Goal: Task Accomplishment & Management: Manage account settings

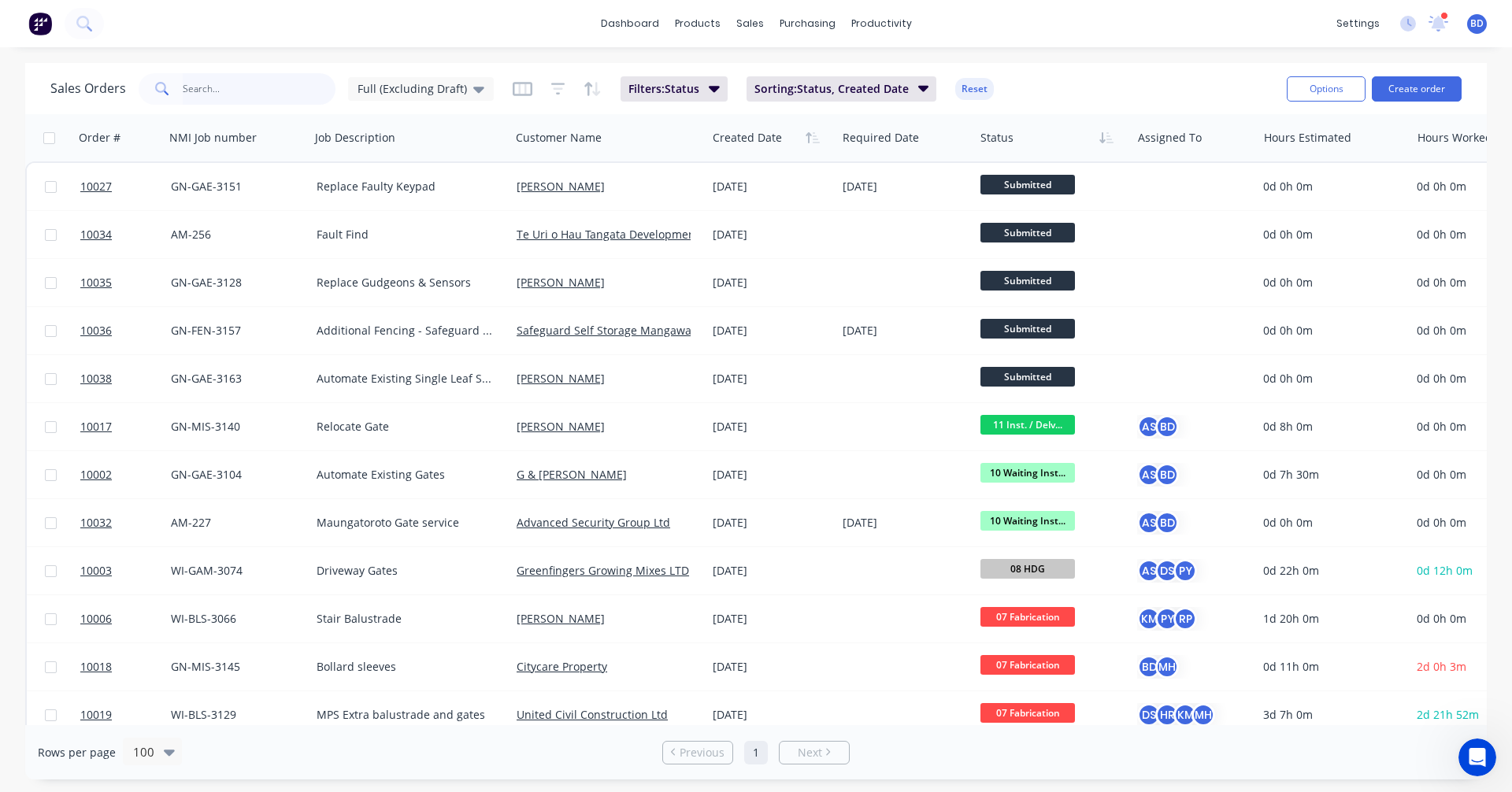
click at [259, 79] on input "text" at bounding box center [260, 88] width 153 height 31
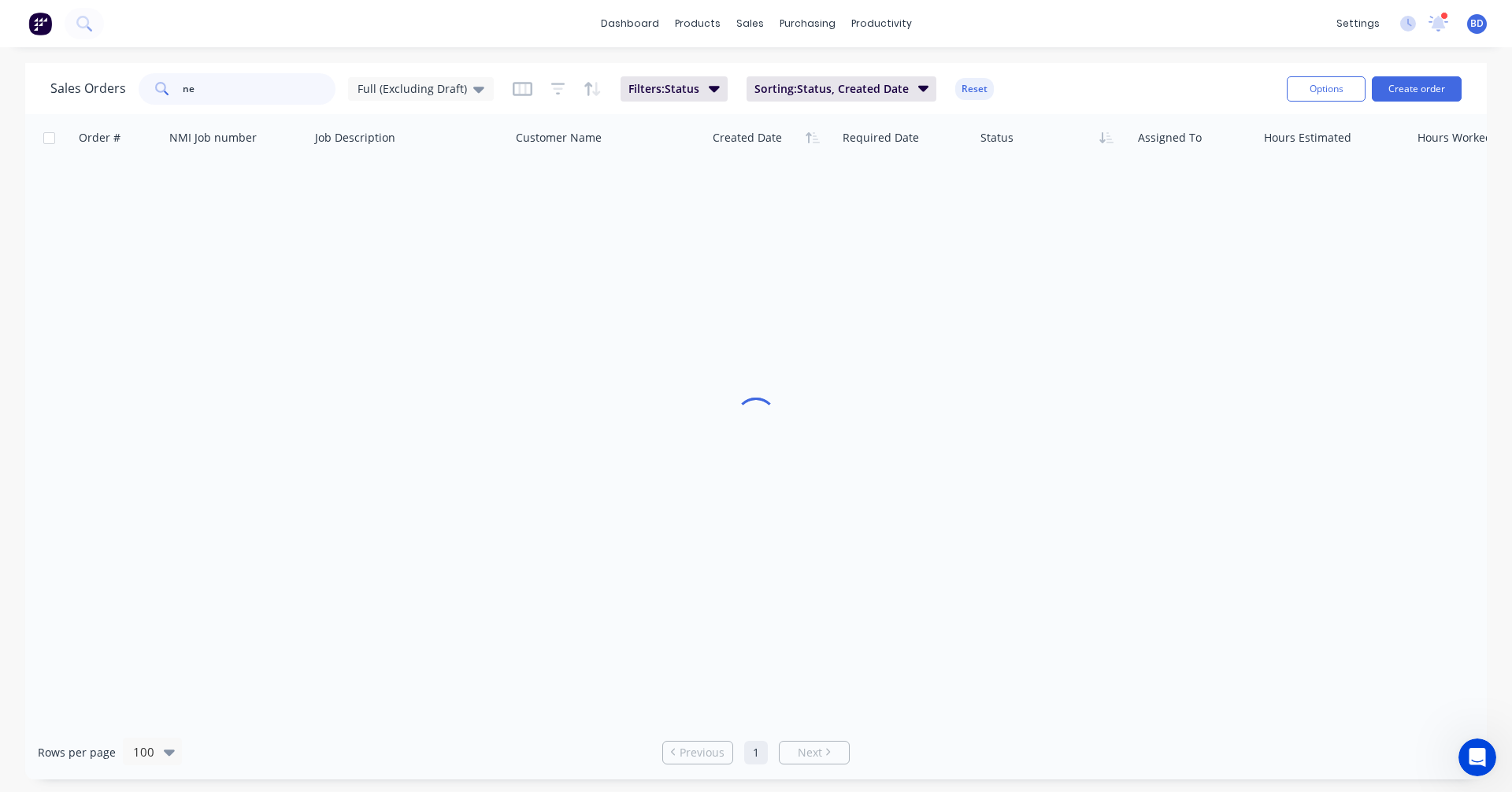
type input "n"
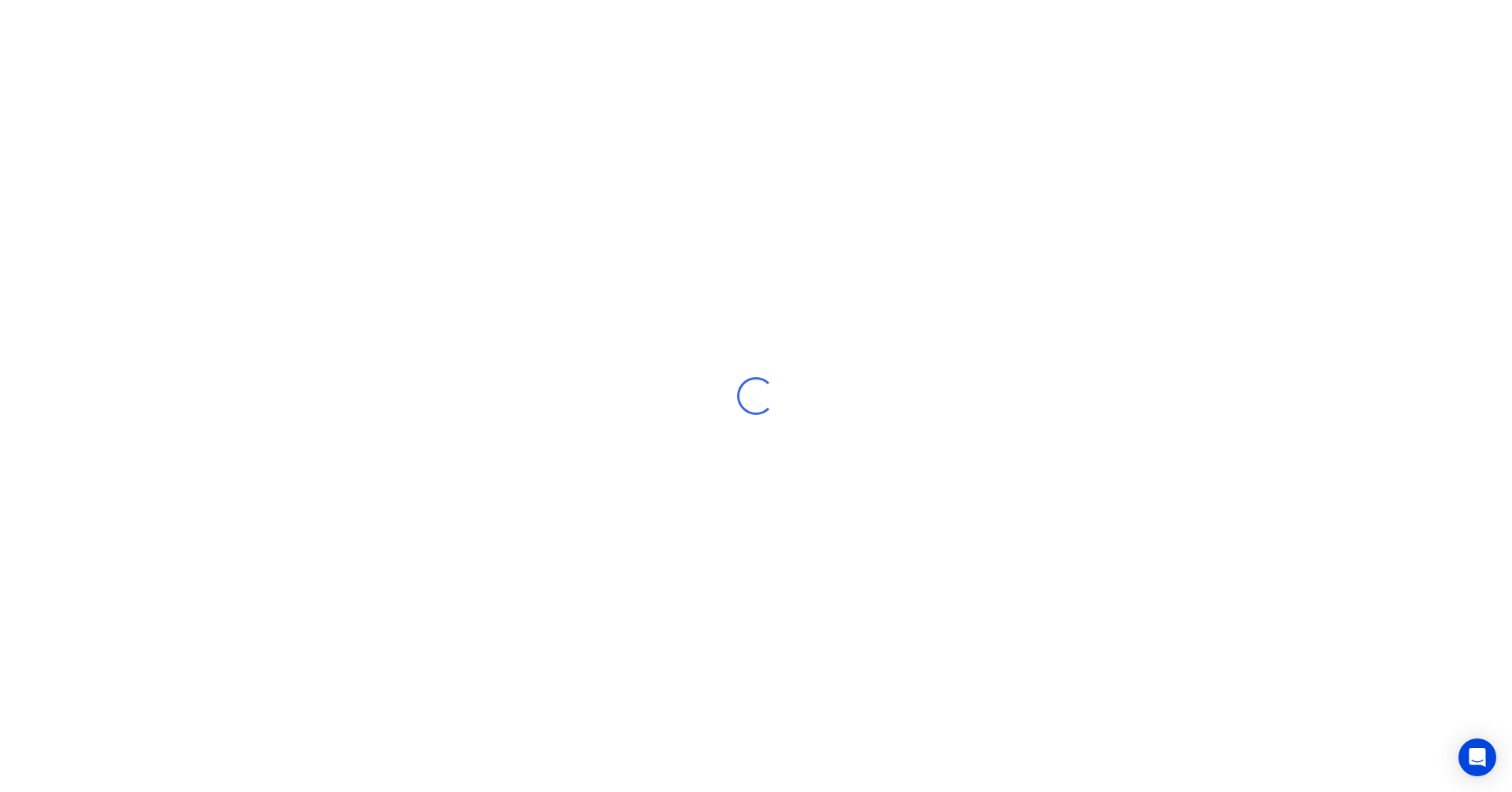
select select "NZ"
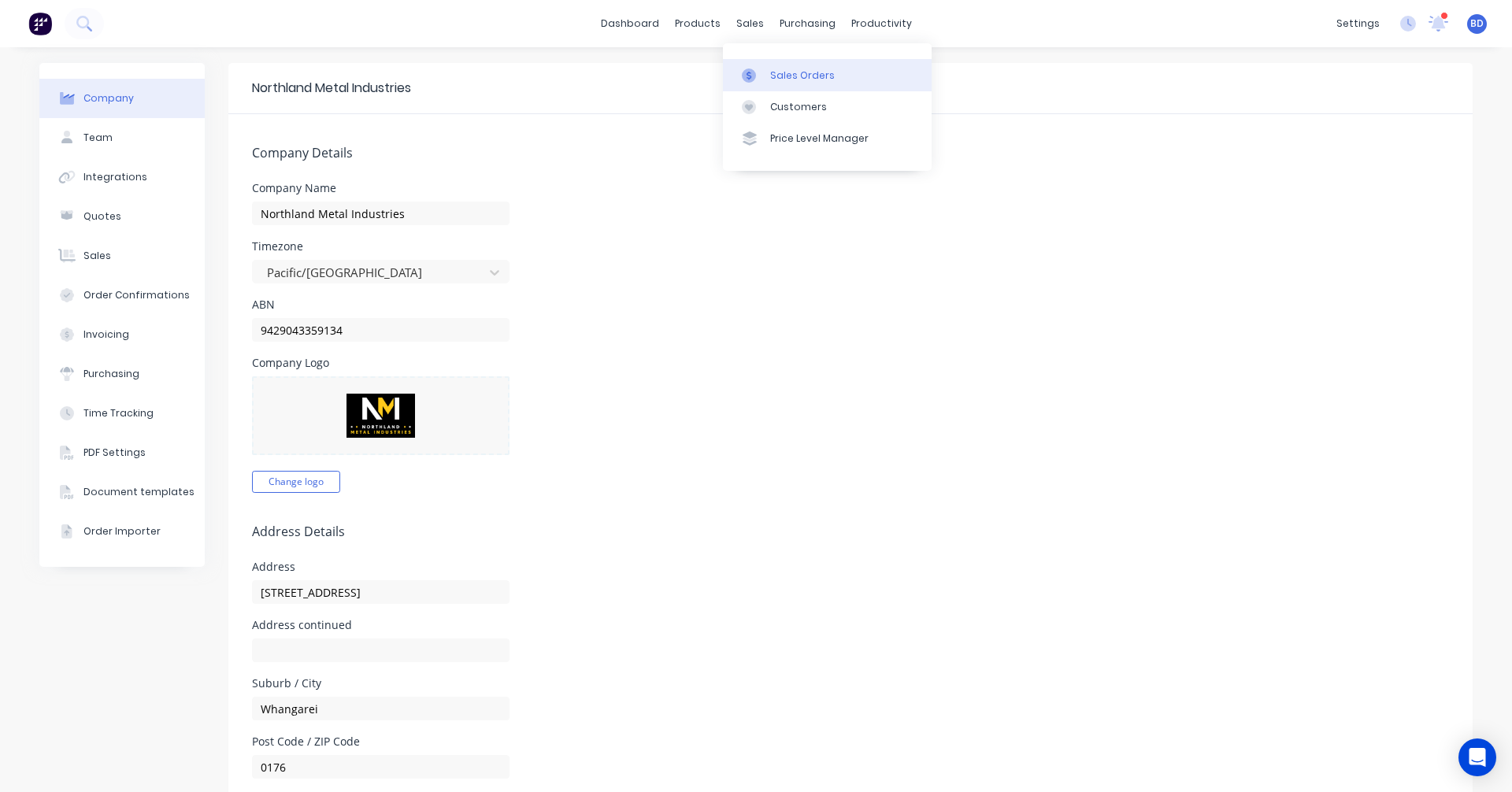
click at [770, 80] on div "Sales Orders" at bounding box center [802, 75] width 64 height 14
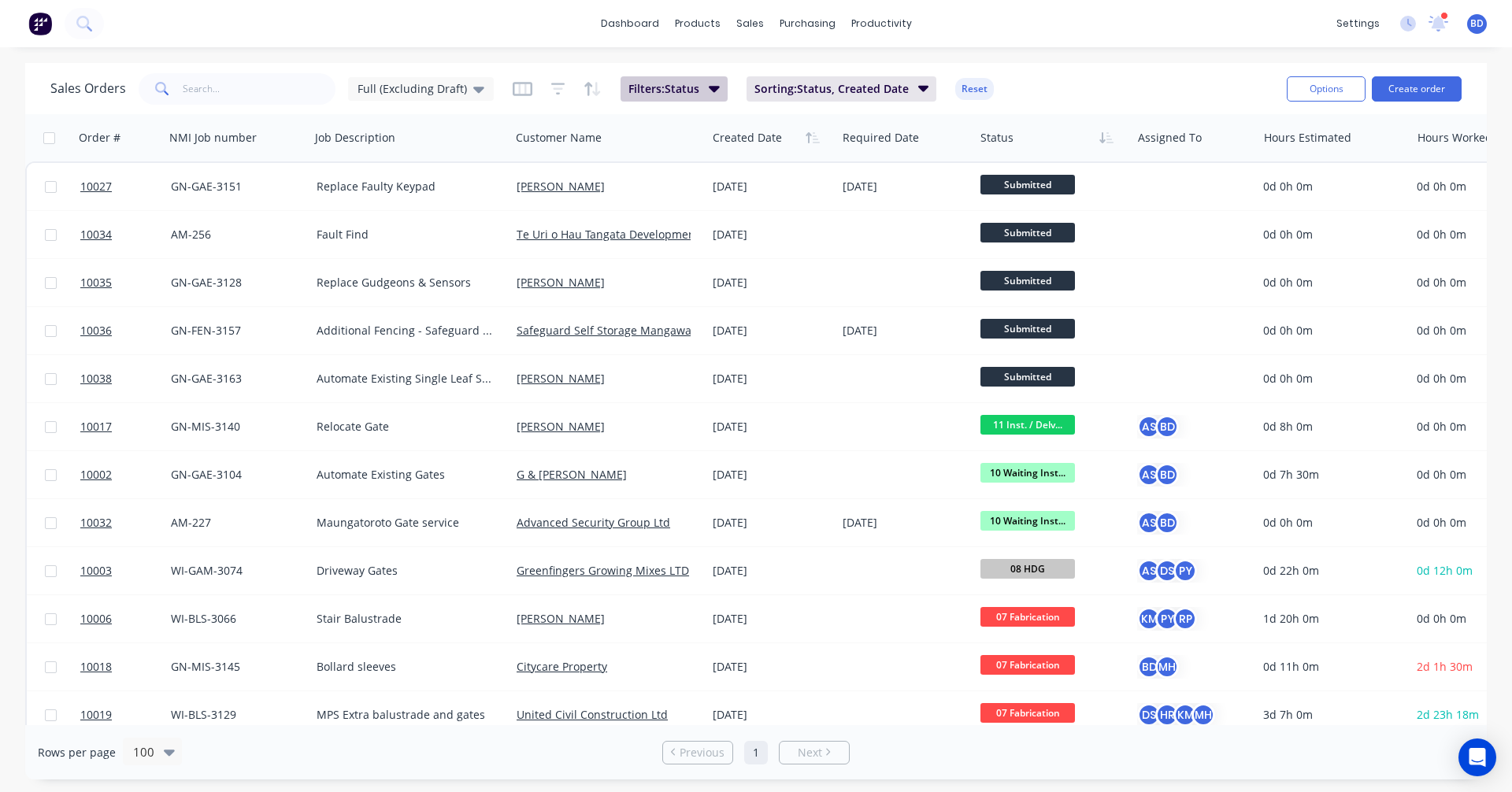
click at [709, 89] on icon "button" at bounding box center [714, 89] width 11 height 7
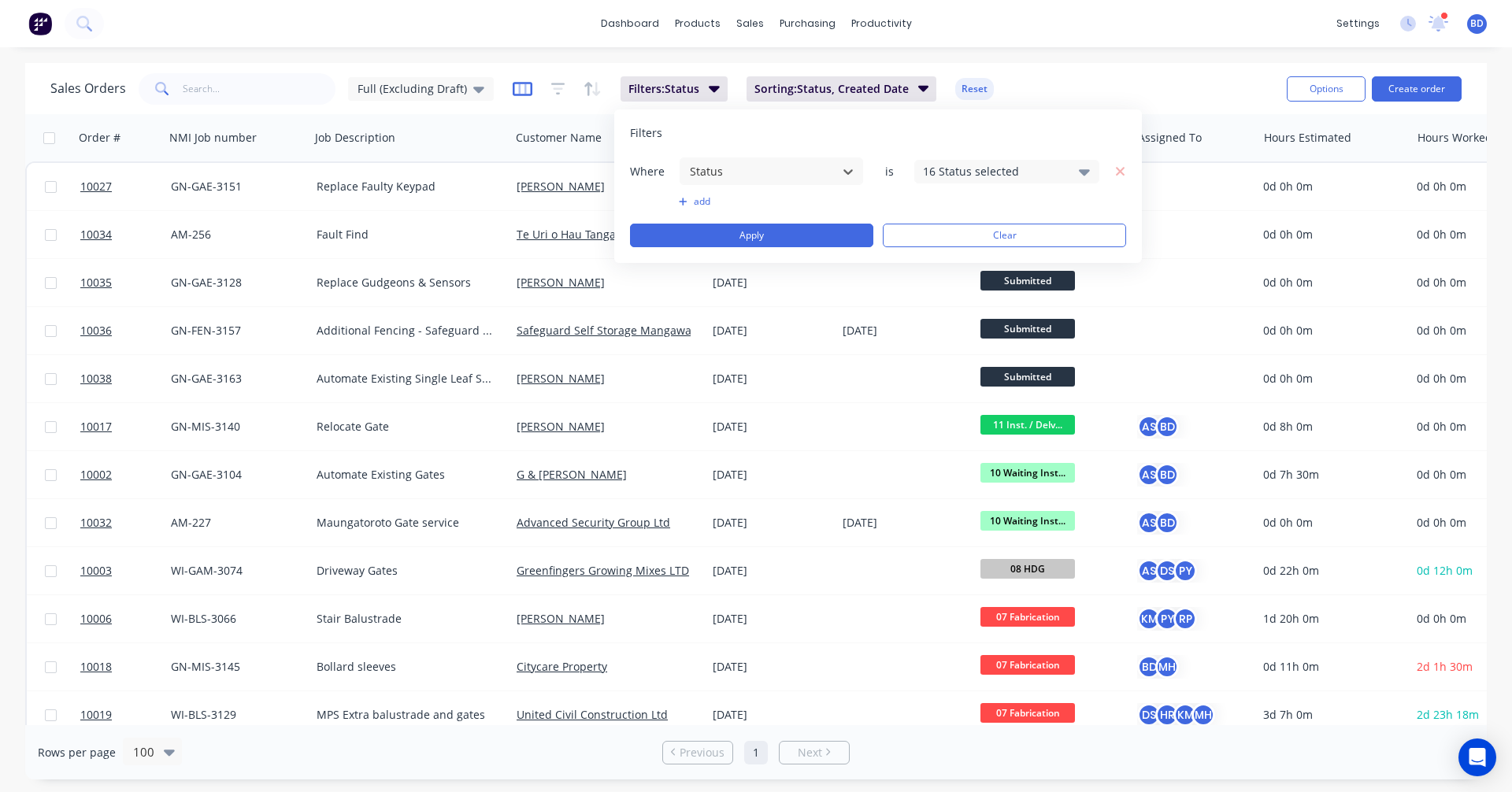
click at [515, 90] on icon "button" at bounding box center [522, 89] width 20 height 16
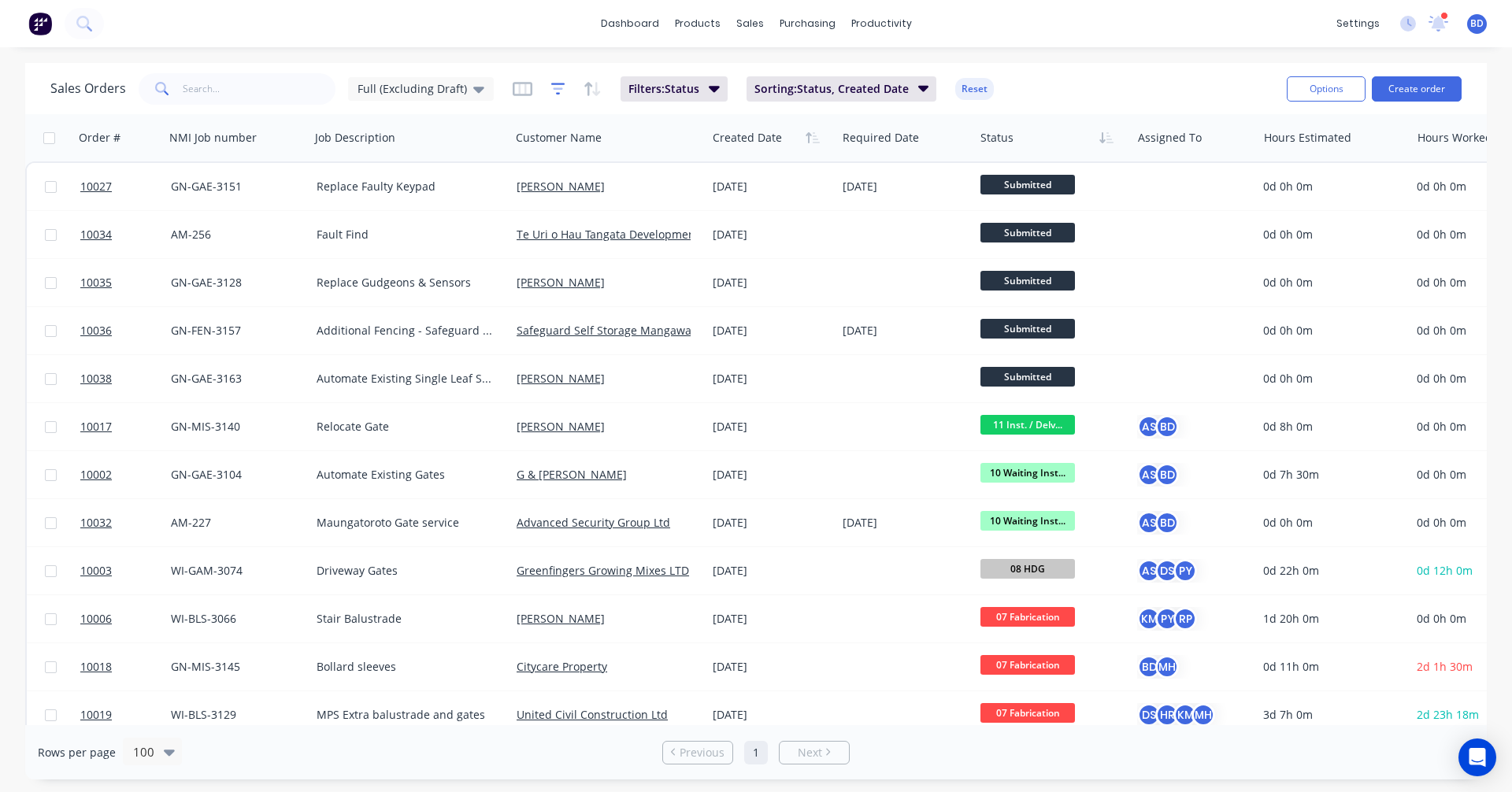
click at [554, 86] on icon "button" at bounding box center [558, 89] width 14 height 16
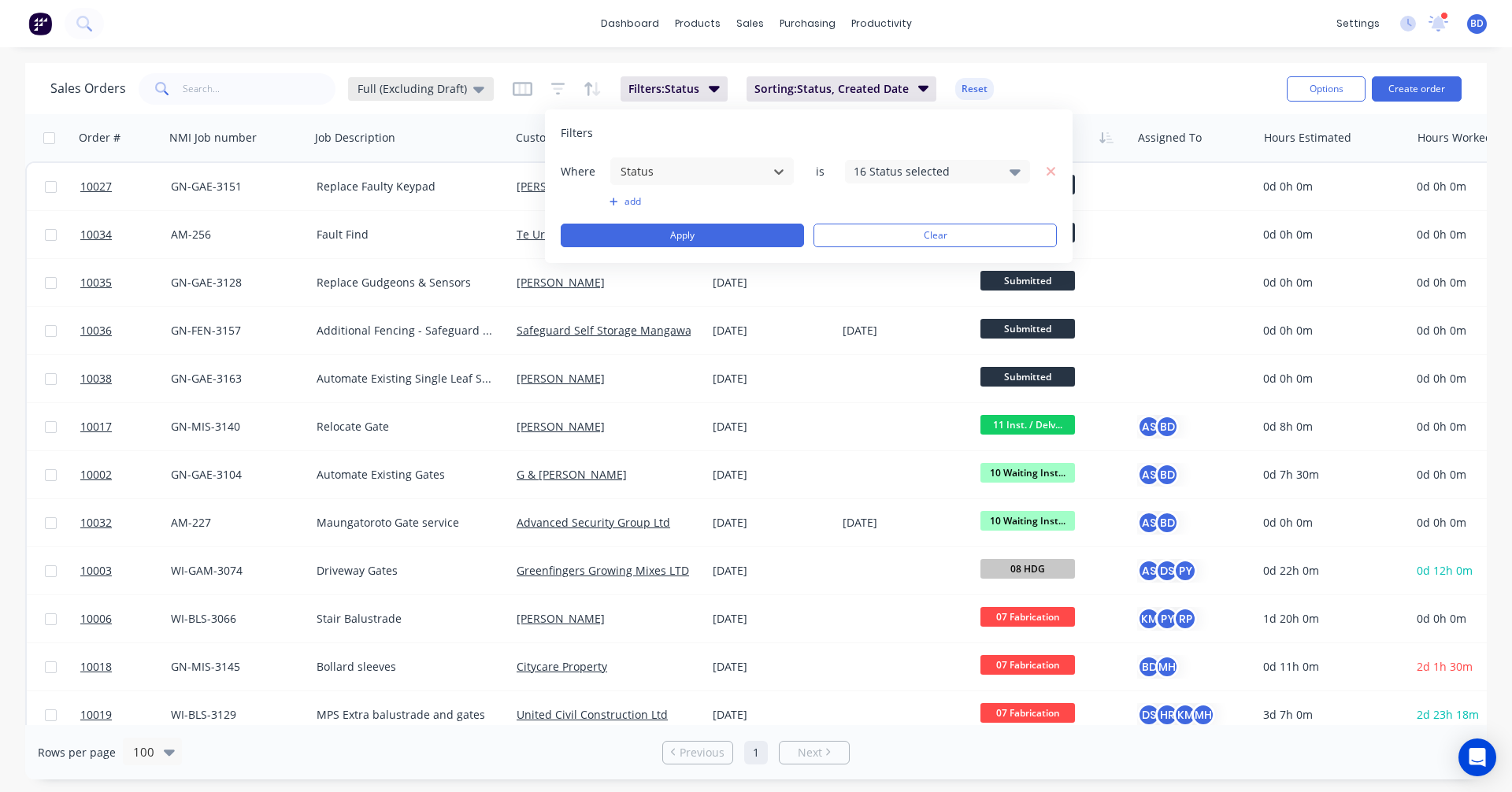
click at [452, 85] on span "Full (Excluding Draft)" at bounding box center [412, 88] width 110 height 16
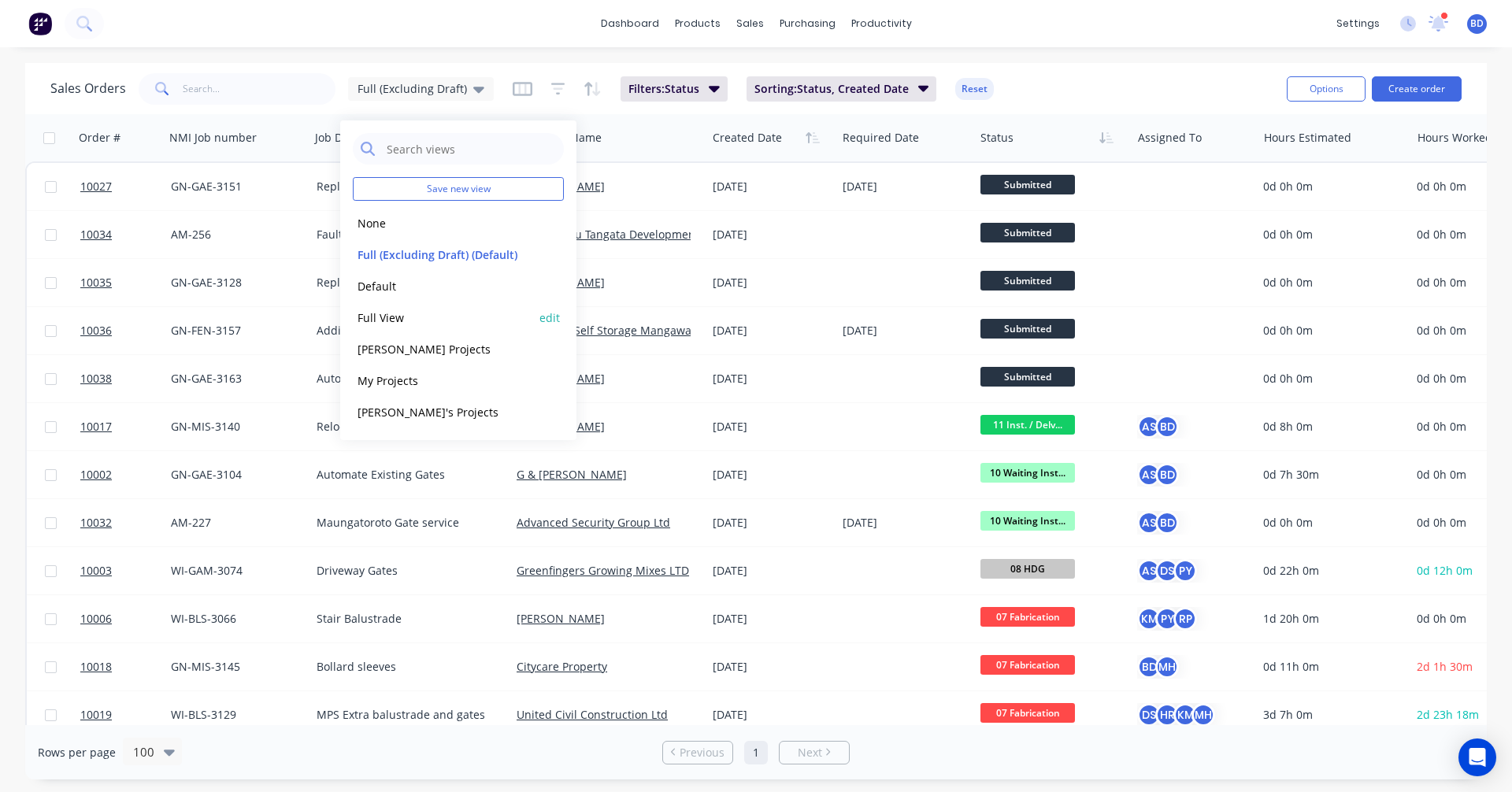
click at [422, 312] on button "Full View" at bounding box center [442, 317] width 180 height 18
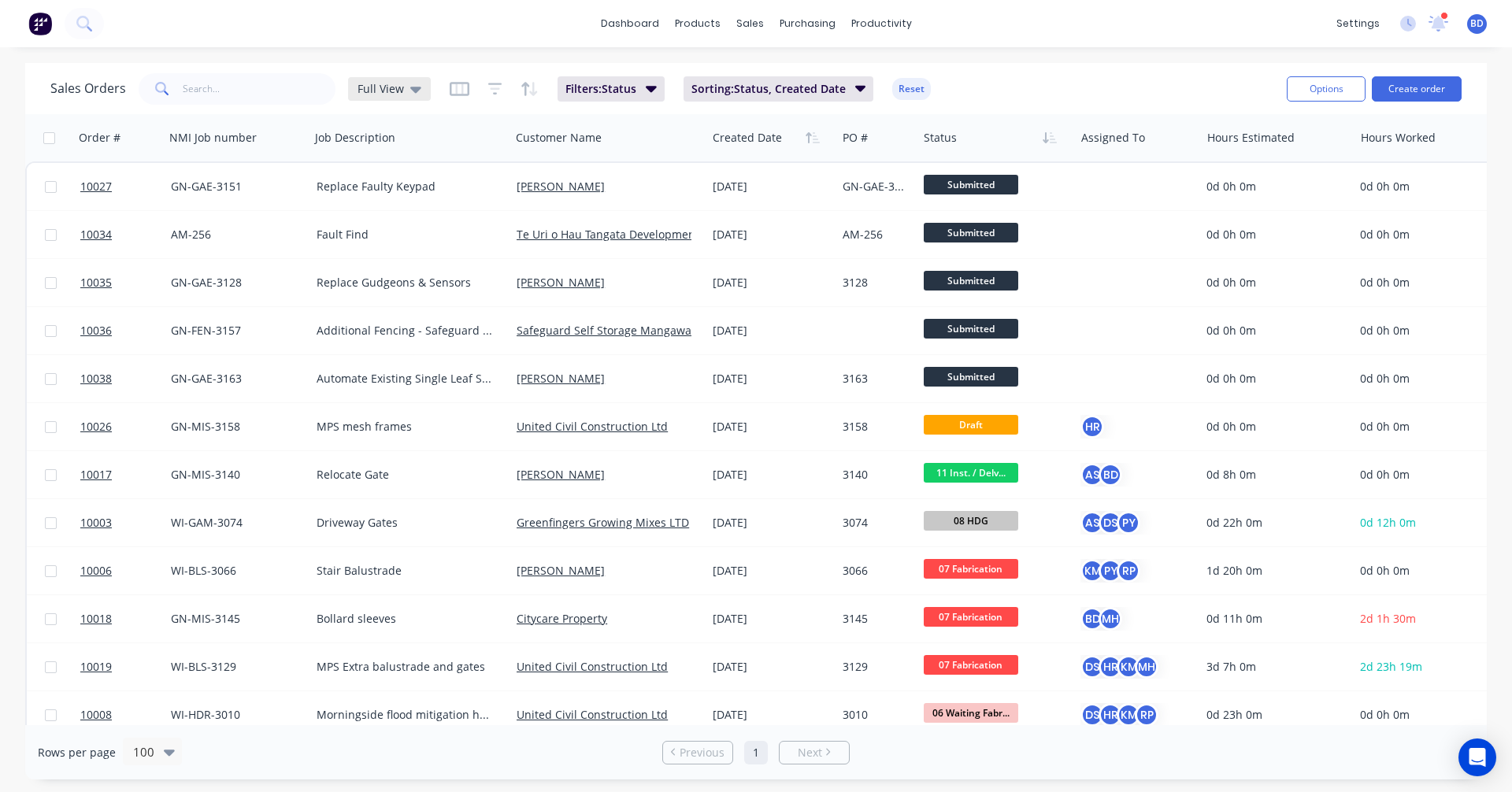
click at [380, 88] on span "Full View" at bounding box center [380, 88] width 46 height 16
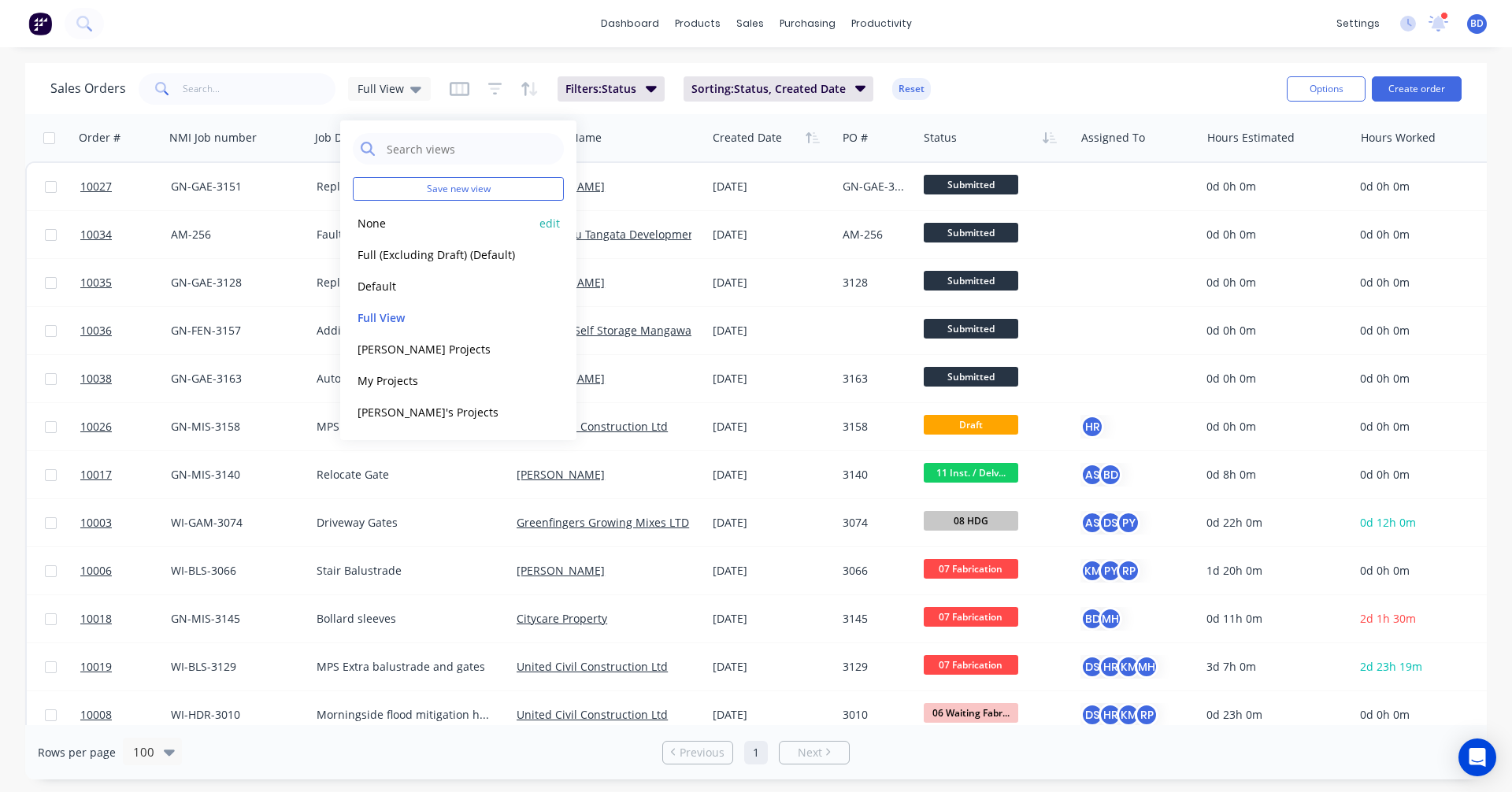
click at [399, 224] on button "None" at bounding box center [442, 223] width 180 height 18
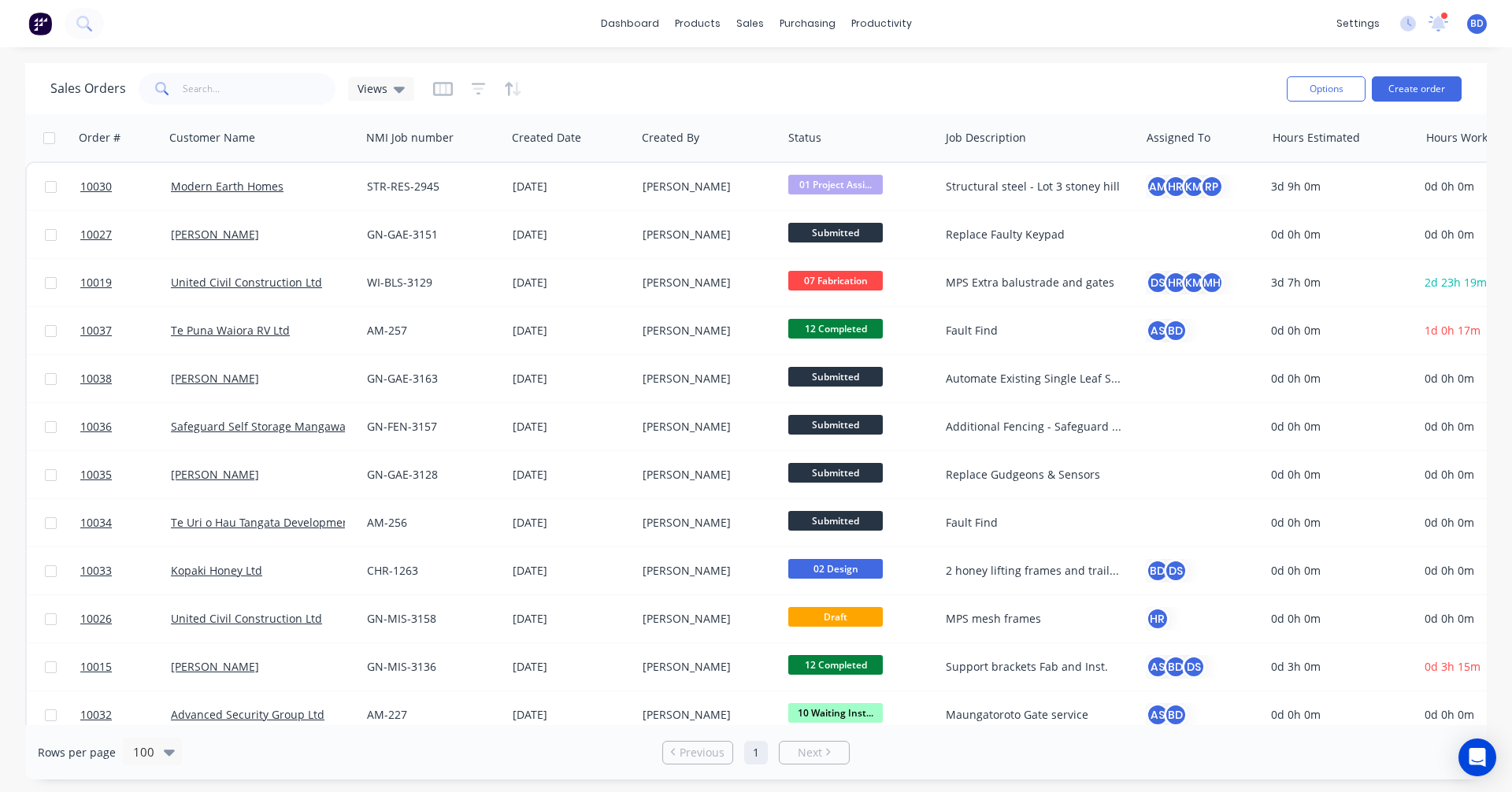
click at [515, 97] on button "button" at bounding box center [513, 89] width 18 height 26
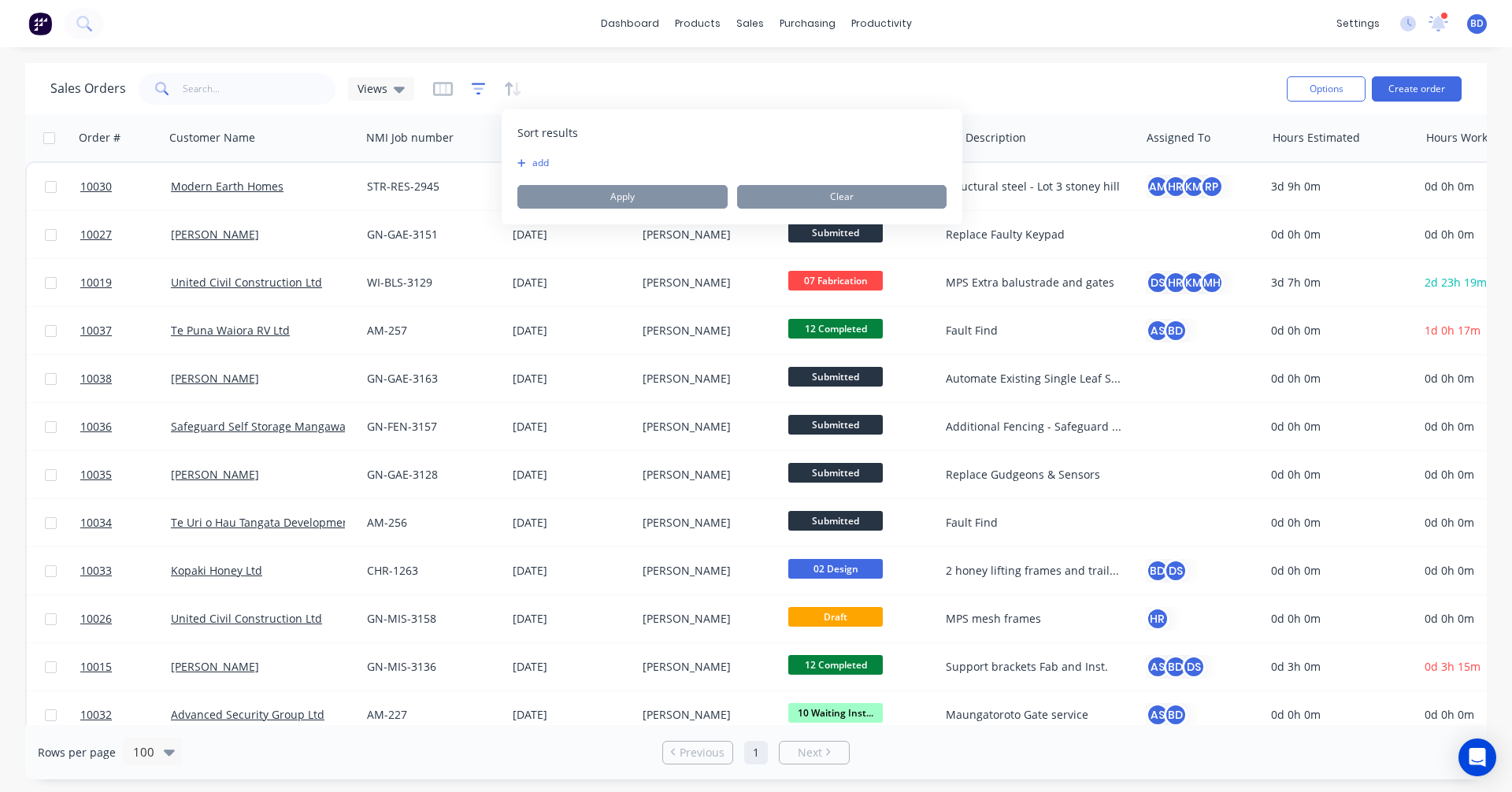
click at [481, 91] on icon "button" at bounding box center [478, 89] width 14 height 16
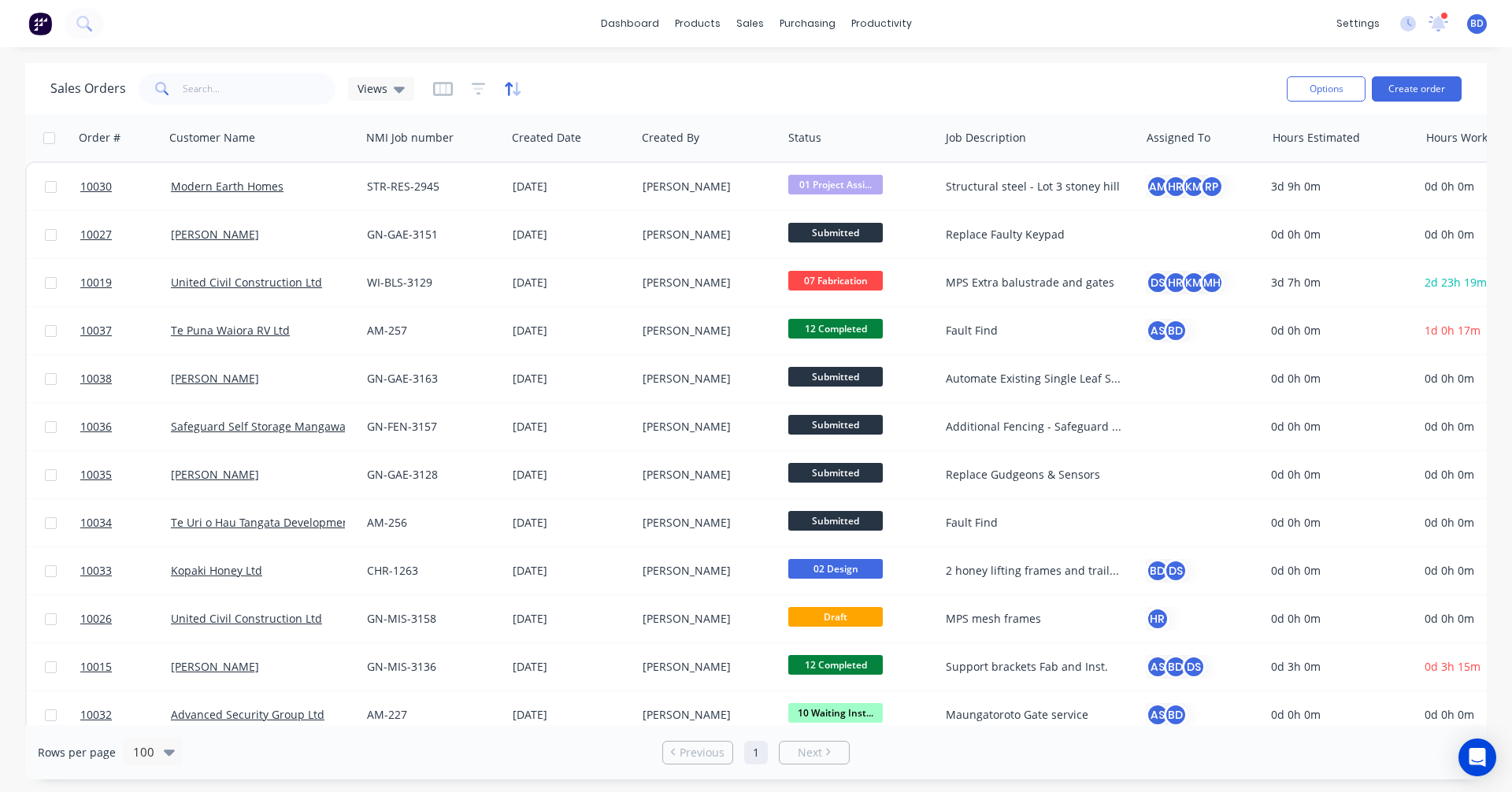
click at [511, 91] on icon "button" at bounding box center [513, 89] width 18 height 16
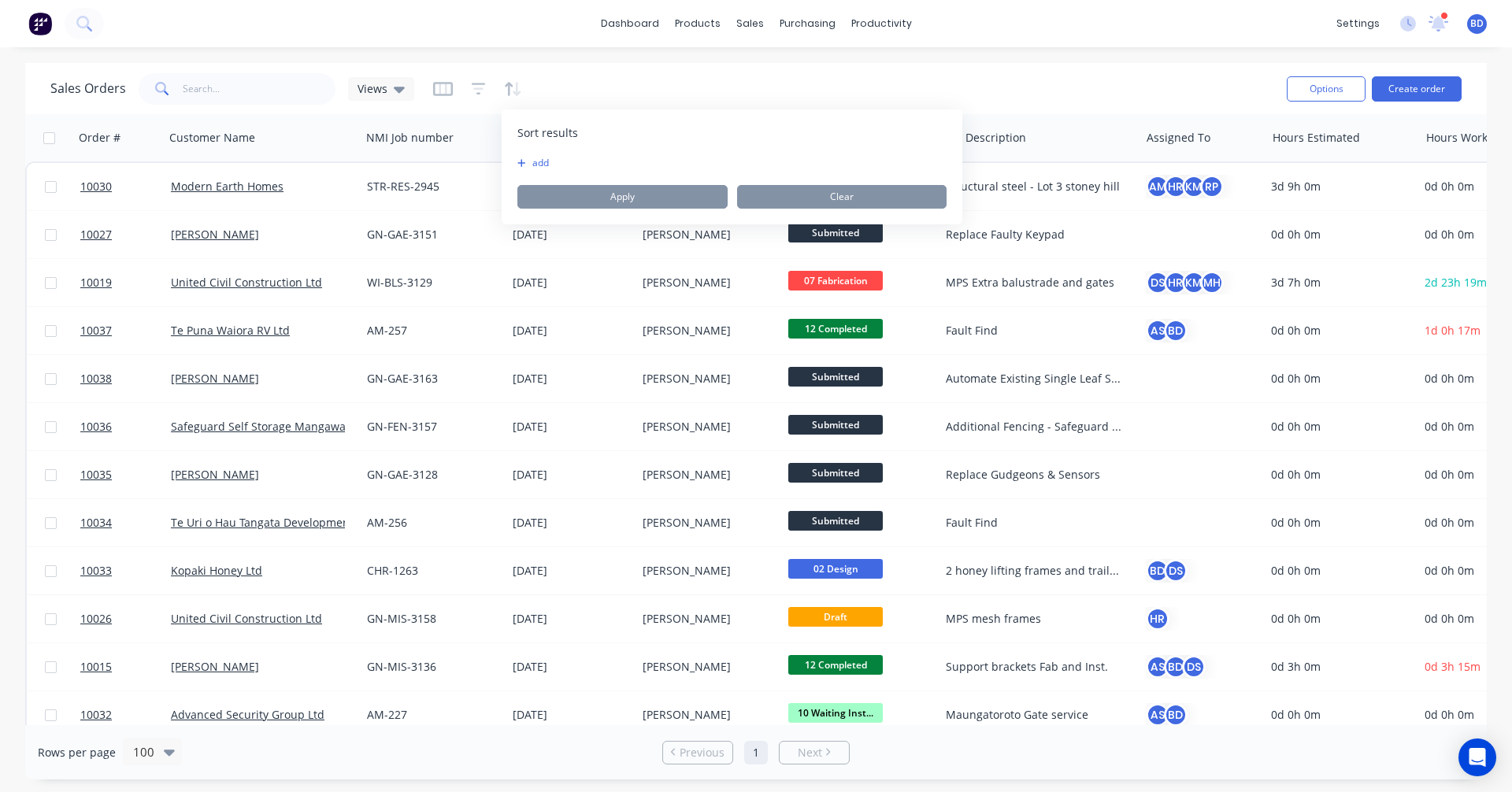
click at [536, 163] on button "add" at bounding box center [527, 162] width 20 height 12
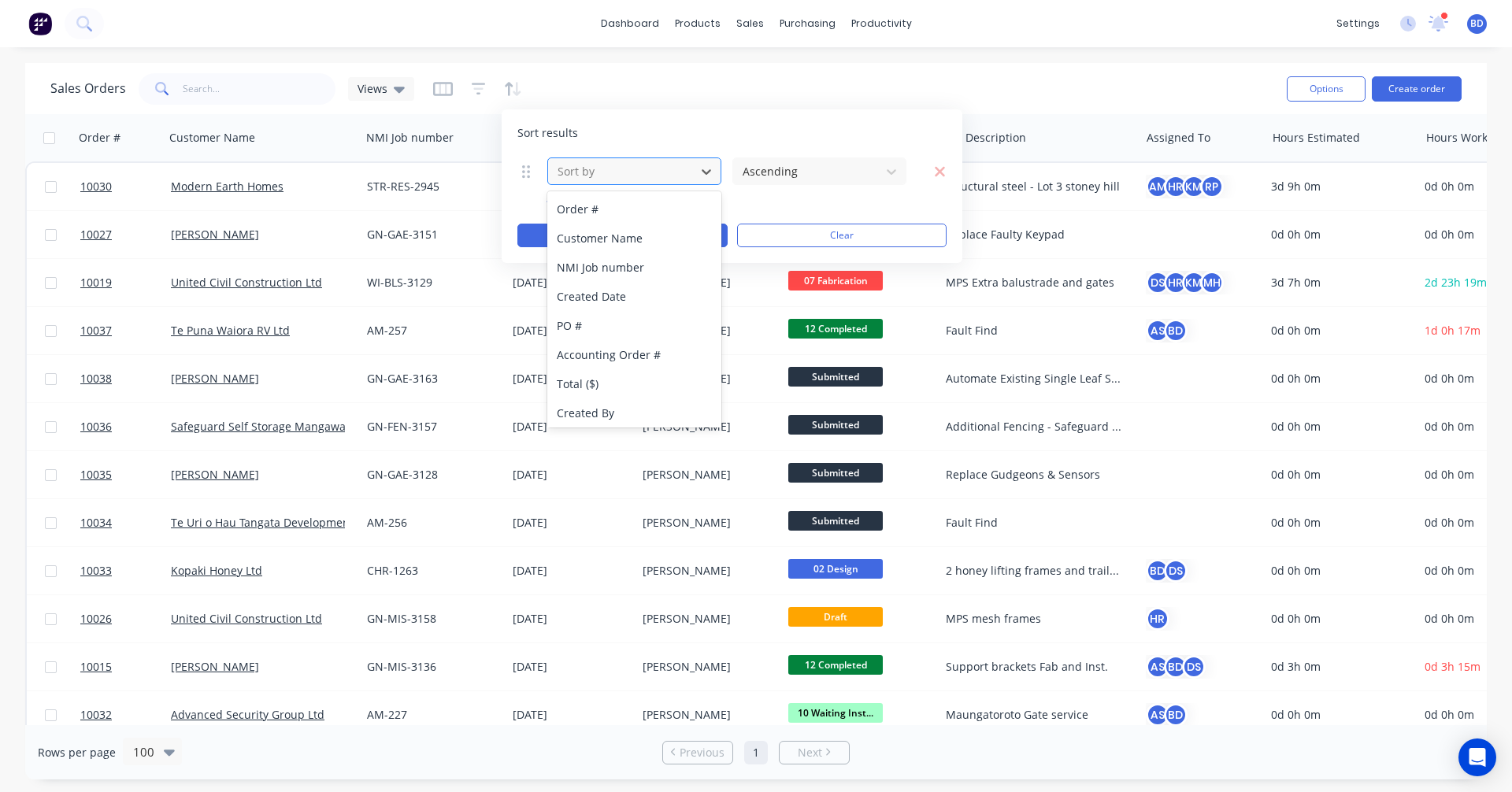
click at [606, 182] on div "Sort by" at bounding box center [621, 171] width 141 height 26
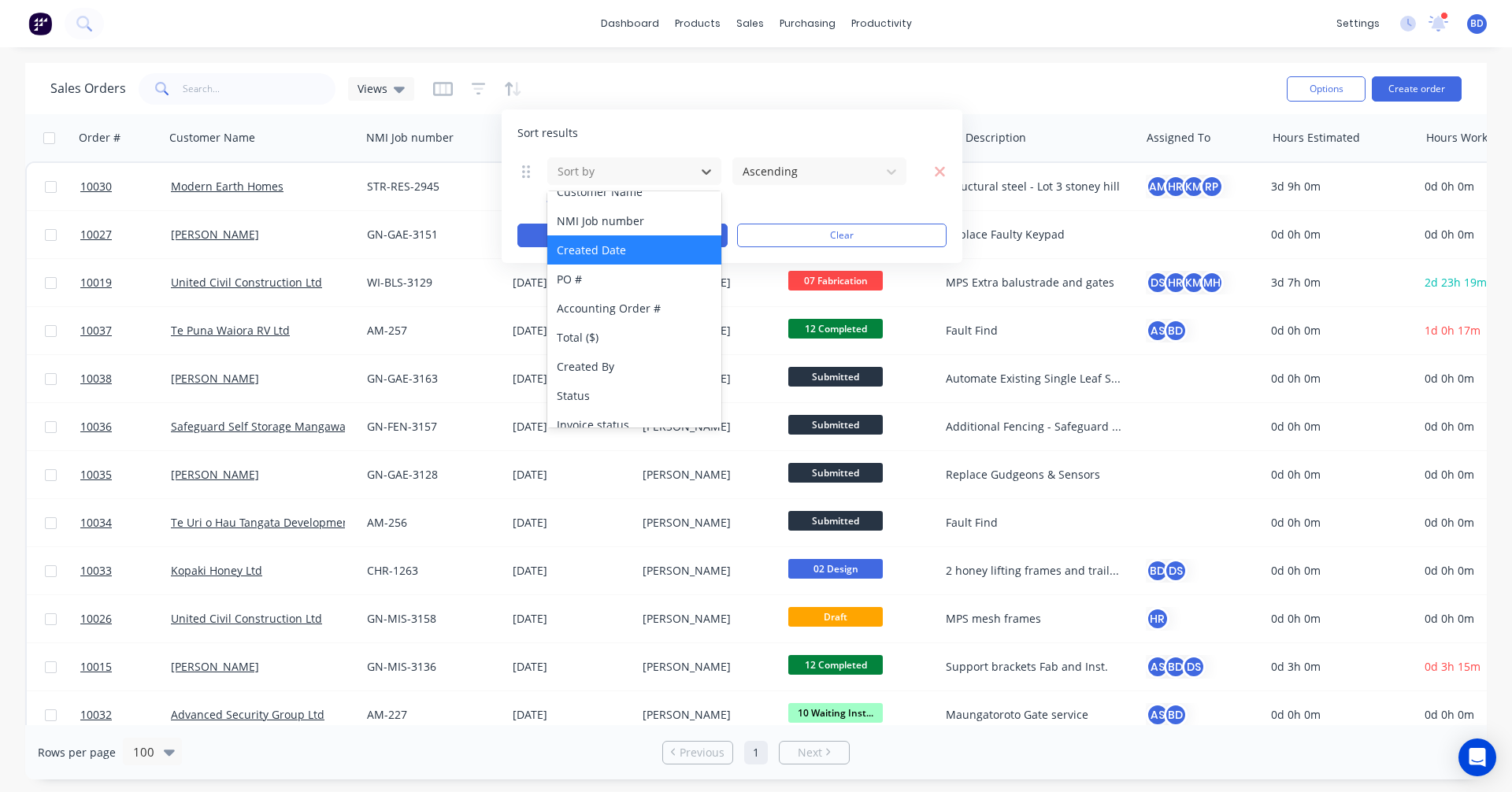
scroll to position [26, 0]
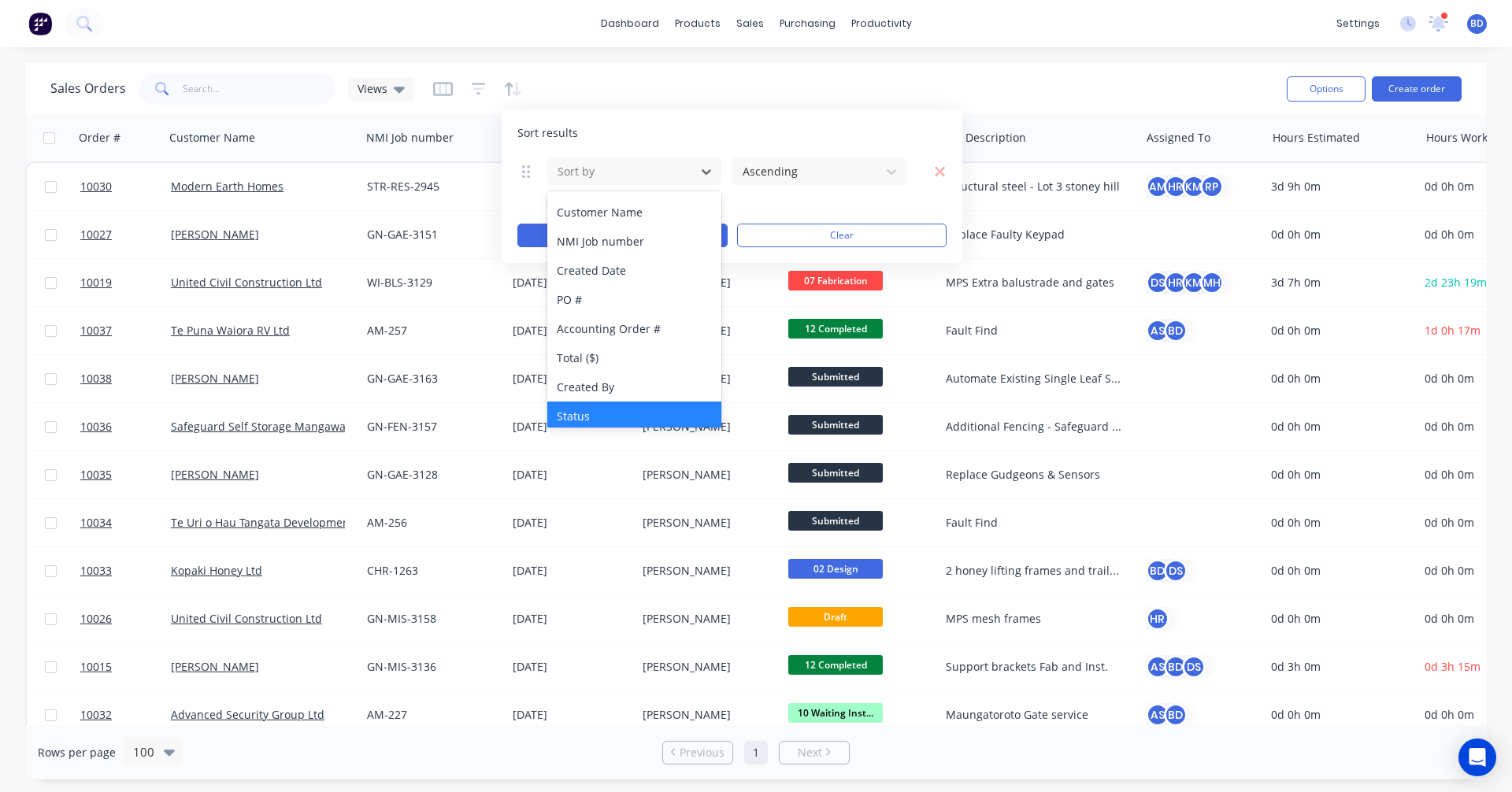
click at [622, 412] on div "Status" at bounding box center [635, 416] width 174 height 29
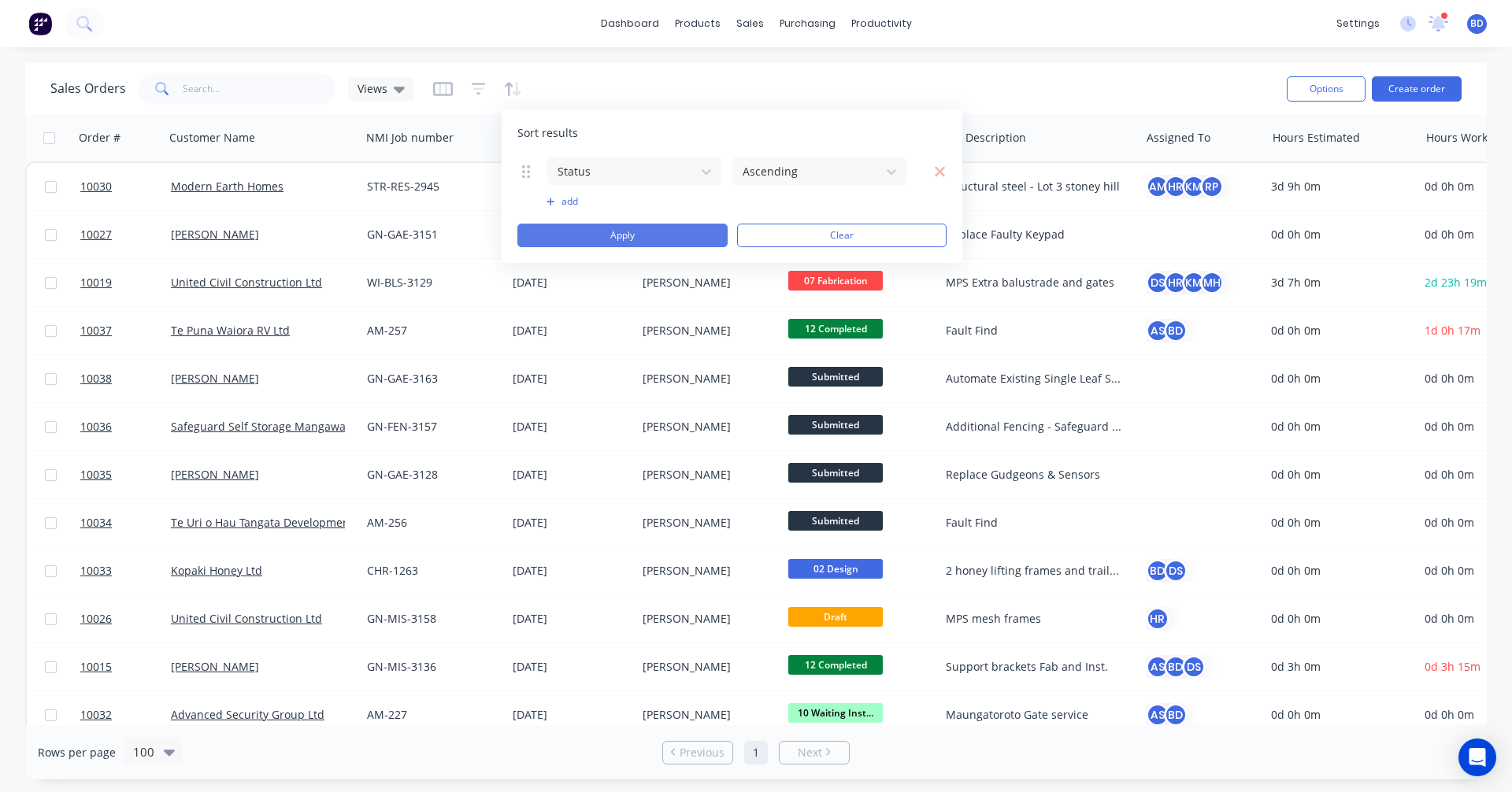
click at [653, 239] on button "Apply" at bounding box center [622, 235] width 210 height 24
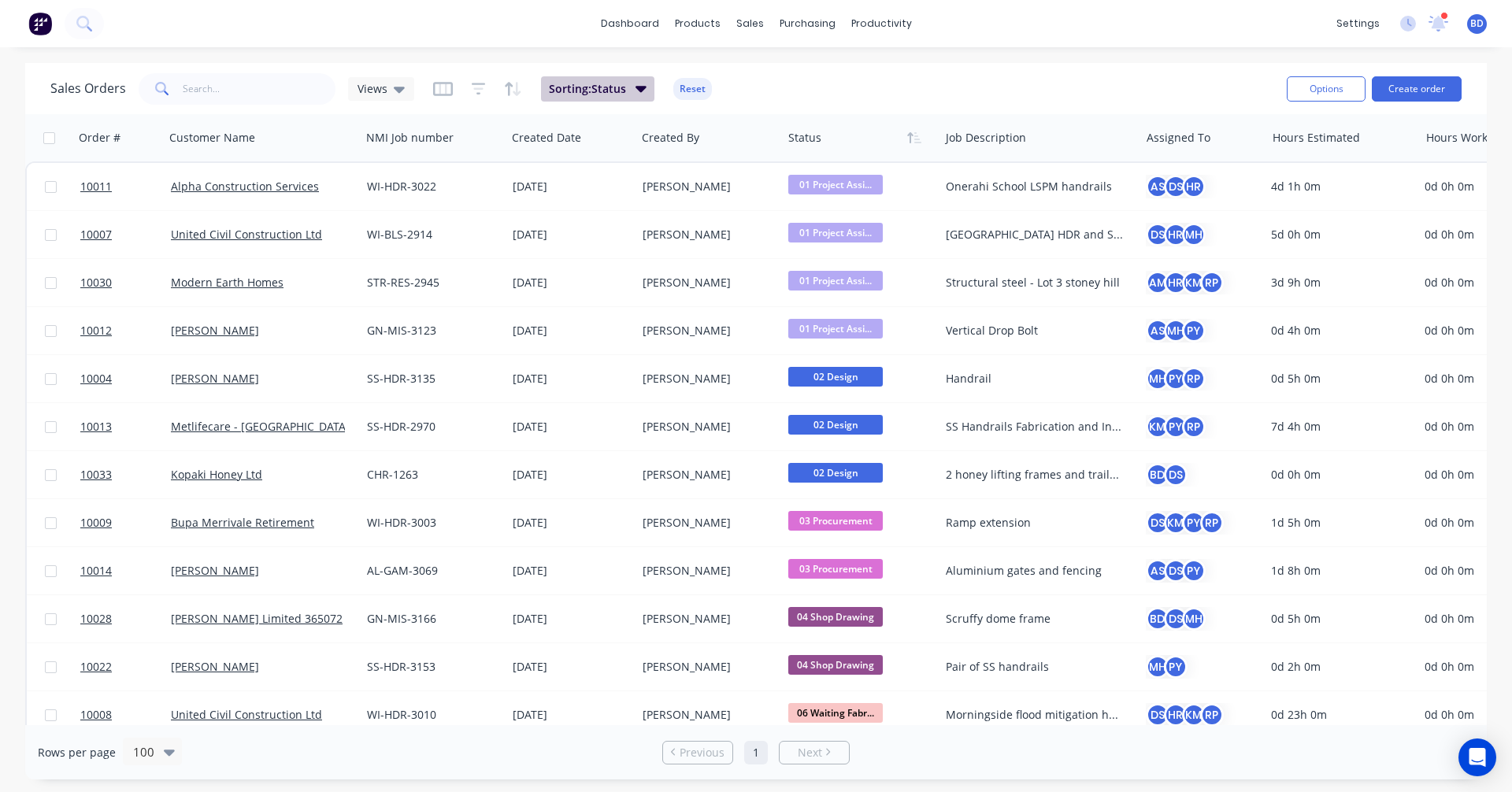
click at [620, 86] on span "Sorting: Status" at bounding box center [586, 89] width 77 height 16
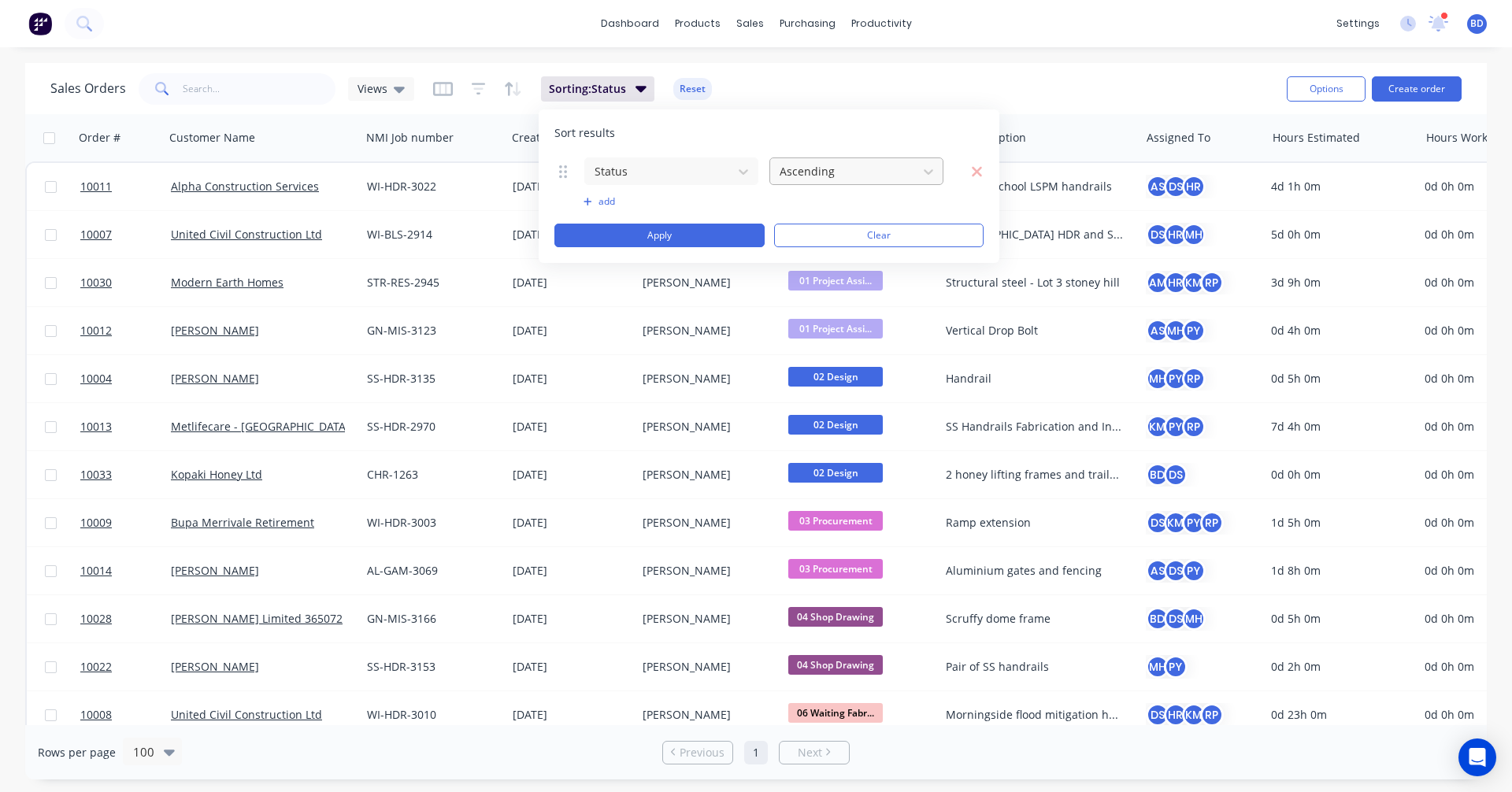
click at [859, 171] on div at bounding box center [843, 171] width 132 height 20
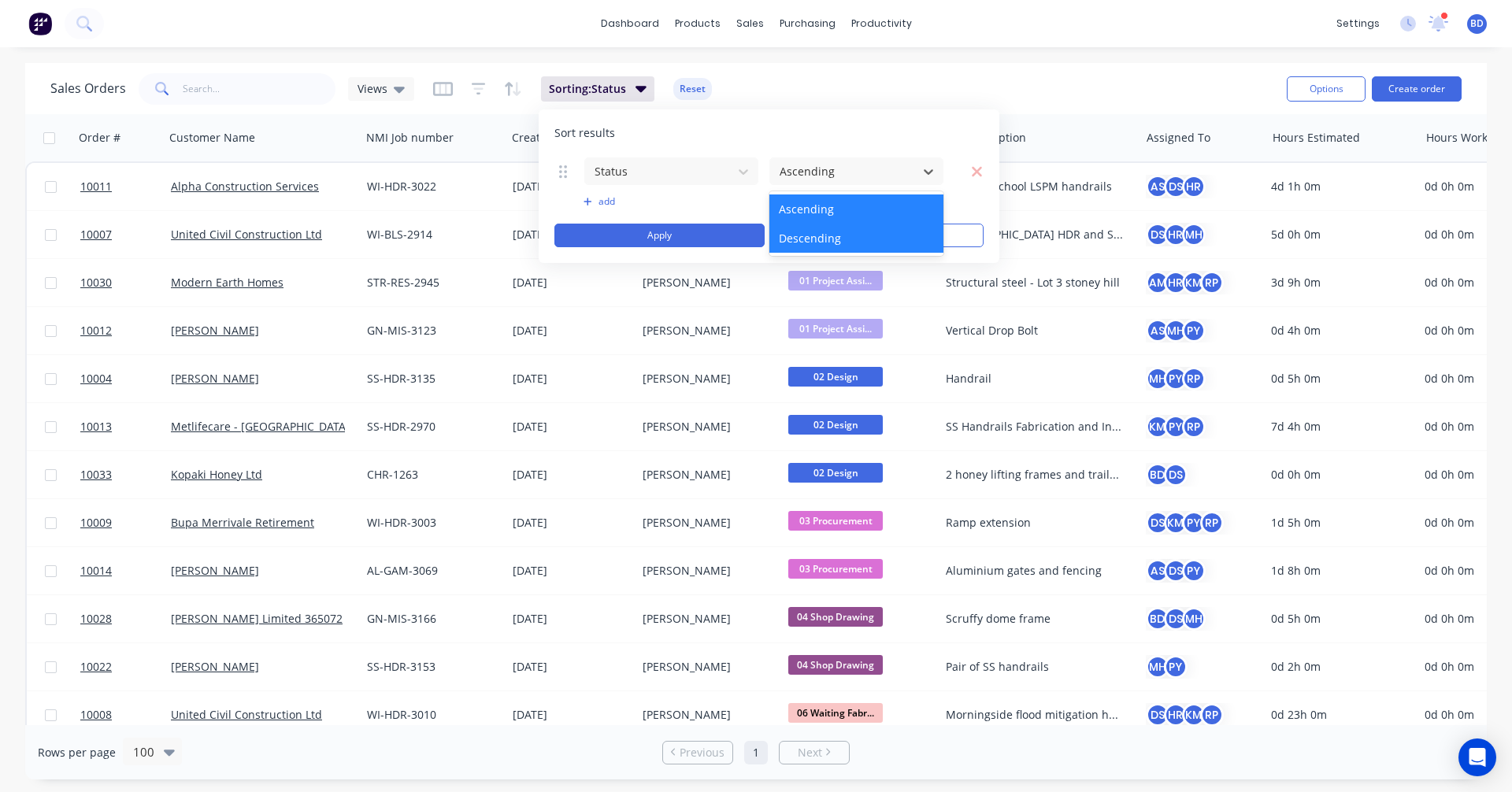
click at [837, 238] on div "Descending" at bounding box center [856, 238] width 174 height 29
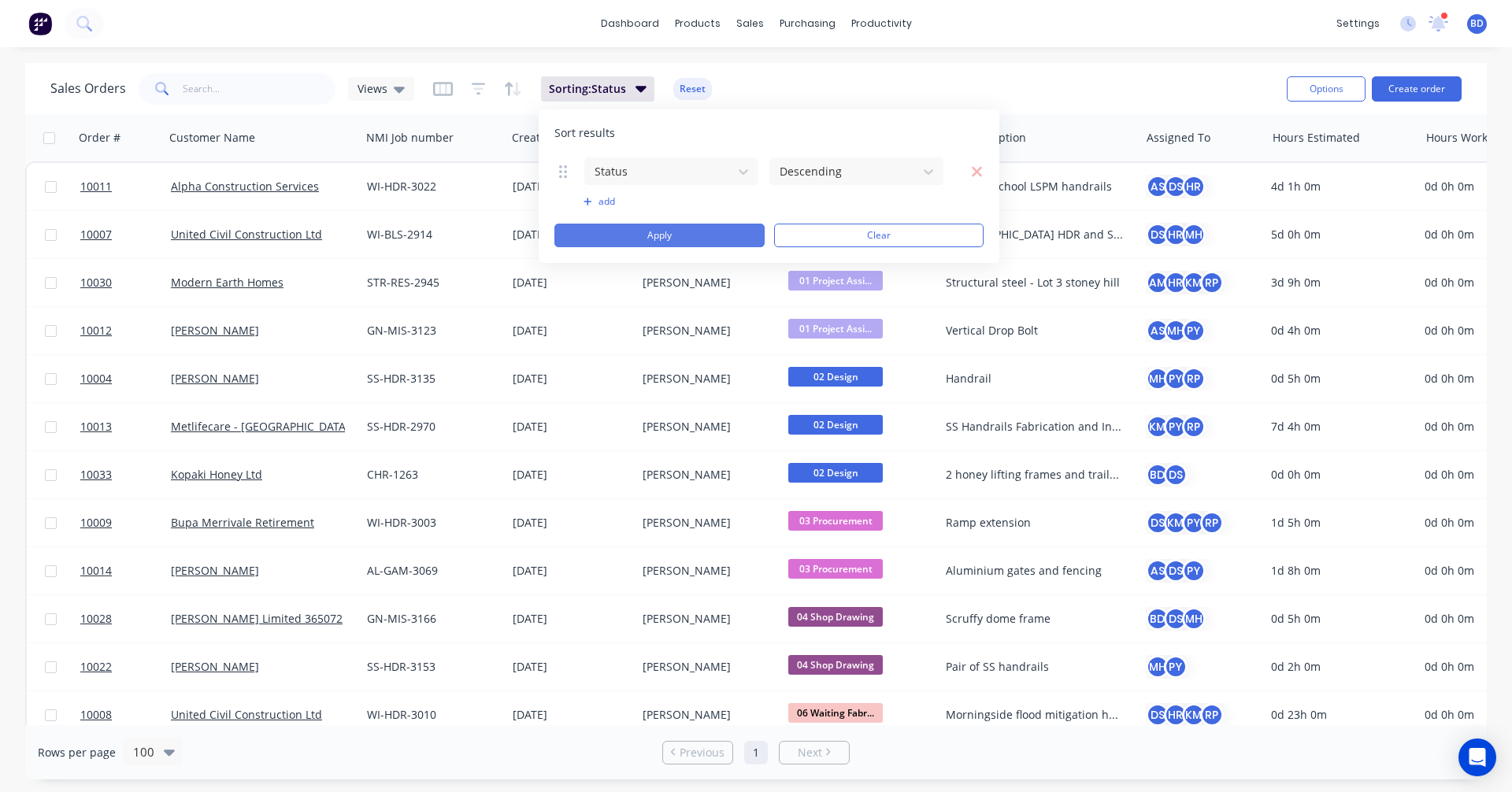
click at [662, 225] on button "Apply" at bounding box center [659, 235] width 210 height 24
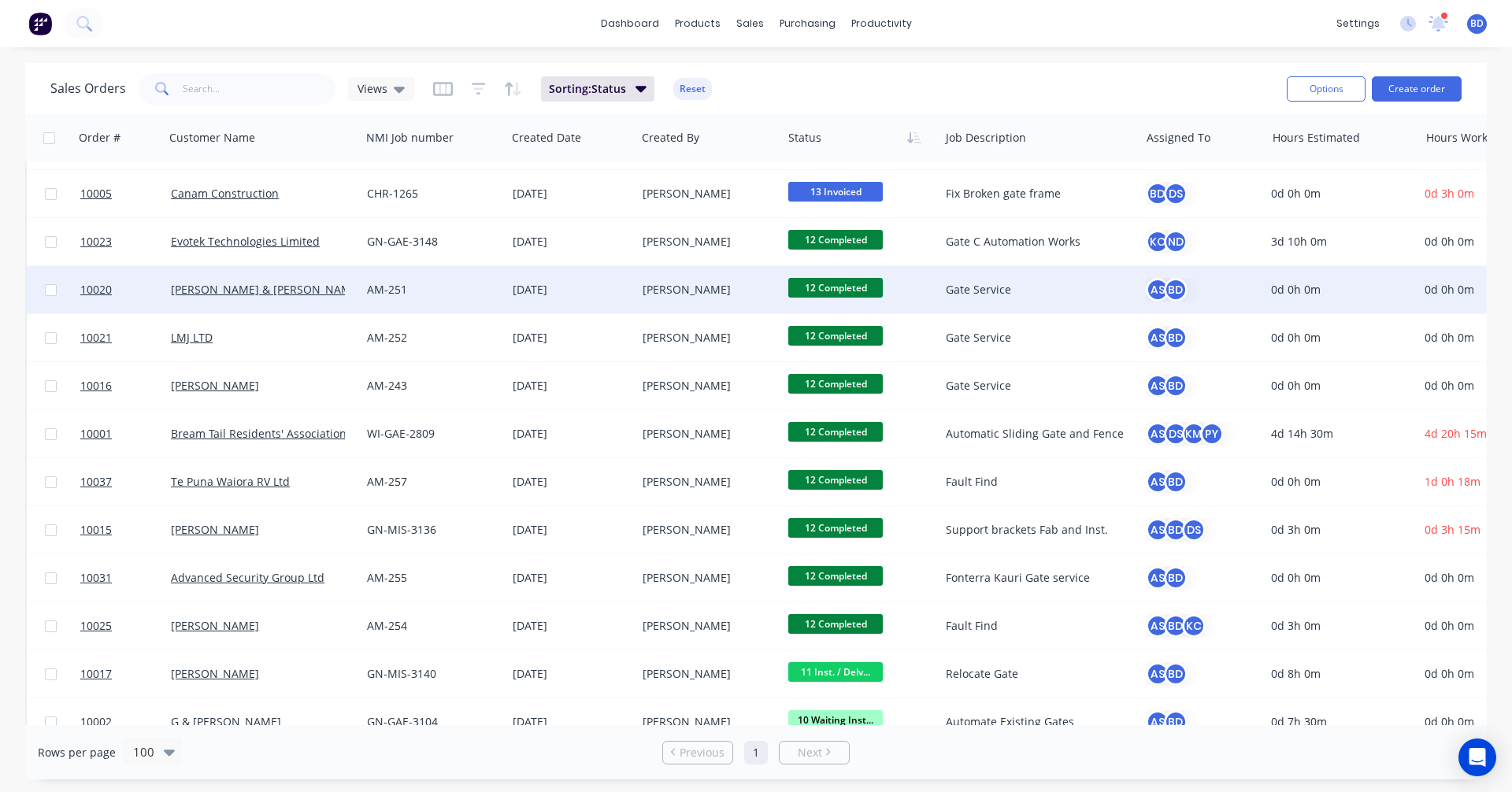
scroll to position [315, 0]
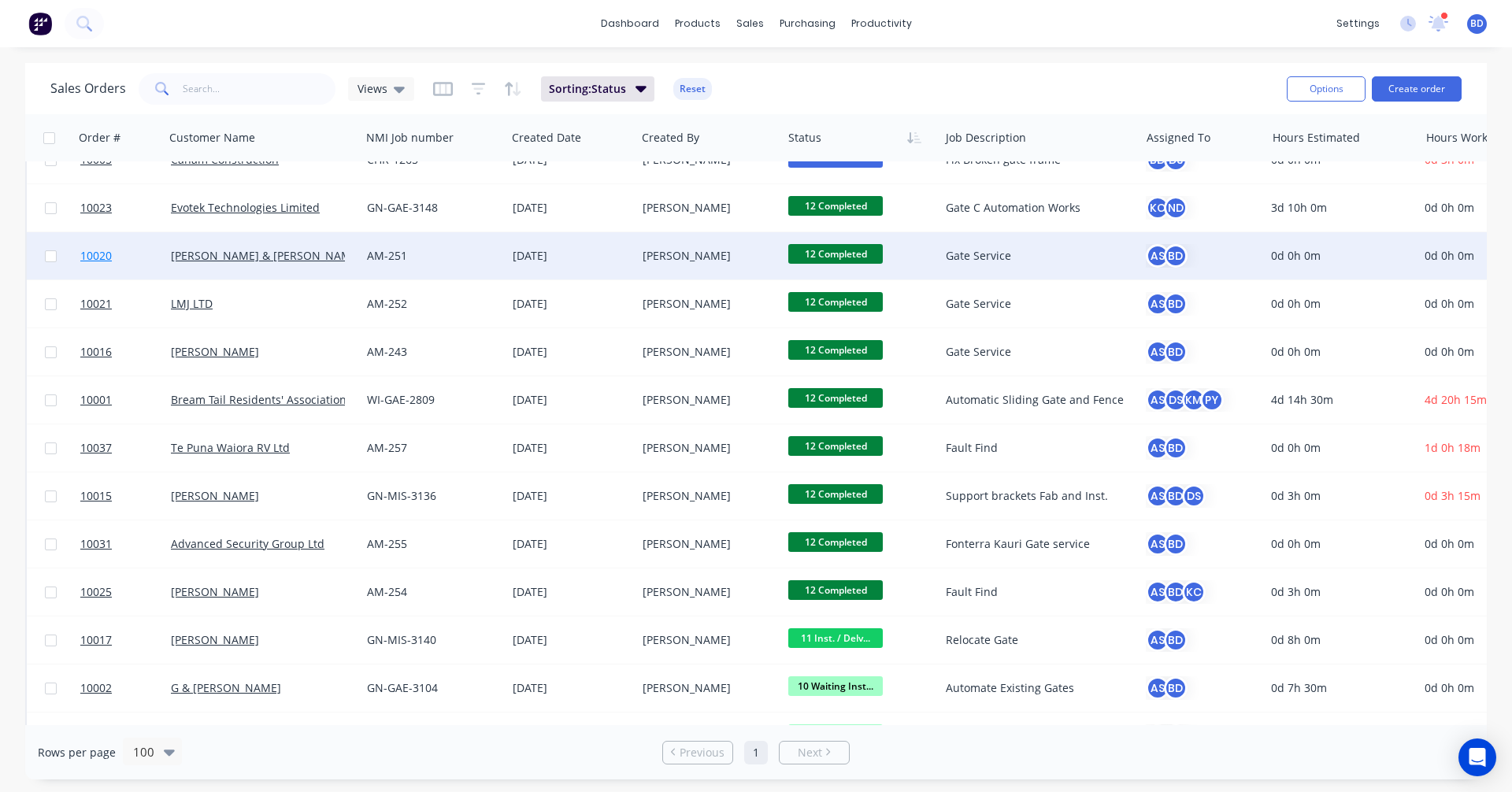
click at [91, 253] on span "10020" at bounding box center [96, 256] width 31 height 16
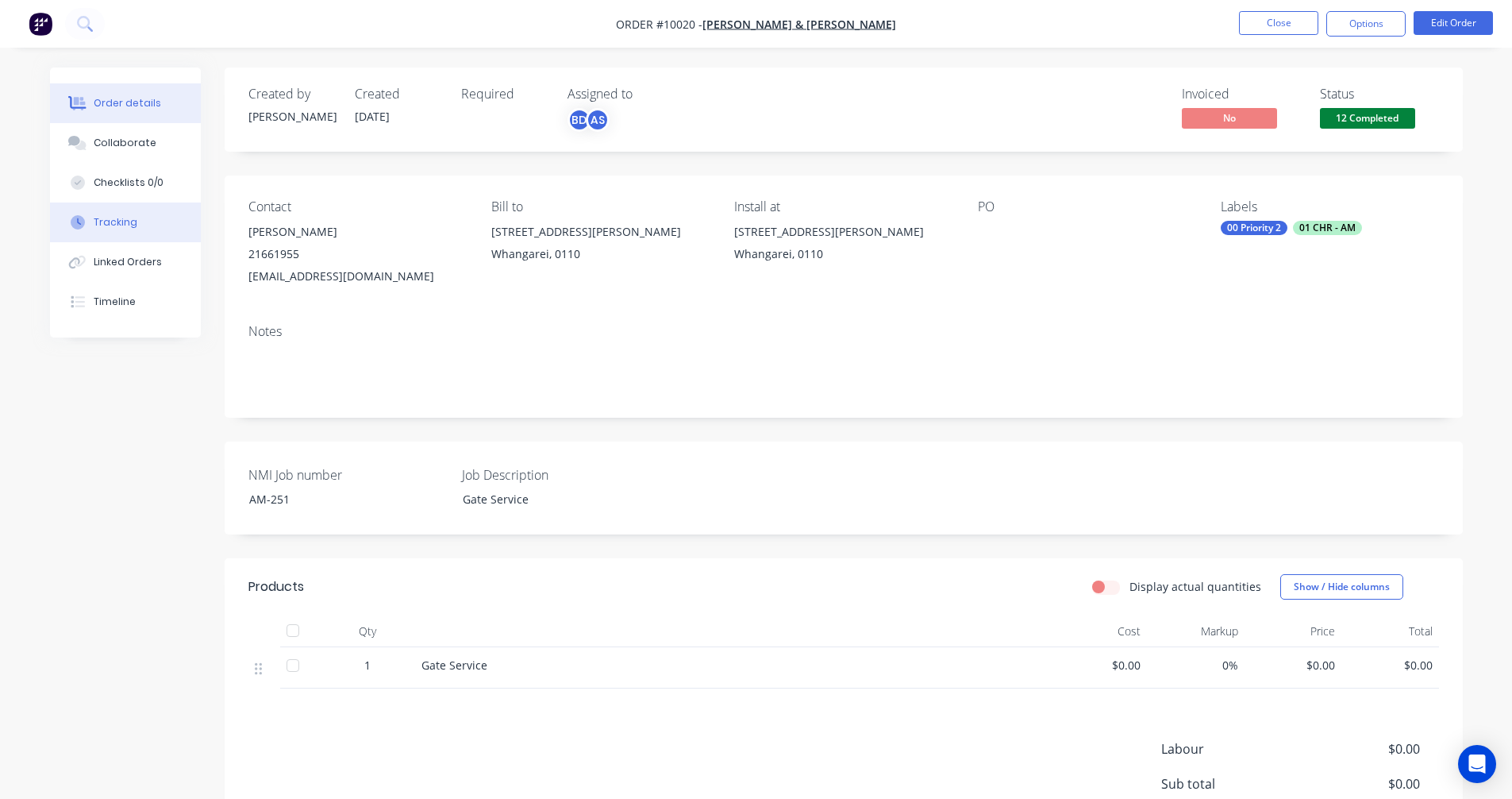
click at [109, 222] on div "Tracking" at bounding box center [116, 222] width 44 height 14
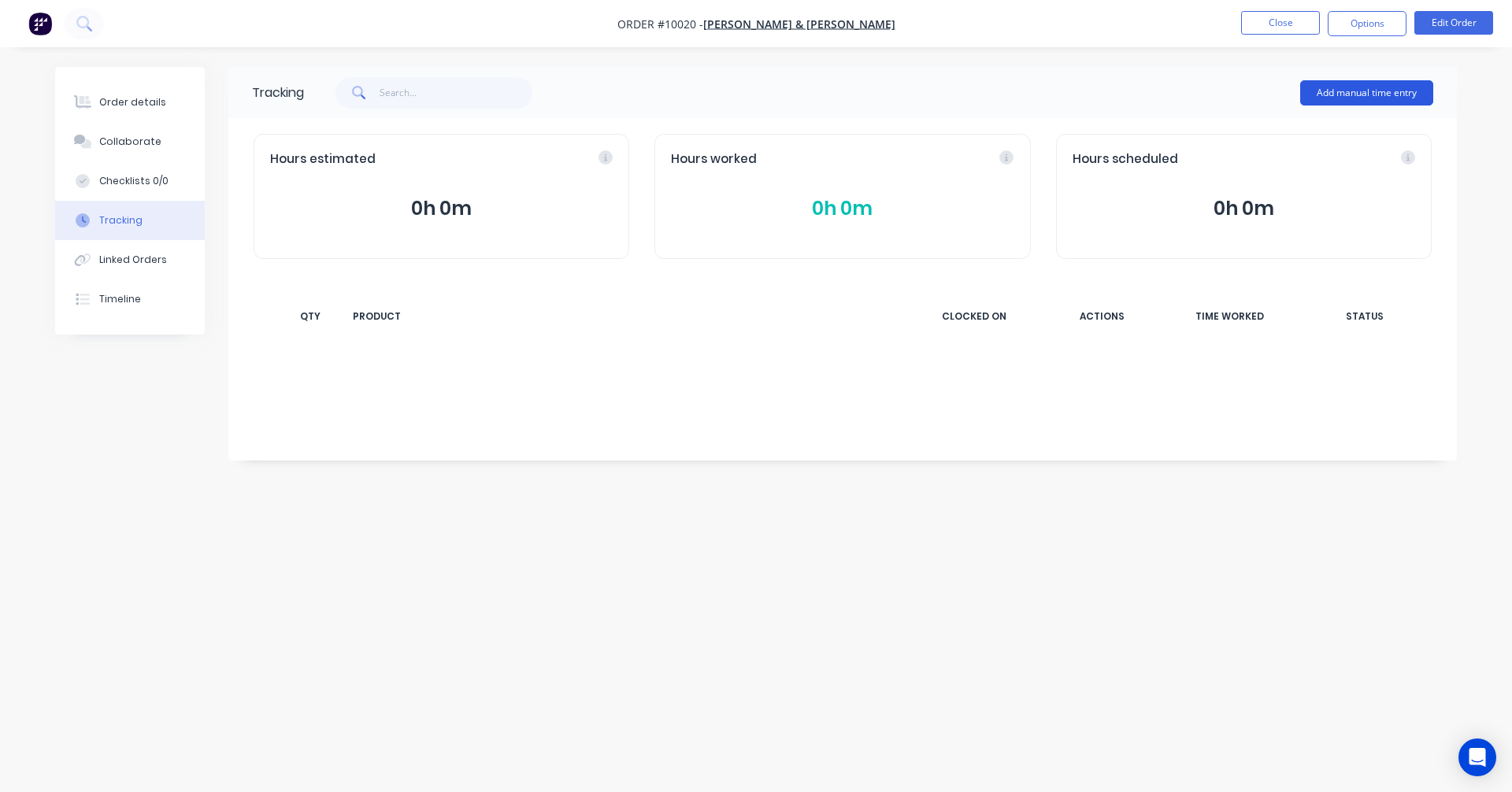
click at [1359, 86] on button "Add manual time entry" at bounding box center [1366, 93] width 133 height 26
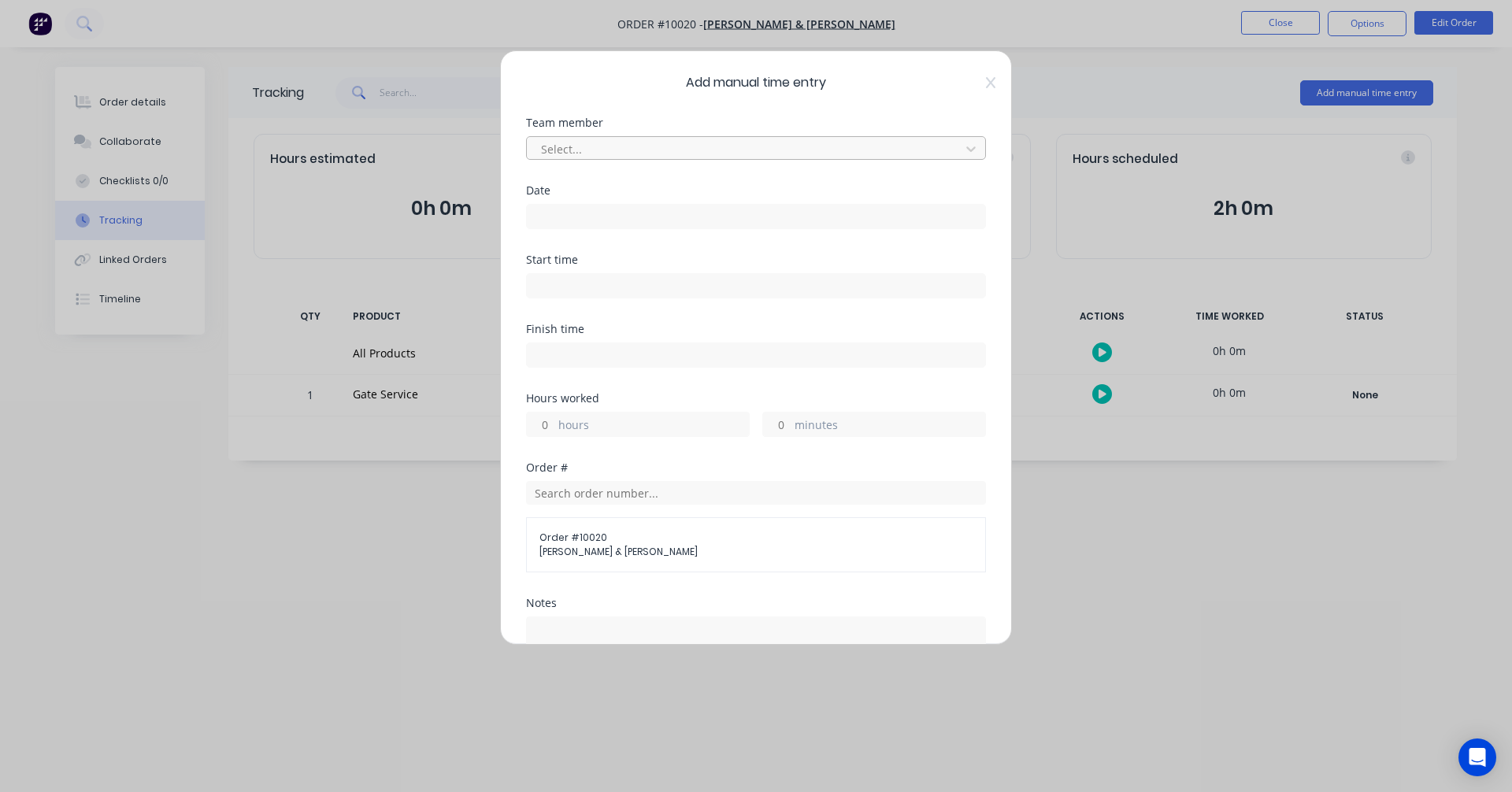
click at [676, 149] on div at bounding box center [746, 149] width 413 height 20
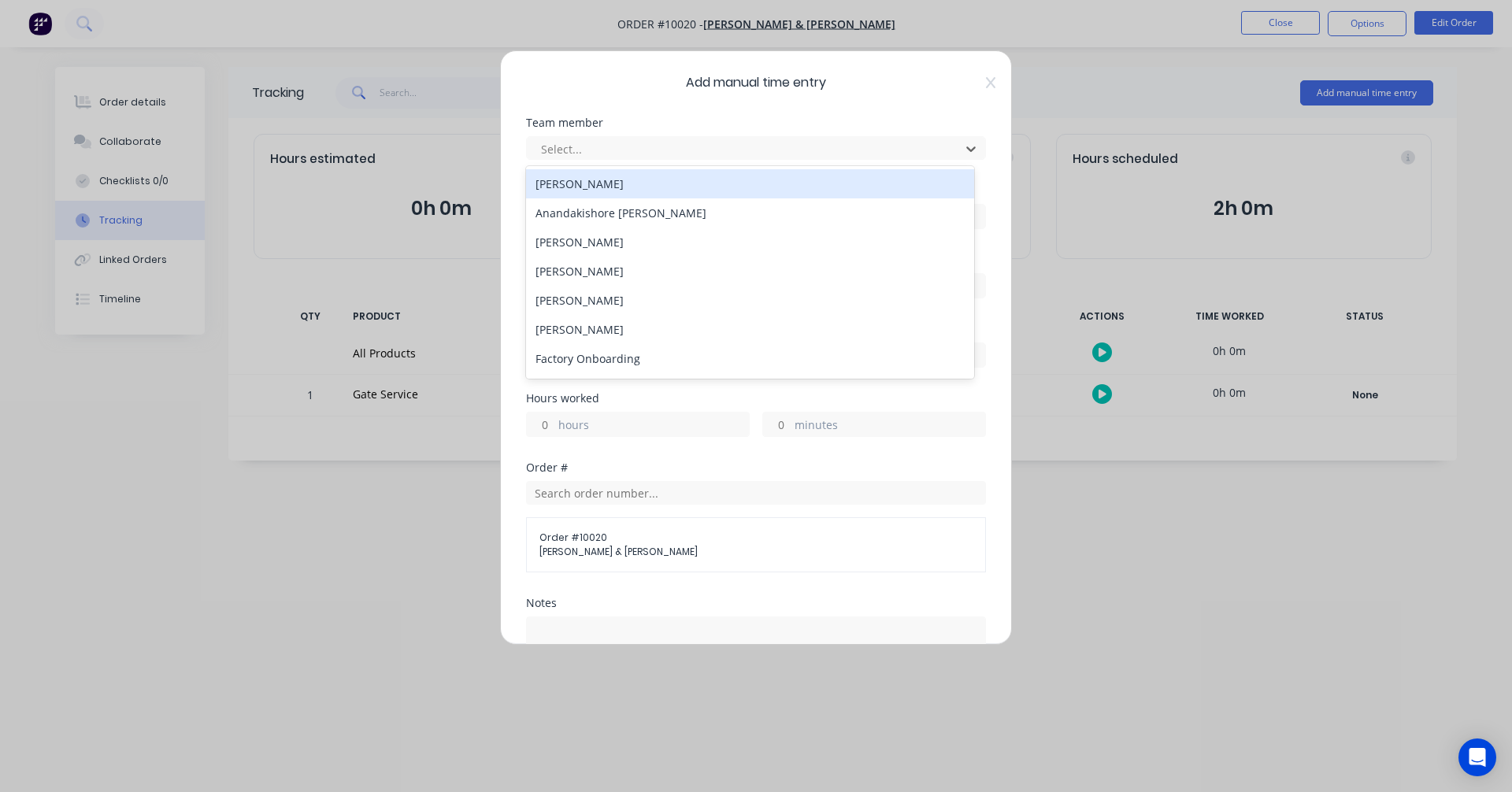
click at [651, 189] on div "[PERSON_NAME]" at bounding box center [749, 184] width 448 height 29
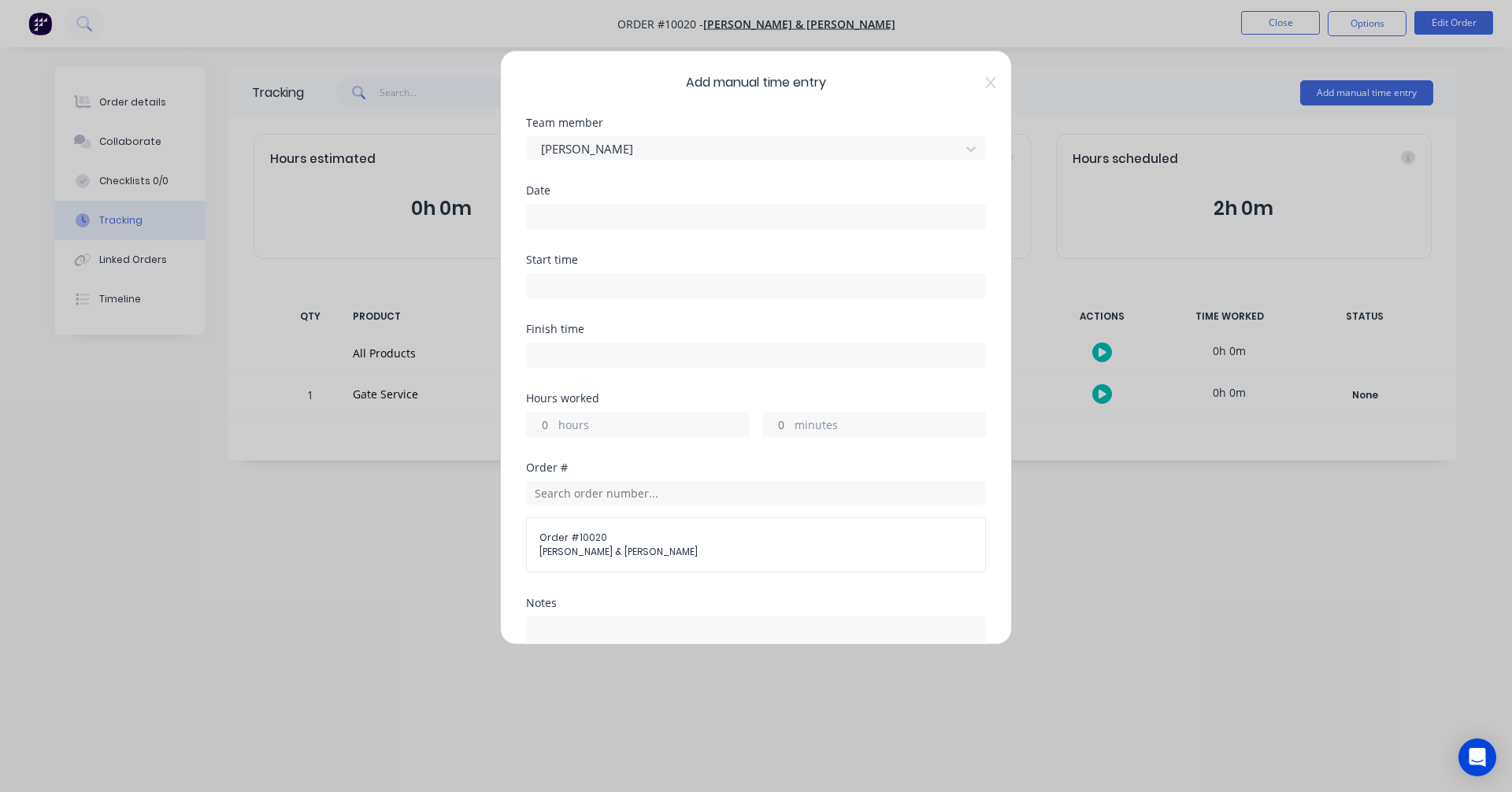
click at [602, 212] on input at bounding box center [756, 216] width 459 height 24
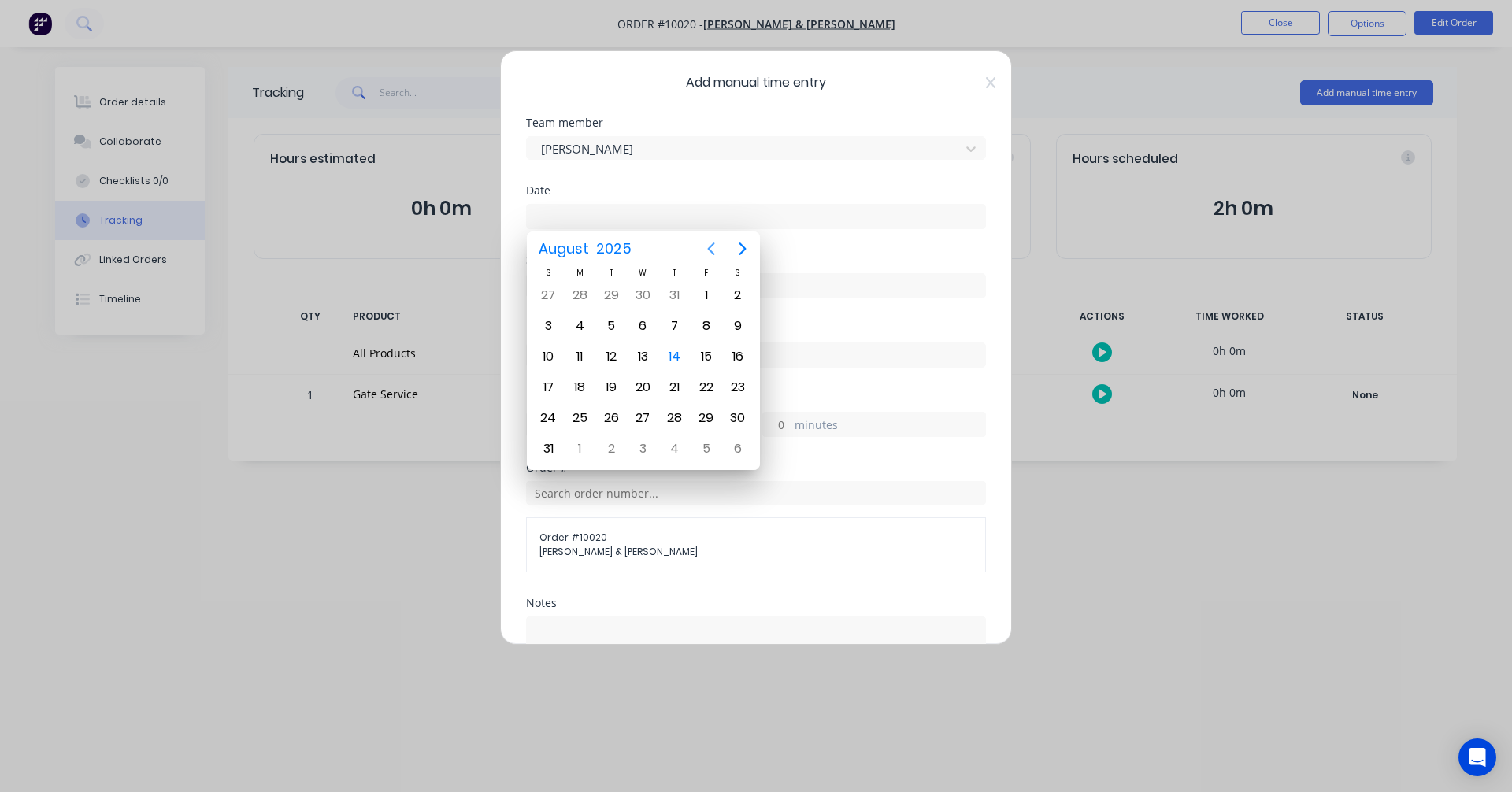
click at [707, 251] on icon "Previous page" at bounding box center [711, 249] width 19 height 19
click at [678, 394] on div "24" at bounding box center [675, 387] width 24 height 24
type input "24/07/2025"
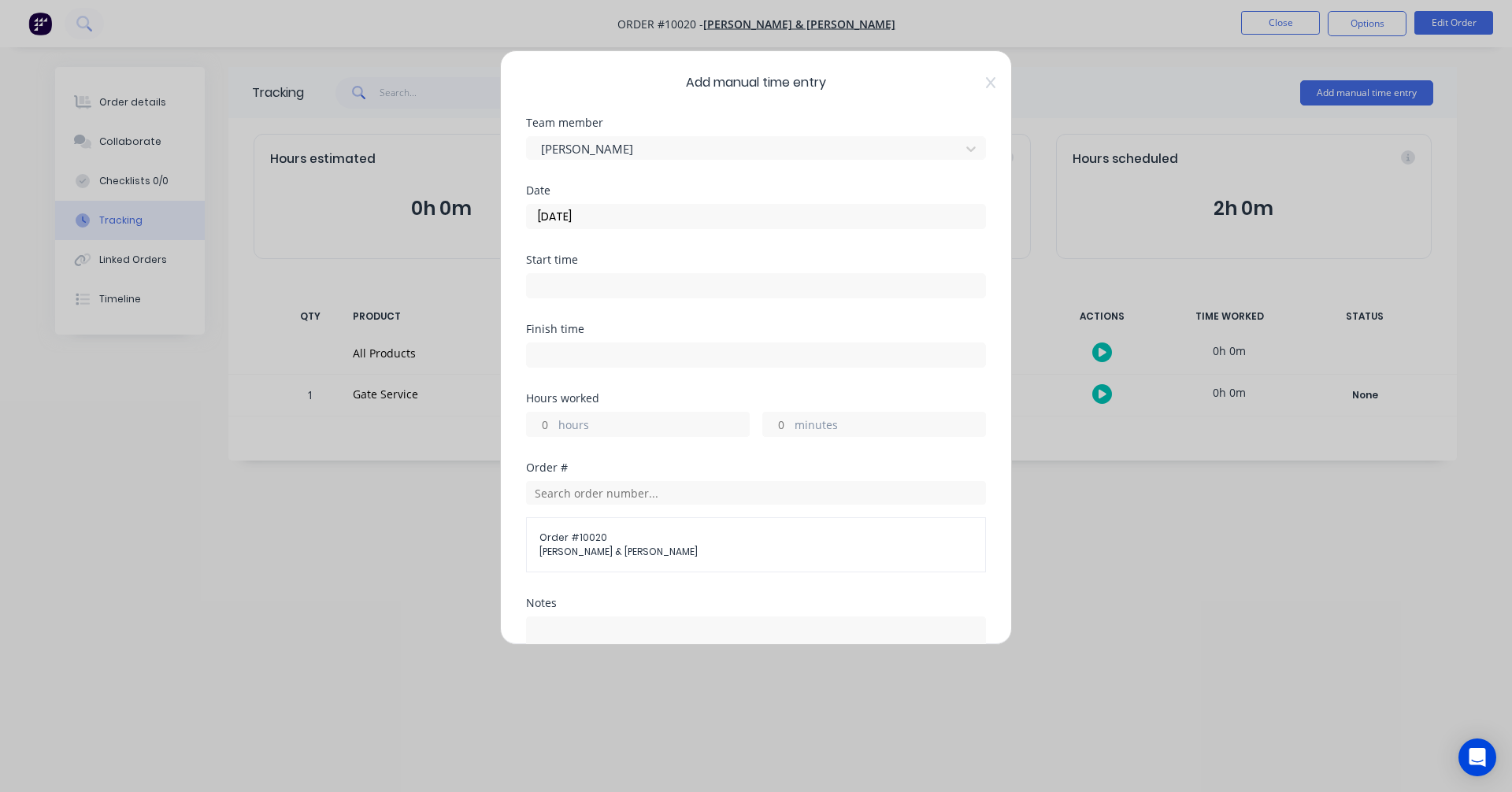
click at [581, 287] on input at bounding box center [756, 285] width 459 height 24
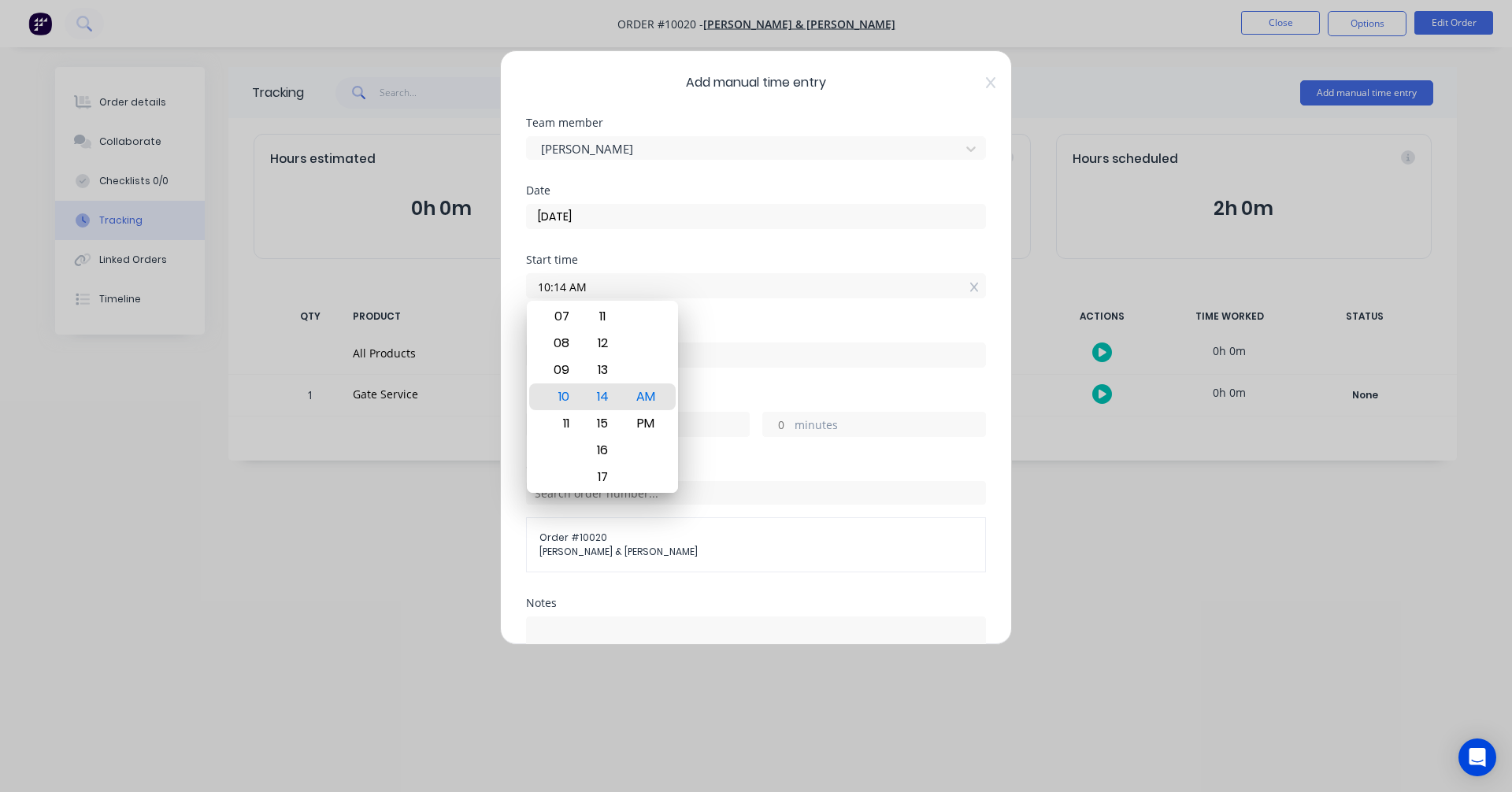
drag, startPoint x: 581, startPoint y: 287, endPoint x: 494, endPoint y: 281, distance: 87.2
click at [494, 281] on div "Add manual time entry Team member Albert Scown Date 24/07/2025 Start time 10:14…" at bounding box center [756, 396] width 1512 height 792
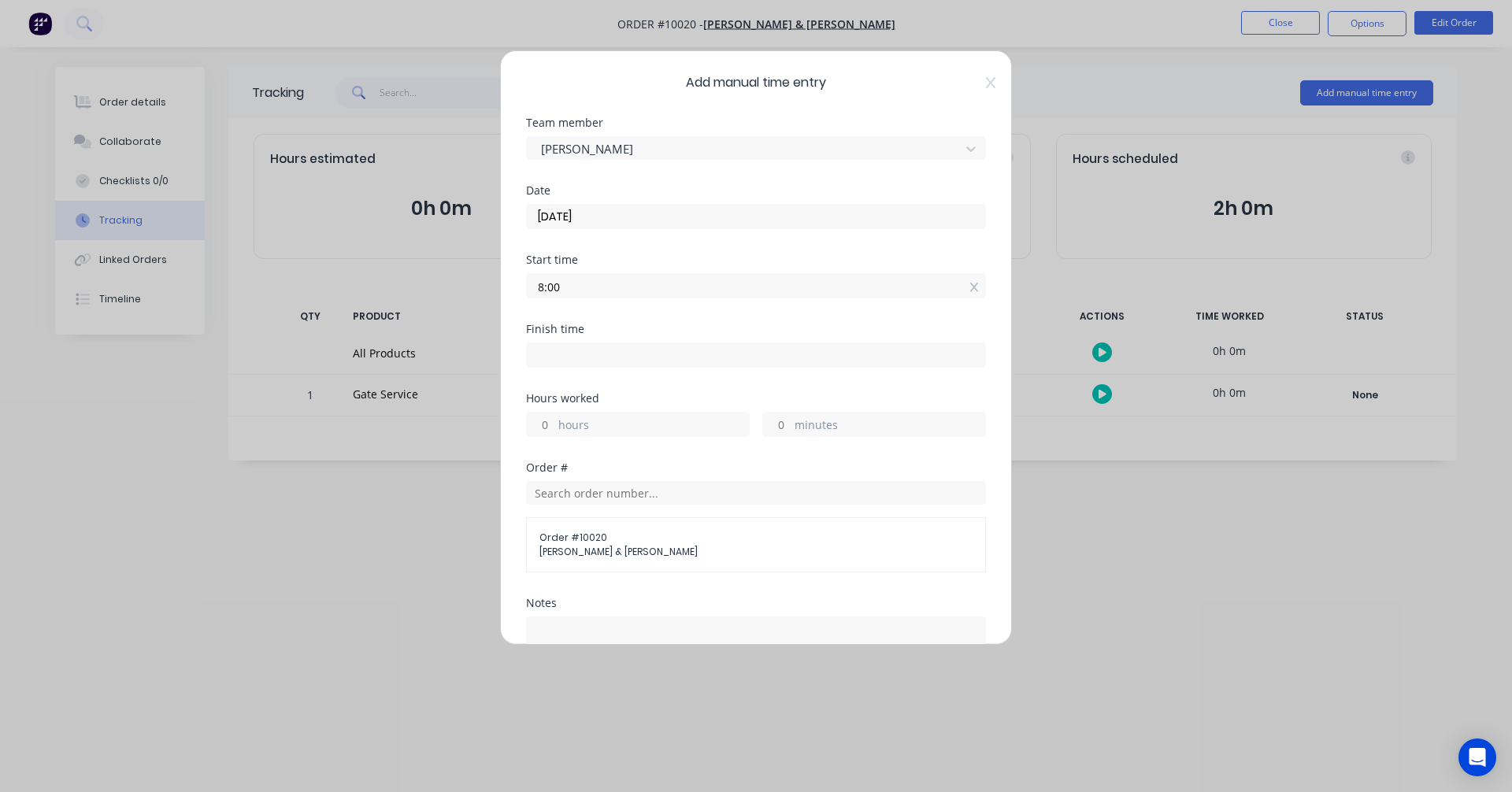
type input "08:00 AM"
click at [551, 355] on input at bounding box center [756, 354] width 459 height 24
type input "10:14 AM"
type input "2"
type input "14"
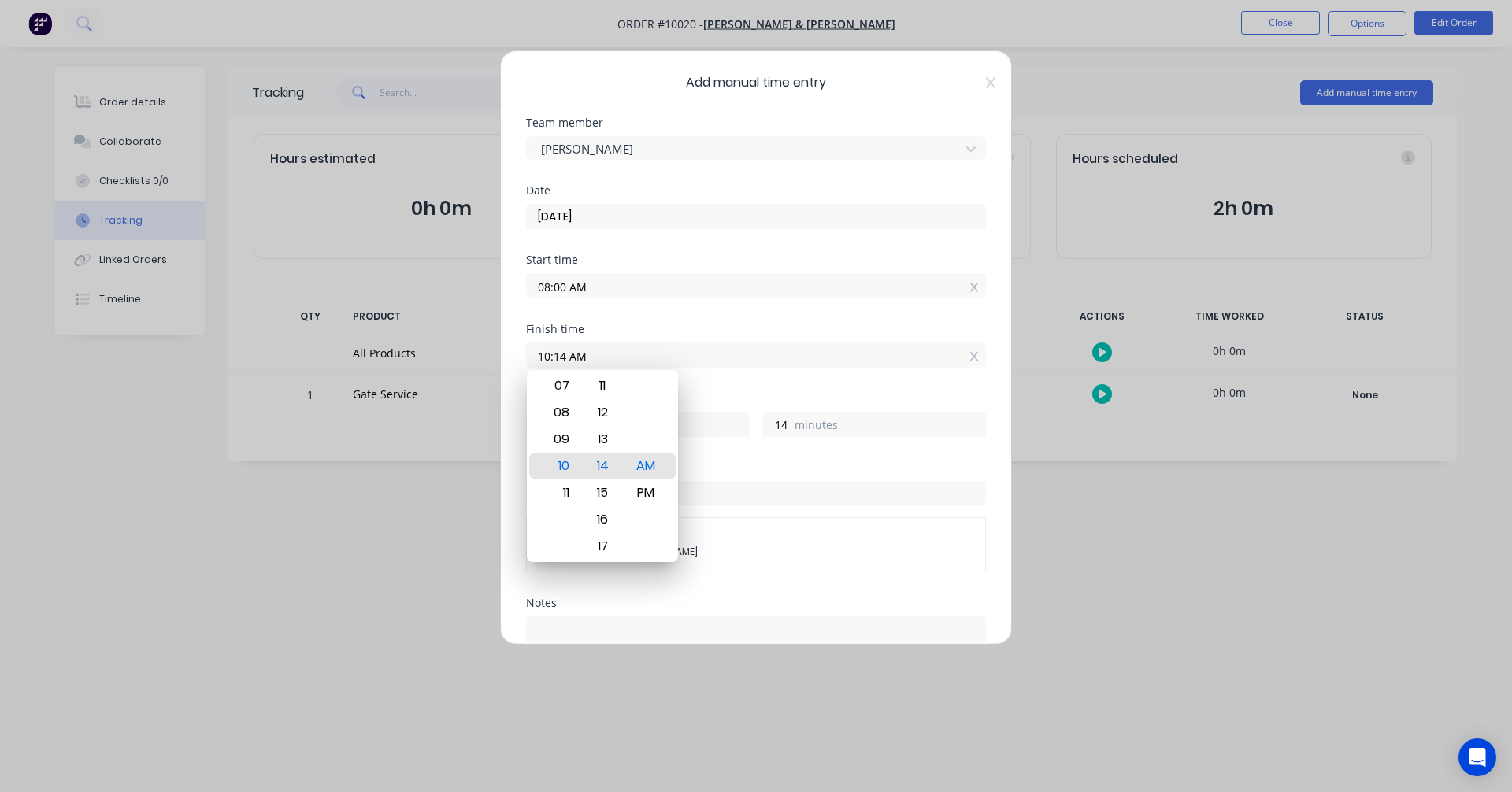
drag, startPoint x: 598, startPoint y: 358, endPoint x: 366, endPoint y: 351, distance: 232.1
click at [366, 351] on div "Add manual time entry Team member Albert Scown Date 24/07/2025 Start time 08:00…" at bounding box center [756, 396] width 1512 height 792
type input "11:45 AM"
type input "3"
type input "45"
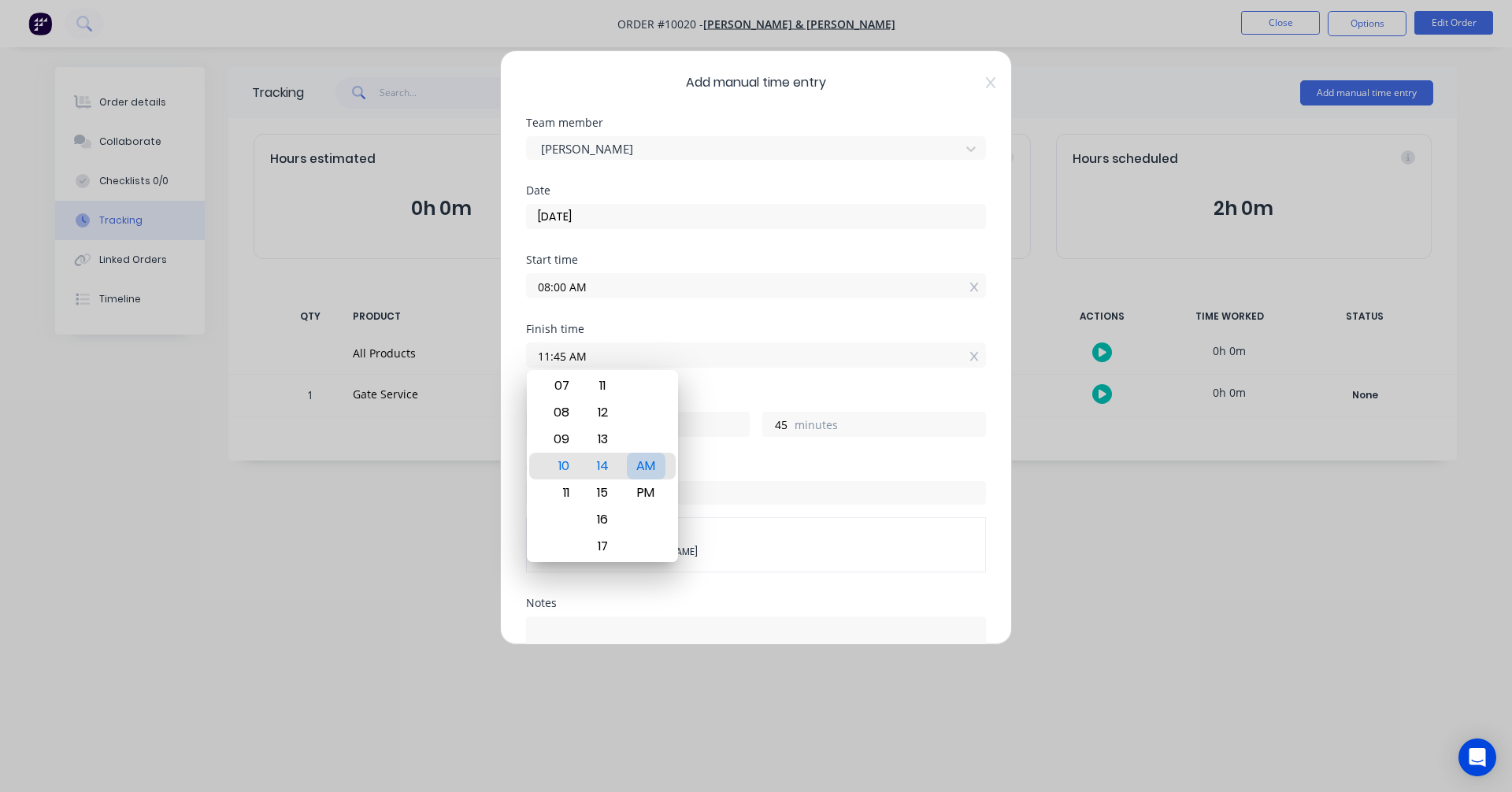
click at [647, 466] on div "AM" at bounding box center [646, 466] width 39 height 27
click at [801, 397] on div "Hours worked" at bounding box center [755, 399] width 459 height 11
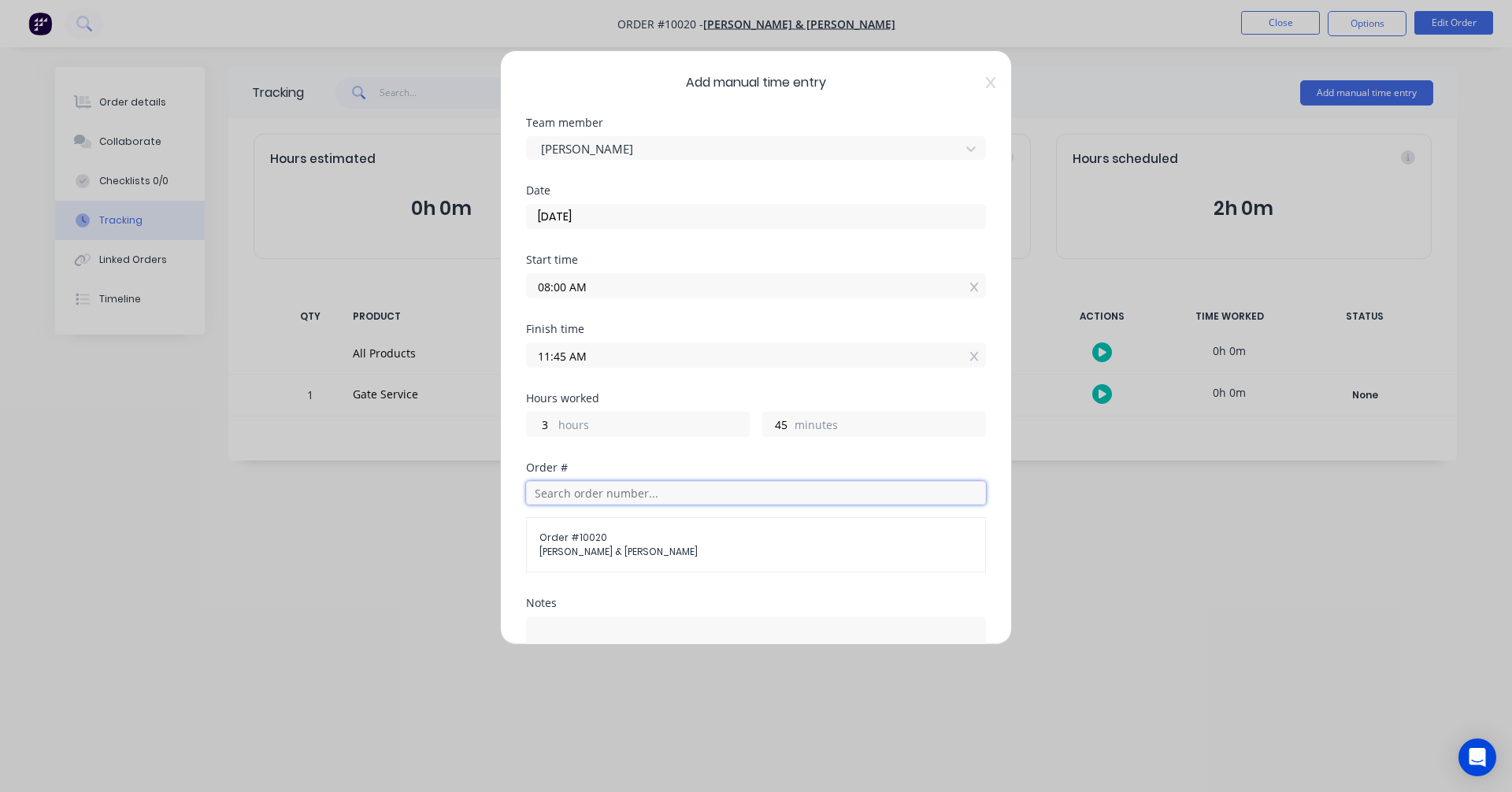
click at [750, 498] on input "text" at bounding box center [755, 493] width 459 height 24
type input "251"
click at [582, 548] on span "Dan & Mary Johnston" at bounding box center [755, 551] width 433 height 14
click at [571, 496] on input "251" at bounding box center [755, 493] width 459 height 24
click at [571, 549] on span "Dan & Mary Johnston" at bounding box center [755, 551] width 433 height 14
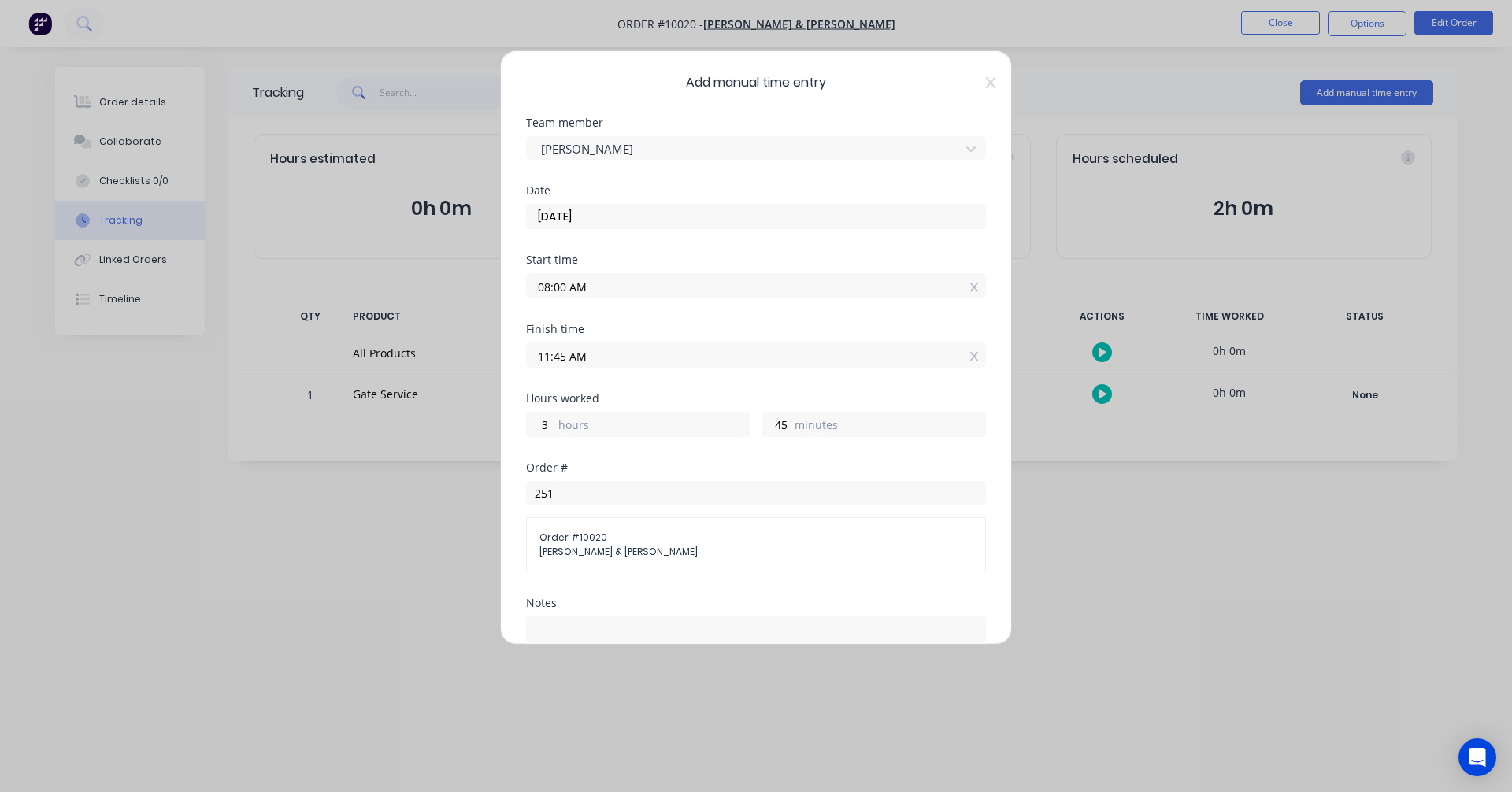
click at [567, 531] on span "Order # 10020" at bounding box center [755, 537] width 433 height 14
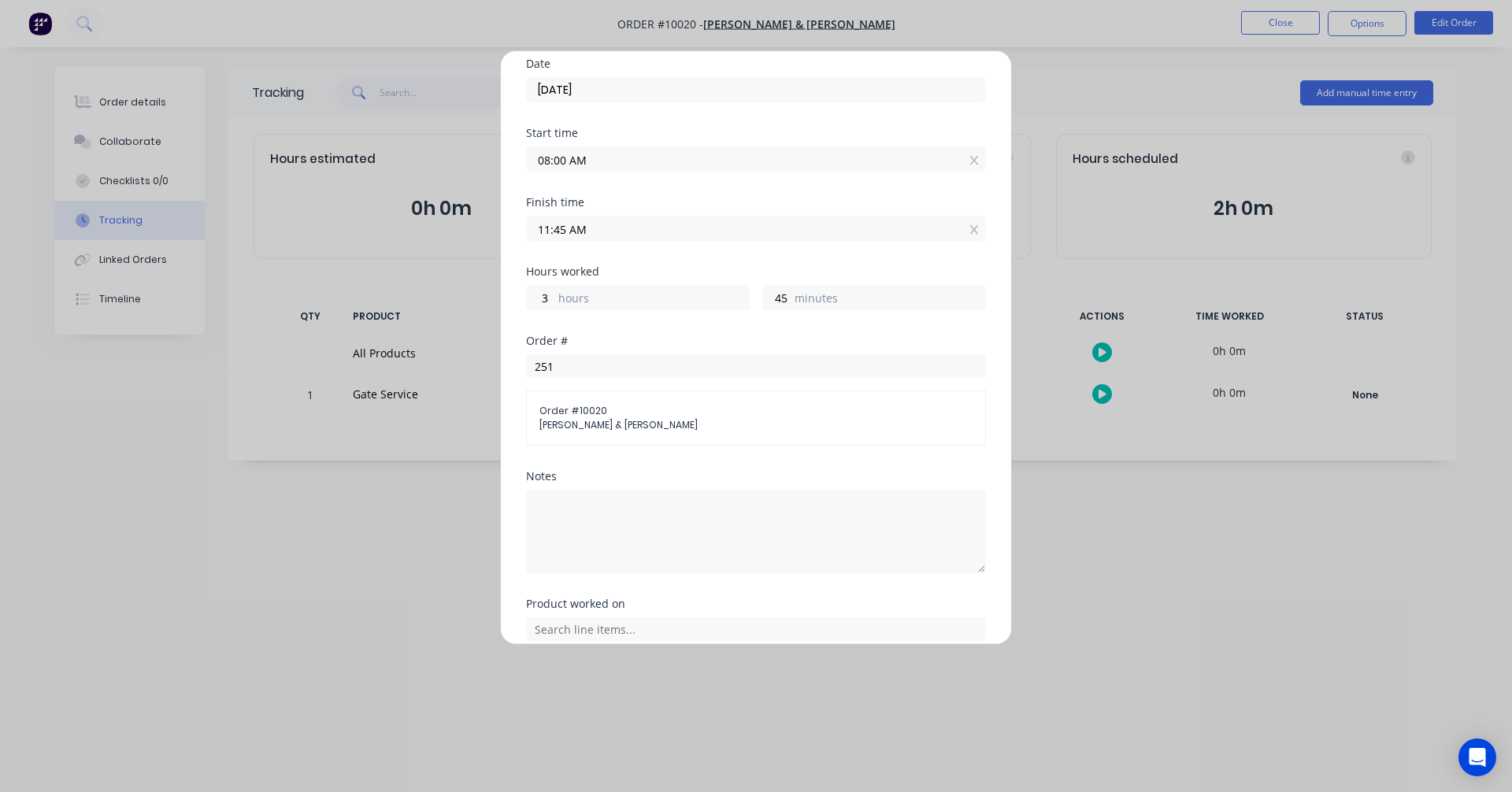
scroll to position [157, 0]
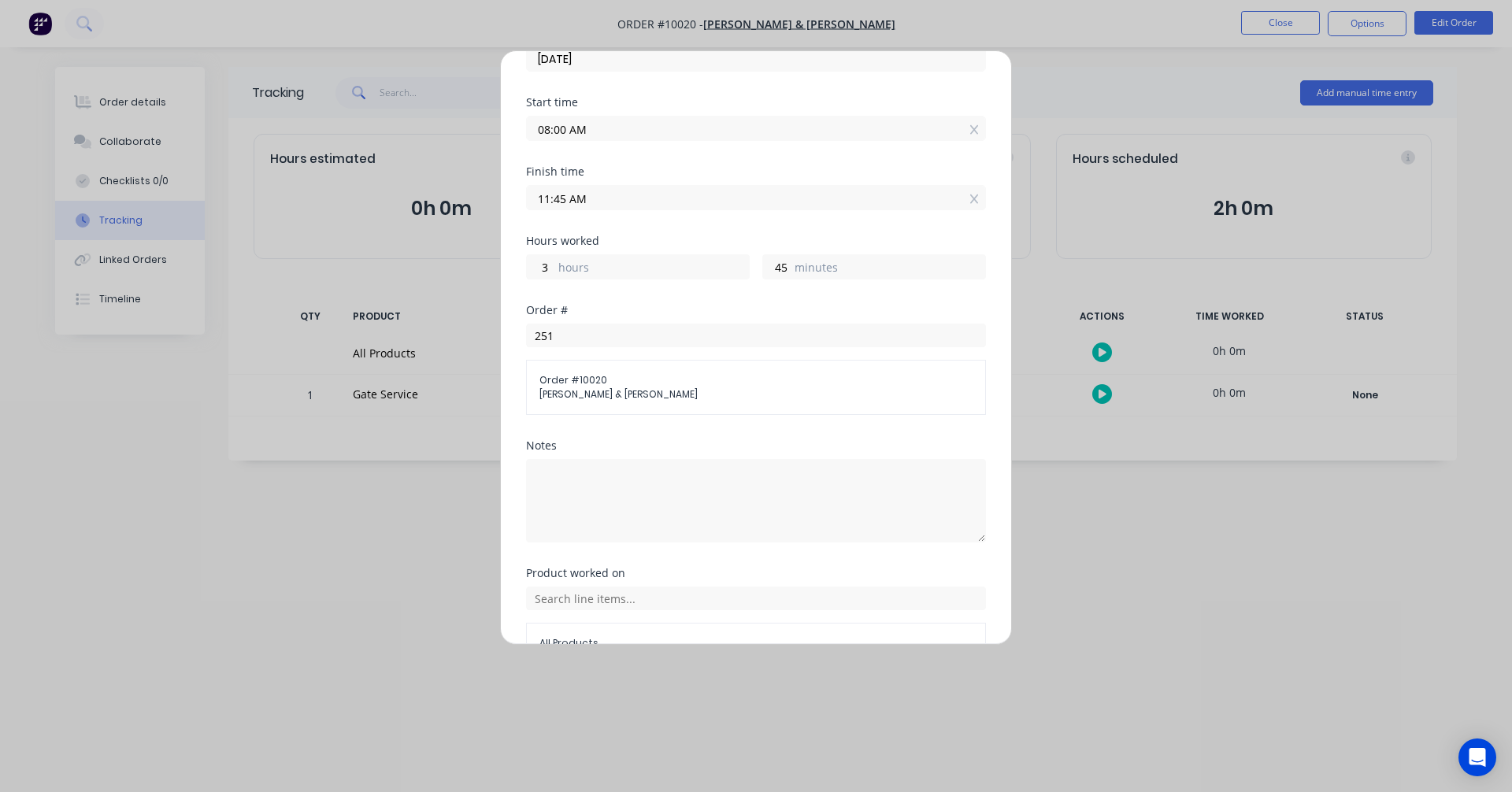
click at [598, 390] on span "Dan & Mary Johnston" at bounding box center [755, 394] width 433 height 14
click at [600, 407] on div "Order # 10020 Dan & Mary Johnston" at bounding box center [755, 387] width 459 height 55
click at [723, 403] on div "Order # 10020 Dan & Mary Johnston" at bounding box center [755, 387] width 459 height 55
click at [603, 377] on span "Order # 10020" at bounding box center [755, 380] width 433 height 14
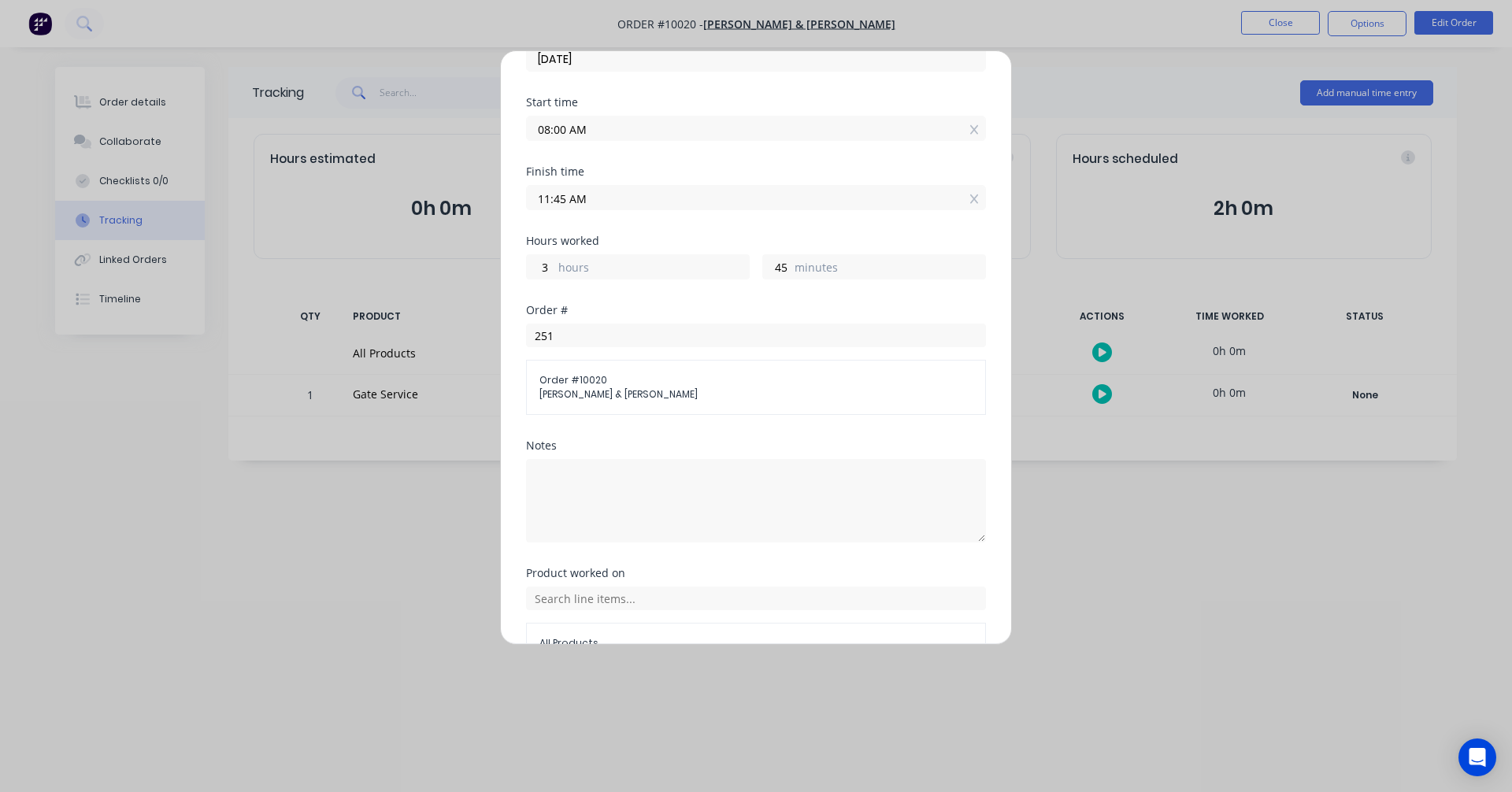
click at [521, 370] on div "Add manual time entry Team member Albert Scown Date 24/07/2025 Start time 08:00…" at bounding box center [756, 348] width 512 height 595
click at [555, 376] on span "Order # 10020" at bounding box center [755, 380] width 433 height 14
drag, startPoint x: 556, startPoint y: 376, endPoint x: 567, endPoint y: 383, distance: 13.0
click at [557, 376] on span "Order # 10020" at bounding box center [755, 380] width 433 height 14
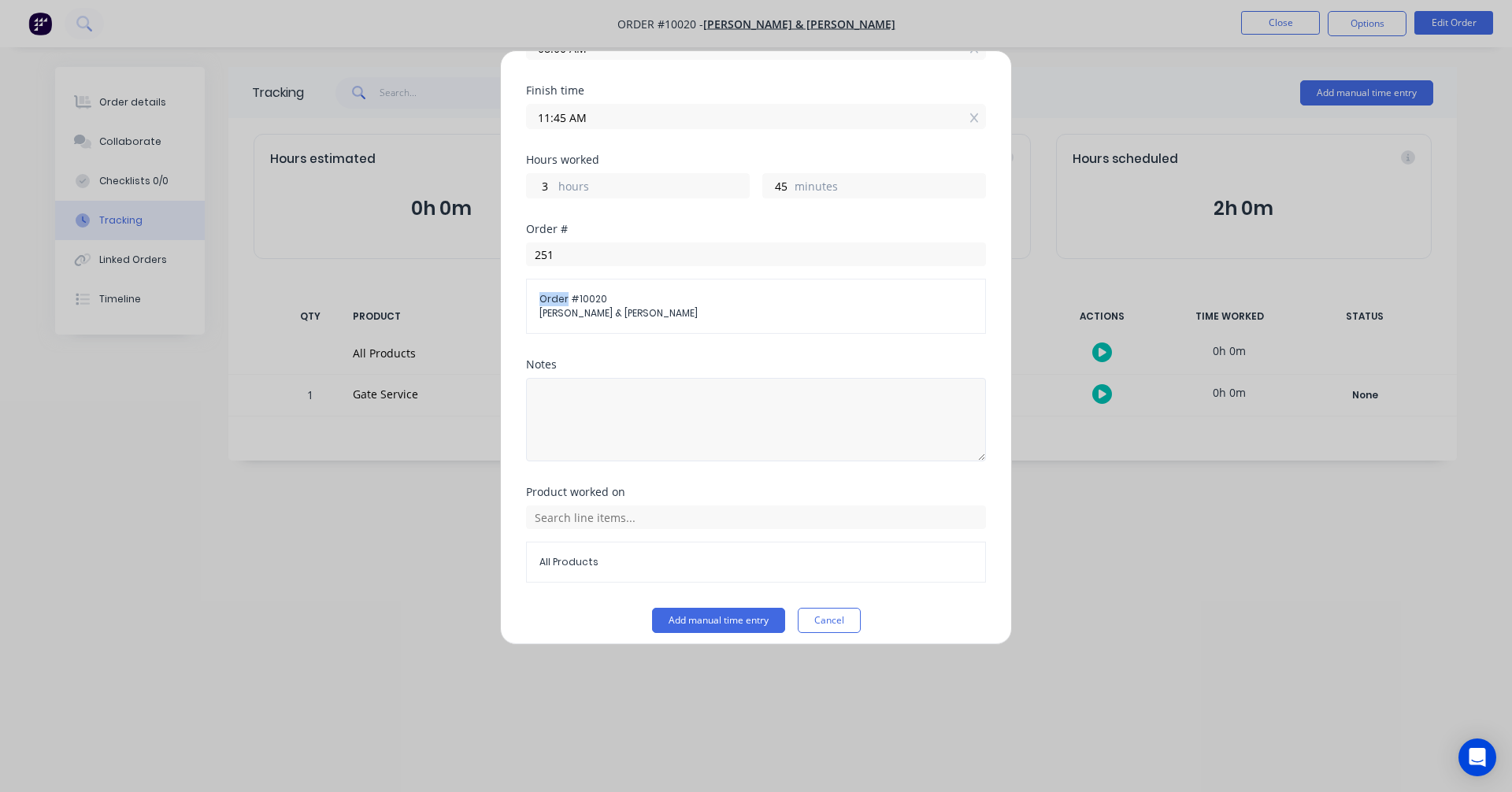
scroll to position [249, 0]
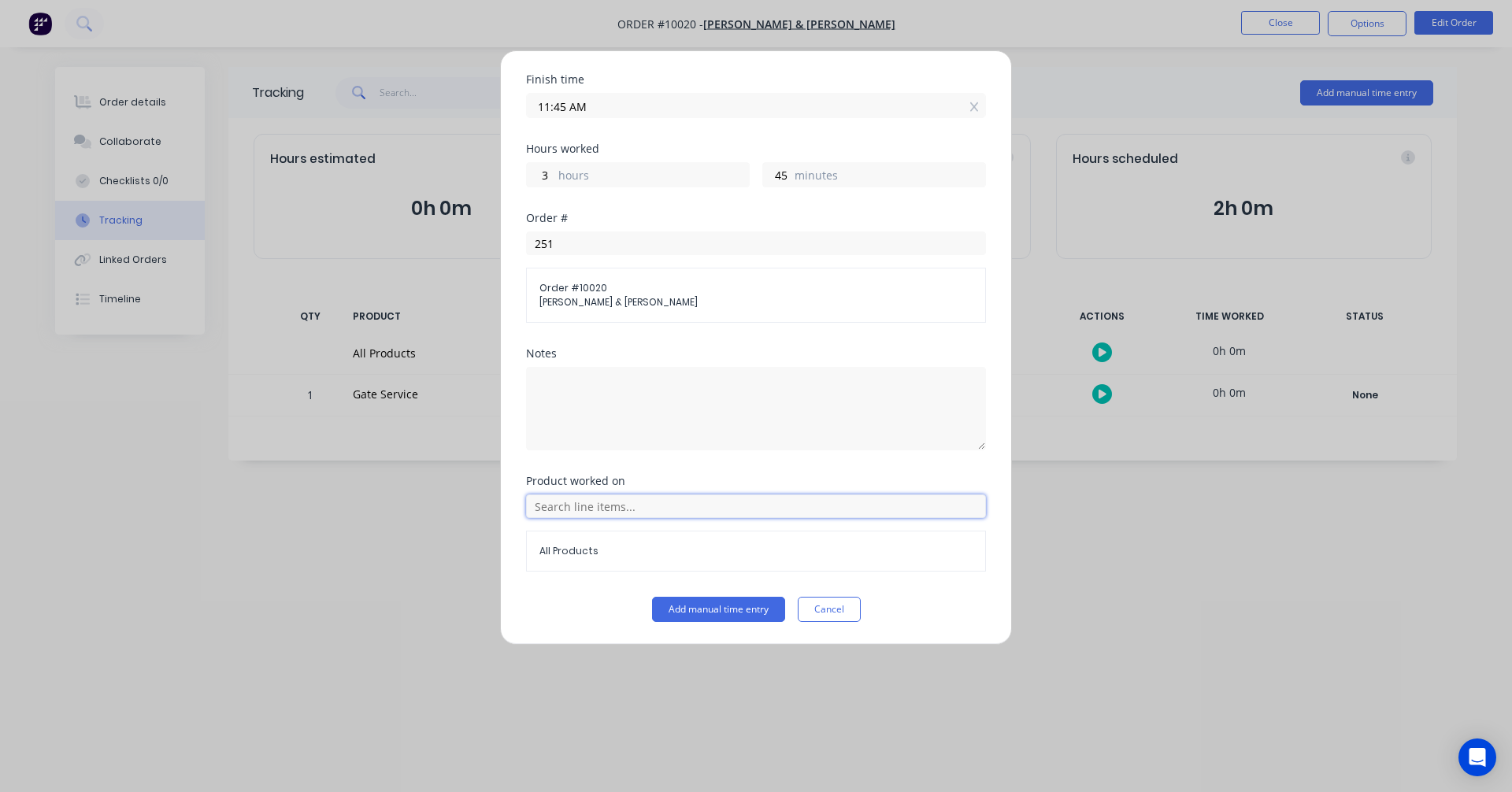
click at [673, 513] on input "text" at bounding box center [755, 506] width 459 height 24
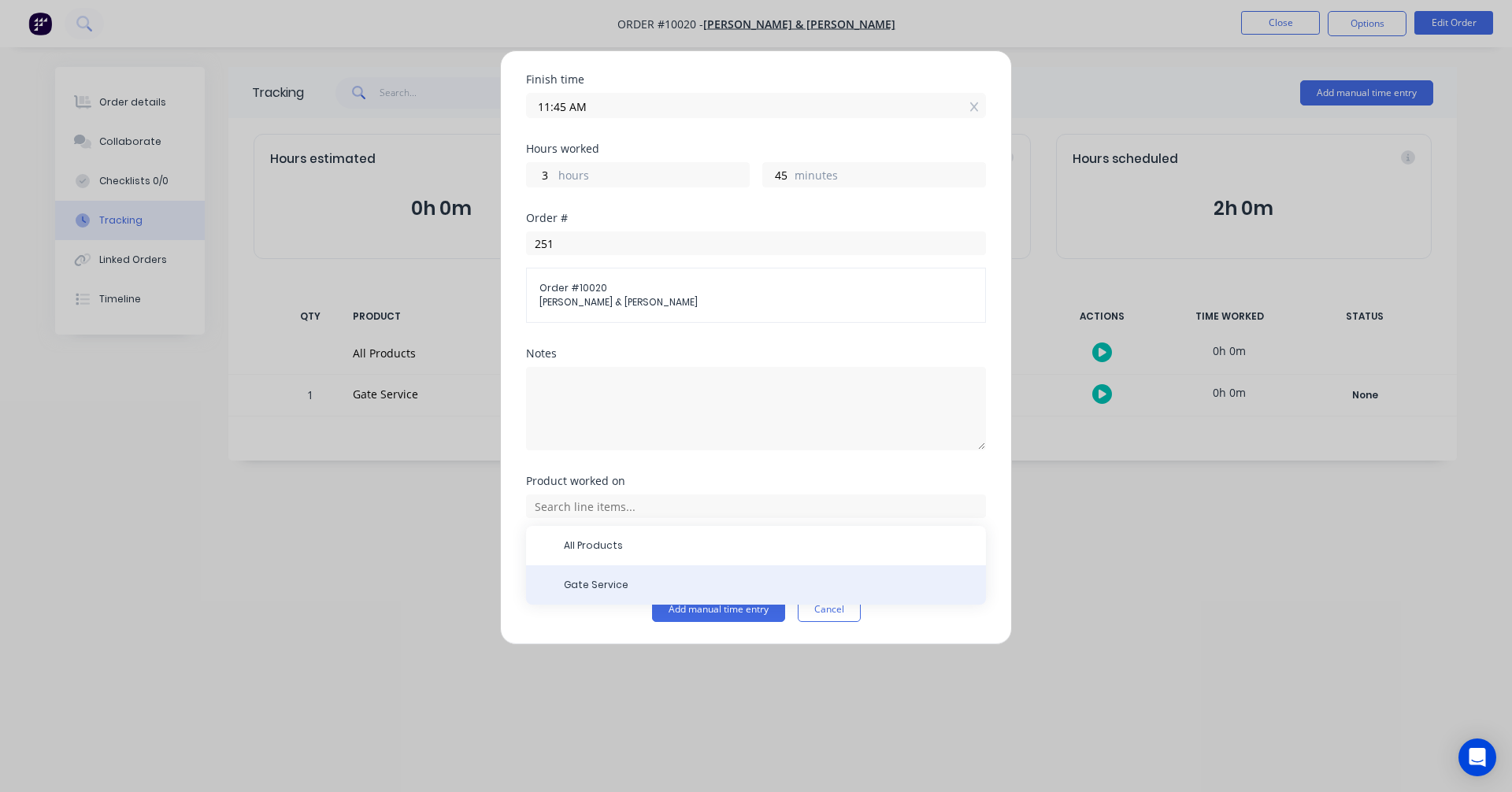
click at [595, 582] on span "Gate Service" at bounding box center [768, 585] width 409 height 14
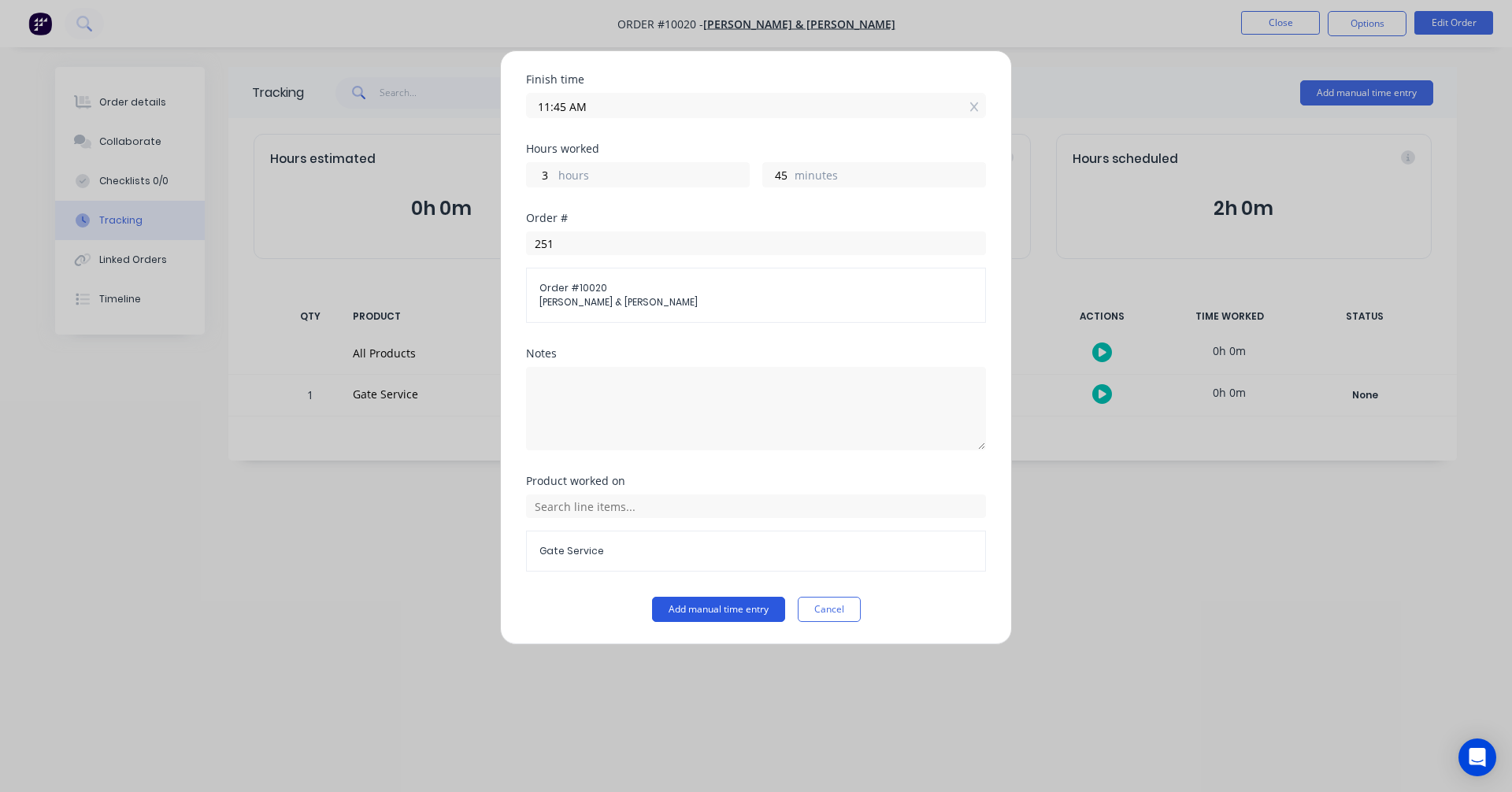
click at [705, 608] on button "Add manual time entry" at bounding box center [718, 609] width 133 height 26
click at [701, 606] on button "Add manual time entry" at bounding box center [718, 609] width 133 height 26
click at [822, 608] on button "Cancel" at bounding box center [829, 609] width 63 height 26
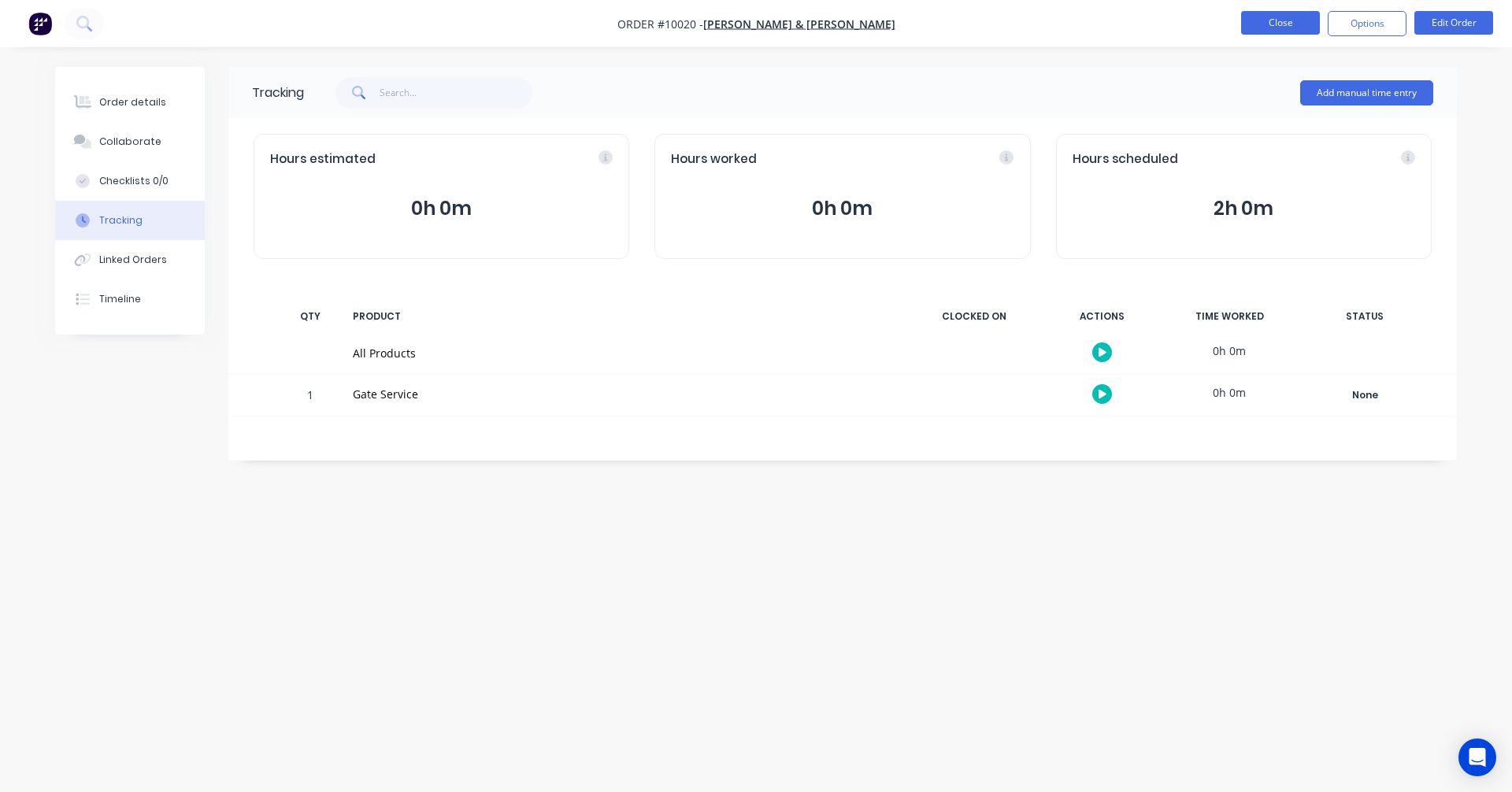
click at [1272, 22] on button "Close" at bounding box center [1280, 23] width 79 height 24
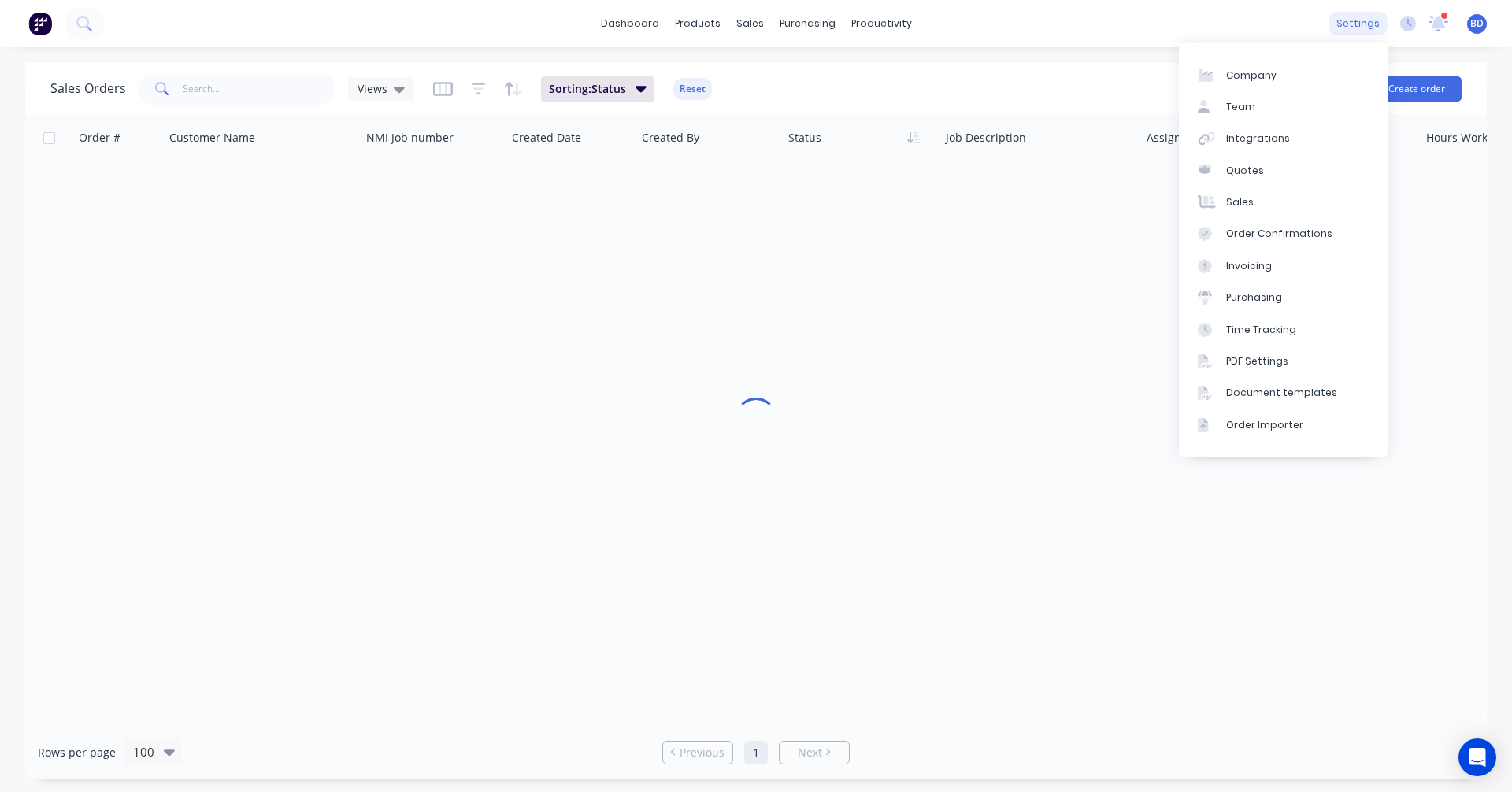
click at [1359, 18] on div "settings" at bounding box center [1358, 23] width 59 height 24
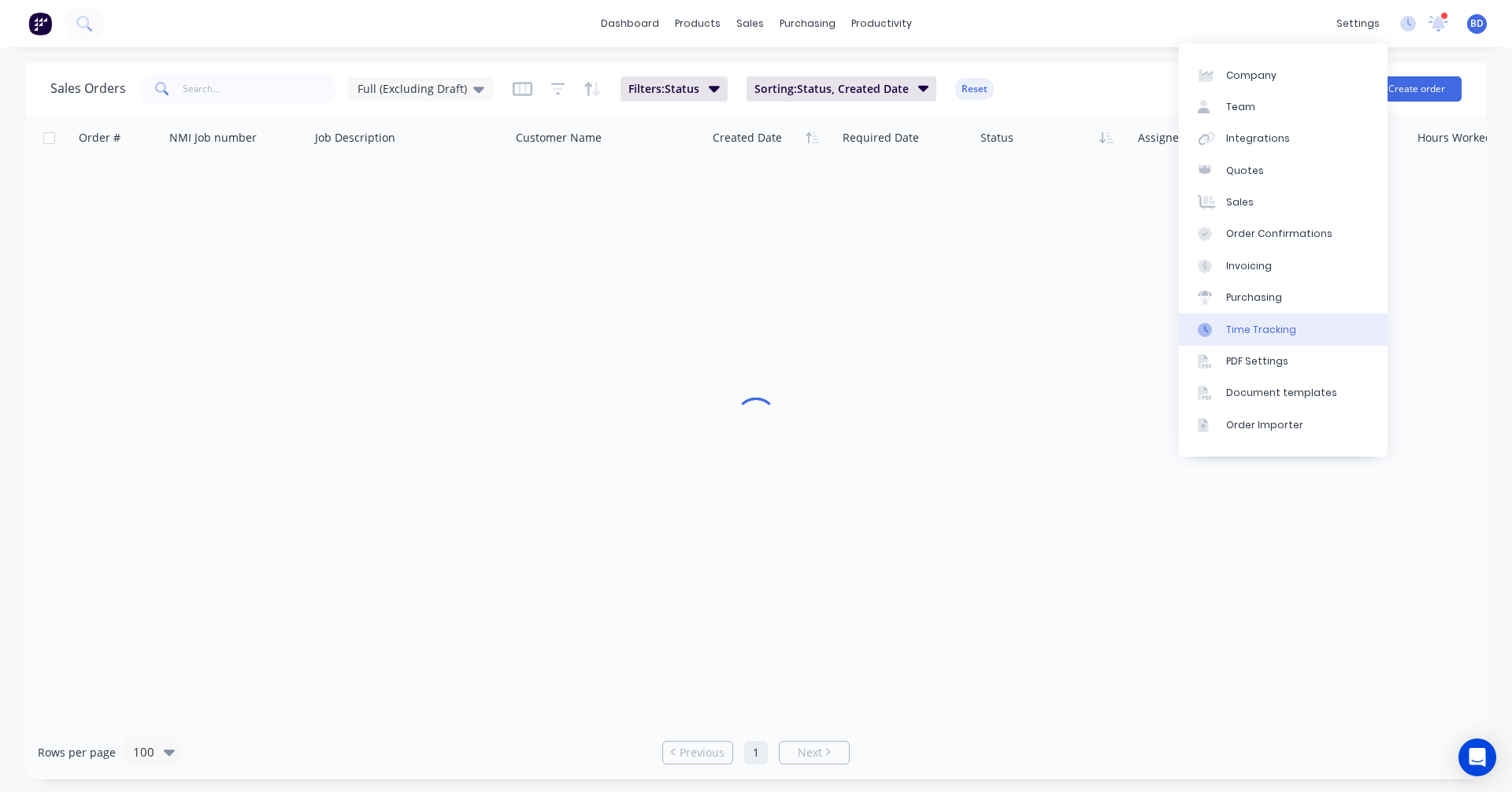
click at [1275, 327] on div "Time Tracking" at bounding box center [1261, 330] width 70 height 14
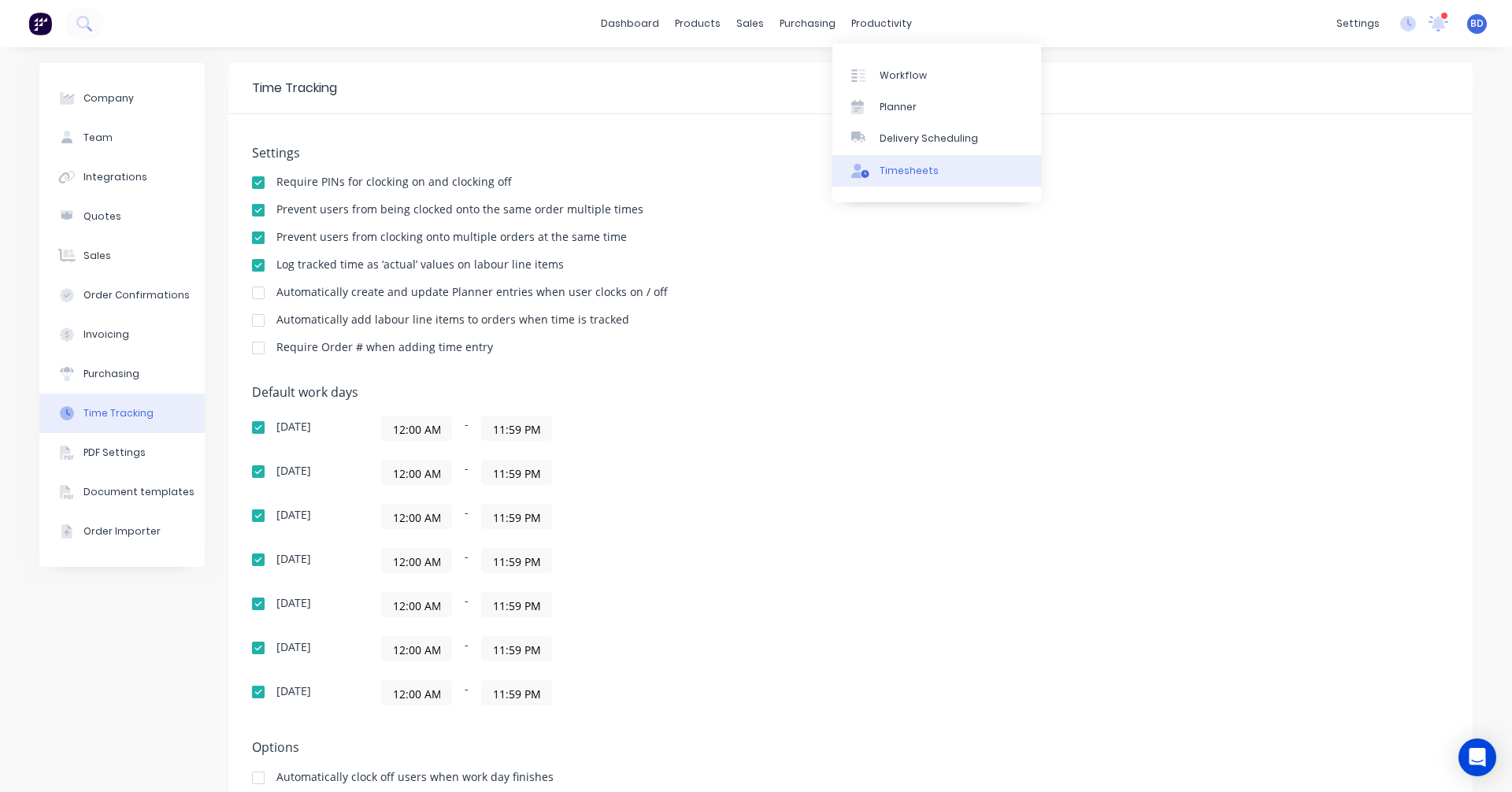
click at [909, 171] on div "Timesheets" at bounding box center [909, 171] width 59 height 14
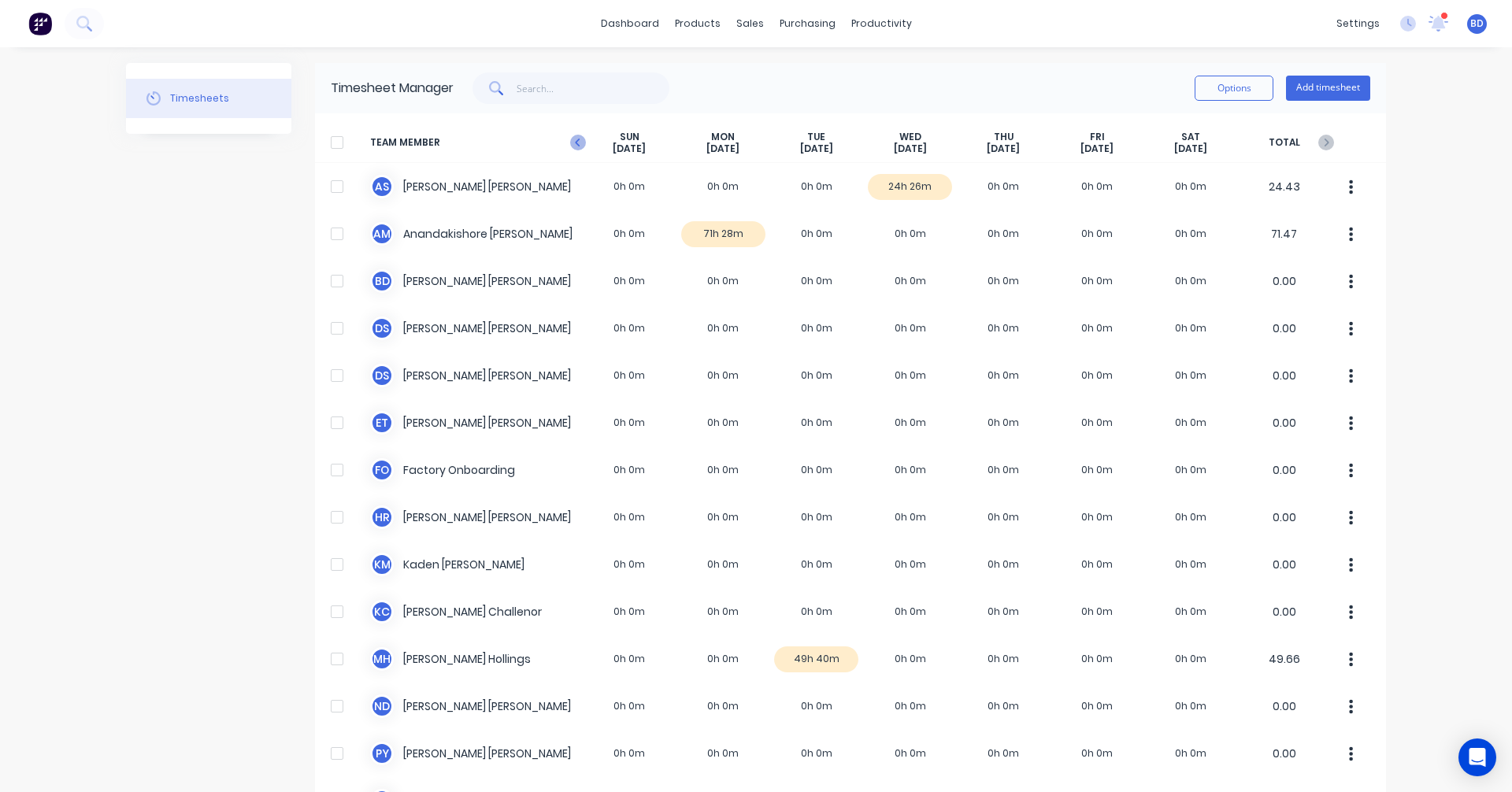
click at [579, 143] on icon at bounding box center [578, 142] width 16 height 16
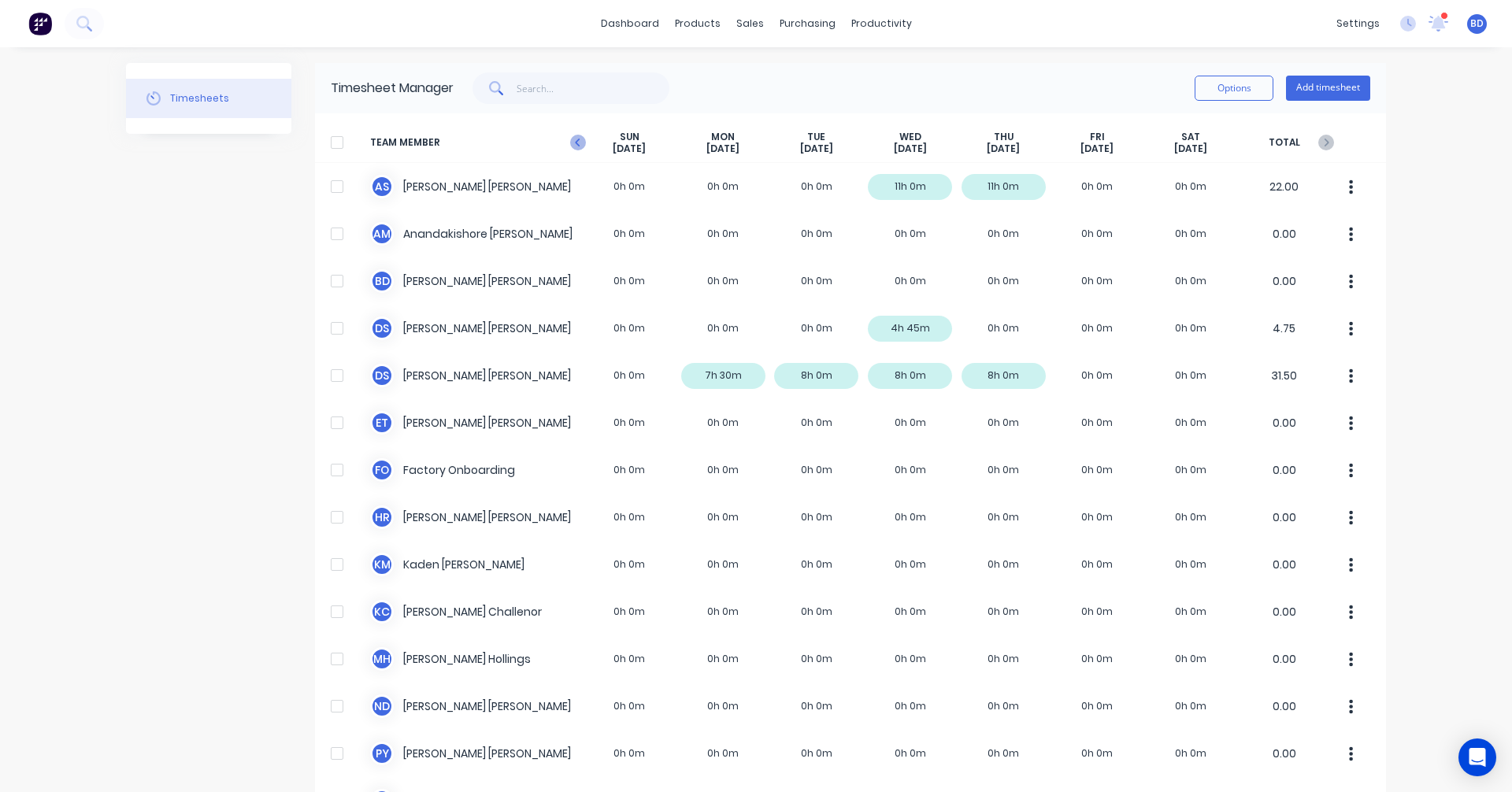
click at [570, 143] on icon at bounding box center [578, 142] width 16 height 16
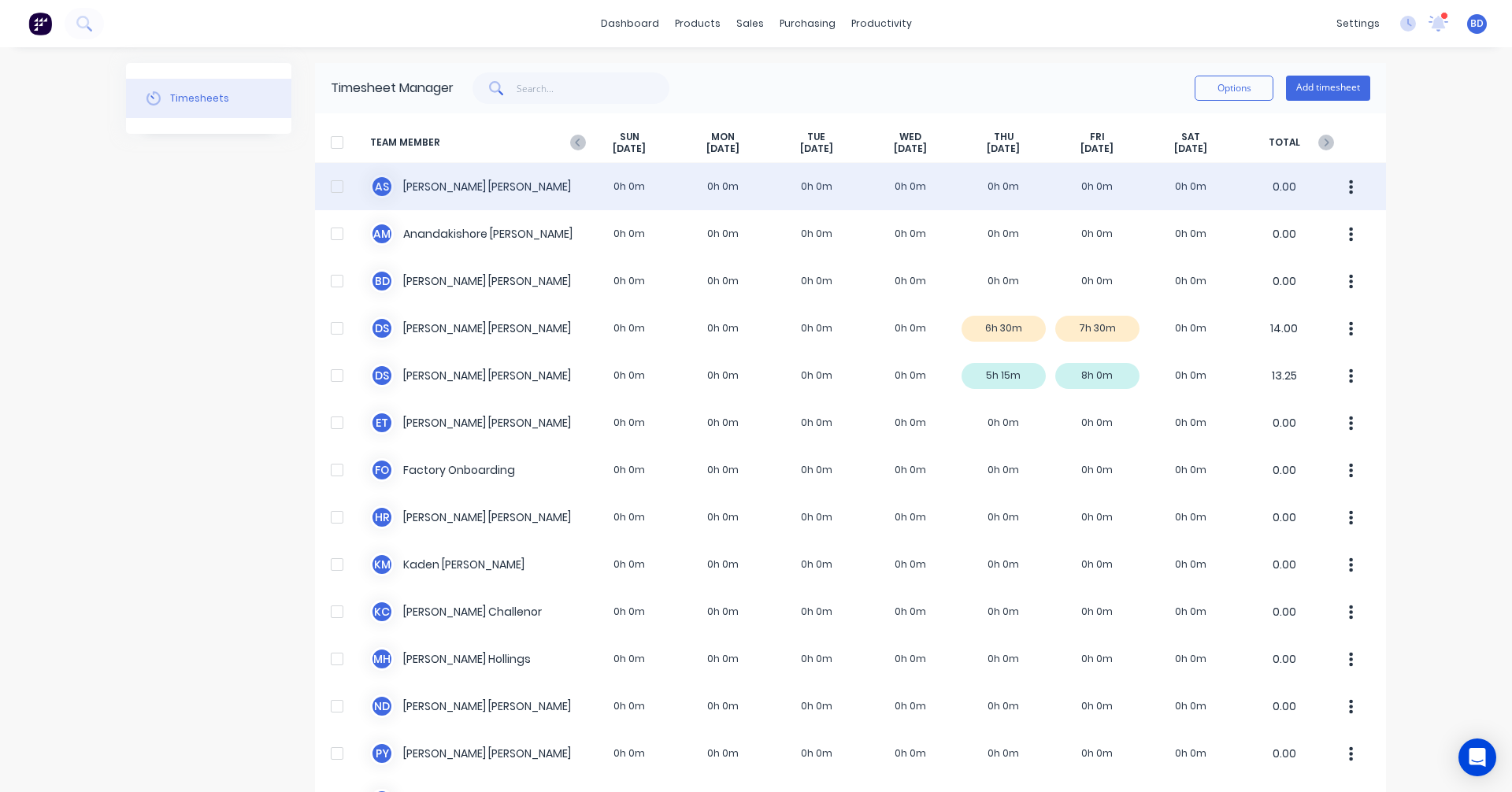
click at [1011, 184] on div "A S Albert Scown 0h 0m 0h 0m 0h 0m 0h 0m 0h 0m 0h 0m 0h 0m 0.00" at bounding box center [850, 187] width 1071 height 47
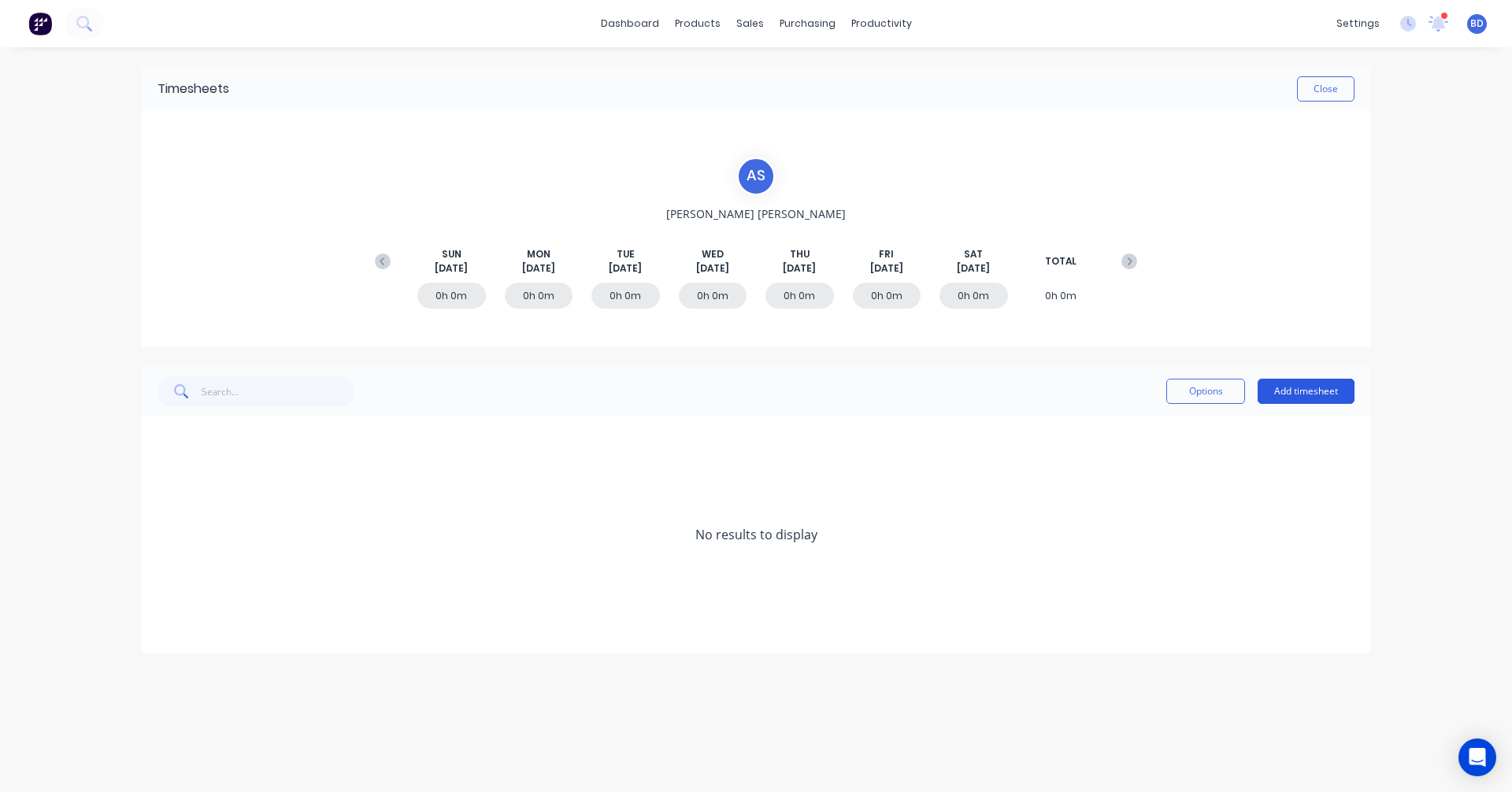
click at [1303, 395] on button "Add timesheet" at bounding box center [1305, 391] width 97 height 26
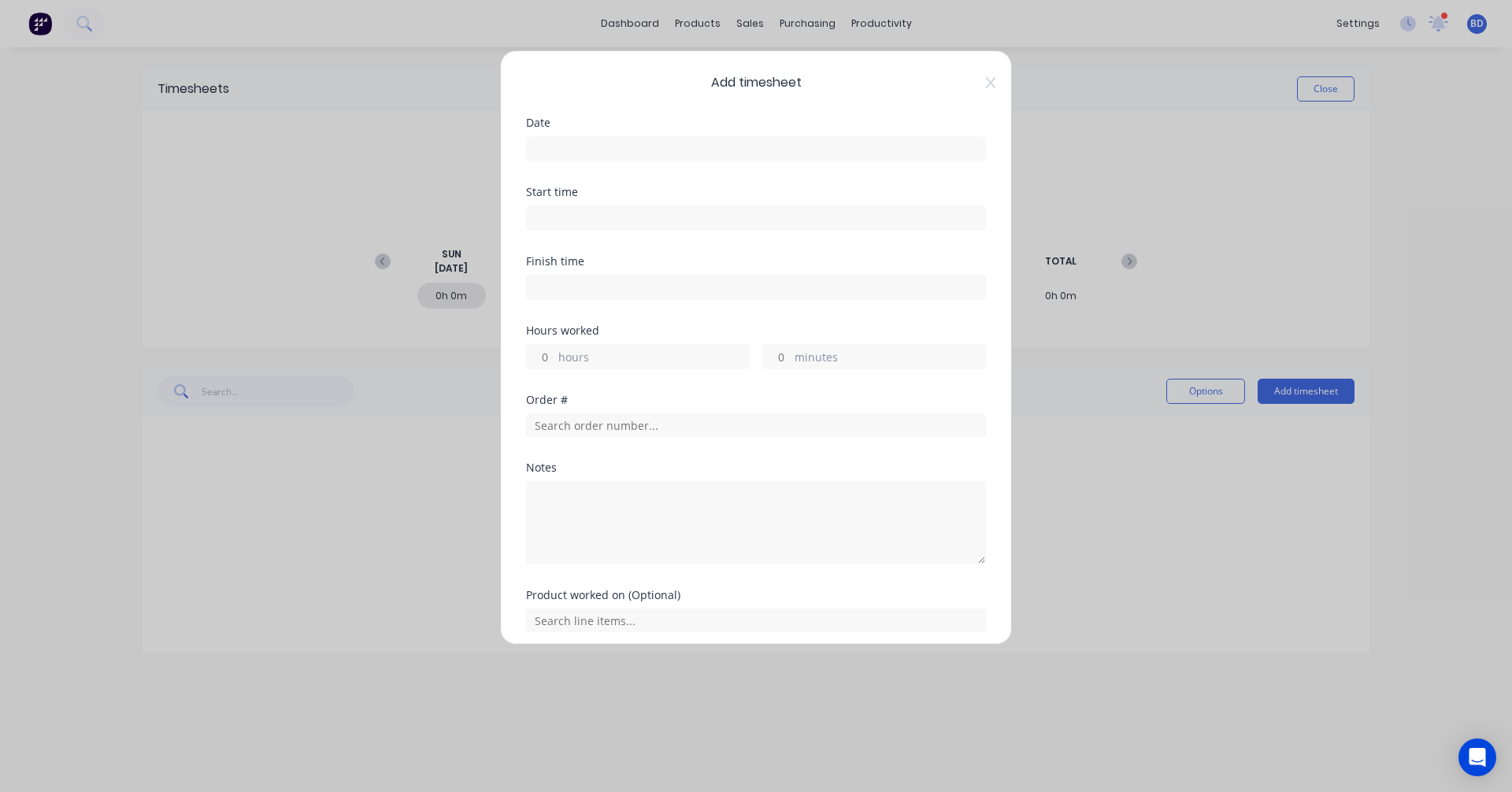
click at [662, 147] on input at bounding box center [756, 149] width 459 height 24
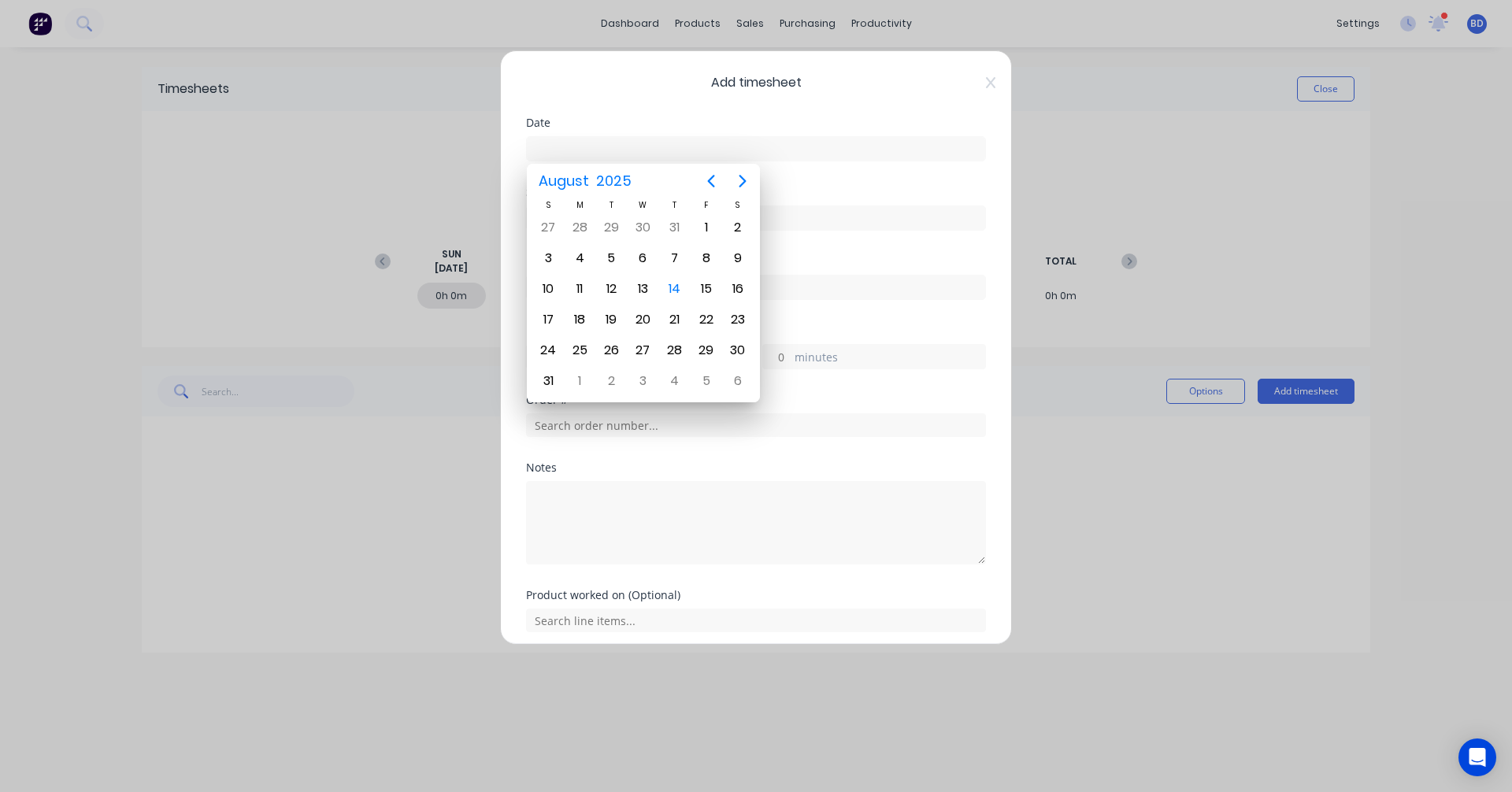
click at [636, 114] on div "Add timesheet Date Start time Finish time Hours worked hours minutes Order # No…" at bounding box center [756, 348] width 512 height 595
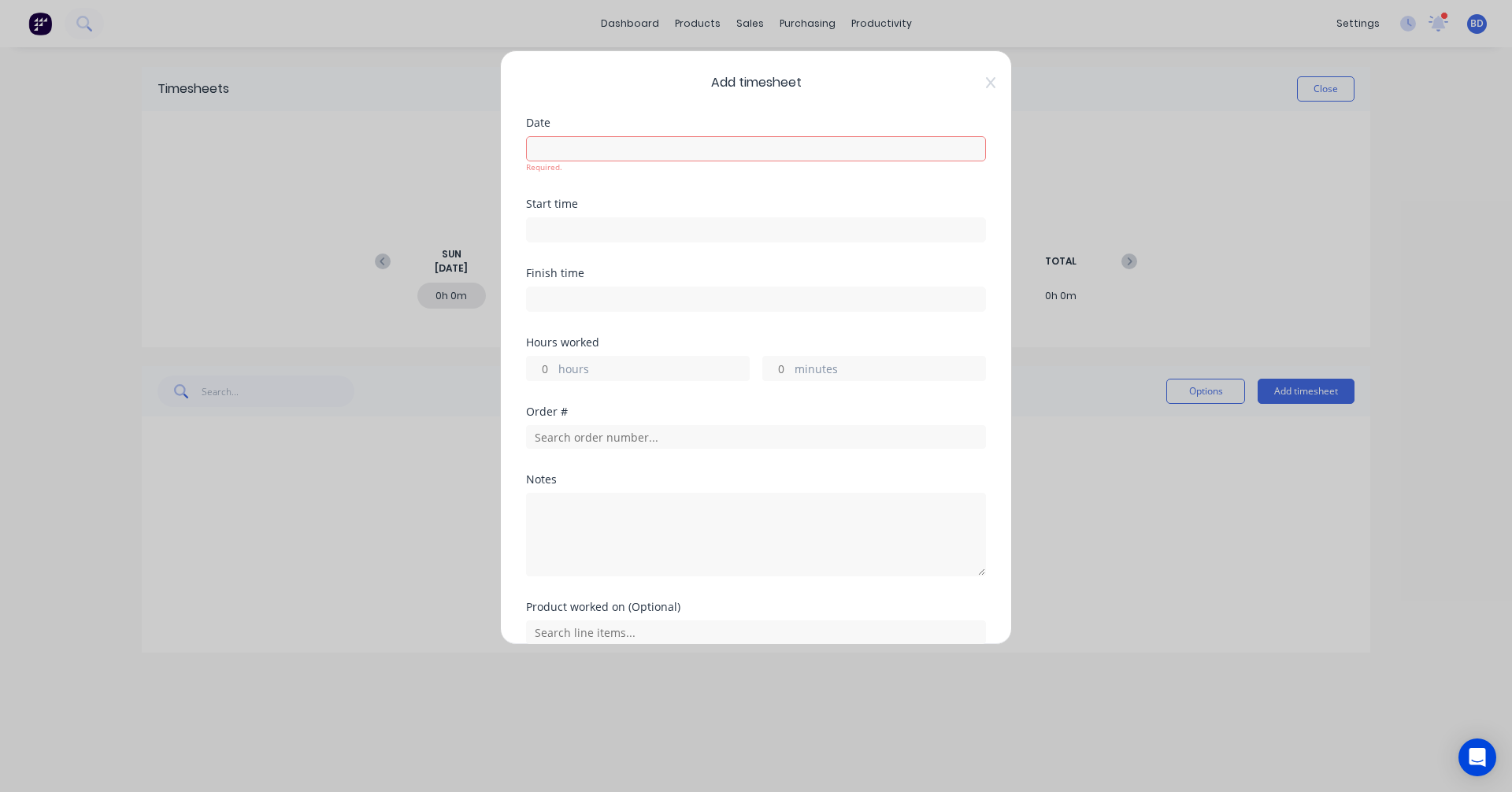
click at [619, 146] on input at bounding box center [756, 149] width 459 height 24
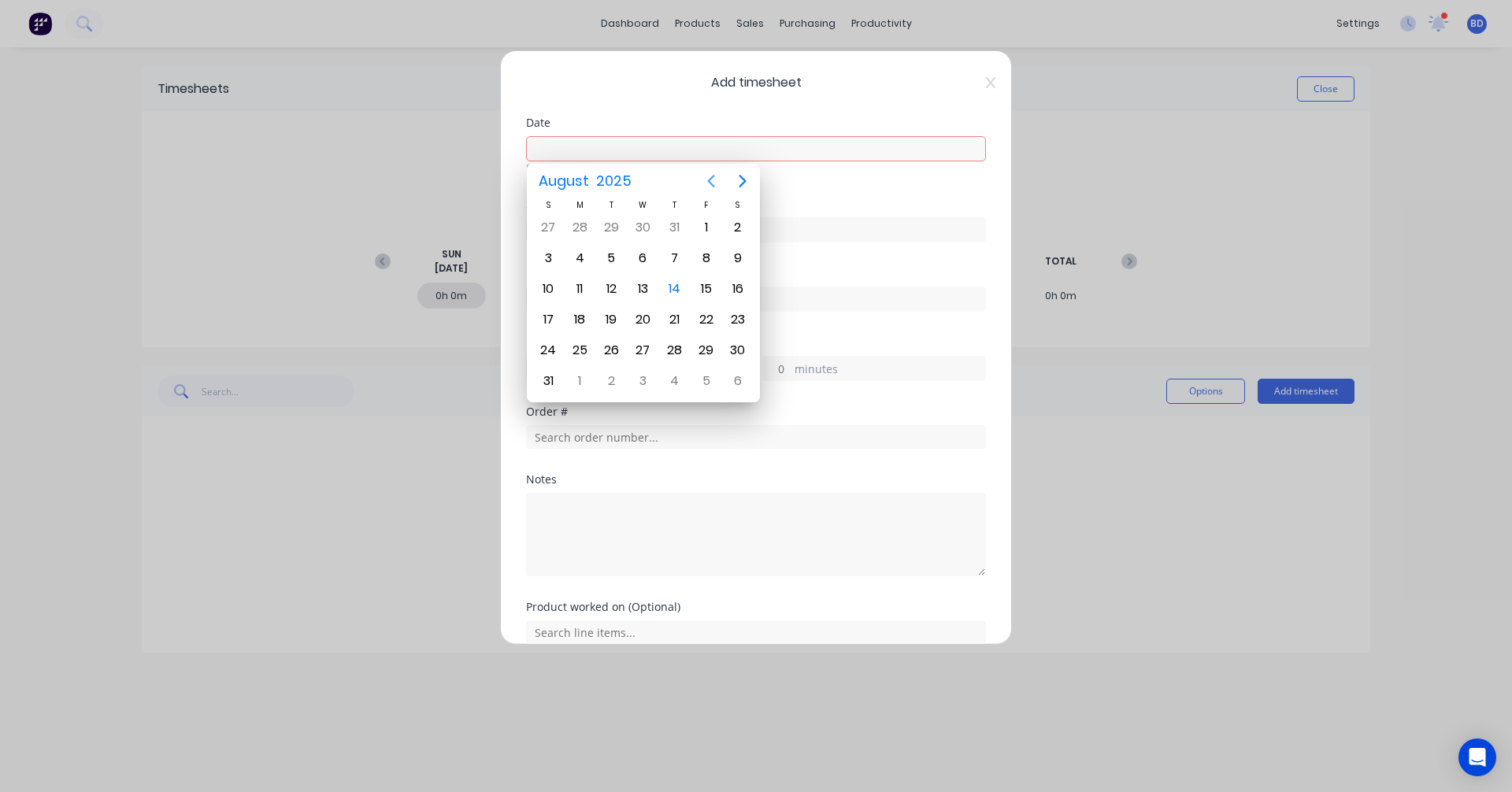
click at [717, 182] on icon "Previous page" at bounding box center [711, 181] width 19 height 19
click at [678, 319] on div "24" at bounding box center [675, 319] width 24 height 24
type input "24/07/2025"
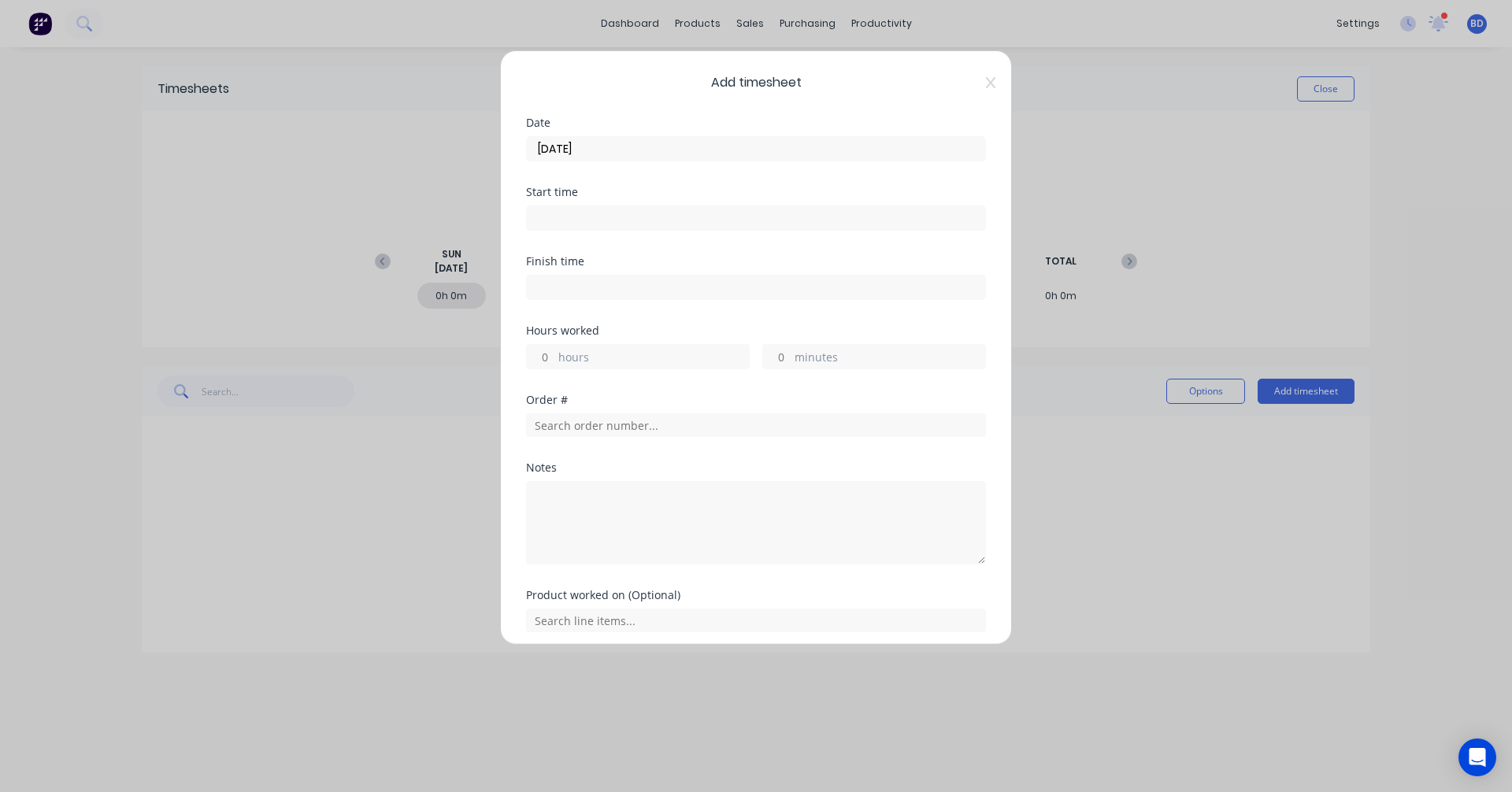
click at [632, 222] on input at bounding box center [756, 218] width 459 height 24
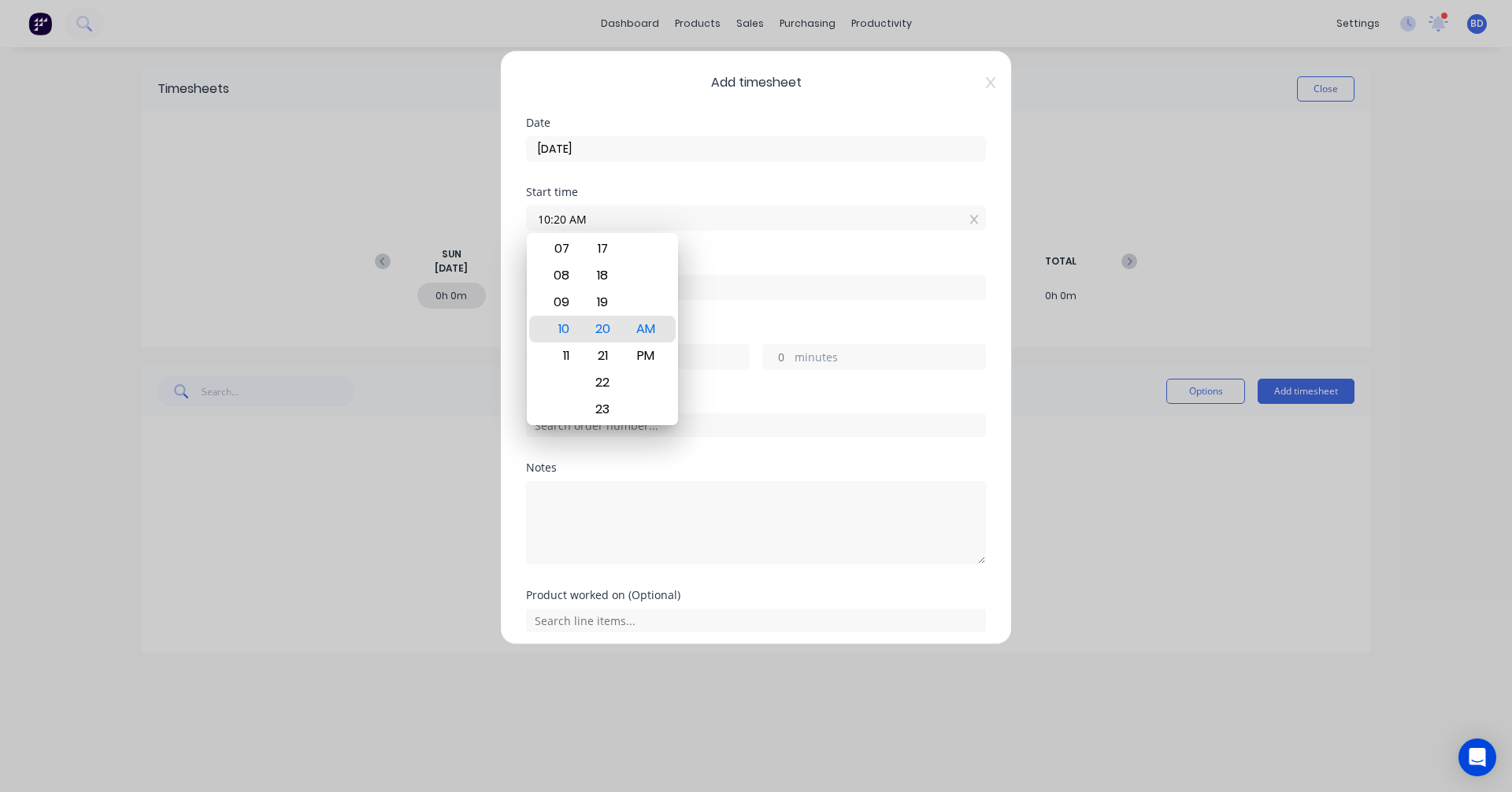
drag, startPoint x: 629, startPoint y: 208, endPoint x: 274, endPoint y: 199, distance: 355.1
click at [274, 199] on div "Add timesheet Date 24/07/2025 Start time 10:20 AM Finish time Hours worked hour…" at bounding box center [756, 396] width 1512 height 792
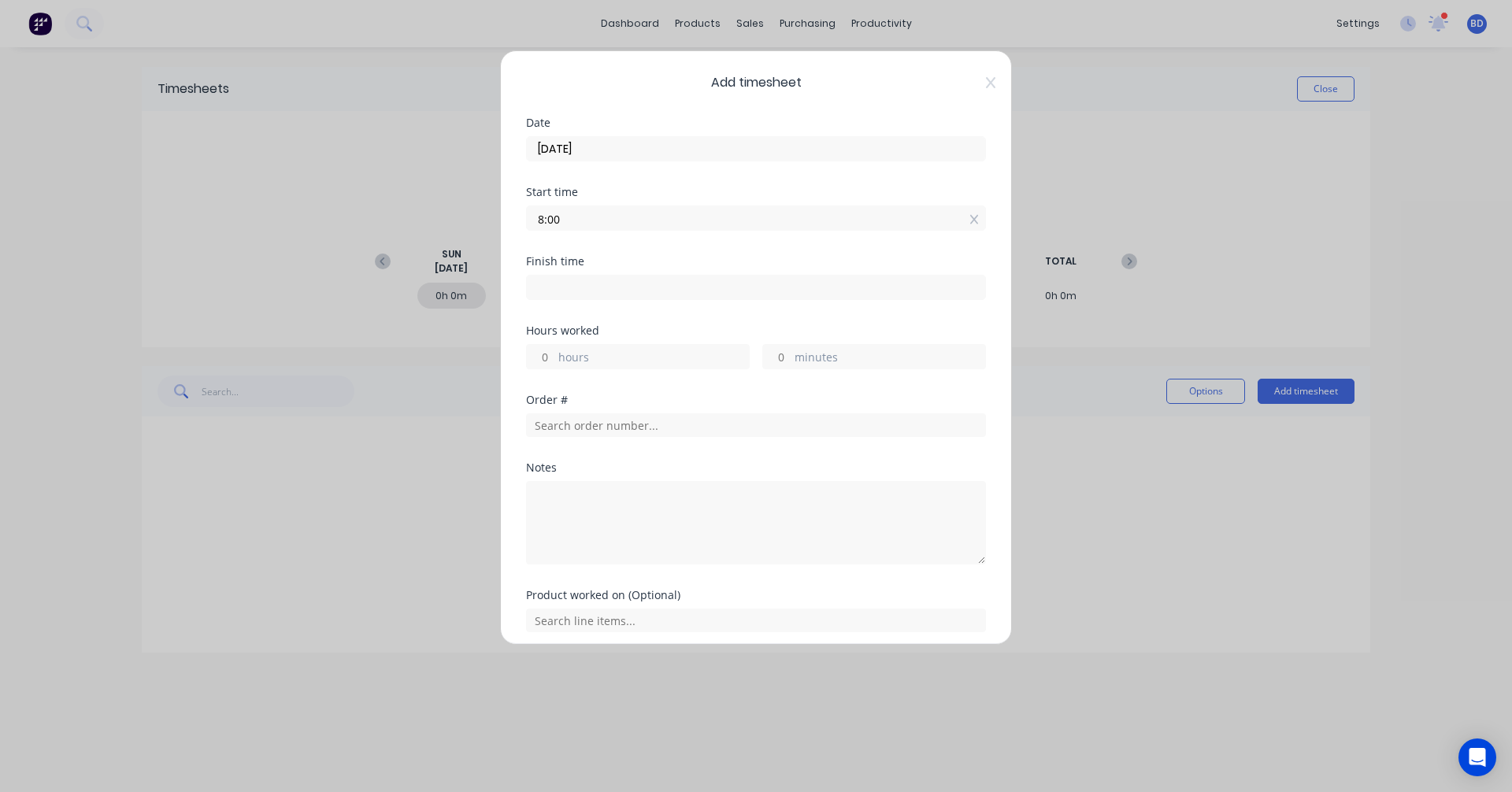
type input "08:00 AM"
click at [606, 288] on input at bounding box center [756, 287] width 459 height 24
type input "10:20 AM"
type input "2"
type input "20"
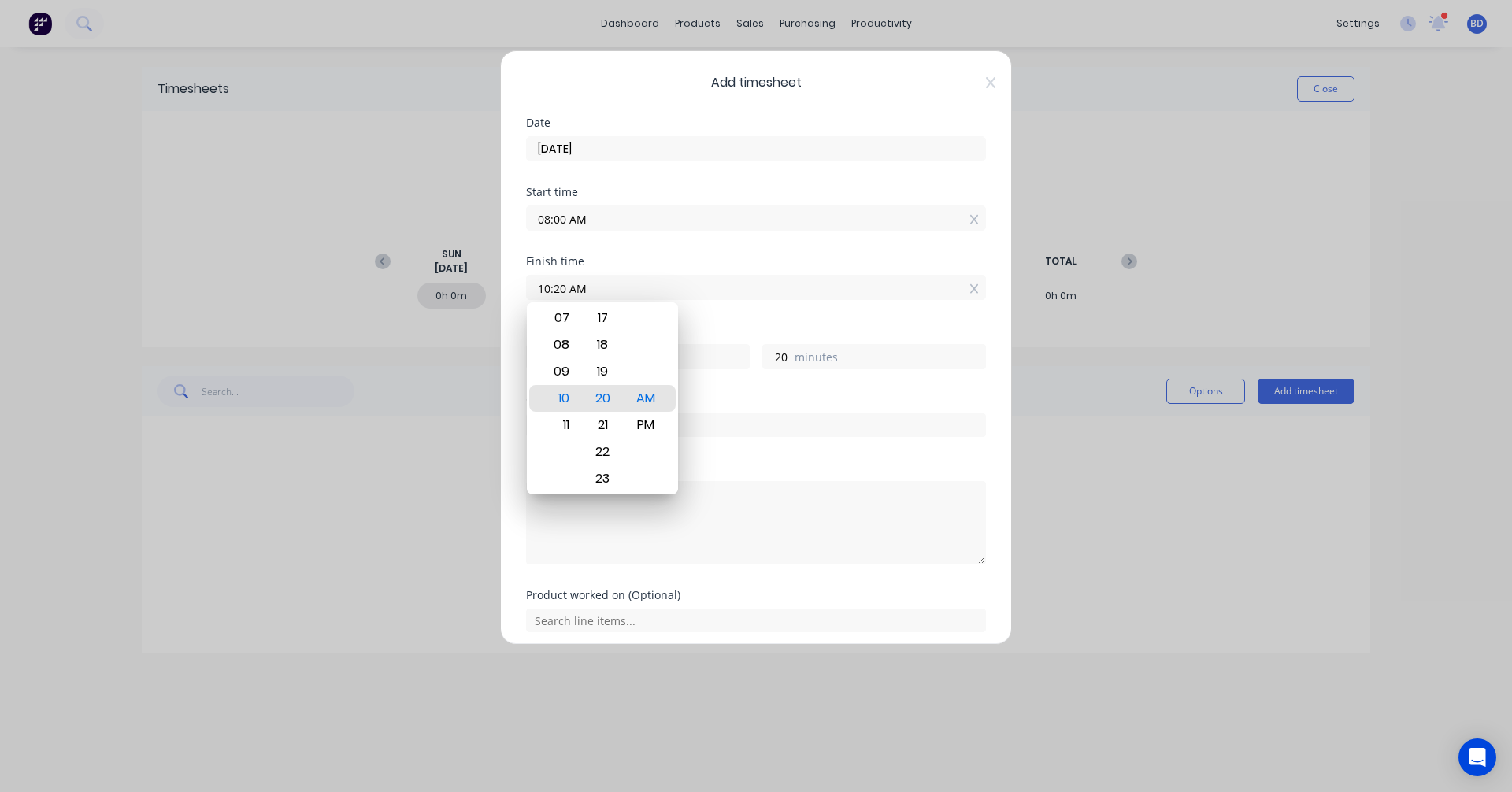
drag, startPoint x: 603, startPoint y: 294, endPoint x: 407, endPoint y: 281, distance: 196.4
click at [407, 281] on div "Add timesheet Date 24/07/2025 Start time 08:00 AM Finish time 10:20 AM Hours wo…" at bounding box center [756, 396] width 1512 height 792
type input "11:45 AM"
type input "3"
type input "45"
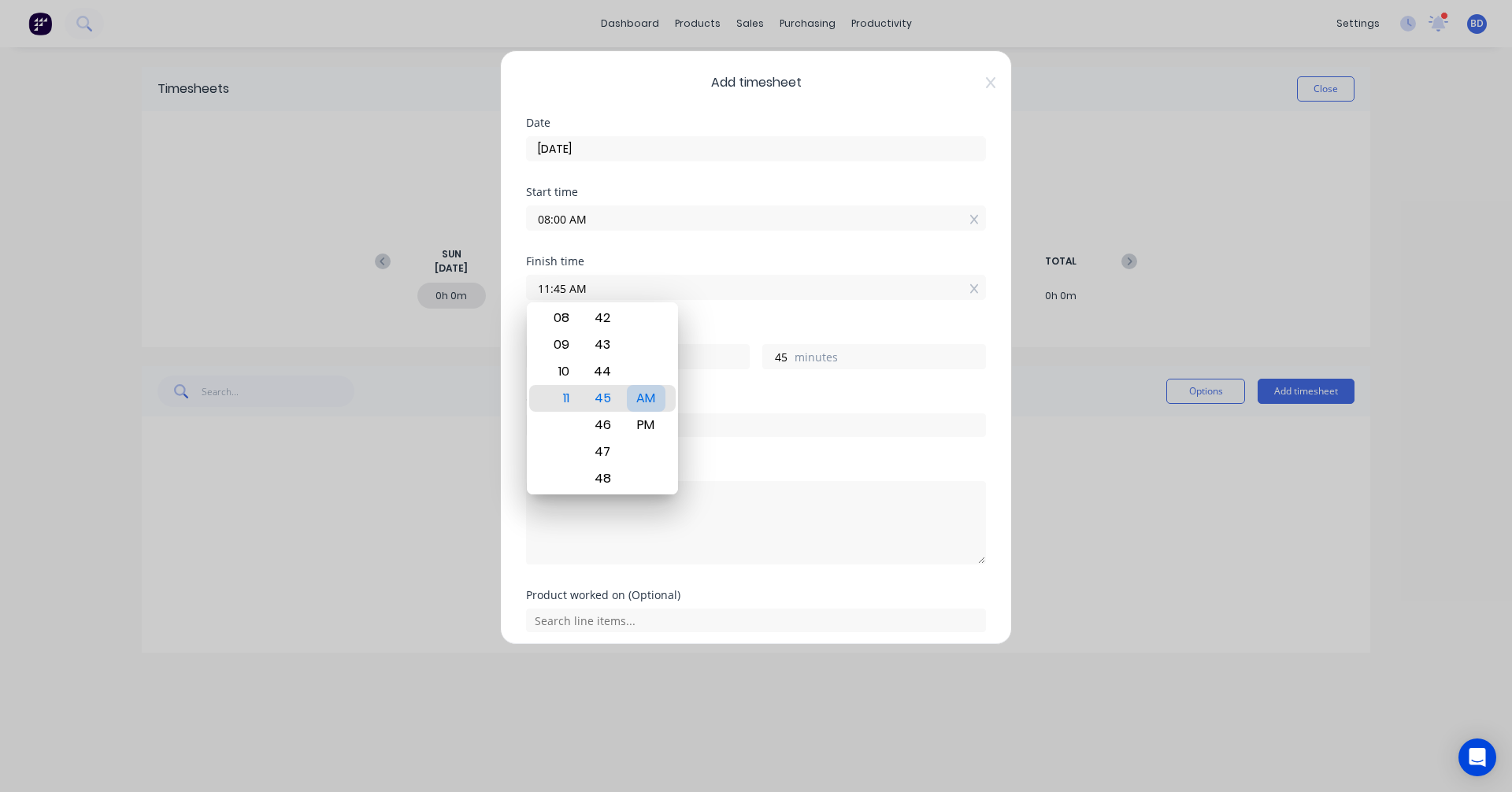
click at [648, 396] on div "AM" at bounding box center [646, 398] width 39 height 27
click at [641, 395] on div "AM" at bounding box center [646, 398] width 39 height 27
click at [646, 392] on div "AM" at bounding box center [646, 398] width 39 height 27
click at [645, 395] on div "AM" at bounding box center [646, 398] width 39 height 27
click at [777, 394] on div "Order #" at bounding box center [755, 400] width 459 height 11
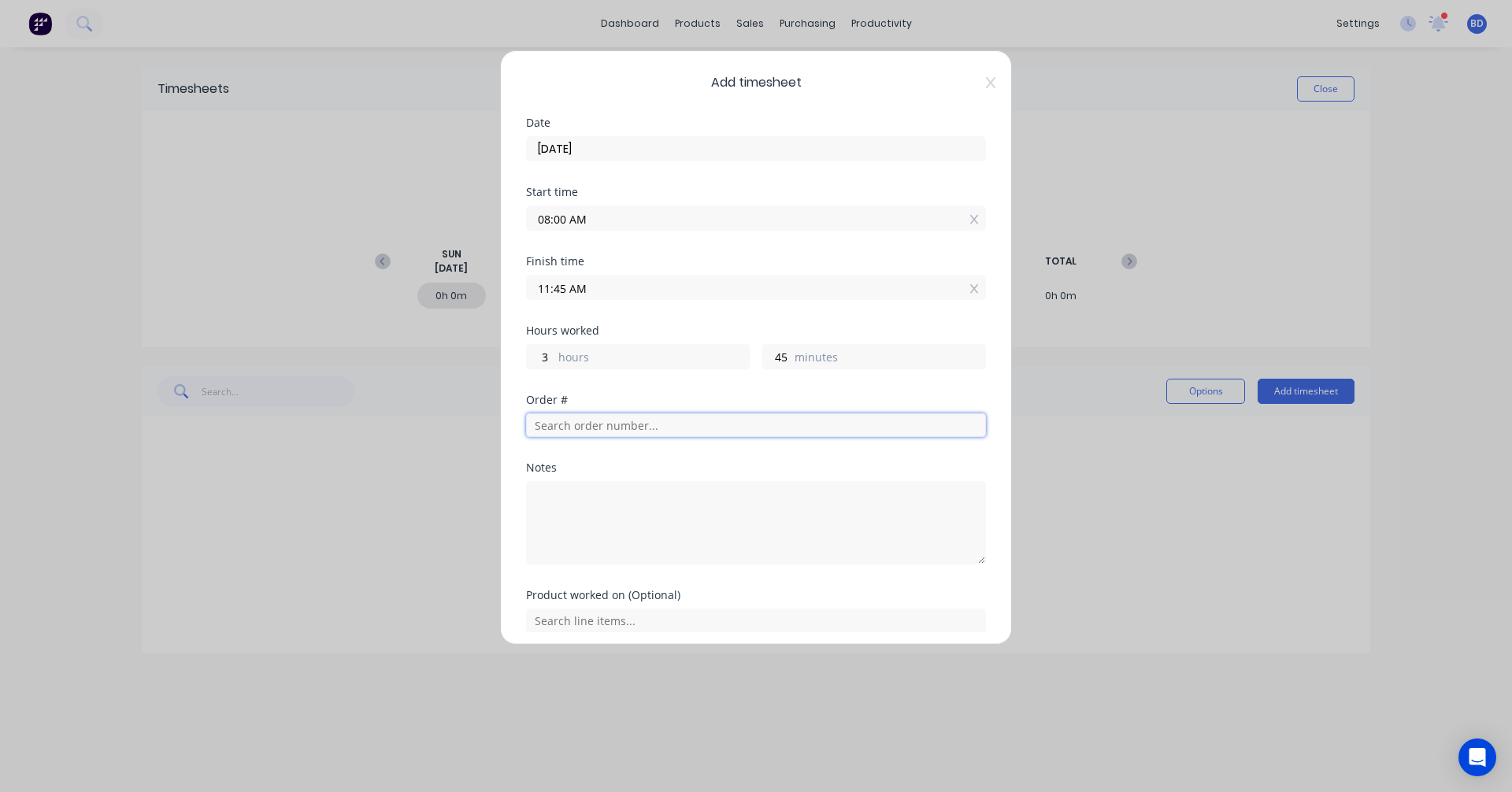
click at [723, 433] on input "text" at bounding box center [755, 424] width 459 height 24
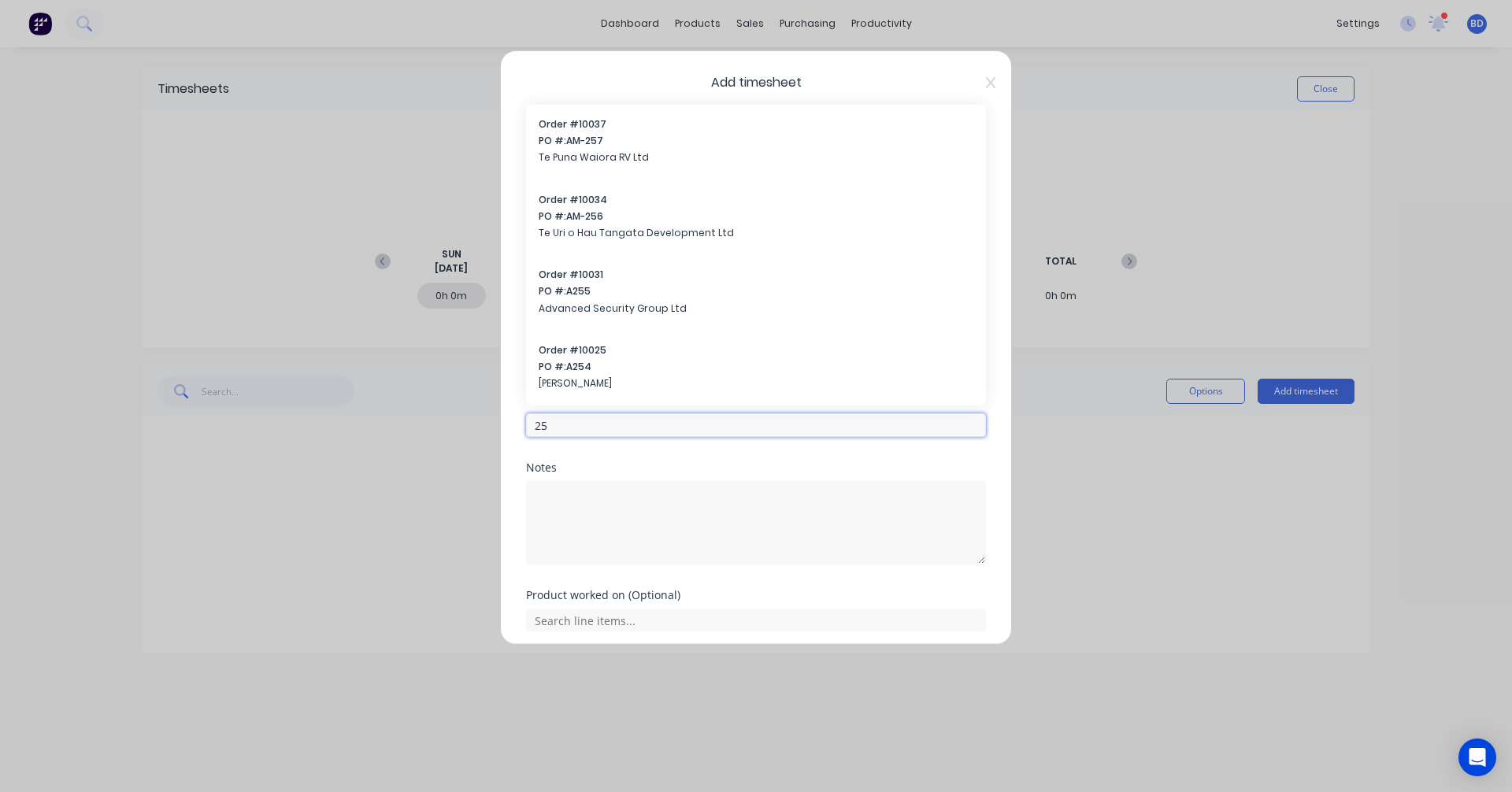
type input "2"
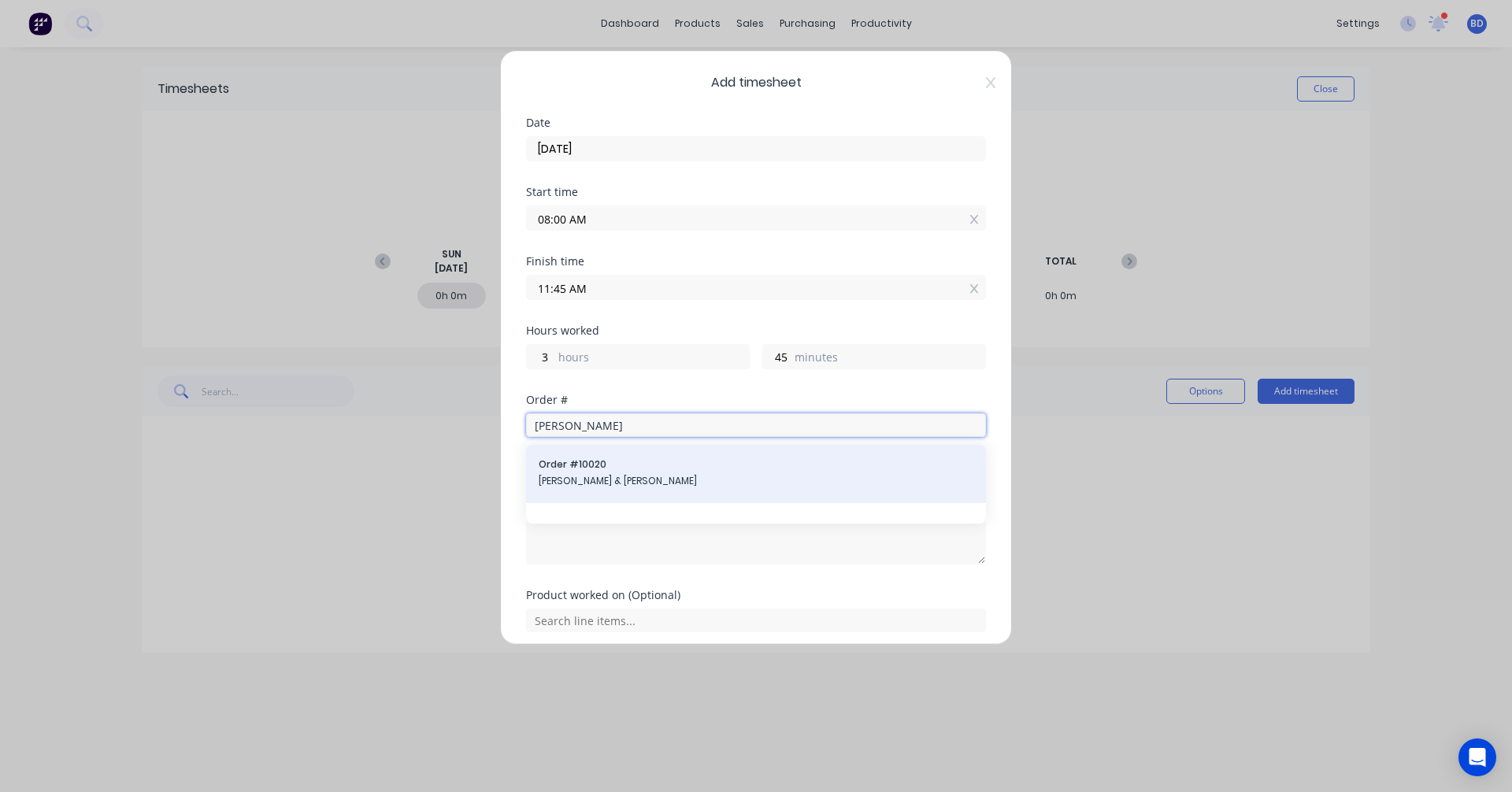
type input "dan"
click at [654, 475] on span "Dan & Mary Johnston" at bounding box center [756, 480] width 435 height 14
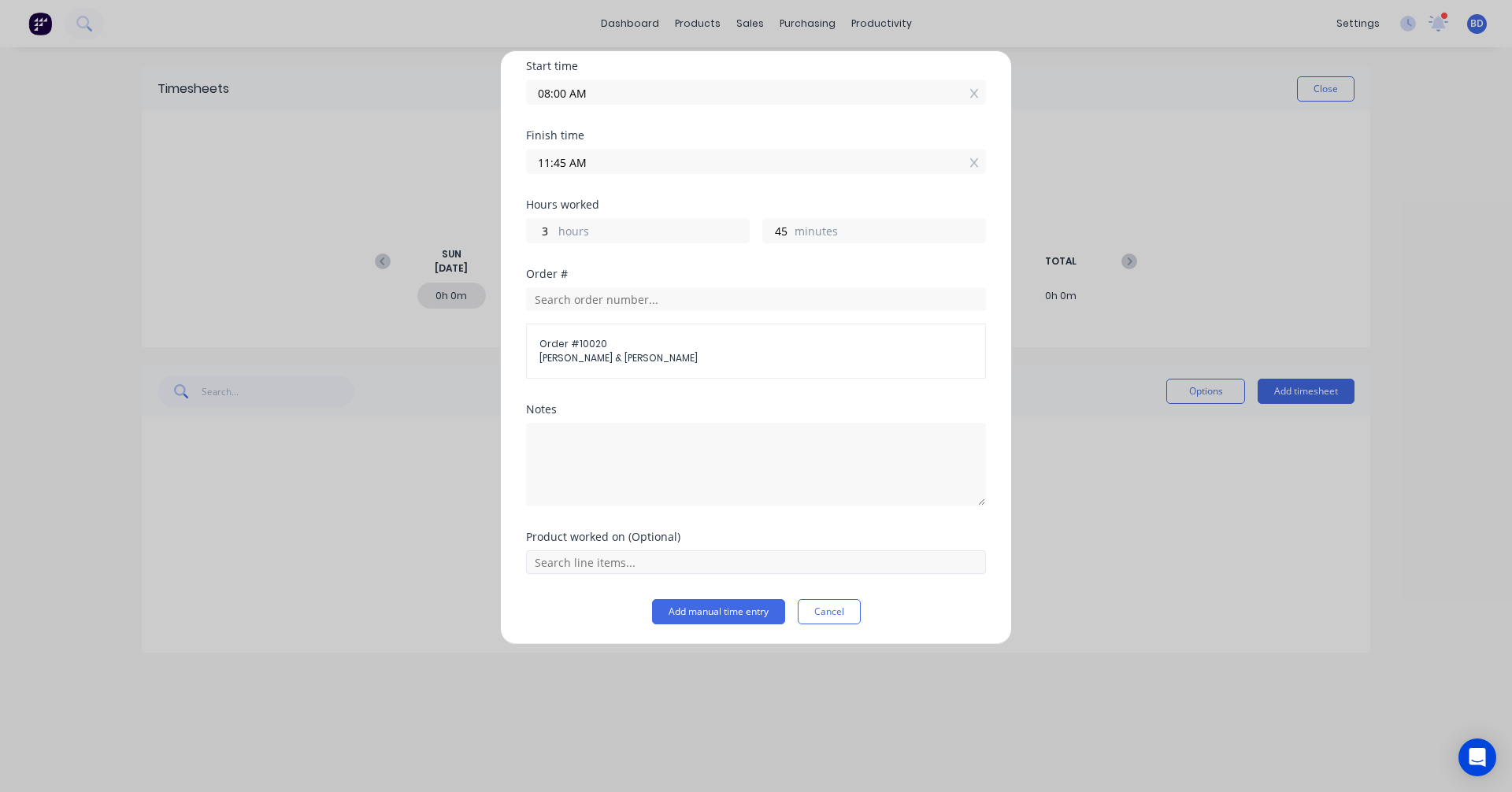
scroll to position [128, 0]
click at [658, 548] on input "text" at bounding box center [755, 559] width 459 height 24
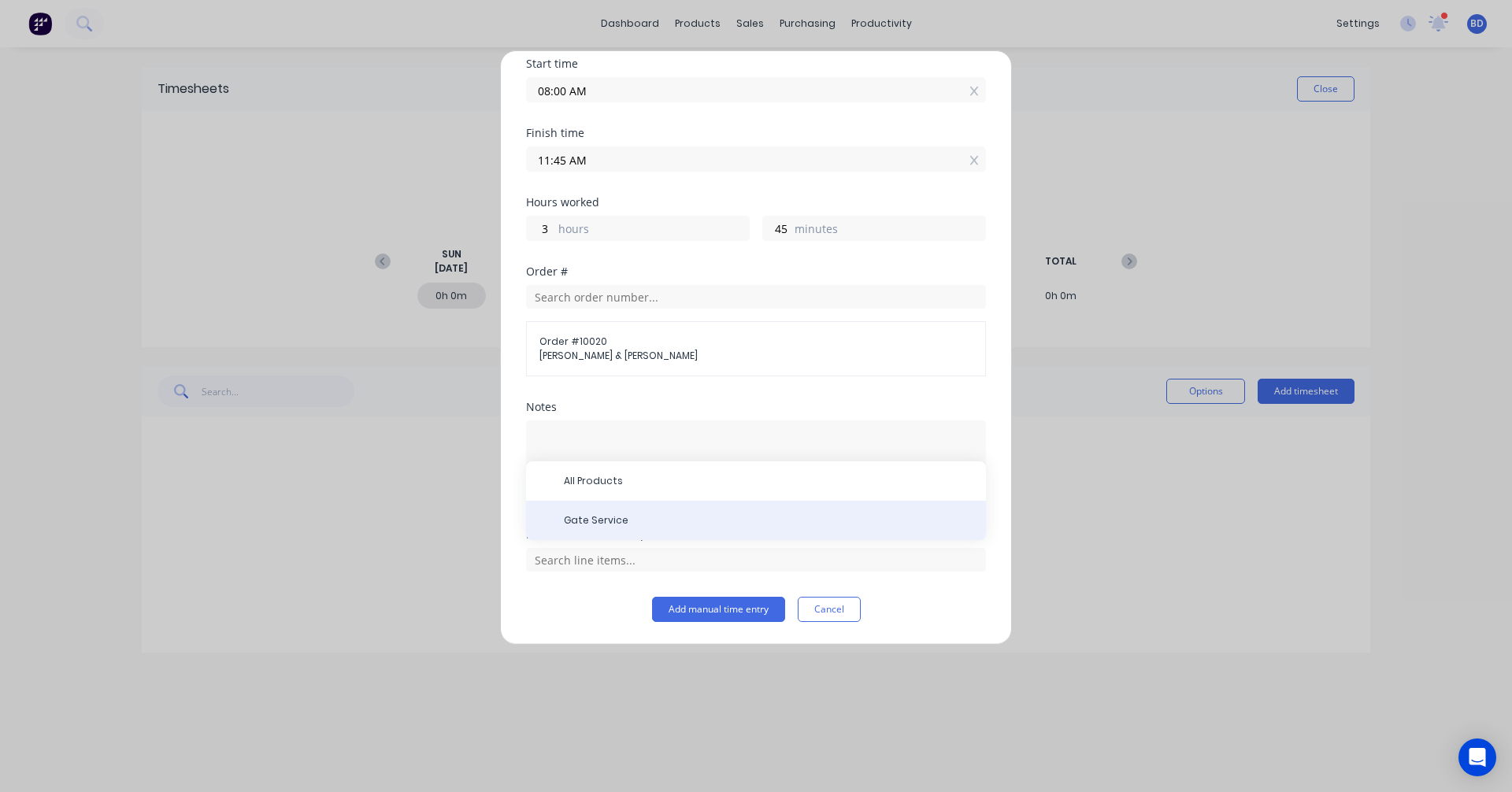
click at [634, 518] on span "Gate Service" at bounding box center [768, 520] width 409 height 14
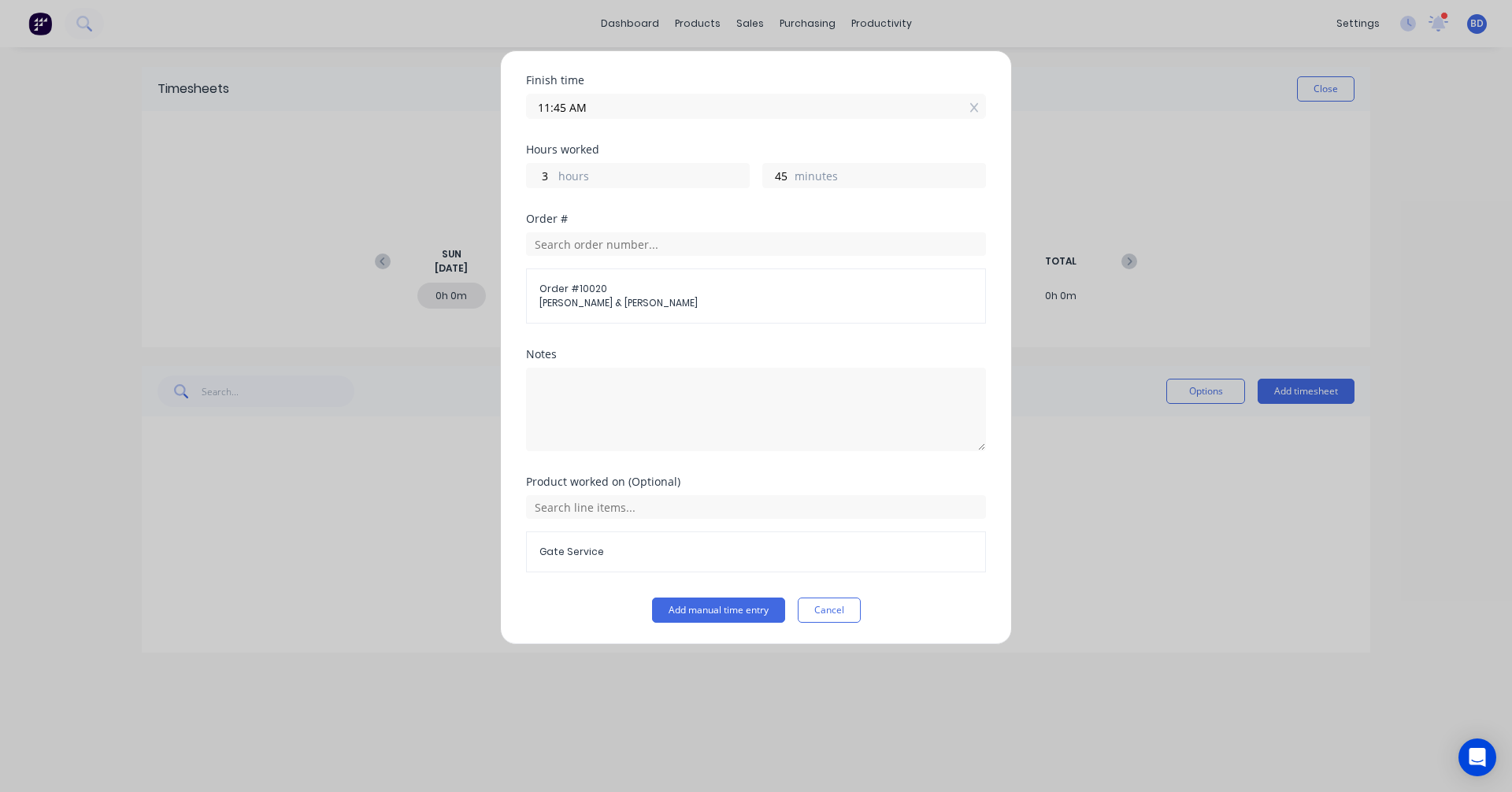
scroll to position [182, 0]
click at [714, 613] on button "Add manual time entry" at bounding box center [718, 609] width 133 height 26
click at [825, 615] on button "Cancel" at bounding box center [829, 609] width 63 height 26
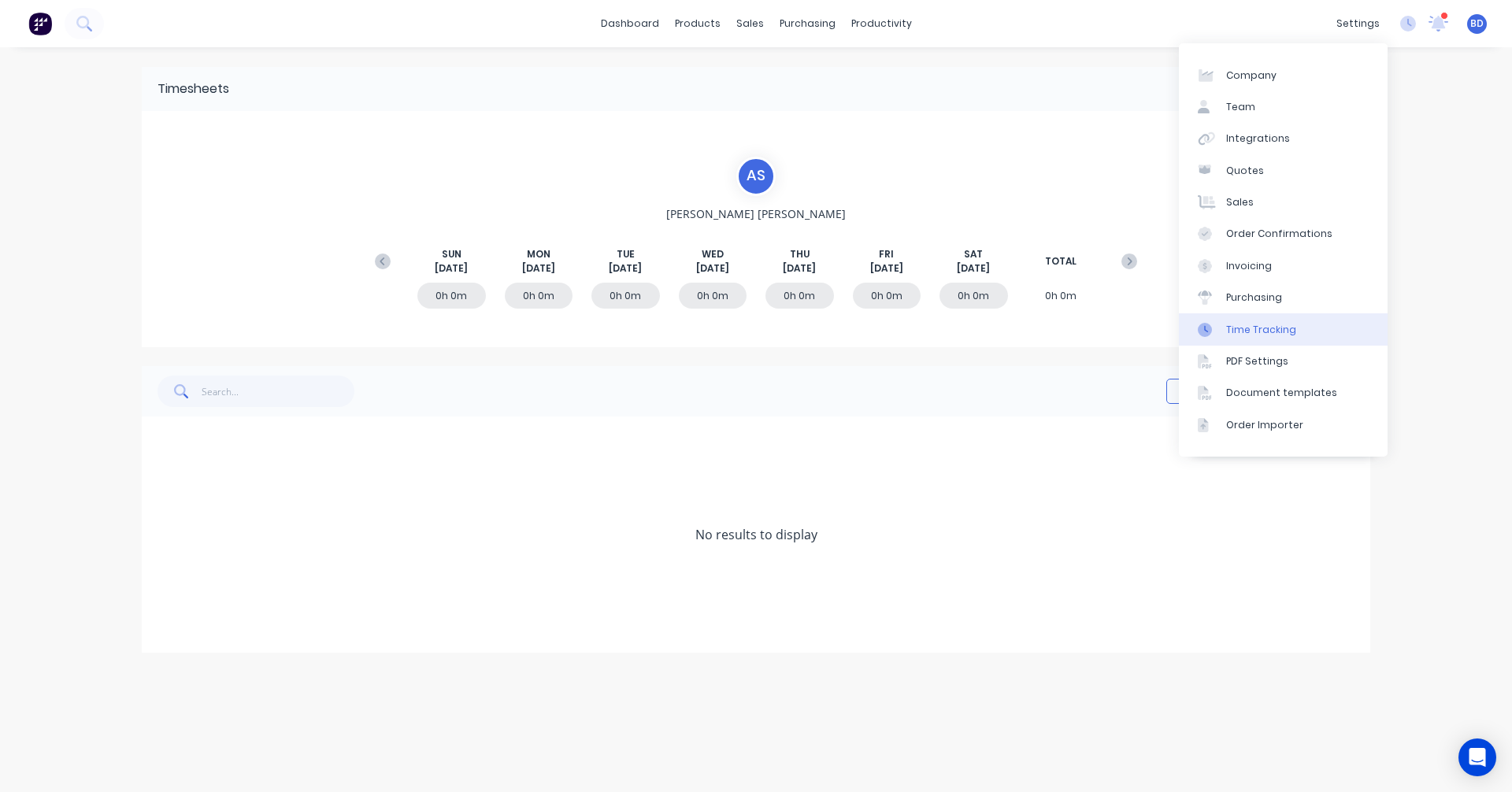
click at [1260, 336] on div "Time Tracking" at bounding box center [1261, 330] width 70 height 14
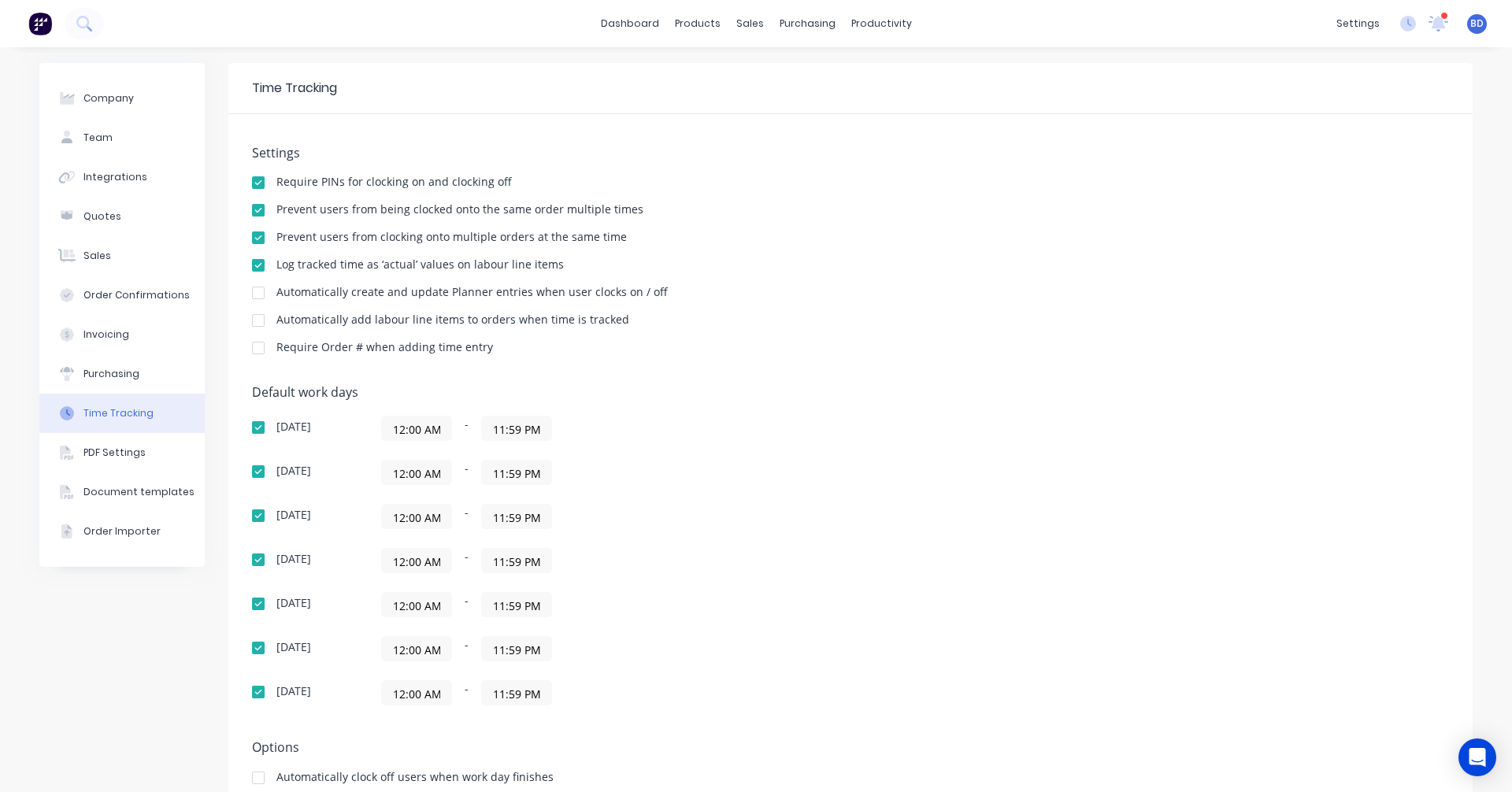
click at [256, 234] on div at bounding box center [258, 237] width 31 height 31
click at [785, 73] on div "Sales Orders" at bounding box center [802, 75] width 64 height 14
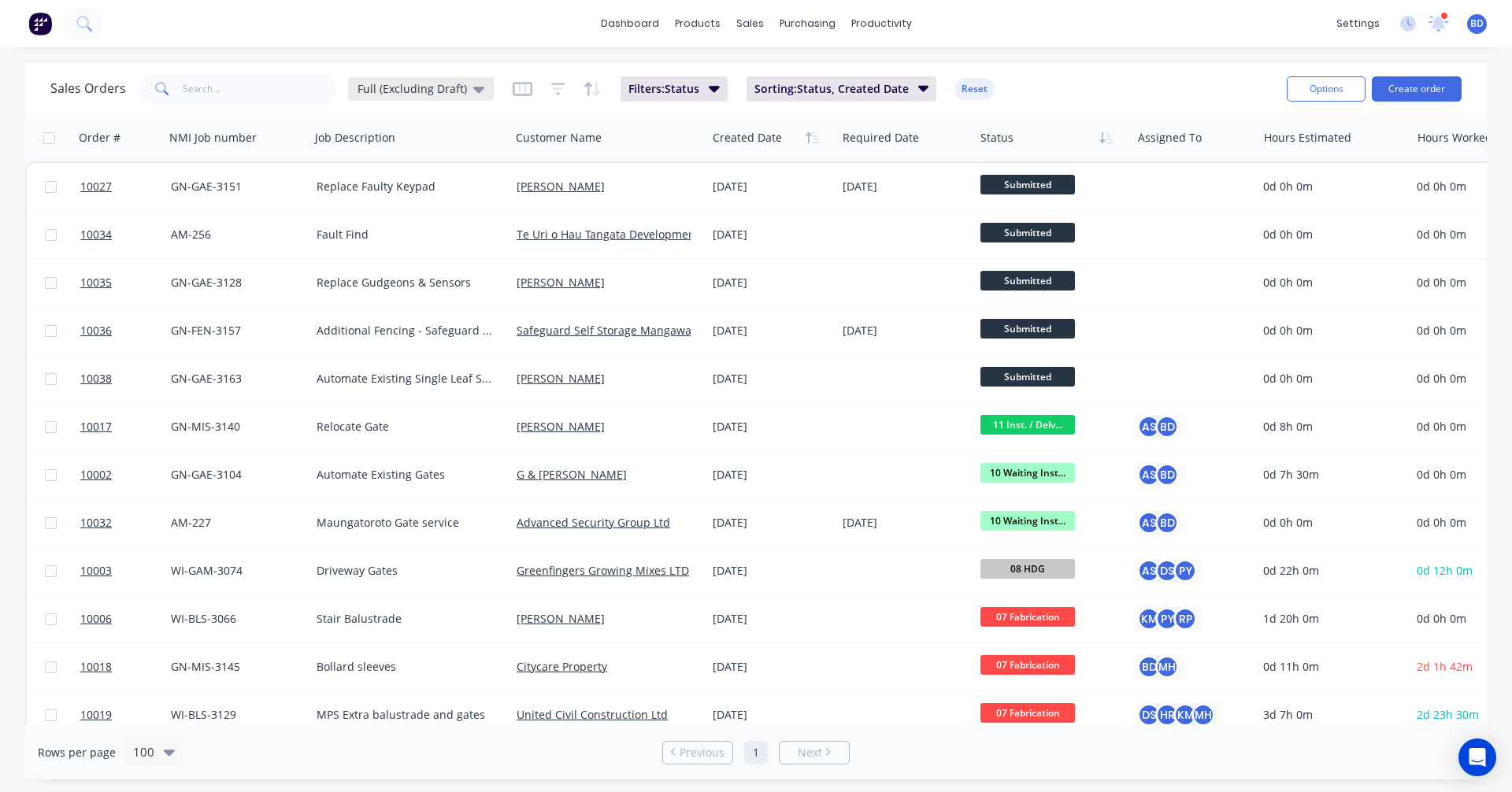
click at [433, 90] on span "Full (Excluding Draft)" at bounding box center [412, 88] width 110 height 16
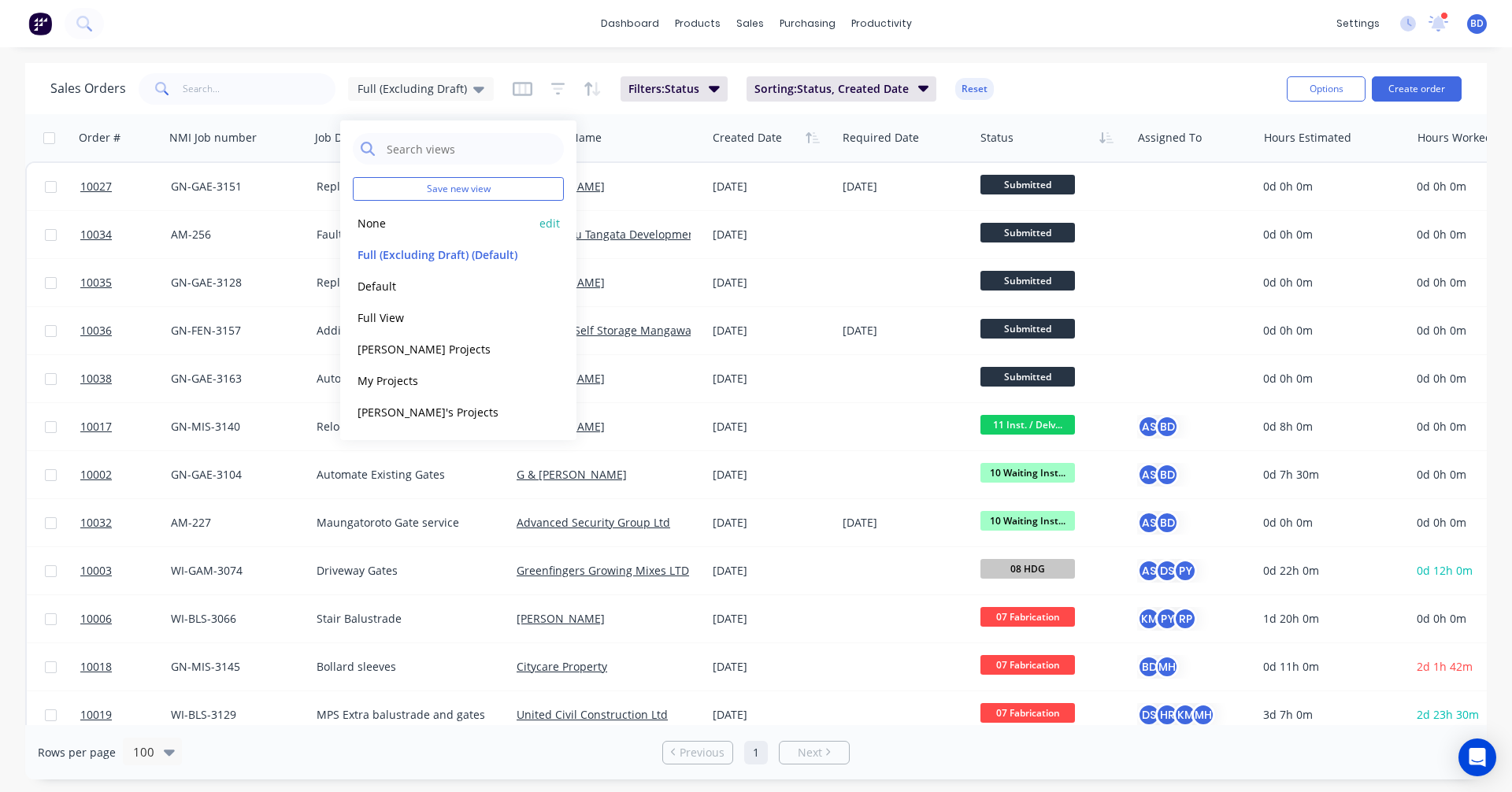
click at [426, 223] on button "None" at bounding box center [442, 223] width 180 height 18
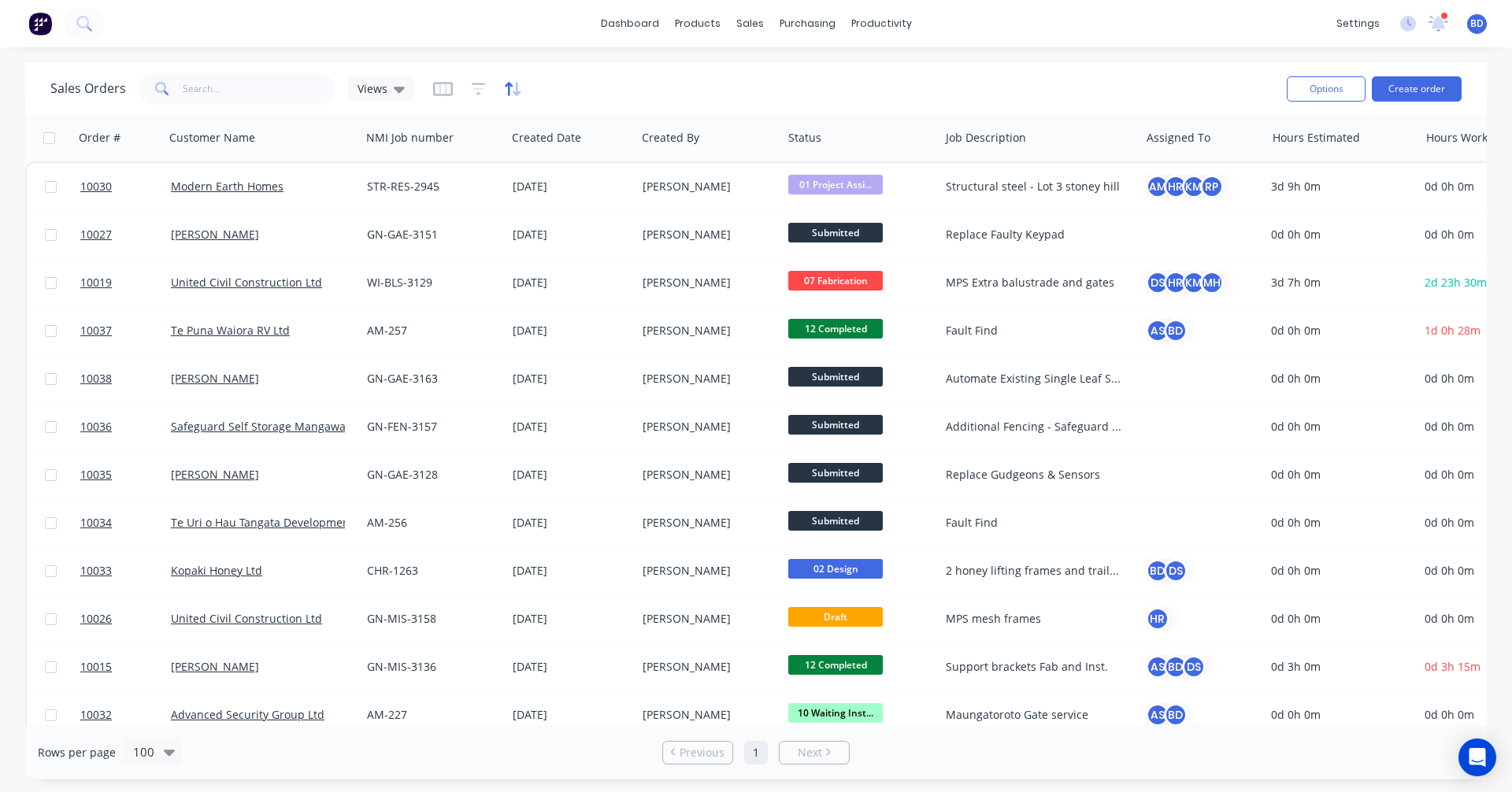
click at [506, 92] on icon "button" at bounding box center [513, 89] width 18 height 16
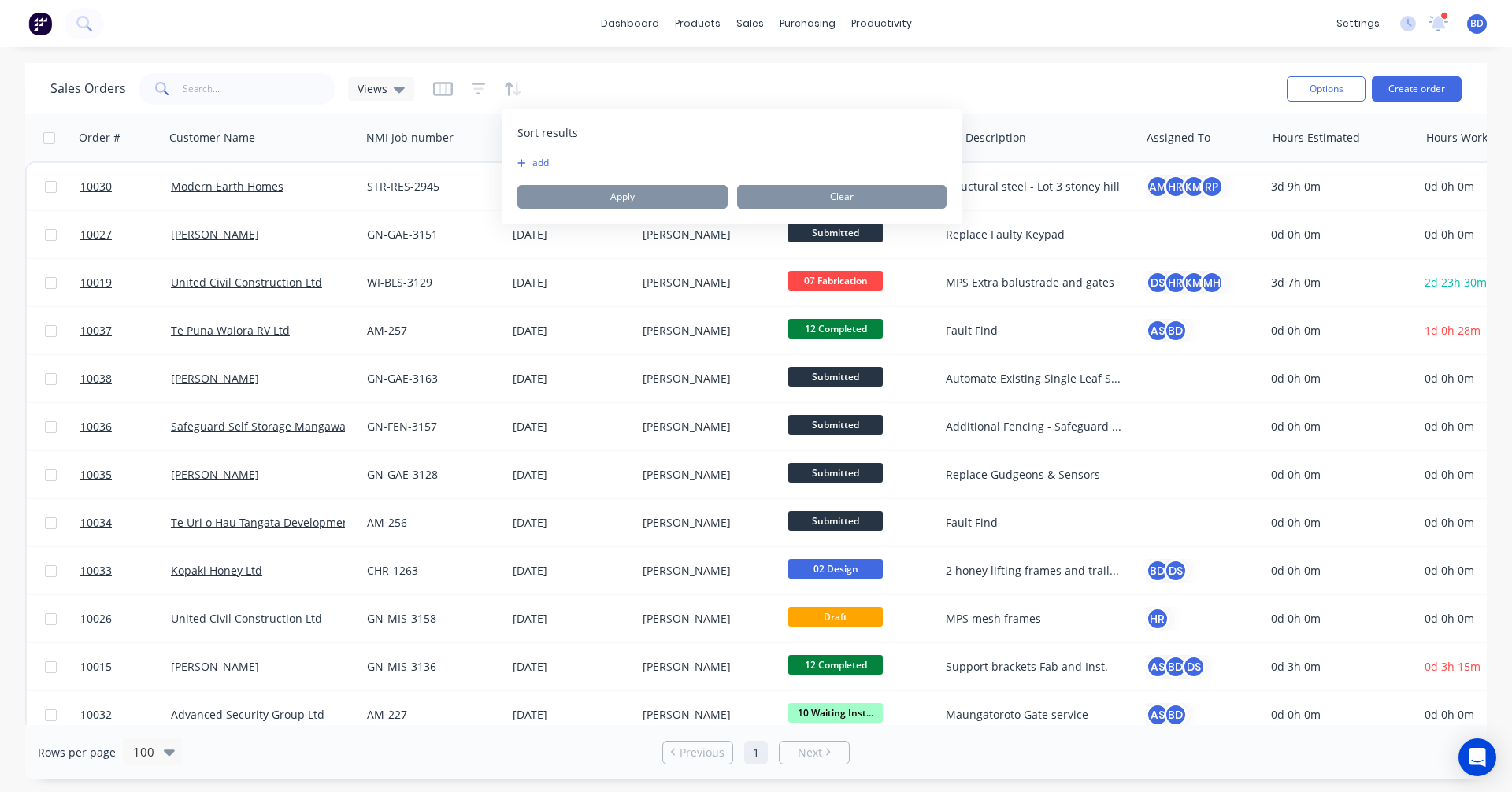
click at [533, 167] on button "add" at bounding box center [527, 162] width 20 height 12
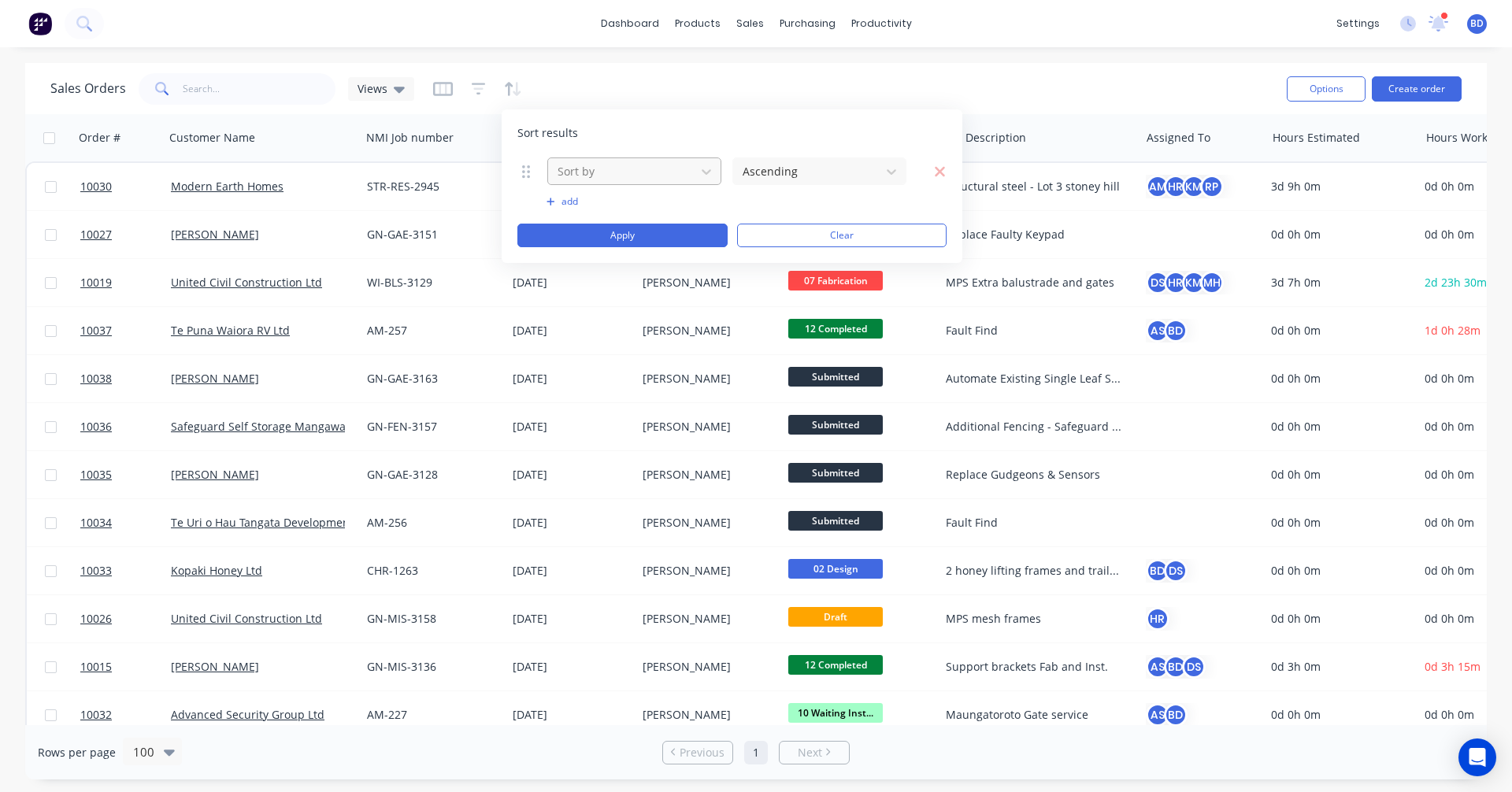
click at [598, 184] on div "Sort by" at bounding box center [635, 171] width 174 height 27
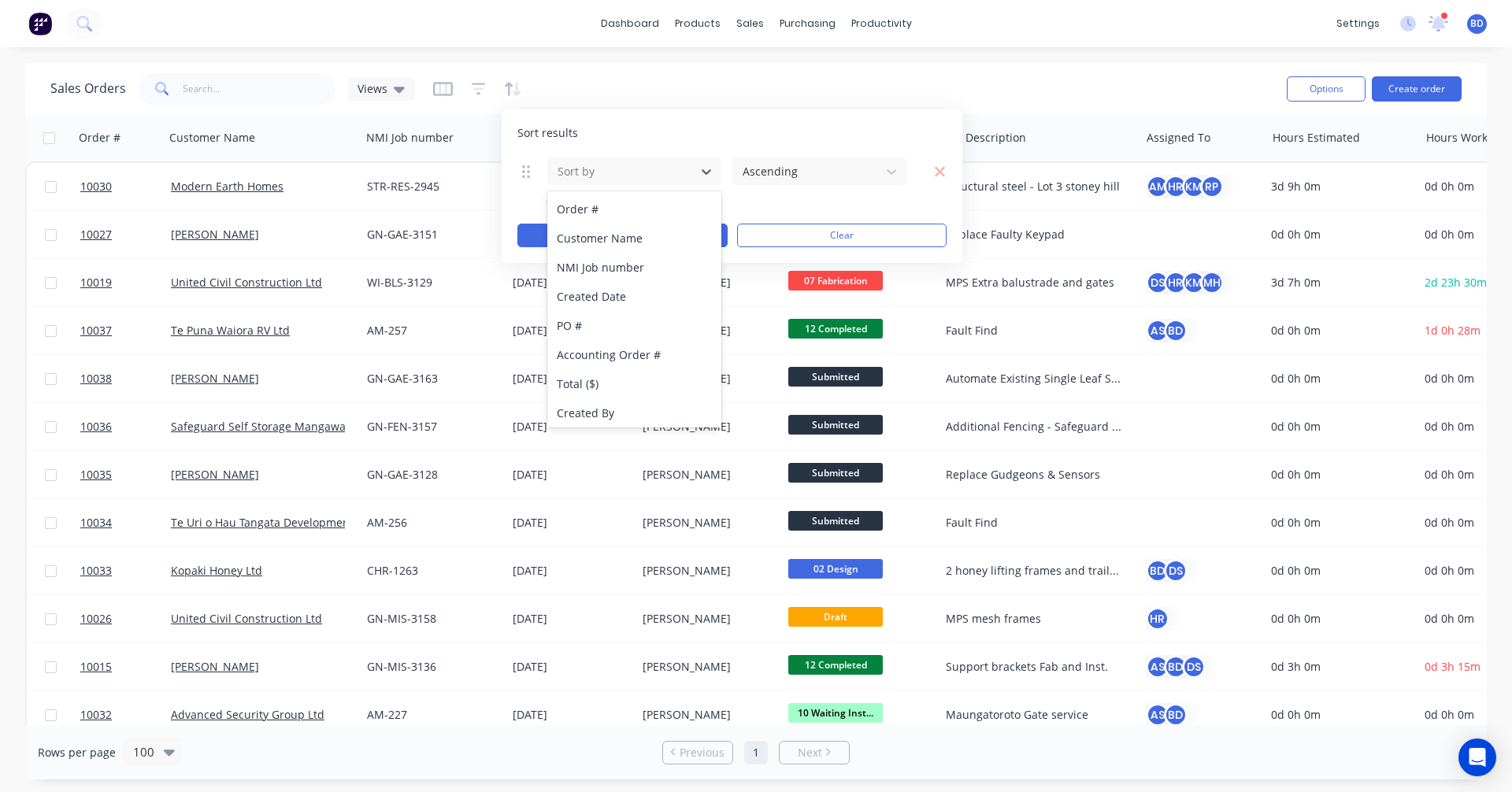
click at [693, 76] on div "Sales Orders Views" at bounding box center [662, 88] width 1224 height 39
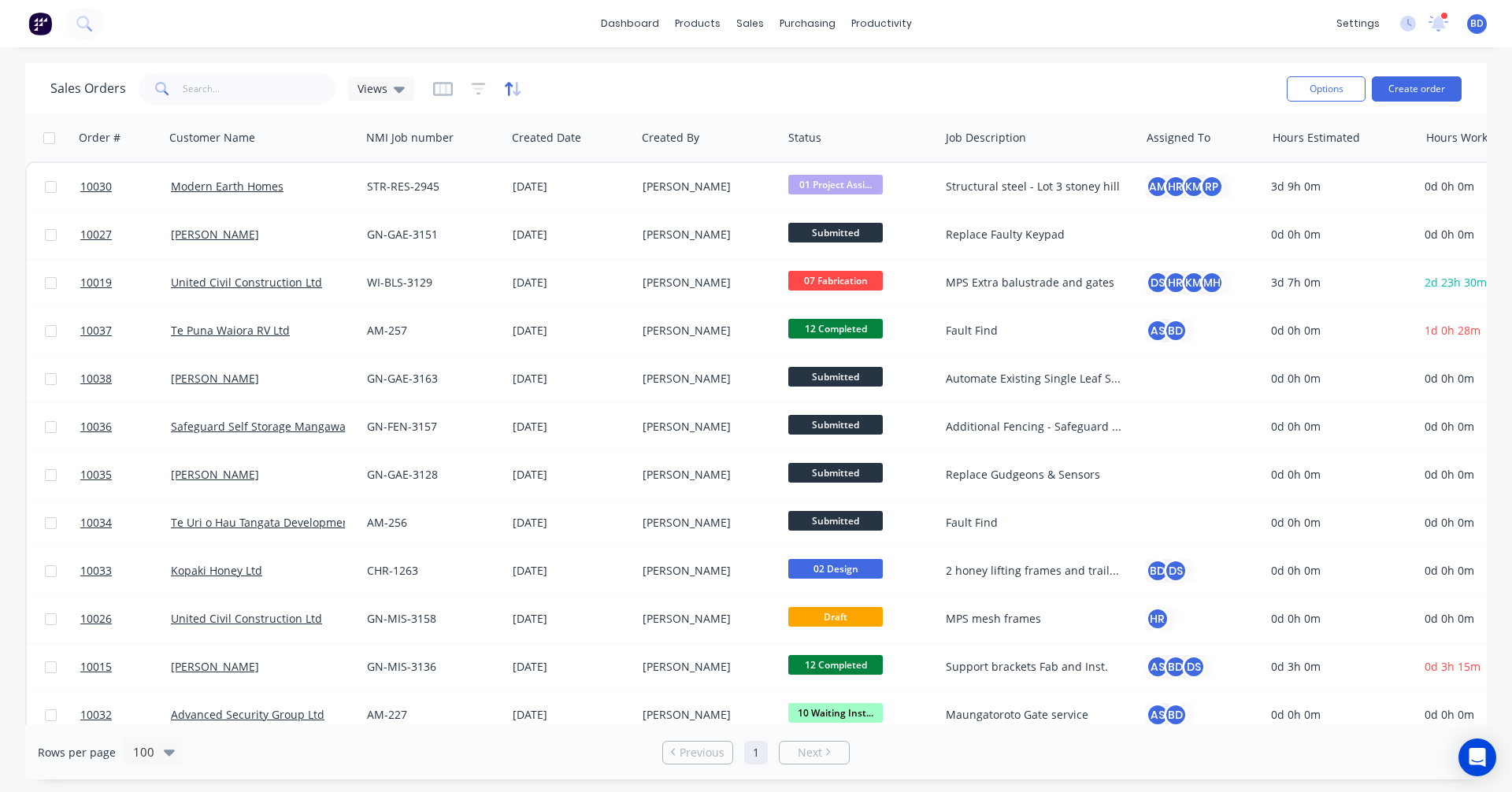
click at [515, 86] on icon "button" at bounding box center [513, 89] width 18 height 16
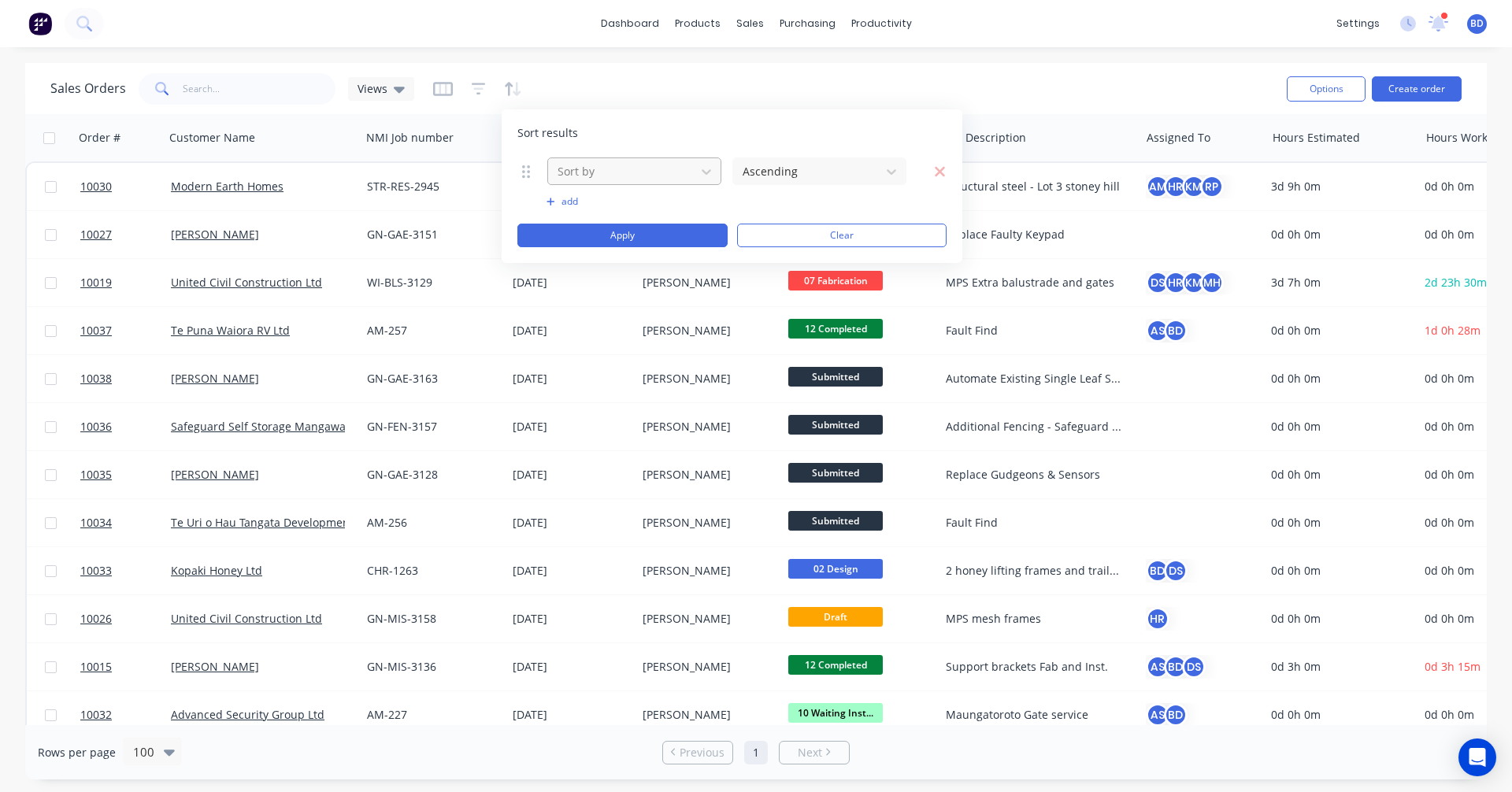
click at [573, 177] on div at bounding box center [621, 171] width 132 height 20
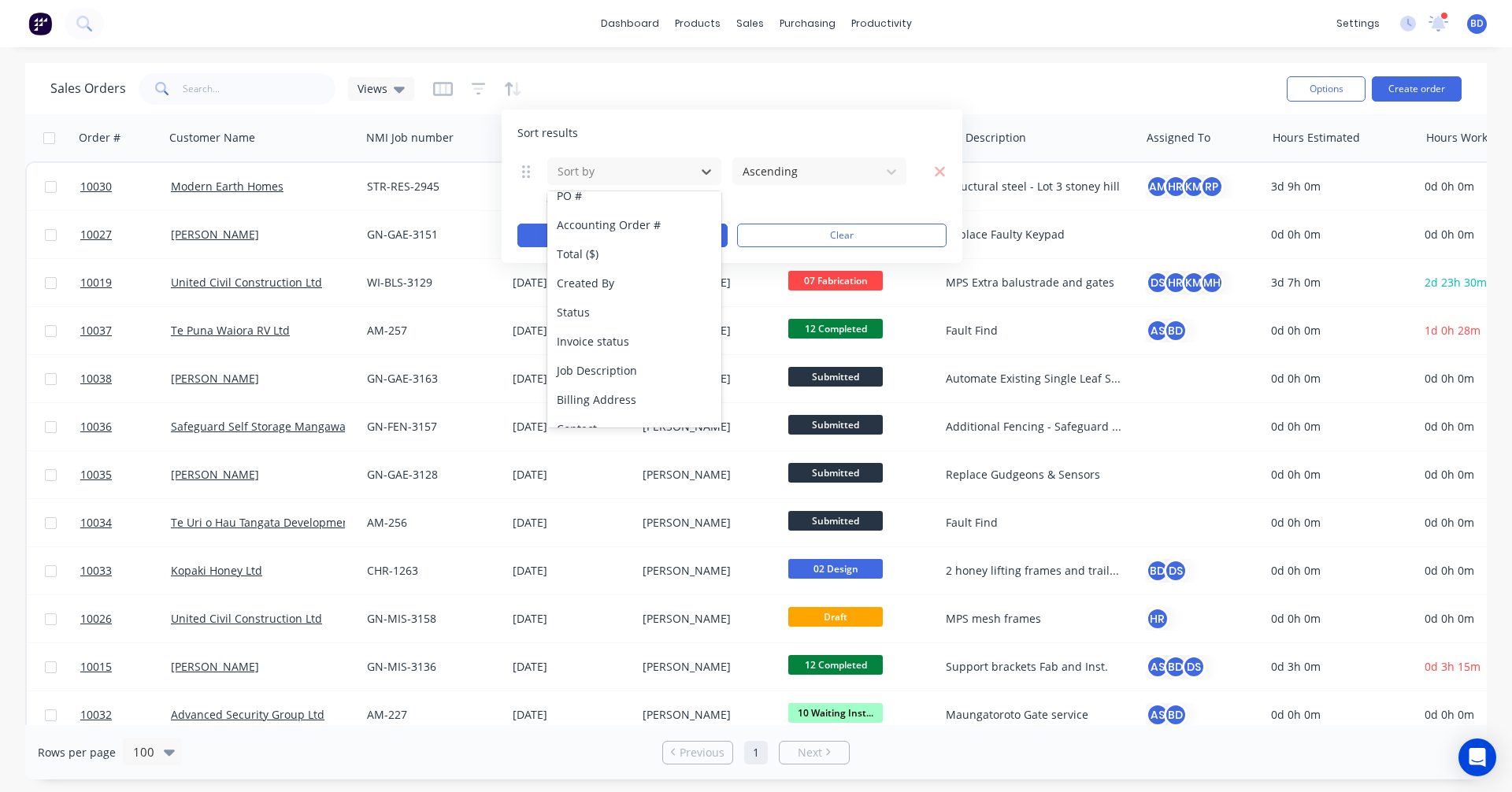
scroll to position [105, 0]
click at [602, 335] on div "Status" at bounding box center [635, 337] width 174 height 29
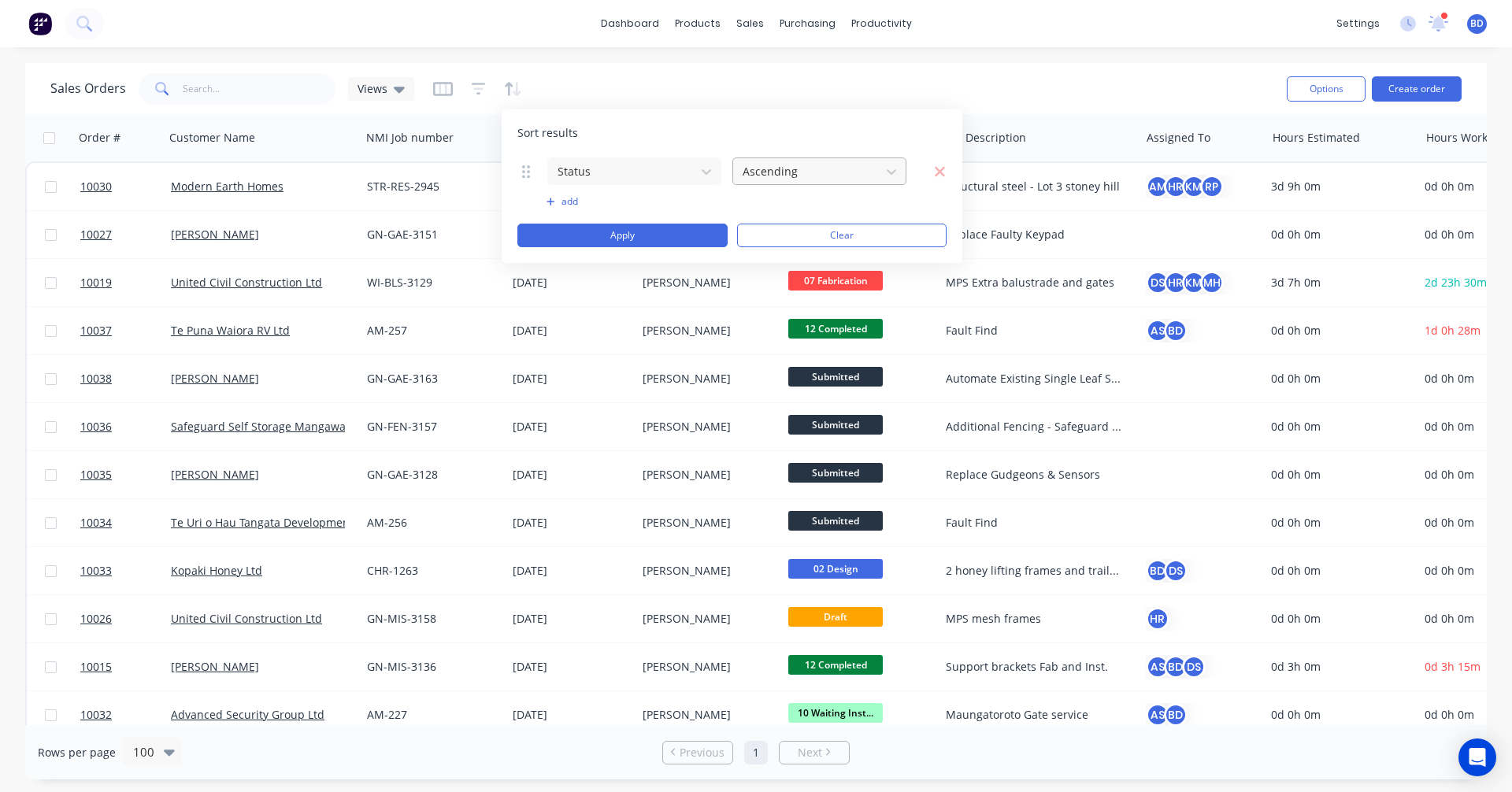
click at [778, 166] on div at bounding box center [806, 171] width 132 height 20
click at [664, 236] on button "Apply" at bounding box center [622, 235] width 210 height 24
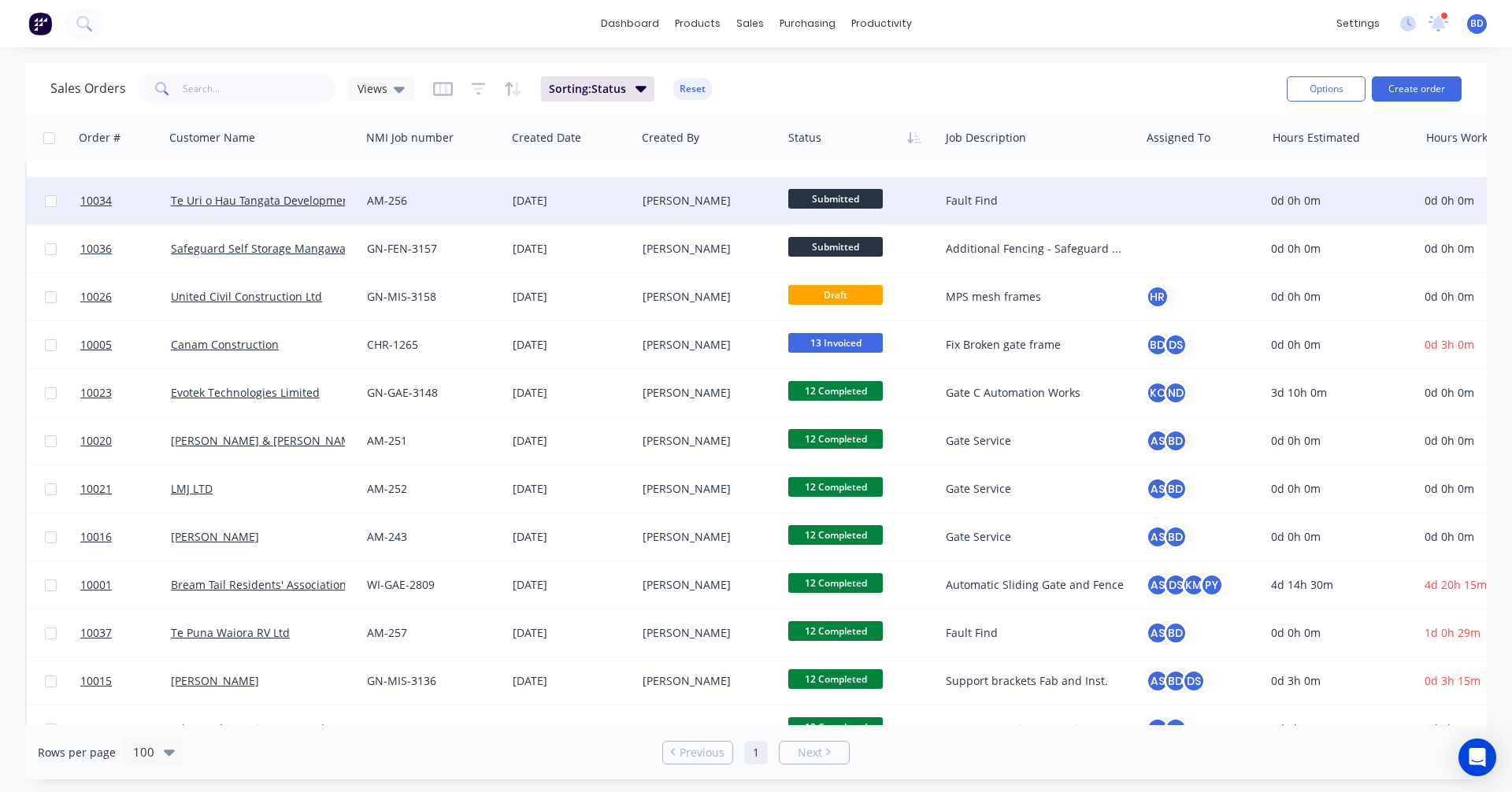
scroll to position [157, 0]
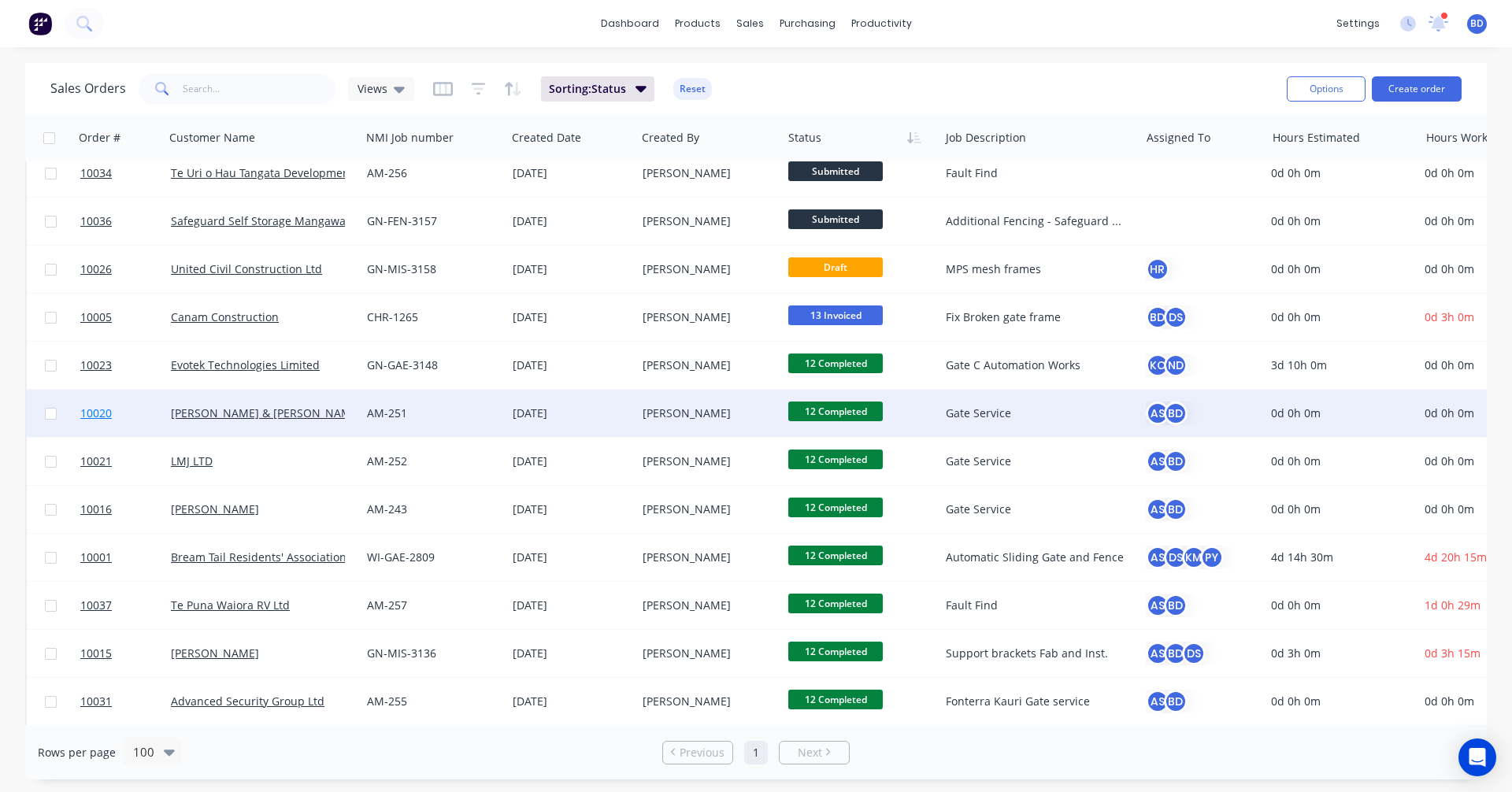
click at [96, 409] on span "10020" at bounding box center [96, 413] width 31 height 16
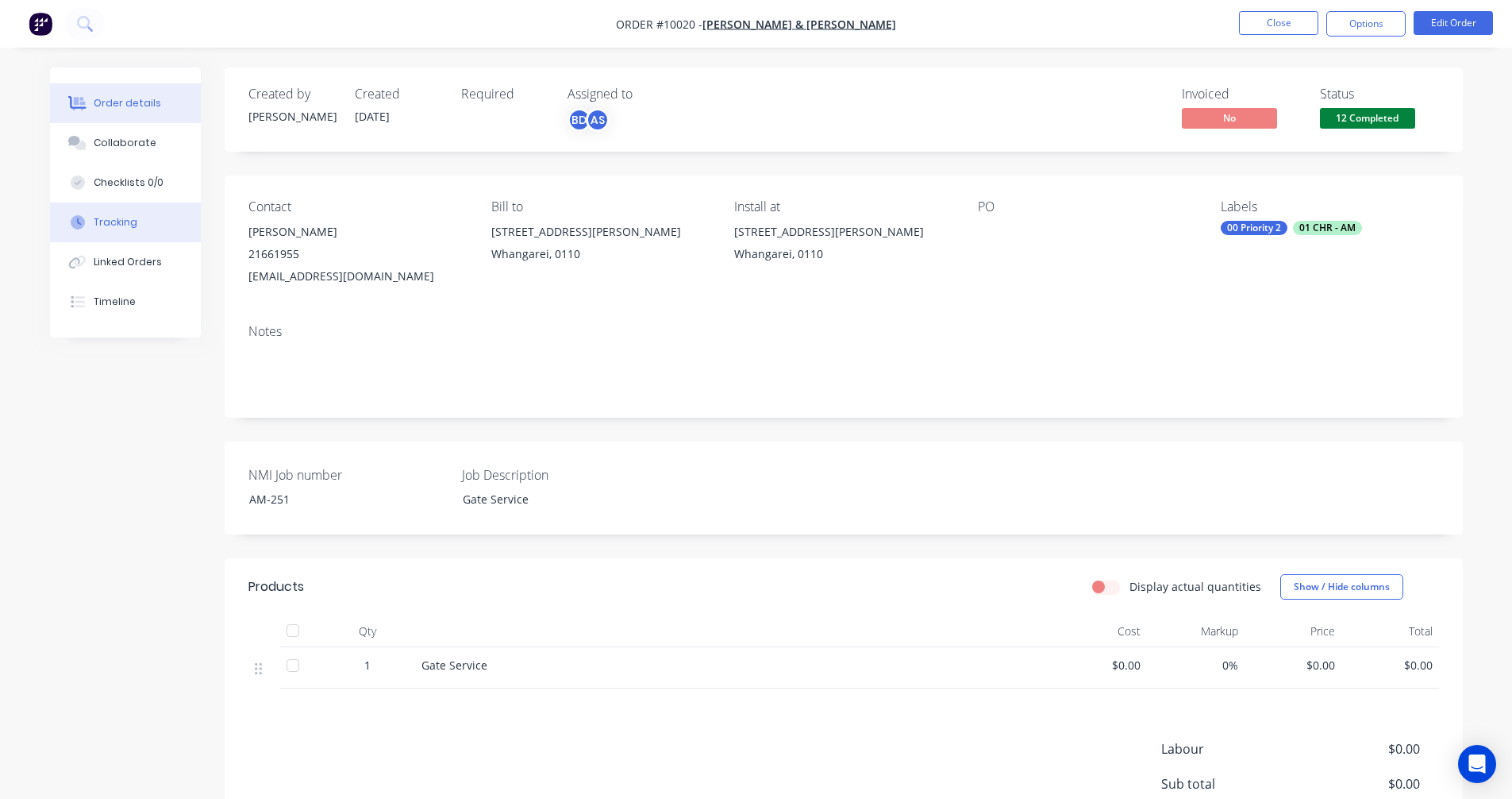
click at [96, 227] on div "Tracking" at bounding box center [116, 222] width 44 height 14
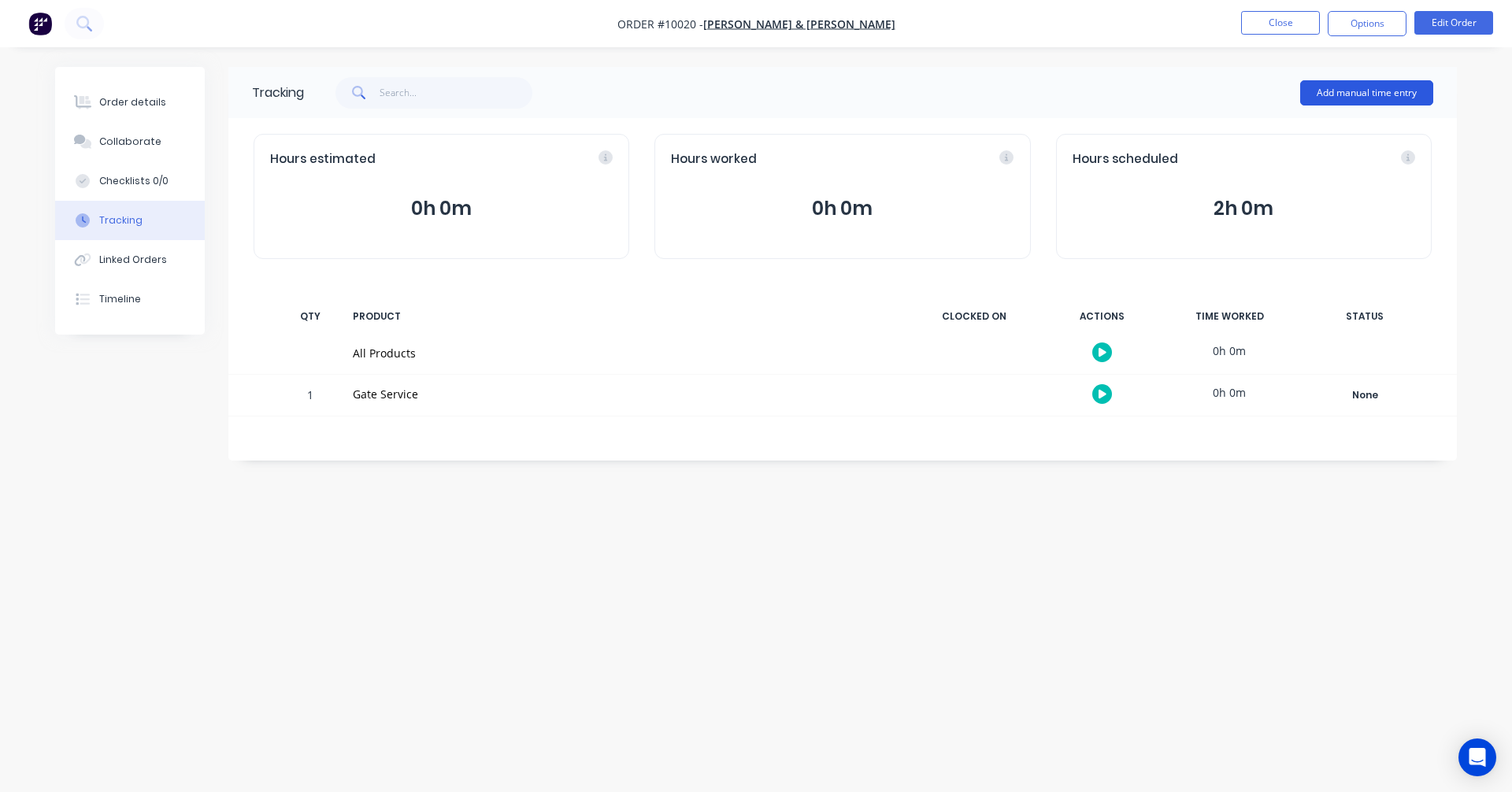
click at [1350, 93] on button "Add manual time entry" at bounding box center [1366, 93] width 133 height 26
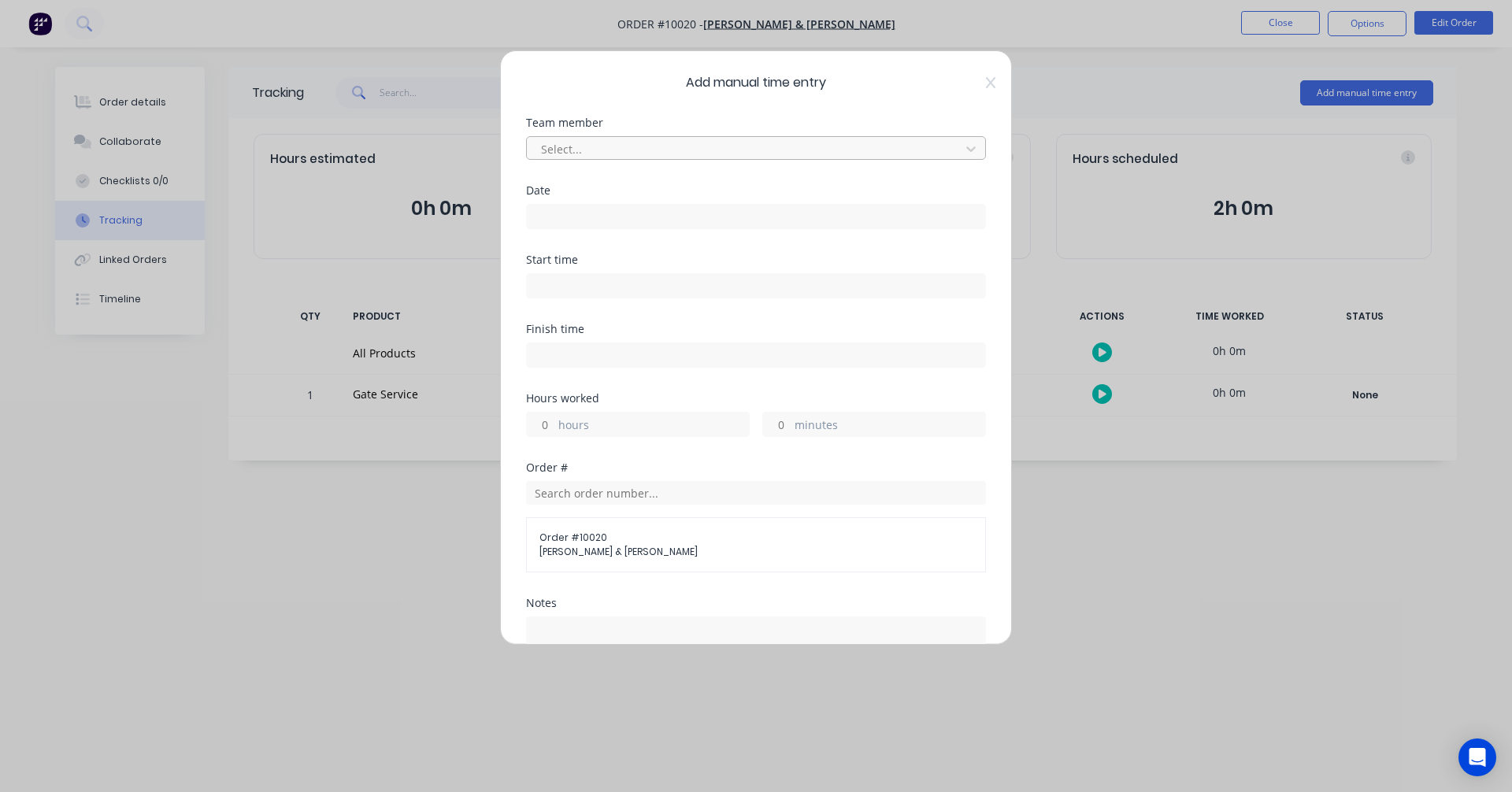
click at [552, 145] on div at bounding box center [746, 149] width 413 height 20
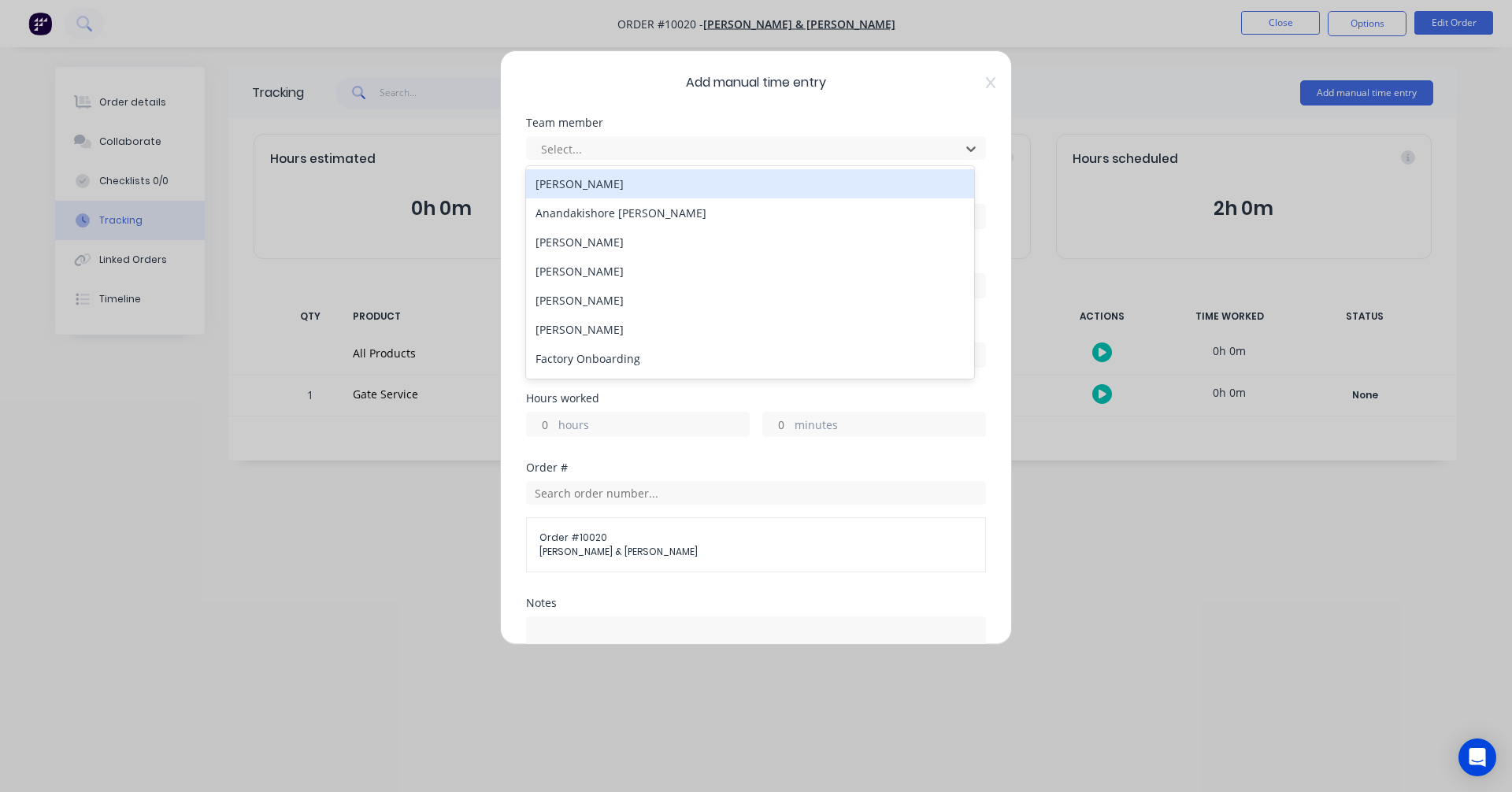
click at [585, 184] on div "Albert Scown" at bounding box center [749, 184] width 448 height 29
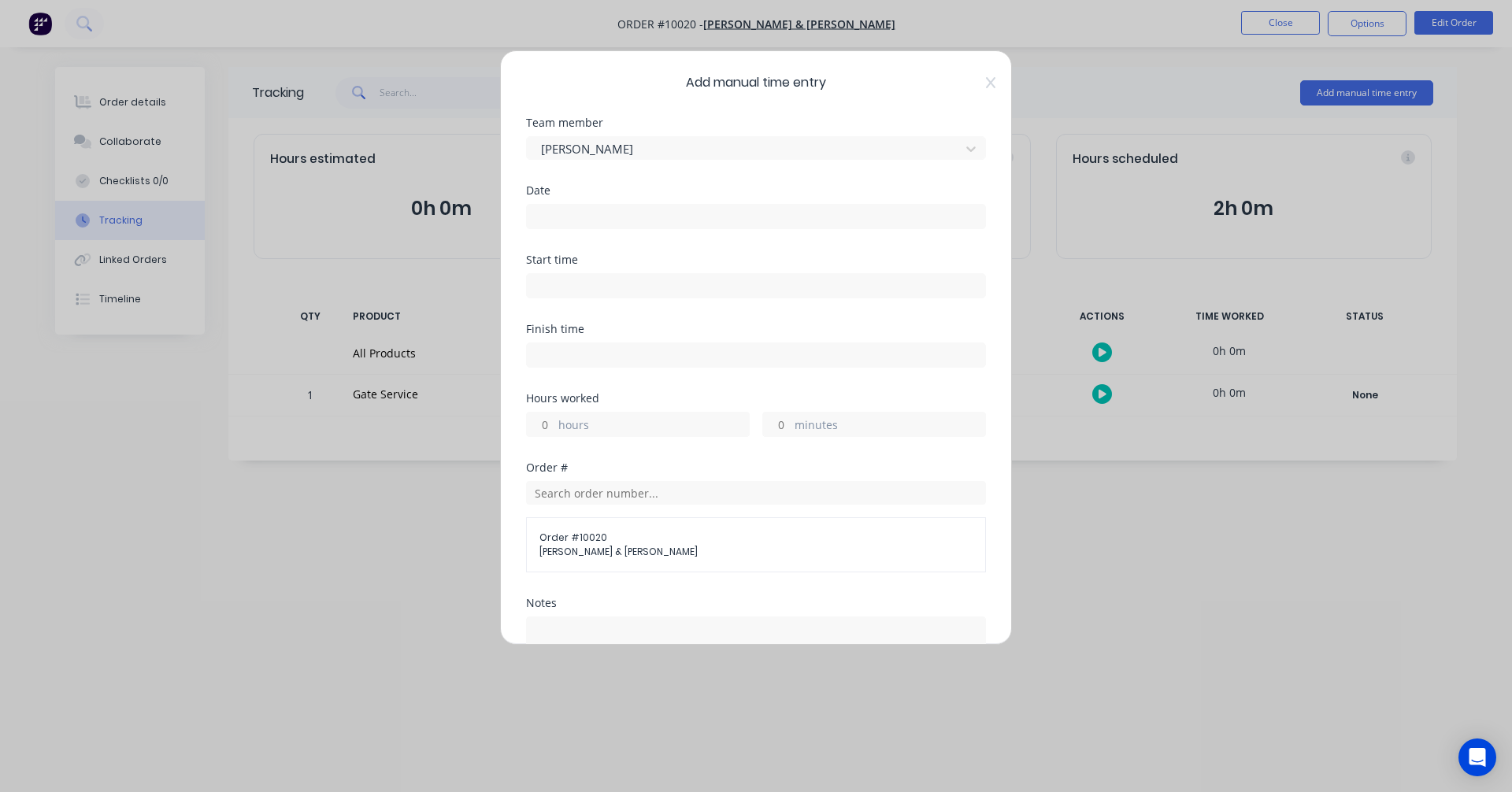
click at [570, 217] on input at bounding box center [756, 216] width 459 height 24
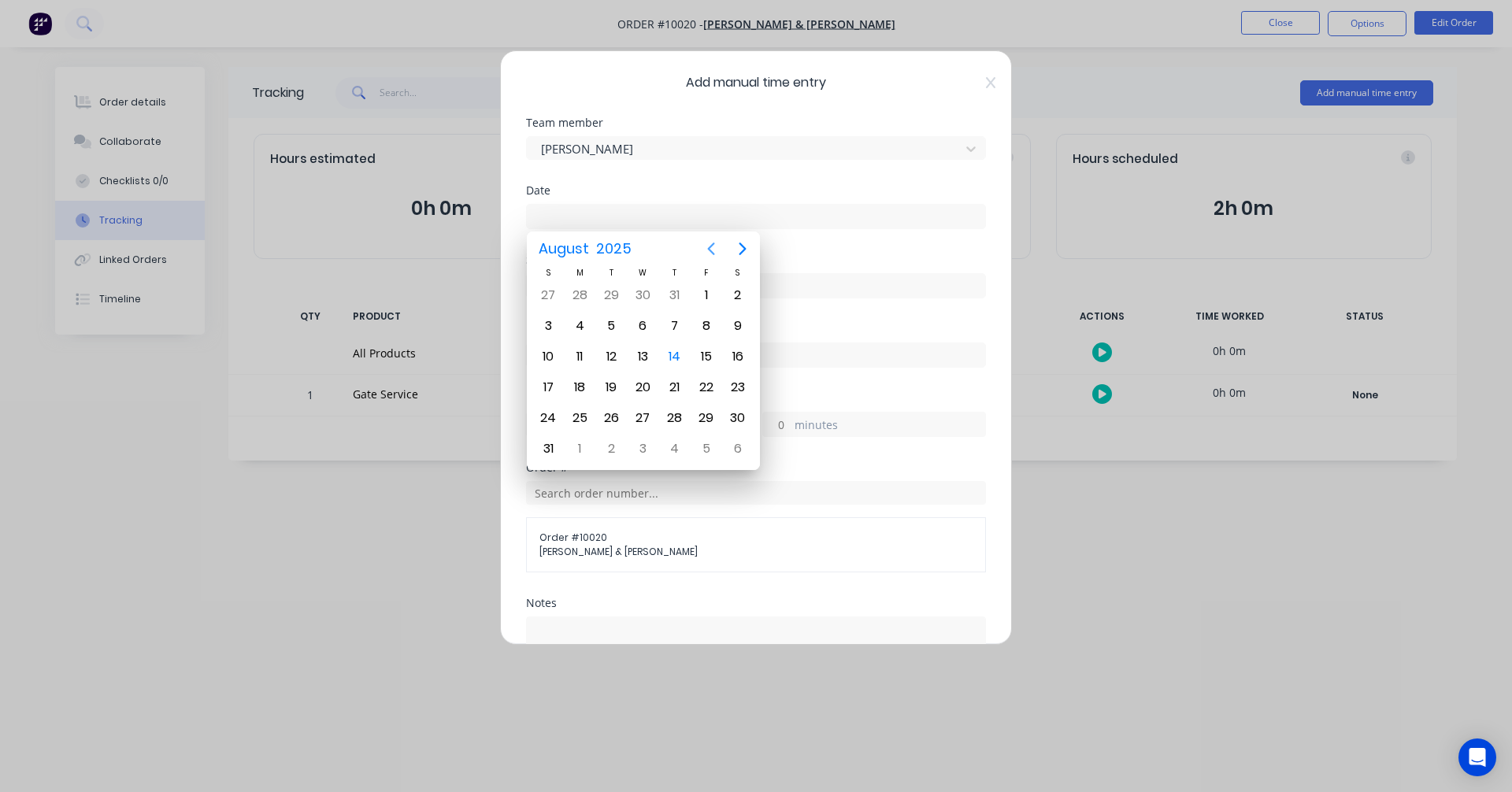
click at [699, 244] on button "Previous page" at bounding box center [711, 248] width 31 height 31
click at [675, 393] on div "24" at bounding box center [675, 387] width 24 height 24
type input "24/07/2025"
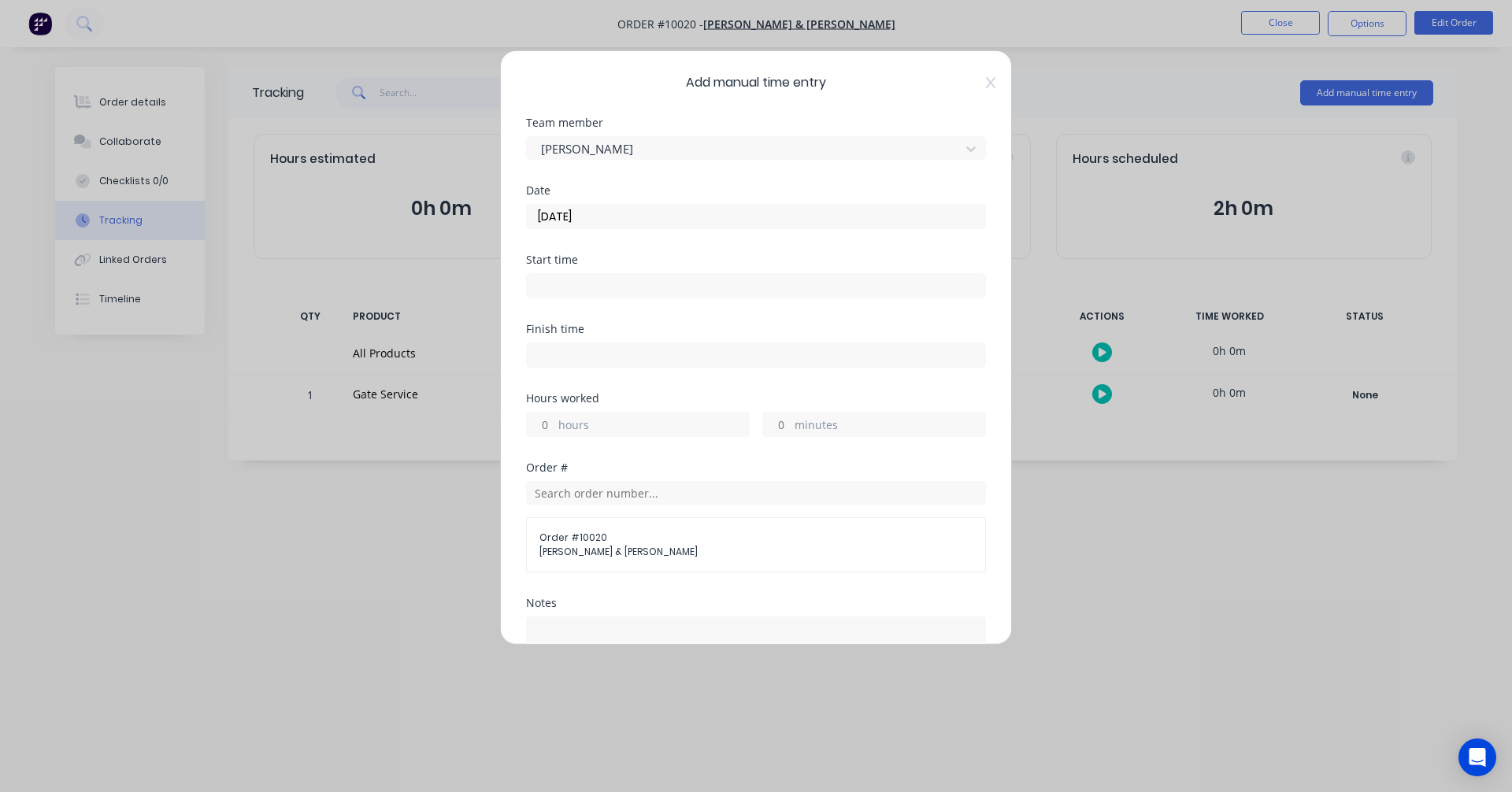
click at [587, 268] on div "Start time" at bounding box center [755, 276] width 459 height 45
click at [584, 283] on input at bounding box center [756, 285] width 459 height 24
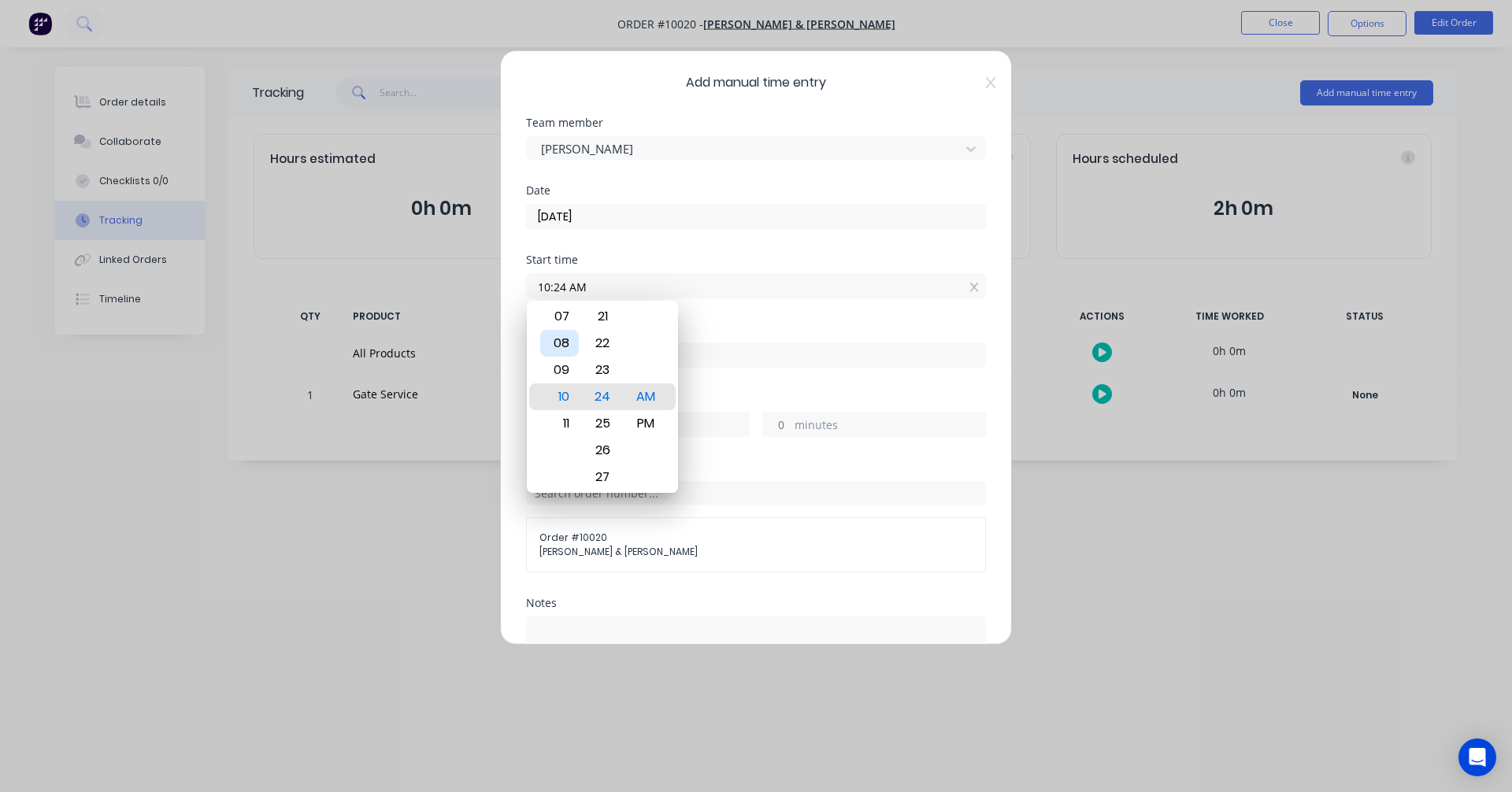
click at [560, 343] on div "08" at bounding box center [559, 343] width 39 height 27
drag, startPoint x: 590, startPoint y: 283, endPoint x: 474, endPoint y: 280, distance: 116.0
click at [474, 280] on div "Add manual time entry Team member Albert Scown Date 24/07/2025 Start time 08:24…" at bounding box center [756, 396] width 1512 height 792
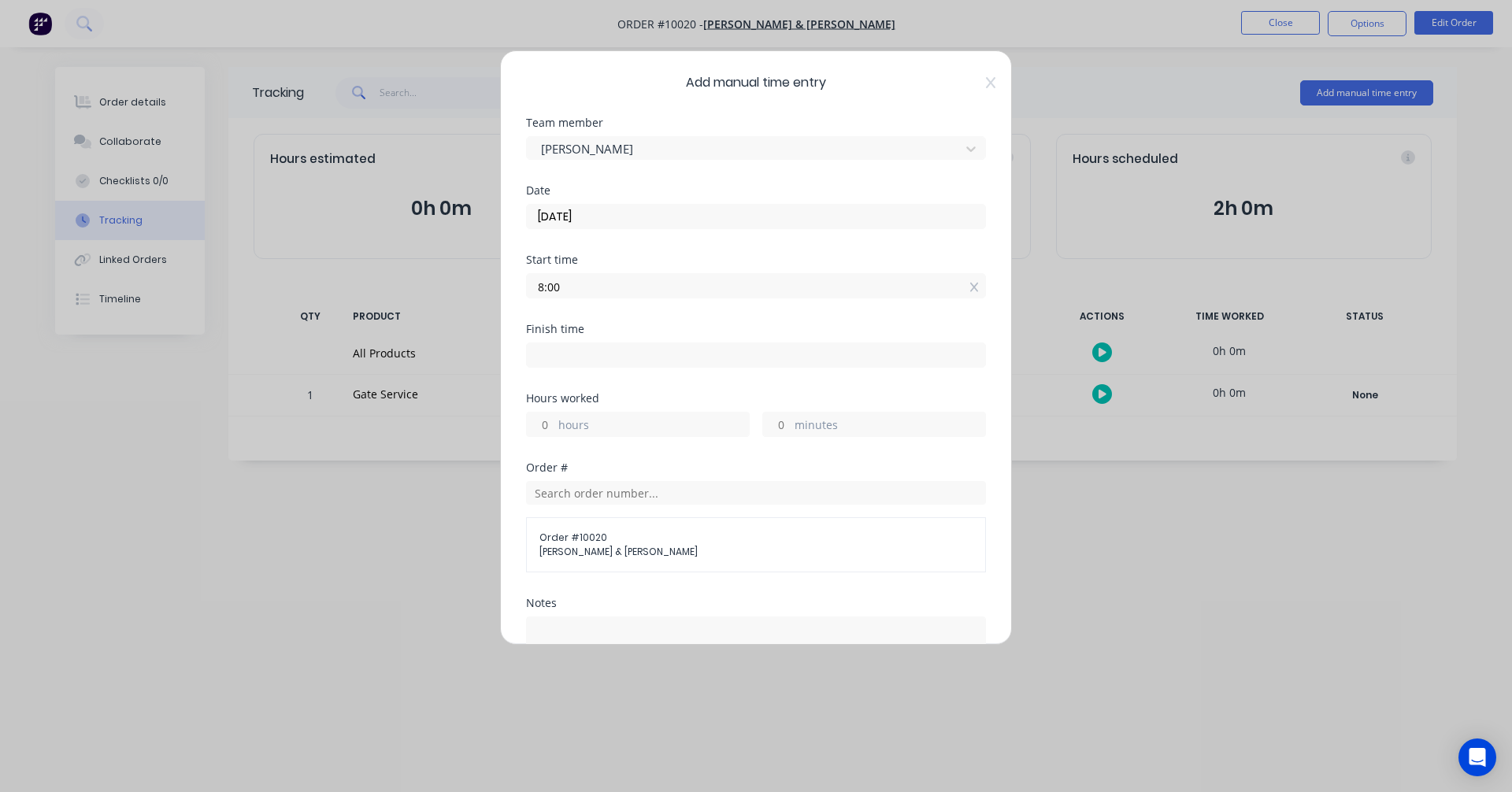
type input "08:00 AM"
click at [580, 352] on input at bounding box center [756, 354] width 459 height 24
type input "10:24 AM"
type input "2"
type input "24"
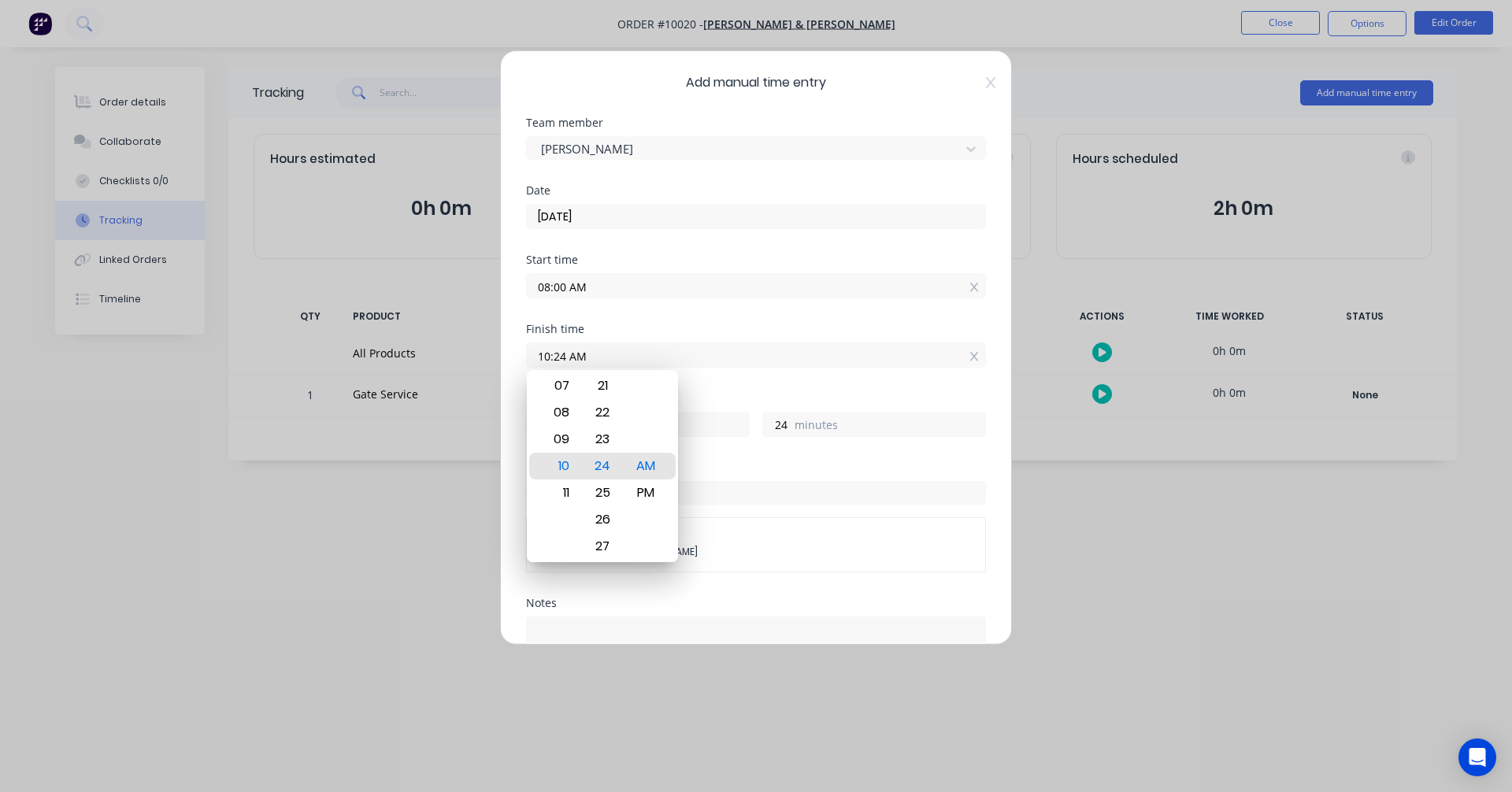
drag, startPoint x: 603, startPoint y: 356, endPoint x: 409, endPoint y: 346, distance: 194.3
click at [410, 345] on div "Add manual time entry Team member Albert Scown Date 24/07/2025 Start time 08:00…" at bounding box center [756, 396] width 1512 height 792
type input "11:45 AM"
type input "3"
type input "45"
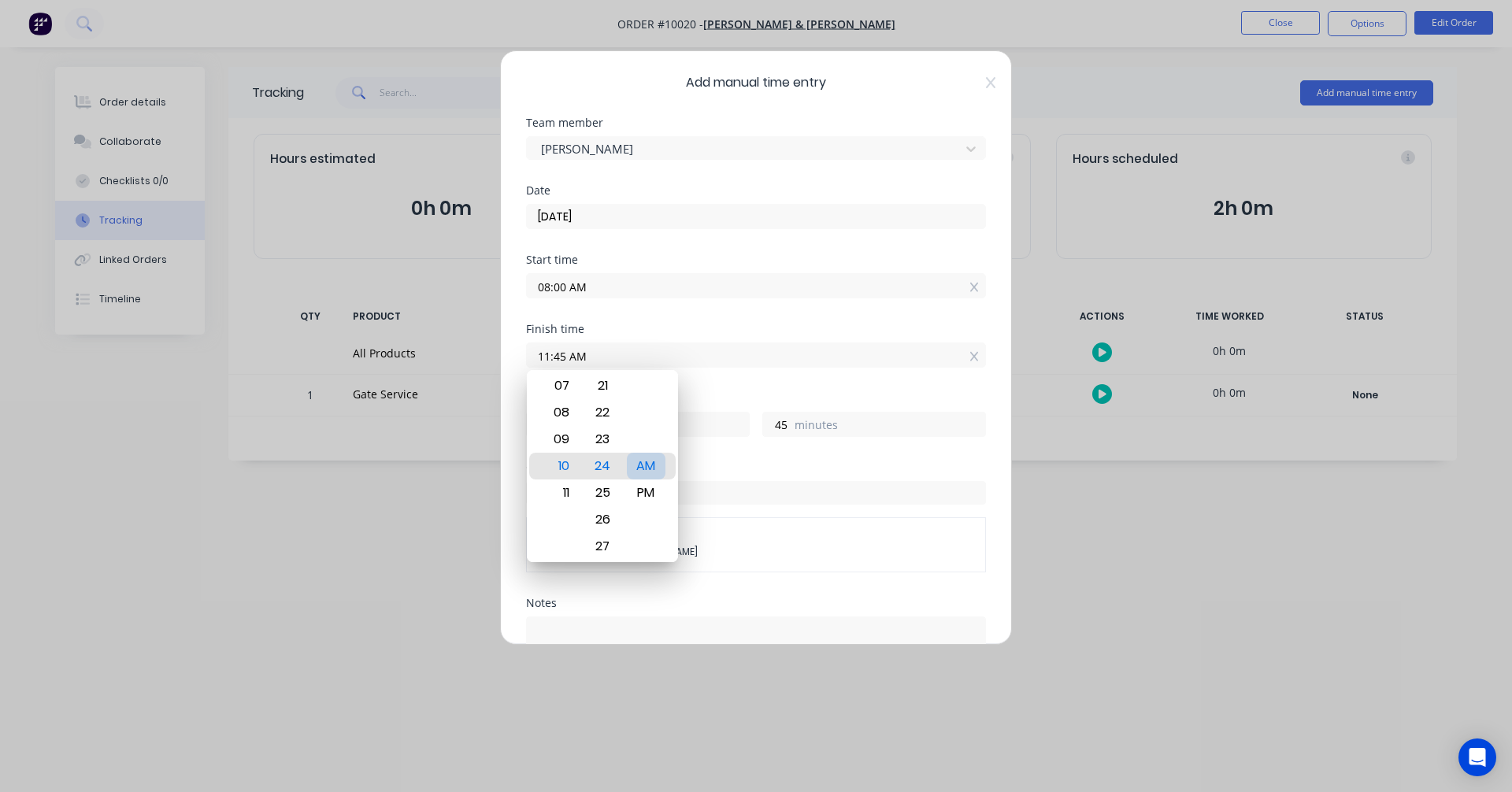
click at [646, 466] on div "AM" at bounding box center [646, 466] width 39 height 27
click at [808, 464] on div "Order #" at bounding box center [755, 468] width 459 height 11
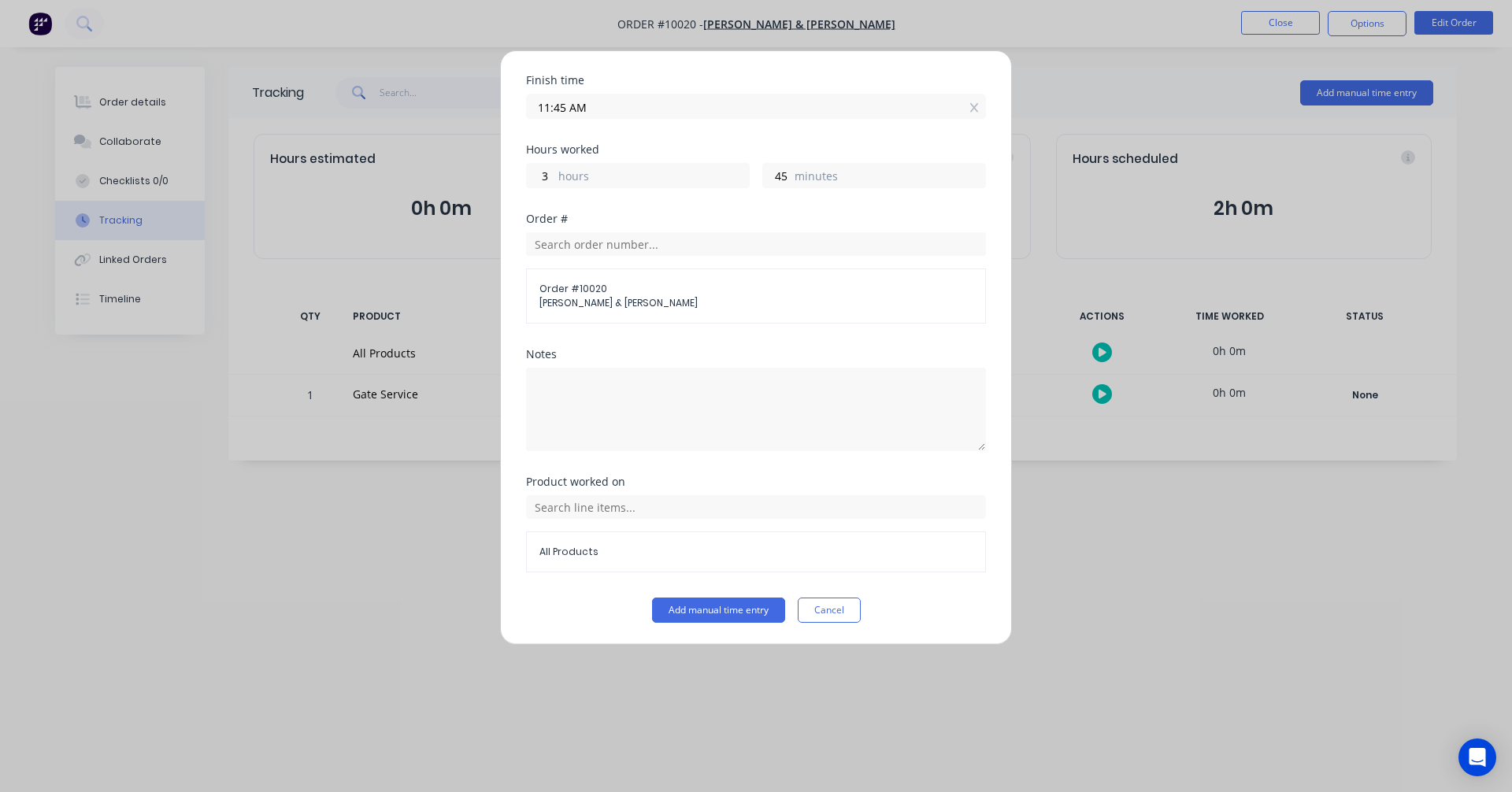
scroll to position [249, 0]
click at [641, 290] on span "Order # 10020" at bounding box center [755, 288] width 433 height 14
click at [549, 293] on span "Order # 10020" at bounding box center [755, 288] width 433 height 14
click at [554, 293] on span "Order # 10020" at bounding box center [755, 288] width 433 height 14
click at [637, 505] on input "text" at bounding box center [755, 506] width 459 height 24
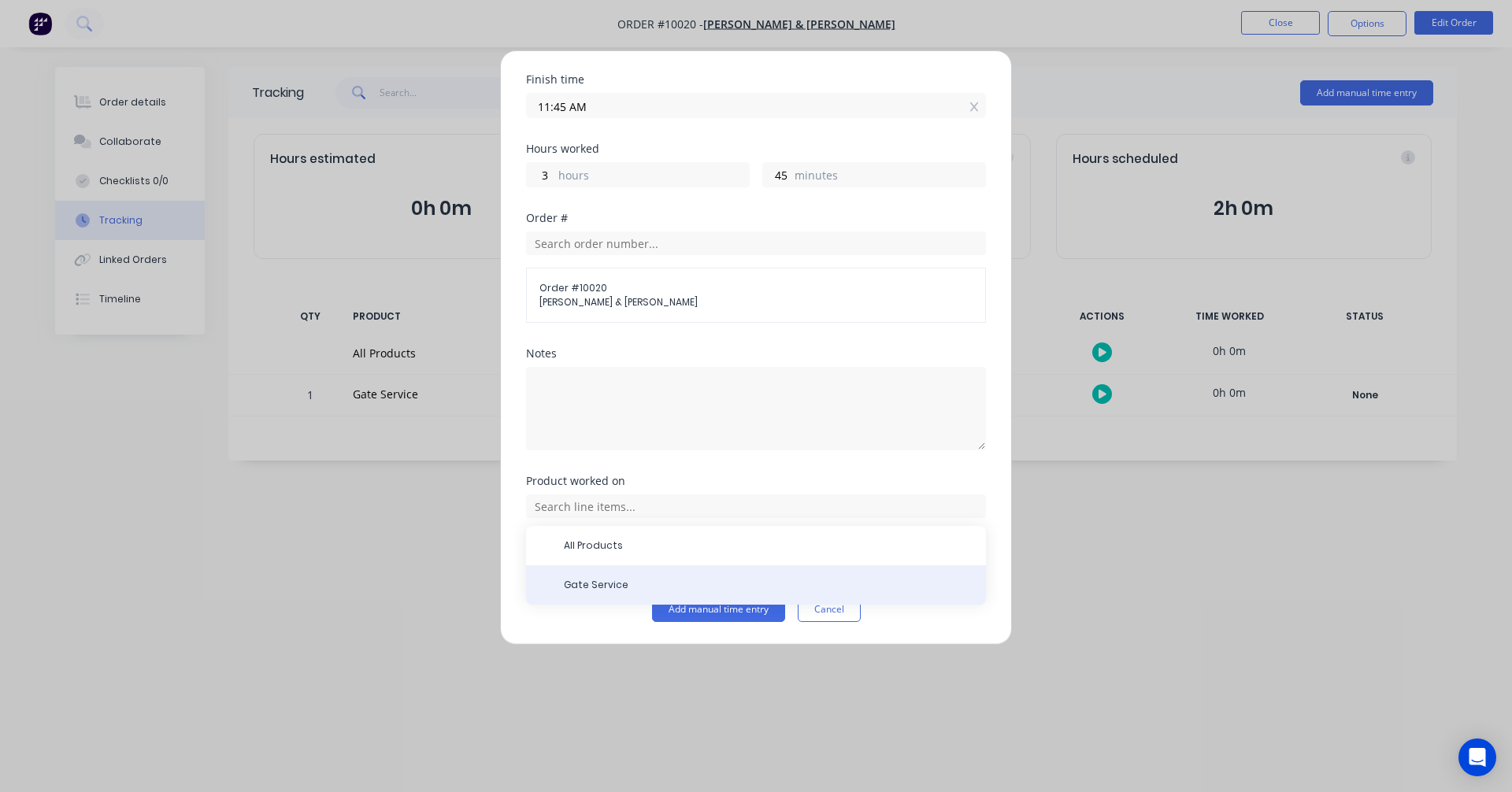
click at [610, 577] on div "Gate Service" at bounding box center [755, 585] width 459 height 40
click at [595, 582] on span "Gate Service" at bounding box center [768, 585] width 409 height 14
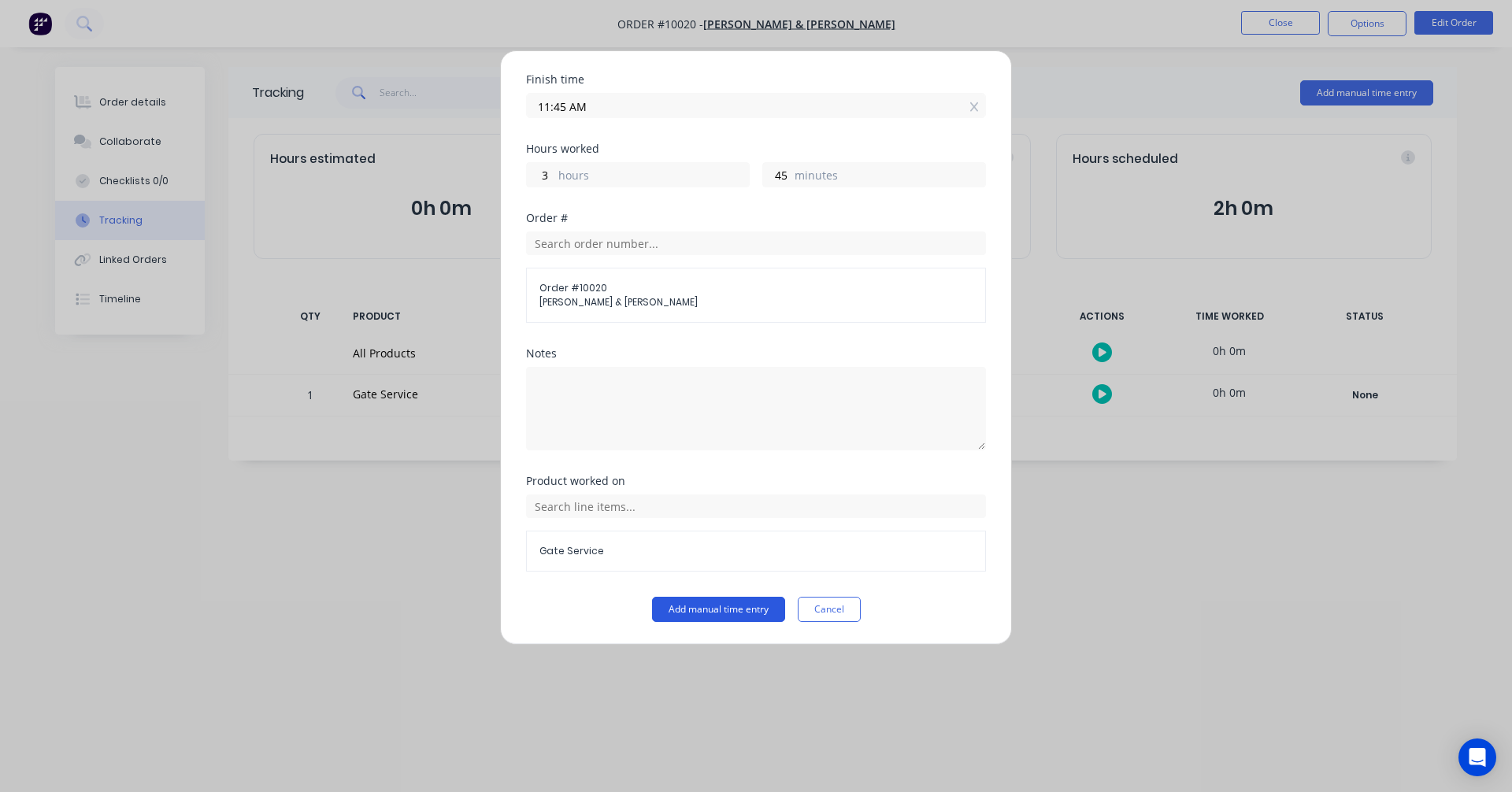
click at [707, 612] on button "Add manual time entry" at bounding box center [718, 609] width 133 height 26
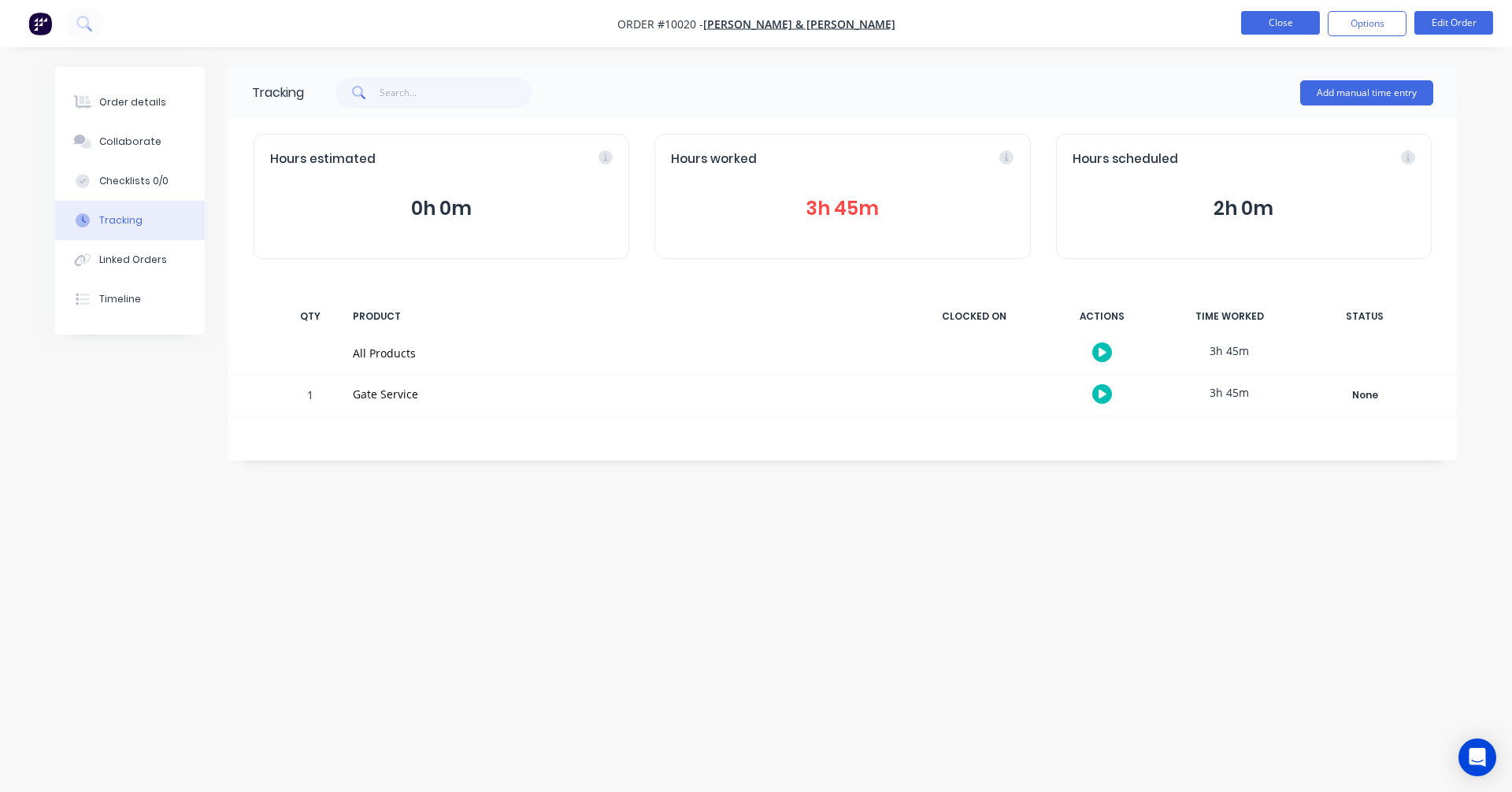
click at [1280, 21] on button "Close" at bounding box center [1280, 23] width 79 height 24
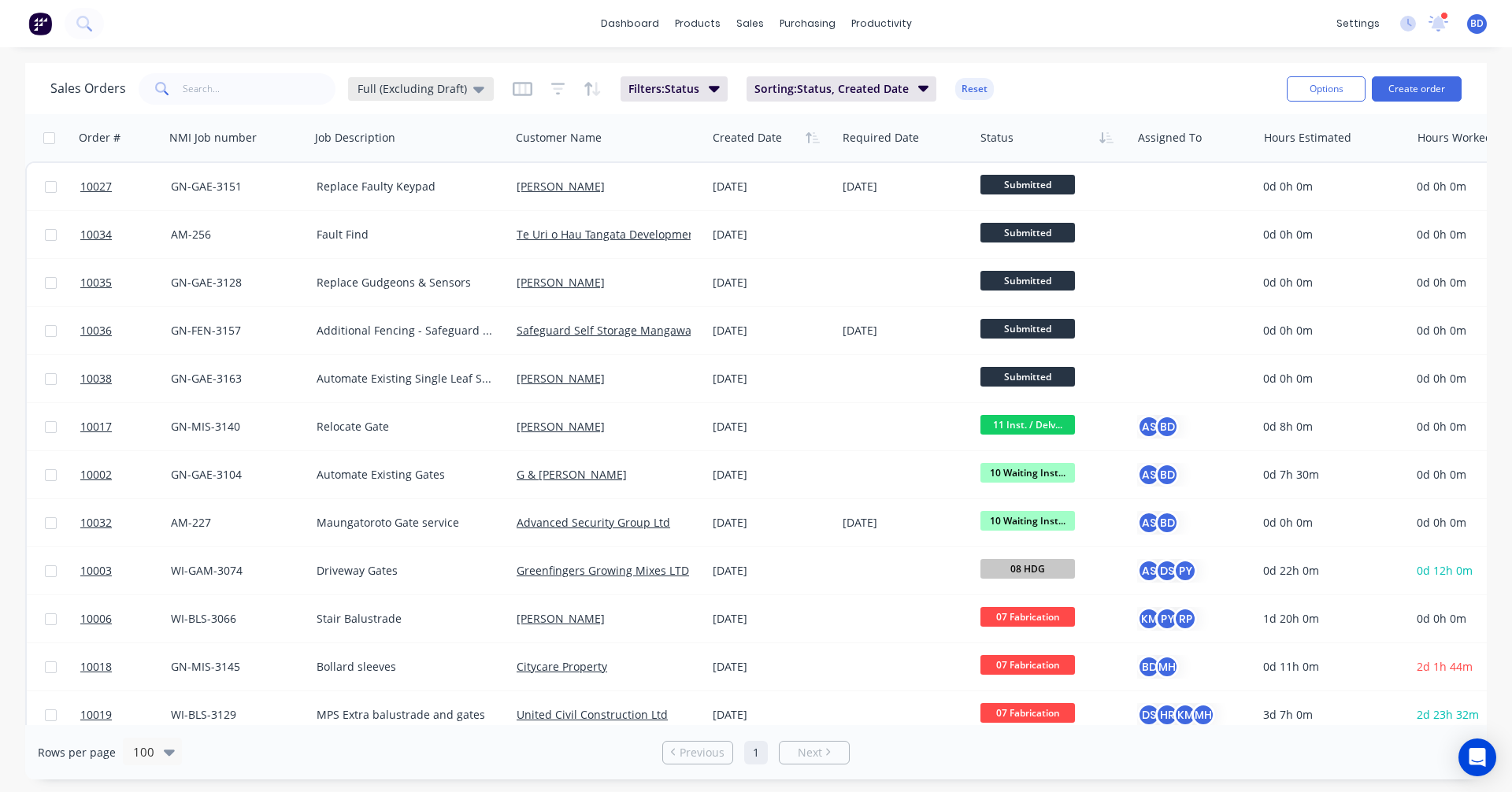
click at [456, 94] on span "Full (Excluding Draft)" at bounding box center [412, 88] width 110 height 16
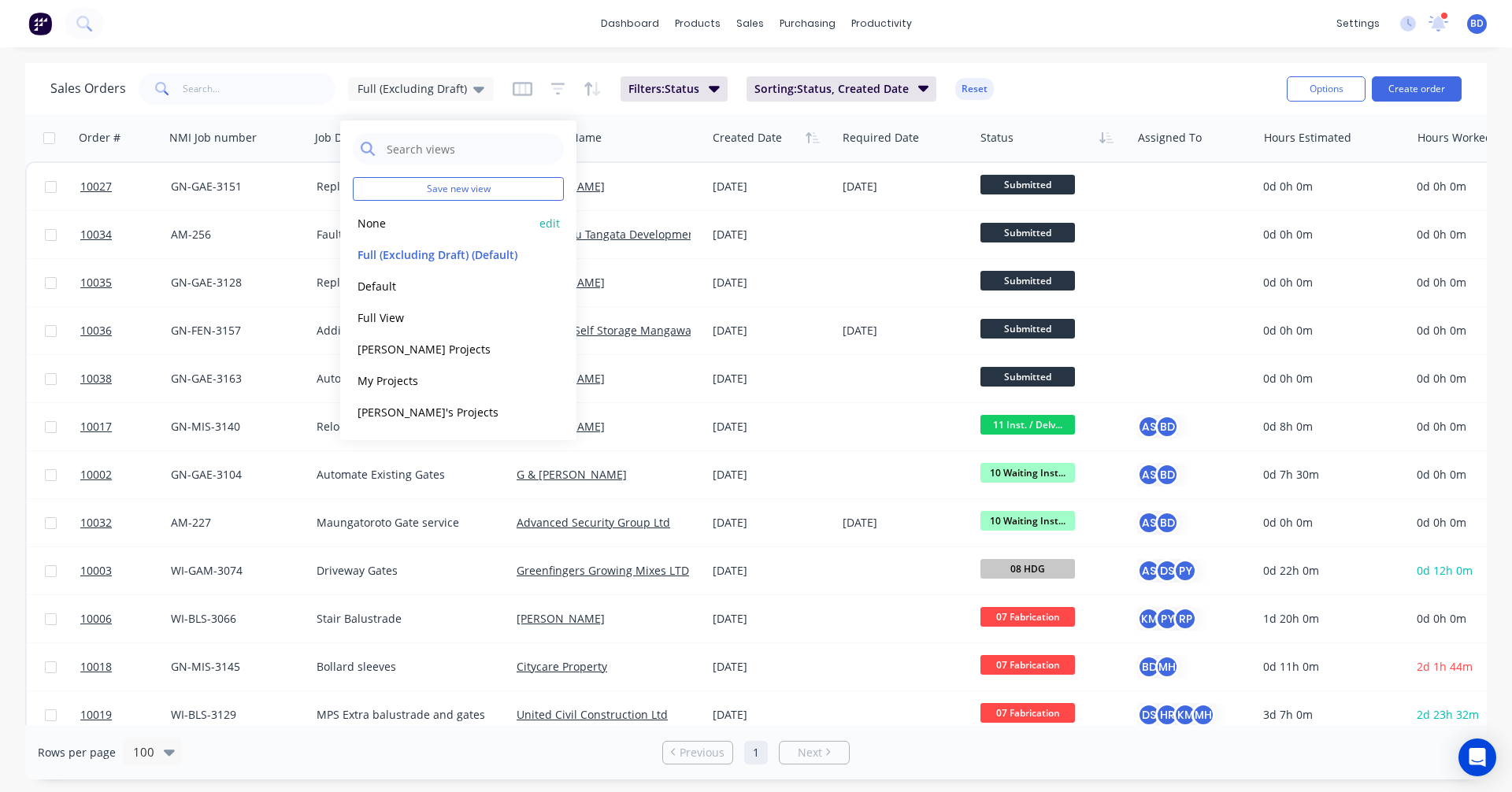
click at [441, 227] on button "None" at bounding box center [442, 223] width 180 height 18
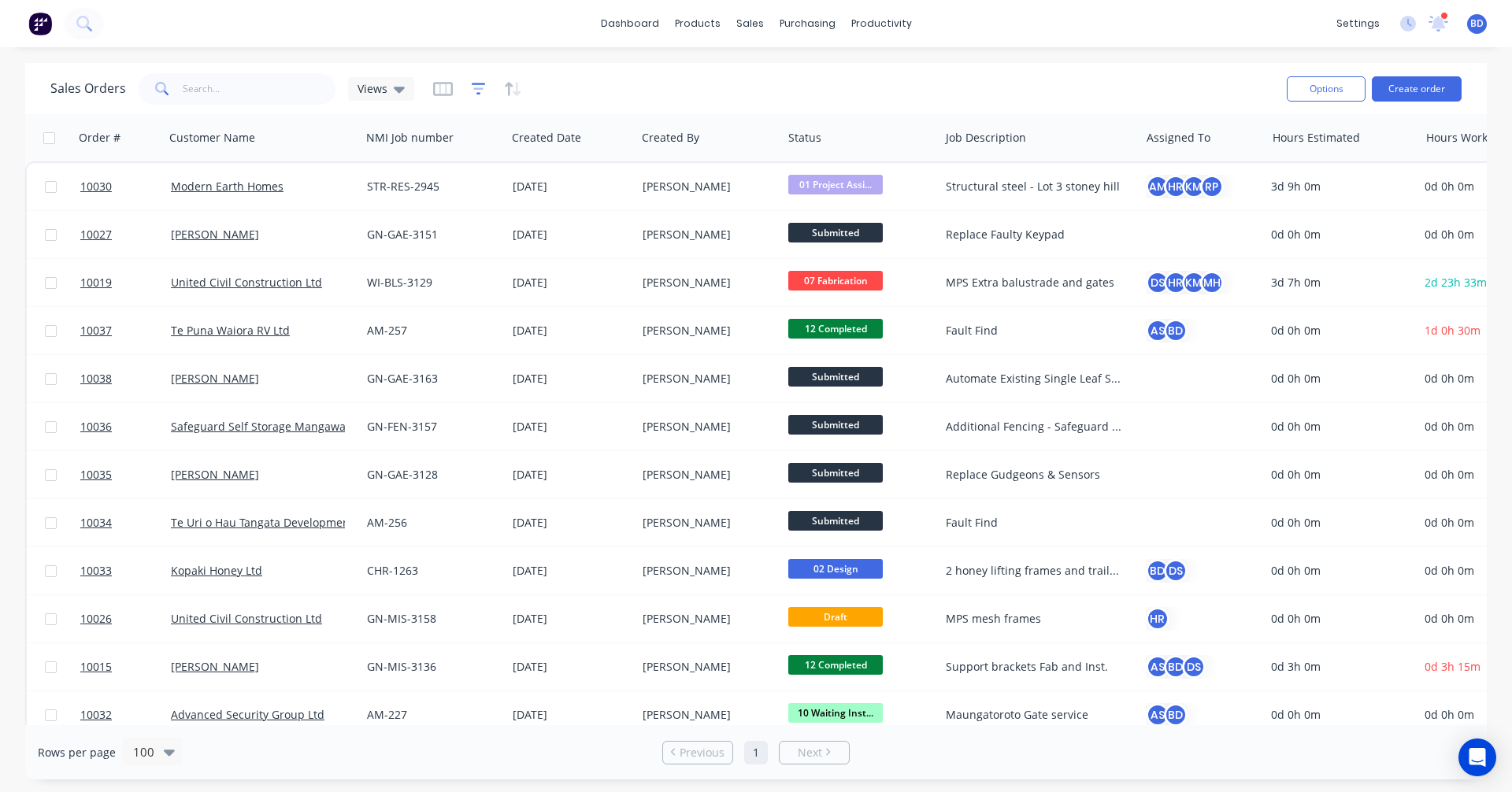
click at [474, 89] on icon "button" at bounding box center [478, 88] width 10 height 2
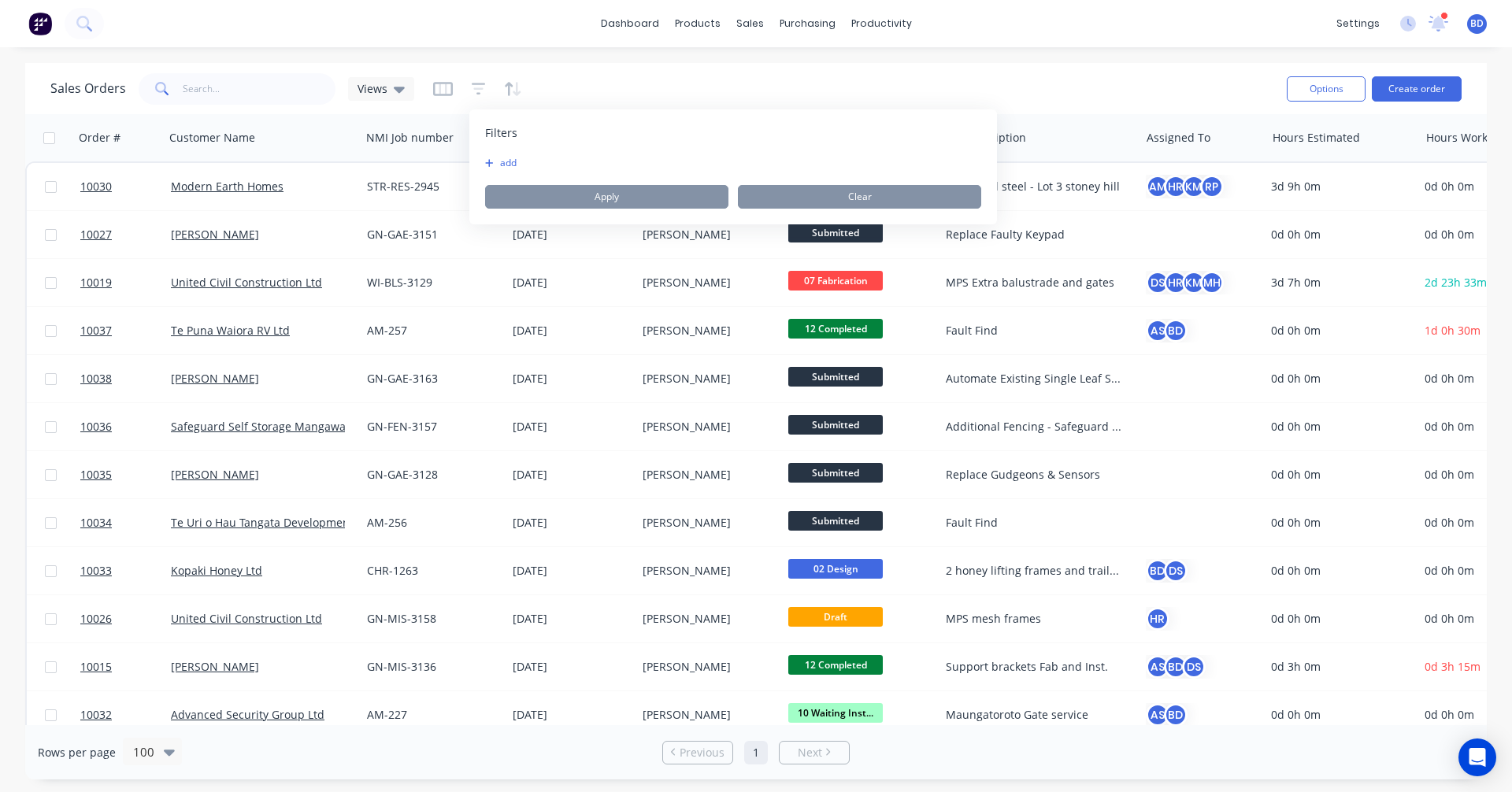
click at [504, 163] on button "add" at bounding box center [505, 162] width 40 height 12
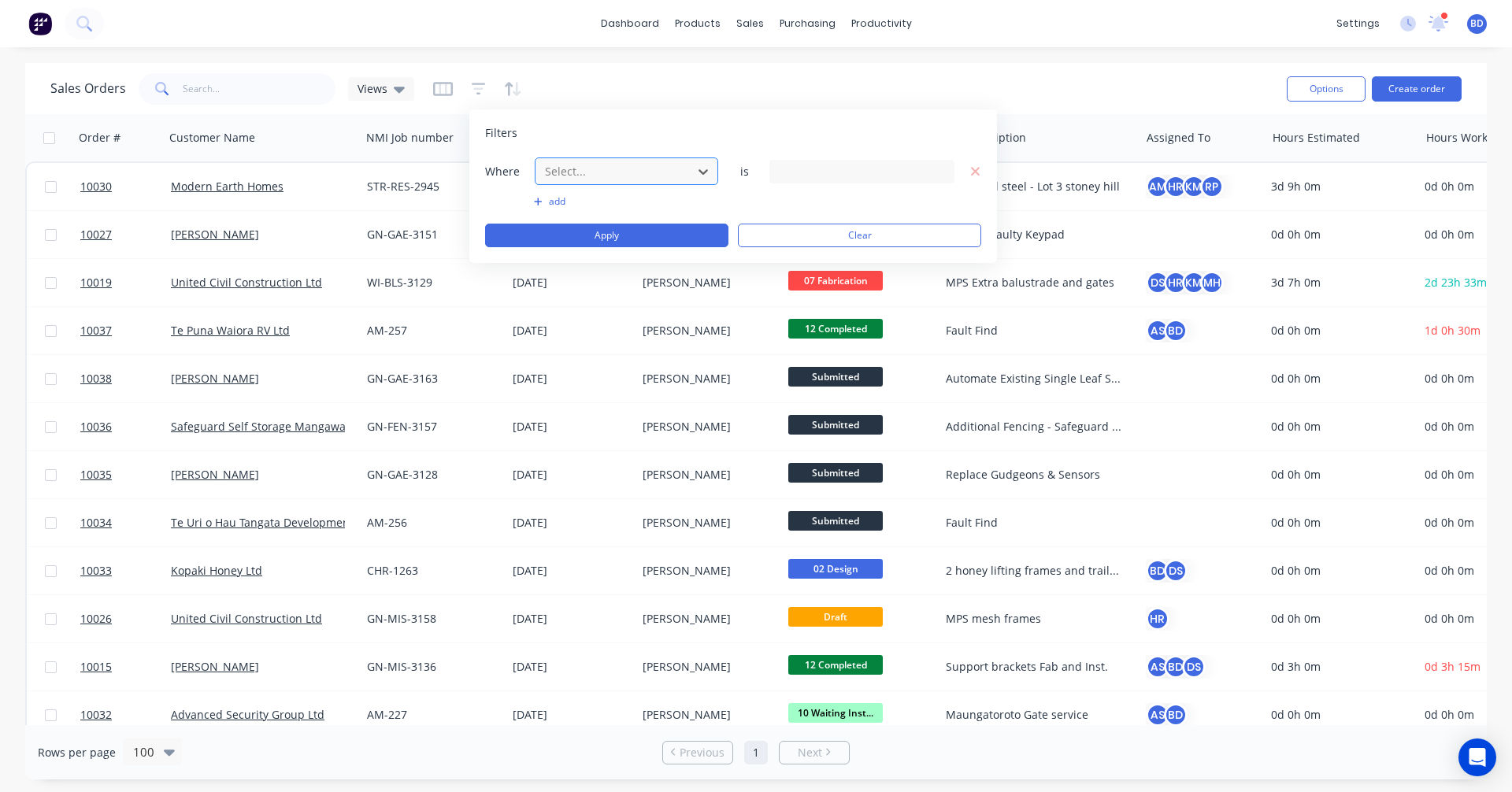
click at [640, 175] on div at bounding box center [613, 171] width 141 height 20
click at [823, 171] on div "18 Status selected" at bounding box center [849, 171] width 142 height 16
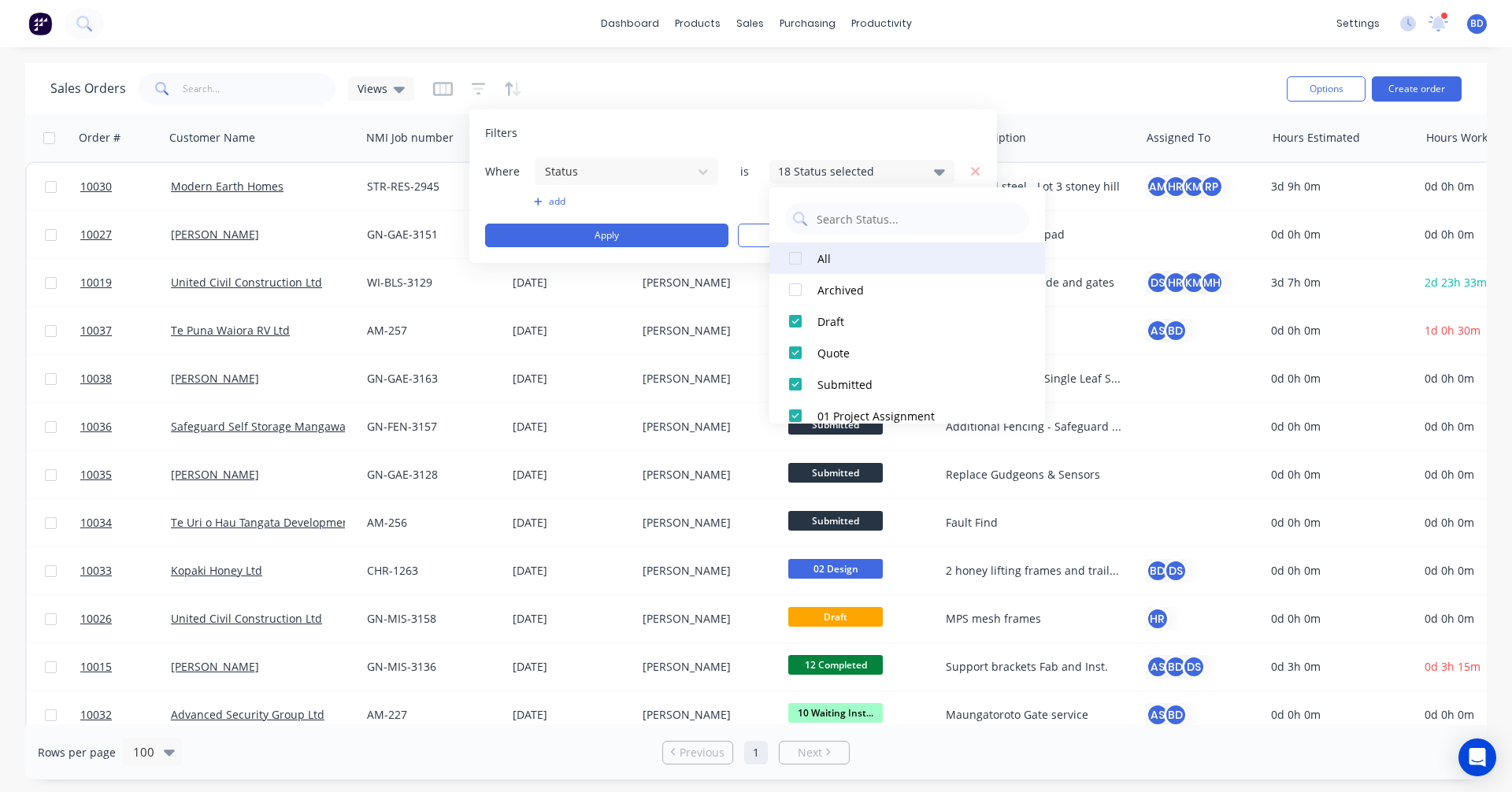
click at [794, 259] on div at bounding box center [795, 258] width 31 height 31
click at [794, 258] on div at bounding box center [795, 258] width 31 height 31
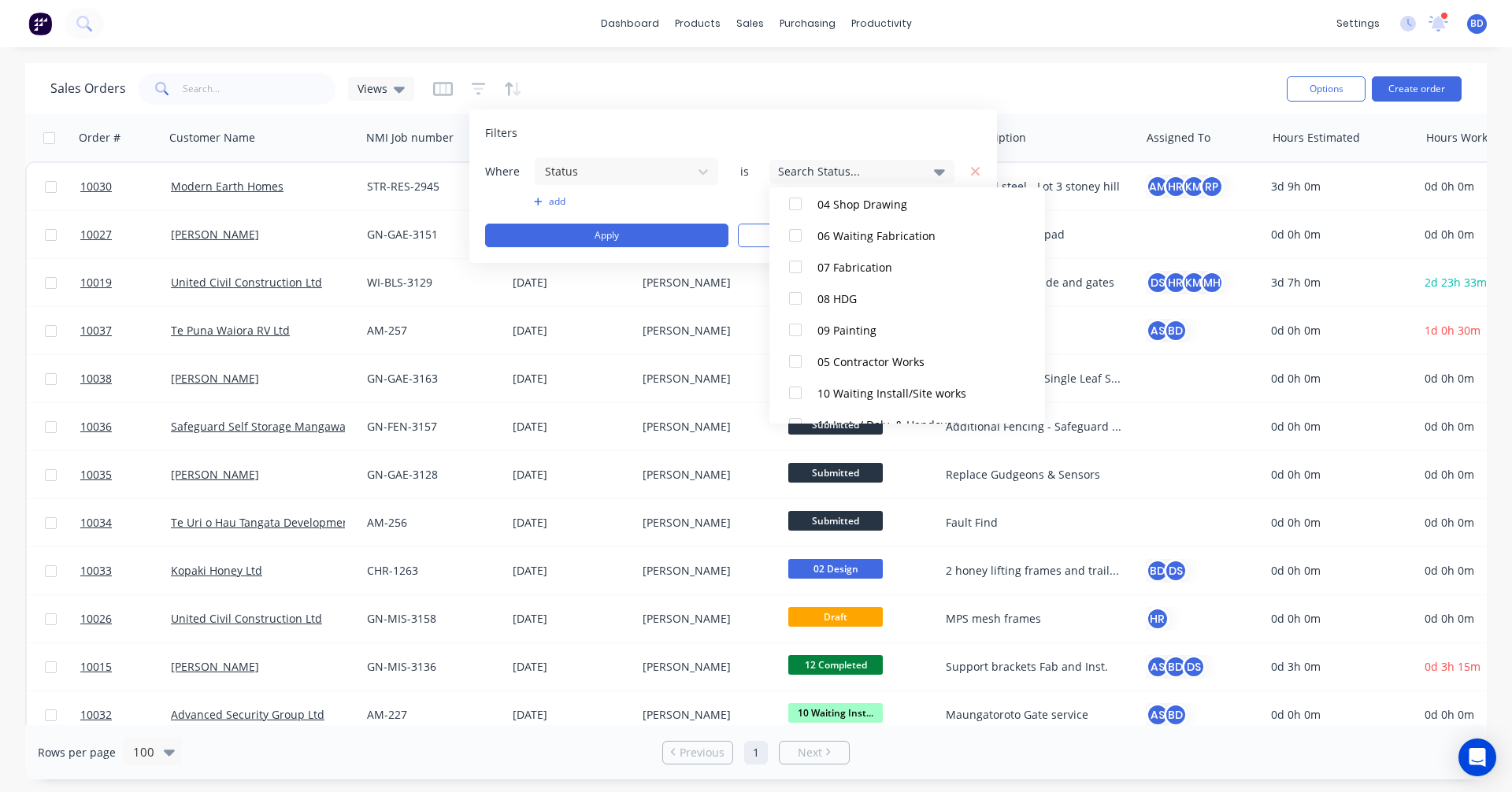
scroll to position [457, 0]
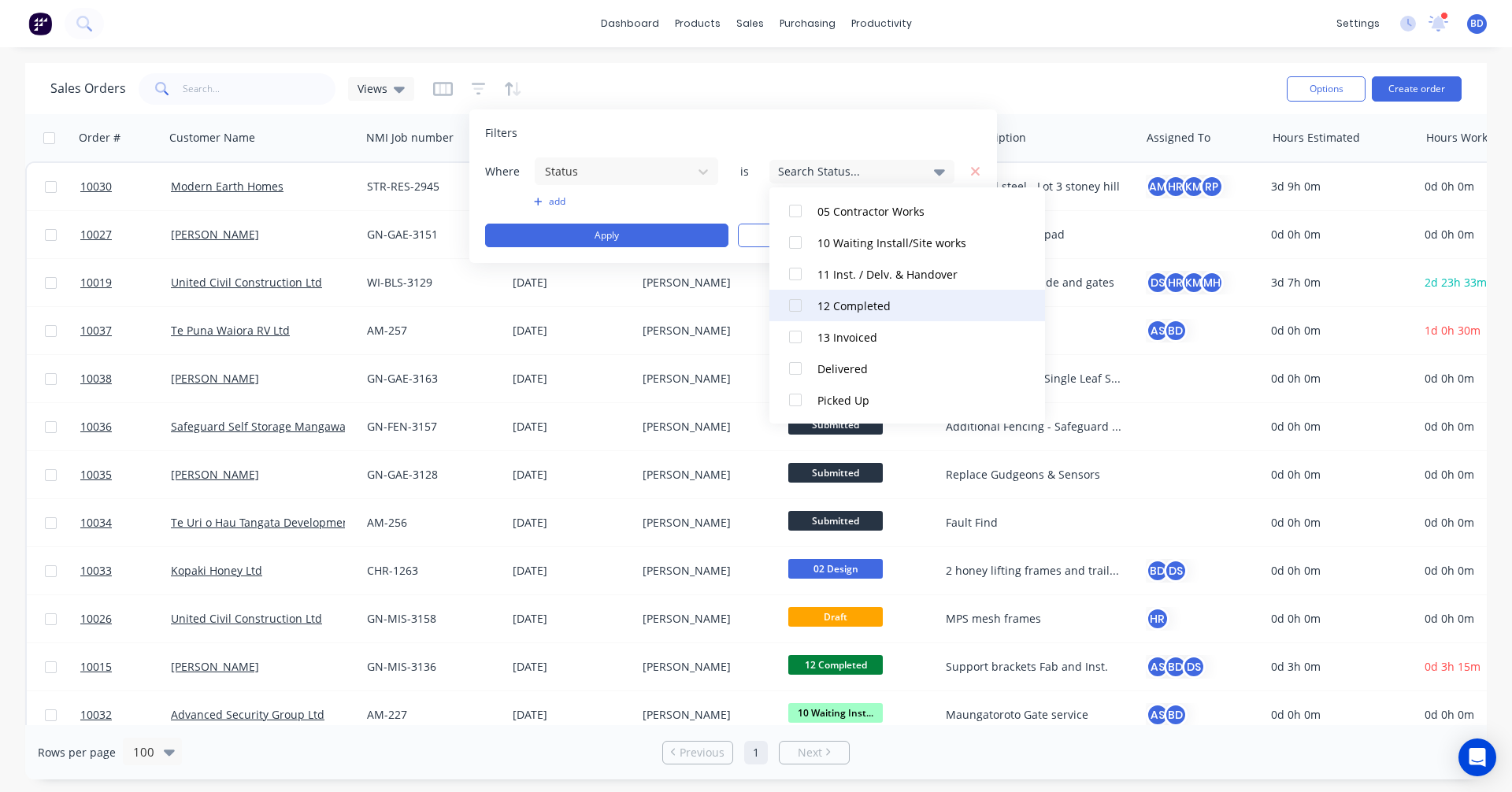
click at [791, 303] on div at bounding box center [795, 305] width 31 height 31
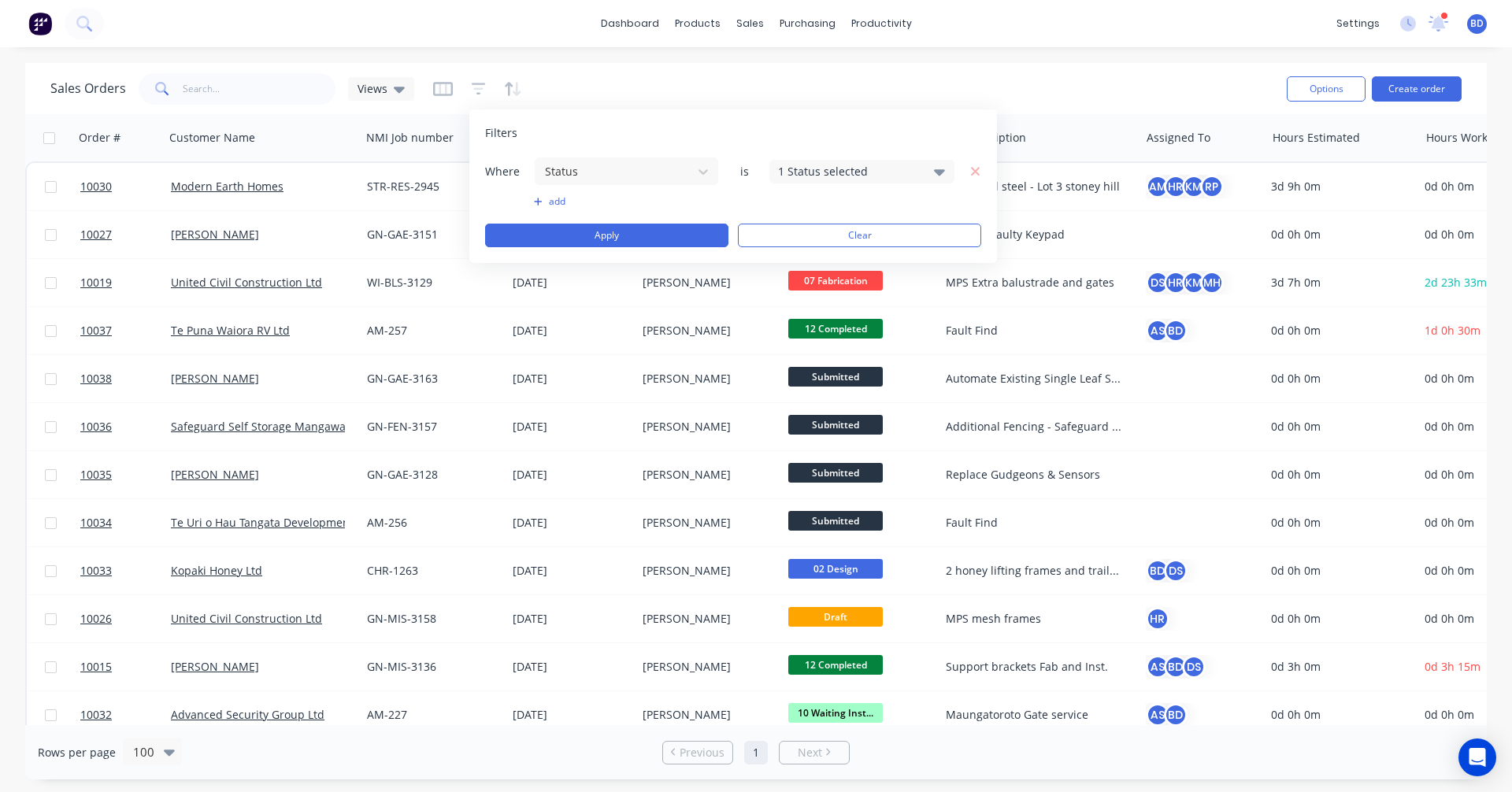
click at [881, 124] on div "Filters Where Status is 1 Status selected add Apply Clear" at bounding box center [732, 187] width 528 height 153
click at [611, 236] on button "Apply" at bounding box center [606, 235] width 243 height 24
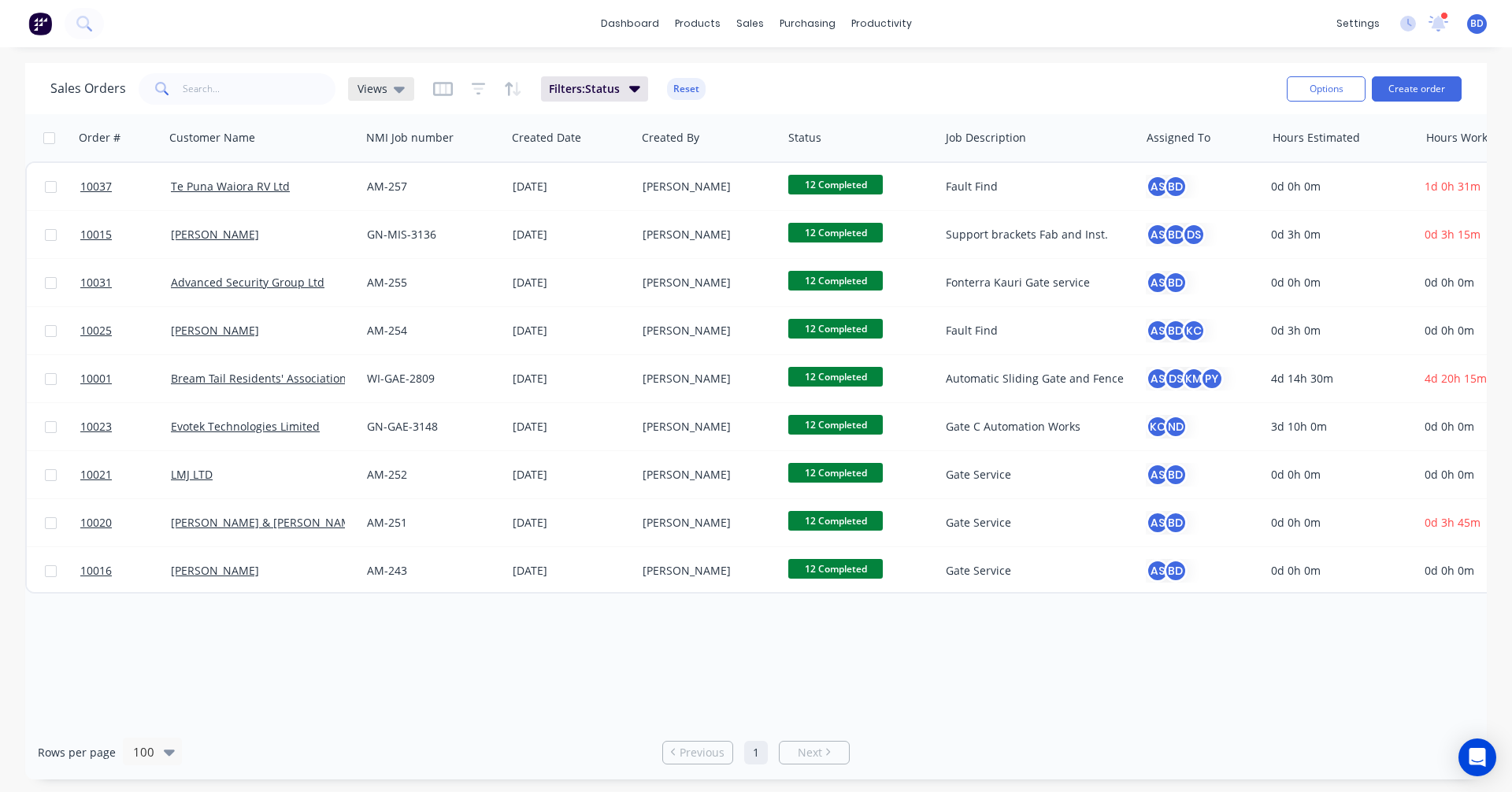
click at [398, 88] on icon at bounding box center [400, 89] width 11 height 7
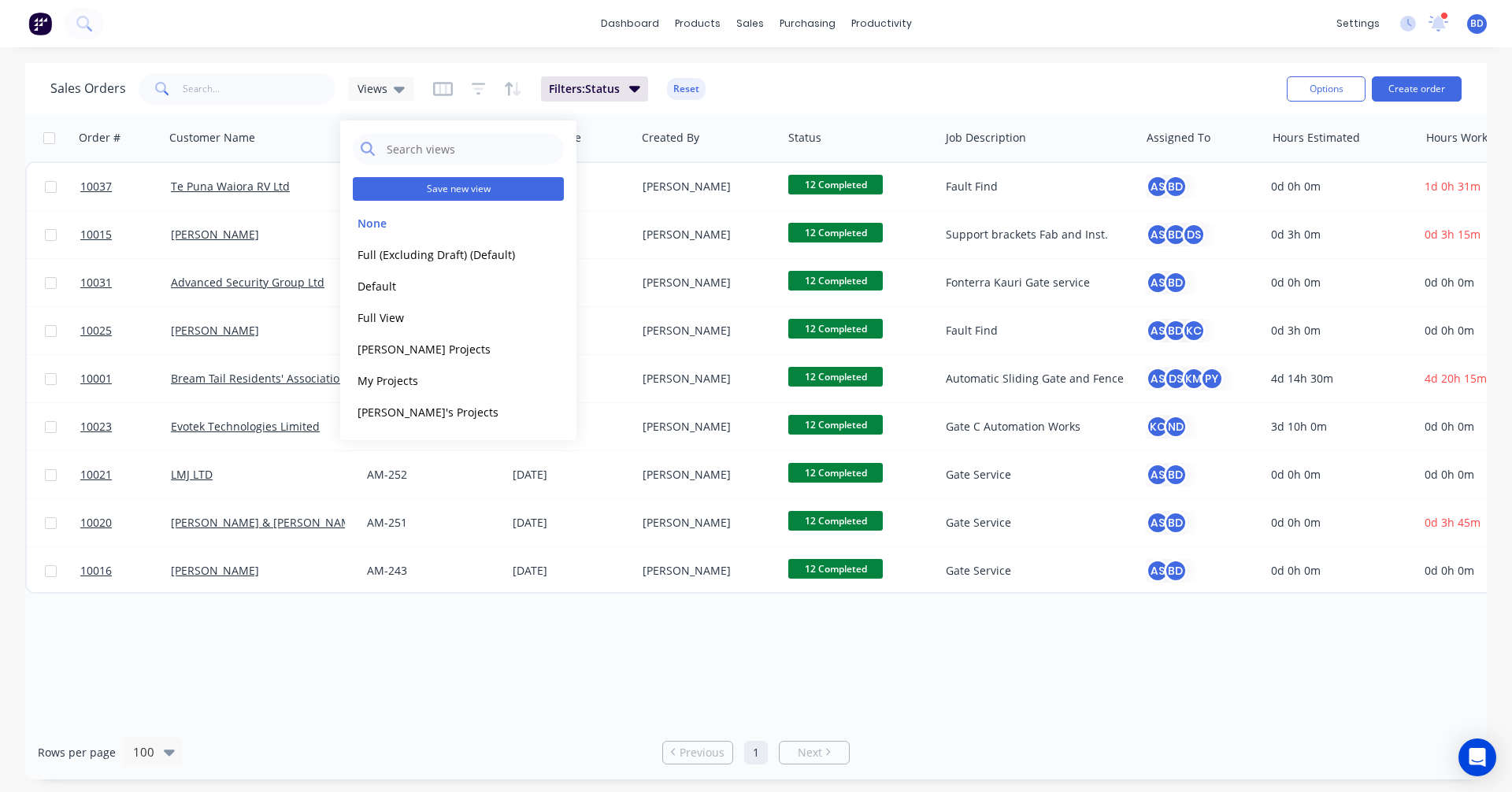
click at [480, 189] on button "Save new view" at bounding box center [458, 189] width 211 height 24
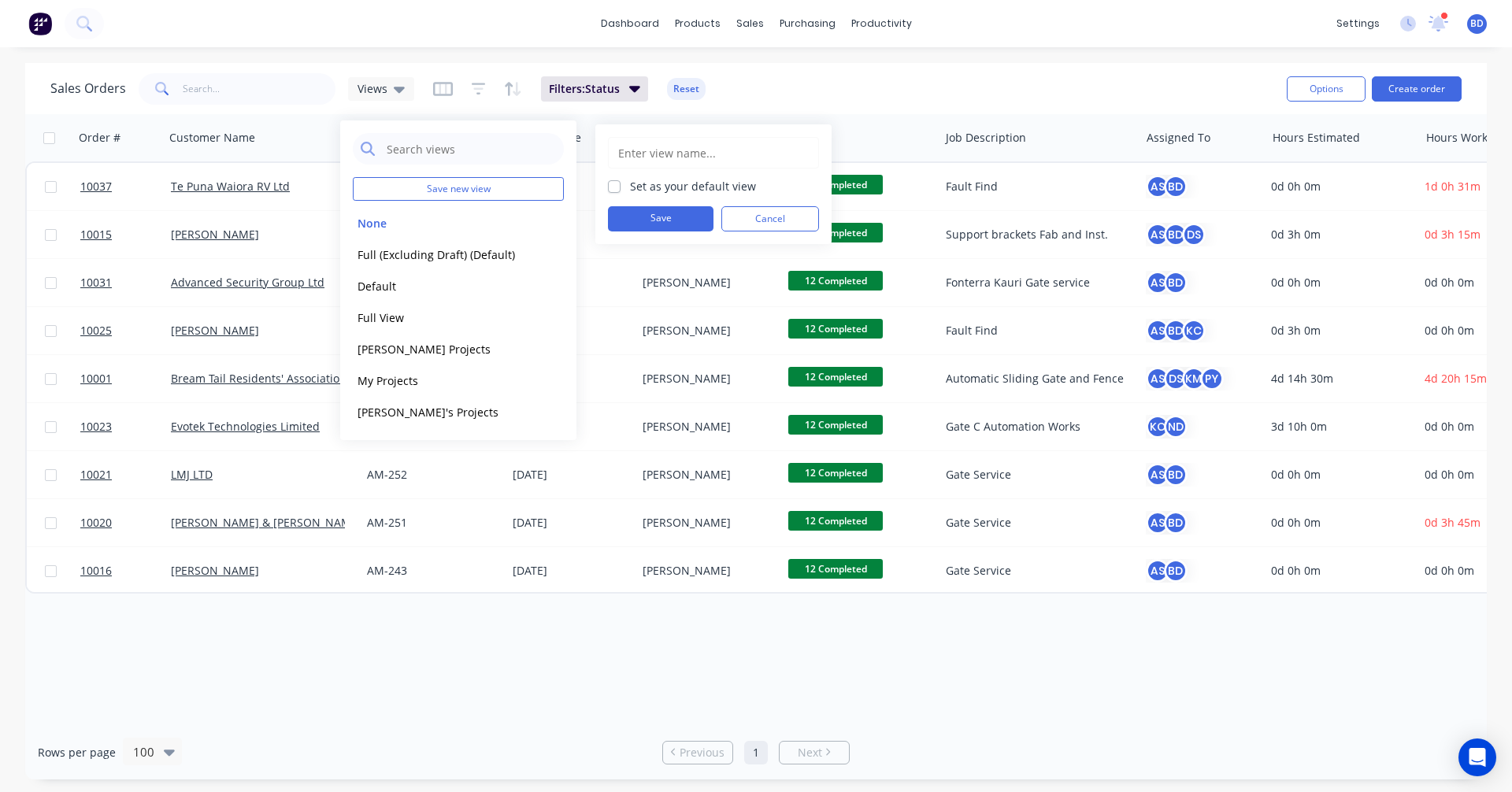
click at [664, 150] on input "text" at bounding box center [713, 153] width 193 height 30
type input "Completed"
click at [687, 215] on button "Save" at bounding box center [660, 219] width 105 height 26
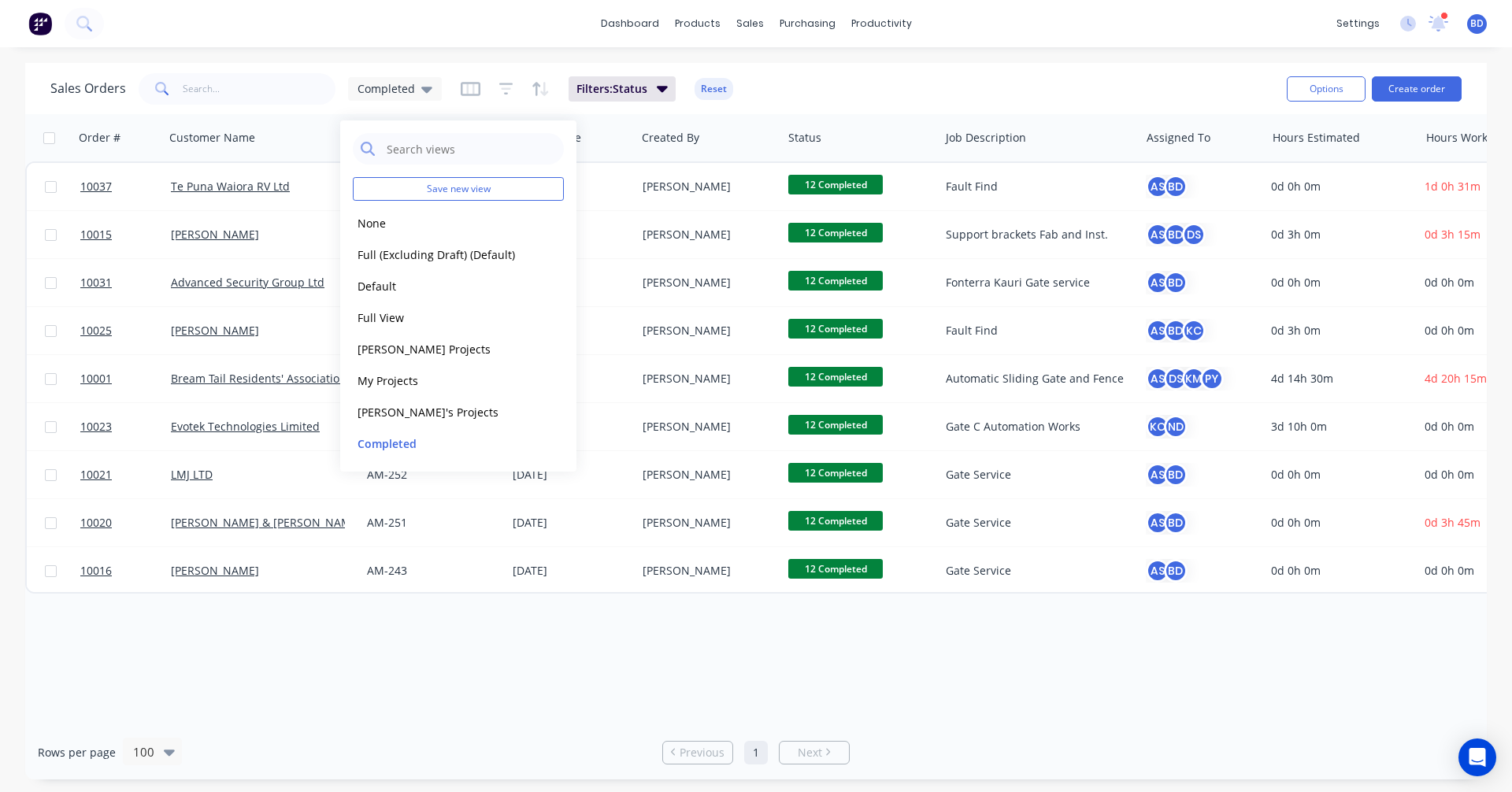
click at [694, 666] on div "Order # Customer Name NMI Job number Created Date Created By Status Job Descrip…" at bounding box center [756, 420] width 1462 height 611
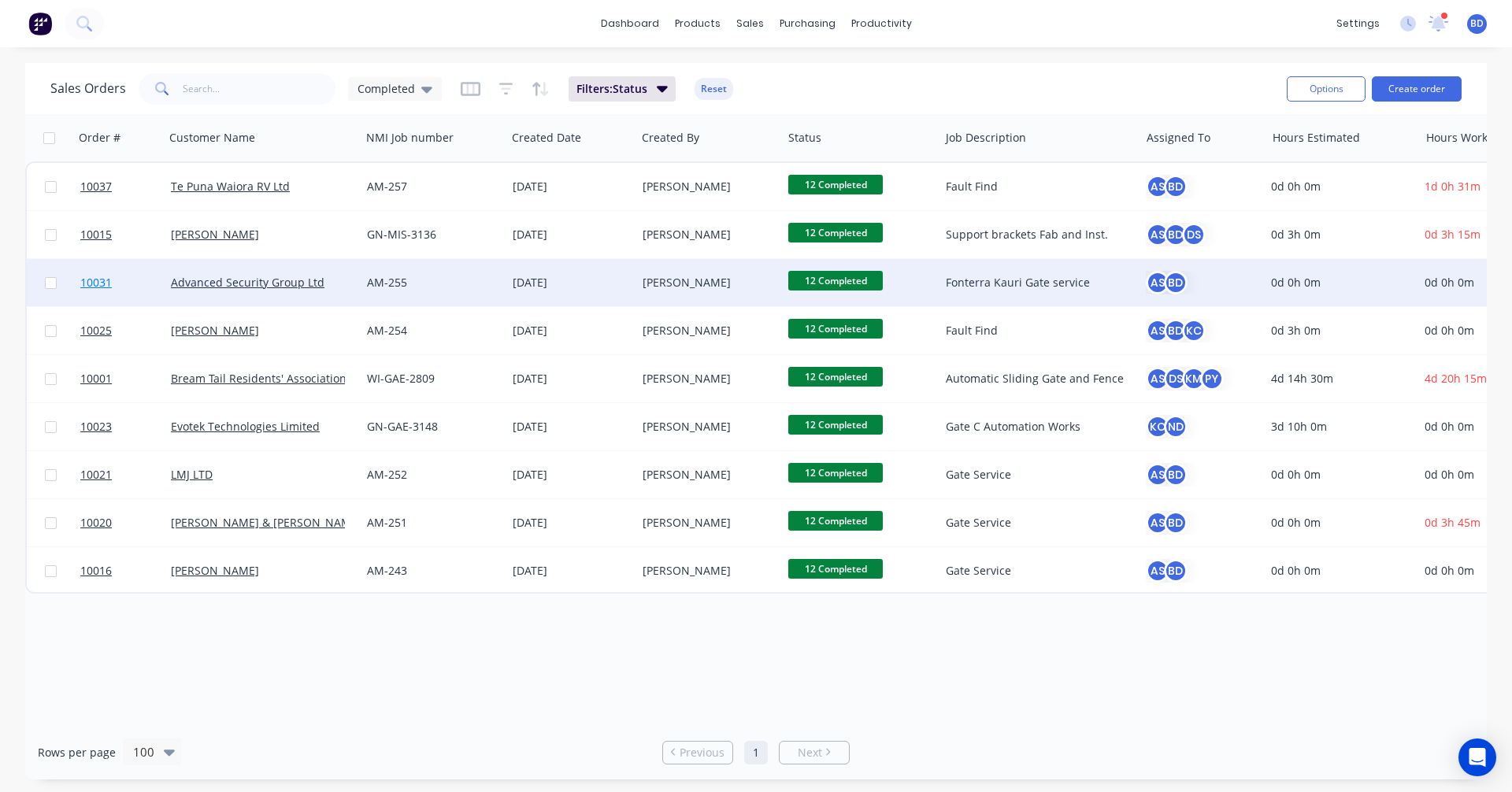
click at [100, 278] on span "10031" at bounding box center [96, 282] width 31 height 16
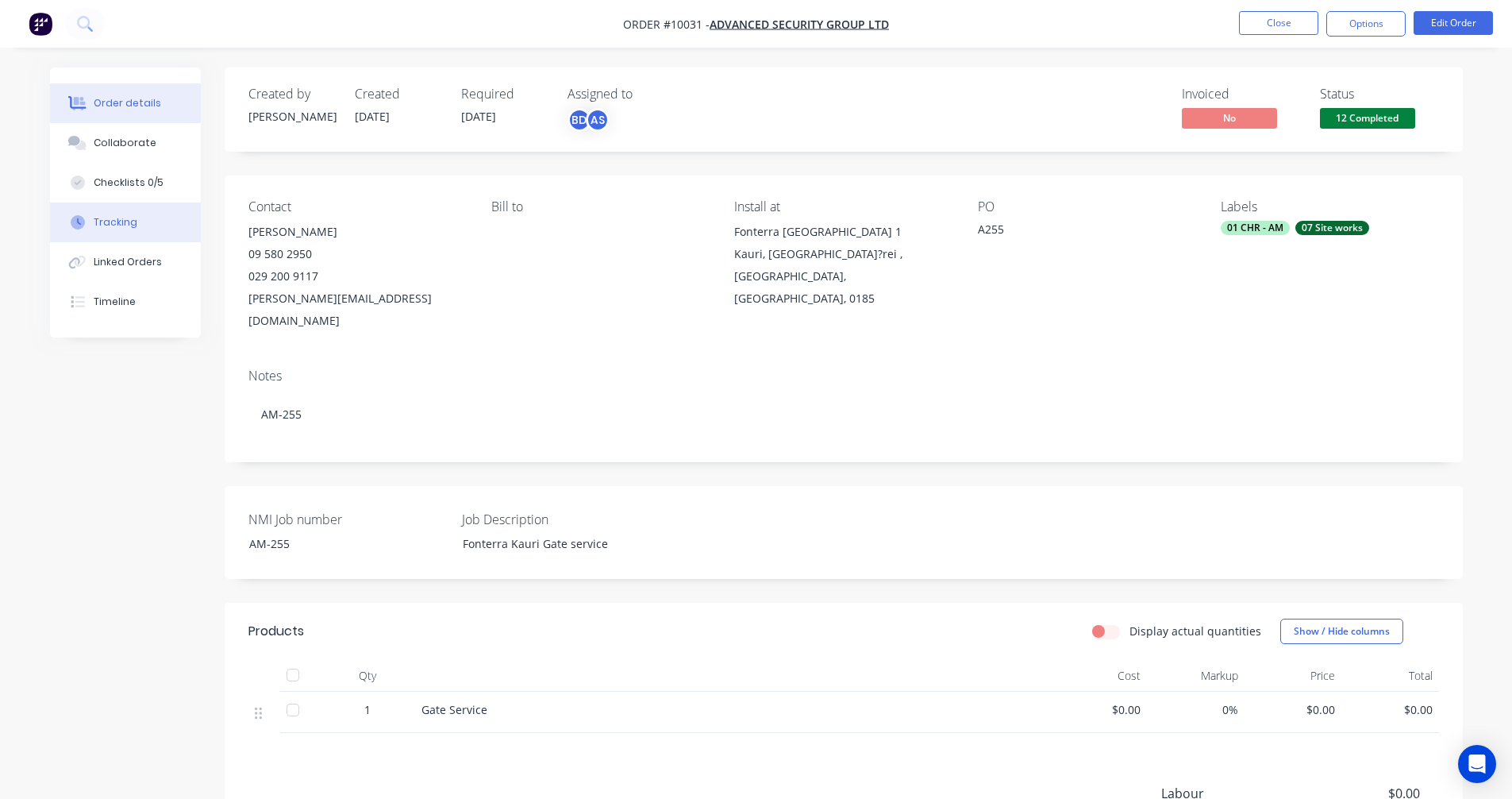
click at [113, 232] on button "Tracking" at bounding box center [125, 223] width 151 height 40
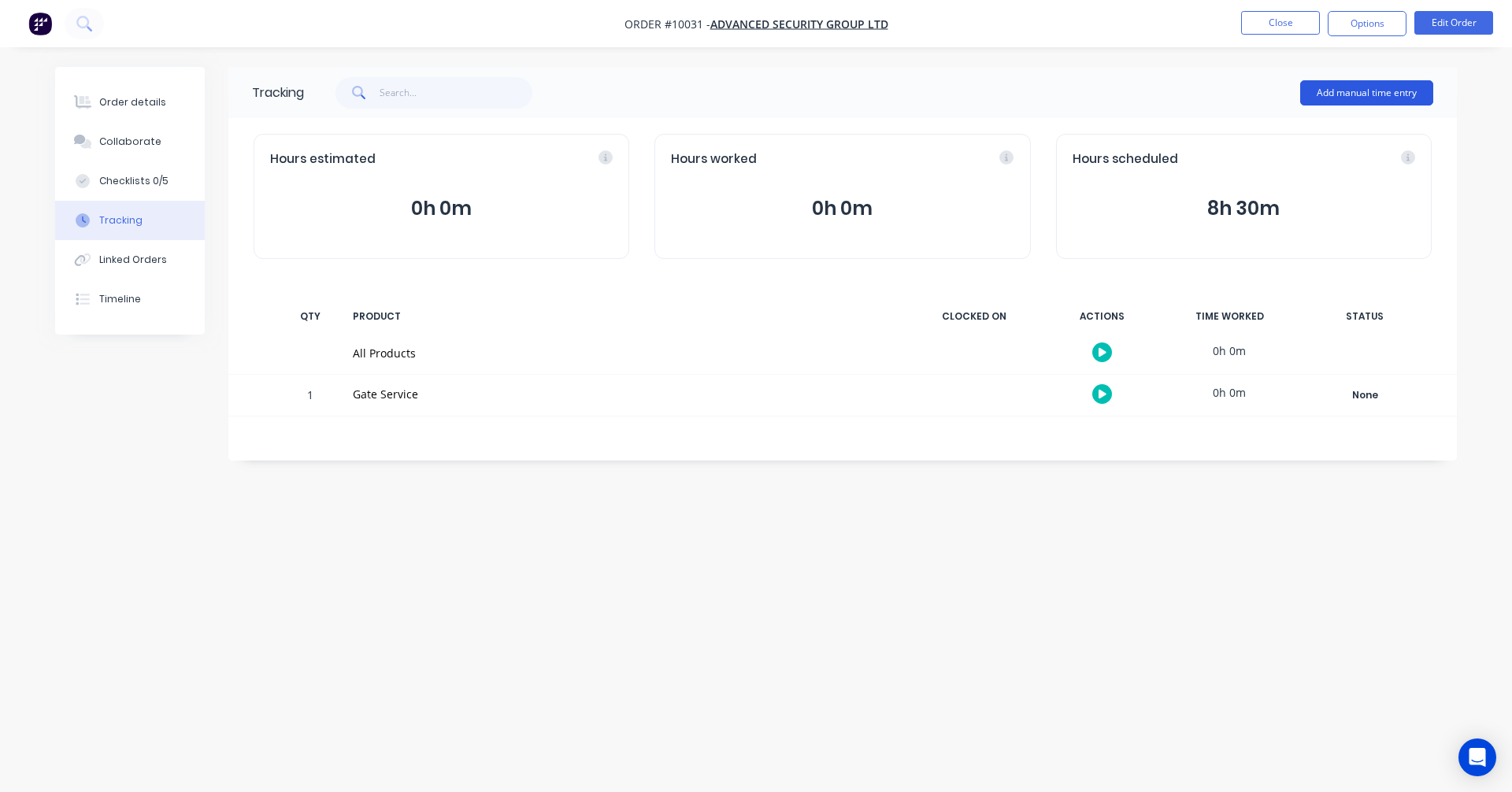
click at [1369, 92] on button "Add manual time entry" at bounding box center [1366, 93] width 133 height 26
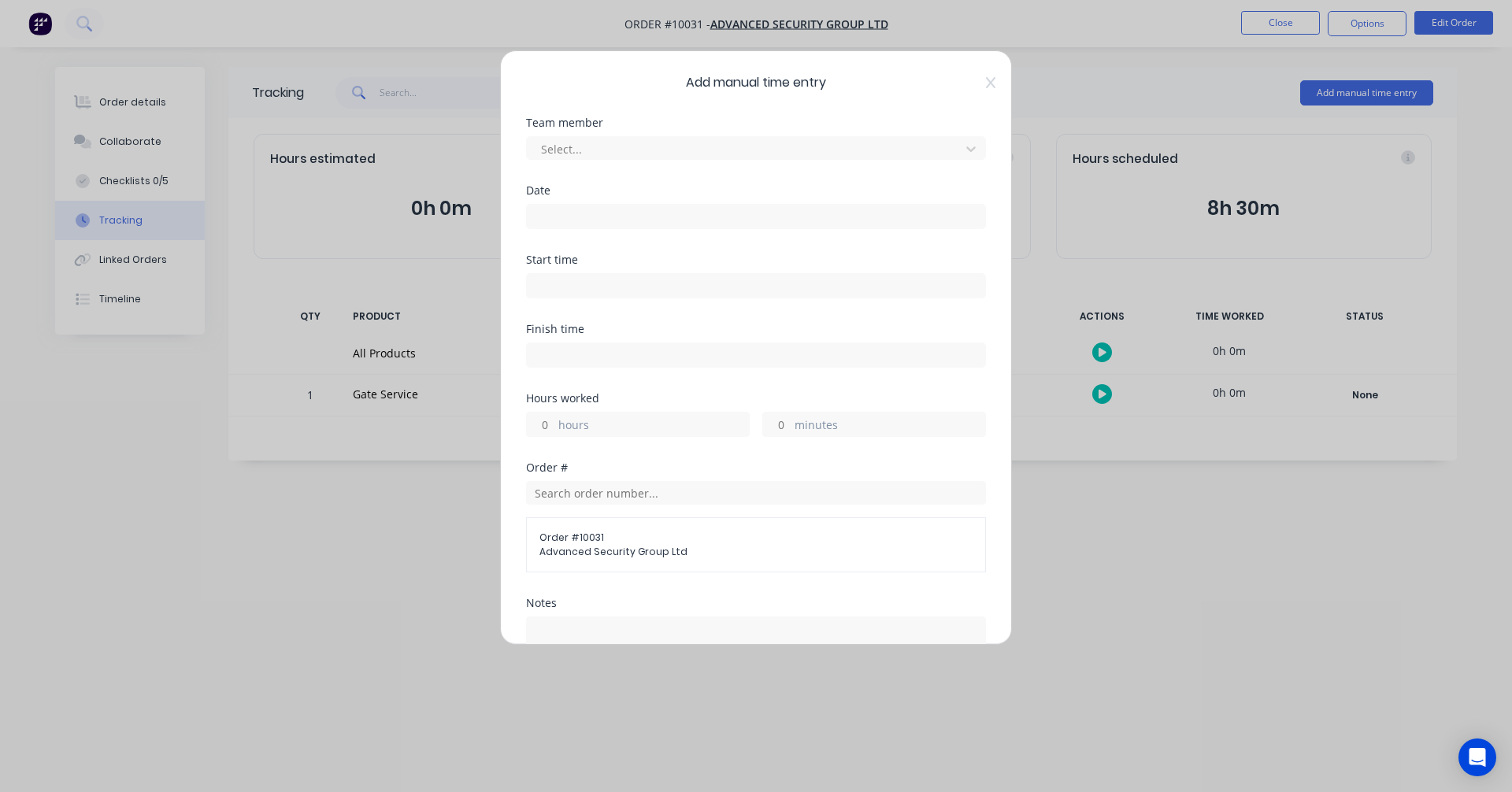
click at [678, 166] on div "Team member Select..." at bounding box center [755, 151] width 459 height 67
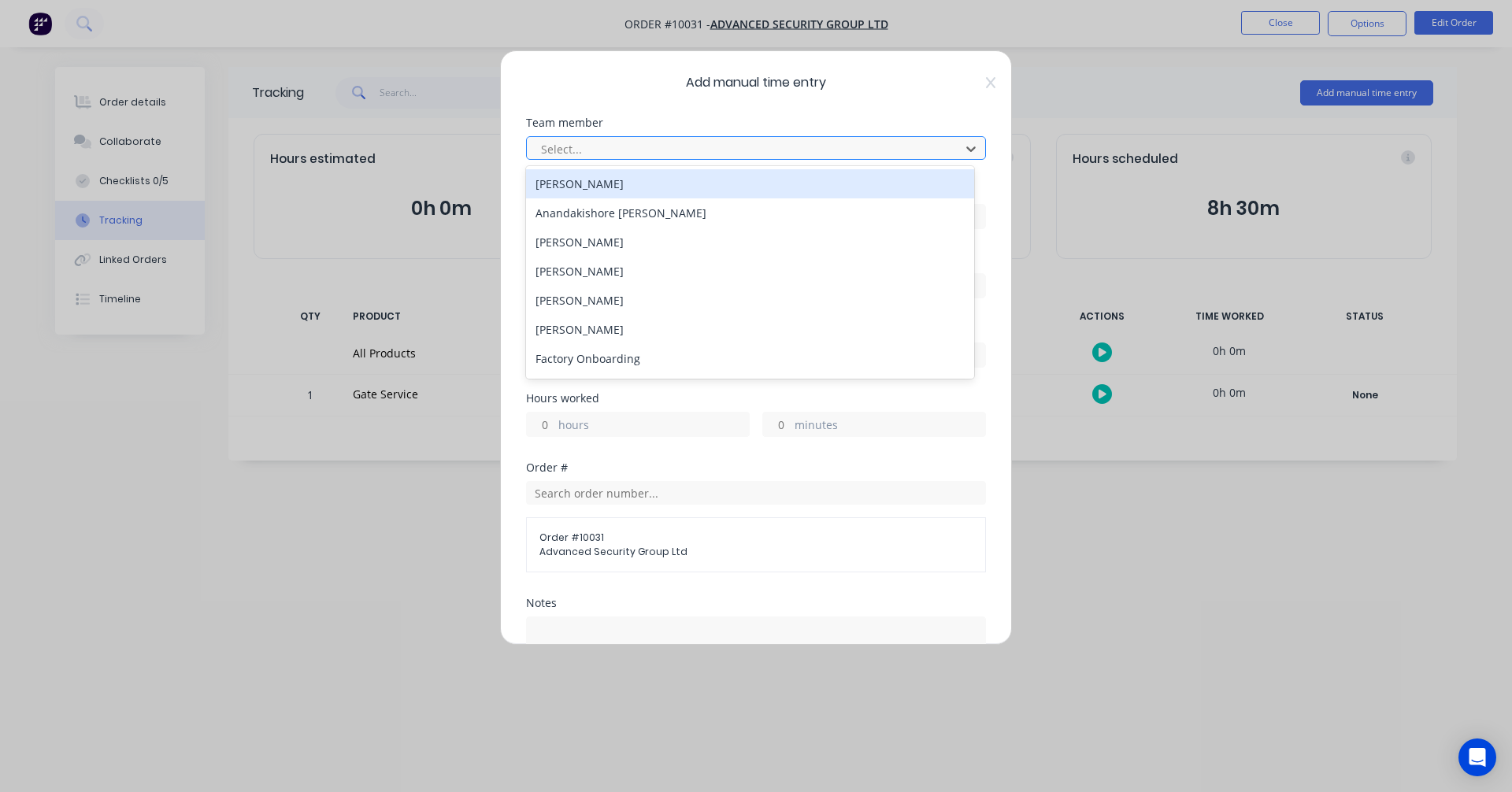
click at [683, 153] on div at bounding box center [746, 149] width 413 height 20
click at [655, 188] on div "Albert Scown" at bounding box center [749, 184] width 448 height 29
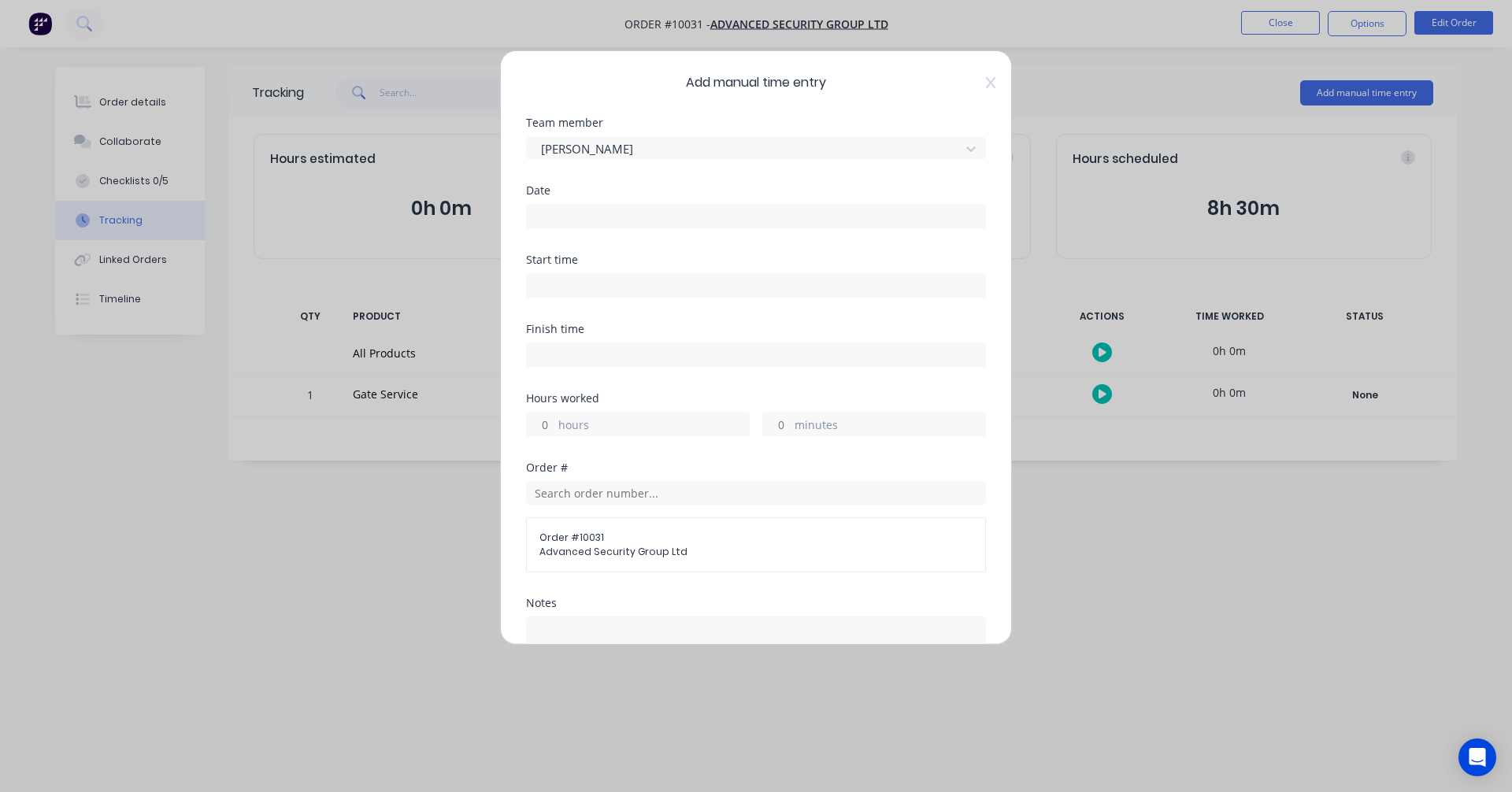
click at [562, 213] on input at bounding box center [756, 216] width 459 height 24
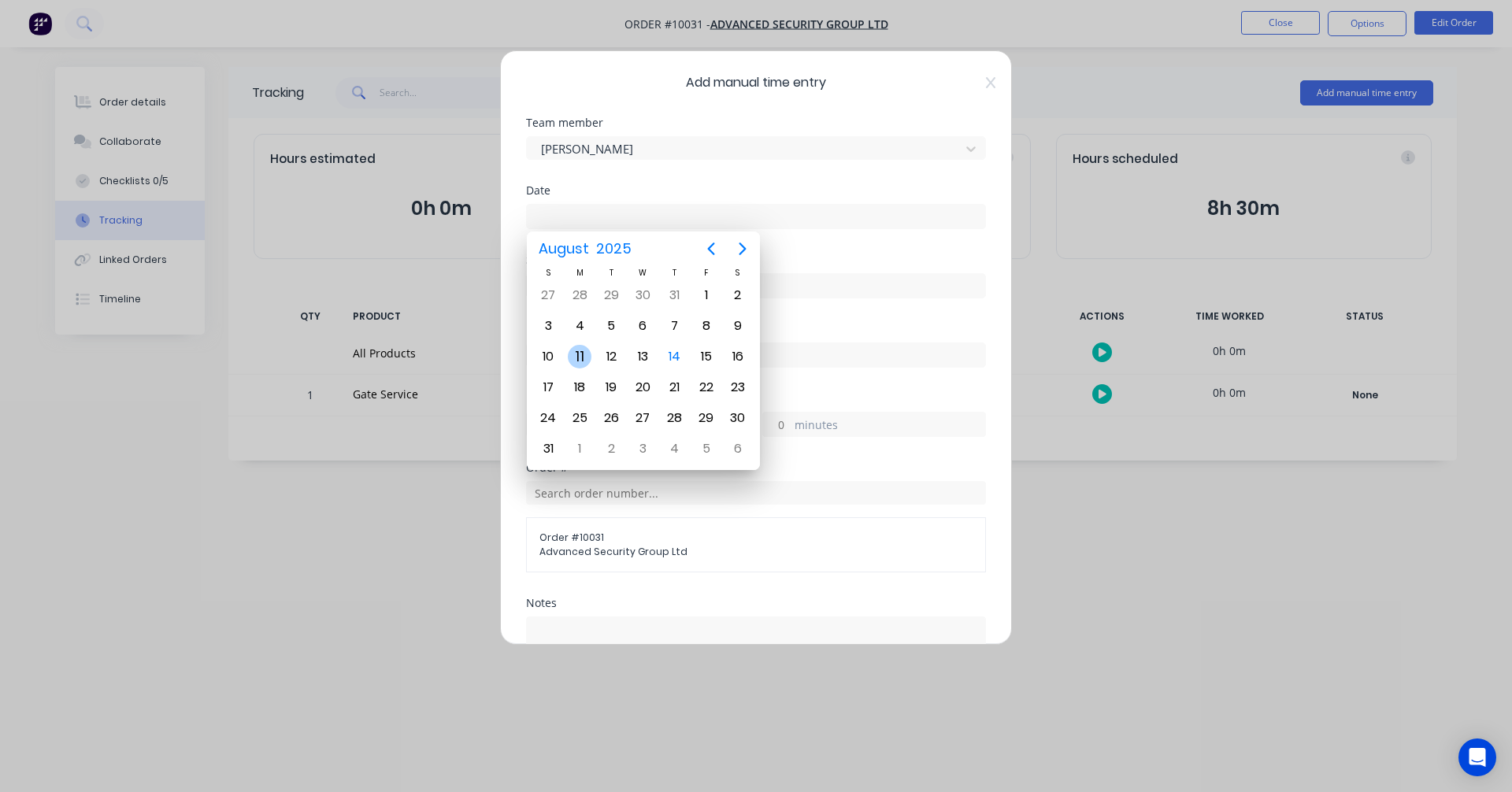
click at [582, 352] on div "11" at bounding box center [579, 356] width 24 height 24
type input "11/08/2025"
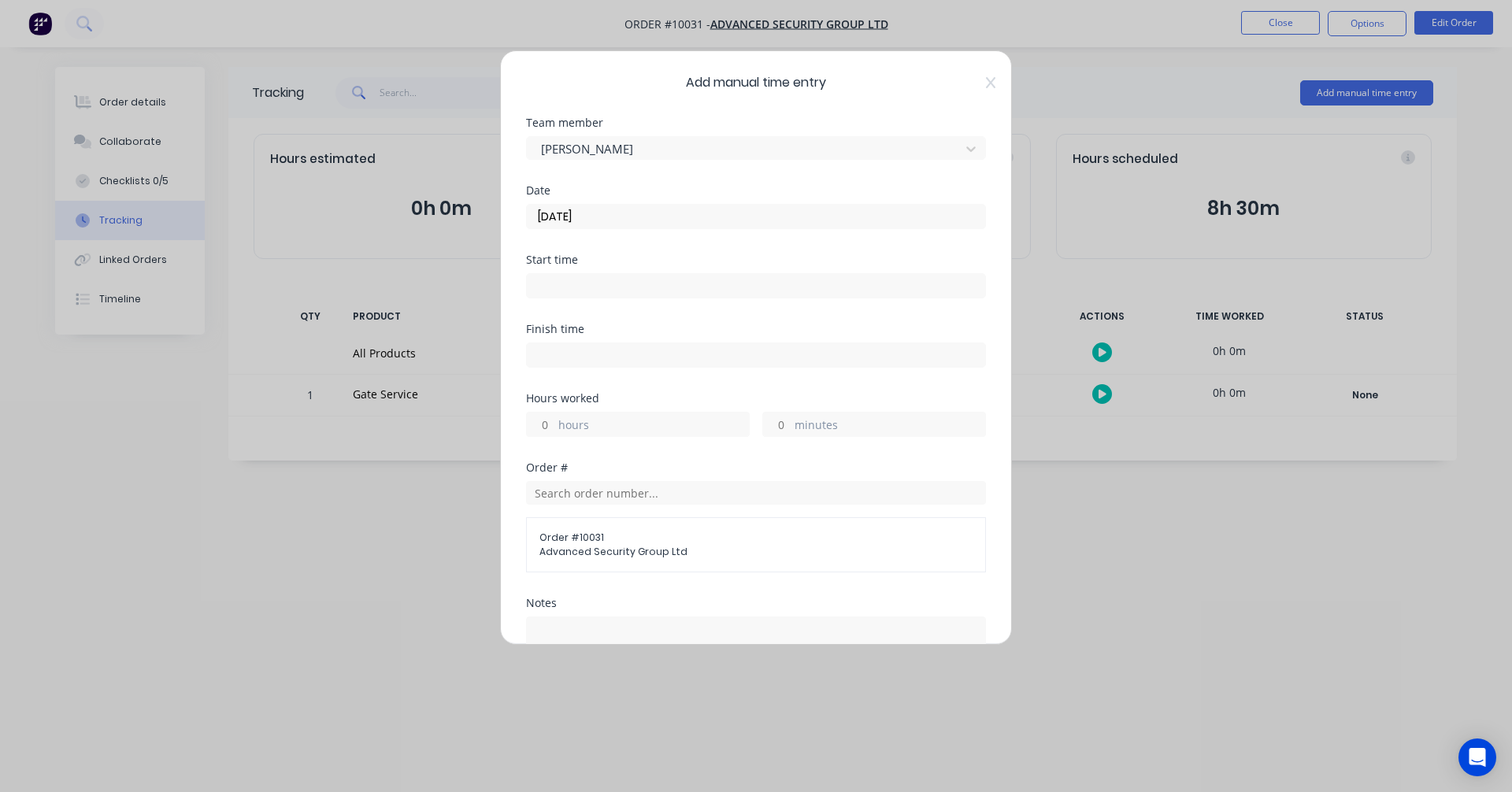
click at [595, 281] on input at bounding box center [756, 285] width 459 height 24
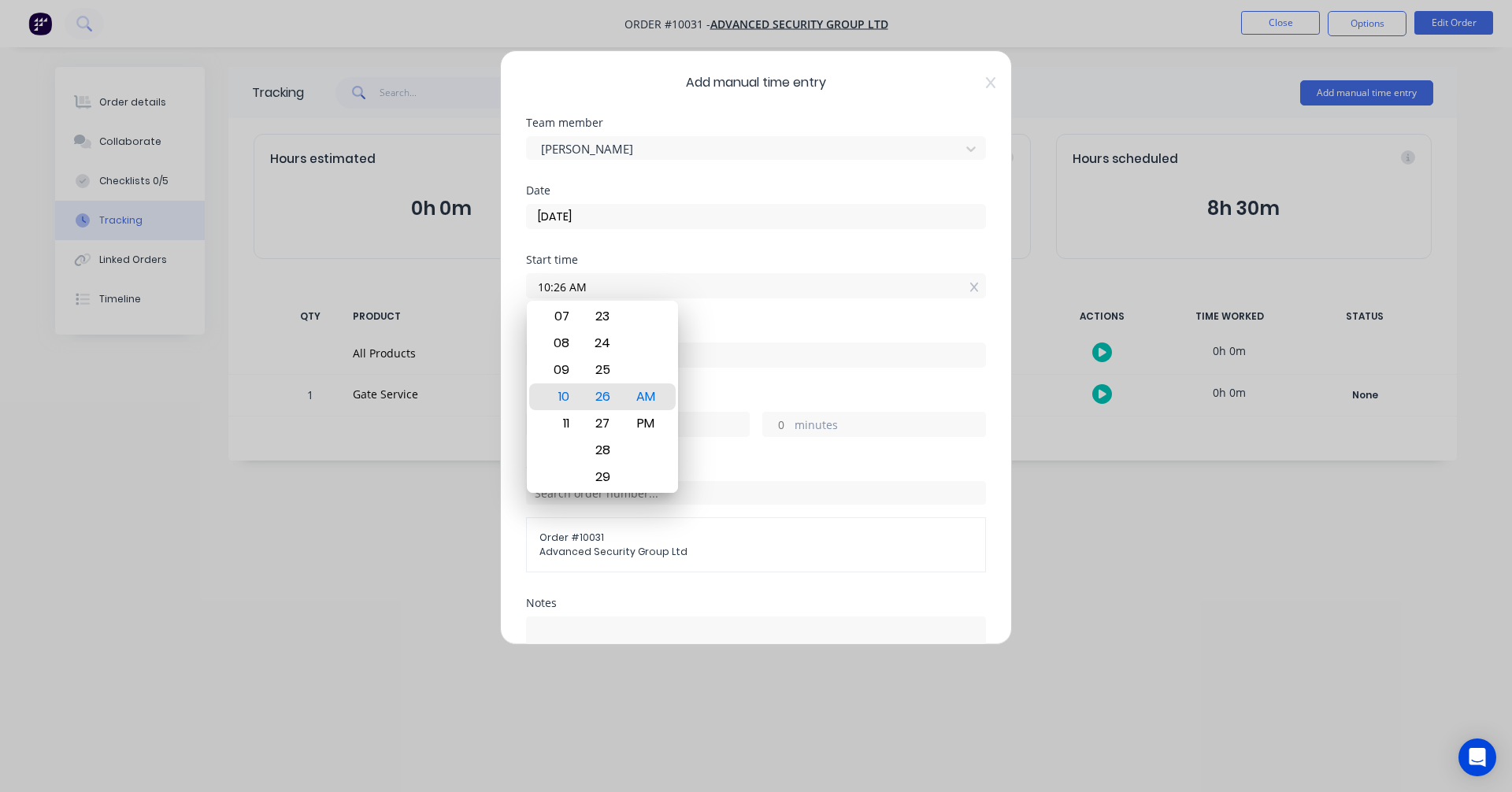
drag, startPoint x: 604, startPoint y: 287, endPoint x: 476, endPoint y: 288, distance: 128.0
click at [476, 288] on div "Add manual time entry Team member Albert Scown Date 11/08/2025 Start time 10:26…" at bounding box center [756, 396] width 1512 height 792
click at [651, 429] on div "PM" at bounding box center [646, 423] width 39 height 27
type input "02:30 PM"
click at [750, 354] on input at bounding box center [756, 354] width 459 height 24
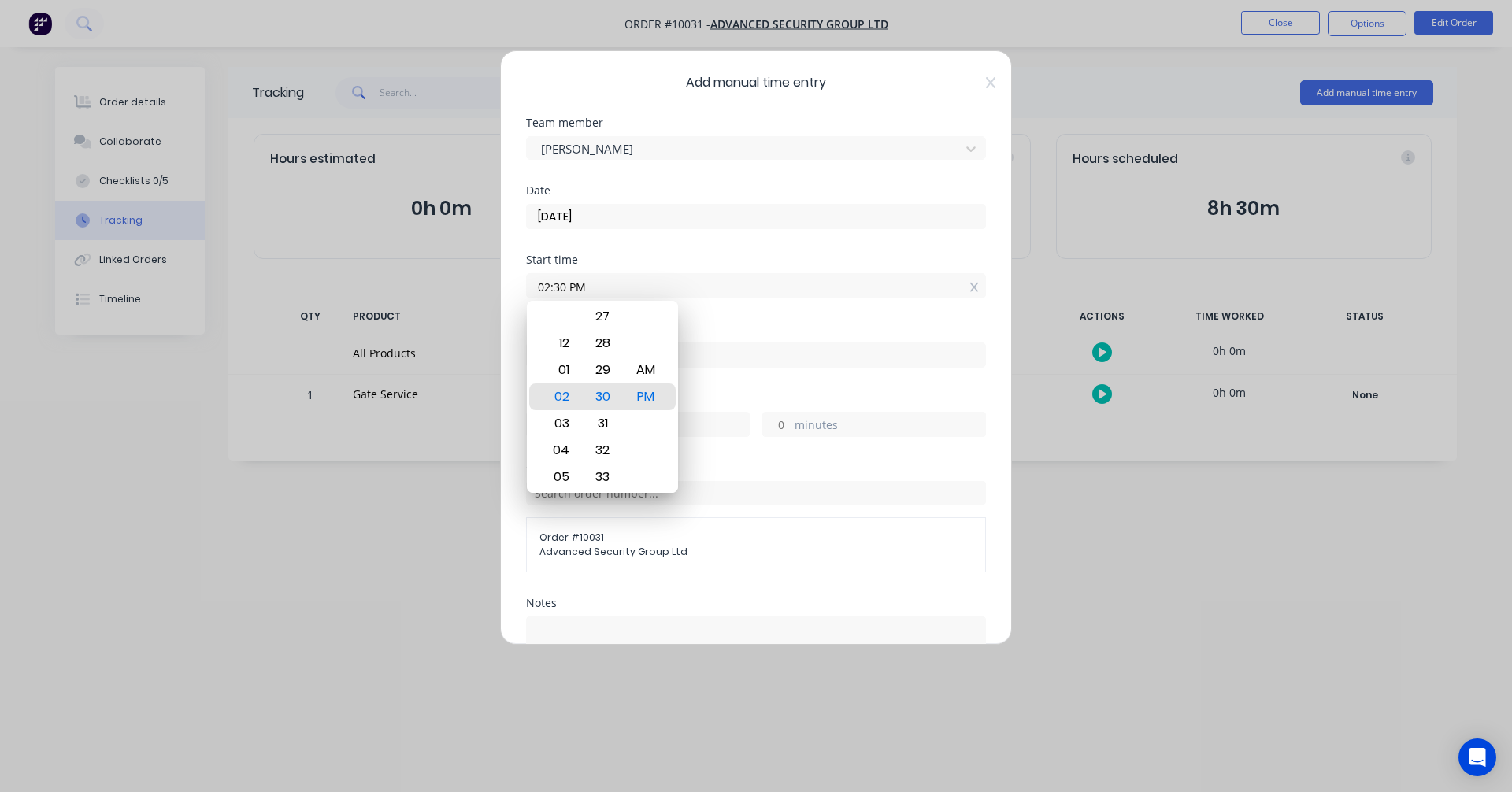
type input "10:26 AM"
type input "-4"
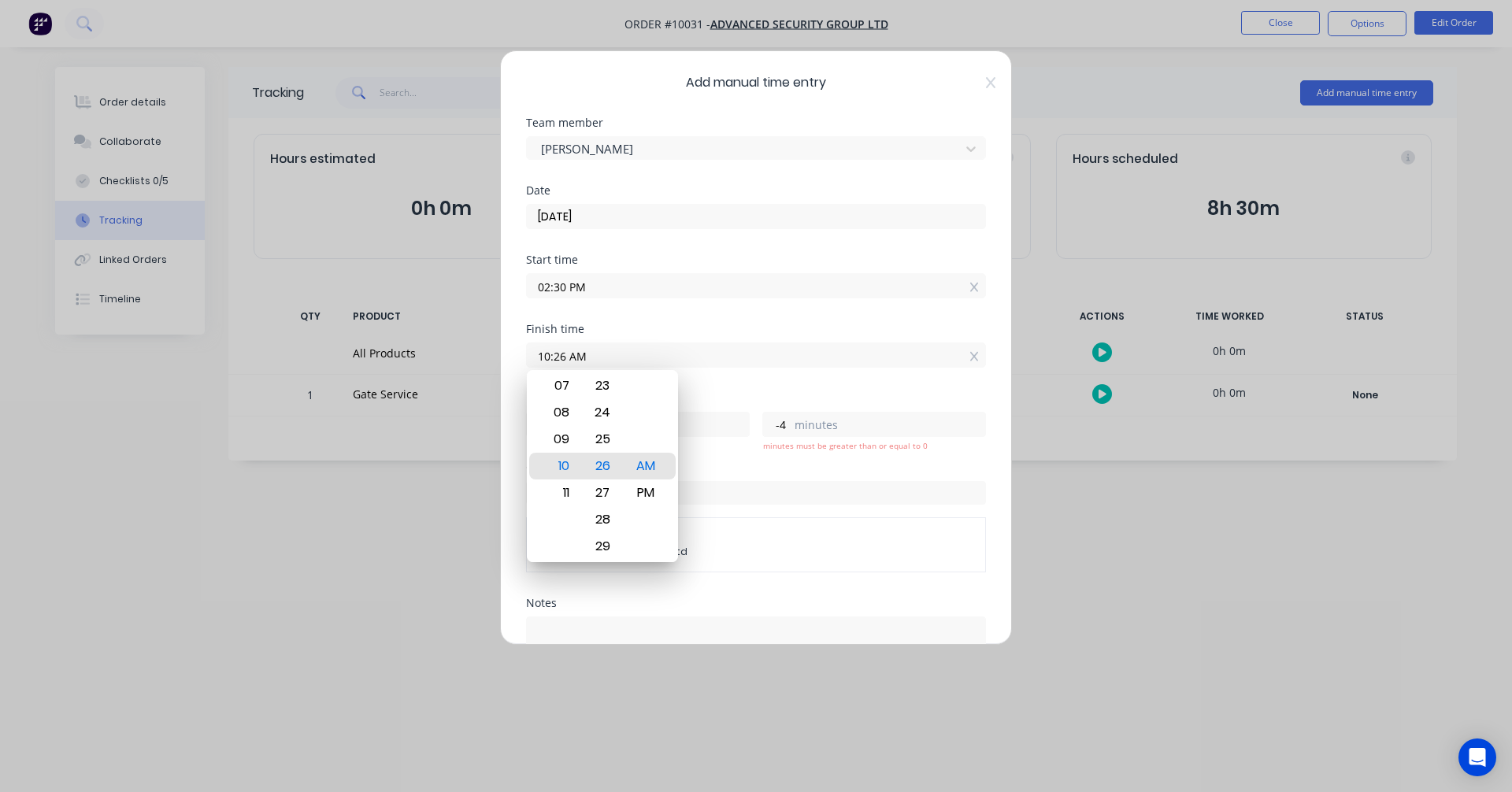
drag, startPoint x: 641, startPoint y: 360, endPoint x: 464, endPoint y: 350, distance: 177.3
click at [464, 350] on div "Add manual time entry Team member Albert Scown Date 11/08/2025 Start time 02:30…" at bounding box center [756, 396] width 1512 height 792
type input "05:30 AM"
type input "-9"
type input "0"
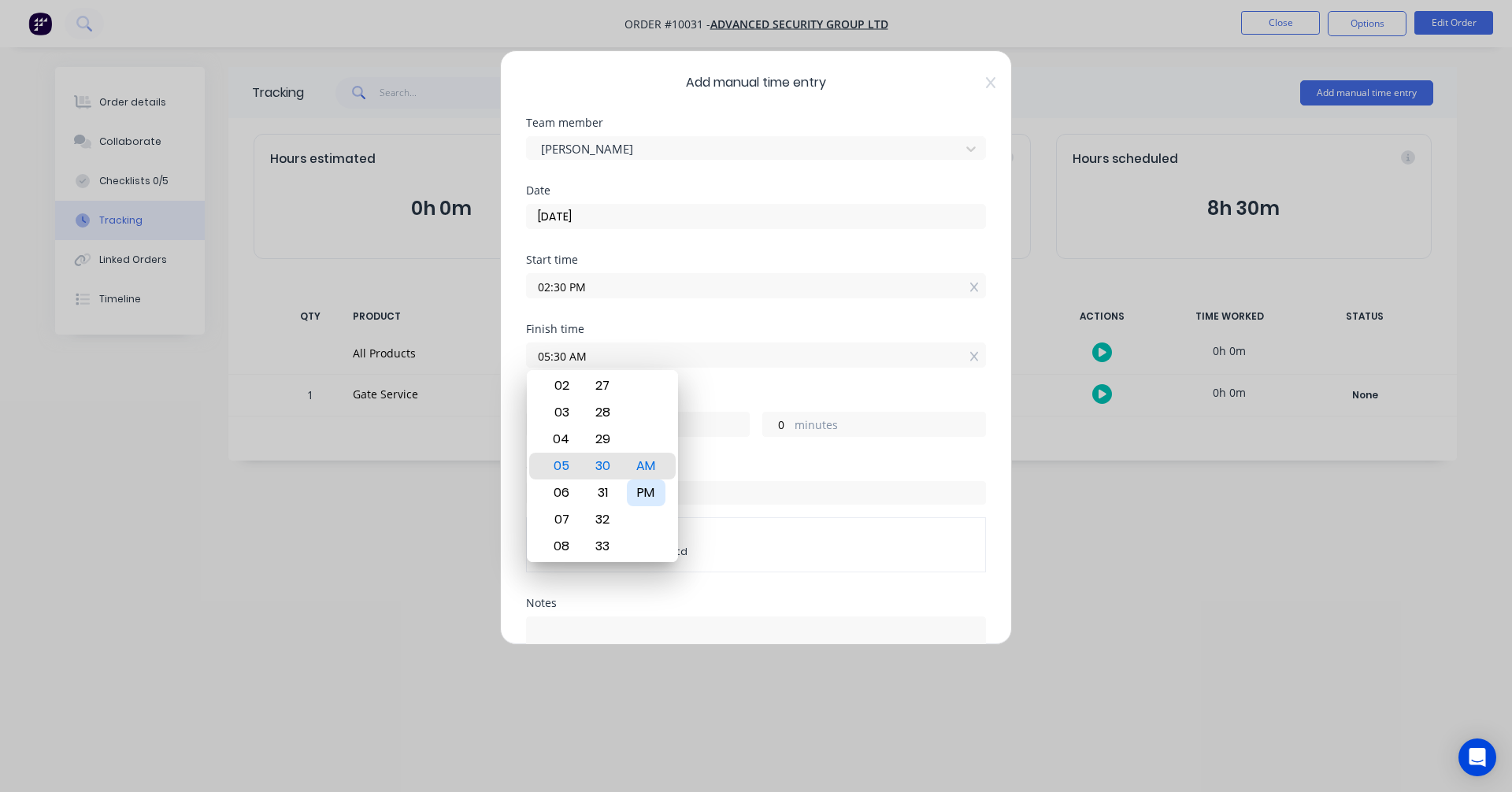
click at [650, 489] on div "PM" at bounding box center [646, 493] width 39 height 27
type input "05:30 PM"
type input "3"
click at [835, 473] on div "Order #" at bounding box center [755, 468] width 459 height 11
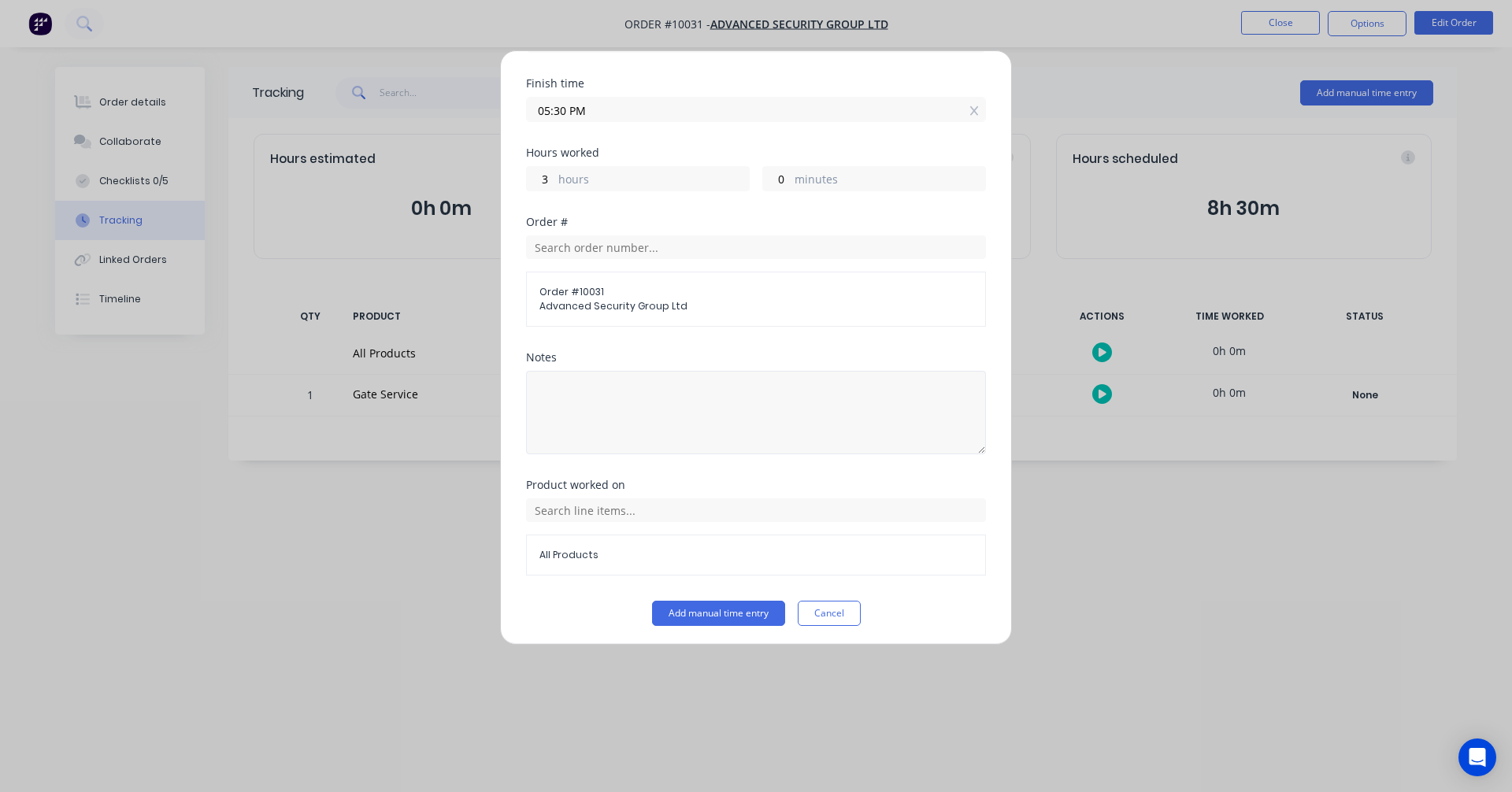
scroll to position [249, 0]
click at [657, 555] on span "All Products" at bounding box center [755, 550] width 433 height 14
click at [560, 547] on span "All Products" at bounding box center [755, 550] width 433 height 14
click at [559, 551] on span "All Products" at bounding box center [755, 550] width 433 height 14
click at [586, 504] on input "text" at bounding box center [755, 506] width 459 height 24
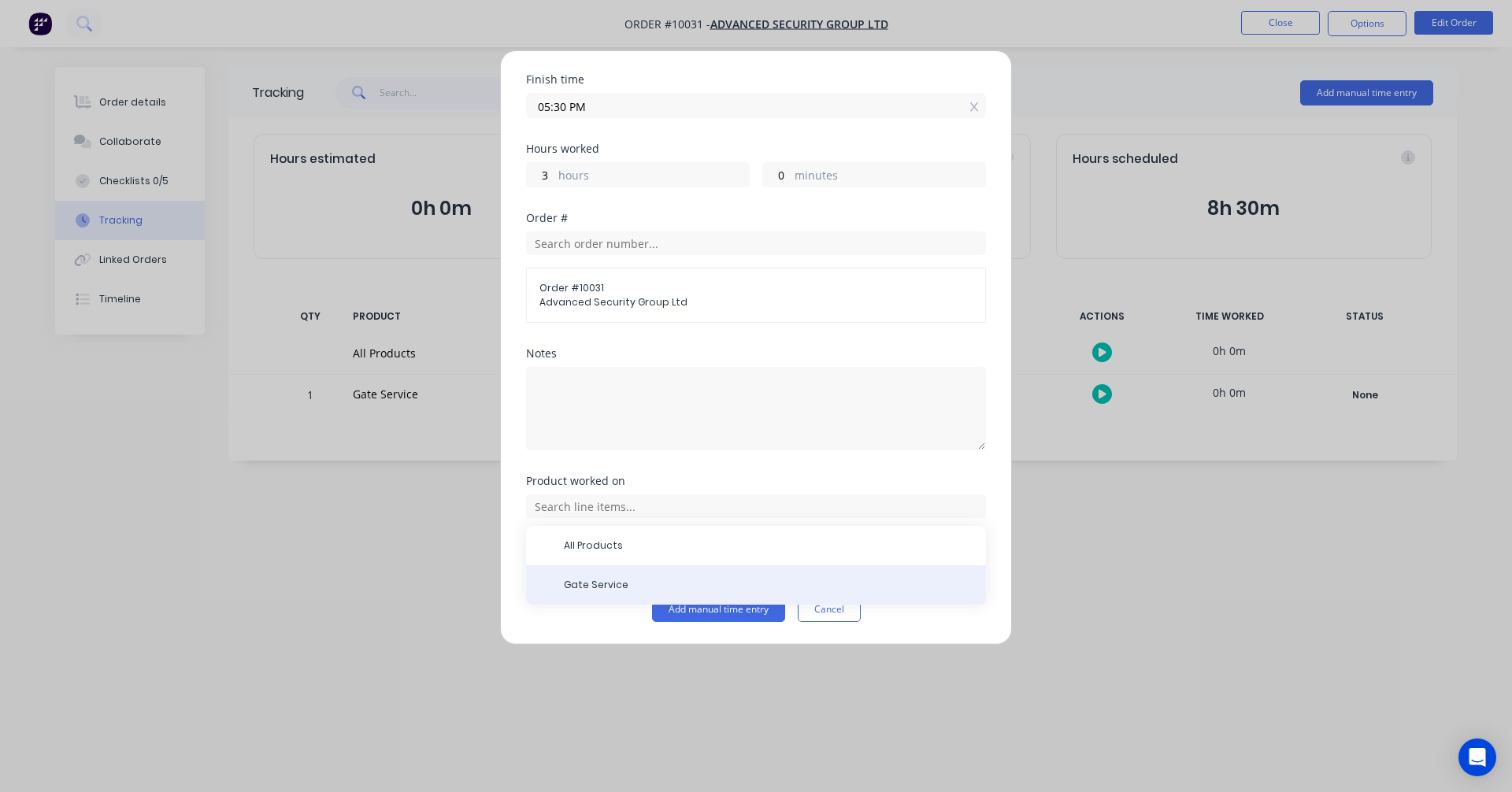
click at [595, 581] on span "Gate Service" at bounding box center [768, 585] width 409 height 14
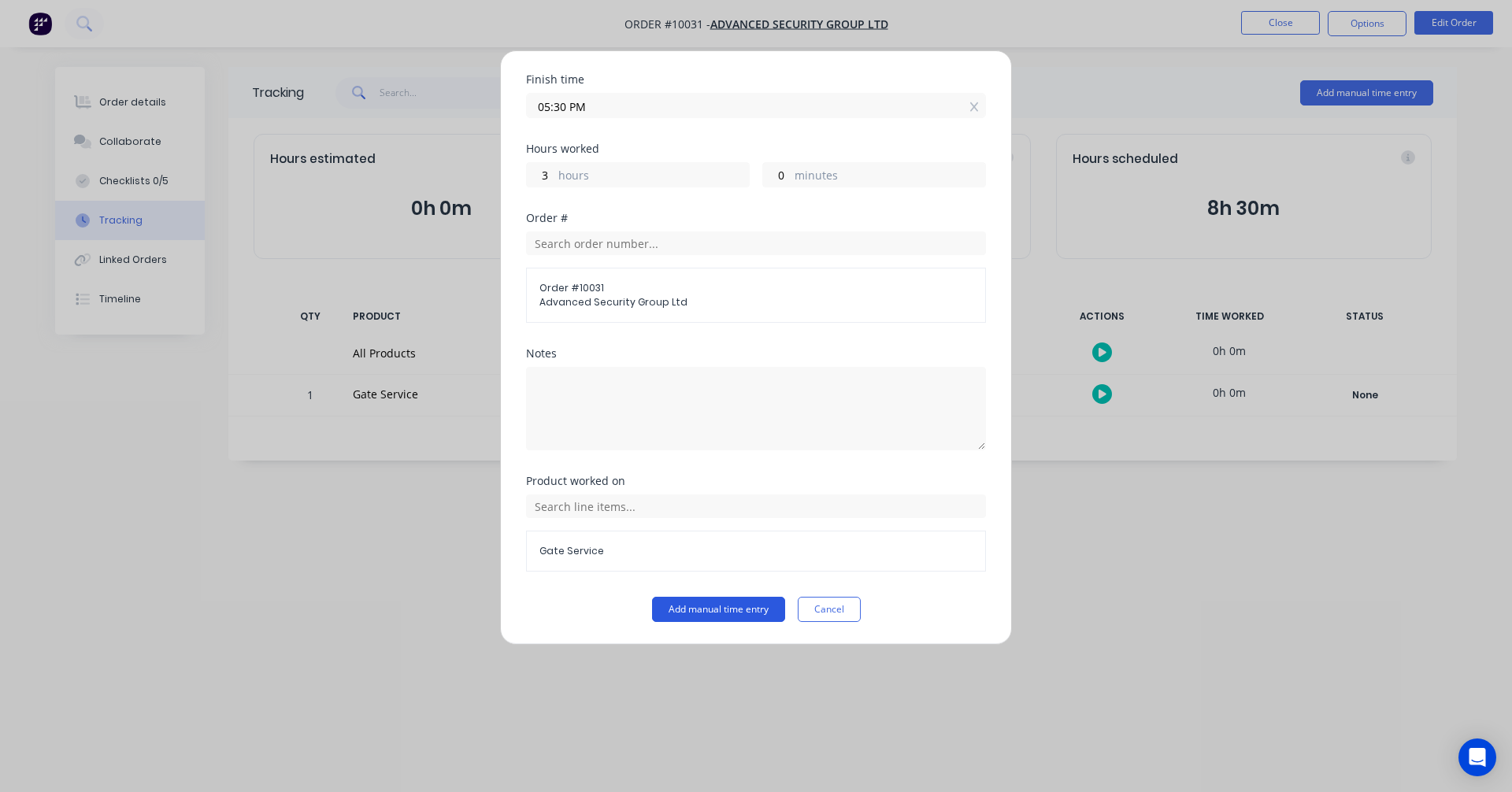
click at [724, 608] on button "Add manual time entry" at bounding box center [718, 609] width 133 height 26
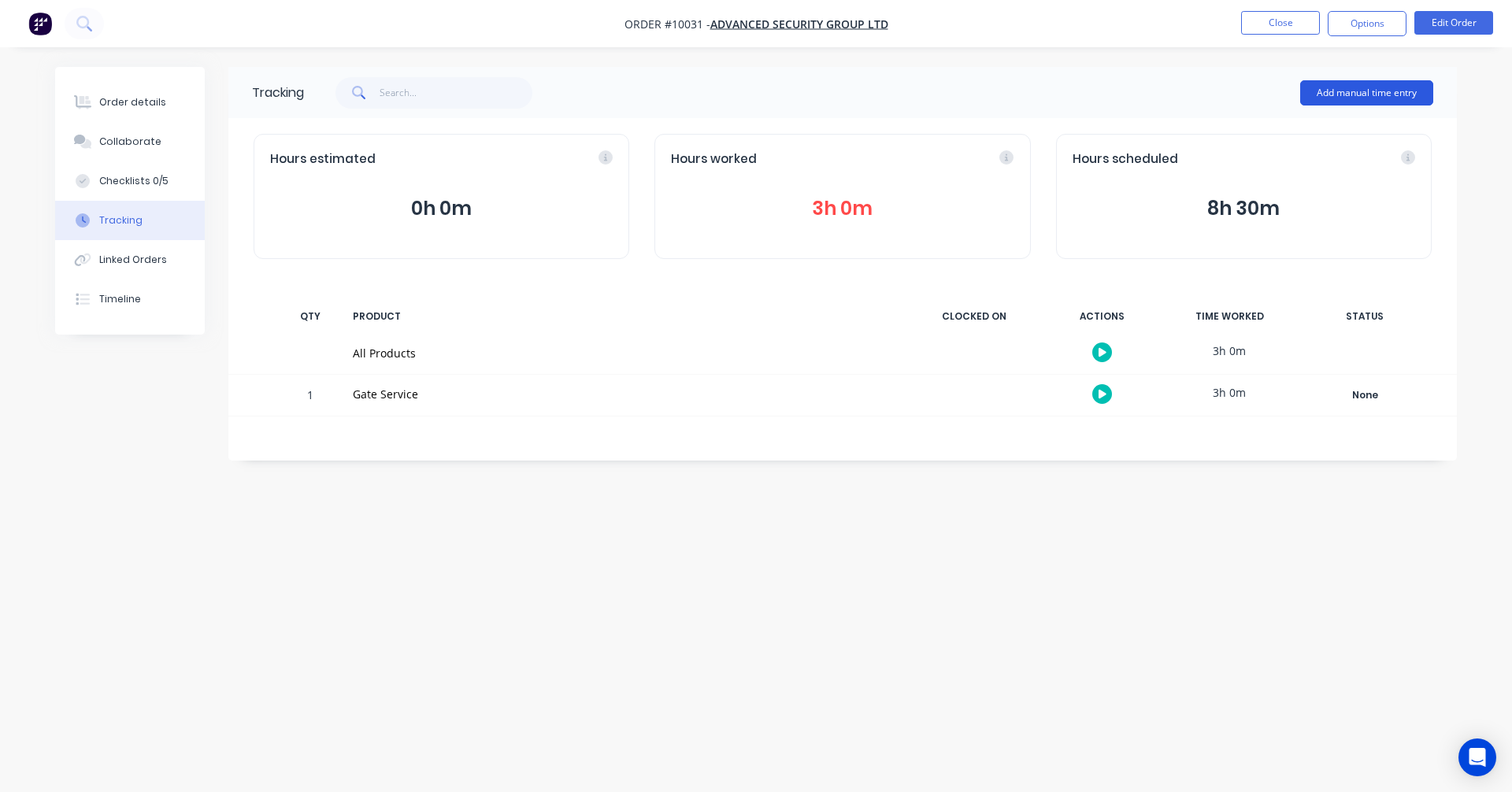
click at [1350, 96] on button "Add manual time entry" at bounding box center [1366, 93] width 133 height 26
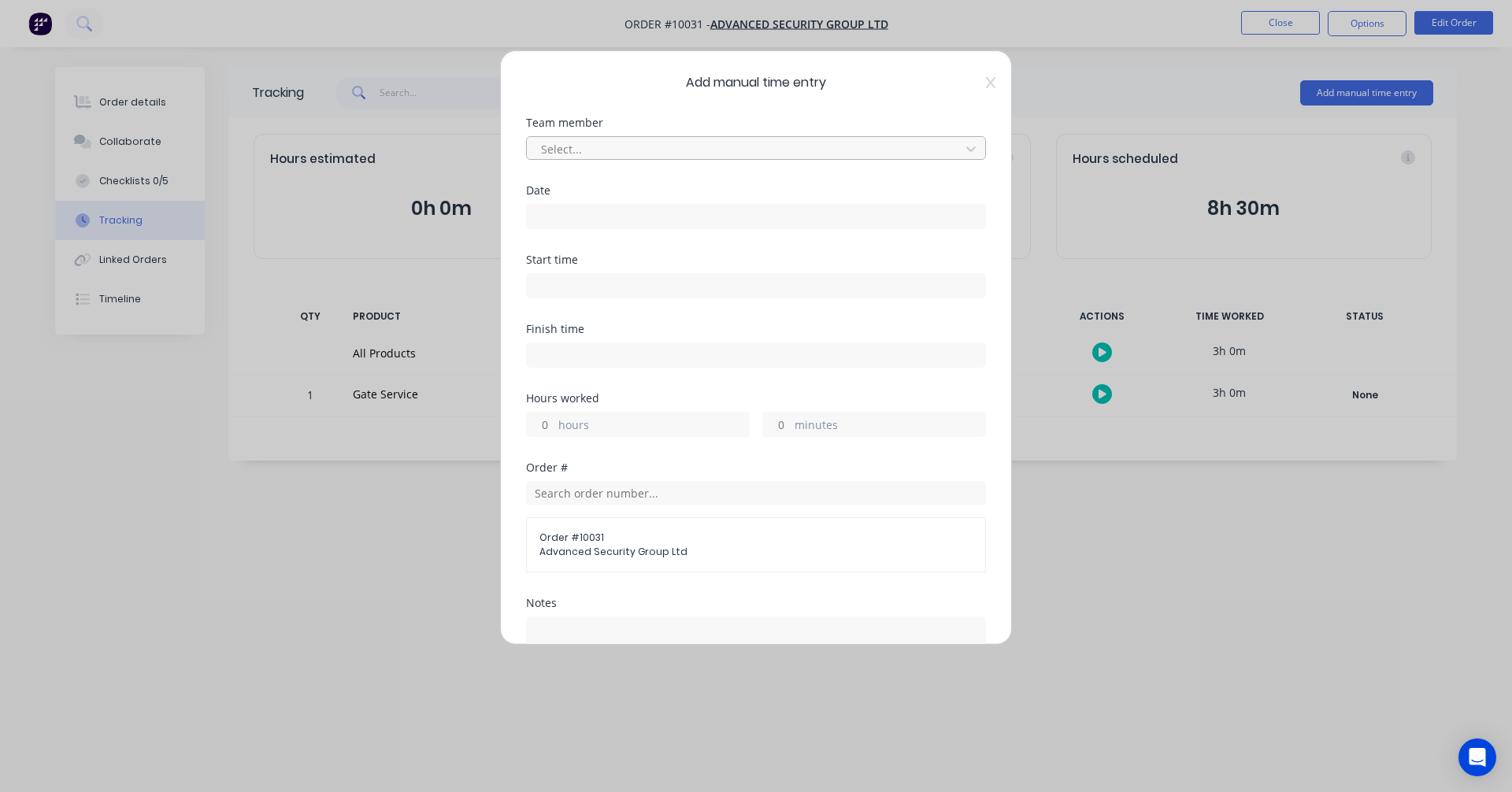
click at [665, 152] on div at bounding box center [746, 149] width 413 height 20
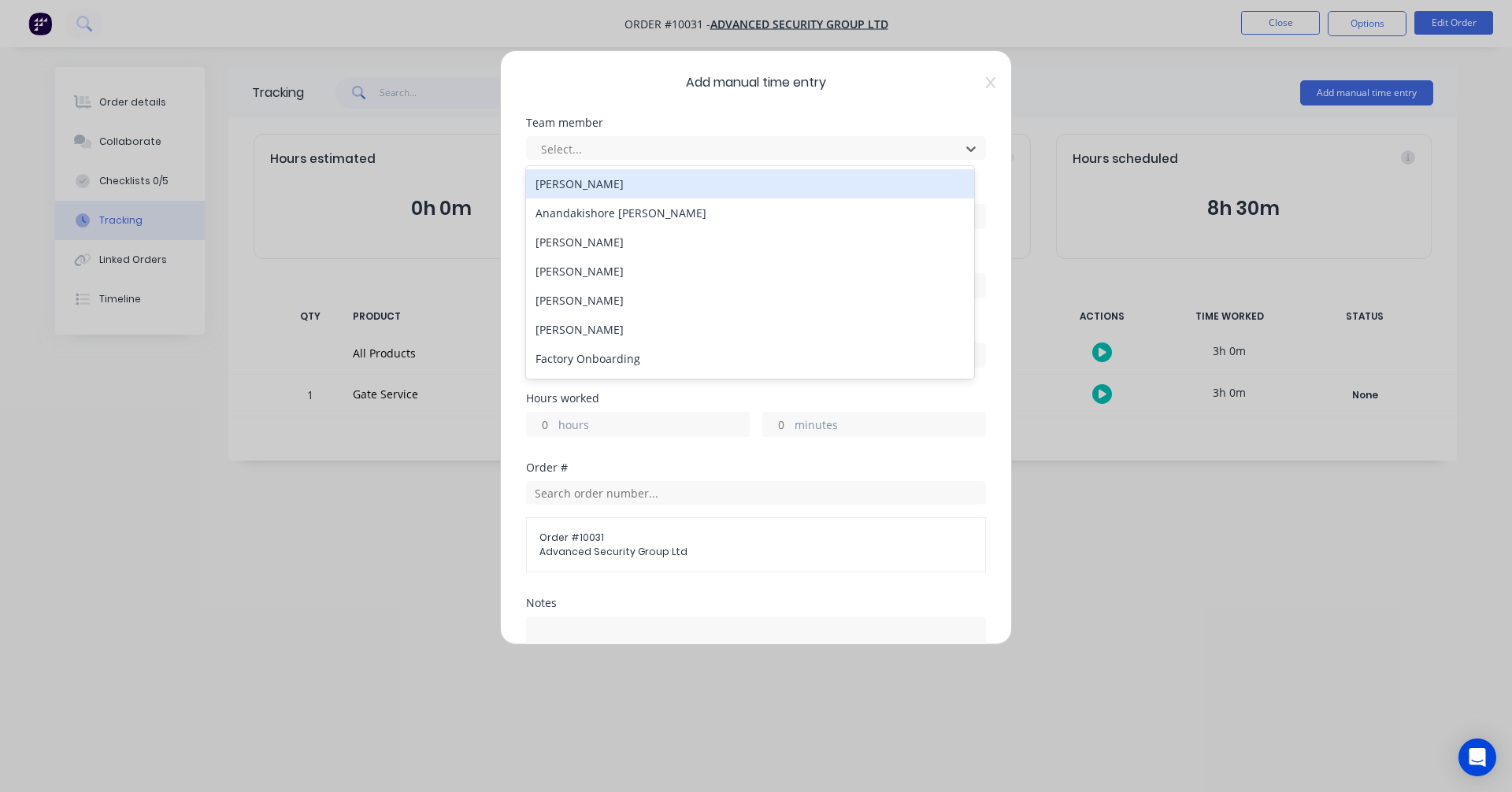
click at [633, 180] on div "[PERSON_NAME]" at bounding box center [749, 184] width 448 height 29
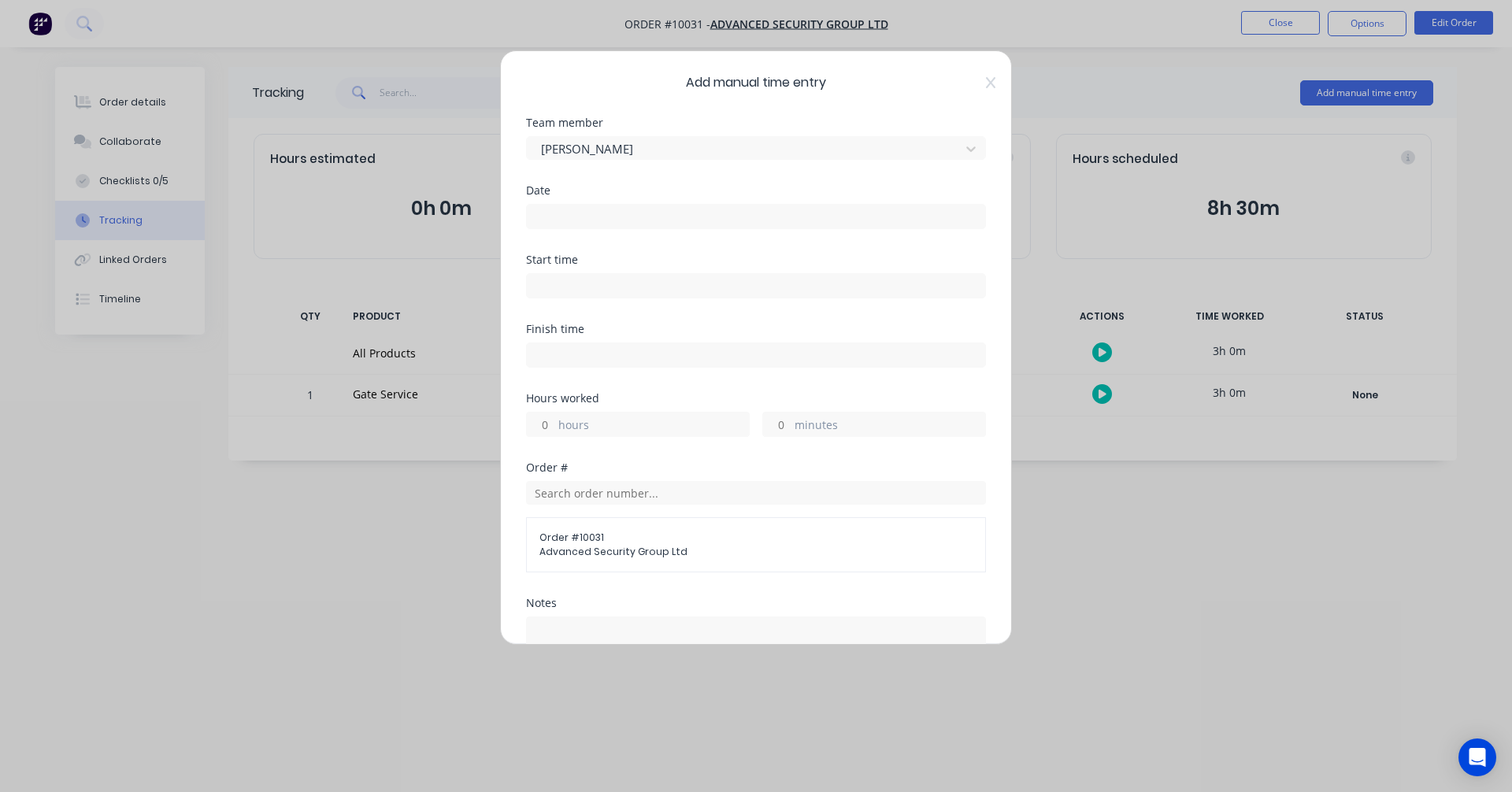
click at [581, 207] on input at bounding box center [756, 216] width 459 height 24
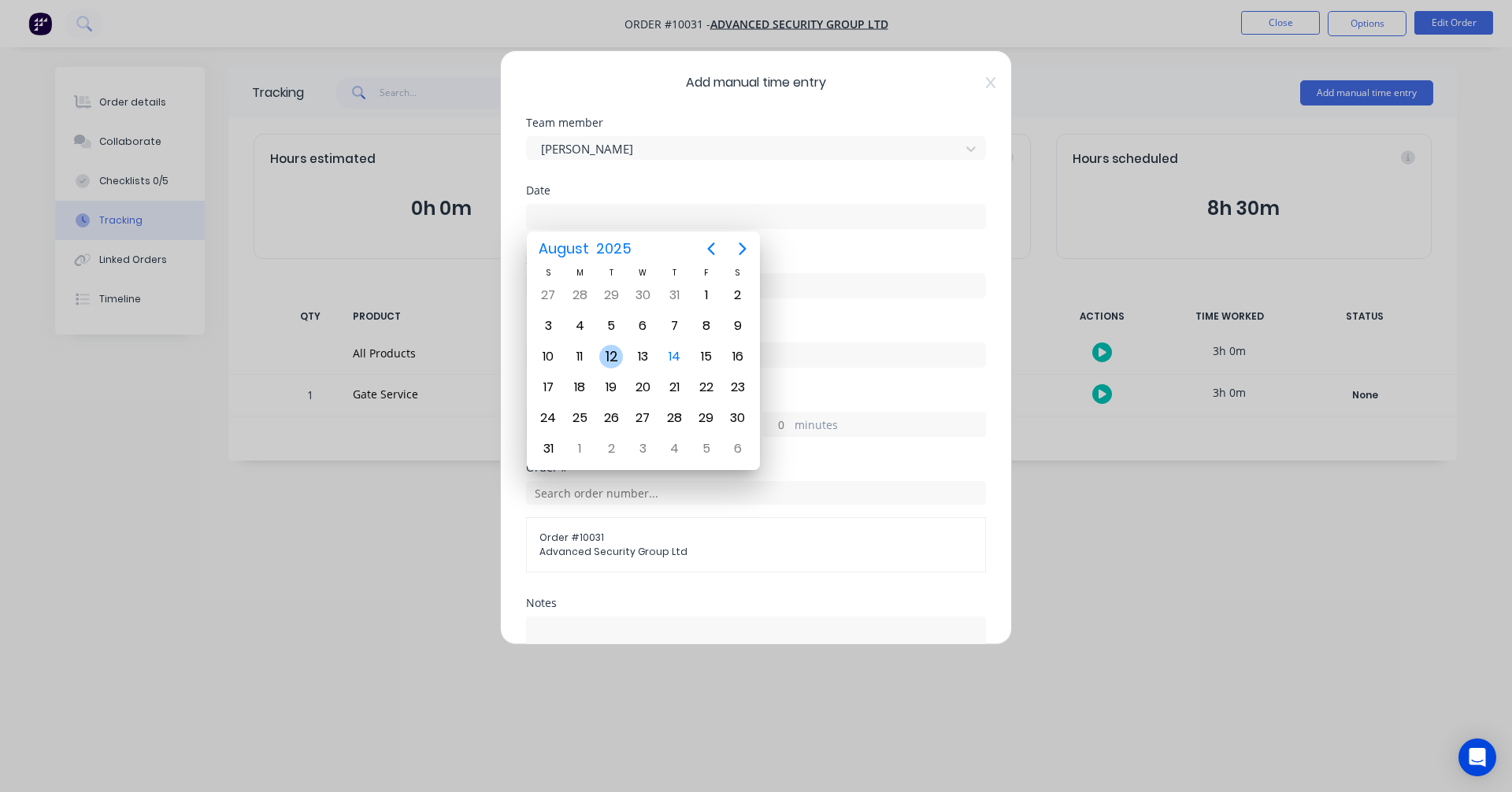
click at [606, 352] on div "12" at bounding box center [611, 356] width 24 height 24
type input "12/08/2025"
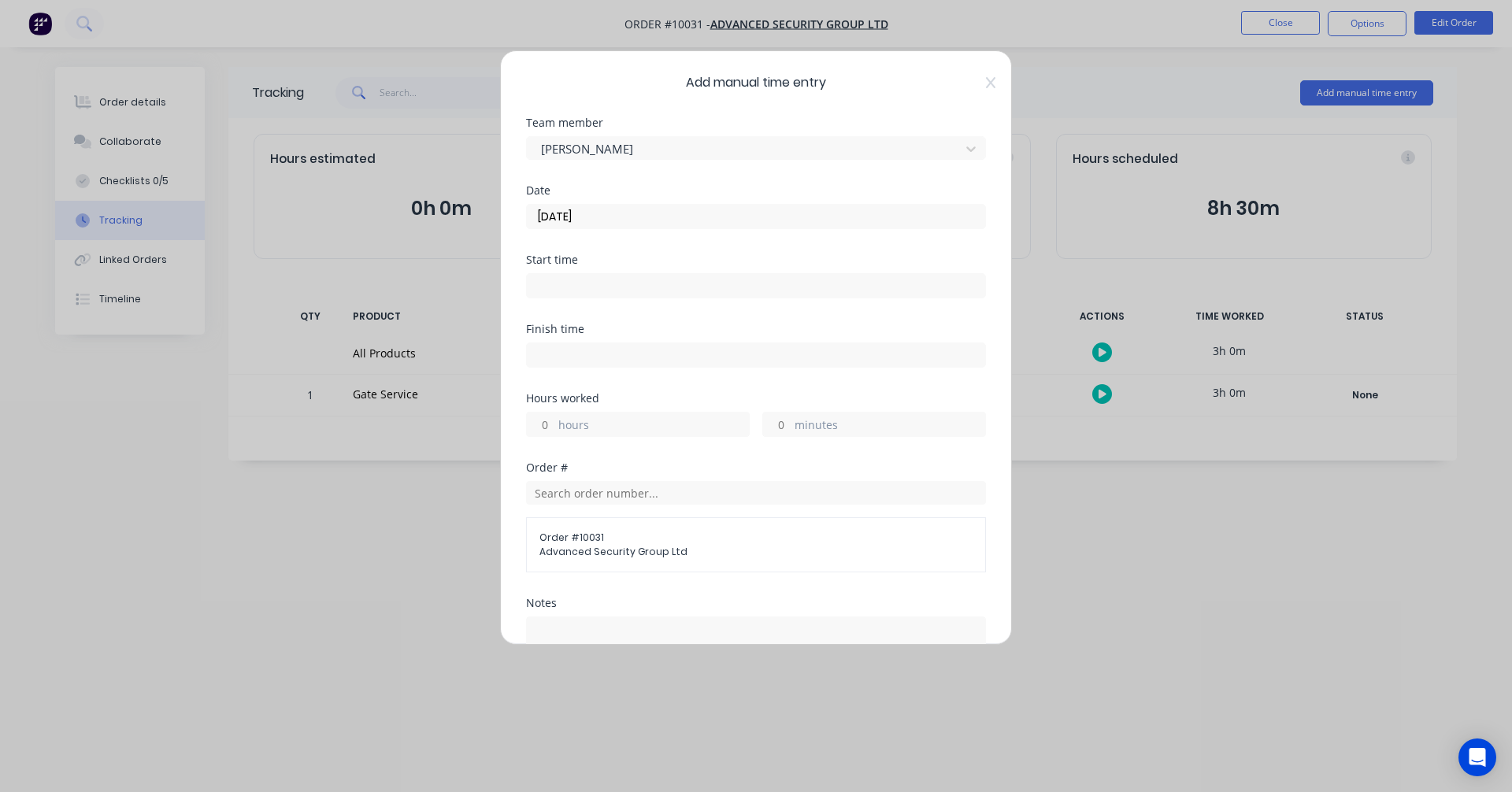
click at [596, 283] on input at bounding box center [756, 285] width 459 height 24
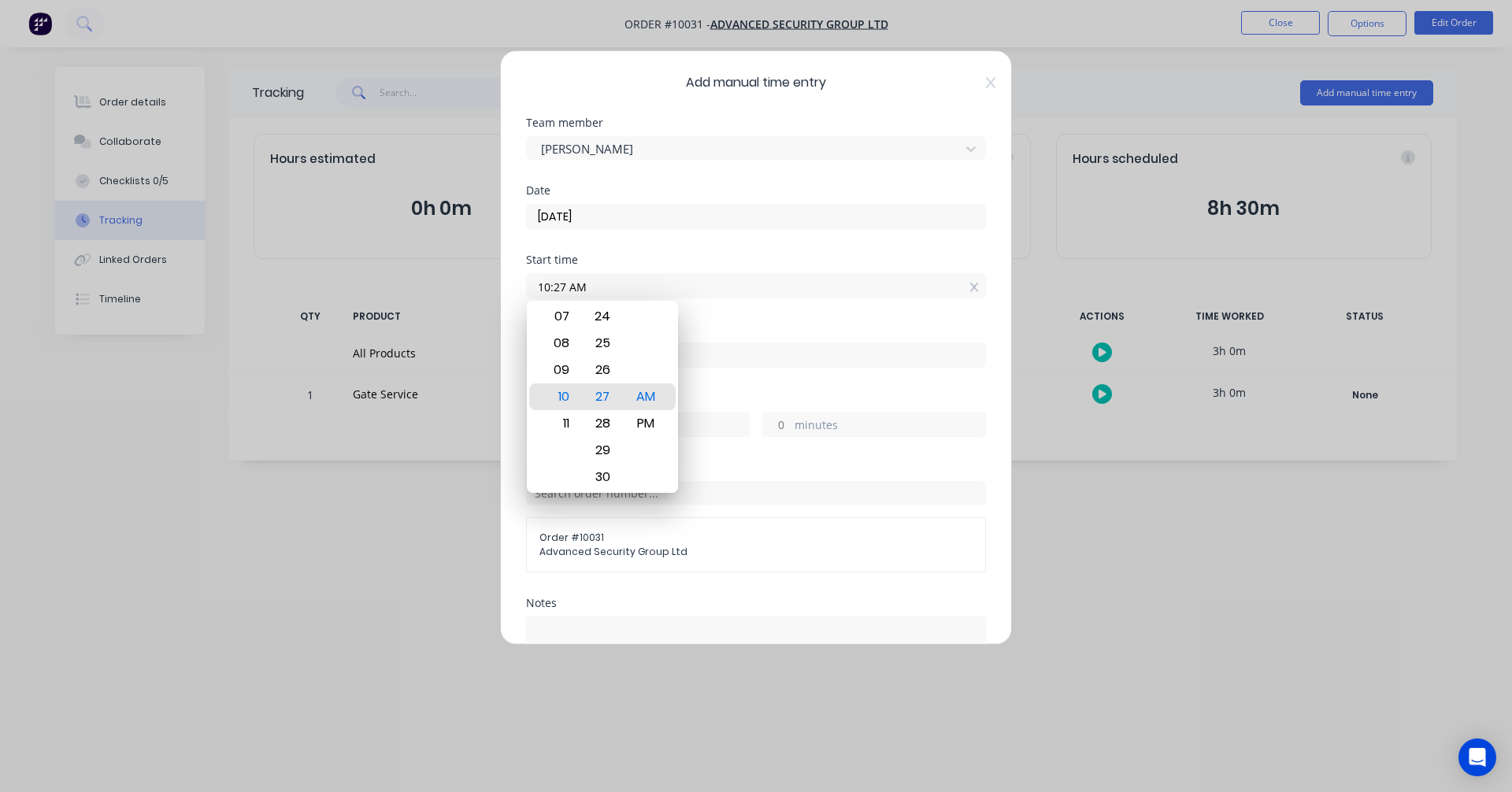
drag, startPoint x: 607, startPoint y: 289, endPoint x: 463, endPoint y: 278, distance: 144.4
click at [463, 278] on div "Add manual time entry Team member Albert Scown Date 12/08/2025 Start time 10:27…" at bounding box center [756, 396] width 1512 height 792
click at [651, 397] on div "AM" at bounding box center [646, 397] width 39 height 27
type input "11:00 AM"
click at [781, 363] on input at bounding box center [756, 354] width 459 height 24
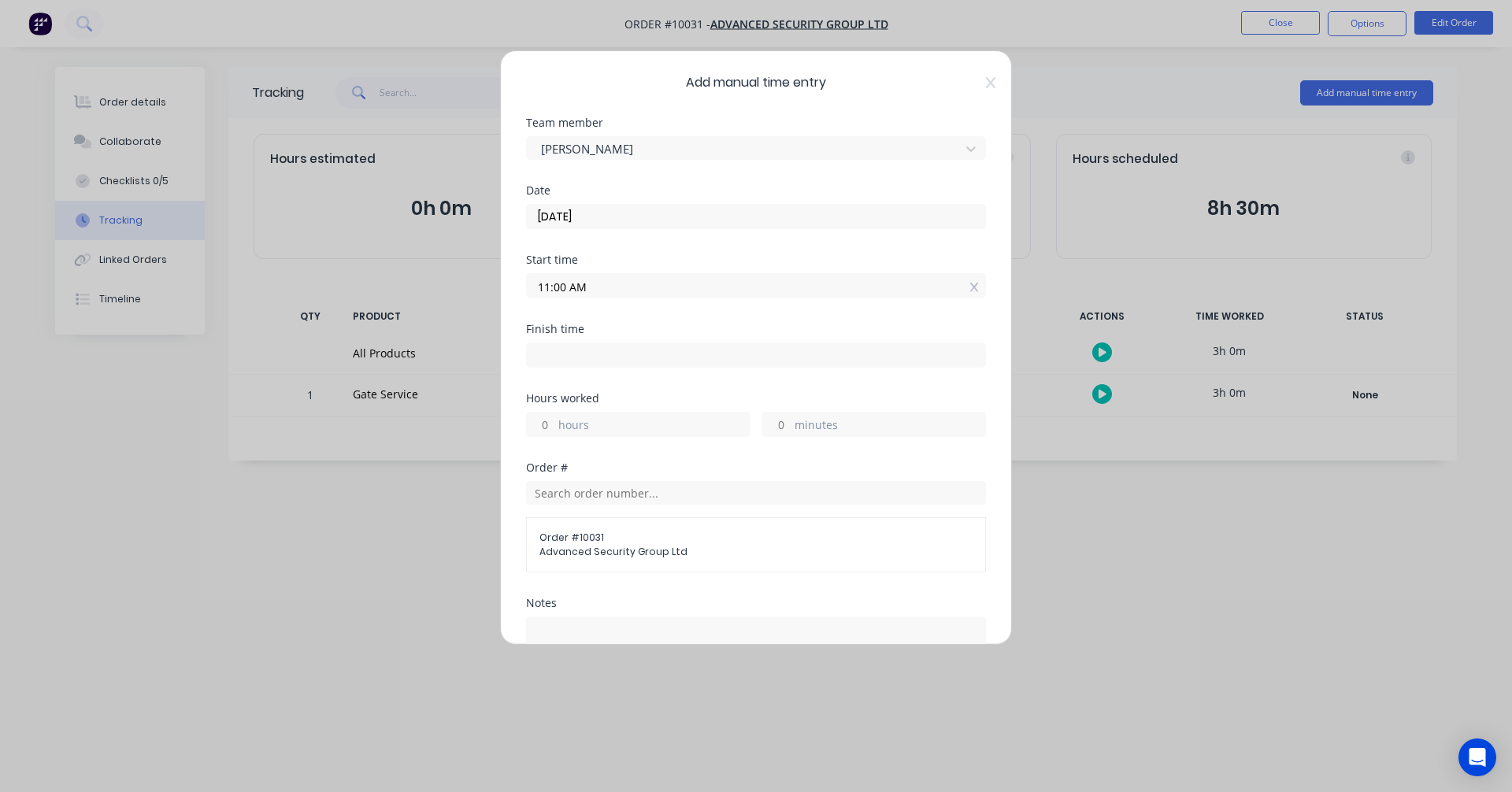
type input "10:27 AM"
type input "0"
type input "-33"
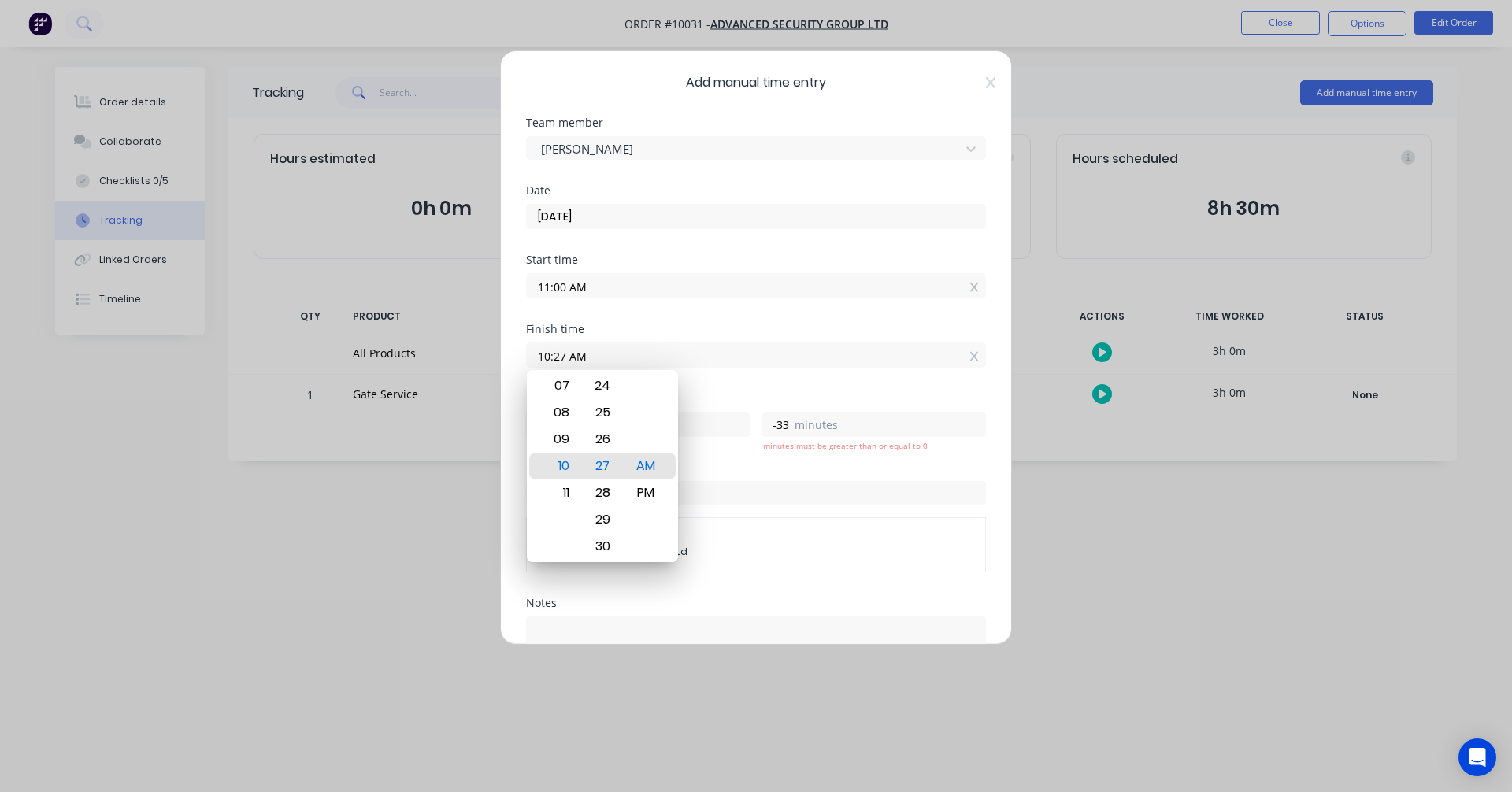
click at [780, 358] on input "10:27 AM" at bounding box center [756, 354] width 459 height 24
drag, startPoint x: 706, startPoint y: 352, endPoint x: 394, endPoint y: 315, distance: 314.2
click at [394, 315] on div "Add manual time entry Team member Albert Scown Date 12/08/2025 Start time 11:00…" at bounding box center [756, 396] width 1512 height 792
type input "05:30 AM"
type input "-5"
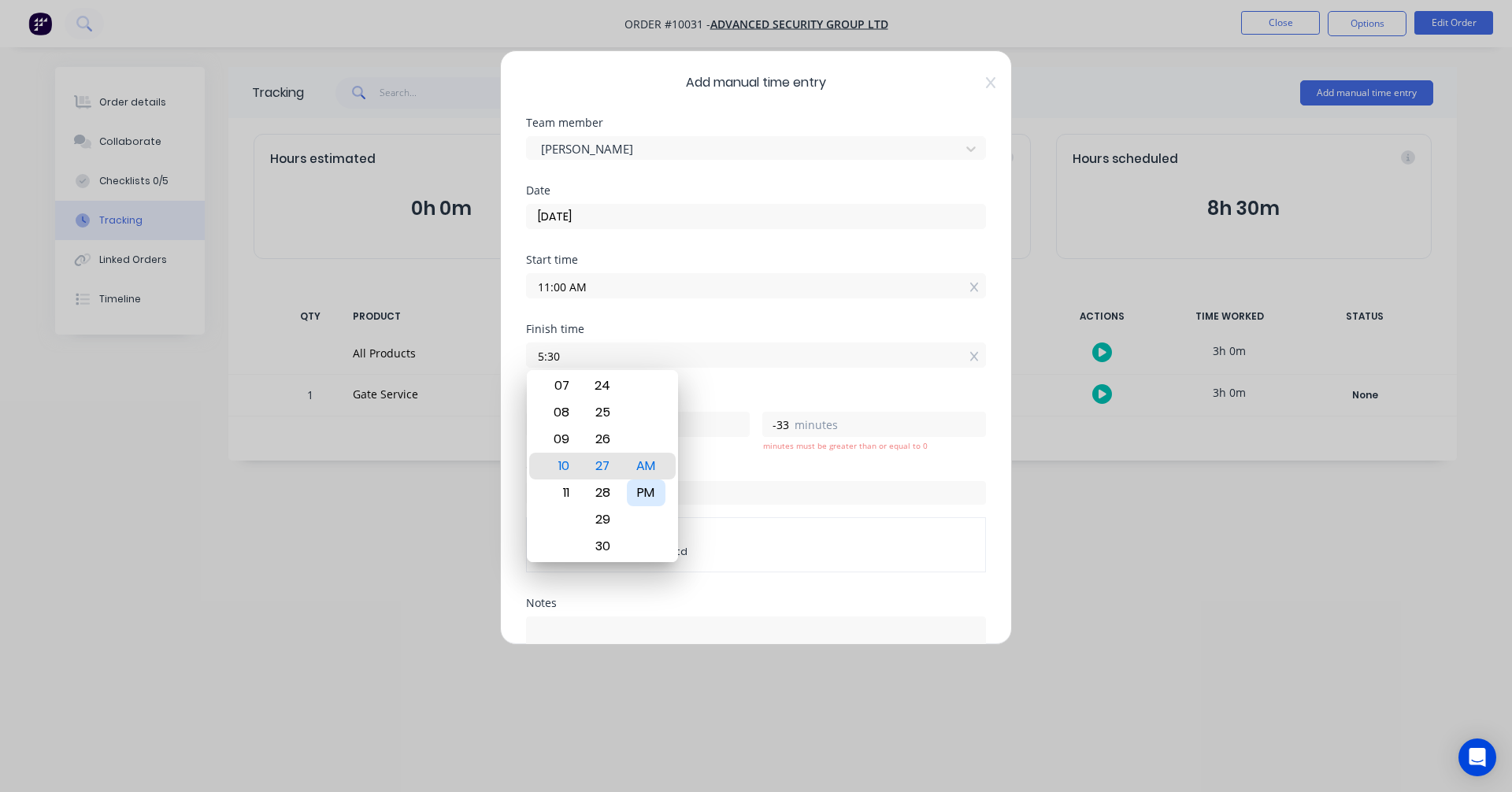
type input "-30"
click at [651, 497] on div "PM" at bounding box center [646, 493] width 39 height 27
type input "05:30 PM"
type input "6"
type input "30"
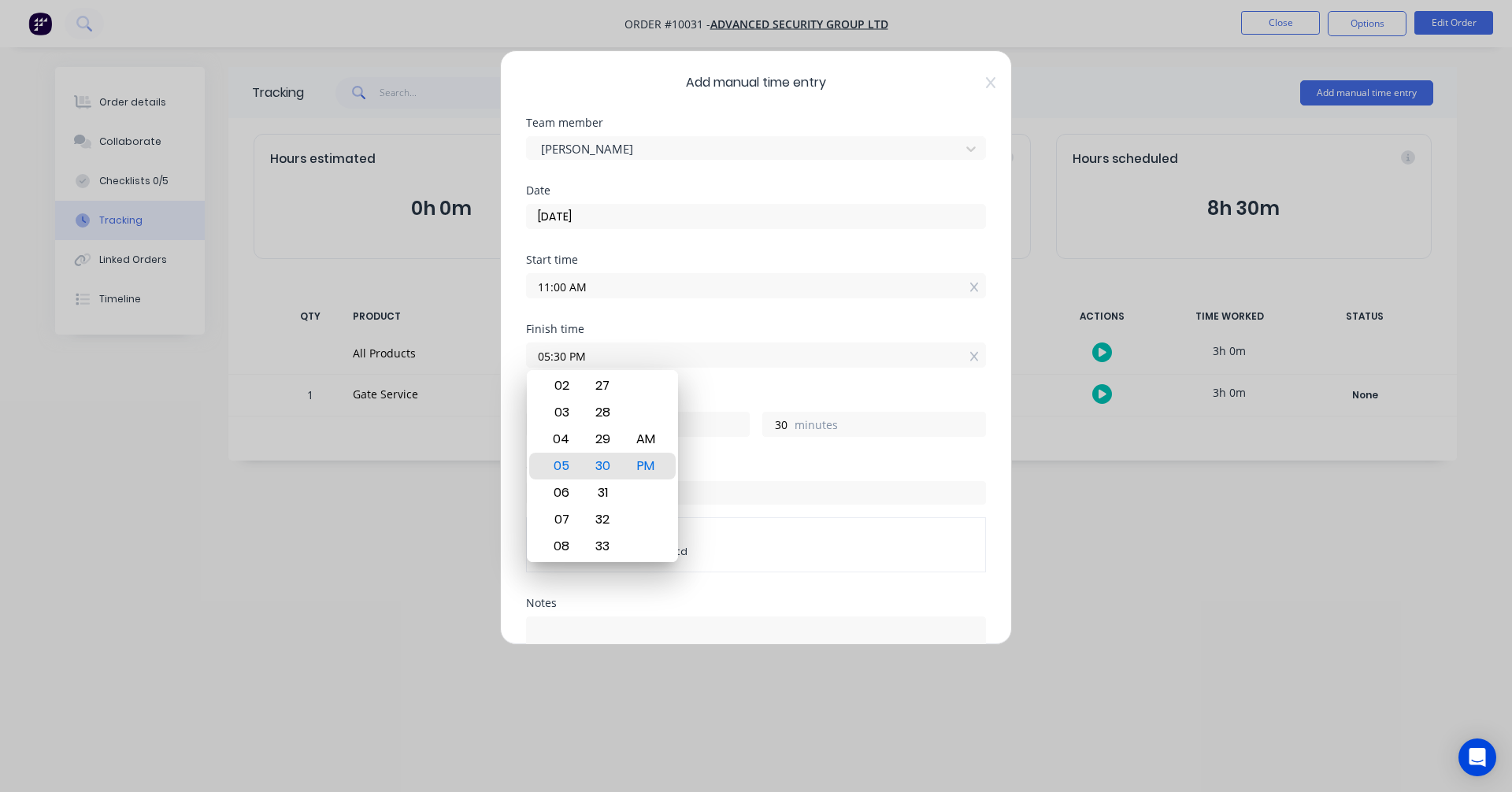
click at [798, 459] on div "Hours worked 6 hours 30 minutes" at bounding box center [755, 427] width 459 height 69
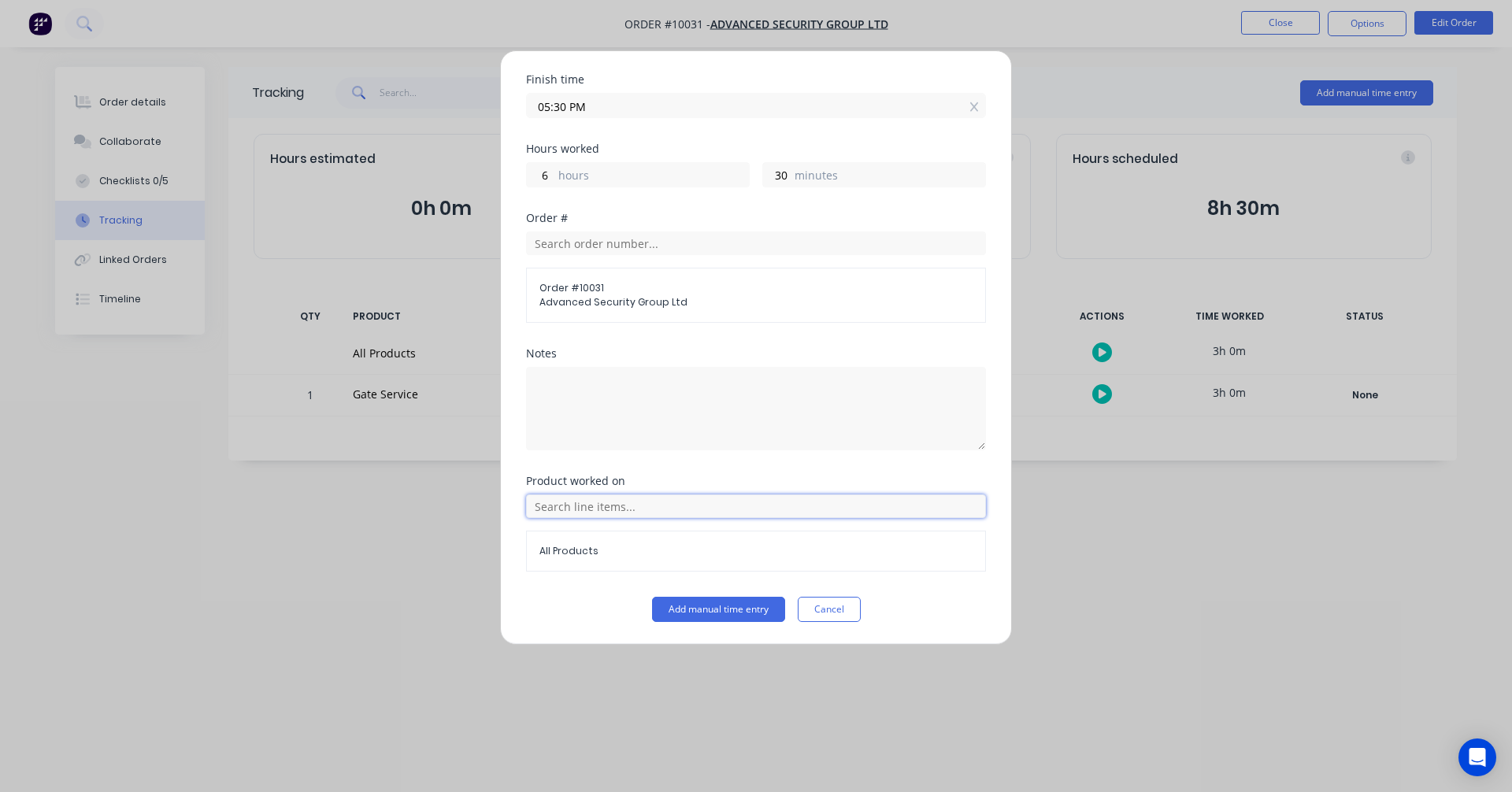
click at [644, 505] on input "text" at bounding box center [755, 506] width 459 height 24
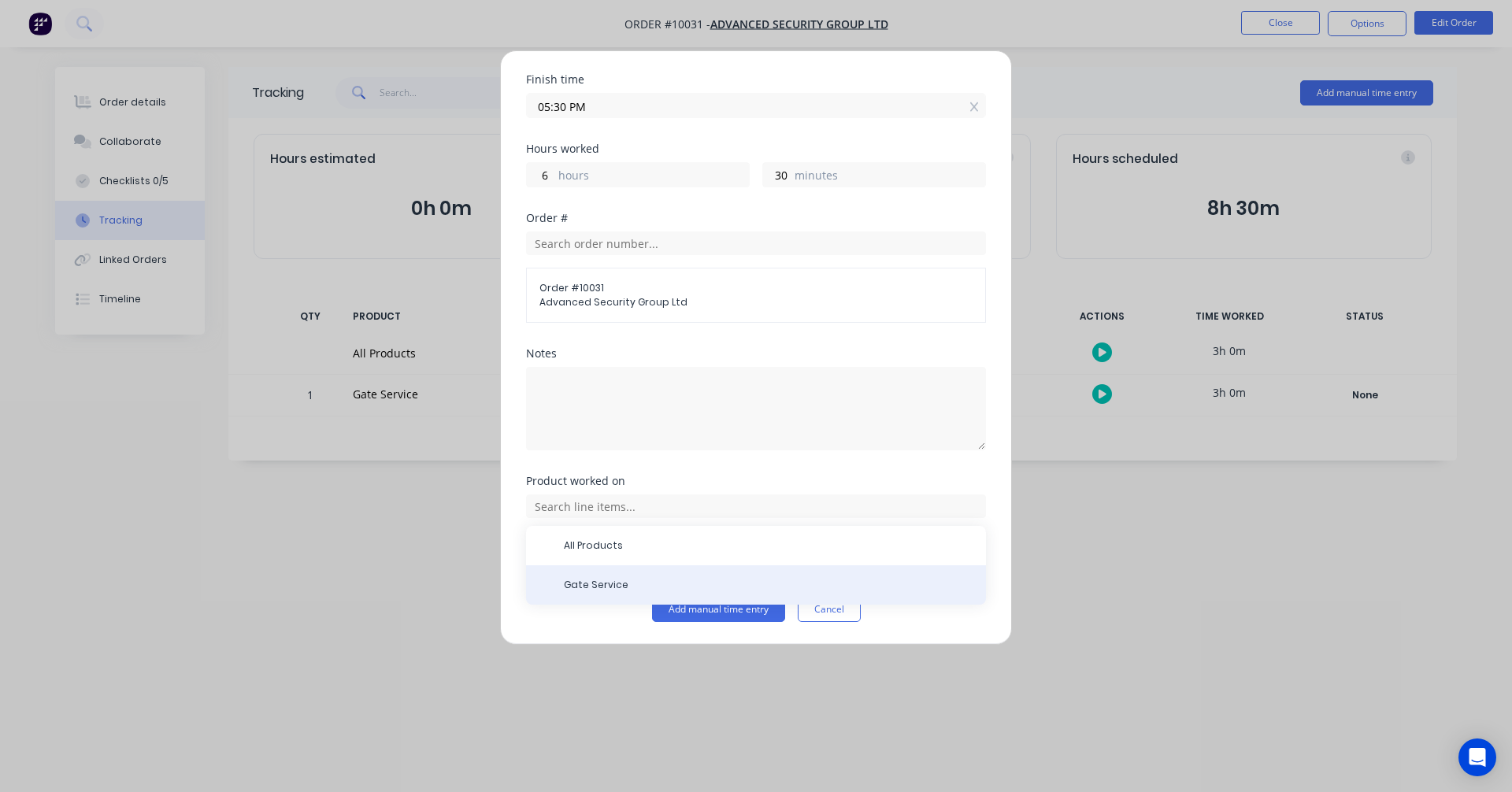
click at [590, 583] on span "Gate Service" at bounding box center [768, 585] width 409 height 14
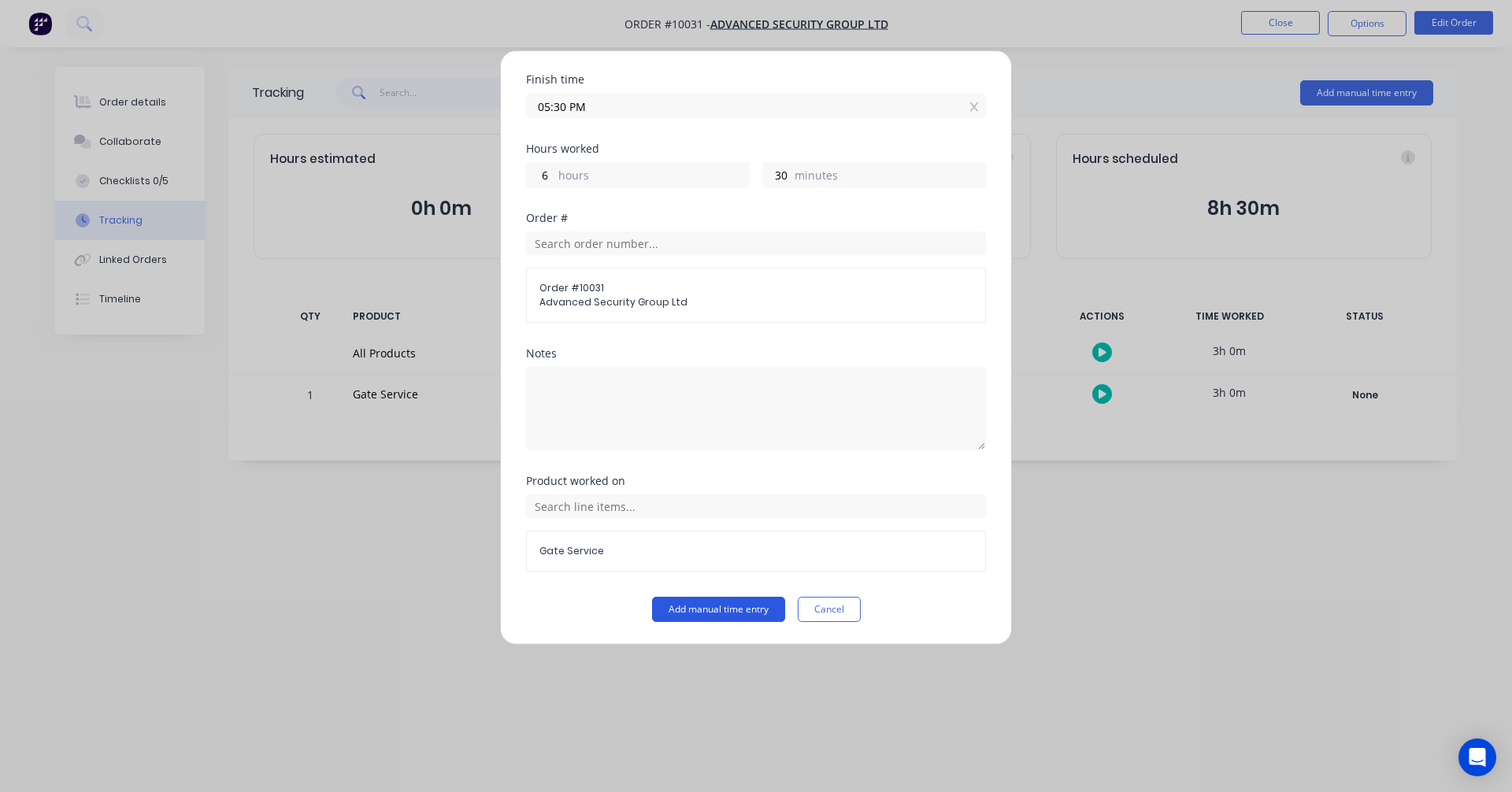
click at [744, 618] on button "Add manual time entry" at bounding box center [718, 609] width 133 height 26
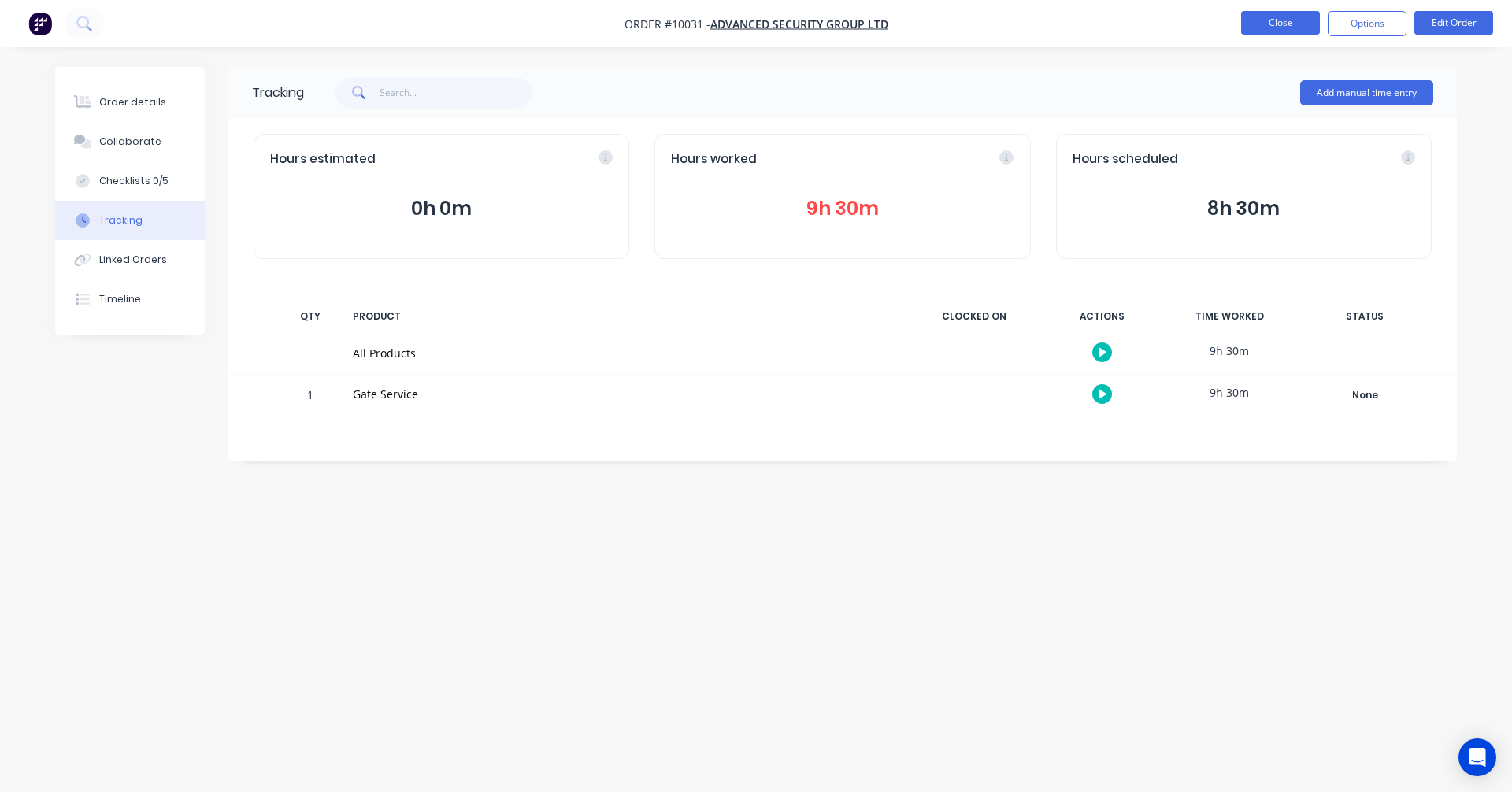
click at [1287, 25] on button "Close" at bounding box center [1280, 23] width 79 height 24
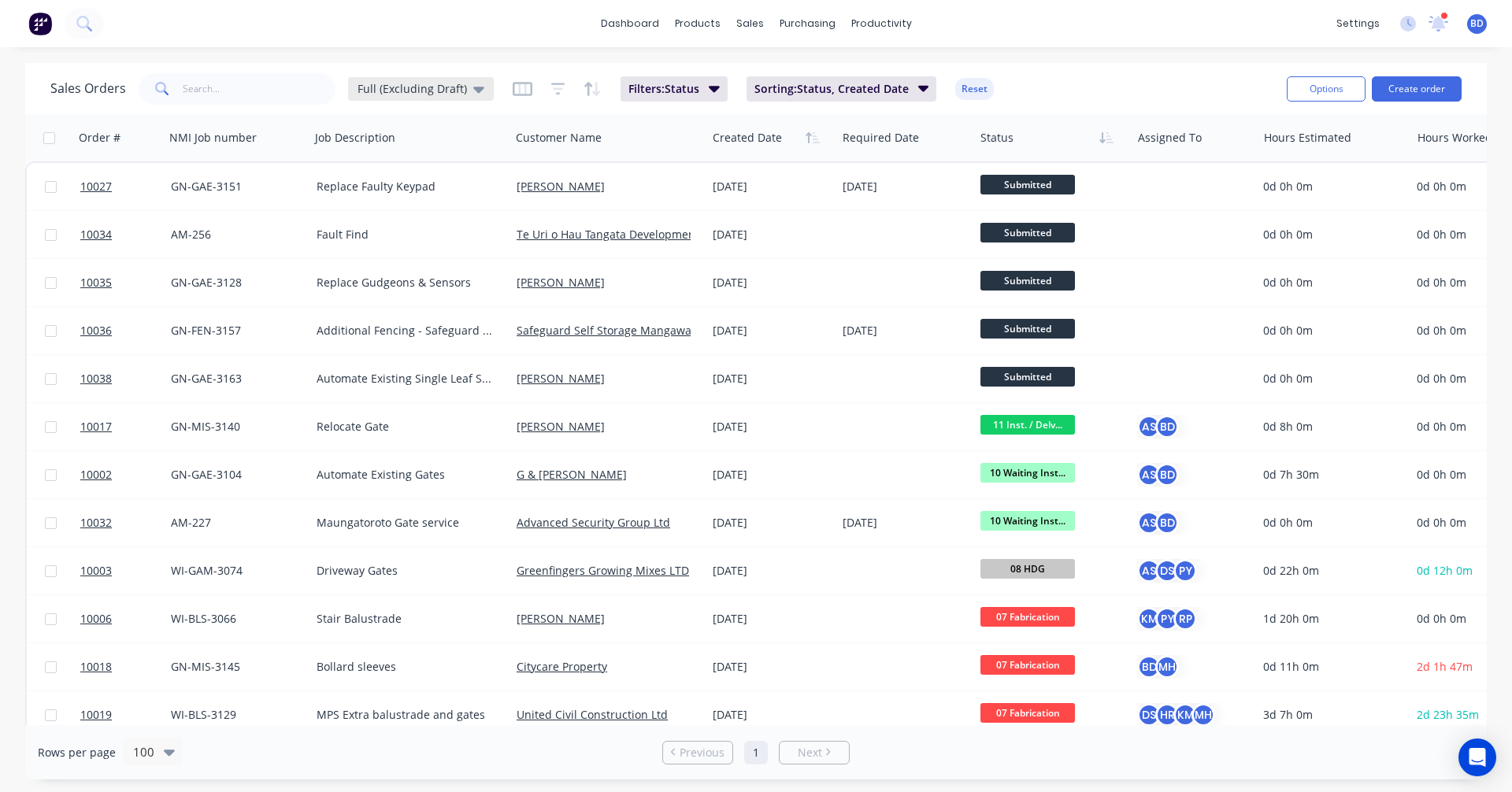
click at [437, 93] on span "Full (Excluding Draft)" at bounding box center [412, 88] width 110 height 16
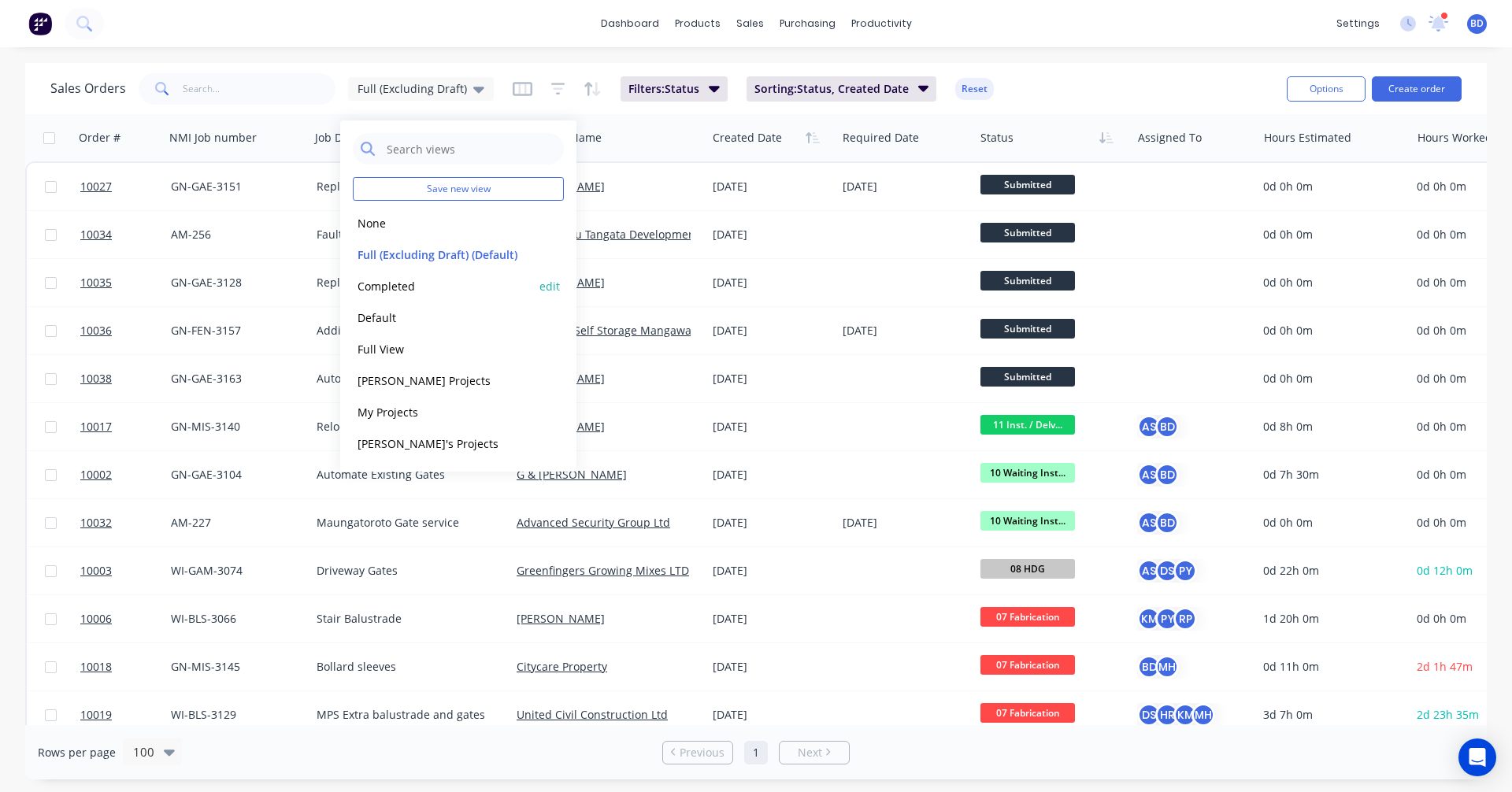
click at [394, 278] on button "Completed" at bounding box center [442, 286] width 180 height 18
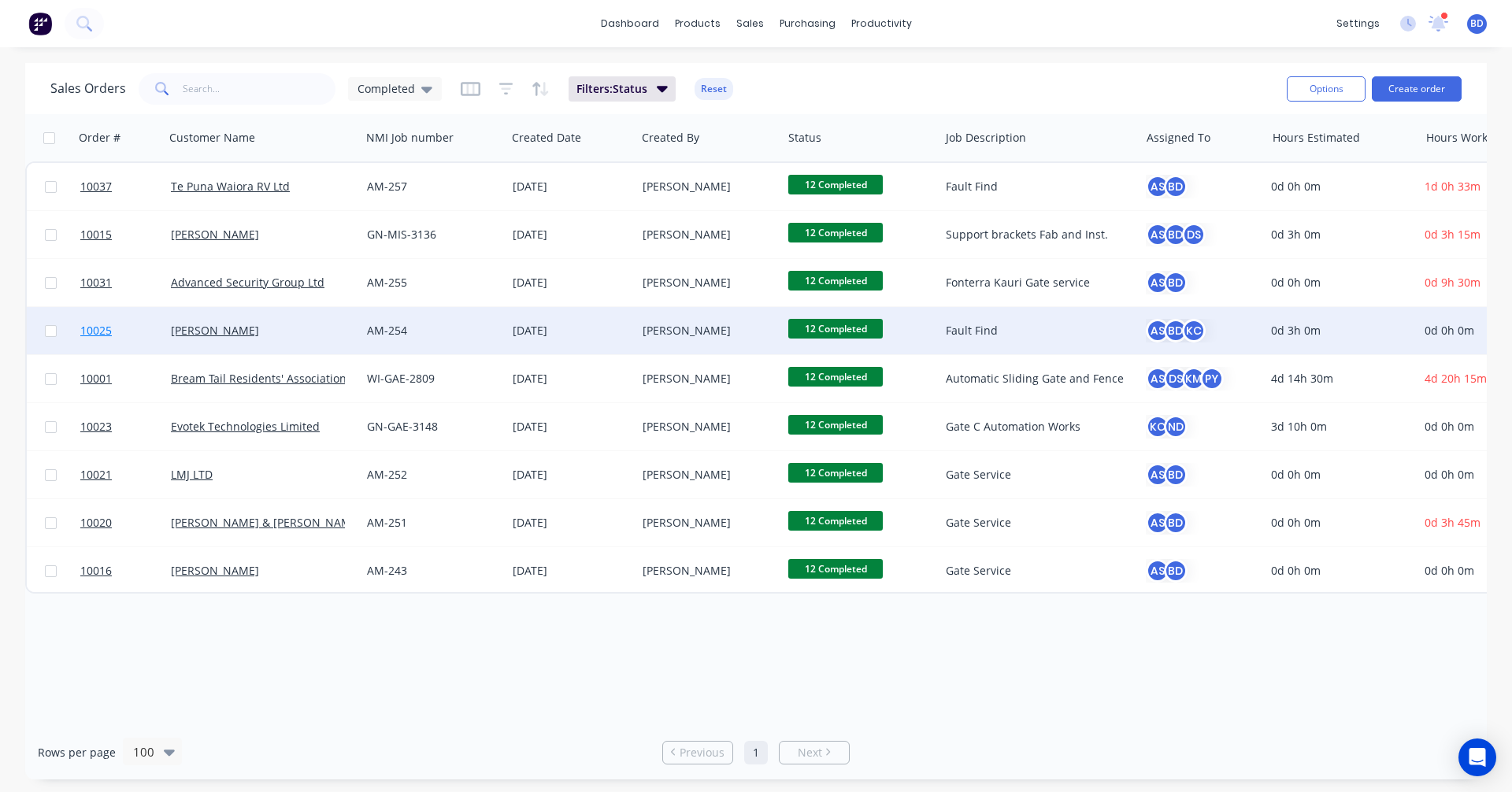
click at [99, 325] on span "10025" at bounding box center [96, 331] width 31 height 16
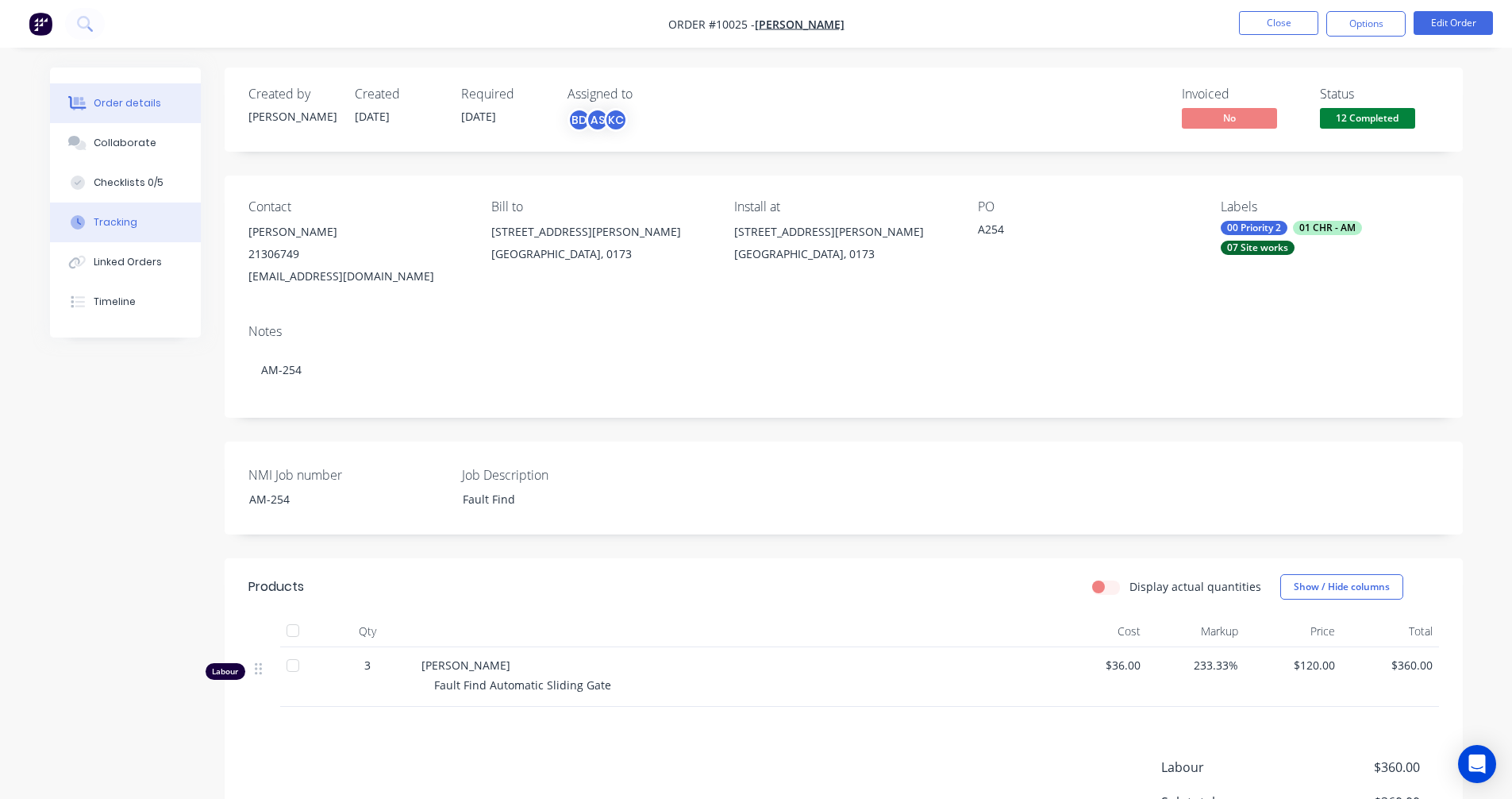
click at [104, 220] on div "Tracking" at bounding box center [116, 222] width 44 height 14
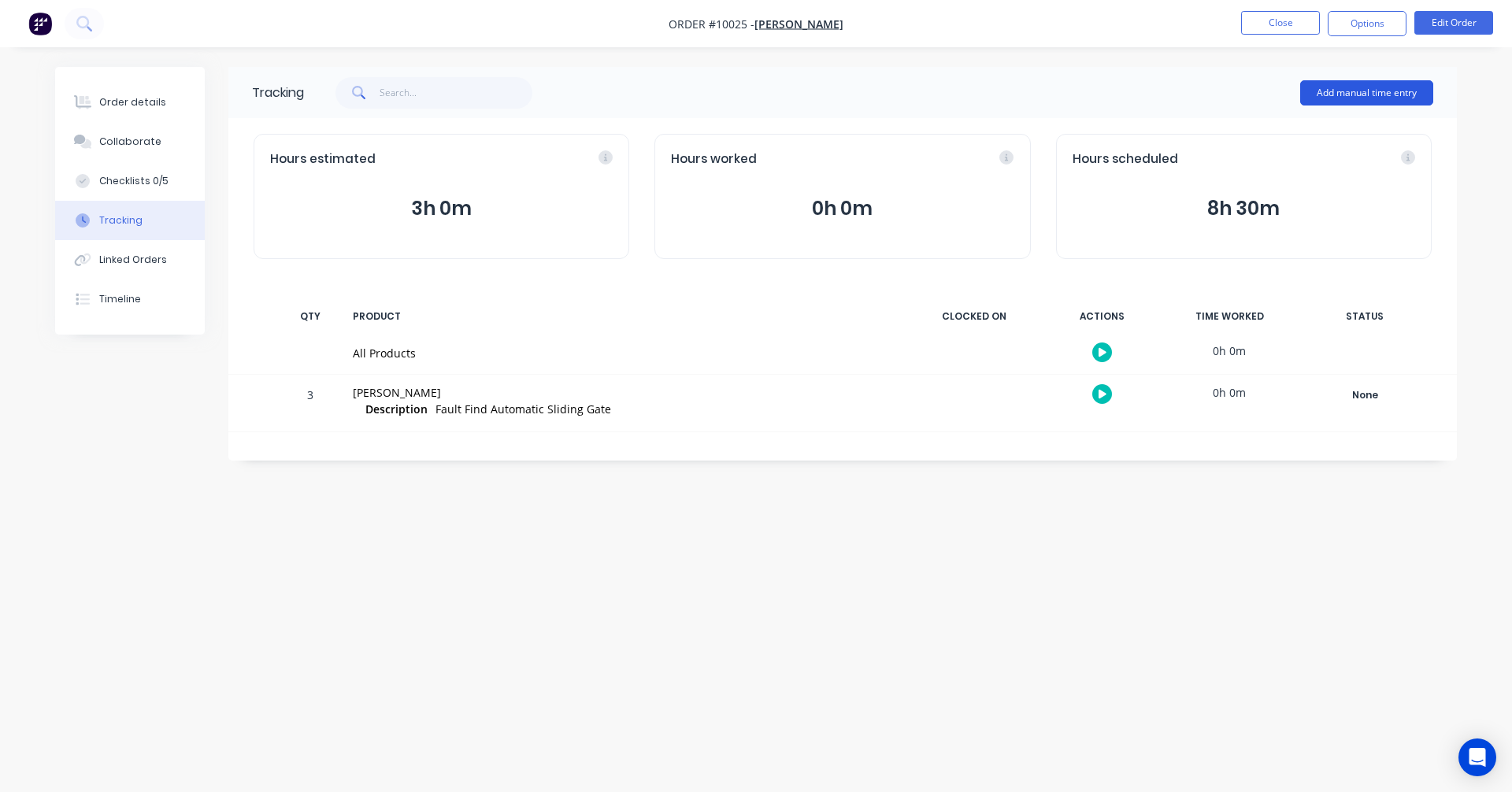
click at [1364, 97] on button "Add manual time entry" at bounding box center [1366, 93] width 133 height 26
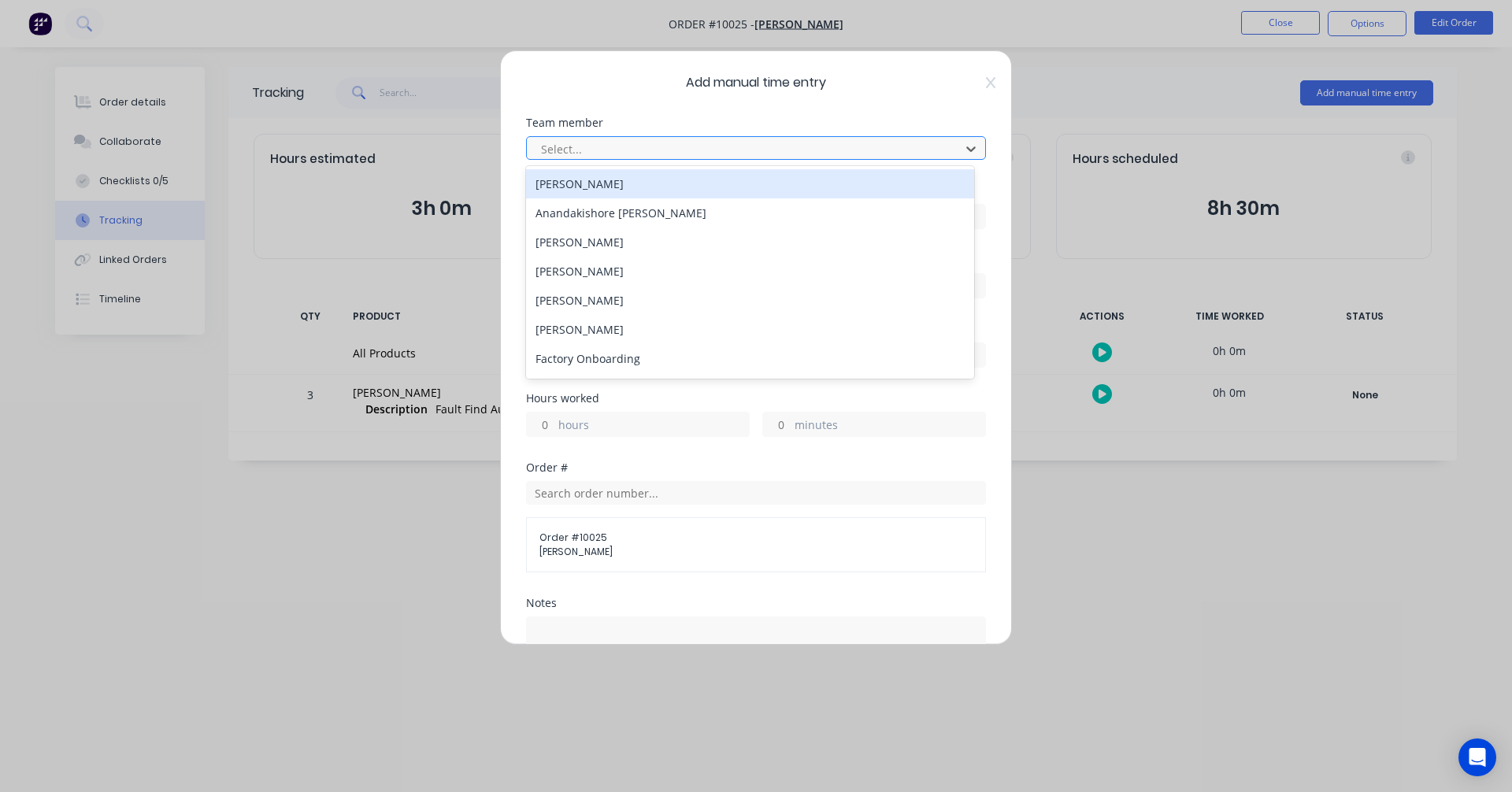
click at [724, 153] on div at bounding box center [746, 149] width 413 height 20
click at [641, 184] on div "[PERSON_NAME]" at bounding box center [749, 184] width 448 height 29
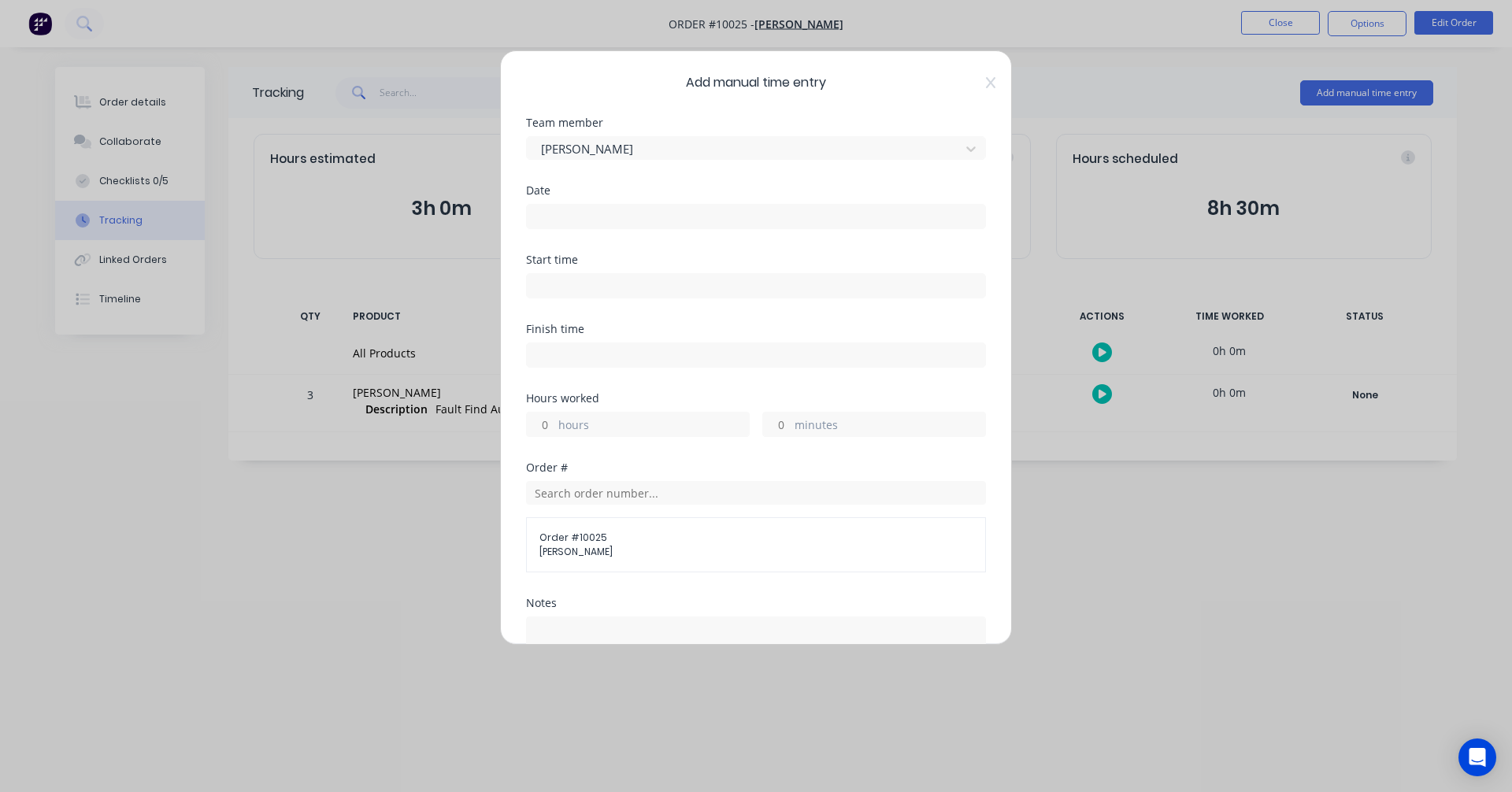
click at [600, 220] on input at bounding box center [756, 216] width 459 height 24
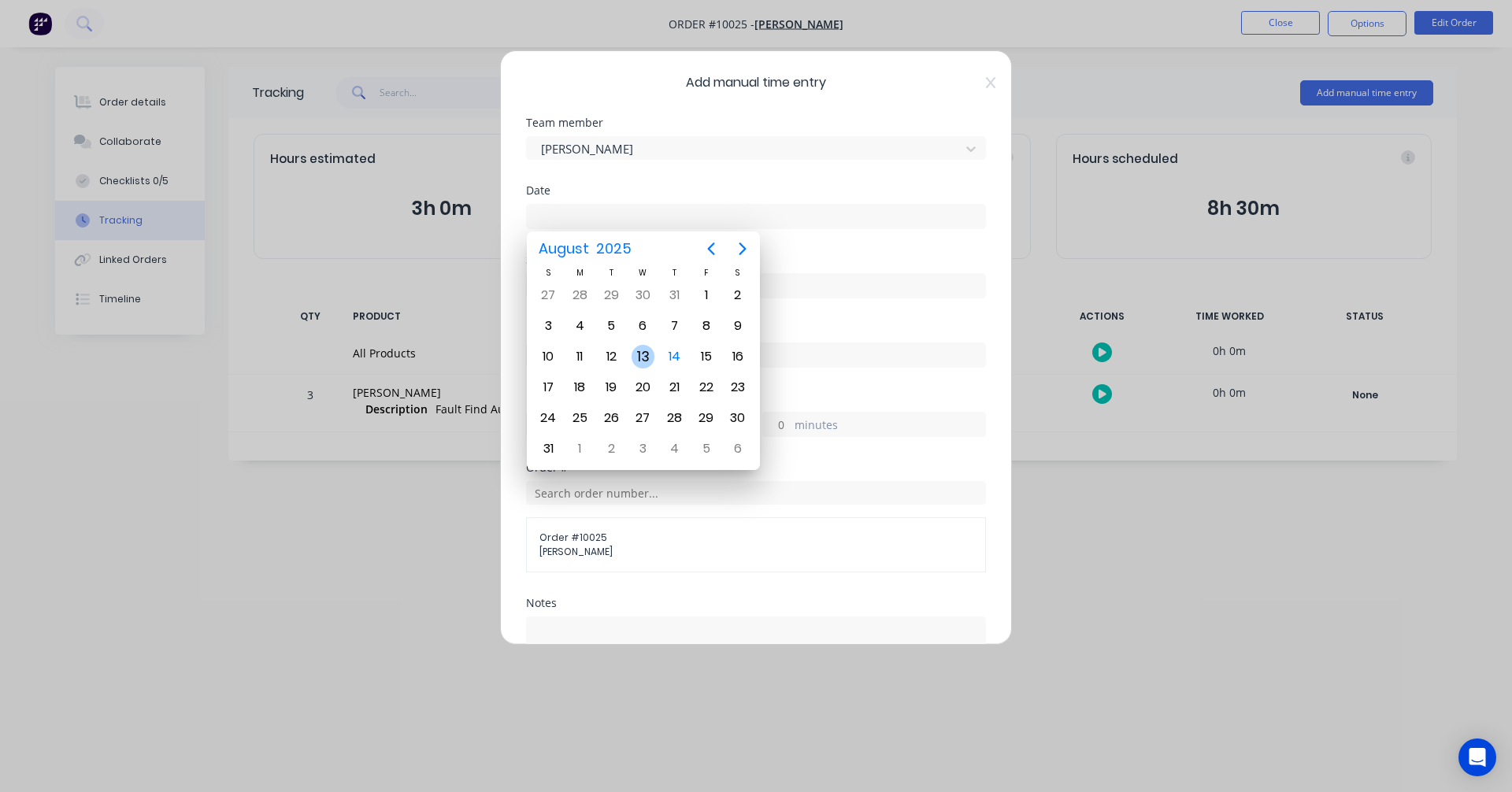
click at [655, 357] on div "13" at bounding box center [643, 356] width 24 height 24
type input "13/08/2025"
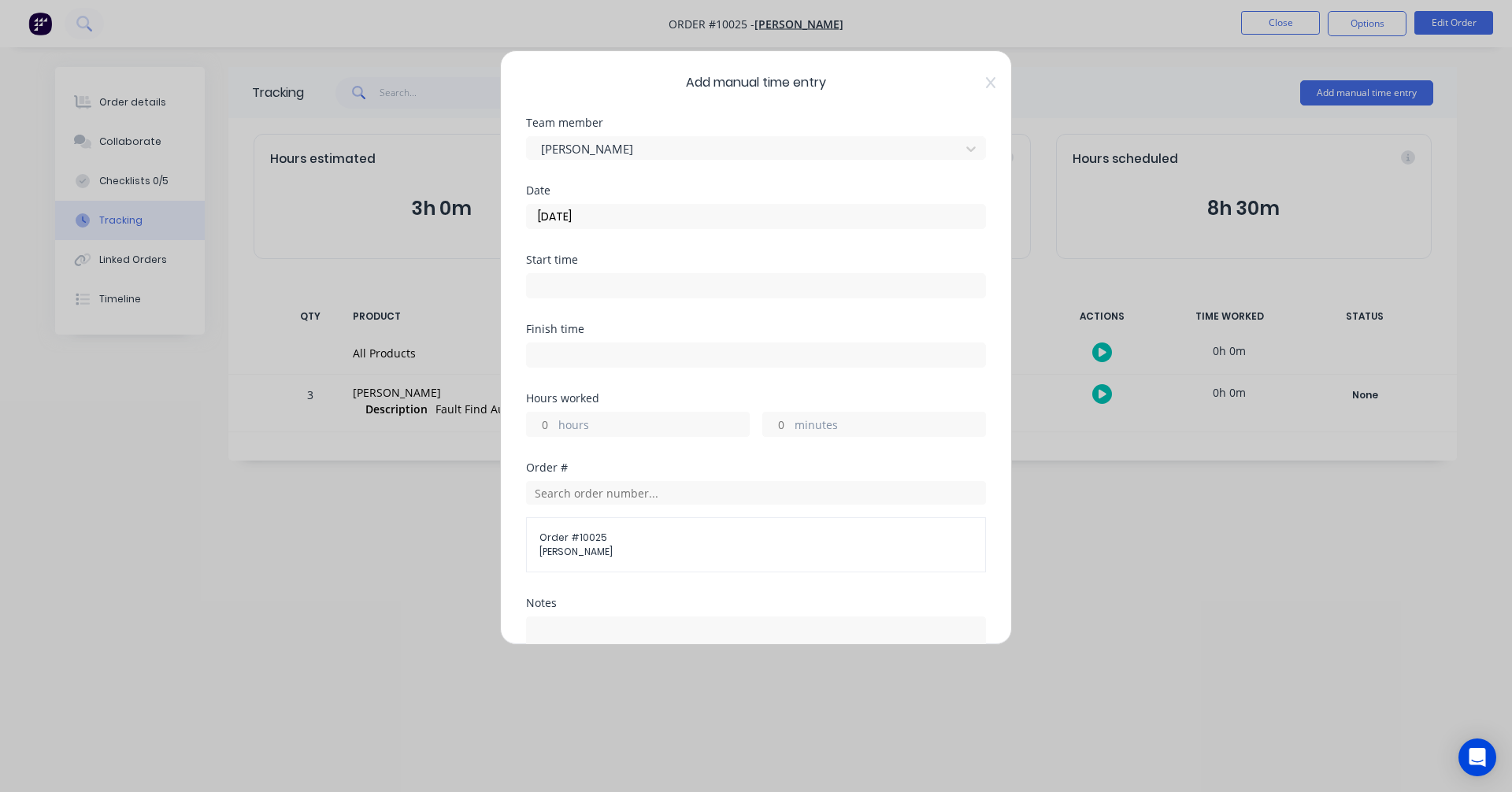
click at [648, 284] on input at bounding box center [756, 285] width 459 height 24
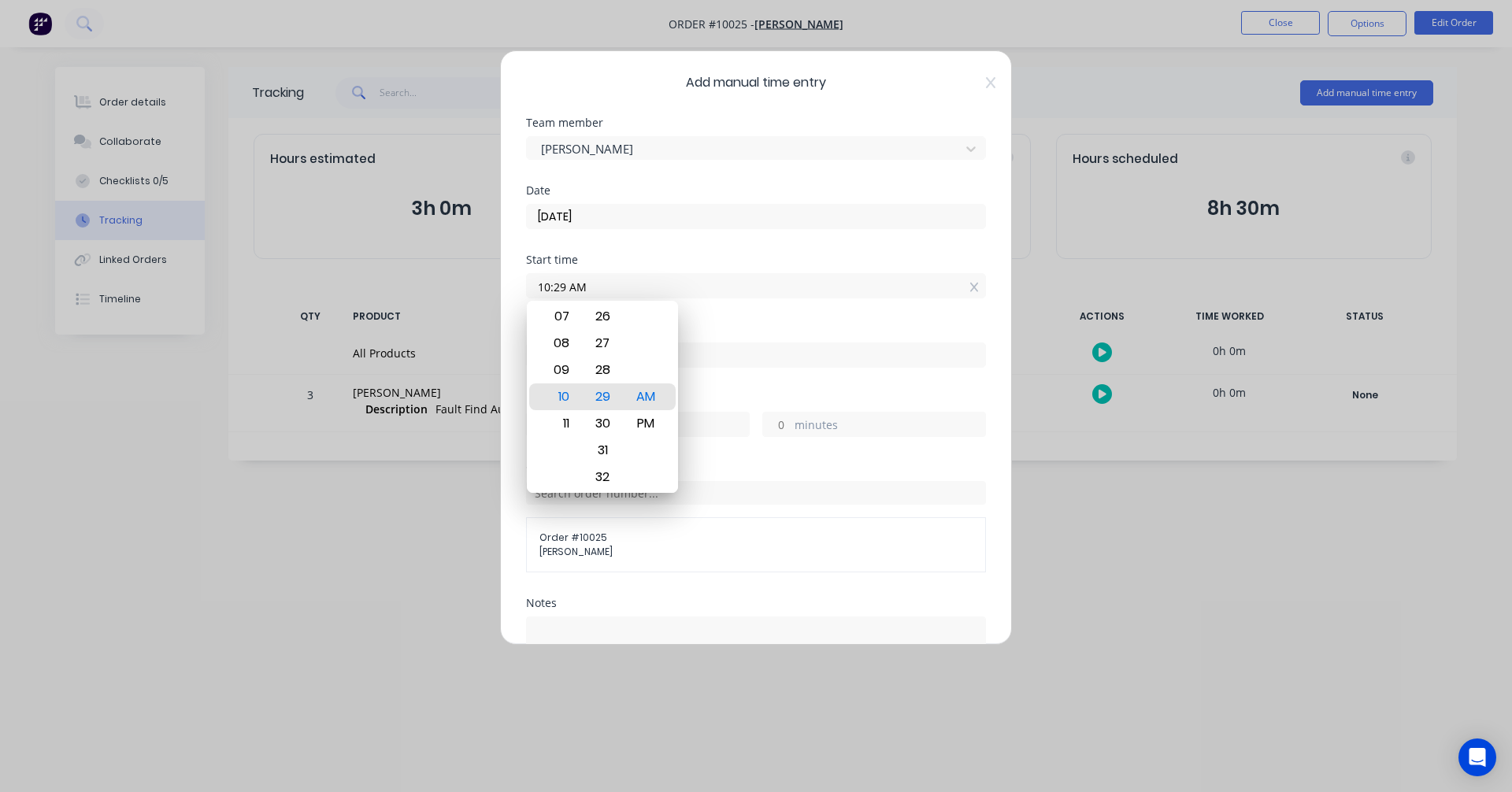
drag, startPoint x: 645, startPoint y: 291, endPoint x: 475, endPoint y: 281, distance: 170.3
click at [475, 281] on div "Add manual time entry Team member Albert Scown Date 13/08/2025 Start time 10:29…" at bounding box center [756, 396] width 1512 height 792
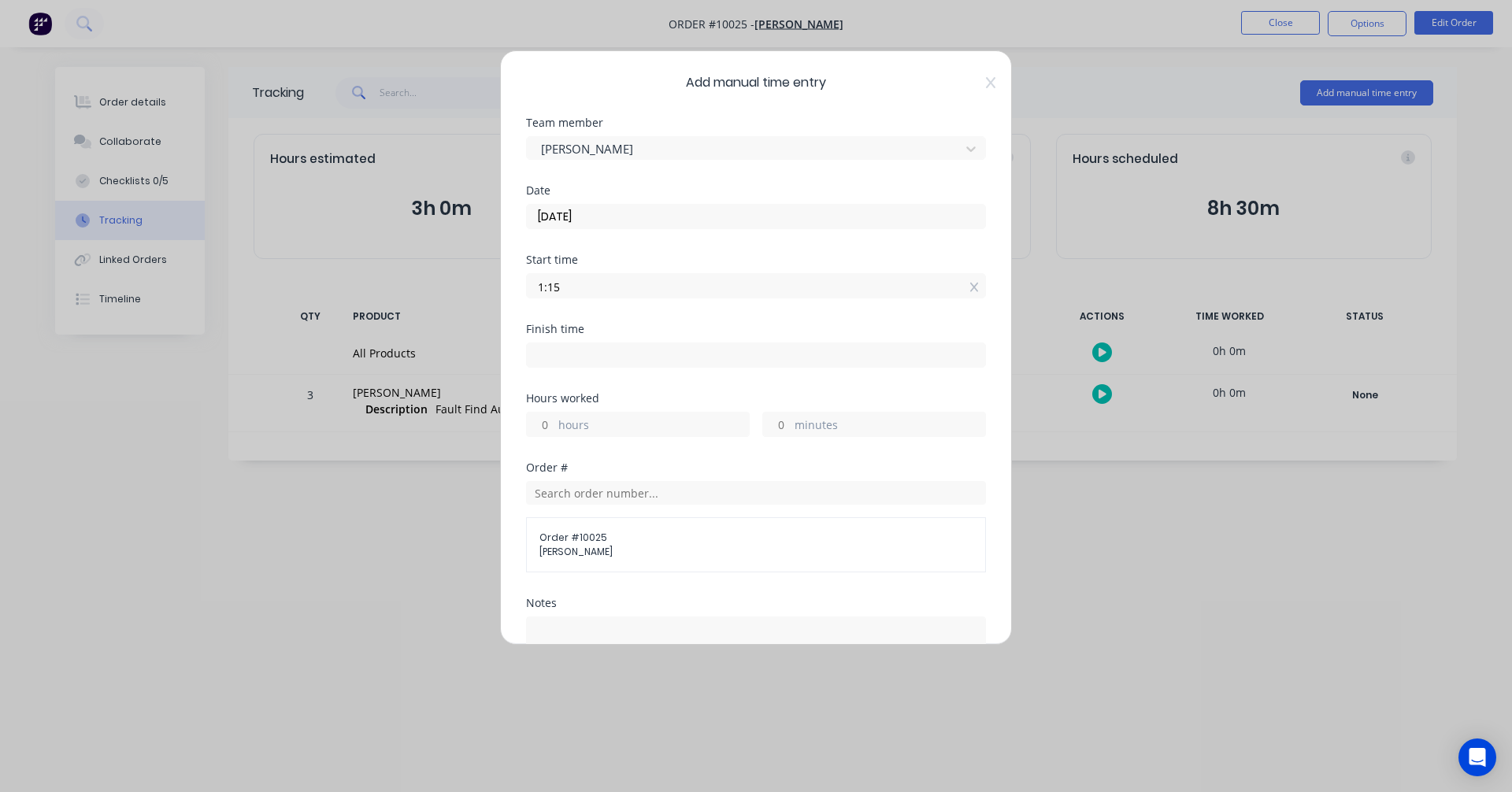
type input "01:15 AM"
click at [613, 351] on input at bounding box center [756, 354] width 459 height 24
type input "10:29 AM"
type input "9"
type input "14"
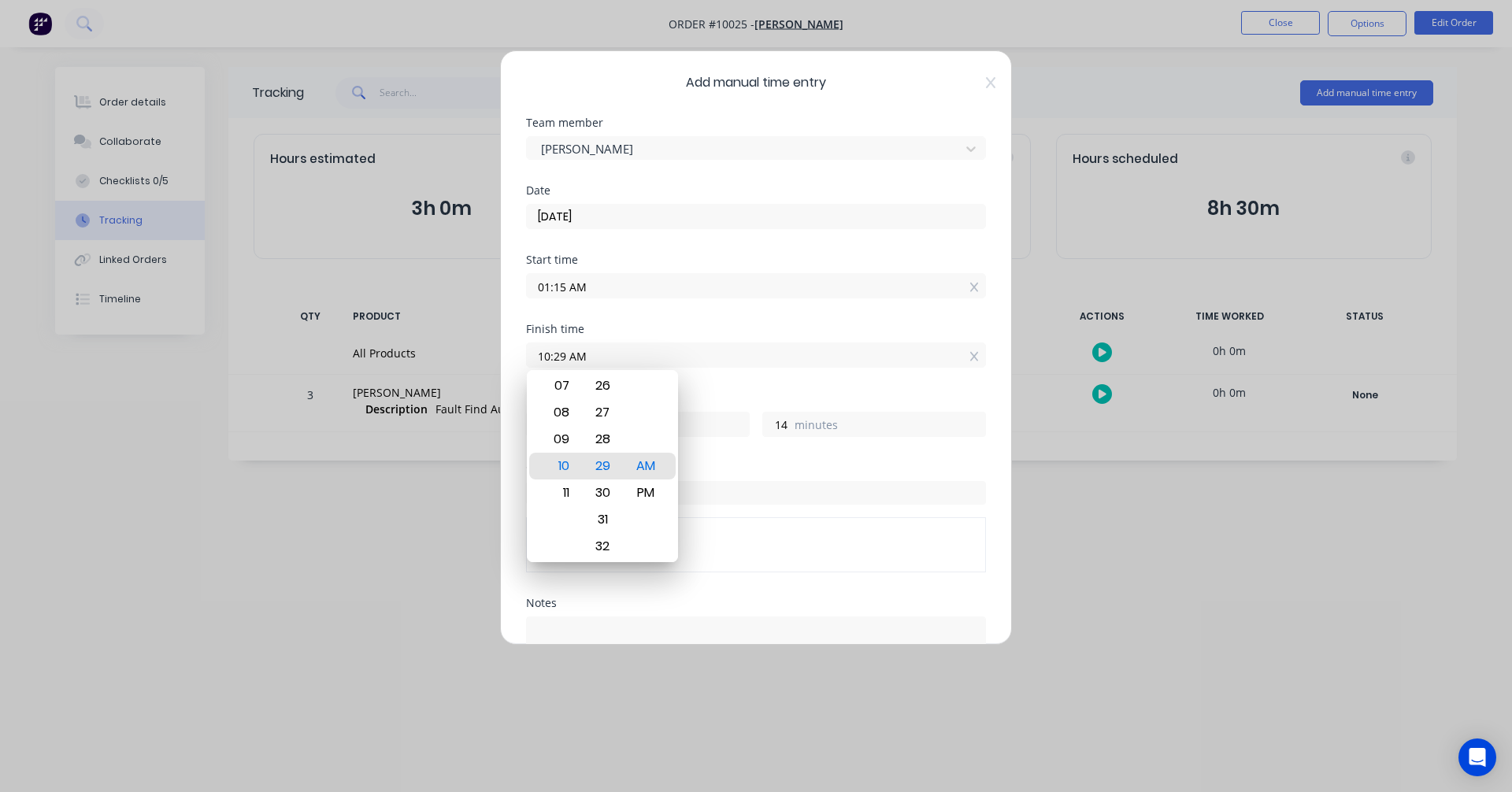
drag, startPoint x: 613, startPoint y: 351, endPoint x: 475, endPoint y: 350, distance: 138.0
click at [475, 350] on div "Add manual time entry Team member Albert Scown Date 13/08/2025 Start time 01:15…" at bounding box center [756, 396] width 1512 height 792
type input "04:00 AM"
type input "2"
type input "45"
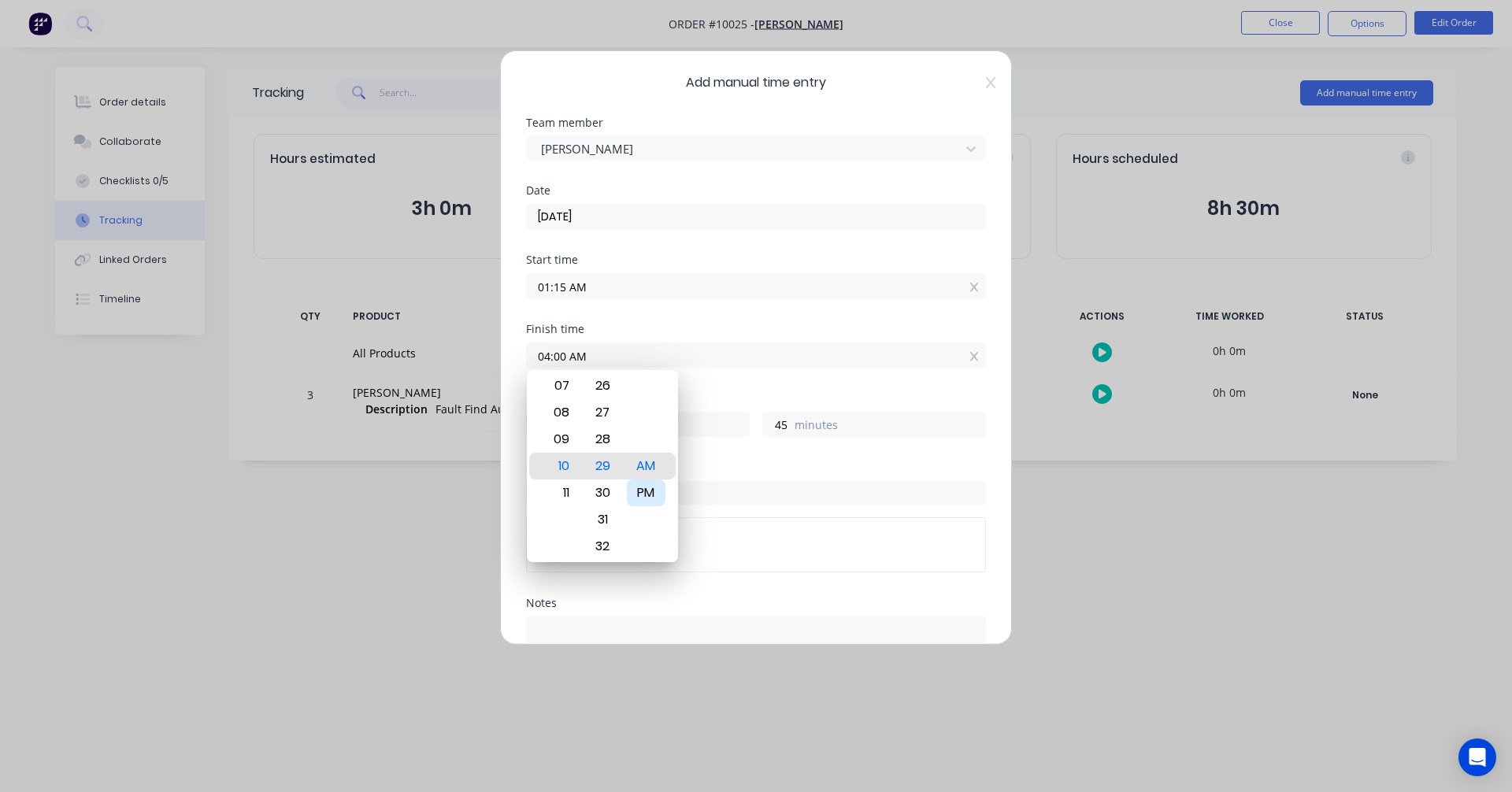
click at [641, 495] on div "PM" at bounding box center [646, 493] width 39 height 27
type input "04:00 PM"
type input "14"
click at [743, 401] on div "Hours worked" at bounding box center [755, 399] width 459 height 11
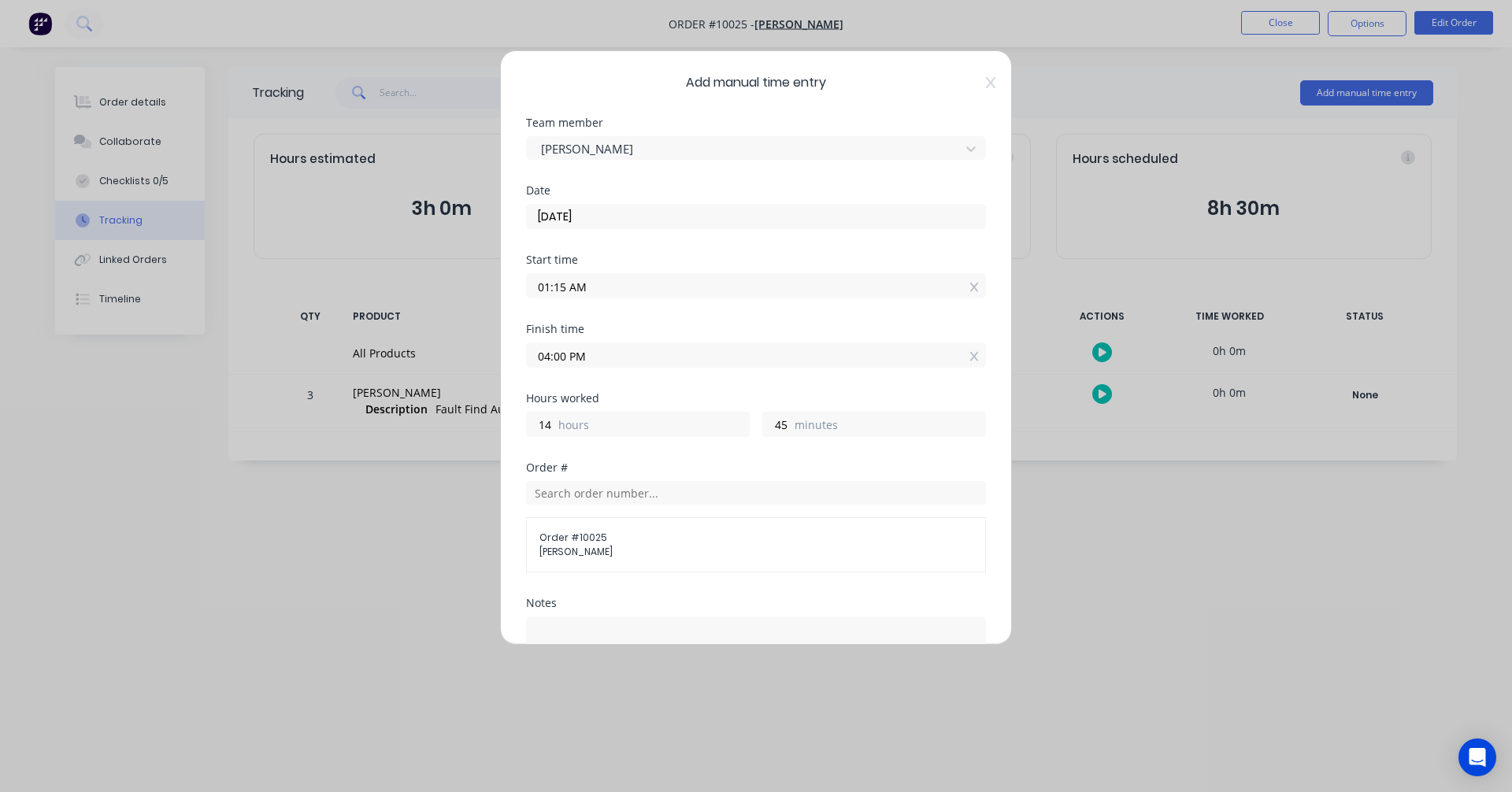
click at [603, 282] on input "01:15 AM" at bounding box center [756, 285] width 459 height 24
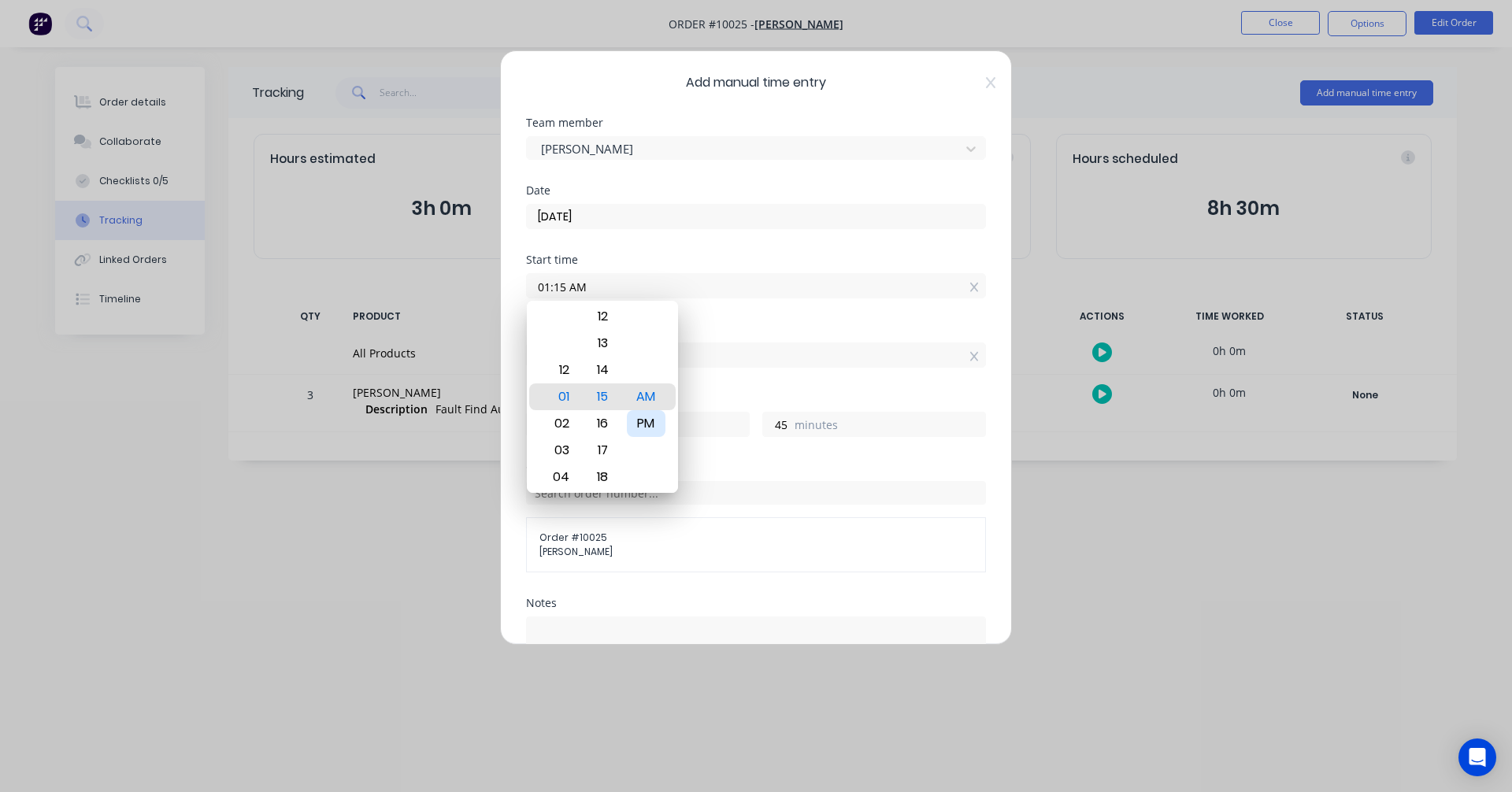
click at [652, 424] on div "PM" at bounding box center [646, 423] width 39 height 27
type input "01:15 PM"
type input "2"
click at [792, 462] on div "Order #" at bounding box center [755, 468] width 459 height 11
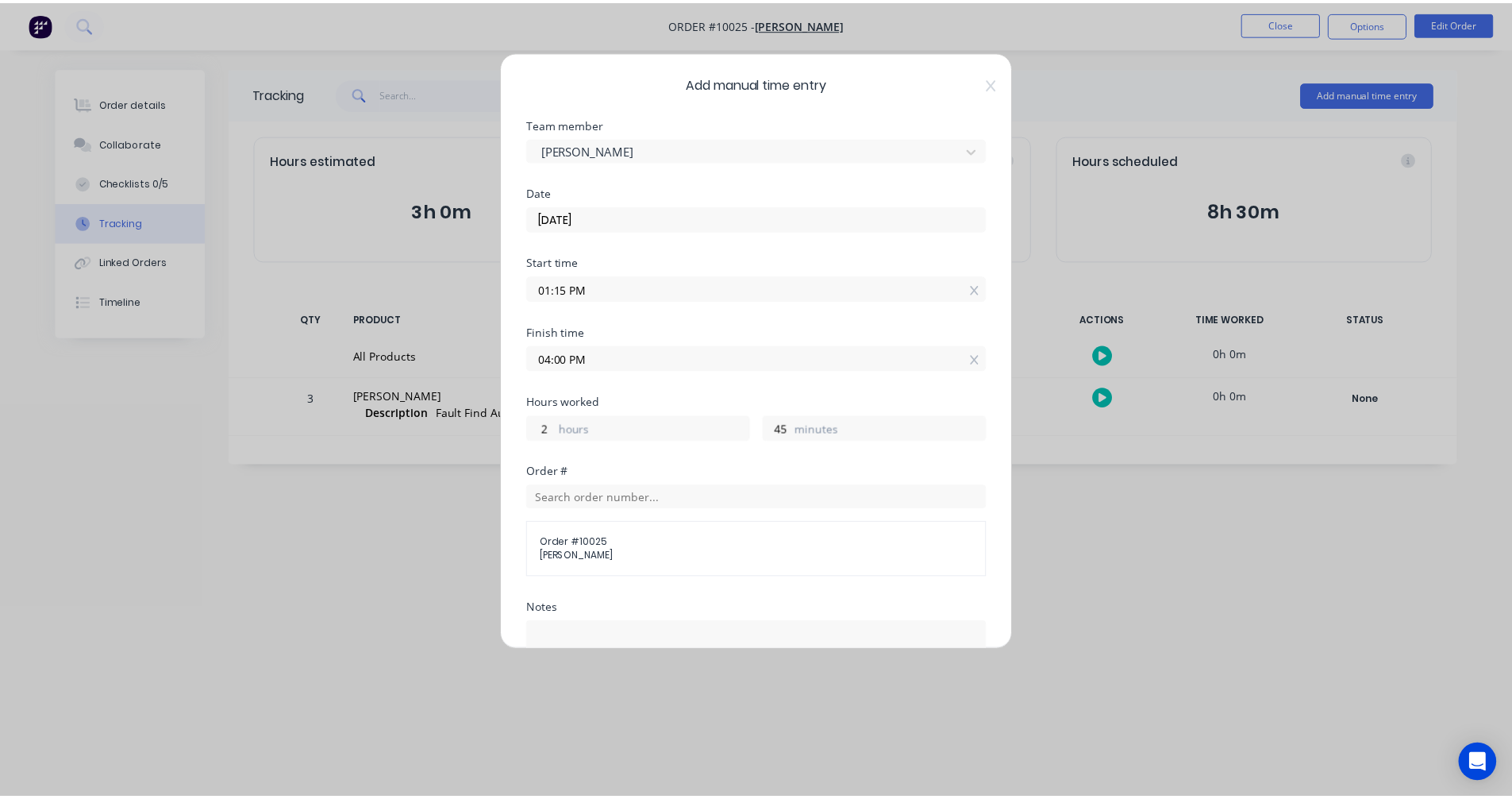
scroll to position [251, 0]
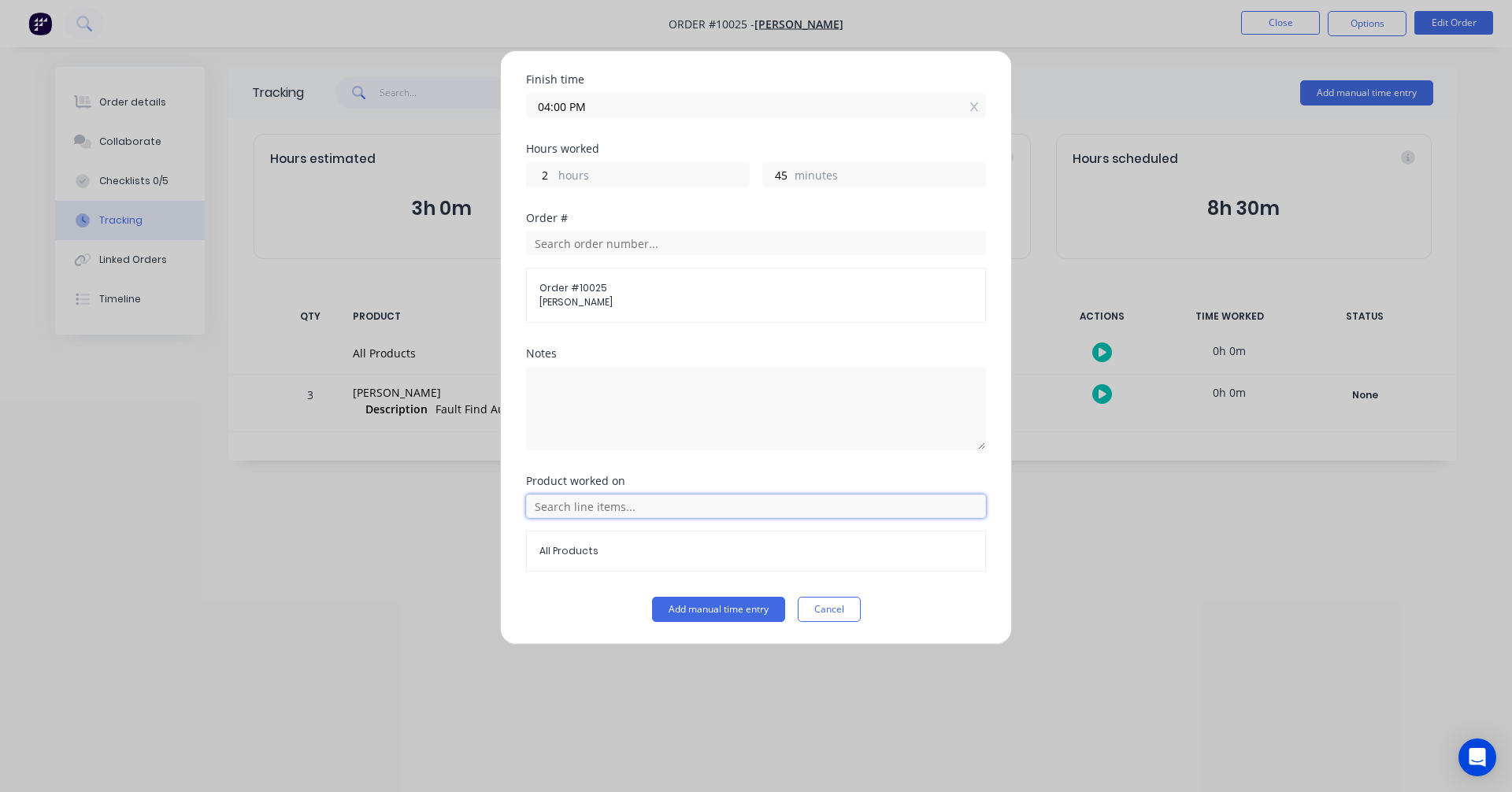
click at [674, 504] on input "text" at bounding box center [755, 506] width 459 height 24
click at [719, 466] on div "Notes" at bounding box center [755, 411] width 459 height 128
click at [664, 503] on input "text" at bounding box center [755, 506] width 459 height 24
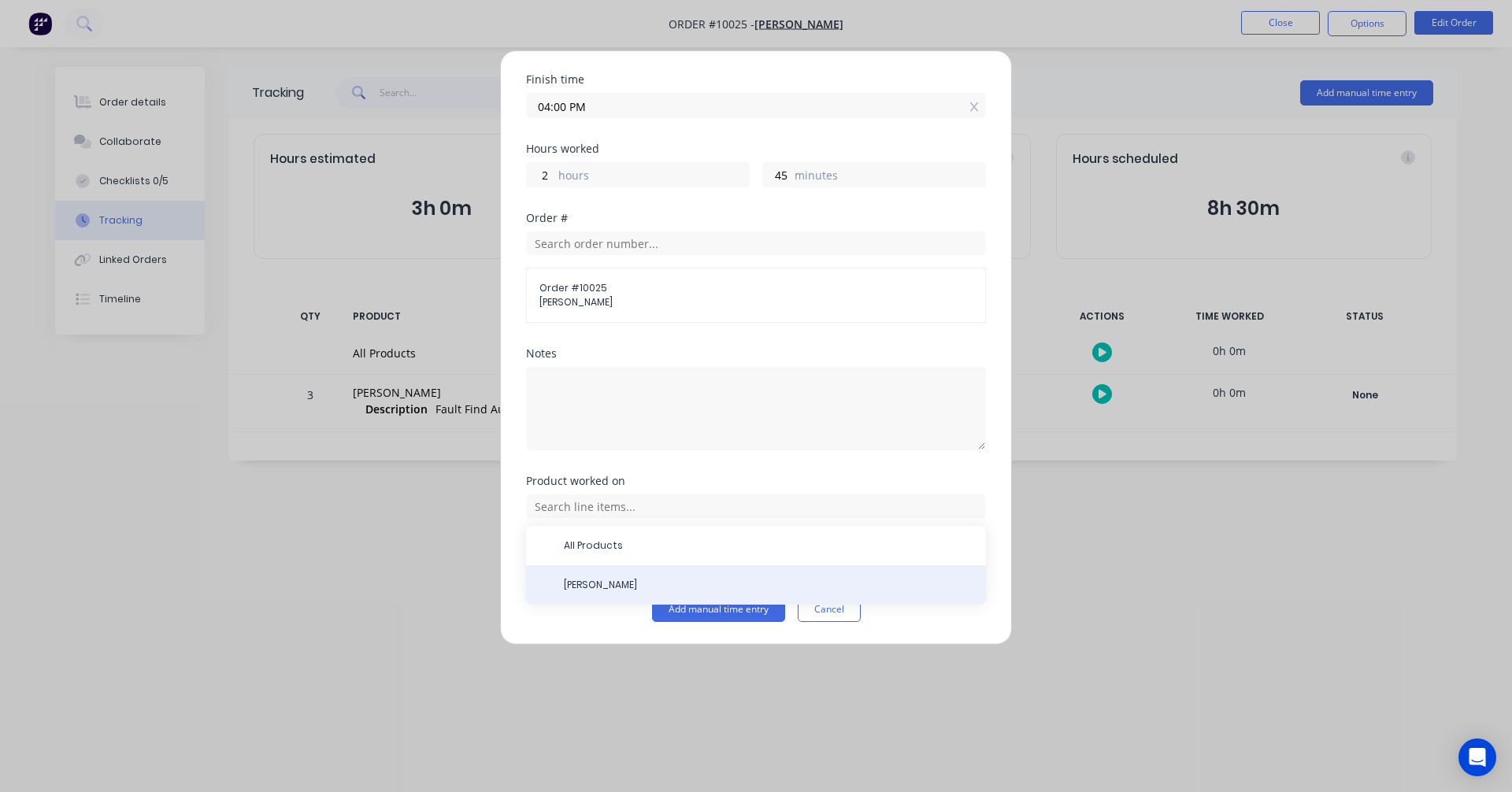
click at [621, 585] on span "[PERSON_NAME]" at bounding box center [768, 585] width 409 height 14
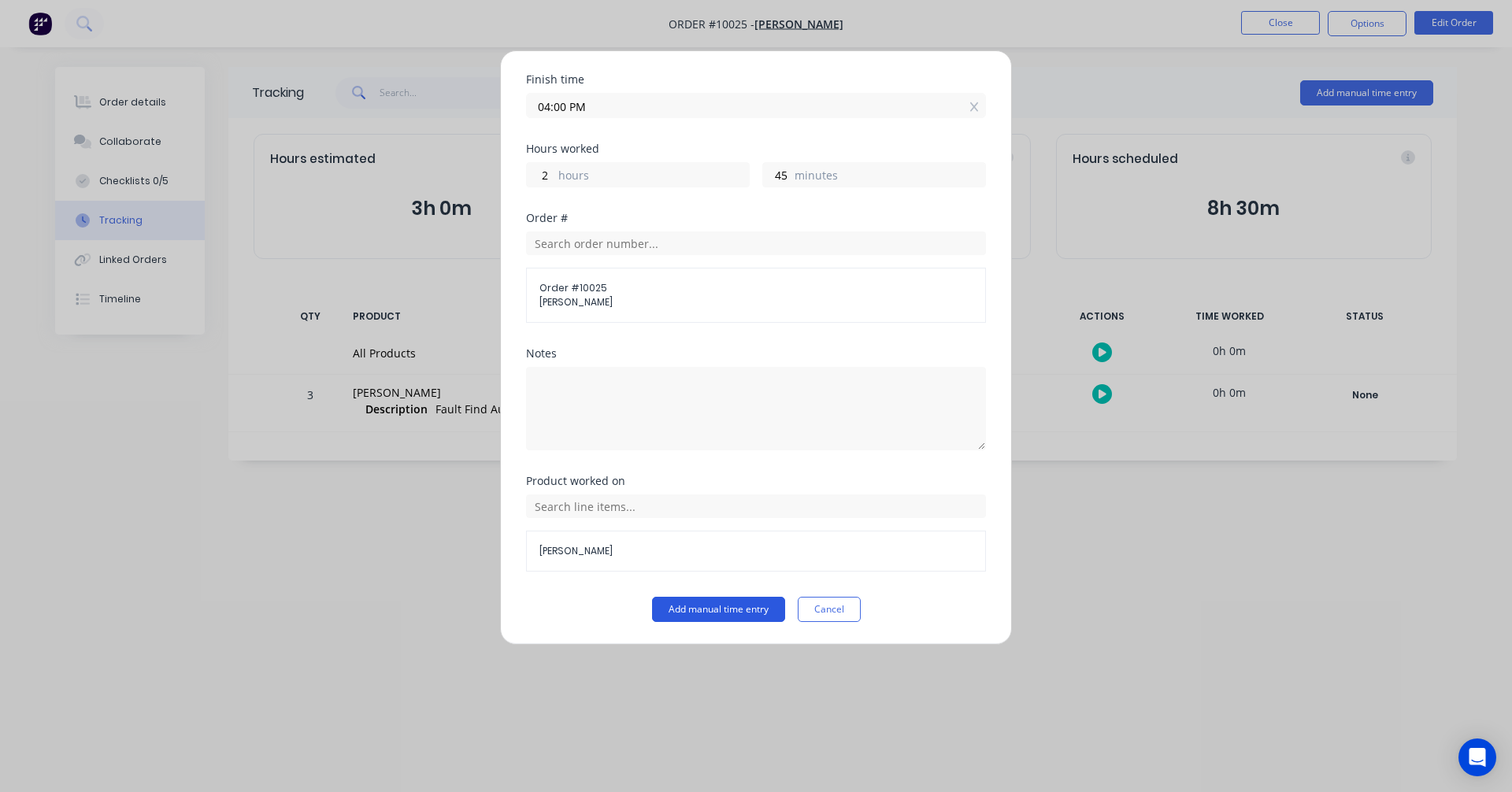
click at [681, 603] on button "Add manual time entry" at bounding box center [718, 609] width 133 height 26
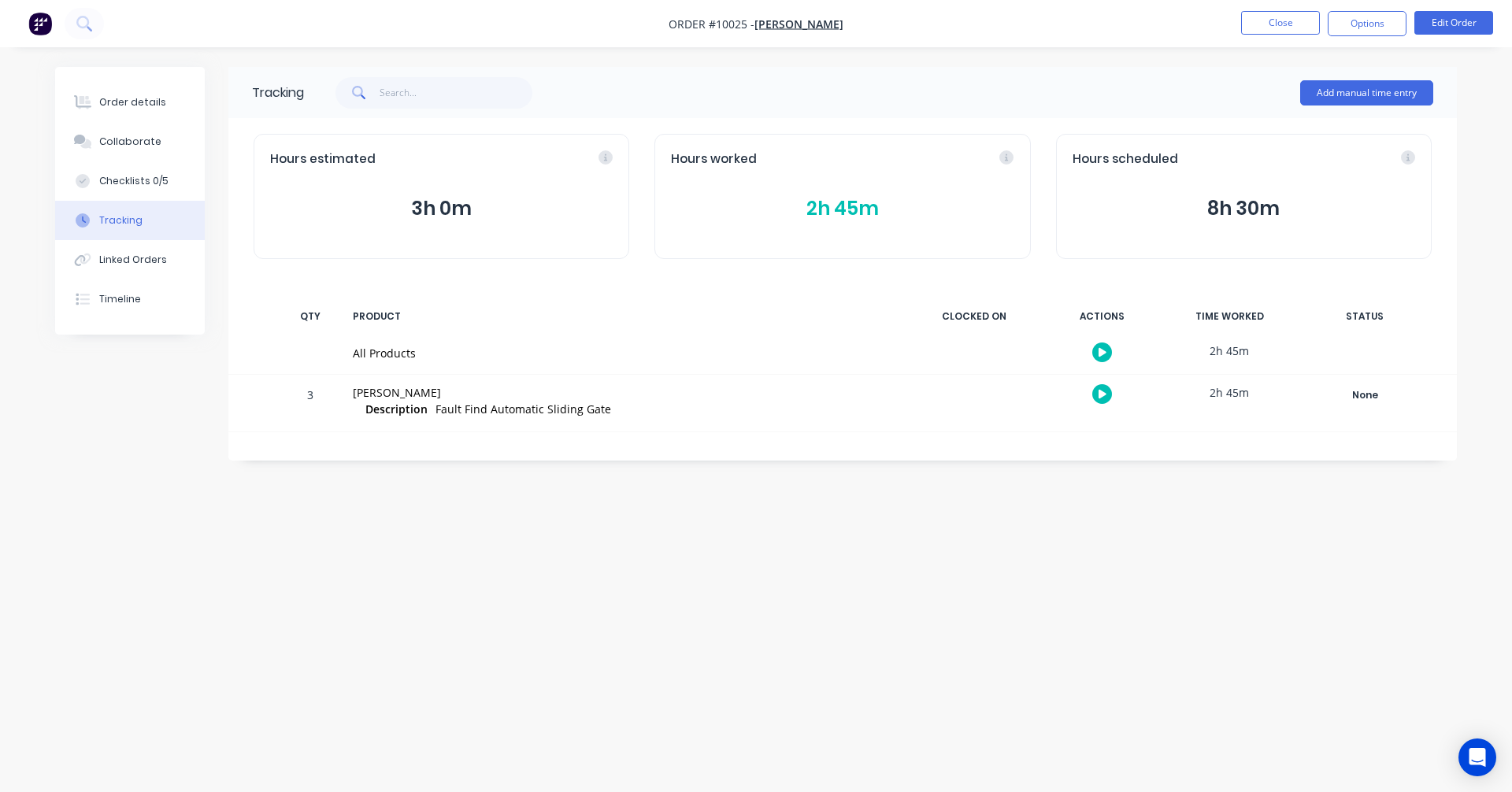
click at [401, 394] on div "[PERSON_NAME]" at bounding box center [623, 392] width 543 height 16
drag, startPoint x: 435, startPoint y: 394, endPoint x: 333, endPoint y: 394, distance: 102.0
click at [333, 394] on div "3 Albert Scown Description Fault Find Automatic Sliding Gate 2h 45m None Create…" at bounding box center [842, 404] width 1229 height 57
click at [1260, 21] on button "Close" at bounding box center [1280, 23] width 79 height 24
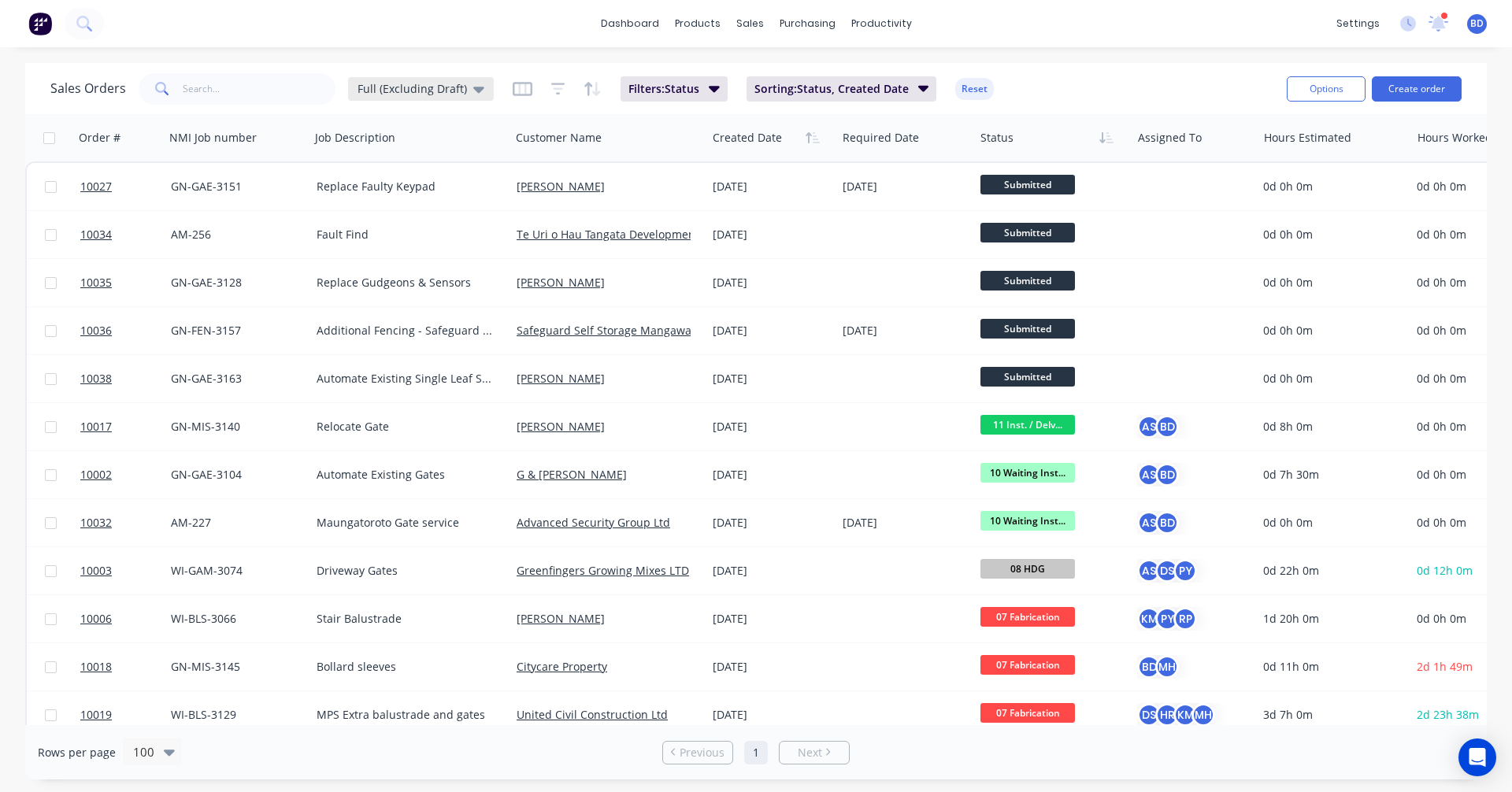
click at [422, 90] on span "Full (Excluding Draft)" at bounding box center [412, 88] width 110 height 16
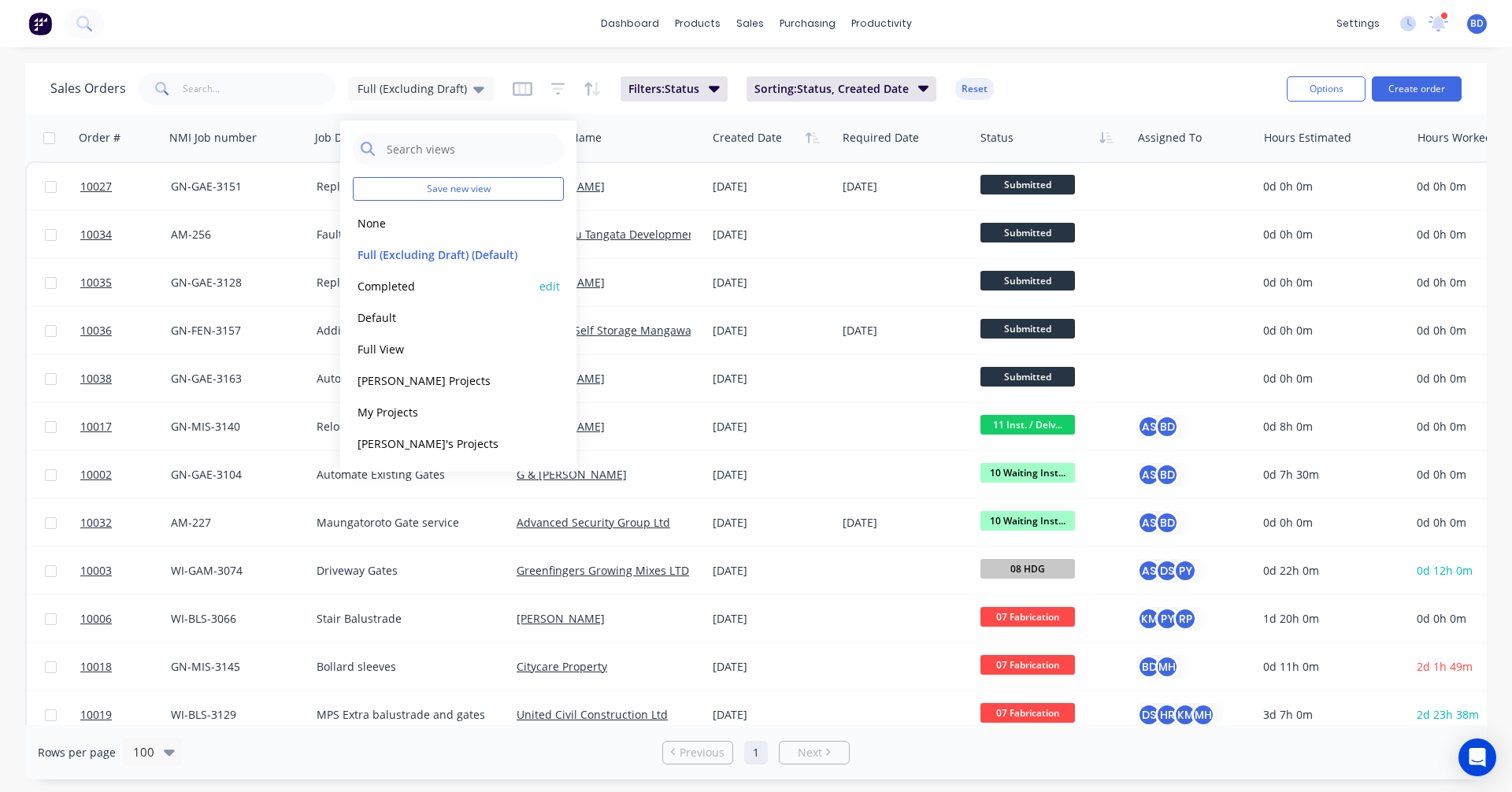
click at [422, 278] on button "Completed" at bounding box center [442, 286] width 180 height 18
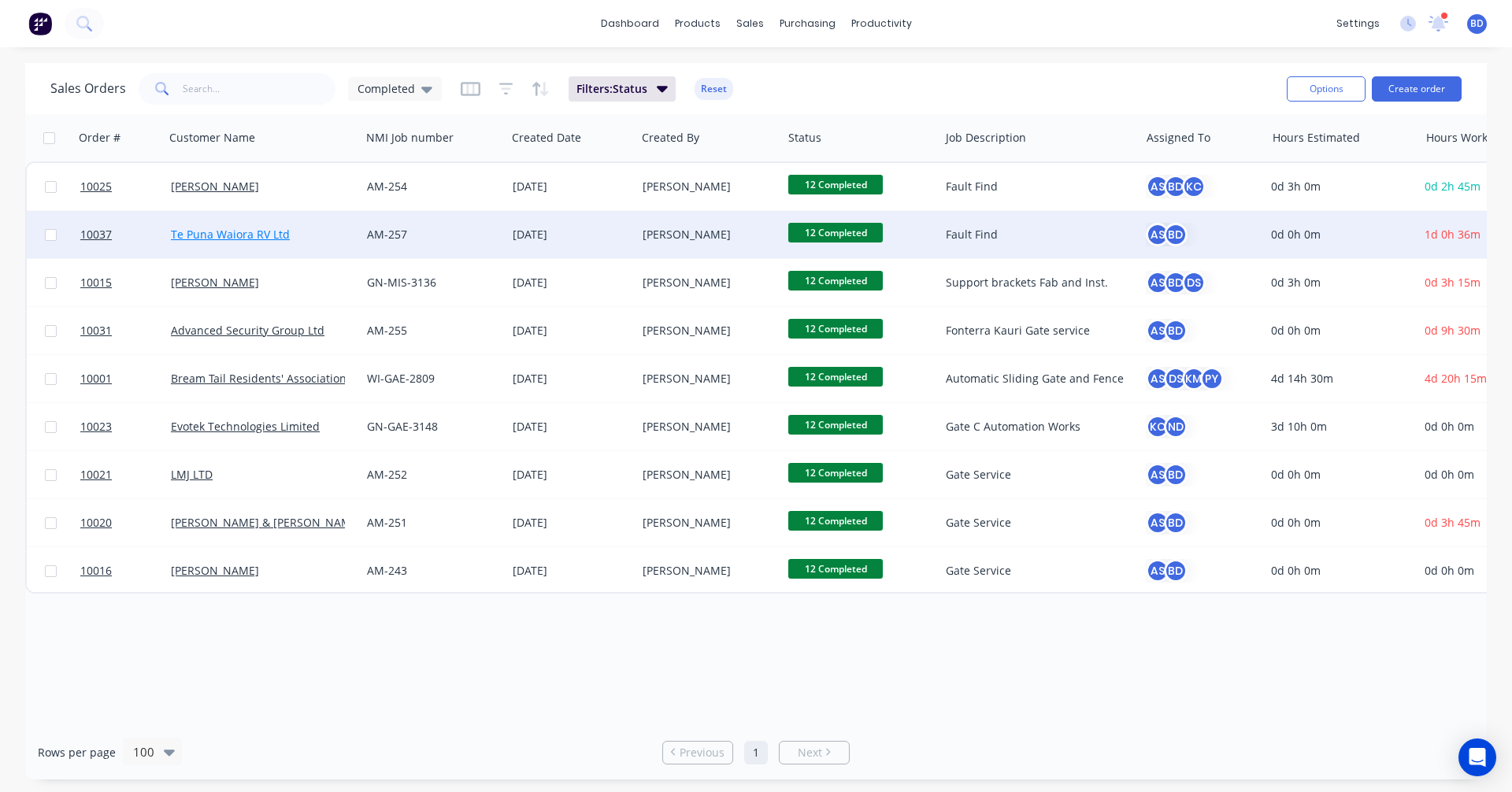
click at [204, 229] on link "Te Puna Waiora RV Ltd" at bounding box center [230, 234] width 119 height 15
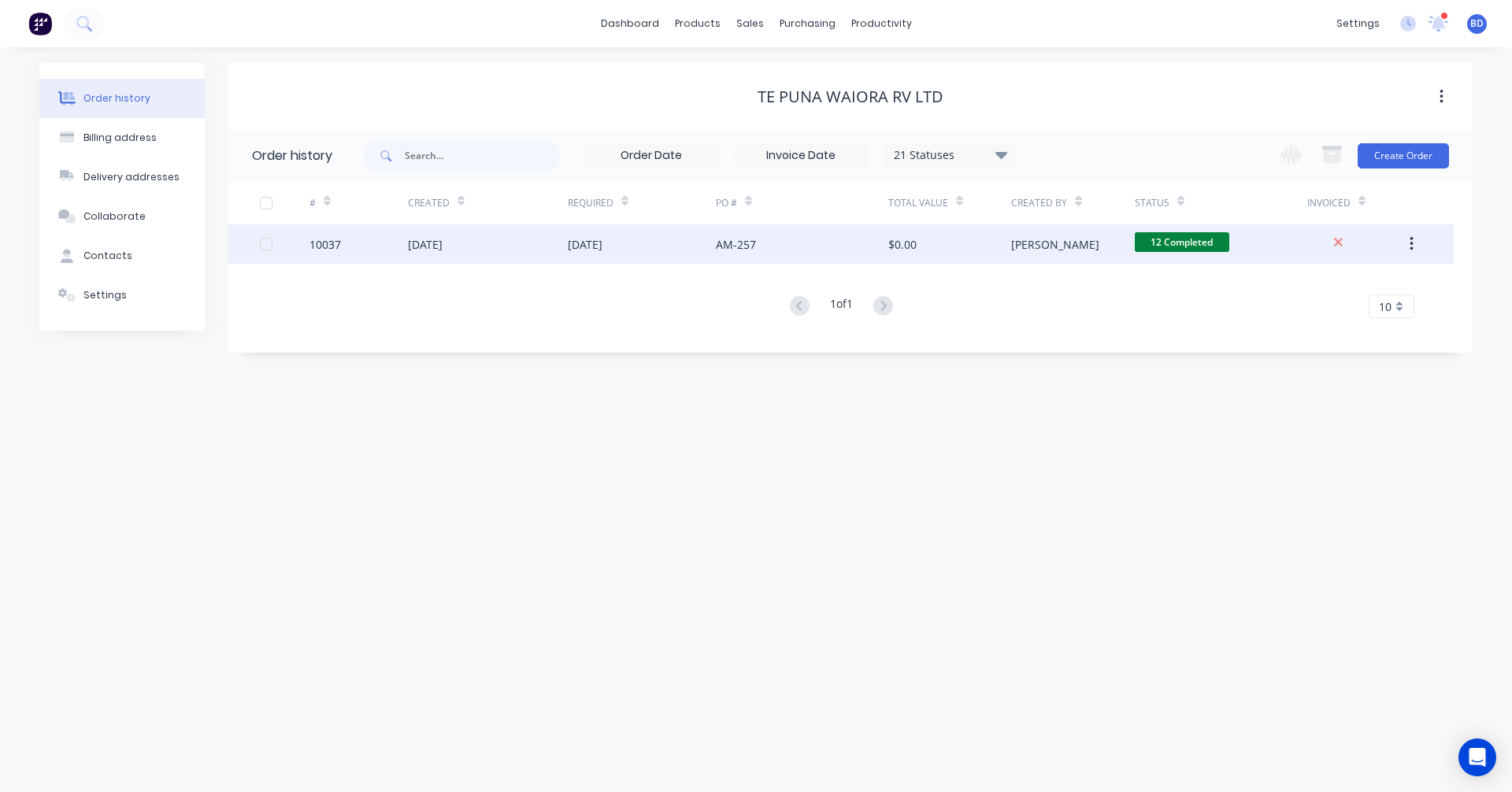
click at [440, 243] on div "[DATE]" at bounding box center [425, 243] width 35 height 16
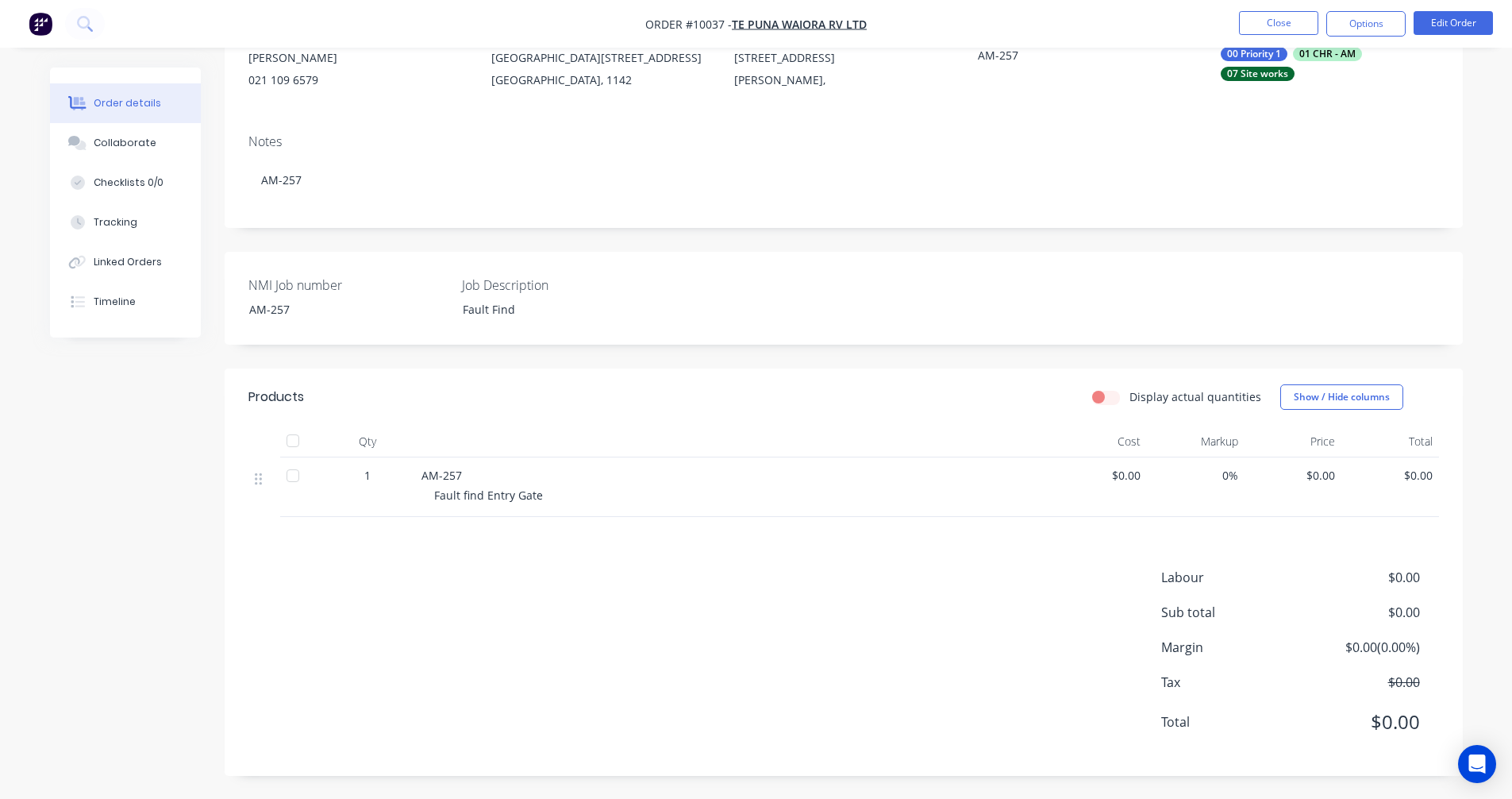
scroll to position [175, 0]
click at [1454, 21] on button "Edit Order" at bounding box center [1453, 23] width 79 height 24
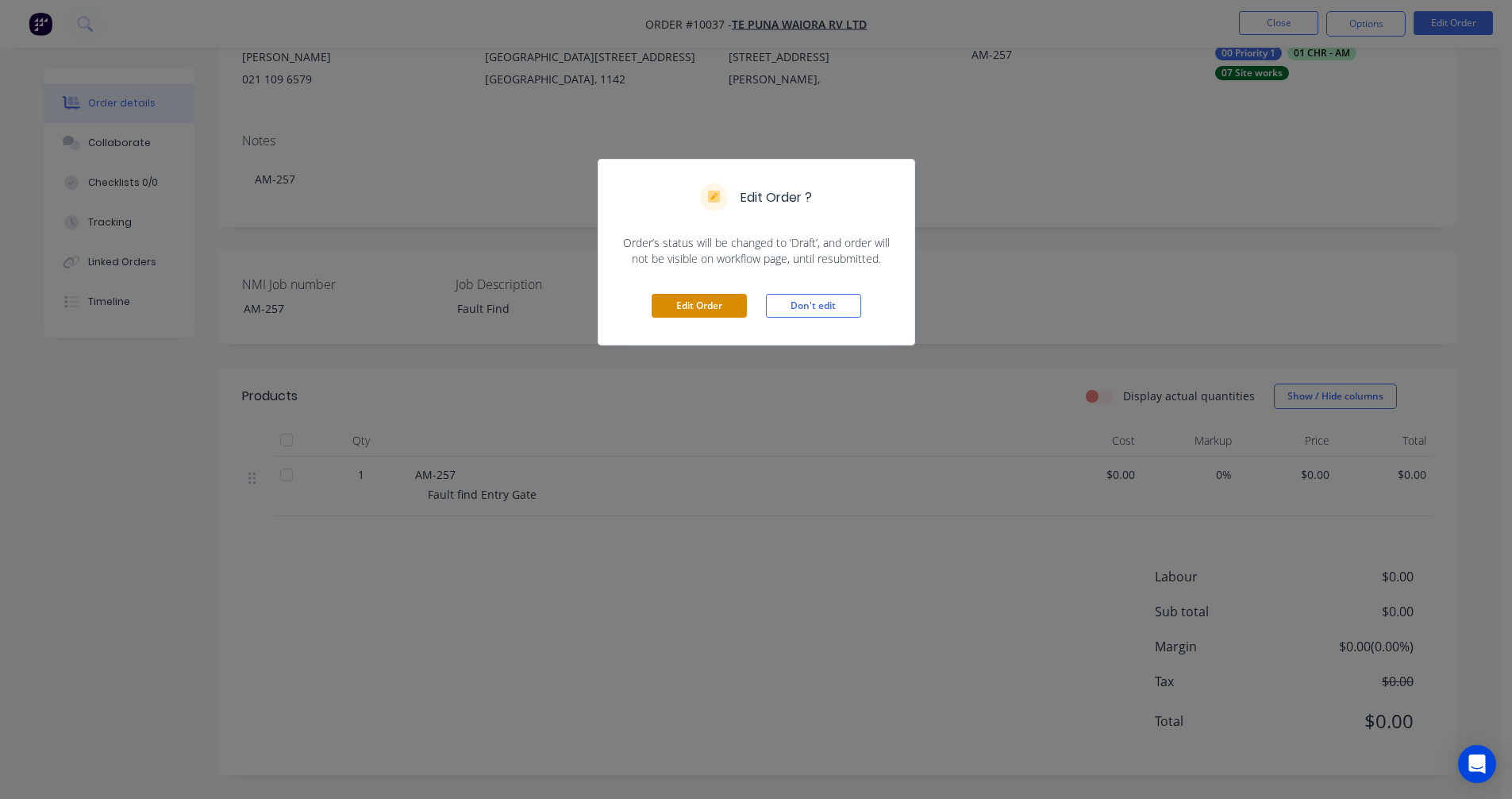
click at [713, 301] on button "Edit Order" at bounding box center [699, 306] width 96 height 24
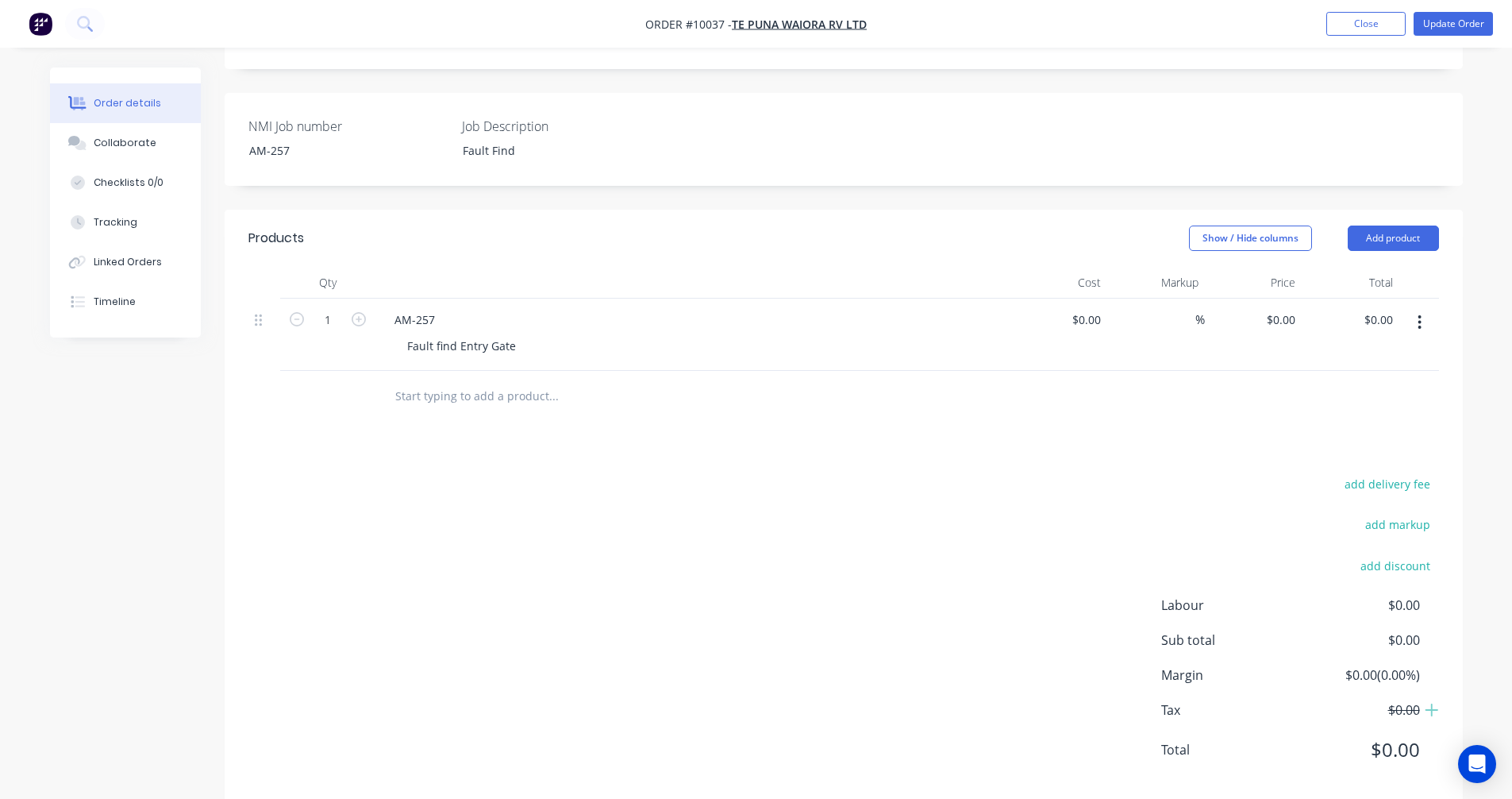
scroll to position [380, 0]
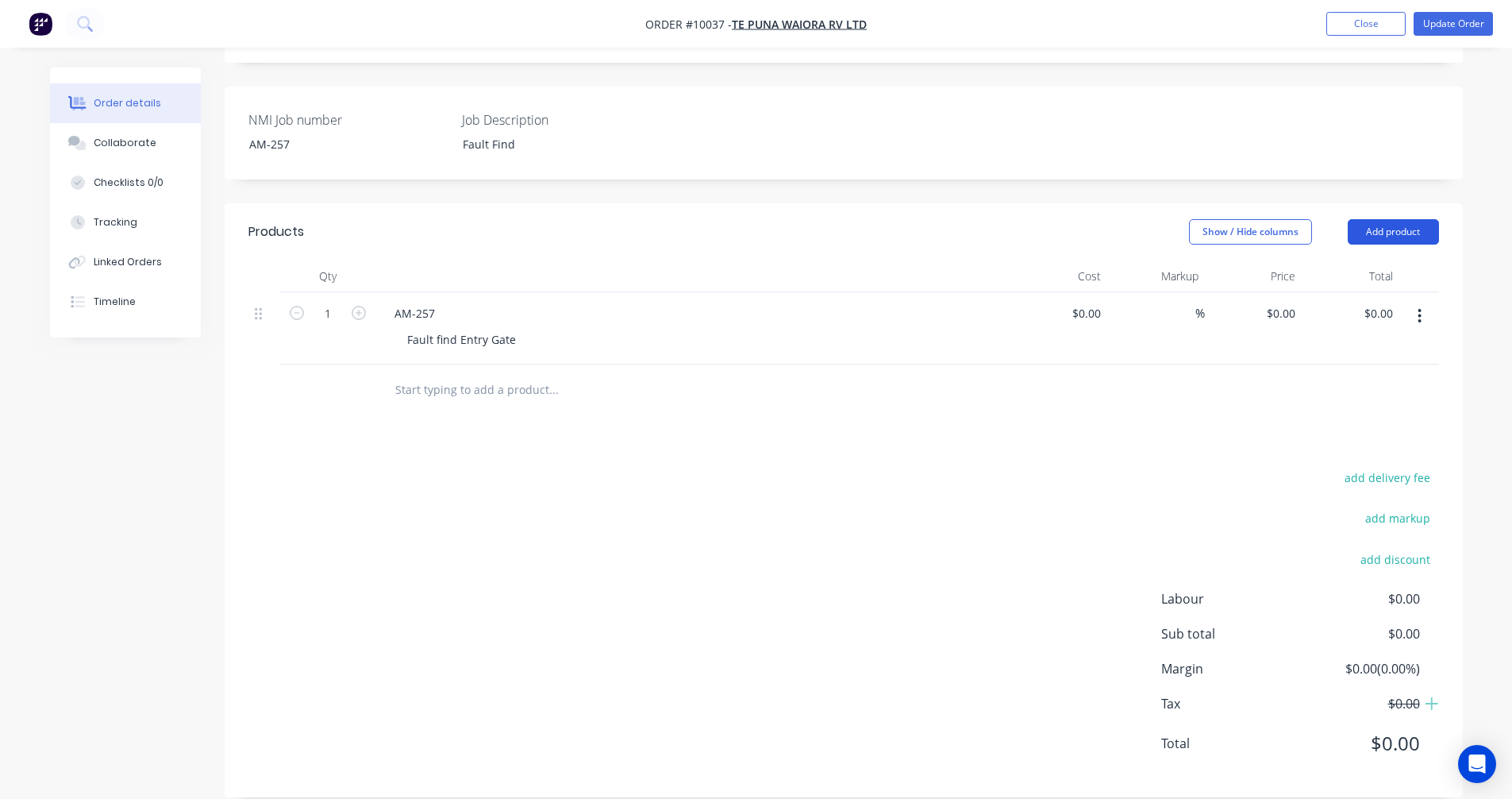
click at [1398, 219] on button "Add product" at bounding box center [1394, 231] width 92 height 26
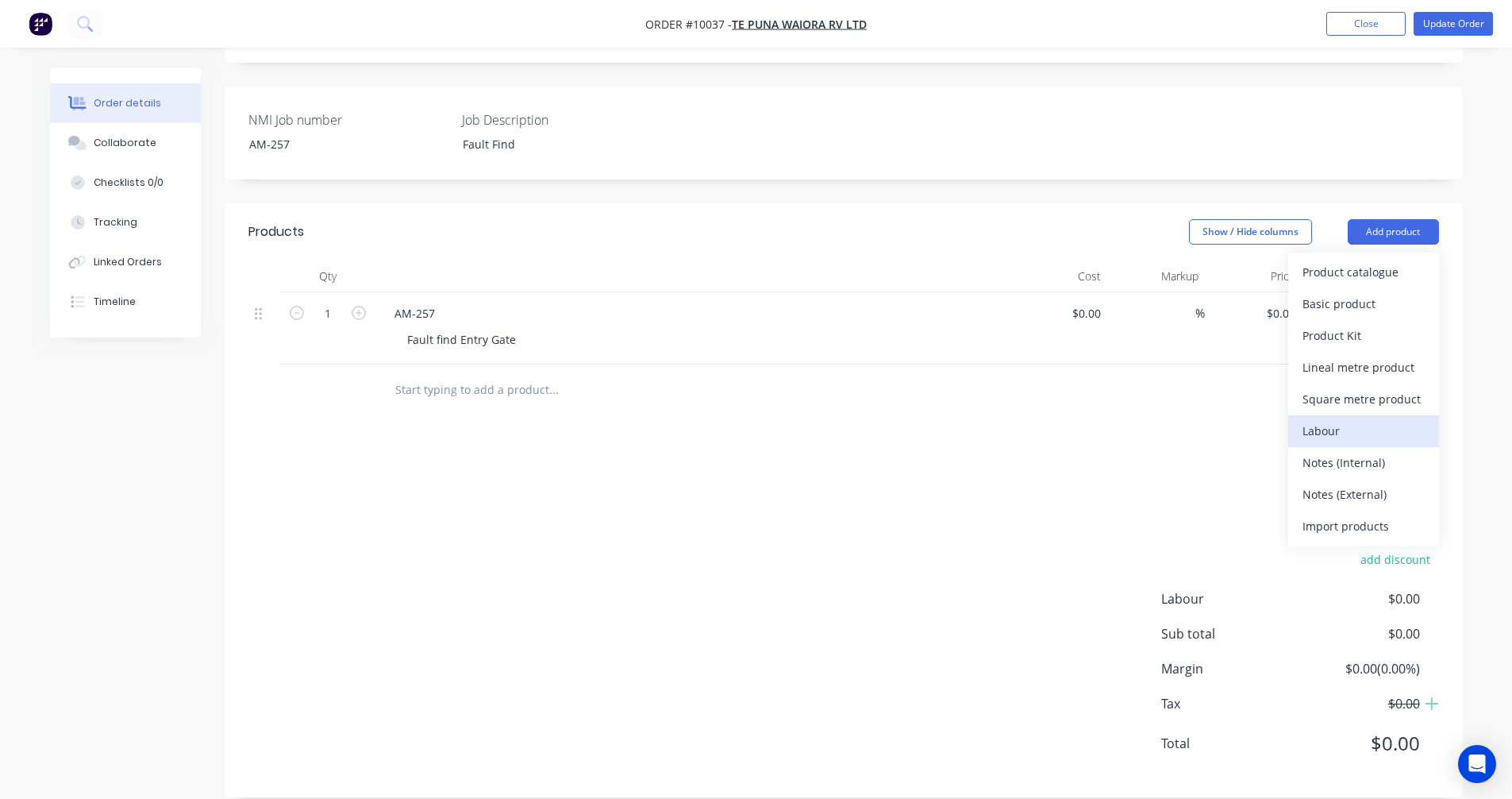
click at [1324, 420] on div "Labour" at bounding box center [1364, 431] width 122 height 23
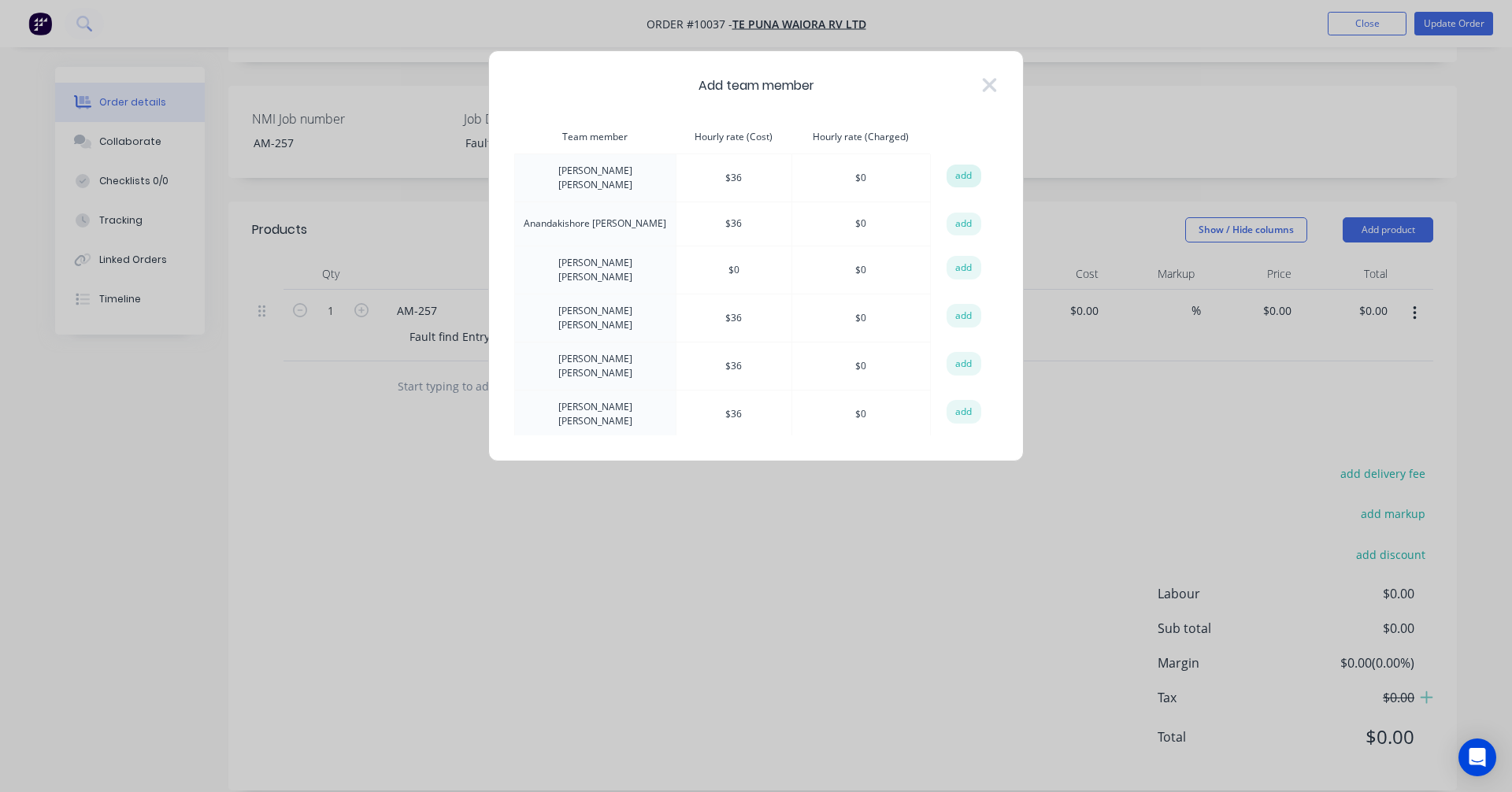
click at [956, 174] on button "add" at bounding box center [963, 176] width 35 height 24
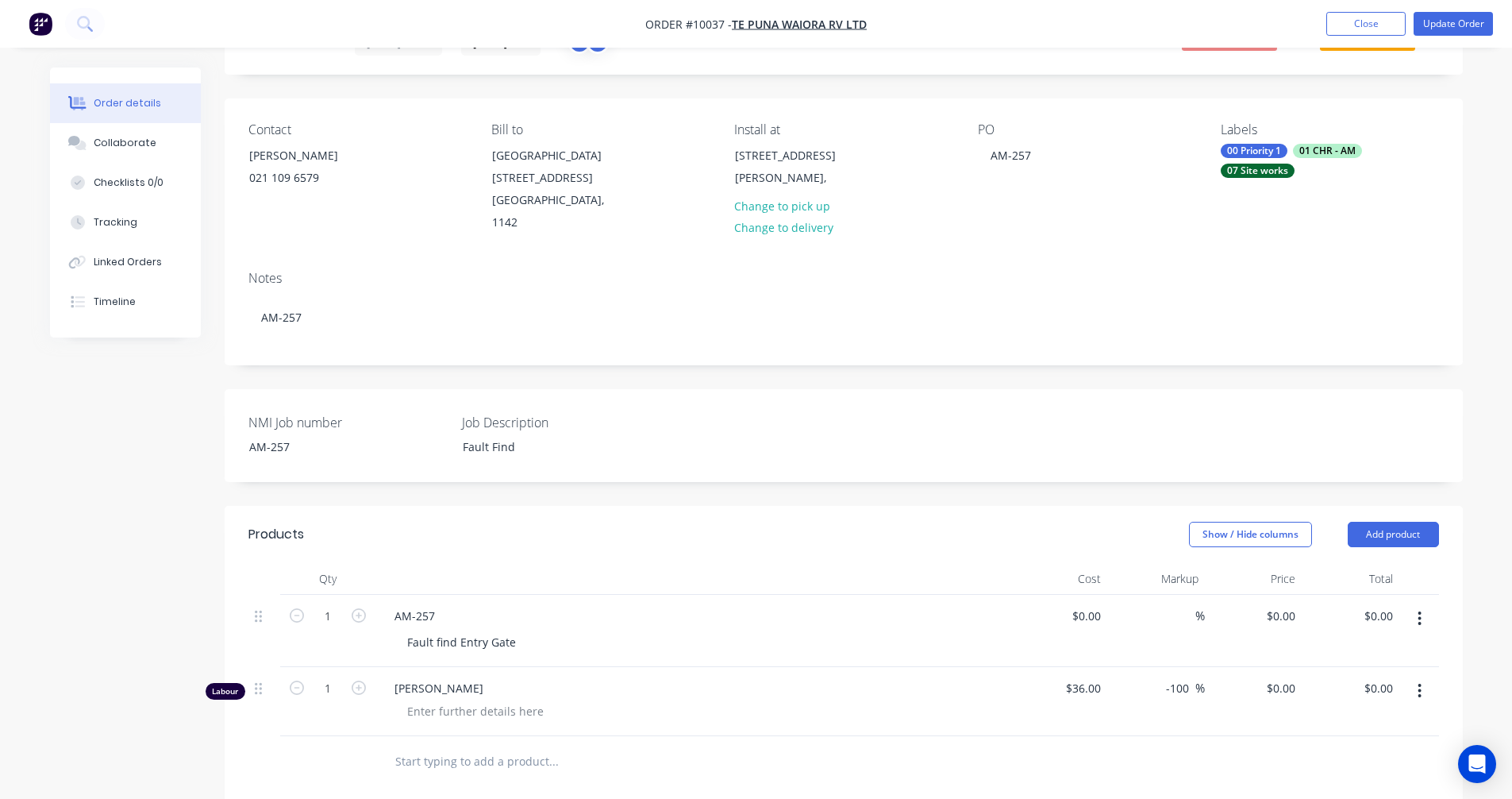
scroll to position [79, 0]
click at [116, 221] on div "Tracking" at bounding box center [116, 222] width 44 height 14
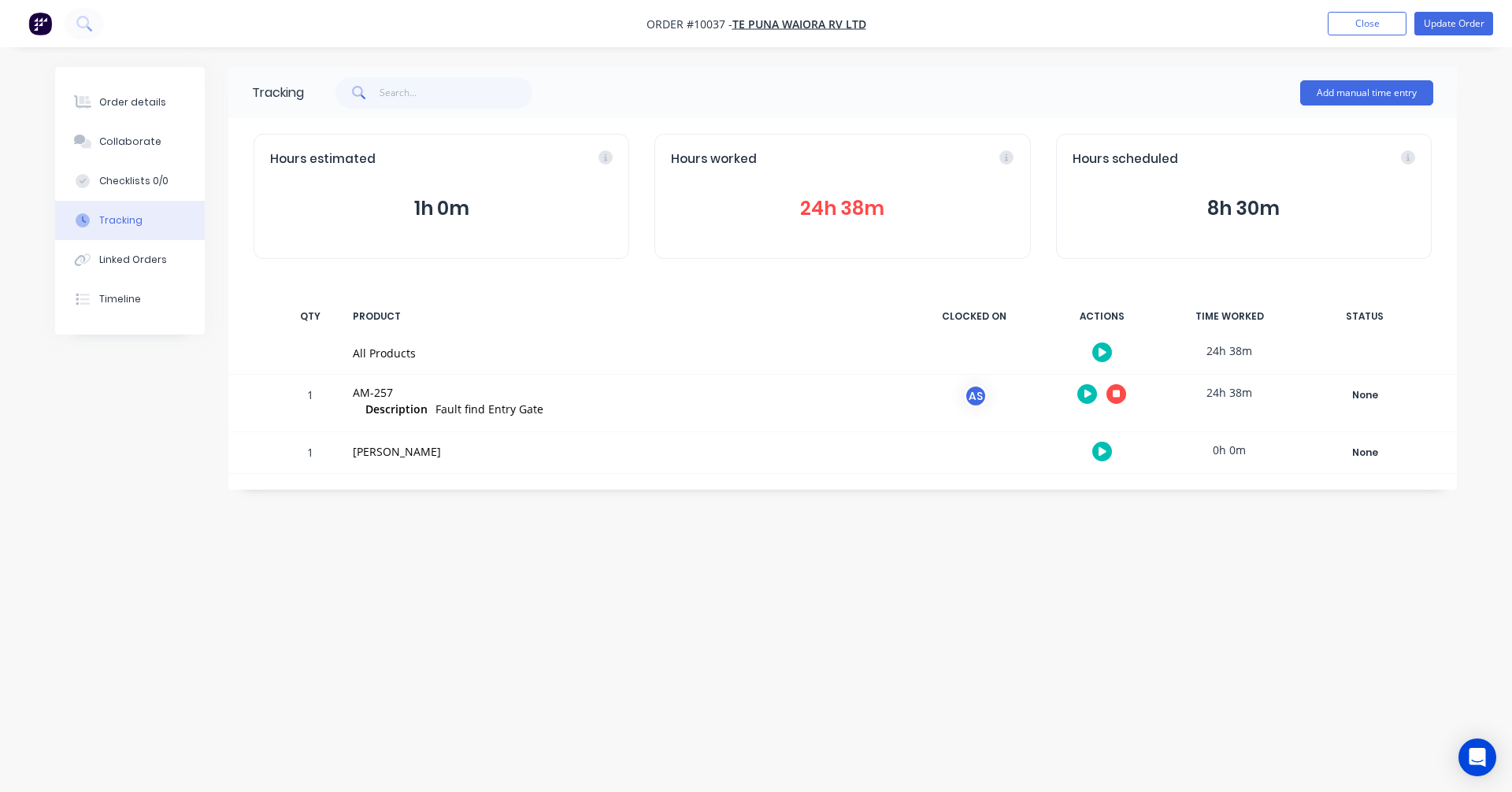
click at [981, 400] on div "AS" at bounding box center [975, 396] width 24 height 24
click at [1121, 396] on button "button" at bounding box center [1116, 394] width 20 height 20
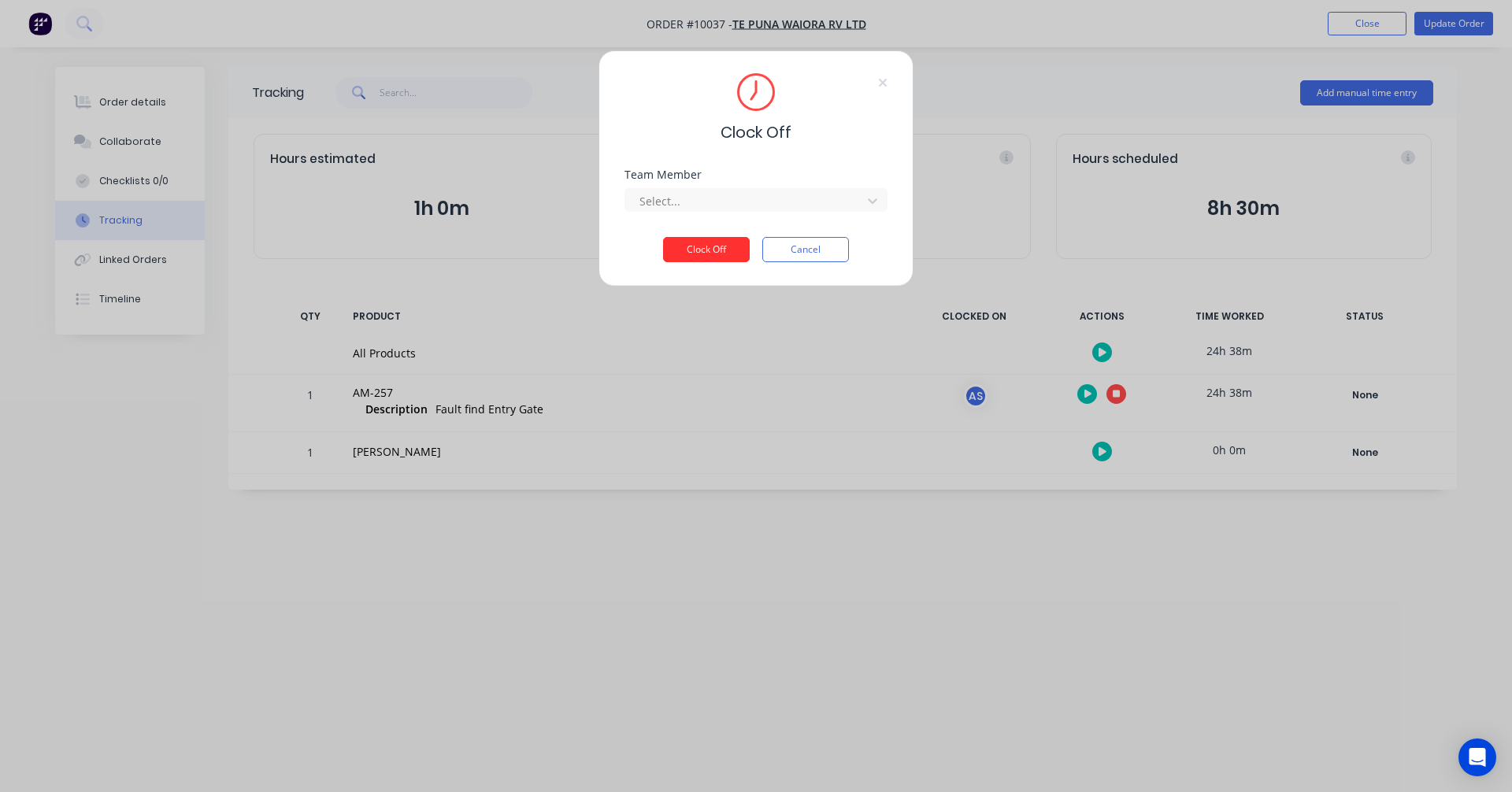
click at [726, 244] on button "Clock Off" at bounding box center [706, 249] width 86 height 26
click at [726, 237] on div "Team Member Select..." at bounding box center [756, 203] width 263 height 67
click at [739, 209] on div at bounding box center [746, 201] width 216 height 20
click at [709, 263] on button "Clock Off" at bounding box center [706, 261] width 86 height 26
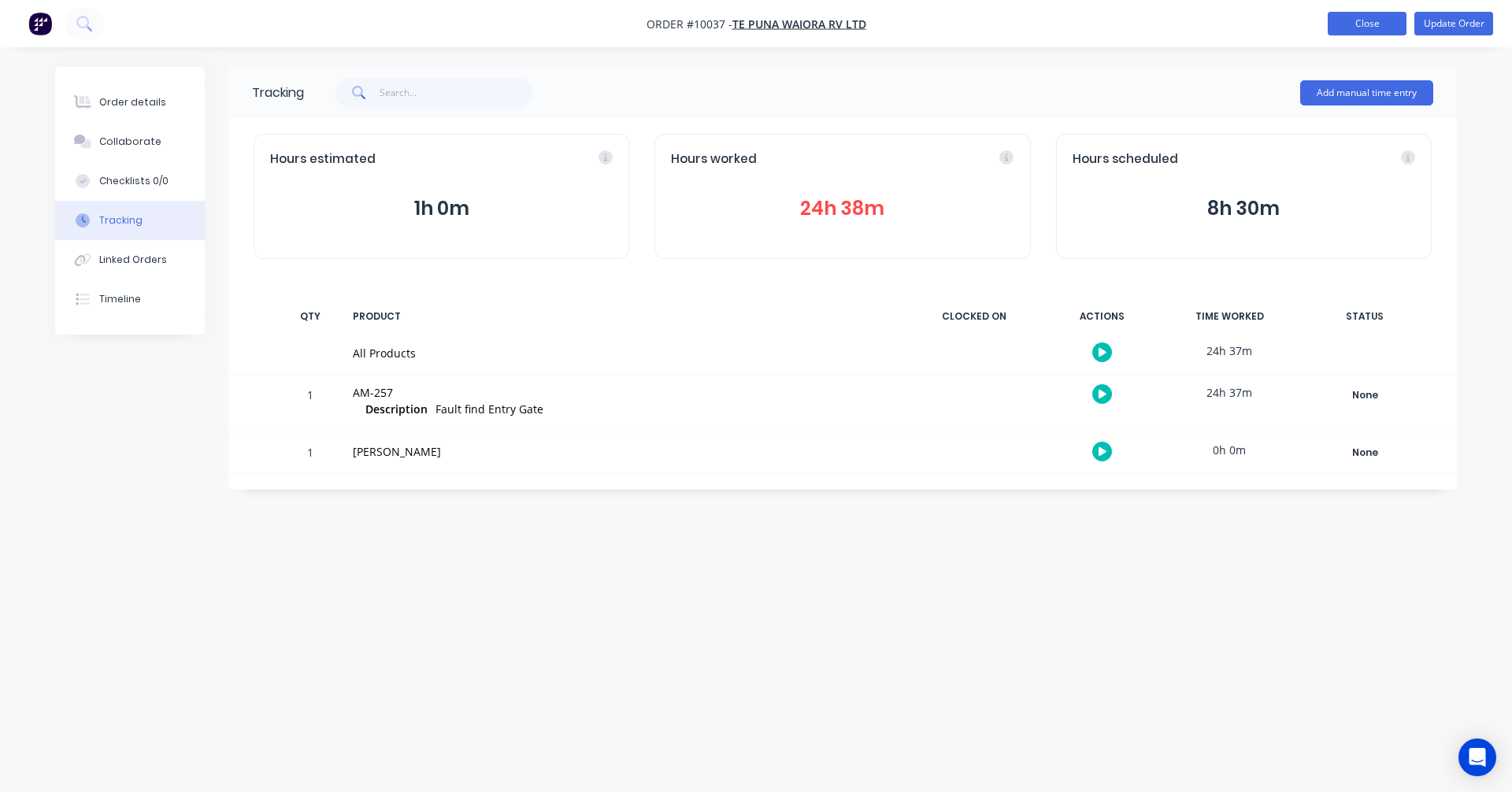
click at [1374, 22] on button "Close" at bounding box center [1366, 23] width 79 height 24
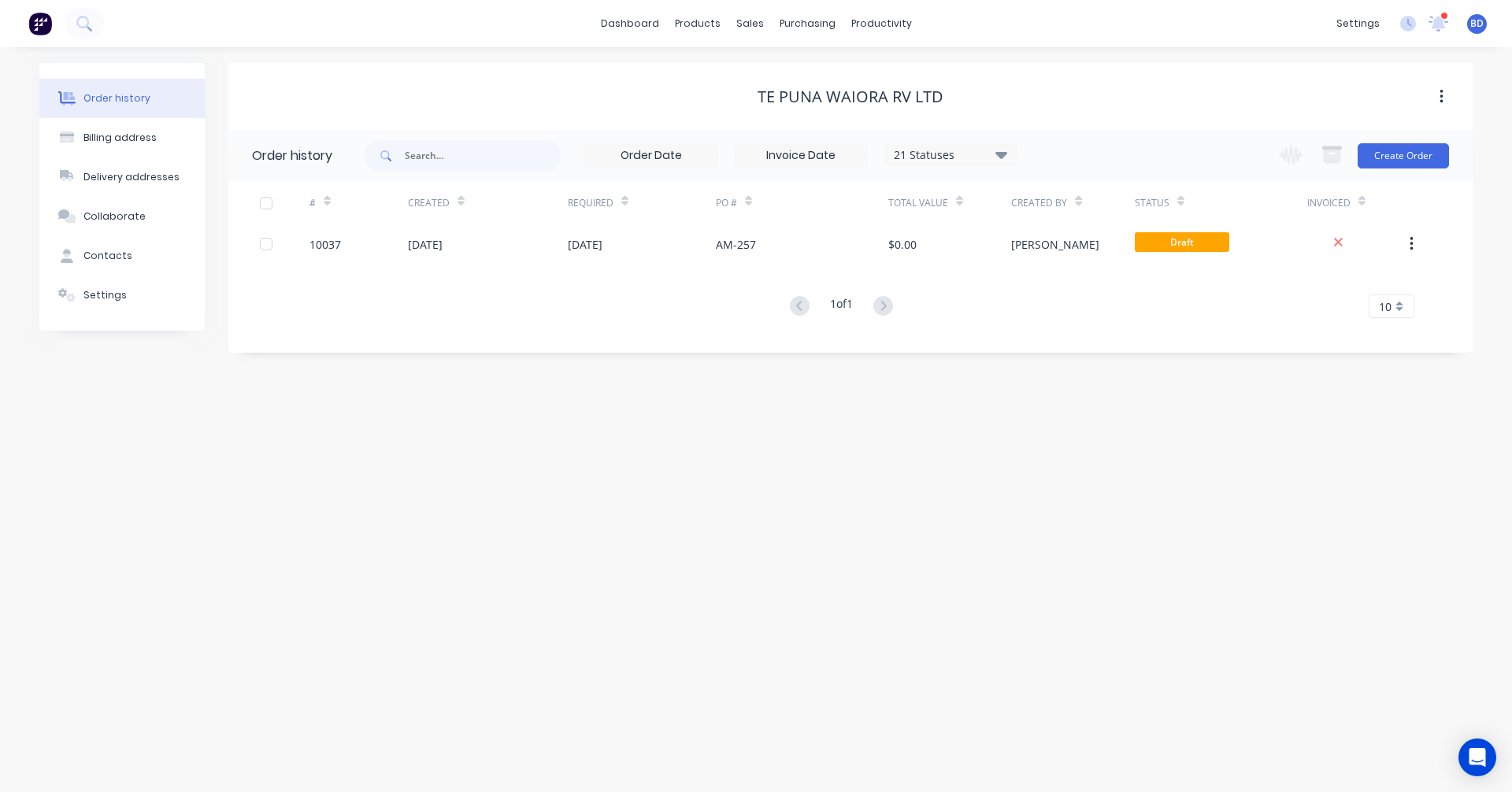
click at [982, 513] on div "Order history Billing address Delivery addresses Collaborate Contacts Settings …" at bounding box center [756, 420] width 1512 height 745
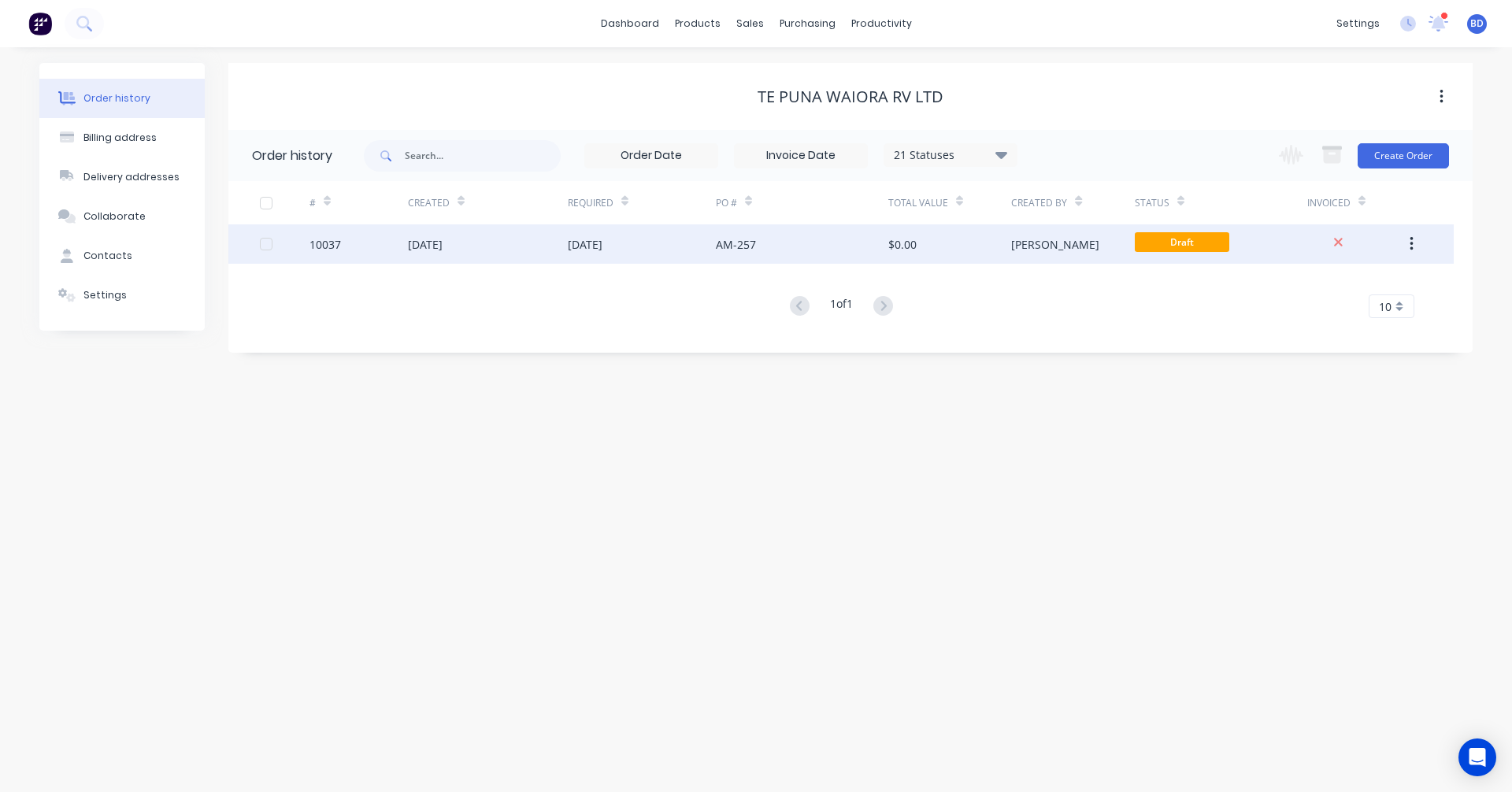
click at [431, 246] on div "[DATE]" at bounding box center [425, 243] width 35 height 16
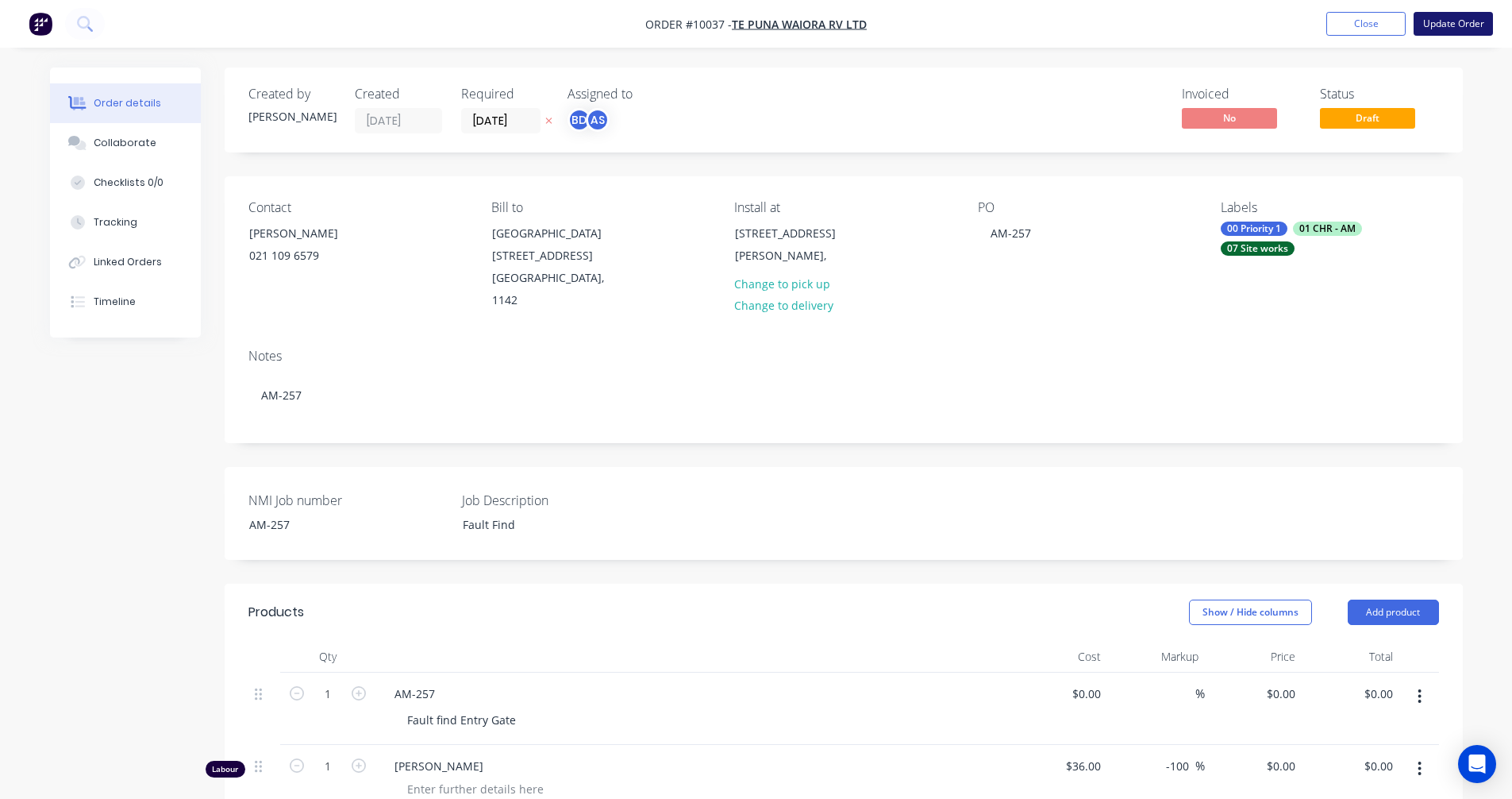
click at [1487, 22] on button "Update Order" at bounding box center [1453, 23] width 79 height 24
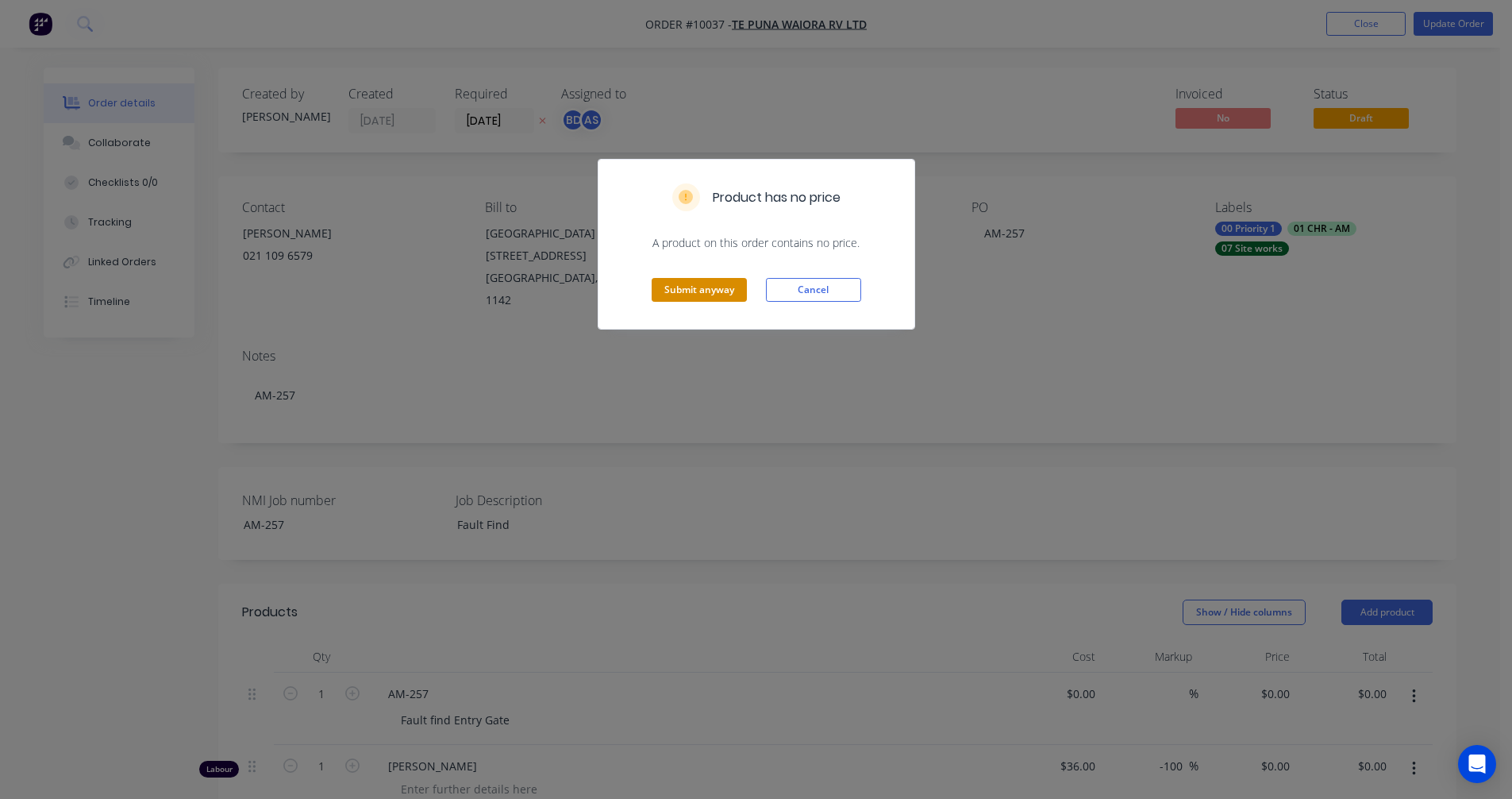
click at [689, 290] on button "Submit anyway" at bounding box center [699, 290] width 96 height 24
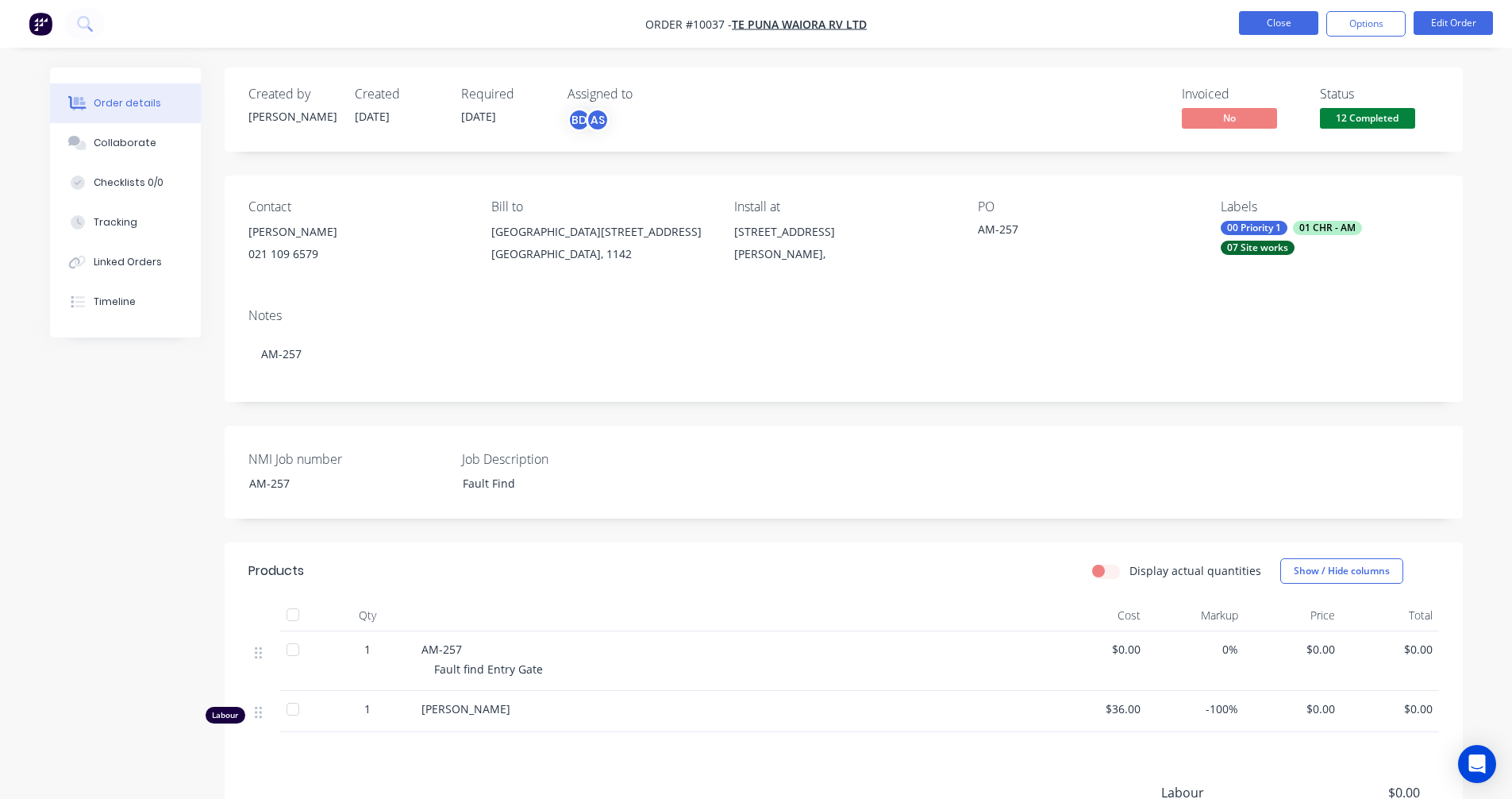
click at [1281, 26] on button "Close" at bounding box center [1278, 23] width 79 height 24
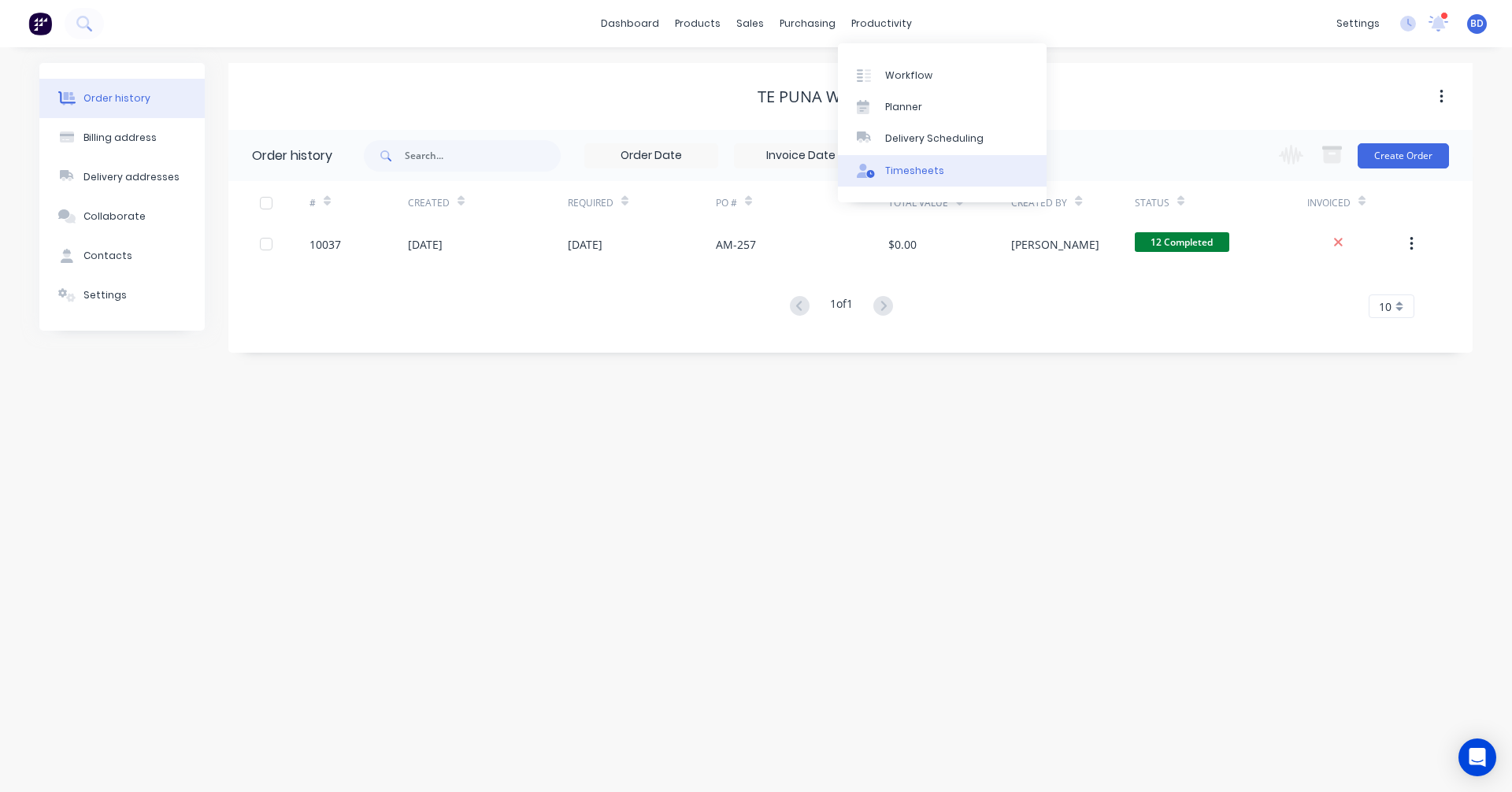
click at [928, 173] on div "Timesheets" at bounding box center [914, 171] width 59 height 14
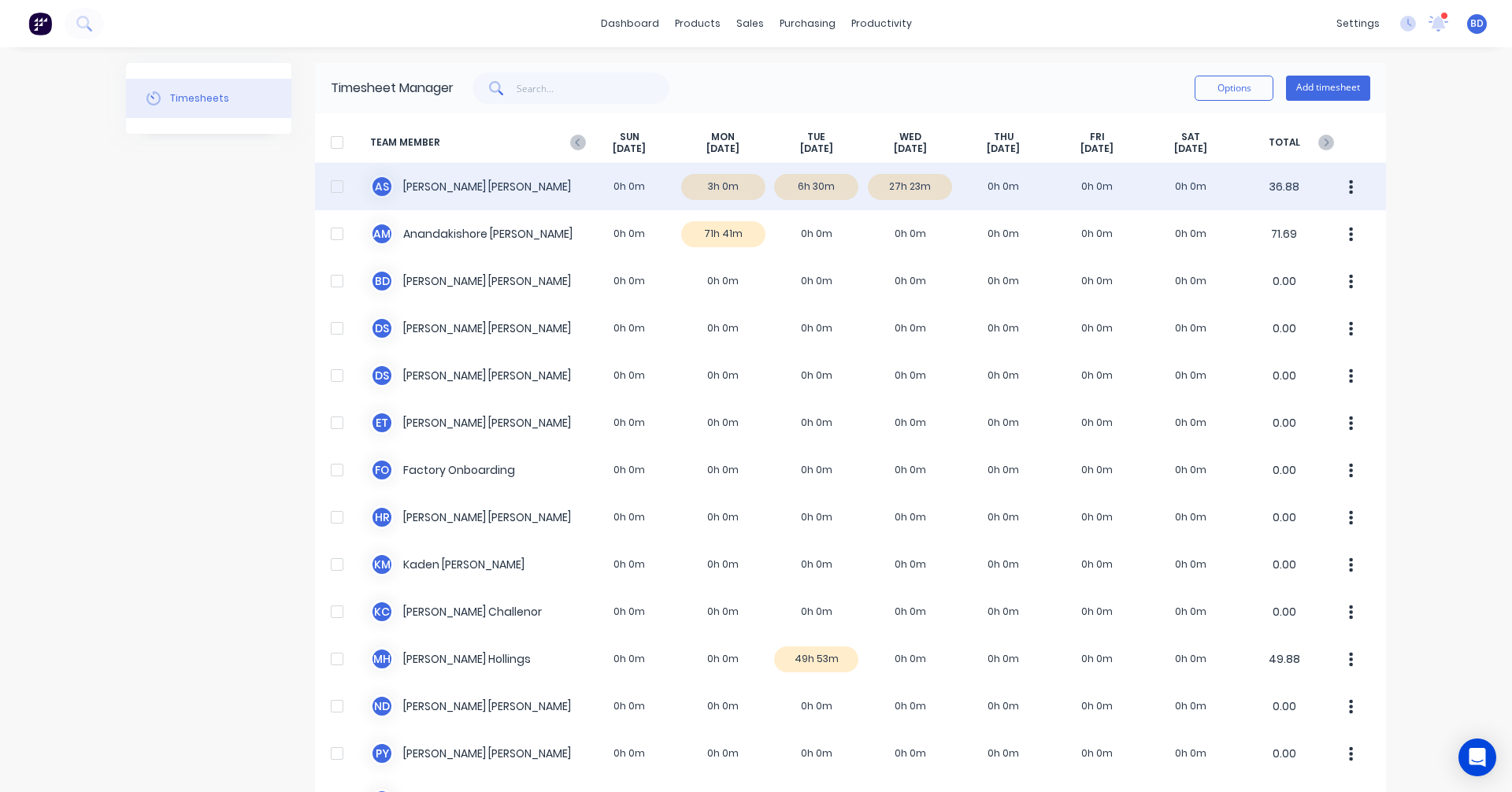
click at [907, 193] on div "A S Albert Scown 0h 0m 3h 0m 6h 30m 27h 23m 0h 0m 0h 0m 0h 0m 36.88" at bounding box center [850, 187] width 1071 height 47
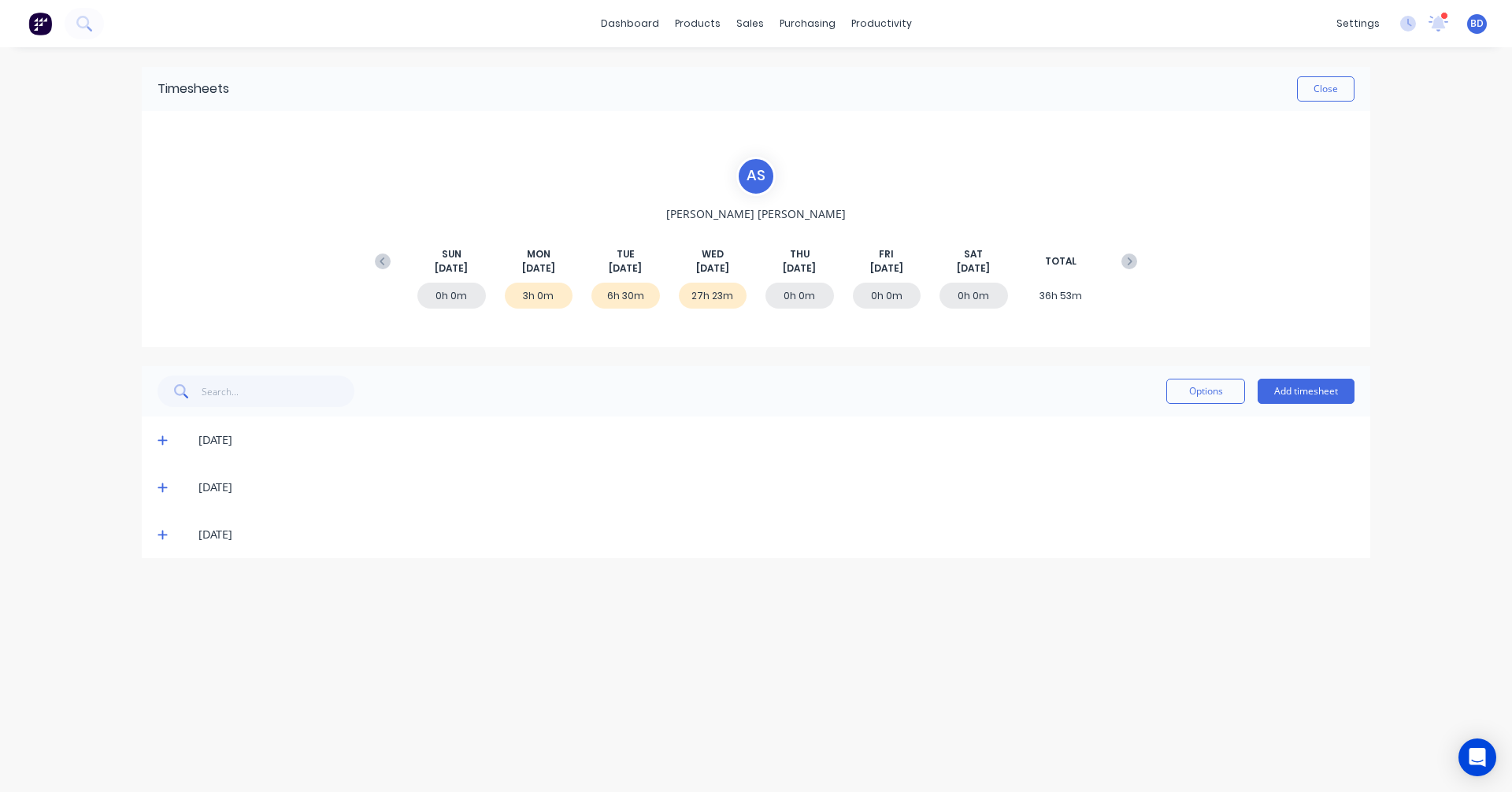
click at [156, 440] on div "[DATE]" at bounding box center [756, 441] width 1229 height 47
click at [160, 440] on icon at bounding box center [162, 441] width 10 height 11
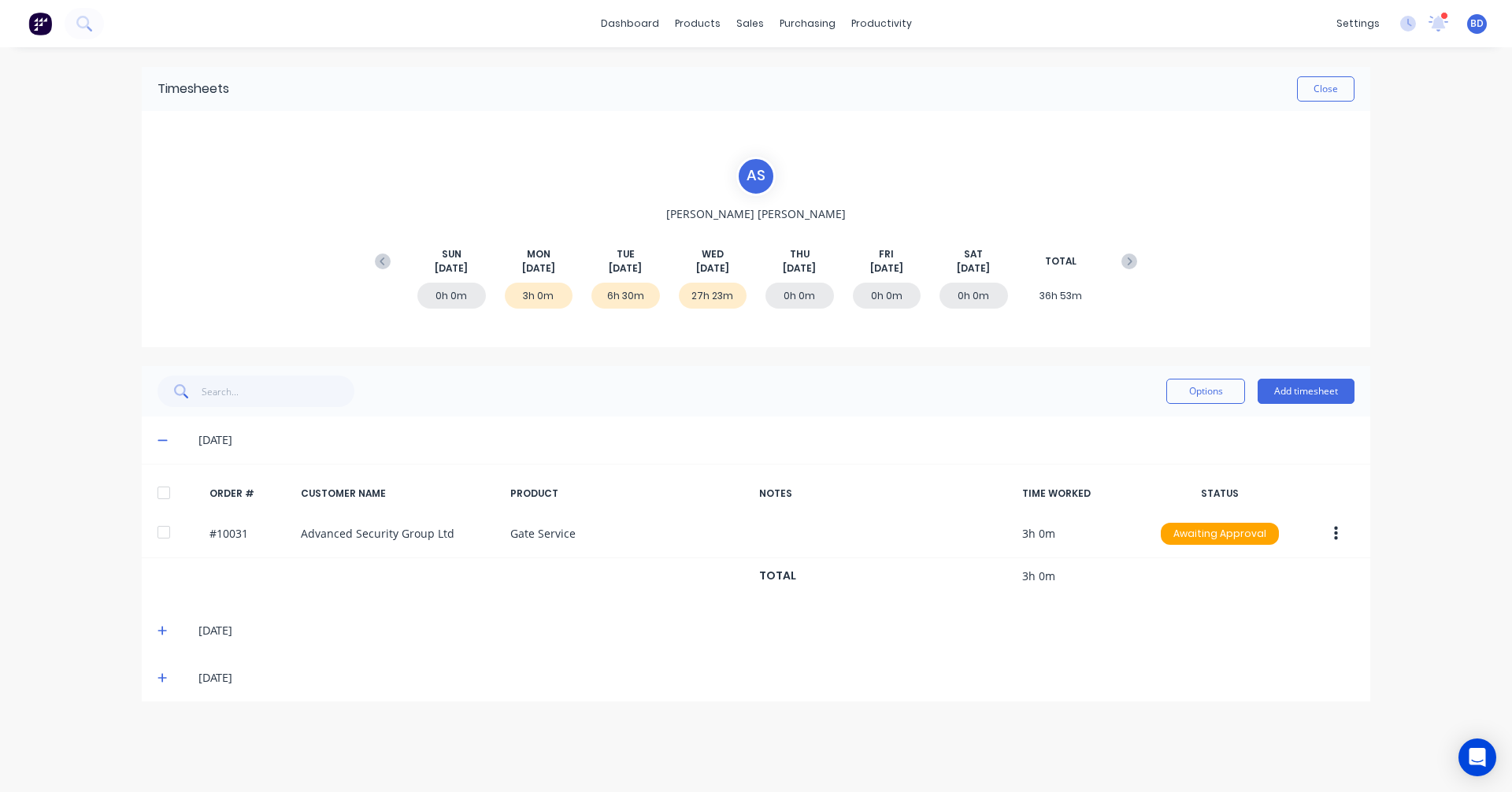
click at [160, 625] on icon at bounding box center [162, 631] width 10 height 11
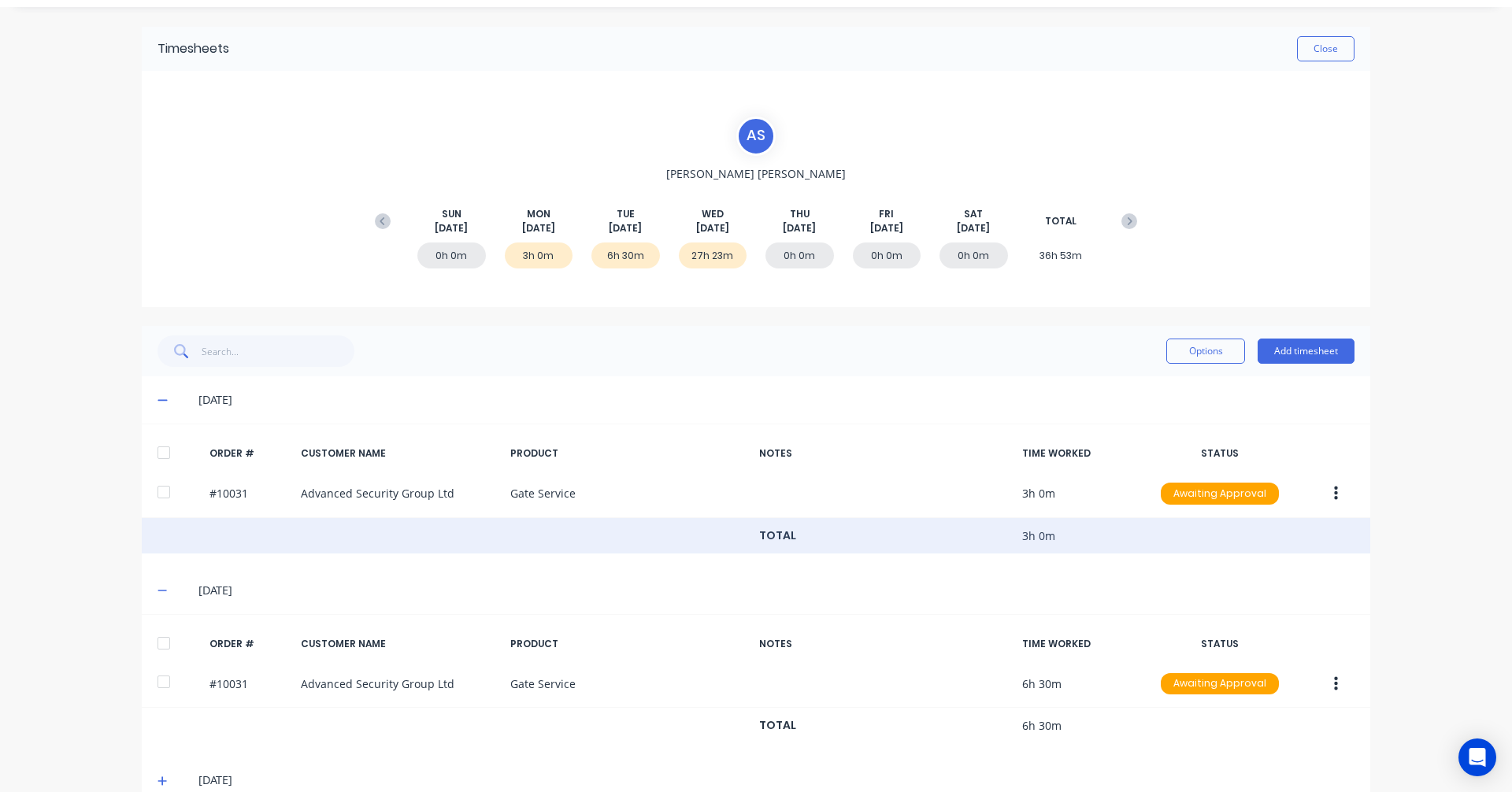
scroll to position [72, 0]
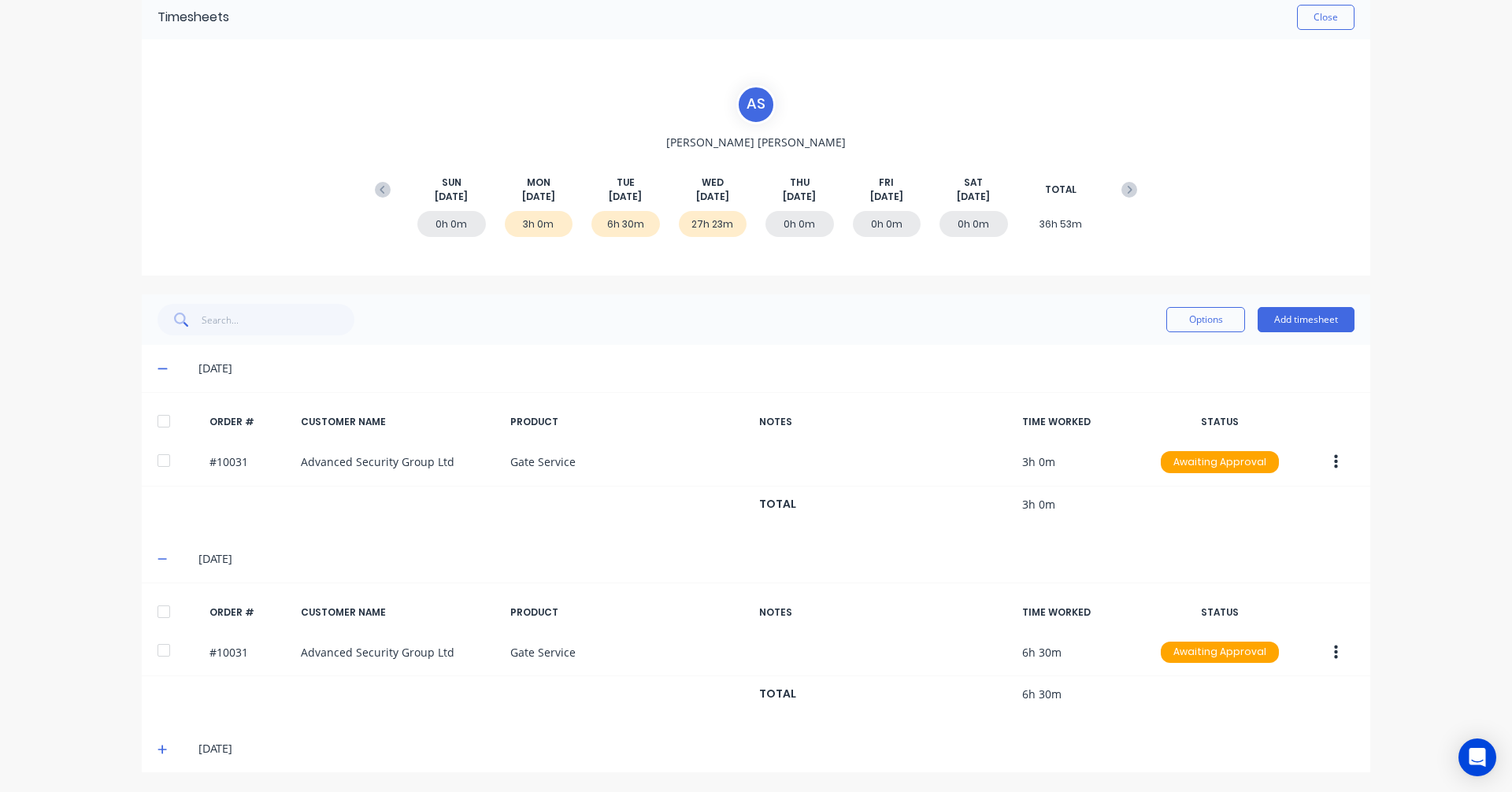
click at [157, 748] on icon at bounding box center [162, 749] width 10 height 11
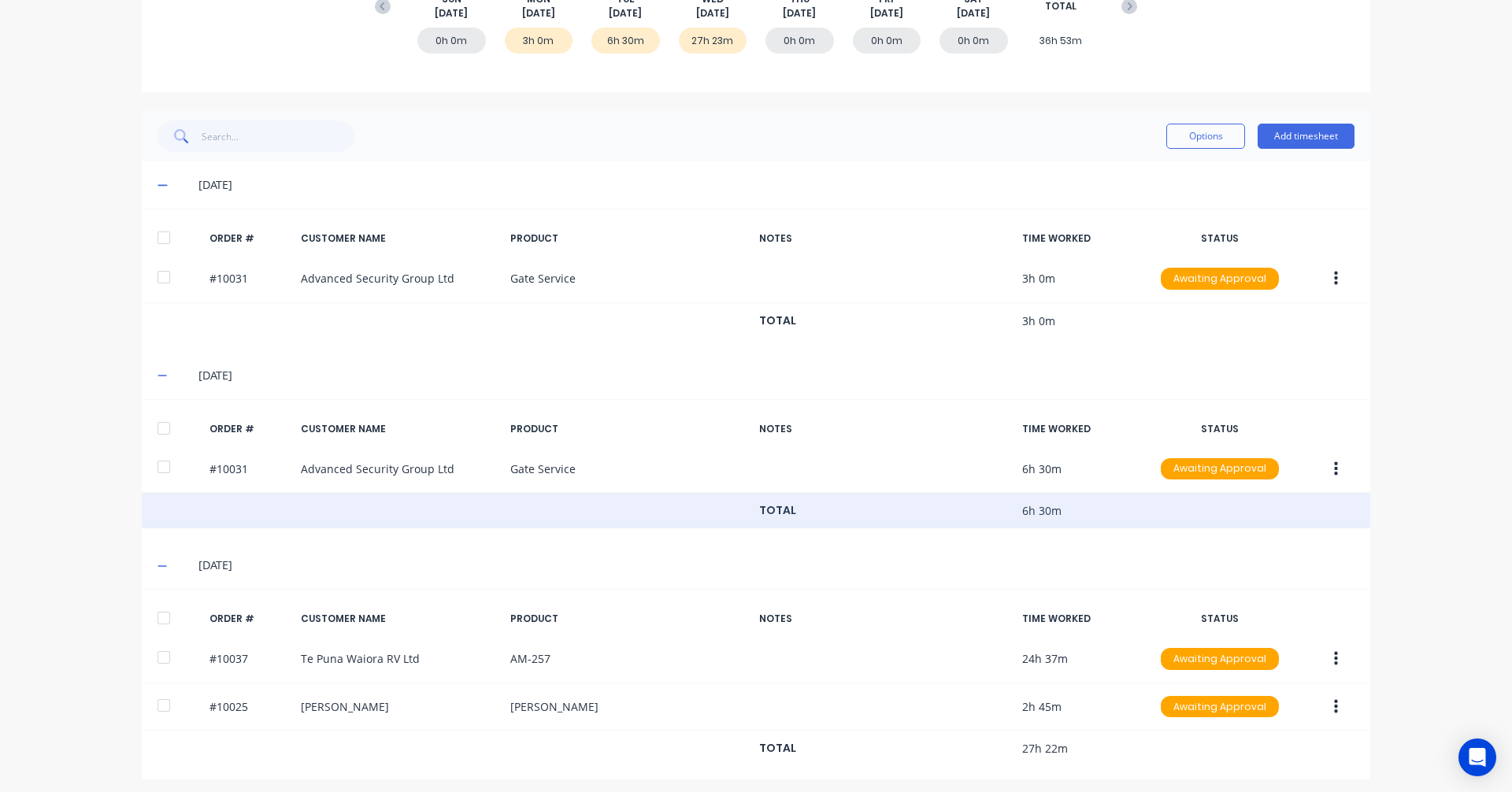
scroll to position [262, 0]
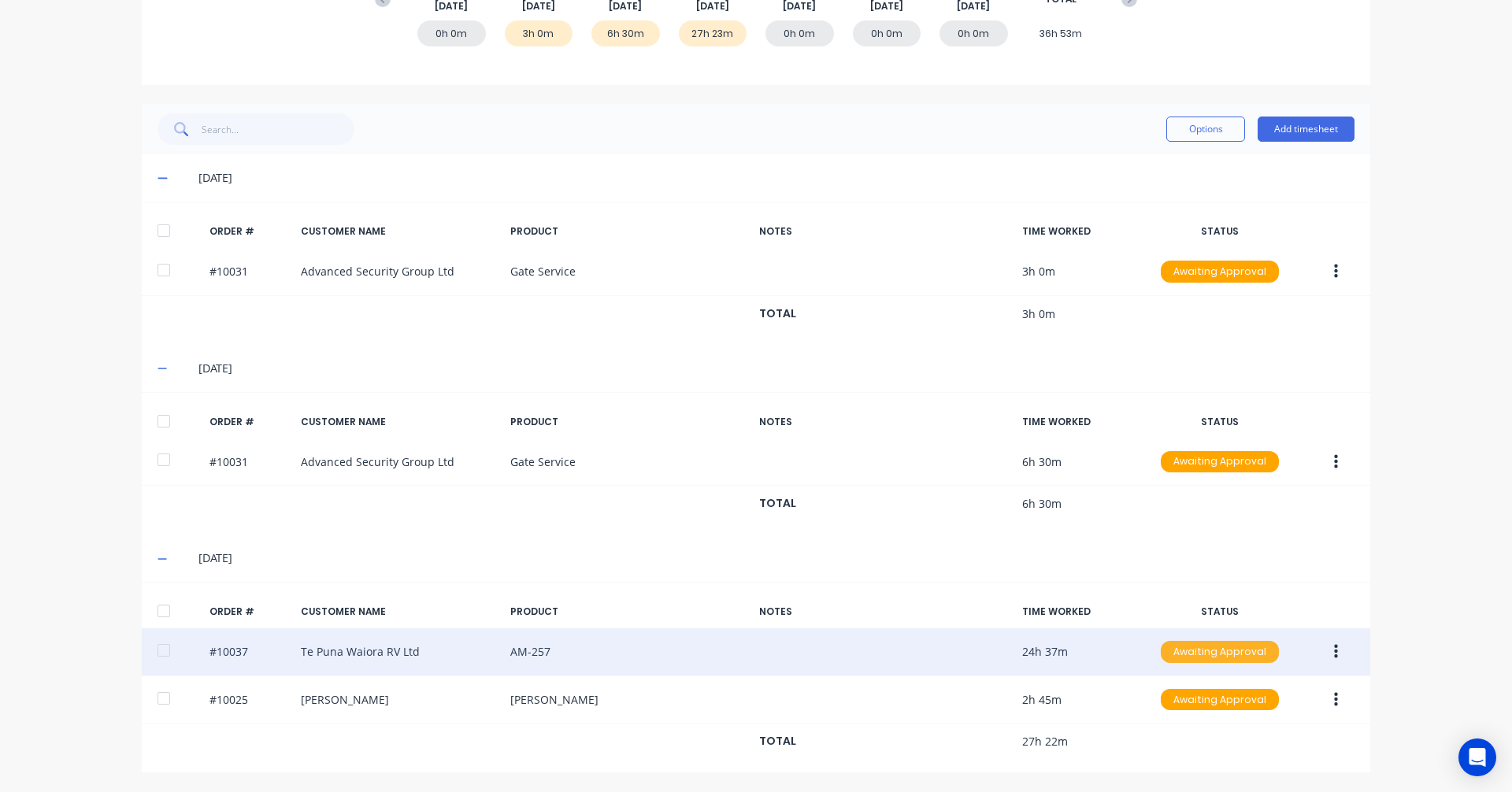
click at [1206, 653] on div "Awaiting Approval" at bounding box center [1219, 652] width 118 height 22
click at [320, 646] on div "#10037 Te Puna Waiora RV Ltd AM-257 24h 37m Awaiting Approval Awaiting Approval…" at bounding box center [756, 652] width 1229 height 48
click at [228, 649] on div "#10037 Te Puna Waiora RV Ltd AM-257 24h 37m Awaiting Approval" at bounding box center [756, 652] width 1229 height 48
click at [515, 651] on div "#10037 Te Puna Waiora RV Ltd AM-257 24h 37m Awaiting Approval" at bounding box center [756, 652] width 1229 height 48
click at [1336, 649] on button "button" at bounding box center [1336, 652] width 37 height 28
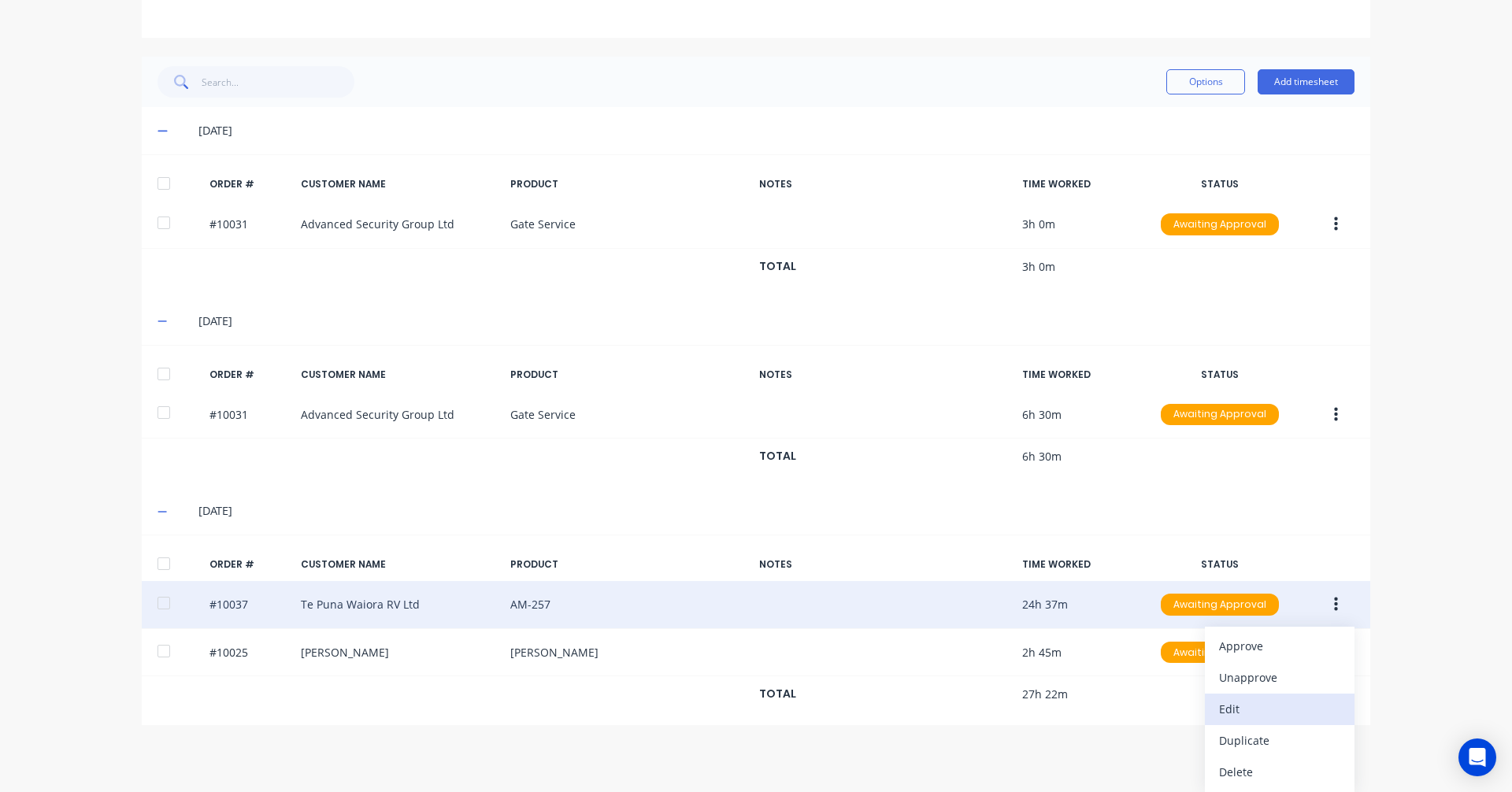
click at [1250, 707] on div "Edit" at bounding box center [1280, 709] width 121 height 23
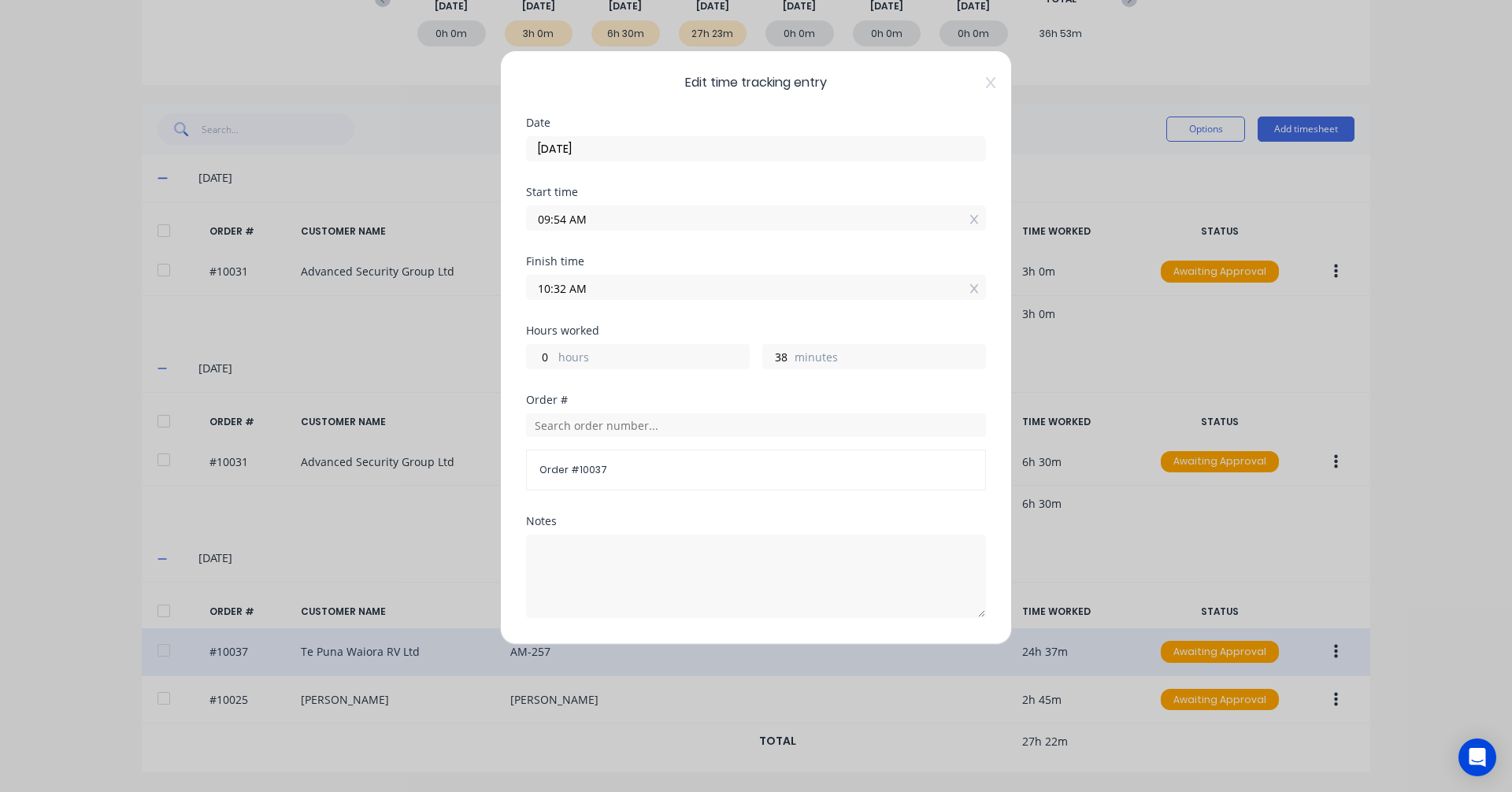
drag, startPoint x: 646, startPoint y: 215, endPoint x: 387, endPoint y: 201, distance: 259.4
click at [387, 201] on div "Edit time tracking entry Date 13/08/2025 Start time 09:54 AM Finish time 10:32 …" at bounding box center [756, 396] width 1512 height 792
type input "08:00 AM"
type input "2"
type input "32"
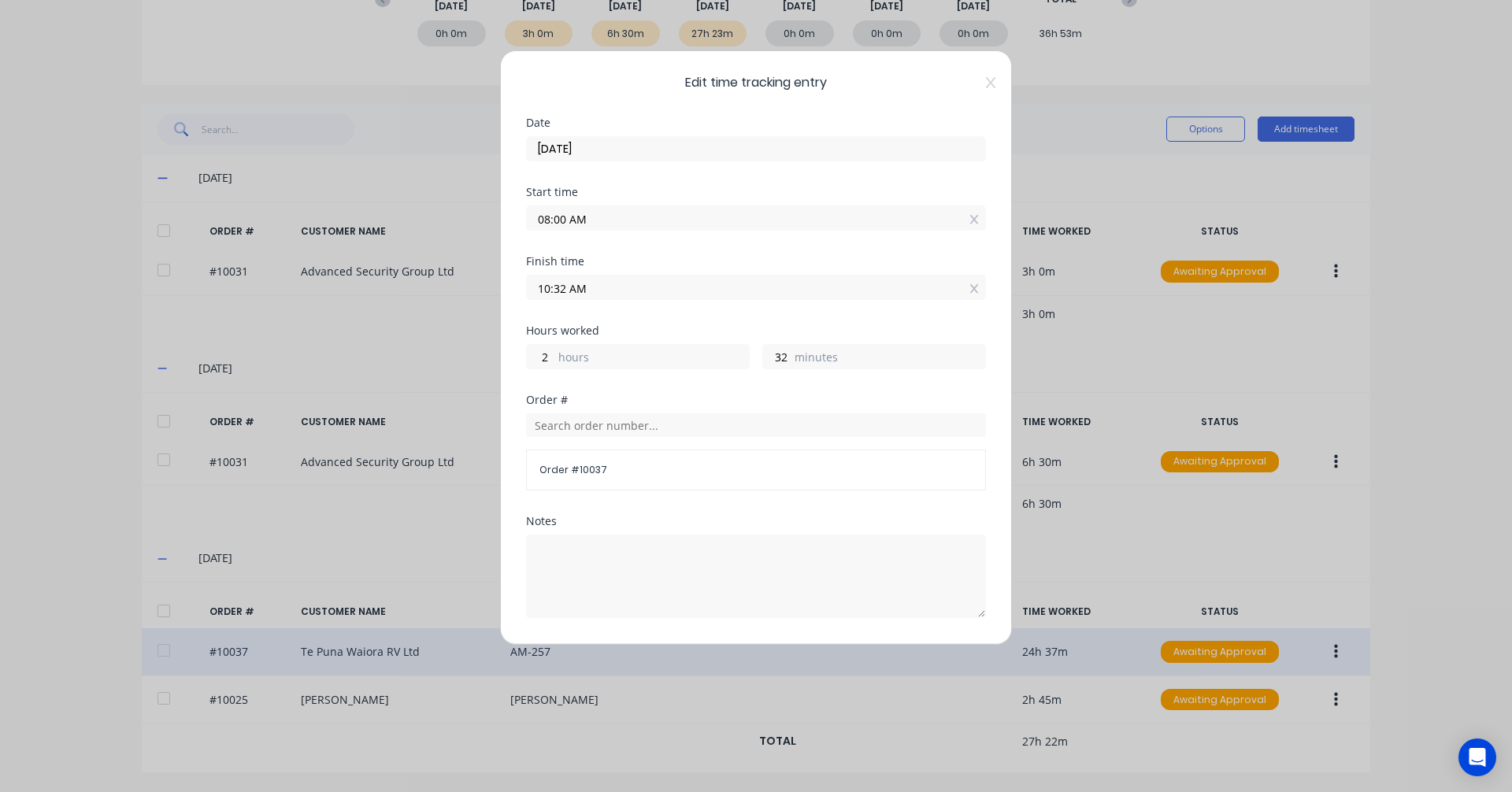
drag, startPoint x: 634, startPoint y: 290, endPoint x: 423, endPoint y: 274, distance: 211.6
click at [423, 274] on div "Edit time tracking entry Date 13/08/2025 Start time 08:00 AM Finish time 10:32 …" at bounding box center [756, 396] width 1512 height 792
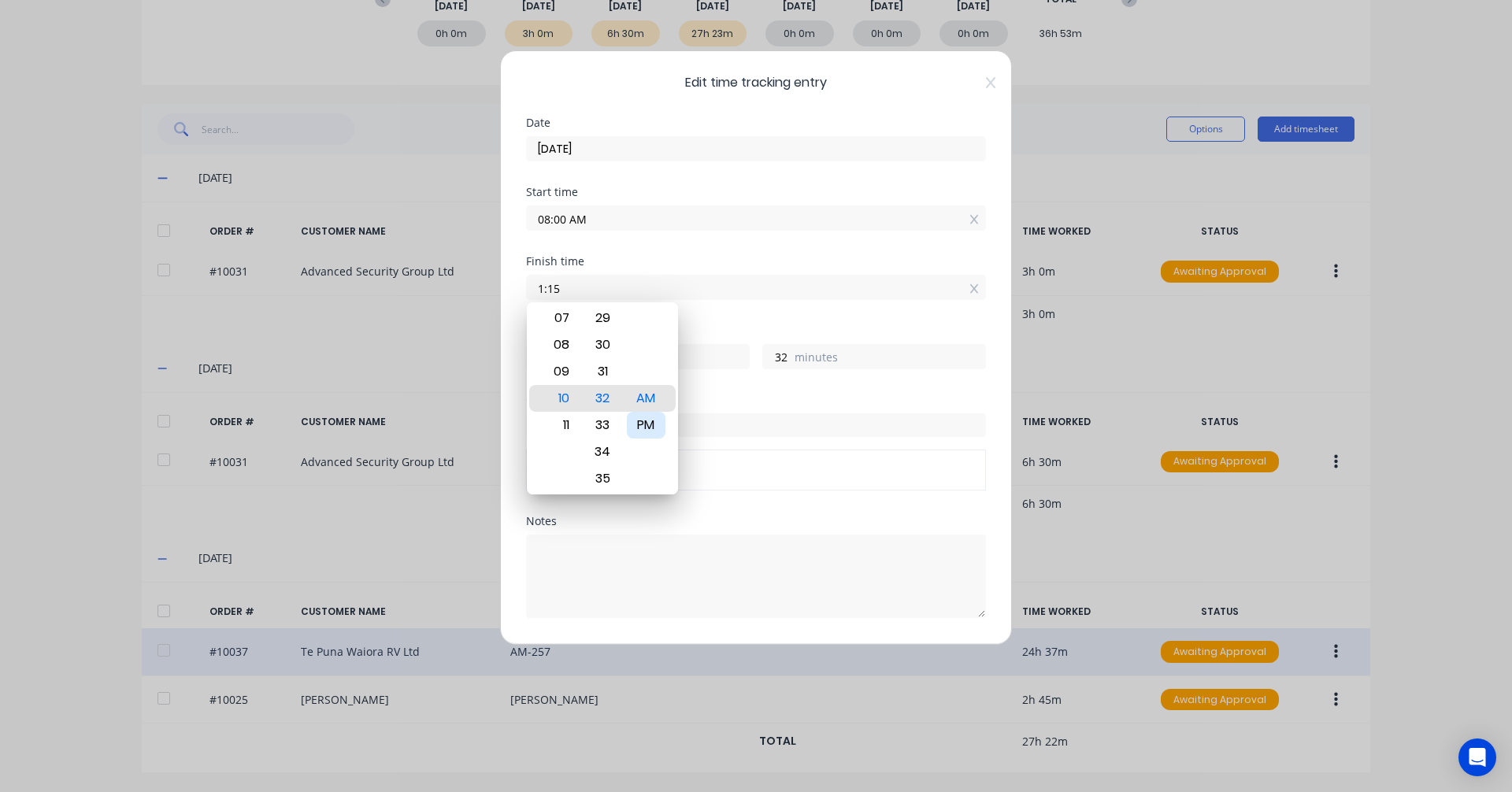
type input "01:15 AM"
type input "-6"
type input "-45"
click at [645, 422] on div "PM" at bounding box center [646, 425] width 39 height 27
type input "01:15 PM"
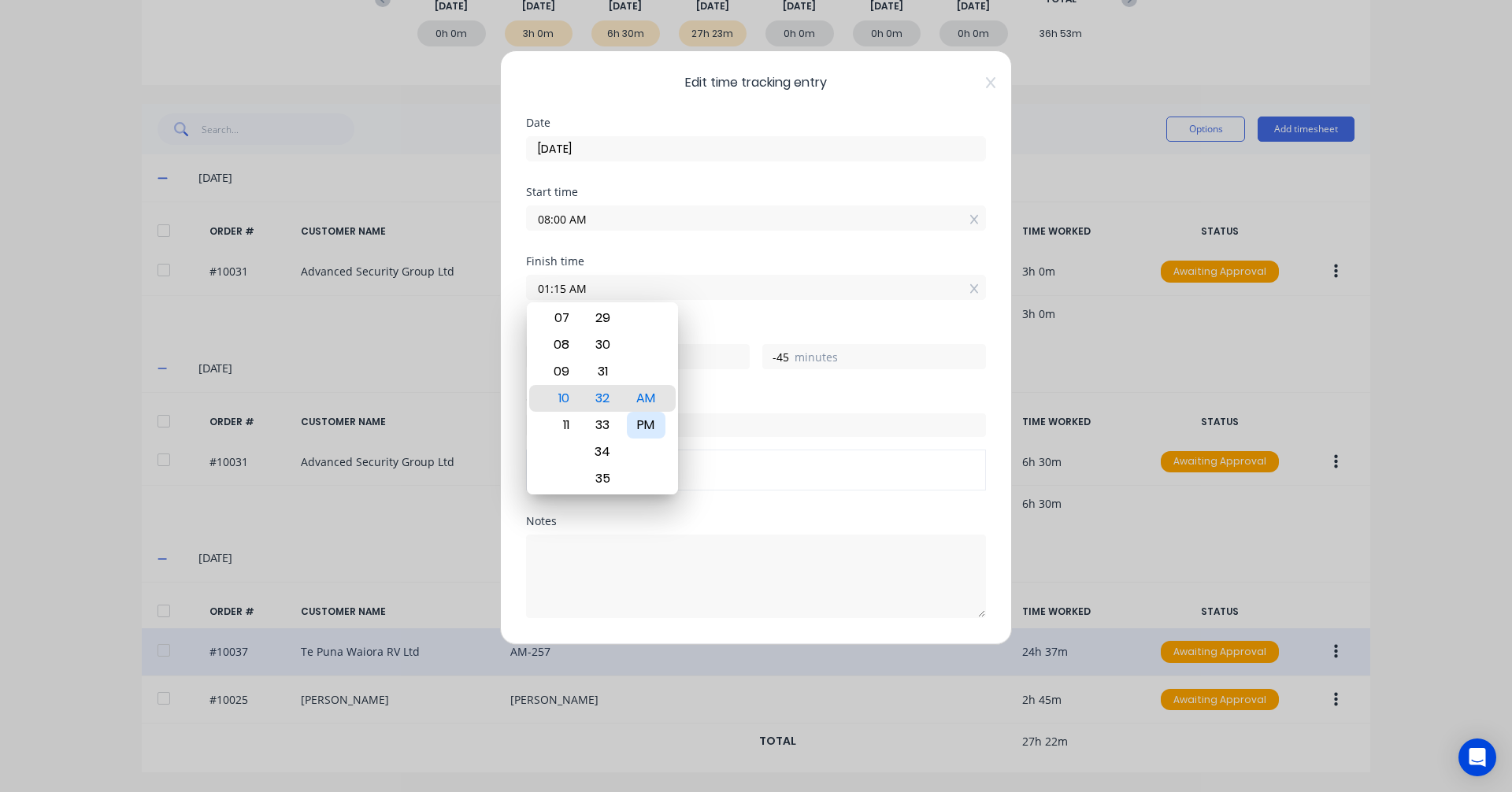
type input "5"
type input "15"
click at [776, 398] on div "Order #" at bounding box center [755, 400] width 459 height 11
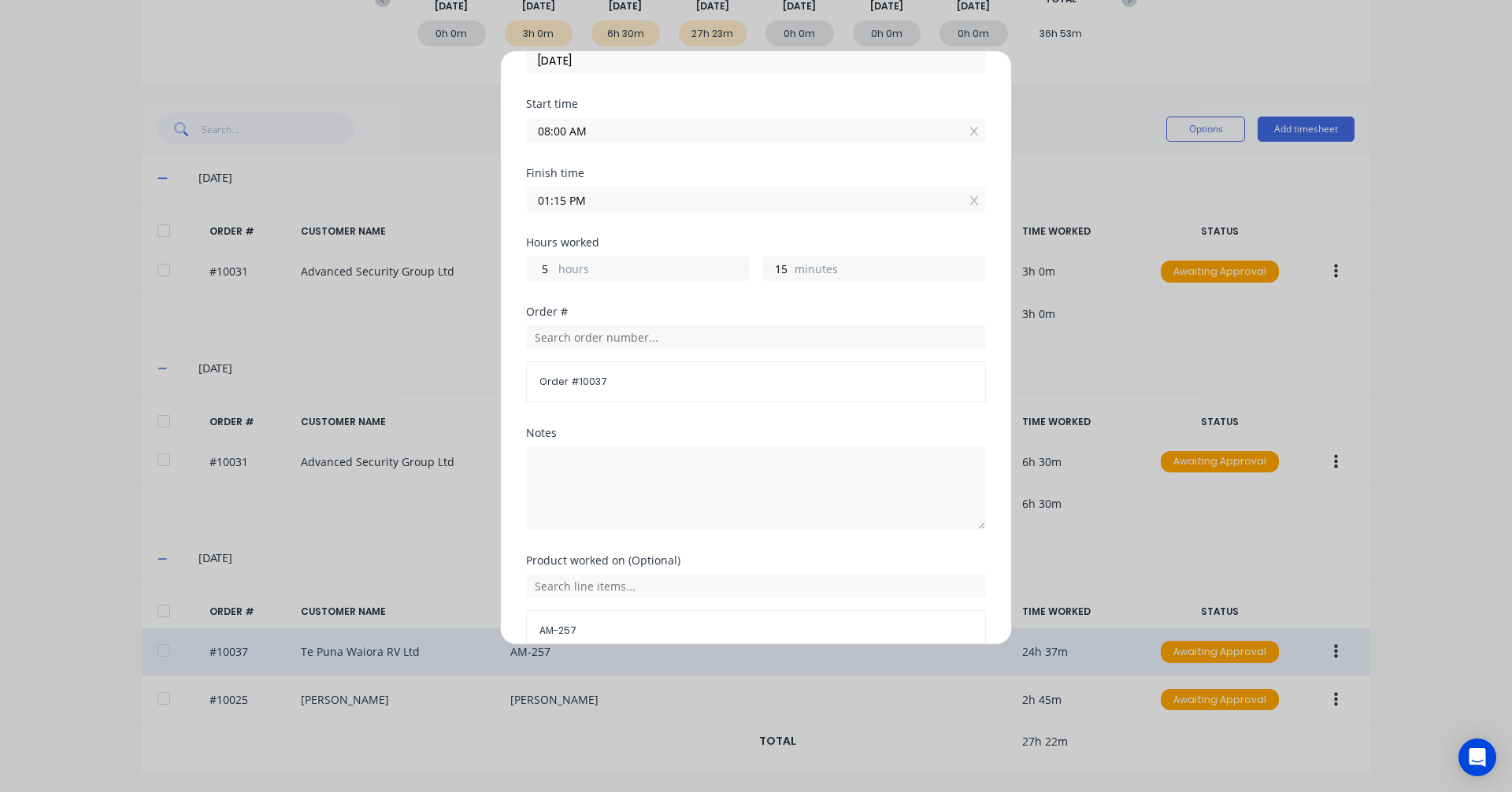
scroll to position [168, 0]
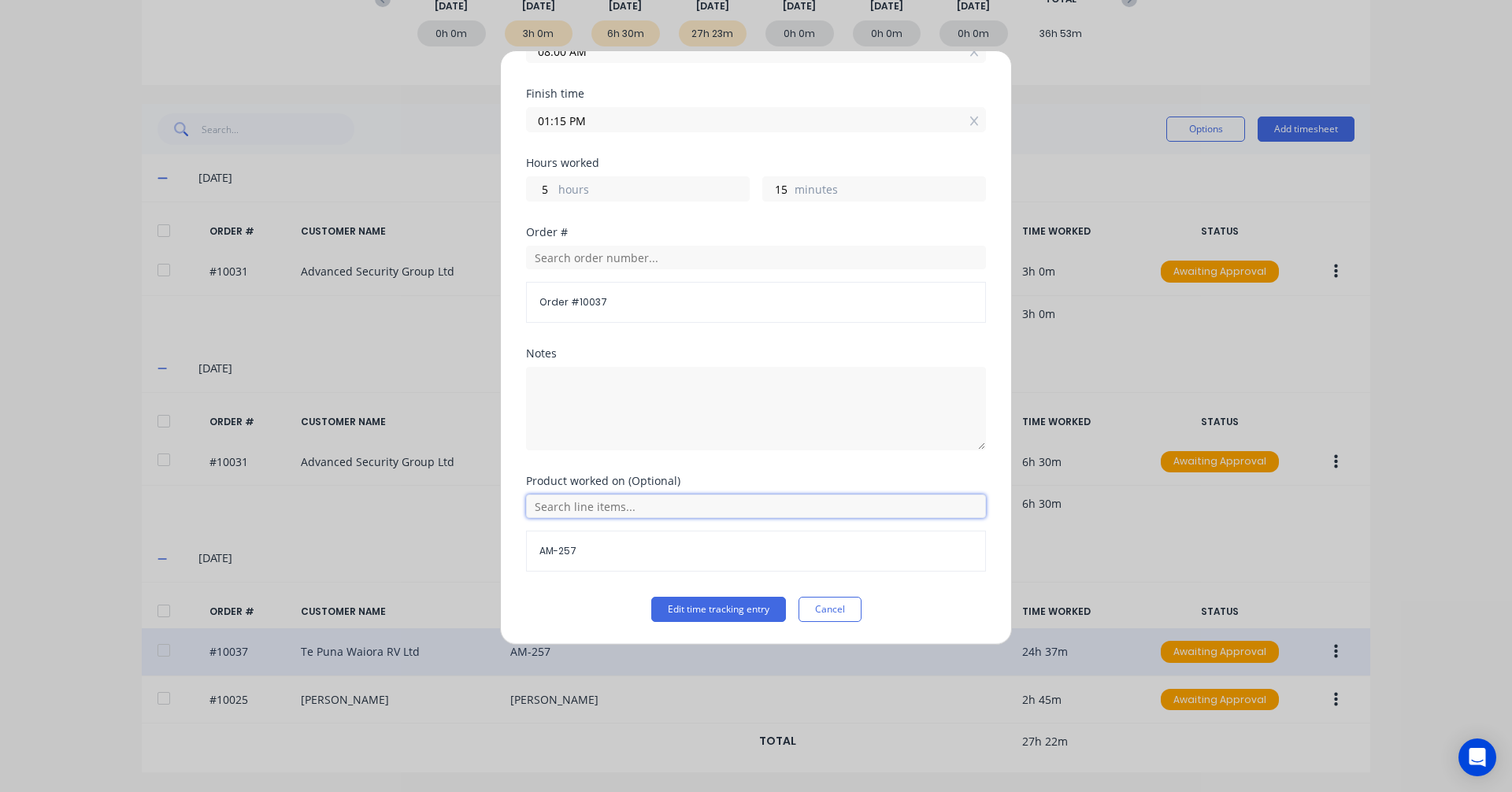
click at [639, 511] on input "text" at bounding box center [755, 506] width 459 height 24
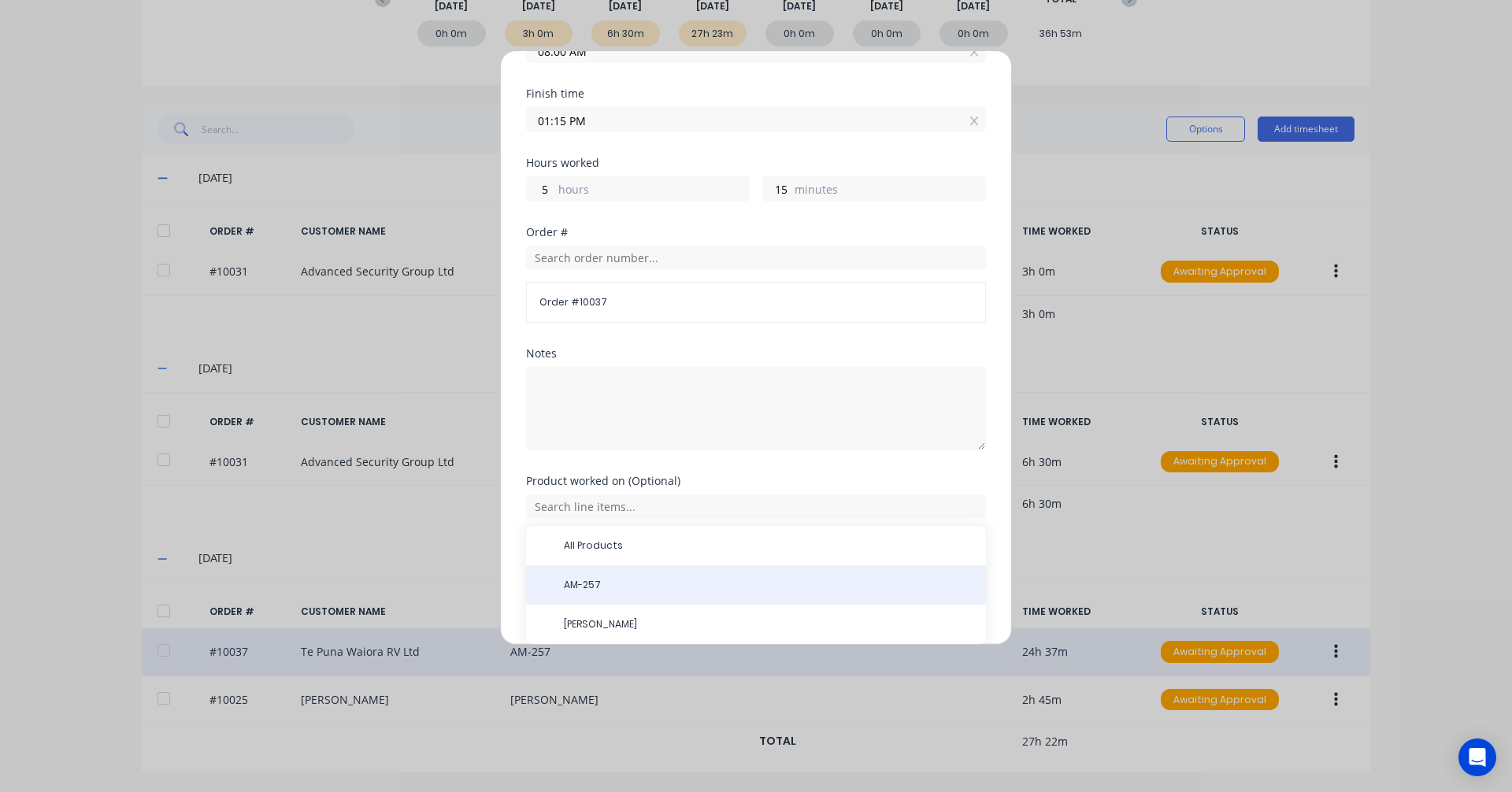
click at [641, 589] on span "AM-257" at bounding box center [768, 585] width 409 height 14
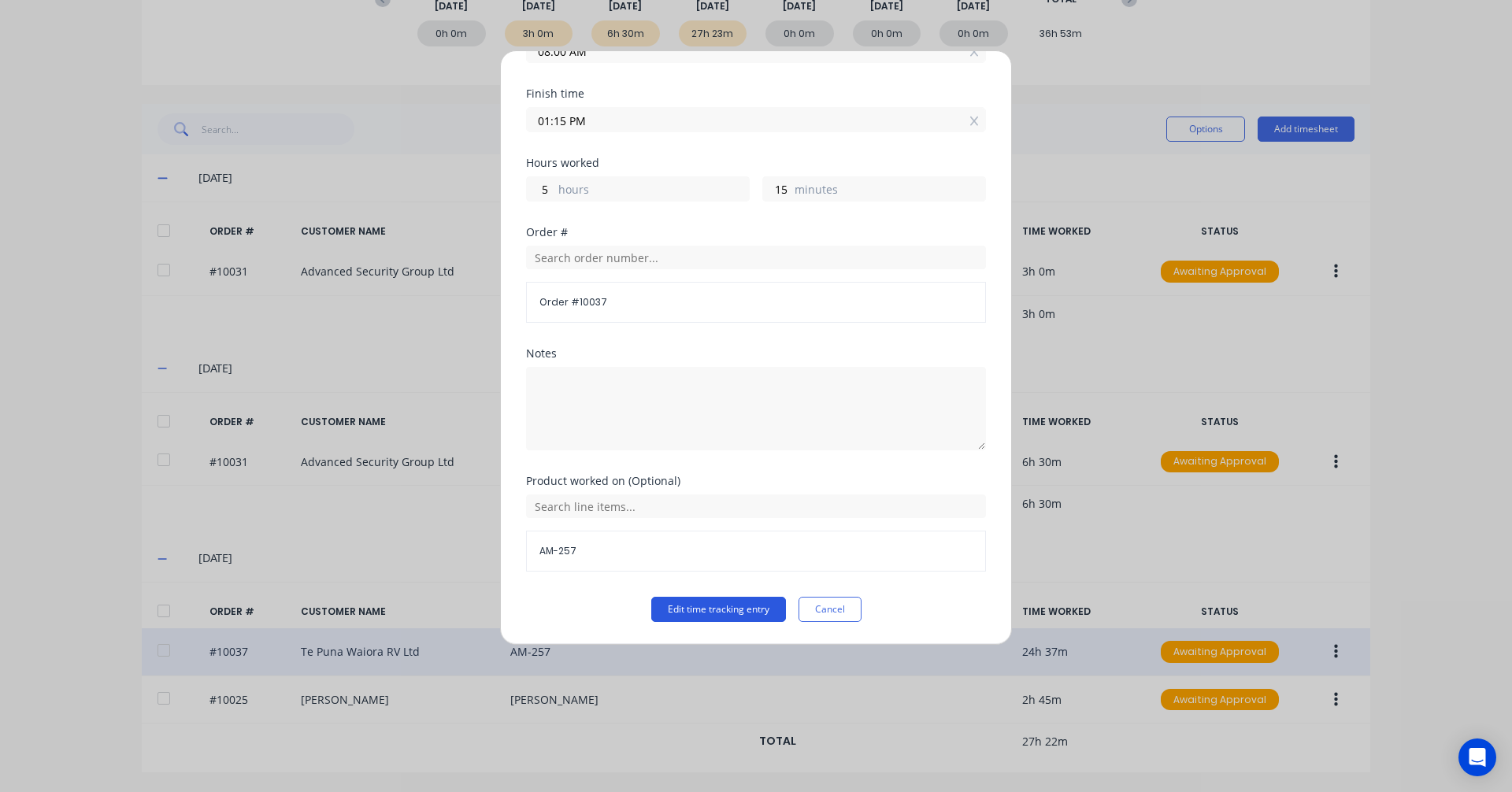
click at [703, 612] on button "Edit time tracking entry" at bounding box center [718, 609] width 135 height 26
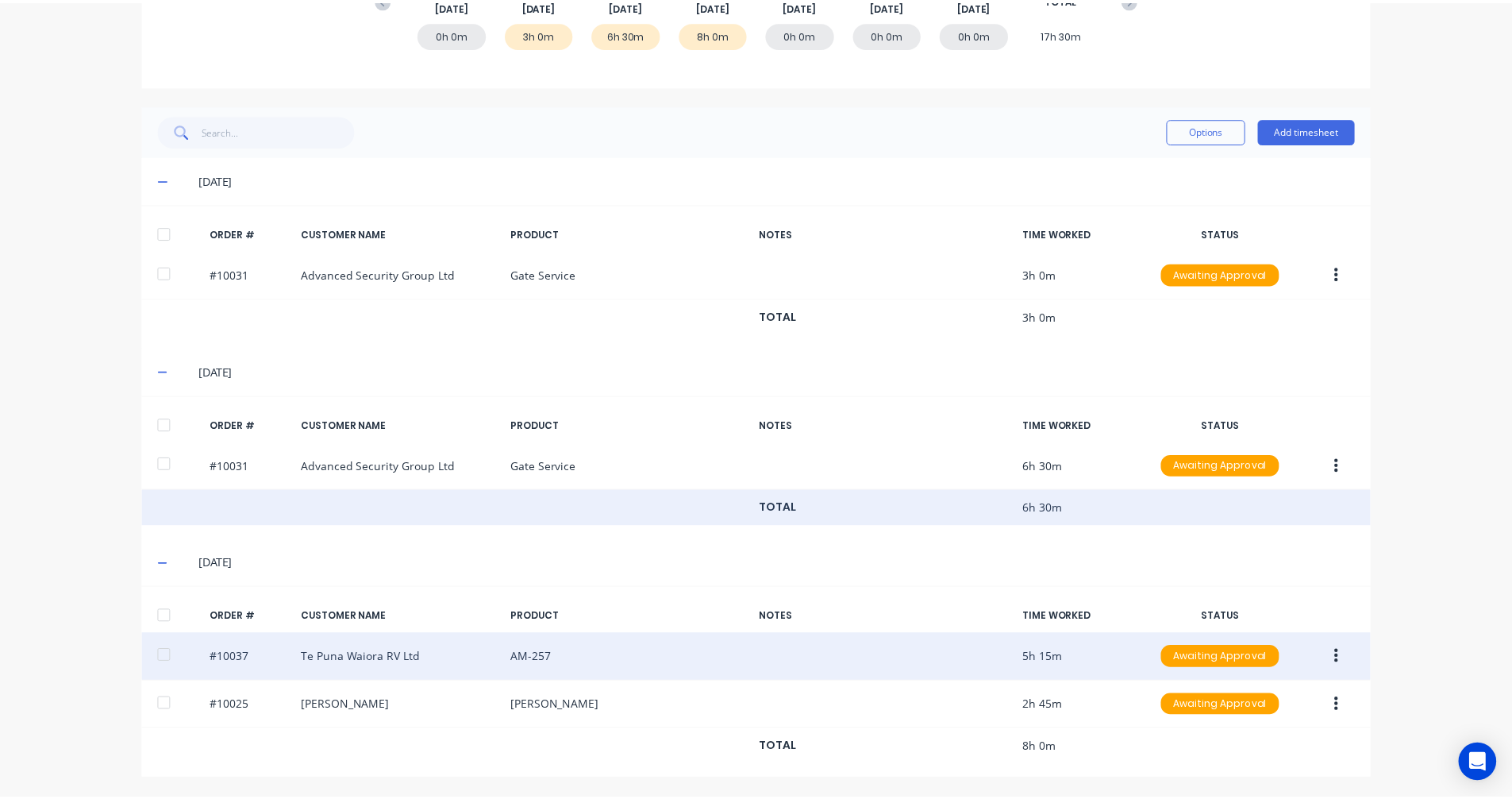
scroll to position [0, 0]
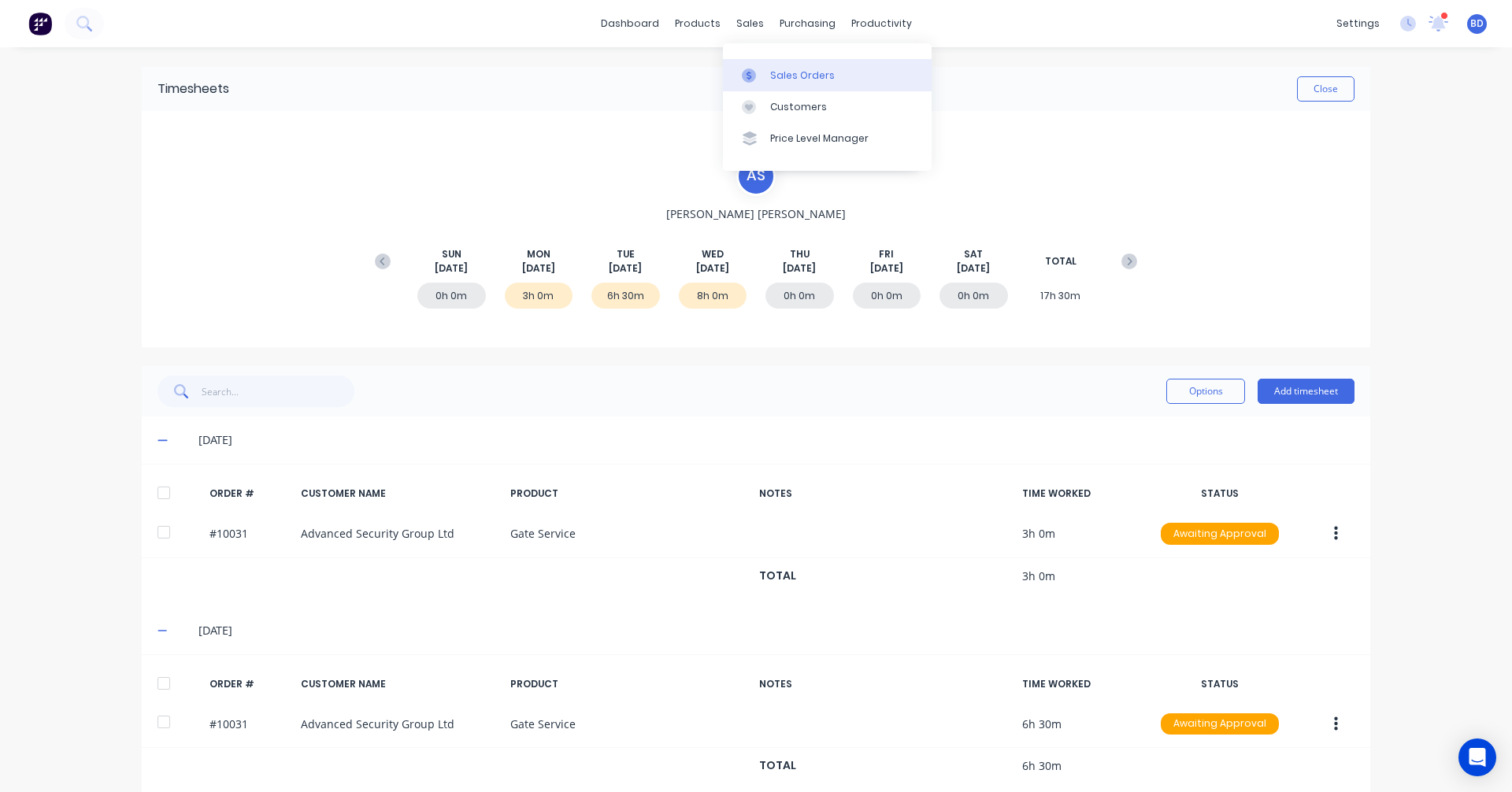
click at [779, 75] on div "Sales Orders" at bounding box center [802, 75] width 64 height 14
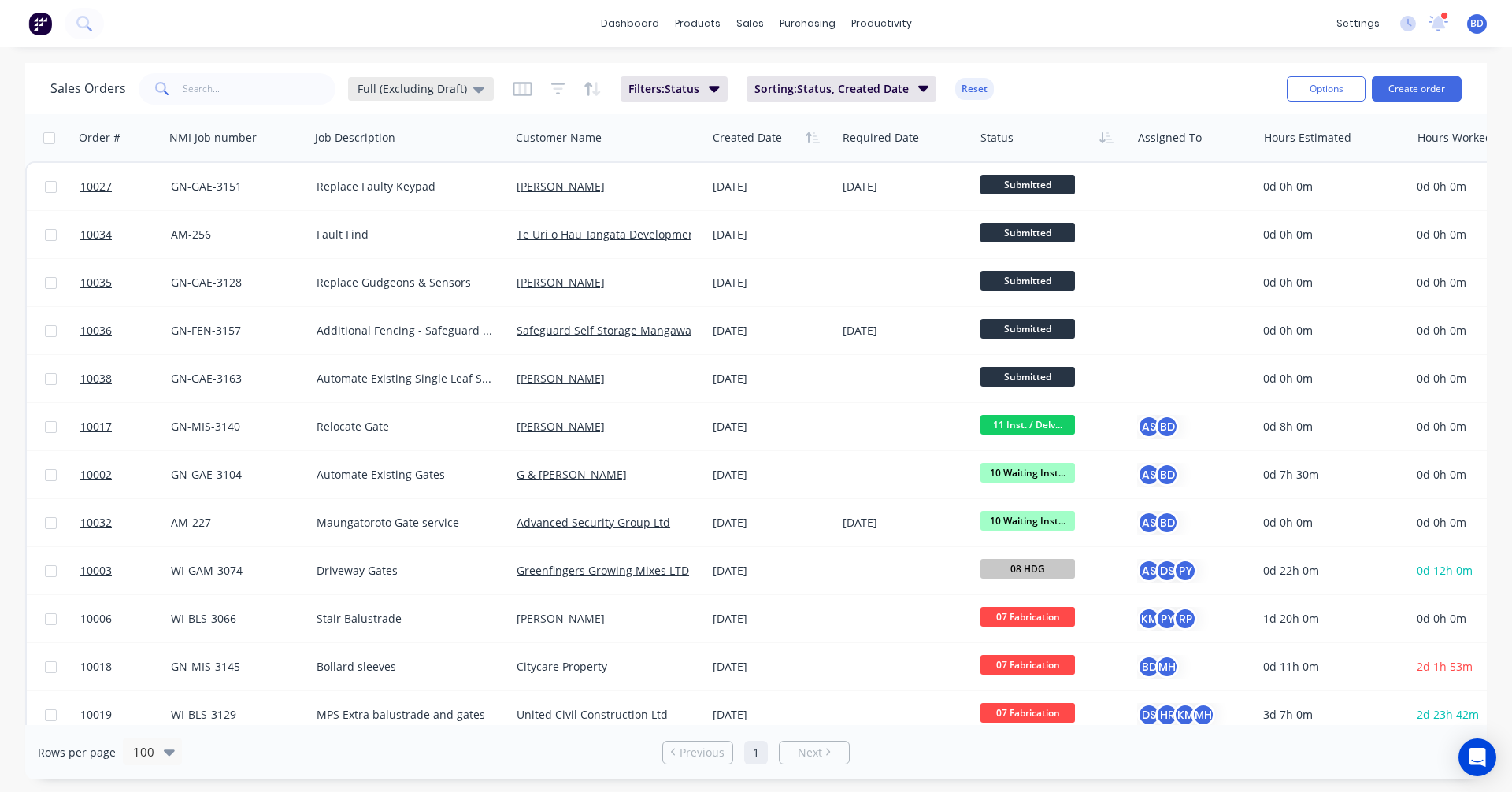
click at [430, 86] on span "Full (Excluding Draft)" at bounding box center [412, 88] width 110 height 16
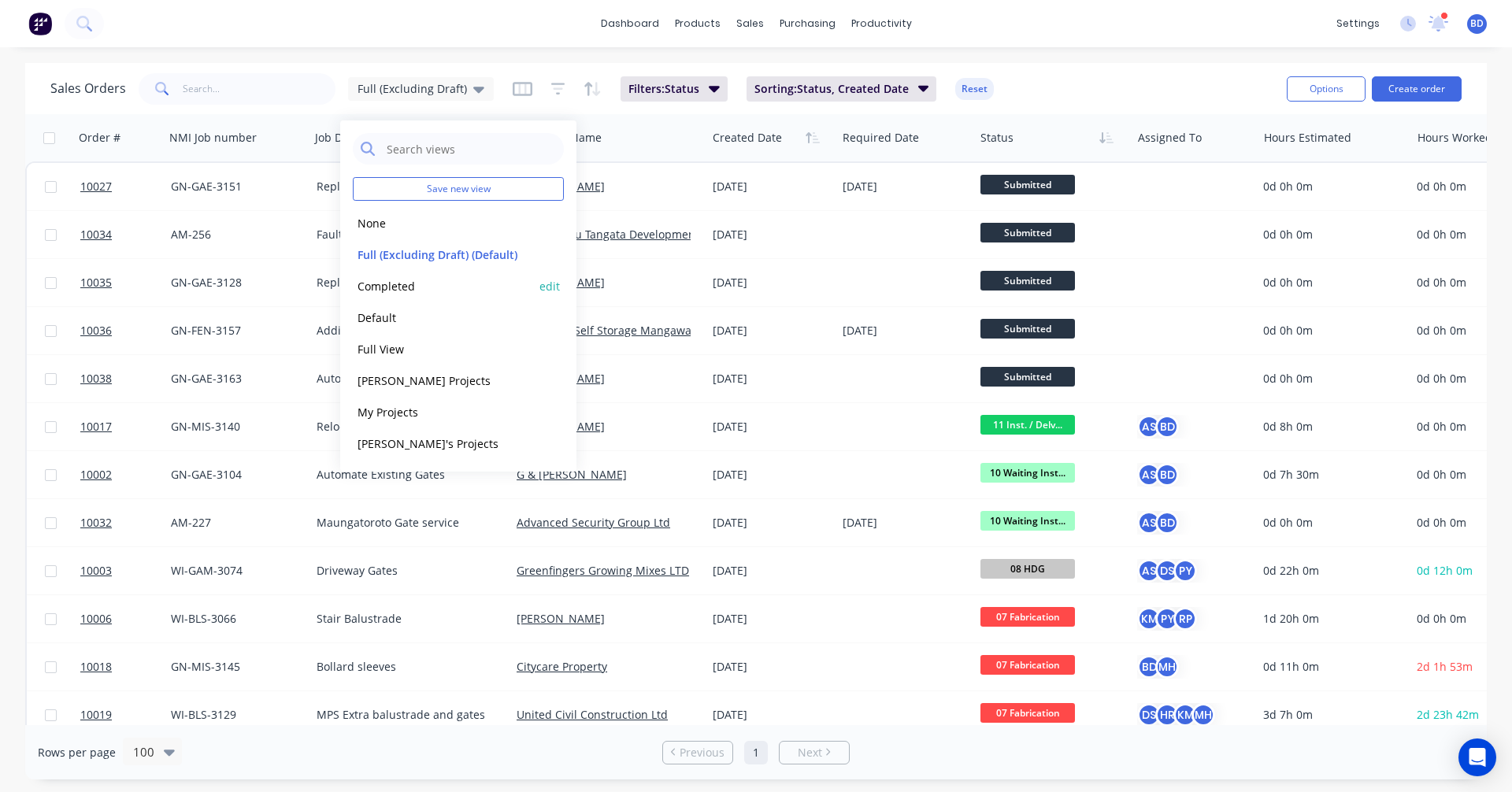
click at [431, 289] on button "Completed" at bounding box center [442, 286] width 180 height 18
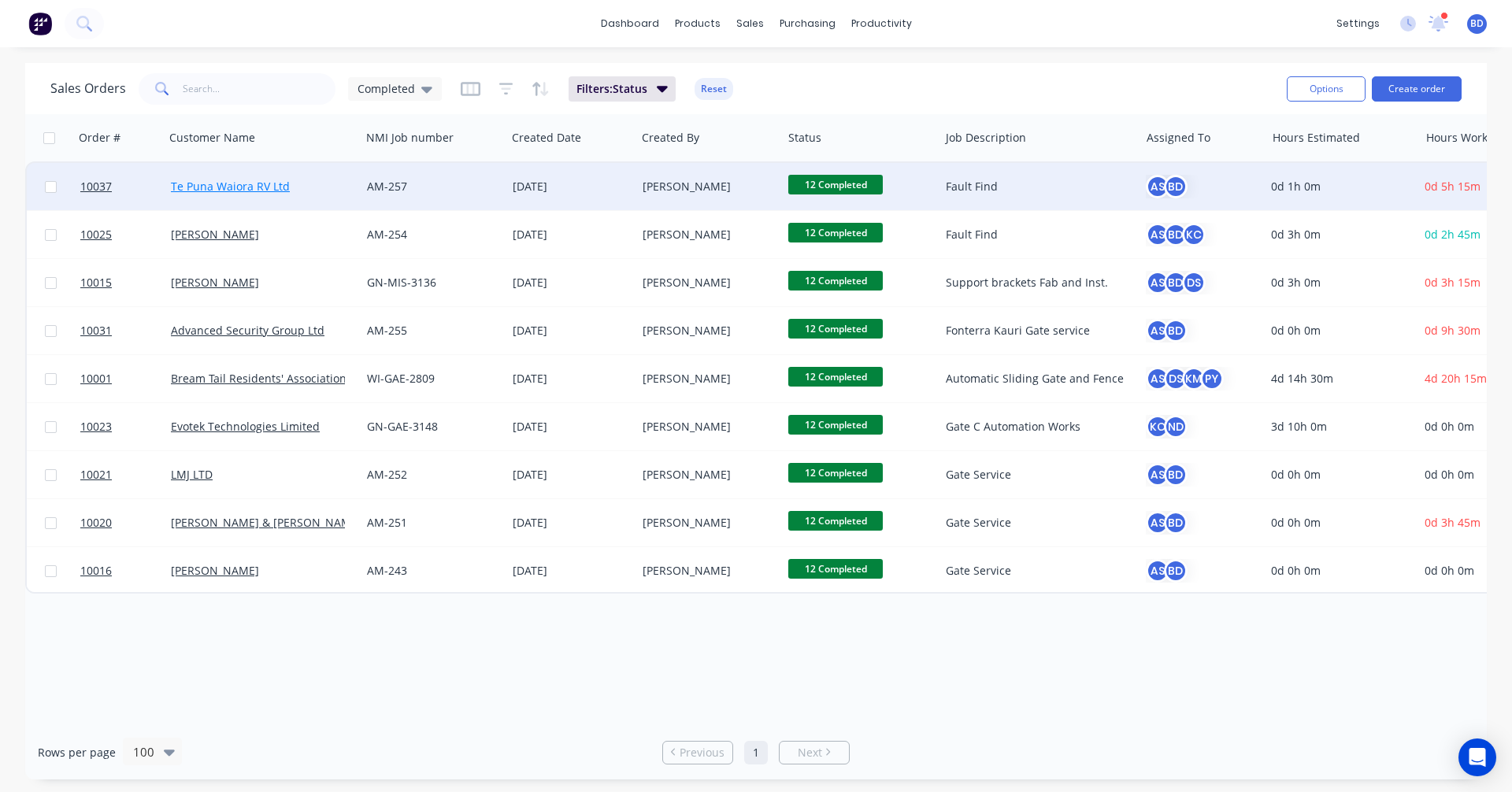
click at [244, 185] on link "Te Puna Waiora RV Ltd" at bounding box center [230, 187] width 119 height 15
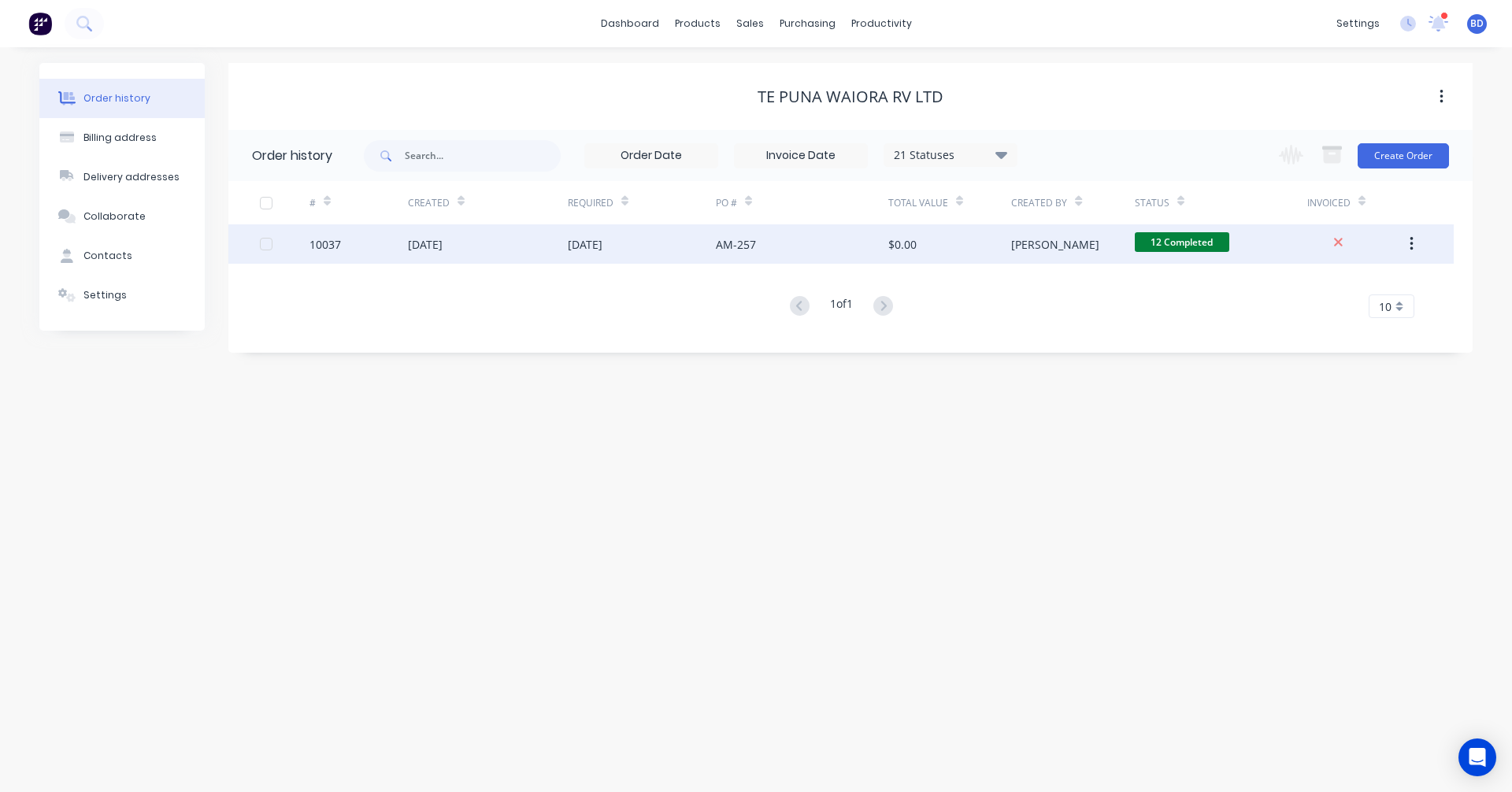
click at [328, 245] on div "10037" at bounding box center [325, 243] width 31 height 16
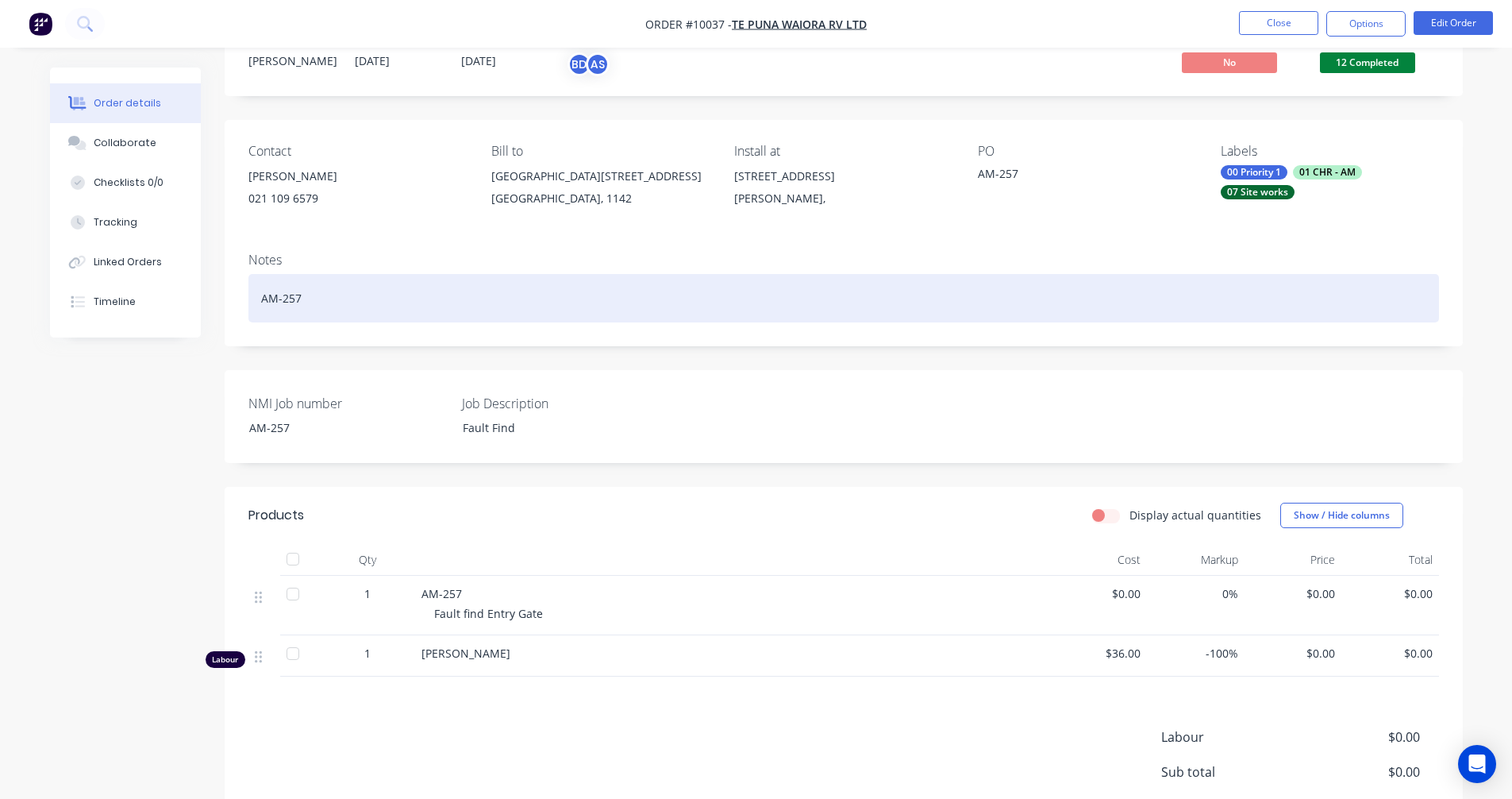
scroll to position [159, 0]
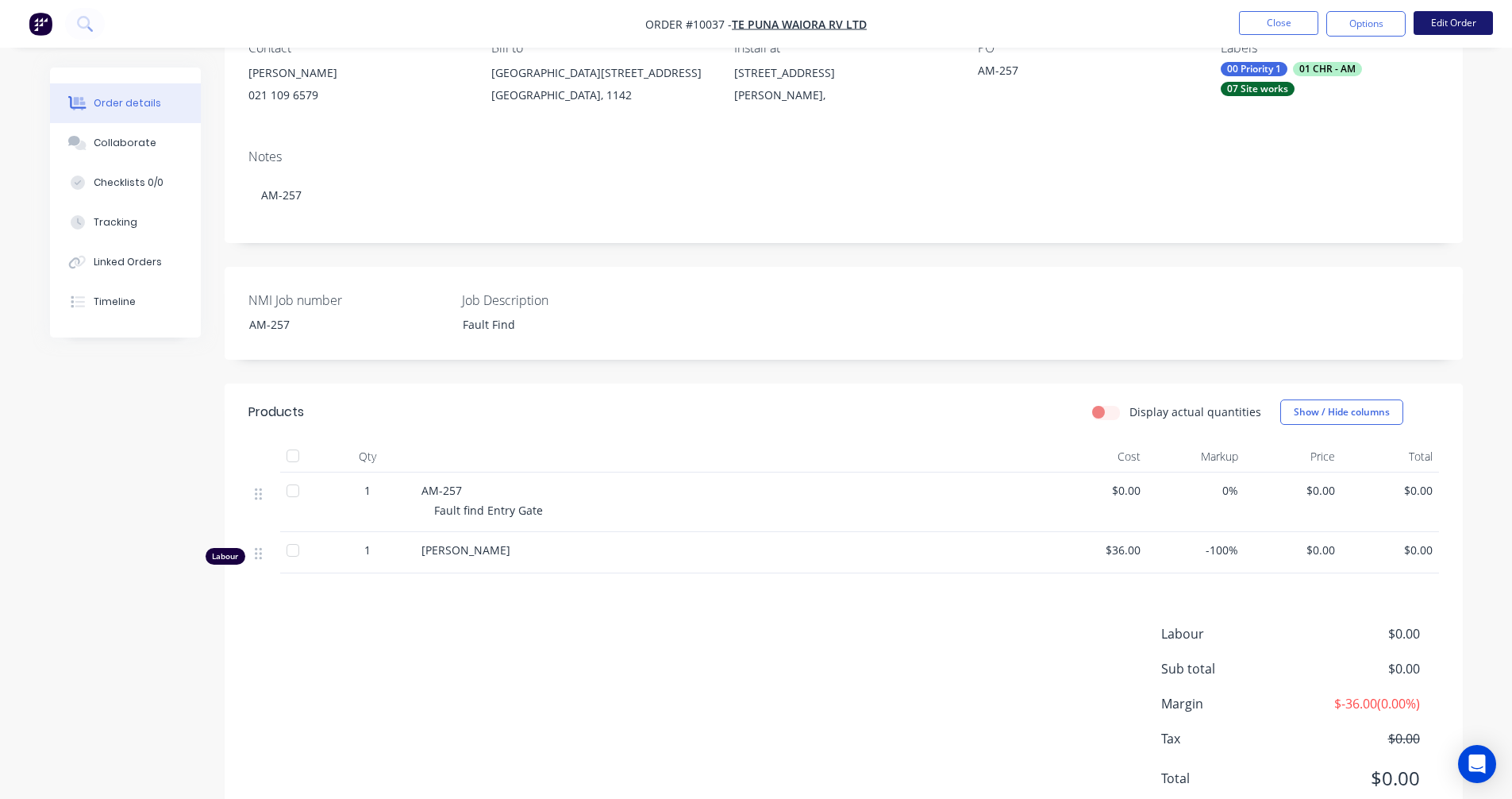
click at [1461, 22] on button "Edit Order" at bounding box center [1453, 23] width 79 height 24
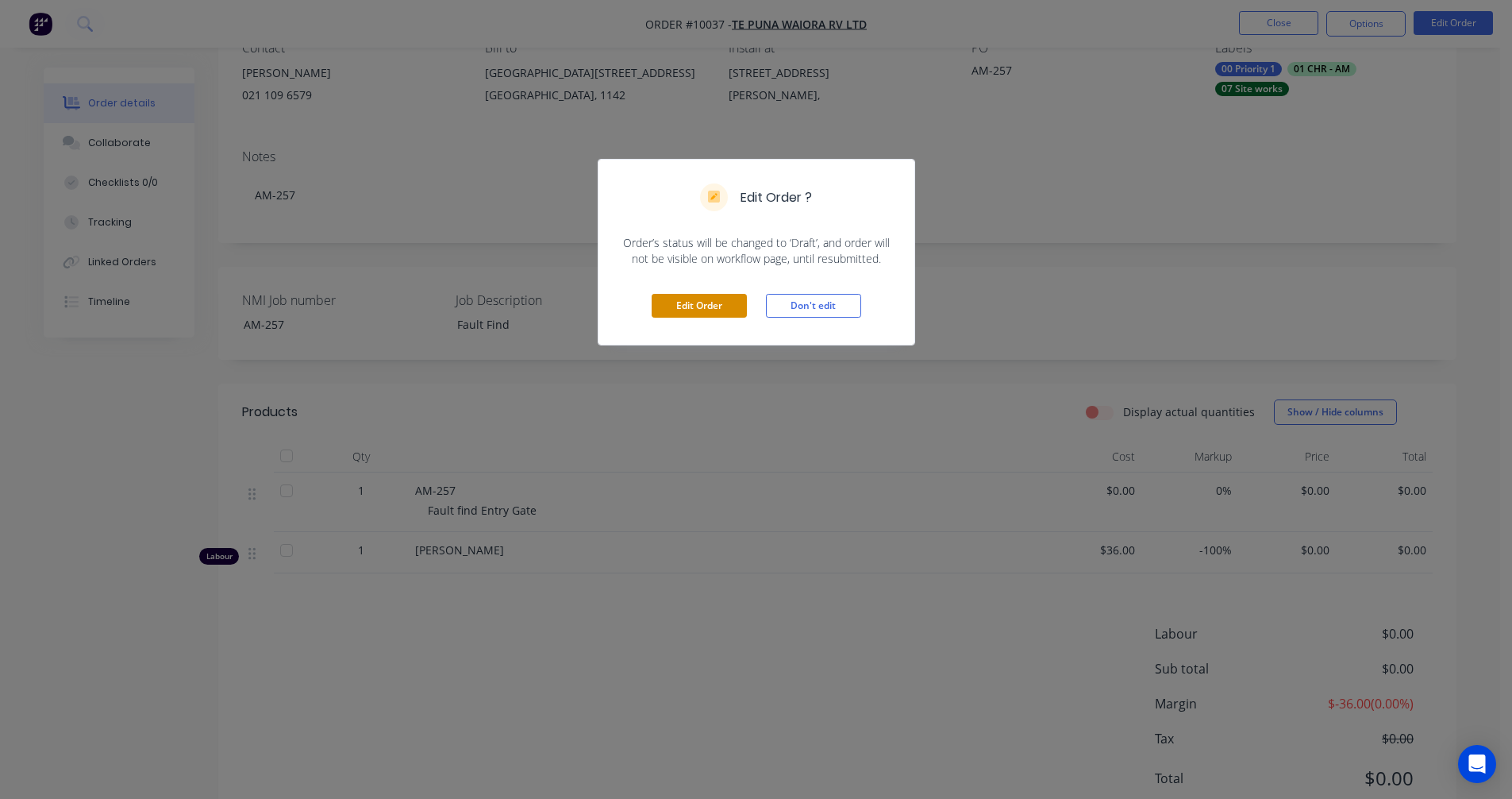
click at [693, 301] on button "Edit Order" at bounding box center [699, 306] width 96 height 24
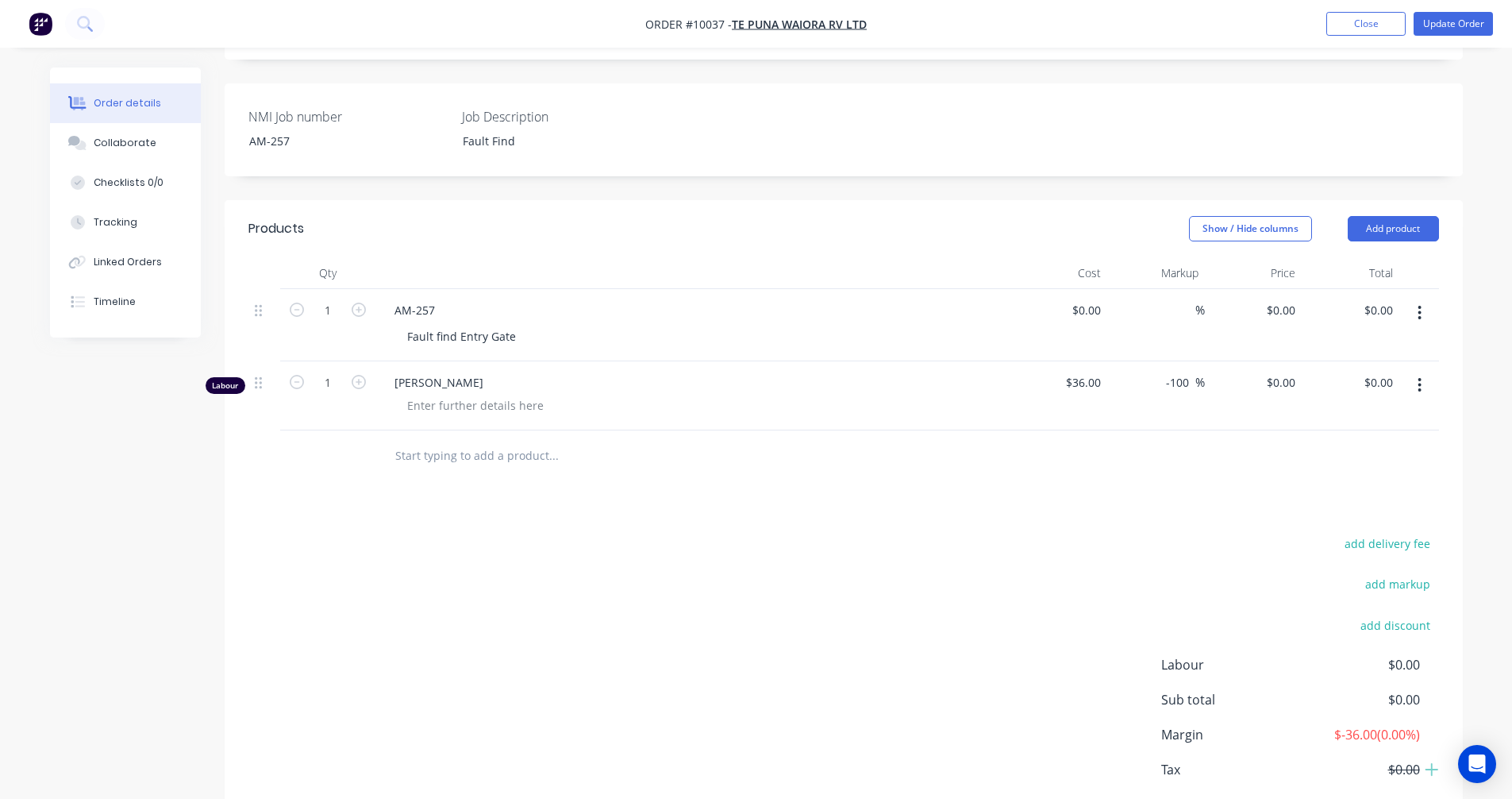
scroll to position [449, 0]
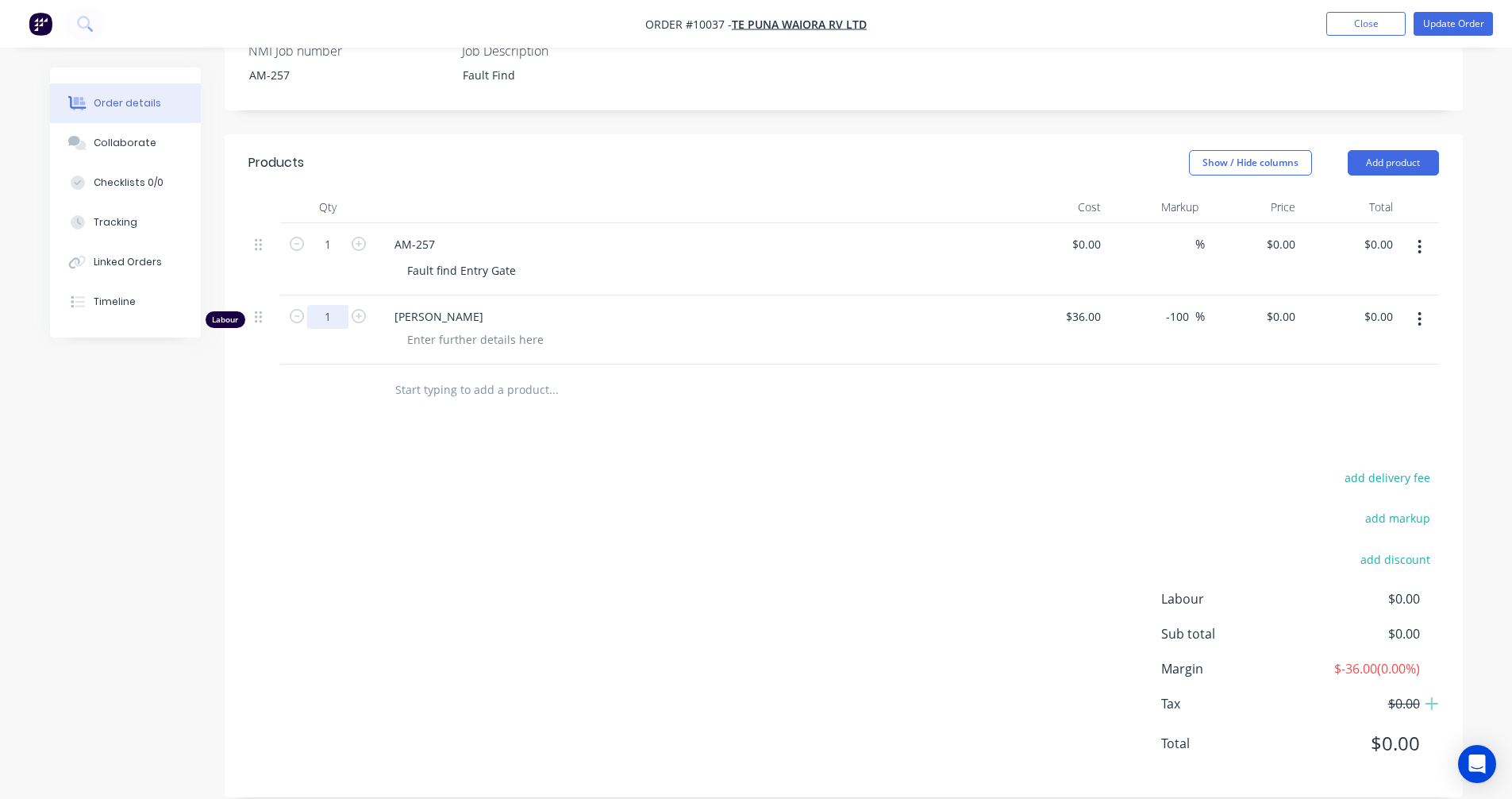
click at [339, 256] on input "1" at bounding box center [328, 245] width 41 height 24
type input "5.25"
click at [368, 467] on div "add delivery fee add markup add discount Labour $0.00 Sub total $0.00 Margin $-…" at bounding box center [843, 620] width 1191 height 307
click at [1282, 305] on div "0 $0.00" at bounding box center [1280, 316] width 43 height 23
type input "100"
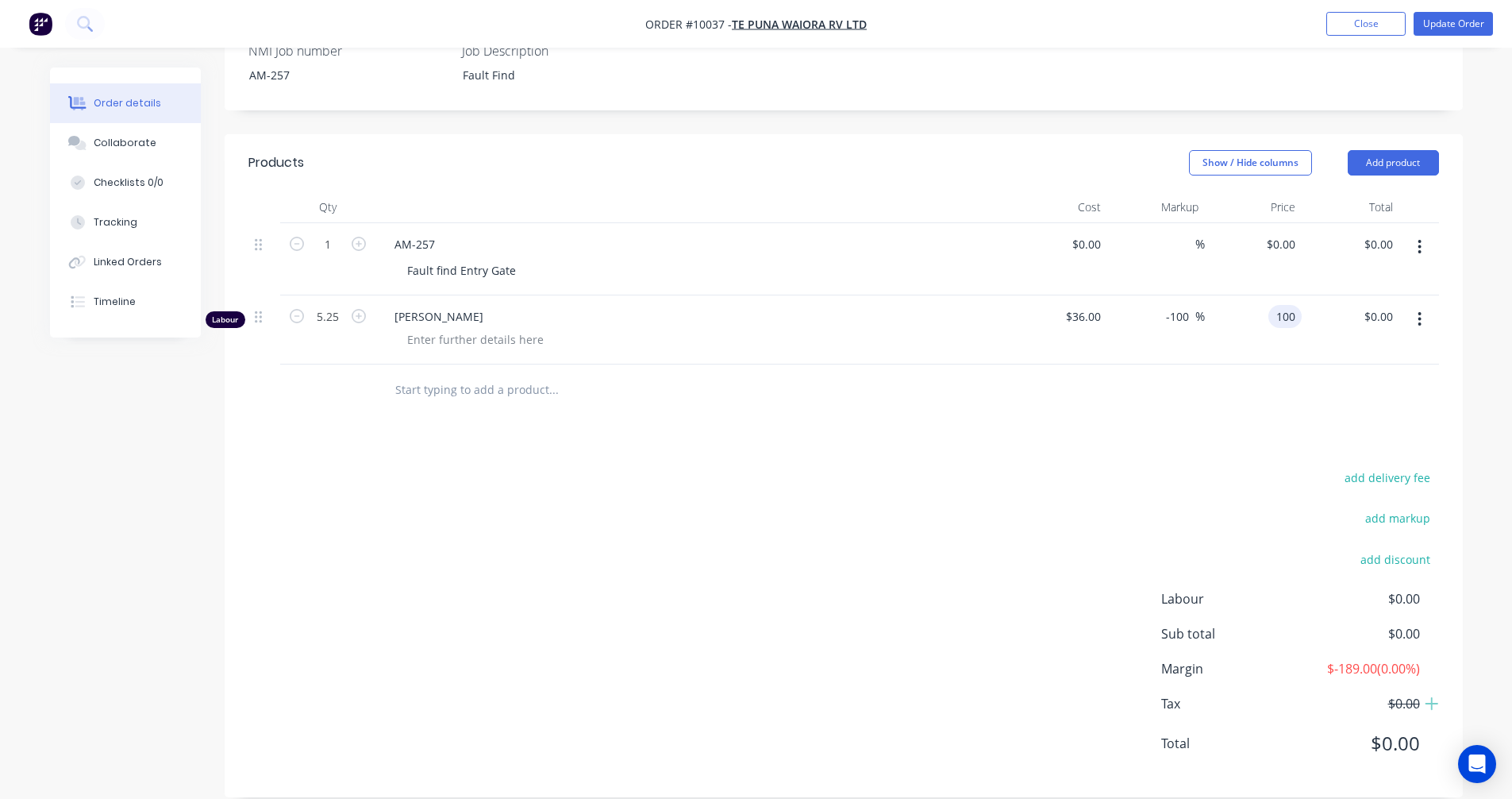
type input "177.78"
type input "$100.00"
type input "$525.00"
click at [1123, 467] on div "add delivery fee add markup add discount Labour $0.00 Sub total $0.00 Margin $-…" at bounding box center [843, 620] width 1191 height 307
click at [1449, 25] on button "Update Order" at bounding box center [1453, 23] width 79 height 24
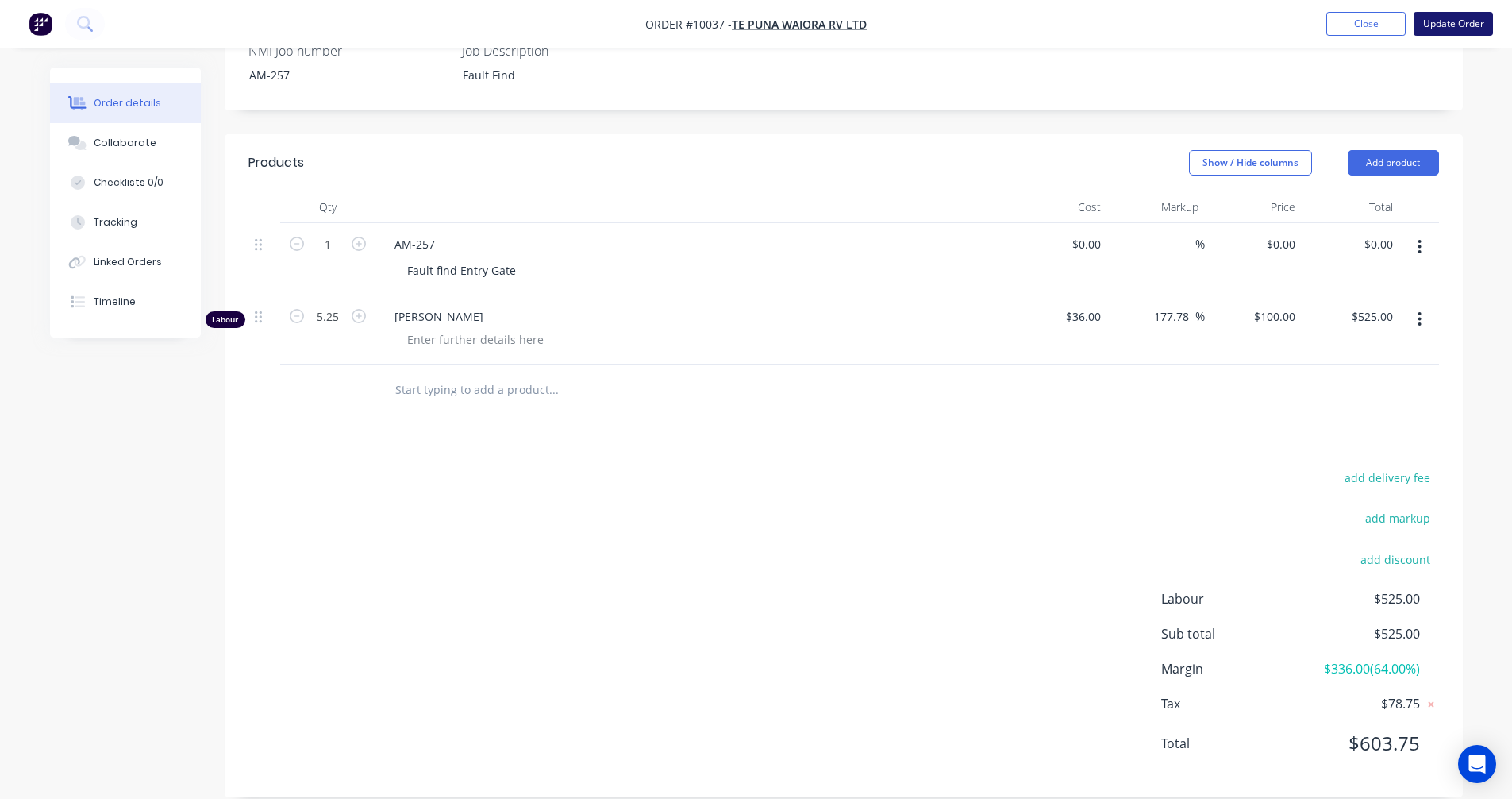
scroll to position [0, 0]
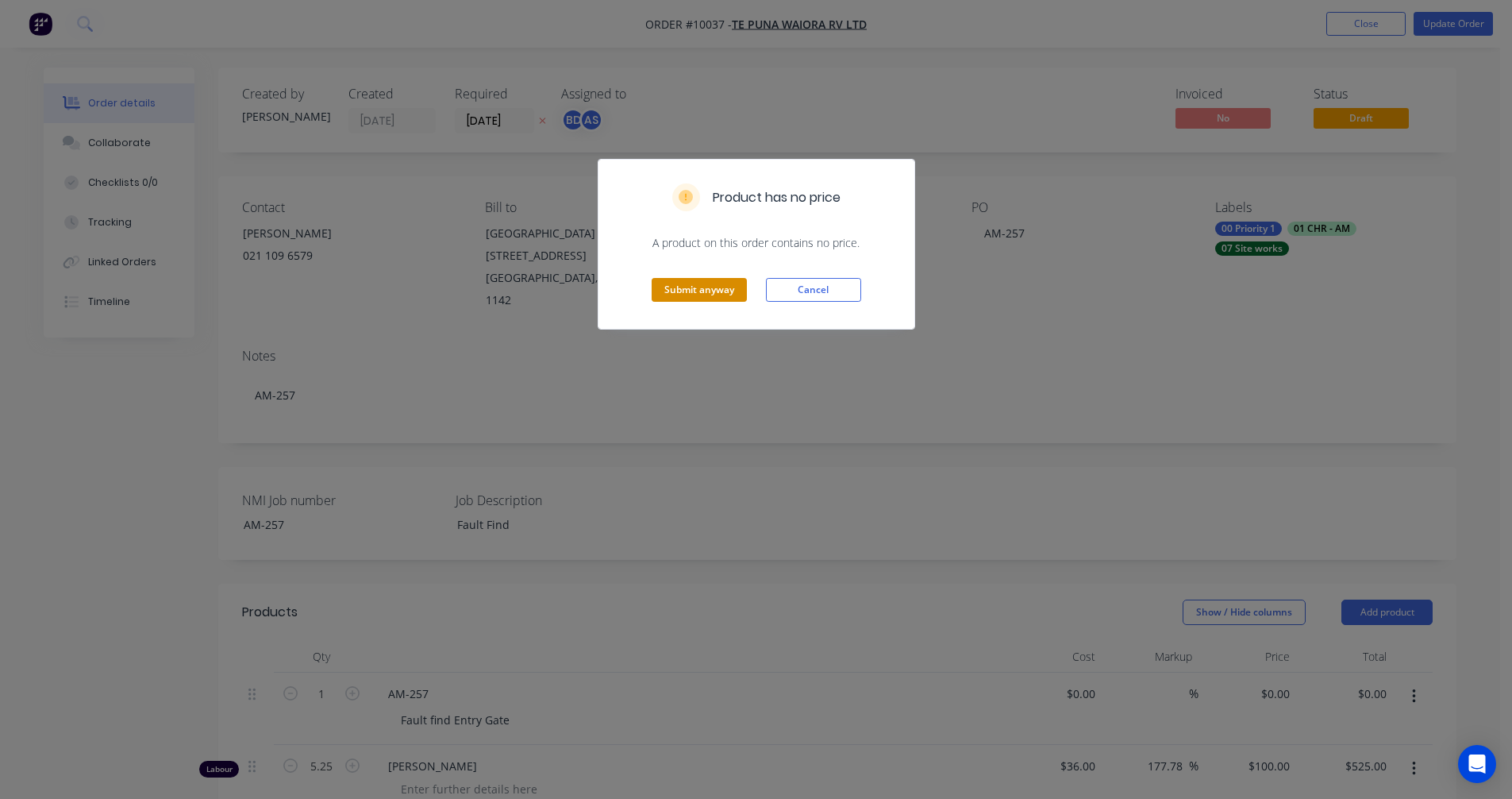
click at [704, 282] on button "Submit anyway" at bounding box center [699, 290] width 96 height 24
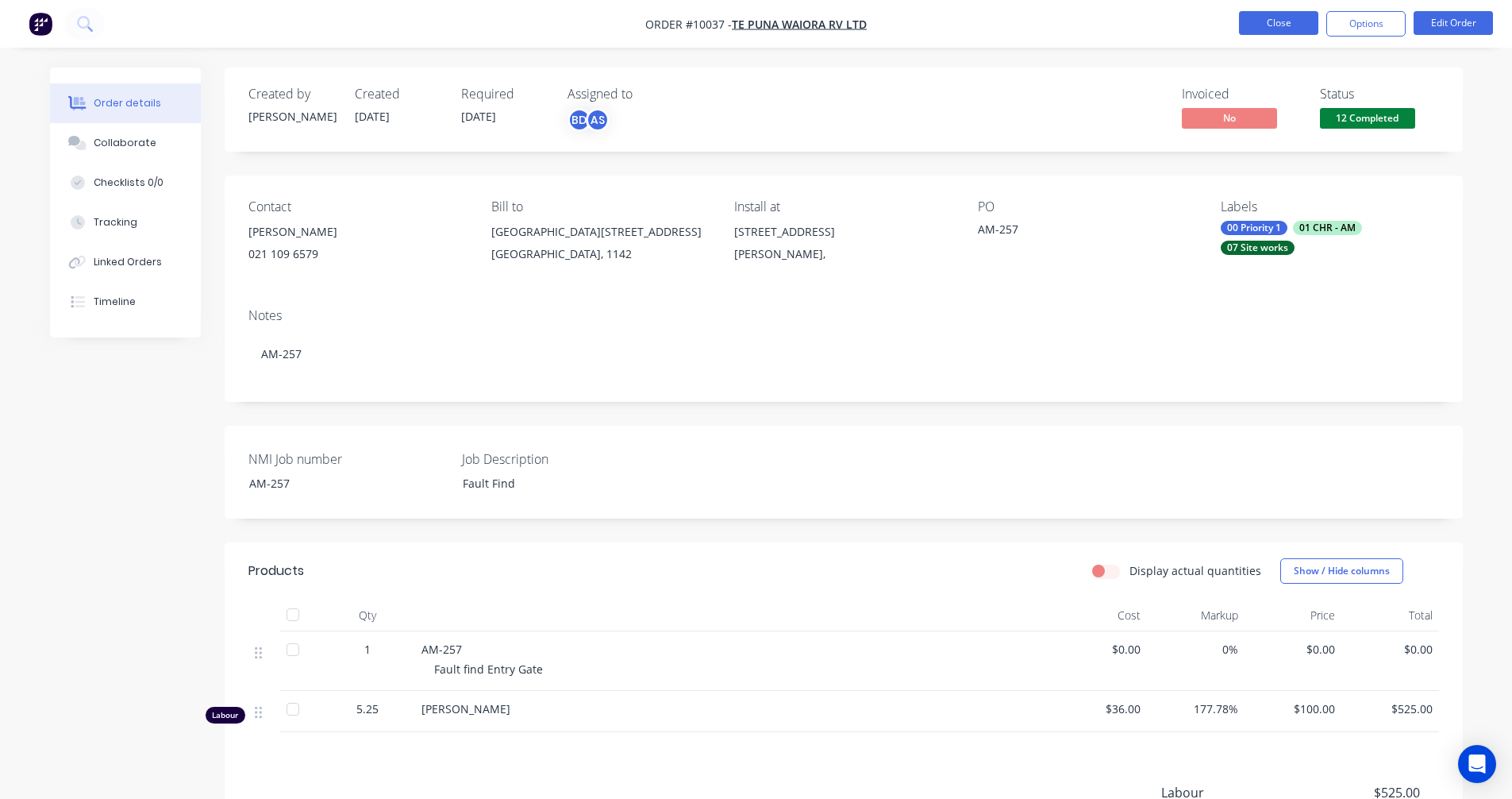
click at [1267, 21] on button "Close" at bounding box center [1278, 23] width 79 height 24
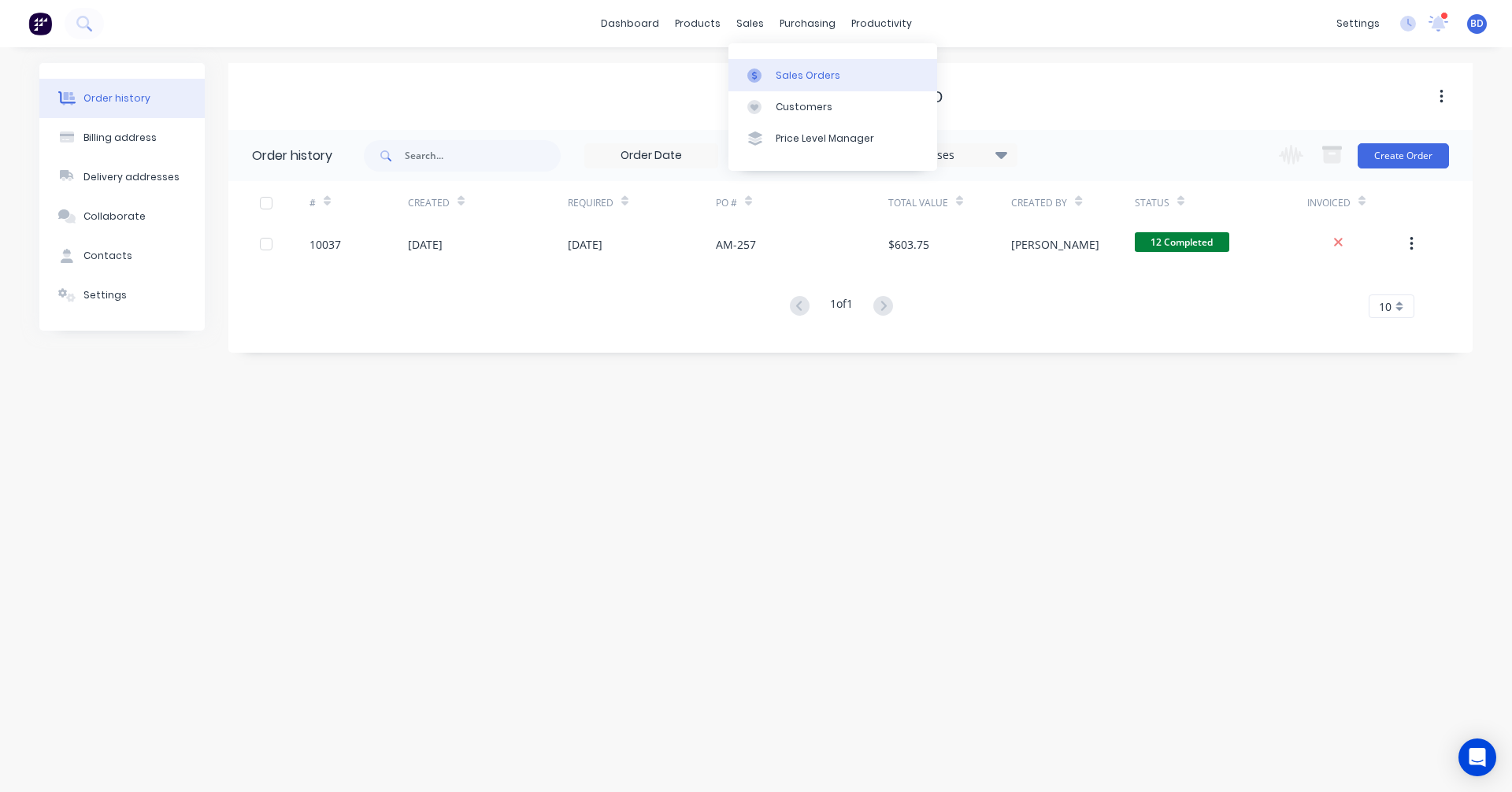
click at [795, 88] on link "Sales Orders" at bounding box center [833, 74] width 208 height 31
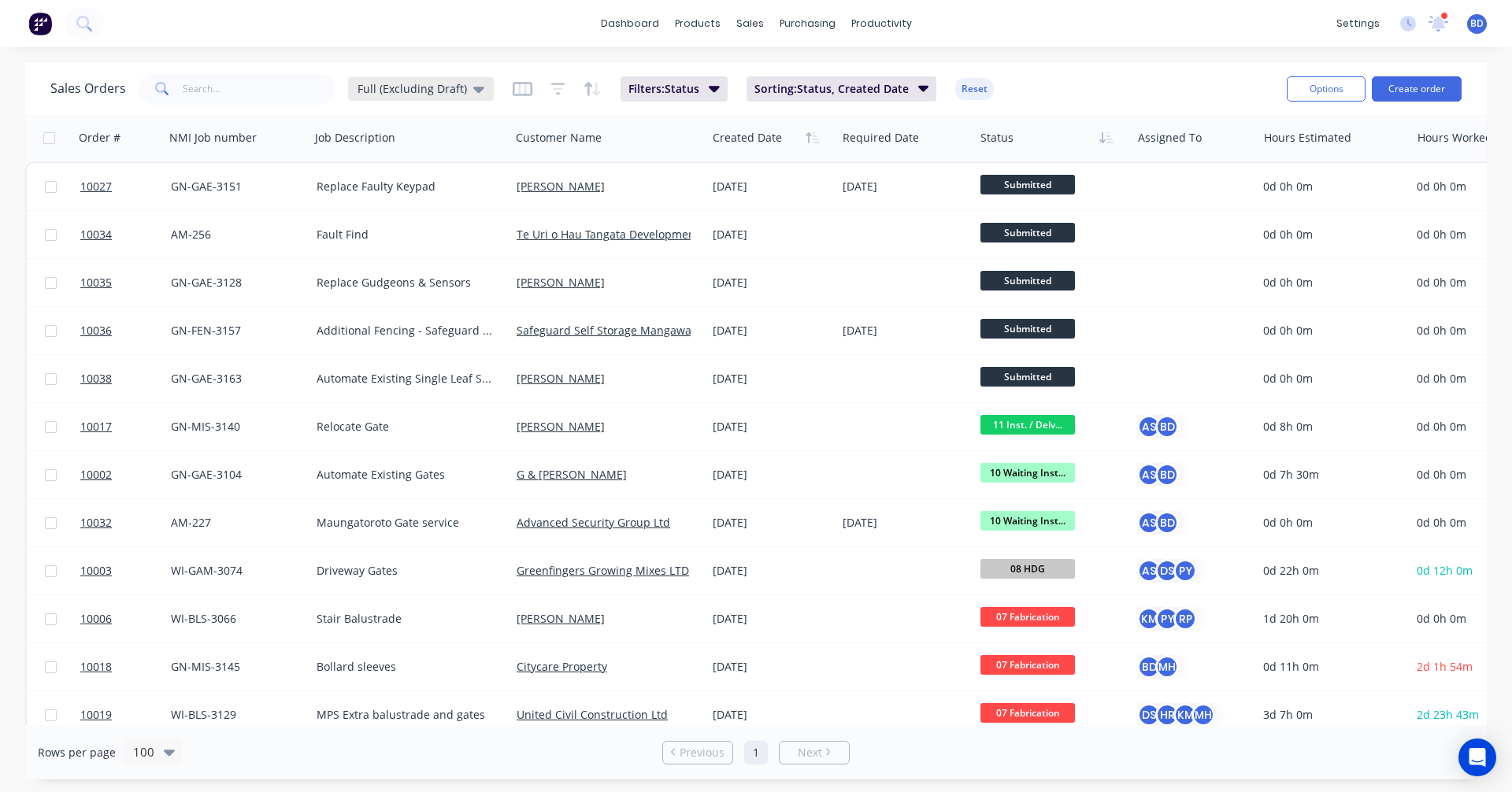
click at [443, 86] on span "Full (Excluding Draft)" at bounding box center [412, 88] width 110 height 16
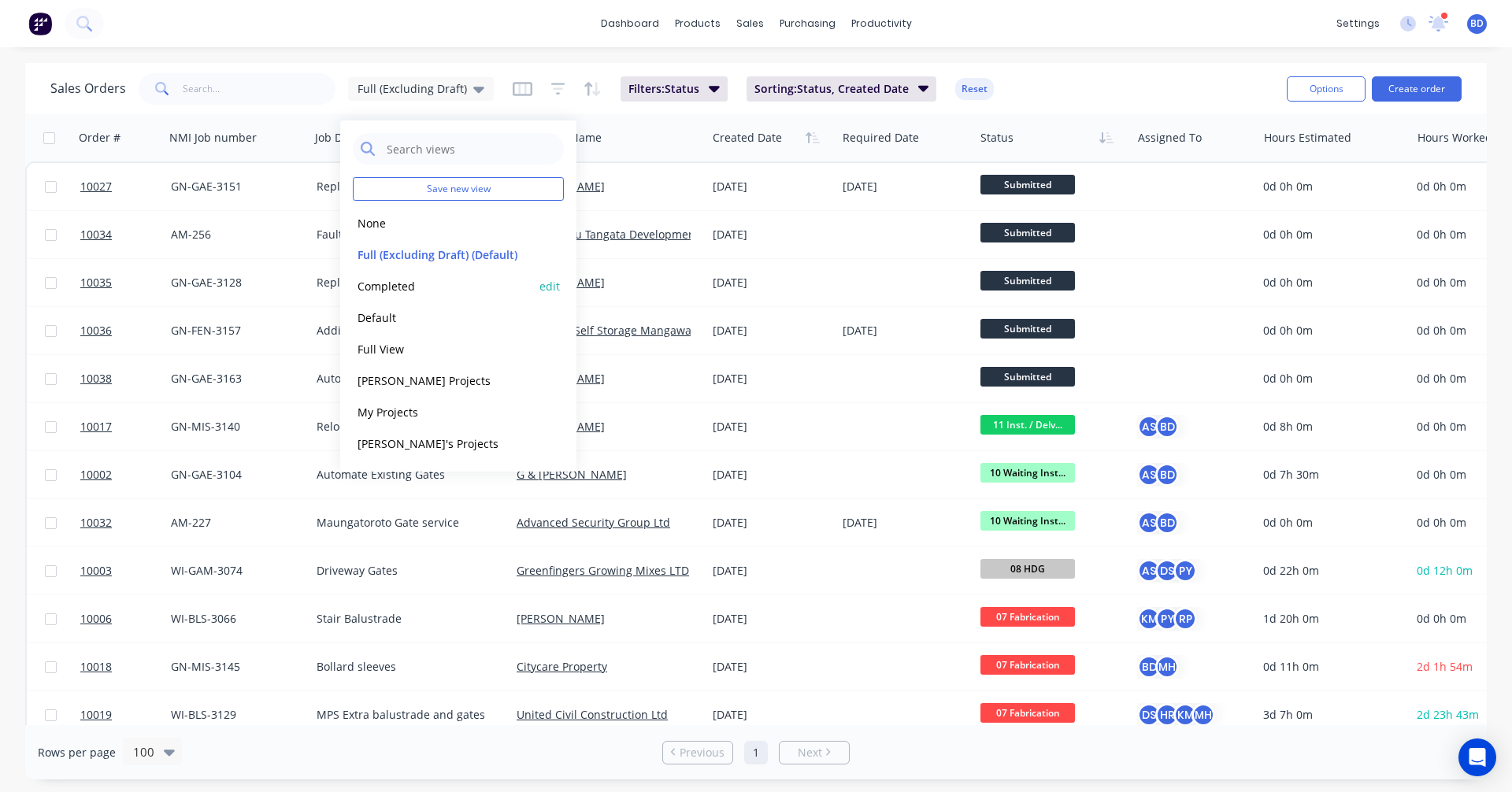
click at [394, 295] on button "Completed" at bounding box center [442, 286] width 180 height 18
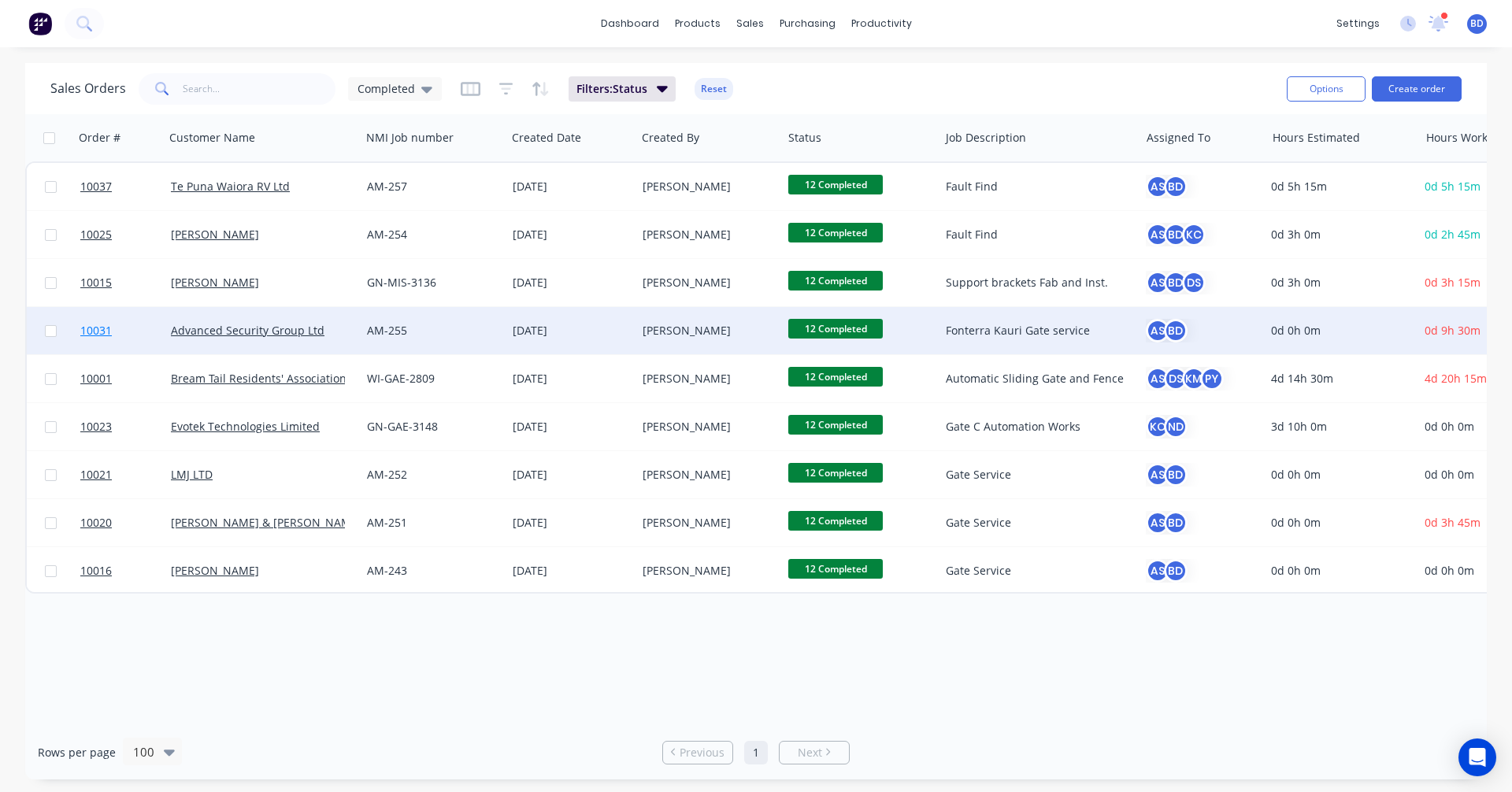
click at [102, 332] on span "10031" at bounding box center [96, 331] width 31 height 16
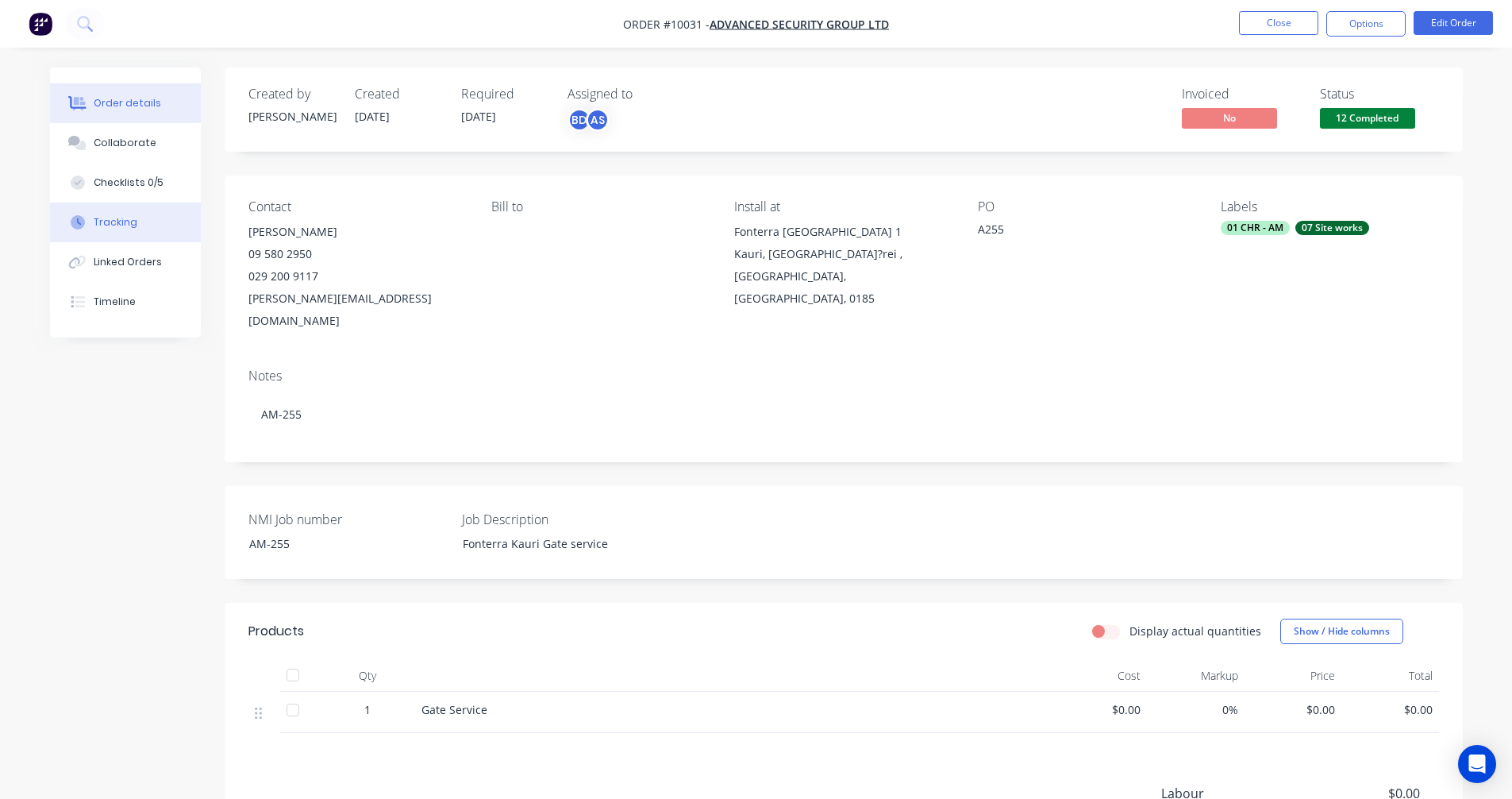
click at [139, 227] on button "Tracking" at bounding box center [125, 223] width 151 height 40
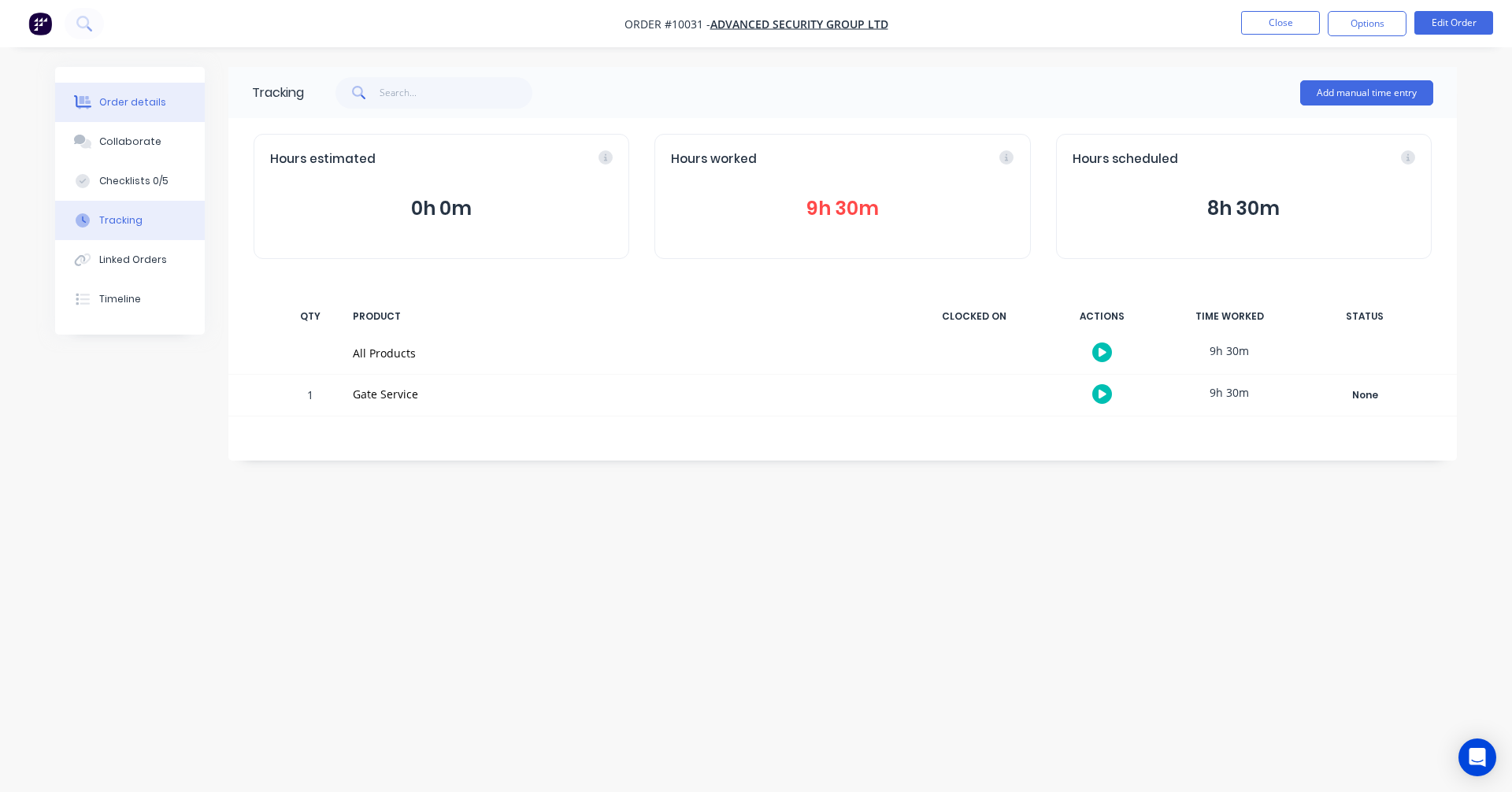
click at [136, 92] on button "Order details" at bounding box center [130, 102] width 150 height 40
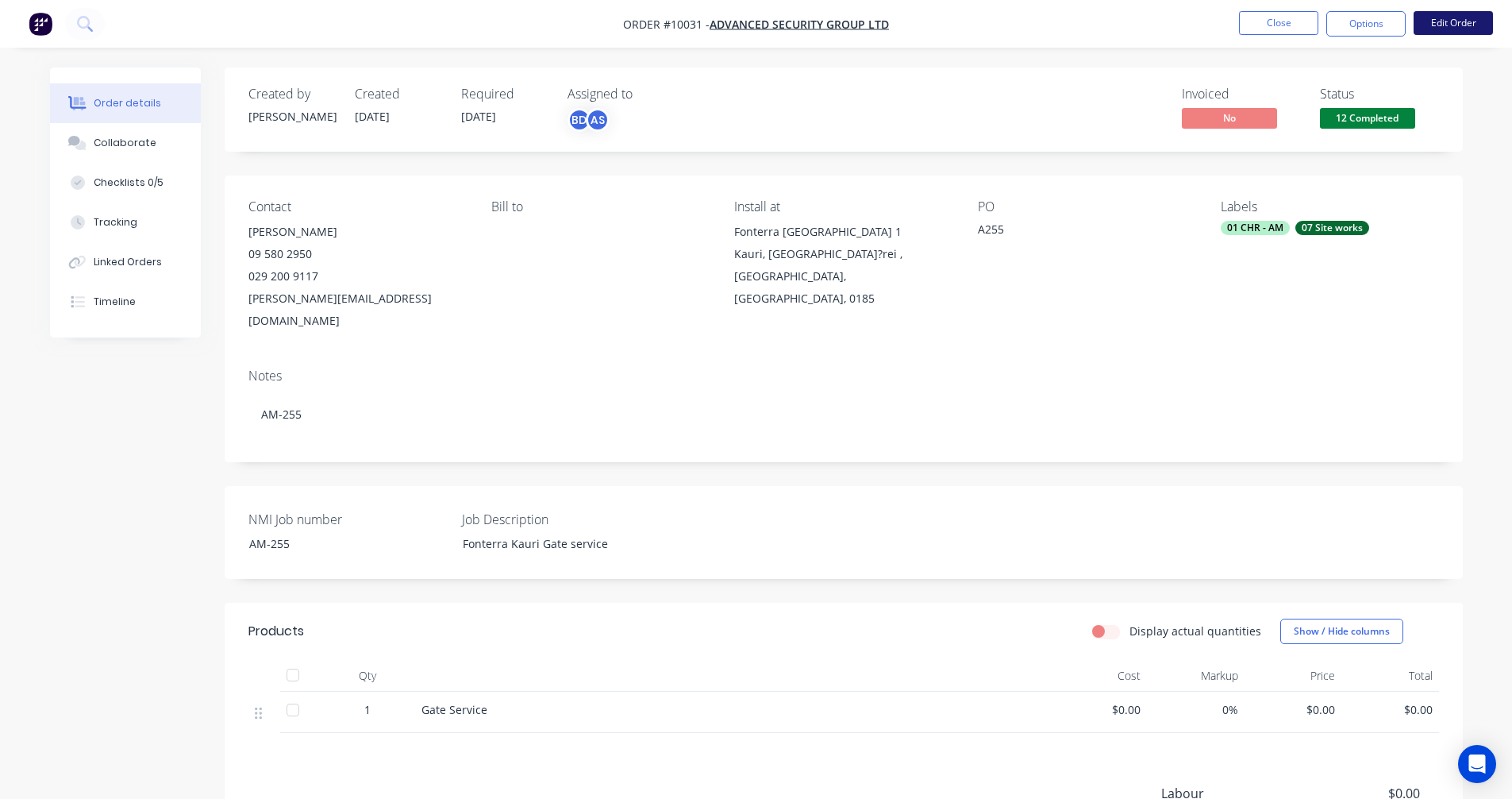
click at [1462, 26] on button "Edit Order" at bounding box center [1453, 23] width 79 height 24
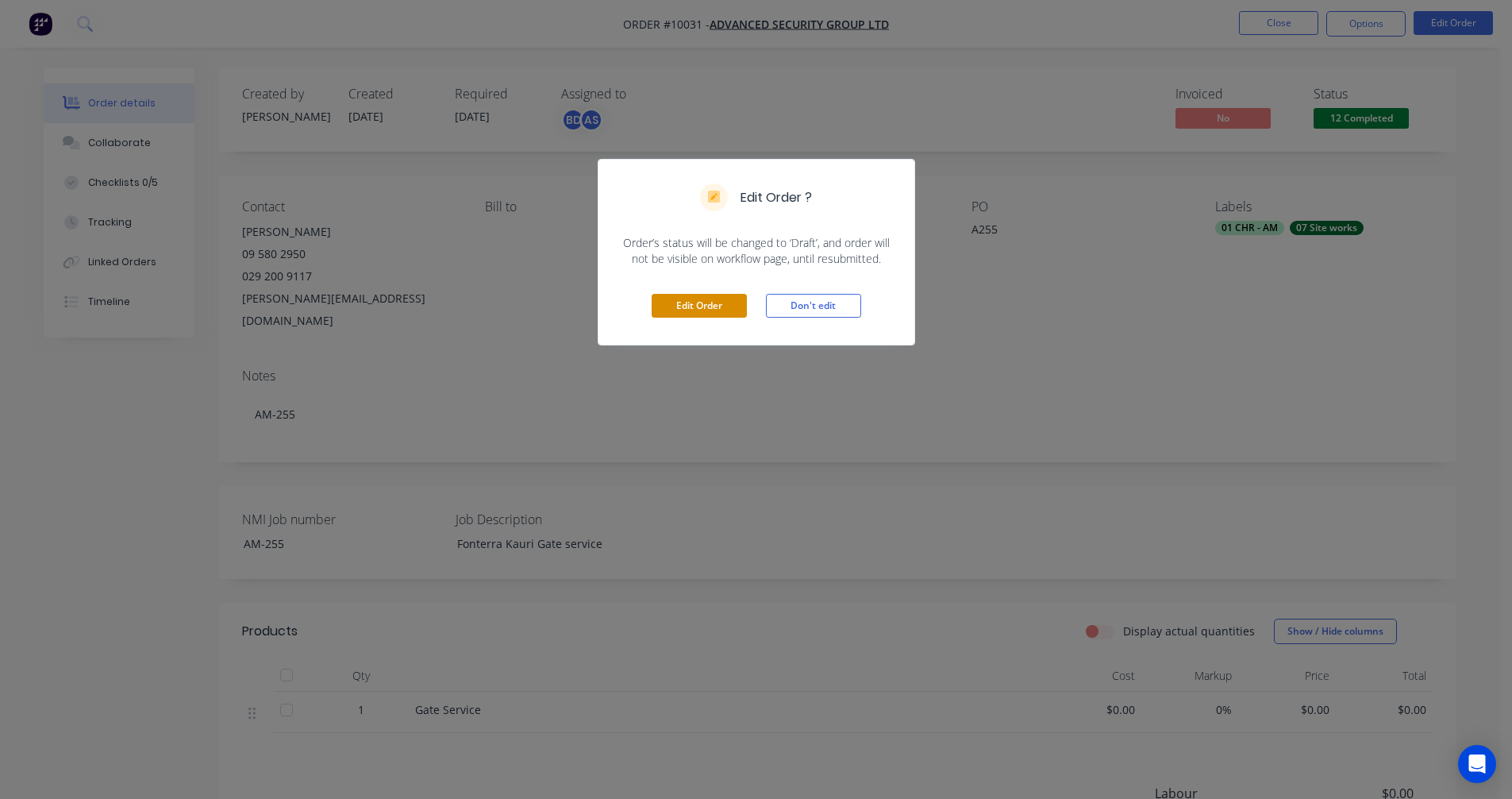
click at [688, 312] on button "Edit Order" at bounding box center [699, 306] width 96 height 24
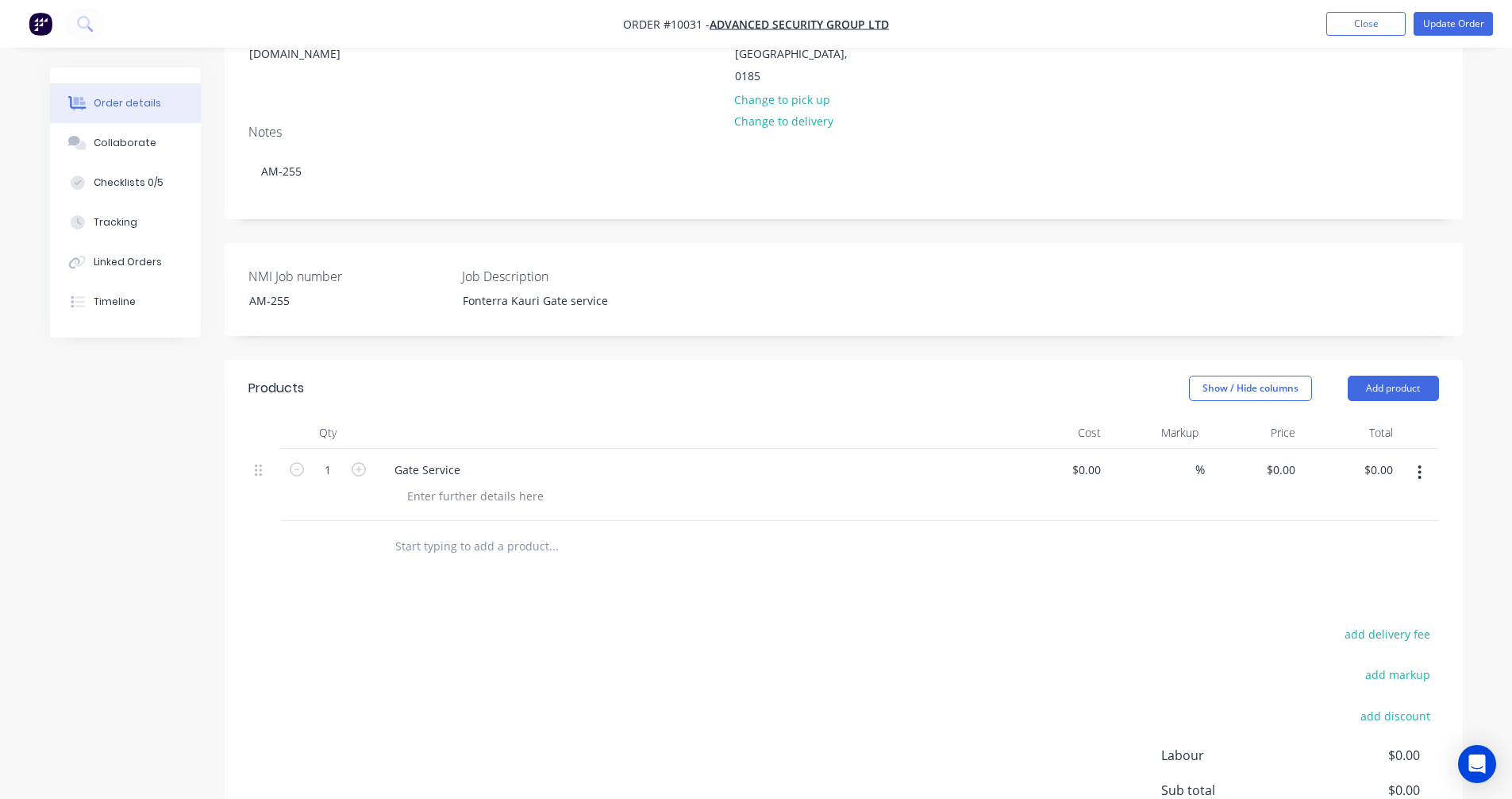
scroll to position [317, 0]
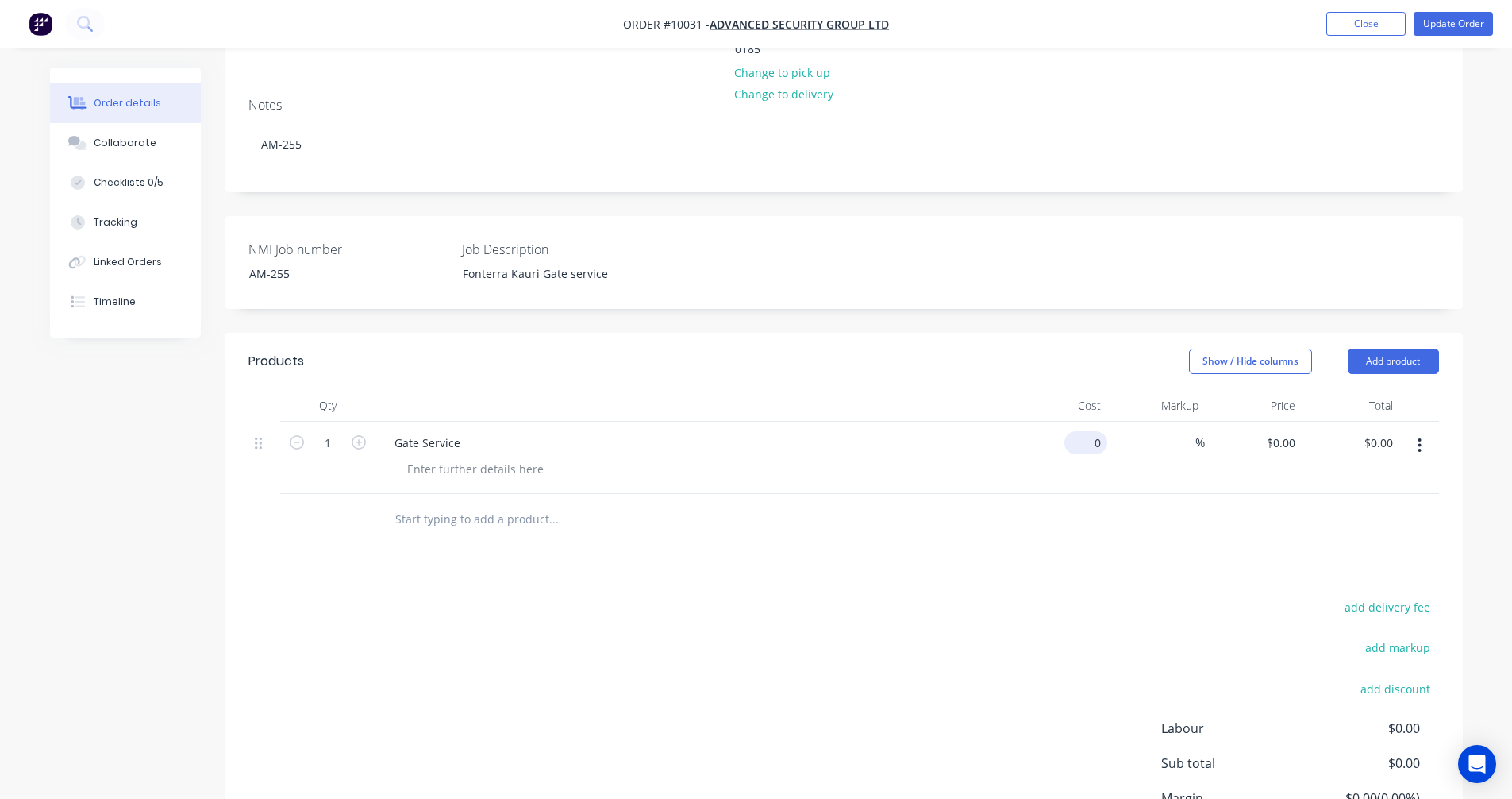
click at [1097, 431] on input "0" at bounding box center [1089, 443] width 36 height 23
type input "$100.00"
click at [1107, 523] on div "Products Show / Hide columns Add product Qty Cost Markup Price Total 1 Gate Ser…" at bounding box center [843, 630] width 1239 height 594
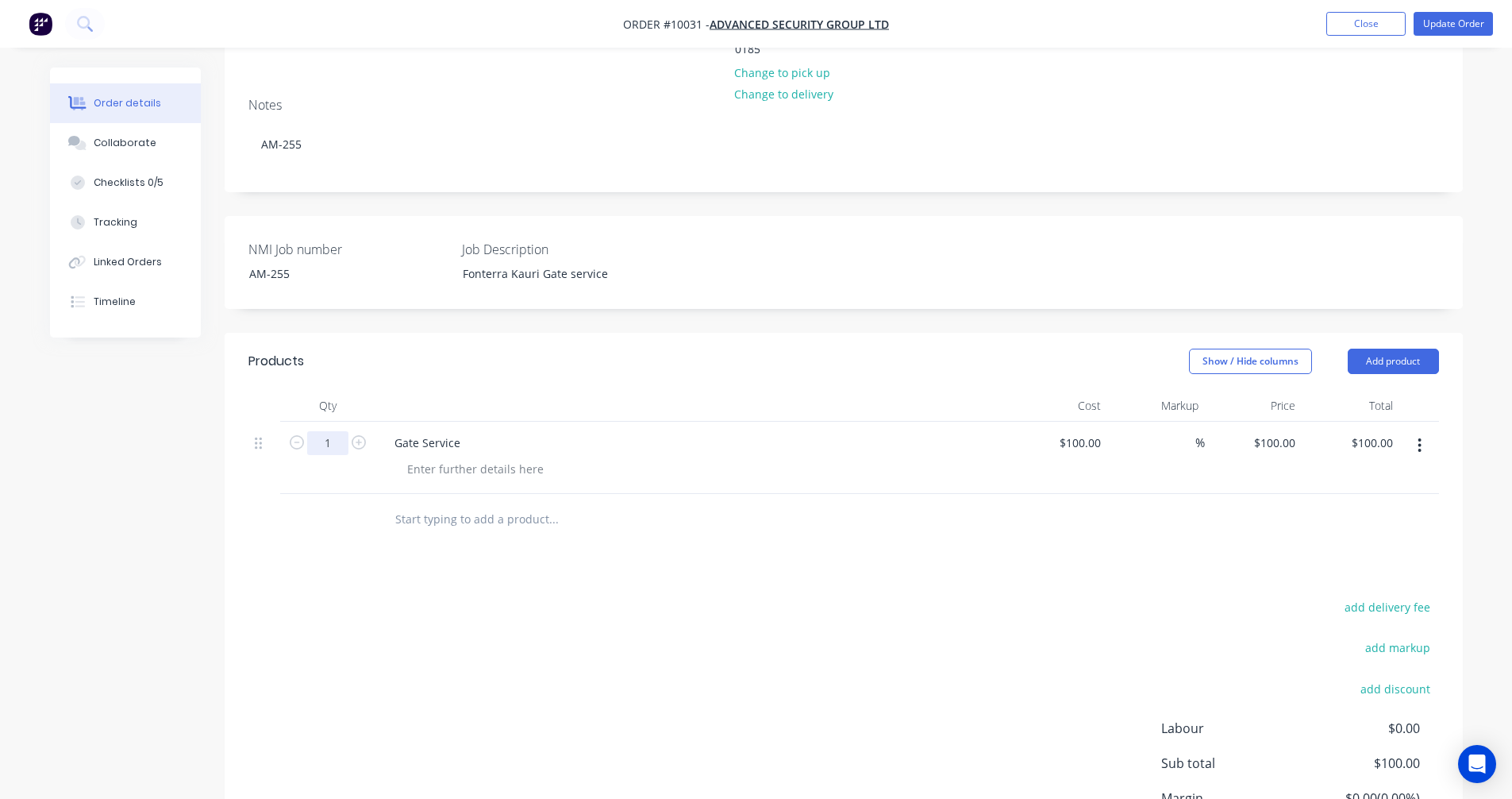
click at [331, 431] on input "1" at bounding box center [328, 443] width 41 height 24
type input "8"
type input "$800.00"
click at [811, 743] on div "add delivery fee add markup add discount Labour $0.00 Sub total $100.00 Margin …" at bounding box center [843, 749] width 1191 height 307
click at [1099, 431] on input "100" at bounding box center [1083, 443] width 50 height 23
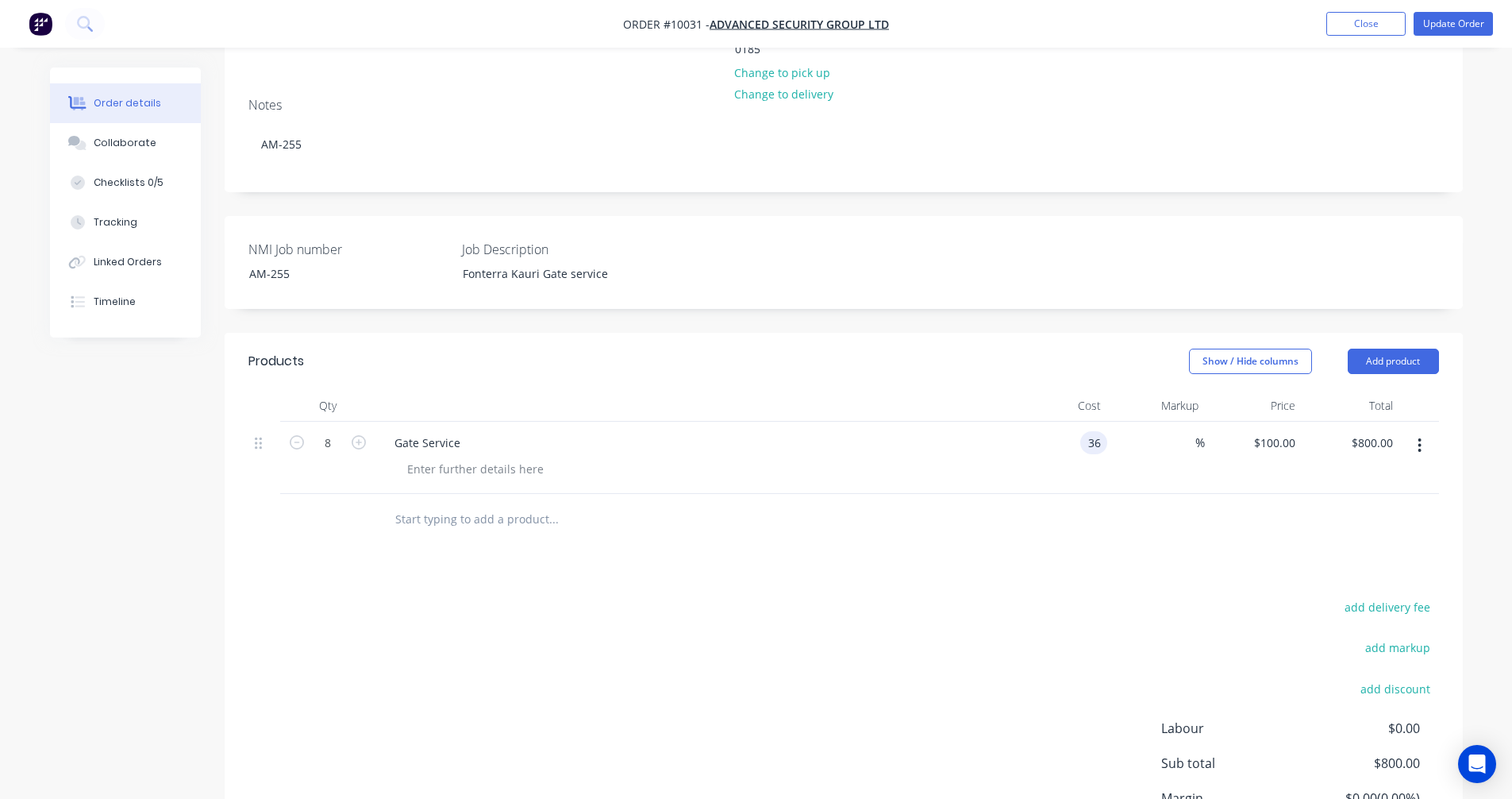
type input "$36.00"
type input "$288.00"
click at [1240, 544] on div "Products Show / Hide columns Add product Qty Cost Markup Price Total 8 Gate Ser…" at bounding box center [843, 630] width 1239 height 594
click at [1286, 431] on input "36" at bounding box center [1280, 443] width 43 height 23
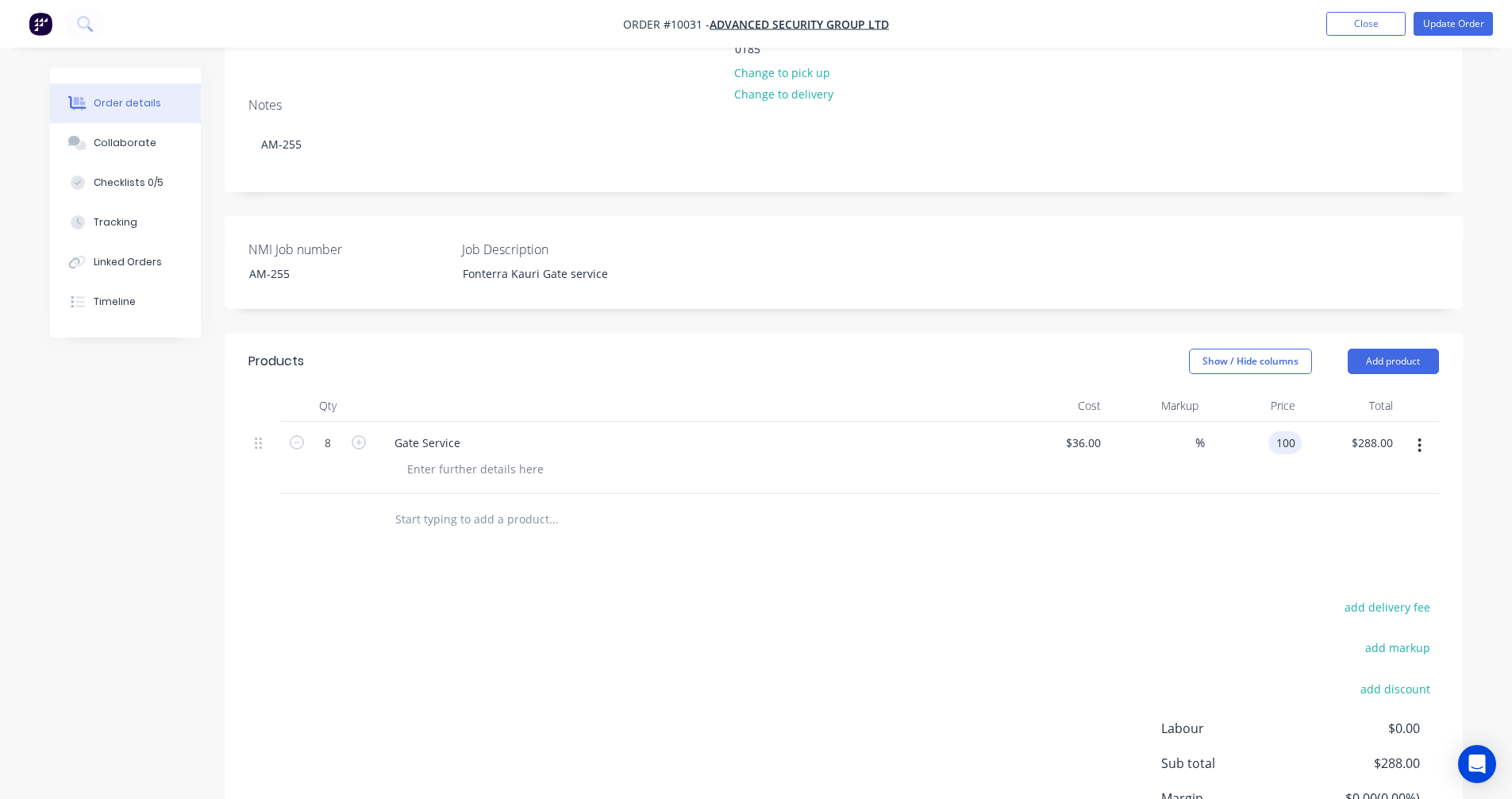
type input "100"
type input "177.78"
type input "$100.00"
type input "$800.00"
click at [1067, 596] on div "add delivery fee add markup add discount Labour $0.00 Sub total $288.00 Margin …" at bounding box center [843, 749] width 1191 height 307
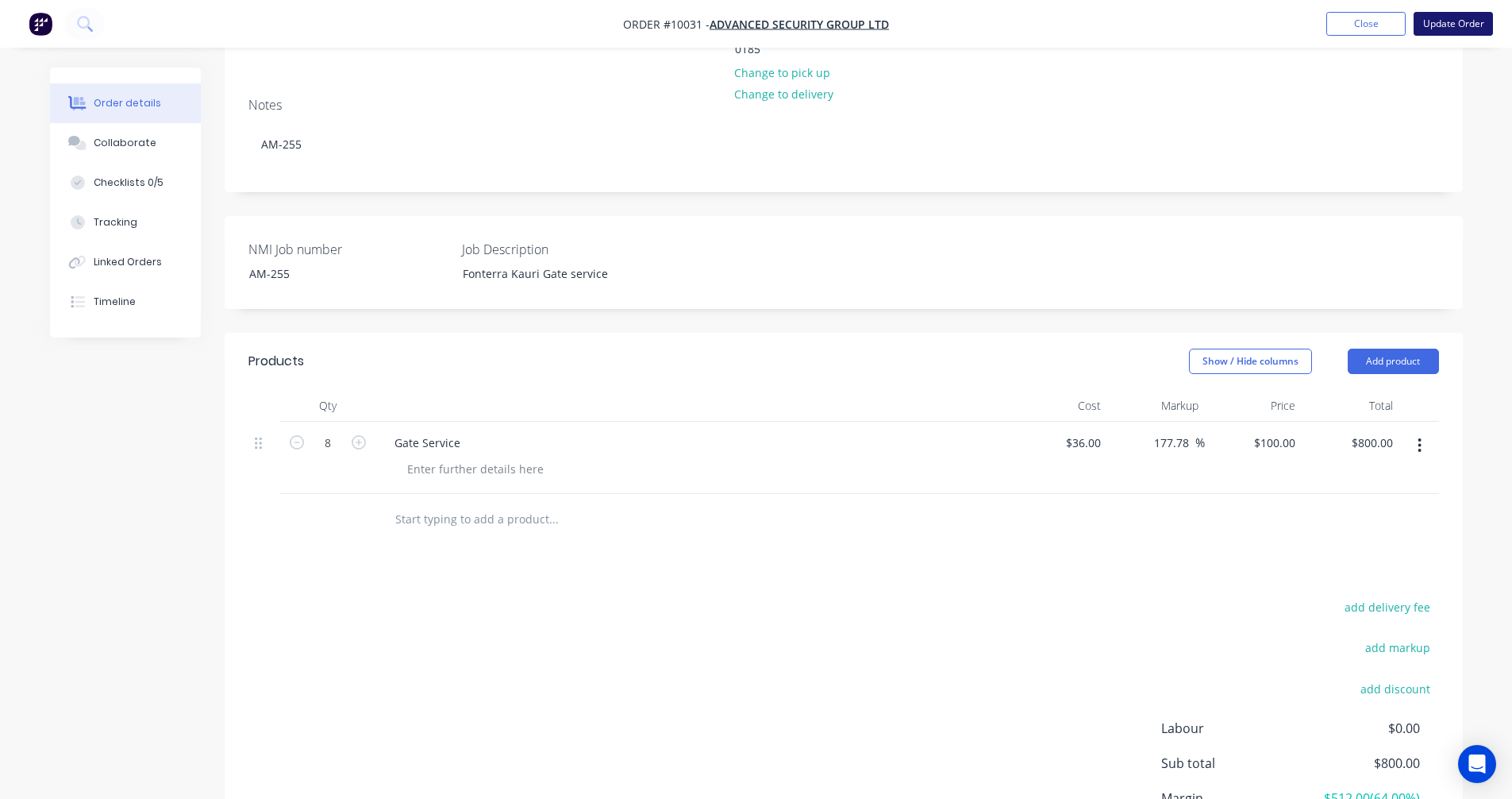
click at [1454, 30] on button "Update Order" at bounding box center [1453, 23] width 79 height 24
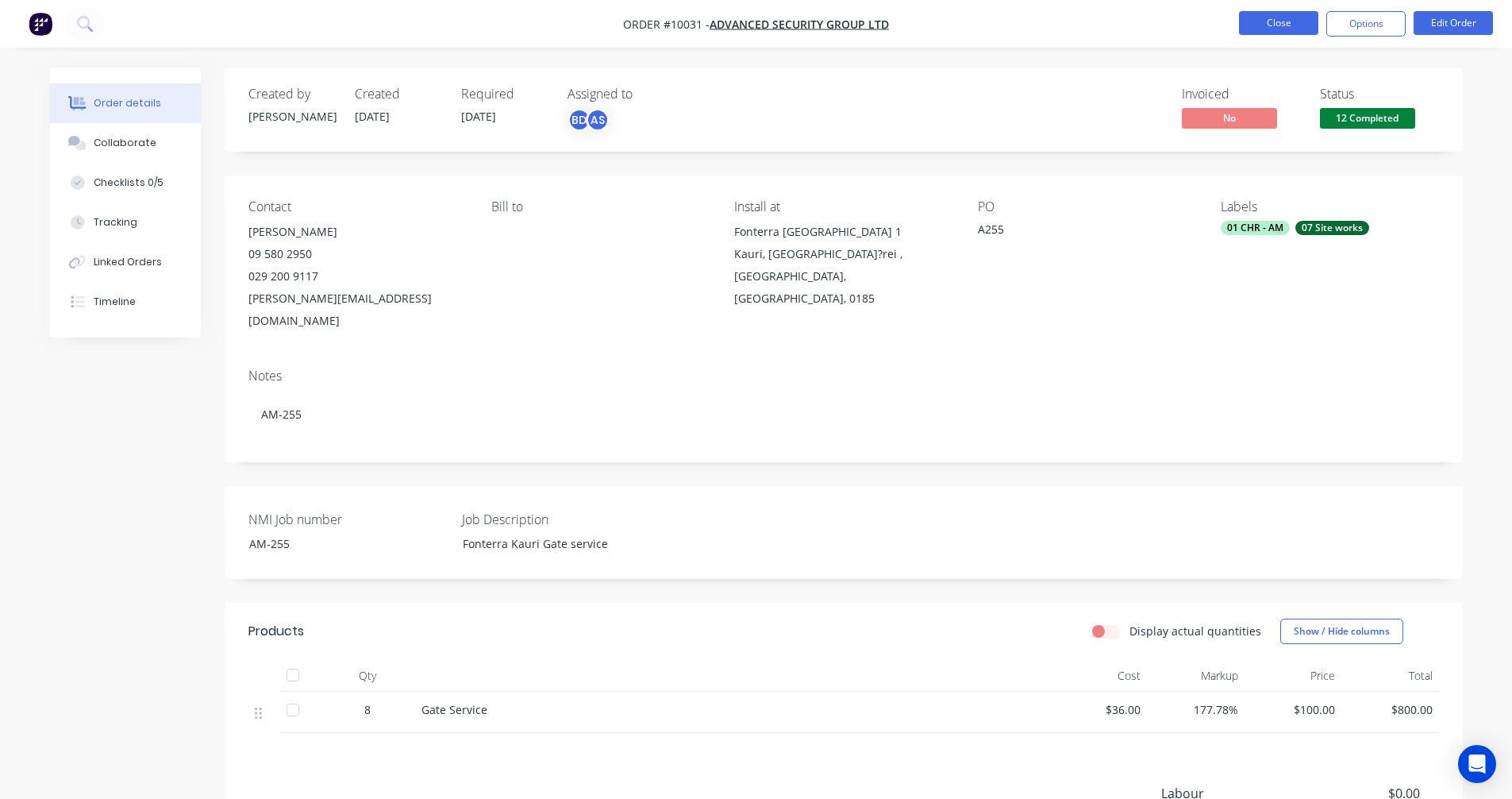
click at [1285, 22] on button "Close" at bounding box center [1278, 23] width 79 height 24
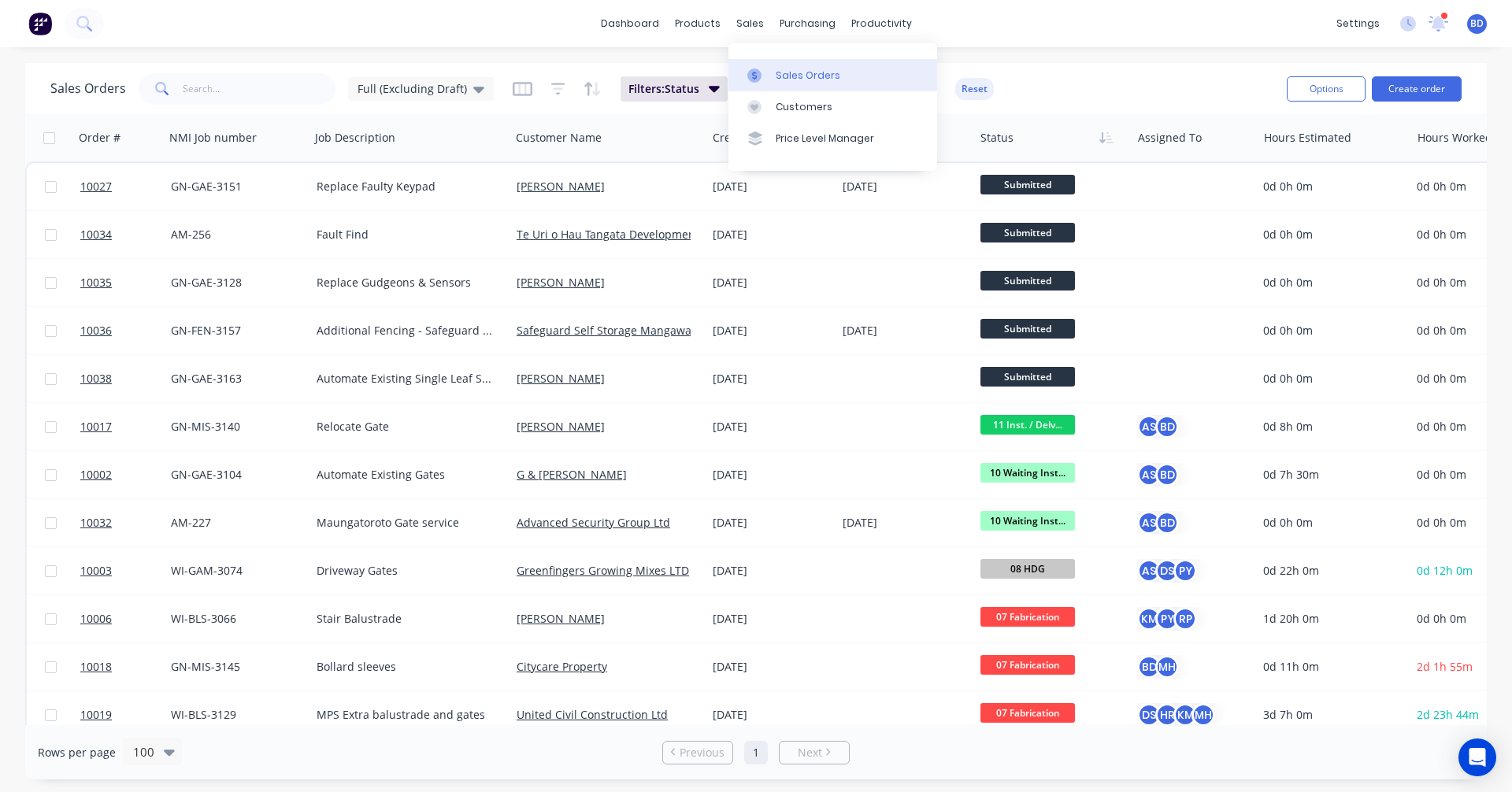
click at [804, 79] on div "Sales Orders" at bounding box center [808, 75] width 64 height 14
click at [434, 99] on div "Full (Excluding Draft)" at bounding box center [421, 88] width 146 height 24
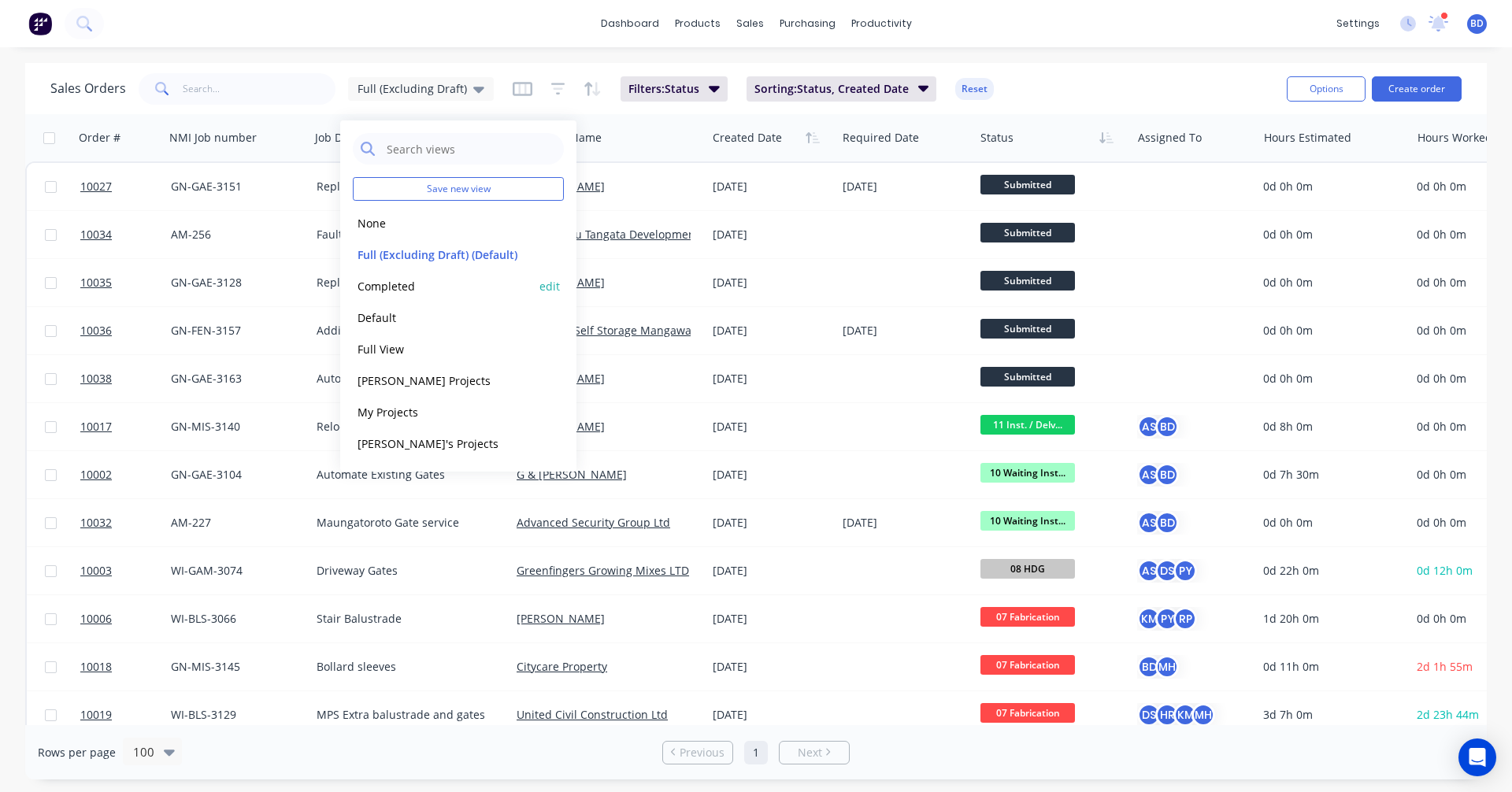
click at [458, 278] on button "Completed" at bounding box center [442, 286] width 180 height 18
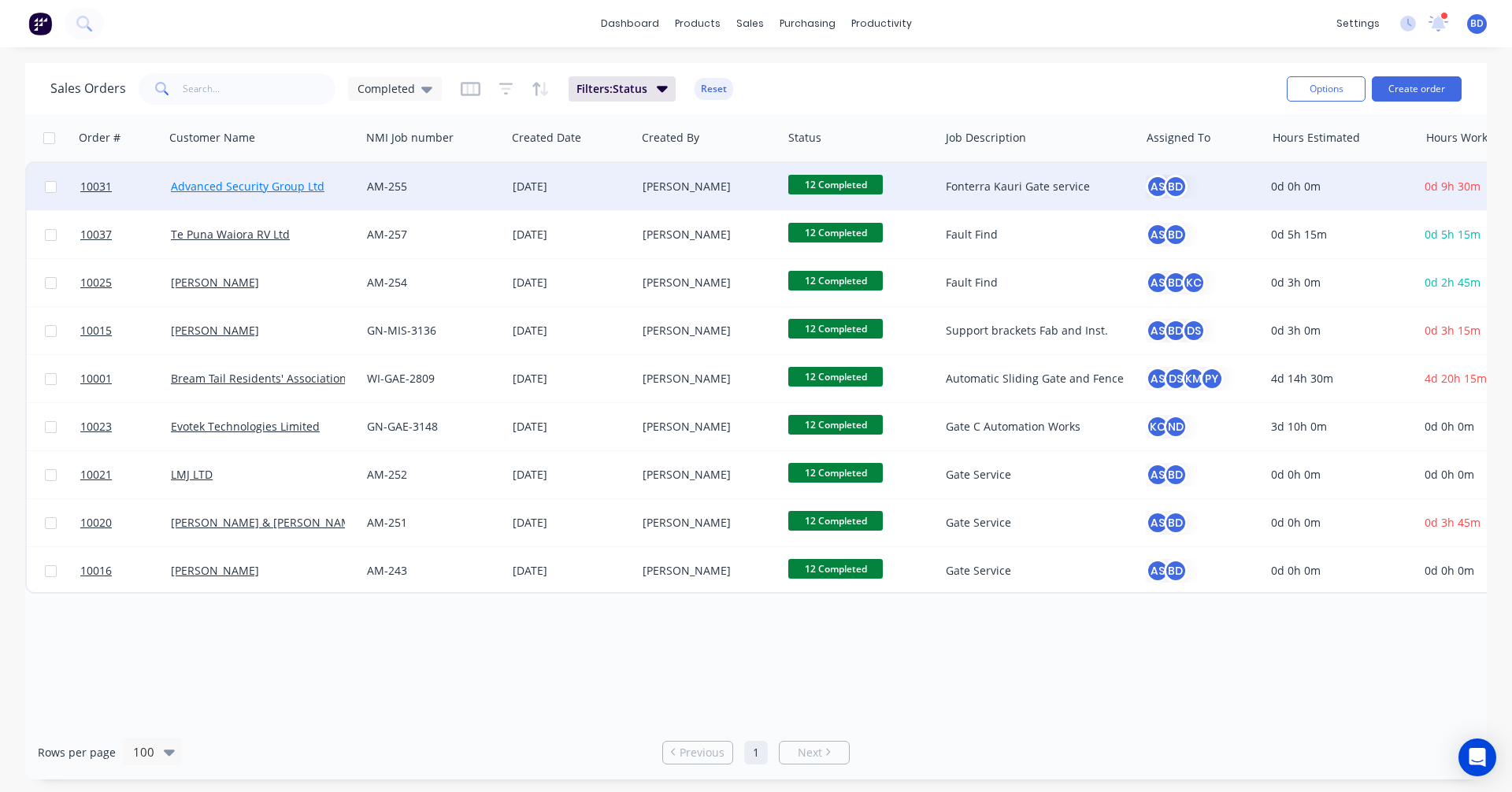
click at [245, 181] on link "Advanced Security Group Ltd" at bounding box center [247, 187] width 153 height 15
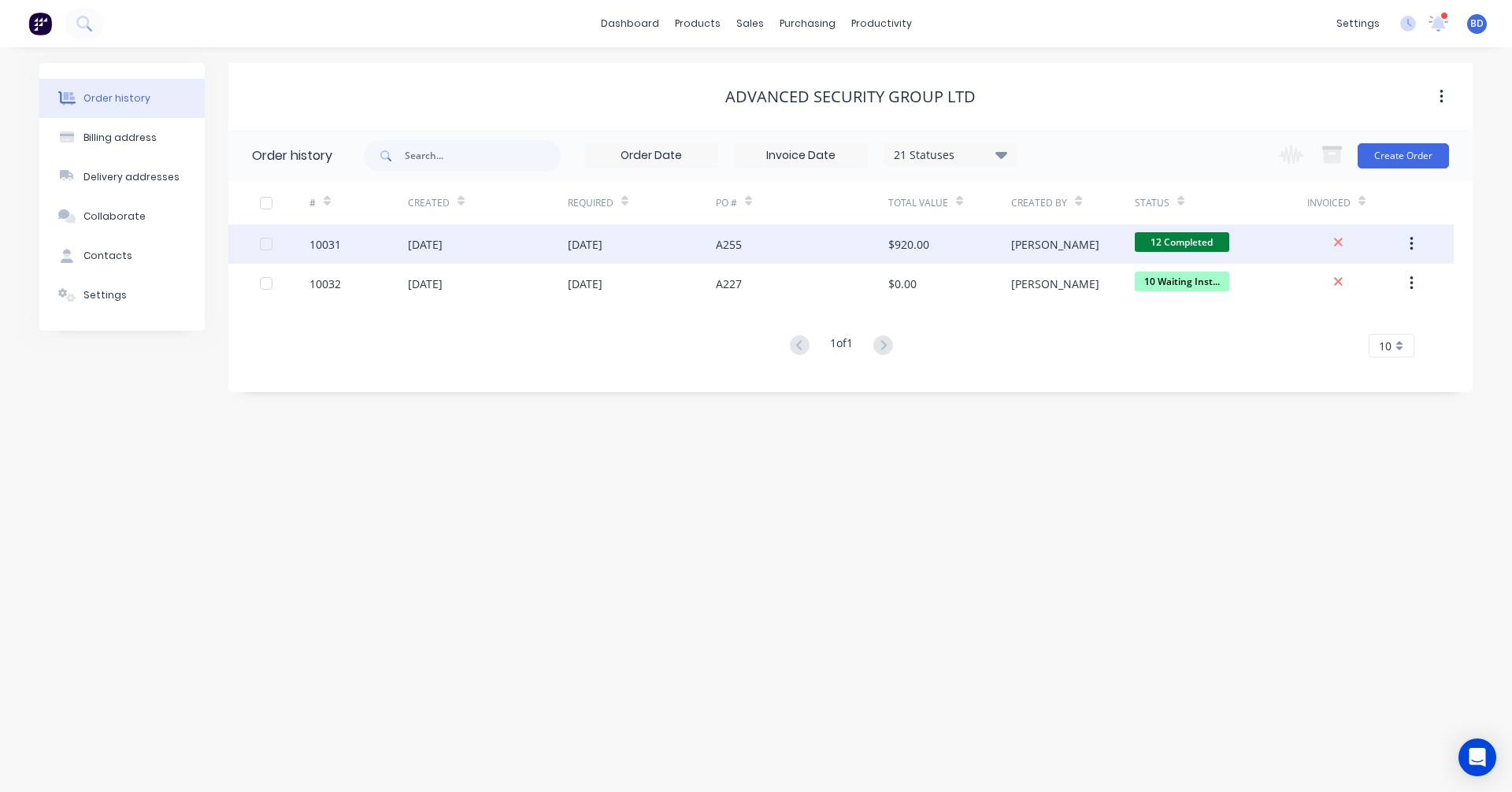
click at [328, 243] on div "10031" at bounding box center [325, 243] width 31 height 16
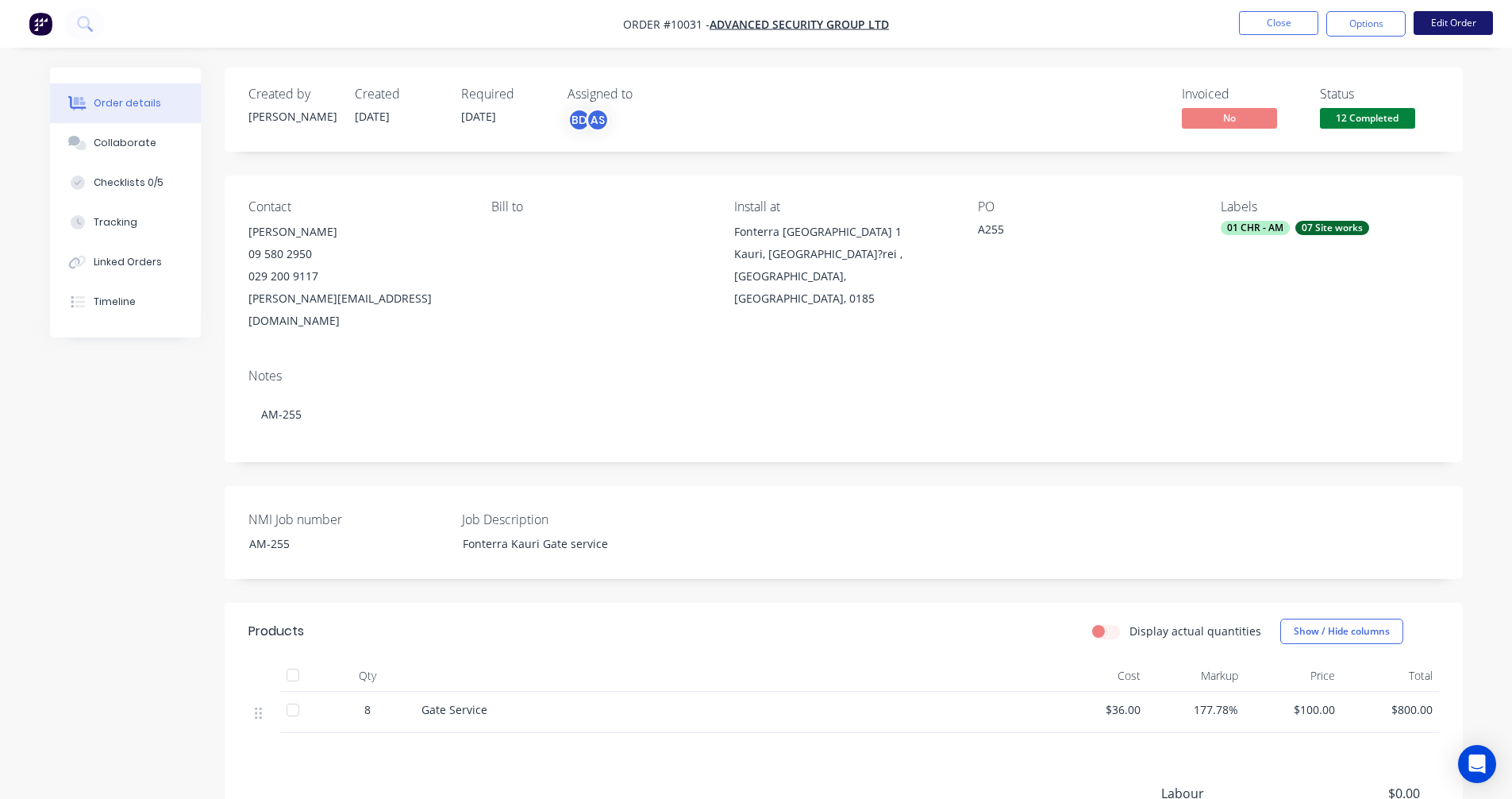
click at [1471, 20] on button "Edit Order" at bounding box center [1453, 23] width 79 height 24
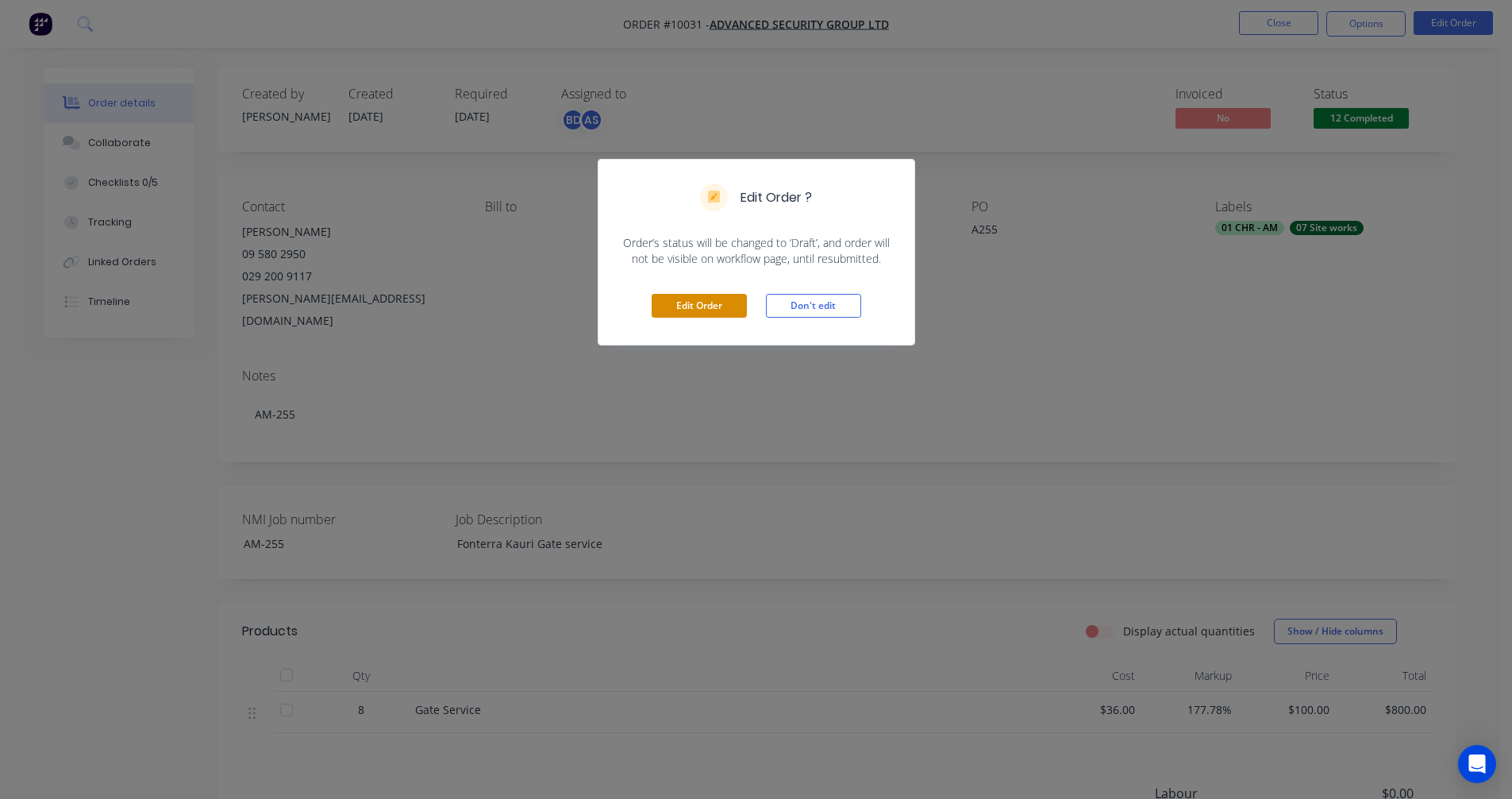
click at [706, 297] on button "Edit Order" at bounding box center [699, 306] width 96 height 24
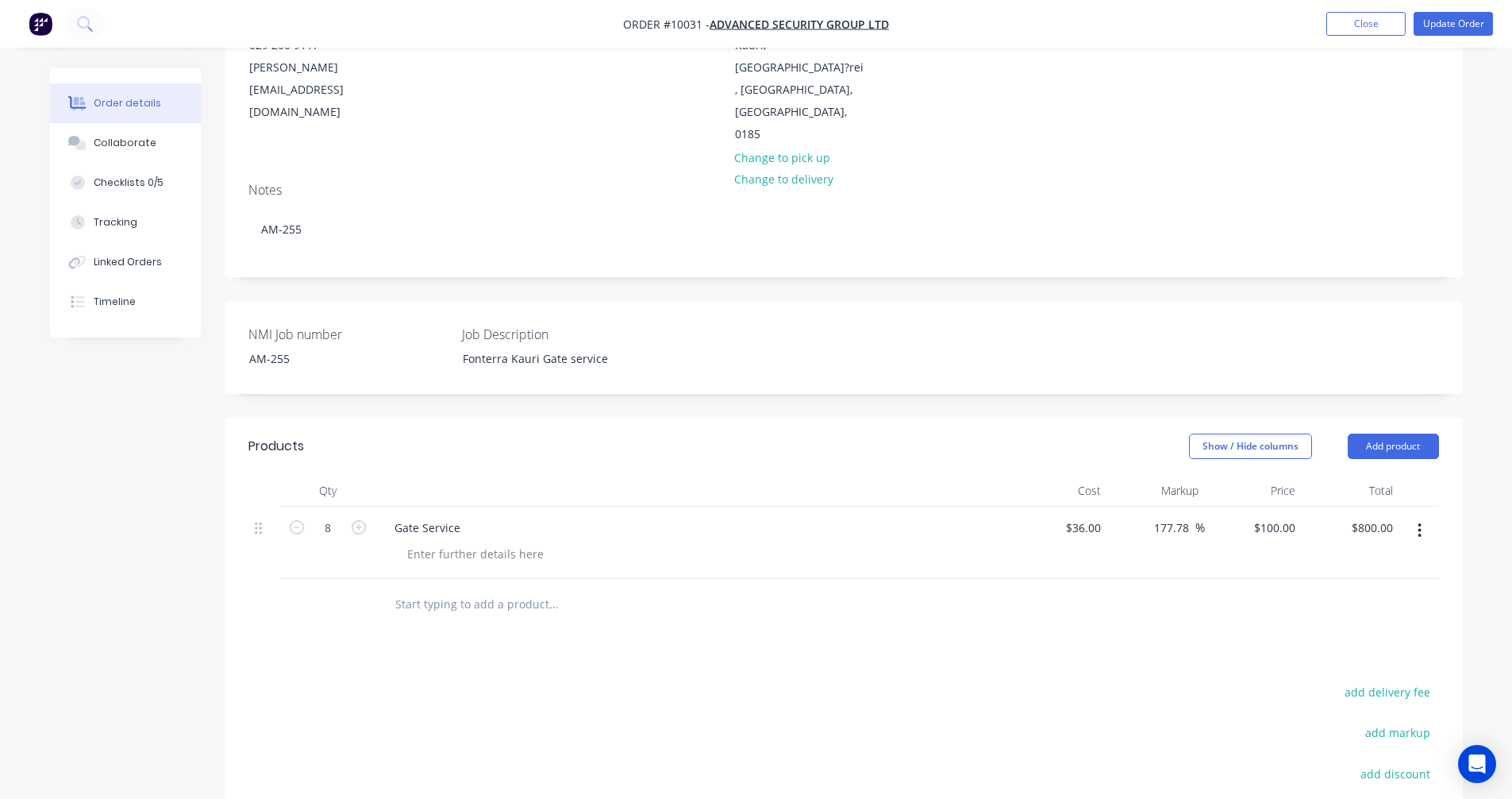
scroll to position [238, 0]
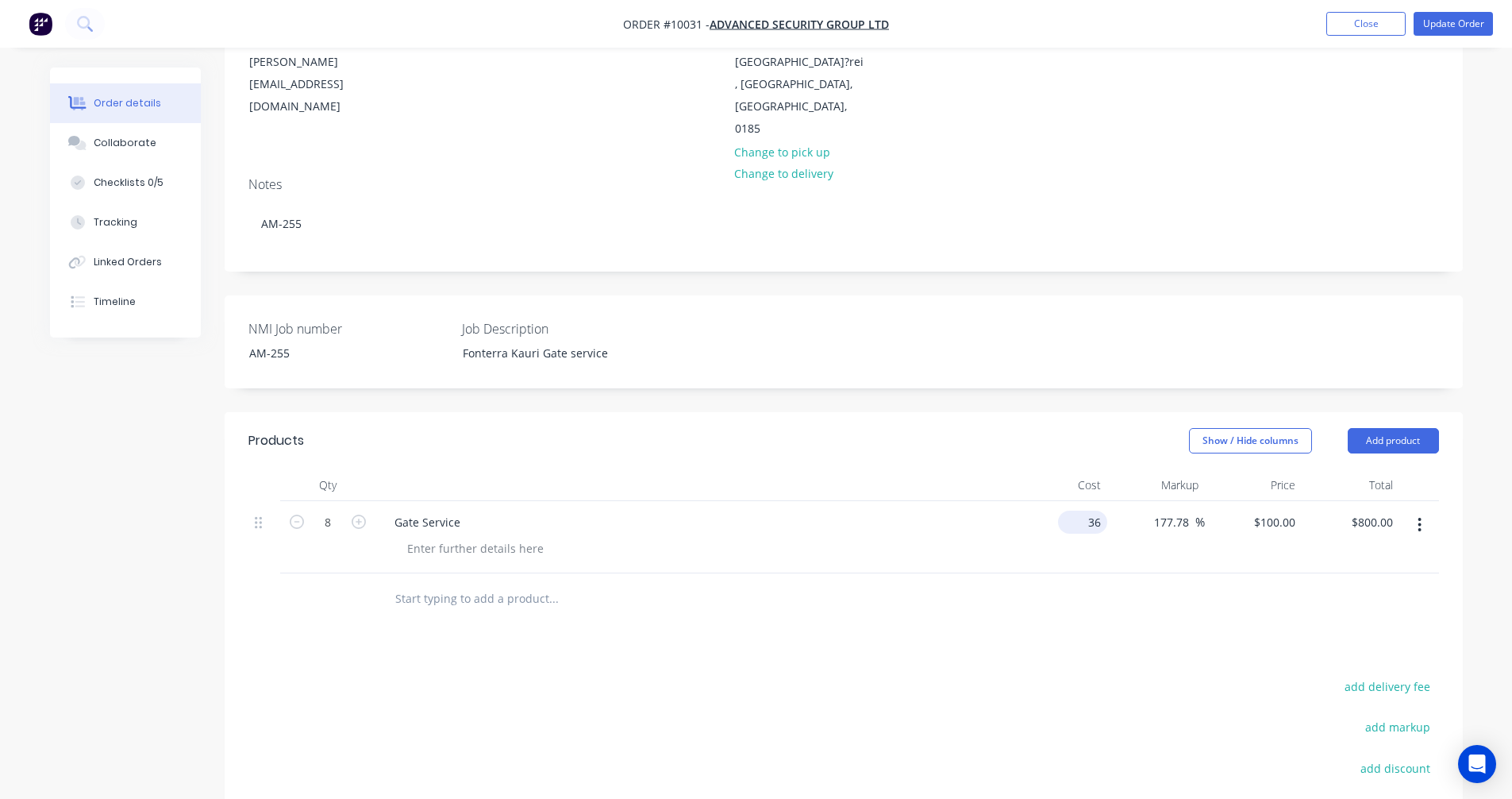
click at [1093, 510] on input "36" at bounding box center [1086, 522] width 43 height 23
type input "$36.00"
click at [1139, 573] on div at bounding box center [843, 599] width 1191 height 52
click at [1286, 510] on input "100" at bounding box center [1278, 522] width 50 height 23
type input "$100.00"
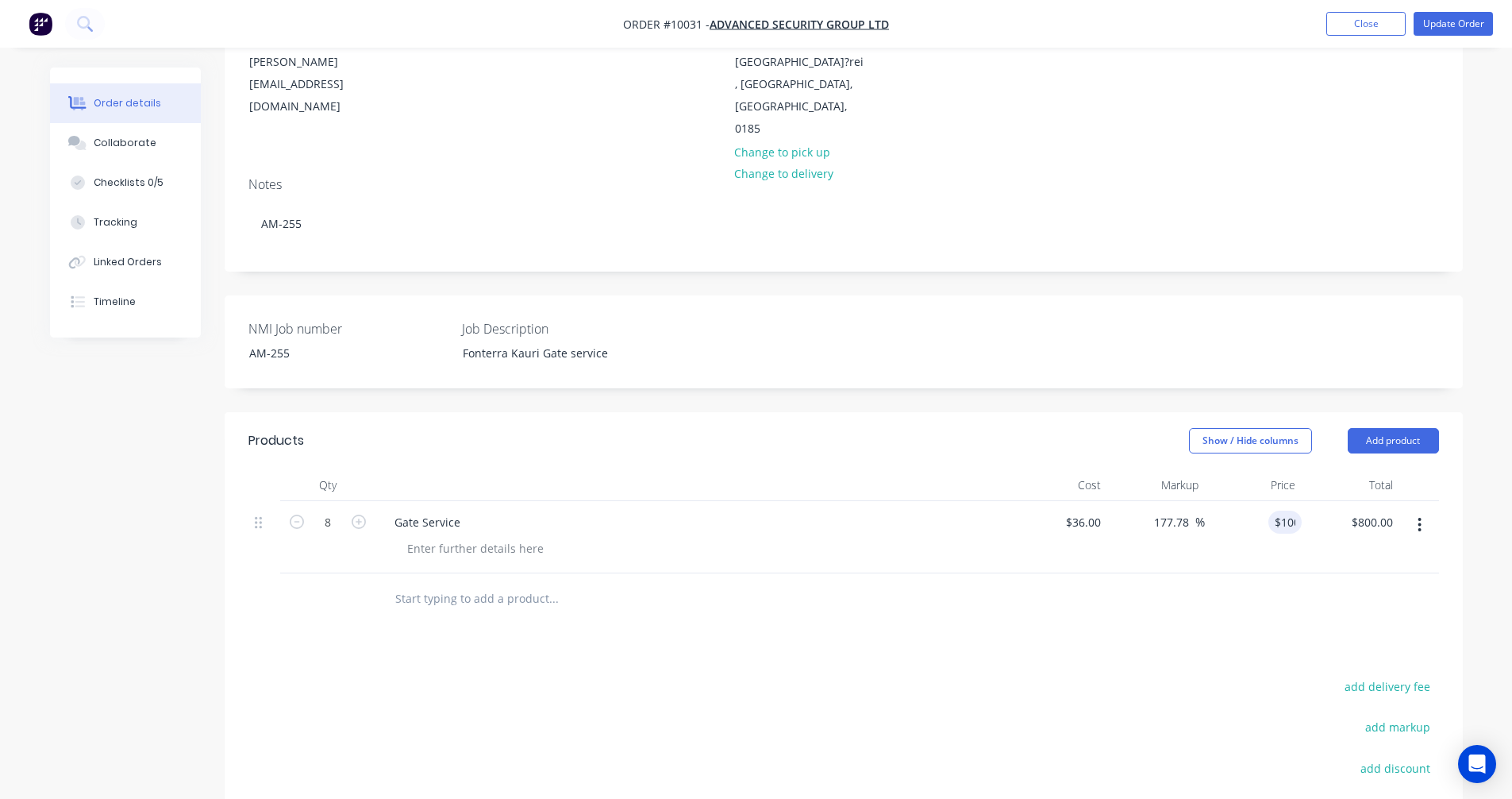
click at [1172, 611] on div "Products Show / Hide columns Add product Qty Cost Markup Price Total 8 Gate Ser…" at bounding box center [843, 709] width 1239 height 594
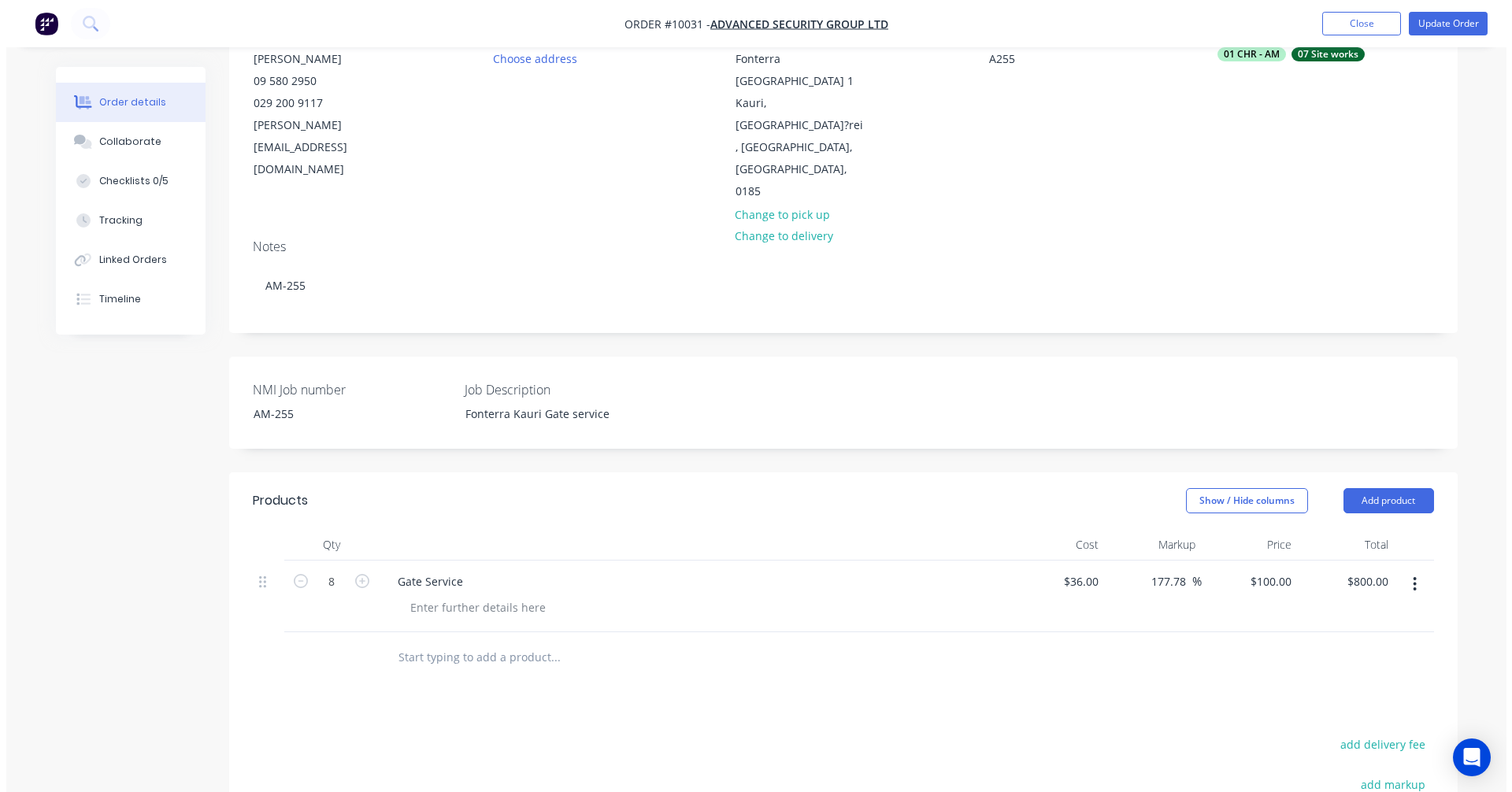
scroll to position [0, 0]
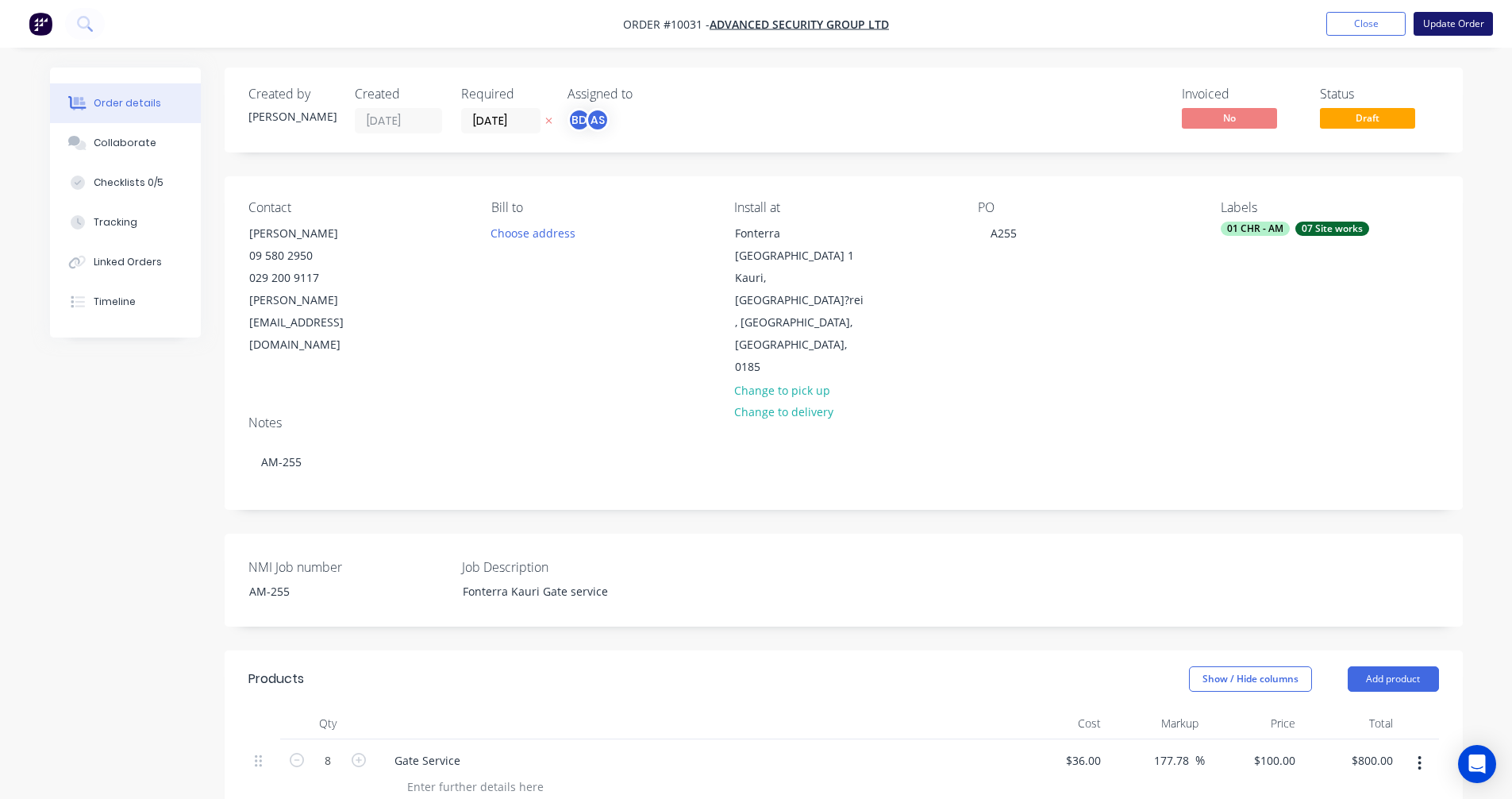
click at [1471, 22] on button "Update Order" at bounding box center [1453, 23] width 79 height 24
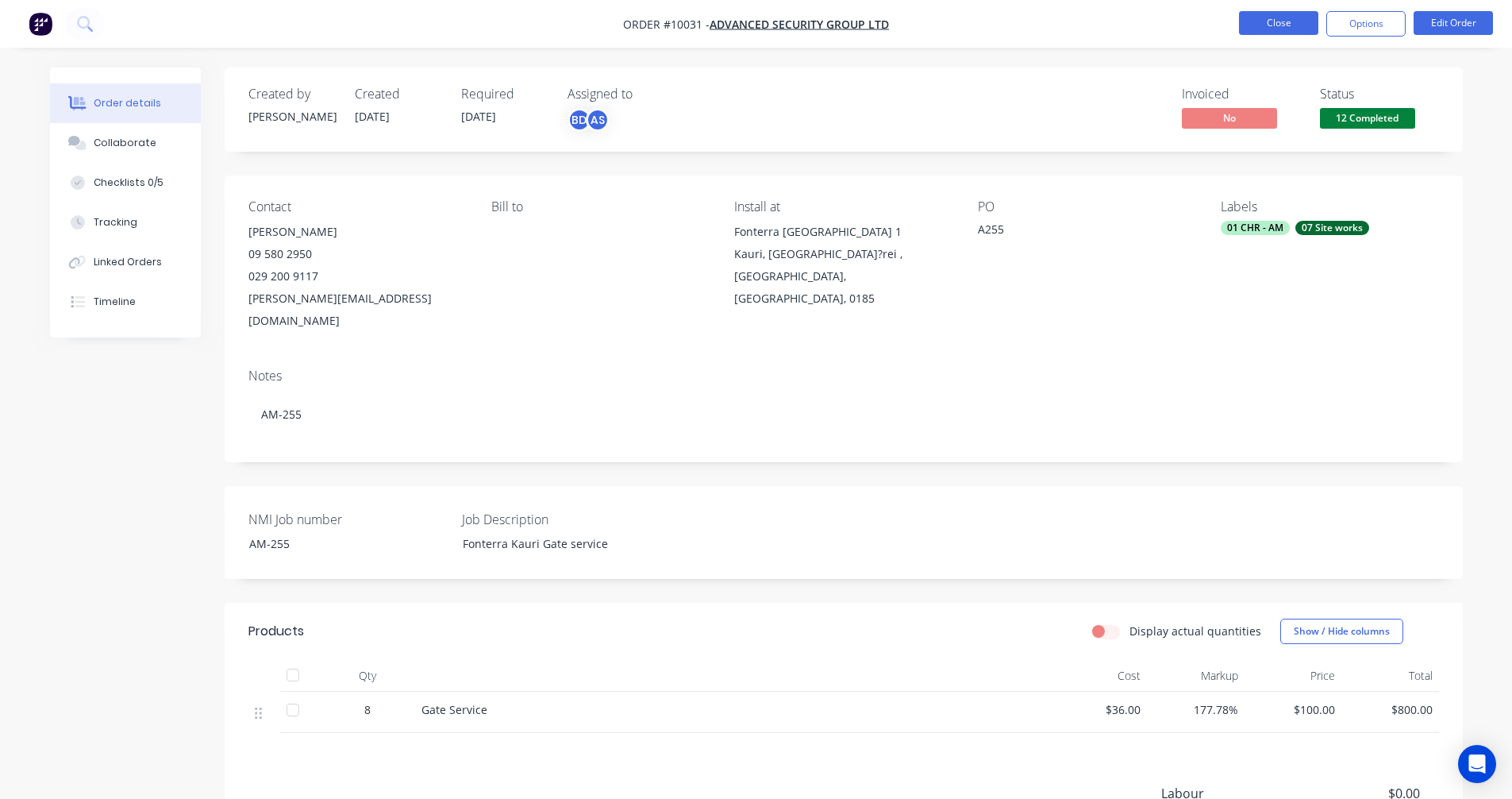
click at [1295, 16] on button "Close" at bounding box center [1278, 23] width 79 height 24
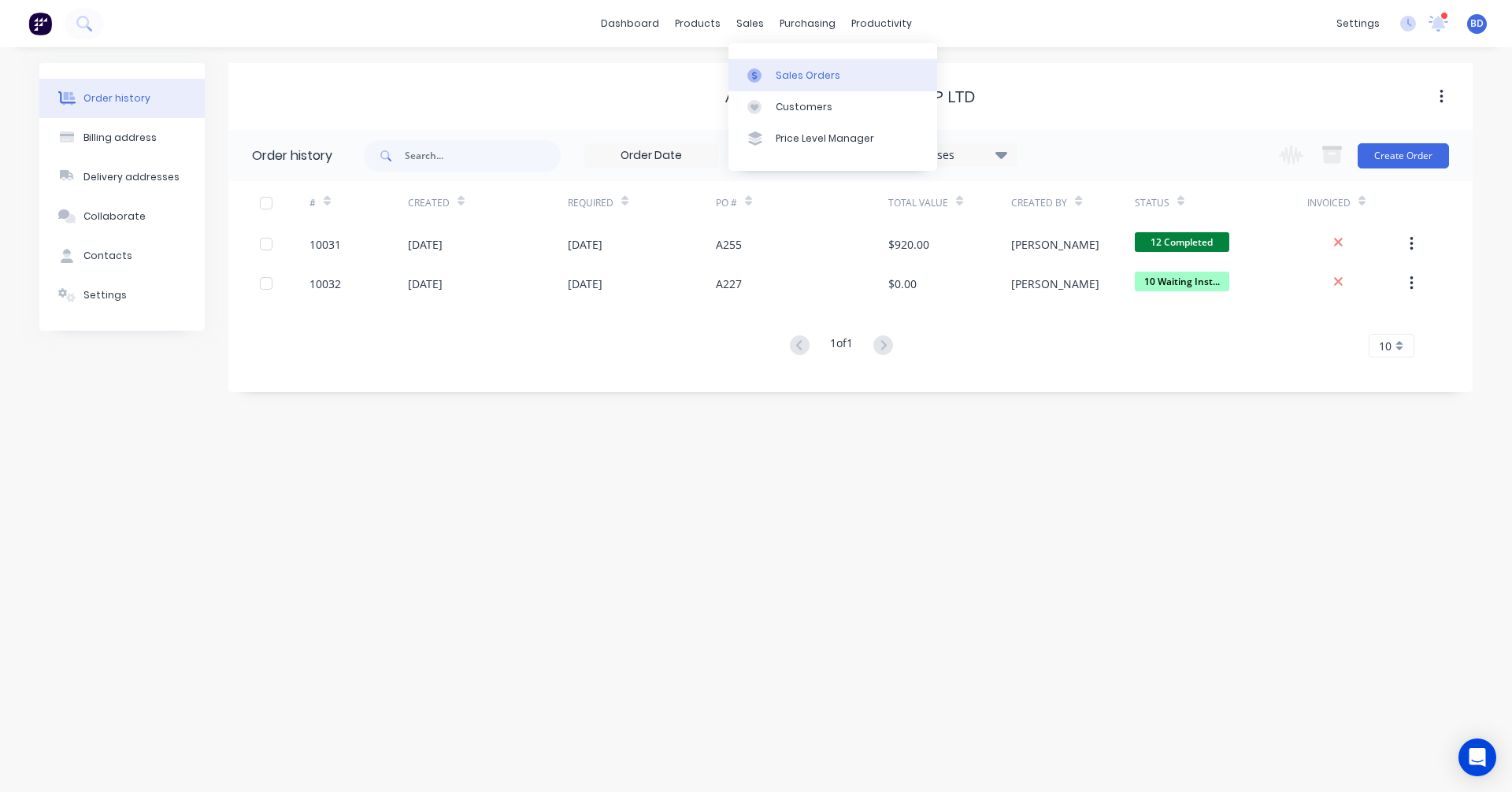
click at [792, 72] on div "Sales Orders" at bounding box center [808, 75] width 64 height 14
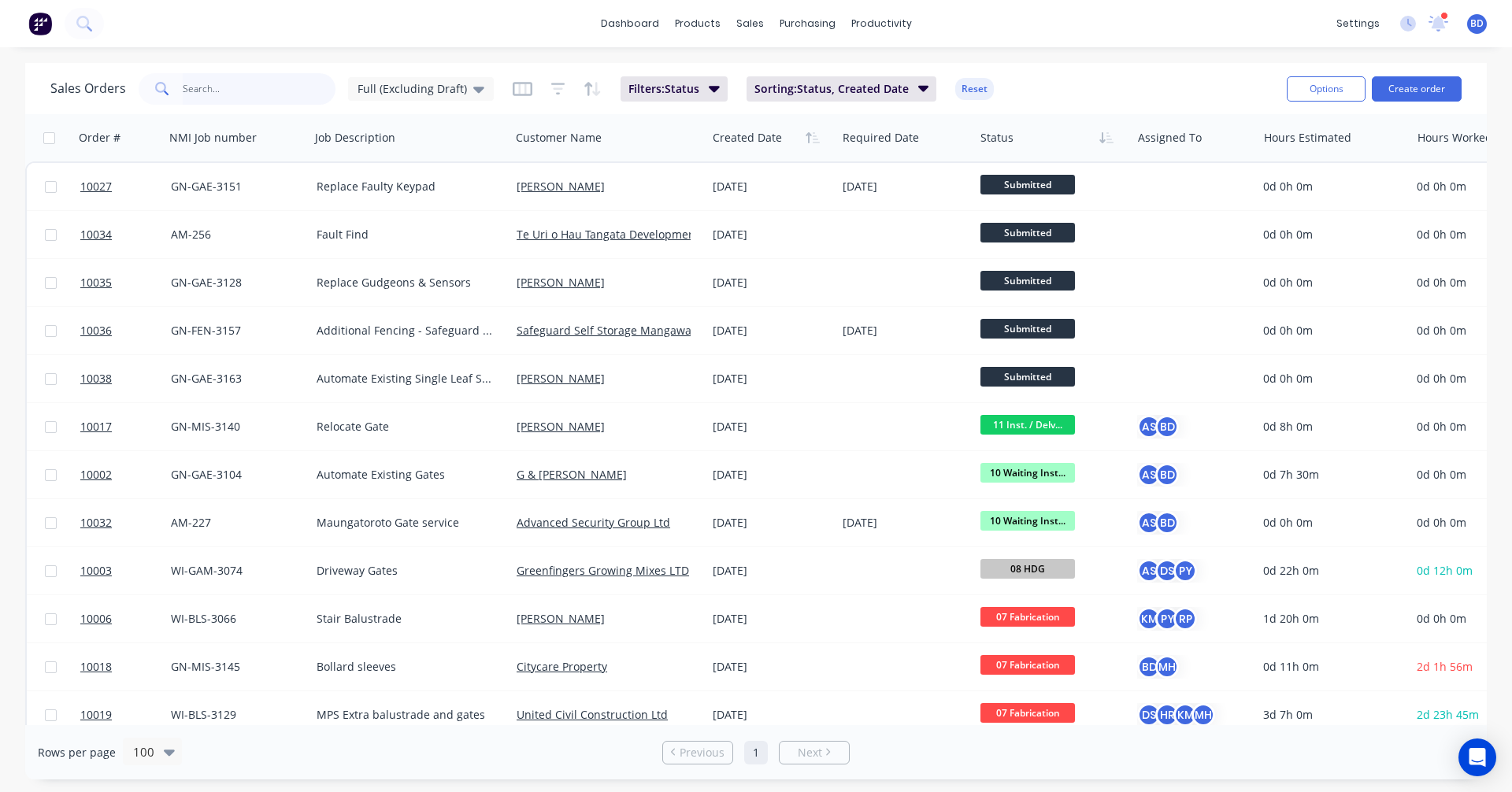
click at [253, 91] on input "text" at bounding box center [260, 88] width 153 height 31
click at [388, 86] on span "Full (Excluding Draft)" at bounding box center [412, 88] width 110 height 16
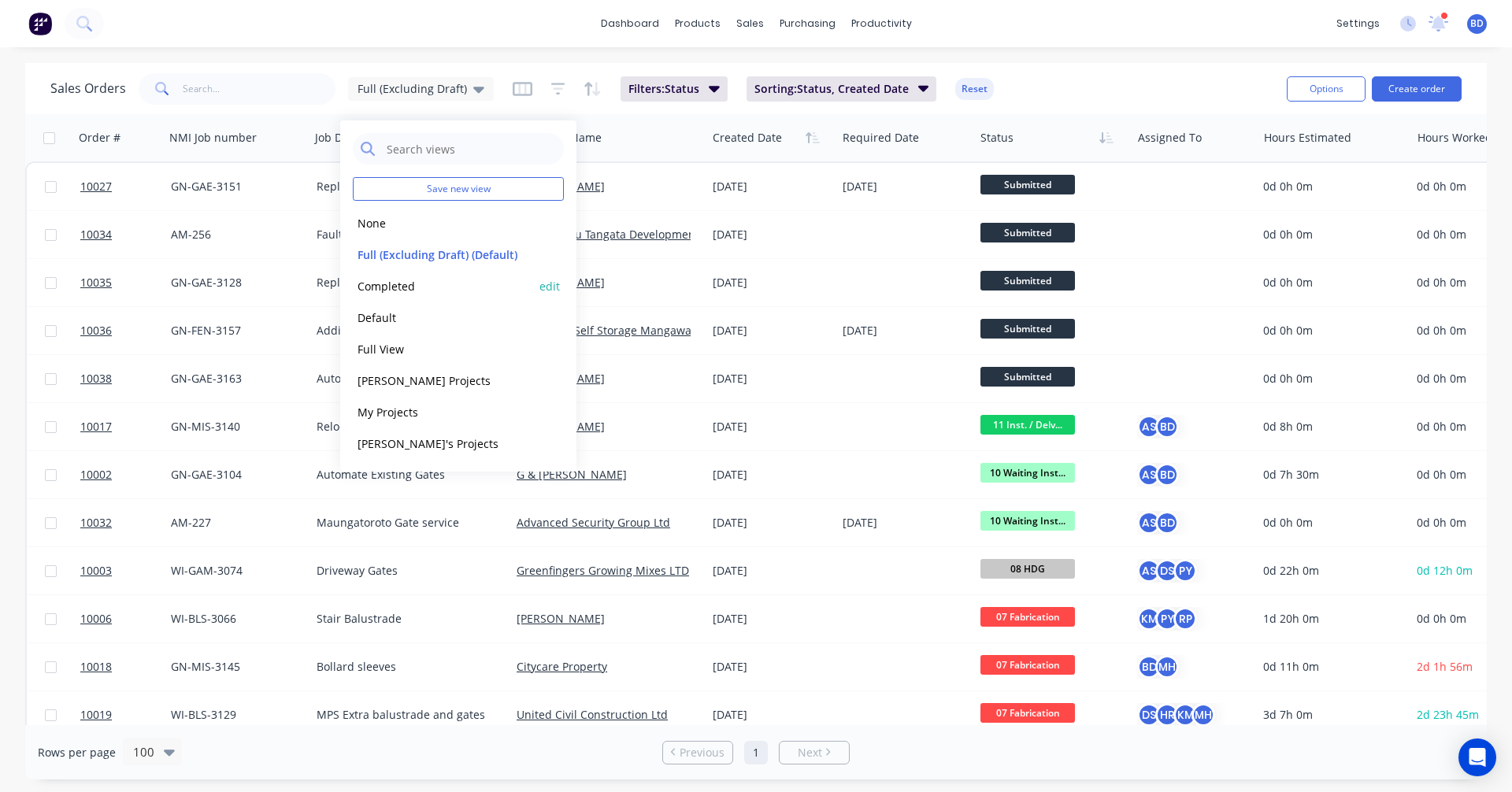
click at [438, 291] on button "Completed" at bounding box center [442, 286] width 180 height 18
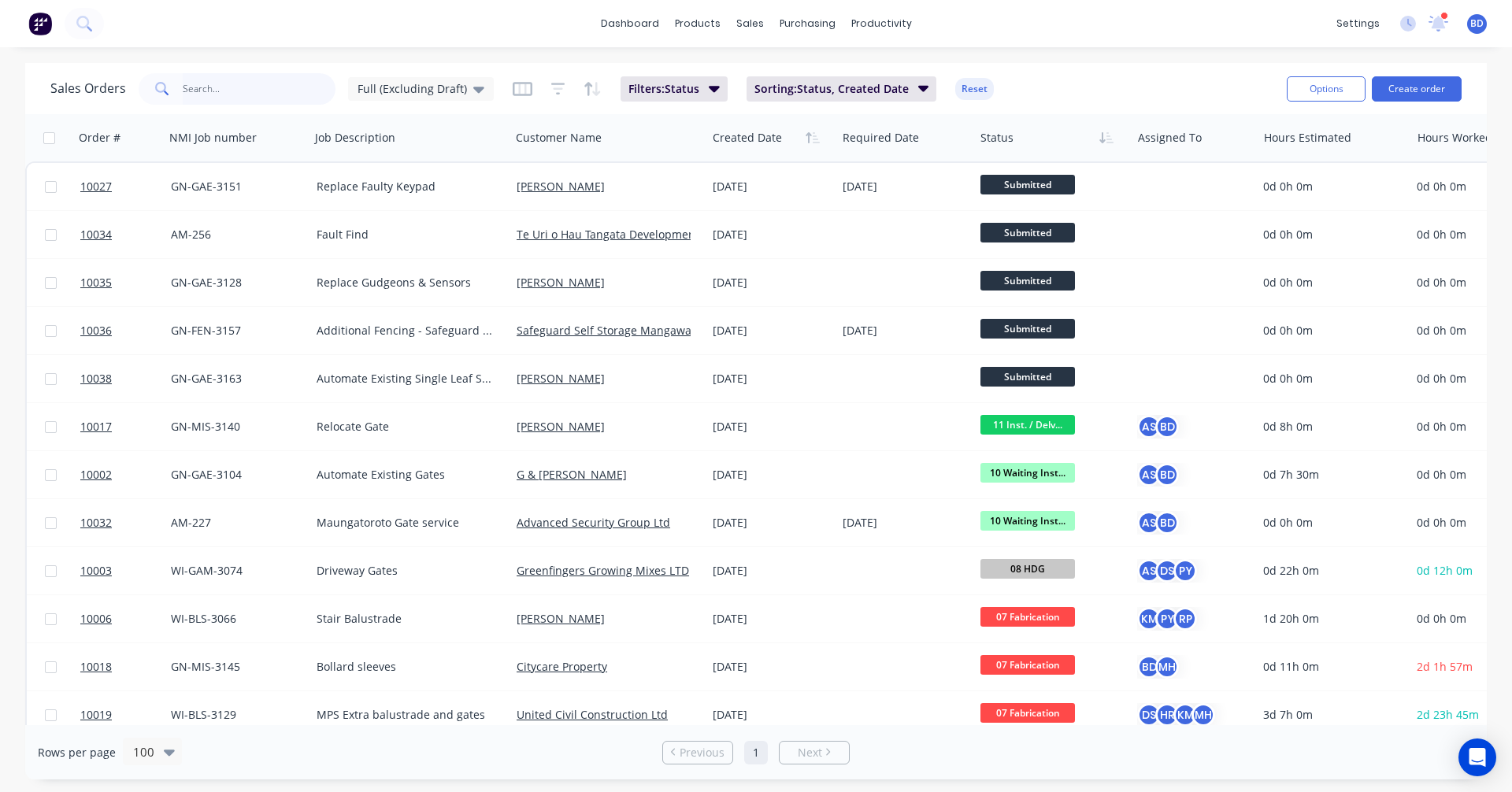
click at [253, 92] on input "text" at bounding box center [260, 88] width 153 height 31
click at [375, 81] on span "Full (Excluding Draft)" at bounding box center [412, 88] width 110 height 16
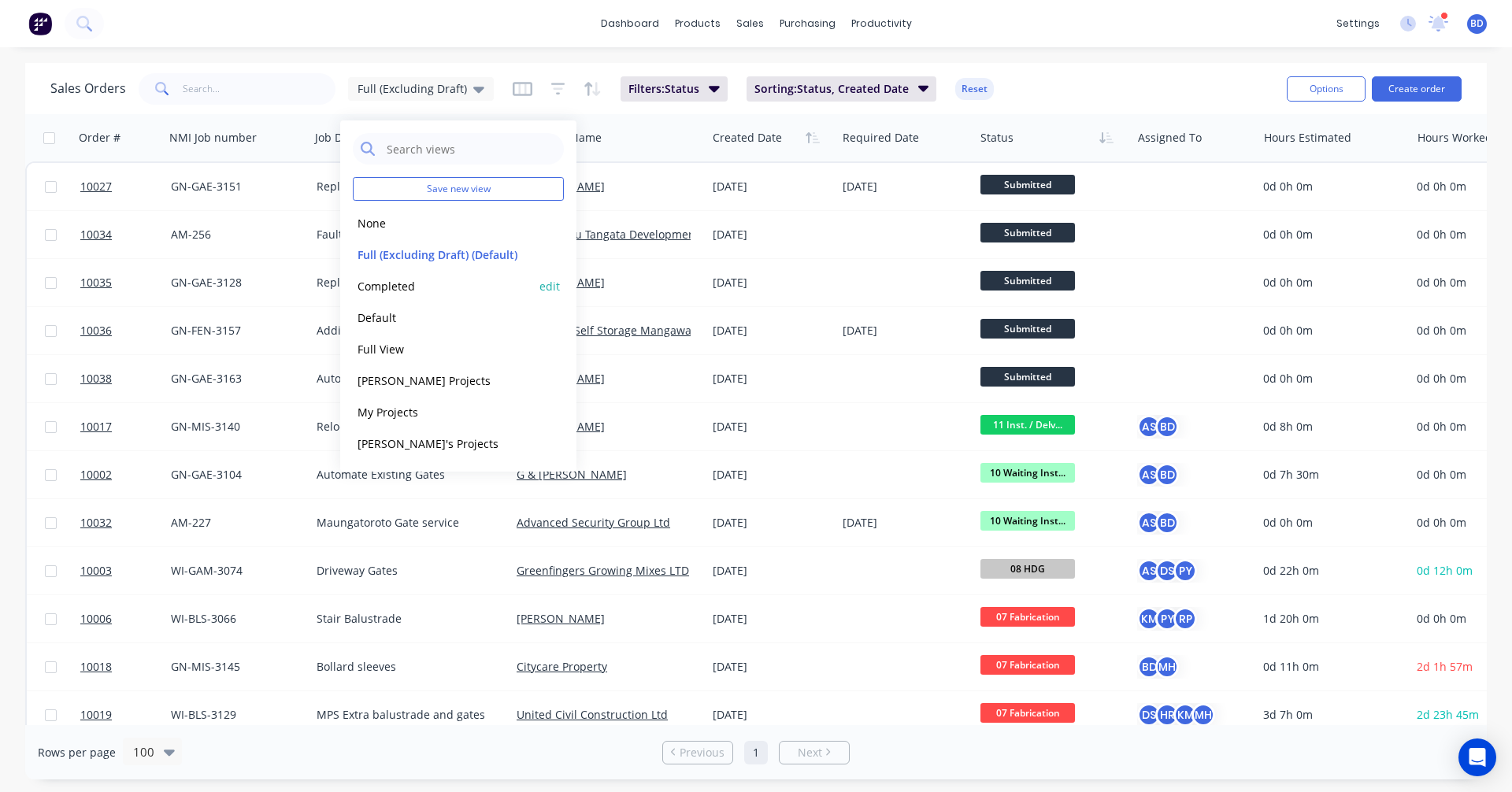
click at [393, 294] on button "Completed" at bounding box center [442, 286] width 180 height 18
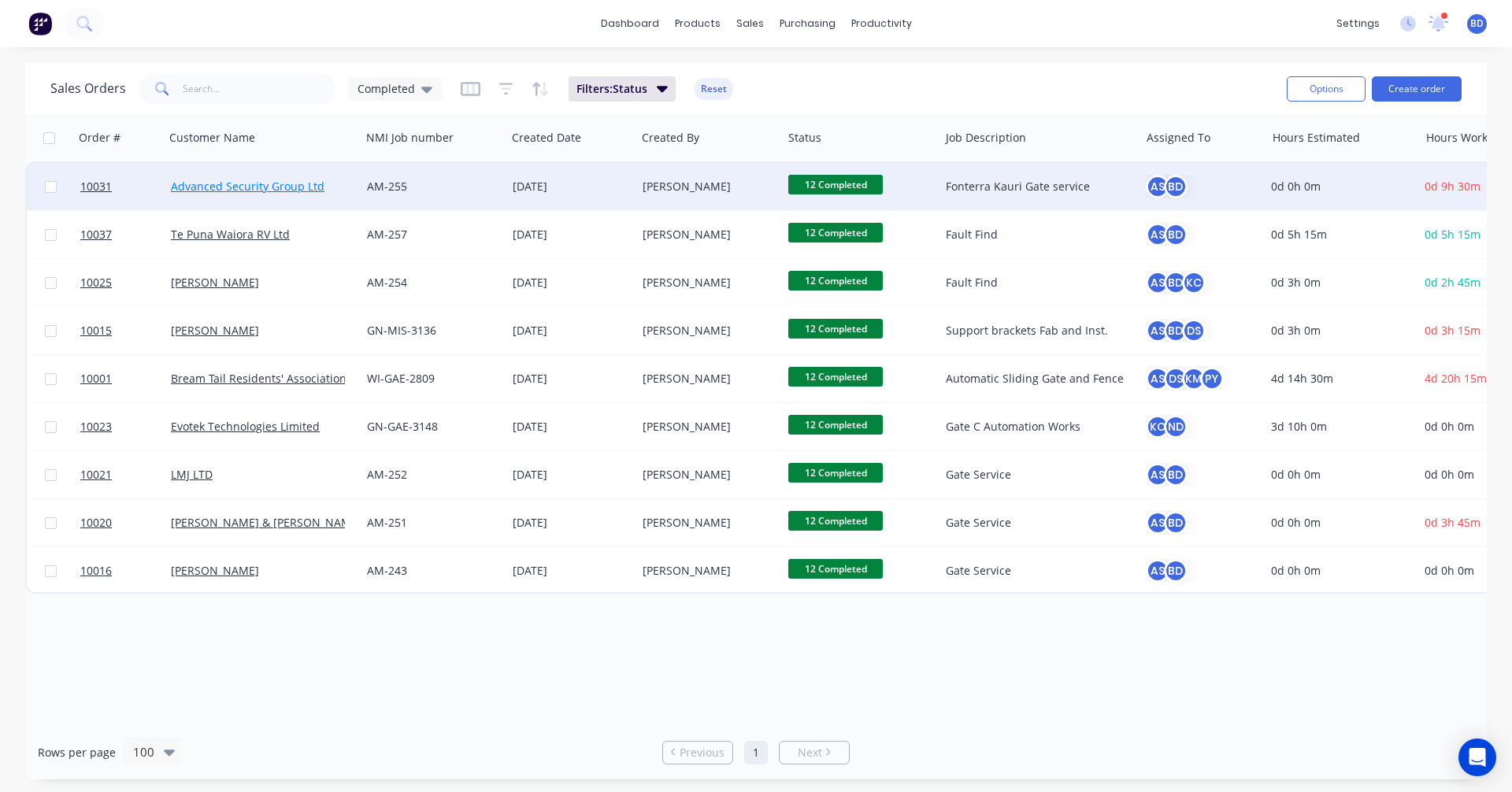
click at [225, 187] on link "Advanced Security Group Ltd" at bounding box center [247, 187] width 153 height 15
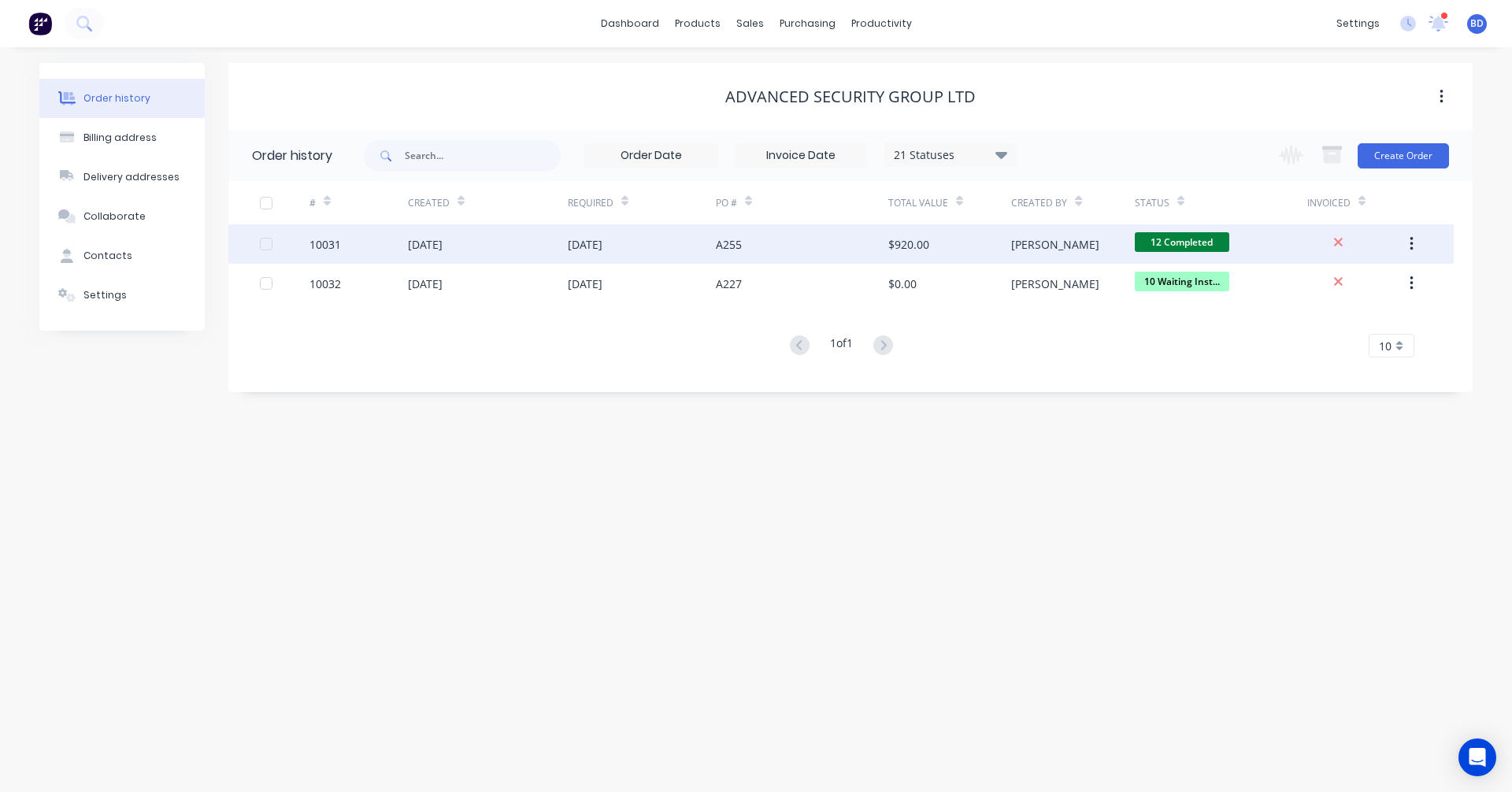
click at [332, 246] on div "10031" at bounding box center [325, 243] width 31 height 16
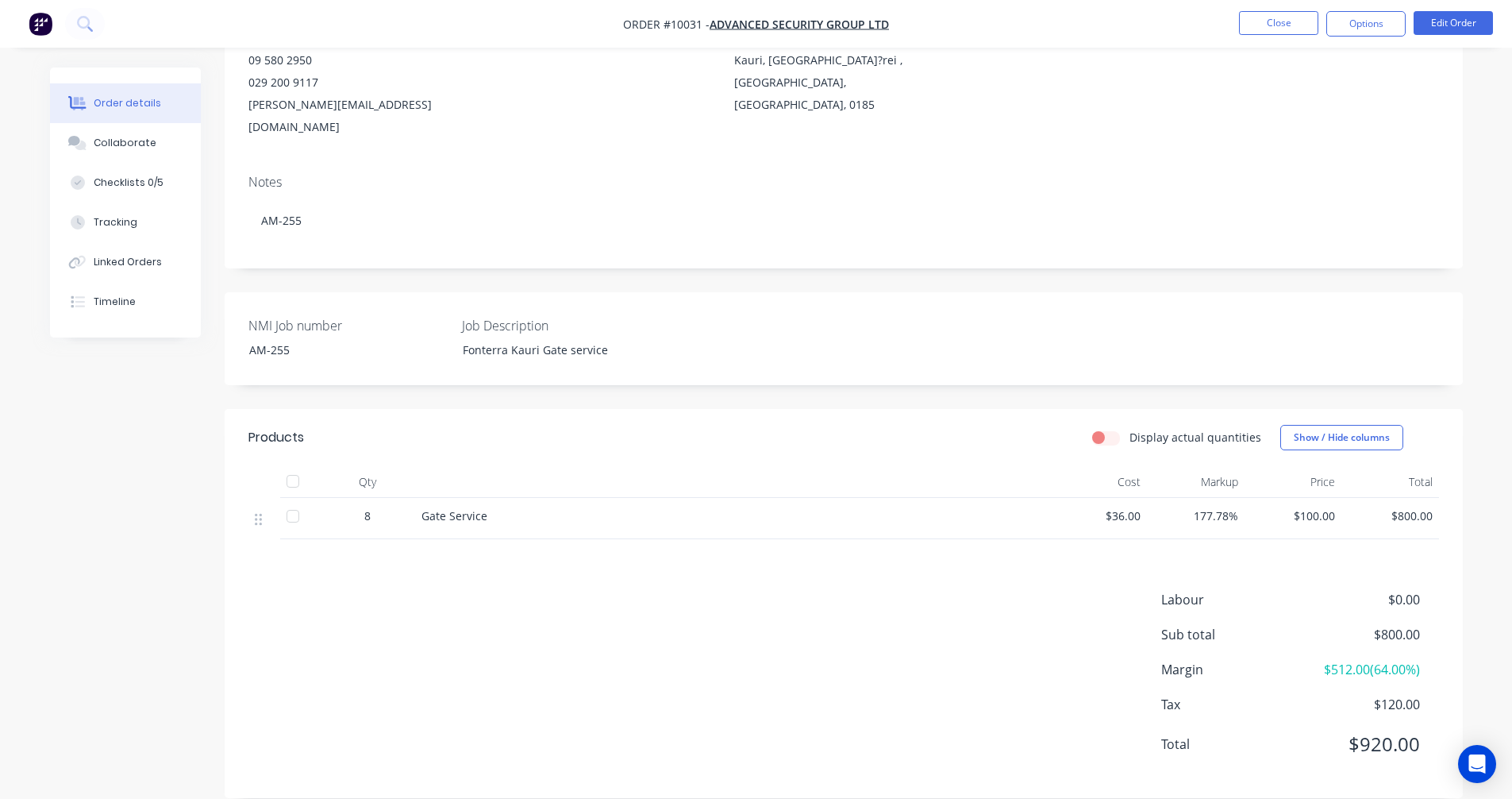
scroll to position [195, 0]
click at [1473, 17] on button "Edit Order" at bounding box center [1453, 23] width 79 height 24
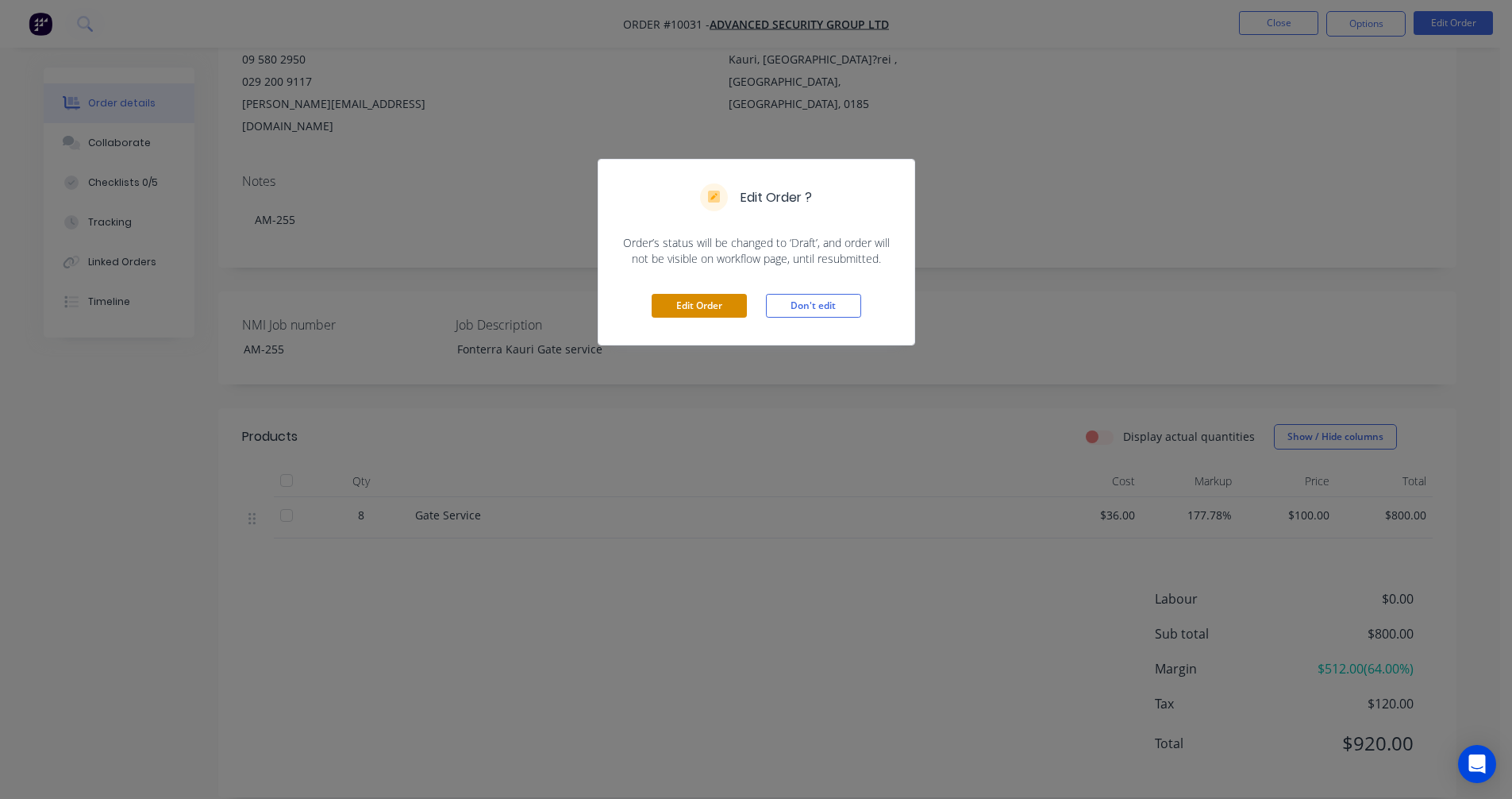
click at [733, 299] on button "Edit Order" at bounding box center [699, 306] width 96 height 24
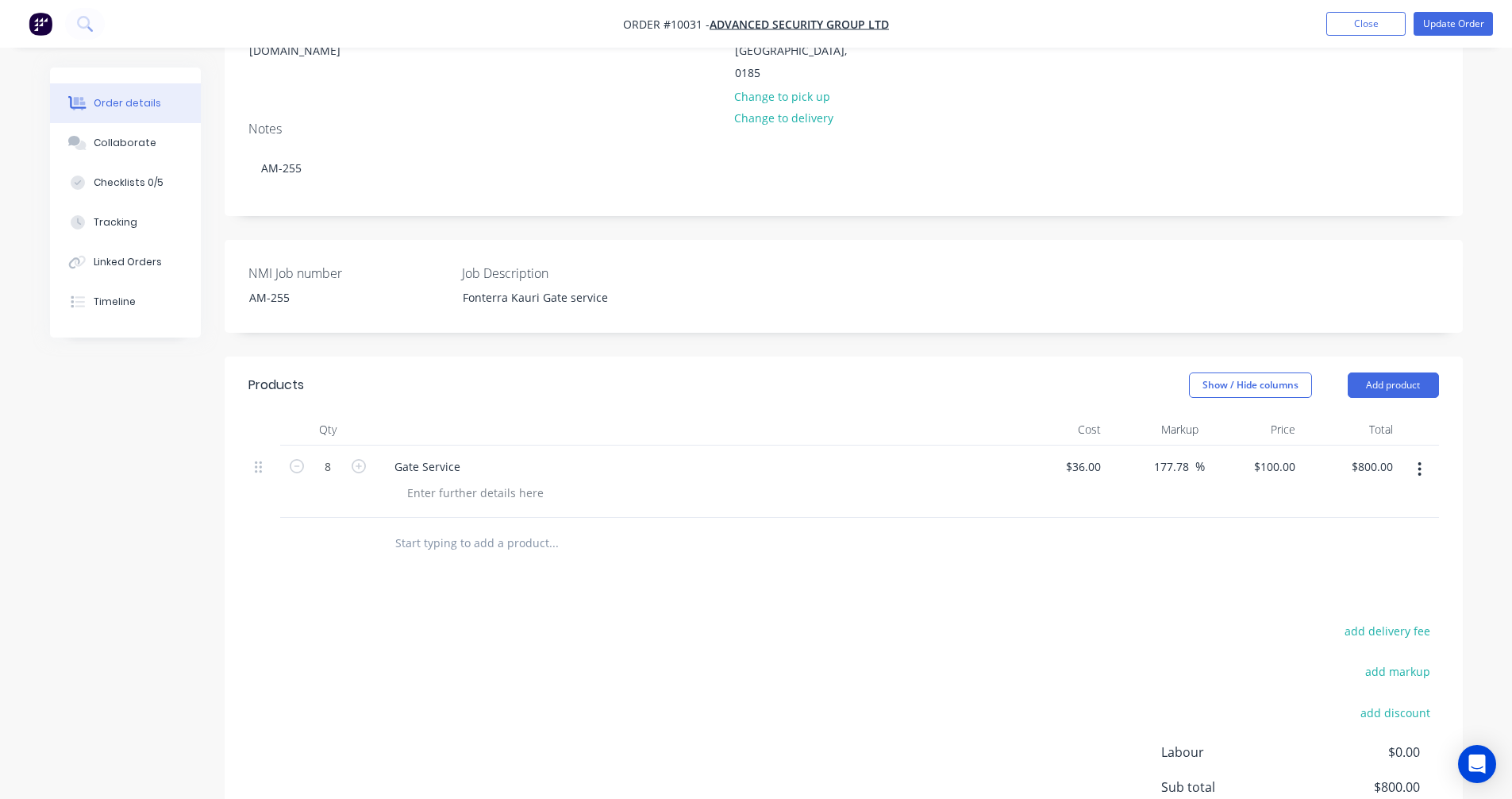
scroll to position [317, 0]
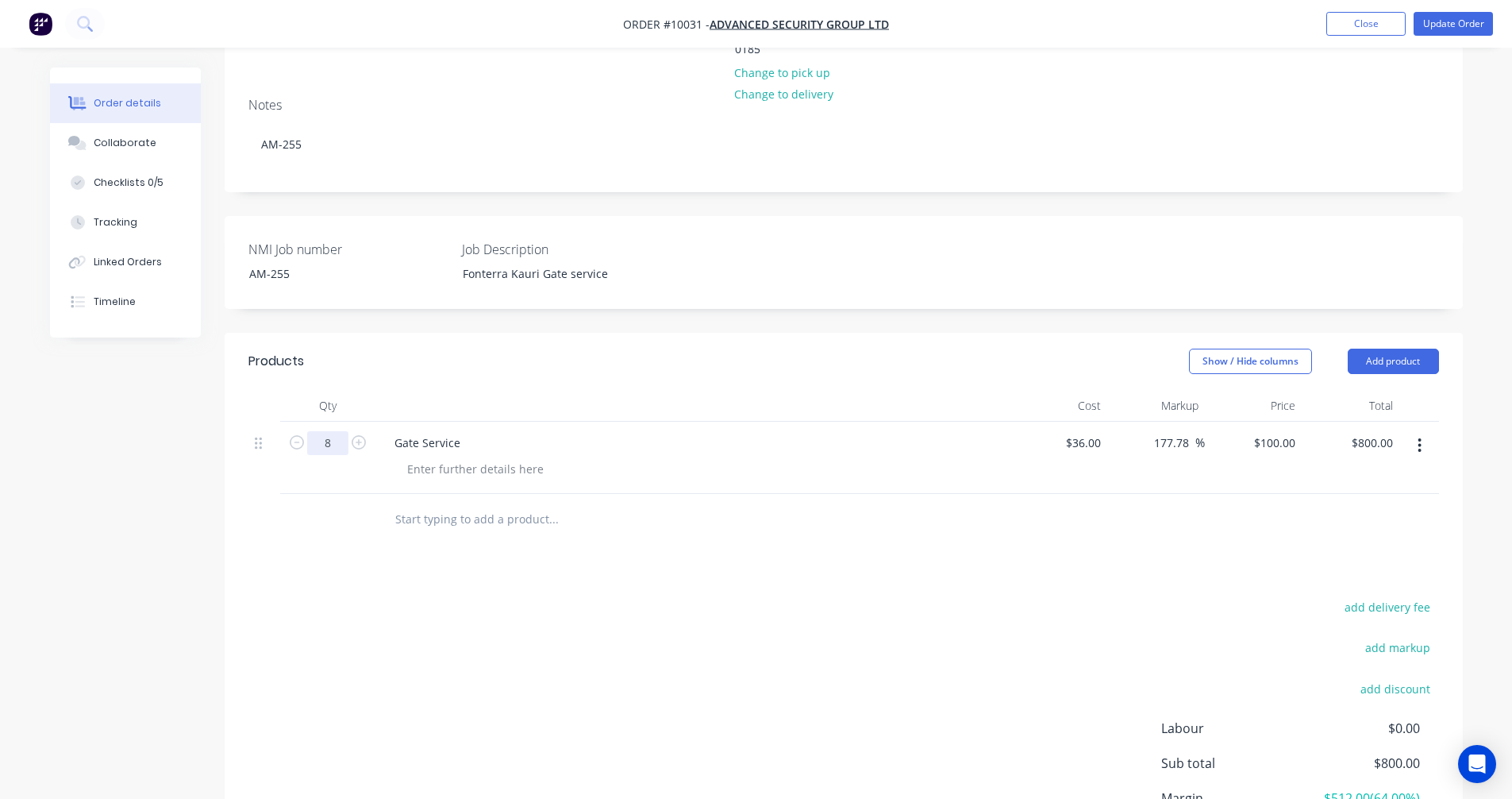
click at [336, 431] on input "8" at bounding box center [328, 443] width 41 height 24
type input "1"
type input "36"
type input "$100.00"
click at [1085, 431] on div "36 $36.00" at bounding box center [1083, 443] width 50 height 23
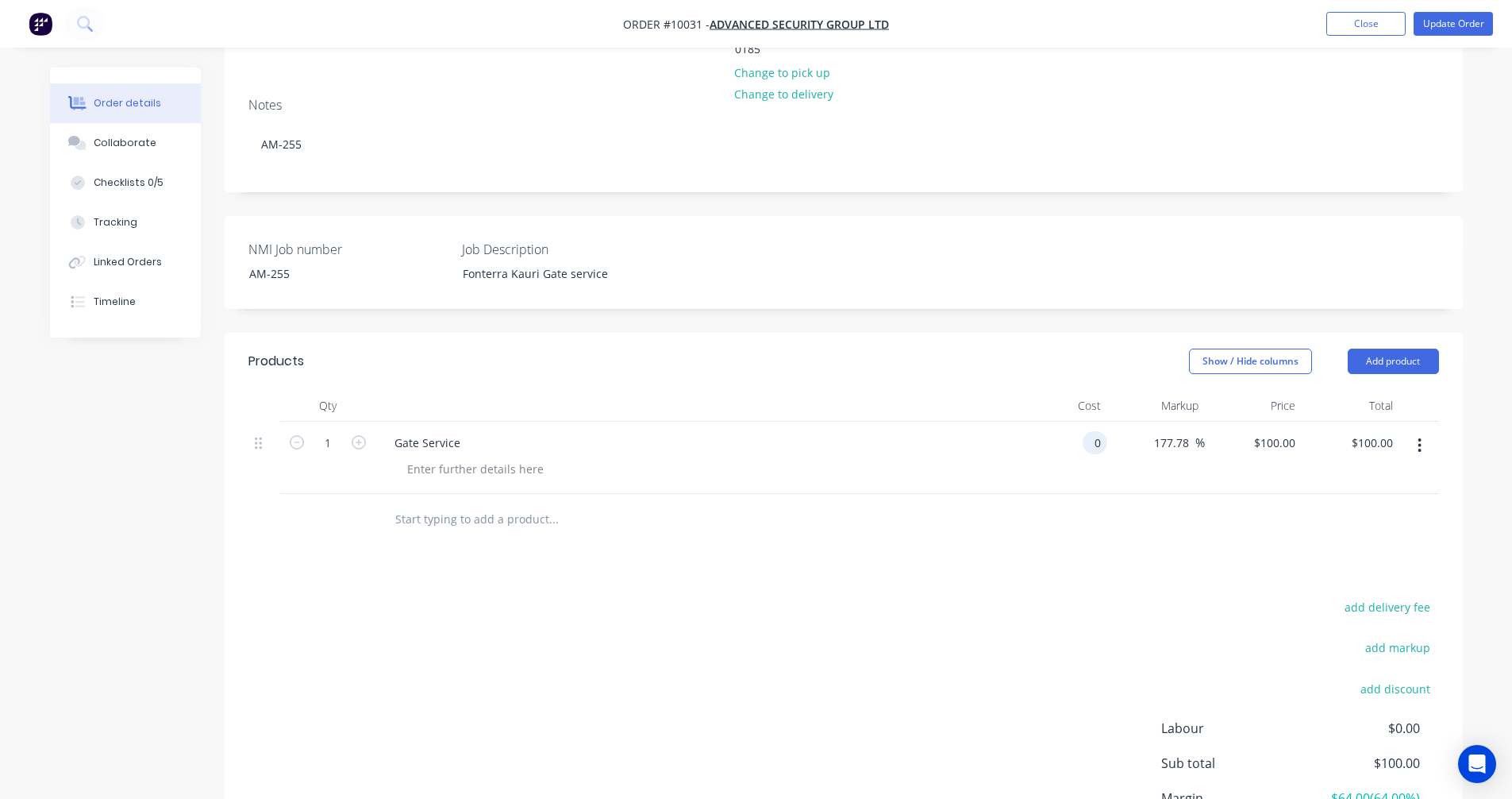
type input "$0.00"
click at [1118, 666] on div "add delivery fee add markup add discount Labour $0.00 Sub total $0.00 Margin $0…" at bounding box center [843, 749] width 1191 height 307
click at [1423, 349] on button "Add product" at bounding box center [1394, 361] width 92 height 26
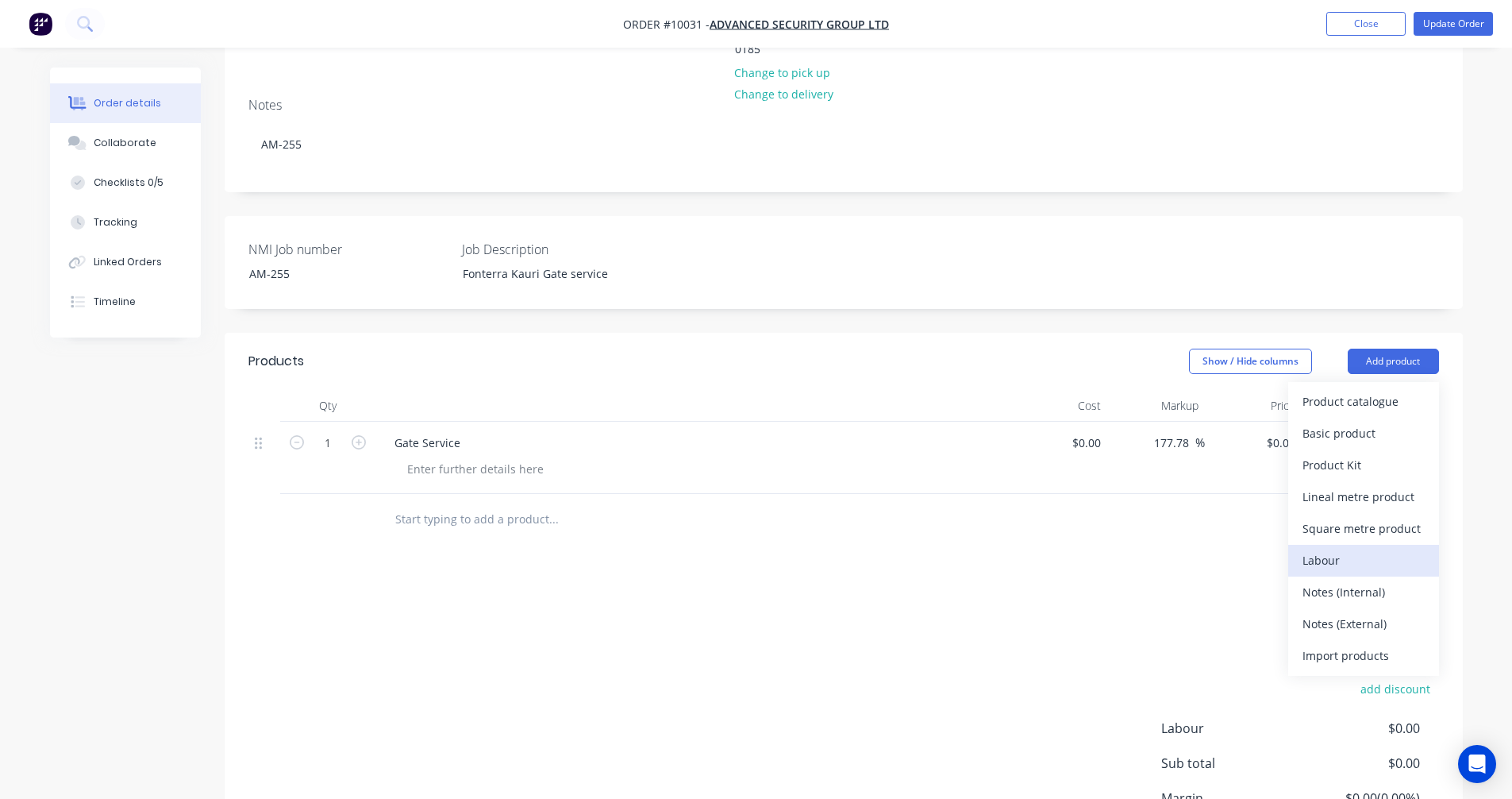
click at [1338, 549] on div "Labour" at bounding box center [1364, 560] width 122 height 23
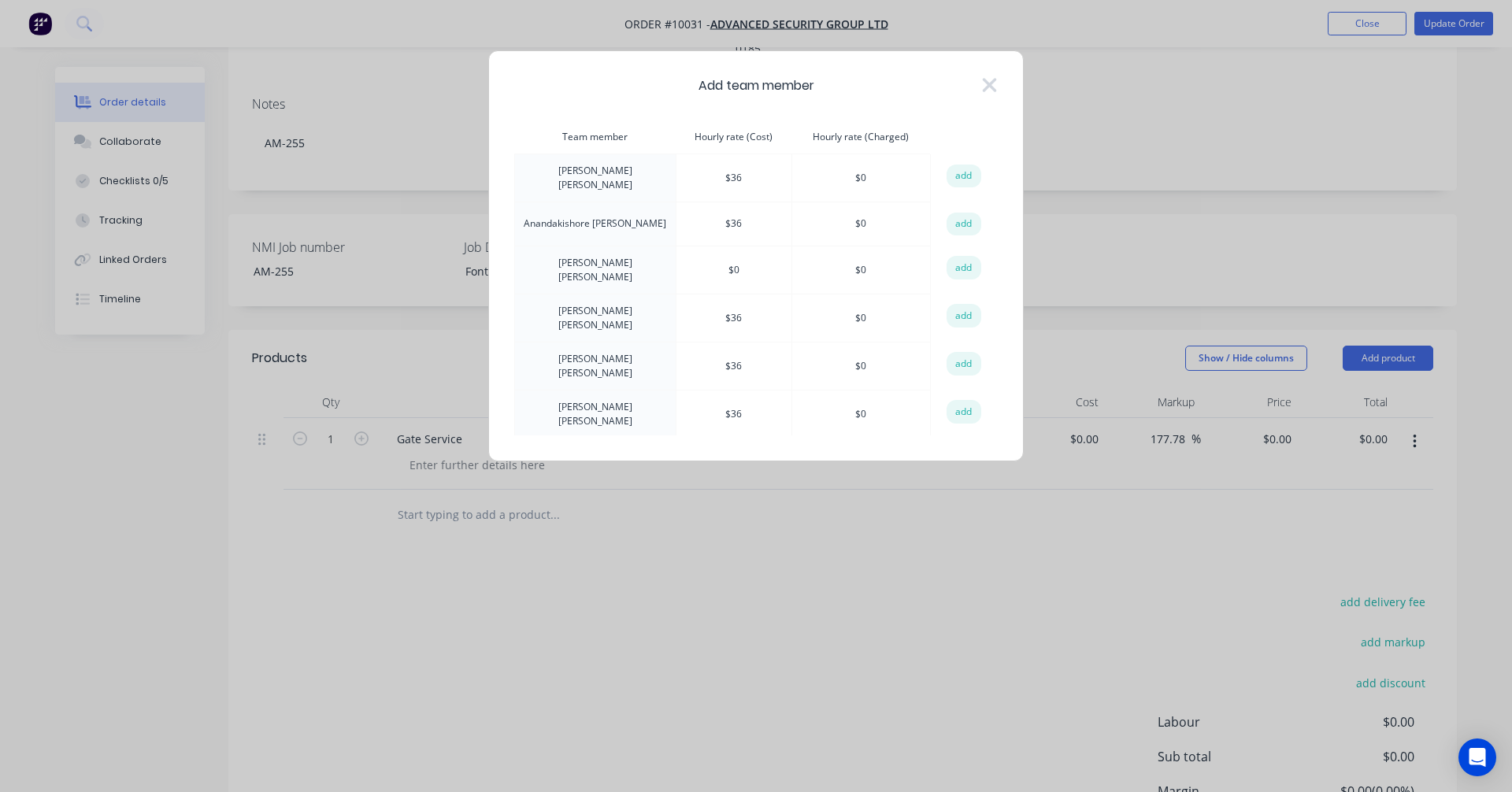
drag, startPoint x: 595, startPoint y: 175, endPoint x: 872, endPoint y: 171, distance: 277.0
click at [595, 176] on td "Albert Scown" at bounding box center [596, 178] width 161 height 48
click at [959, 171] on button "add" at bounding box center [963, 176] width 35 height 24
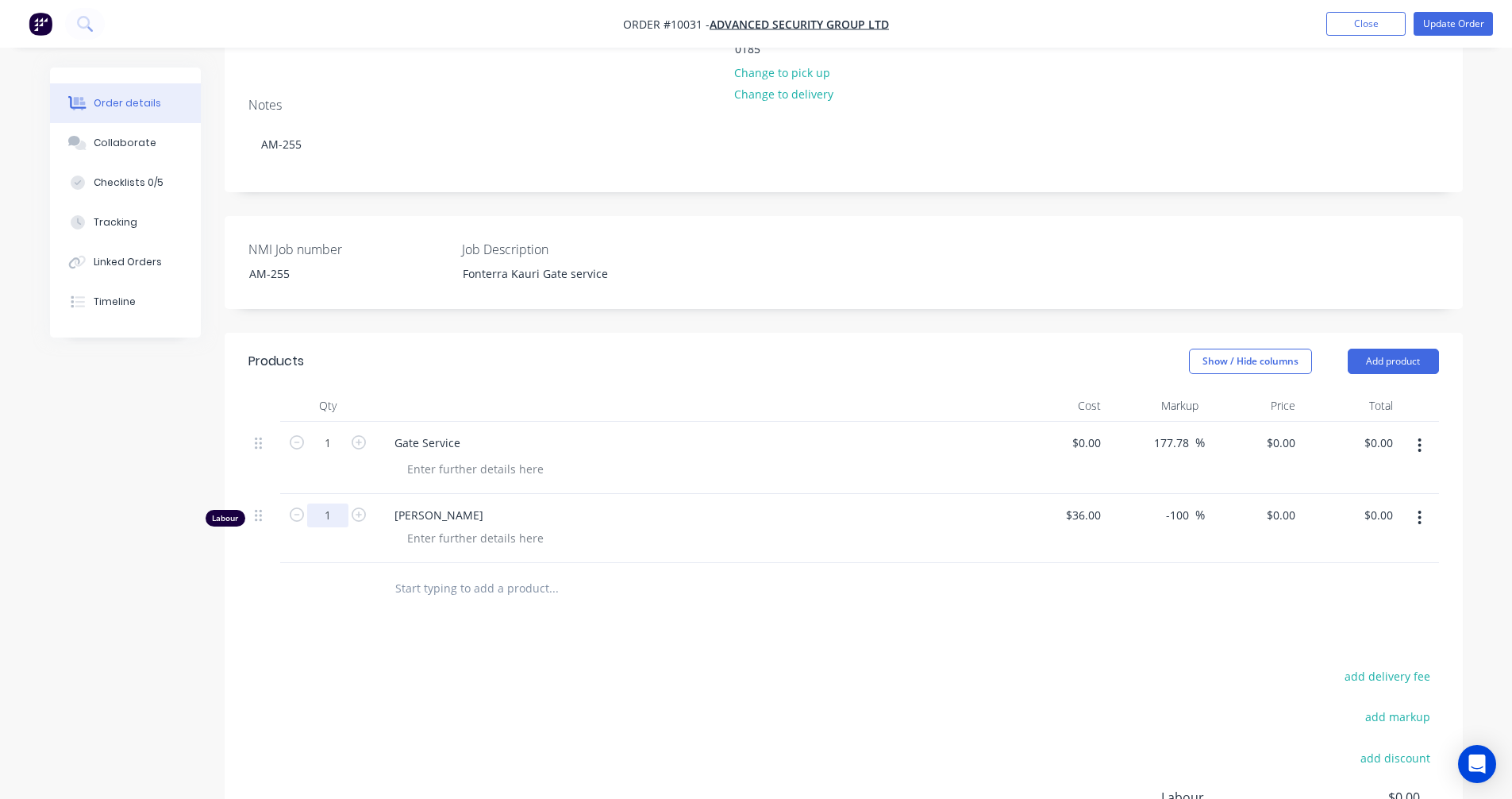
click at [334, 455] on input "1" at bounding box center [328, 443] width 41 height 24
type input "8"
click at [1273, 494] on div "0 $0.00" at bounding box center [1254, 529] width 97 height 69
type input "100"
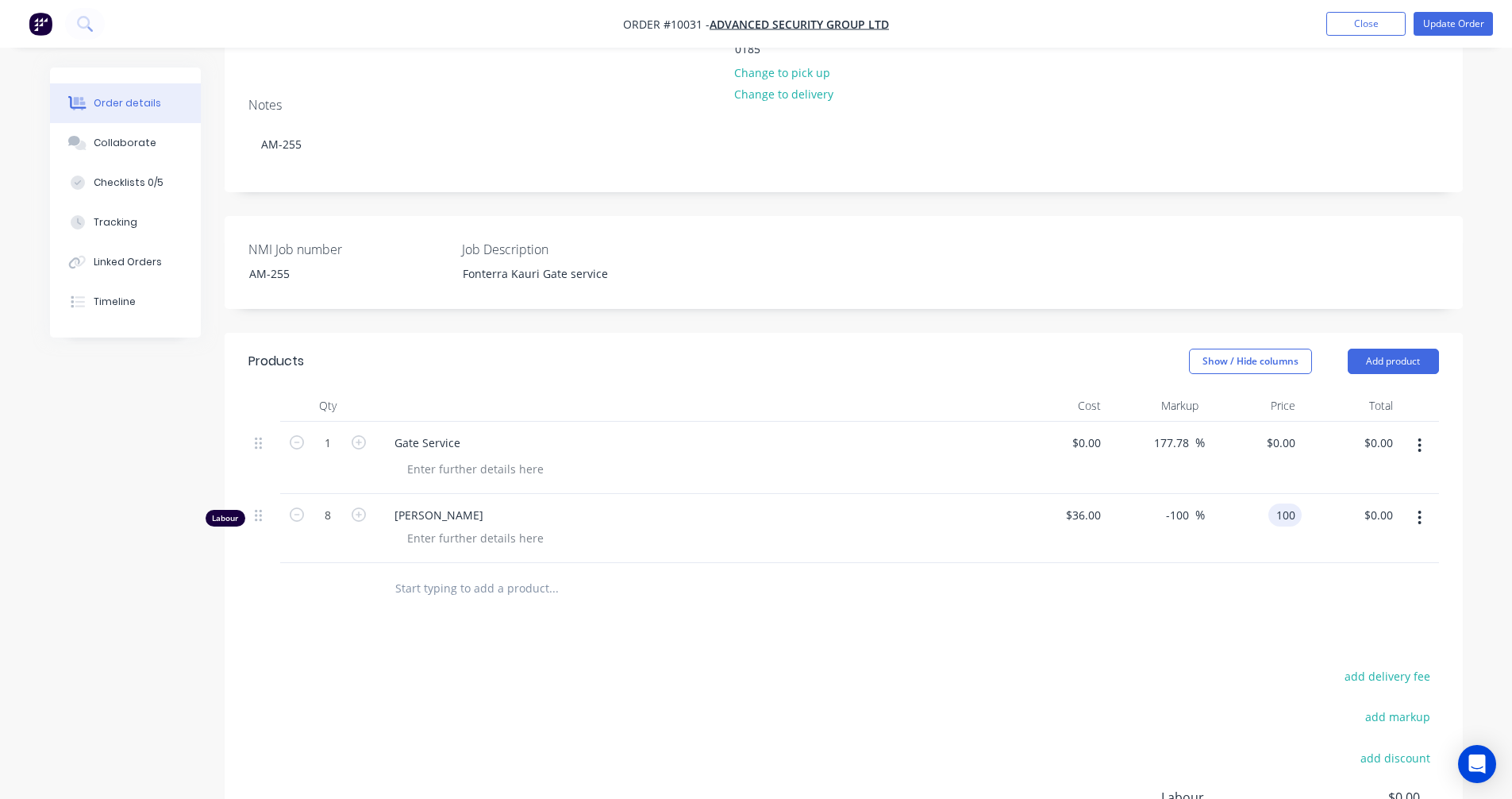
type input "177.78"
type input "$100.00"
type input "$800.00"
click at [1196, 434] on span "%" at bounding box center [1201, 443] width 10 height 18
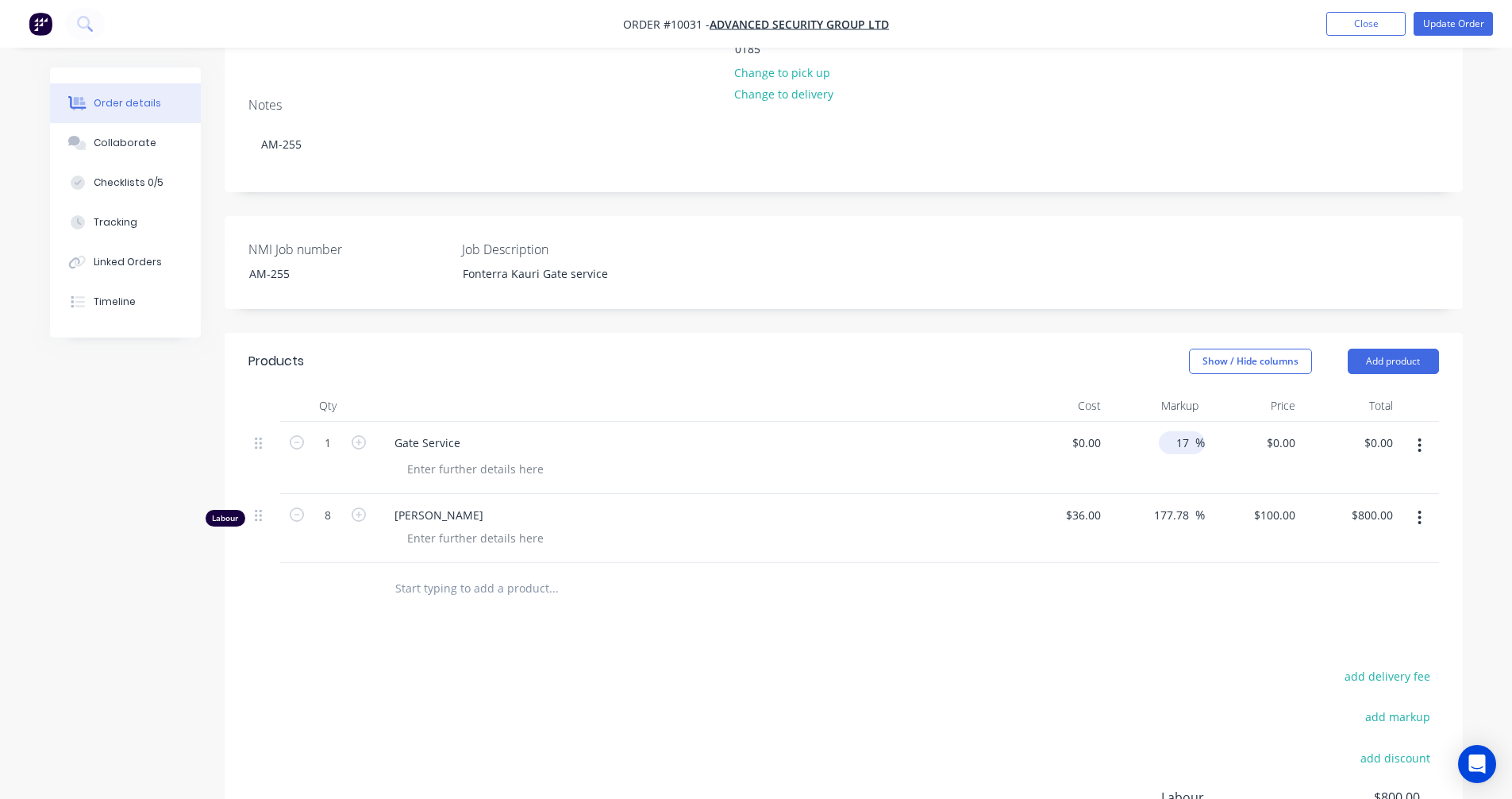
type input "1"
type input "0"
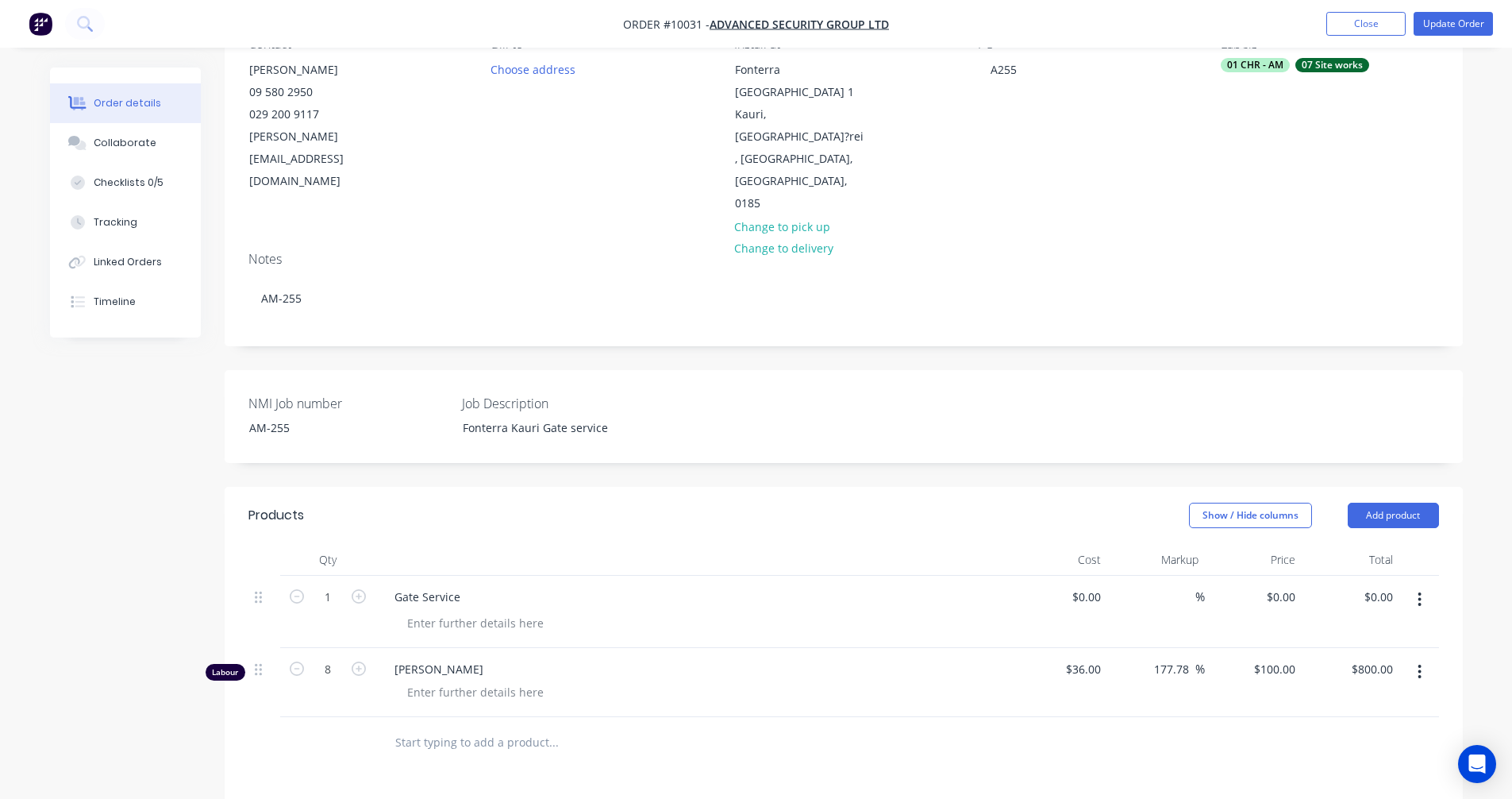
scroll to position [0, 0]
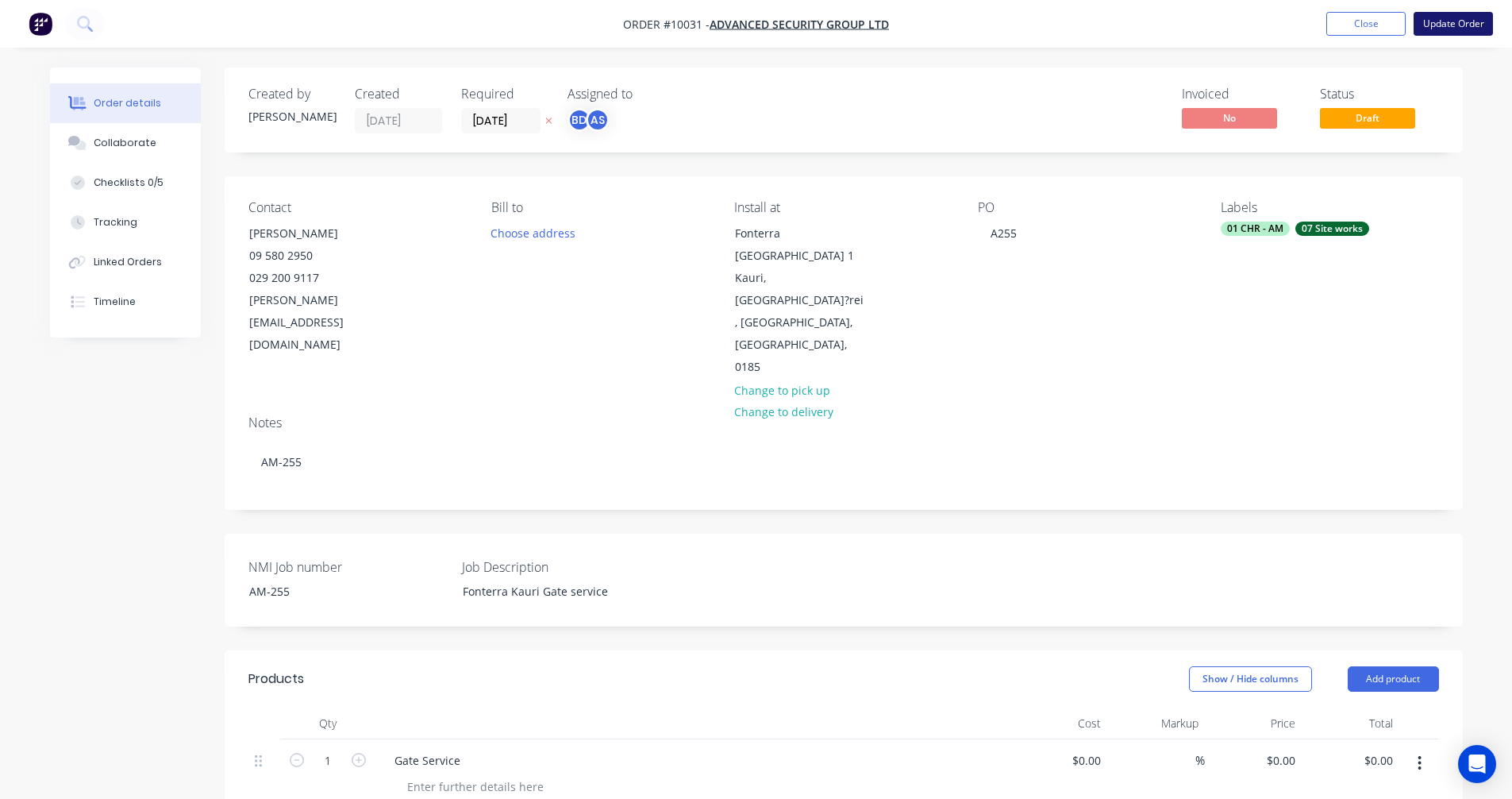
click at [1478, 29] on button "Update Order" at bounding box center [1453, 23] width 79 height 24
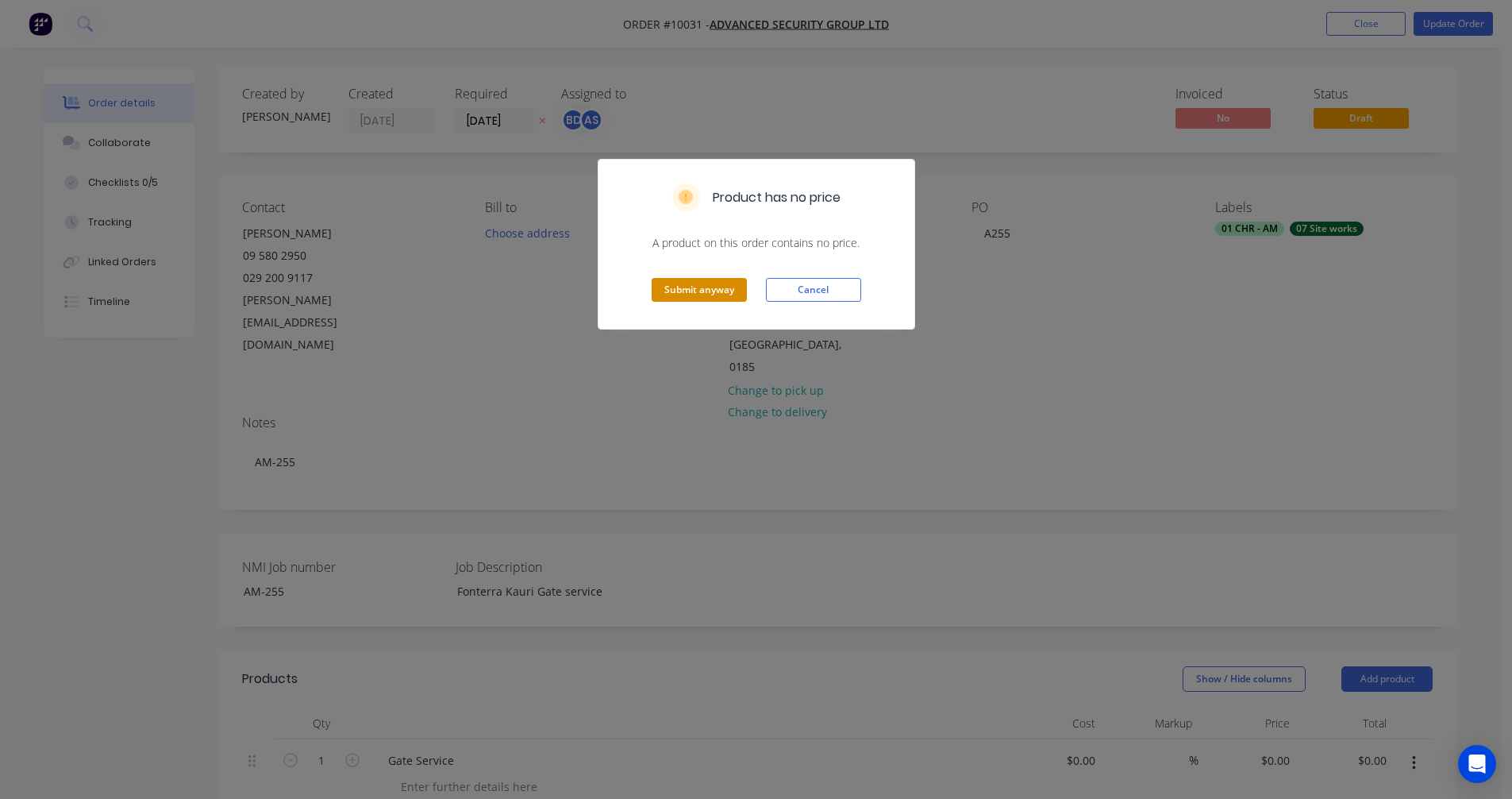
click at [698, 287] on button "Submit anyway" at bounding box center [699, 290] width 96 height 24
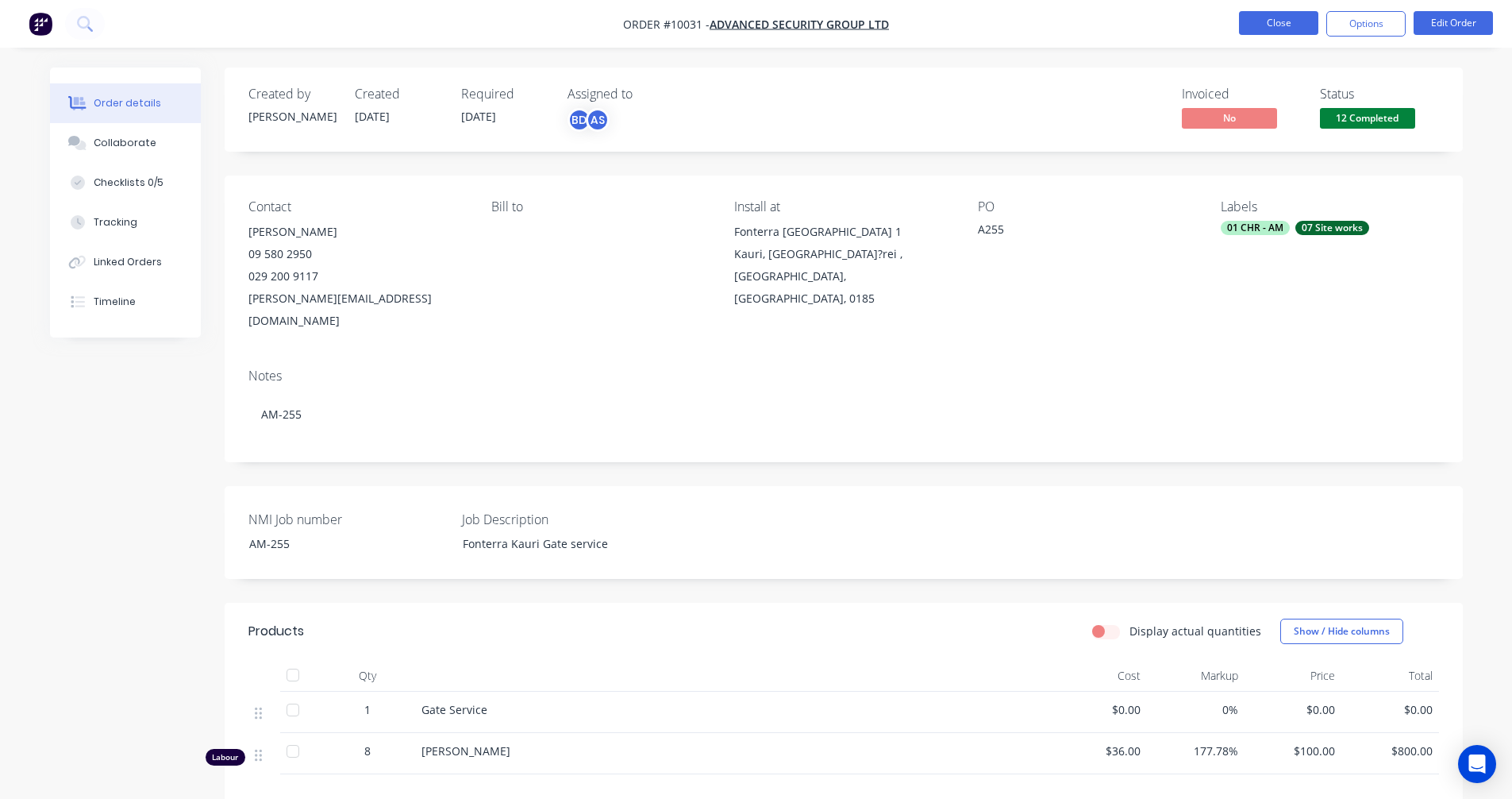
click at [1267, 24] on button "Close" at bounding box center [1278, 23] width 79 height 24
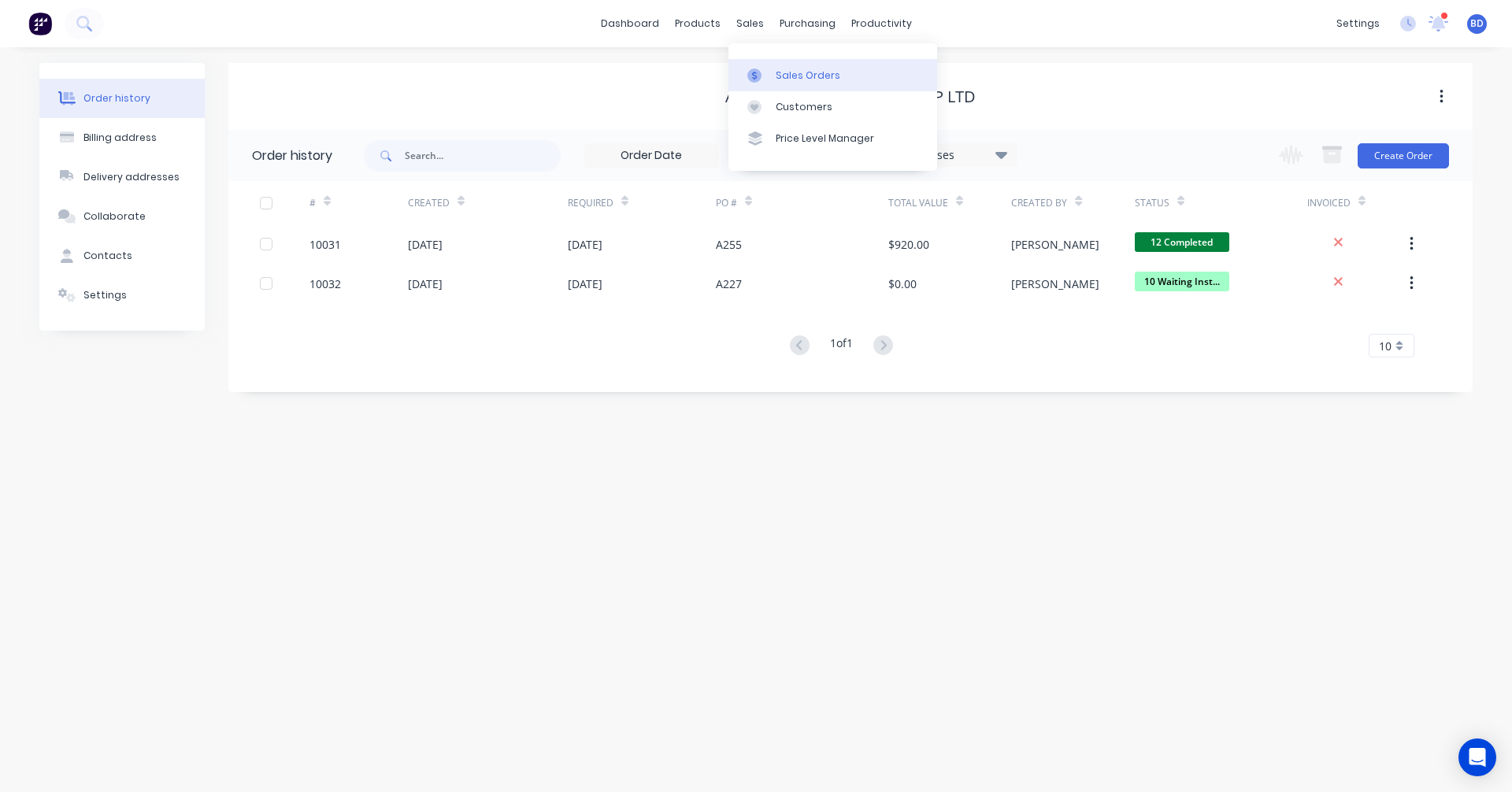
click at [788, 71] on div "Sales Orders" at bounding box center [808, 75] width 64 height 14
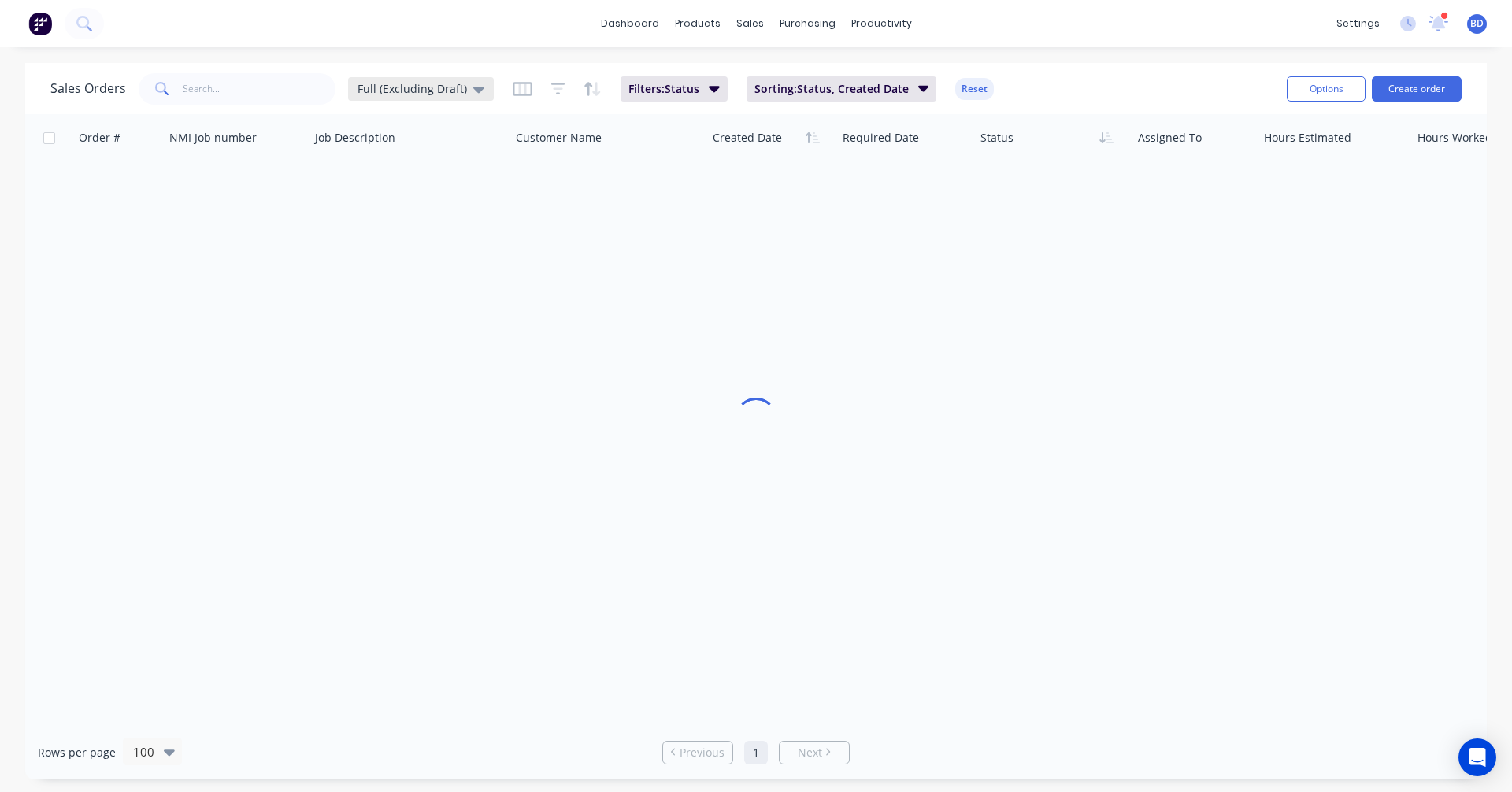
click at [430, 83] on span "Full (Excluding Draft)" at bounding box center [412, 88] width 110 height 16
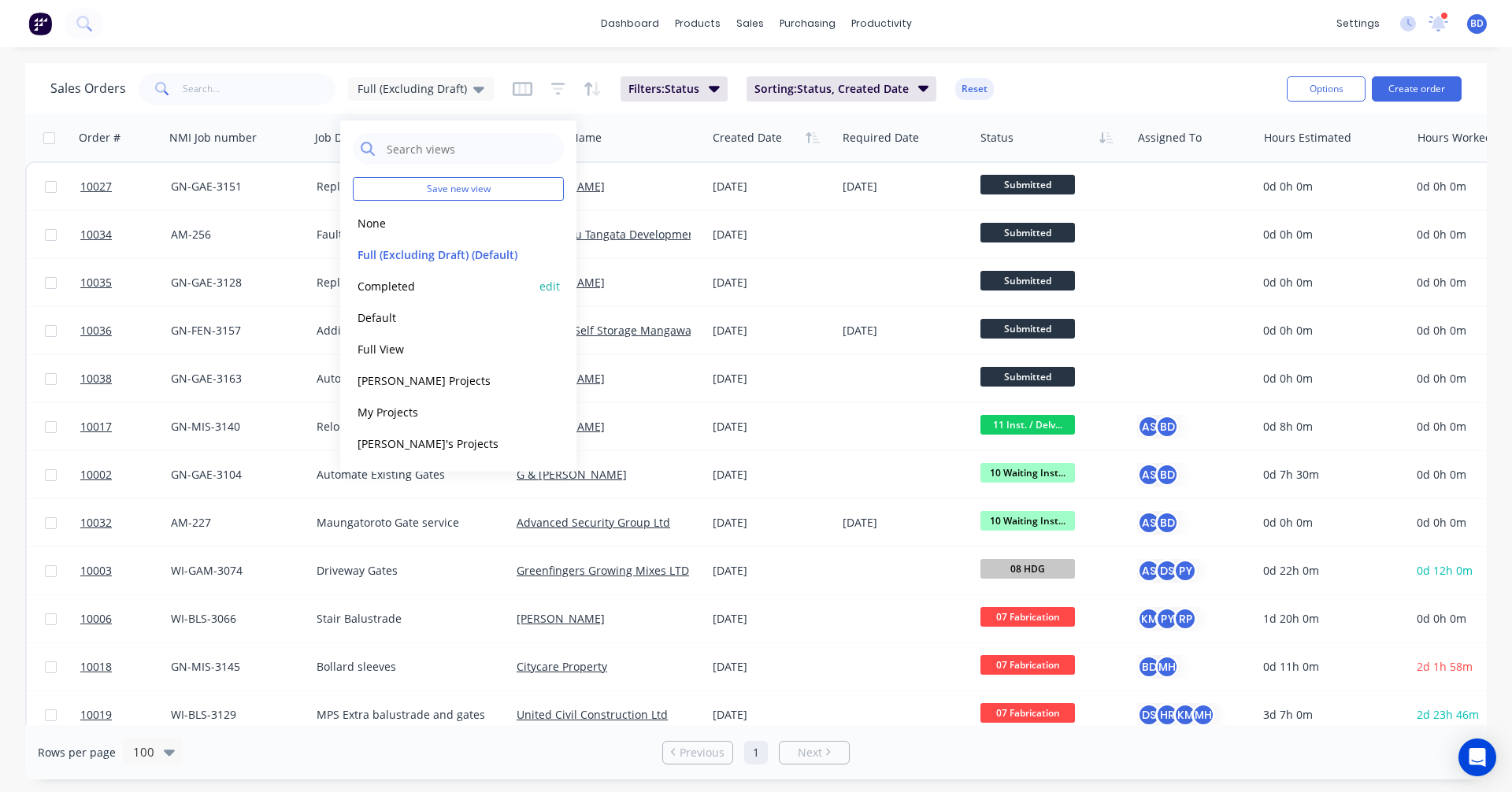
click at [403, 294] on button "Completed" at bounding box center [442, 286] width 180 height 18
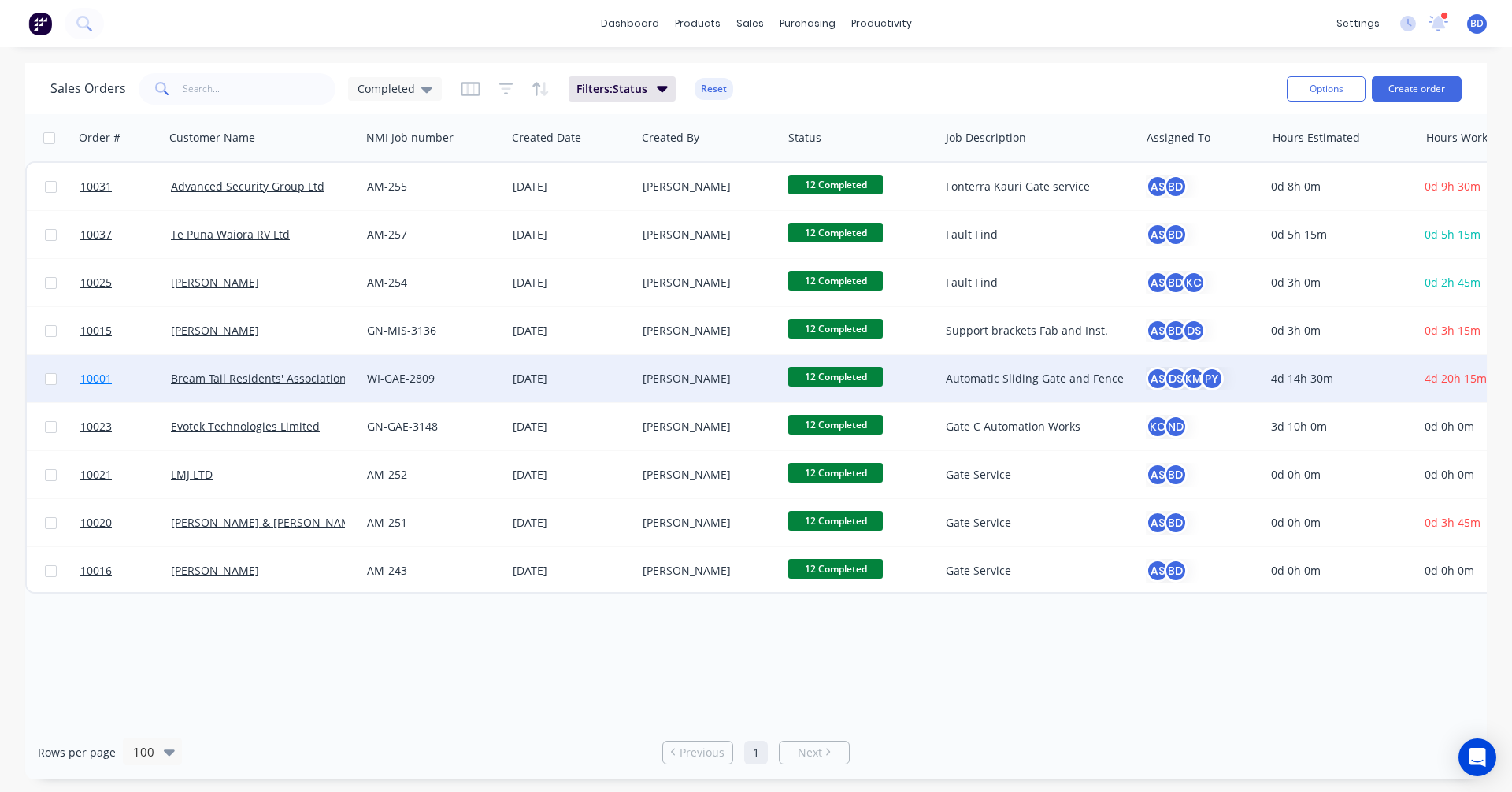
click at [88, 380] on span "10001" at bounding box center [96, 378] width 31 height 16
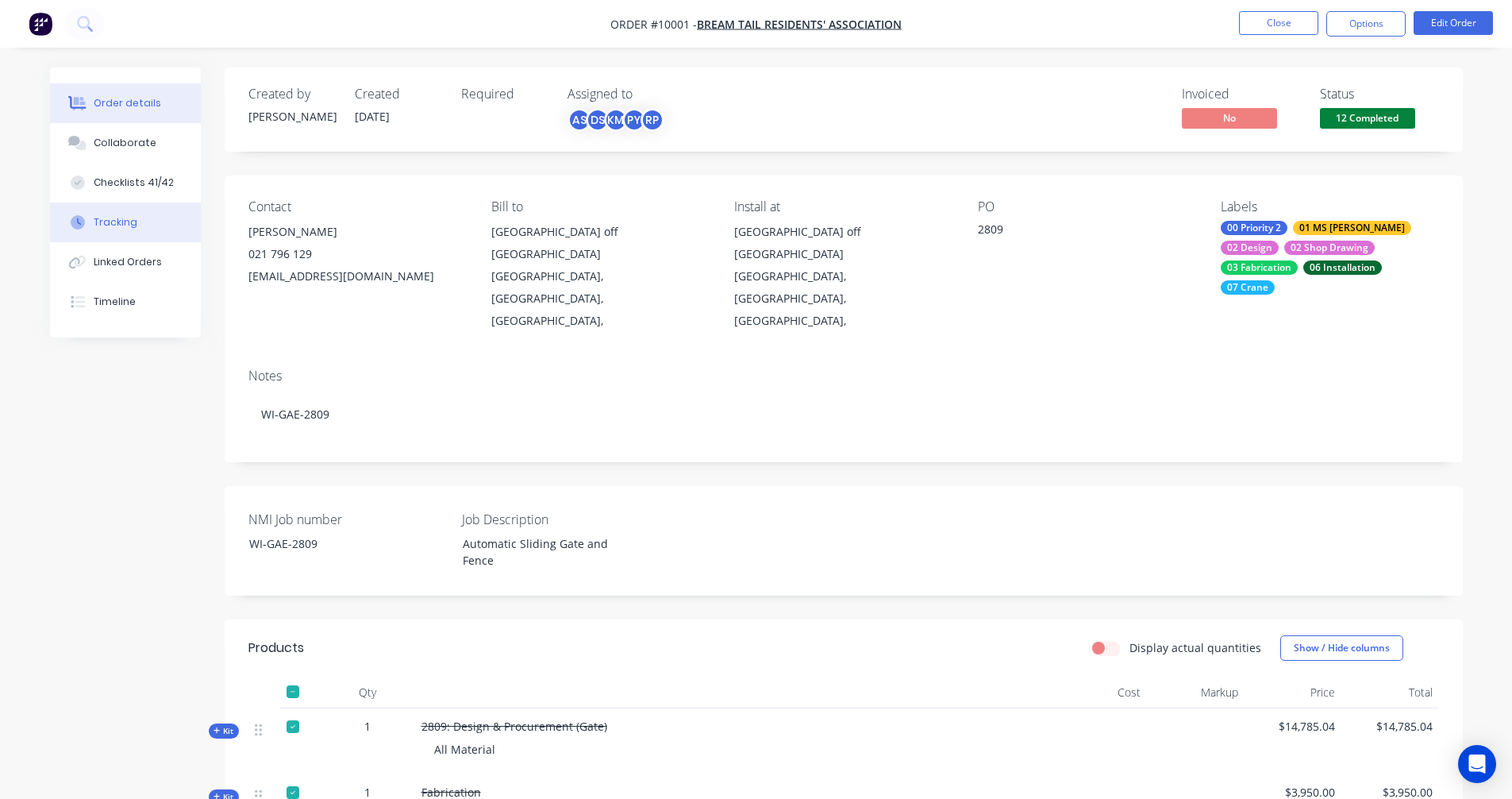
click at [97, 219] on div "Tracking" at bounding box center [116, 222] width 44 height 14
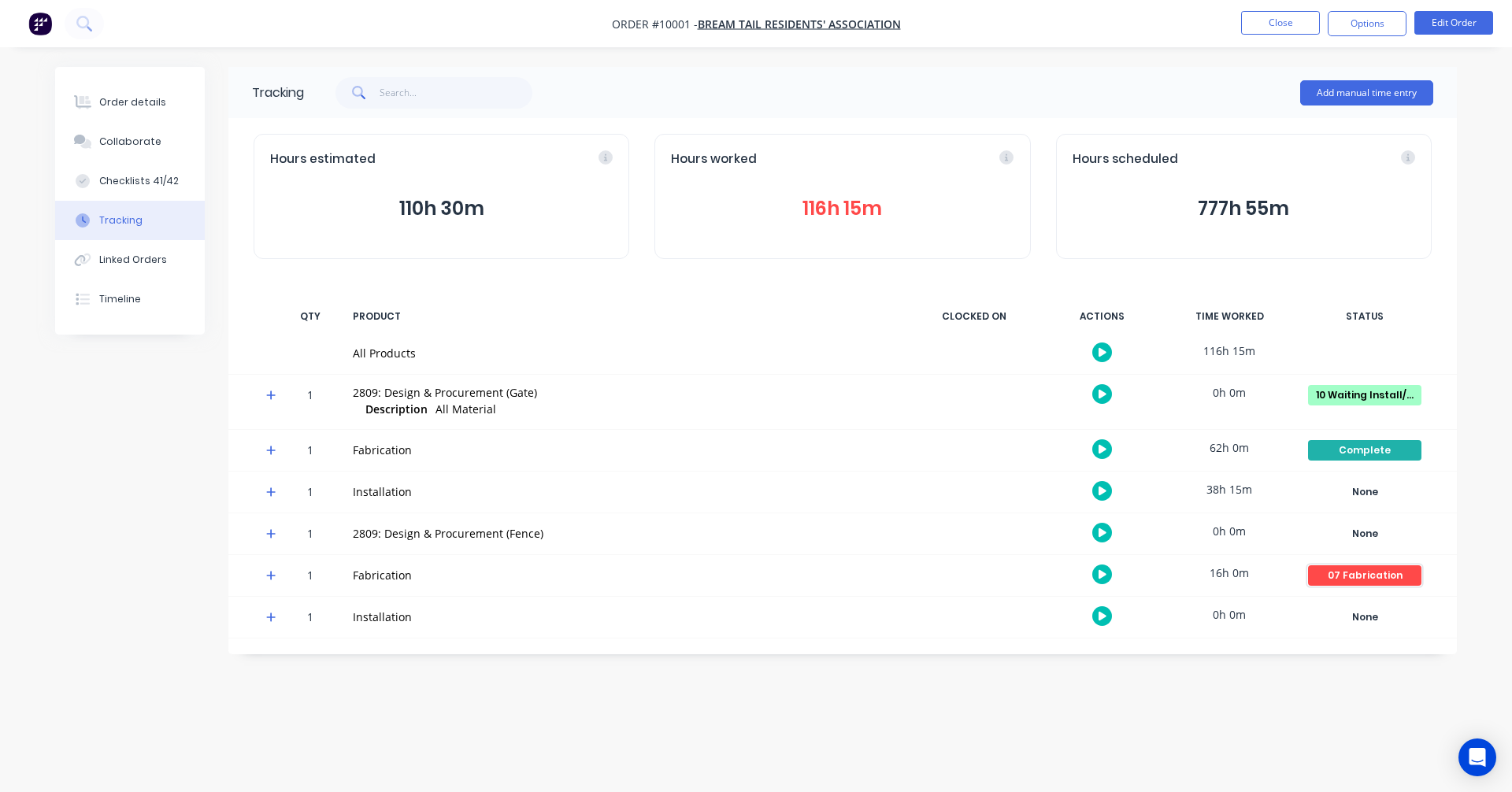
click at [1360, 578] on div "07 Fabrication" at bounding box center [1365, 576] width 114 height 21
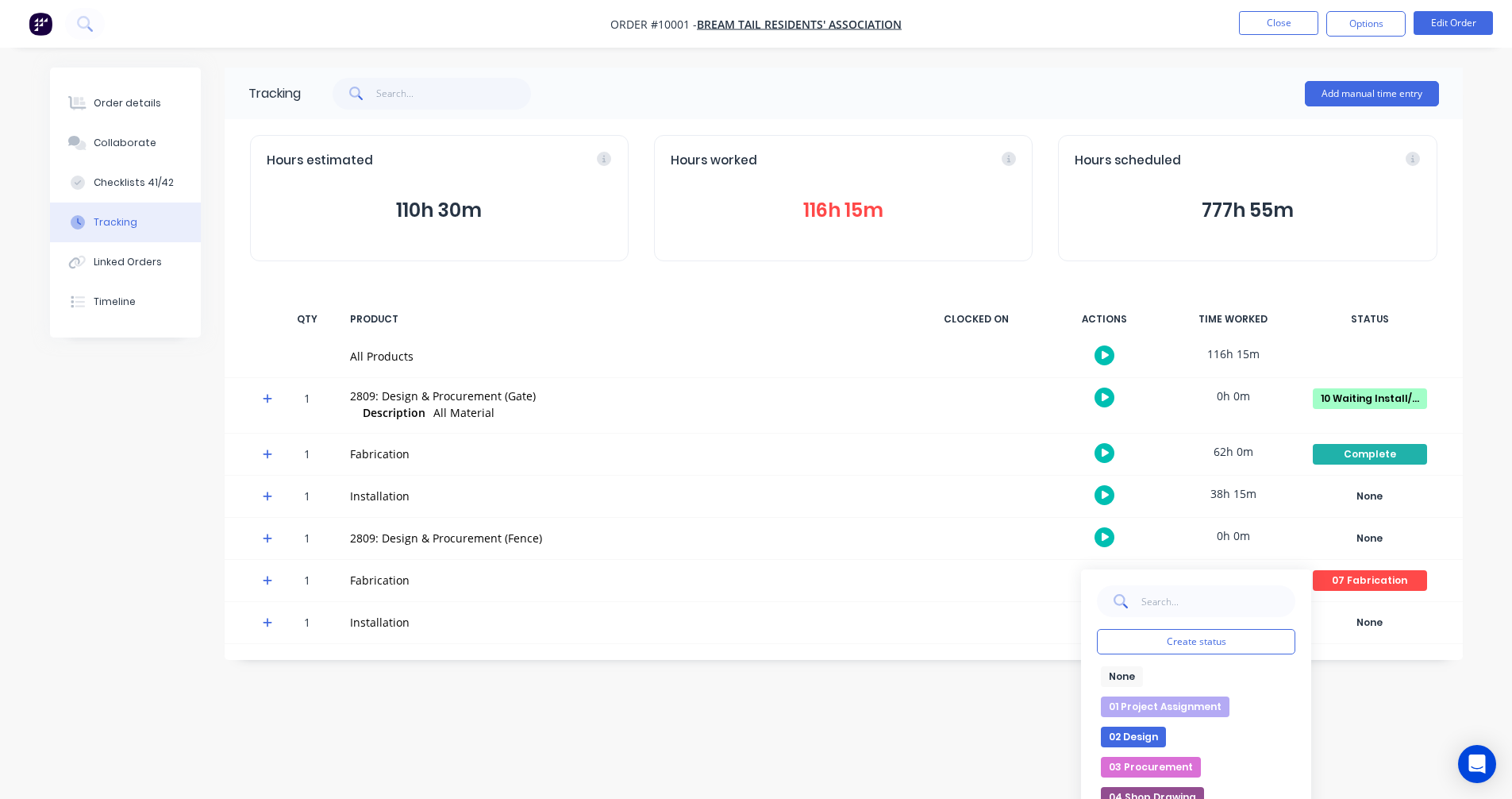
click at [1387, 693] on div "Order details Collaborate Checklists 41/42 Tracking Linked Orders Timeline Orde…" at bounding box center [756, 400] width 1512 height 799
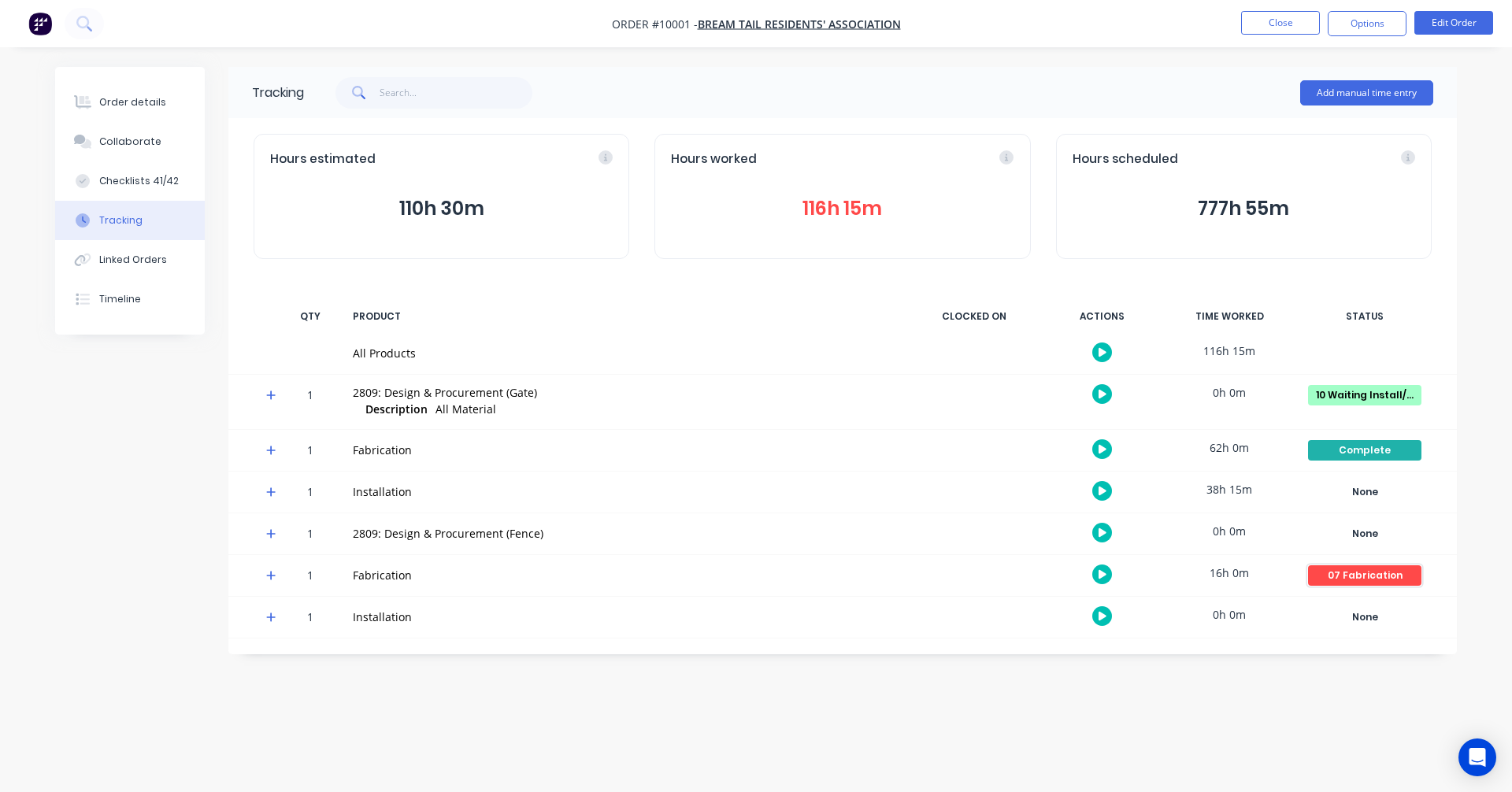
click at [1368, 575] on div "07 Fabrication" at bounding box center [1365, 576] width 114 height 21
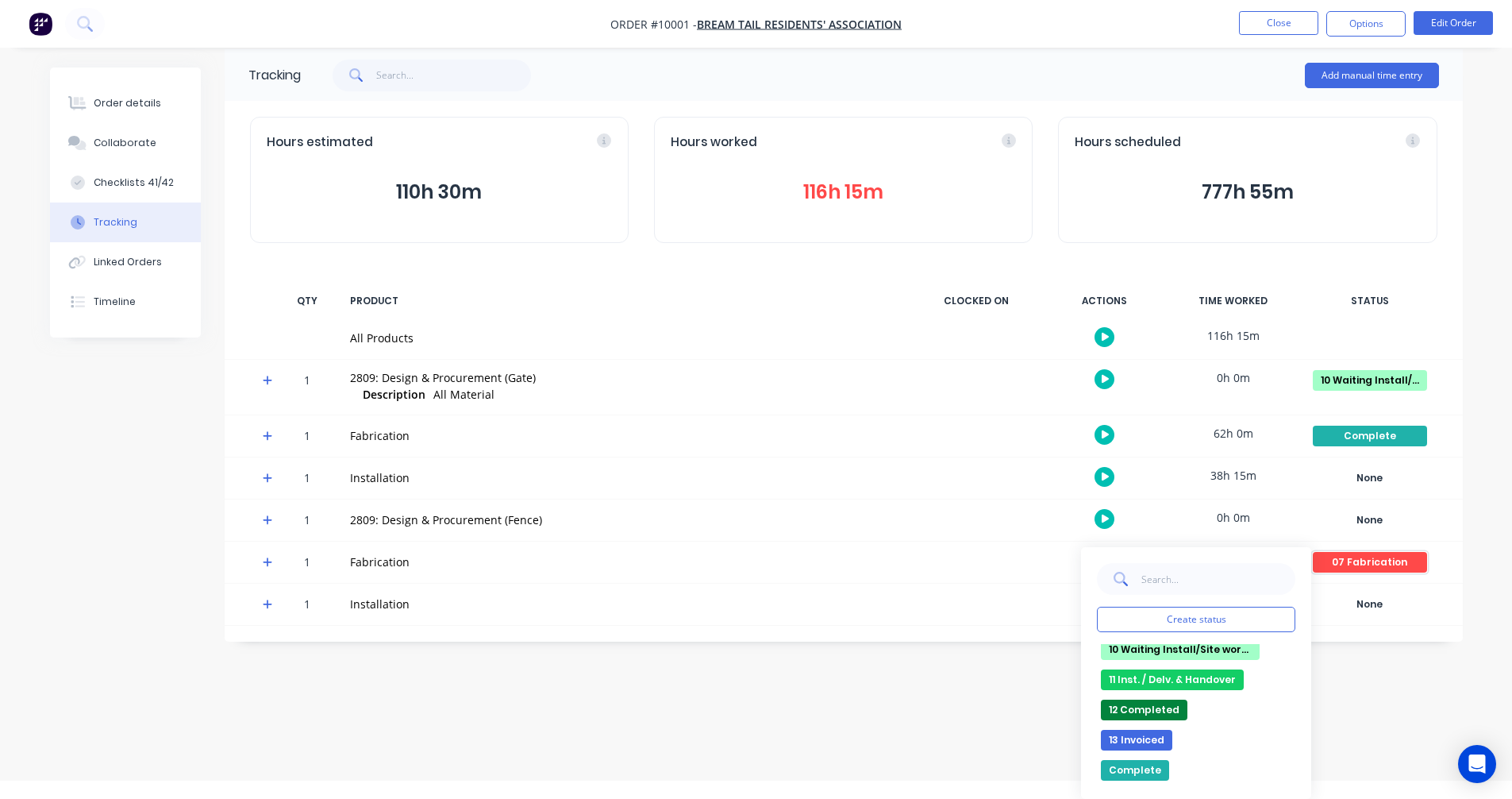
scroll to position [364, 0]
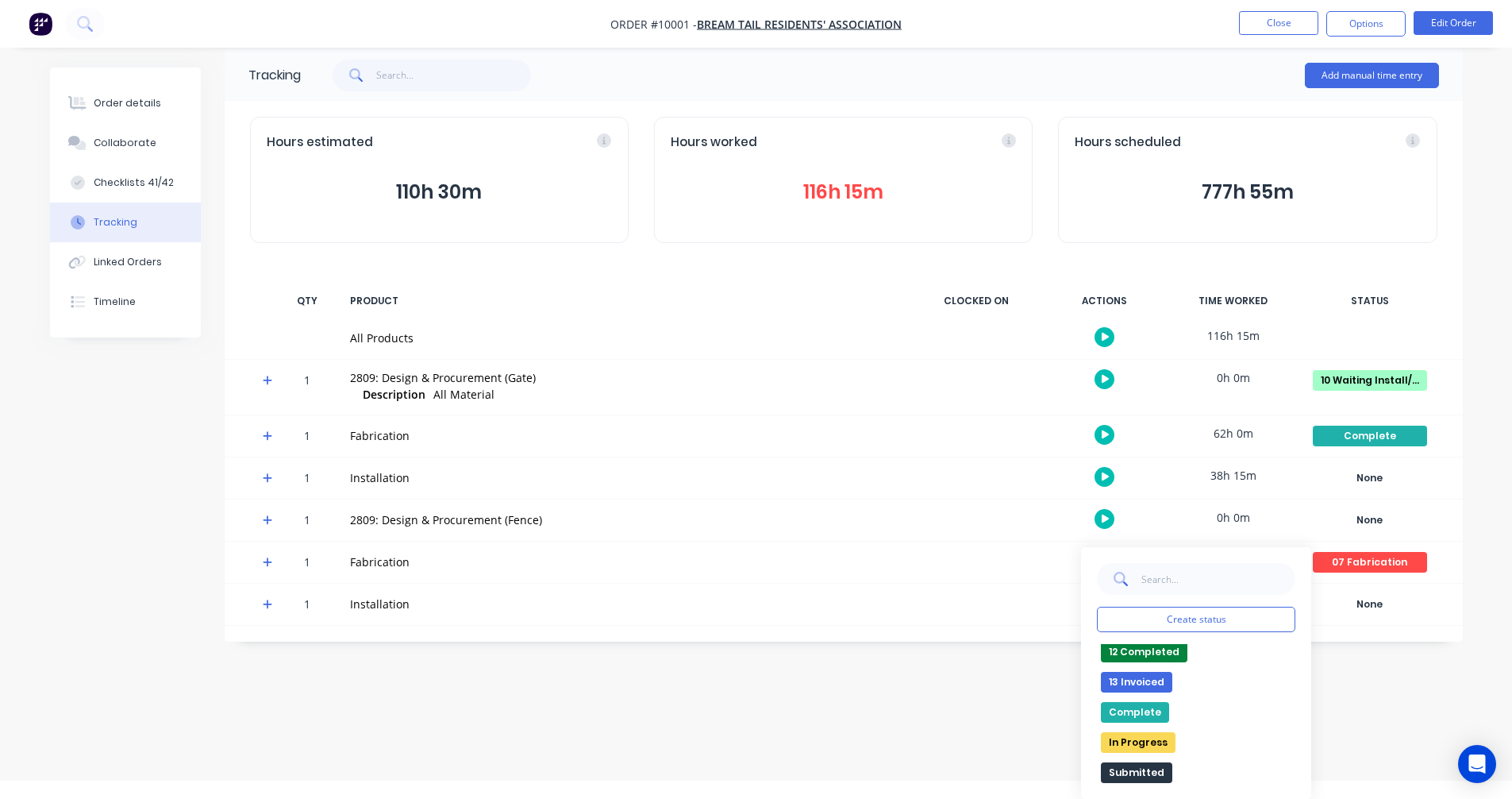
click at [1145, 718] on button "Complete" at bounding box center [1135, 713] width 68 height 21
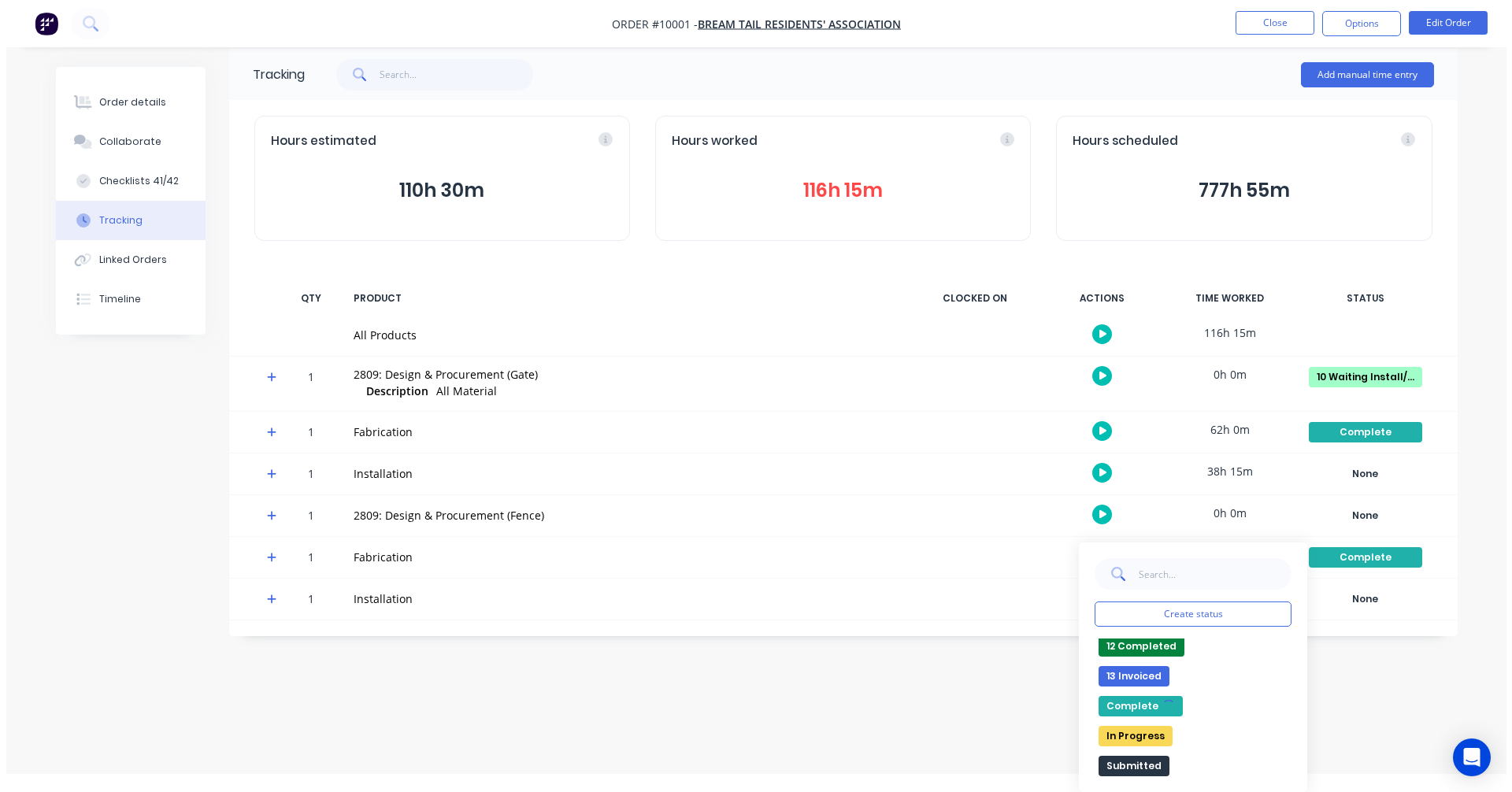
scroll to position [0, 0]
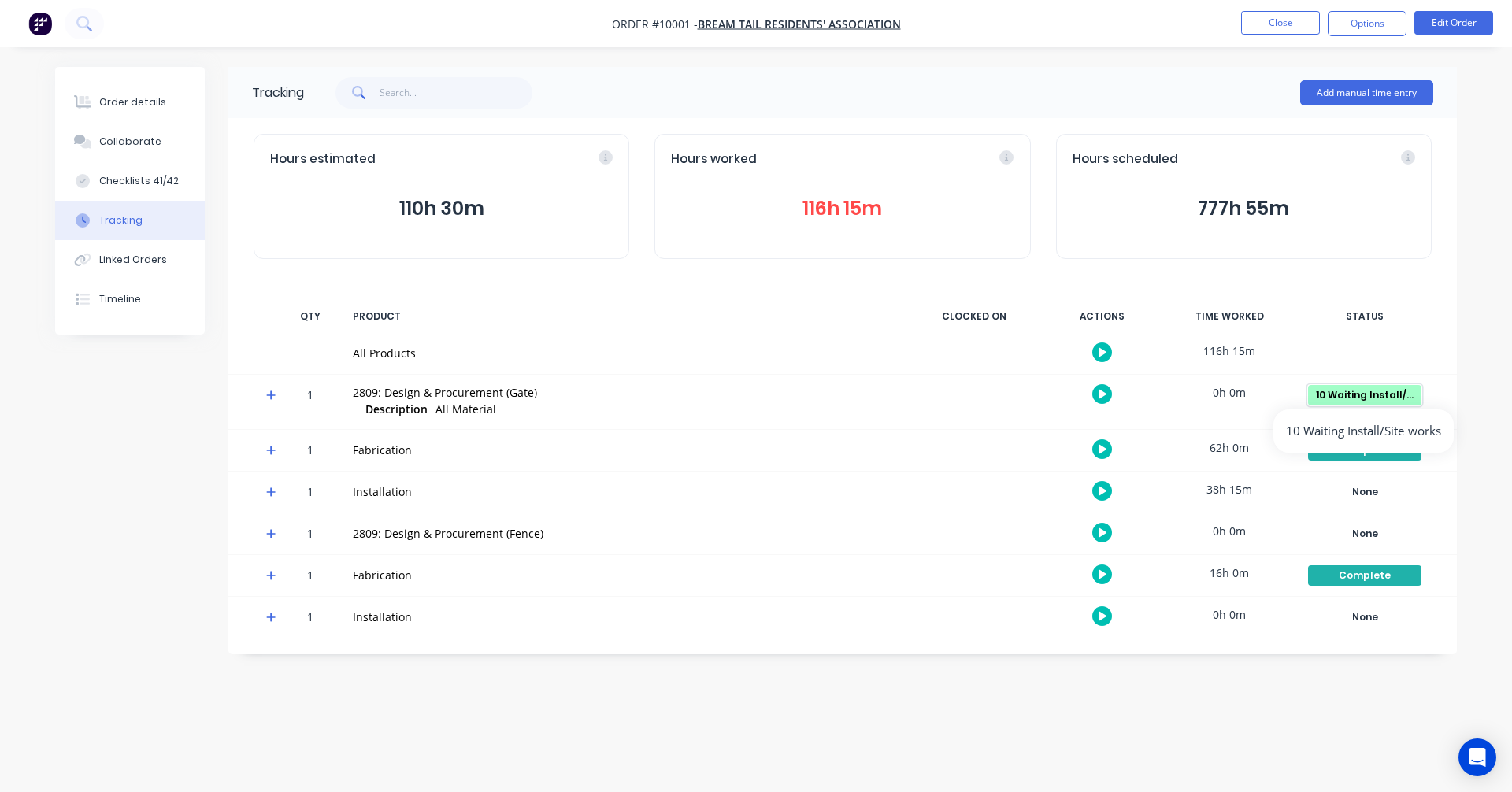
click at [1387, 393] on div "10 Waiting Install/Site works" at bounding box center [1365, 395] width 114 height 21
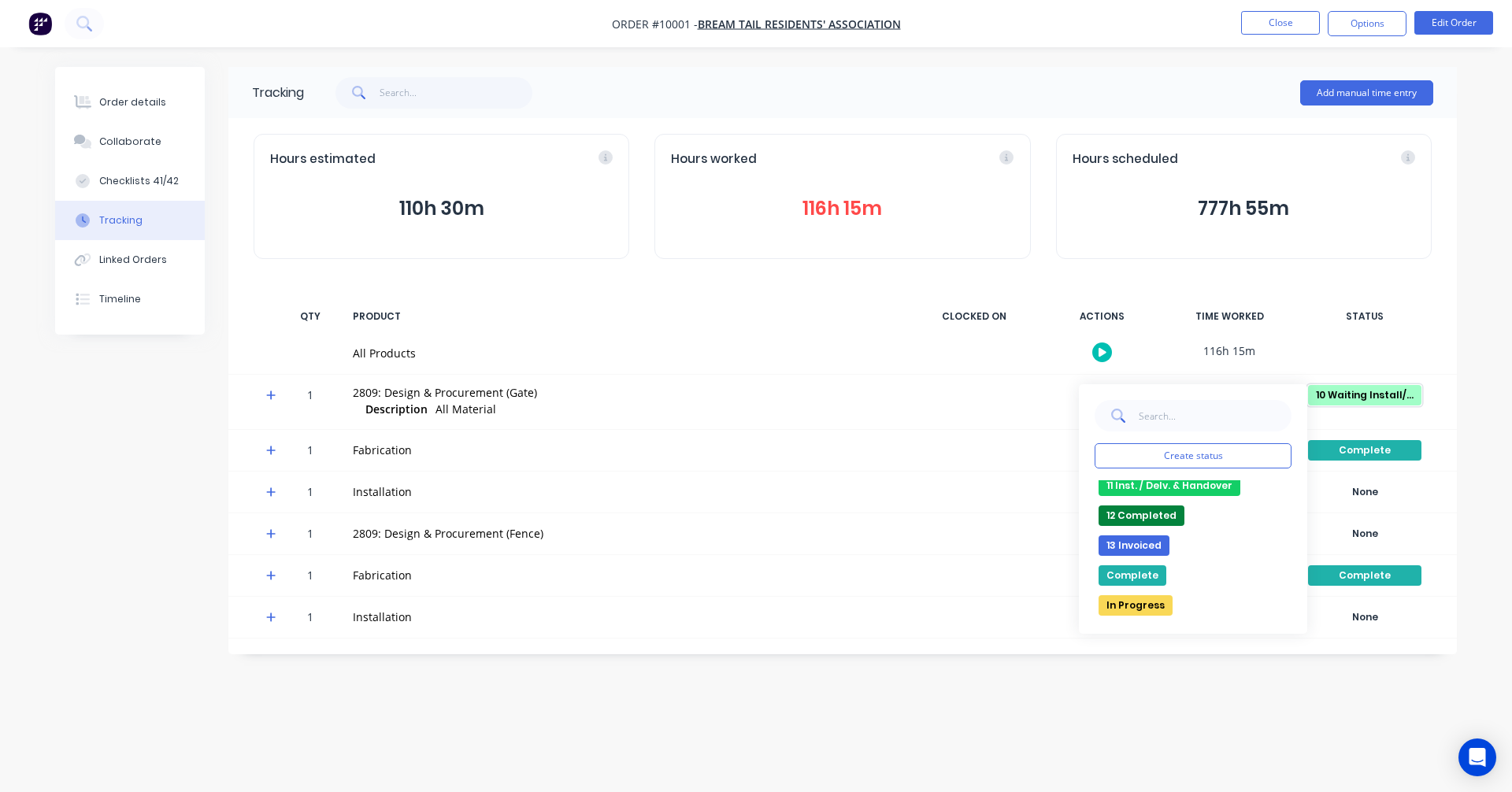
scroll to position [361, 0]
click at [1141, 546] on button "Complete" at bounding box center [1131, 549] width 67 height 21
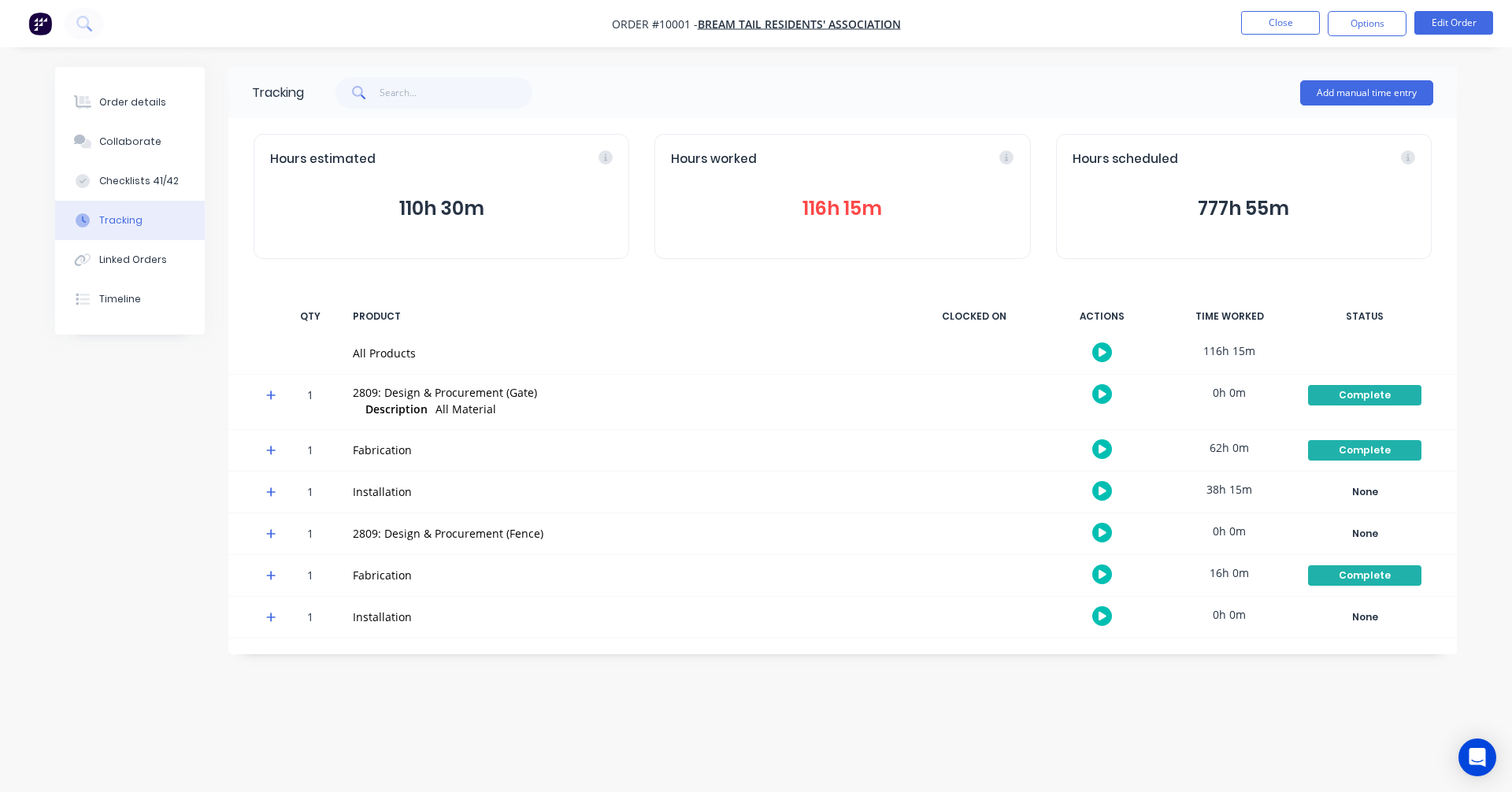
click at [1031, 682] on div "Order details Collaborate Checklists 41/42 Tracking Linked Orders Timeline Orde…" at bounding box center [756, 396] width 1512 height 792
click at [1363, 398] on div "Complete" at bounding box center [1365, 395] width 114 height 21
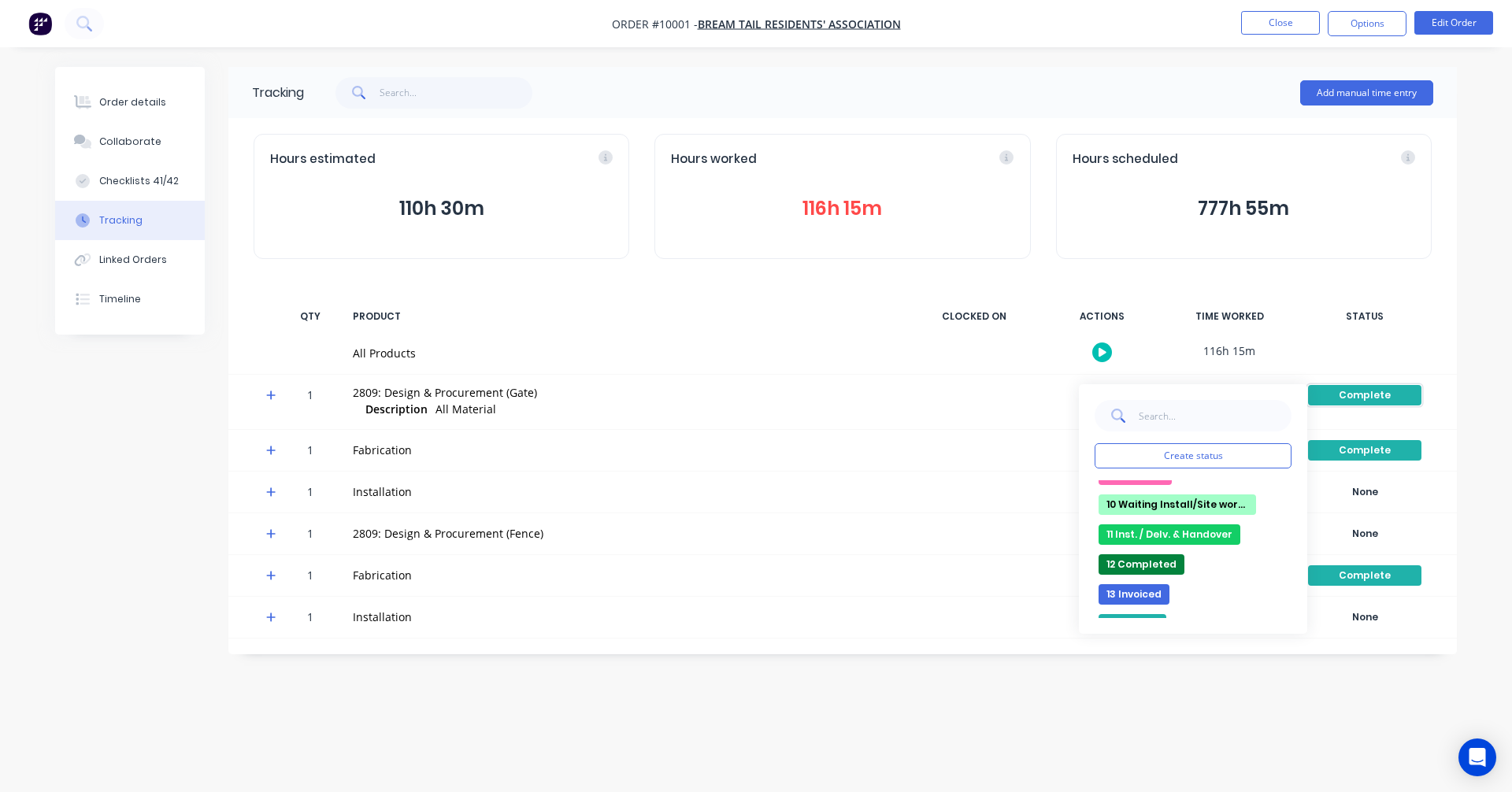
scroll to position [315, 0]
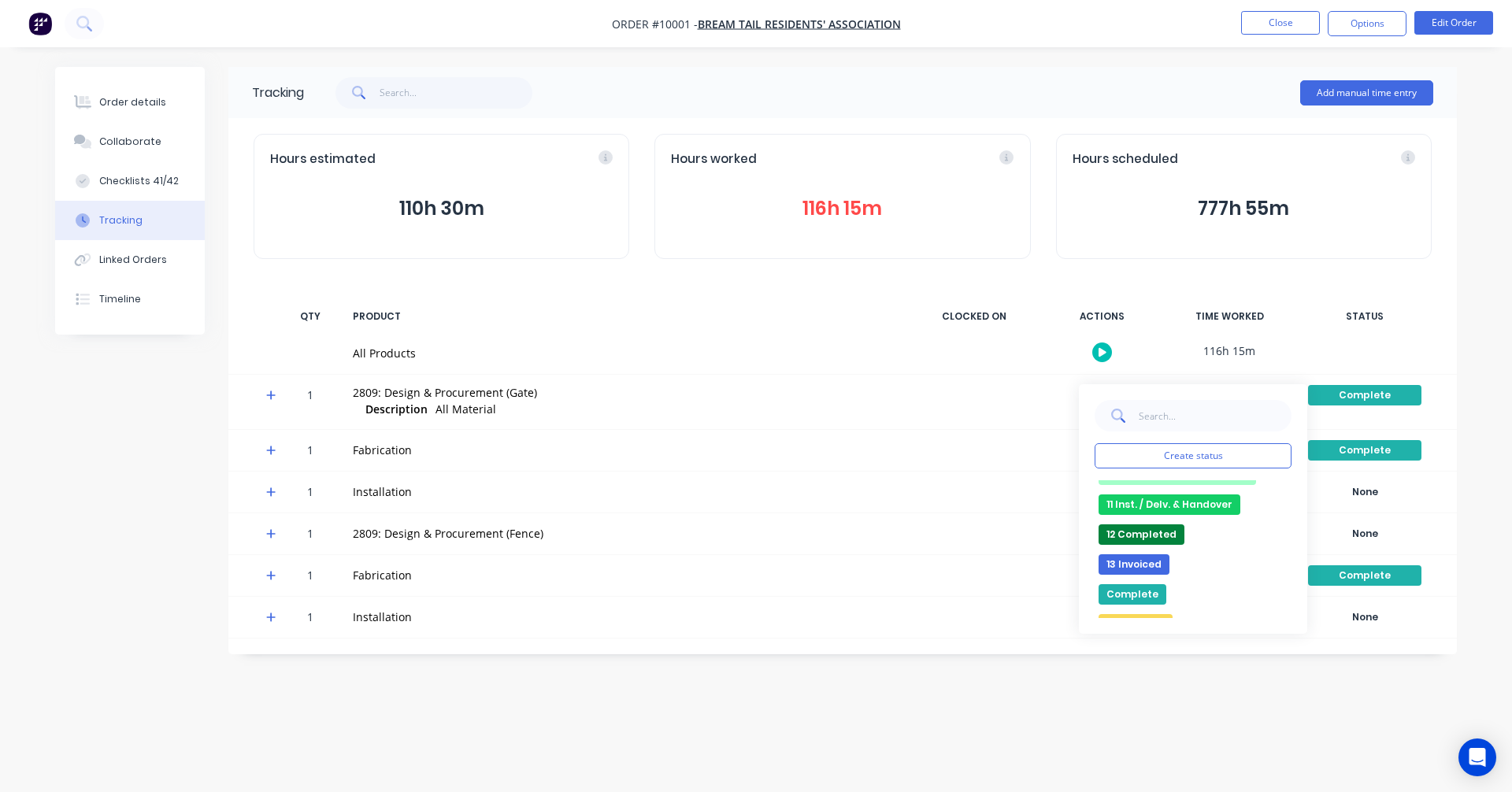
click at [1130, 532] on button "12 Completed" at bounding box center [1141, 535] width 86 height 21
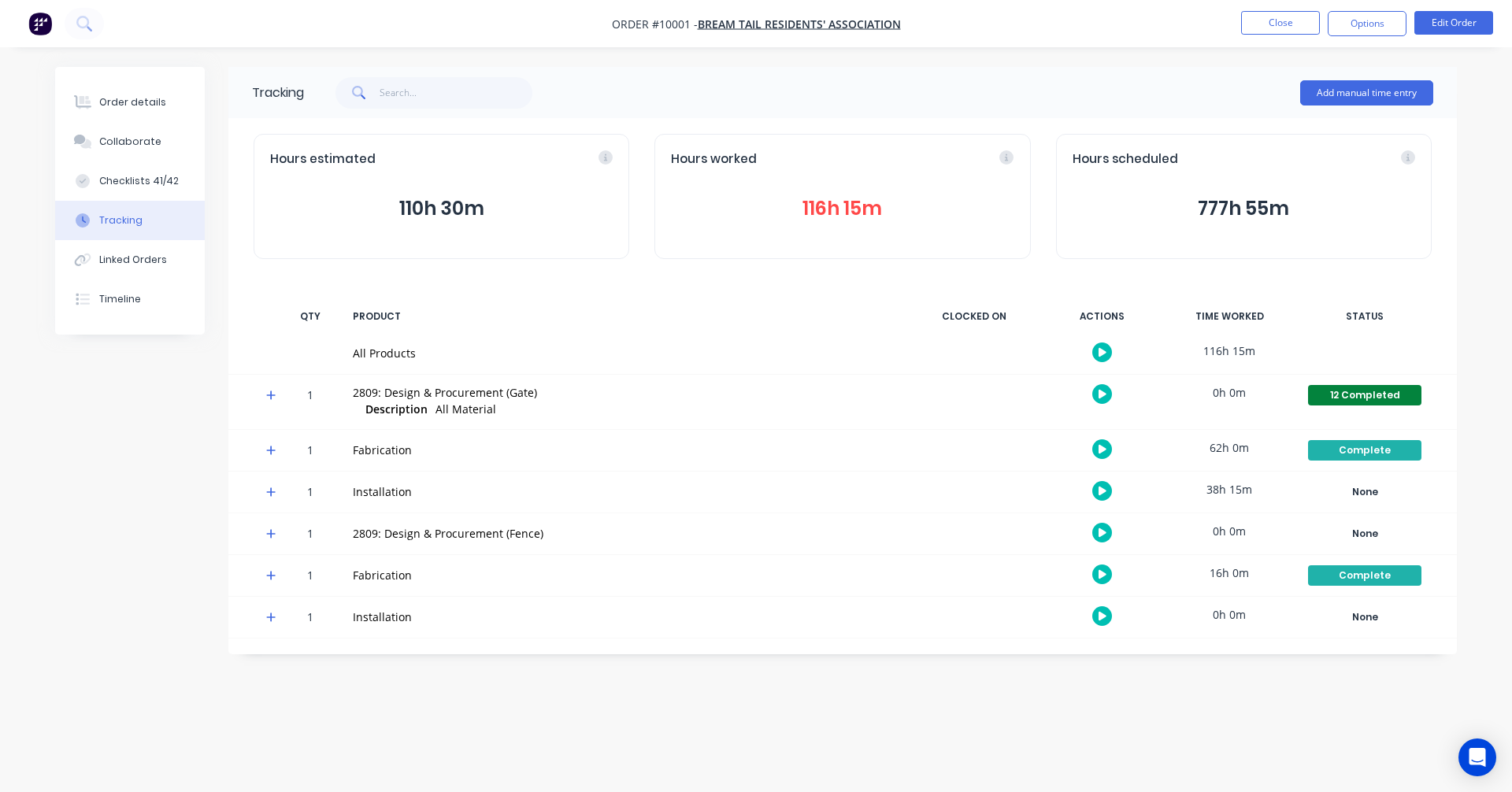
click at [1166, 710] on div "Order details Collaborate Checklists 41/42 Tracking Linked Orders Timeline Orde…" at bounding box center [756, 396] width 1512 height 792
click at [273, 450] on icon at bounding box center [271, 451] width 10 height 11
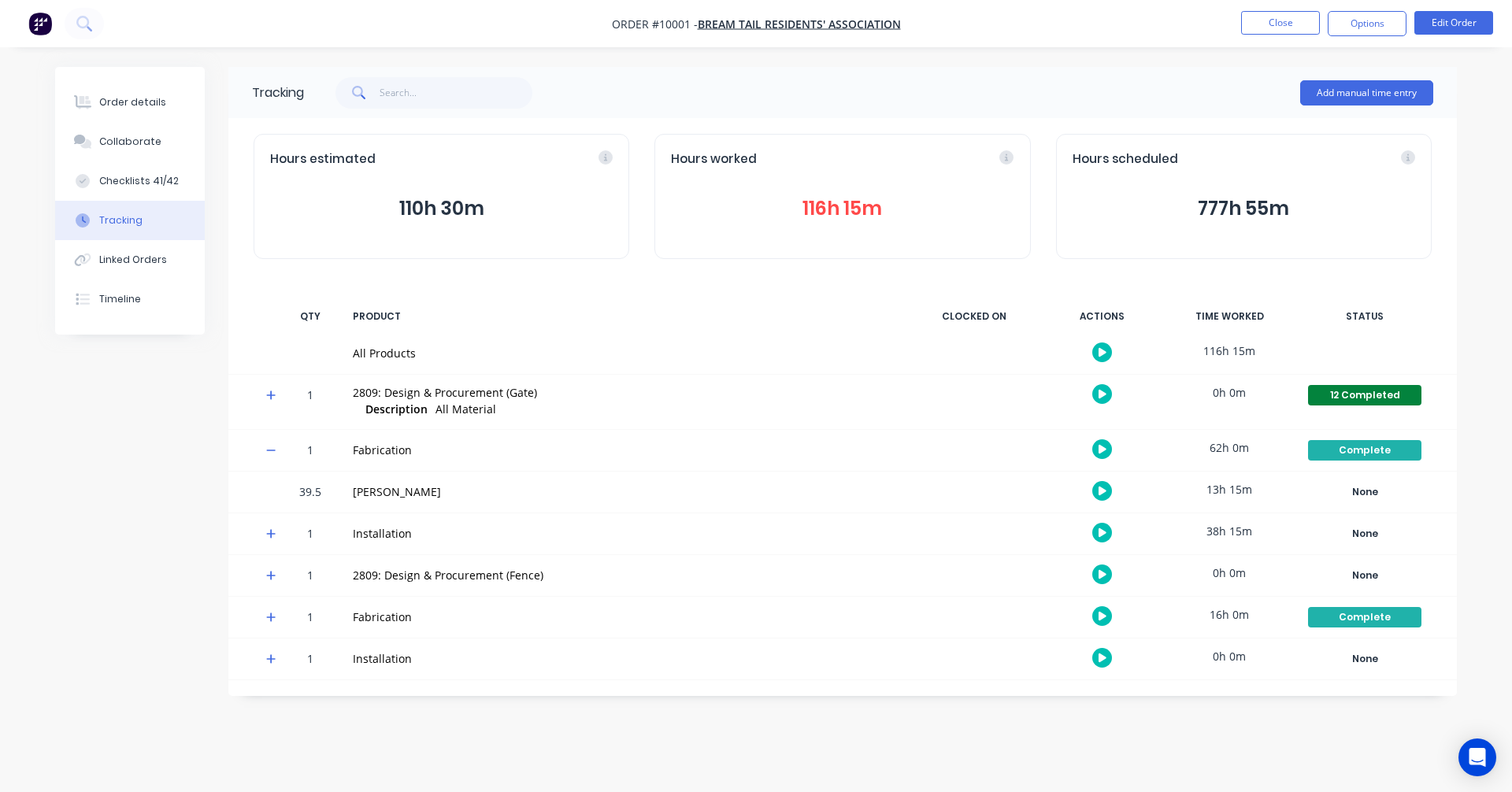
click at [267, 445] on icon at bounding box center [271, 451] width 10 height 11
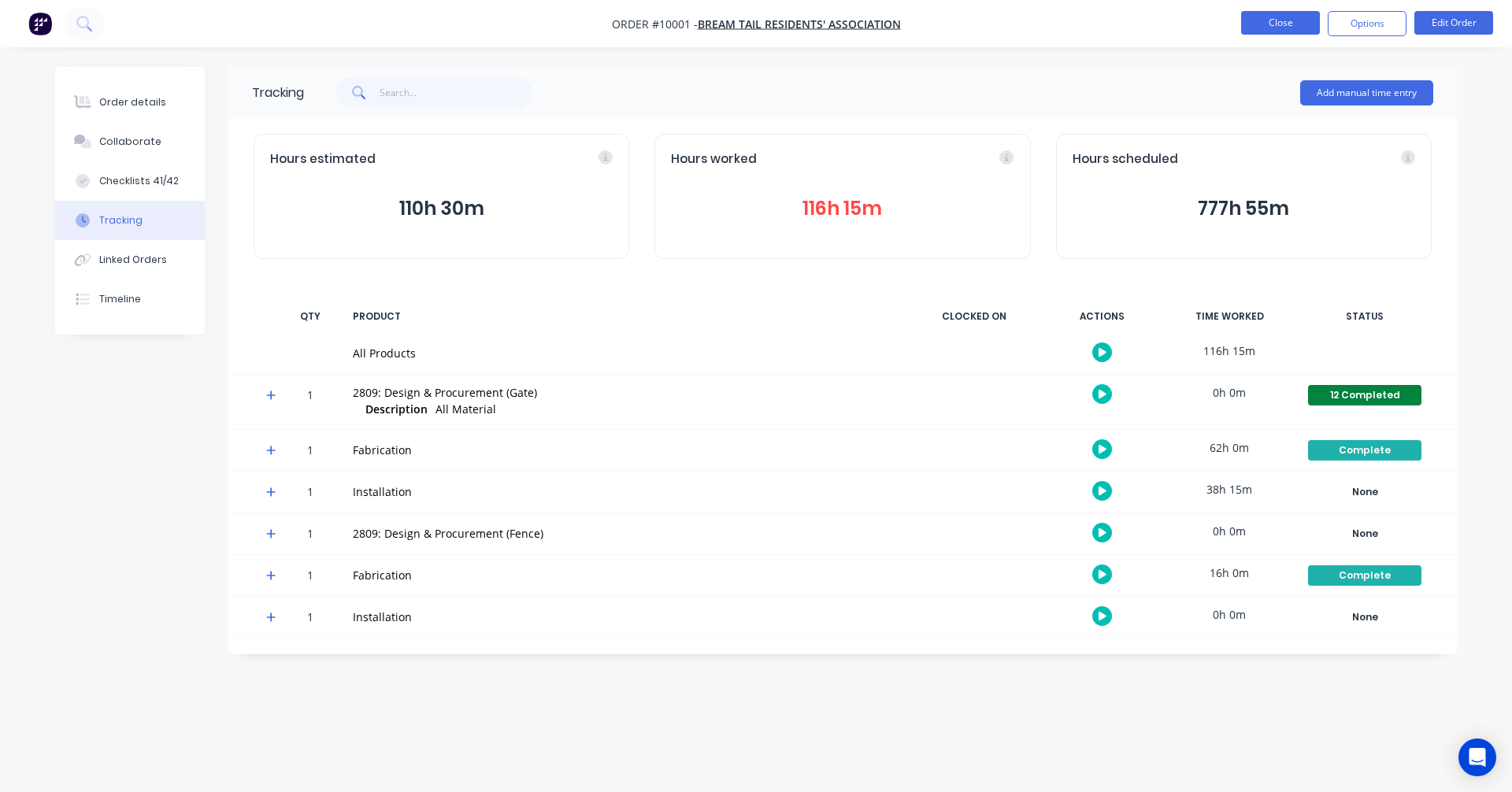
click at [1301, 28] on button "Close" at bounding box center [1280, 23] width 79 height 24
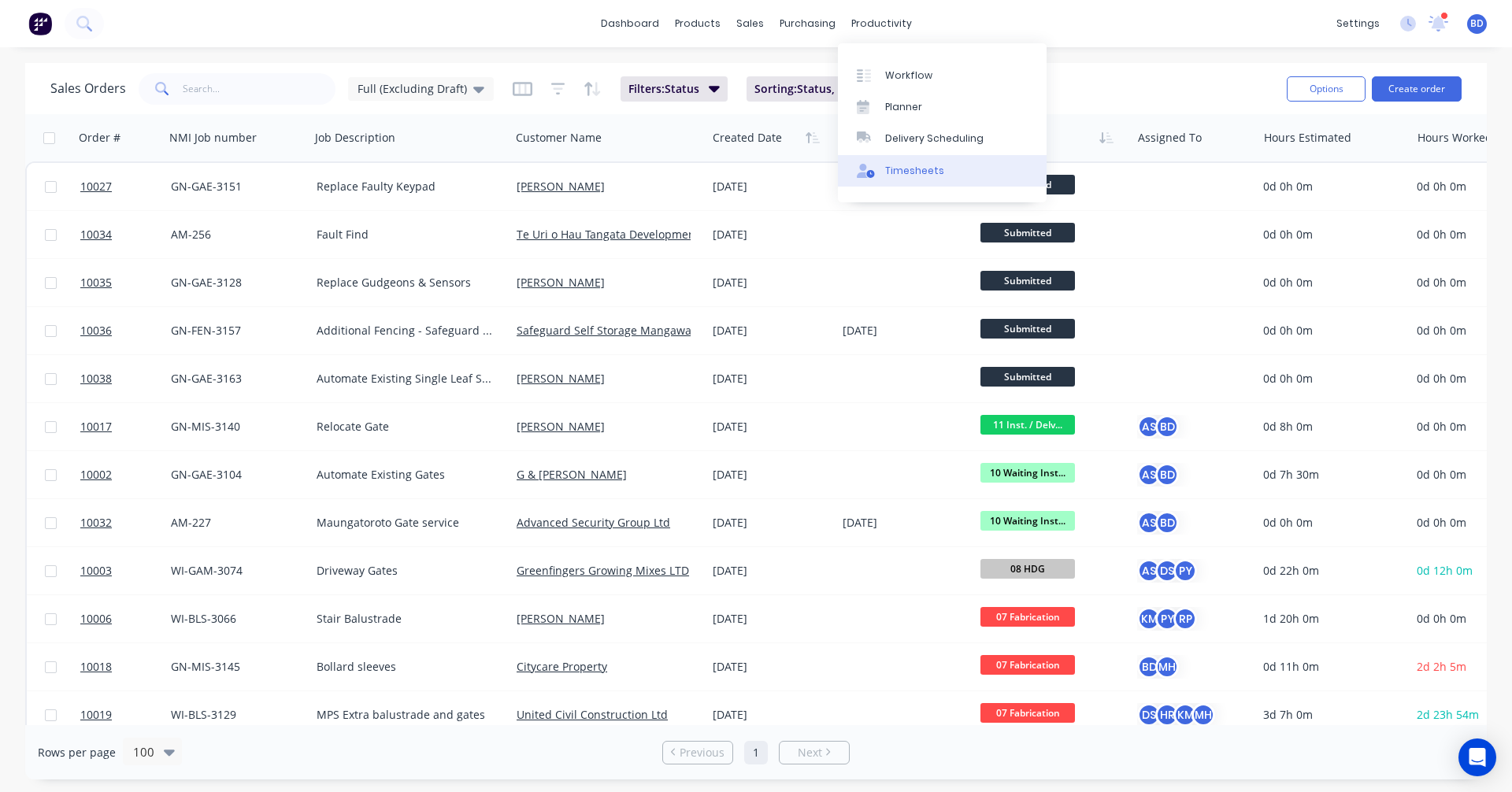
click at [907, 172] on div "Timesheets" at bounding box center [914, 171] width 59 height 14
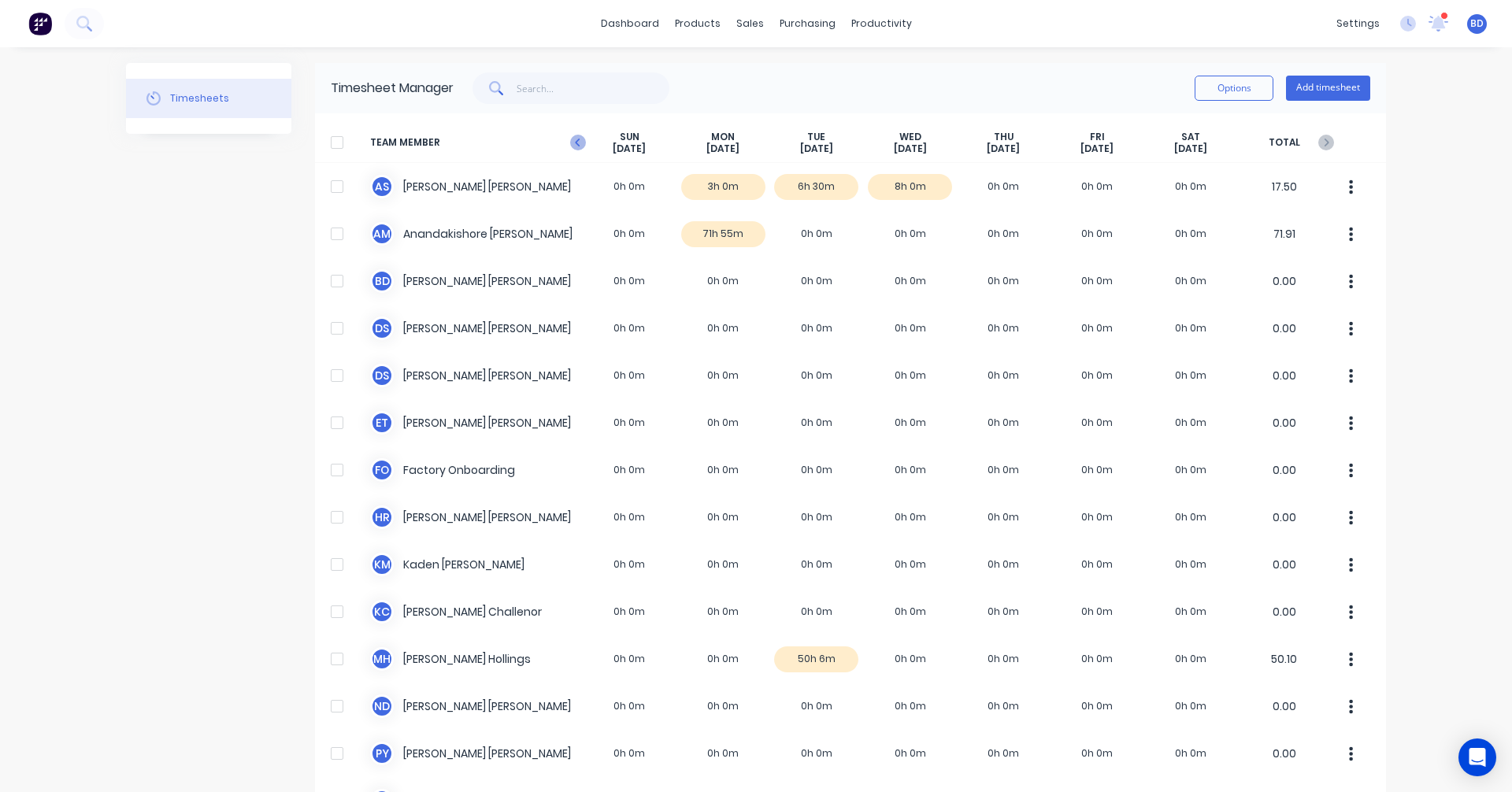
click at [571, 145] on icon at bounding box center [578, 142] width 16 height 16
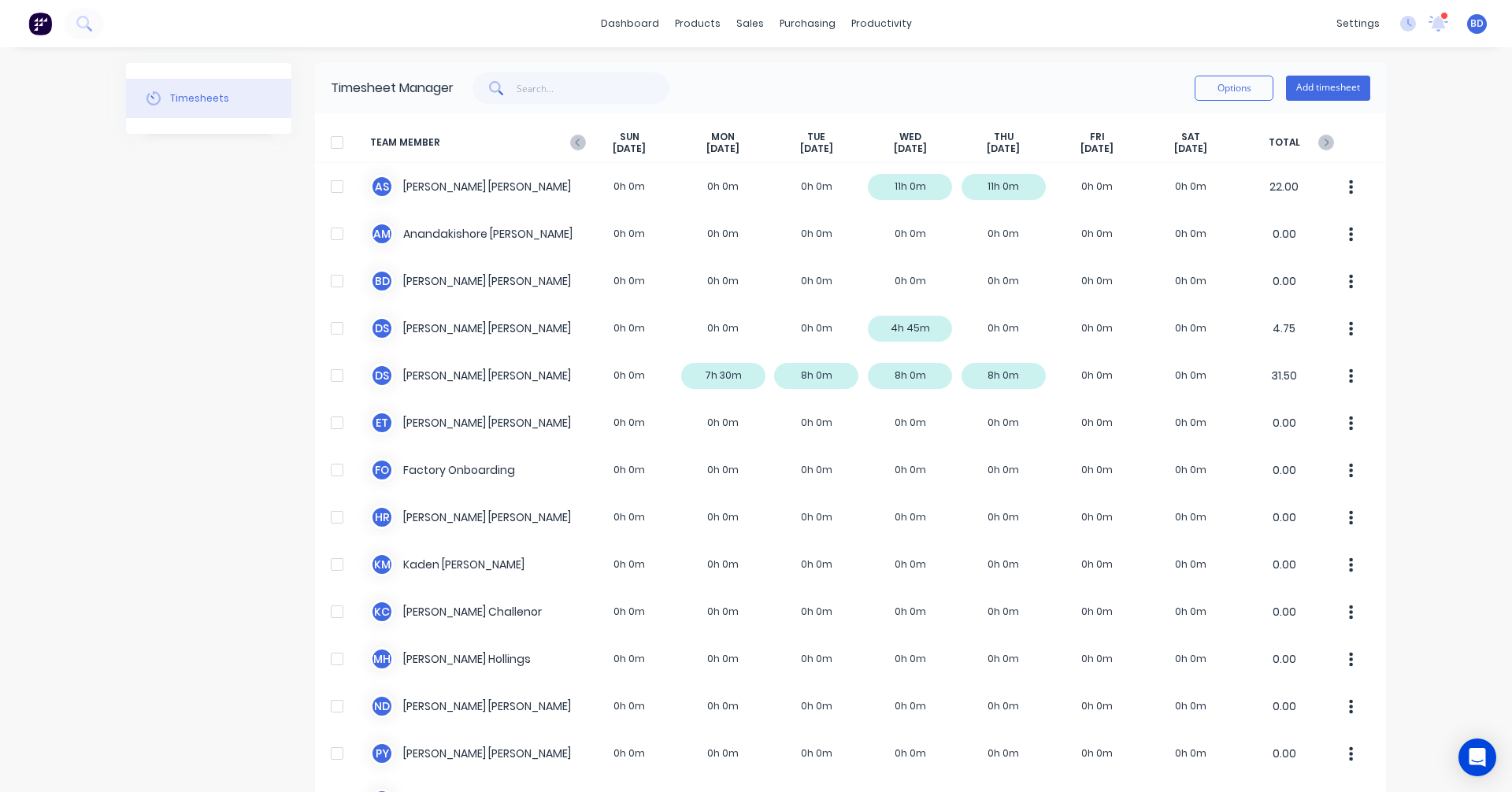
click at [571, 145] on icon at bounding box center [578, 142] width 16 height 16
click at [575, 144] on icon at bounding box center [577, 142] width 5 height 8
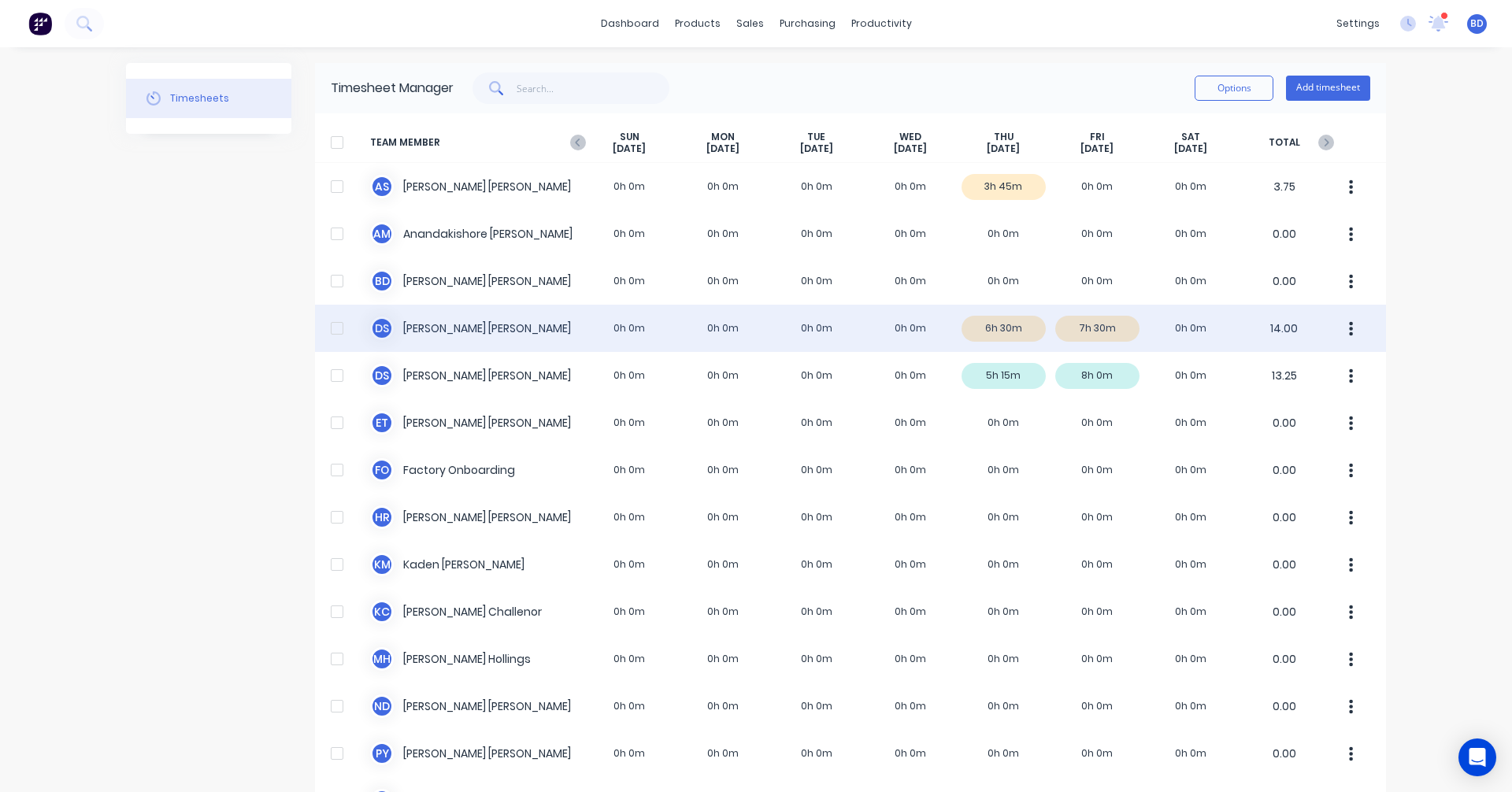
click at [1004, 327] on div "D S Darrin Sangster 0h 0m 0h 0m 0h 0m 0h 0m 6h 30m 7h 30m 0h 0m 14.00" at bounding box center [850, 329] width 1071 height 47
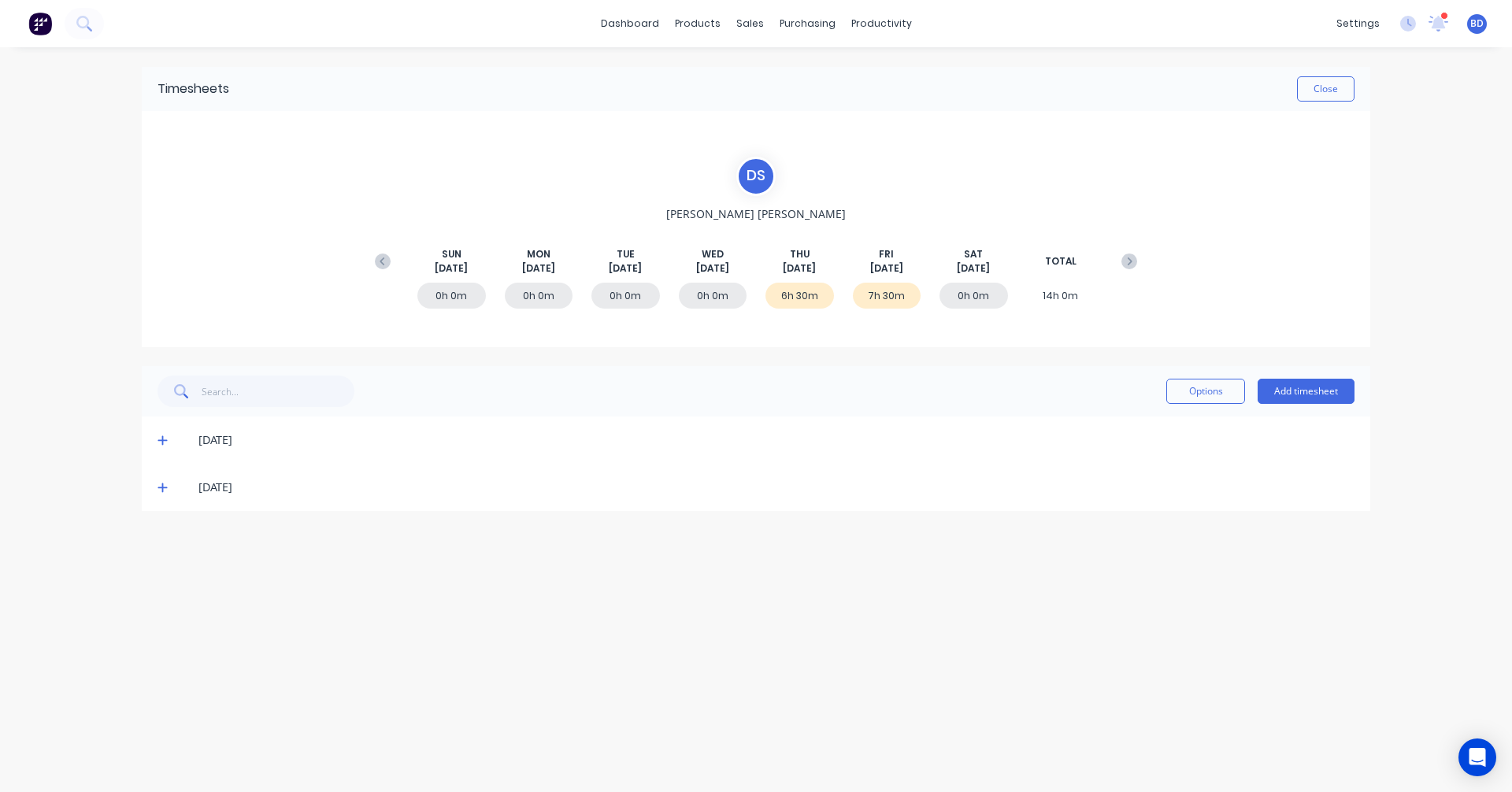
click at [162, 443] on icon at bounding box center [162, 441] width 9 height 9
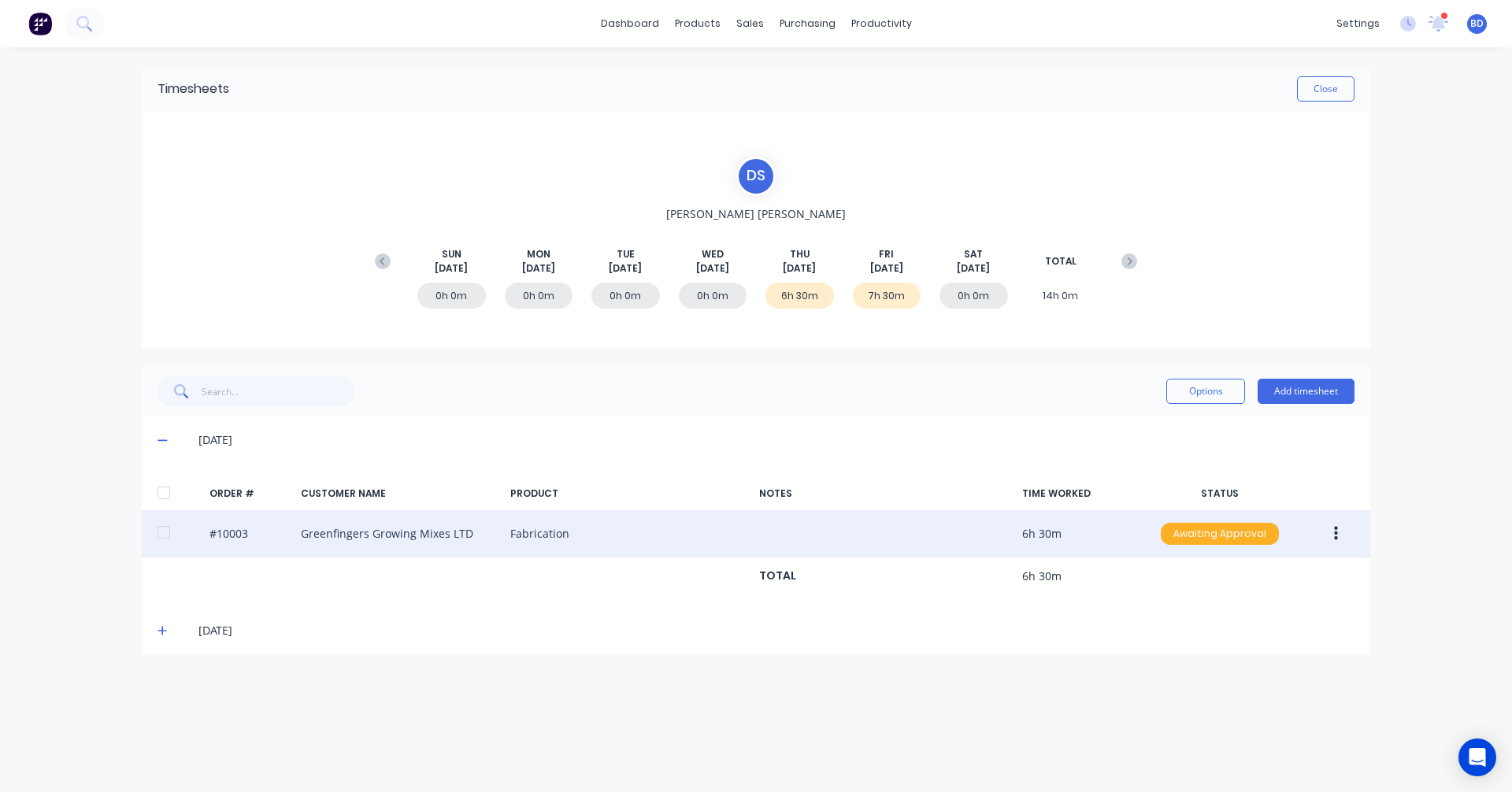
click at [1224, 530] on div "Awaiting Approval" at bounding box center [1219, 533] width 118 height 22
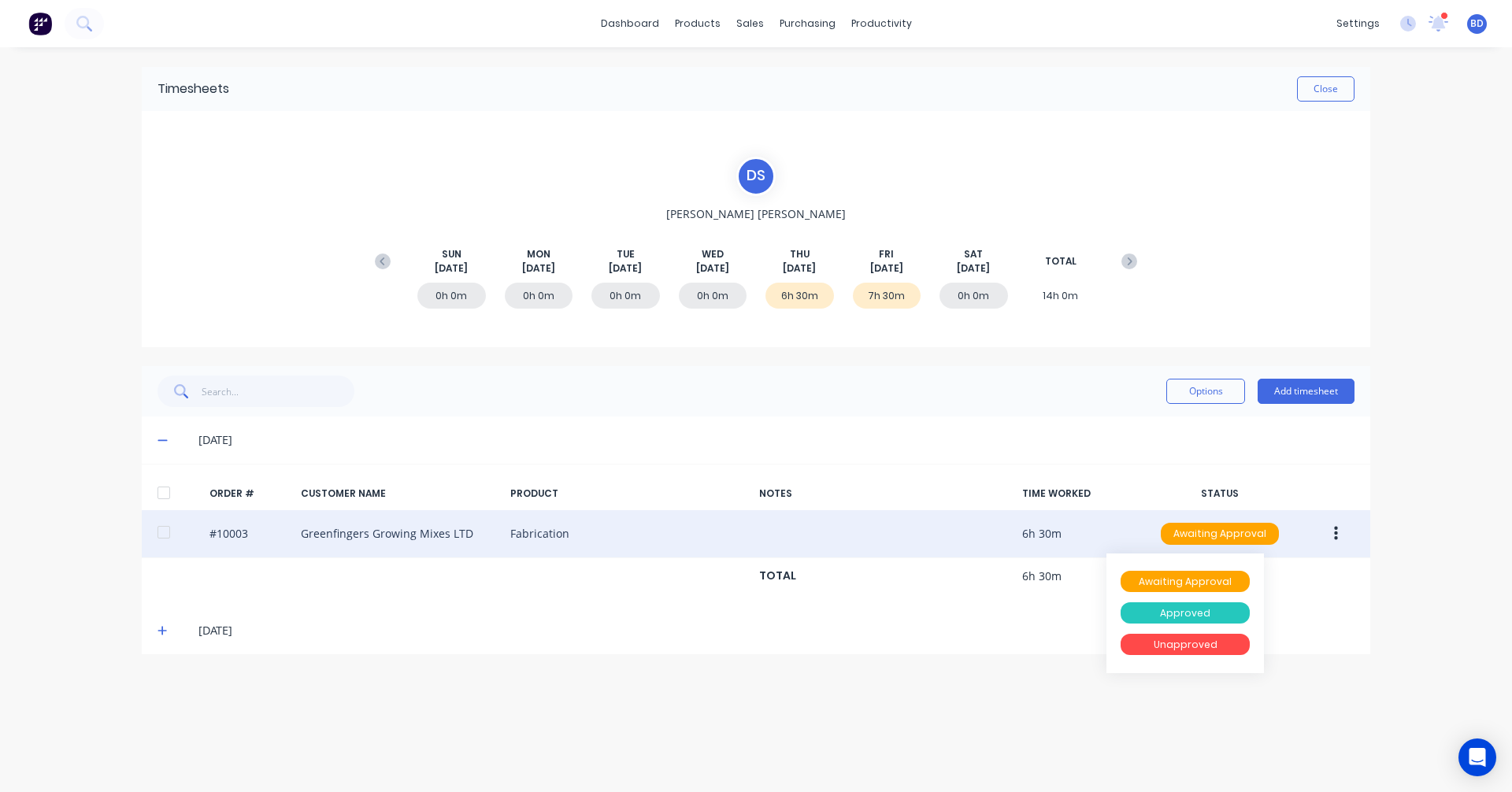
click at [1176, 615] on div "Approved" at bounding box center [1185, 613] width 129 height 22
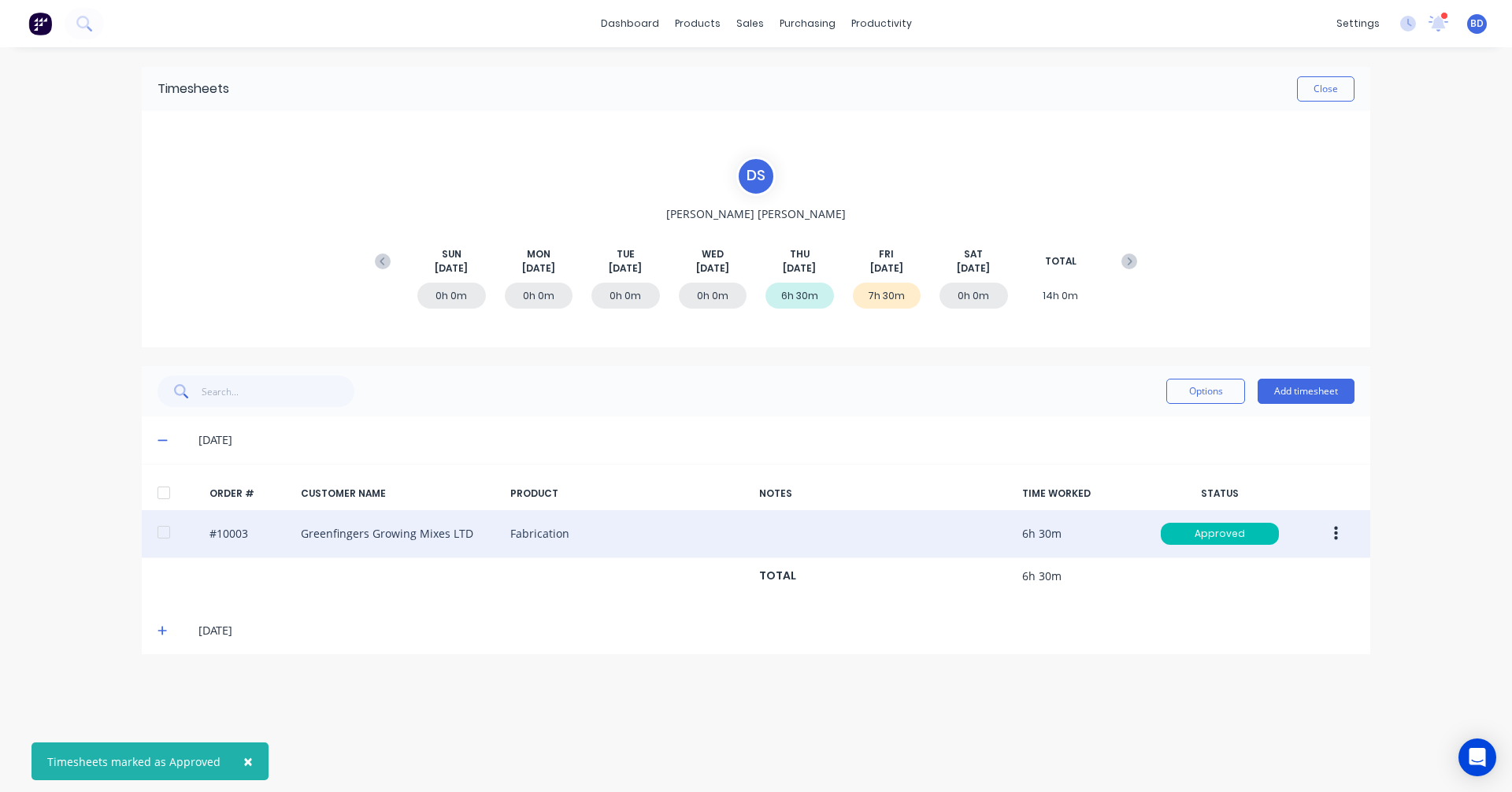
click at [159, 633] on icon at bounding box center [162, 631] width 10 height 11
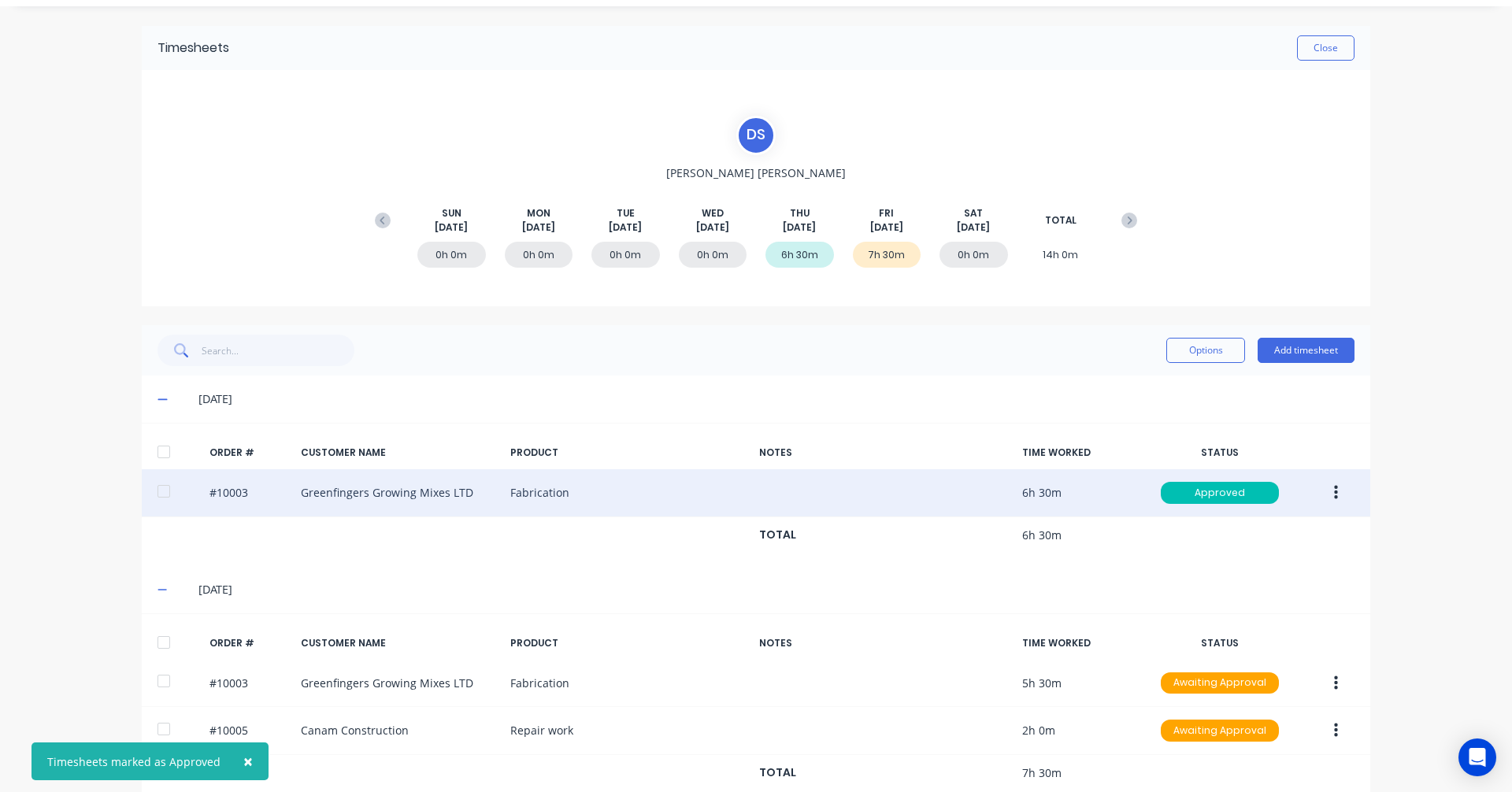
scroll to position [72, 0]
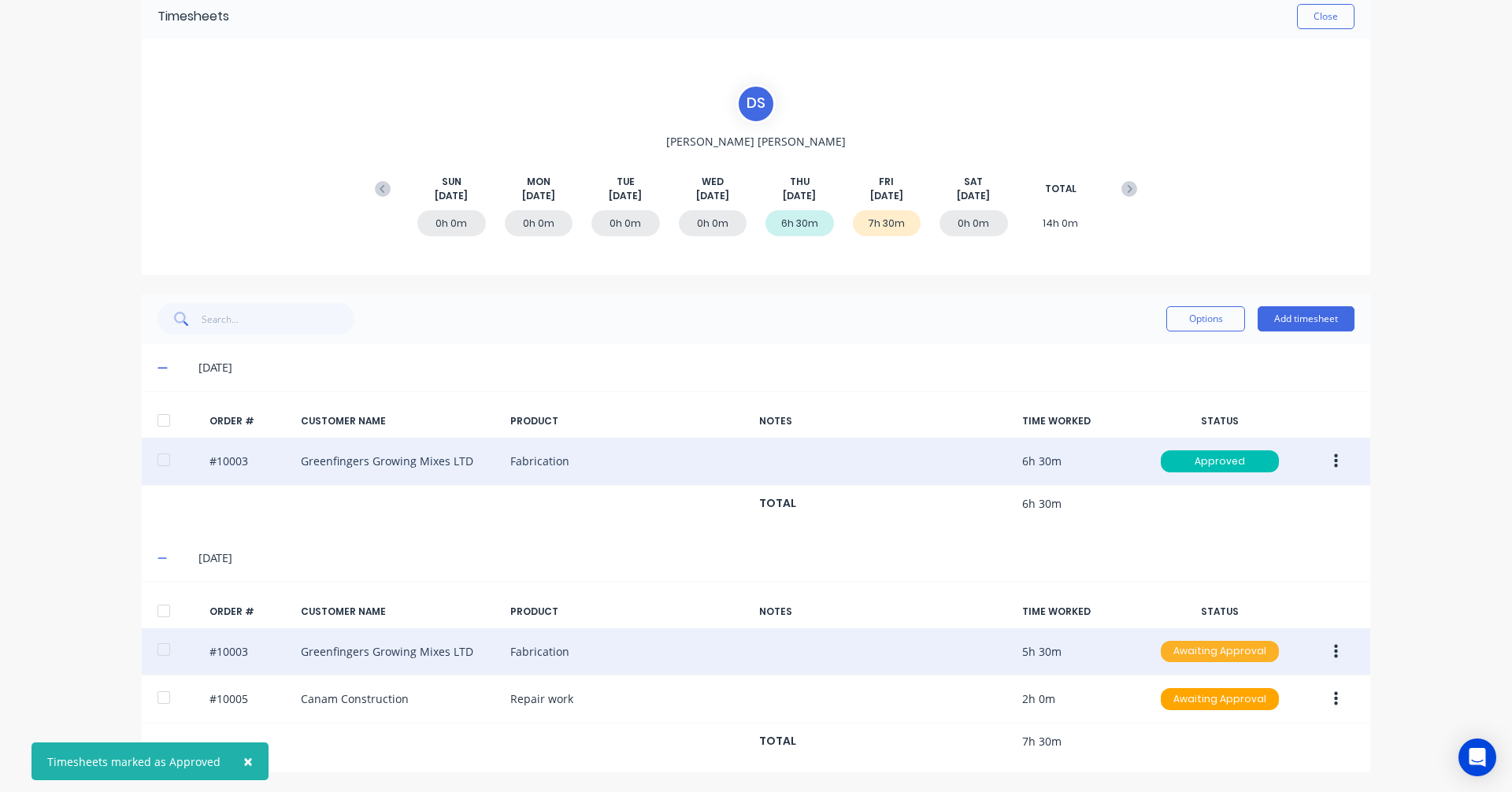
click at [1202, 650] on div "Awaiting Approval" at bounding box center [1219, 652] width 118 height 22
click at [1176, 735] on div "Approved" at bounding box center [1185, 730] width 129 height 22
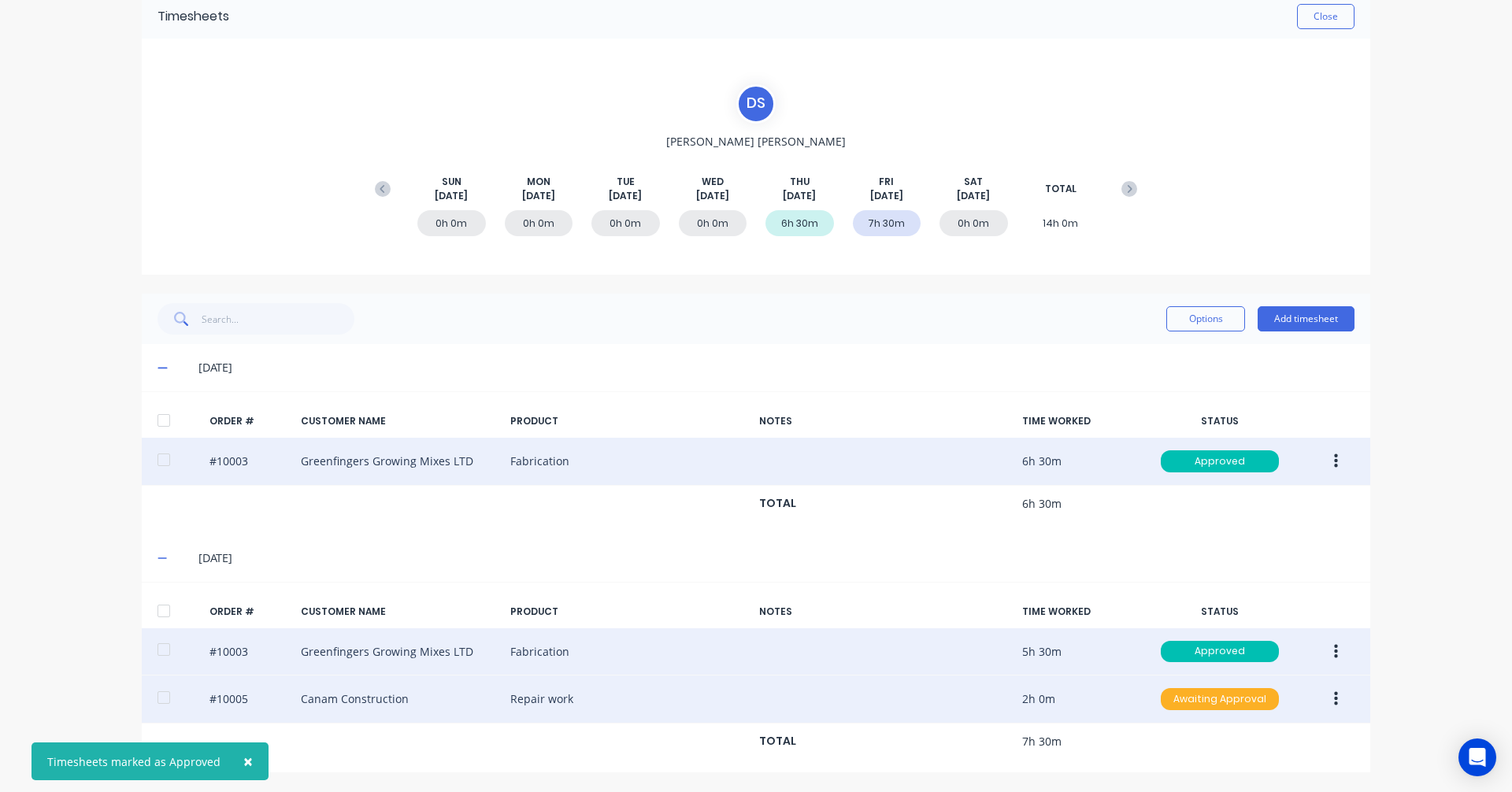
click at [1215, 693] on div "Awaiting Approval" at bounding box center [1219, 698] width 118 height 22
click at [1182, 781] on div "Approved" at bounding box center [1185, 778] width 129 height 22
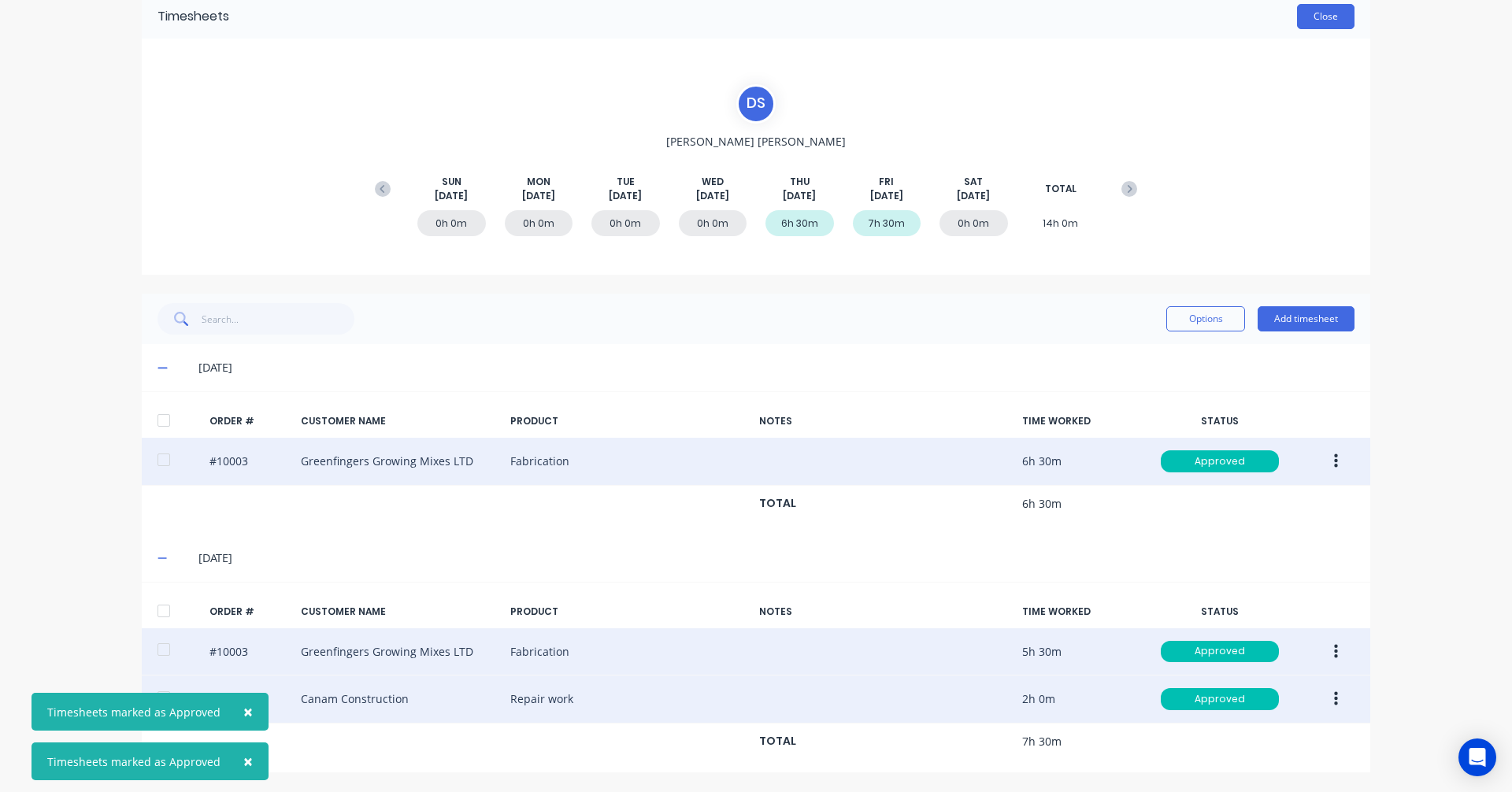
click at [1328, 21] on button "Close" at bounding box center [1325, 16] width 58 height 26
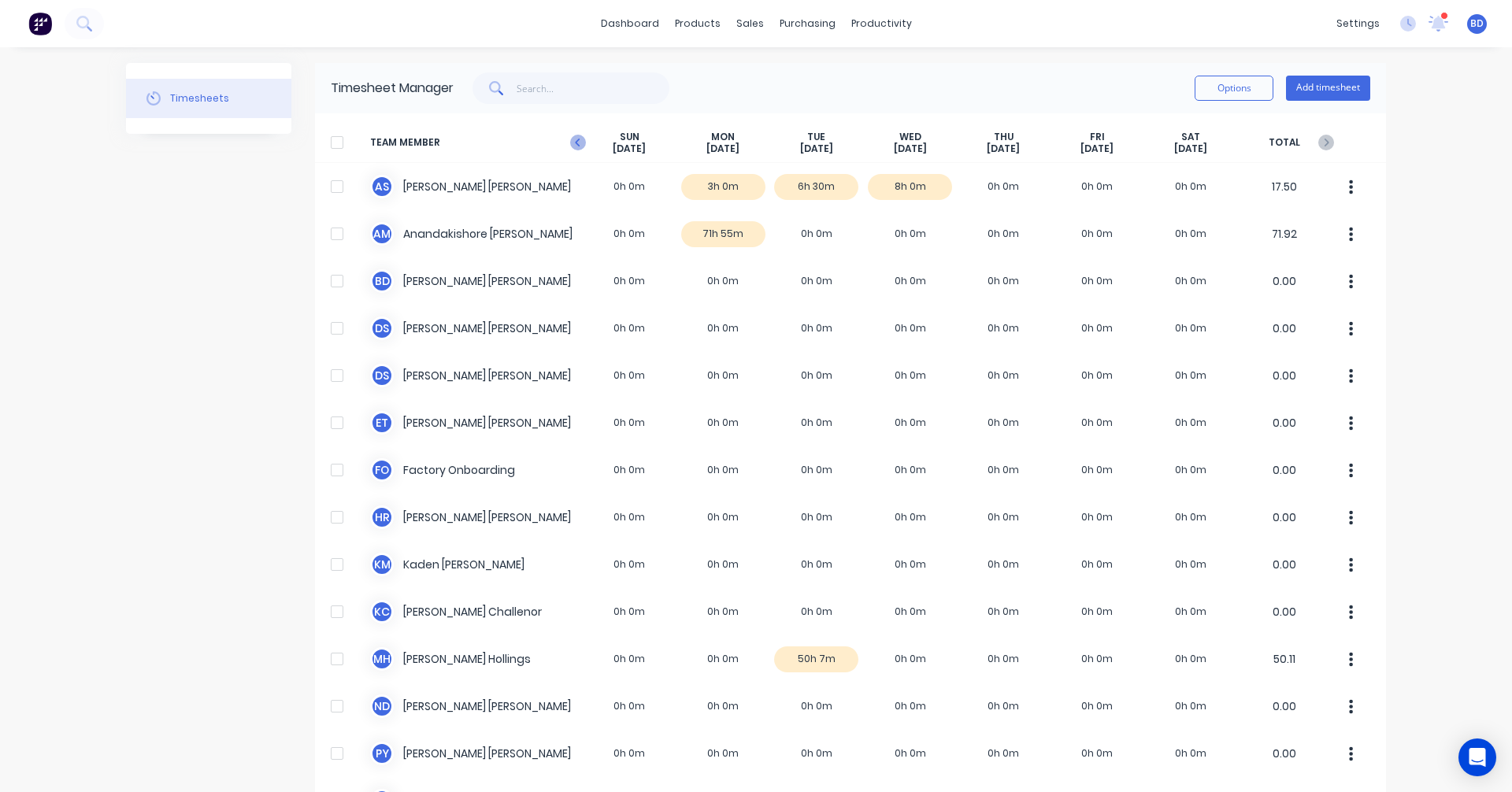
click at [575, 141] on icon at bounding box center [577, 142] width 5 height 8
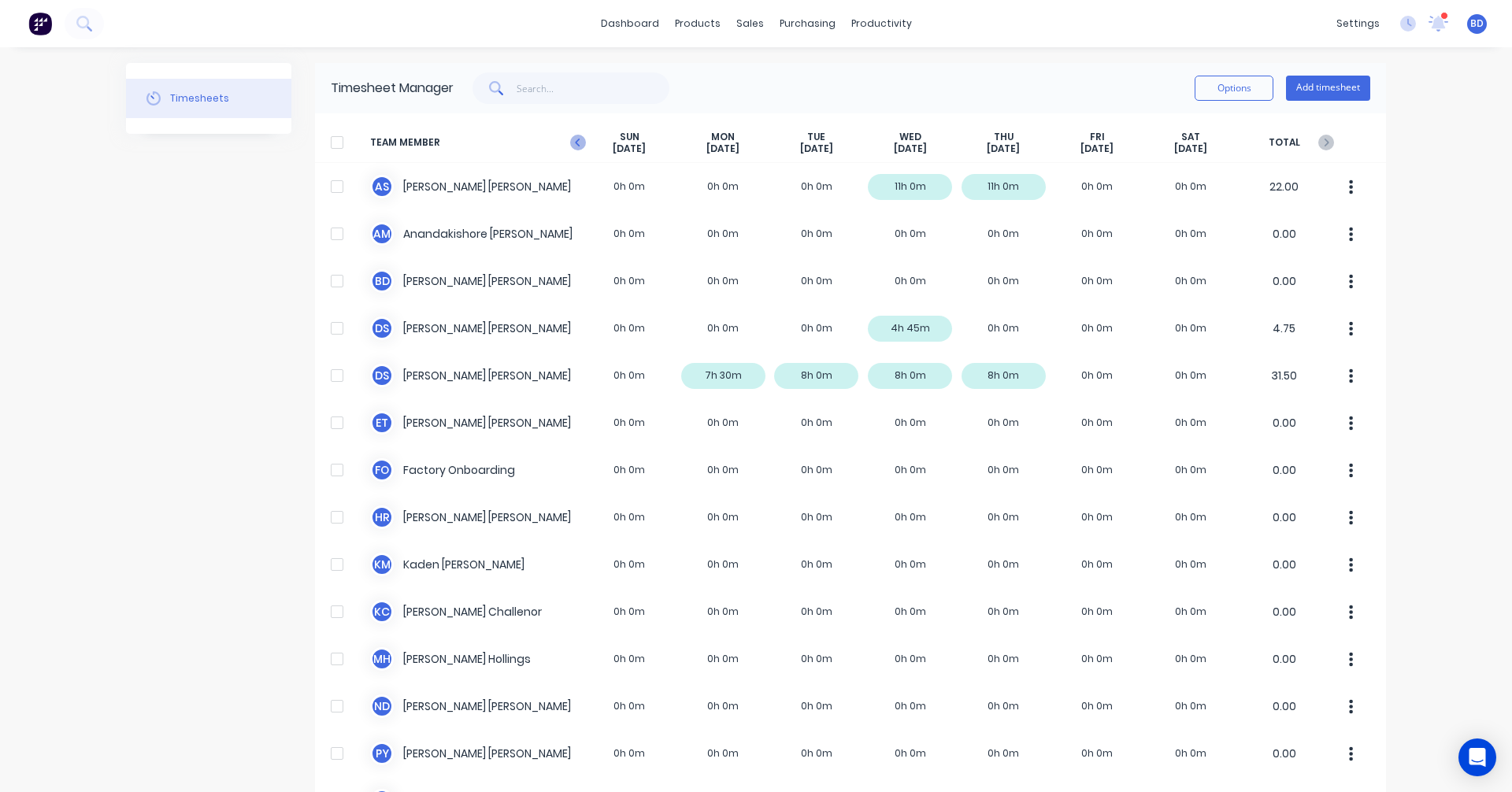
click at [574, 146] on icon at bounding box center [578, 142] width 16 height 16
click at [1325, 144] on icon at bounding box center [1325, 142] width 16 height 16
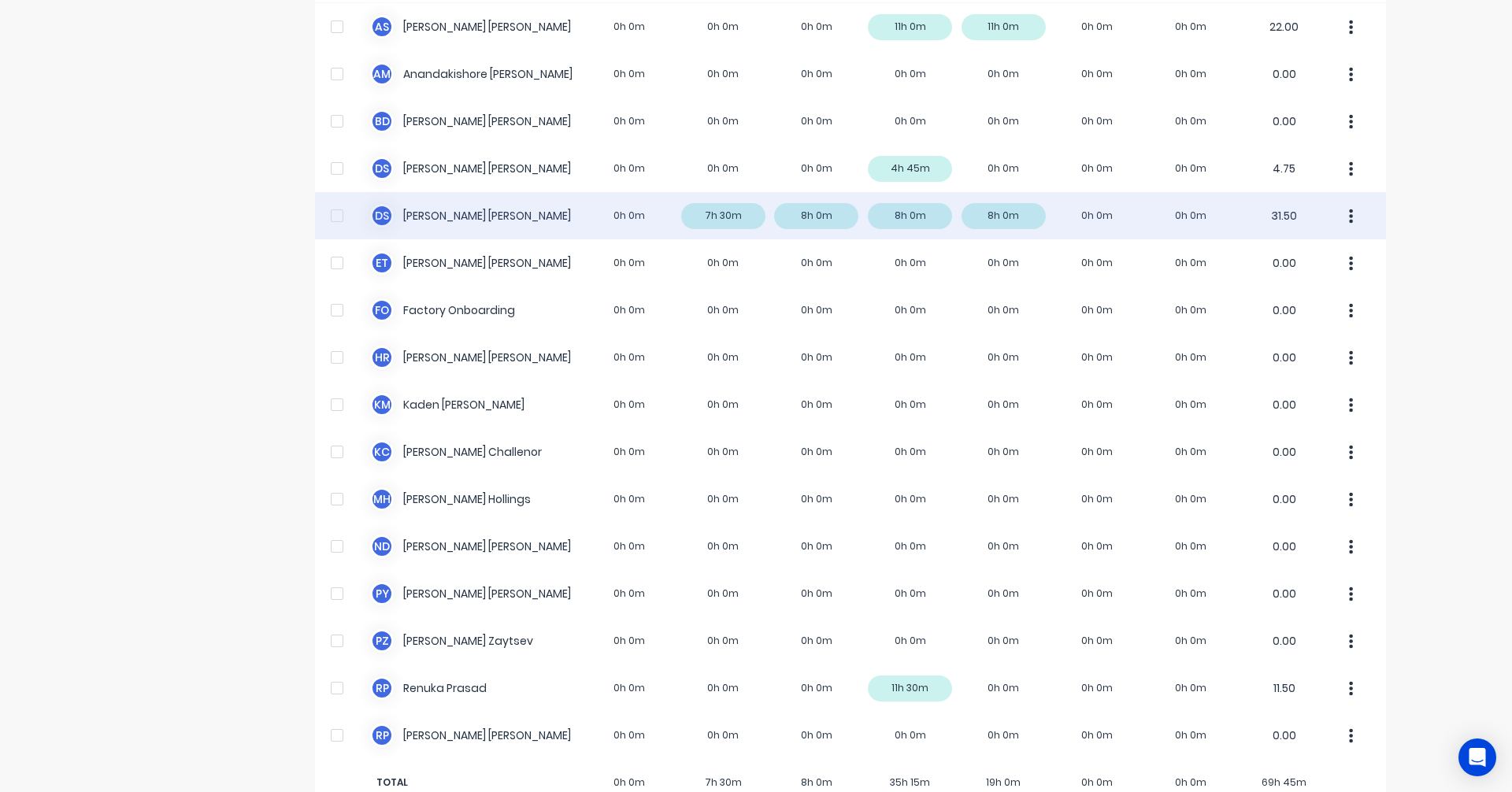
scroll to position [199, 0]
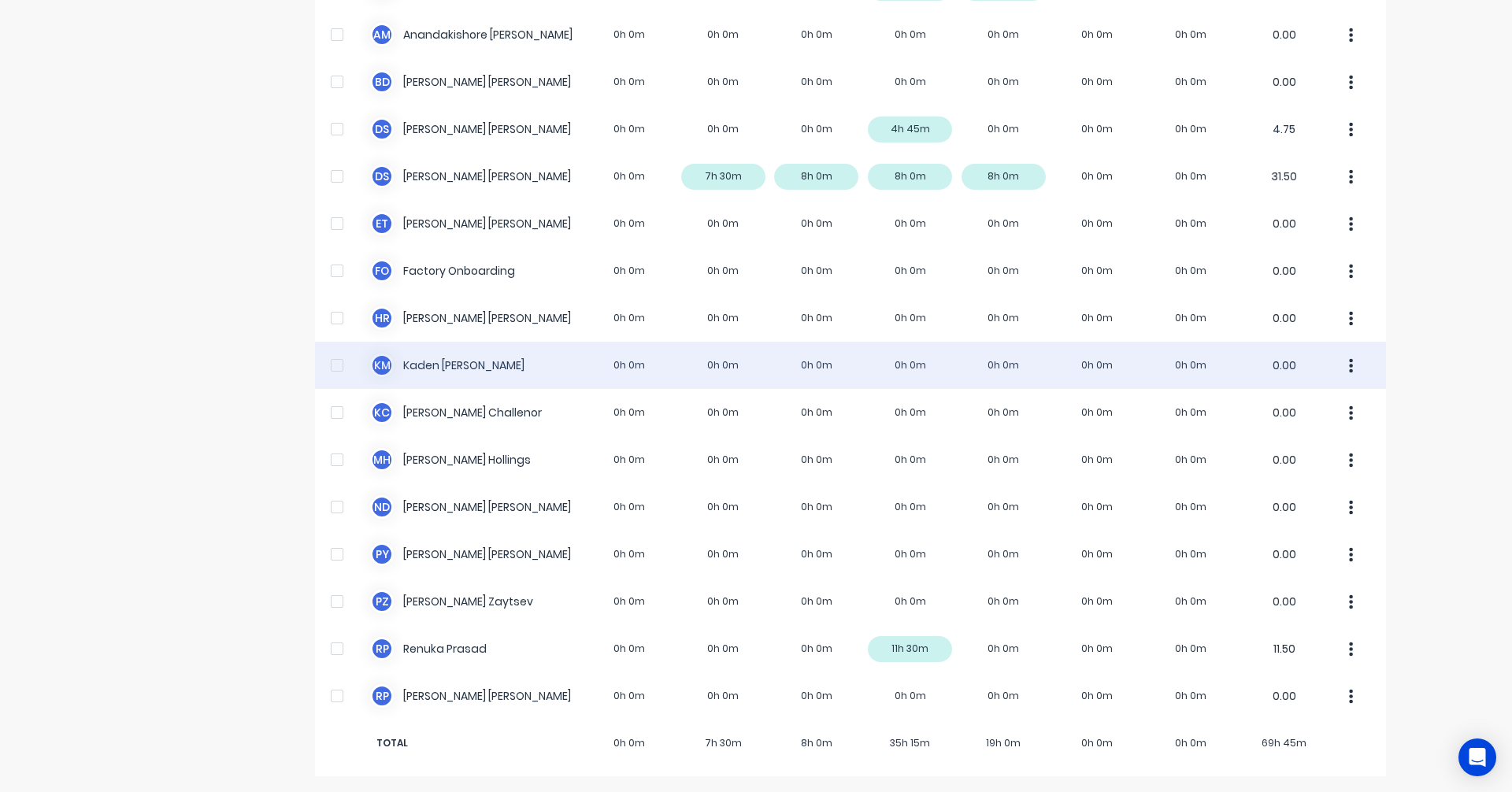
click at [910, 363] on div "K M Kaden Mcconnell 0h 0m 0h 0m 0h 0m 0h 0m 0h 0m 0h 0m 0h 0m 0.00" at bounding box center [850, 366] width 1071 height 47
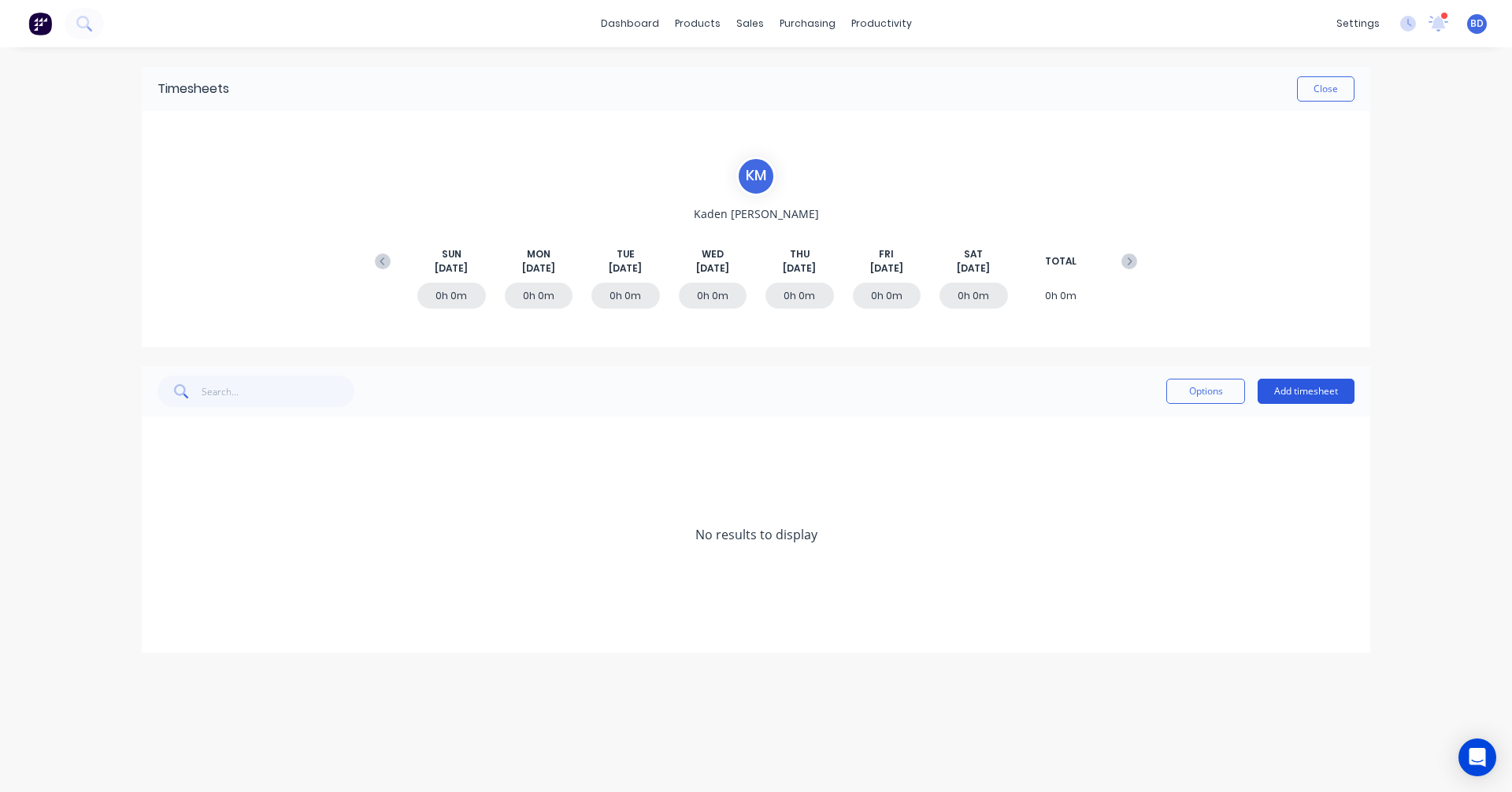
click at [1305, 396] on button "Add timesheet" at bounding box center [1305, 391] width 97 height 26
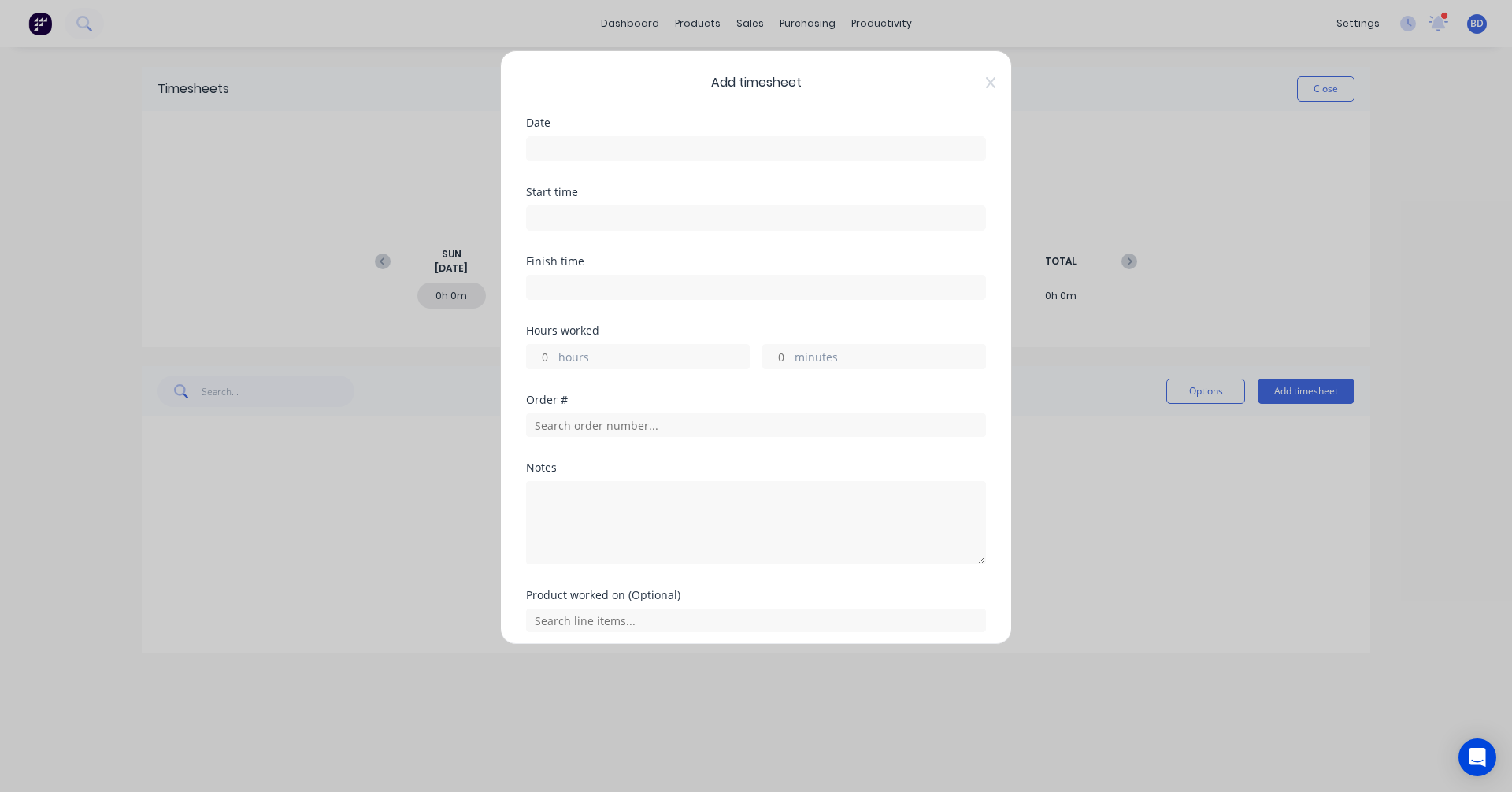
click at [624, 150] on input at bounding box center [756, 149] width 459 height 24
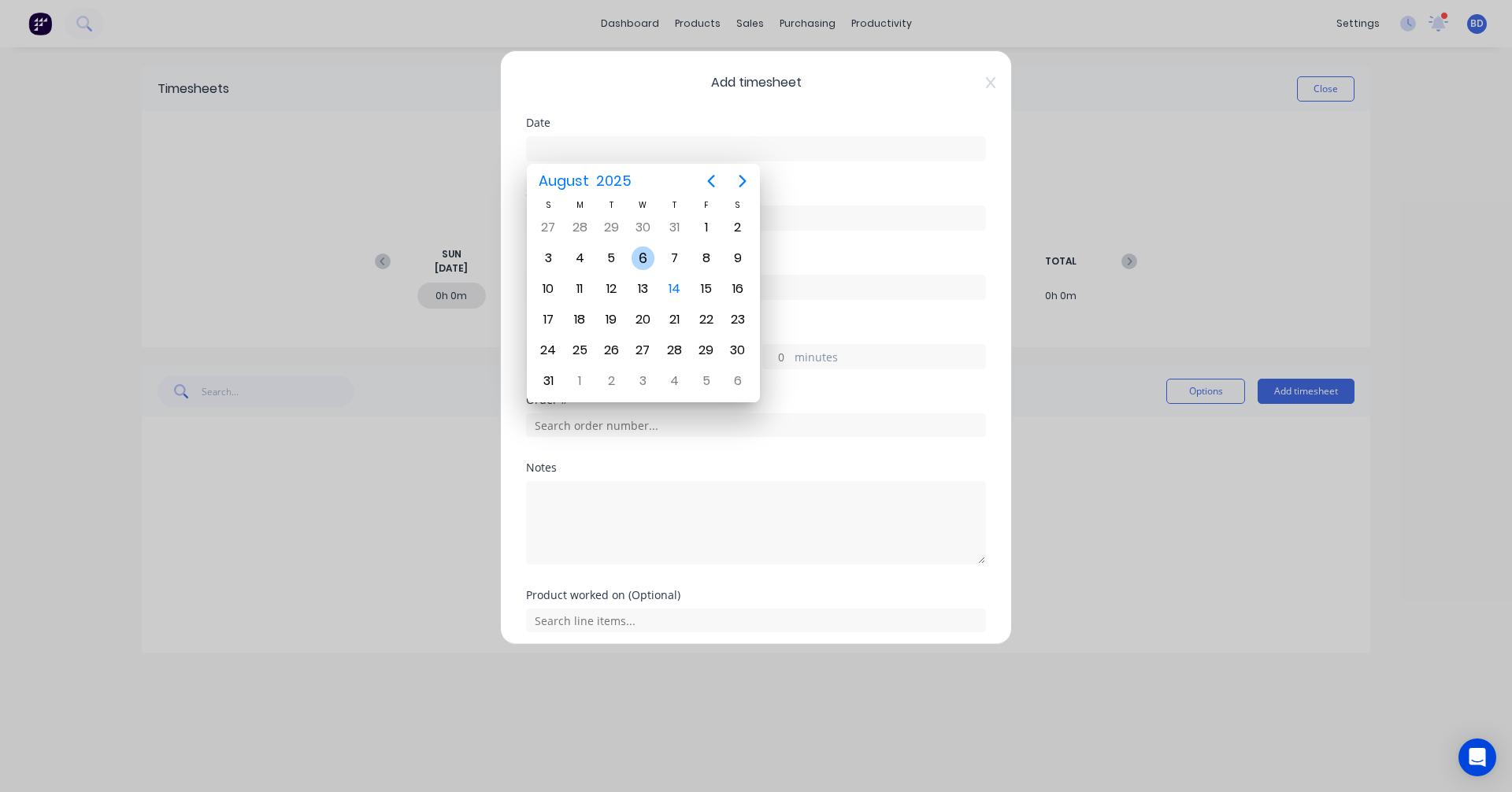
click at [641, 253] on div "6" at bounding box center [643, 258] width 24 height 24
type input "06/08/2025"
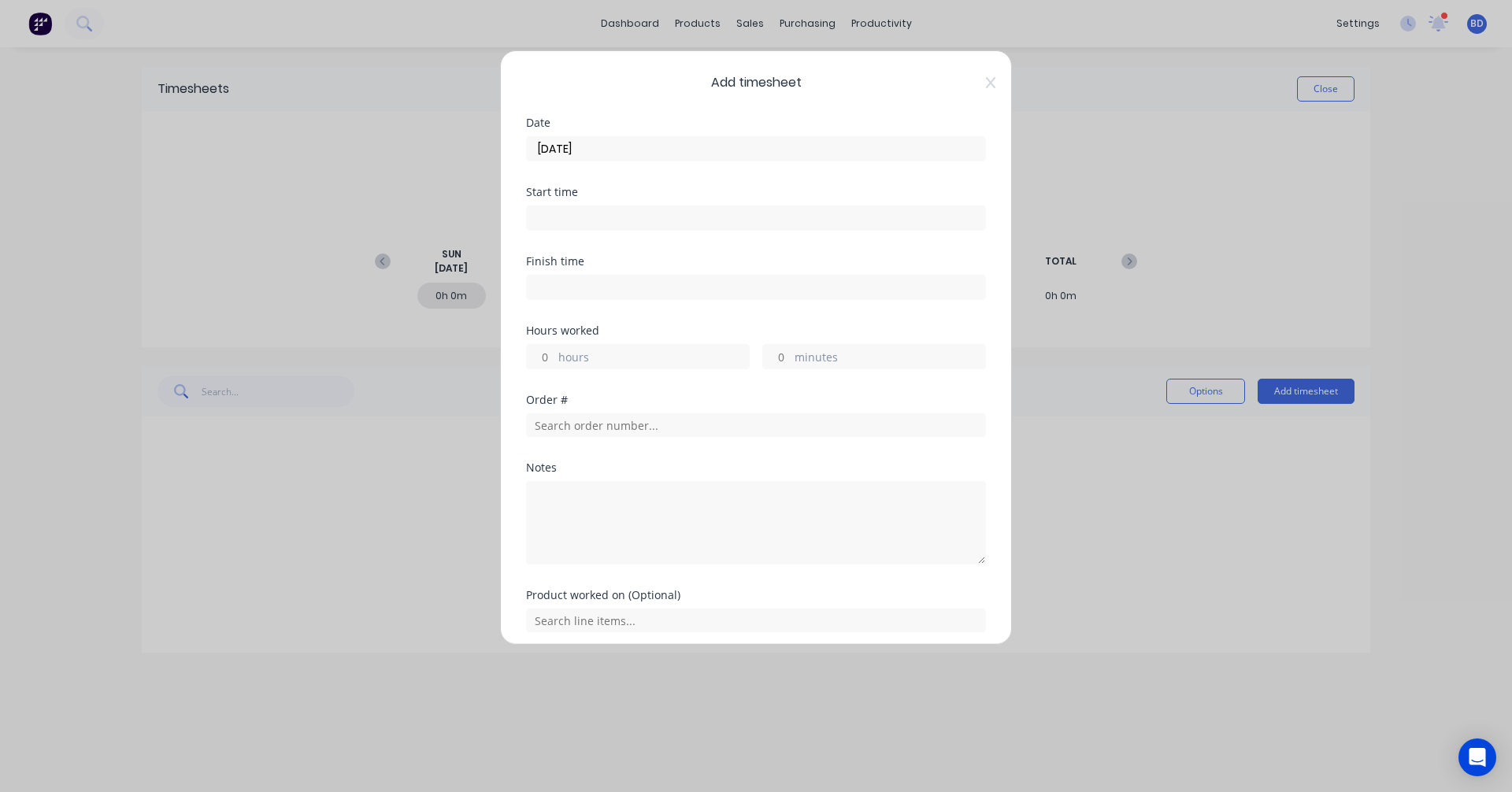
click at [585, 225] on input at bounding box center [756, 218] width 459 height 24
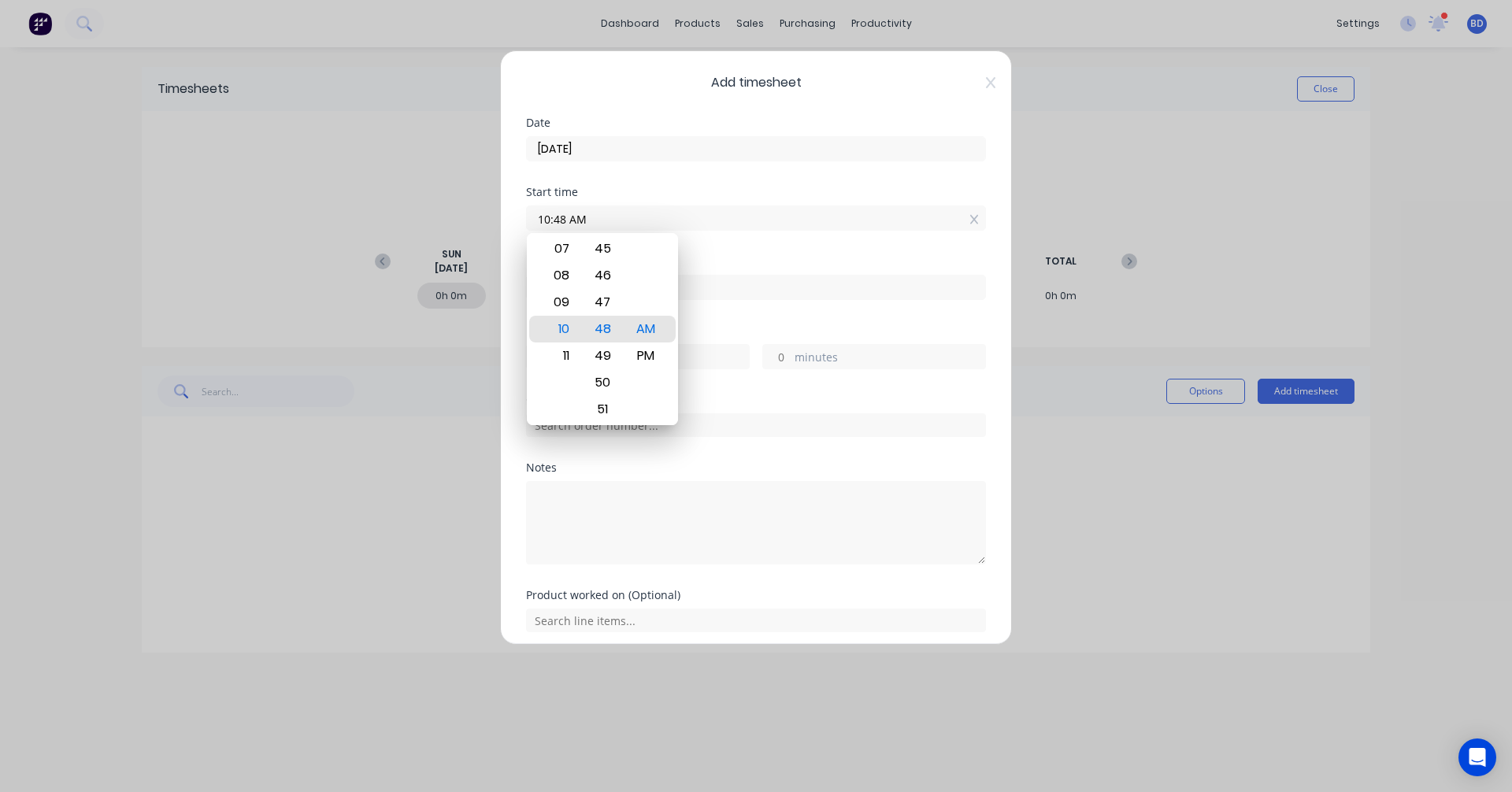
drag, startPoint x: 609, startPoint y: 217, endPoint x: 396, endPoint y: 210, distance: 213.1
click at [396, 210] on div "Add timesheet Date 06/08/2025 Start time 10:48 AM Finish time Hours worked hour…" at bounding box center [756, 396] width 1512 height 792
type input "07:00 AM"
click at [652, 333] on div "AM" at bounding box center [646, 329] width 39 height 27
click at [748, 254] on div "Start time 07:00 AM" at bounding box center [755, 221] width 459 height 69
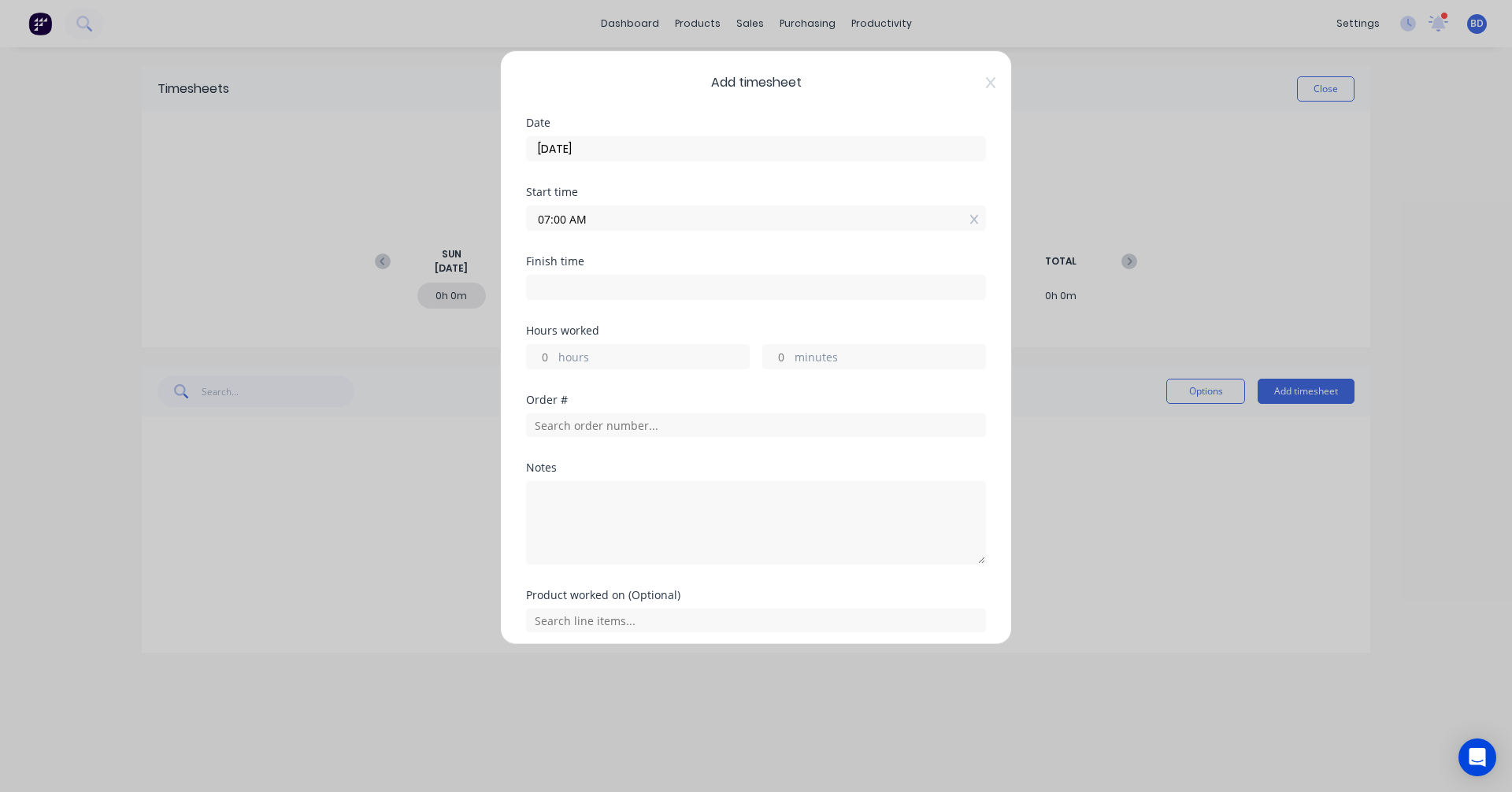
click at [666, 290] on input at bounding box center [756, 287] width 459 height 24
type input "10:48 AM"
type input "3"
type input "48"
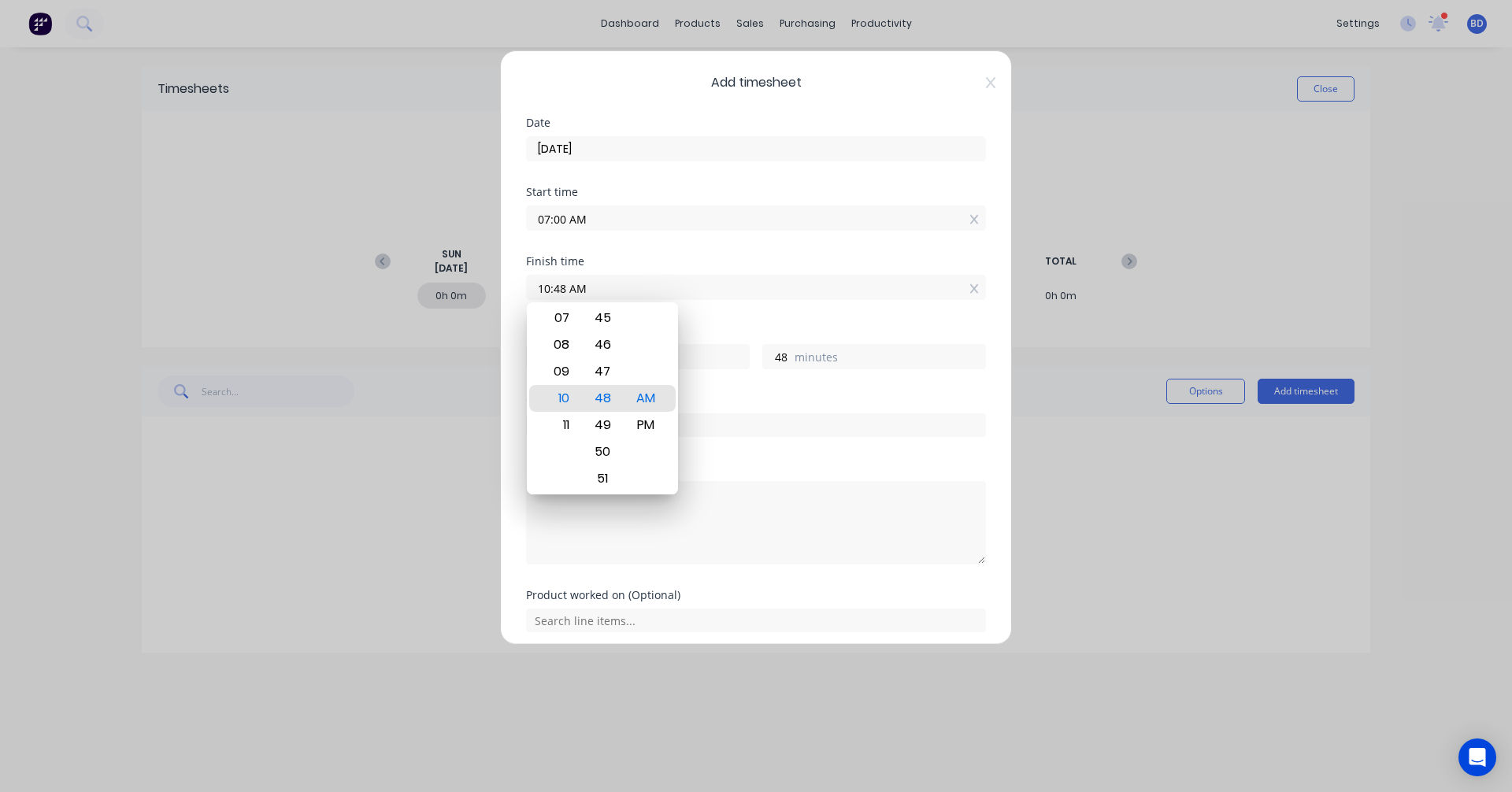
drag, startPoint x: 666, startPoint y: 290, endPoint x: 323, endPoint y: 278, distance: 343.2
click at [323, 278] on div "Add timesheet Date 06/08/2025 Start time 07:00 AM Finish time 10:48 AM Hours wo…" at bounding box center [756, 396] width 1512 height 792
type input "06:40 AM"
type input "0"
type input "-20"
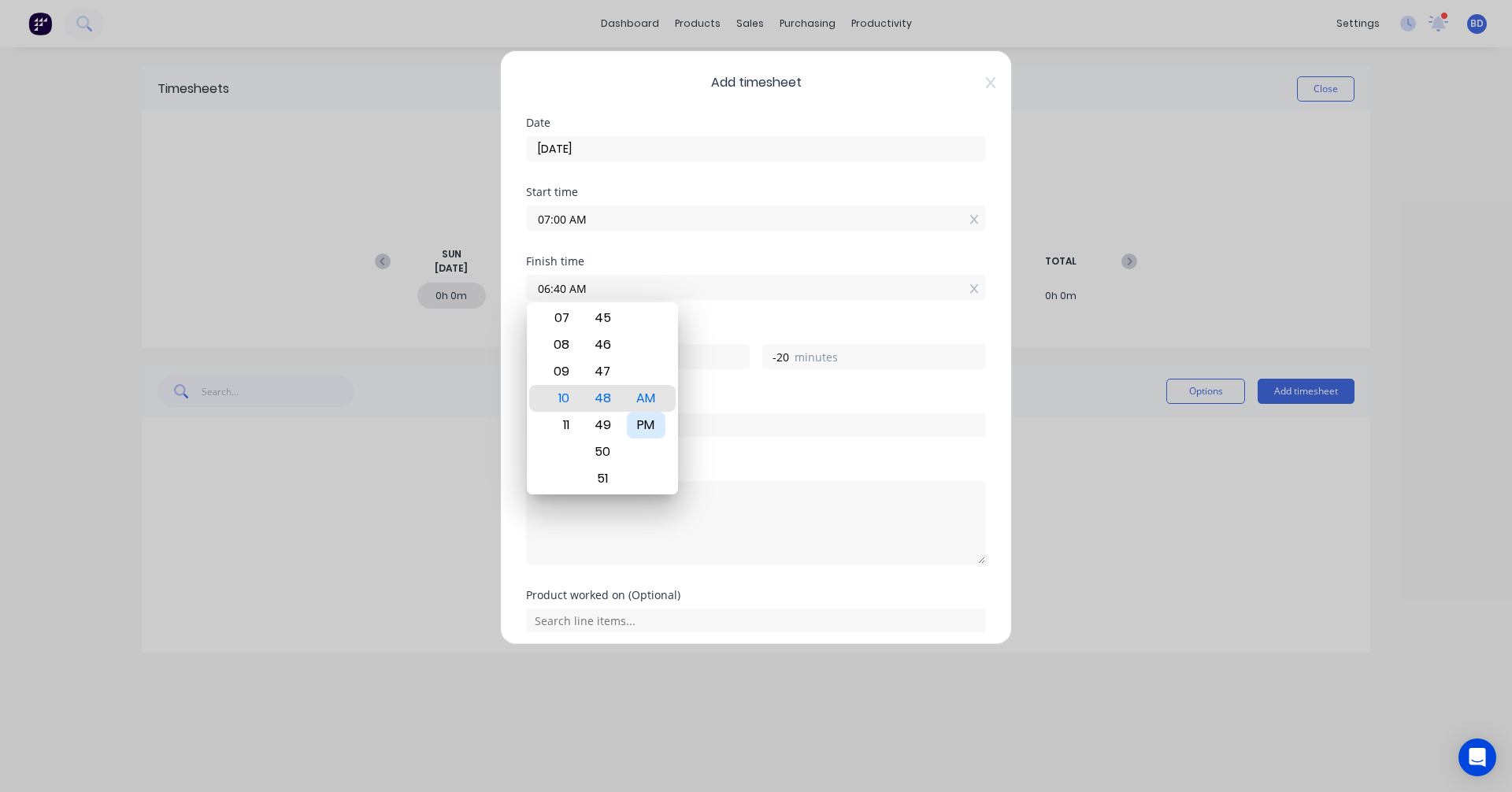
click at [641, 426] on div "PM" at bounding box center [646, 425] width 39 height 27
type input "06:40 PM"
type input "11"
type input "40"
click at [749, 311] on div "Finish time 06:40 PM" at bounding box center [755, 290] width 459 height 69
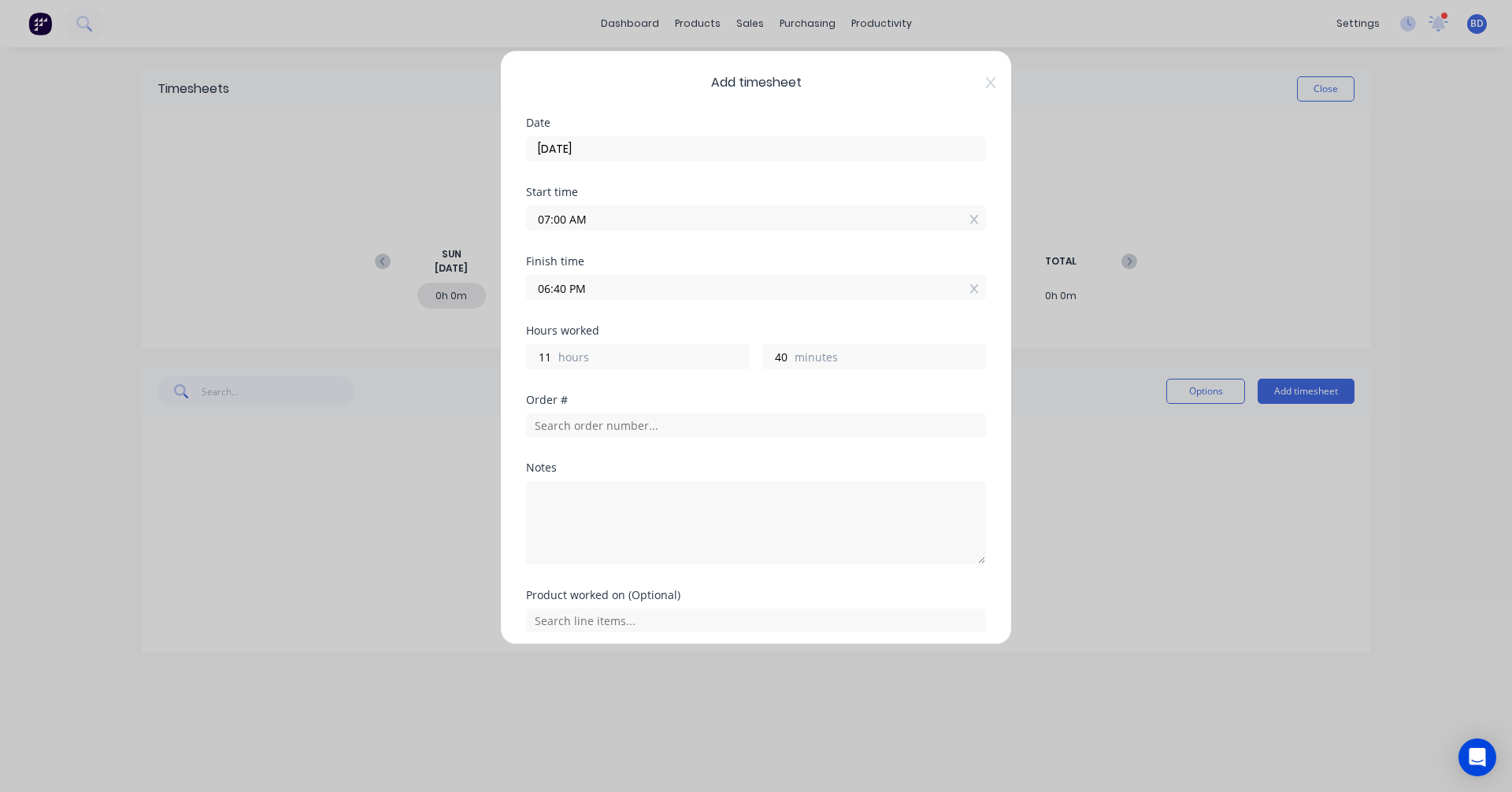
scroll to position [61, 0]
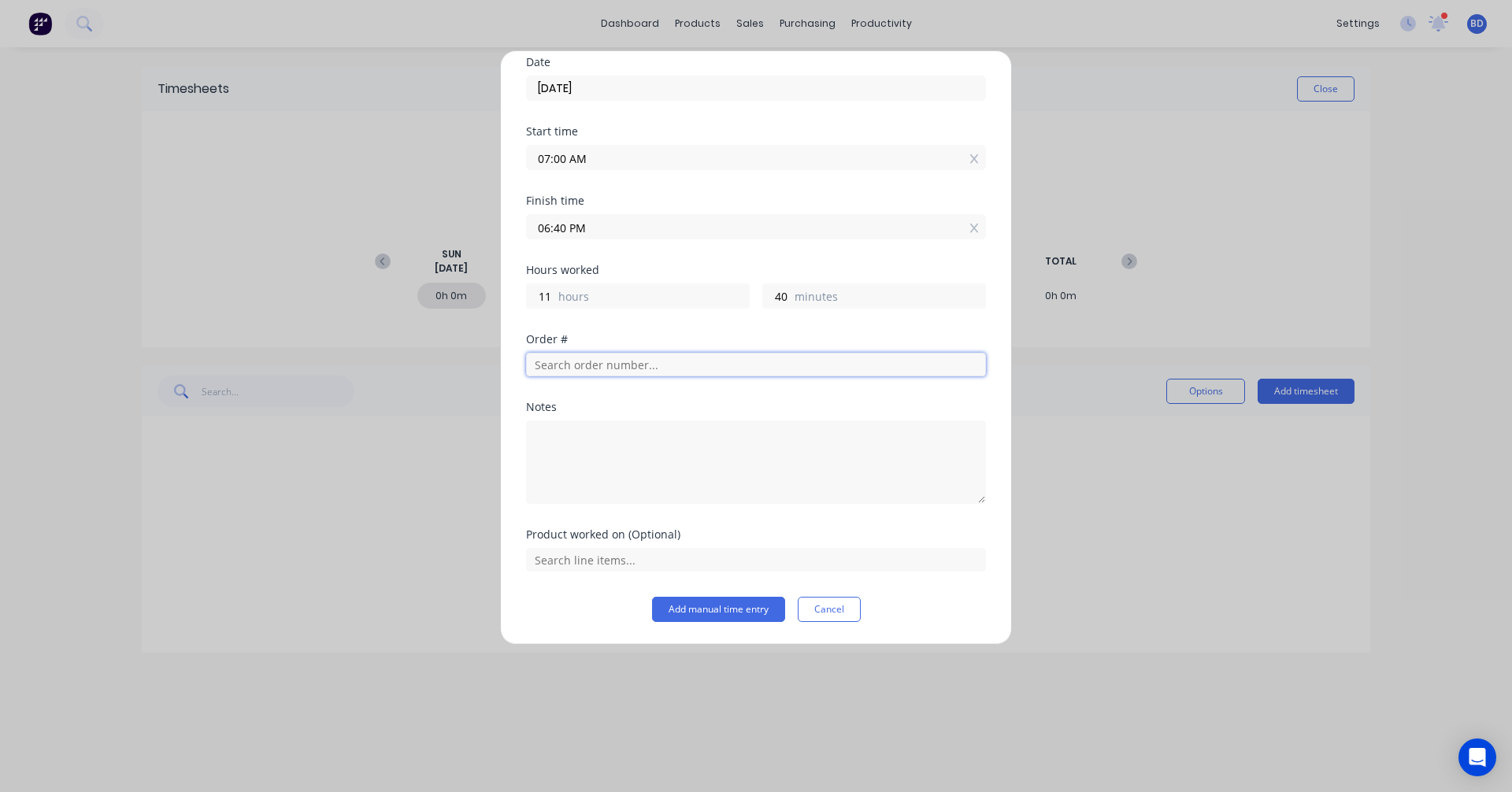
click at [656, 362] on input "text" at bounding box center [755, 364] width 459 height 24
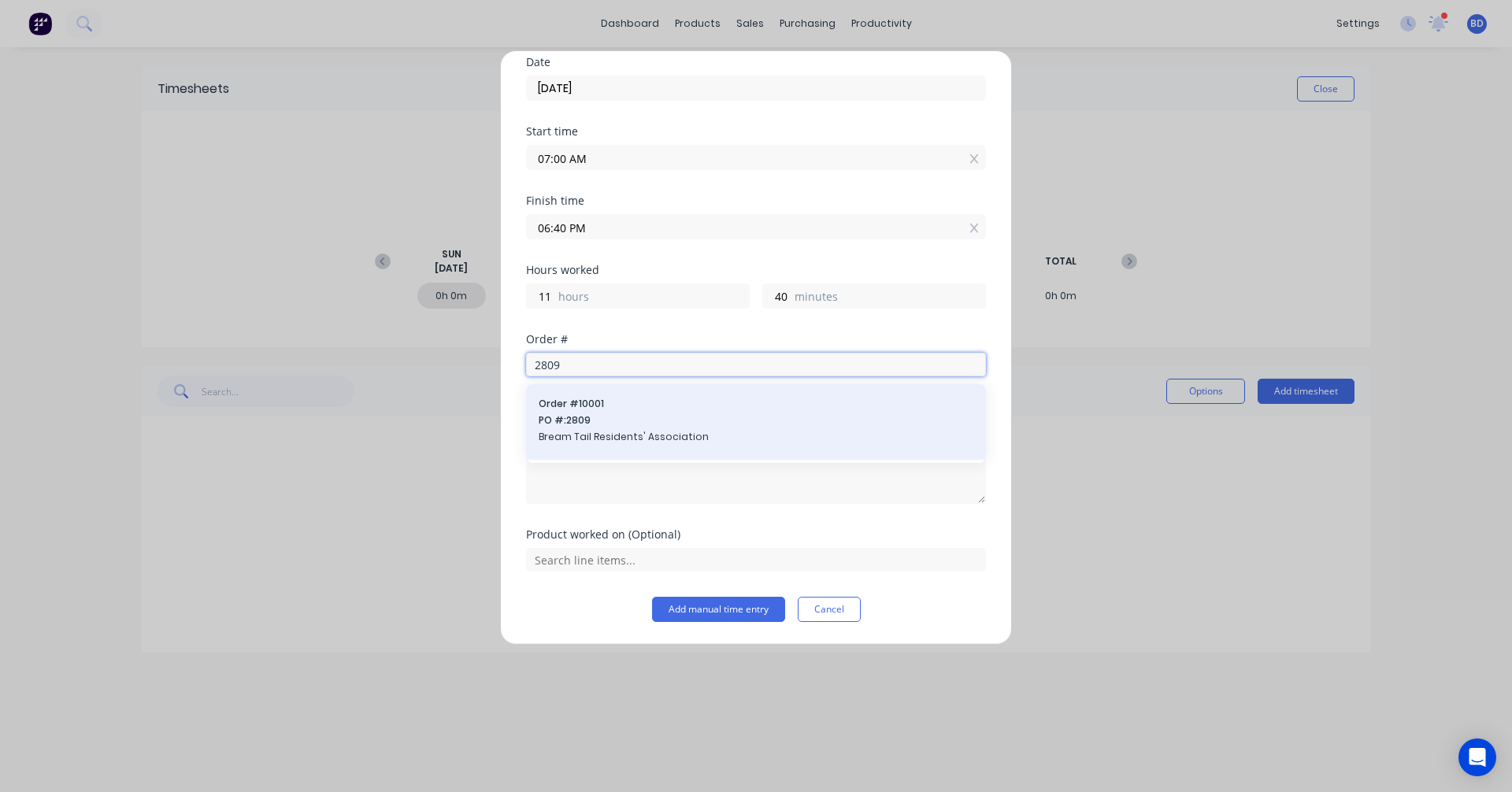
type input "2809"
click at [622, 438] on span "Bream Tail Residents' Association" at bounding box center [756, 437] width 435 height 14
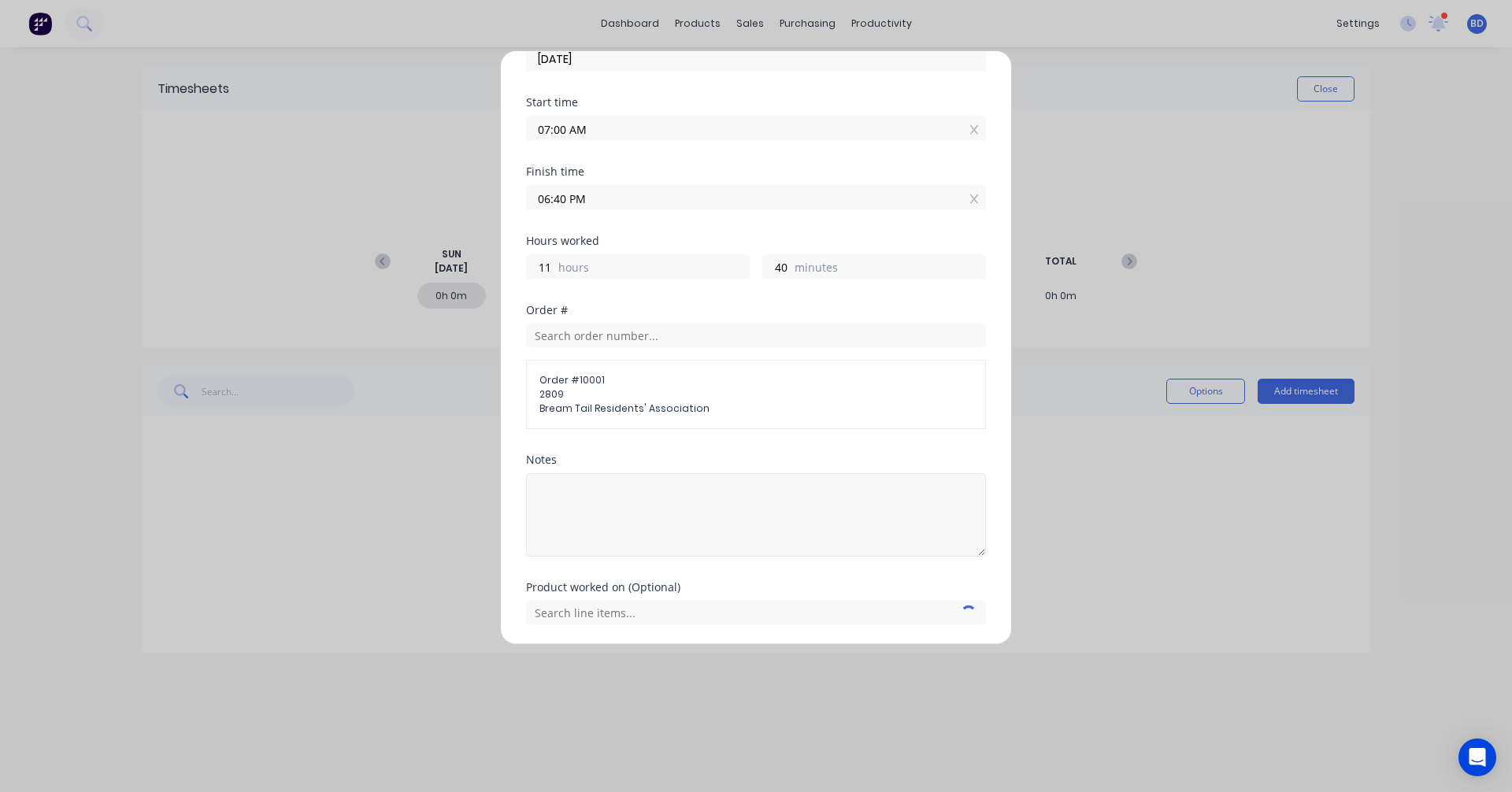
scroll to position [142, 0]
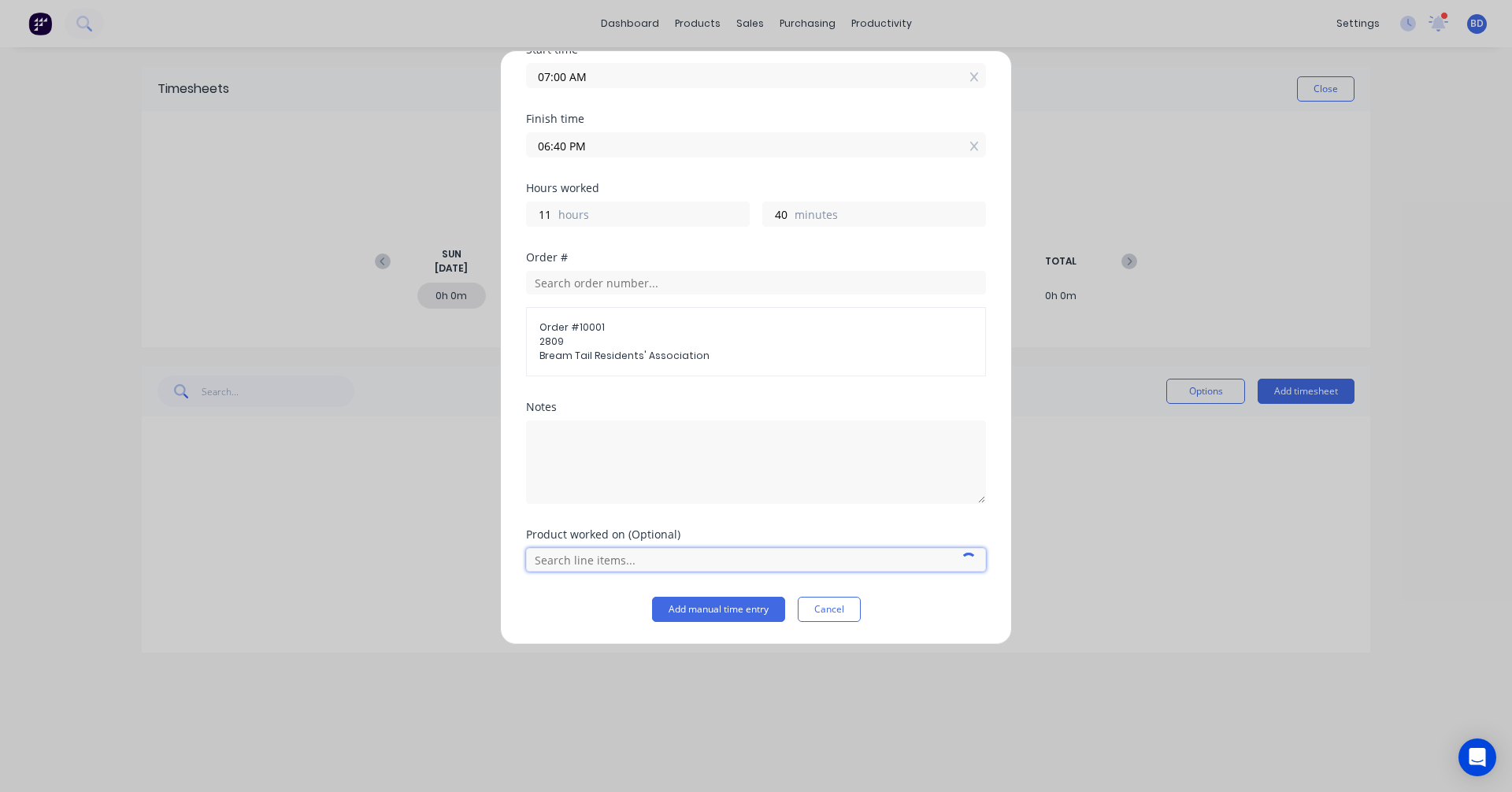
click at [624, 570] on input "text" at bounding box center [755, 559] width 459 height 24
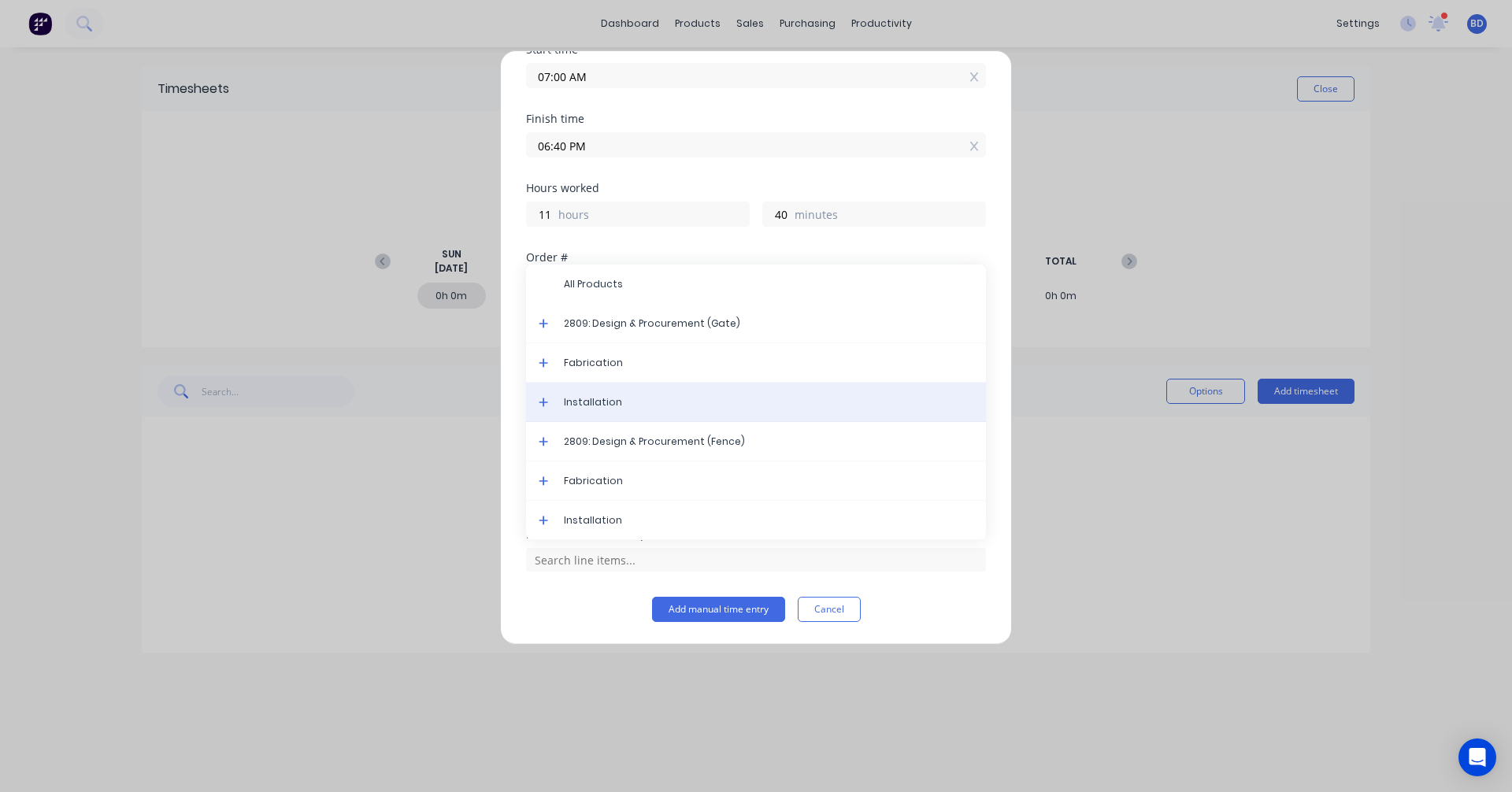
click at [617, 390] on div "Installation" at bounding box center [755, 403] width 459 height 40
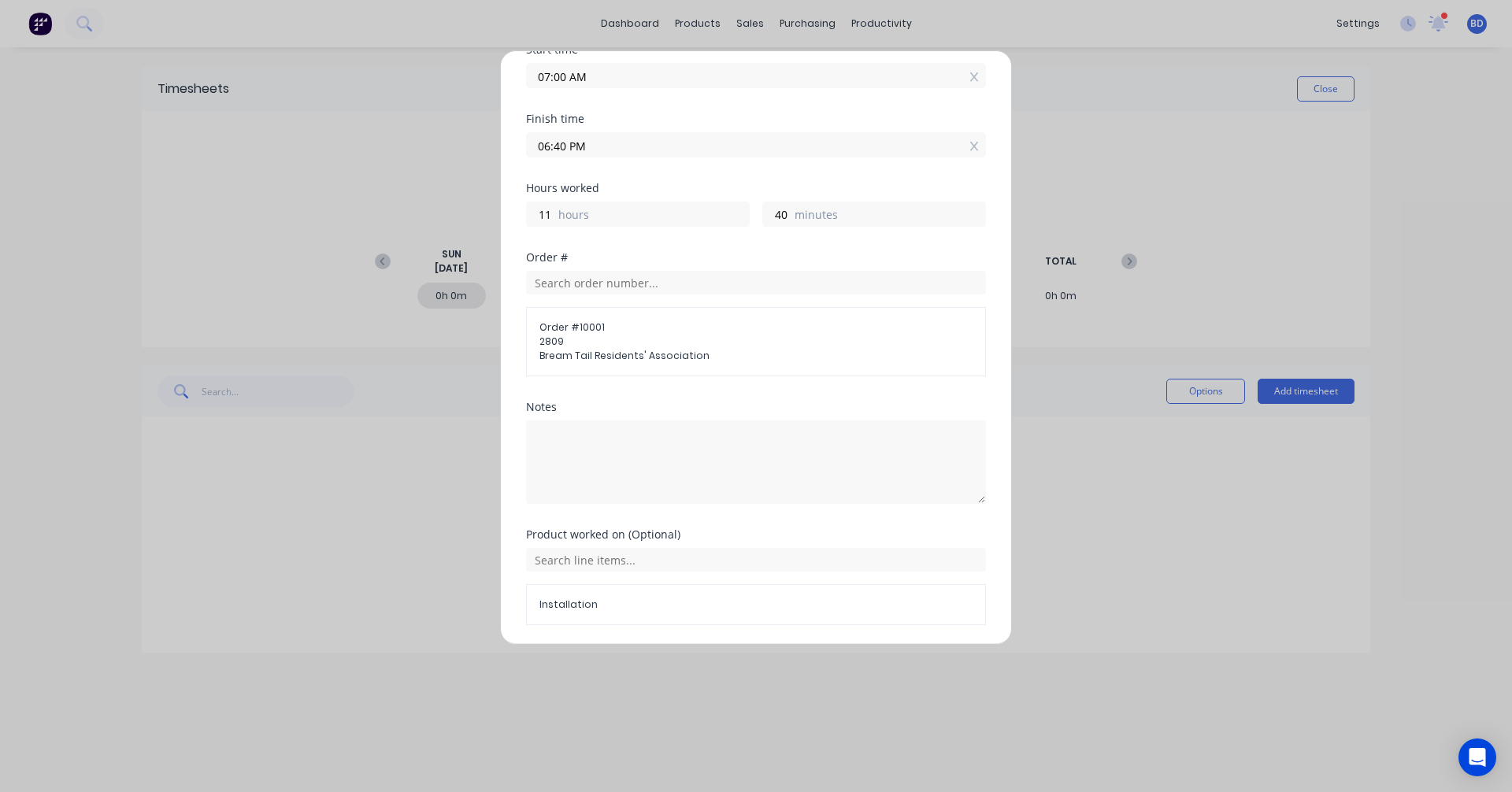
scroll to position [196, 0]
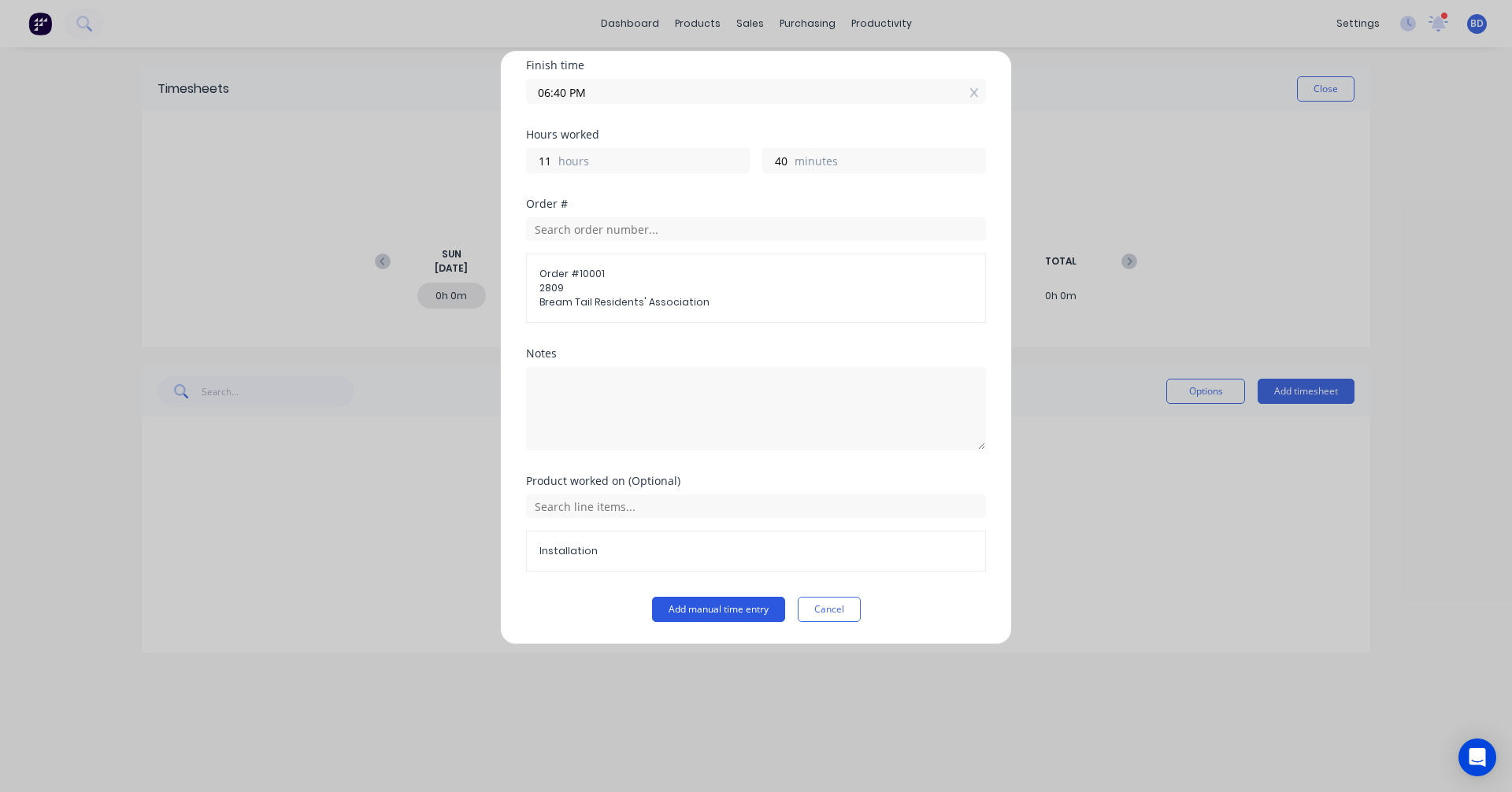
click at [739, 606] on button "Add manual time entry" at bounding box center [718, 609] width 133 height 26
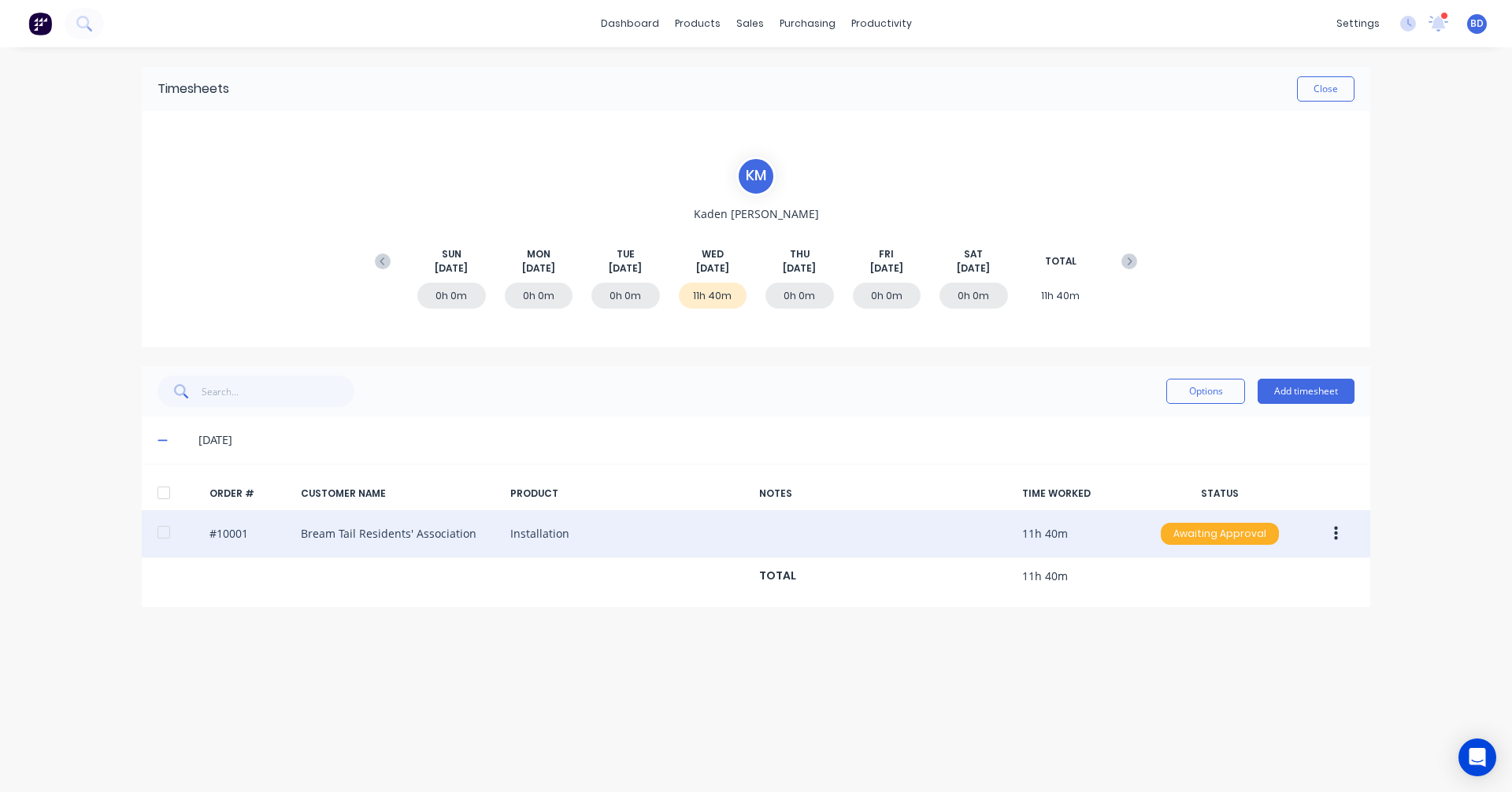
click at [1208, 530] on div "Awaiting Approval" at bounding box center [1219, 533] width 118 height 22
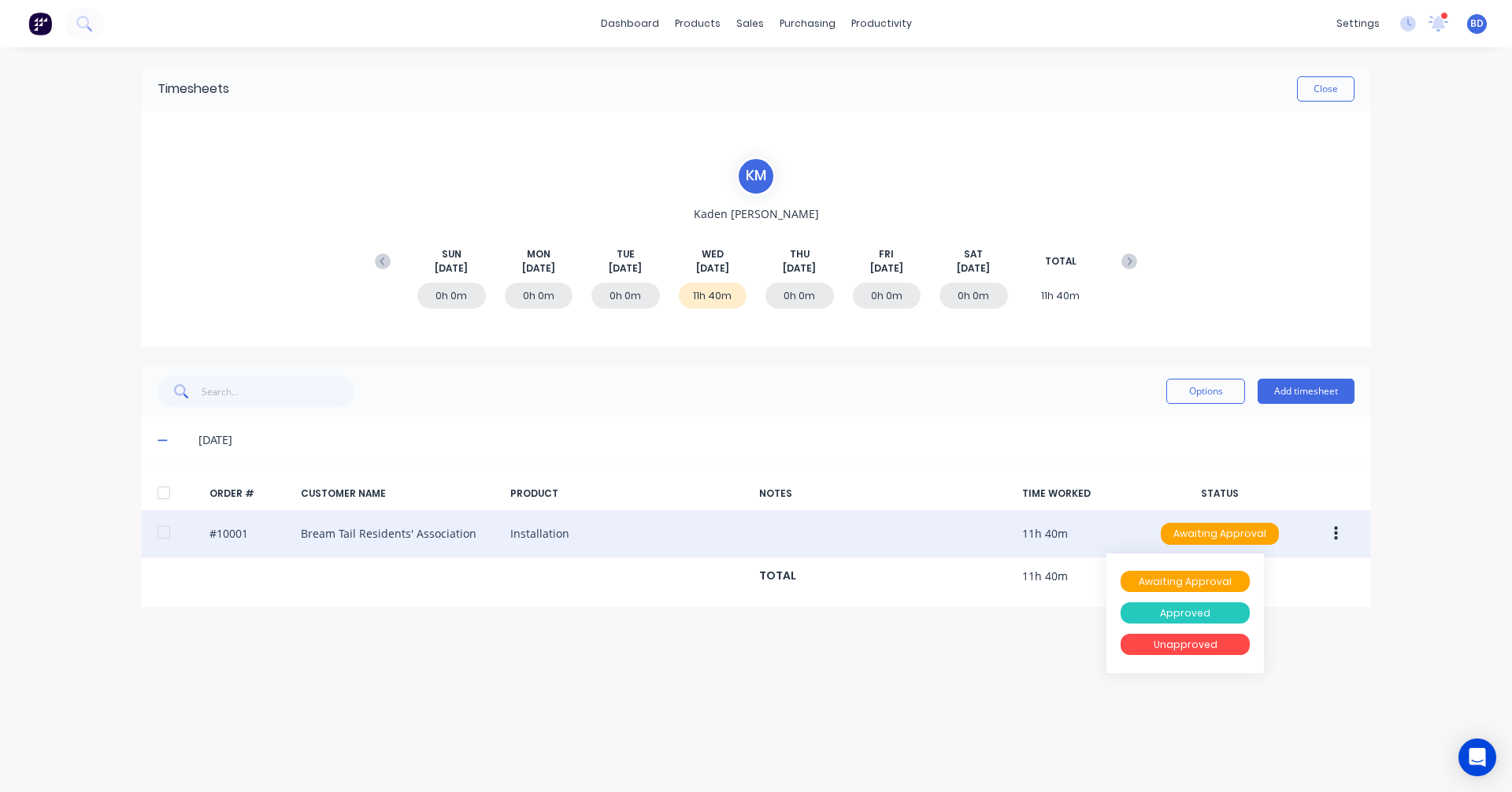
click at [1210, 611] on div "Approved" at bounding box center [1185, 613] width 129 height 22
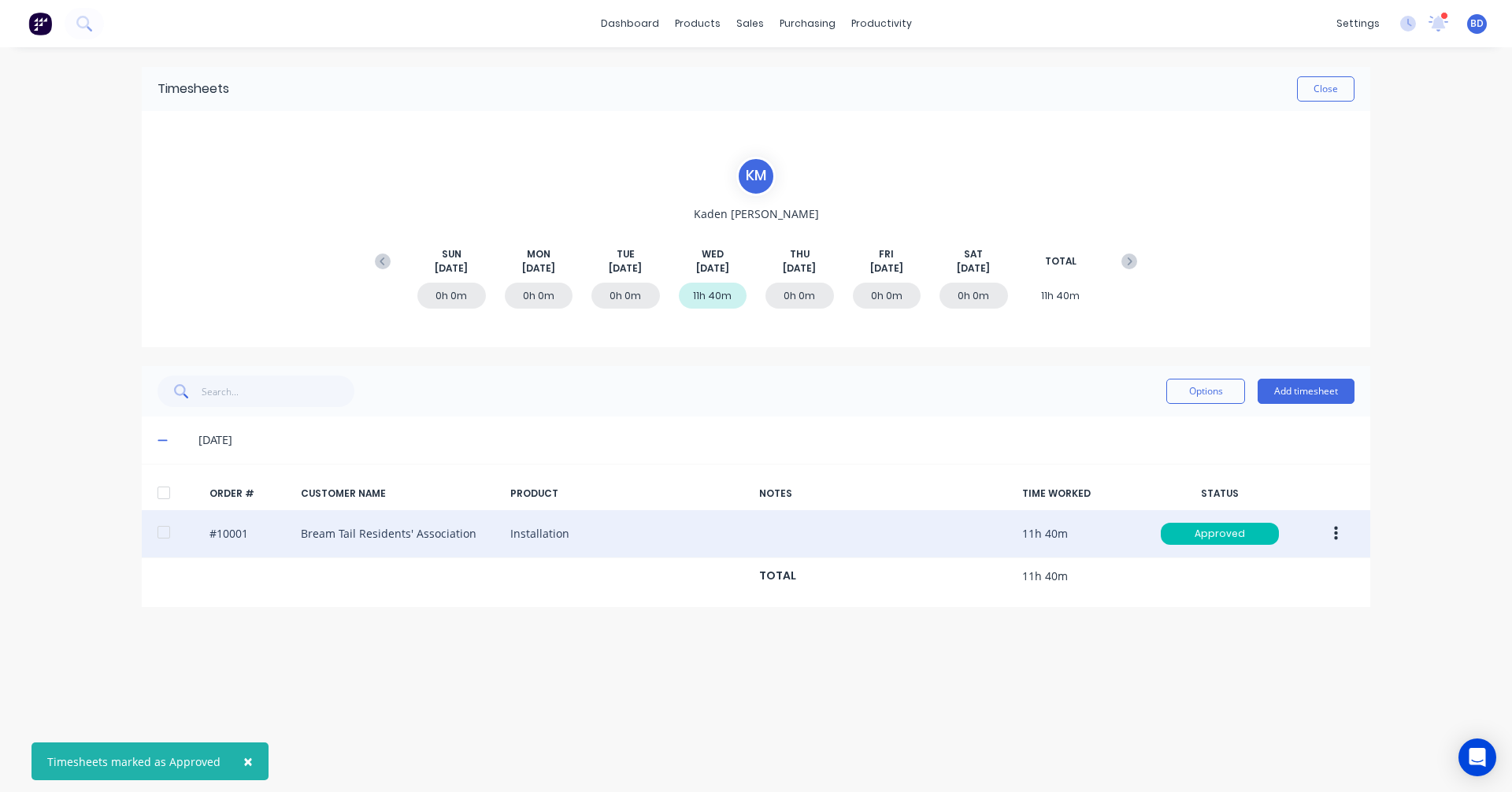
click at [986, 688] on div "Timesheets Close K M Kaden Mcconnell SUN Aug 3rd MON Aug 4th TUE Aug 5th WED Au…" at bounding box center [756, 404] width 1260 height 713
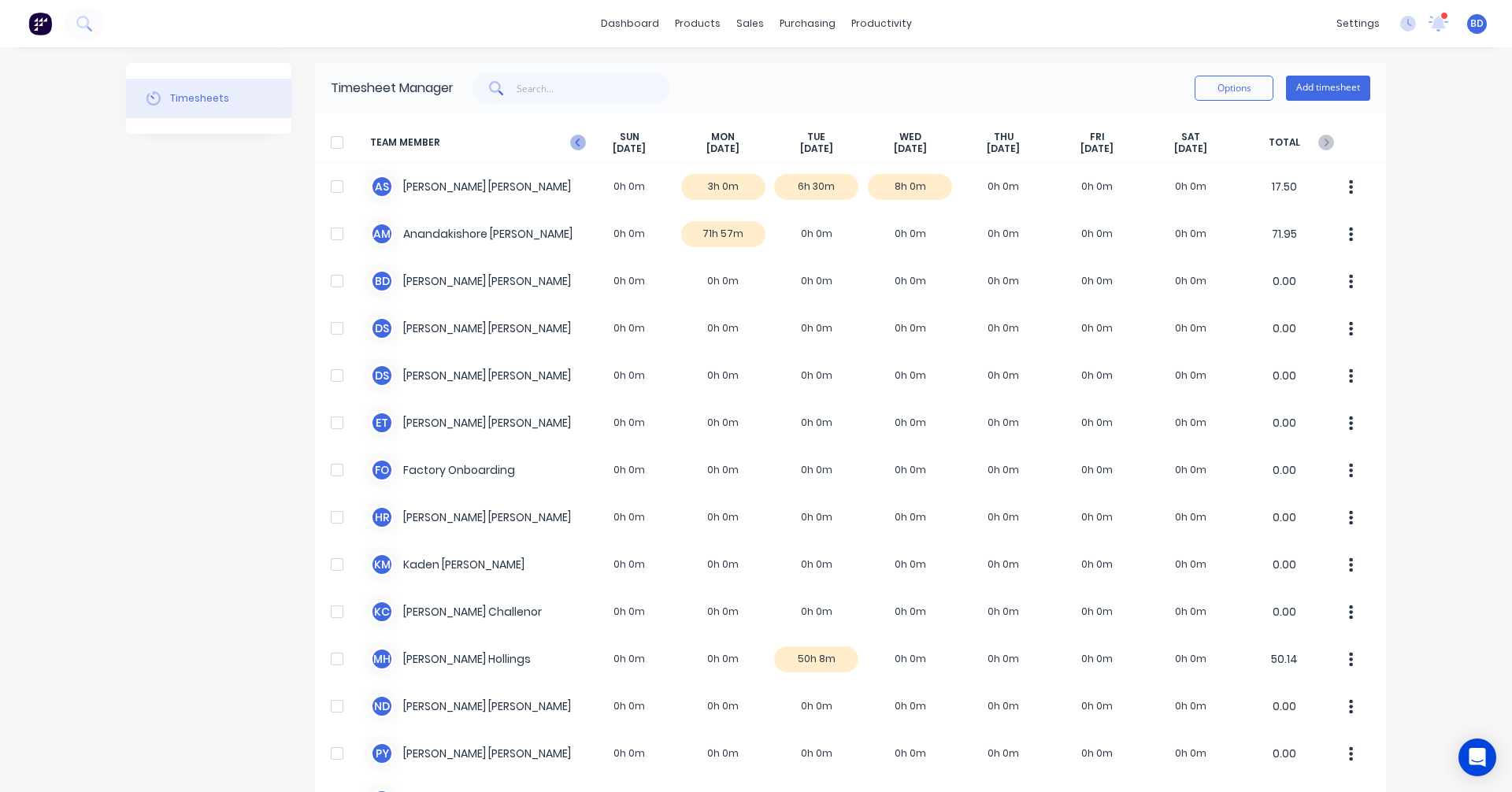
click at [572, 144] on icon at bounding box center [578, 142] width 16 height 16
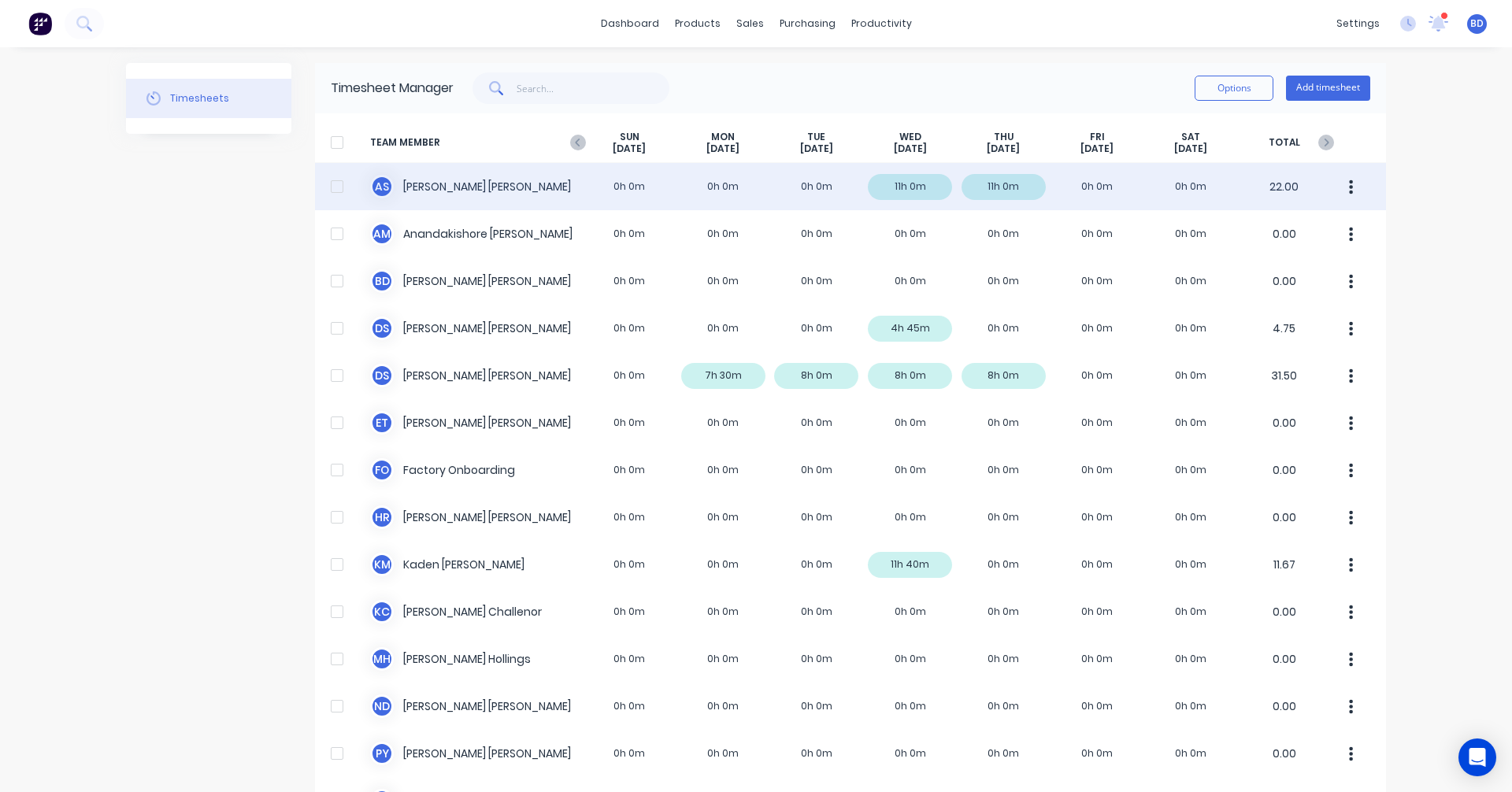
click at [1095, 182] on div "A S Albert Scown 0h 0m 0h 0m 0h 0m 11h 0m 11h 0m 0h 0m 0h 0m 22.00" at bounding box center [850, 187] width 1071 height 47
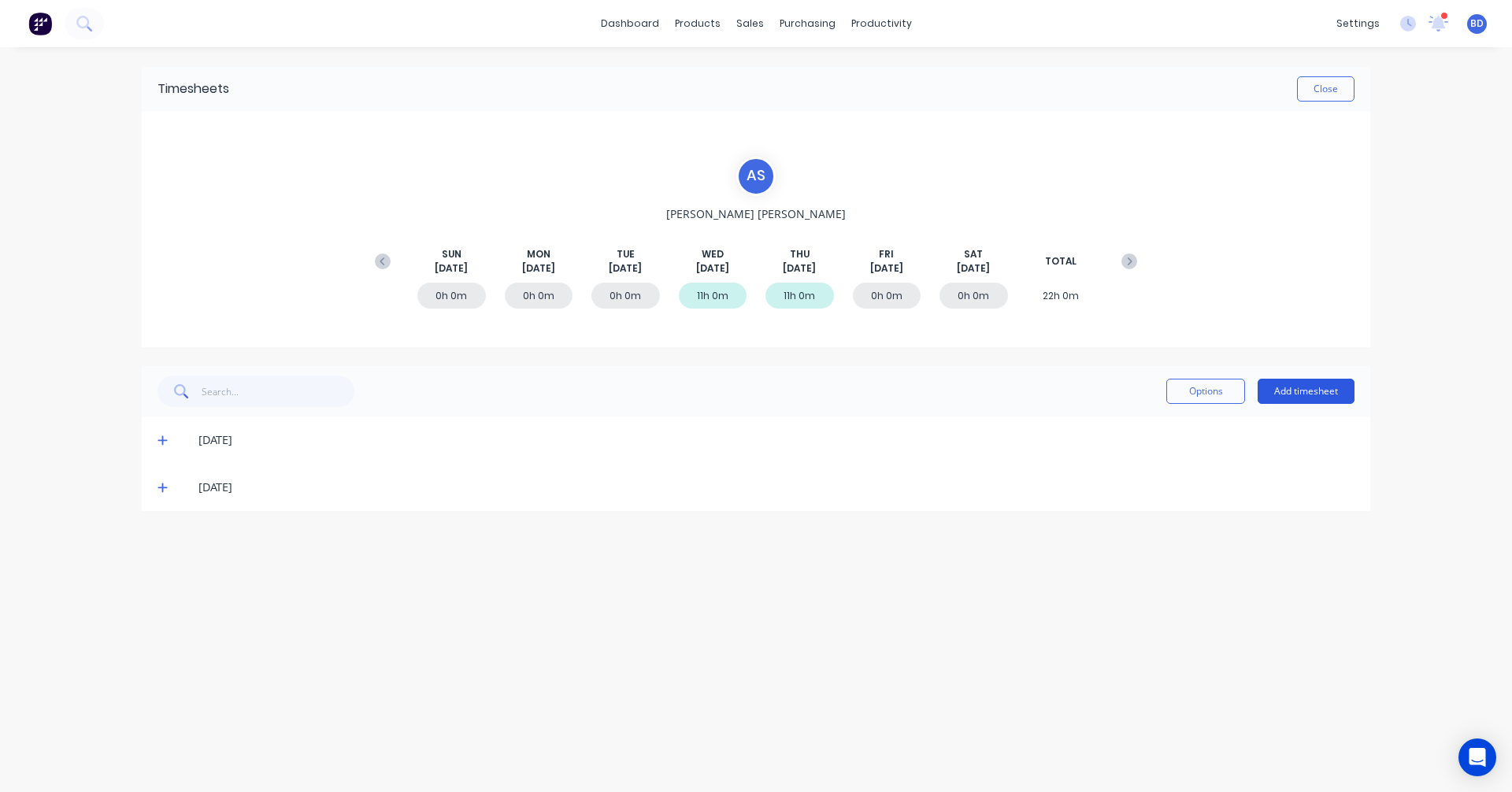
click at [1308, 385] on button "Add timesheet" at bounding box center [1305, 391] width 97 height 26
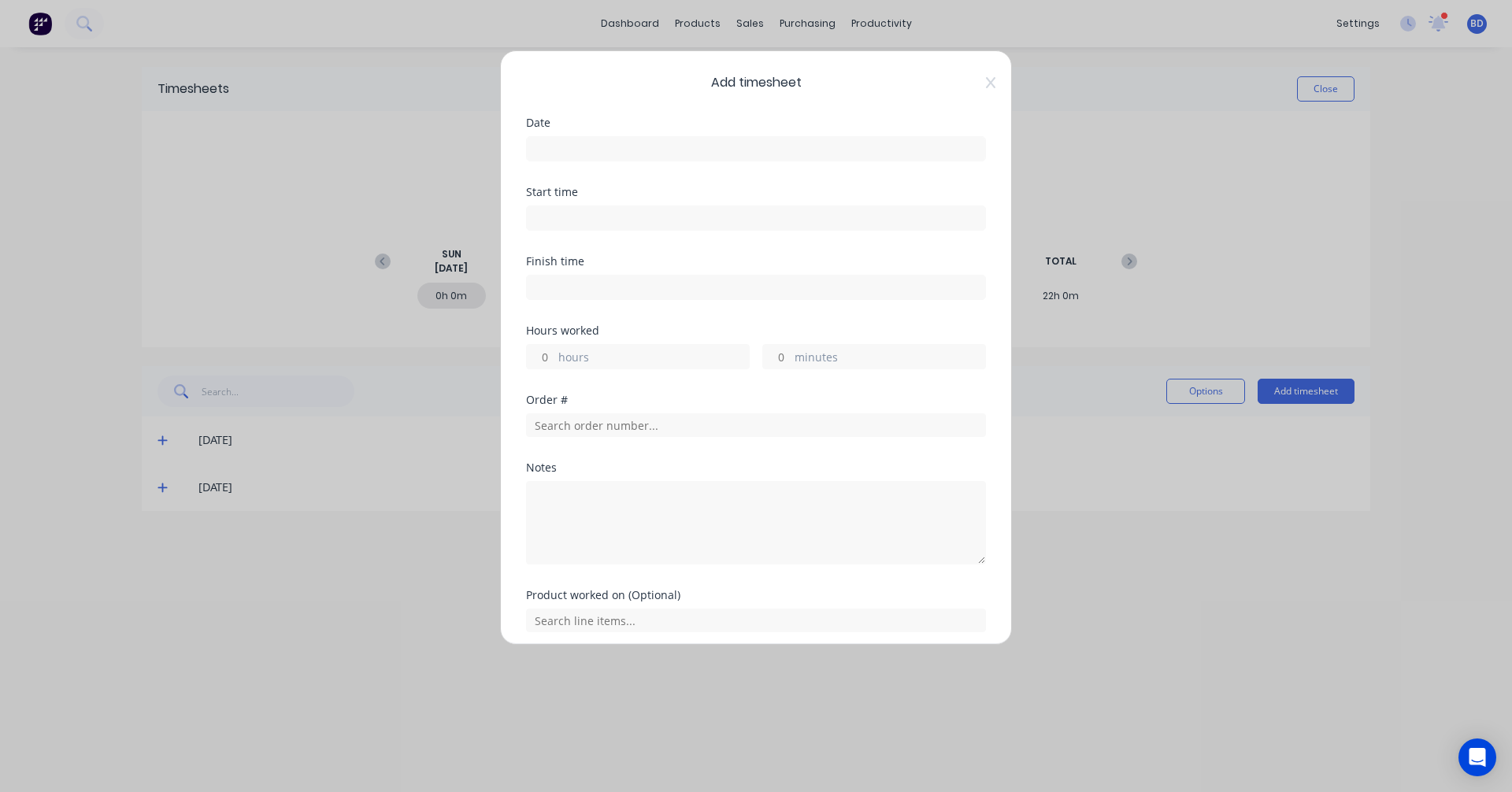
click at [618, 147] on input at bounding box center [756, 149] width 459 height 24
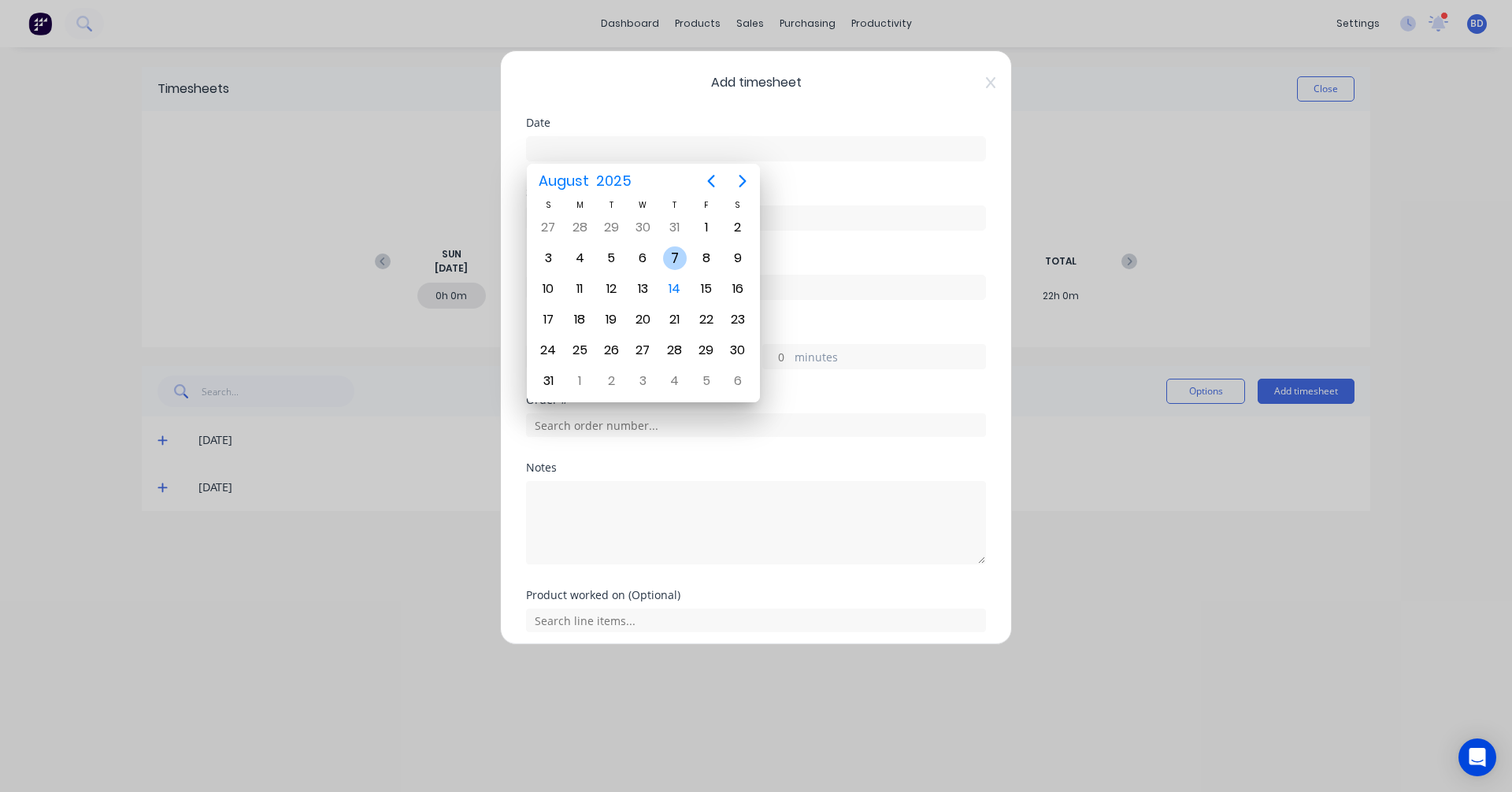
click at [676, 263] on div "7" at bounding box center [675, 258] width 24 height 24
type input "07/08/2025"
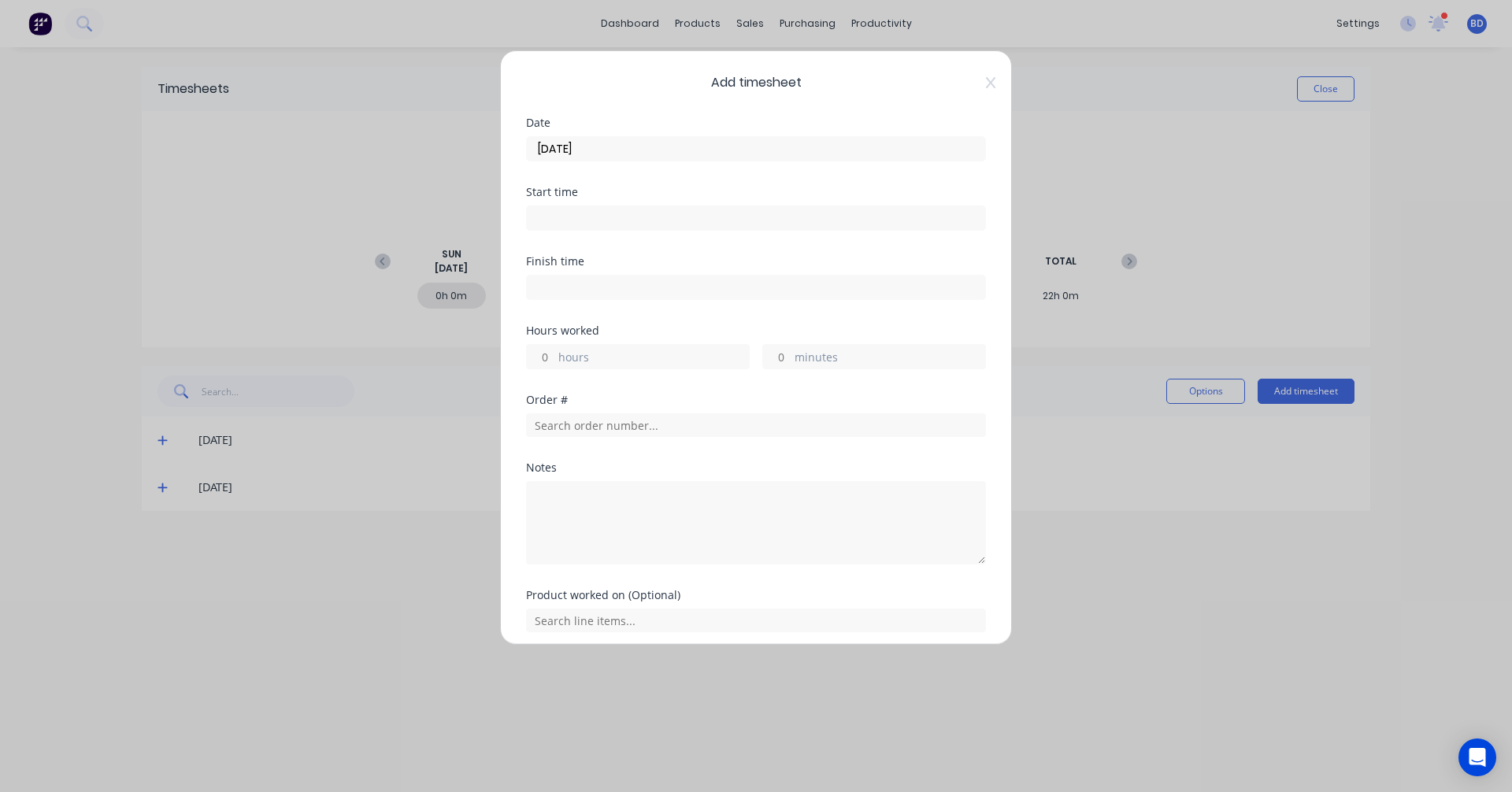
click at [565, 212] on input at bounding box center [756, 218] width 459 height 24
type input "10:49 AM"
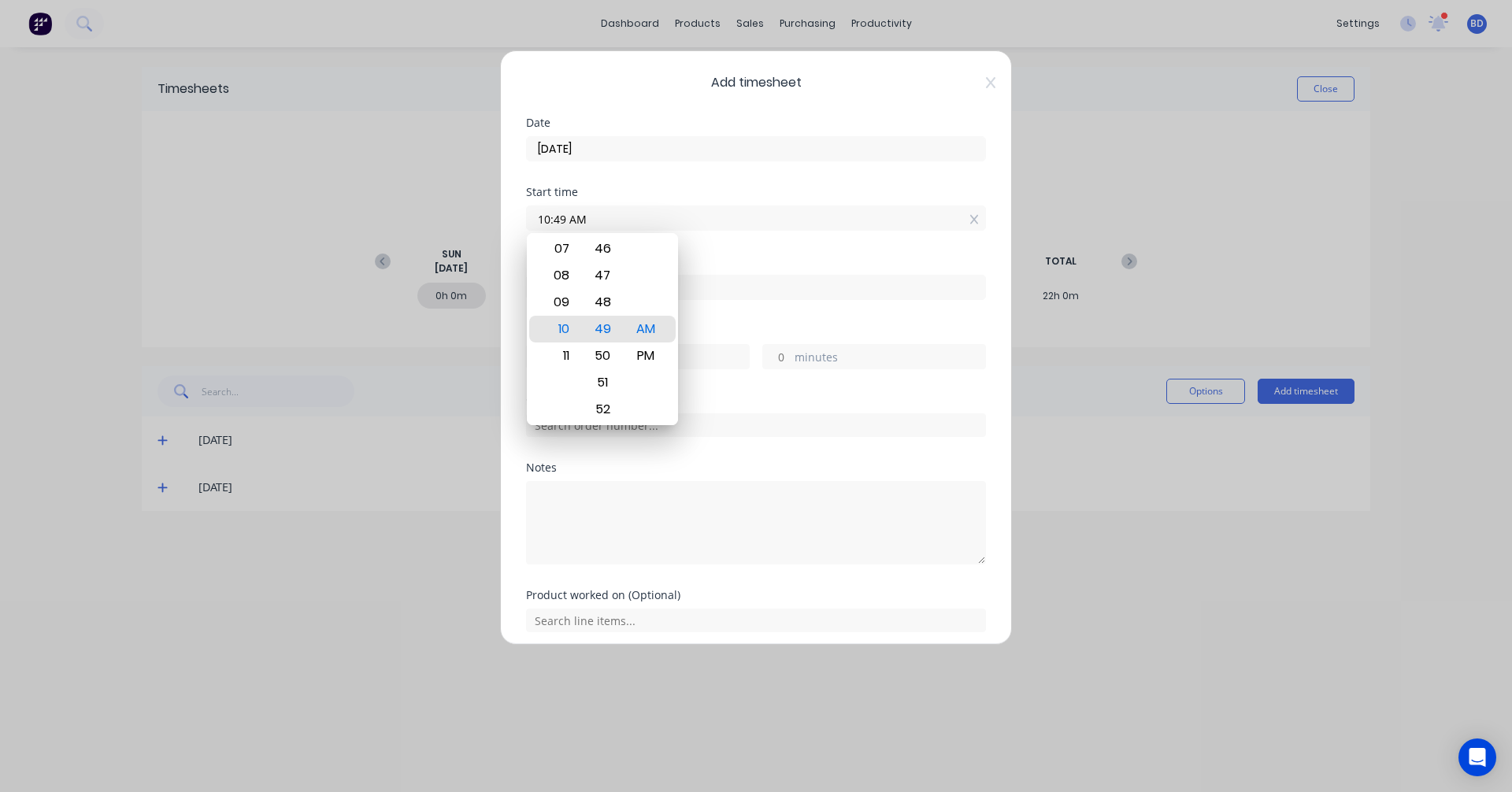
click at [724, 135] on div "07/08/2025" at bounding box center [755, 147] width 459 height 29
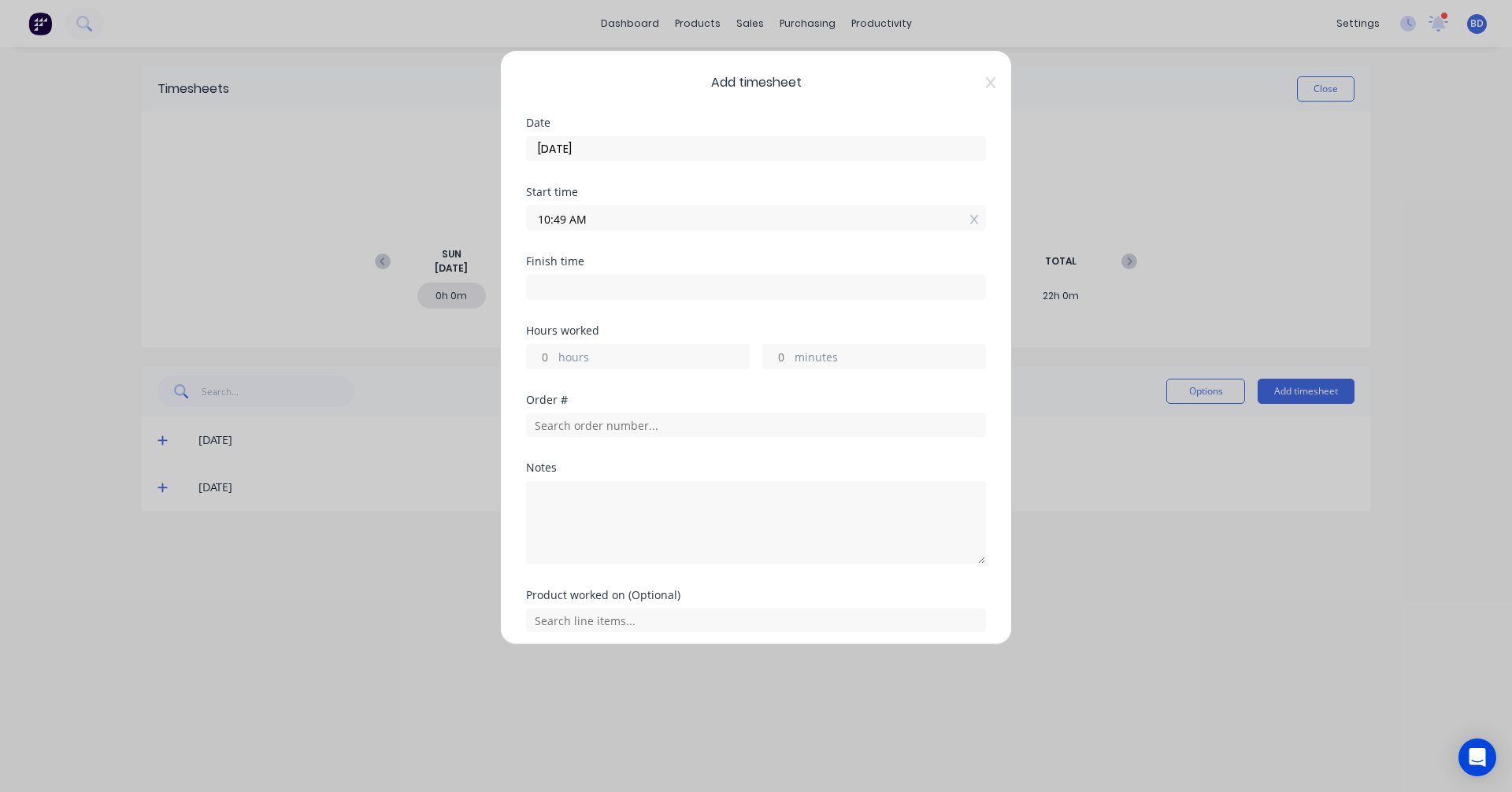
click at [702, 158] on input "07/08/2025" at bounding box center [756, 149] width 459 height 24
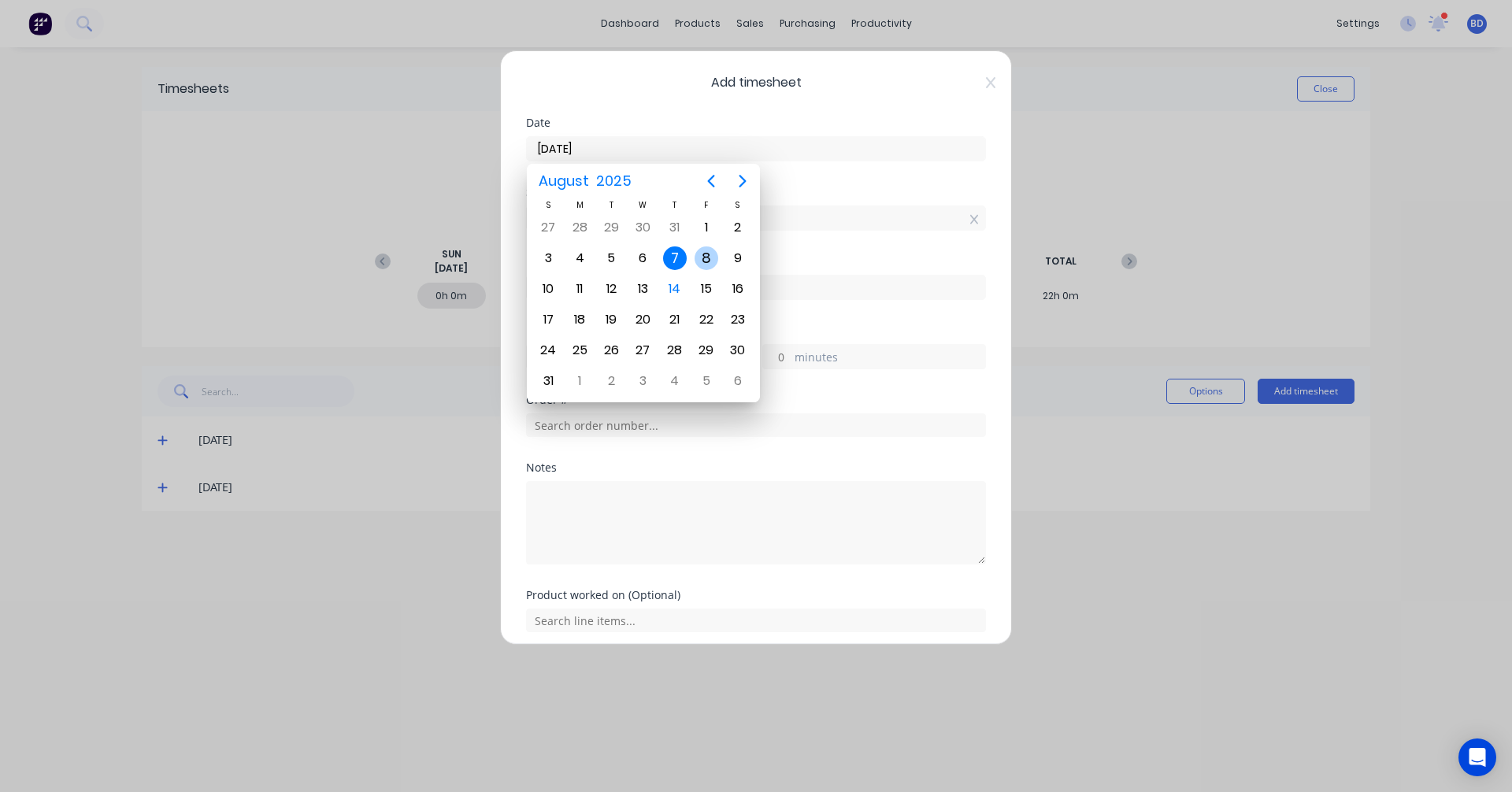
click at [708, 263] on div "8" at bounding box center [706, 258] width 24 height 24
type input "08/08/2025"
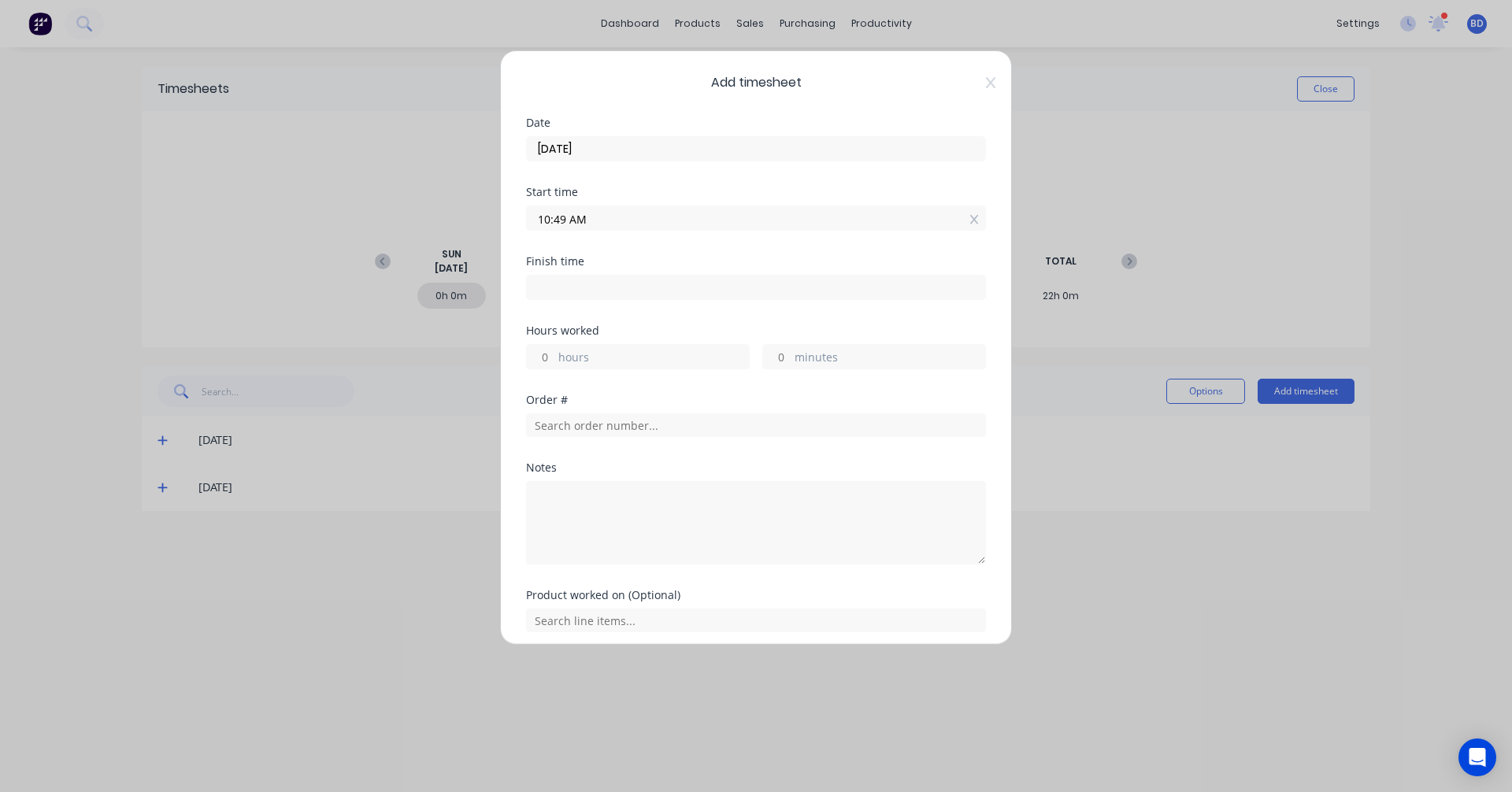
drag, startPoint x: 599, startPoint y: 222, endPoint x: 430, endPoint y: 219, distance: 169.0
click at [430, 219] on div "Add timesheet Date 08/08/2025 Start time 10:49 AM Finish time Hours worked hour…" at bounding box center [756, 396] width 1512 height 792
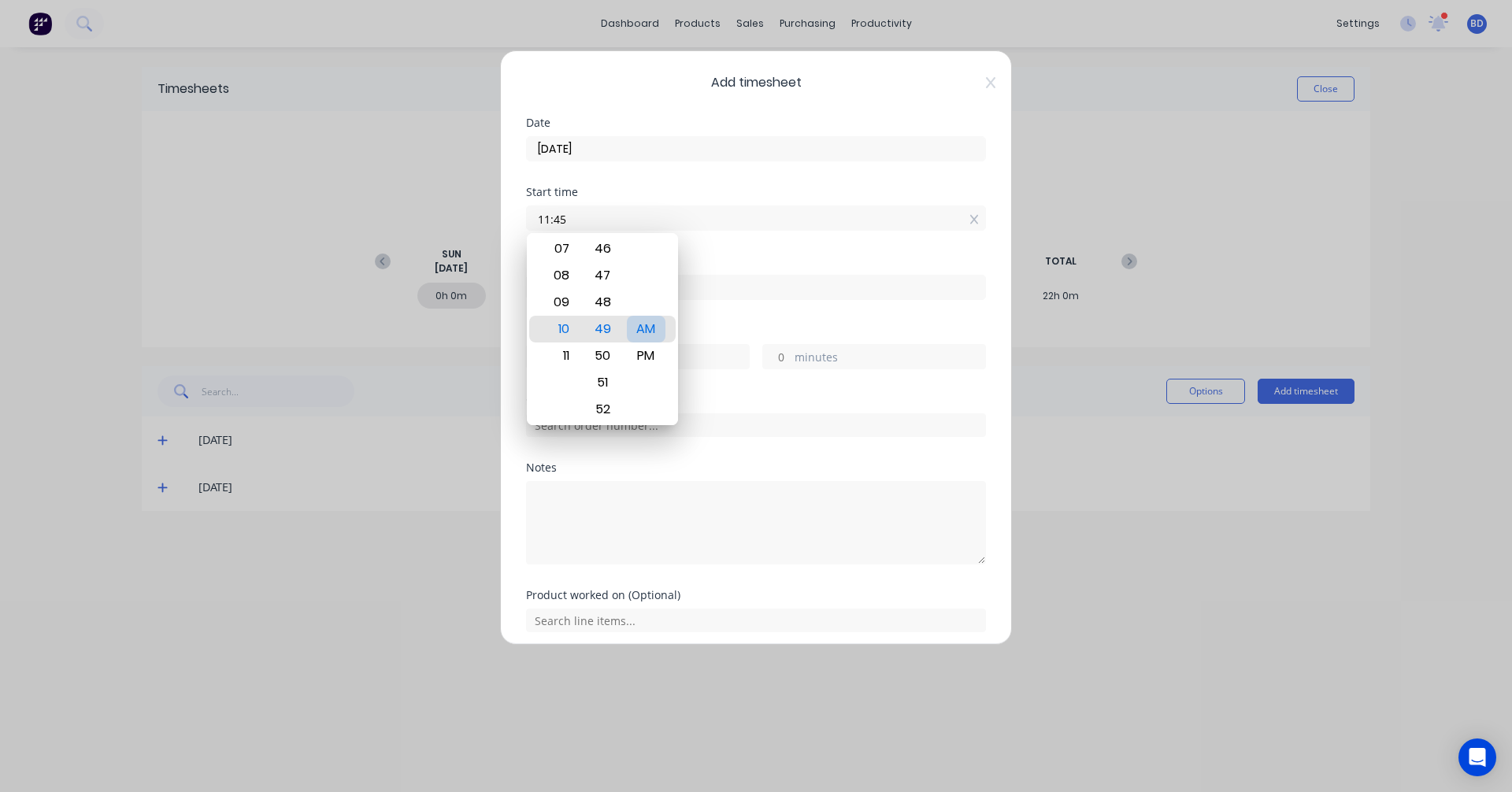
type input "11:45 AM"
click at [641, 324] on div "AM" at bounding box center [646, 329] width 39 height 27
click at [756, 278] on input at bounding box center [756, 287] width 459 height 24
type input "10:50 AM"
type input "0"
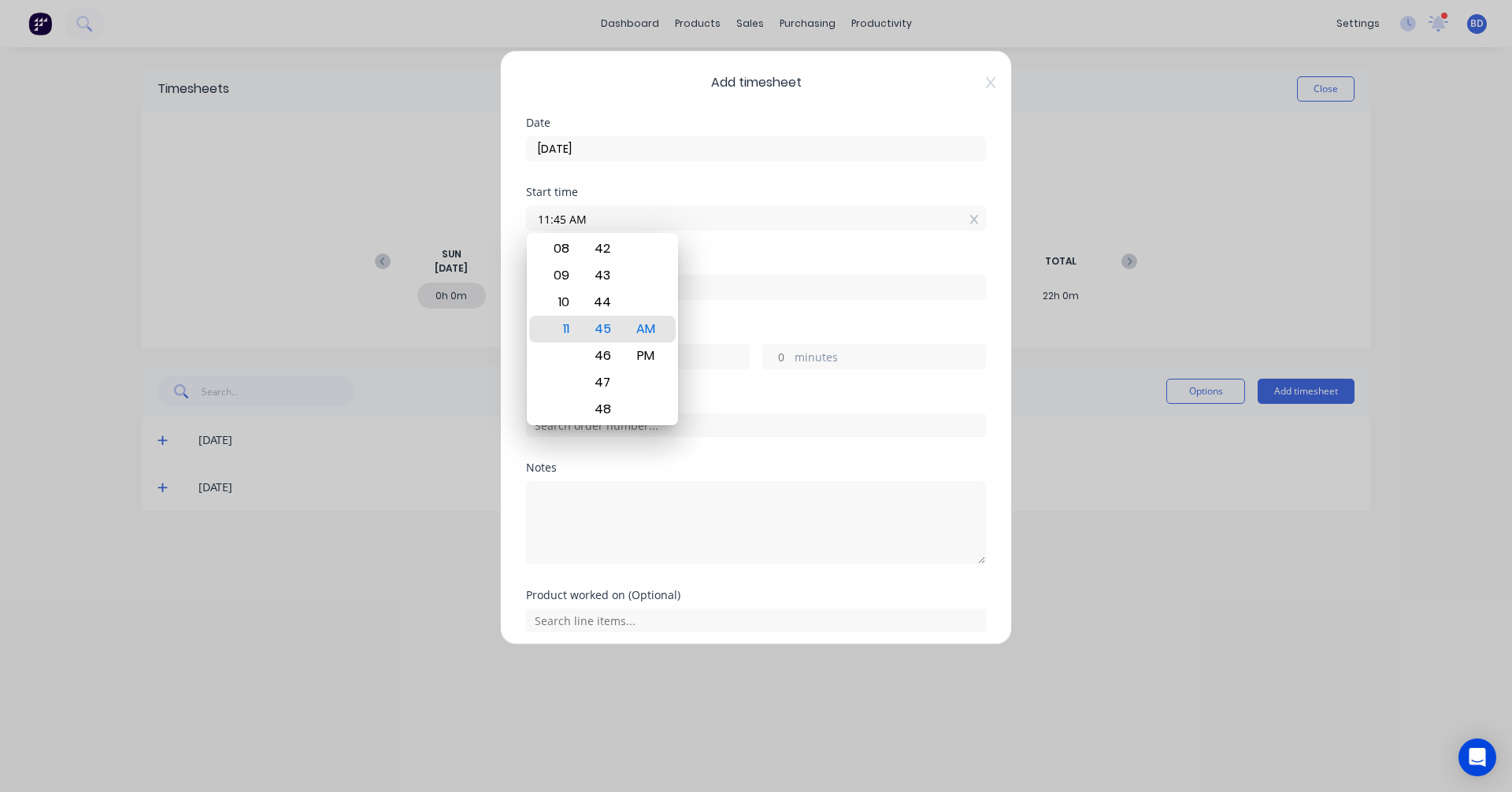
type input "-55"
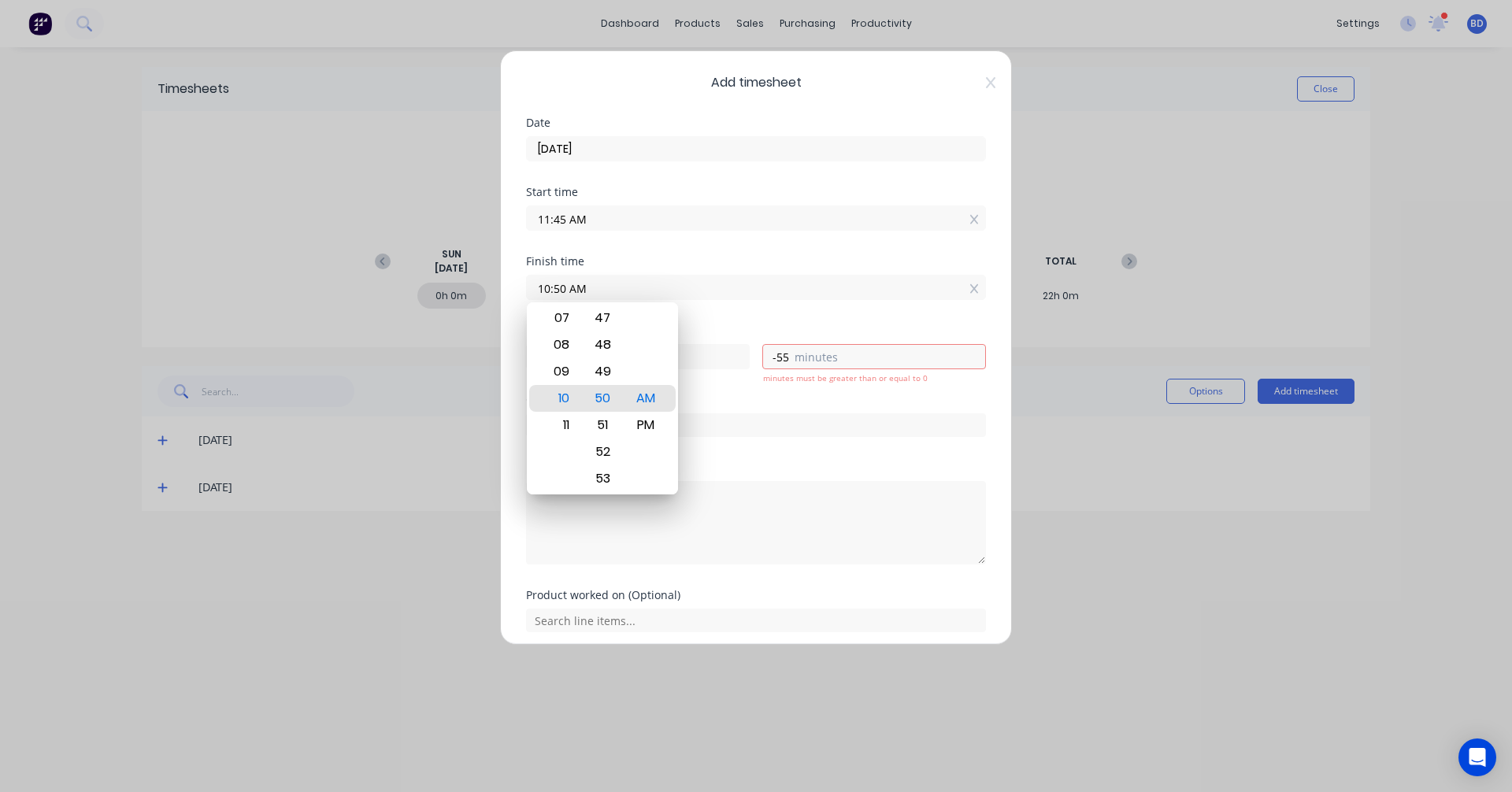
click at [753, 291] on input "10:50 AM" at bounding box center [756, 287] width 459 height 24
drag, startPoint x: 678, startPoint y: 289, endPoint x: 369, endPoint y: 314, distance: 310.0
click at [369, 314] on div "Add timesheet Date 08/08/2025 Start time 11:45 AM Finish time 10:50 AM Hours wo…" at bounding box center [756, 396] width 1512 height 792
type input "08:45 AM"
type input "-3"
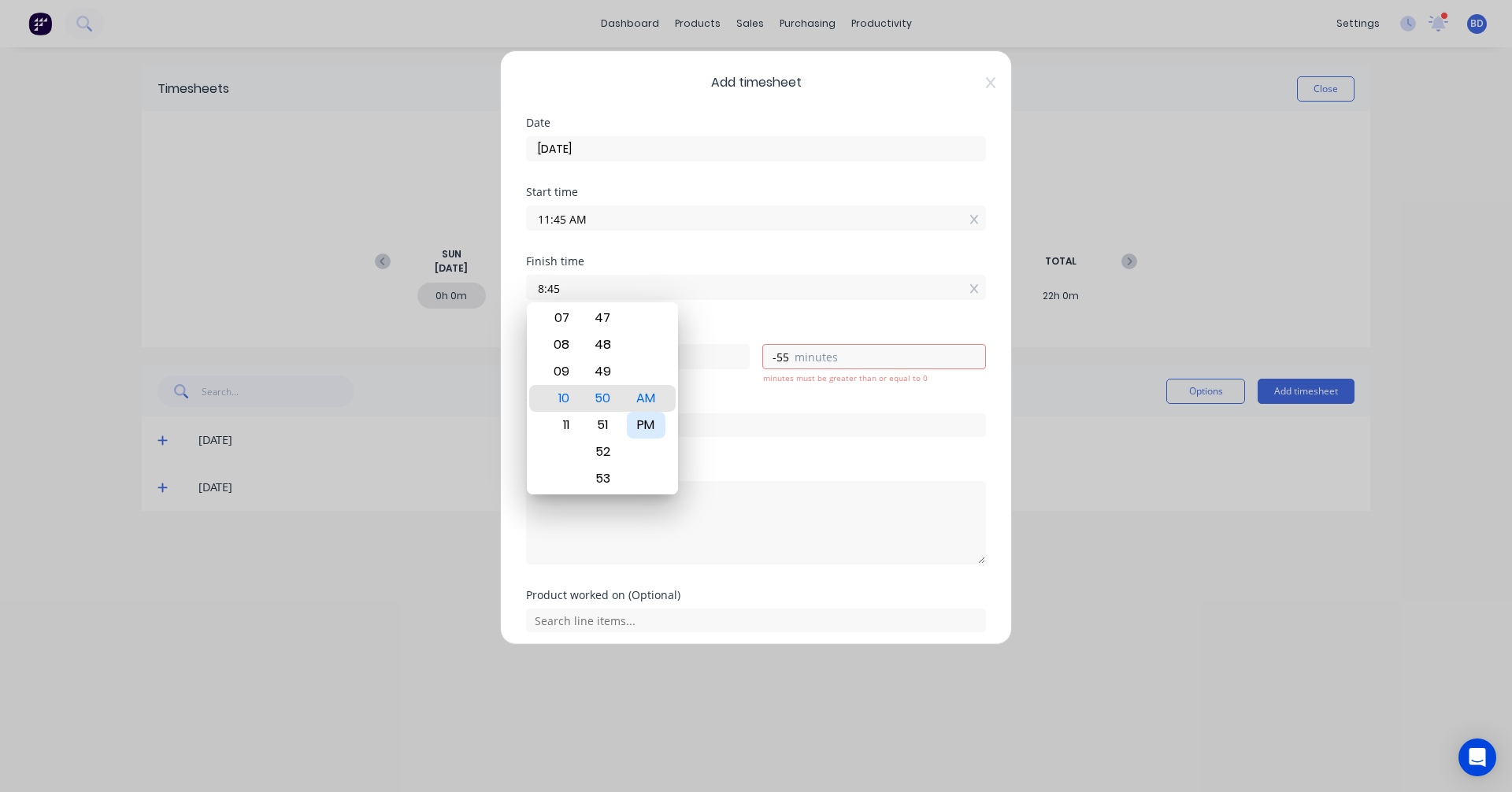
type input "0"
click at [650, 429] on div "PM" at bounding box center [646, 425] width 39 height 27
type input "08:45 PM"
type input "9"
click at [772, 323] on div "Finish time 08:45 PM" at bounding box center [755, 290] width 459 height 69
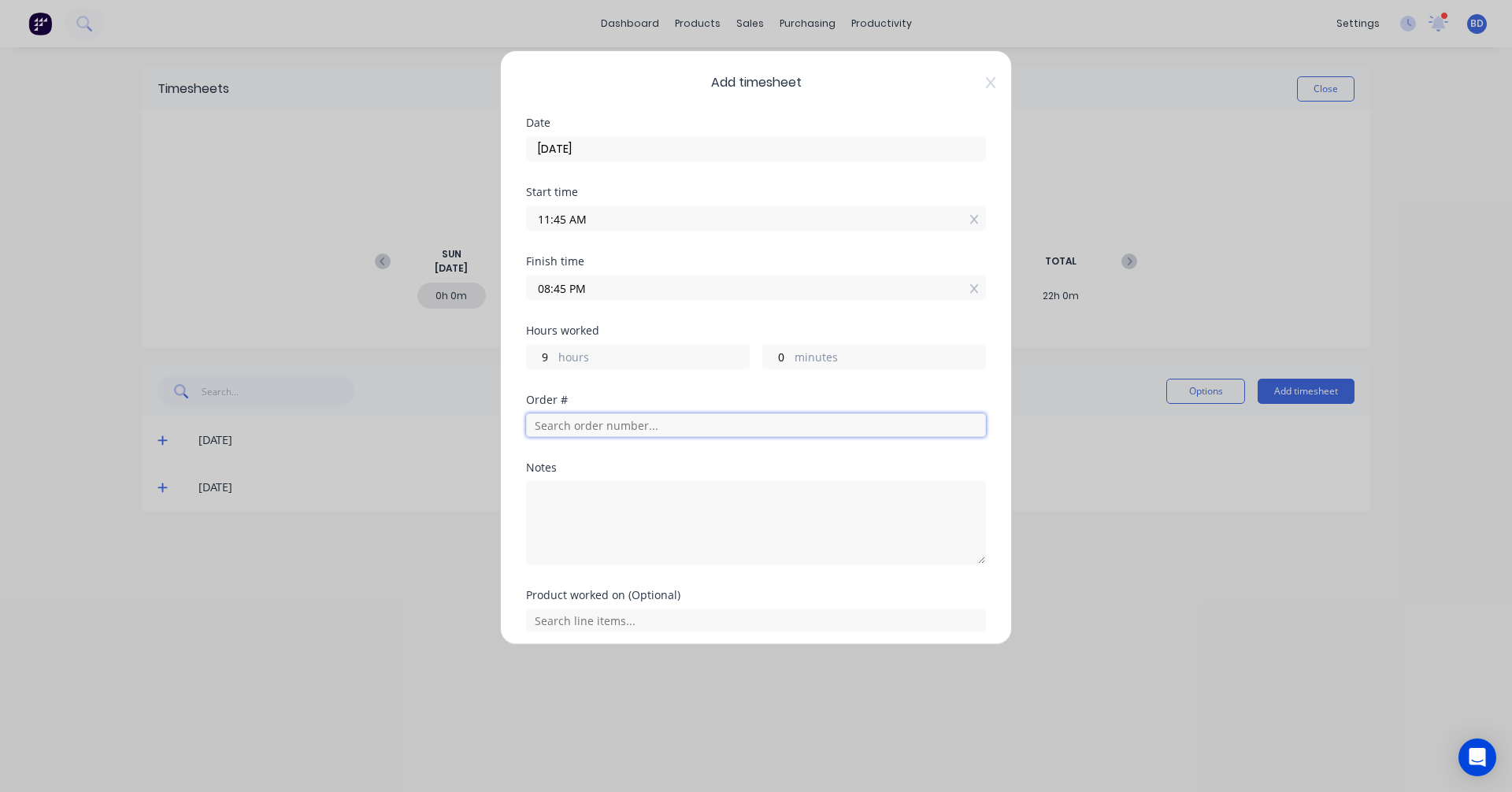
click at [635, 431] on input "text" at bounding box center [755, 424] width 459 height 24
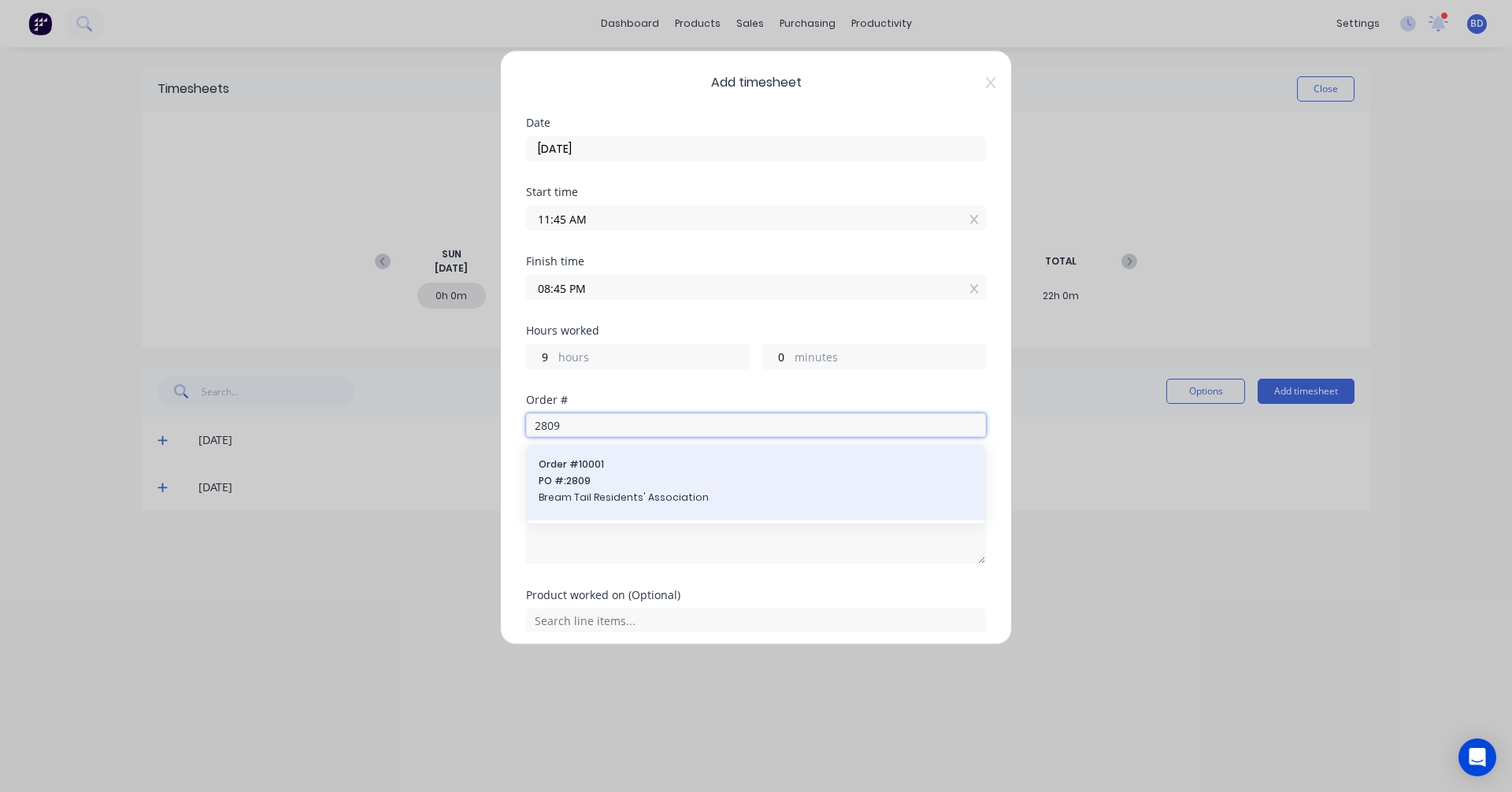
type input "2809"
click at [643, 469] on span "Order # 10001" at bounding box center [756, 464] width 435 height 14
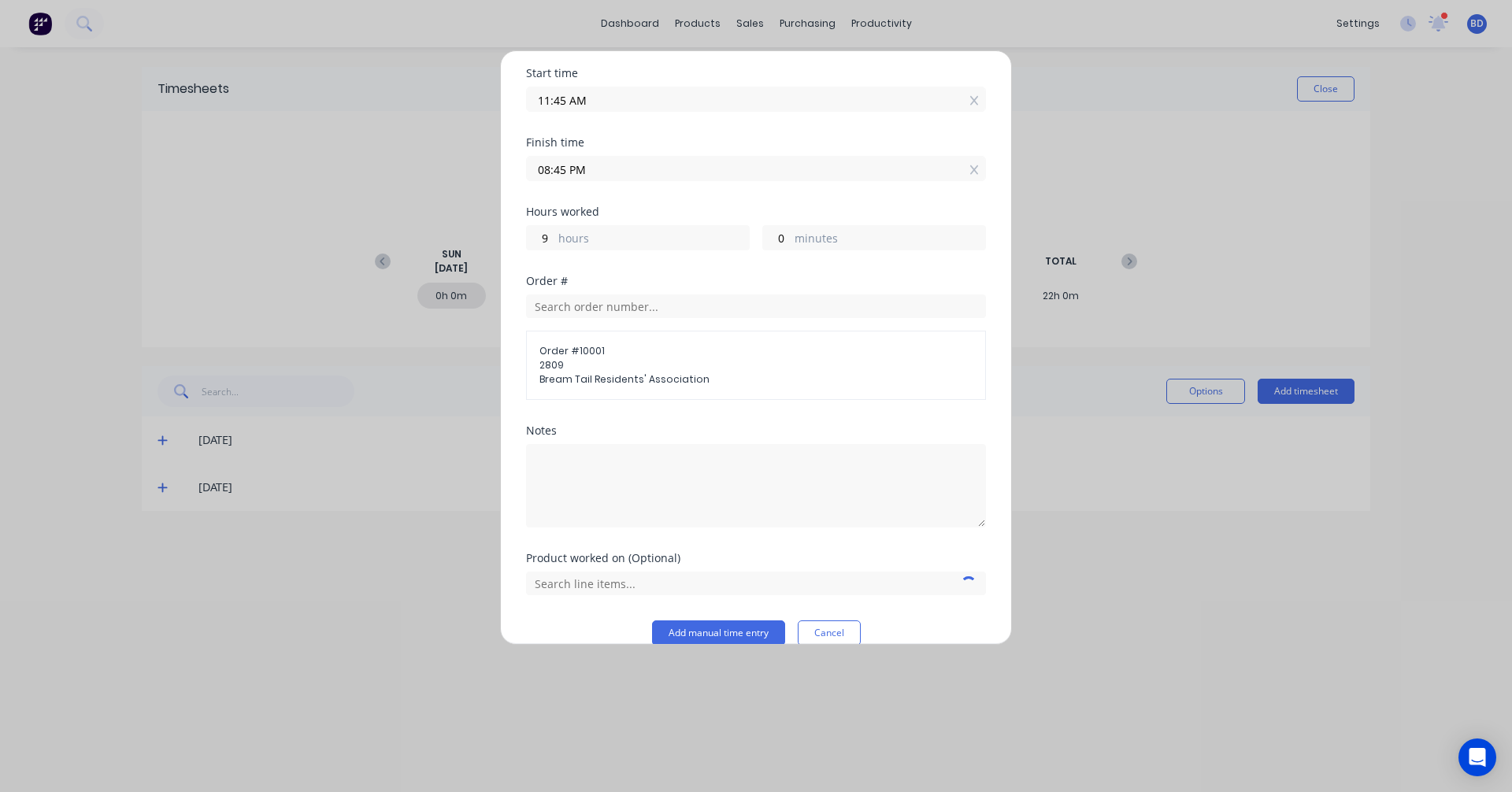
scroll to position [142, 0]
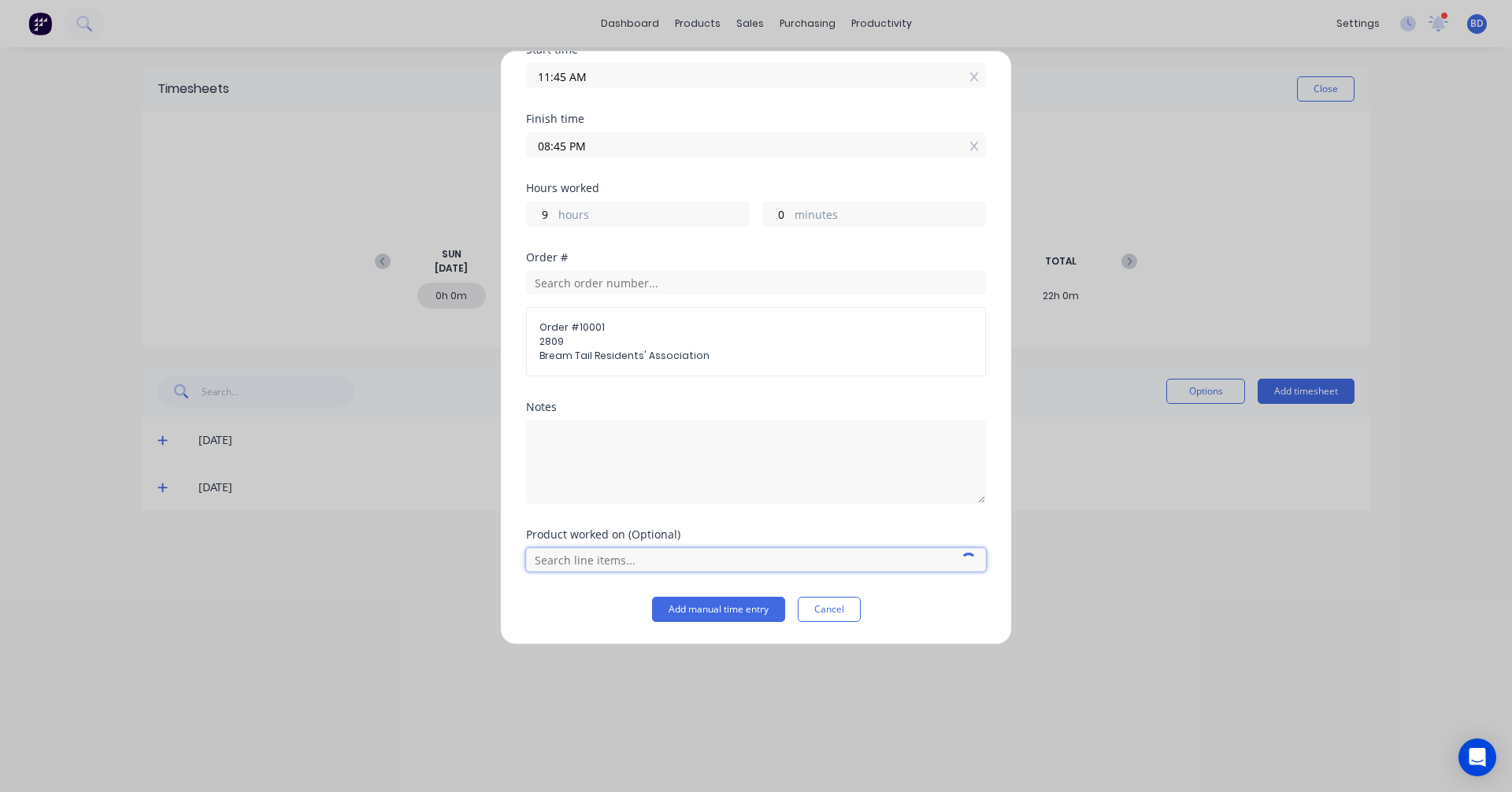
click at [673, 564] on input "text" at bounding box center [755, 559] width 459 height 24
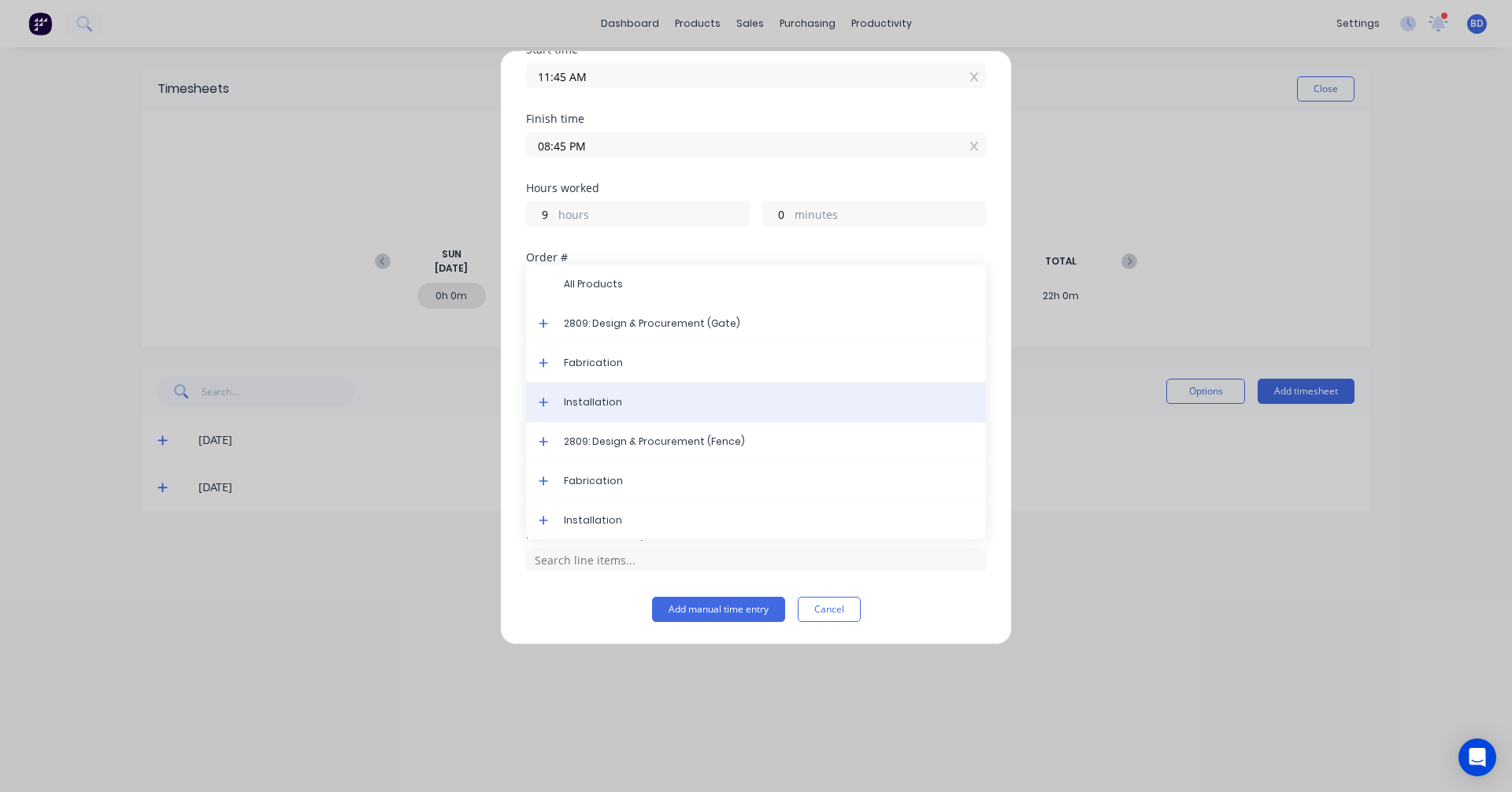
click at [632, 408] on span "Installation" at bounding box center [768, 402] width 409 height 14
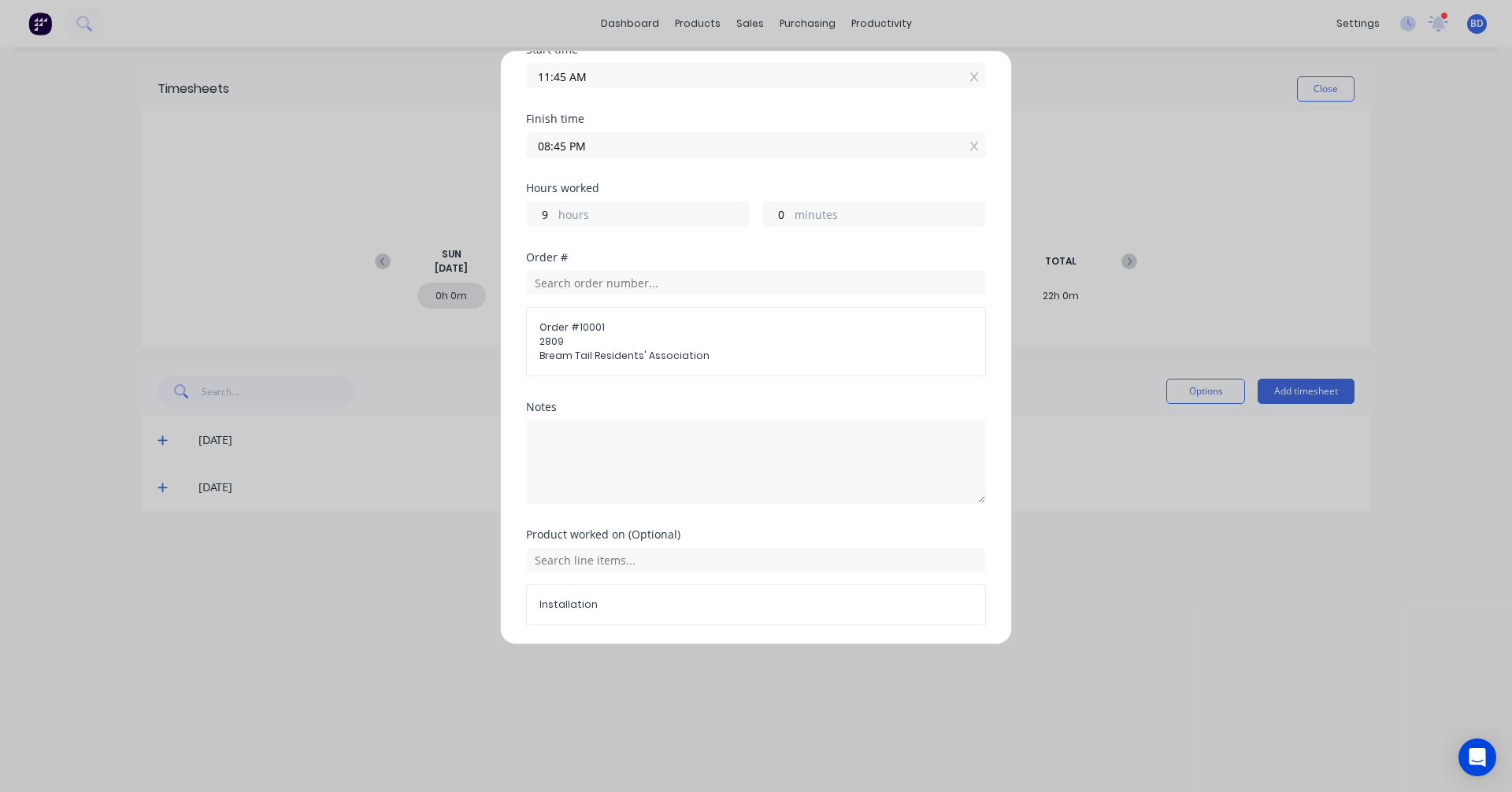
scroll to position [196, 0]
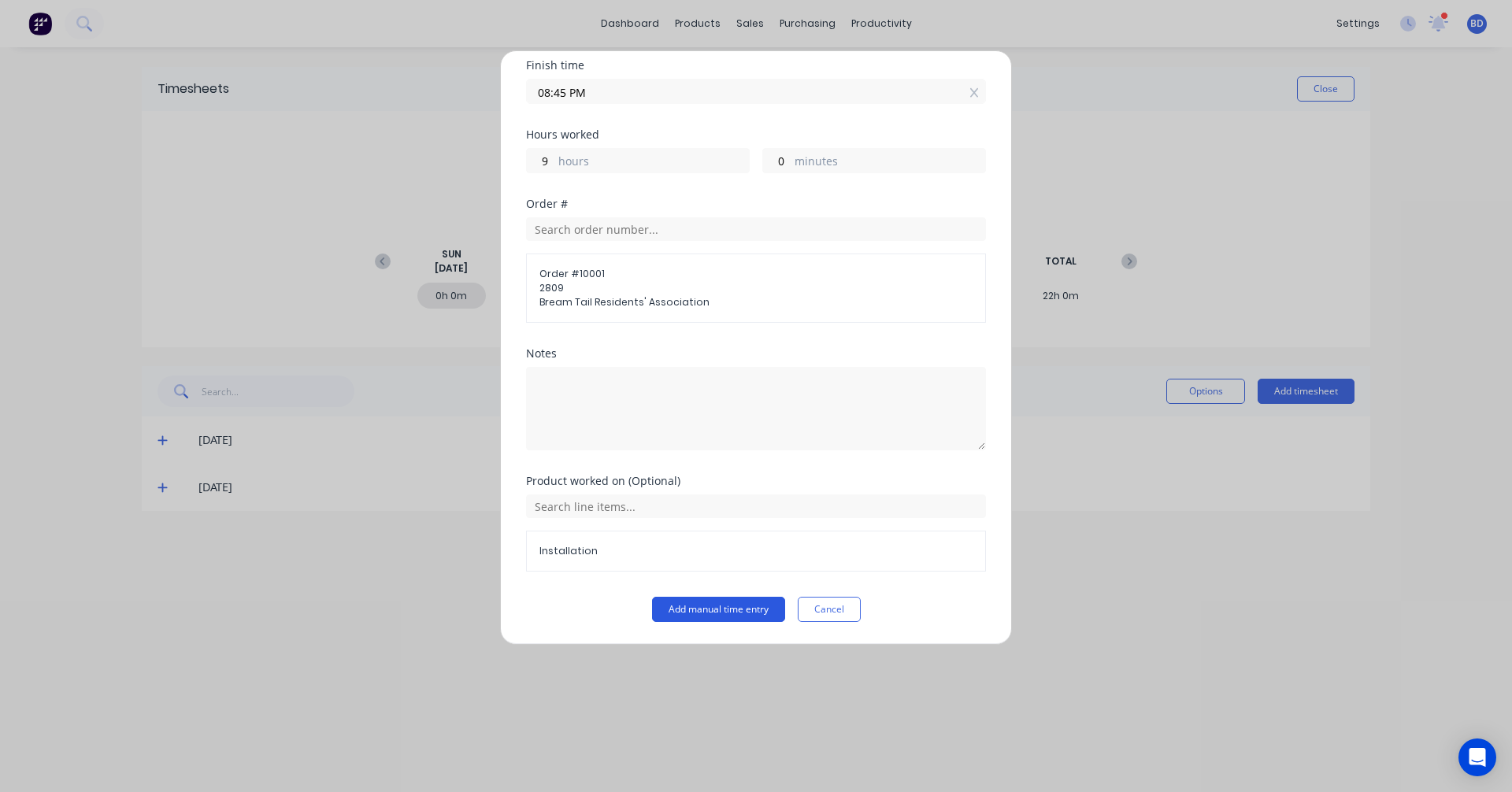
click at [731, 604] on button "Add manual time entry" at bounding box center [718, 609] width 133 height 26
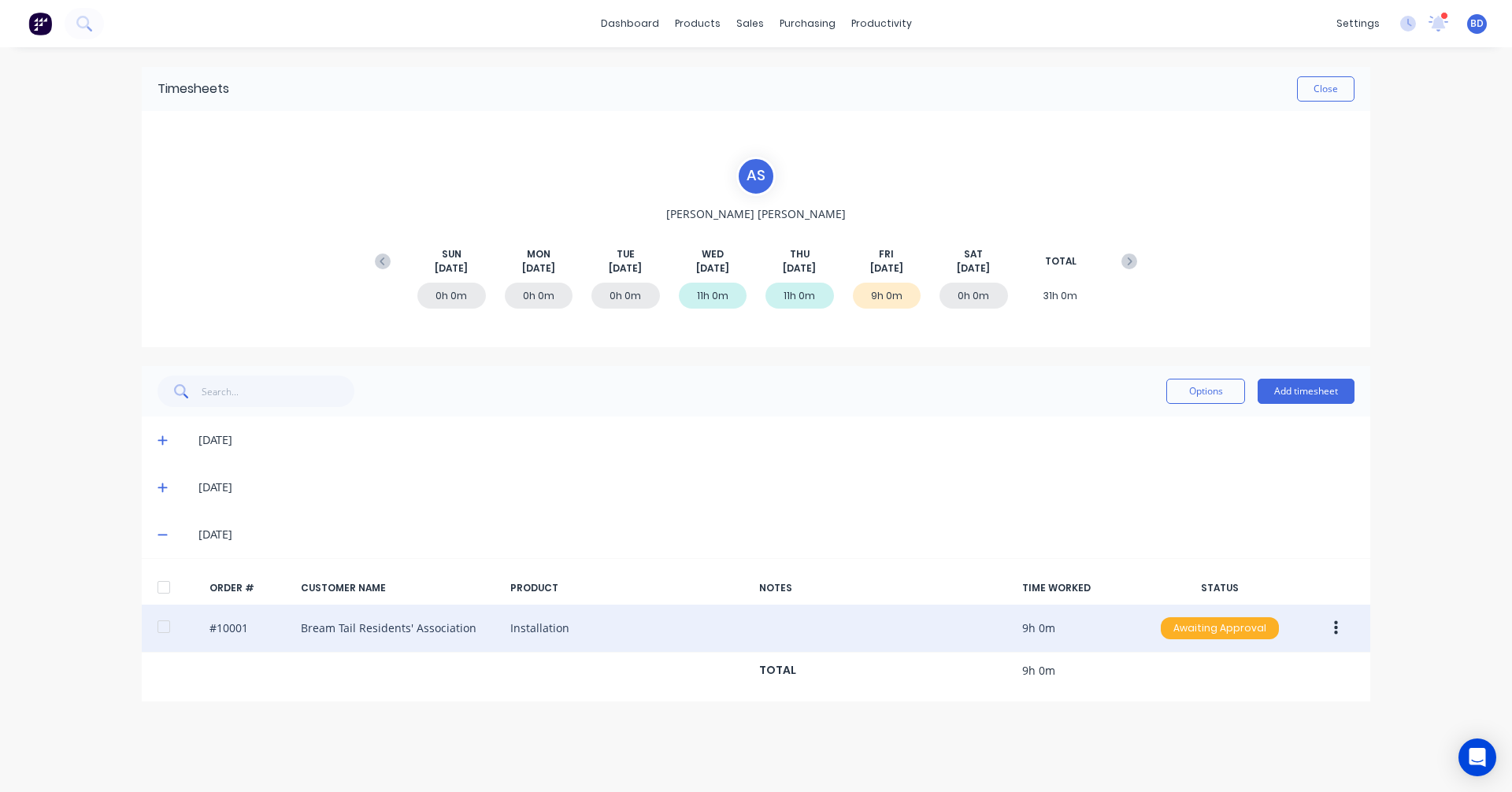
click at [1209, 624] on div "Awaiting Approval" at bounding box center [1219, 628] width 118 height 22
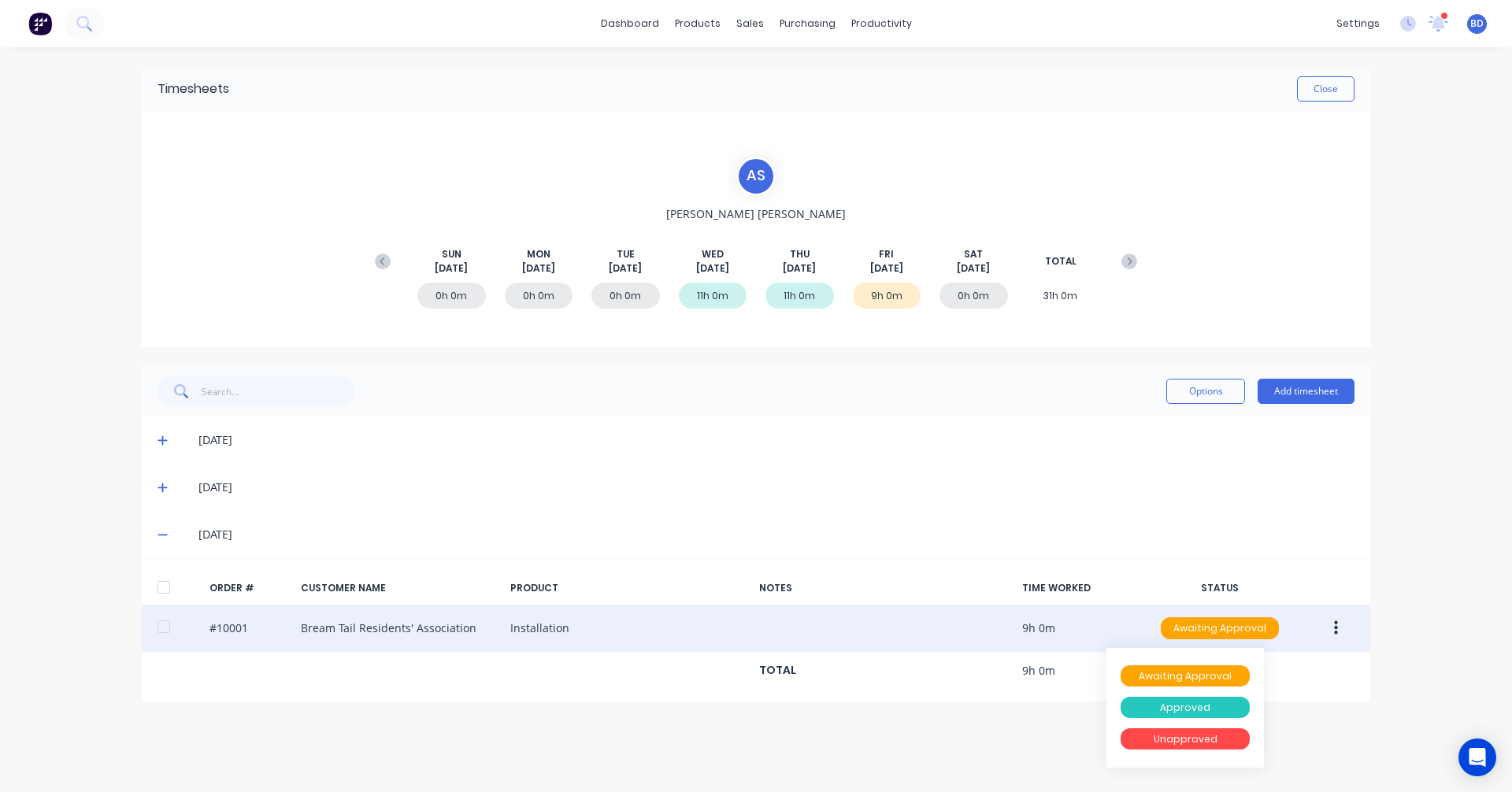
click at [1191, 711] on div "Approved" at bounding box center [1185, 708] width 129 height 22
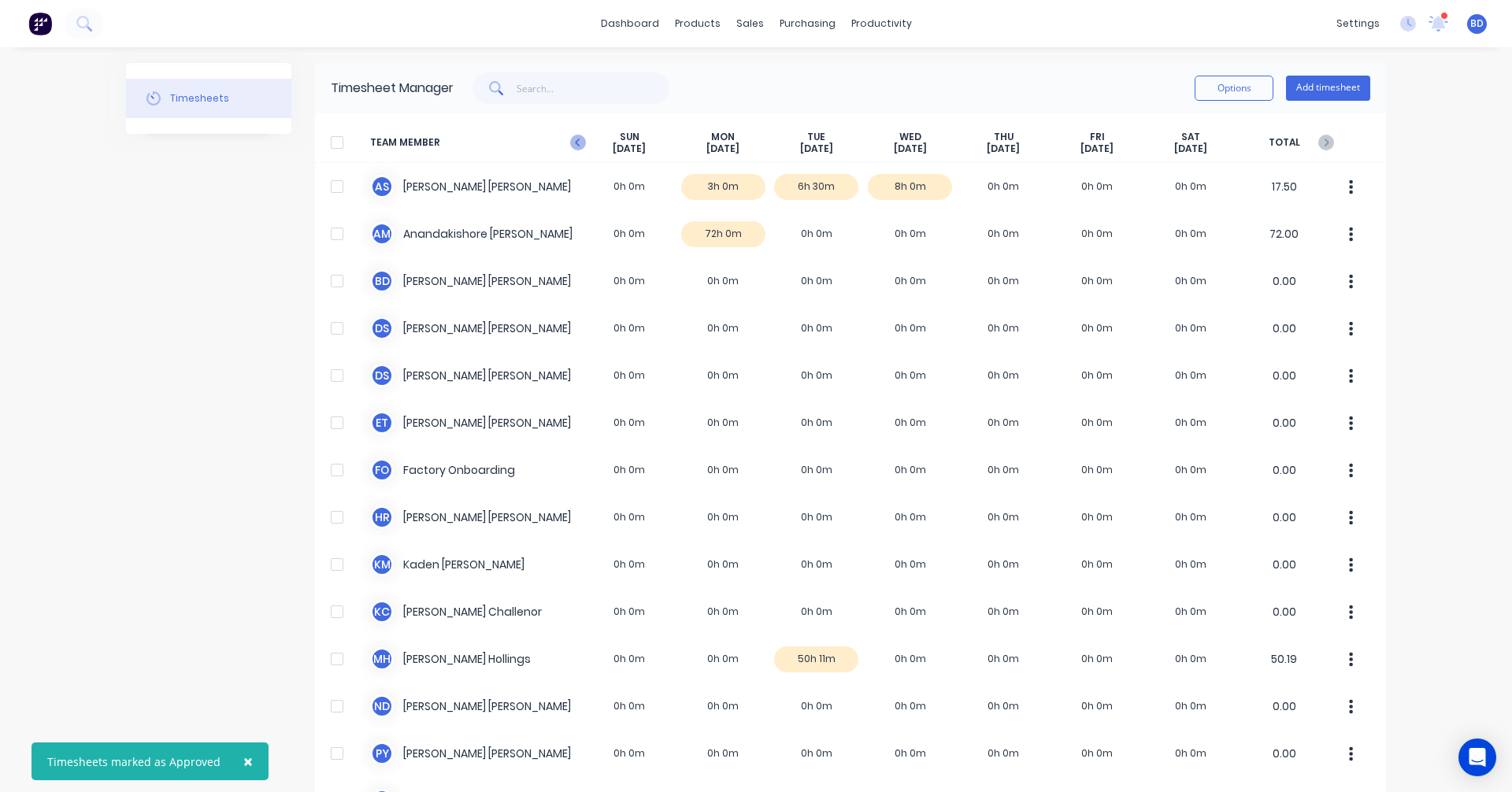
click at [570, 144] on icon at bounding box center [578, 142] width 16 height 16
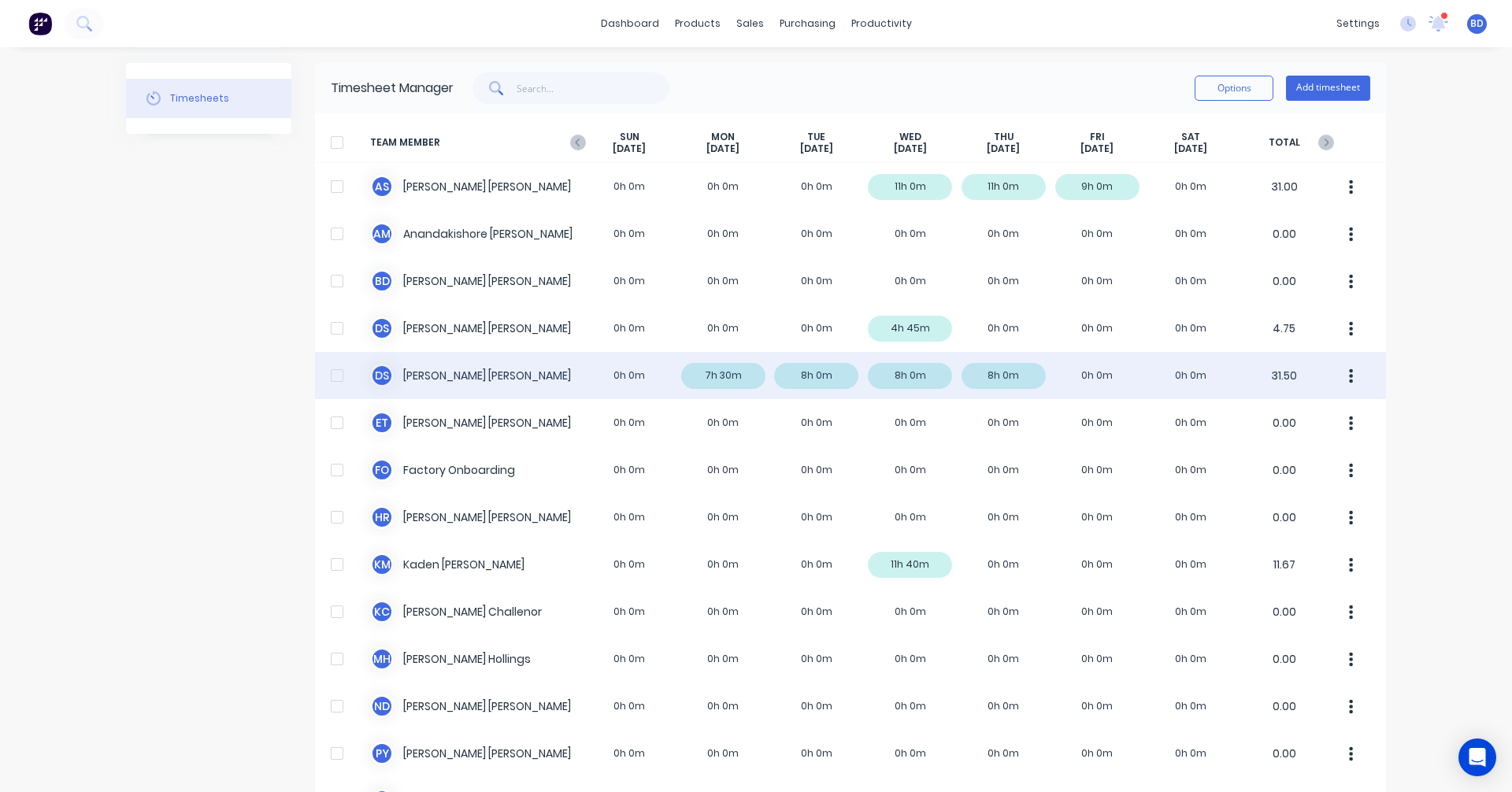
click at [1094, 375] on div "D S Duncan Sneddon 0h 0m 7h 30m 8h 0m 8h 0m 8h 0m 0h 0m 0h 0m 31.50" at bounding box center [850, 376] width 1071 height 47
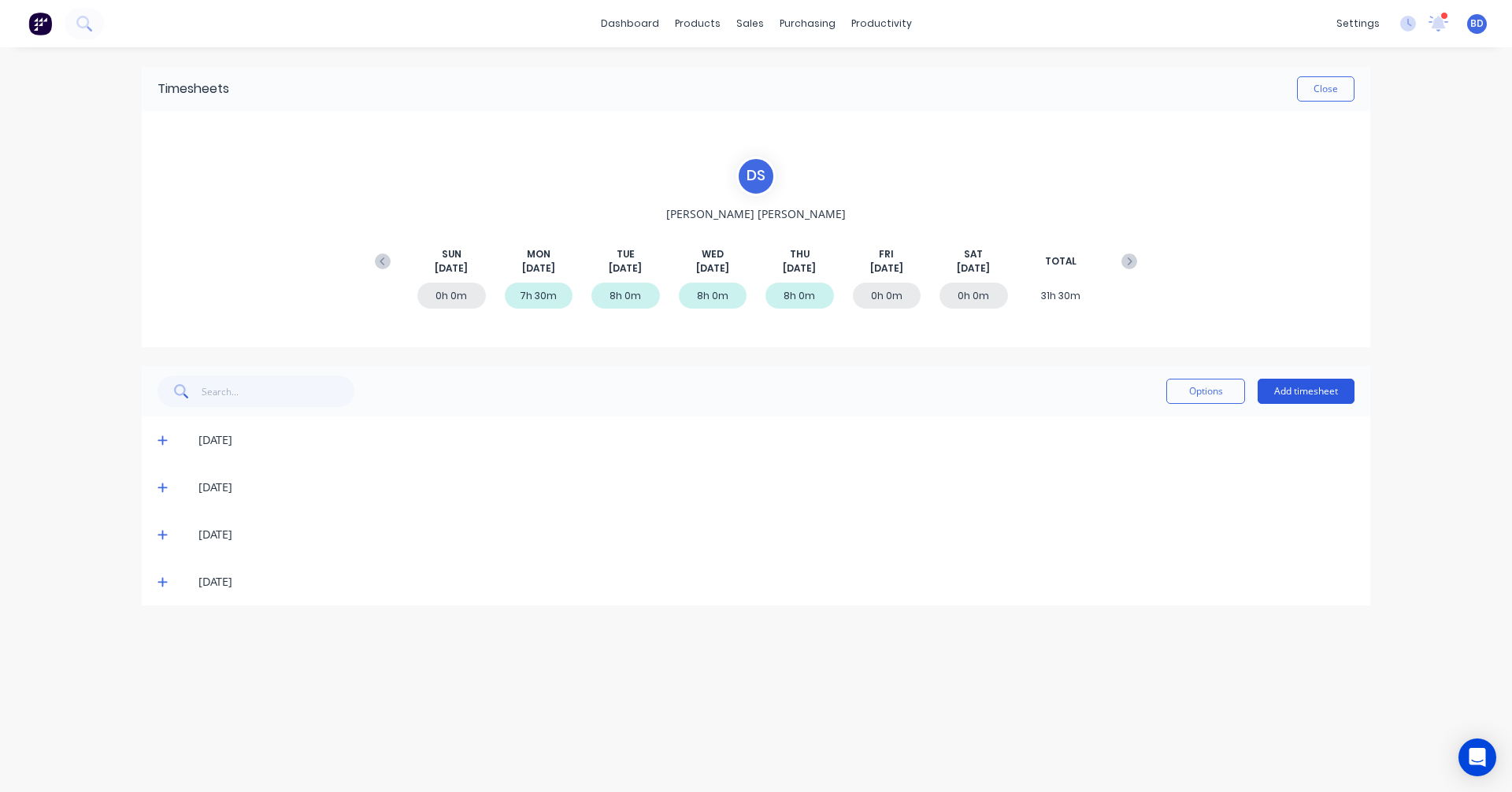
click at [1328, 394] on button "Add timesheet" at bounding box center [1305, 391] width 97 height 26
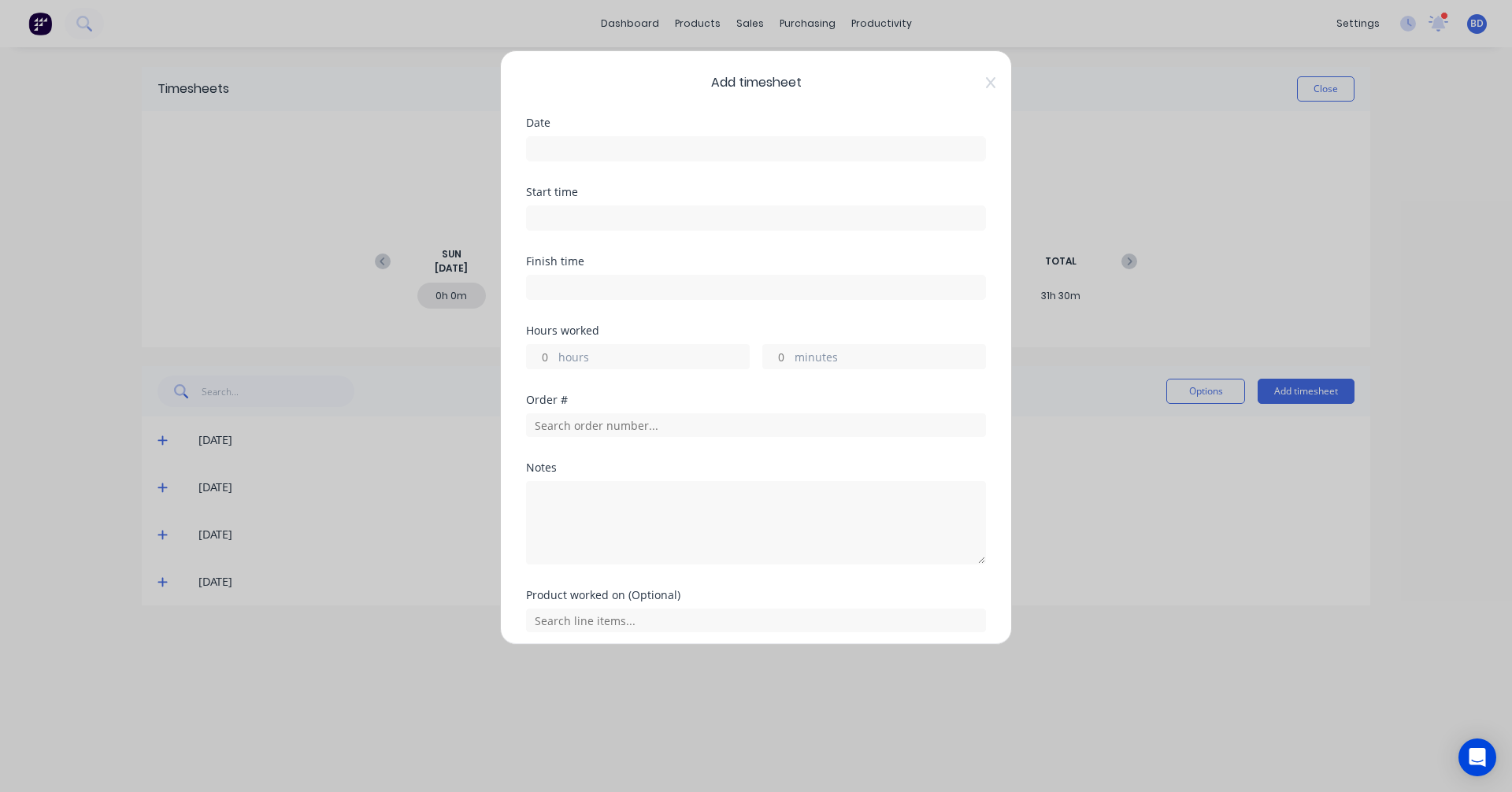
click at [619, 152] on input at bounding box center [756, 149] width 459 height 24
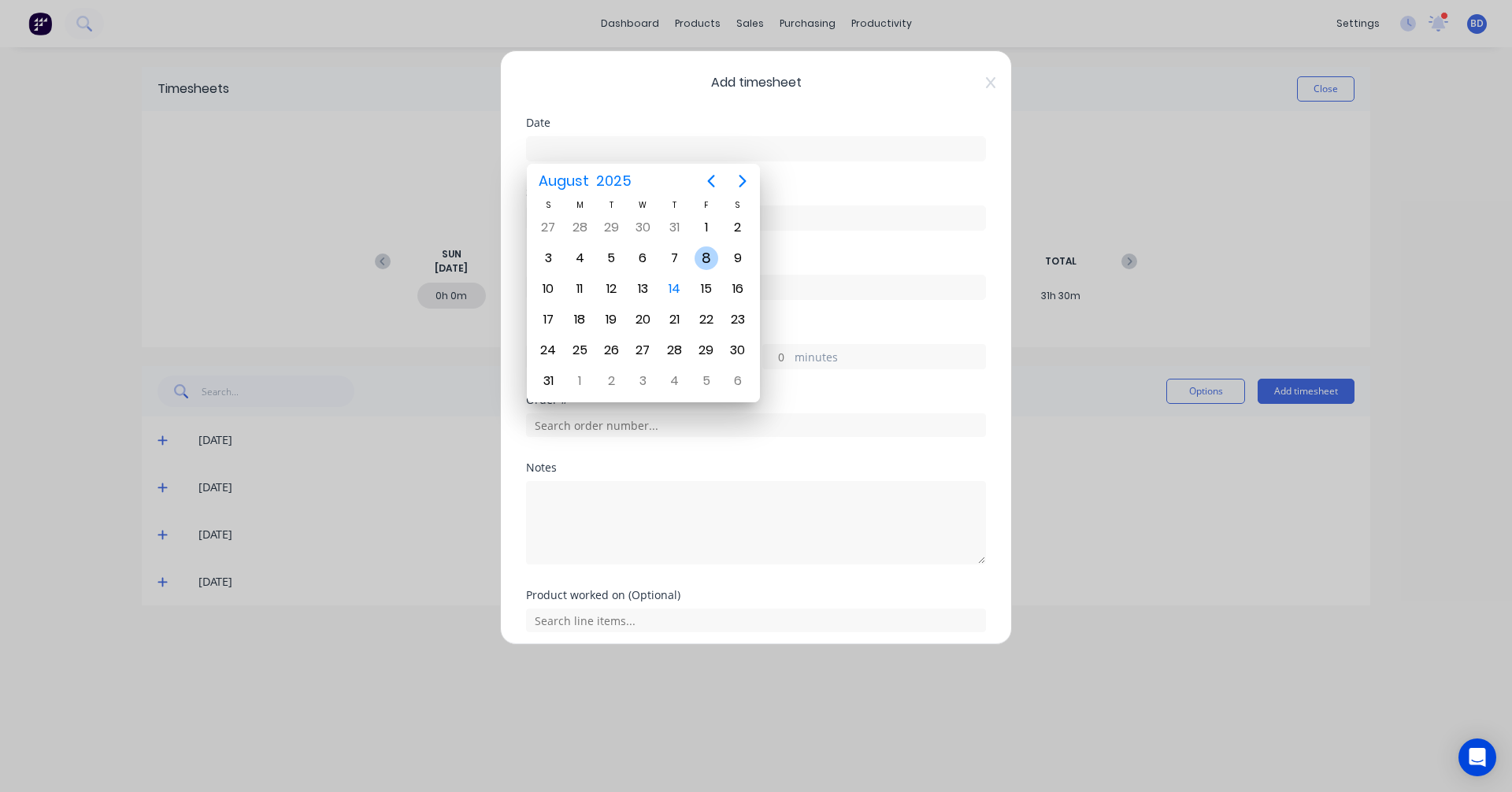
click at [711, 264] on div "8" at bounding box center [706, 258] width 24 height 24
type input "08/08/2025"
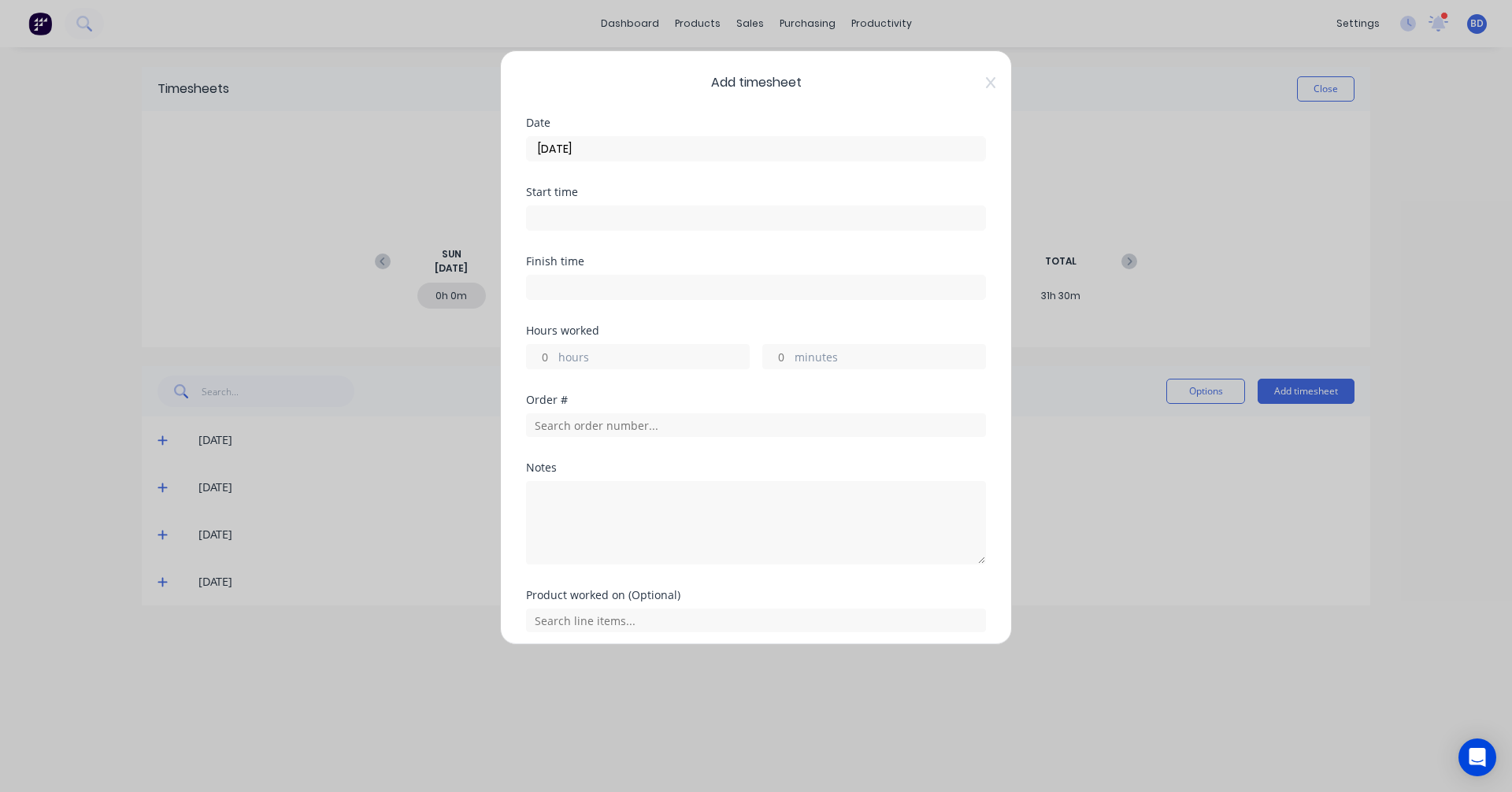
click at [592, 213] on input at bounding box center [756, 218] width 459 height 24
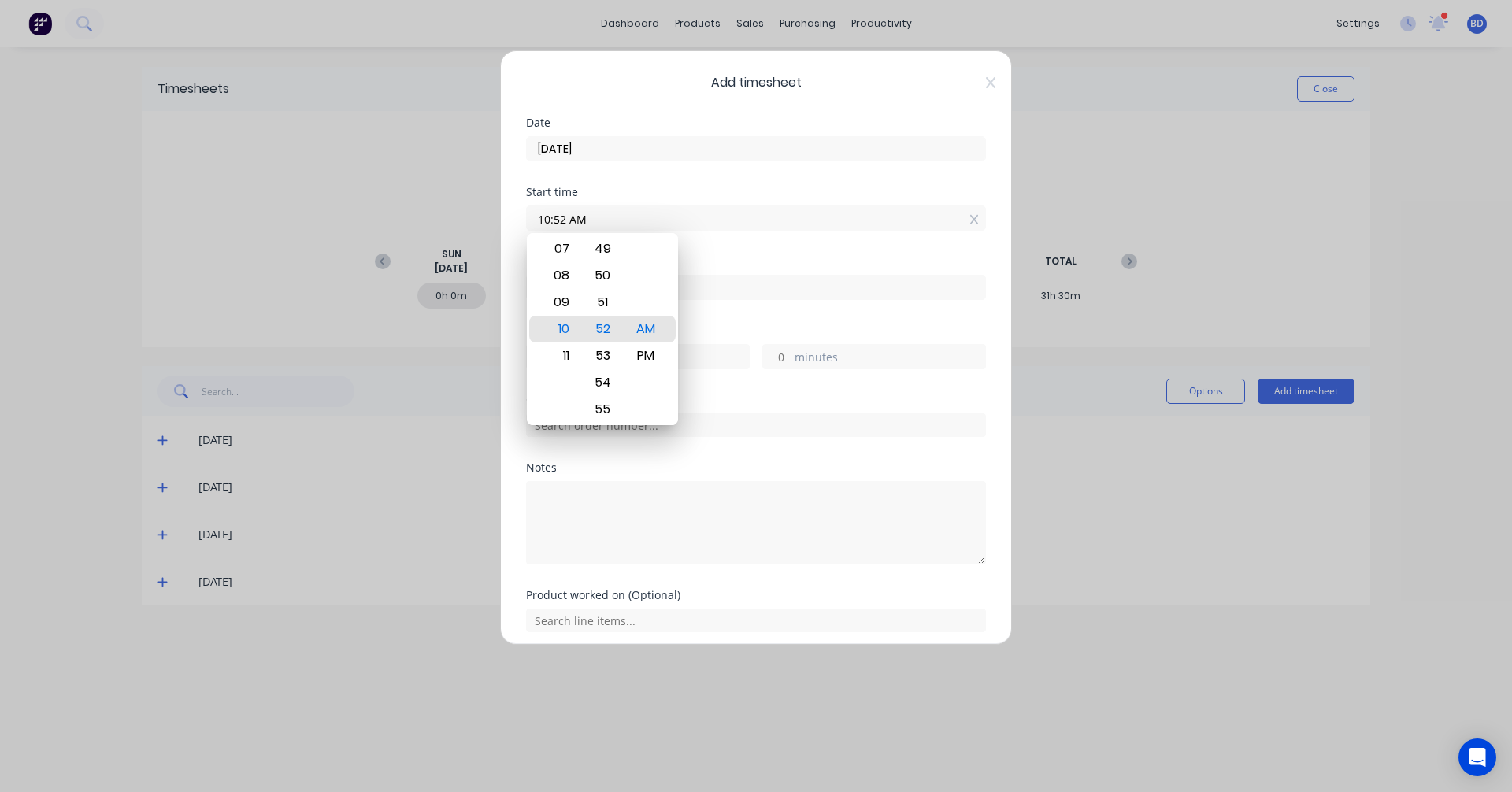
drag, startPoint x: 592, startPoint y: 213, endPoint x: 310, endPoint y: 178, distance: 284.2
click at [310, 178] on div "Add timesheet Date 08/08/2025 Start time 10:52 AM Finish time Hours worked hour…" at bounding box center [756, 396] width 1512 height 792
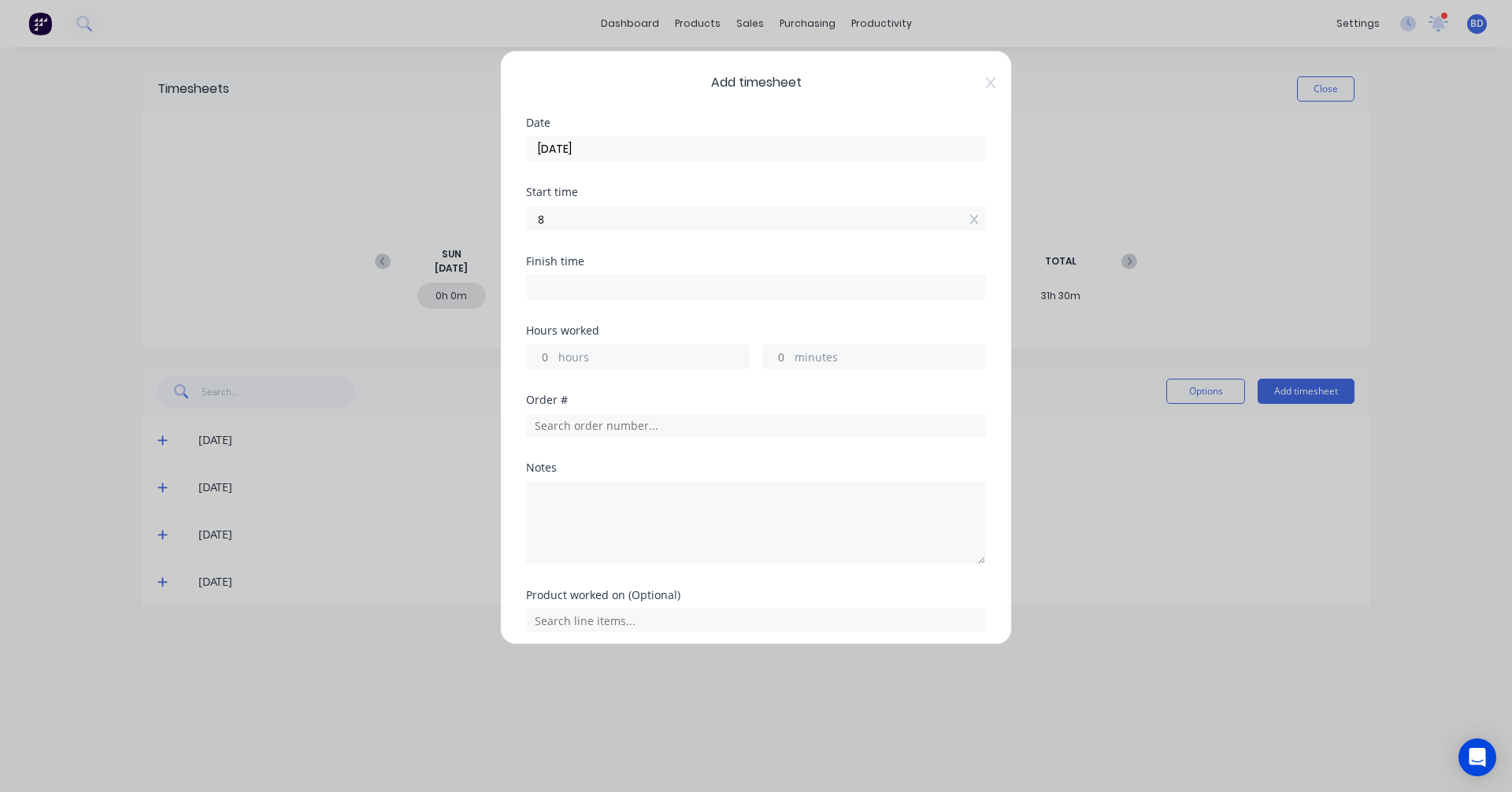
type input "08:00 AM"
click at [588, 286] on input at bounding box center [756, 287] width 459 height 24
type input "10:52 AM"
type input "2"
type input "52"
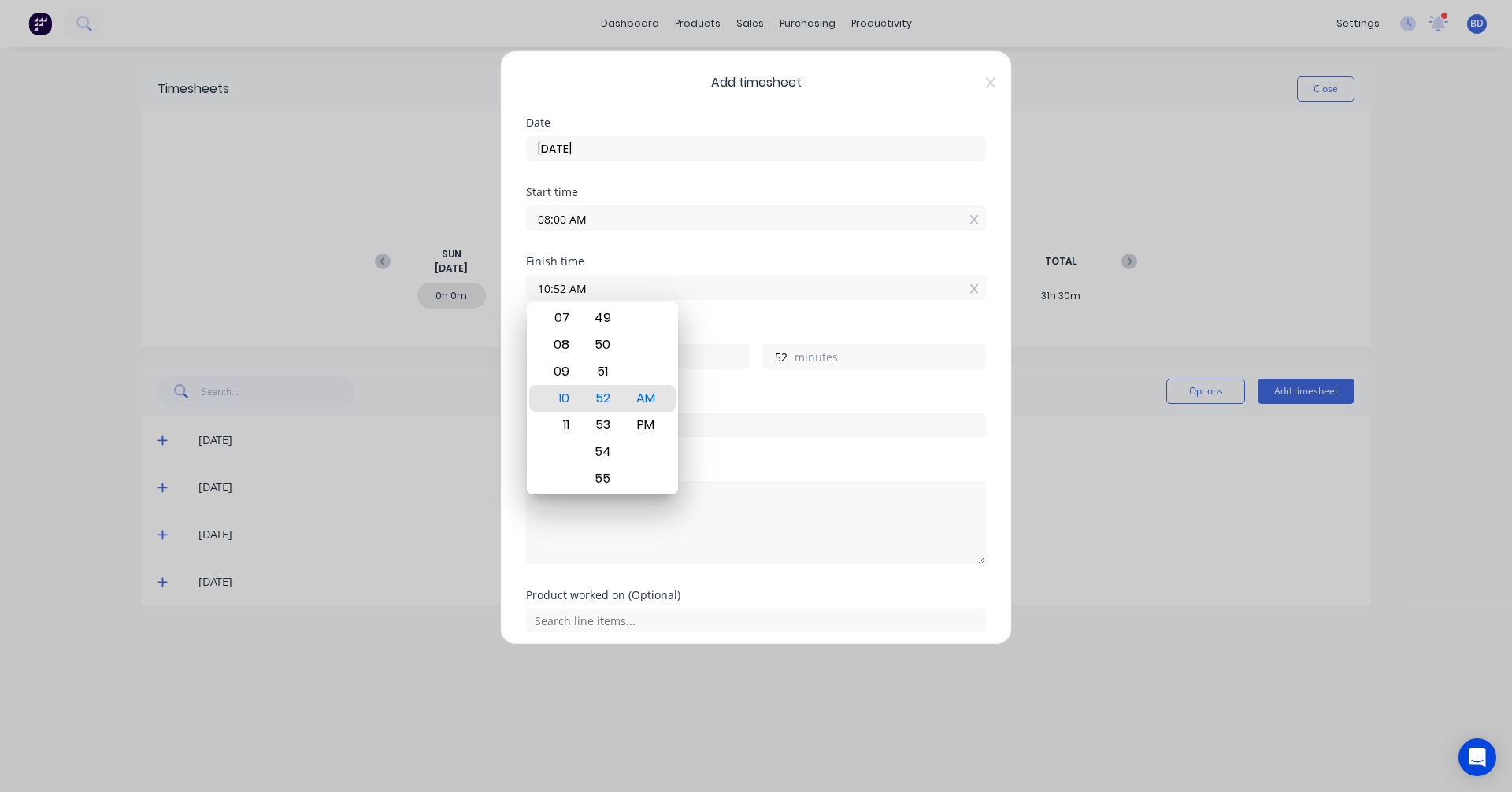
drag, startPoint x: 600, startPoint y: 292, endPoint x: 394, endPoint y: 266, distance: 207.6
click at [394, 266] on div "Add timesheet Date 08/08/2025 Start time 08:00 AM Finish time 10:52 AM Hours wo…" at bounding box center [756, 396] width 1512 height 792
type input "04:30 AM"
type input "-3"
type input "-30"
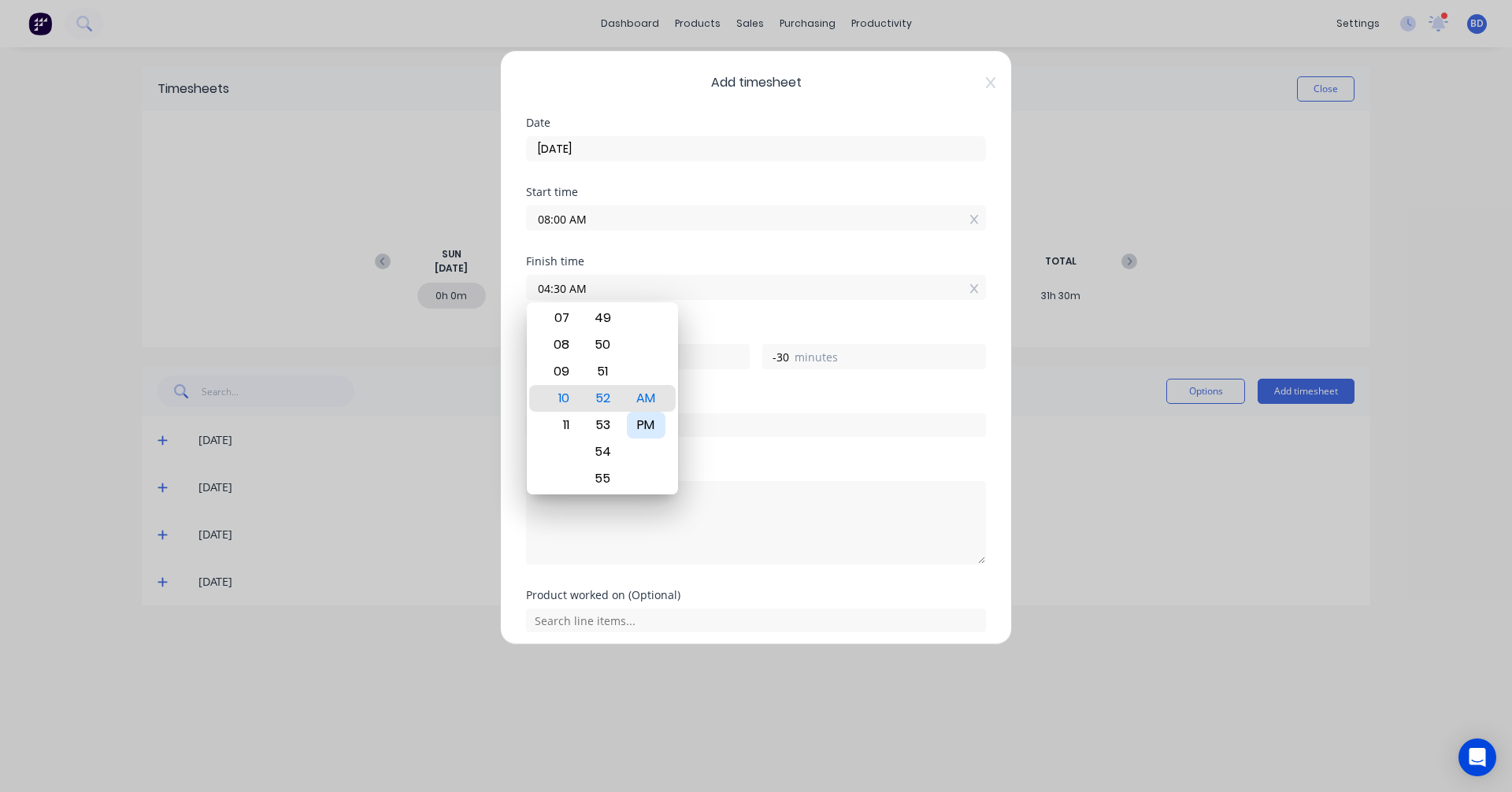
click at [657, 426] on div "PM" at bounding box center [646, 425] width 39 height 27
type input "04:30 PM"
type input "8"
type input "30"
click at [752, 318] on div "Finish time 04:30 PM" at bounding box center [755, 290] width 459 height 69
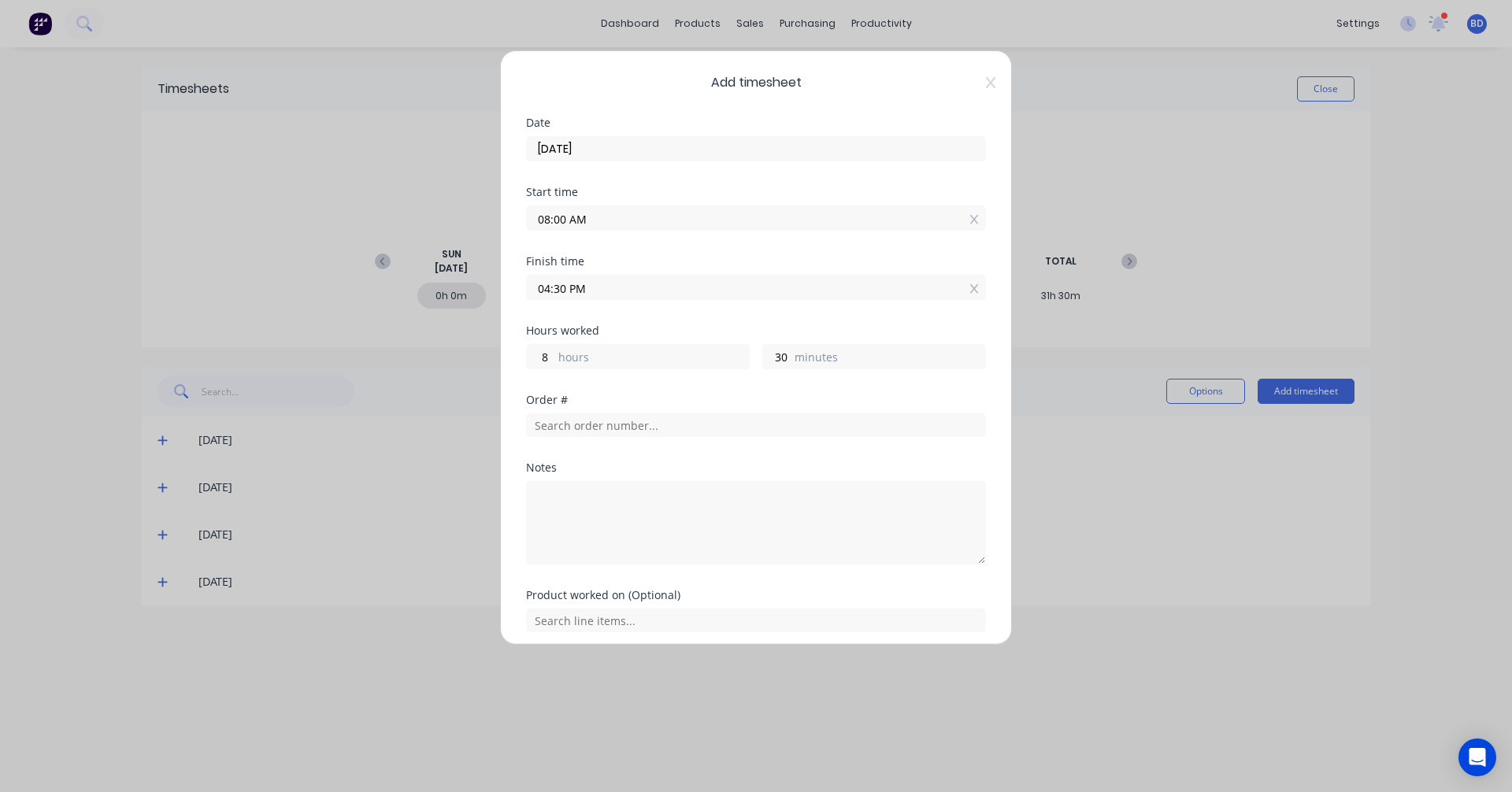
click at [564, 288] on input "04:30 PM" at bounding box center [756, 287] width 459 height 24
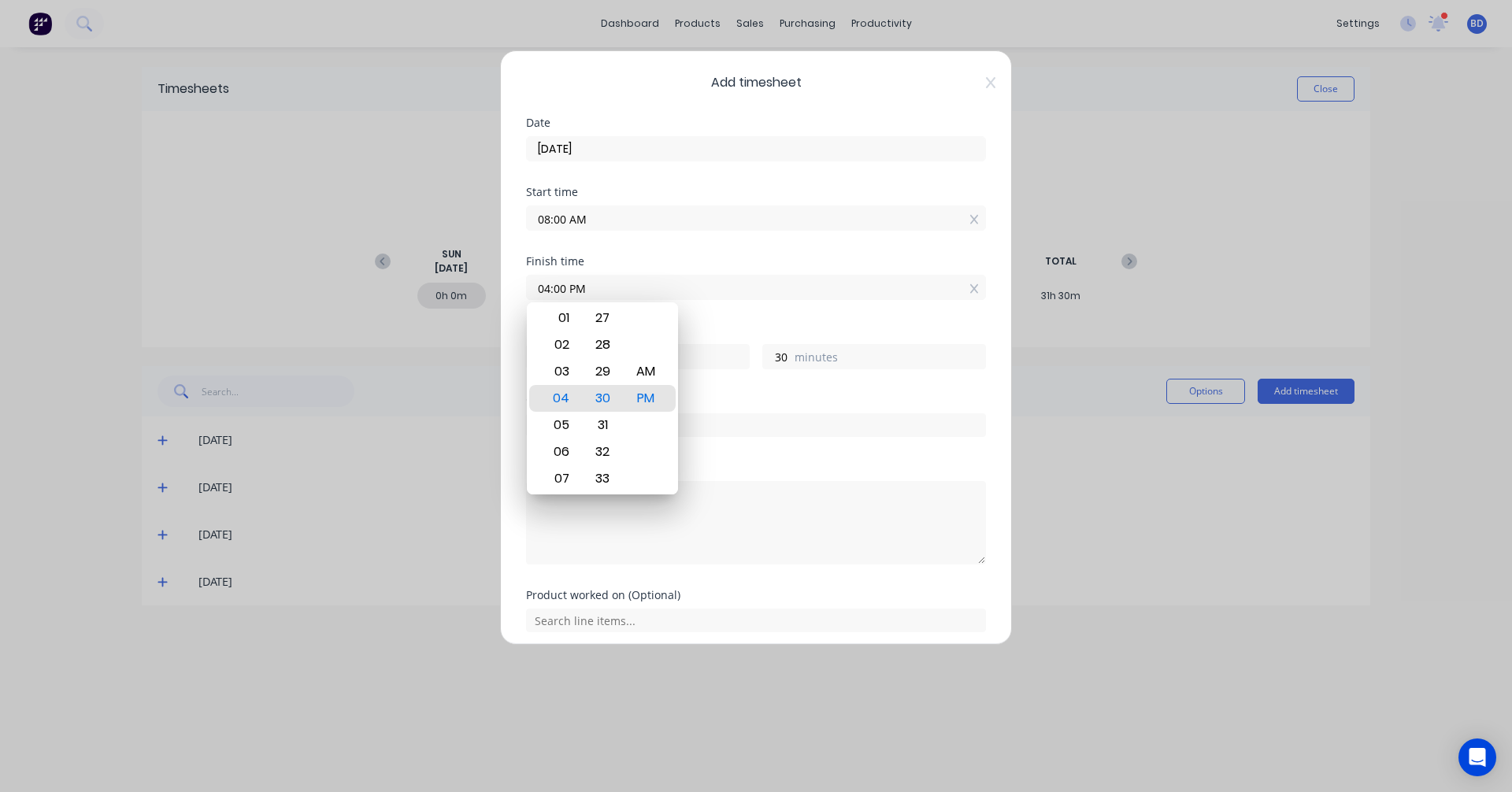
type input "04:00 PM"
type input "0"
click at [695, 308] on div "Finish time 04:00 PM" at bounding box center [755, 290] width 459 height 69
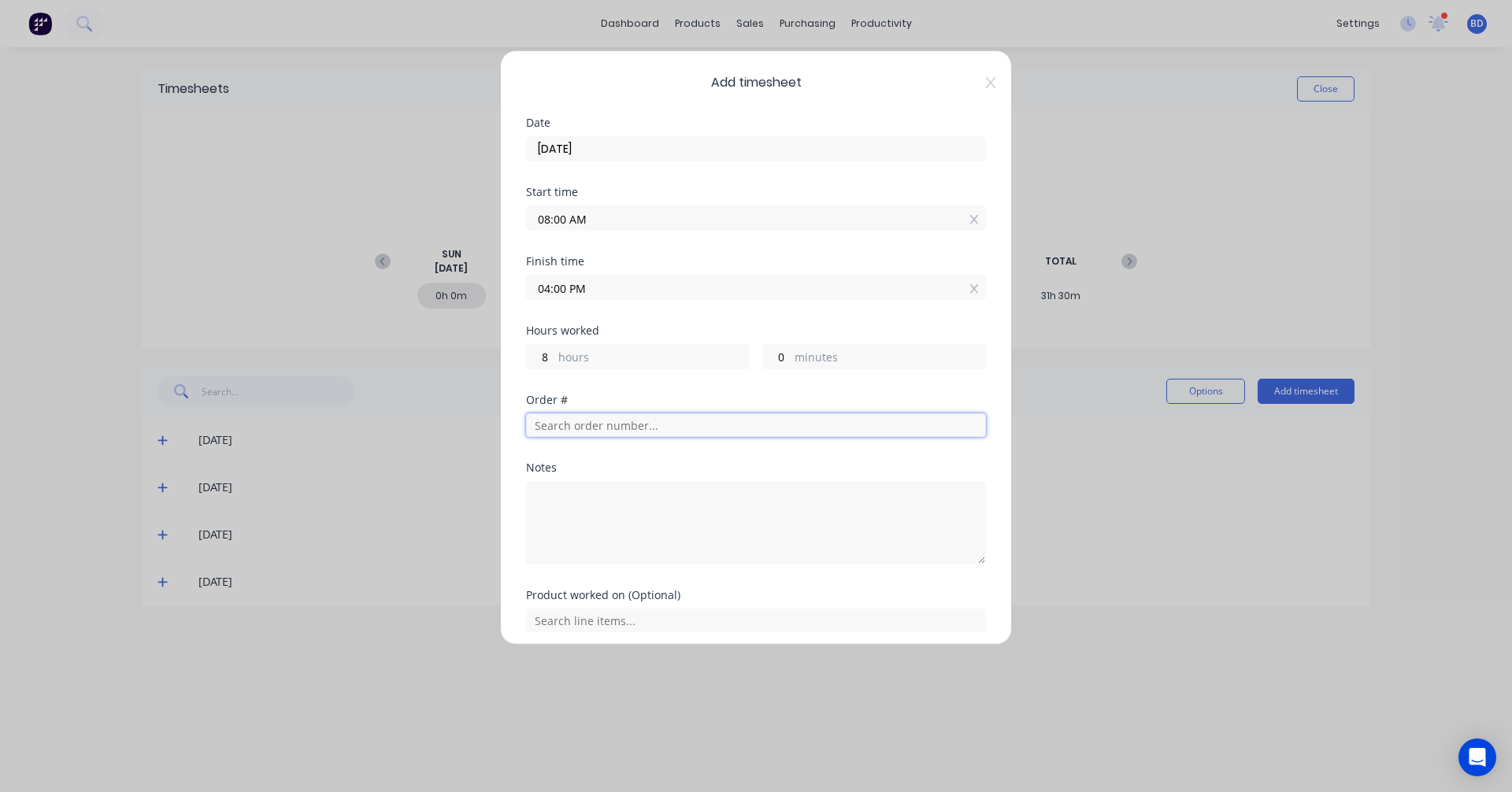
click at [684, 428] on input "text" at bounding box center [755, 424] width 459 height 24
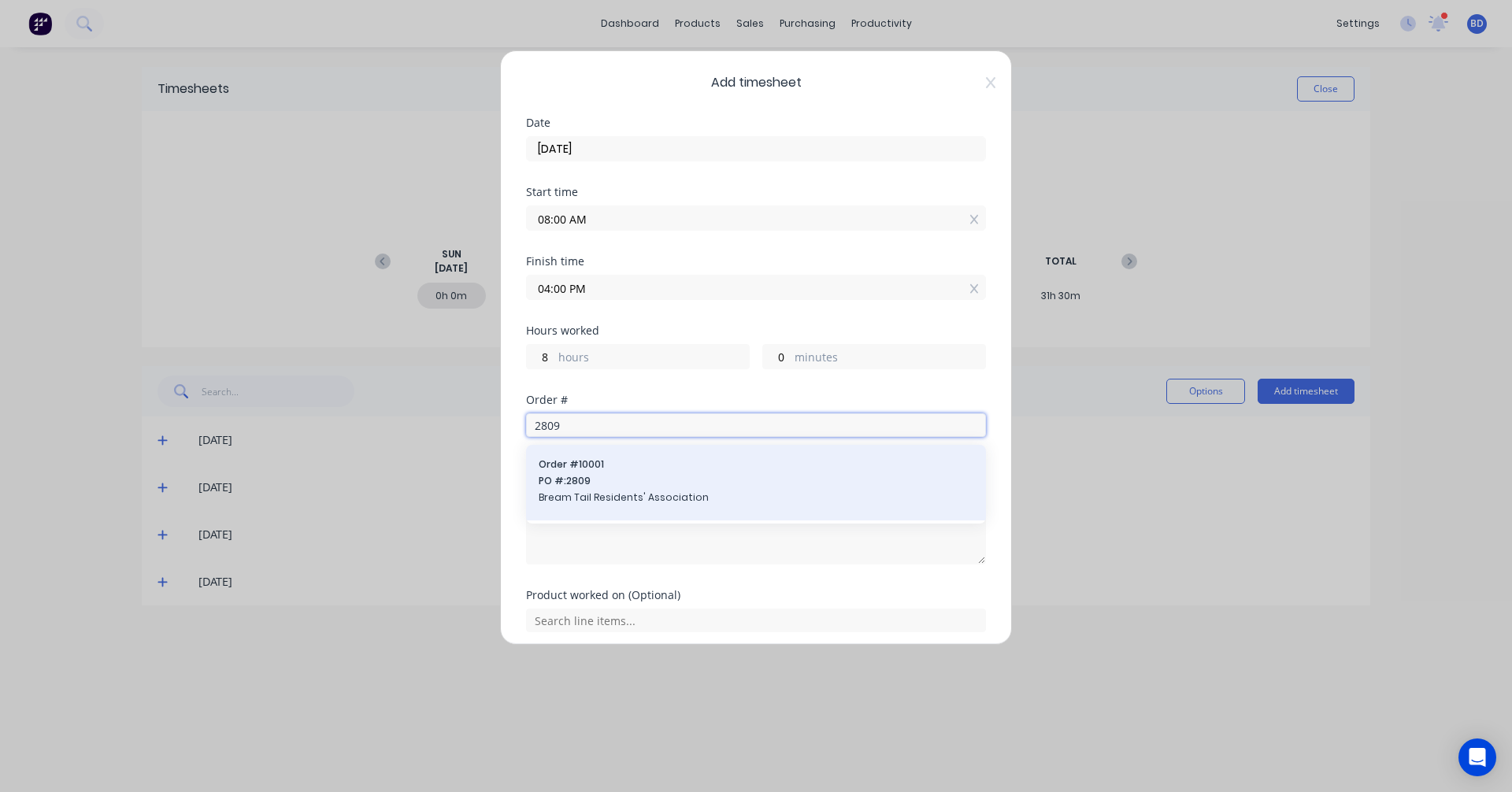
type input "2809"
click at [684, 483] on span "PO #: 2809" at bounding box center [756, 480] width 435 height 14
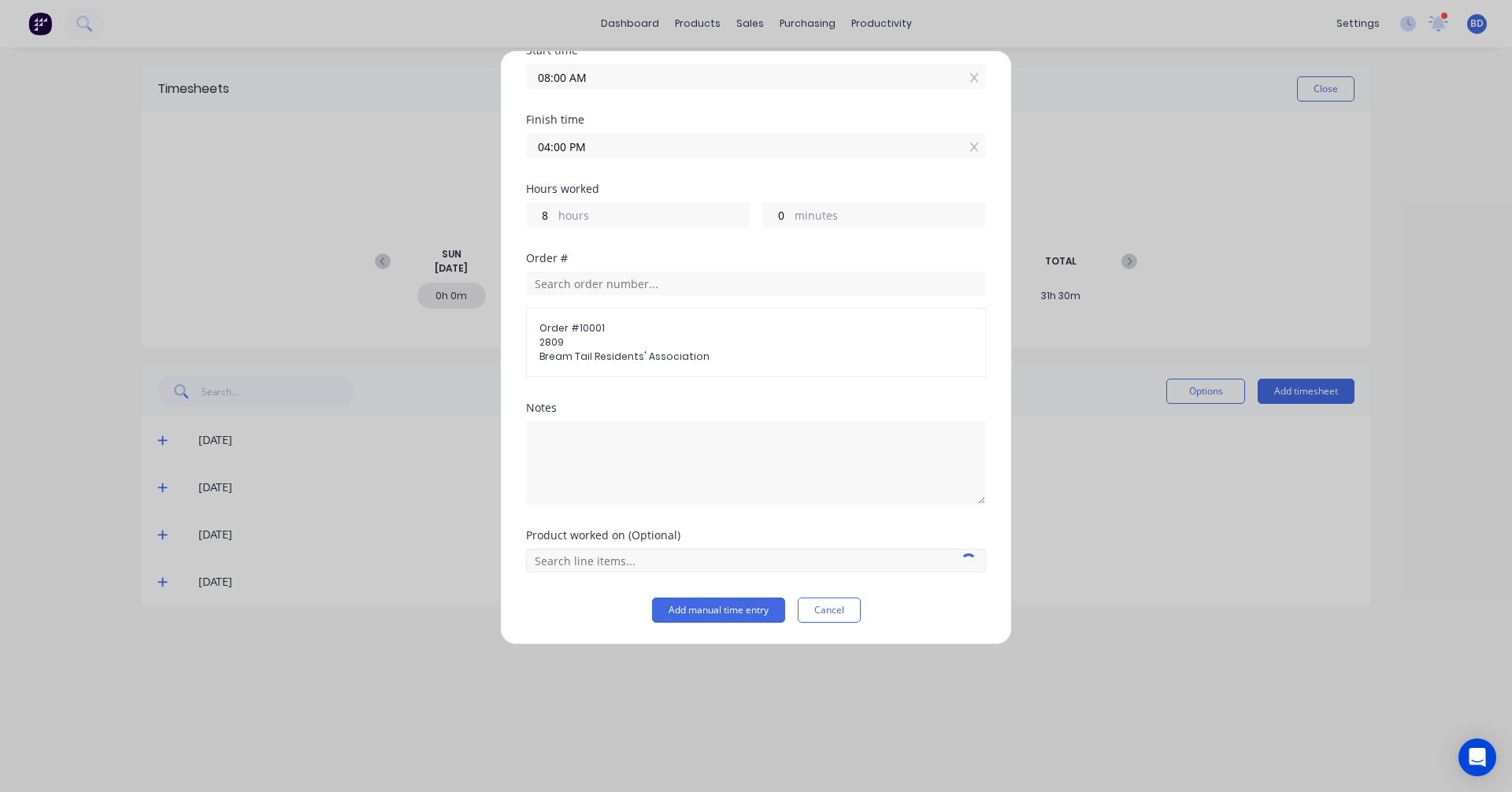
scroll to position [142, 0]
click at [658, 574] on div "Product worked on (Optional)" at bounding box center [755, 563] width 459 height 67
click at [660, 565] on input "text" at bounding box center [755, 559] width 459 height 24
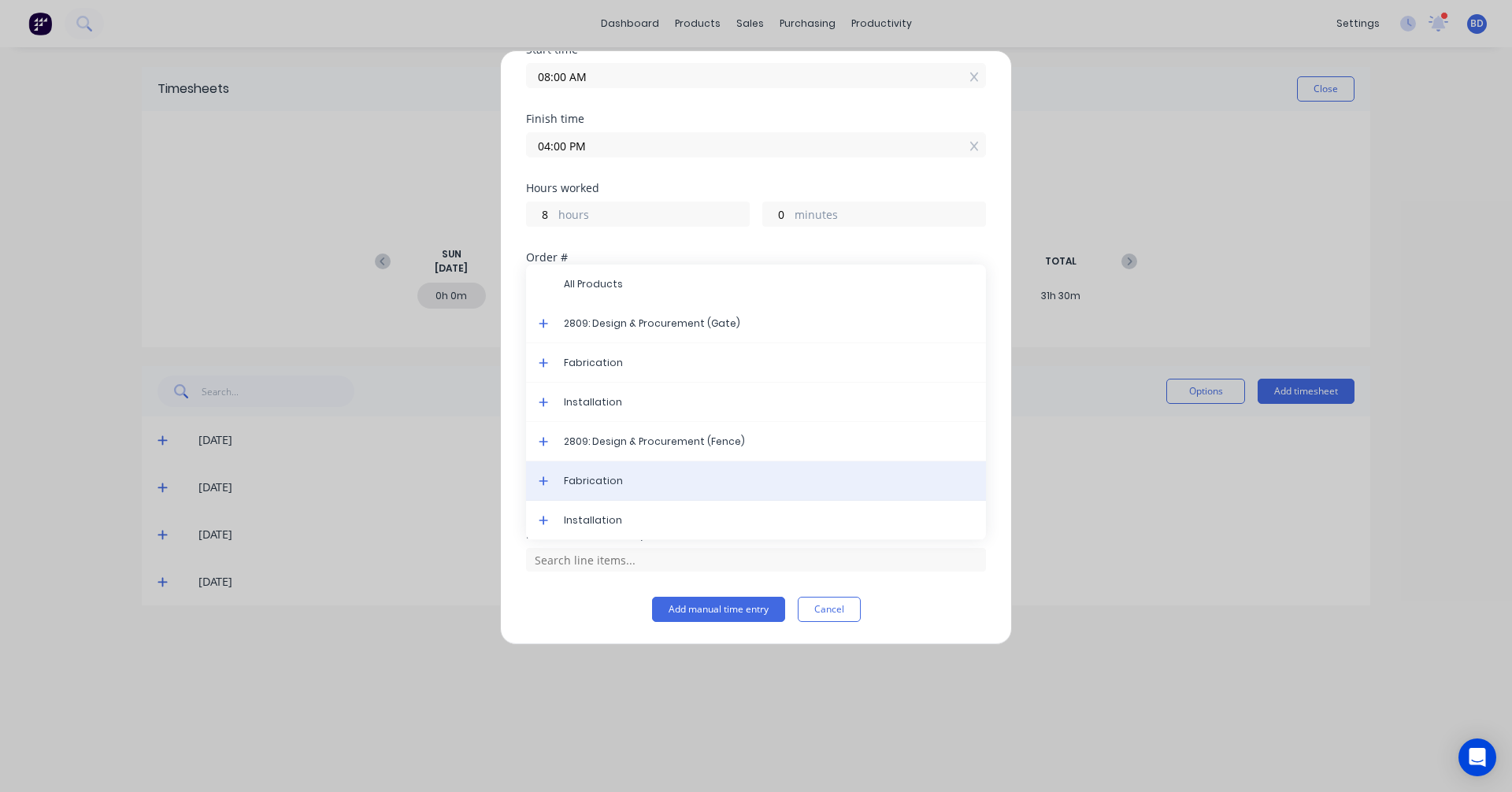
click at [638, 479] on span "Fabrication" at bounding box center [768, 480] width 409 height 14
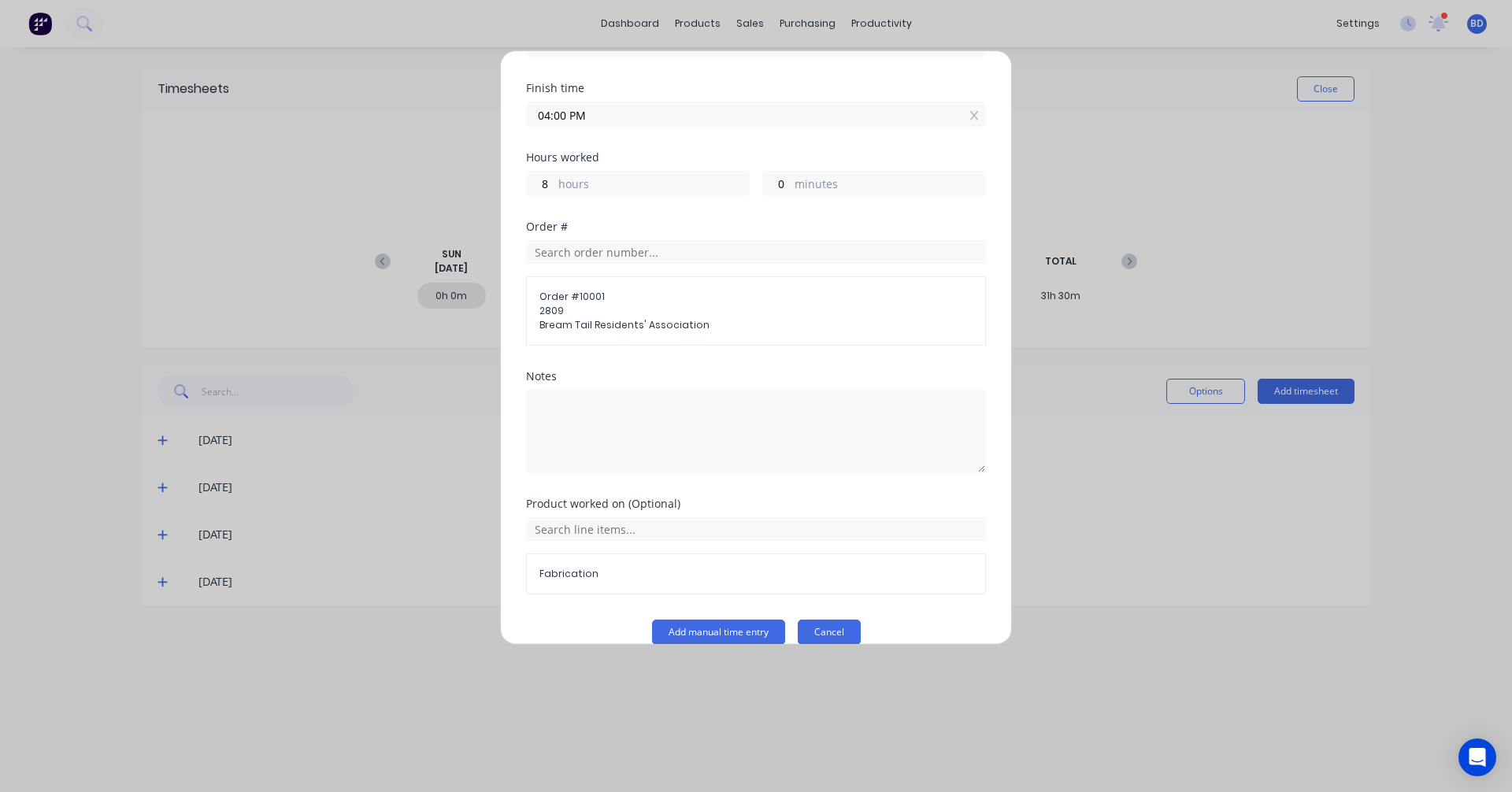
scroll to position [196, 0]
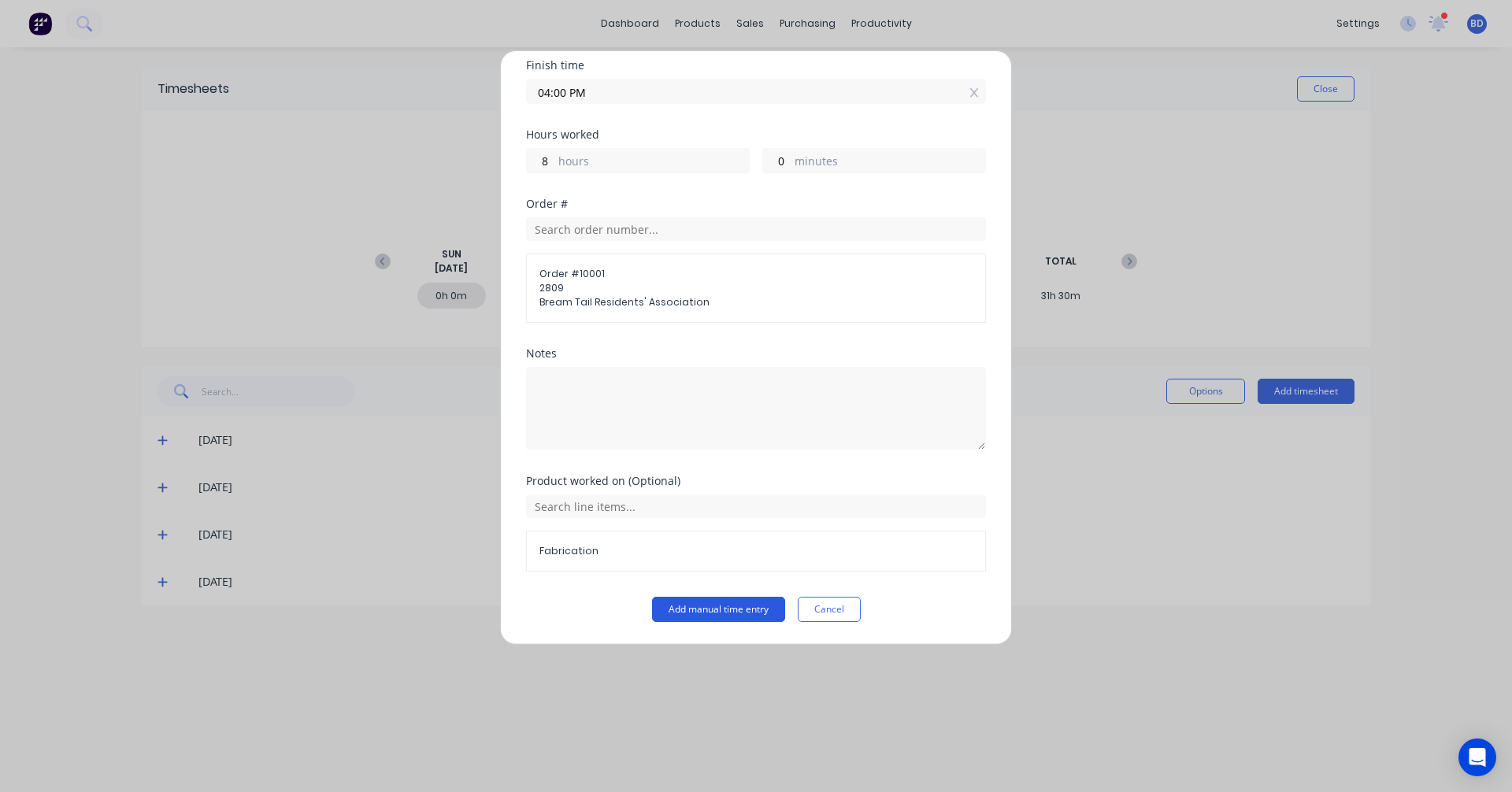
click at [707, 603] on button "Add manual time entry" at bounding box center [718, 609] width 133 height 26
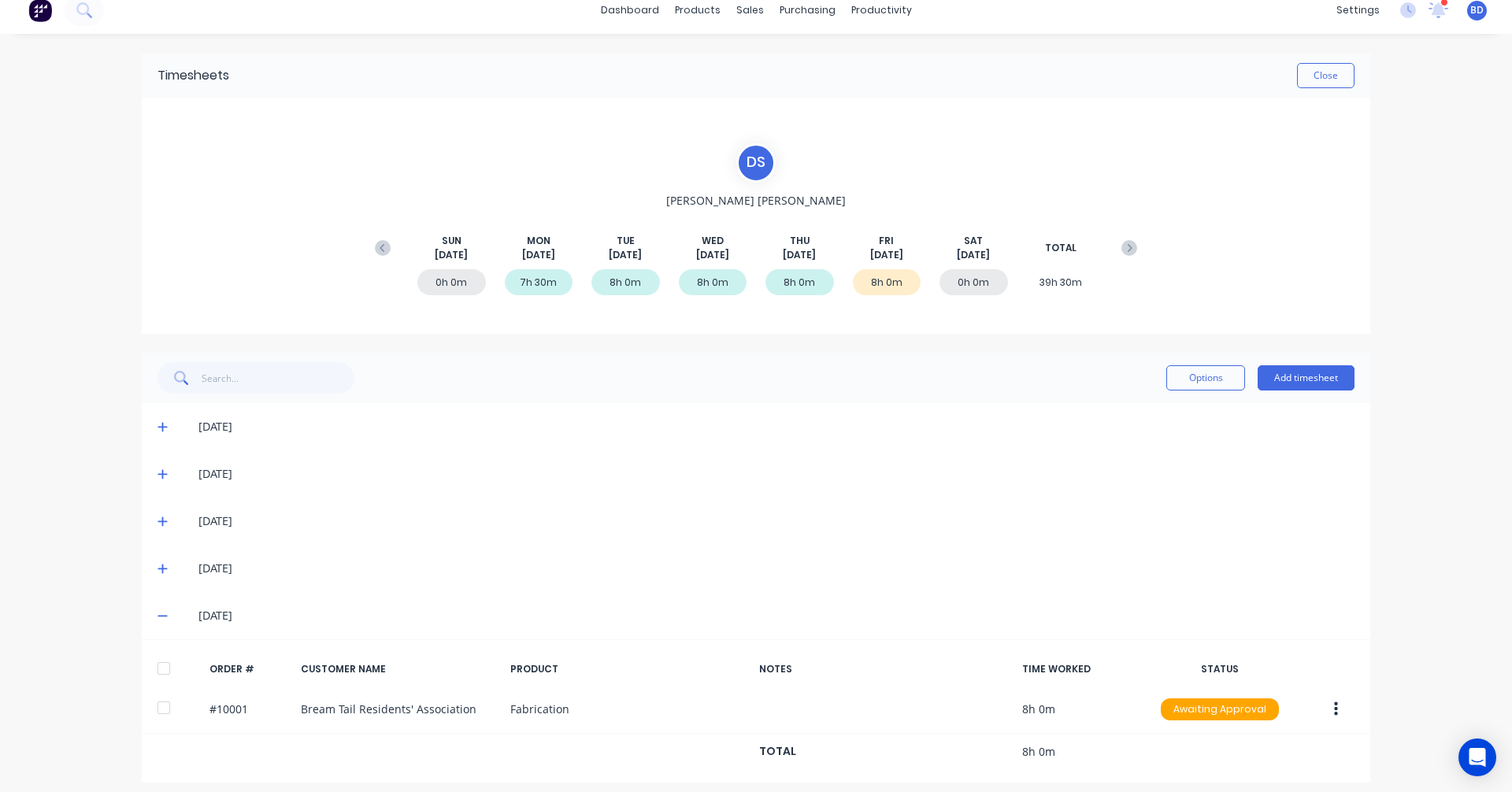
scroll to position [24, 0]
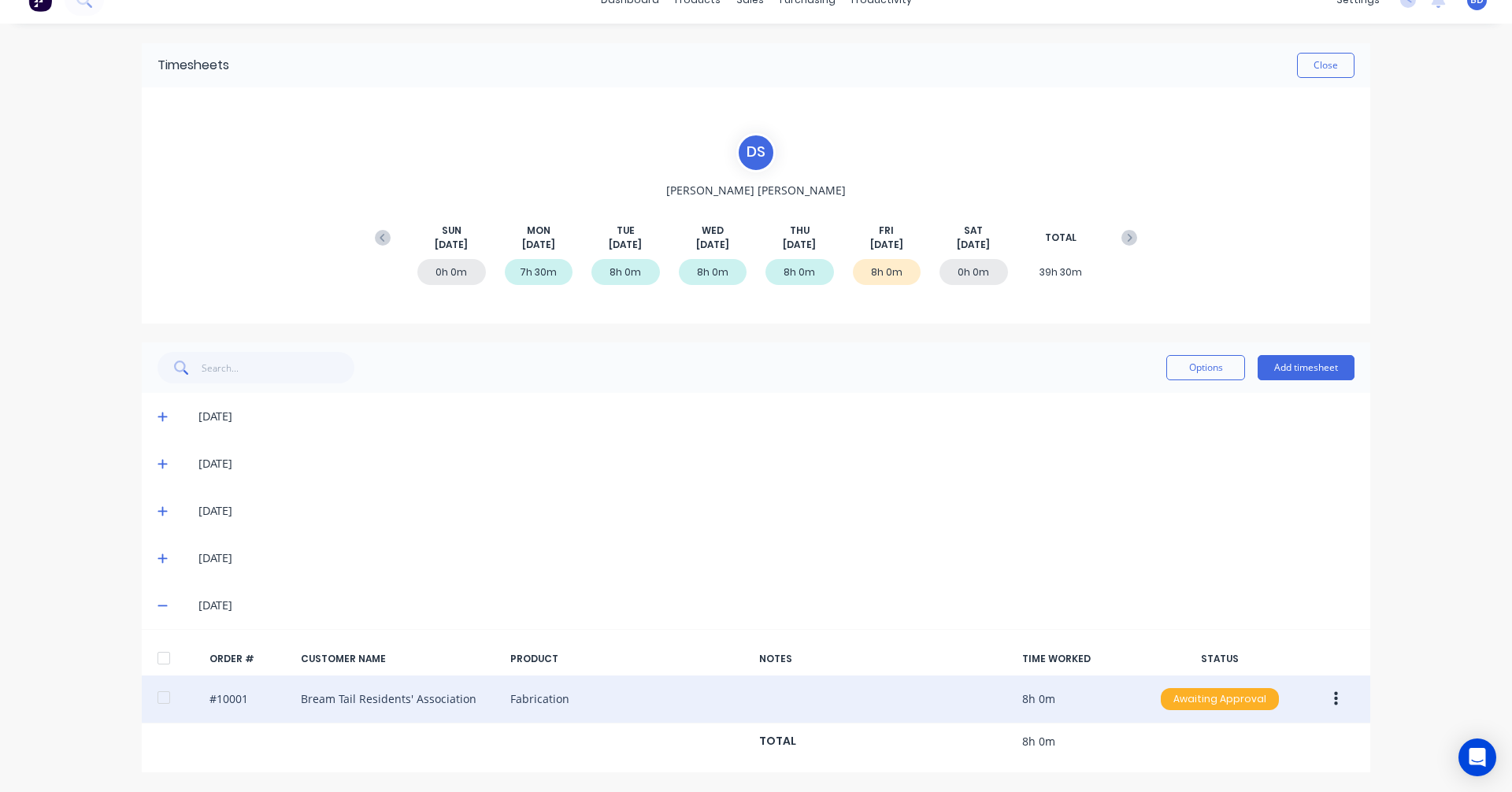
click at [1208, 692] on div "Awaiting Approval" at bounding box center [1219, 698] width 118 height 22
click at [1178, 772] on div "Approved" at bounding box center [1185, 778] width 129 height 22
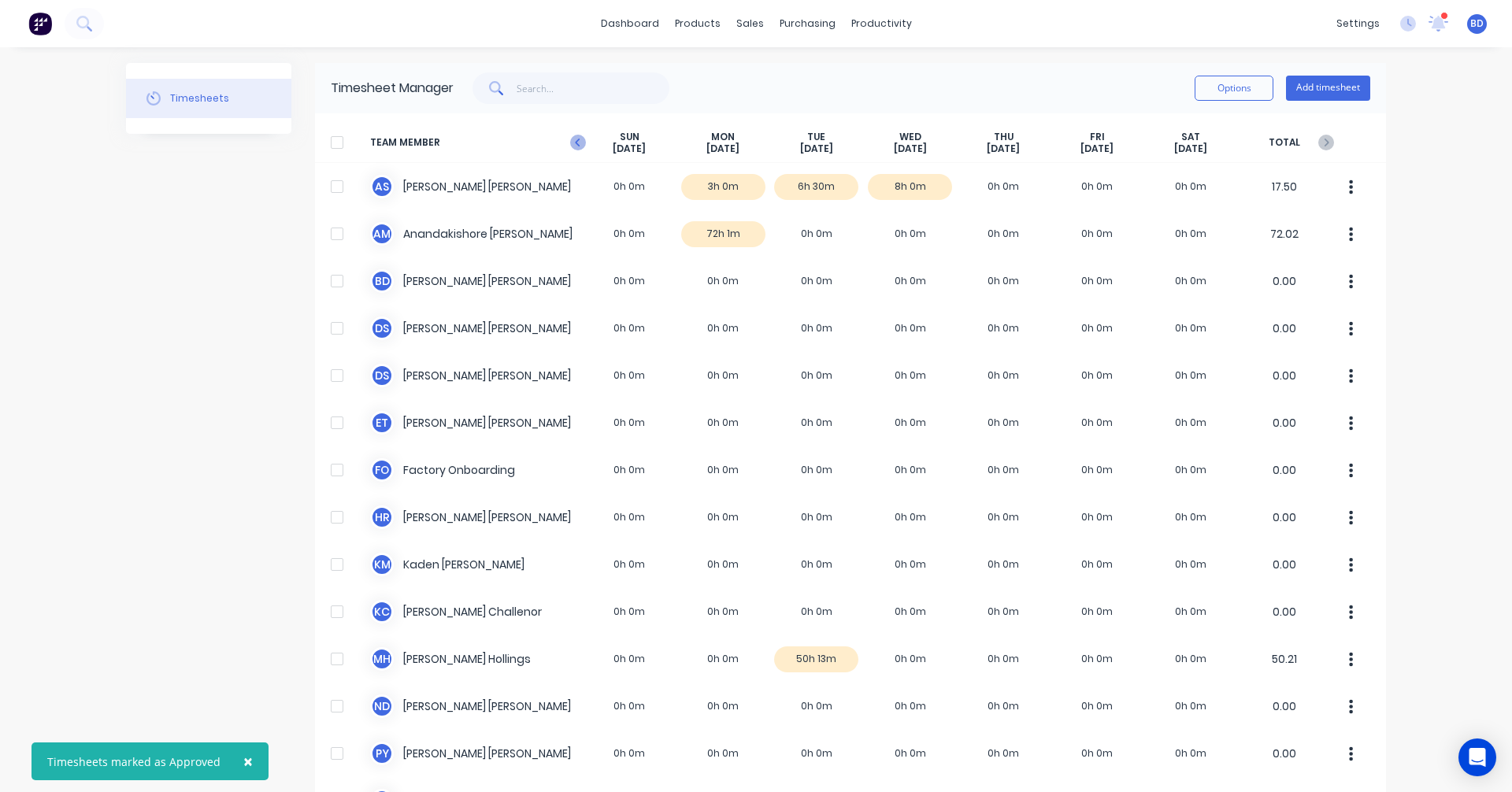
click at [575, 142] on icon at bounding box center [578, 142] width 16 height 16
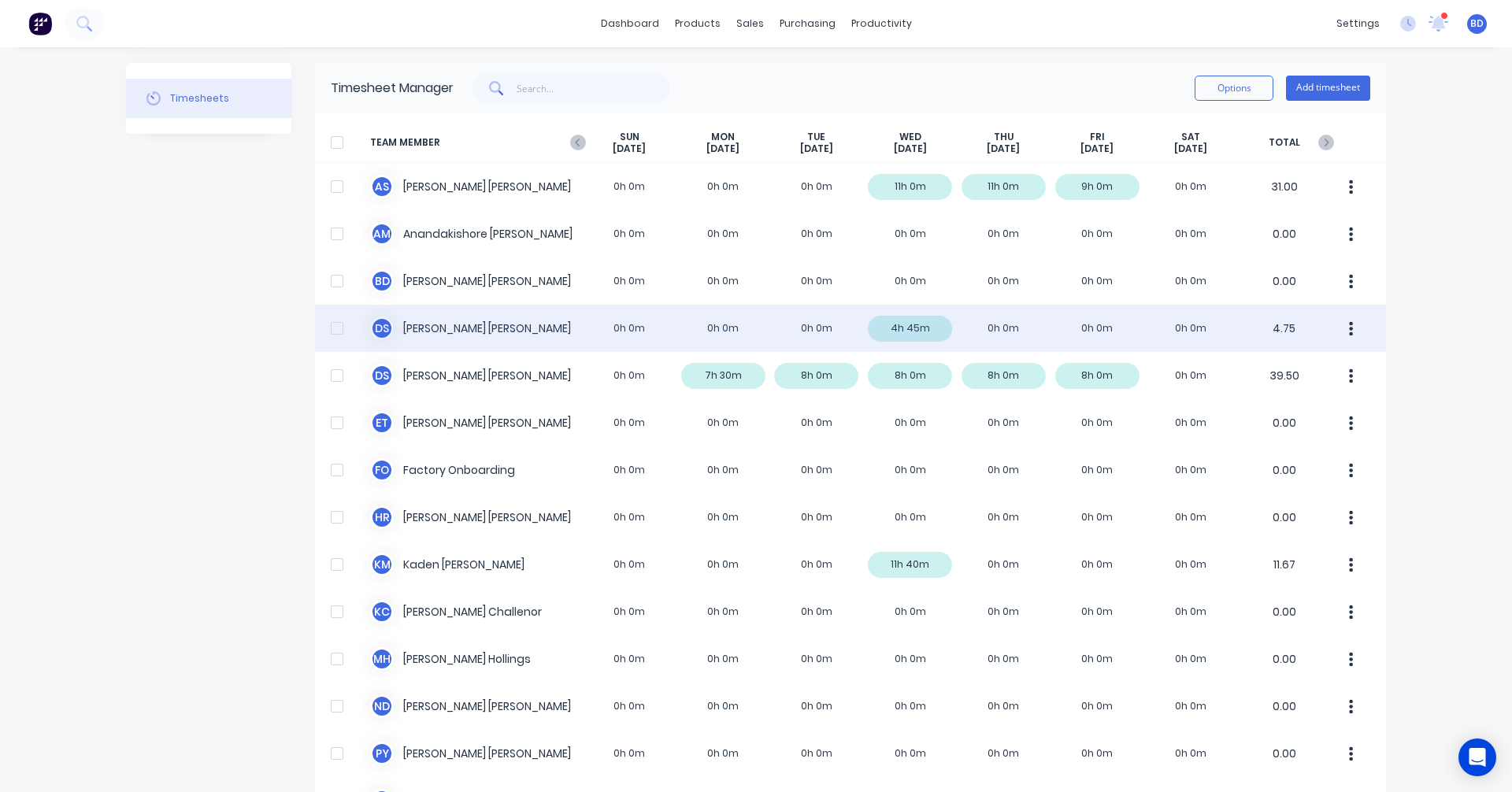
click at [1107, 328] on div "D S Darrin Sangster 0h 0m 0h 0m 0h 0m 4h 45m 0h 0m 0h 0m 0h 0m 4.75" at bounding box center [850, 329] width 1071 height 47
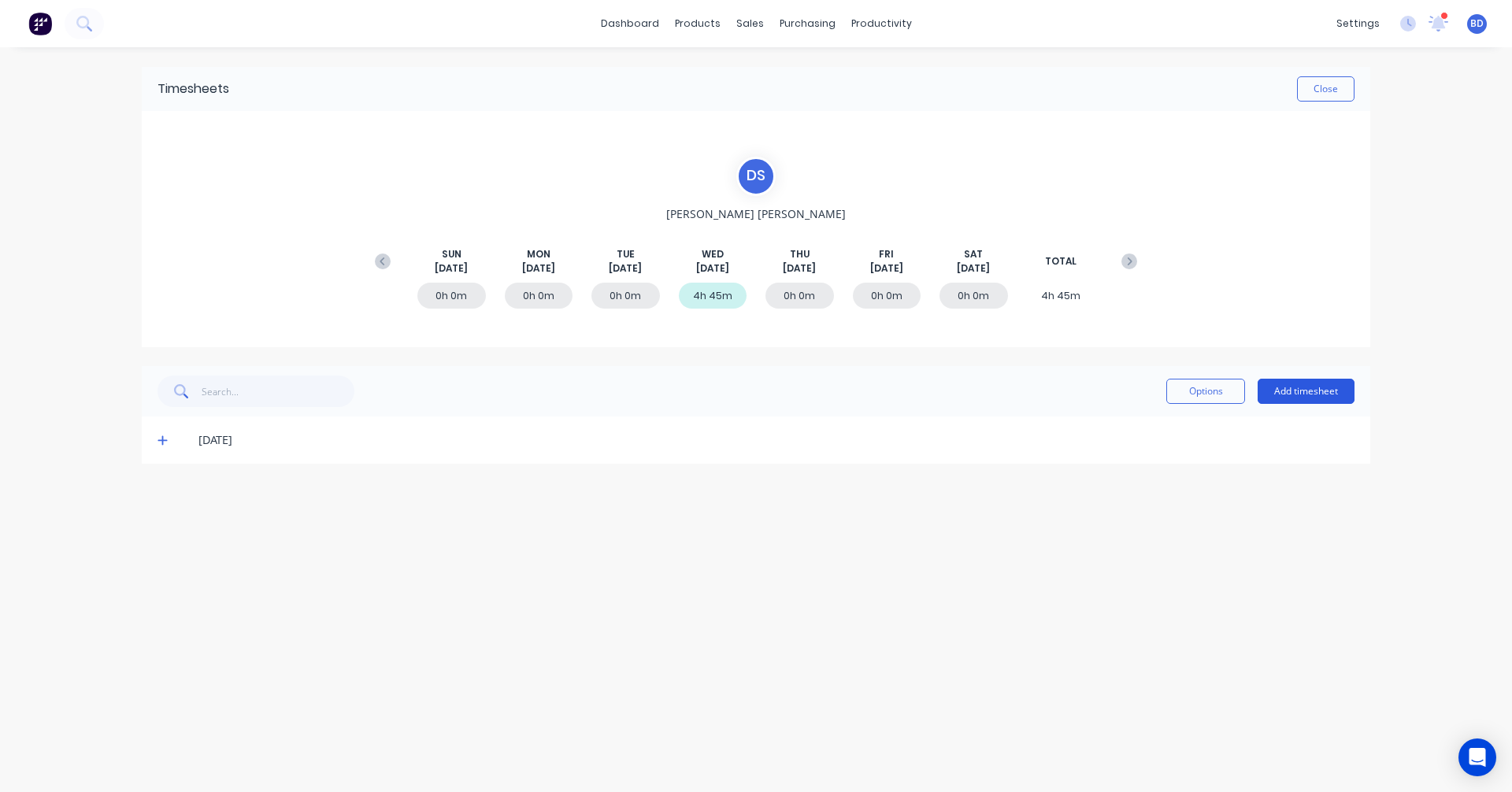
click at [1338, 393] on button "Add timesheet" at bounding box center [1305, 391] width 97 height 26
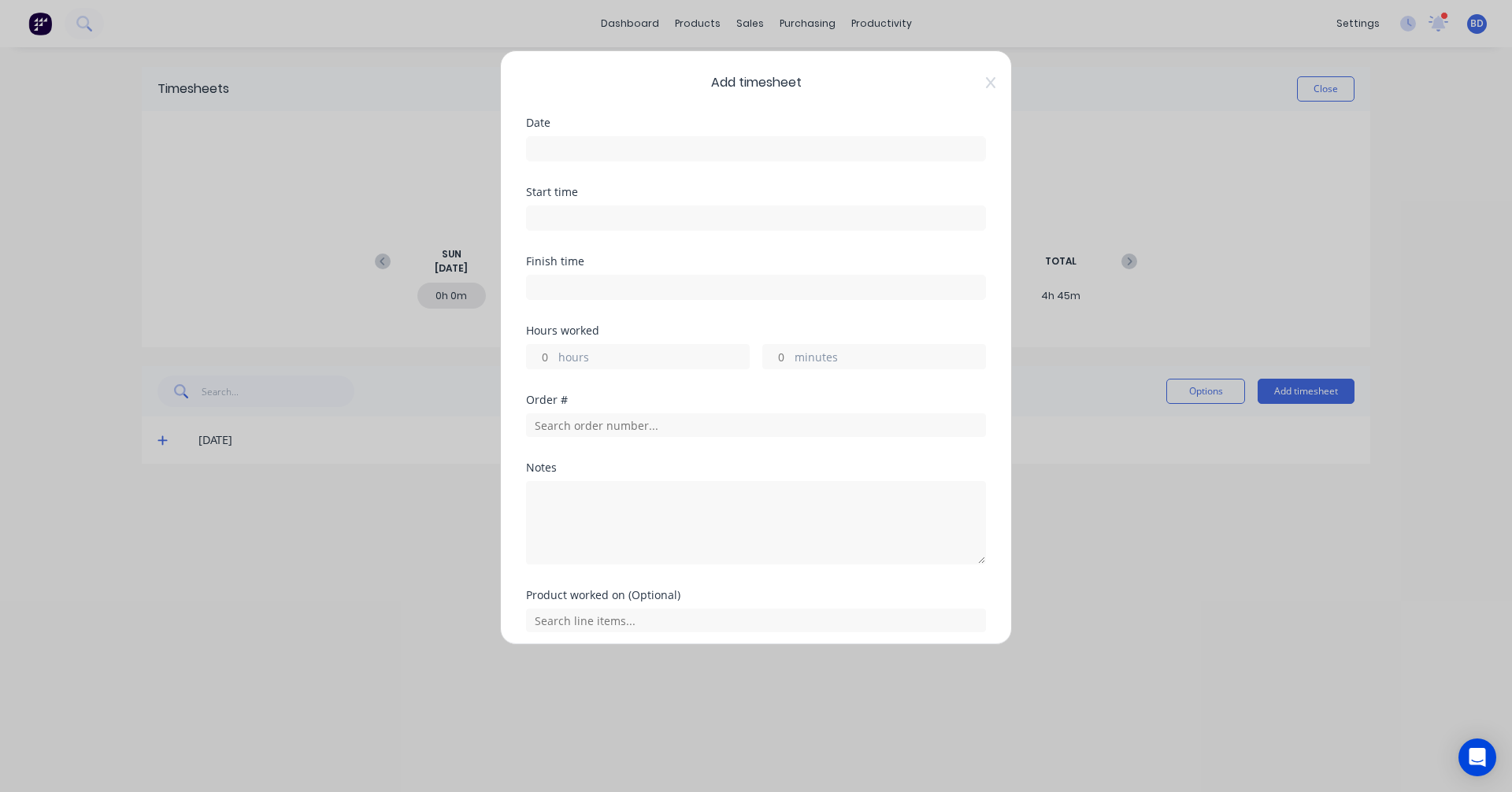
click at [600, 150] on input at bounding box center [756, 149] width 459 height 24
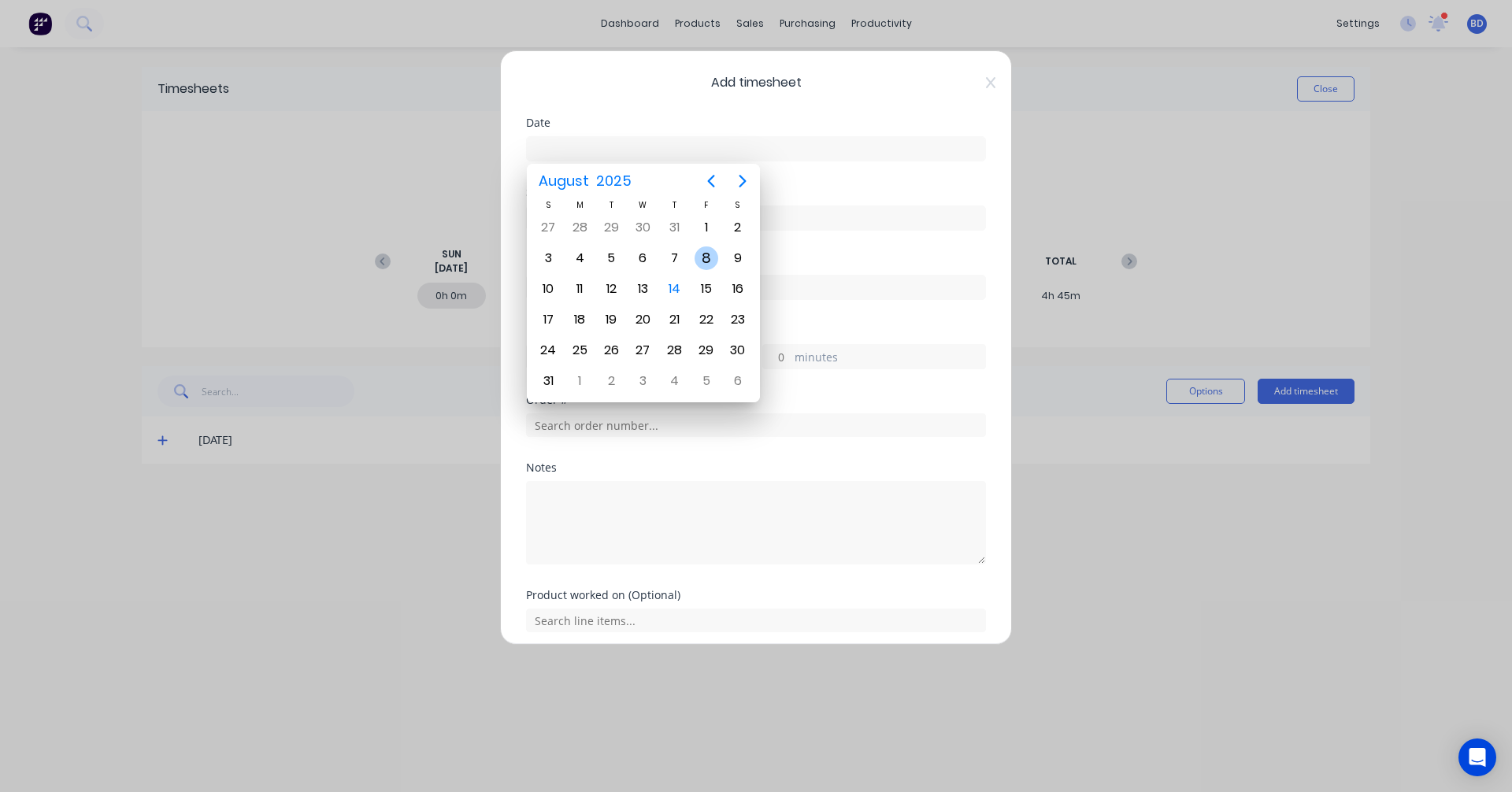
click at [703, 254] on div "8" at bounding box center [706, 258] width 24 height 24
type input "08/08/2025"
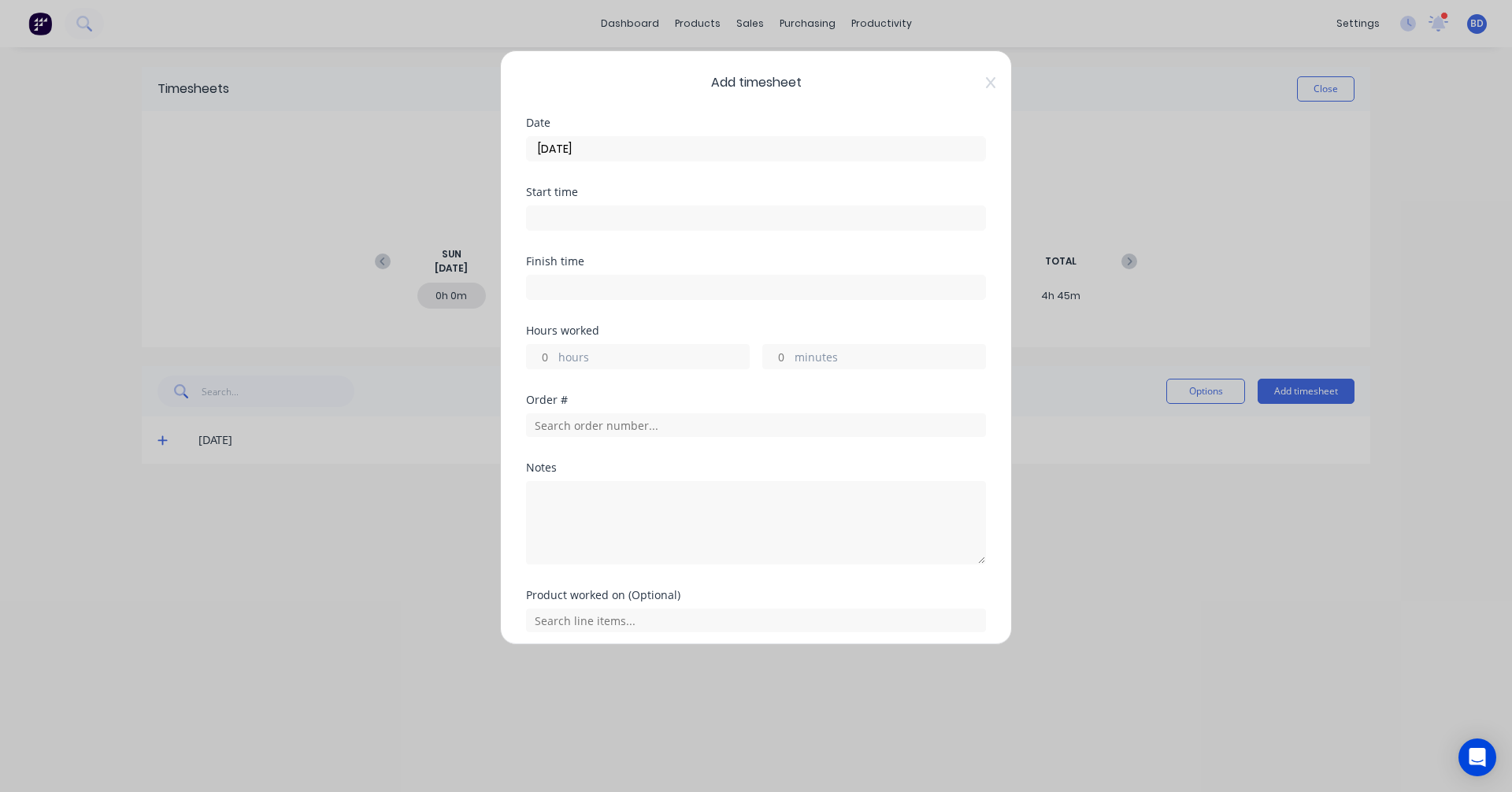
click at [630, 200] on div "Start time" at bounding box center [755, 208] width 459 height 45
click at [625, 214] on input at bounding box center [756, 218] width 459 height 24
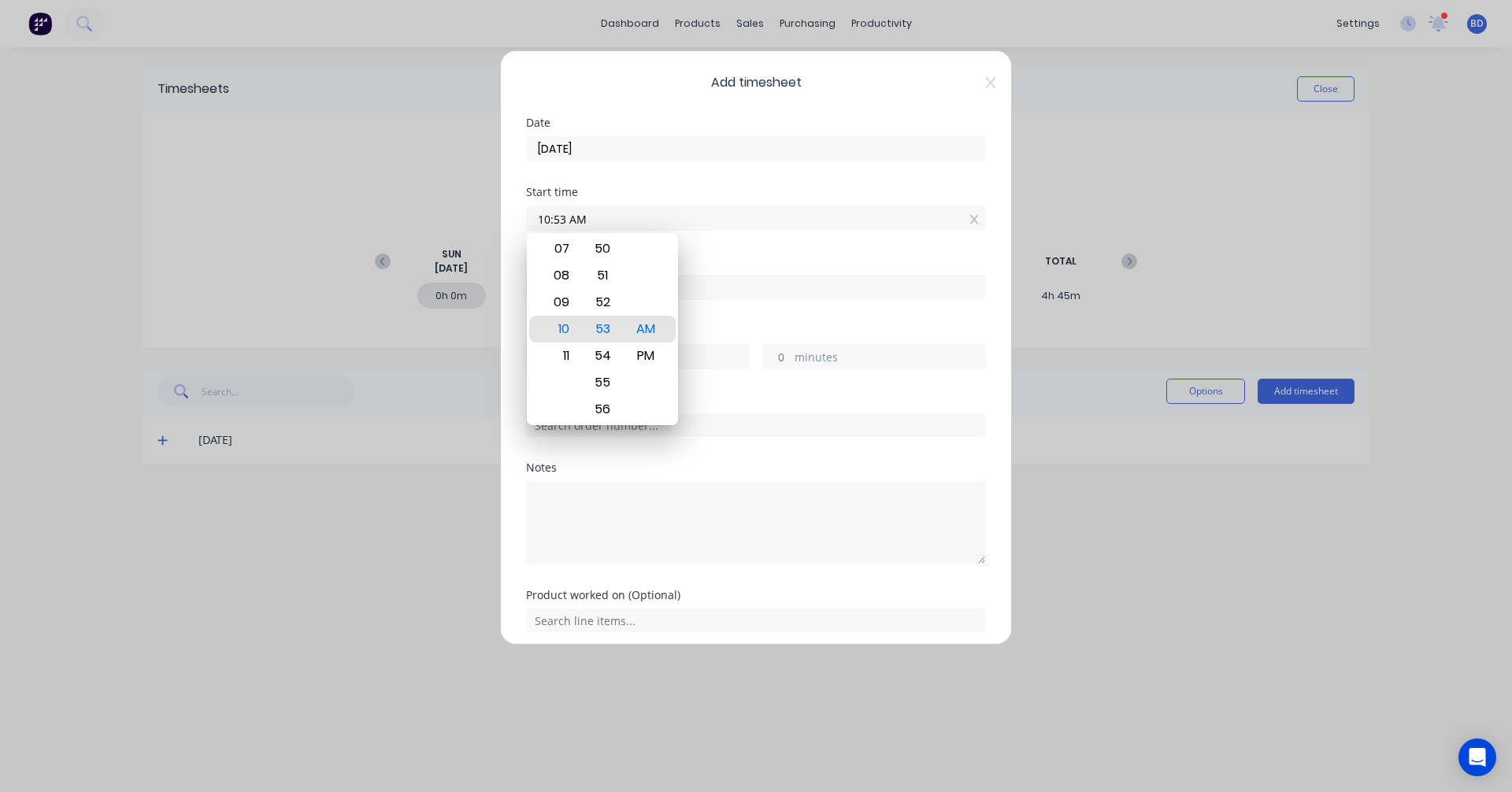
drag, startPoint x: 629, startPoint y: 224, endPoint x: 429, endPoint y: 210, distance: 200.5
click at [429, 210] on div "Add timesheet Date 08/08/2025 Start time 10:53 AM Finish time Hours worked hour…" at bounding box center [756, 396] width 1512 height 792
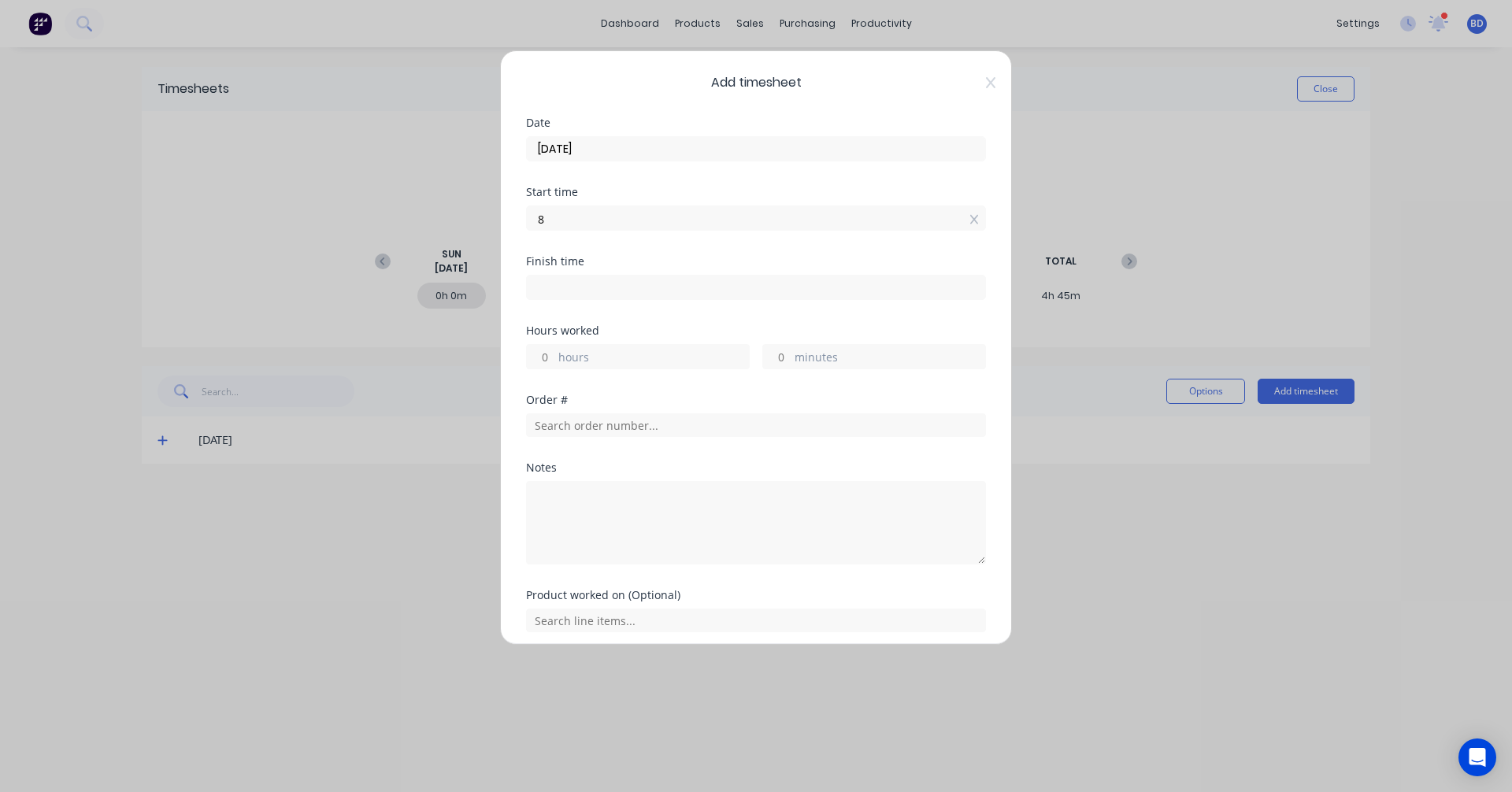
type input "08:00 AM"
click at [624, 264] on div "Finish time" at bounding box center [755, 261] width 459 height 11
click at [622, 290] on input at bounding box center [756, 287] width 459 height 24
type input "10:53 AM"
type input "2"
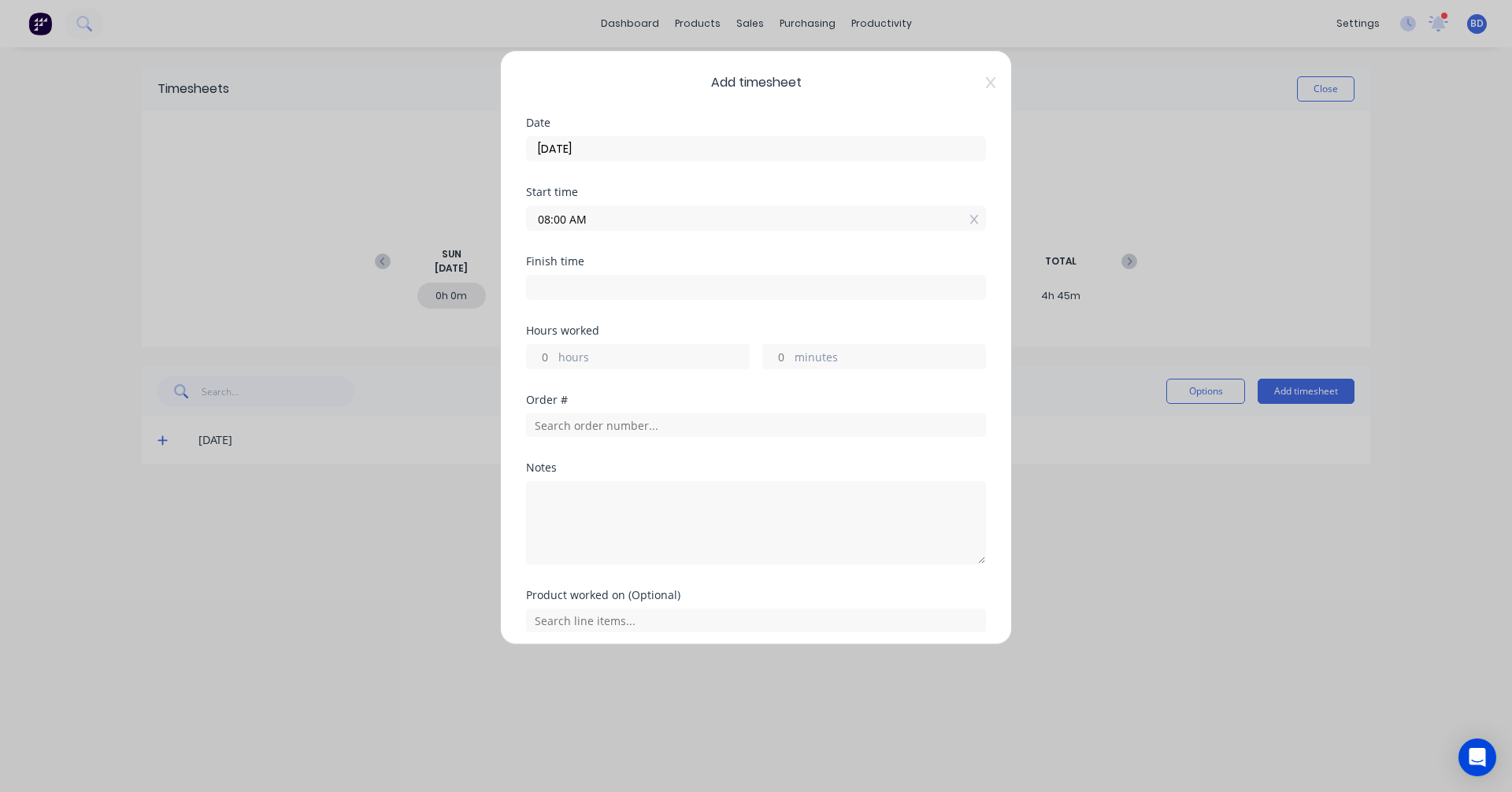
type input "53"
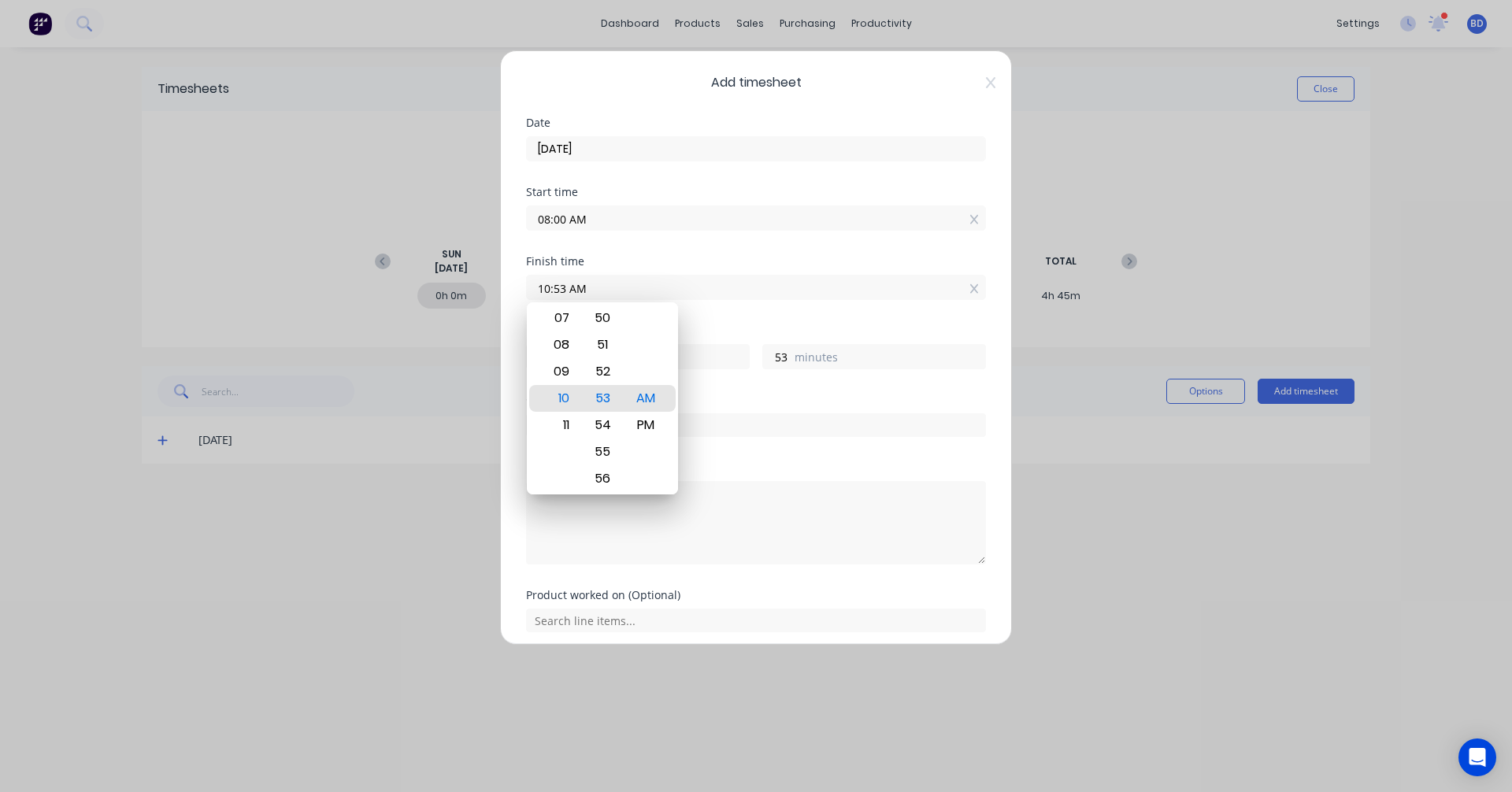
drag, startPoint x: 626, startPoint y: 297, endPoint x: 461, endPoint y: 277, distance: 166.2
click at [461, 277] on div "Add timesheet Date 08/08/2025 Start time 08:00 AM Finish time 10:53 AM Hours wo…" at bounding box center [756, 396] width 1512 height 792
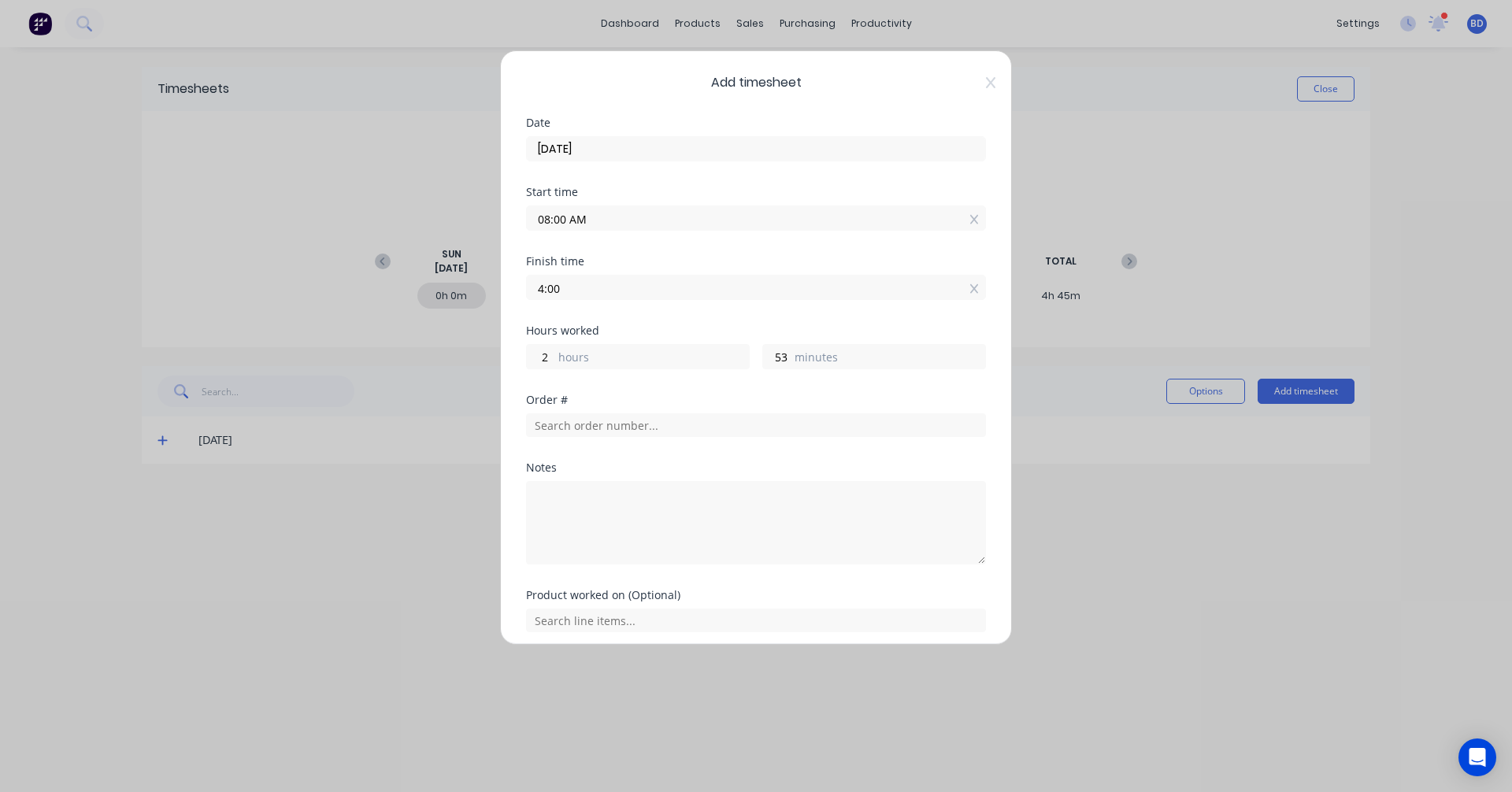
type input "04:00 AM"
type input "-4"
type input "0"
click at [819, 392] on div "Hours worked -4 negative number is not allowed hours 0 minutes" at bounding box center [755, 359] width 459 height 69
click at [646, 288] on input "04:00 AM" at bounding box center [756, 287] width 459 height 24
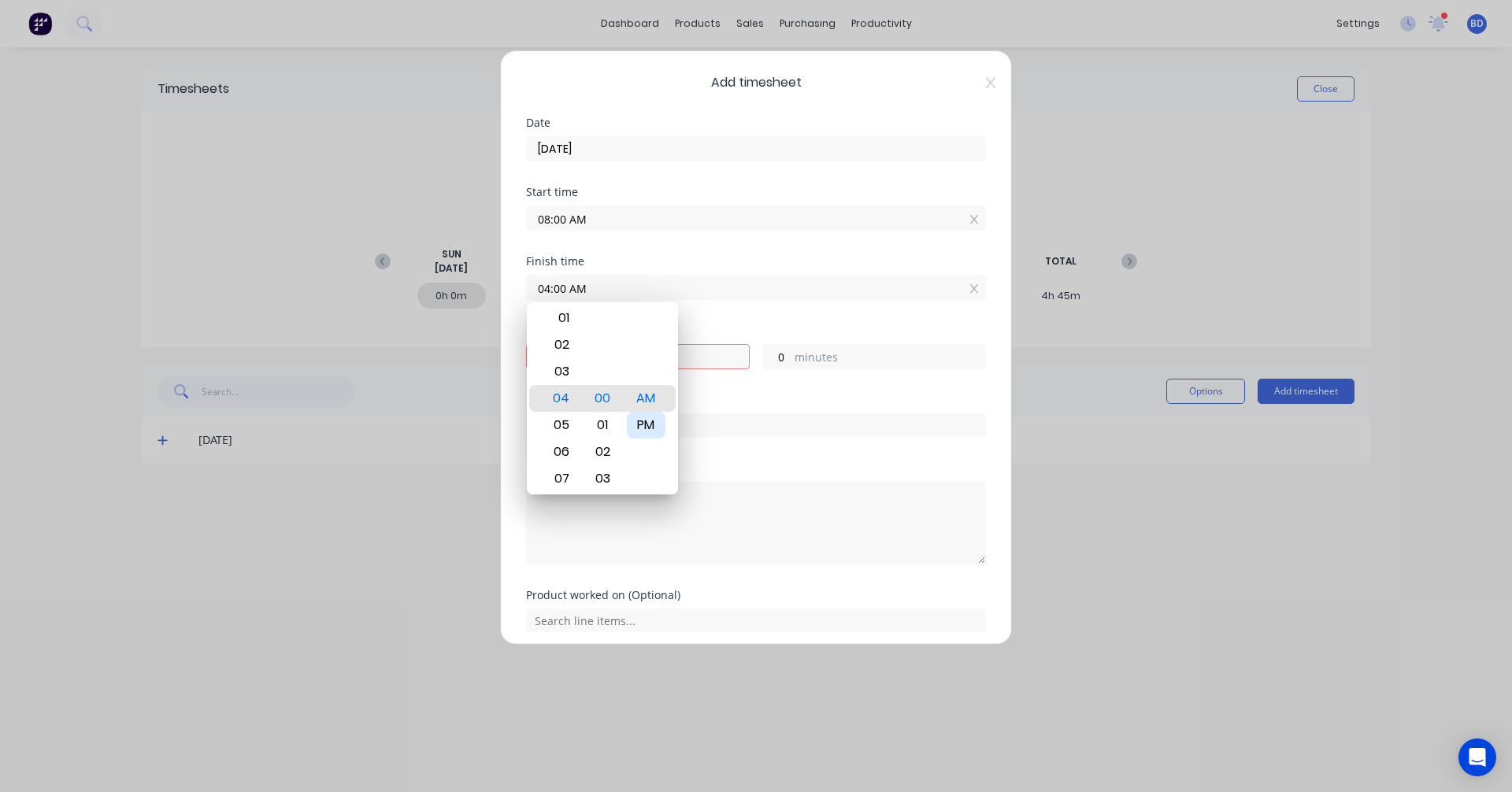
click at [645, 425] on div "PM" at bounding box center [646, 425] width 39 height 27
type input "04:00 PM"
type input "8"
click at [739, 324] on div "Finish time 04:00 PM" at bounding box center [755, 290] width 459 height 69
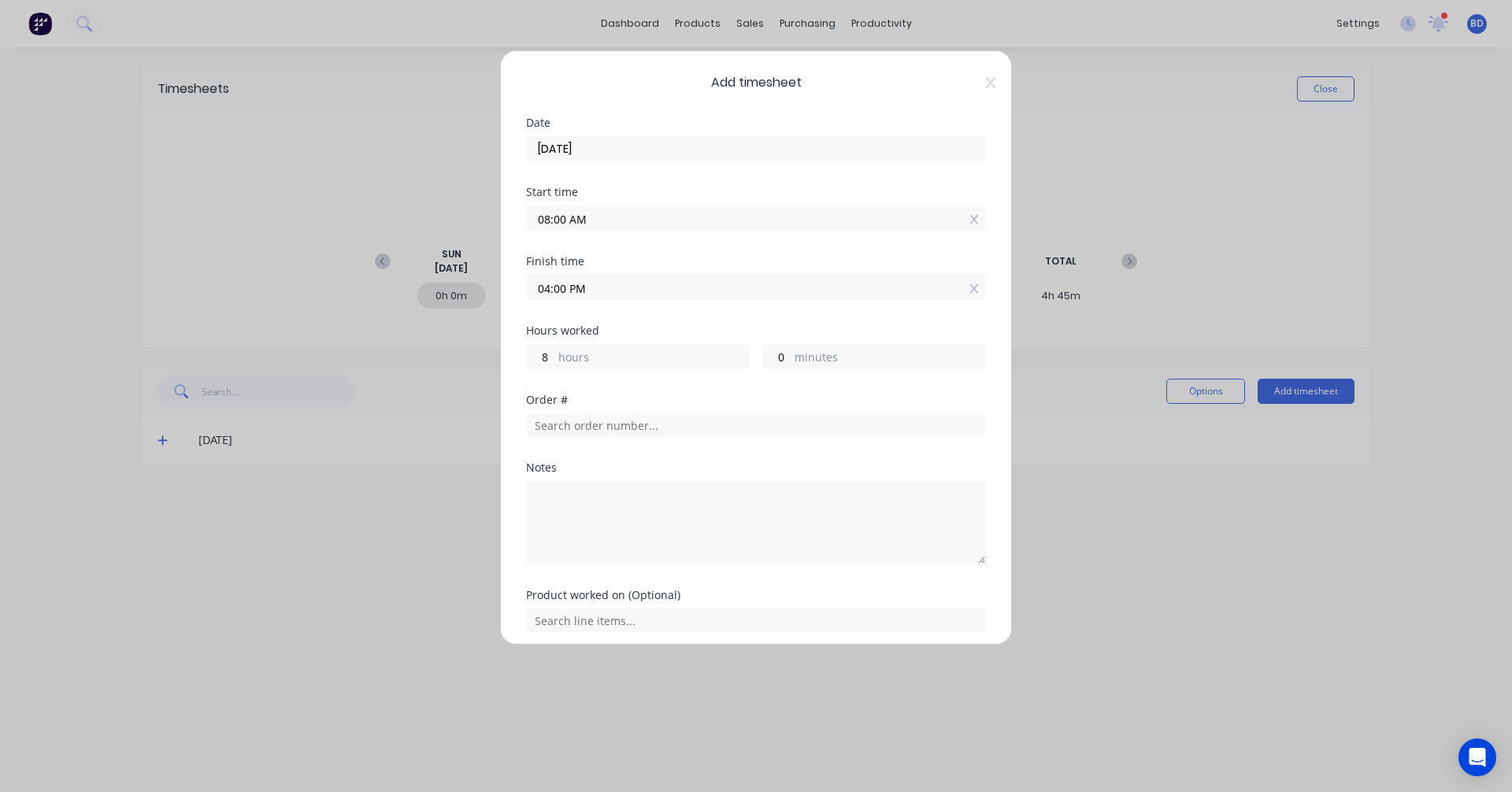
scroll to position [61, 0]
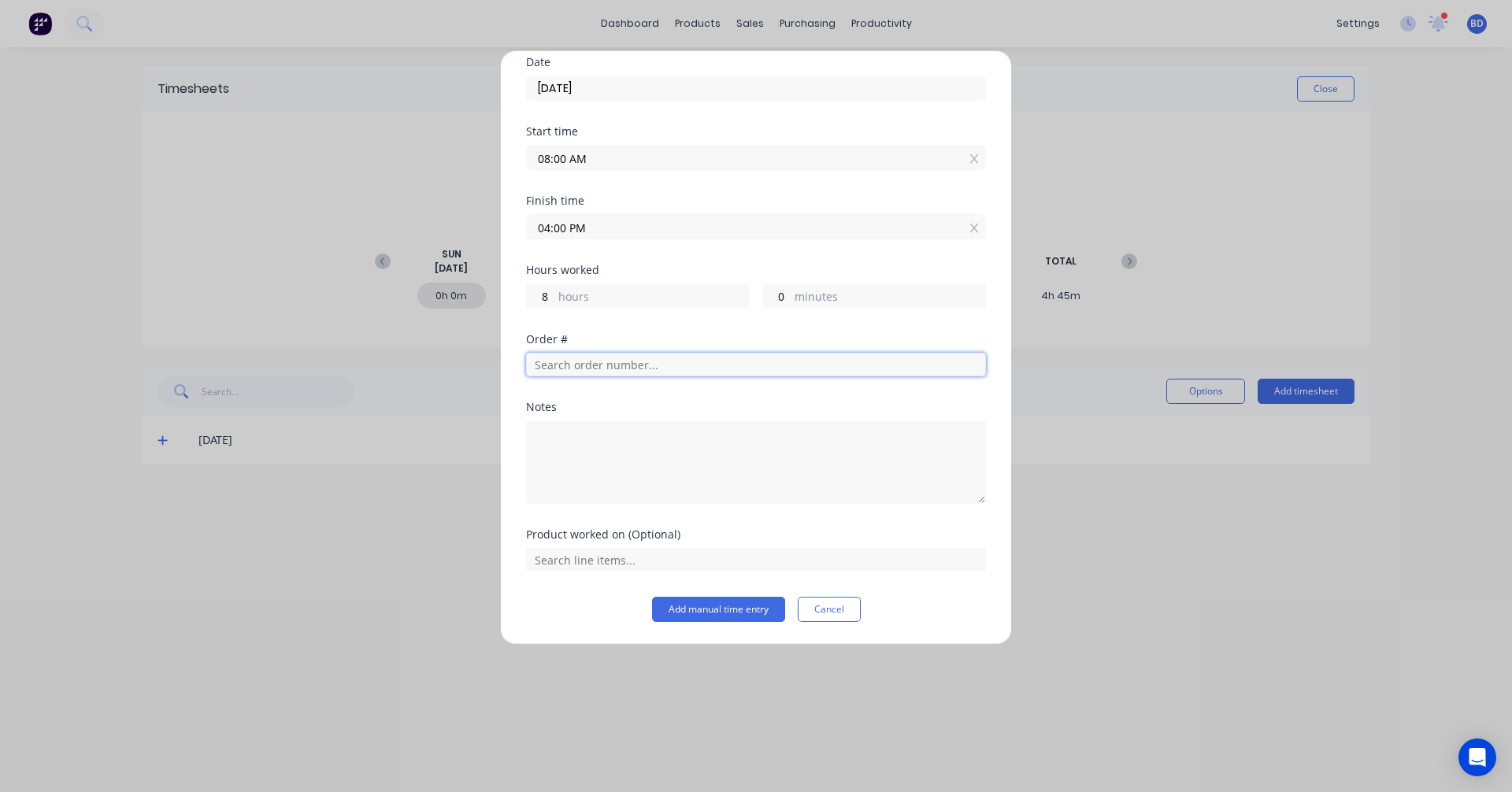
click at [691, 372] on input "text" at bounding box center [755, 364] width 459 height 24
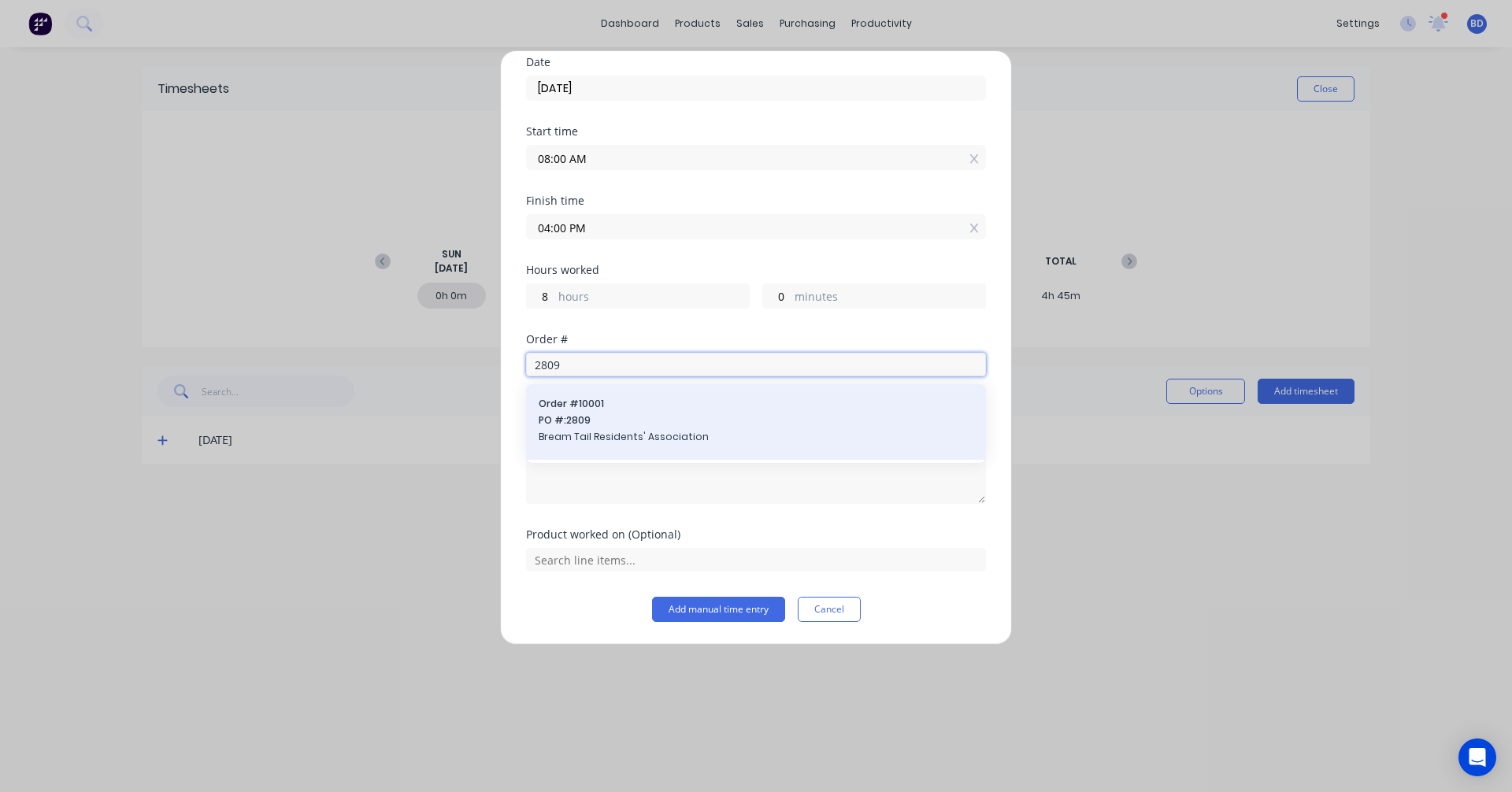
type input "2809"
click at [688, 423] on span "PO #: 2809" at bounding box center [756, 420] width 435 height 14
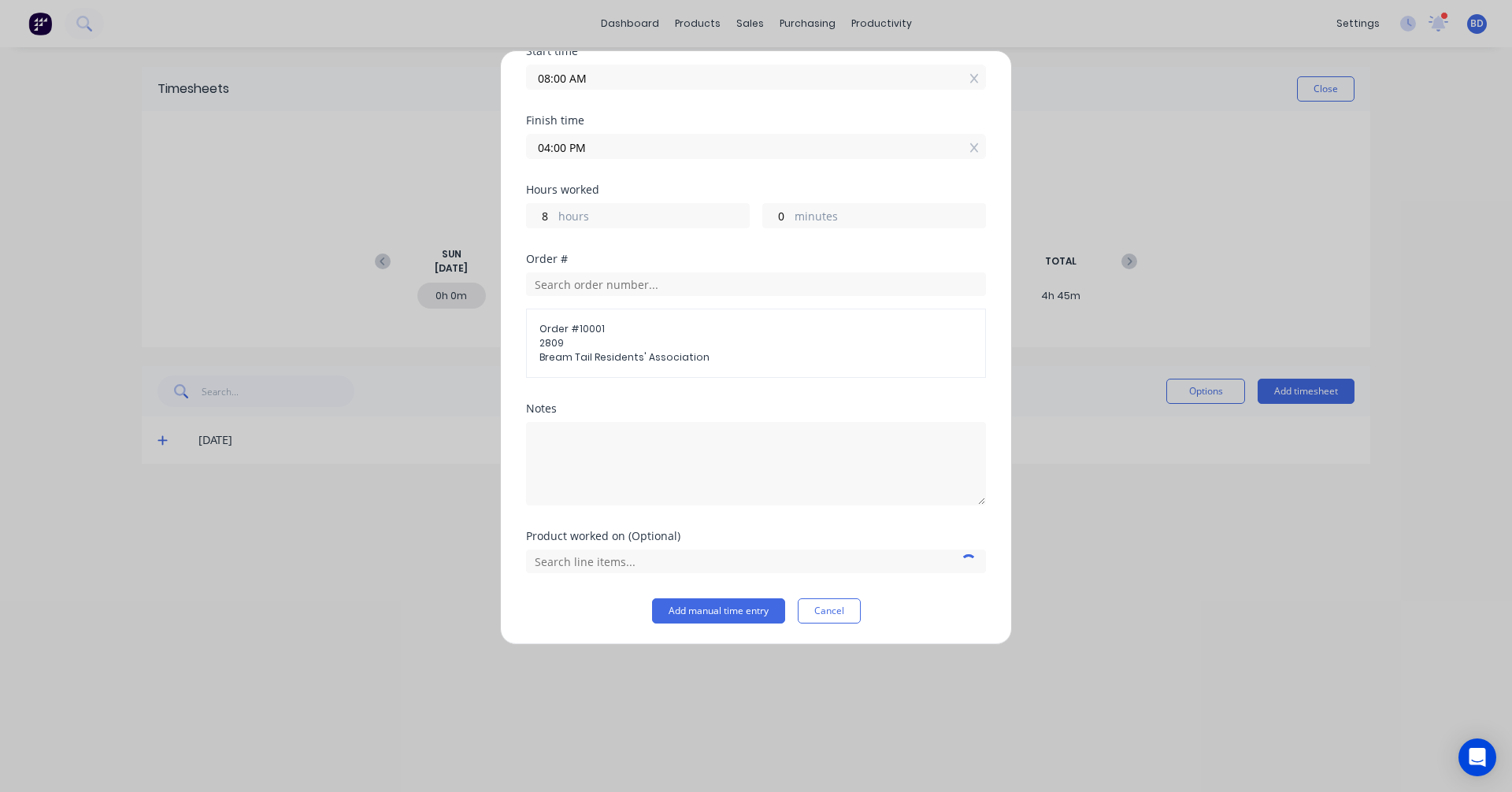
scroll to position [142, 0]
click at [693, 563] on input "text" at bounding box center [755, 559] width 459 height 24
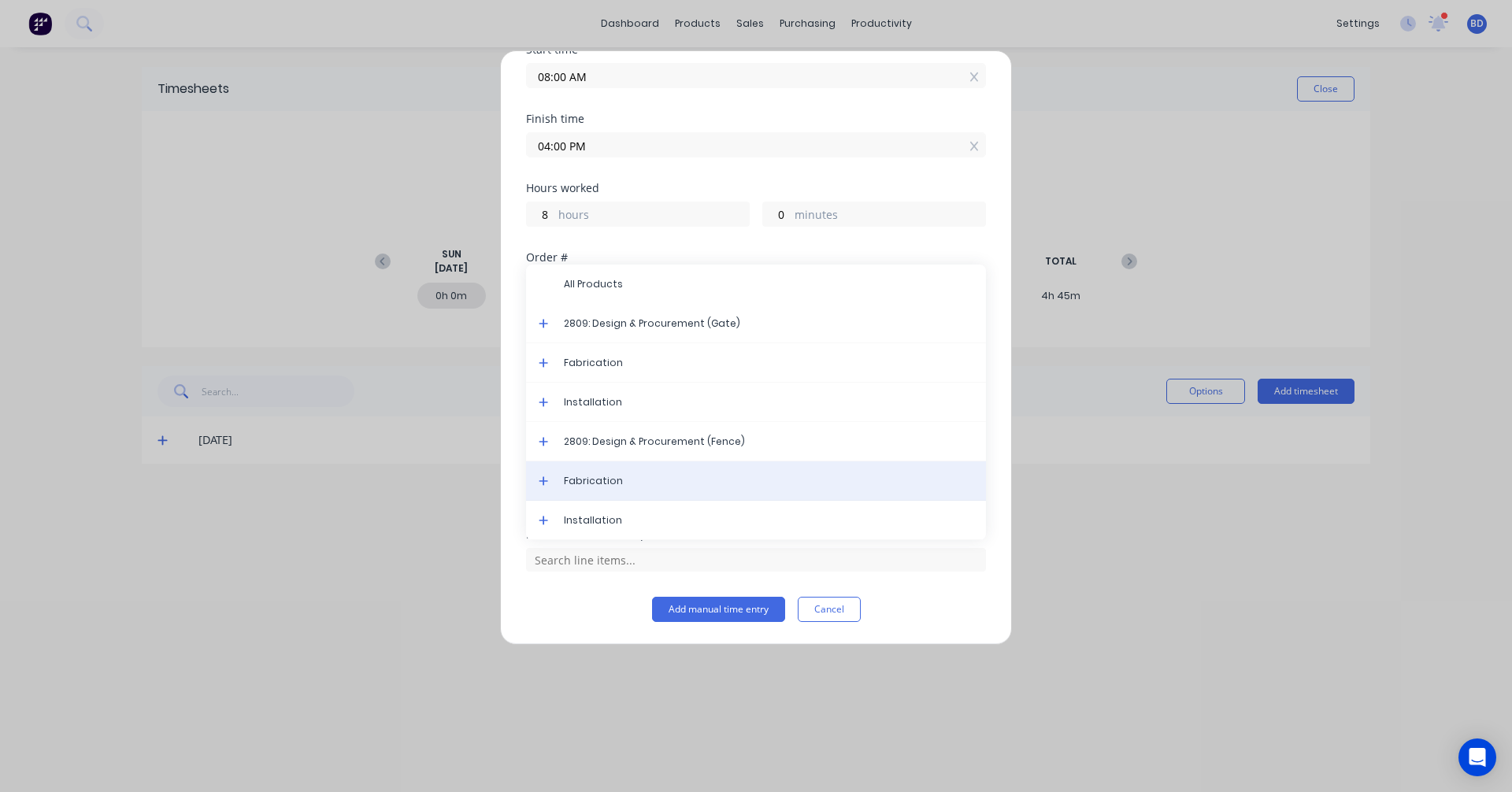
click at [647, 491] on div "Fabrication" at bounding box center [755, 481] width 459 height 40
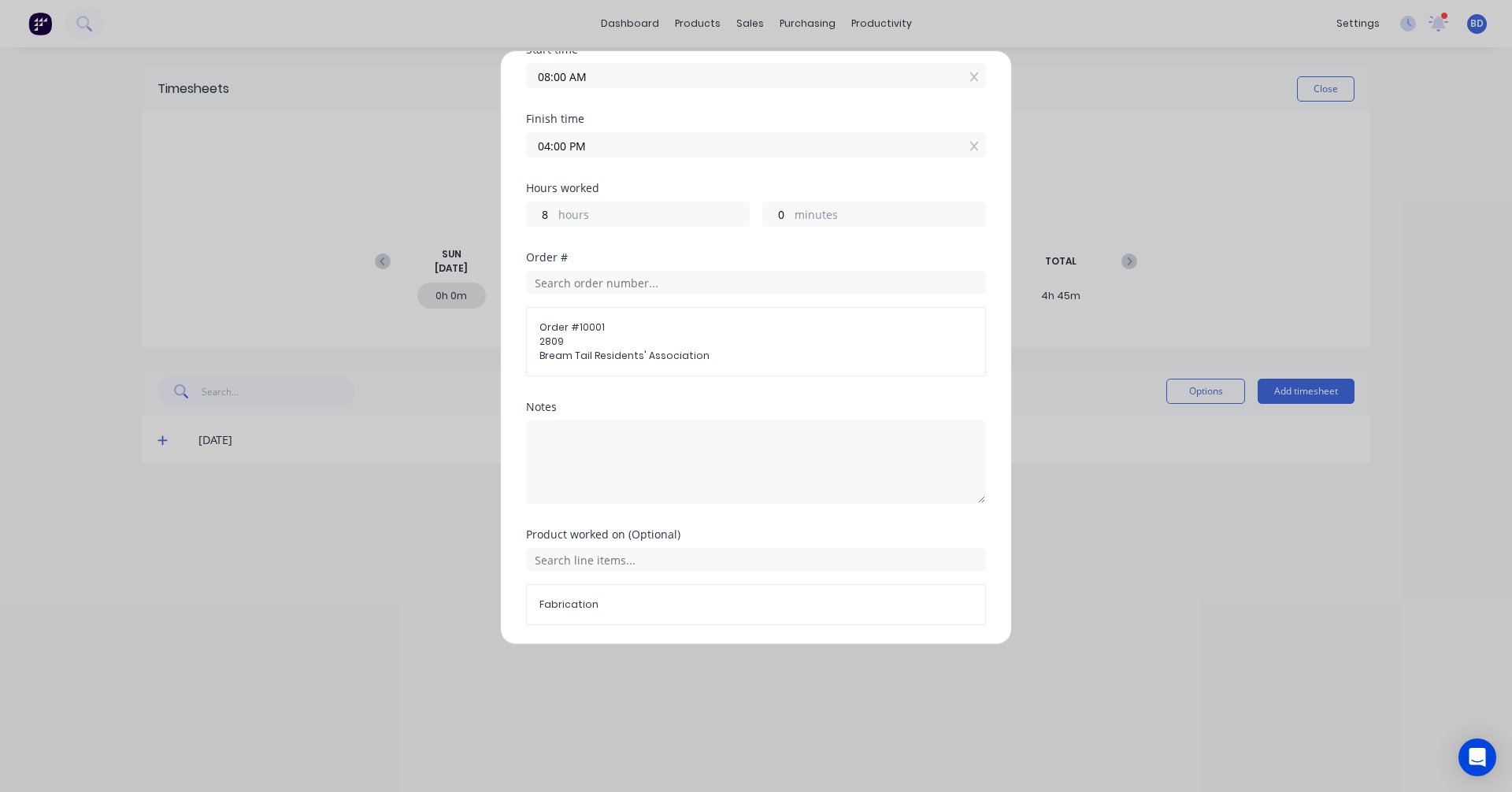
scroll to position [196, 0]
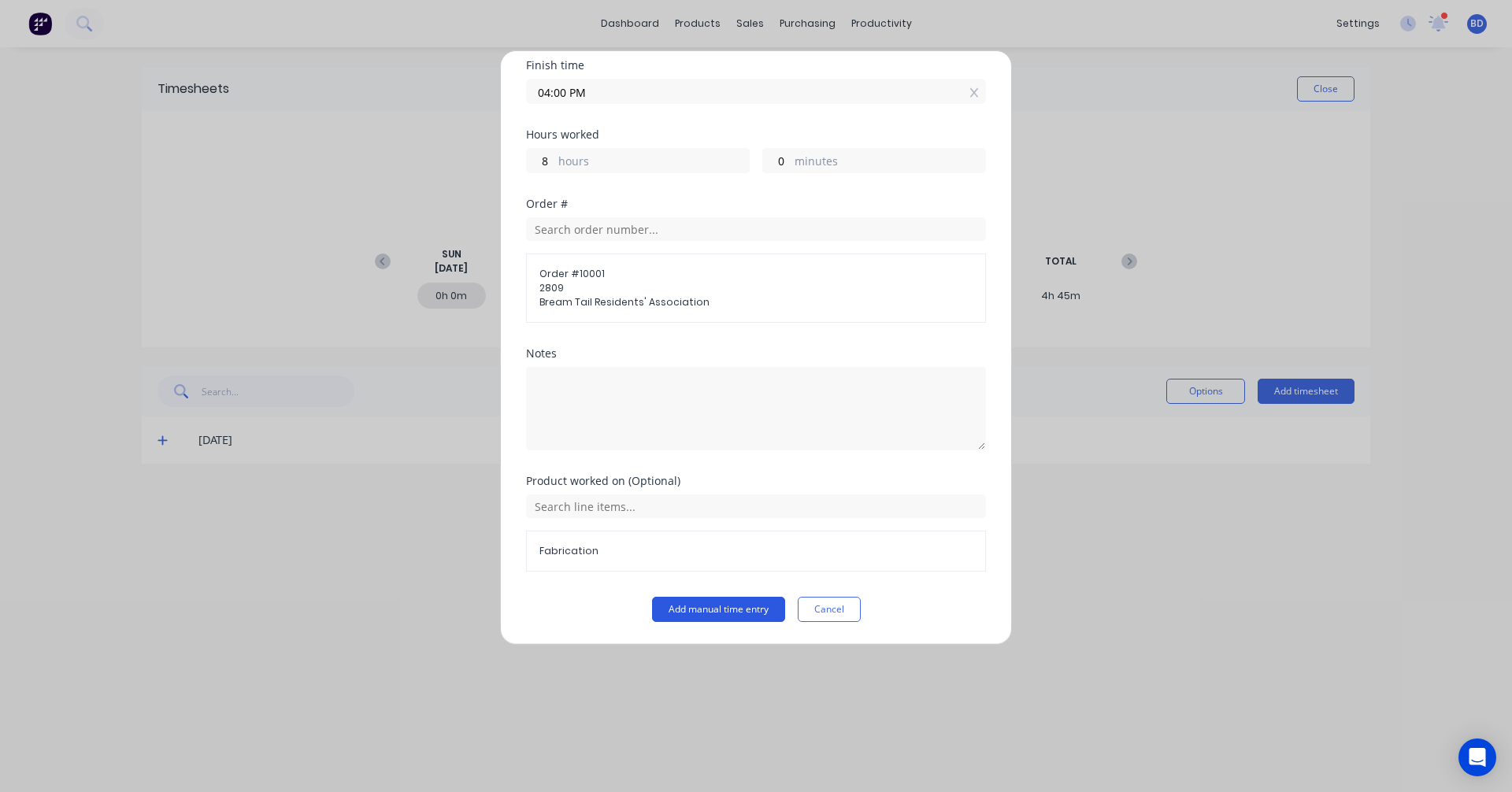
click at [711, 603] on button "Add manual time entry" at bounding box center [718, 609] width 133 height 26
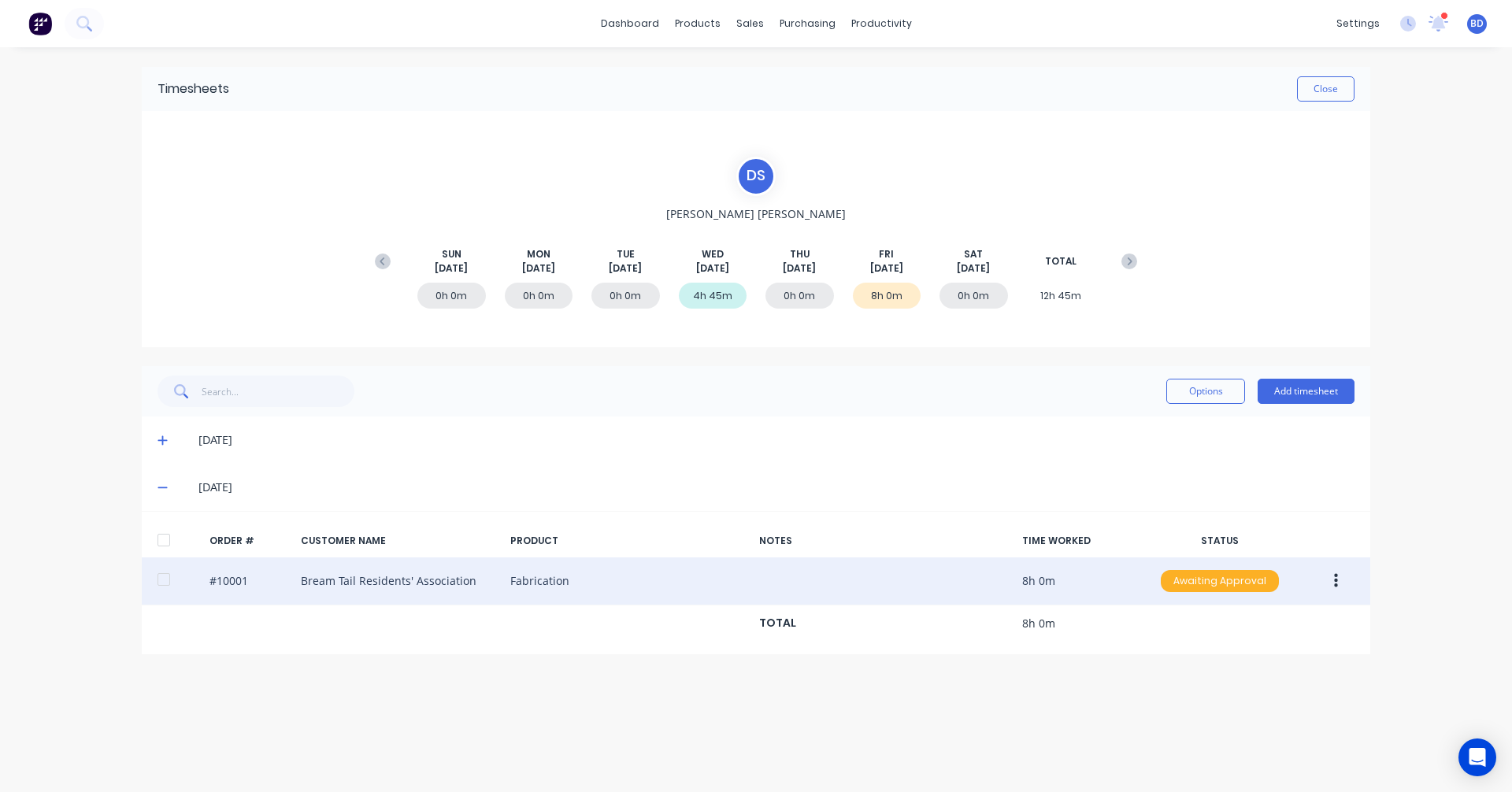
click at [1212, 578] on div "Awaiting Approval" at bounding box center [1219, 581] width 118 height 22
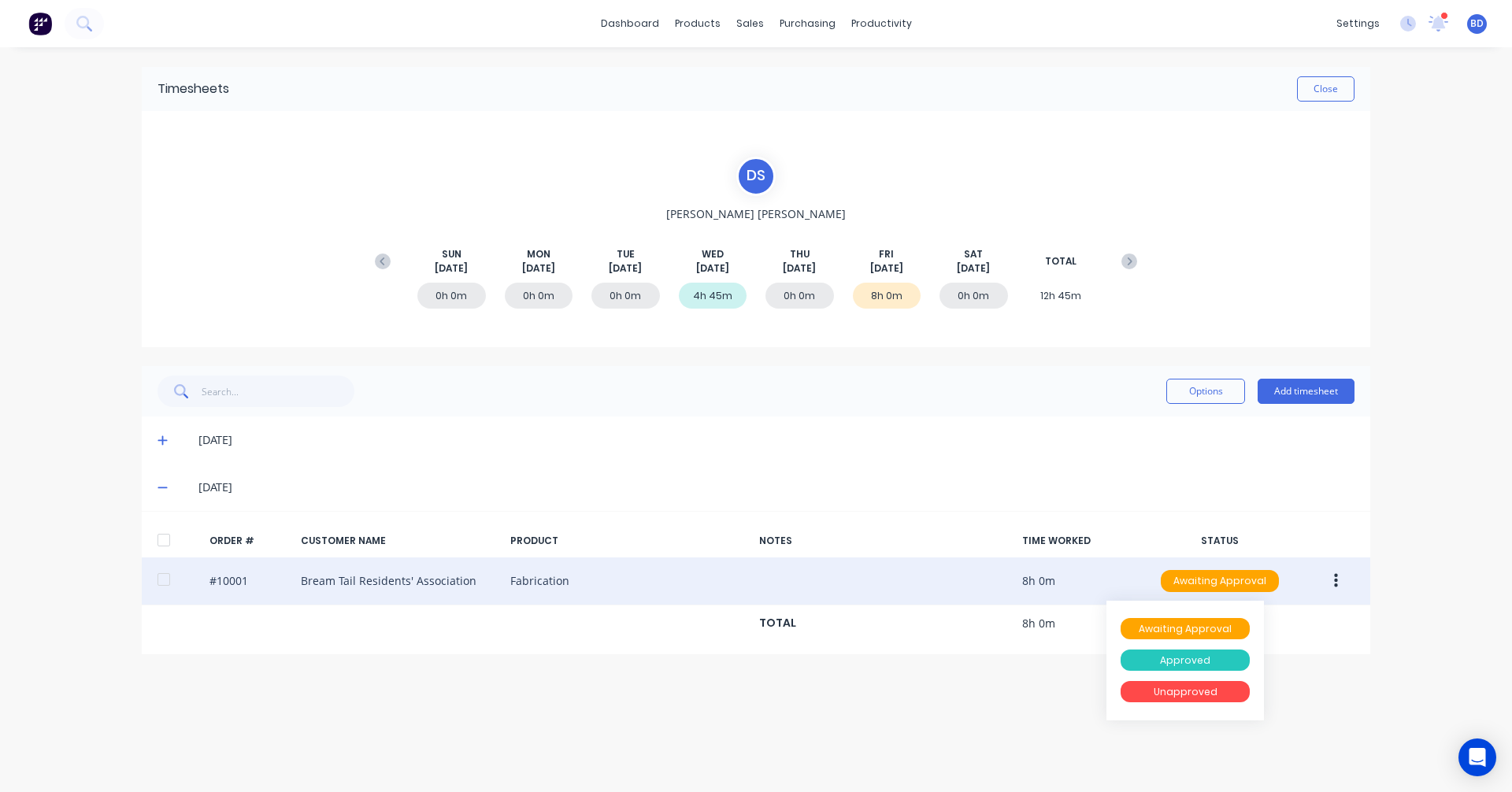
click at [1195, 665] on div "Approved" at bounding box center [1185, 660] width 129 height 22
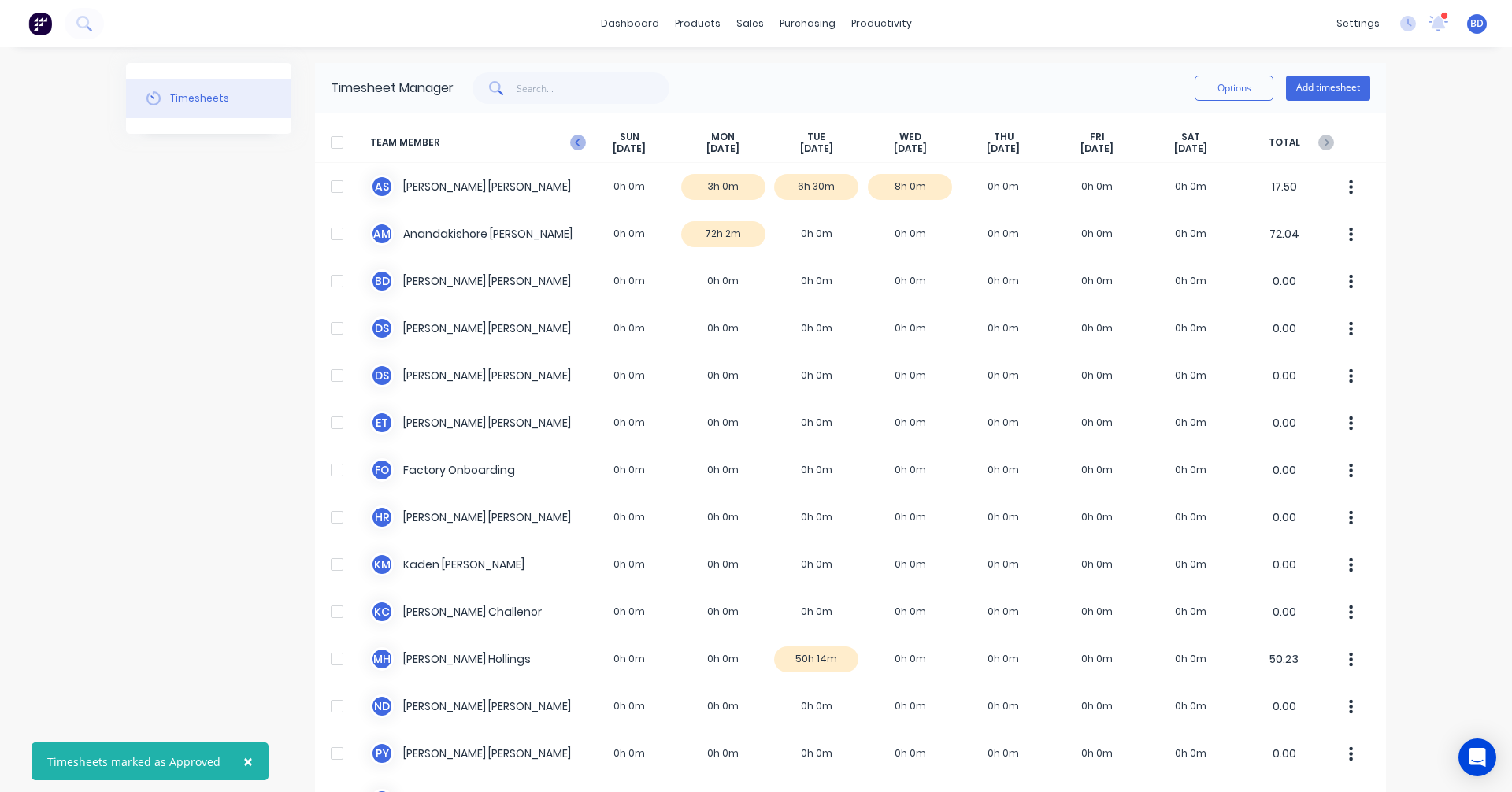
click at [574, 137] on icon at bounding box center [578, 142] width 16 height 16
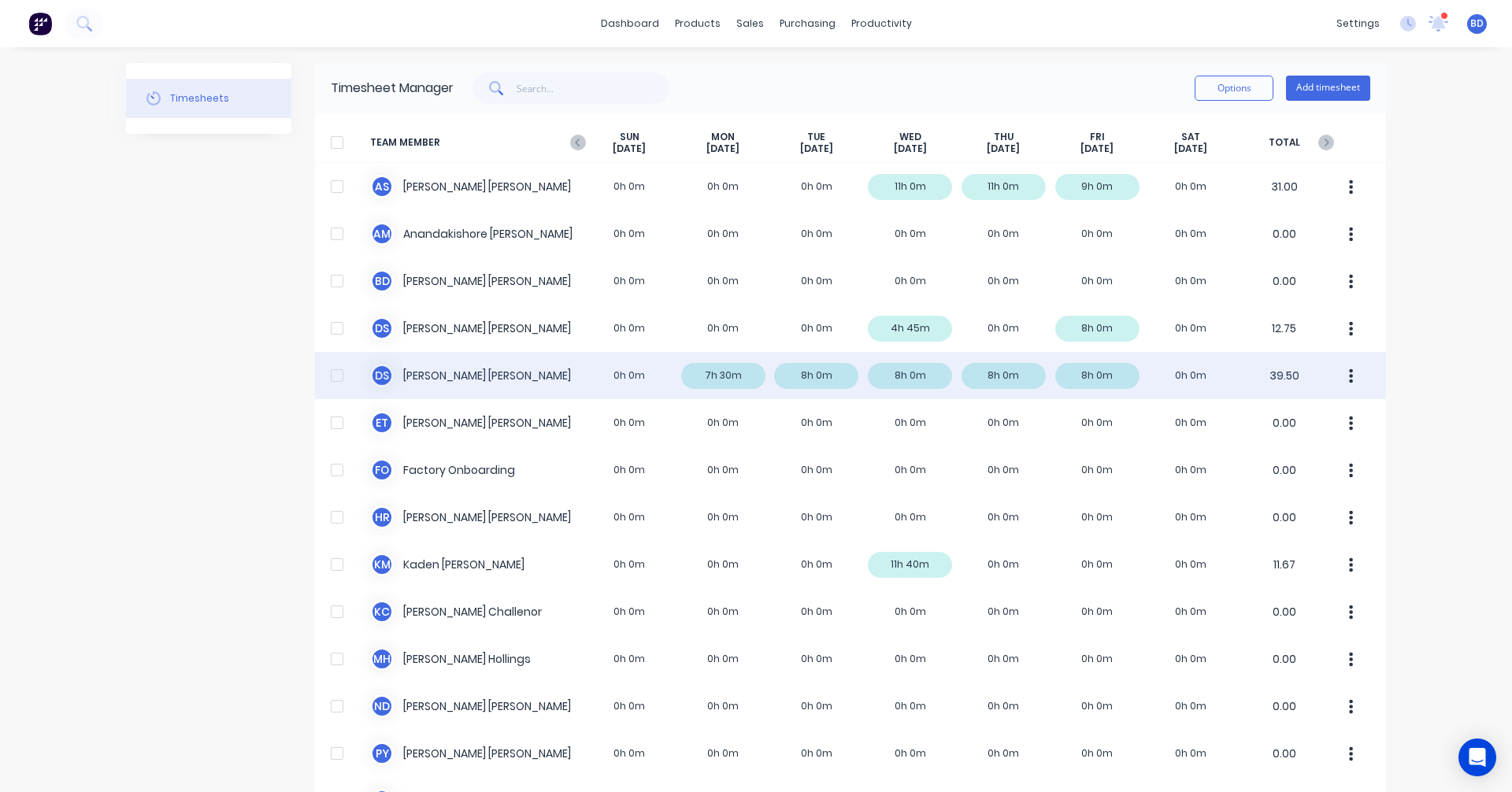
click at [1192, 376] on div "D S Duncan Sneddon 0h 0m 7h 30m 8h 0m 8h 0m 8h 0m 8h 0m 0h 0m 39.50" at bounding box center [850, 376] width 1071 height 47
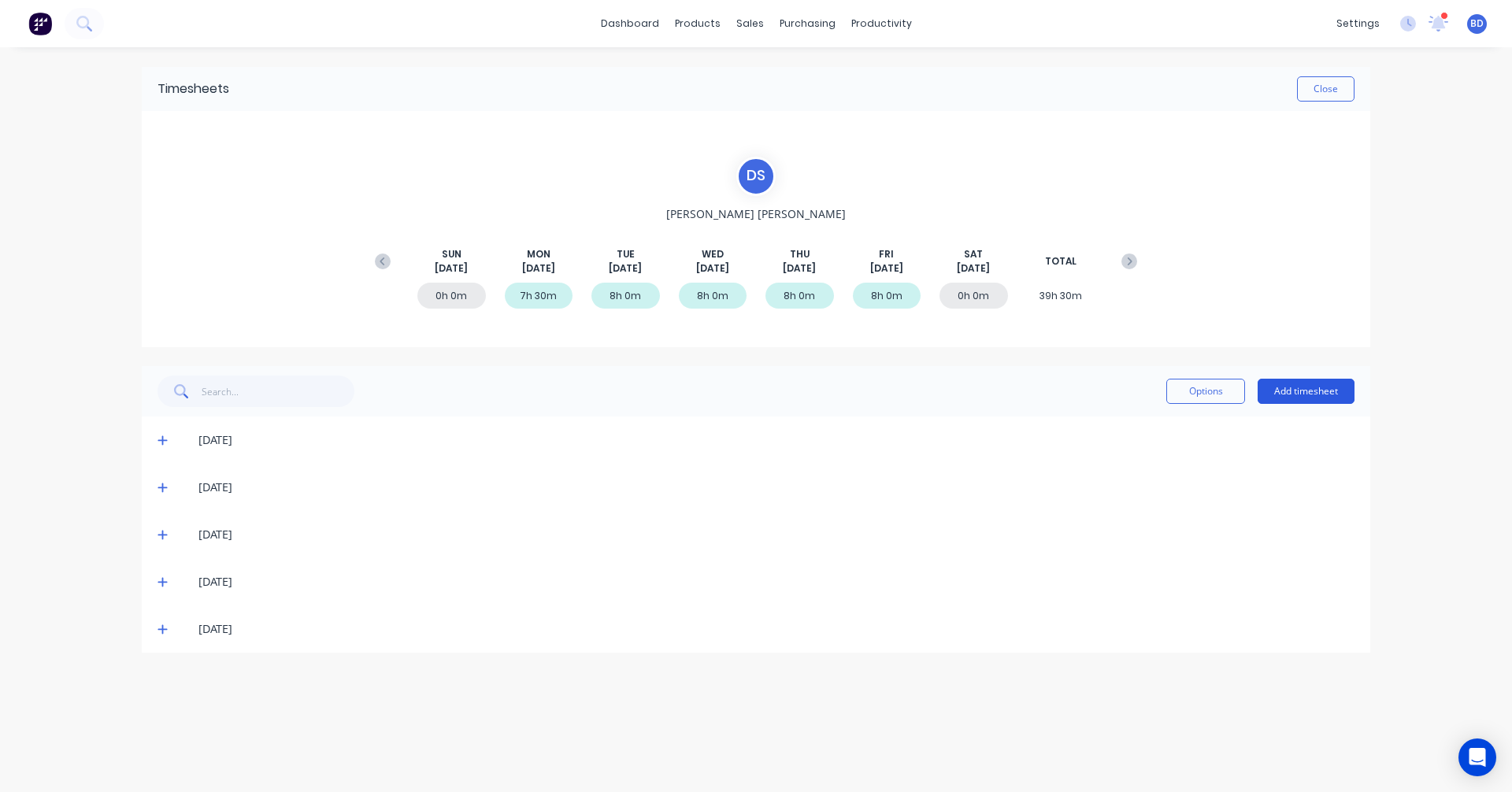
click at [1315, 396] on button "Add timesheet" at bounding box center [1305, 391] width 97 height 26
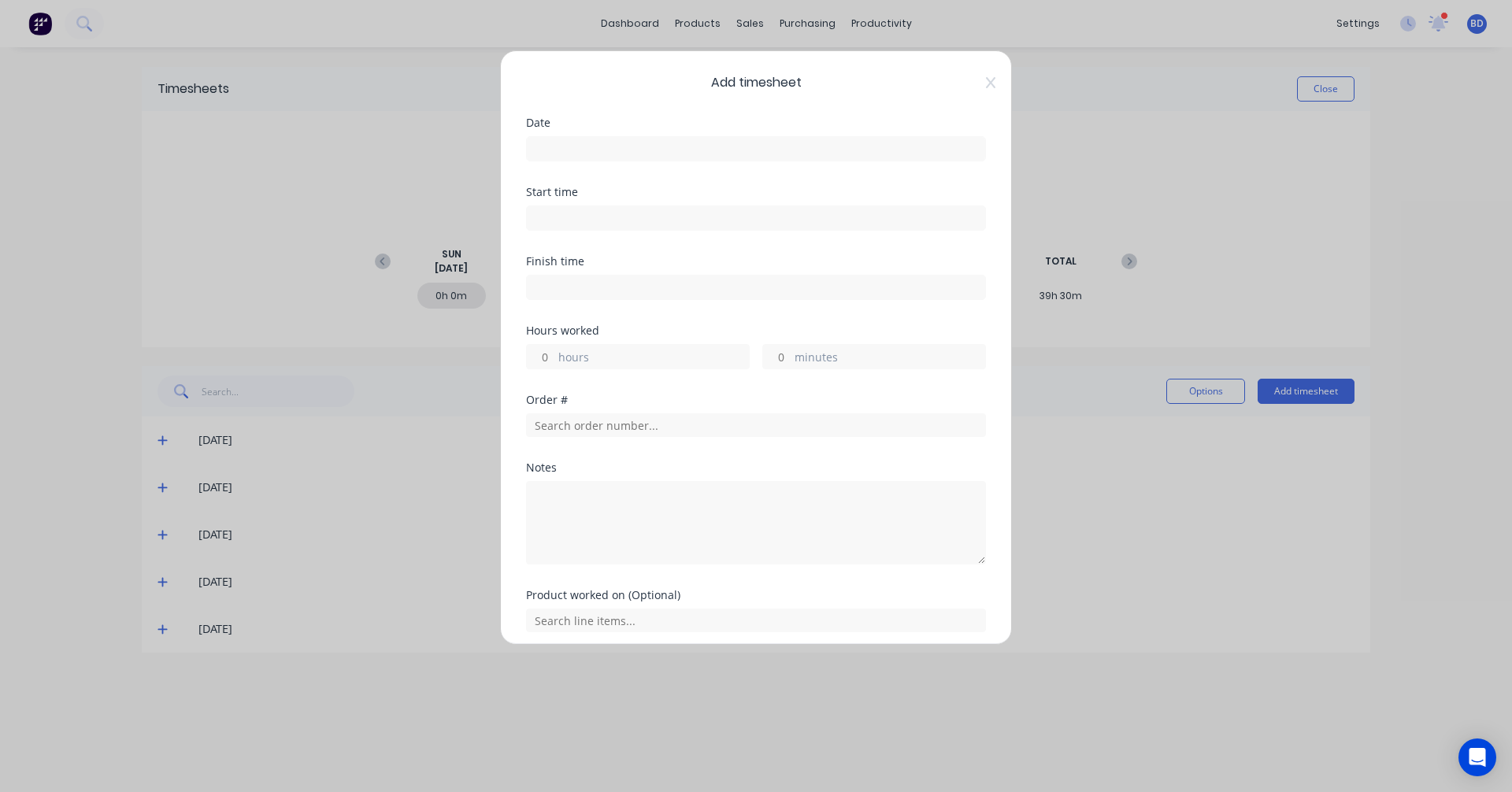
click at [592, 149] on input at bounding box center [756, 149] width 459 height 24
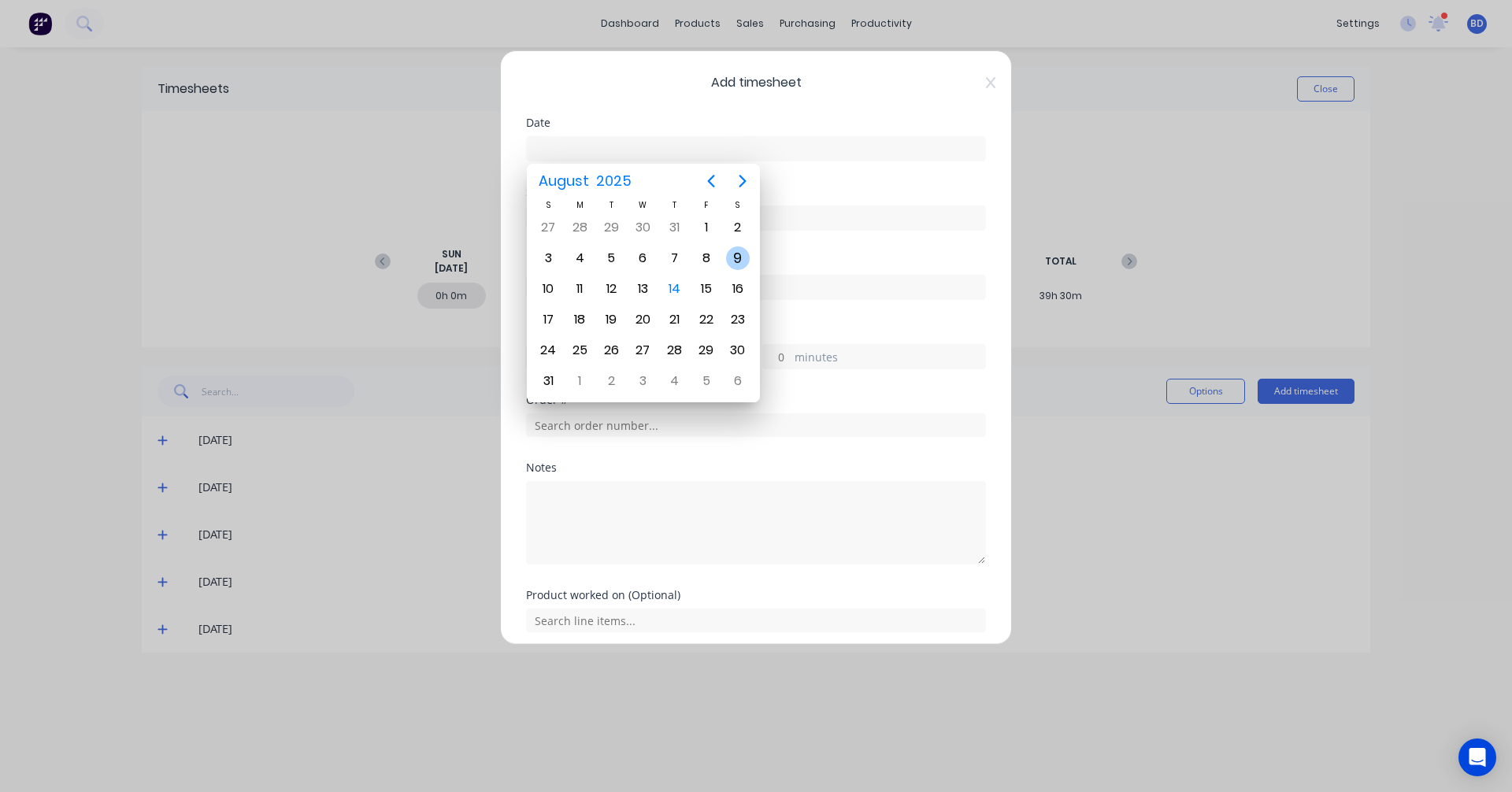
click at [732, 257] on div "9" at bounding box center [737, 258] width 24 height 24
type input "09/08/2025"
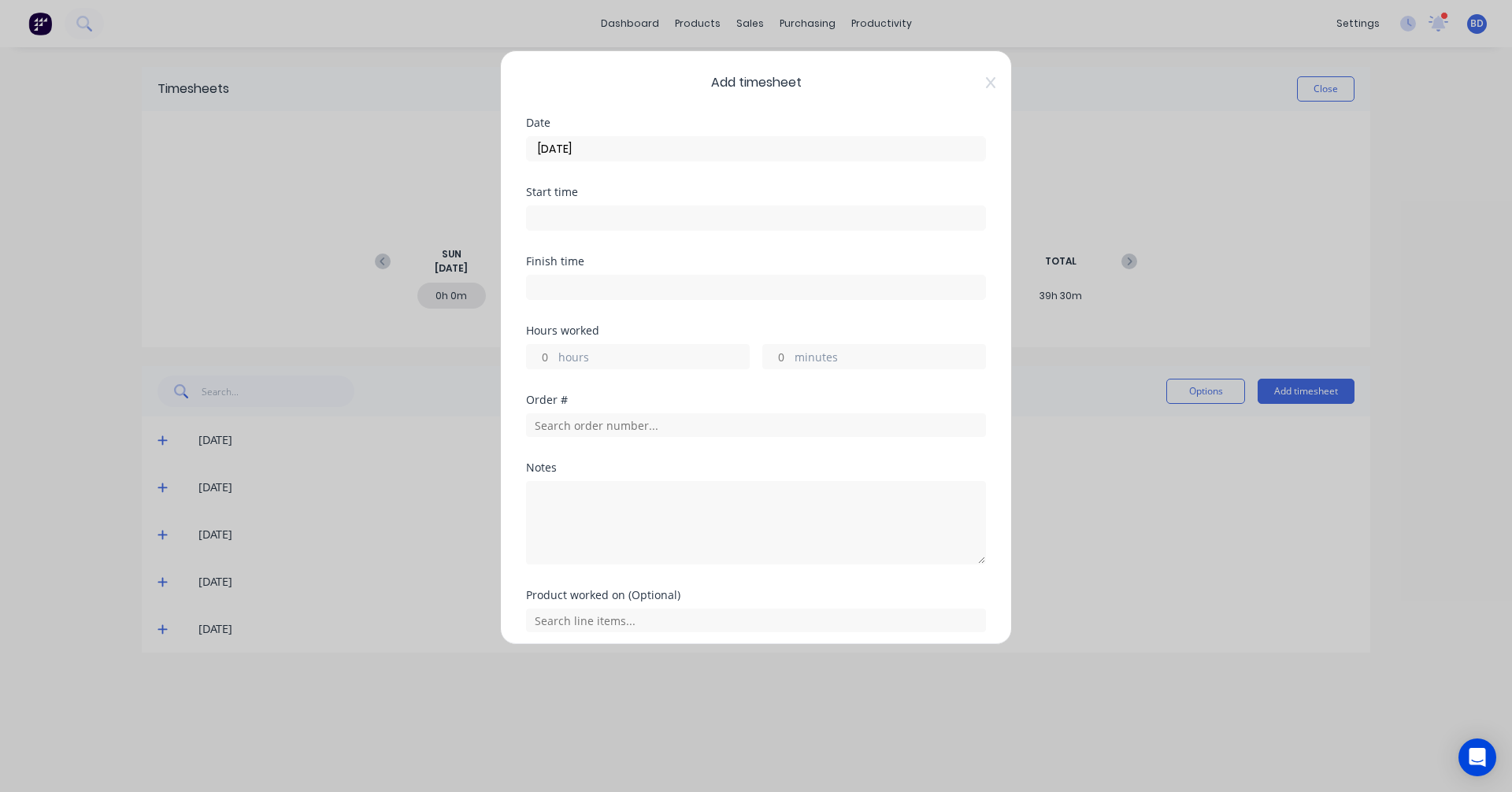
click at [562, 228] on input at bounding box center [756, 218] width 459 height 24
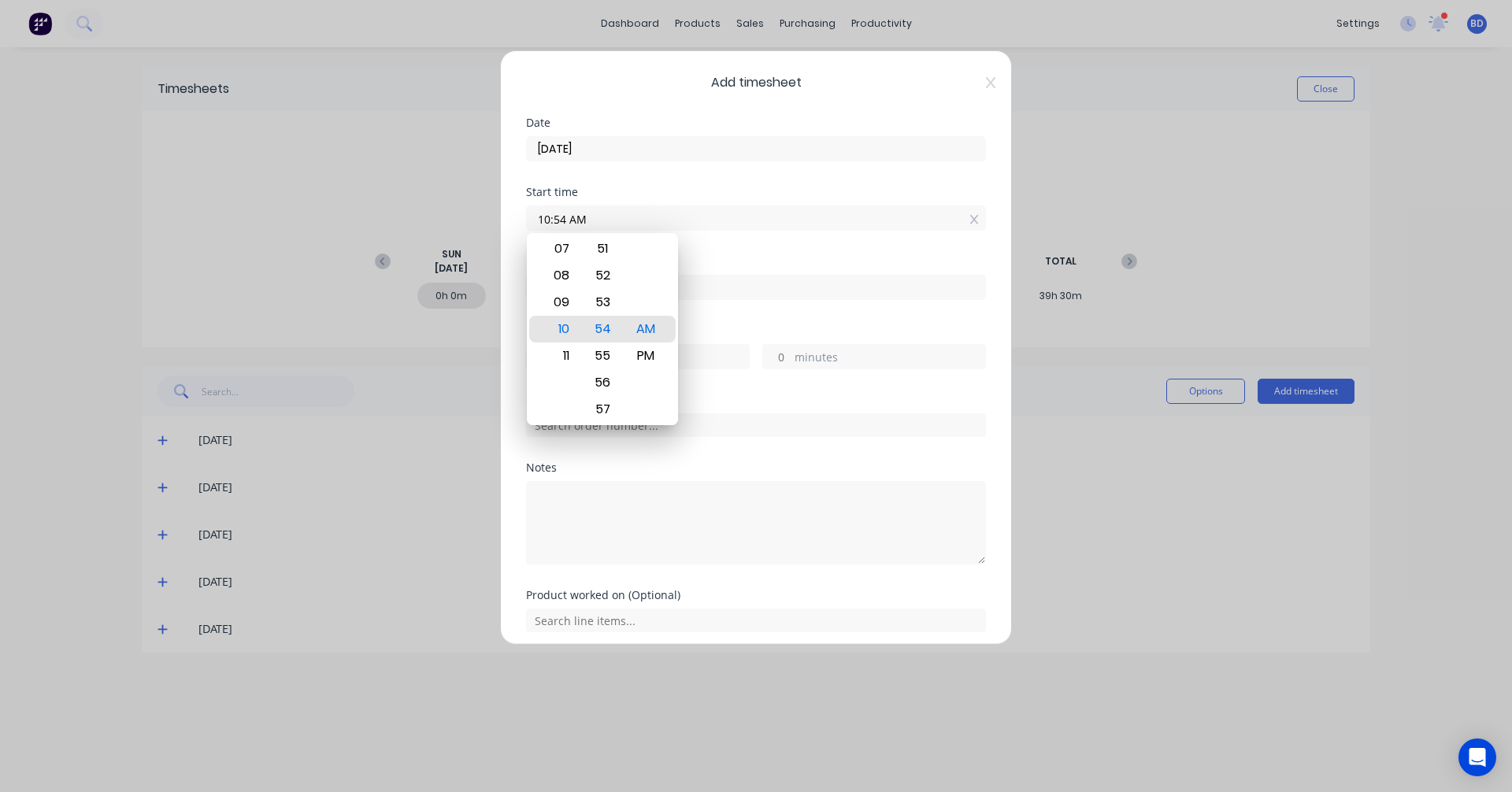
drag, startPoint x: 610, startPoint y: 221, endPoint x: 393, endPoint y: 206, distance: 217.5
click at [393, 206] on div "Add timesheet Date 09/08/2025 Start time 10:54 AM Finish time Hours worked hour…" at bounding box center [756, 396] width 1512 height 792
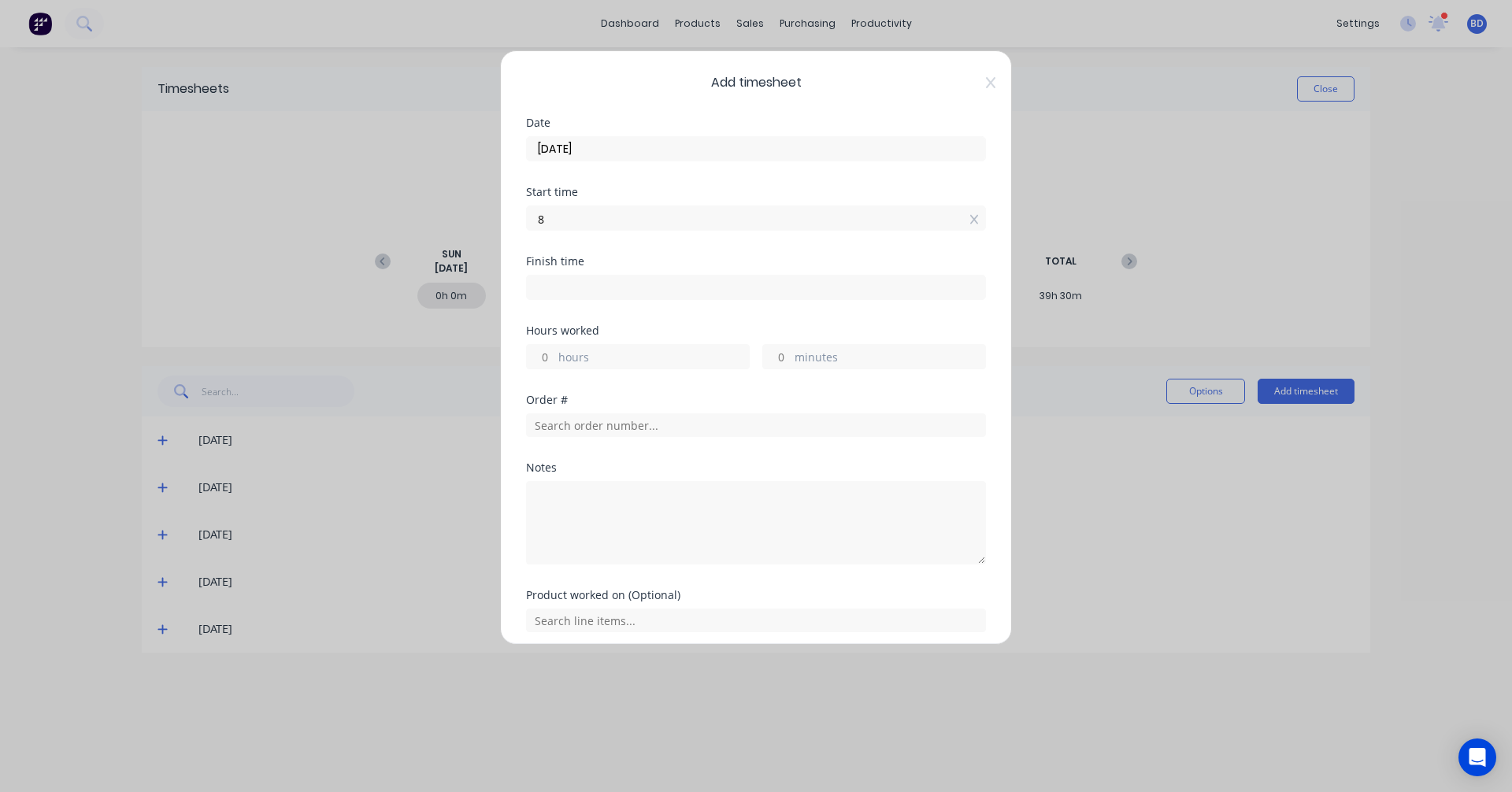
type input "08:00 AM"
click at [557, 292] on input at bounding box center [756, 287] width 459 height 24
type input "10:54 AM"
type input "2"
type input "54"
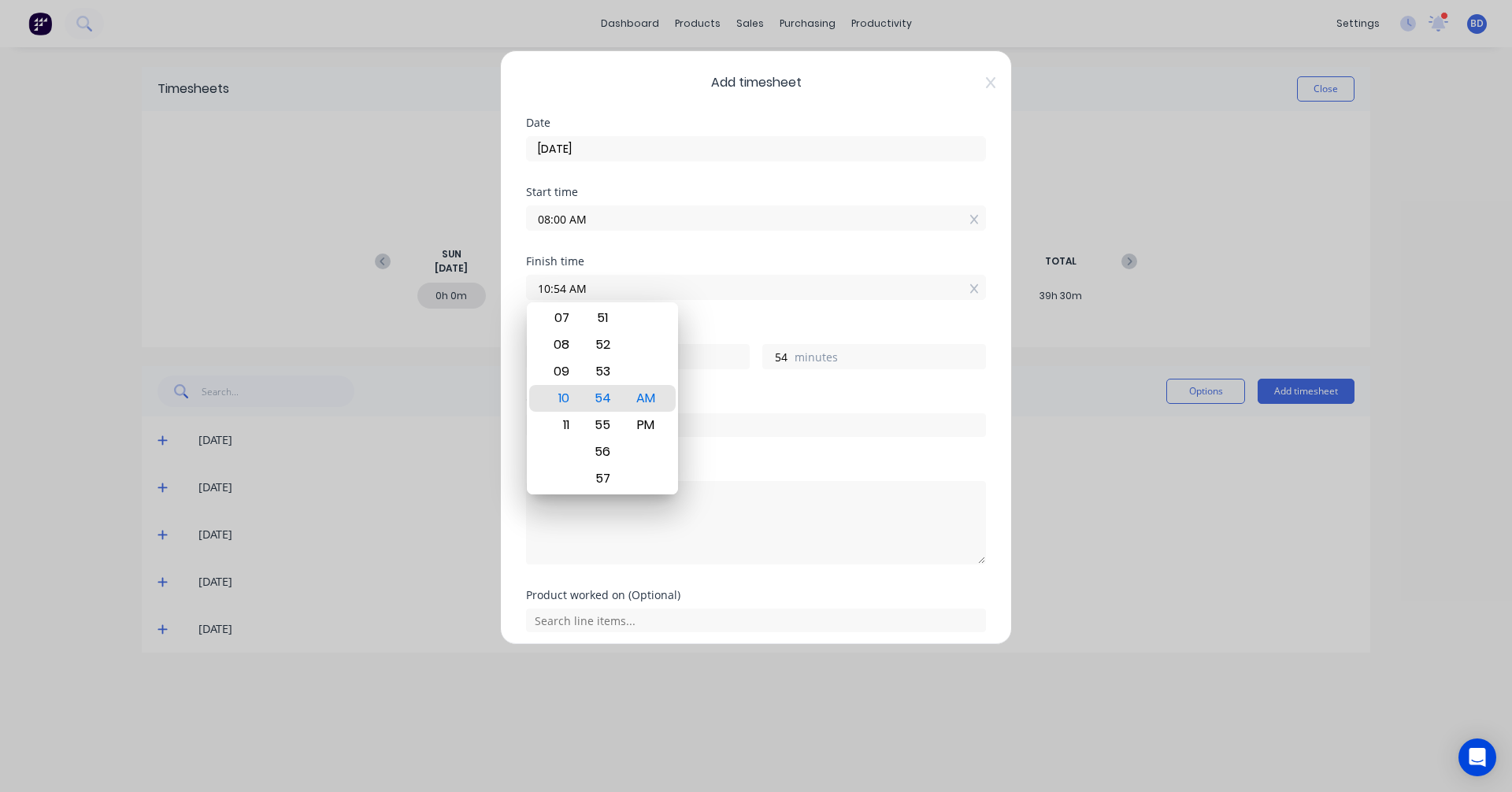
drag, startPoint x: 622, startPoint y: 291, endPoint x: 391, endPoint y: 261, distance: 232.9
click at [391, 261] on div "Add timesheet Date 09/08/2025 Start time 08:00 AM Finish time 10:54 AM Hours wo…" at bounding box center [756, 396] width 1512 height 792
type input "04:45 AM"
type input "-3"
type input "-15"
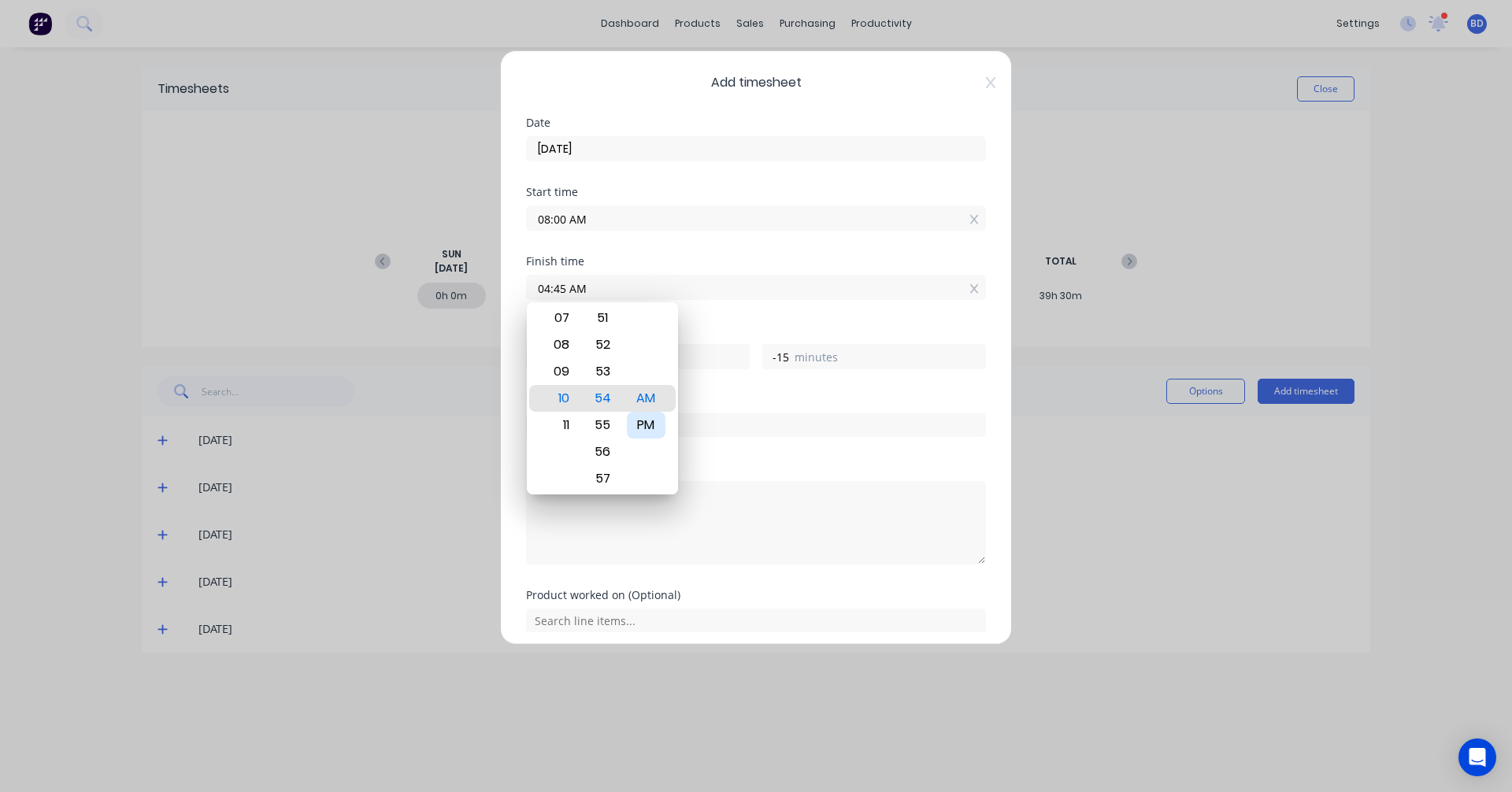
click at [649, 426] on div "PM" at bounding box center [646, 425] width 39 height 27
type input "04:45 PM"
type input "8"
type input "45"
click at [720, 325] on div "Hours worked" at bounding box center [755, 331] width 459 height 11
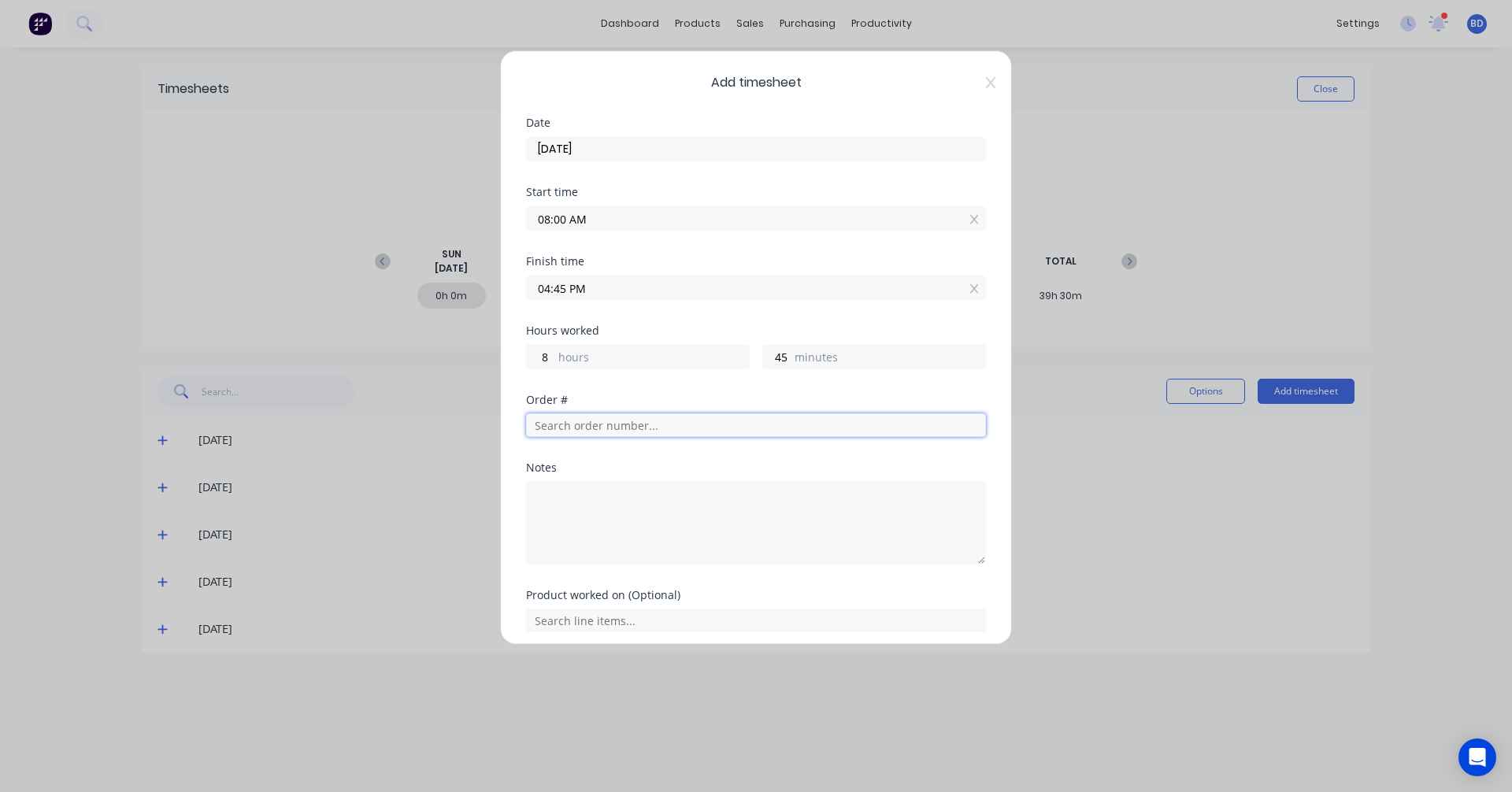
click at [638, 432] on input "text" at bounding box center [755, 424] width 459 height 24
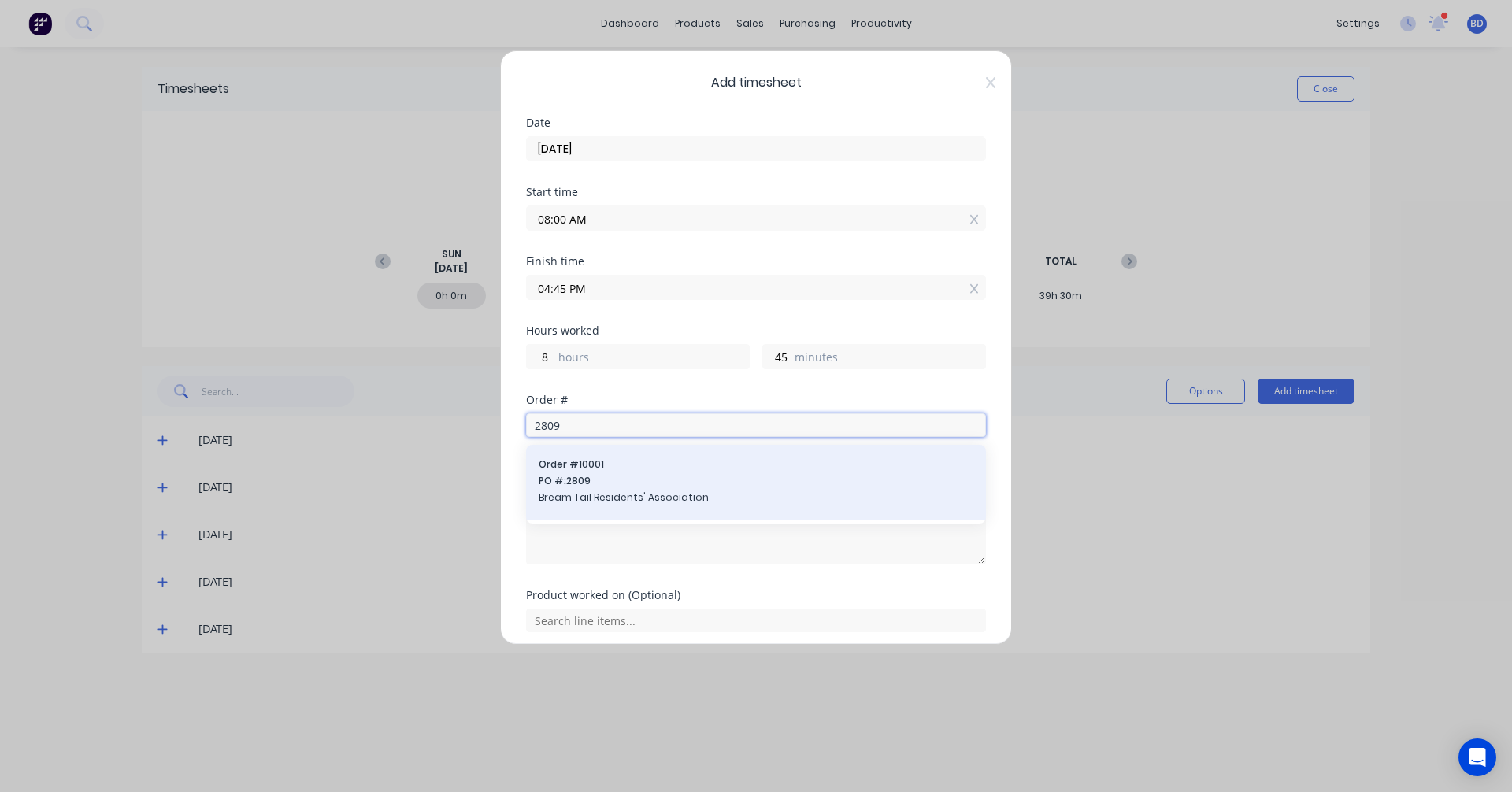
type input "2809"
click at [635, 474] on div "Order # 10001 PO #: 2809 Bream Tail Residents' Association" at bounding box center [756, 482] width 435 height 50
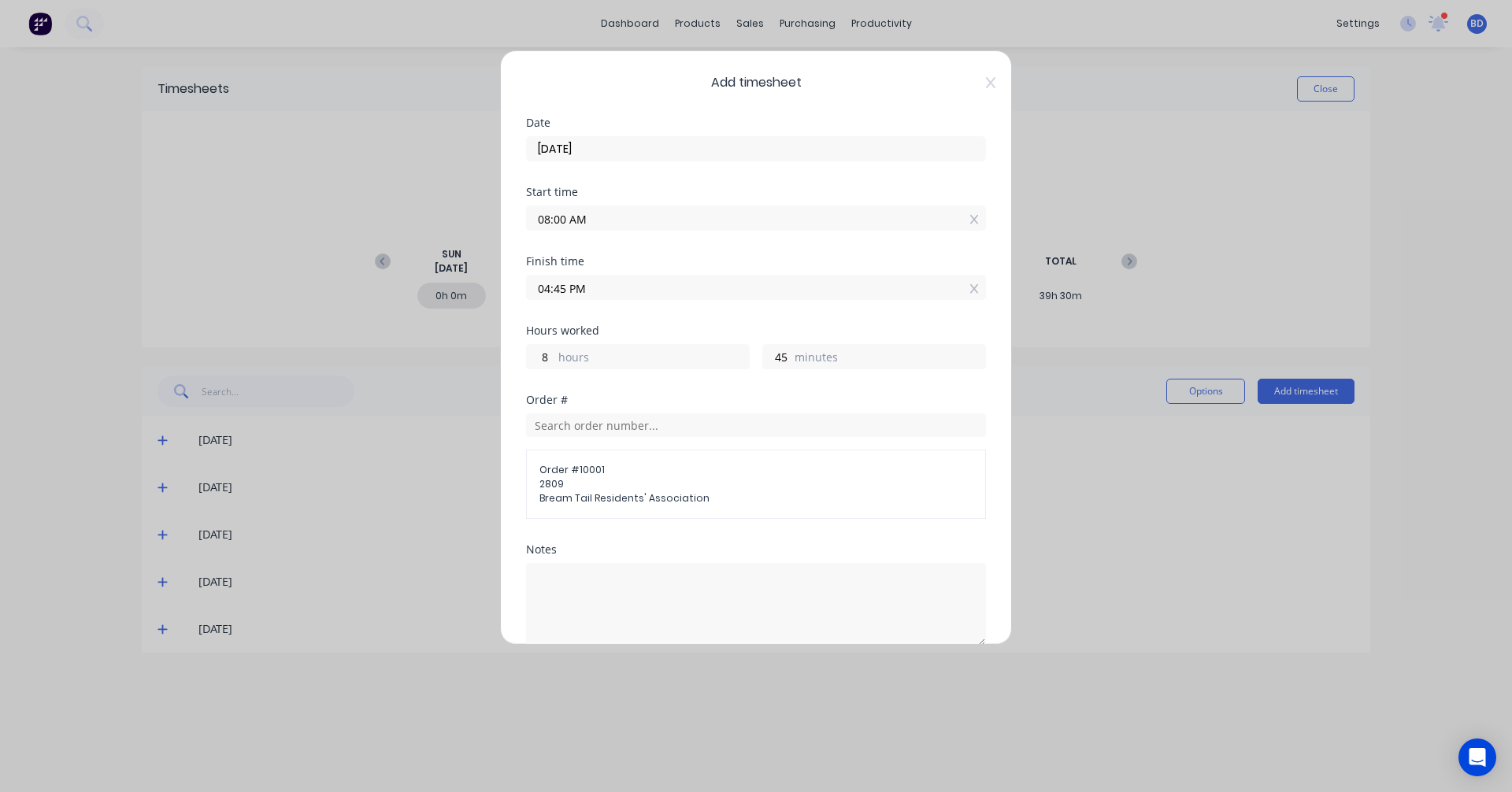
scroll to position [142, 0]
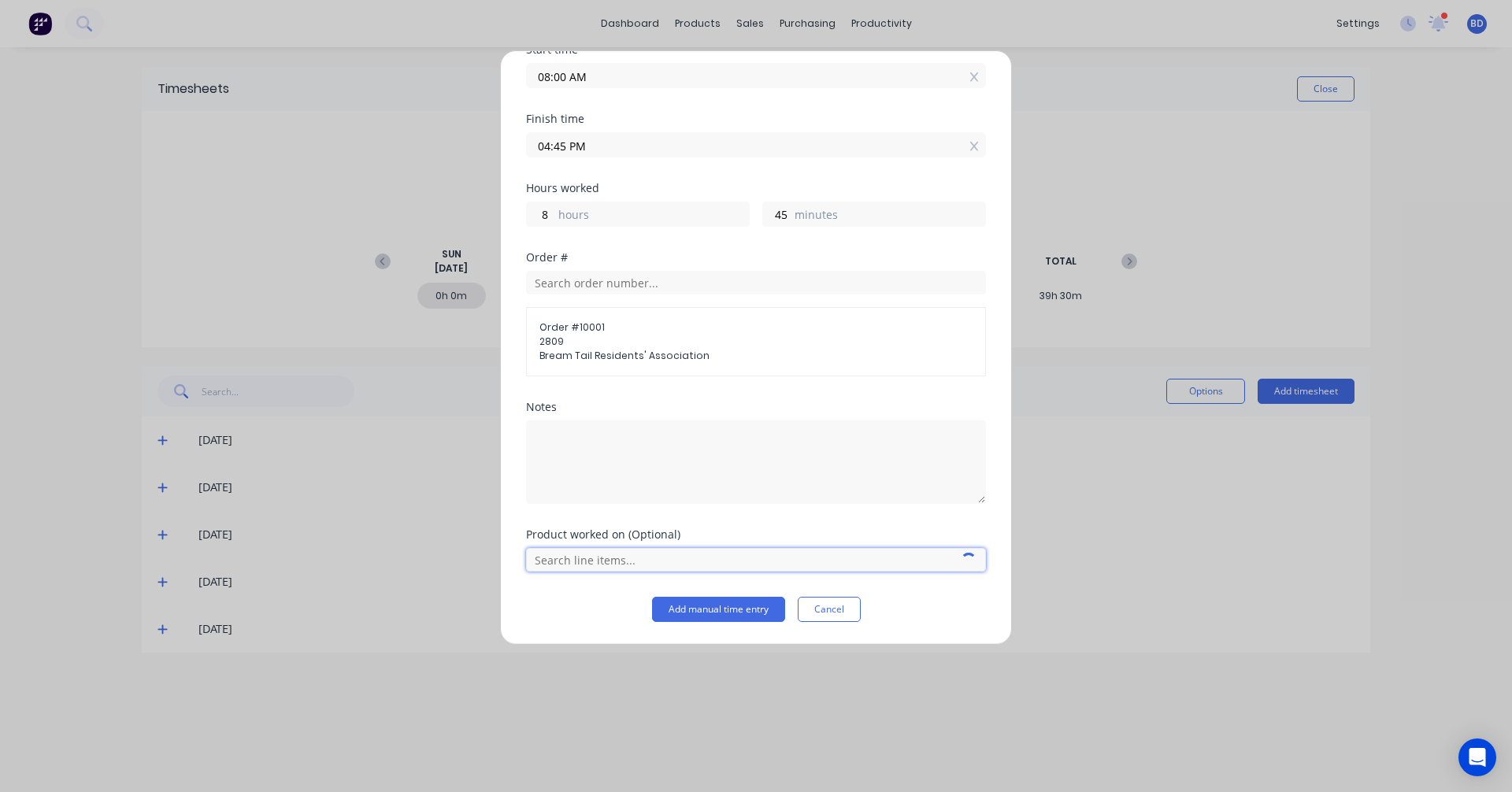
click at [651, 562] on input "text" at bounding box center [755, 559] width 459 height 24
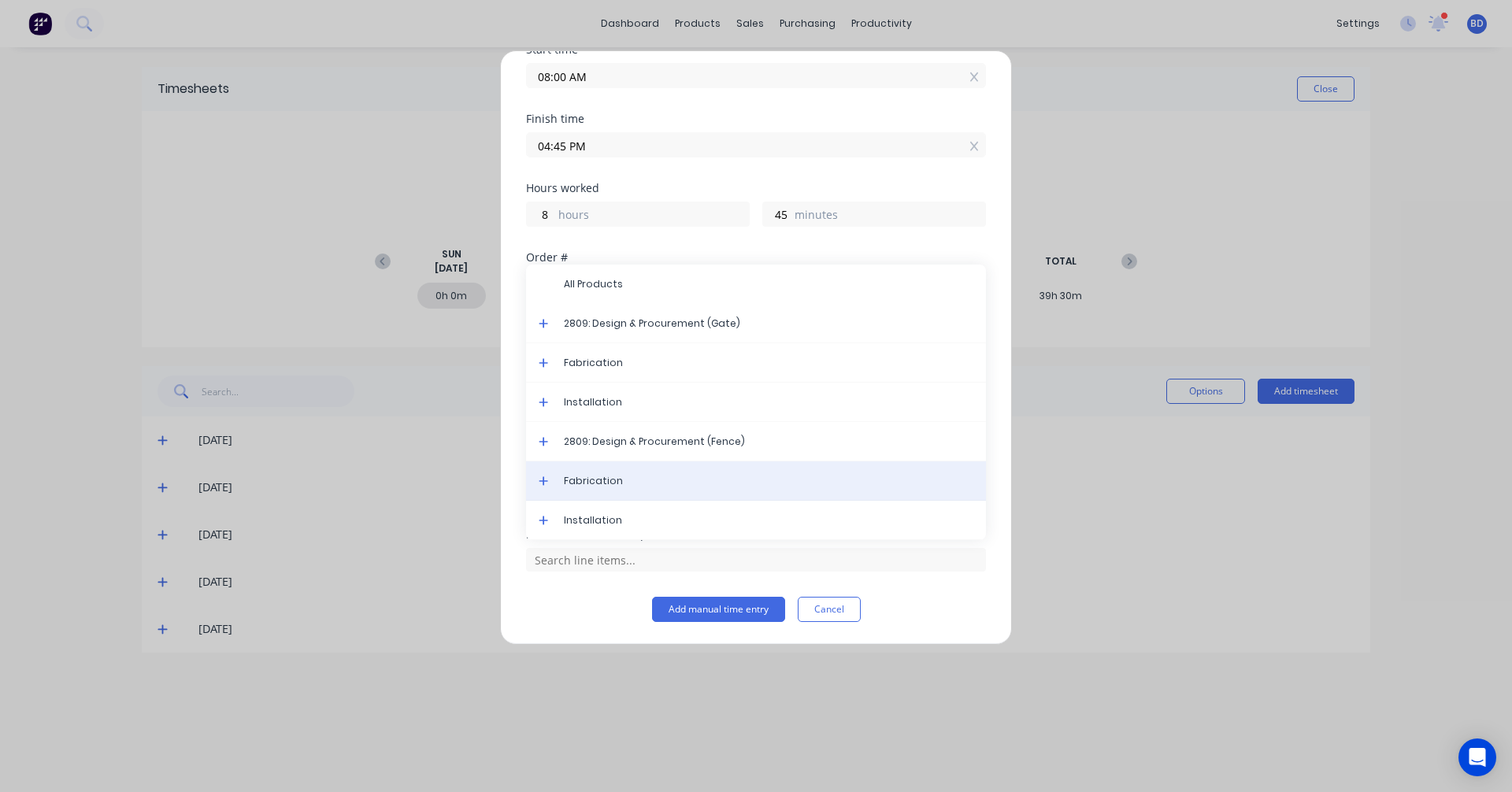
click at [648, 478] on span "Fabrication" at bounding box center [768, 480] width 409 height 14
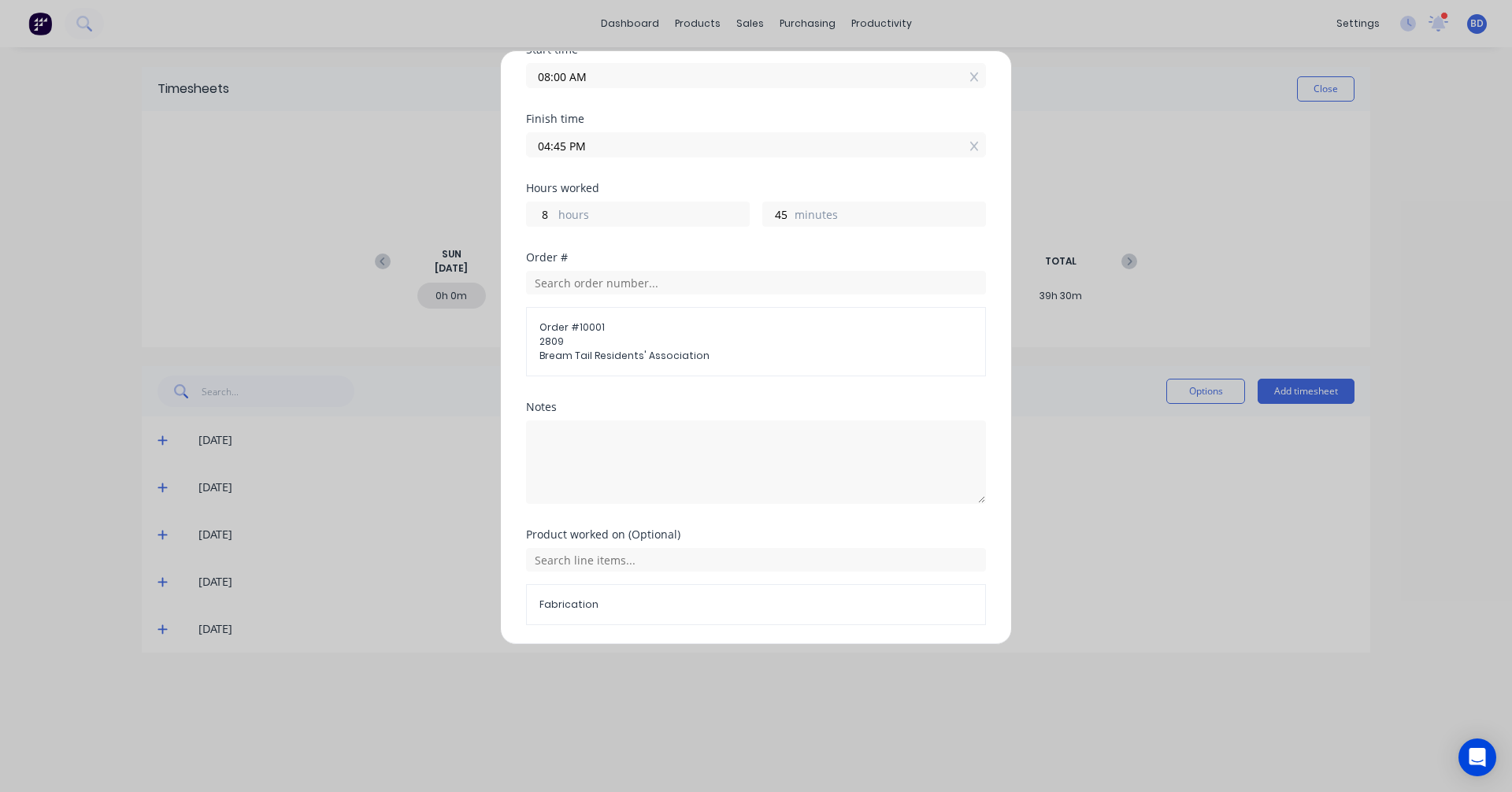
scroll to position [196, 0]
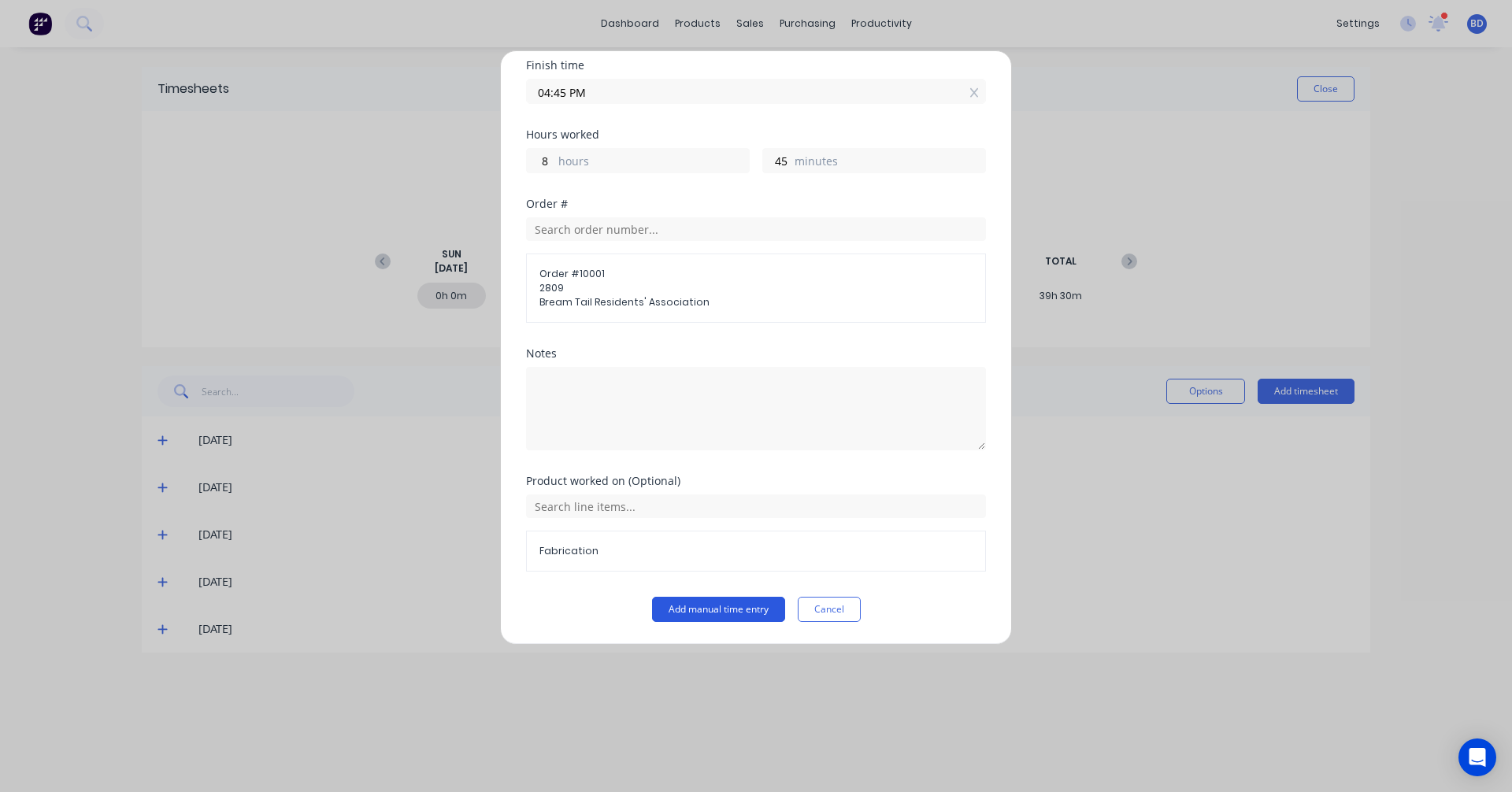
click at [710, 608] on button "Add manual time entry" at bounding box center [718, 609] width 133 height 26
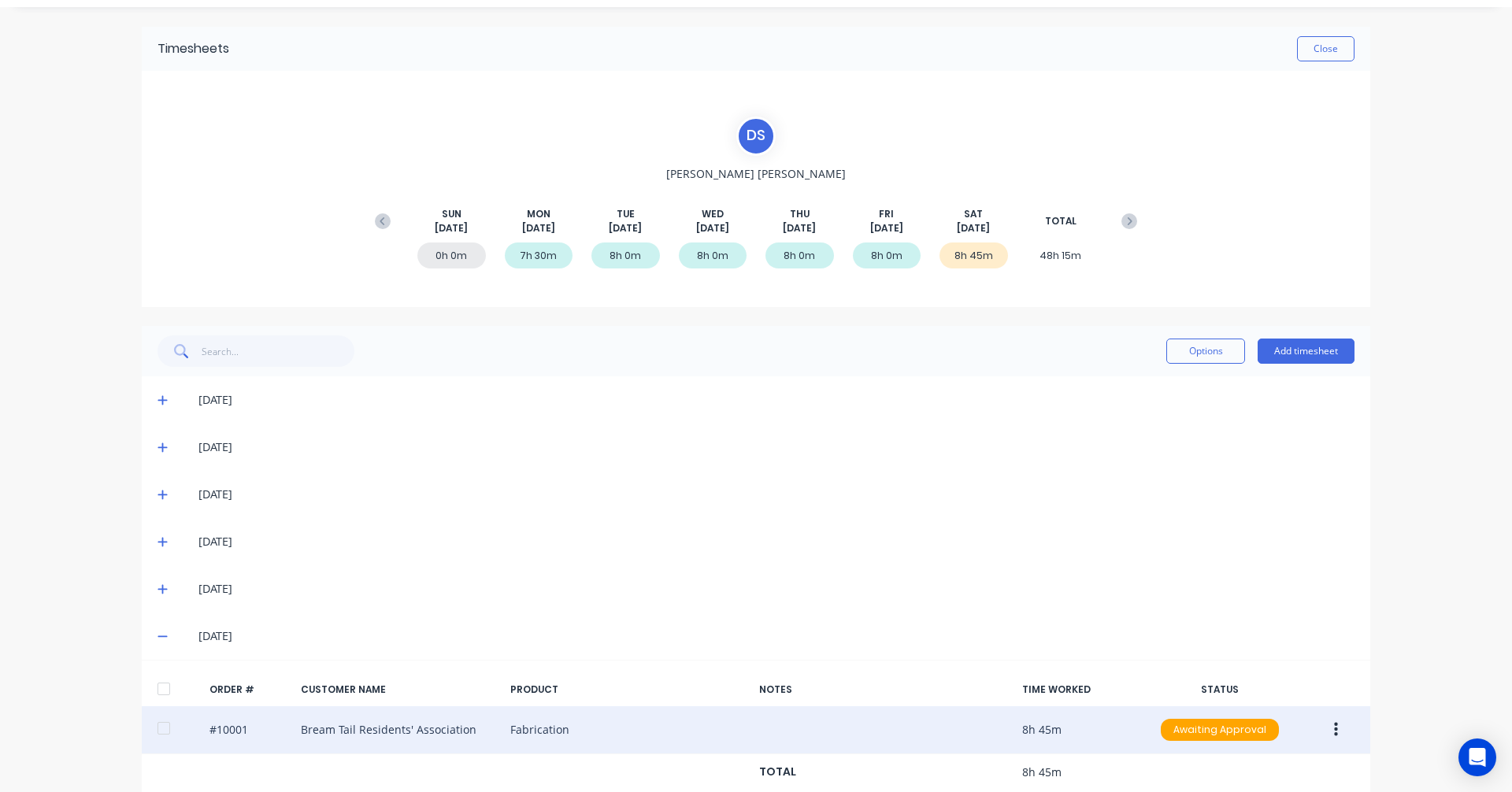
scroll to position [71, 0]
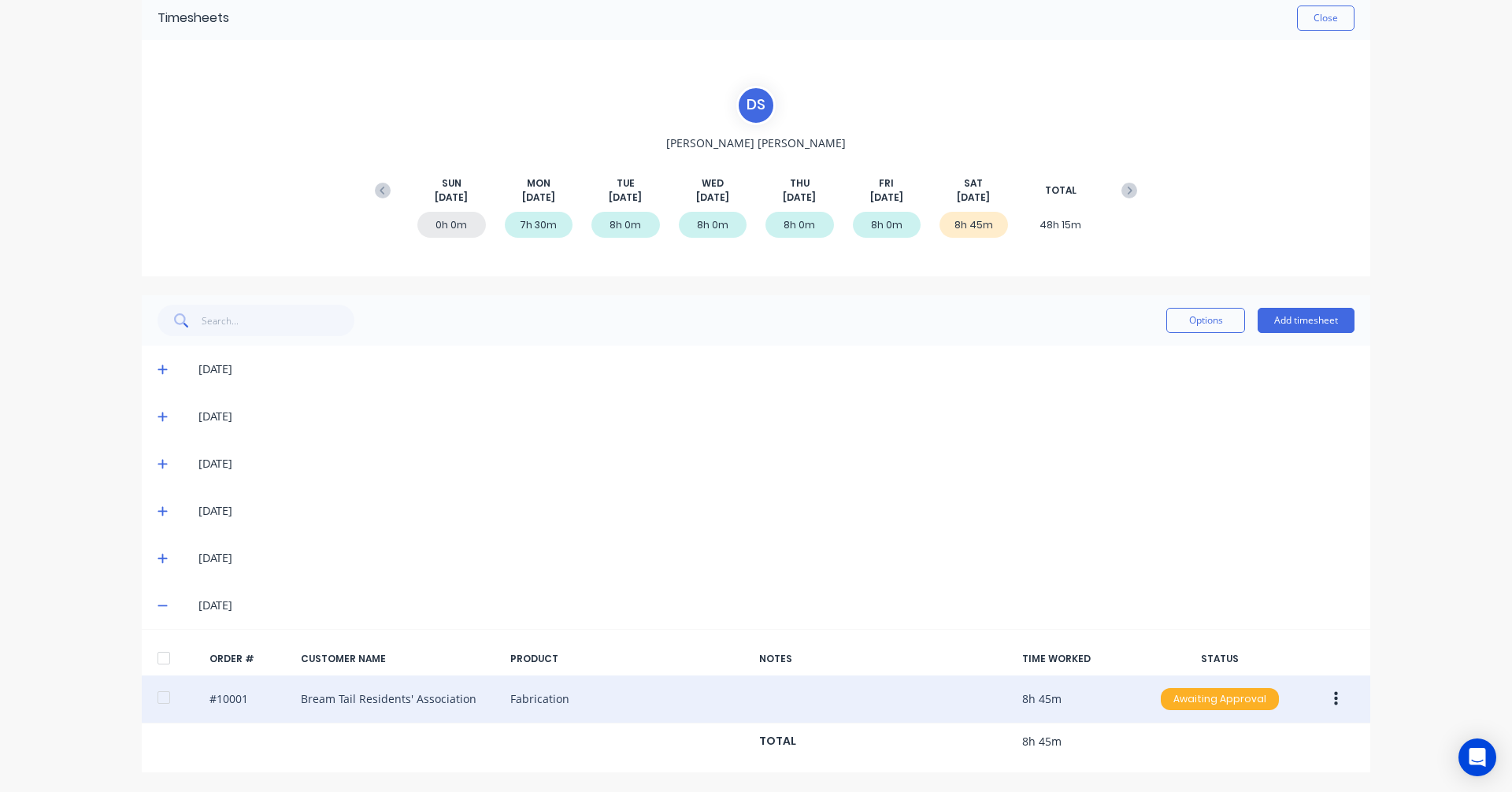
click at [1238, 699] on div "Awaiting Approval" at bounding box center [1219, 698] width 118 height 22
click at [1182, 781] on div "Approved" at bounding box center [1185, 778] width 129 height 22
click at [1125, 184] on icon at bounding box center [1129, 190] width 16 height 16
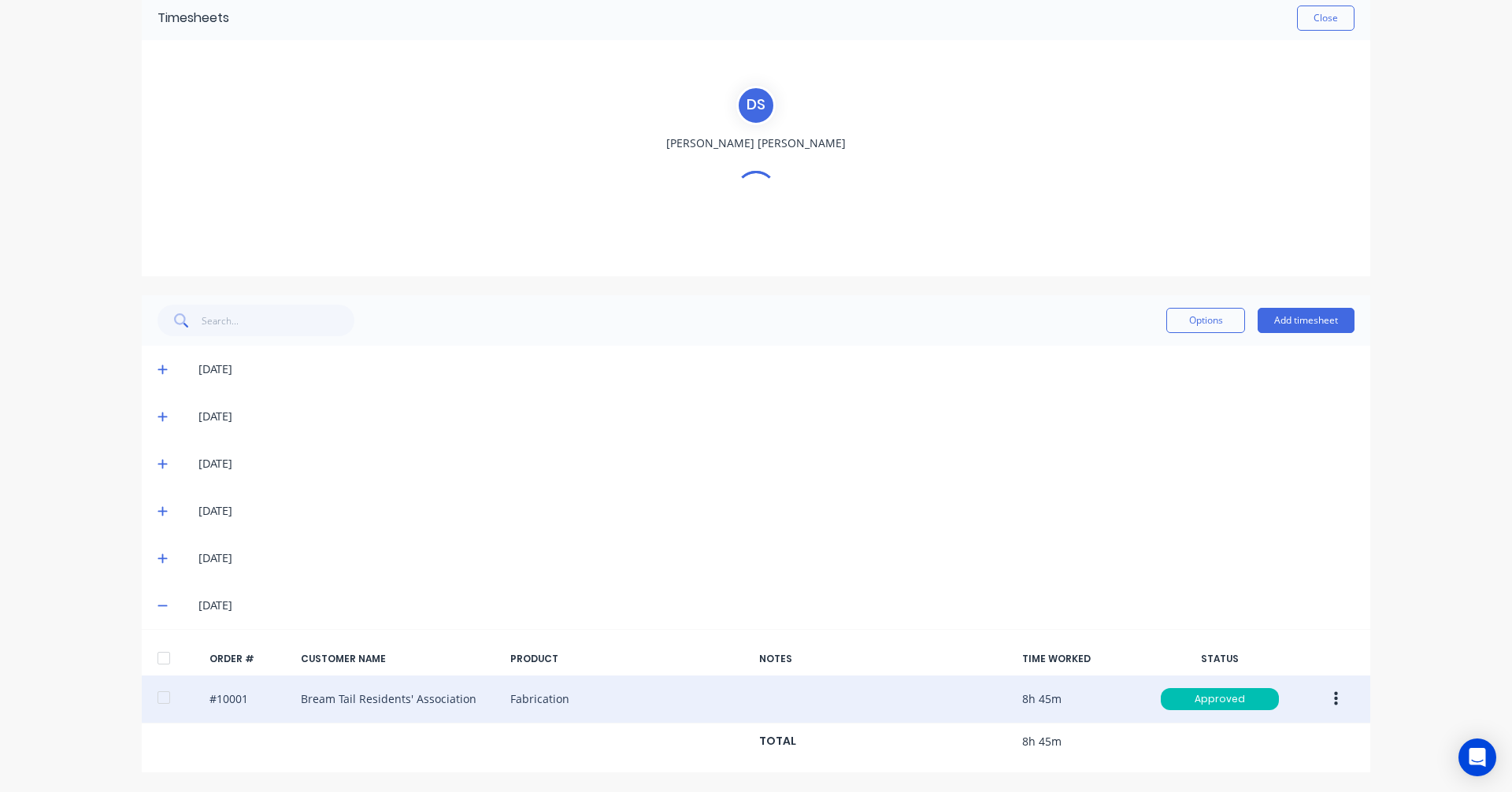
scroll to position [0, 0]
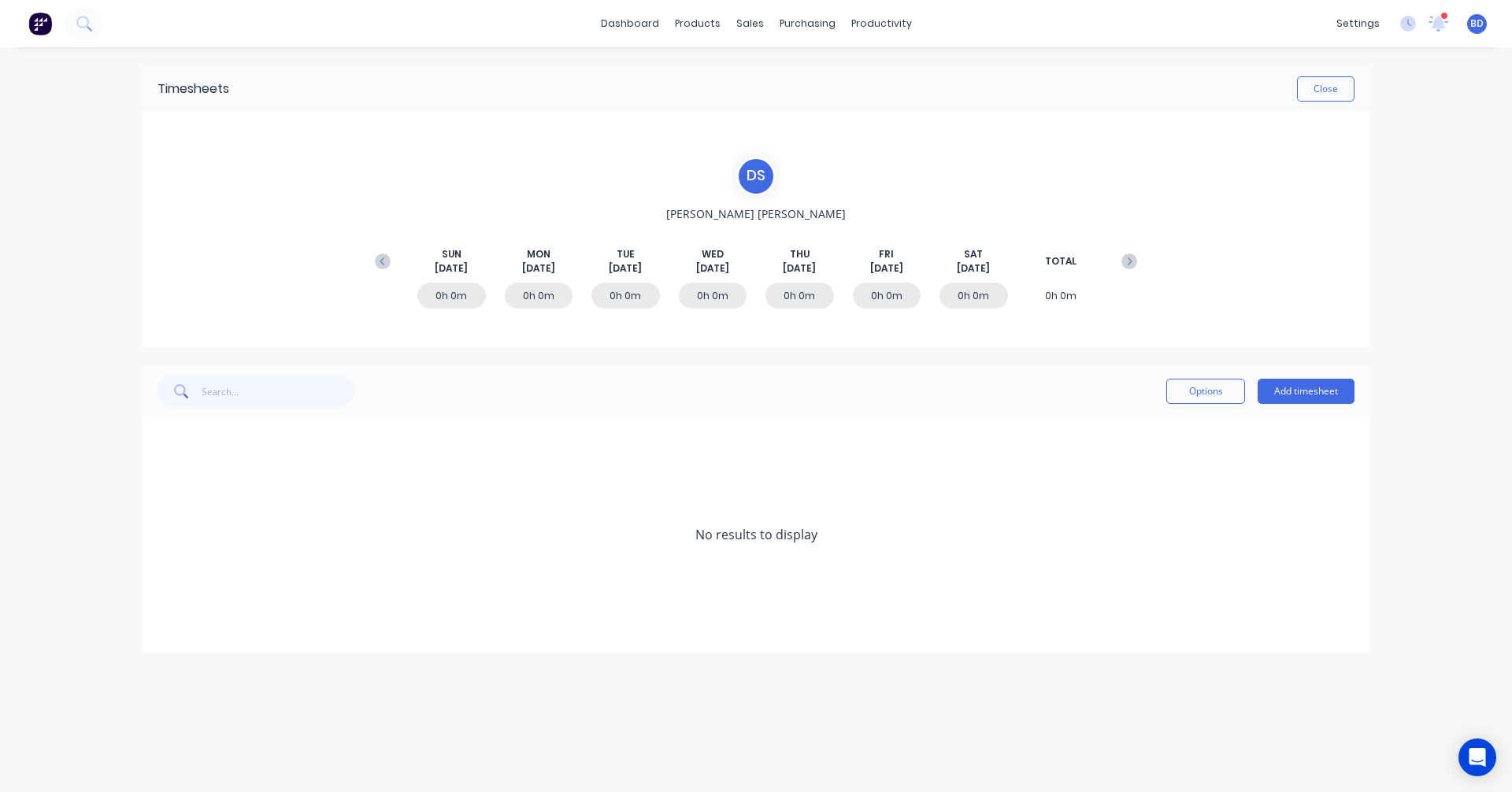
click at [449, 298] on div "0h 0m" at bounding box center [452, 295] width 68 height 26
click at [1320, 396] on button "Add timesheet" at bounding box center [1305, 391] width 97 height 26
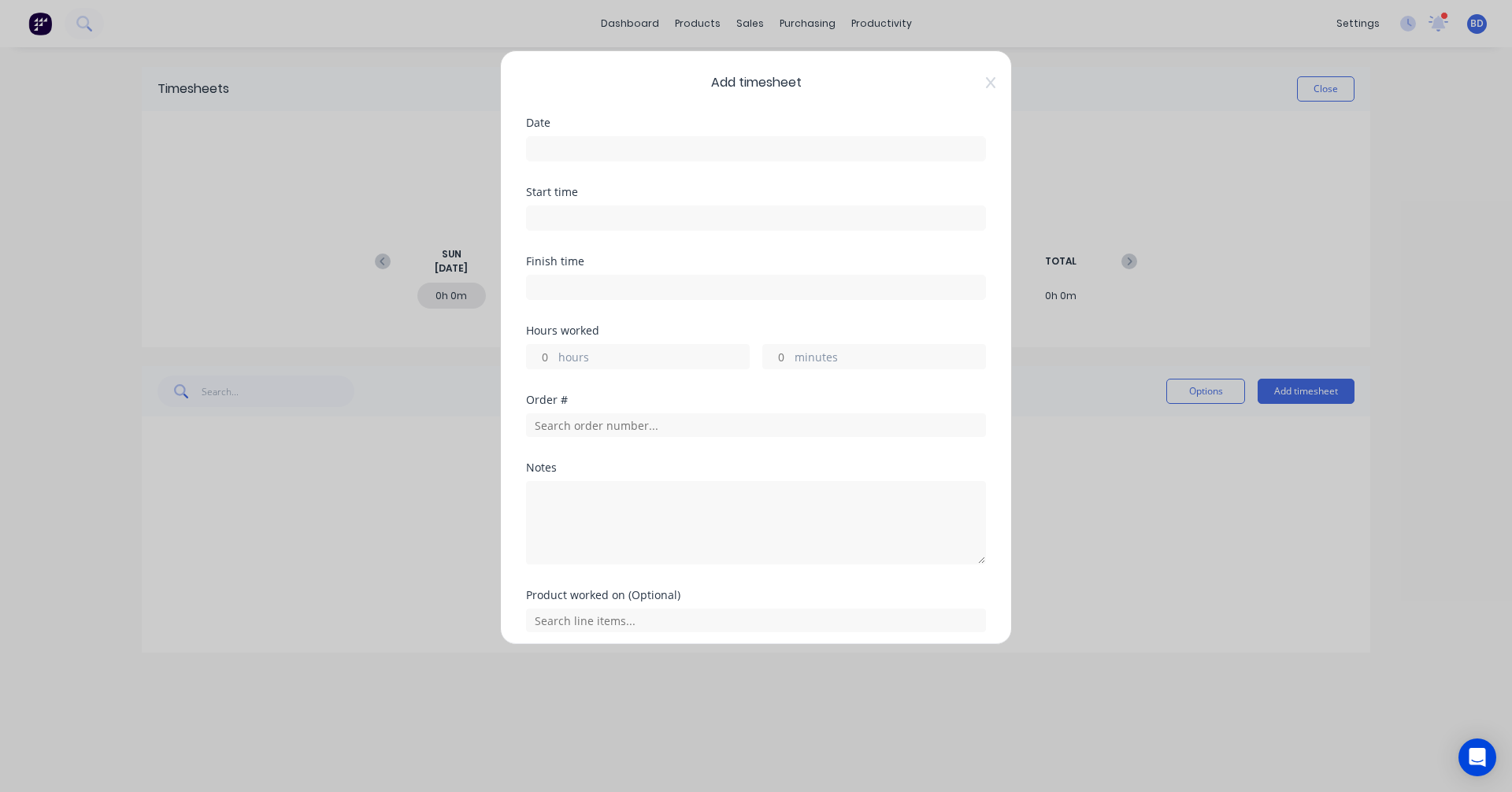
click at [671, 144] on input at bounding box center [756, 149] width 459 height 24
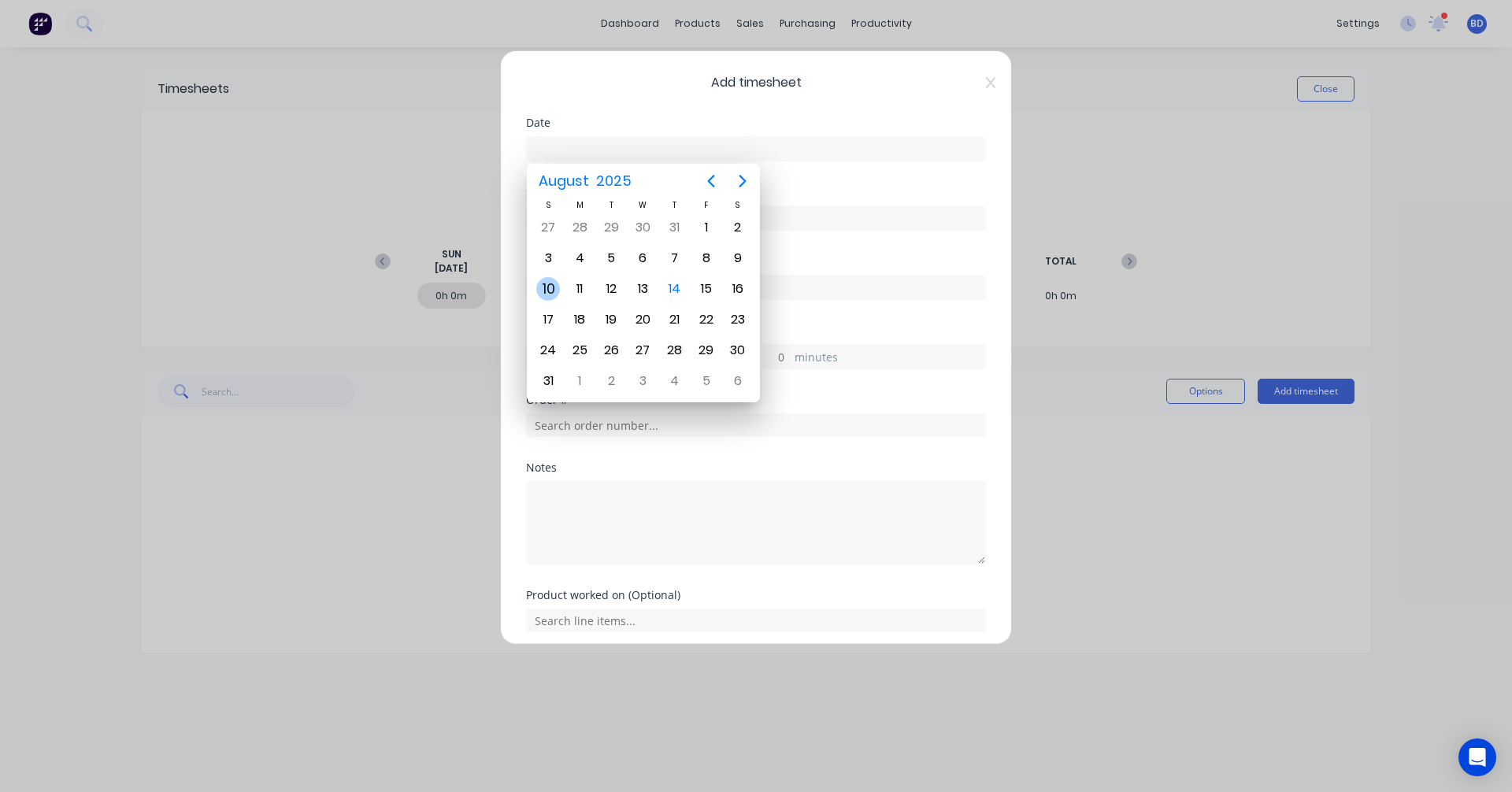
click at [552, 285] on div "10" at bounding box center [548, 289] width 24 height 24
type input "10/08/2025"
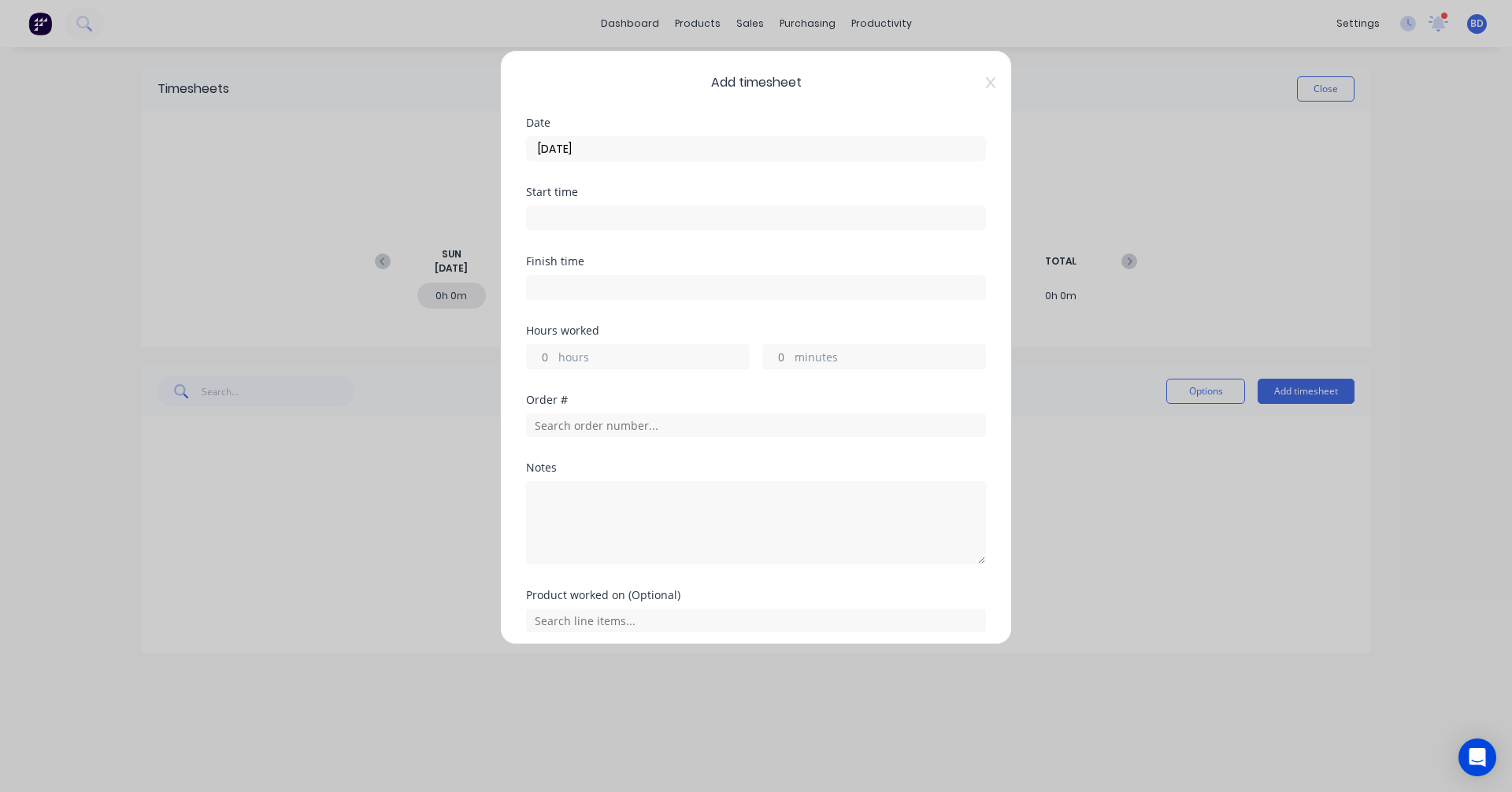
click at [552, 285] on input at bounding box center [756, 287] width 459 height 24
type input "10:55 AM"
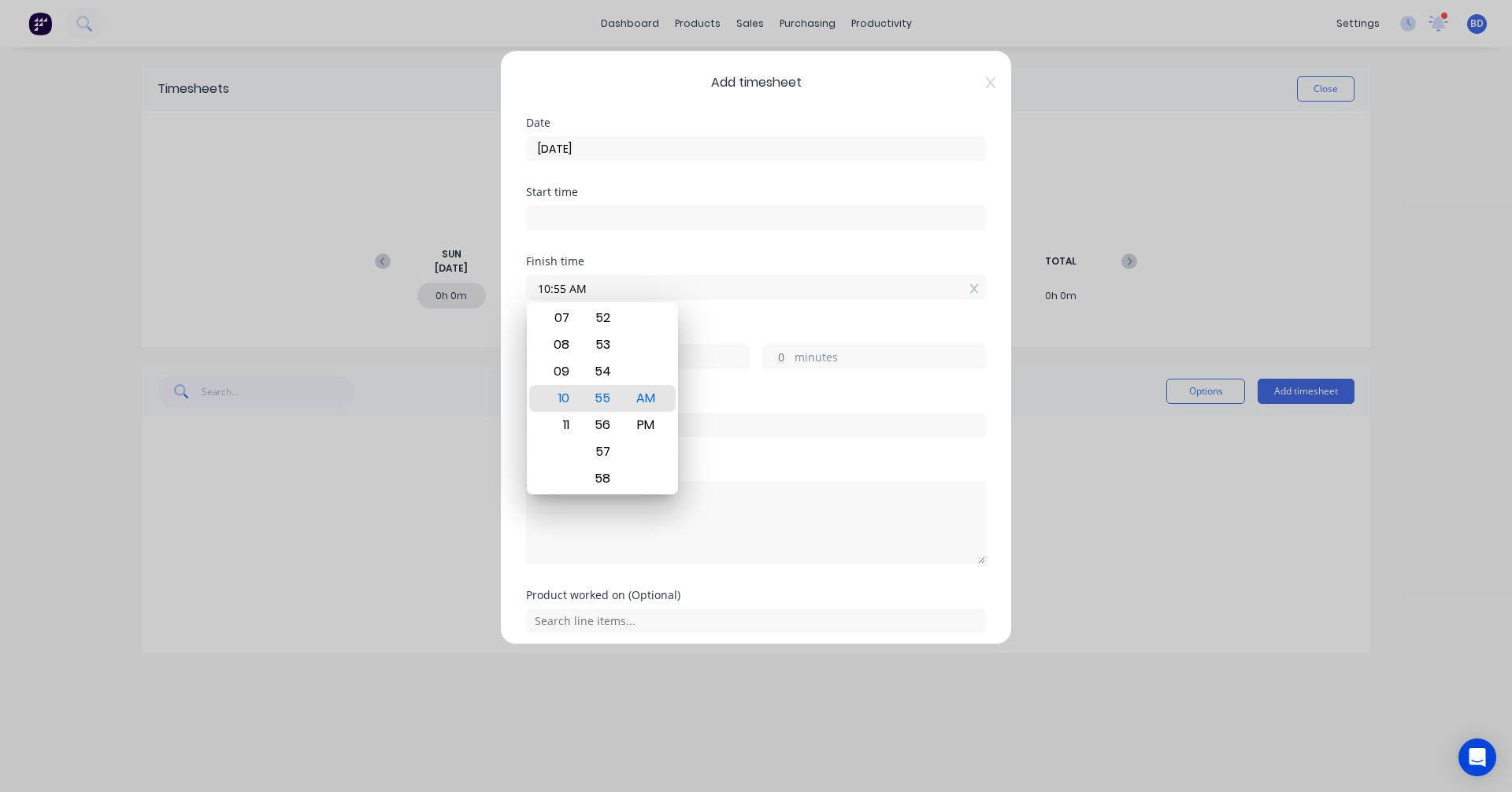
click at [571, 210] on input at bounding box center [756, 218] width 459 height 24
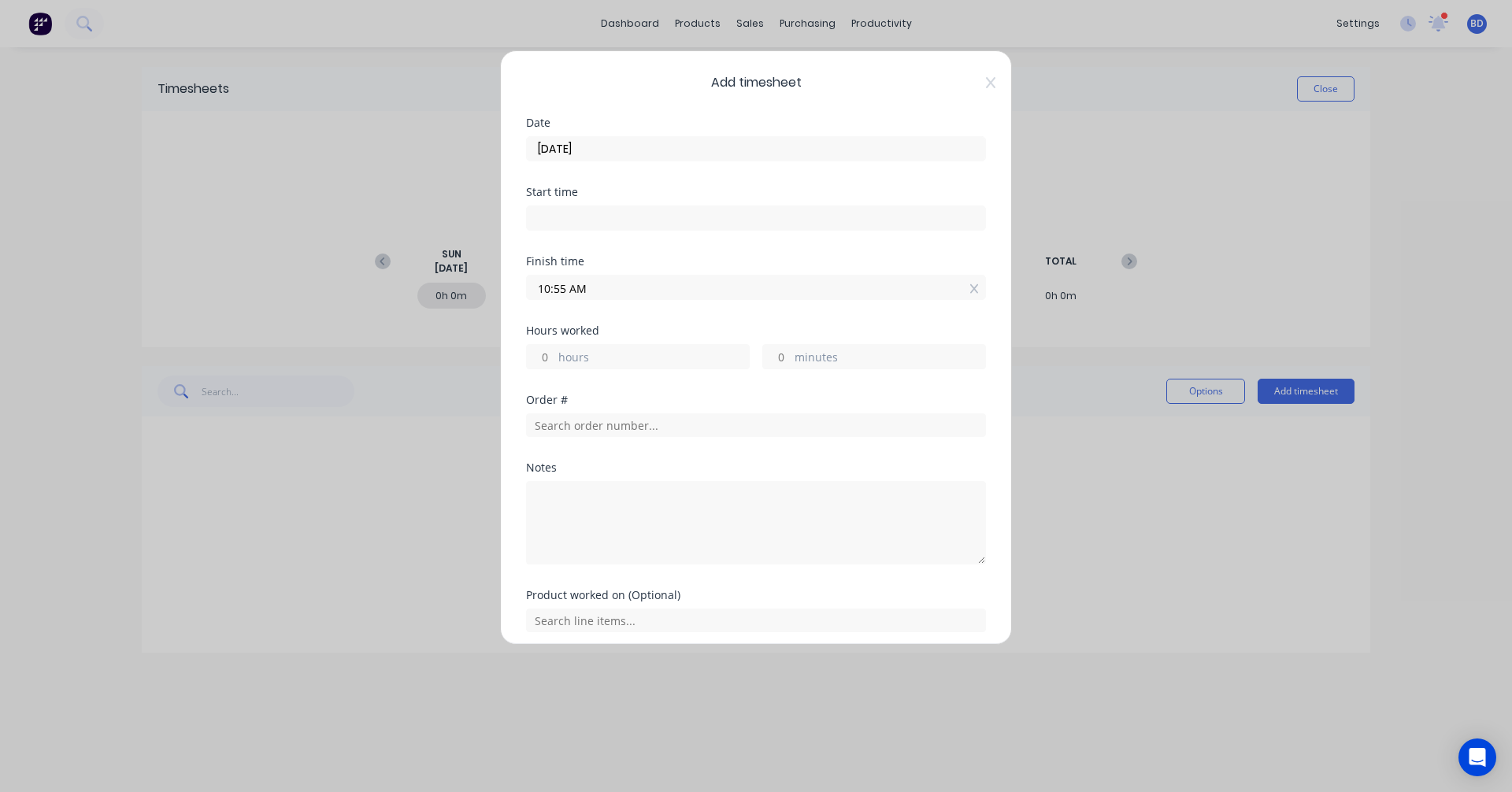
type input "10:55 AM"
type input "0"
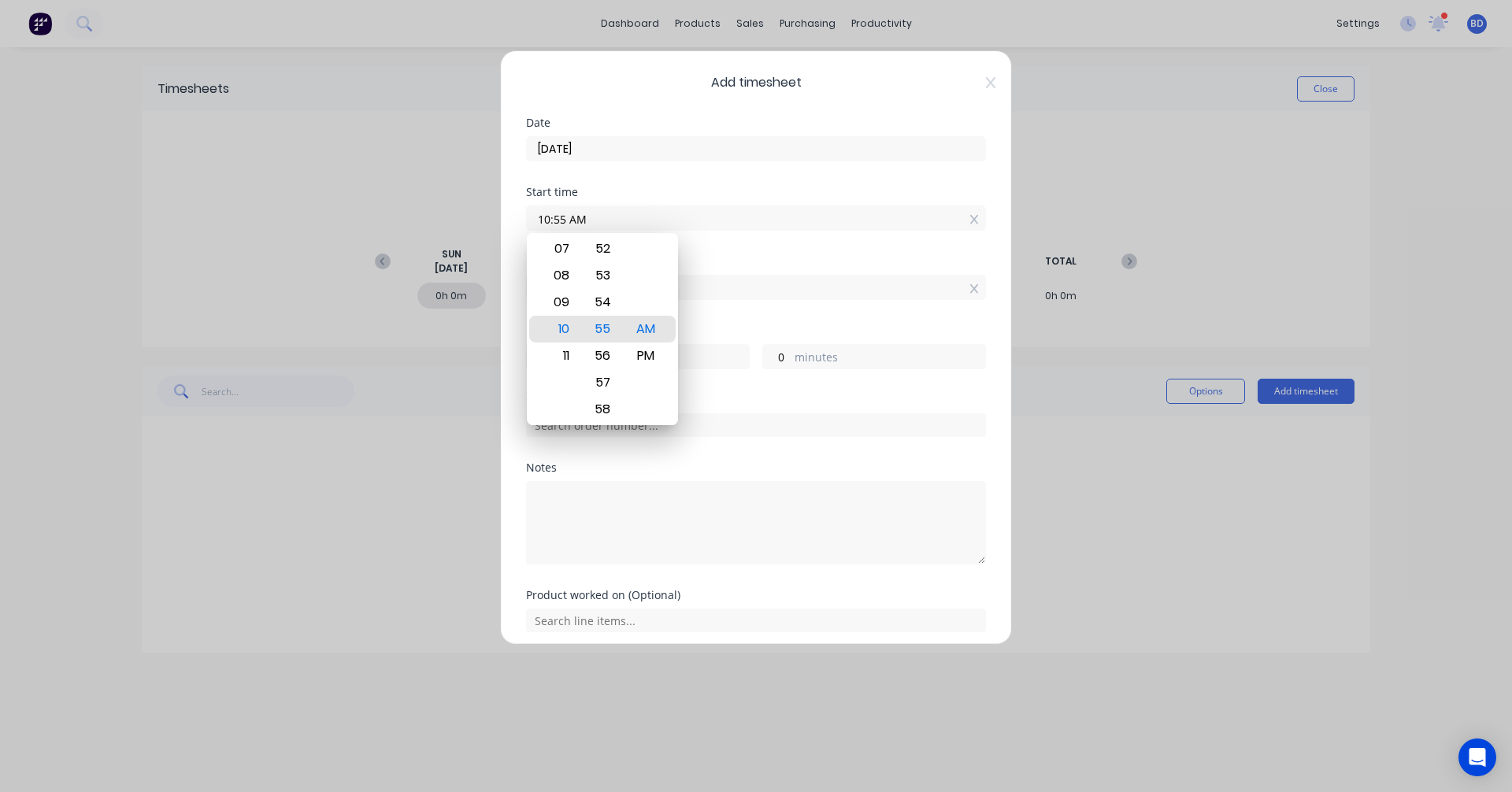
drag, startPoint x: 606, startPoint y: 216, endPoint x: 501, endPoint y: 214, distance: 105.0
click at [501, 214] on div "Add timesheet Date 10/08/2025 Start time 10:55 AM Finish time 10:55 AM Hours wo…" at bounding box center [756, 348] width 512 height 595
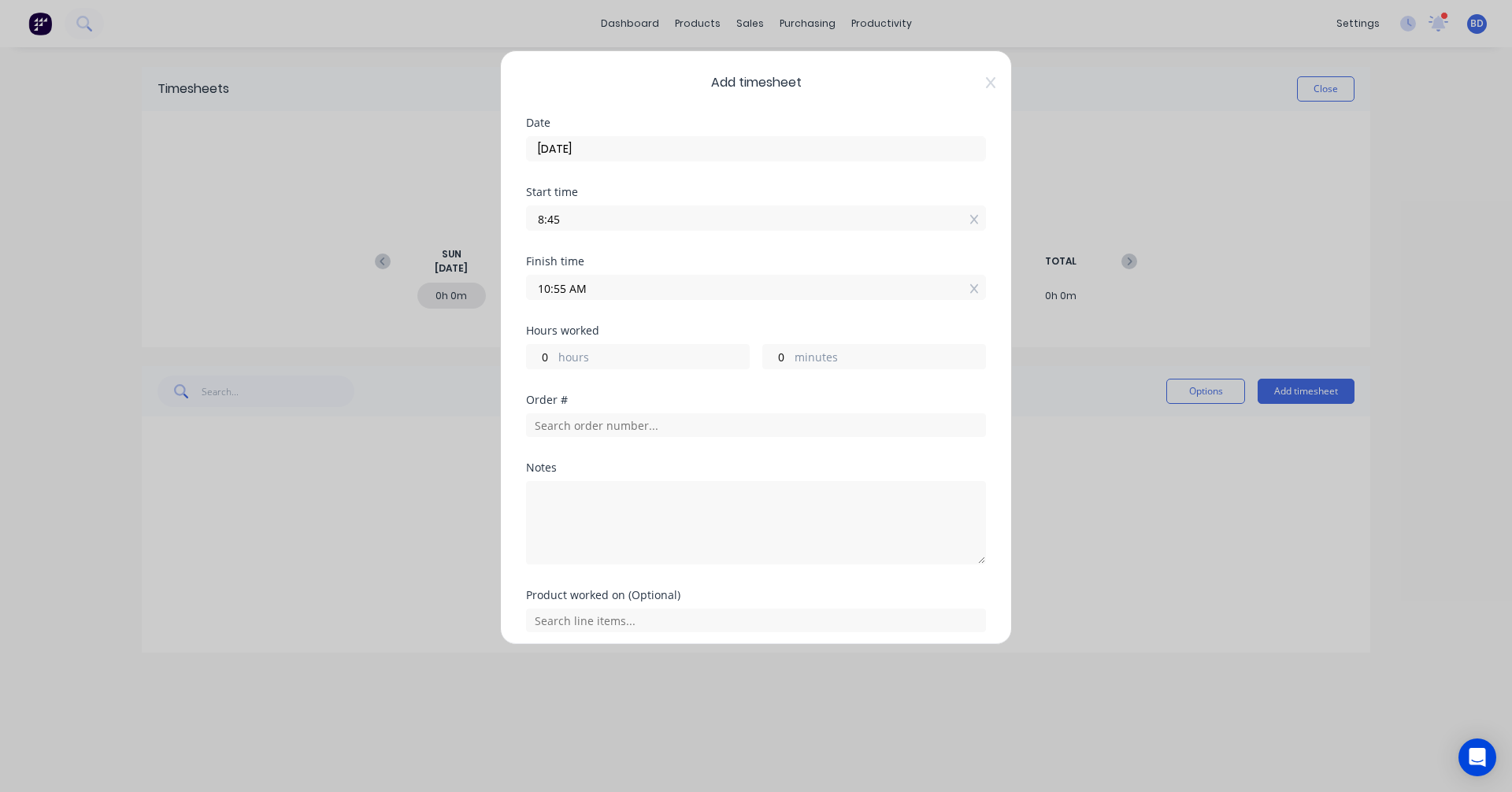
type input "08:45 AM"
type input "2"
type input "10"
click at [624, 270] on div "Finish time 10:55 AM" at bounding box center [755, 278] width 459 height 45
drag, startPoint x: 579, startPoint y: 280, endPoint x: 336, endPoint y: 247, distance: 245.2
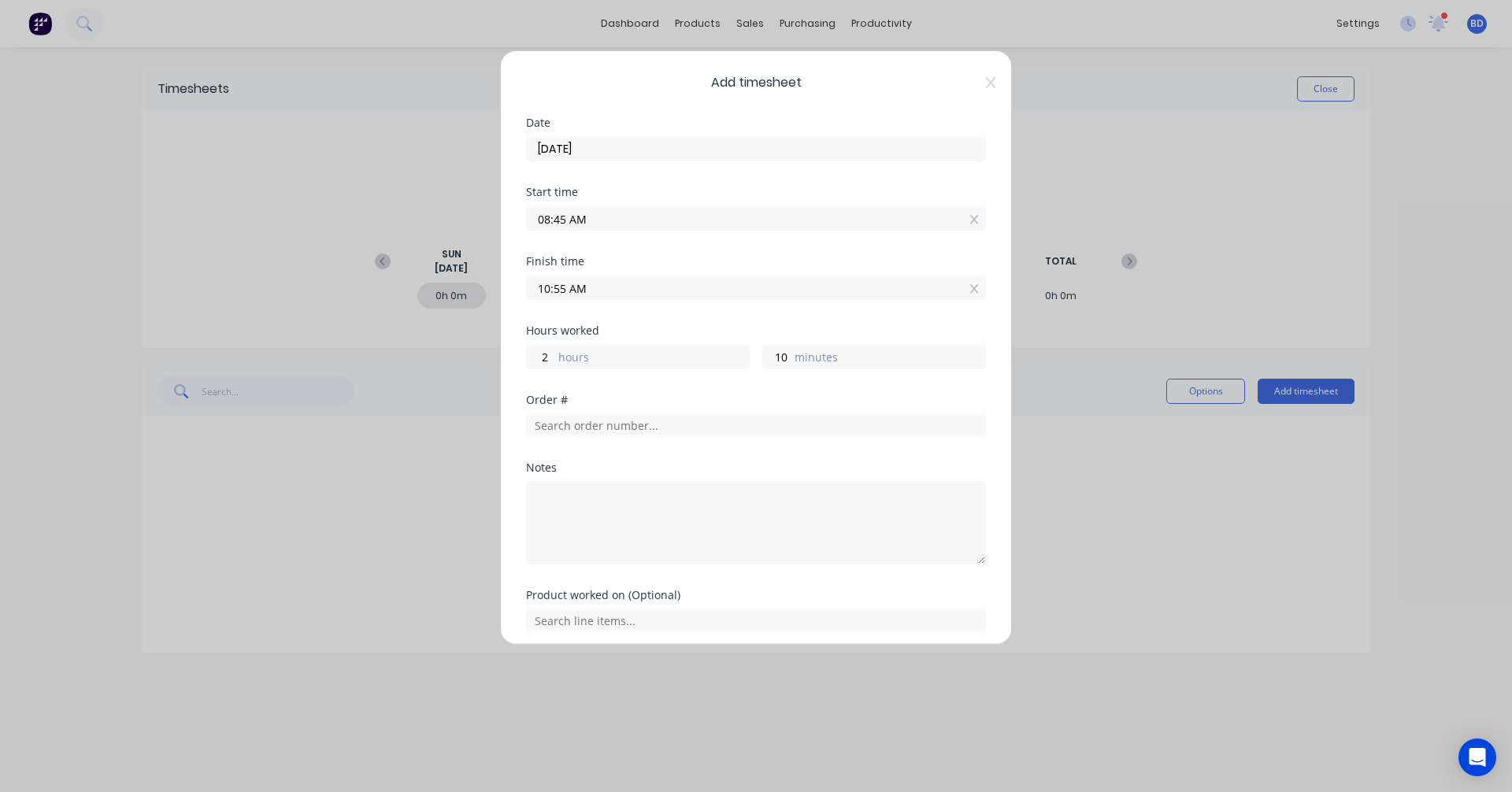
click at [336, 247] on div "Add timesheet Date 10/08/2025 Start time 08:45 AM Finish time 10:55 AM Hours wo…" at bounding box center [756, 396] width 1512 height 792
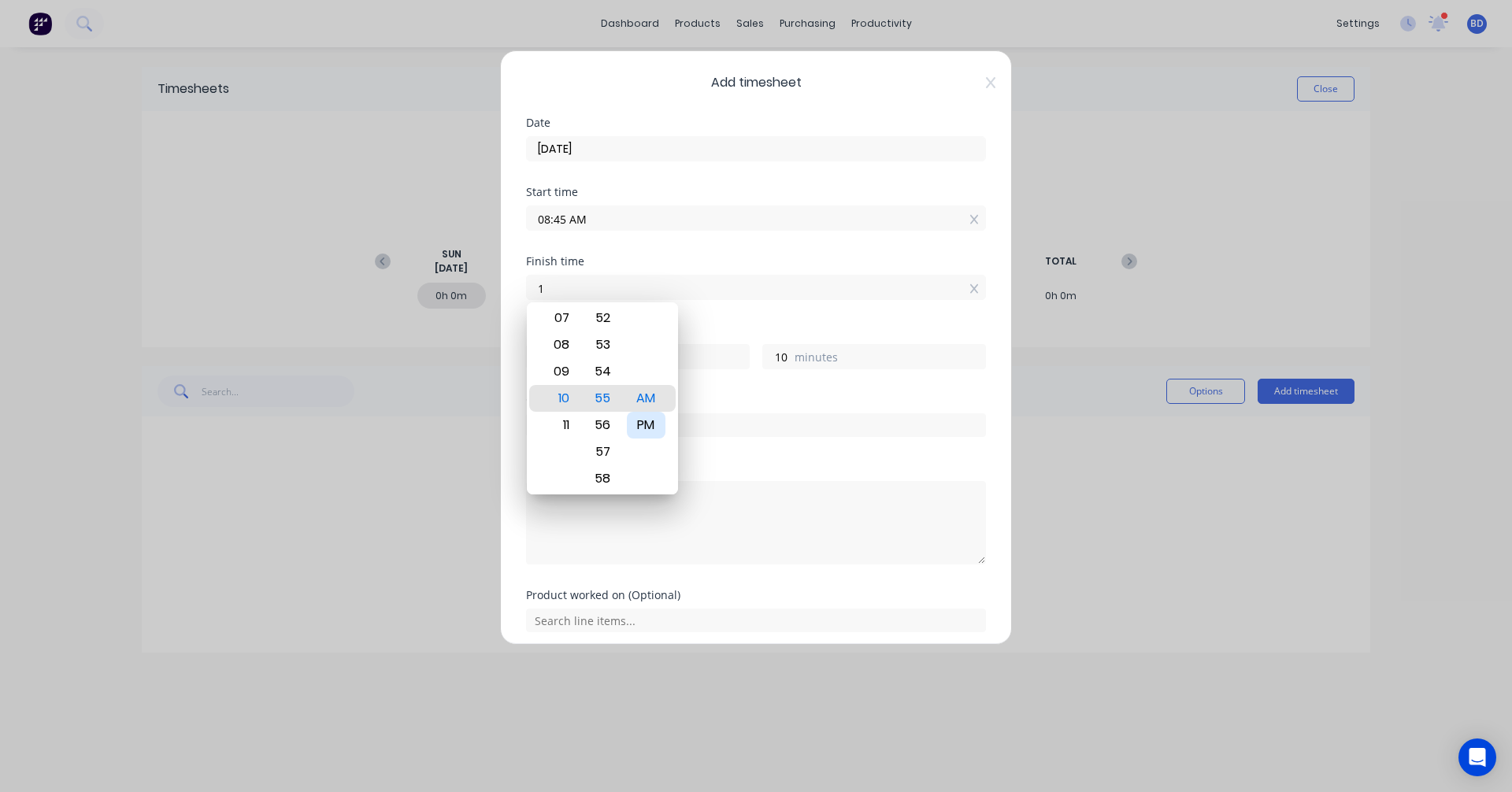
type input "01:00 AM"
type input "-7"
type input "-45"
click at [638, 431] on div "PM" at bounding box center [646, 425] width 39 height 27
type input "01:00 PM"
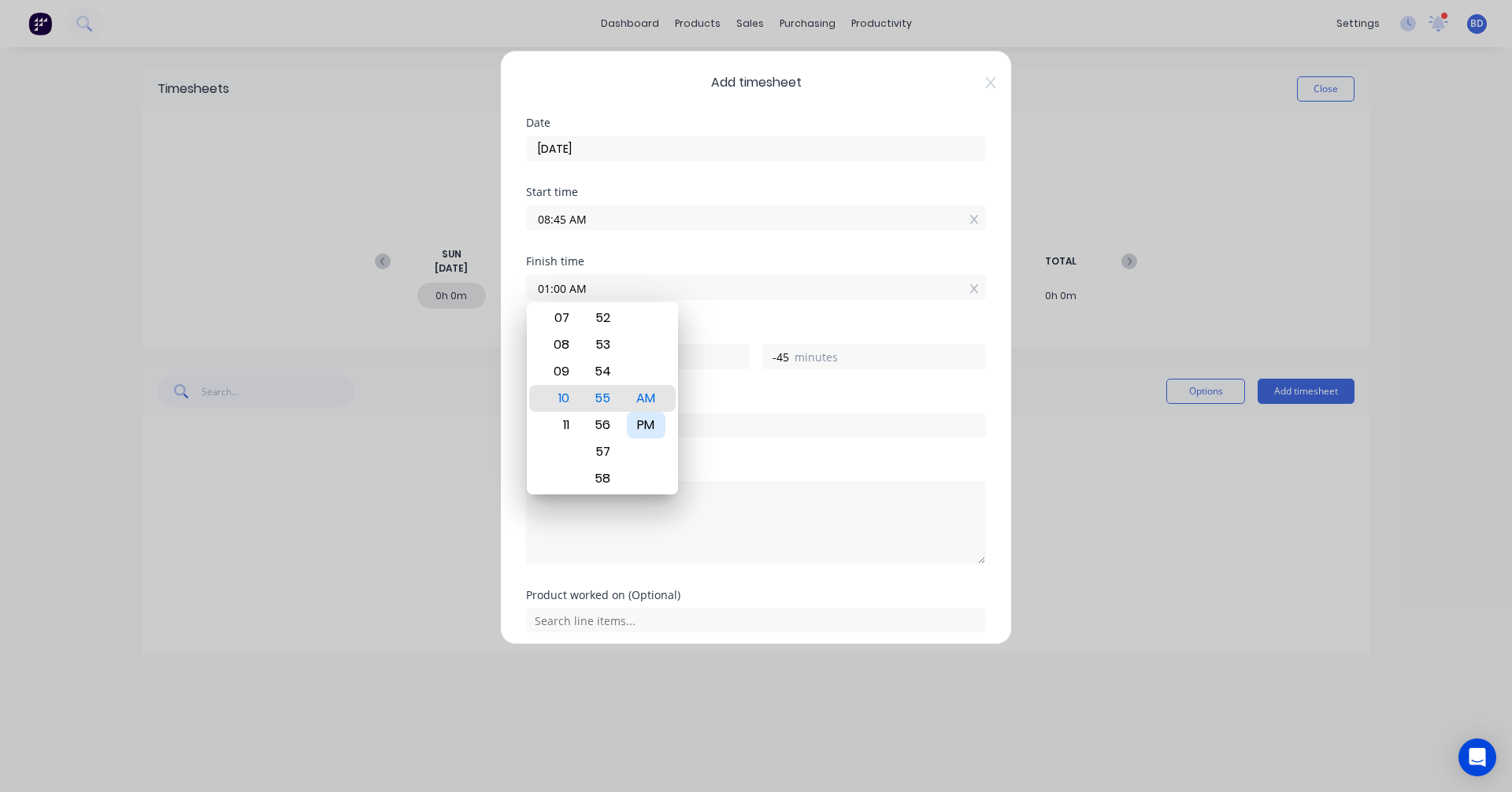
type input "4"
type input "15"
click at [716, 318] on div "Finish time 01:00 PM" at bounding box center [755, 290] width 459 height 69
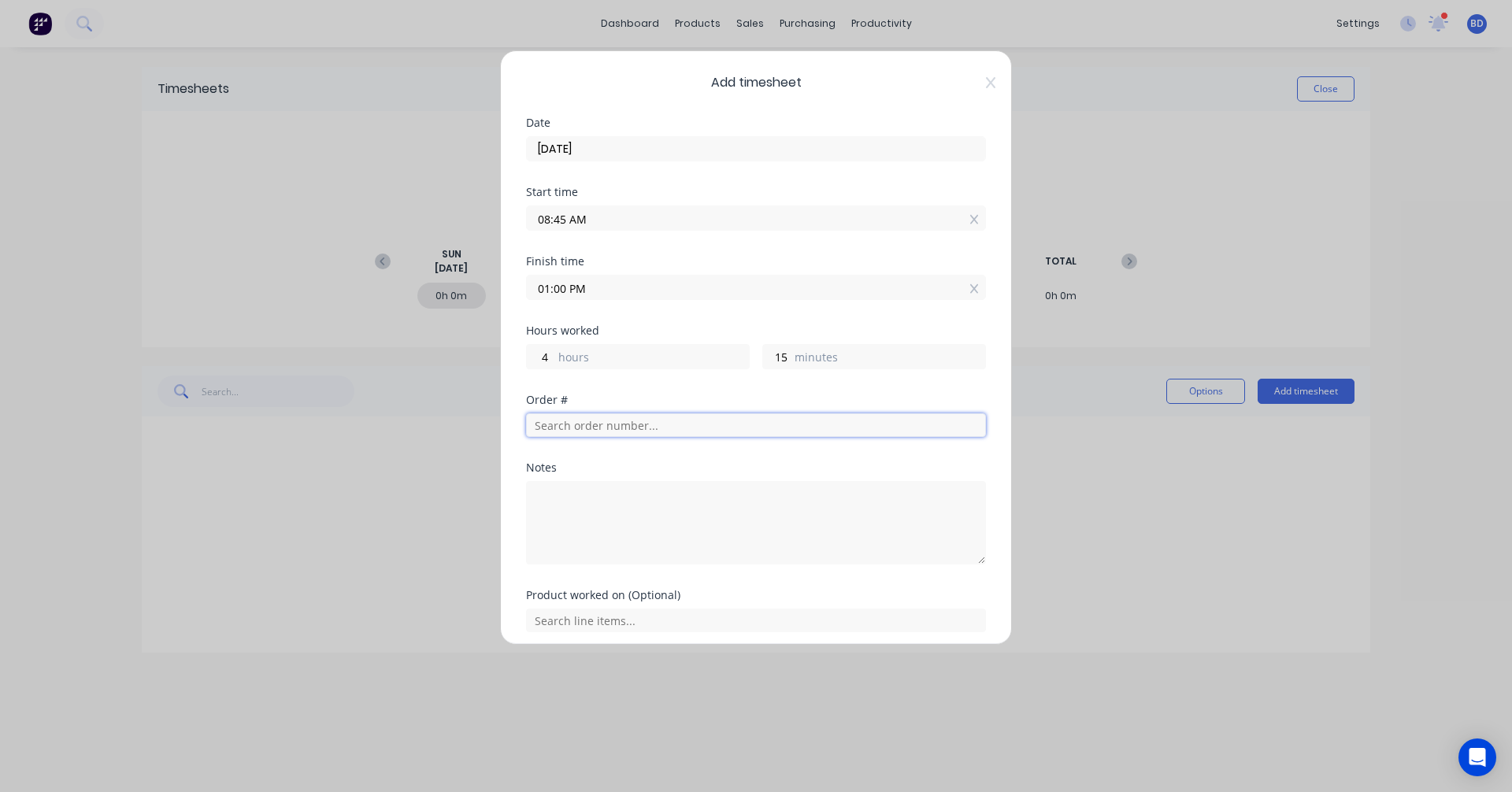
click at [632, 428] on input "text" at bounding box center [755, 424] width 459 height 24
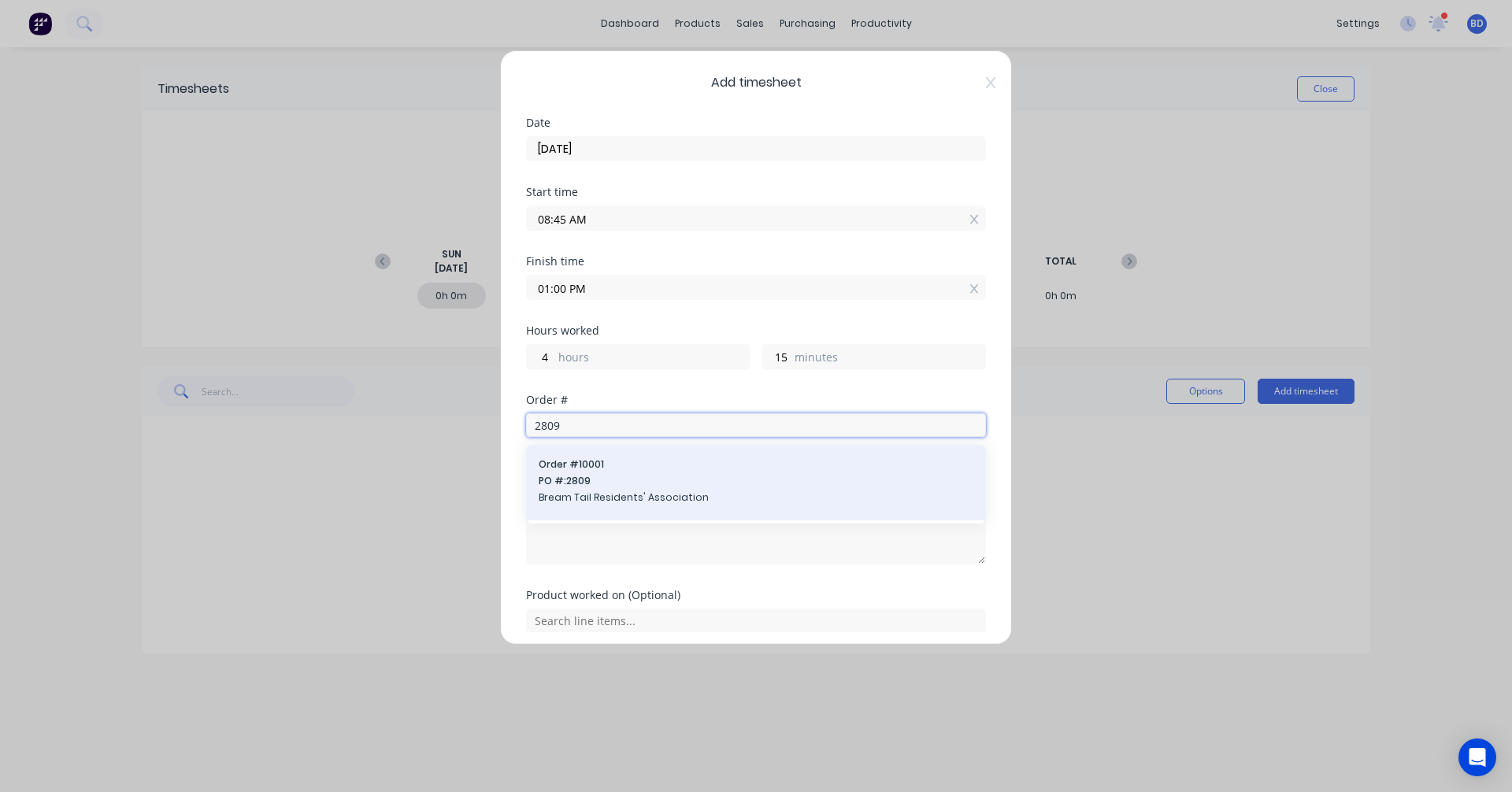
type input "2809"
click at [642, 482] on span "PO #: 2809" at bounding box center [756, 480] width 435 height 14
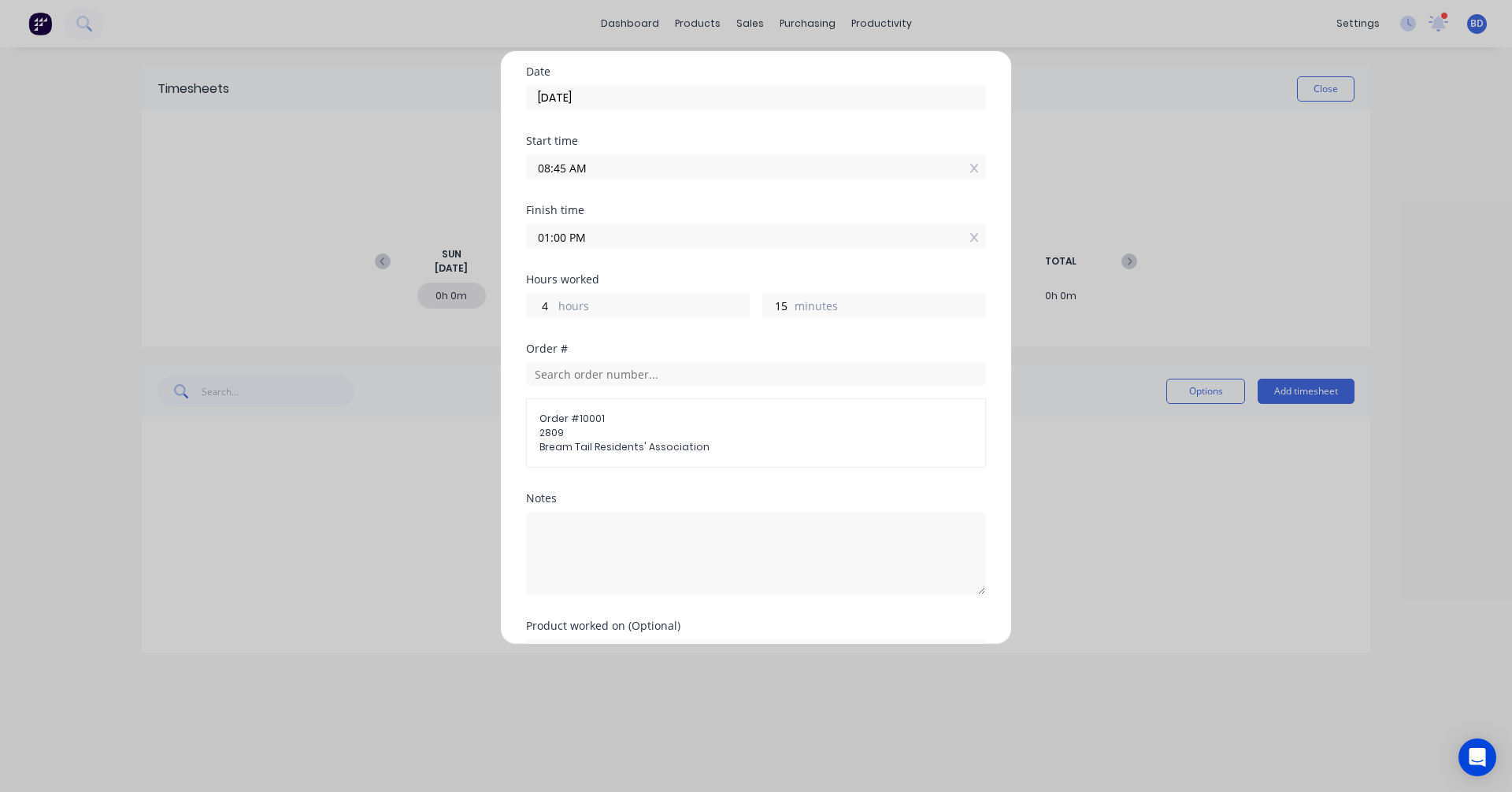
scroll to position [142, 0]
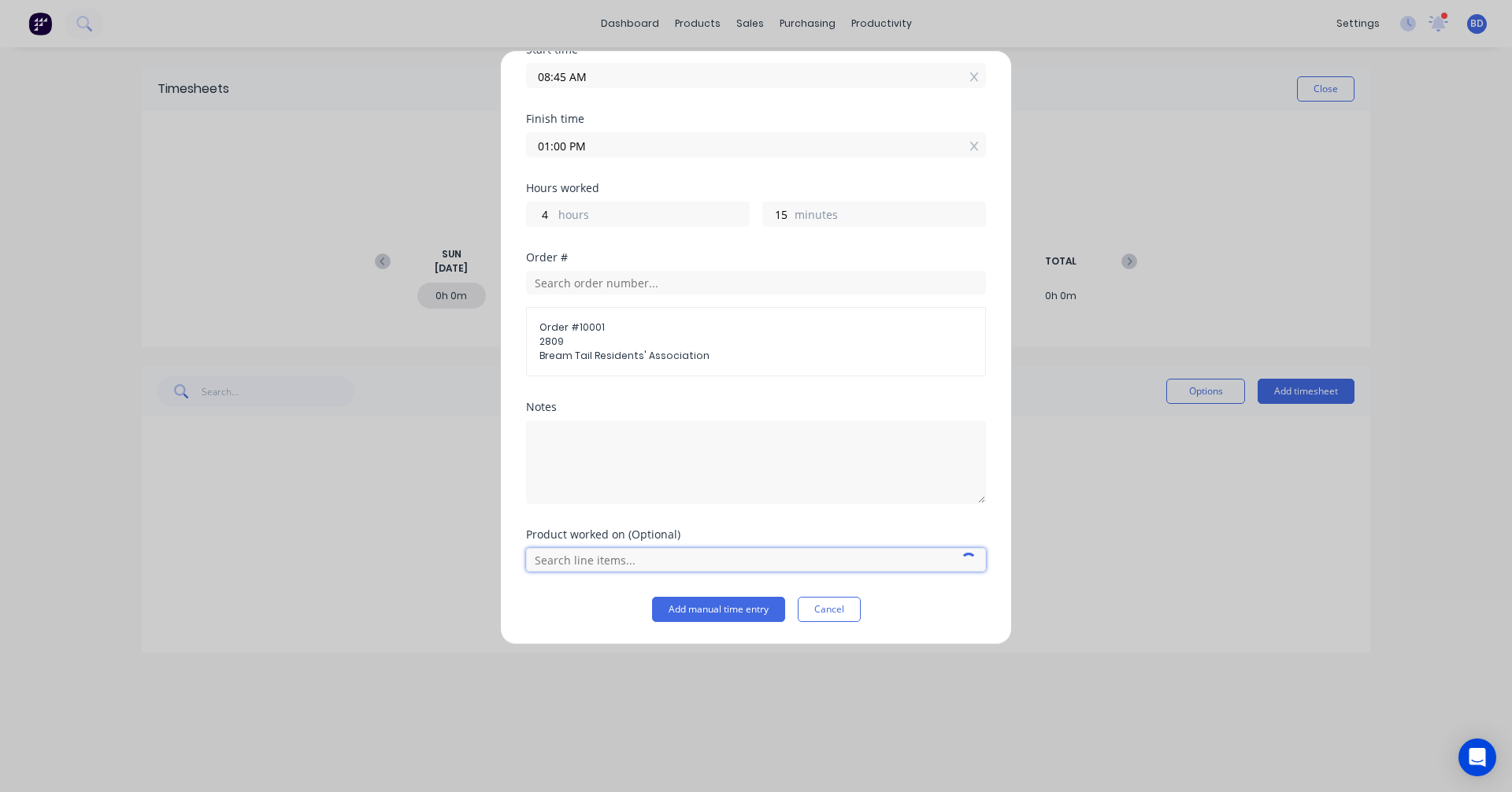
click at [634, 562] on input "text" at bounding box center [755, 559] width 459 height 24
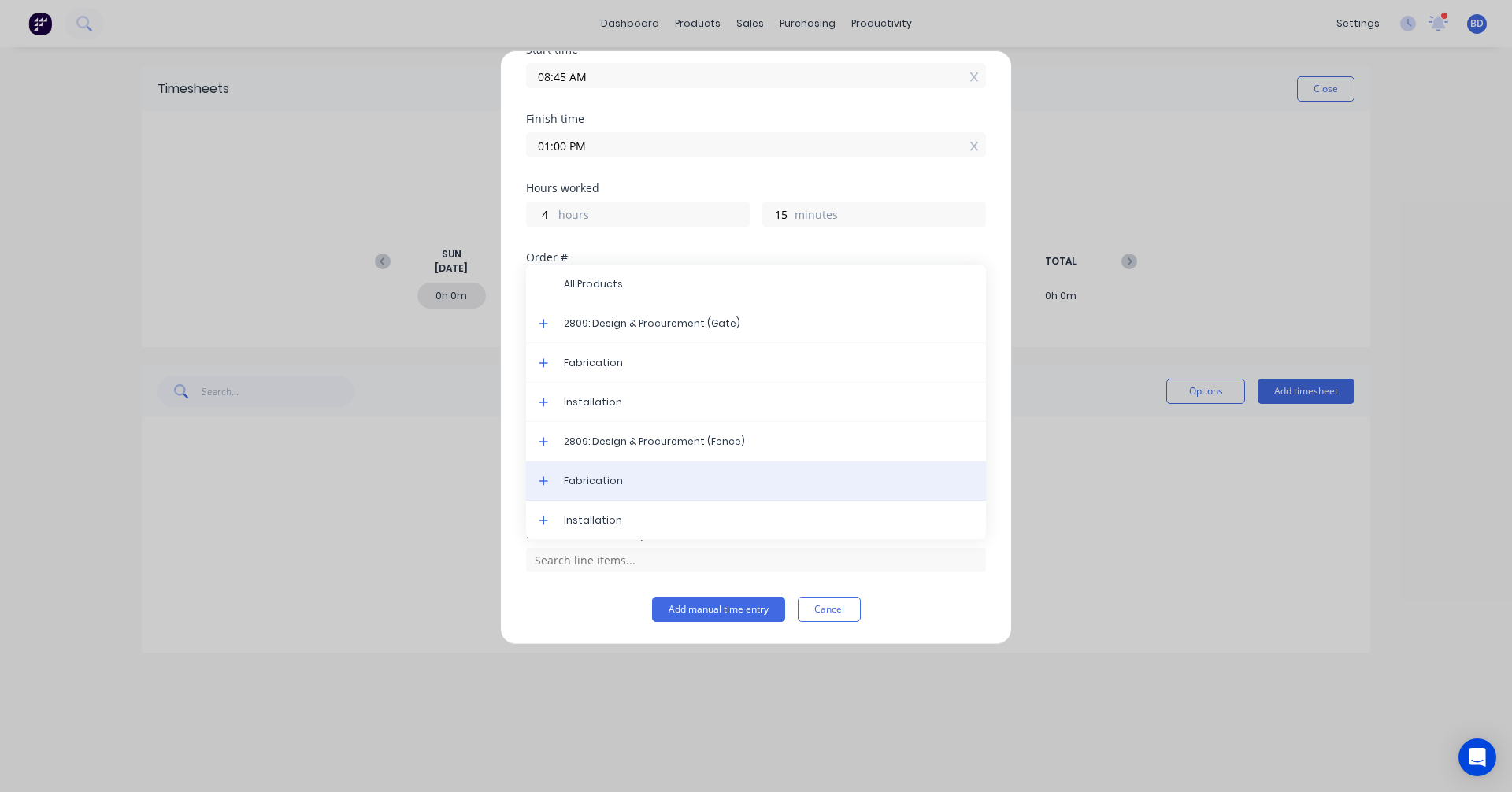
click at [639, 492] on div "Fabrication" at bounding box center [755, 481] width 459 height 40
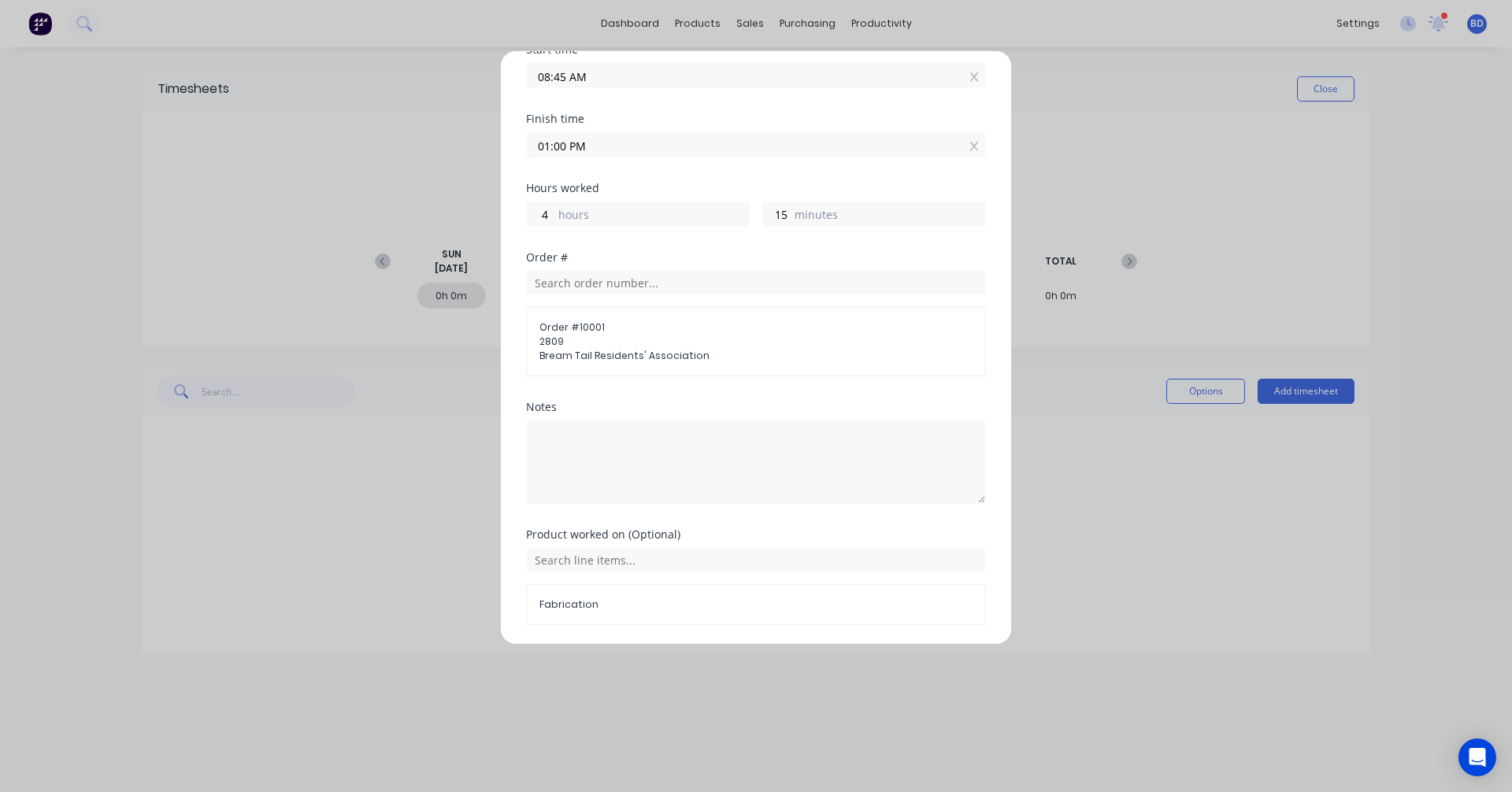
scroll to position [196, 0]
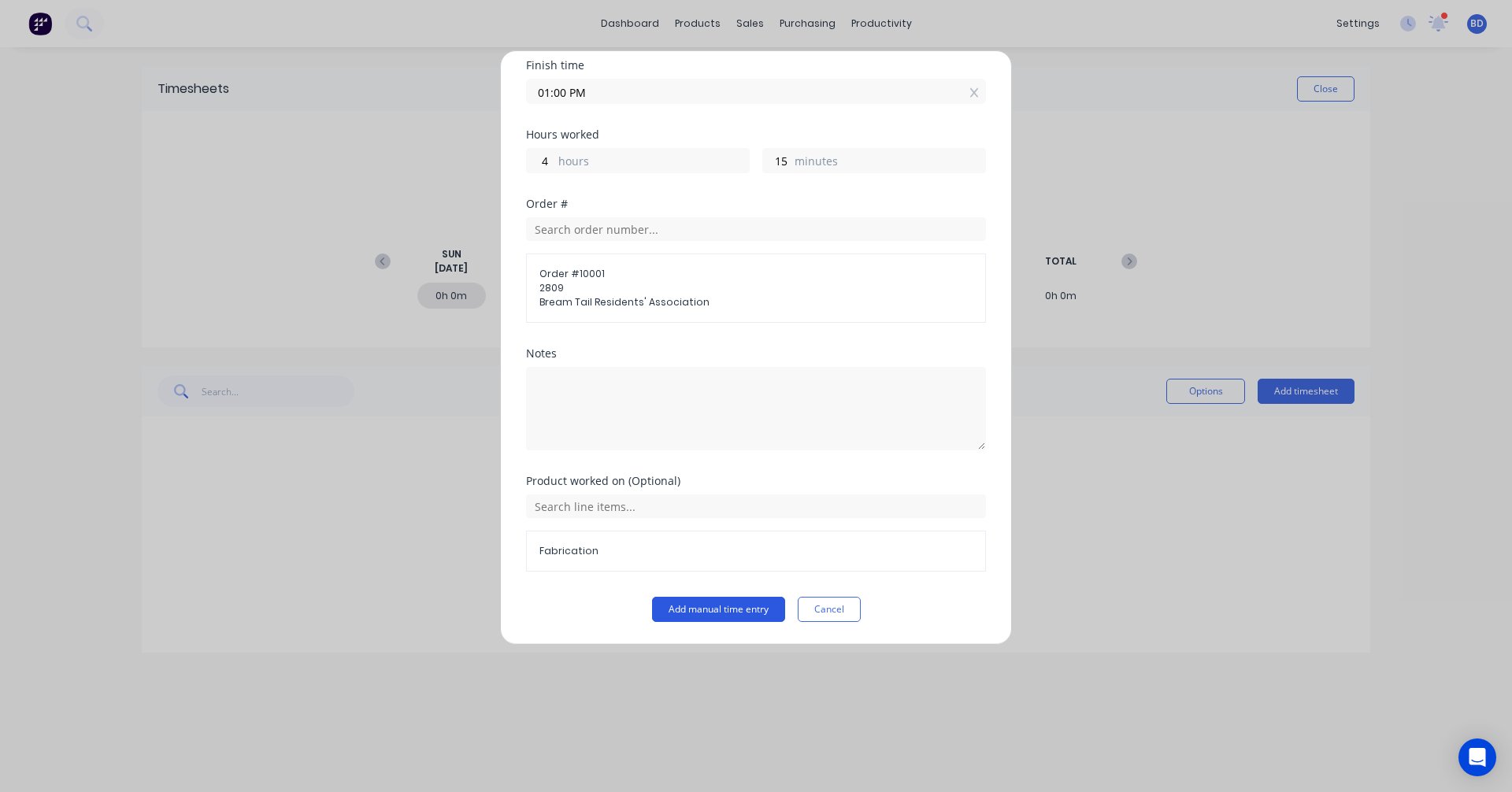
click at [742, 605] on button "Add manual time entry" at bounding box center [718, 609] width 133 height 26
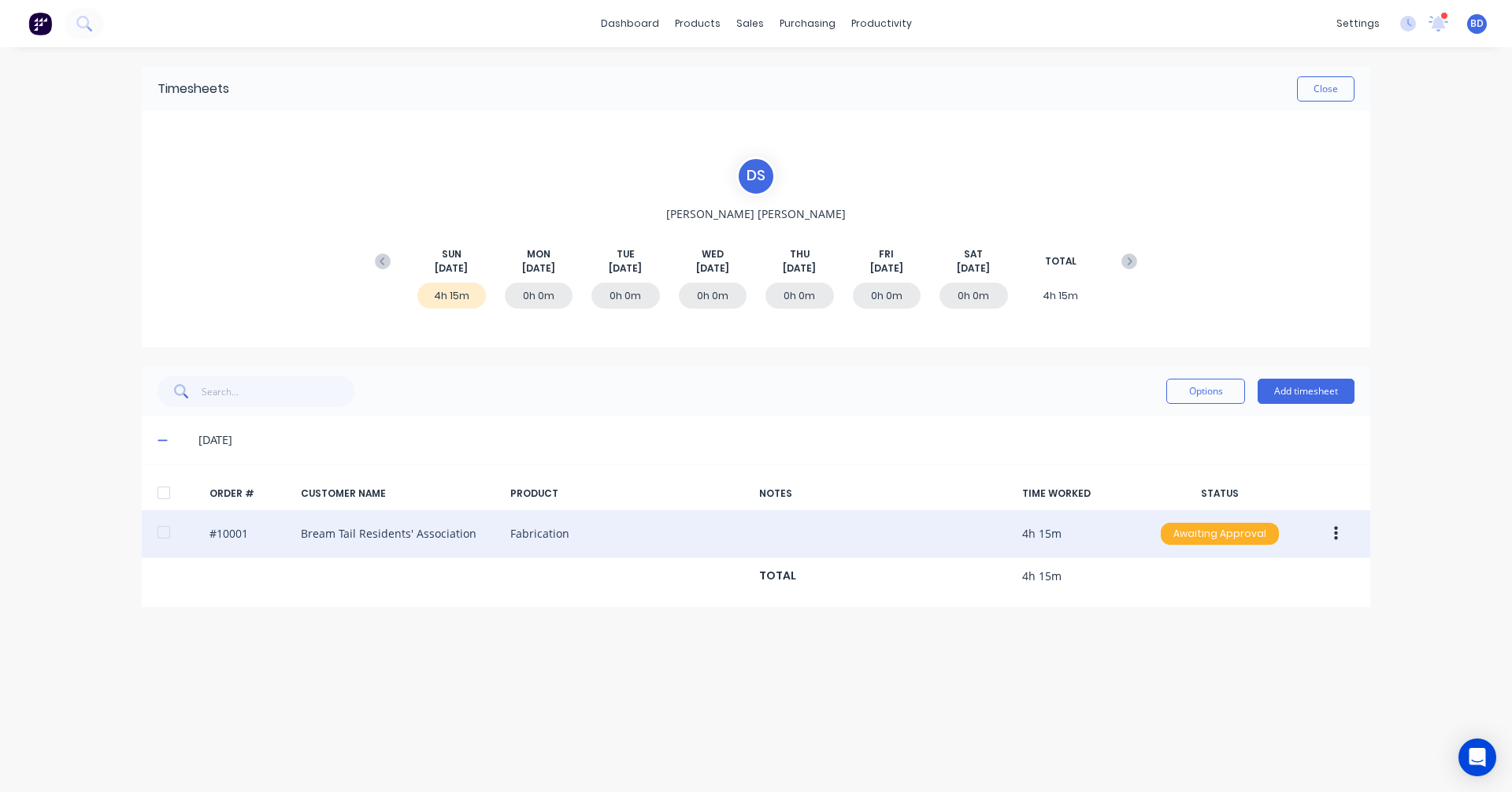
click at [1201, 534] on div "Awaiting Approval" at bounding box center [1219, 533] width 118 height 22
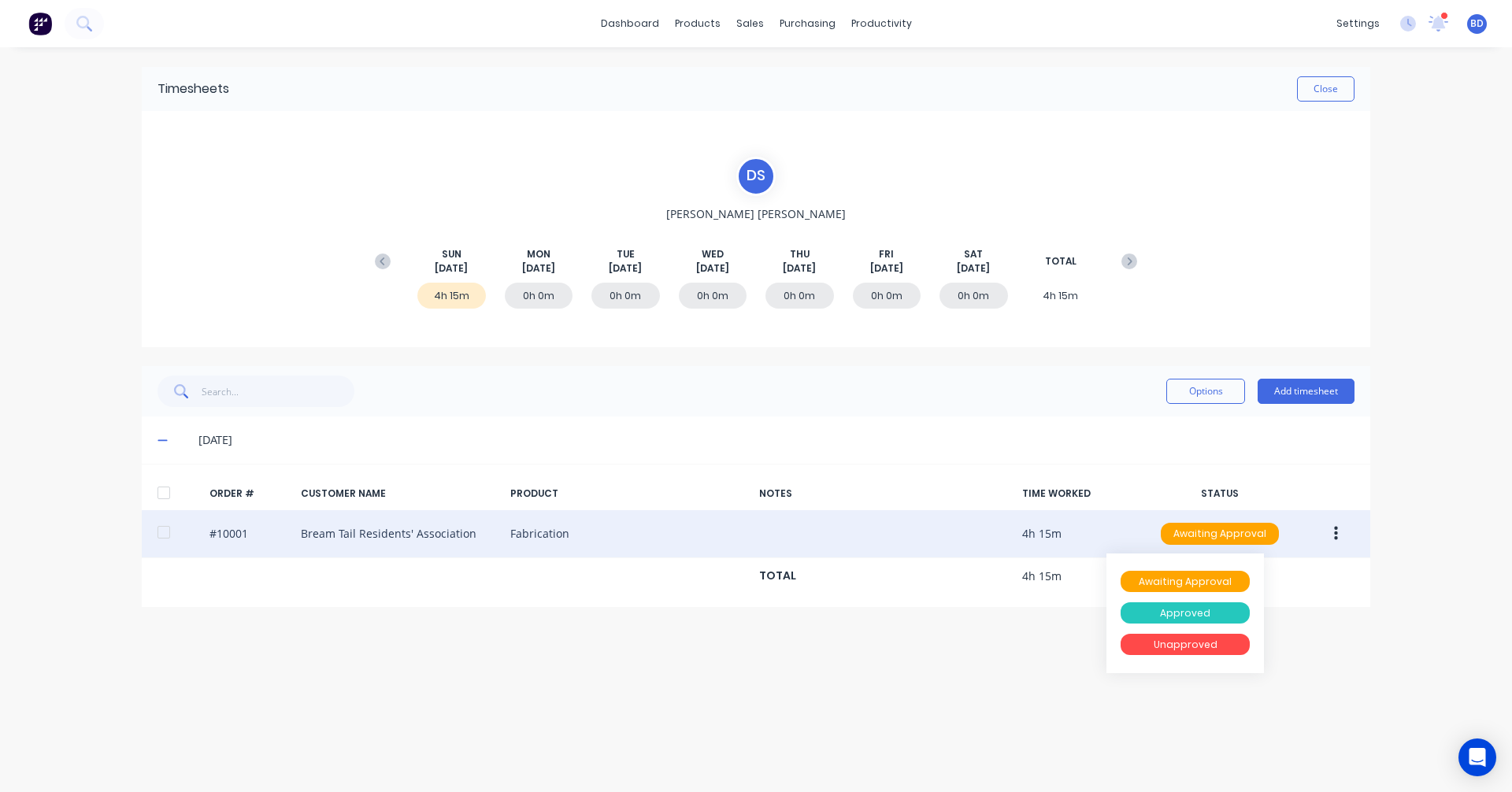
click at [1187, 611] on div "Approved" at bounding box center [1185, 613] width 129 height 22
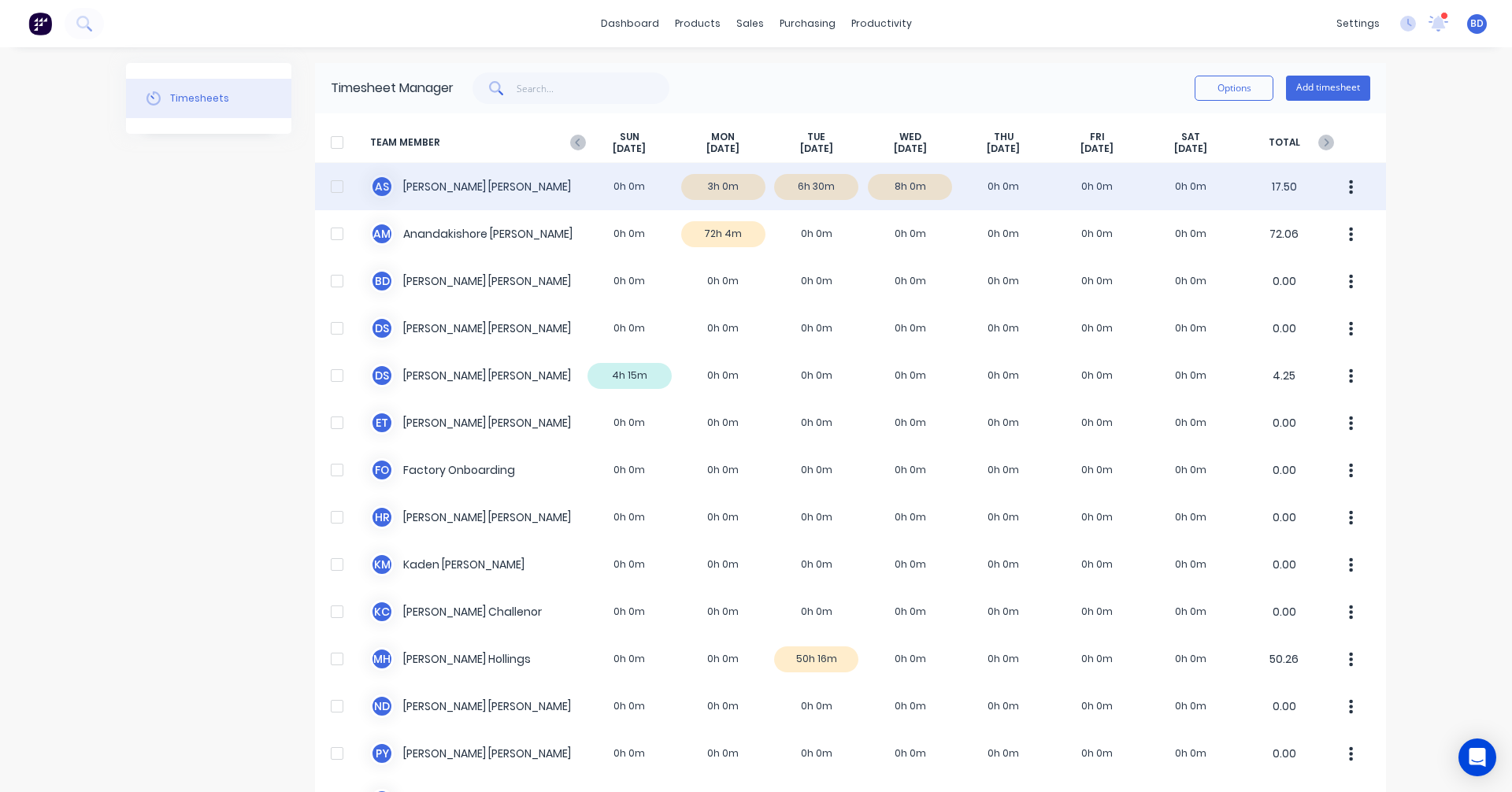
click at [723, 189] on div "A S Albert Scown 0h 0m 3h 0m 6h 30m 8h 0m 0h 0m 0h 0m 0h 0m 17.50" at bounding box center [850, 187] width 1071 height 47
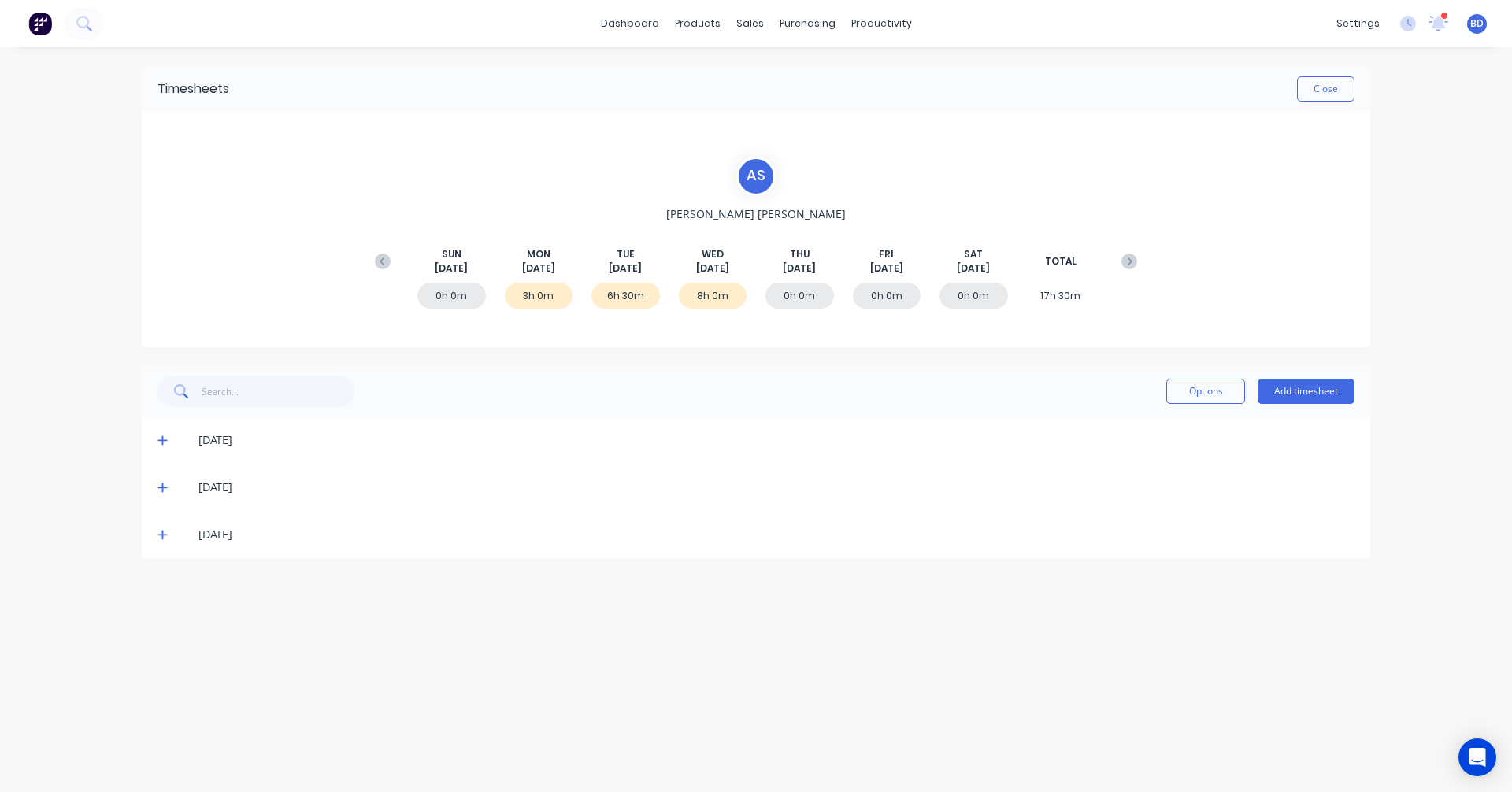
click at [159, 442] on icon at bounding box center [162, 441] width 10 height 11
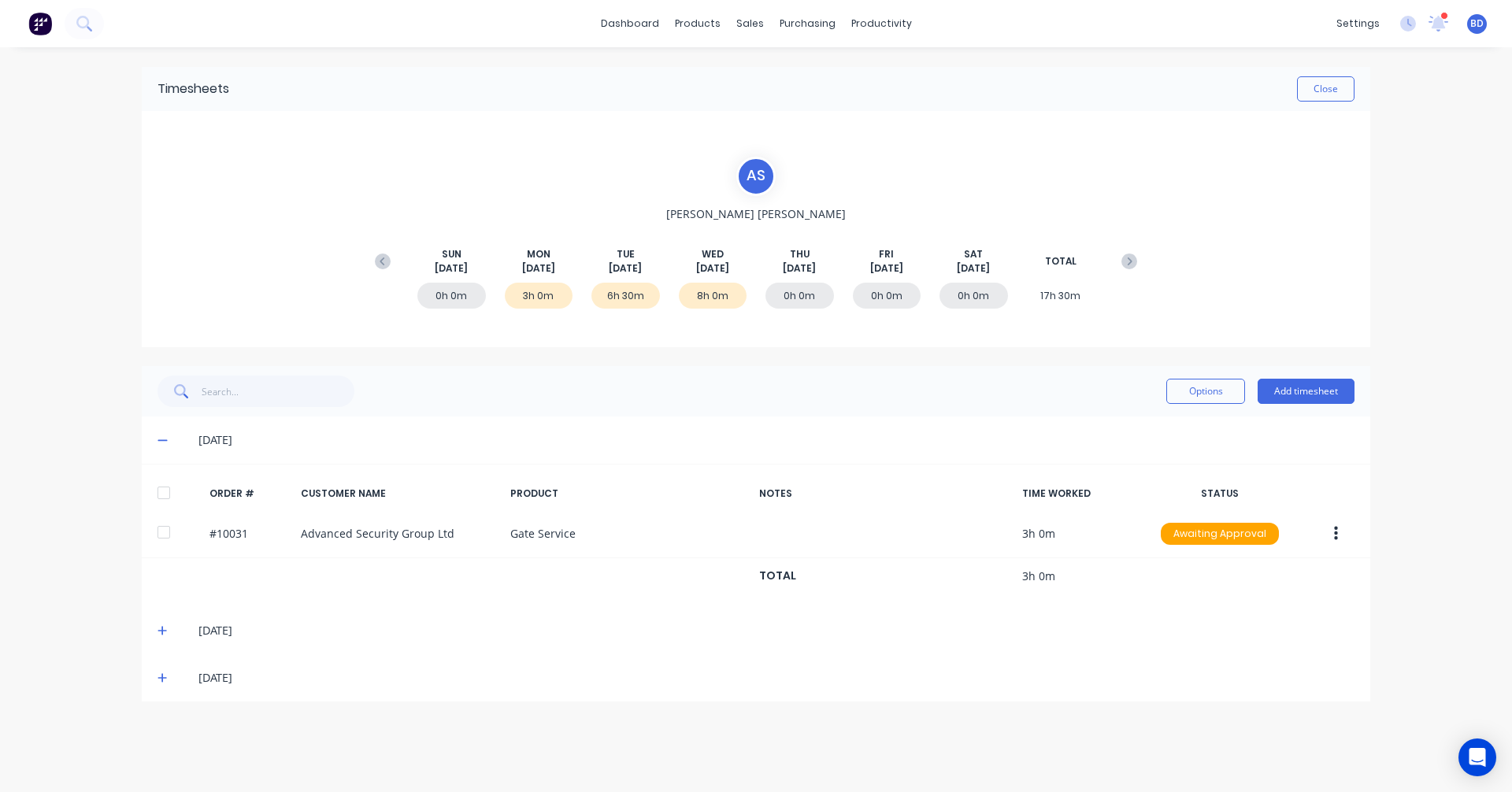
click at [160, 440] on icon at bounding box center [162, 441] width 10 height 11
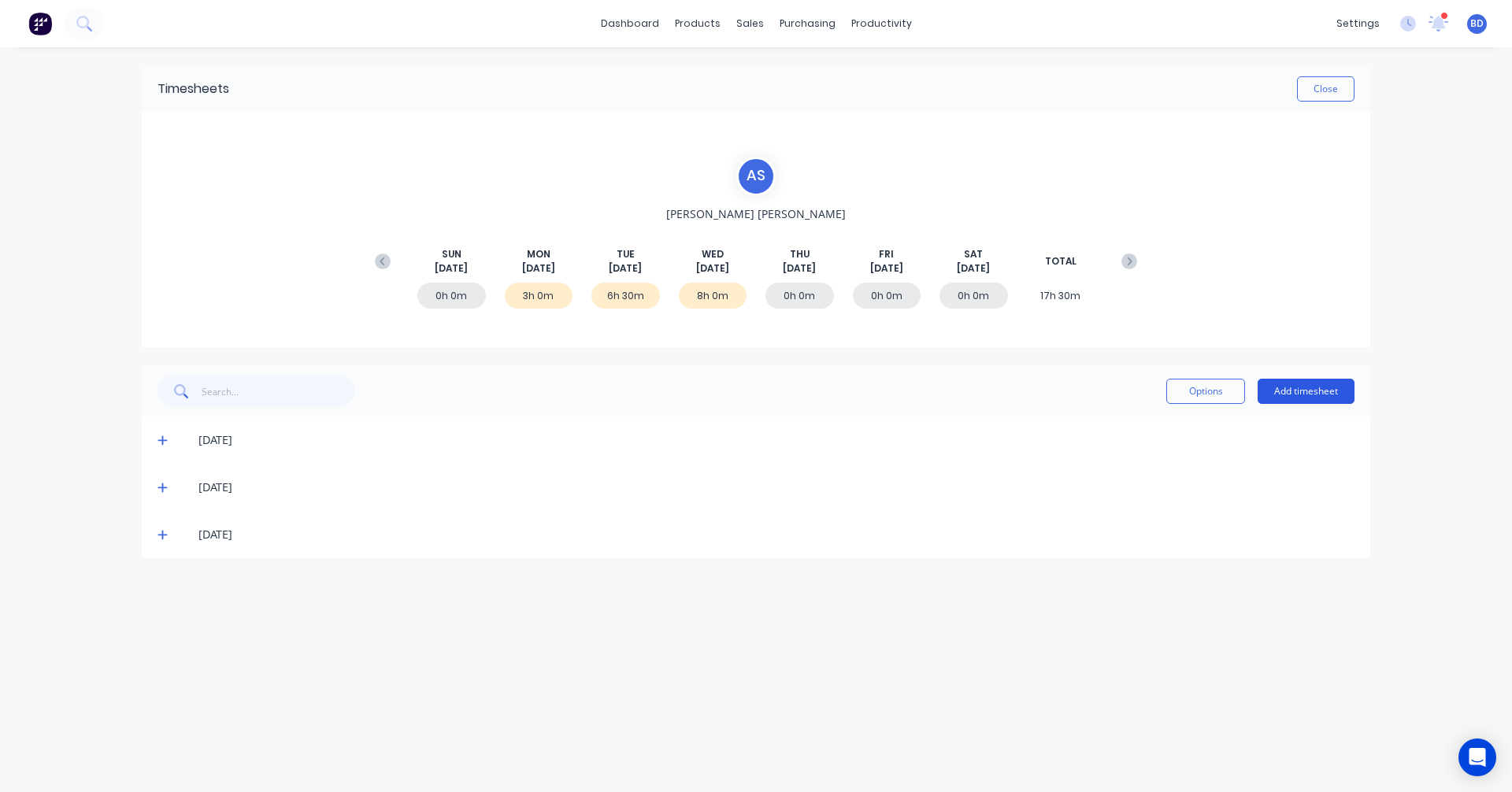
click at [1289, 390] on button "Add timesheet" at bounding box center [1305, 391] width 97 height 26
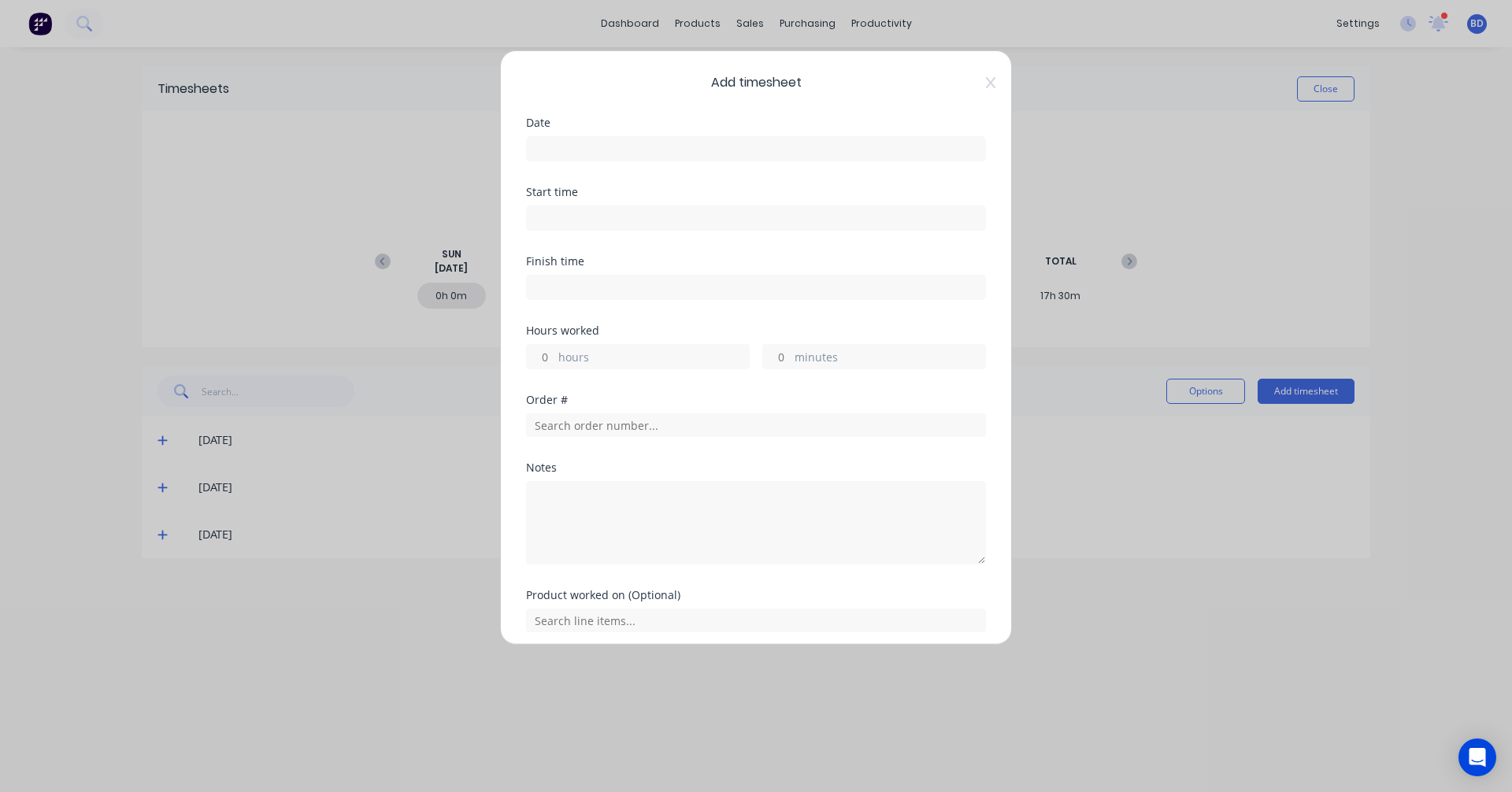
click at [562, 151] on input at bounding box center [756, 149] width 459 height 24
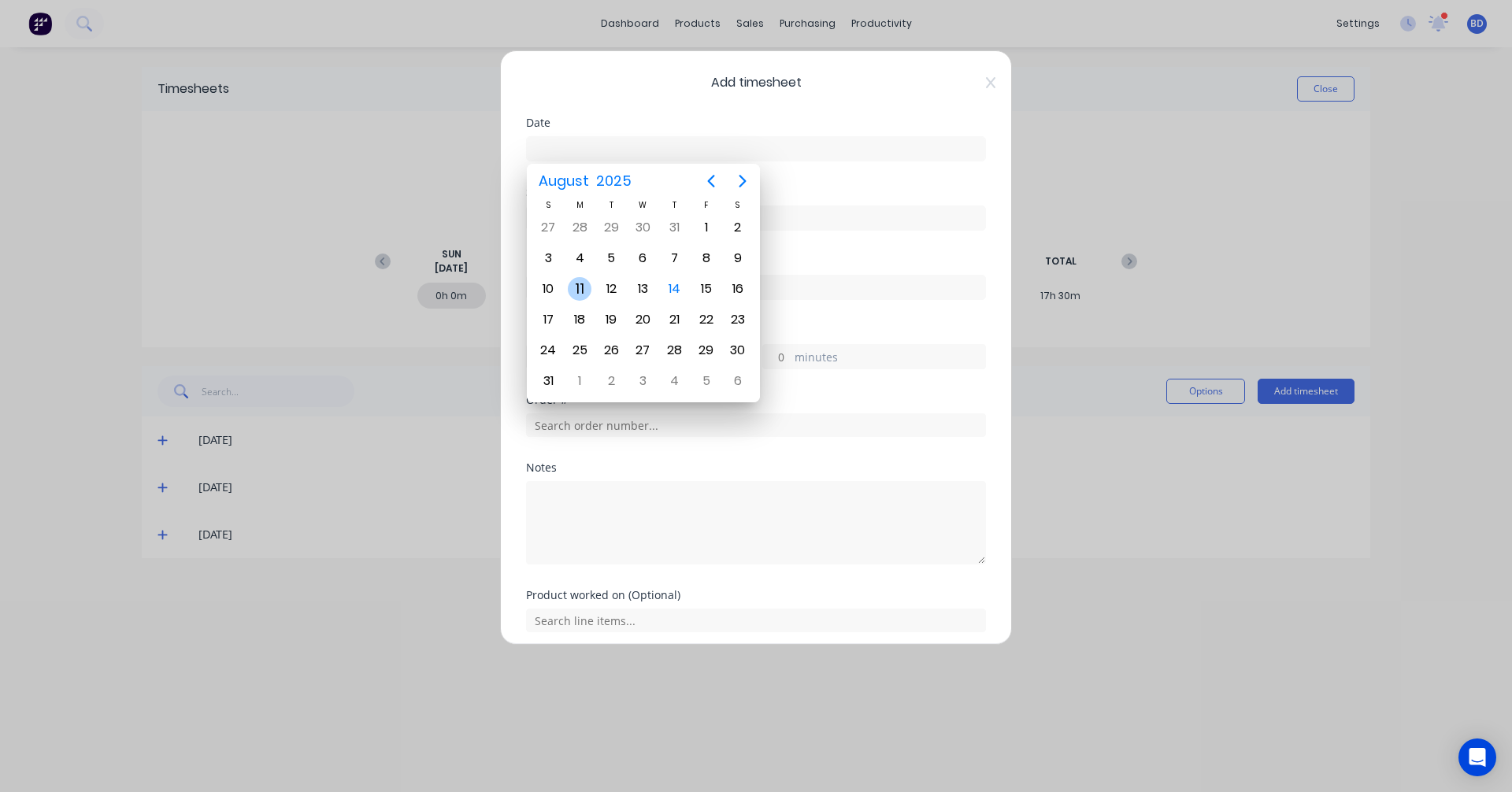
click at [571, 287] on div "11" at bounding box center [579, 289] width 24 height 24
type input "11/08/2025"
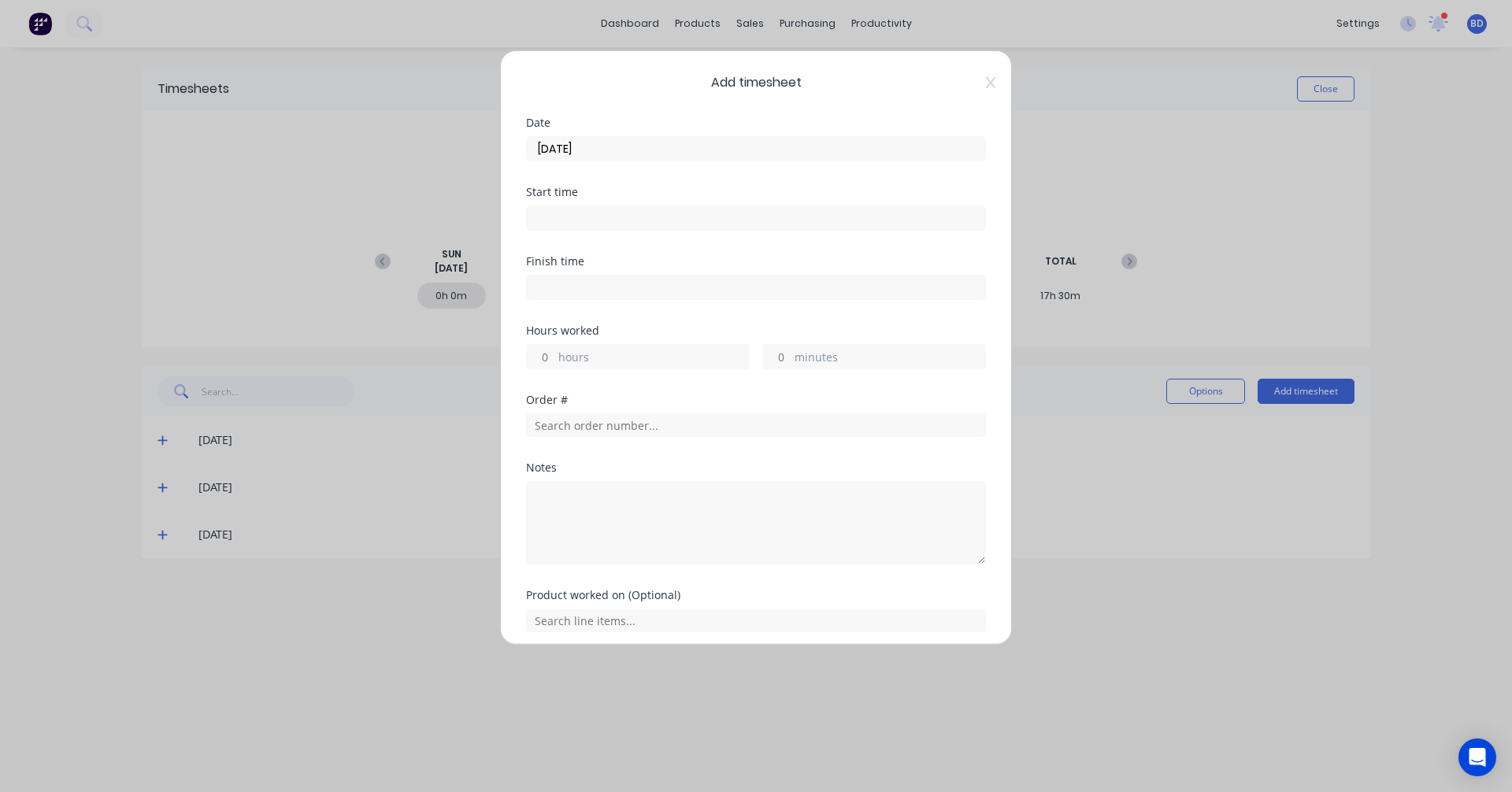
click at [572, 221] on input at bounding box center [756, 218] width 459 height 24
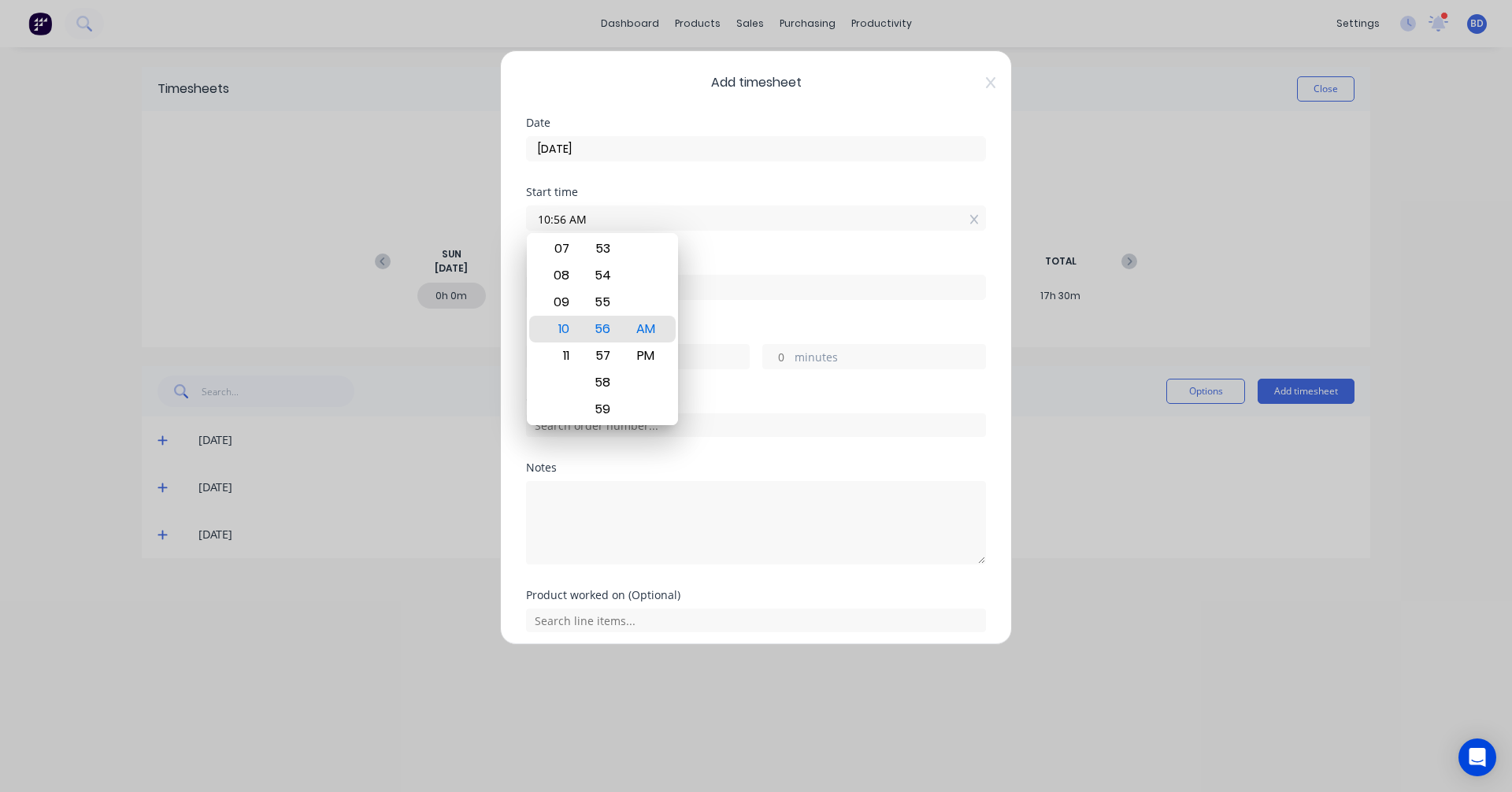
drag, startPoint x: 597, startPoint y: 219, endPoint x: 305, endPoint y: 191, distance: 293.3
click at [305, 191] on div "Add timesheet Date 11/08/2025 Start time 10:56 AM Finish time Hours worked hour…" at bounding box center [756, 396] width 1512 height 792
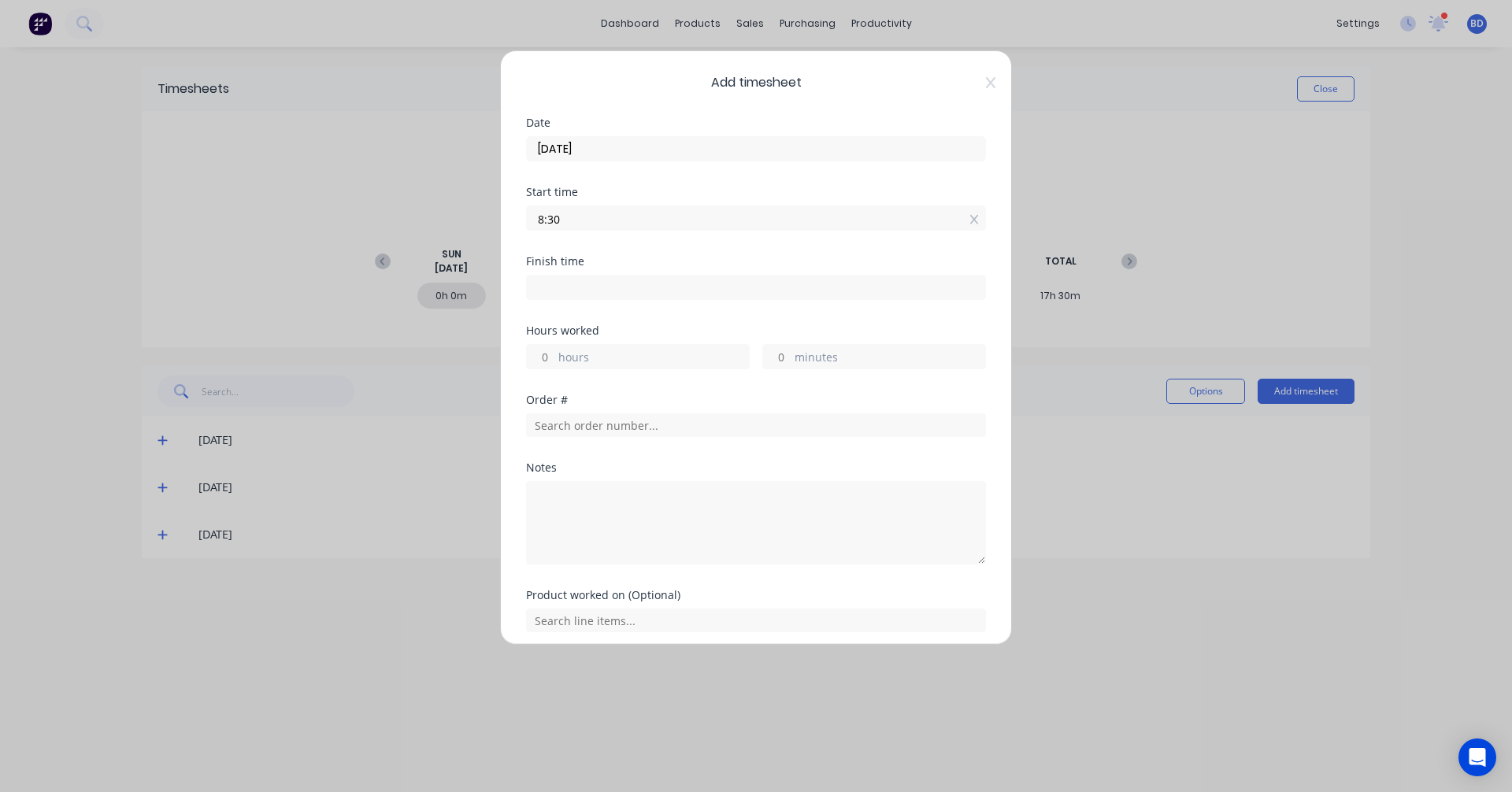
type input "08:30 AM"
click at [578, 288] on input at bounding box center [756, 287] width 459 height 24
type input "10:56 AM"
type input "2"
type input "26"
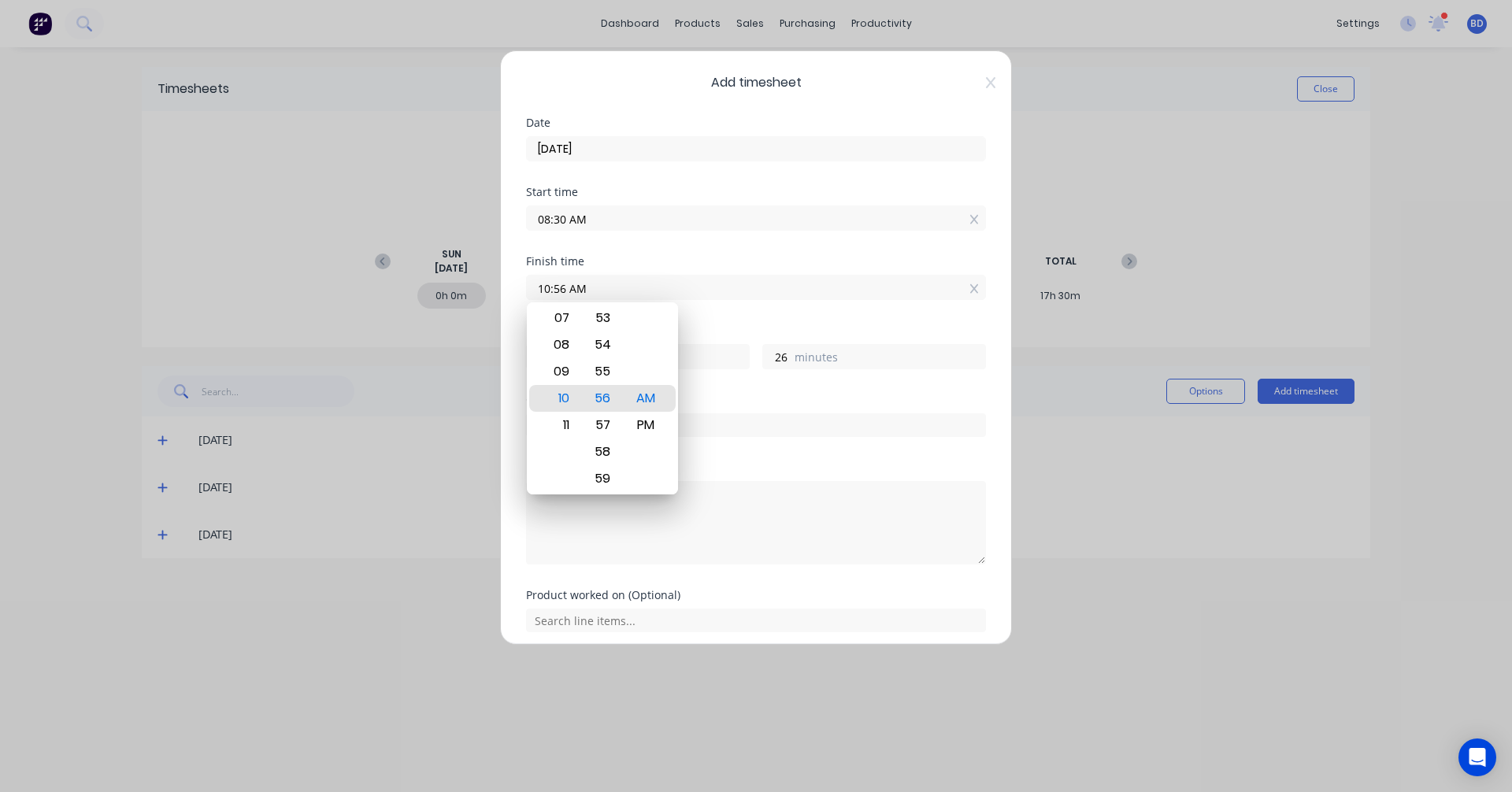
drag, startPoint x: 622, startPoint y: 290, endPoint x: 405, endPoint y: 286, distance: 217.0
click at [405, 286] on div "Add timesheet Date 11/08/2025 Start time 08:30 AM Finish time 10:56 AM Hours wo…" at bounding box center [756, 396] width 1512 height 792
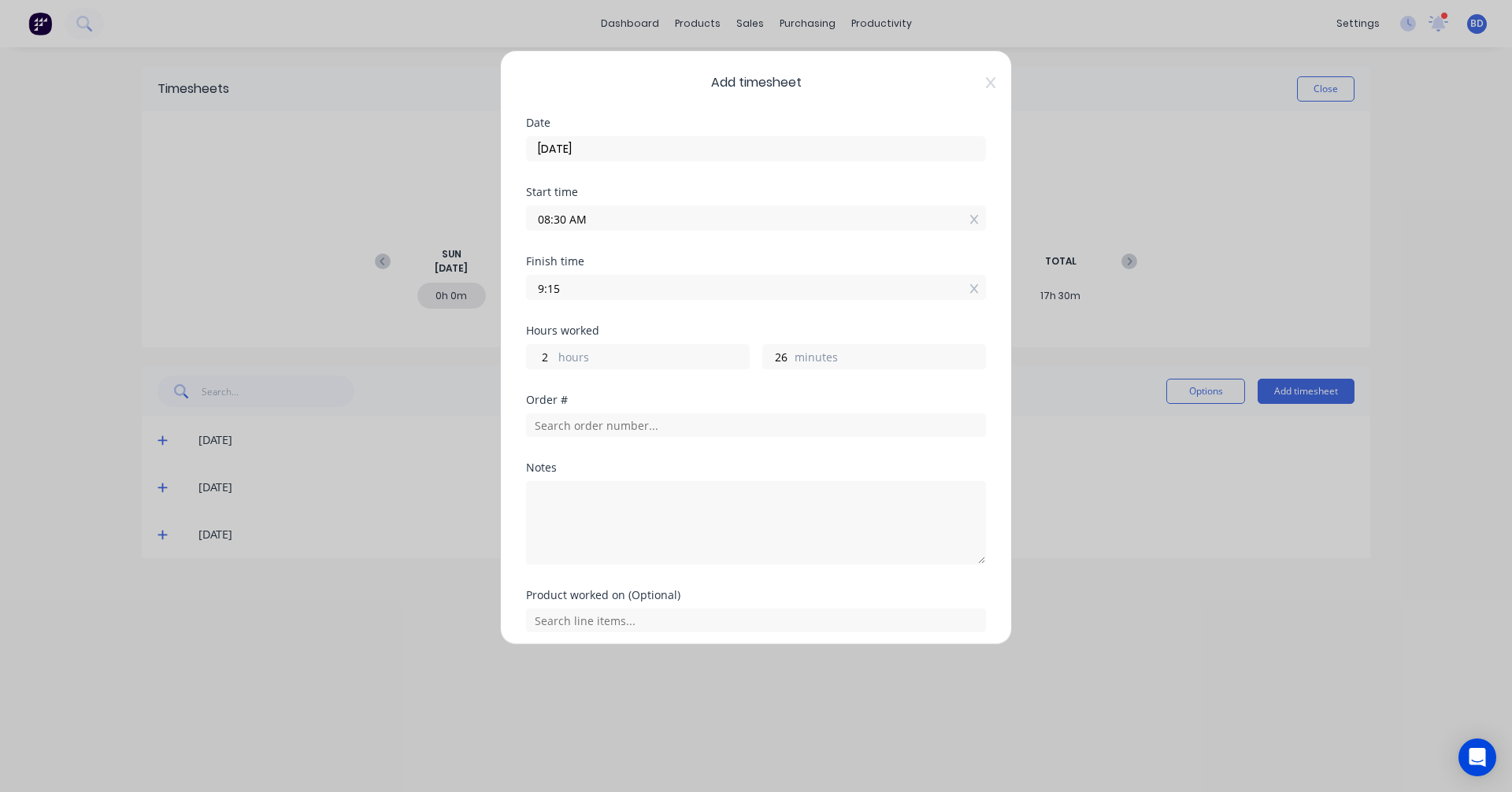
type input "09:15 AM"
type input "0"
type input "45"
click at [678, 389] on div "Hours worked 0 hours 45 minutes" at bounding box center [755, 359] width 459 height 69
click at [670, 422] on input "text" at bounding box center [755, 424] width 459 height 24
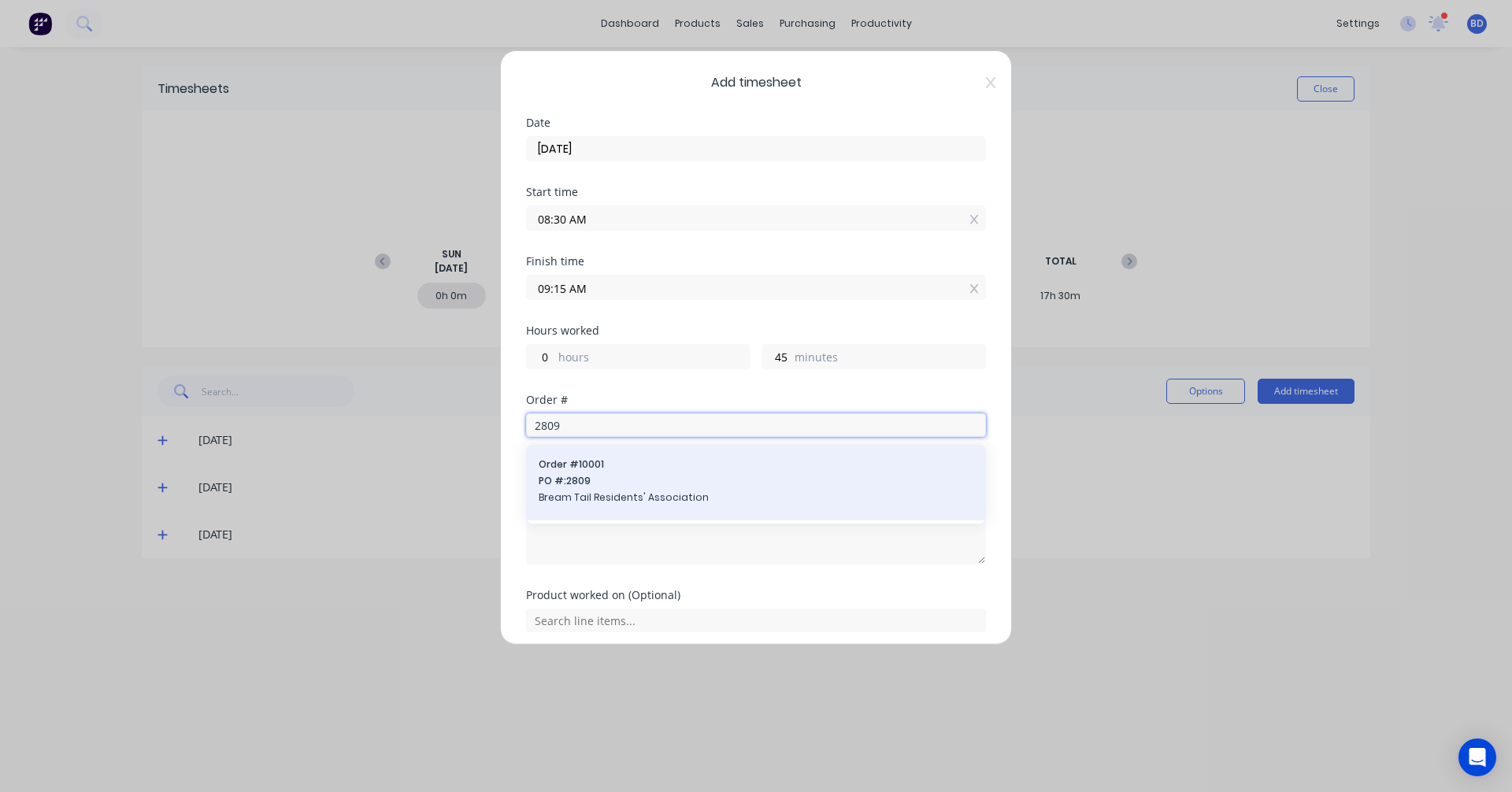
type input "2809"
click at [671, 468] on span "Order # 10001" at bounding box center [756, 464] width 435 height 14
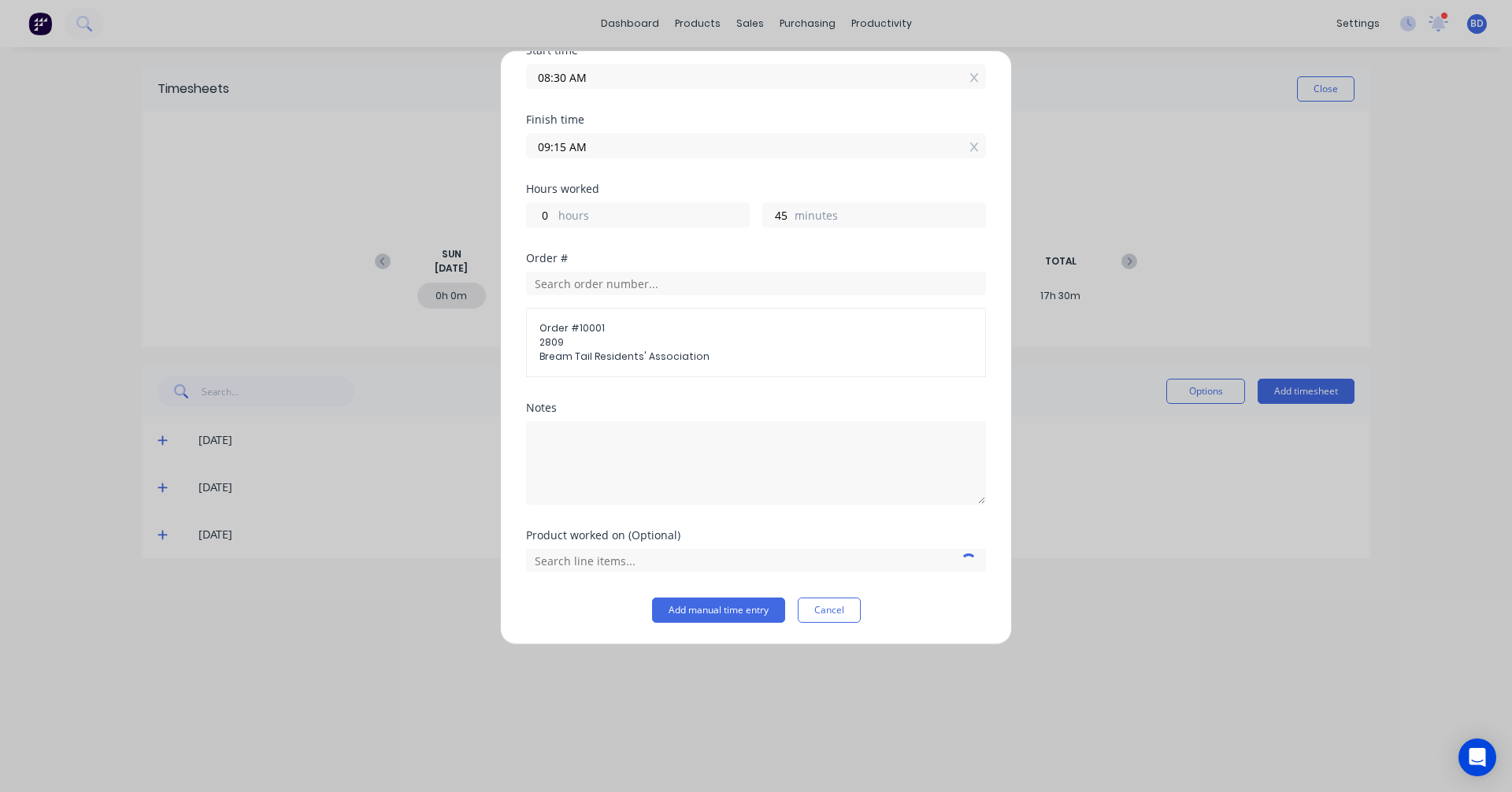
scroll to position [142, 0]
click at [694, 555] on input "text" at bounding box center [755, 559] width 459 height 24
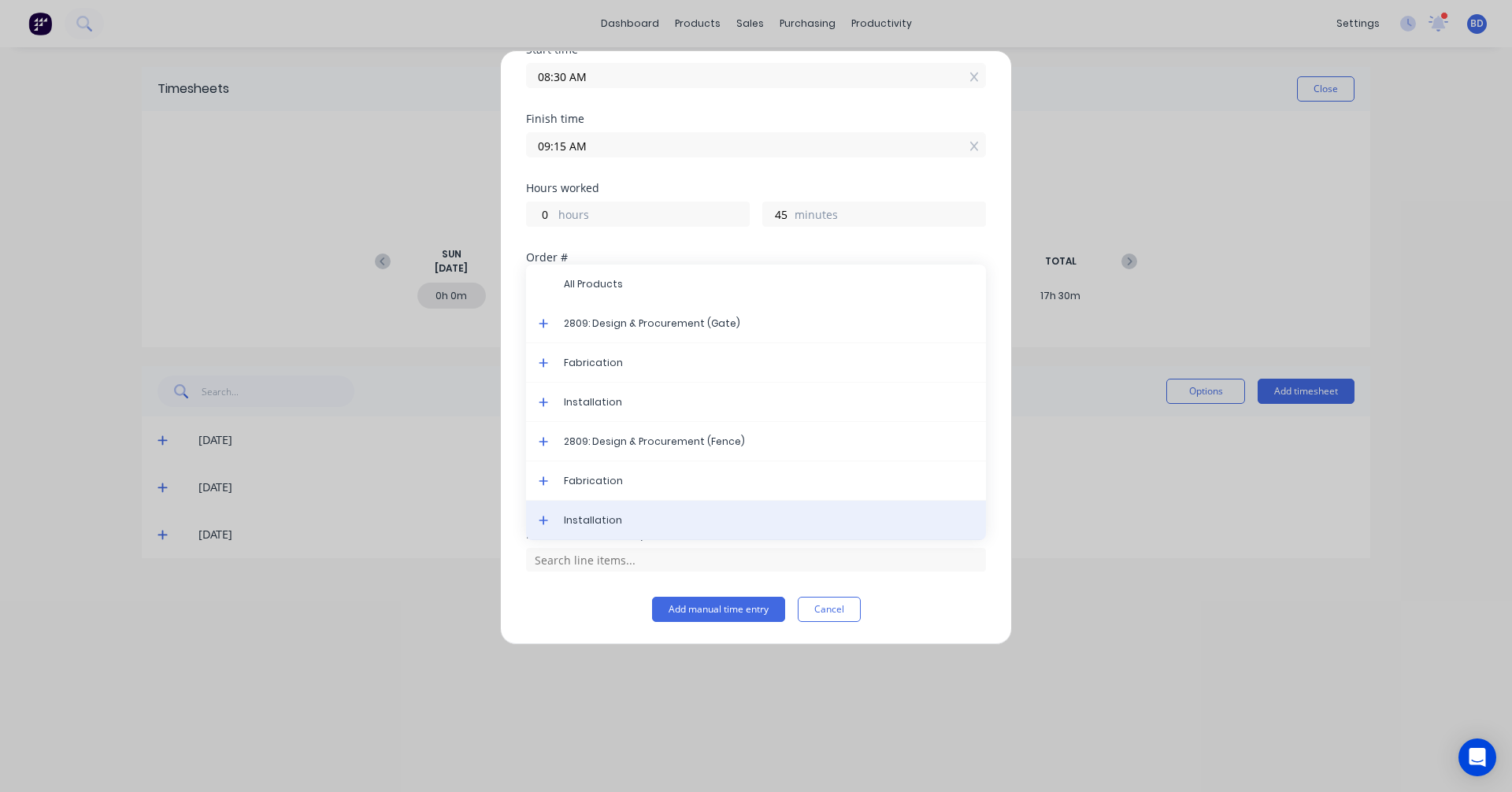
click at [656, 524] on span "Installation" at bounding box center [768, 520] width 409 height 14
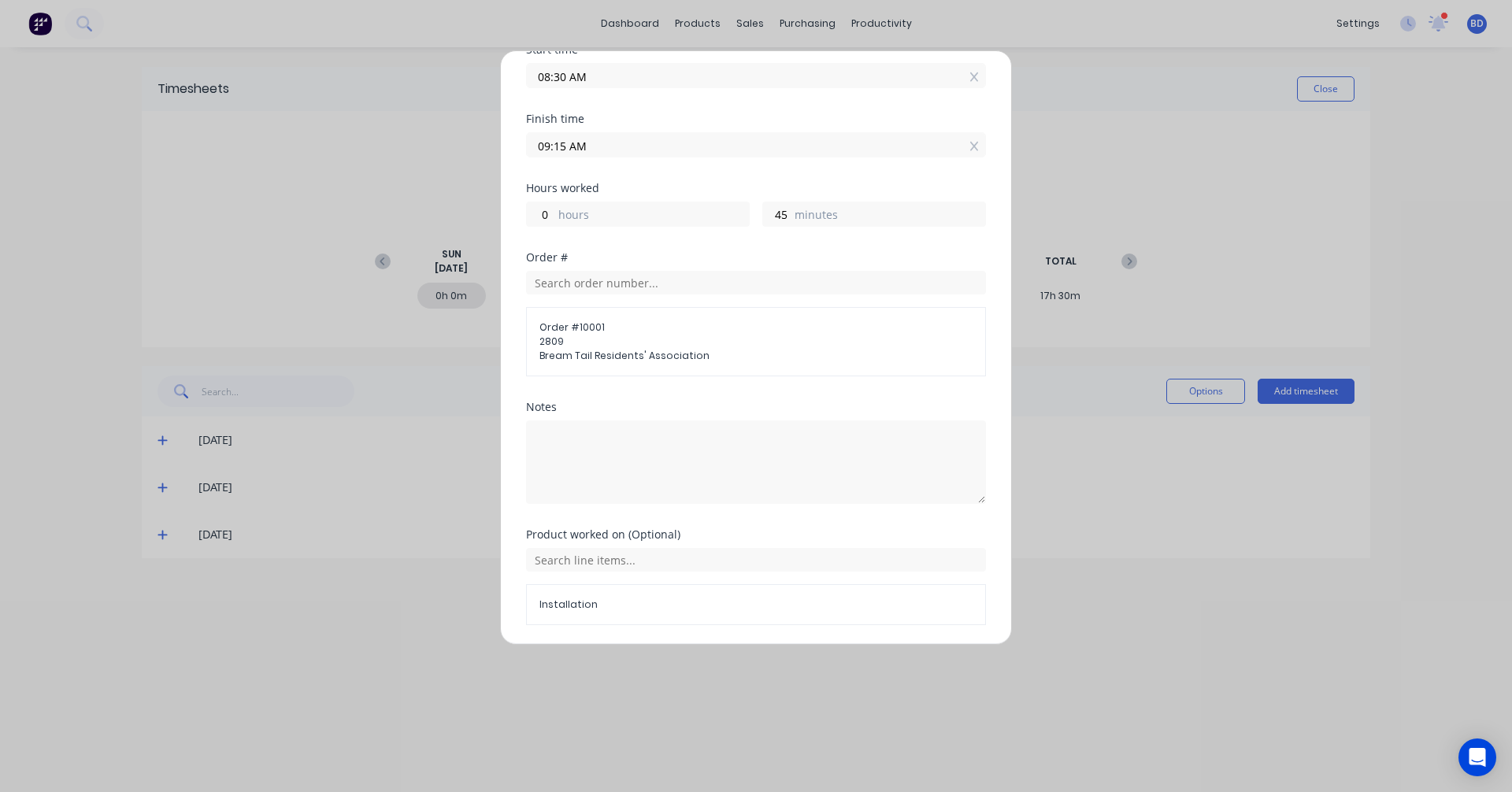
scroll to position [196, 0]
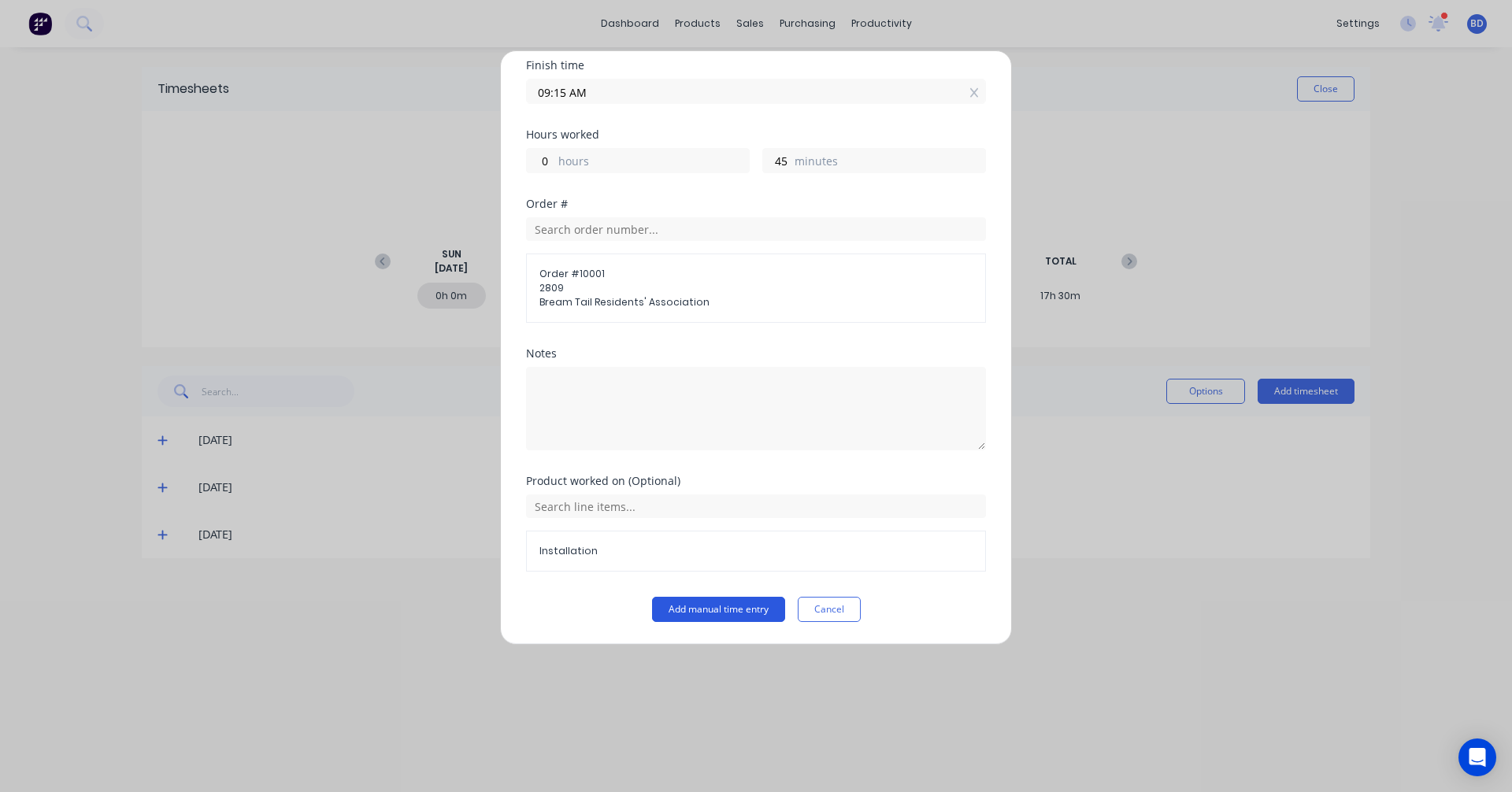
click at [746, 609] on button "Add manual time entry" at bounding box center [718, 609] width 133 height 26
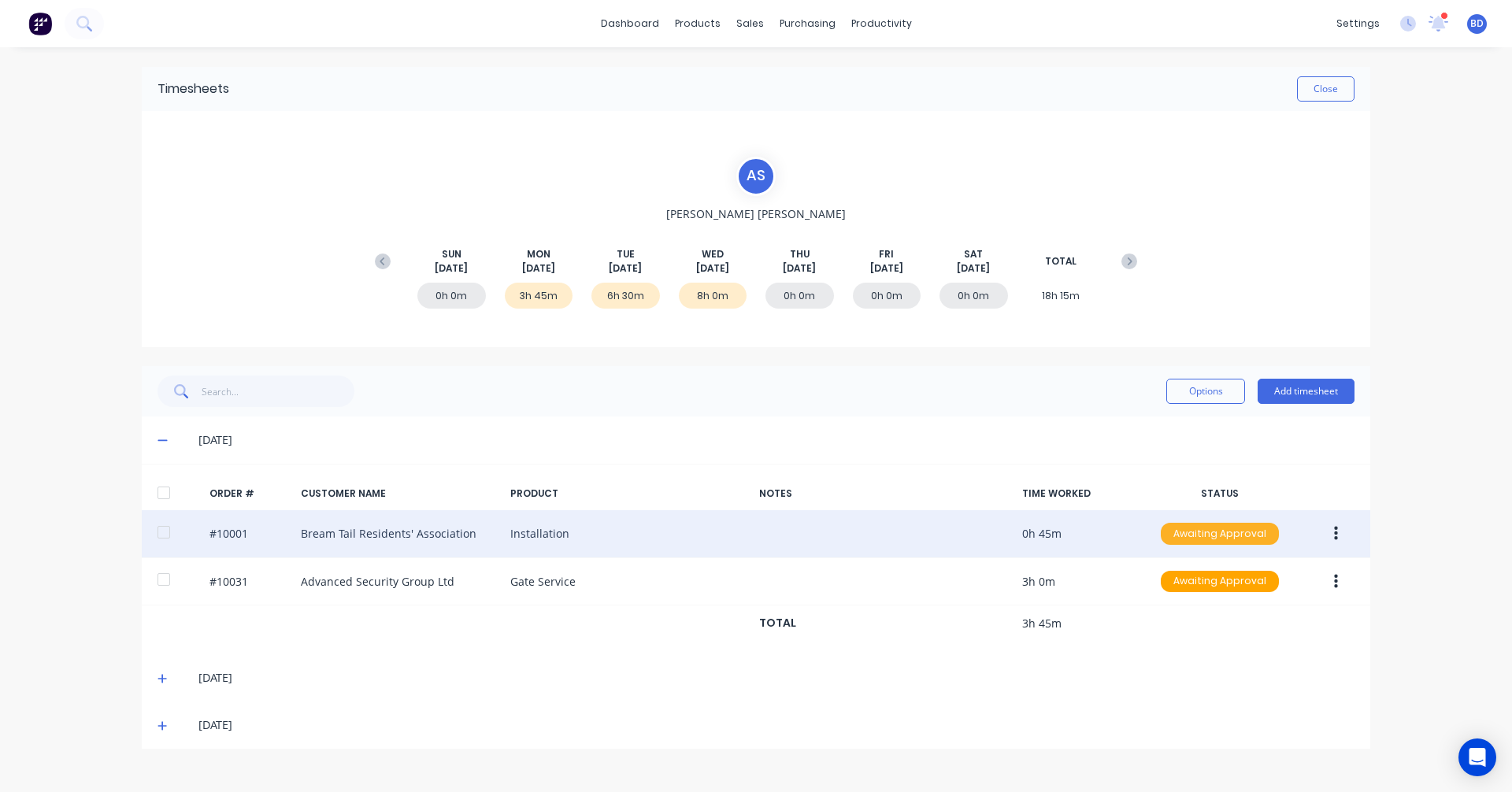
click at [1248, 539] on div "Awaiting Approval" at bounding box center [1219, 533] width 118 height 22
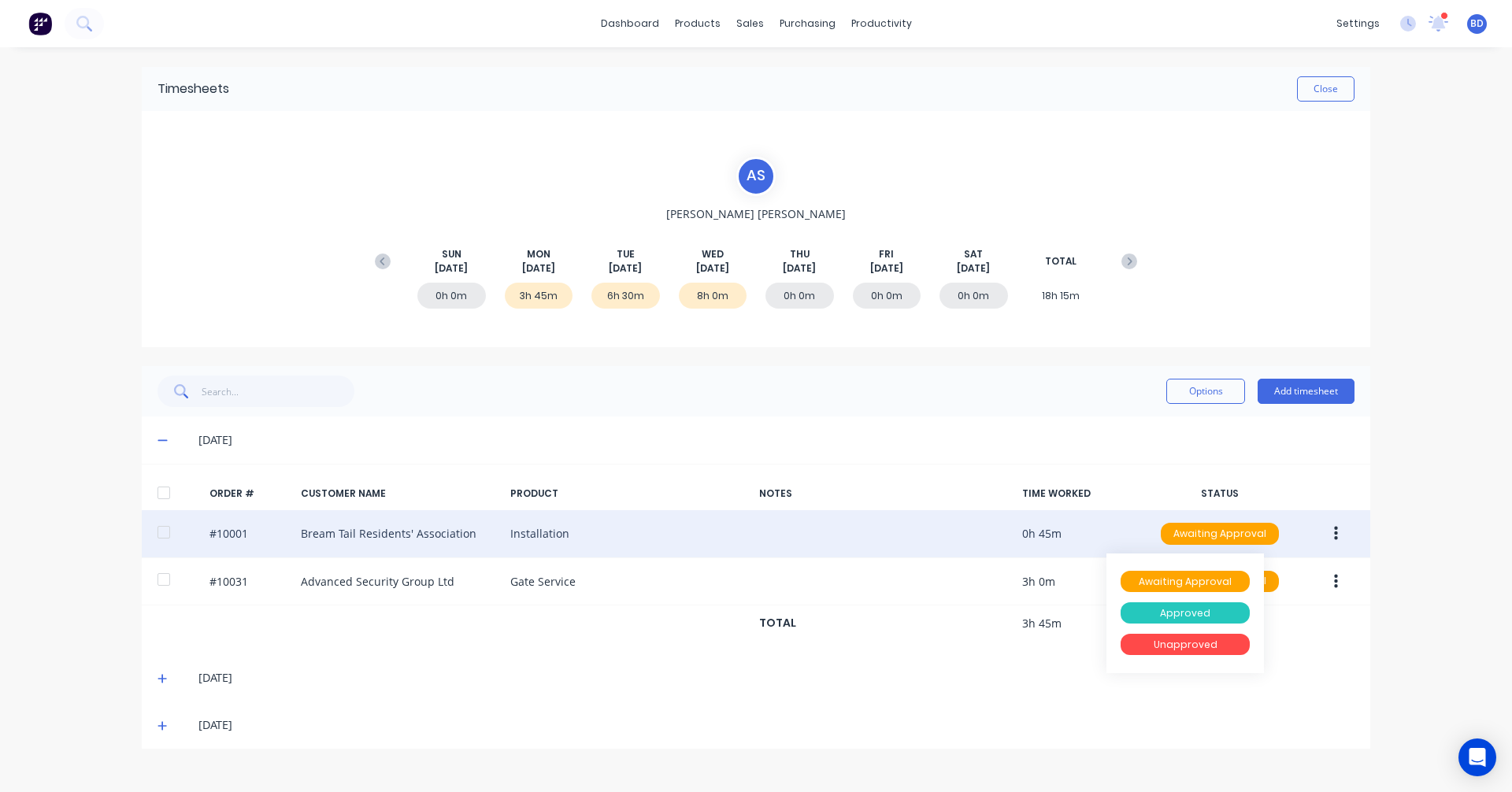
click at [1167, 614] on div "Approved" at bounding box center [1185, 613] width 129 height 22
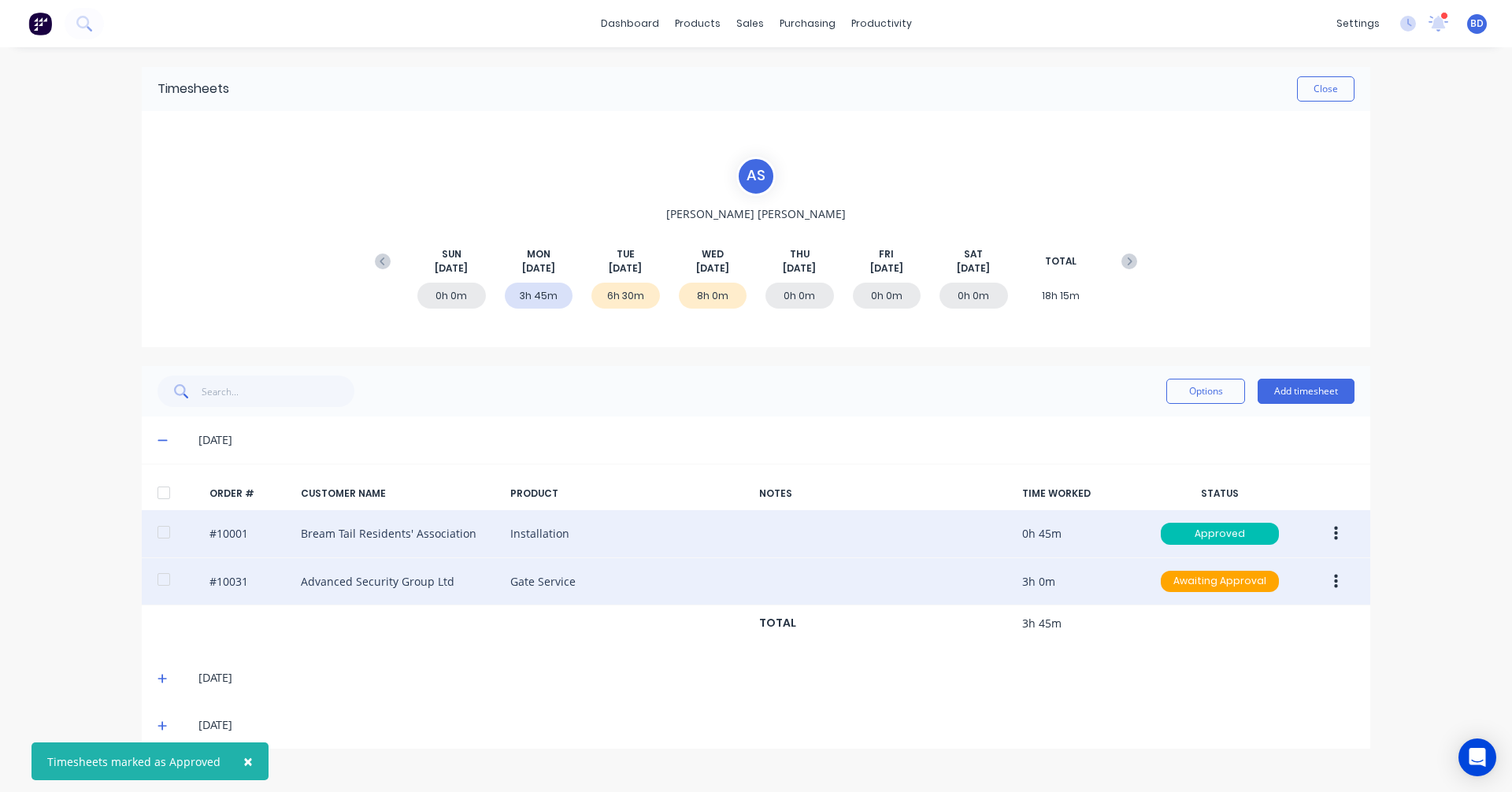
click at [1335, 585] on icon "button" at bounding box center [1336, 582] width 4 height 17
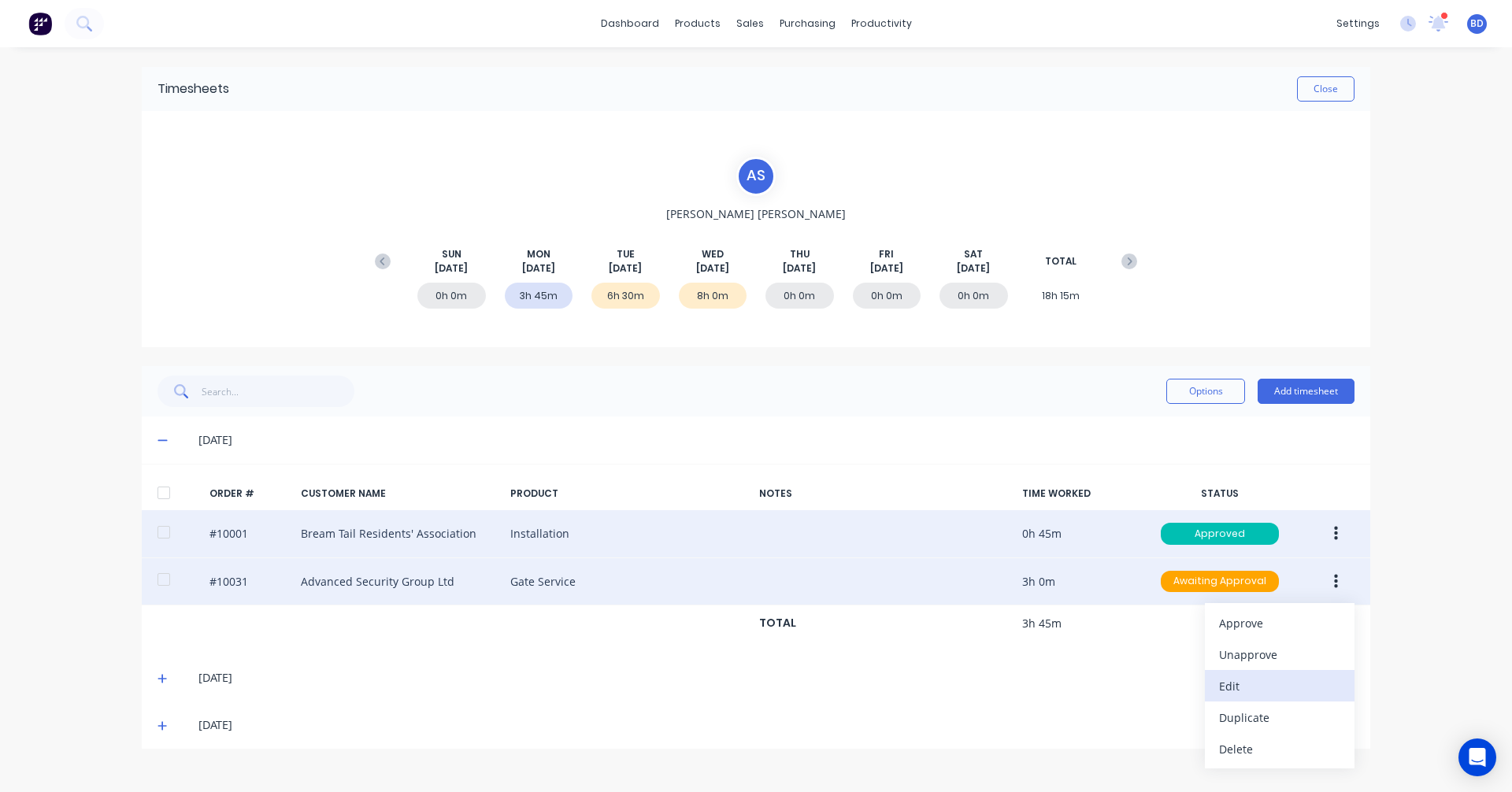
click at [1242, 683] on div "Edit" at bounding box center [1280, 686] width 121 height 23
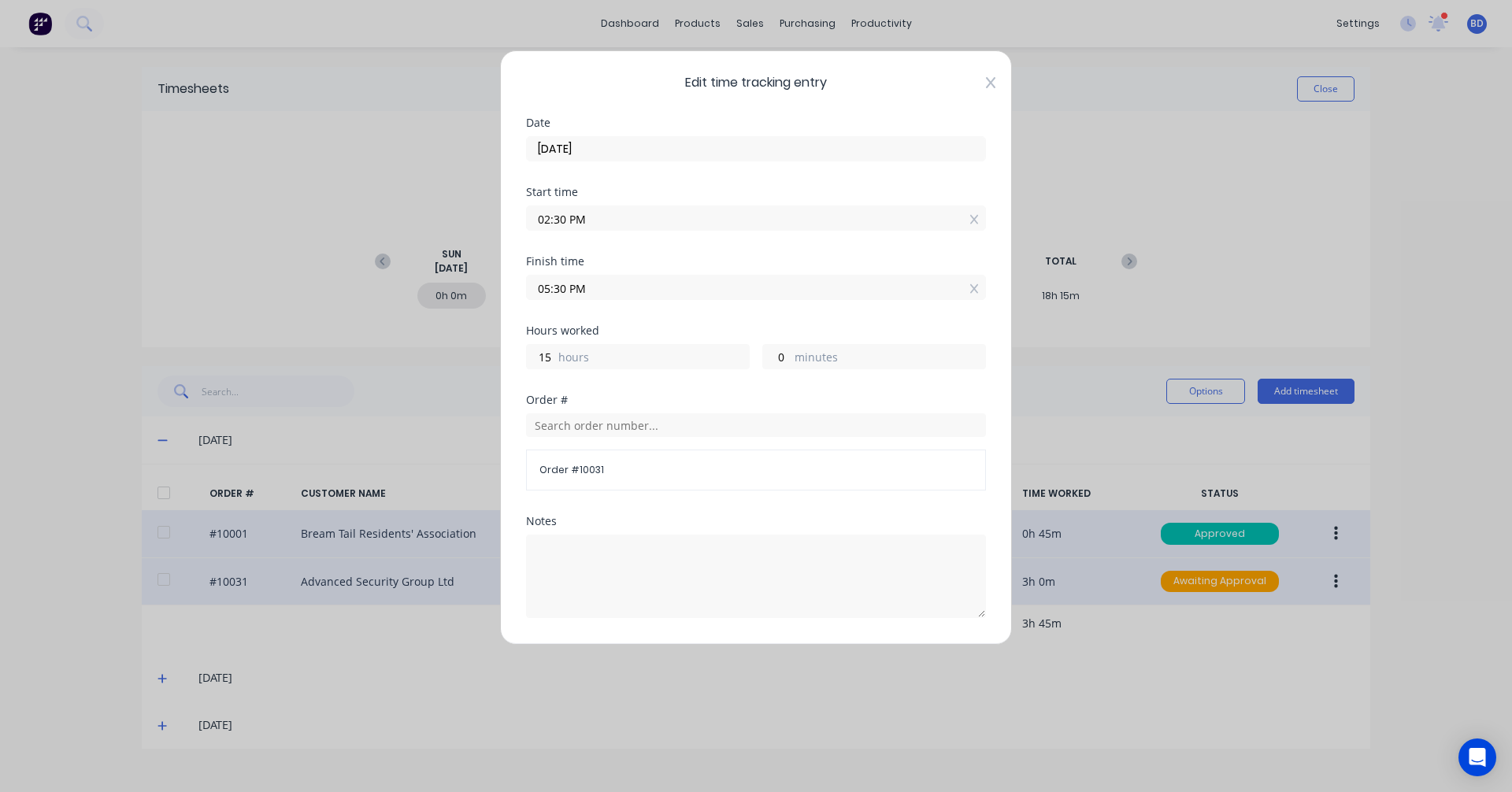
click at [986, 78] on icon at bounding box center [991, 82] width 9 height 12
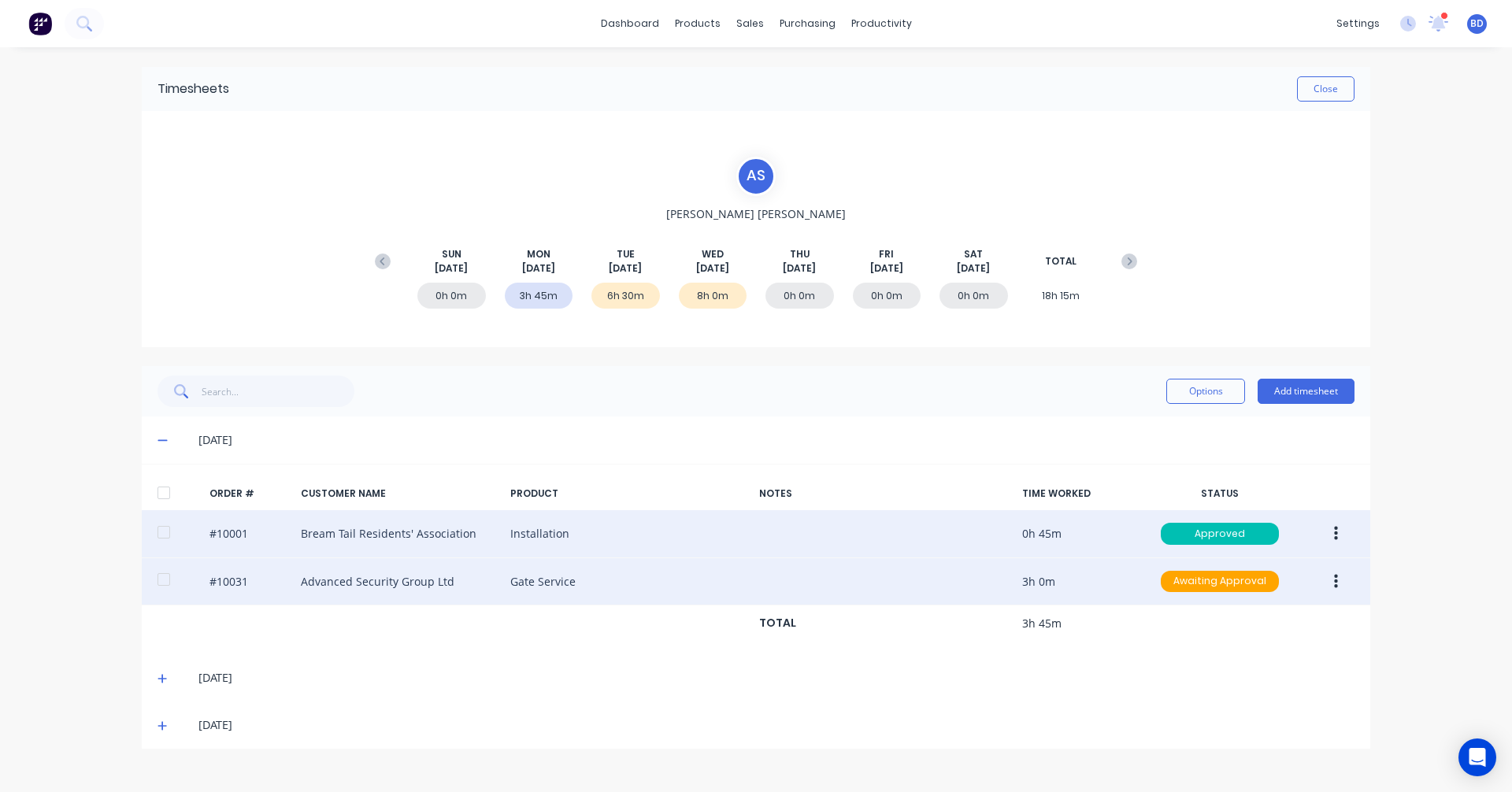
click at [1227, 558] on div "#10031 Advanced Security Group Ltd Gate Service 3h 0m Awaiting Approval" at bounding box center [756, 582] width 1229 height 48
click at [1218, 579] on div "Awaiting Approval" at bounding box center [1219, 582] width 118 height 22
click at [1210, 660] on div "Approved" at bounding box center [1185, 660] width 129 height 22
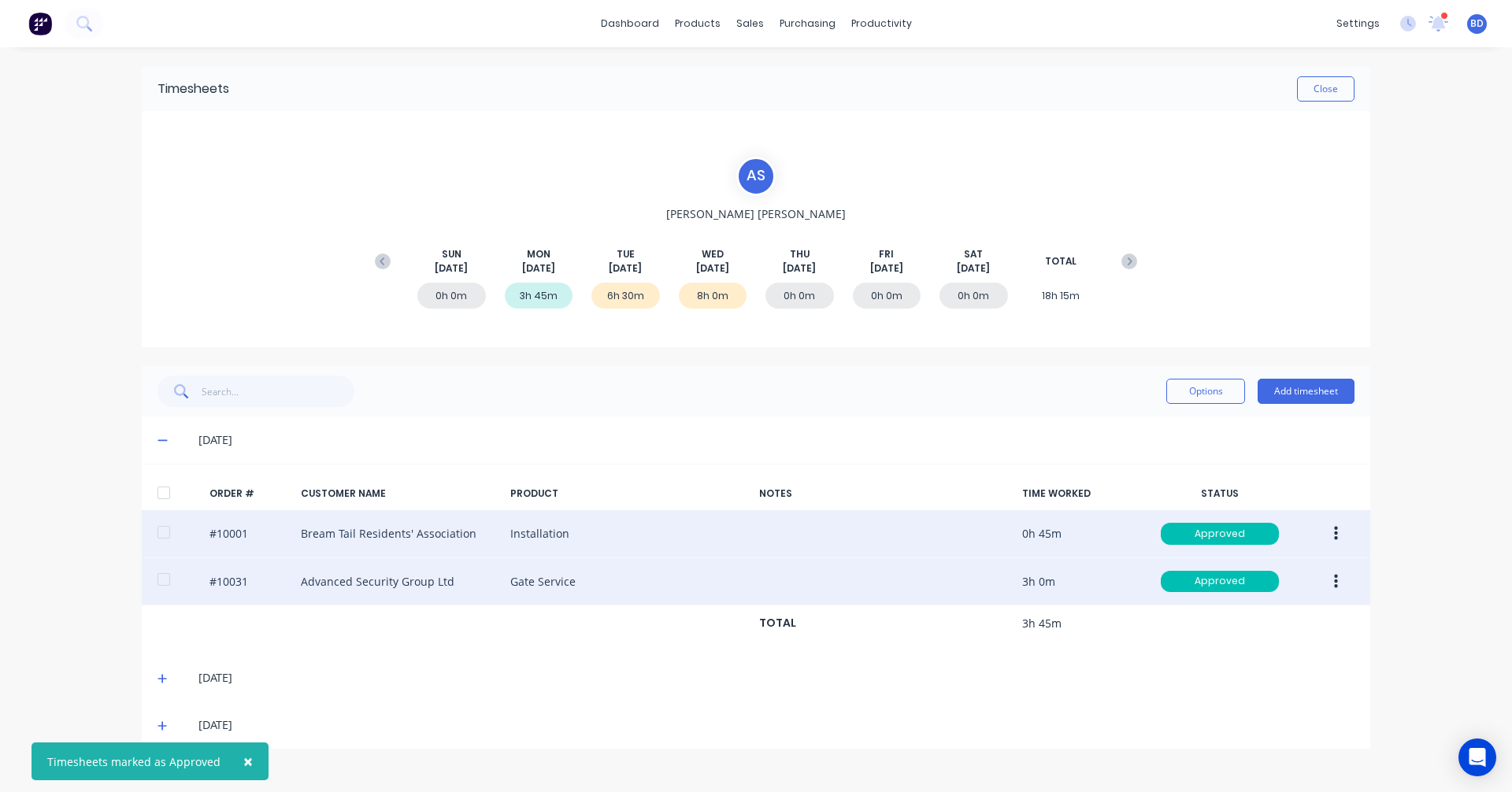
click at [1407, 588] on div "× Timesheets marked as Approved dashboard products sales purchasing productivit…" at bounding box center [756, 396] width 1512 height 792
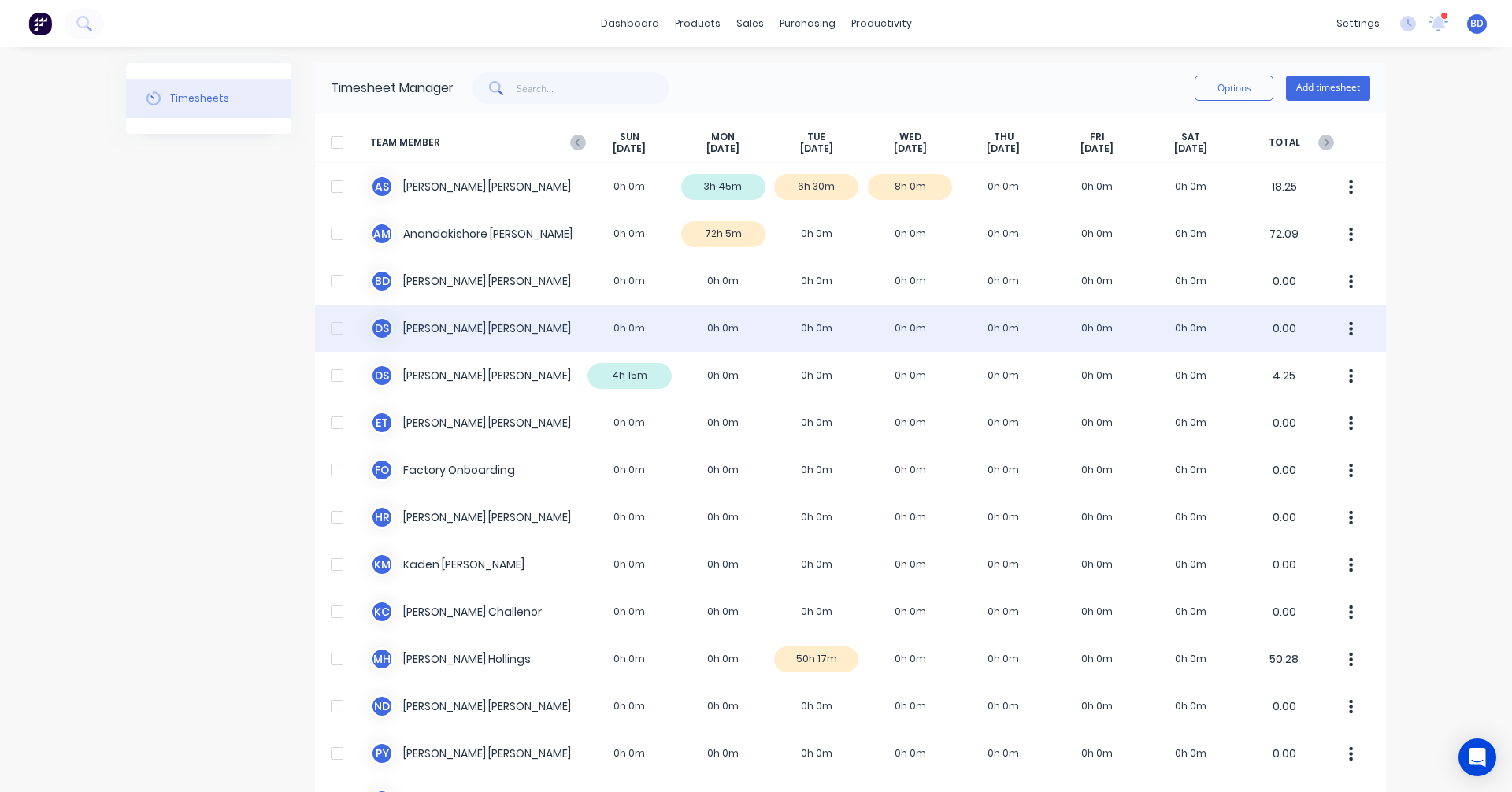
click at [722, 328] on div "D S Darrin Sangster 0h 0m 0h 0m 0h 0m 0h 0m 0h 0m 0h 0m 0h 0m 0.00" at bounding box center [850, 329] width 1071 height 47
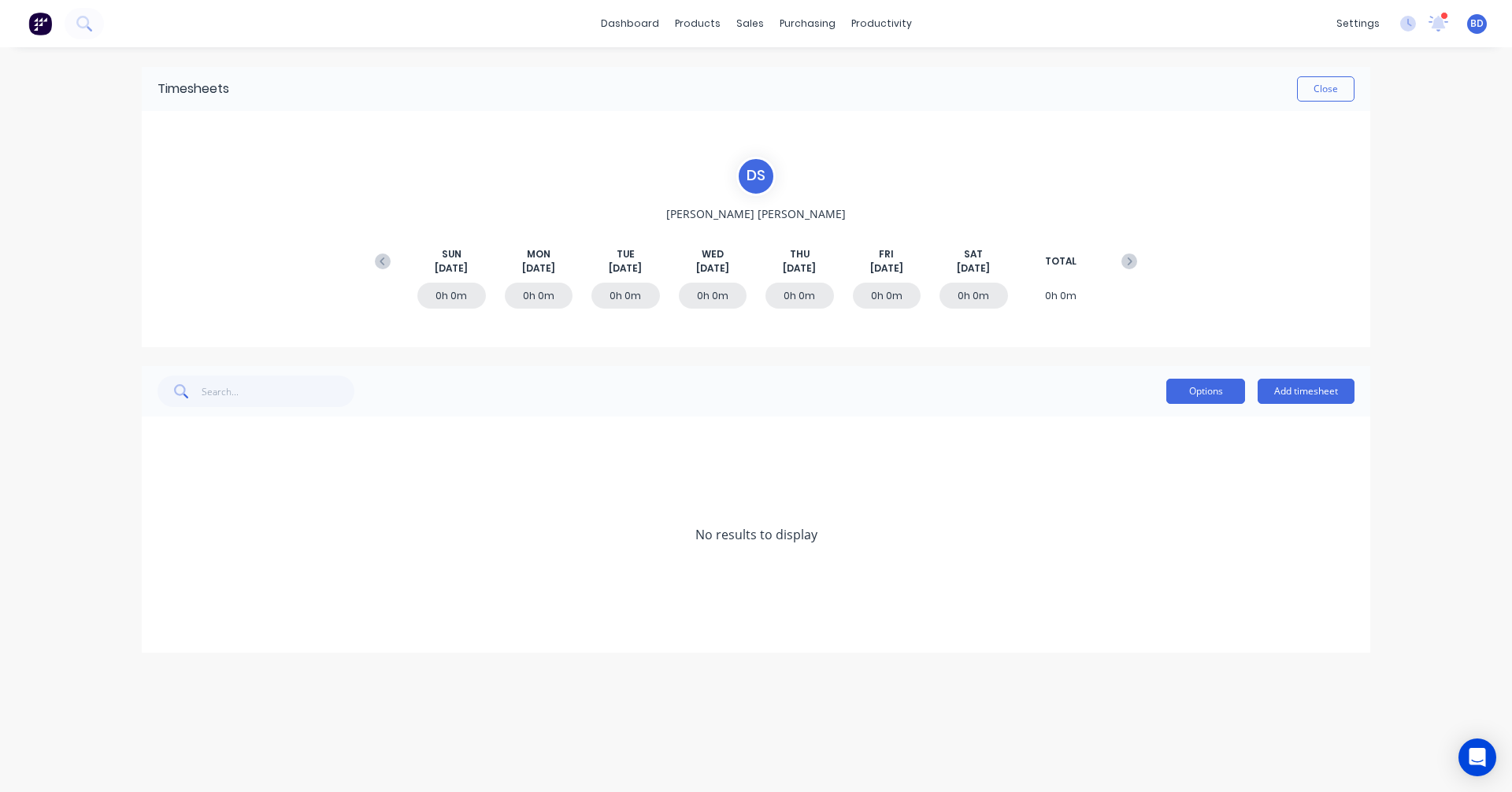
click at [1223, 392] on button "Options" at bounding box center [1205, 391] width 79 height 26
click at [1352, 478] on div "No results to display" at bounding box center [756, 534] width 1229 height 236
click at [1341, 399] on button "Add timesheet" at bounding box center [1305, 391] width 97 height 26
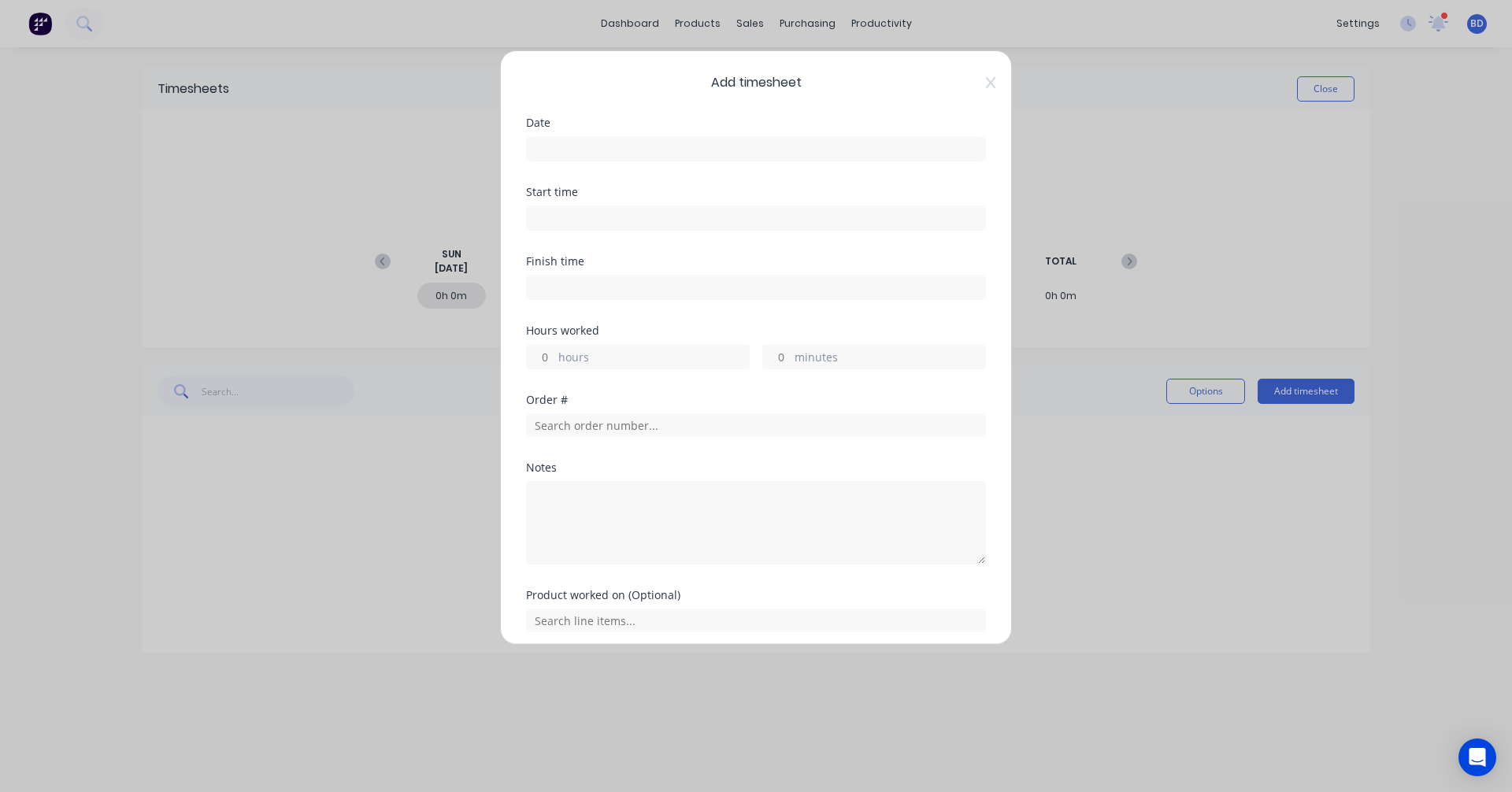
click at [571, 152] on input at bounding box center [756, 149] width 459 height 24
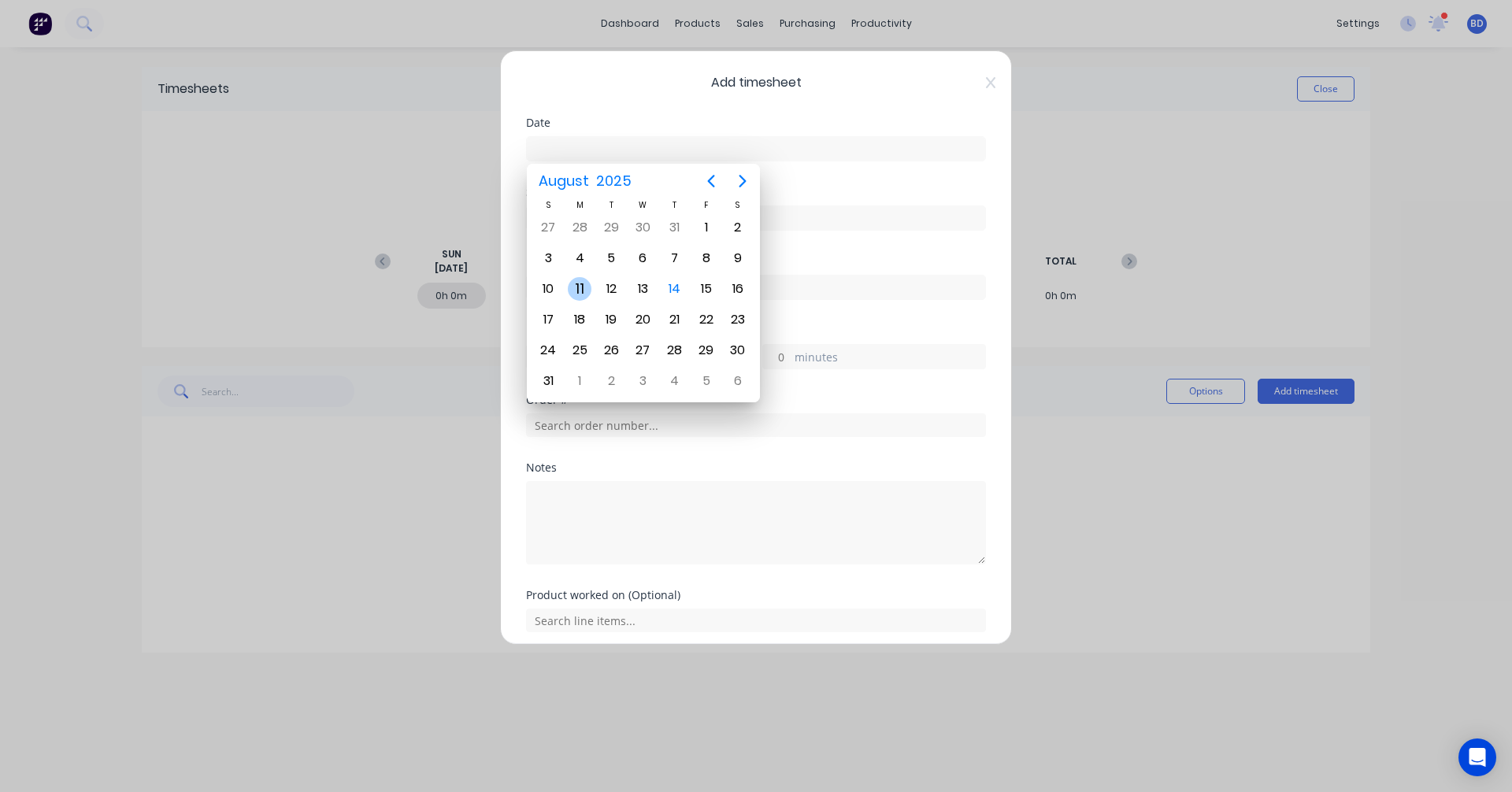
click at [585, 284] on div "11" at bounding box center [579, 289] width 24 height 24
type input "11/08/2025"
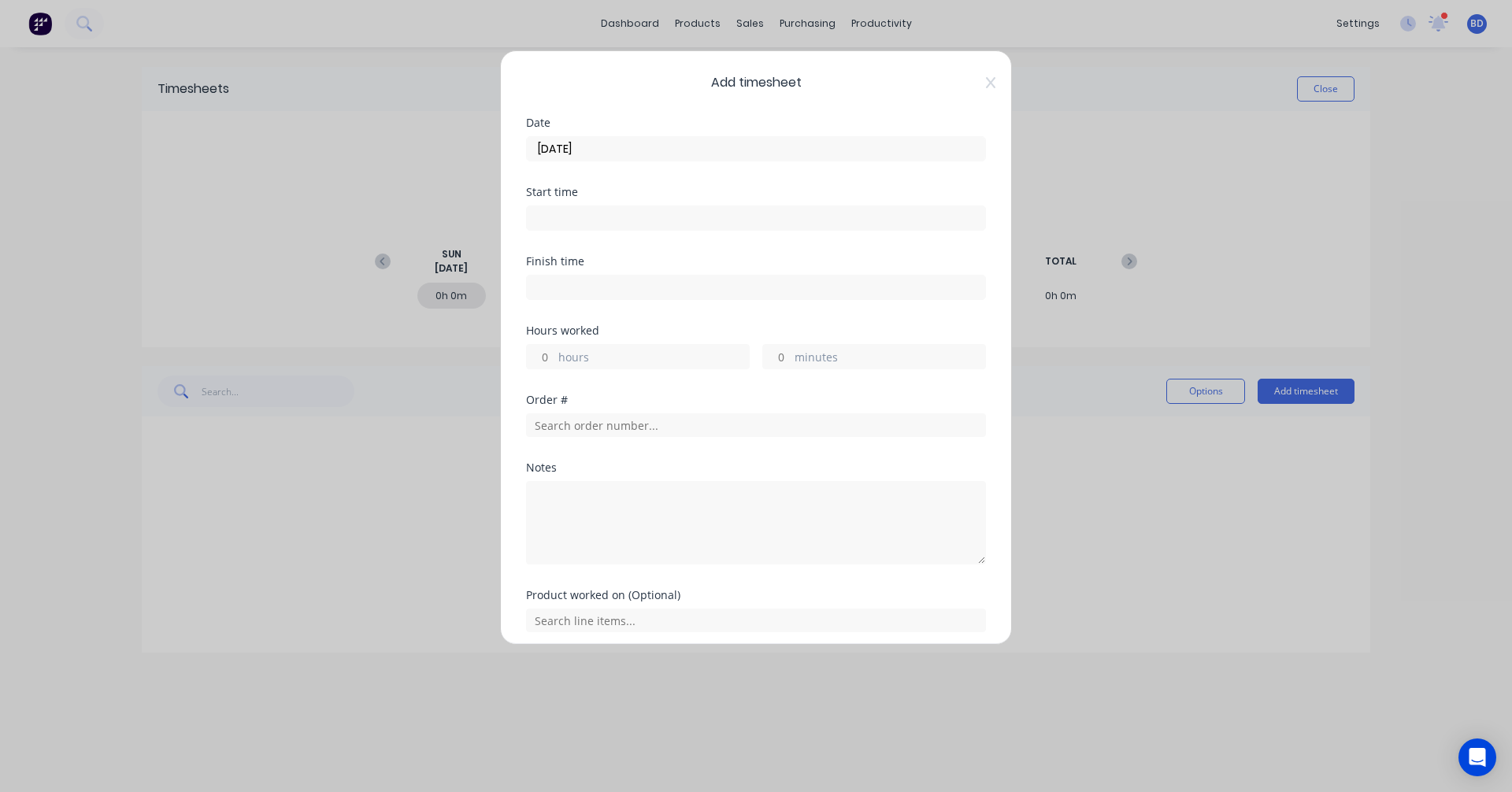
click at [569, 212] on input at bounding box center [756, 218] width 459 height 24
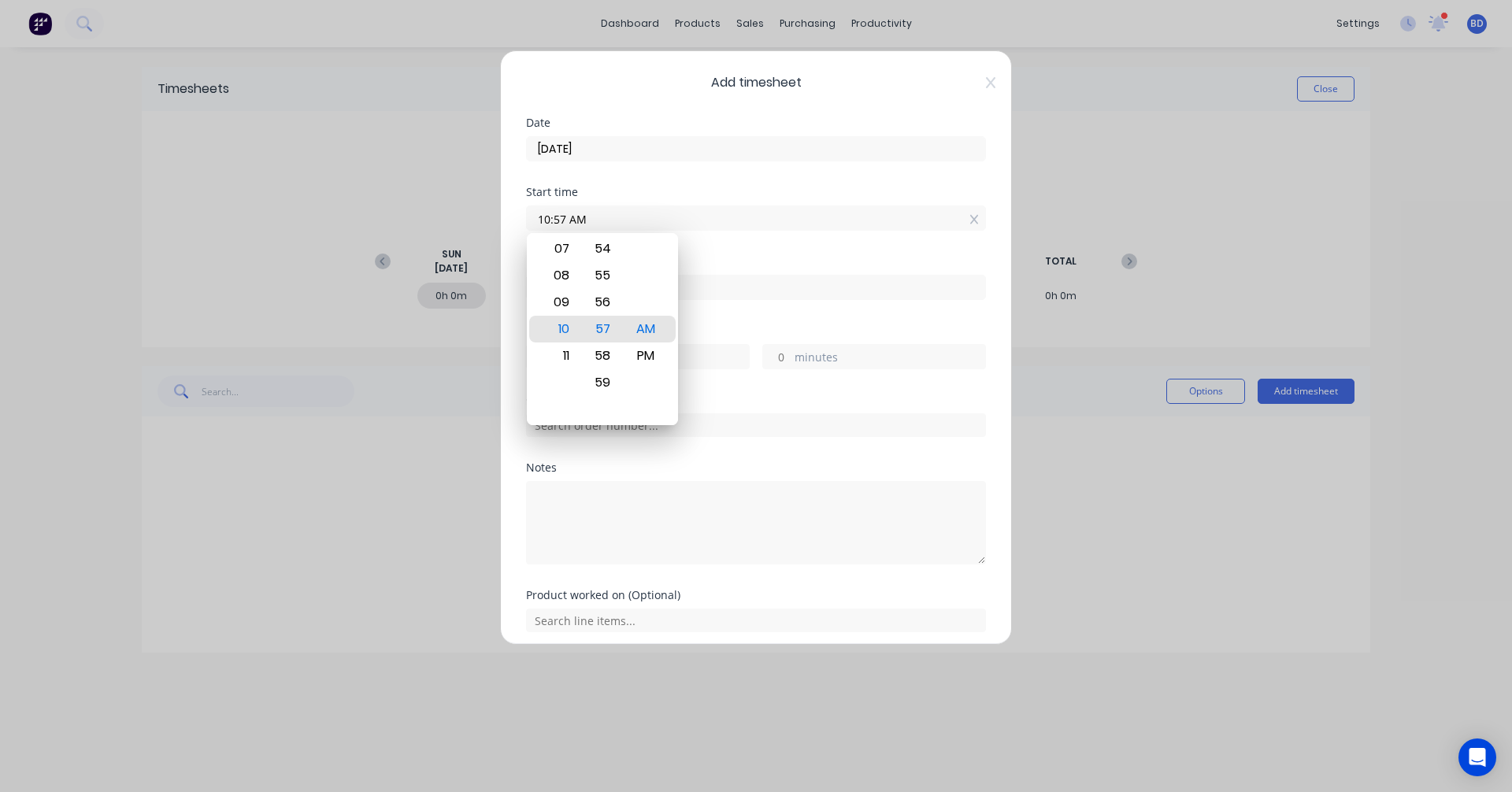
drag, startPoint x: 603, startPoint y: 221, endPoint x: 418, endPoint y: 214, distance: 185.1
click at [418, 214] on div "Add timesheet Date 11/08/2025 Start time 10:57 AM Finish time Hours worked hour…" at bounding box center [756, 396] width 1512 height 792
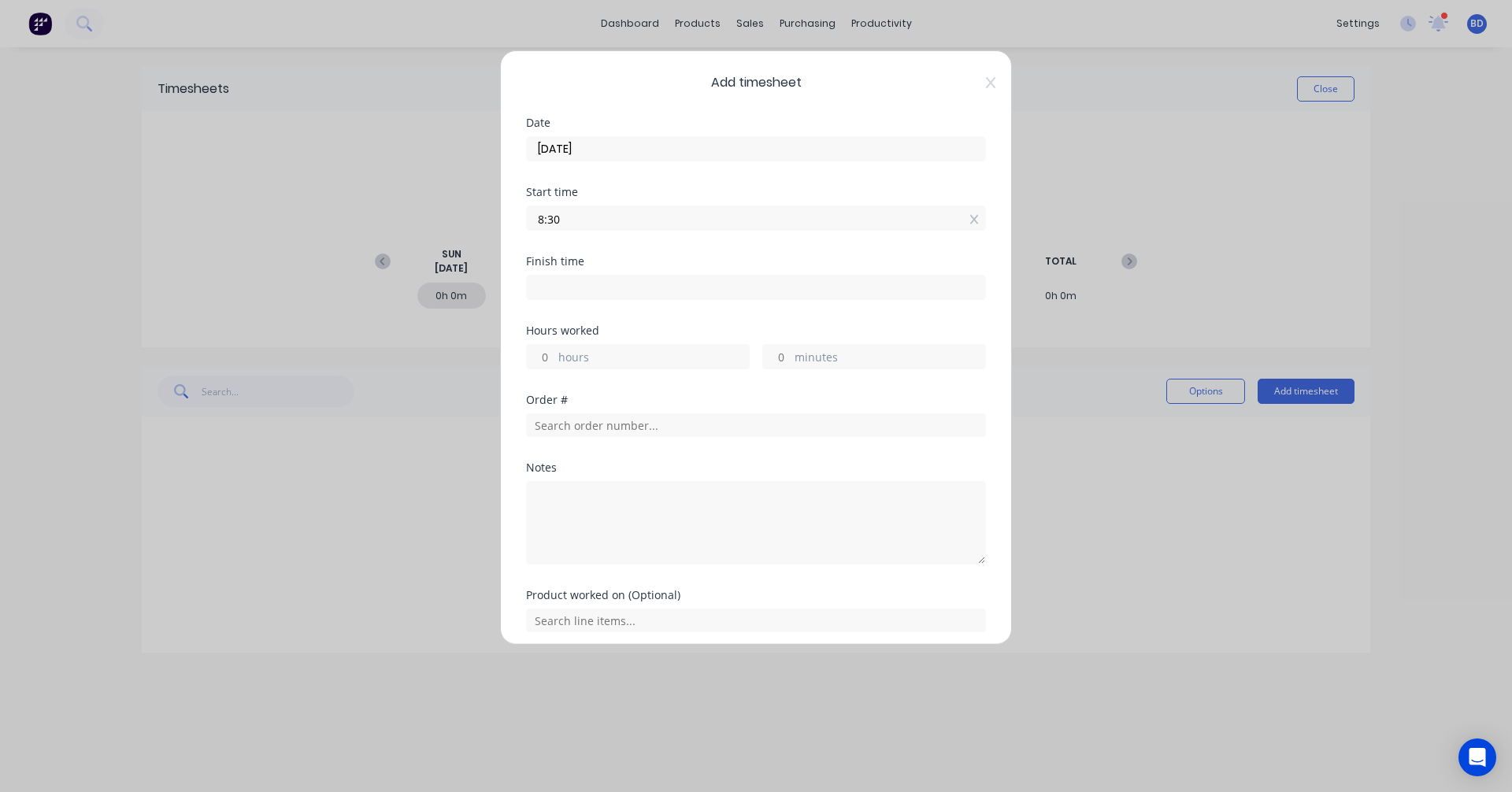
type input "08:30 AM"
click at [637, 295] on input at bounding box center [756, 287] width 459 height 24
type input "10:57 AM"
type input "2"
type input "27"
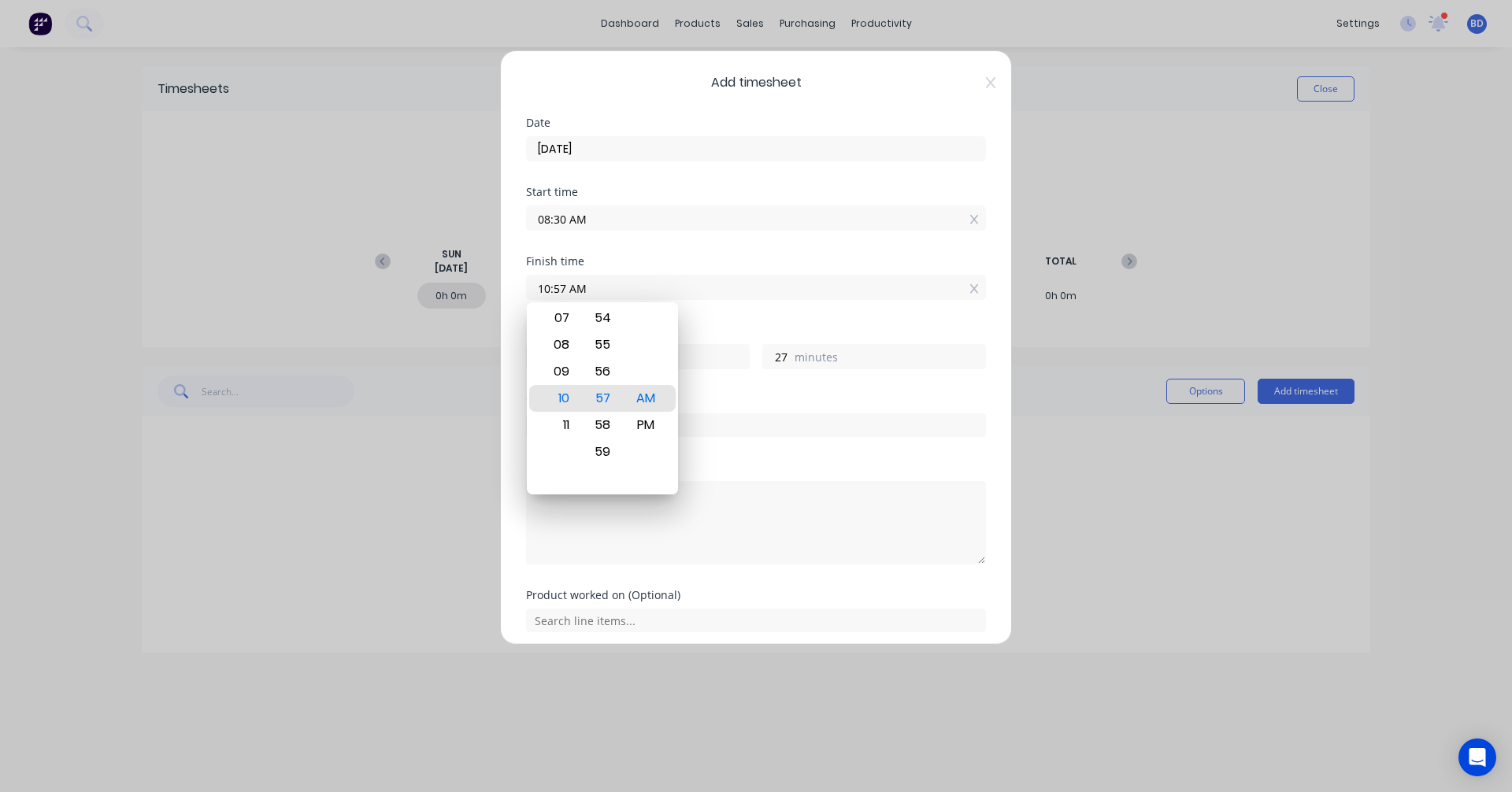
drag, startPoint x: 653, startPoint y: 284, endPoint x: 398, endPoint y: 273, distance: 255.2
click at [398, 273] on div "Add timesheet Date 11/08/2025 Start time 08:30 AM Finish time 10:57 AM Hours wo…" at bounding box center [756, 396] width 1512 height 792
type input "04:00 AM"
type input "-4"
type input "-30"
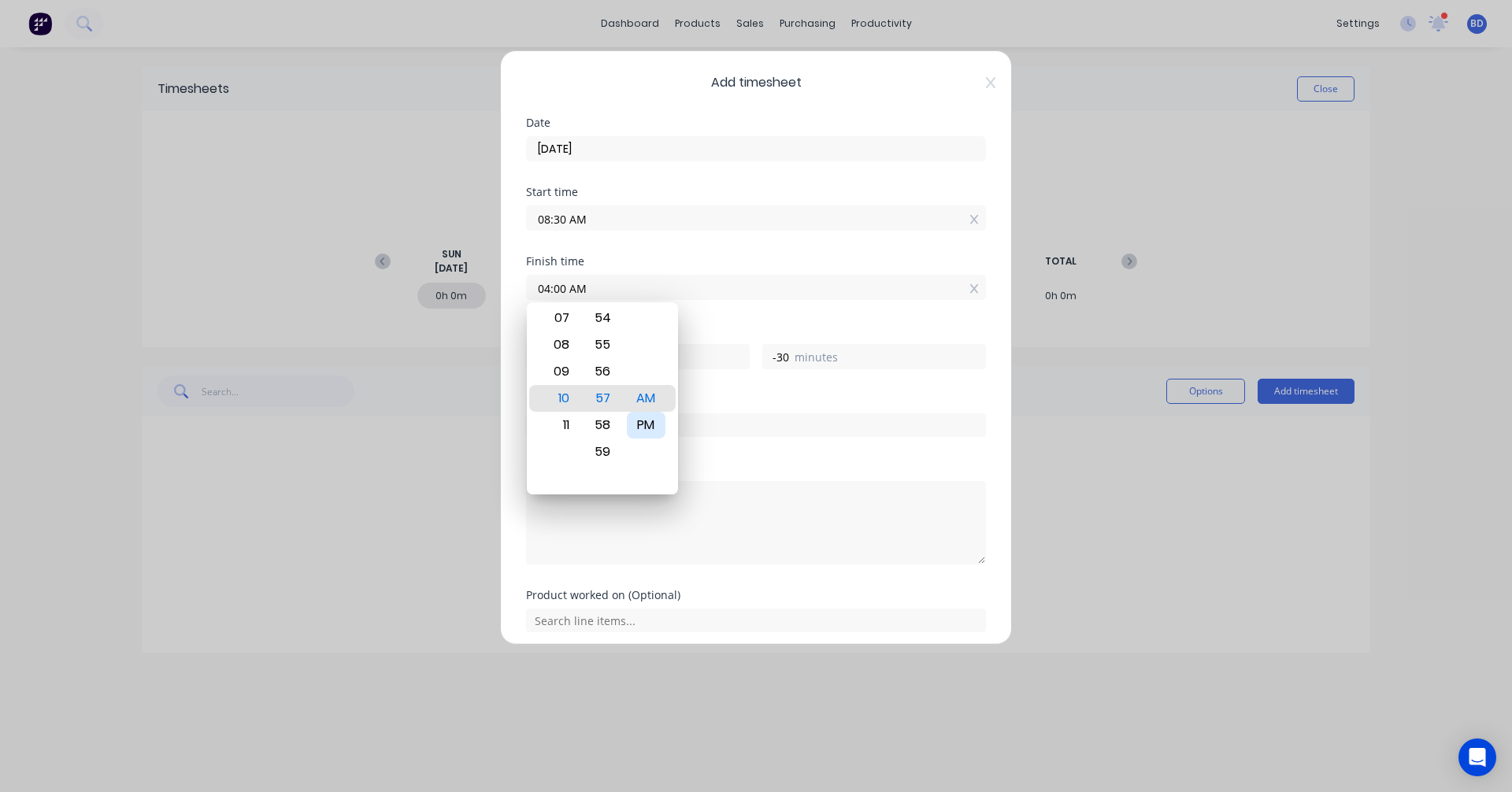
click at [646, 426] on div "PM" at bounding box center [646, 425] width 39 height 27
type input "04:00 PM"
type input "7"
type input "30"
click at [752, 324] on div "Finish time 04:00 PM" at bounding box center [755, 290] width 459 height 69
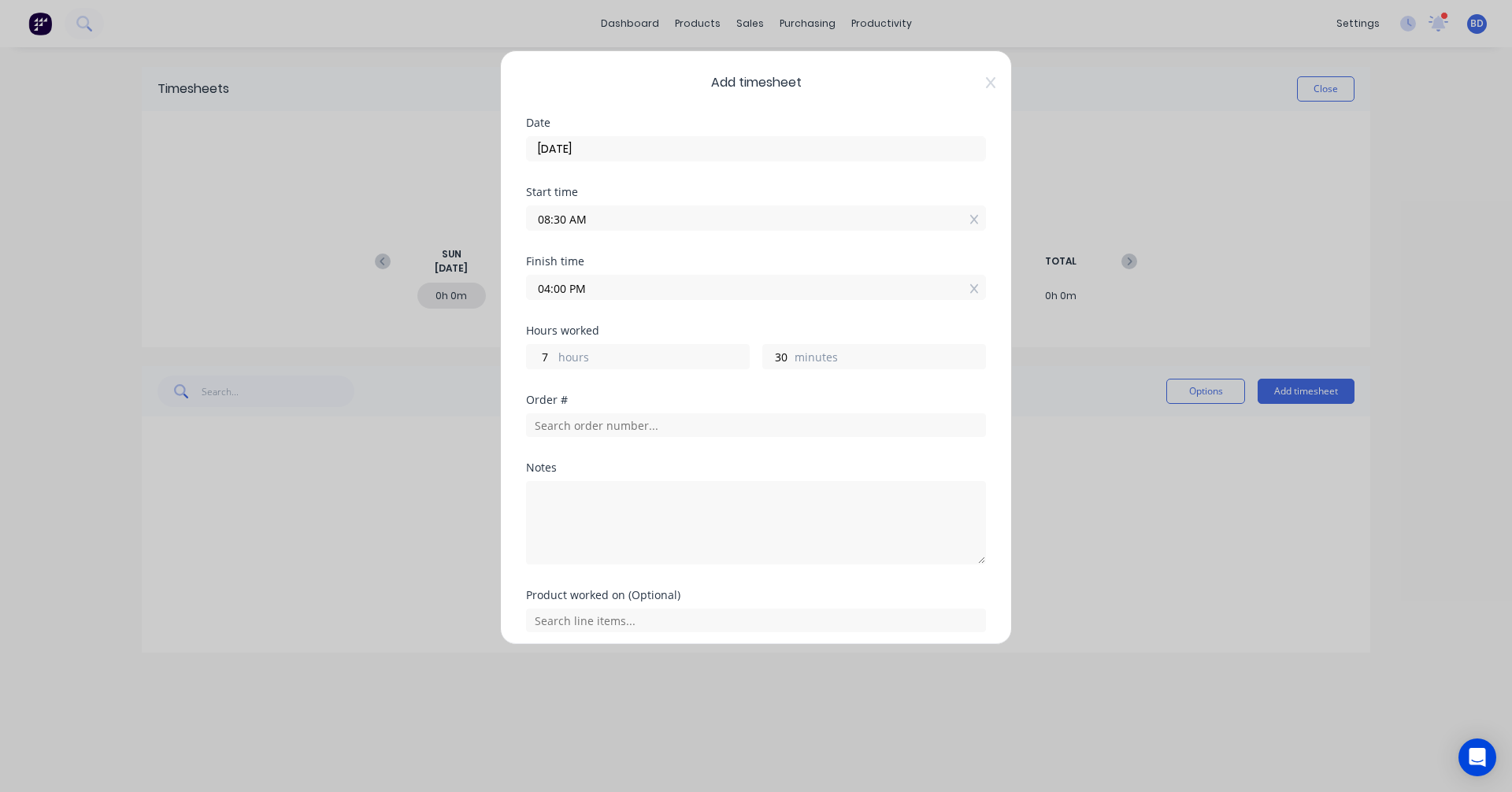
click at [564, 287] on input "04:00 PM" at bounding box center [756, 287] width 459 height 24
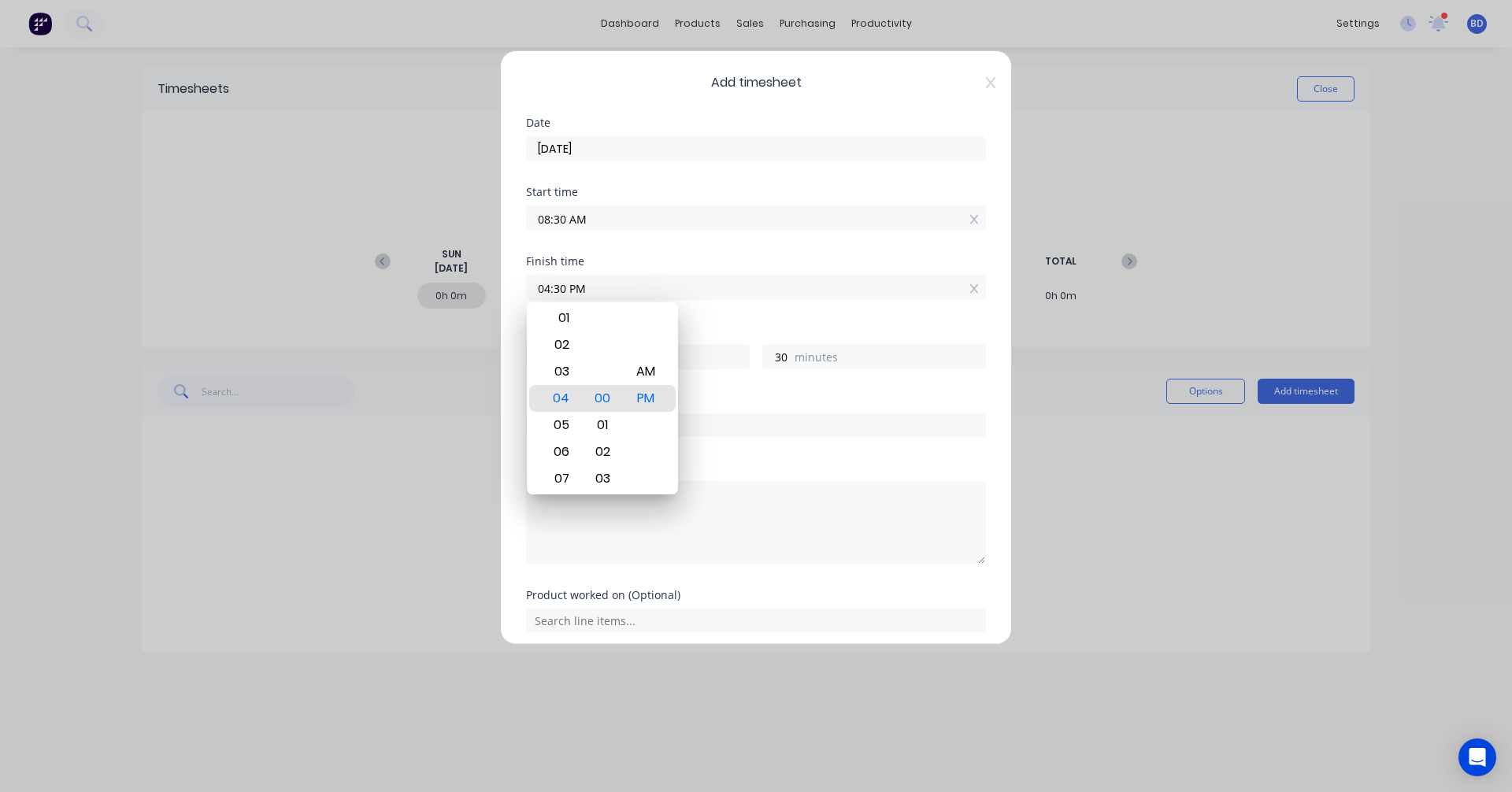
type input "04:30 PM"
type input "8"
type input "0"
click at [794, 315] on div "Finish time 04:30 PM" at bounding box center [755, 290] width 459 height 69
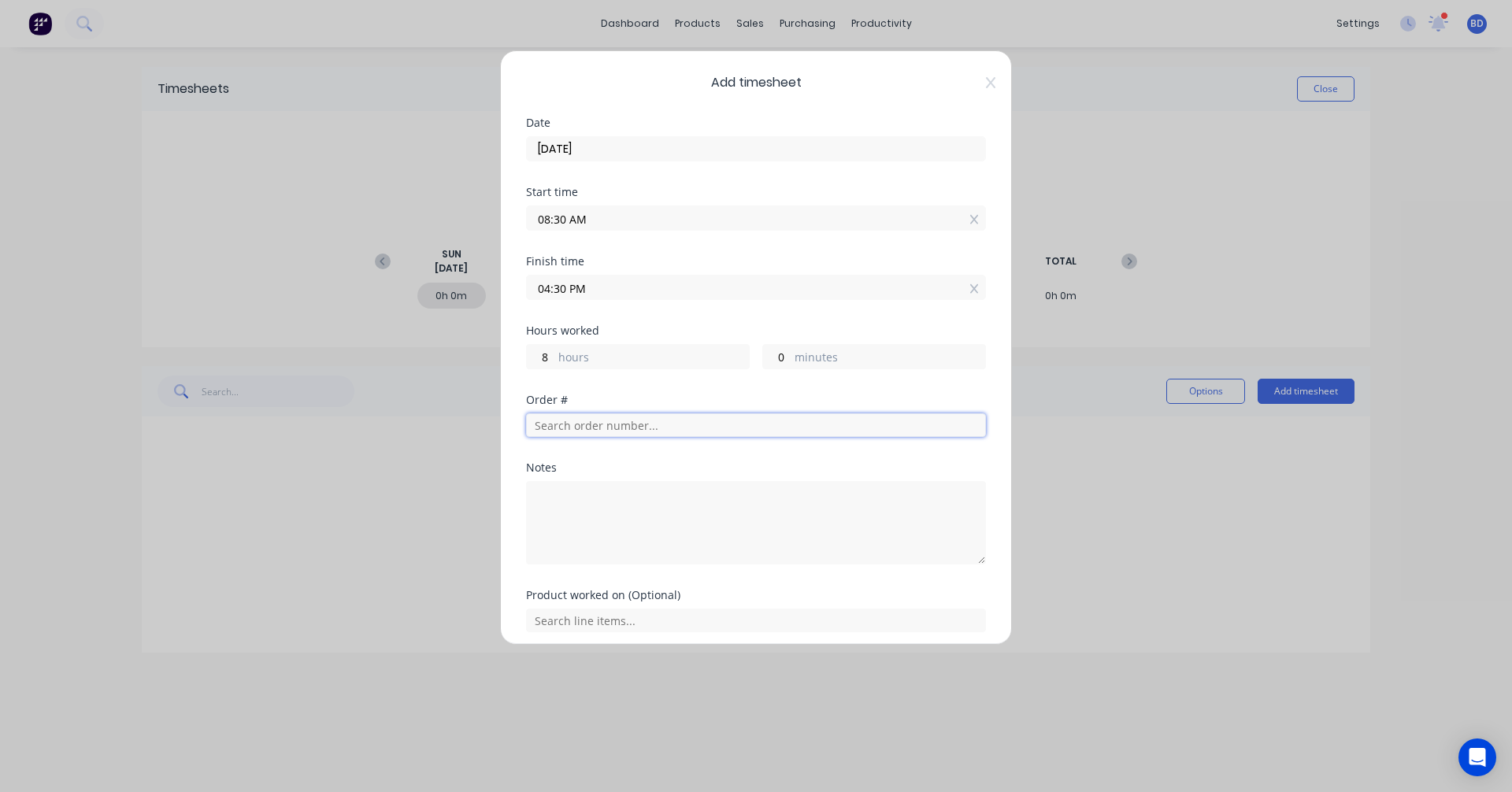
click at [620, 424] on input "text" at bounding box center [755, 424] width 459 height 24
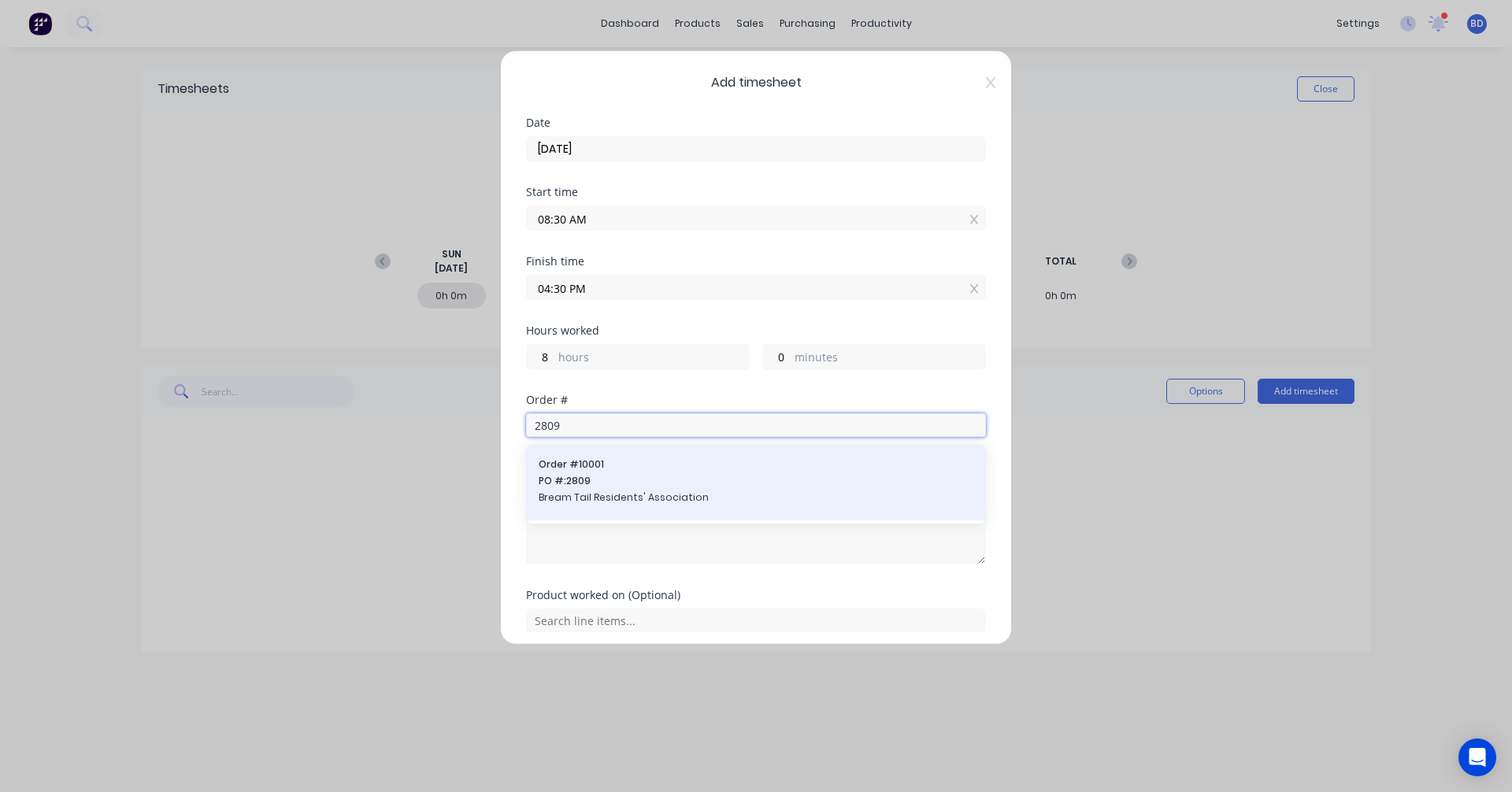
type input "2809"
click at [640, 489] on div "Order # 10001 PO #: 2809 Bream Tail Residents' Association" at bounding box center [756, 482] width 435 height 50
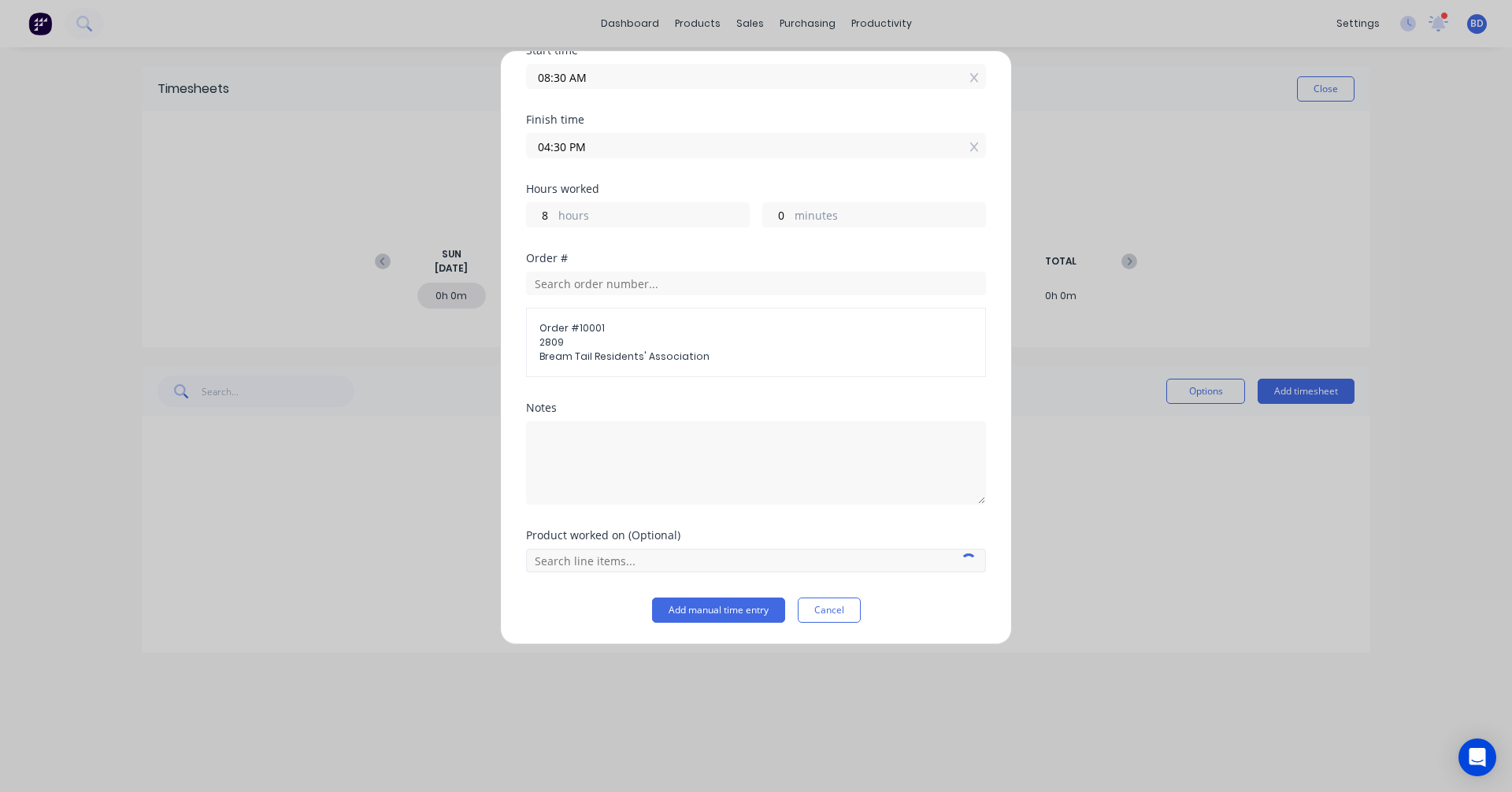
scroll to position [142, 0]
click at [648, 560] on input "text" at bounding box center [755, 559] width 459 height 24
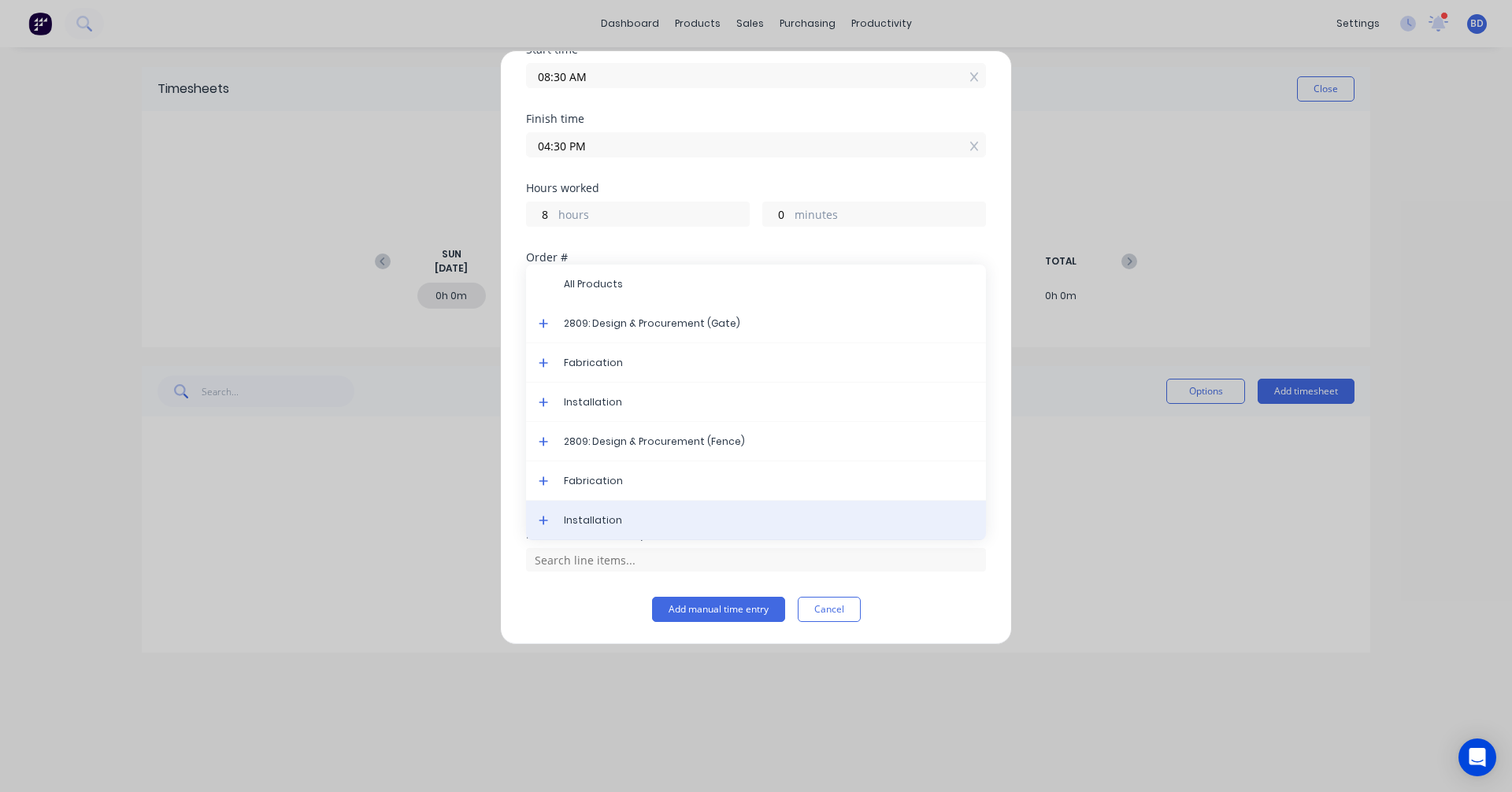
click at [637, 528] on div "Installation" at bounding box center [755, 521] width 459 height 40
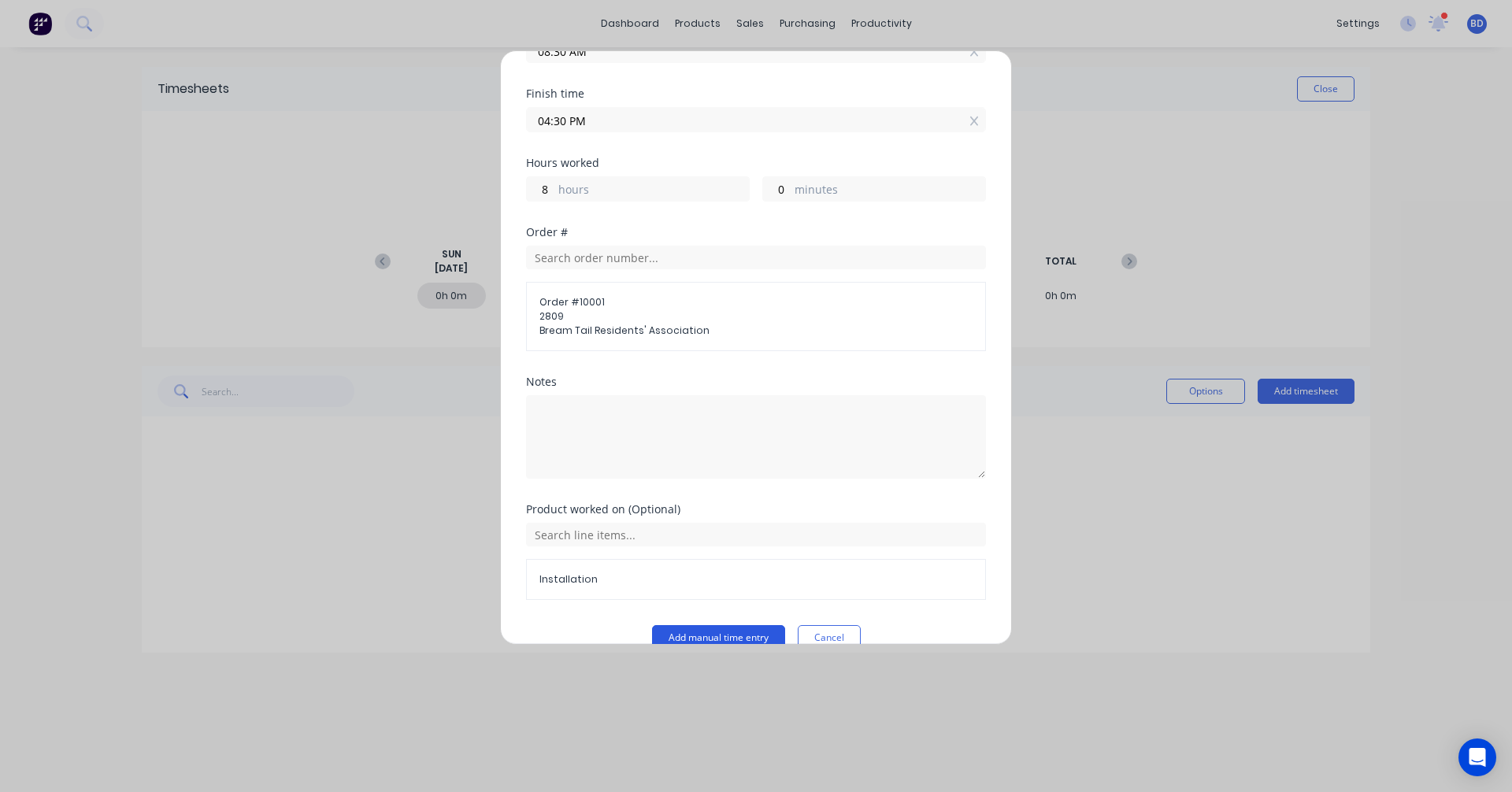
scroll to position [196, 0]
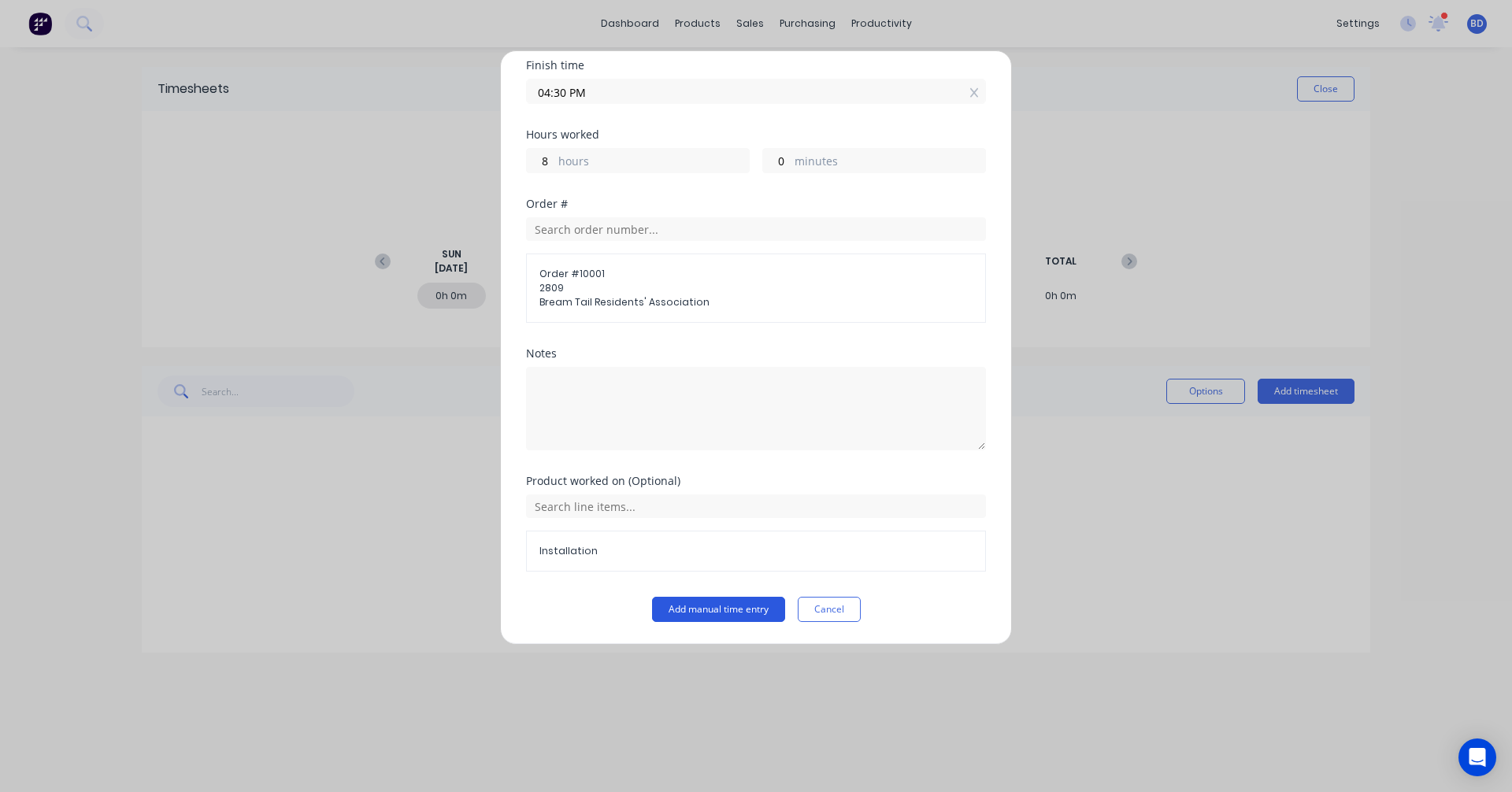
click at [729, 608] on button "Add manual time entry" at bounding box center [718, 609] width 133 height 26
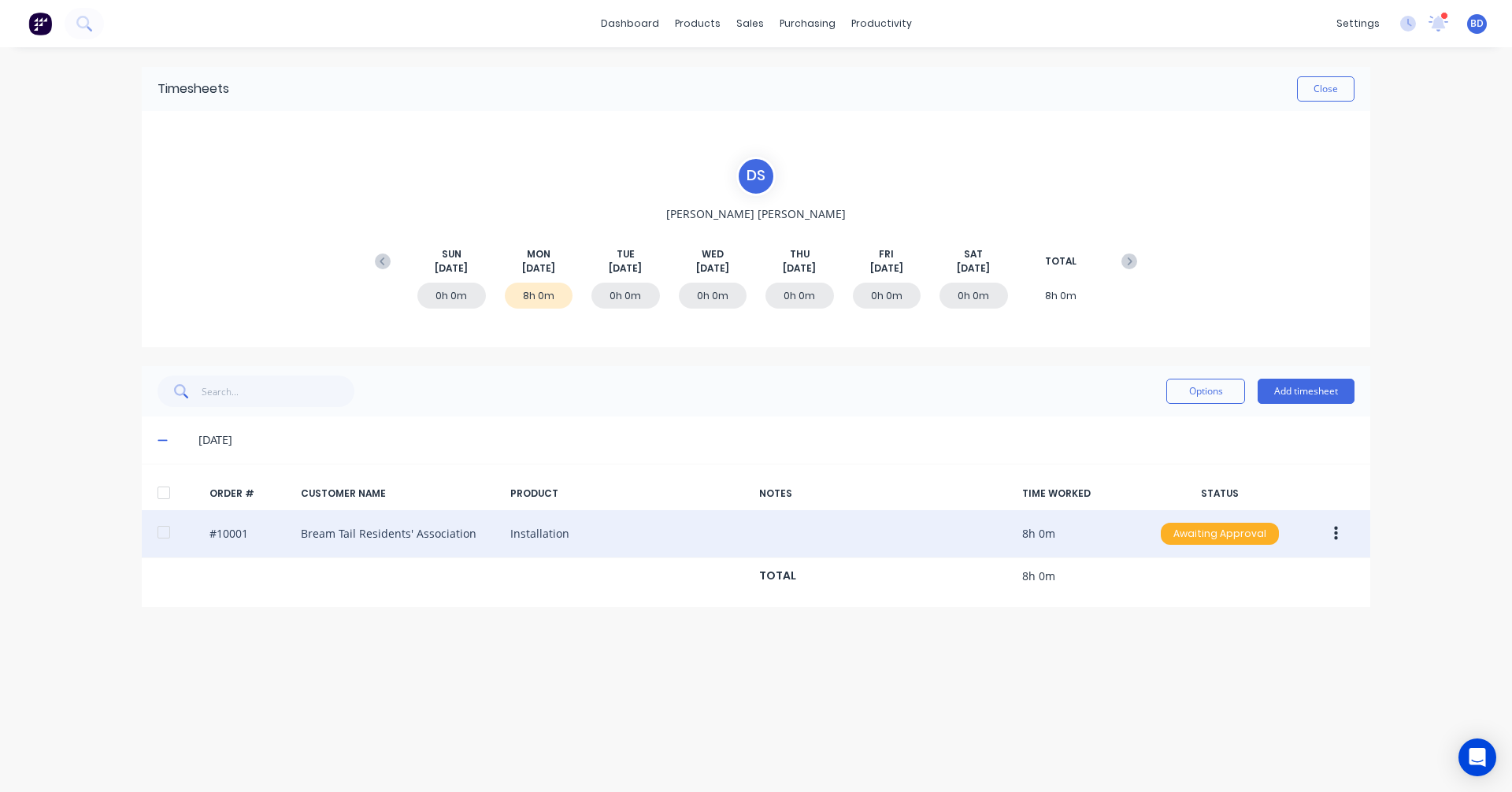
click at [1235, 539] on div "Awaiting Approval" at bounding box center [1219, 533] width 118 height 22
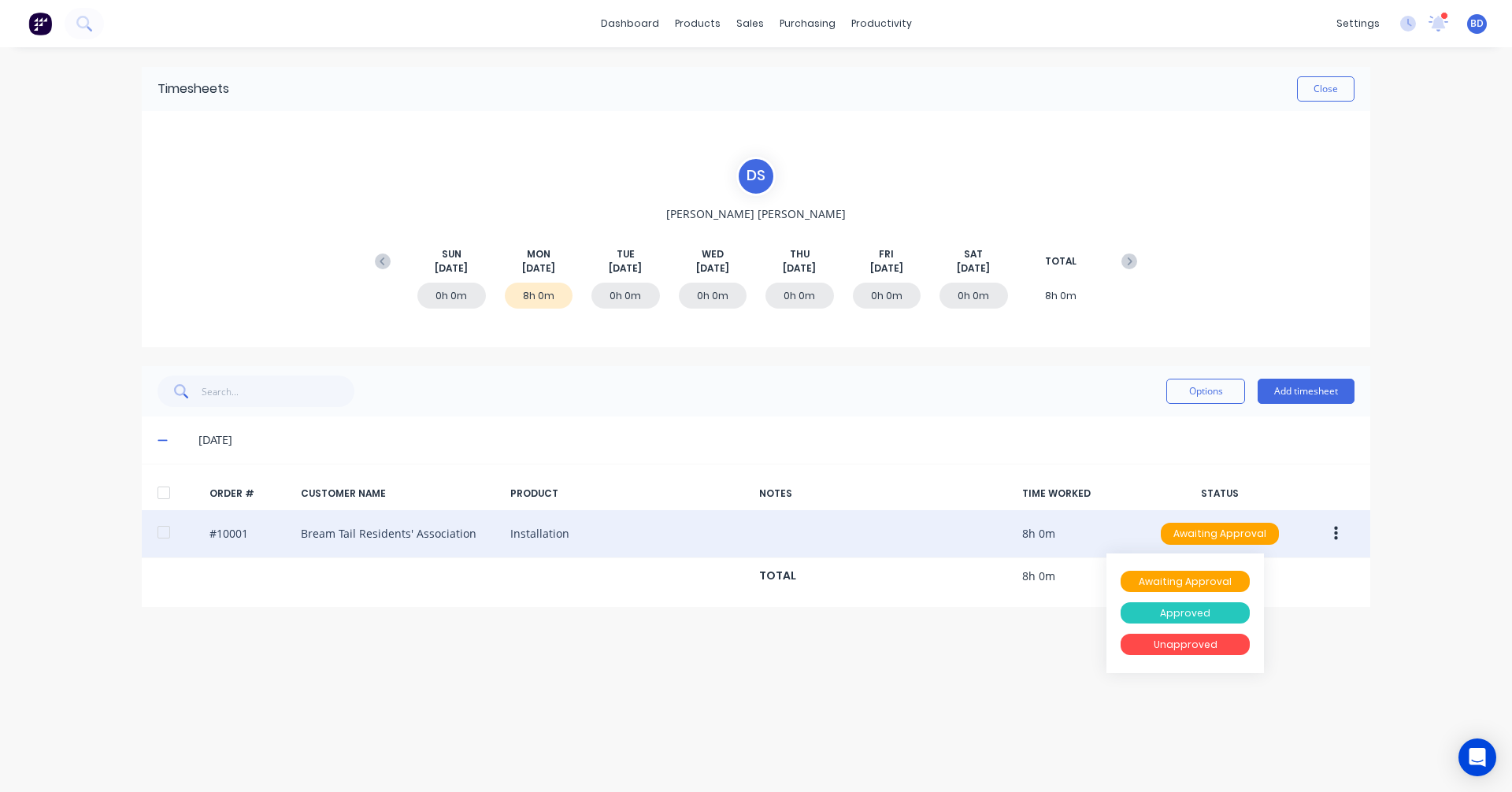
click at [1182, 608] on div "Approved" at bounding box center [1185, 613] width 129 height 22
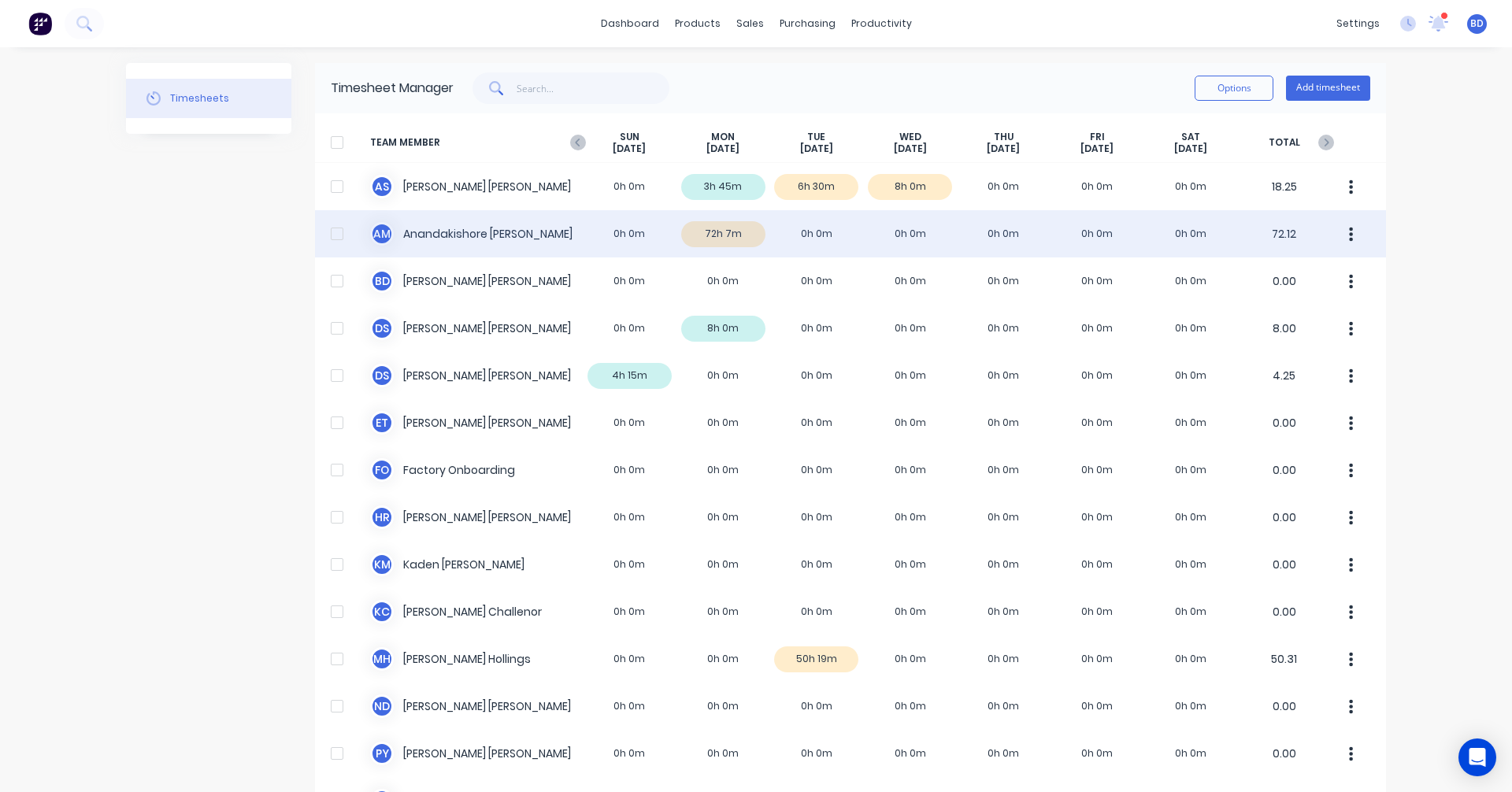
click at [739, 235] on div "A M Anandakishore Marothi 0h 0m 72h 7m 0h 0m 0h 0m 0h 0m 0h 0m 0h 0m 72.12" at bounding box center [850, 234] width 1071 height 47
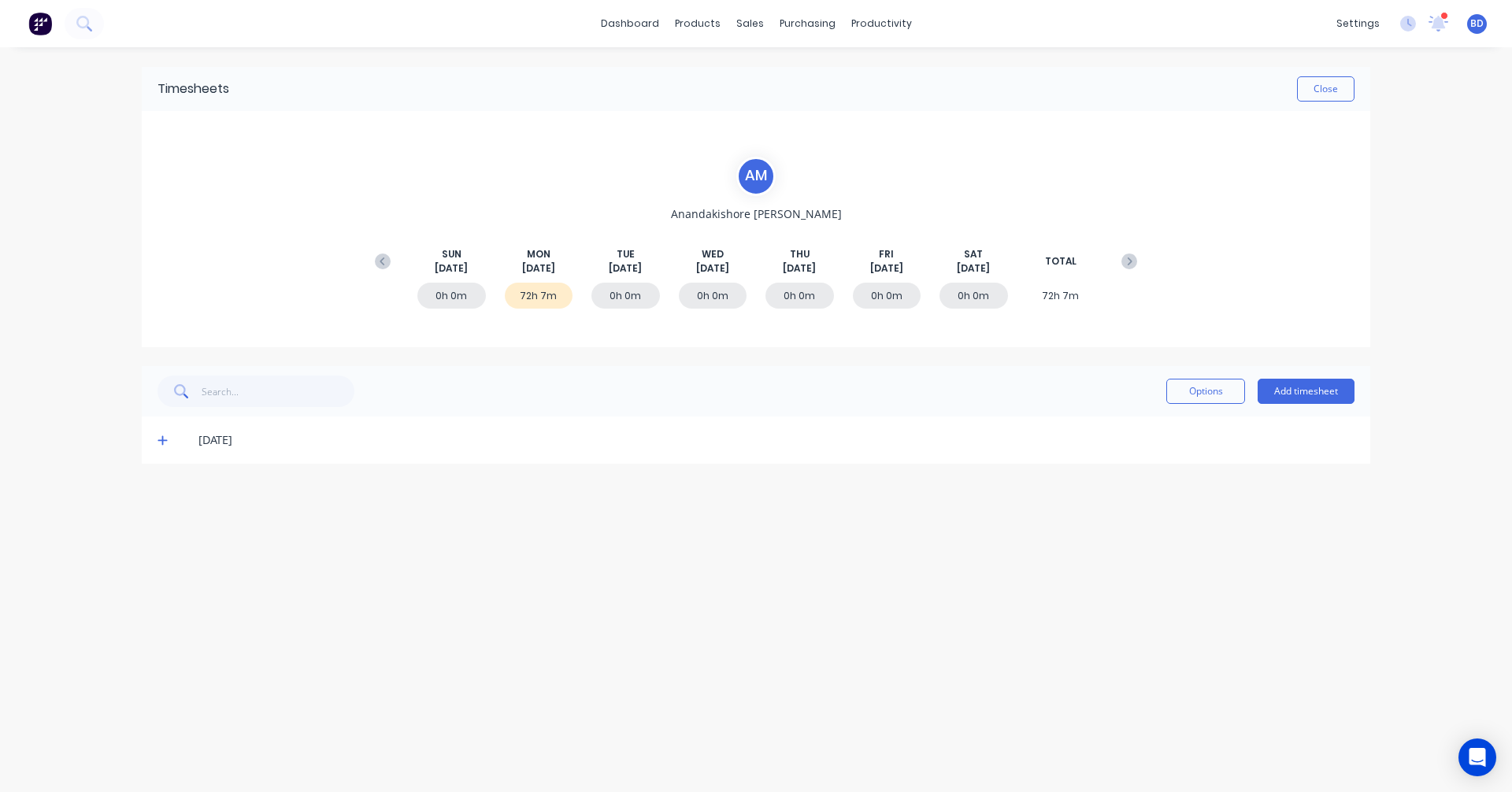
click at [157, 437] on icon at bounding box center [162, 441] width 10 height 11
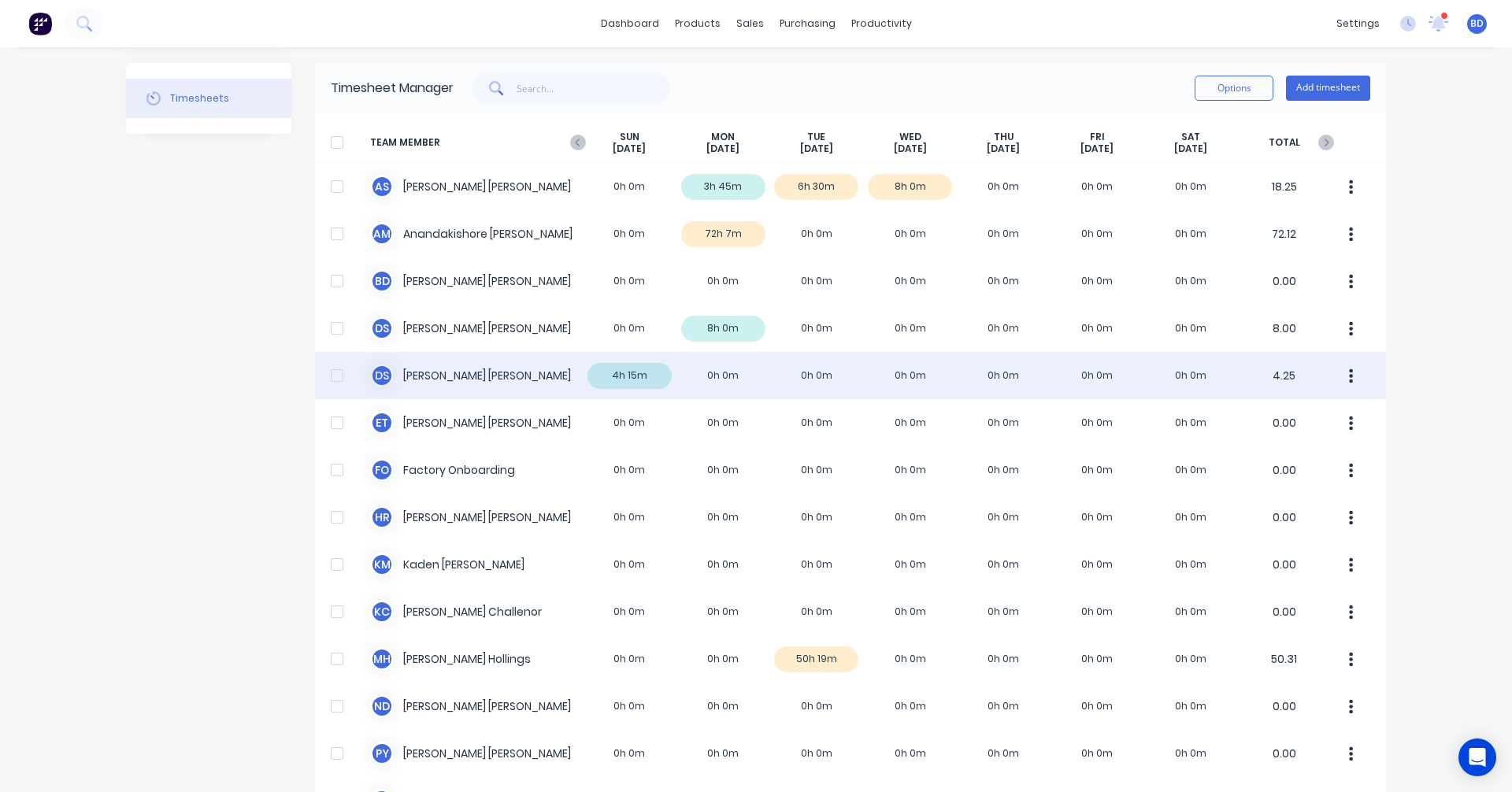
click at [724, 376] on div "D S Duncan Sneddon 4h 15m 0h 0m 0h 0m 0h 0m 0h 0m 0h 0m 0h 0m 4.25" at bounding box center [850, 376] width 1071 height 47
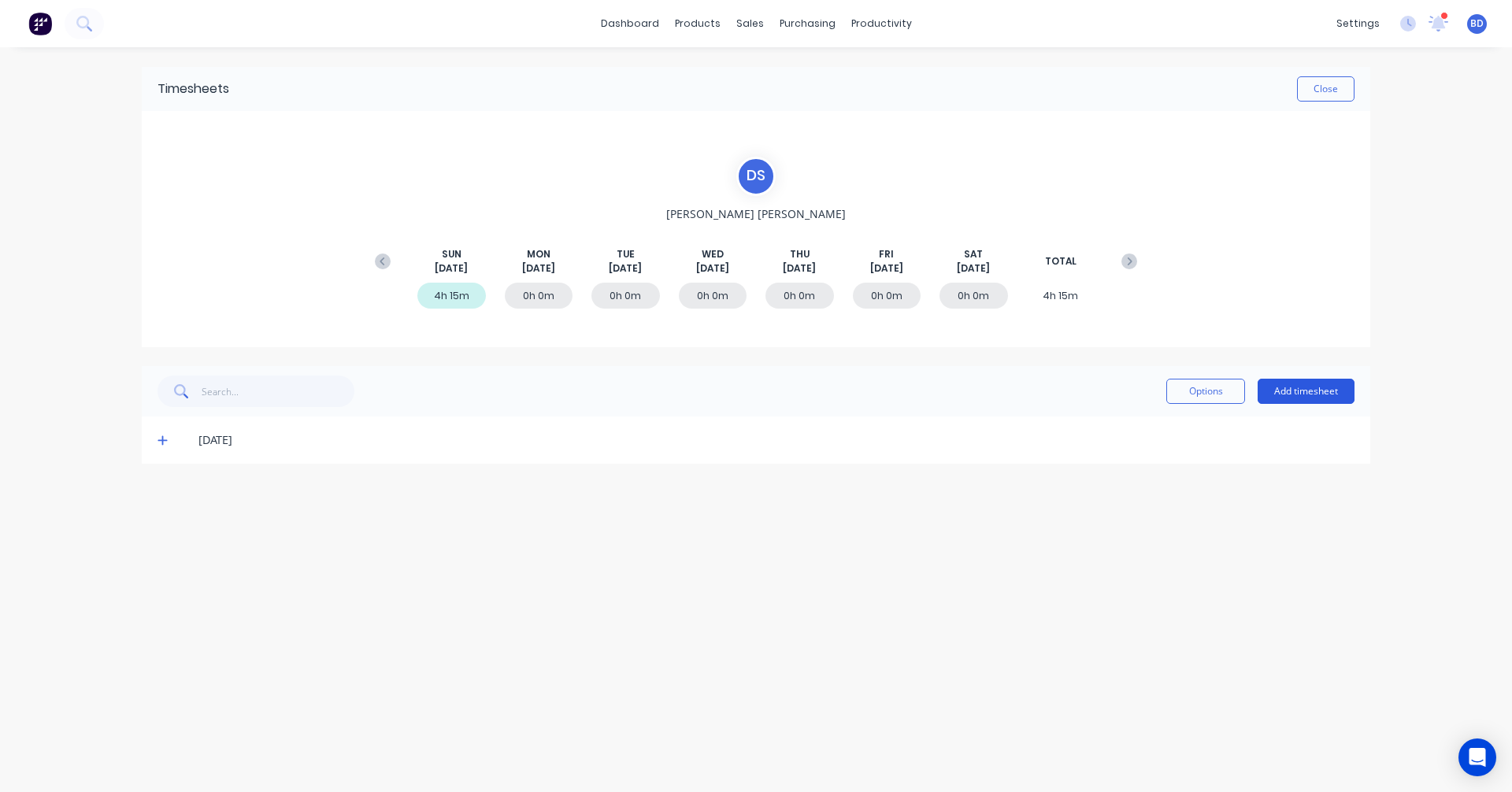
click at [1298, 391] on button "Add timesheet" at bounding box center [1305, 391] width 97 height 26
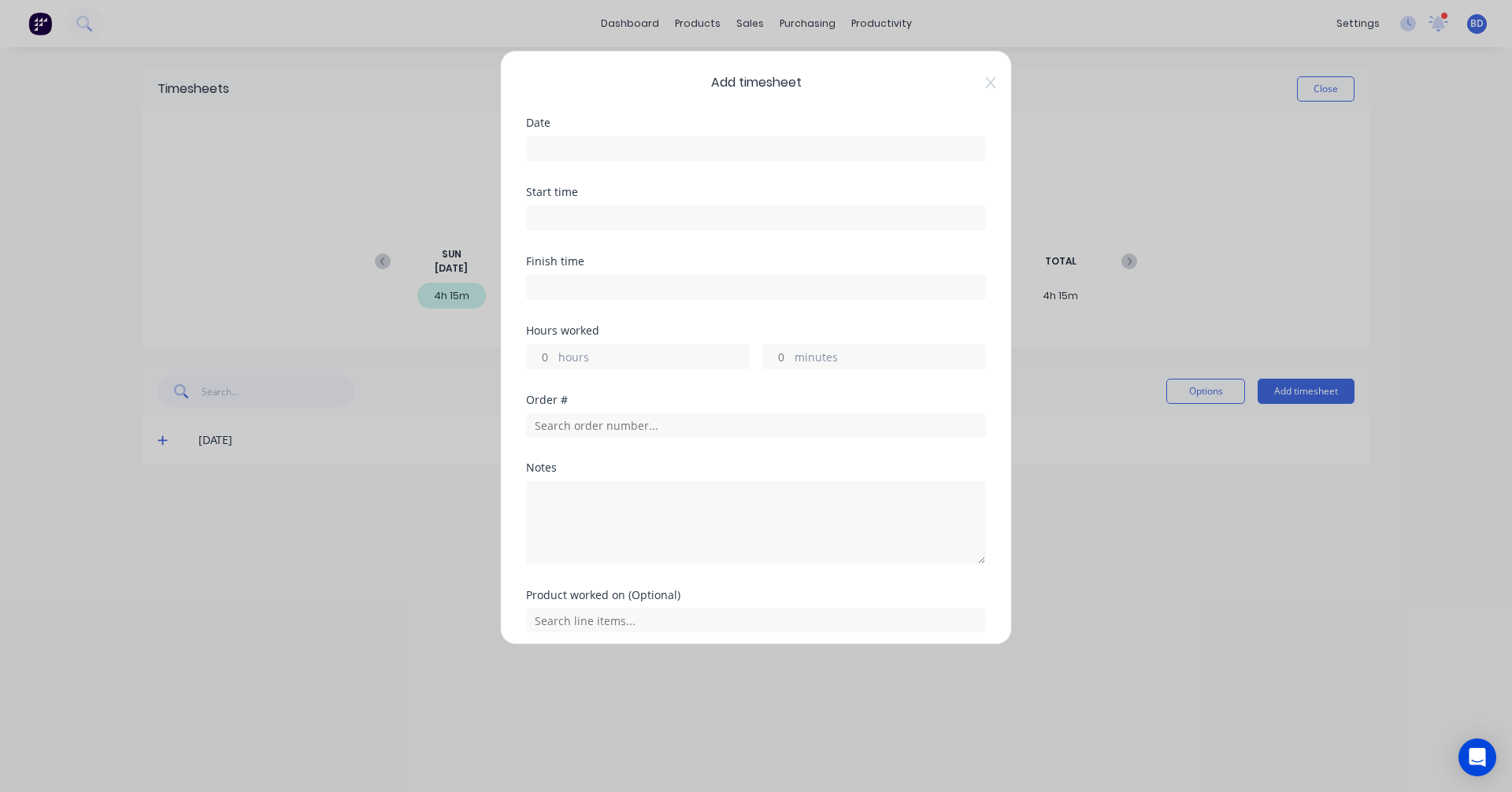
click at [596, 142] on input at bounding box center [756, 149] width 459 height 24
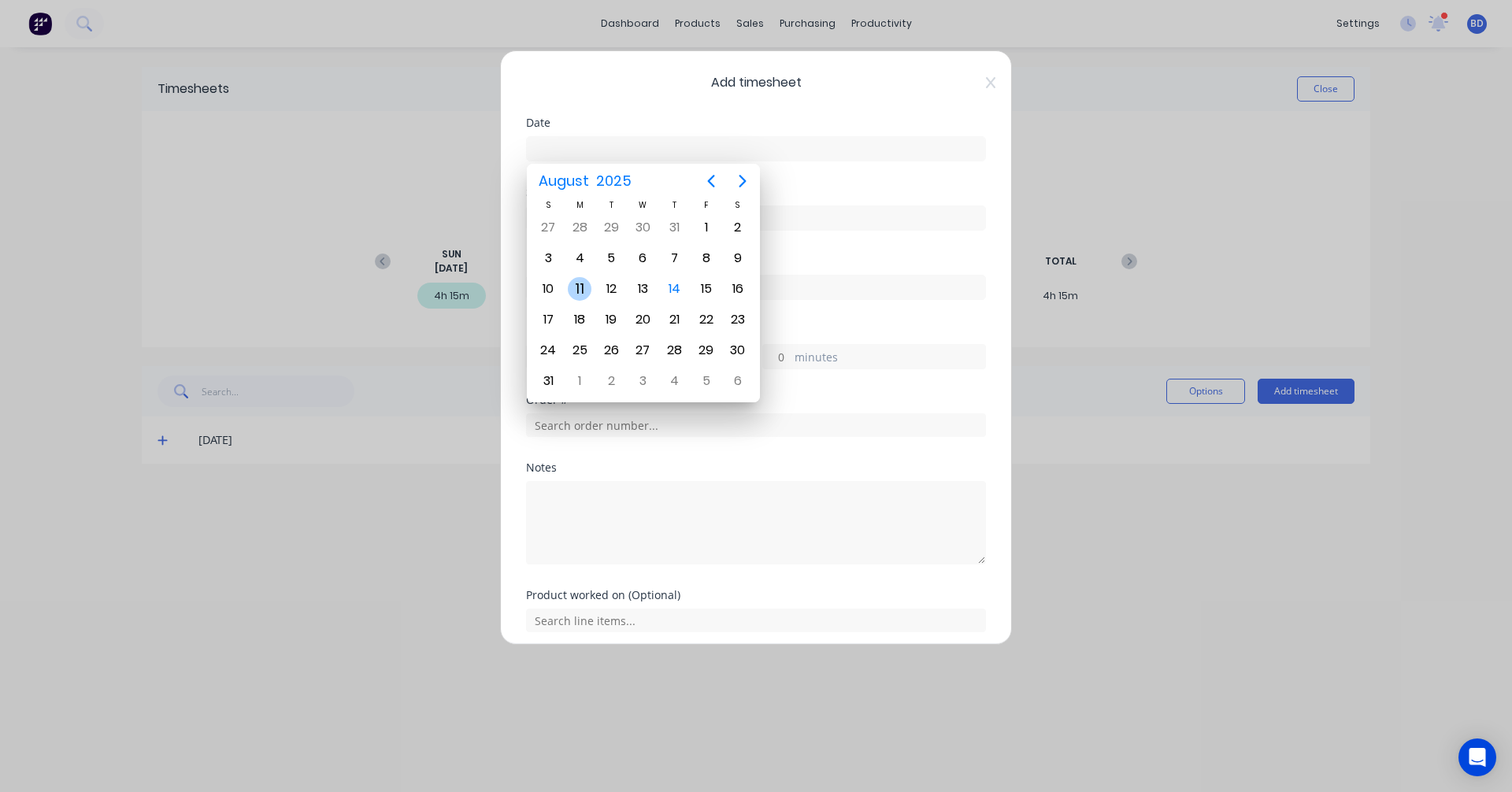
click at [585, 287] on div "11" at bounding box center [579, 289] width 24 height 24
type input "11/08/2025"
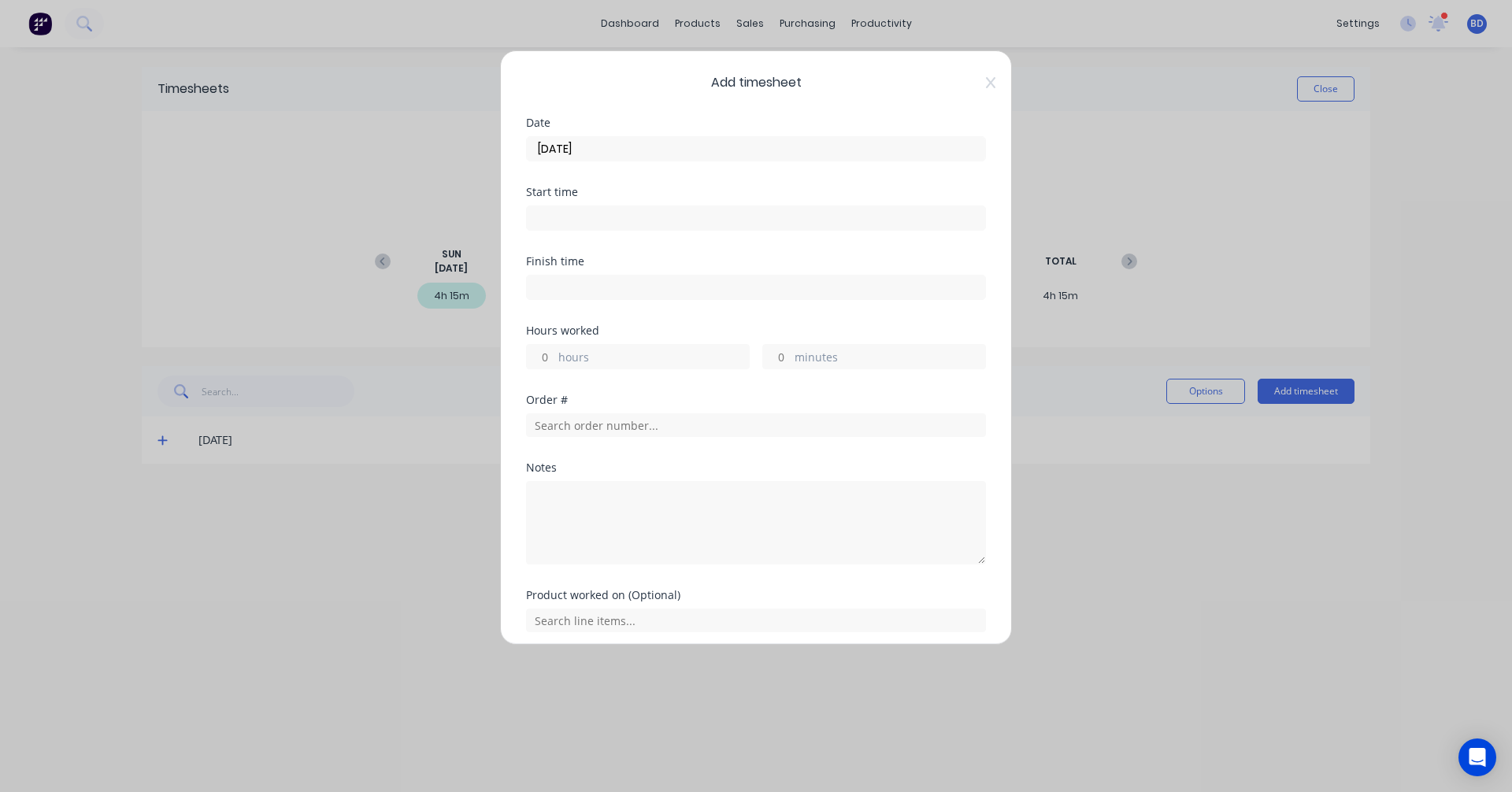
click at [572, 215] on input at bounding box center [756, 218] width 459 height 24
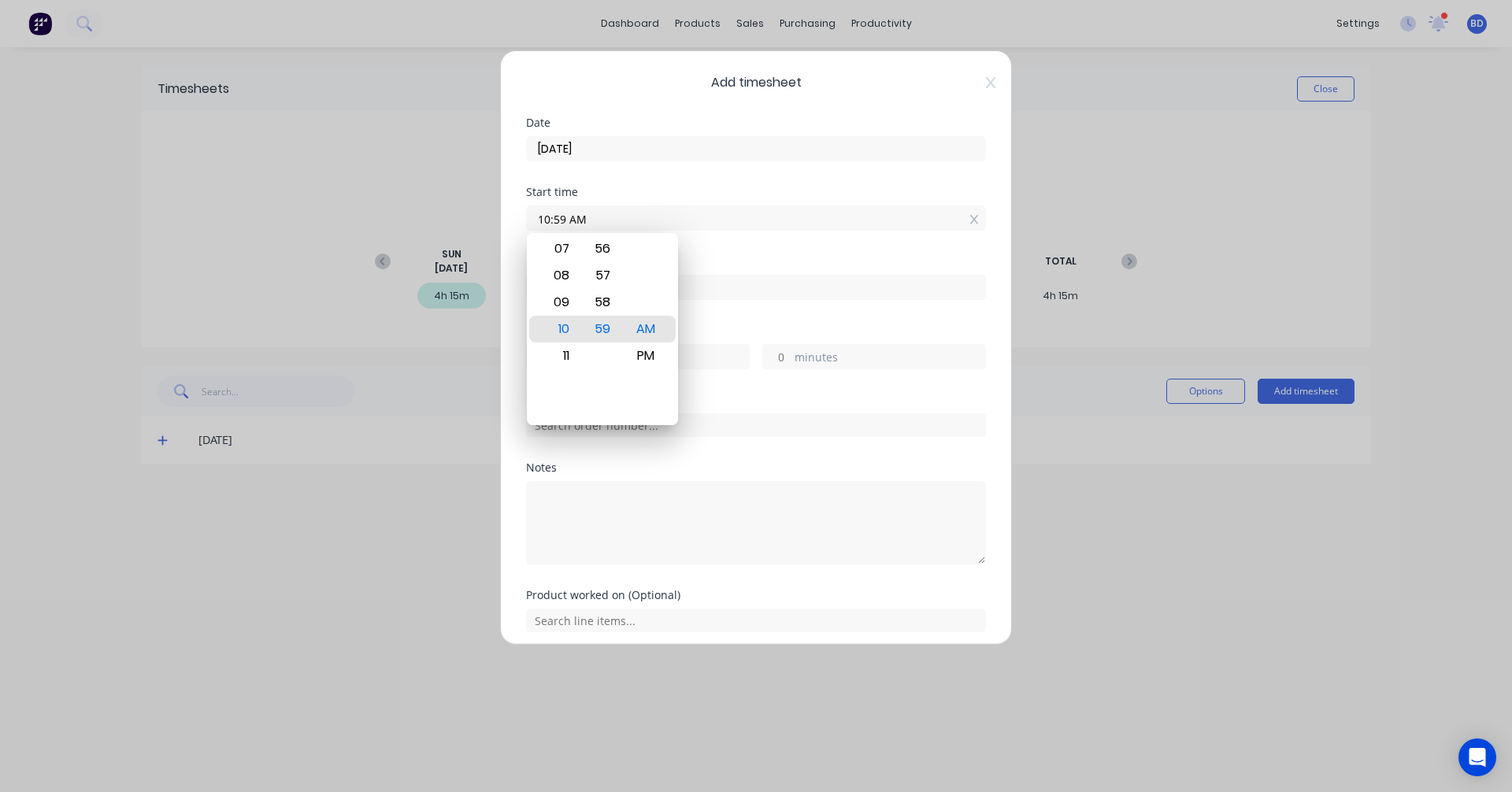
drag, startPoint x: 593, startPoint y: 222, endPoint x: 390, endPoint y: 204, distance: 203.8
click at [390, 204] on div "Add timesheet Date 11/08/2025 Start time 10:59 AM Finish time Hours worked hour…" at bounding box center [756, 396] width 1512 height 792
type input "08:30 AM"
click at [646, 331] on div "AM" at bounding box center [646, 329] width 39 height 27
click at [734, 287] on input at bounding box center [756, 287] width 459 height 24
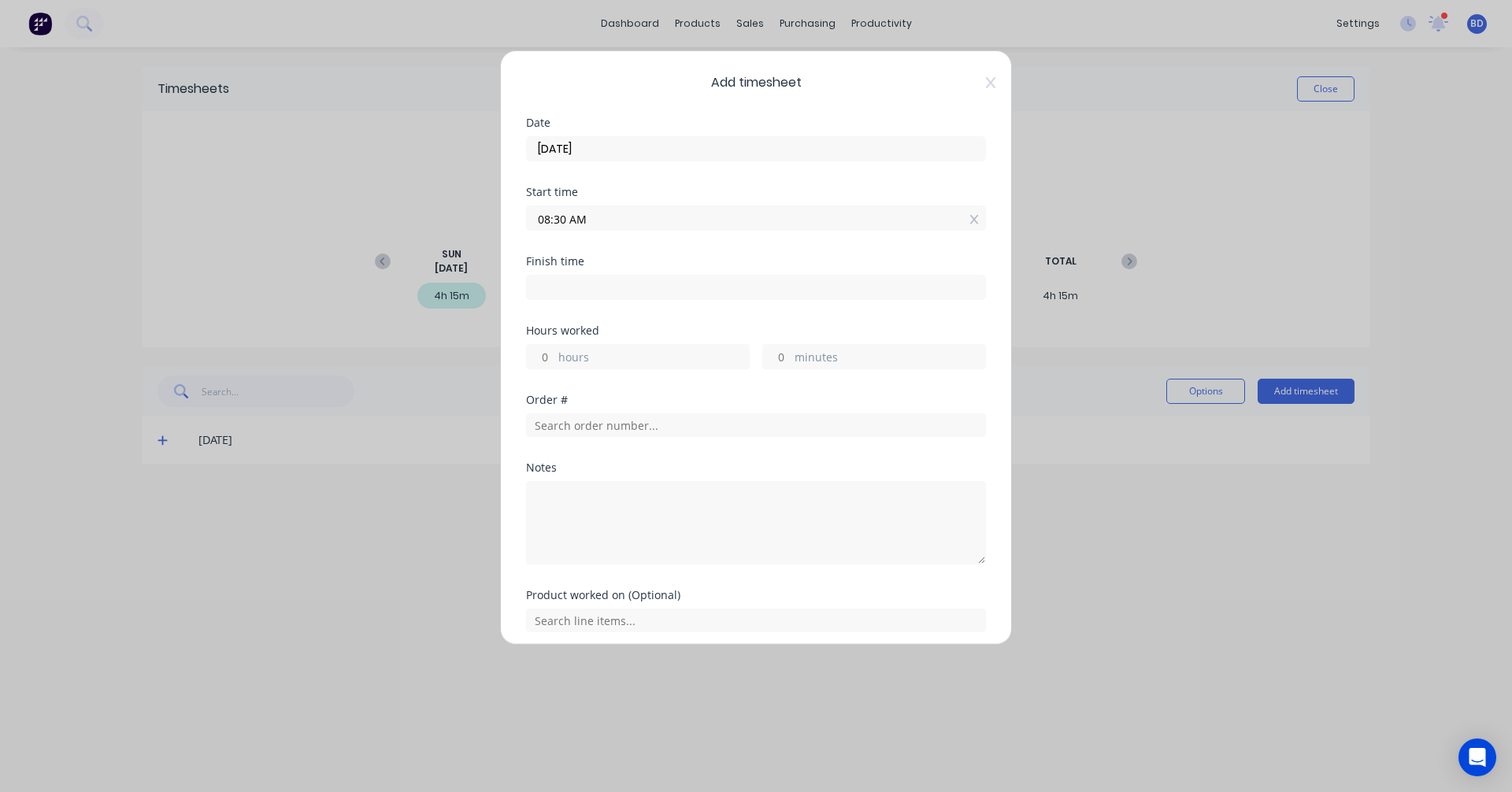
type input "10:59 AM"
type input "2"
type input "29"
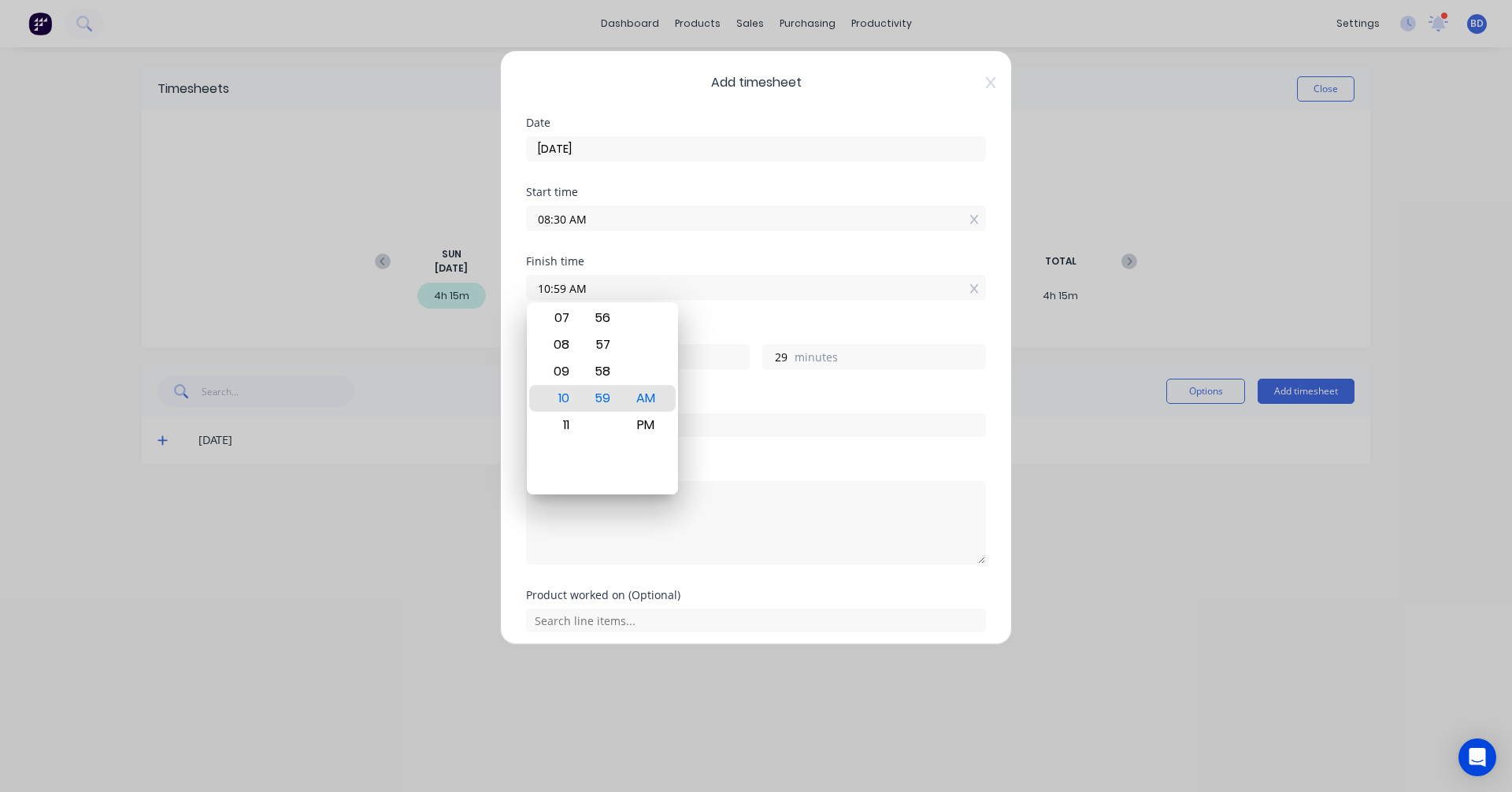
drag, startPoint x: 691, startPoint y: 292, endPoint x: 467, endPoint y: 279, distance: 224.4
click at [467, 279] on div "Add timesheet Date 11/08/2025 Start time 08:30 AM Finish time 10:59 AM Hours wo…" at bounding box center [756, 396] width 1512 height 792
type input "10:30 AM"
type input "0"
click at [646, 396] on div "AM" at bounding box center [646, 398] width 39 height 27
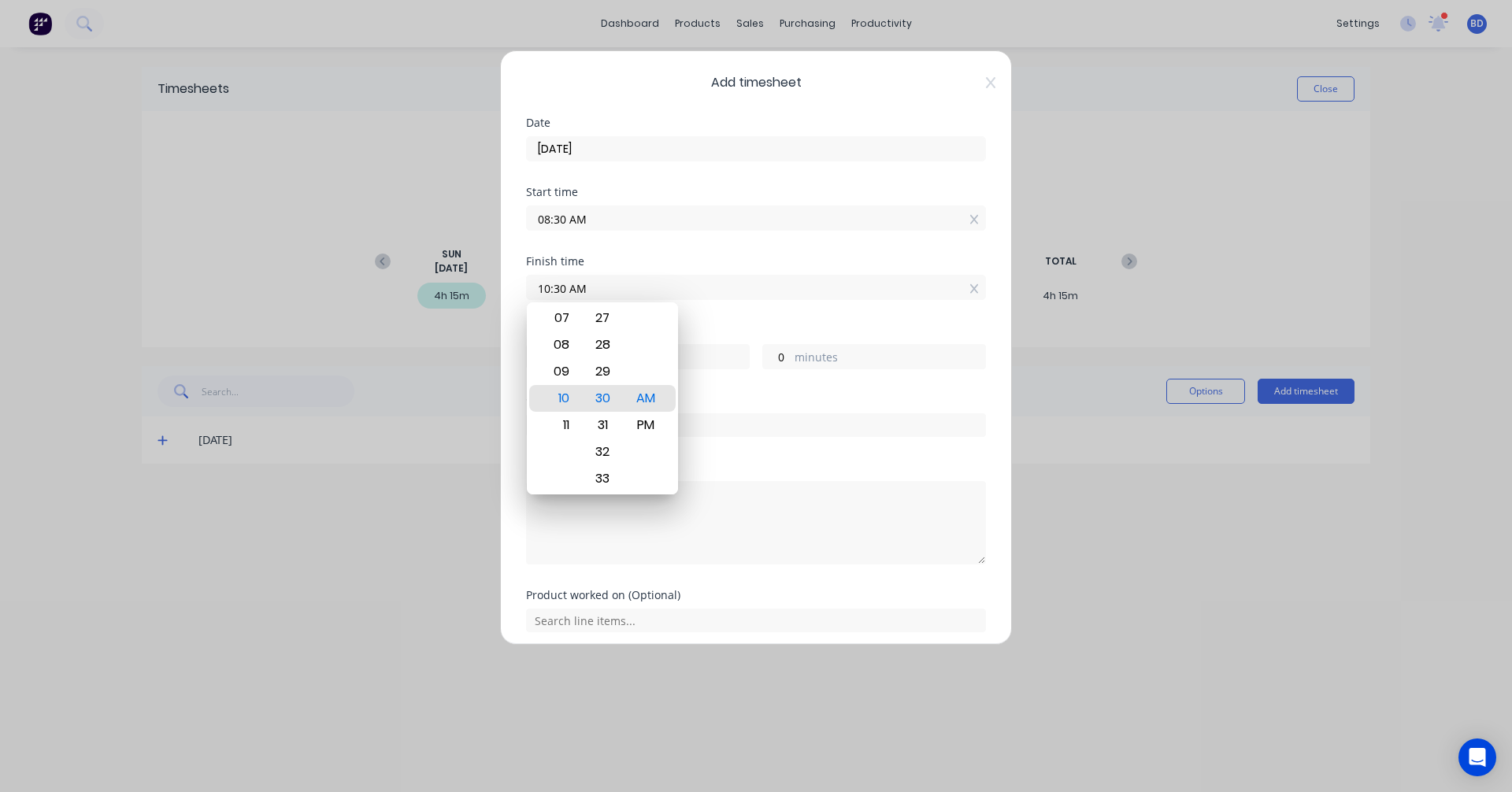
click at [703, 314] on div "Finish time 10:30 AM" at bounding box center [755, 290] width 459 height 69
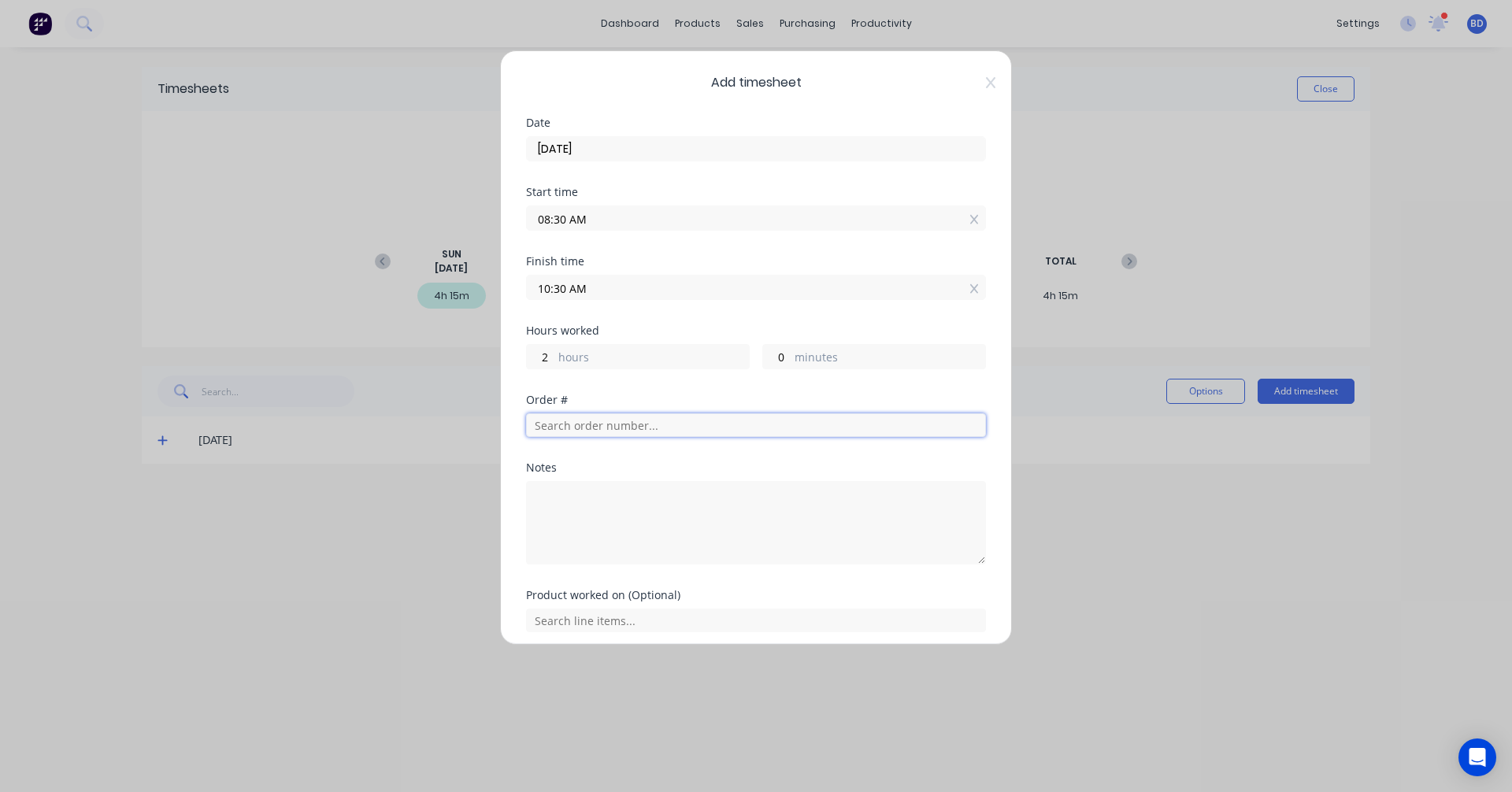
click at [616, 427] on input "text" at bounding box center [755, 424] width 459 height 24
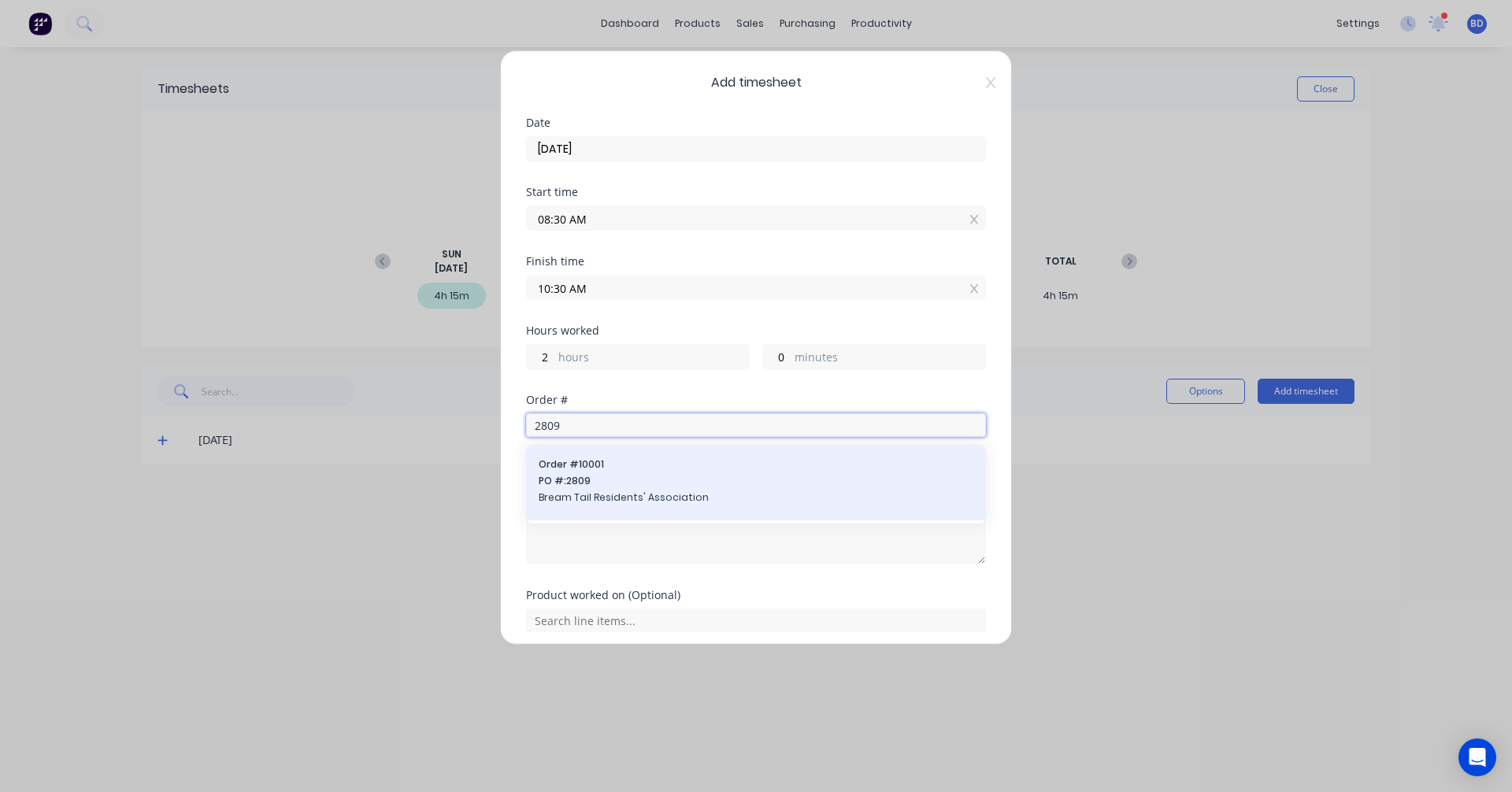
type input "2809"
click at [625, 476] on span "PO #: 2809" at bounding box center [756, 480] width 435 height 14
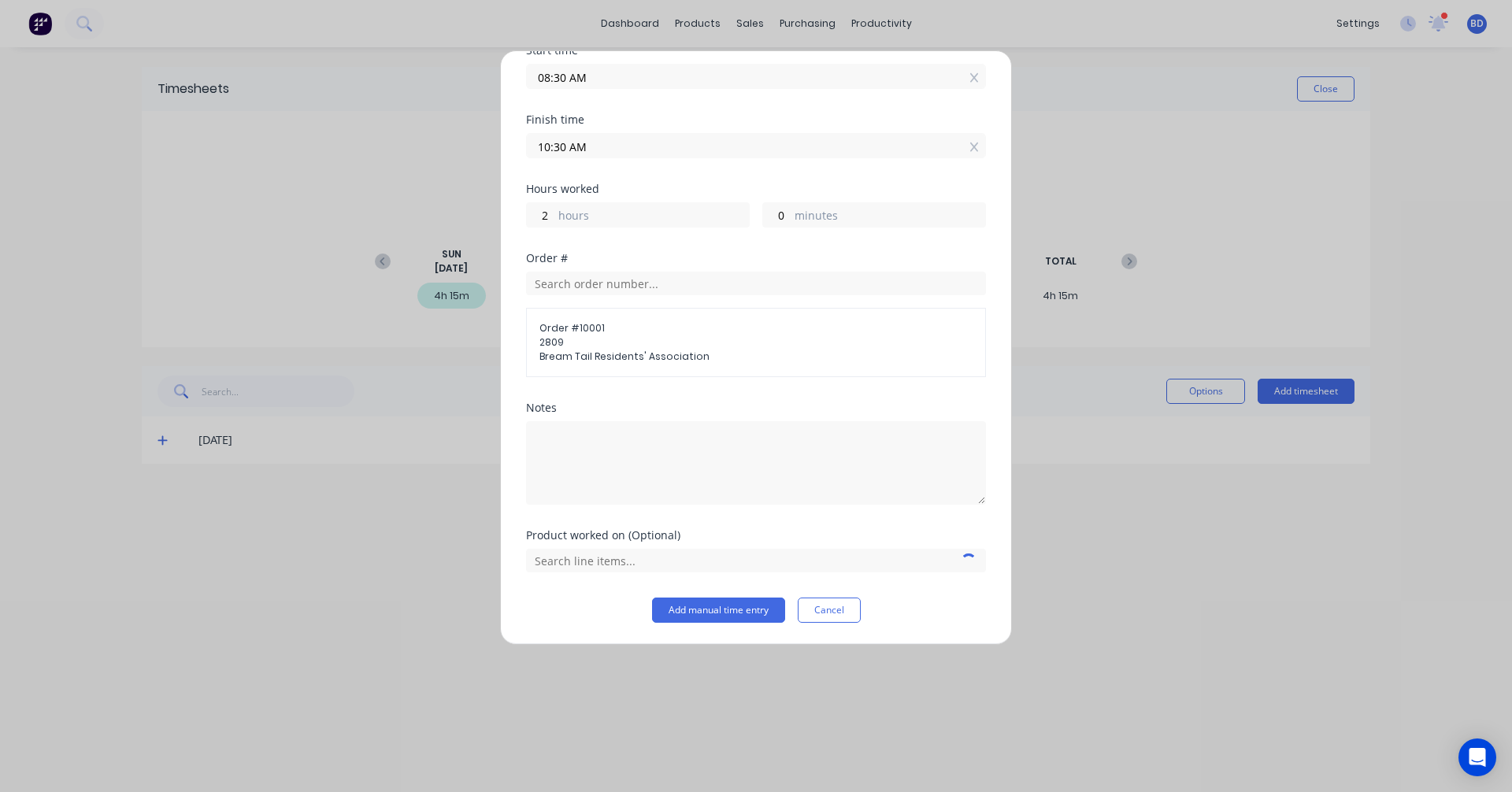
scroll to position [142, 0]
click at [622, 559] on input "text" at bounding box center [755, 559] width 459 height 24
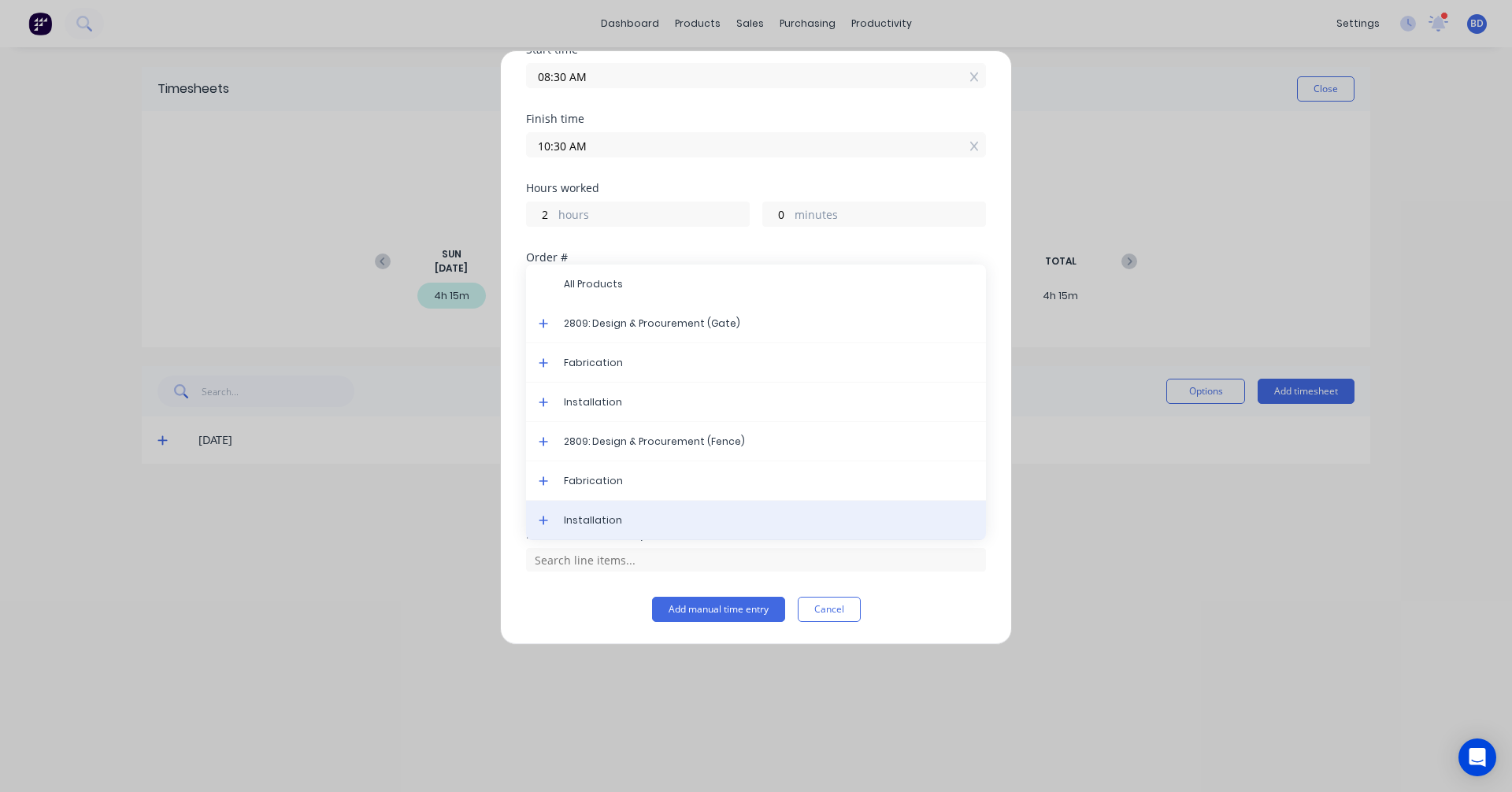
click at [620, 520] on span "Installation" at bounding box center [768, 520] width 409 height 14
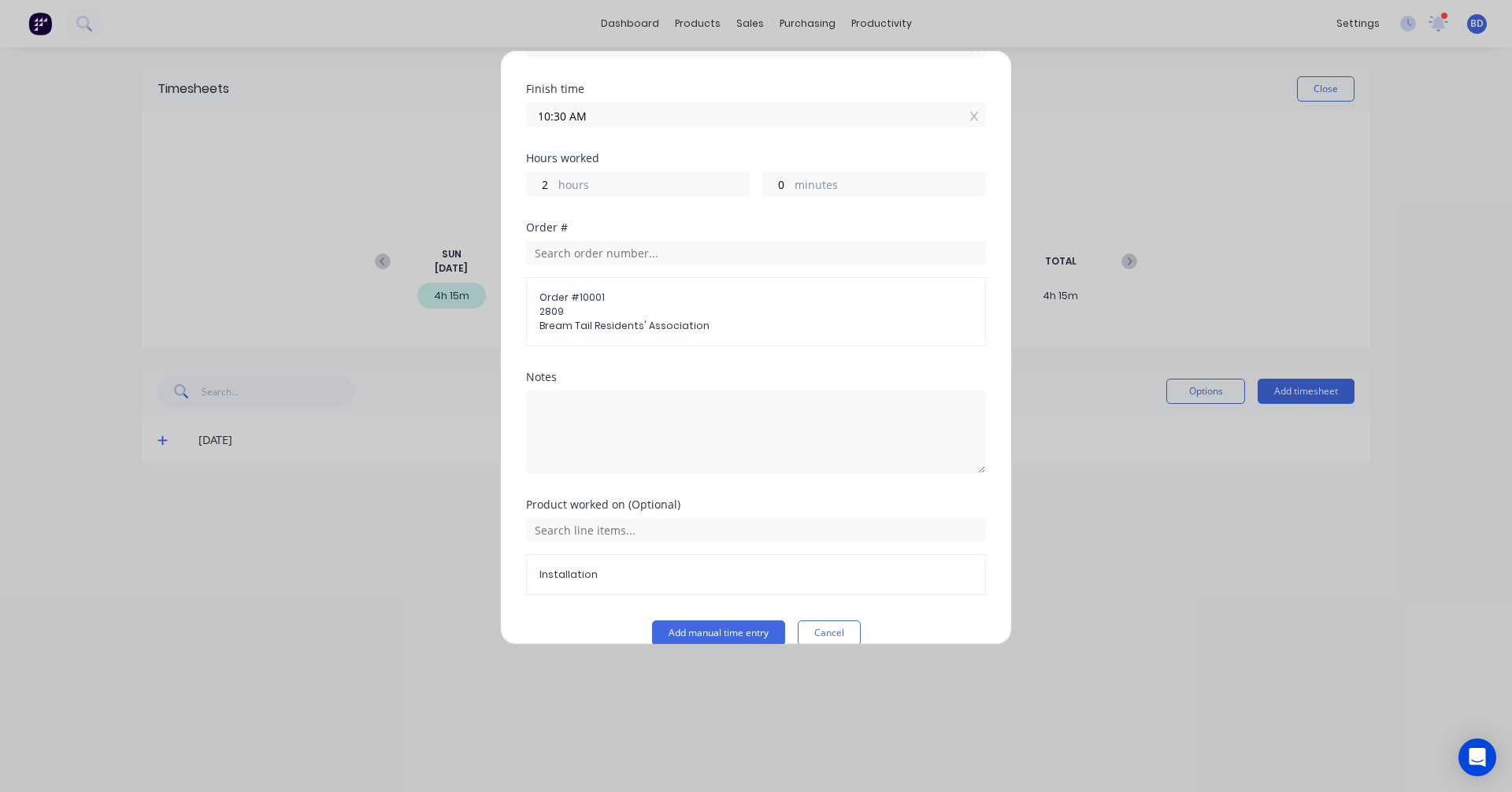
scroll to position [196, 0]
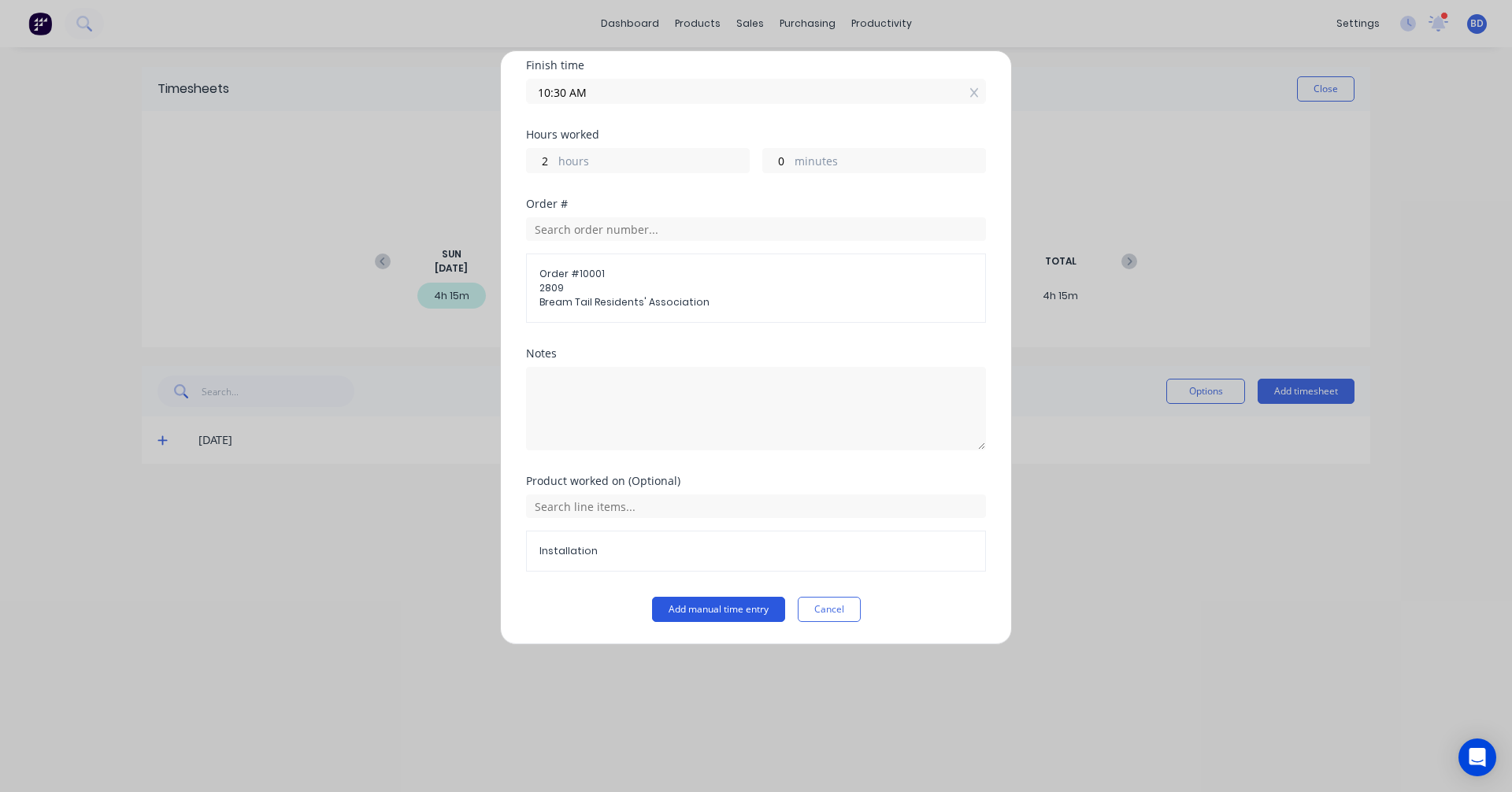
click at [740, 602] on button "Add manual time entry" at bounding box center [718, 609] width 133 height 26
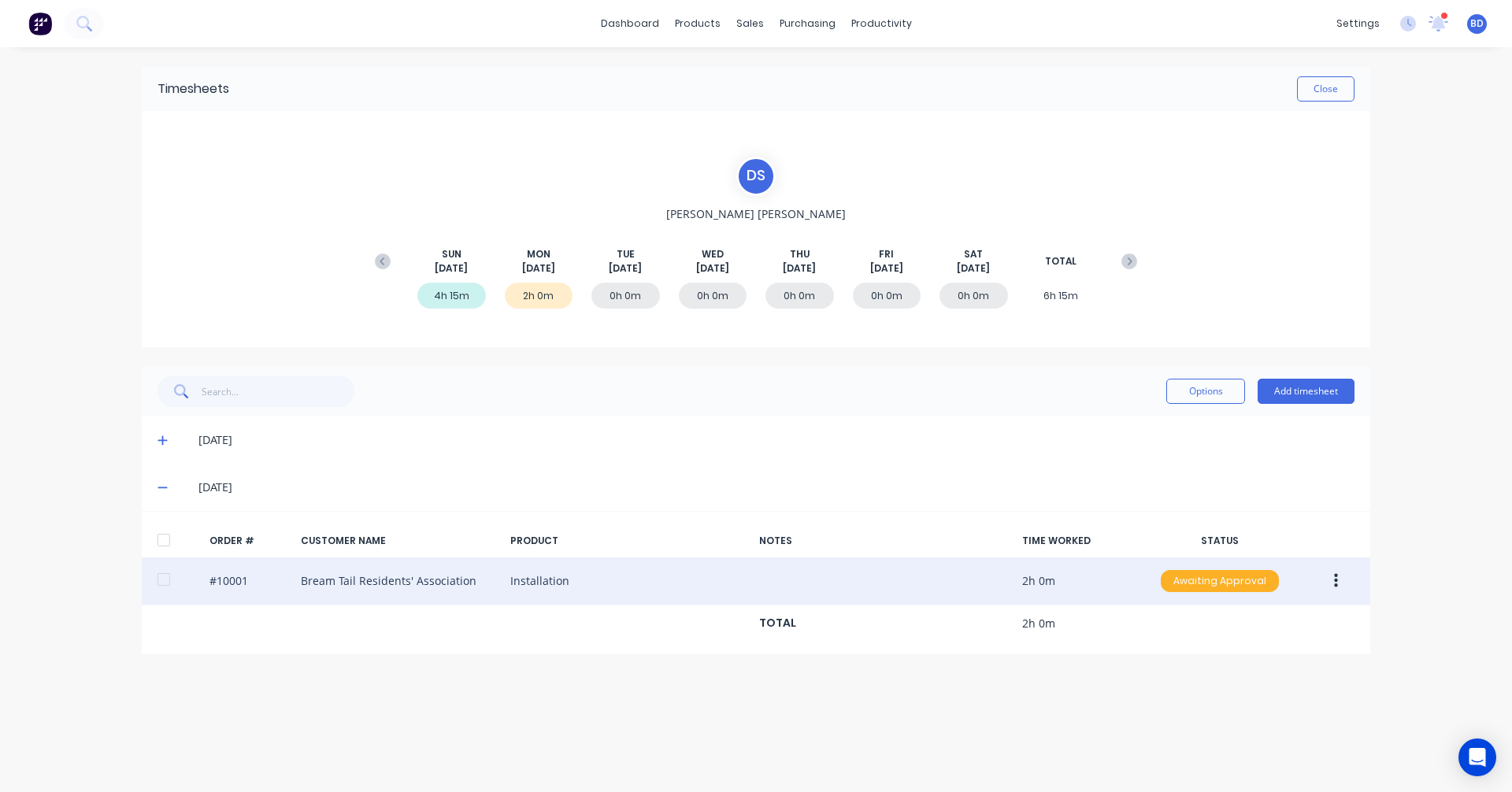
click at [1215, 583] on div "Awaiting Approval" at bounding box center [1219, 581] width 118 height 22
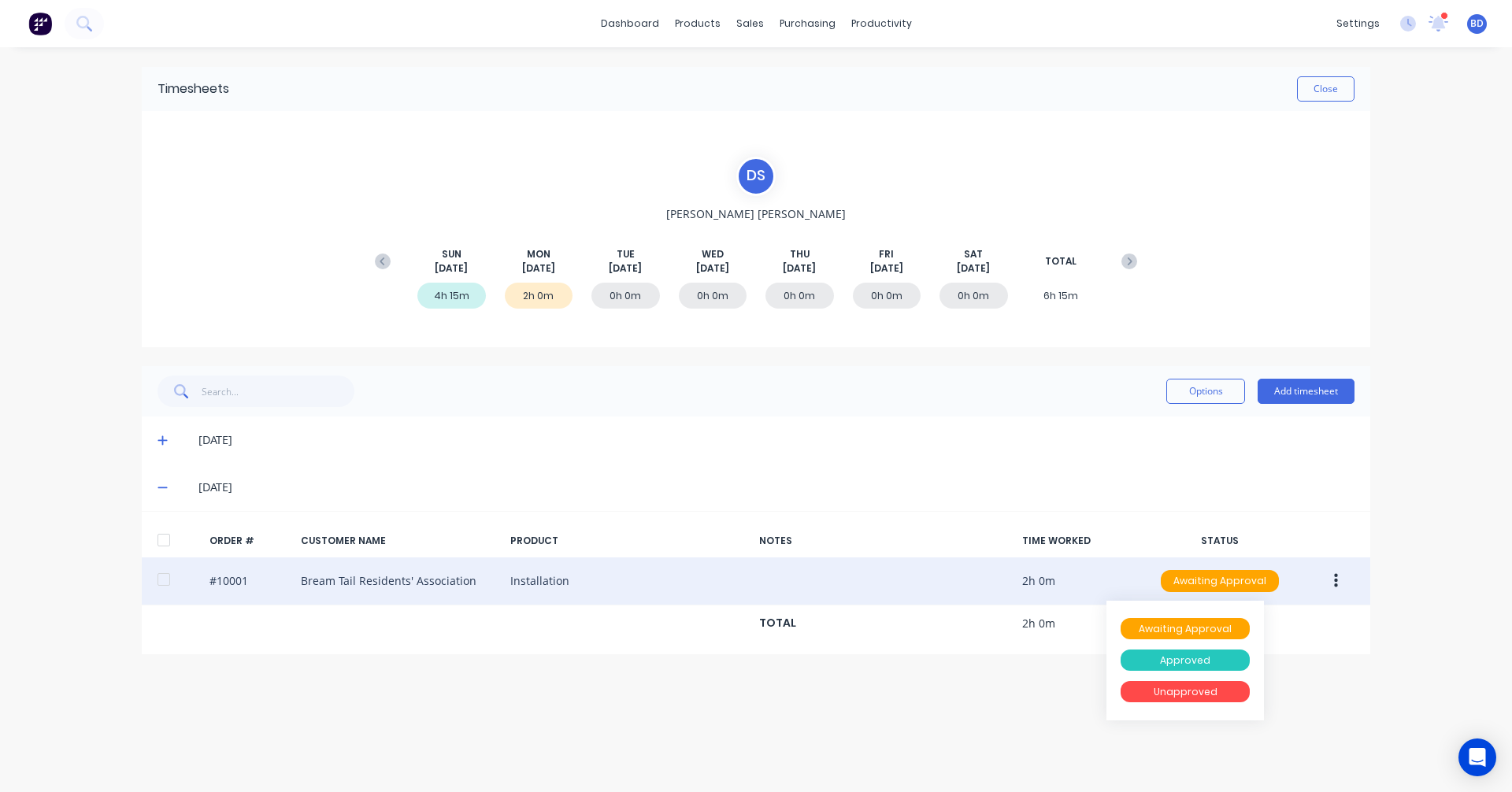
click at [1198, 653] on div "Approved" at bounding box center [1185, 660] width 129 height 22
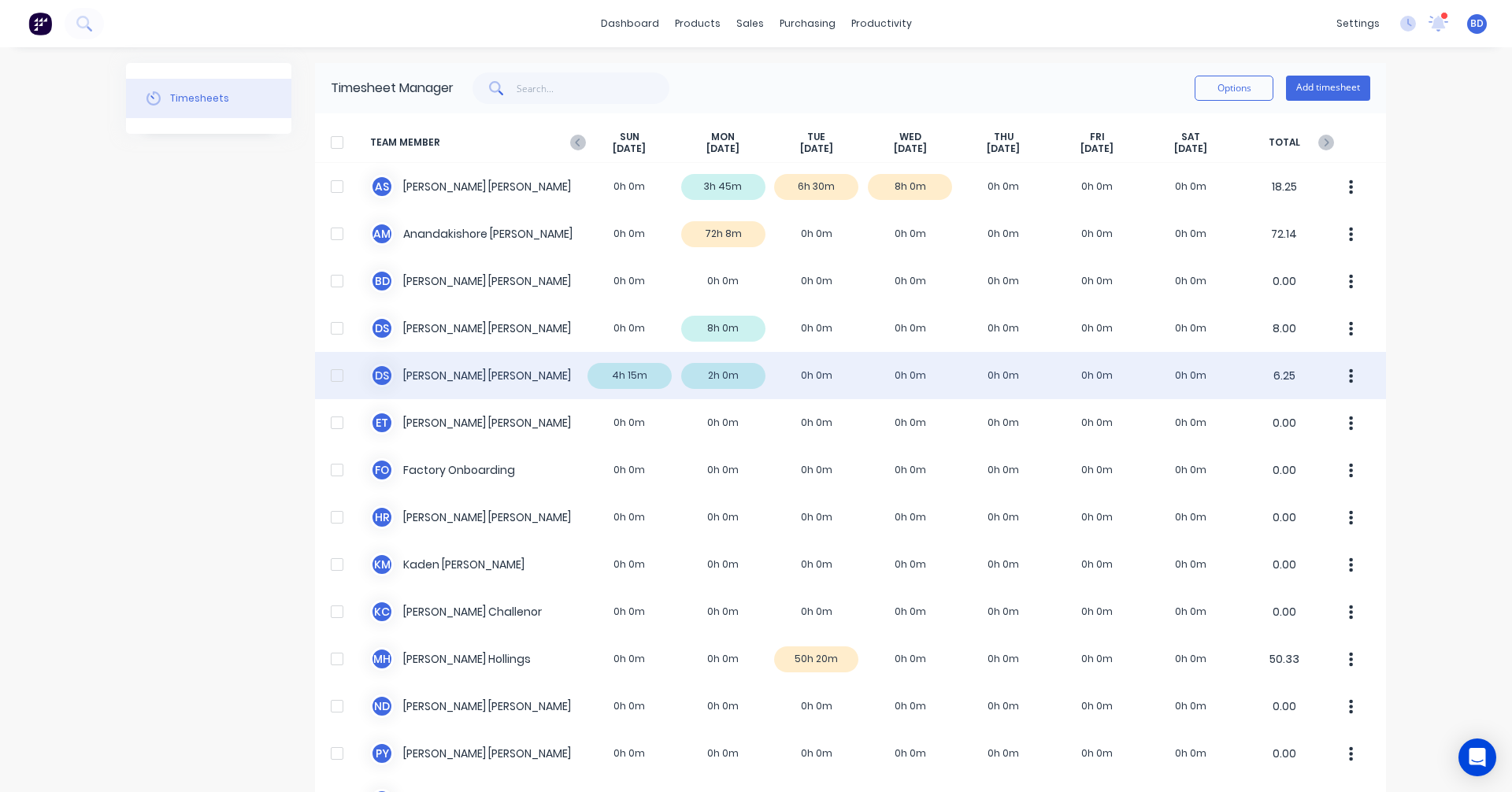
scroll to position [79, 0]
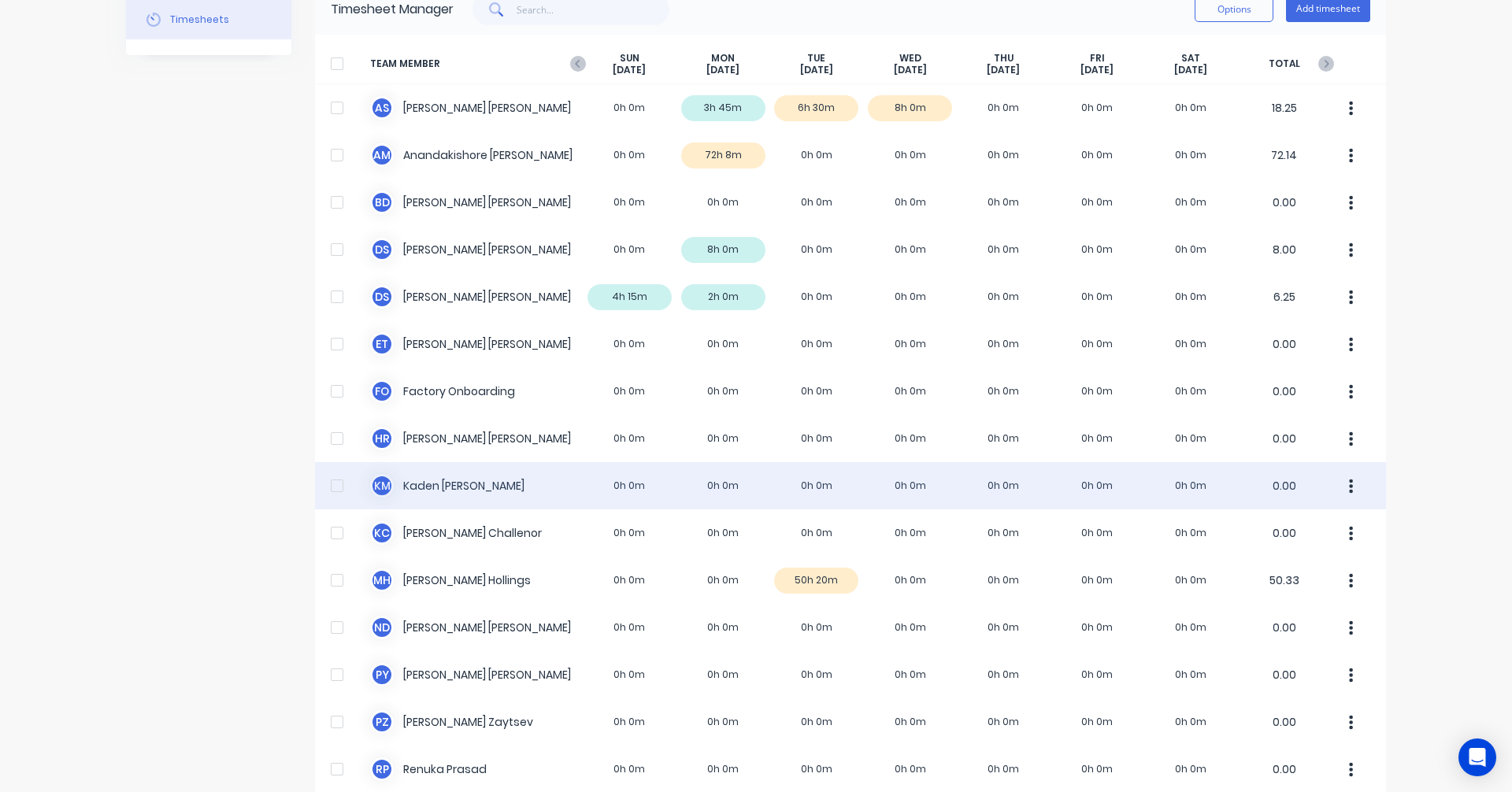
click at [721, 489] on div "K M Kaden Mcconnell 0h 0m 0h 0m 0h 0m 0h 0m 0h 0m 0h 0m 0h 0m 0.00" at bounding box center [850, 486] width 1071 height 47
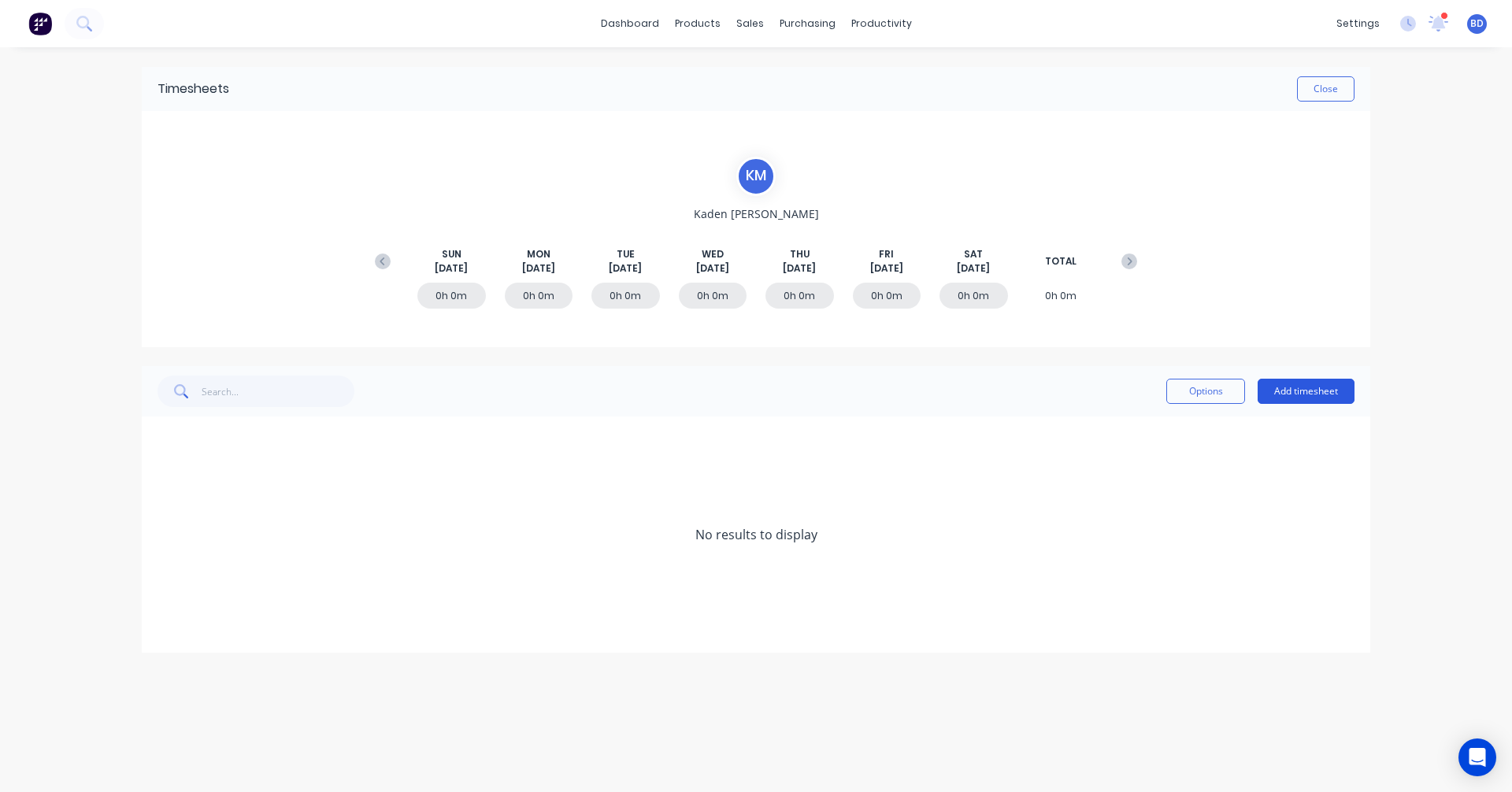
click at [1302, 387] on button "Add timesheet" at bounding box center [1305, 391] width 97 height 26
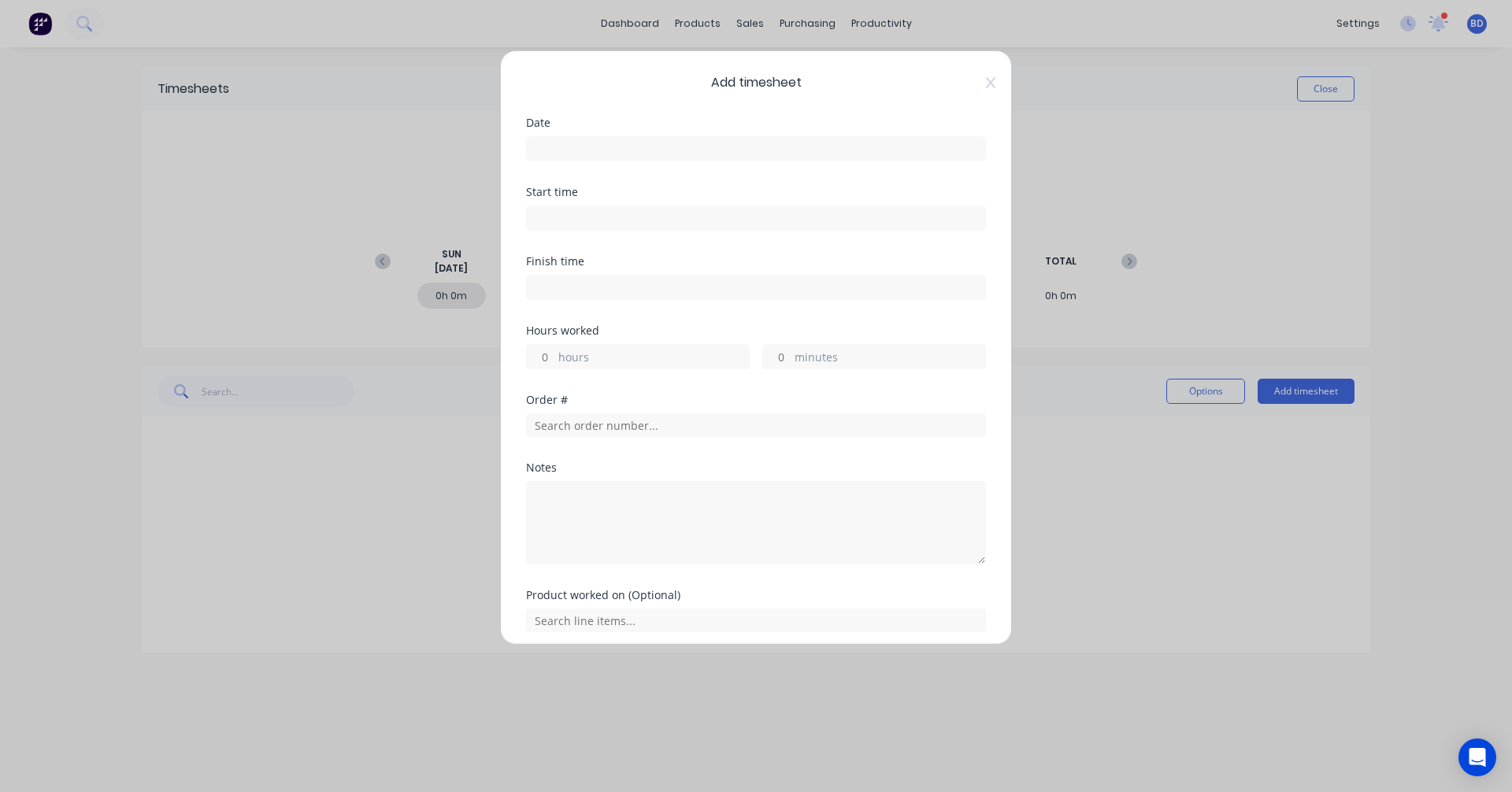
click at [669, 151] on input at bounding box center [756, 149] width 459 height 24
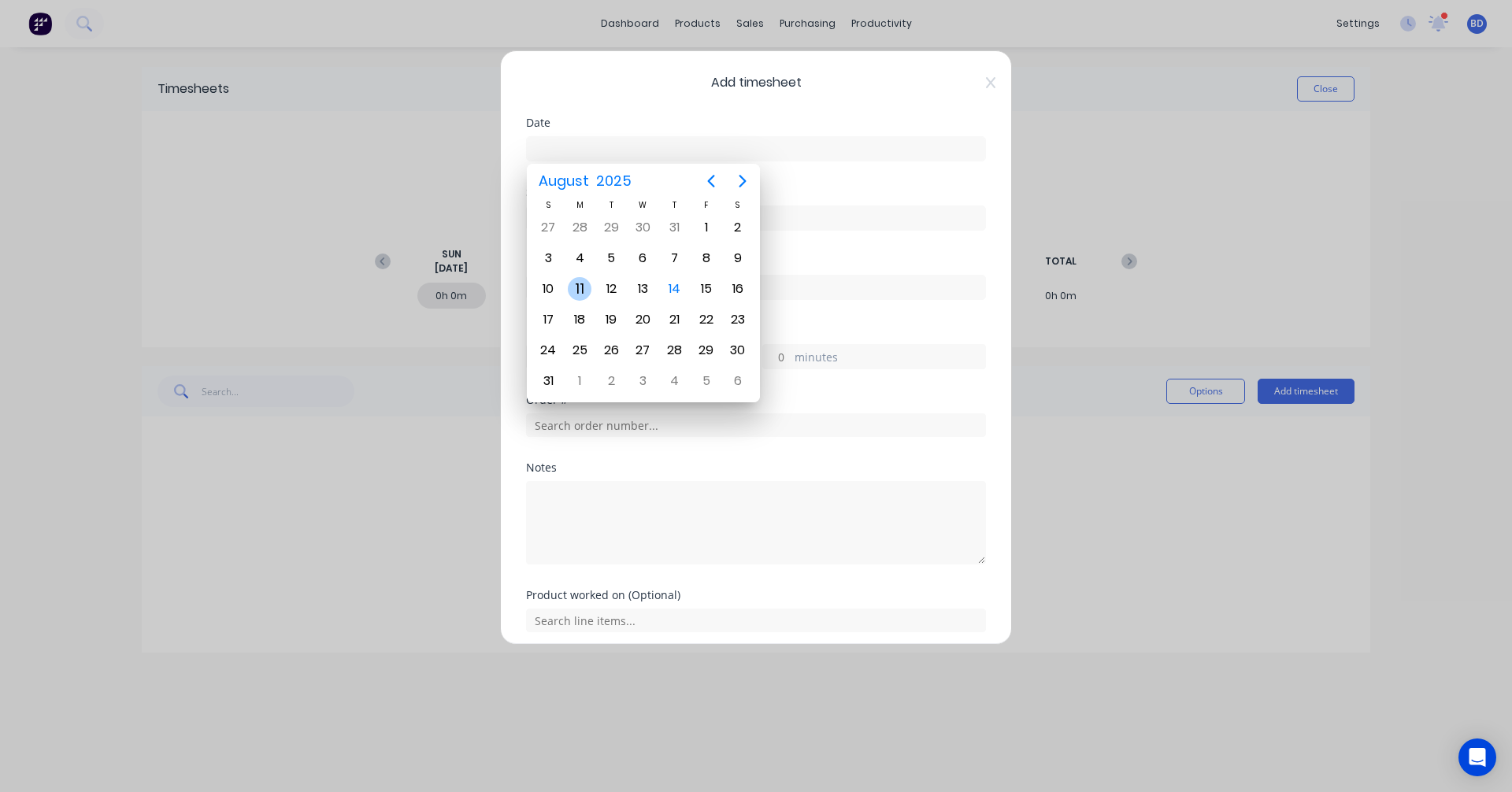
click at [581, 297] on div "11" at bounding box center [579, 289] width 24 height 24
type input "11/08/2025"
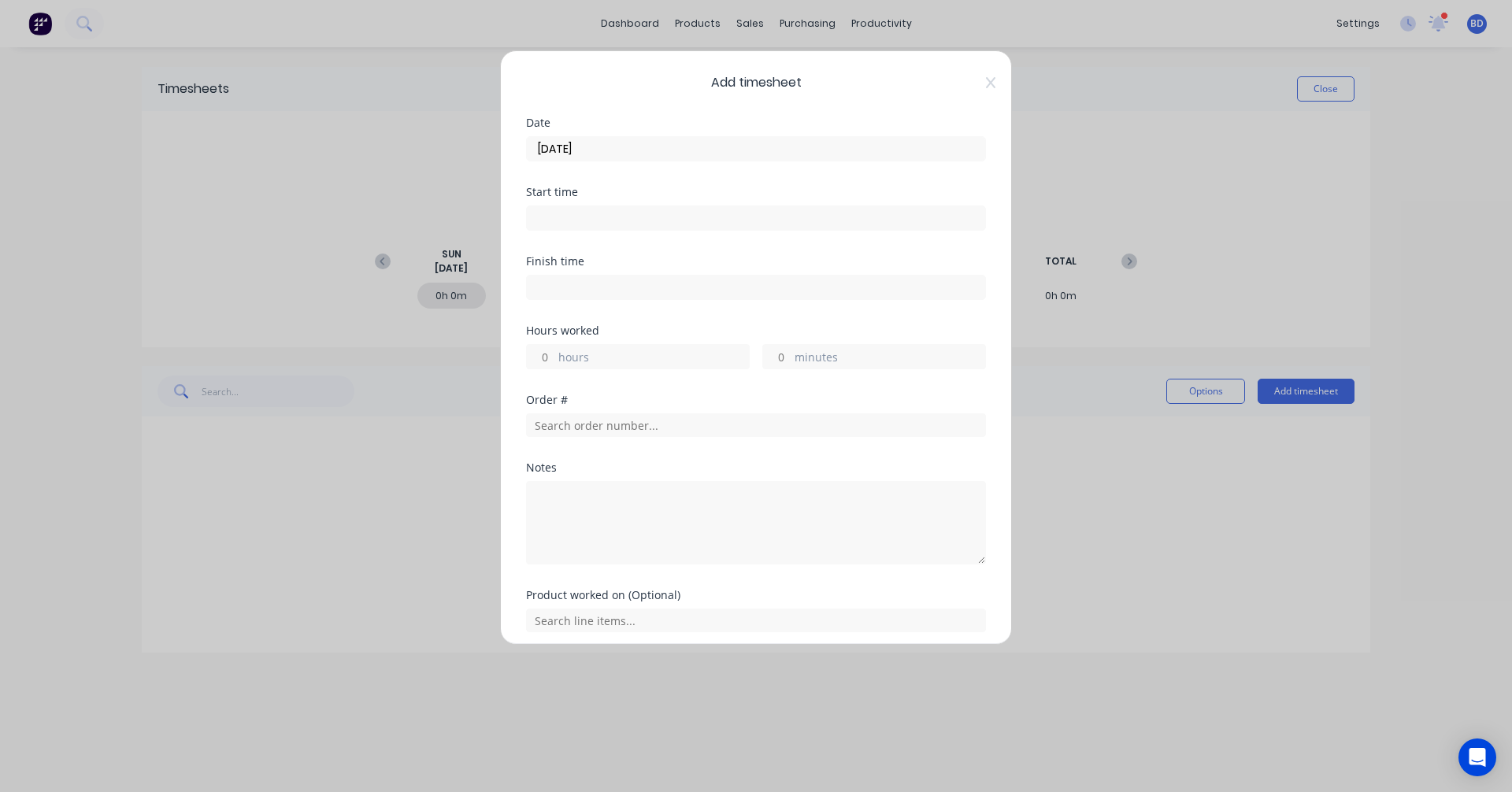
click at [565, 223] on input at bounding box center [756, 218] width 459 height 24
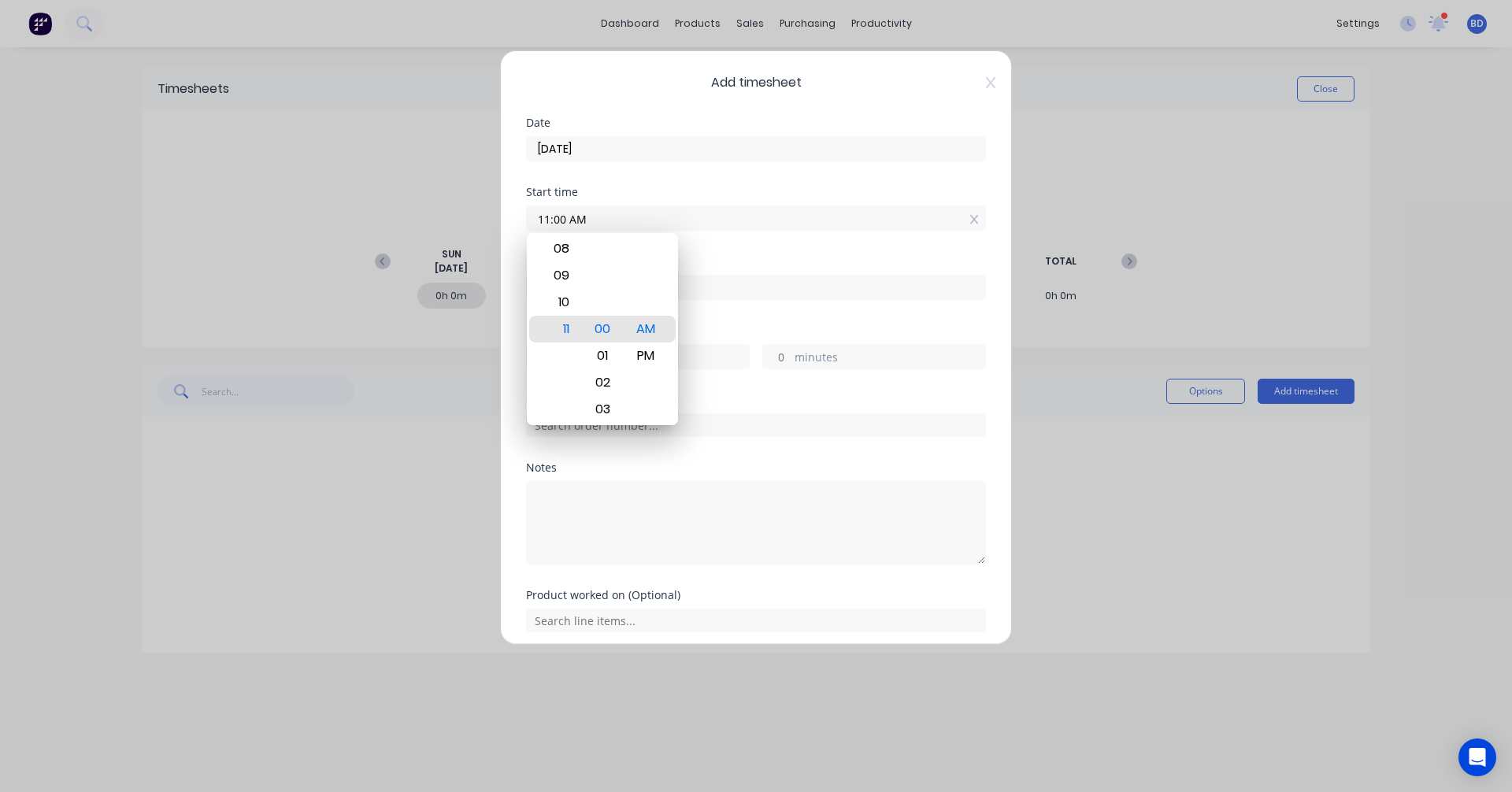
drag, startPoint x: 585, startPoint y: 219, endPoint x: 349, endPoint y: 199, distance: 236.8
click at [349, 199] on div "Add timesheet Date 11/08/2025 Start time 11:00 AM Finish time Hours worked hour…" at bounding box center [756, 396] width 1512 height 792
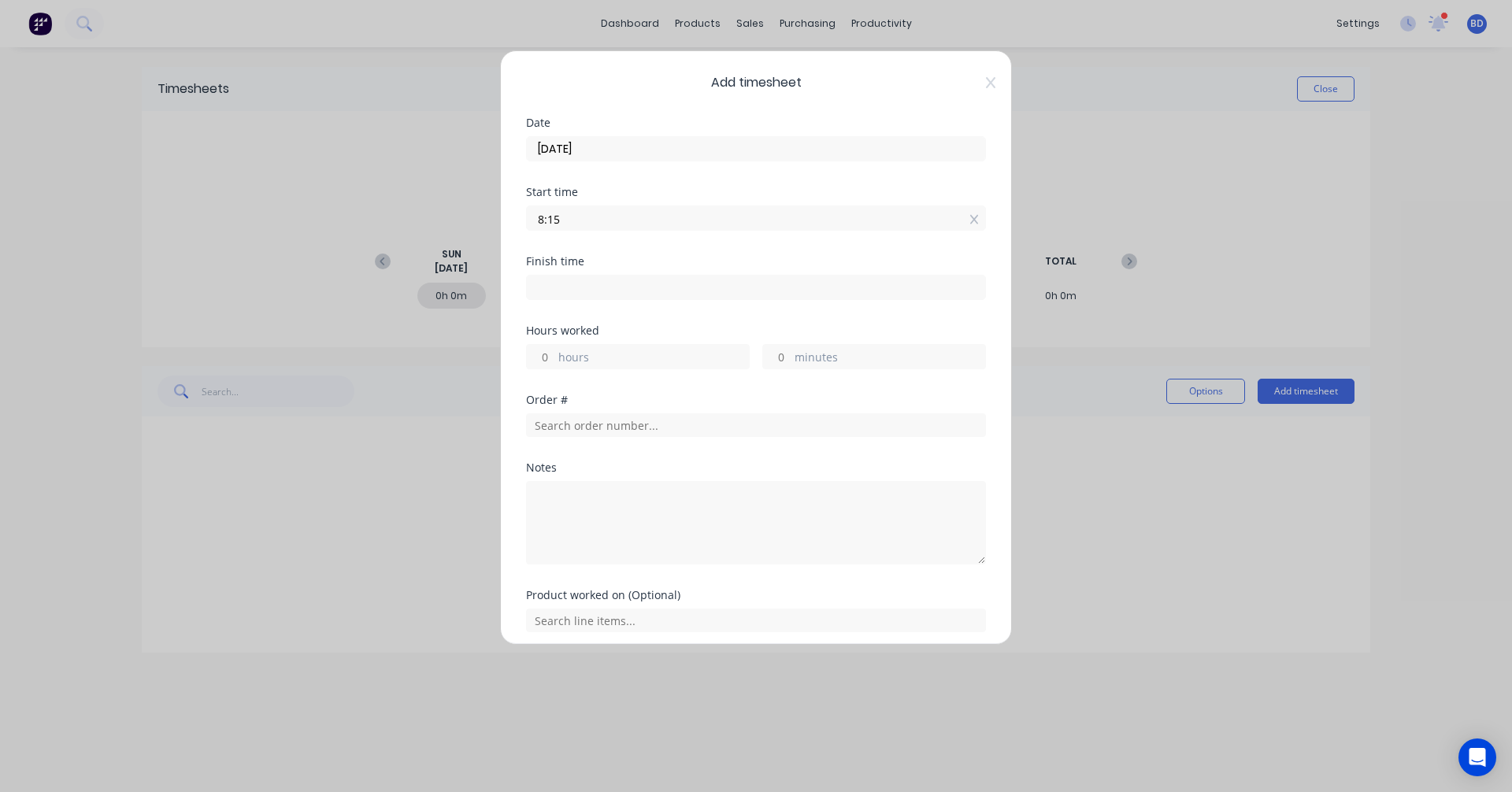
type input "08:15 AM"
click at [590, 287] on input at bounding box center [756, 287] width 459 height 24
type input "11:00 AM"
type input "2"
type input "45"
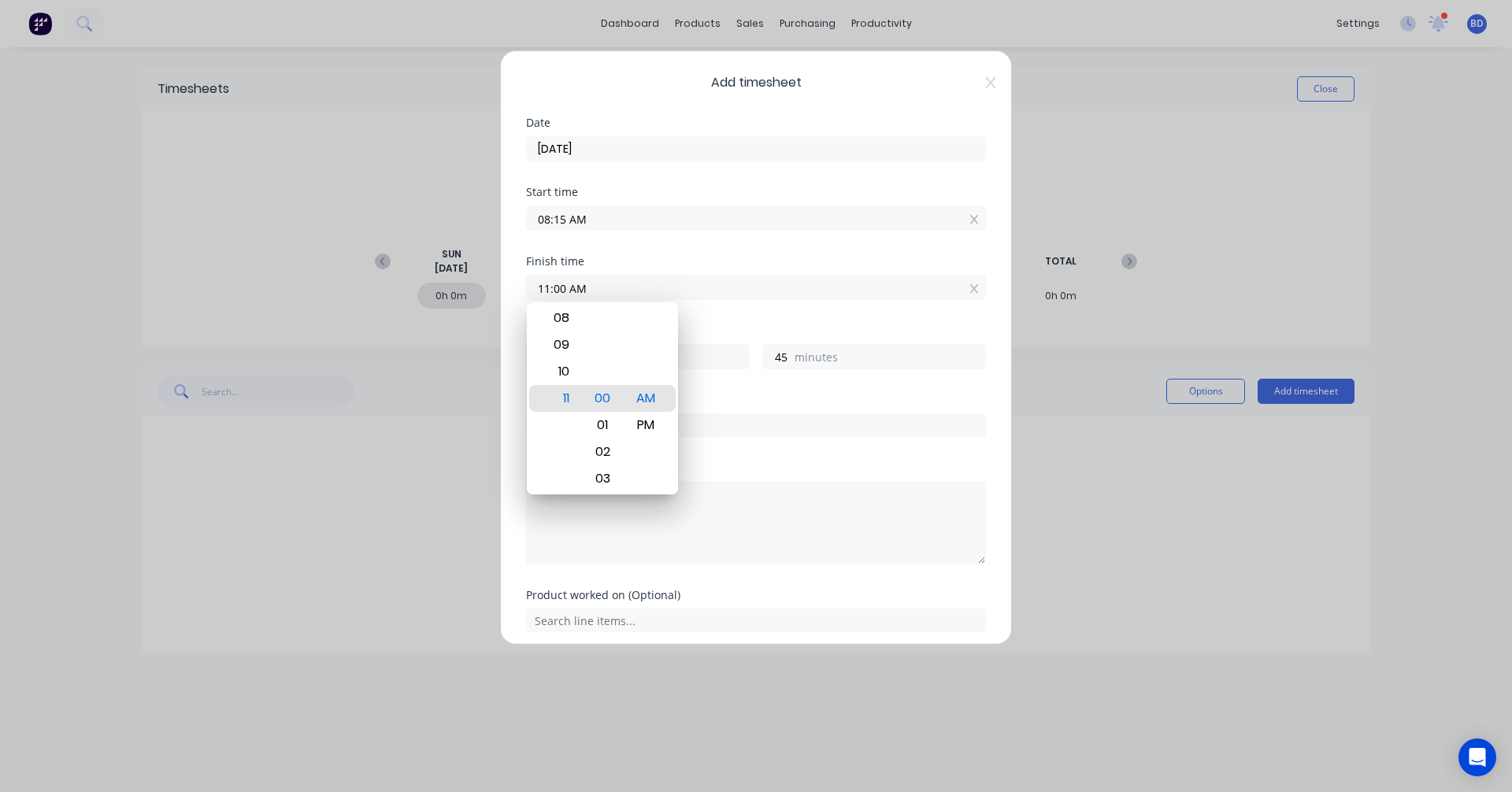
drag, startPoint x: 590, startPoint y: 281, endPoint x: 354, endPoint y: 274, distance: 236.1
click at [354, 274] on div "Add timesheet Date 11/08/2025 Start time 08:15 AM Finish time 11:00 AM Hours wo…" at bounding box center [756, 396] width 1512 height 792
type input "04:15 AM"
type input "-4"
type input "0"
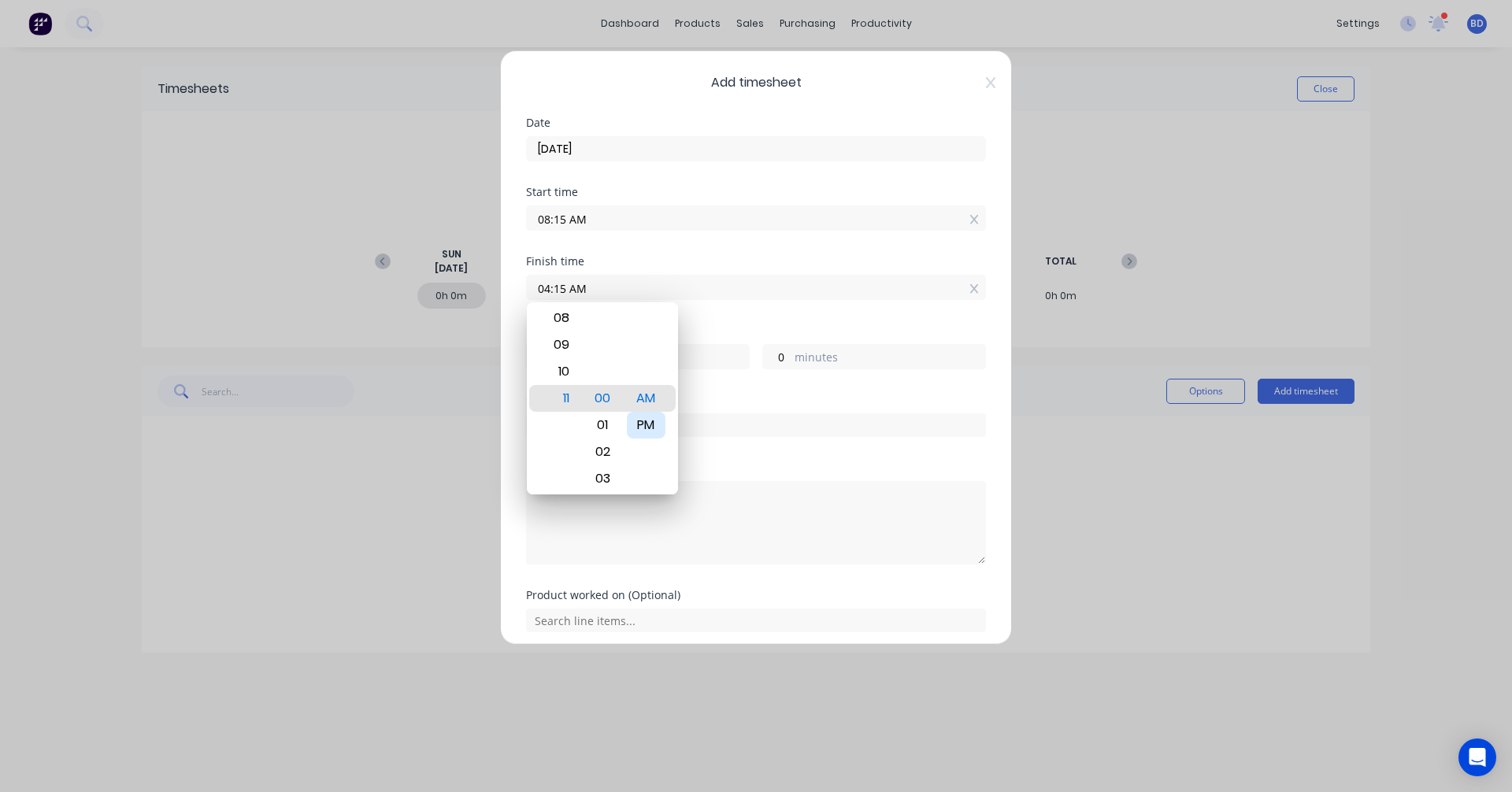
click at [650, 426] on div "PM" at bounding box center [646, 425] width 39 height 27
type input "04:15 PM"
type input "8"
click at [760, 387] on div "Hours worked 8 hours 0 minutes" at bounding box center [755, 359] width 459 height 69
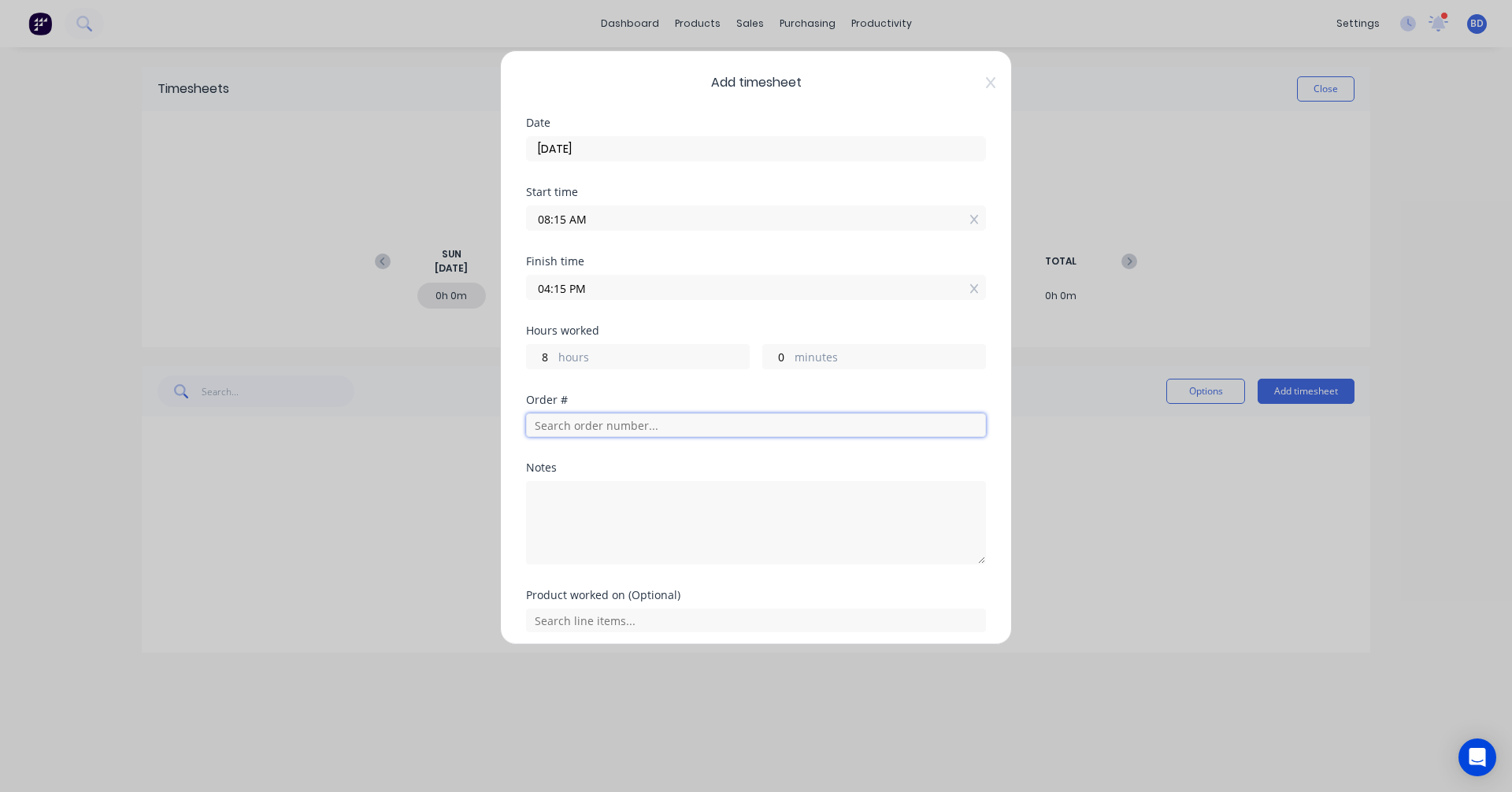
click at [644, 431] on input "text" at bounding box center [755, 424] width 459 height 24
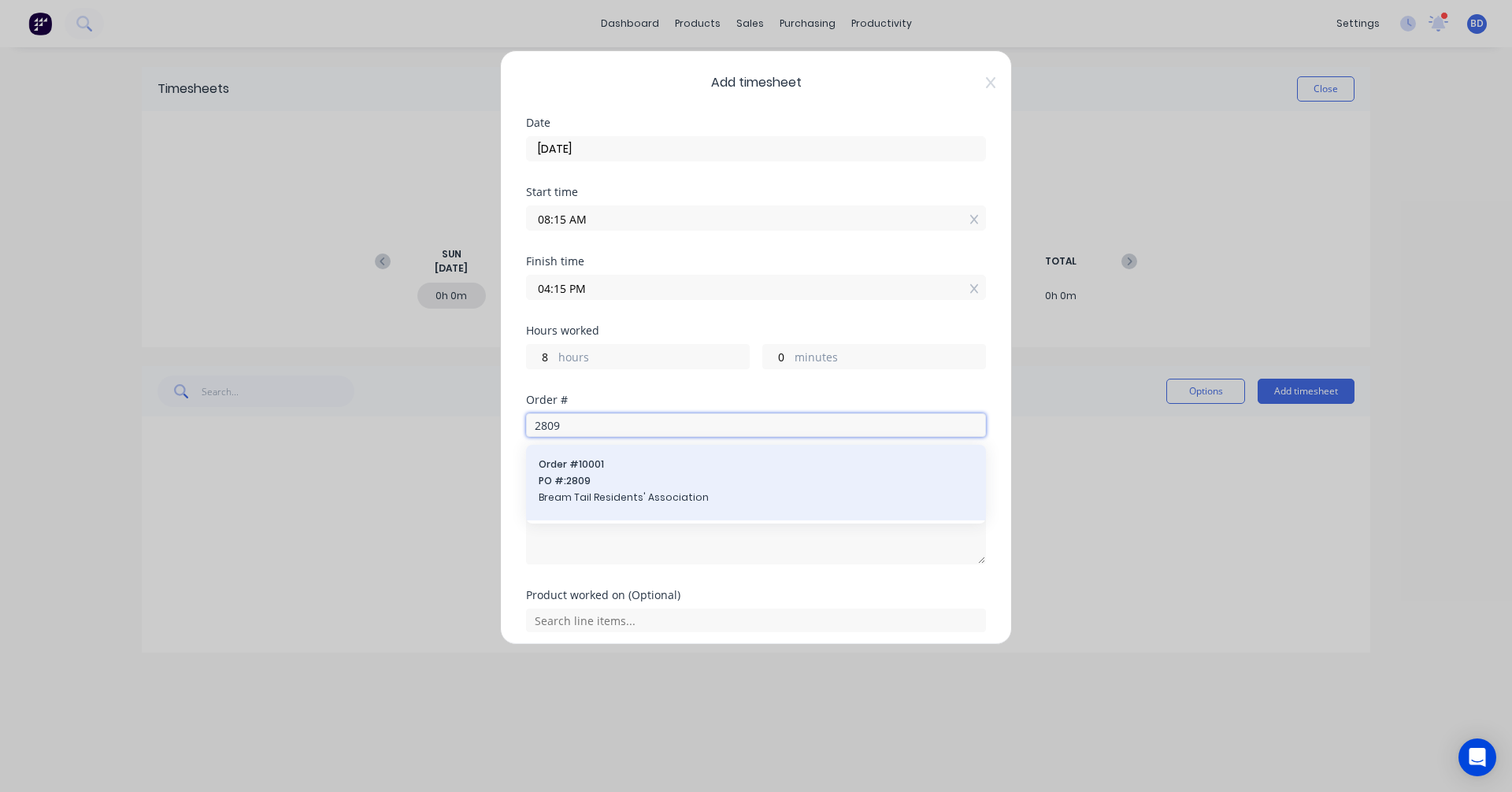
type input "2809"
click at [650, 491] on span "Bream Tail Residents' Association" at bounding box center [756, 497] width 435 height 14
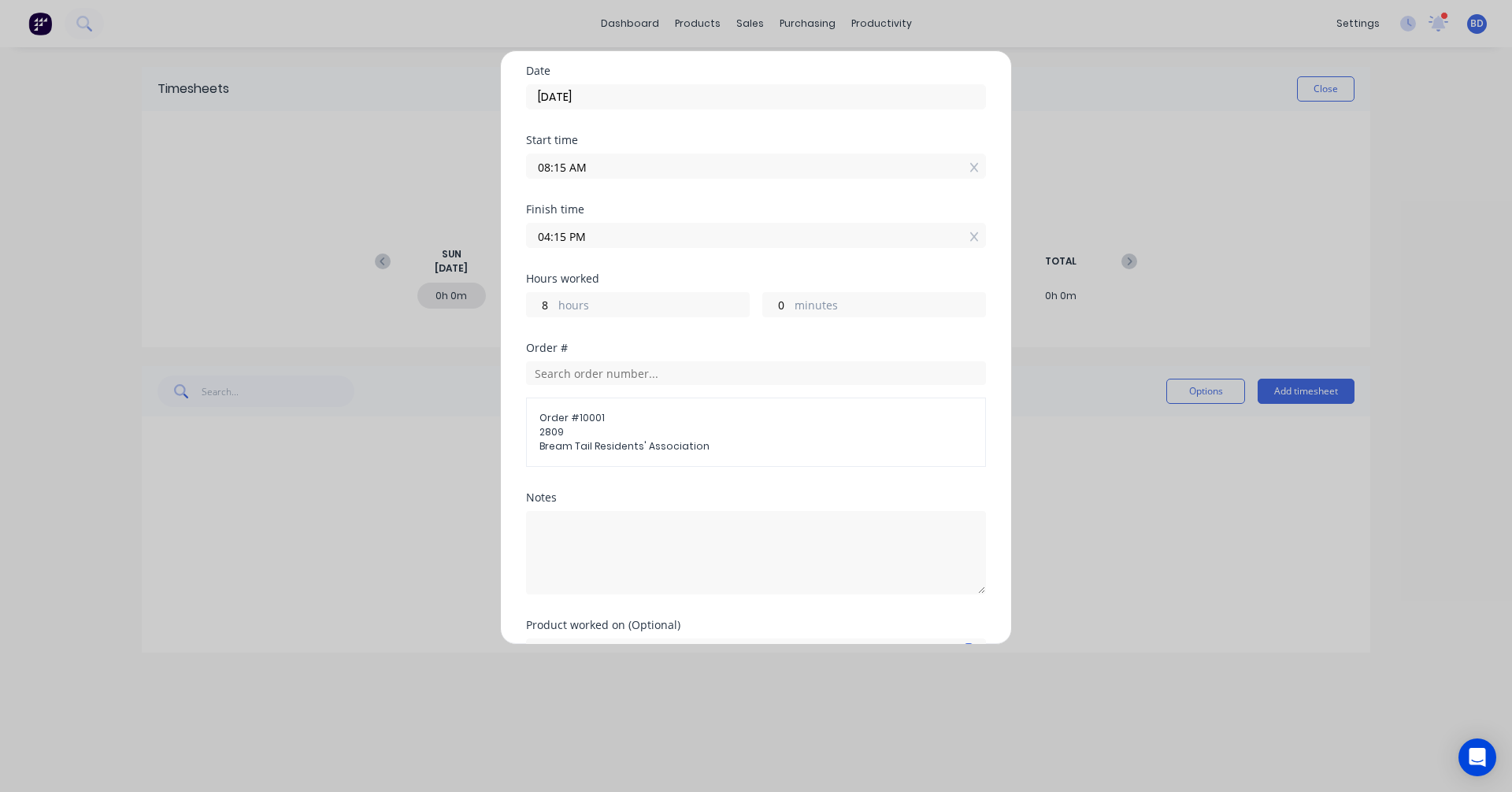
scroll to position [142, 0]
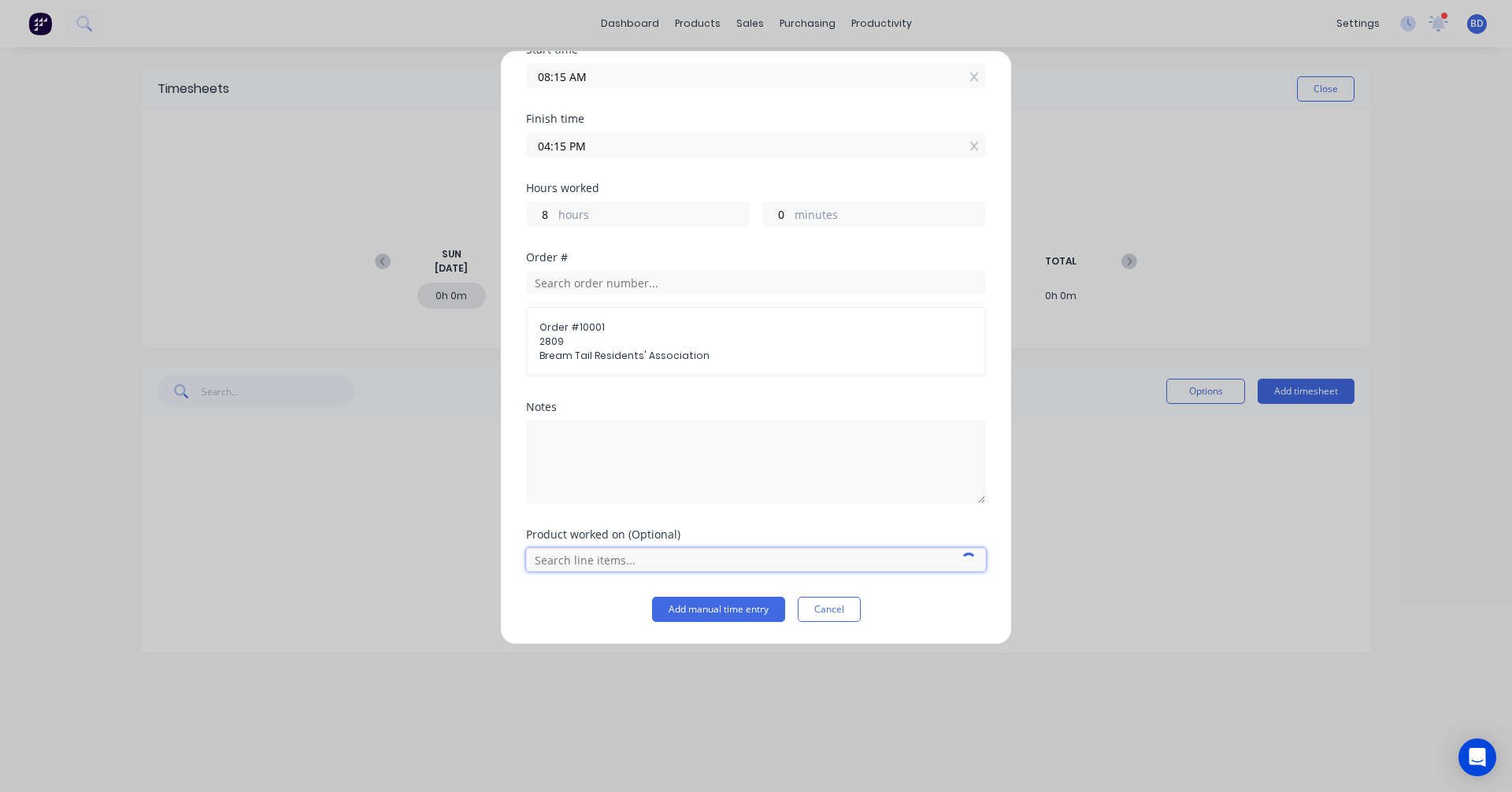
click at [620, 562] on input "text" at bounding box center [755, 559] width 459 height 24
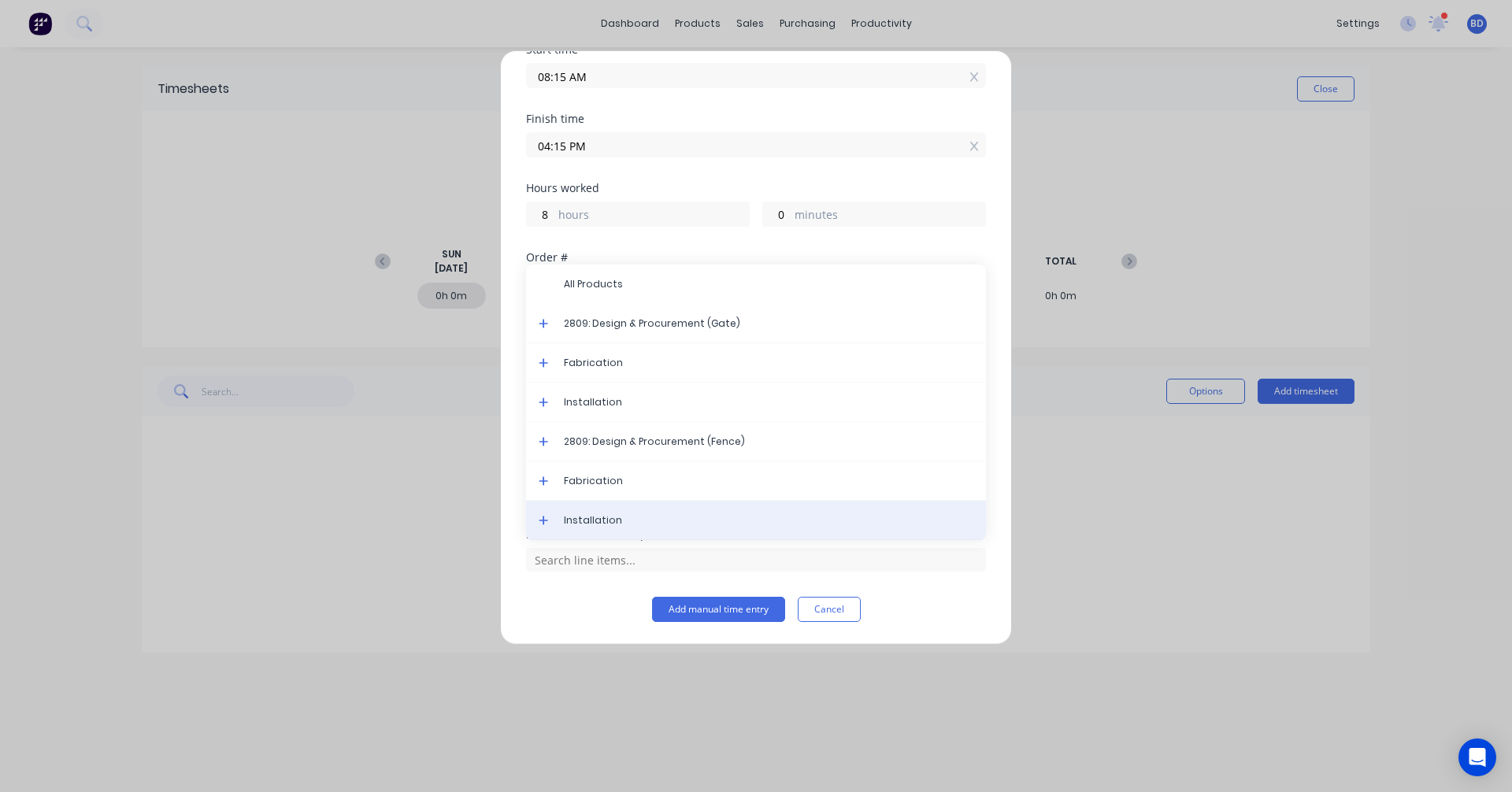
click at [613, 519] on span "Installation" at bounding box center [768, 520] width 409 height 14
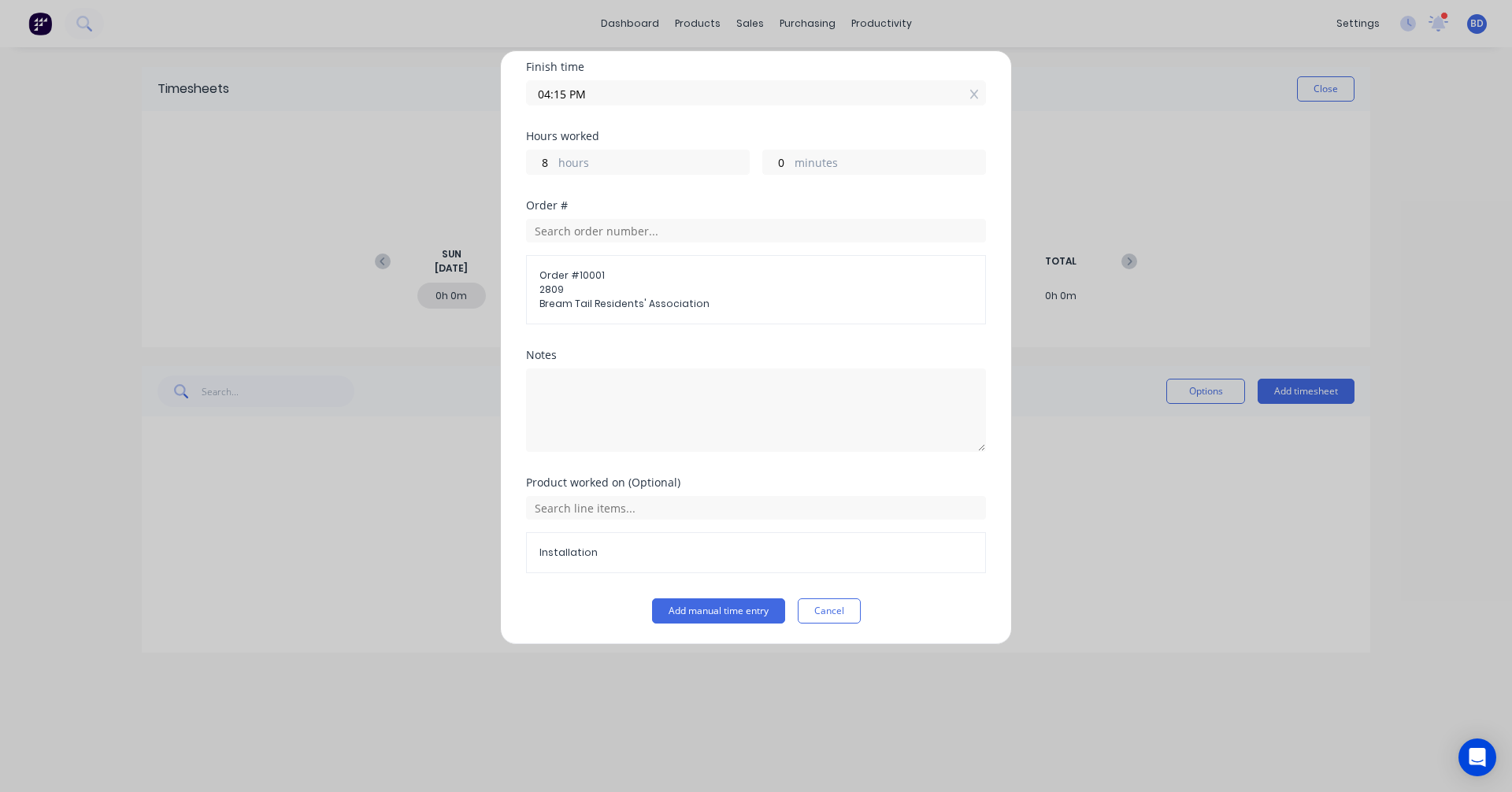
scroll to position [196, 0]
click at [751, 604] on button "Add manual time entry" at bounding box center [718, 609] width 133 height 26
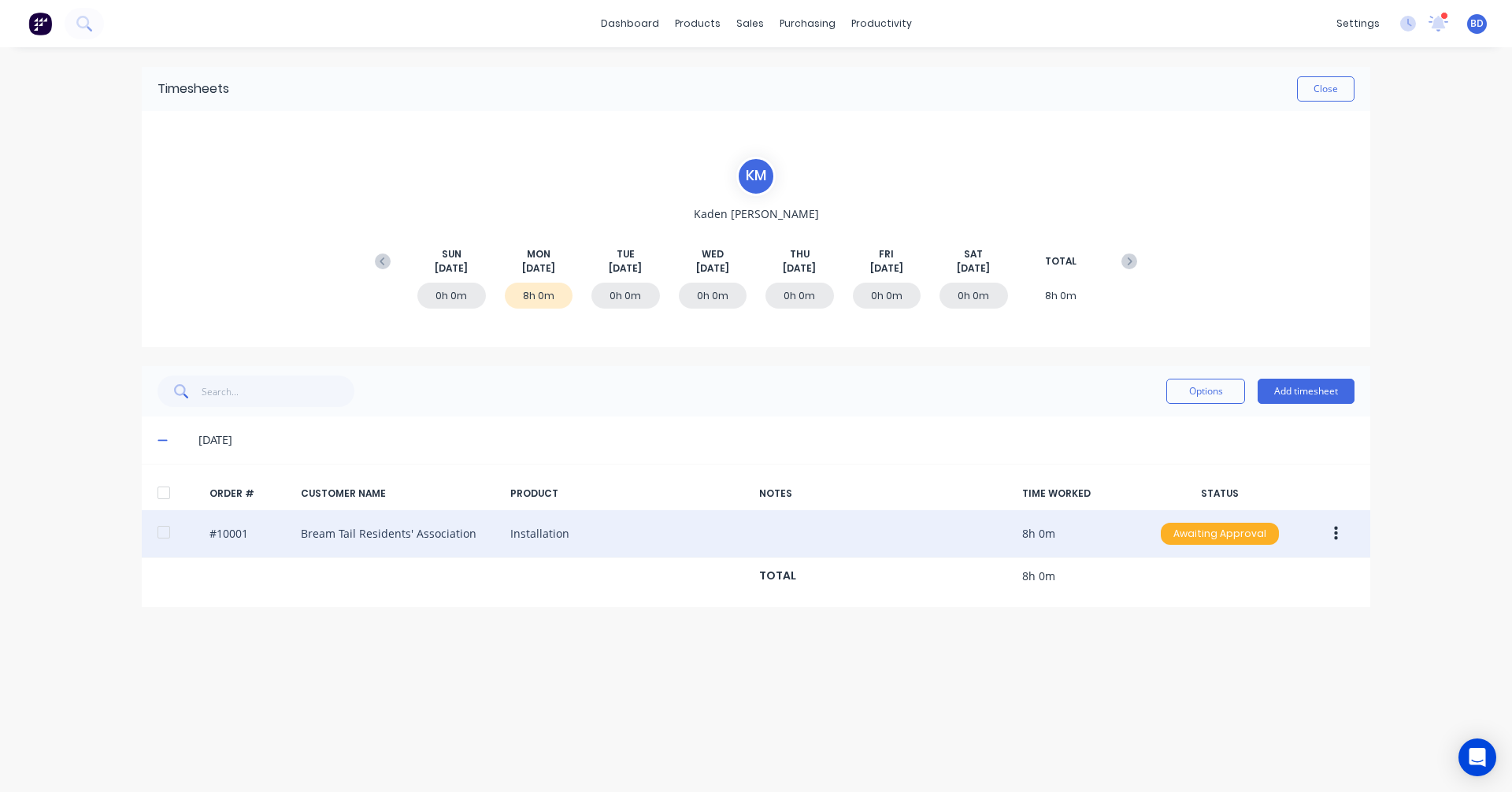
click at [1184, 538] on div "Awaiting Approval" at bounding box center [1219, 533] width 118 height 22
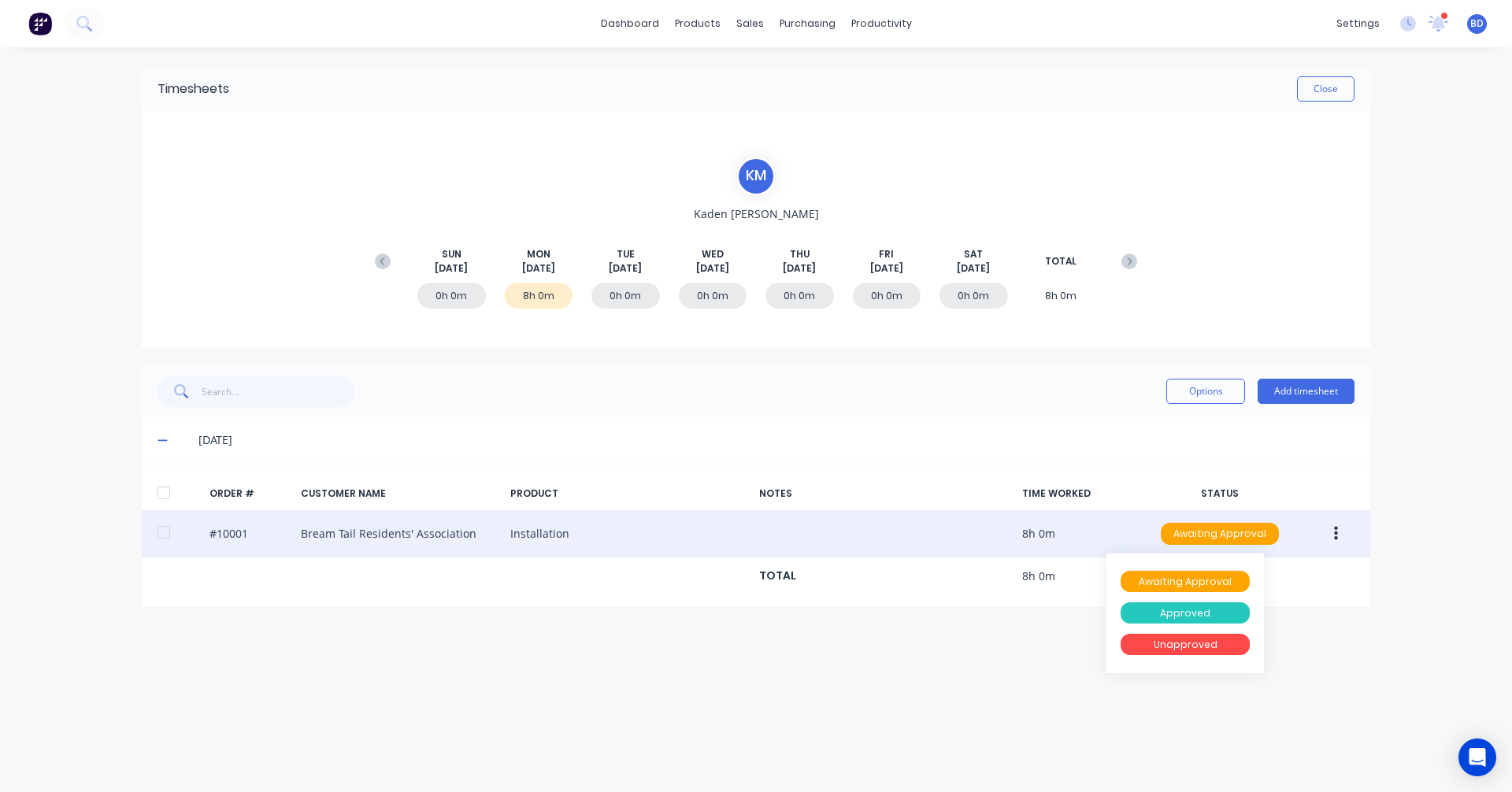
click at [1185, 608] on div "Approved" at bounding box center [1185, 613] width 129 height 22
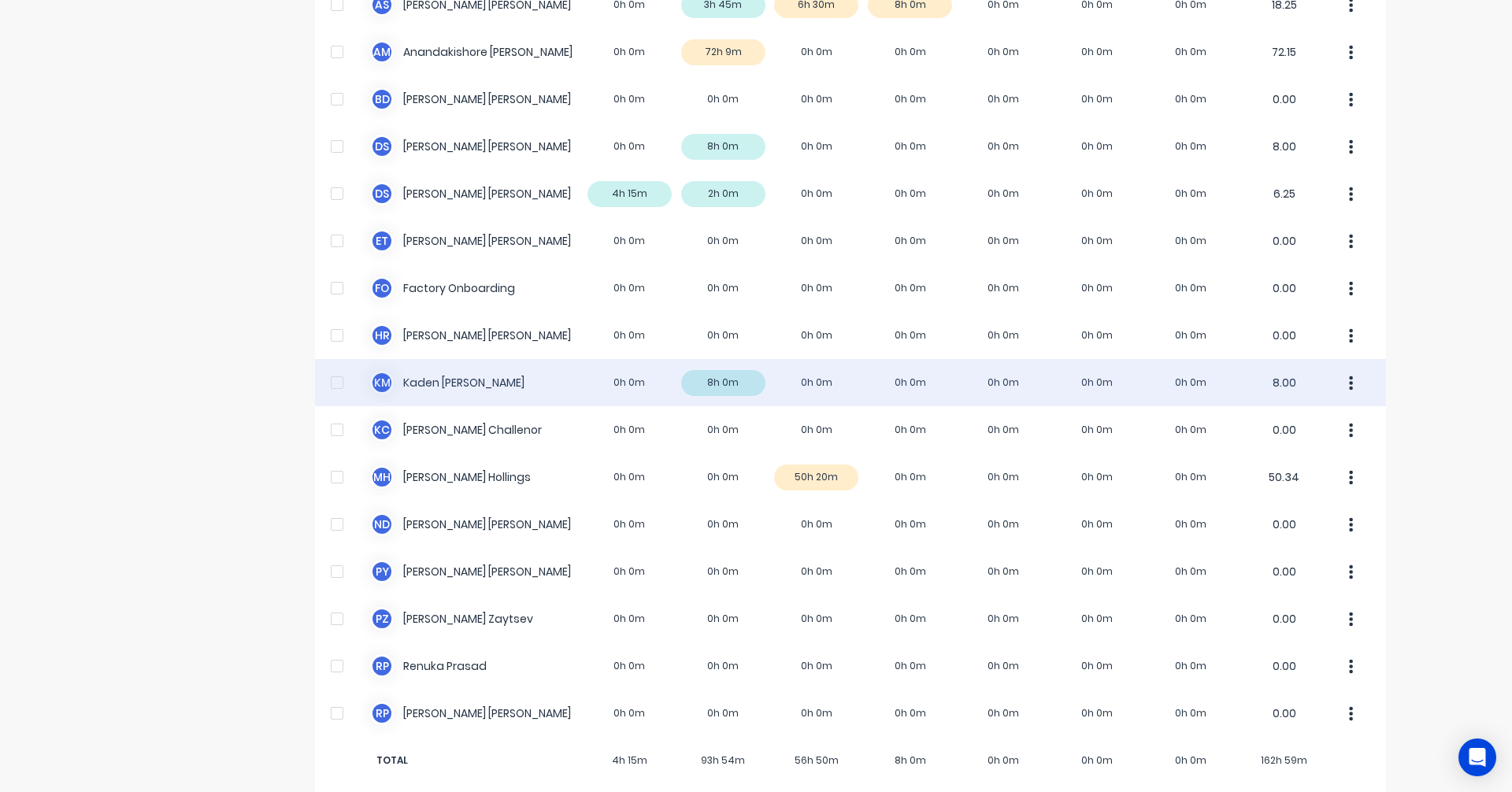
scroll to position [199, 0]
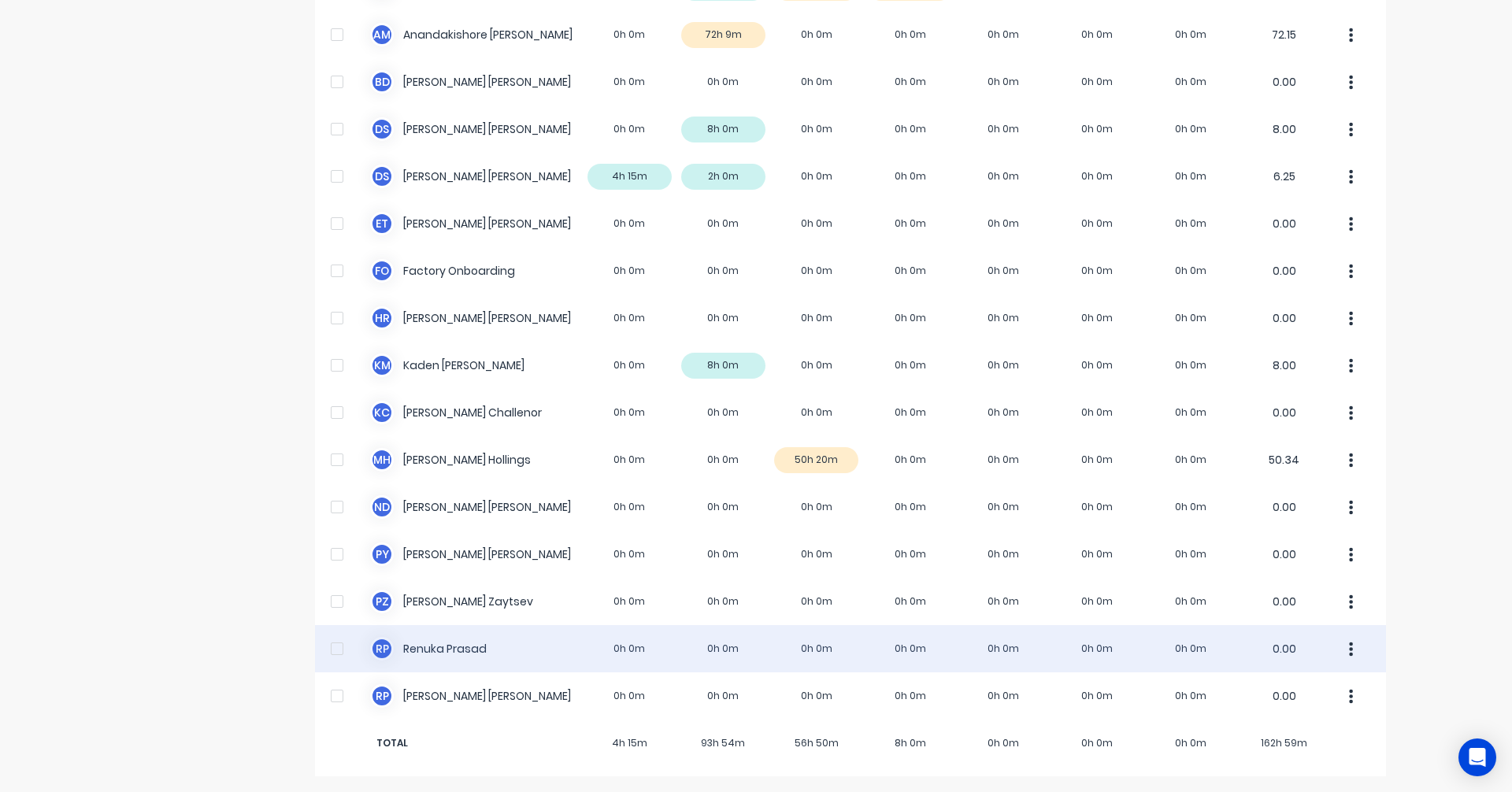
click at [725, 651] on div "R P Renuka Prasad 0h 0m 0h 0m 0h 0m 0h 0m 0h 0m 0h 0m 0h 0m 0.00" at bounding box center [850, 649] width 1071 height 47
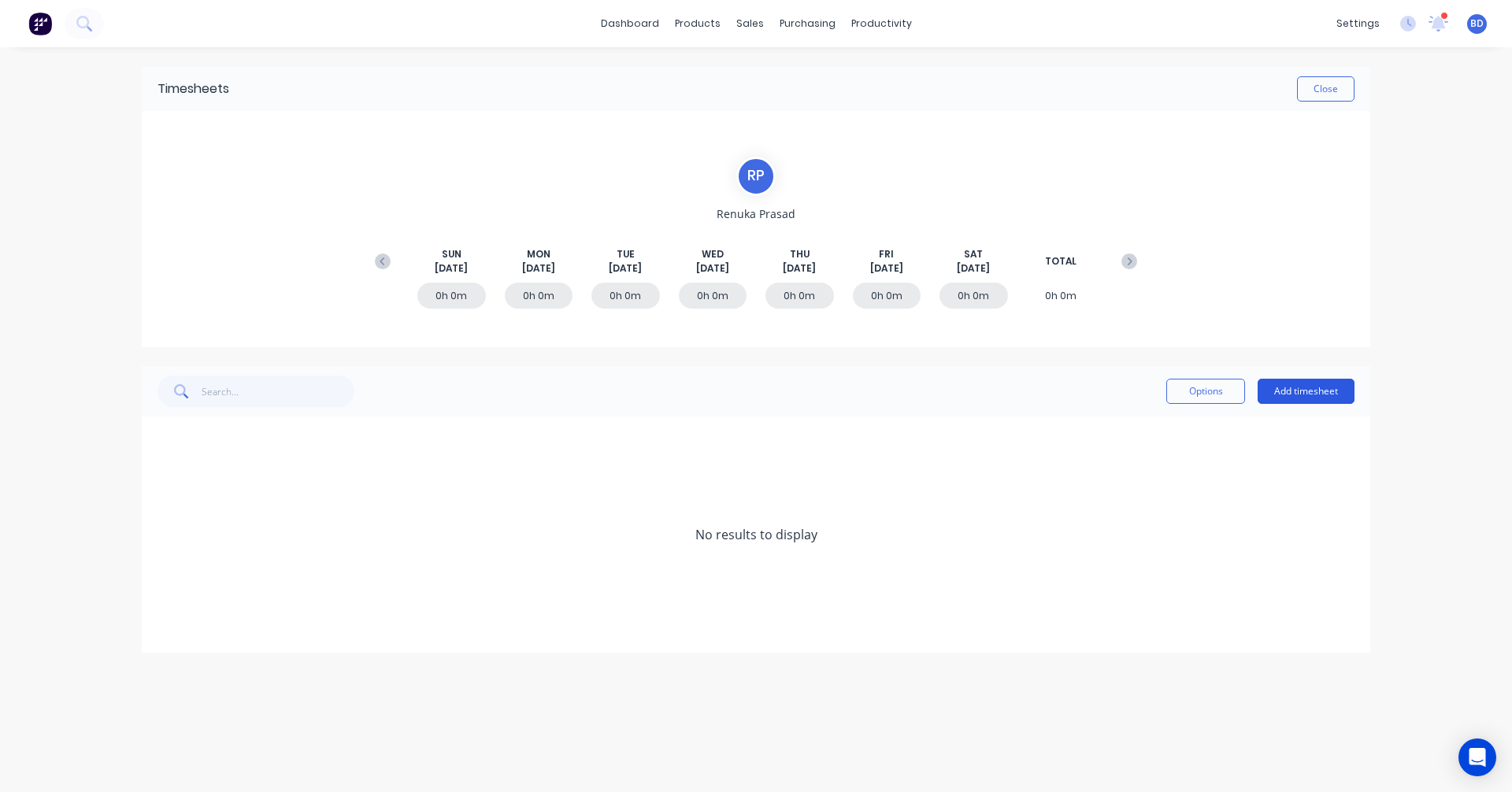
click at [1306, 397] on button "Add timesheet" at bounding box center [1305, 391] width 97 height 26
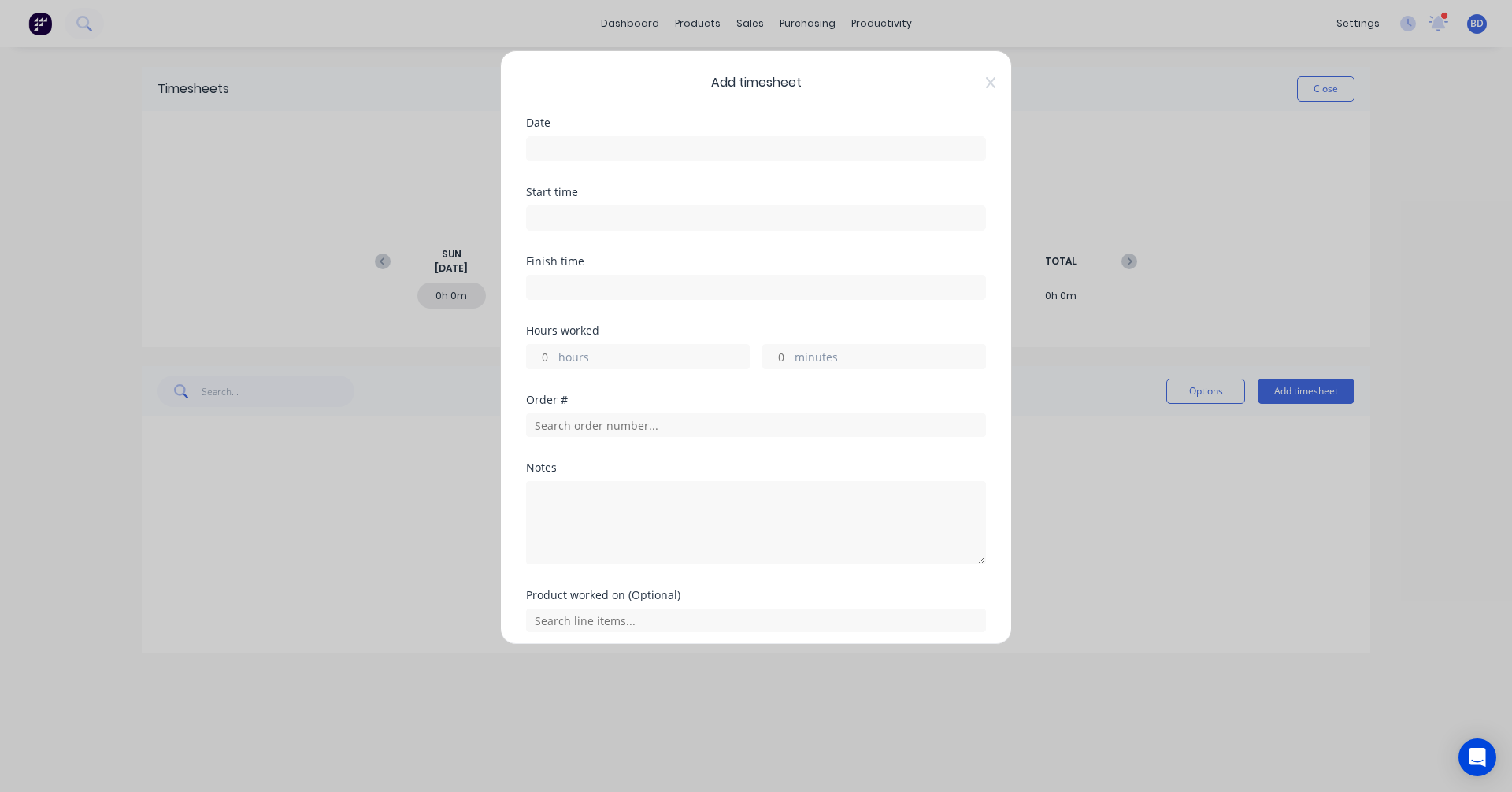
click at [567, 150] on input at bounding box center [756, 149] width 459 height 24
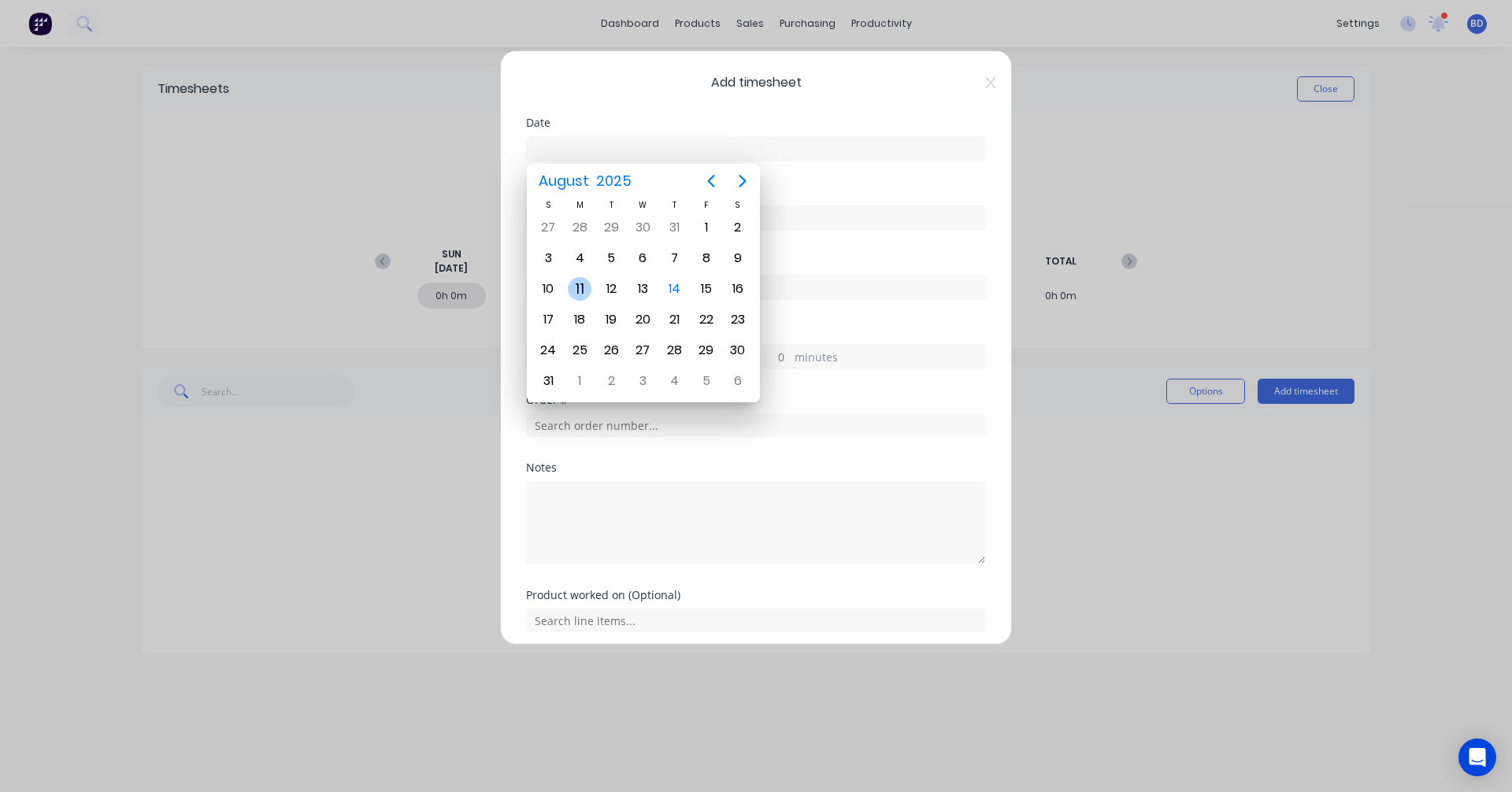
click at [581, 291] on div "11" at bounding box center [579, 289] width 24 height 24
type input "11/08/2025"
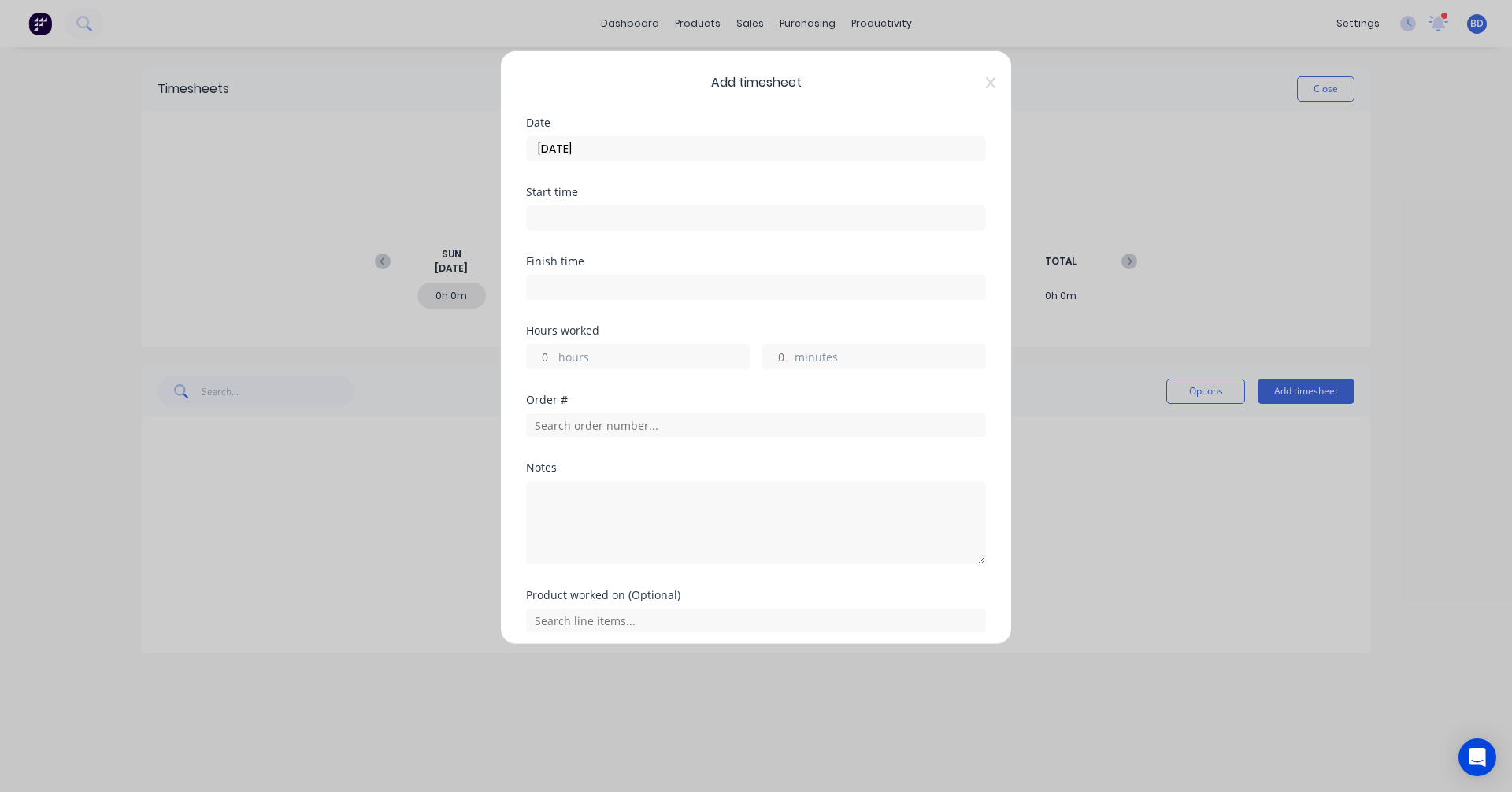
click at [590, 221] on input at bounding box center [756, 218] width 459 height 24
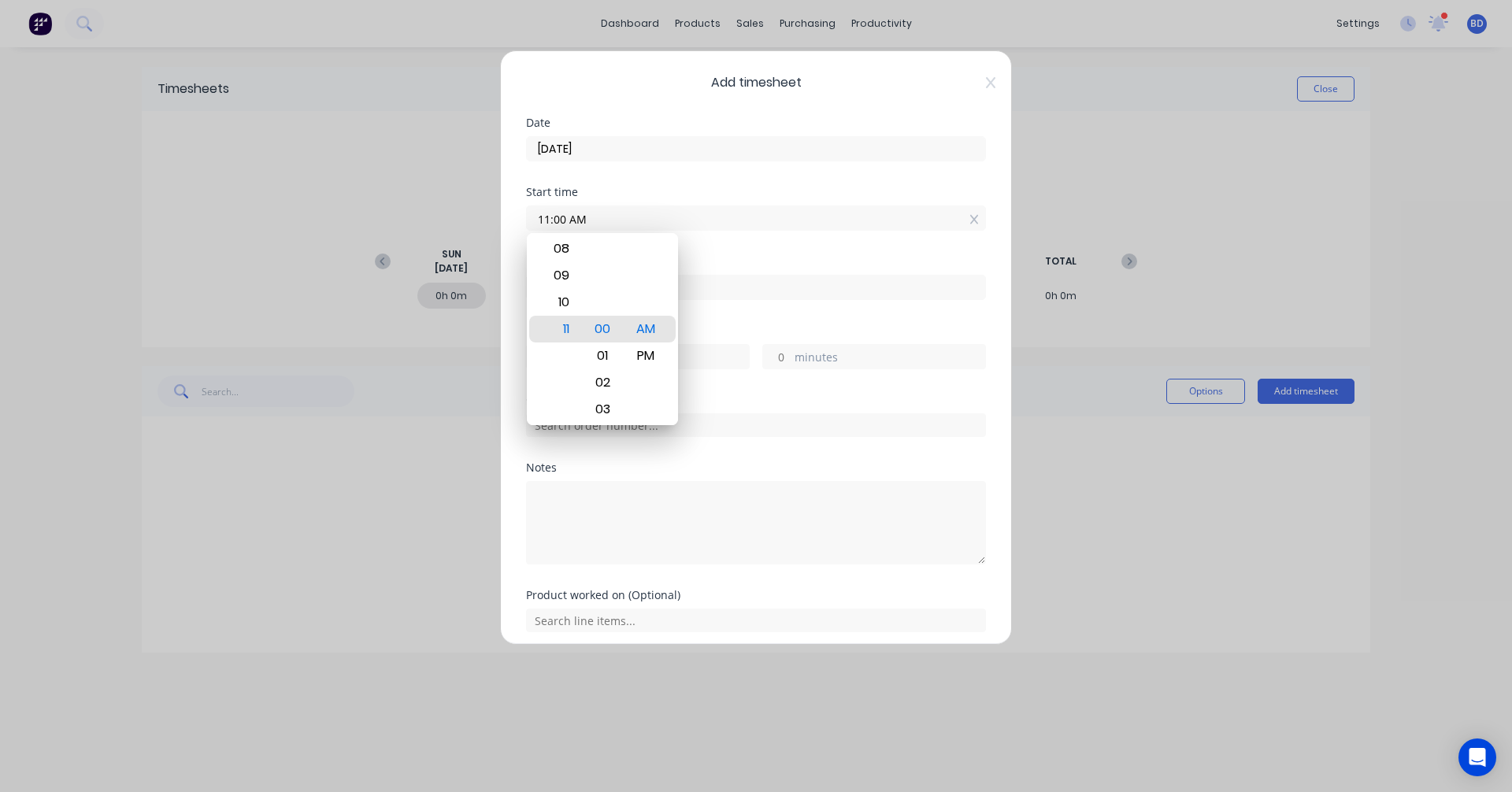
drag, startPoint x: 602, startPoint y: 220, endPoint x: 353, endPoint y: 191, distance: 250.7
click at [353, 191] on div "Add timesheet Date 11/08/2025 Start time 11:00 AM Finish time Hours worked hour…" at bounding box center [756, 396] width 1512 height 792
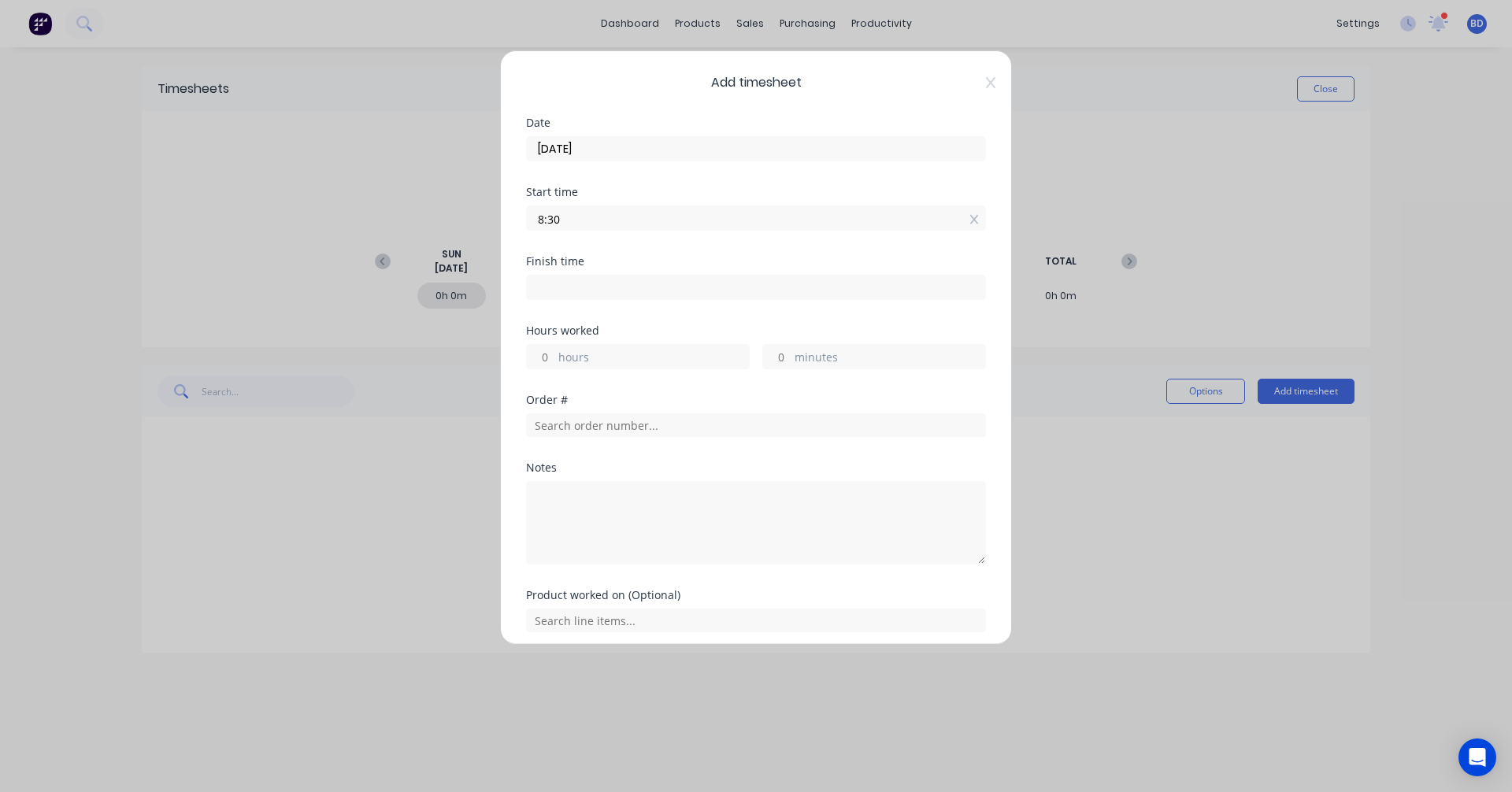
type input "08:30 AM"
click at [596, 302] on div "Finish time" at bounding box center [755, 290] width 459 height 69
click at [618, 289] on input at bounding box center [756, 287] width 459 height 24
type input "11:01 AM"
type input "2"
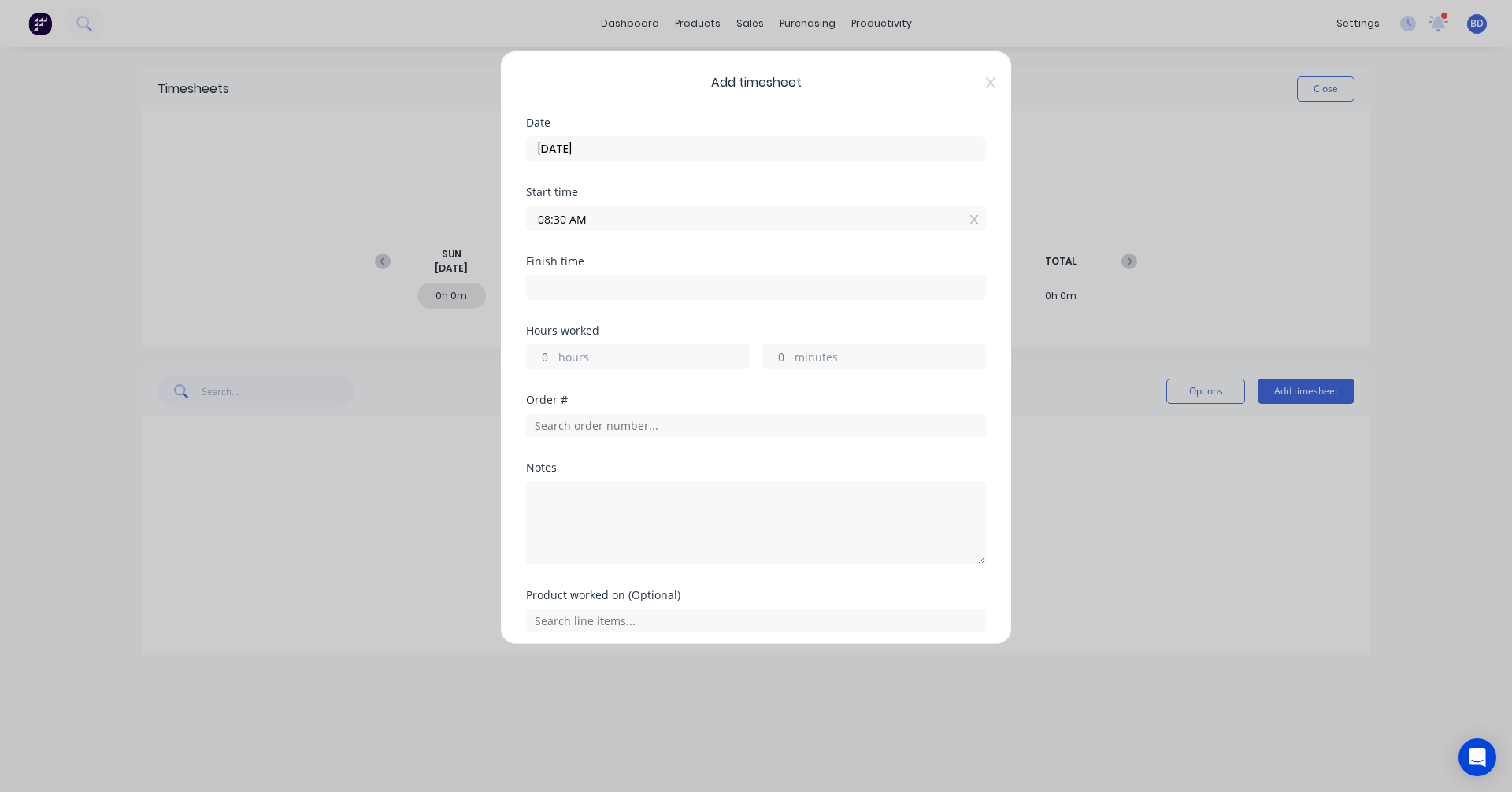
type input "31"
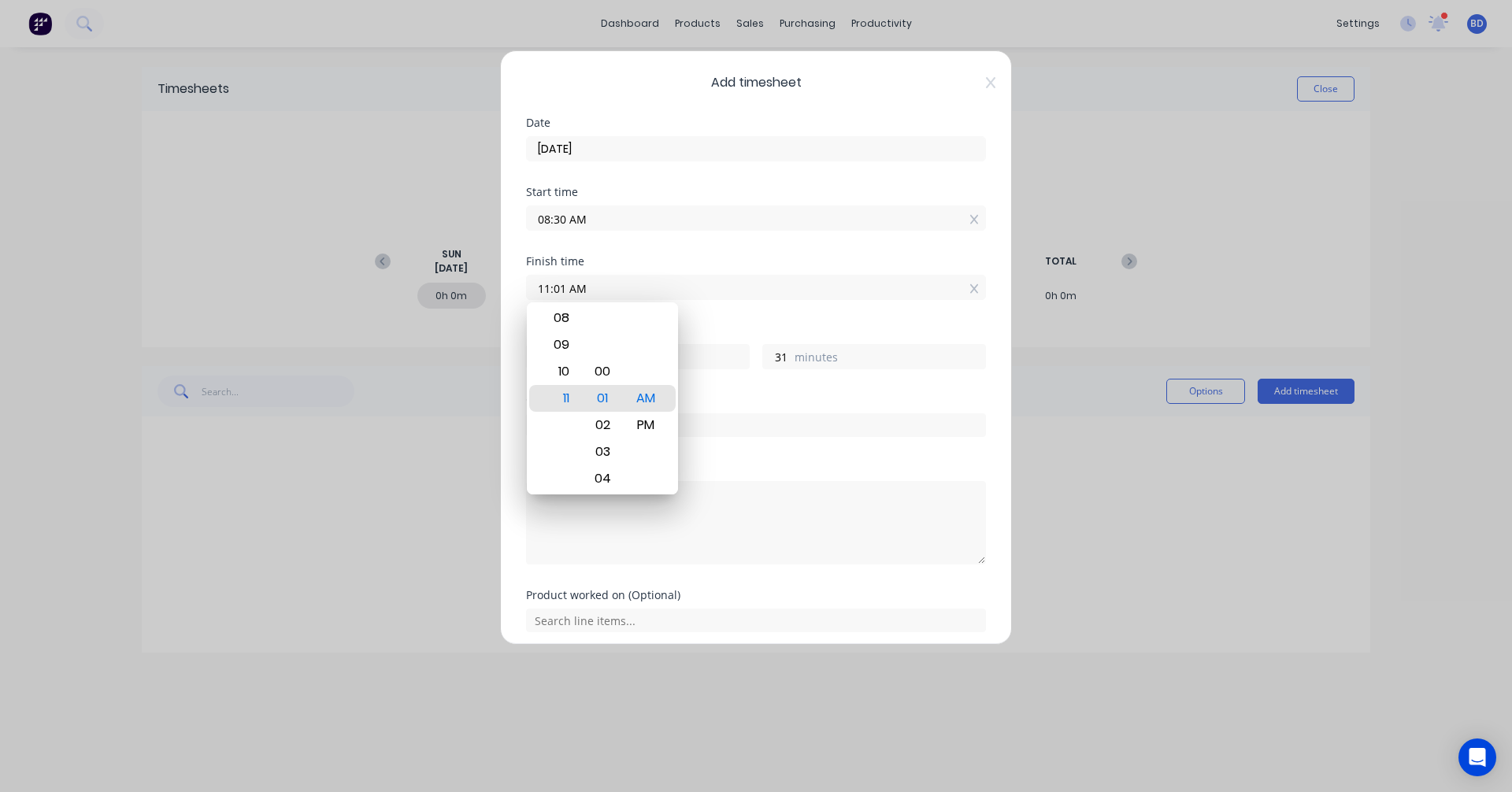
drag, startPoint x: 641, startPoint y: 288, endPoint x: 413, endPoint y: 284, distance: 228.0
click at [413, 284] on div "Add timesheet Date 11/08/2025 Start time 08:30 AM Finish time 11:01 AM Hours wo…" at bounding box center [756, 396] width 1512 height 792
type input "03:15 AM"
type input "-5"
type input "-15"
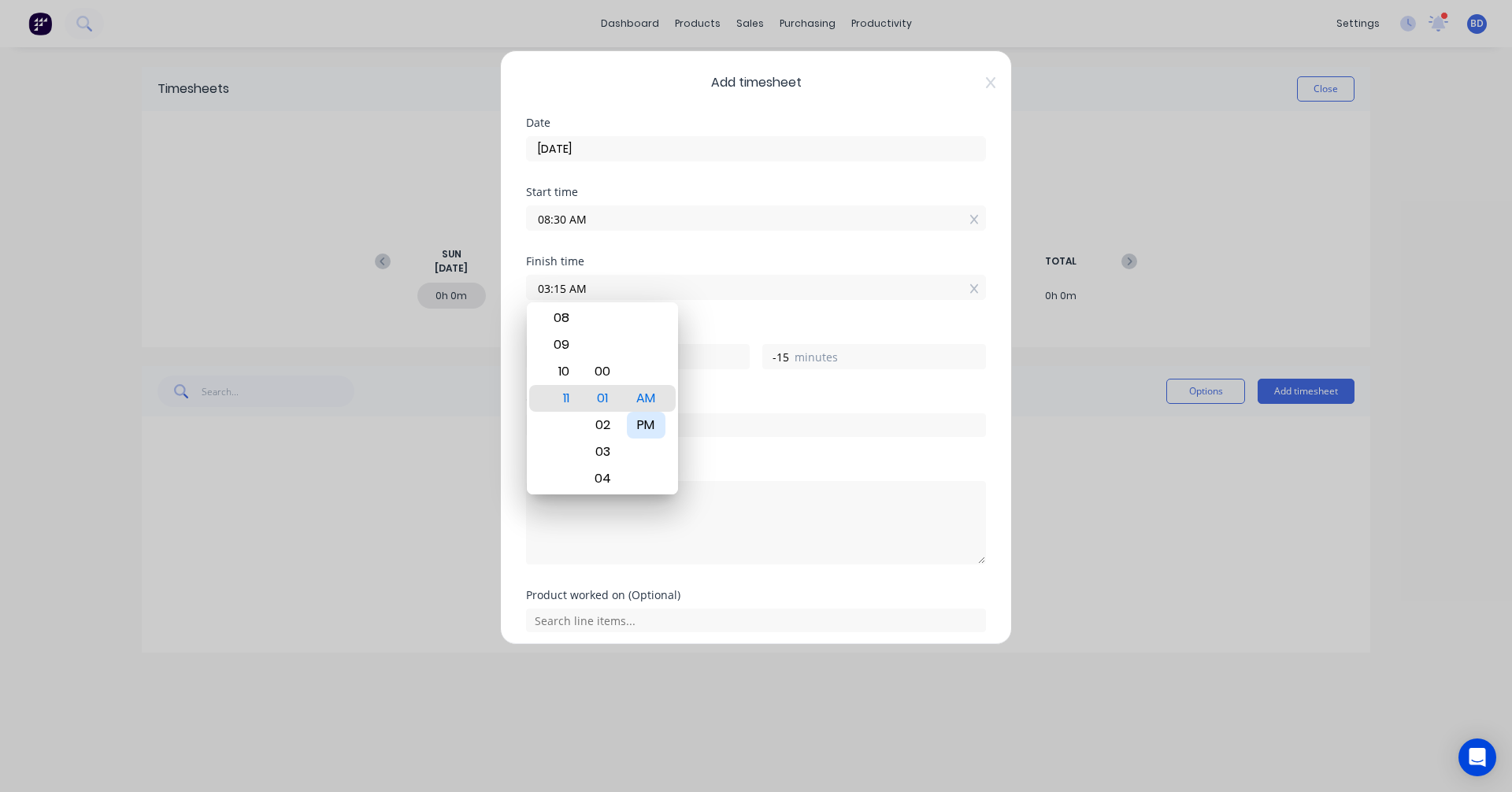
click at [651, 428] on div "PM" at bounding box center [646, 425] width 39 height 27
type input "03:15 PM"
type input "6"
type input "45"
click at [729, 324] on div "Finish time 03:15 PM" at bounding box center [755, 290] width 459 height 69
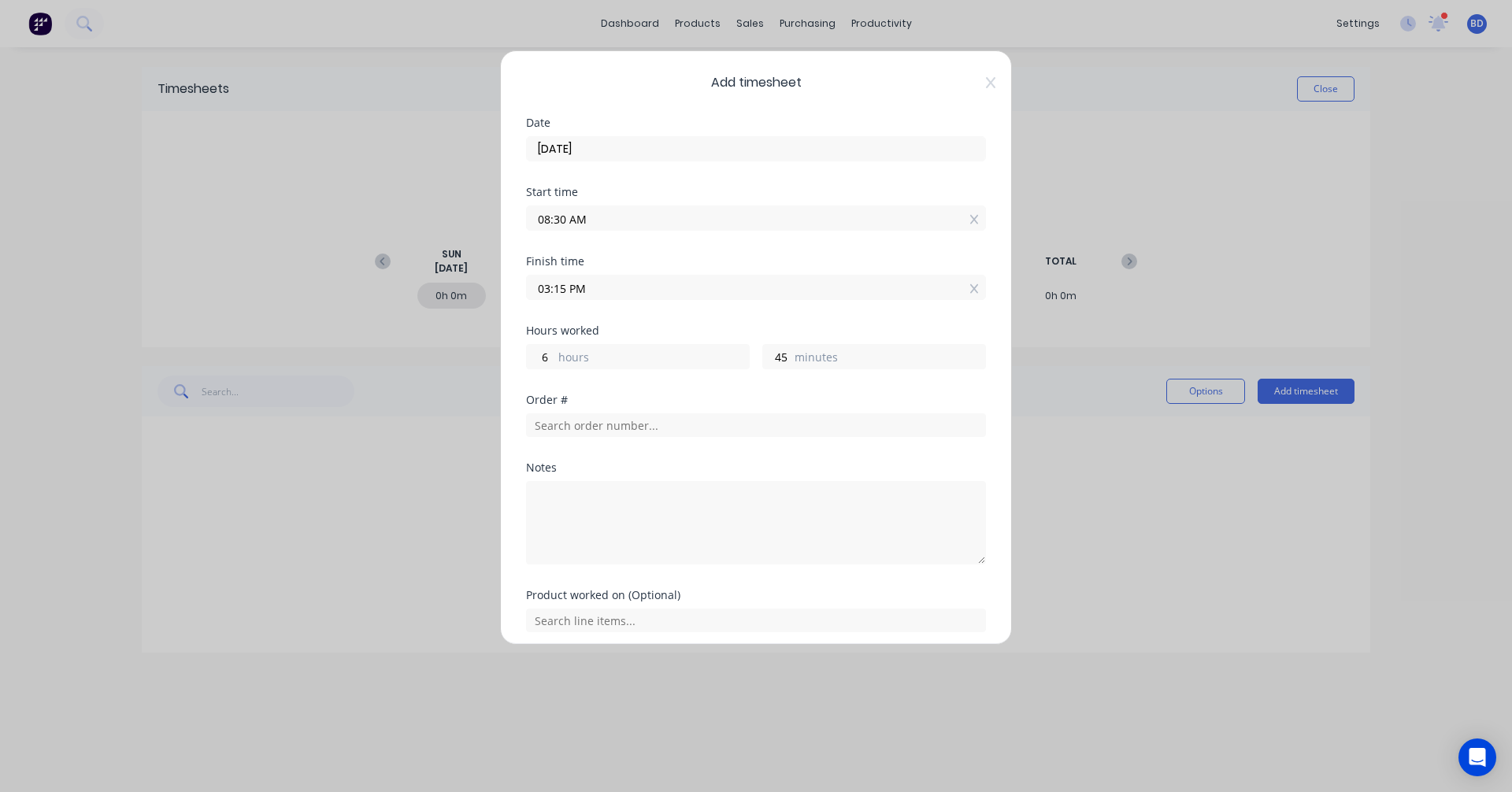
drag, startPoint x: 607, startPoint y: 286, endPoint x: 406, endPoint y: 287, distance: 201.0
click at [406, 287] on div "Add timesheet Date 11/08/2025 Start time 08:30 AM Finish time 03:15 PM Hours wo…" at bounding box center [756, 396] width 1512 height 792
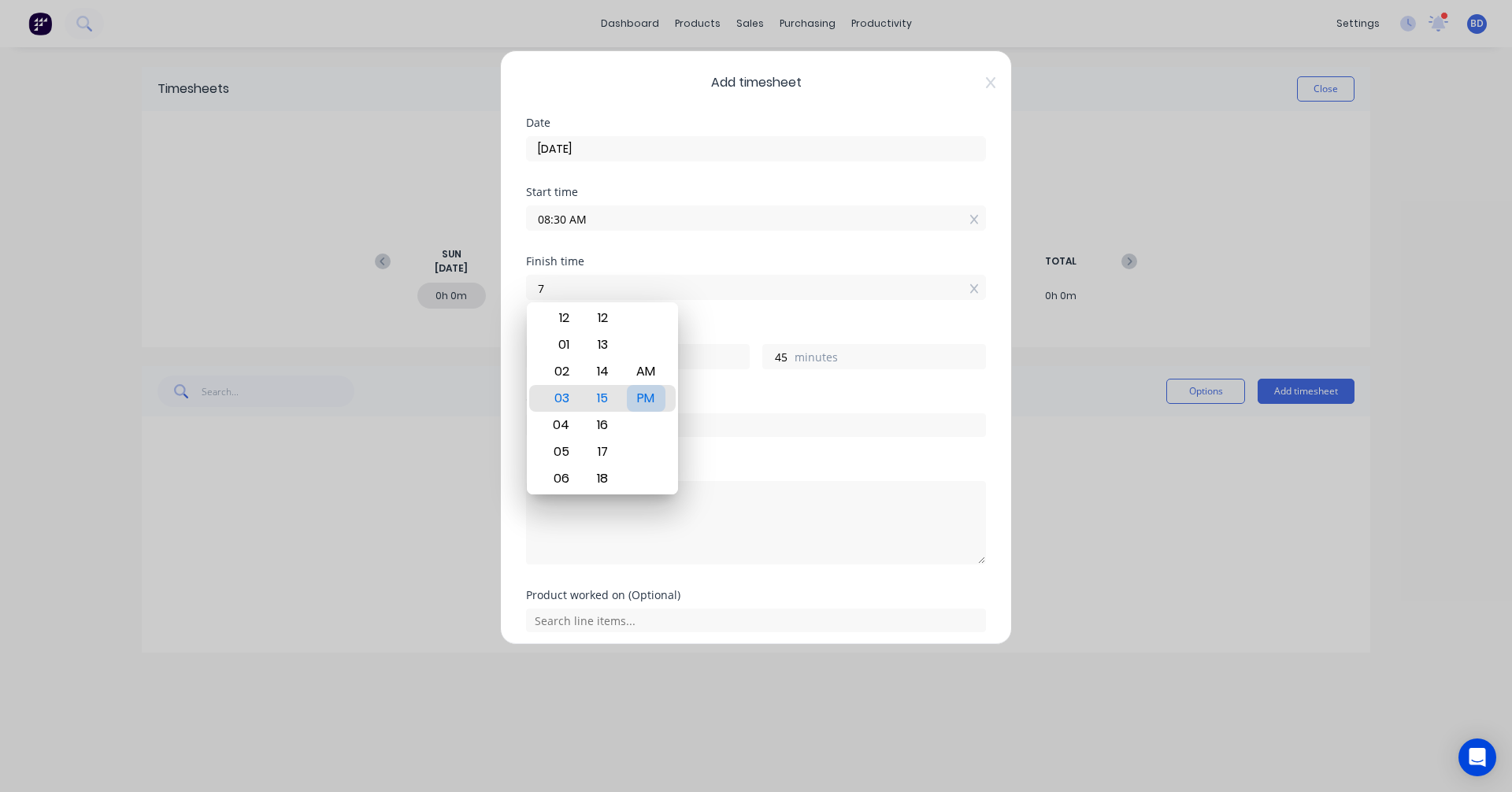
type input "07:00 AM"
type input "-1"
type input "-30"
click at [656, 402] on div "PM" at bounding box center [646, 398] width 39 height 27
type input "07:00 PM"
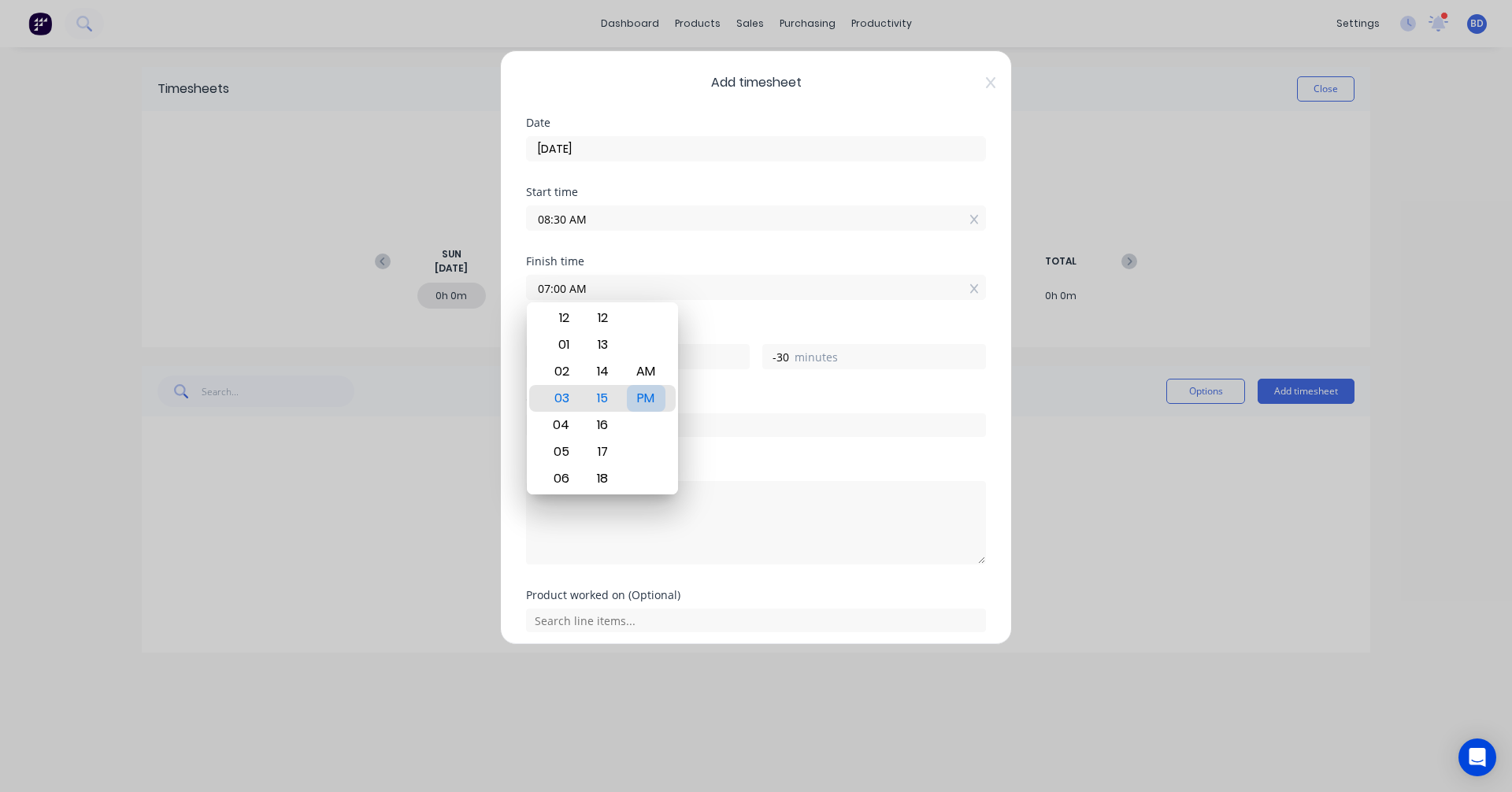
type input "10"
type input "30"
click at [781, 397] on div "Order #" at bounding box center [755, 400] width 459 height 11
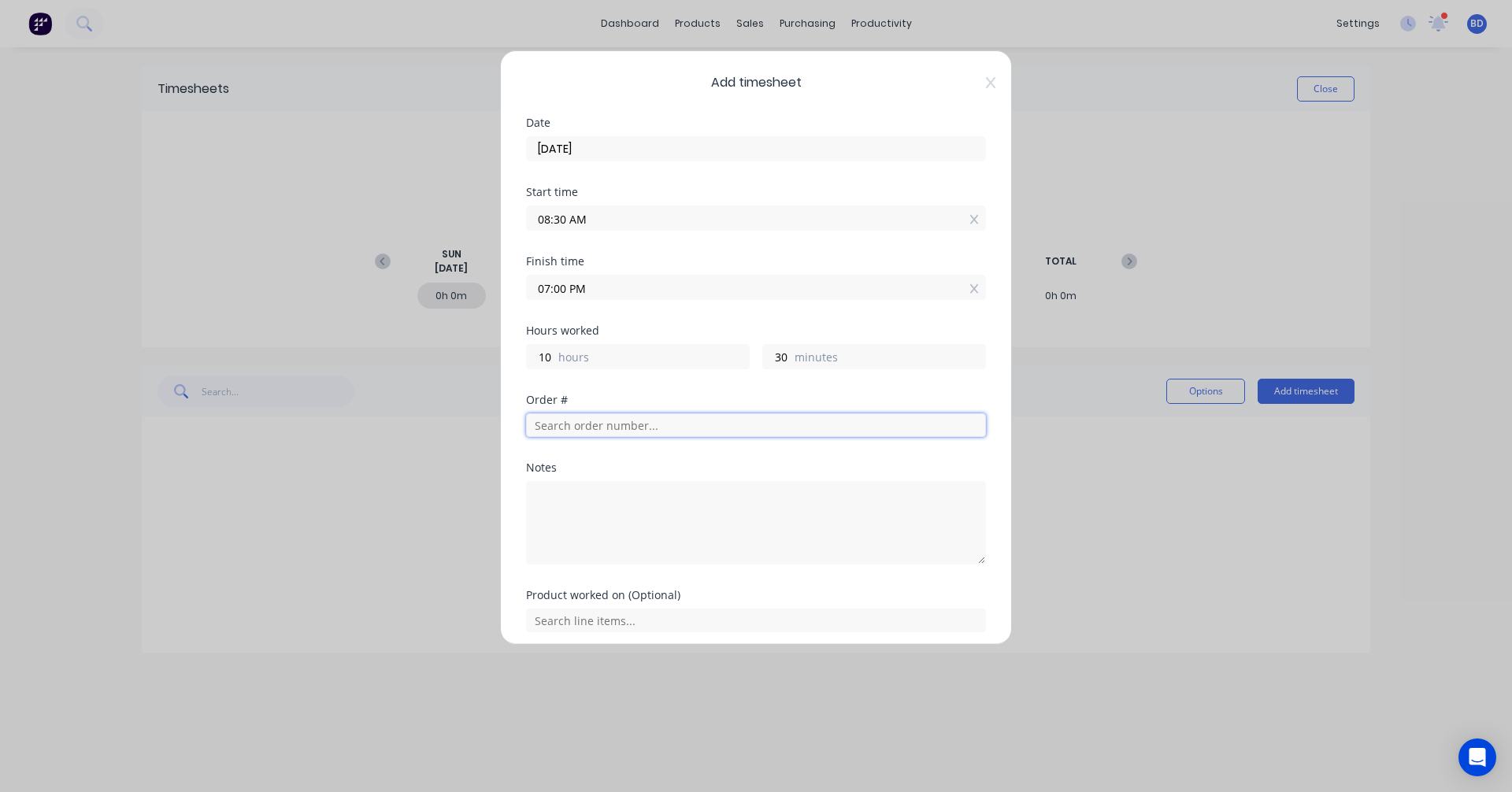
click at [632, 431] on input "text" at bounding box center [755, 424] width 459 height 24
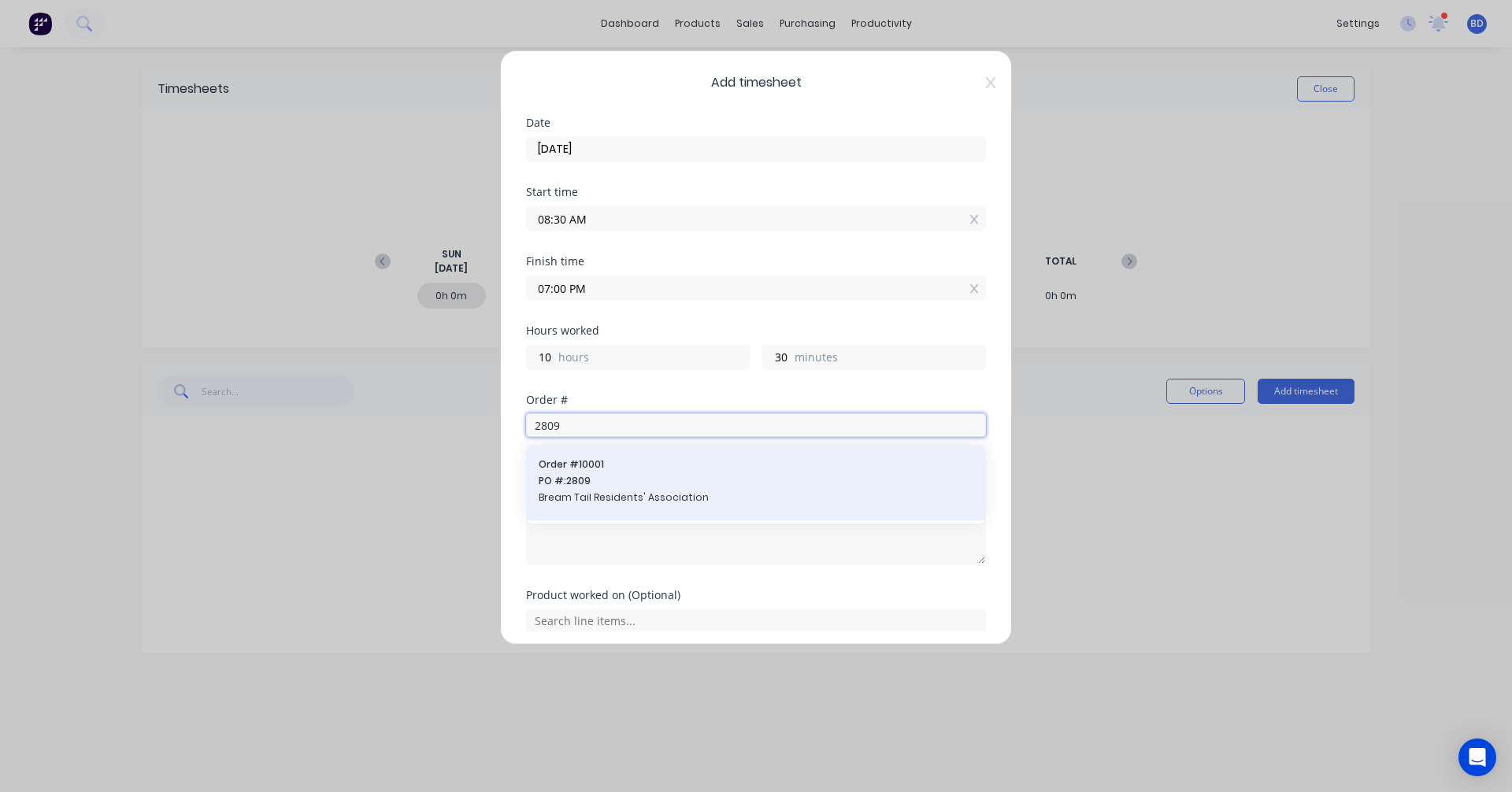
type input "2809"
click at [640, 483] on span "PO #: 2809" at bounding box center [756, 480] width 435 height 14
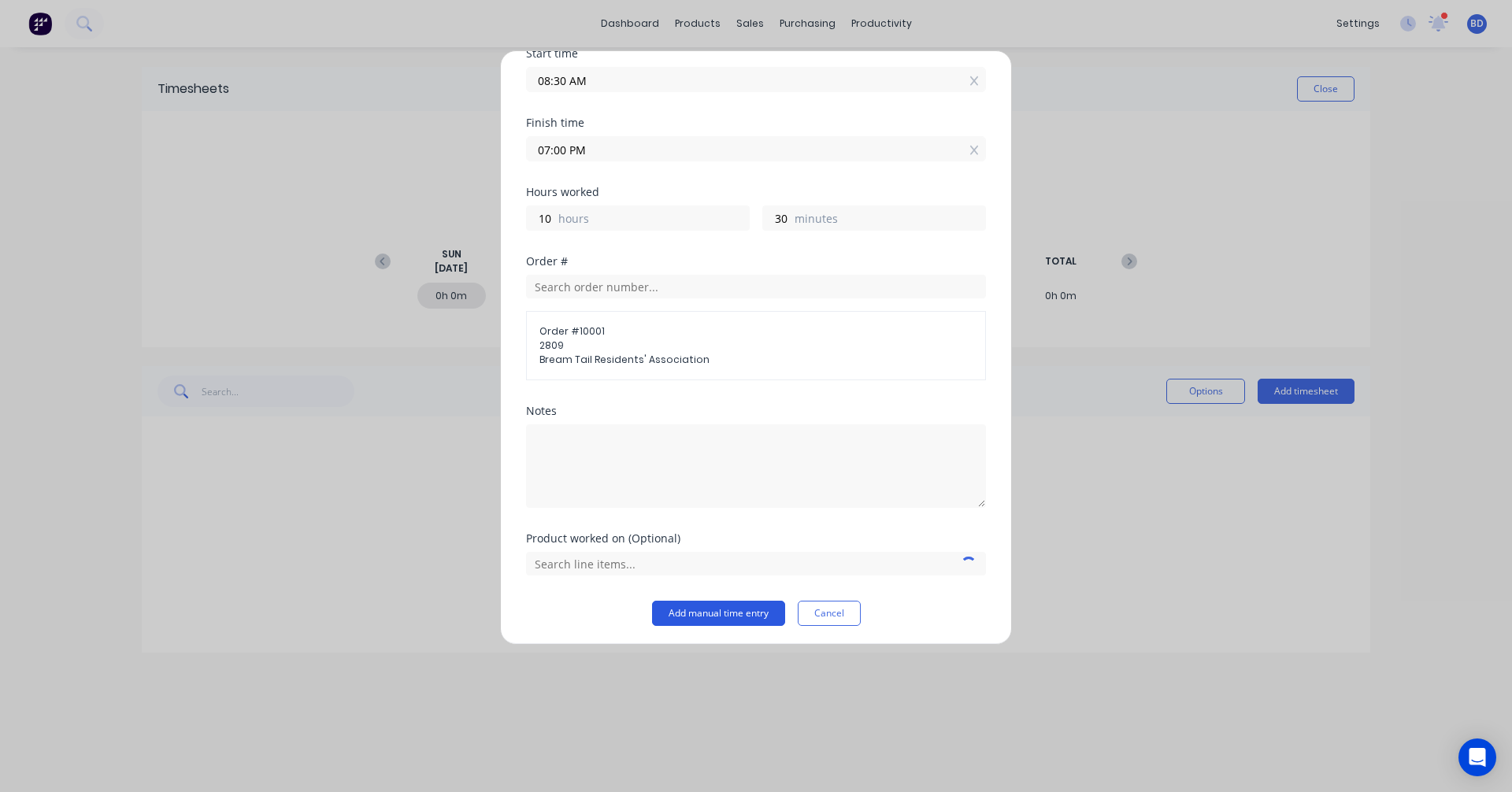
scroll to position [142, 0]
click at [656, 557] on input "text" at bounding box center [755, 559] width 459 height 24
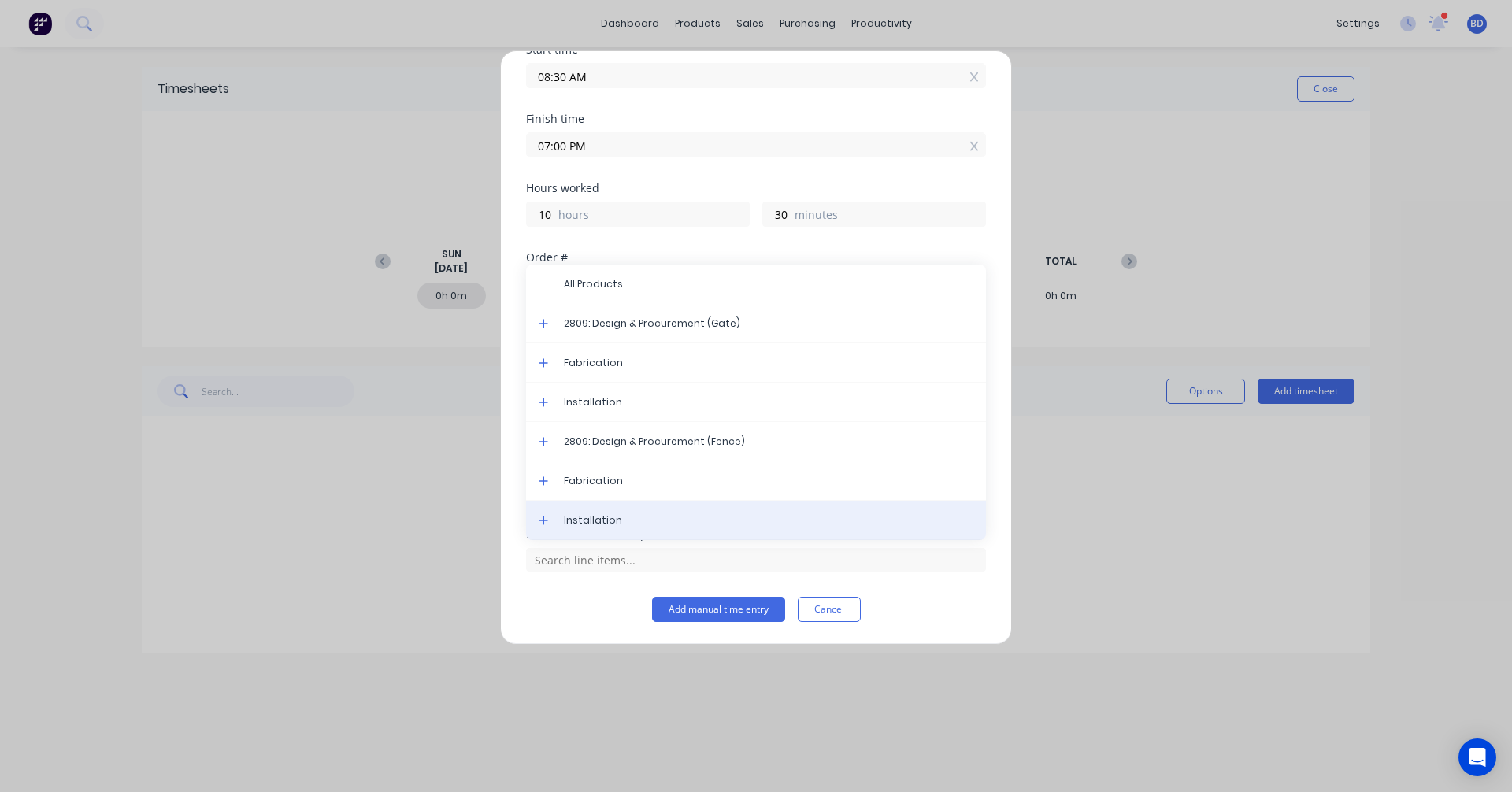
click at [624, 529] on div "Installation" at bounding box center [755, 521] width 459 height 40
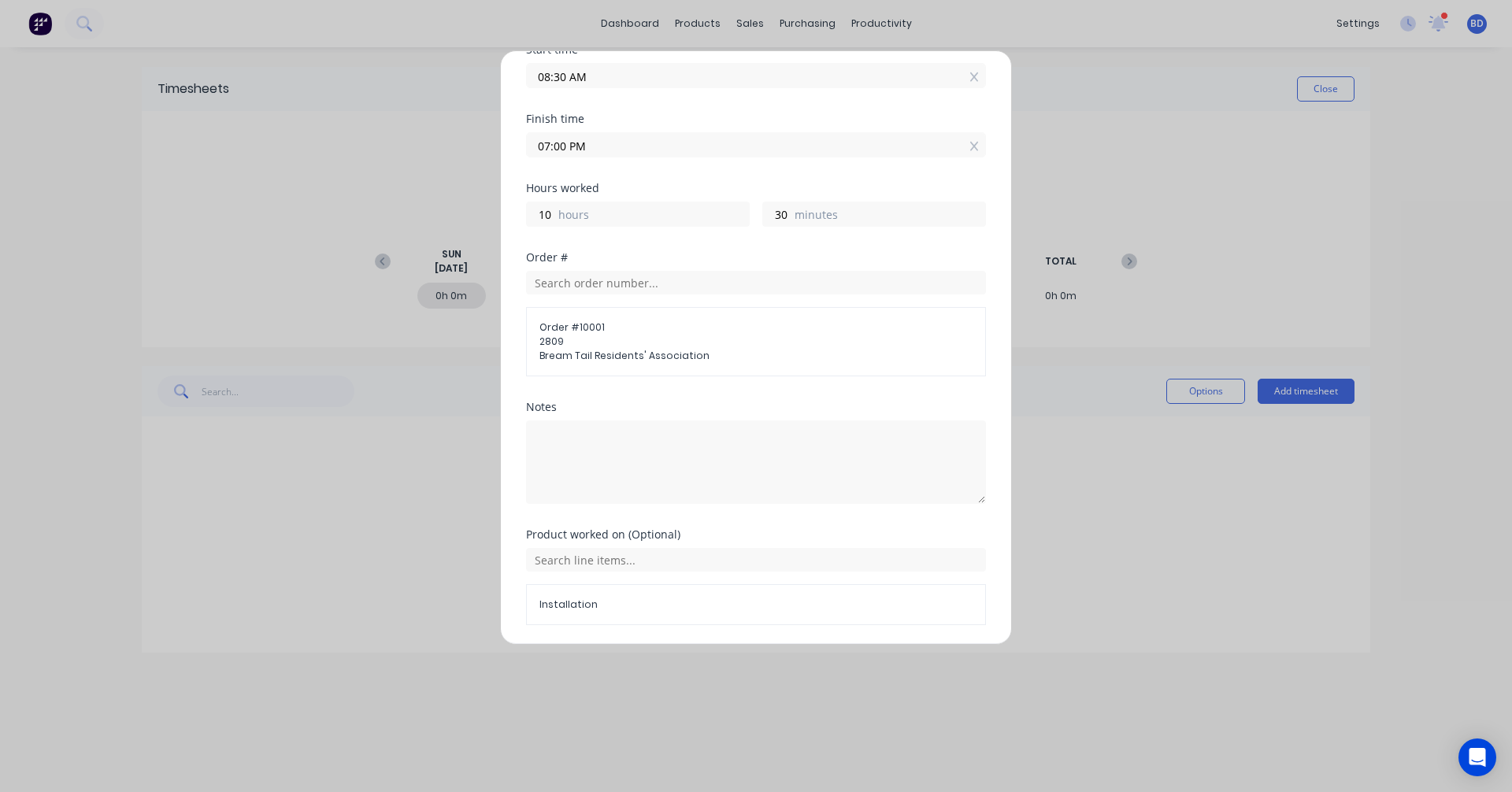
scroll to position [196, 0]
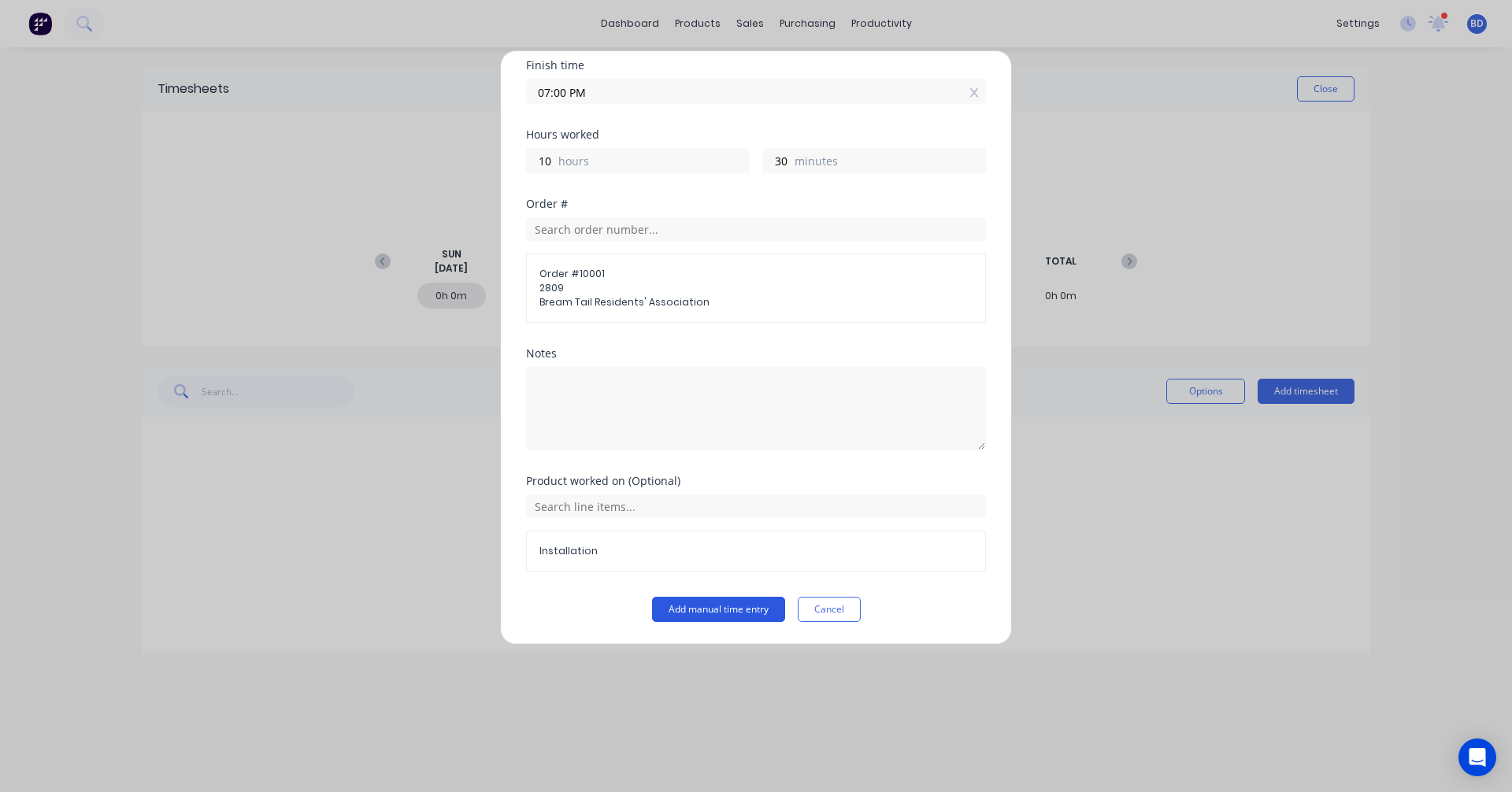
click at [729, 609] on button "Add manual time entry" at bounding box center [718, 609] width 133 height 26
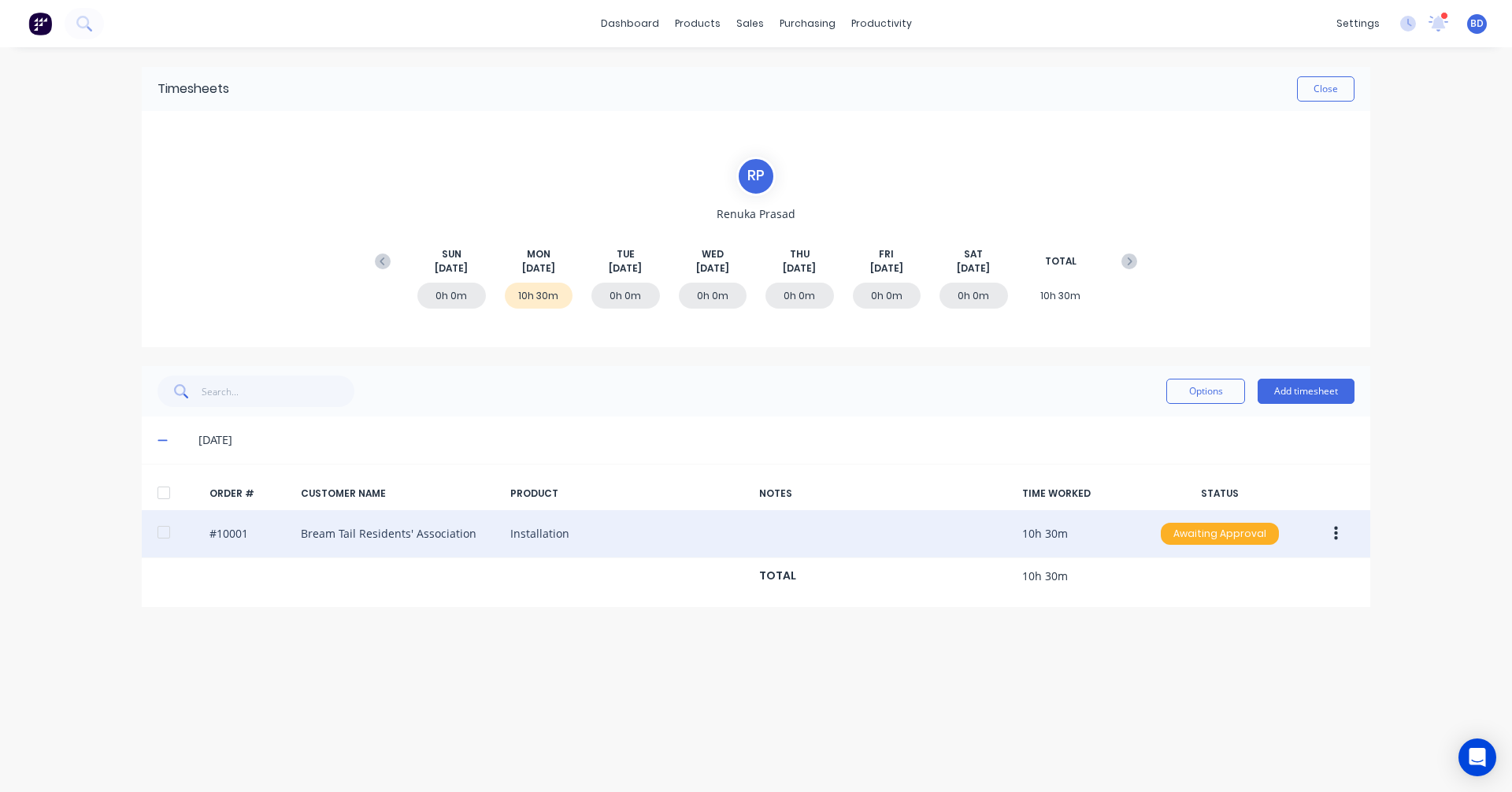
click at [1208, 534] on div "Awaiting Approval" at bounding box center [1219, 533] width 118 height 22
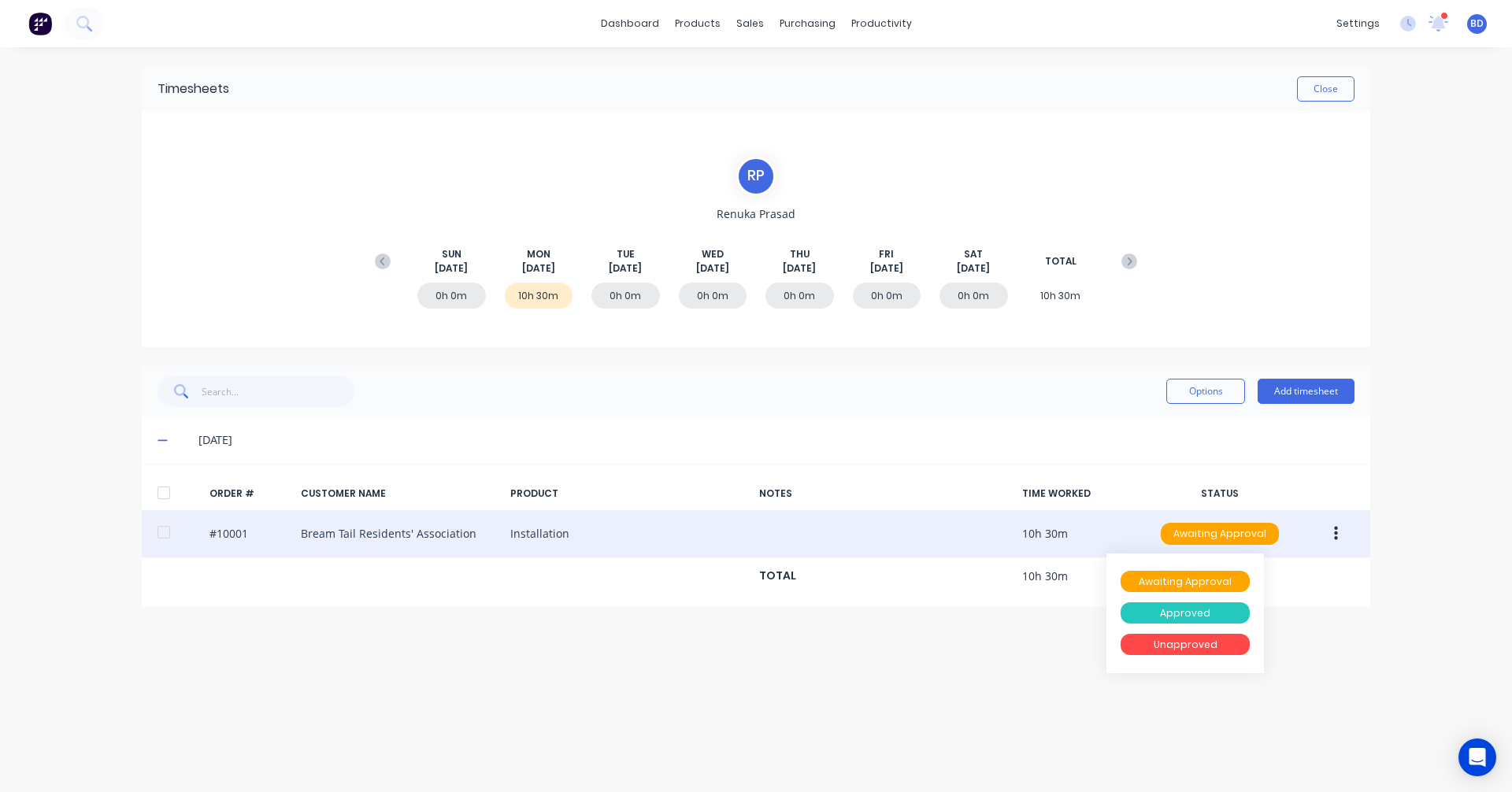
click at [1195, 618] on div "Approved" at bounding box center [1185, 613] width 129 height 22
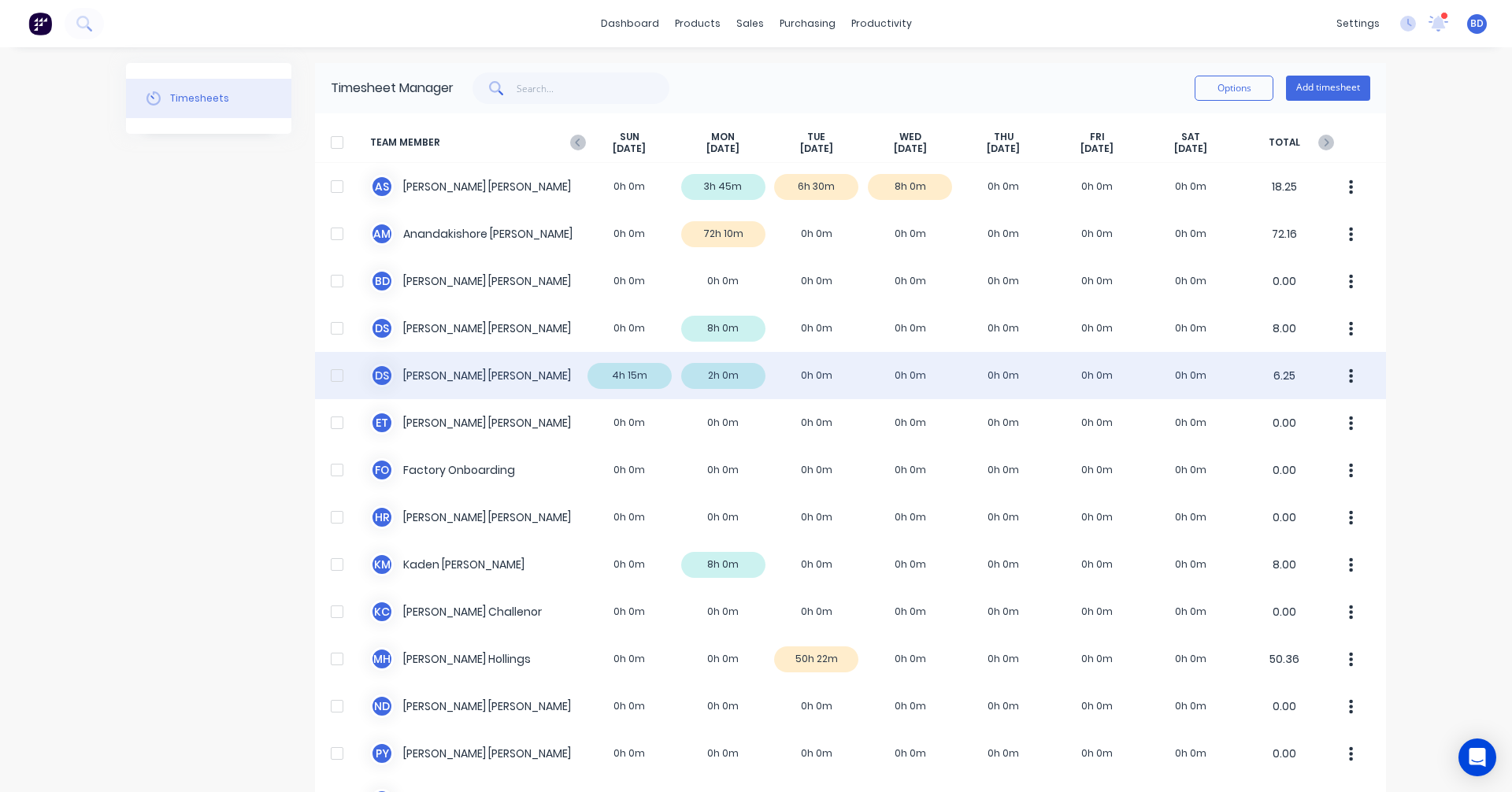
click at [908, 375] on div "D S Duncan Sneddon 4h 15m 2h 0m 0h 0m 0h 0m 0h 0m 0h 0m 0h 0m 6.25" at bounding box center [850, 376] width 1071 height 47
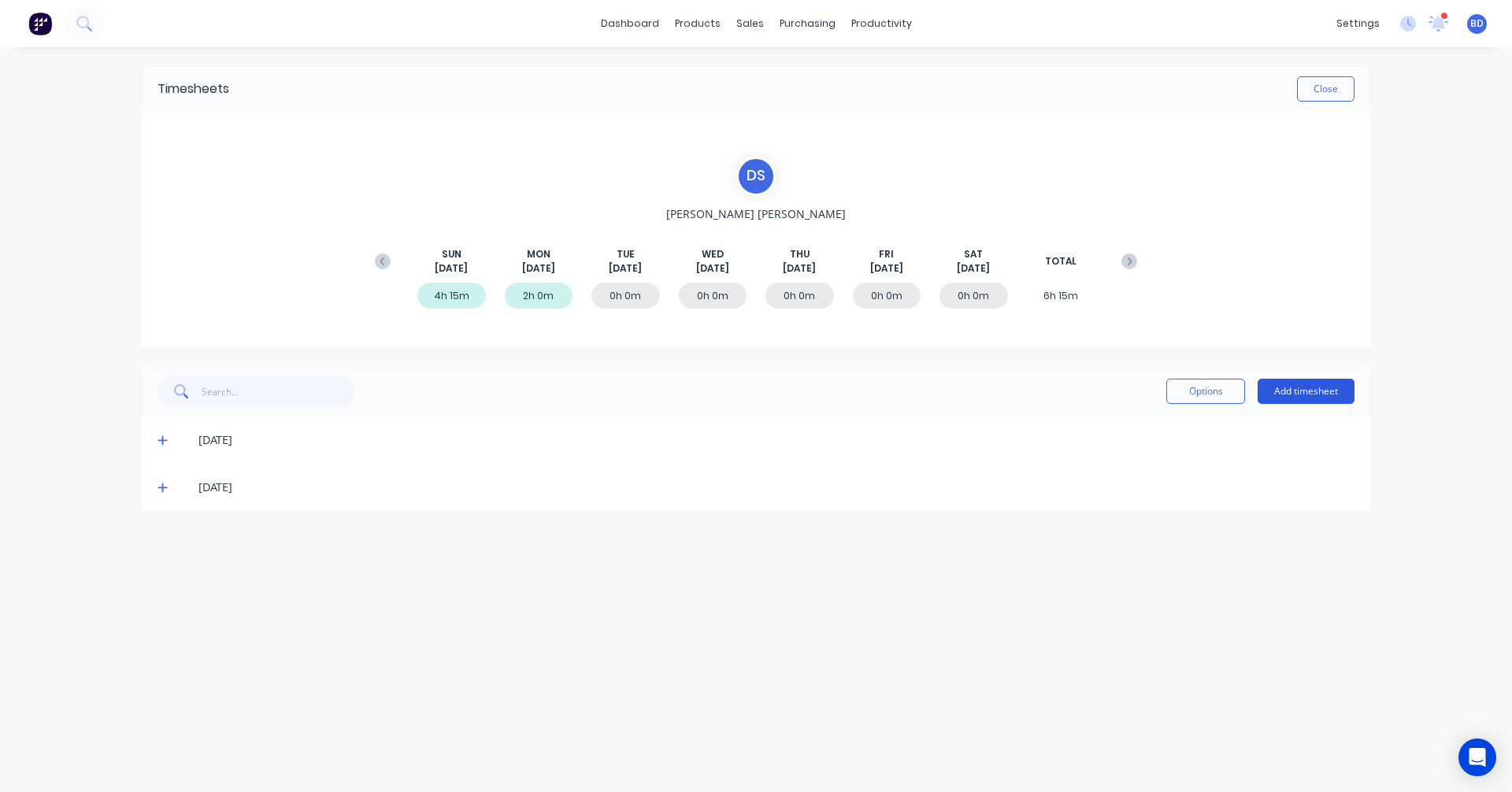
click at [1310, 393] on button "Add timesheet" at bounding box center [1305, 391] width 97 height 26
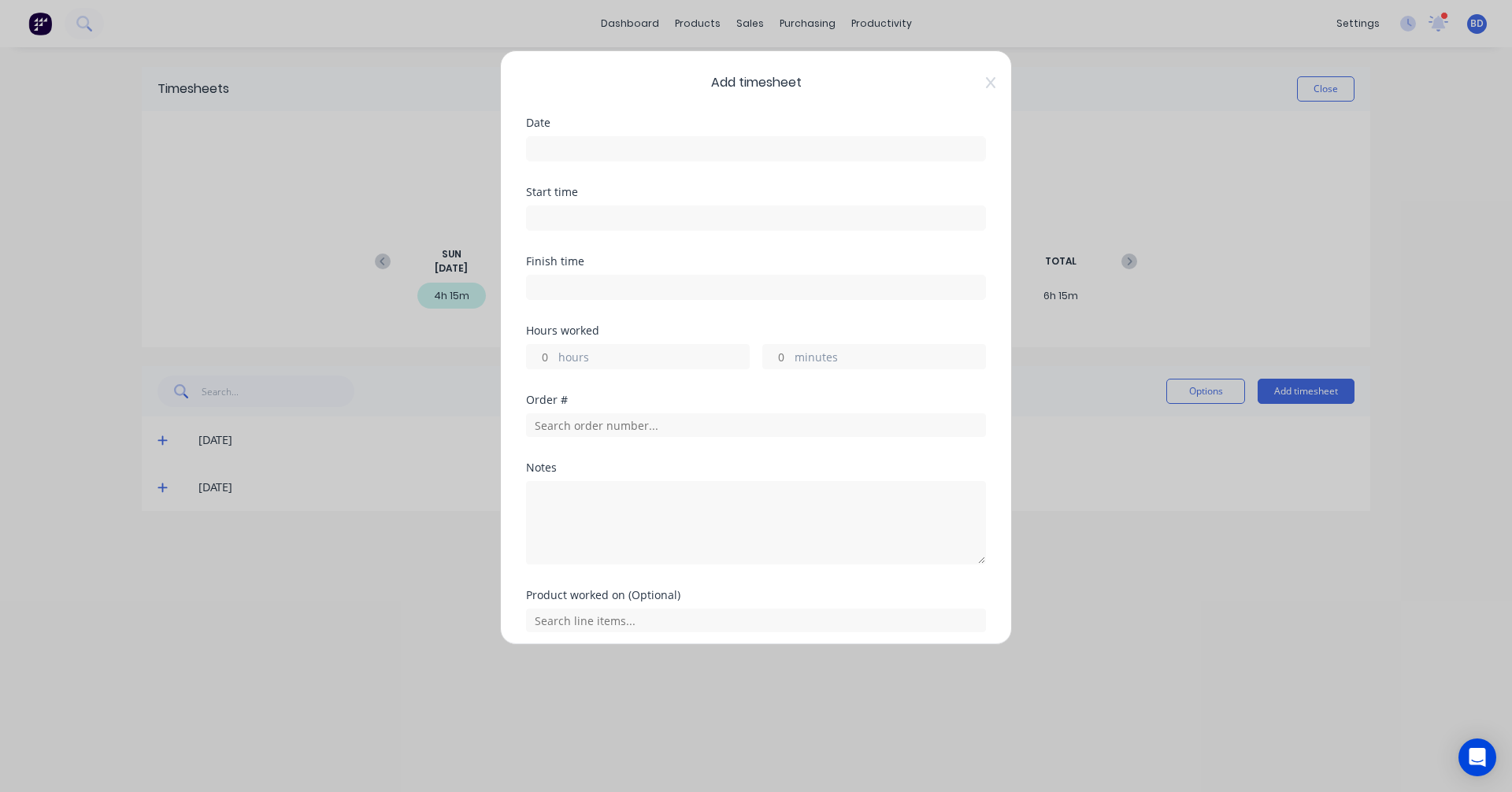
click at [578, 150] on input at bounding box center [756, 149] width 459 height 24
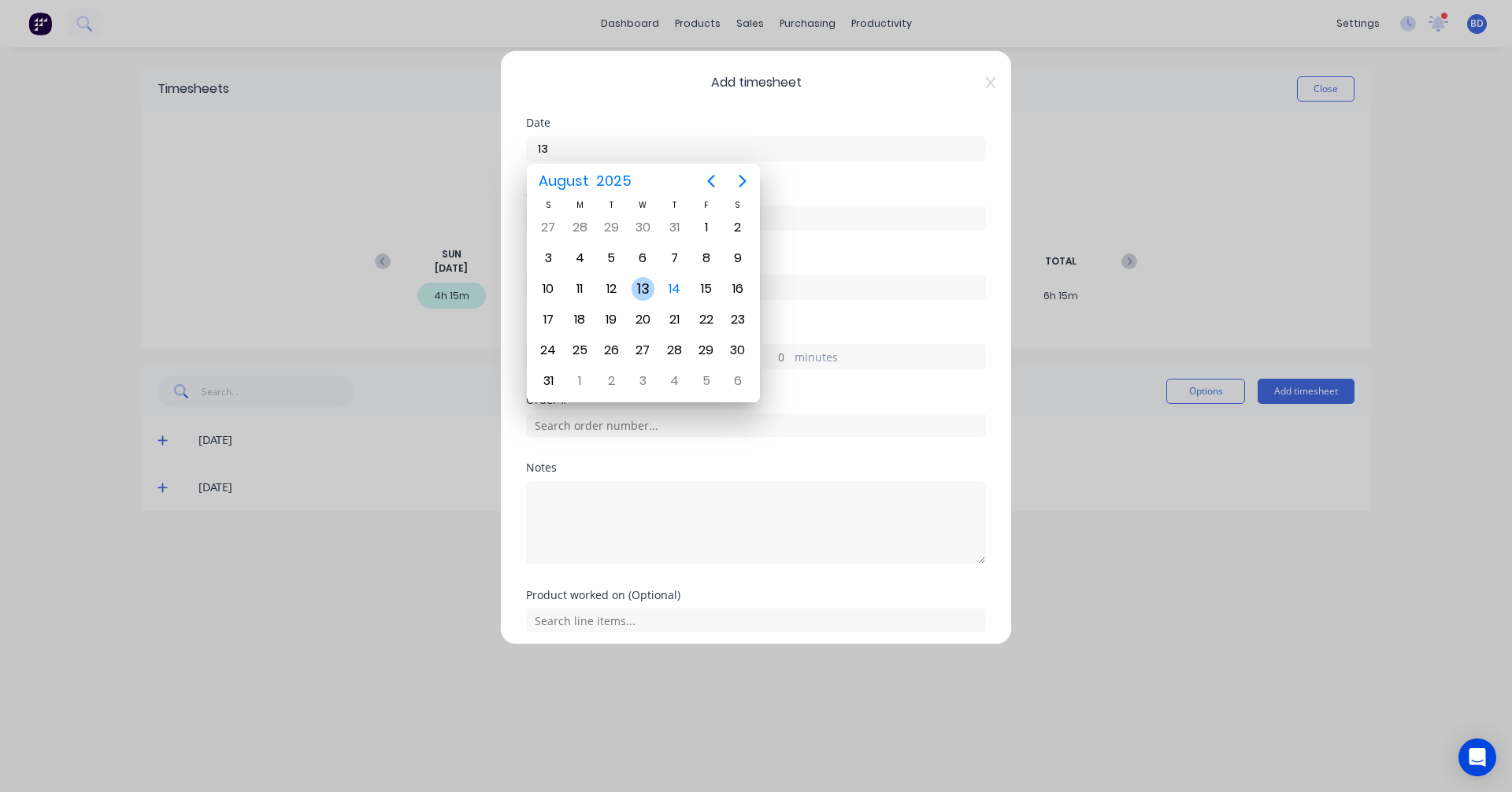
click at [645, 291] on div "13" at bounding box center [643, 289] width 24 height 24
type input "13/08/2025"
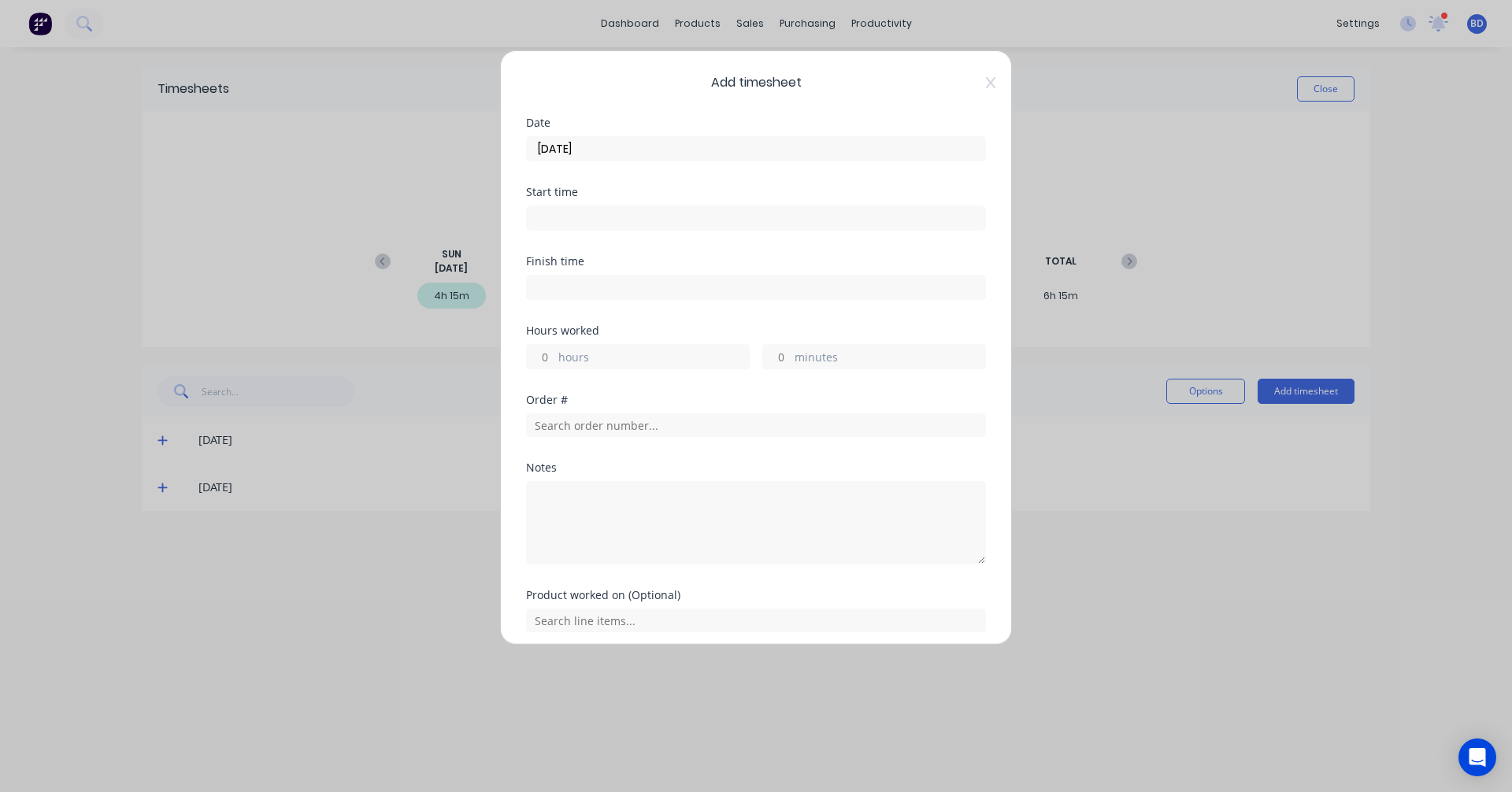
click at [552, 217] on input at bounding box center [756, 218] width 459 height 24
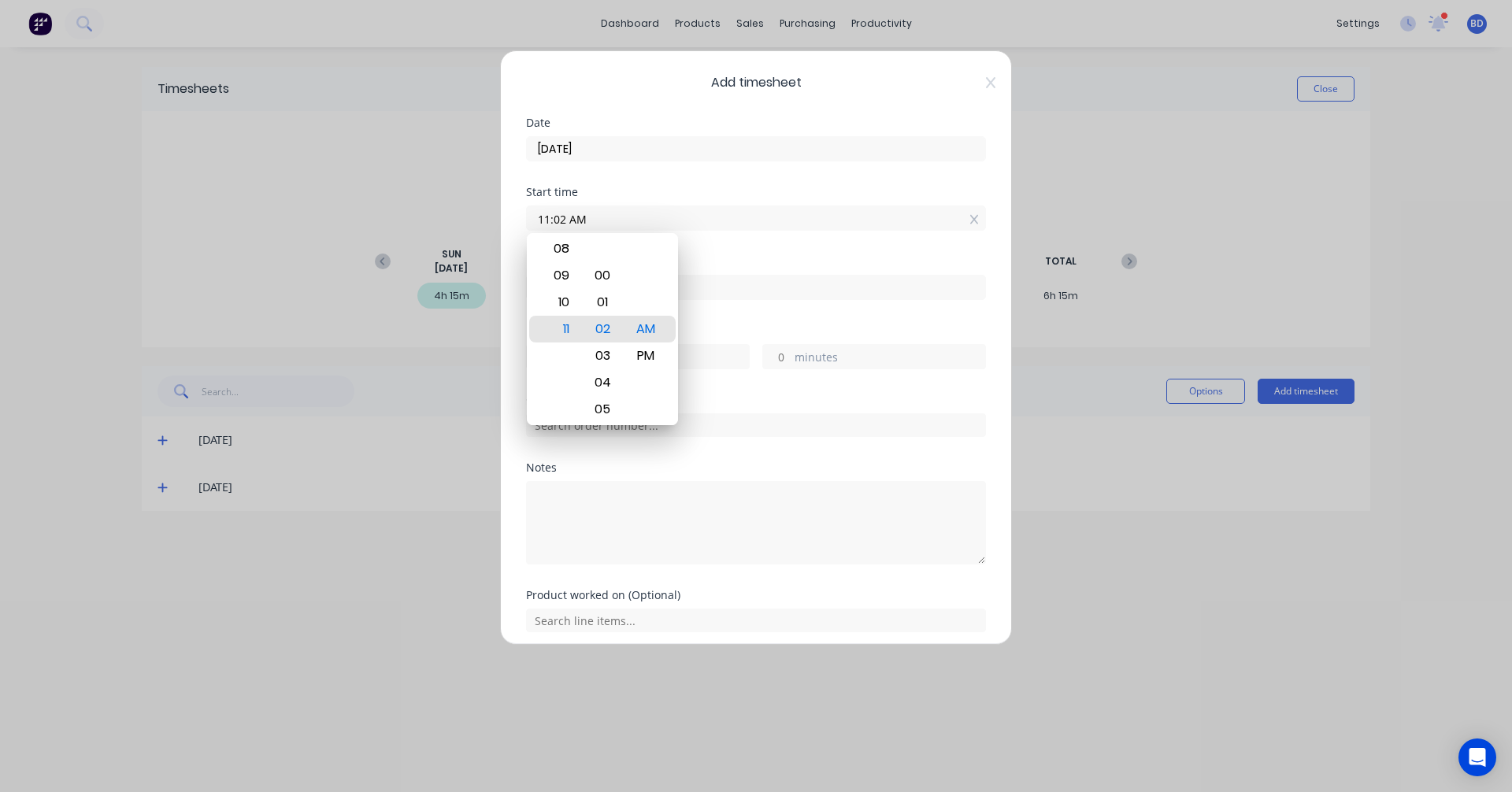
drag, startPoint x: 630, startPoint y: 220, endPoint x: 423, endPoint y: 208, distance: 207.3
click at [423, 208] on div "Add timesheet Date 13/08/2025 Start time 11:02 AM Finish time Hours worked hour…" at bounding box center [756, 396] width 1512 height 792
type input "08:30 AM"
click at [655, 324] on div "AM" at bounding box center [646, 329] width 39 height 27
click at [722, 287] on input at bounding box center [756, 287] width 459 height 24
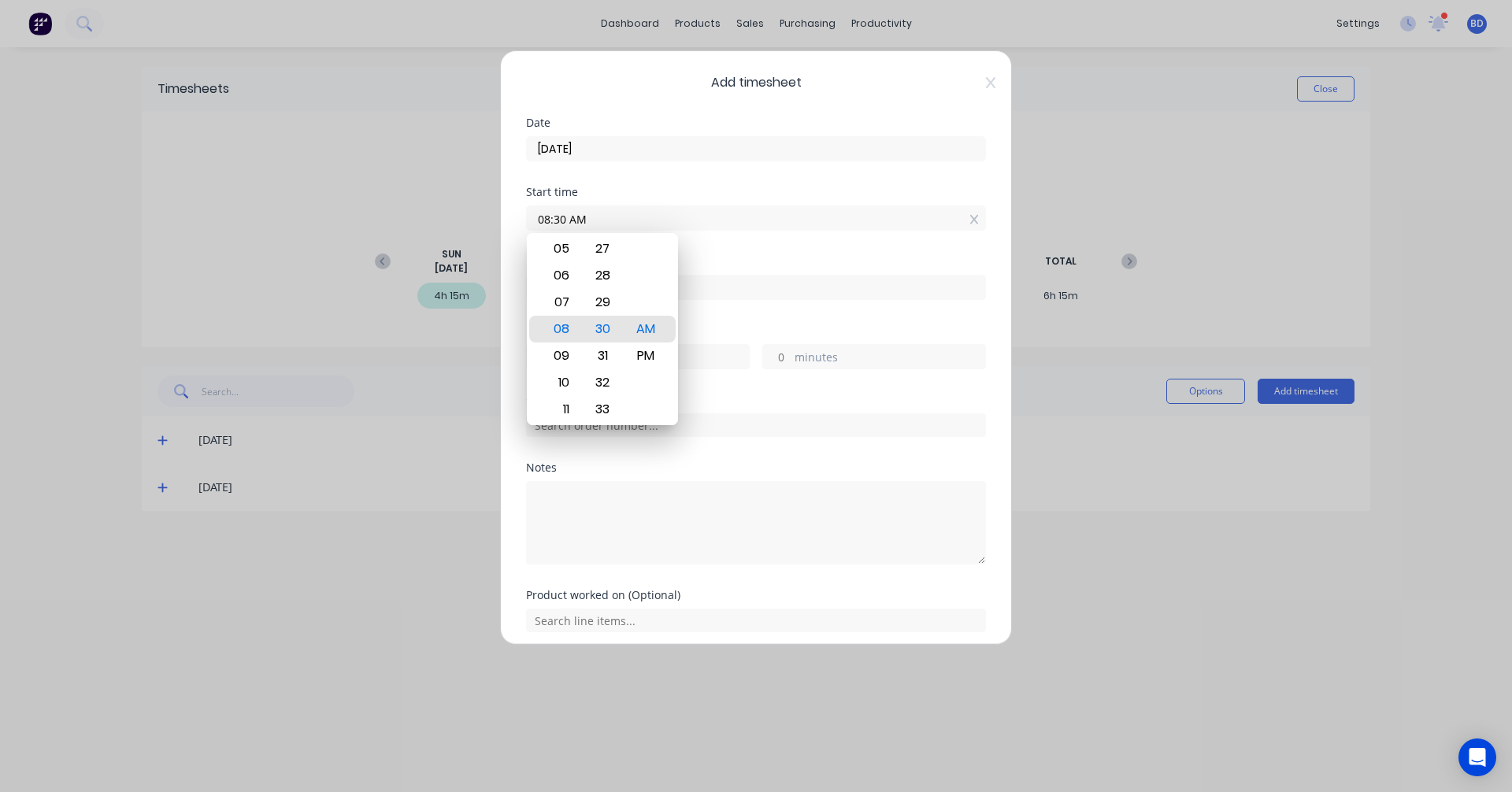
type input "11:02 AM"
type input "2"
type input "32"
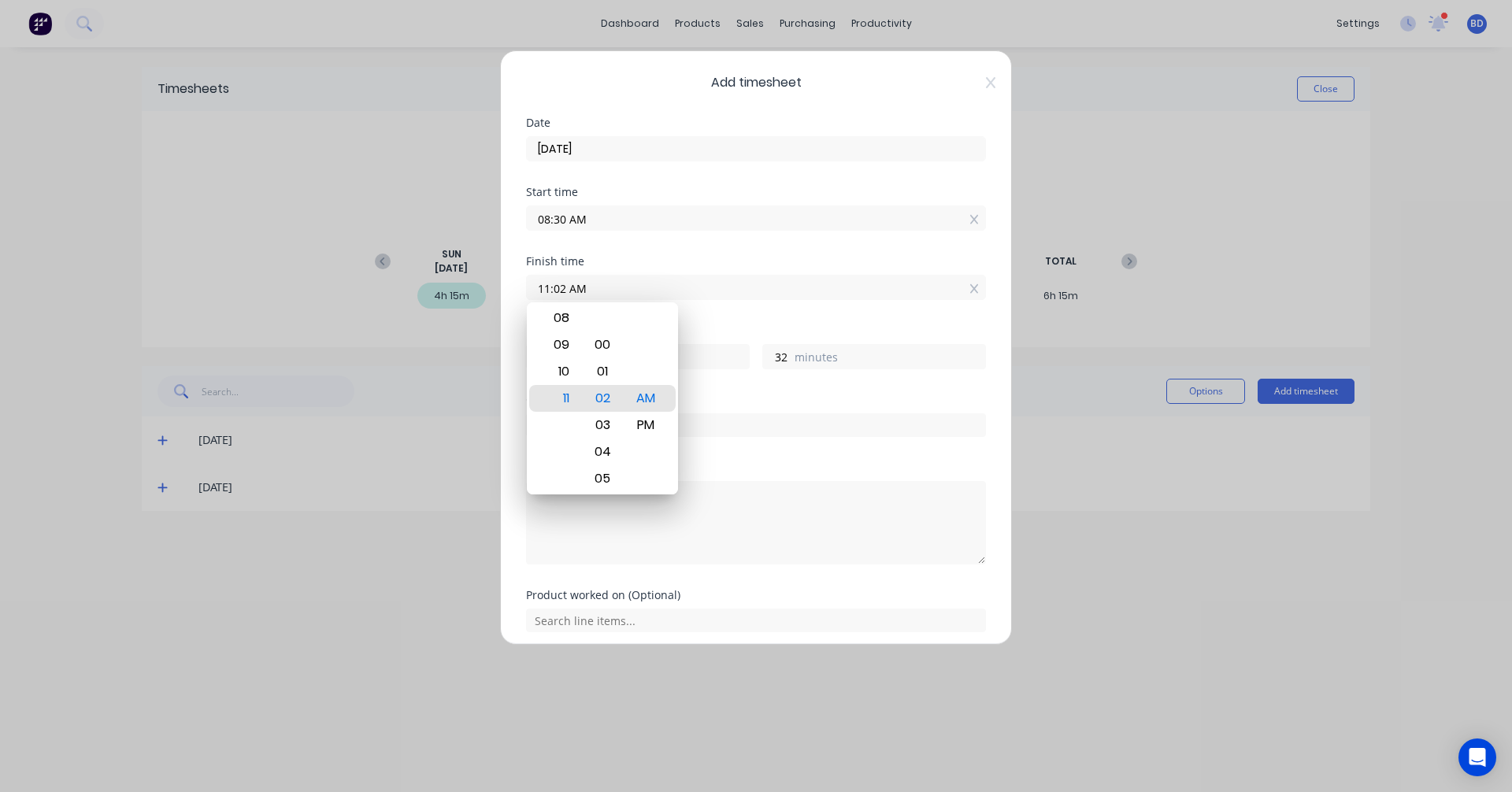
drag, startPoint x: 747, startPoint y: 287, endPoint x: 434, endPoint y: 266, distance: 313.7
click at [434, 266] on div "Add timesheet Date 13/08/2025 Start time 08:30 AM Finish time 11:02 AM Hours wo…" at bounding box center [756, 396] width 1512 height 792
type input "03:15 AM"
type input "-5"
type input "-15"
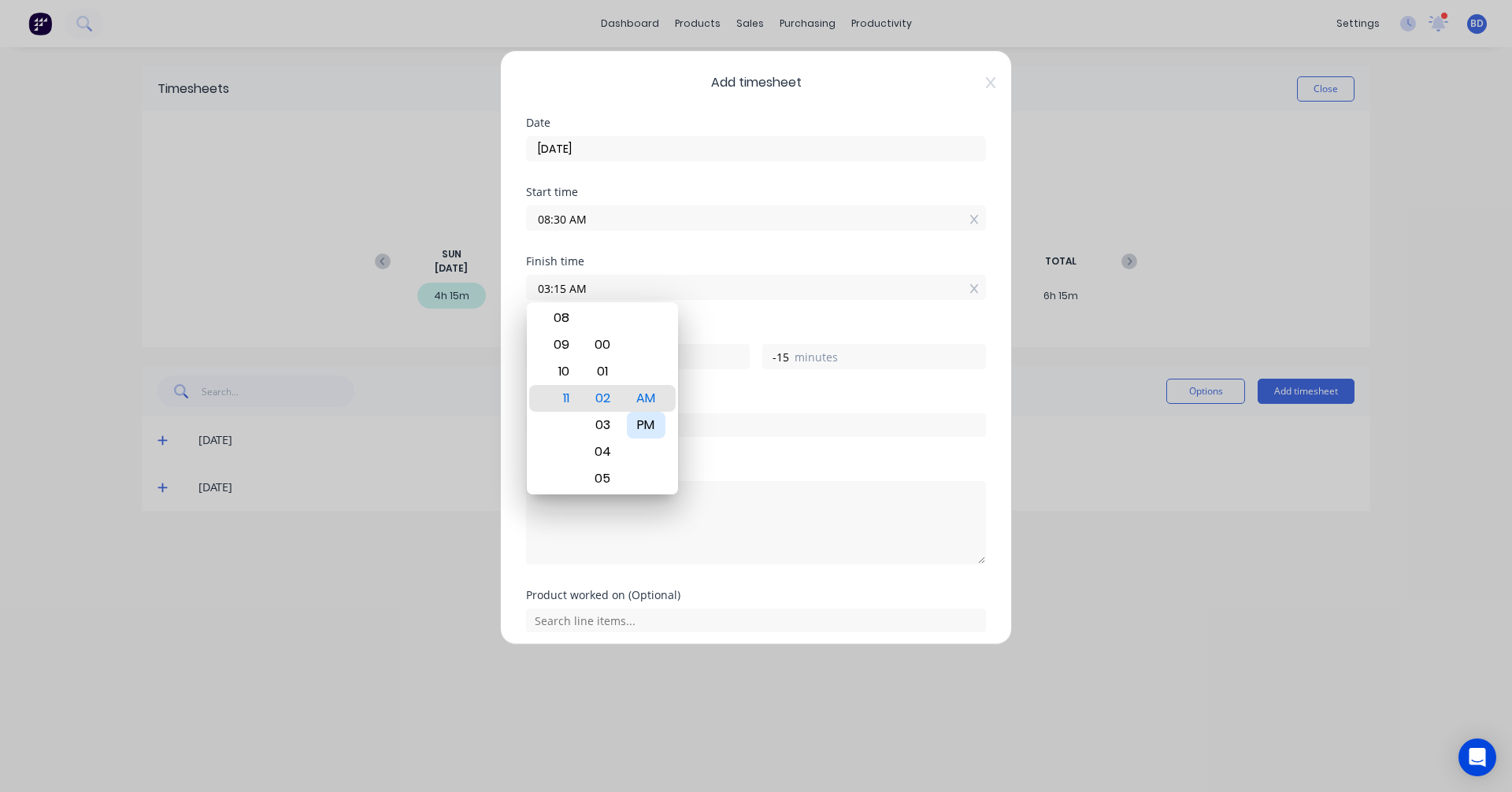
click at [657, 429] on div "PM" at bounding box center [646, 425] width 39 height 27
type input "03:15 PM"
type input "6"
type input "45"
click at [751, 319] on div "Finish time 03:15 PM" at bounding box center [755, 290] width 459 height 69
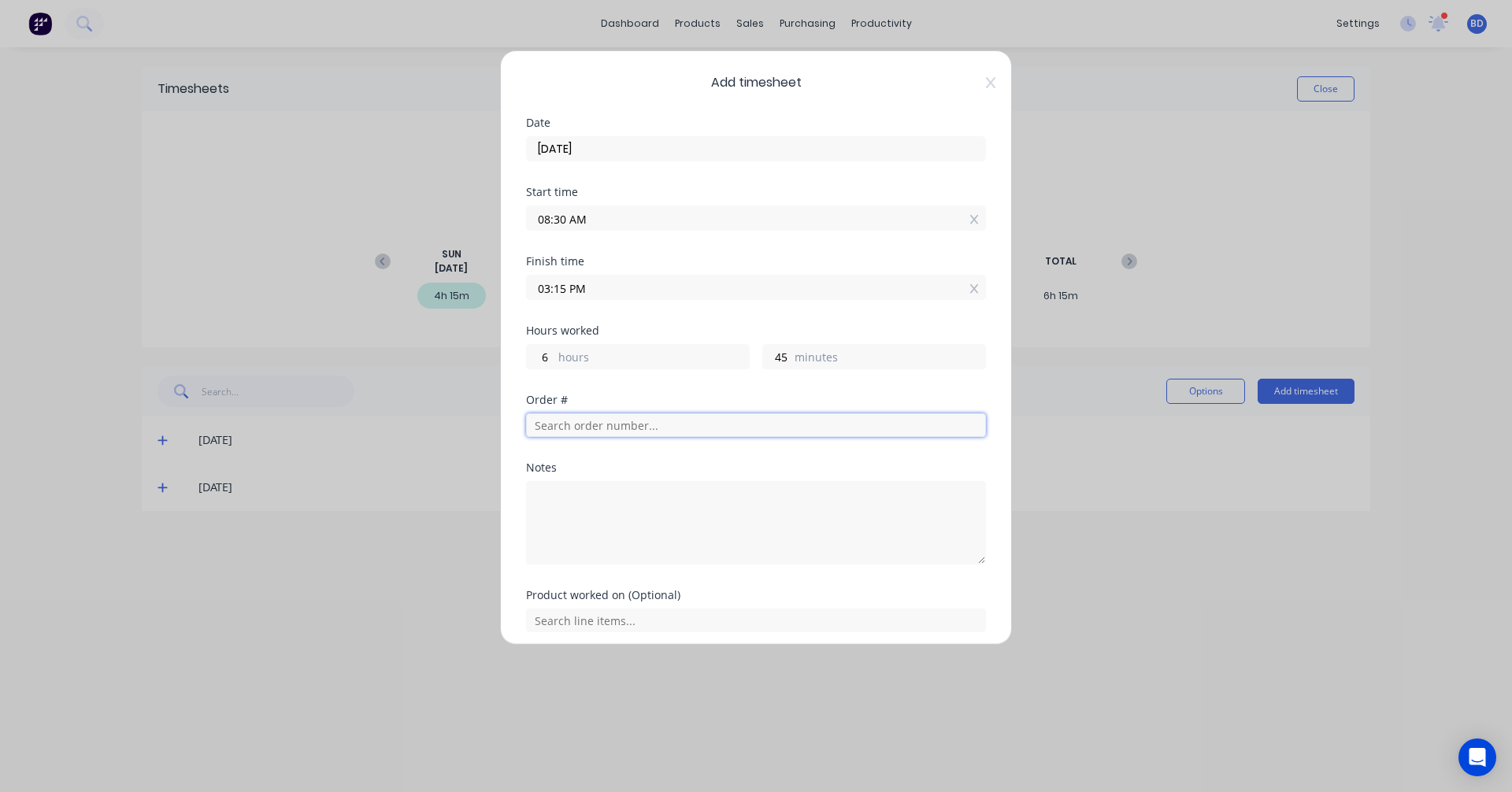
click at [642, 430] on input "text" at bounding box center [755, 424] width 459 height 24
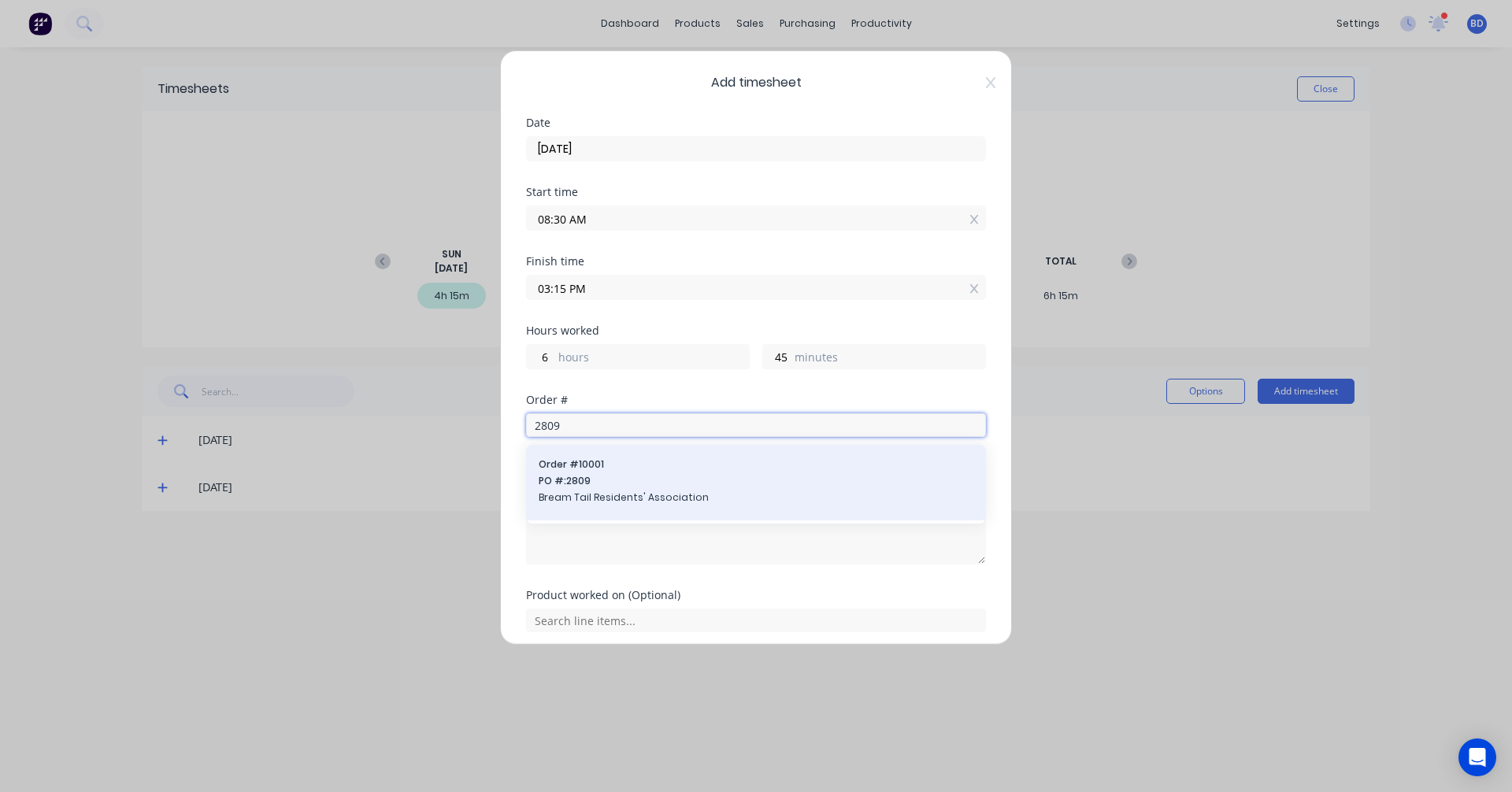
type input "2809"
click at [669, 495] on span "Bream Tail Residents' Association" at bounding box center [756, 497] width 435 height 14
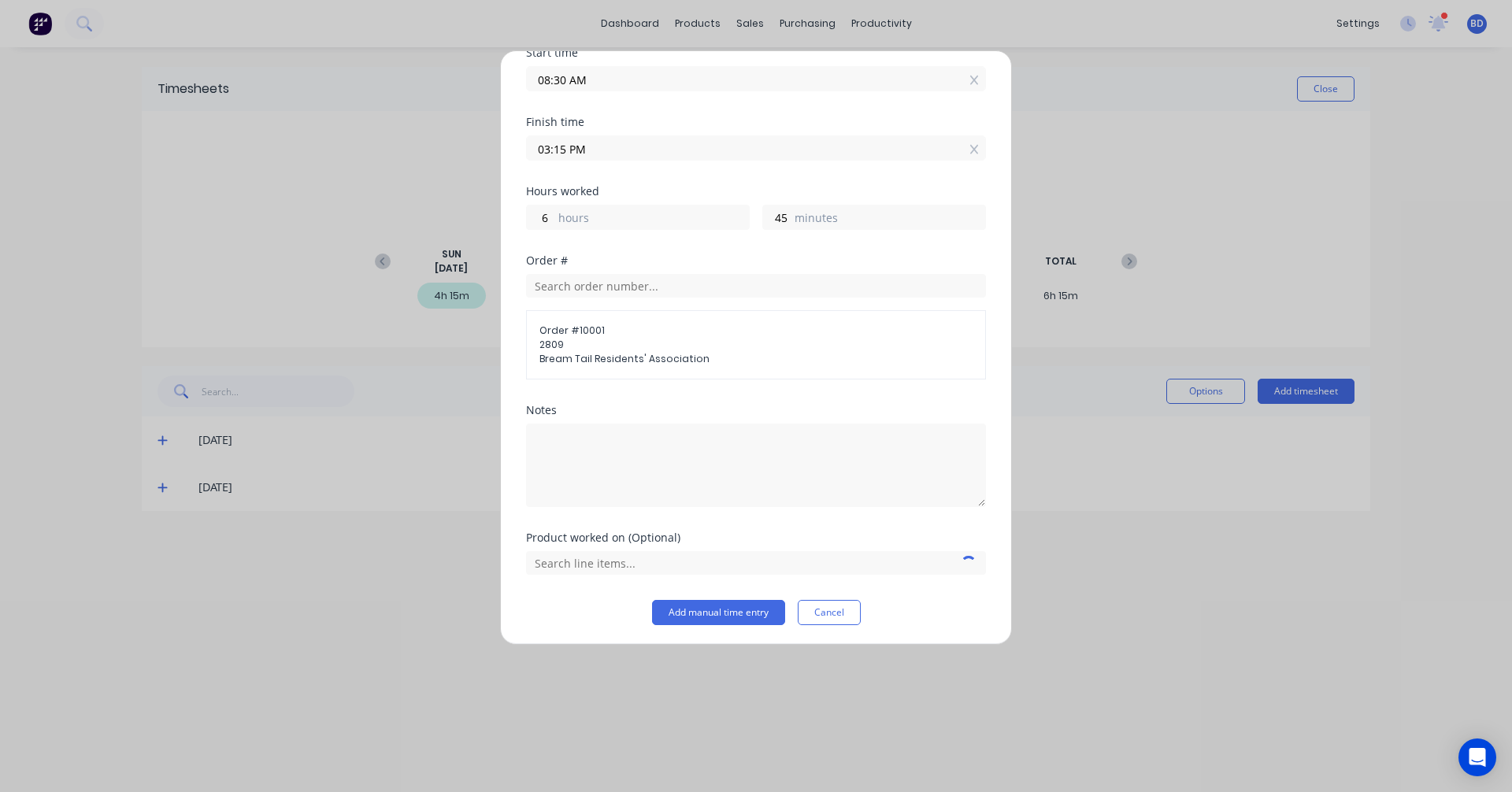
scroll to position [142, 0]
click at [660, 567] on input "text" at bounding box center [755, 559] width 459 height 24
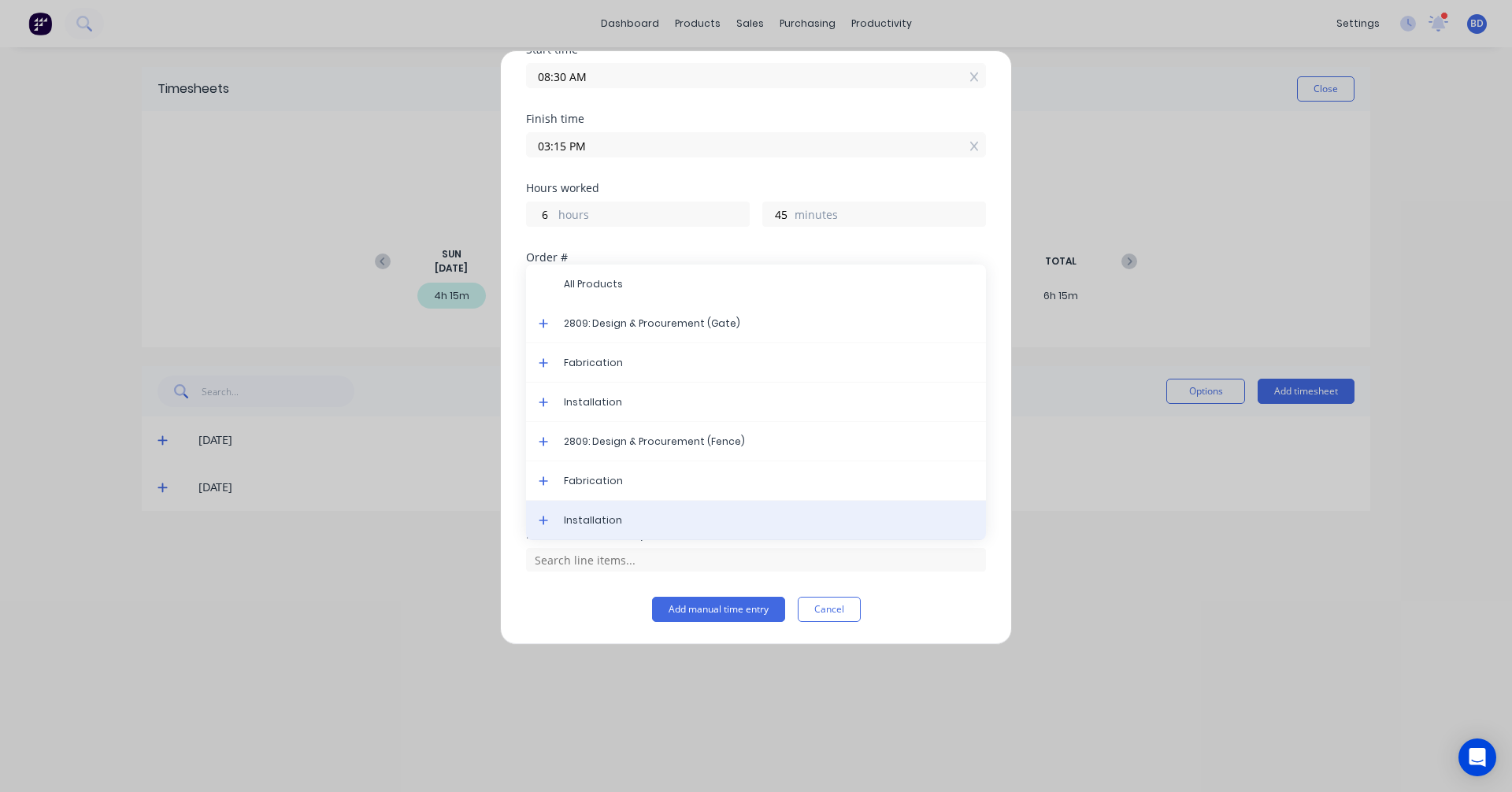
click at [659, 524] on span "Installation" at bounding box center [768, 520] width 409 height 14
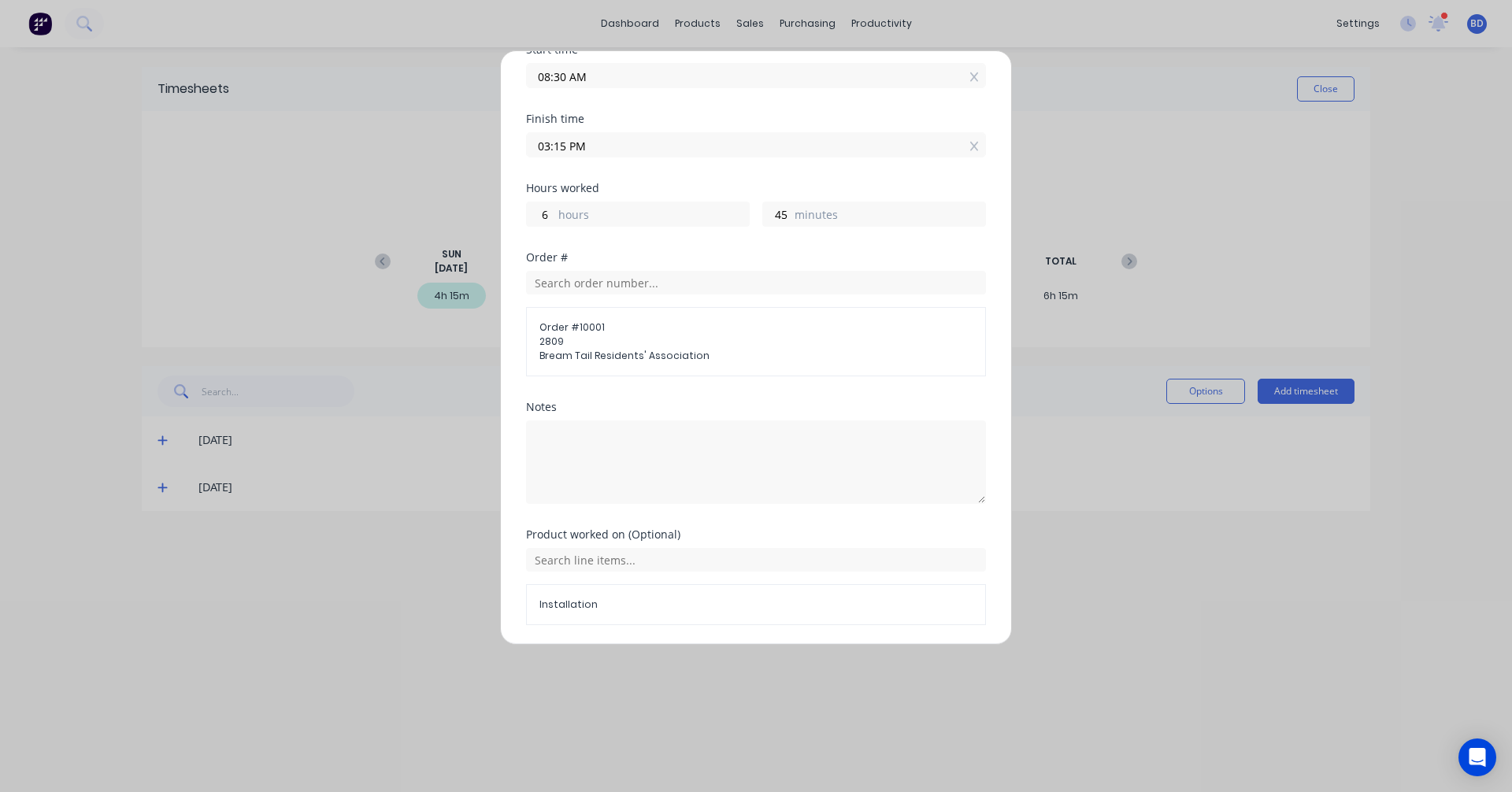
scroll to position [196, 0]
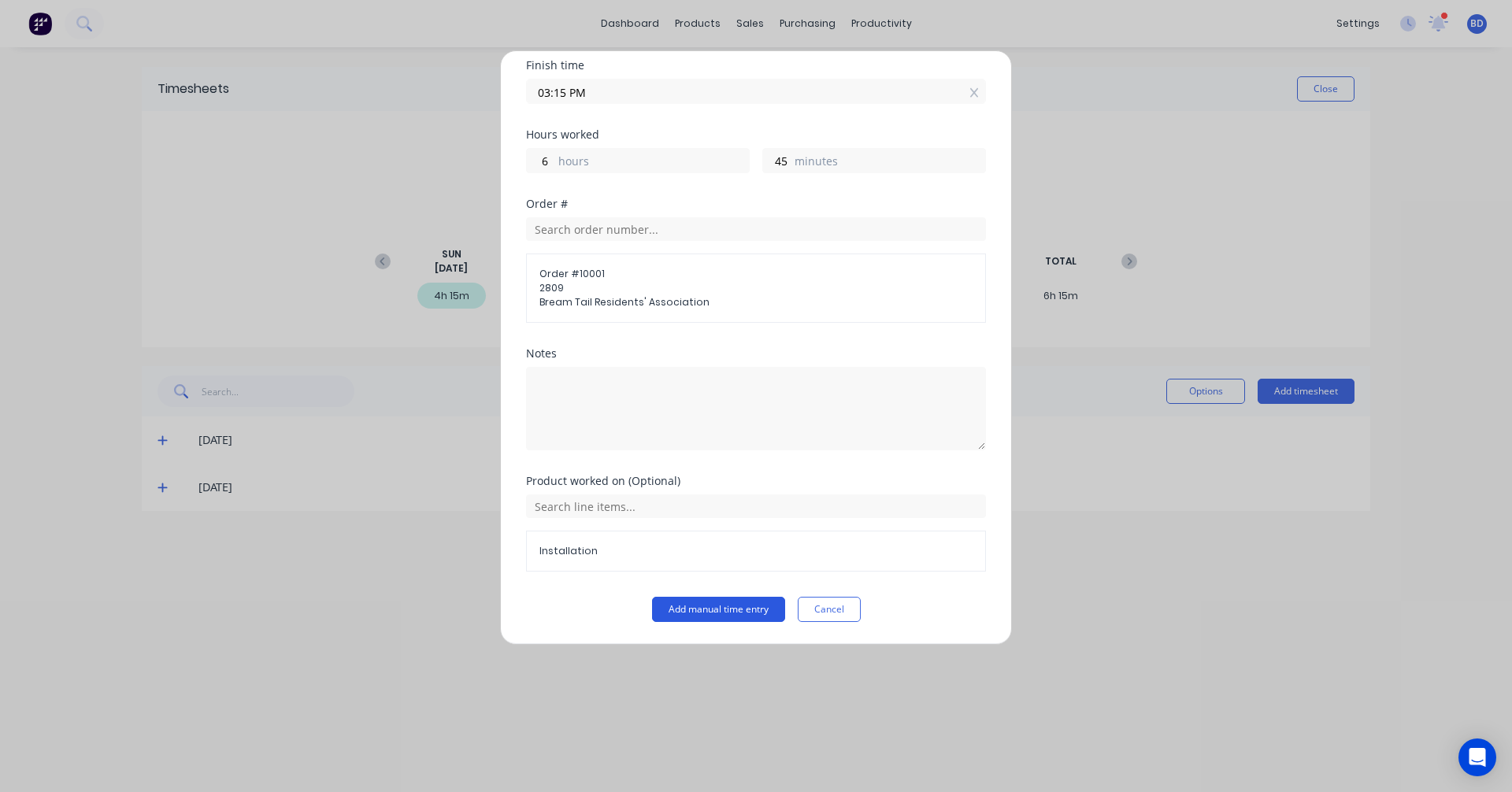
click at [742, 608] on button "Add manual time entry" at bounding box center [718, 609] width 133 height 26
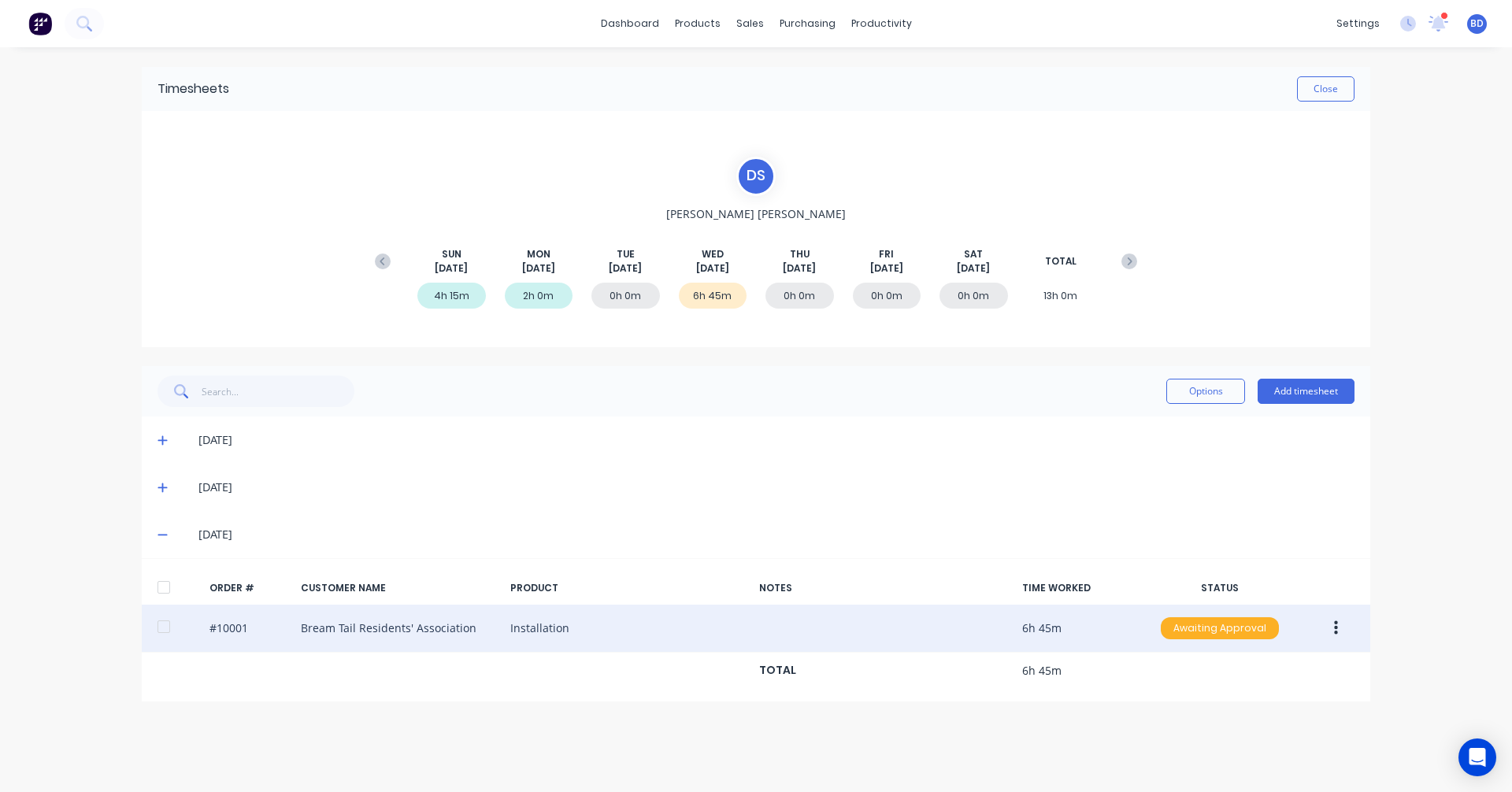
click at [1227, 626] on div "Awaiting Approval" at bounding box center [1219, 628] width 118 height 22
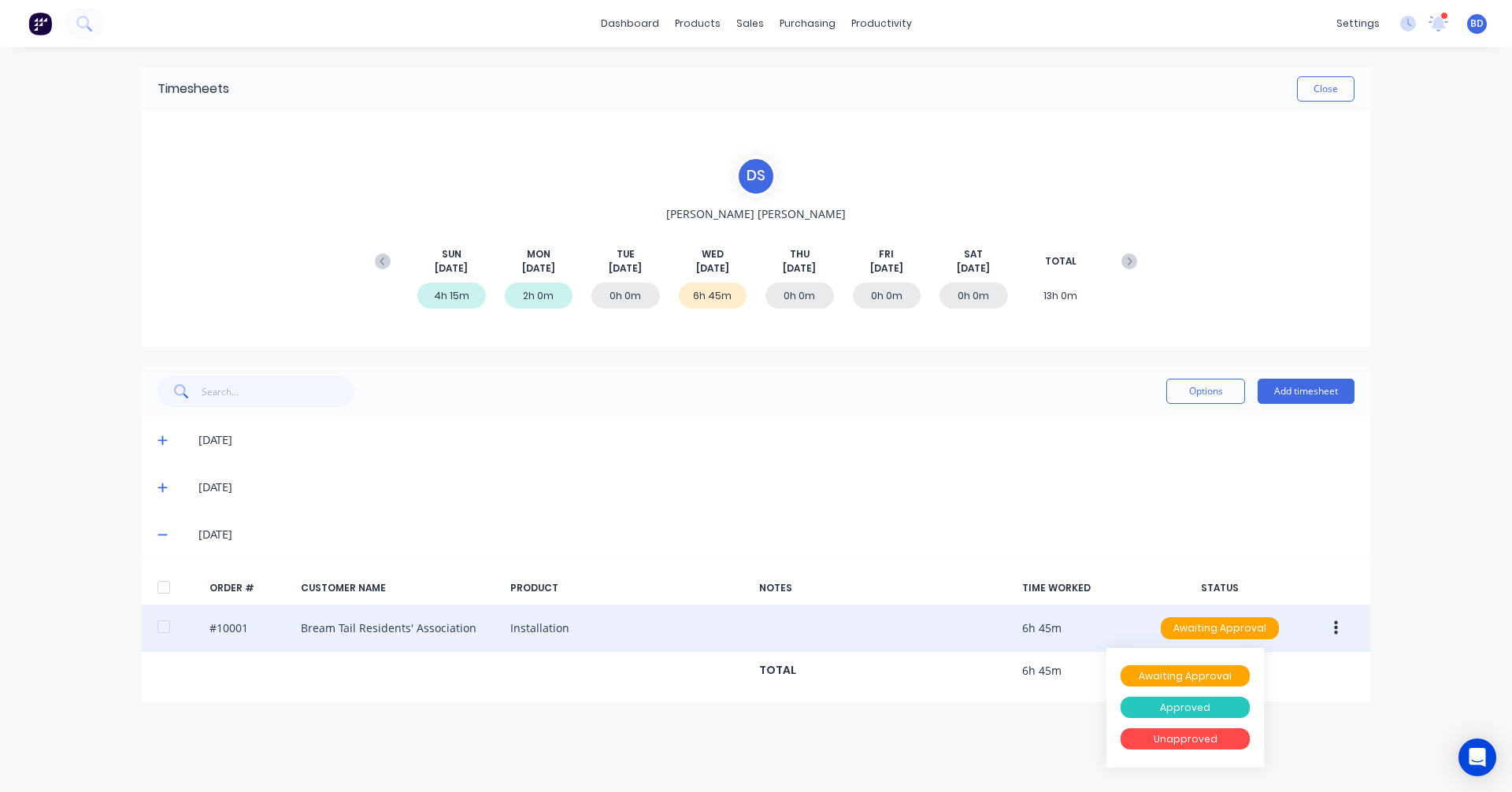
click at [1184, 703] on div "Approved" at bounding box center [1185, 708] width 129 height 22
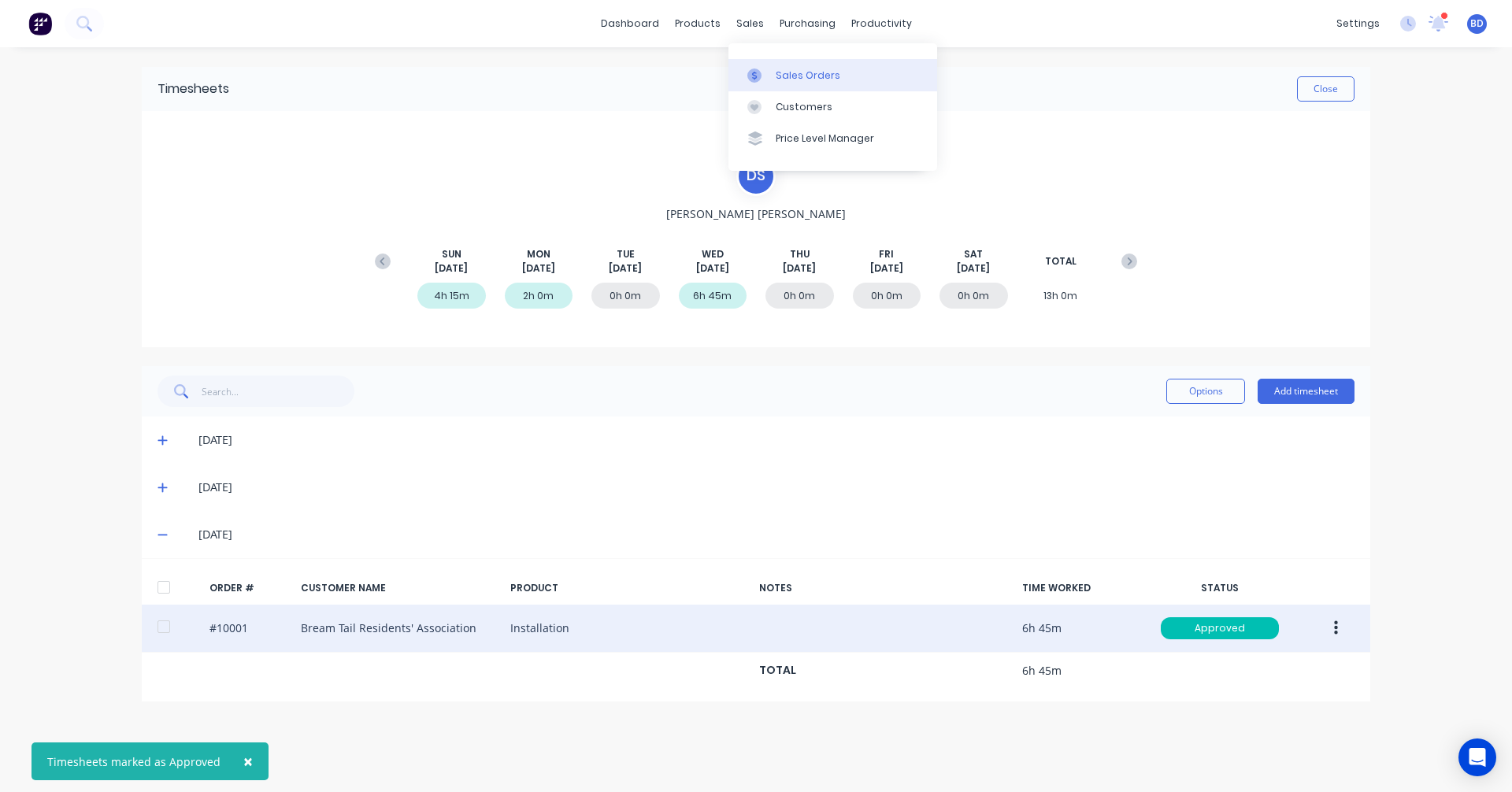
click at [798, 73] on div "Sales Orders" at bounding box center [808, 75] width 64 height 14
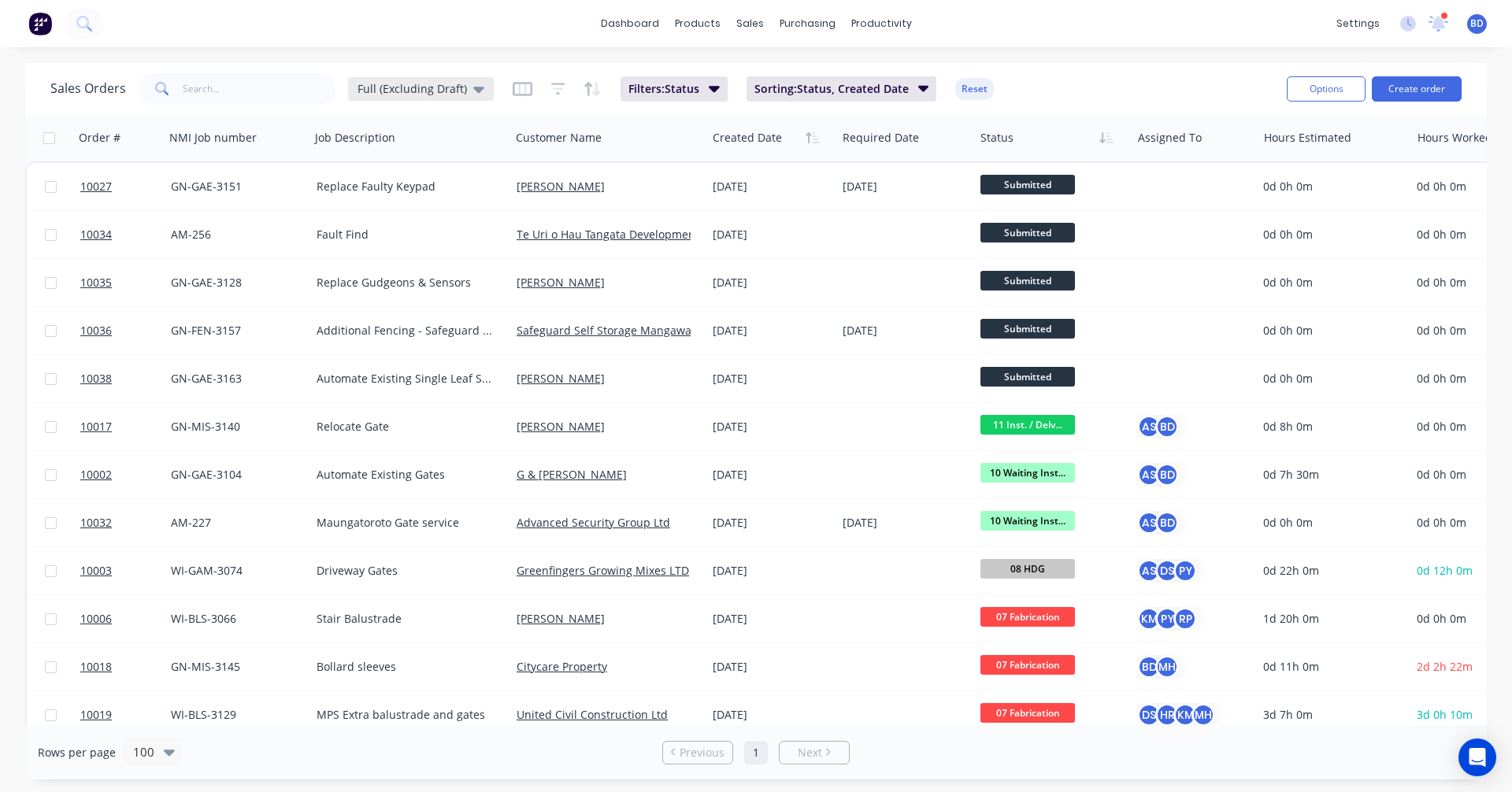
click at [413, 88] on span "Full (Excluding Draft)" at bounding box center [412, 88] width 110 height 16
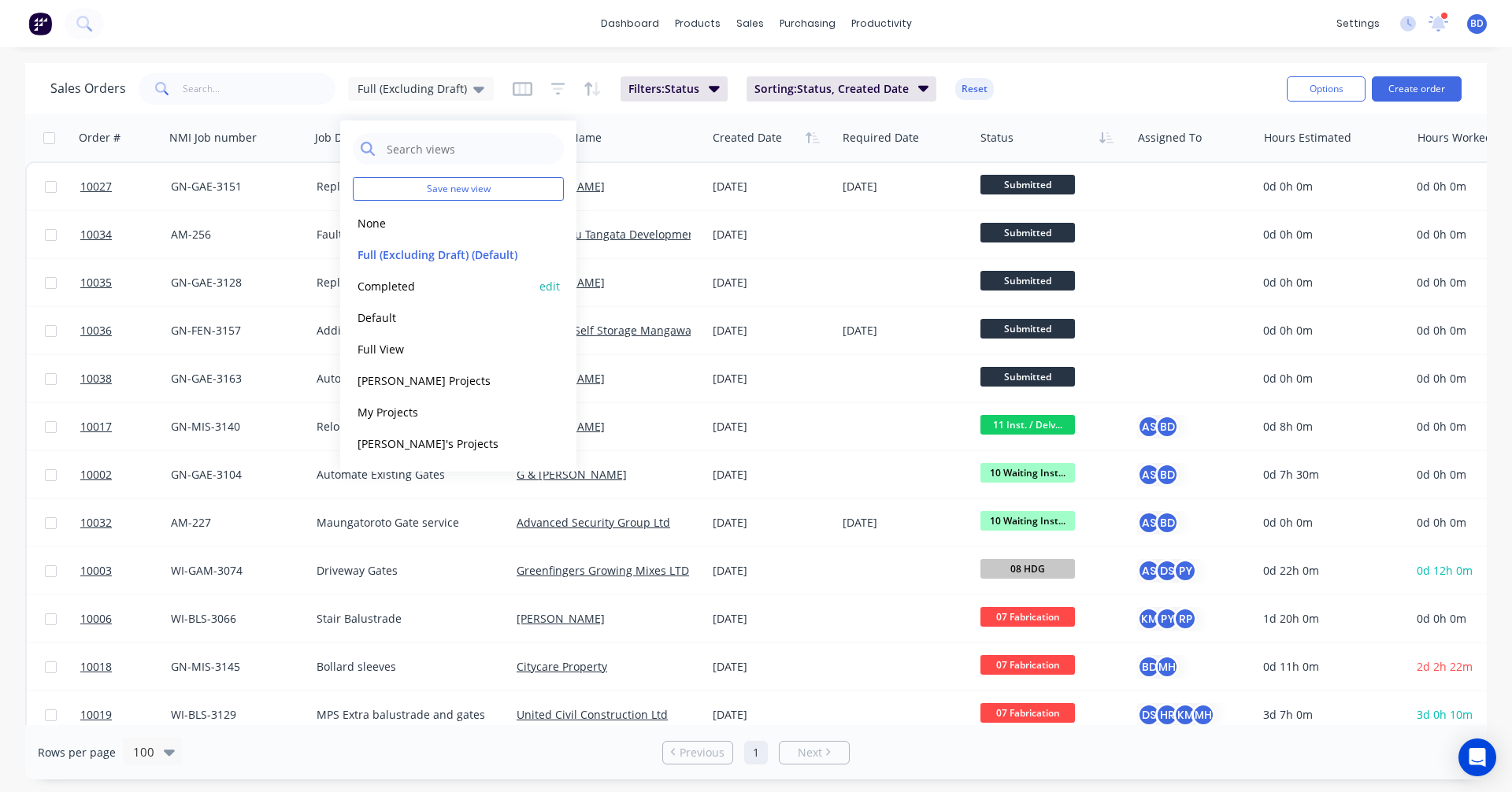
click at [393, 292] on button "Completed" at bounding box center [442, 286] width 180 height 18
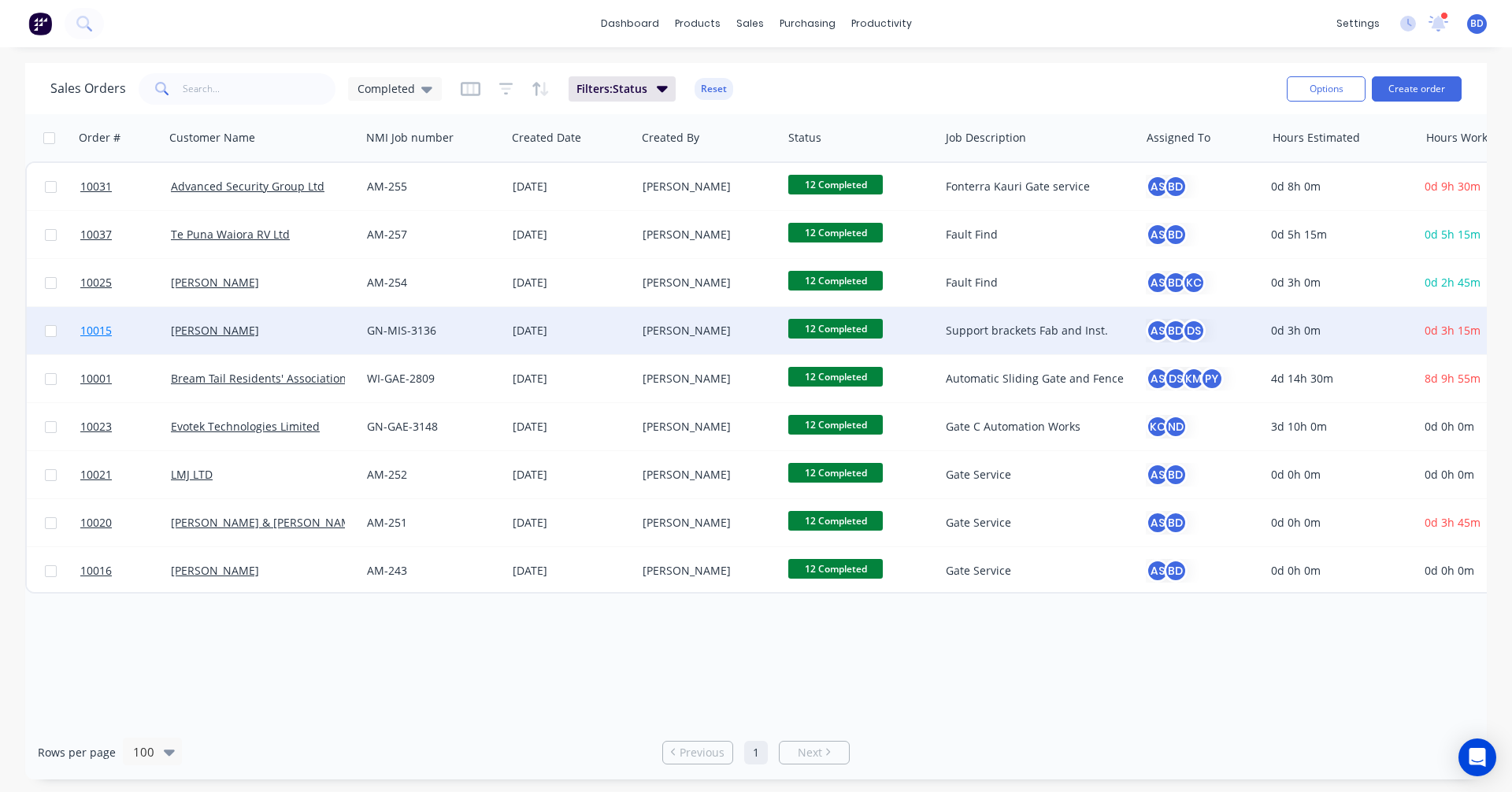
click at [98, 325] on span "10015" at bounding box center [96, 331] width 31 height 16
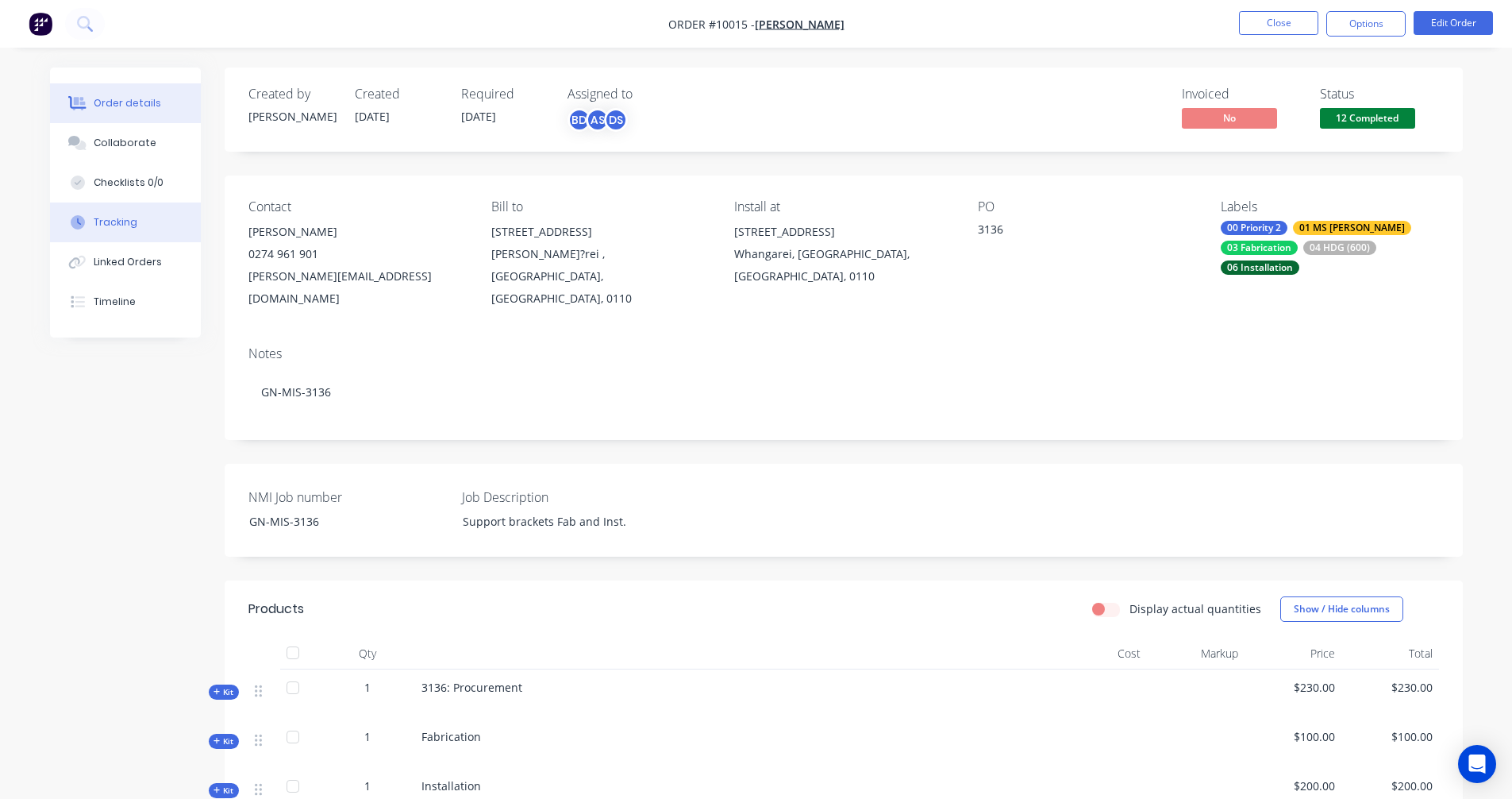
click at [138, 214] on button "Tracking" at bounding box center [125, 223] width 151 height 40
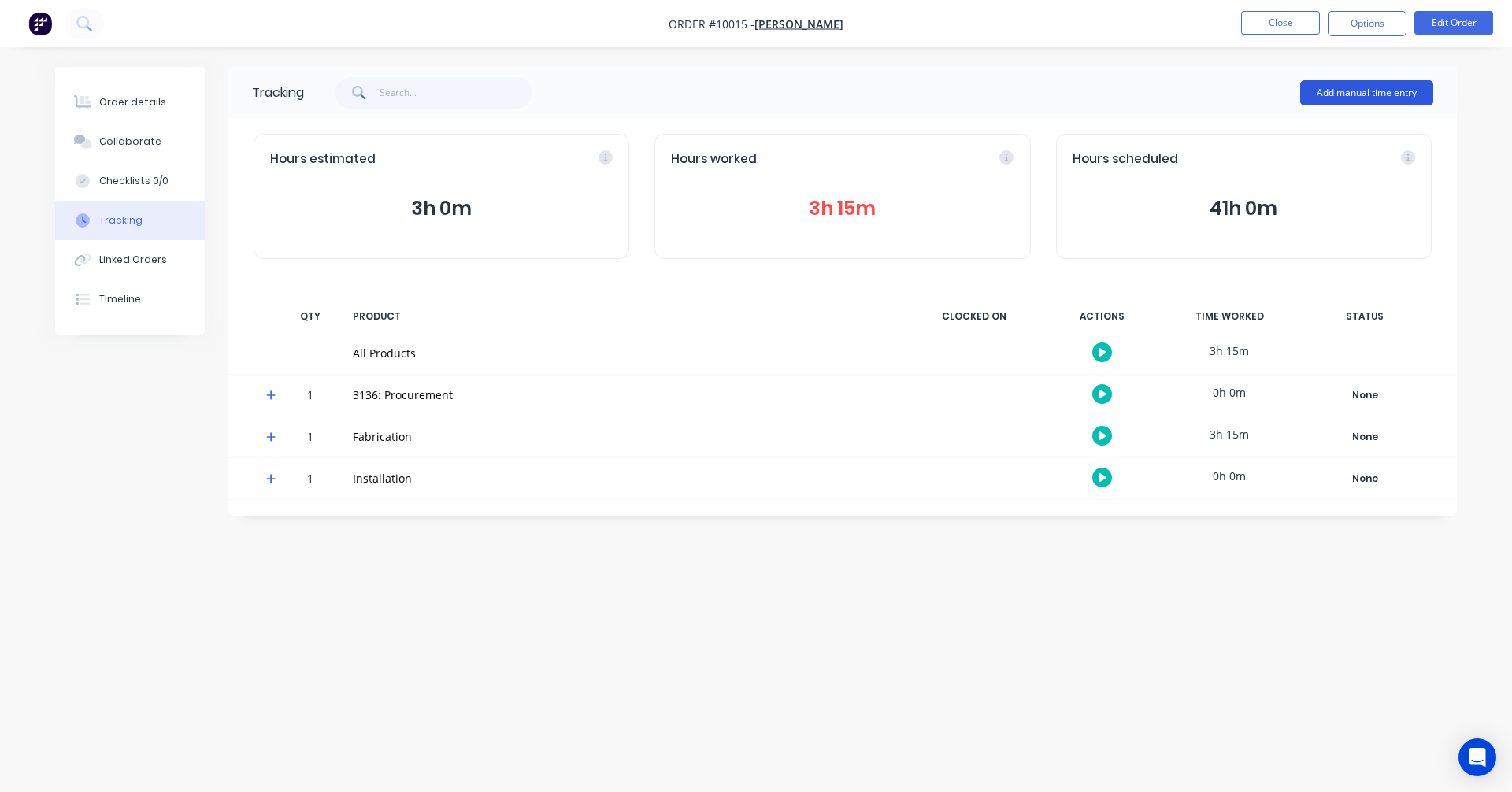
click at [1385, 89] on button "Add manual time entry" at bounding box center [1366, 93] width 133 height 26
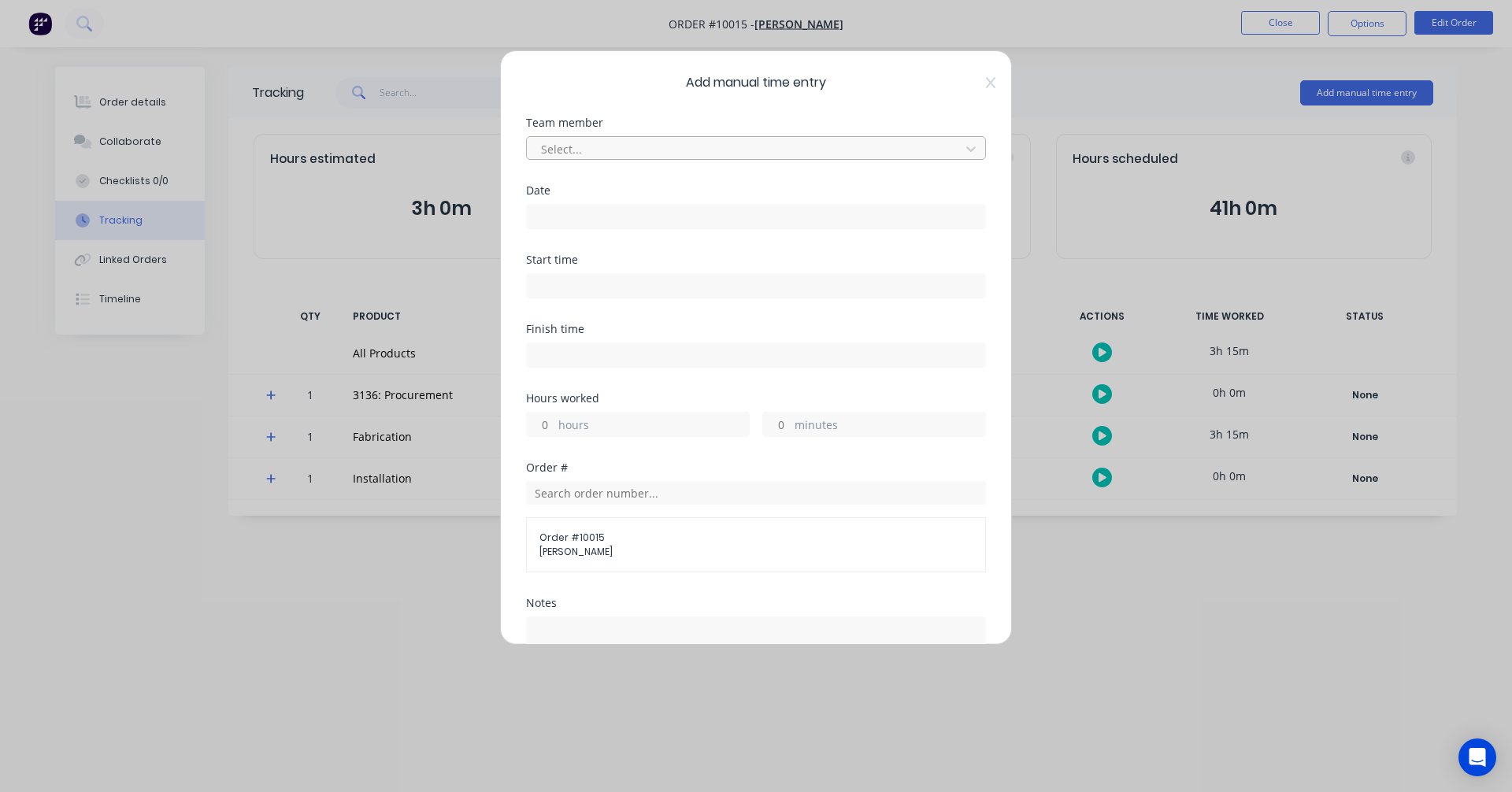
click at [596, 147] on div at bounding box center [746, 149] width 413 height 20
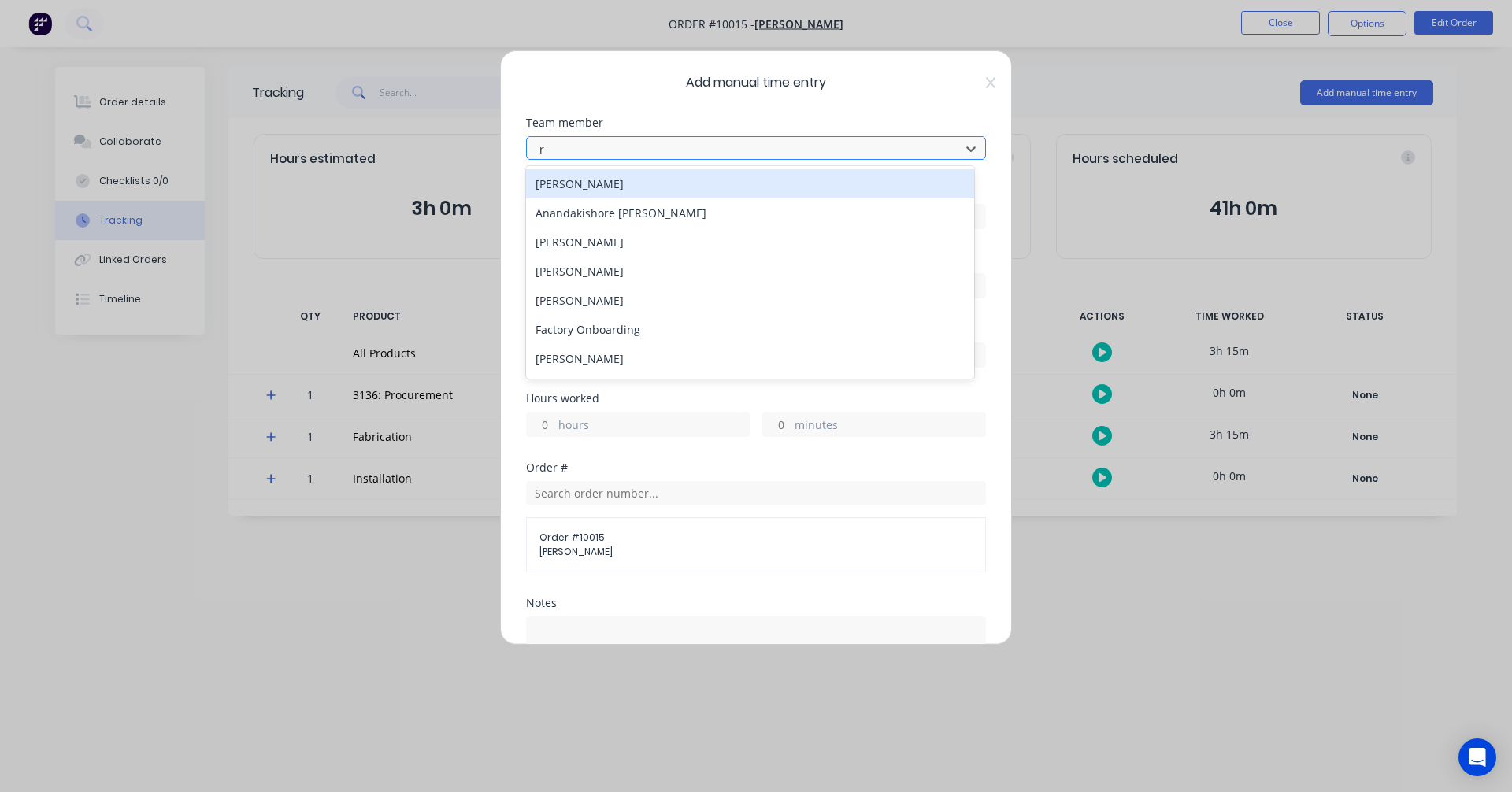
type input "re"
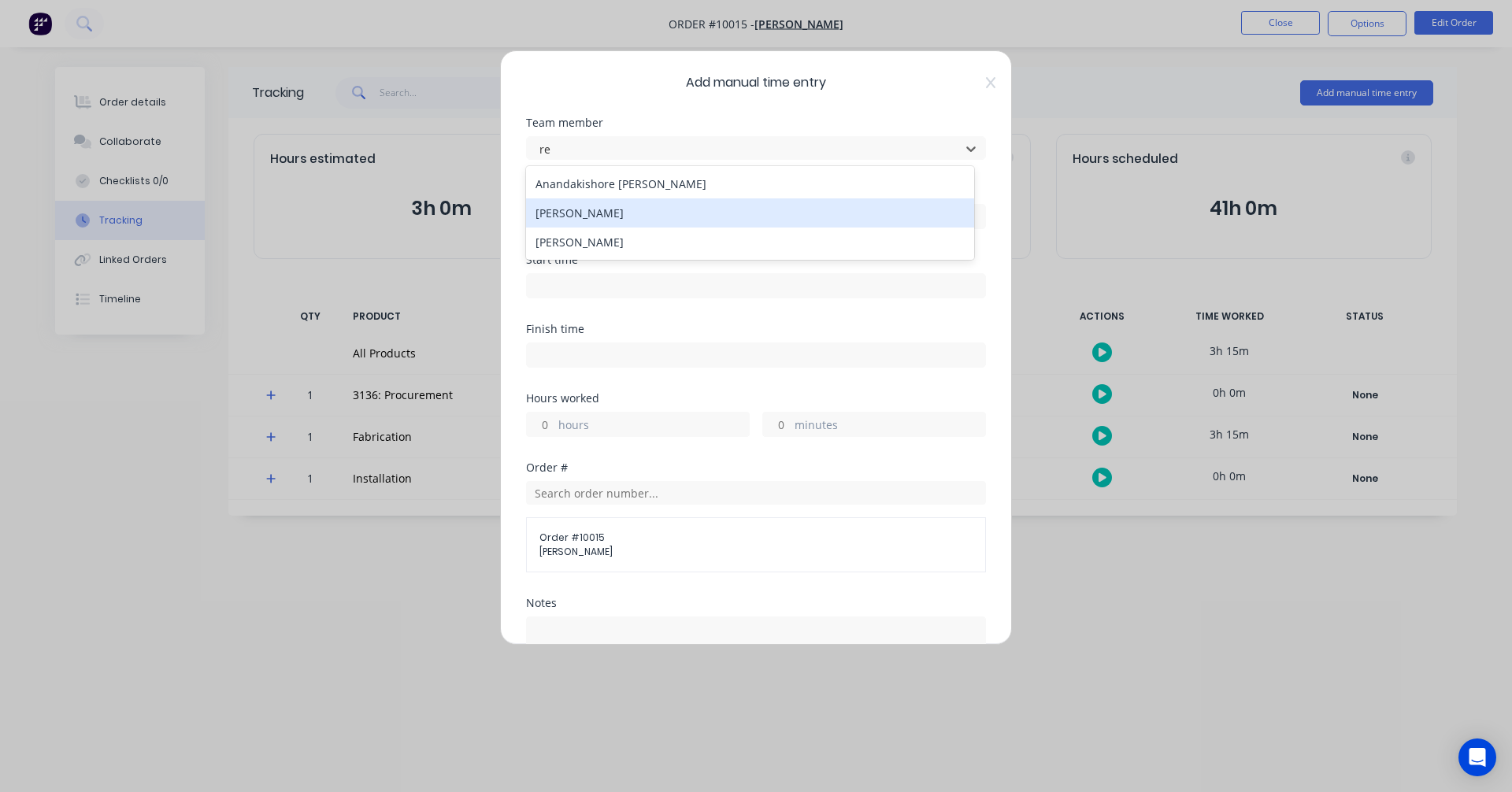
click at [600, 206] on div "[PERSON_NAME]" at bounding box center [749, 212] width 448 height 29
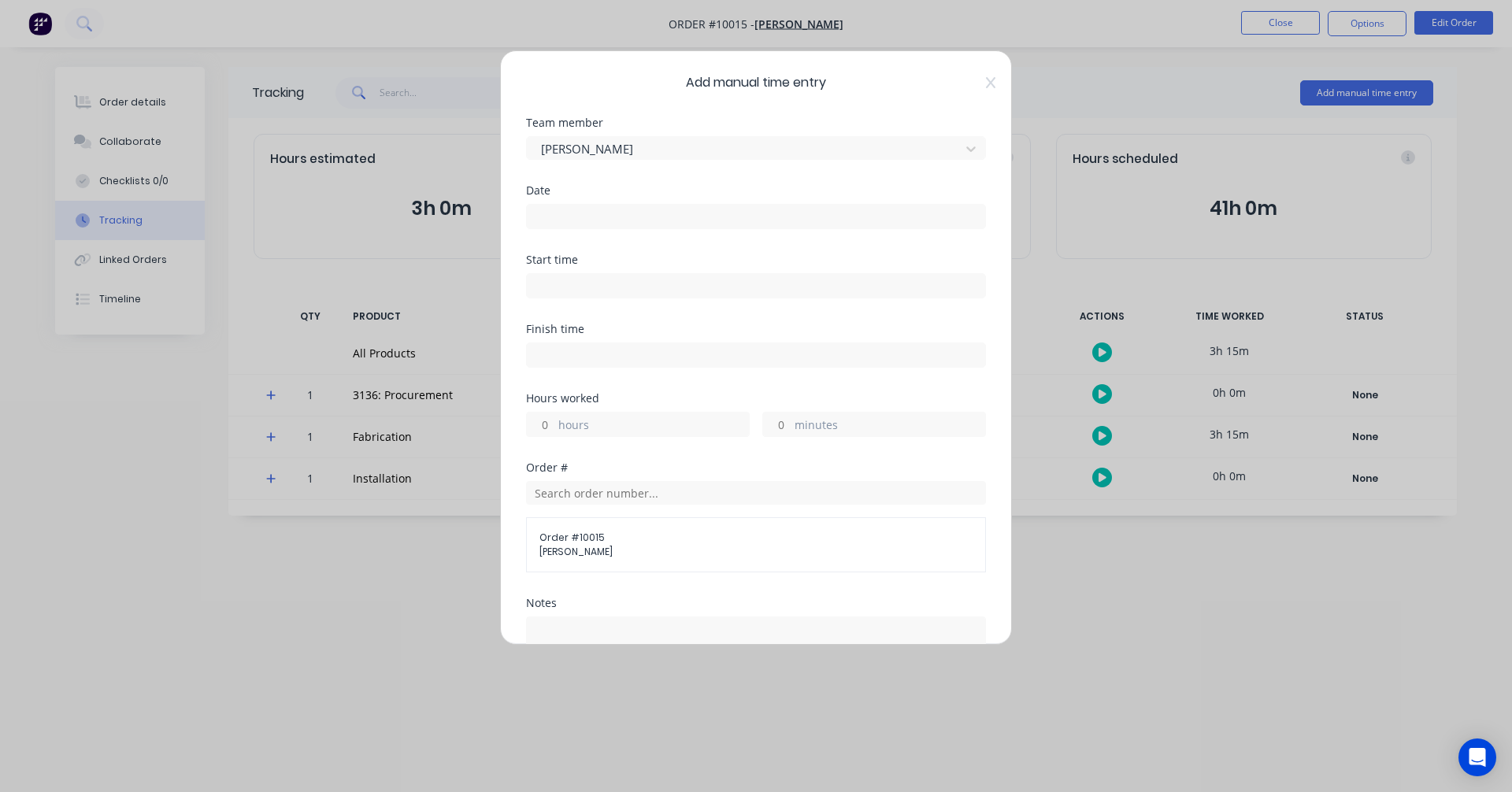
click at [597, 217] on input at bounding box center [756, 216] width 459 height 24
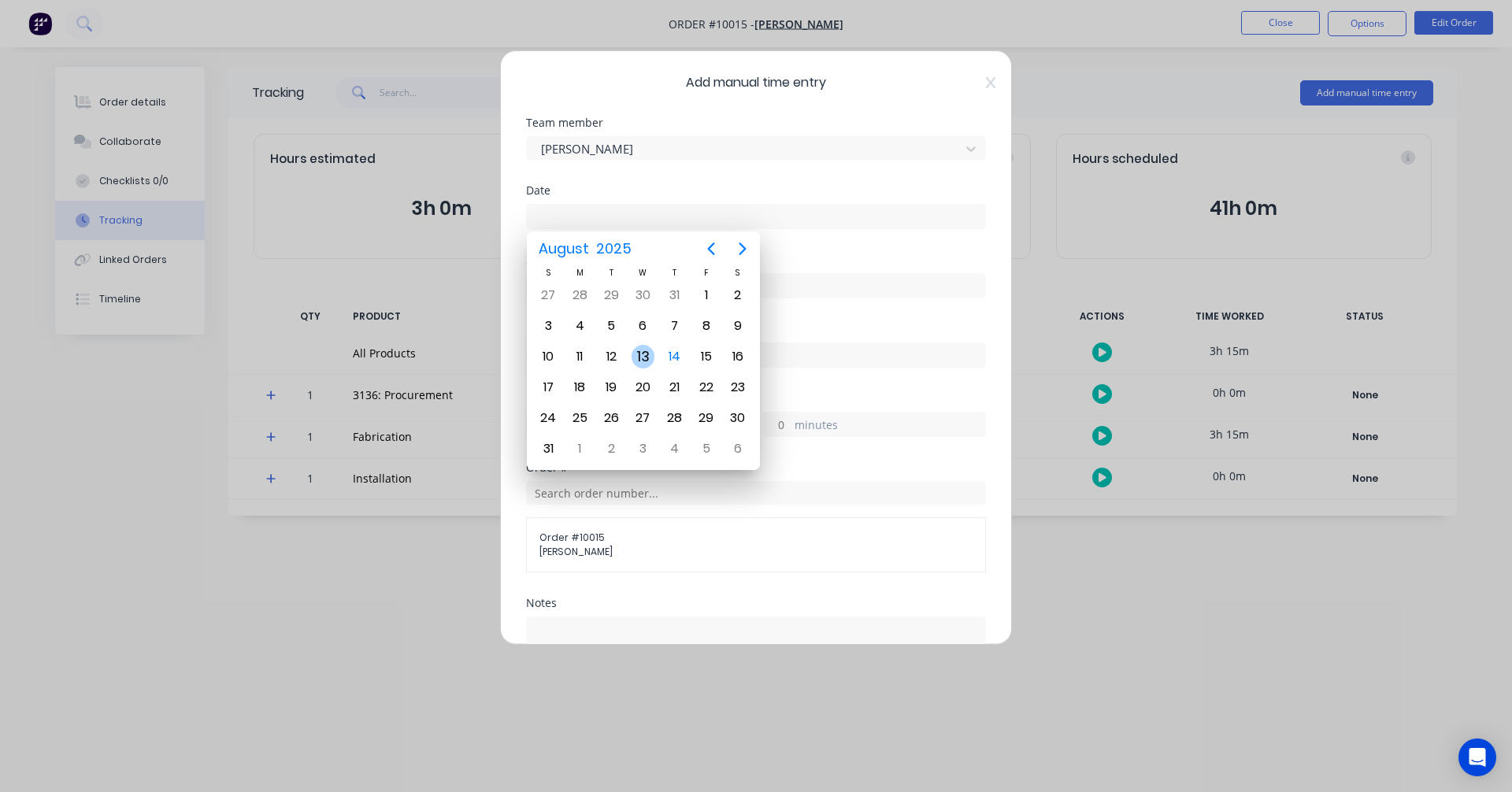
click at [650, 363] on div "13" at bounding box center [643, 356] width 24 height 24
type input "13/08/2025"
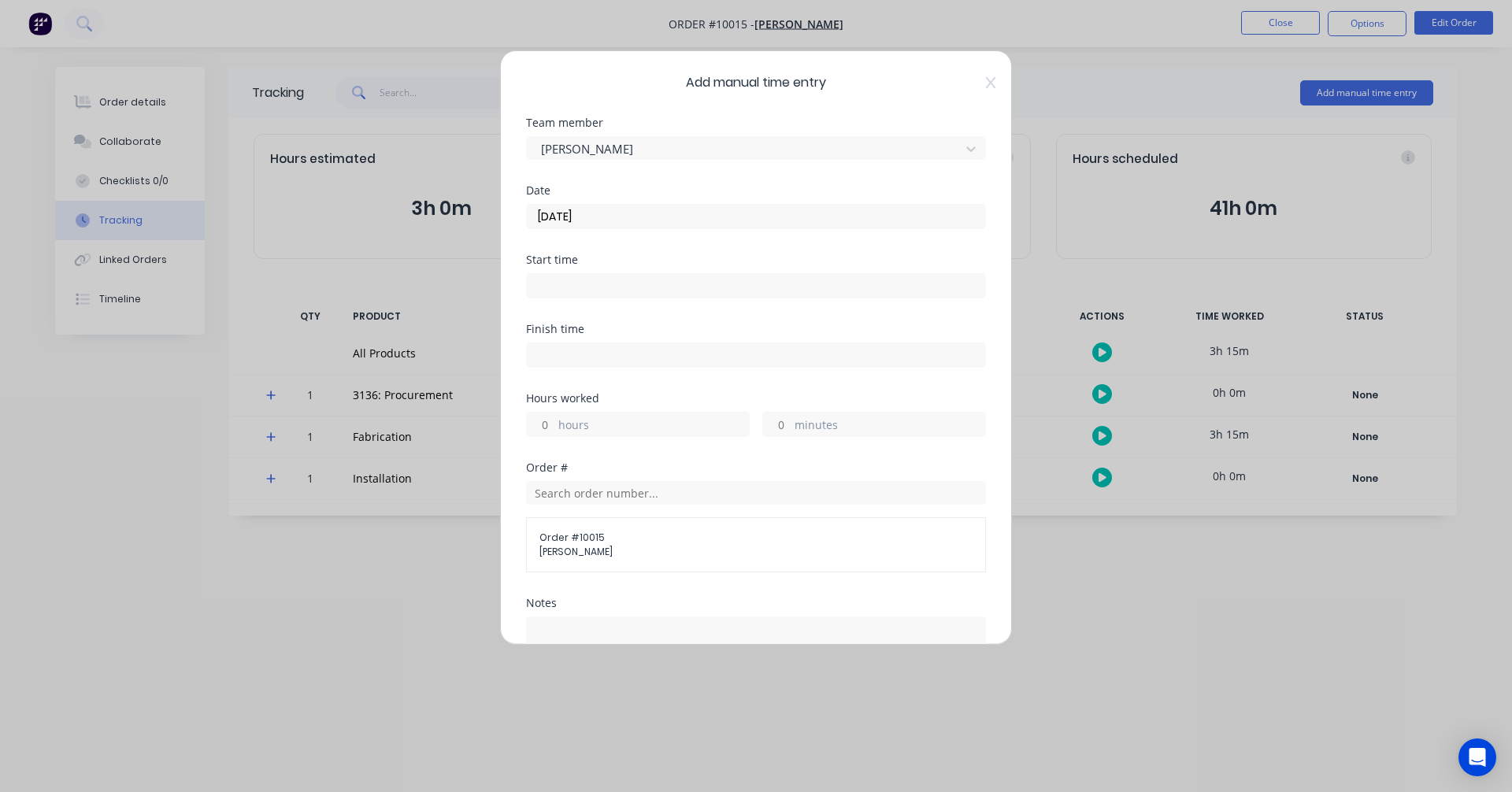
click at [600, 288] on input at bounding box center [756, 285] width 459 height 24
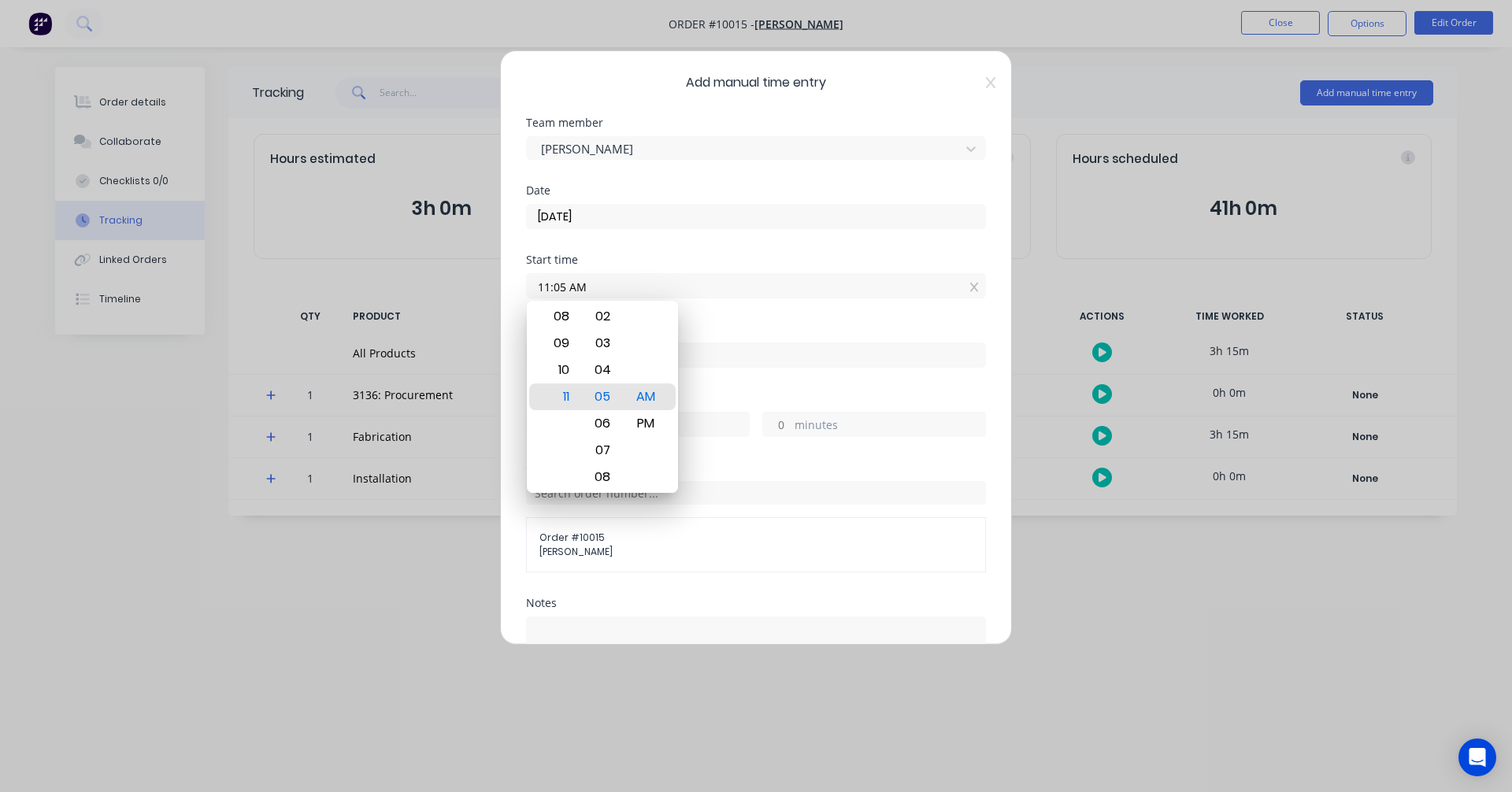
drag, startPoint x: 610, startPoint y: 281, endPoint x: 388, endPoint y: 268, distance: 222.4
click at [388, 268] on div "Add manual time entry Team member Renuka Prasad Date 13/08/2025 Start time 11:0…" at bounding box center [756, 396] width 1512 height 792
click at [656, 424] on div "PM" at bounding box center [646, 423] width 39 height 27
type input "04:00 PM"
click at [735, 356] on input at bounding box center [756, 354] width 459 height 24
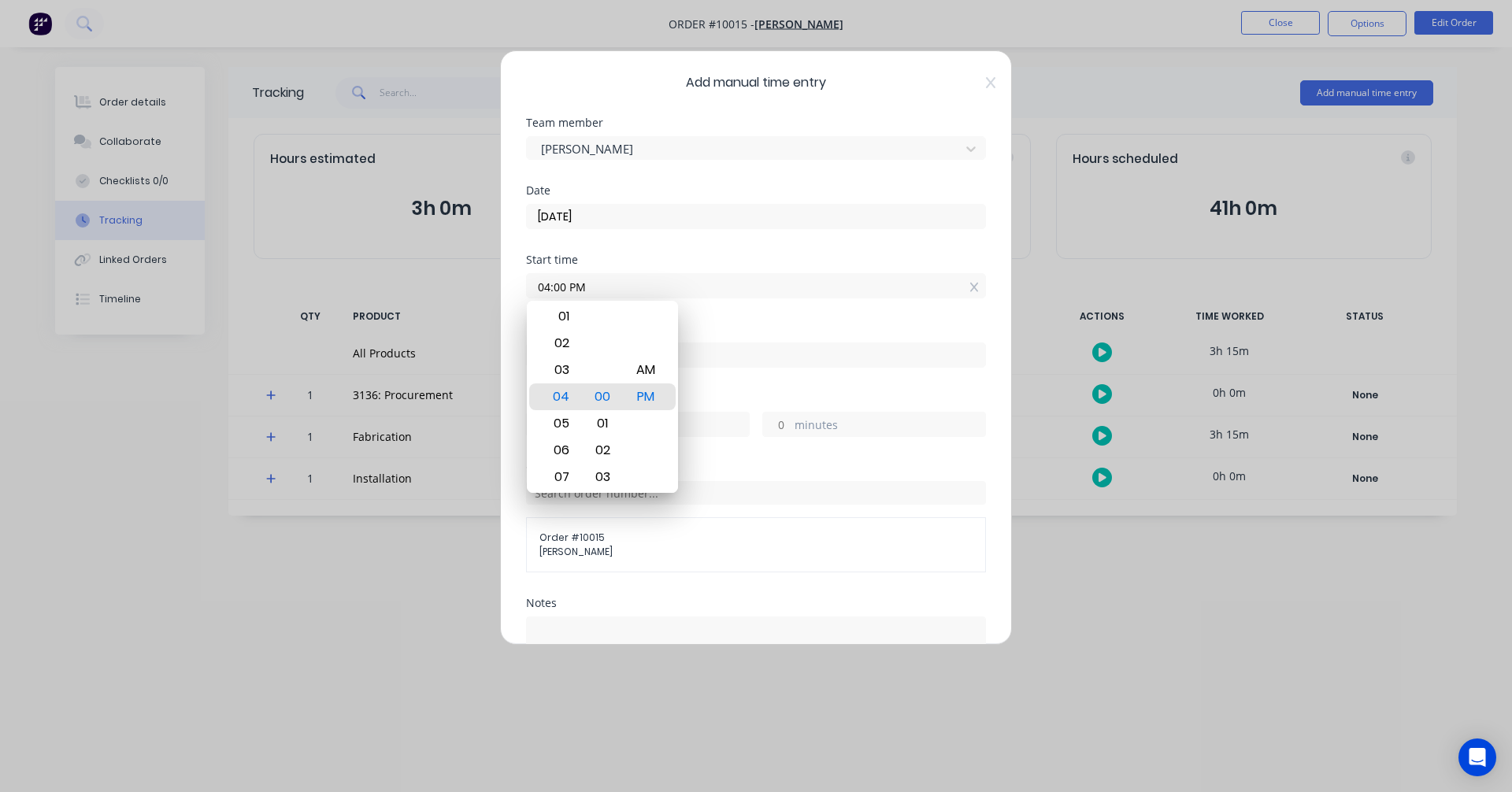
type input "11:05 AM"
type input "-4"
type input "-55"
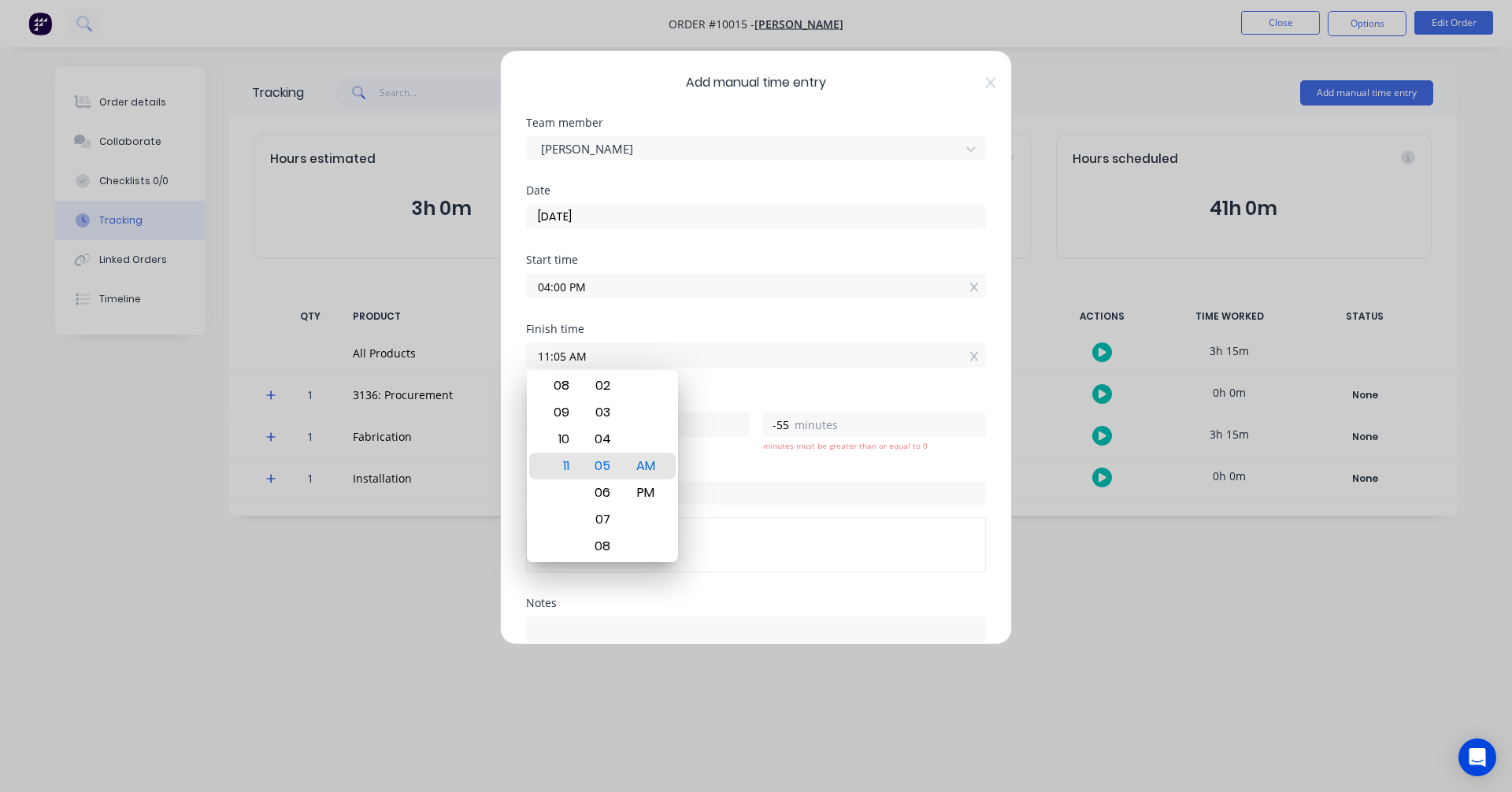
drag, startPoint x: 735, startPoint y: 359, endPoint x: 428, endPoint y: 353, distance: 307.1
click at [428, 353] on div "Add manual time entry Team member Renuka Prasad Date 13/08/2025 Start time 04:0…" at bounding box center [756, 396] width 1512 height 792
type input "05:45 AM"
type input "-10"
type input "-15"
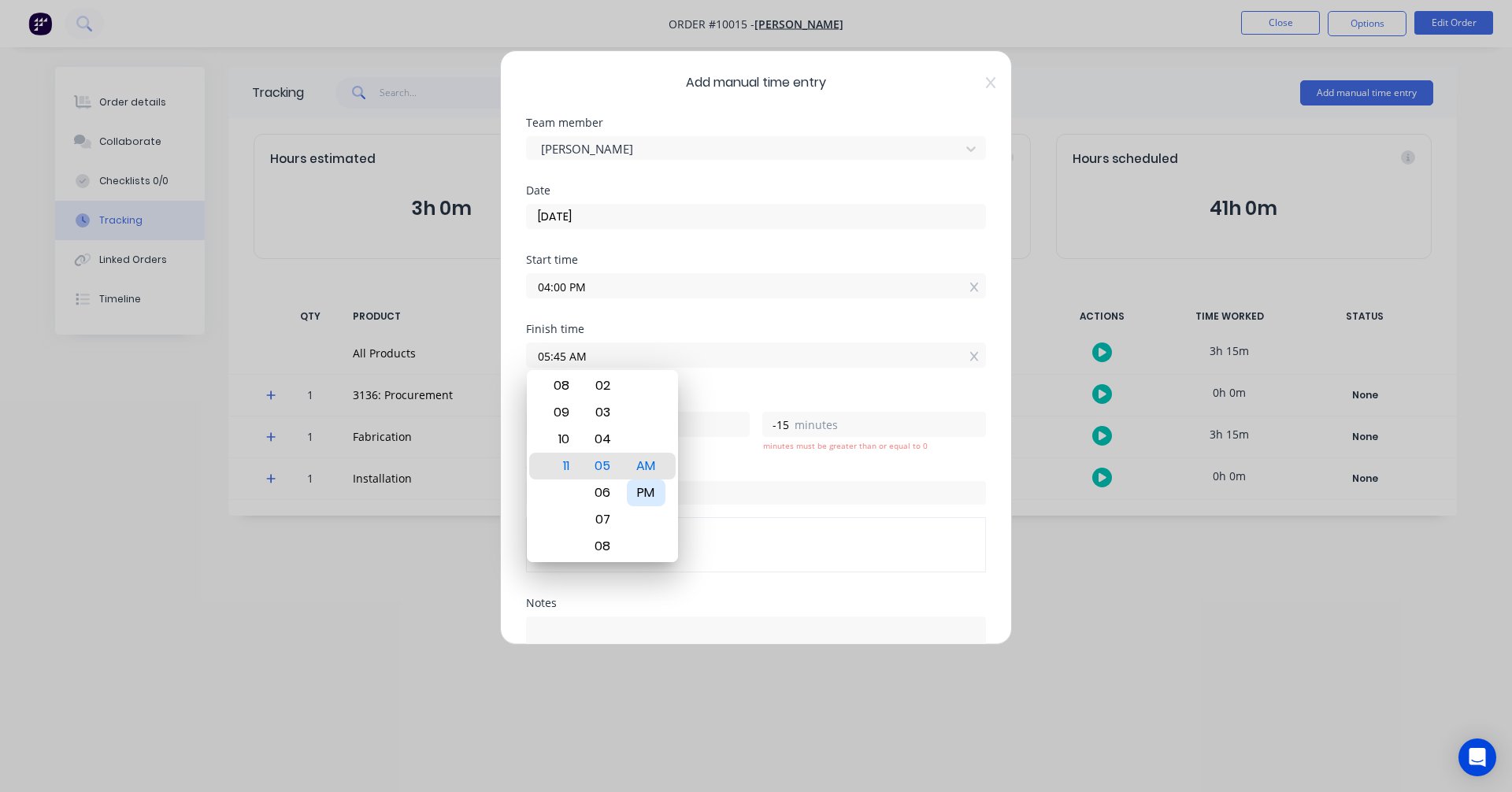
click at [652, 492] on div "PM" at bounding box center [646, 493] width 39 height 27
type input "05:45 PM"
type input "1"
type input "45"
click at [748, 399] on div "Hours worked" at bounding box center [755, 399] width 459 height 11
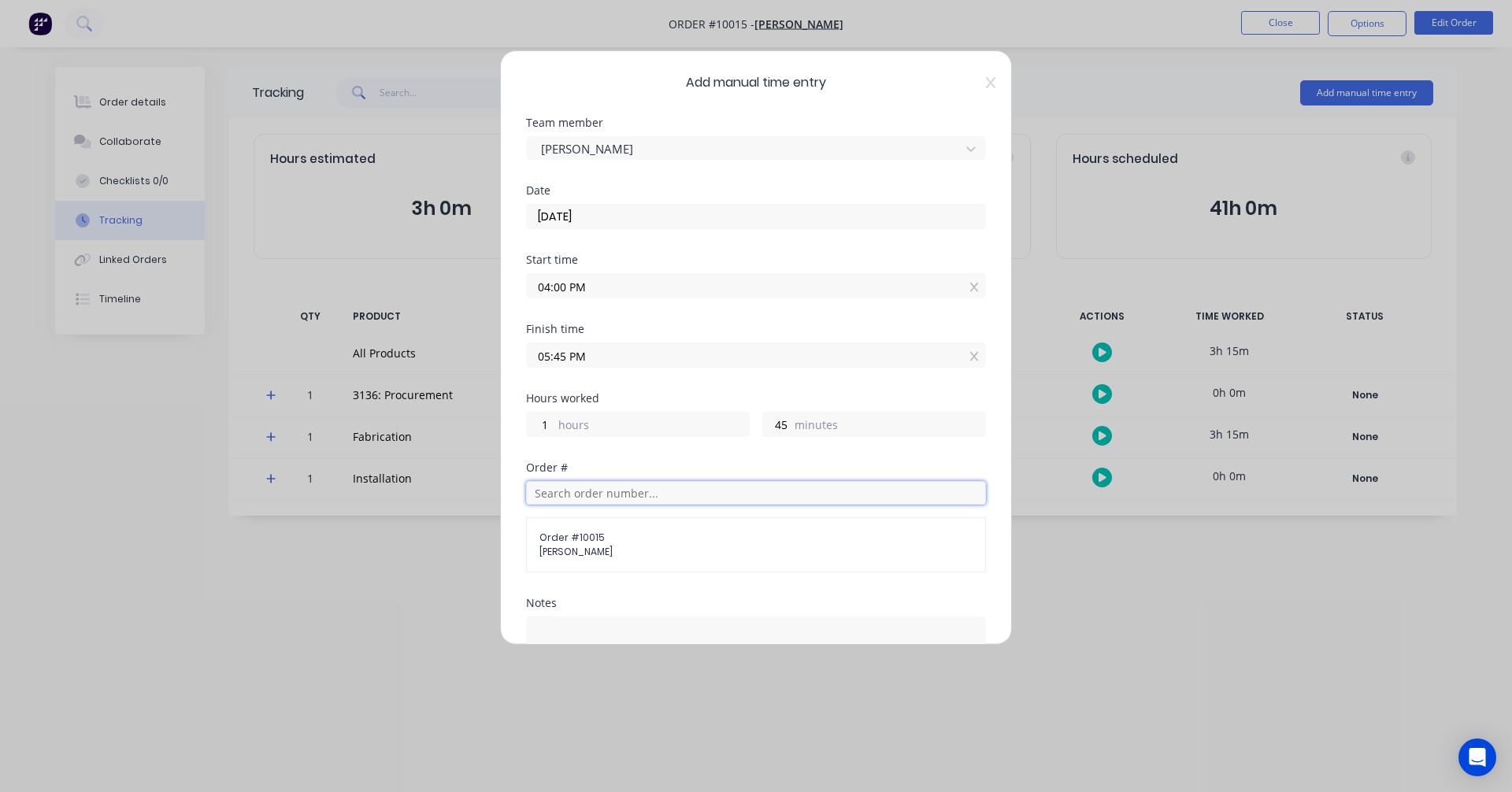
click at [648, 490] on input "text" at bounding box center [755, 493] width 459 height 24
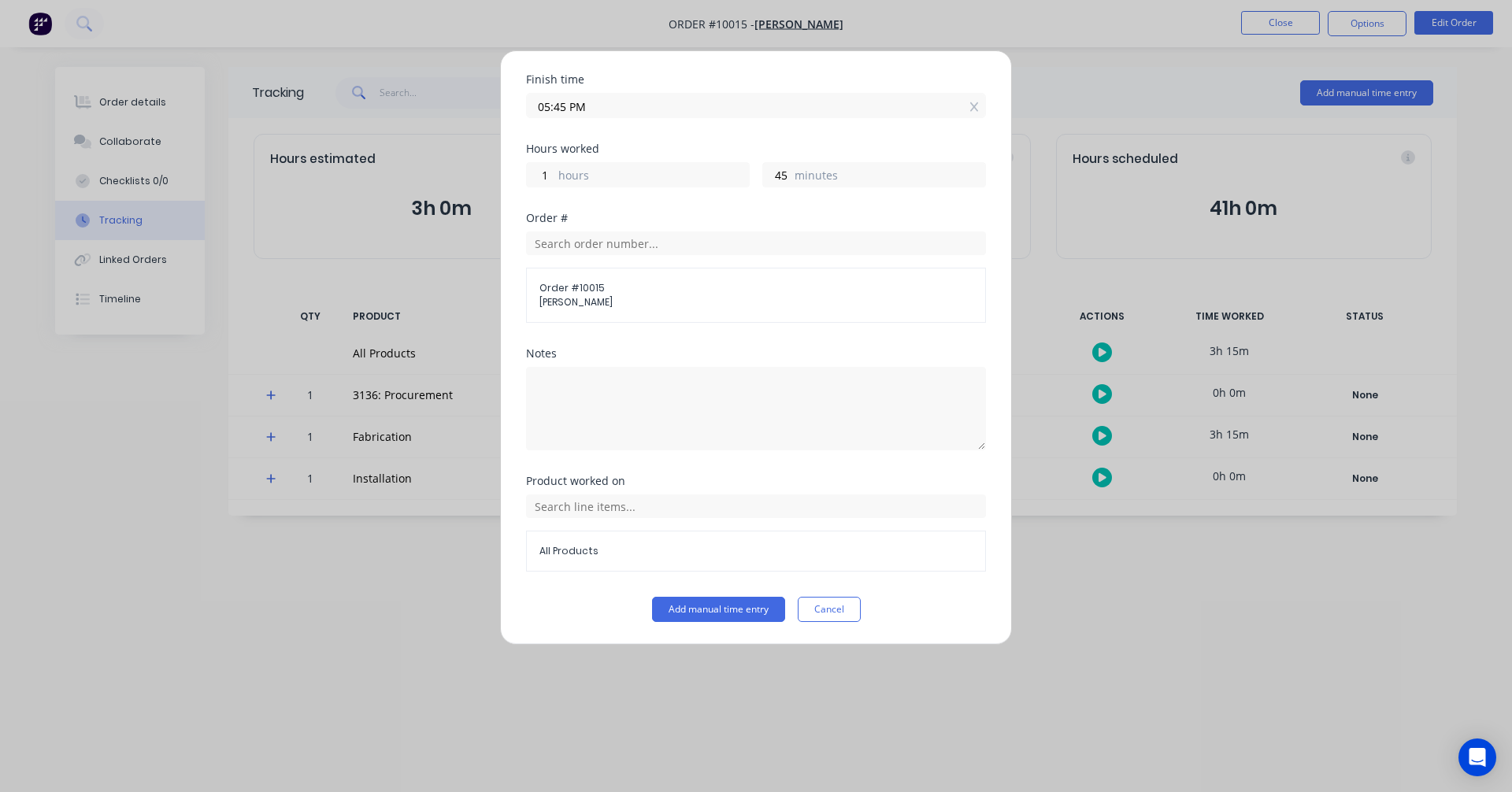
click at [590, 552] on span "All Products" at bounding box center [755, 550] width 433 height 14
click at [595, 518] on div "All Products" at bounding box center [755, 532] width 459 height 77
click at [598, 511] on input "text" at bounding box center [755, 506] width 459 height 24
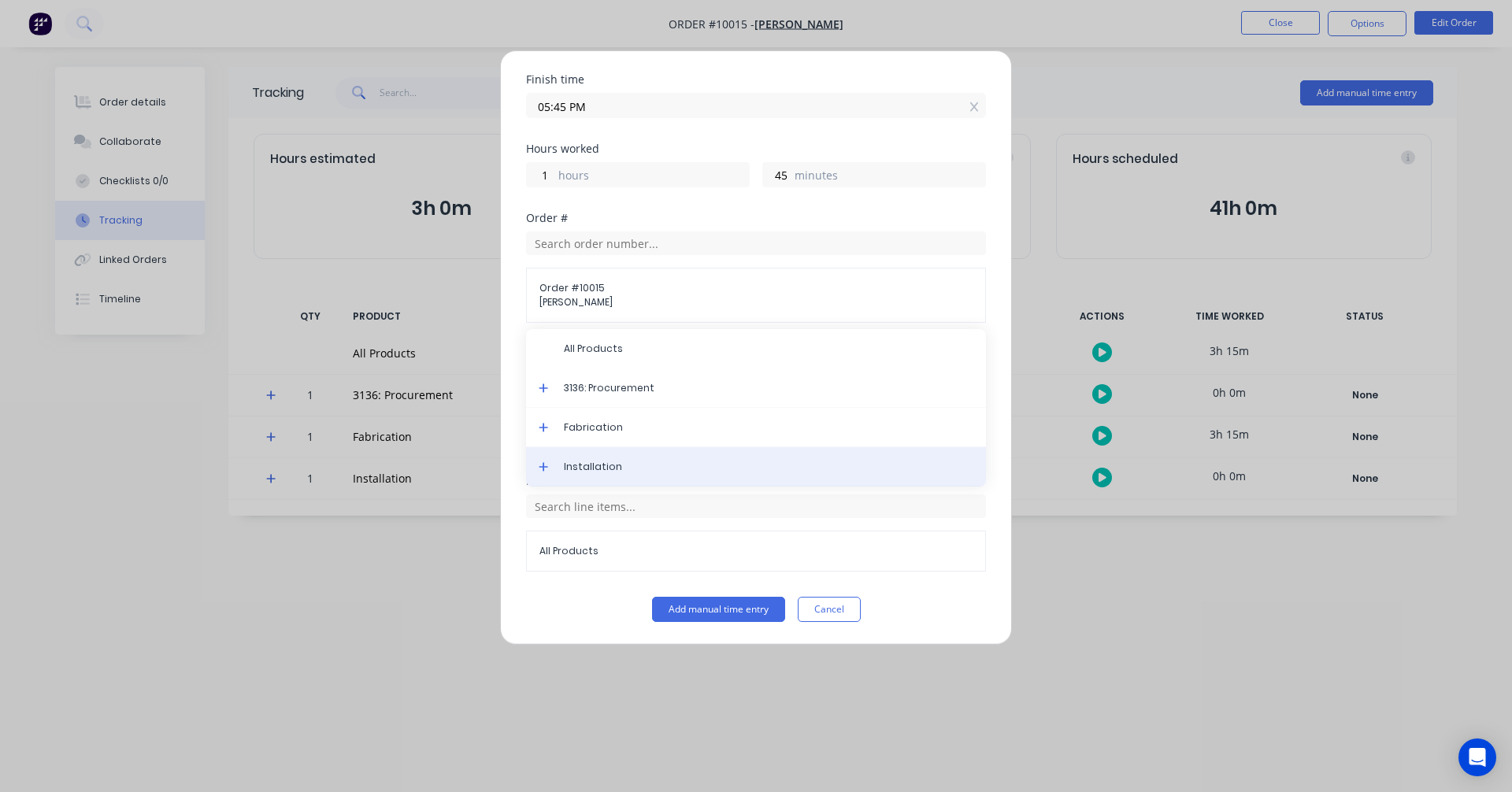
click at [599, 473] on span "Installation" at bounding box center [768, 466] width 409 height 14
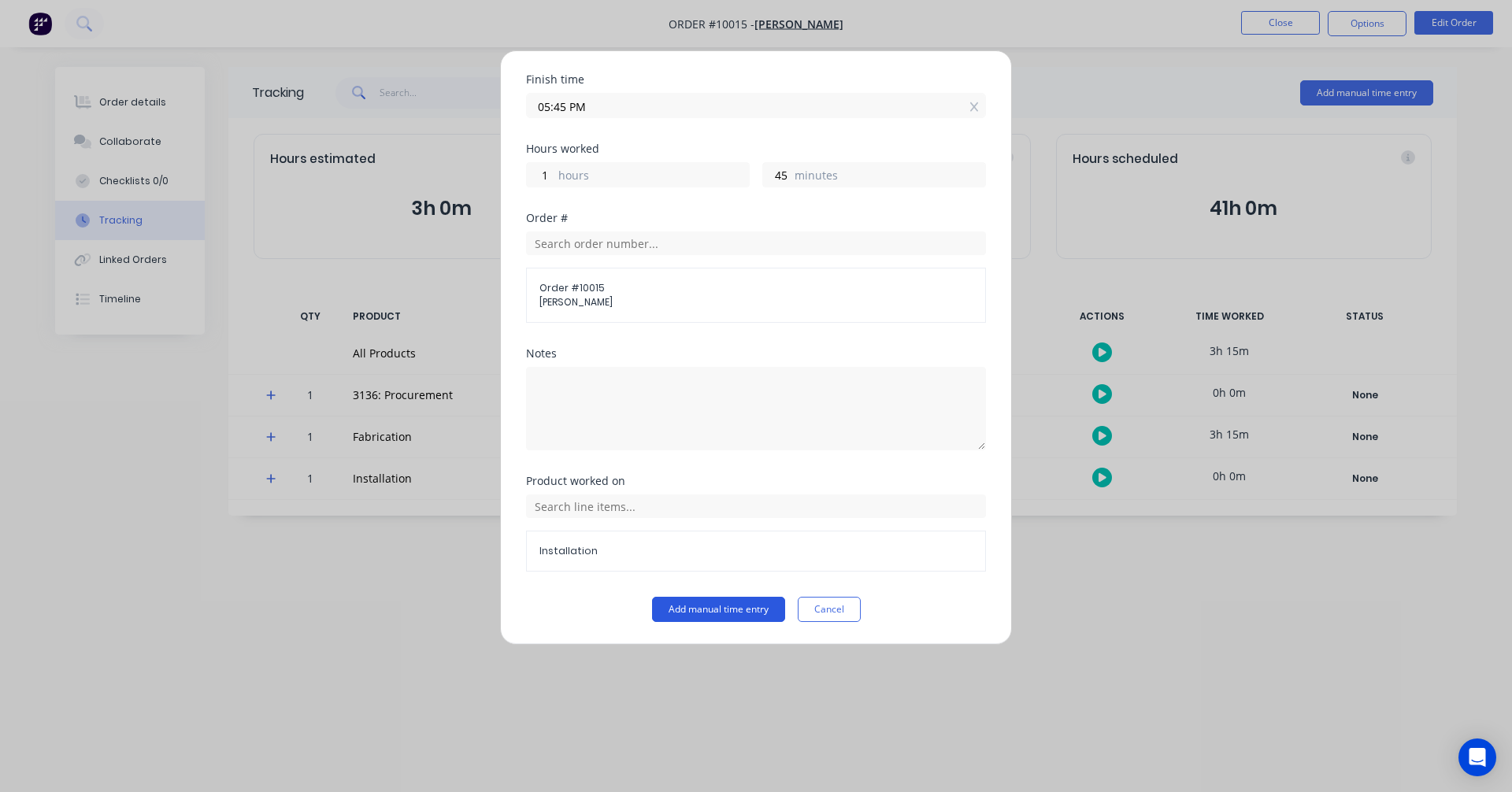
click at [722, 603] on button "Add manual time entry" at bounding box center [718, 609] width 133 height 26
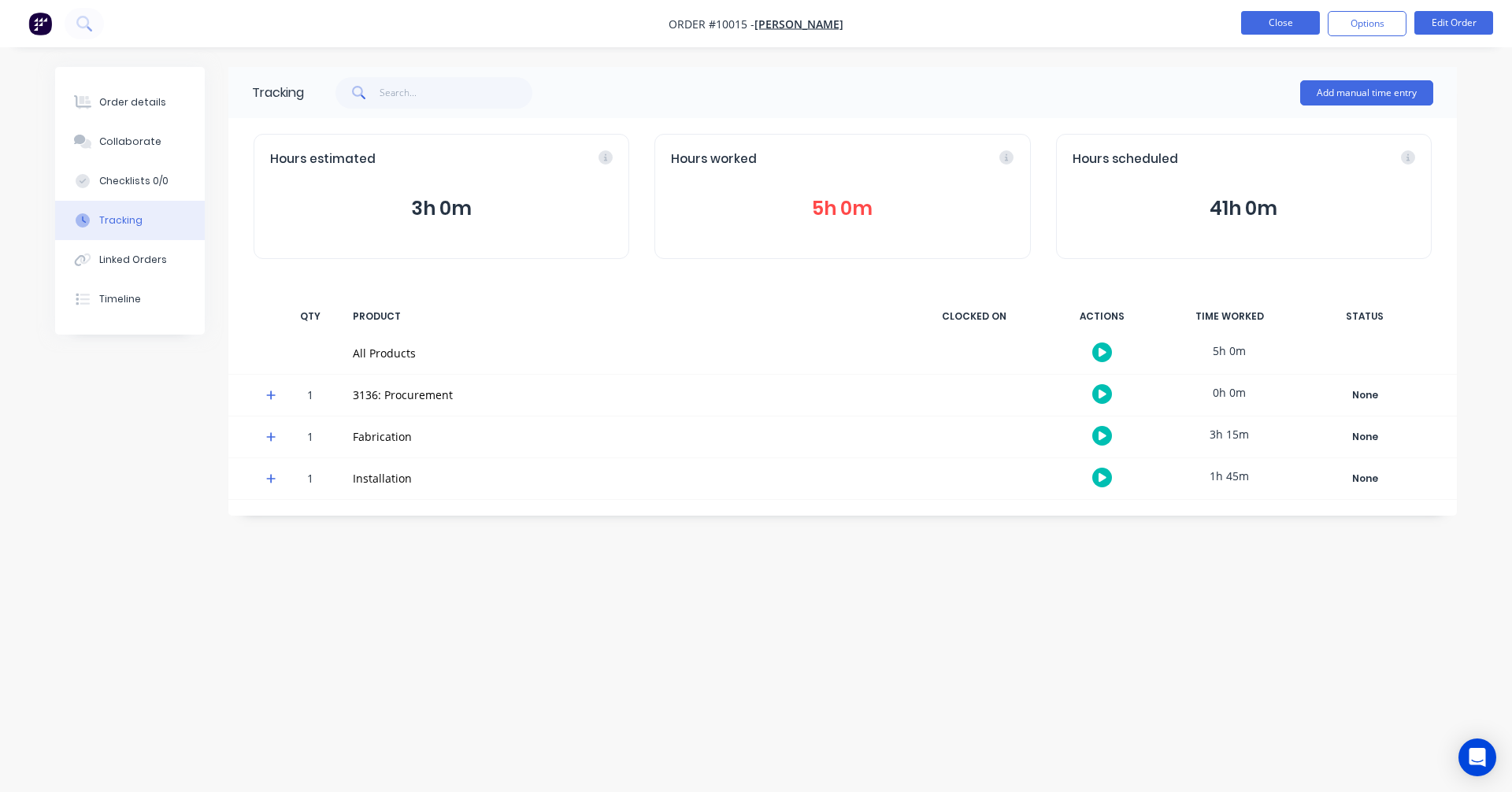
click at [1298, 30] on button "Close" at bounding box center [1280, 23] width 79 height 24
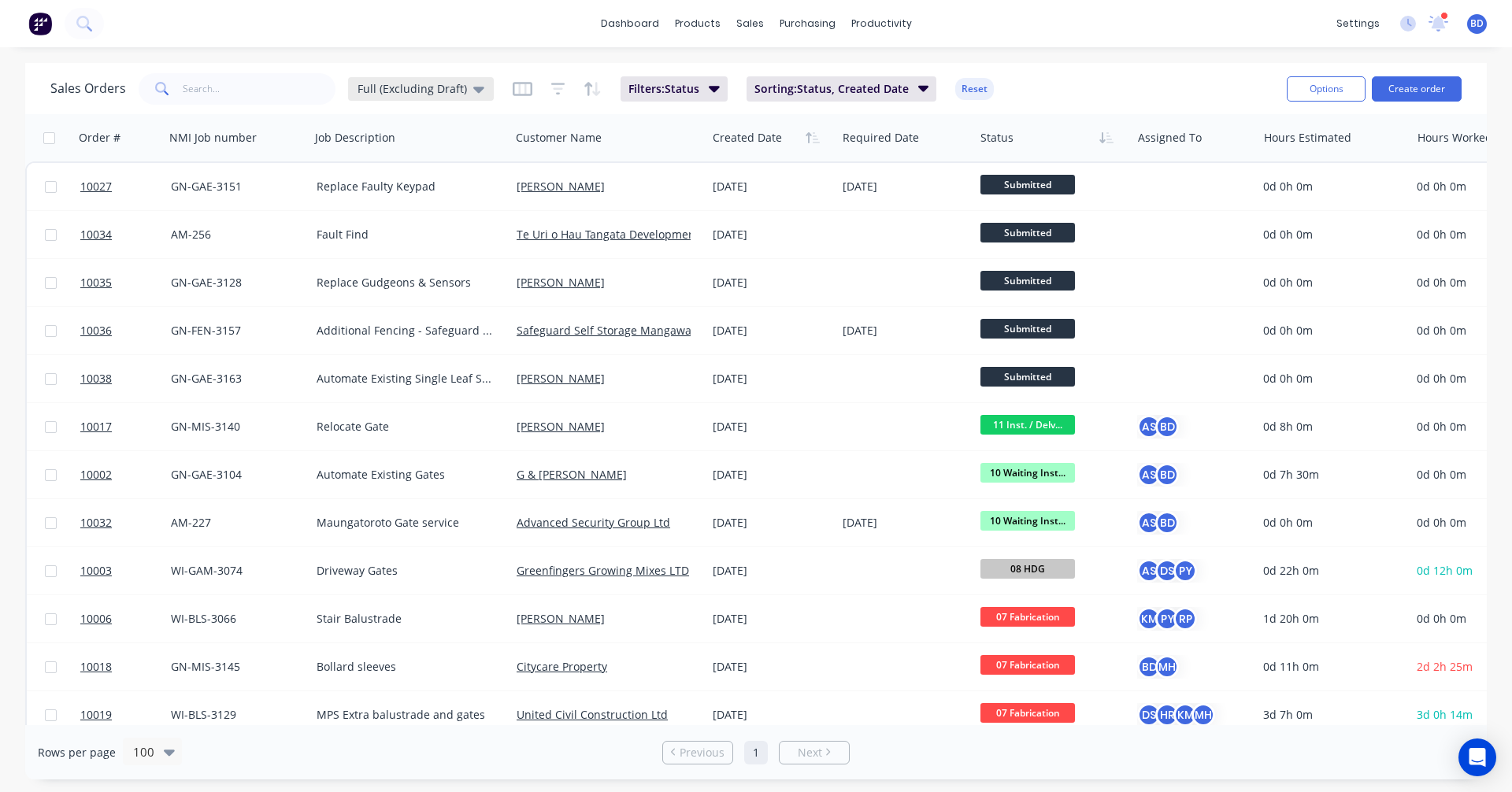
click at [396, 100] on div "Full (Excluding Draft)" at bounding box center [421, 88] width 146 height 24
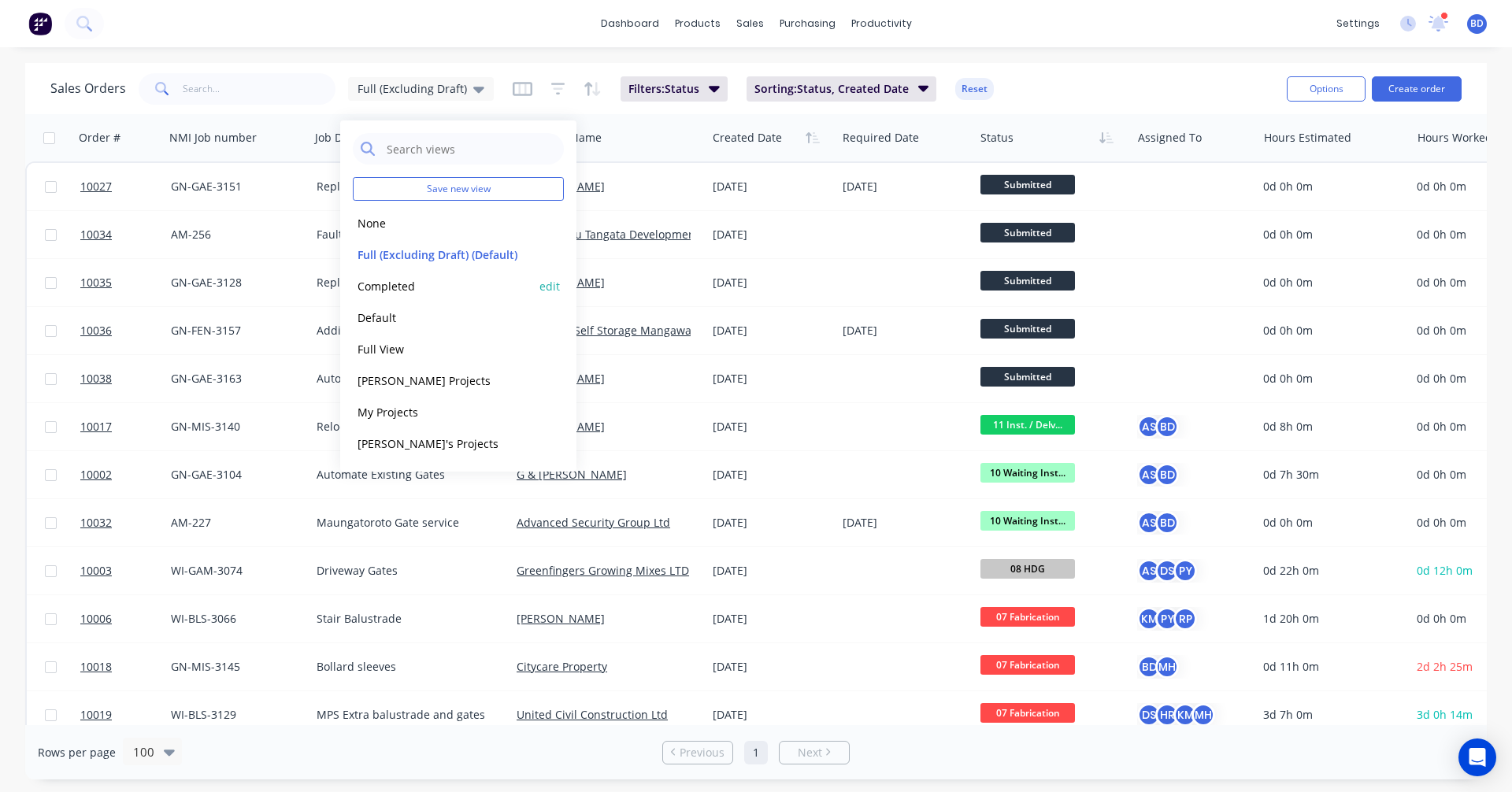
click at [387, 279] on button "Completed" at bounding box center [442, 286] width 180 height 18
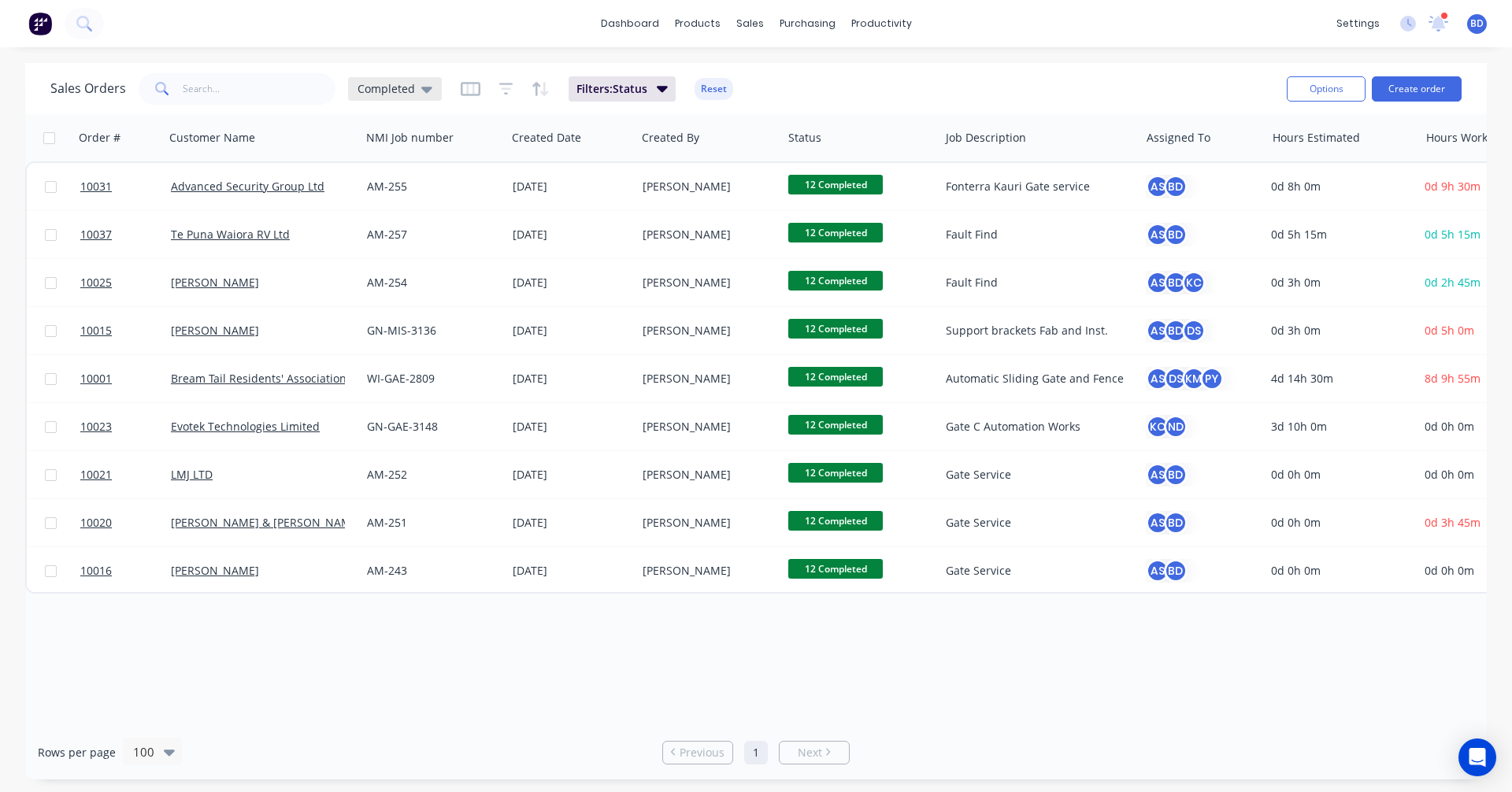
click at [422, 90] on icon at bounding box center [427, 89] width 11 height 17
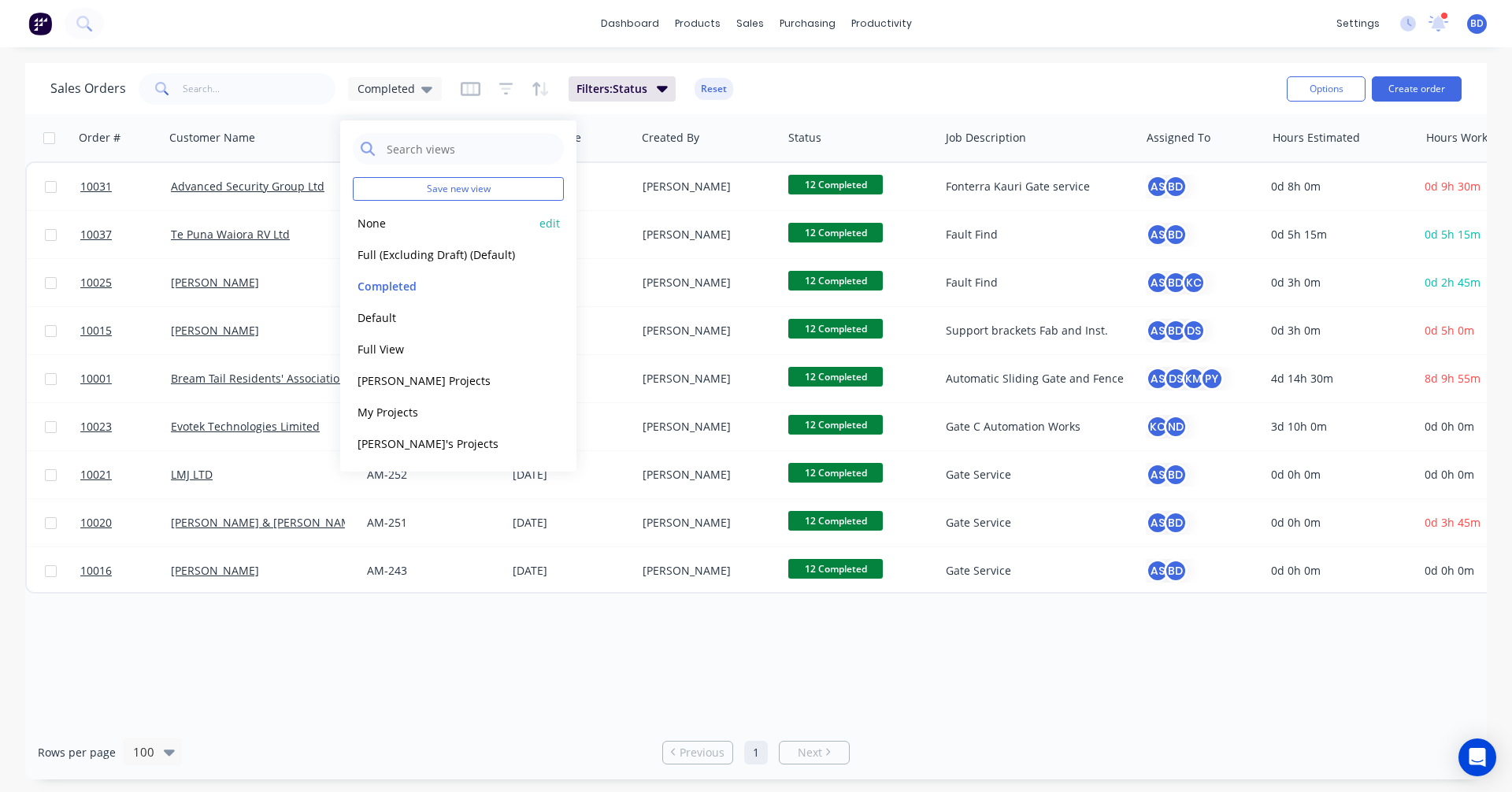
click at [405, 226] on button "None" at bounding box center [442, 223] width 180 height 18
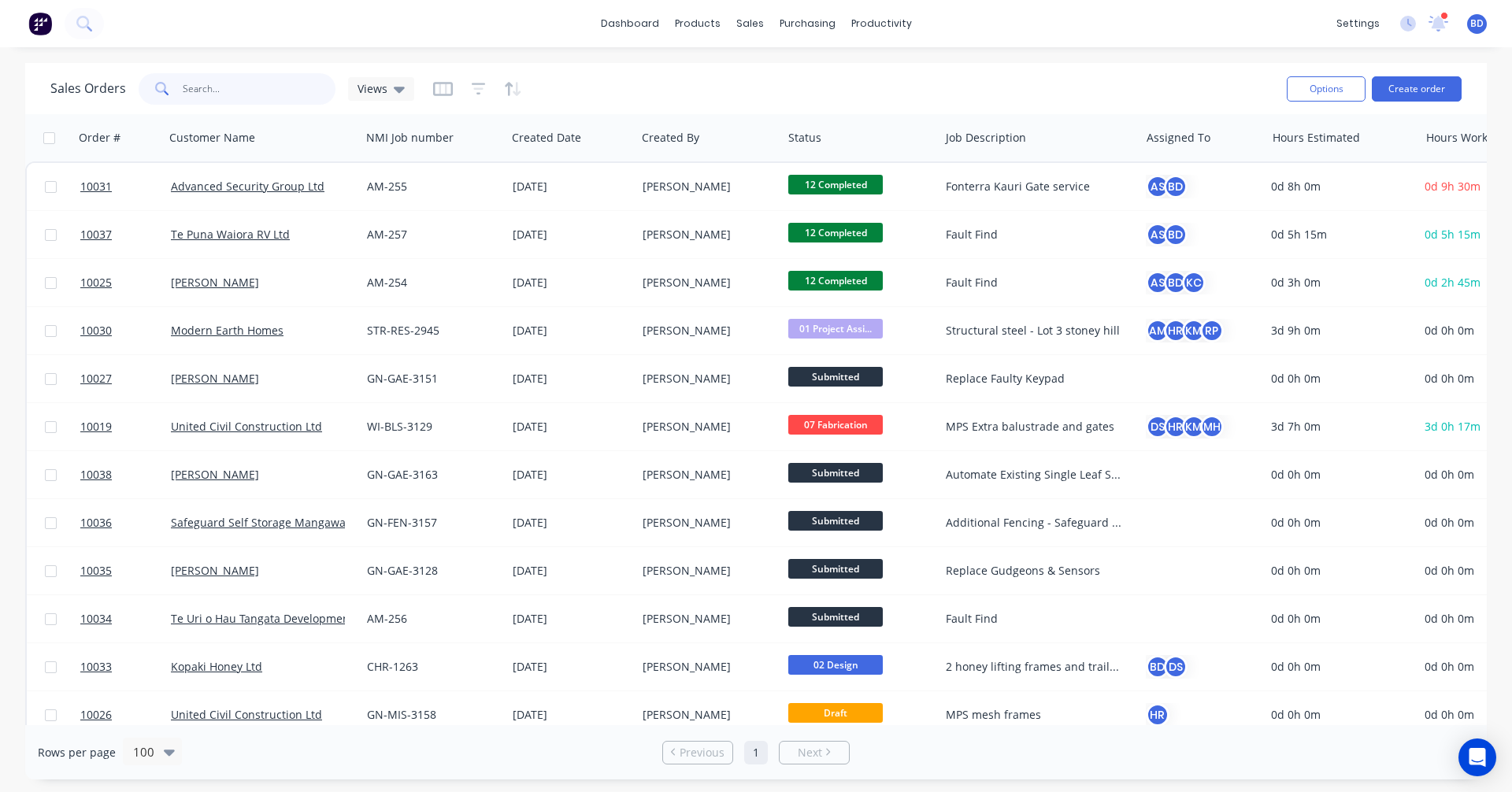
click at [219, 91] on input "text" at bounding box center [260, 88] width 153 height 31
click at [249, 91] on input "text" at bounding box center [260, 88] width 153 height 31
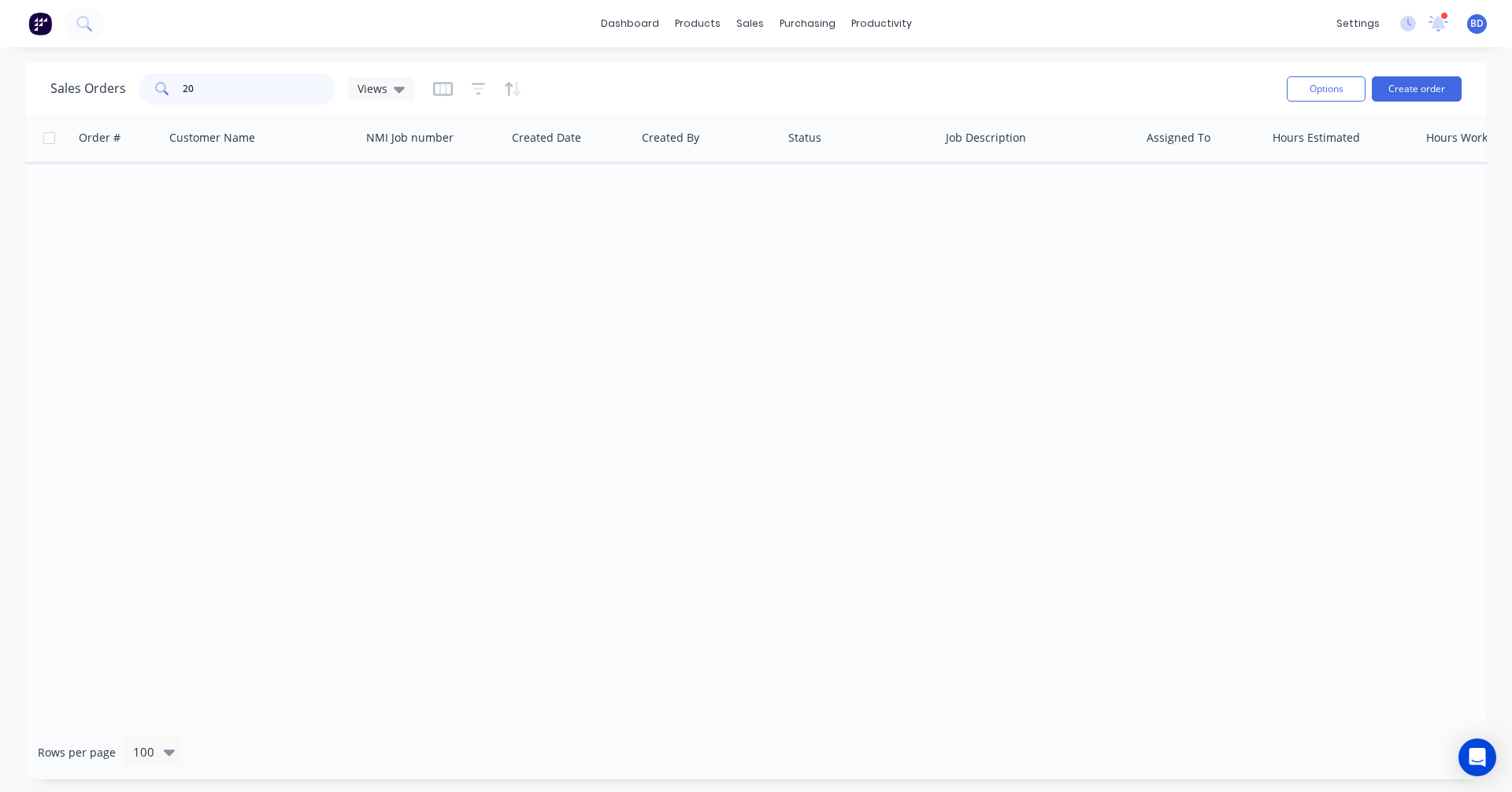
type input "2"
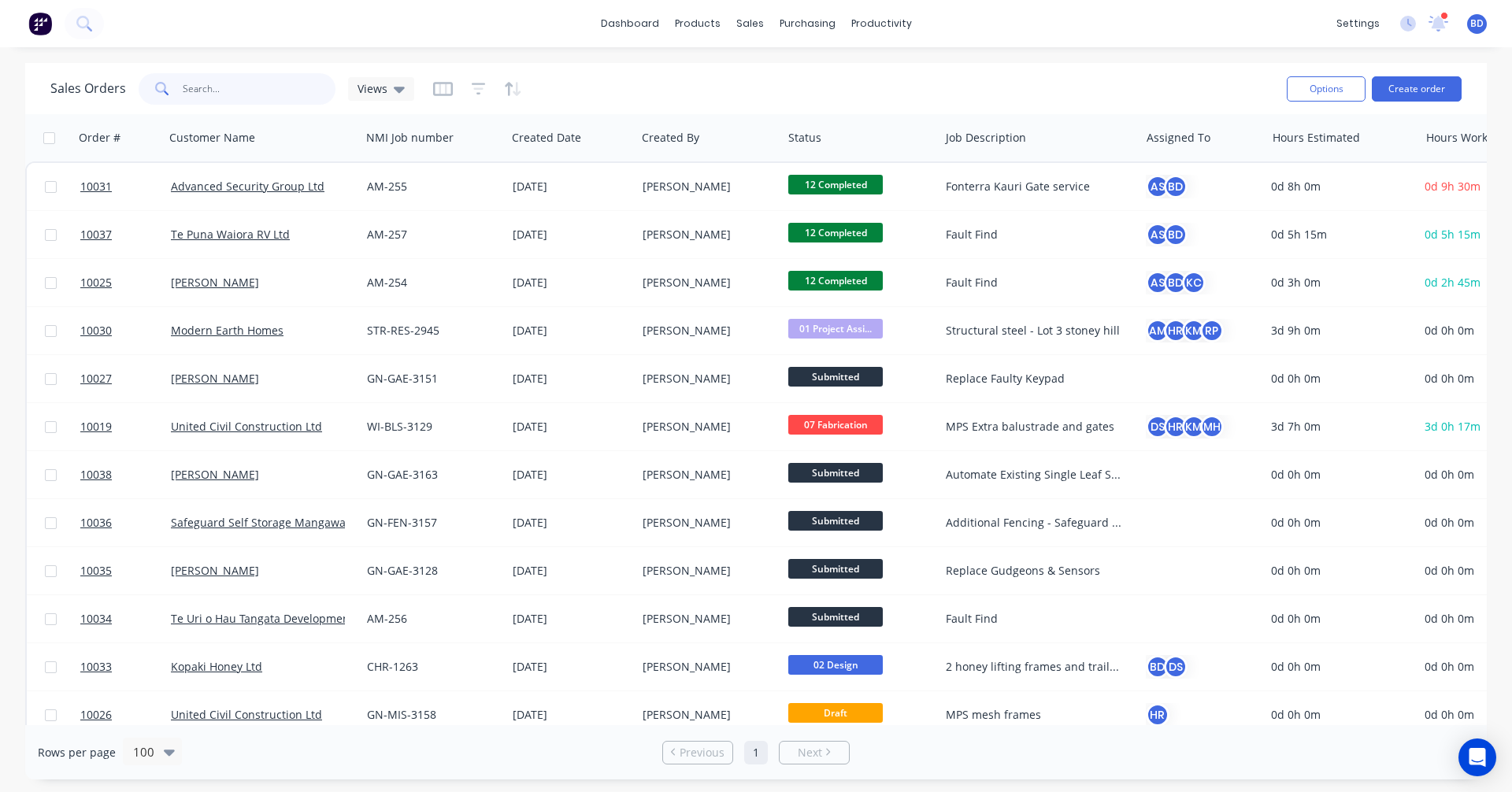
click at [273, 92] on input "text" at bounding box center [260, 88] width 153 height 31
click at [376, 91] on span "Views" at bounding box center [372, 88] width 30 height 16
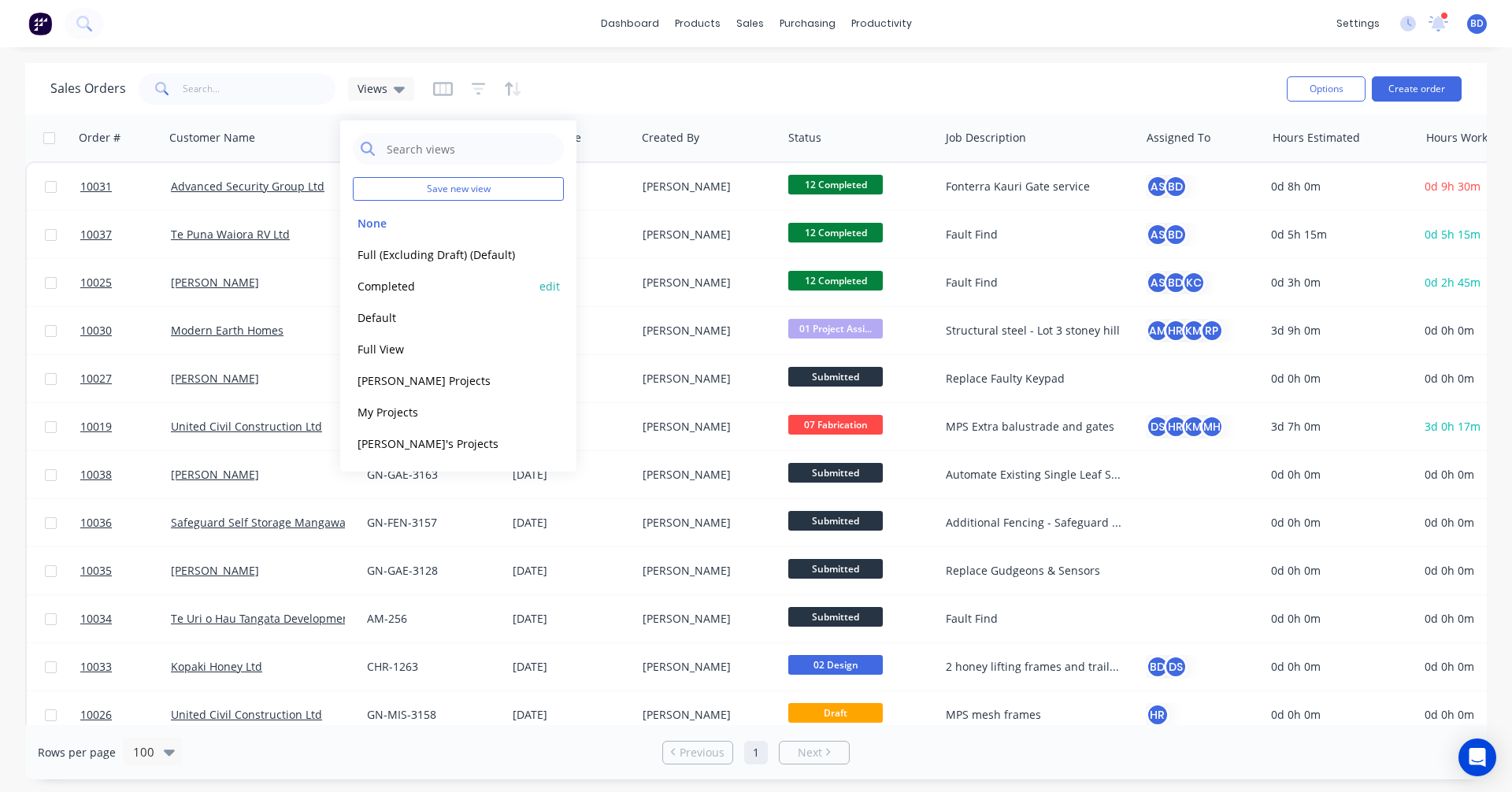
click at [416, 283] on button "Completed" at bounding box center [442, 286] width 180 height 18
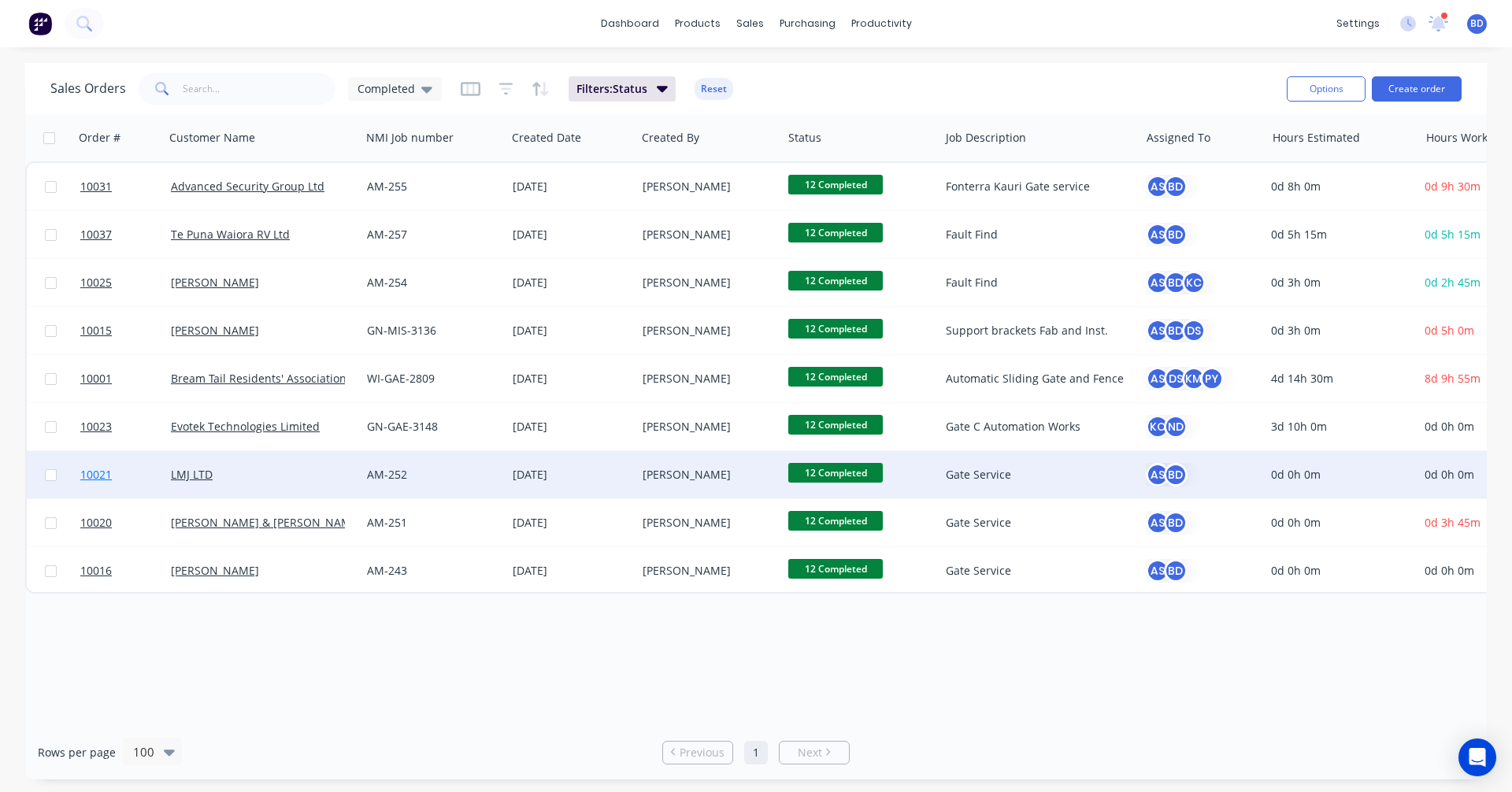
click at [101, 478] on span "10021" at bounding box center [96, 475] width 31 height 16
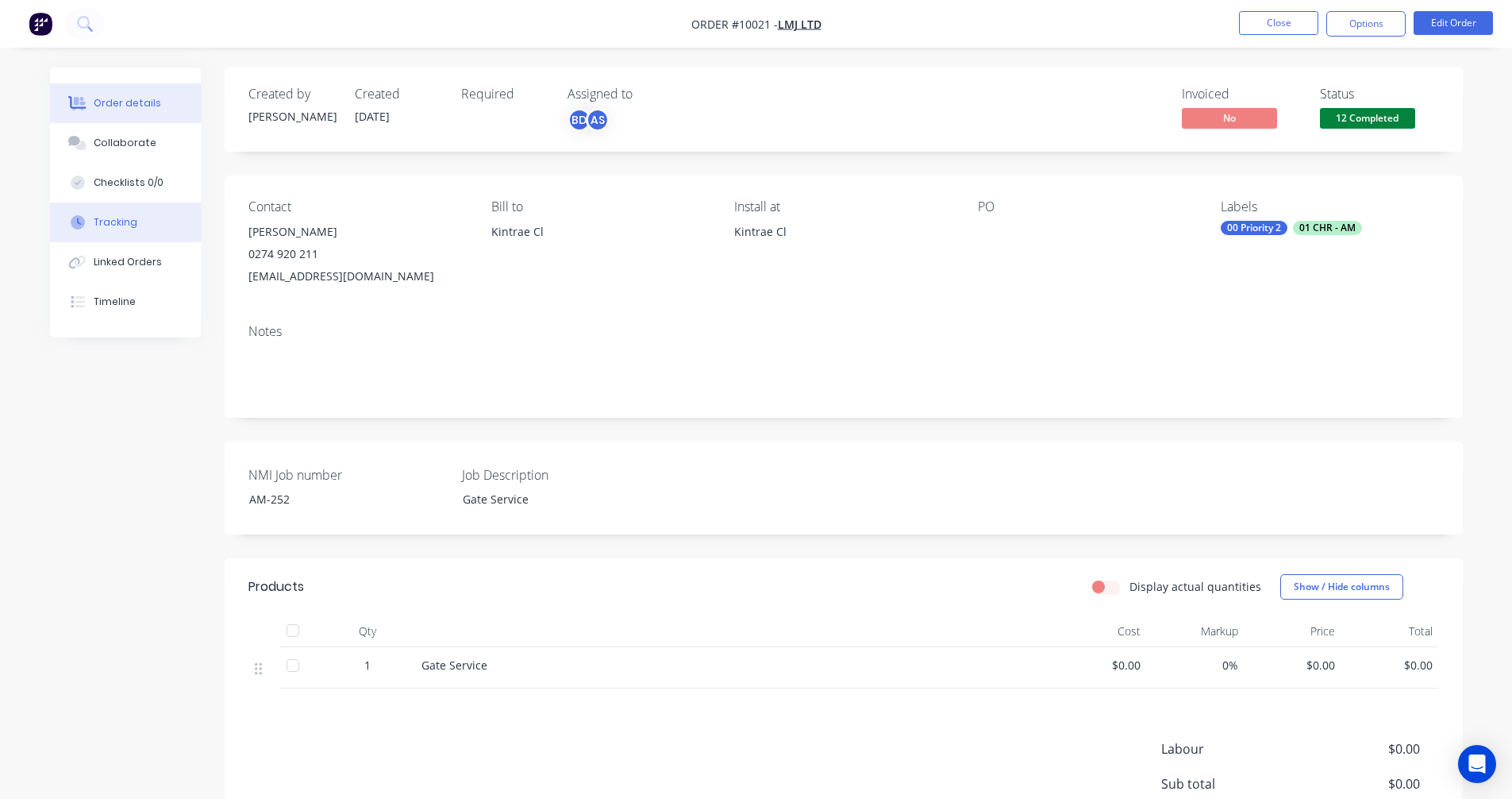
click at [103, 219] on div "Tracking" at bounding box center [116, 222] width 44 height 14
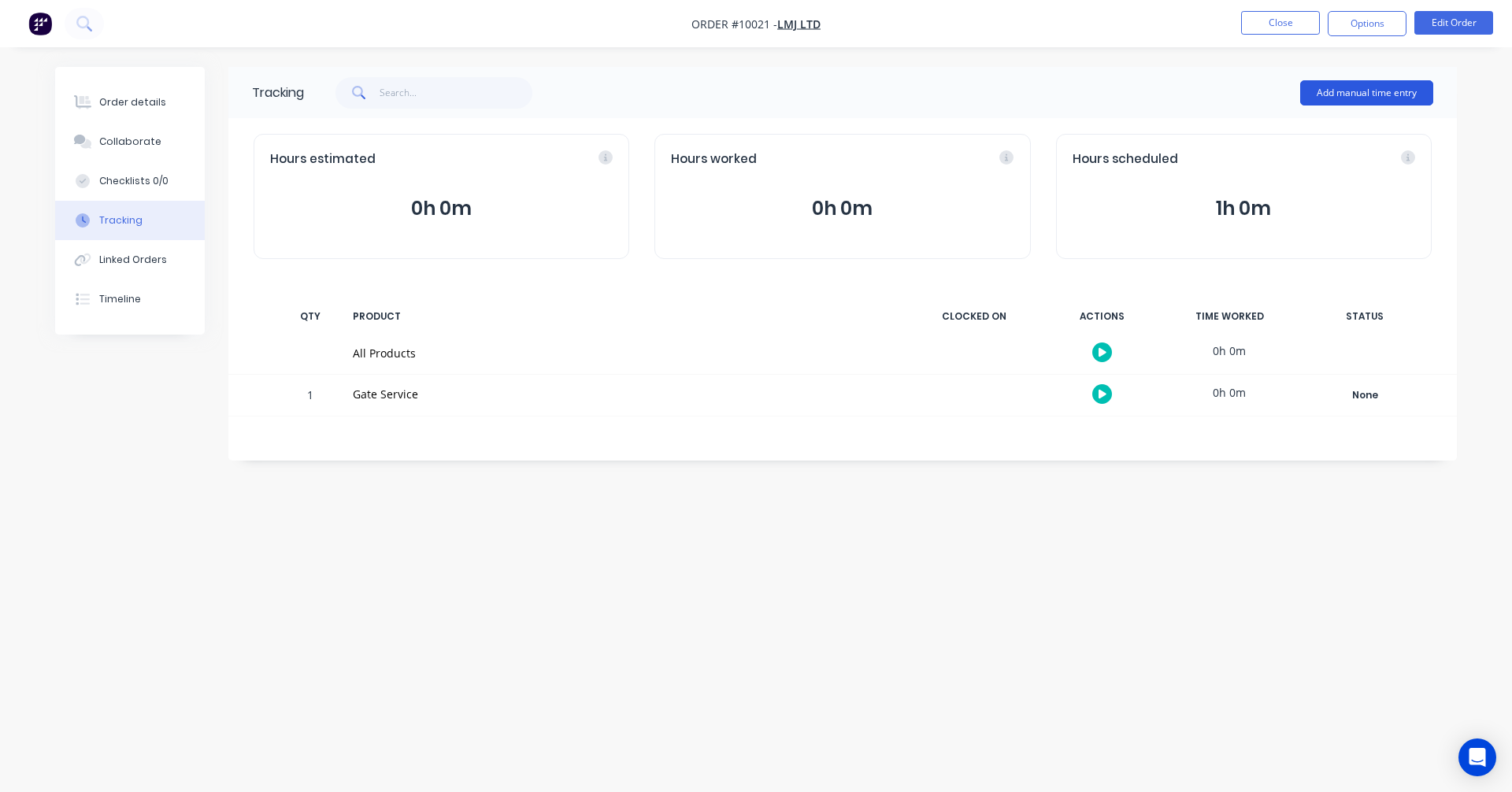
click at [1379, 91] on button "Add manual time entry" at bounding box center [1366, 93] width 133 height 26
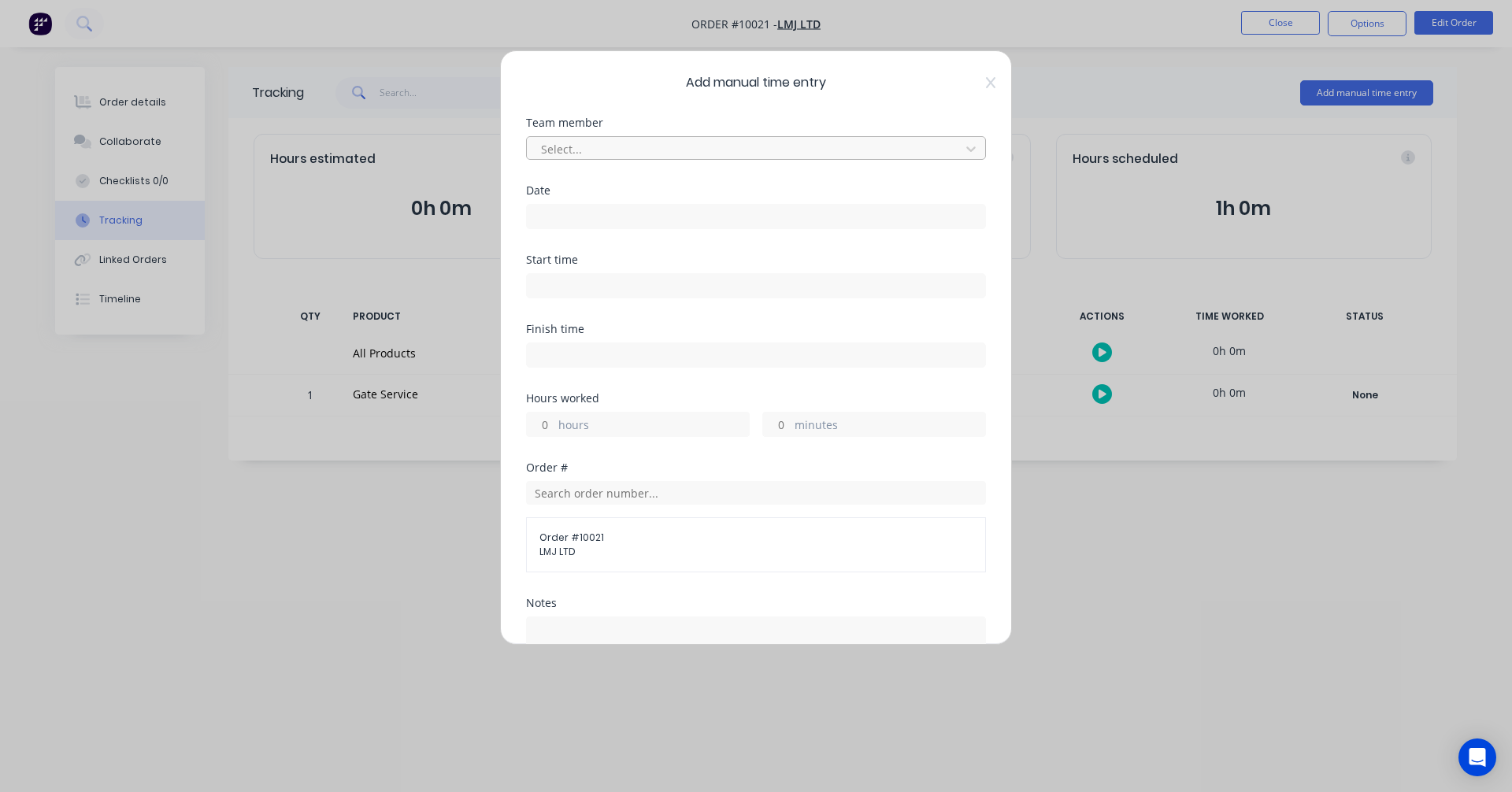
click at [706, 147] on div at bounding box center [746, 149] width 413 height 20
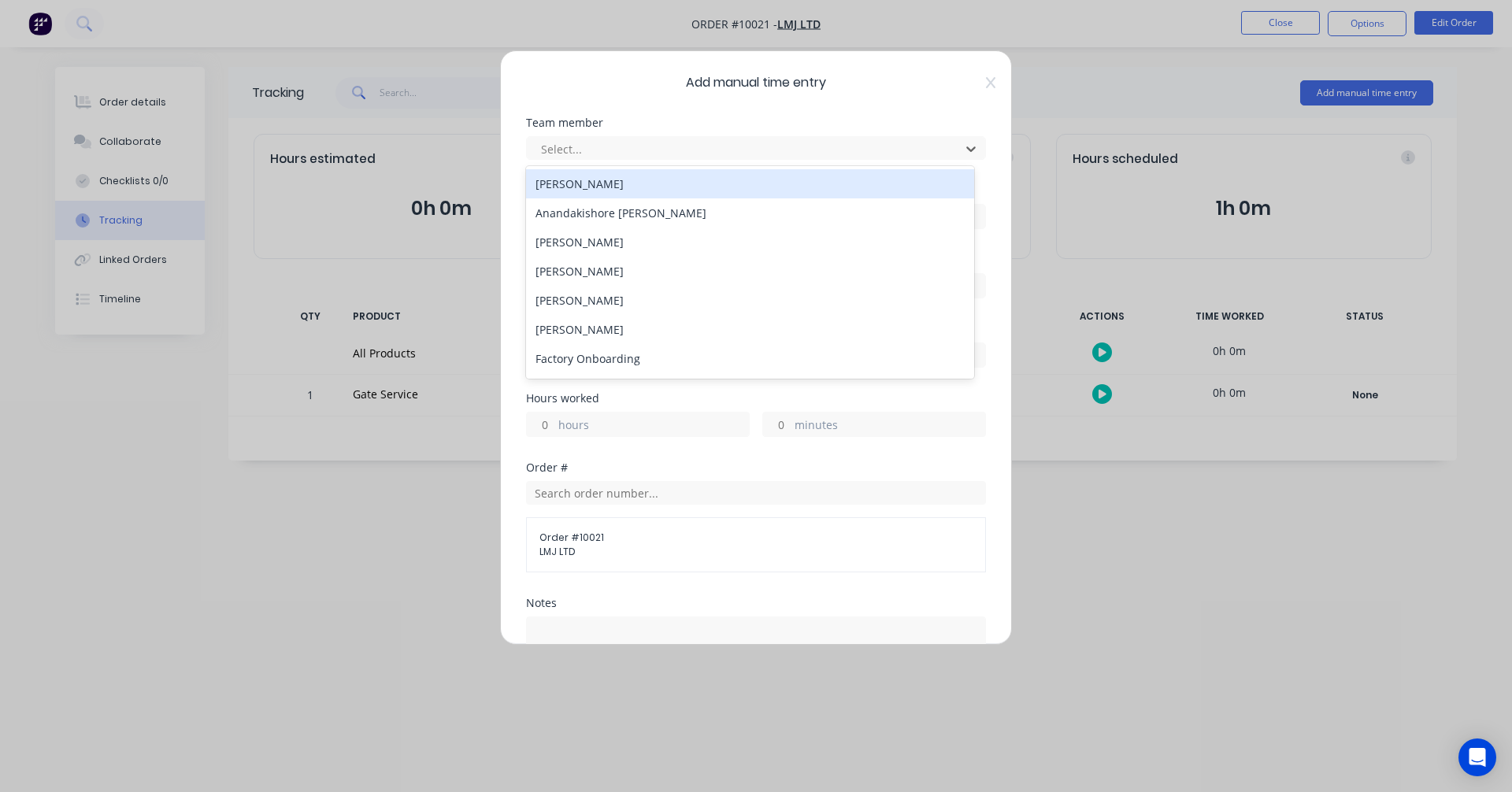
click at [610, 189] on div "[PERSON_NAME]" at bounding box center [749, 184] width 448 height 29
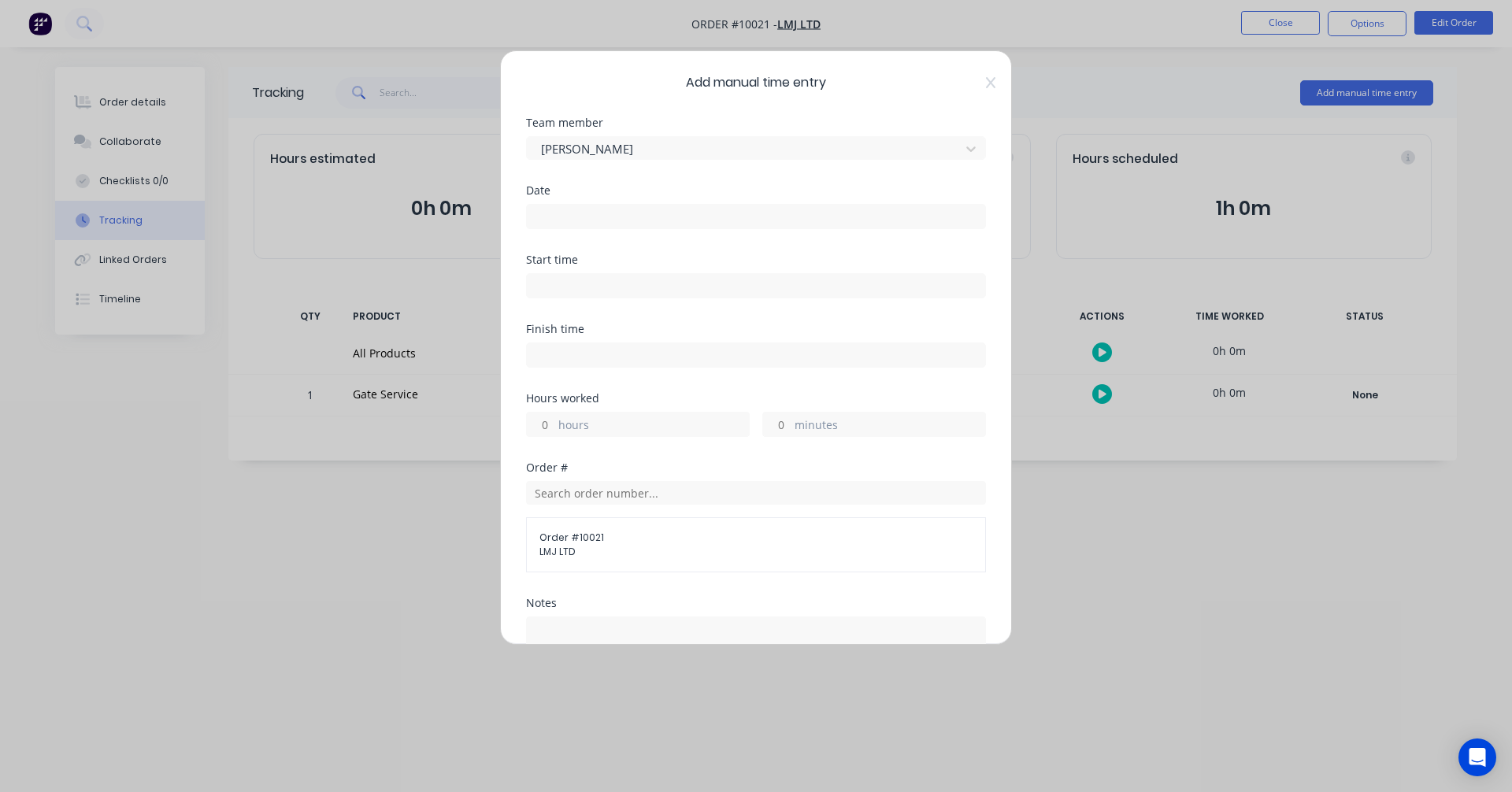
click at [590, 231] on div "Date" at bounding box center [755, 219] width 459 height 69
click at [590, 220] on input at bounding box center [756, 216] width 459 height 24
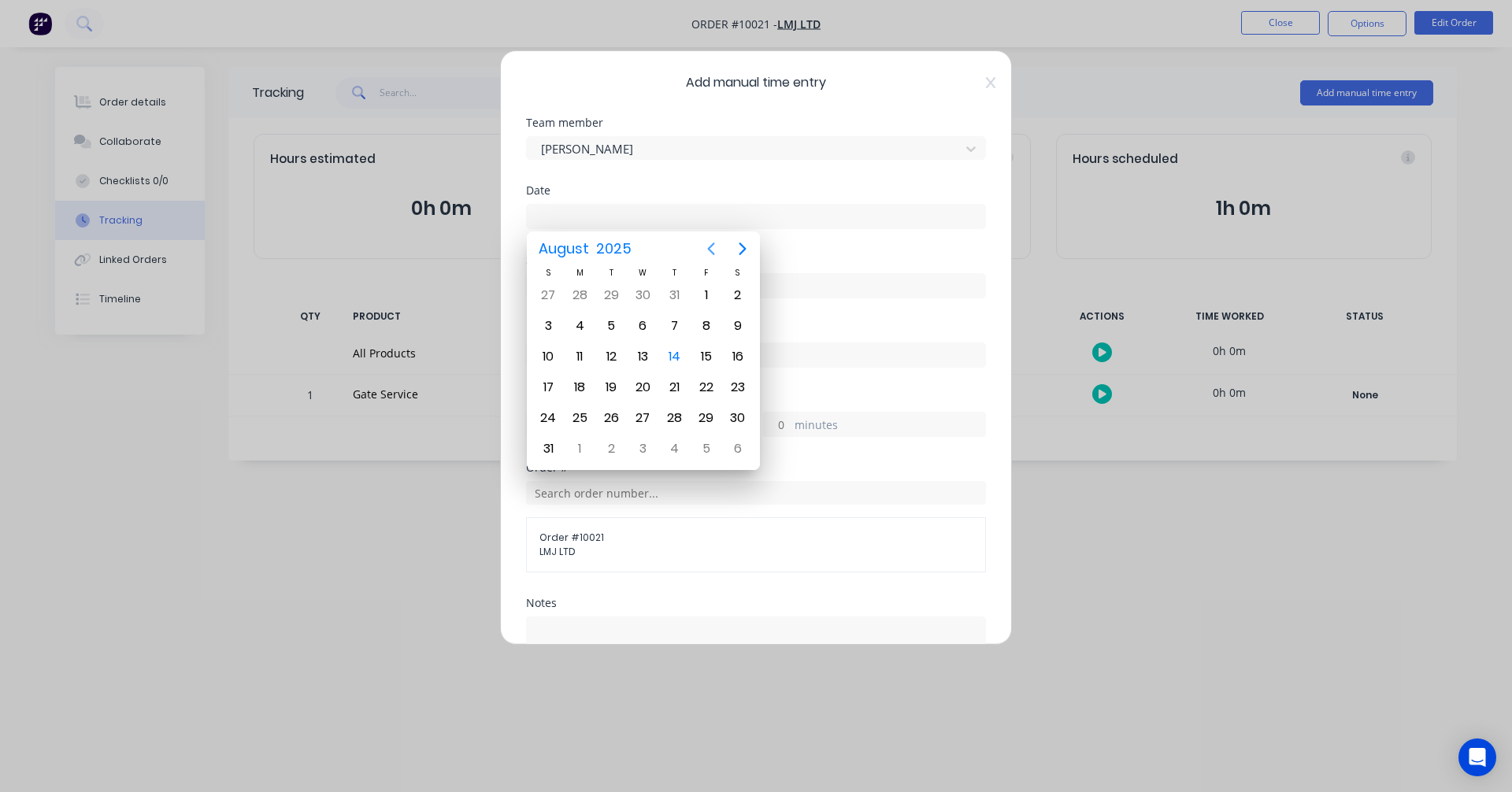
click at [714, 248] on icon "Previous page" at bounding box center [711, 249] width 19 height 19
click at [683, 389] on div "24" at bounding box center [675, 387] width 24 height 24
type input "24/07/2025"
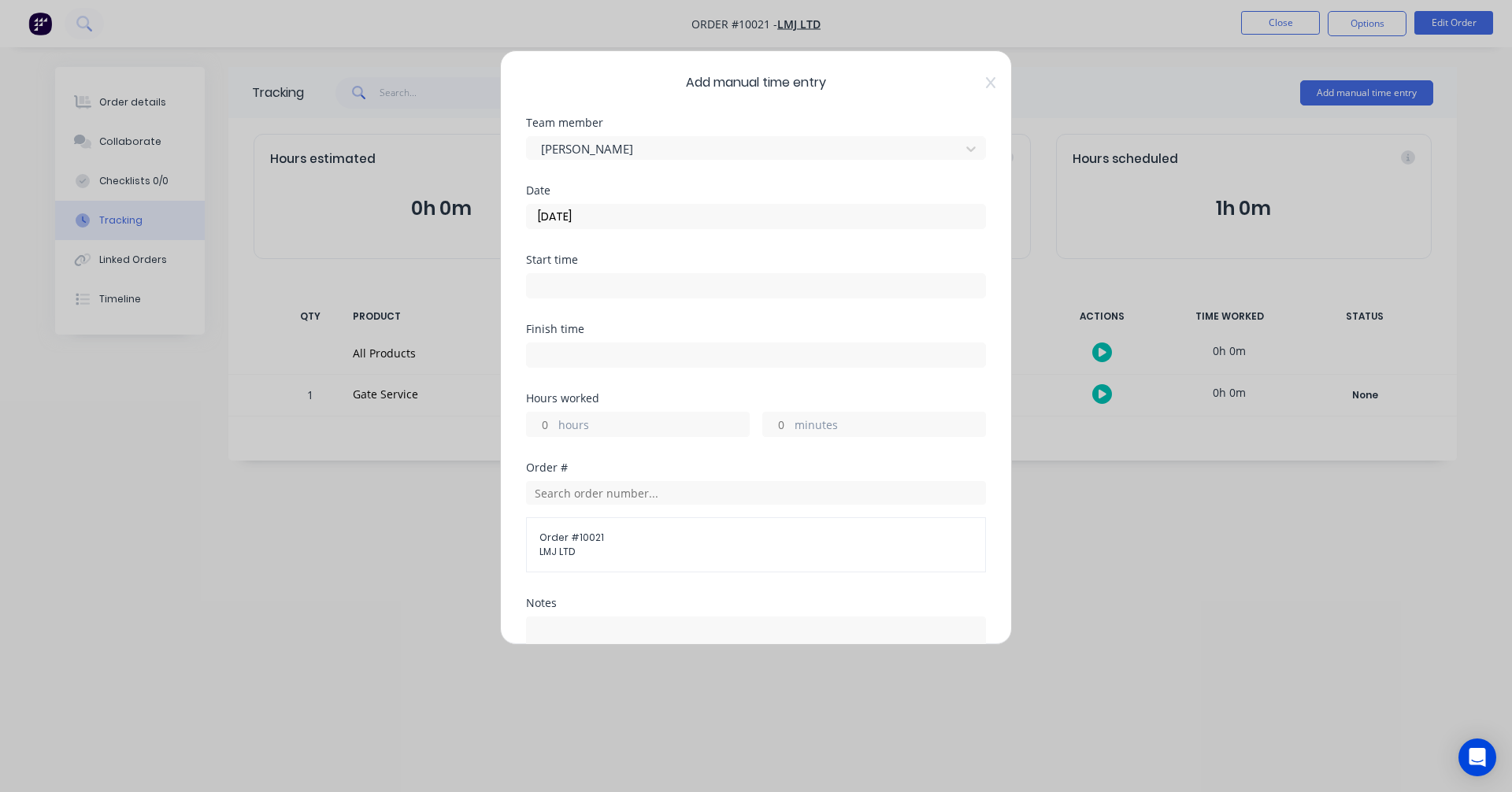
click at [560, 279] on input at bounding box center [756, 285] width 459 height 24
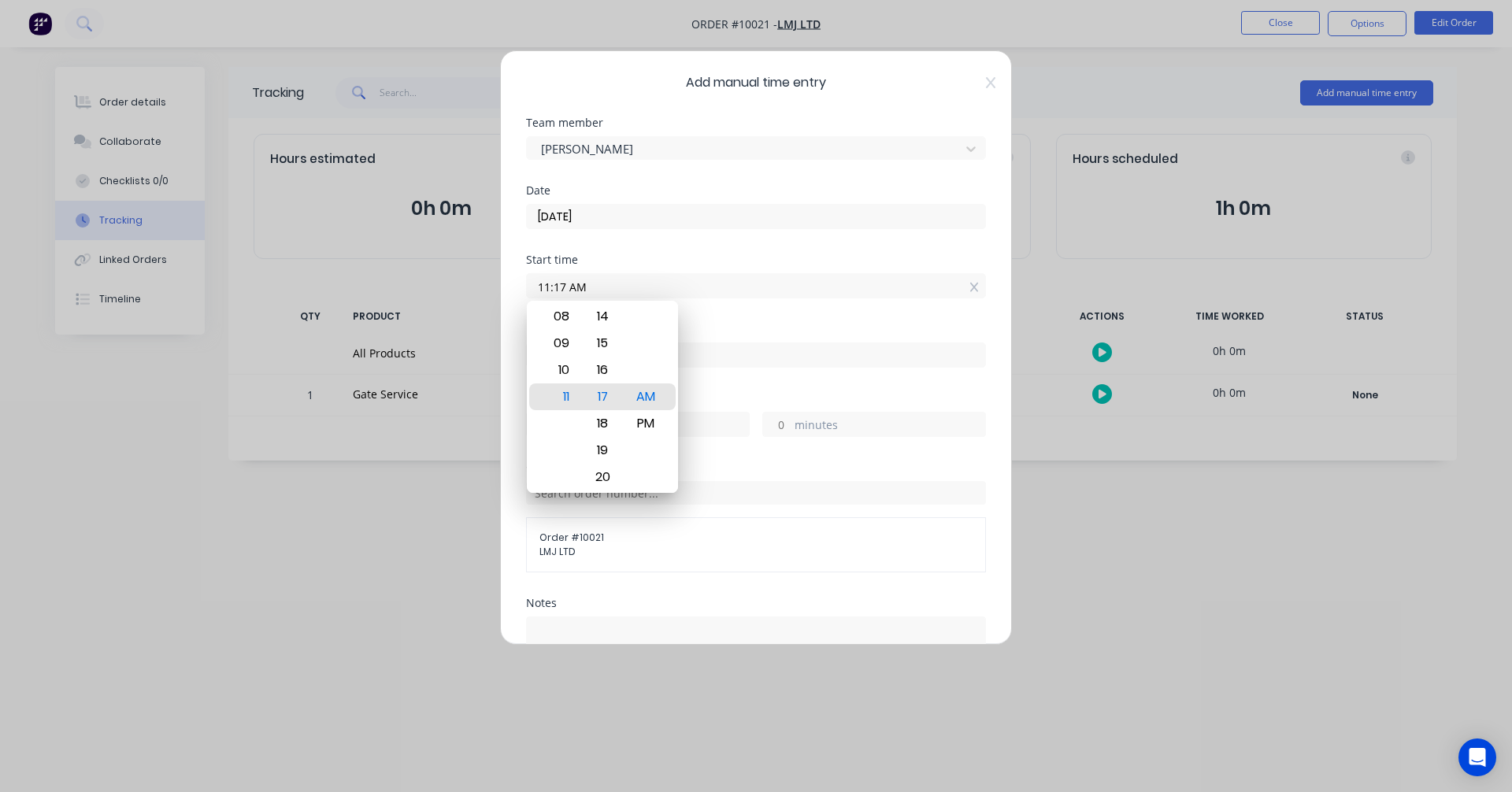
drag, startPoint x: 603, startPoint y: 284, endPoint x: 427, endPoint y: 288, distance: 176.0
click at [429, 287] on div "Add manual time entry Team member Albert Scown Date 24/07/2025 Start time 11:17…" at bounding box center [756, 396] width 1512 height 792
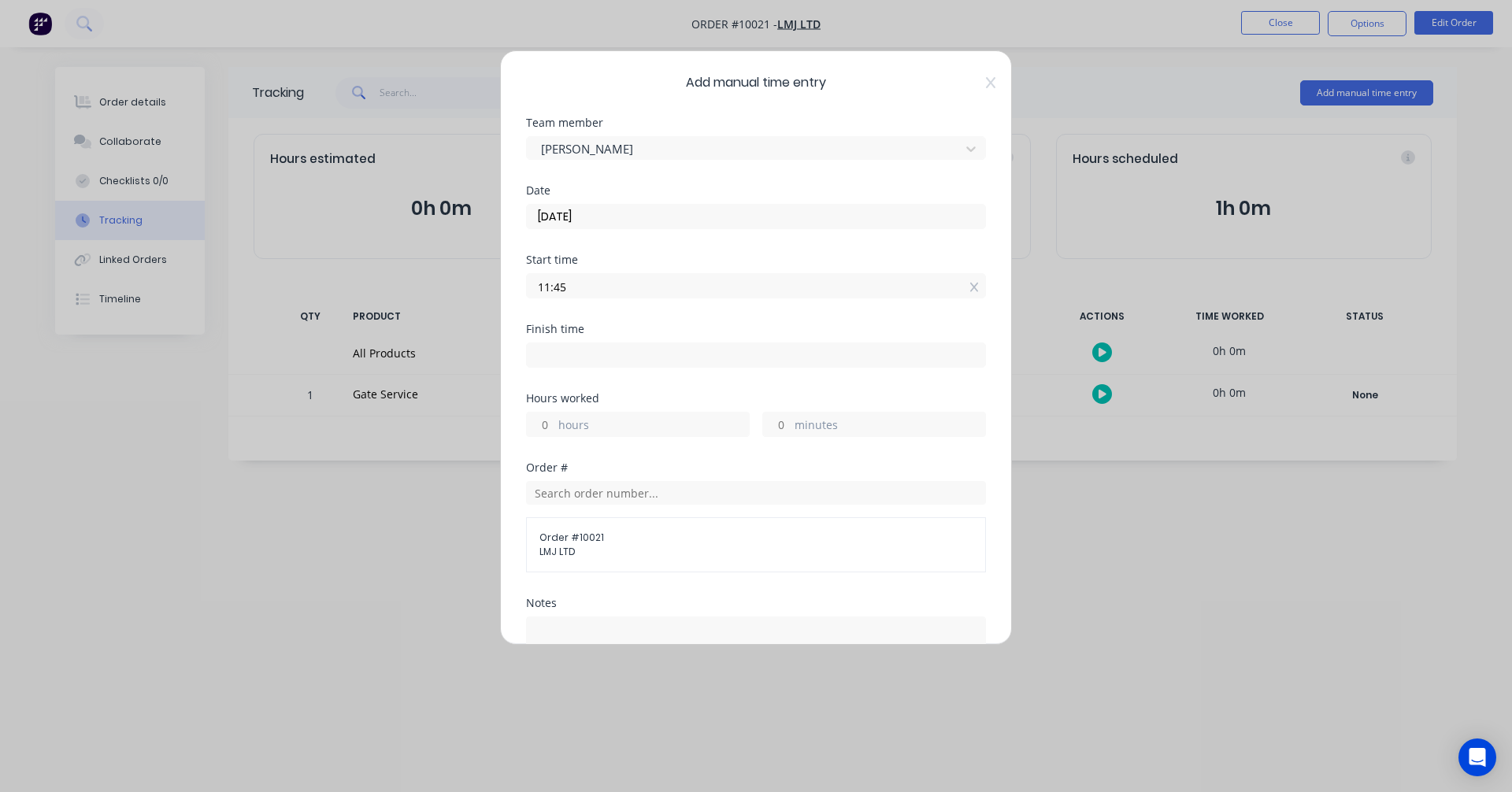
type input "11:45 AM"
click at [609, 356] on input at bounding box center [756, 354] width 459 height 24
type input "11:17 AM"
type input "0"
type input "-28"
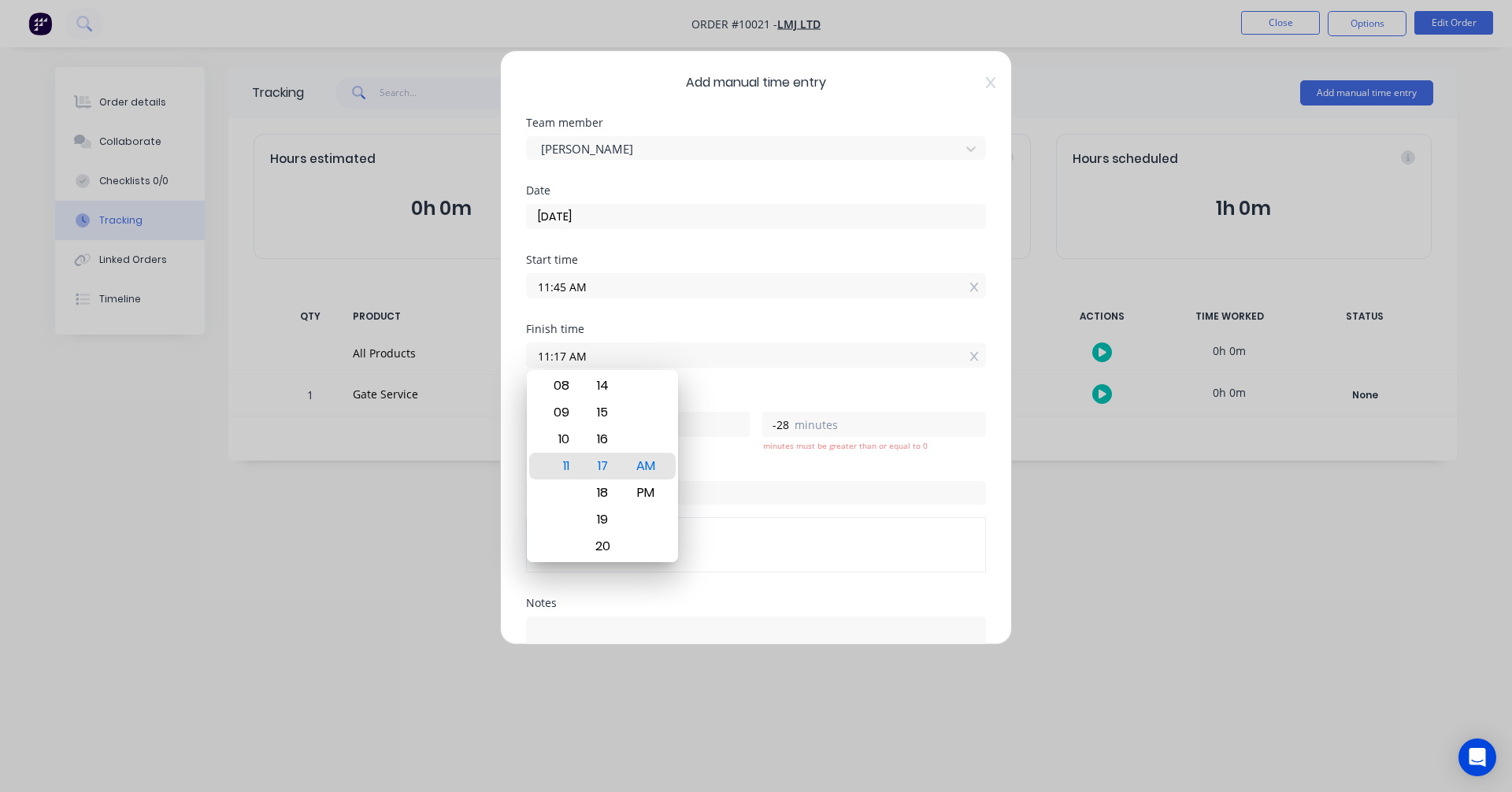
drag, startPoint x: 617, startPoint y: 359, endPoint x: 338, endPoint y: 349, distance: 279.2
click at [338, 349] on div "Add manual time entry Team member Albert Scown Date 24/07/2025 Start time 11:45…" at bounding box center [756, 396] width 1512 height 792
type input "01:15 AM"
type input "-10"
type input "-30"
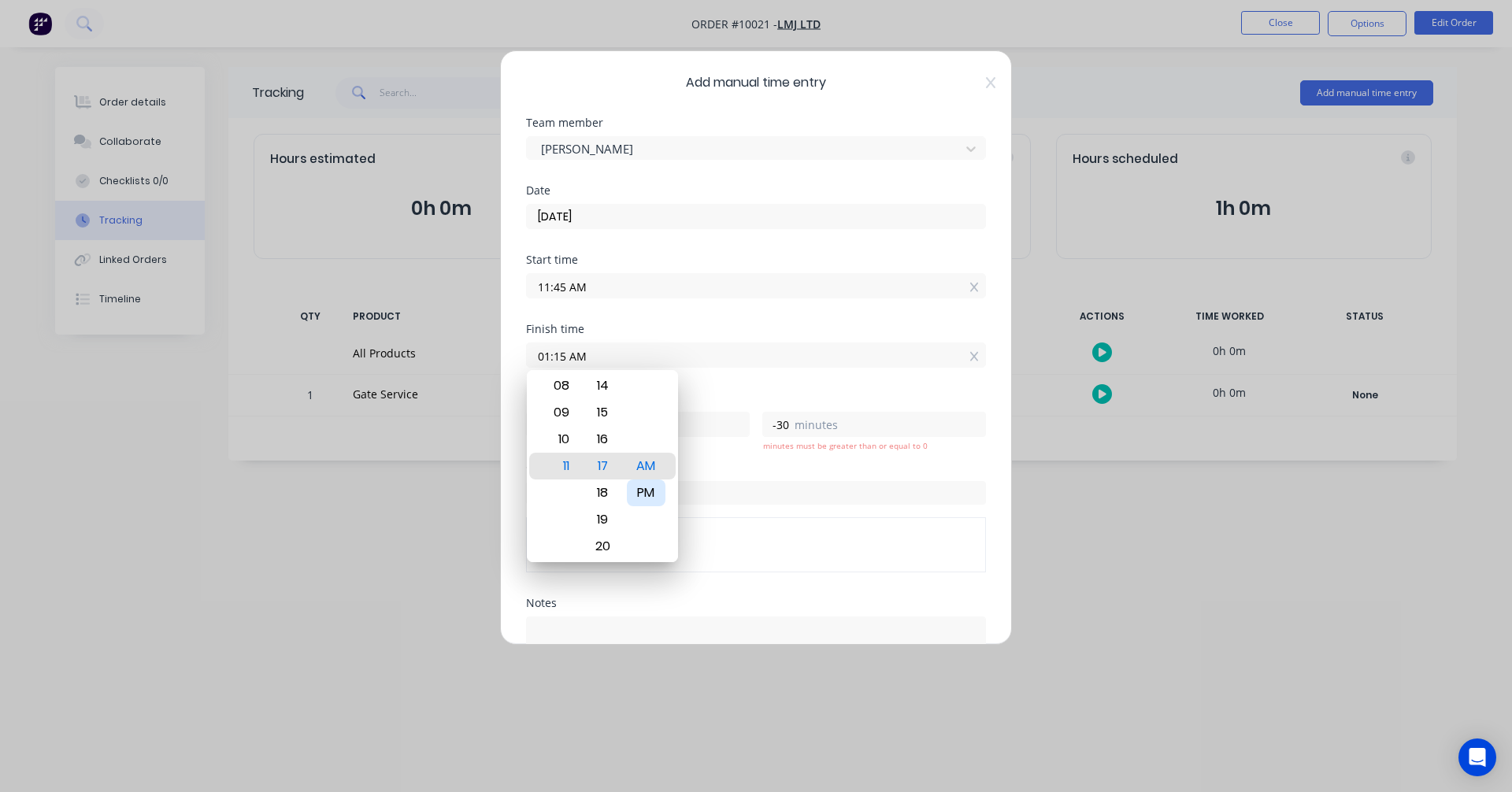
click at [654, 492] on div "PM" at bounding box center [646, 493] width 39 height 27
type input "01:15 PM"
type input "1"
click at [747, 385] on div "Finish time 01:15 PM" at bounding box center [755, 358] width 459 height 69
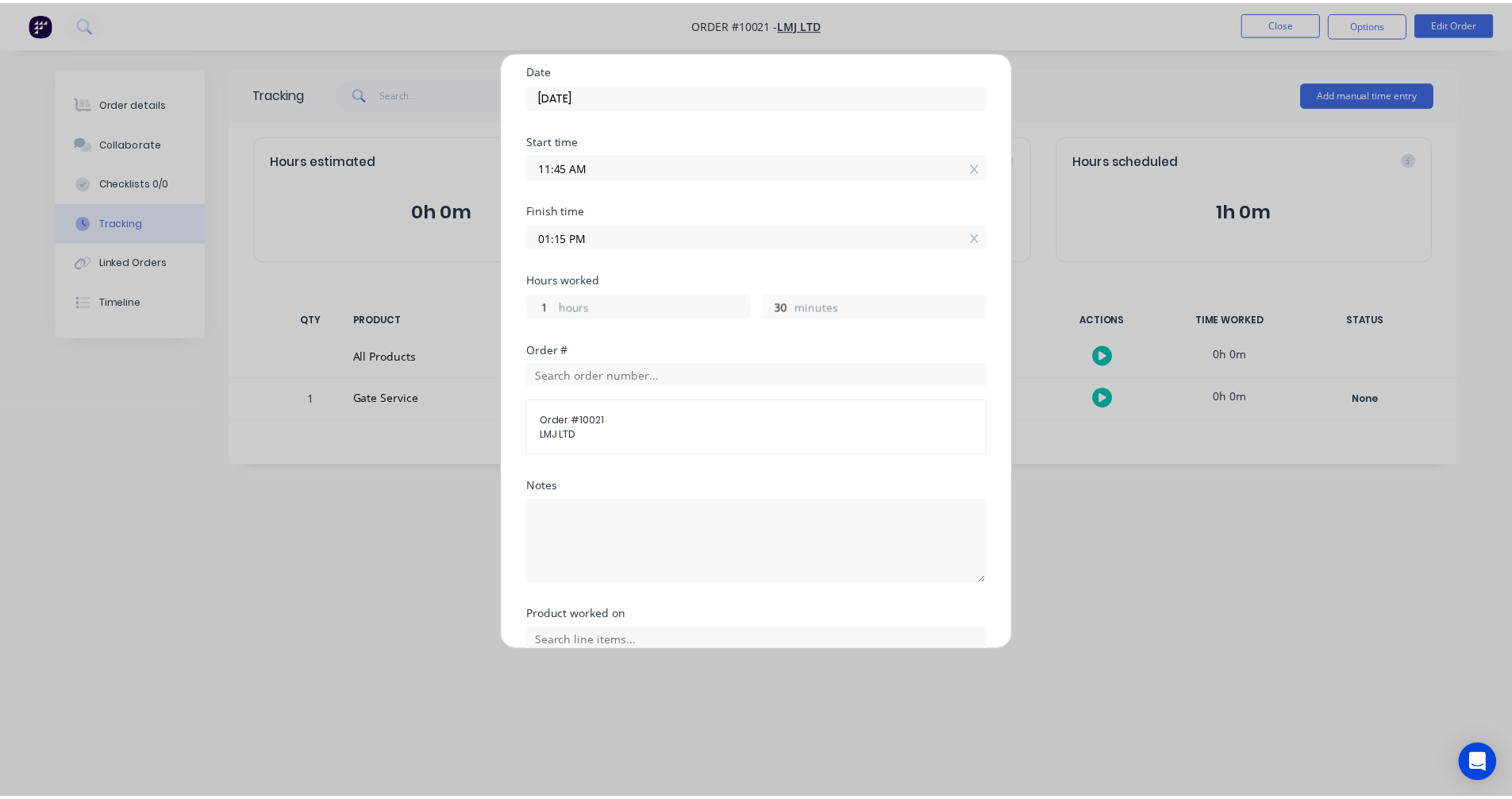
scroll to position [251, 0]
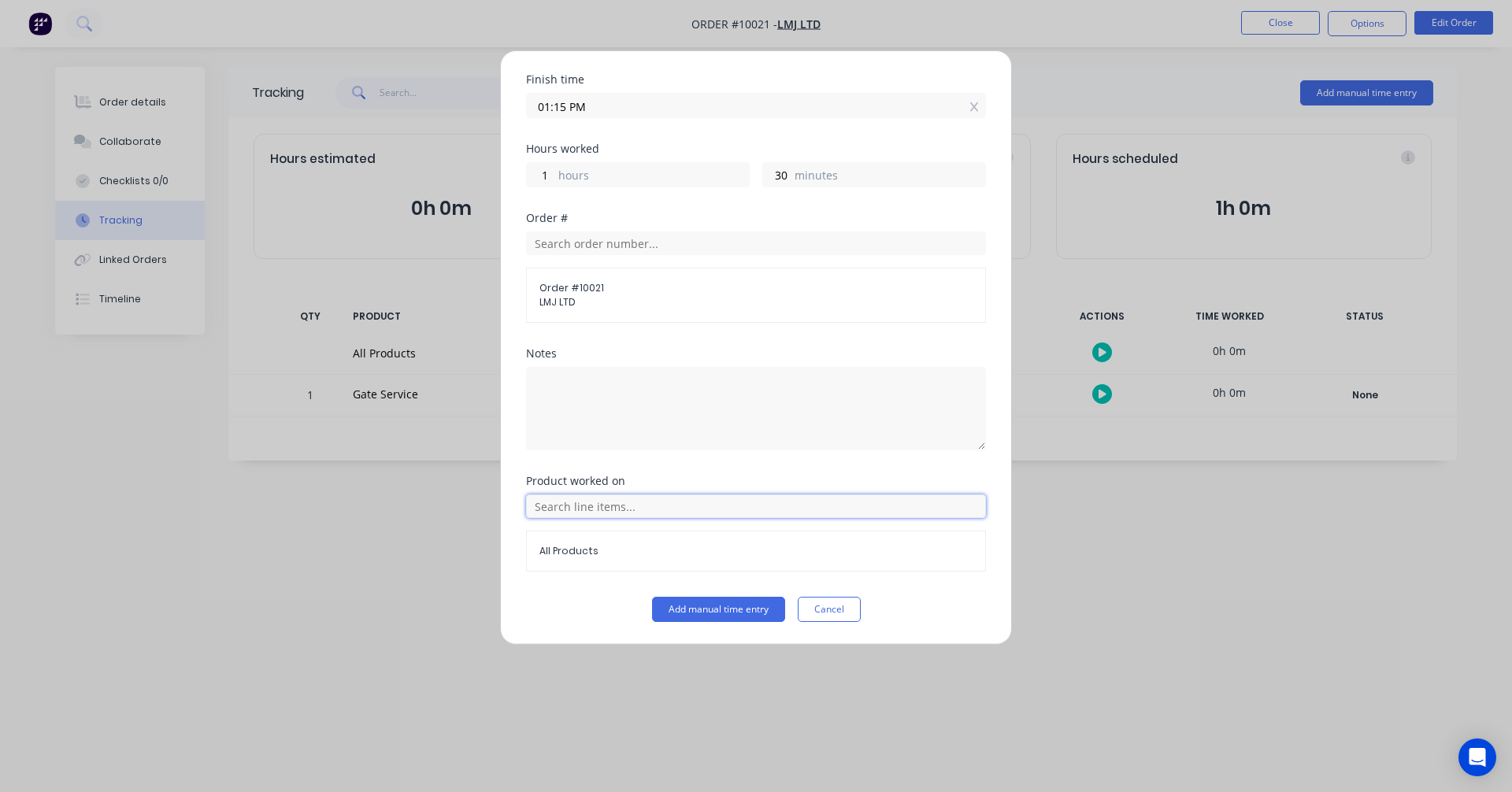
click at [631, 514] on input "text" at bounding box center [755, 506] width 459 height 24
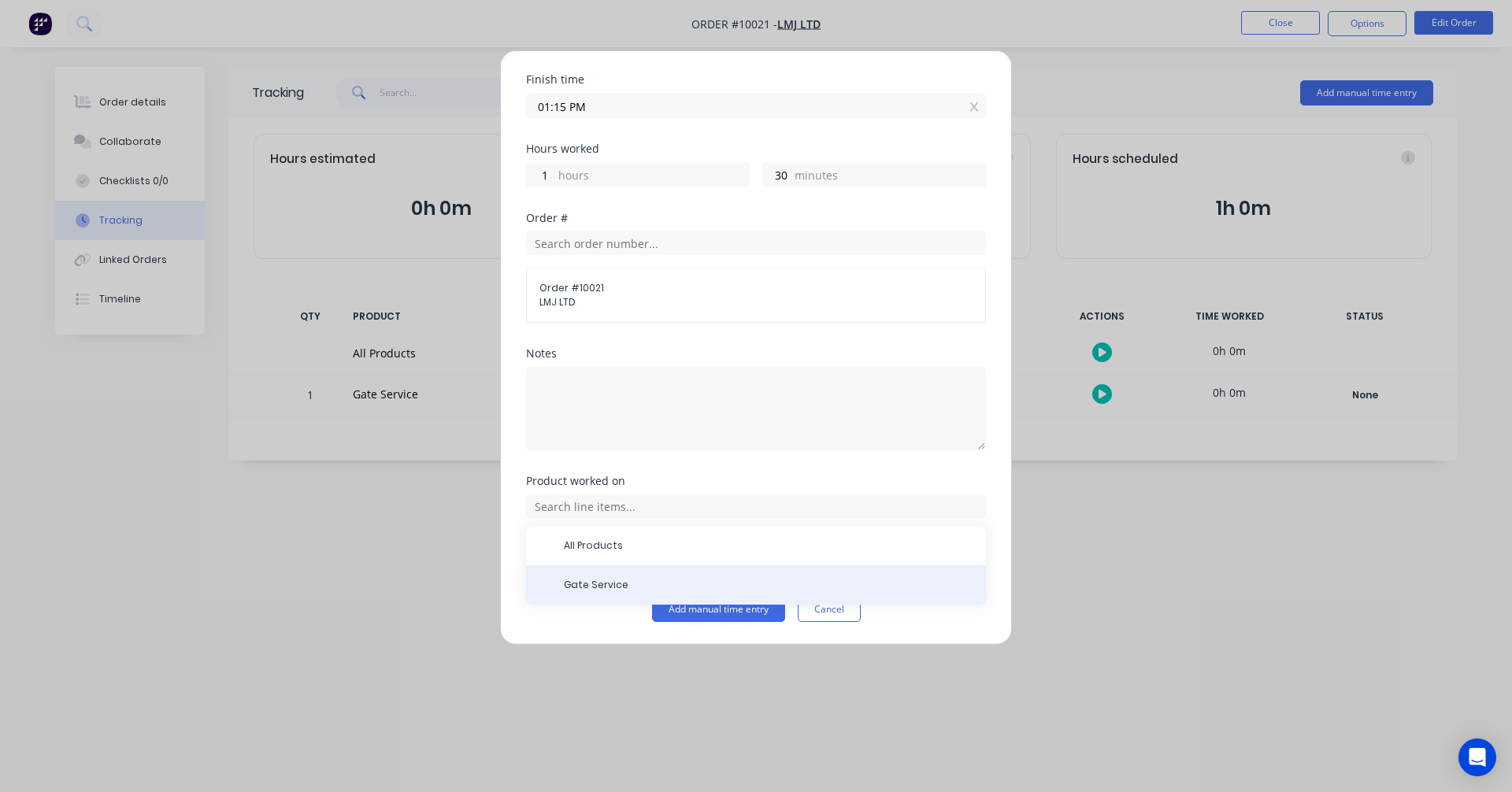
click at [608, 576] on div "Gate Service" at bounding box center [755, 585] width 459 height 40
click at [584, 578] on span "Gate Service" at bounding box center [768, 585] width 409 height 14
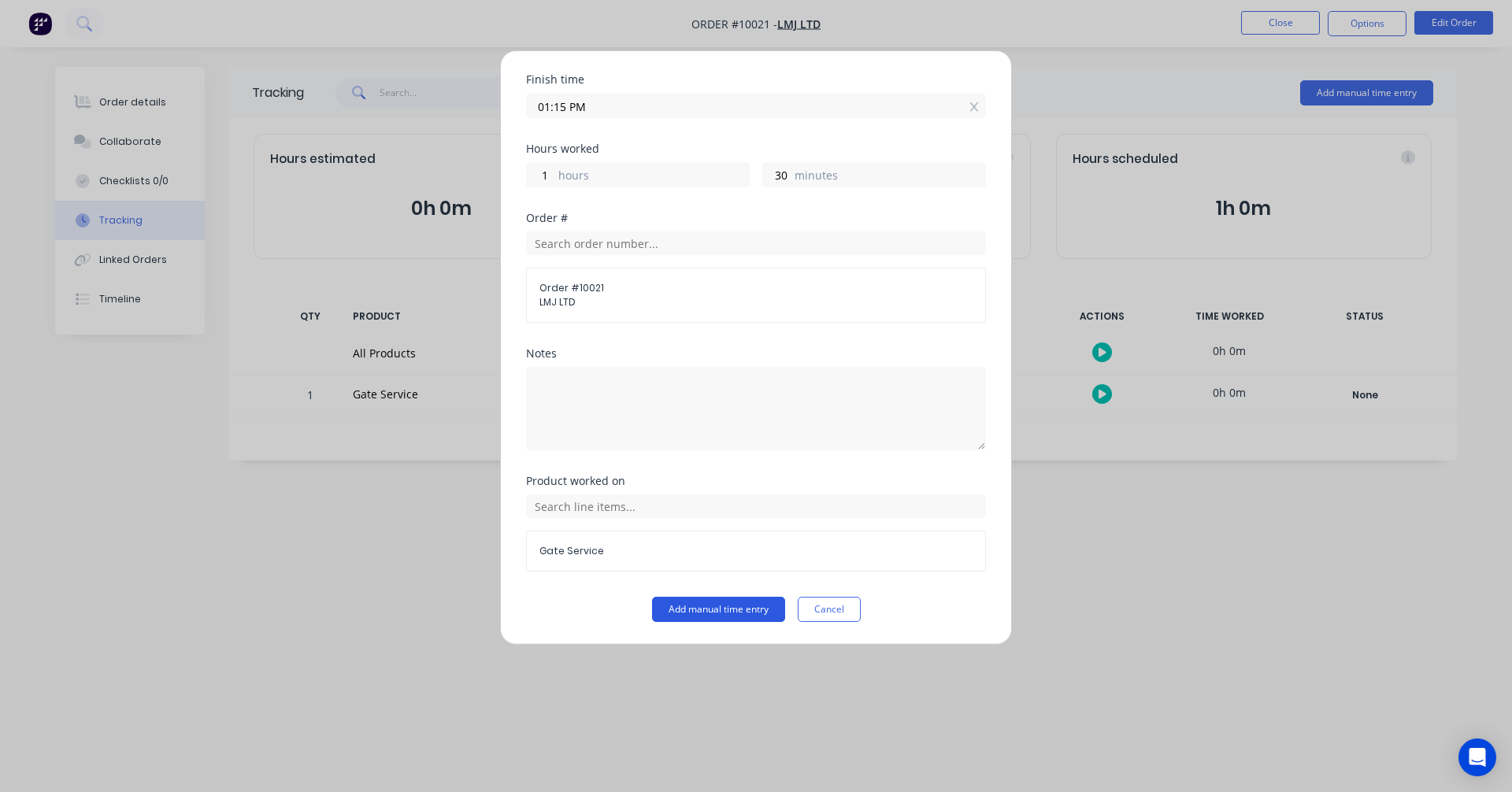
click at [739, 616] on button "Add manual time entry" at bounding box center [718, 609] width 133 height 26
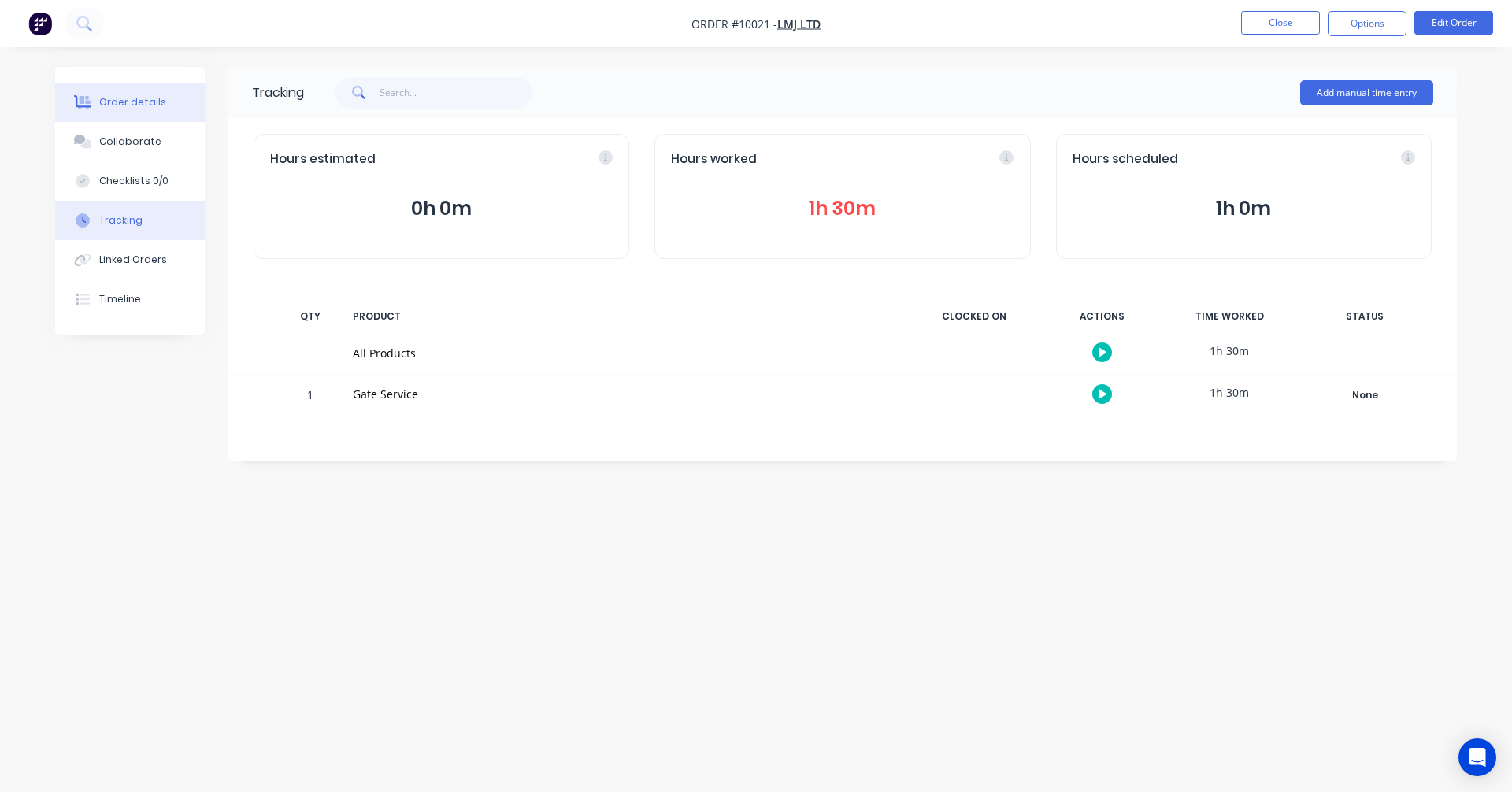
click at [143, 96] on div "Order details" at bounding box center [133, 102] width 67 height 14
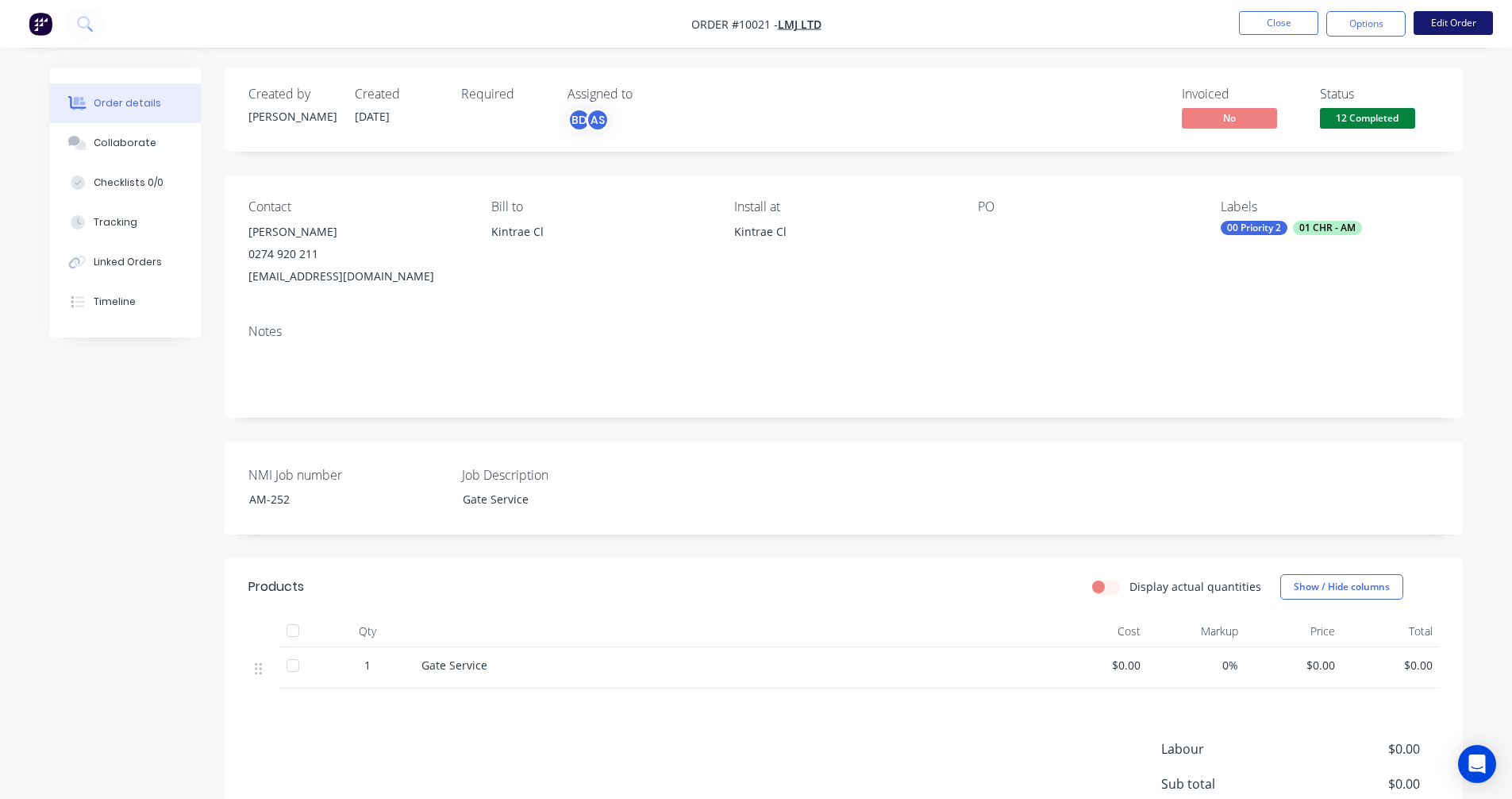
click at [1456, 26] on button "Edit Order" at bounding box center [1453, 23] width 79 height 24
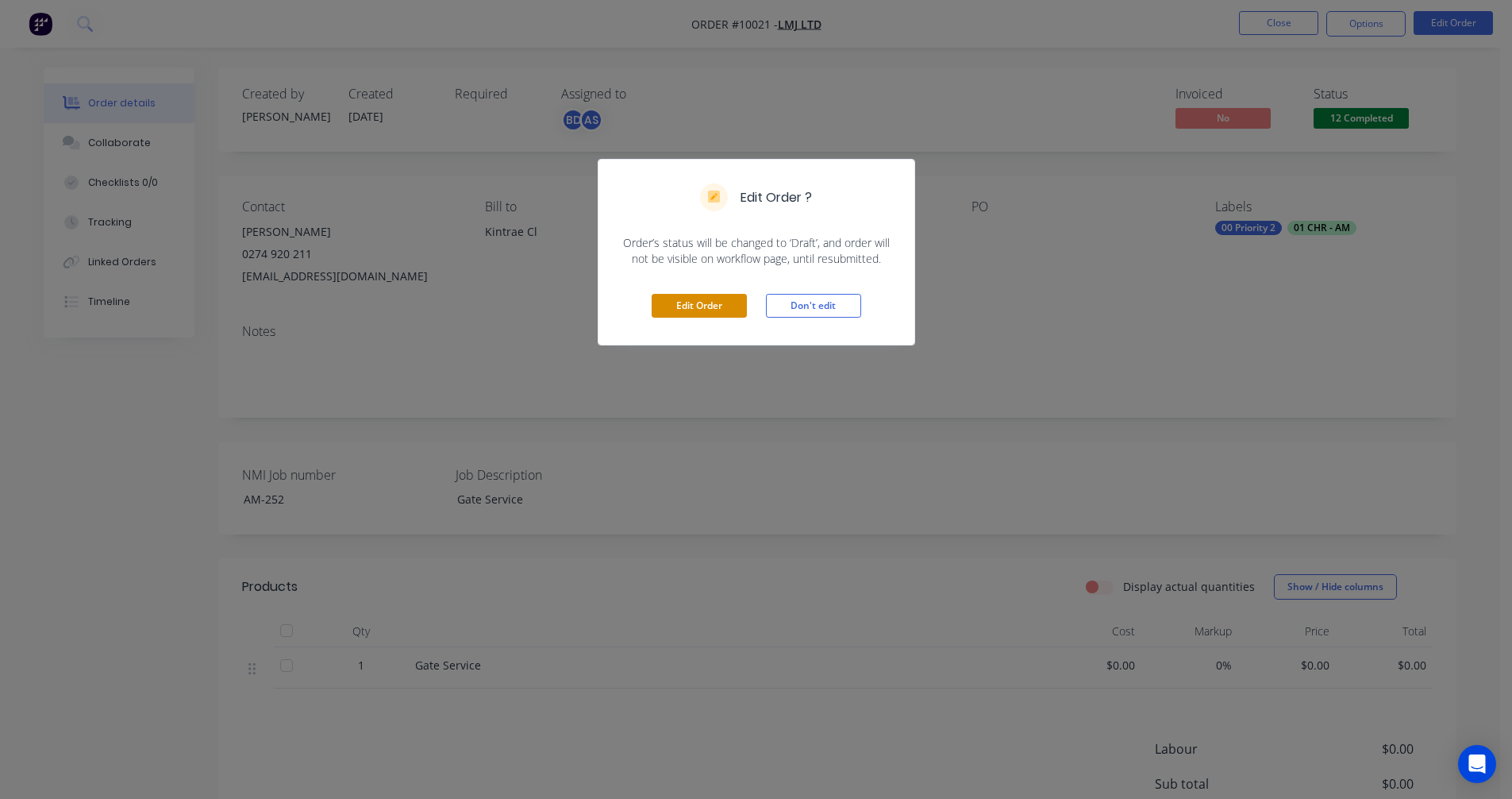
click at [729, 301] on button "Edit Order" at bounding box center [699, 306] width 96 height 24
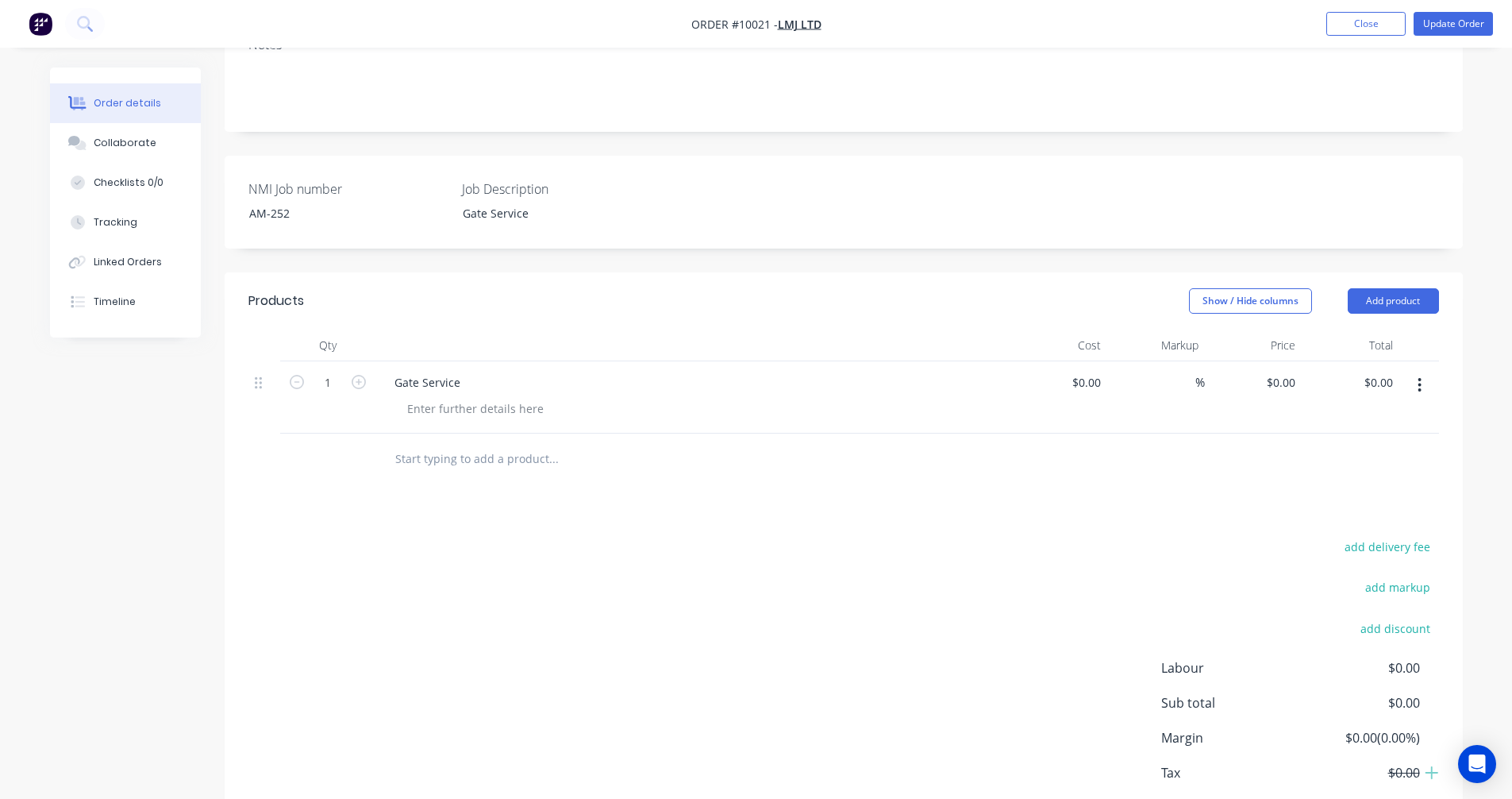
scroll to position [380, 0]
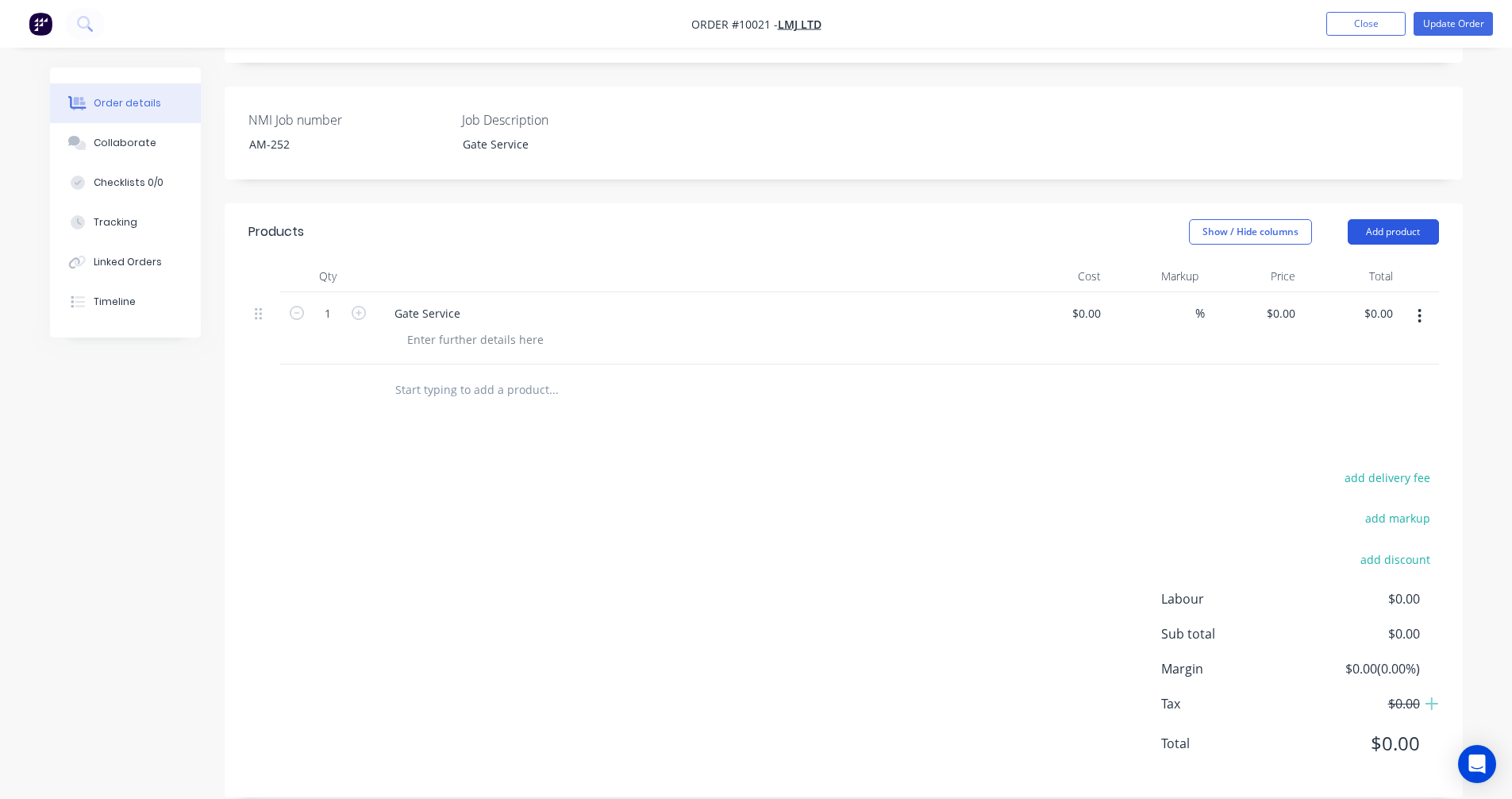
click at [1413, 219] on button "Add product" at bounding box center [1394, 231] width 92 height 26
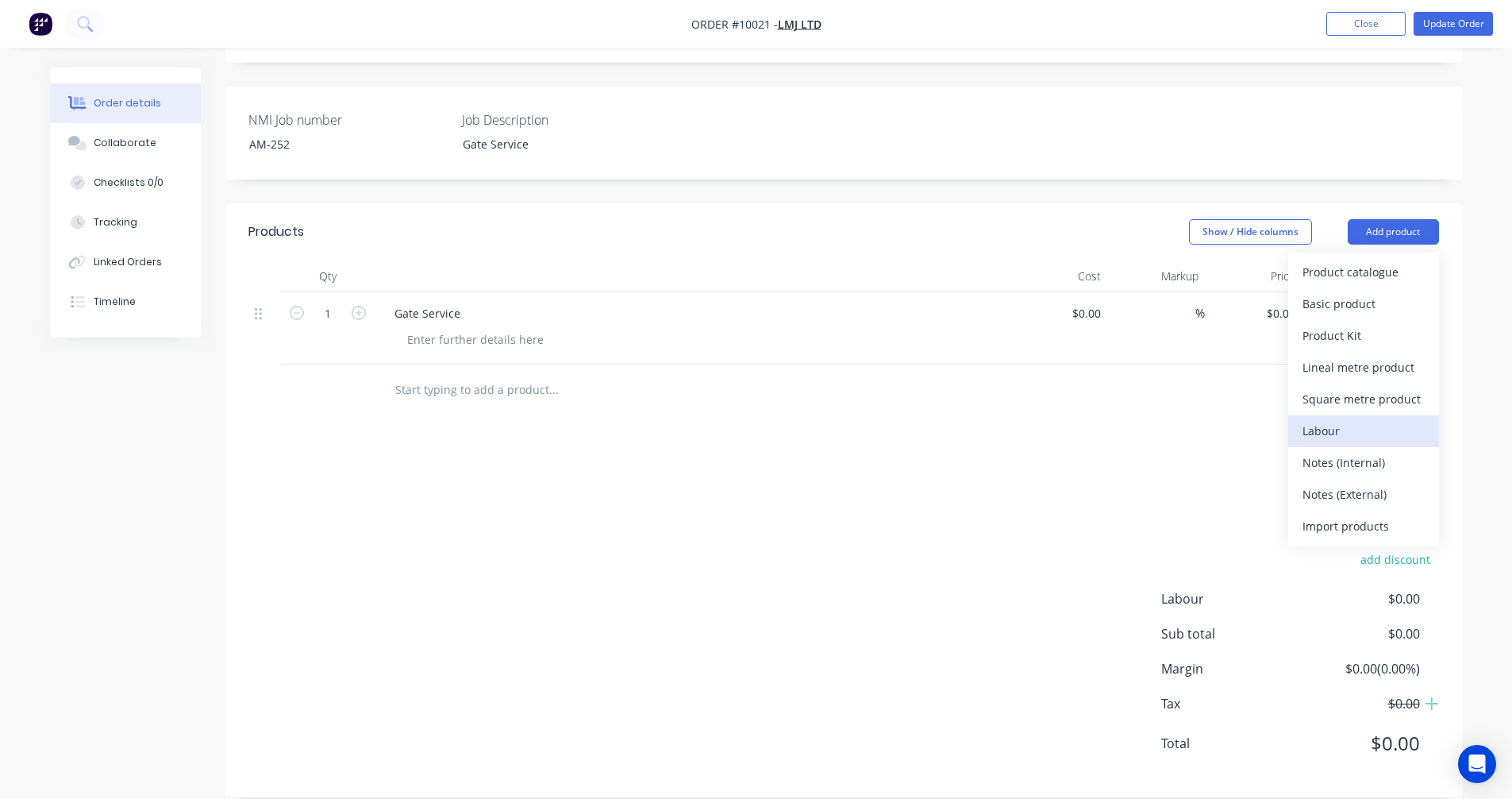
click at [1345, 420] on div "Labour" at bounding box center [1364, 431] width 122 height 23
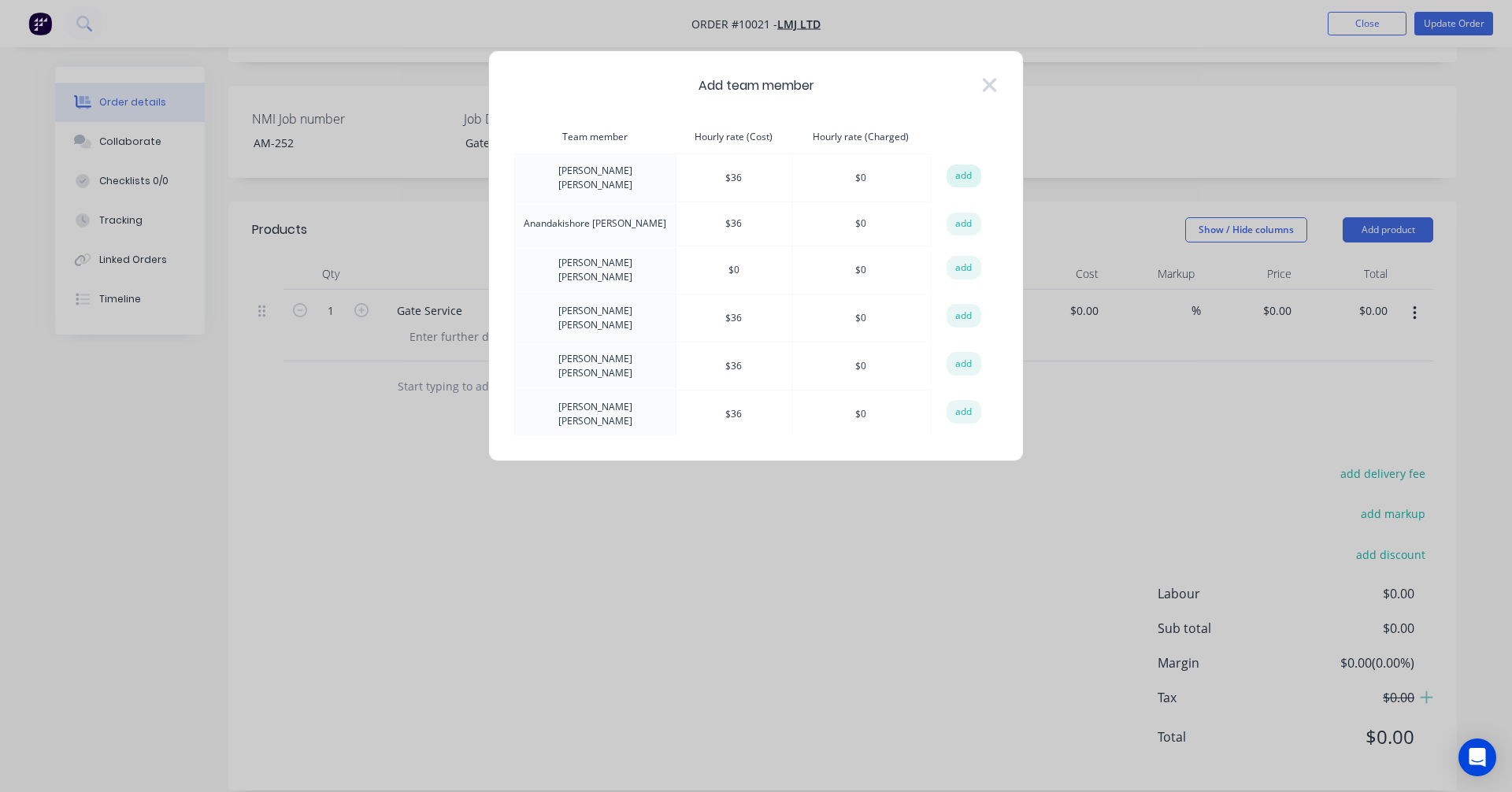
click at [959, 172] on button "add" at bounding box center [963, 176] width 35 height 24
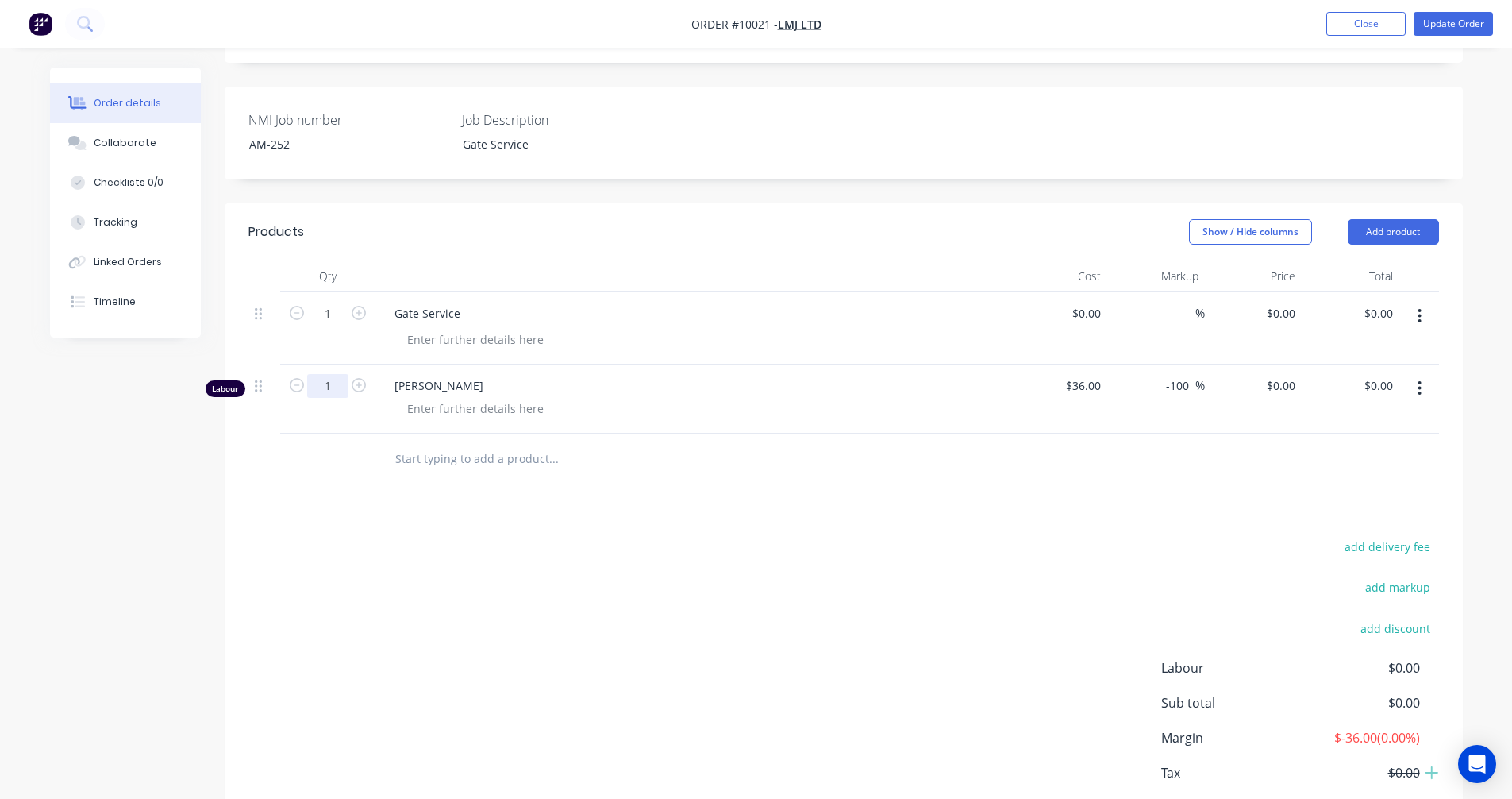
click at [336, 326] on input "1" at bounding box center [328, 313] width 41 height 24
click at [813, 542] on div "add delivery fee add markup add discount Labour $0.00 Sub total $0.00 Margin $-…" at bounding box center [843, 689] width 1191 height 307
click at [1291, 374] on input "0" at bounding box center [1292, 385] width 18 height 23
click at [1133, 489] on div "Products Show / Hide columns Add product Qty Cost Markup Price Total 1 Gate Ser…" at bounding box center [843, 535] width 1239 height 663
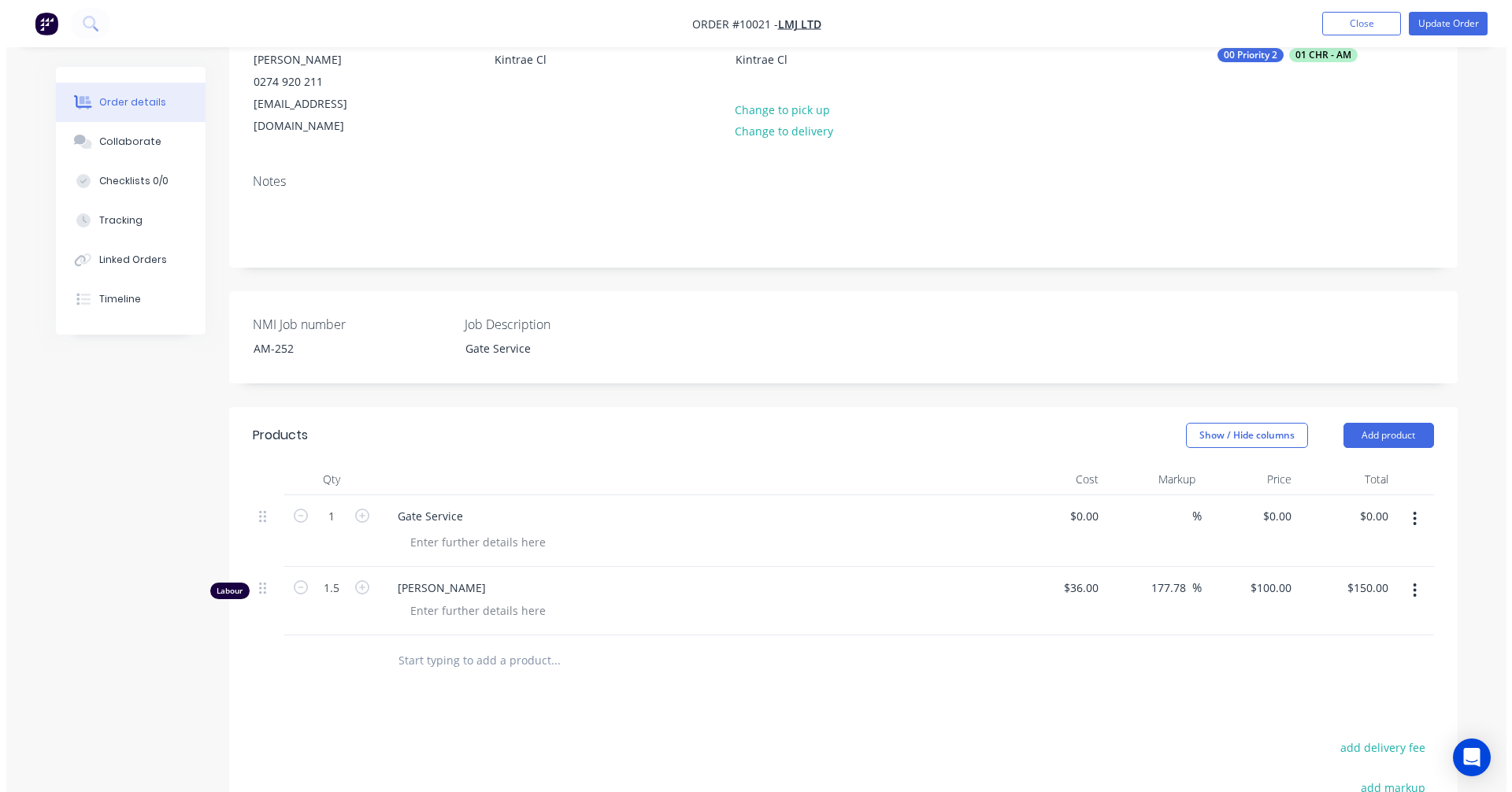
scroll to position [0, 0]
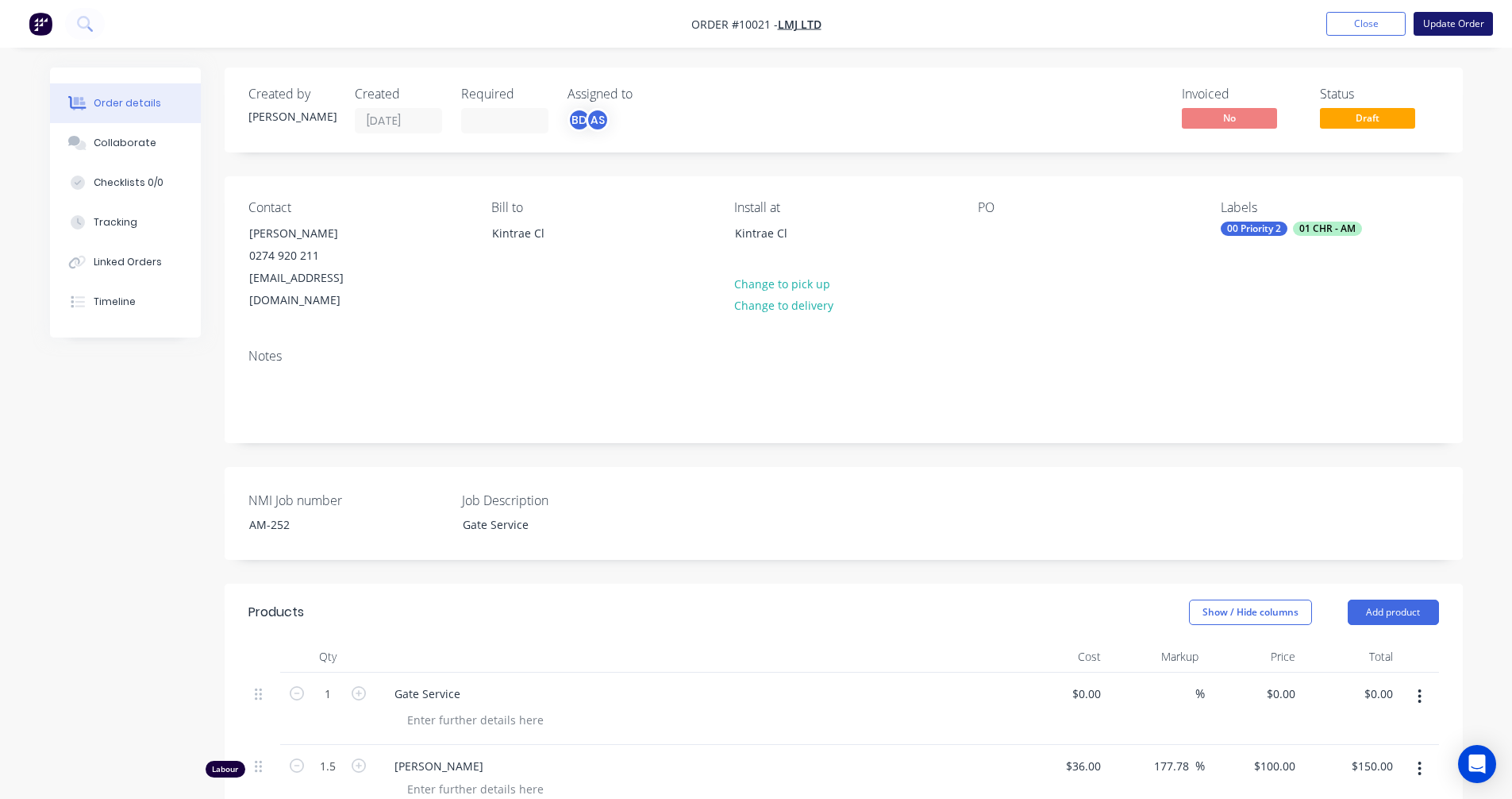
click at [1461, 24] on button "Update Order" at bounding box center [1453, 23] width 79 height 24
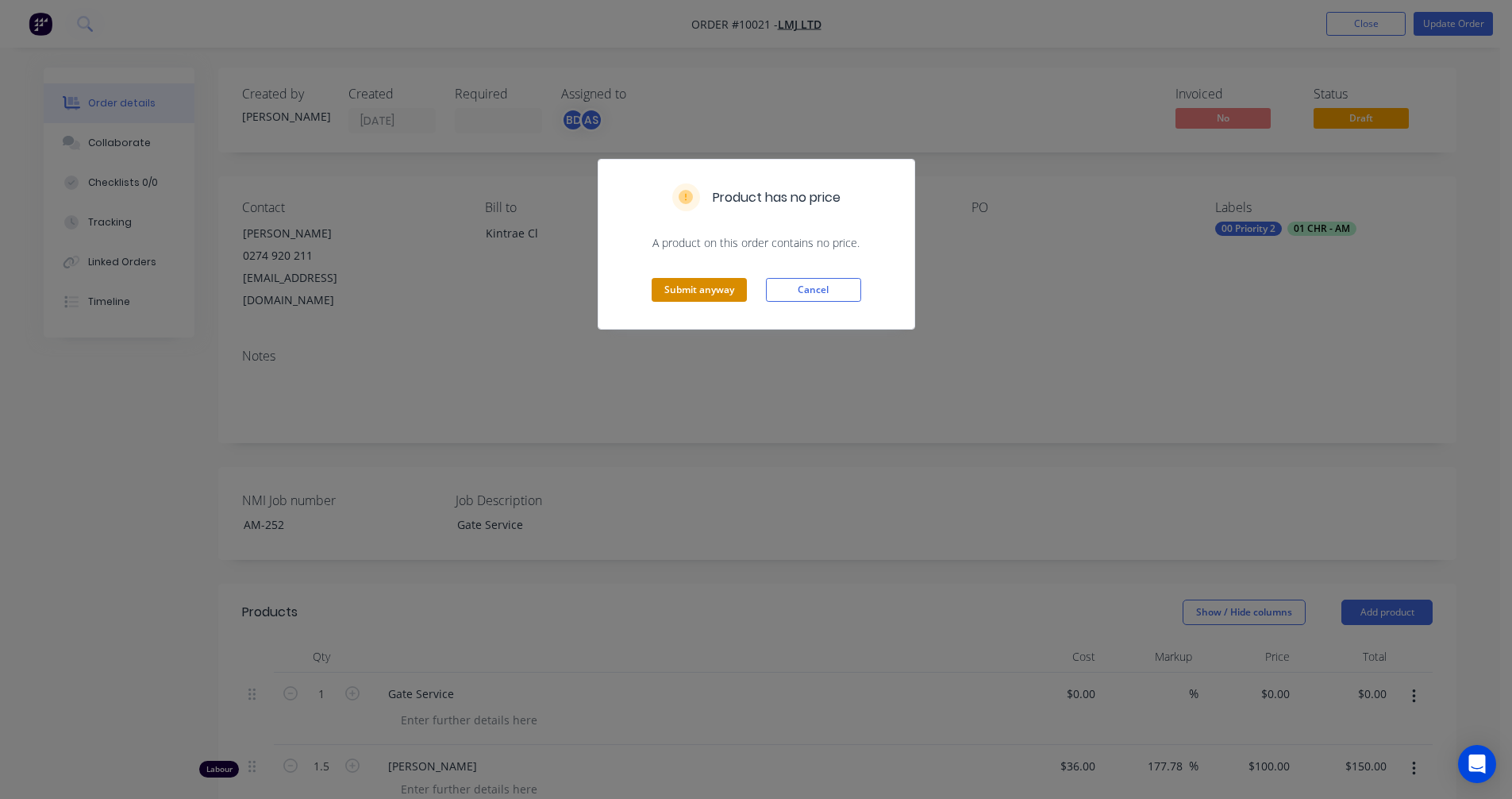
click at [678, 293] on button "Submit anyway" at bounding box center [699, 290] width 96 height 24
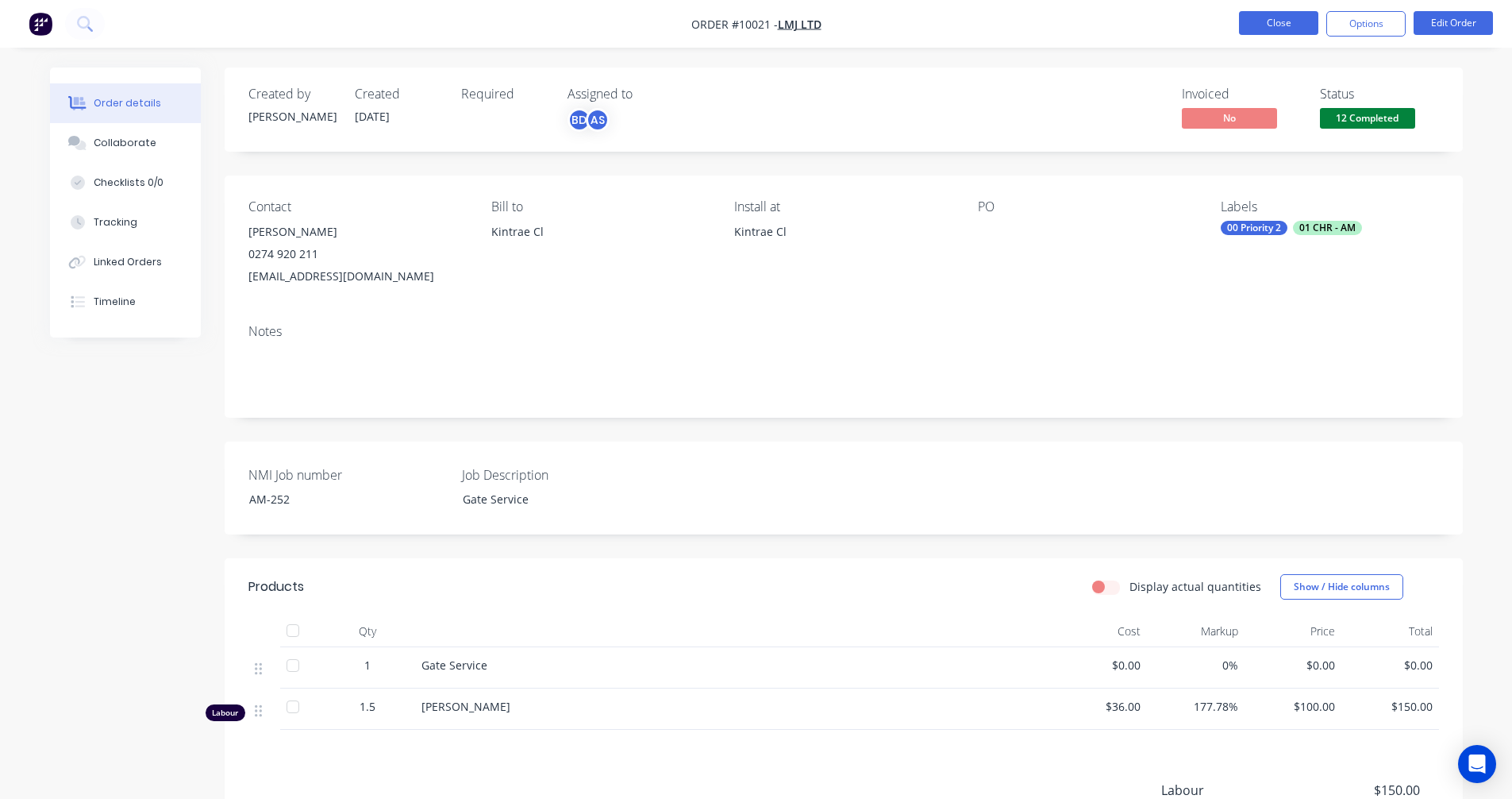
click at [1292, 25] on button "Close" at bounding box center [1278, 23] width 79 height 24
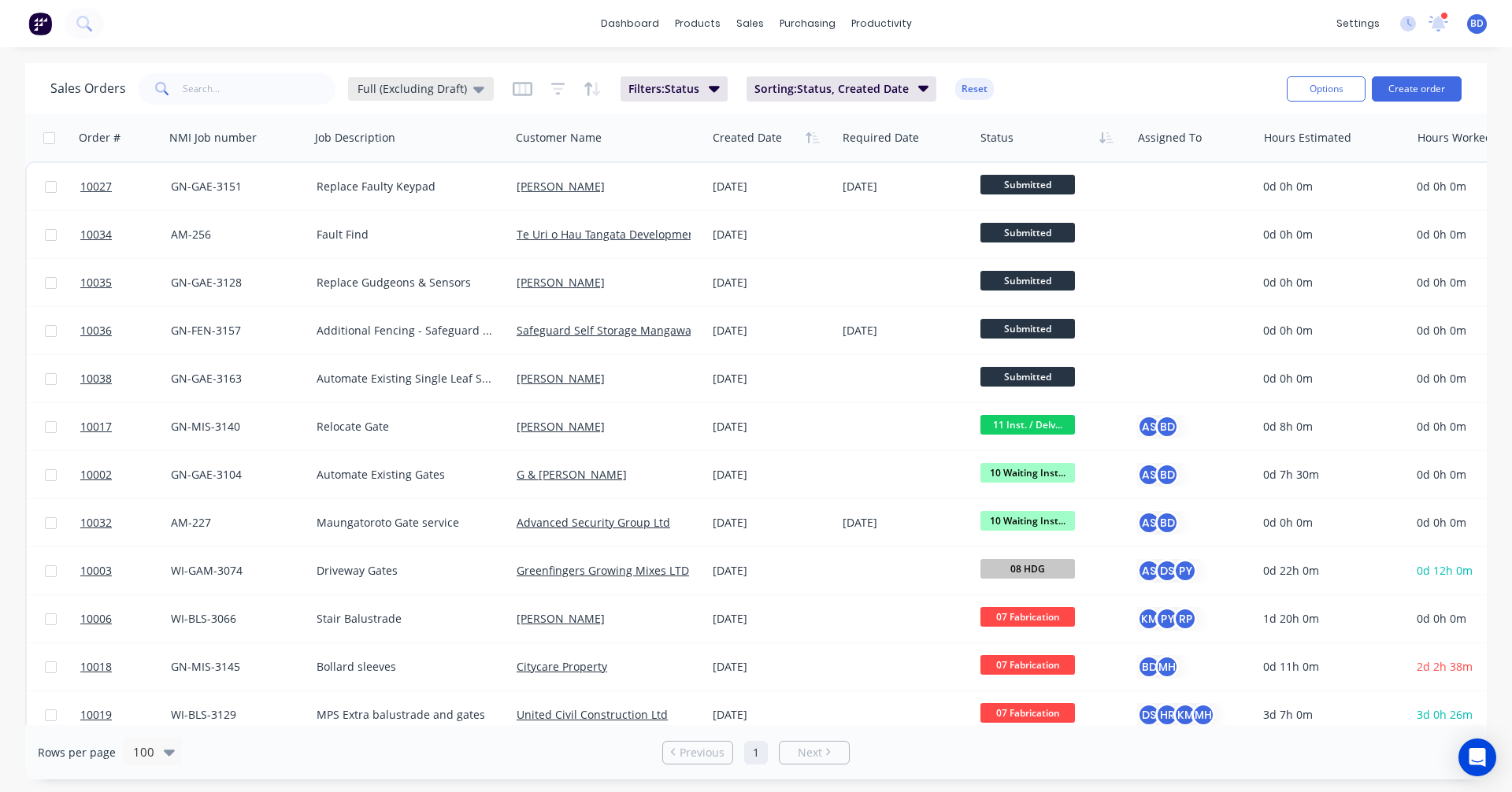
click at [443, 90] on span "Full (Excluding Draft)" at bounding box center [412, 88] width 110 height 16
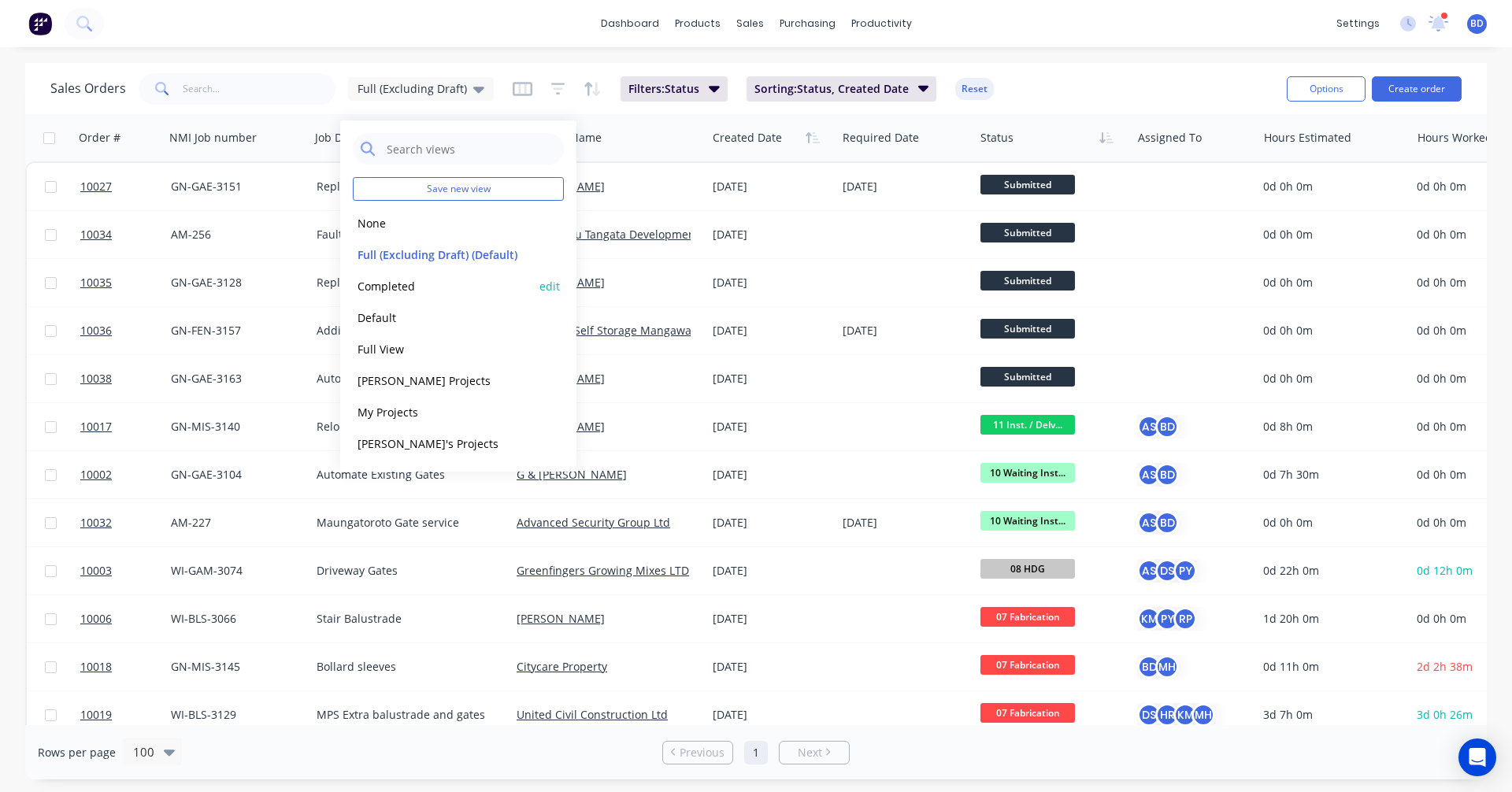
click at [416, 289] on button "Completed" at bounding box center [442, 286] width 180 height 18
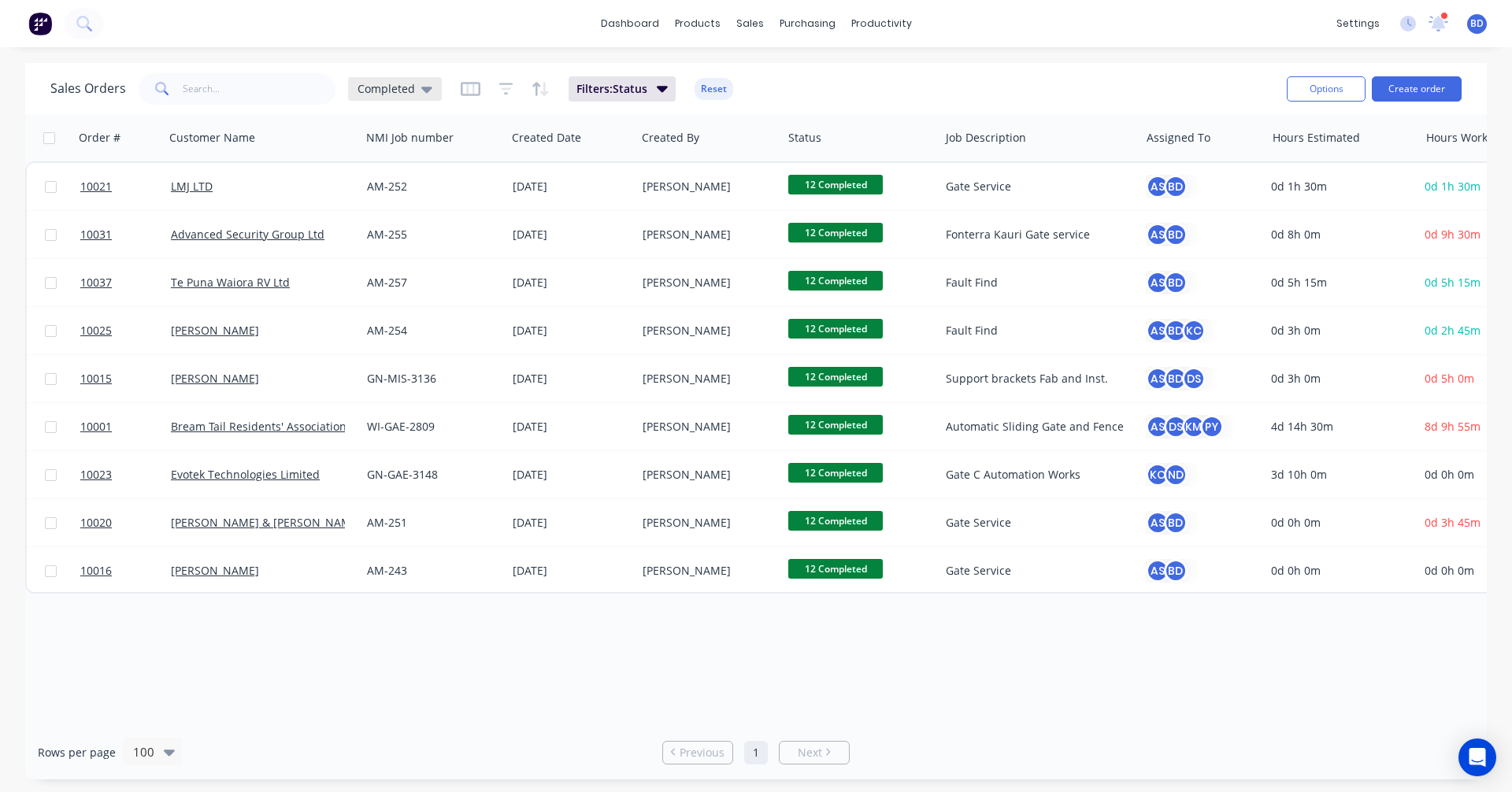
click at [375, 93] on span "Completed" at bounding box center [386, 88] width 58 height 16
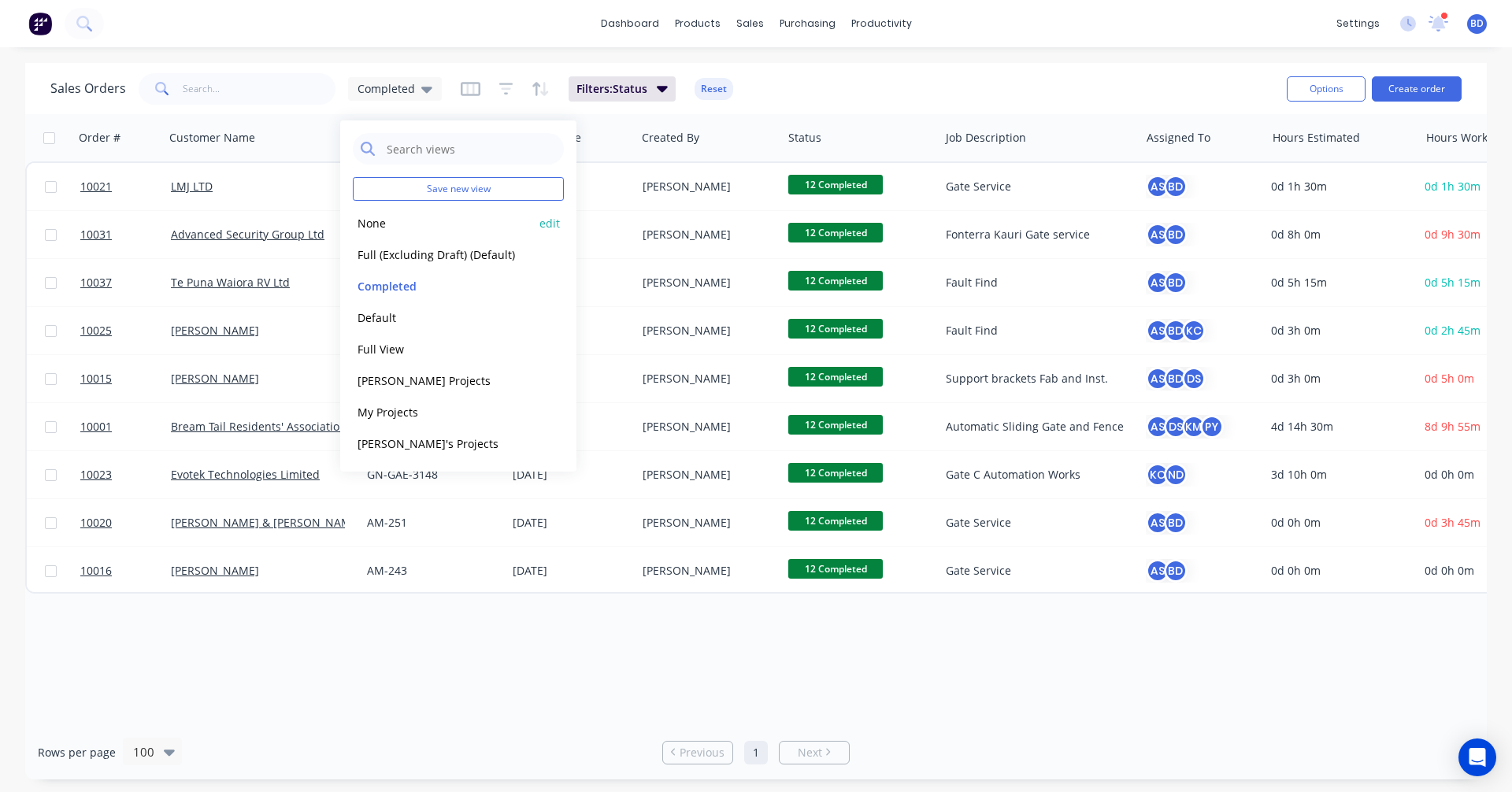
click at [375, 231] on button "None" at bounding box center [442, 223] width 180 height 18
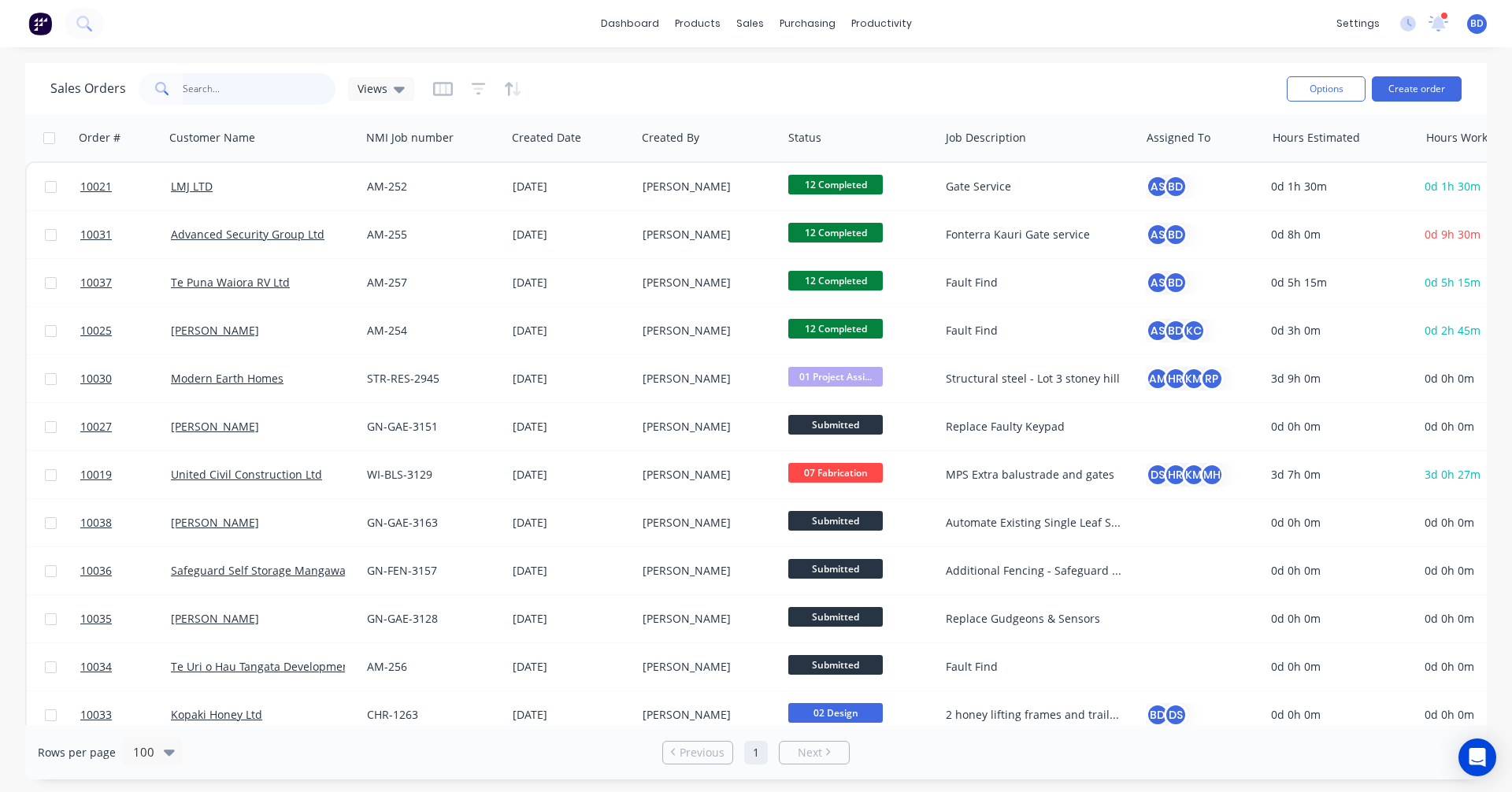
click at [200, 77] on input "text" at bounding box center [260, 88] width 153 height 31
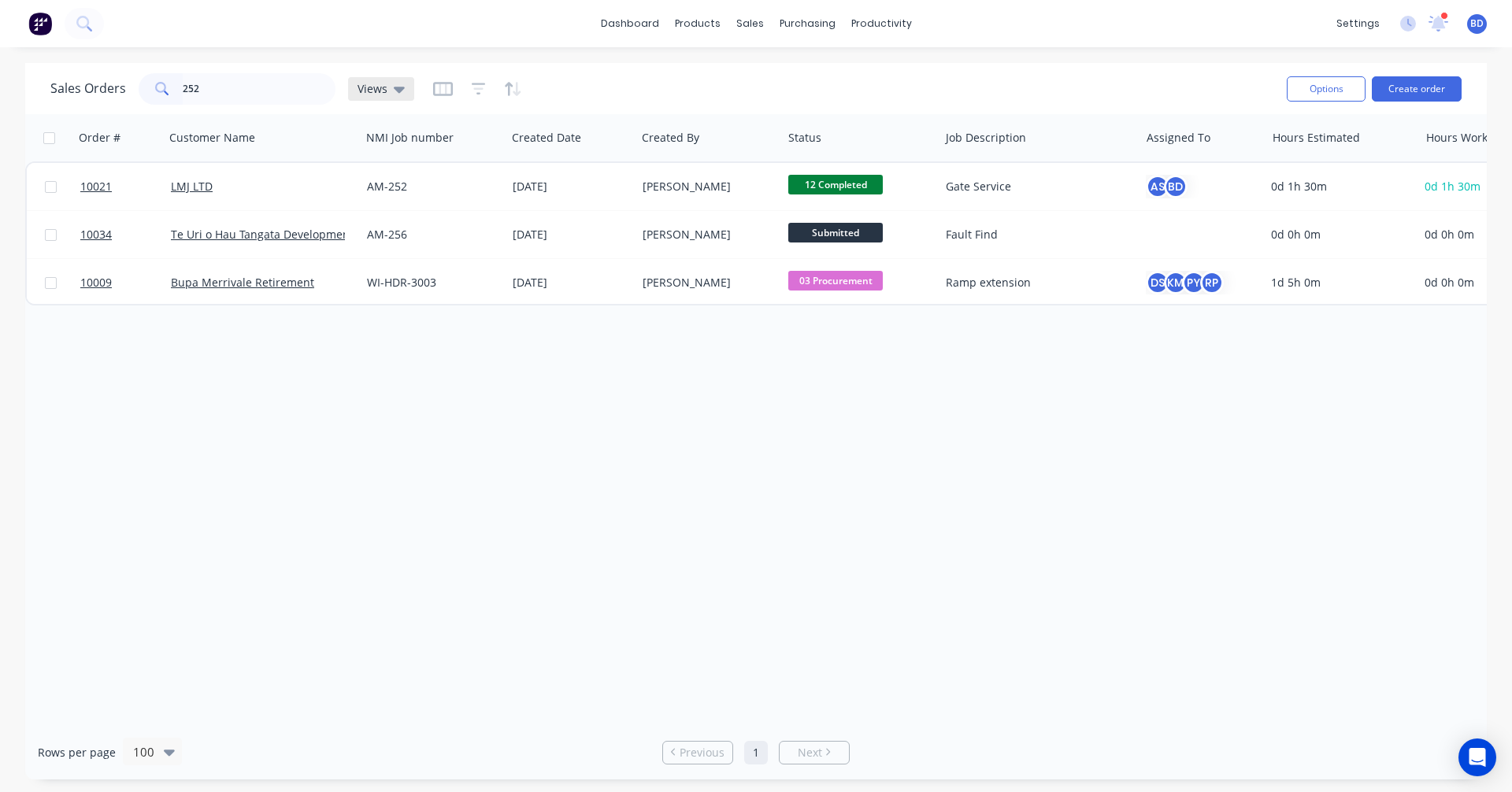
click at [379, 86] on span "Views" at bounding box center [372, 88] width 30 height 16
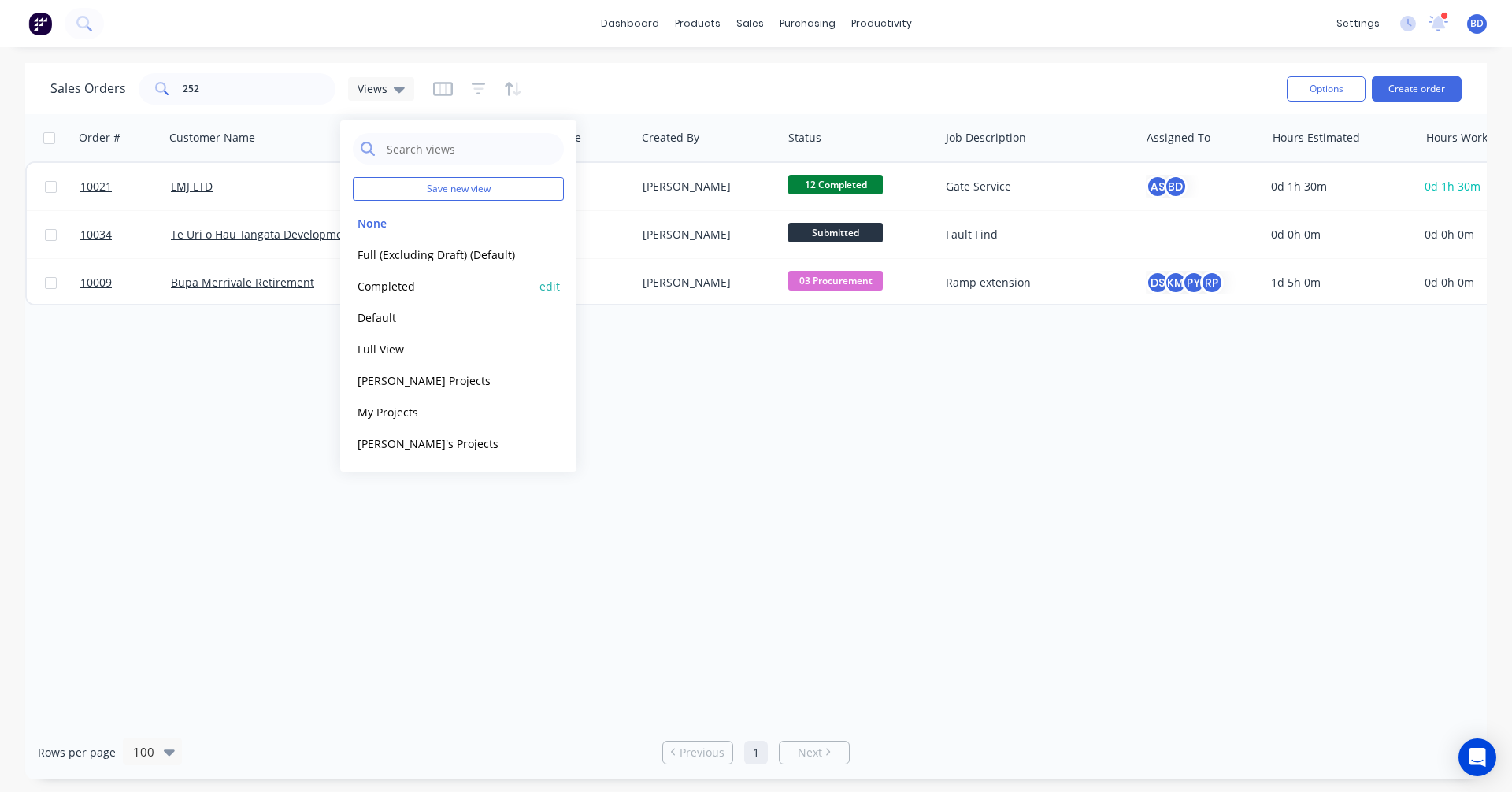
click at [402, 284] on button "Completed" at bounding box center [442, 286] width 180 height 18
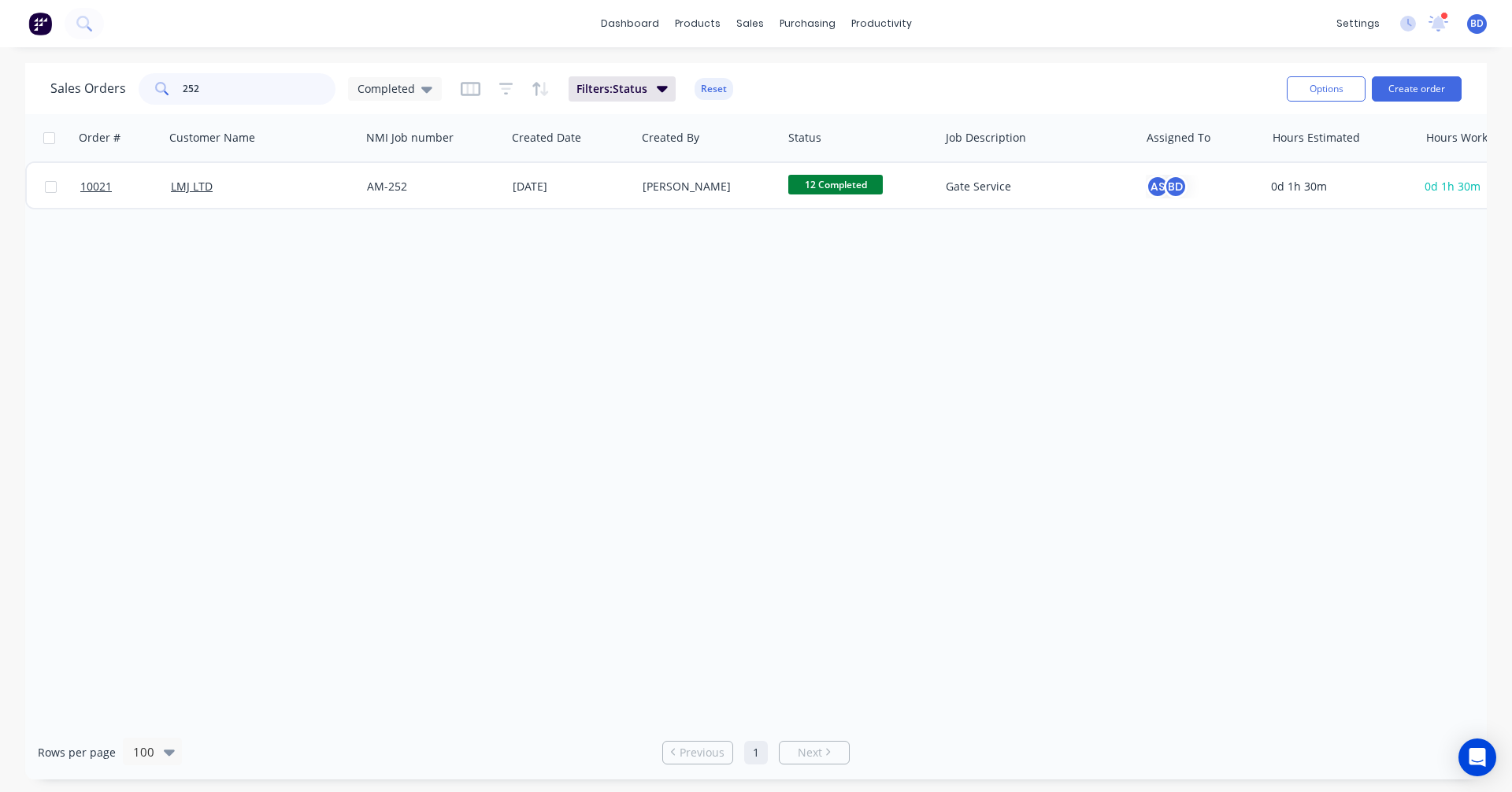
drag, startPoint x: 209, startPoint y: 86, endPoint x: 61, endPoint y: 76, distance: 148.3
click at [61, 76] on div "Sales Orders 252 Completed" at bounding box center [245, 88] width 391 height 31
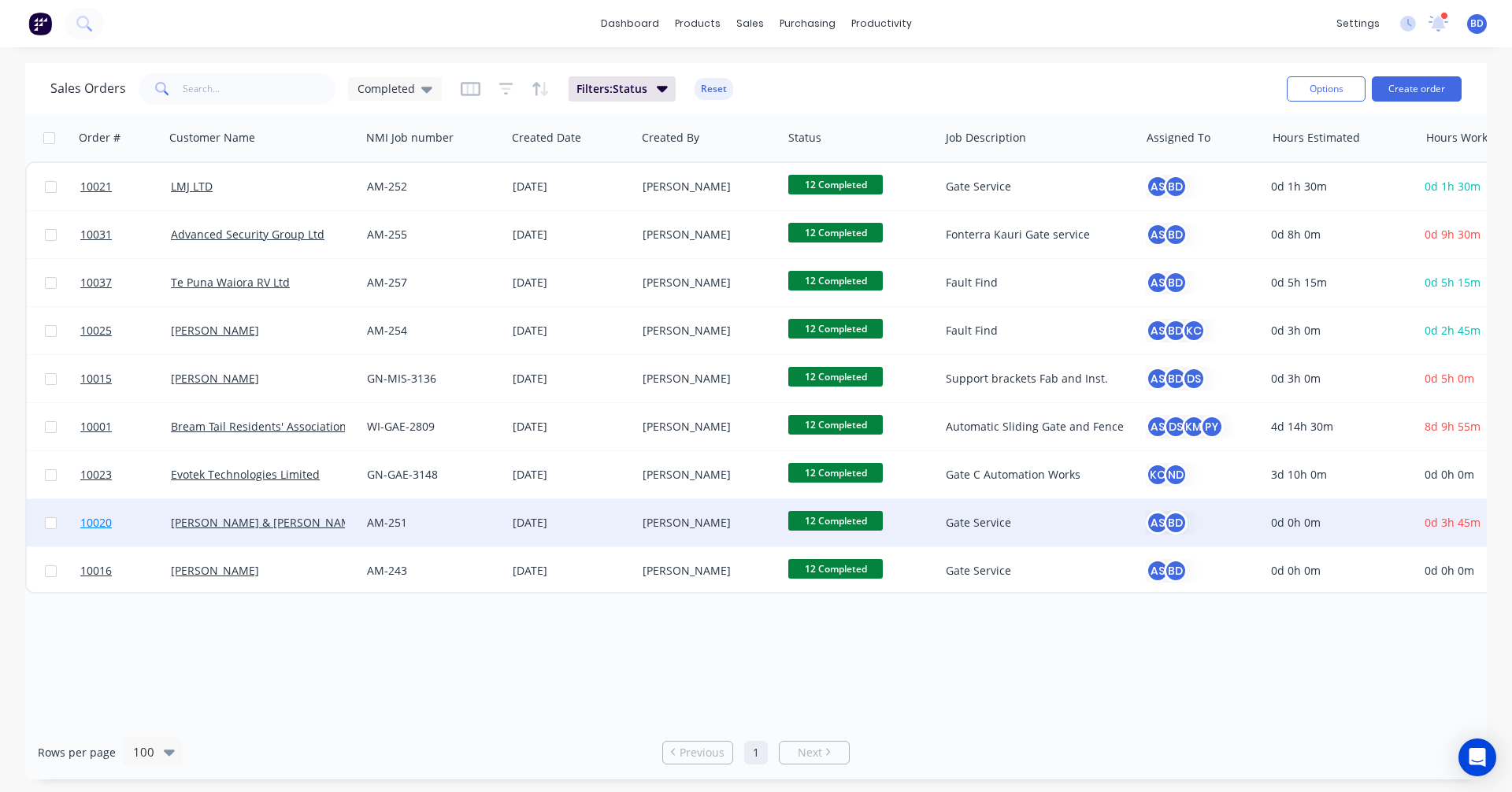
click at [96, 525] on span "10020" at bounding box center [96, 523] width 31 height 16
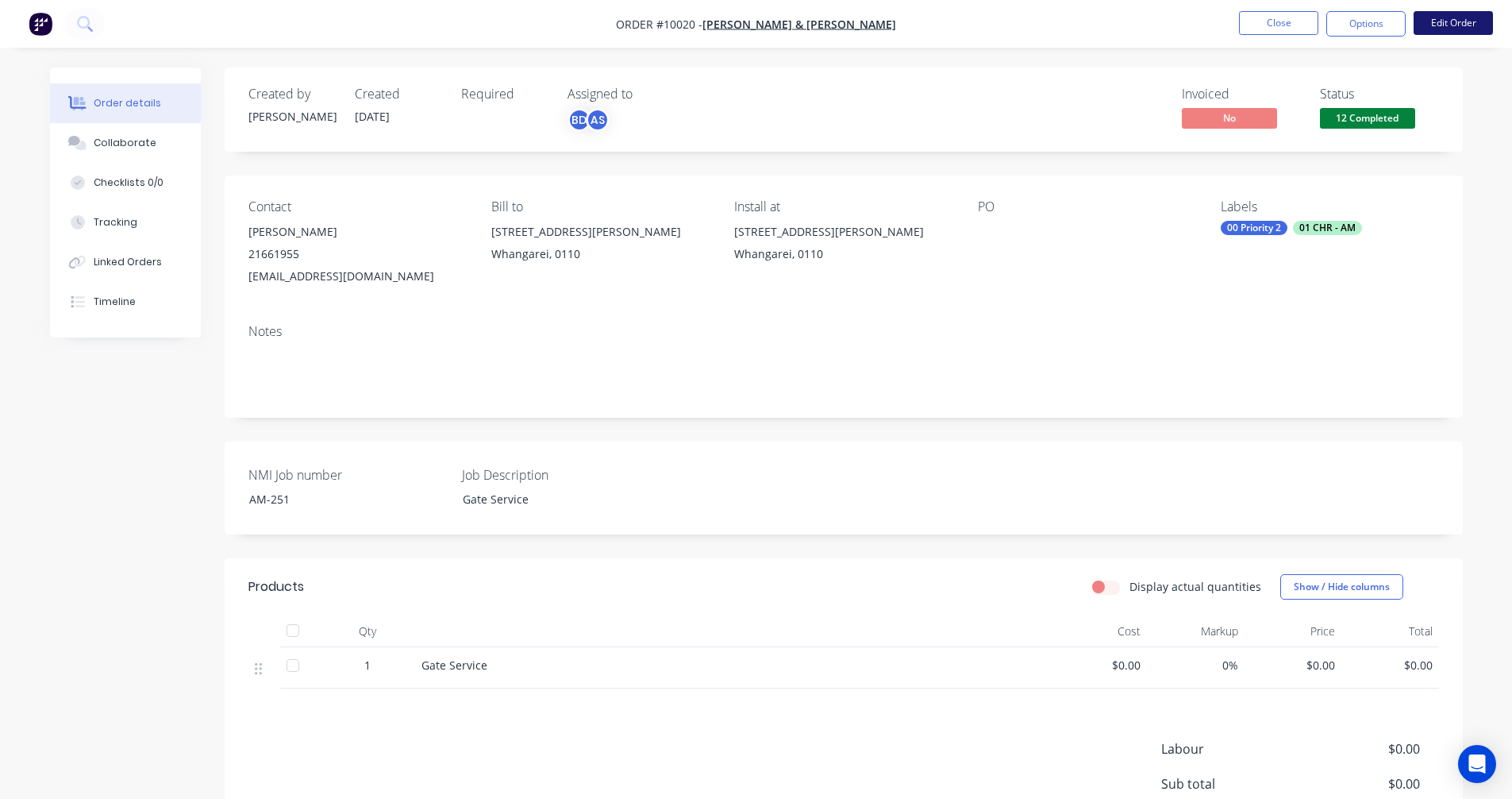
click at [1451, 25] on button "Edit Order" at bounding box center [1453, 23] width 79 height 24
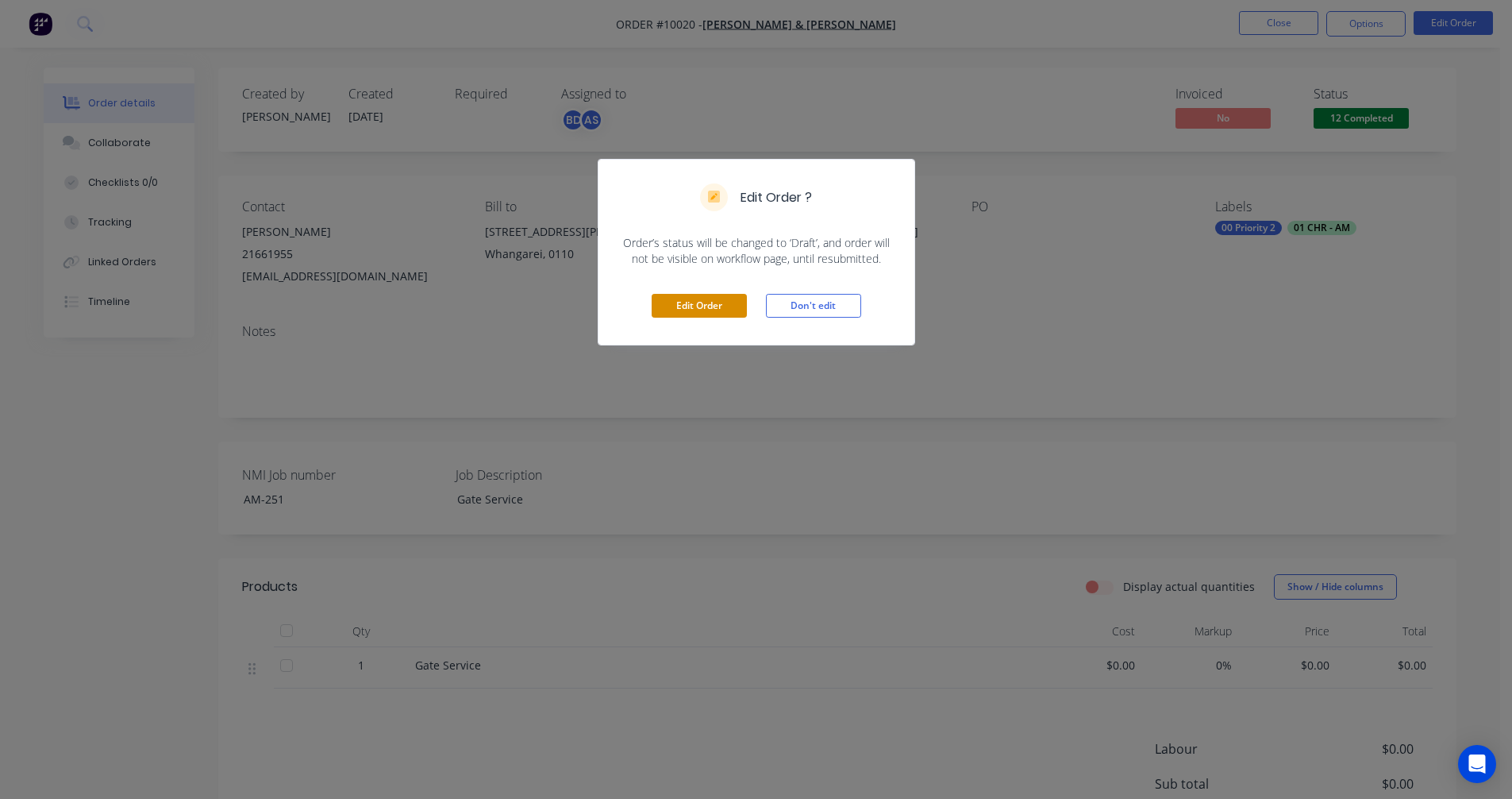
click at [692, 312] on button "Edit Order" at bounding box center [699, 306] width 96 height 24
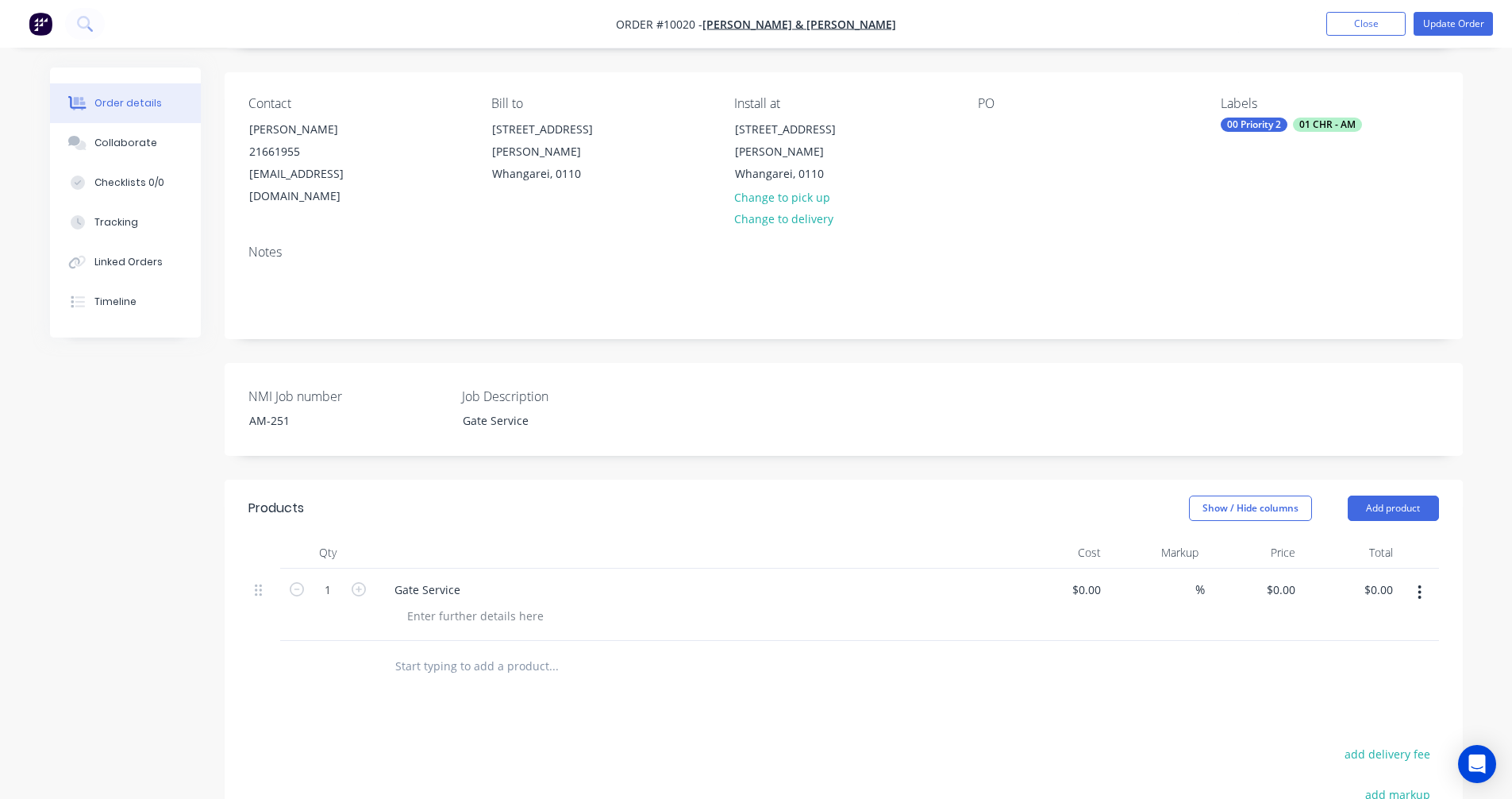
scroll to position [380, 0]
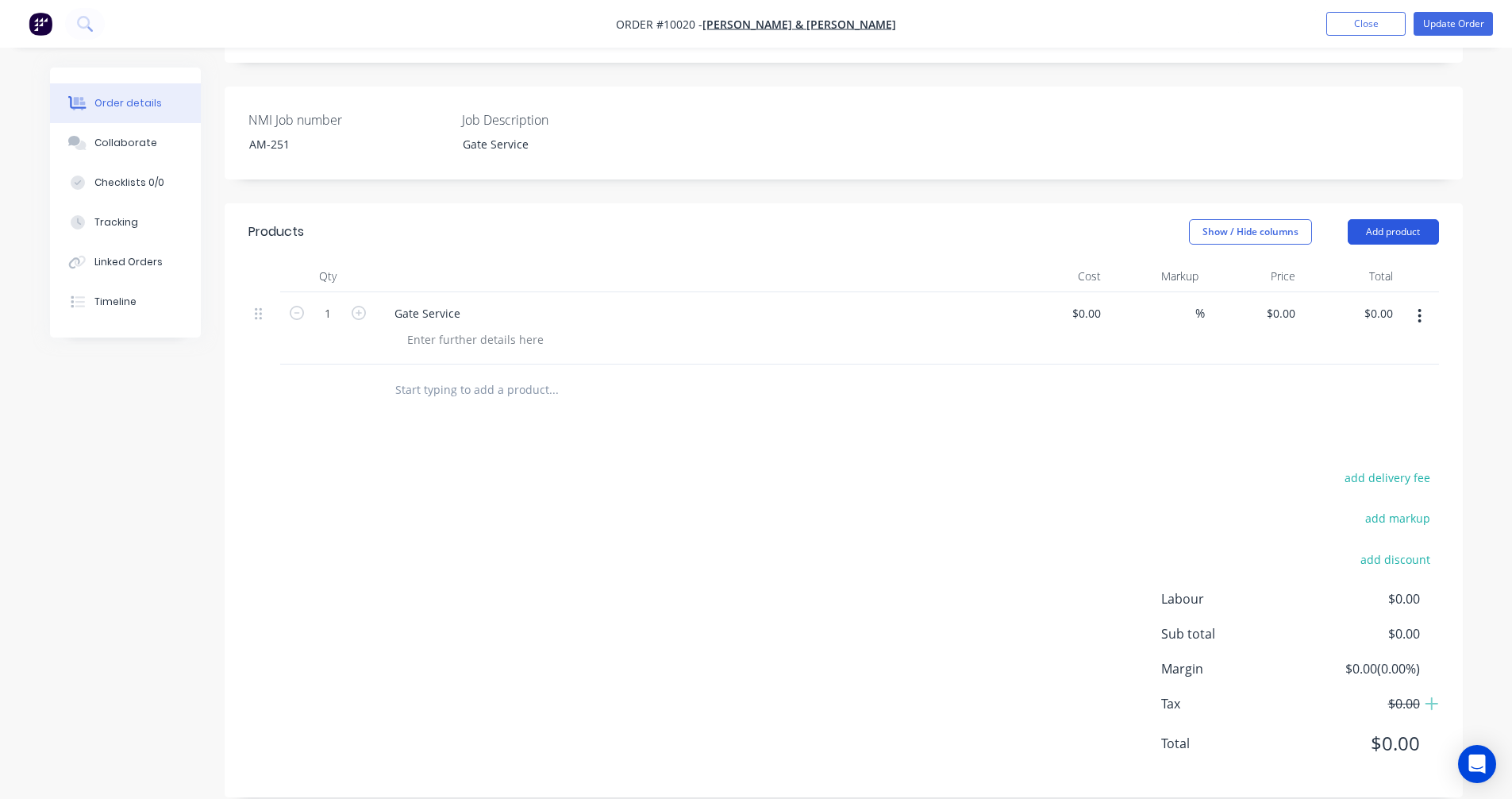
click at [1386, 219] on button "Add product" at bounding box center [1394, 231] width 92 height 26
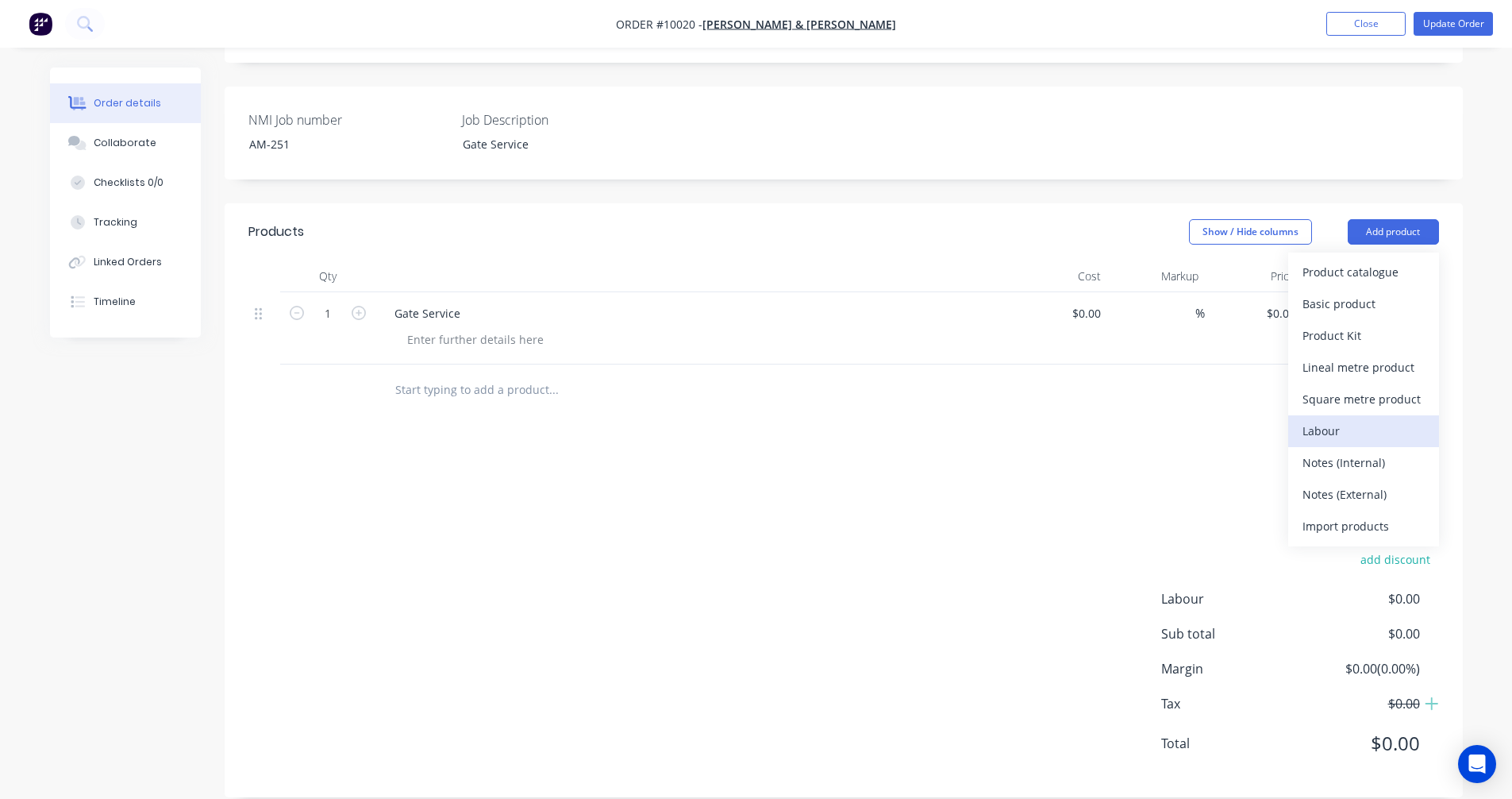
click at [1333, 420] on div "Labour" at bounding box center [1364, 431] width 122 height 23
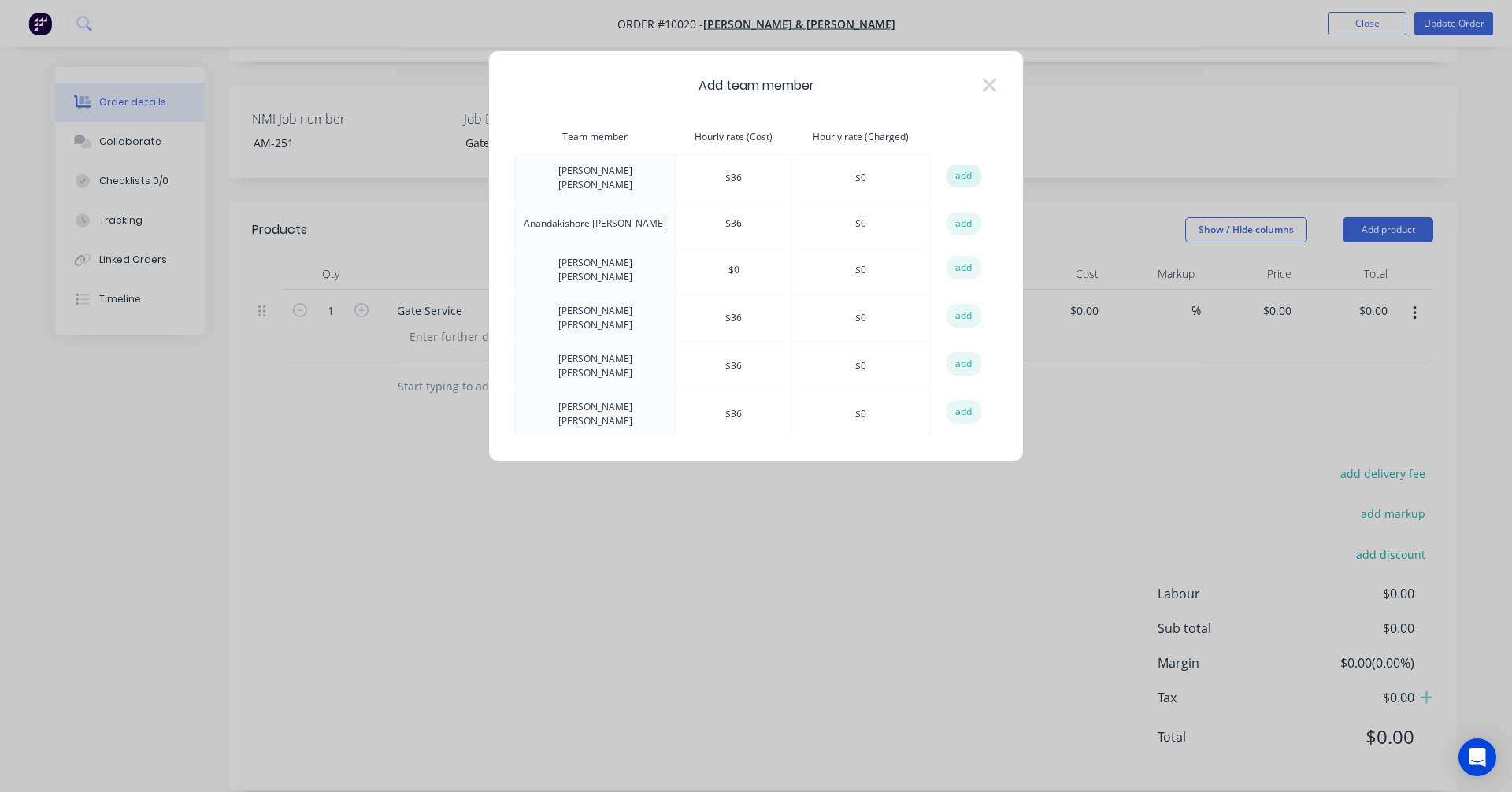
click at [962, 176] on button "add" at bounding box center [963, 176] width 35 height 24
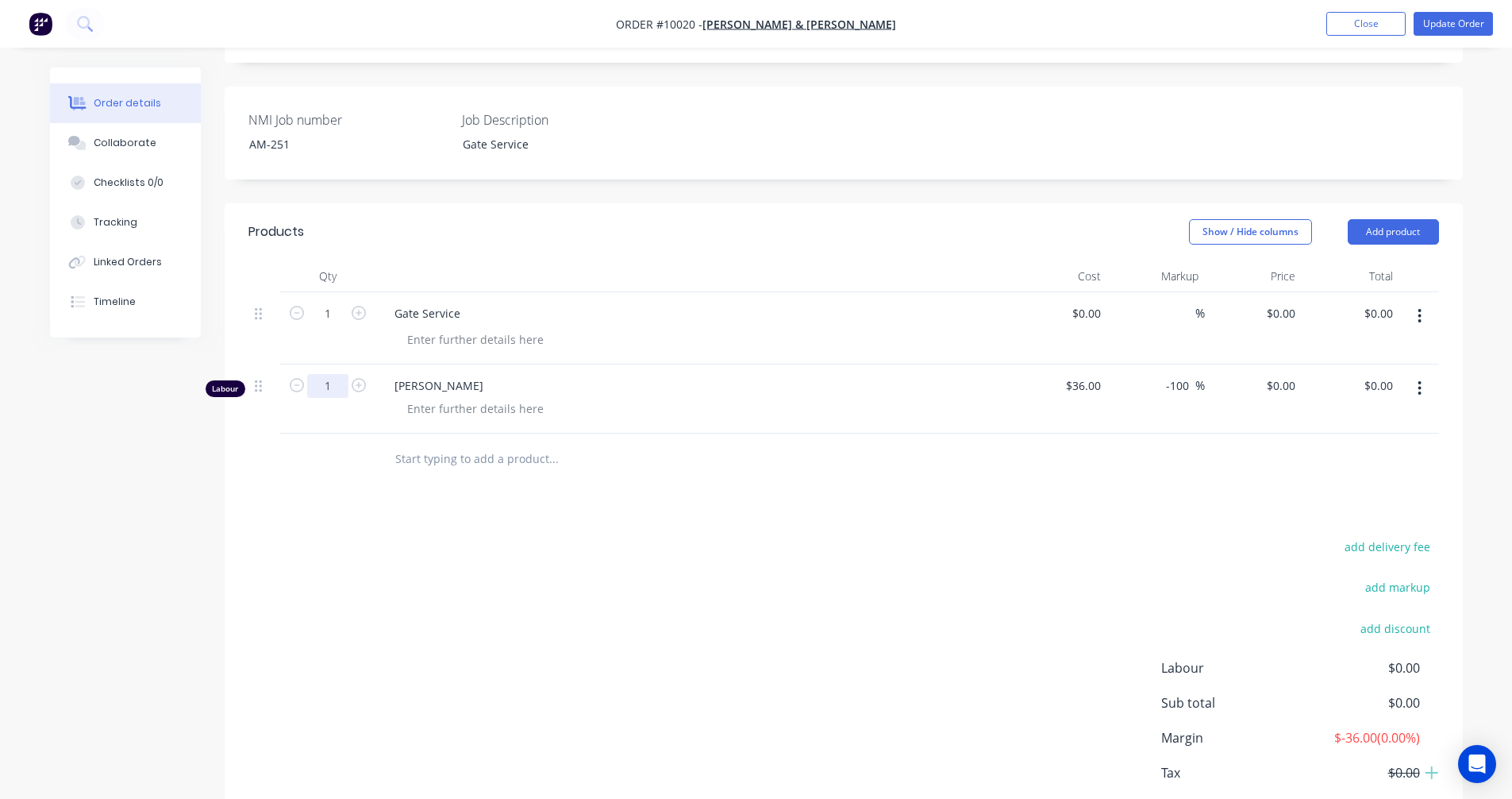
click at [336, 326] on input "1" at bounding box center [328, 313] width 41 height 24
click at [1293, 374] on input "0" at bounding box center [1292, 385] width 18 height 23
click at [1231, 536] on div "add delivery fee add markup add discount Labour $375.00 Sub total $375.00 Margi…" at bounding box center [843, 689] width 1191 height 307
click at [1460, 22] on button "Update Order" at bounding box center [1453, 23] width 79 height 24
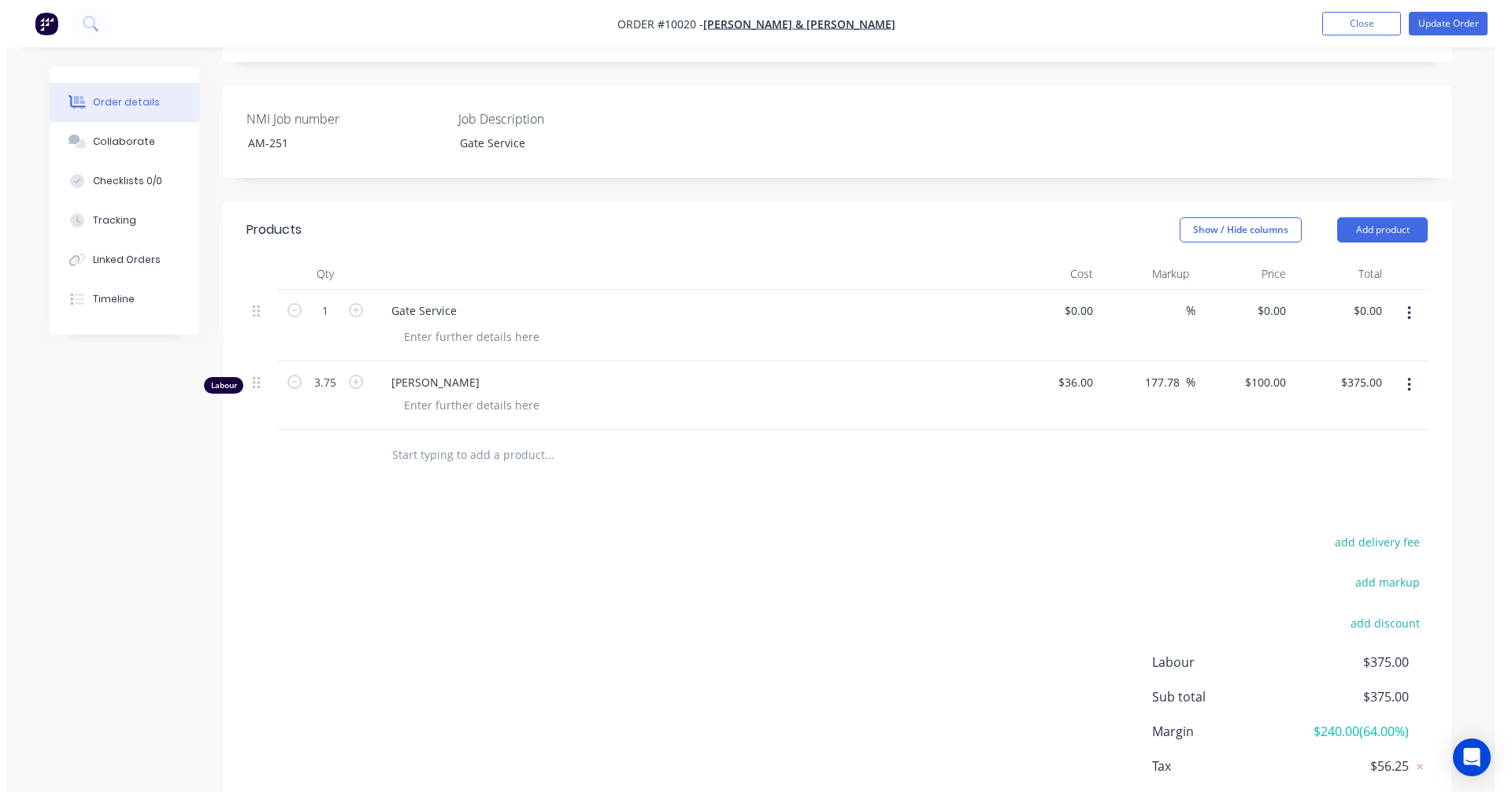
scroll to position [0, 0]
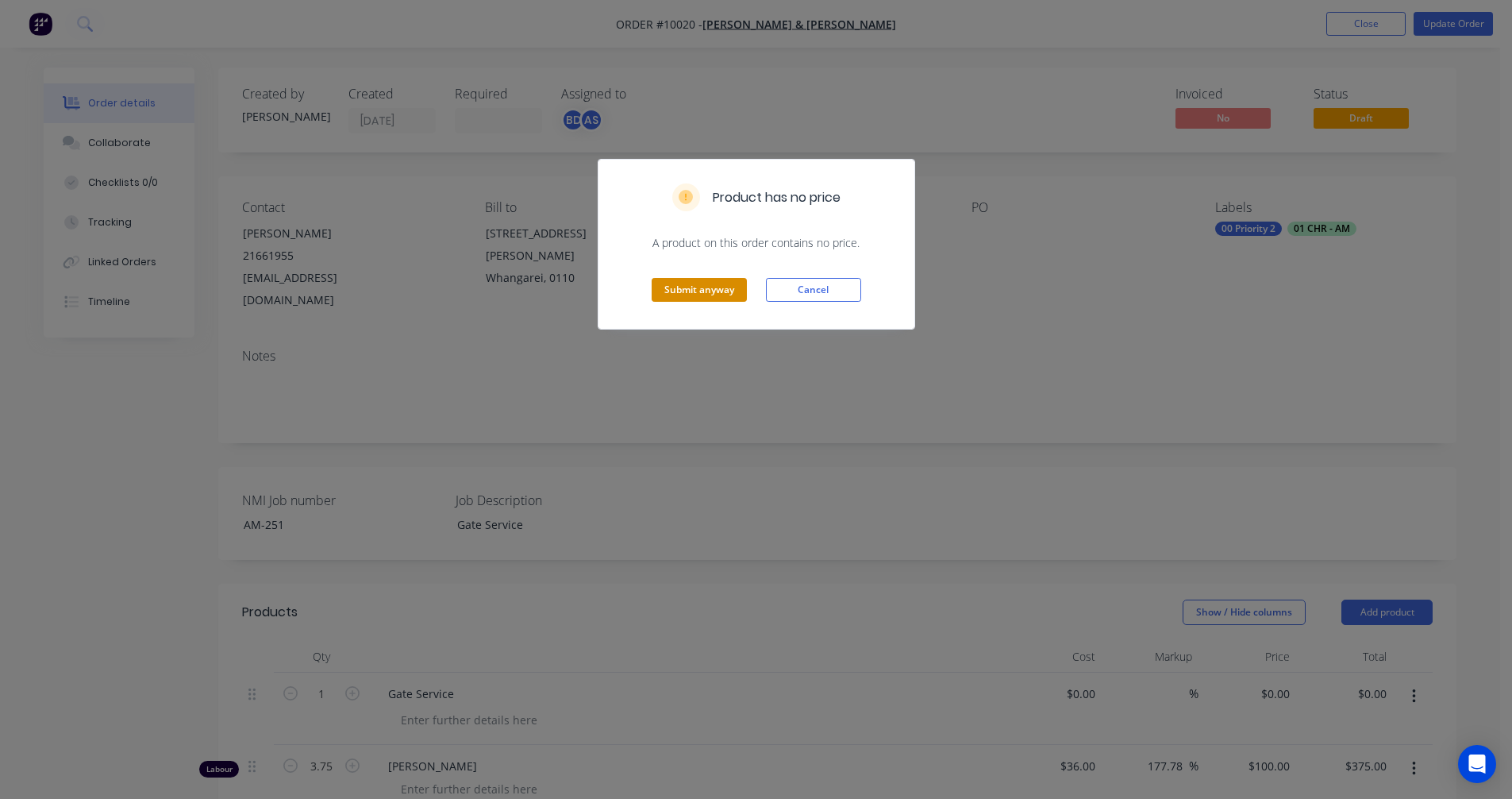
click at [678, 295] on button "Submit anyway" at bounding box center [699, 290] width 96 height 24
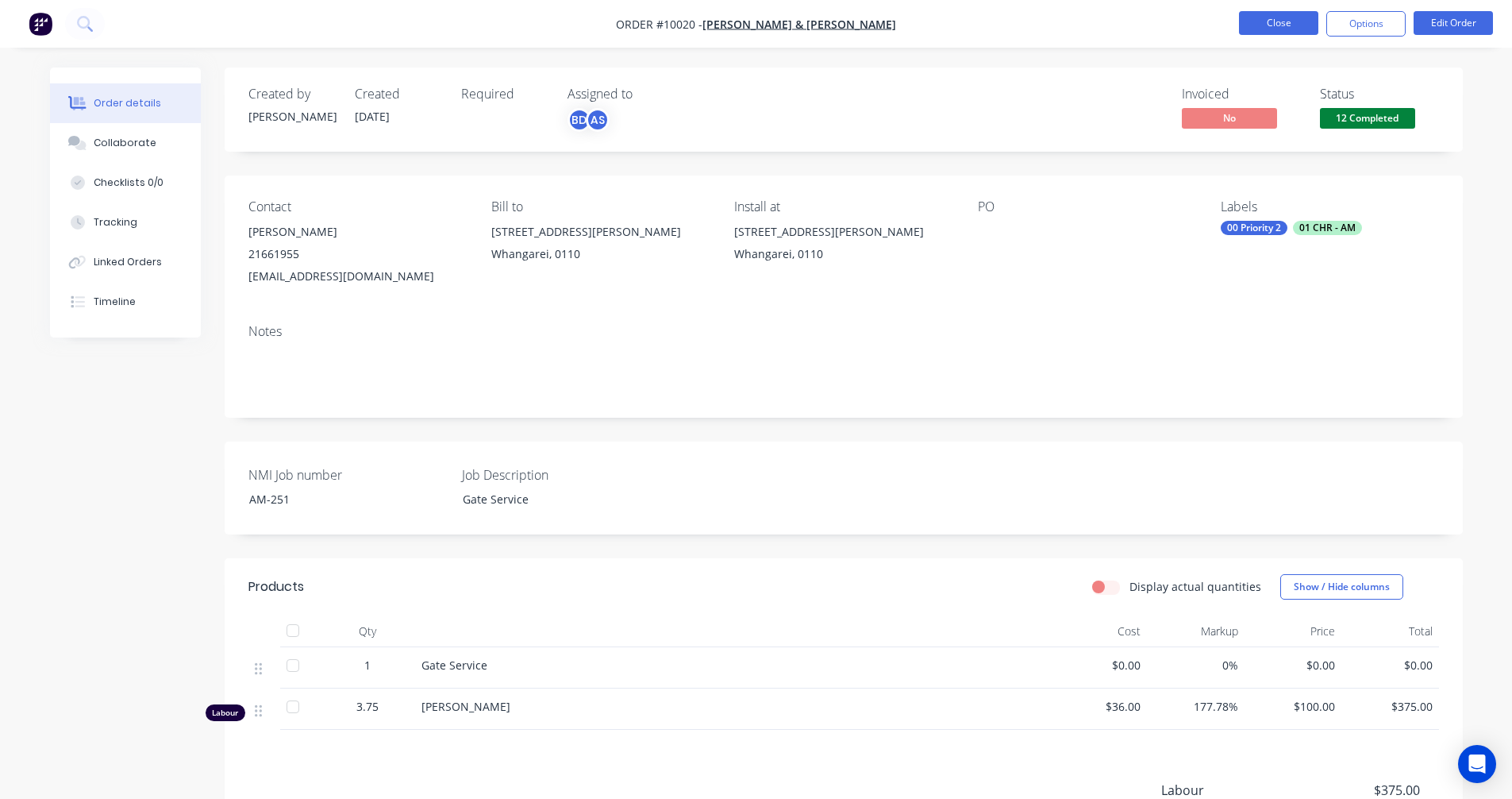
click at [1283, 32] on button "Close" at bounding box center [1278, 23] width 79 height 24
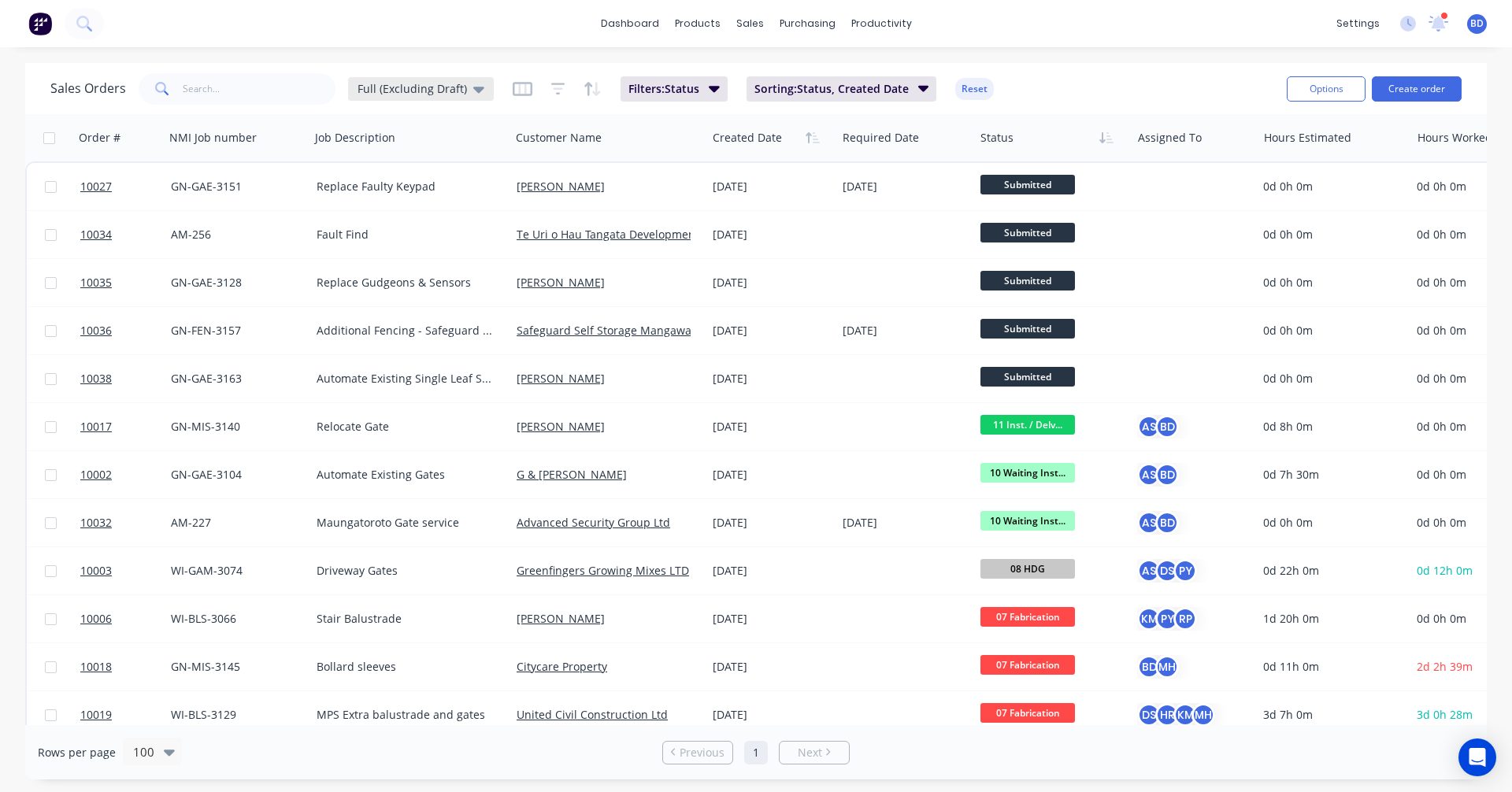
click at [416, 91] on span "Full (Excluding Draft)" at bounding box center [412, 88] width 110 height 16
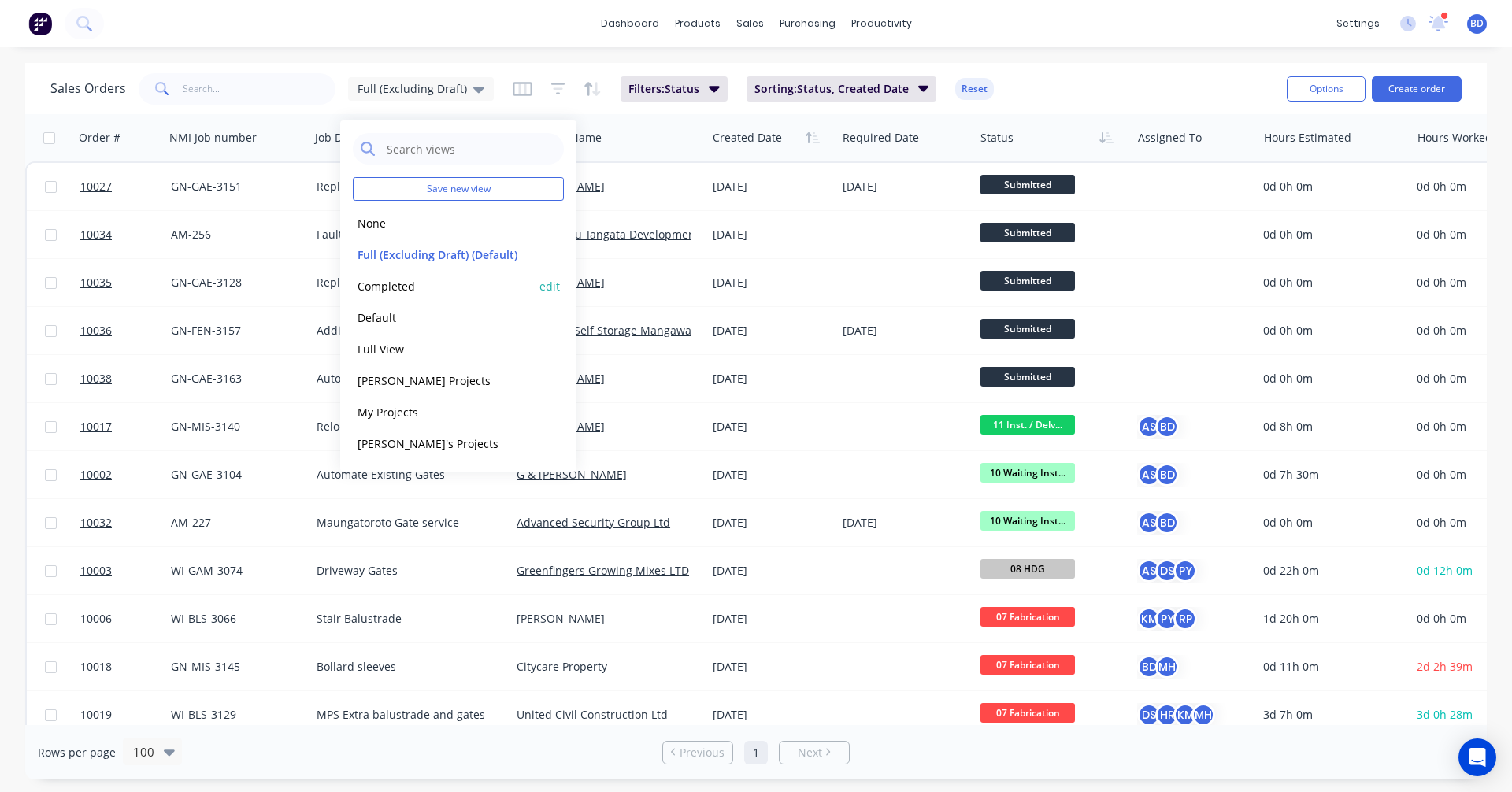
click at [416, 287] on button "Completed" at bounding box center [442, 286] width 180 height 18
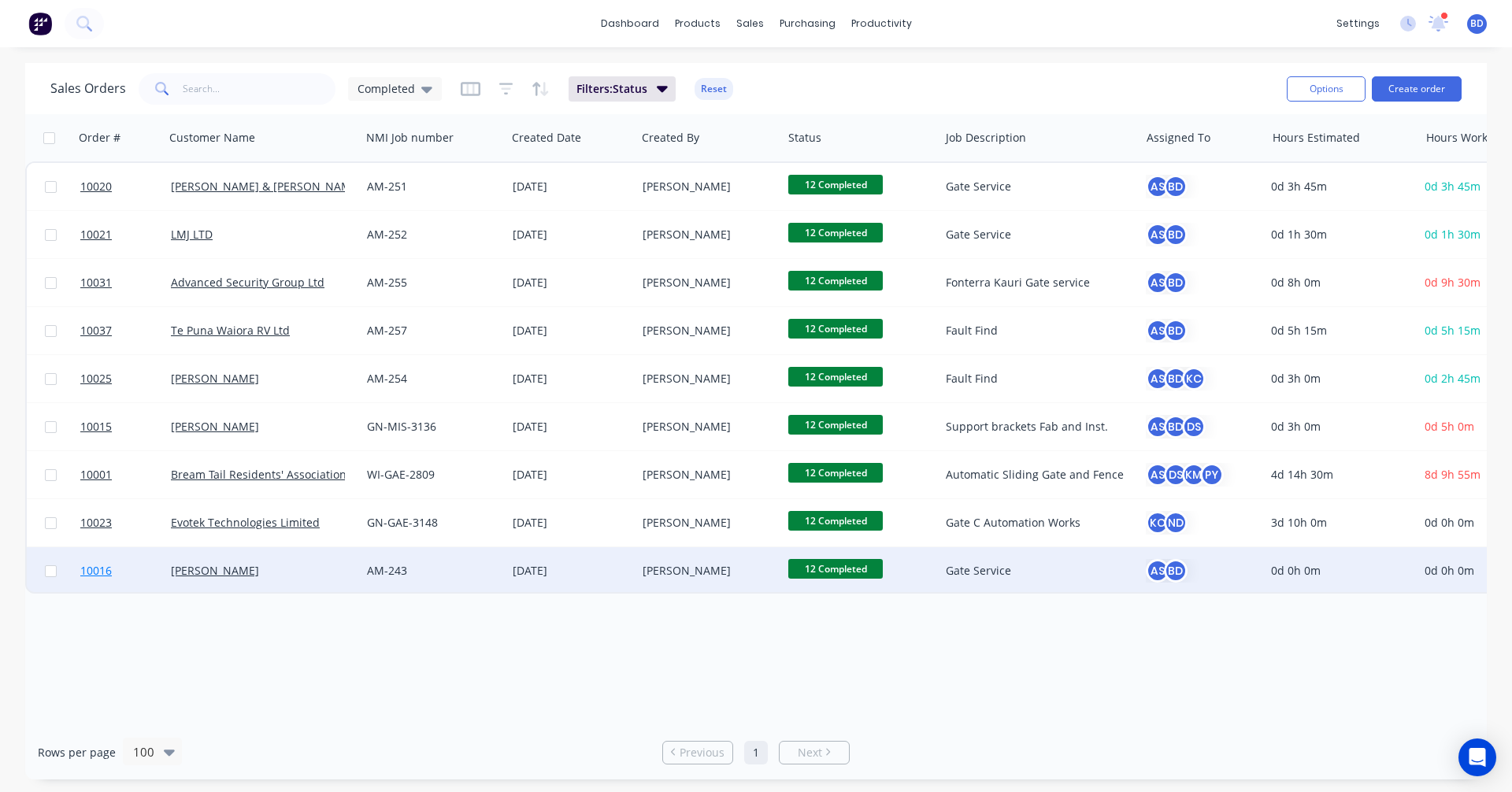
click at [96, 566] on span "10016" at bounding box center [96, 570] width 31 height 16
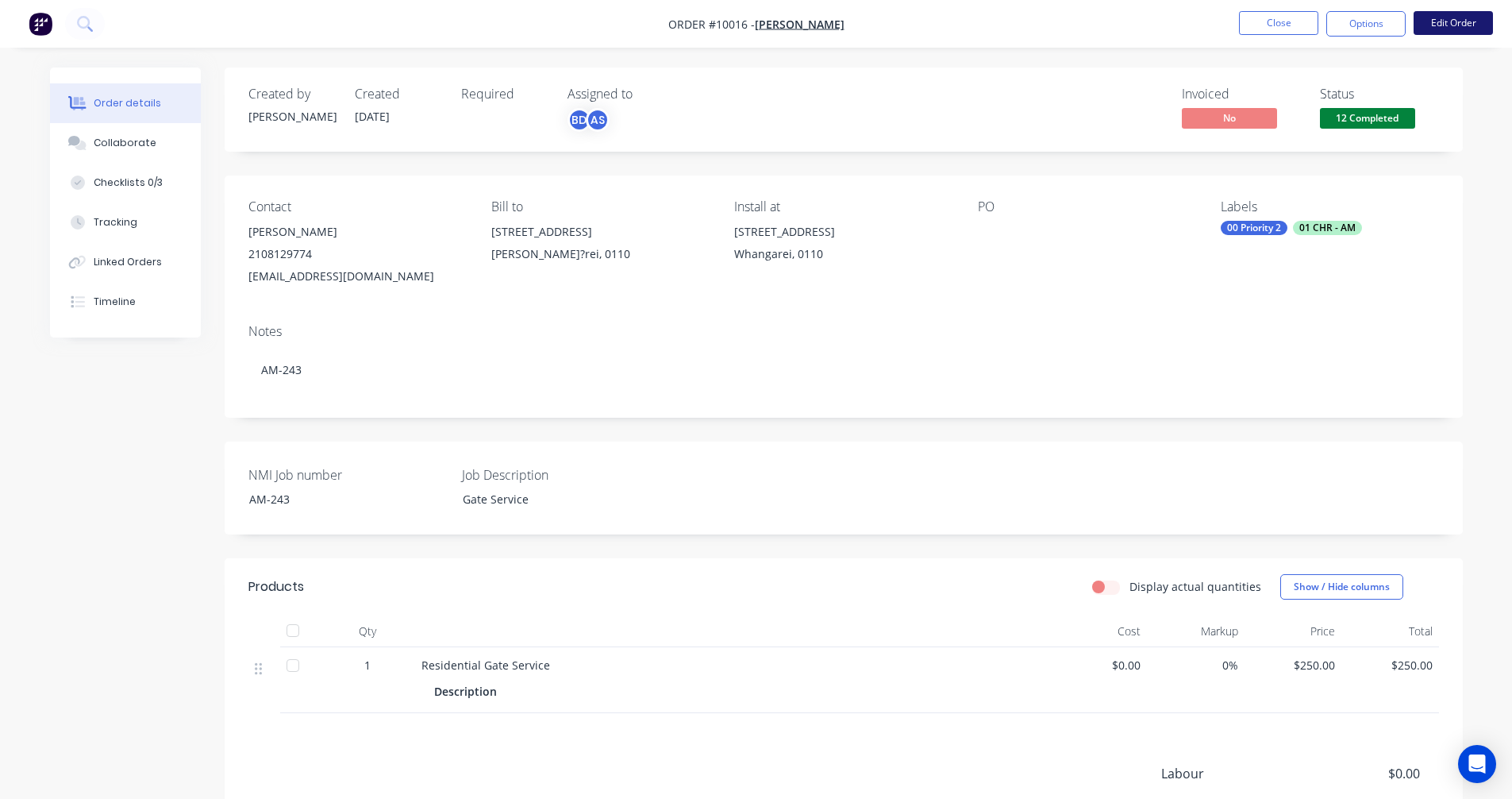
click at [1452, 23] on button "Edit Order" at bounding box center [1453, 23] width 79 height 24
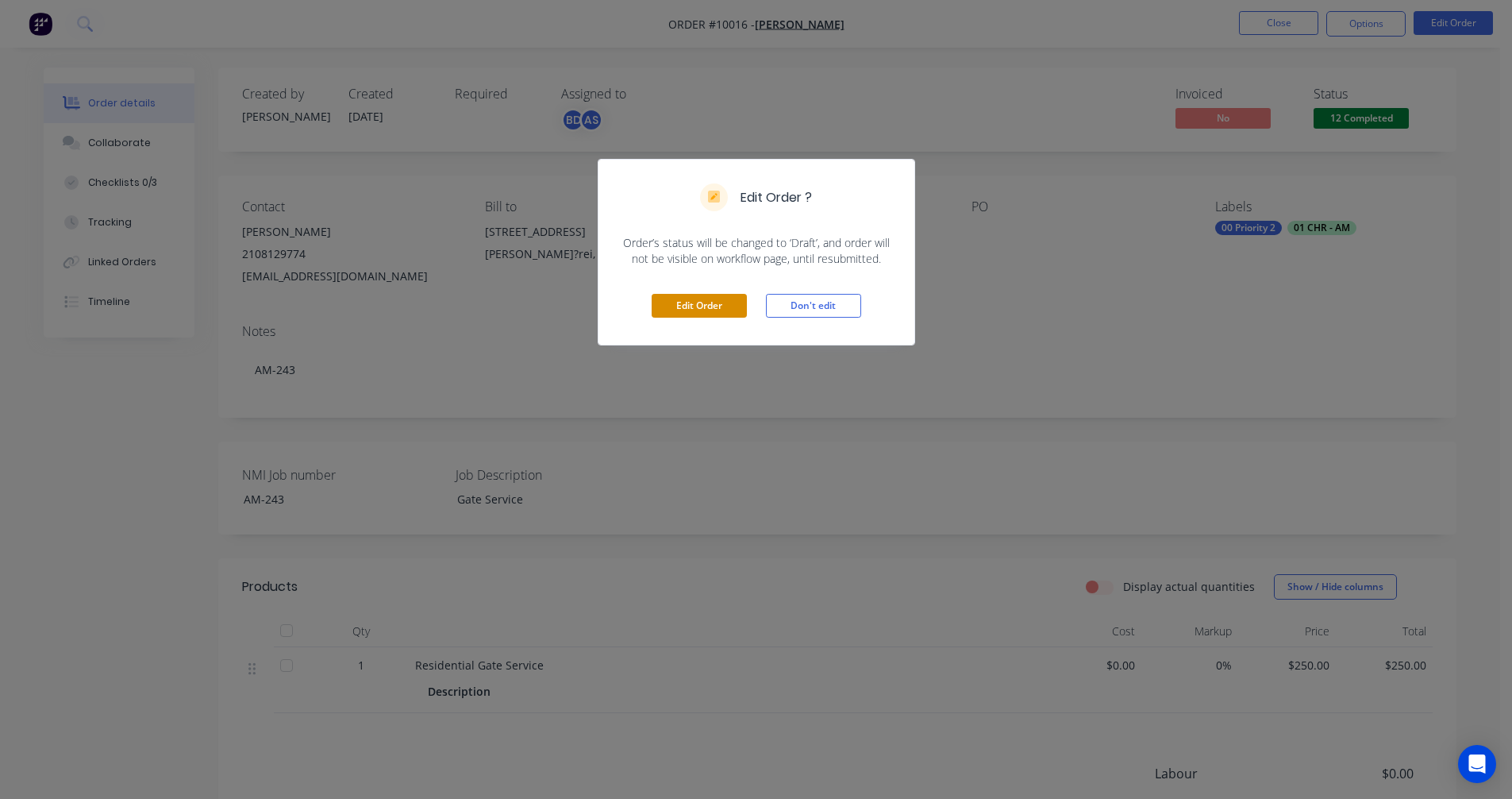
click at [665, 308] on button "Edit Order" at bounding box center [699, 306] width 96 height 24
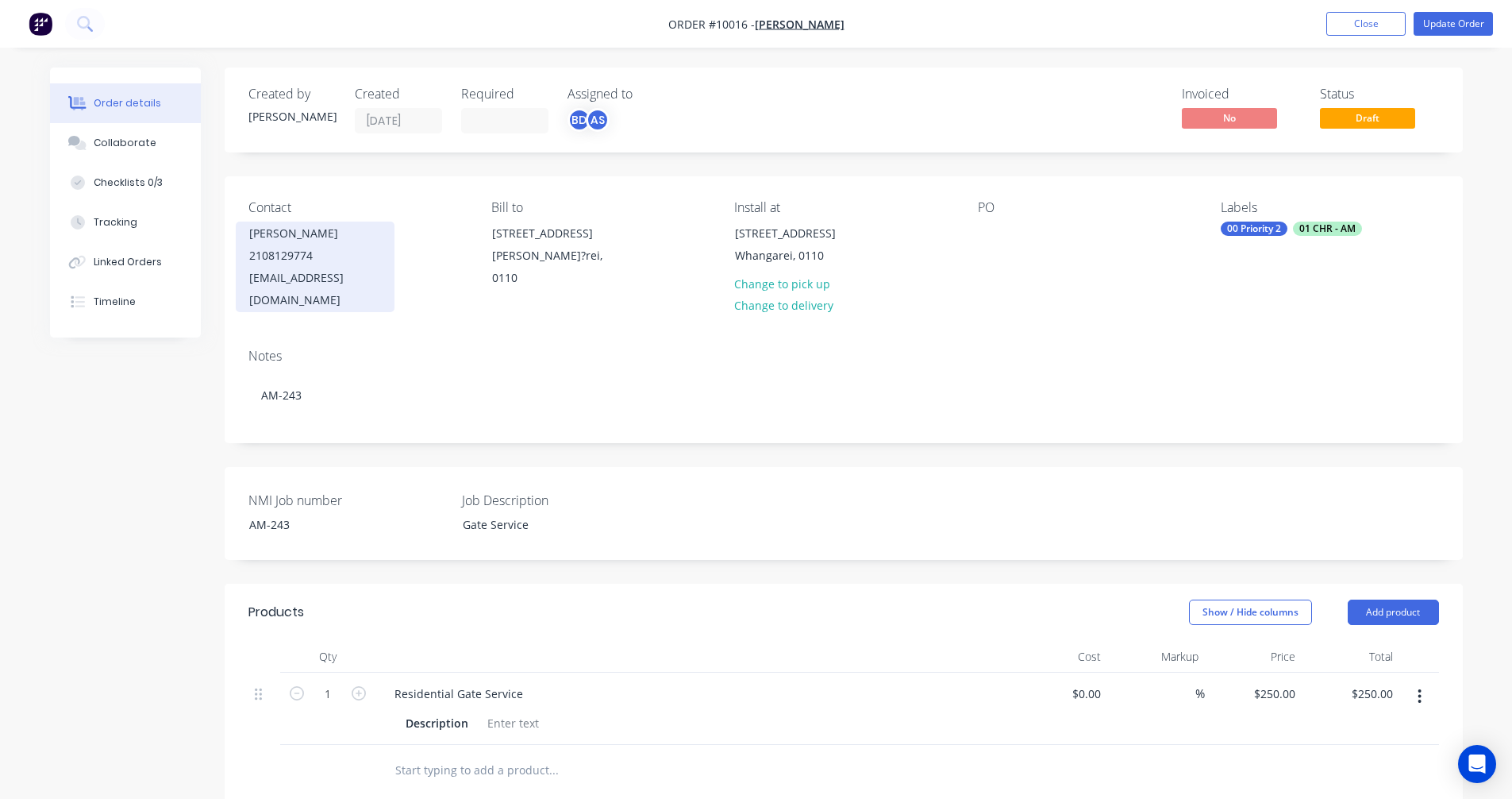
click at [292, 243] on div "[PERSON_NAME]" at bounding box center [315, 233] width 132 height 22
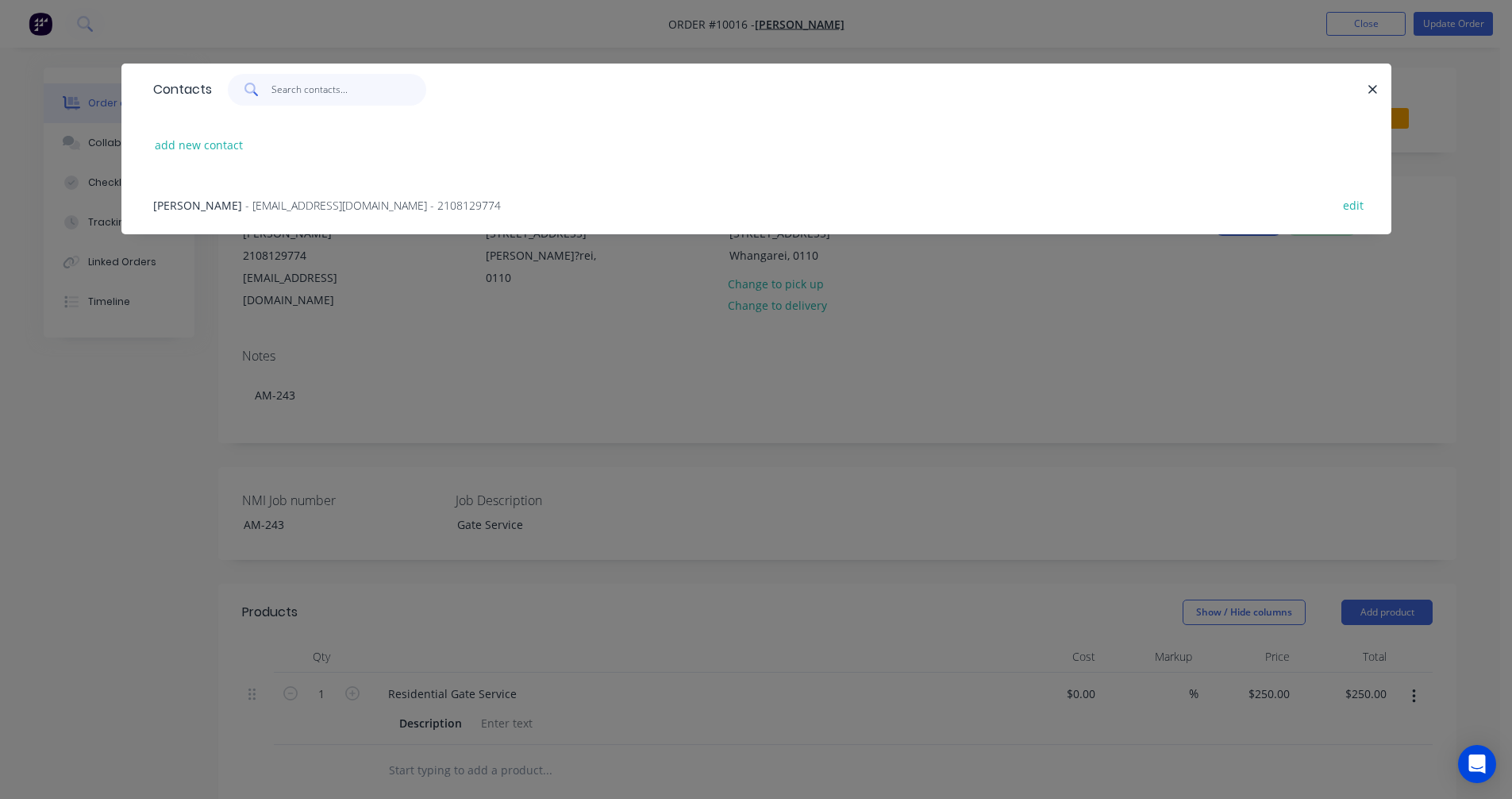
click at [308, 89] on input "text" at bounding box center [349, 89] width 155 height 32
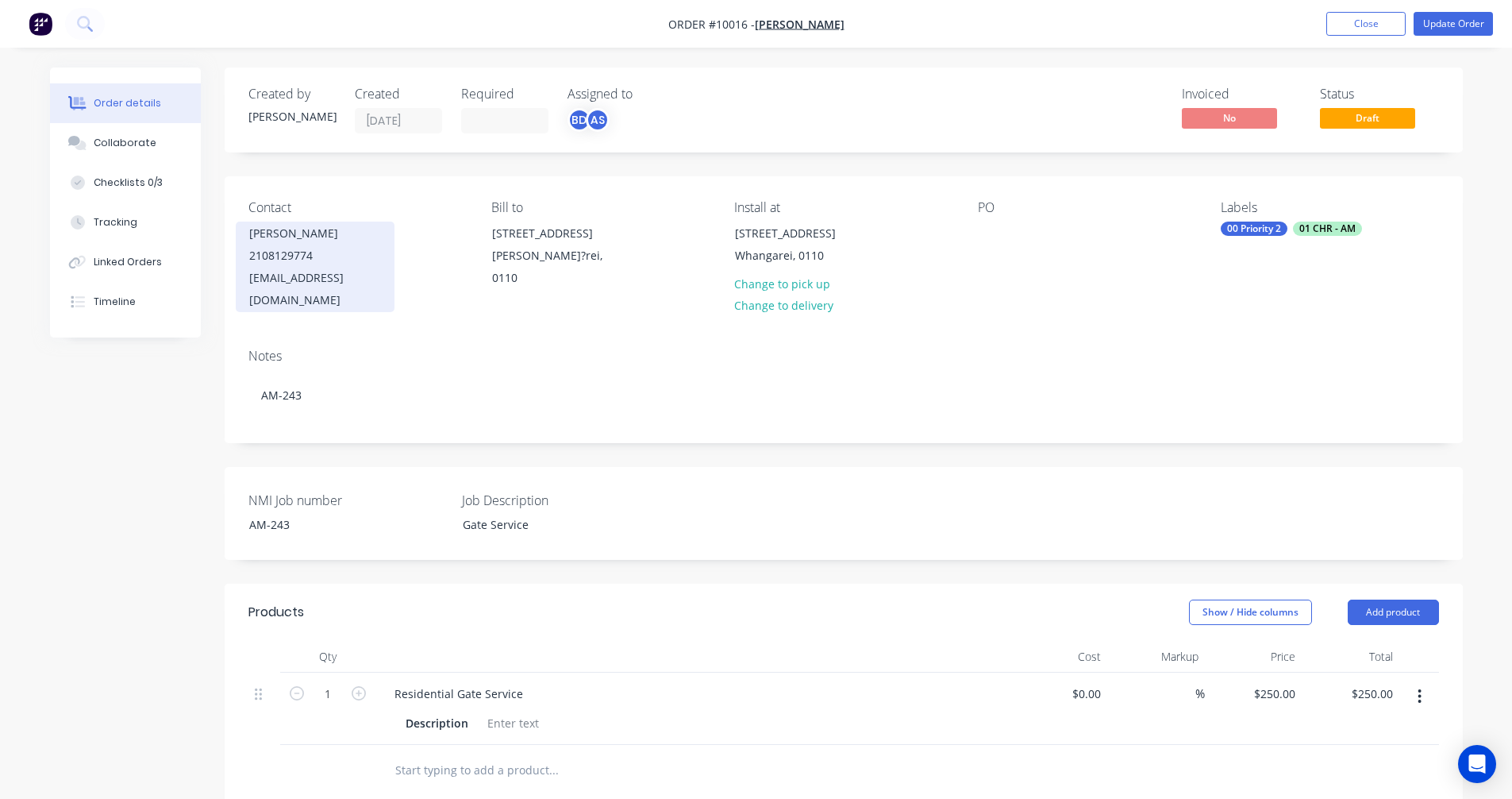
click at [346, 248] on div "2108129774" at bounding box center [315, 255] width 132 height 22
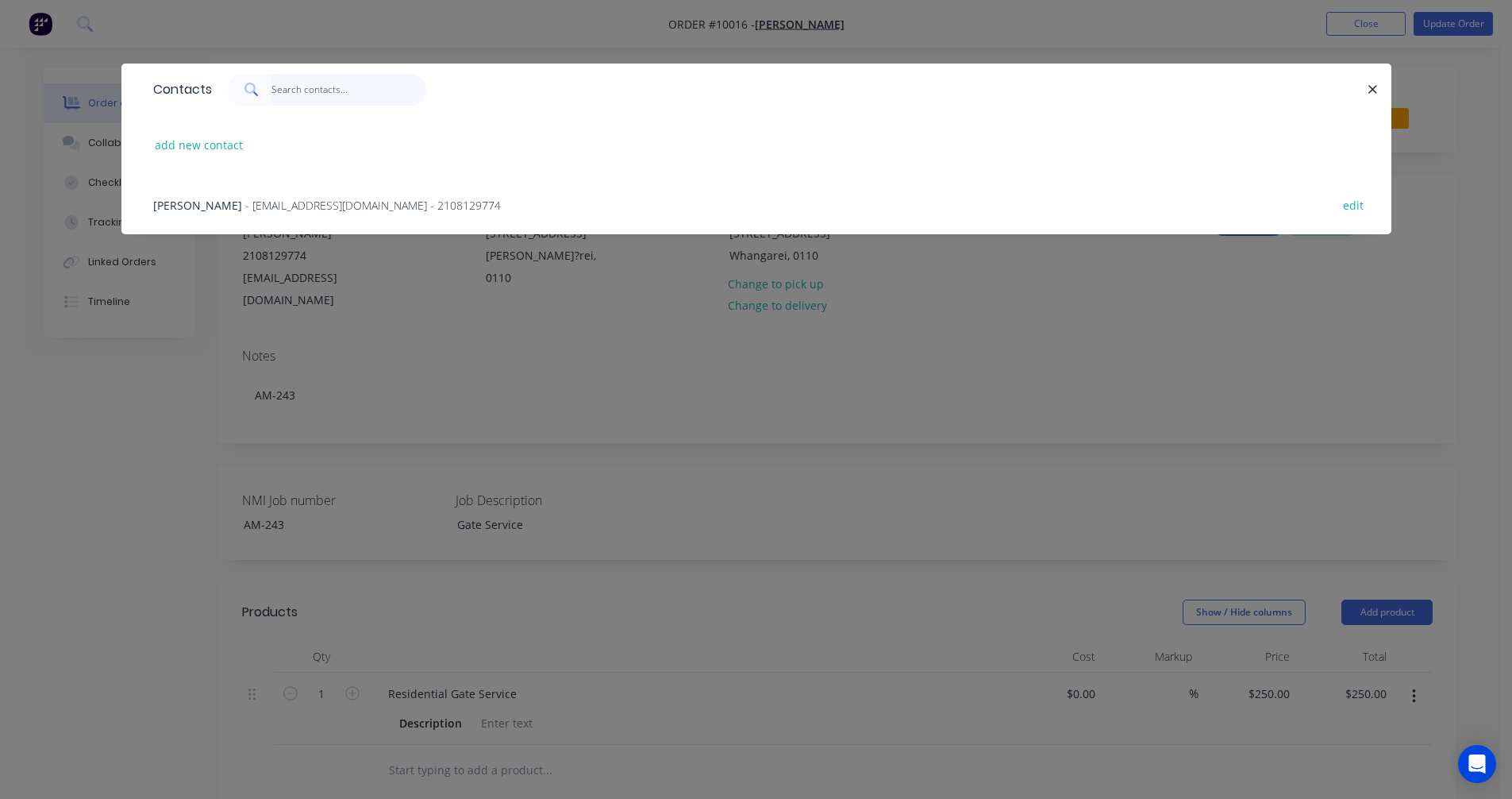
click at [334, 97] on input "text" at bounding box center [349, 89] width 155 height 32
click at [1371, 90] on icon "button" at bounding box center [1373, 89] width 11 height 14
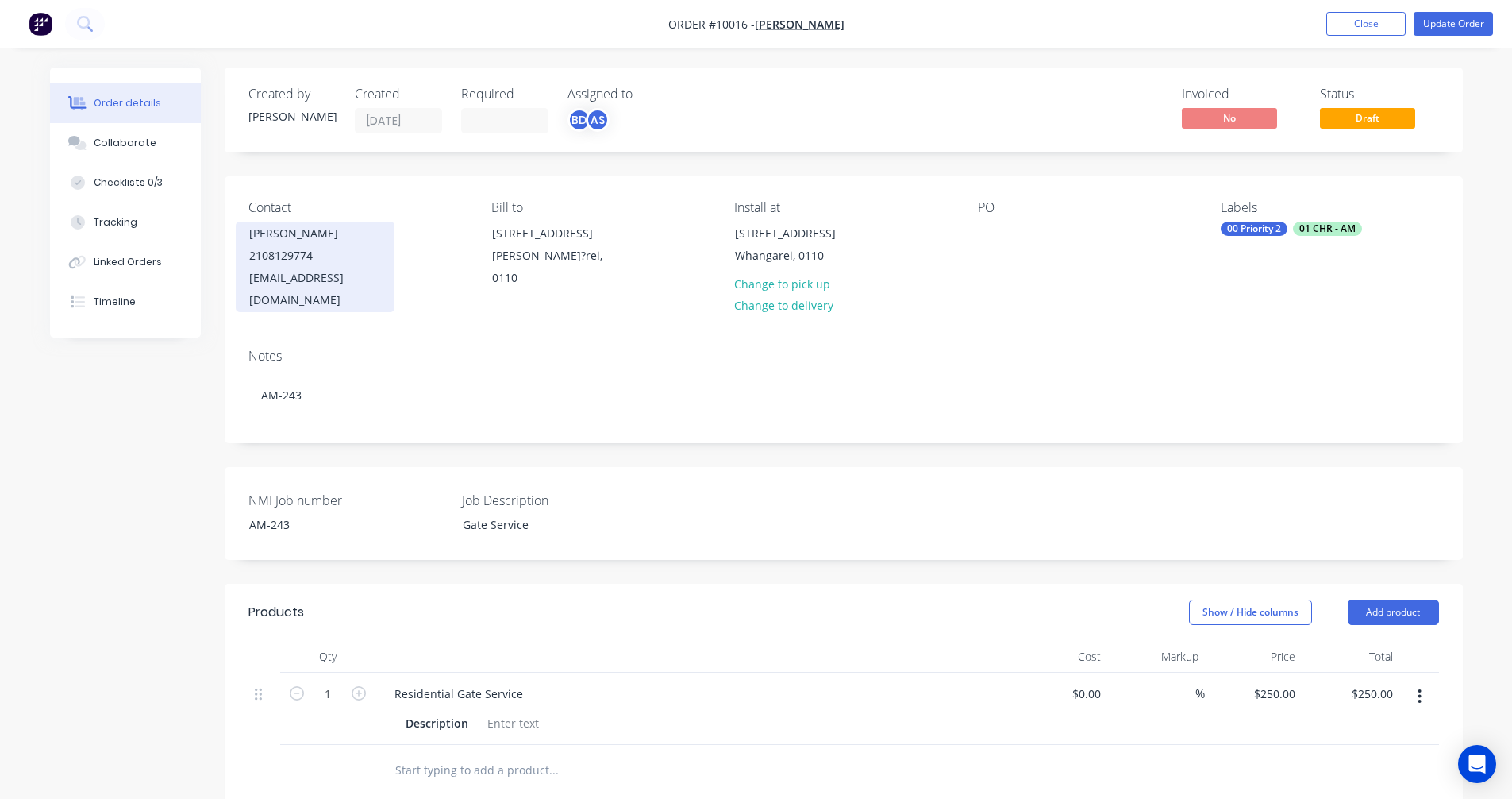
click at [311, 270] on div "ramsaycj2@gmail.com" at bounding box center [315, 289] width 132 height 45
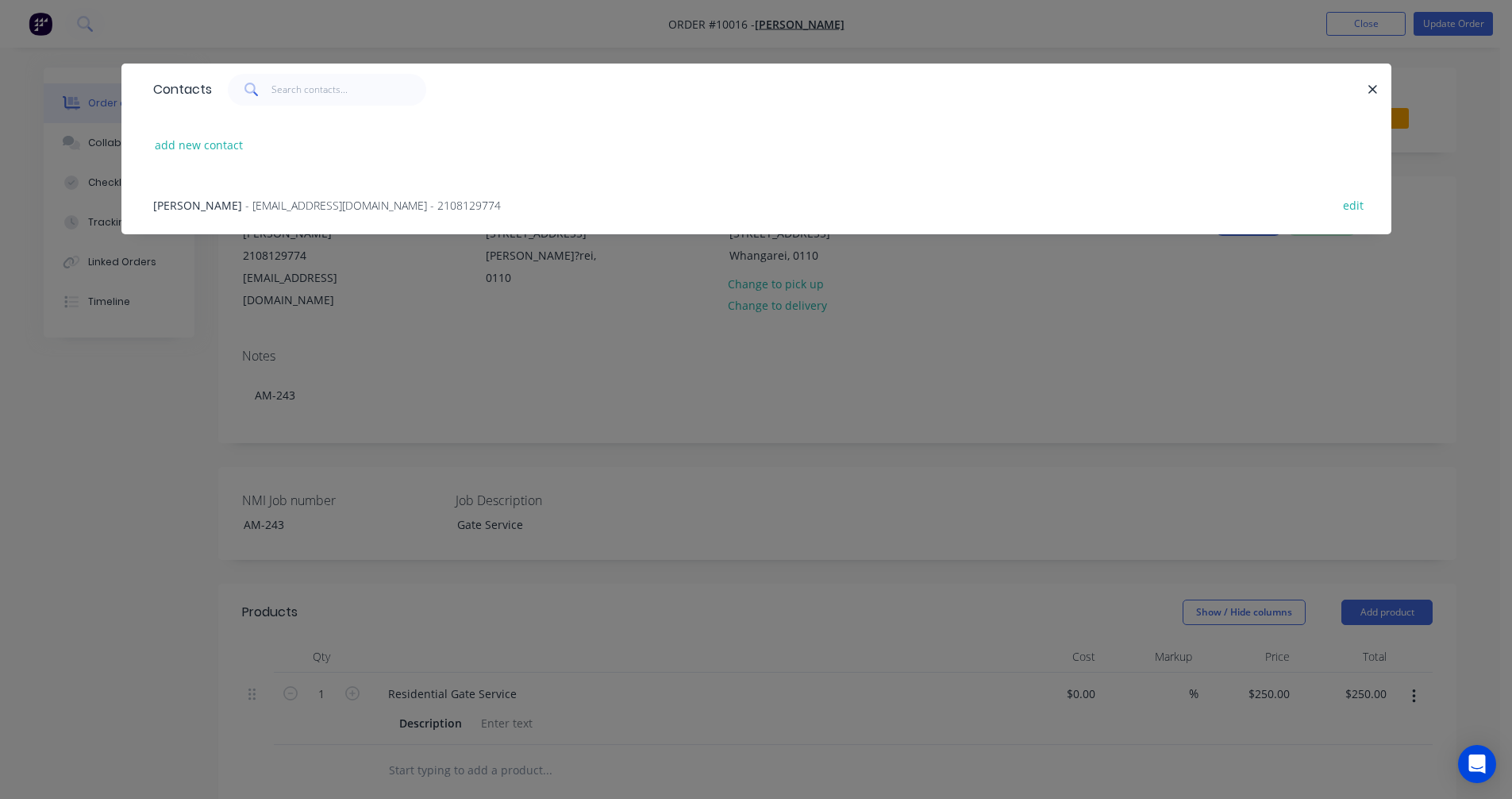
click at [533, 338] on div "Contacts add new contact Colin Ramsay - ramsaycj2@gmail.com - 2108129774 edit" at bounding box center [756, 400] width 1512 height 799
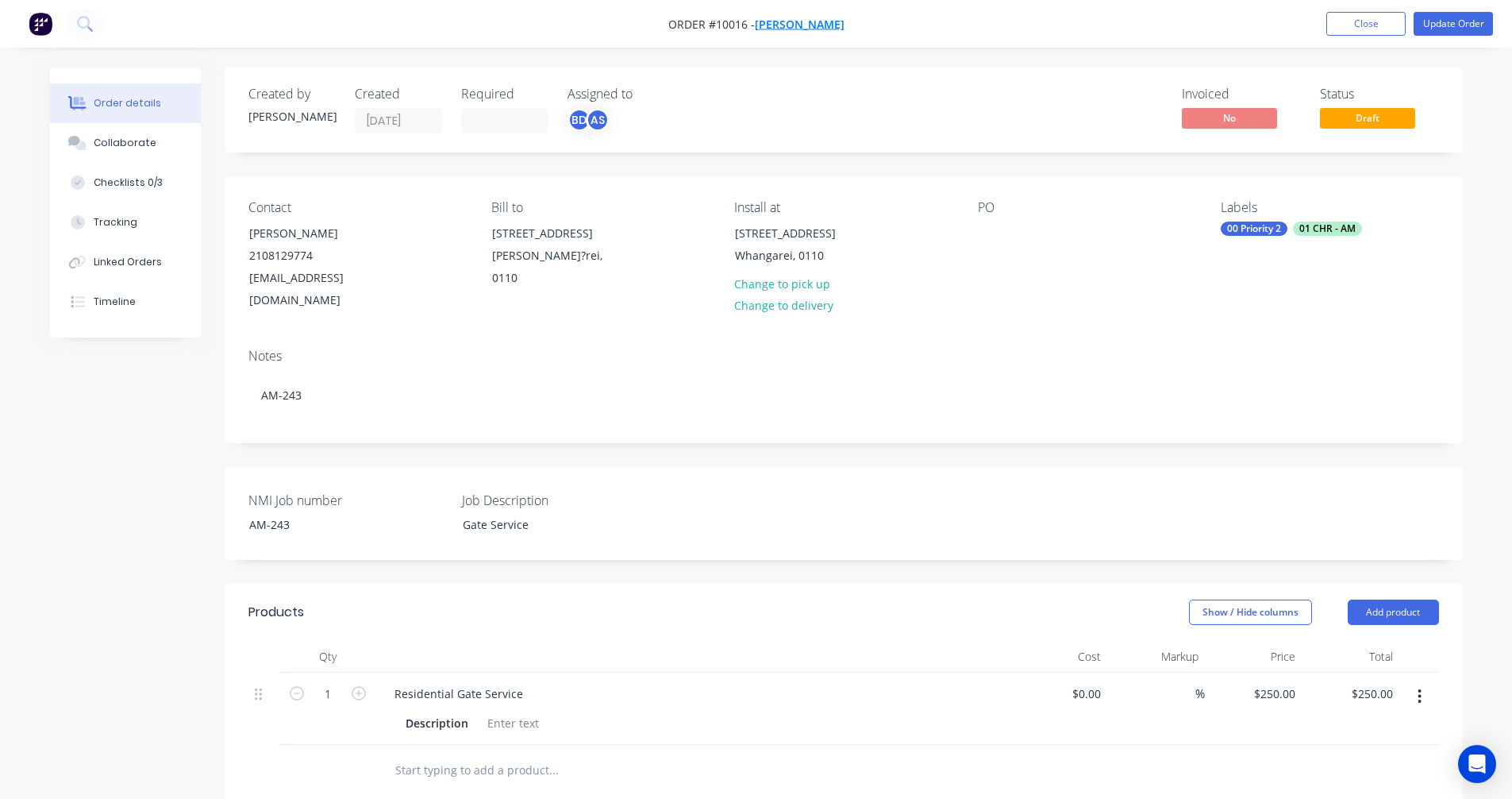
click at [797, 21] on span "[PERSON_NAME]" at bounding box center [799, 24] width 90 height 15
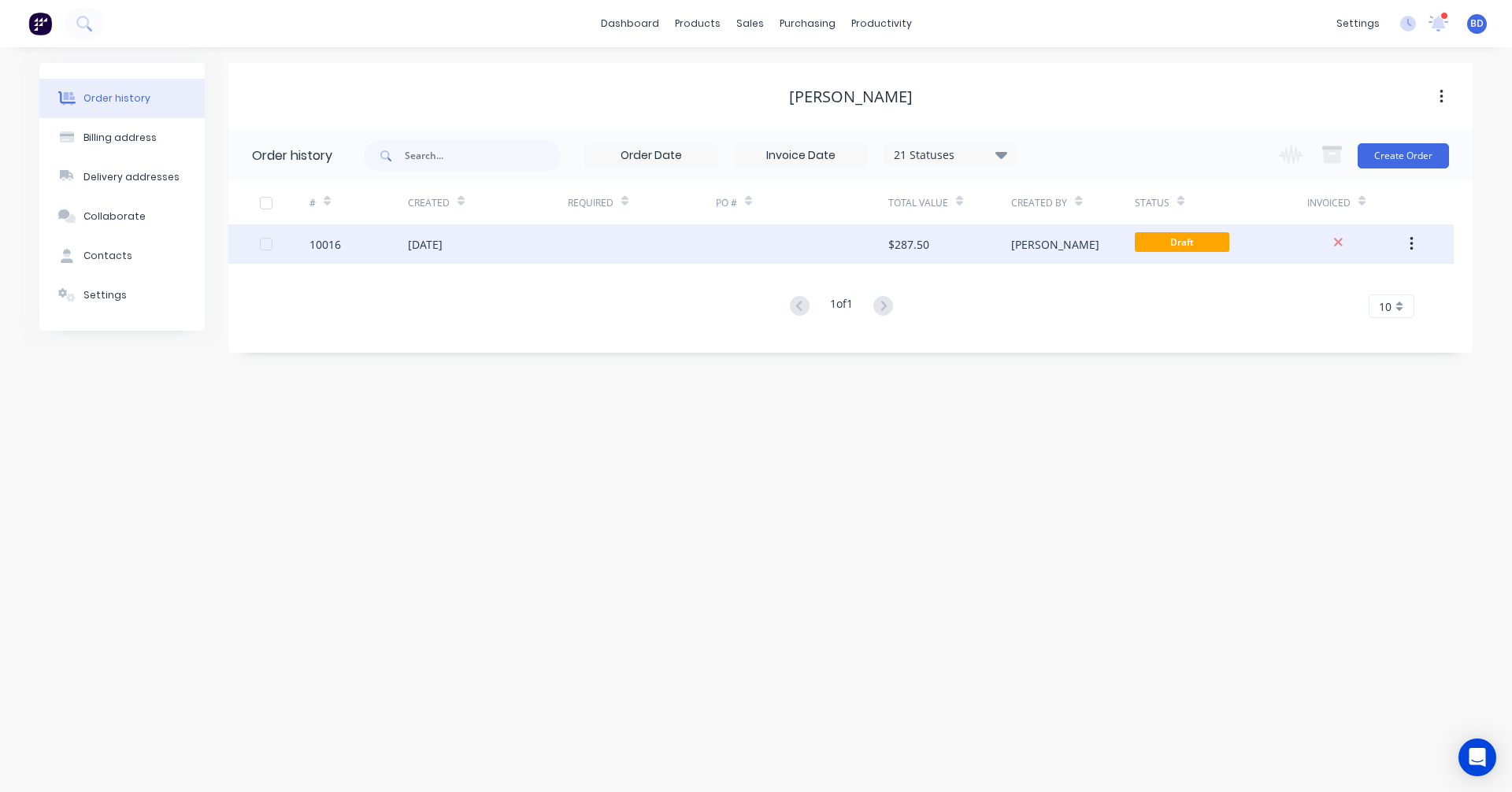
click at [1405, 243] on button "button" at bounding box center [1411, 244] width 37 height 28
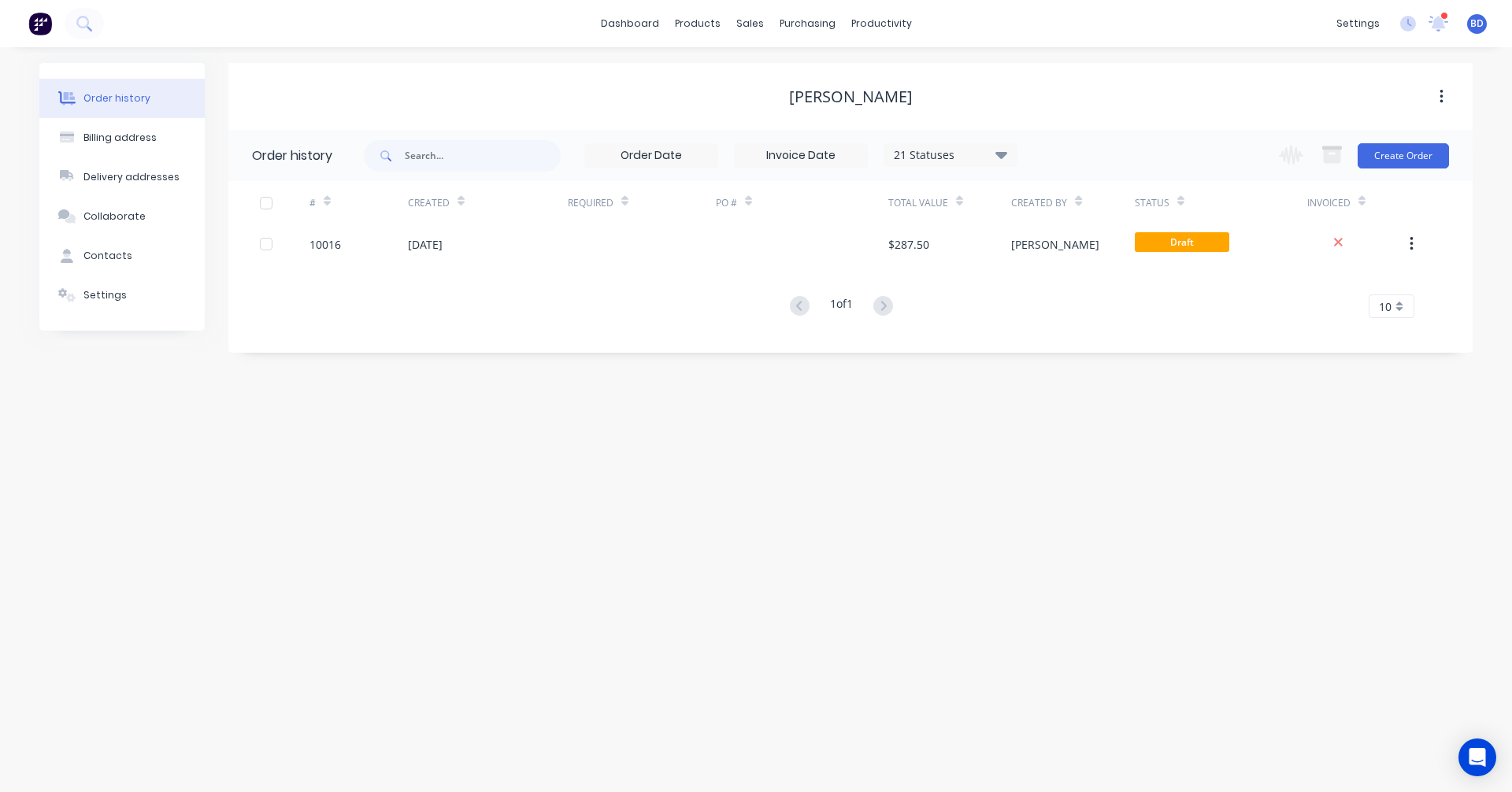
click at [1053, 469] on div "Order history Billing address Delivery addresses Collaborate Contacts Settings …" at bounding box center [756, 420] width 1512 height 745
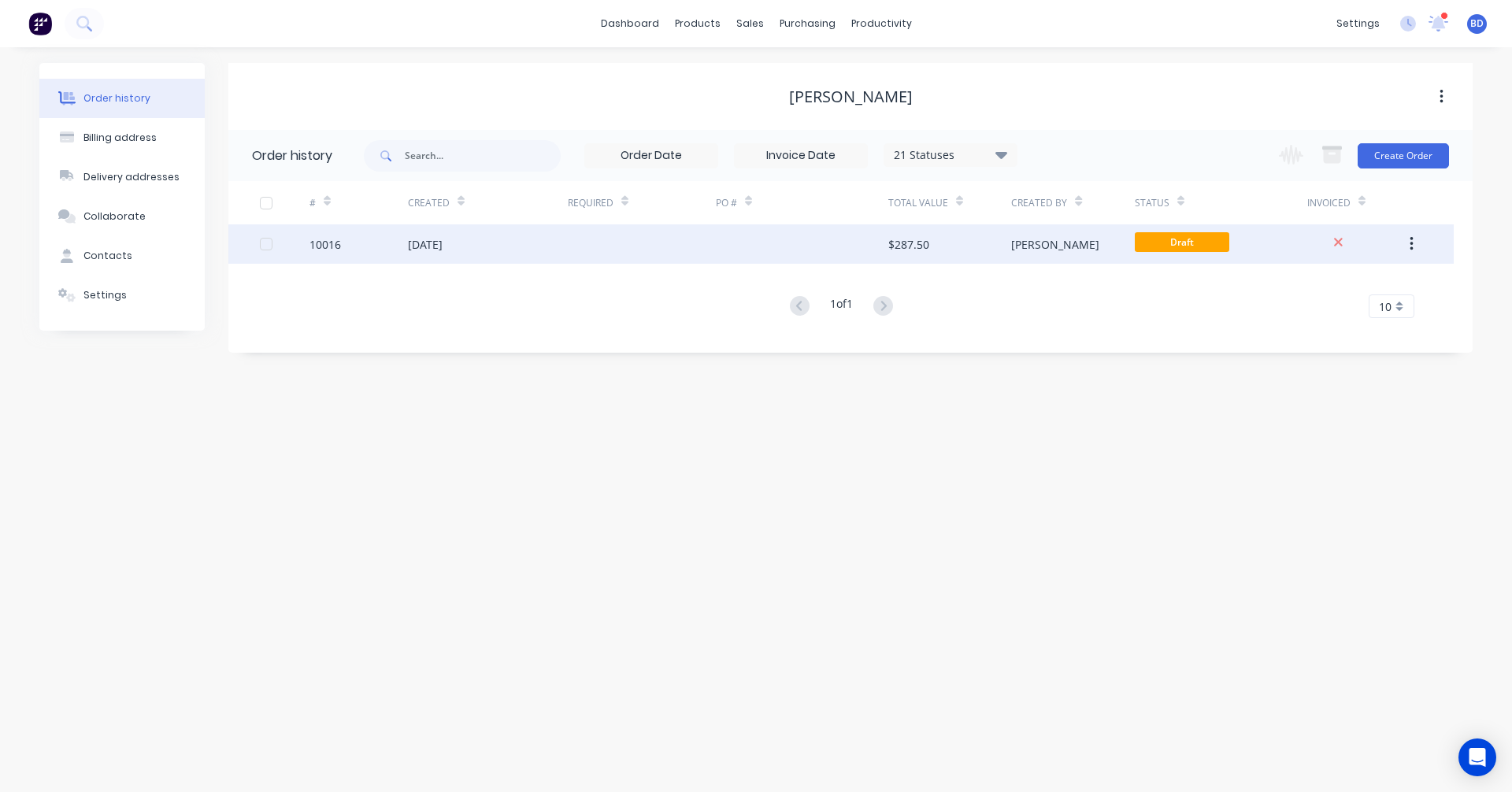
click at [313, 241] on div "10016" at bounding box center [325, 243] width 31 height 16
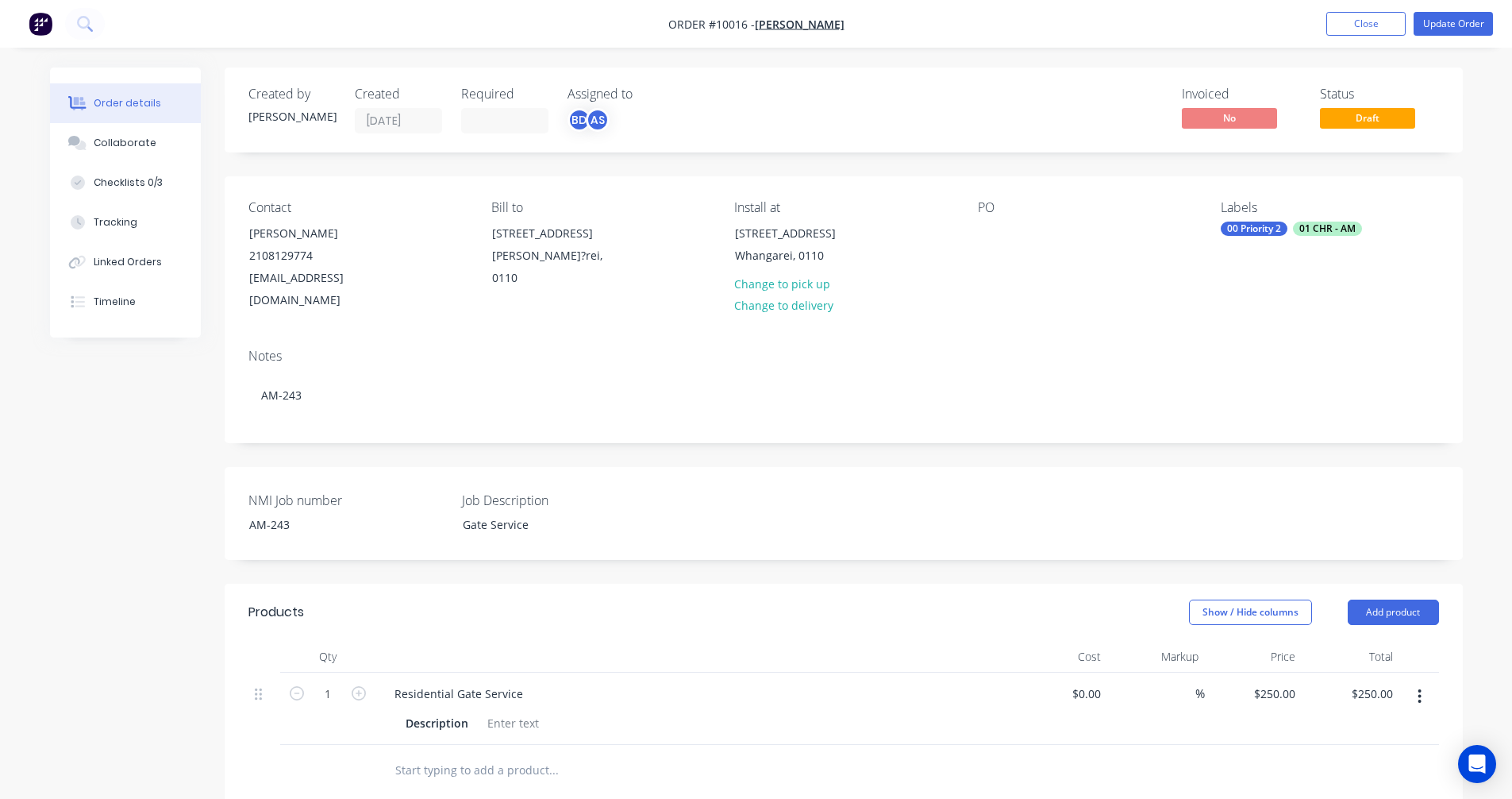
click at [315, 243] on div "[PERSON_NAME]" at bounding box center [315, 233] width 132 height 22
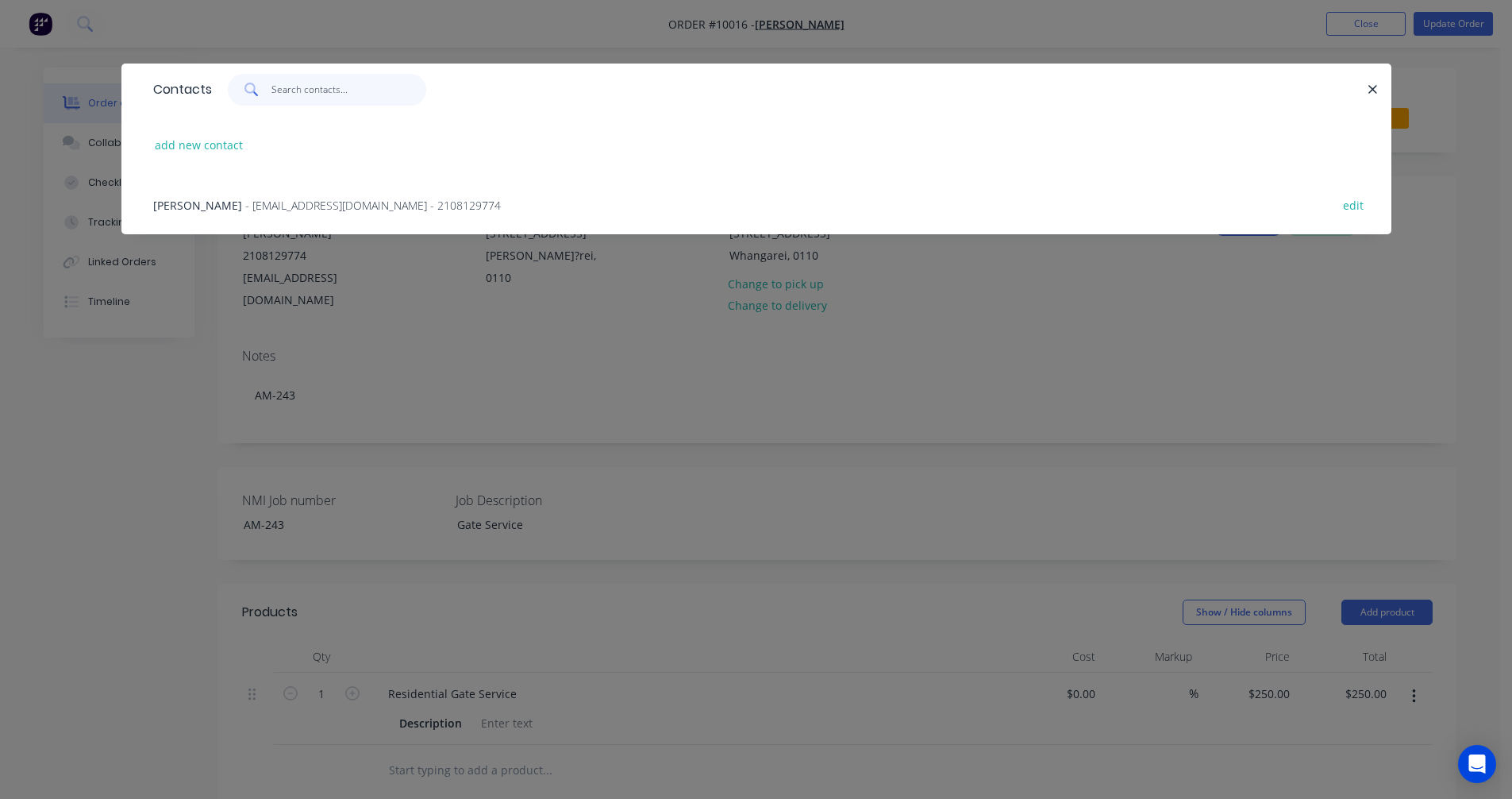
click at [308, 92] on input "text" at bounding box center [349, 89] width 155 height 32
click at [785, 415] on div "Contacts add new contact Colin Ramsay - ramsaycj2@gmail.com - 2108129774 edit" at bounding box center [756, 400] width 1512 height 799
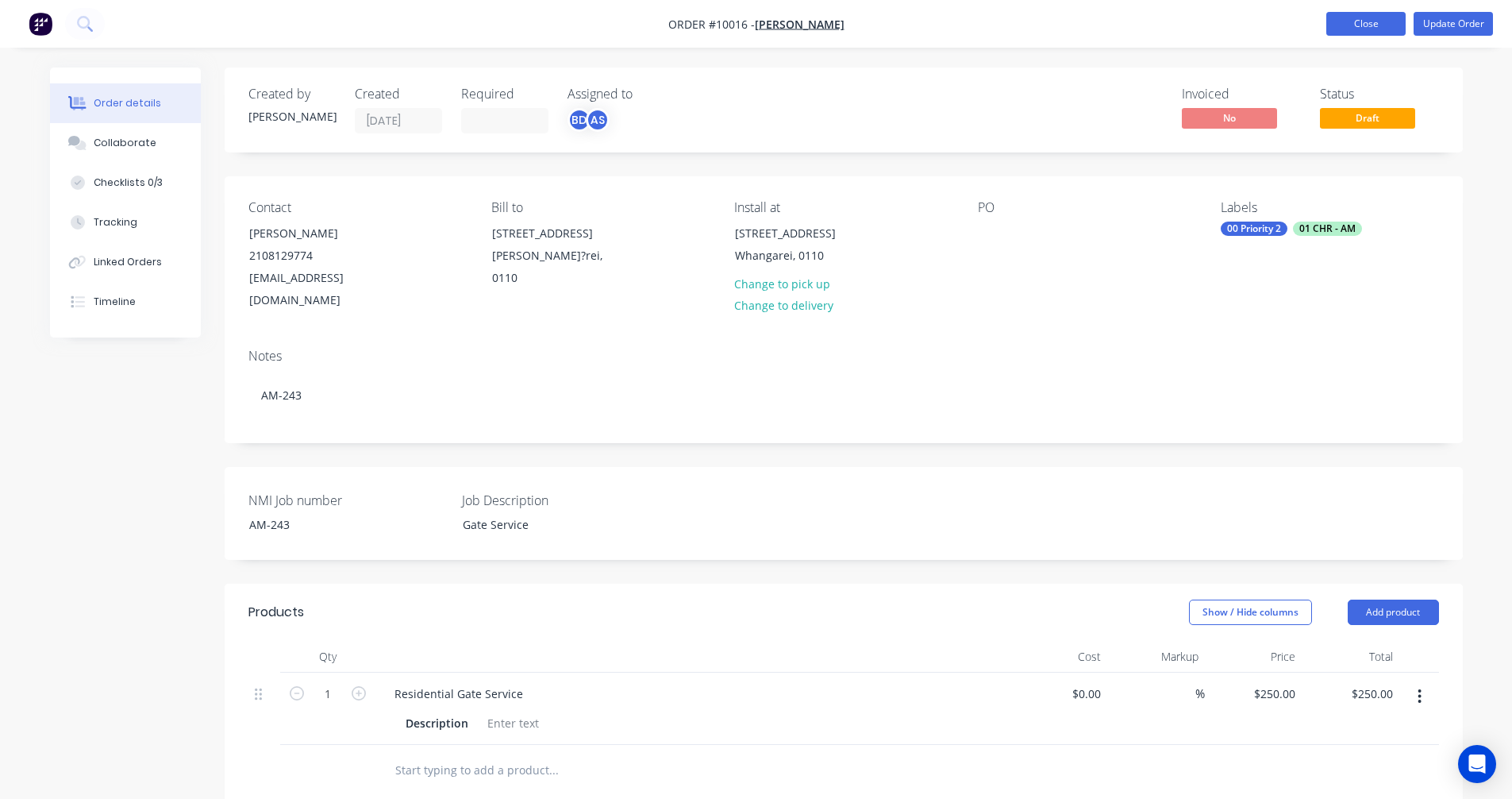
click at [1381, 24] on button "Close" at bounding box center [1366, 23] width 79 height 24
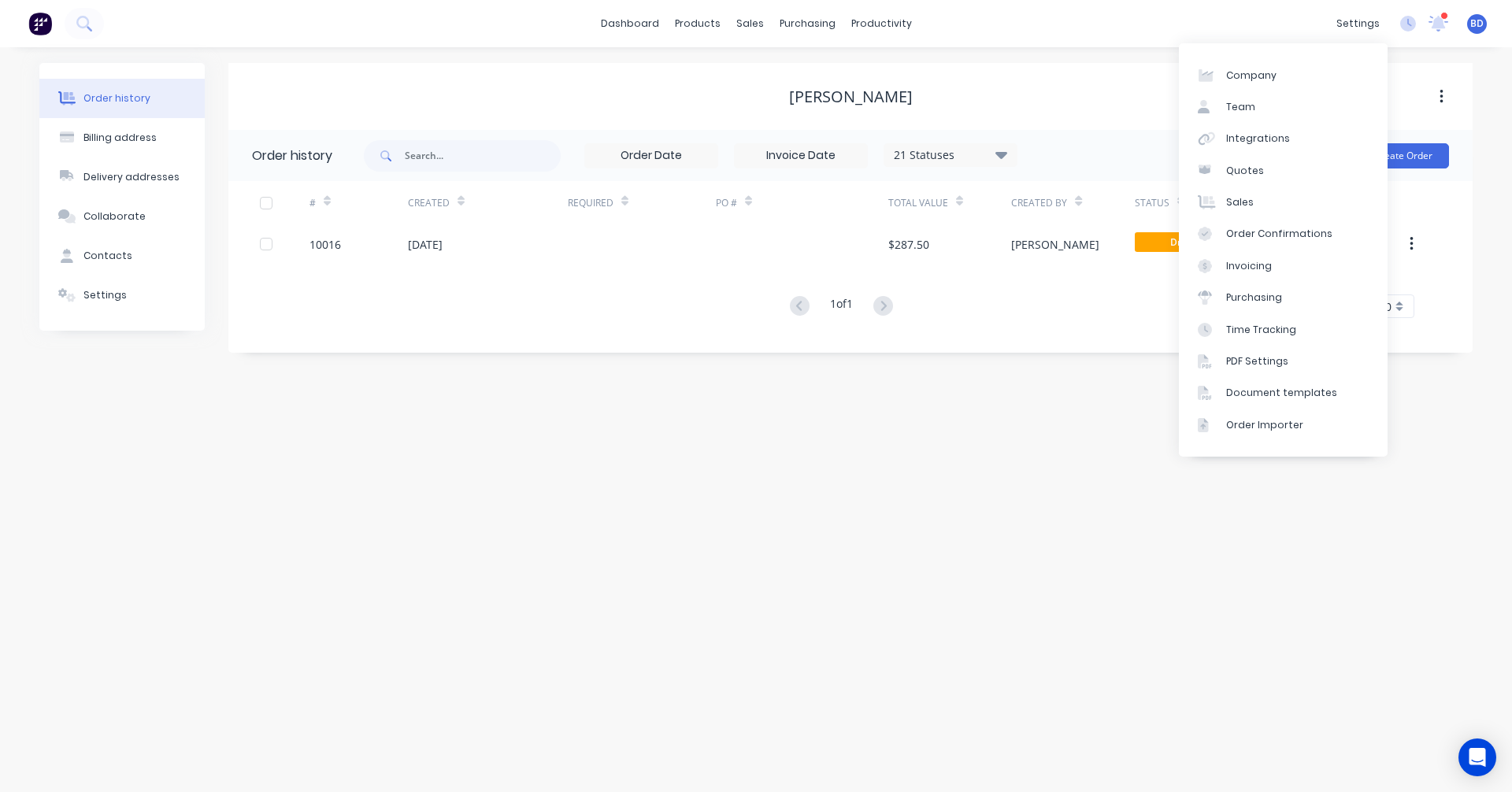
click at [922, 431] on div "Order history Billing address Delivery addresses Collaborate Contacts Settings …" at bounding box center [756, 420] width 1512 height 745
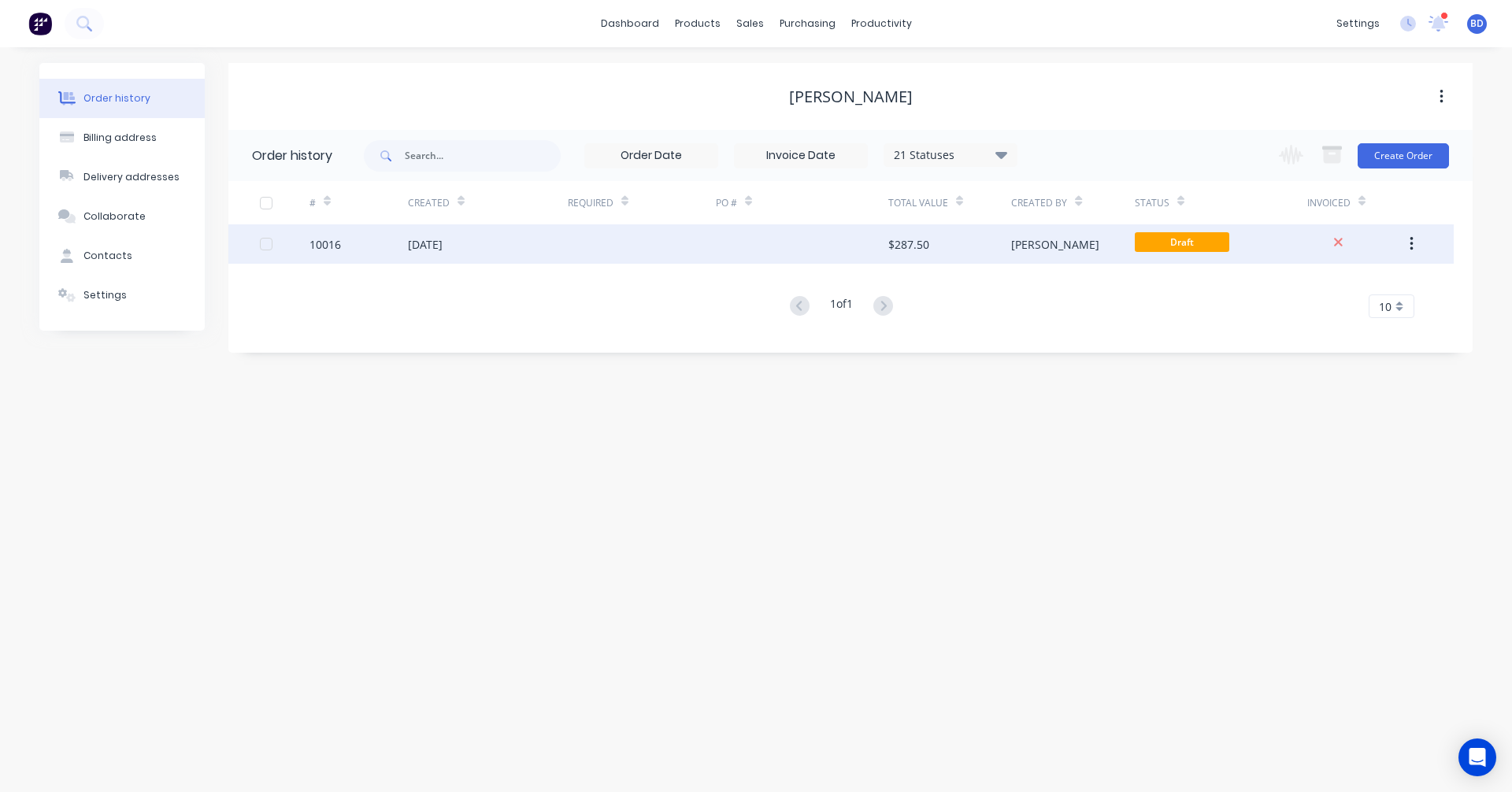
click at [1413, 243] on button "button" at bounding box center [1411, 244] width 37 height 28
click at [1336, 285] on div "Archive" at bounding box center [1355, 285] width 121 height 23
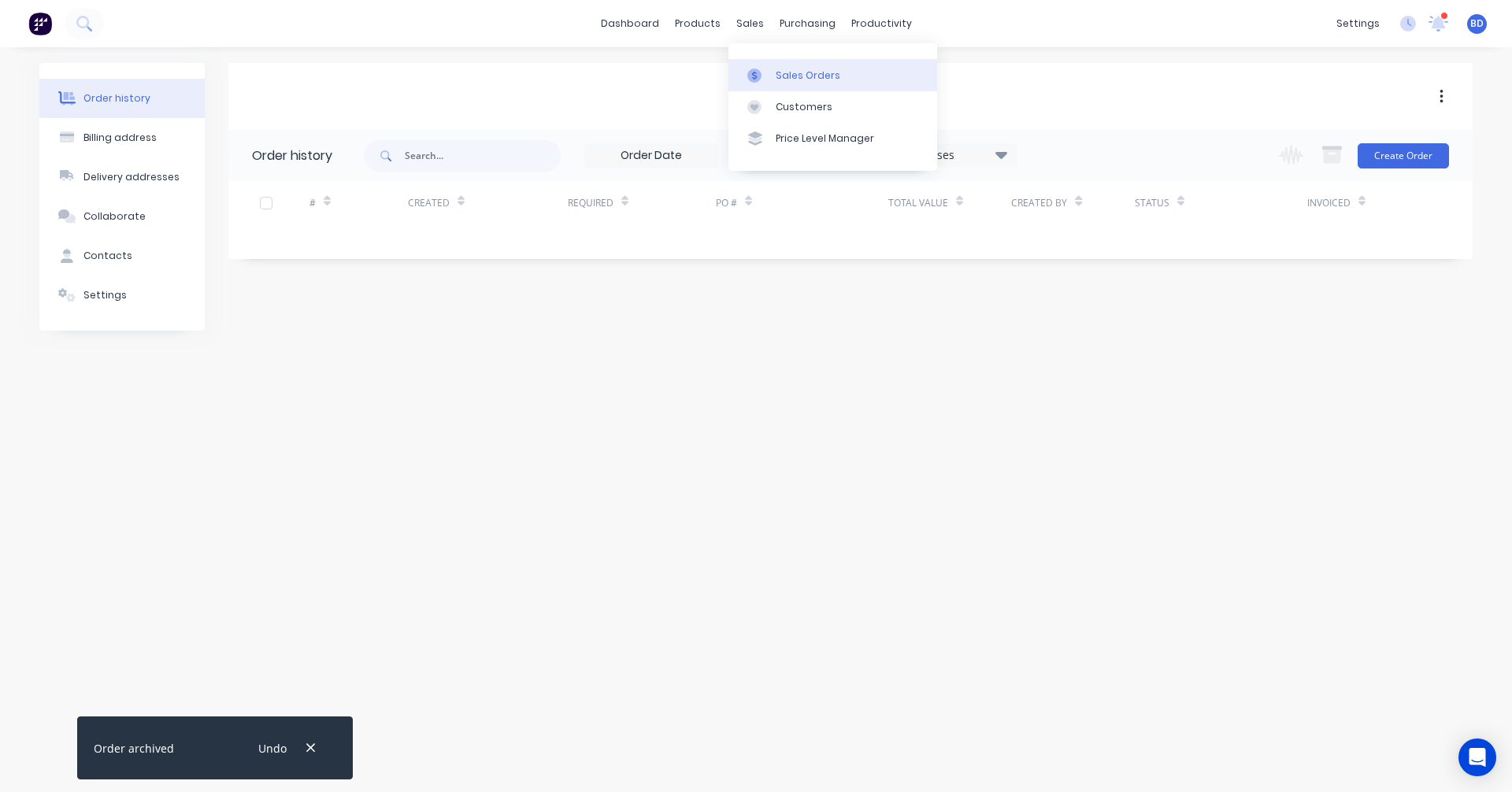
click at [769, 63] on link "Sales Orders" at bounding box center [833, 74] width 208 height 31
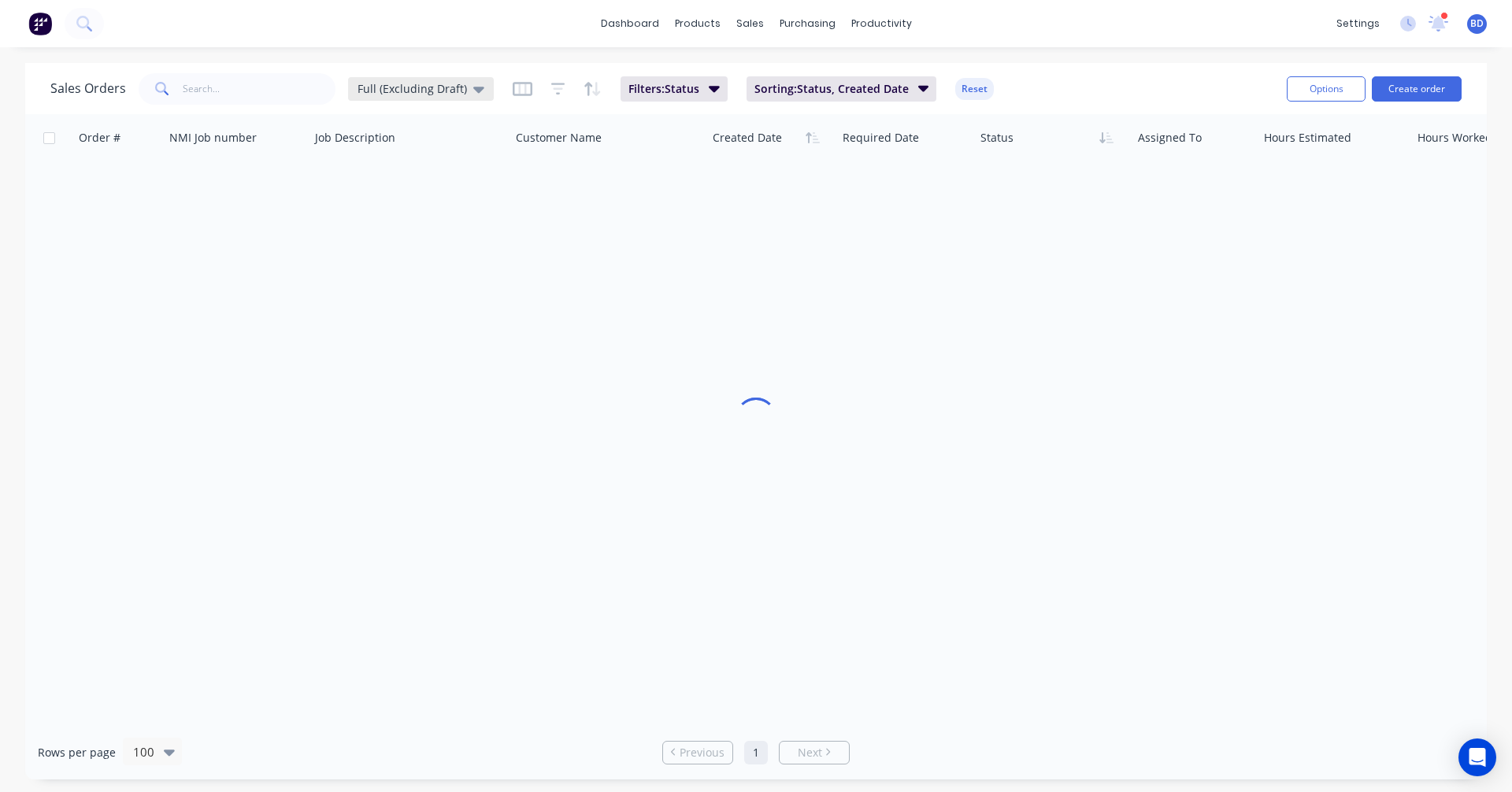
click at [405, 81] on span "Full (Excluding Draft)" at bounding box center [412, 88] width 110 height 16
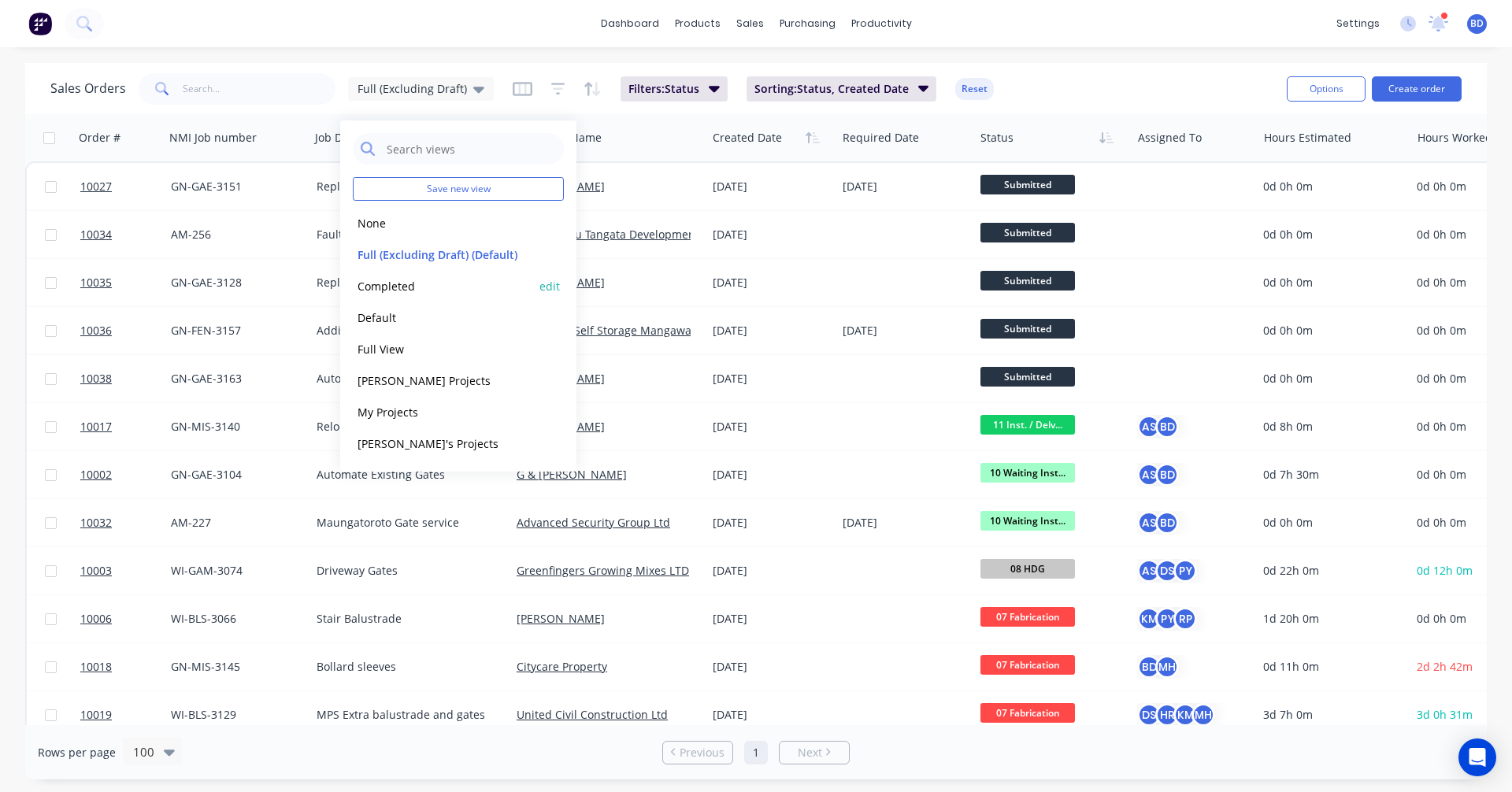
click at [394, 287] on button "Completed" at bounding box center [442, 286] width 180 height 18
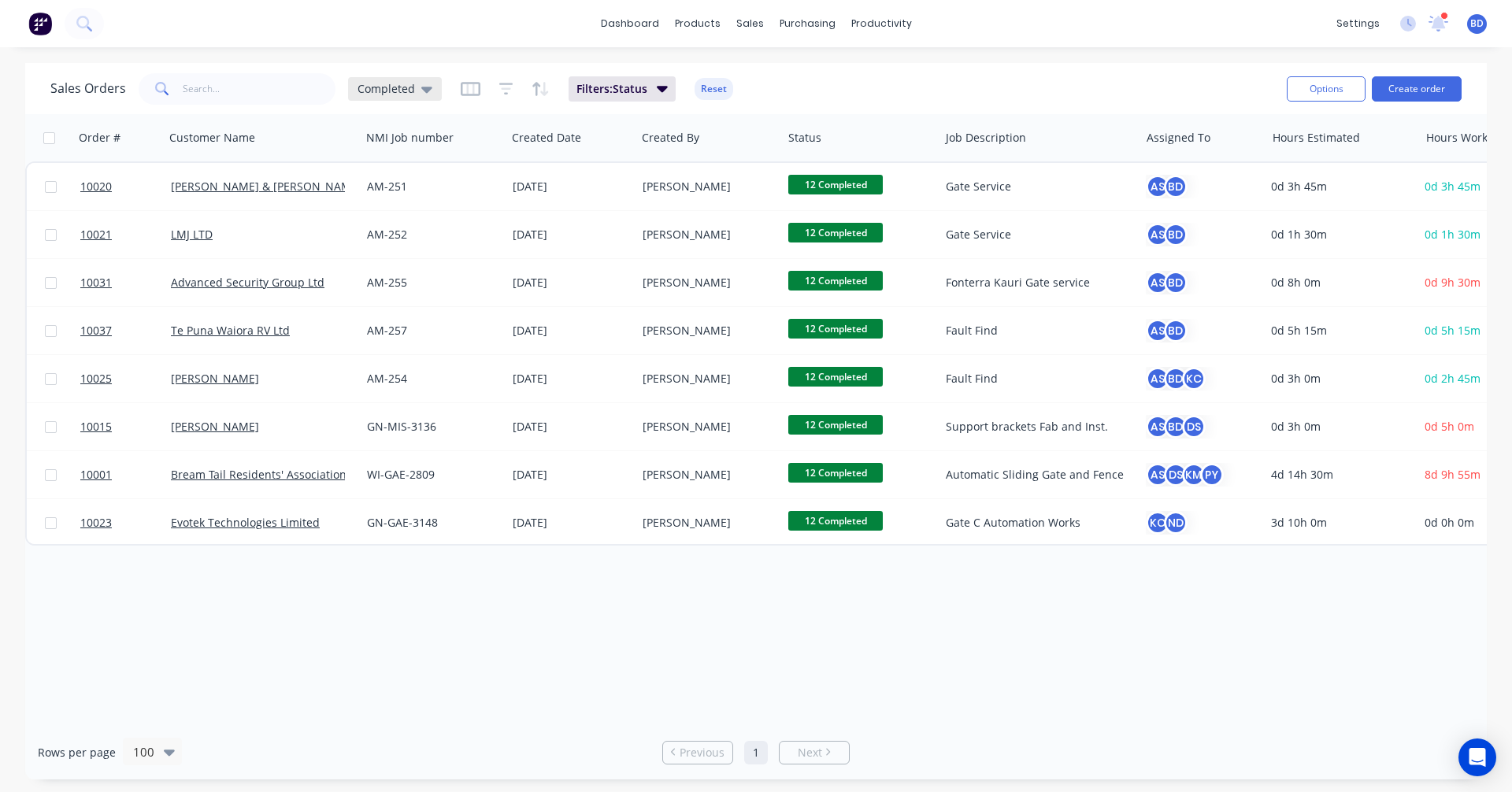
click at [384, 89] on span "Completed" at bounding box center [386, 88] width 58 height 16
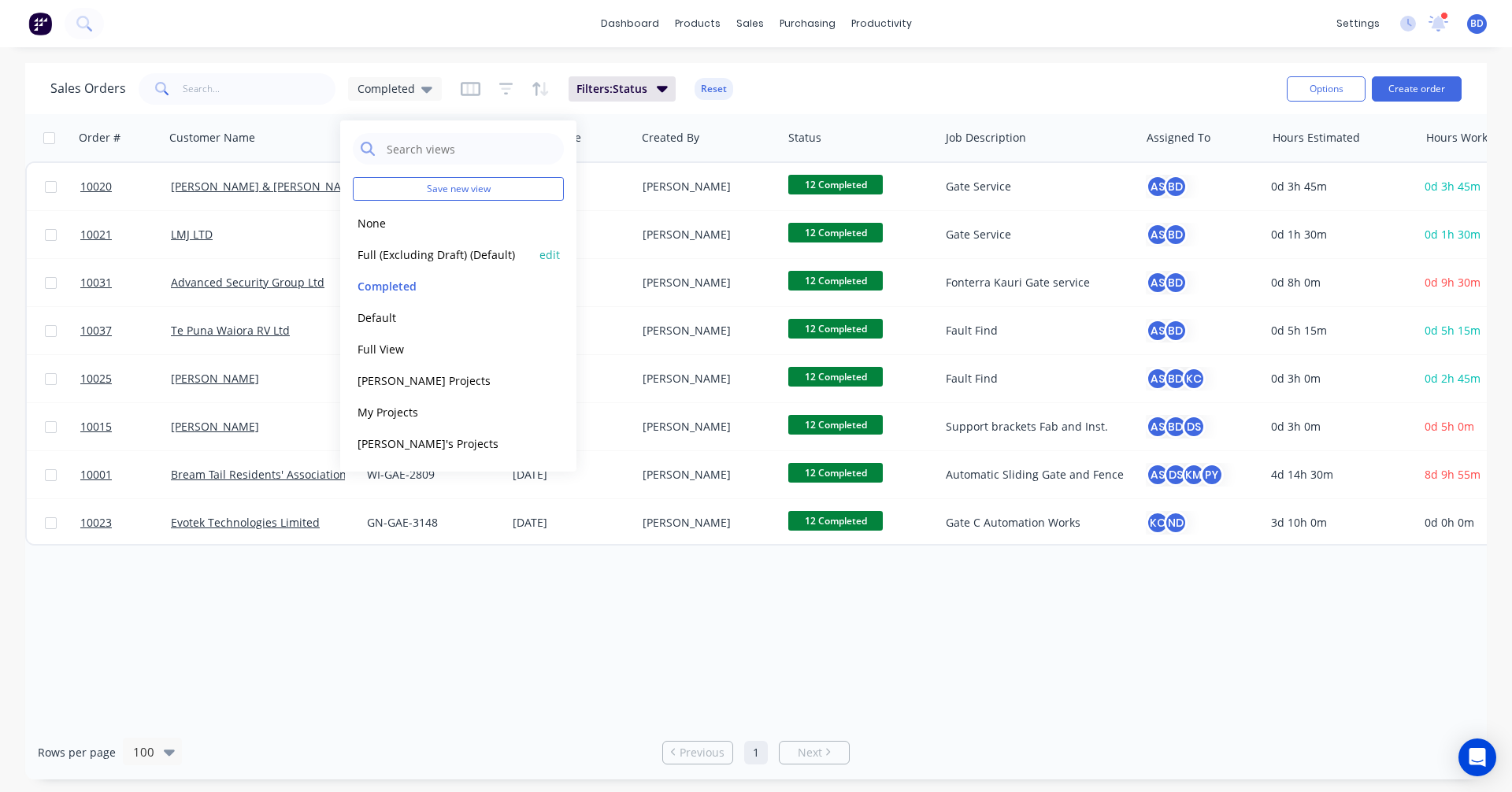
click at [411, 254] on button "Full (Excluding Draft) (Default)" at bounding box center [442, 254] width 180 height 18
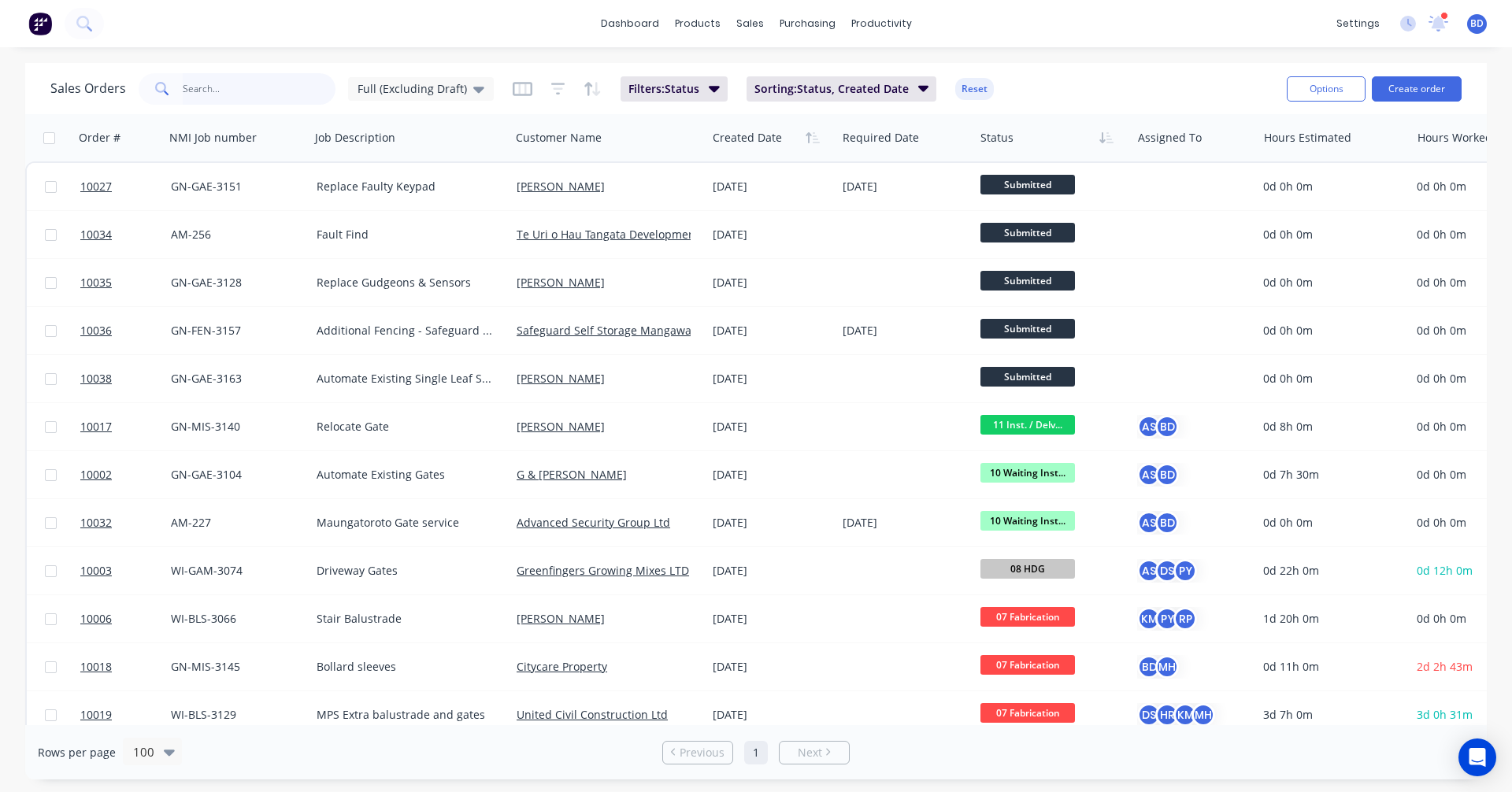
click at [231, 95] on input "text" at bounding box center [260, 88] width 153 height 31
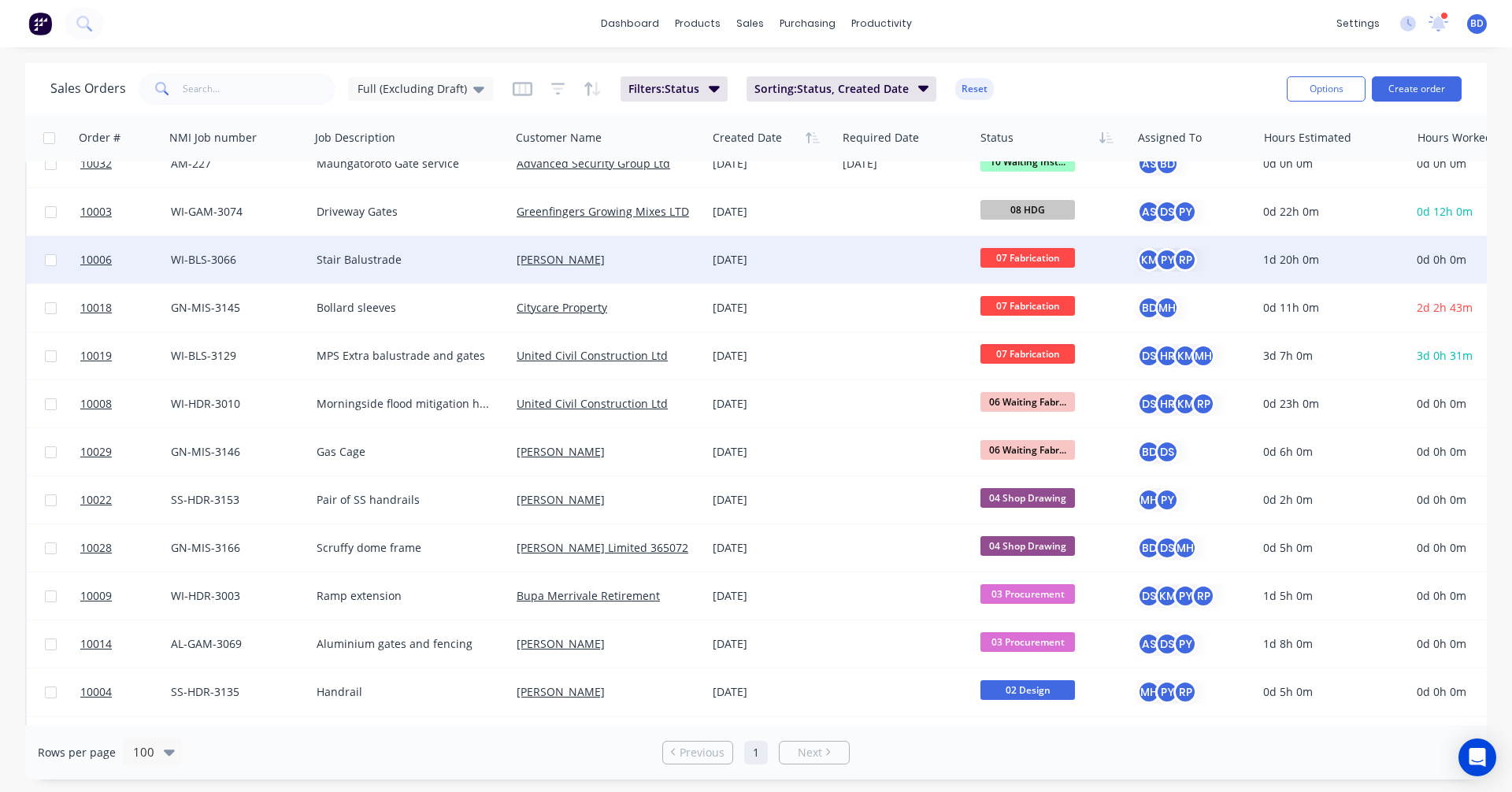
scroll to position [394, 0]
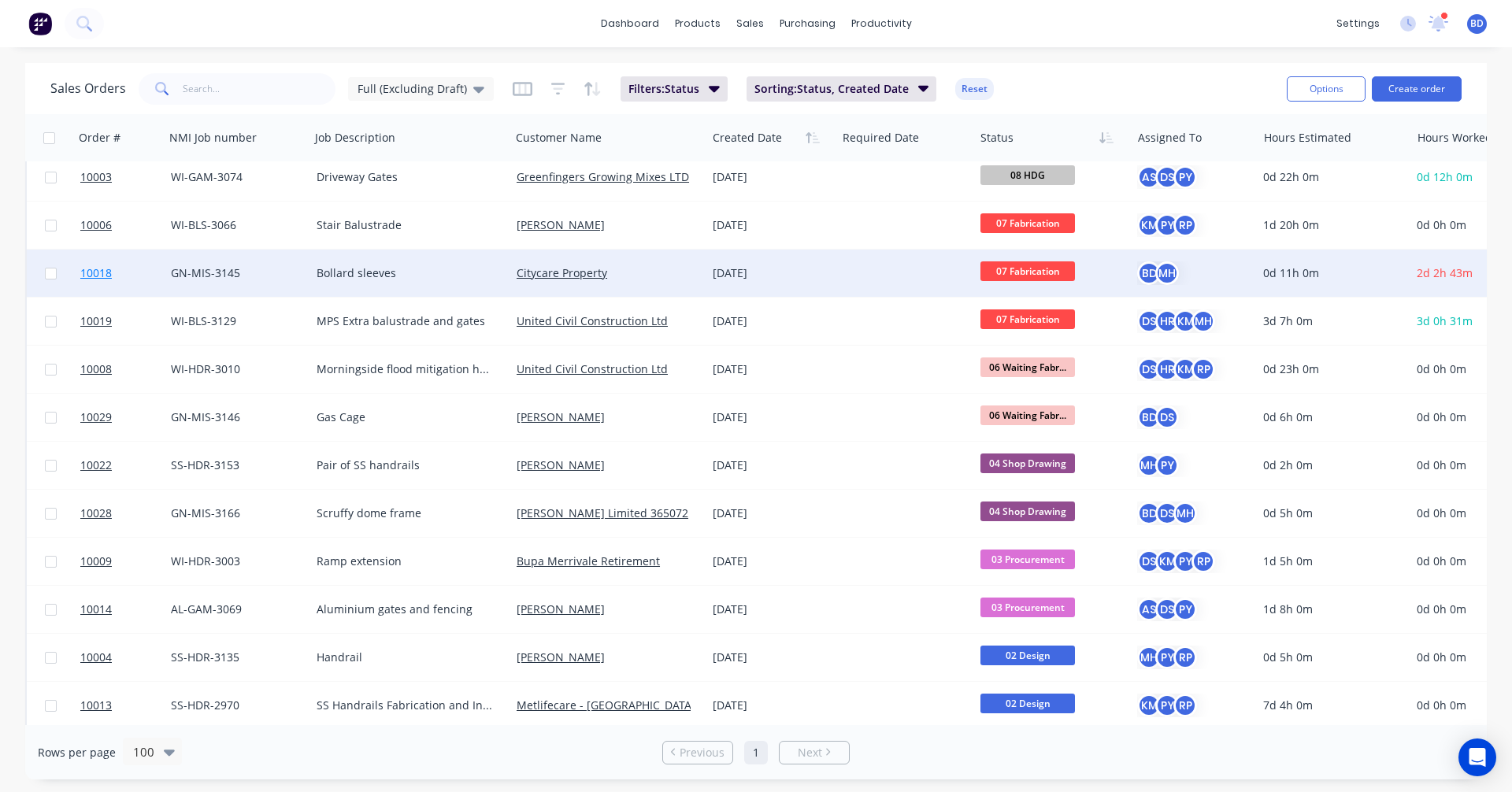
click at [91, 273] on span "10018" at bounding box center [96, 273] width 31 height 16
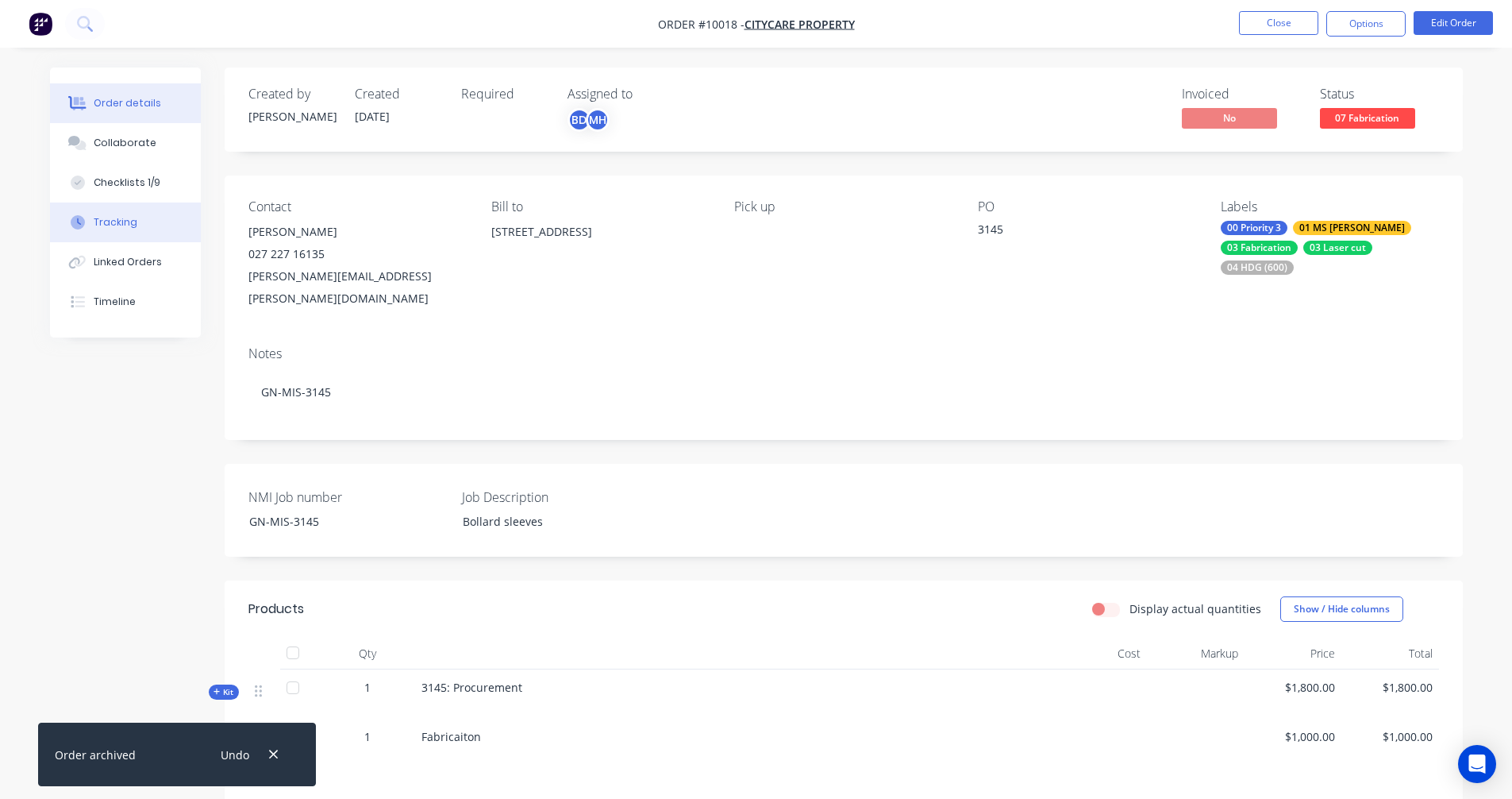
click at [118, 223] on div "Tracking" at bounding box center [116, 222] width 44 height 14
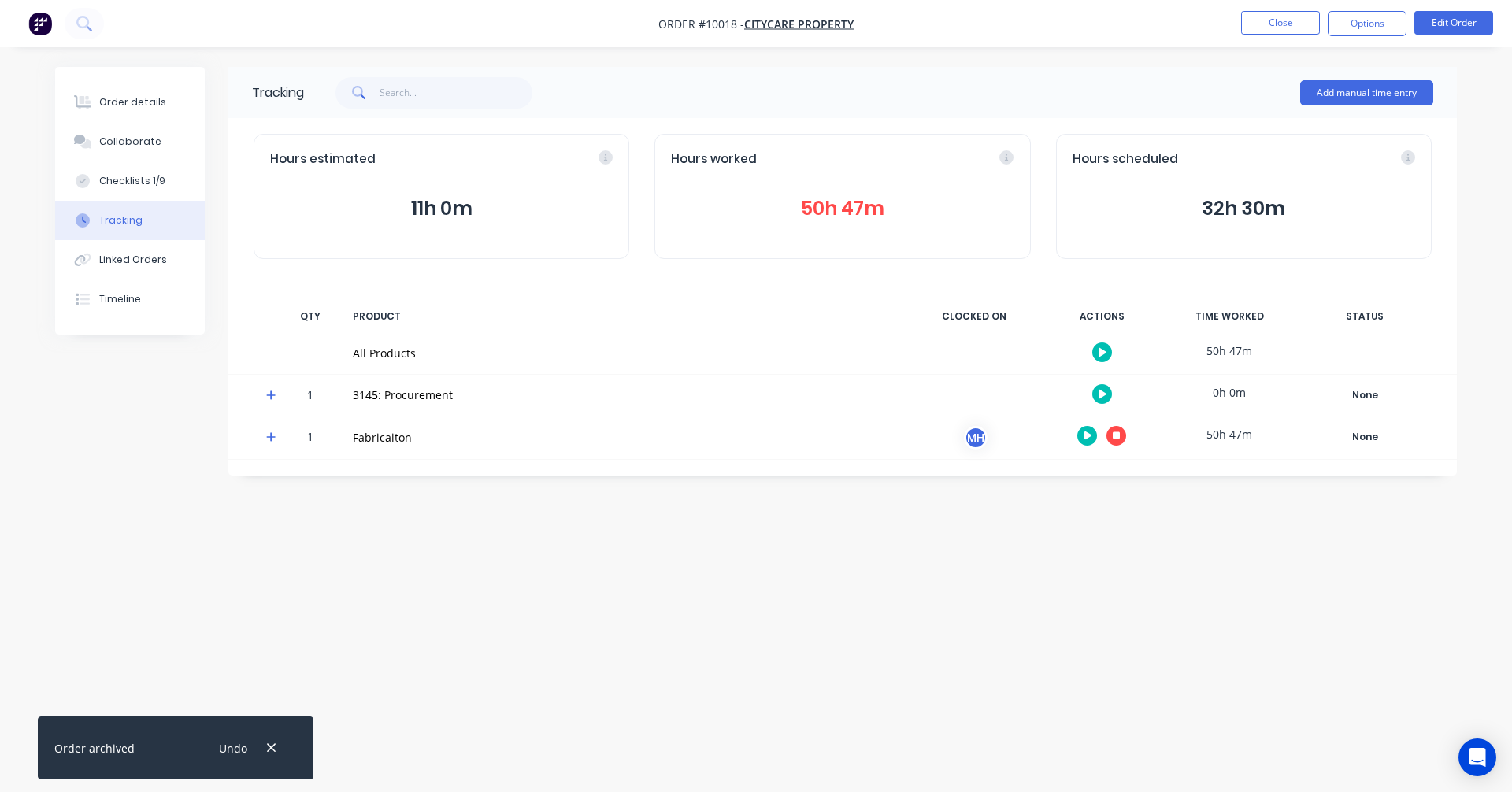
click at [1117, 435] on icon "button" at bounding box center [1116, 435] width 8 height 8
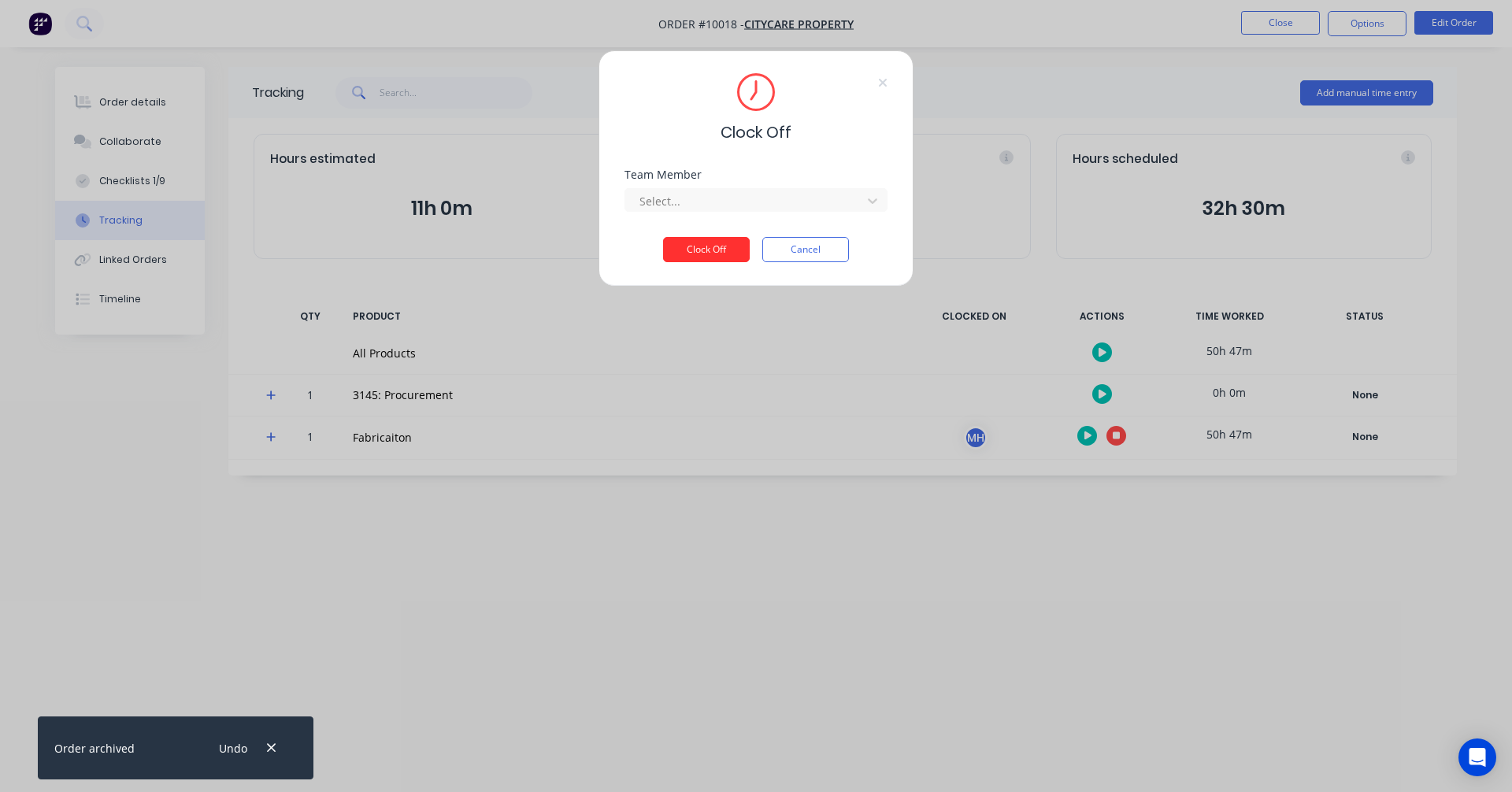
click at [699, 243] on button "Clock Off" at bounding box center [706, 249] width 86 height 26
click at [779, 202] on div at bounding box center [746, 201] width 216 height 20
click at [711, 262] on button "Clock Off" at bounding box center [706, 261] width 86 height 26
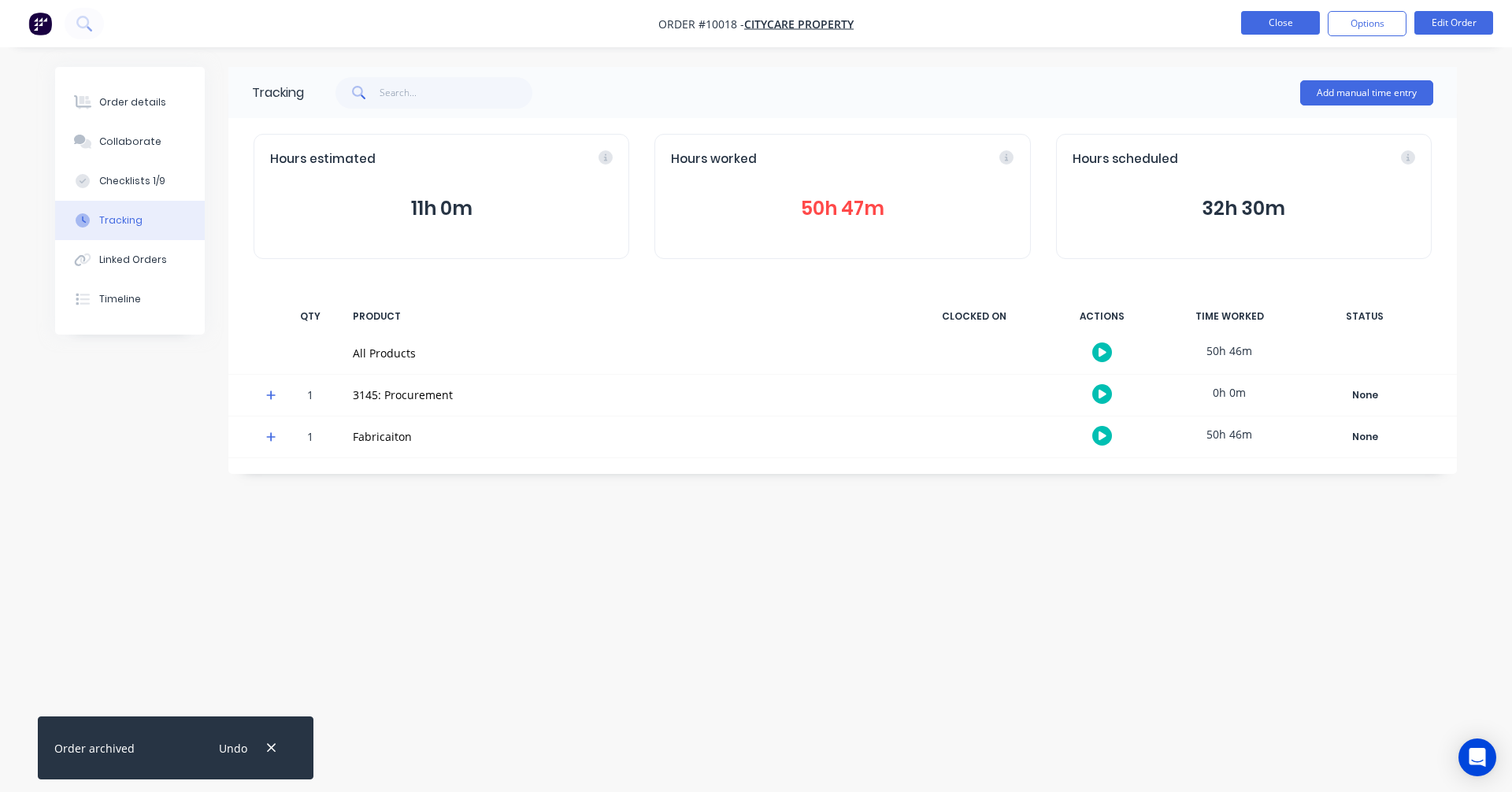
click at [1279, 26] on button "Close" at bounding box center [1280, 23] width 79 height 24
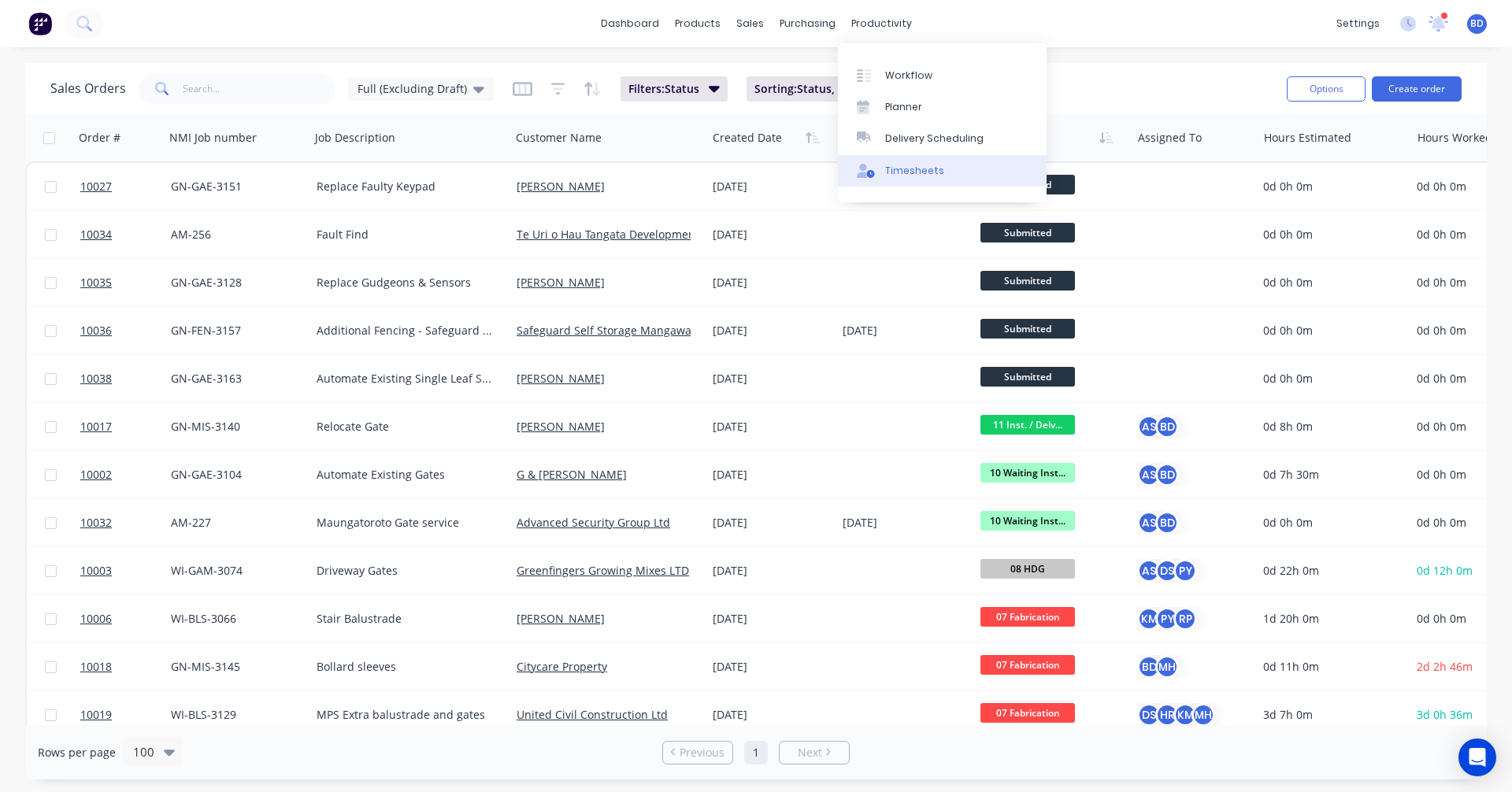
click at [919, 169] on div "Timesheets" at bounding box center [914, 171] width 59 height 14
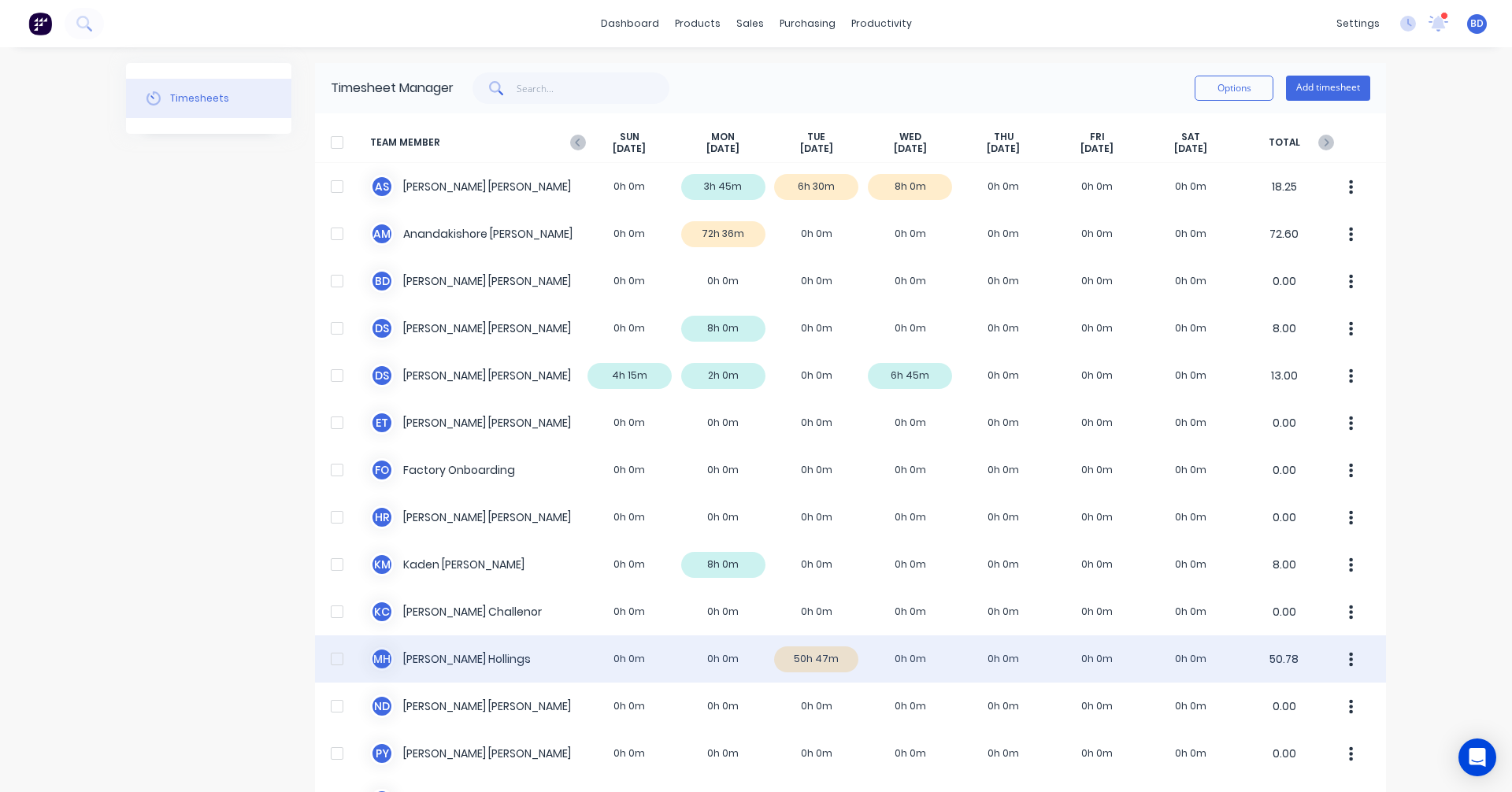
click at [818, 651] on div "M H Matt Hollings 0h 0m 0h 0m 50h 47m 0h 0m 0h 0m 0h 0m 0h 0m 50.78" at bounding box center [850, 659] width 1071 height 47
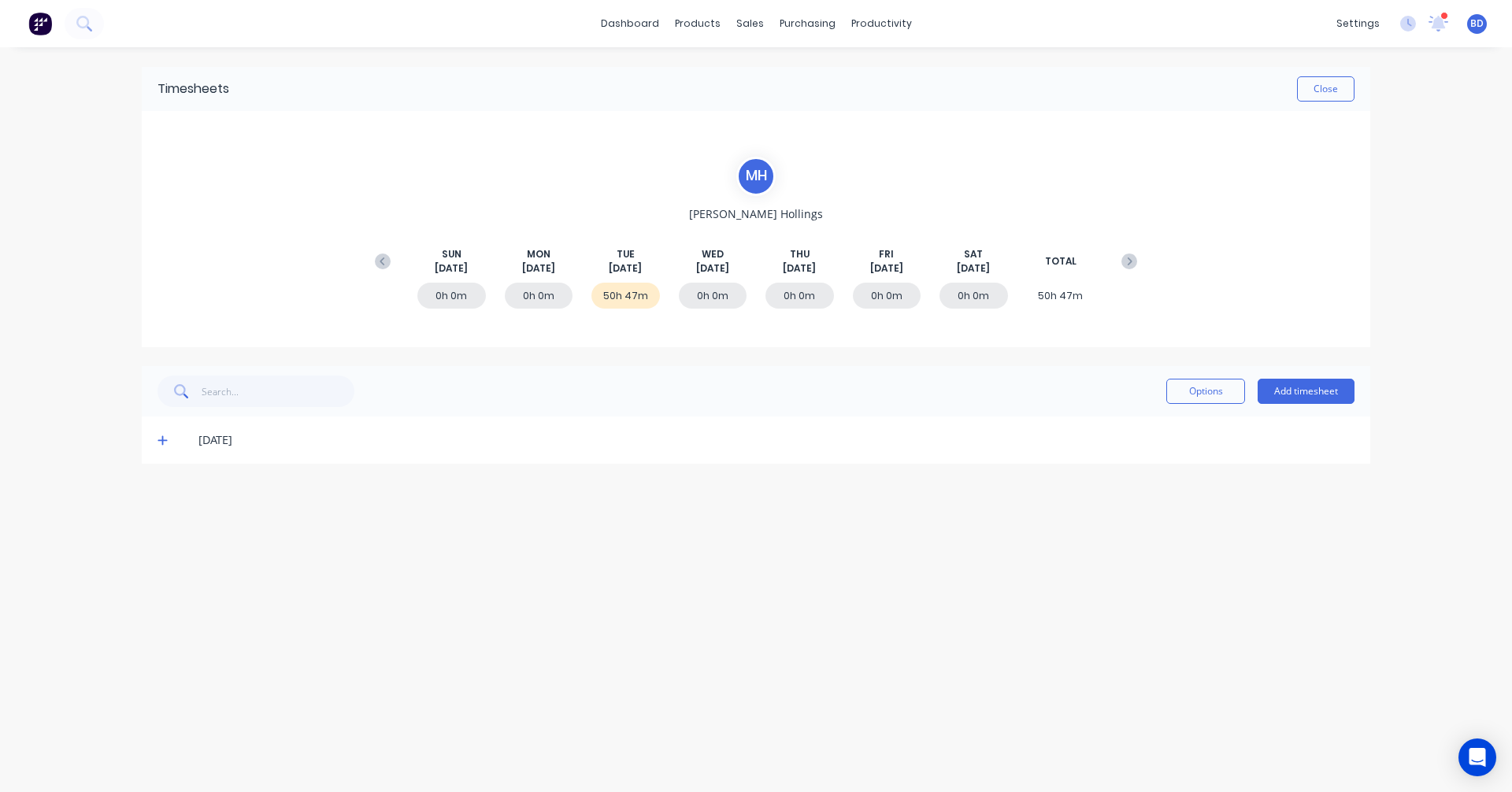
click at [166, 436] on icon at bounding box center [162, 441] width 10 height 11
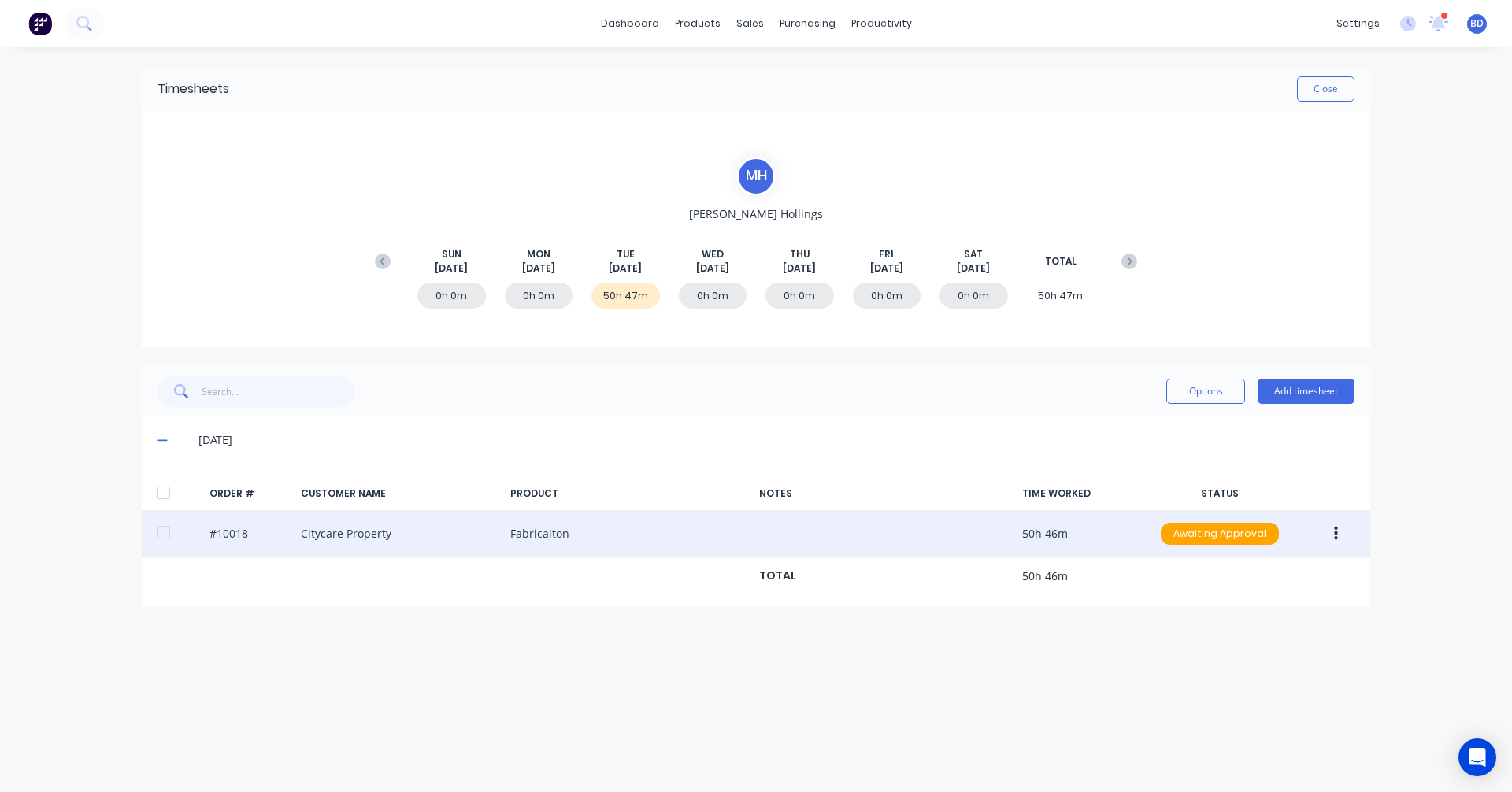
click at [1336, 533] on icon "button" at bounding box center [1336, 533] width 4 height 14
click at [1245, 703] on div "Delete" at bounding box center [1280, 701] width 121 height 23
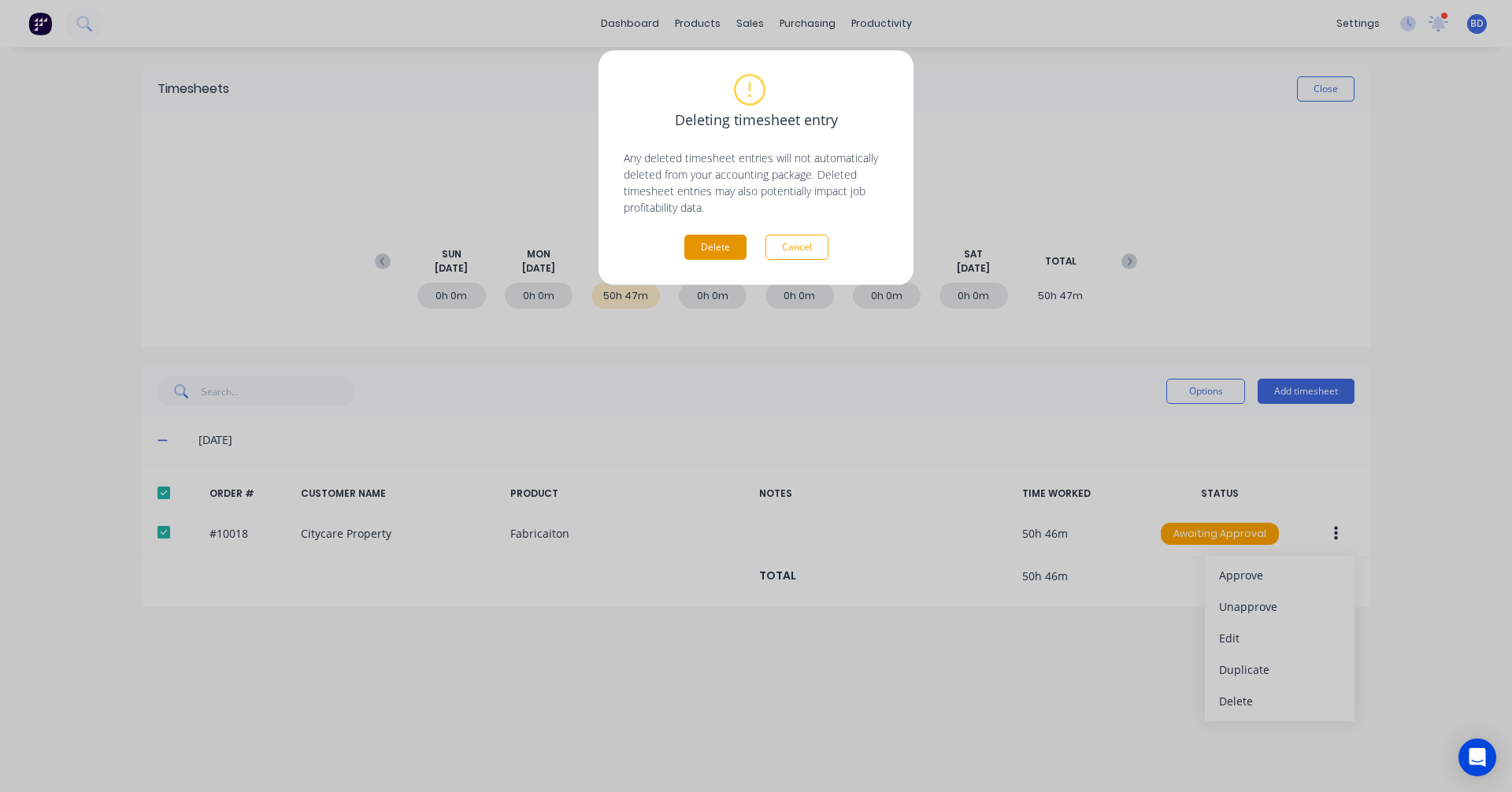
click at [711, 241] on button "Delete" at bounding box center [715, 247] width 63 height 26
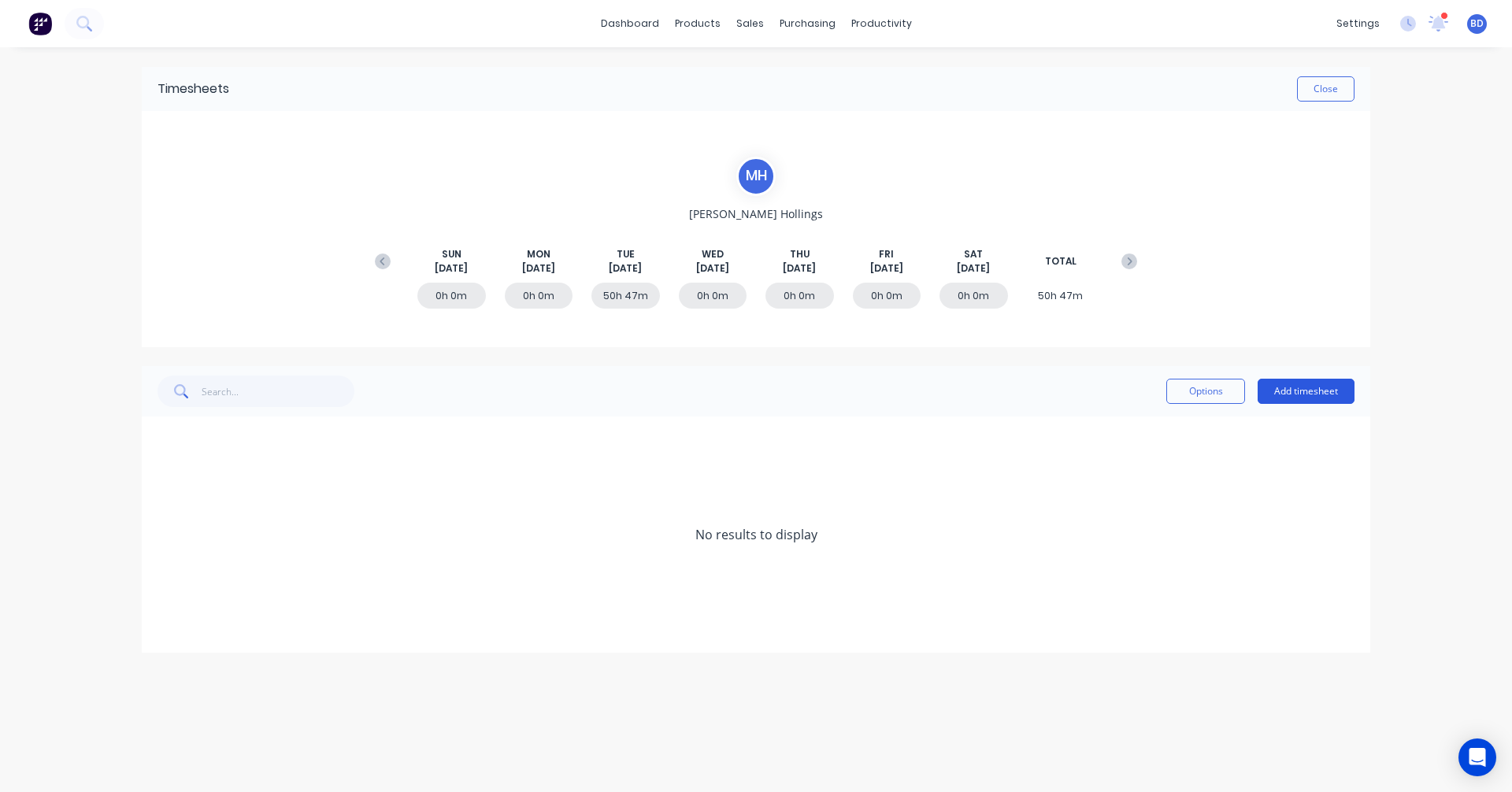
click at [1320, 393] on button "Add timesheet" at bounding box center [1305, 391] width 97 height 26
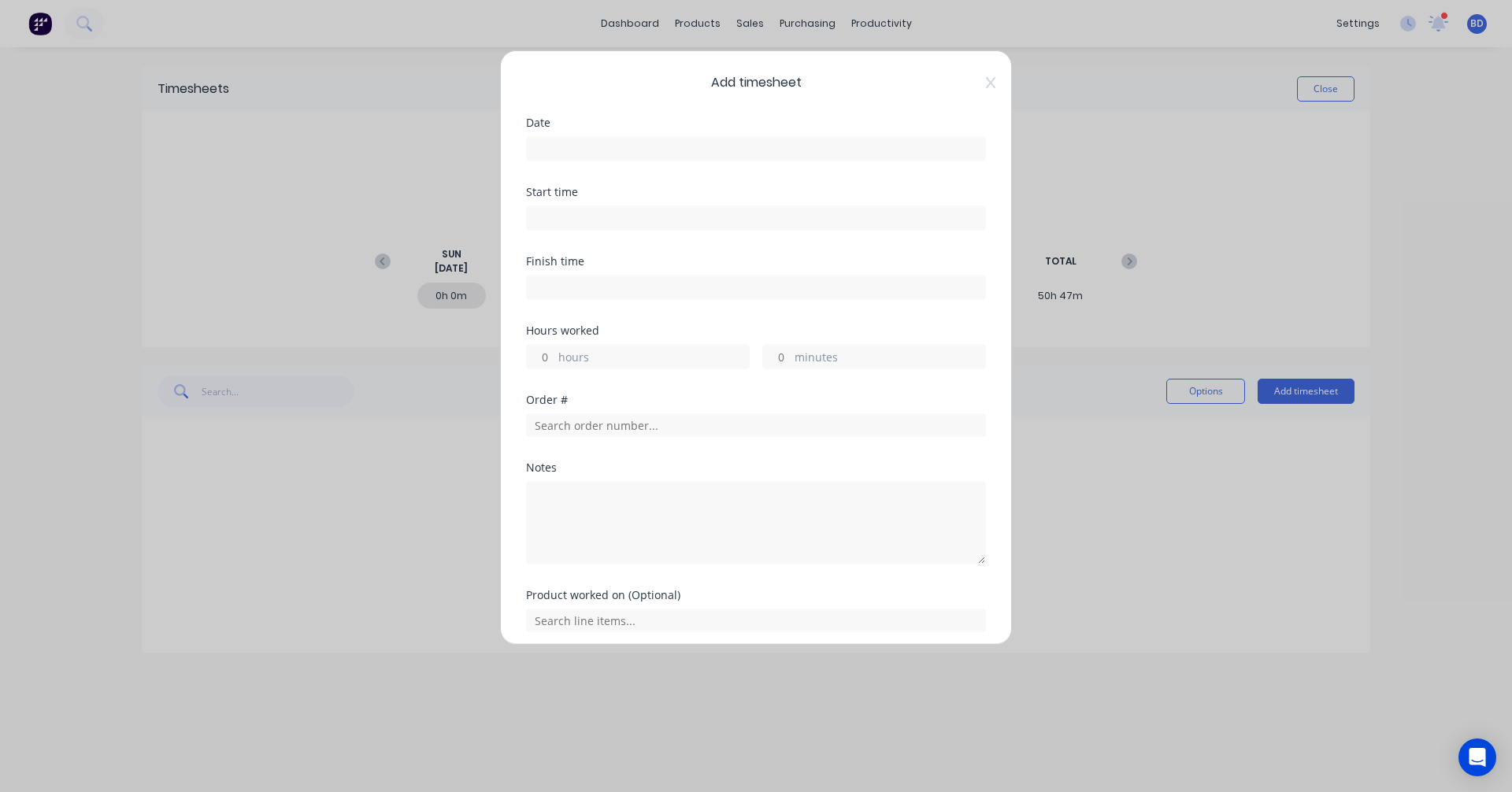
click at [664, 164] on div "Date" at bounding box center [755, 152] width 459 height 69
click at [660, 153] on input at bounding box center [756, 149] width 459 height 24
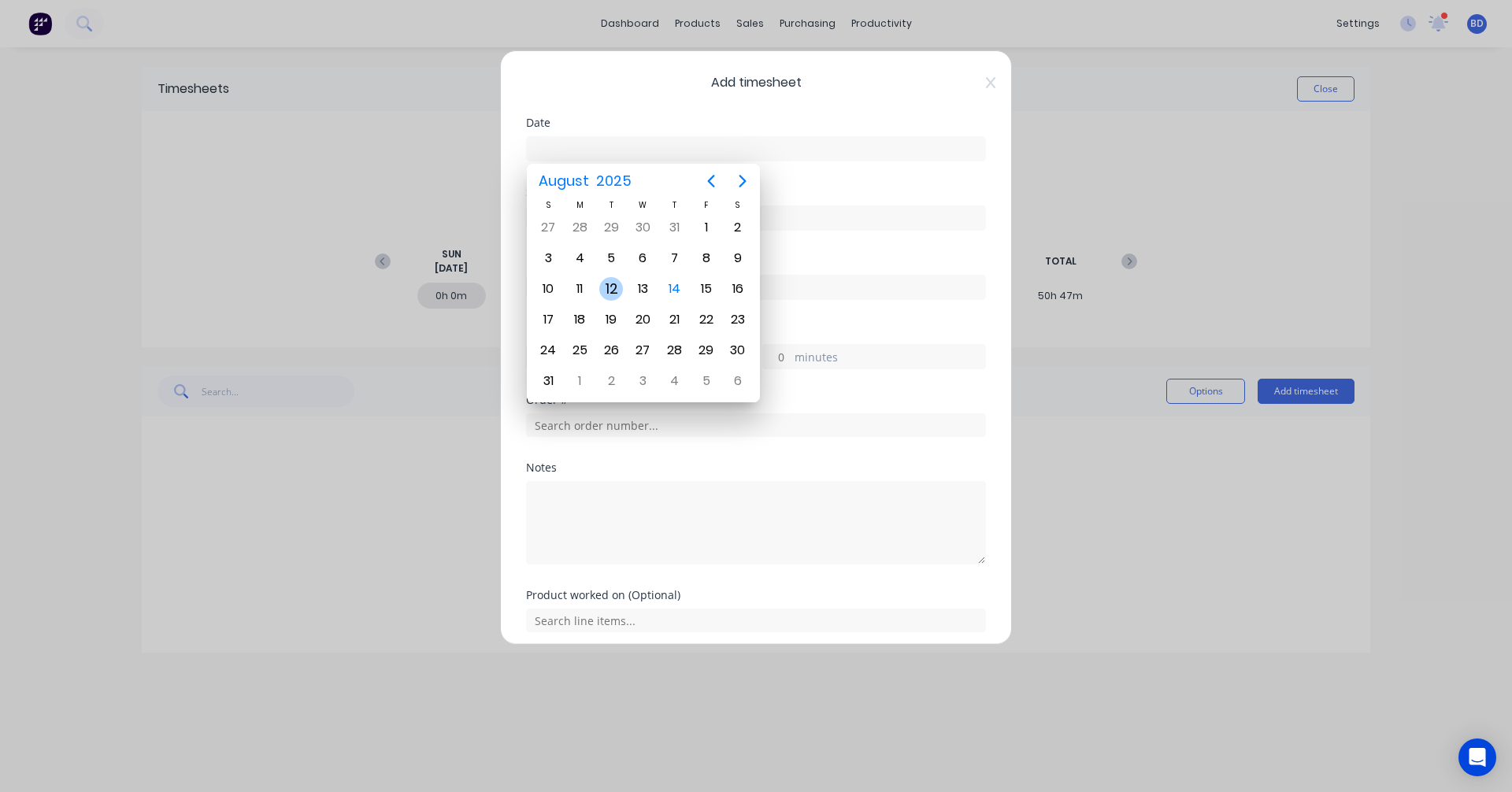
click at [607, 292] on div "12" at bounding box center [611, 289] width 24 height 24
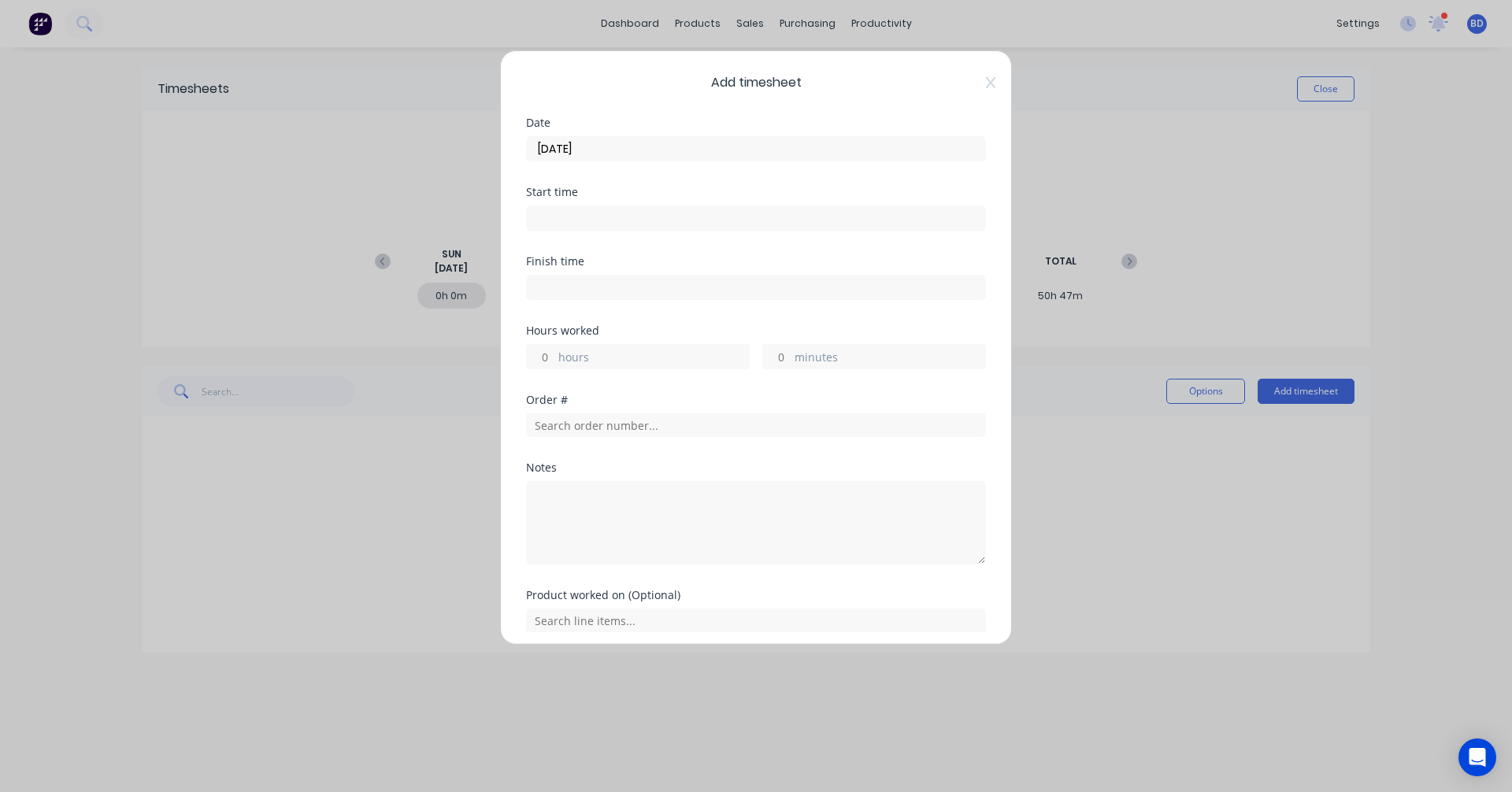
click at [585, 219] on input at bounding box center [756, 218] width 459 height 24
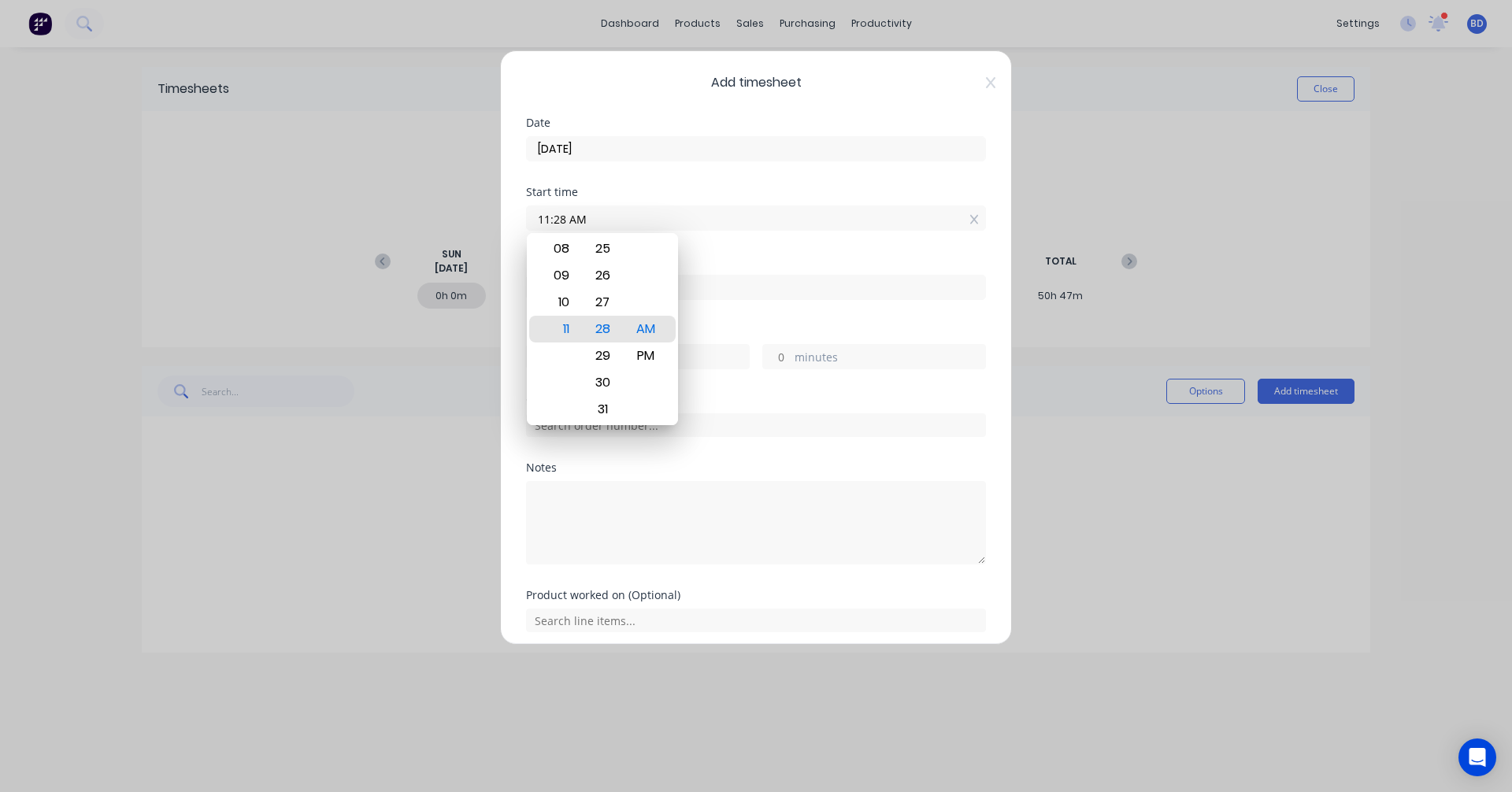
drag, startPoint x: 604, startPoint y: 221, endPoint x: 463, endPoint y: 217, distance: 141.1
click at [463, 217] on div "Add timesheet Date 12/08/2025 Start time 11:28 AM Finish time Hours worked hour…" at bounding box center [756, 396] width 1512 height 792
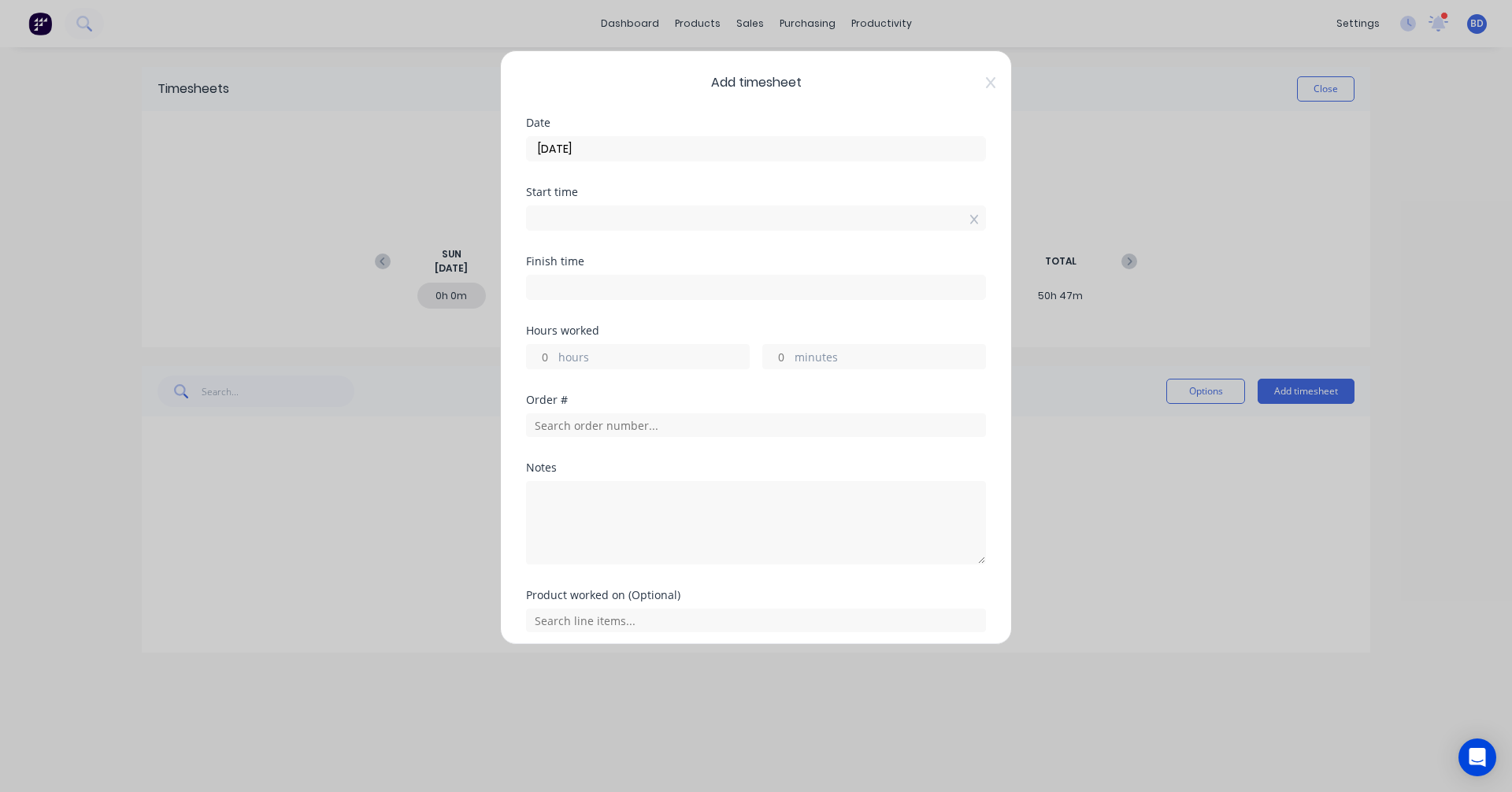
click at [579, 213] on input at bounding box center [756, 218] width 459 height 24
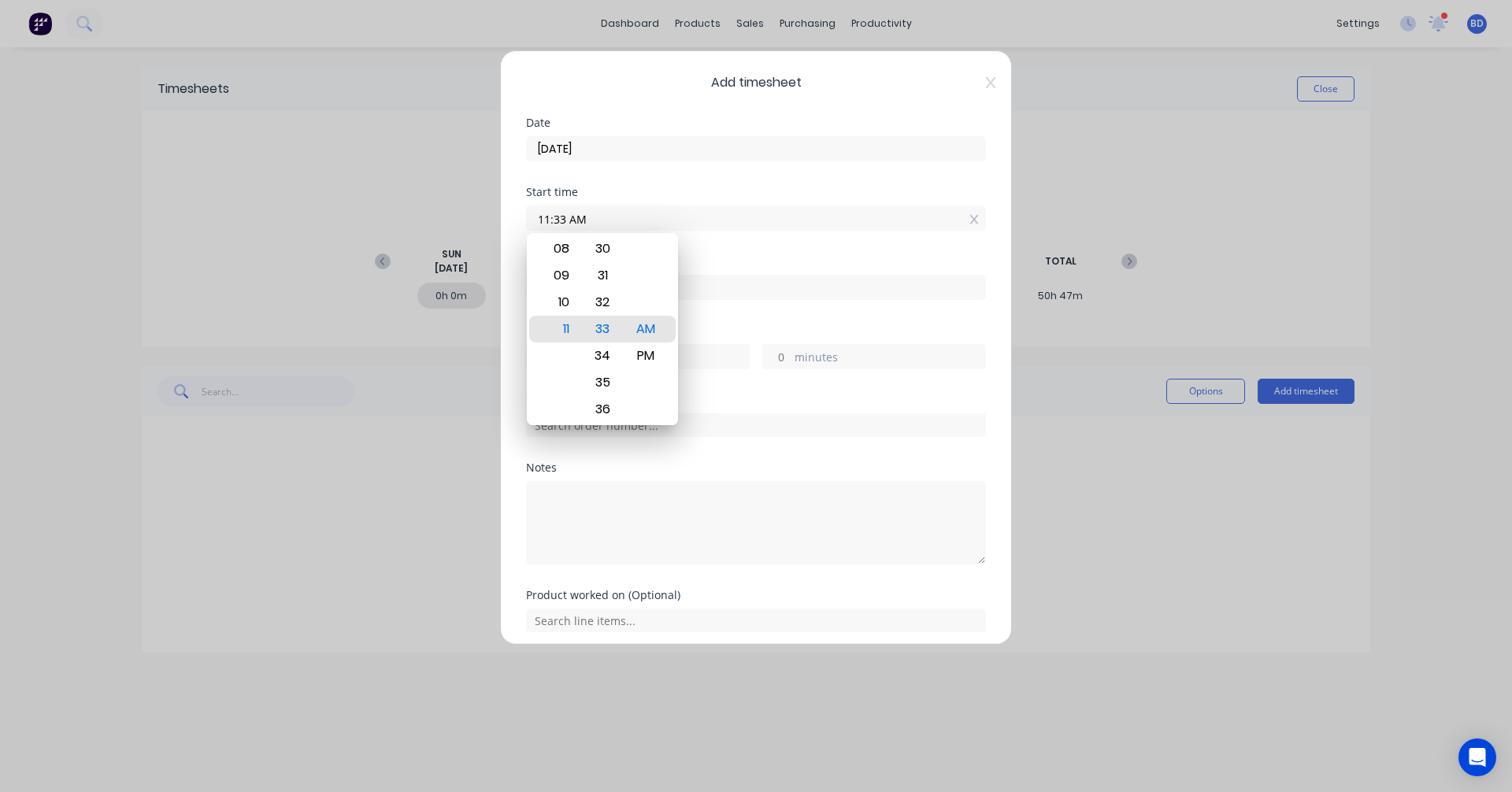
drag, startPoint x: 611, startPoint y: 221, endPoint x: 456, endPoint y: 219, distance: 155.0
click at [456, 219] on div "Add timesheet Date 12/08/2025 Start time 11:33 AM Finish time Hours worked hour…" at bounding box center [756, 396] width 1512 height 792
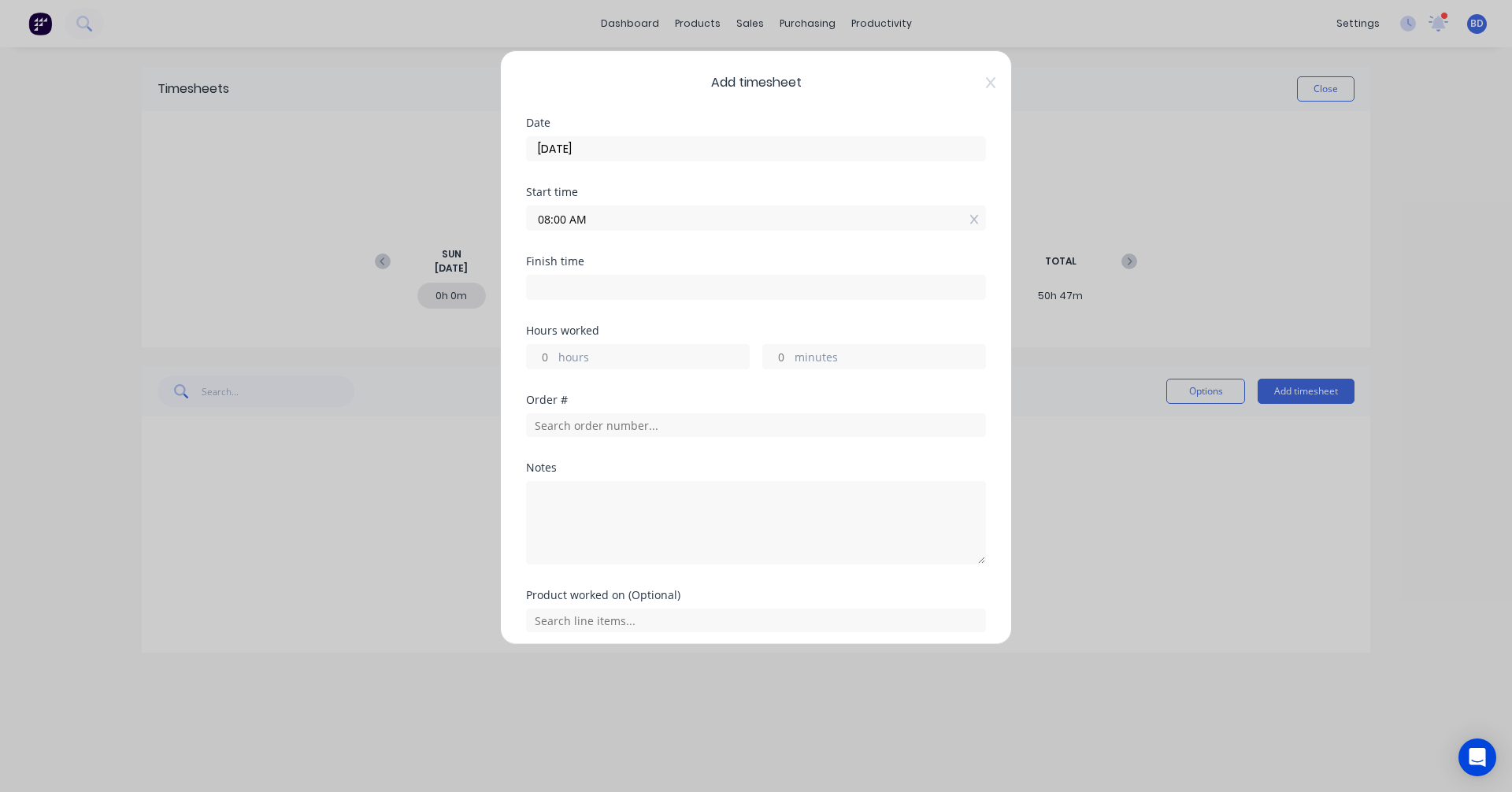
click at [585, 297] on input at bounding box center [756, 287] width 459 height 24
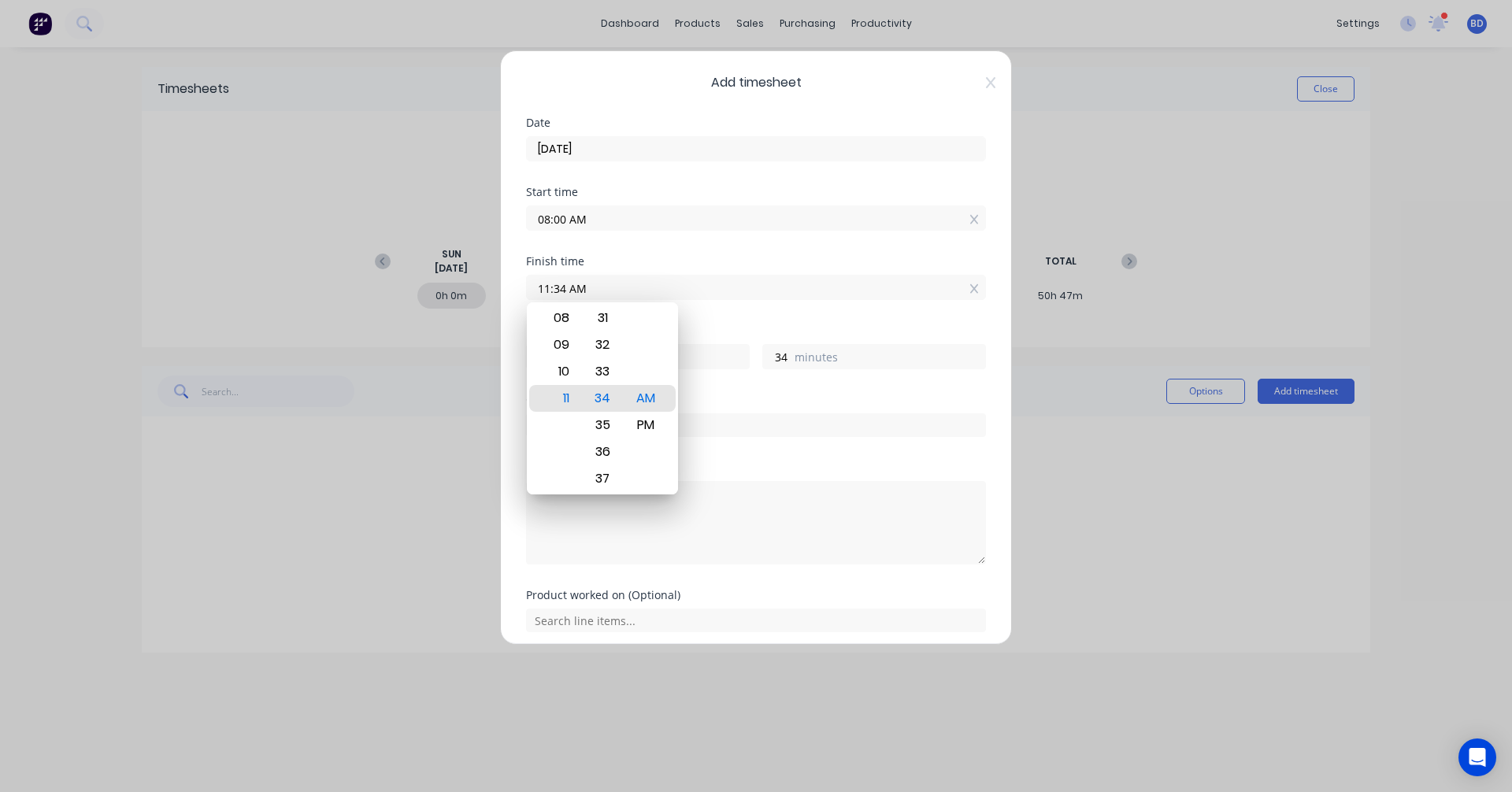
drag, startPoint x: 611, startPoint y: 287, endPoint x: 397, endPoint y: 283, distance: 214.0
click at [397, 283] on div "Add timesheet Date 12/08/2025 Start time 08:00 AM Finish time 11:34 AM Hours wo…" at bounding box center [756, 396] width 1512 height 792
click at [650, 426] on div "PM" at bounding box center [646, 425] width 39 height 27
click at [767, 324] on div "Finish time 04:00 PM" at bounding box center [755, 290] width 459 height 69
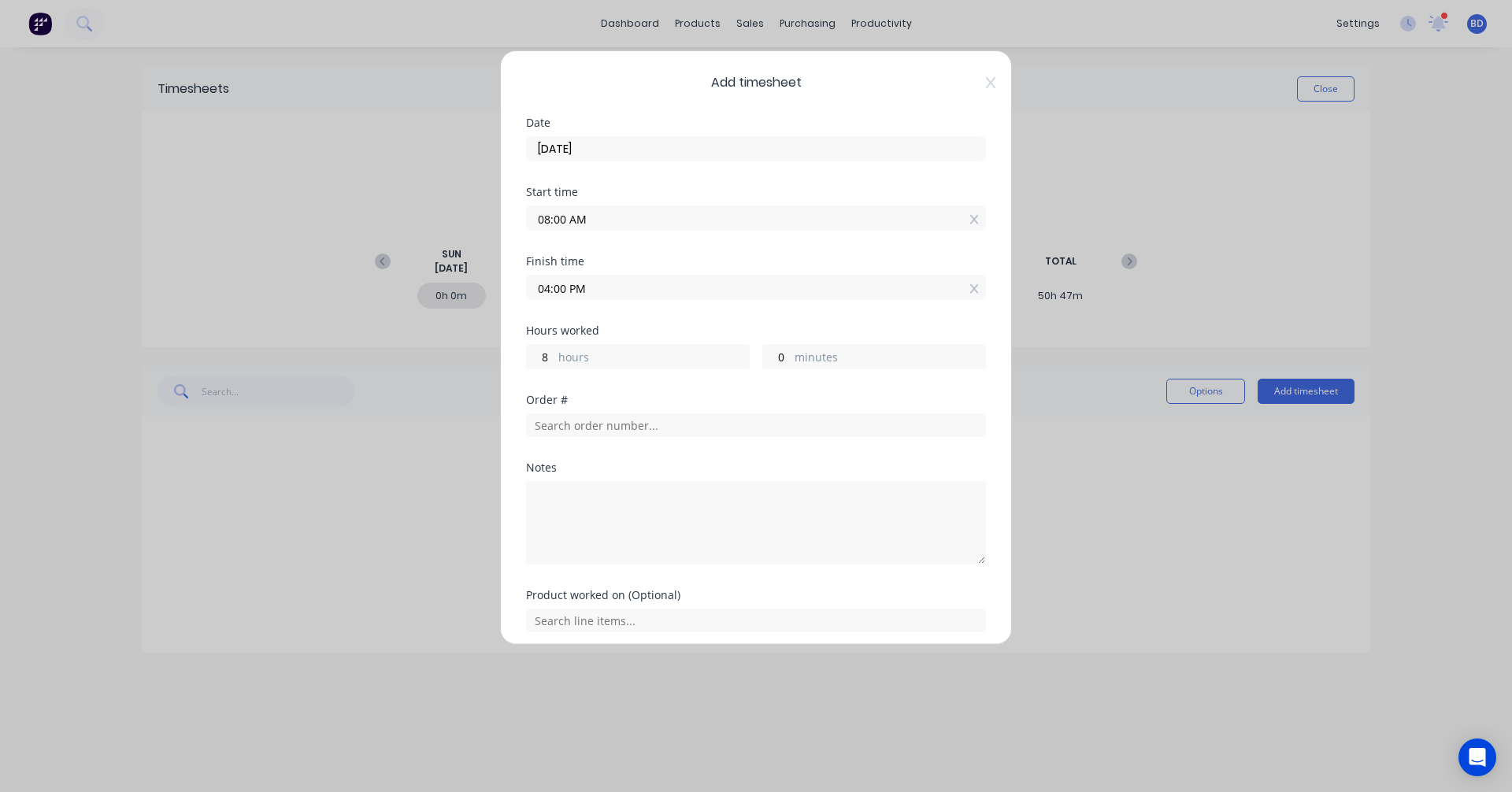
click at [617, 441] on div "Order #" at bounding box center [755, 427] width 459 height 67
click at [619, 427] on input "text" at bounding box center [755, 424] width 459 height 24
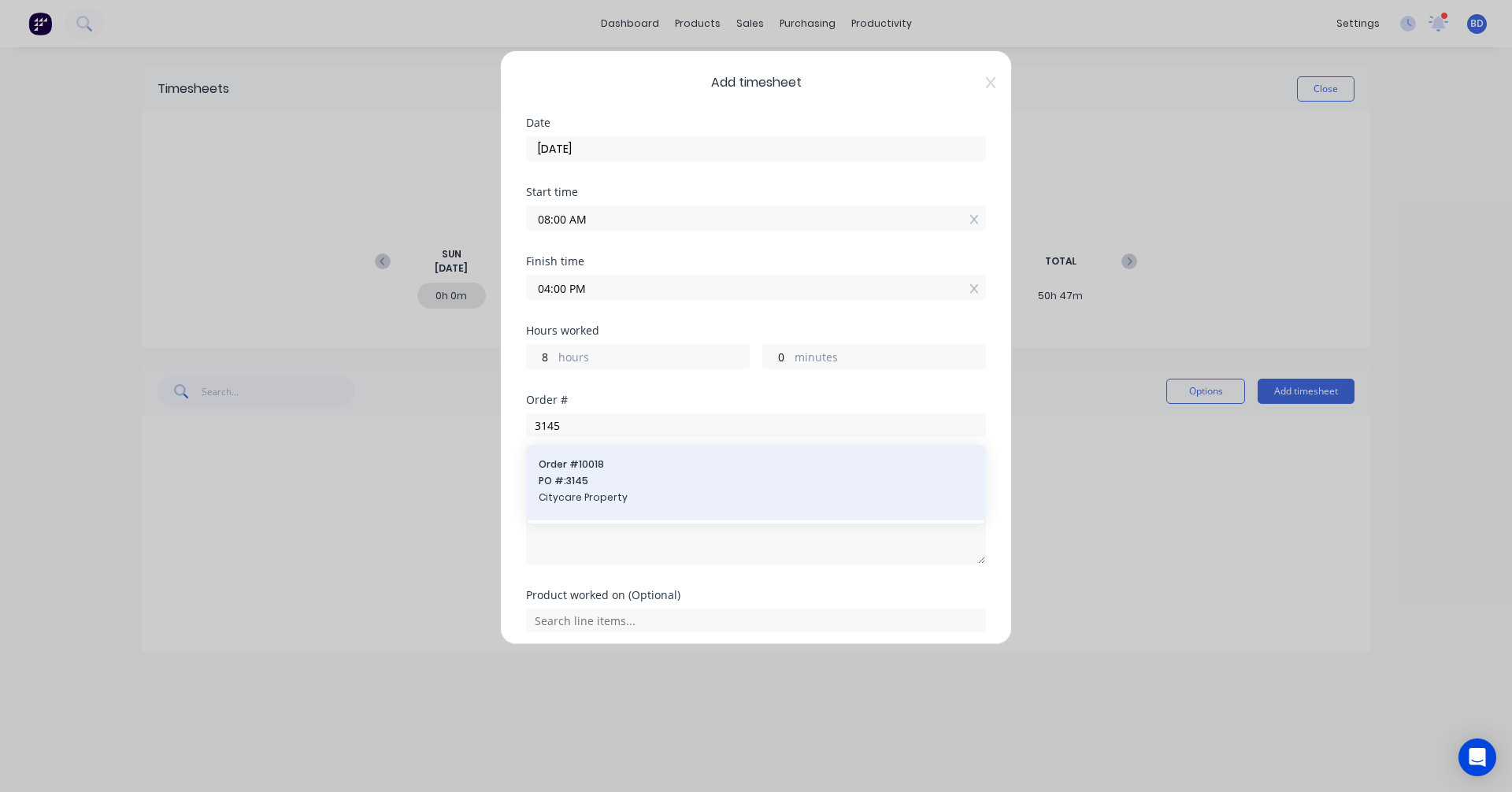
click at [604, 486] on span "PO #: 3145" at bounding box center [756, 480] width 435 height 14
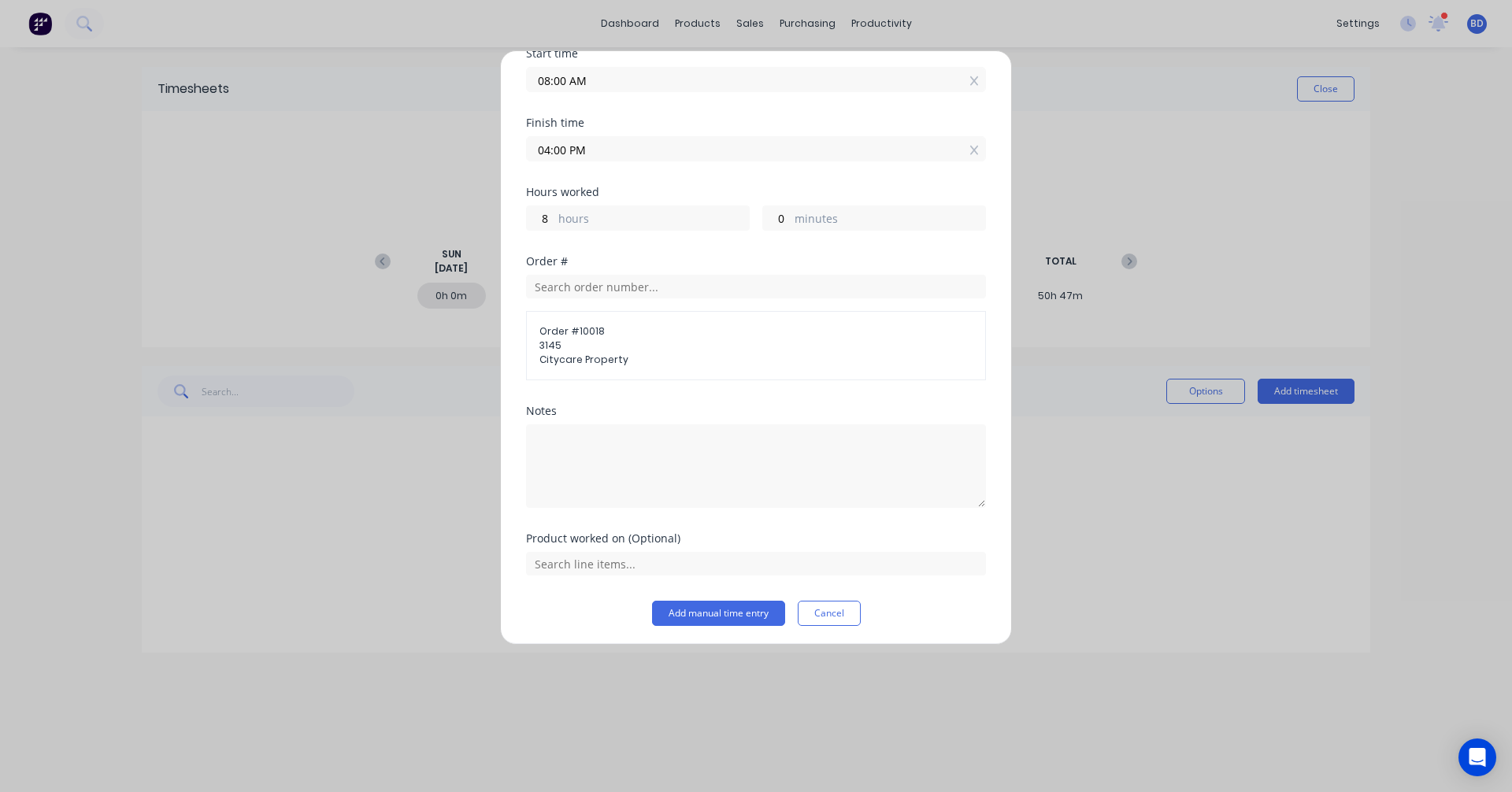
scroll to position [142, 0]
click at [648, 563] on input "text" at bounding box center [755, 559] width 459 height 24
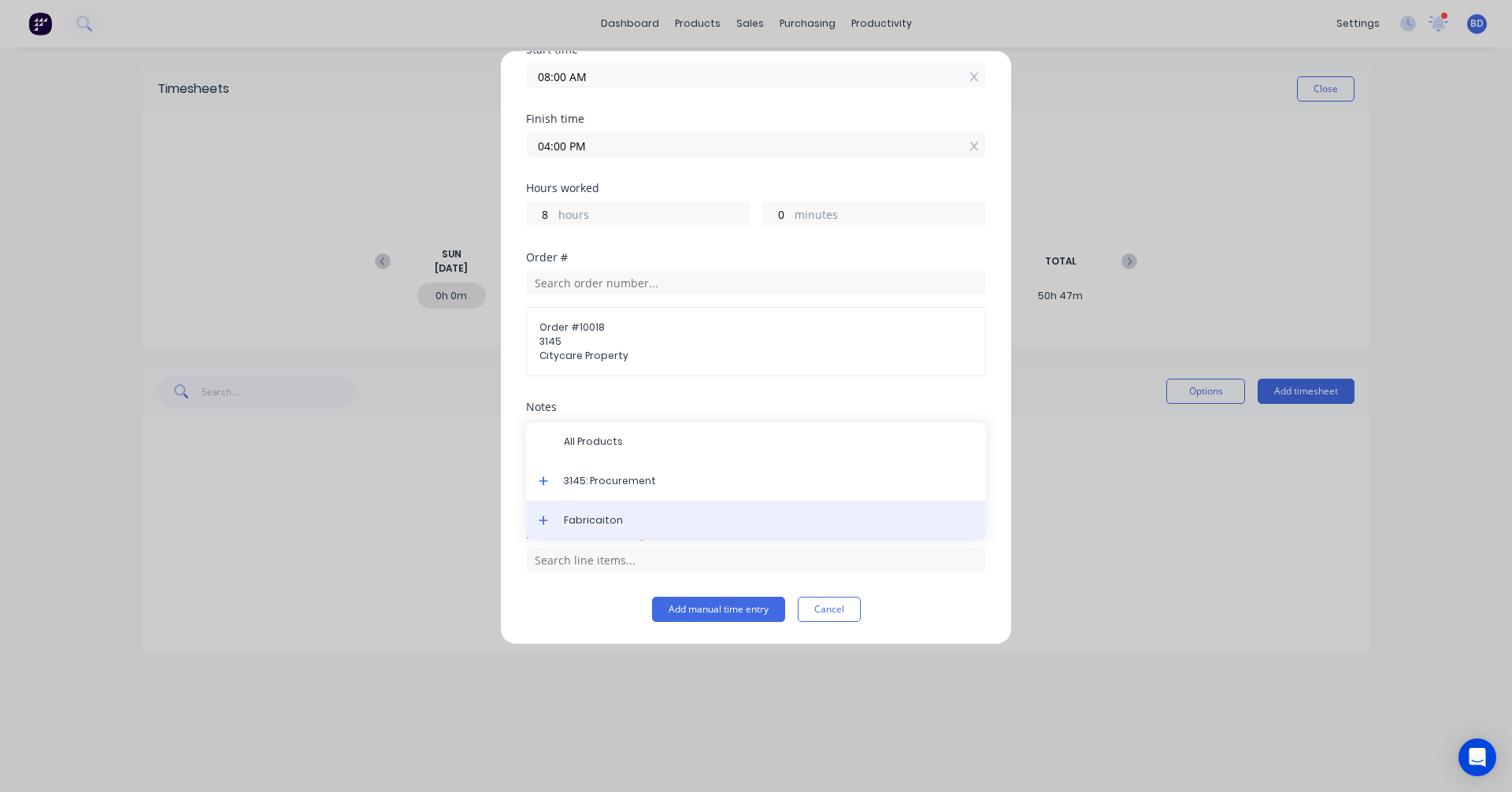
click at [639, 523] on span "Fabricaiton" at bounding box center [768, 520] width 409 height 14
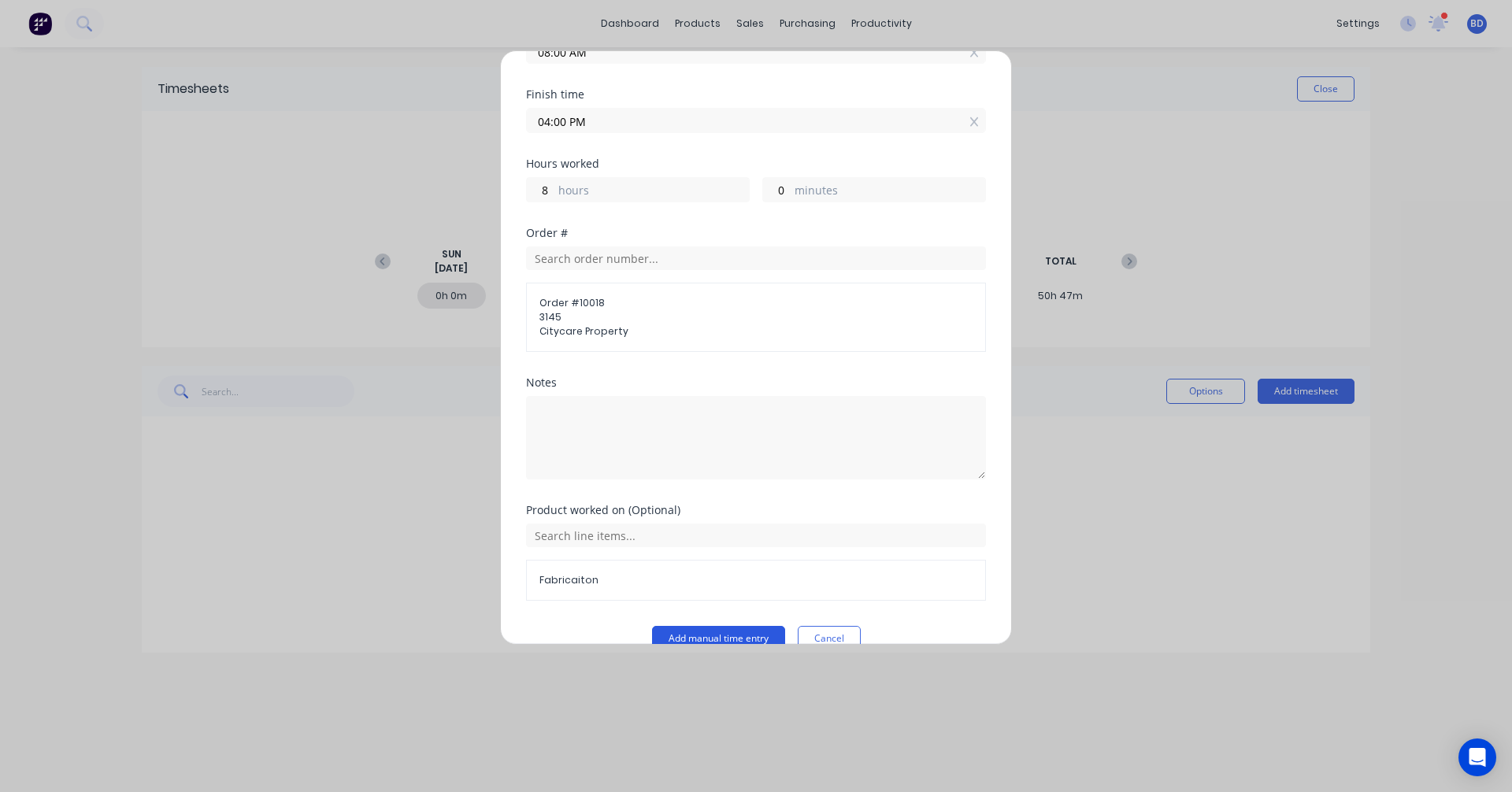
scroll to position [196, 0]
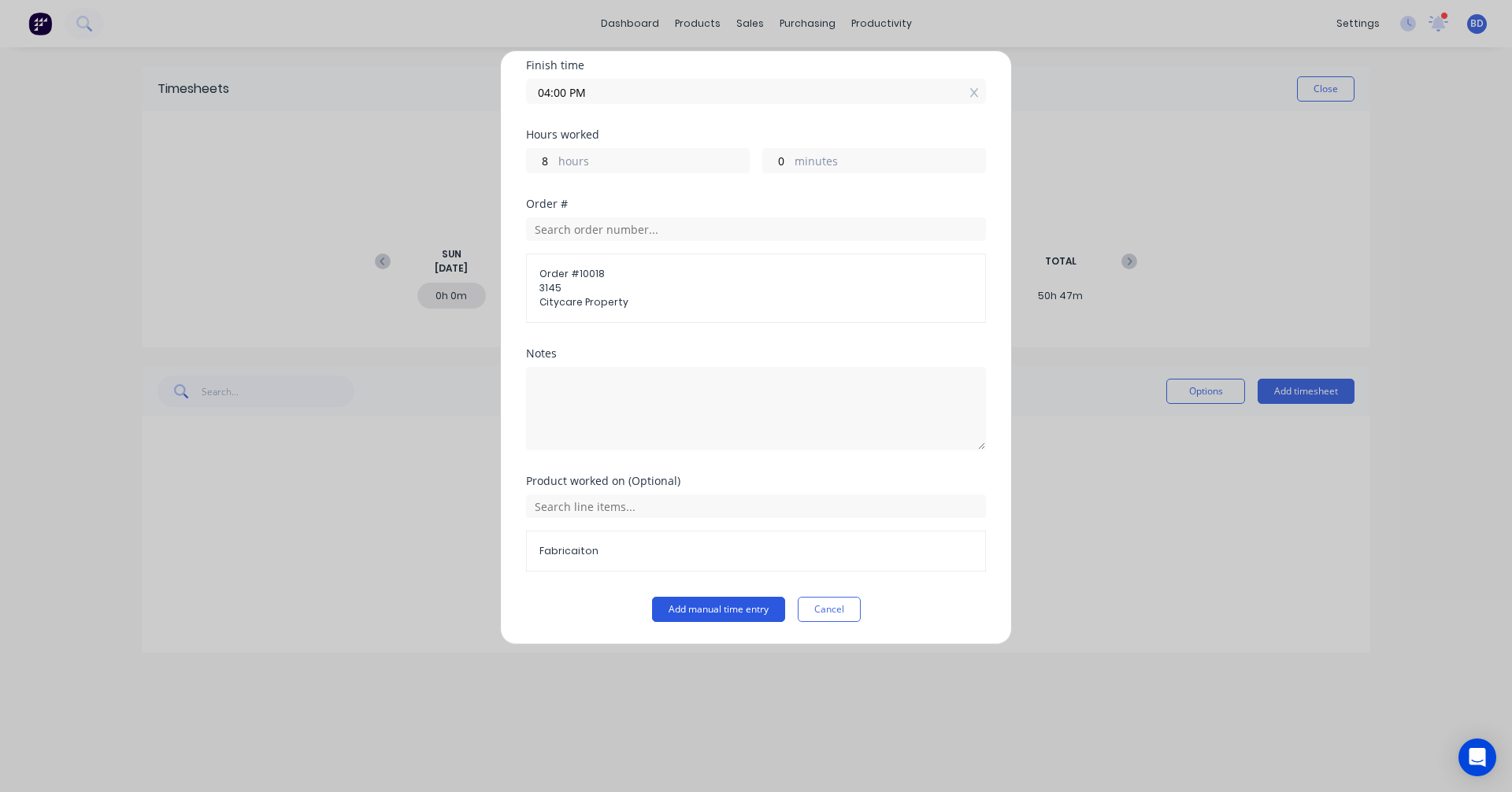
click at [727, 610] on button "Add manual time entry" at bounding box center [718, 609] width 133 height 26
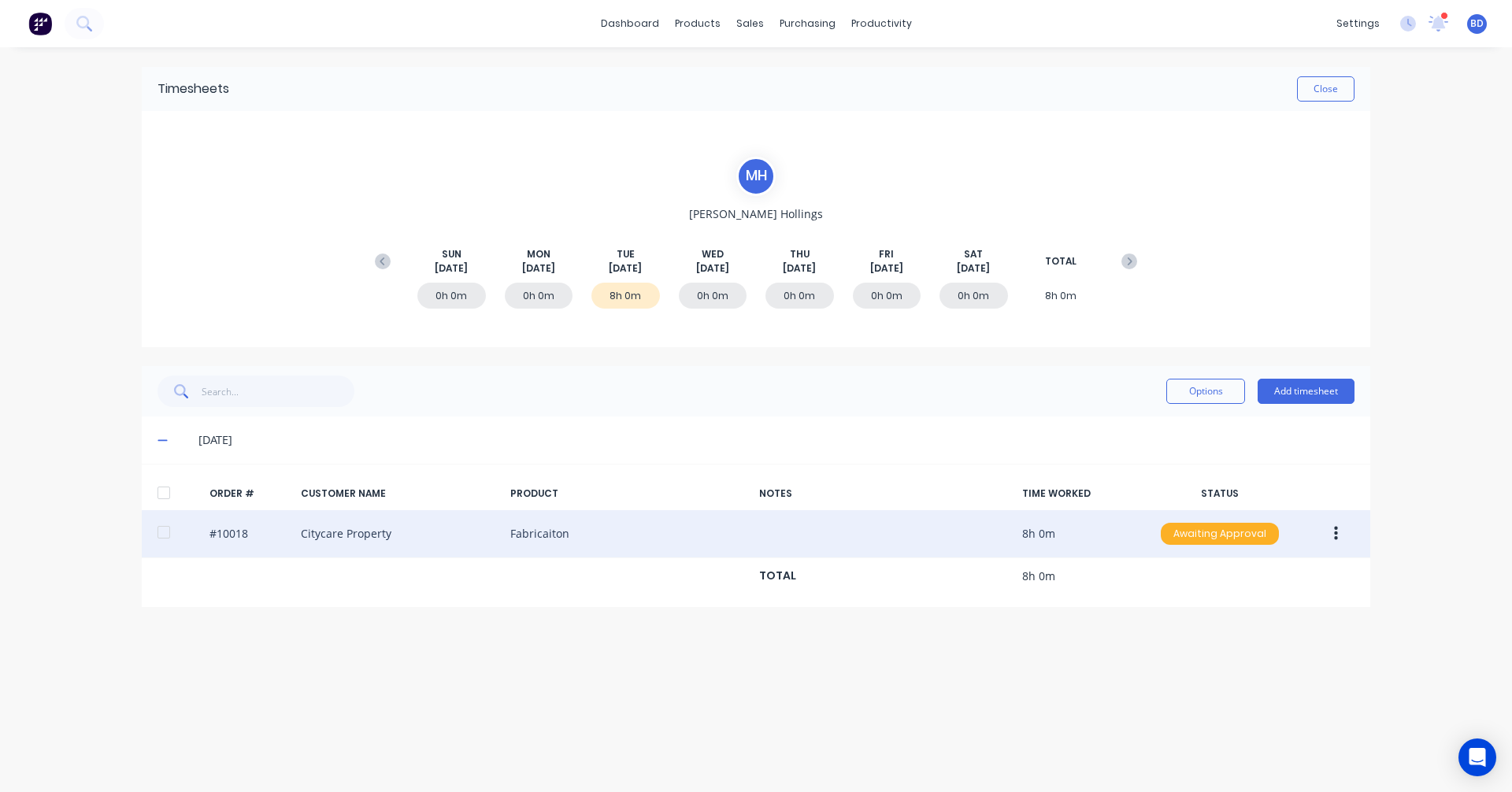
click at [1201, 531] on div "Awaiting Approval" at bounding box center [1219, 533] width 118 height 22
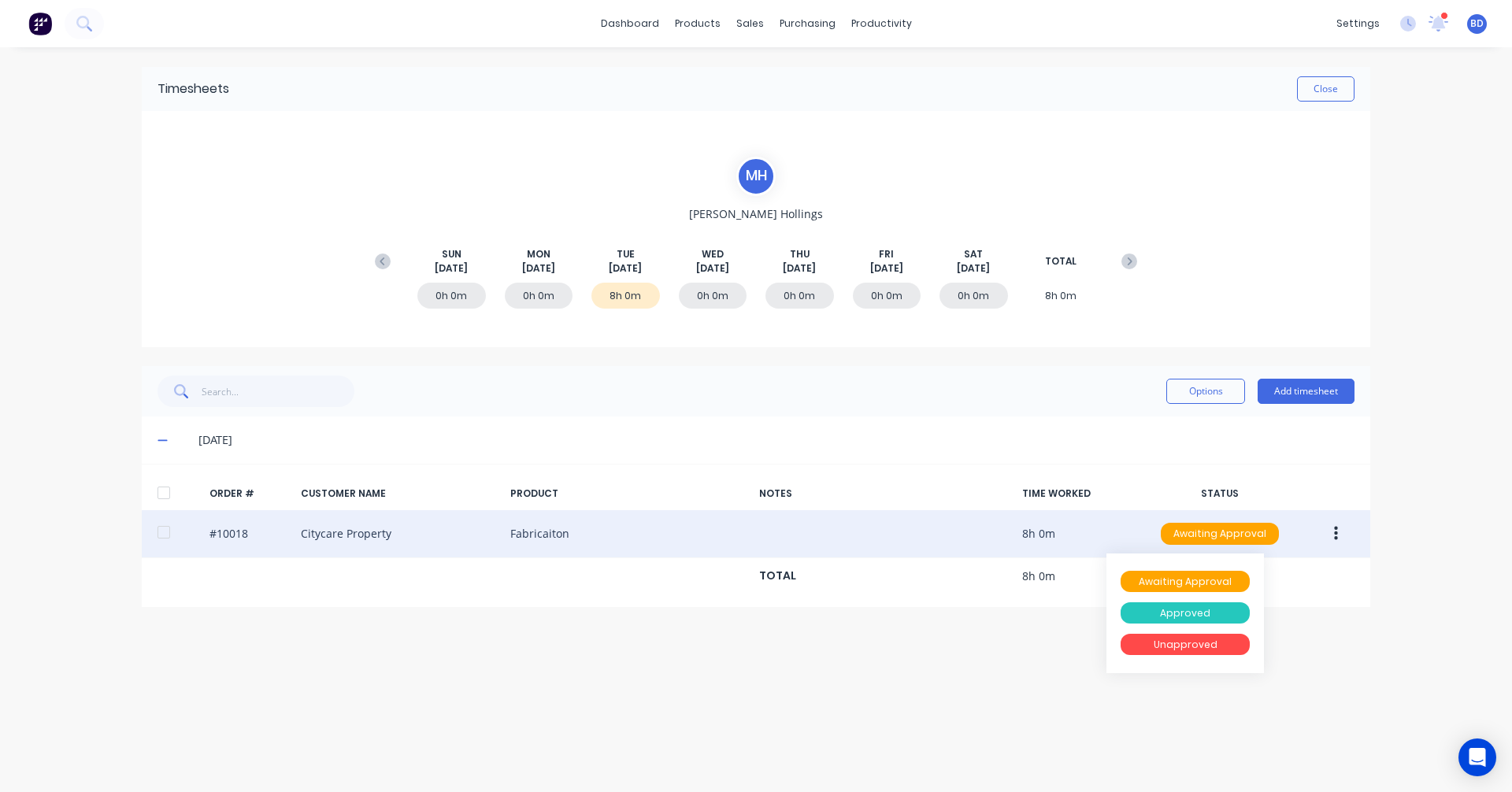
click at [1190, 611] on div "Approved" at bounding box center [1185, 613] width 129 height 22
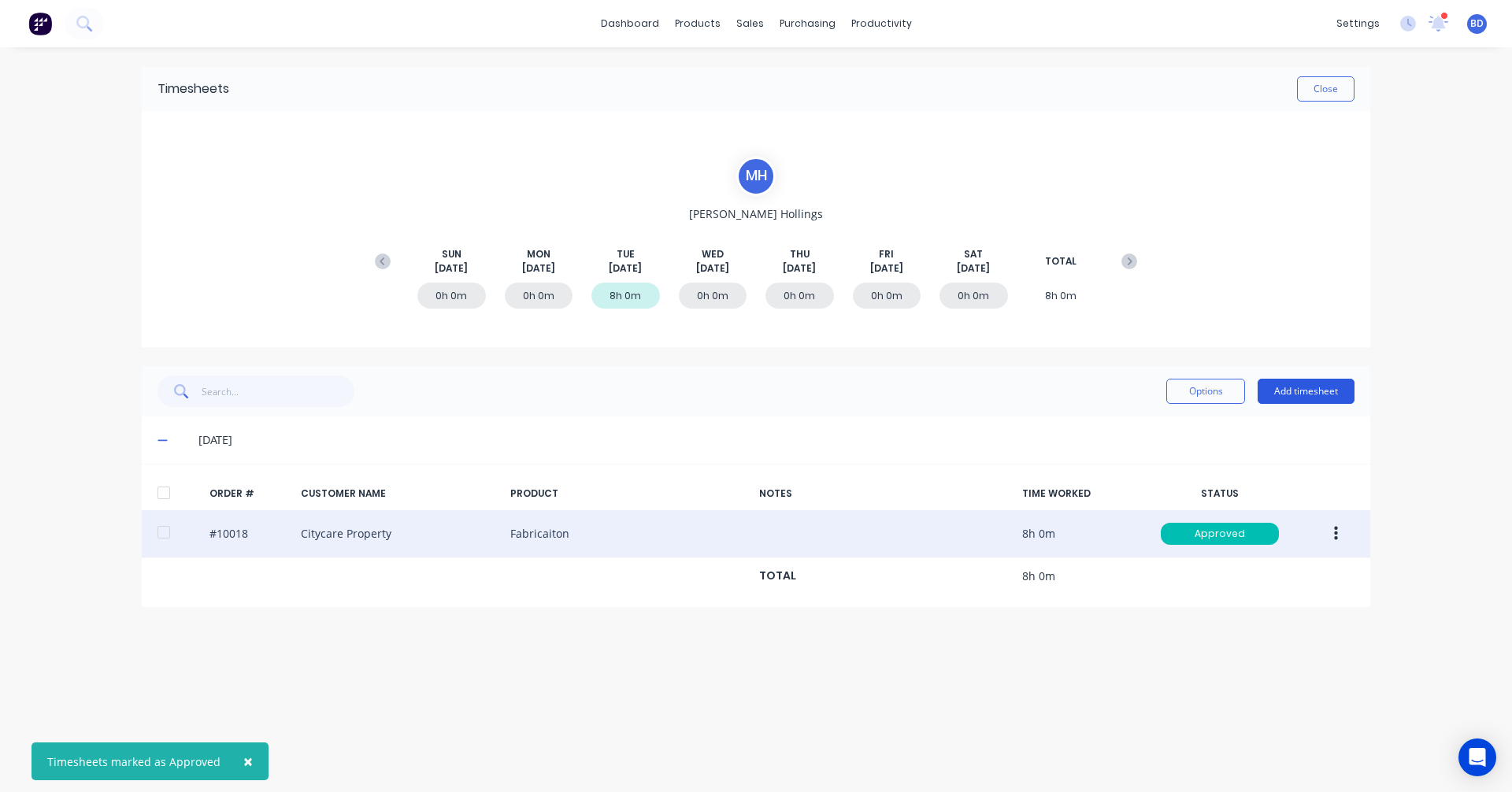
click at [1305, 396] on button "Add timesheet" at bounding box center [1305, 391] width 97 height 26
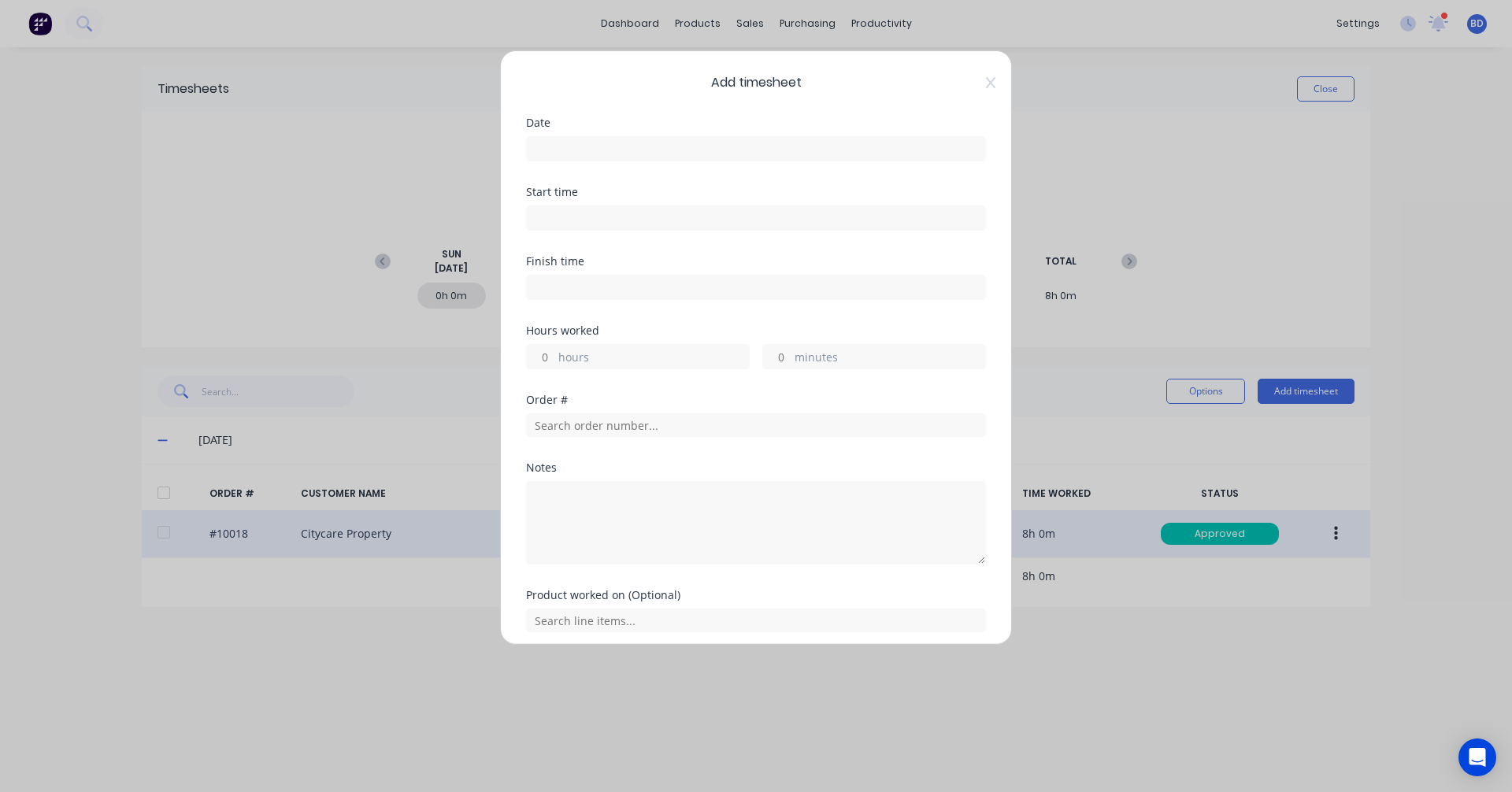
click at [599, 143] on input at bounding box center [756, 149] width 459 height 24
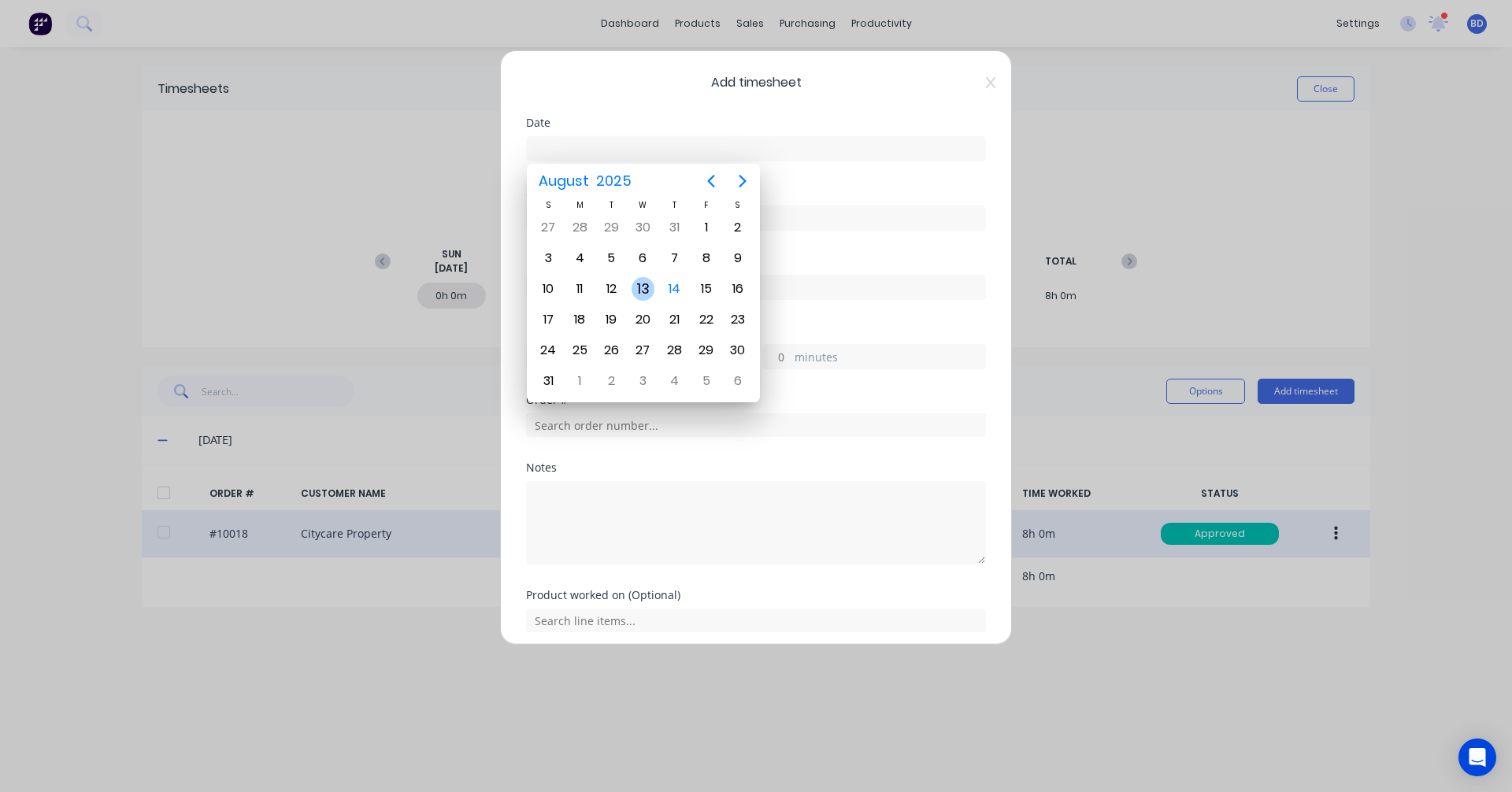
click at [642, 293] on div "13" at bounding box center [643, 289] width 24 height 24
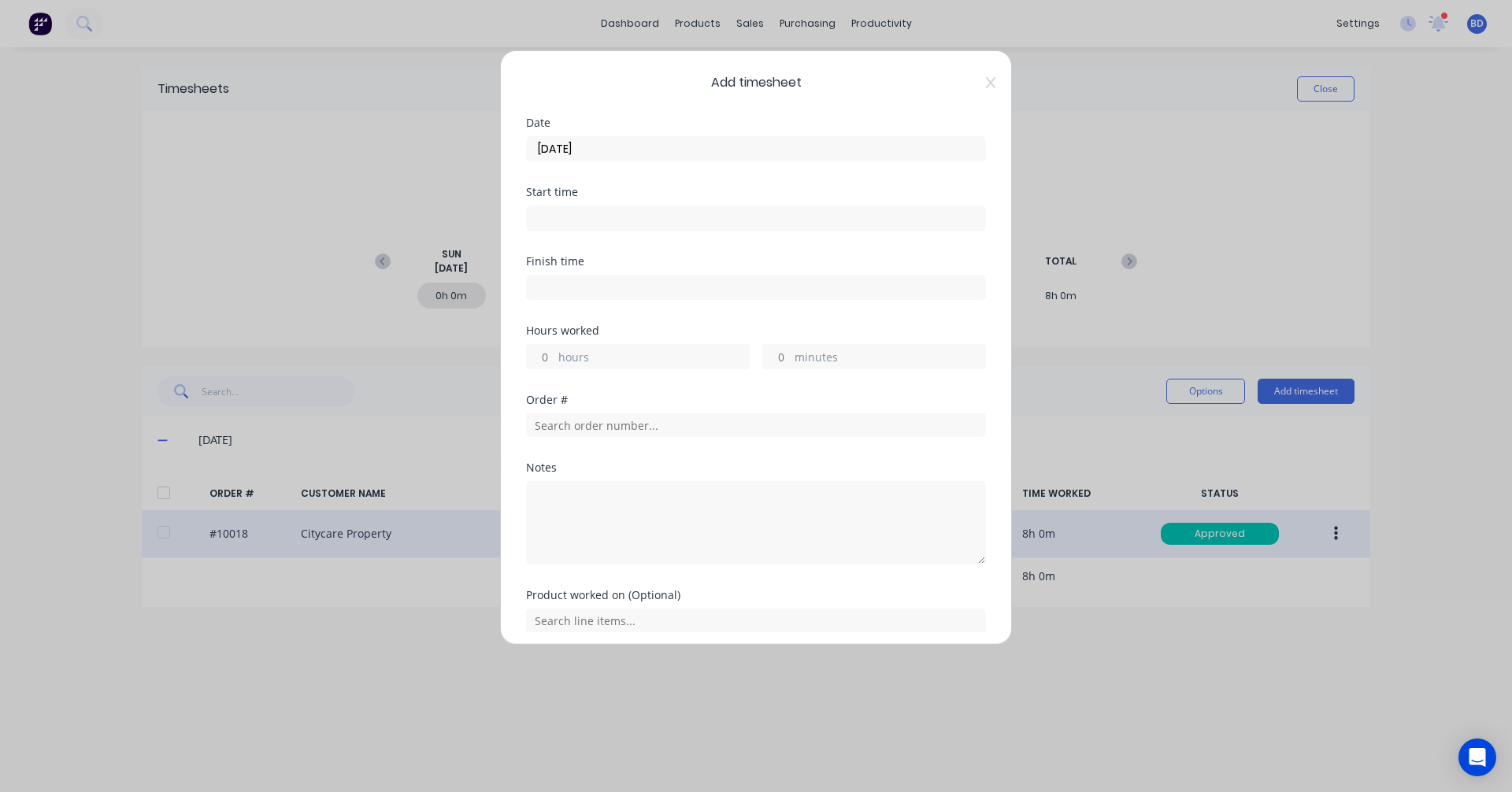
click at [600, 220] on input at bounding box center [756, 218] width 459 height 24
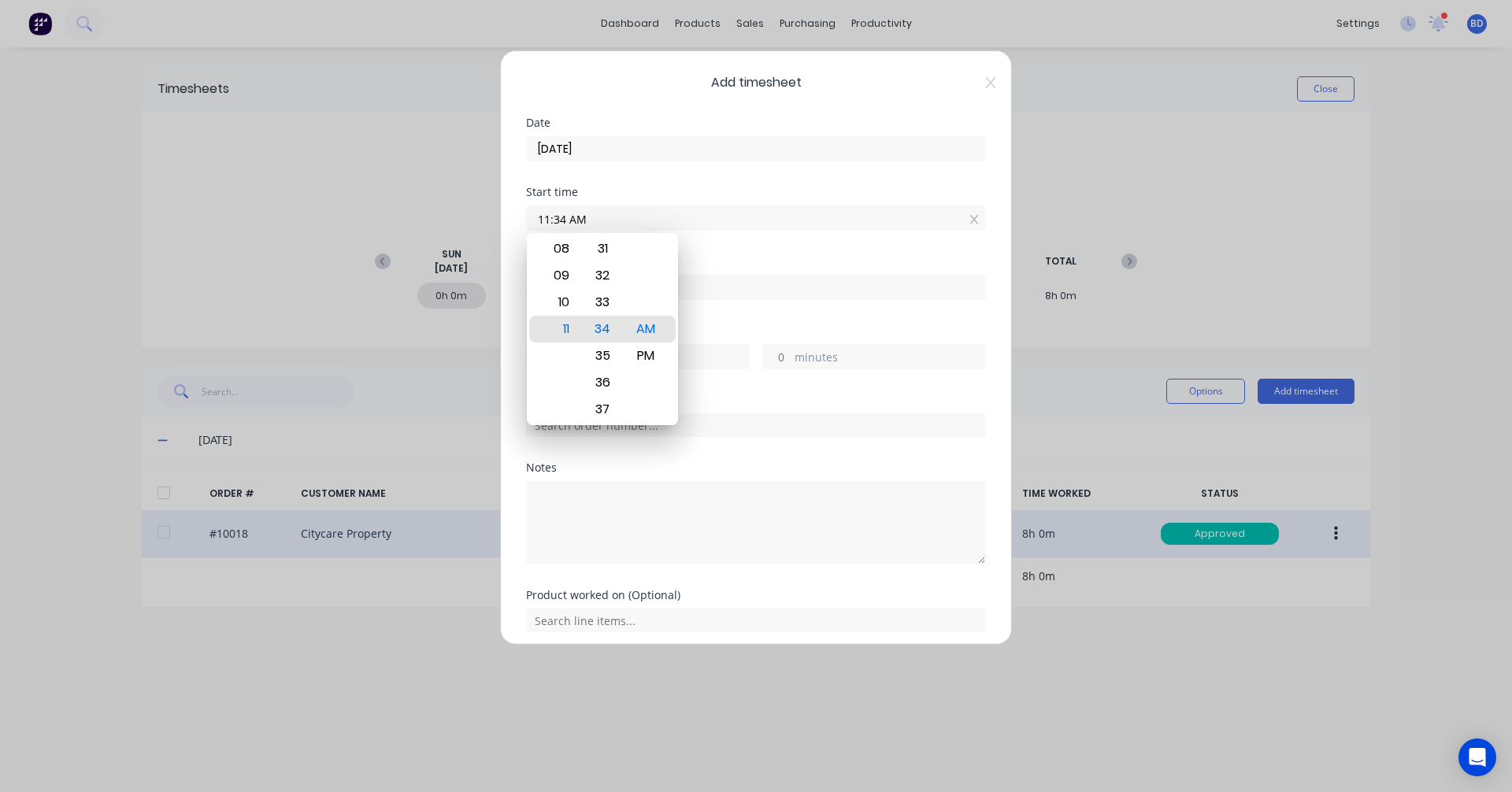
drag, startPoint x: 610, startPoint y: 222, endPoint x: 450, endPoint y: 215, distance: 160.2
click at [450, 215] on div "Add timesheet Date 13/08/2025 Start time 11:34 AM Finish time Hours worked hour…" at bounding box center [756, 396] width 1512 height 792
click at [761, 295] on input at bounding box center [756, 287] width 459 height 24
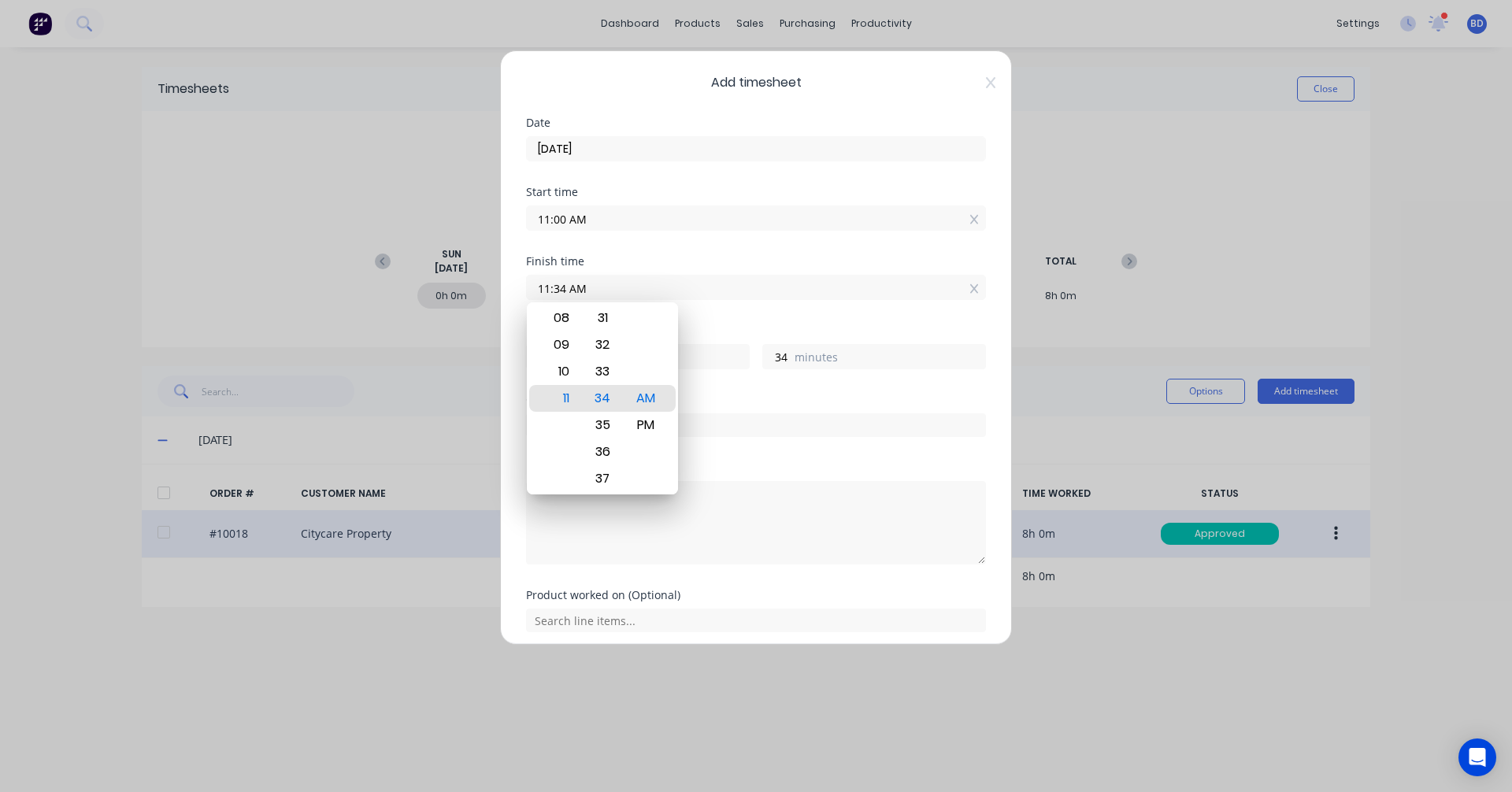
drag, startPoint x: 697, startPoint y: 284, endPoint x: 424, endPoint y: 270, distance: 273.4
click at [424, 270] on div "Add timesheet Date 13/08/2025 Start time 11:00 AM Finish time 11:34 AM Hours wo…" at bounding box center [756, 396] width 1512 height 792
click at [640, 424] on div "PM" at bounding box center [646, 425] width 39 height 27
click at [757, 391] on div "Hours worked 3 hours 0 minutes" at bounding box center [755, 359] width 459 height 69
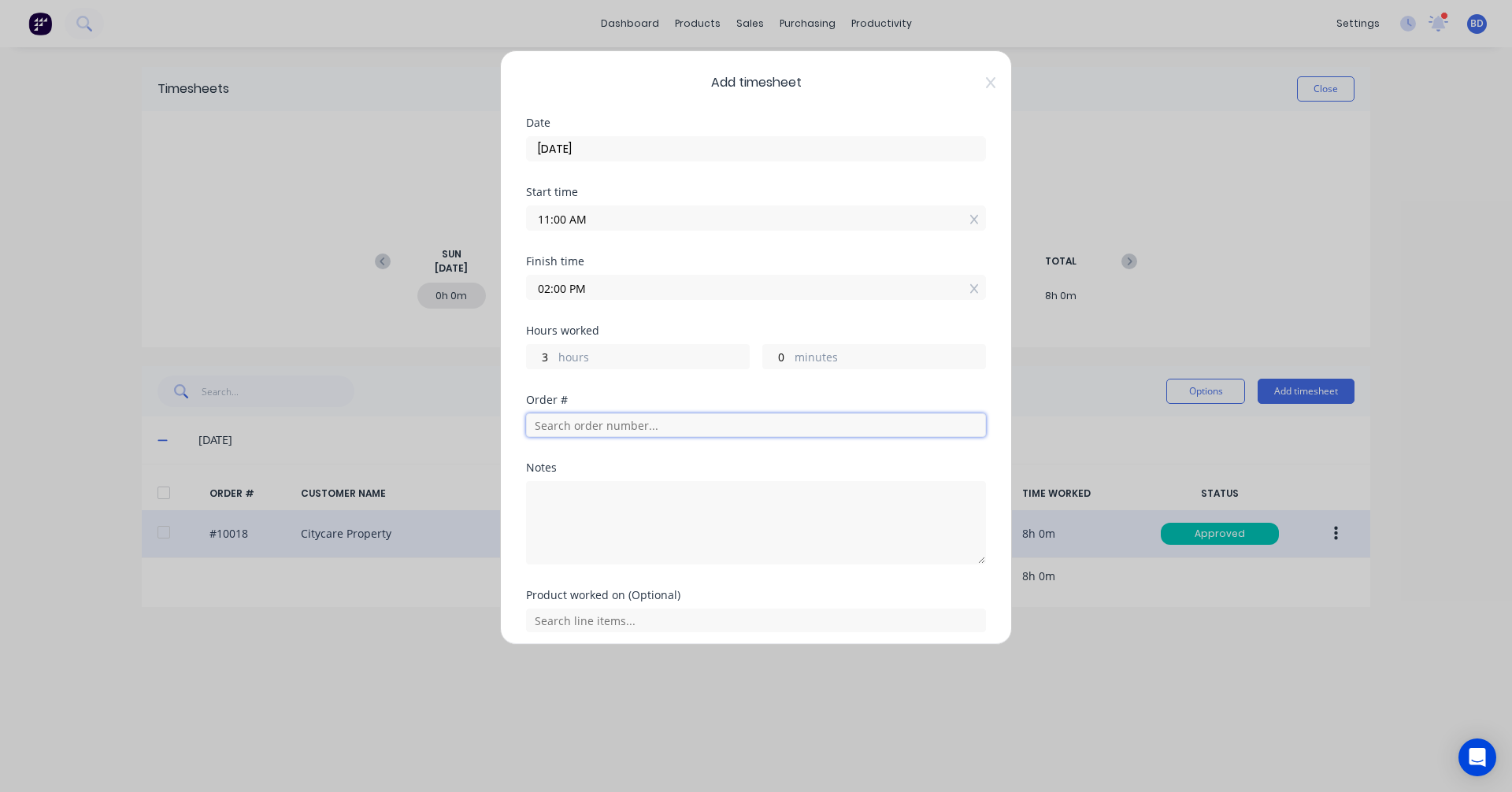
click at [635, 435] on input "text" at bounding box center [755, 424] width 459 height 24
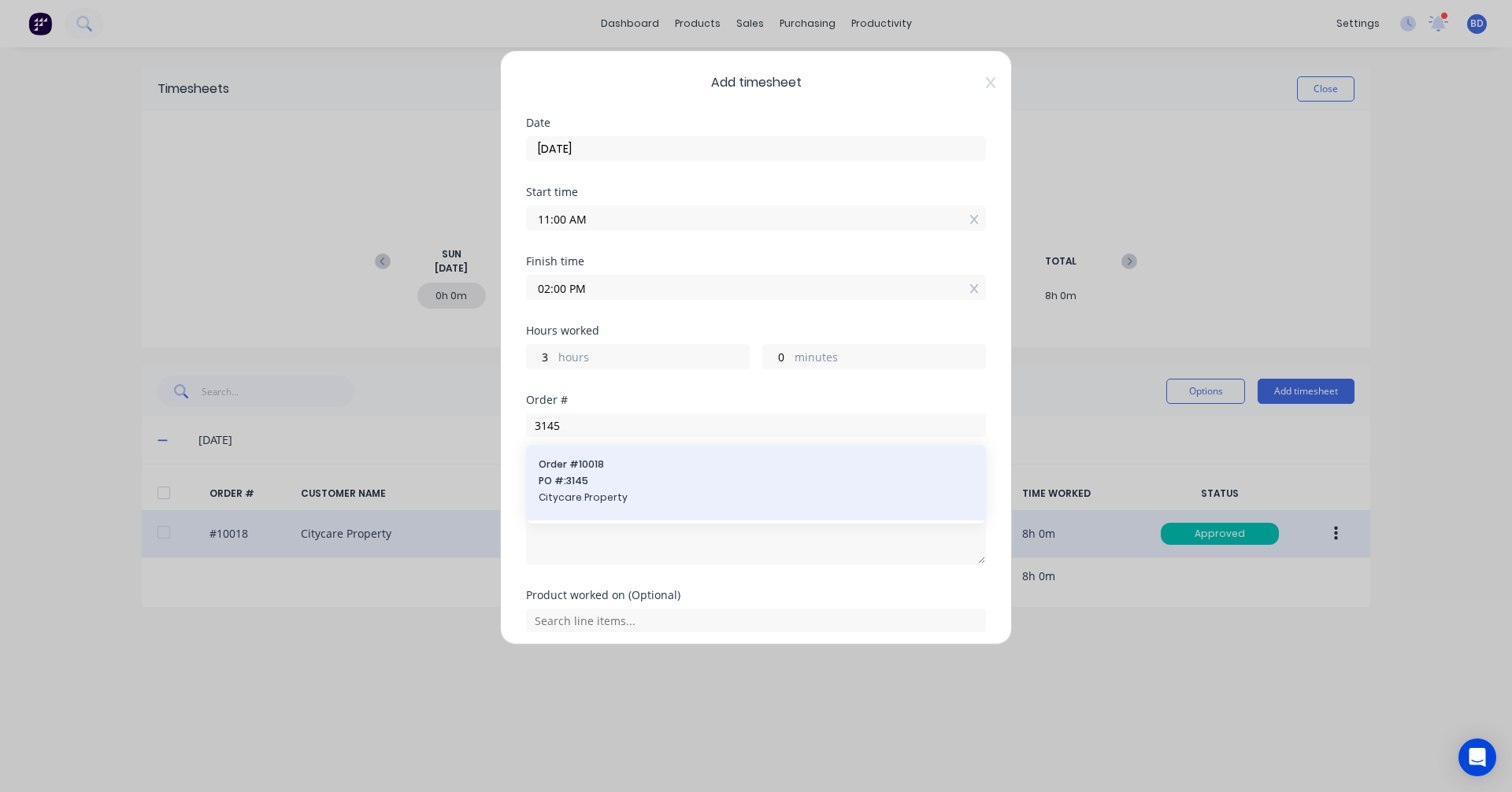
click at [647, 481] on span "PO #: 3145" at bounding box center [756, 480] width 435 height 14
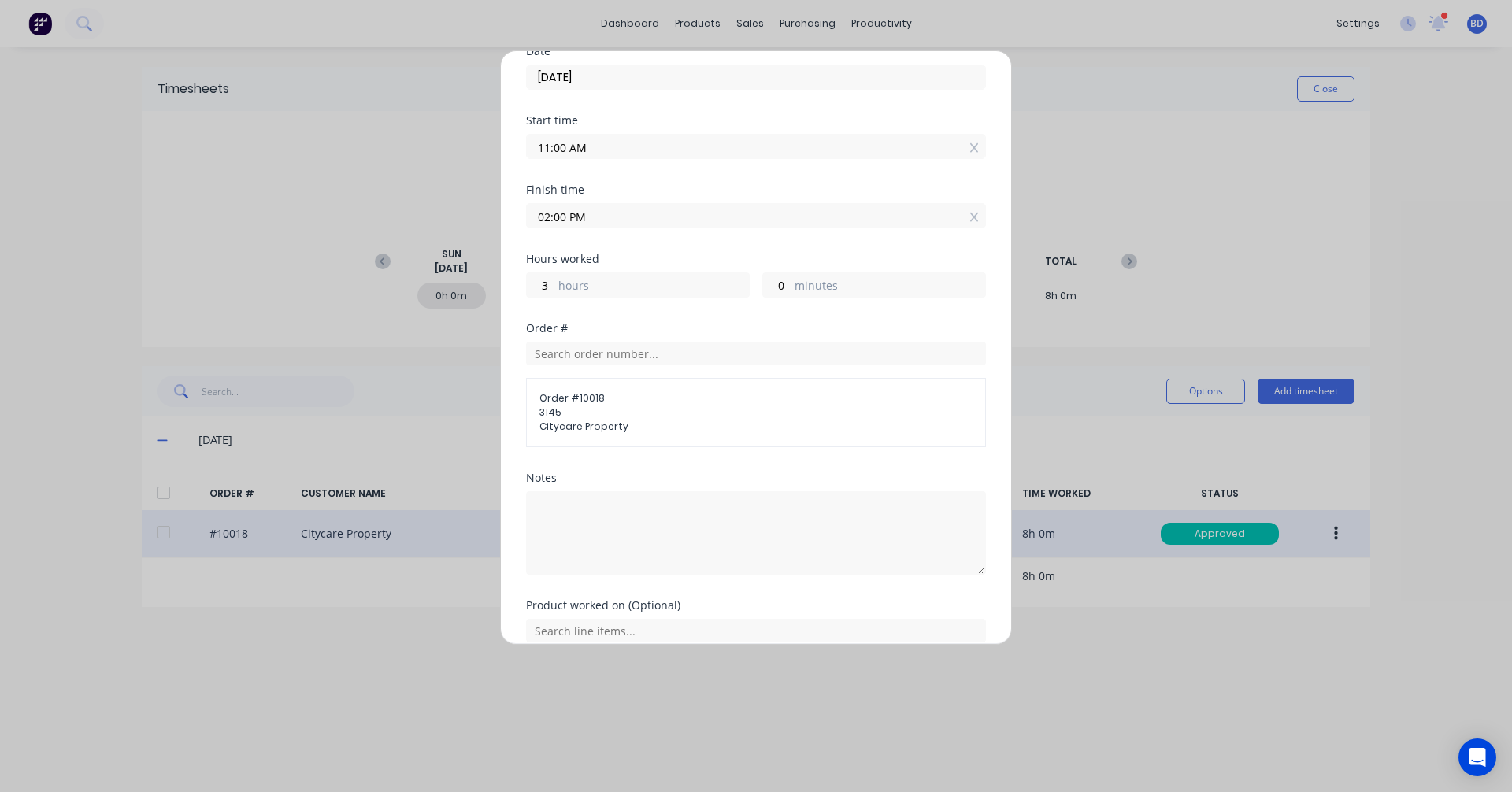
scroll to position [142, 0]
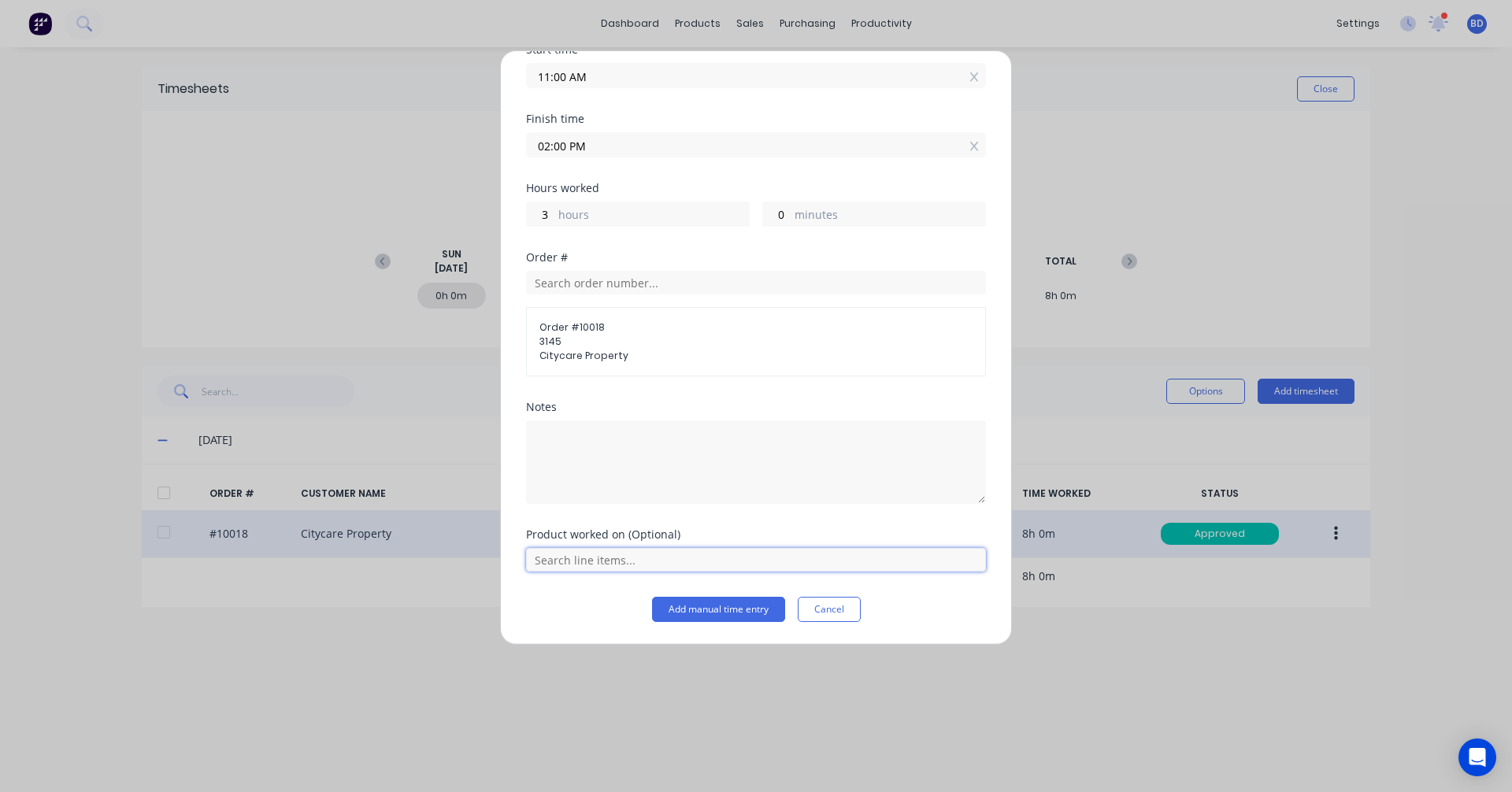
click at [630, 564] on input "text" at bounding box center [755, 559] width 459 height 24
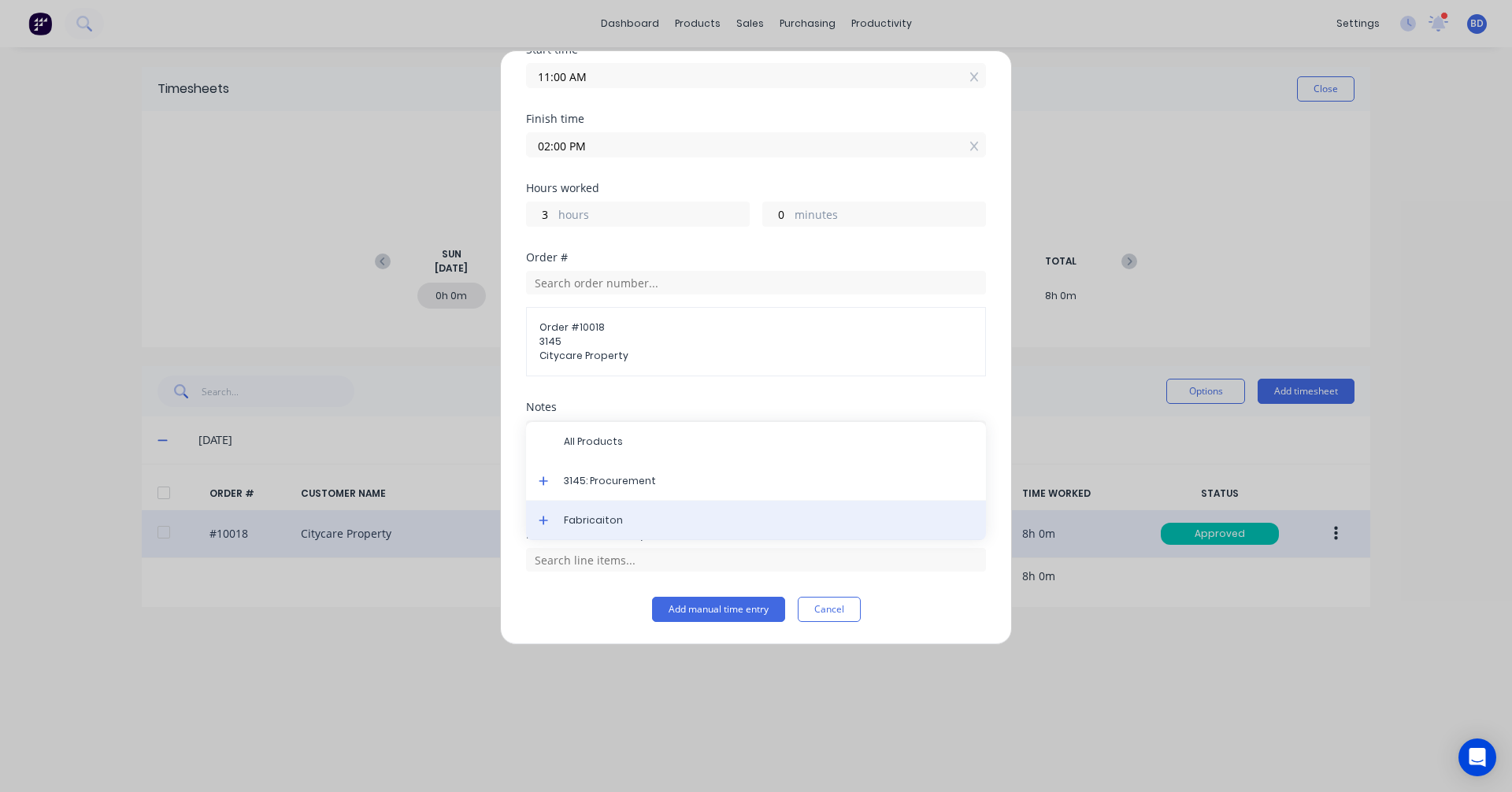
click at [627, 506] on div "Fabricaiton" at bounding box center [755, 521] width 459 height 40
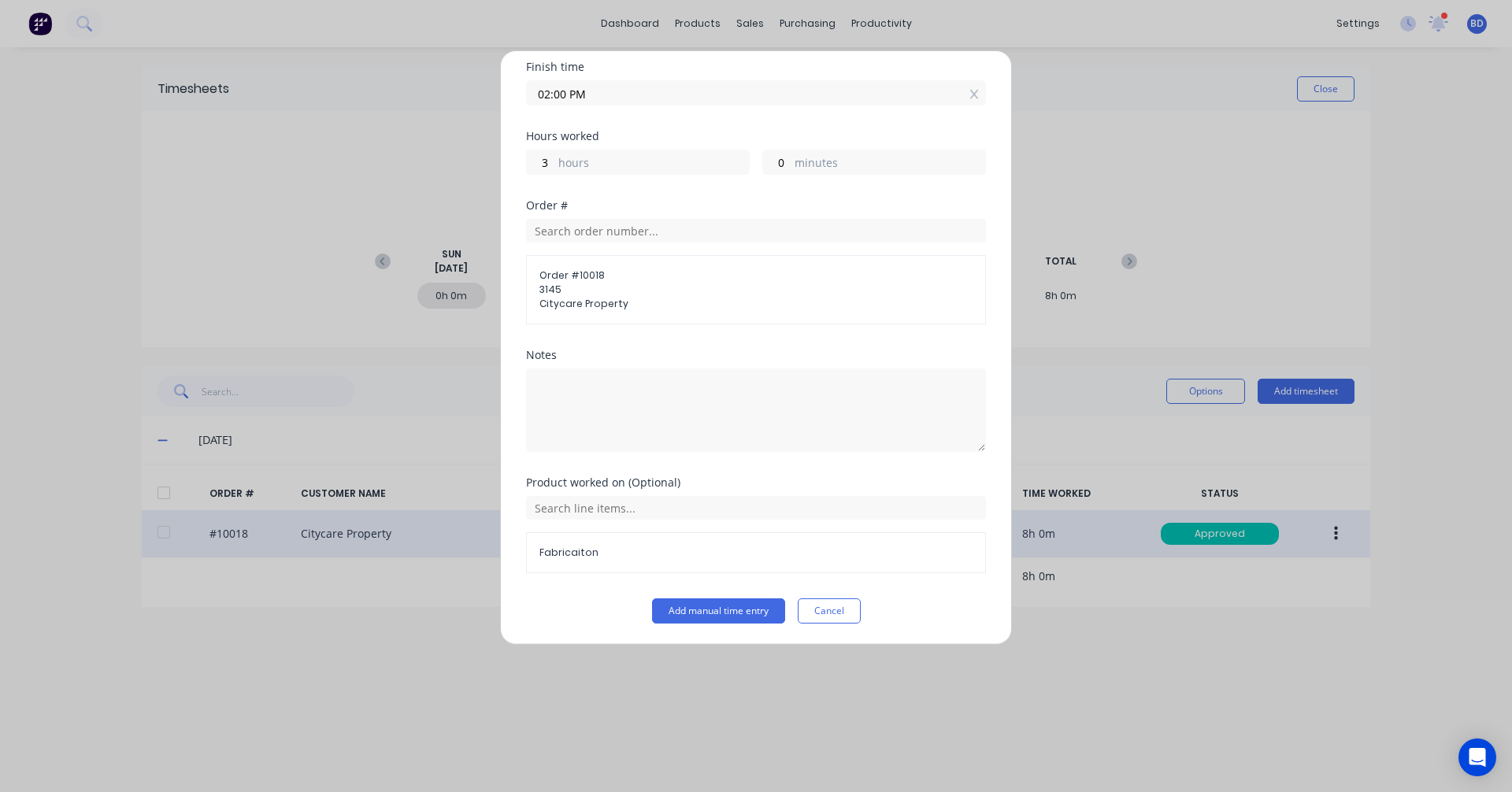
scroll to position [196, 0]
click at [705, 614] on button "Add manual time entry" at bounding box center [718, 609] width 133 height 26
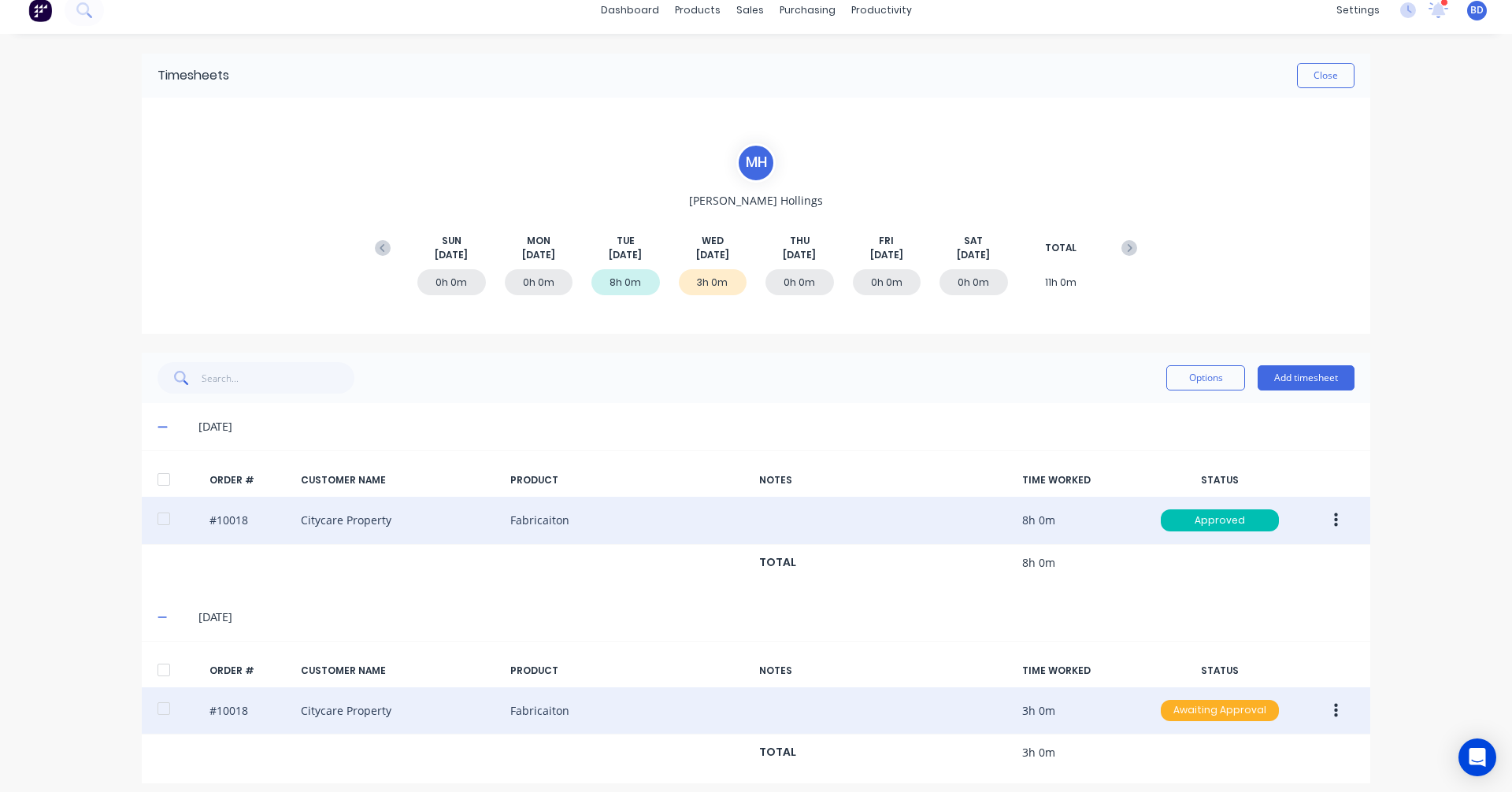
scroll to position [25, 0]
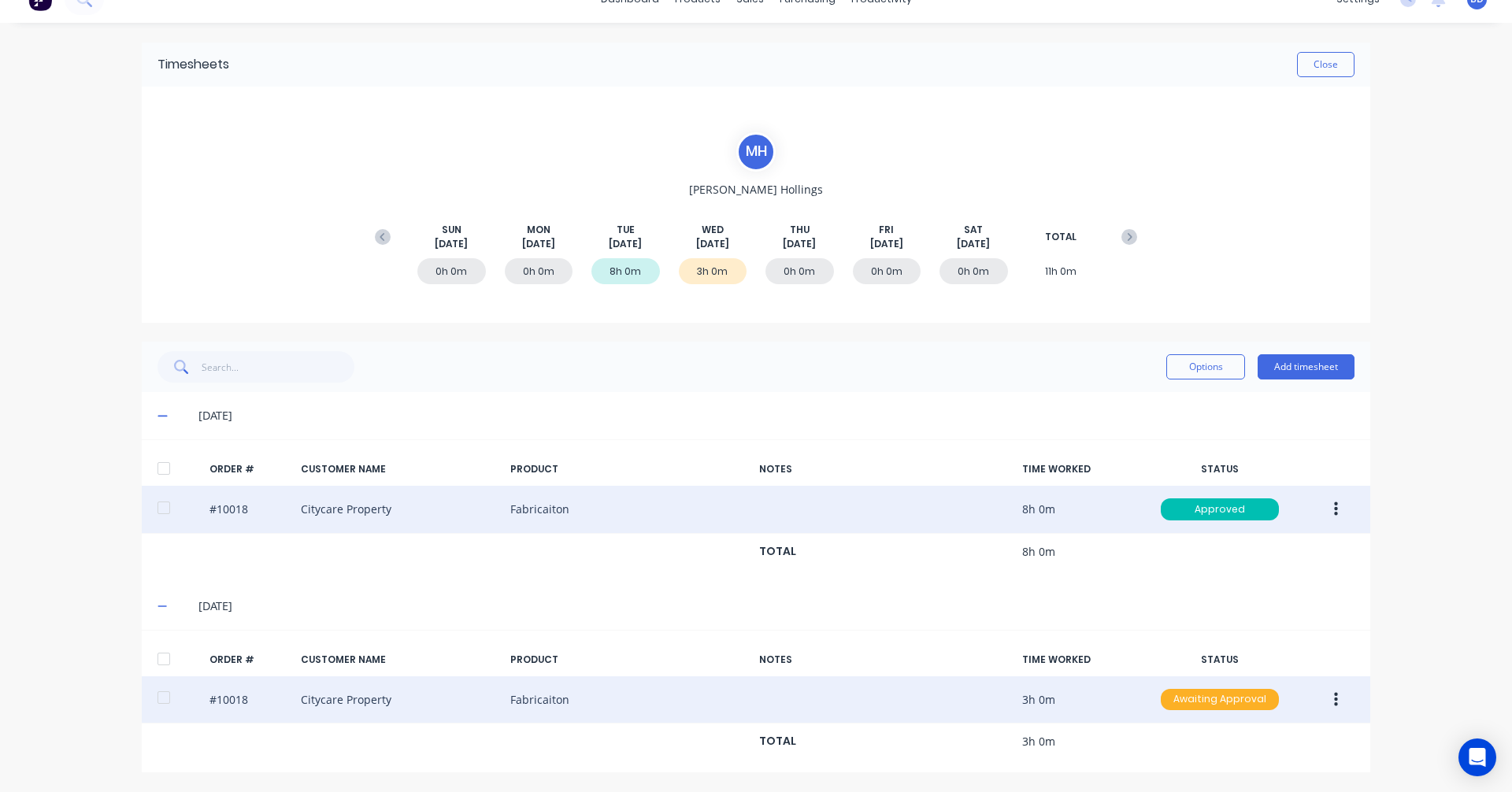
click at [1233, 697] on div "Awaiting Approval" at bounding box center [1219, 699] width 118 height 22
click at [1171, 777] on div "Approved" at bounding box center [1185, 778] width 129 height 22
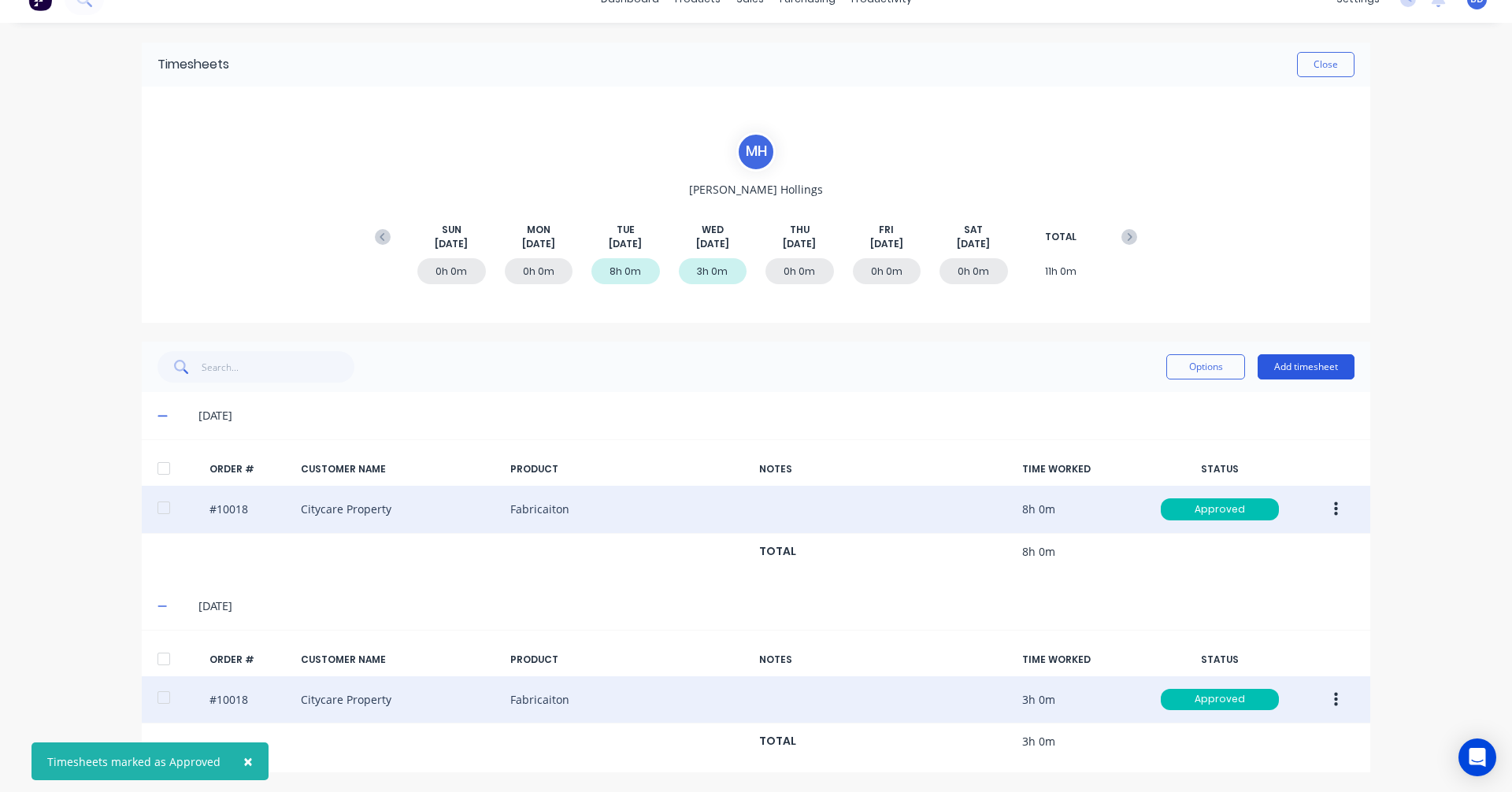
click at [1315, 372] on button "Add timesheet" at bounding box center [1305, 367] width 97 height 26
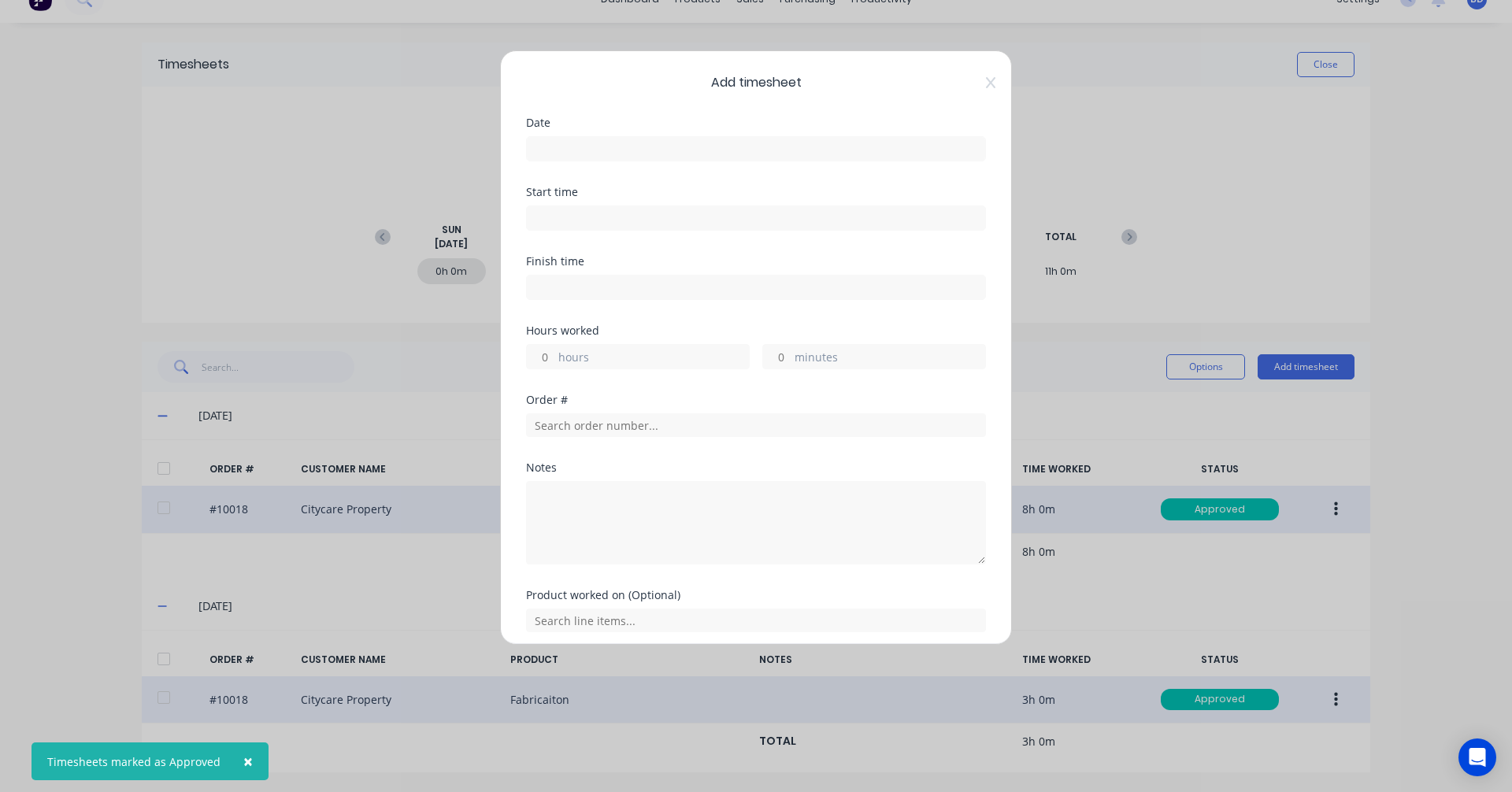
click at [579, 146] on input at bounding box center [756, 149] width 459 height 24
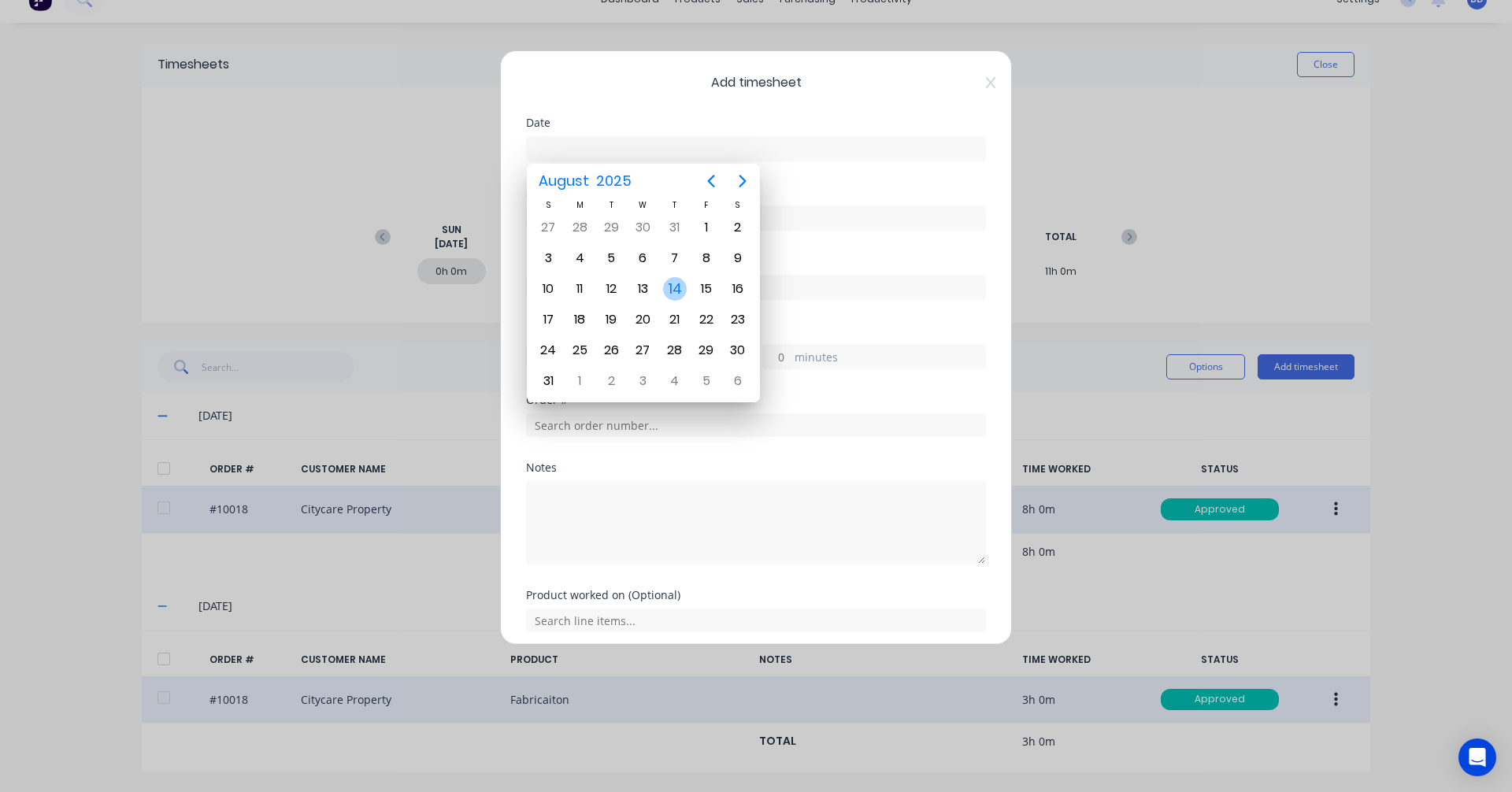
click at [674, 287] on div "14" at bounding box center [675, 289] width 24 height 24
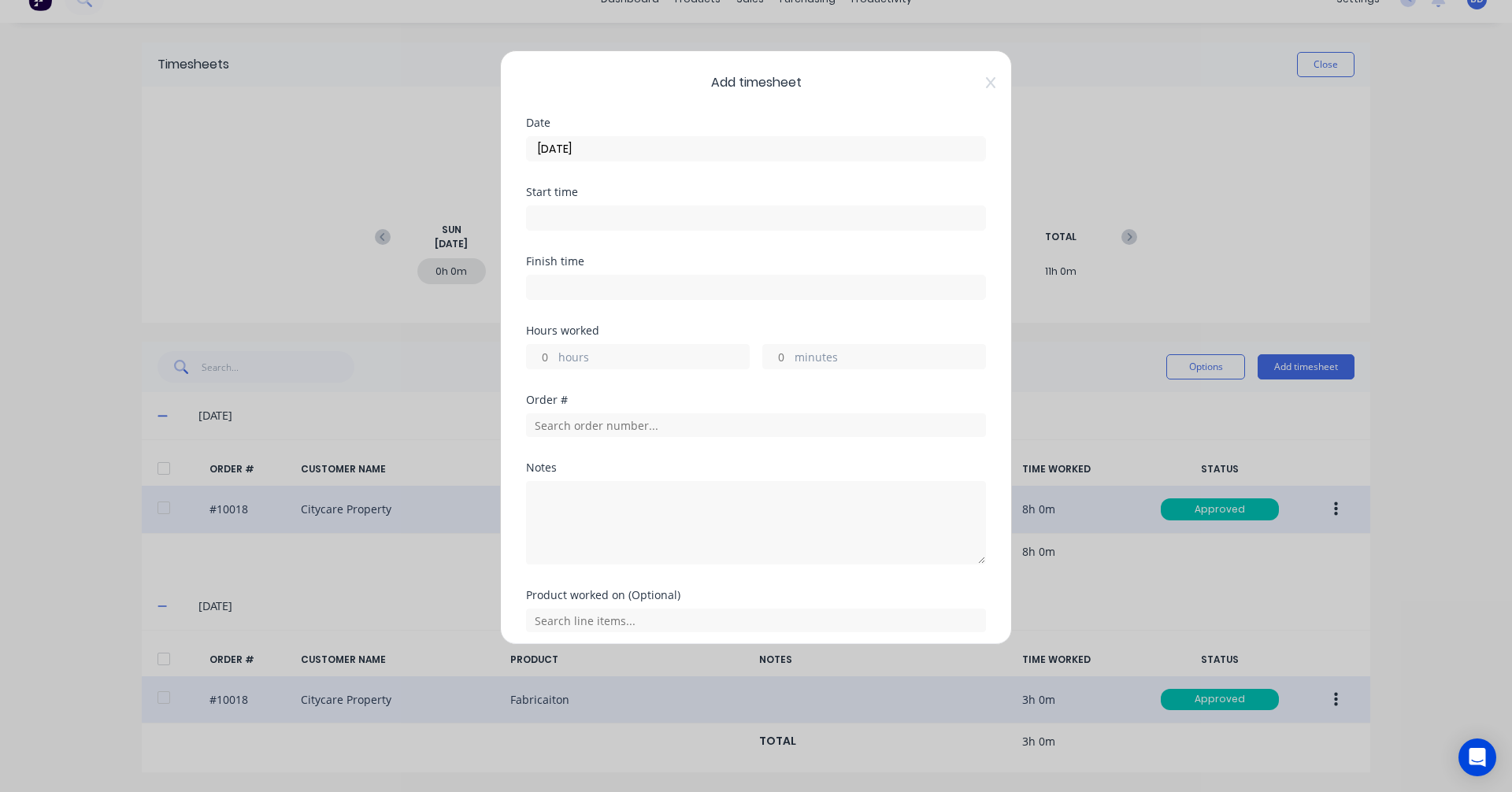
click at [608, 212] on input at bounding box center [756, 218] width 459 height 24
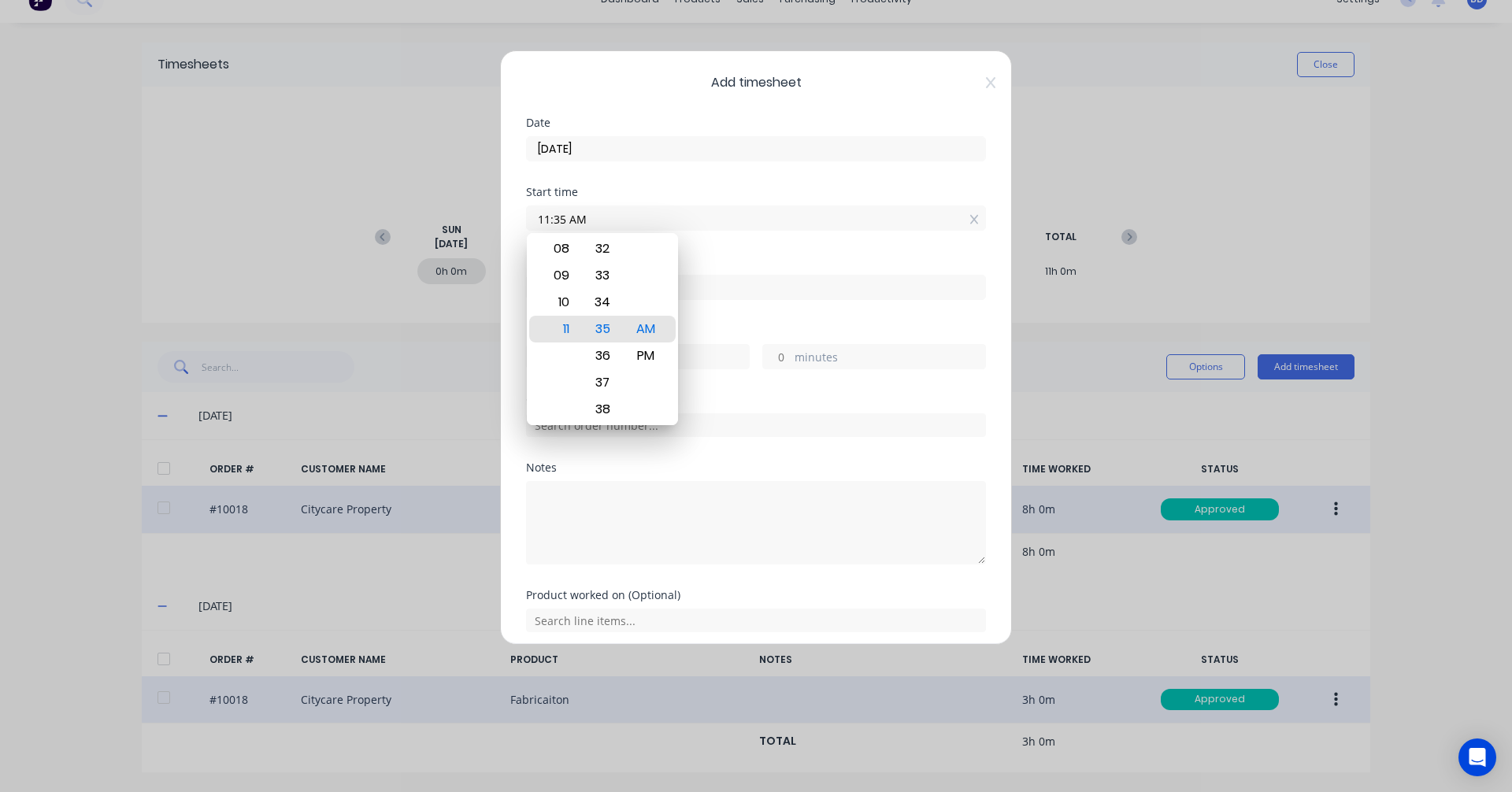
drag, startPoint x: 608, startPoint y: 212, endPoint x: 407, endPoint y: 215, distance: 201.0
click at [407, 215] on div "Add timesheet Date 14/08/2025 Start time 11:35 AM Finish time Hours worked hour…" at bounding box center [756, 396] width 1512 height 792
click at [650, 323] on div "AM" at bounding box center [646, 329] width 39 height 27
click at [699, 286] on input at bounding box center [756, 287] width 459 height 24
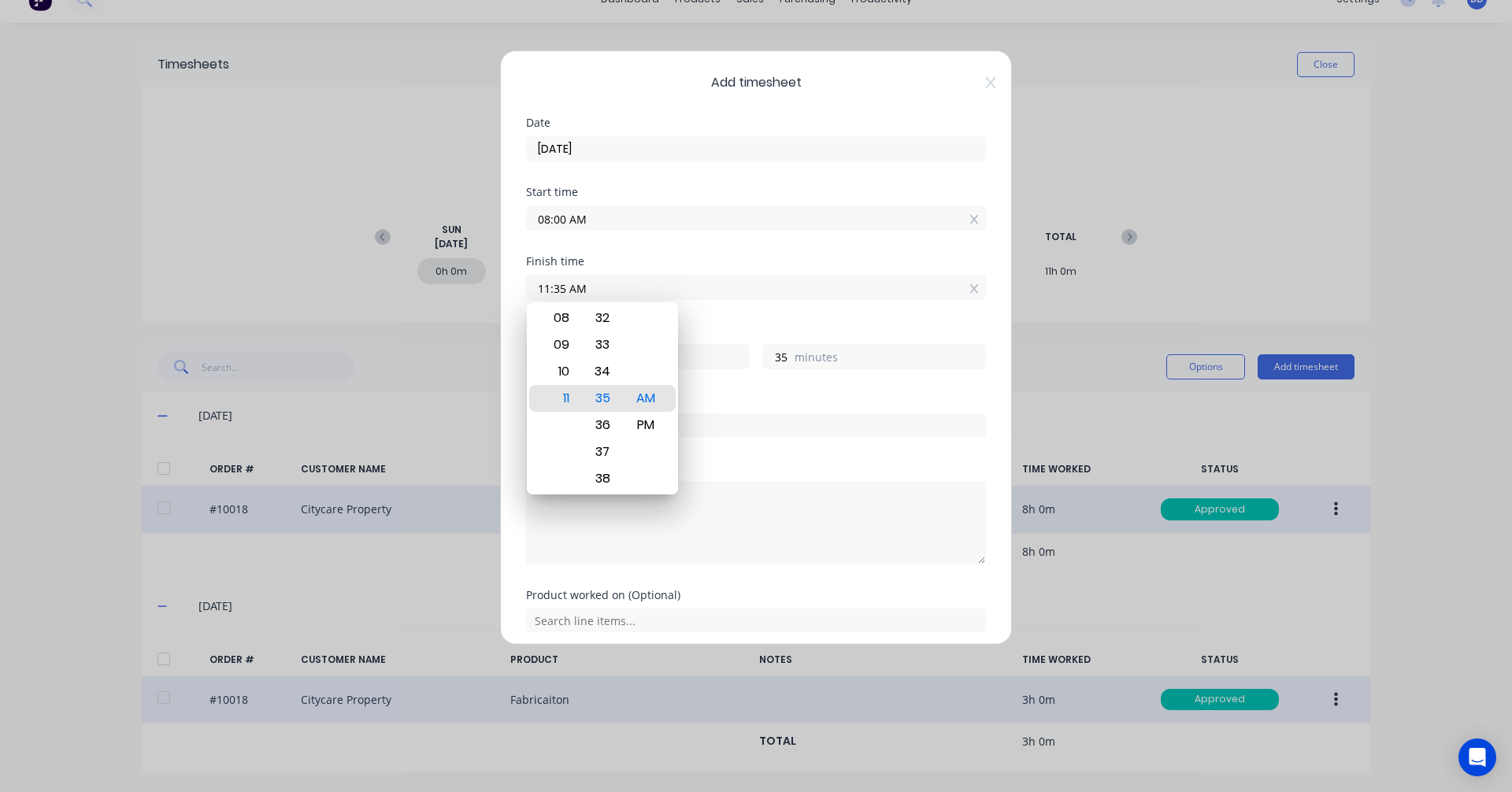
drag, startPoint x: 688, startPoint y: 285, endPoint x: 302, endPoint y: 287, distance: 386.0
click at [302, 287] on div "Add timesheet Date 14/08/2025 Start time 08:00 AM Finish time 11:35 AM Hours wo…" at bounding box center [756, 396] width 1512 height 792
click at [642, 399] on div "AM" at bounding box center [646, 398] width 39 height 27
click at [764, 389] on div "Hours worked 3 hours 0 minutes" at bounding box center [755, 359] width 459 height 69
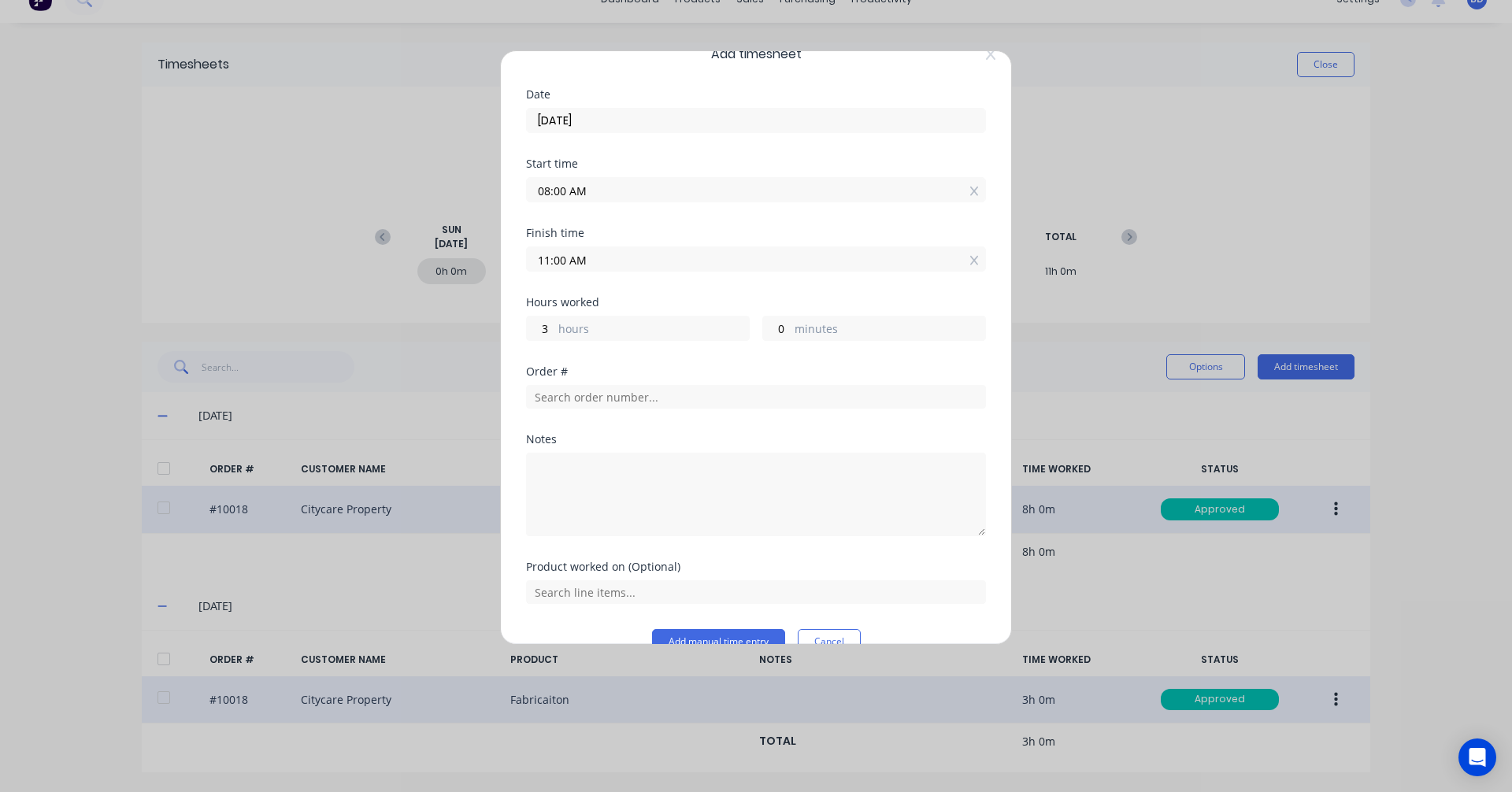
scroll to position [61, 0]
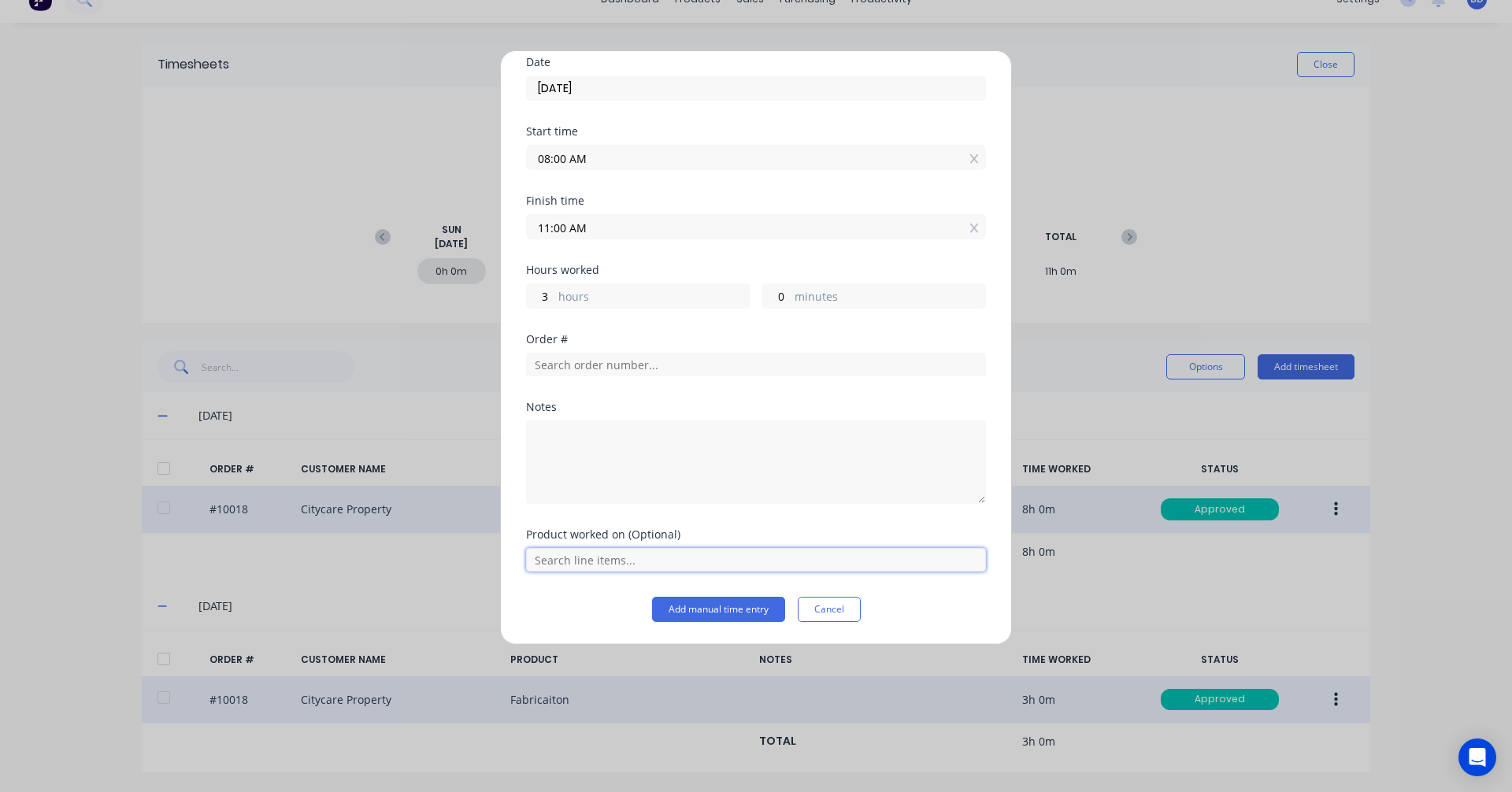
click at [618, 567] on input "text" at bounding box center [755, 559] width 459 height 24
click at [609, 360] on input "text" at bounding box center [755, 364] width 459 height 24
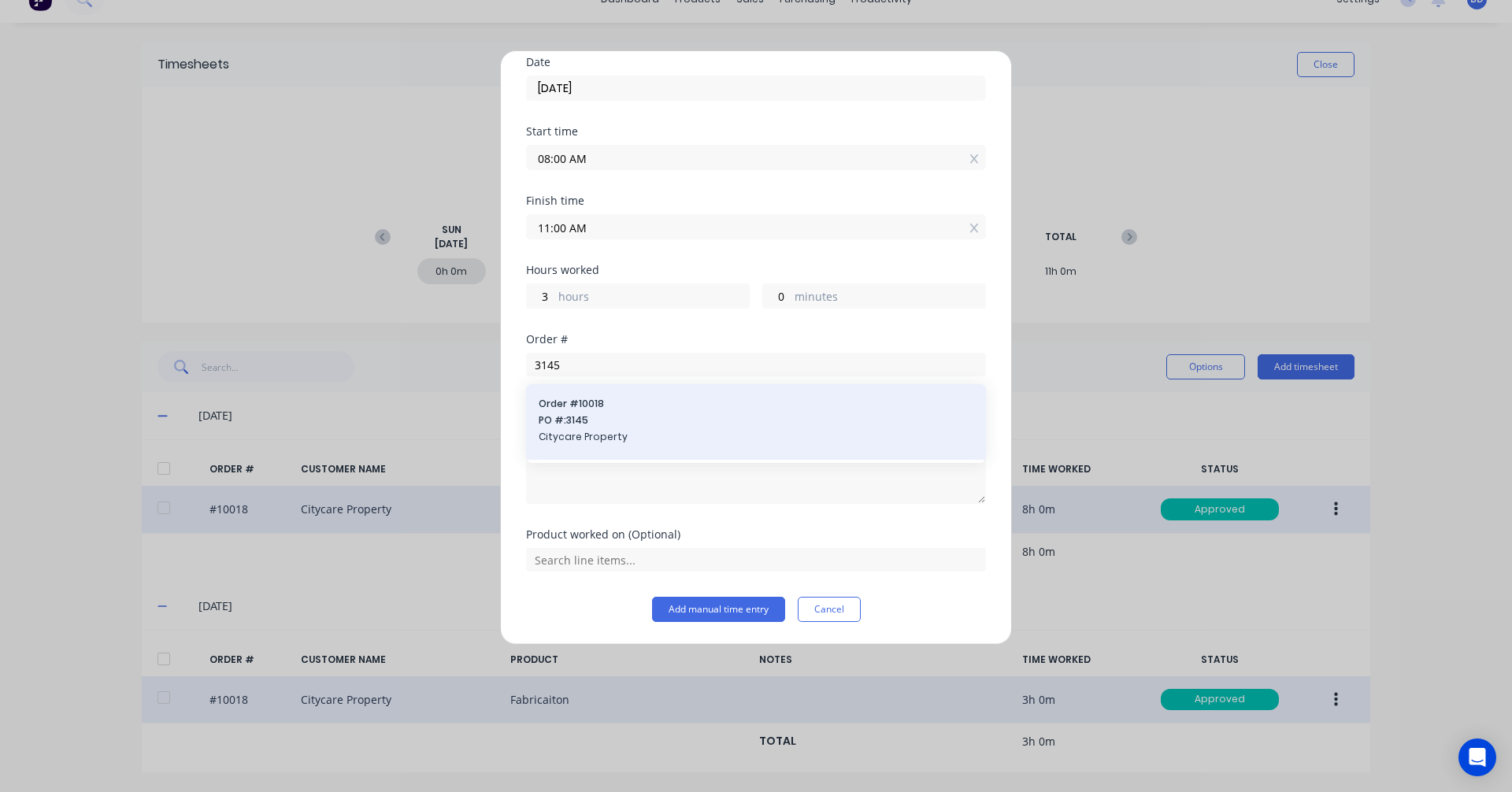
click at [620, 418] on span "PO #: 3145" at bounding box center [756, 420] width 435 height 14
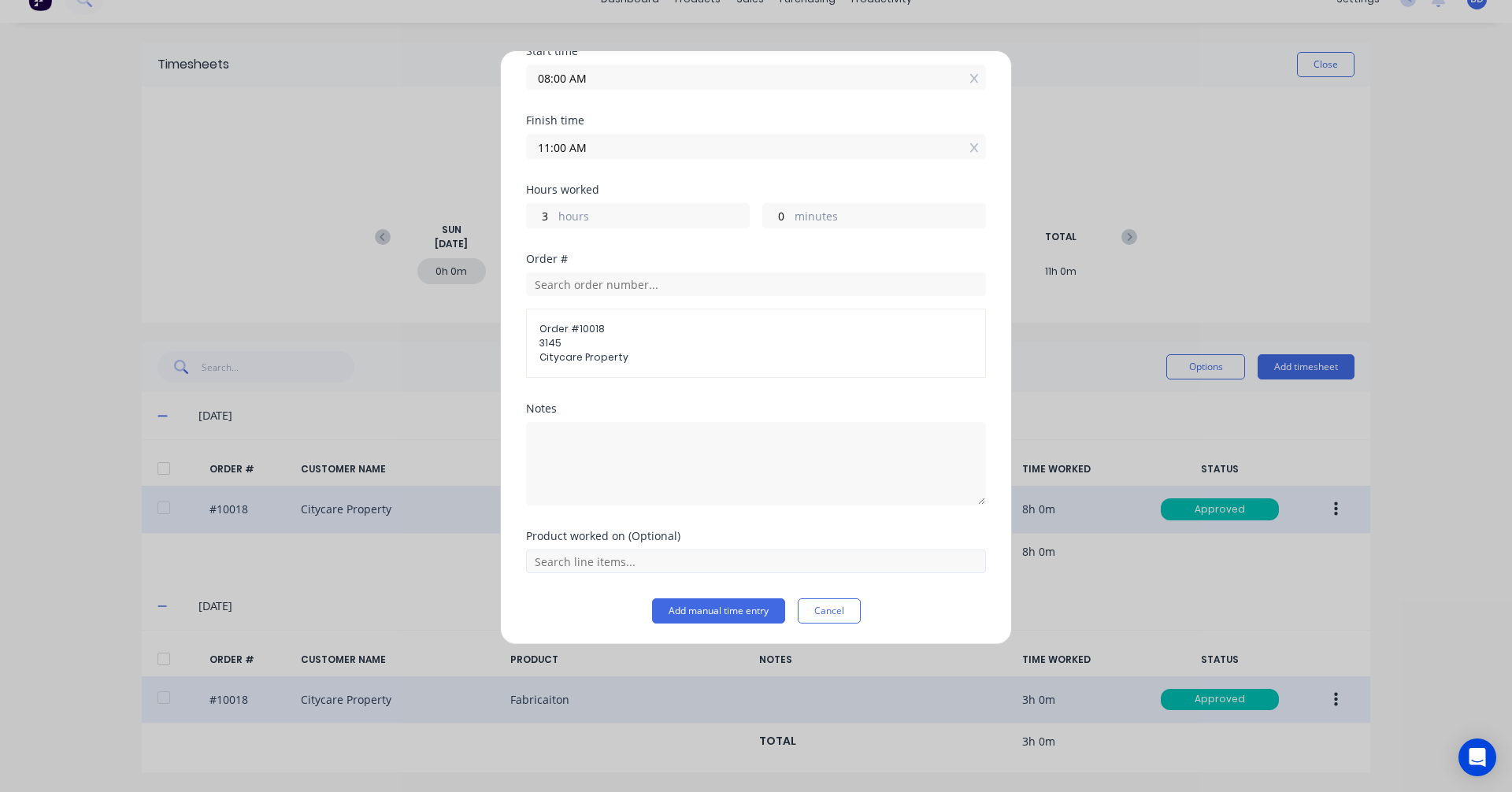
scroll to position [142, 0]
click at [625, 572] on div "Product worked on (Optional)" at bounding box center [755, 563] width 459 height 67
click at [627, 562] on input "text" at bounding box center [755, 559] width 459 height 24
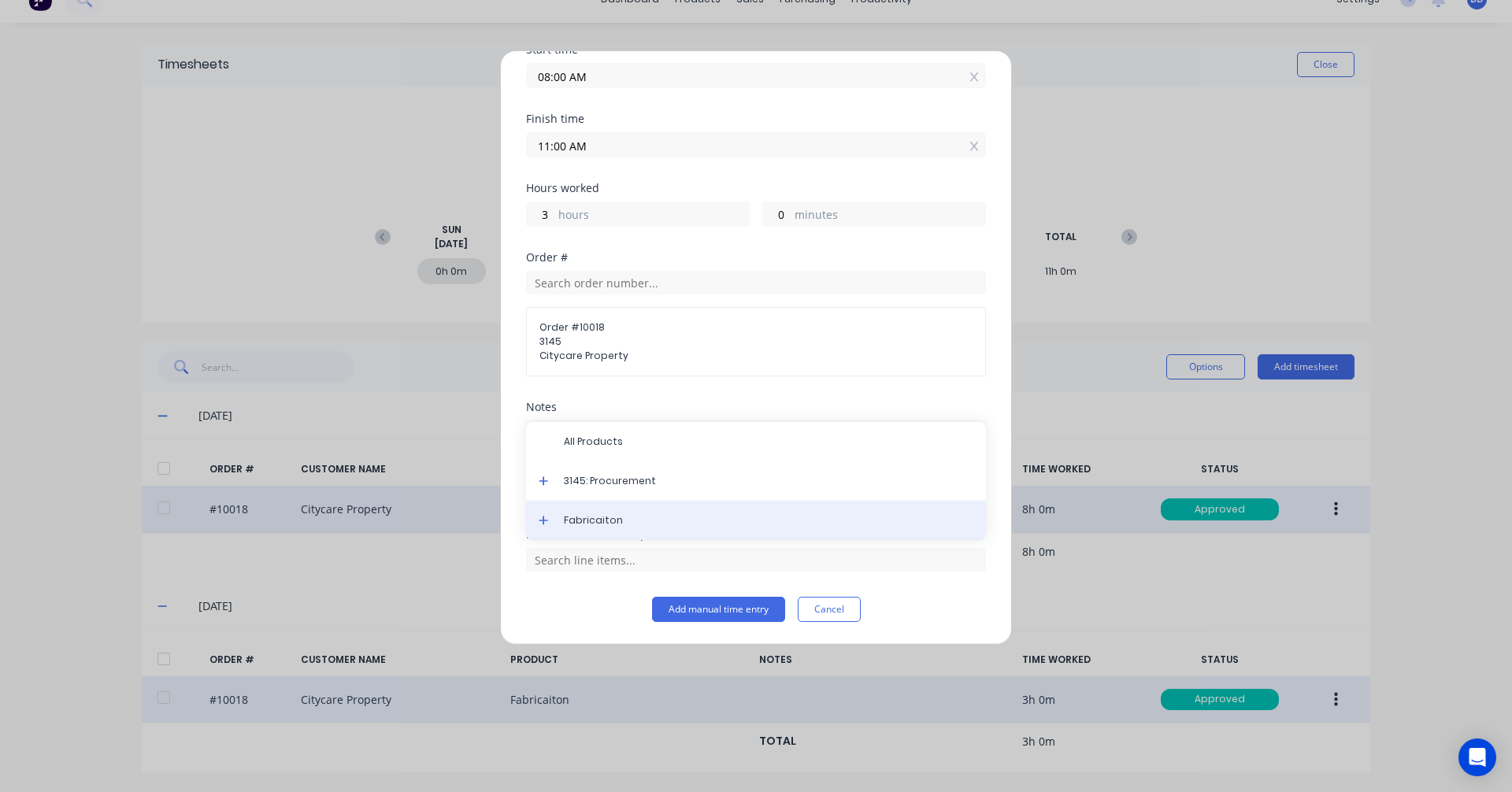
click at [623, 525] on span "Fabricaiton" at bounding box center [768, 520] width 409 height 14
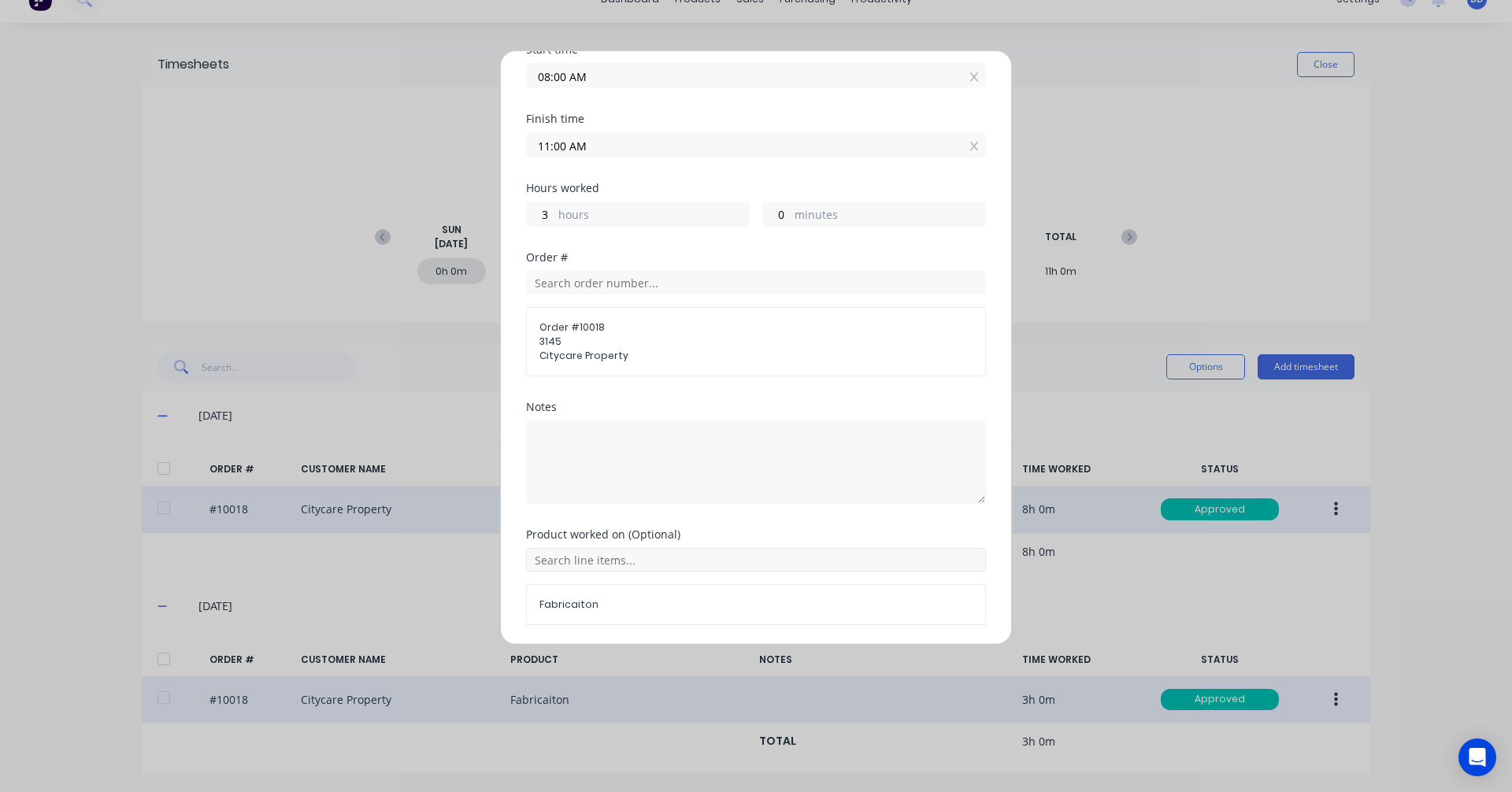
scroll to position [196, 0]
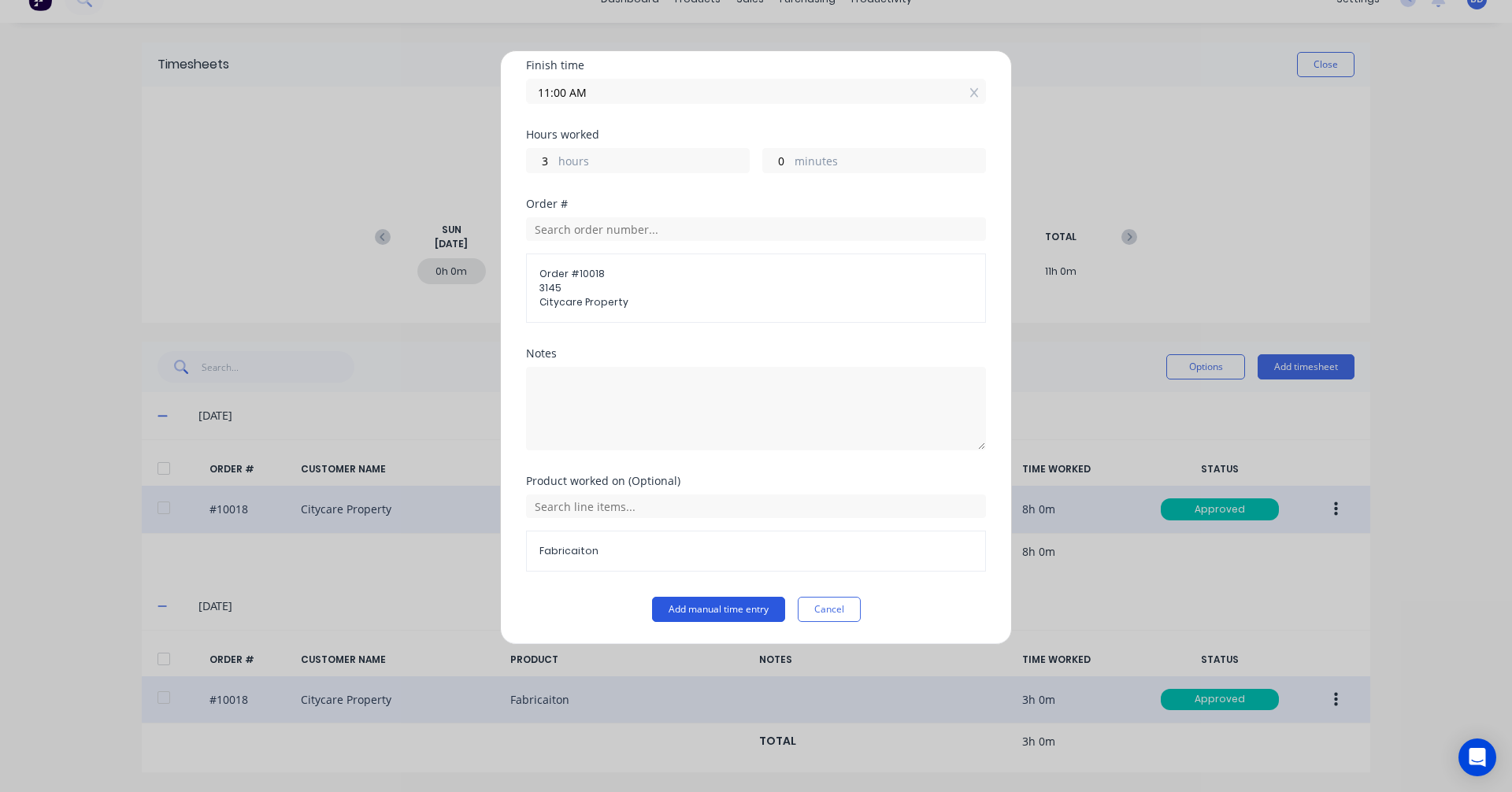
click at [730, 612] on button "Add manual time entry" at bounding box center [718, 609] width 133 height 26
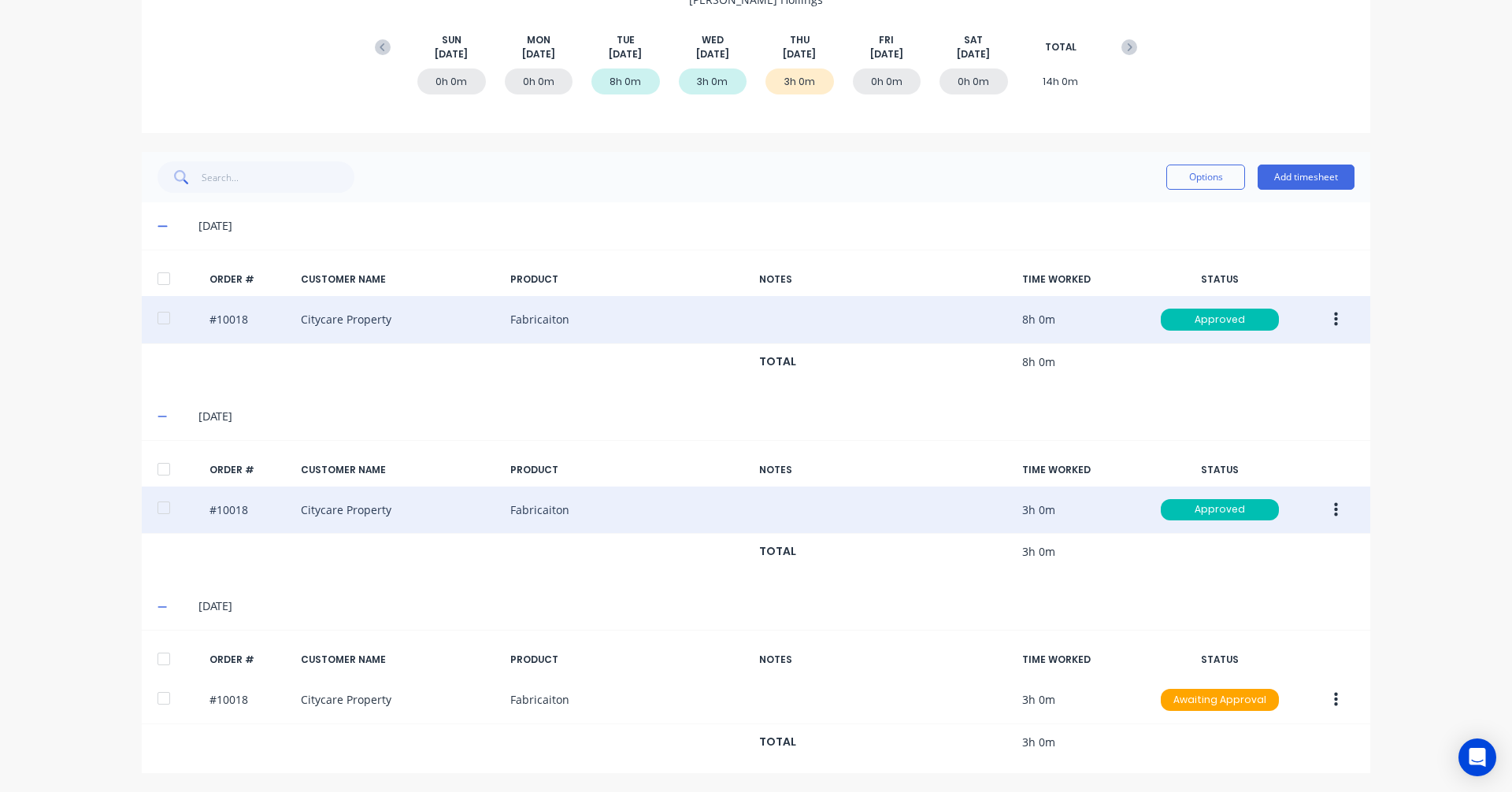
scroll to position [215, 0]
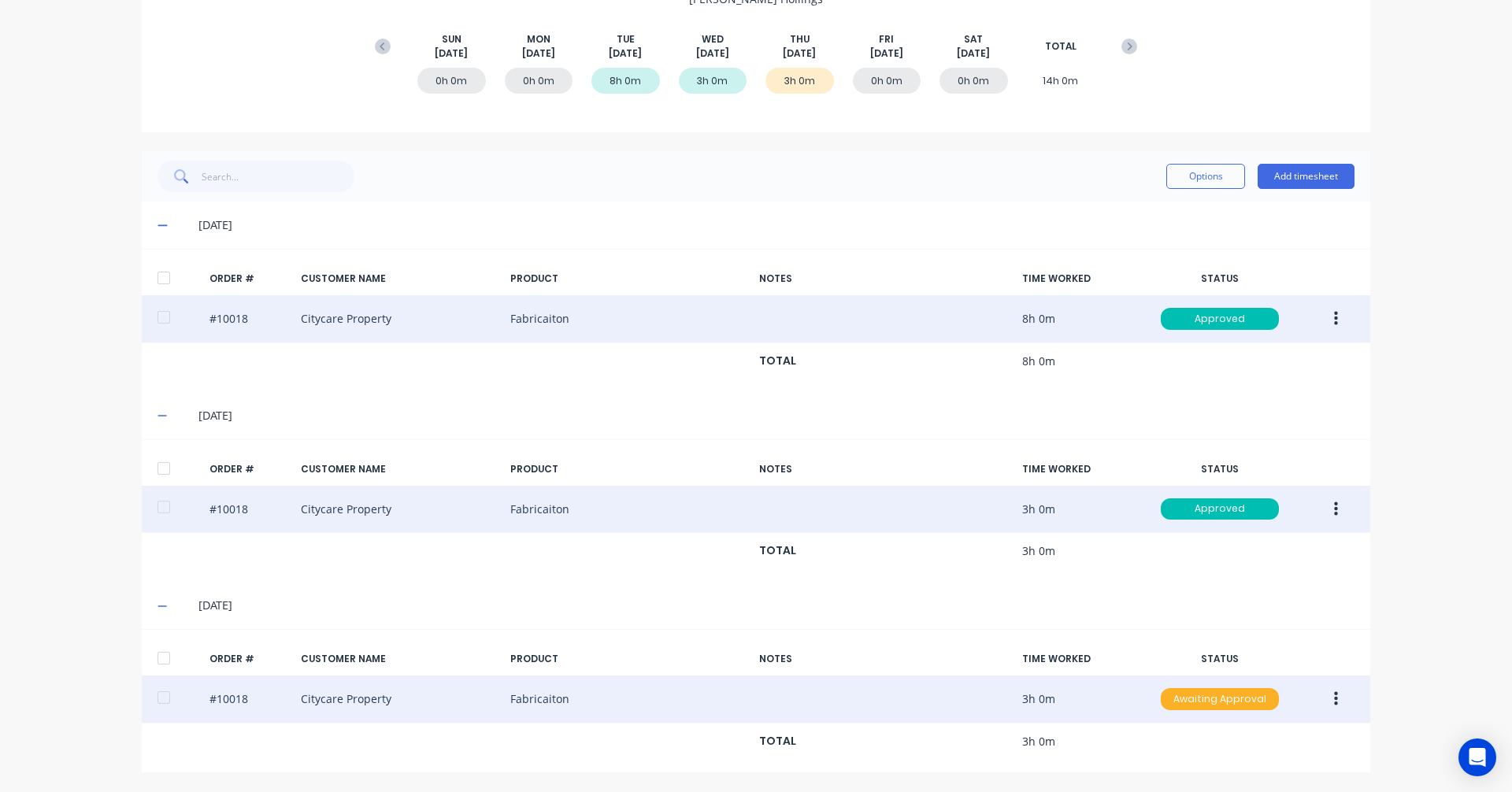
click at [1192, 700] on div "Awaiting Approval" at bounding box center [1219, 698] width 118 height 22
click at [1181, 781] on div "Approved" at bounding box center [1185, 778] width 129 height 22
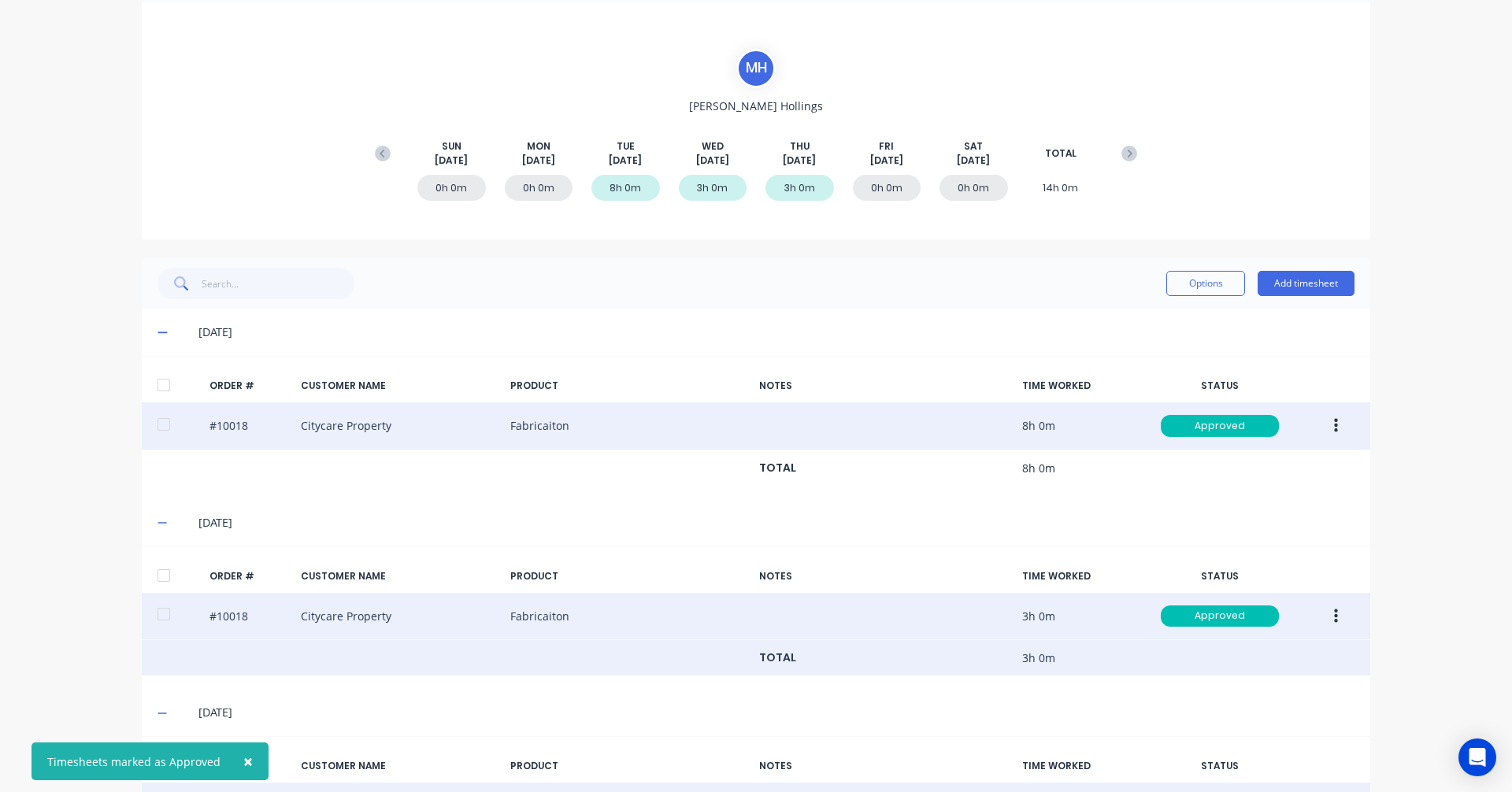
scroll to position [0, 0]
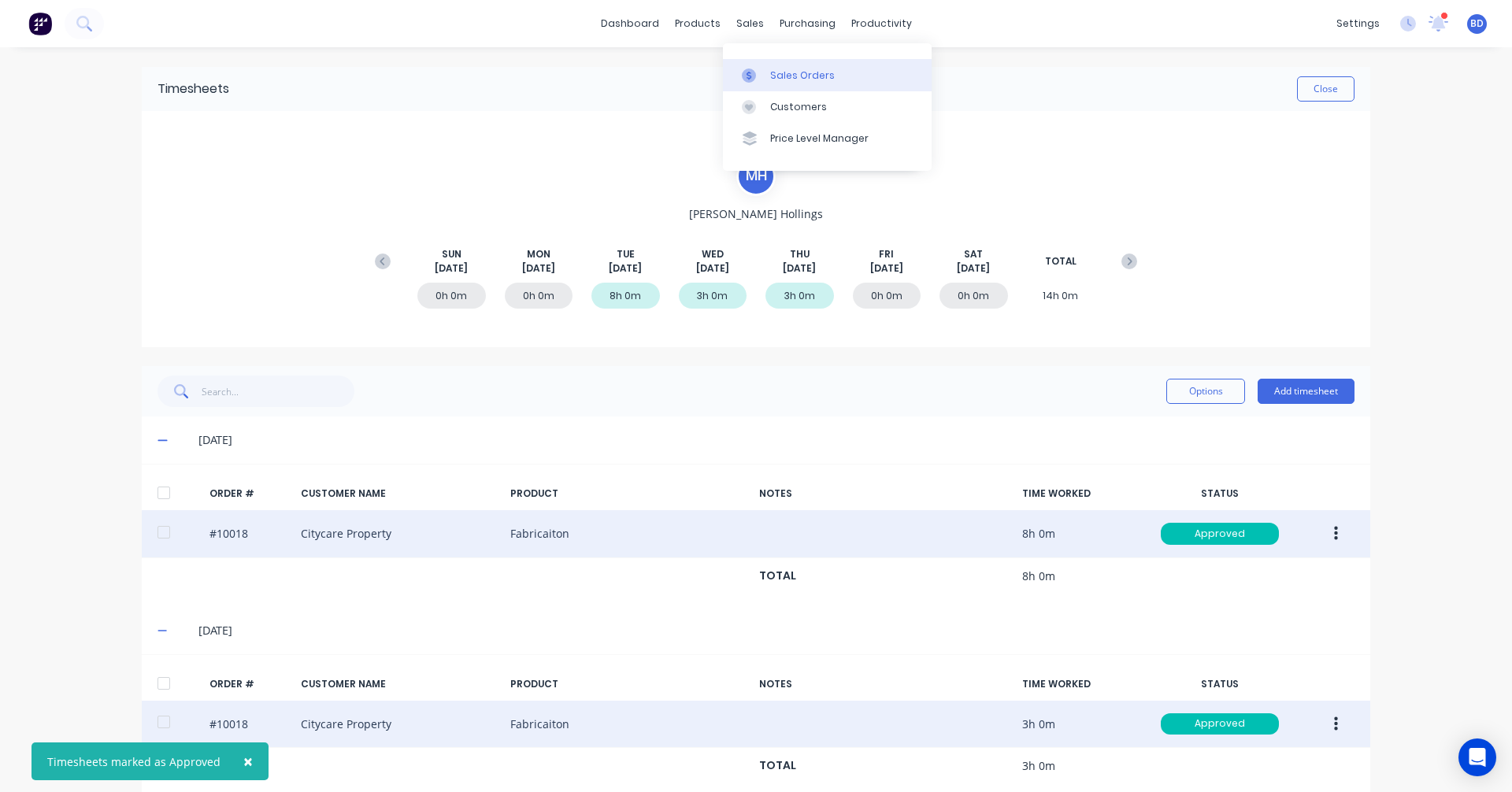
click at [758, 72] on div at bounding box center [753, 75] width 24 height 14
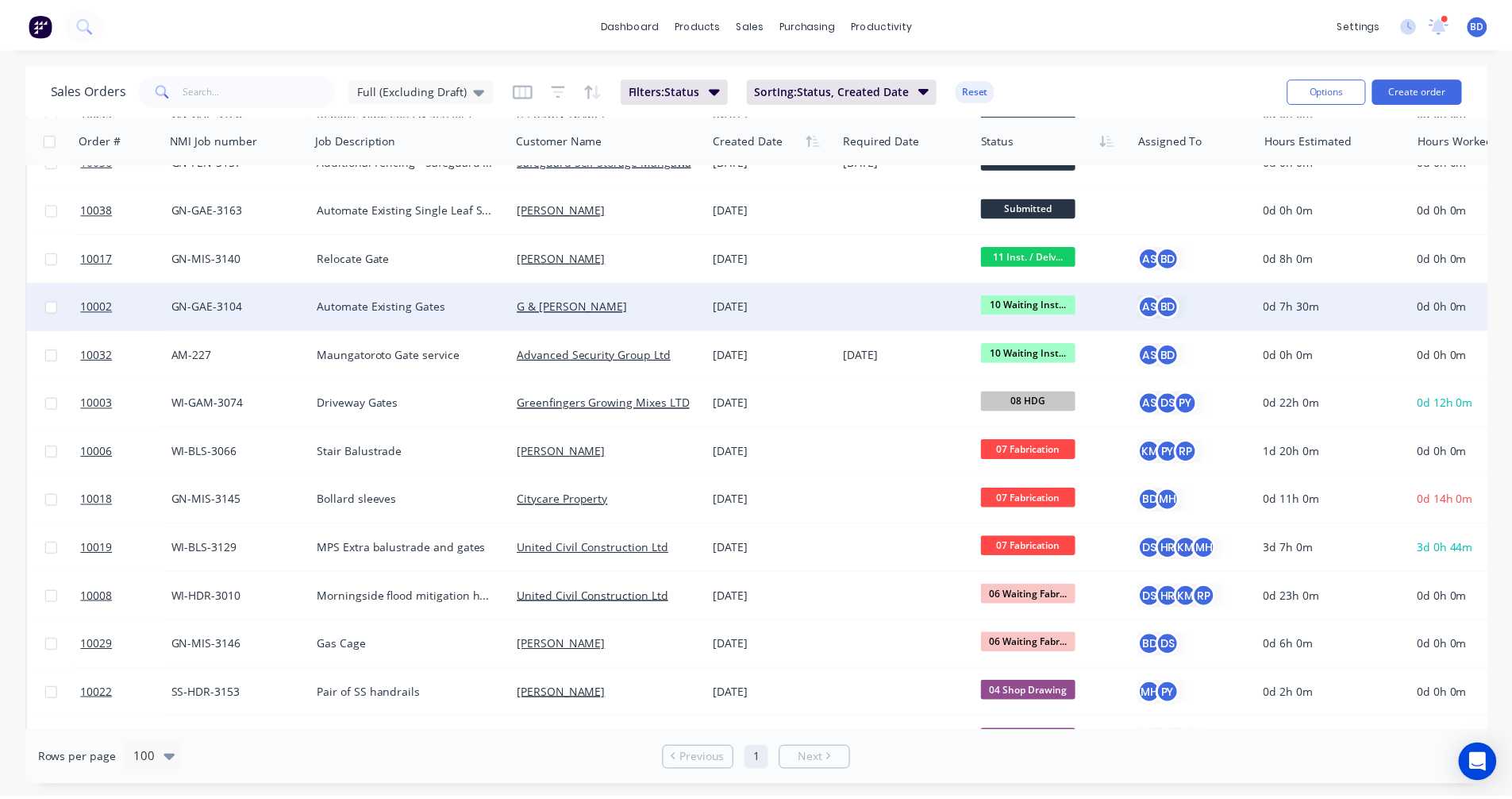
scroll to position [238, 0]
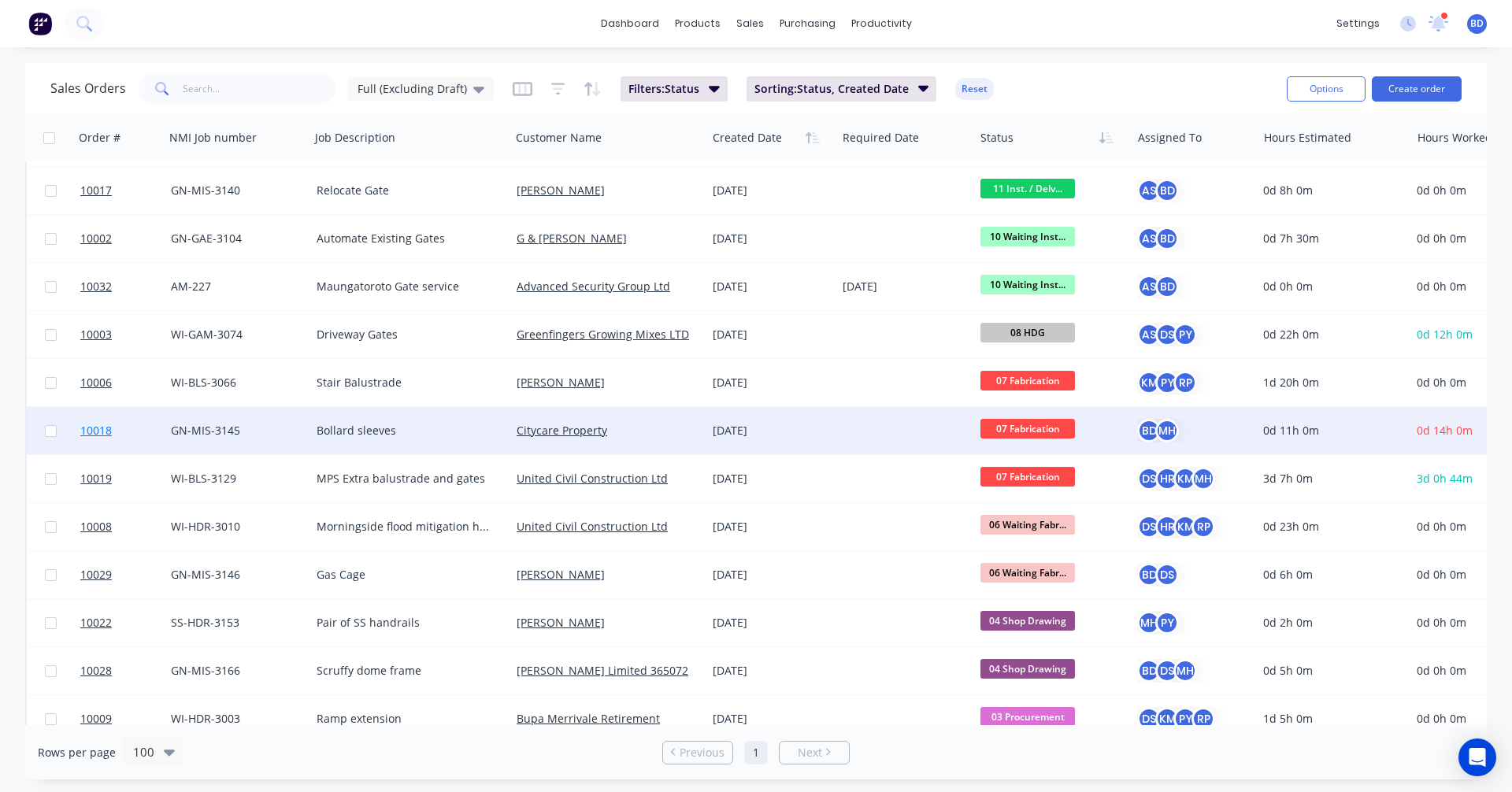
click at [101, 427] on span "10018" at bounding box center [96, 430] width 31 height 16
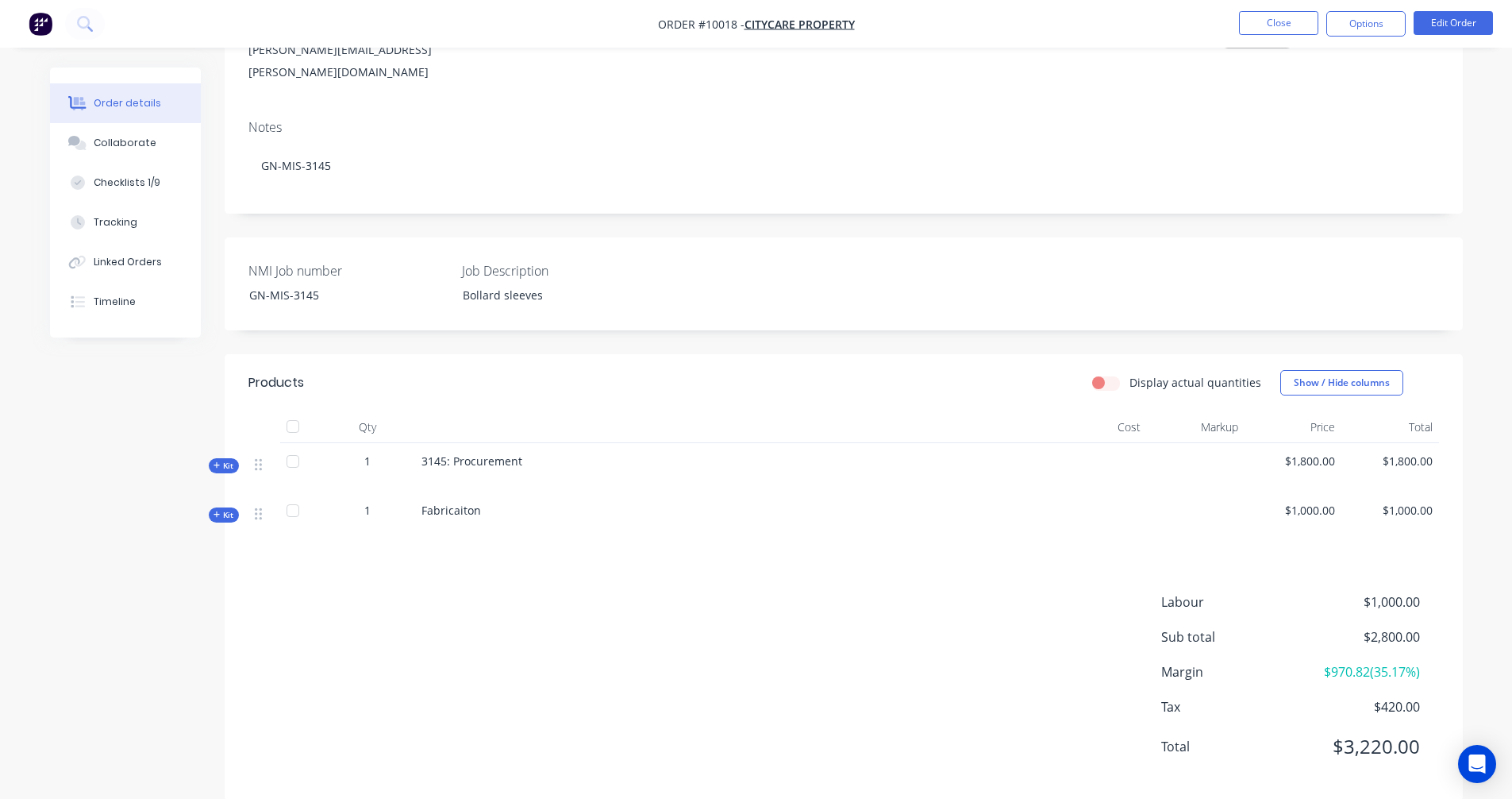
scroll to position [229, 0]
click at [218, 507] on icon at bounding box center [217, 511] width 7 height 8
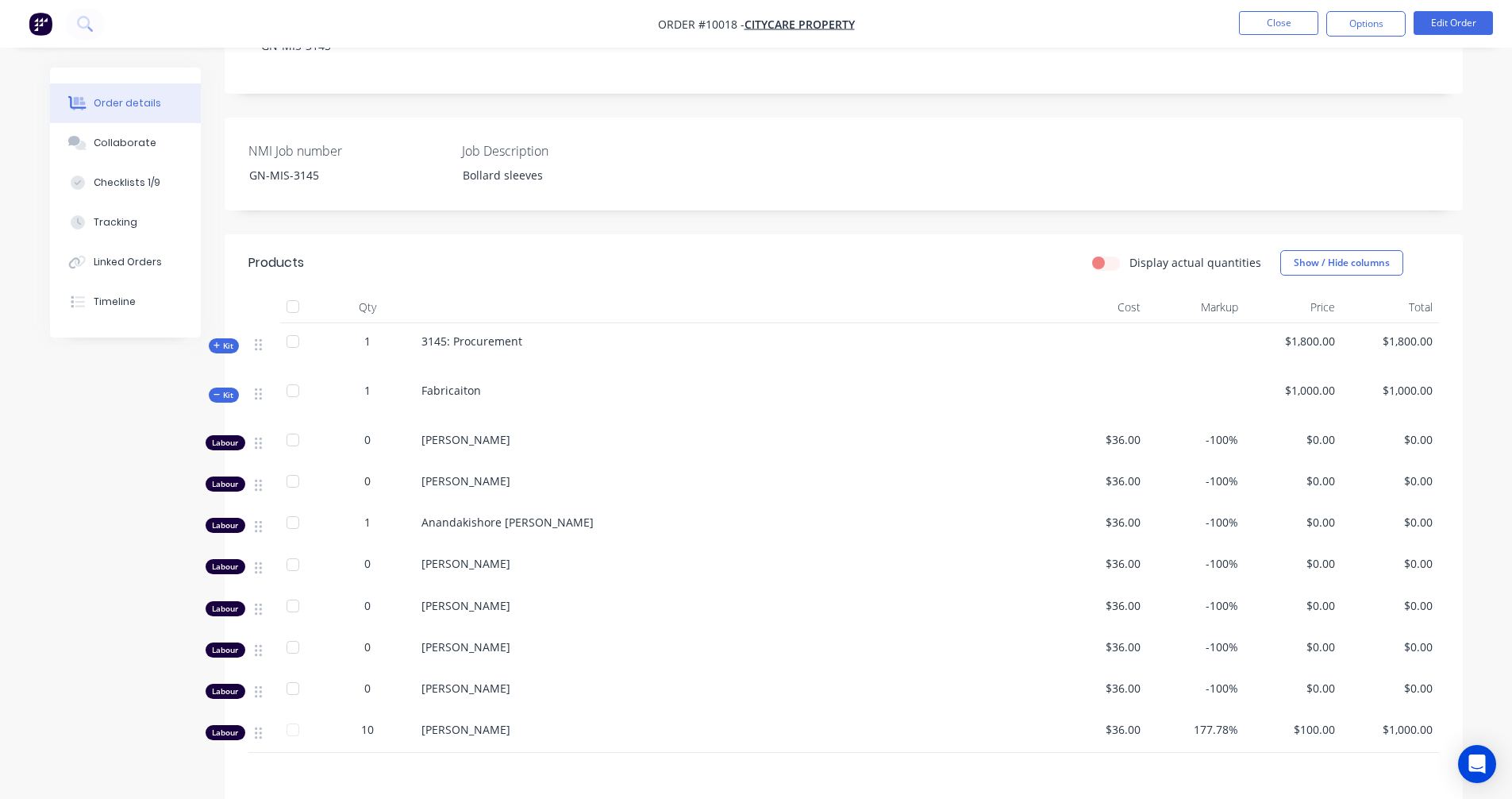
scroll to position [388, 0]
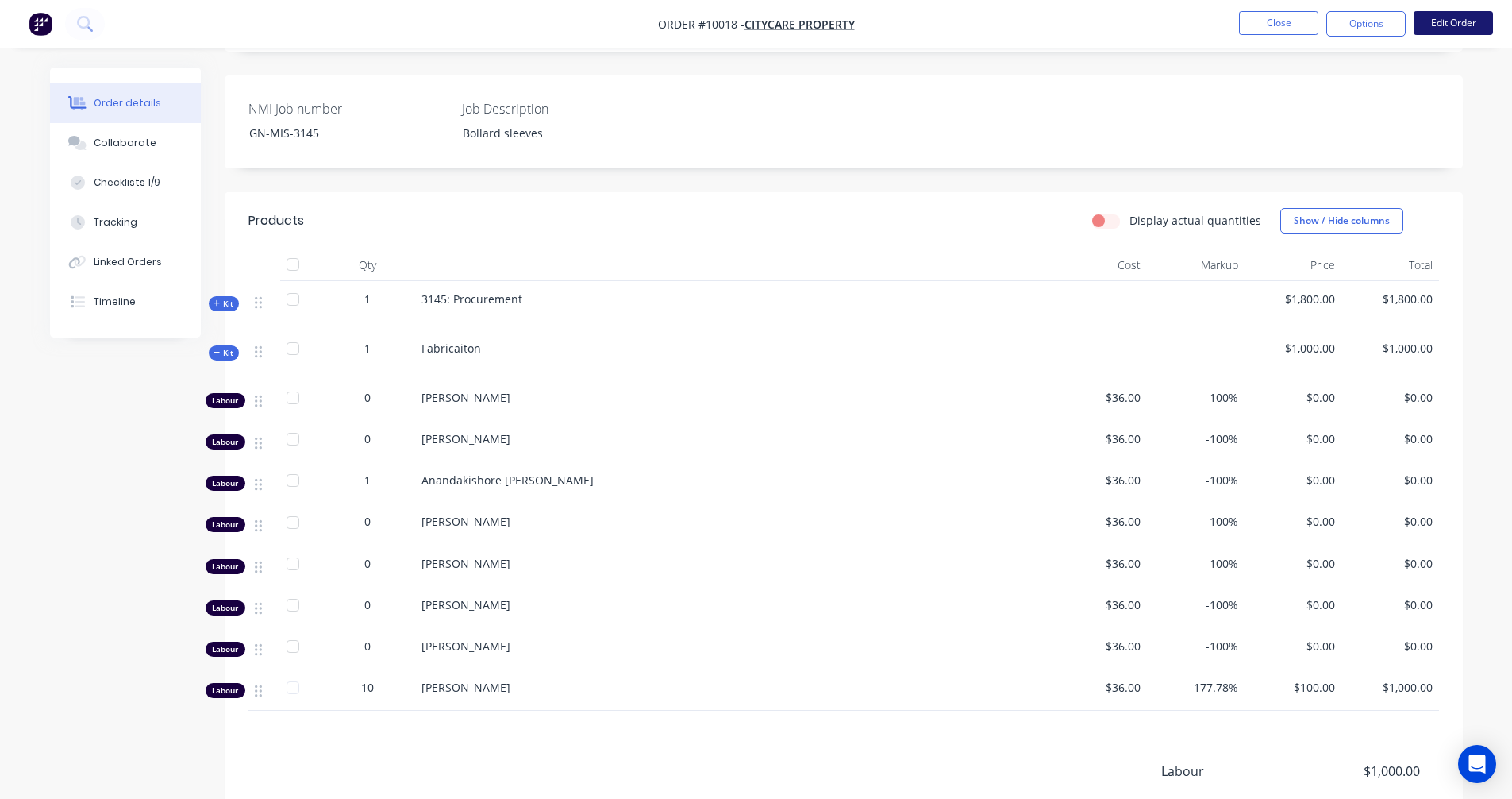
click at [1455, 17] on button "Edit Order" at bounding box center [1453, 23] width 79 height 24
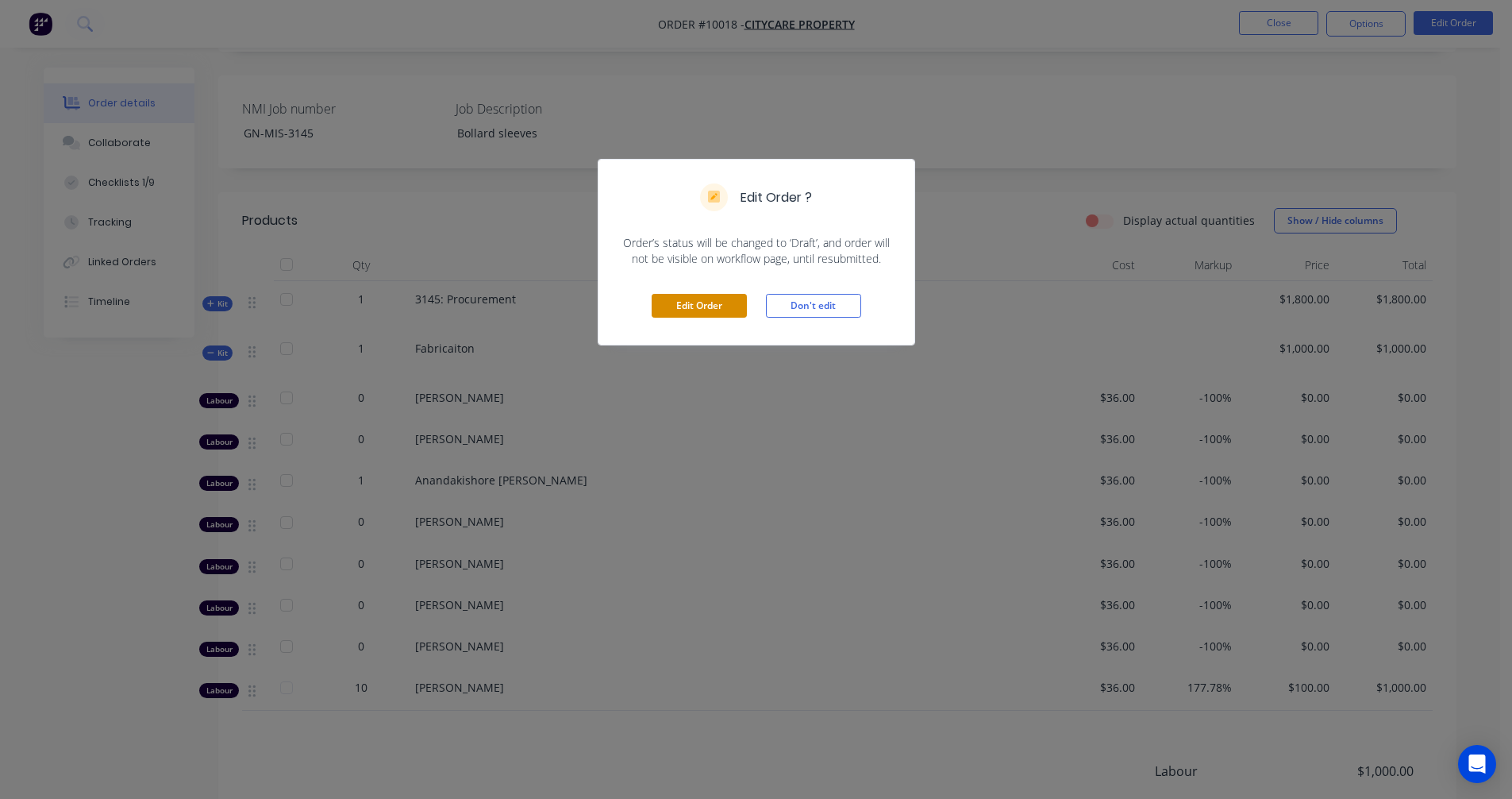
click at [722, 308] on button "Edit Order" at bounding box center [699, 306] width 96 height 24
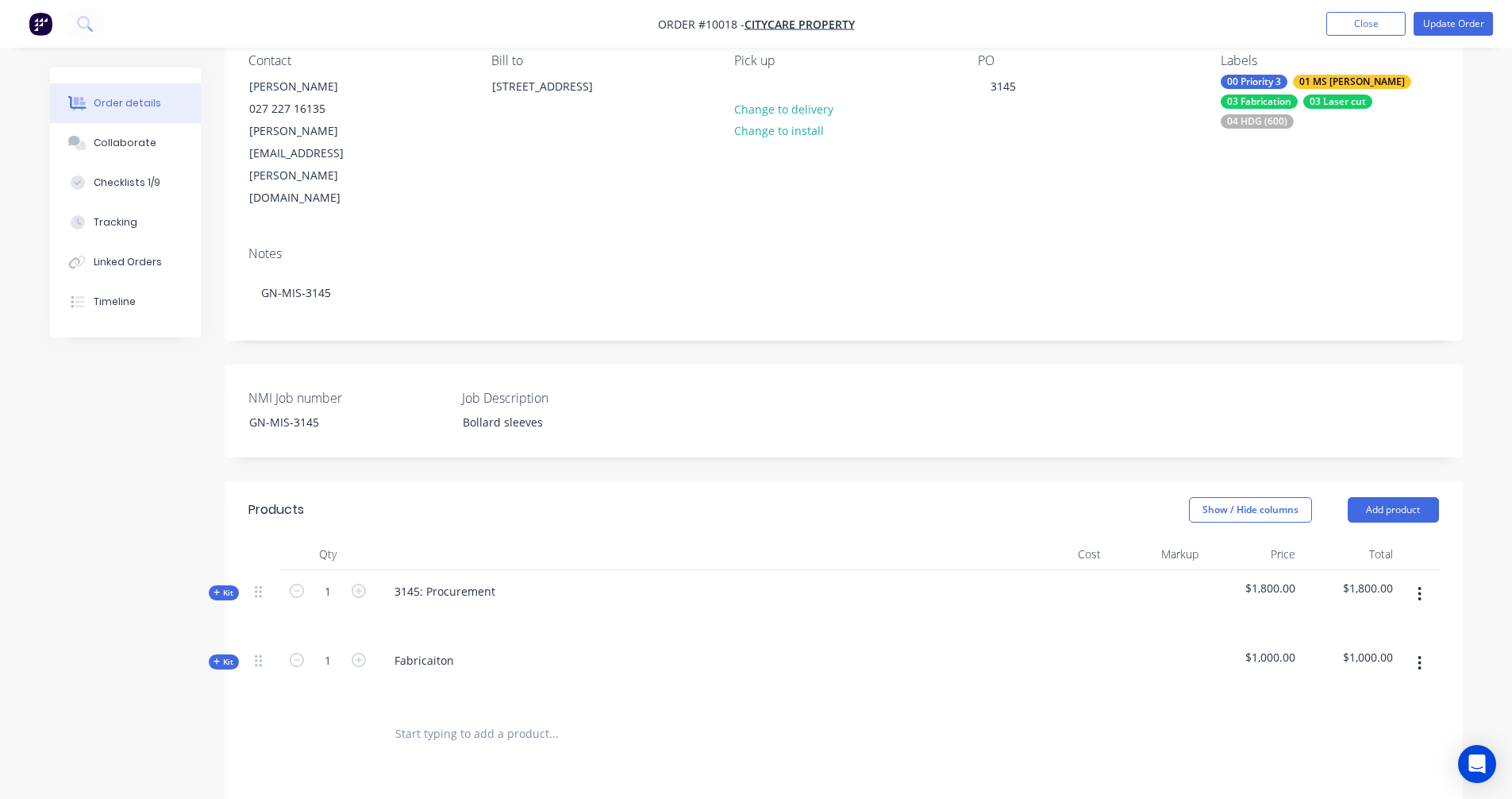
scroll to position [446, 0]
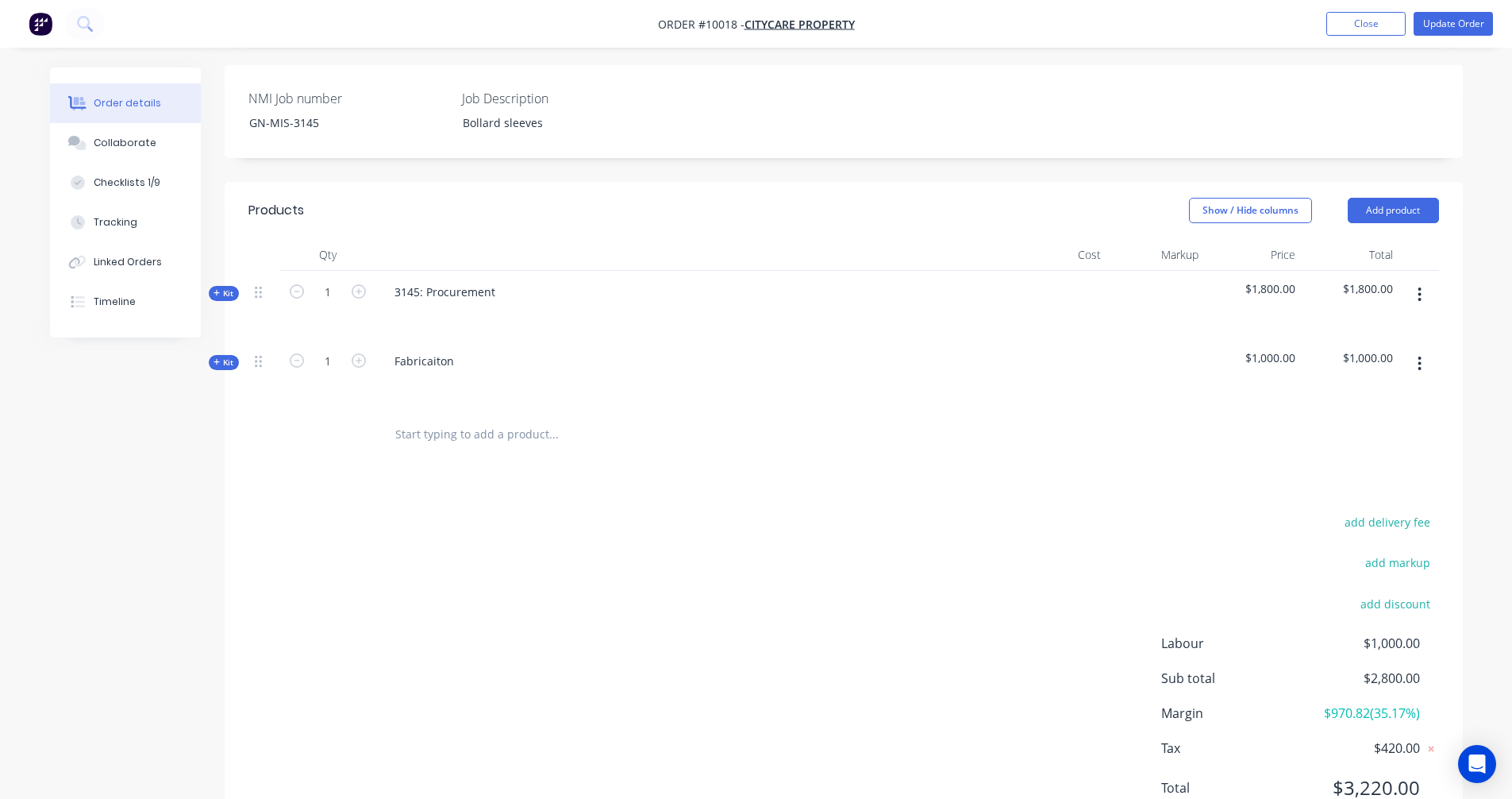
click at [221, 356] on span "Kit" at bounding box center [224, 362] width 21 height 11
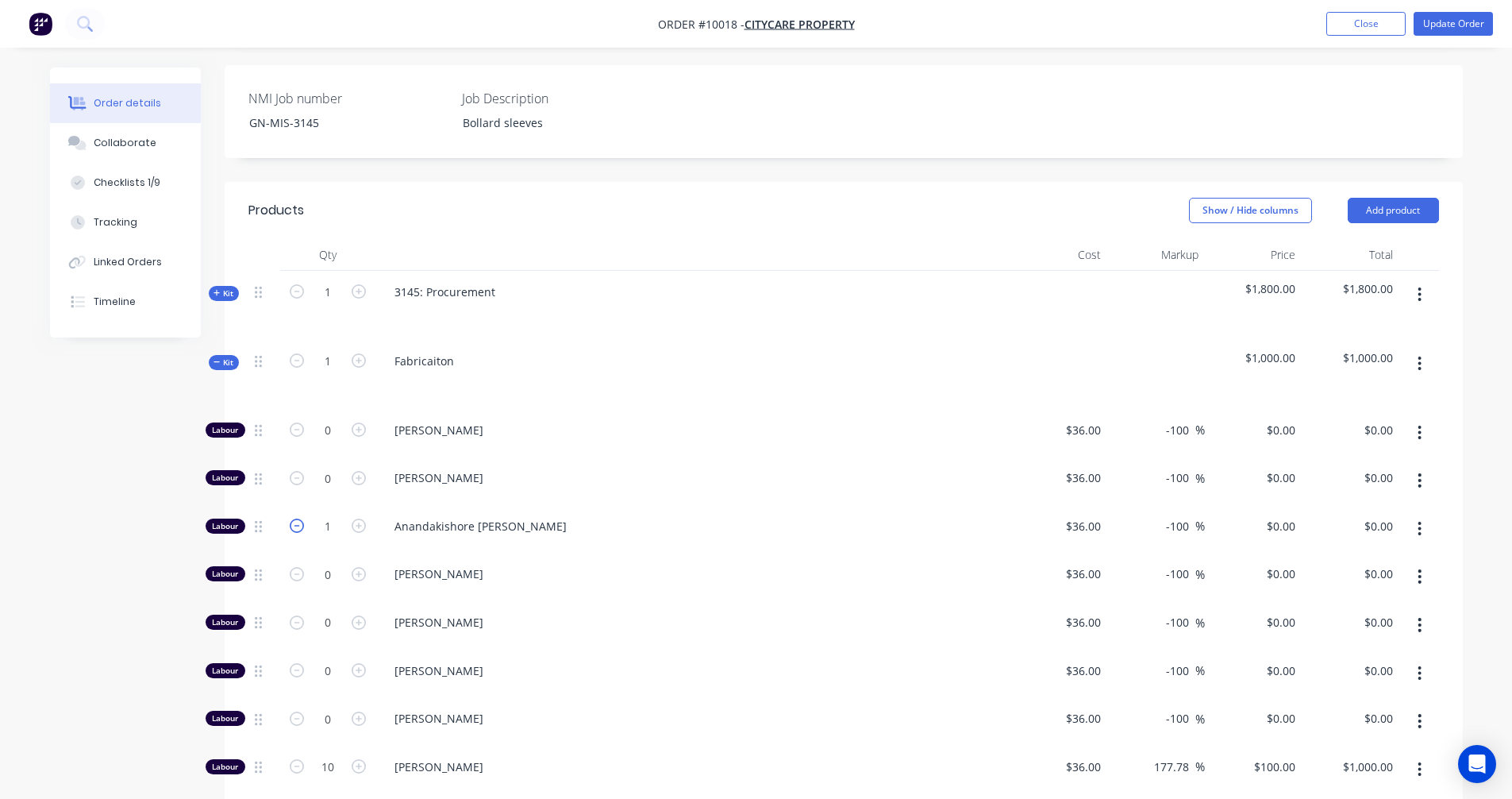
click at [293, 519] on icon "button" at bounding box center [296, 526] width 14 height 14
click at [1452, 23] on button "Update Order" at bounding box center [1453, 23] width 79 height 24
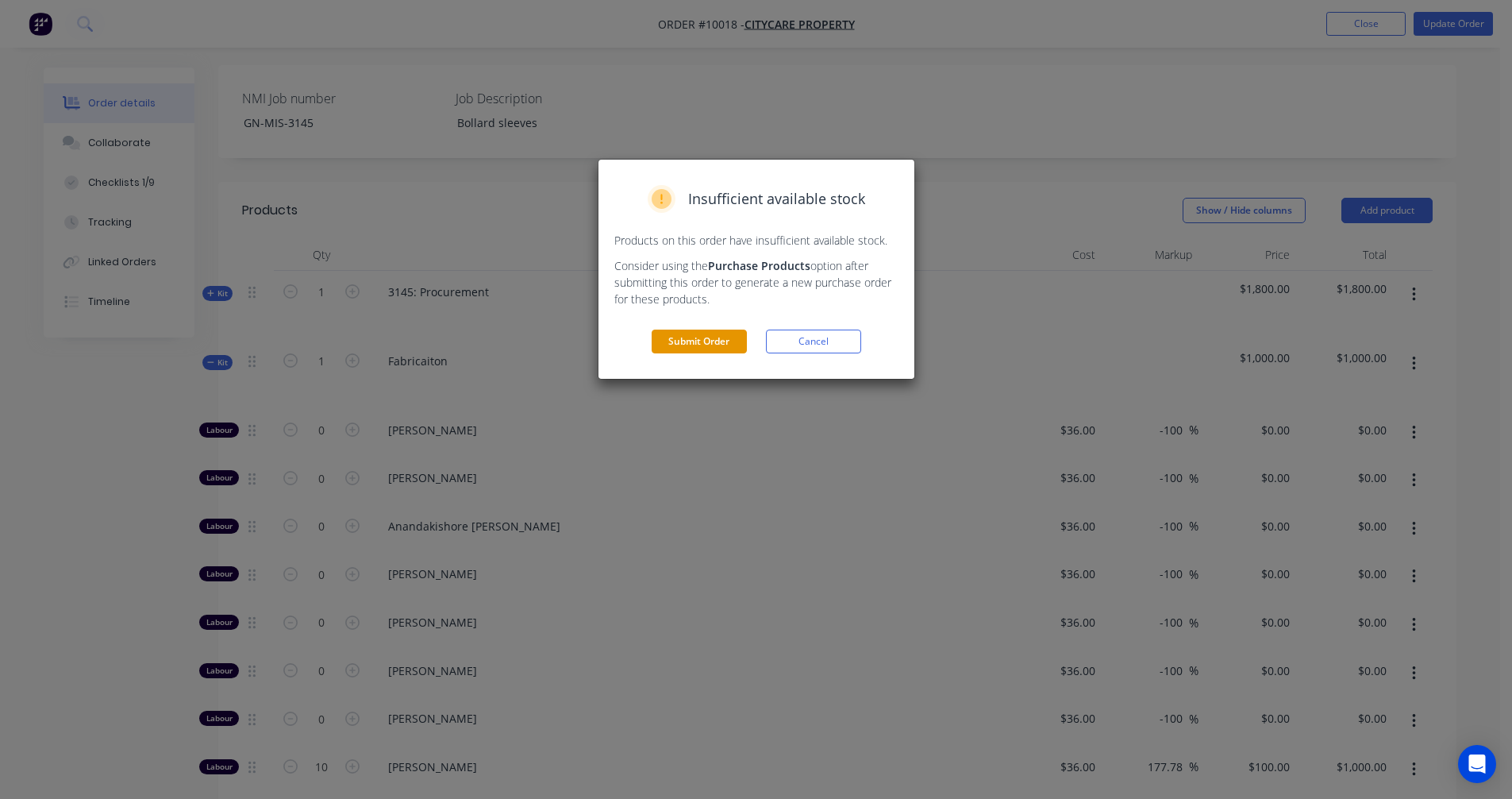
click at [680, 339] on button "Submit Order" at bounding box center [699, 341] width 96 height 24
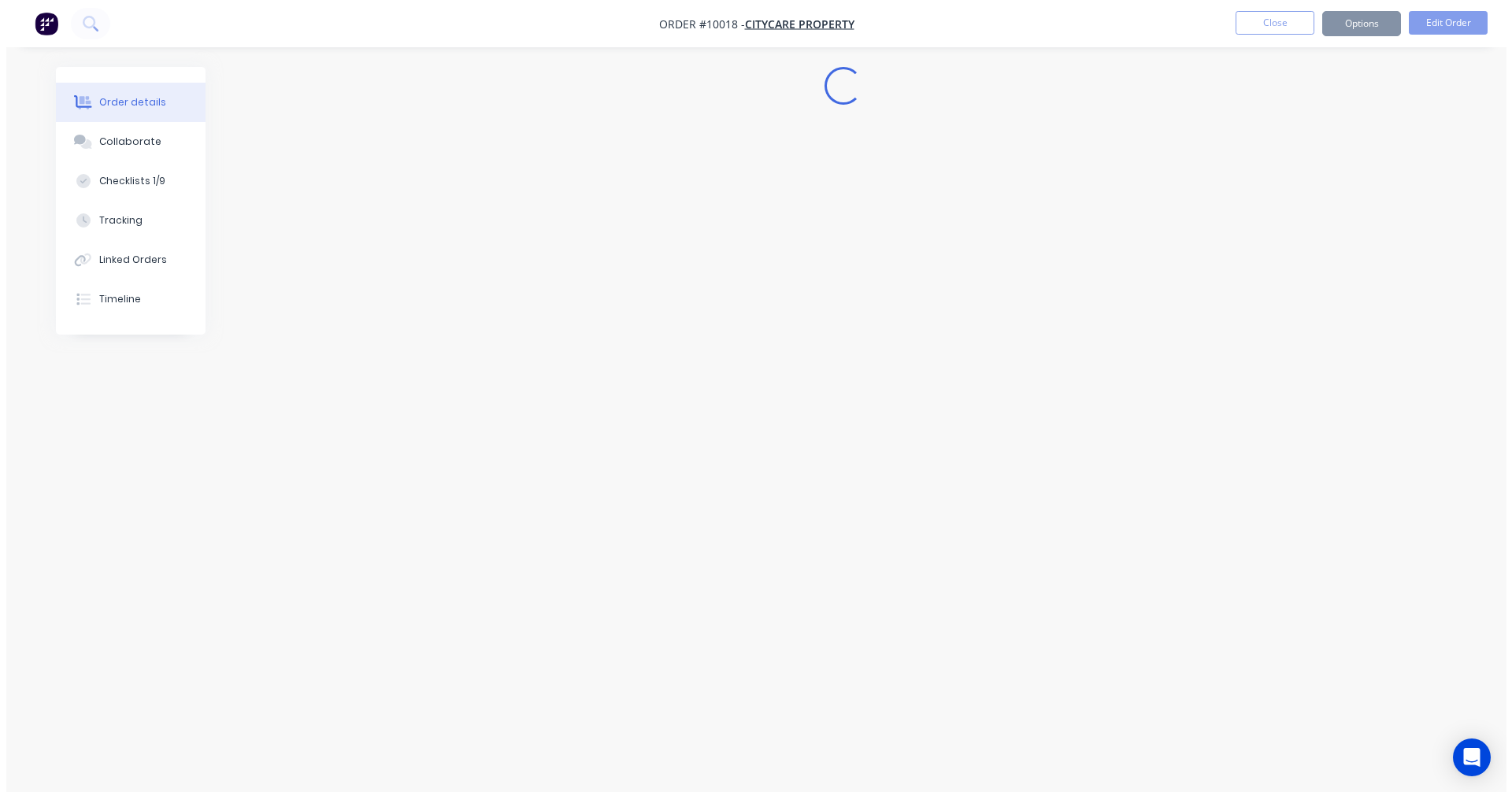
scroll to position [0, 0]
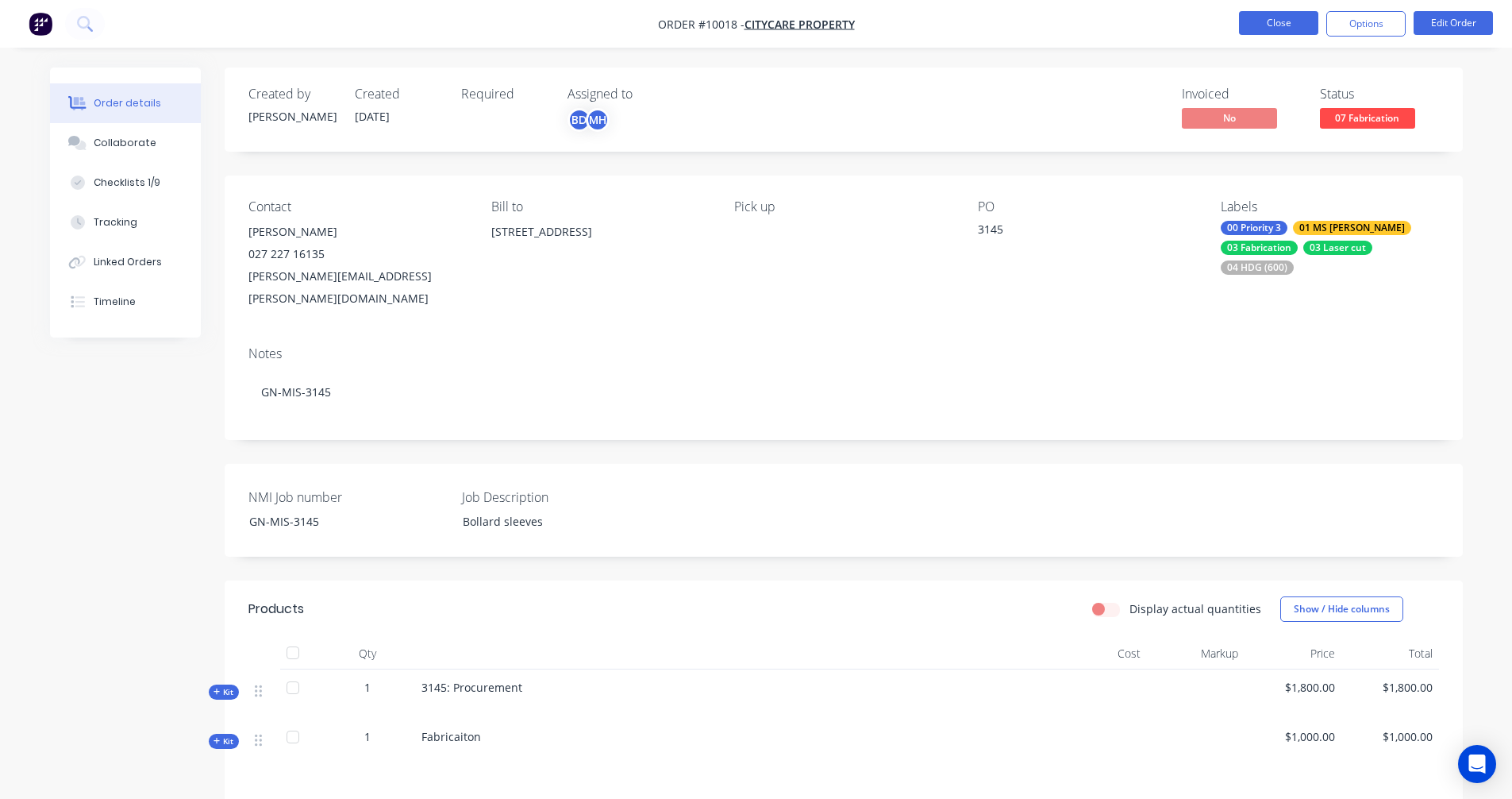
click at [1267, 21] on button "Close" at bounding box center [1278, 23] width 79 height 24
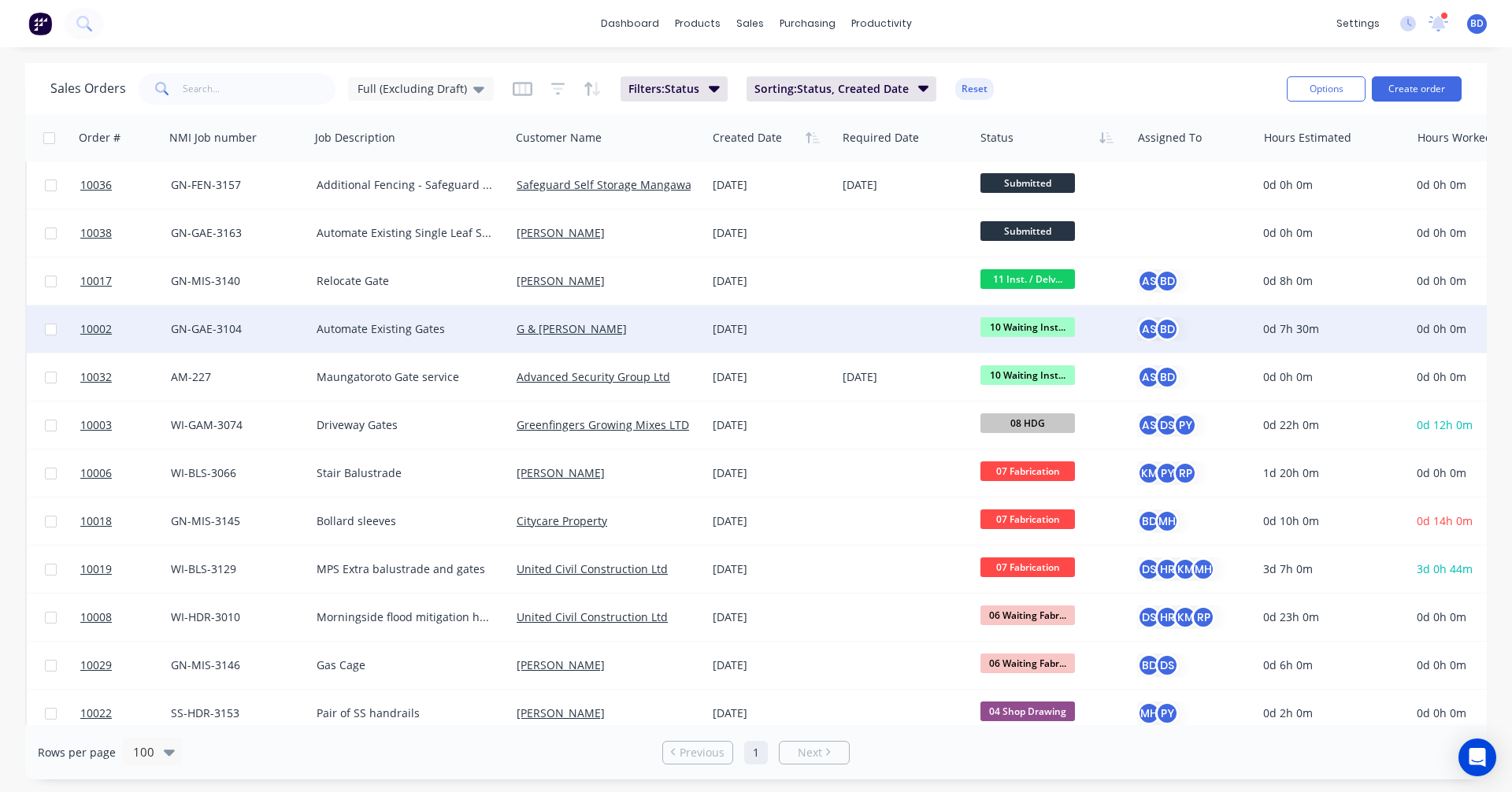
scroll to position [157, 0]
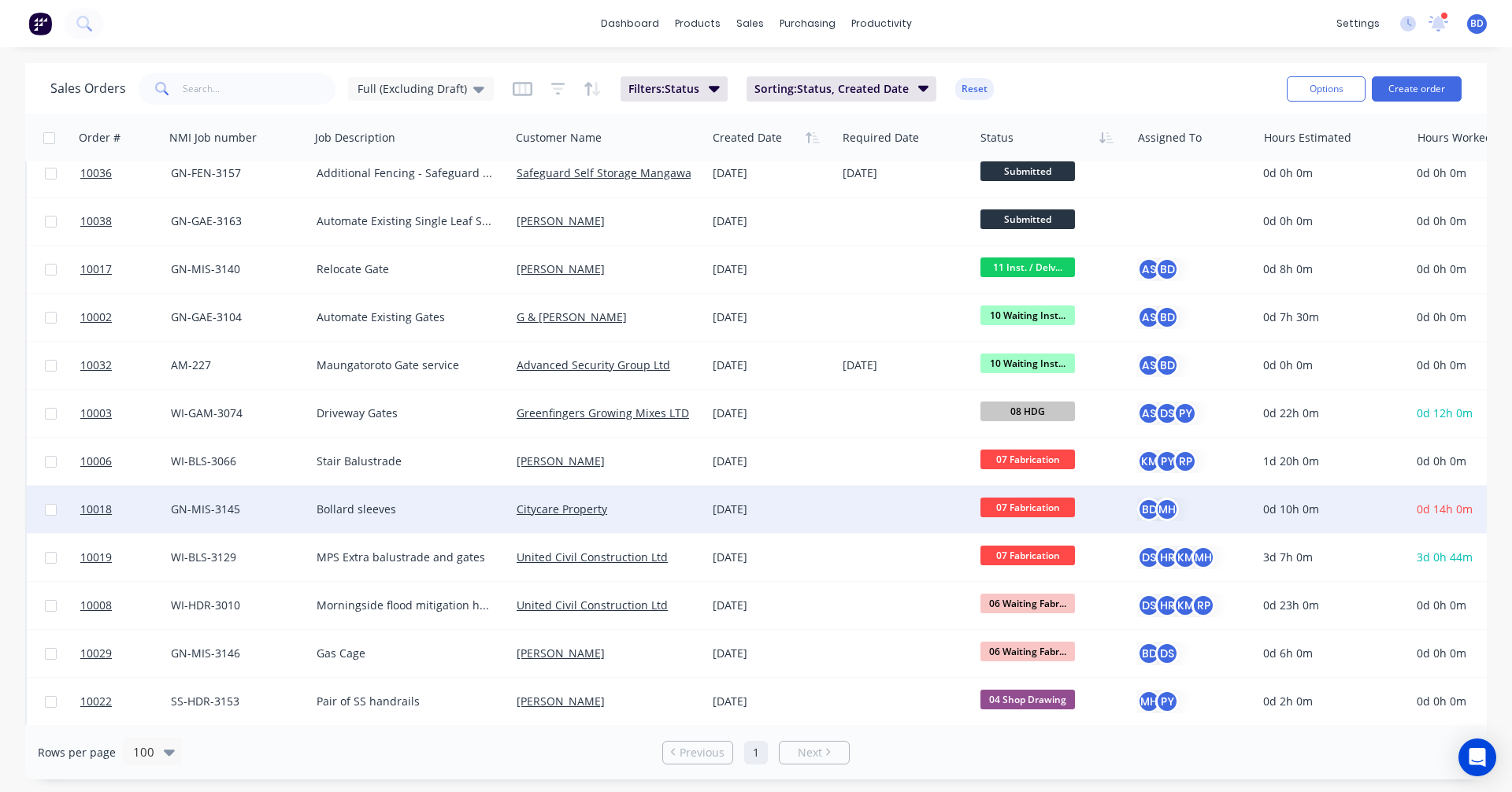
click at [1033, 505] on span "07 Fabrication" at bounding box center [1028, 507] width 95 height 20
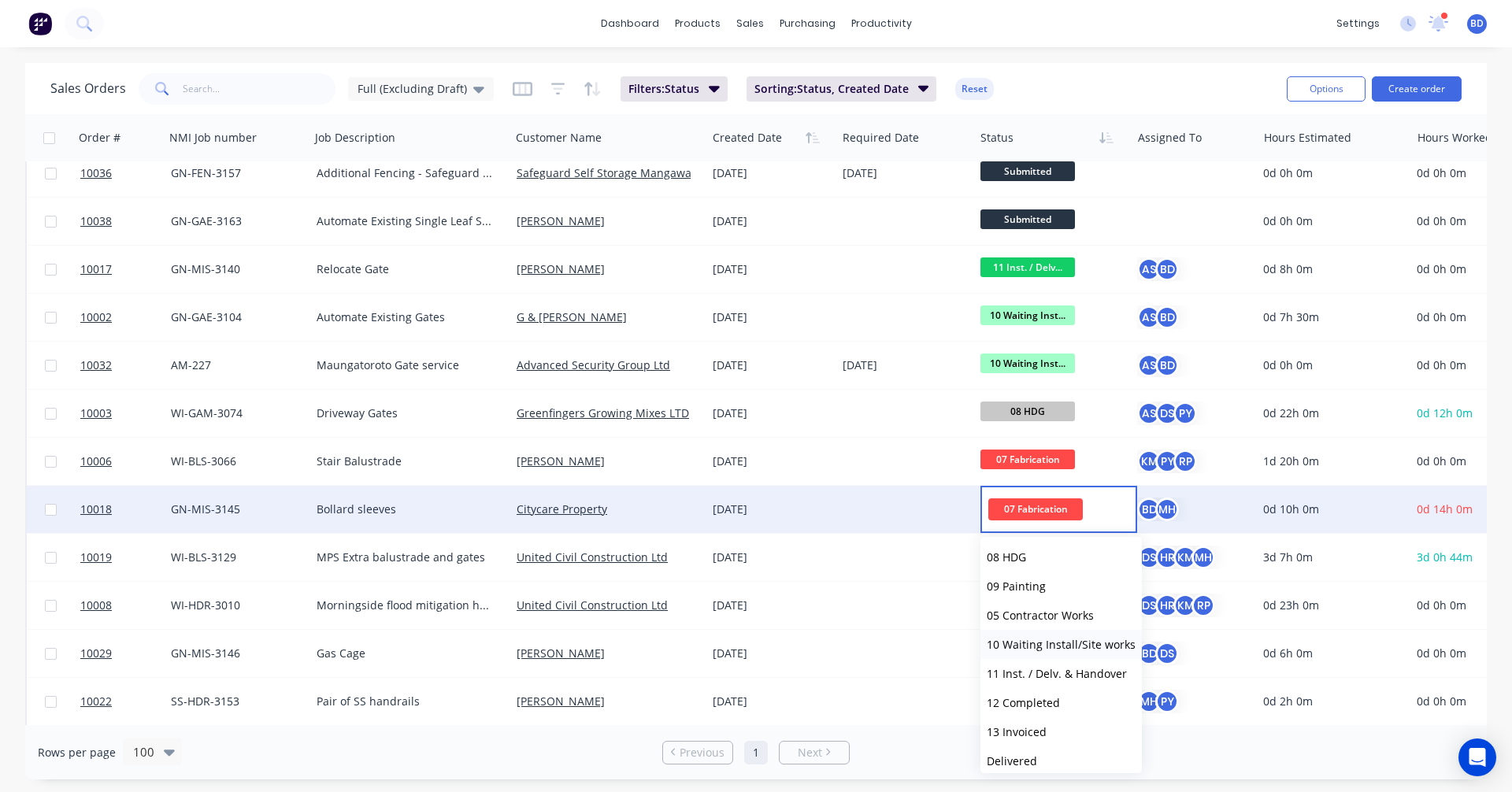
scroll to position [164, 0]
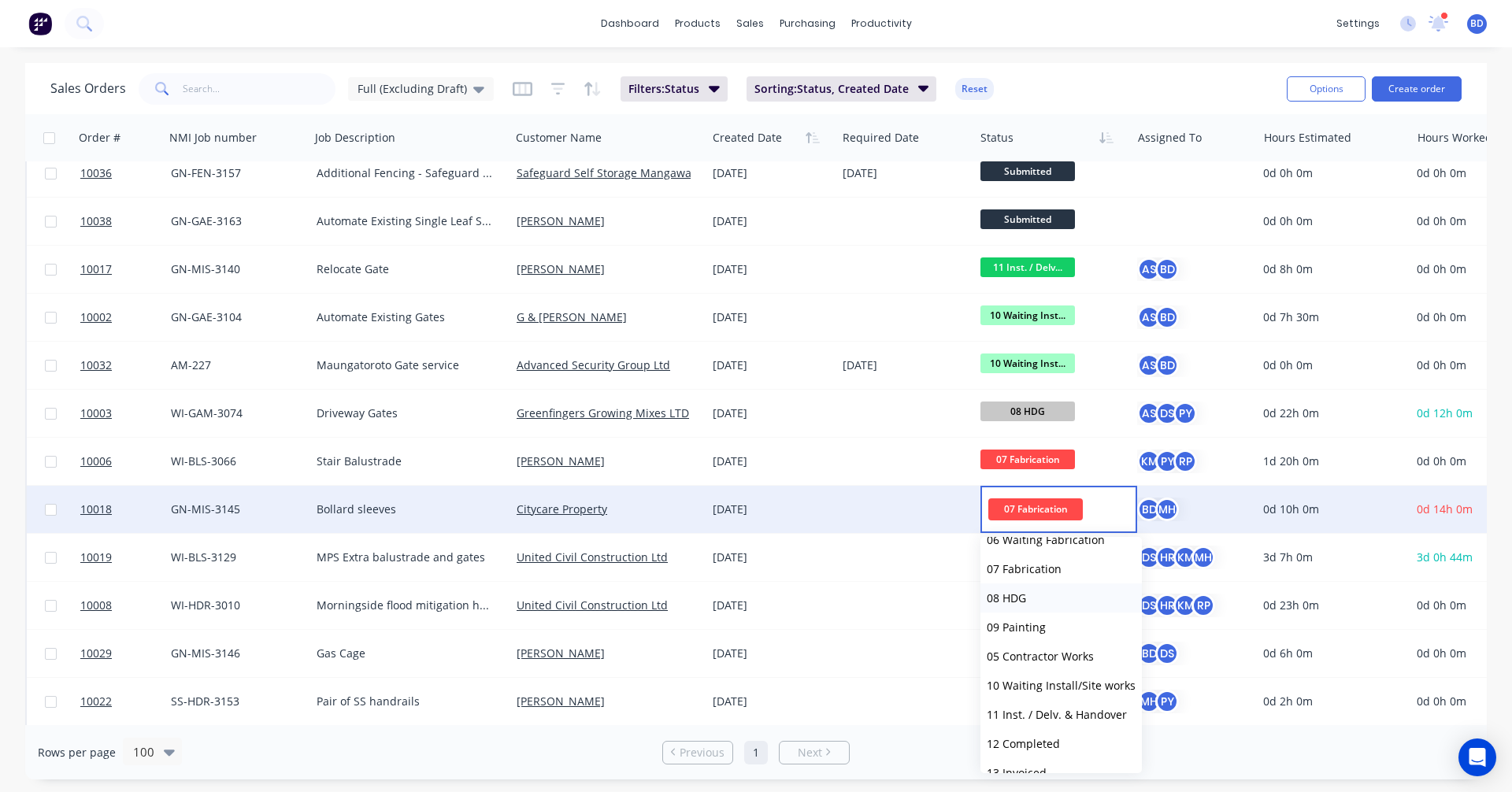
click at [1051, 598] on button "08 HDG" at bounding box center [1061, 598] width 161 height 29
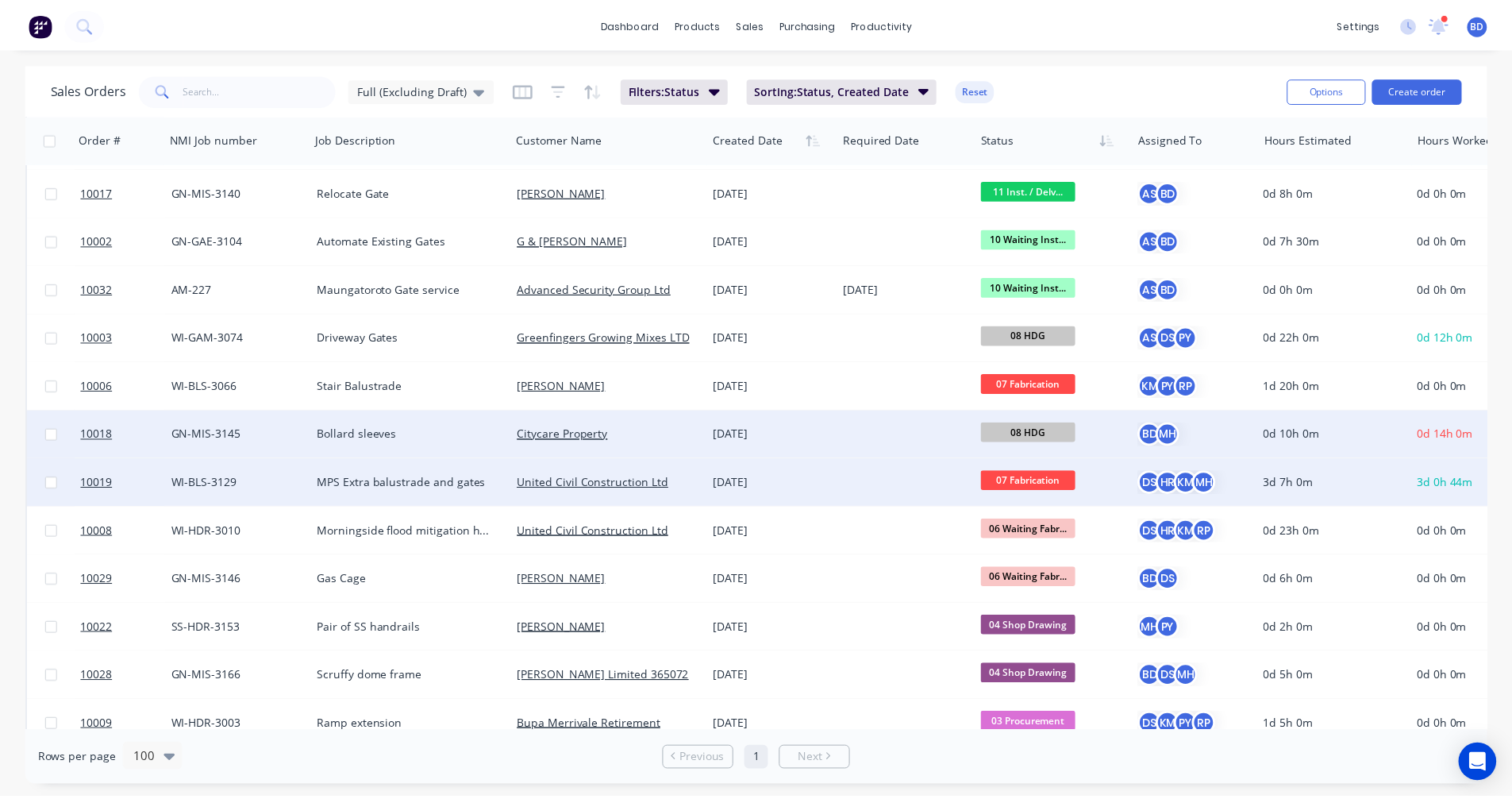
scroll to position [317, 0]
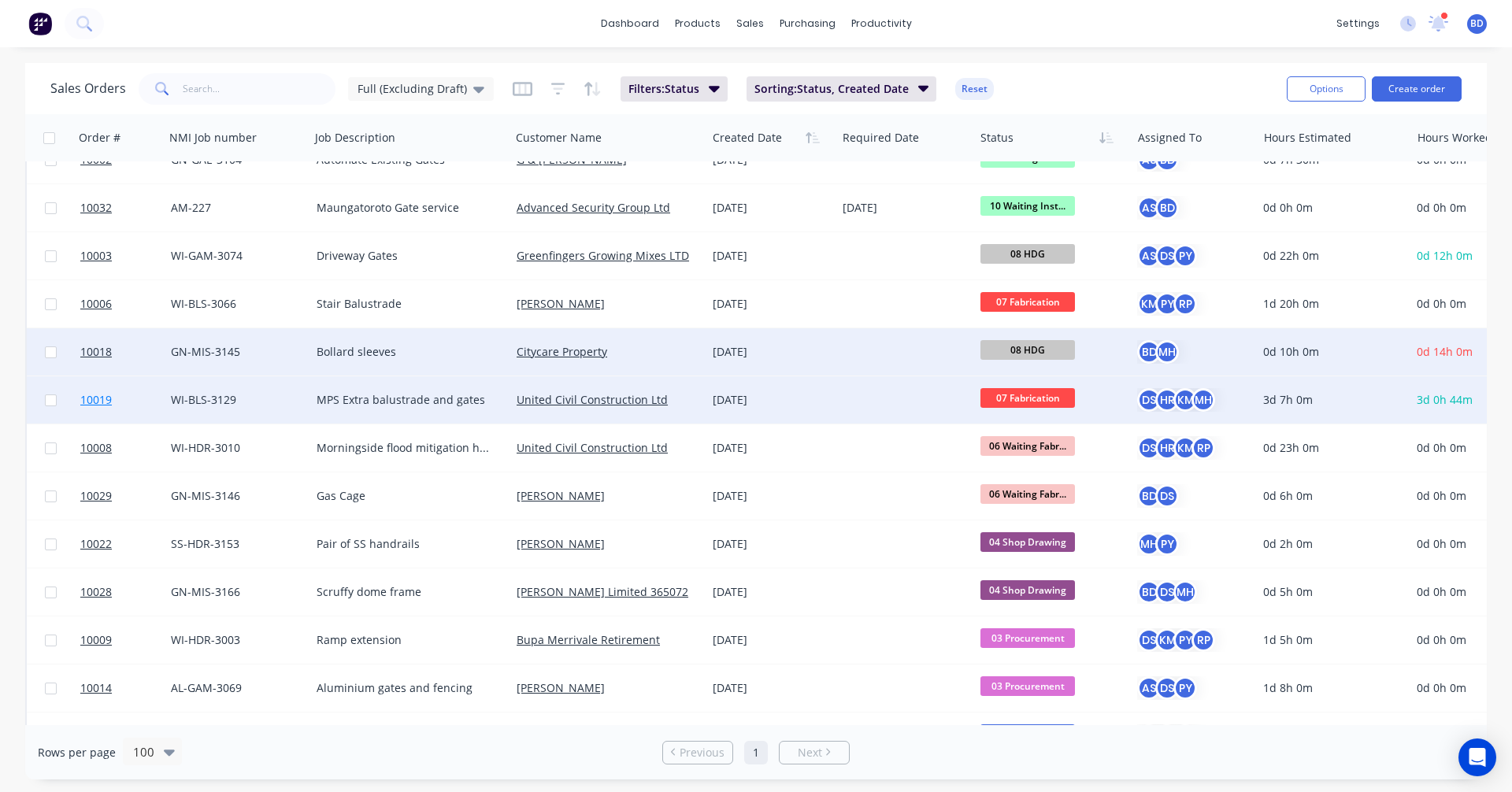
click at [88, 398] on span "10019" at bounding box center [96, 400] width 31 height 16
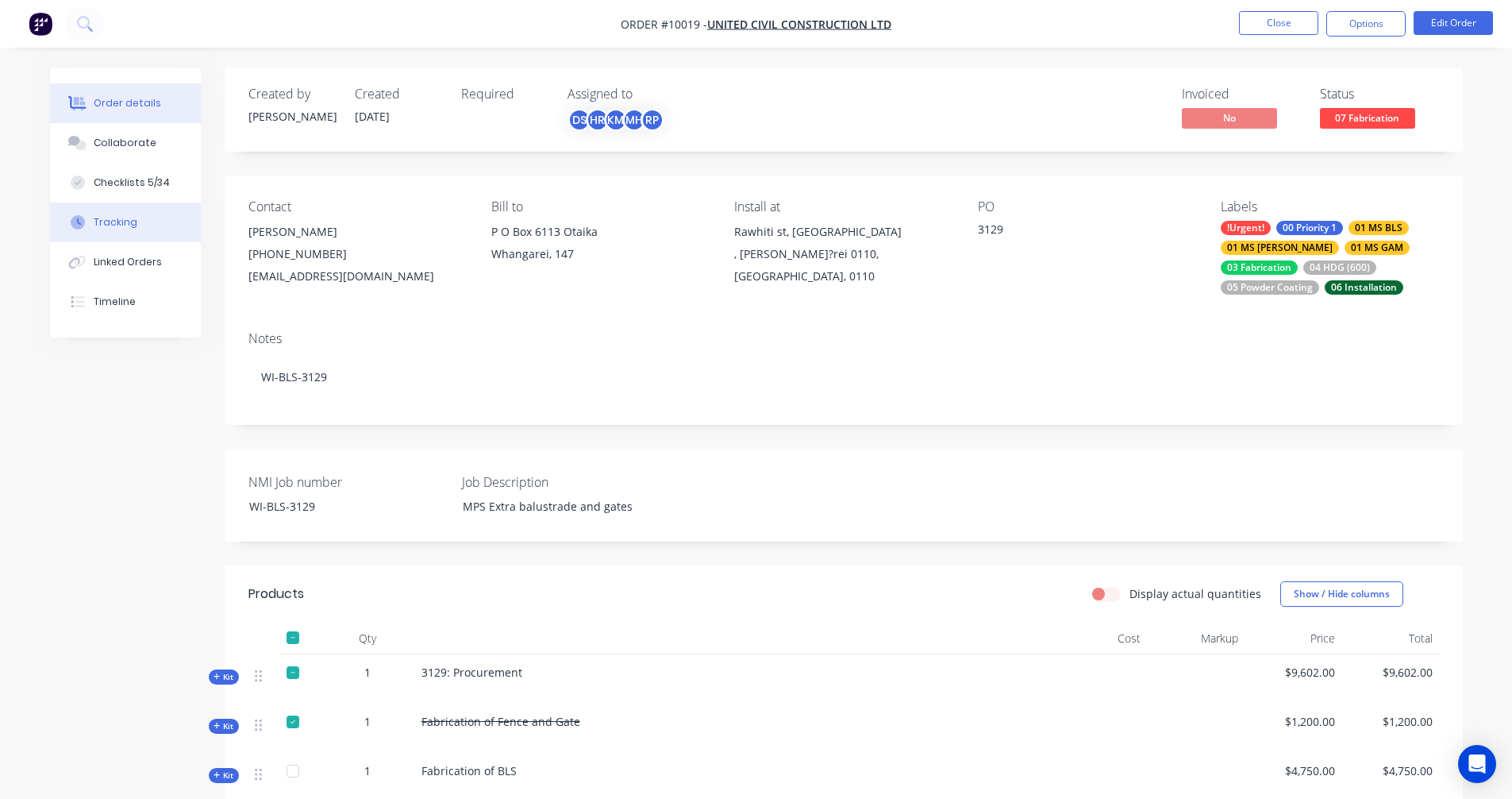
click at [118, 223] on div "Tracking" at bounding box center [116, 222] width 44 height 14
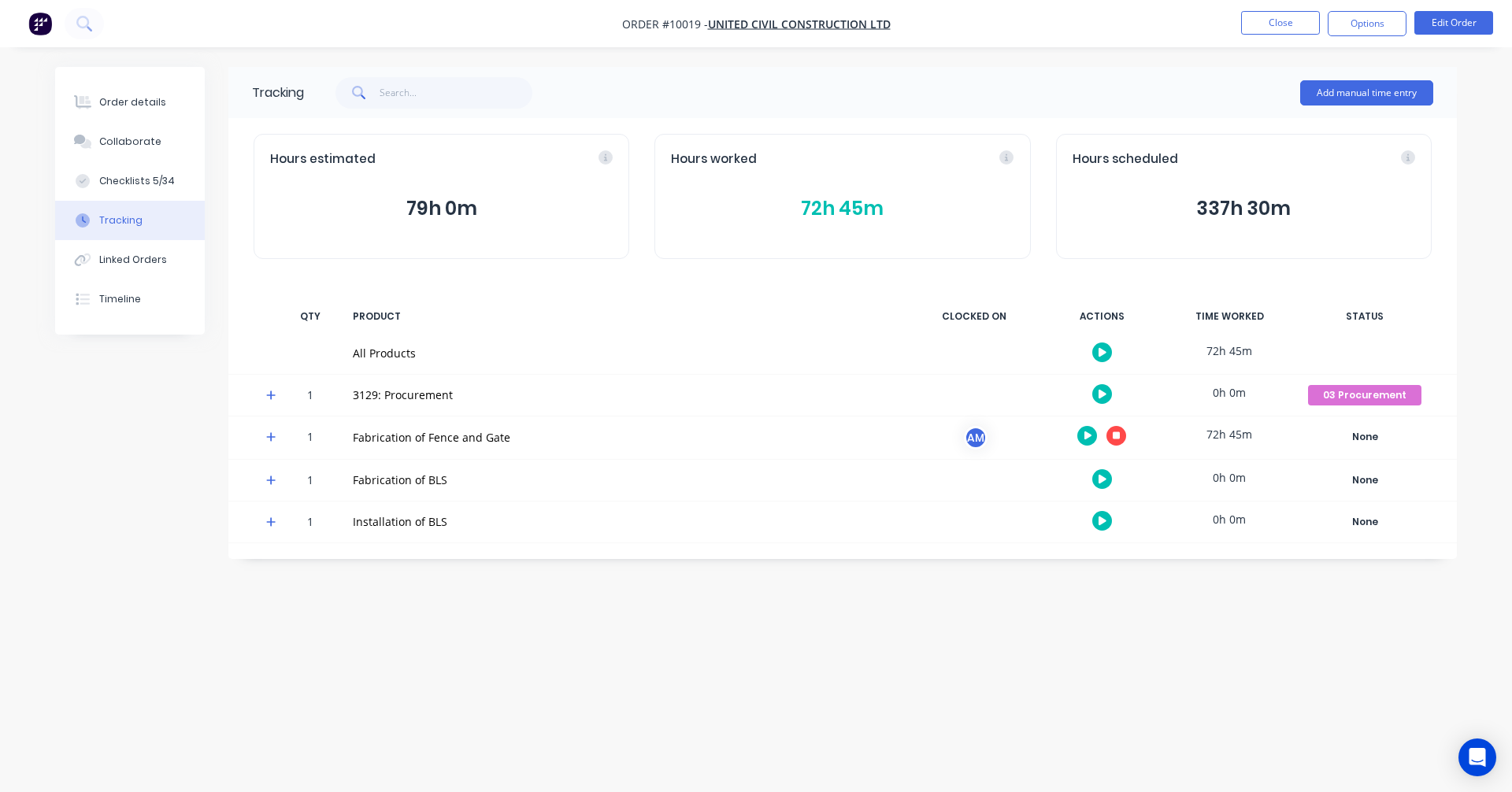
click at [1118, 434] on icon "button" at bounding box center [1116, 435] width 8 height 8
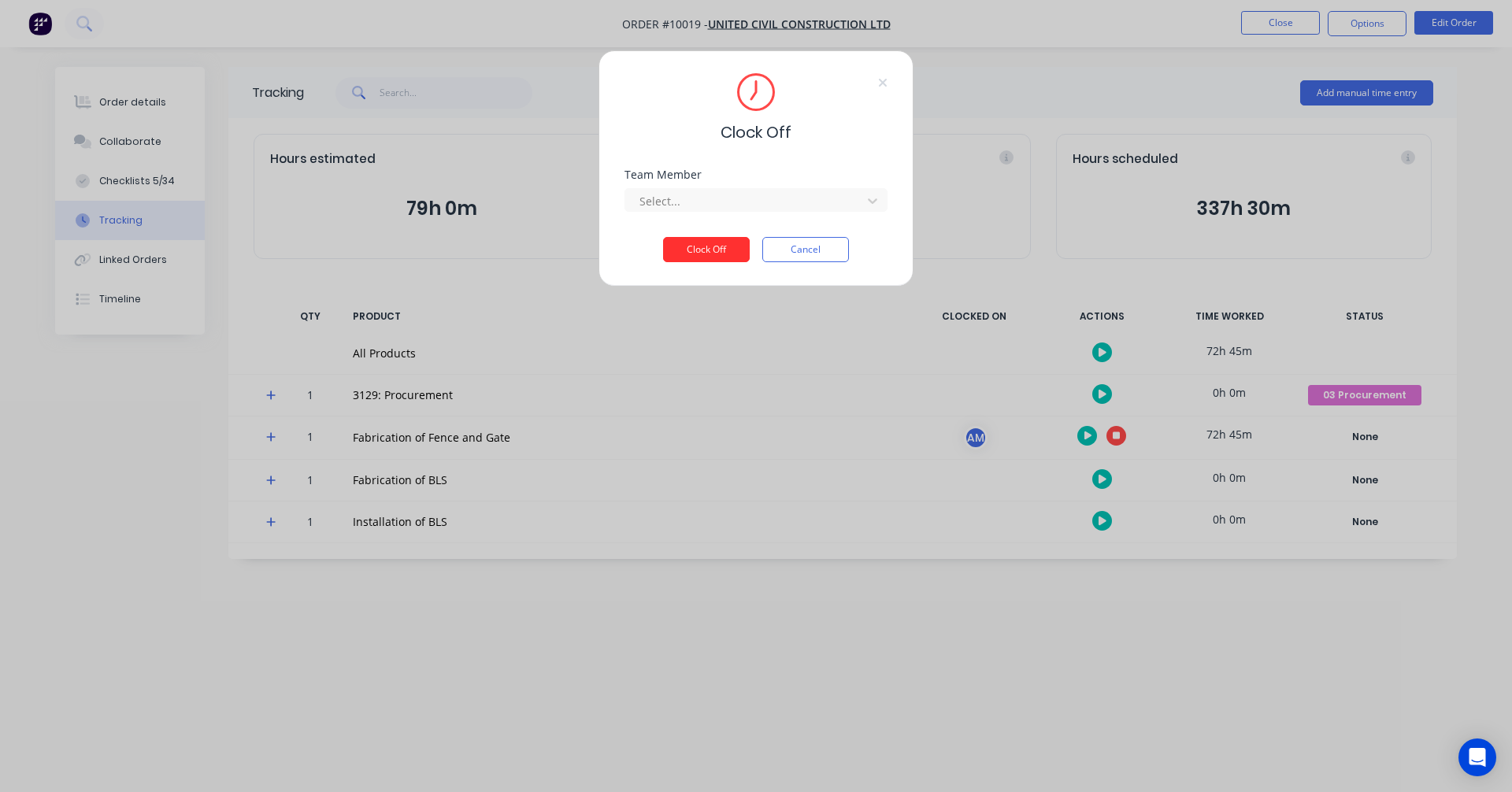
click at [712, 246] on button "Clock Off" at bounding box center [706, 249] width 86 height 26
click at [715, 207] on div at bounding box center [746, 201] width 216 height 20
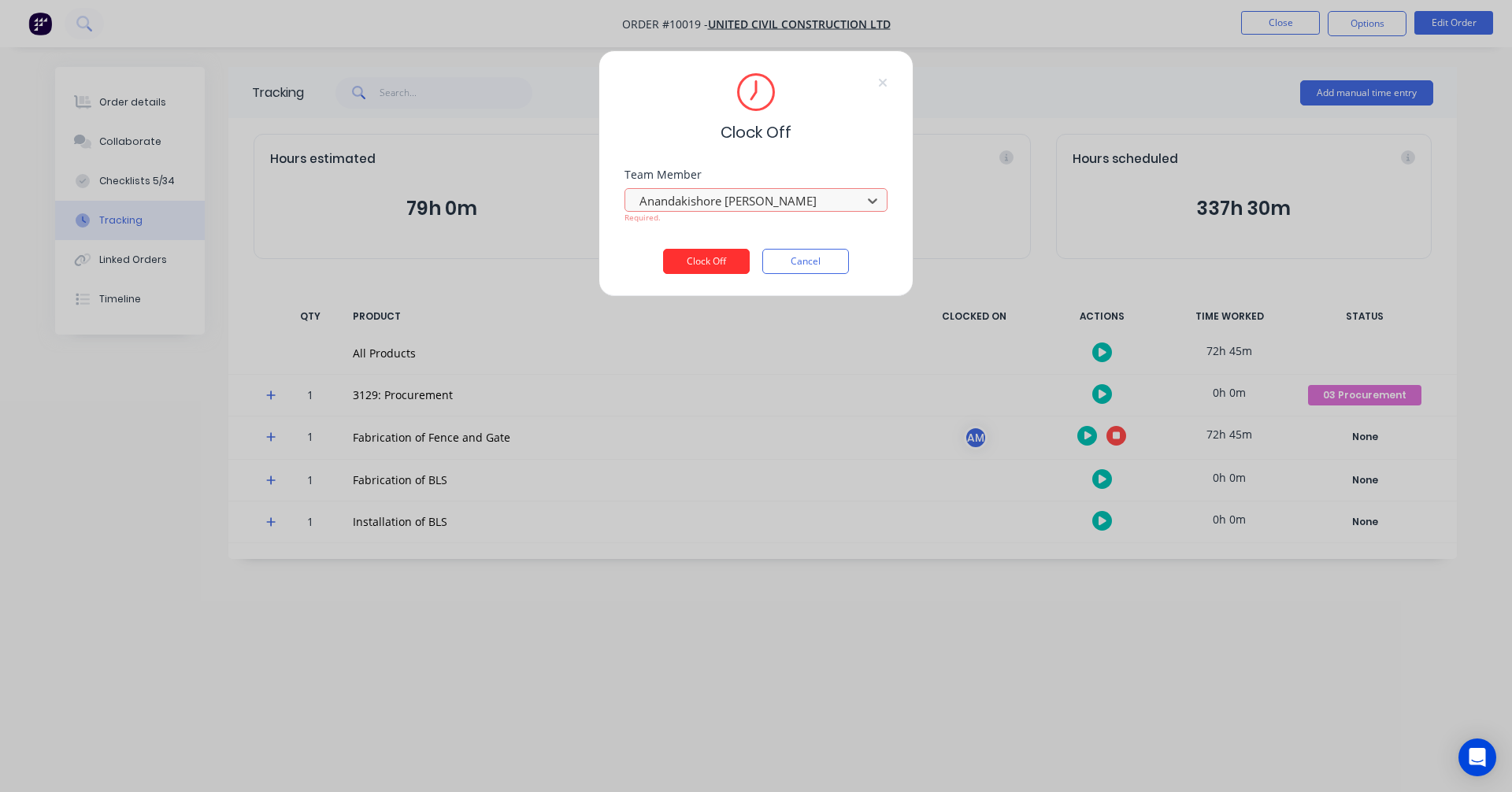
click at [717, 261] on button "Clock Off" at bounding box center [706, 261] width 86 height 26
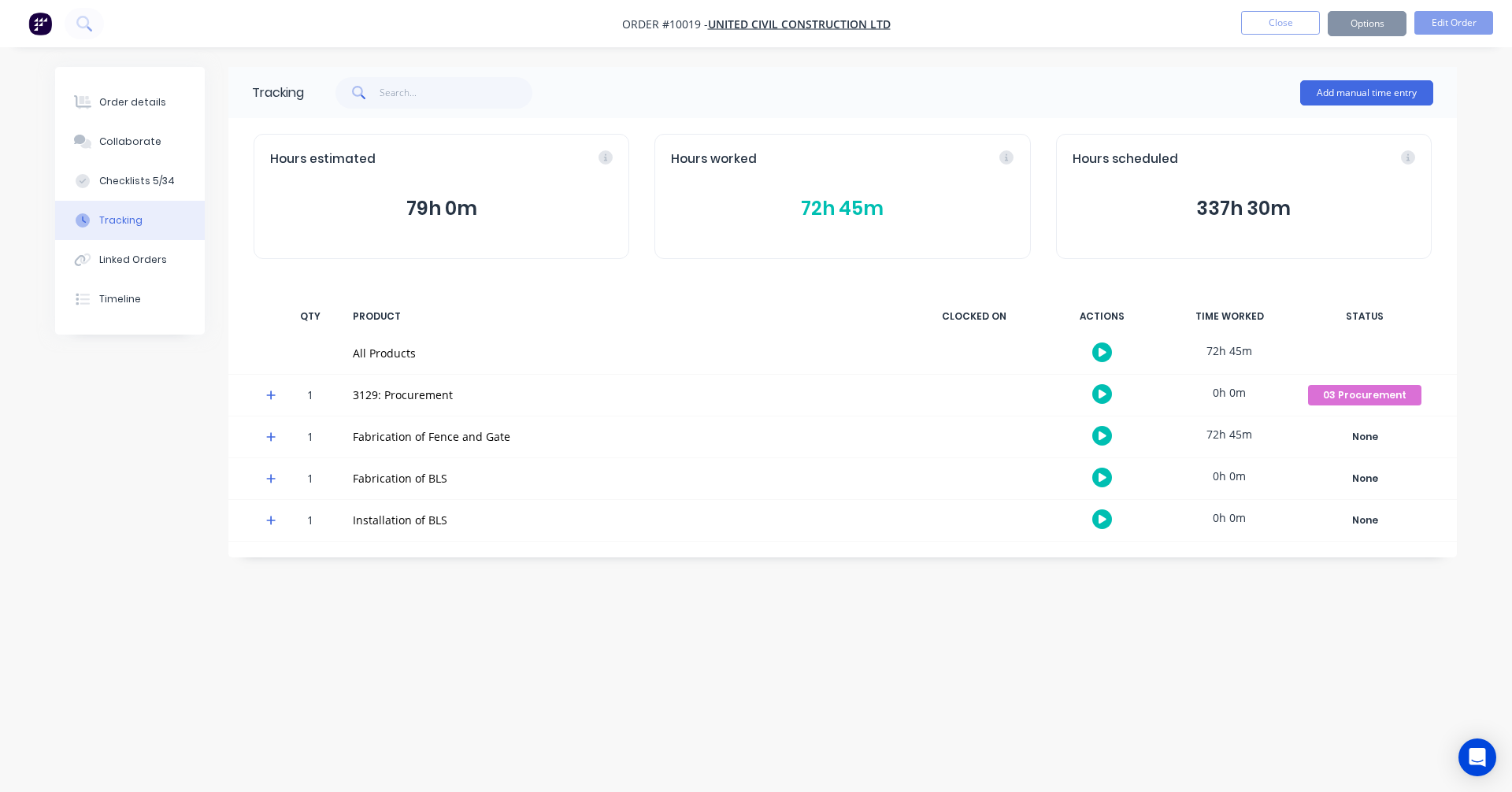
click at [884, 719] on div "Order details Collaborate Checklists 5/34 Tracking Linked Orders Timeline Order…" at bounding box center [756, 396] width 1512 height 792
click at [1258, 20] on button "Close" at bounding box center [1280, 23] width 79 height 24
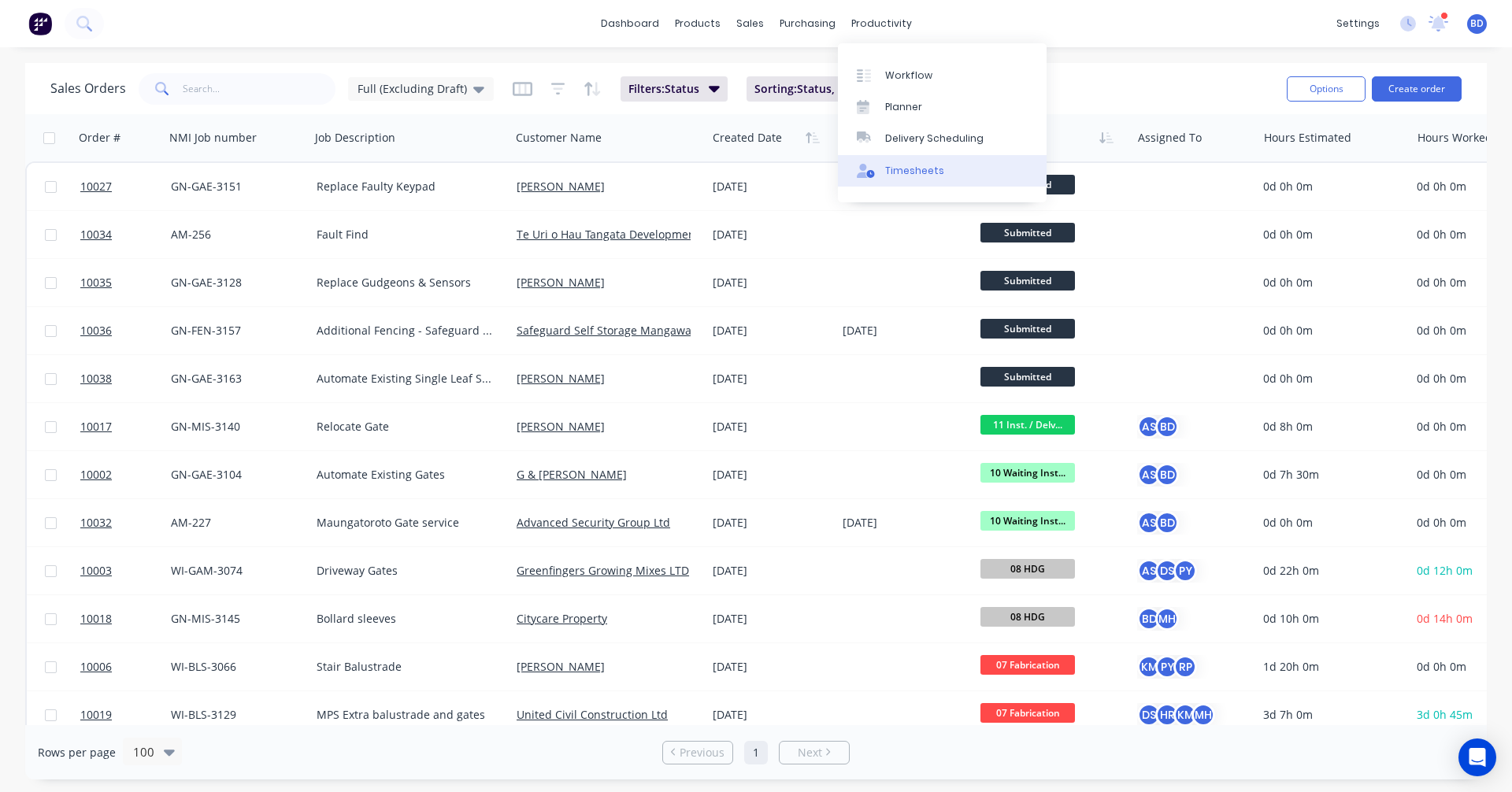
click at [916, 162] on link "Timesheets" at bounding box center [942, 171] width 208 height 31
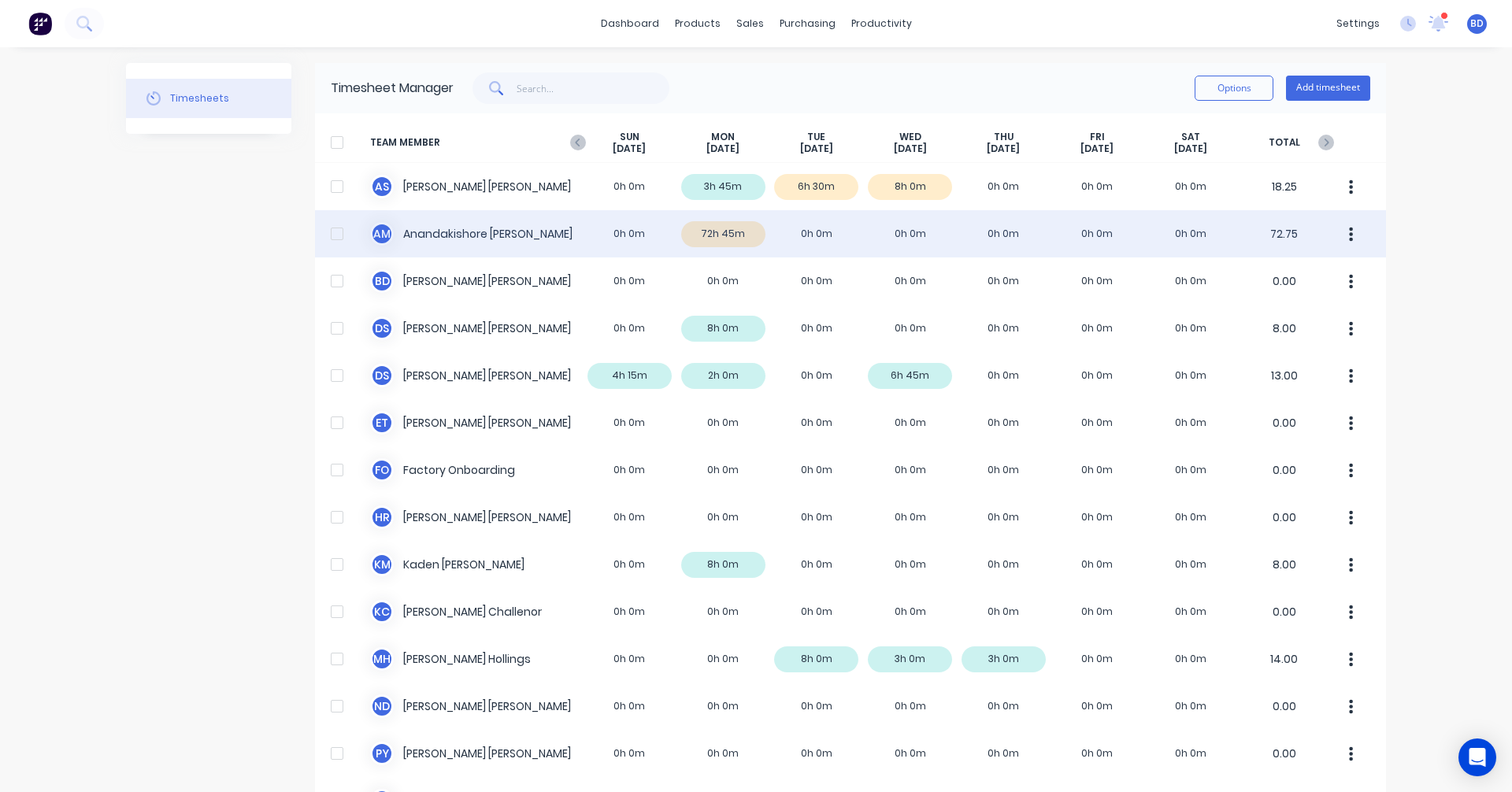
click at [721, 241] on div "A M Anandakishore Marothi 0h 0m 72h 45m 0h 0m 0h 0m 0h 0m 0h 0m 0h 0m 72.75" at bounding box center [850, 234] width 1071 height 47
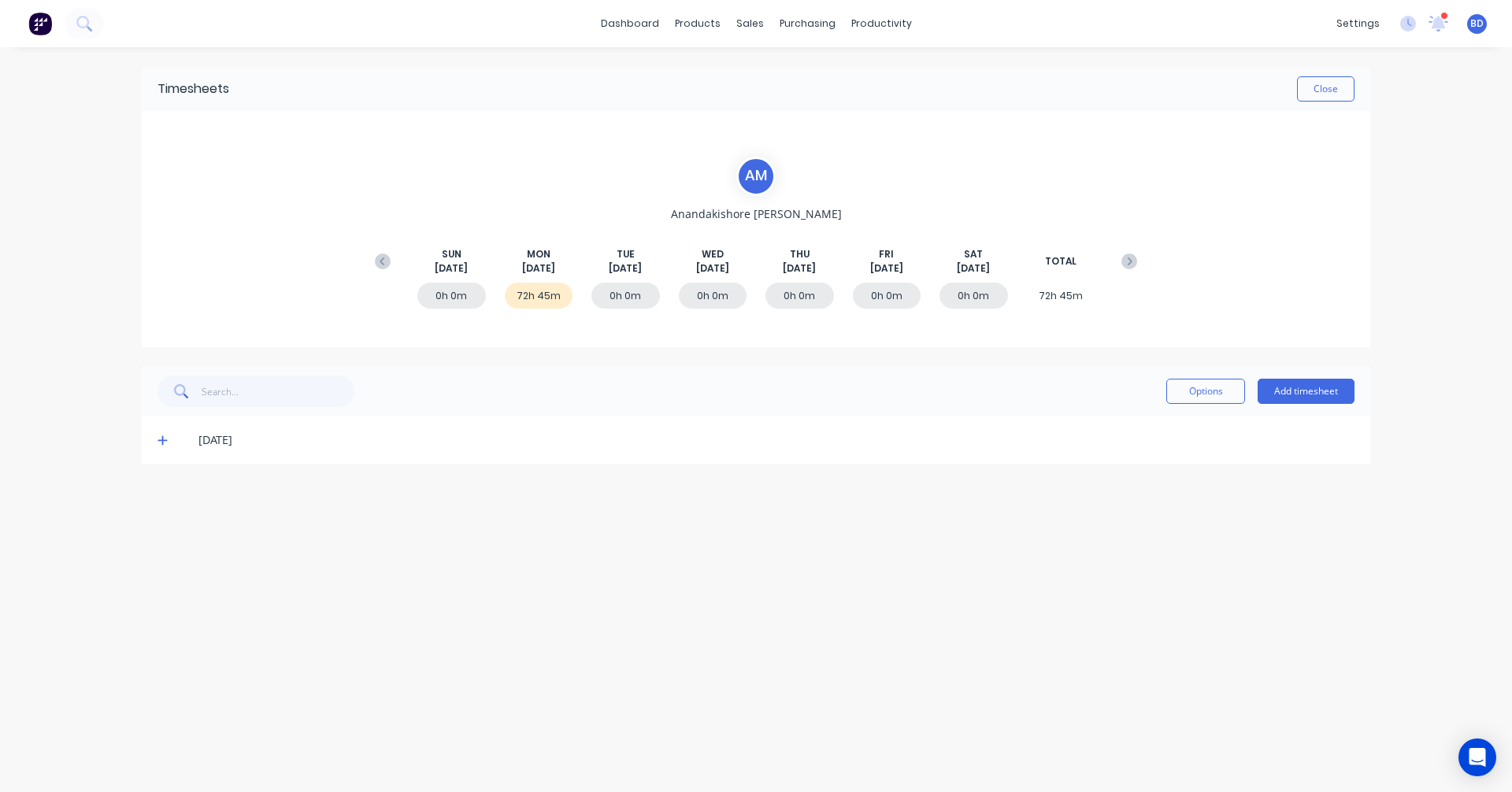
click at [162, 437] on icon at bounding box center [162, 441] width 9 height 9
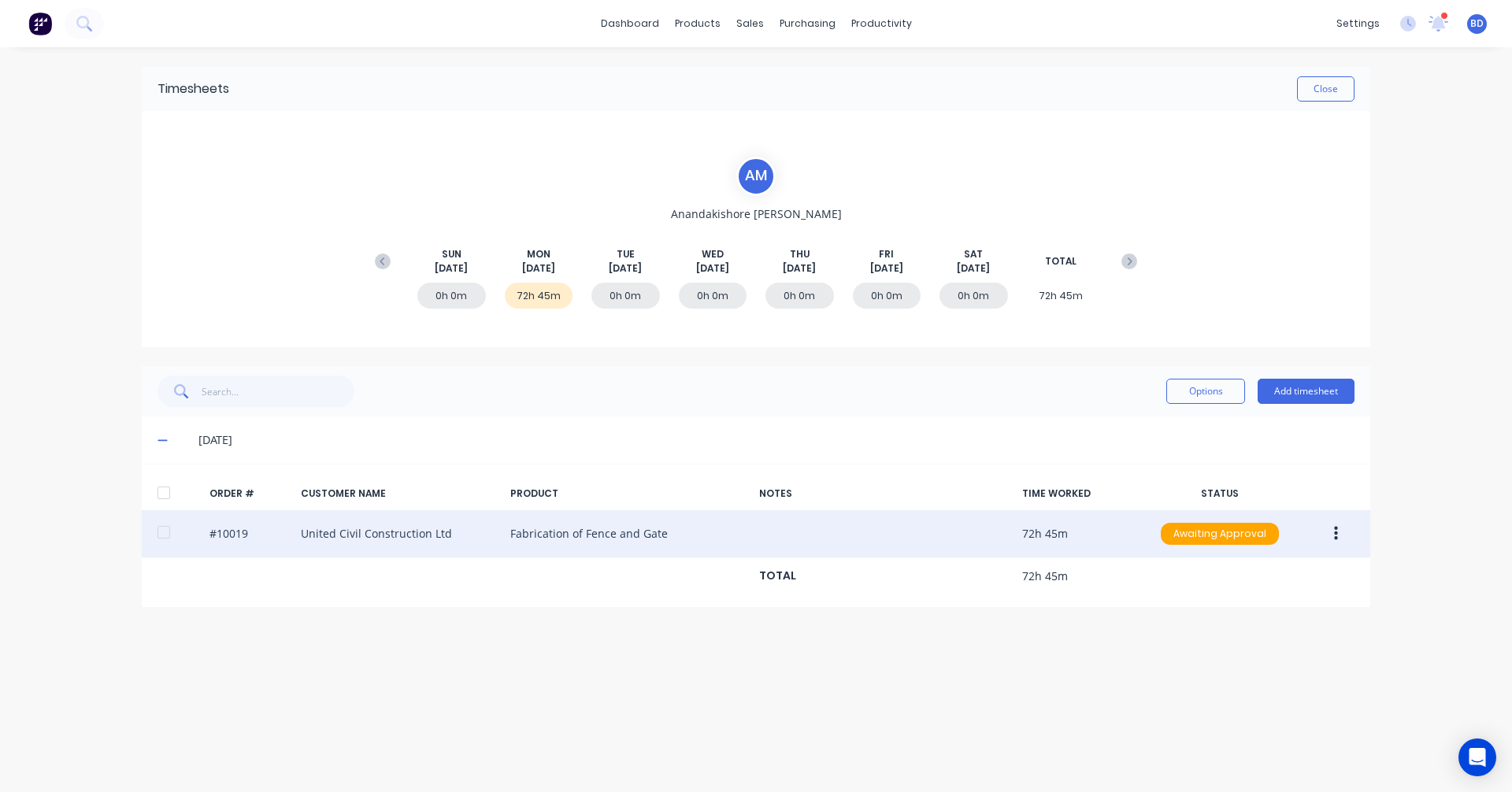
click at [1341, 534] on button "button" at bounding box center [1336, 534] width 37 height 28
click at [1250, 633] on div "Edit" at bounding box center [1280, 639] width 121 height 23
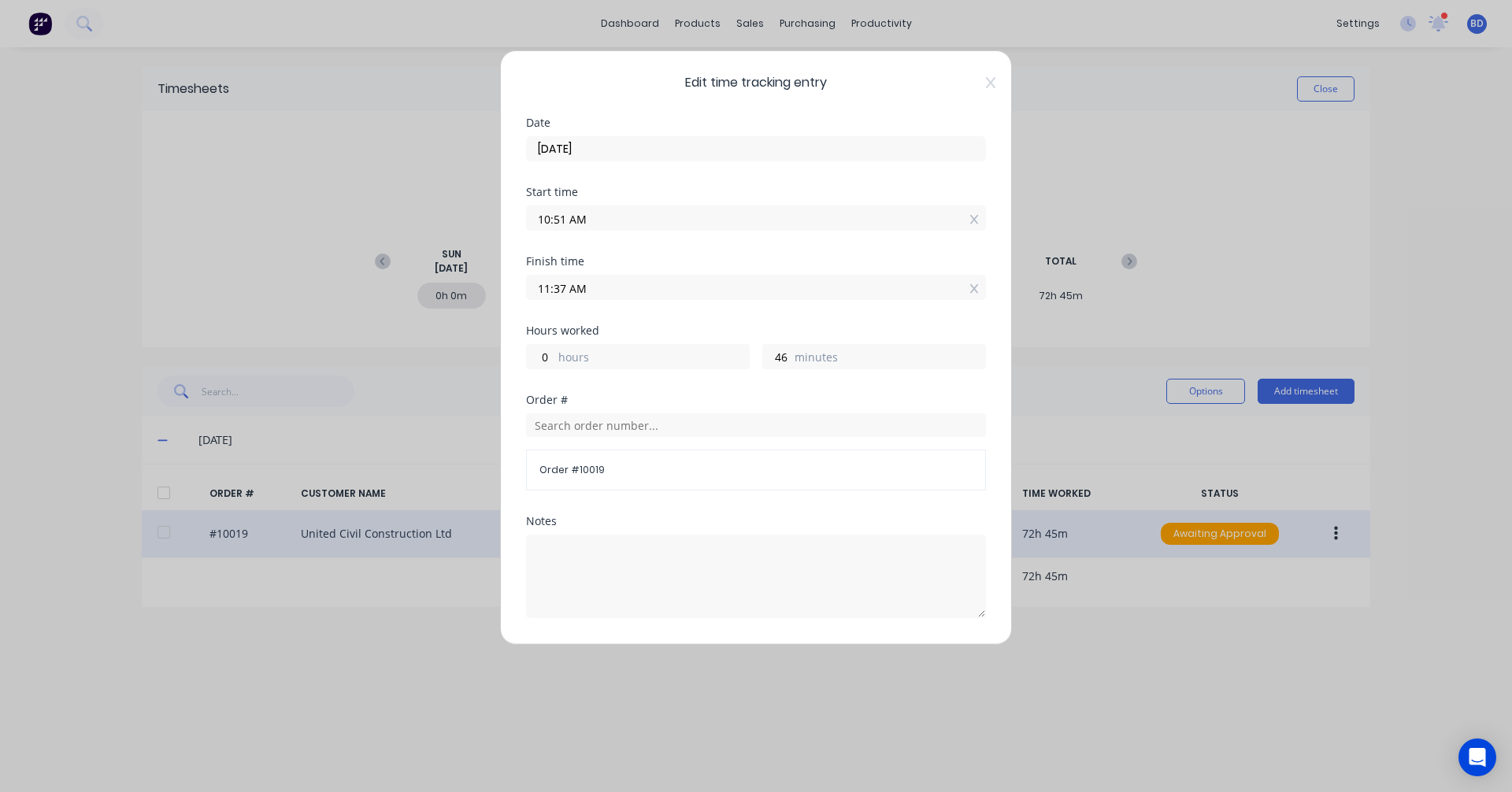
drag, startPoint x: 611, startPoint y: 217, endPoint x: 404, endPoint y: 212, distance: 207.1
click at [404, 212] on div "Edit time tracking entry Date 11/08/2025 Start time 10:51 AM Finish time 11:37 …" at bounding box center [756, 396] width 1512 height 792
drag, startPoint x: 608, startPoint y: 282, endPoint x: 419, endPoint y: 279, distance: 189.0
click at [419, 279] on div "Edit time tracking entry Date 11/08/2025 Start time 08:30 AM Finish time 11:37 …" at bounding box center [756, 396] width 1512 height 792
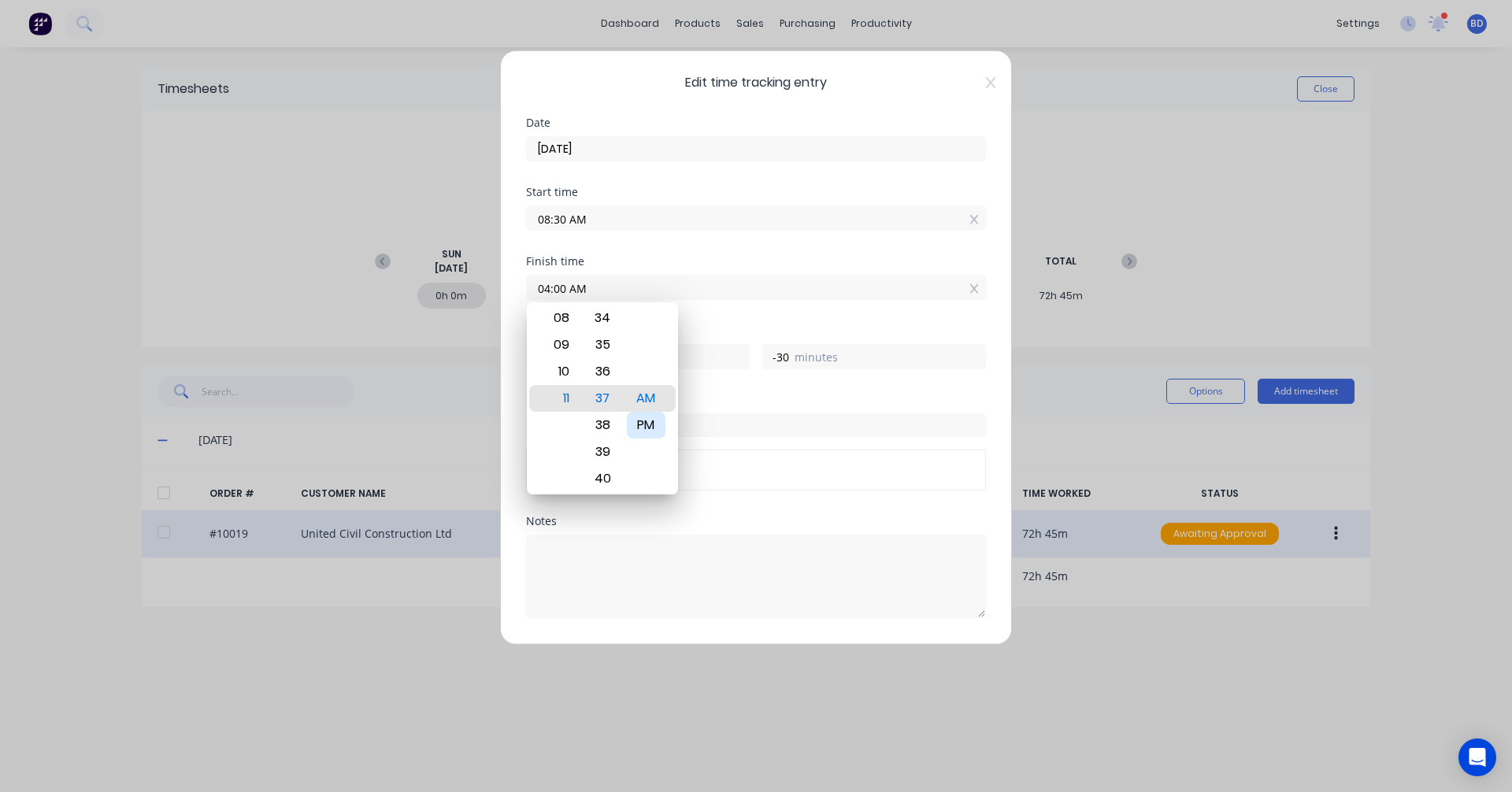
click at [648, 424] on div "PM" at bounding box center [646, 425] width 39 height 27
click at [721, 315] on div "Finish time 04:00 PM" at bounding box center [755, 290] width 459 height 69
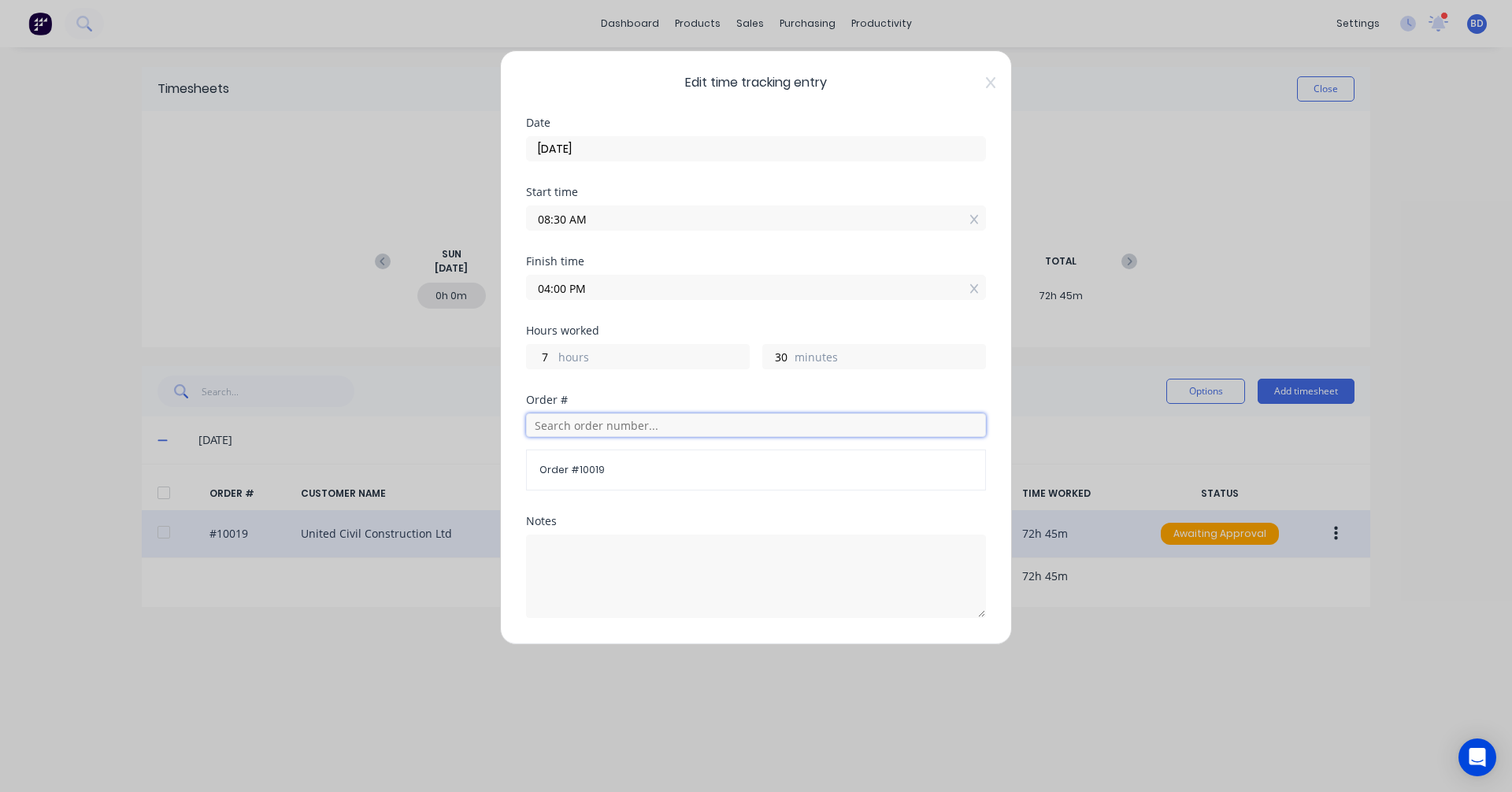
click at [639, 436] on input "text" at bounding box center [755, 424] width 459 height 24
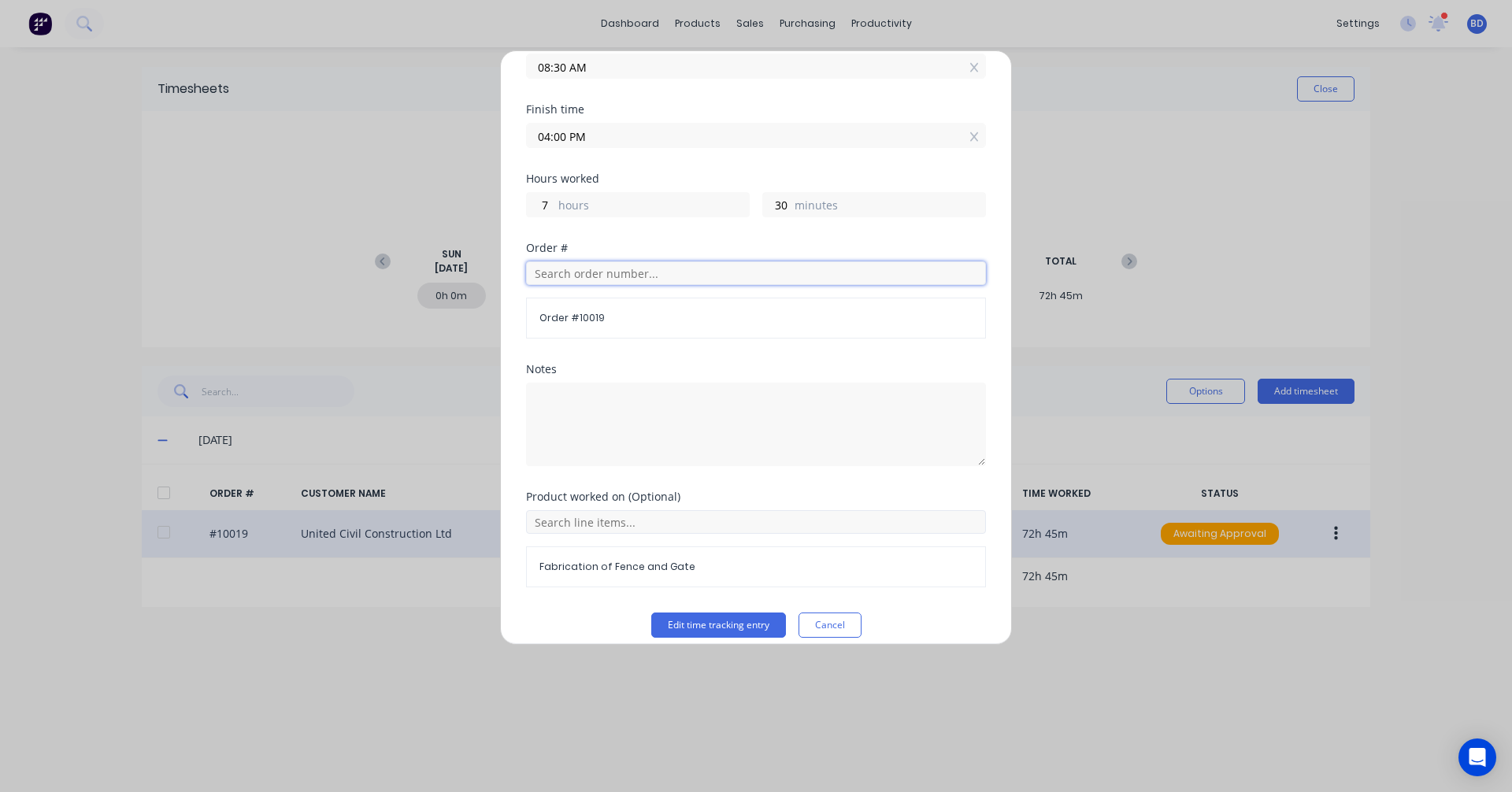
scroll to position [168, 0]
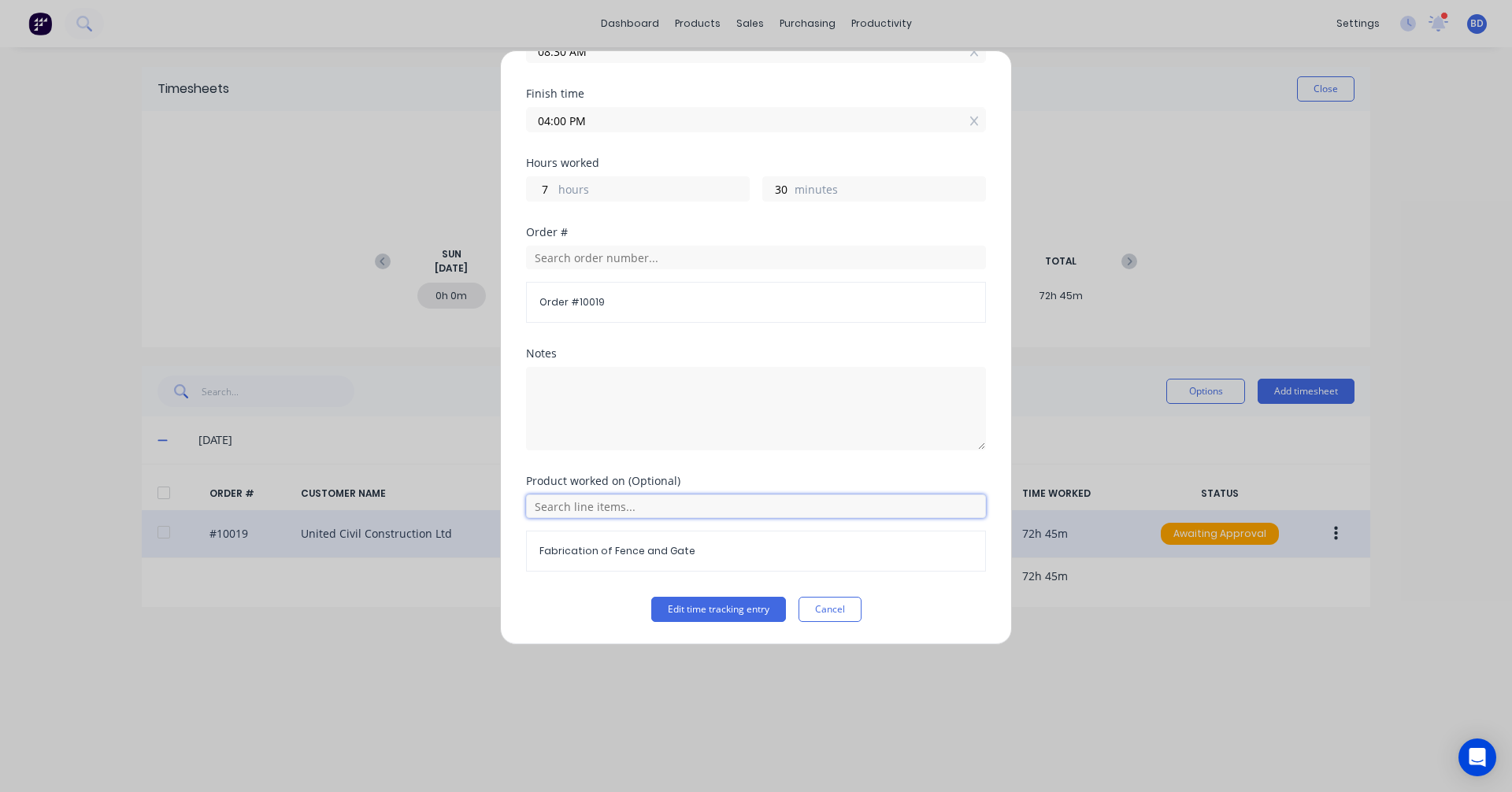
click at [636, 510] on input "text" at bounding box center [755, 506] width 459 height 24
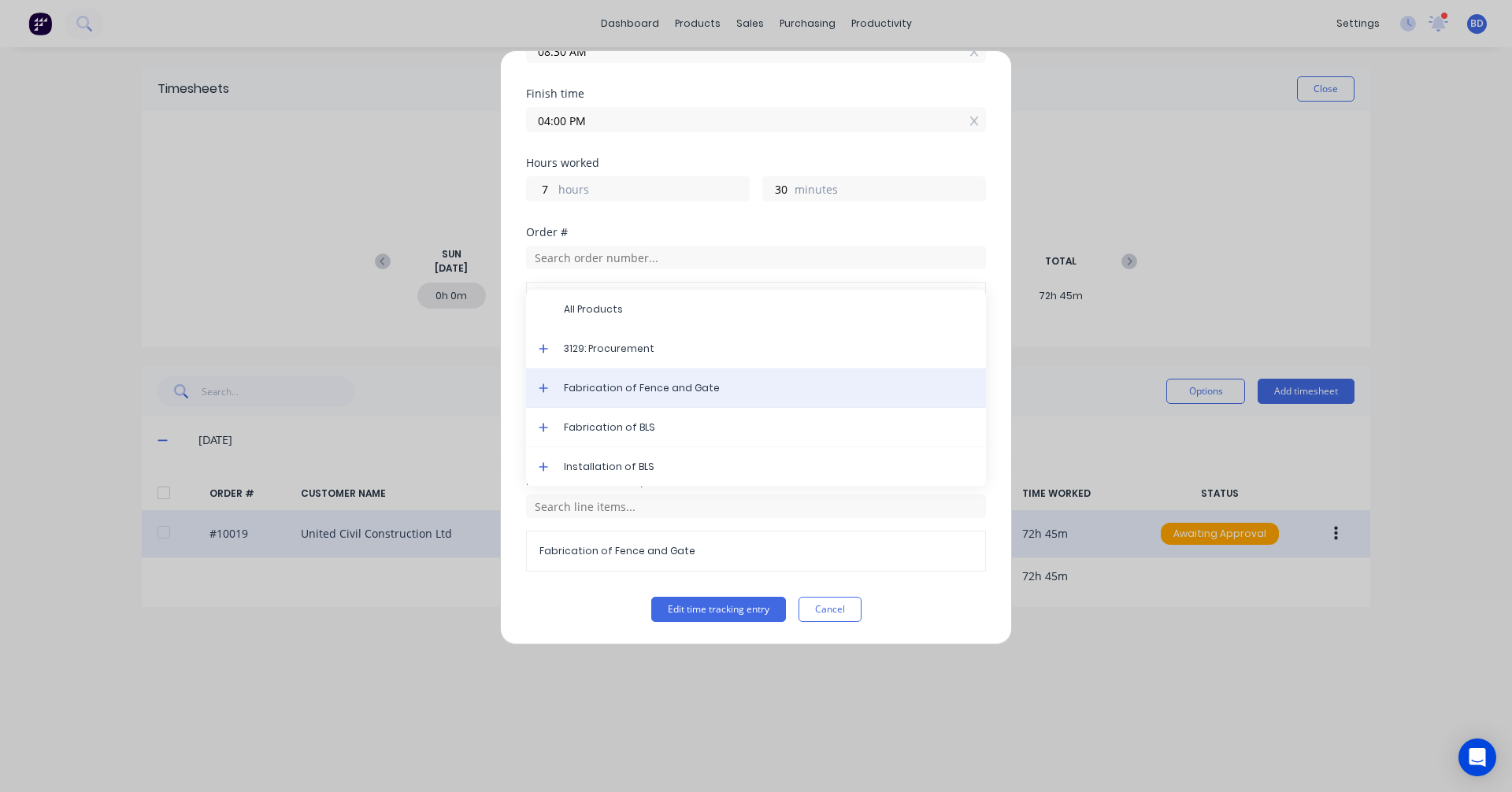
click at [653, 385] on span "Fabrication of Fence and Gate" at bounding box center [768, 387] width 409 height 14
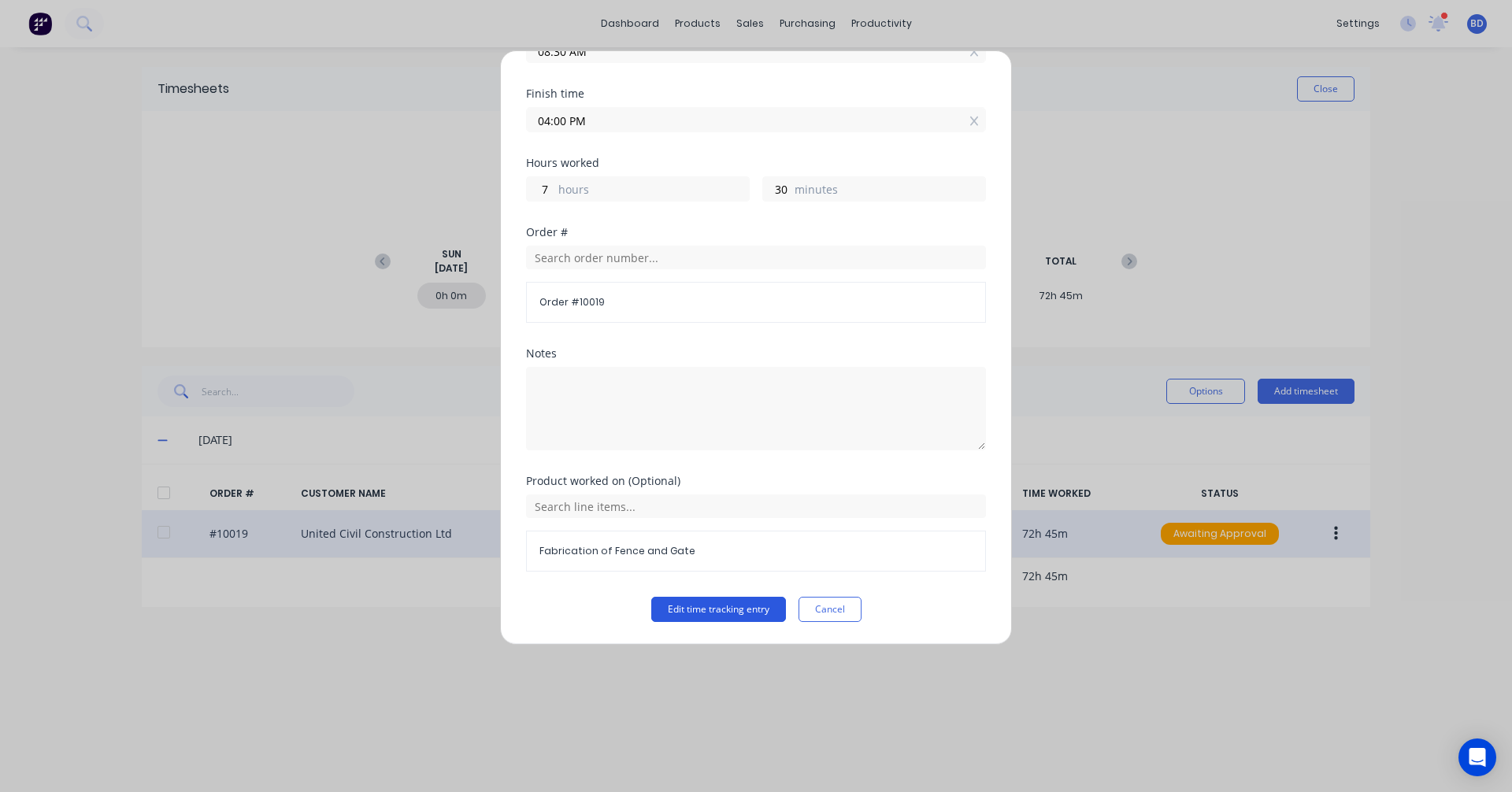
click at [693, 605] on button "Edit time tracking entry" at bounding box center [718, 609] width 135 height 26
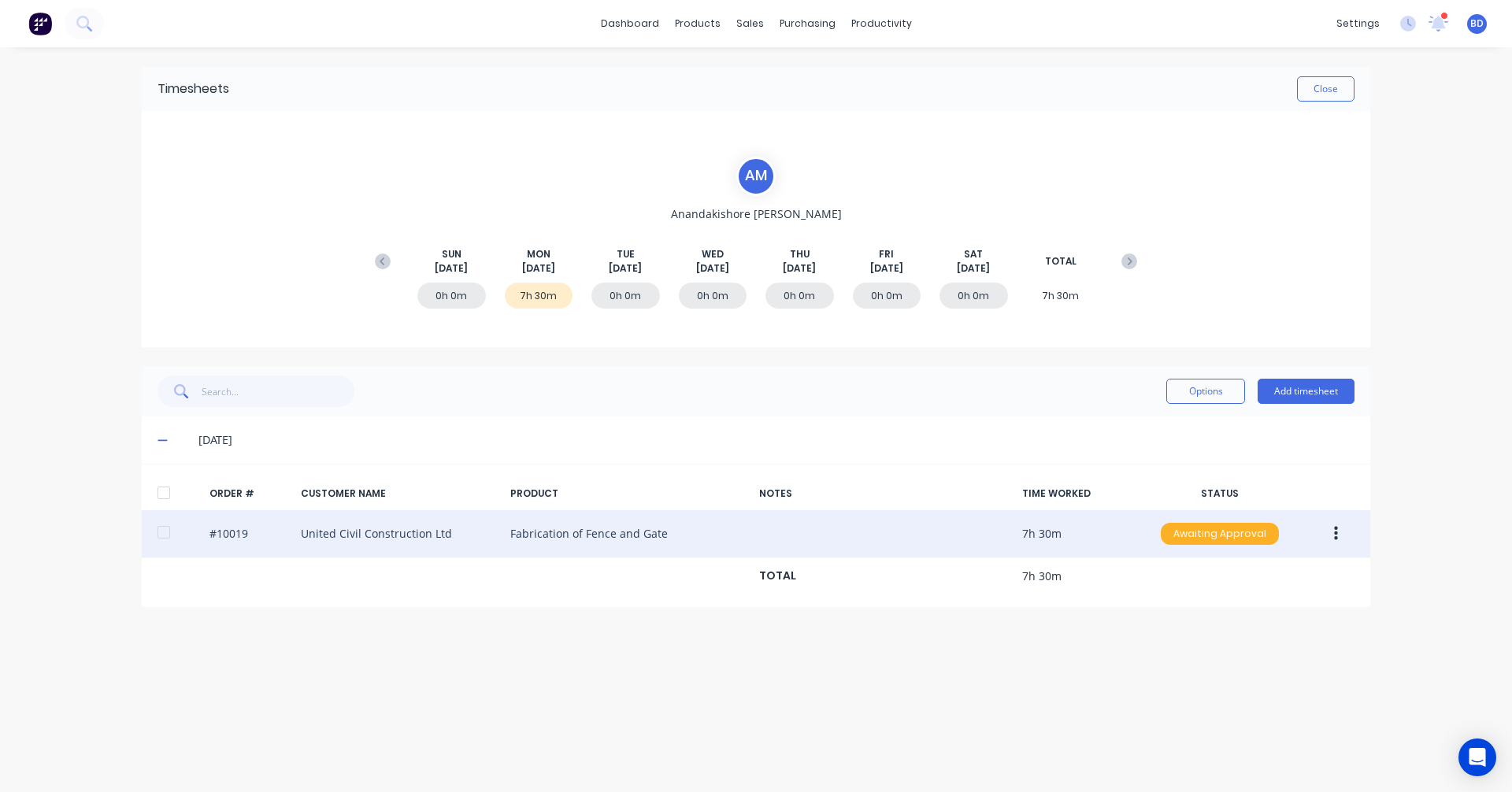
click at [1235, 536] on div "Awaiting Approval" at bounding box center [1219, 533] width 118 height 22
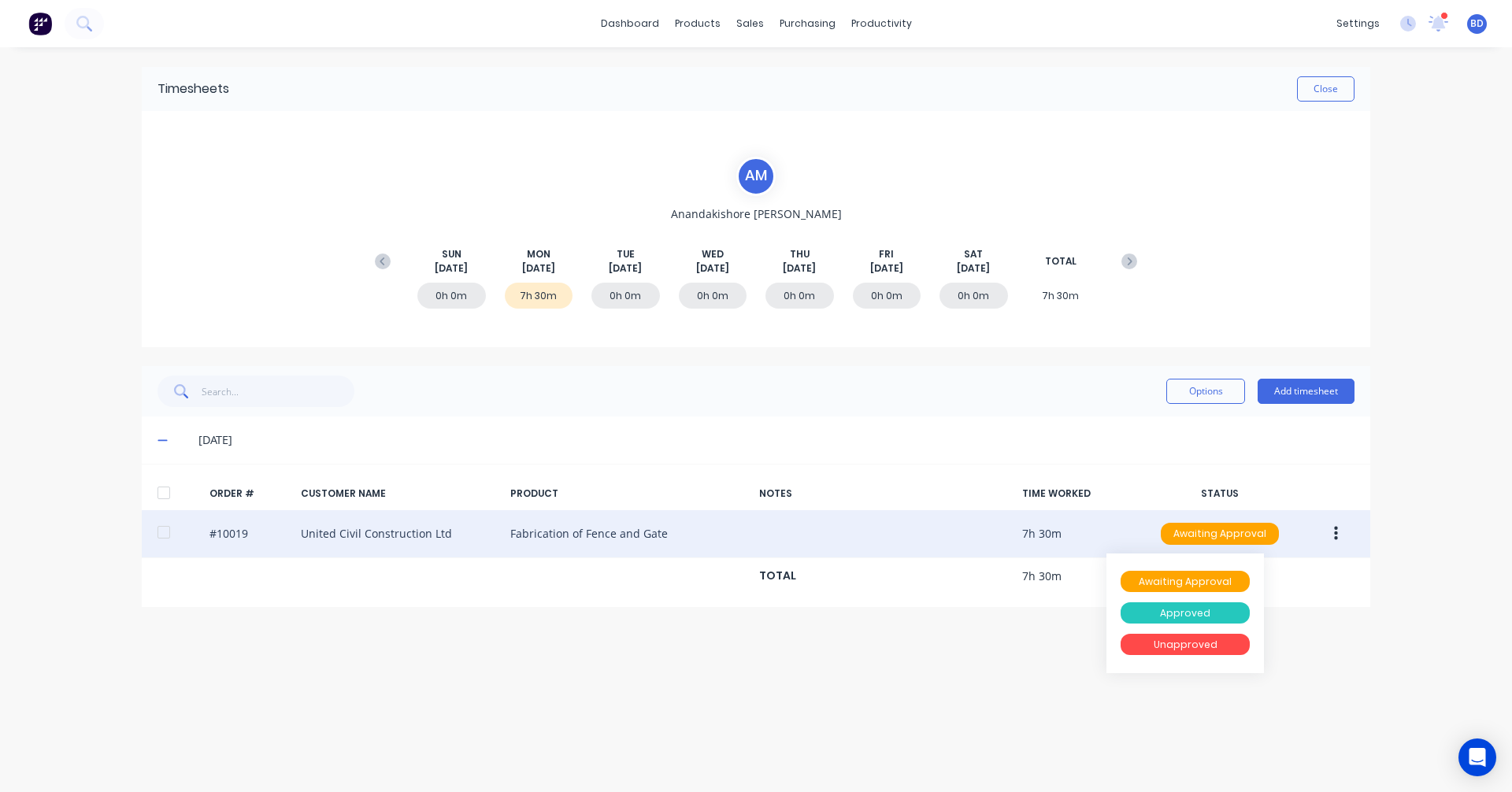
click at [1203, 616] on div "Approved" at bounding box center [1185, 613] width 129 height 22
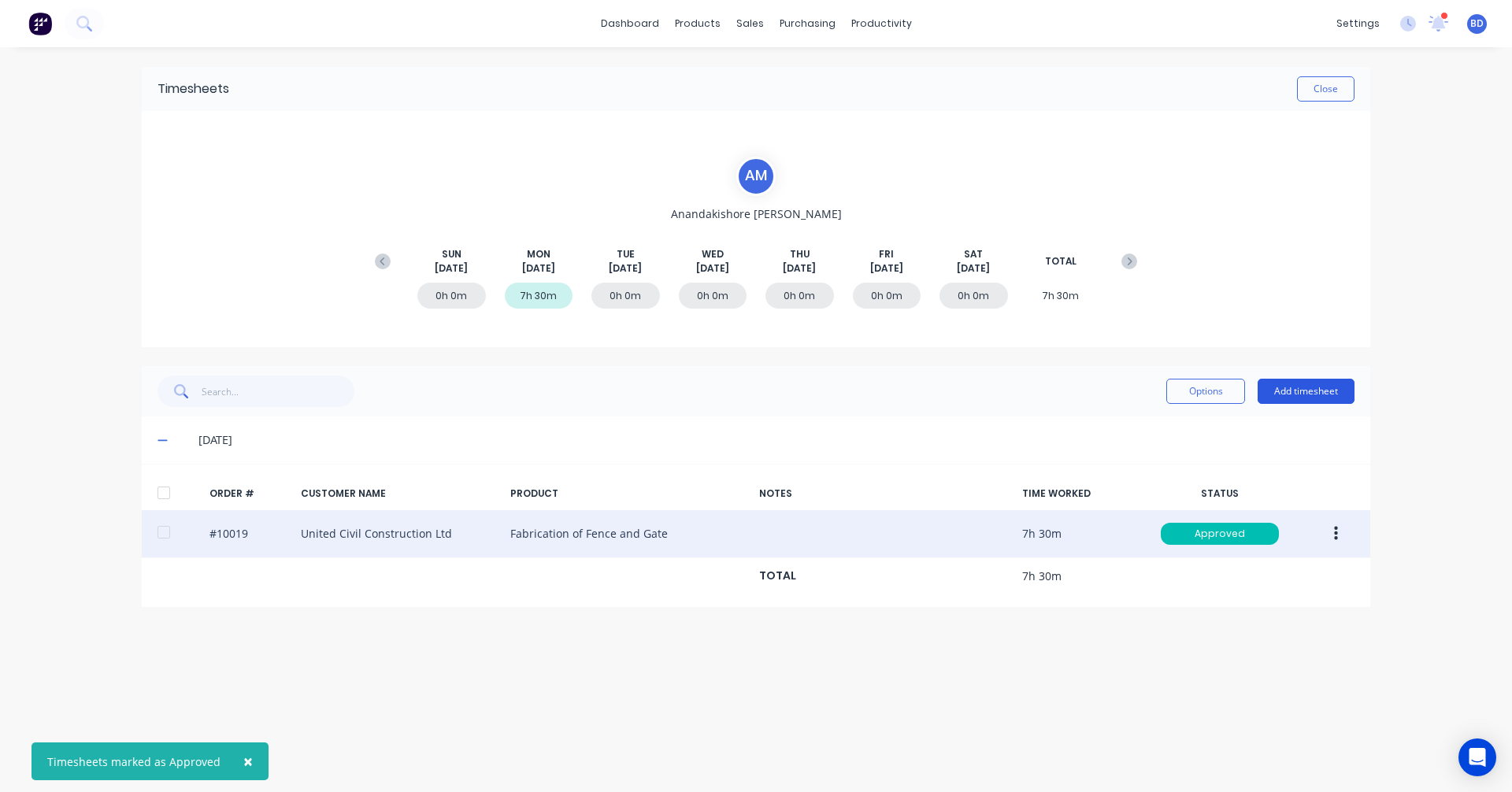
click at [1297, 384] on button "Add timesheet" at bounding box center [1305, 391] width 97 height 26
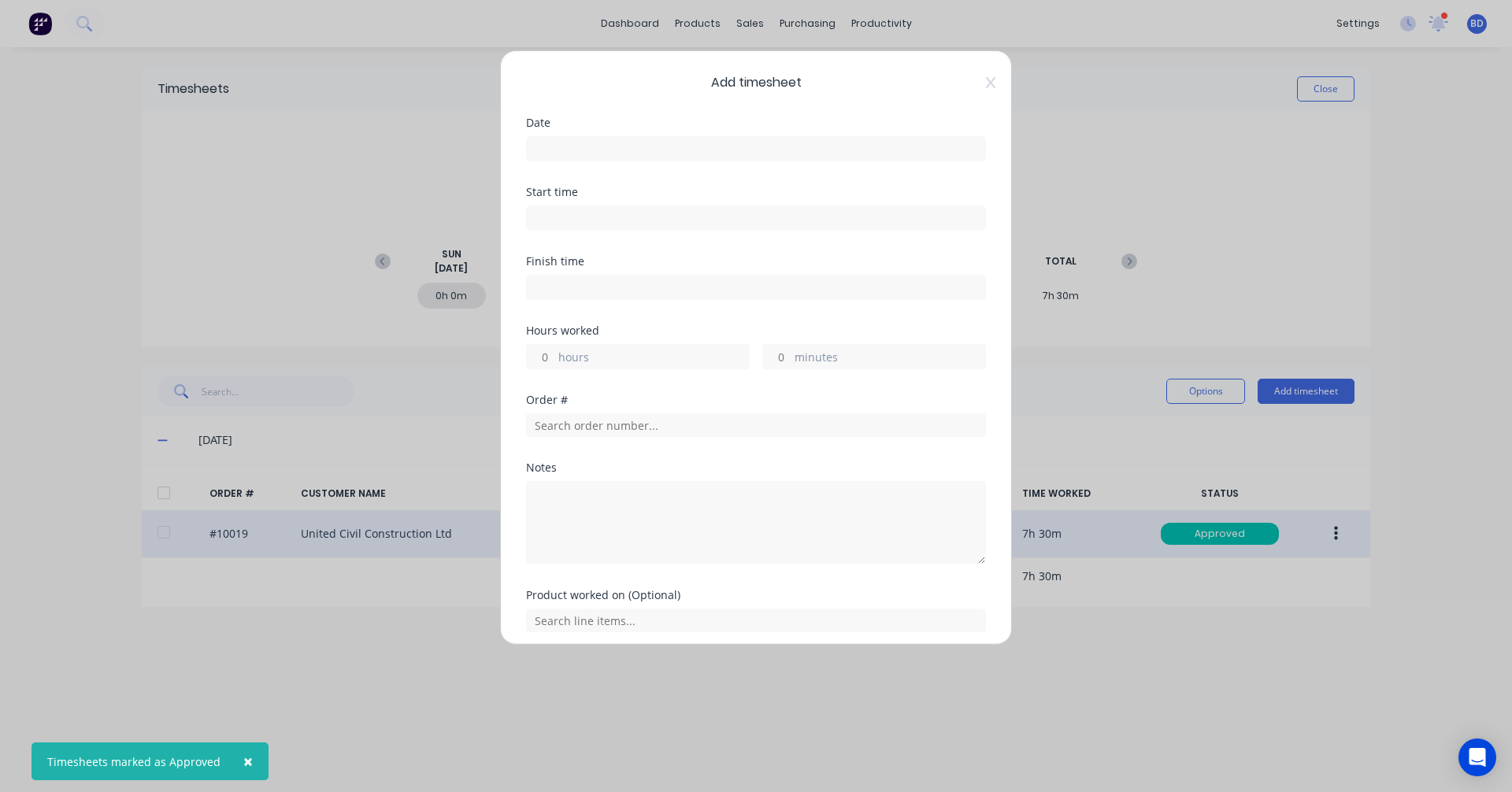
click at [581, 147] on input at bounding box center [756, 149] width 459 height 24
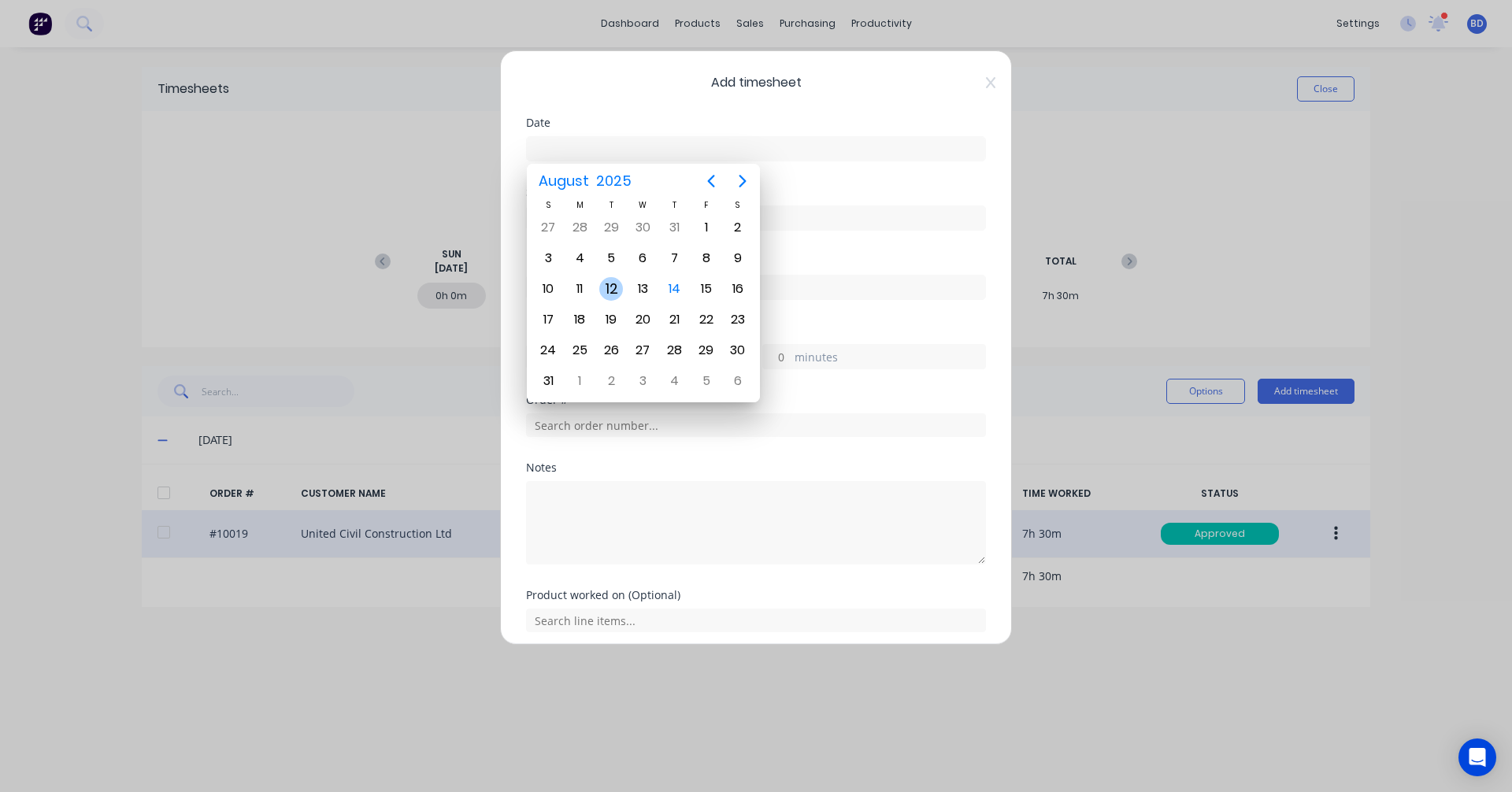
click at [614, 293] on div "12" at bounding box center [611, 289] width 24 height 24
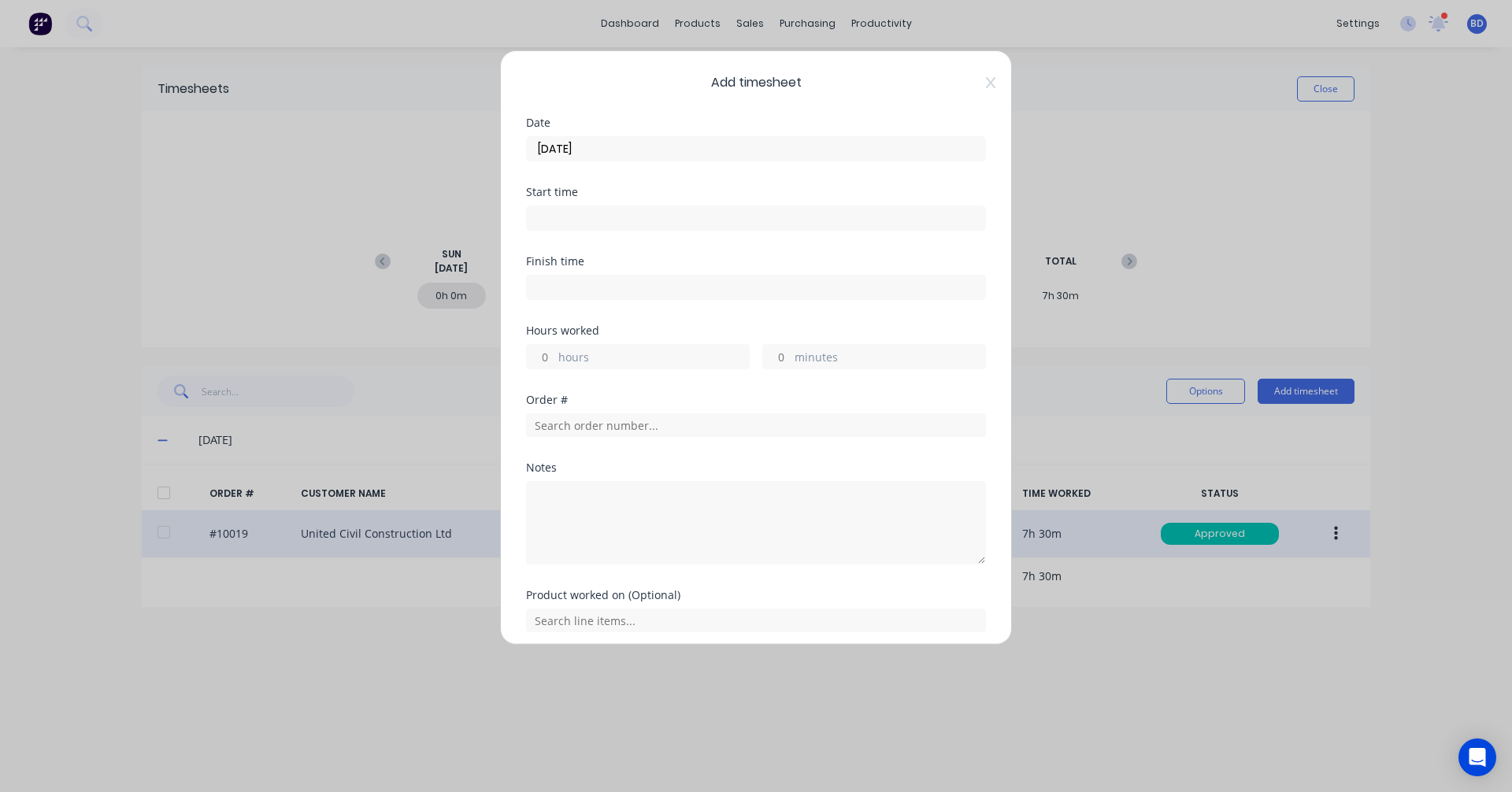
click at [595, 223] on input at bounding box center [756, 218] width 459 height 24
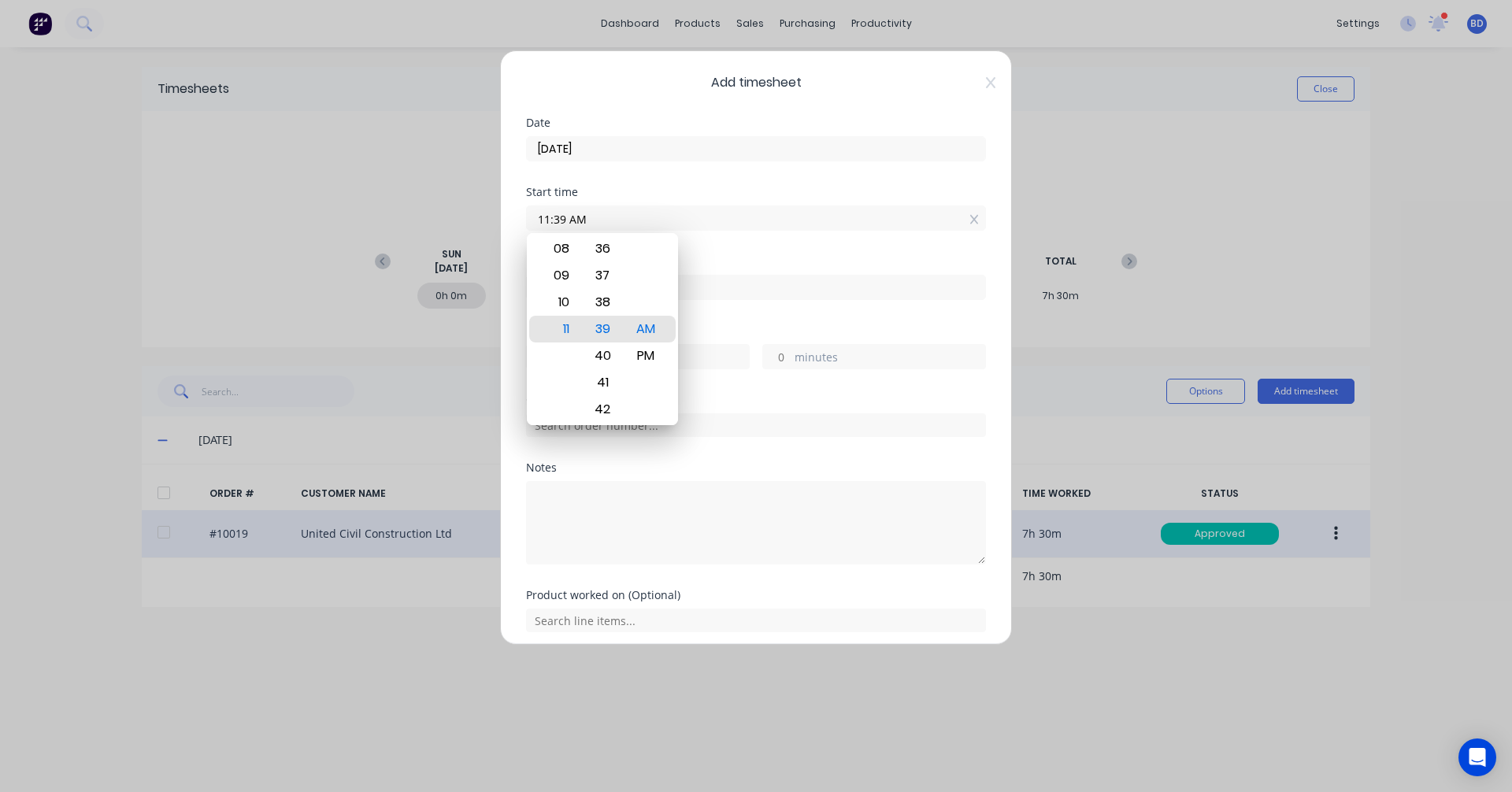
drag, startPoint x: 610, startPoint y: 223, endPoint x: 465, endPoint y: 216, distance: 145.2
click at [465, 216] on div "Add timesheet Date 12/08/2025 Start time 11:39 AM Finish time Hours worked hour…" at bounding box center [756, 396] width 1512 height 792
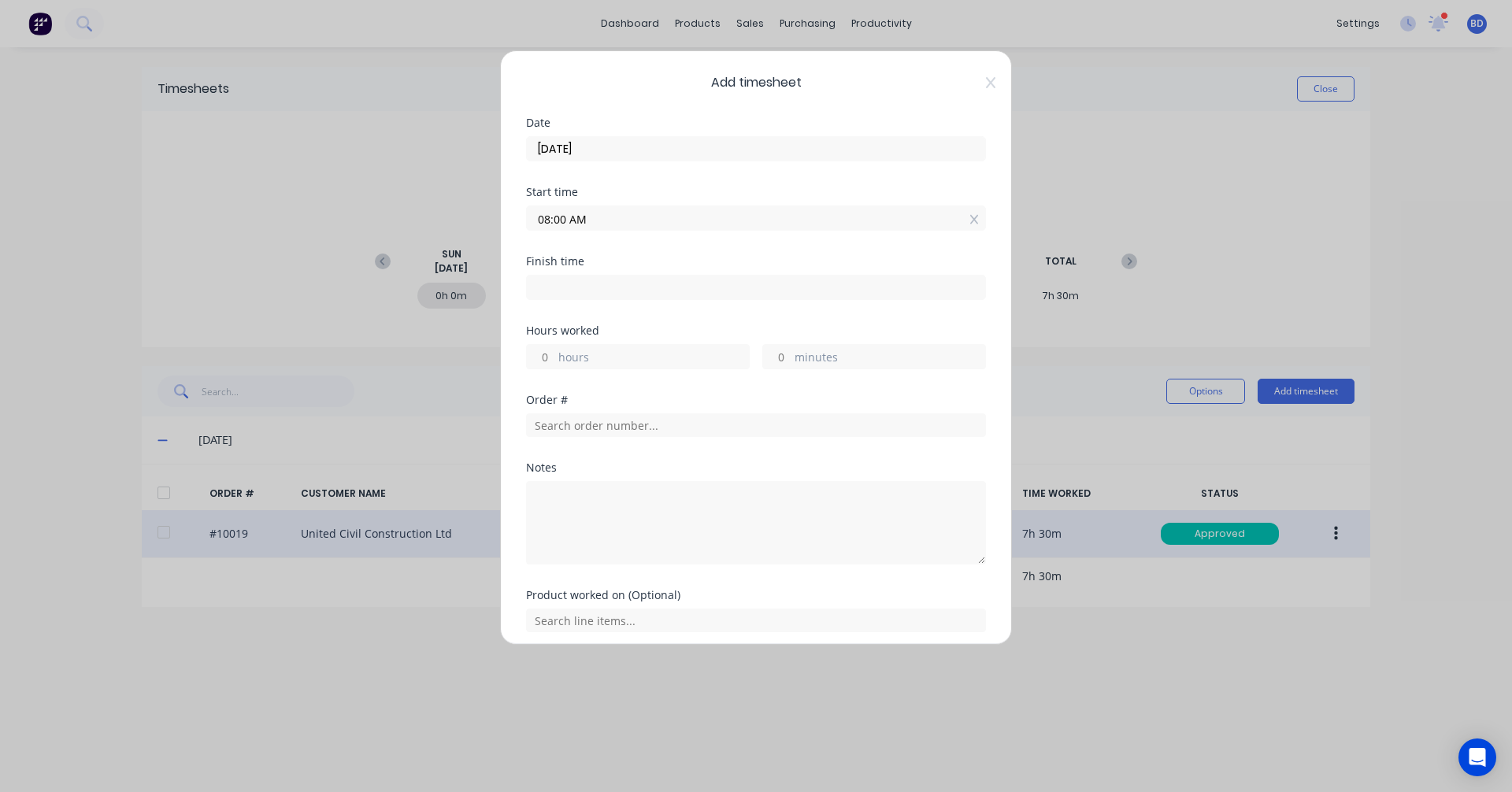
click at [570, 286] on input at bounding box center [756, 287] width 459 height 24
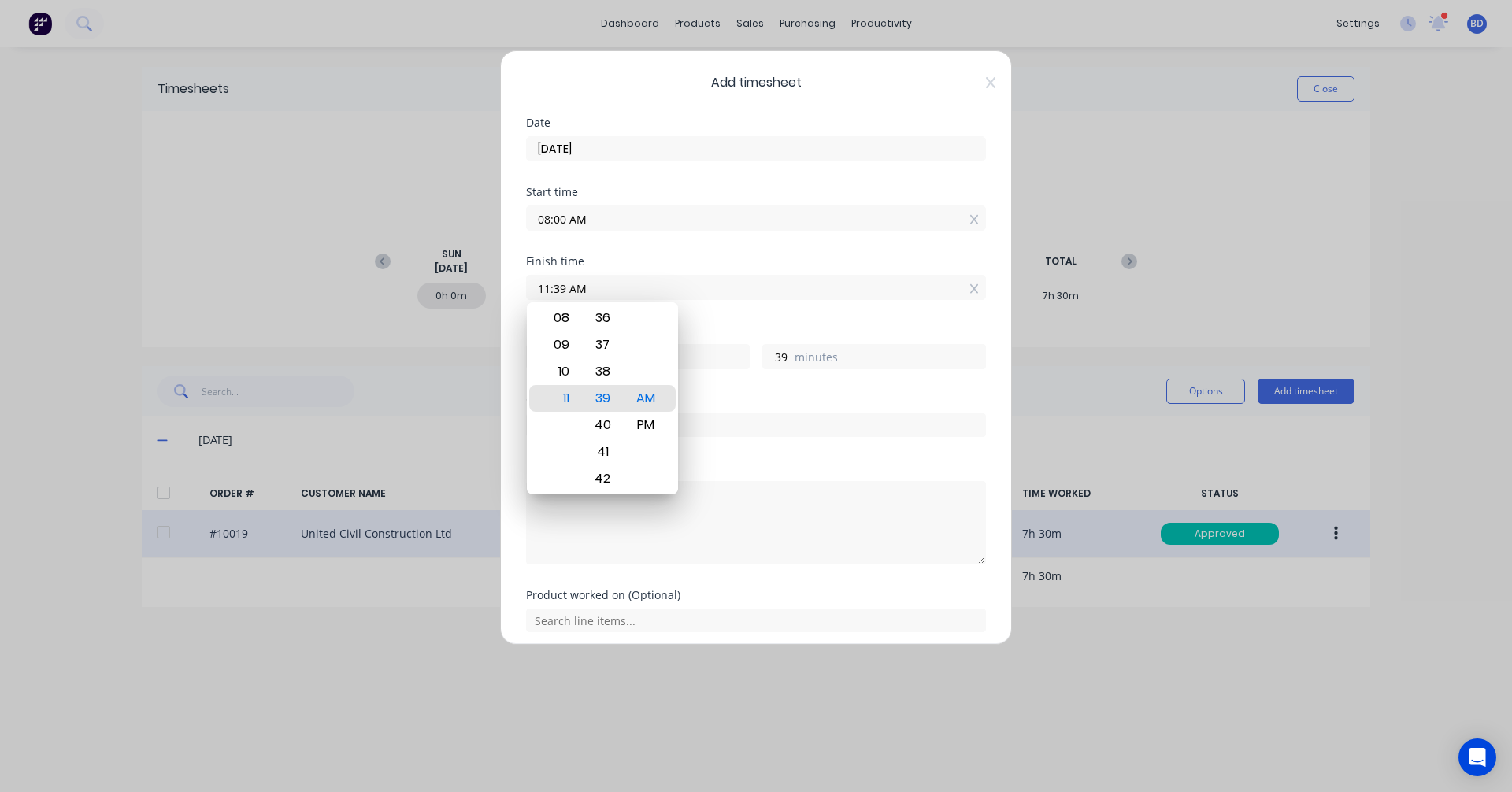
drag, startPoint x: 640, startPoint y: 292, endPoint x: 436, endPoint y: 272, distance: 205.0
click at [436, 272] on div "Add timesheet Date 12/08/2025 Start time 08:00 AM Finish time 11:39 AM Hours wo…" at bounding box center [756, 396] width 1512 height 792
click at [651, 426] on div "PM" at bounding box center [646, 425] width 39 height 27
click at [777, 404] on div "Order #" at bounding box center [755, 400] width 459 height 11
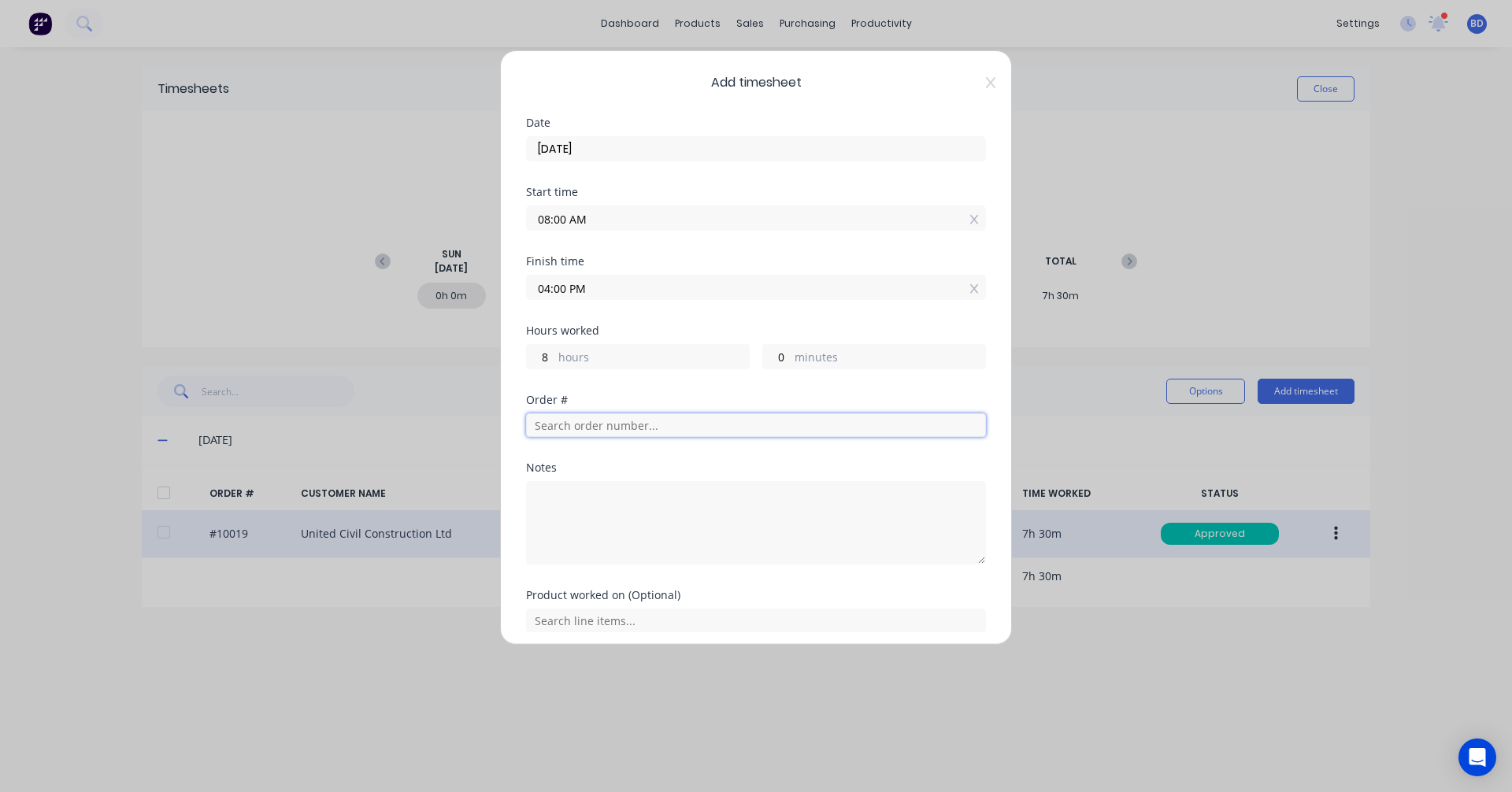
click at [600, 434] on input "text" at bounding box center [755, 424] width 459 height 24
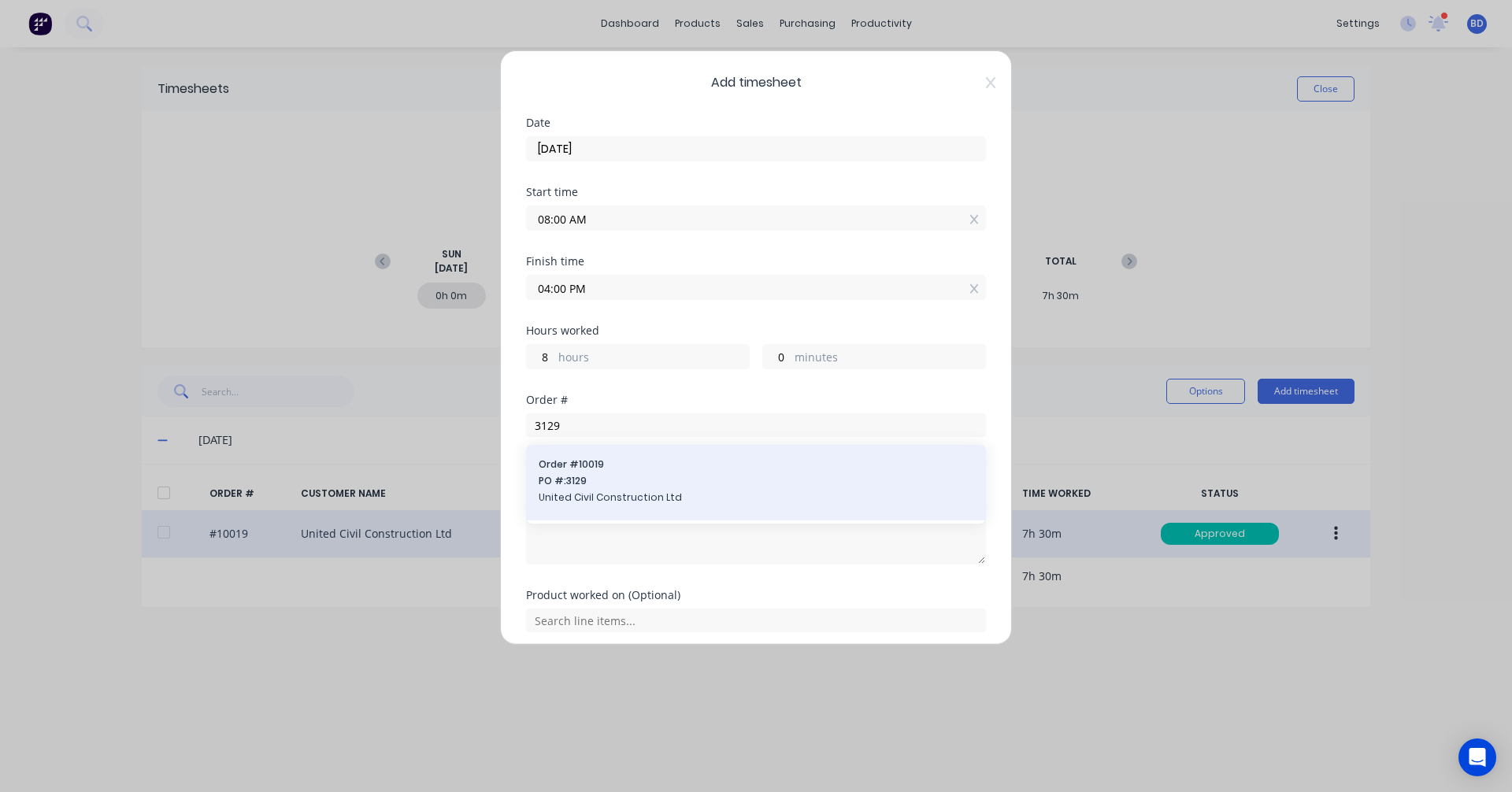
click at [604, 477] on span "PO #: 3129" at bounding box center [756, 480] width 435 height 14
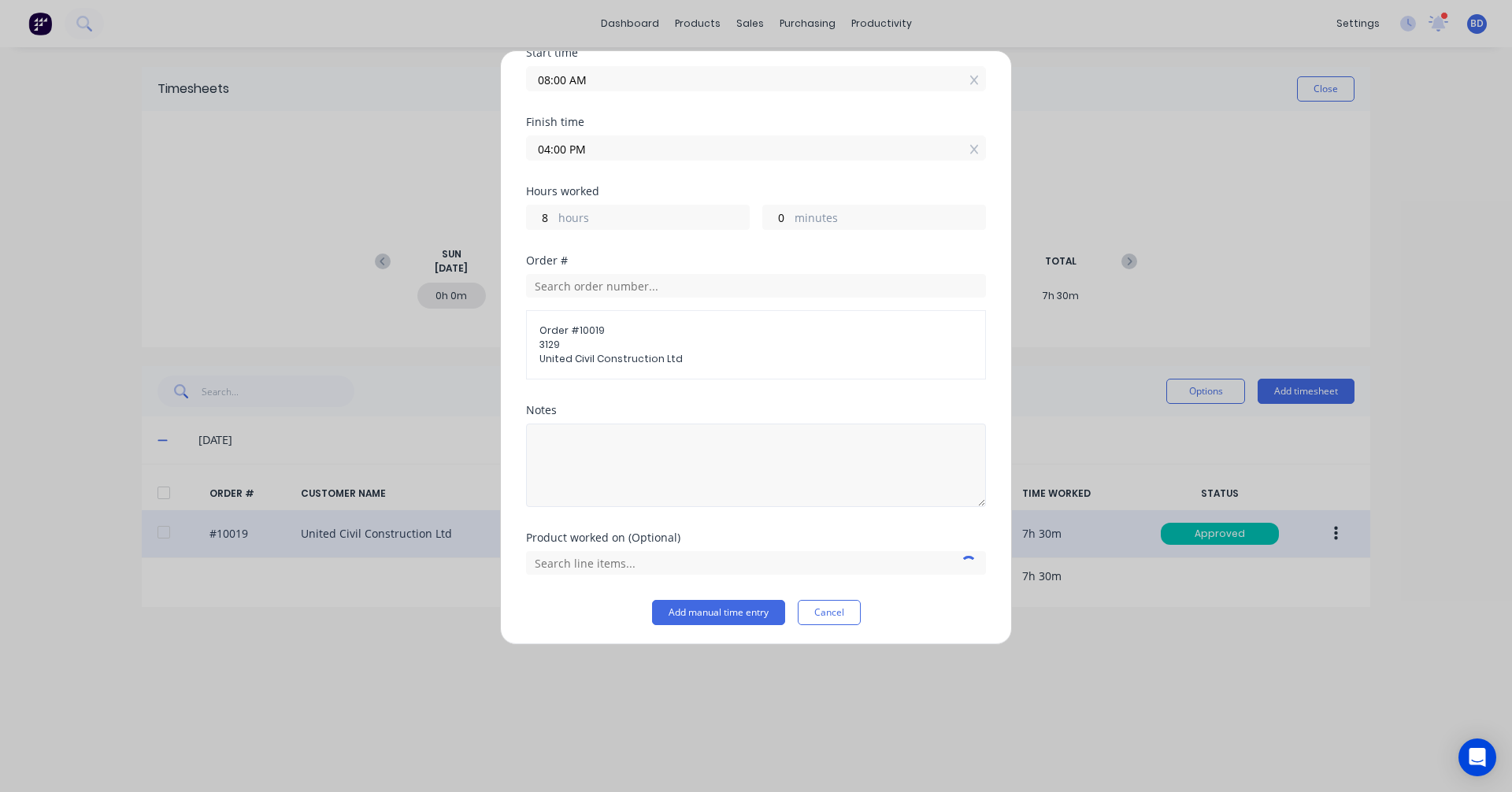
scroll to position [142, 0]
click at [661, 566] on input "text" at bounding box center [755, 559] width 459 height 24
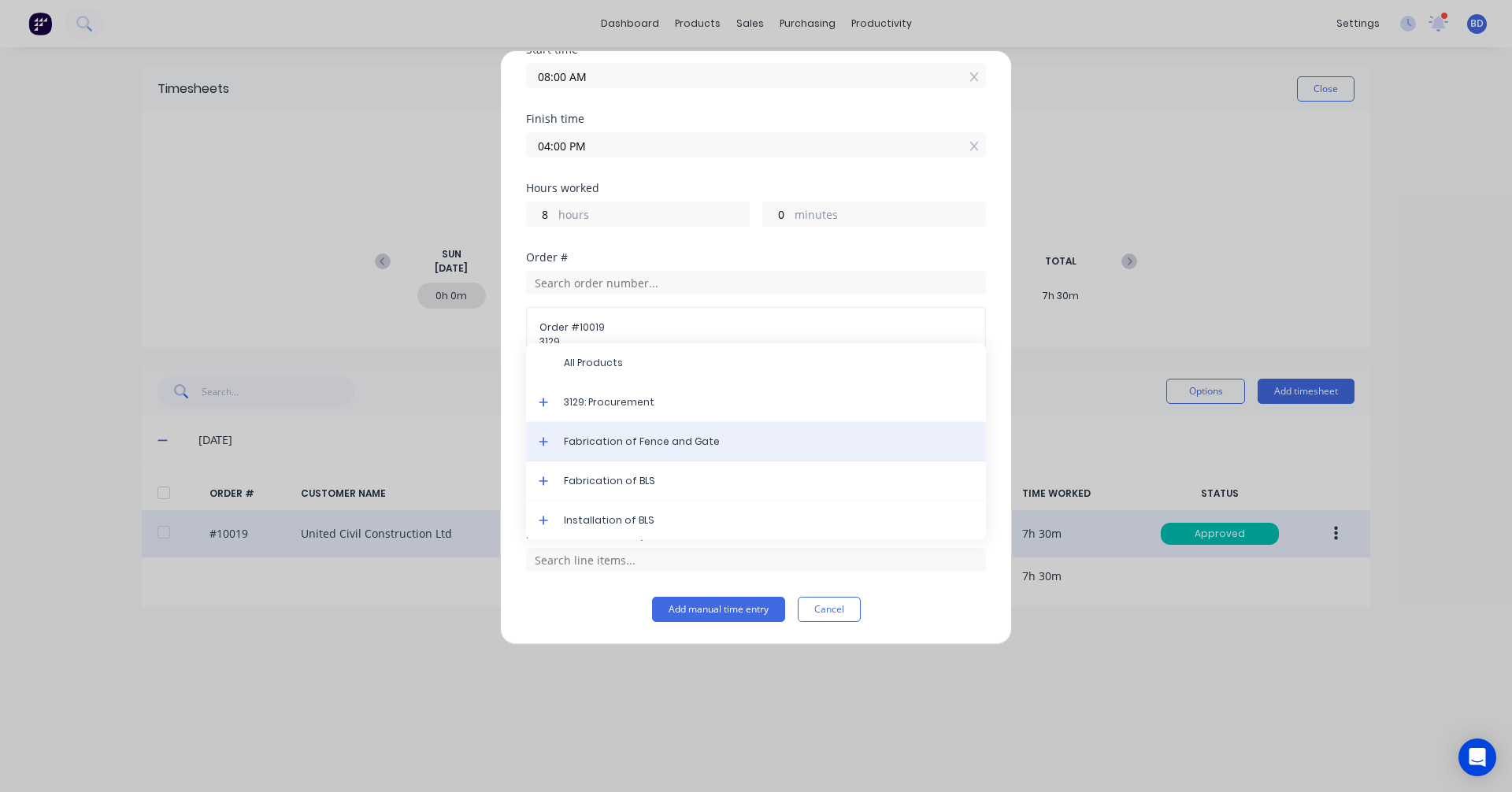
click at [650, 440] on span "Fabrication of Fence and Gate" at bounding box center [768, 441] width 409 height 14
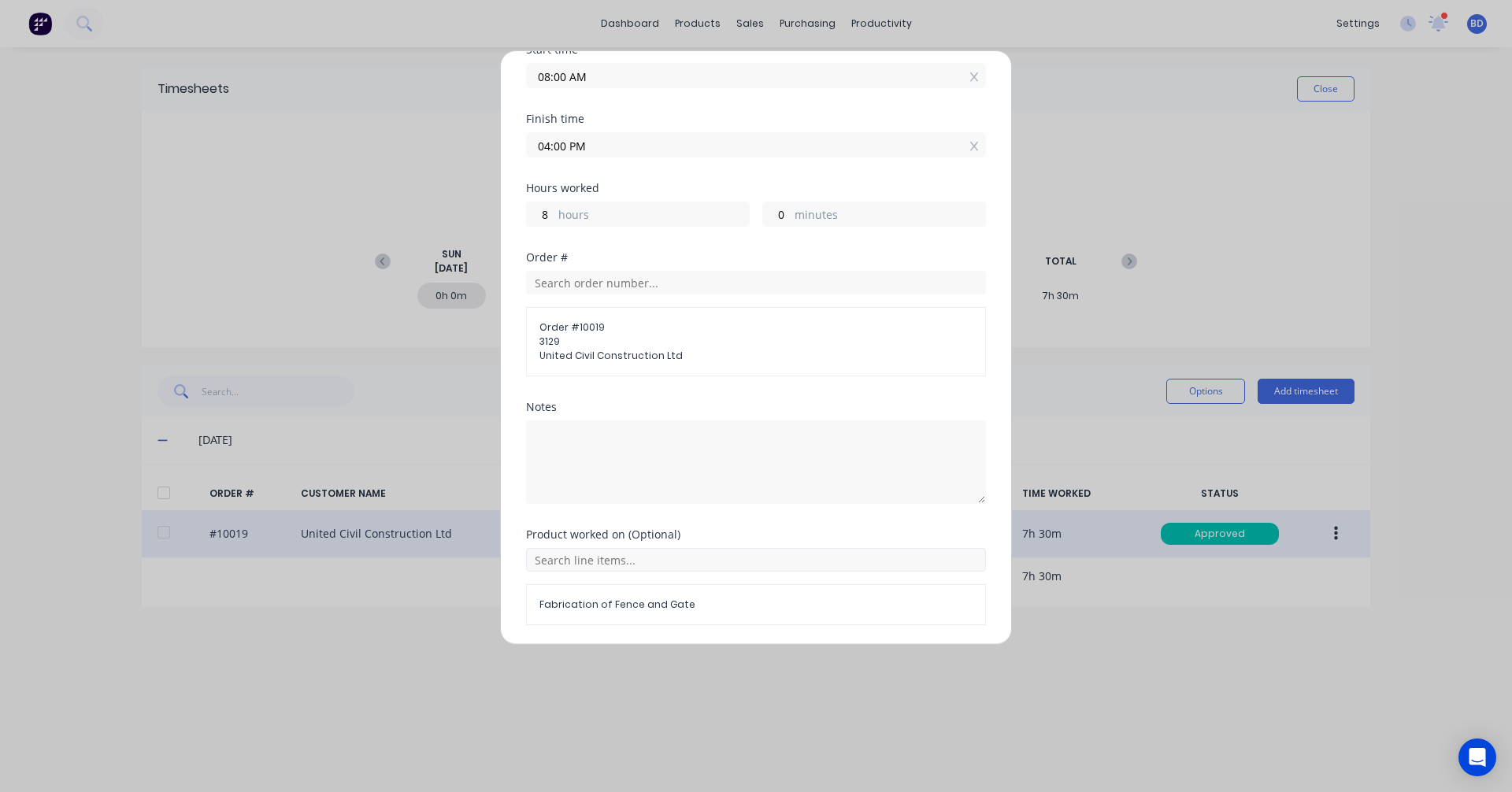
scroll to position [196, 0]
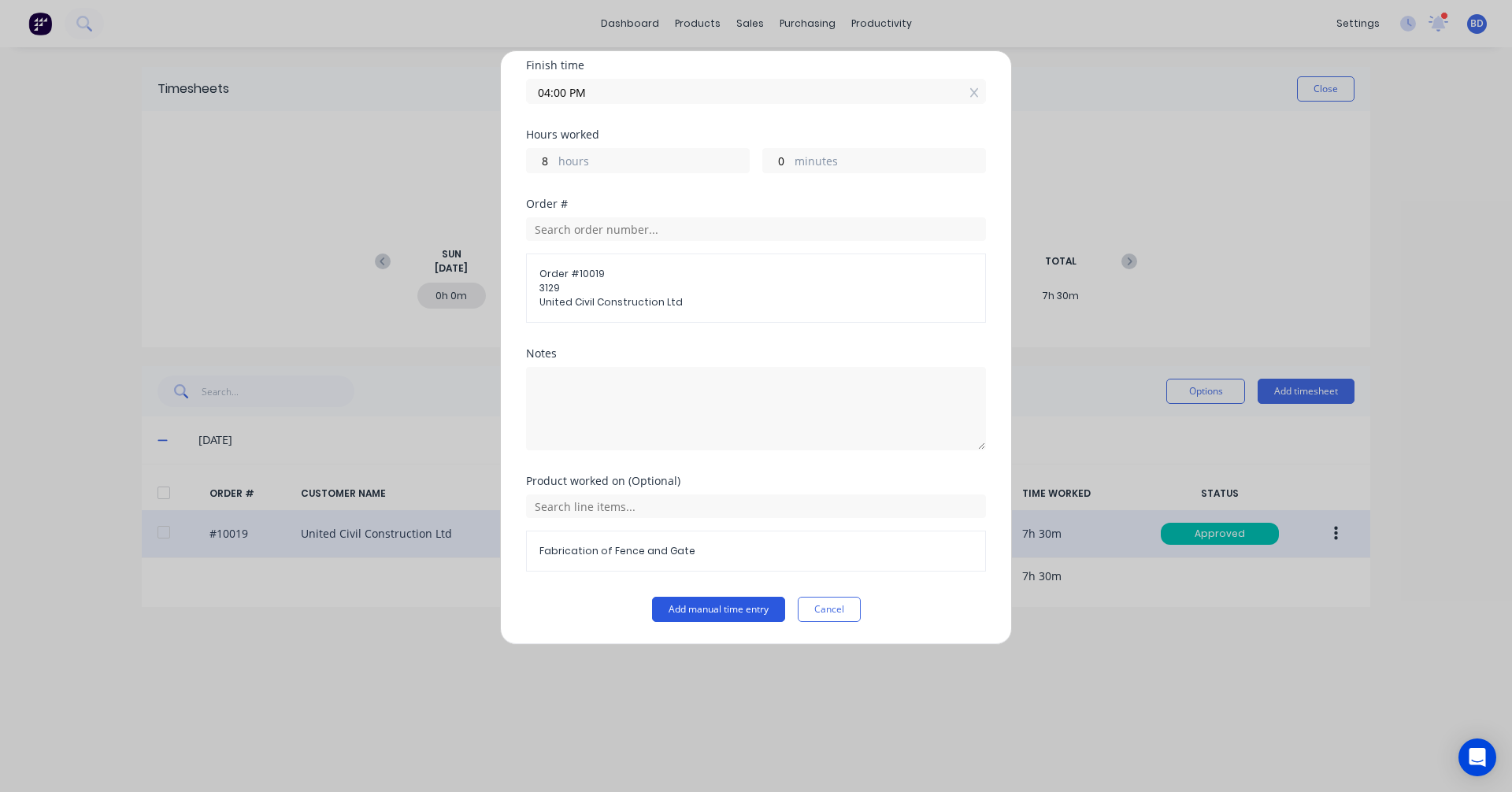
click at [703, 610] on button "Add manual time entry" at bounding box center [718, 609] width 133 height 26
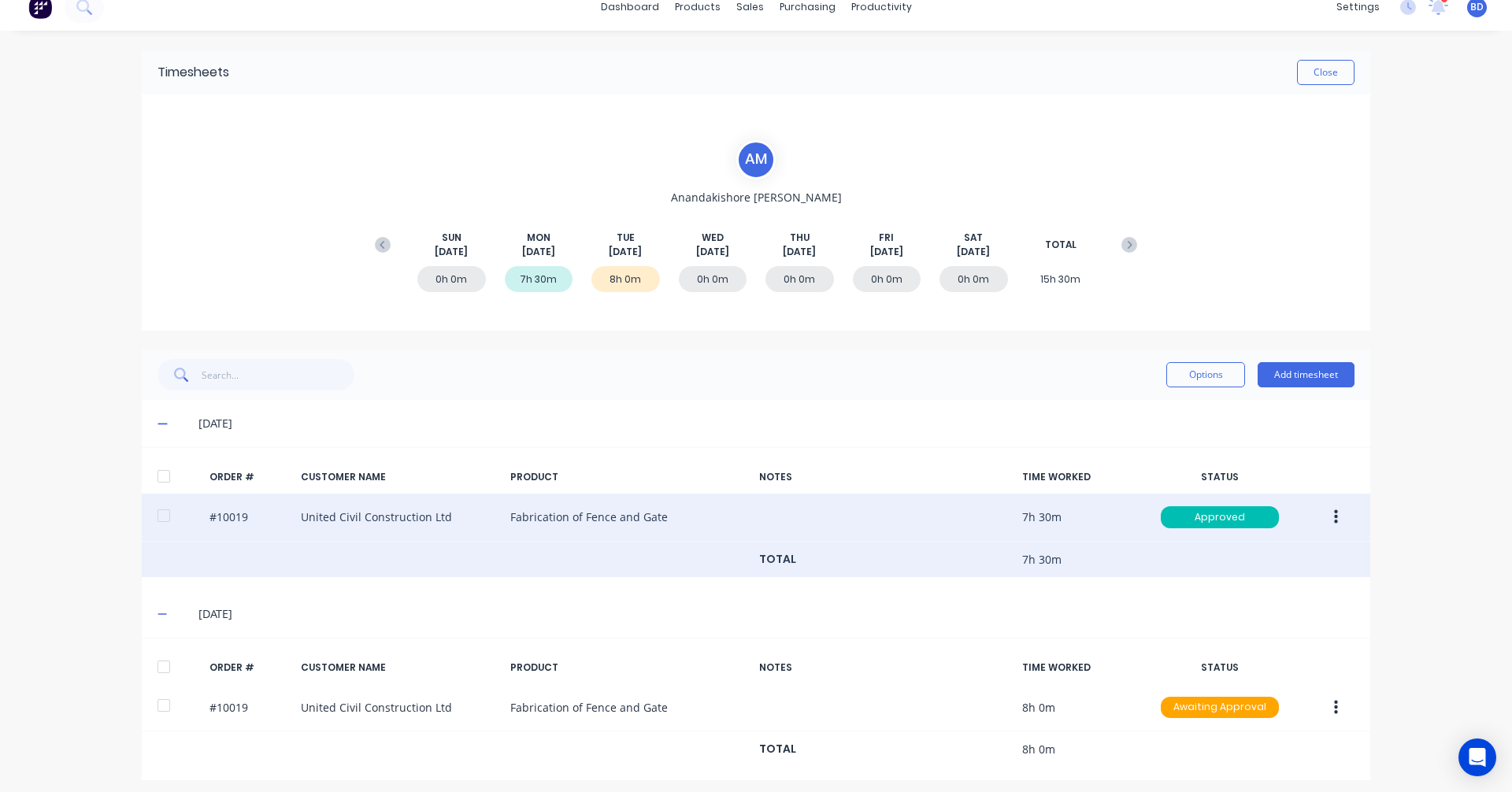
scroll to position [25, 0]
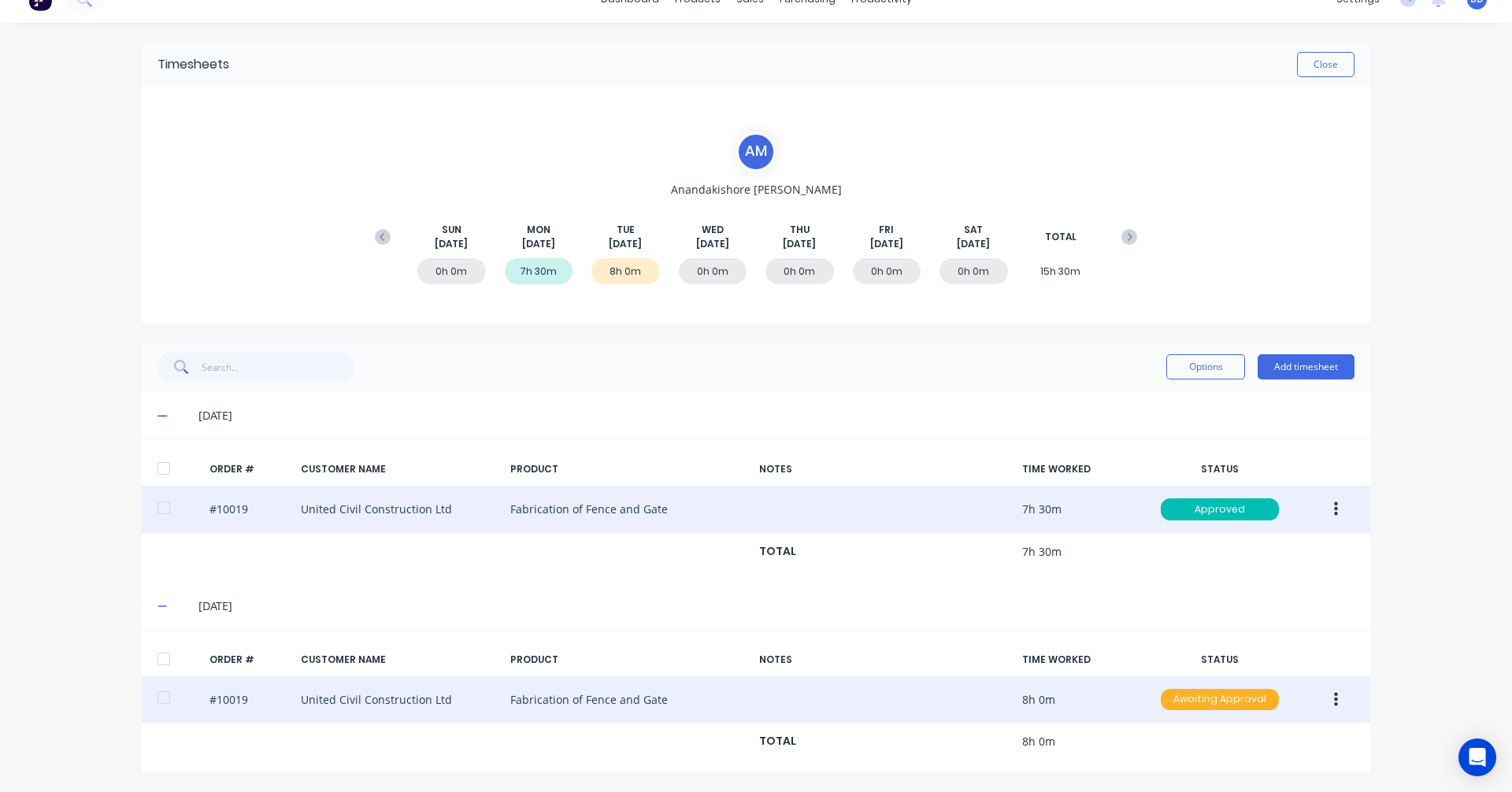
click at [1243, 702] on div "Awaiting Approval" at bounding box center [1219, 699] width 118 height 22
click at [1197, 774] on div "Approved" at bounding box center [1185, 778] width 129 height 22
click at [1294, 365] on button "Add timesheet" at bounding box center [1305, 367] width 97 height 26
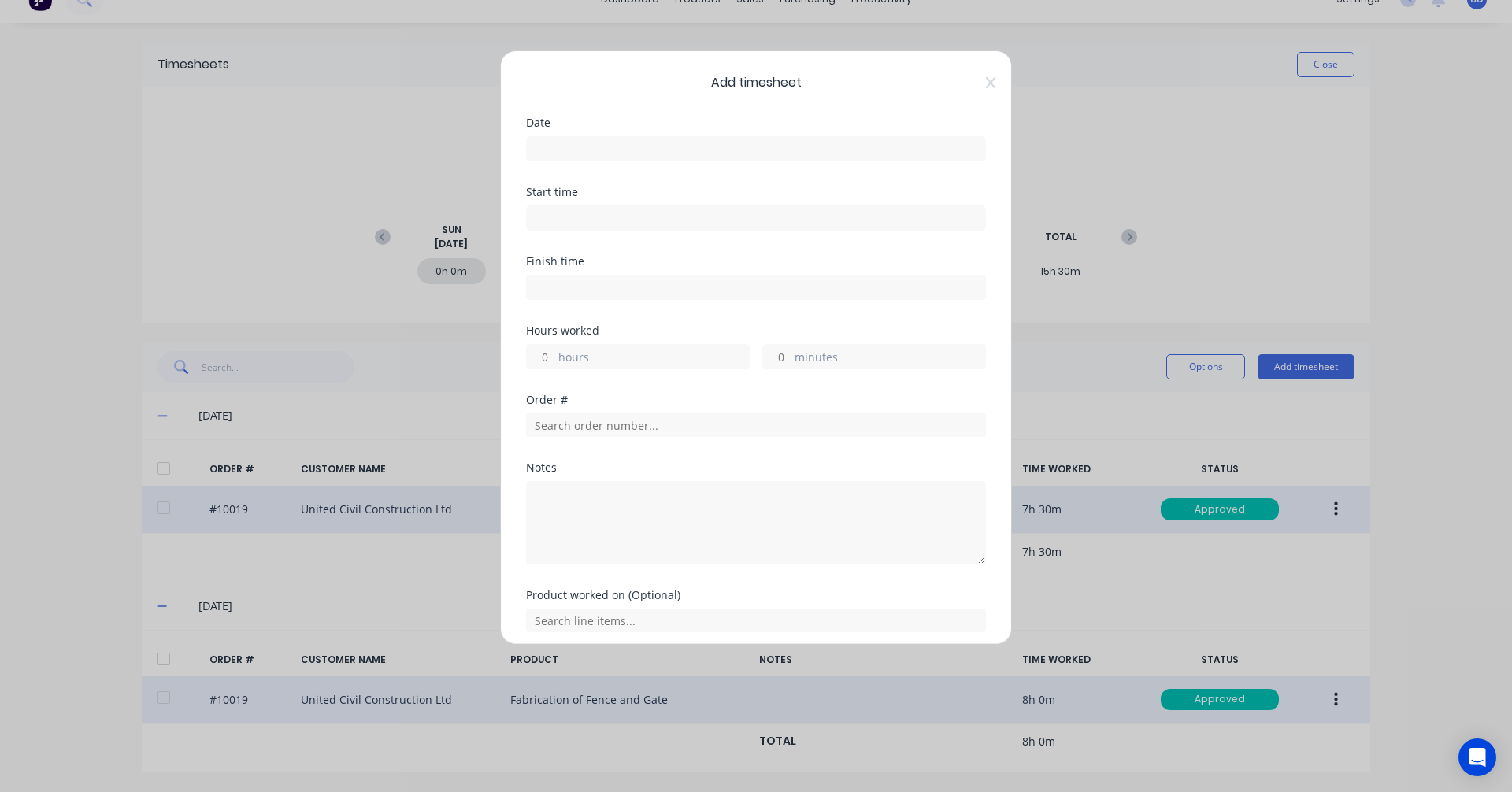
click at [629, 140] on input at bounding box center [756, 149] width 459 height 24
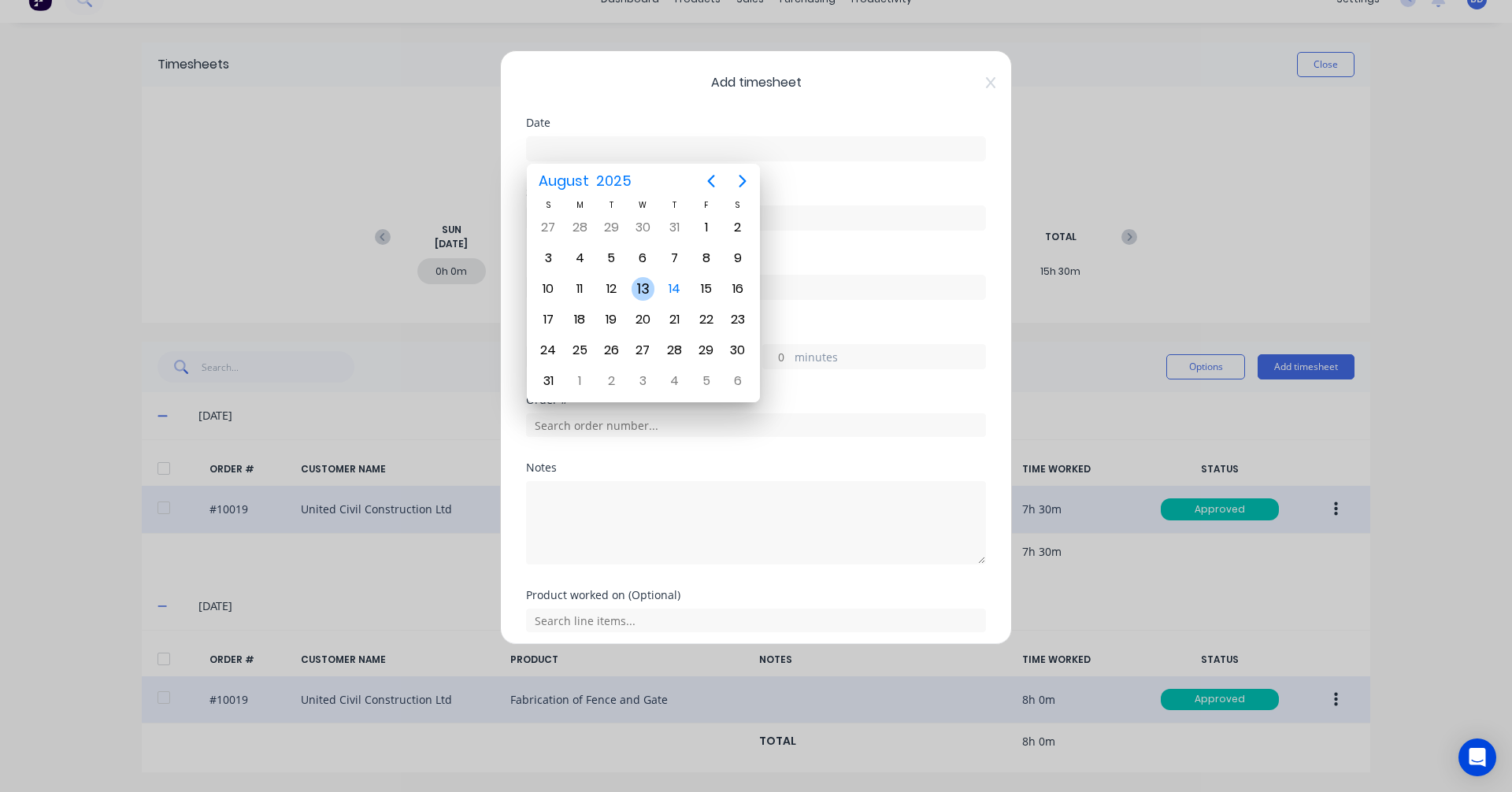
click at [637, 295] on div "13" at bounding box center [643, 289] width 24 height 24
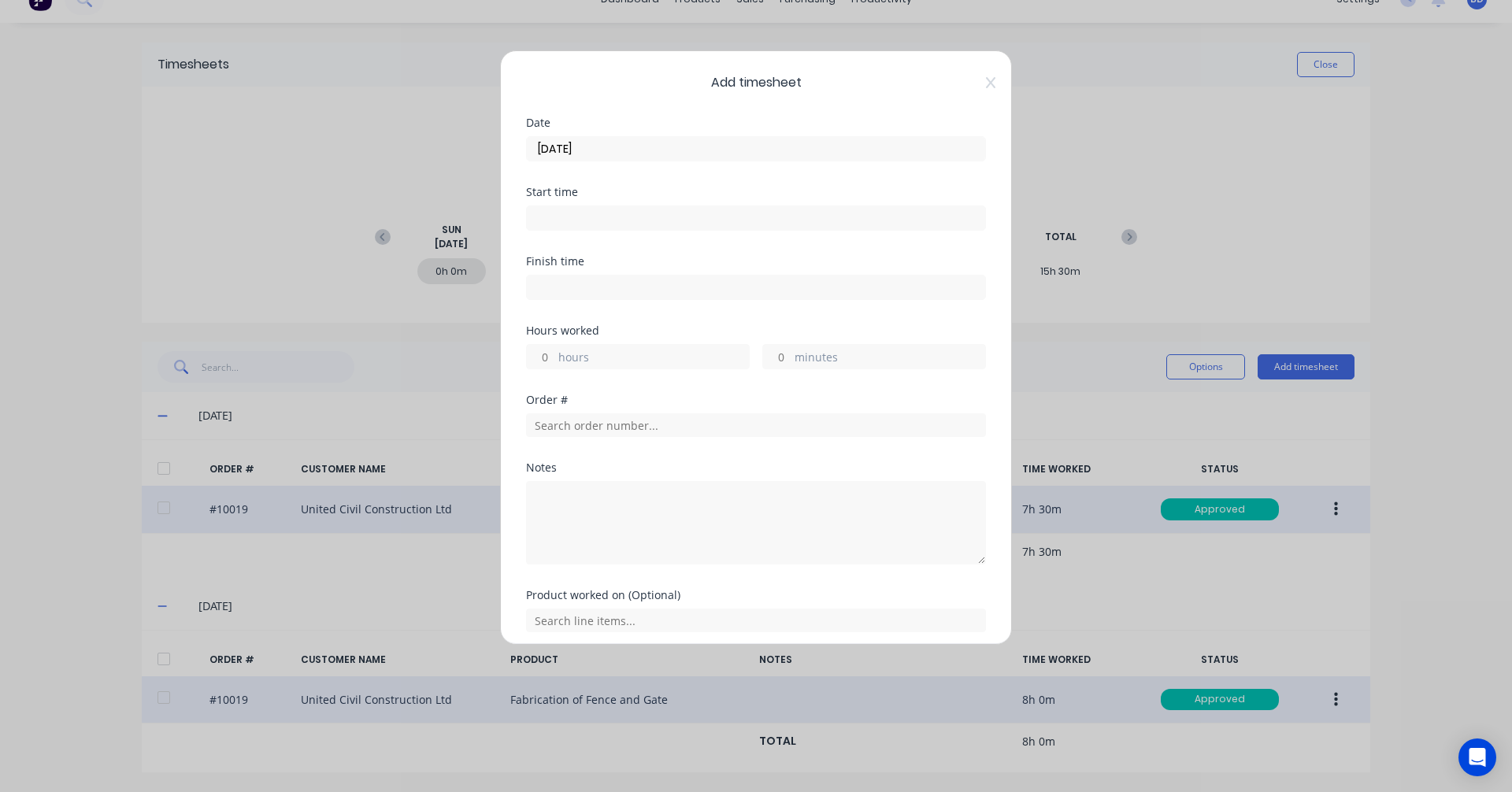
click at [593, 215] on input at bounding box center [756, 218] width 459 height 24
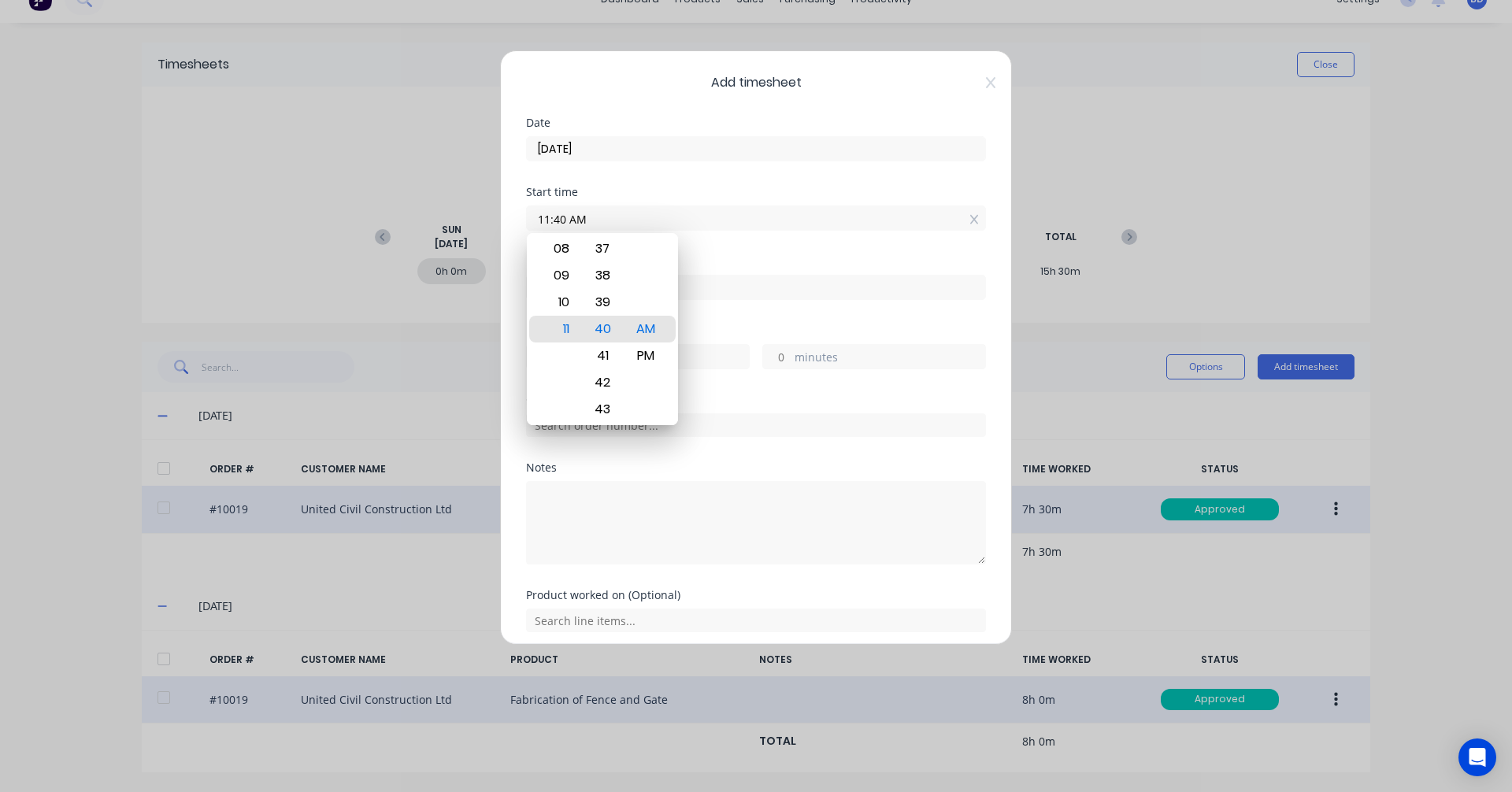
drag, startPoint x: 602, startPoint y: 215, endPoint x: 460, endPoint y: 206, distance: 142.3
click at [460, 206] on div "Add timesheet Date 13/08/2025 Start time 11:40 AM Finish time Hours worked hour…" at bounding box center [756, 396] width 1512 height 792
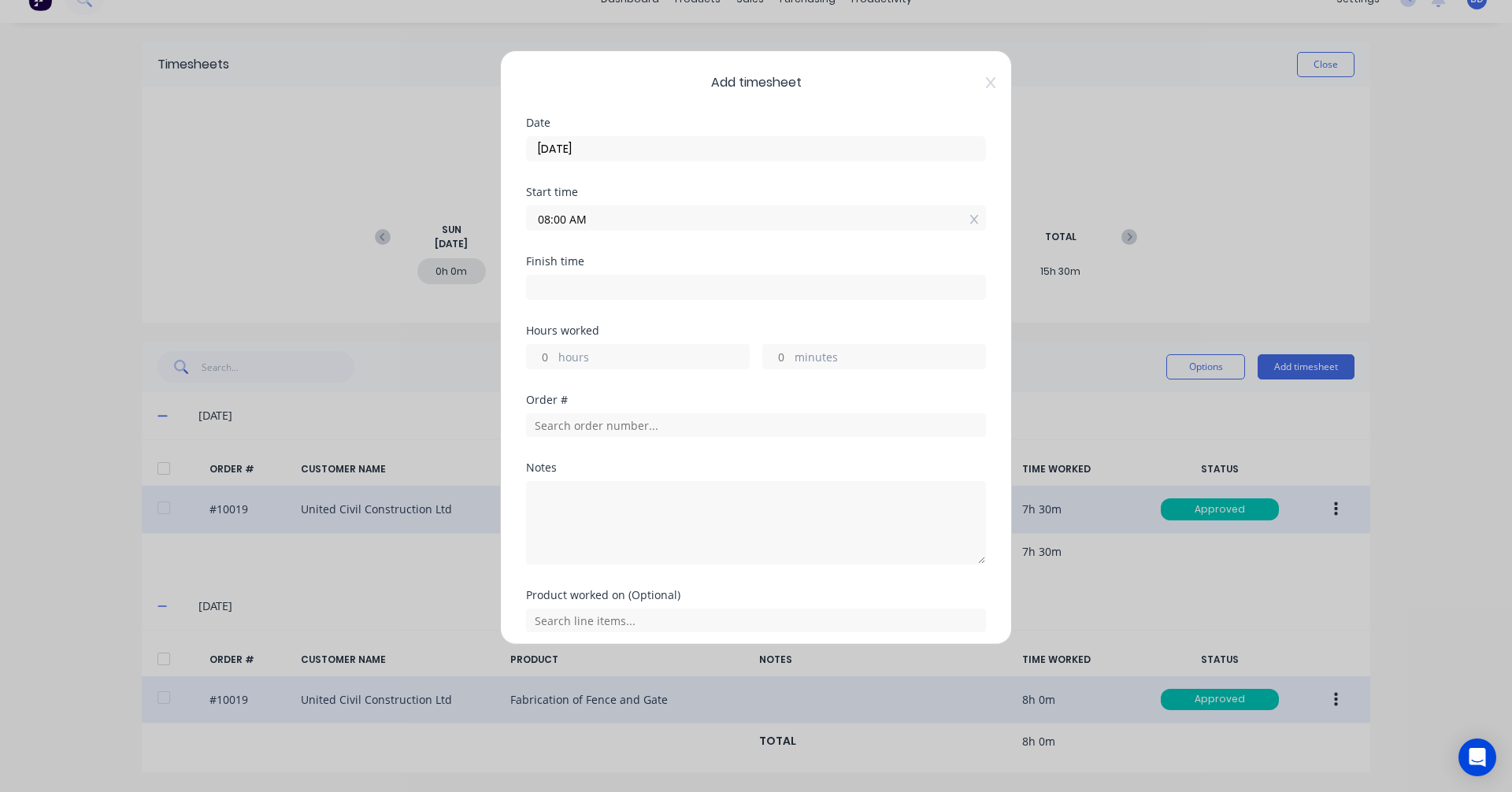
click at [593, 280] on input at bounding box center [756, 287] width 459 height 24
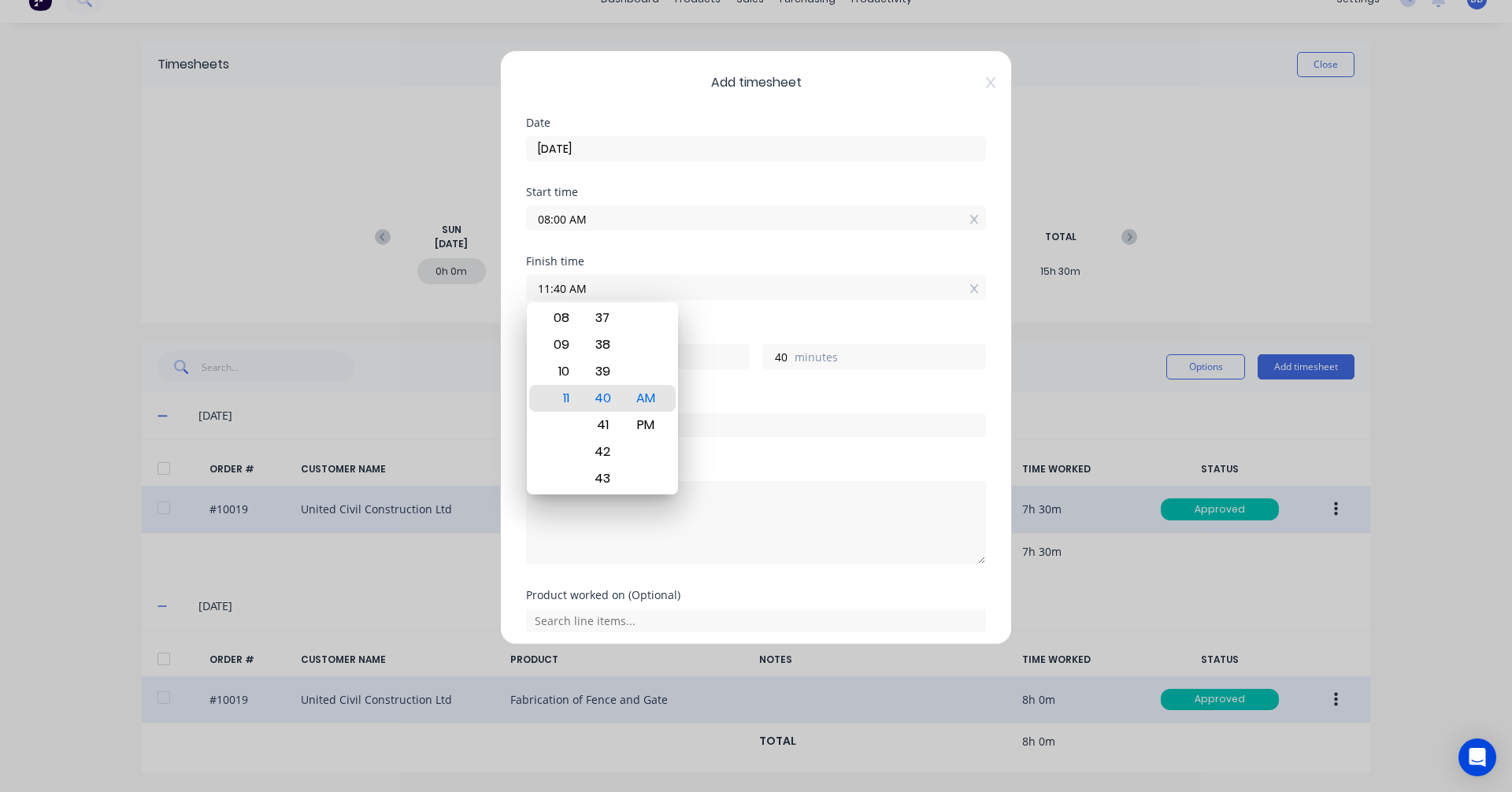
drag, startPoint x: 600, startPoint y: 284, endPoint x: 366, endPoint y: 258, distance: 235.4
click at [366, 258] on div "Add timesheet Date 13/08/2025 Start time 08:00 AM Finish time 11:40 AM Hours wo…" at bounding box center [756, 396] width 1512 height 792
click at [656, 401] on div "AM" at bounding box center [646, 398] width 39 height 27
click at [760, 408] on div "Order #" at bounding box center [755, 415] width 459 height 43
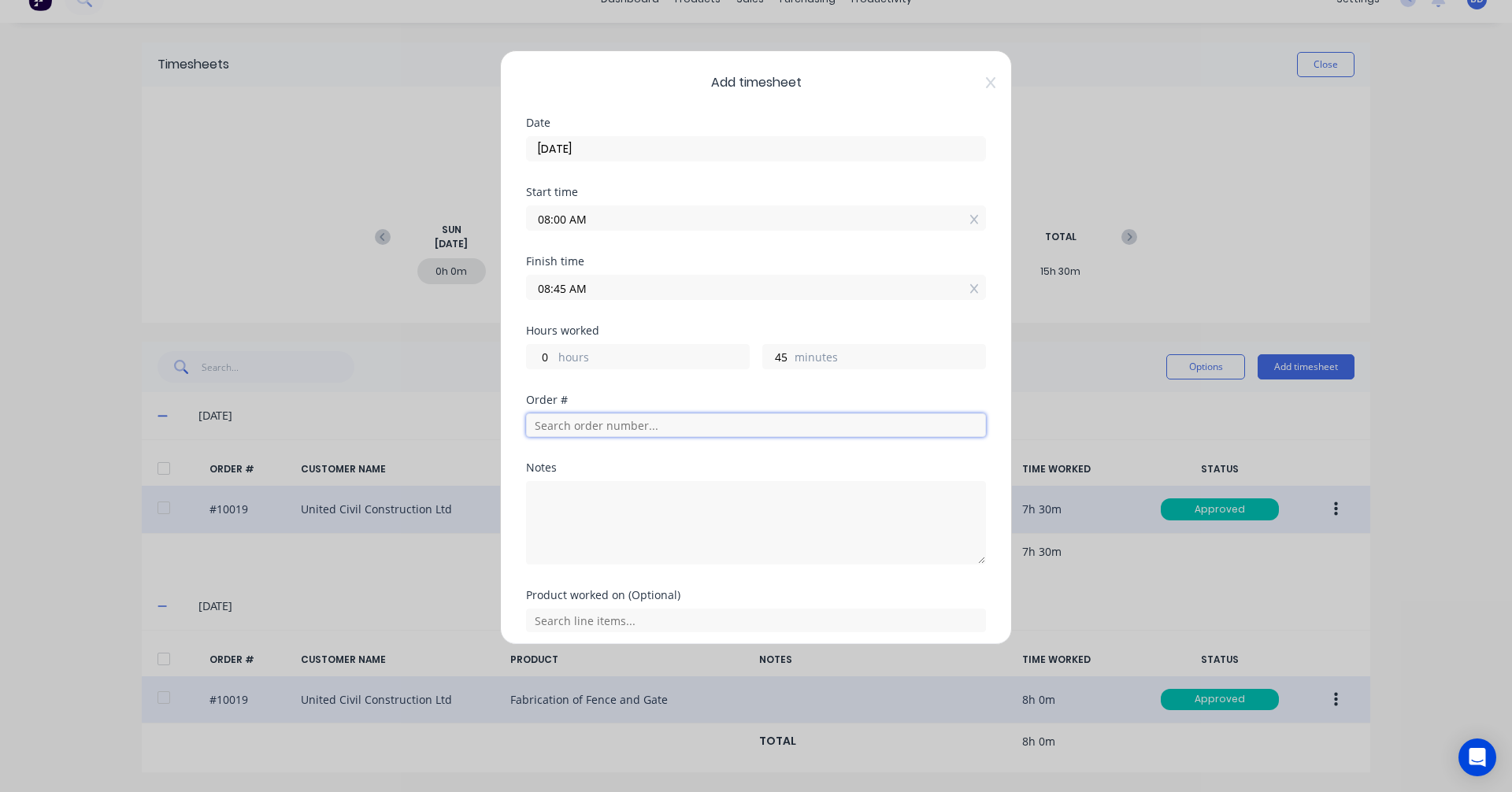
click at [626, 433] on input "text" at bounding box center [755, 424] width 459 height 24
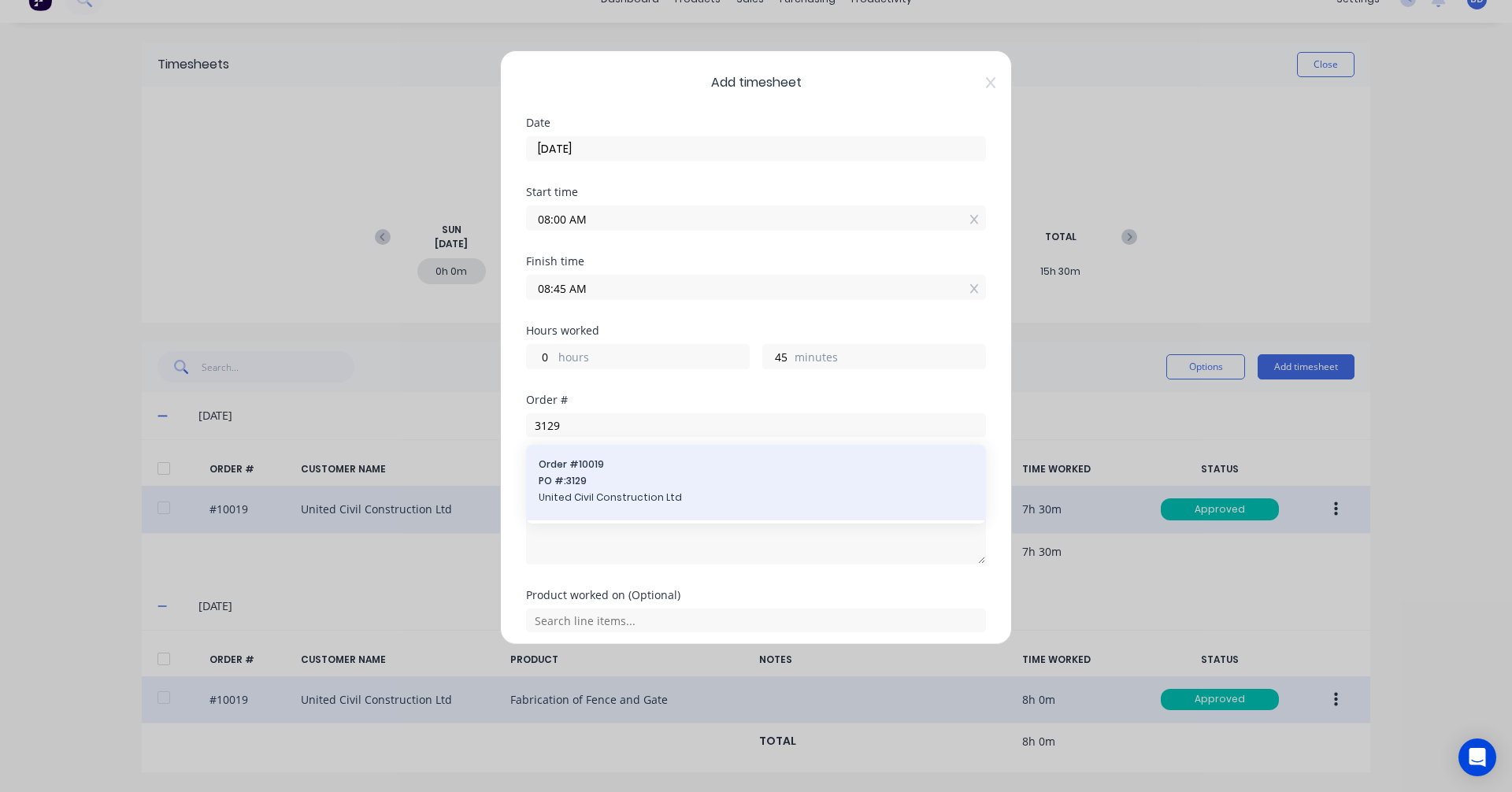
click at [643, 472] on div "Order # 10019 PO #: 3129 United Civil Construction Ltd" at bounding box center [756, 482] width 435 height 50
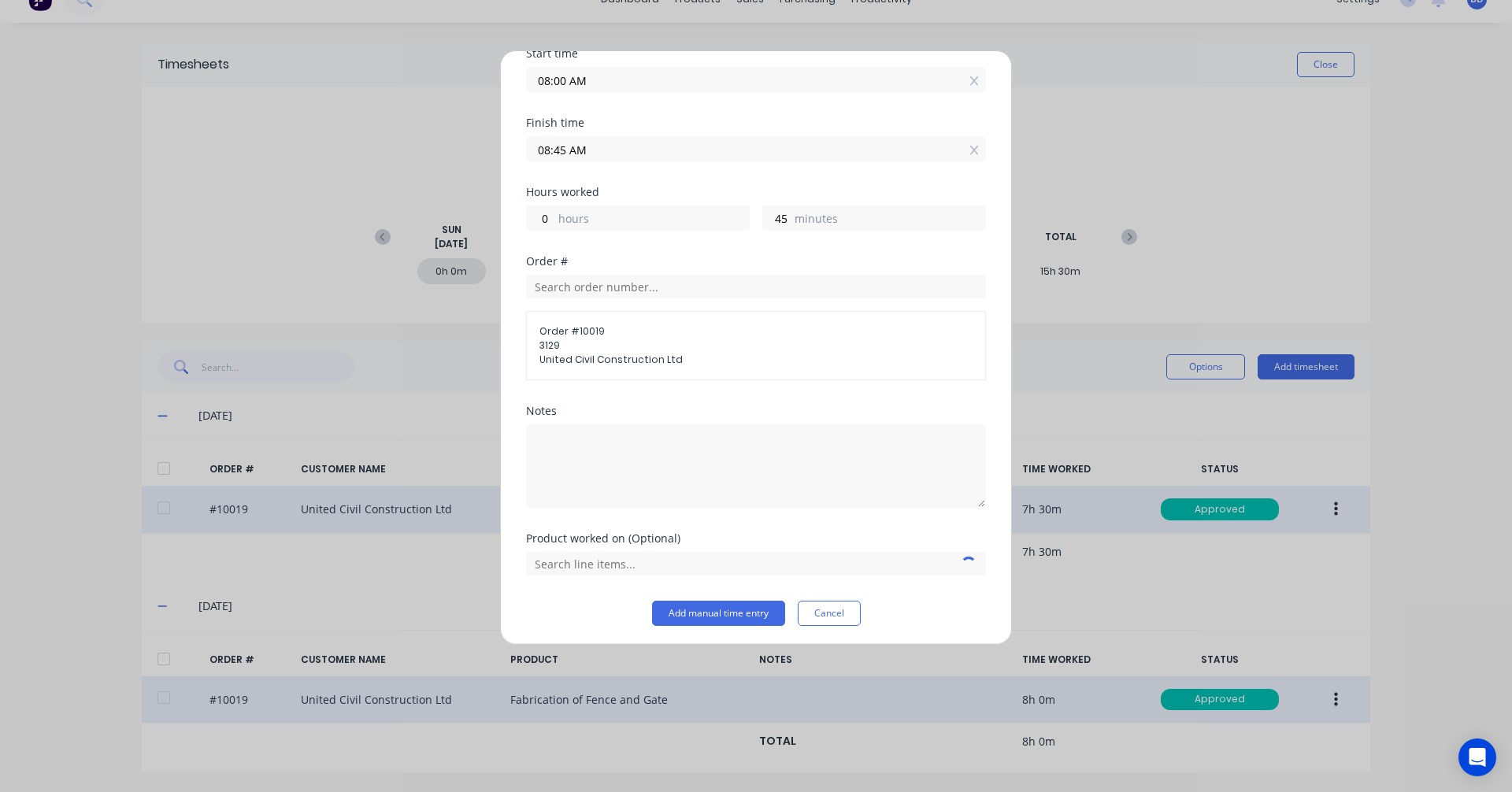
scroll to position [142, 0]
click at [677, 557] on input "text" at bounding box center [755, 559] width 459 height 24
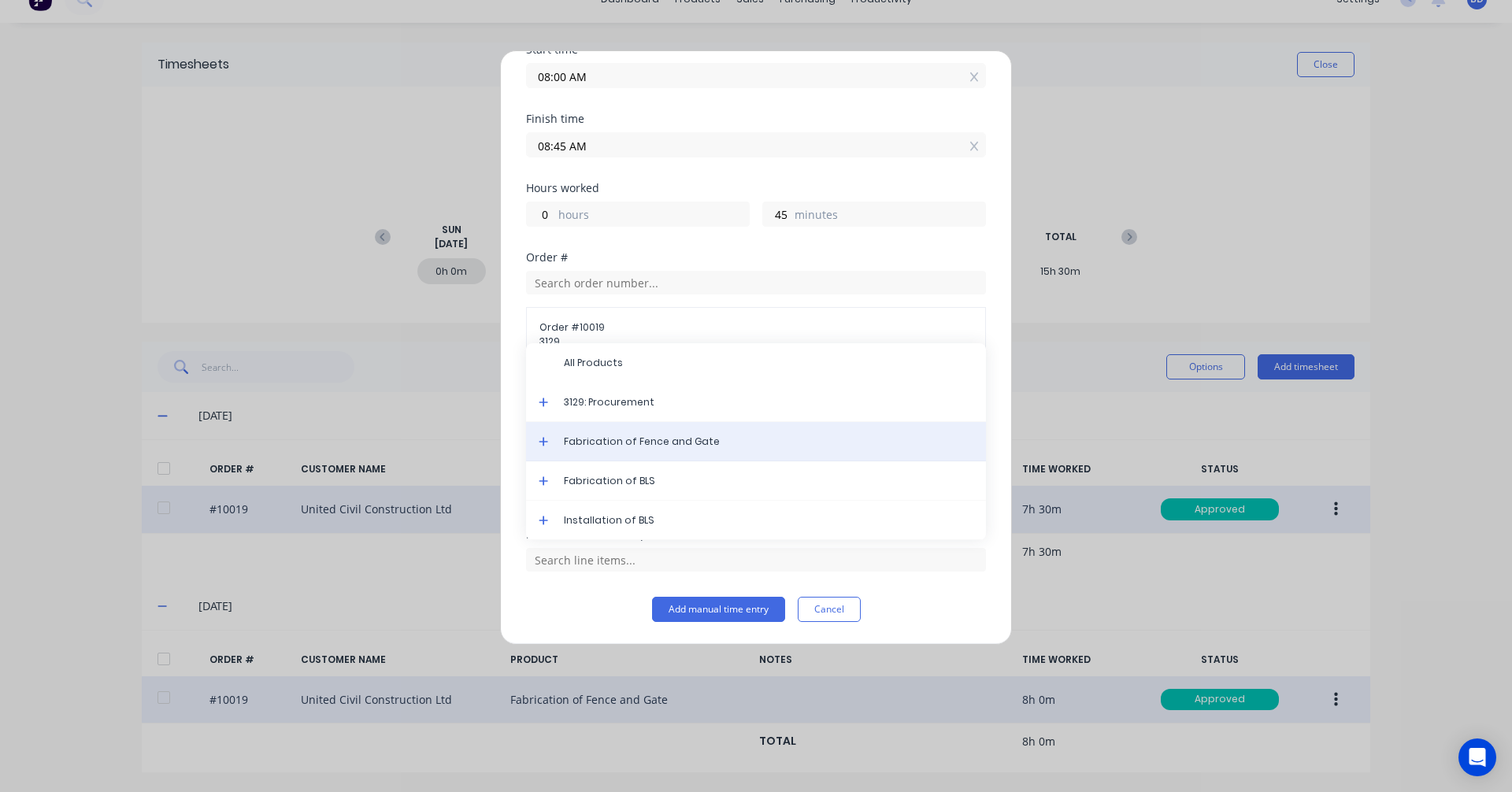
click at [664, 434] on div "Fabrication of Fence and Gate" at bounding box center [755, 441] width 459 height 40
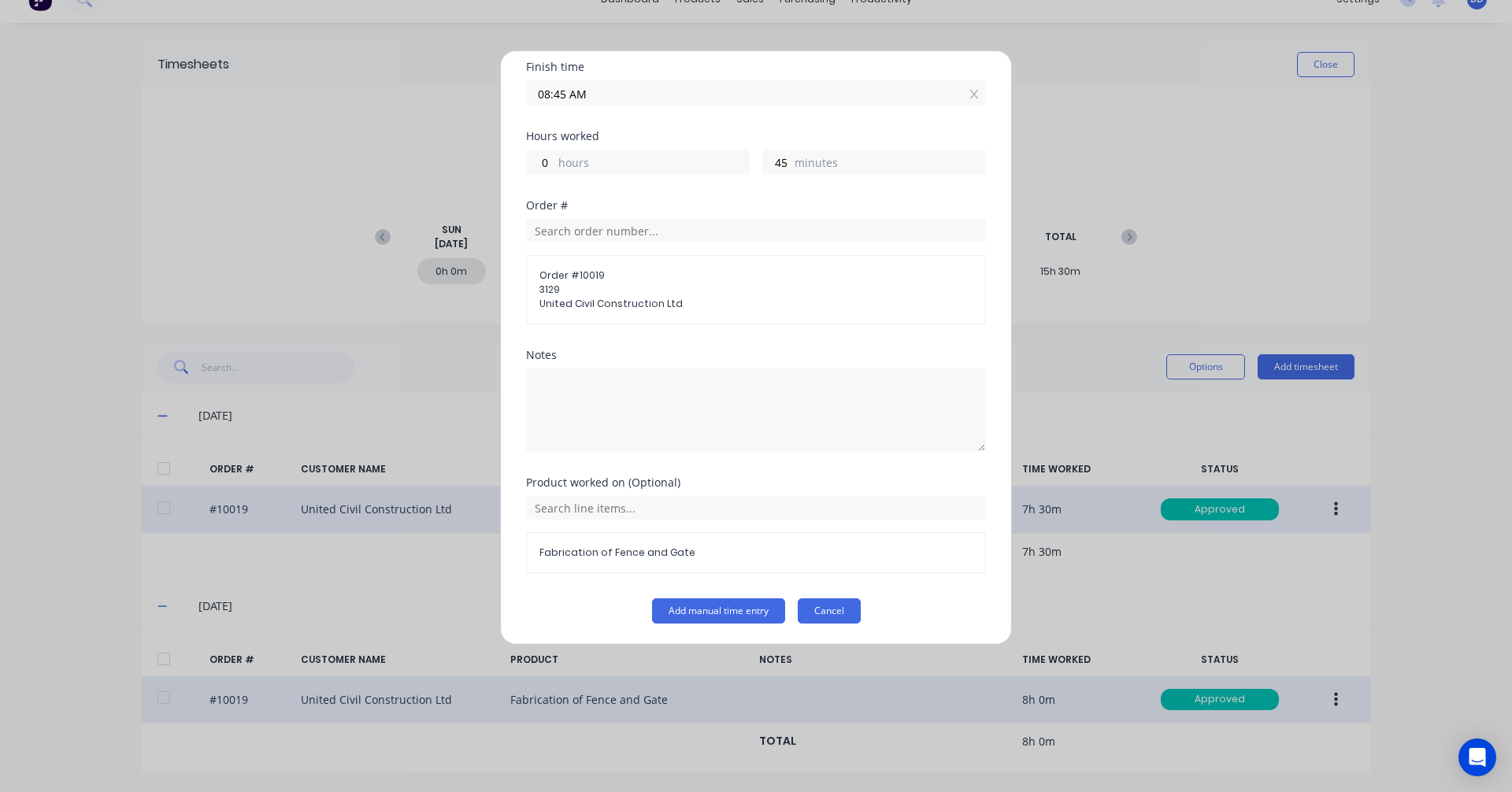
scroll to position [196, 0]
click at [725, 606] on button "Add manual time entry" at bounding box center [718, 609] width 133 height 26
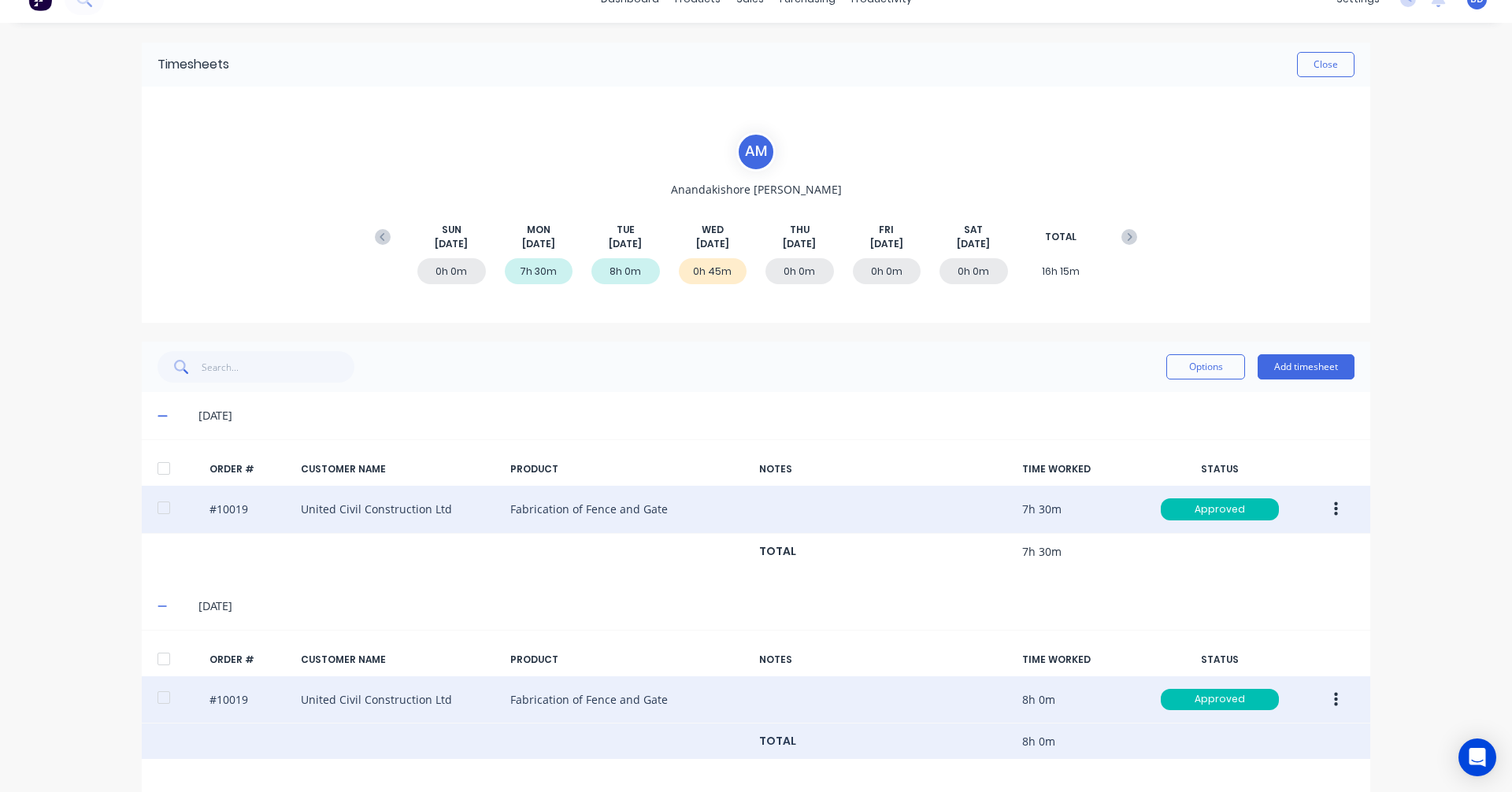
scroll to position [215, 0]
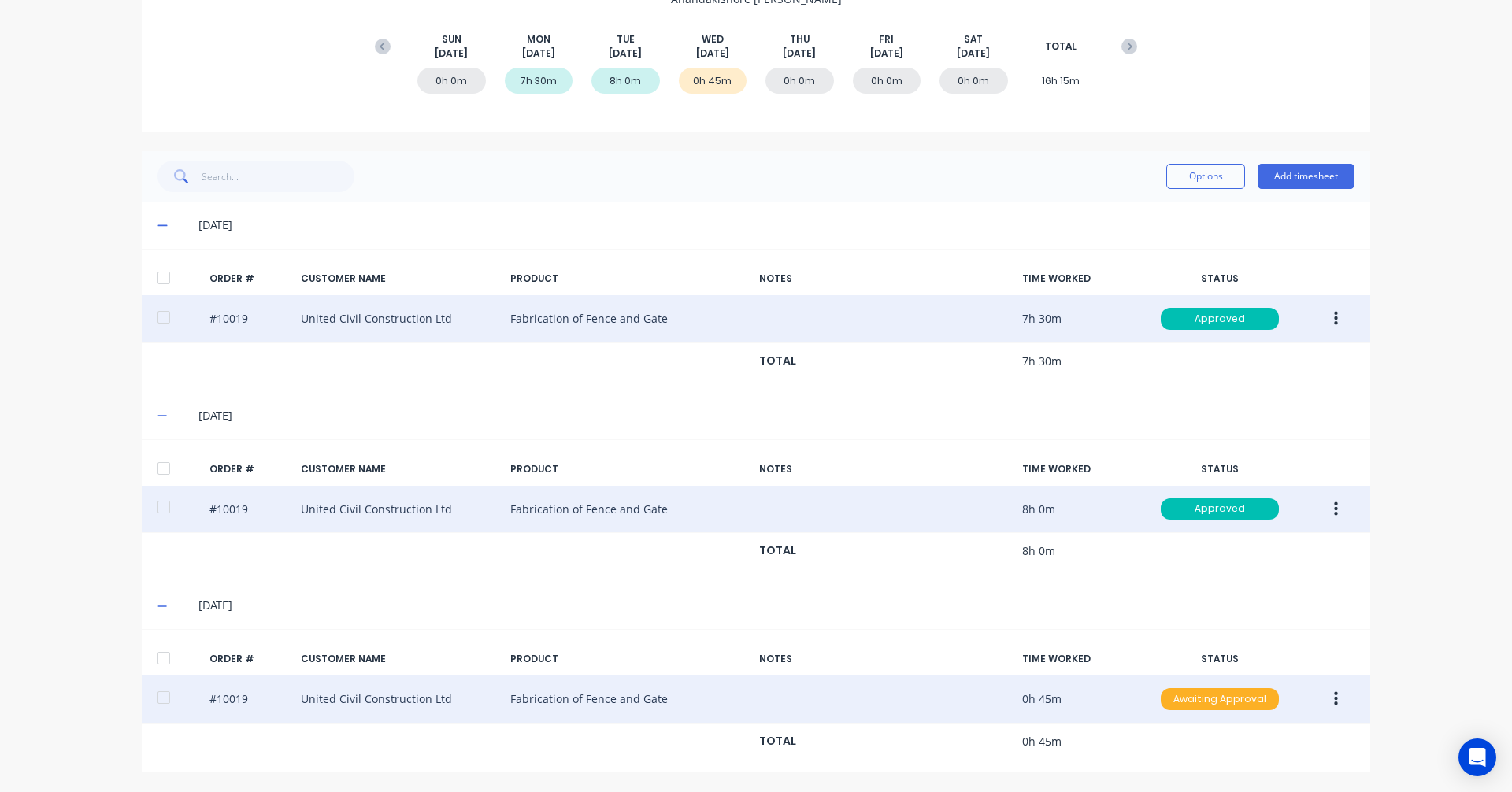
click at [1233, 707] on div "Awaiting Approval" at bounding box center [1219, 698] width 118 height 22
click at [1183, 776] on div "Approved" at bounding box center [1185, 778] width 129 height 22
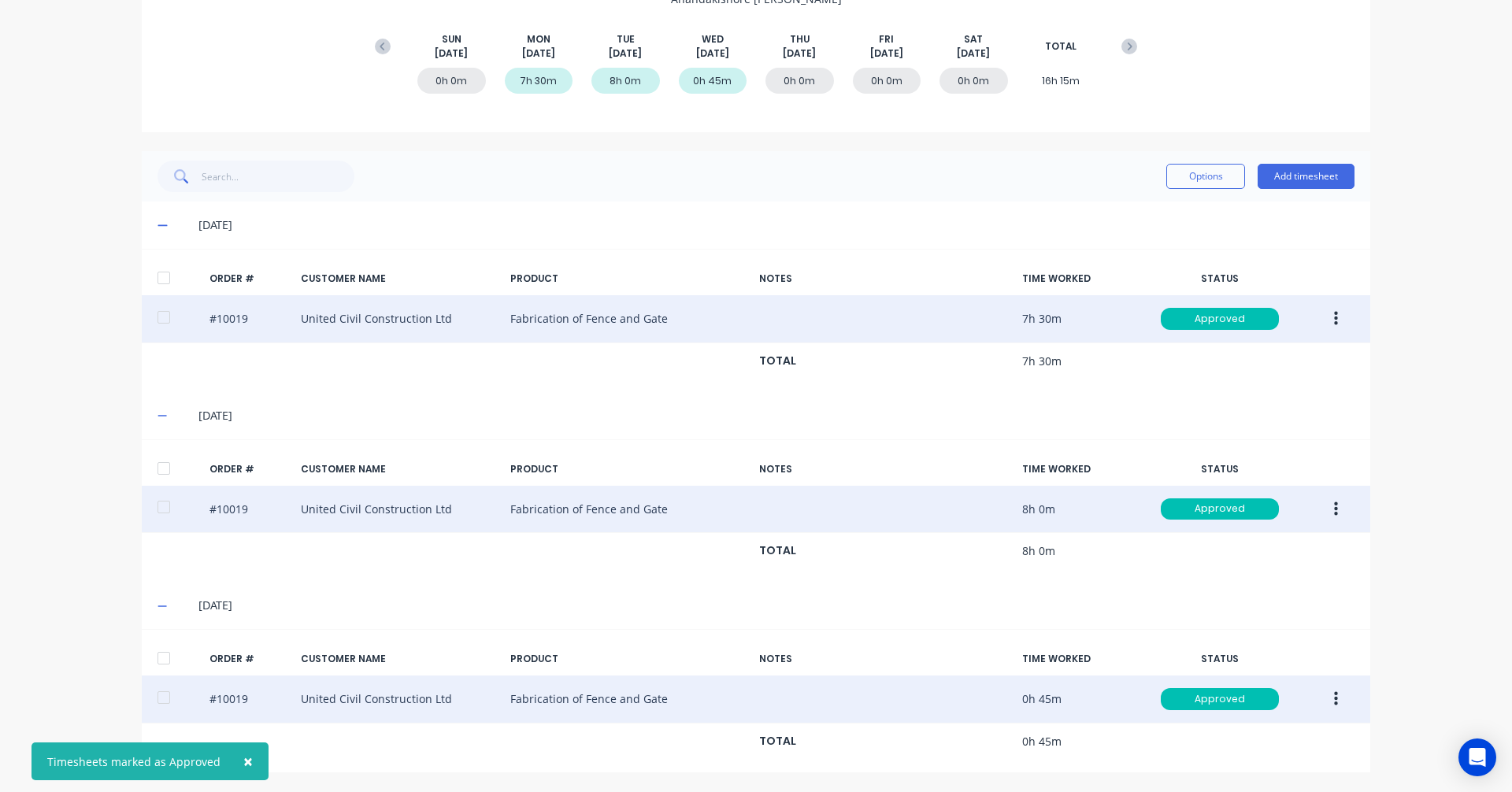
scroll to position [0, 0]
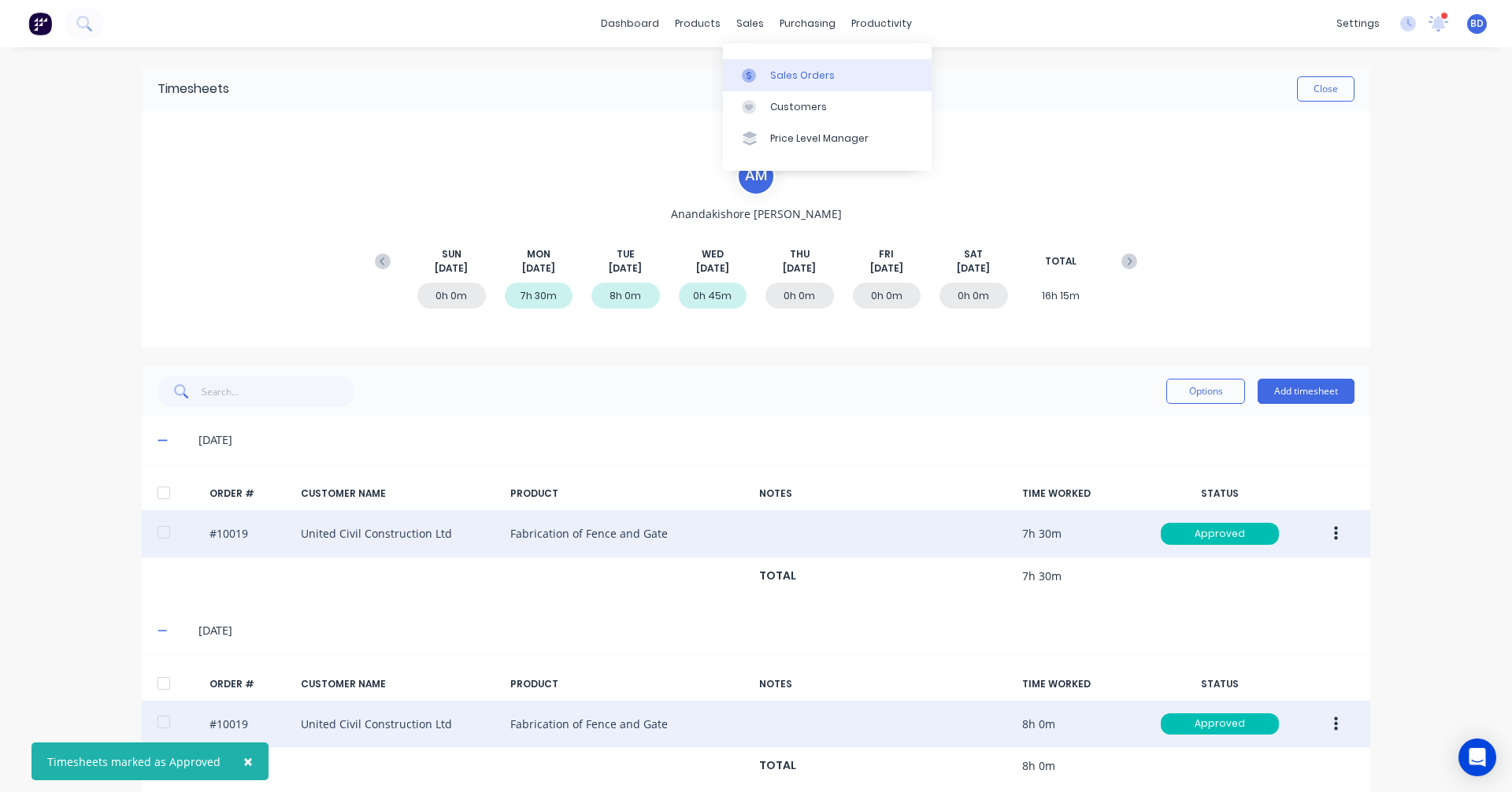
click at [772, 72] on div "Sales Orders" at bounding box center [802, 75] width 64 height 14
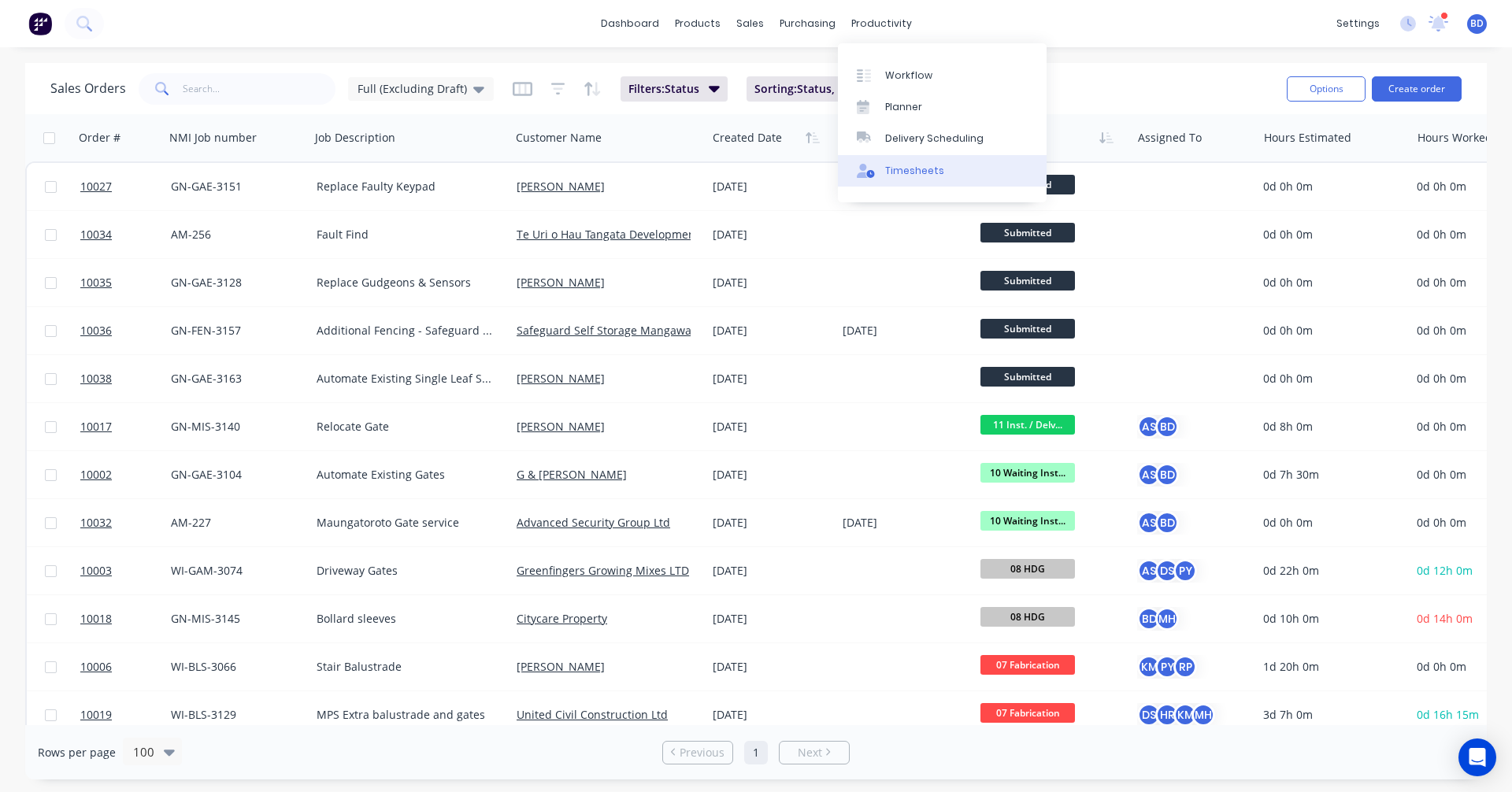
click at [912, 171] on div "Timesheets" at bounding box center [914, 171] width 59 height 14
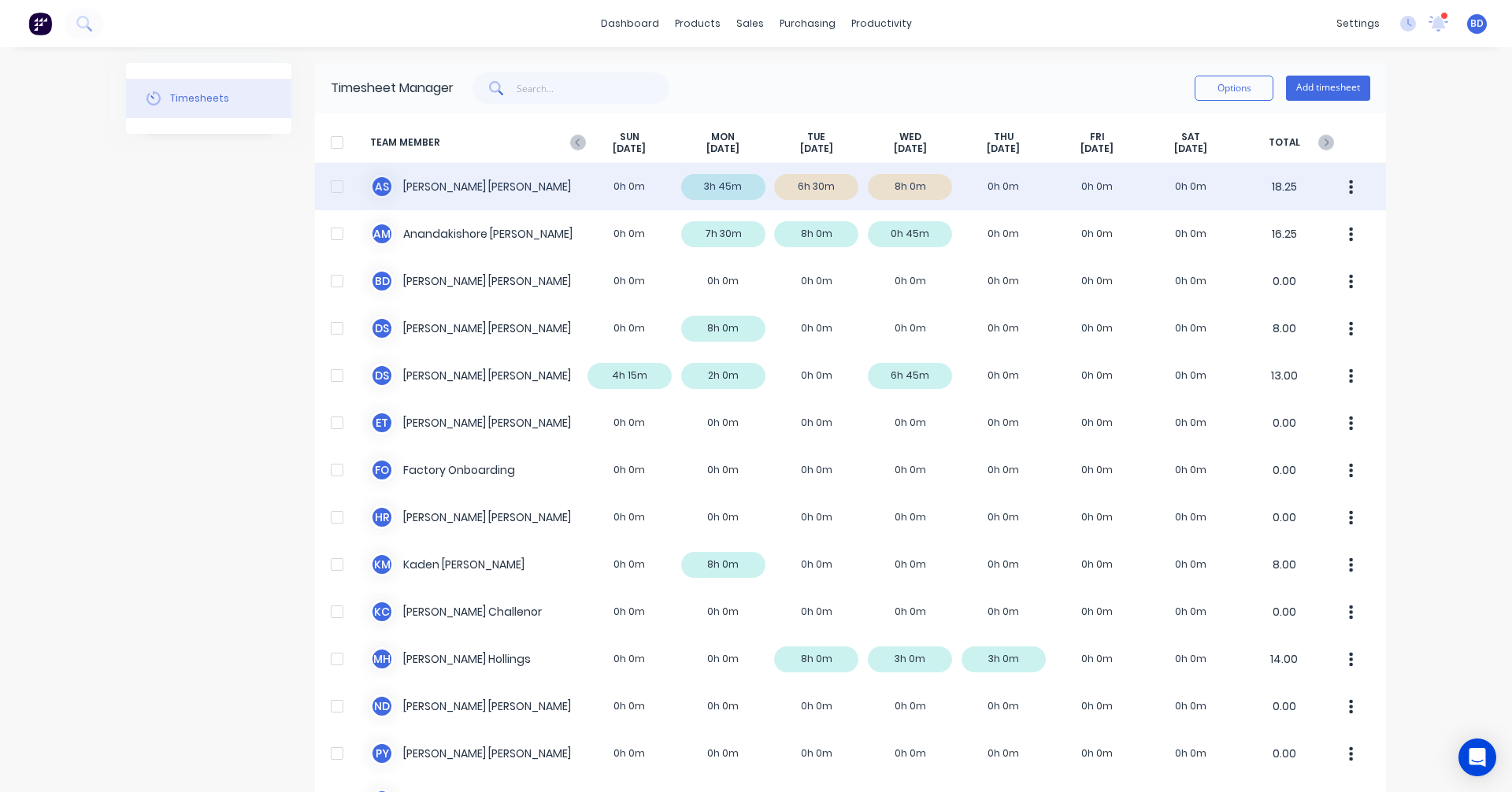
click at [835, 186] on div "A S Albert Scown 0h 0m 3h 45m 6h 30m 8h 0m 0h 0m 0h 0m 0h 0m 18.25" at bounding box center [850, 187] width 1071 height 47
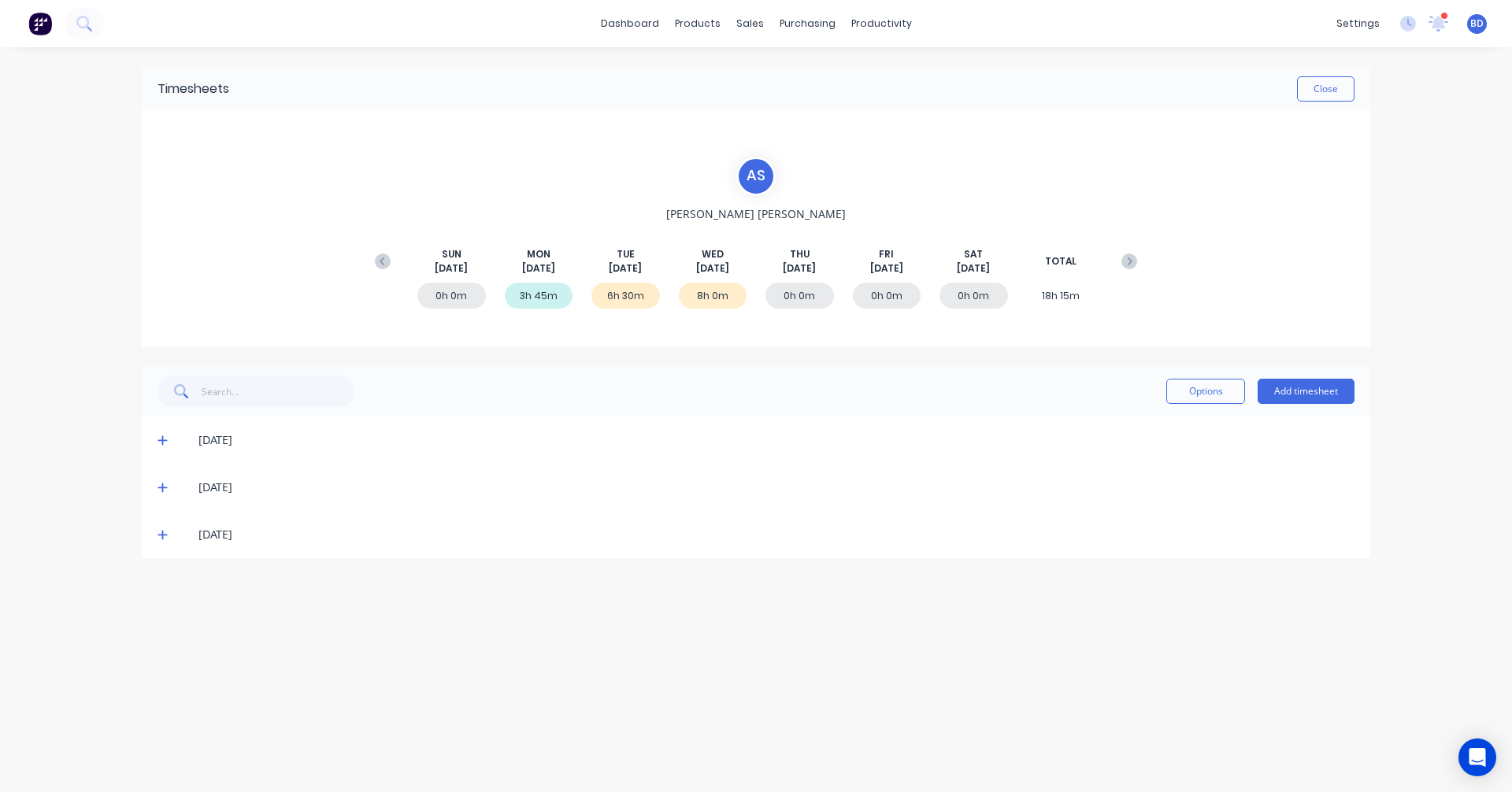
click at [627, 299] on div "6h 30m" at bounding box center [625, 295] width 68 height 26
click at [165, 487] on icon at bounding box center [162, 488] width 10 height 11
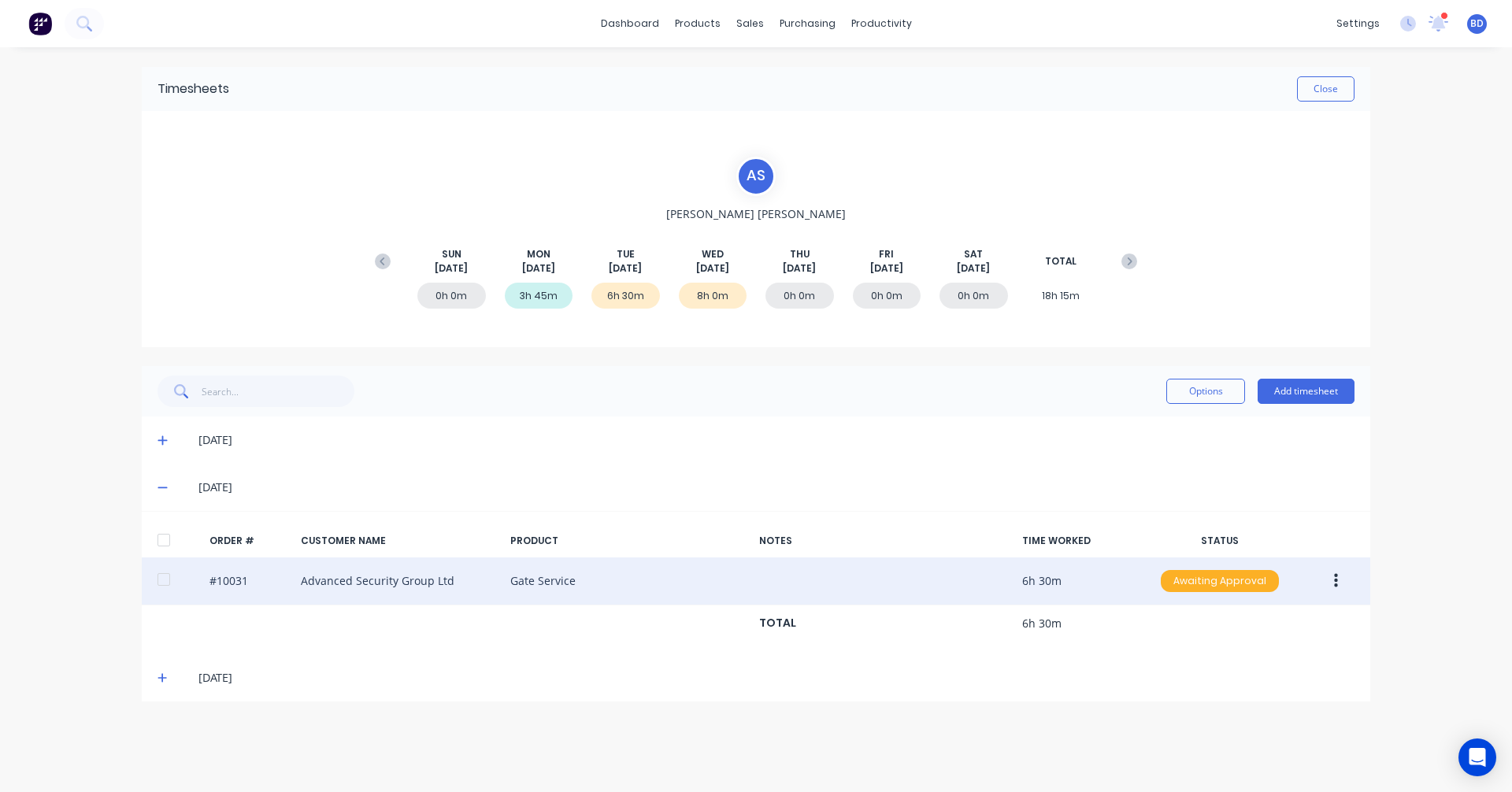
click at [1229, 585] on div "Awaiting Approval" at bounding box center [1219, 581] width 118 height 22
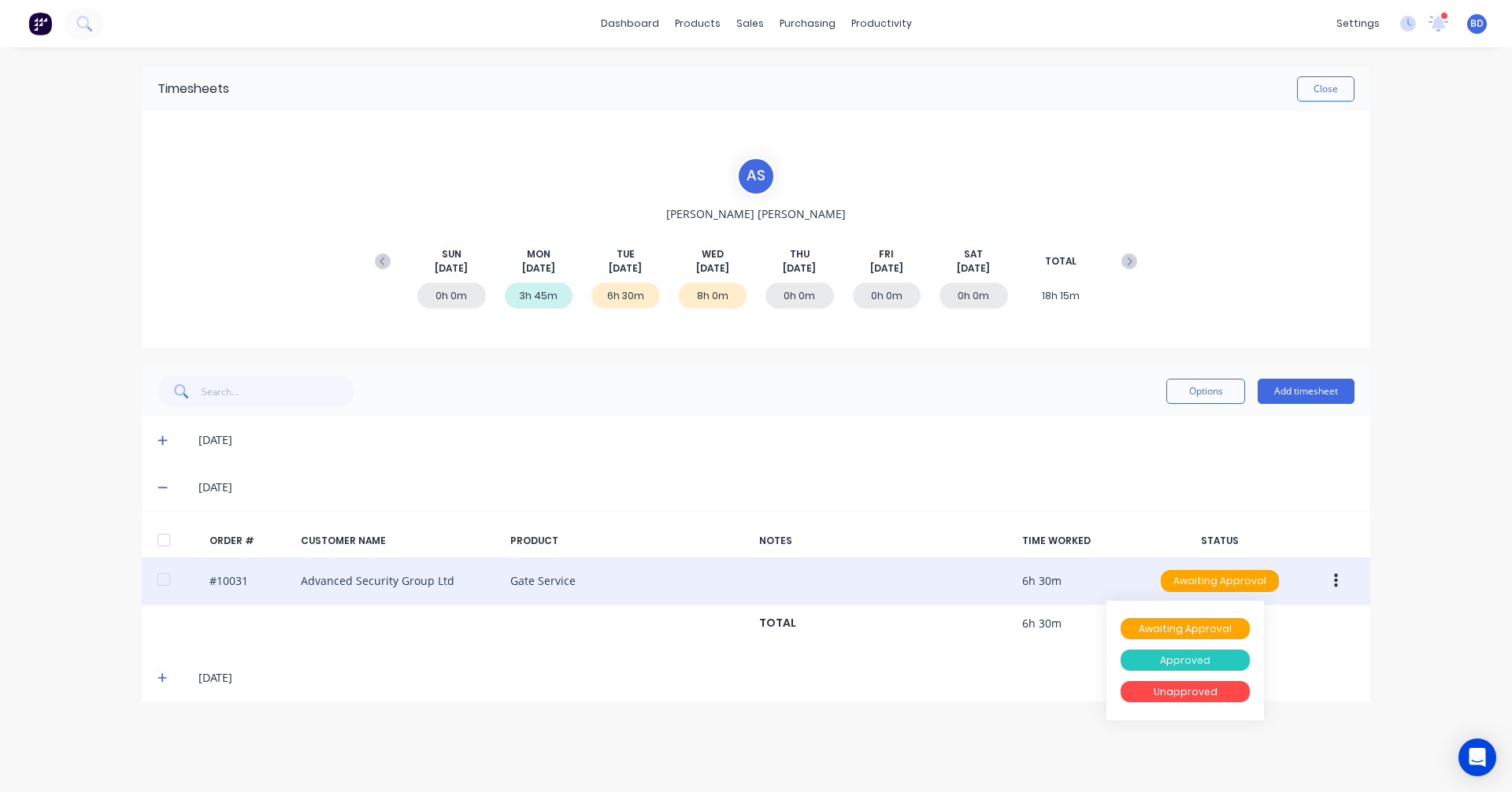
click at [1202, 664] on div "Approved" at bounding box center [1185, 660] width 129 height 22
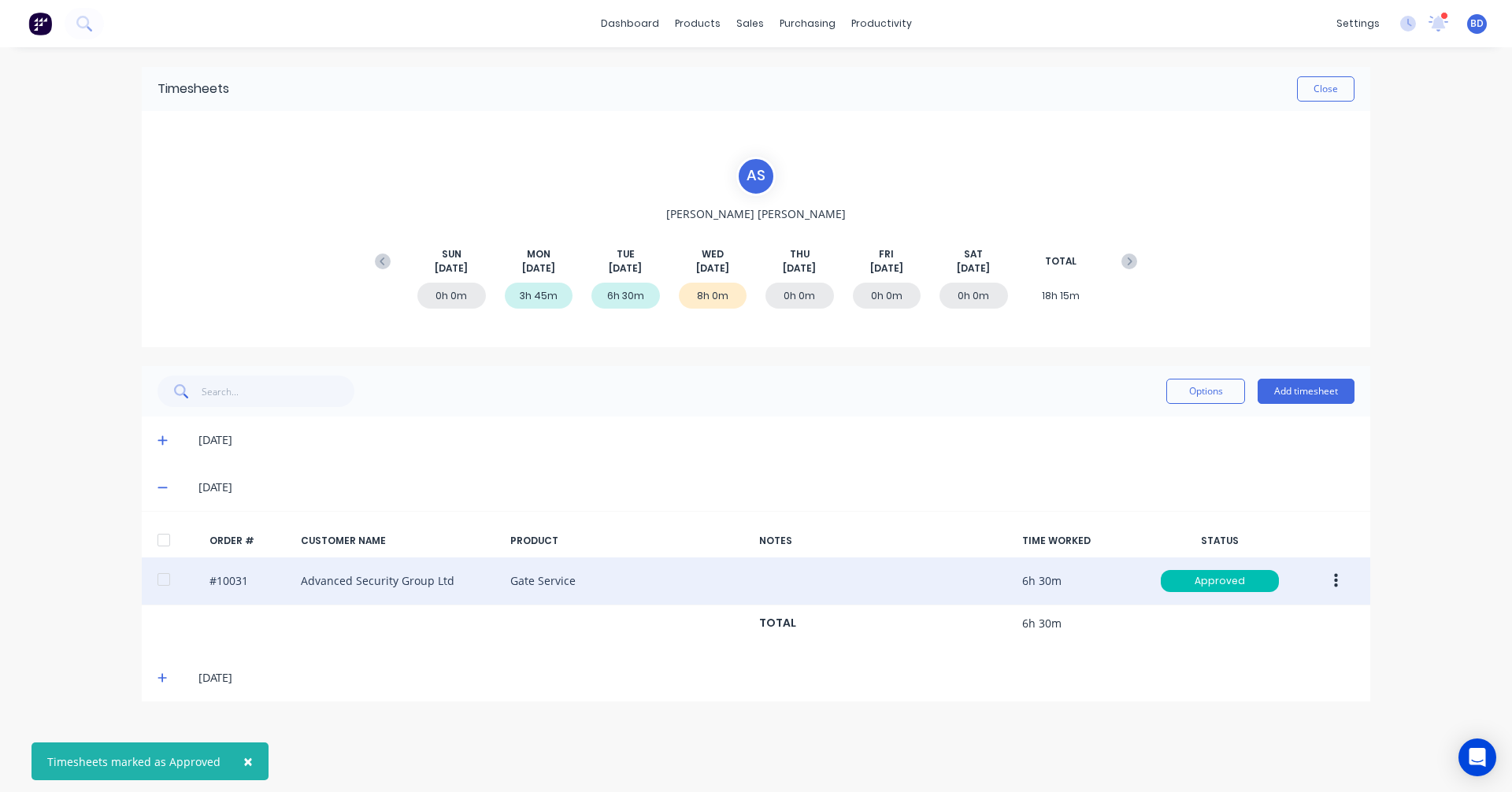
click at [159, 673] on icon at bounding box center [162, 678] width 10 height 11
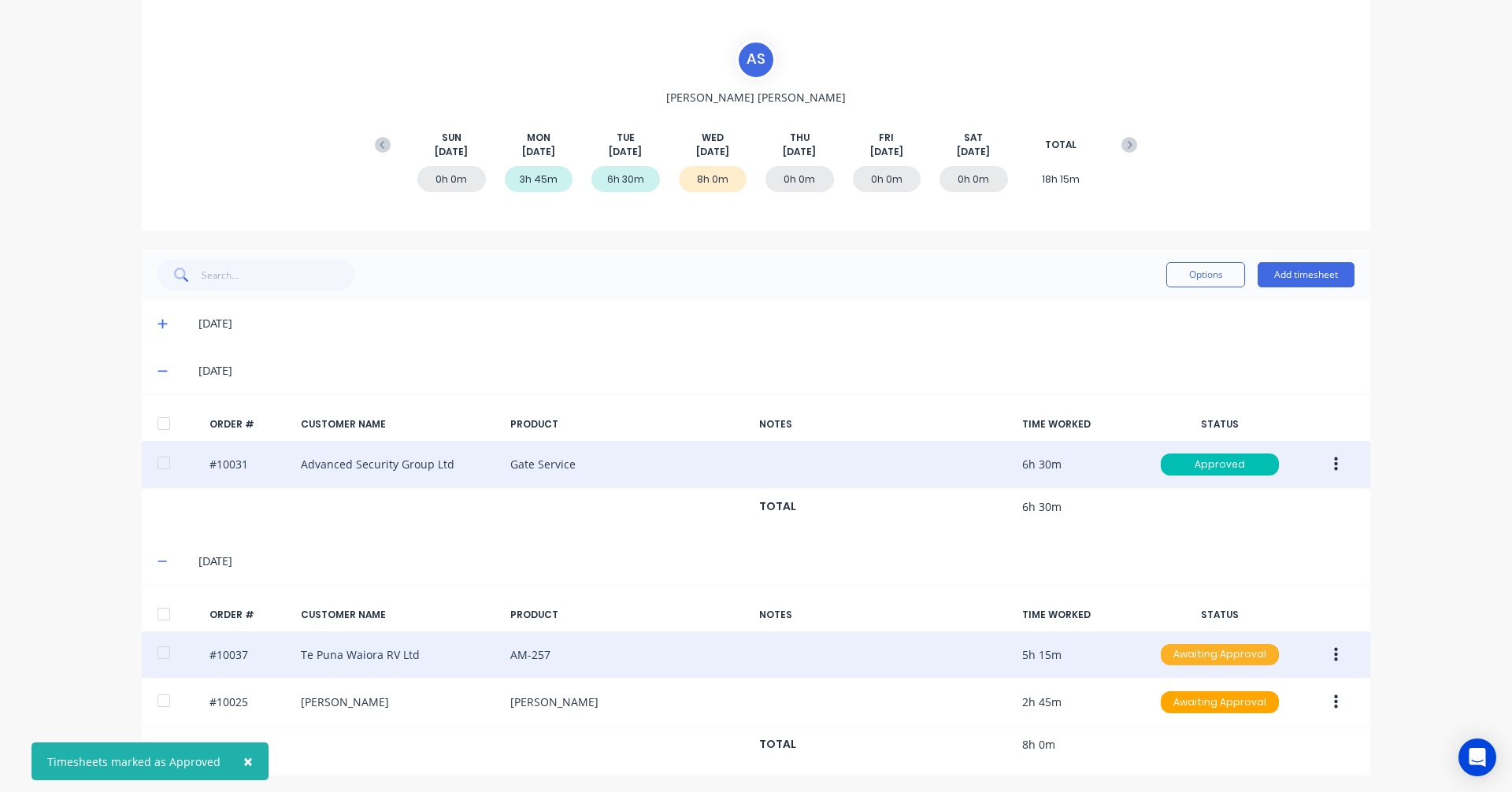
scroll to position [119, 0]
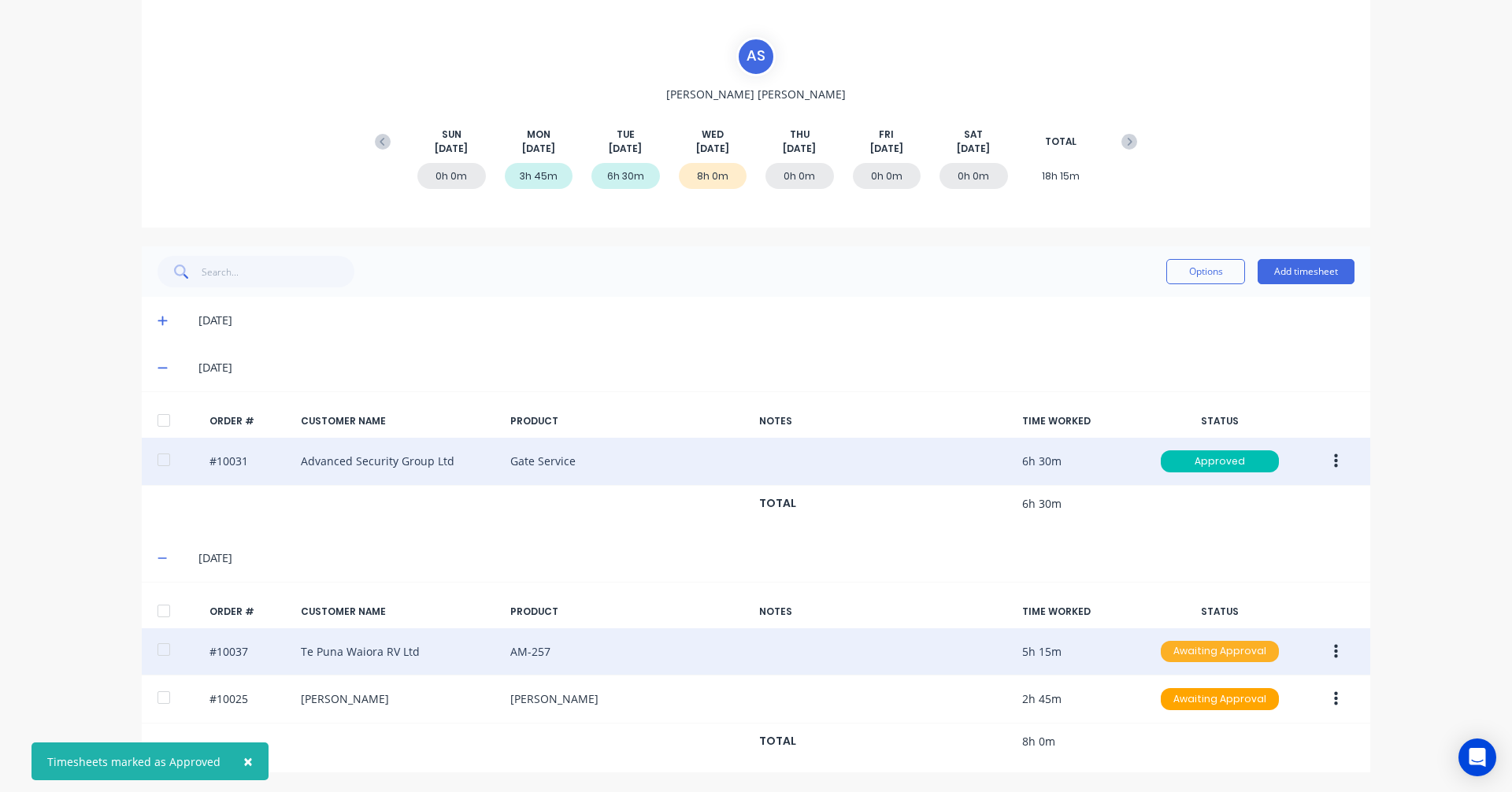
click at [1215, 654] on div "Awaiting Approval" at bounding box center [1219, 652] width 118 height 22
click at [1179, 740] on div "Approved" at bounding box center [1185, 730] width 129 height 22
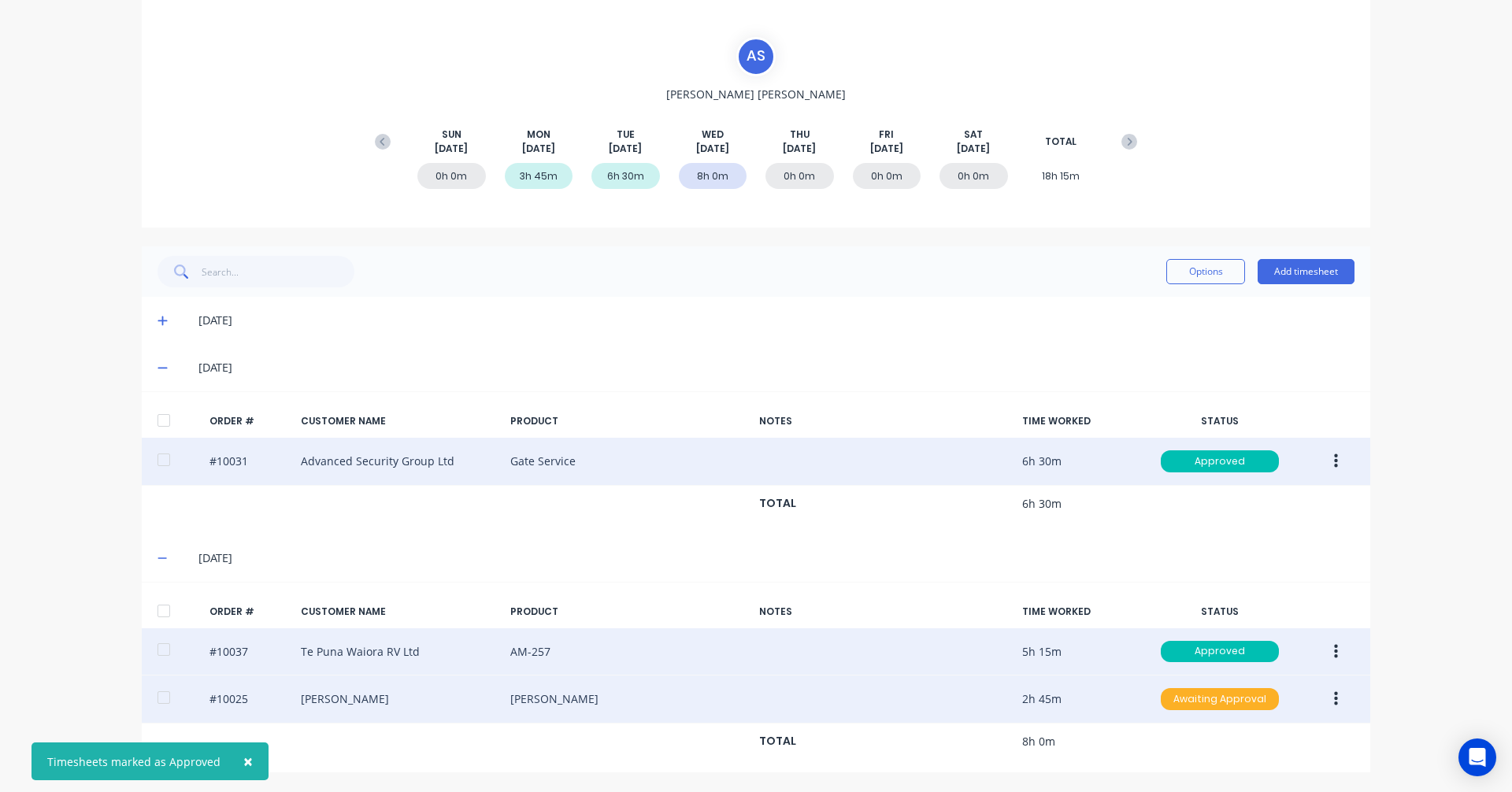
click at [1227, 710] on div "Awaiting Approval" at bounding box center [1219, 698] width 118 height 22
click at [1196, 780] on div "Approved" at bounding box center [1185, 778] width 129 height 22
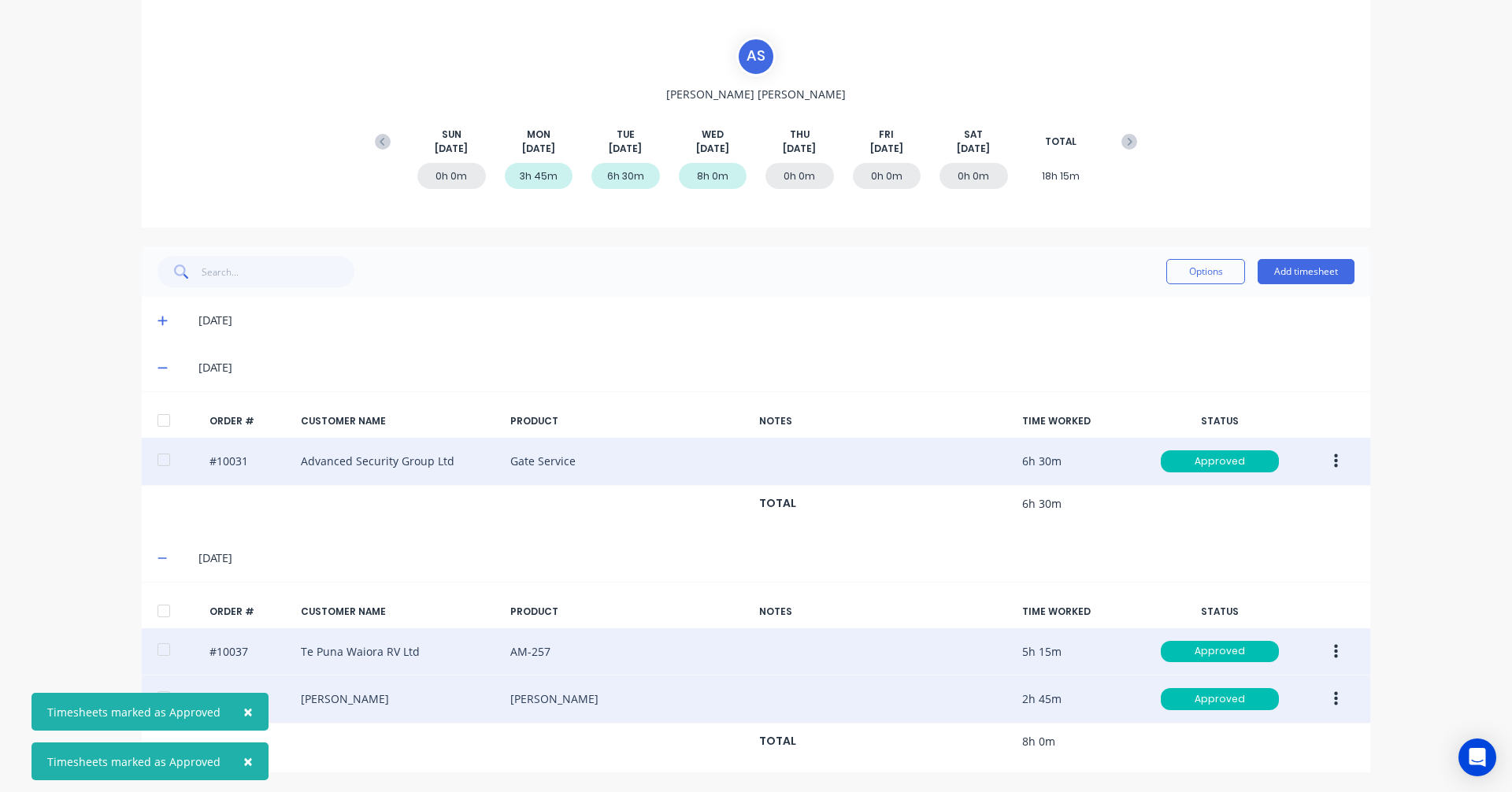
click at [1383, 441] on div "× Timesheets marked as Approved × Timesheets marked as Approved dashboard produ…" at bounding box center [756, 396] width 1512 height 792
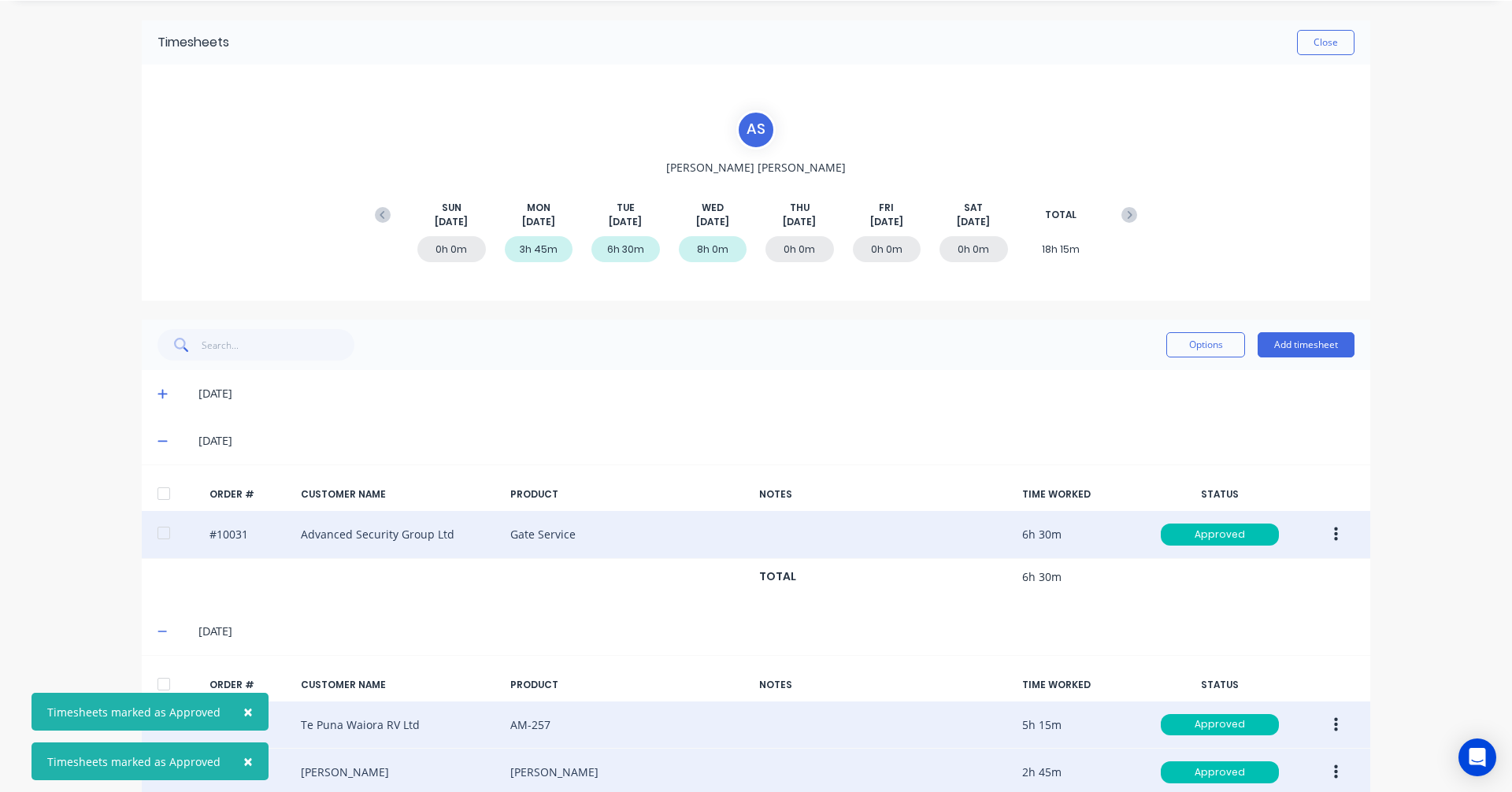
scroll to position [0, 0]
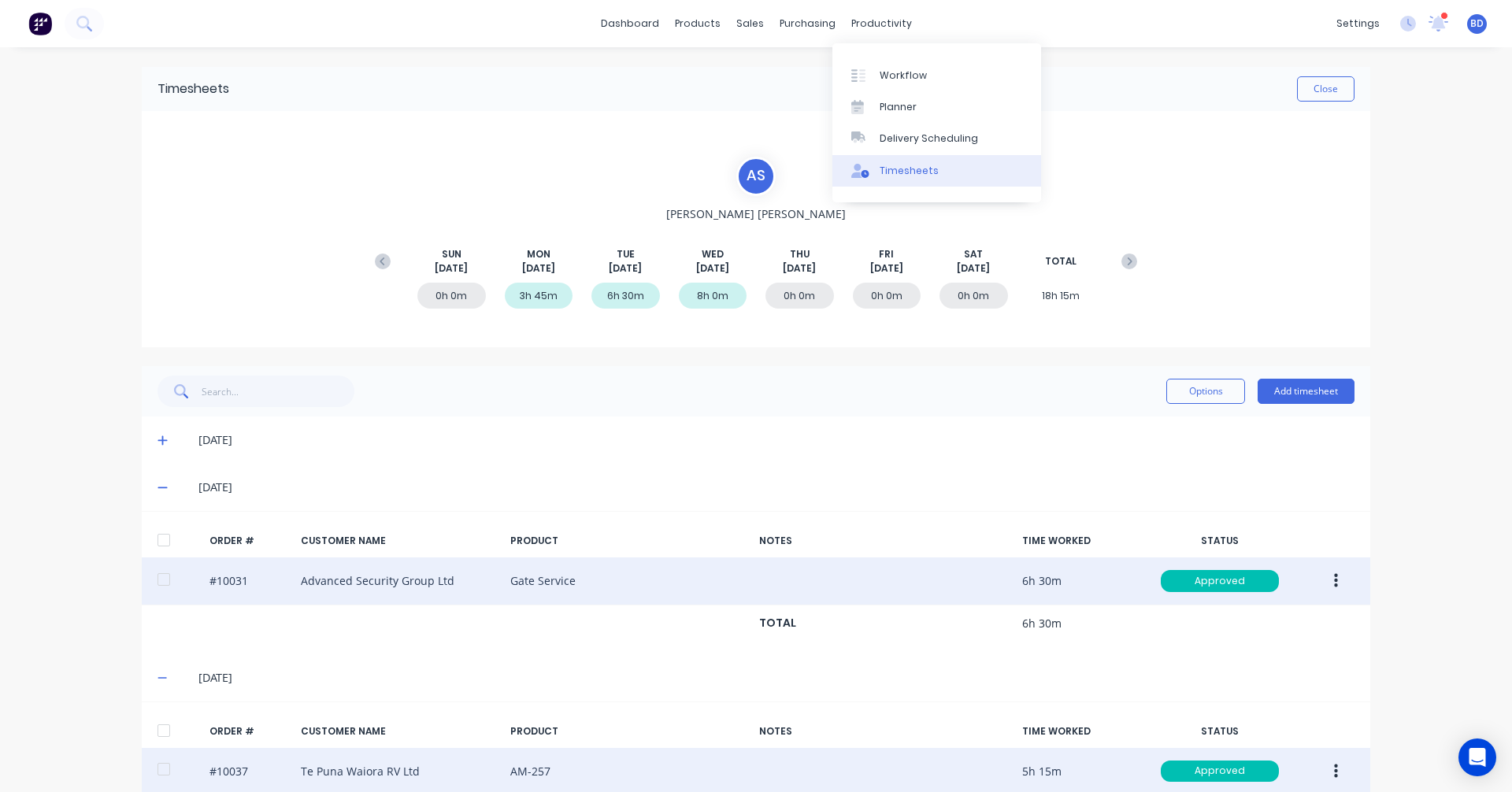
click at [904, 167] on div "Timesheets" at bounding box center [909, 171] width 59 height 14
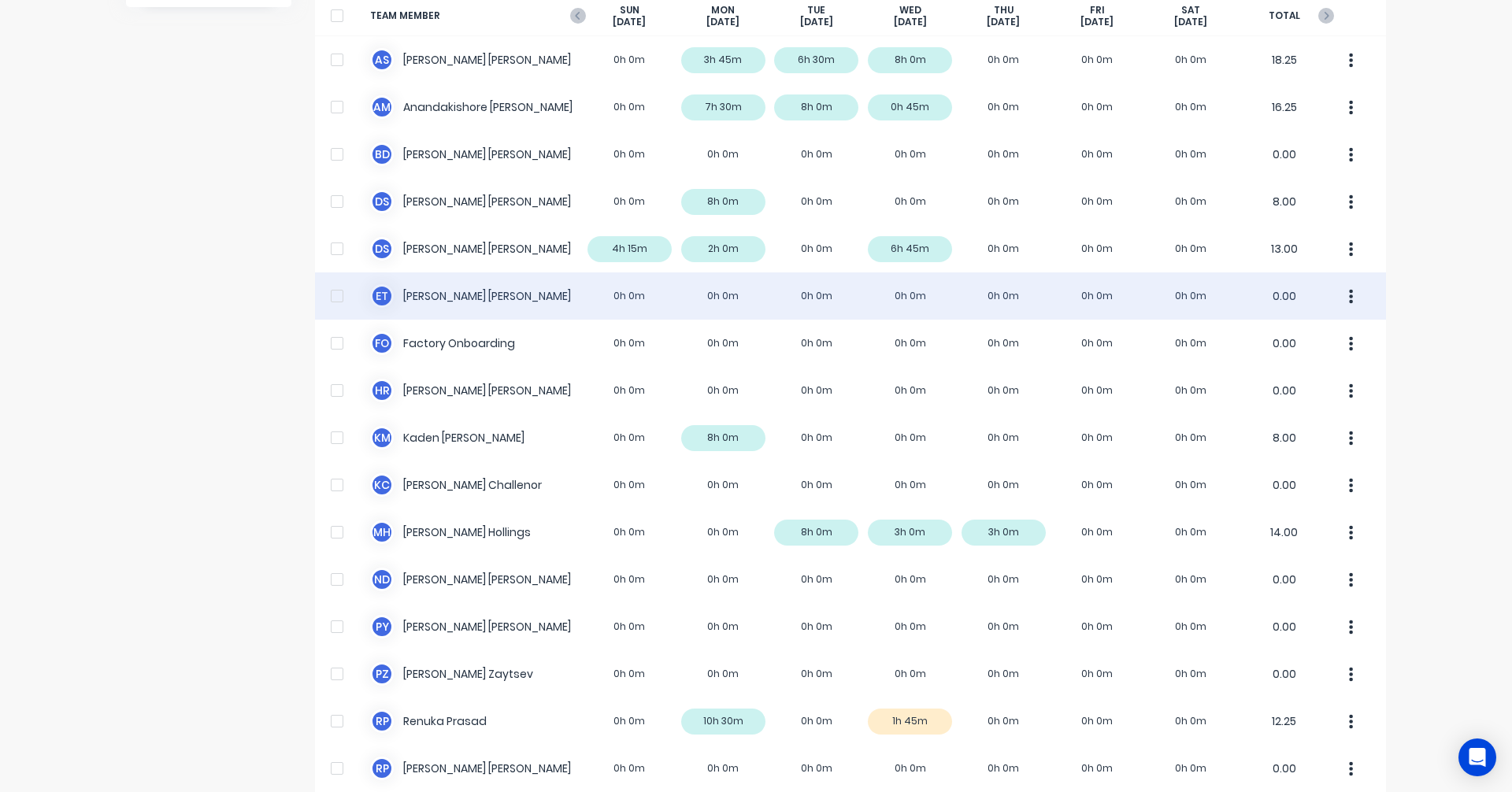
scroll to position [199, 0]
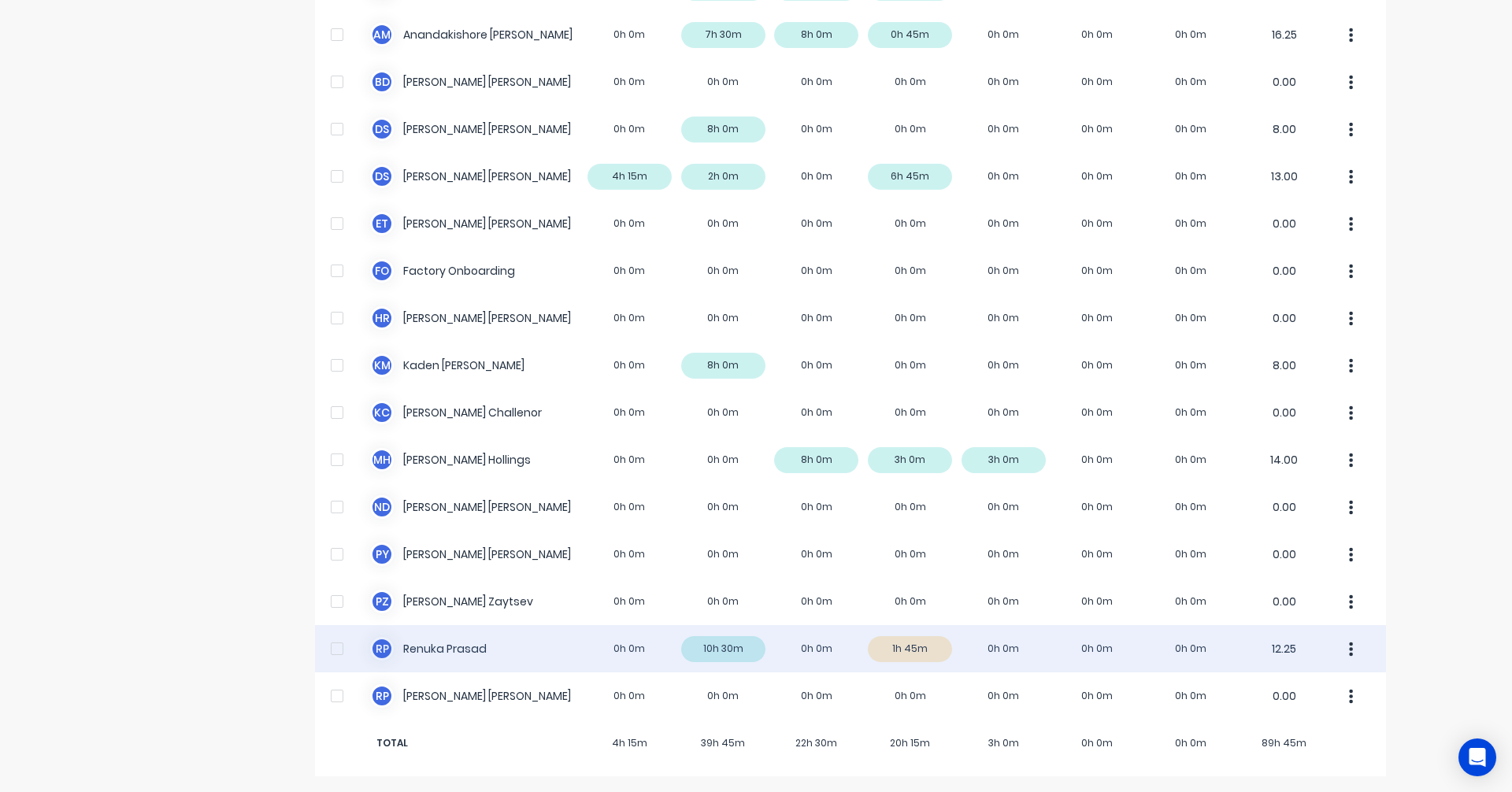
click at [874, 651] on div "R P Renuka Prasad 0h 0m 10h 30m 0h 0m 1h 45m 0h 0m 0h 0m 0h 0m 12.25" at bounding box center [850, 649] width 1071 height 47
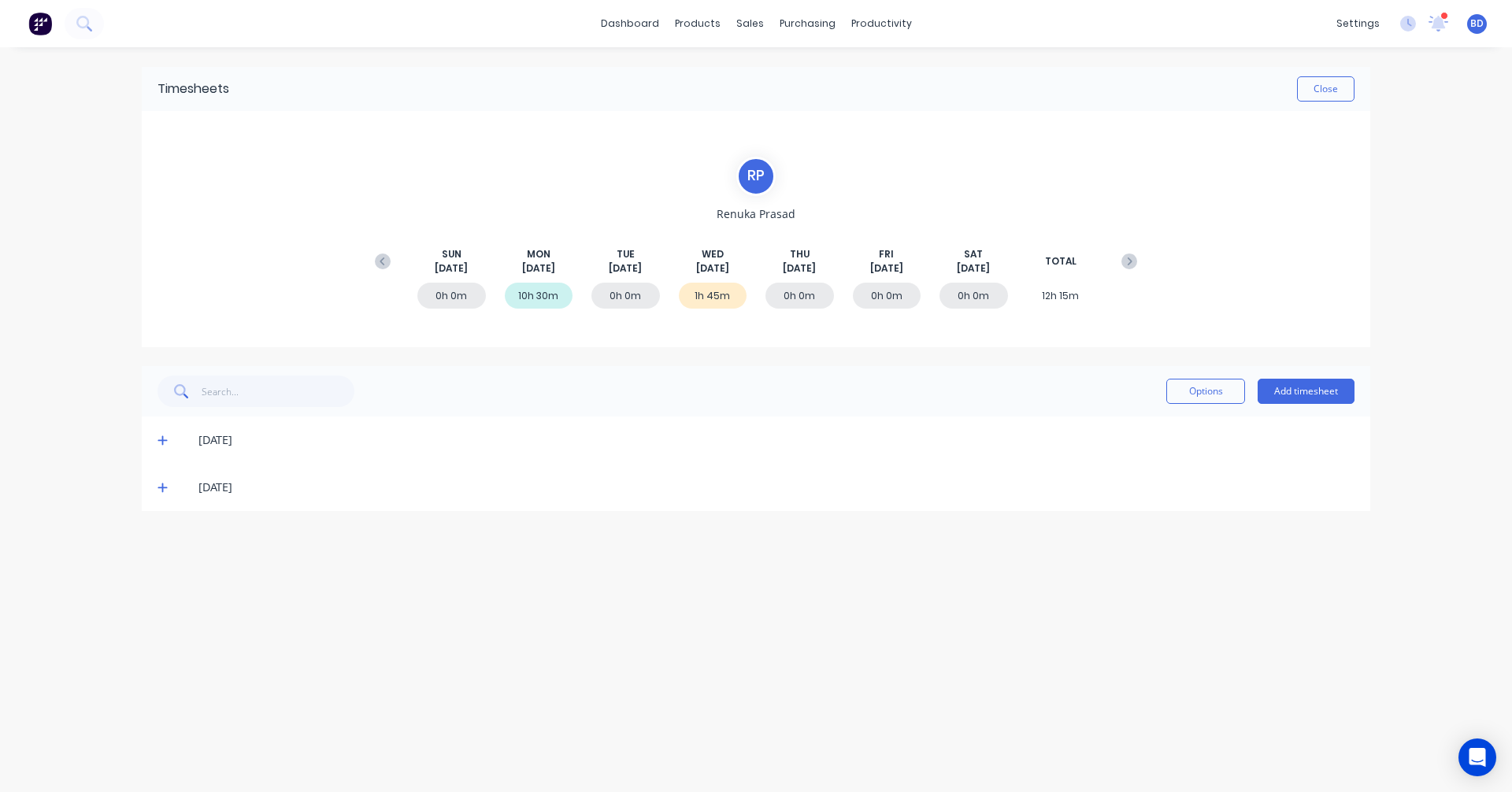
click at [161, 483] on icon at bounding box center [162, 488] width 10 height 11
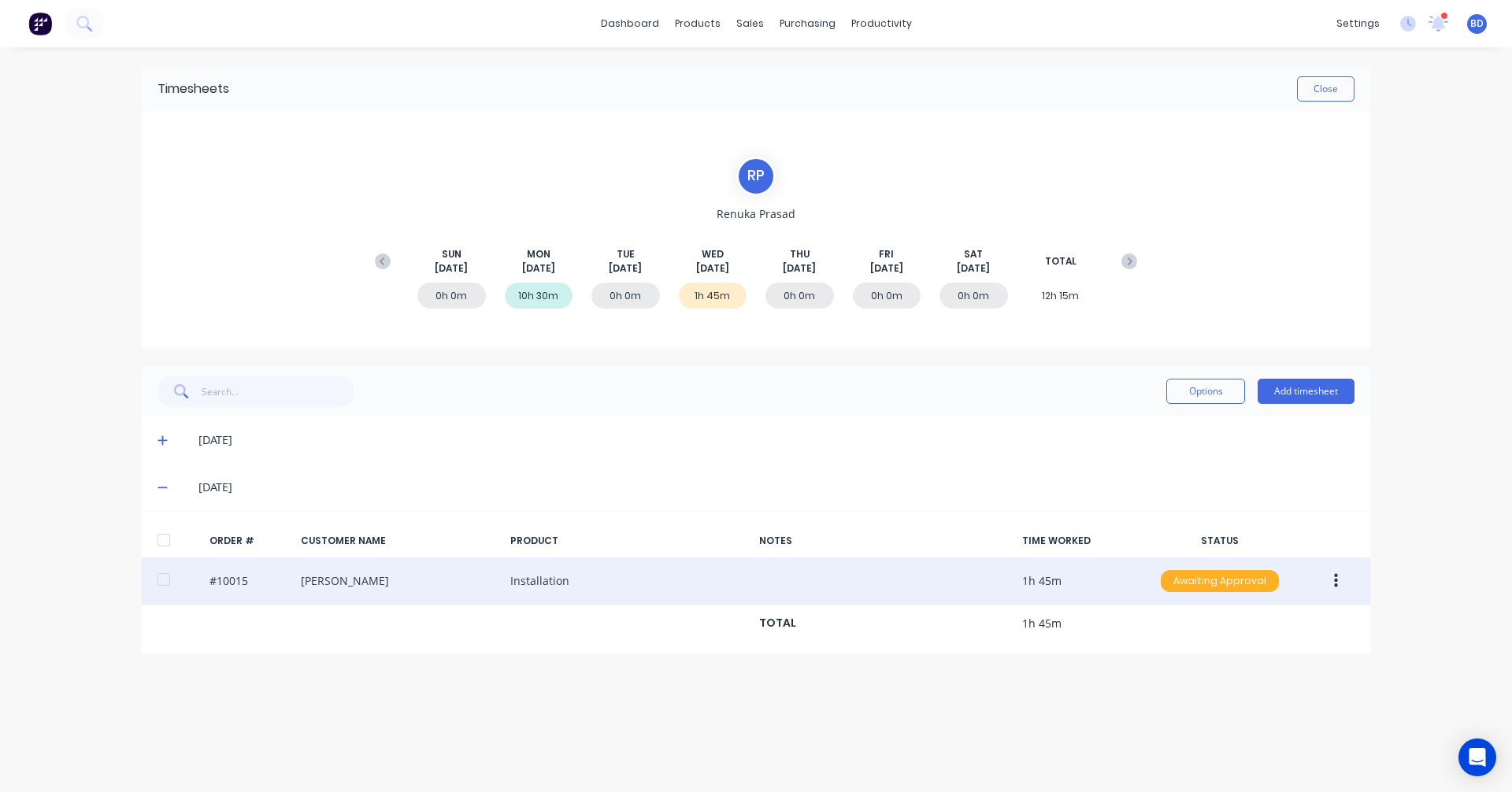
click at [1219, 578] on div "Awaiting Approval" at bounding box center [1219, 581] width 118 height 22
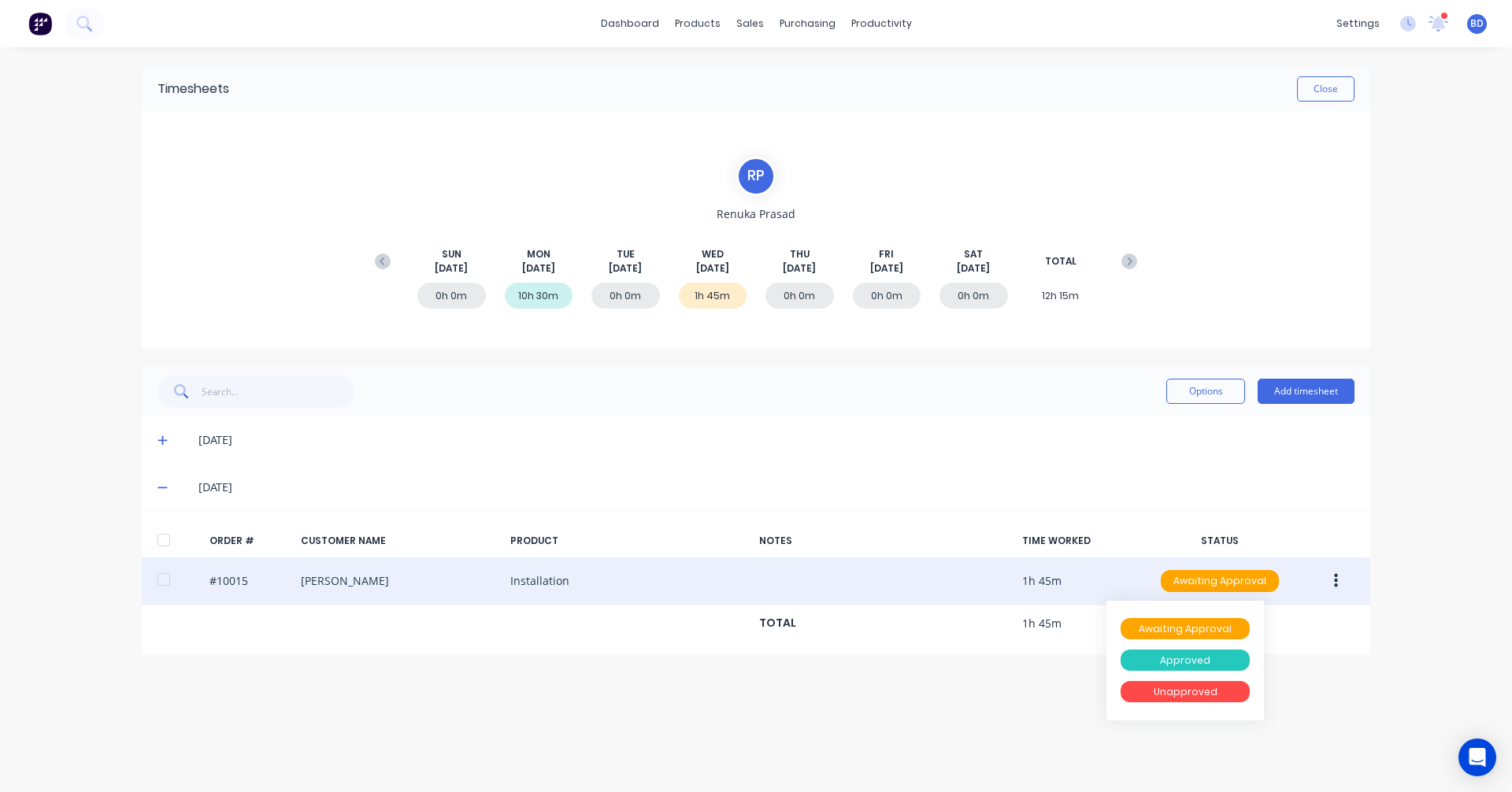
click at [1193, 651] on div "Approved" at bounding box center [1185, 660] width 129 height 22
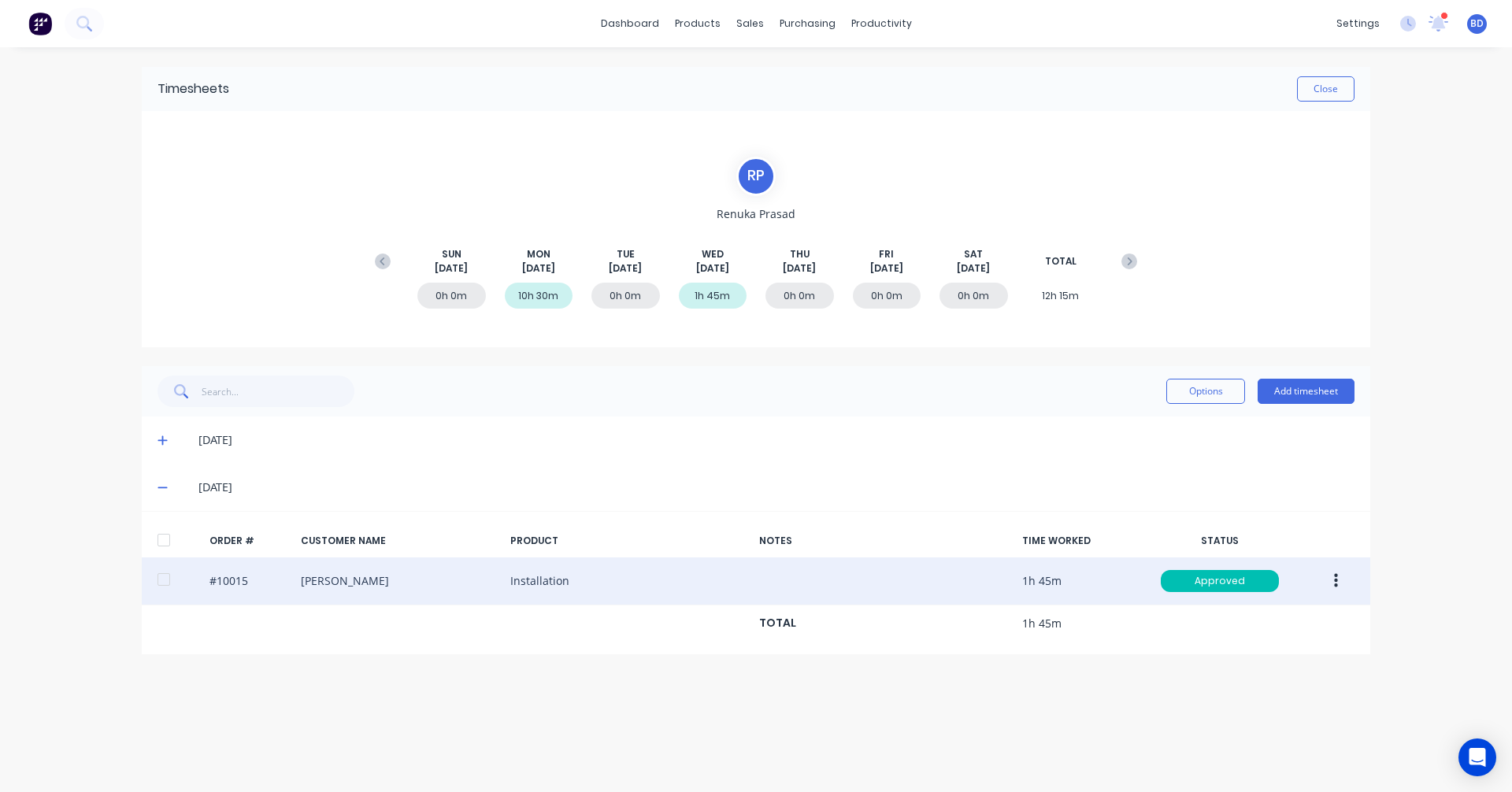
click at [967, 758] on div "Timesheets Close R P Renuka Prasad SUN Aug 10th MON Aug 11th TUE Aug 12th WED A…" at bounding box center [756, 404] width 1260 height 713
click at [938, 172] on div "Timesheets" at bounding box center [914, 171] width 59 height 14
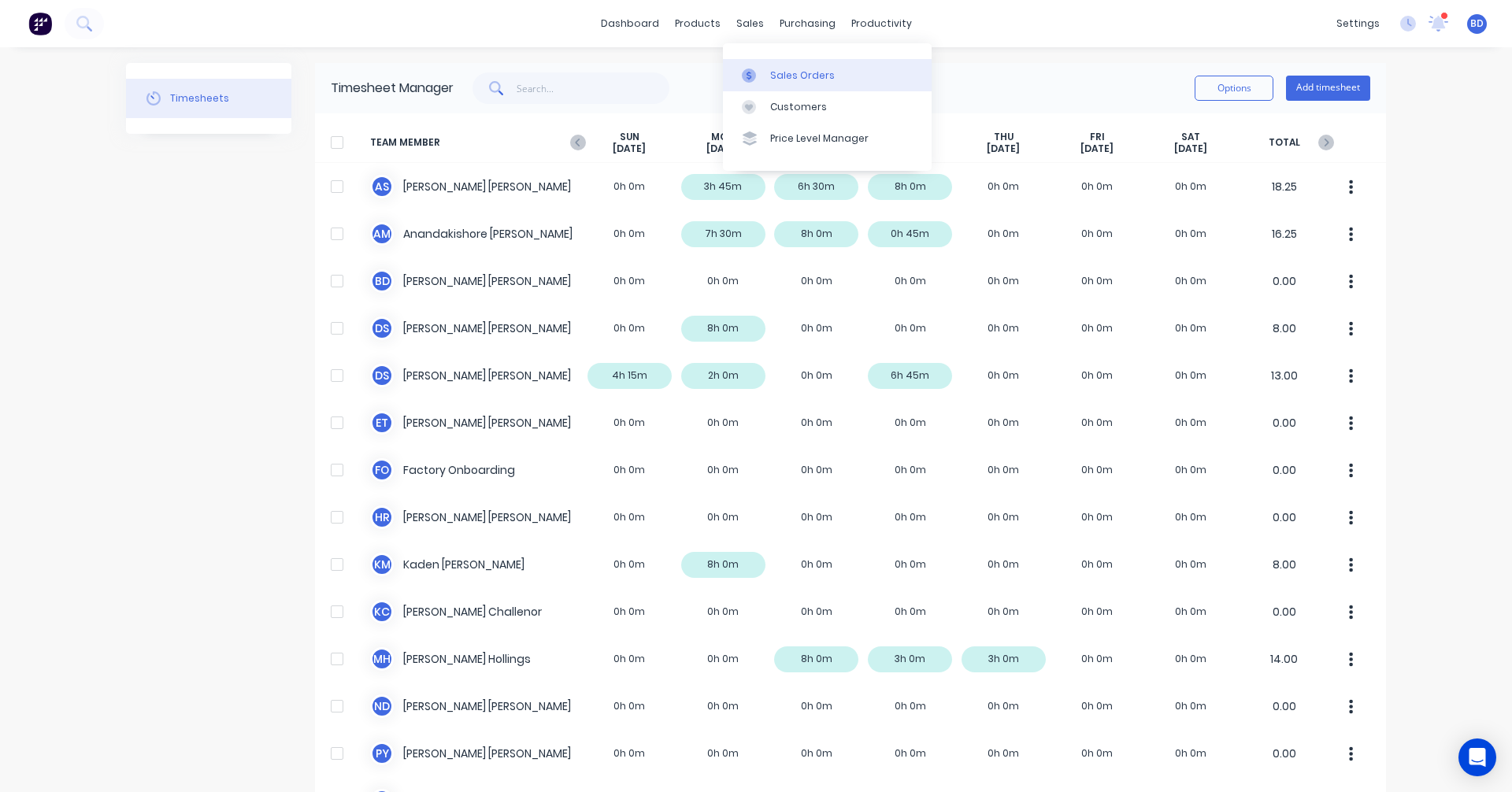
click at [783, 81] on div "Sales Orders" at bounding box center [802, 75] width 64 height 14
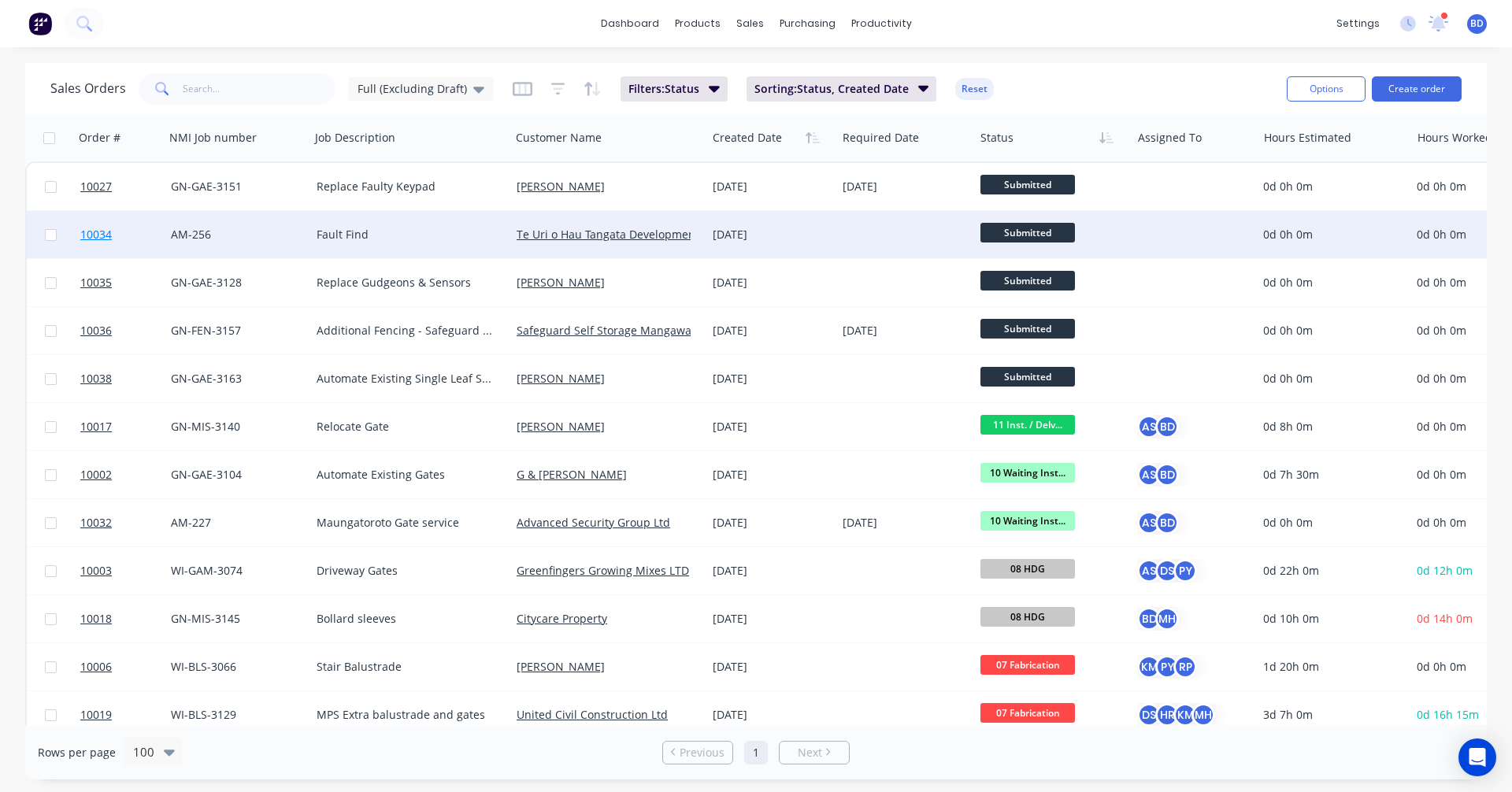
click at [99, 235] on span "10034" at bounding box center [96, 234] width 31 height 16
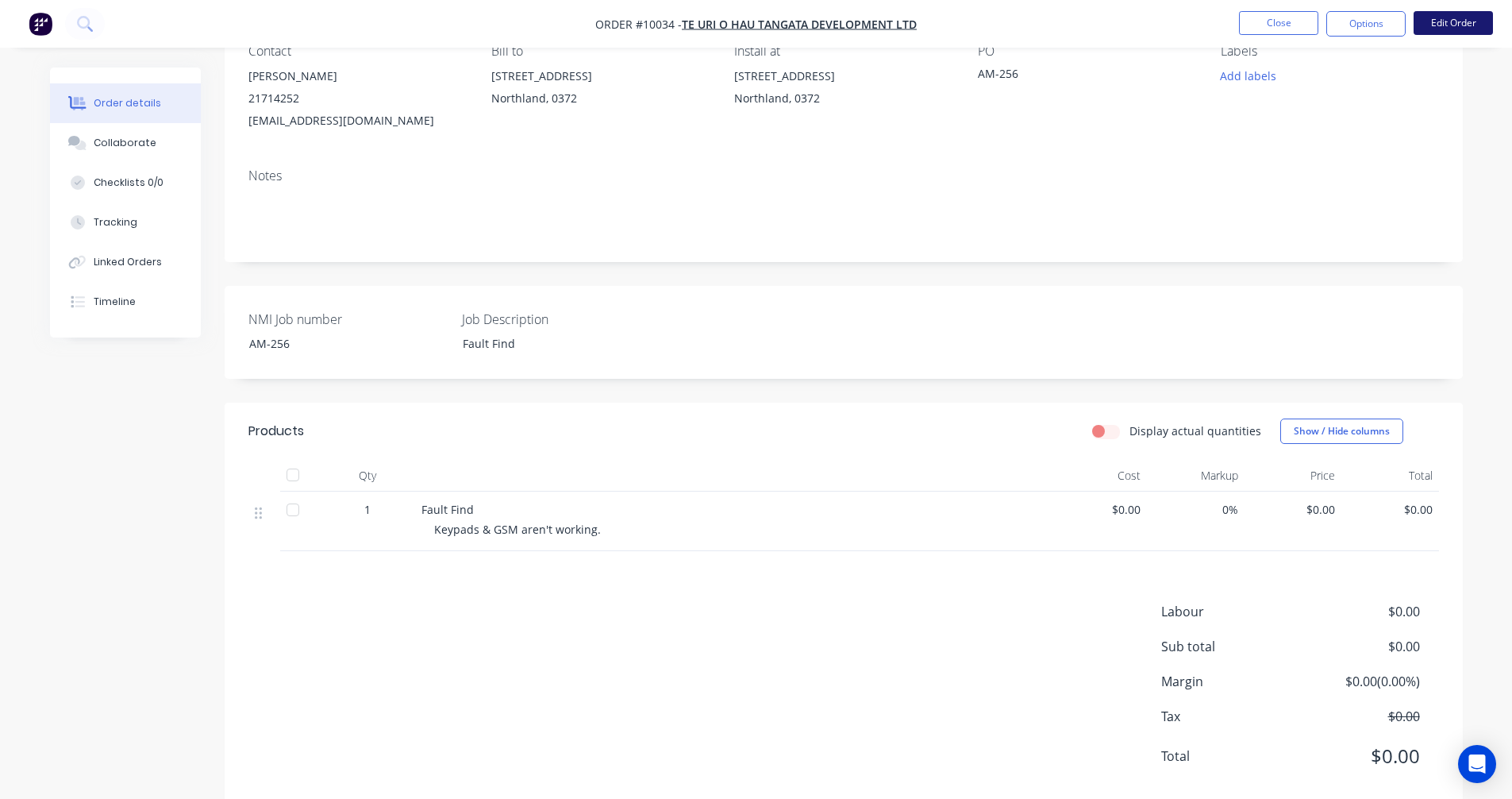
scroll to position [159, 0]
click at [1451, 17] on button "Edit Order" at bounding box center [1453, 23] width 79 height 24
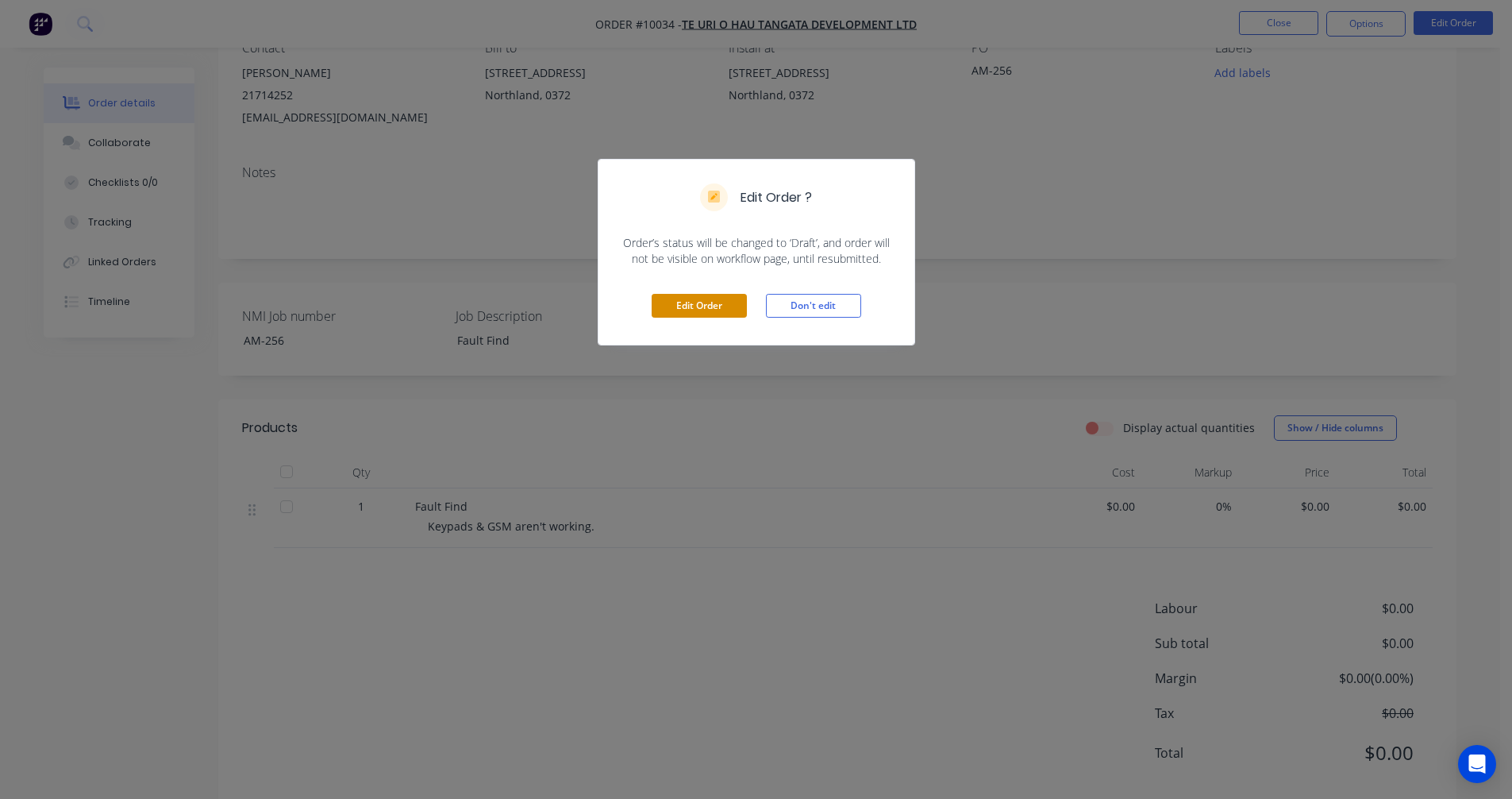
click at [707, 308] on button "Edit Order" at bounding box center [699, 306] width 96 height 24
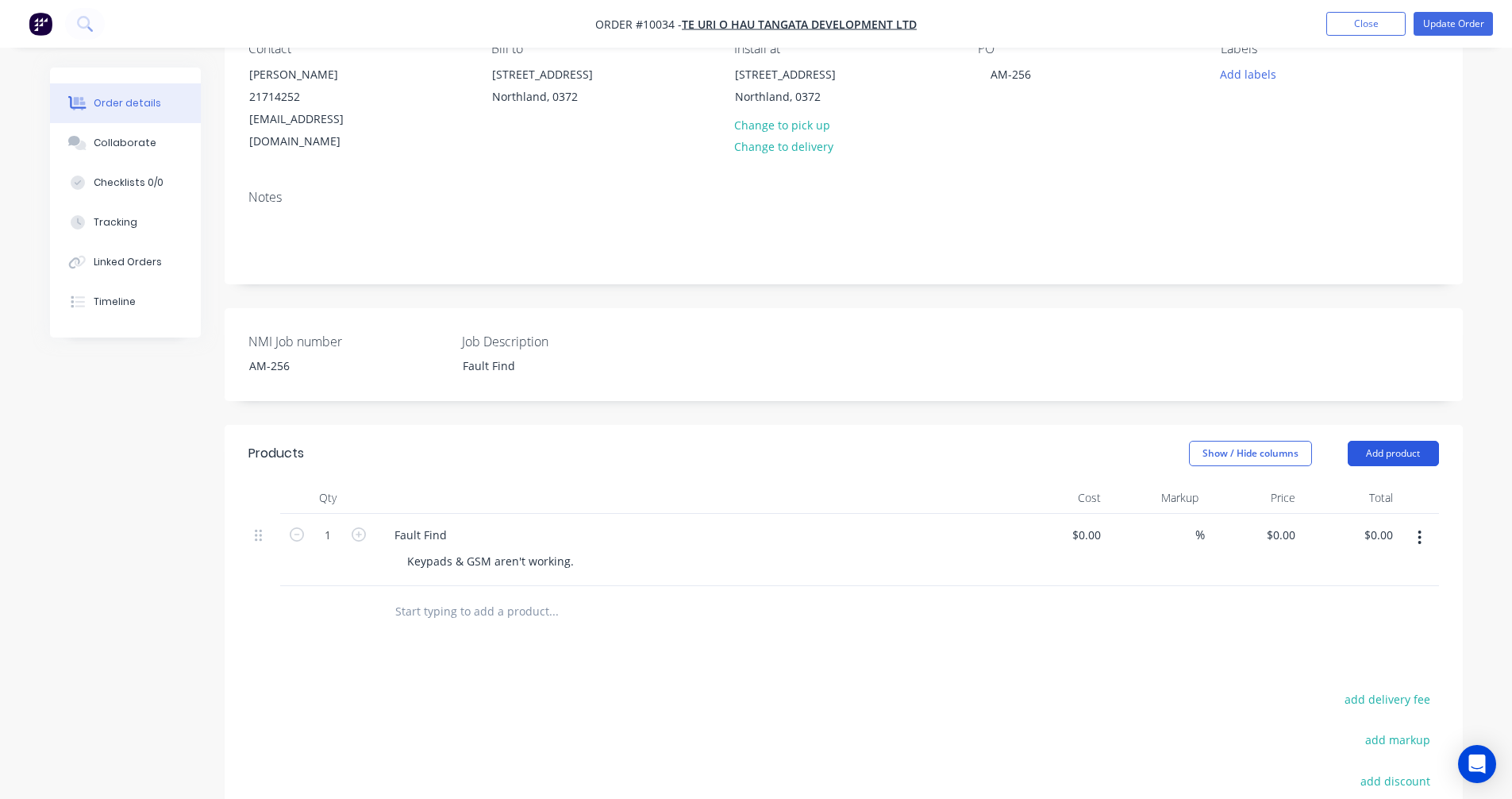
click at [1379, 441] on button "Add product" at bounding box center [1394, 453] width 92 height 26
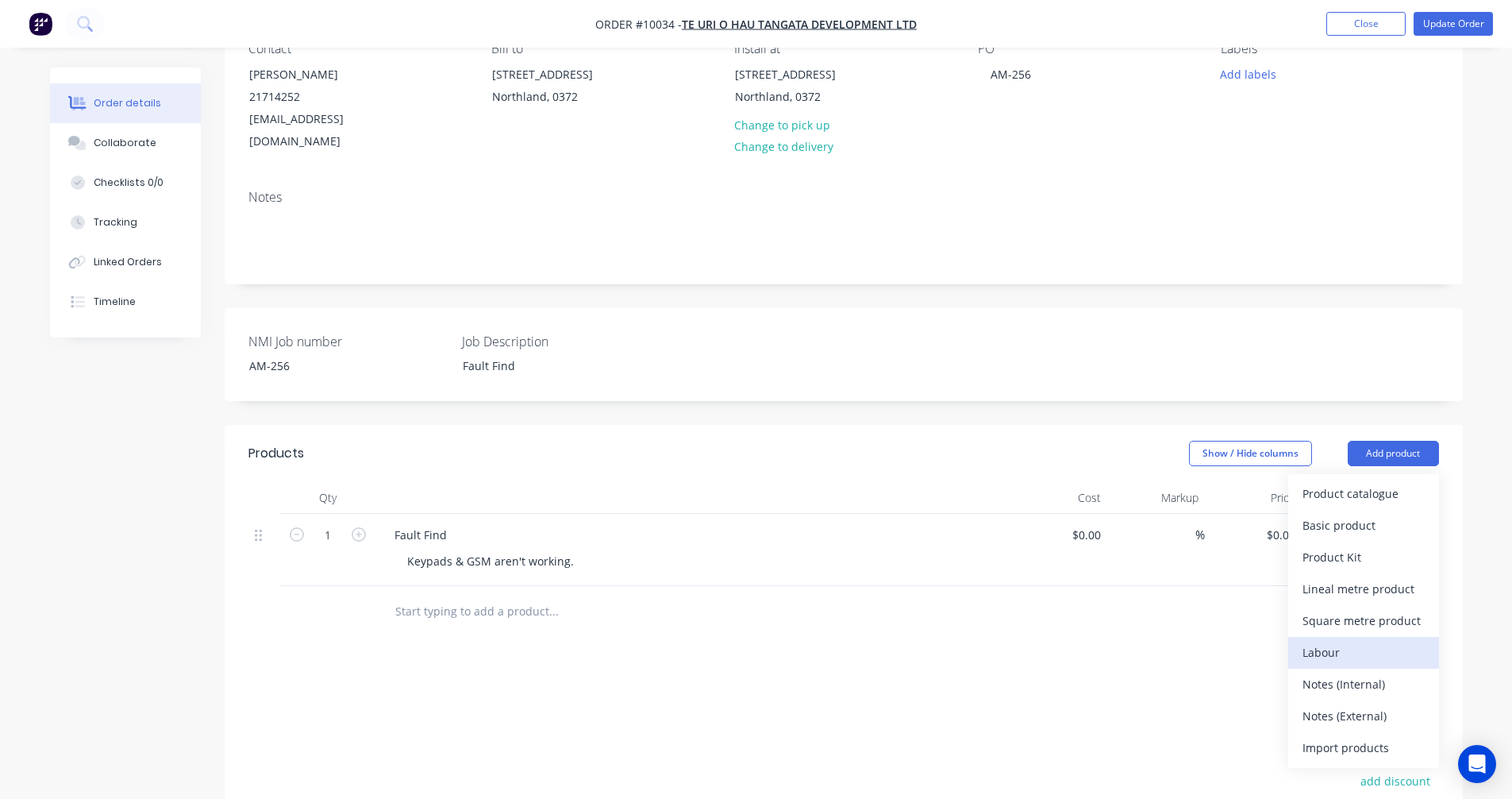
click at [1352, 641] on div "Labour" at bounding box center [1364, 653] width 122 height 23
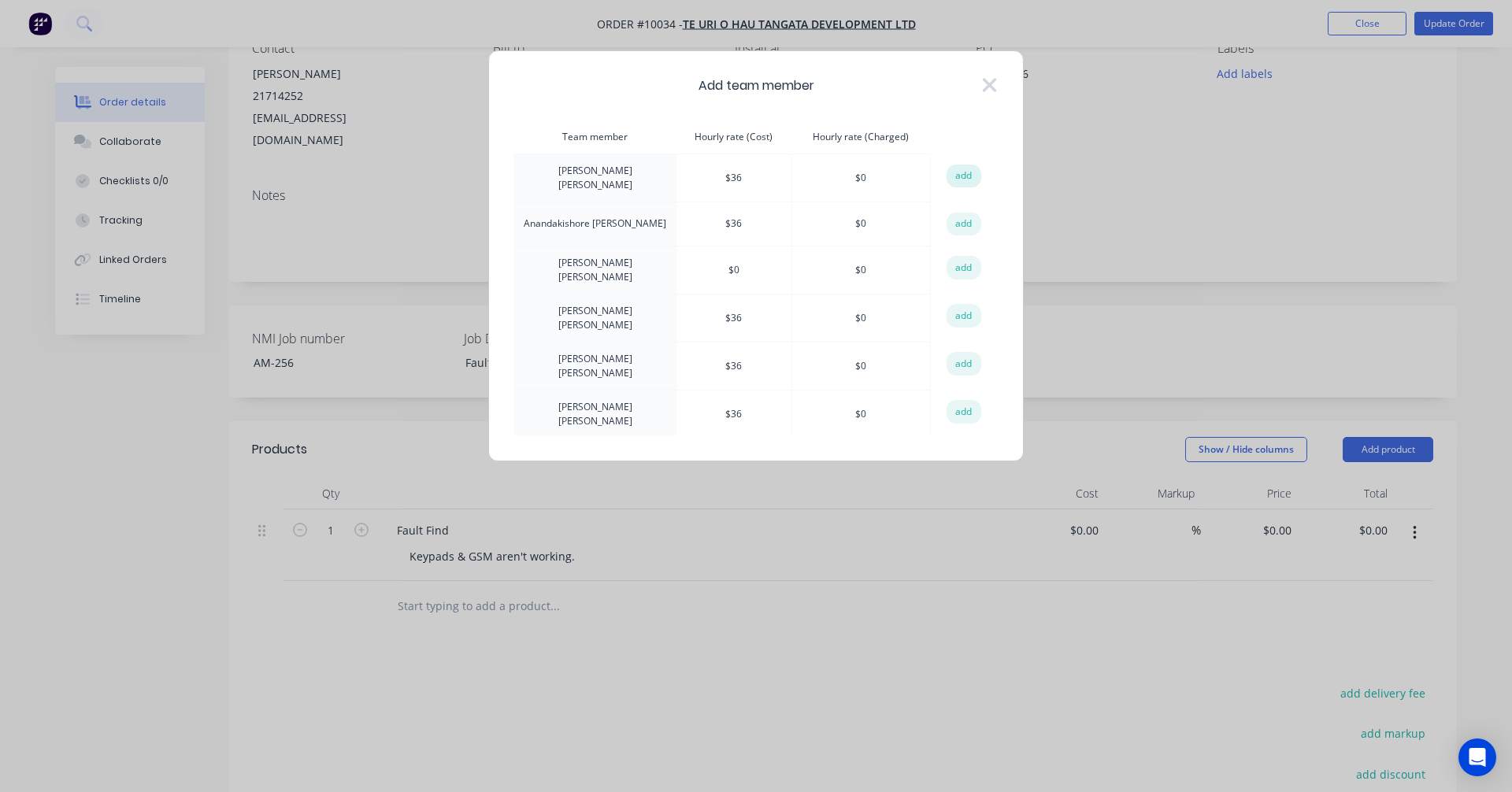
click at [959, 180] on button "add" at bounding box center [963, 176] width 35 height 24
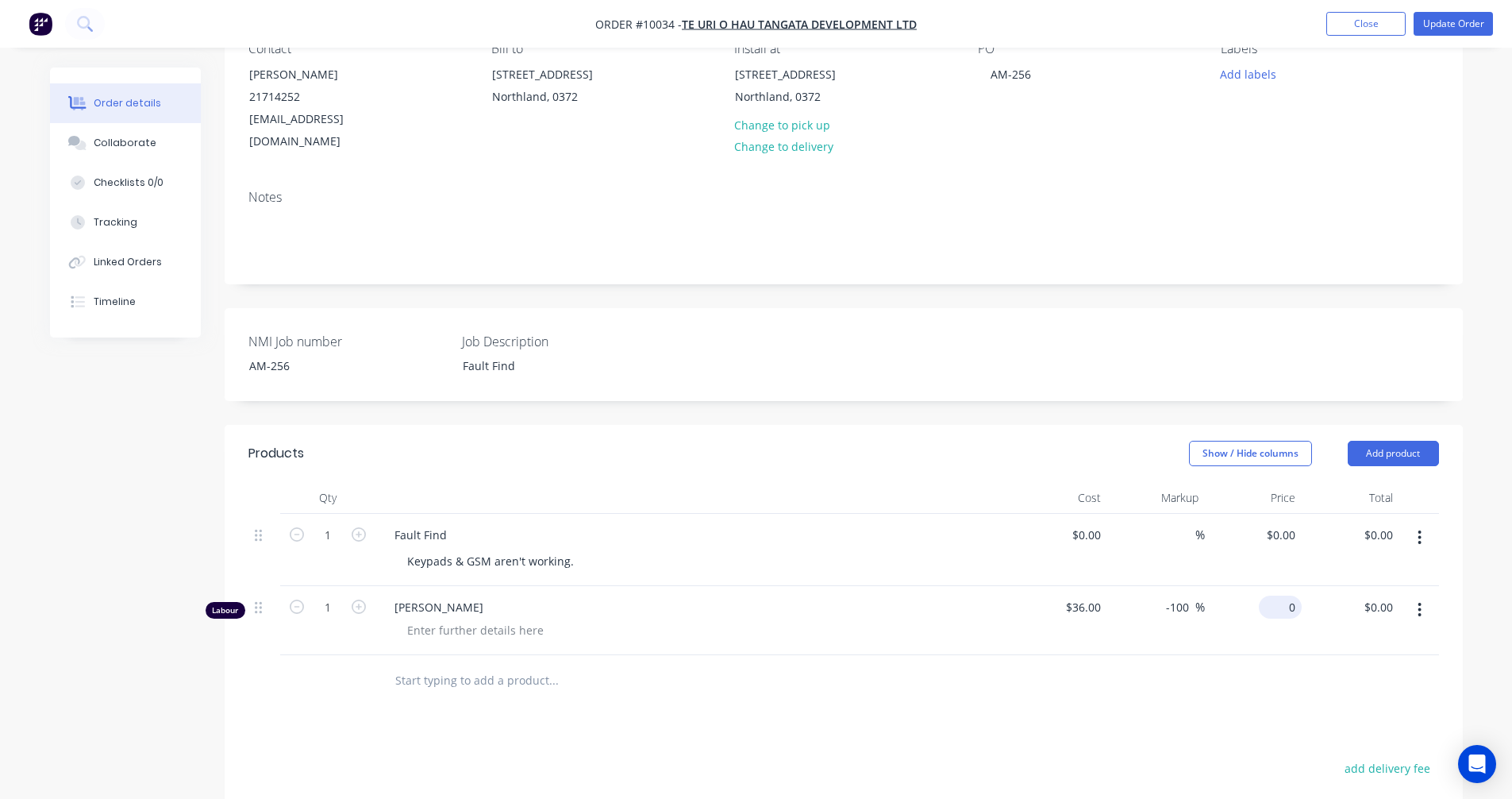
click at [1287, 595] on input "0" at bounding box center [1284, 607] width 36 height 23
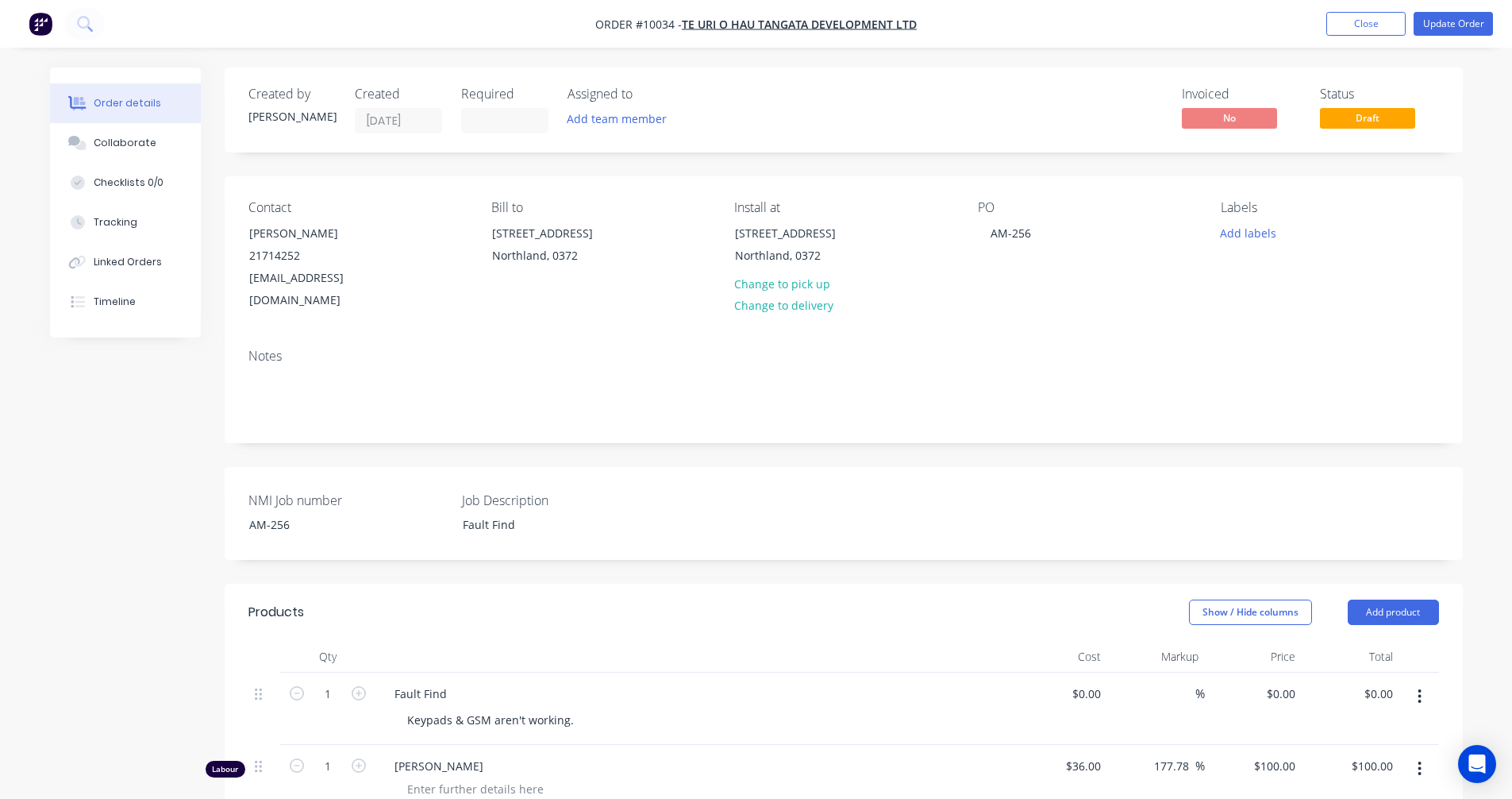
scroll to position [449, 0]
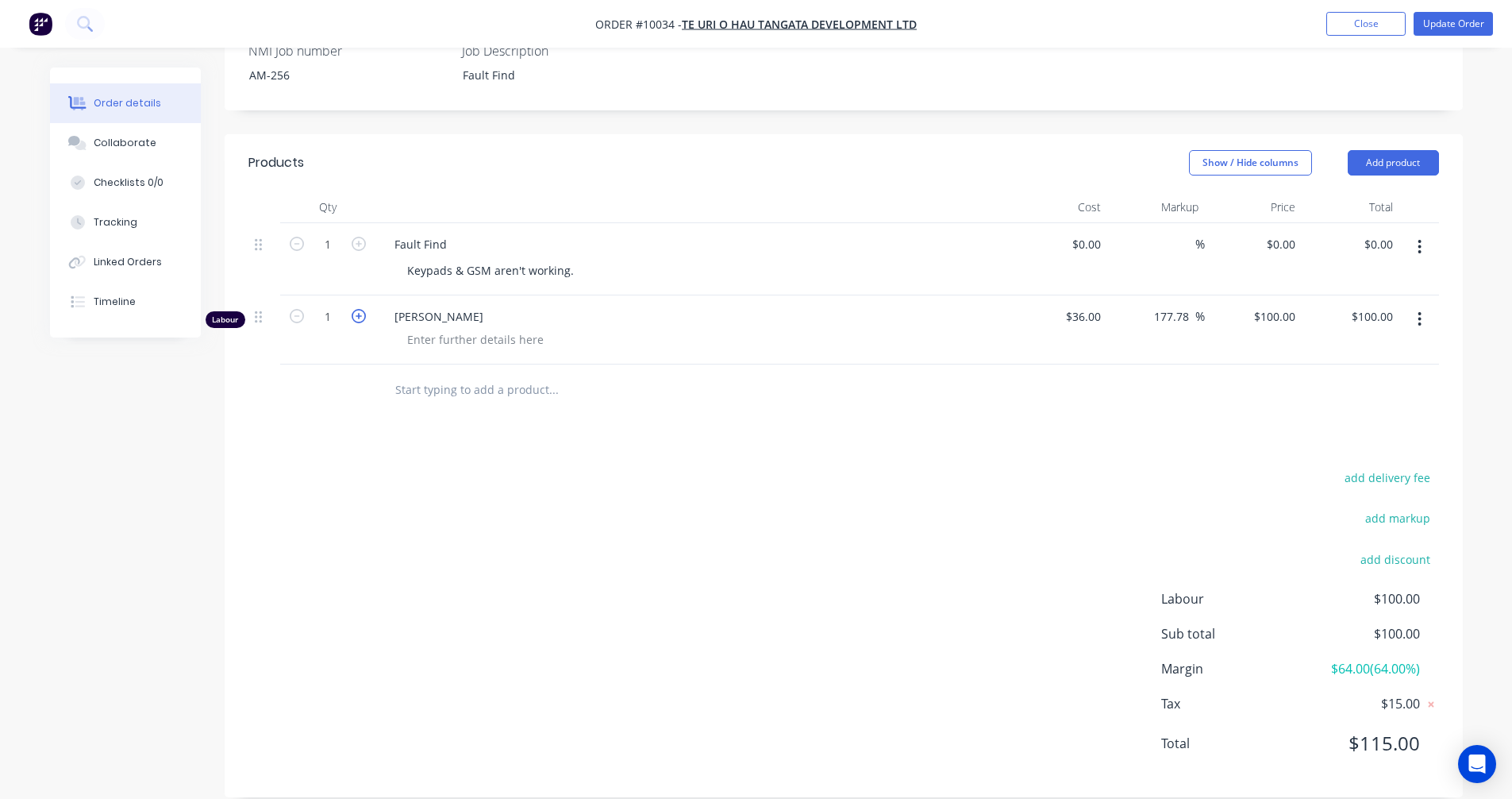
click at [361, 309] on icon "button" at bounding box center [358, 315] width 14 height 14
click at [786, 485] on div "add delivery fee add markup add discount Labour $200.00 Sub total $200.00 Margi…" at bounding box center [843, 620] width 1191 height 307
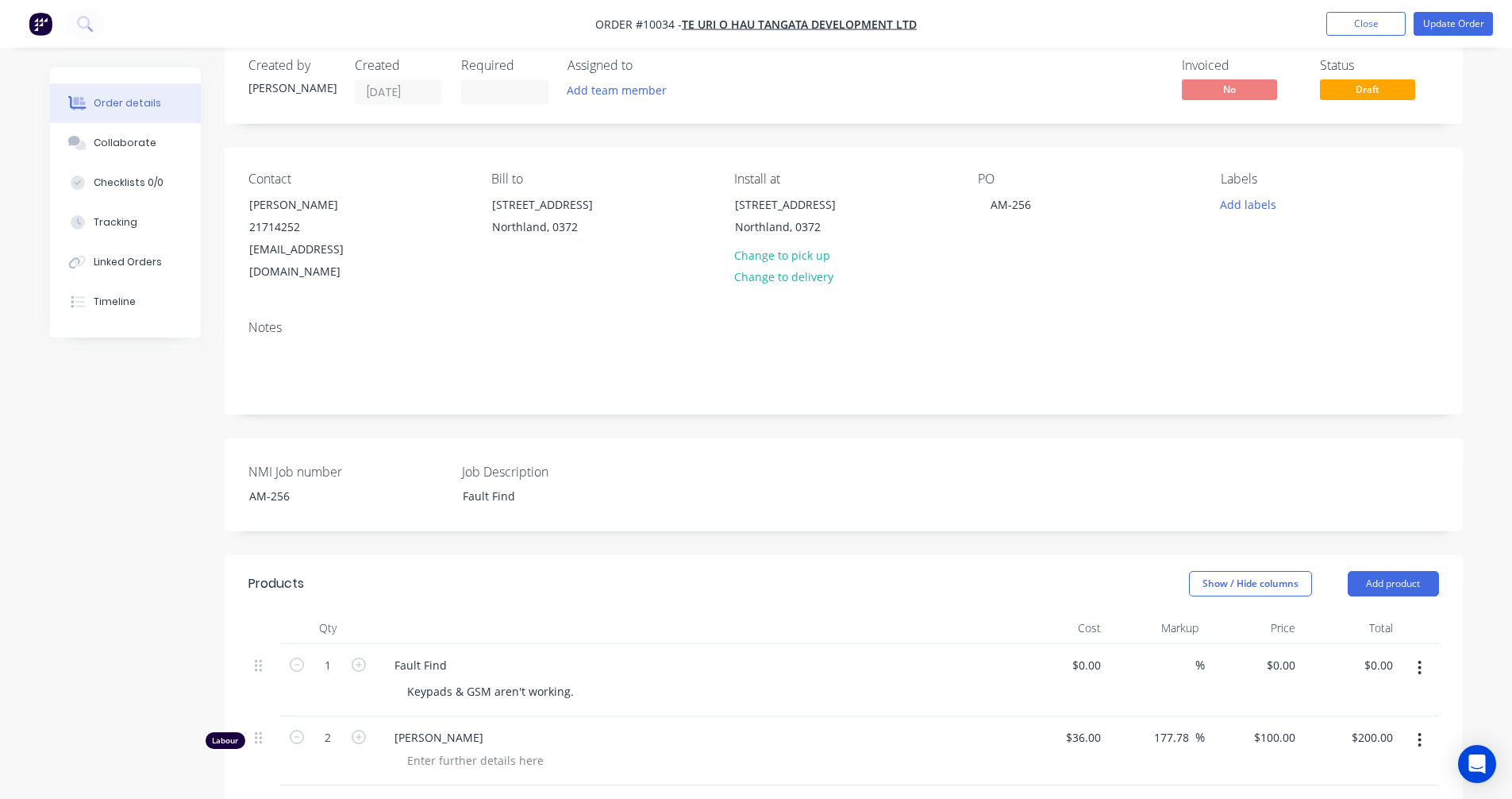
scroll to position [0, 0]
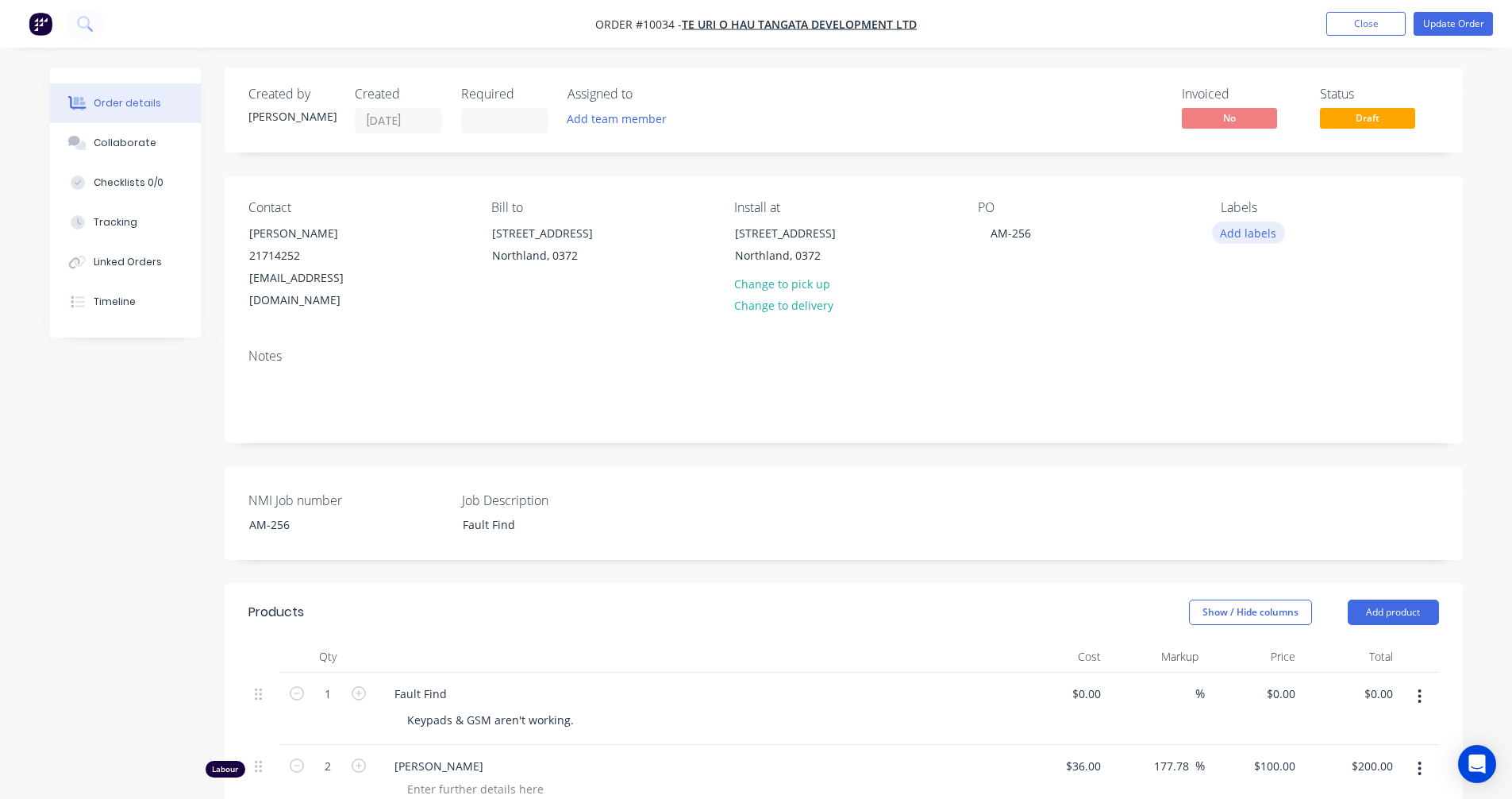
click at [1232, 235] on button "Add labels" at bounding box center [1248, 232] width 73 height 21
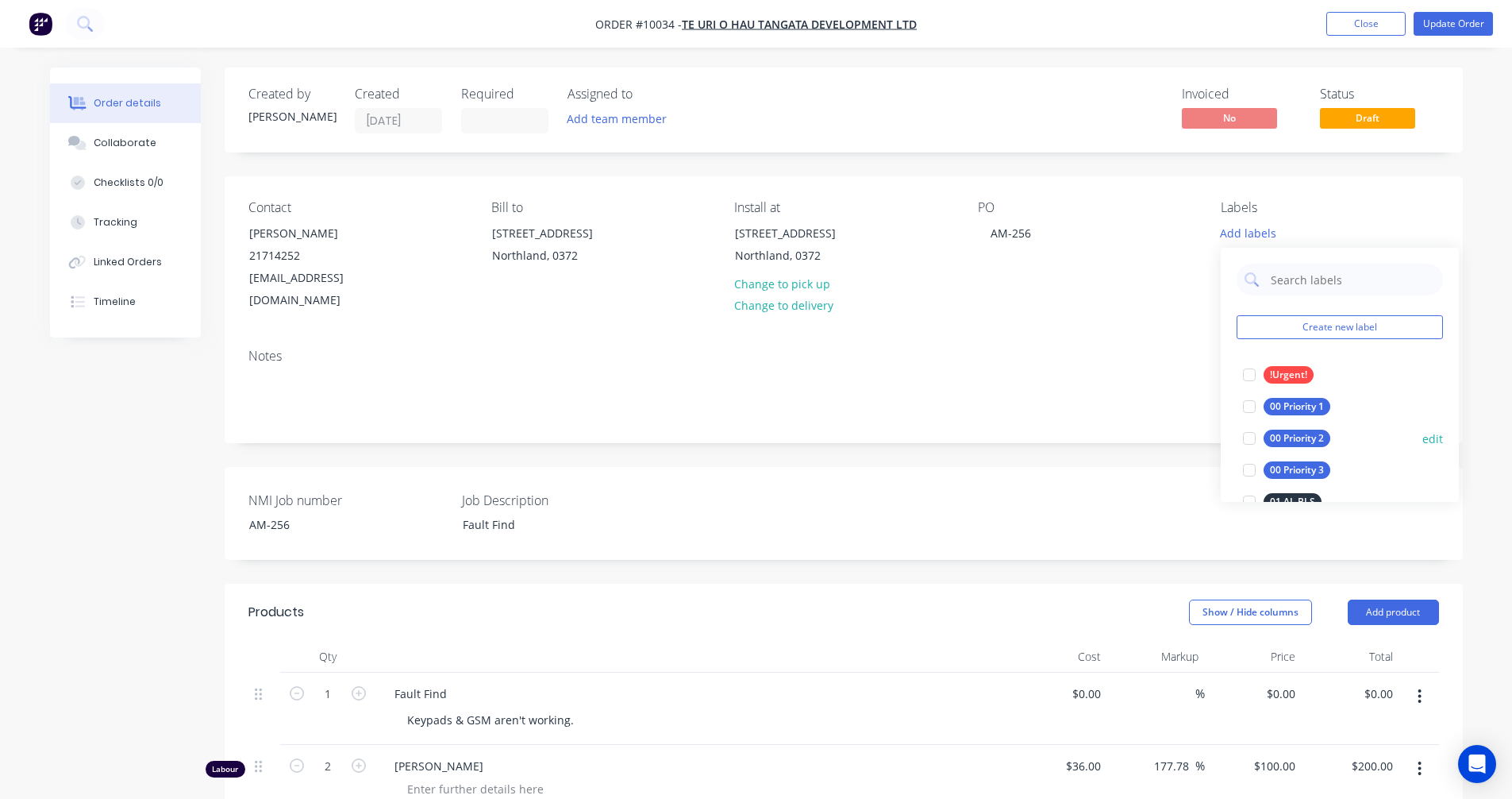
click at [1268, 435] on div "00 Priority 2" at bounding box center [1297, 439] width 67 height 17
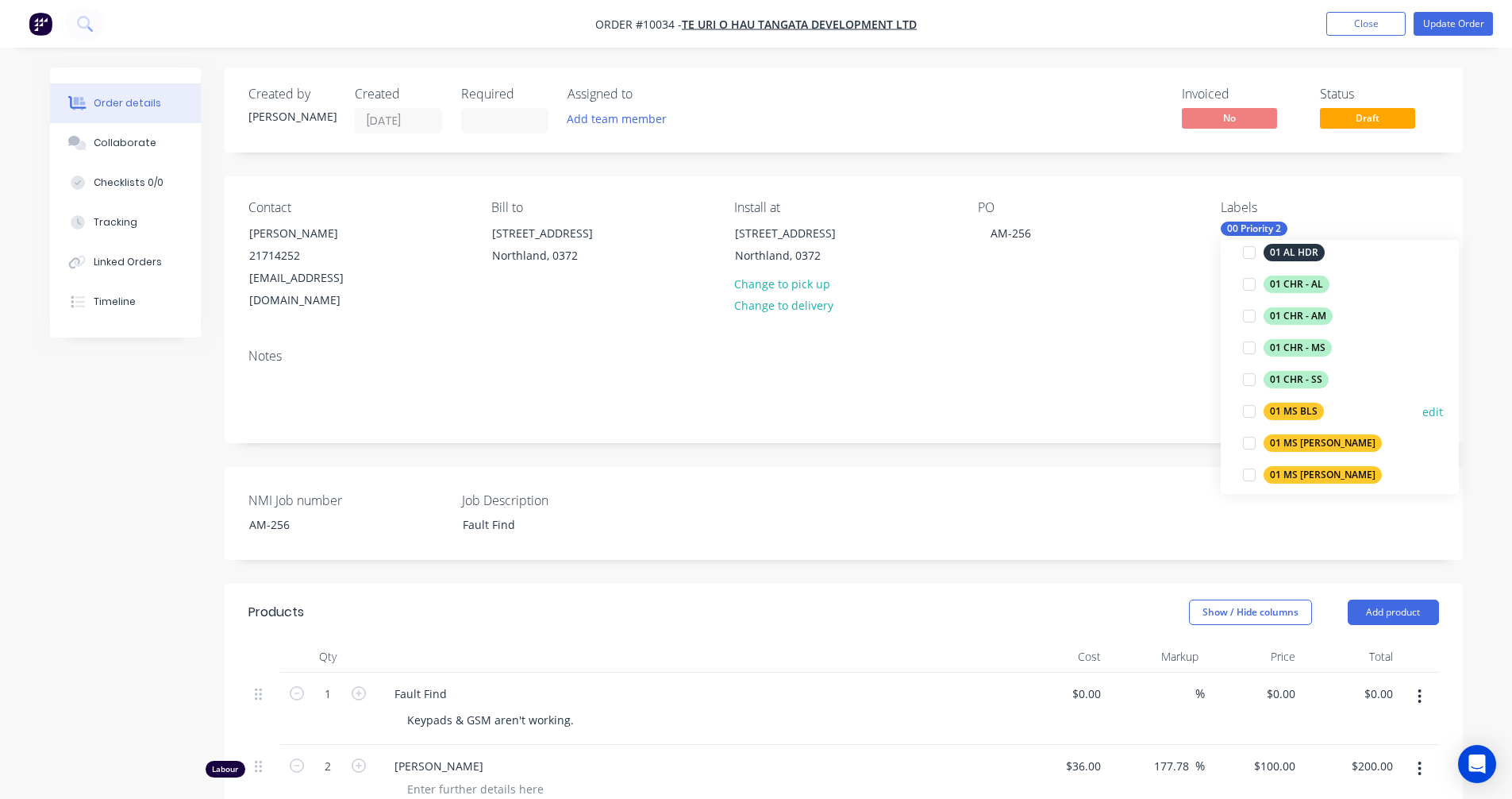
scroll to position [398, 0]
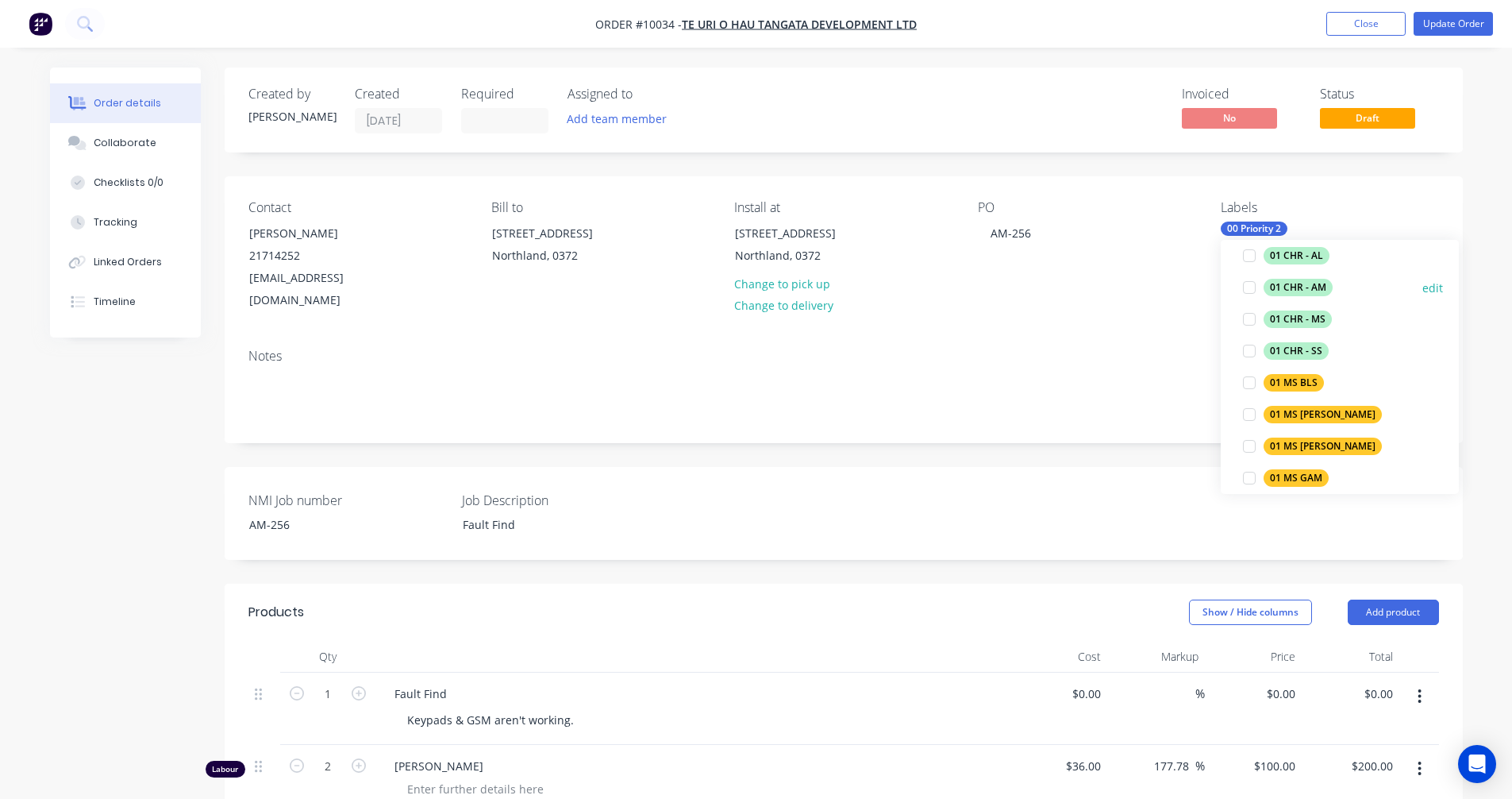
click at [1310, 283] on div "01 CHR - AM" at bounding box center [1298, 288] width 69 height 17
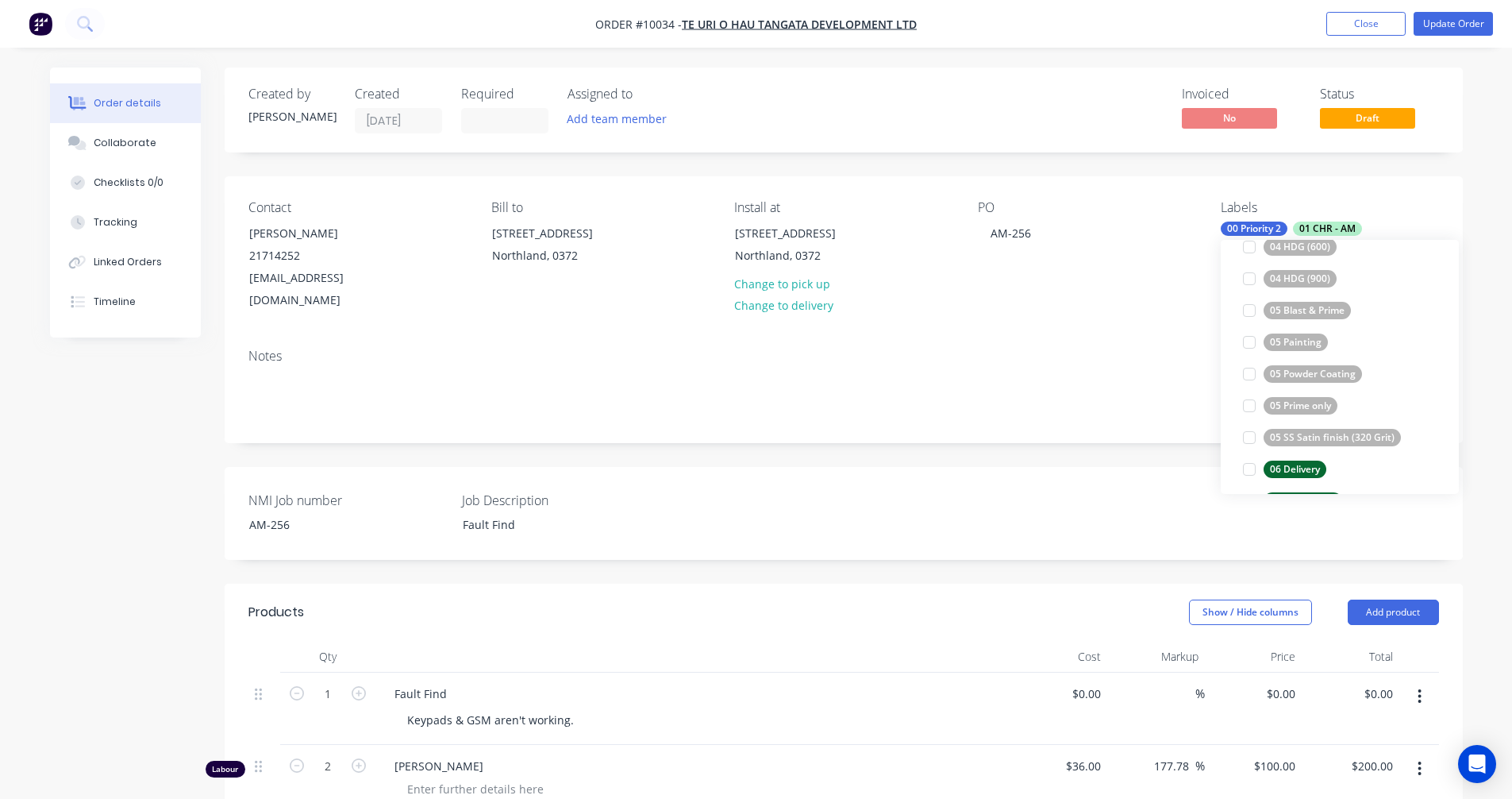
scroll to position [1144, 0]
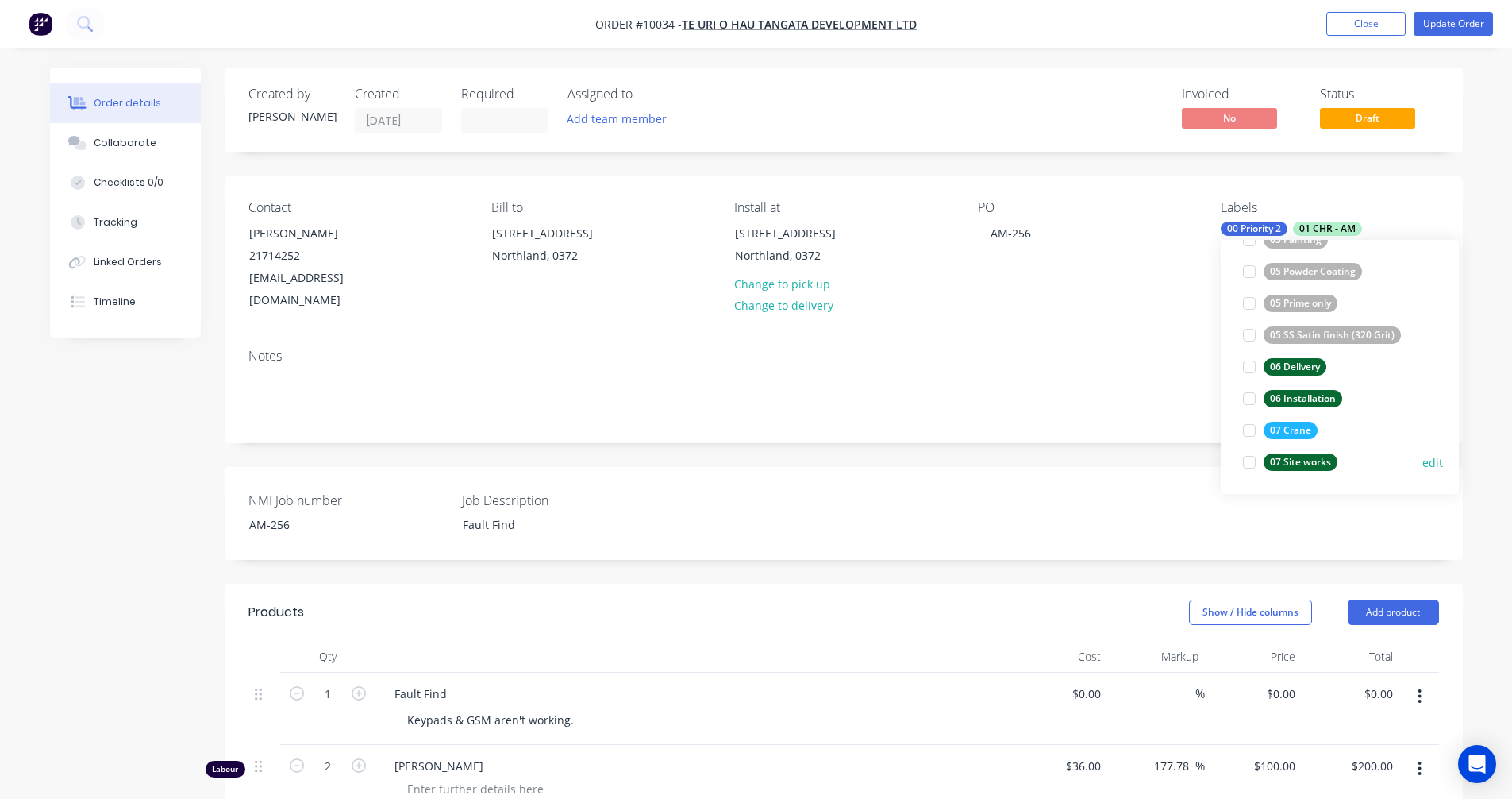
click at [1324, 457] on div "07 Site works" at bounding box center [1300, 463] width 74 height 17
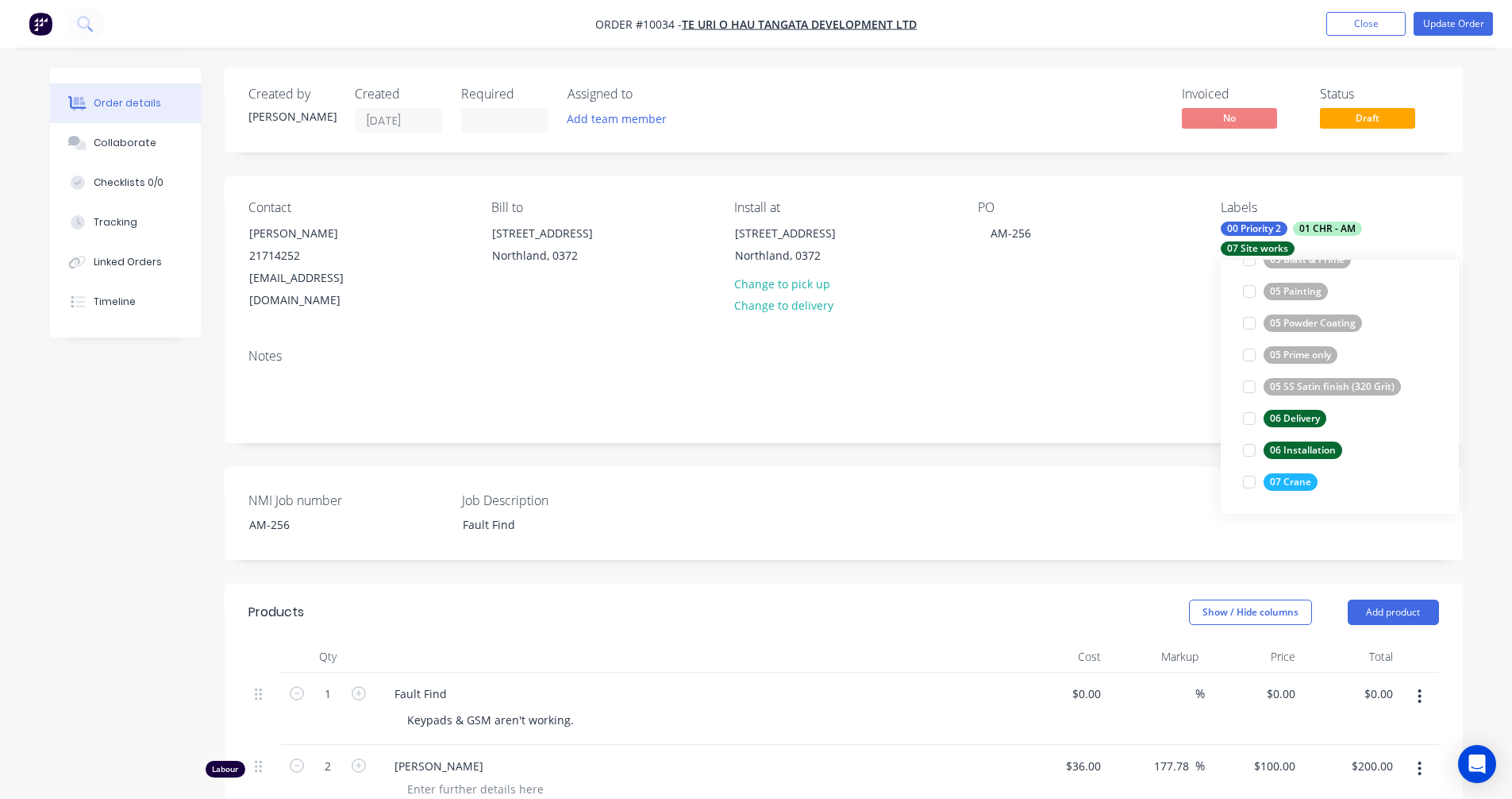
scroll to position [0, 0]
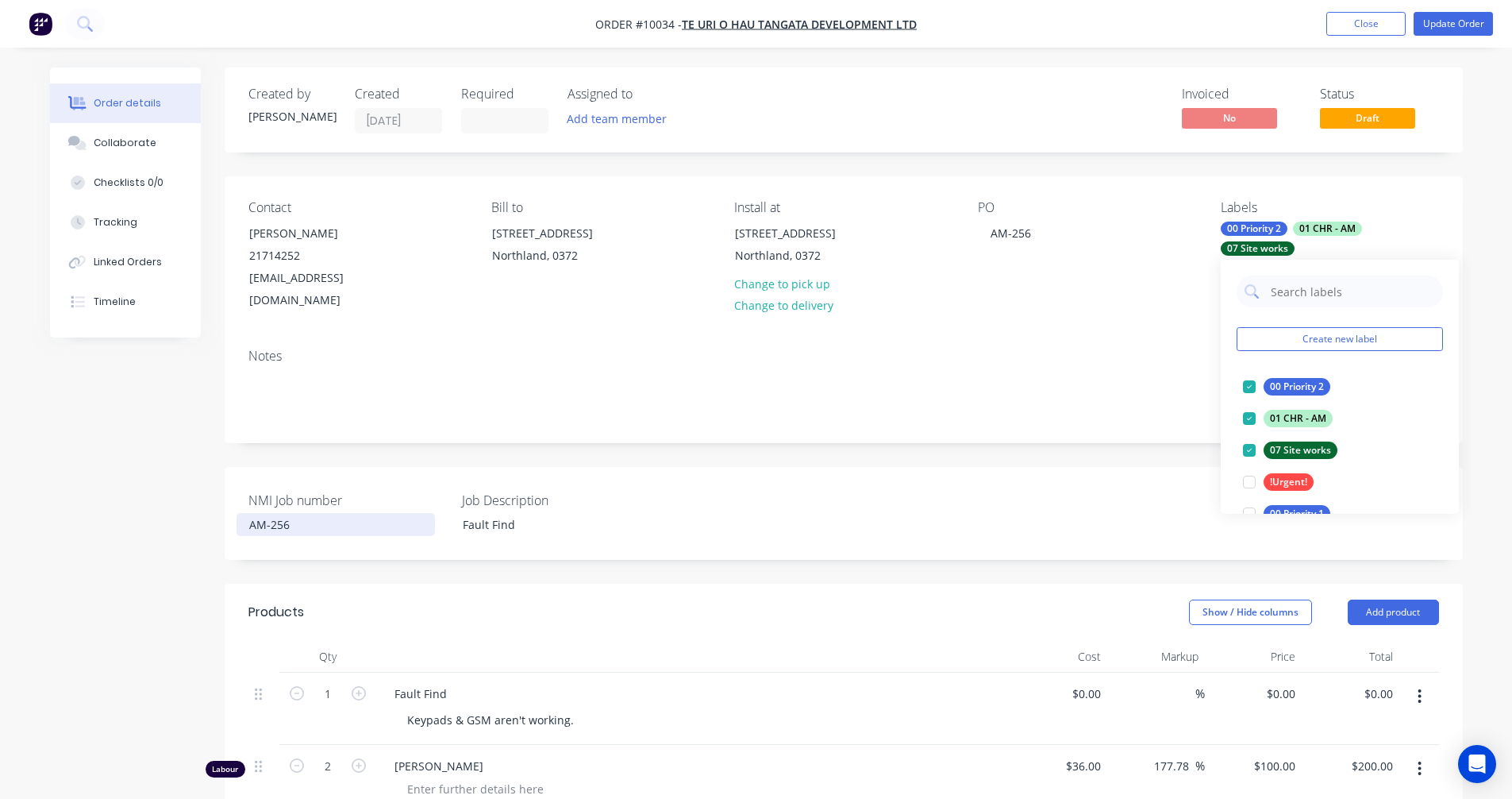
click at [276, 513] on div "AM-256" at bounding box center [336, 525] width 199 height 23
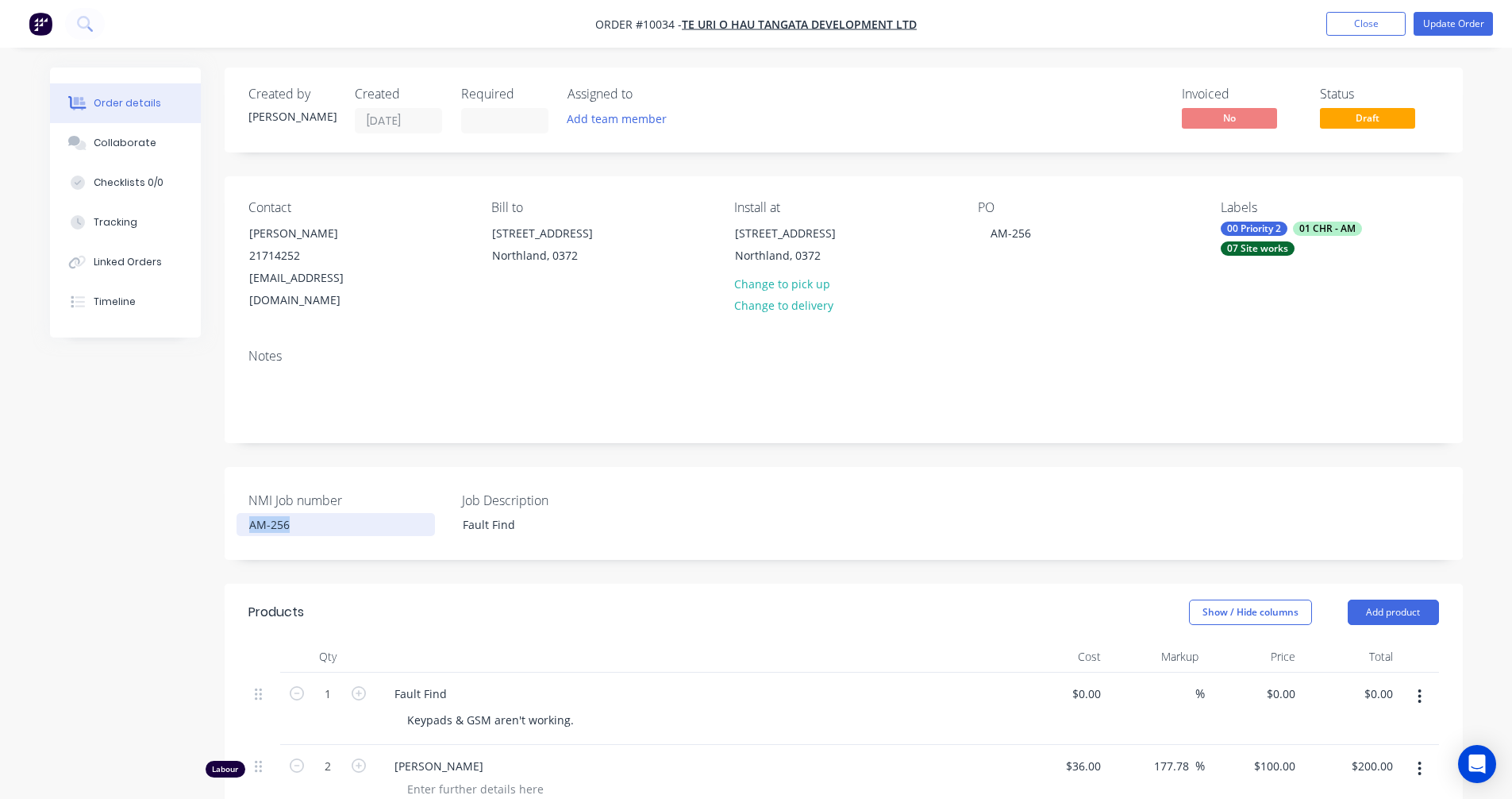
drag, startPoint x: 301, startPoint y: 509, endPoint x: 198, endPoint y: 506, distance: 103.0
click at [198, 506] on div "Created by Karl Created 11/08/25 Required Assigned to Add team member Invoiced …" at bounding box center [756, 669] width 1413 height 1203
copy div "AM-256"
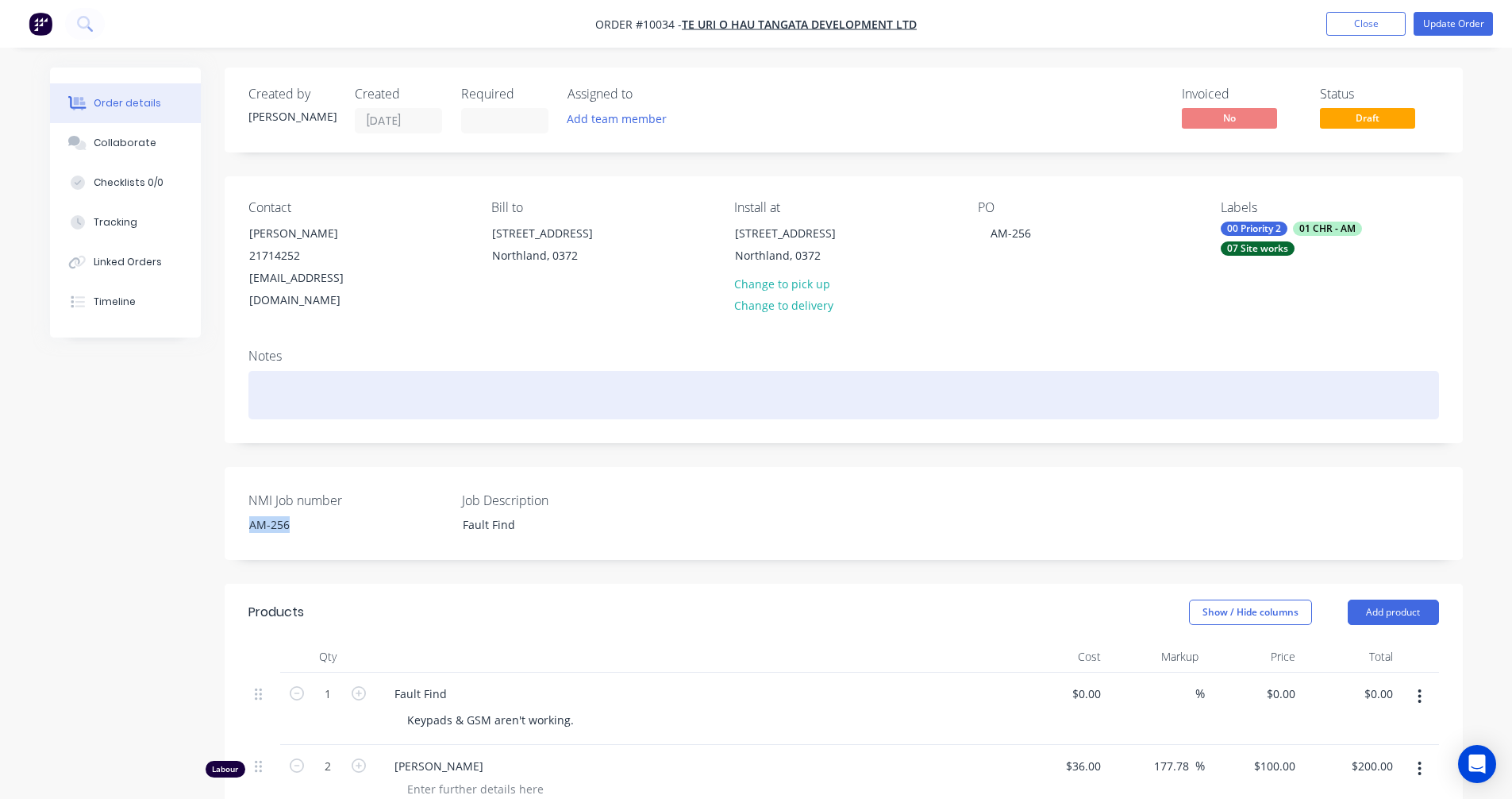
click at [327, 378] on div at bounding box center [843, 395] width 1191 height 49
paste div
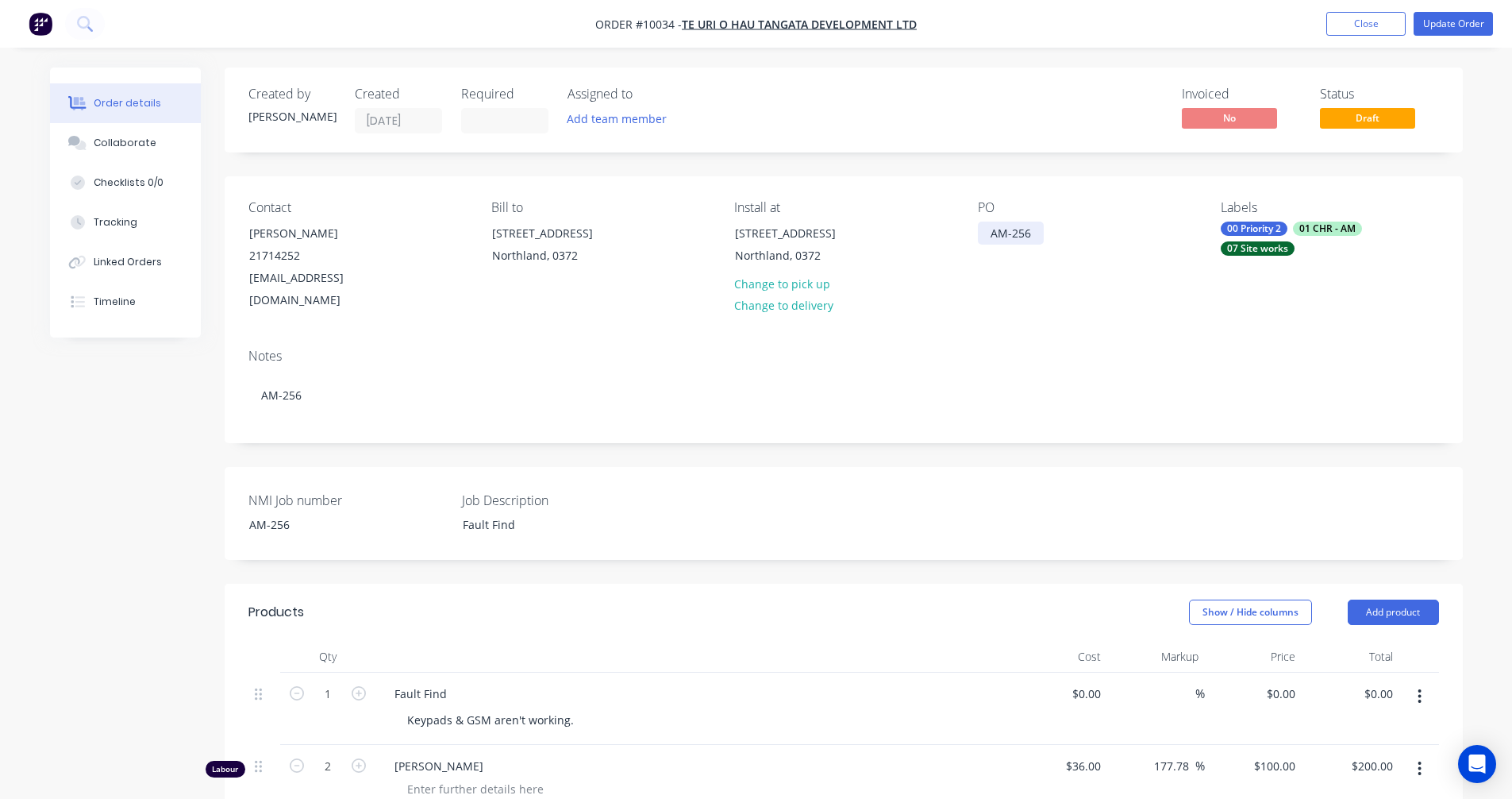
click at [1014, 224] on div "AM-256" at bounding box center [1011, 233] width 66 height 23
click at [1011, 230] on div "AM-256" at bounding box center [1011, 233] width 66 height 23
click at [163, 507] on div "Created by Karl Created 11/08/25 Required Assigned to Add team member Invoiced …" at bounding box center [756, 669] width 1413 height 1203
click at [142, 148] on div "Collaborate" at bounding box center [125, 142] width 63 height 14
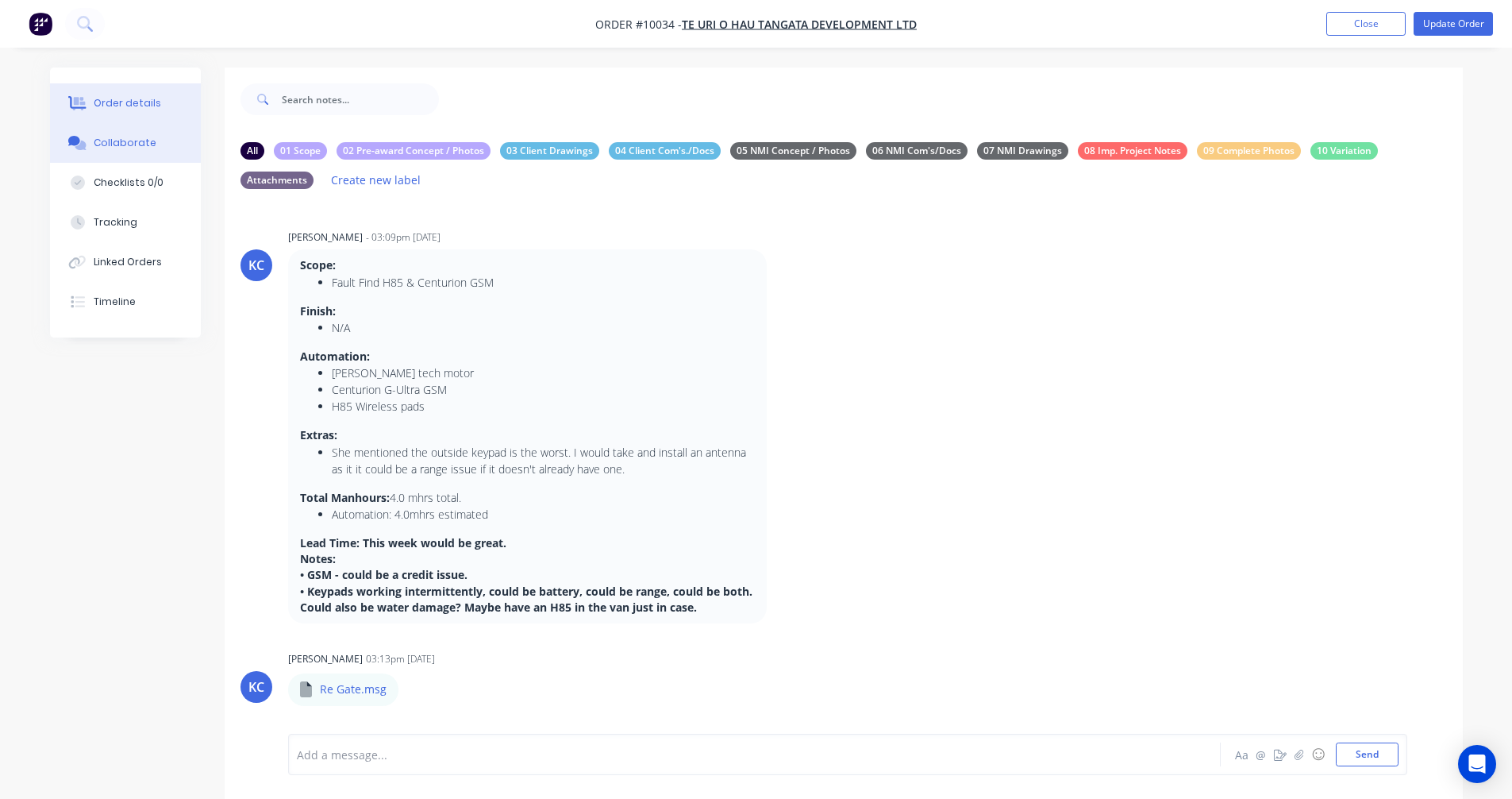
click at [133, 97] on div "Order details" at bounding box center [127, 103] width 68 height 14
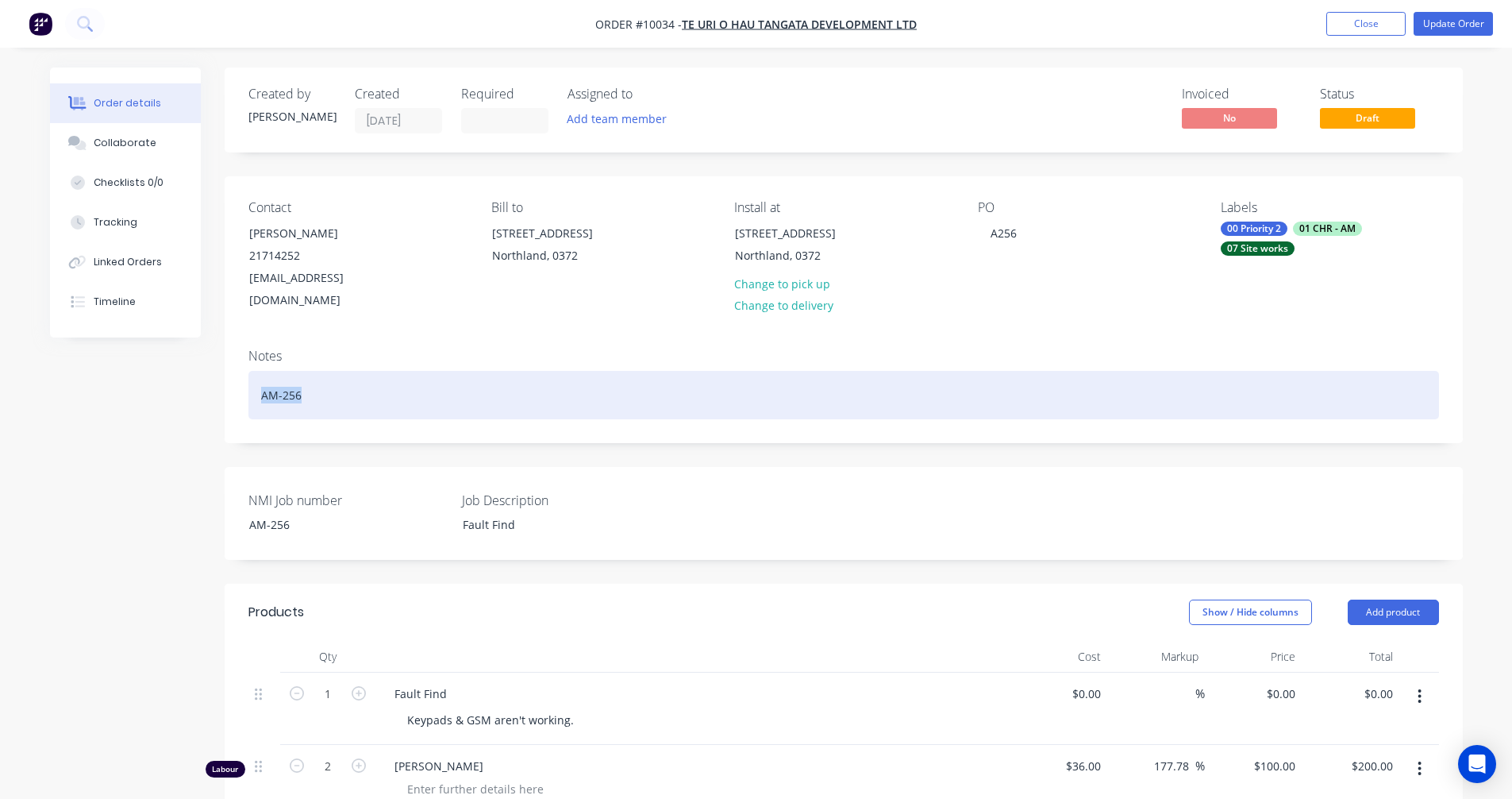
drag, startPoint x: 312, startPoint y: 380, endPoint x: 211, endPoint y: 378, distance: 101.0
click at [211, 378] on div "Created by Karl Created 11/08/25 Required Assigned to Add team member Invoiced …" at bounding box center [756, 669] width 1413 height 1203
copy div "AM-256"
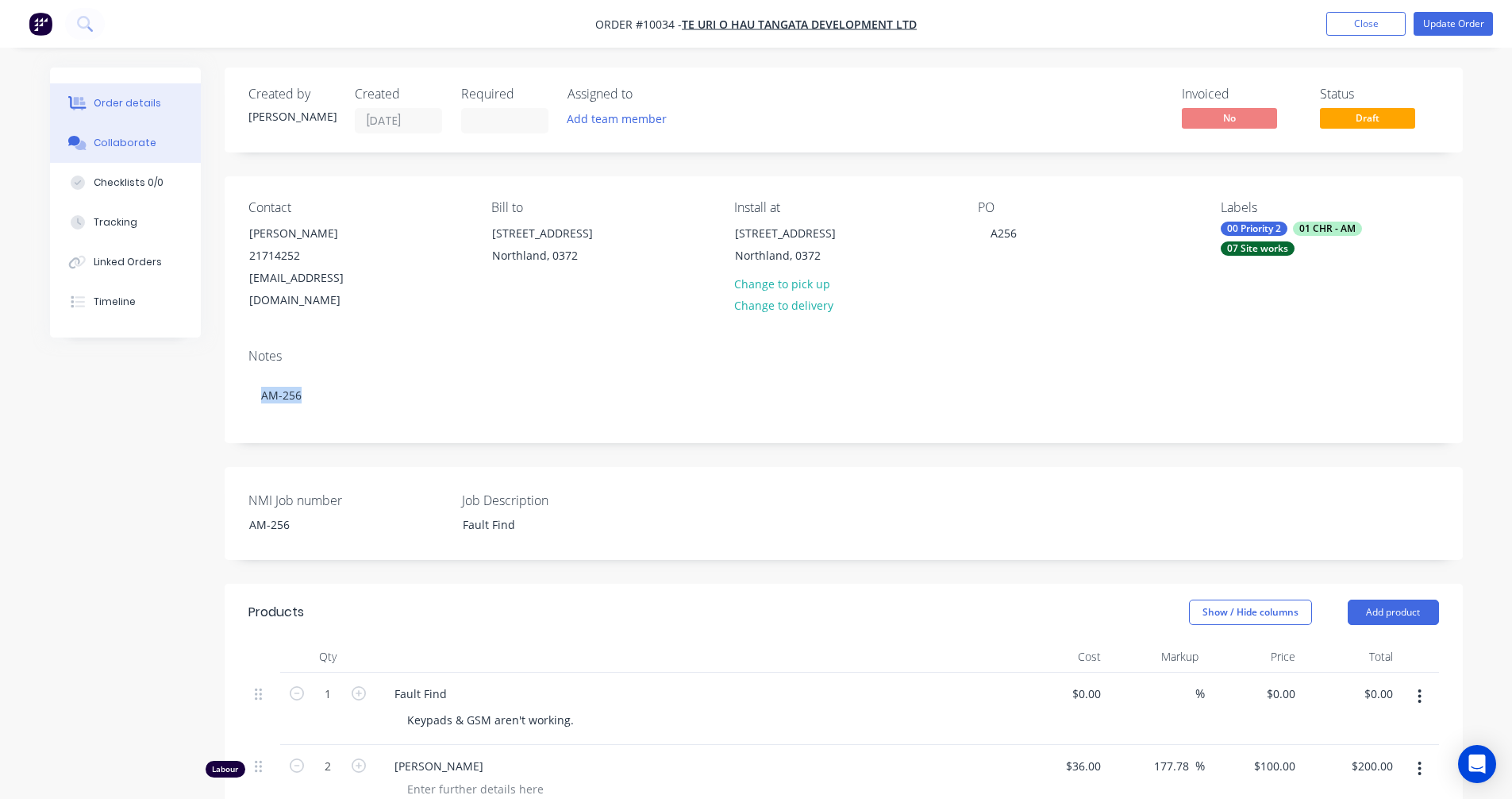
click at [136, 150] on button "Collaborate" at bounding box center [125, 143] width 151 height 40
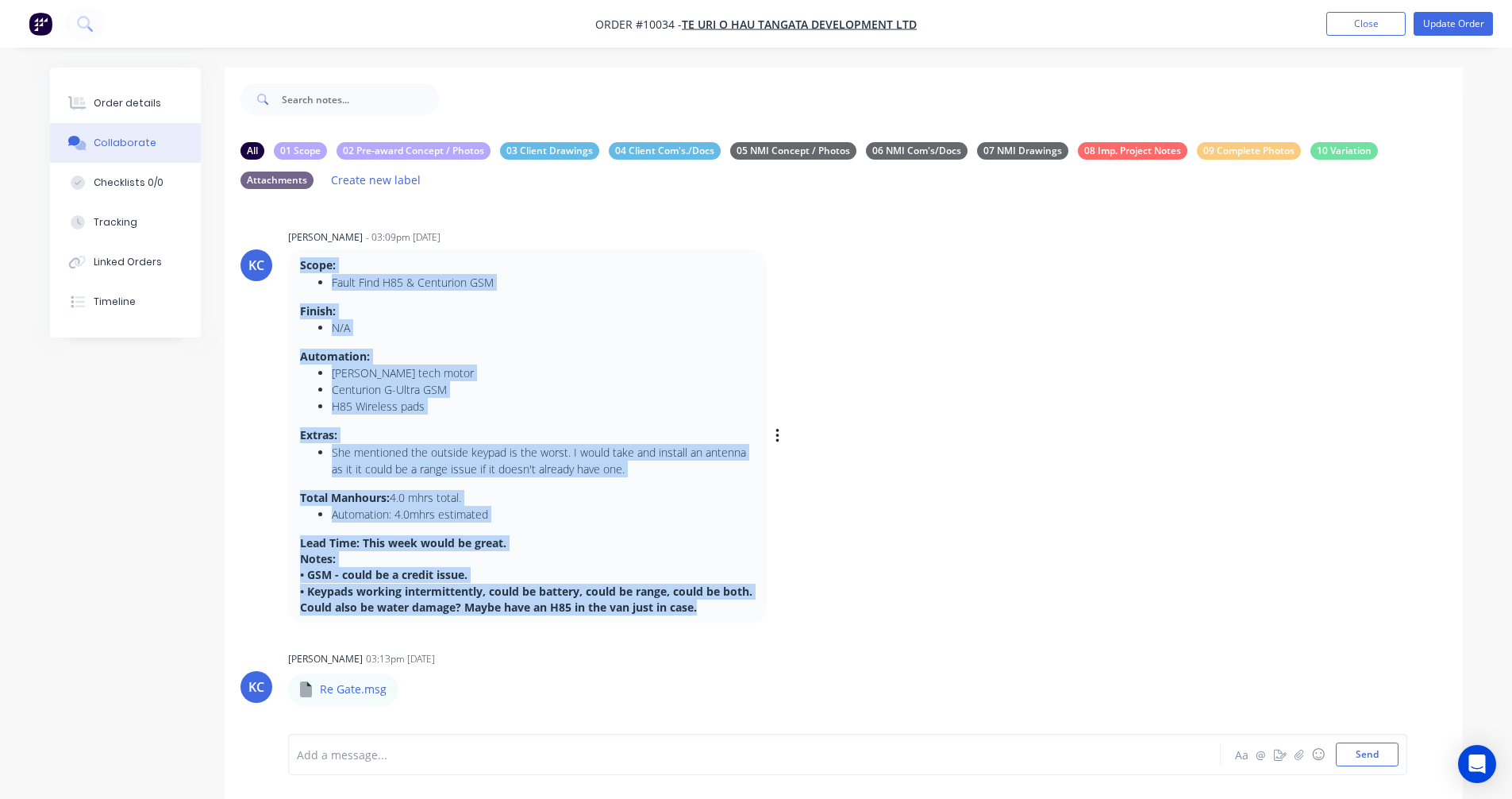
drag, startPoint x: 302, startPoint y: 267, endPoint x: 714, endPoint y: 602, distance: 531.0
click at [714, 602] on div "Scope: Fault Find H85 & Centurion GSM Finish: N/A Automation: Roger tech motor …" at bounding box center [527, 436] width 455 height 358
copy div "Scope: Fault Find H85 & Centurion GSM Finish: N/A Automation: Roger tech motor …"
click at [134, 183] on div "Checklists 0/0" at bounding box center [128, 183] width 70 height 14
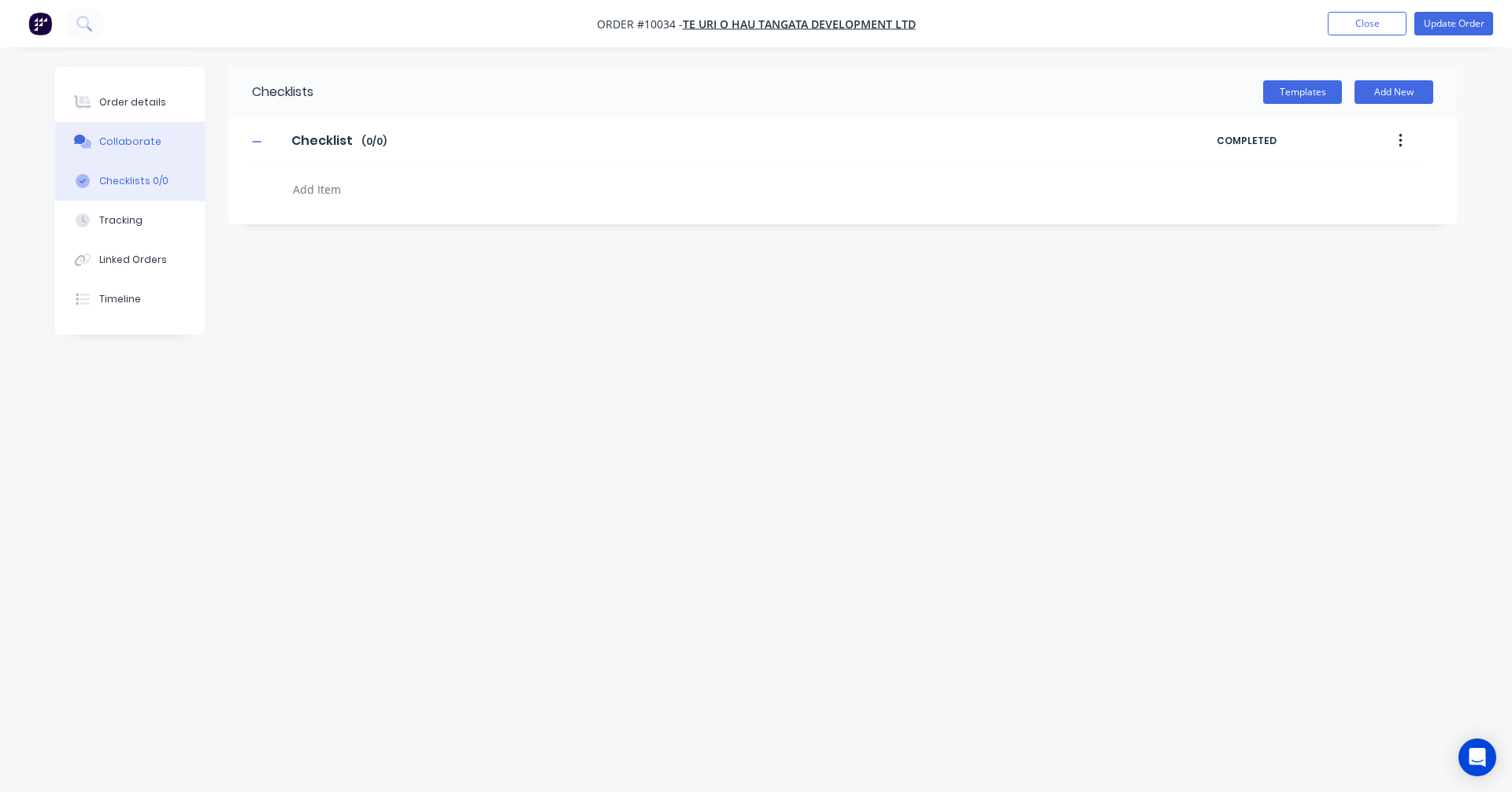
click at [133, 152] on button "Collaborate" at bounding box center [130, 142] width 150 height 40
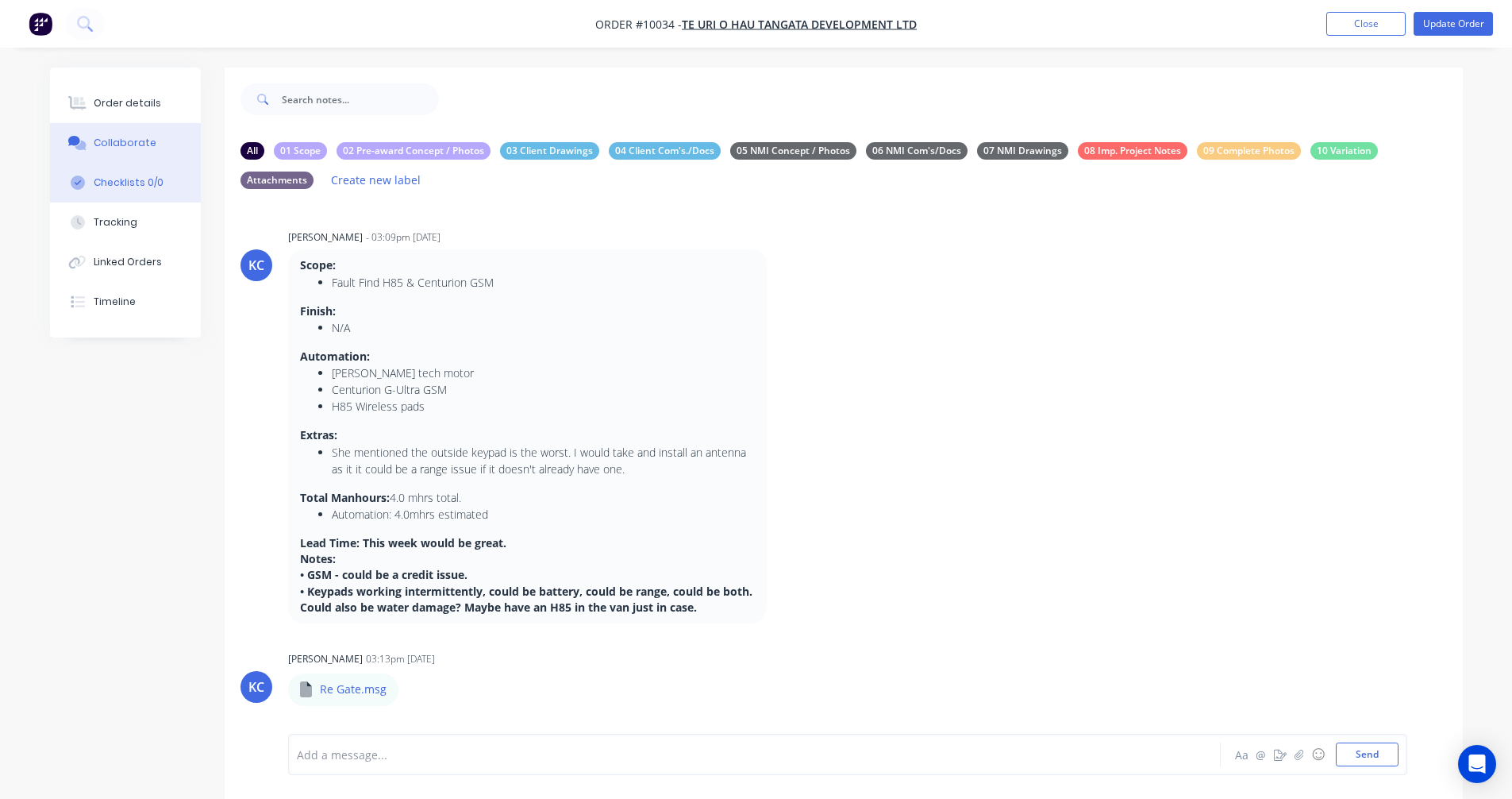
click at [116, 185] on div "Checklists 0/0" at bounding box center [128, 183] width 70 height 14
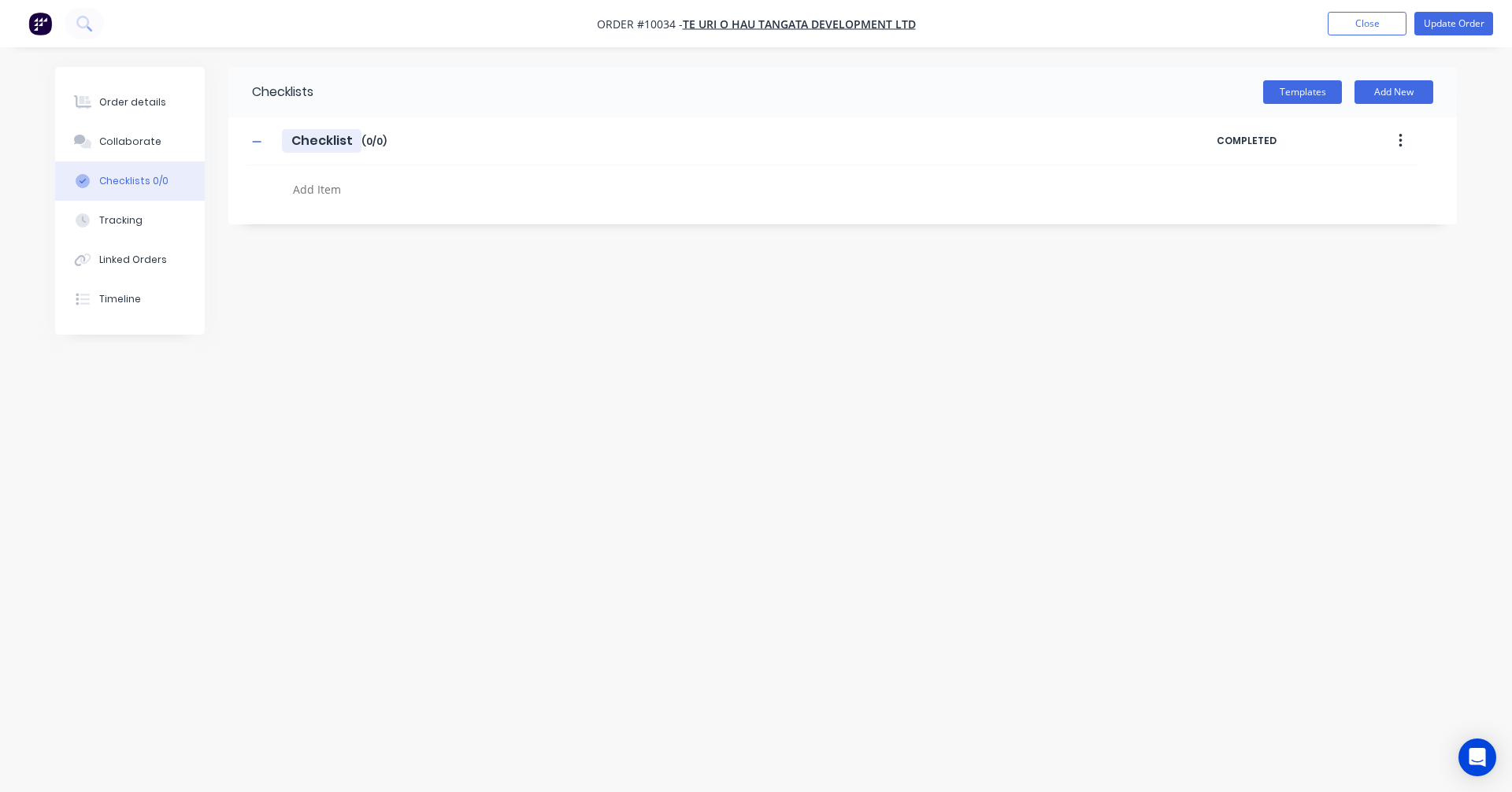
click at [324, 143] on input "Checklist" at bounding box center [322, 140] width 80 height 24
drag, startPoint x: 359, startPoint y: 141, endPoint x: 163, endPoint y: 131, distance: 196.3
click at [163, 131] on div "Order details Collaborate Checklists 0/0 Tracking Linked Orders Timeline Order …" at bounding box center [756, 367] width 1433 height 599
click at [311, 189] on textarea at bounding box center [666, 189] width 758 height 23
click at [702, 351] on div "Checklists Templates Add New Items to take Items to take Enter Checklist name (…" at bounding box center [755, 367] width 1401 height 599
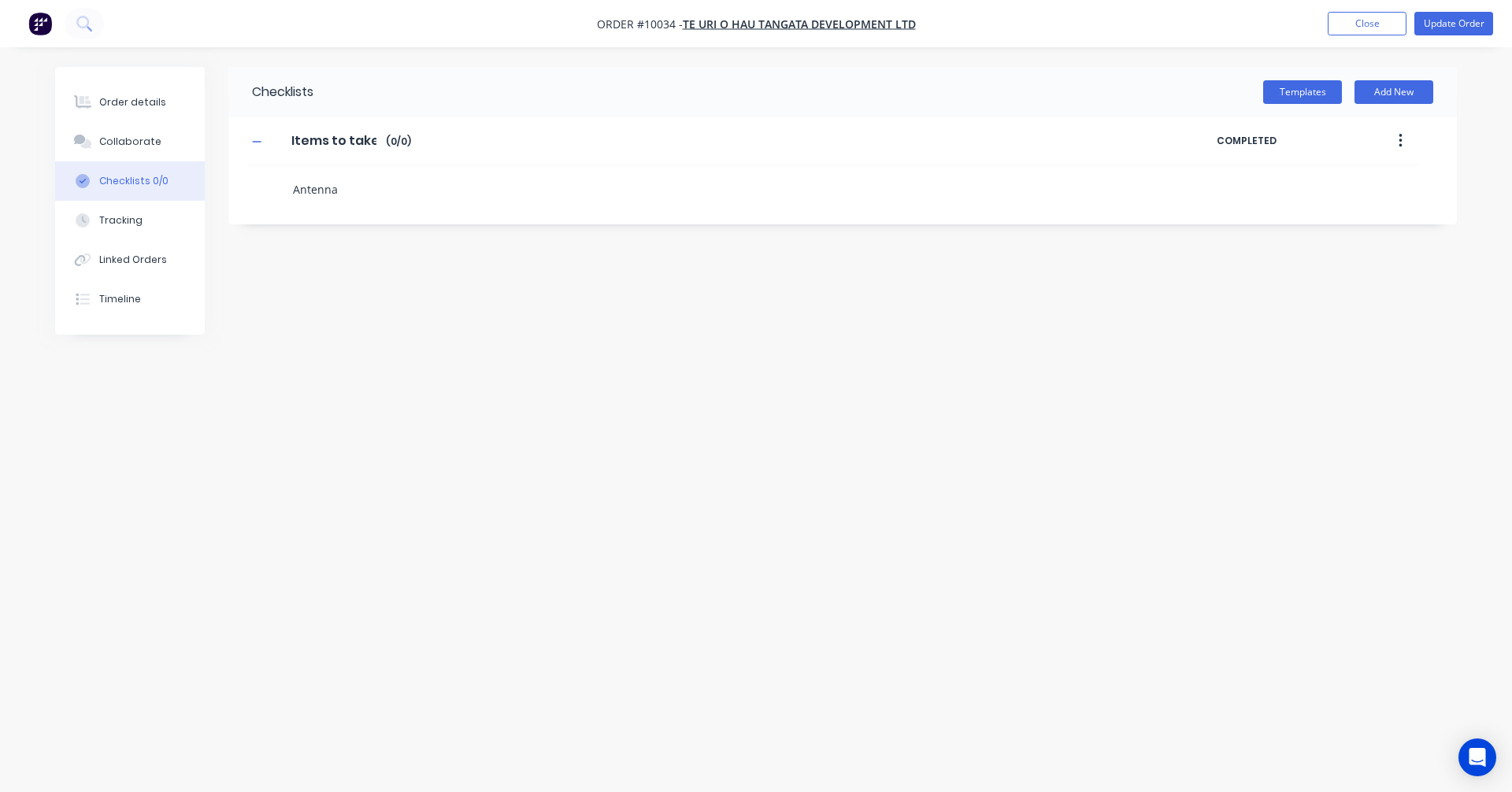
click at [351, 182] on textarea "Antenna" at bounding box center [666, 189] width 758 height 23
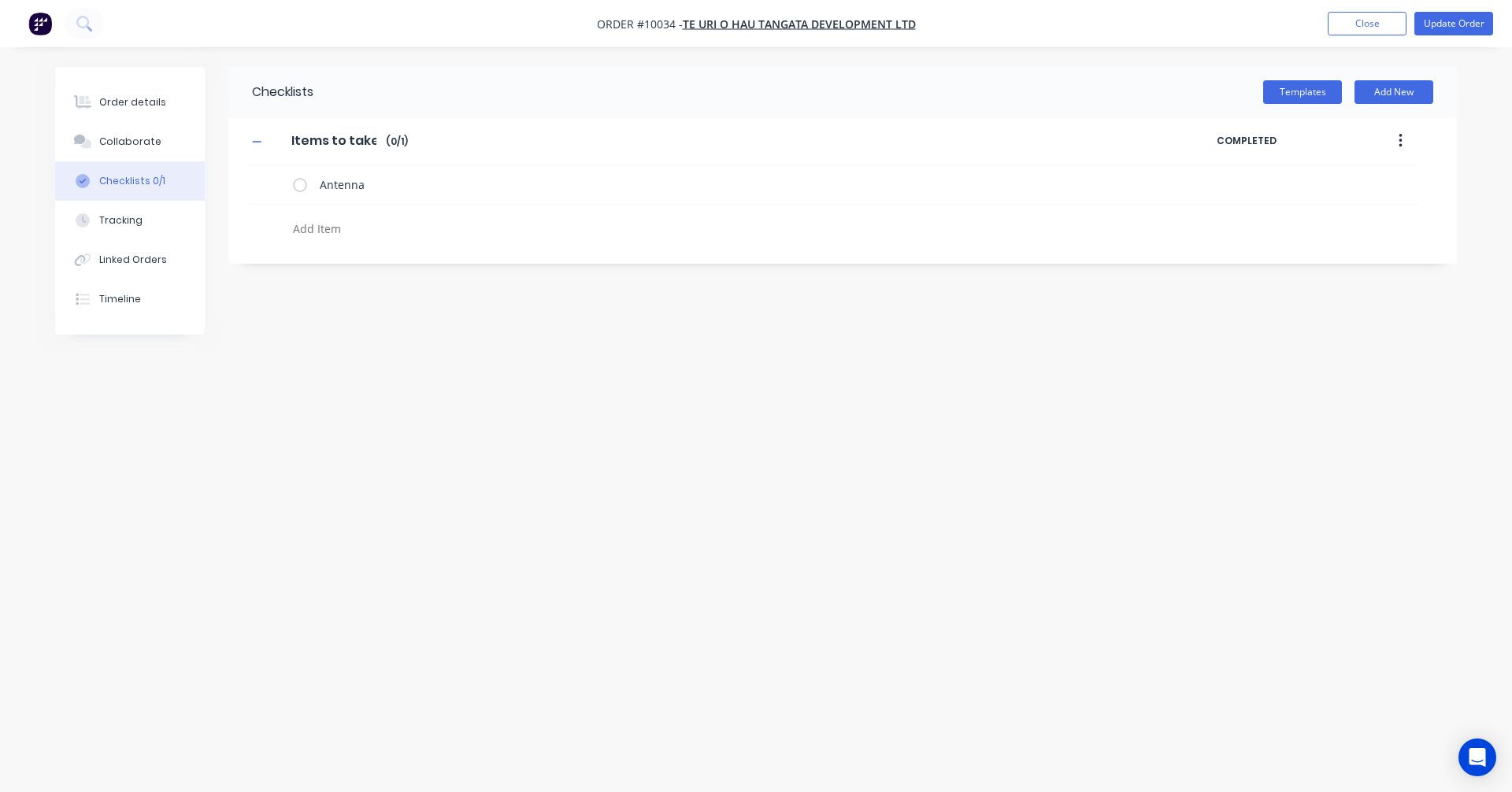
click at [752, 442] on div "Checklists Templates Add New Items to take Items to take Enter Checklist name (…" at bounding box center [755, 367] width 1401 height 599
click at [139, 130] on button "Collaborate" at bounding box center [130, 142] width 150 height 40
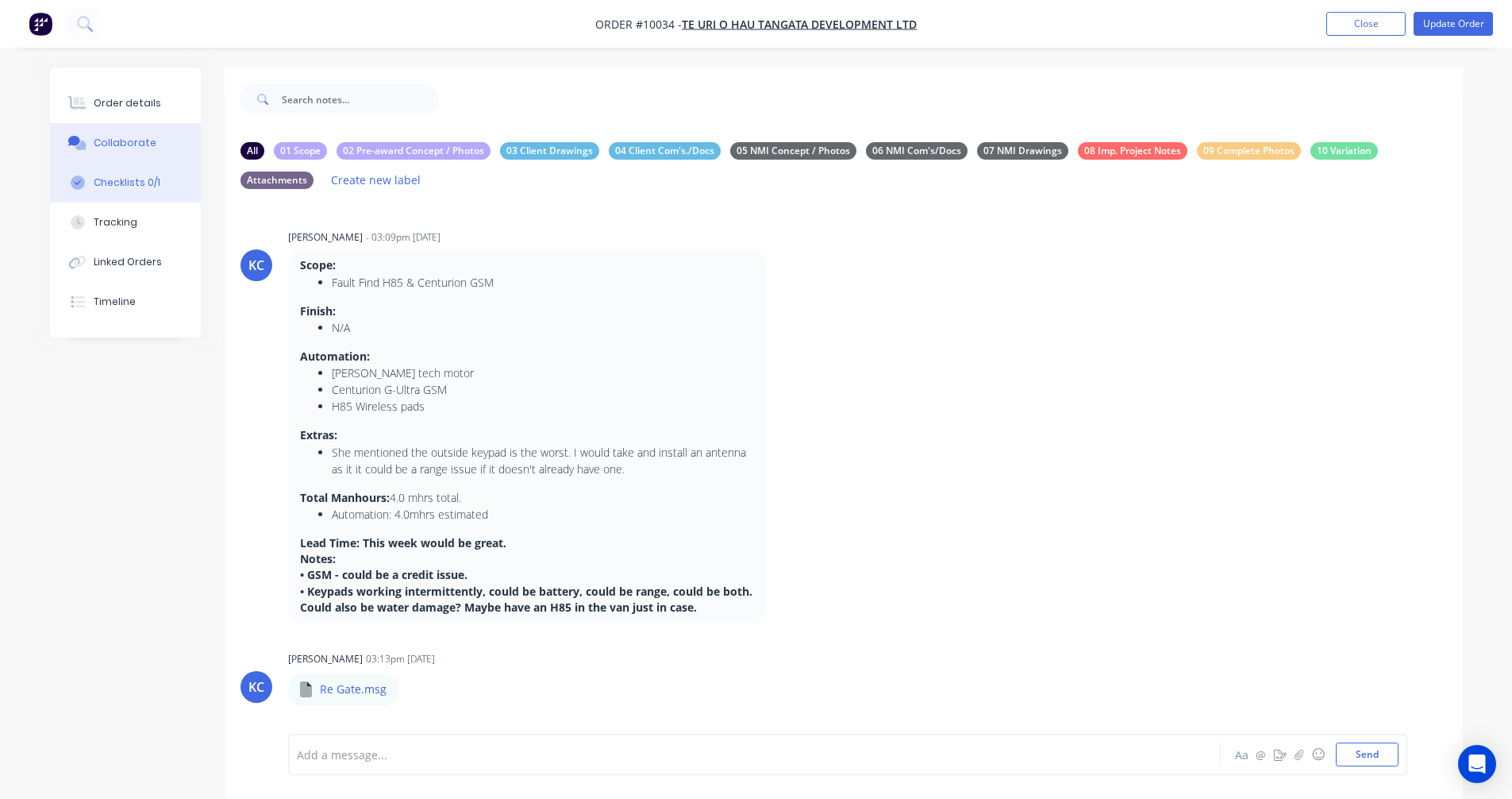
click at [120, 181] on div "Checklists 0/1" at bounding box center [127, 183] width 67 height 14
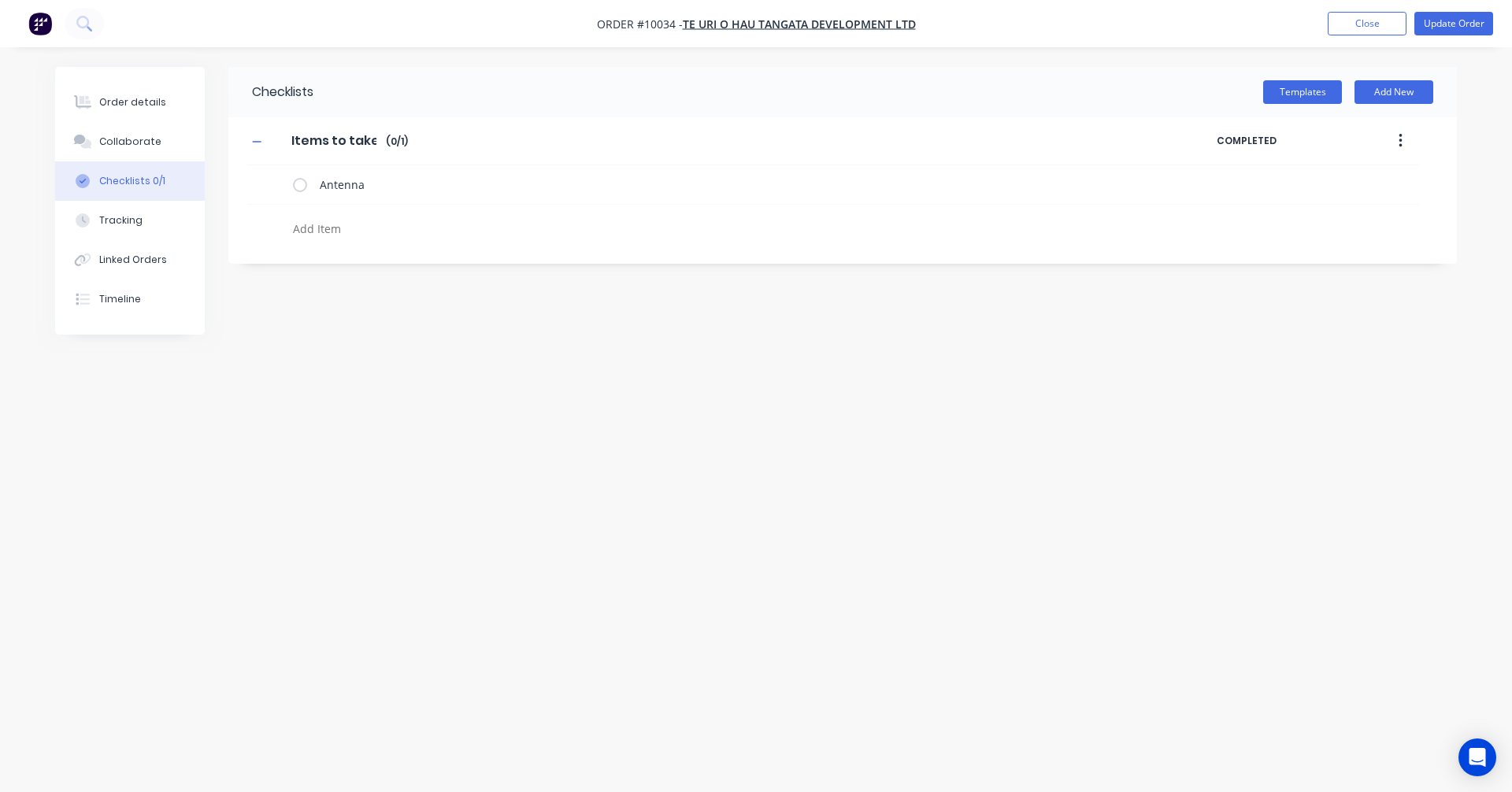
click at [344, 228] on textarea at bounding box center [666, 228] width 758 height 23
click at [526, 393] on div "Checklists Templates Add New Items to take Items to take Enter Checklist name (…" at bounding box center [755, 367] width 1401 height 599
click at [160, 96] on button "Order details" at bounding box center [130, 102] width 150 height 40
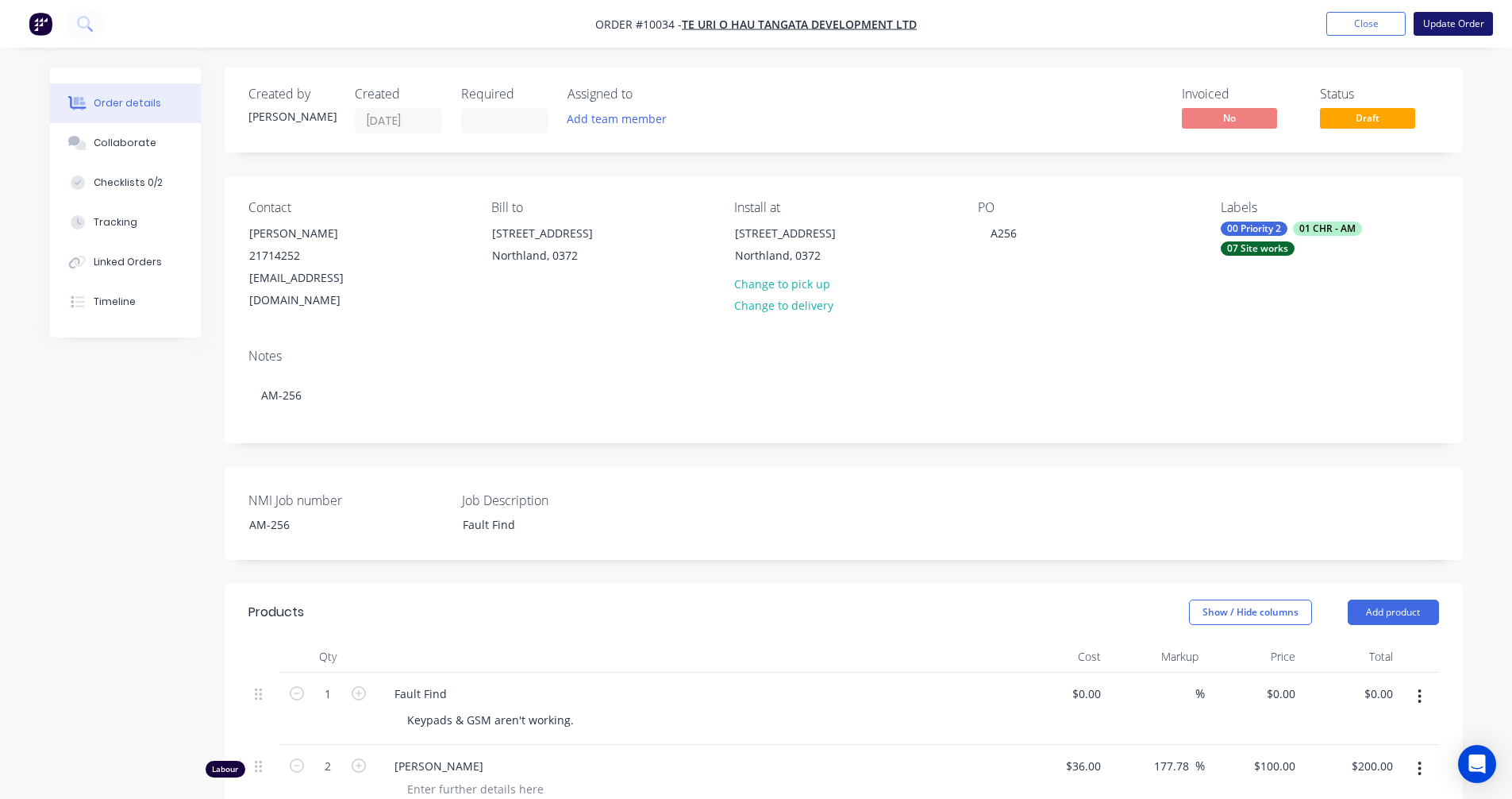
click at [1471, 21] on button "Update Order" at bounding box center [1453, 23] width 79 height 24
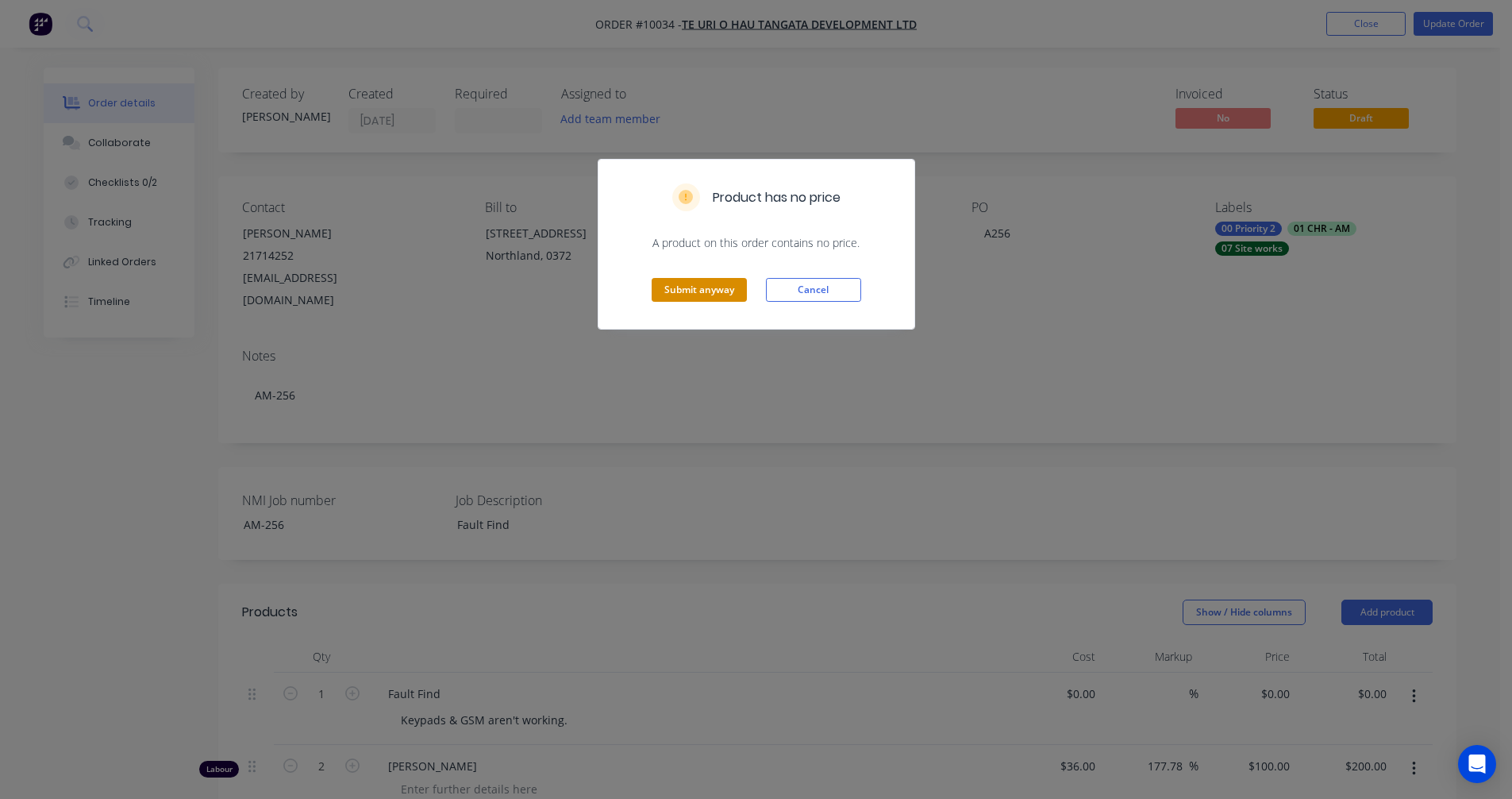
click at [726, 296] on button "Submit anyway" at bounding box center [699, 290] width 96 height 24
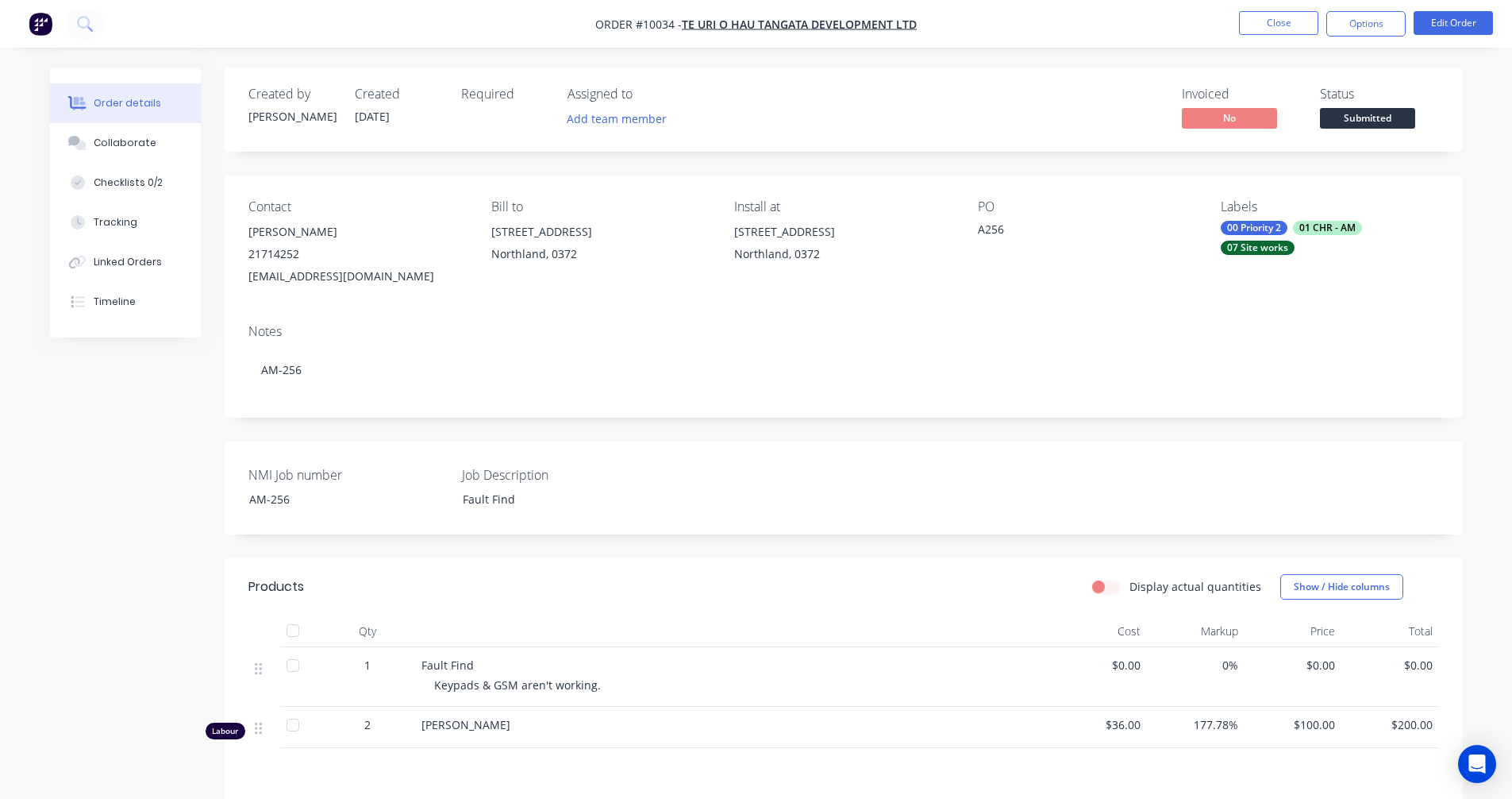
click at [1359, 116] on span "Submitted" at bounding box center [1368, 118] width 96 height 20
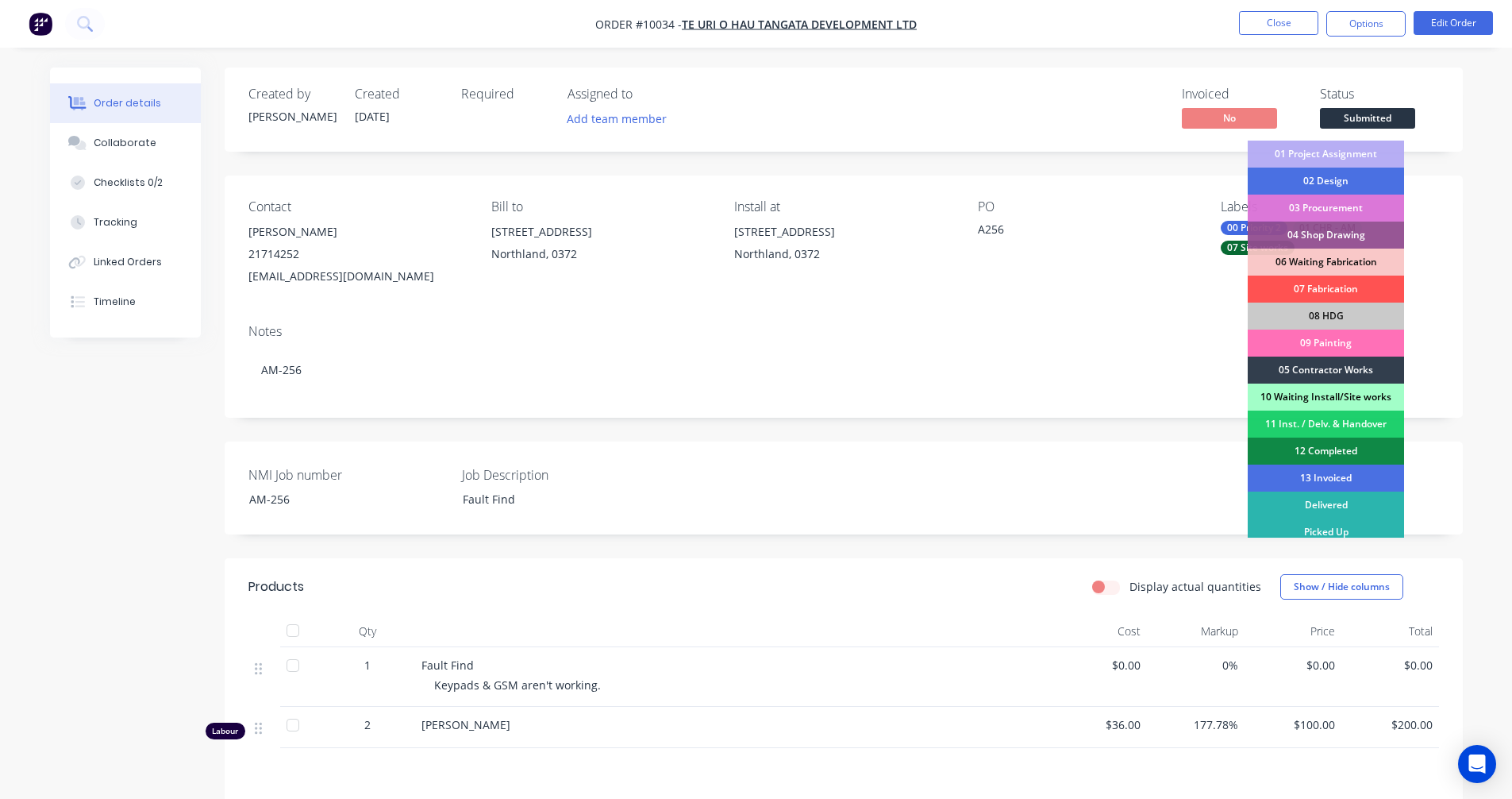
click at [1347, 398] on div "10 Waiting Install/Site works" at bounding box center [1327, 397] width 157 height 27
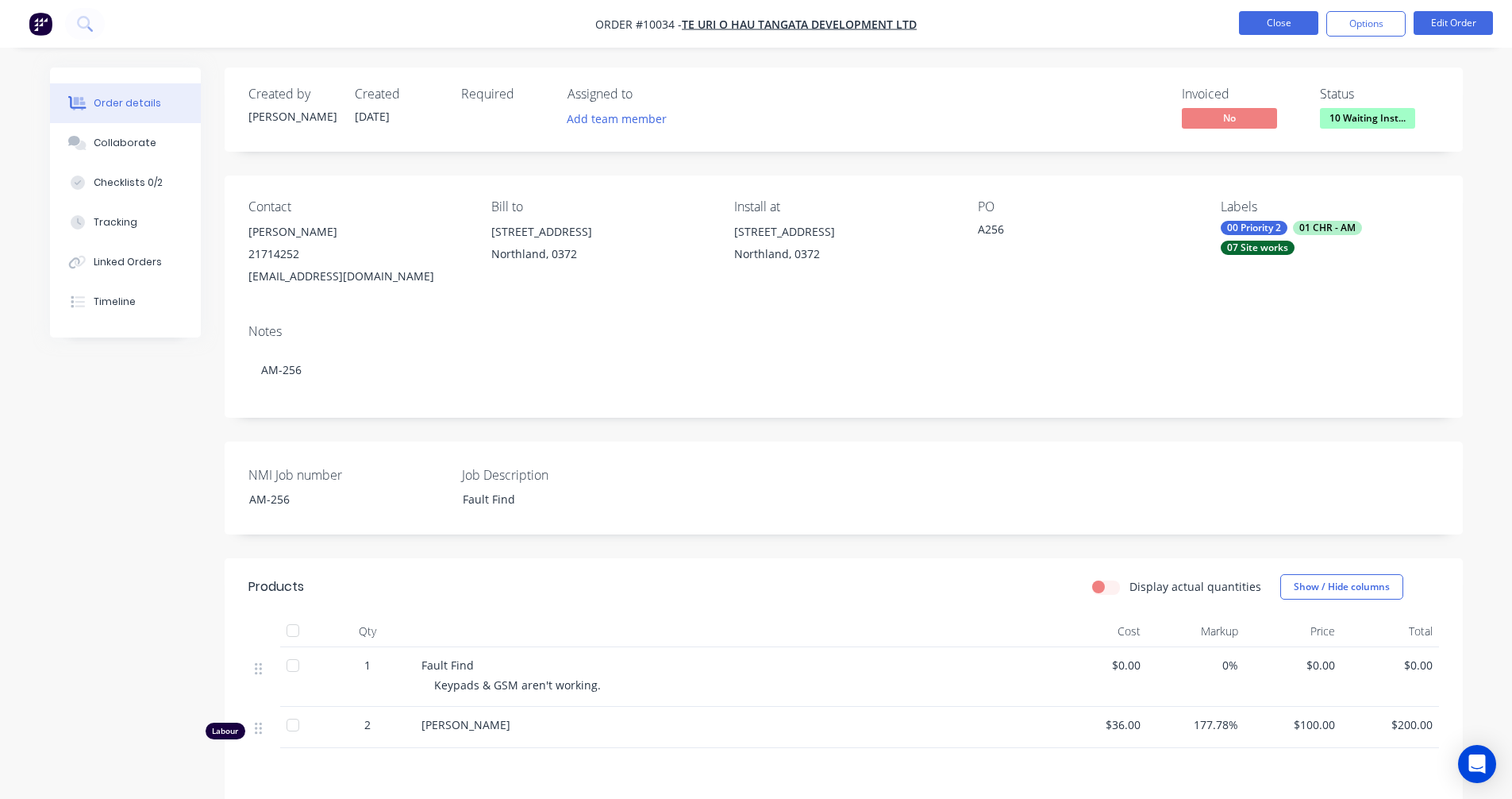
click at [1278, 21] on button "Close" at bounding box center [1278, 23] width 79 height 24
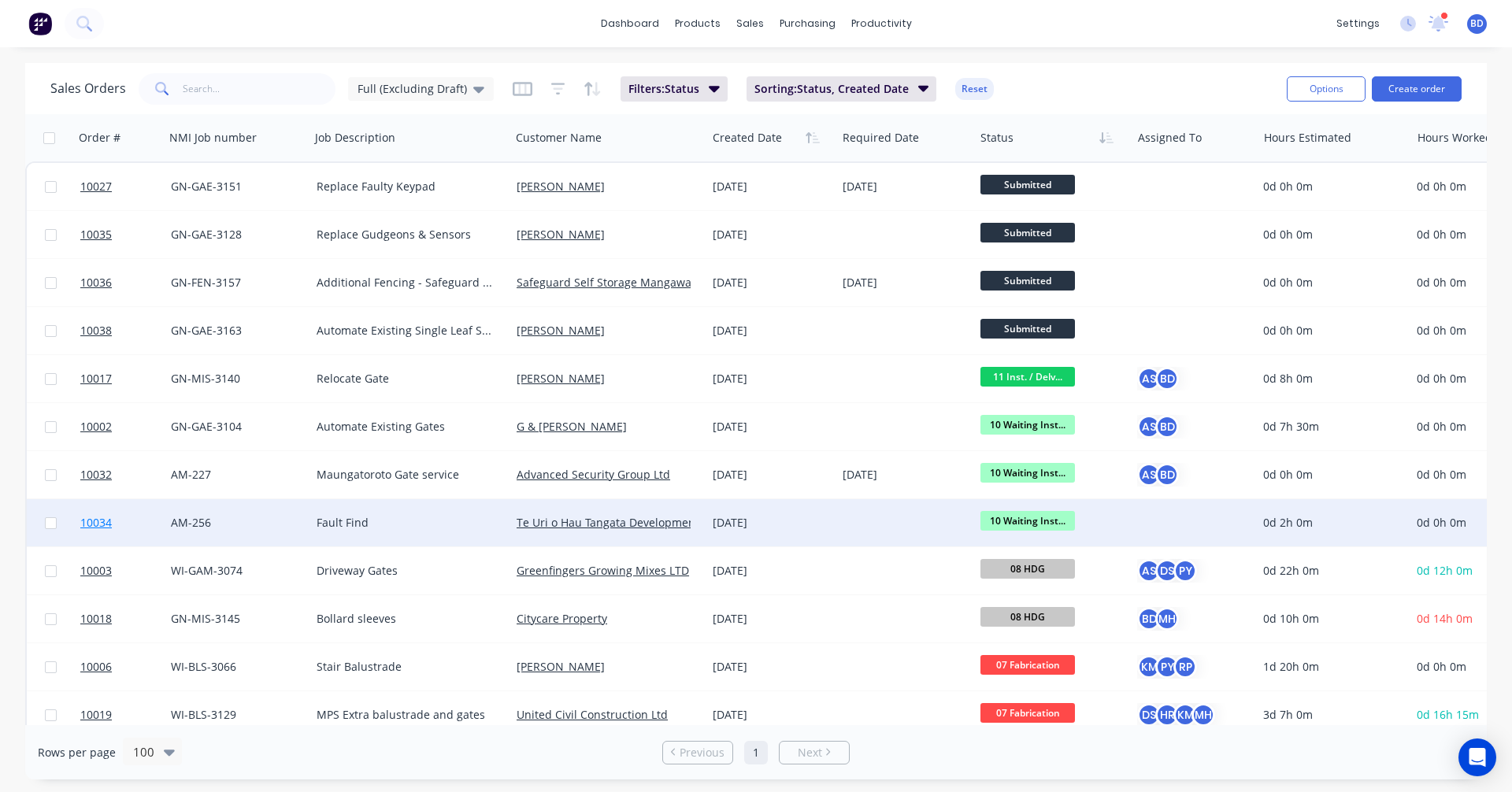
click at [101, 526] on span "10034" at bounding box center [96, 523] width 31 height 16
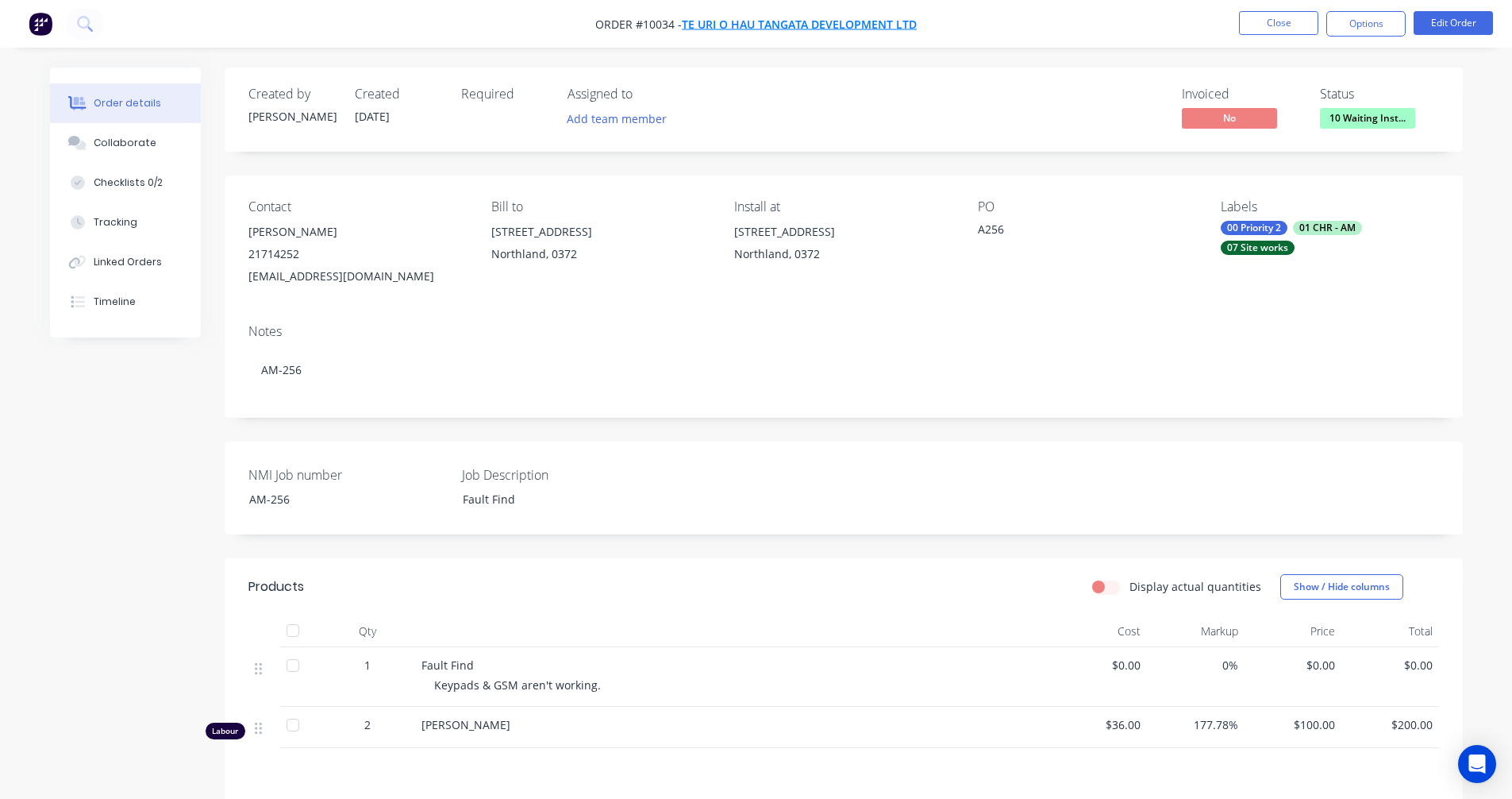
drag, startPoint x: 930, startPoint y: 25, endPoint x: 687, endPoint y: 24, distance: 243.0
click at [687, 24] on nav "Order #10034 - Te Uri o Hau Tangata Development Ltd Close Options Edit Order" at bounding box center [756, 24] width 1512 height 48
copy div "Te Uri o Hau Tangata Development Ltd Close Options Edit Order"
drag, startPoint x: 597, startPoint y: 24, endPoint x: 896, endPoint y: 24, distance: 299.0
click at [896, 24] on span "Order #10034 - Te Uri o Hau Tangata Development Ltd" at bounding box center [756, 24] width 322 height 16
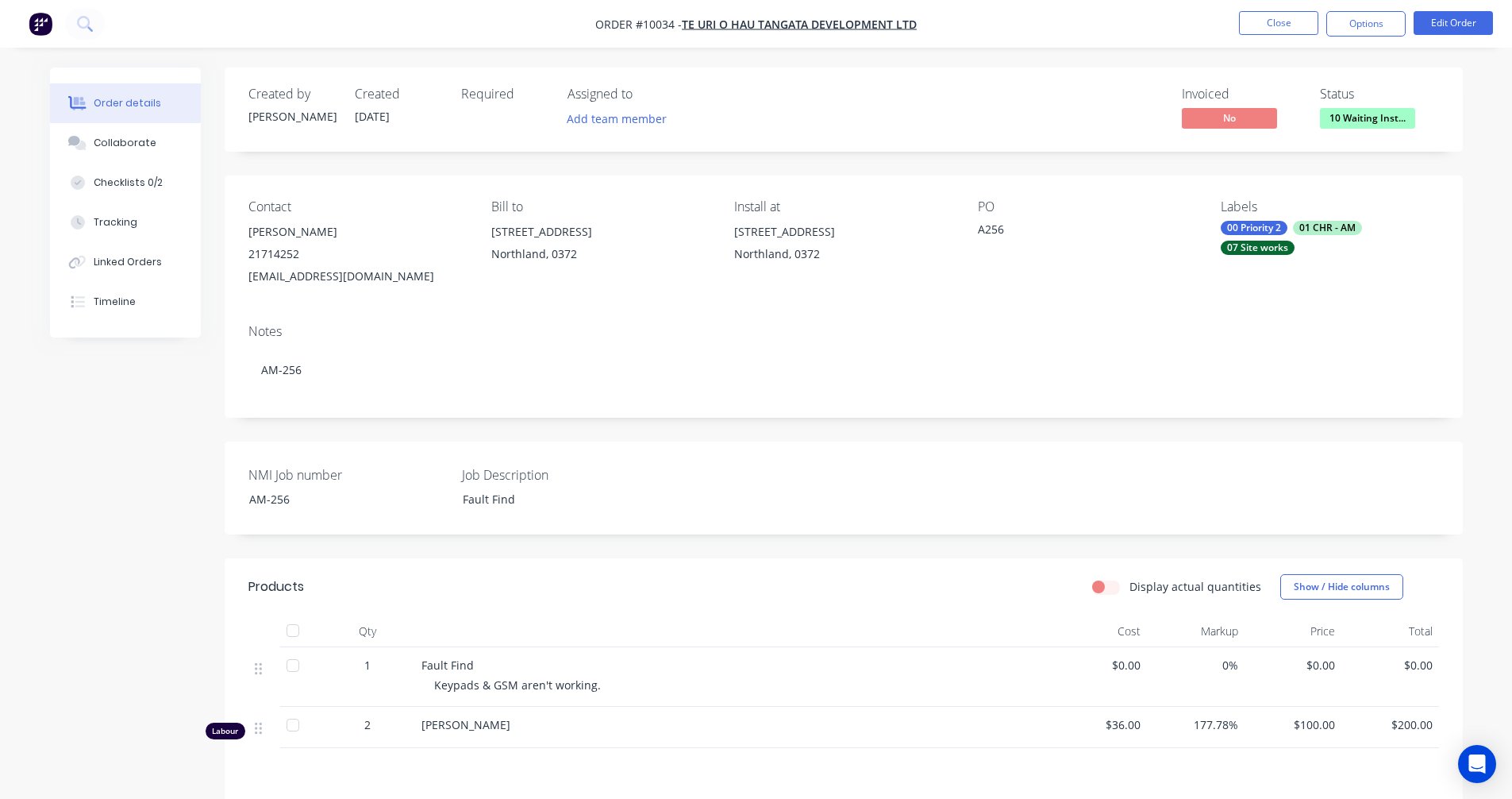
drag, startPoint x: 326, startPoint y: 231, endPoint x: 245, endPoint y: 233, distance: 81.0
click at [245, 233] on div "Contact Tania Moriarty 21714252 TMoriarty@uriohau.co.nz Bill to 5466 State High…" at bounding box center [843, 244] width 1239 height 136
copy div "[PERSON_NAME]"
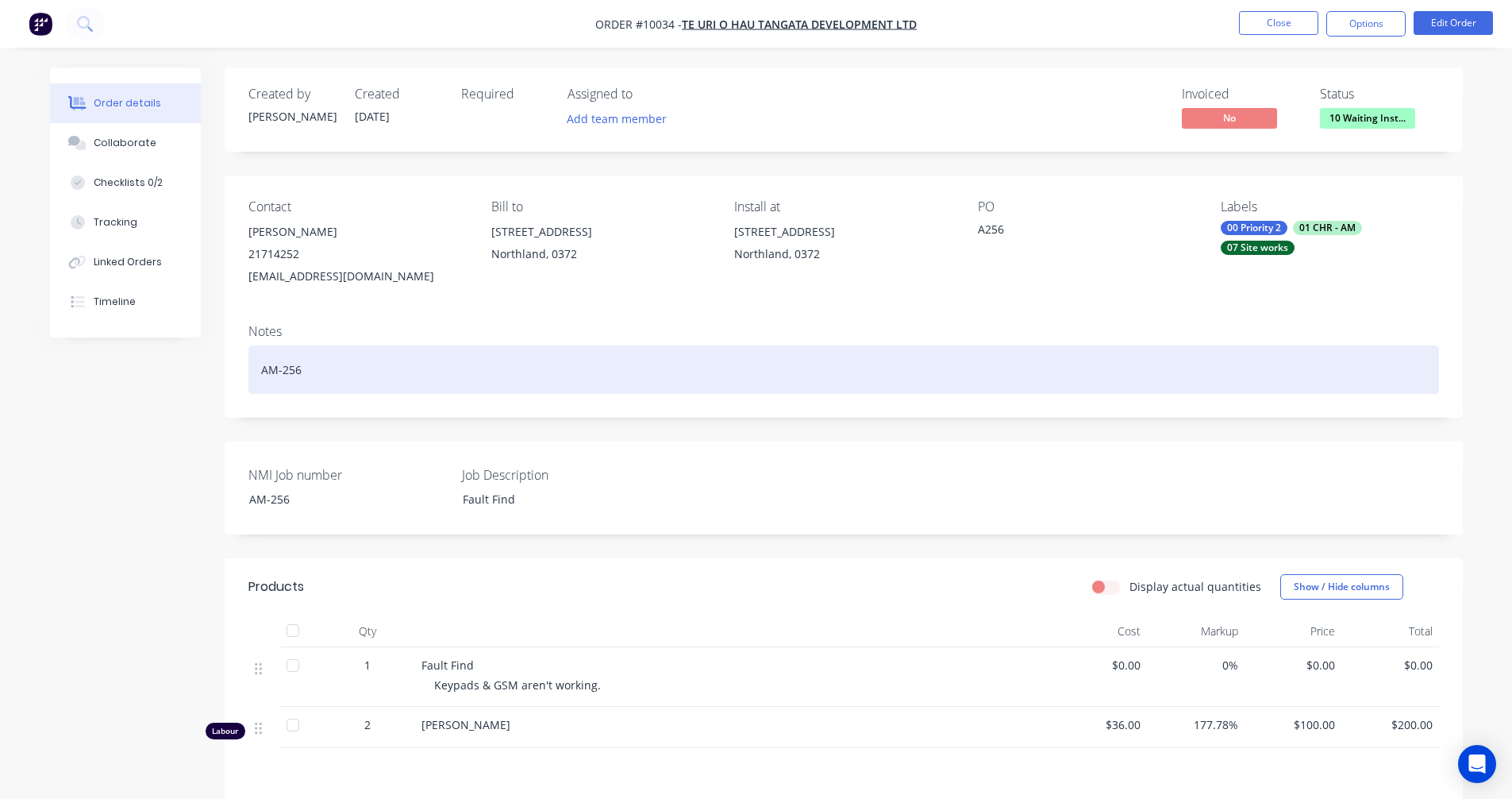
click at [948, 346] on div "AM-256" at bounding box center [843, 370] width 1191 height 49
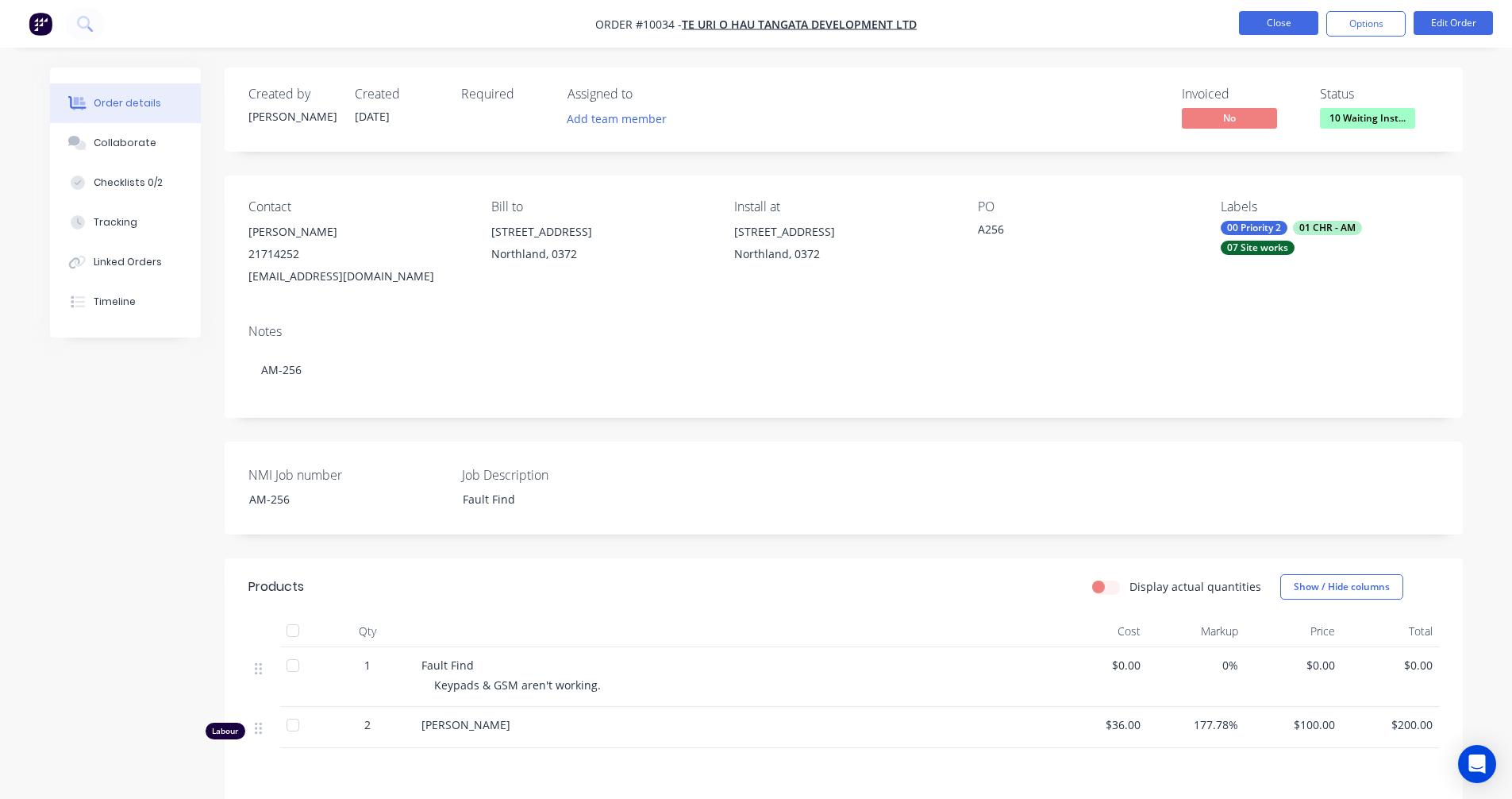
click at [1292, 31] on button "Close" at bounding box center [1278, 23] width 79 height 24
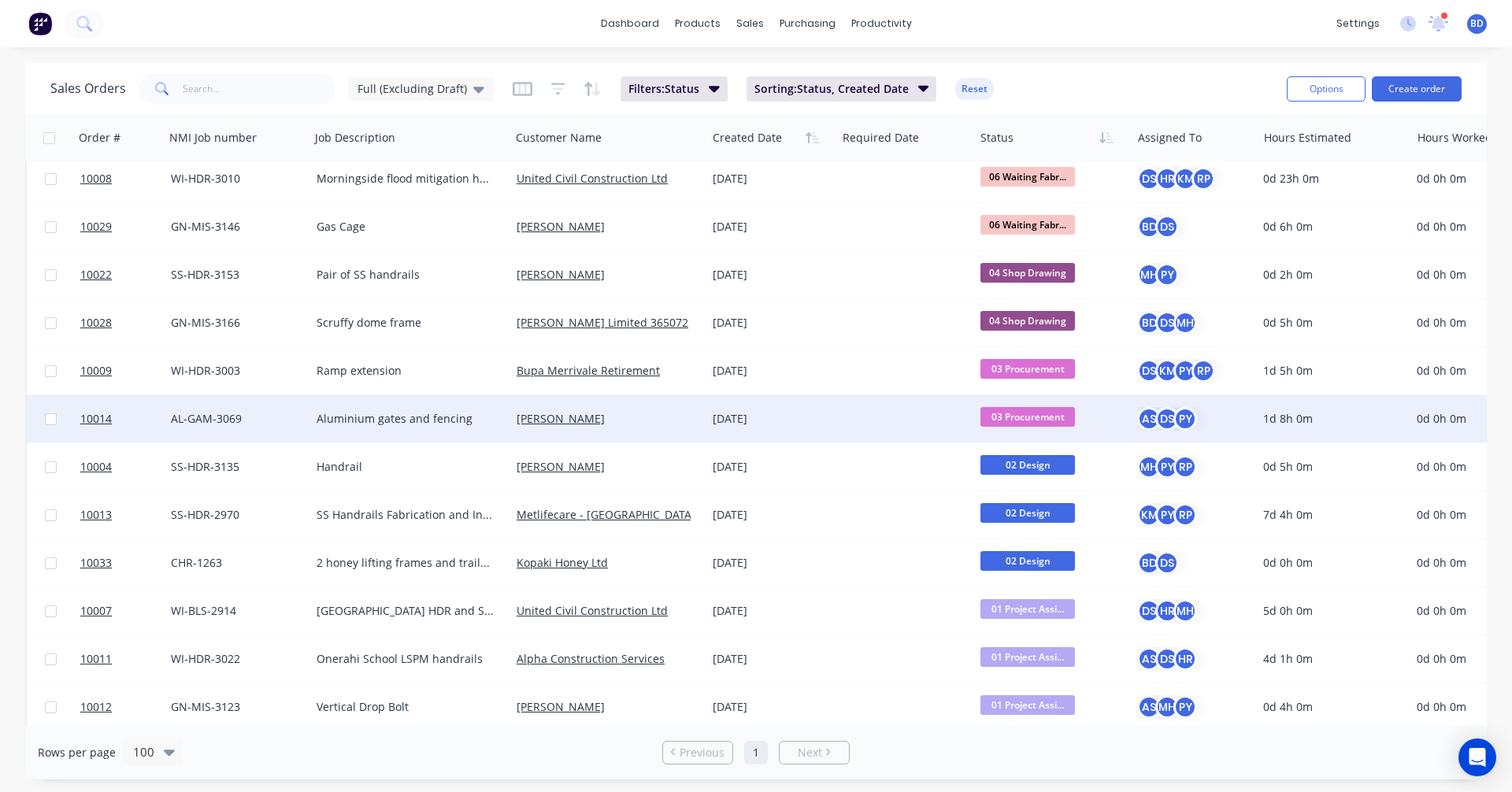
scroll to position [645, 0]
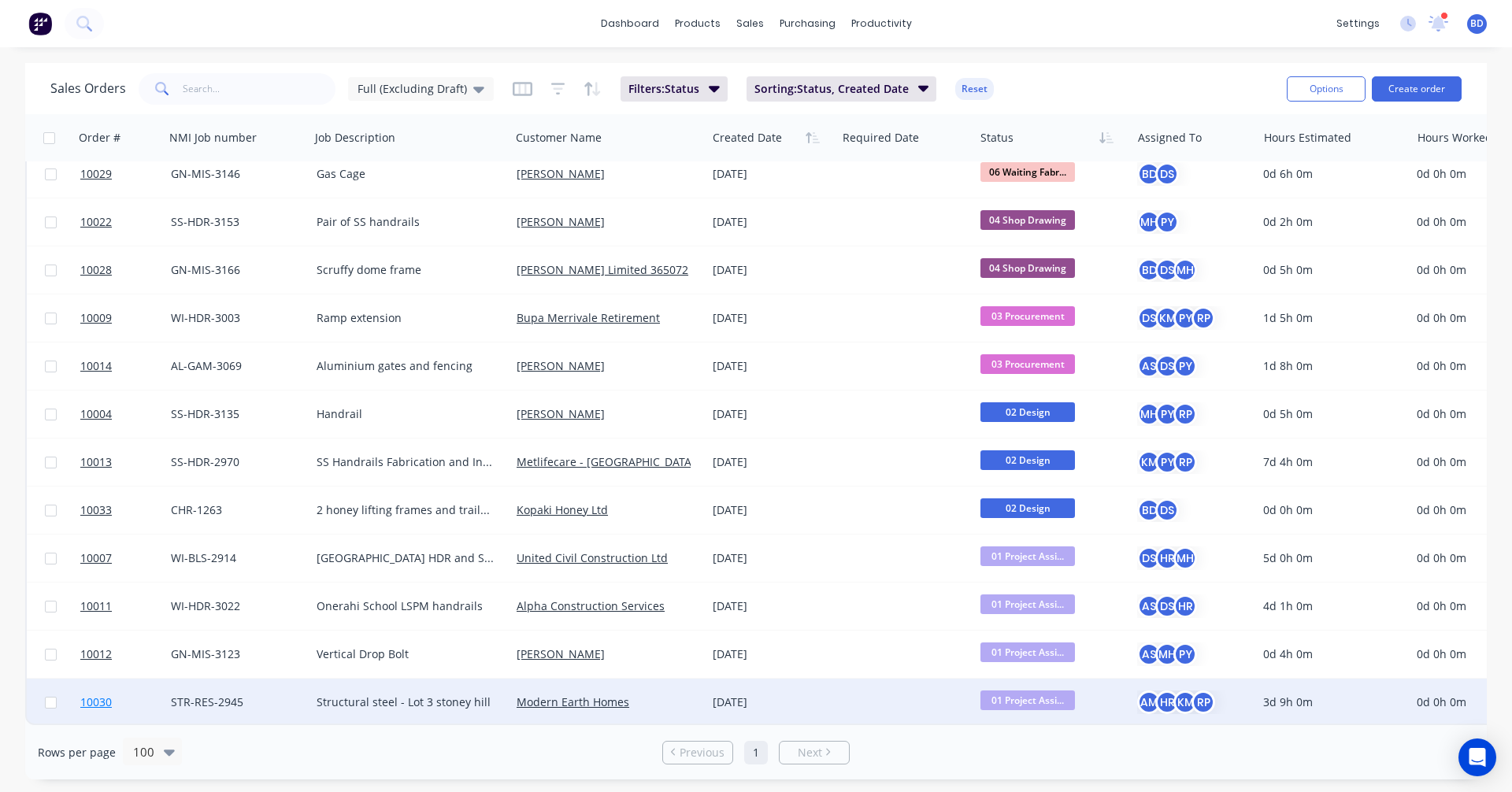
click at [102, 694] on span "10030" at bounding box center [96, 702] width 31 height 16
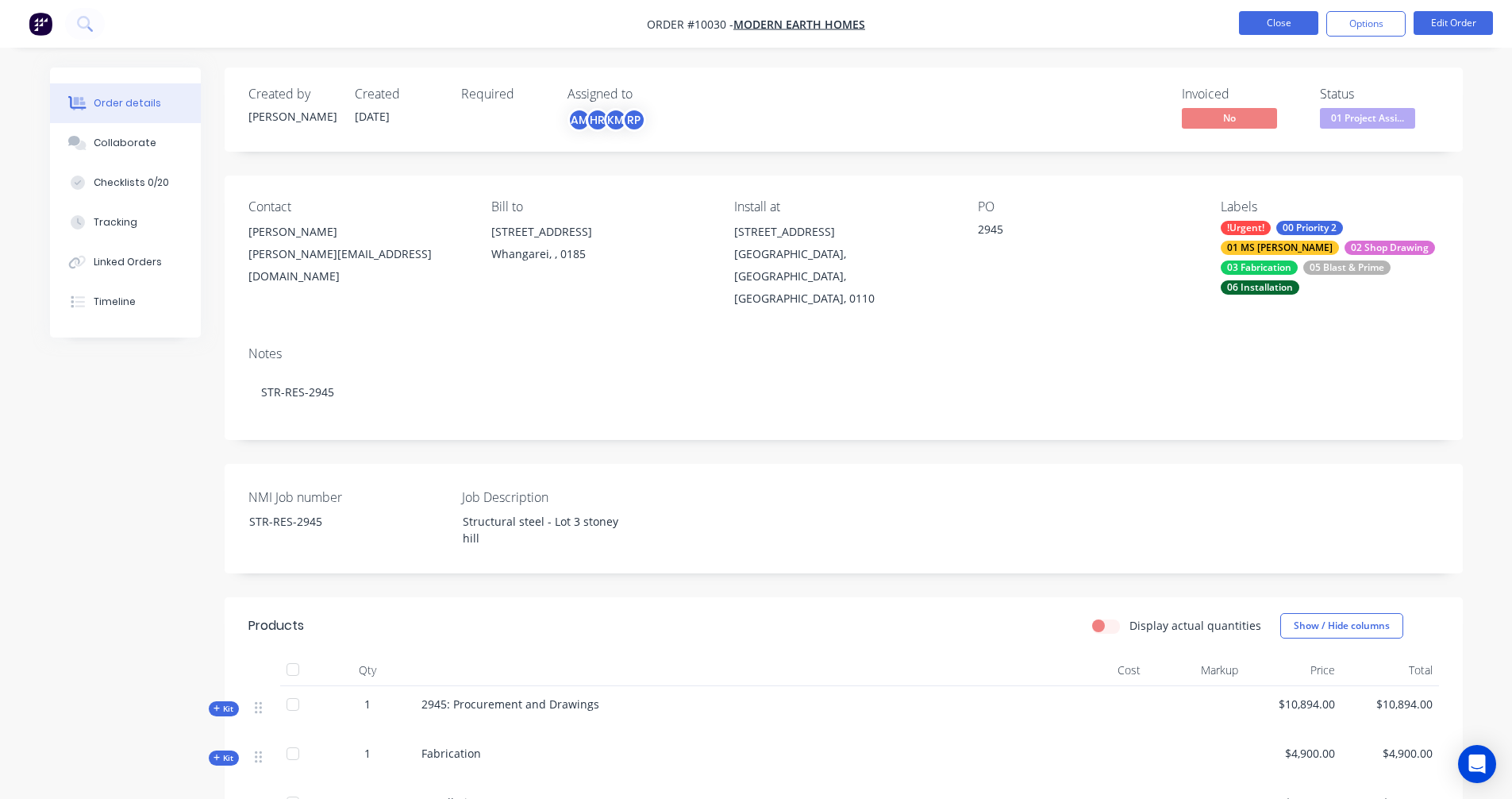
click at [1266, 26] on button "Close" at bounding box center [1278, 23] width 79 height 24
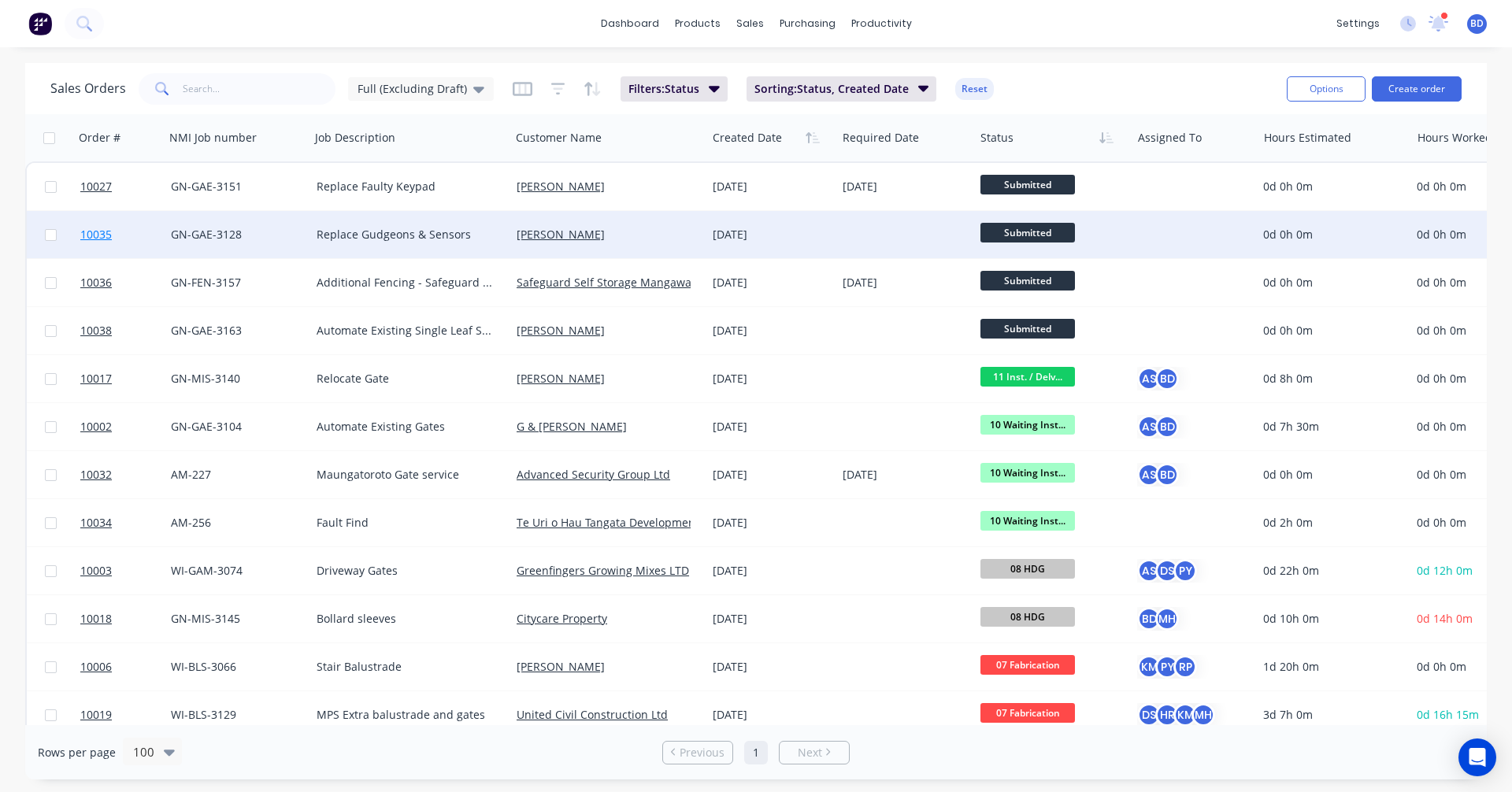
click at [99, 231] on span "10035" at bounding box center [96, 234] width 31 height 16
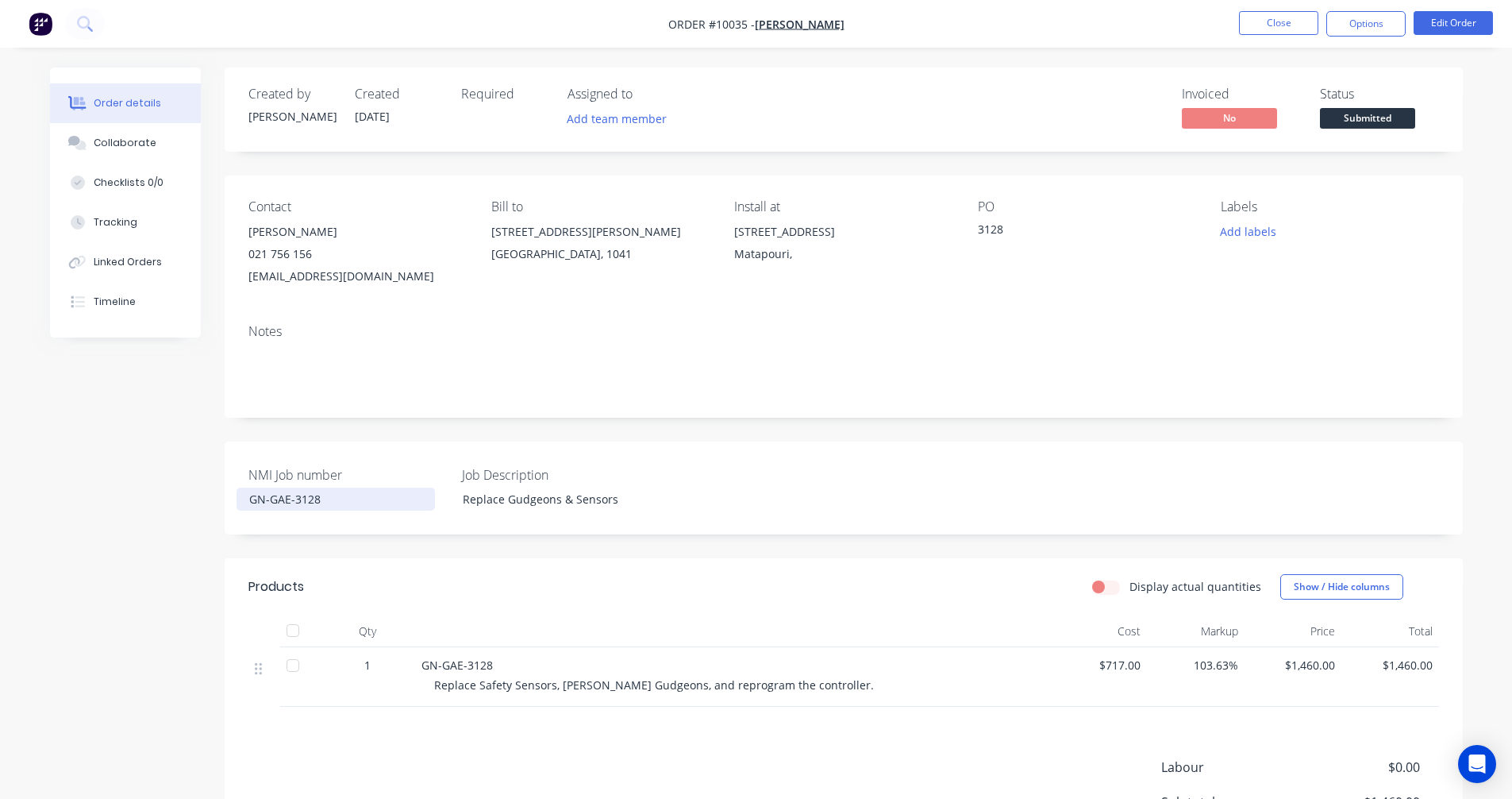
click at [317, 501] on div "GN-GAE-3128" at bounding box center [336, 499] width 199 height 23
drag, startPoint x: 340, startPoint y: 501, endPoint x: 172, endPoint y: 486, distance: 168.7
click at [172, 486] on div "Created by Karl Created 11/08/25 Required Assigned to Add team member Invoiced …" at bounding box center [756, 529] width 1413 height 922
copy div "GN-GAE-3128"
drag, startPoint x: 344, startPoint y: 234, endPoint x: 246, endPoint y: 239, distance: 98.1
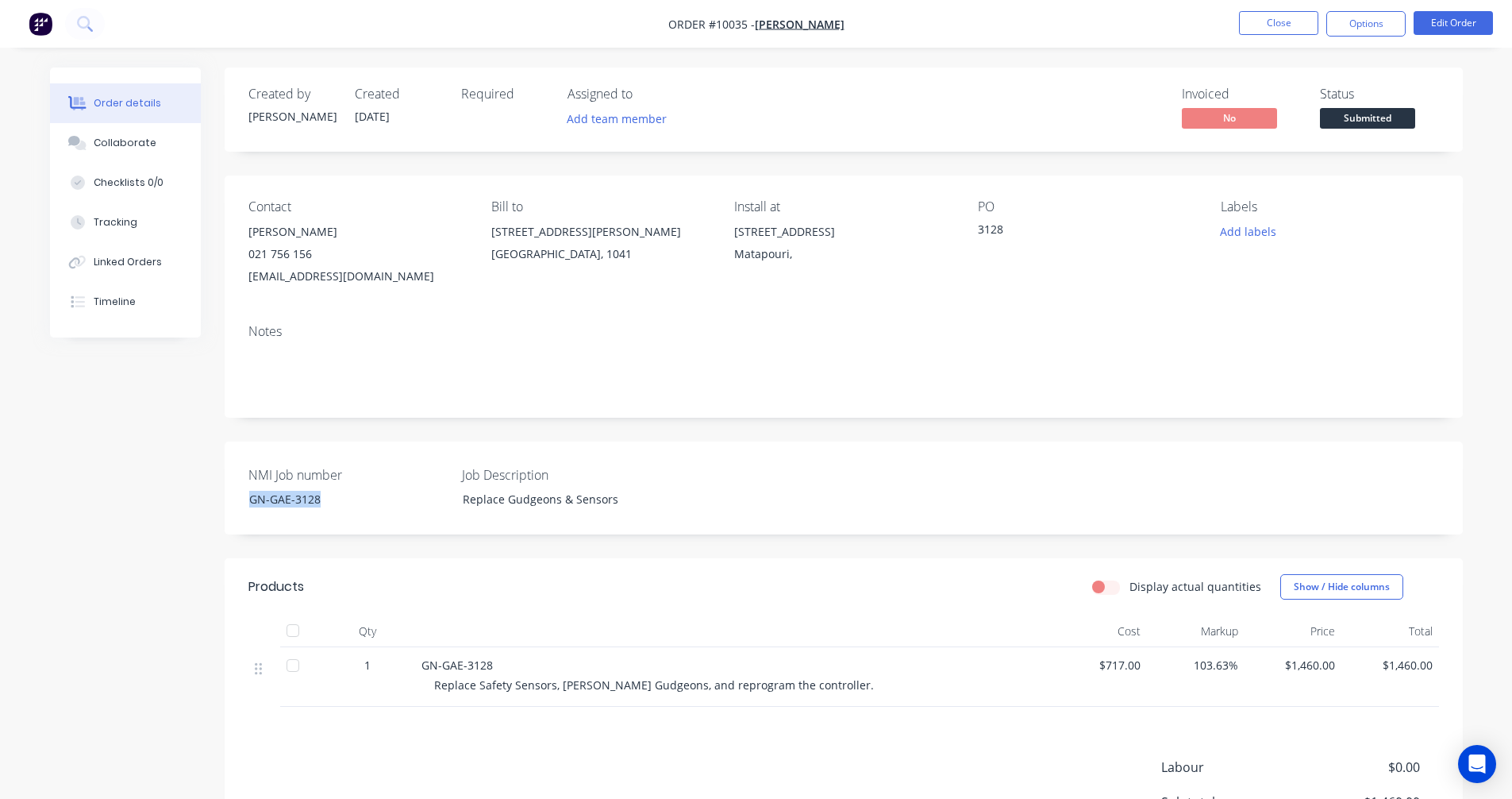
click at [246, 239] on div "Contact Geoff Williamson 021 756 156 missionbay@live.com Bill to 65 Patterson A…" at bounding box center [843, 244] width 1239 height 136
copy div "[PERSON_NAME]"
drag, startPoint x: 625, startPoint y: 496, endPoint x: 458, endPoint y: 497, distance: 167.0
click at [458, 497] on div "Replace Gudgeons & Sensors" at bounding box center [549, 499] width 199 height 23
copy div "Replace Gudgeons & Sensors"
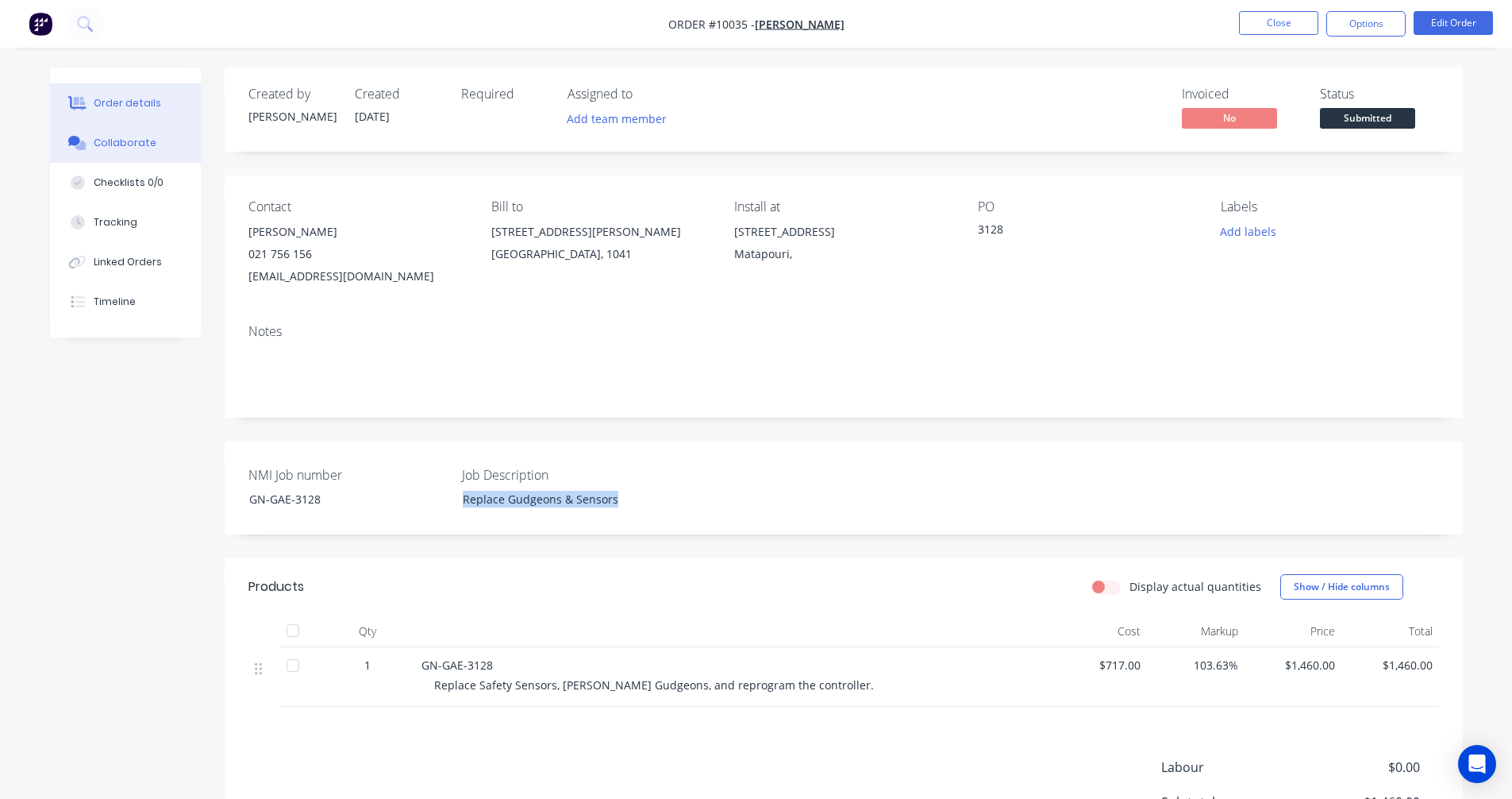
click at [143, 144] on div "Collaborate" at bounding box center [125, 142] width 63 height 14
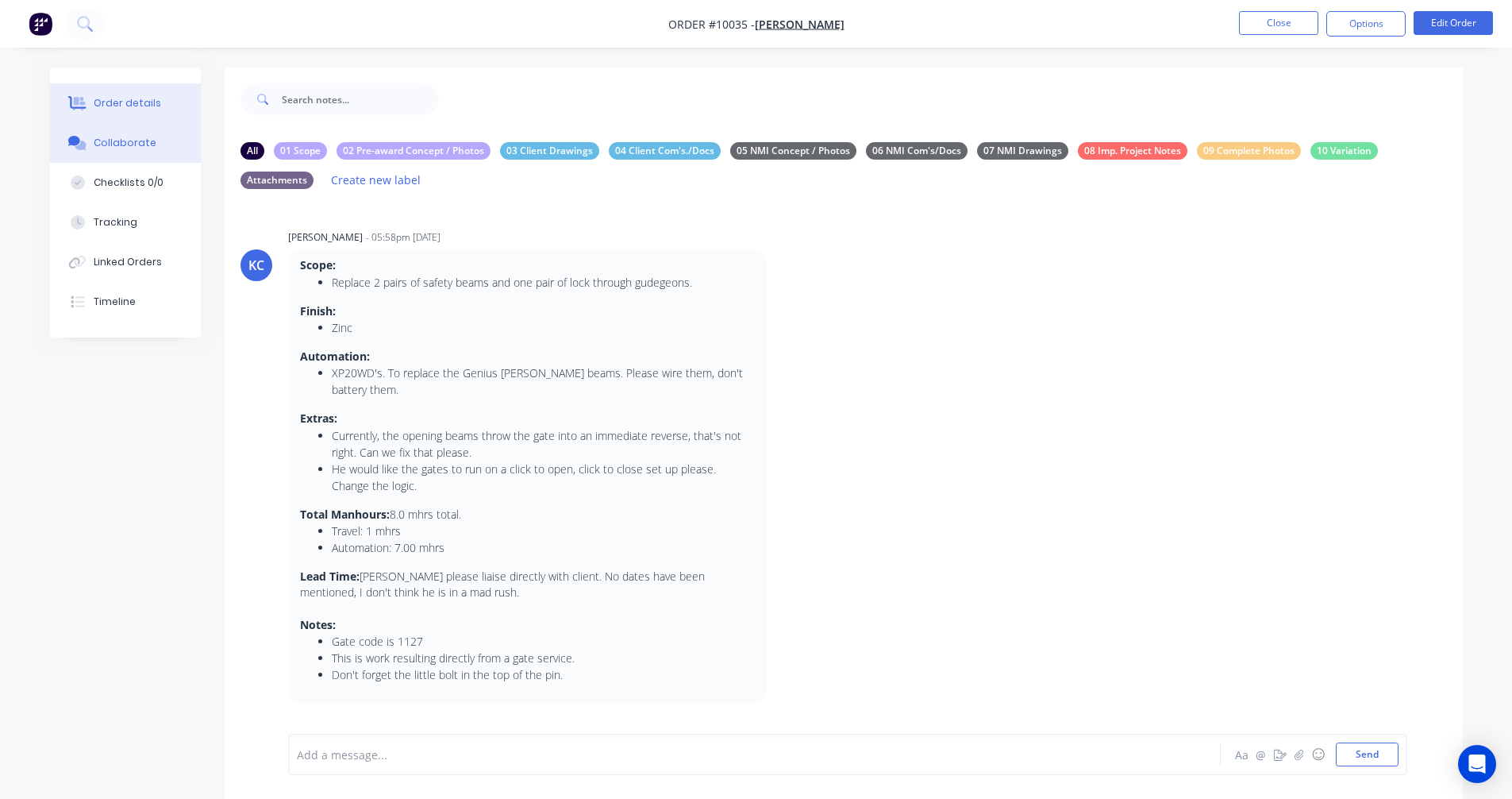
click at [148, 110] on div "Order details" at bounding box center [127, 103] width 68 height 14
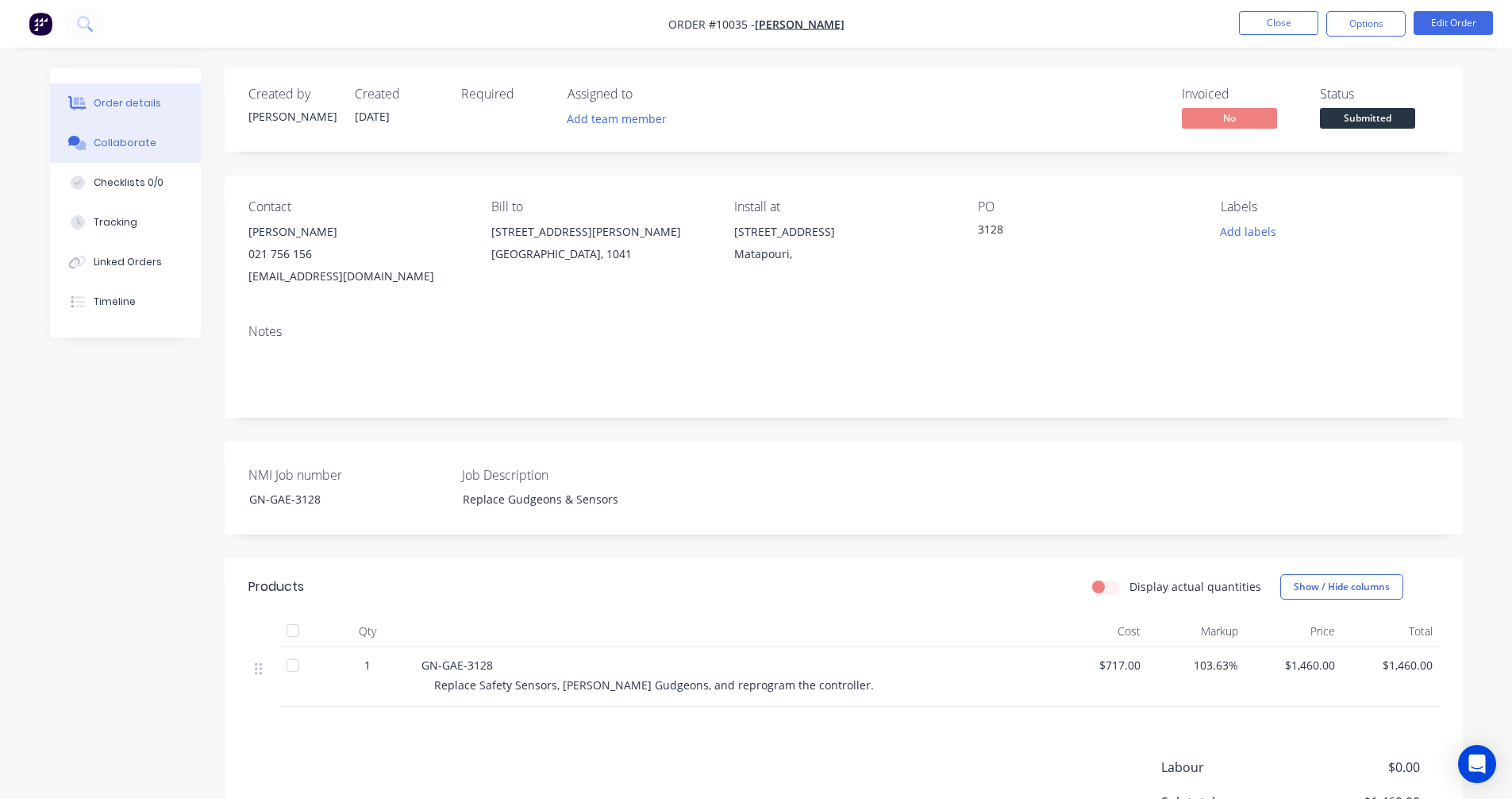
click at [145, 150] on button "Collaborate" at bounding box center [125, 143] width 151 height 40
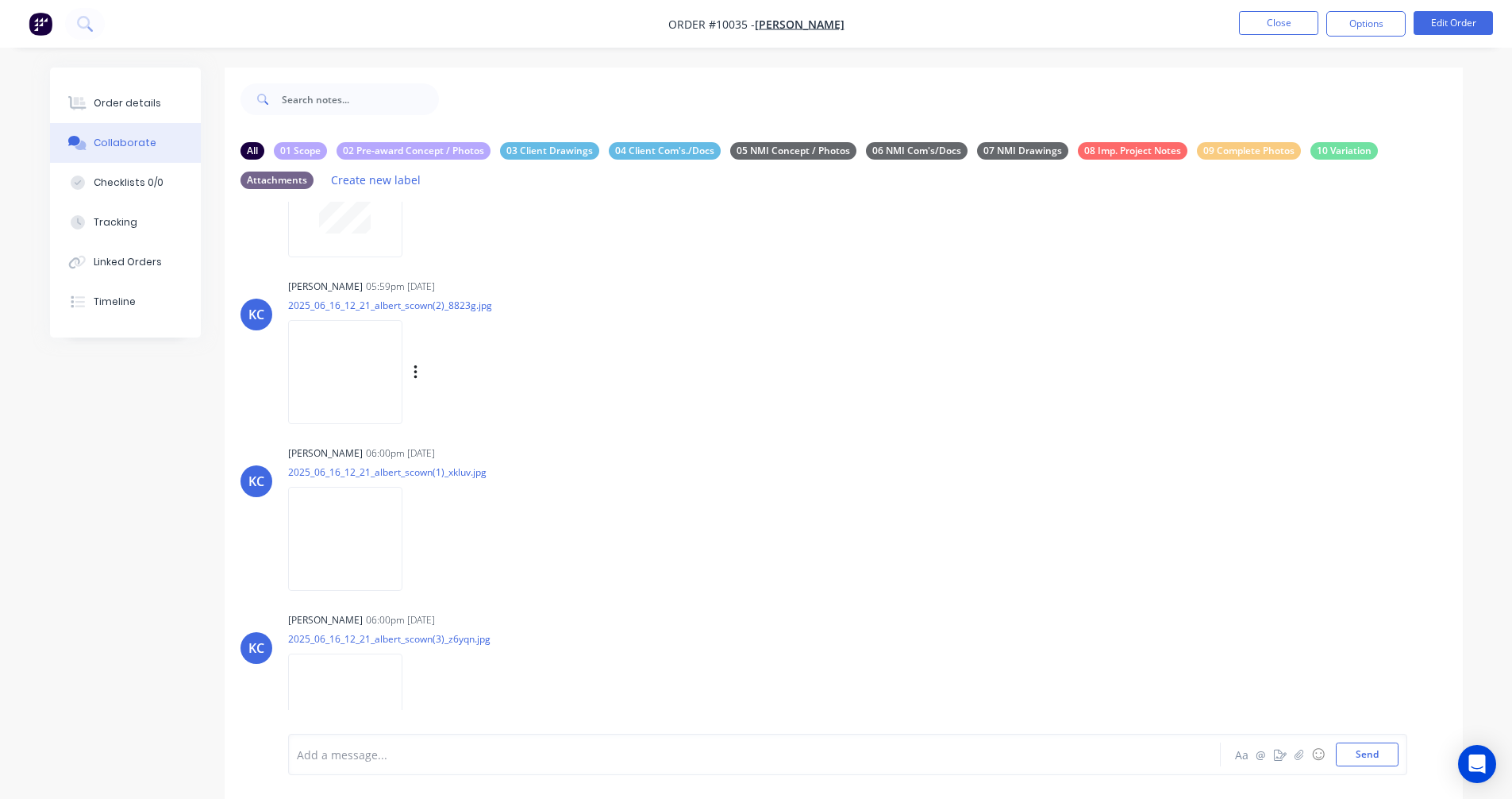
scroll to position [636, 0]
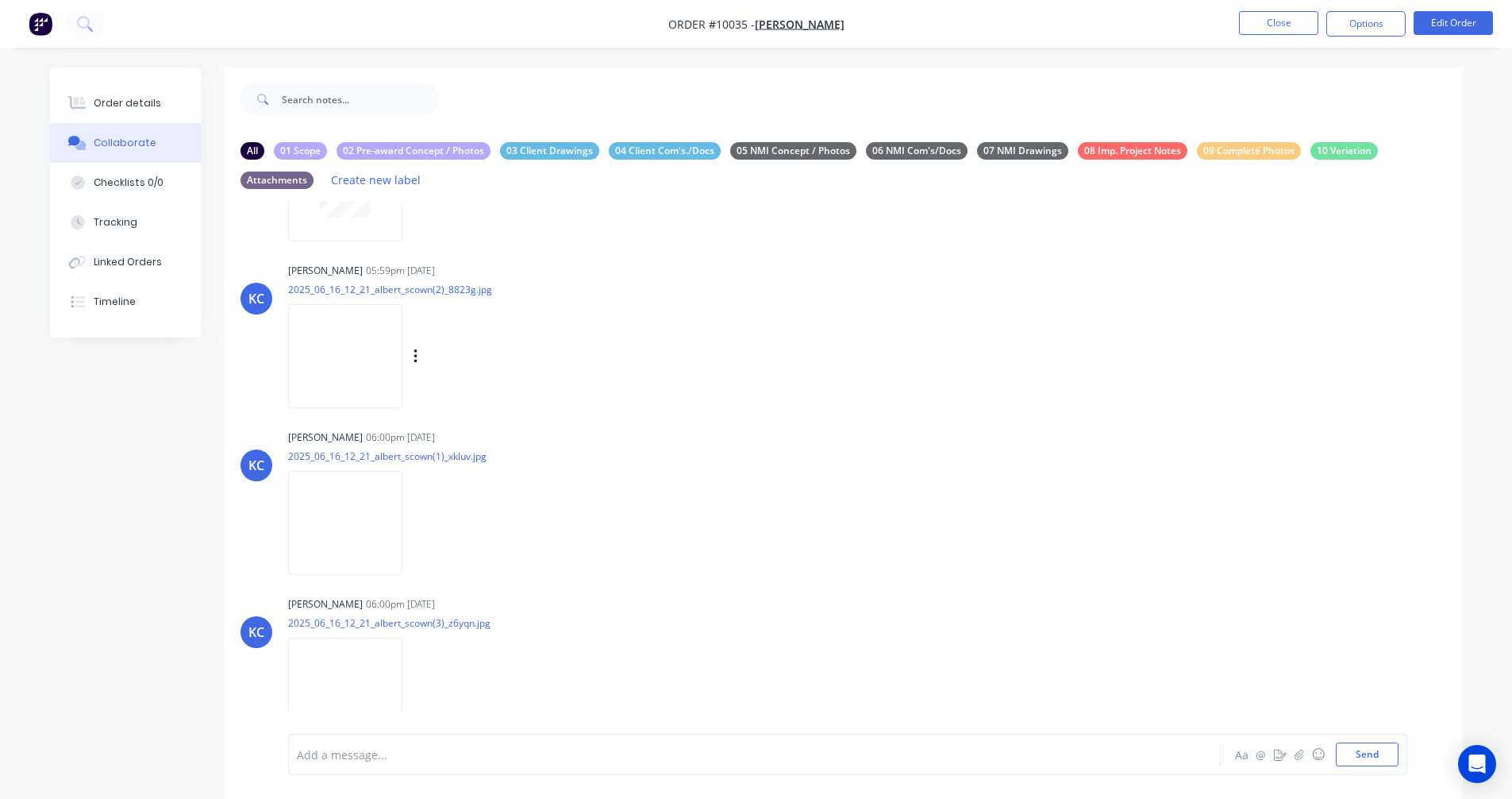
click at [320, 332] on img at bounding box center [346, 356] width 115 height 104
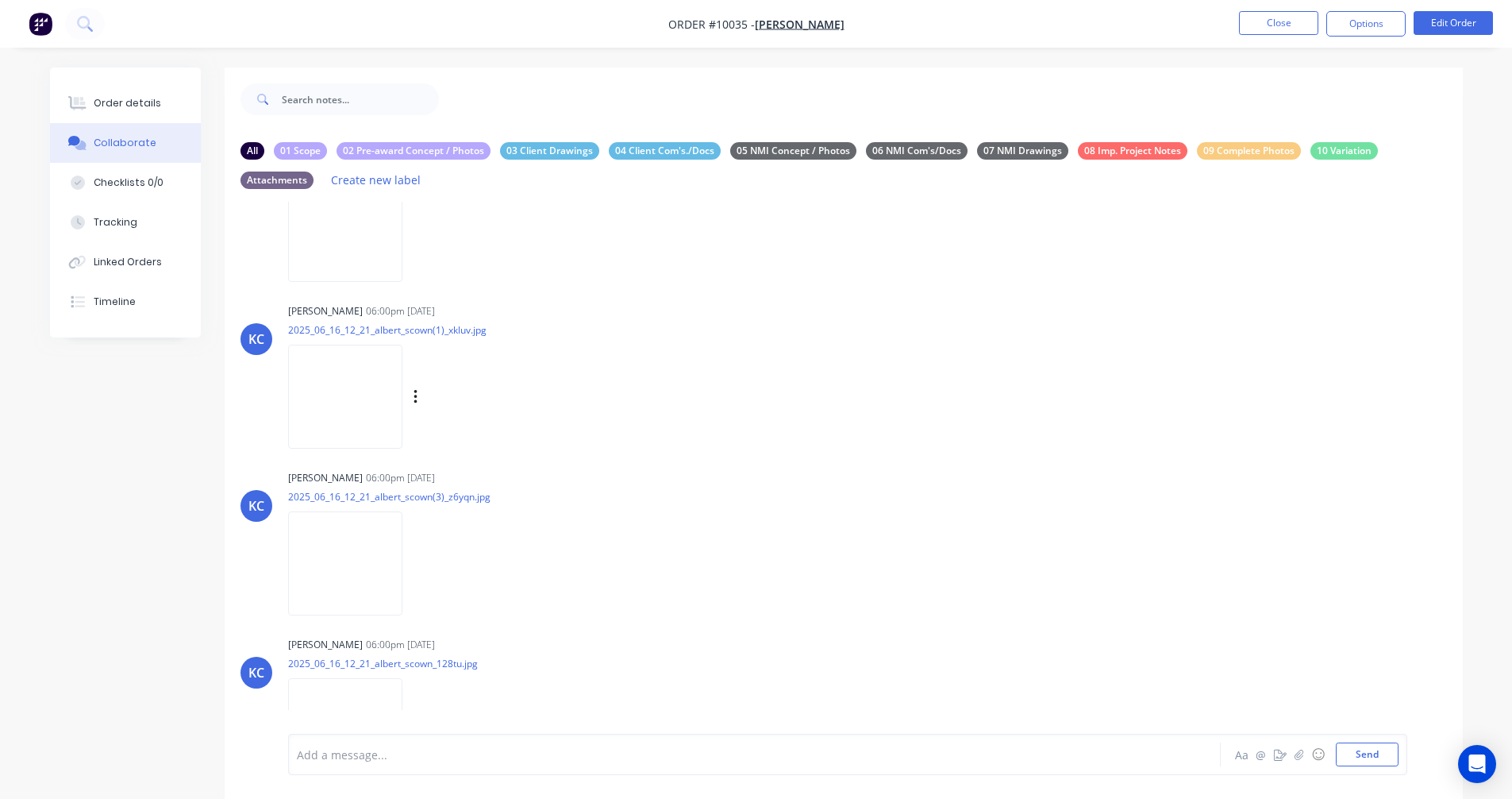
scroll to position [774, 0]
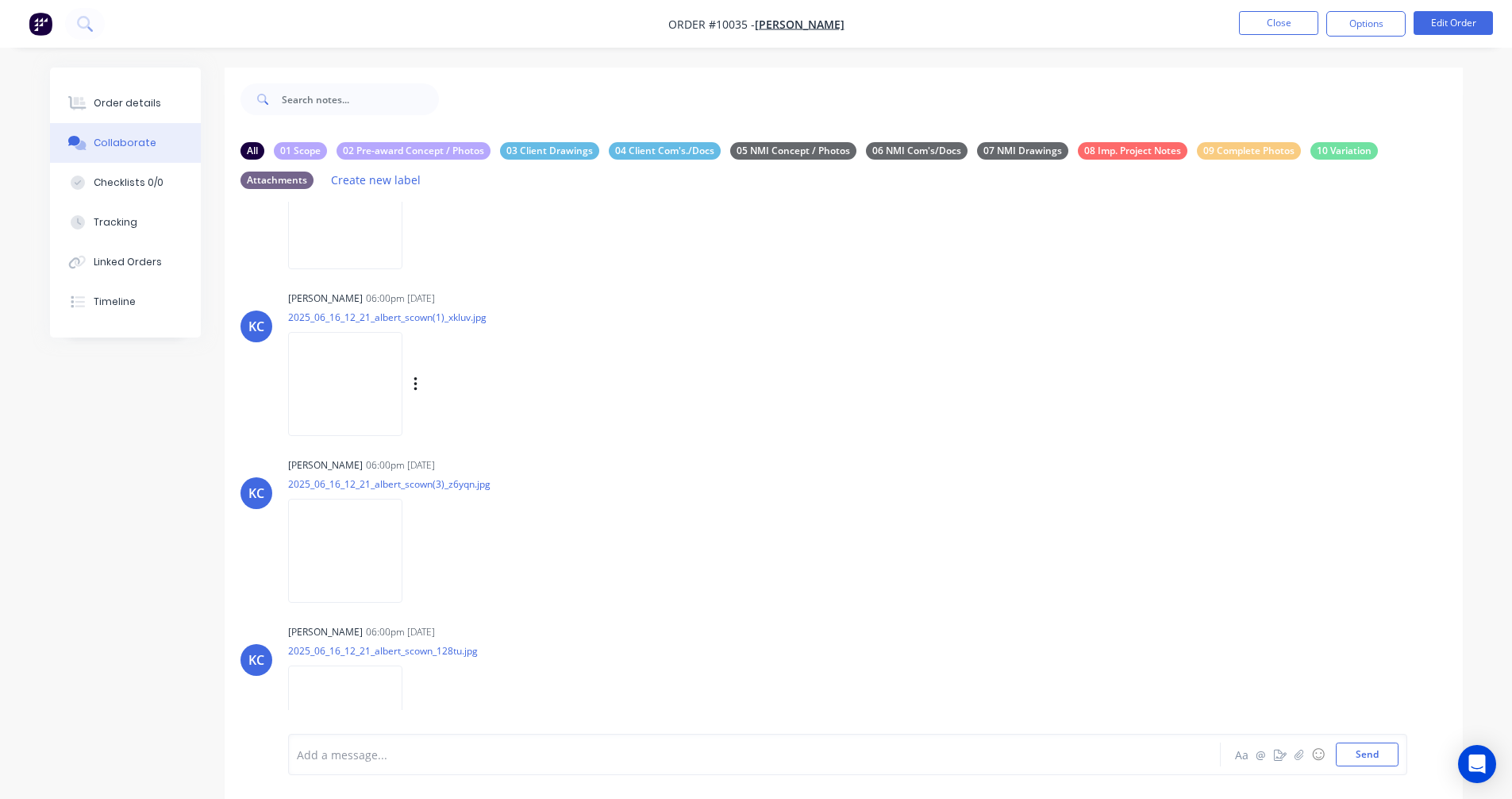
click at [356, 378] on img at bounding box center [346, 383] width 115 height 104
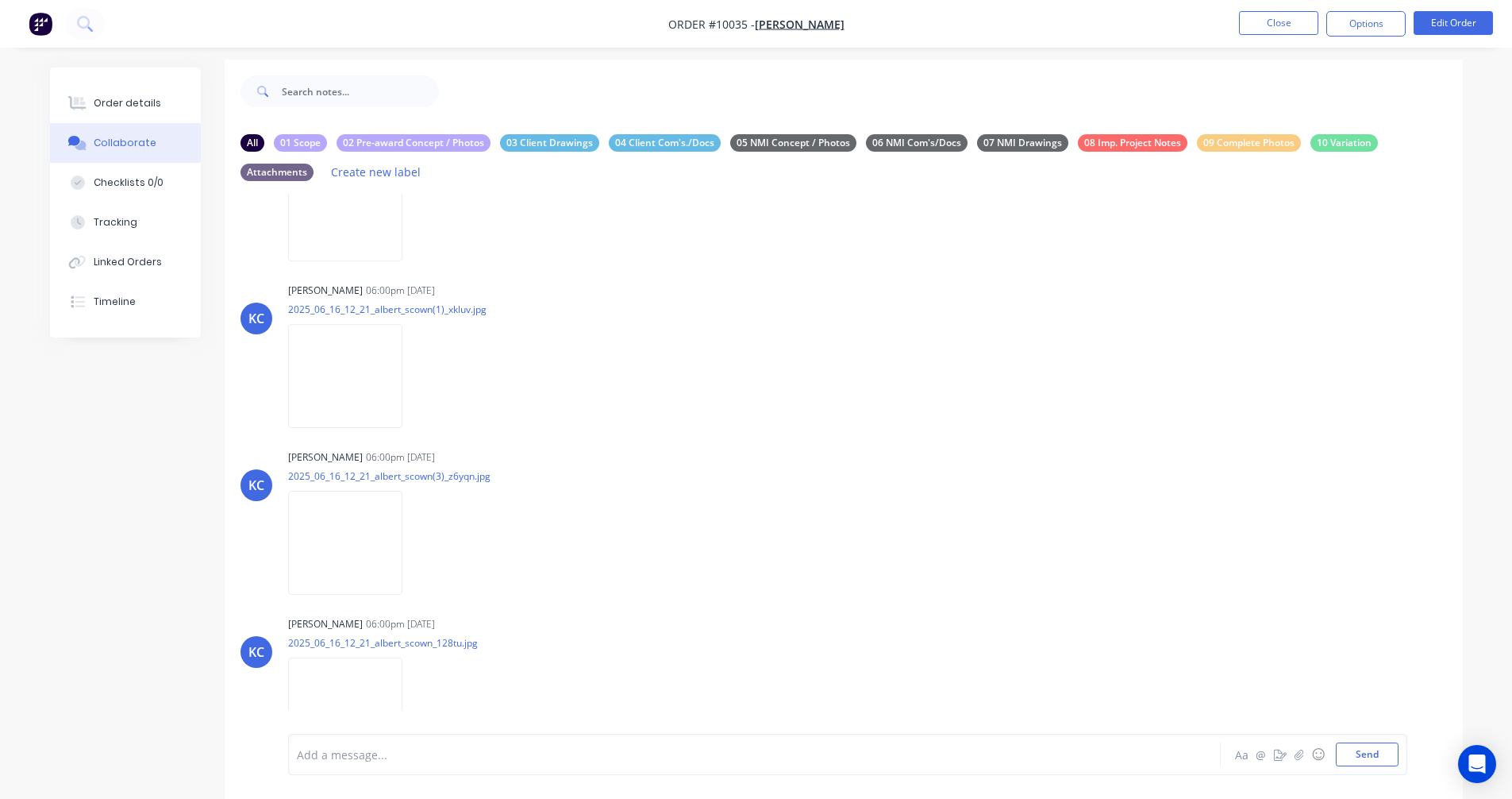
scroll to position [51, 0]
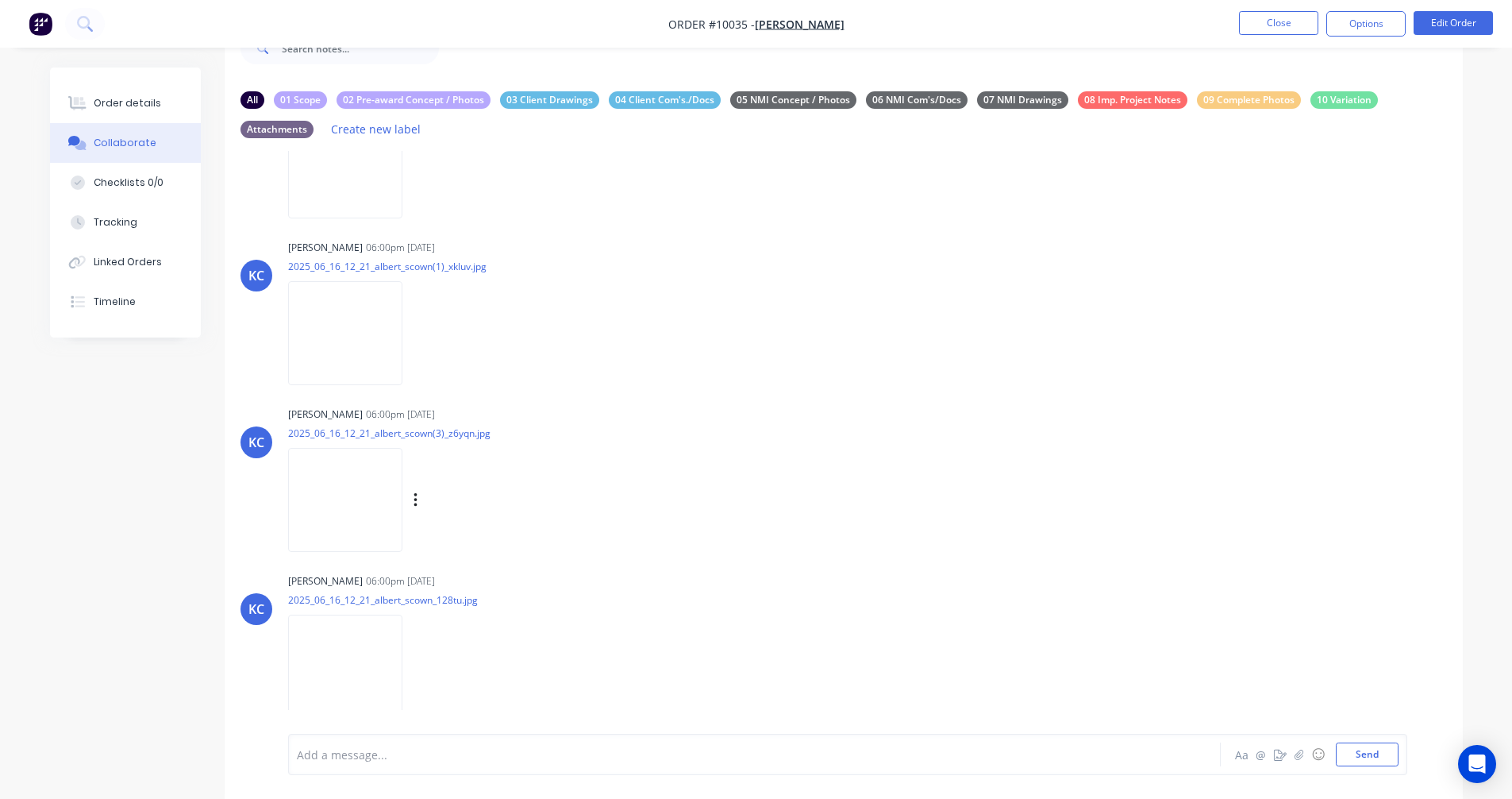
click at [351, 487] on img at bounding box center [346, 500] width 115 height 104
click at [332, 647] on img at bounding box center [346, 666] width 115 height 104
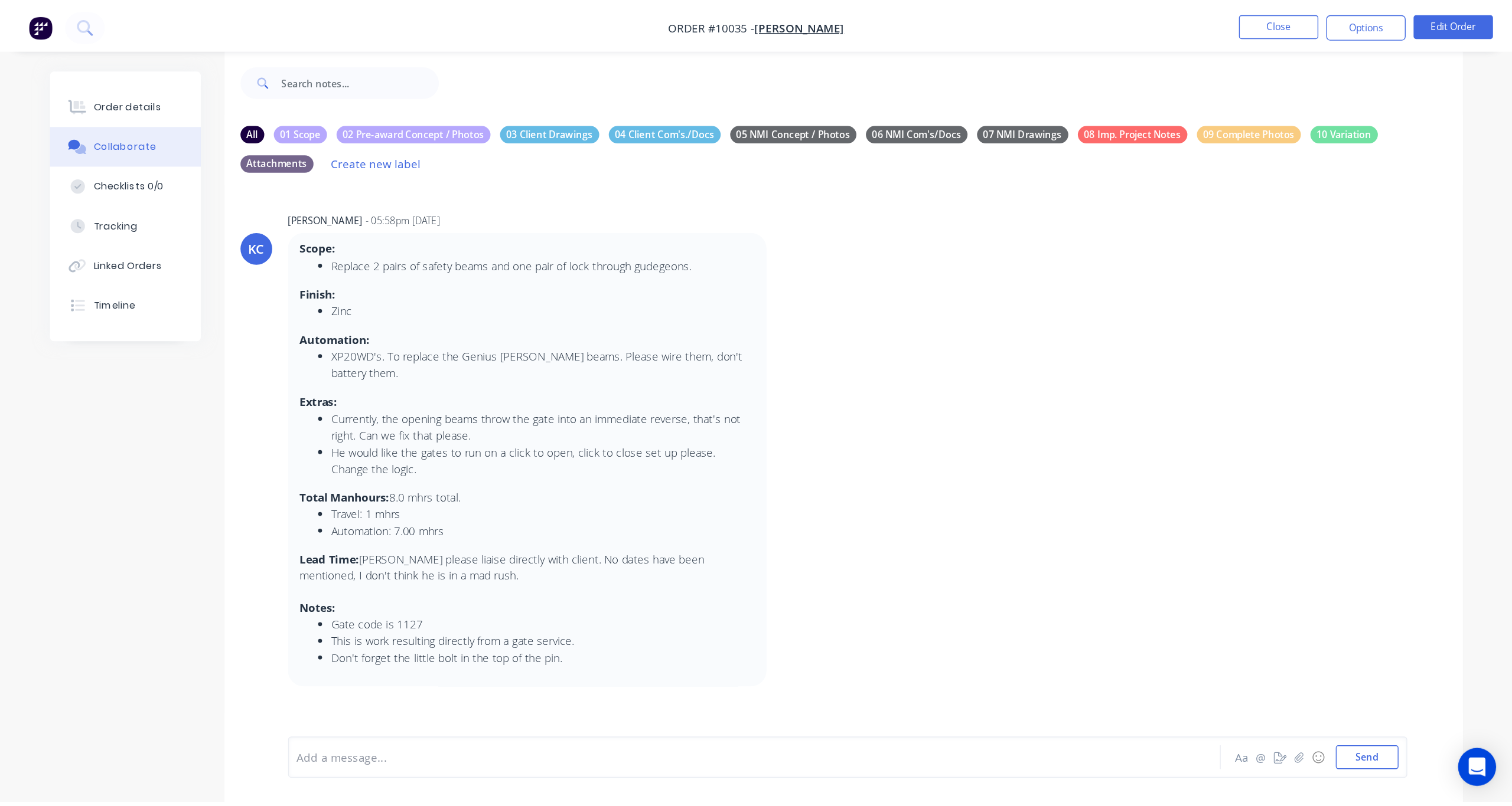
scroll to position [0, 0]
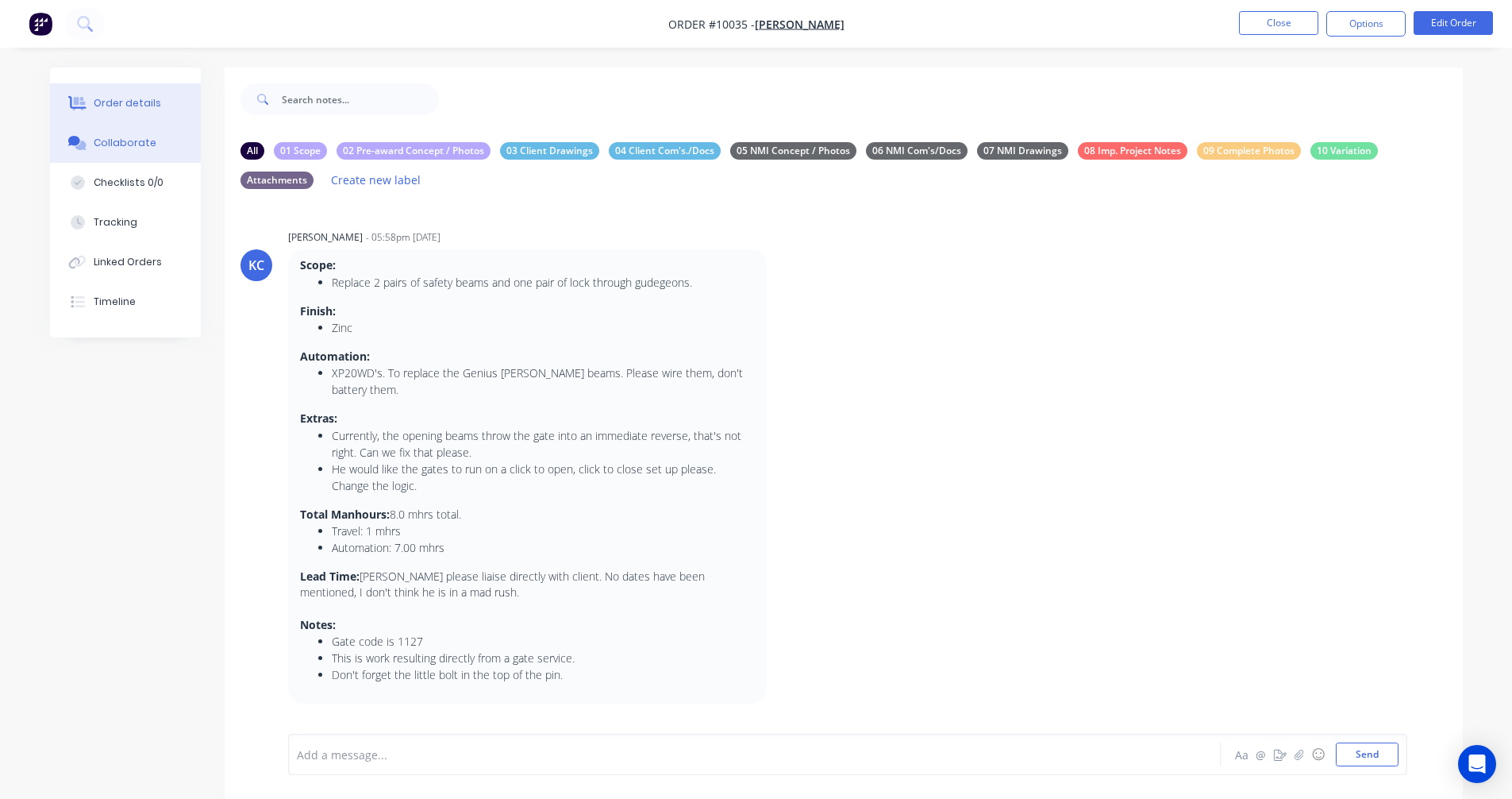
click at [91, 92] on button "Order details" at bounding box center [125, 103] width 151 height 40
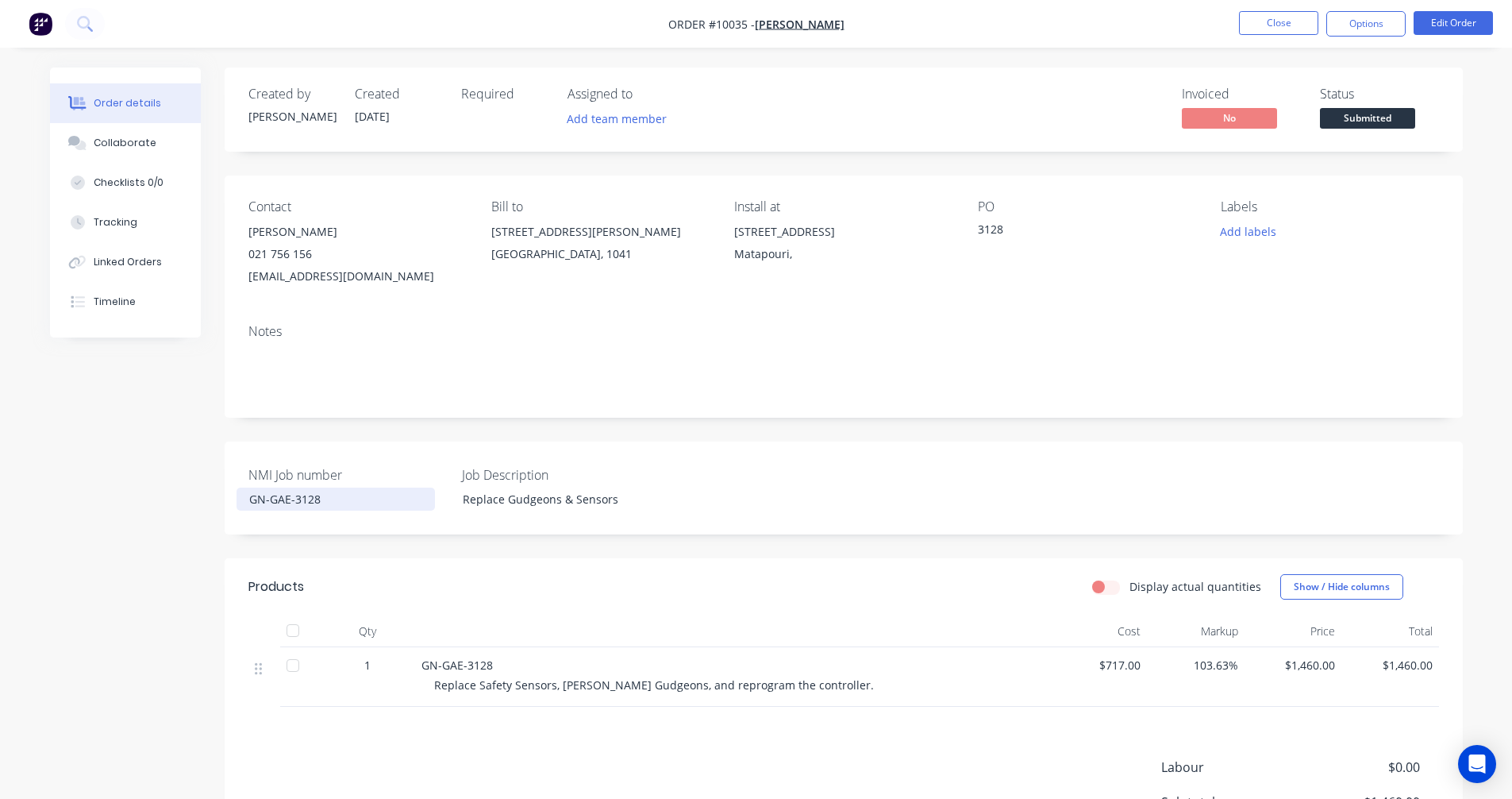
click at [327, 507] on div "GN-GAE-3128" at bounding box center [336, 499] width 199 height 23
drag, startPoint x: 351, startPoint y: 496, endPoint x: 181, endPoint y: 490, distance: 170.1
click at [181, 490] on div "Created by Karl Created 11/08/25 Required Assigned to Add team member Invoiced …" at bounding box center [756, 529] width 1413 height 922
copy div "GN-GAE-3128"
click at [282, 333] on div "Notes" at bounding box center [843, 332] width 1191 height 15
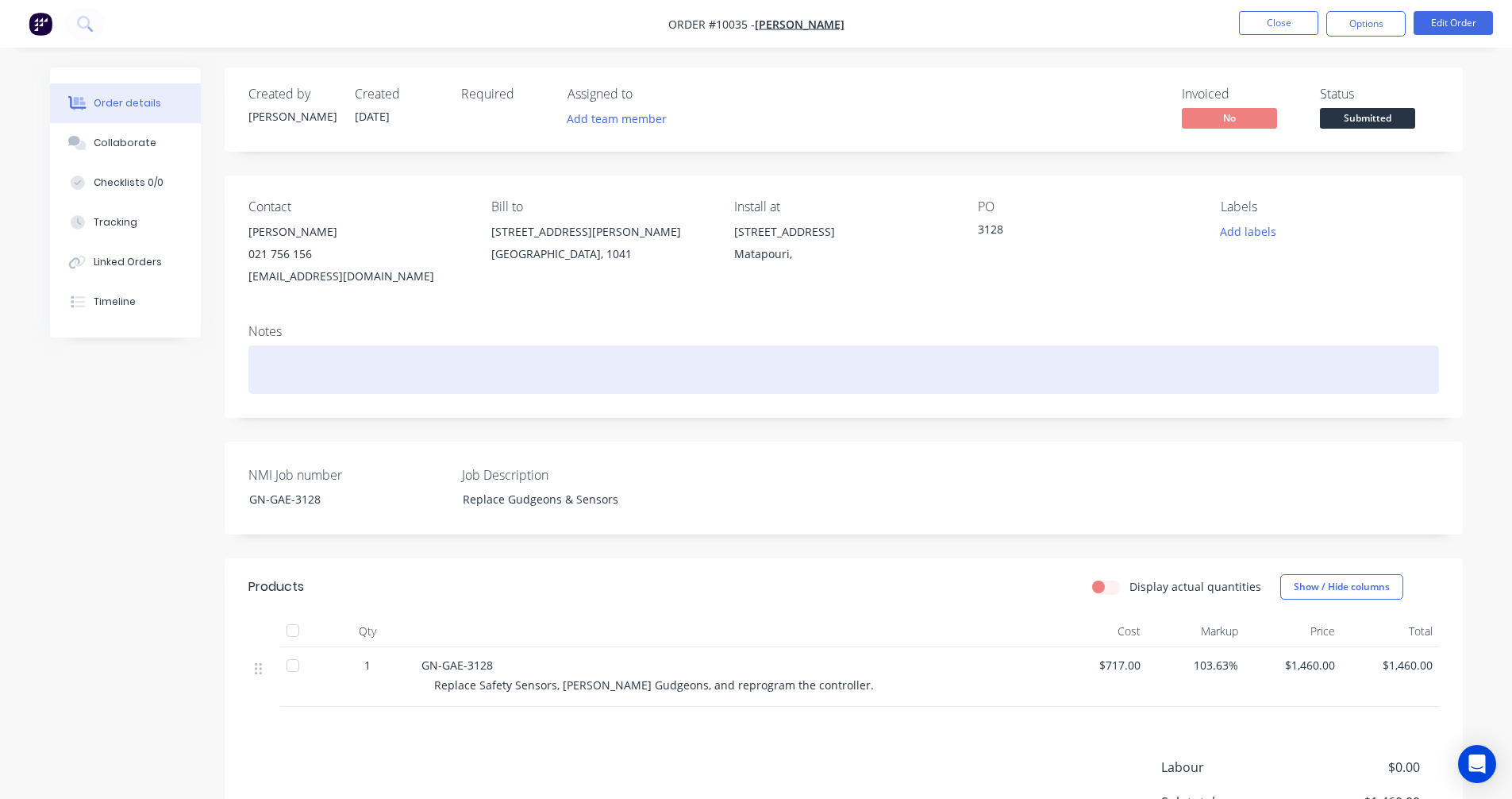
click at [275, 353] on div at bounding box center [843, 370] width 1191 height 49
paste div
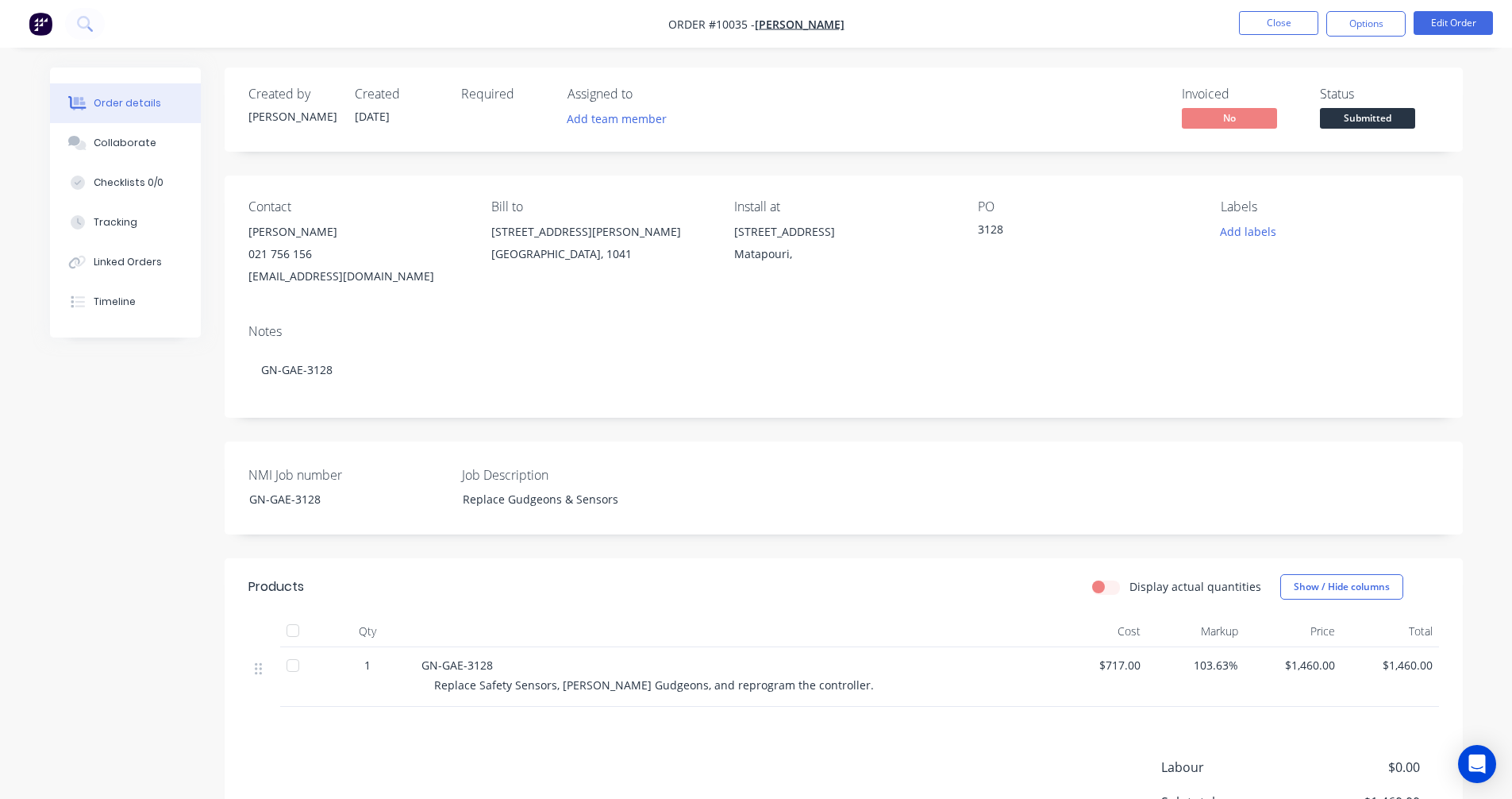
click at [185, 433] on div "Created by Karl Created 11/08/25 Required Assigned to Add team member Invoiced …" at bounding box center [756, 529] width 1413 height 922
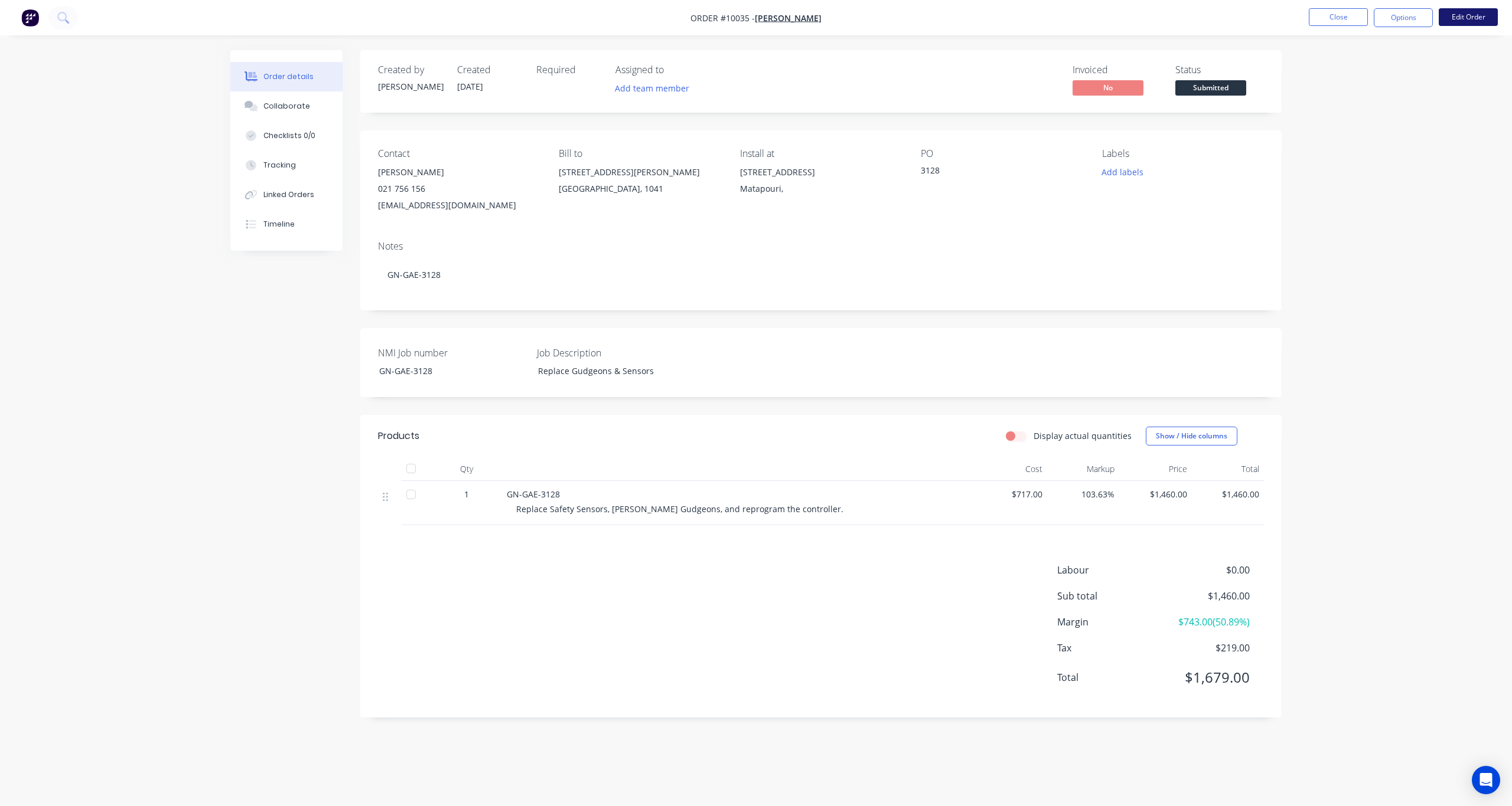
click at [1133, 16] on button "Edit Order" at bounding box center [1468, 17] width 59 height 18
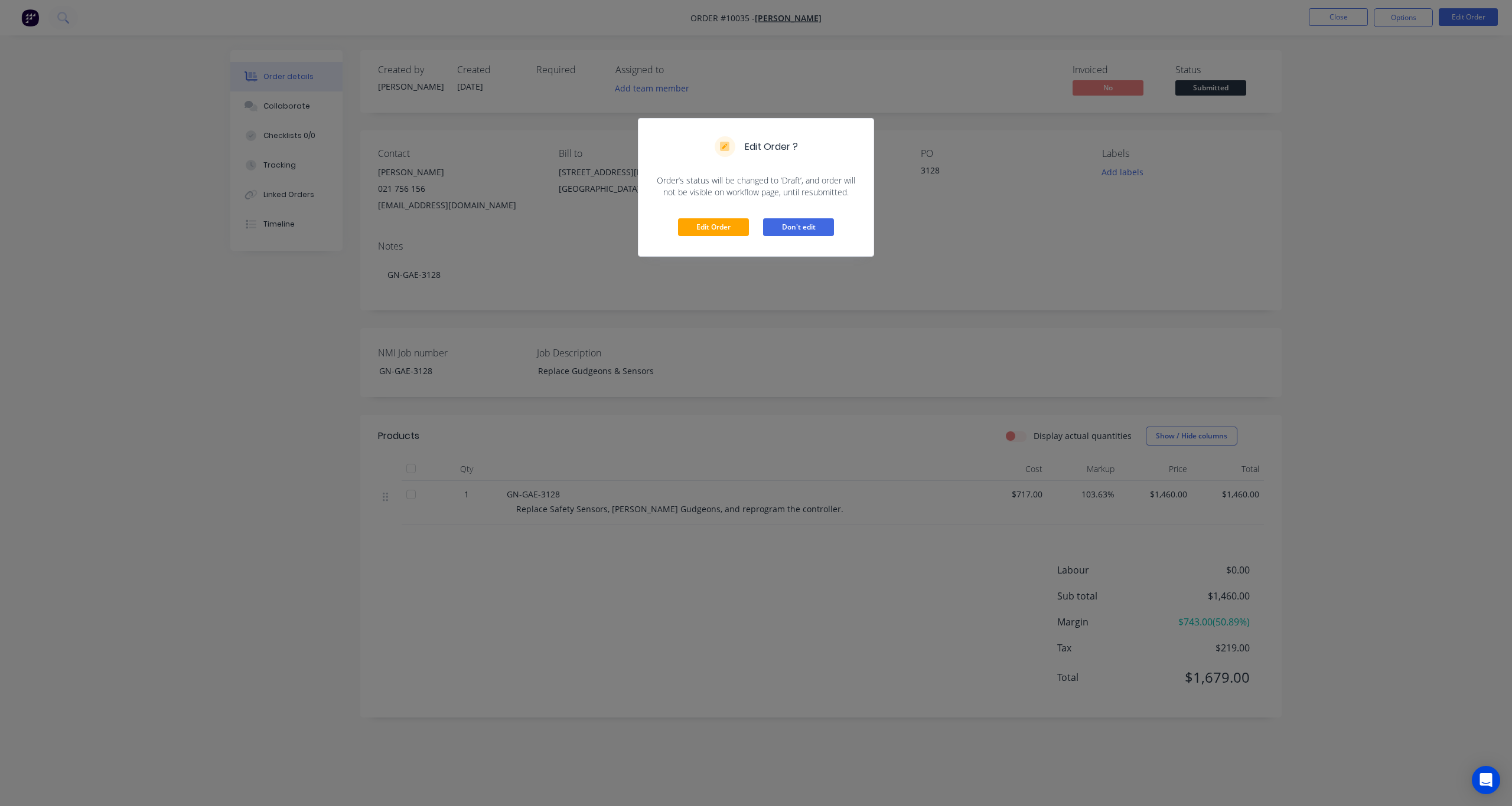
click at [815, 229] on button "Don't edit" at bounding box center [799, 227] width 71 height 18
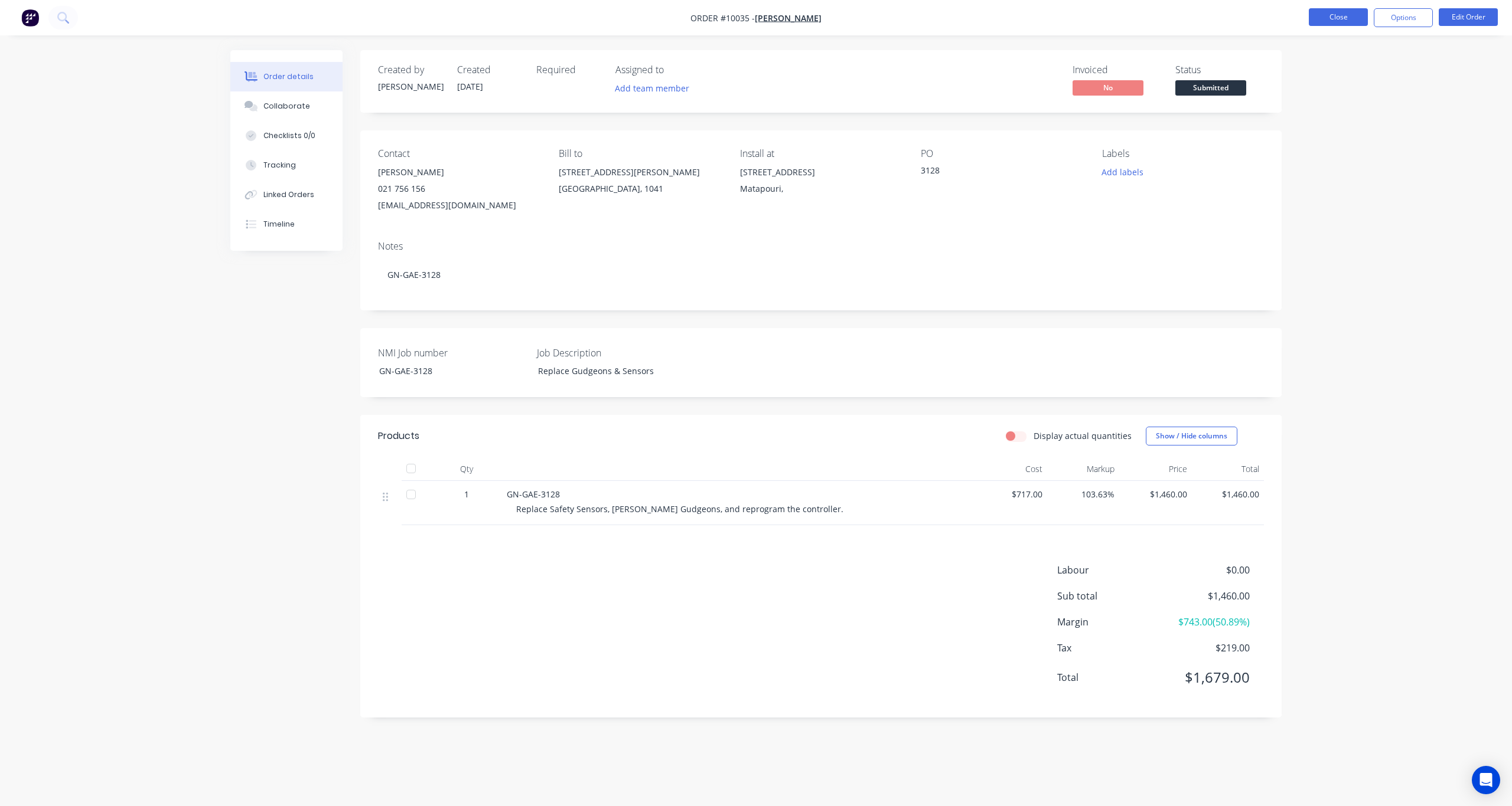
click at [1133, 12] on button "Close" at bounding box center [1338, 17] width 59 height 18
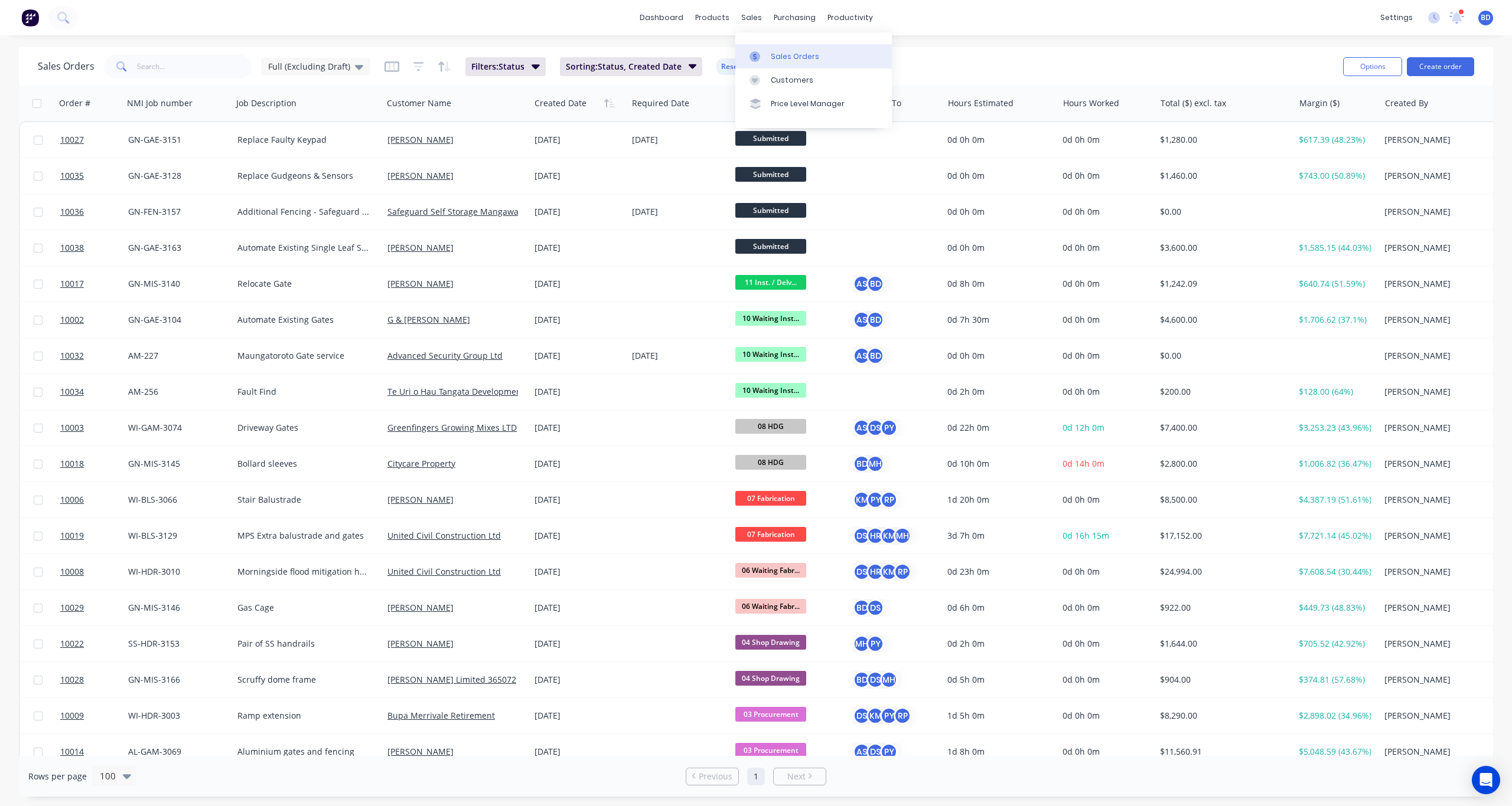
click at [780, 55] on div "Sales Orders" at bounding box center [795, 56] width 48 height 11
click at [742, 50] on link "Product Catalogue" at bounding box center [770, 55] width 156 height 23
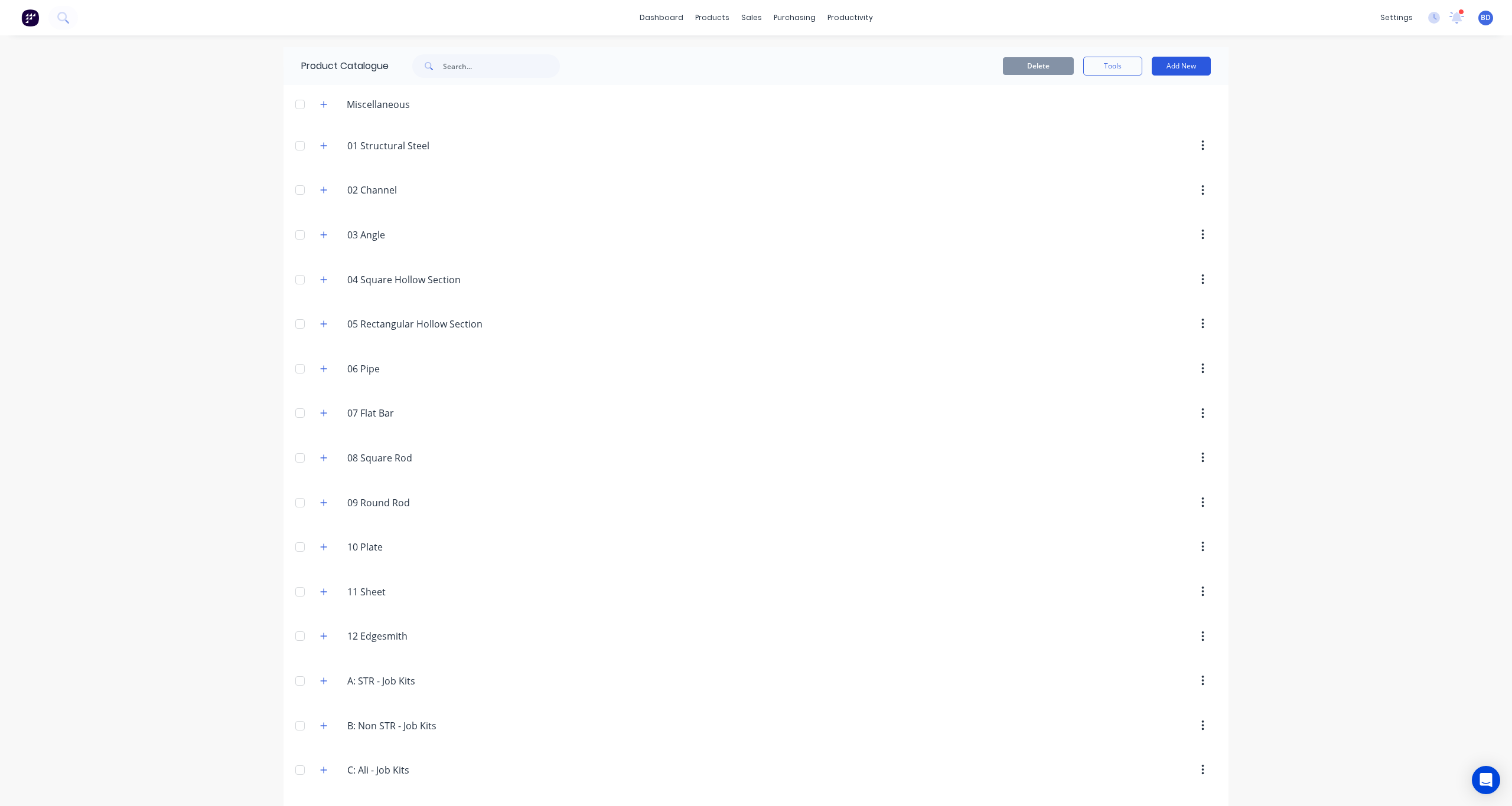
click at [1133, 69] on button "Add New" at bounding box center [1181, 66] width 59 height 19
click at [1133, 146] on div "Product Kit" at bounding box center [1155, 143] width 91 height 17
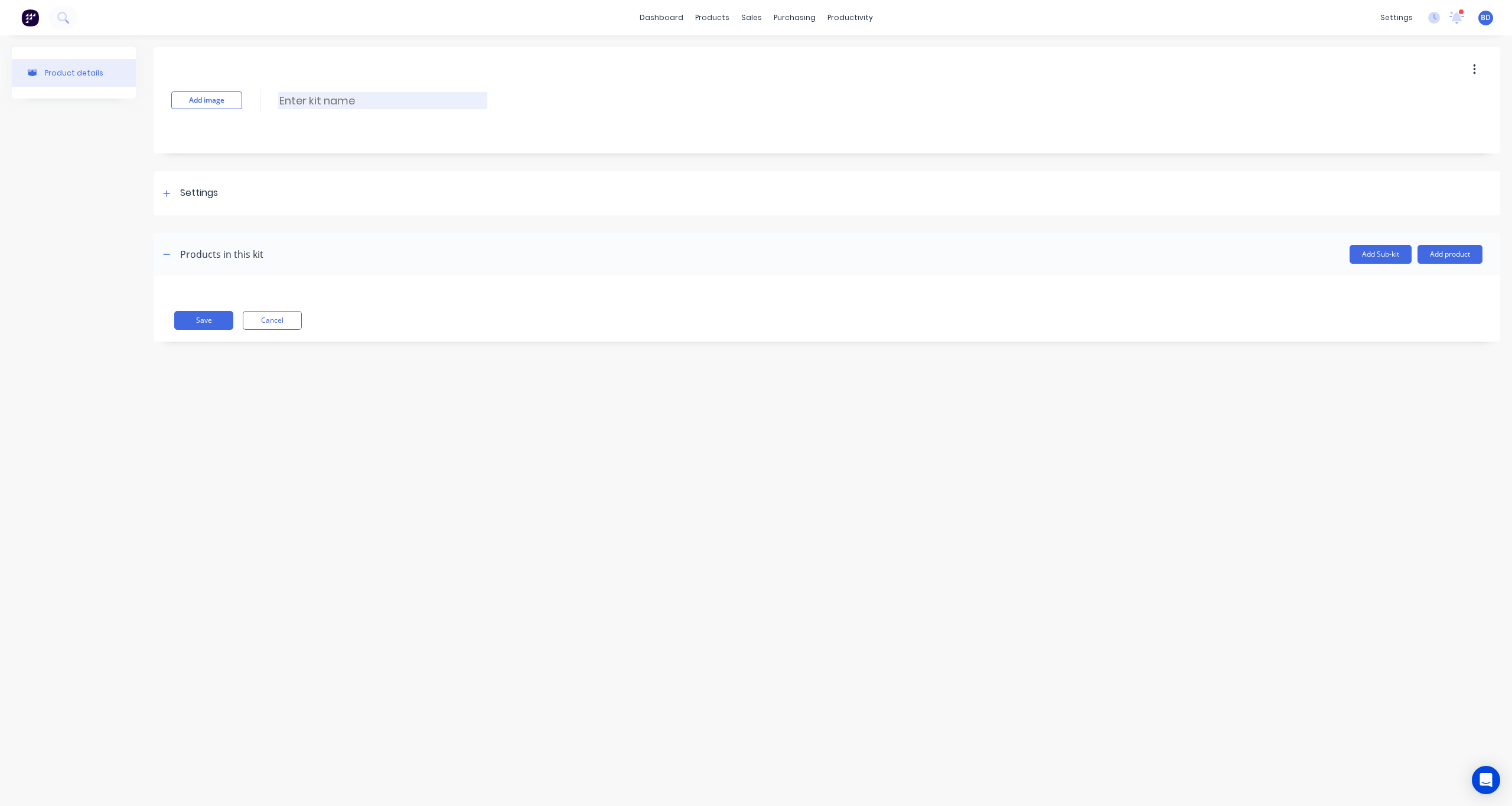
click at [312, 108] on input at bounding box center [382, 101] width 209 height 17
click at [163, 190] on icon at bounding box center [166, 194] width 7 height 9
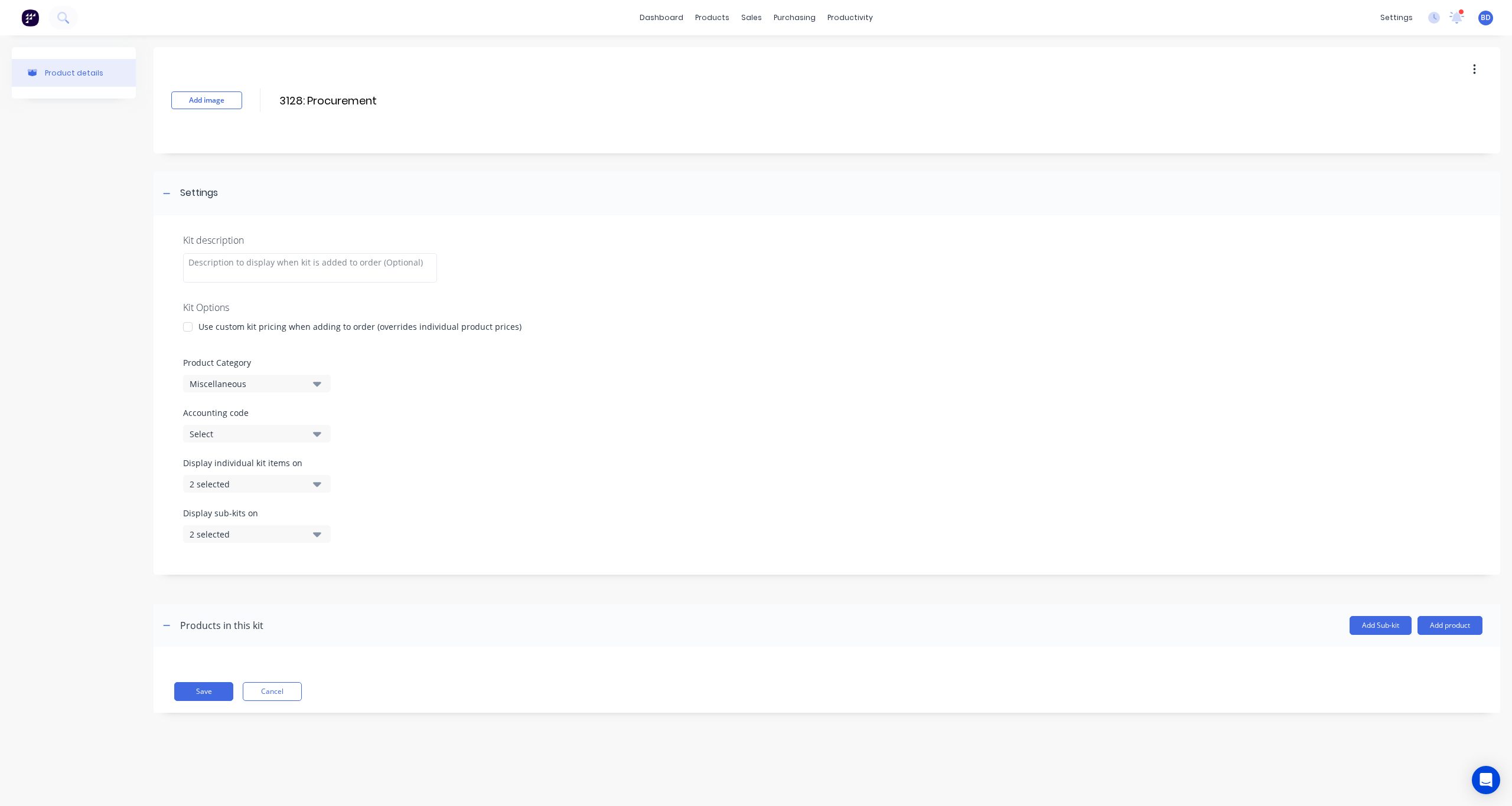
click at [248, 384] on div "Miscellaneous" at bounding box center [247, 383] width 114 height 12
click at [281, 456] on div "B: Non STR - Job Kits" at bounding box center [271, 460] width 177 height 23
click at [559, 430] on div "Accounting code Select" at bounding box center [827, 425] width 1287 height 36
click at [325, 438] on button "Select" at bounding box center [257, 433] width 148 height 18
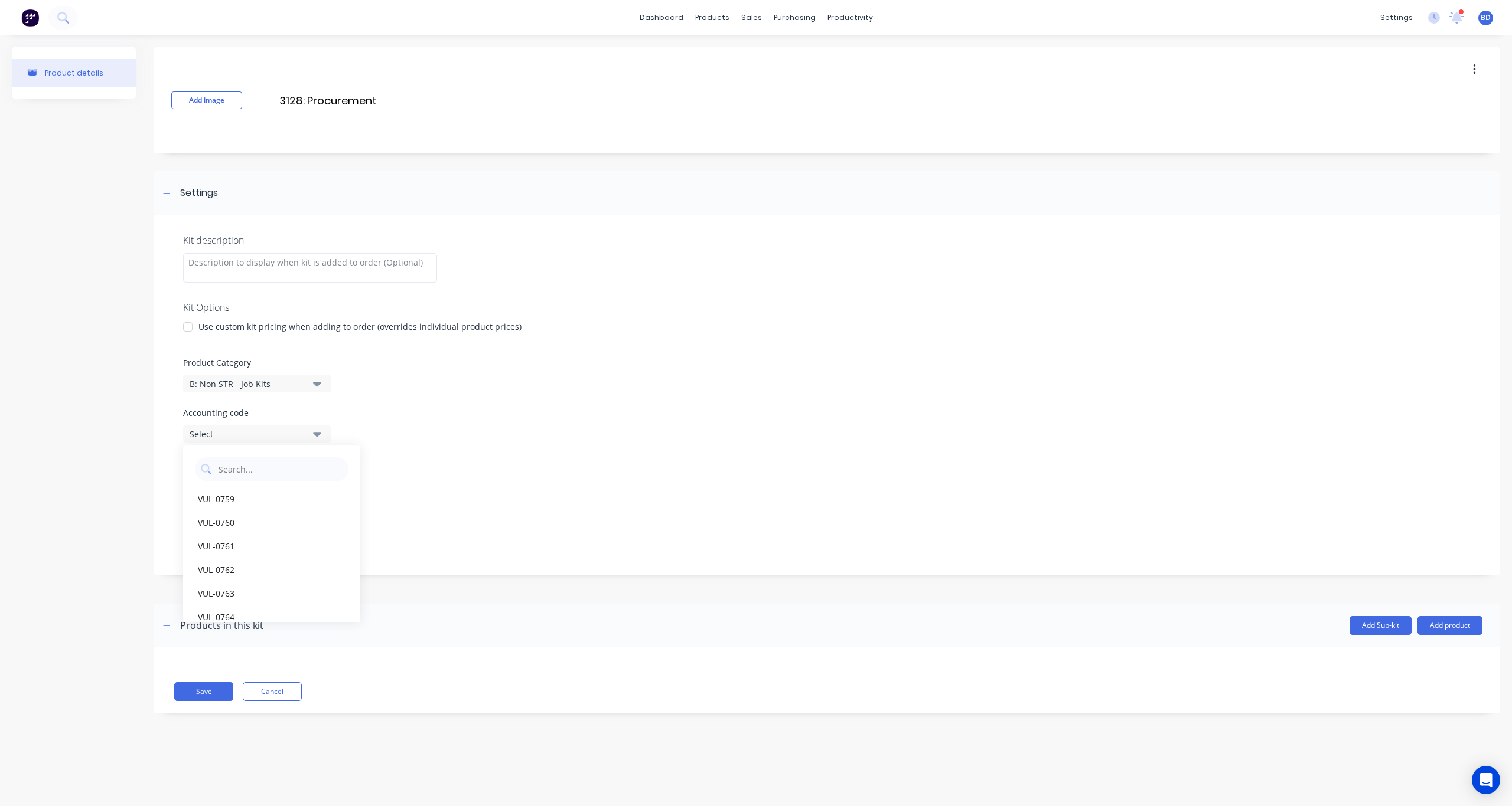
click at [610, 427] on div "Accounting code Select" at bounding box center [827, 425] width 1287 height 36
click at [596, 448] on div "Kit description Kit Options Use custom kit pricing when adding to order (overri…" at bounding box center [826, 395] width 1346 height 359
click at [1133, 593] on button "Add Sub-kit" at bounding box center [1380, 626] width 62 height 19
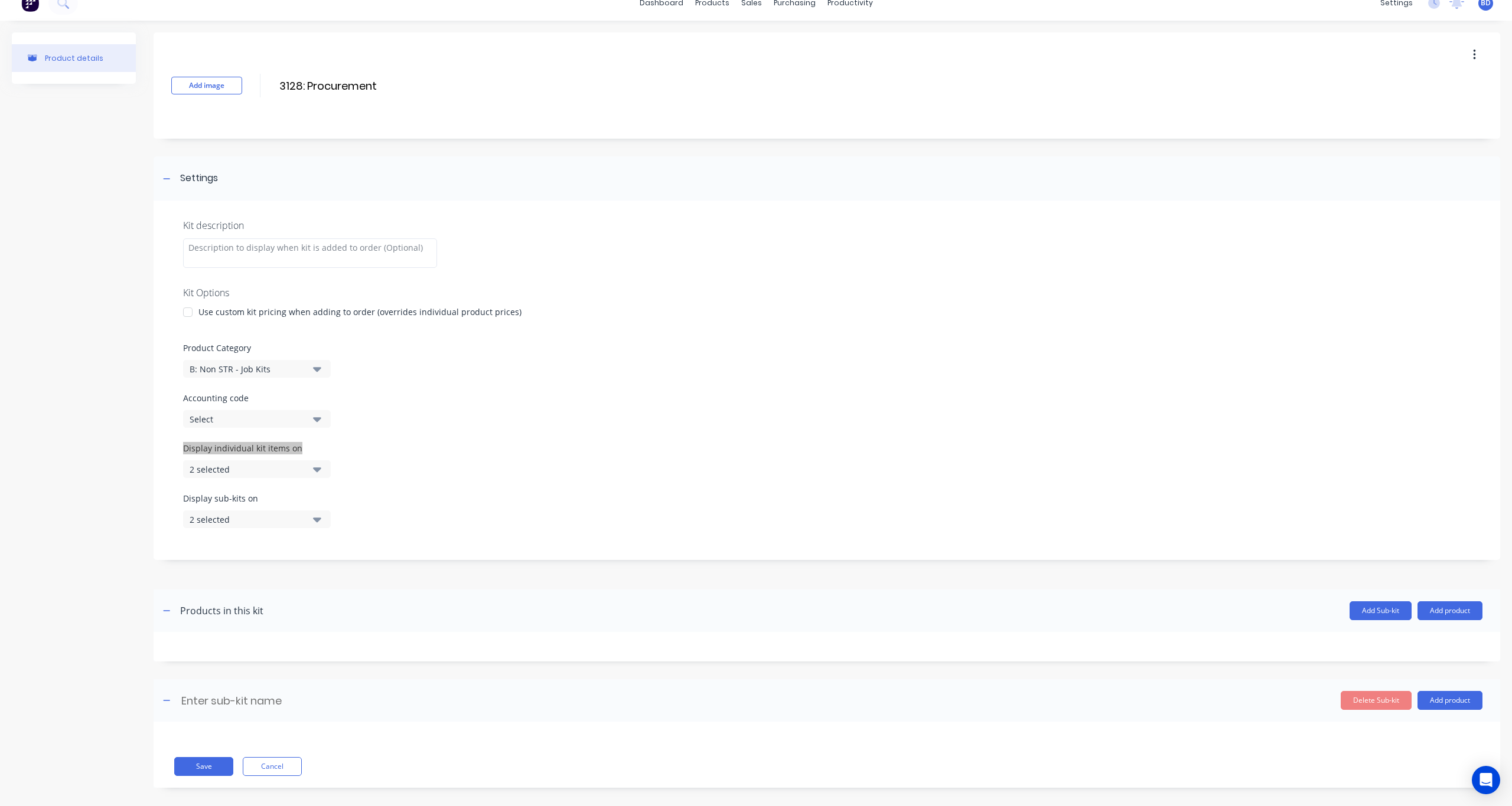
scroll to position [26, 0]
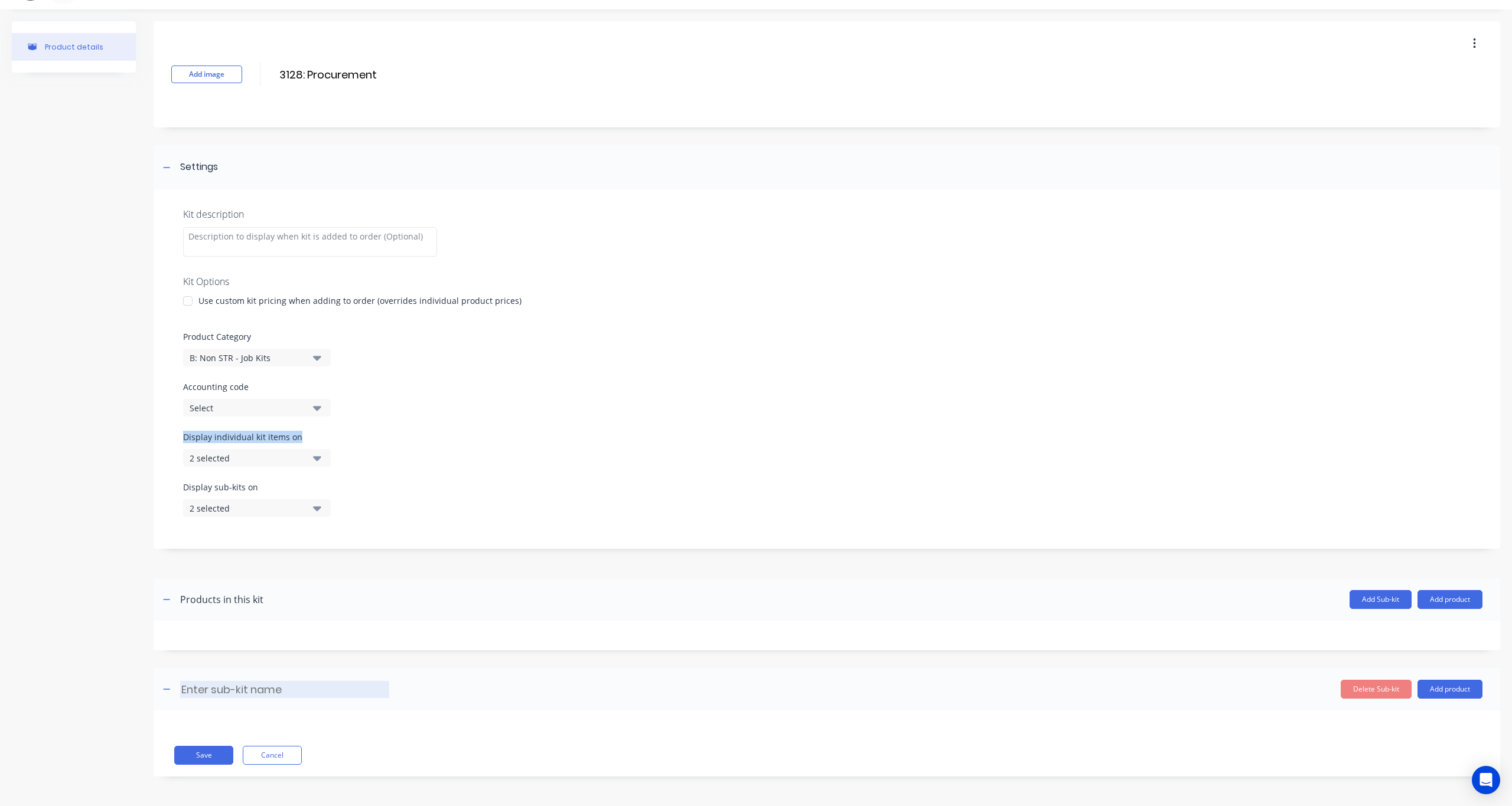
click at [198, 593] on input at bounding box center [285, 690] width 209 height 17
click at [742, 593] on header "Misc Misc Enter sub-kit name Delete Sub-kit Add product" at bounding box center [826, 690] width 1346 height 43
click at [1133, 593] on button "Add product" at bounding box center [1449, 689] width 65 height 19
click at [1133, 593] on div "Product catalogue" at bounding box center [1426, 720] width 91 height 17
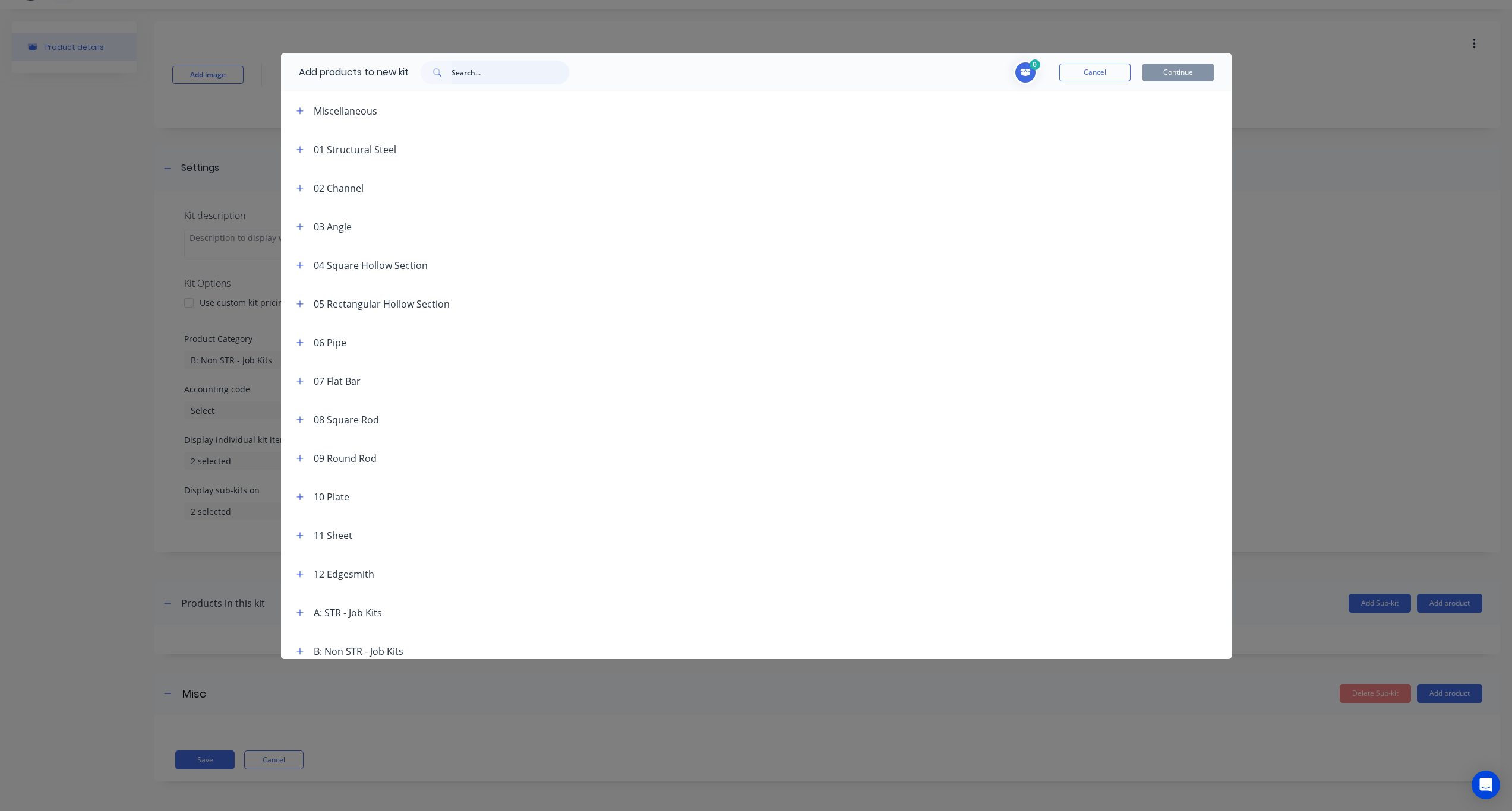
click at [475, 77] on input "text" at bounding box center [510, 72] width 118 height 24
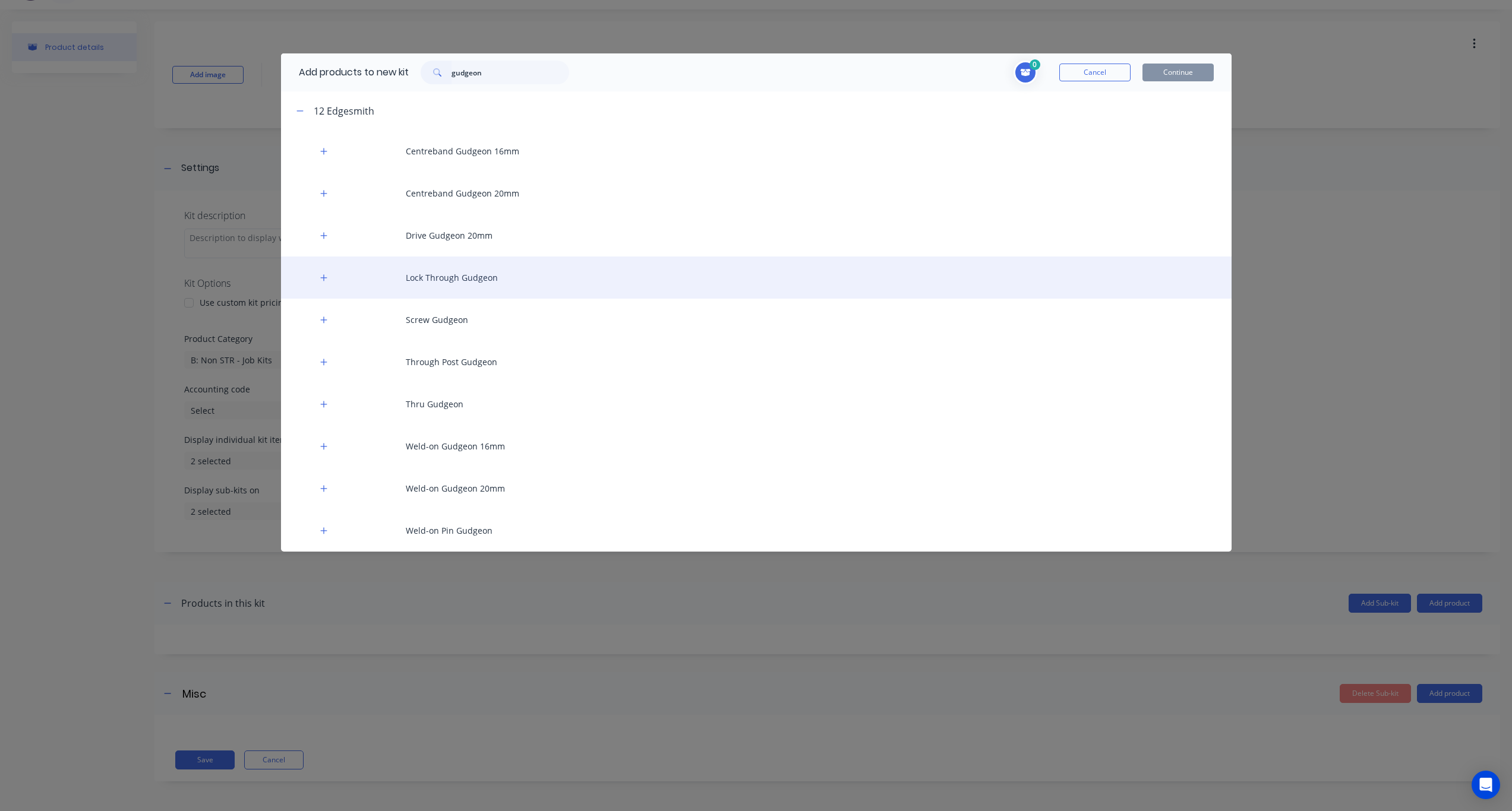
click at [497, 279] on div "Lock Through Gudgeon" at bounding box center [756, 277] width 951 height 42
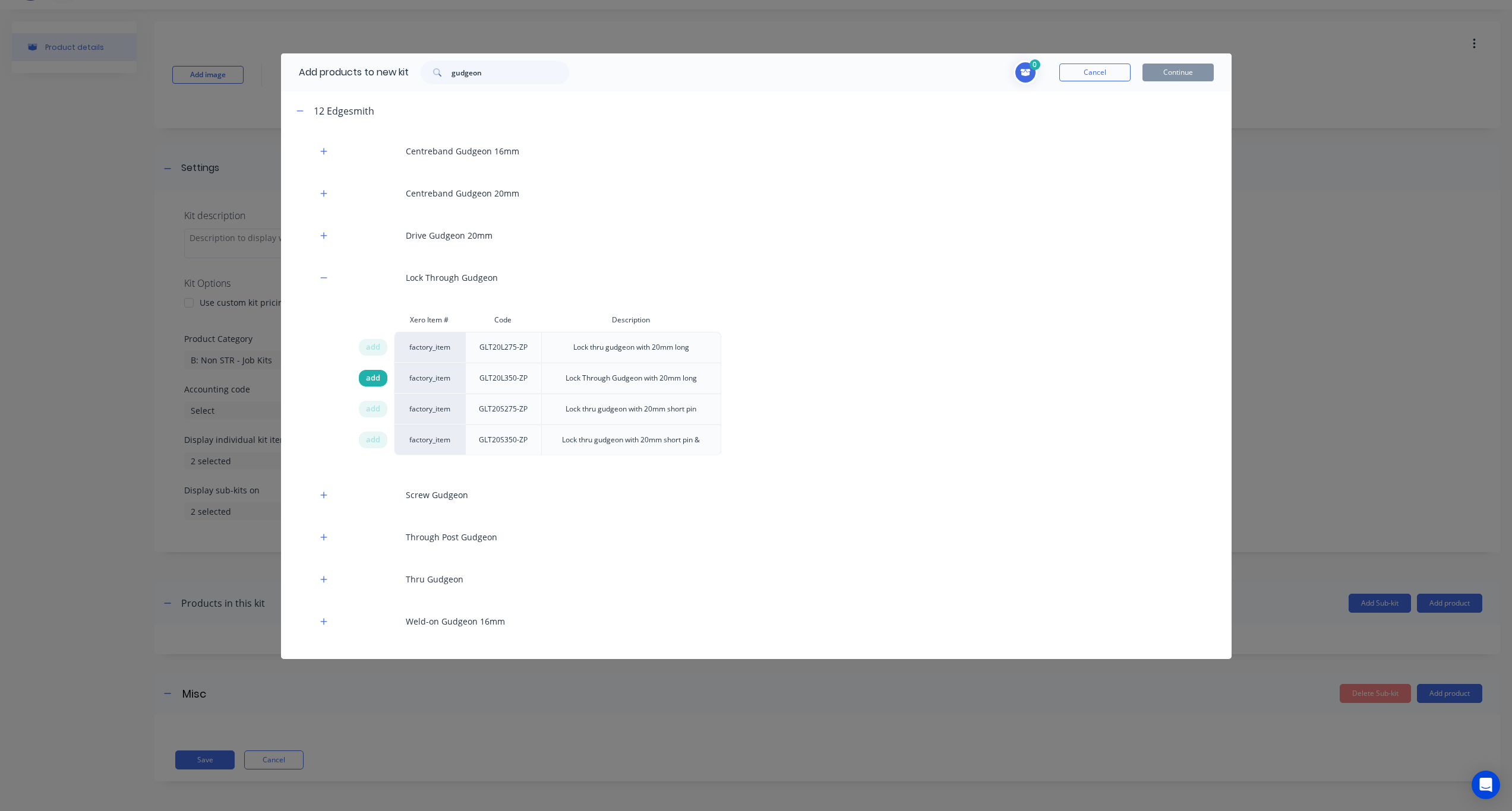
click at [367, 374] on span "add" at bounding box center [373, 378] width 14 height 12
click at [367, 374] on span "add" at bounding box center [373, 378] width 14 height 12
click at [1140, 74] on button "Continue" at bounding box center [1178, 72] width 71 height 18
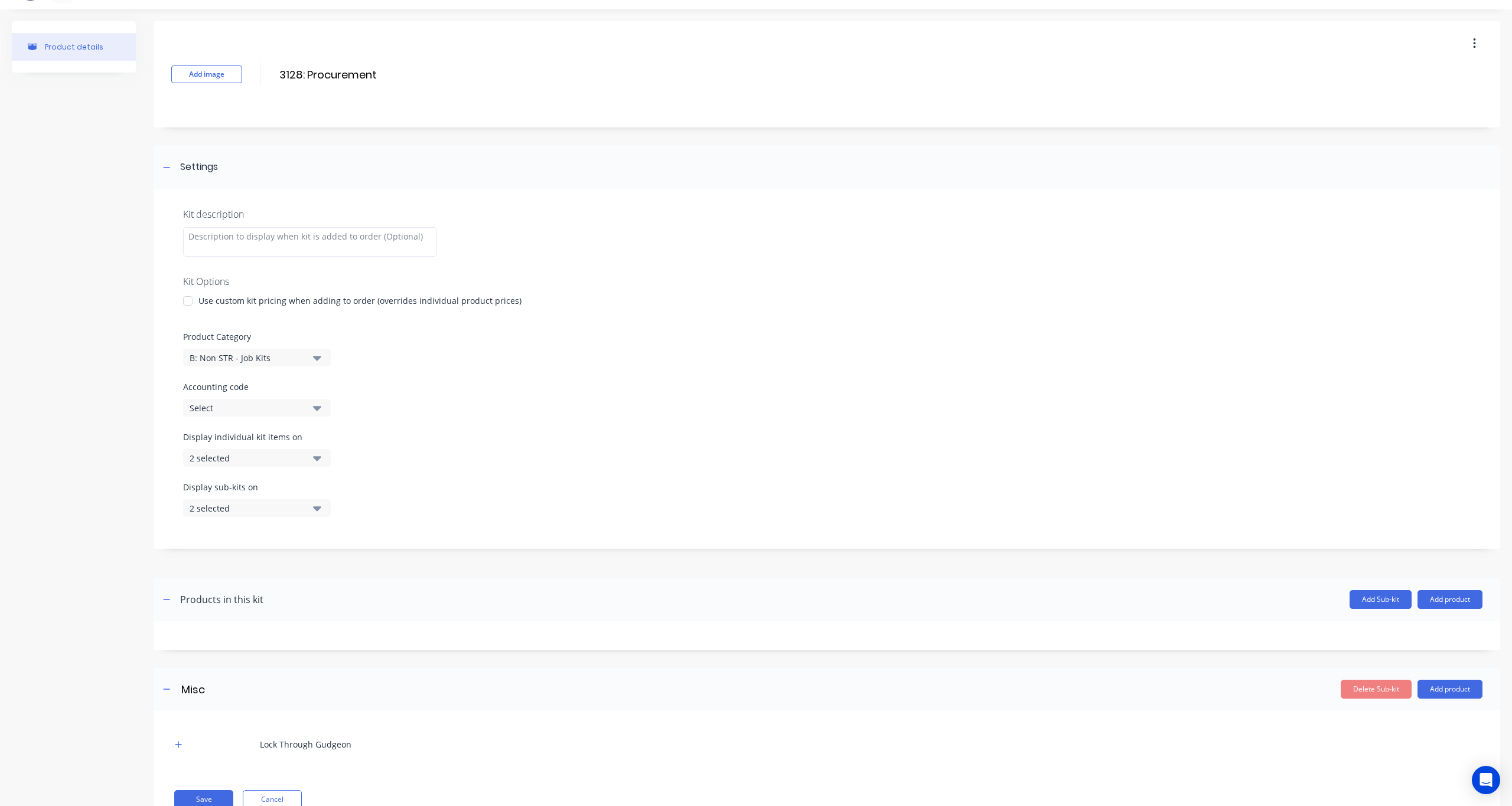
scroll to position [70, 0]
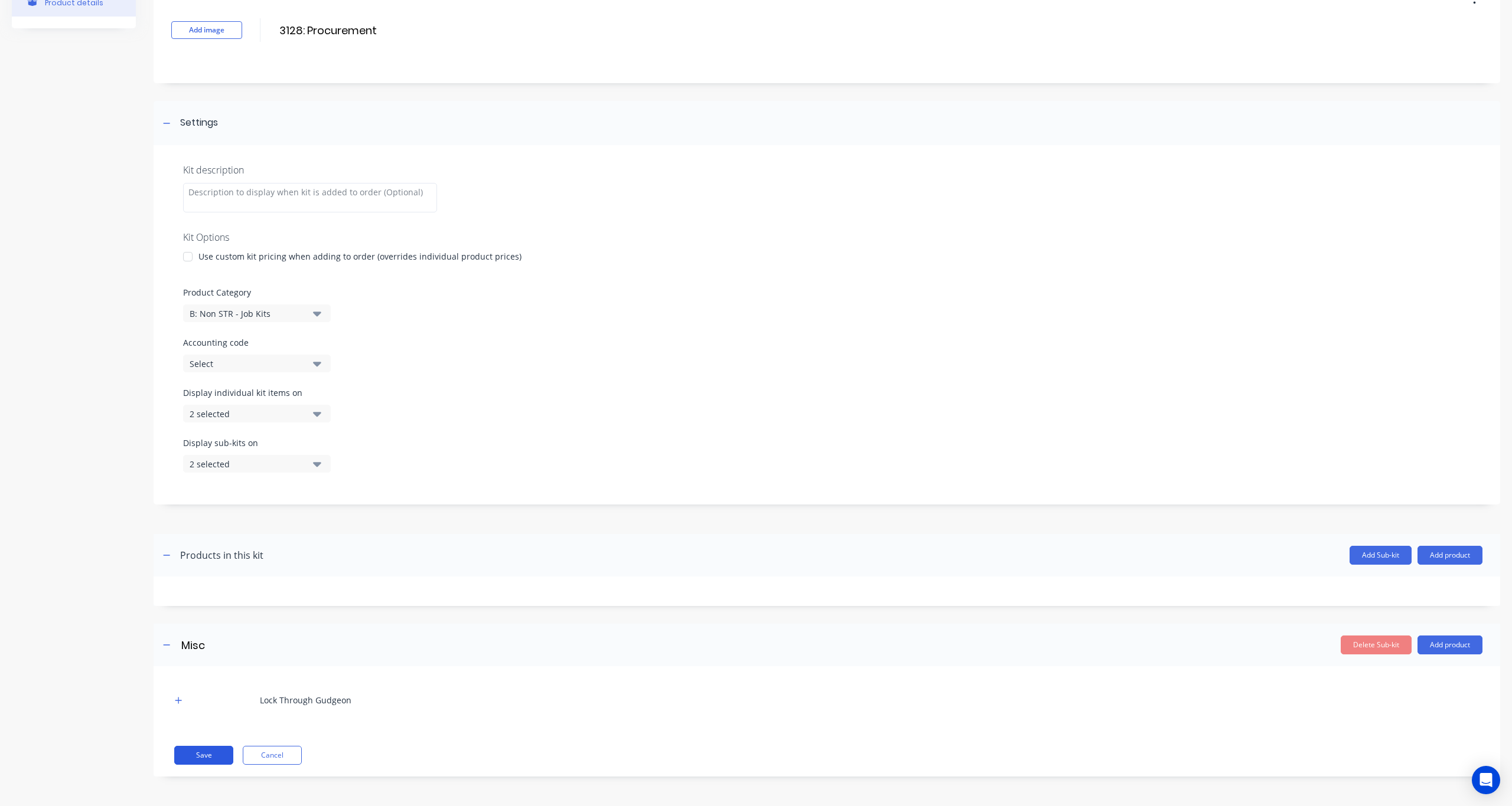
click at [205, 593] on button "Save" at bounding box center [203, 756] width 59 height 19
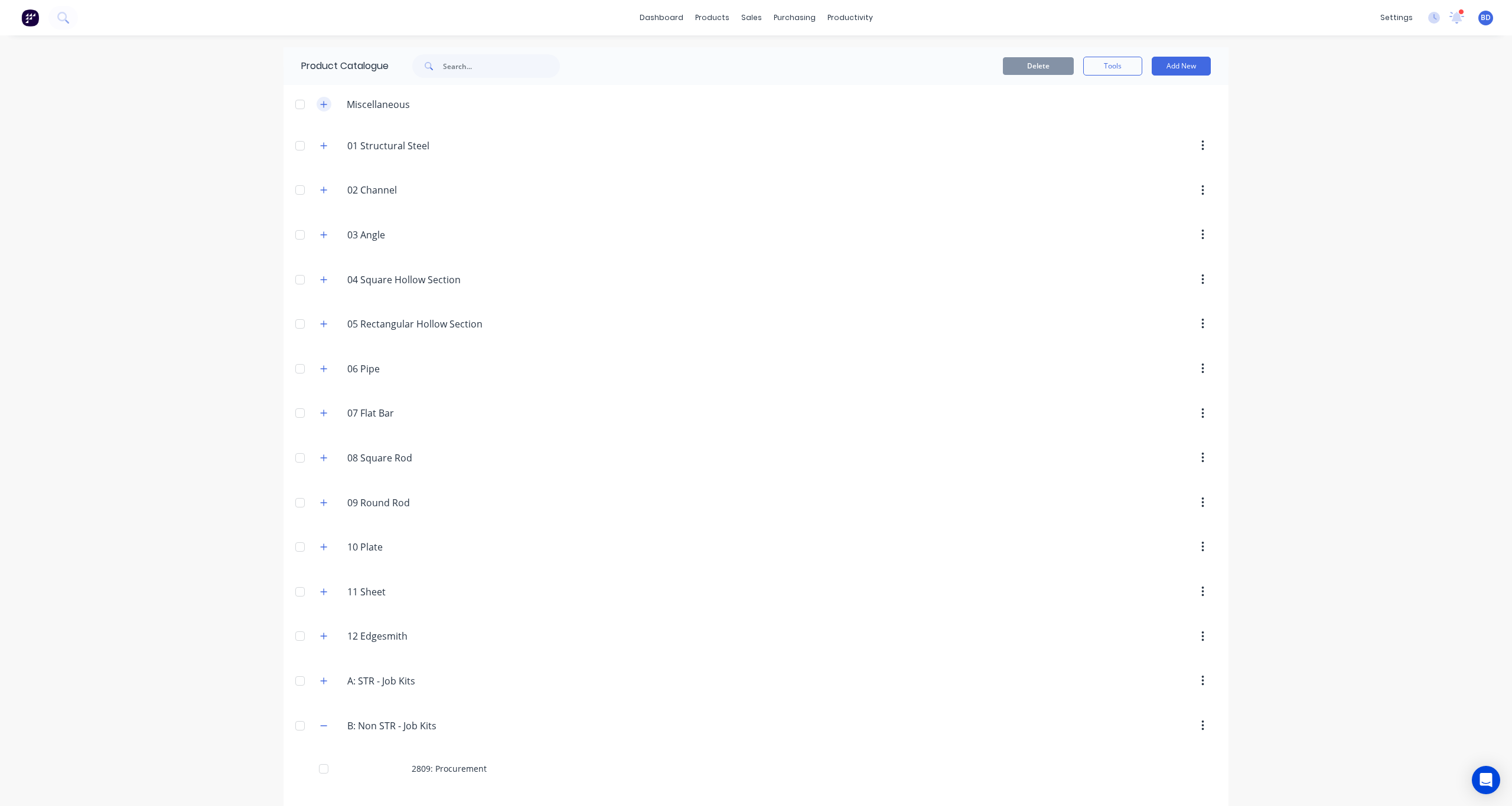
click at [320, 105] on icon "button" at bounding box center [323, 104] width 7 height 9
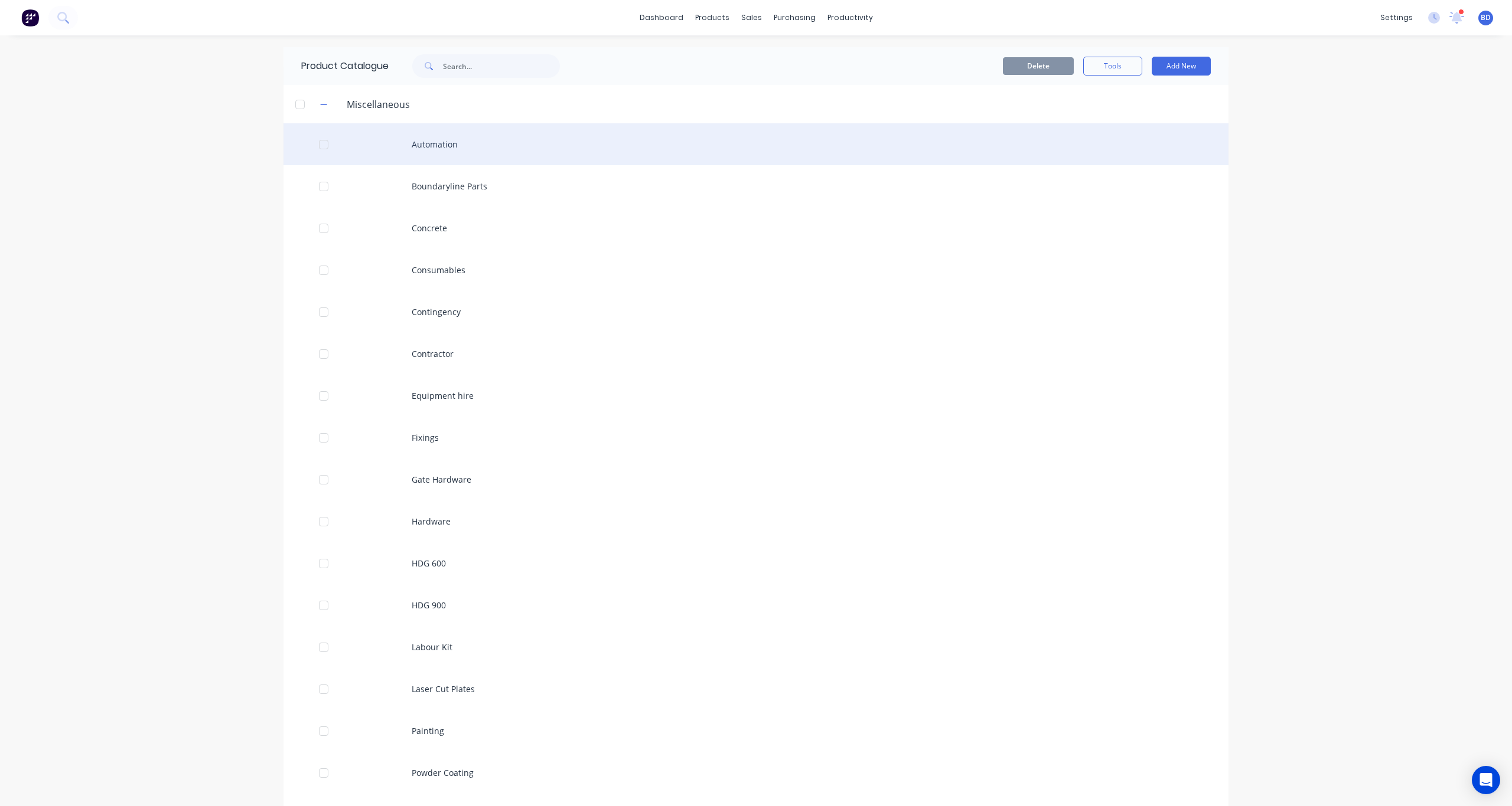
click at [487, 141] on div "Automation" at bounding box center [756, 144] width 945 height 42
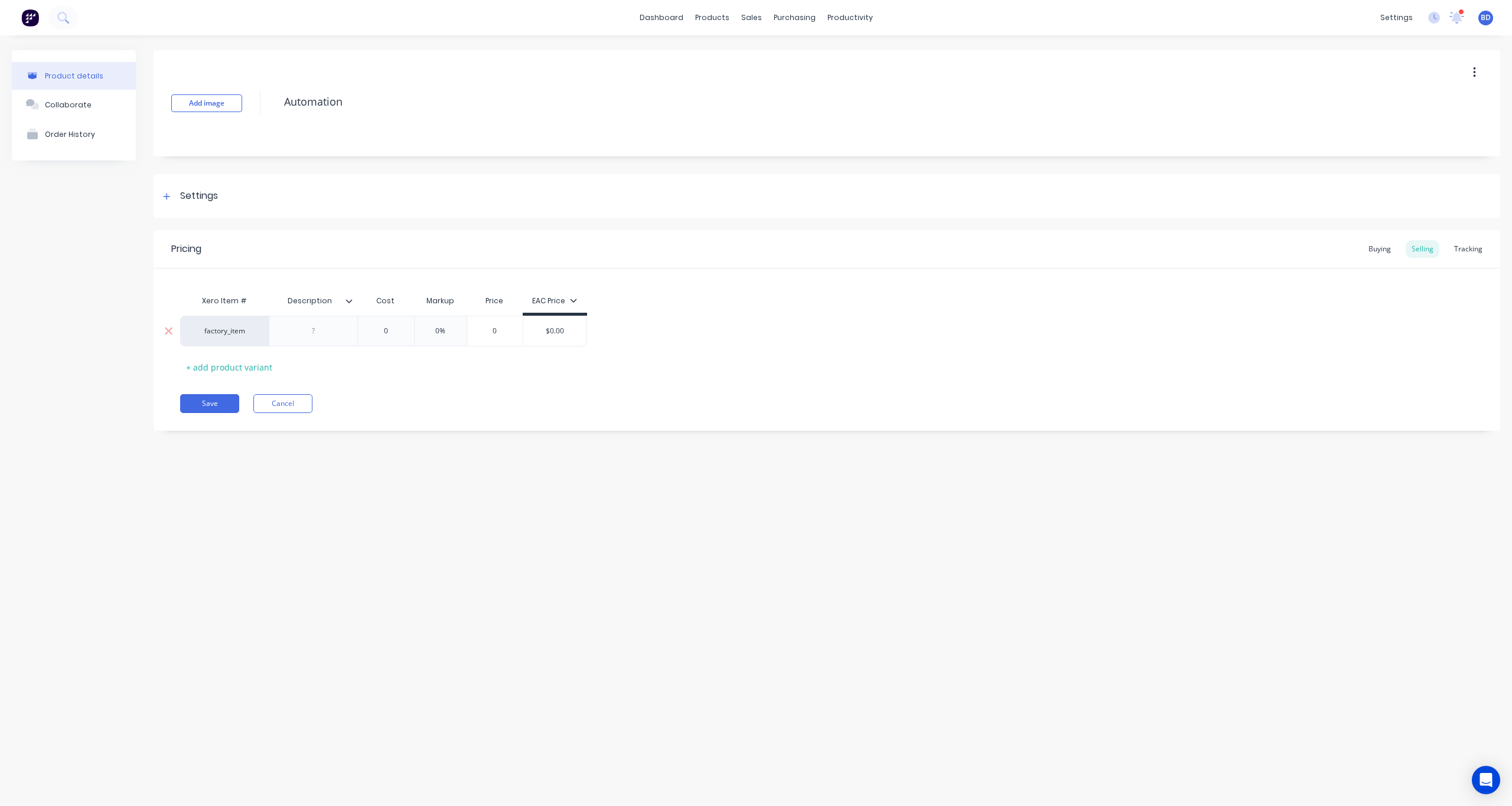
click at [566, 337] on div "$0.00" at bounding box center [554, 331] width 63 height 30
click at [487, 332] on input "0" at bounding box center [495, 331] width 59 height 11
click at [428, 334] on input "0%" at bounding box center [440, 331] width 59 height 11
click at [501, 332] on input "0" at bounding box center [495, 331] width 59 height 11
click at [271, 400] on button "Cancel" at bounding box center [283, 403] width 59 height 19
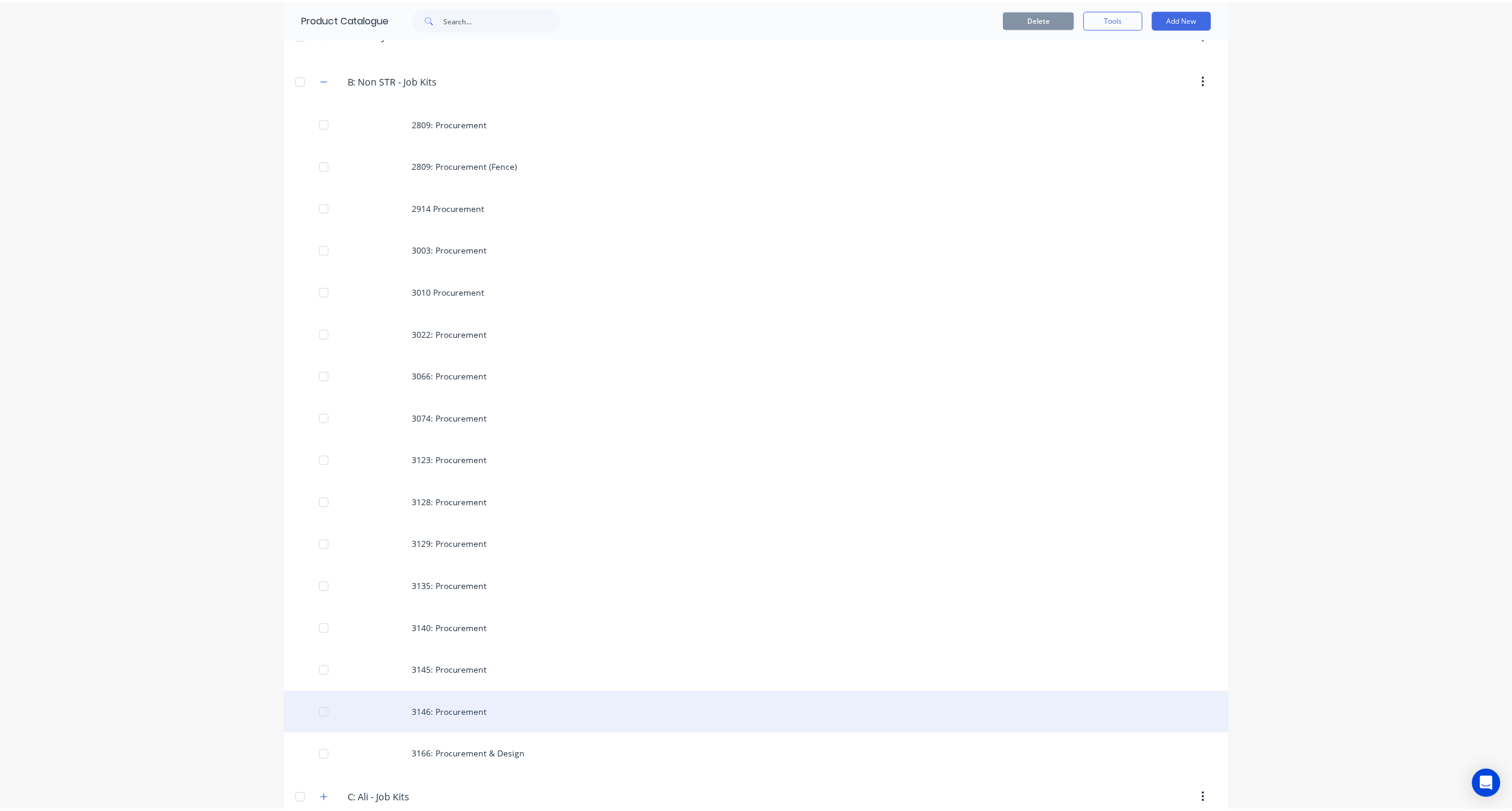
scroll to position [1529, 0]
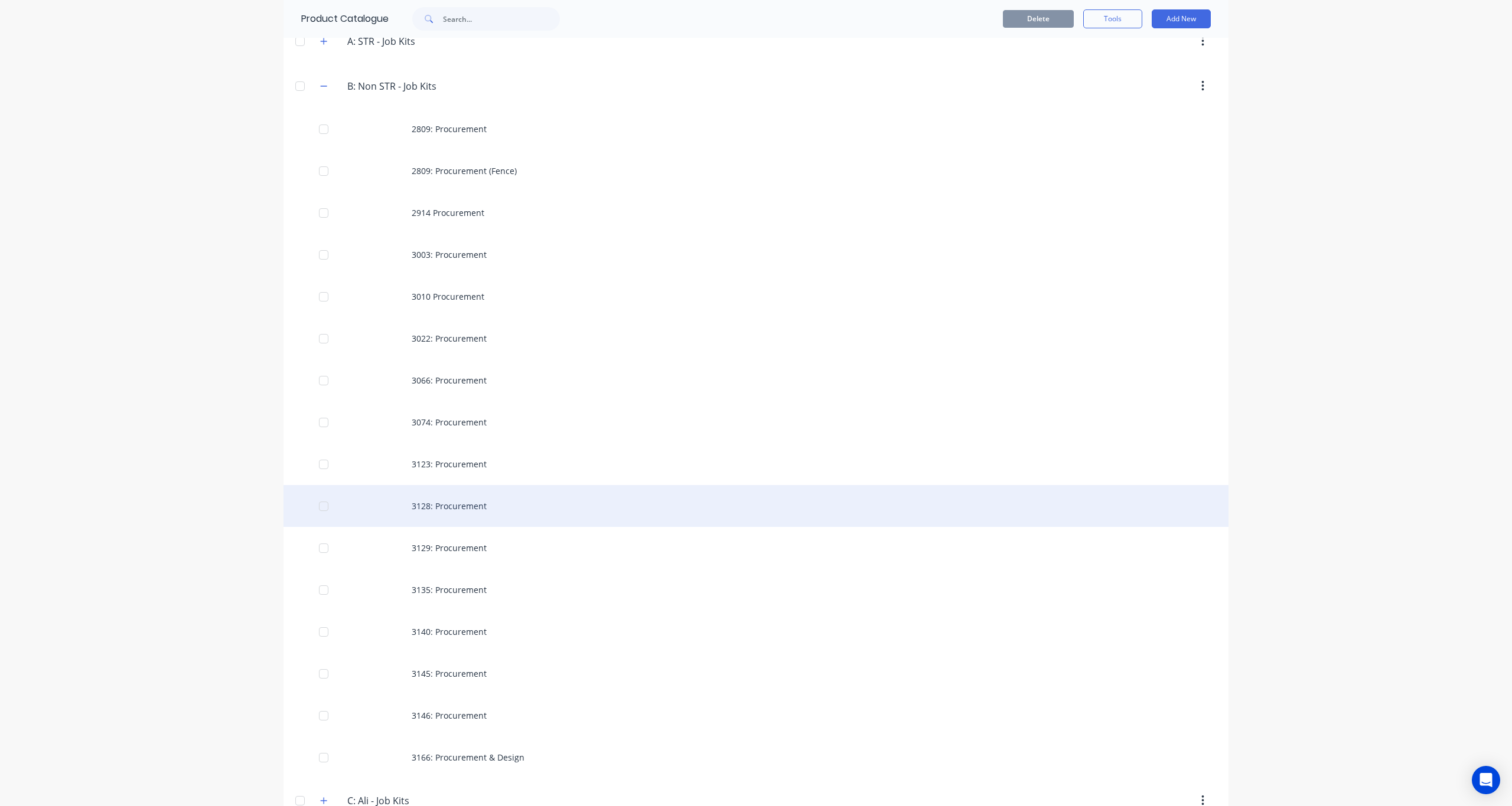
click at [468, 503] on div "3128: Procurement" at bounding box center [756, 506] width 945 height 42
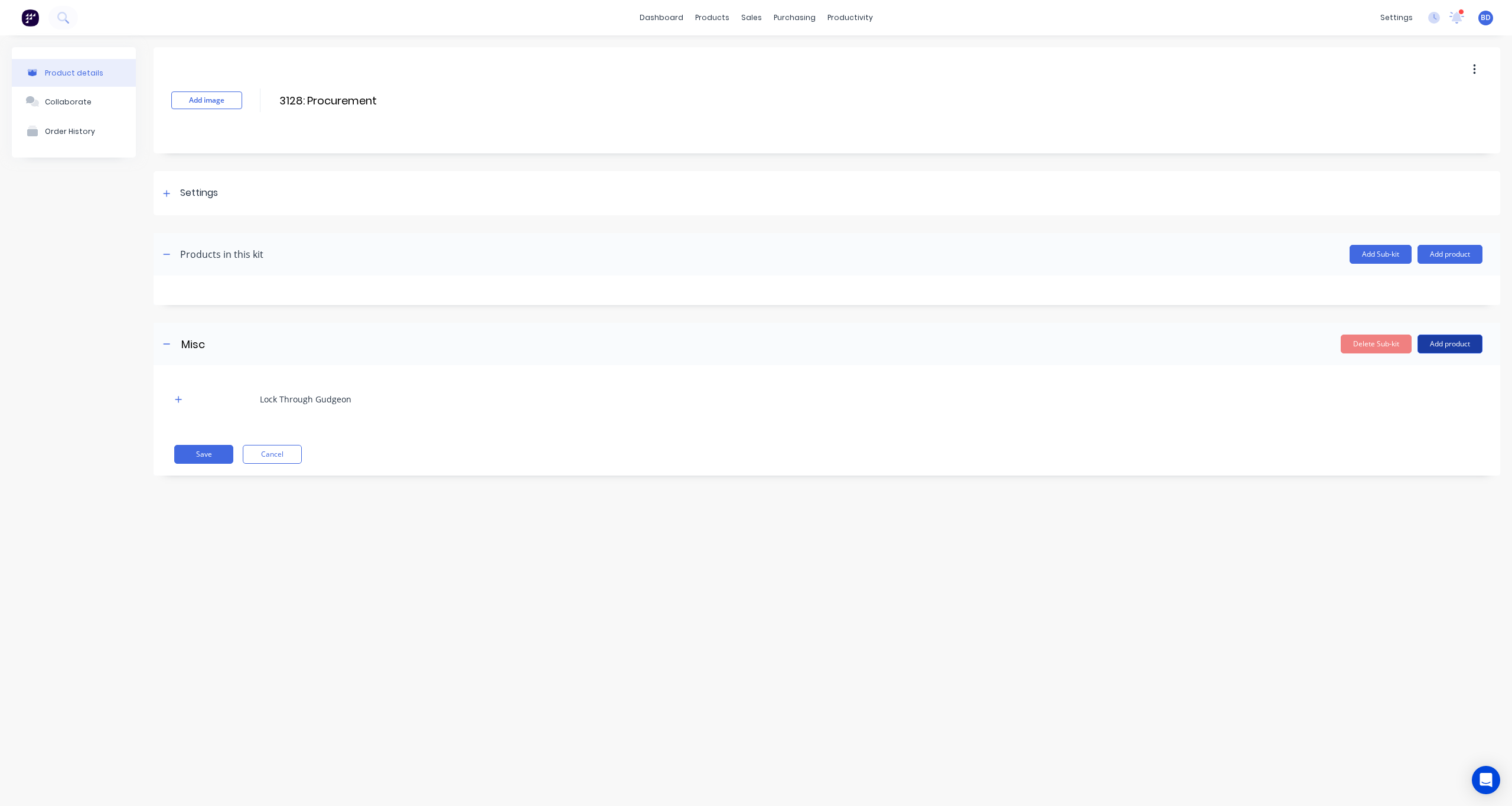
click at [1133, 347] on button "Add product" at bounding box center [1449, 344] width 65 height 19
click at [1133, 376] on div "Product catalogue" at bounding box center [1426, 374] width 91 height 17
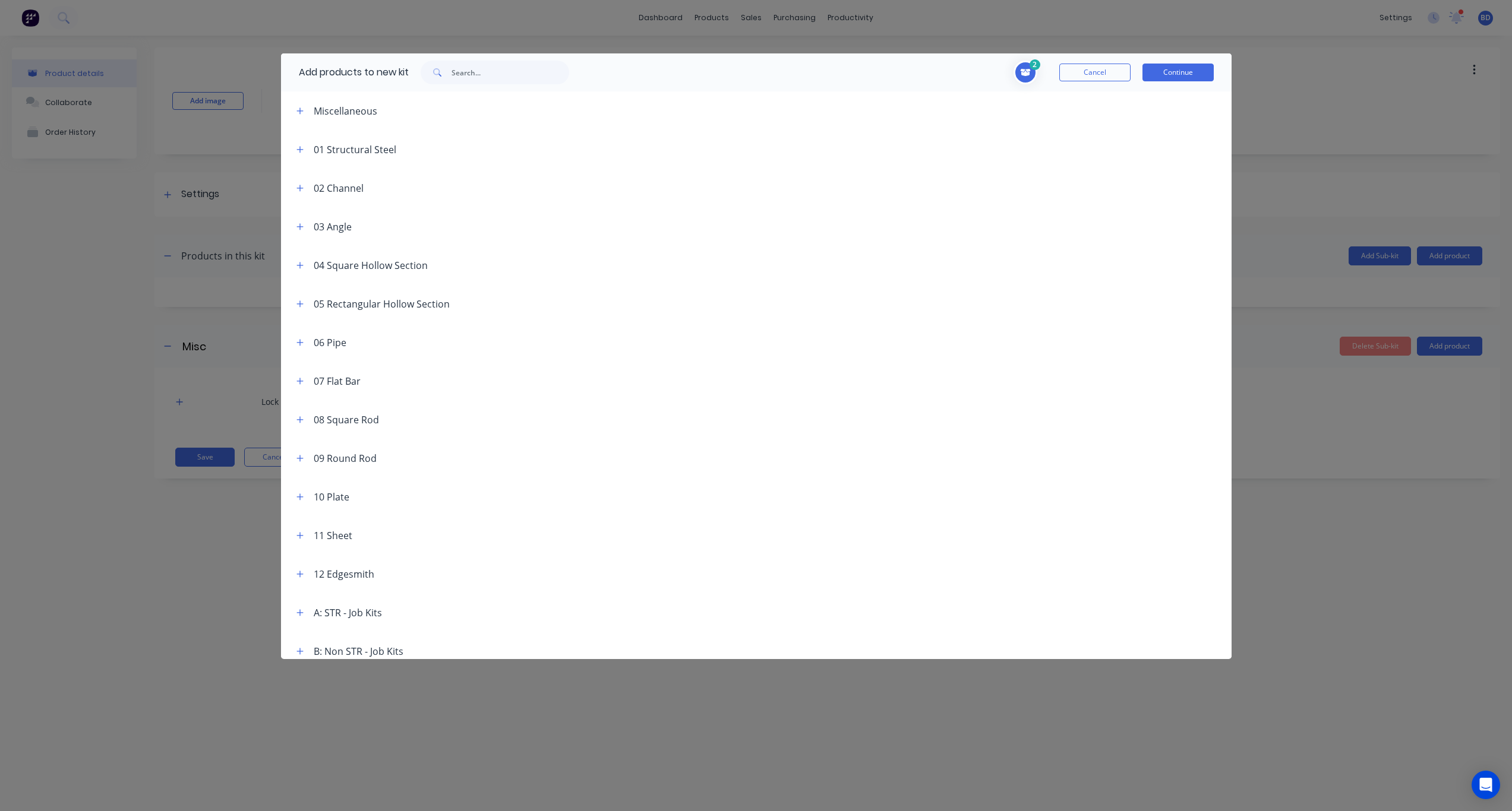
click at [340, 111] on div "Miscellaneous" at bounding box center [345, 111] width 64 height 14
click at [297, 111] on icon "button" at bounding box center [300, 111] width 7 height 9
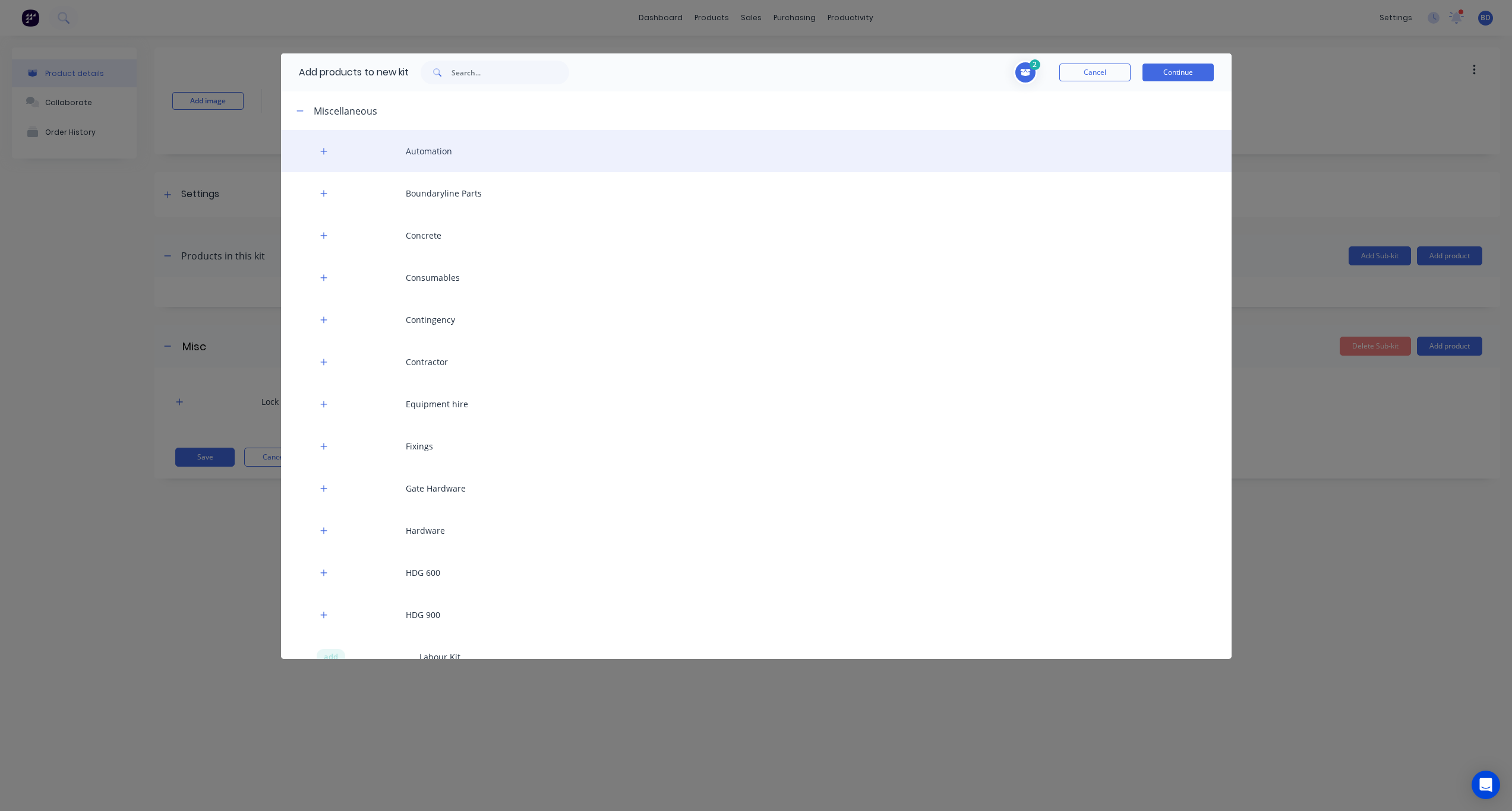
click at [435, 153] on div "Automation" at bounding box center [756, 151] width 951 height 42
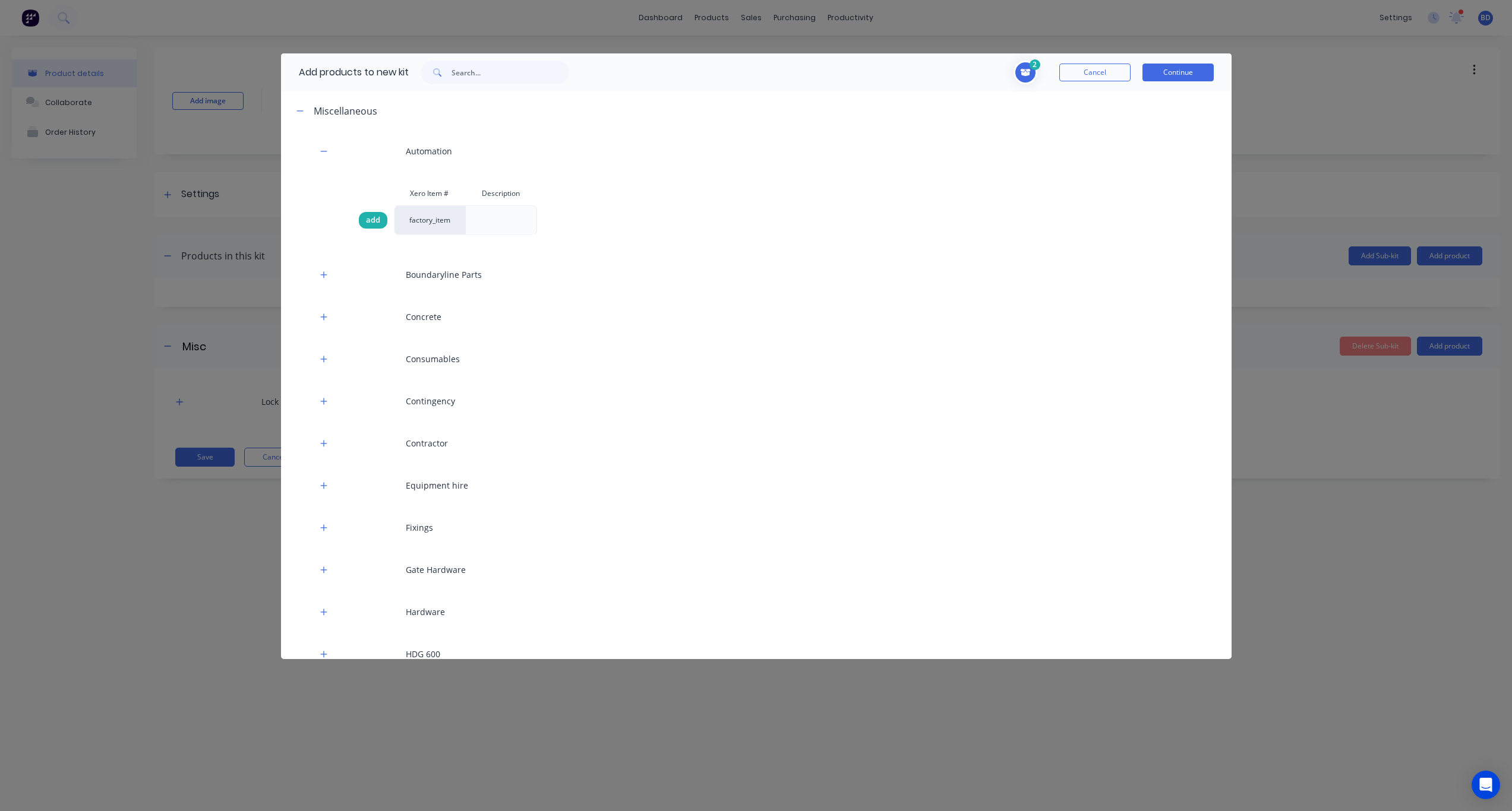
click at [377, 222] on span "add" at bounding box center [373, 220] width 14 height 12
click at [1140, 72] on button "Continue" at bounding box center [1178, 72] width 71 height 18
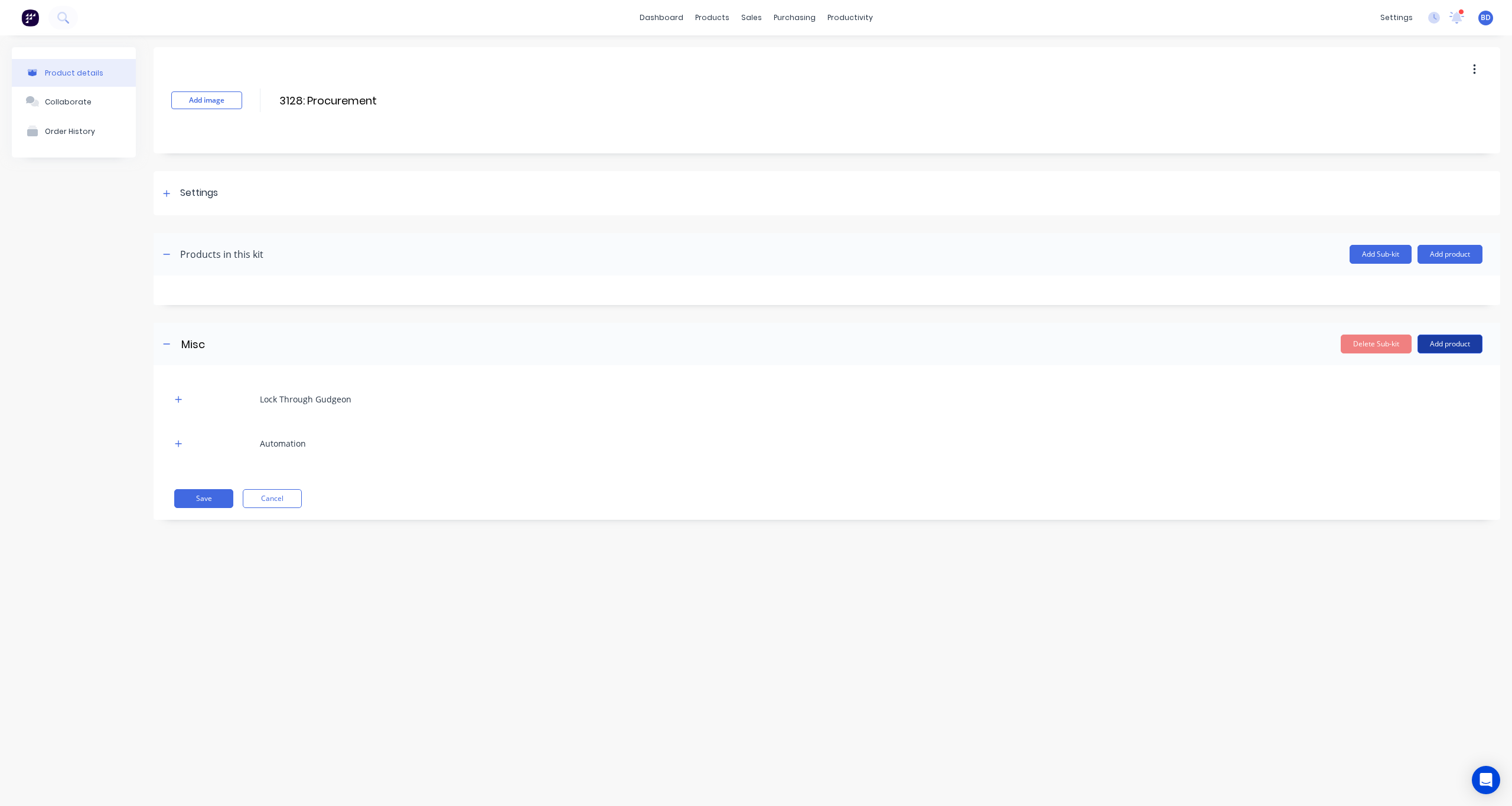
click at [1133, 343] on button "Add product" at bounding box center [1449, 344] width 65 height 19
click at [1133, 377] on div "Product catalogue" at bounding box center [1426, 374] width 91 height 17
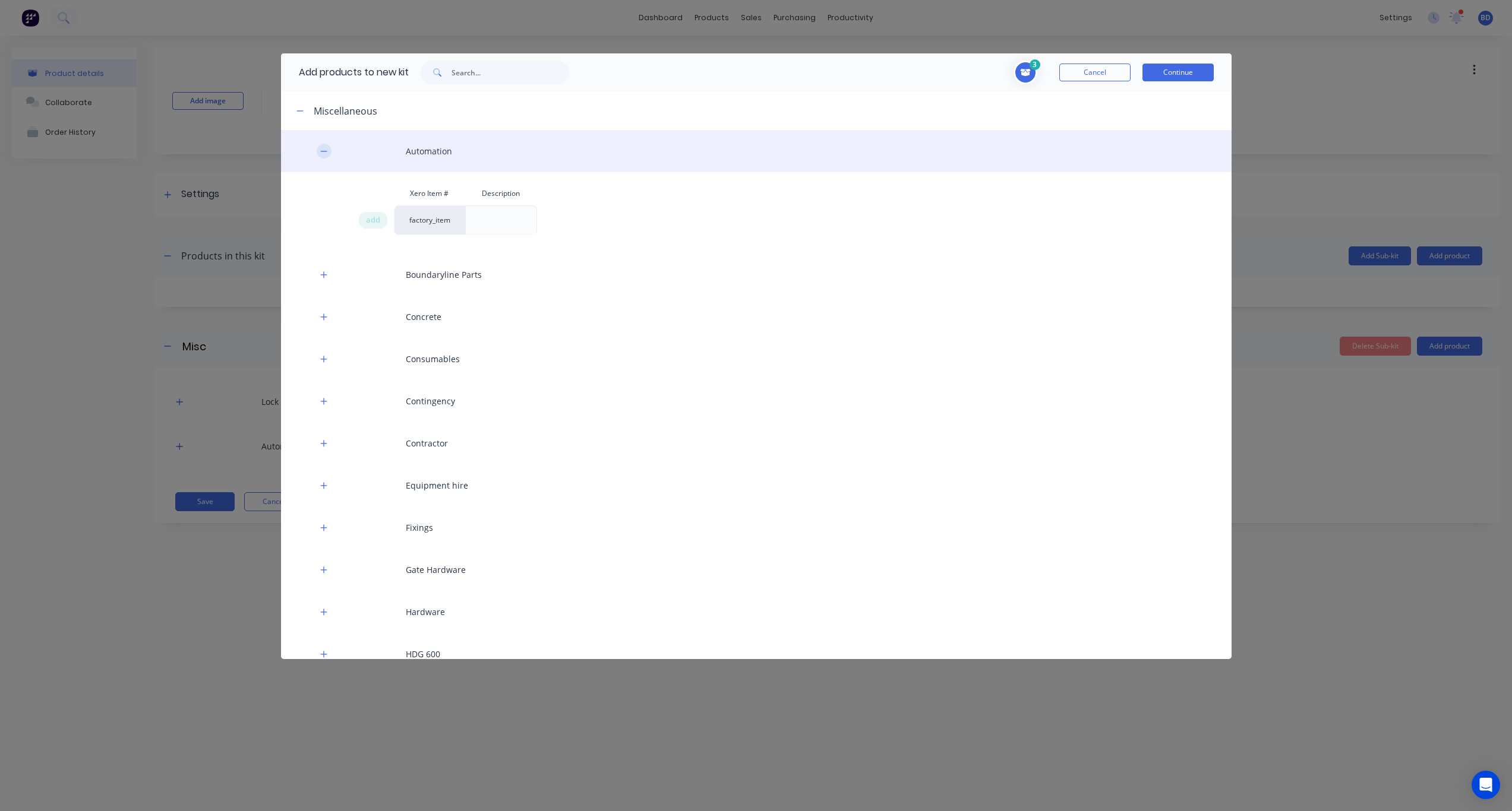
click at [329, 151] on button "button" at bounding box center [324, 151] width 15 height 15
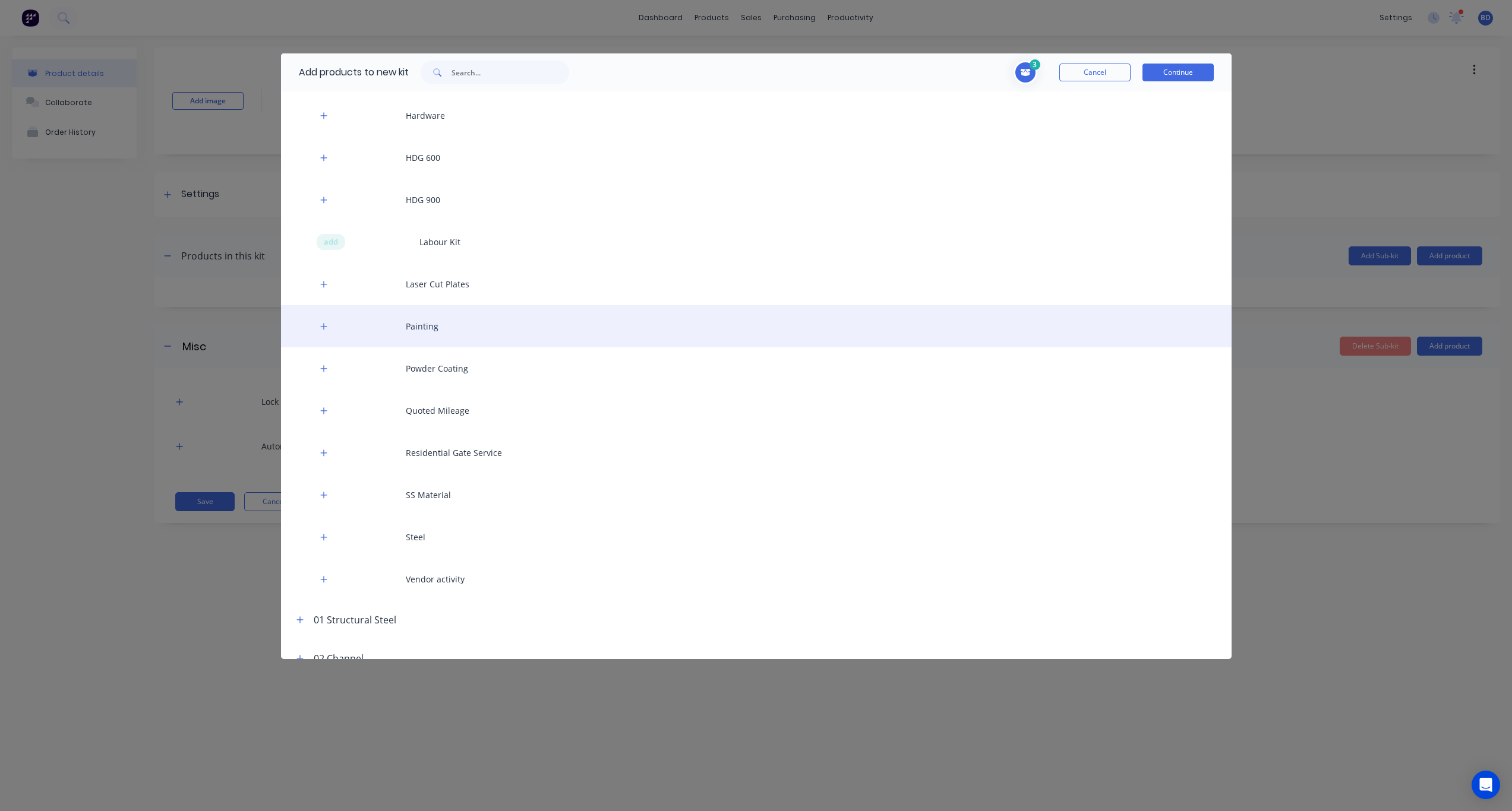
scroll to position [416, 0]
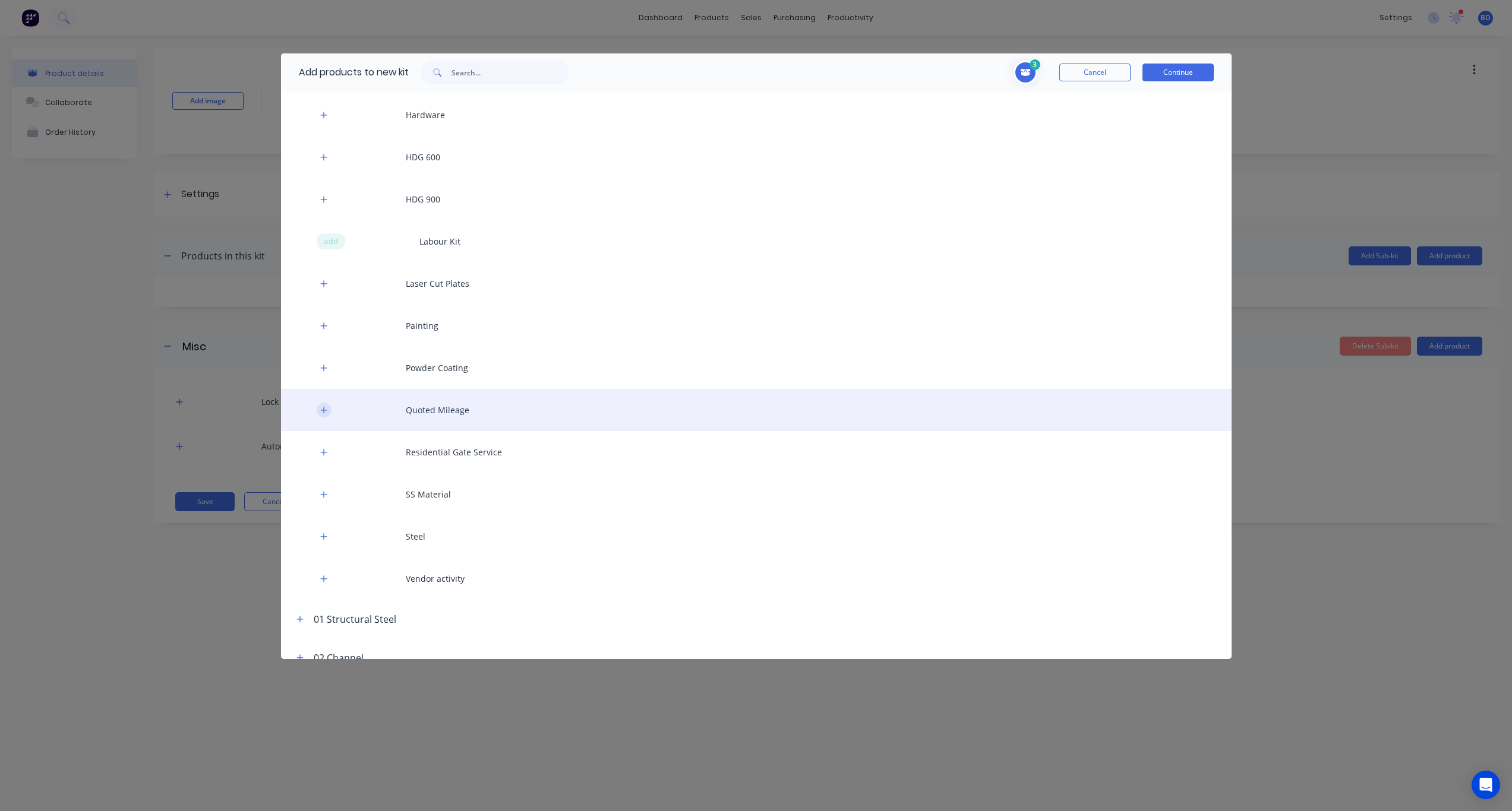
click at [323, 407] on icon "button" at bounding box center [324, 411] width 7 height 9
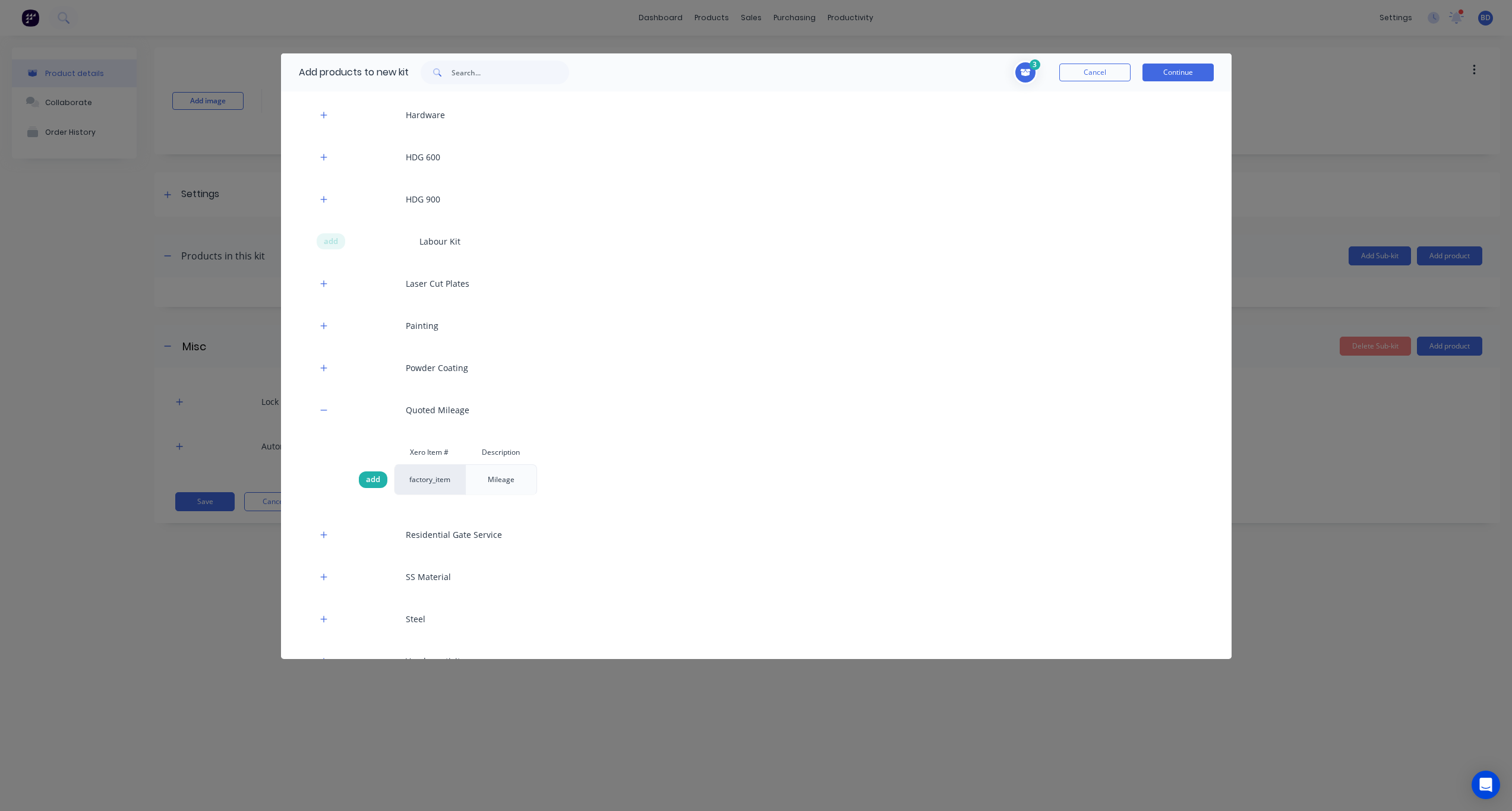
click at [377, 482] on span "add" at bounding box center [373, 479] width 14 height 12
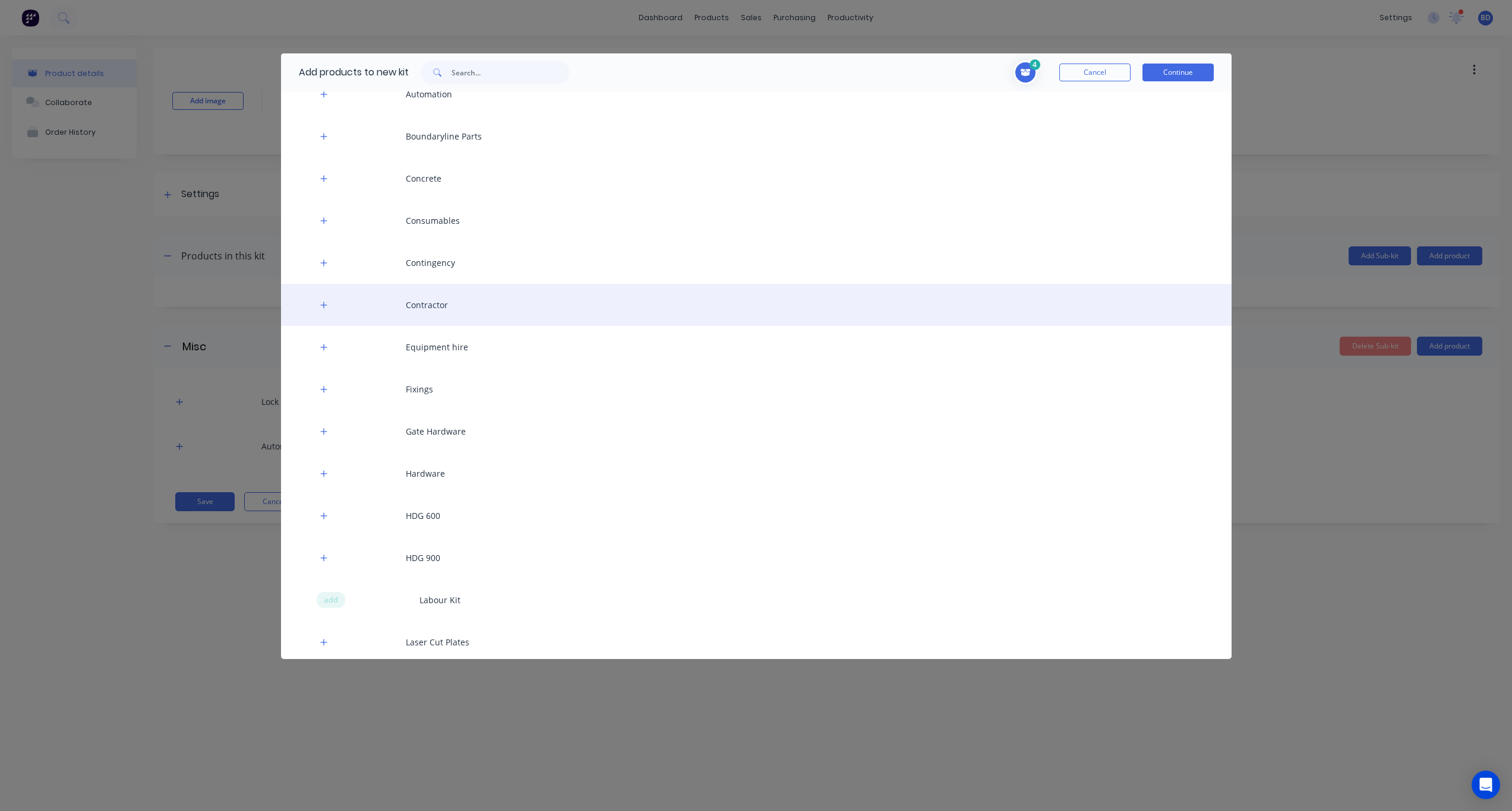
scroll to position [59, 0]
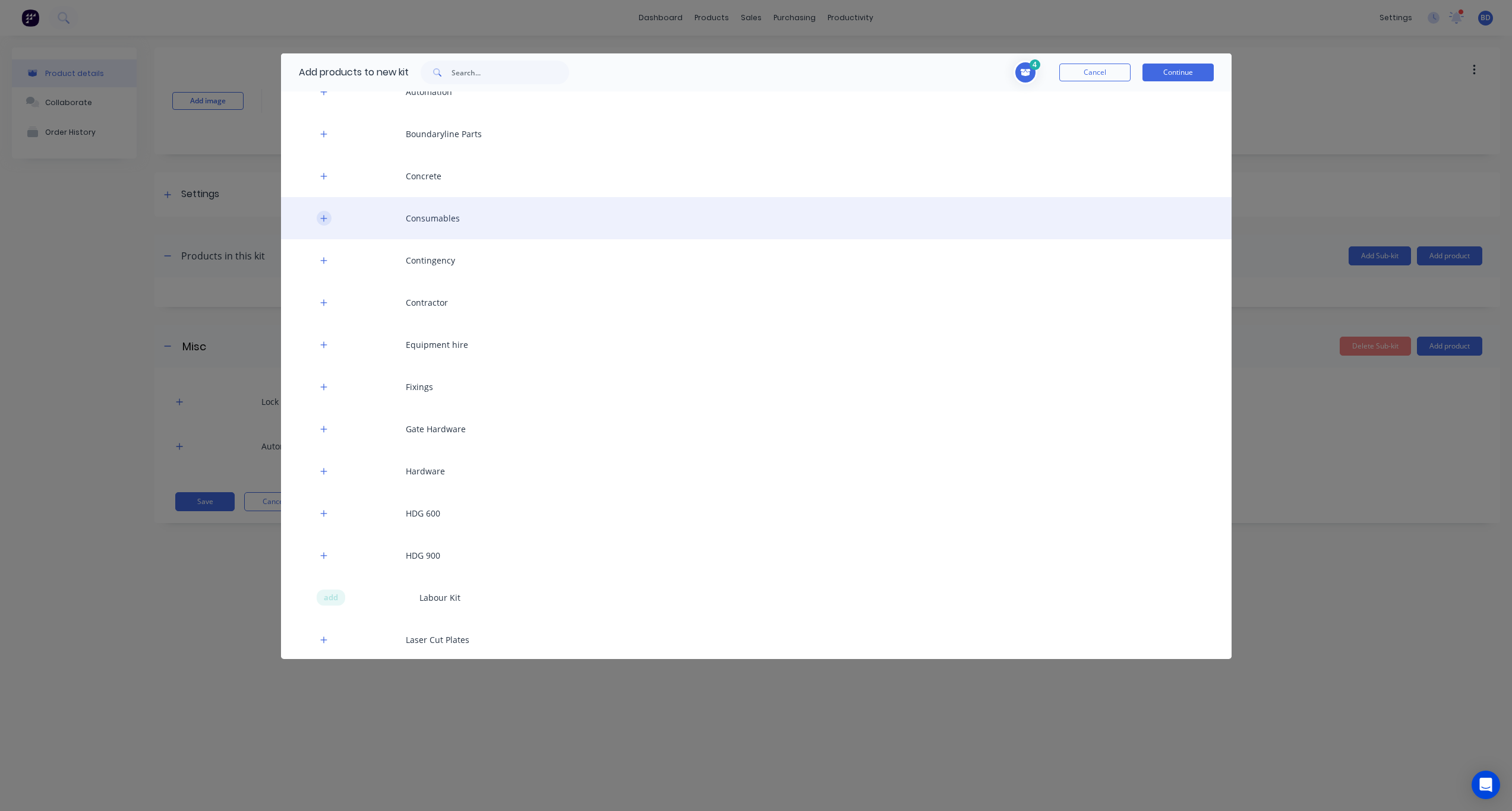
click at [322, 219] on icon "button" at bounding box center [324, 219] width 7 height 9
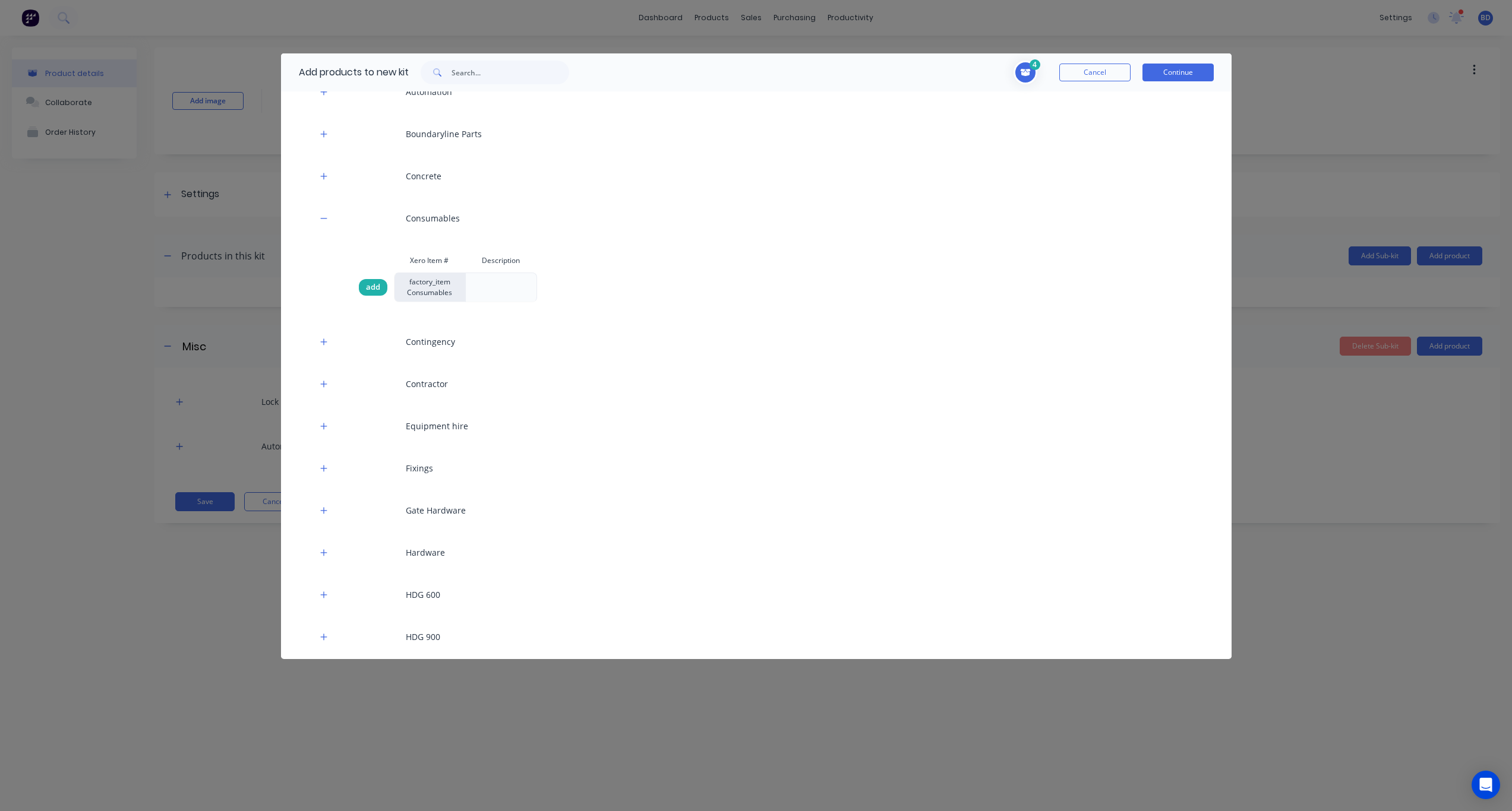
click at [369, 284] on span "add" at bounding box center [373, 287] width 14 height 12
click at [1140, 74] on button "Continue" at bounding box center [1178, 72] width 71 height 18
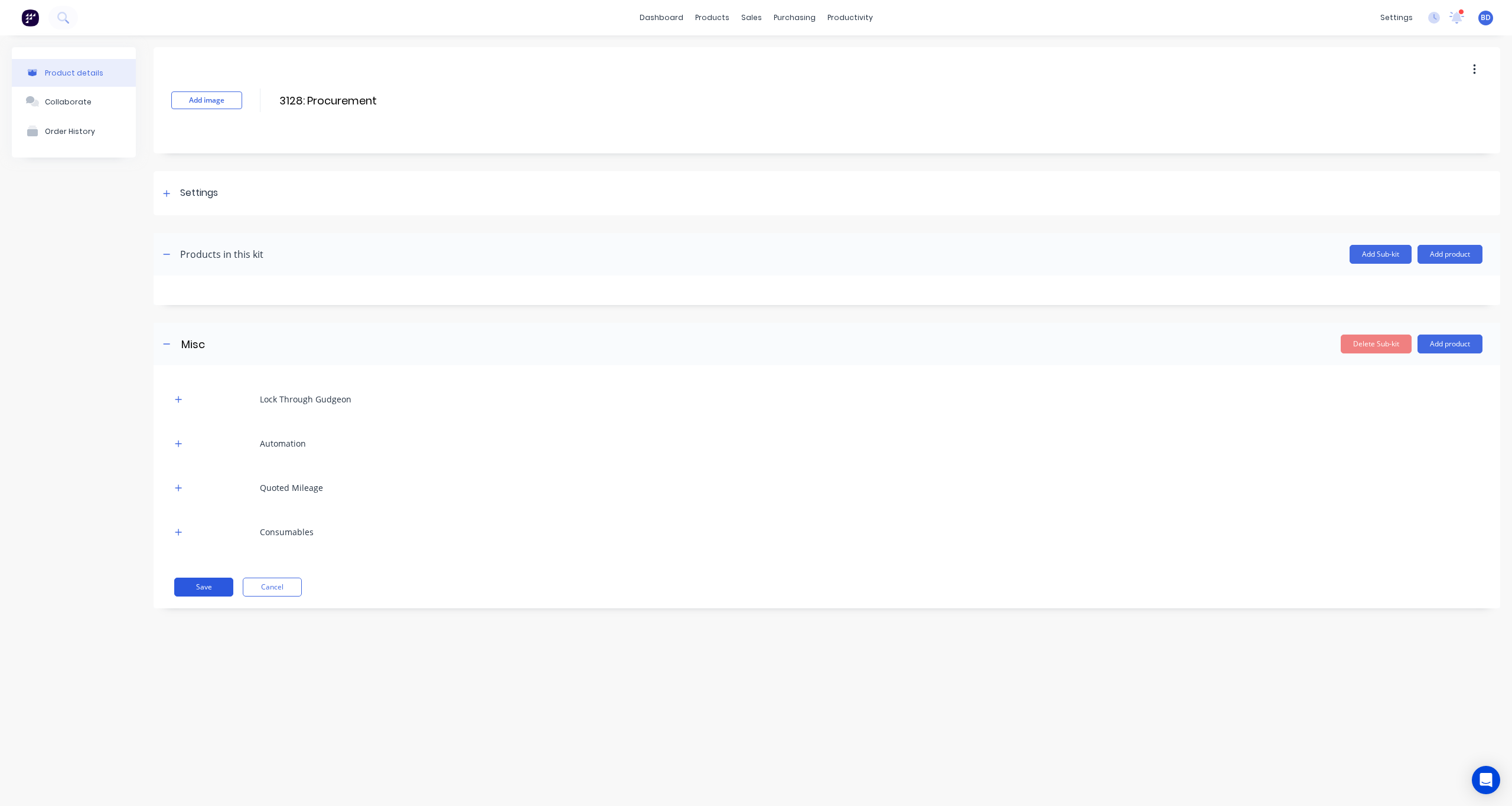
click at [208, 585] on button "Save" at bounding box center [203, 587] width 59 height 19
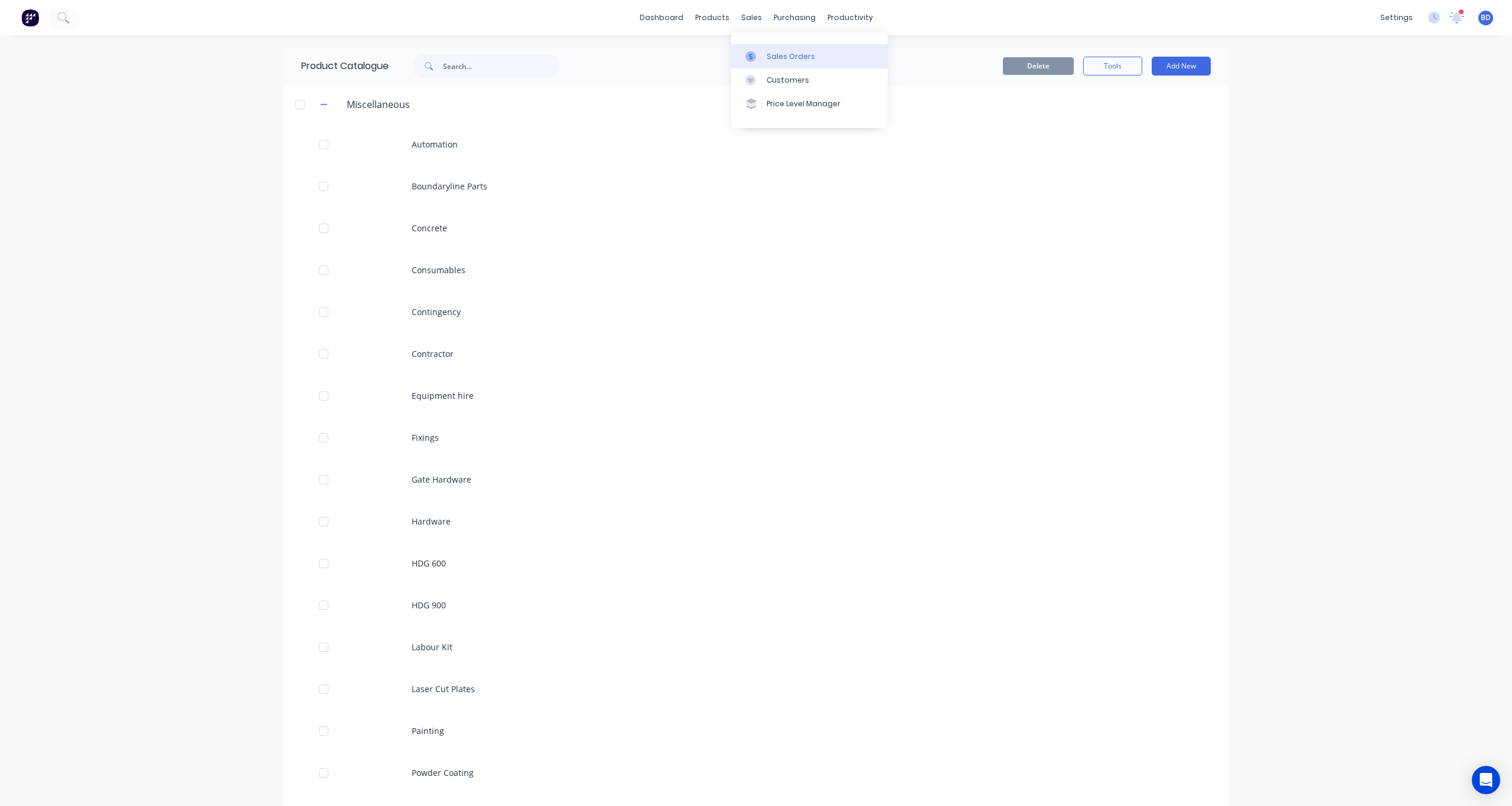
click at [779, 52] on div "Sales Orders" at bounding box center [791, 56] width 48 height 11
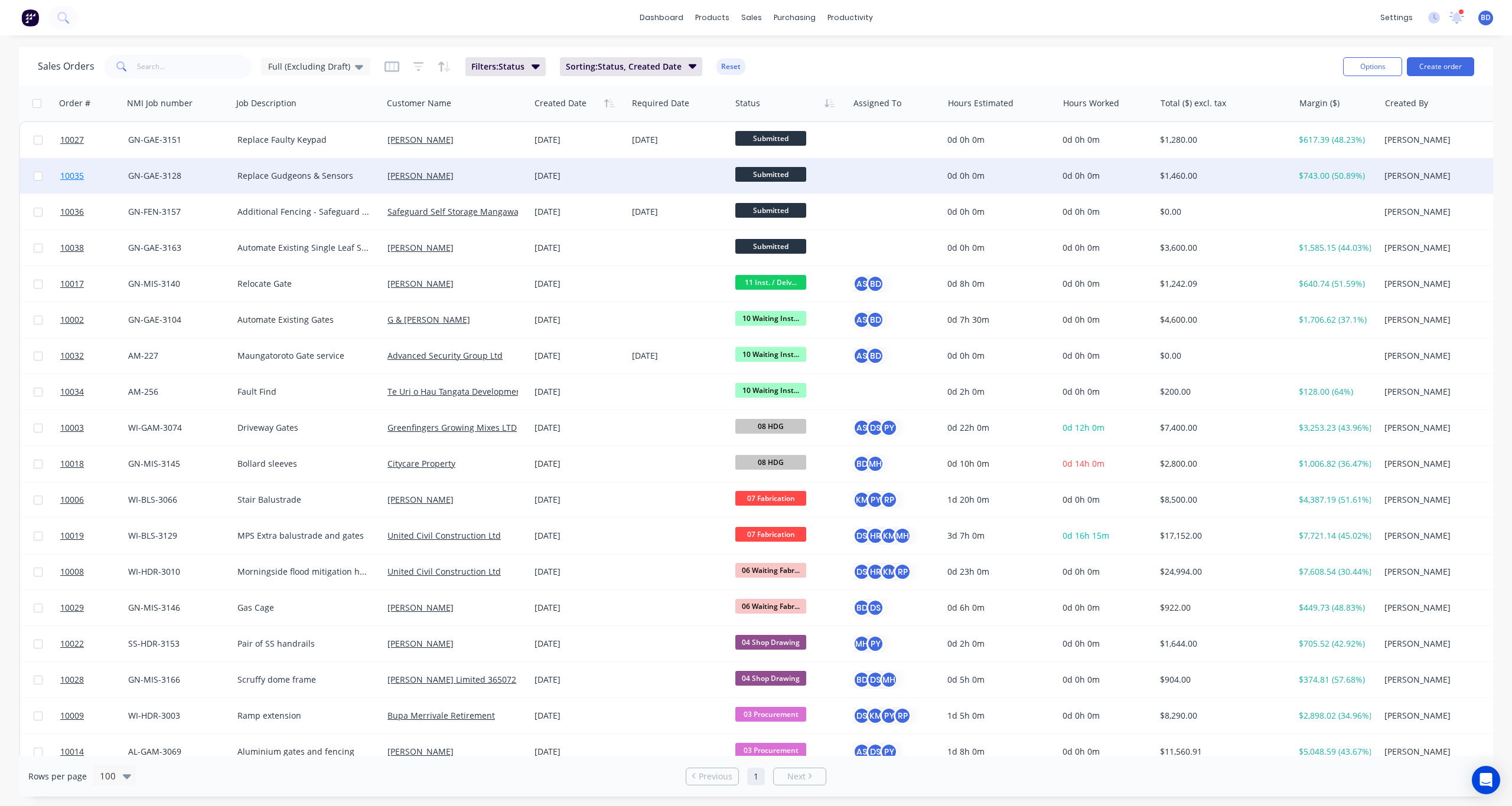
click at [73, 174] on span "10035" at bounding box center [72, 175] width 23 height 12
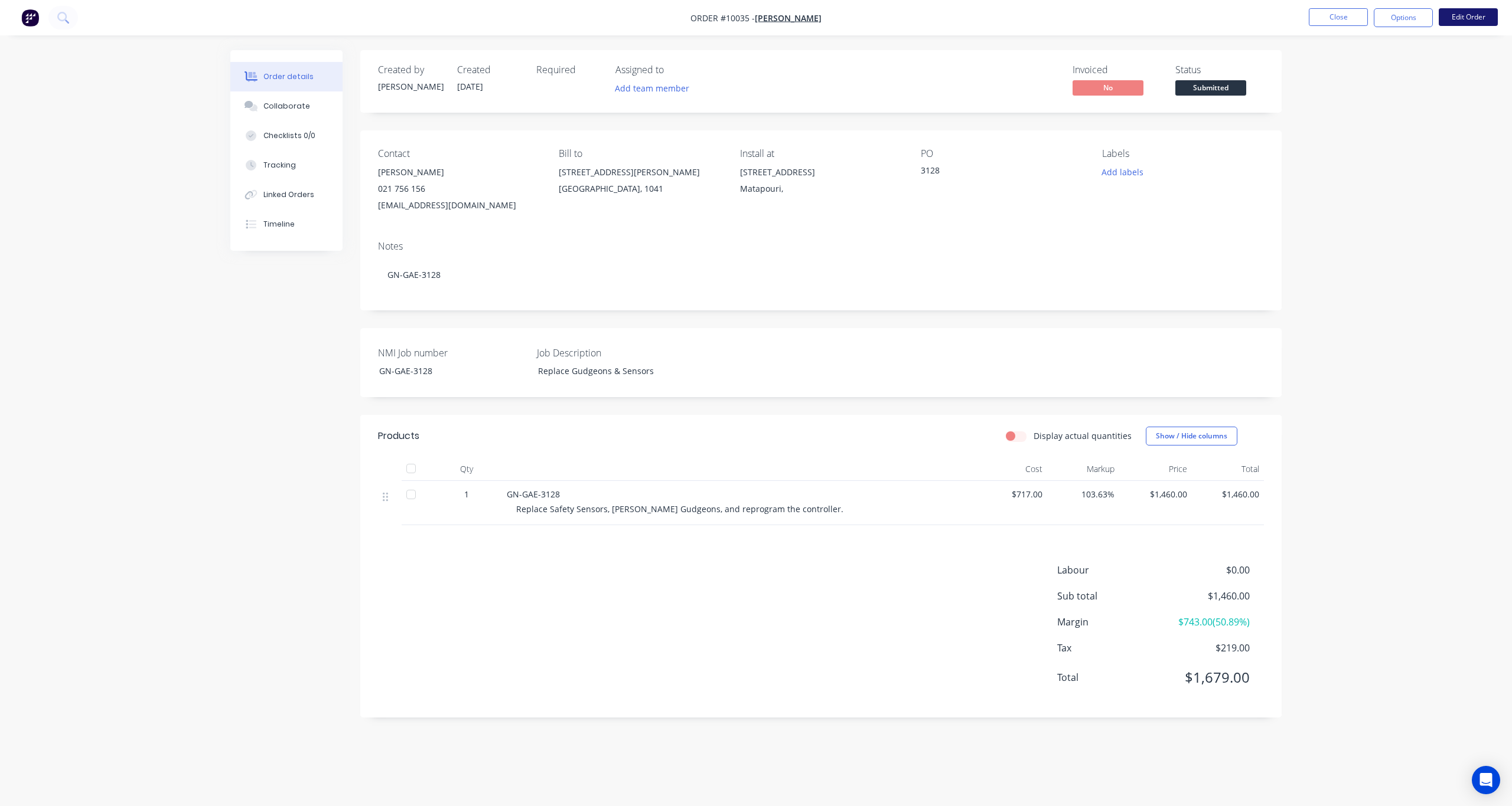
click at [1133, 18] on button "Edit Order" at bounding box center [1468, 17] width 59 height 18
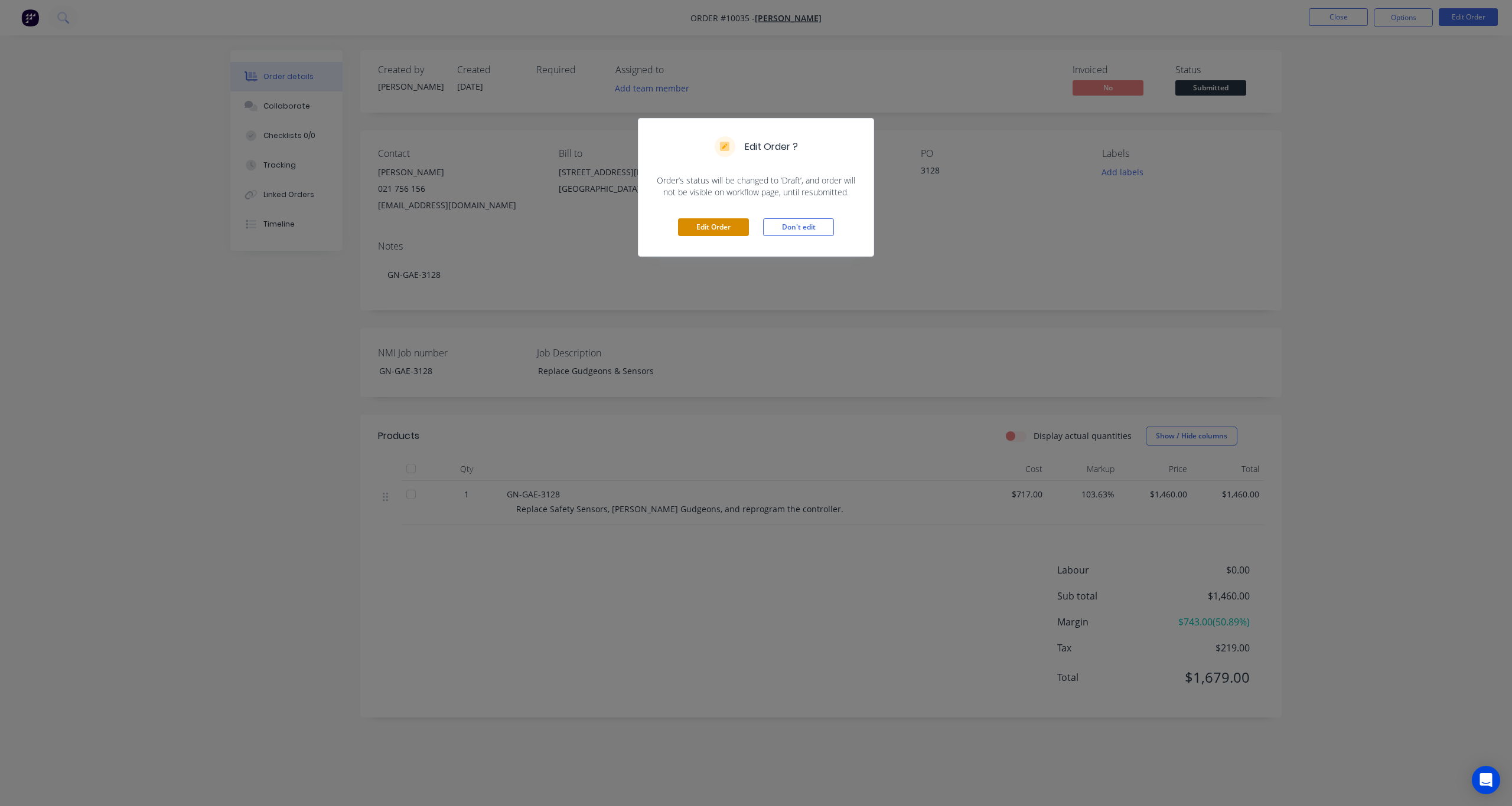
click at [706, 230] on button "Edit Order" at bounding box center [713, 227] width 71 height 18
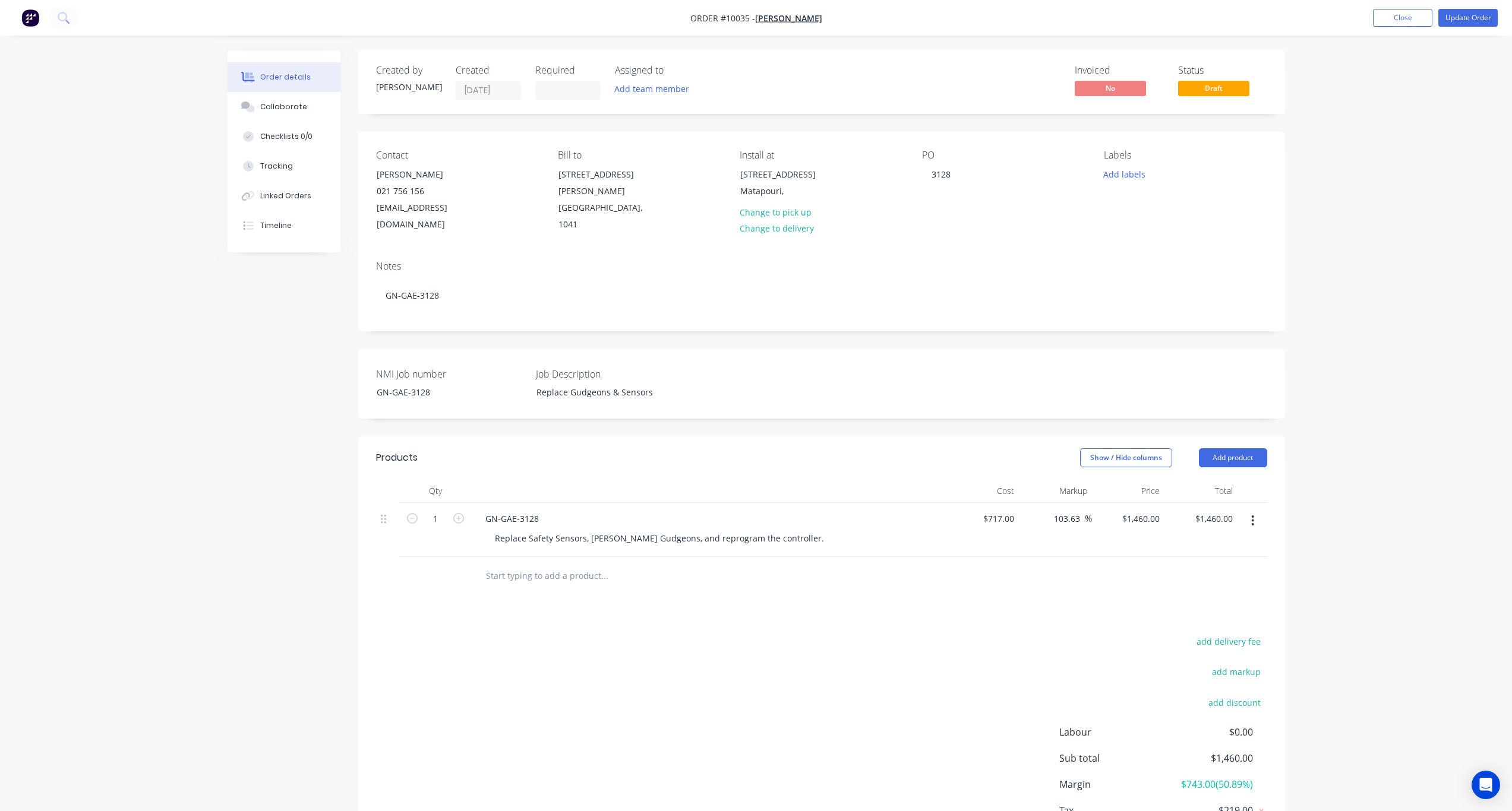
click at [1140, 514] on icon "button" at bounding box center [1252, 521] width 3 height 13
click at [1140, 597] on div "Delete" at bounding box center [1211, 623] width 92 height 17
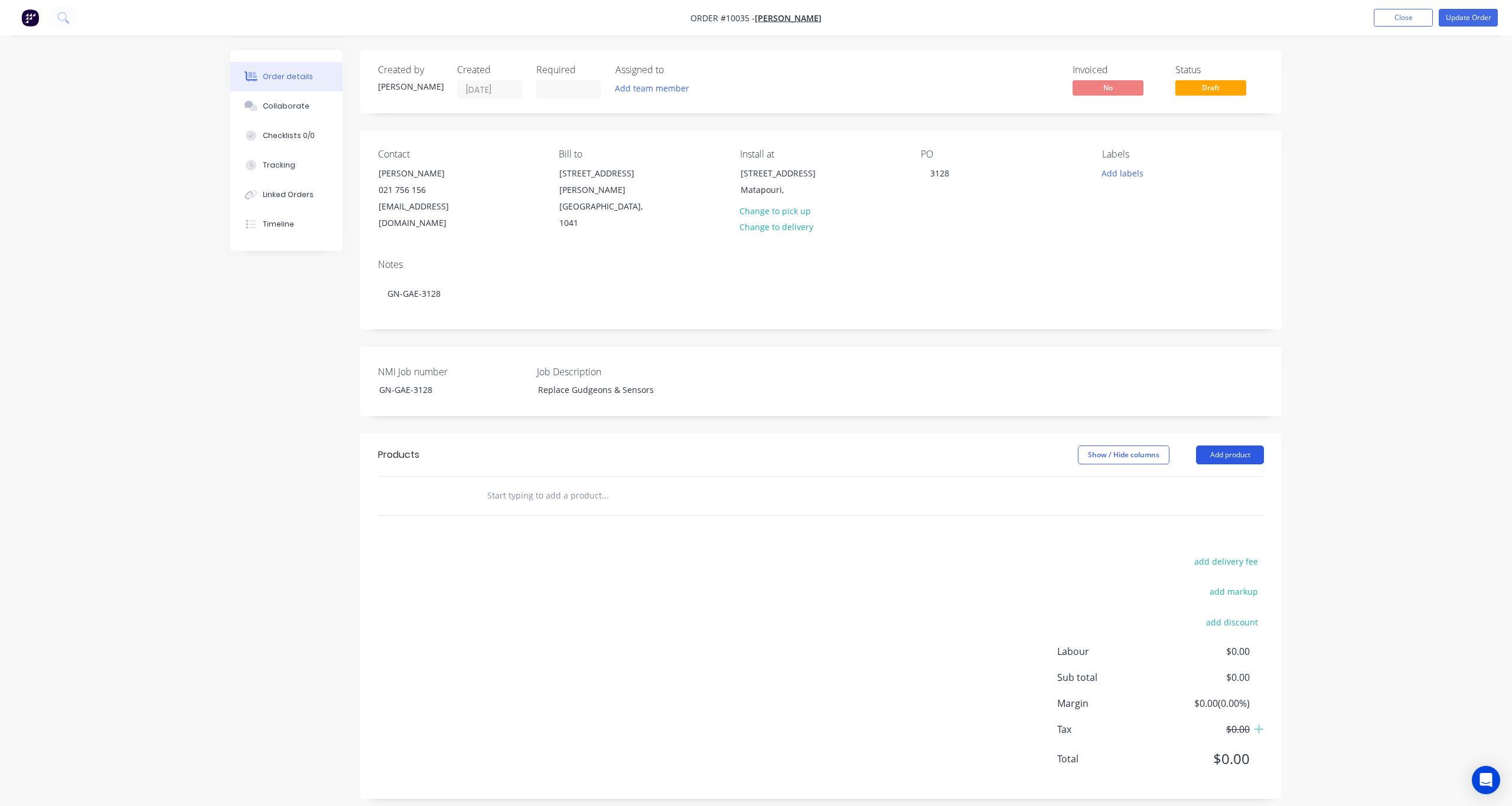
click at [1133, 446] on button "Add product" at bounding box center [1230, 455] width 68 height 19
click at [1133, 476] on div "Product catalogue" at bounding box center [1208, 485] width 91 height 17
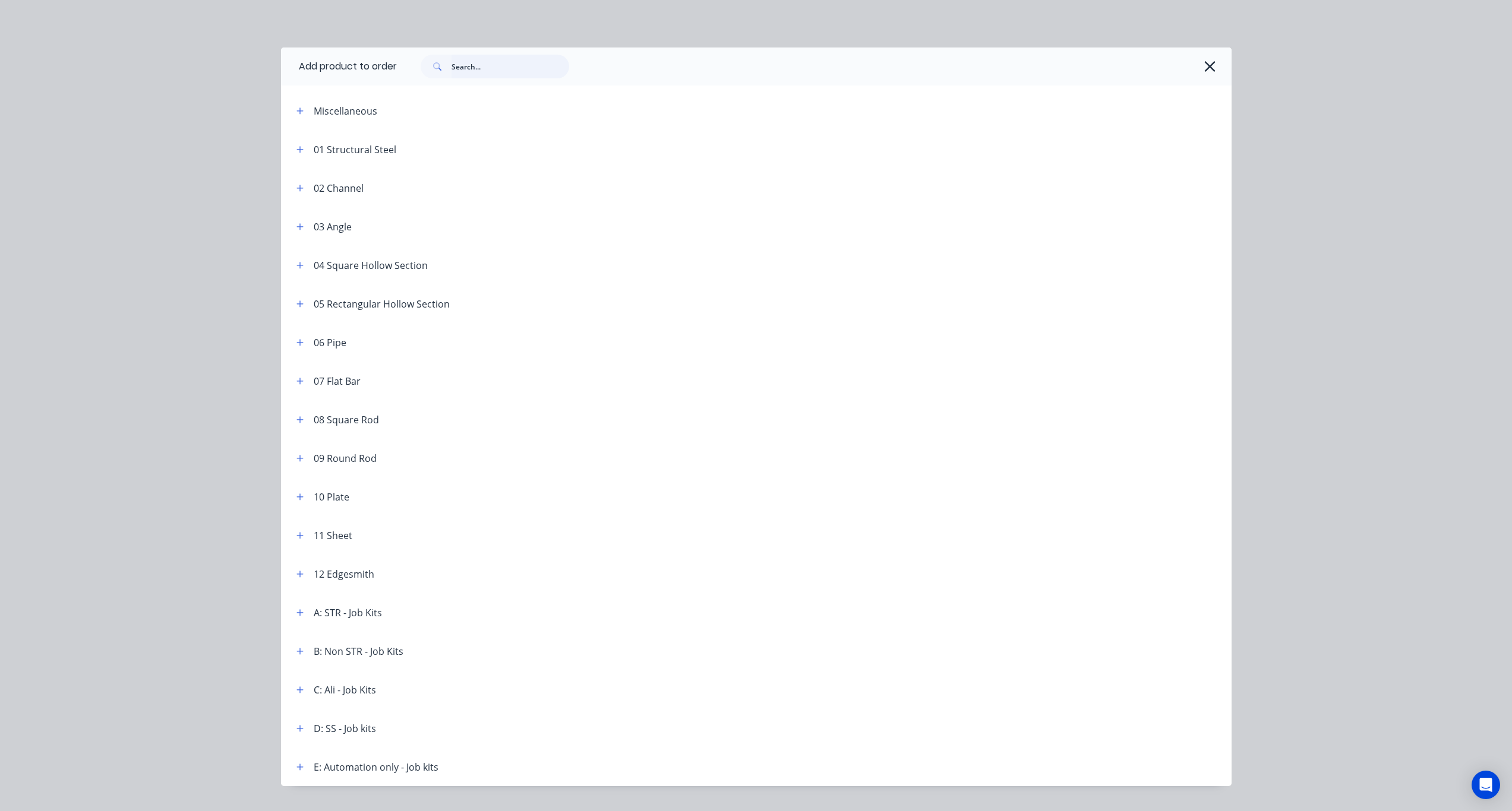
click at [538, 61] on input "text" at bounding box center [510, 66] width 118 height 24
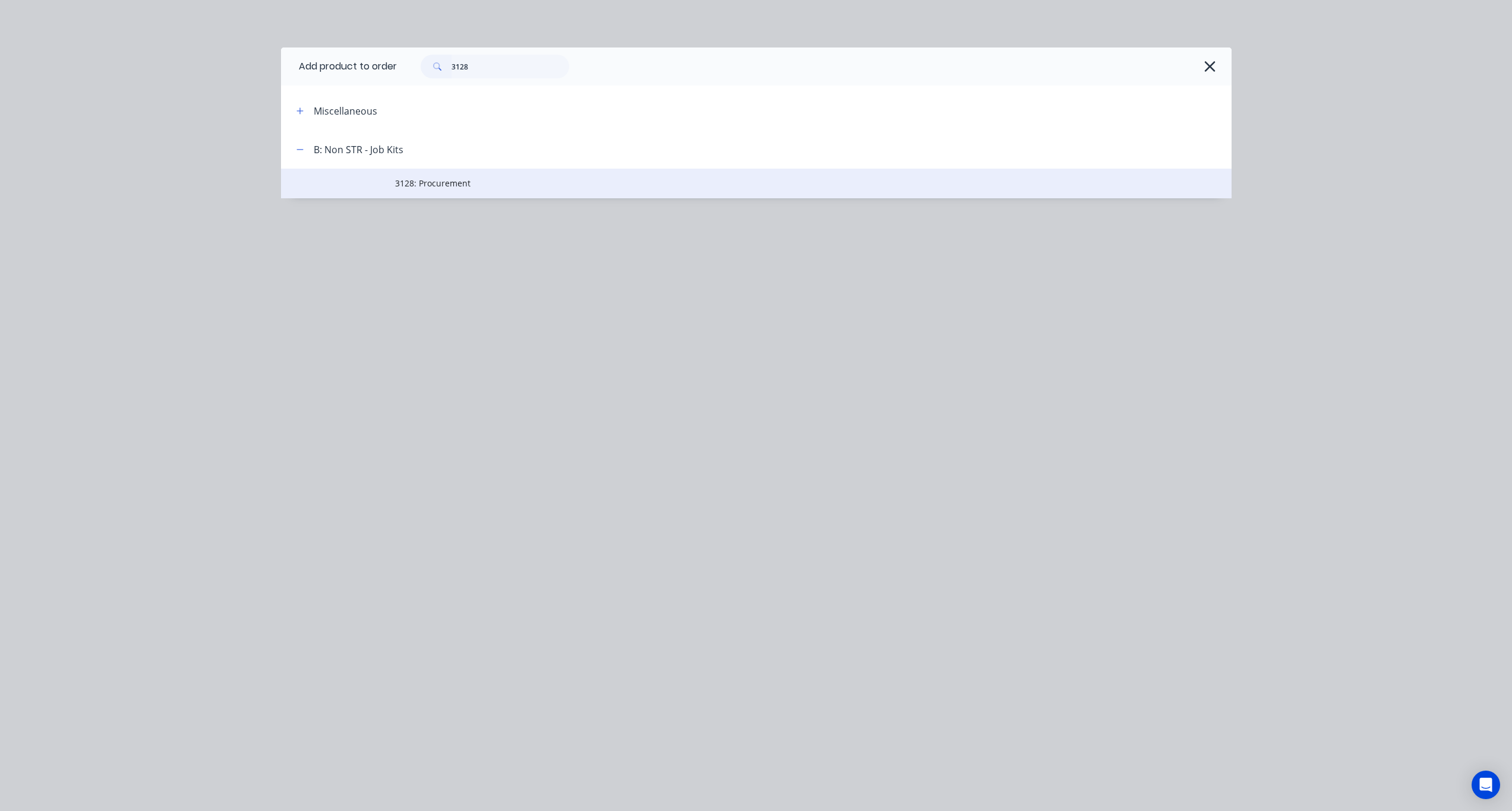
click at [435, 184] on span "3128: Procurement" at bounding box center [730, 183] width 669 height 12
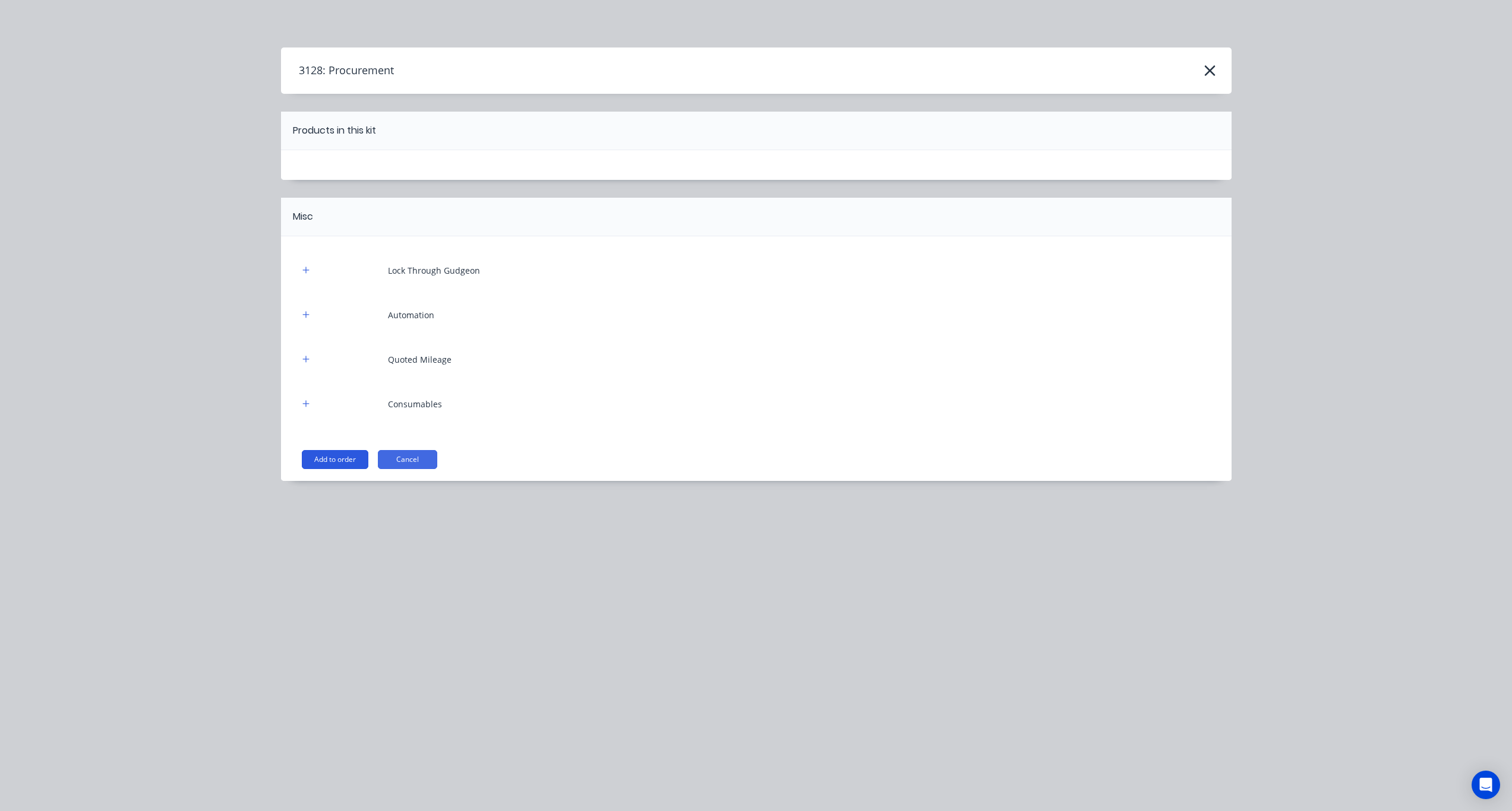
click at [325, 461] on button "Add to order" at bounding box center [335, 459] width 66 height 19
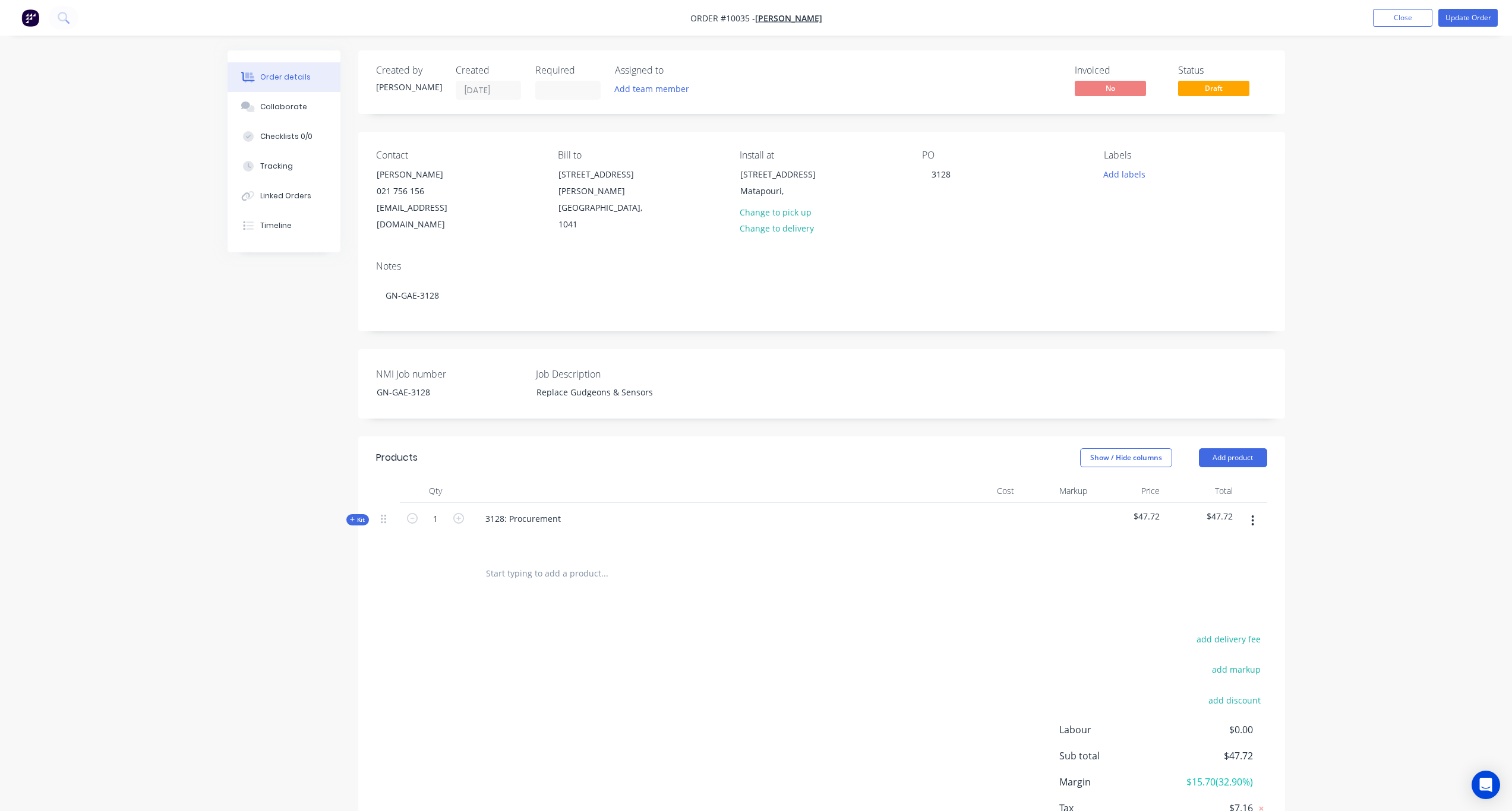
click at [354, 517] on icon at bounding box center [352, 519] width 5 height 5
click at [364, 591] on span "Sub-kit" at bounding box center [358, 595] width 20 height 9
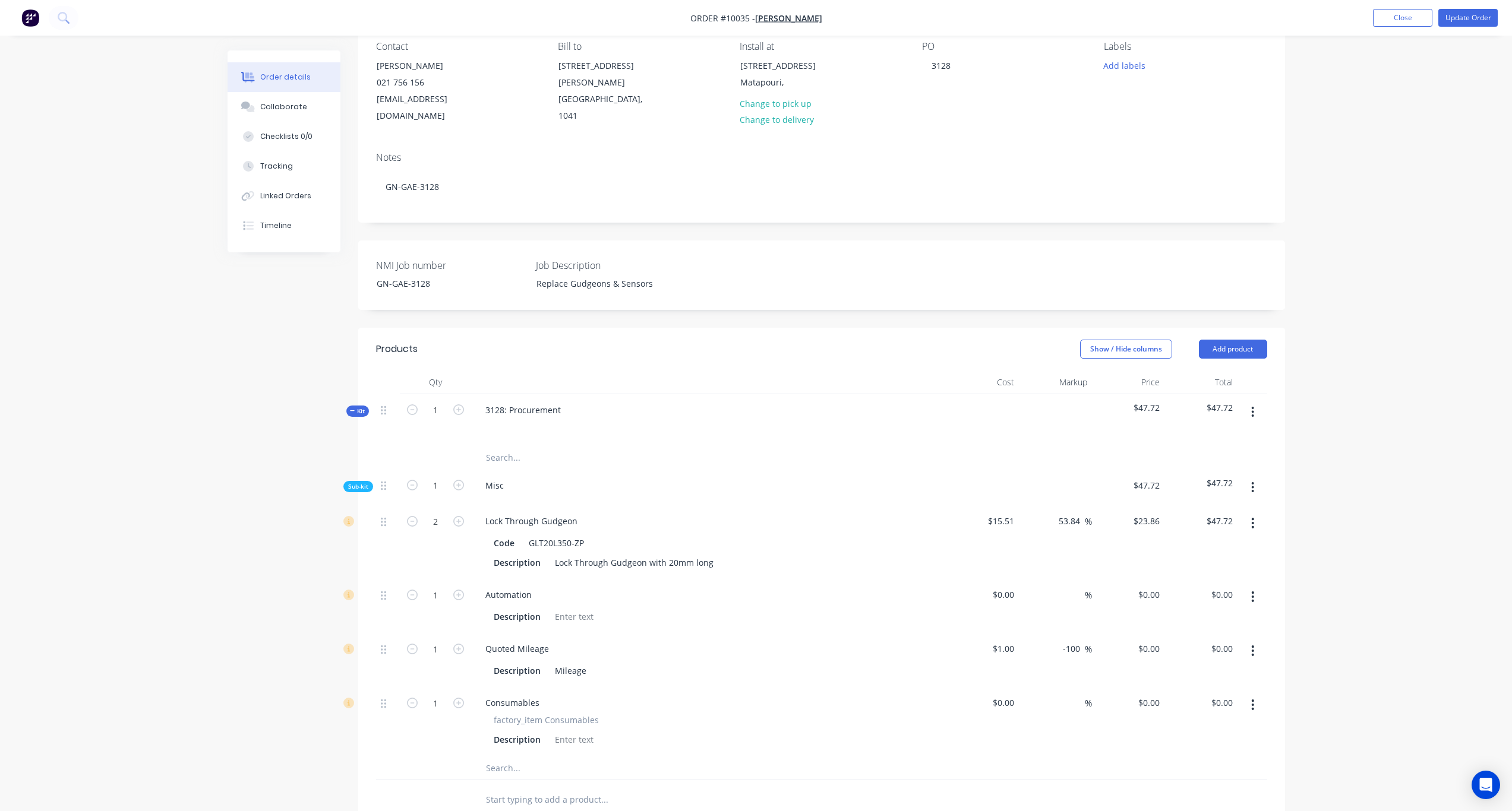
scroll to position [119, 0]
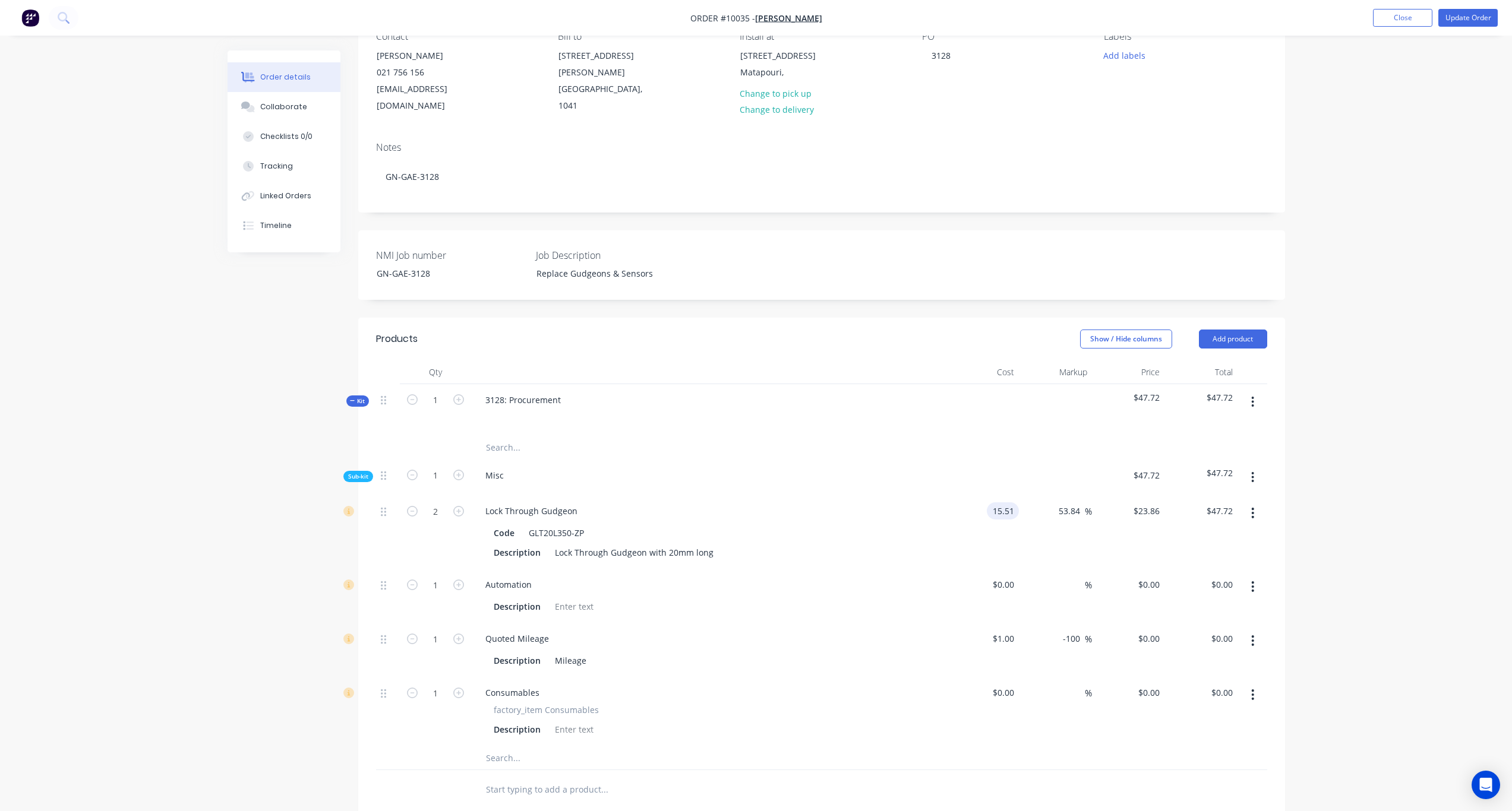
click at [1012, 502] on input "15.51" at bounding box center [1005, 511] width 27 height 17
paste input "3.76"
click at [924, 522] on div "Code GLT20L350-ZP Description Lock Through Gudgeon with 20mm long" at bounding box center [709, 542] width 466 height 39
drag, startPoint x: 1152, startPoint y: 496, endPoint x: 1162, endPoint y: 500, distance: 10.8
click at [1140, 502] on input "21.1679" at bounding box center [1144, 511] width 41 height 17
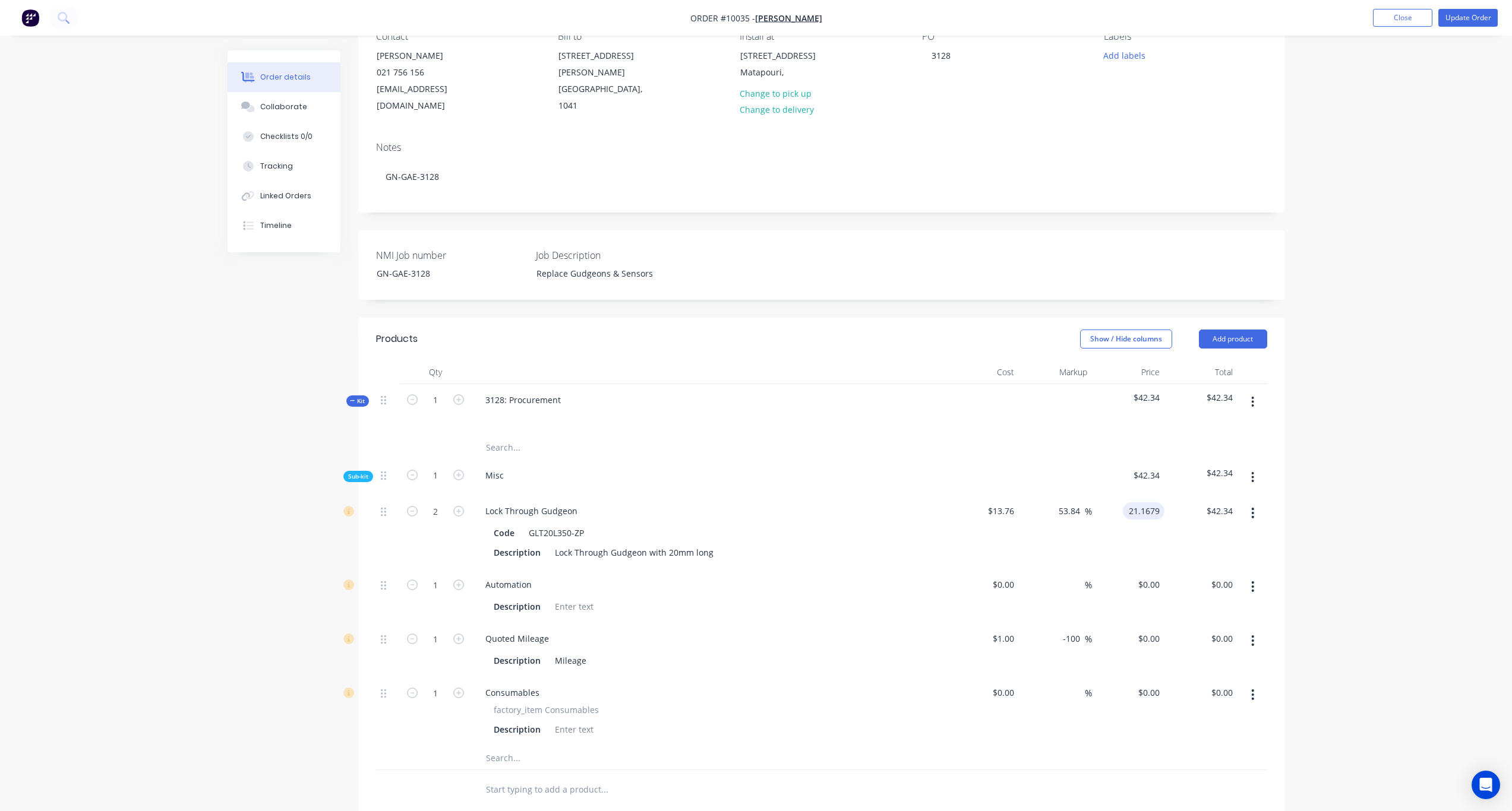
paste input "7.52"
click at [864, 544] on div "Description Lock Through Gudgeon with 20mm long" at bounding box center [706, 552] width 435 height 17
click at [1140, 502] on input "55.04" at bounding box center [1221, 511] width 32 height 17
paste input "42.3"
click at [1140, 495] on div "Order details Collaborate Checklists 0/0 Tracking Linked Orders Timeline Order …" at bounding box center [756, 497] width 1512 height 1230
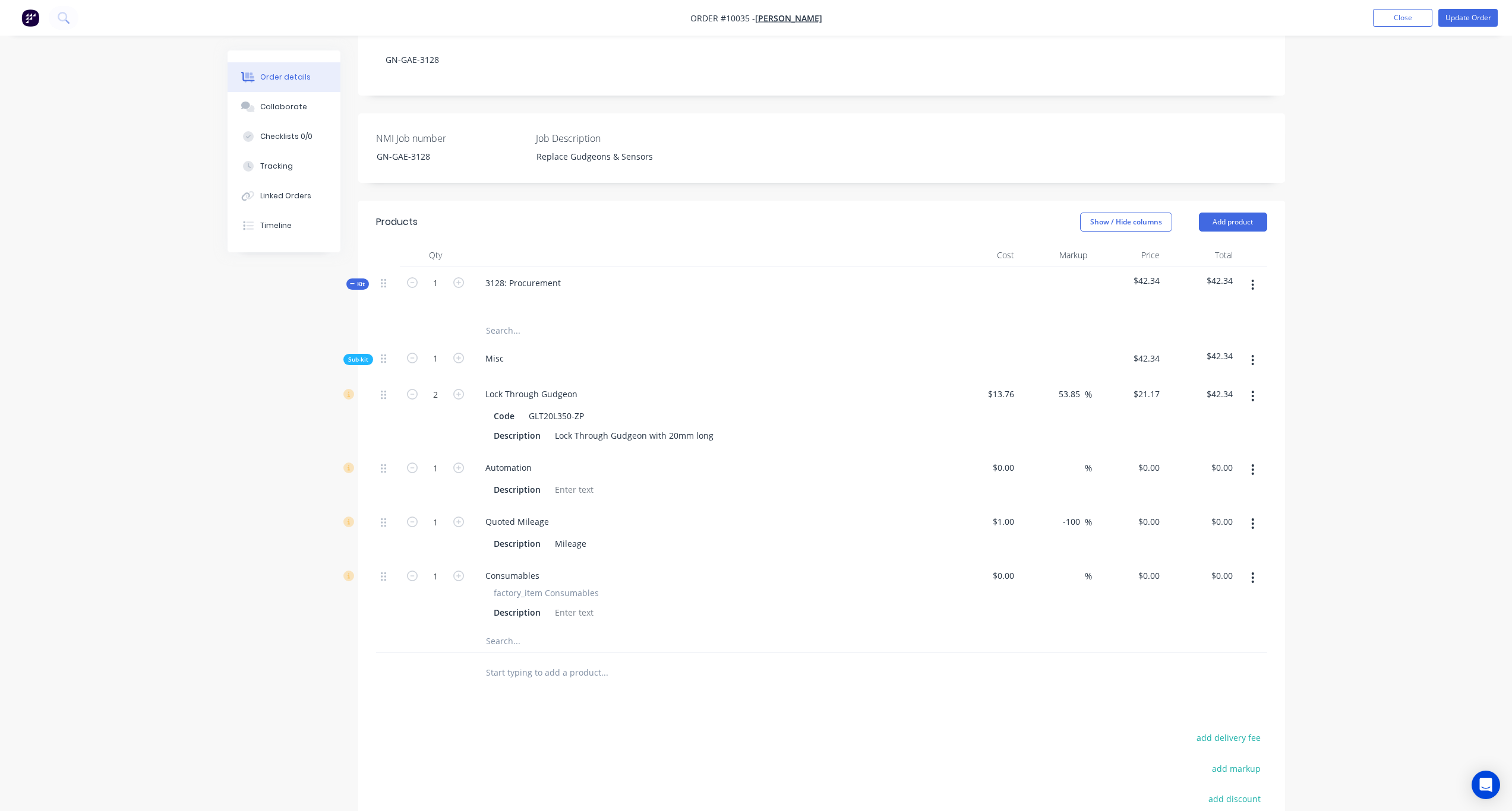
scroll to position [237, 0]
click at [527, 457] on div "Automation" at bounding box center [508, 466] width 65 height 17
paste div
click at [524, 457] on div "AutomatioFAAC XP20W D" at bounding box center [535, 466] width 118 height 17
drag, startPoint x: 523, startPoint y: 449, endPoint x: 453, endPoint y: 447, distance: 70.0
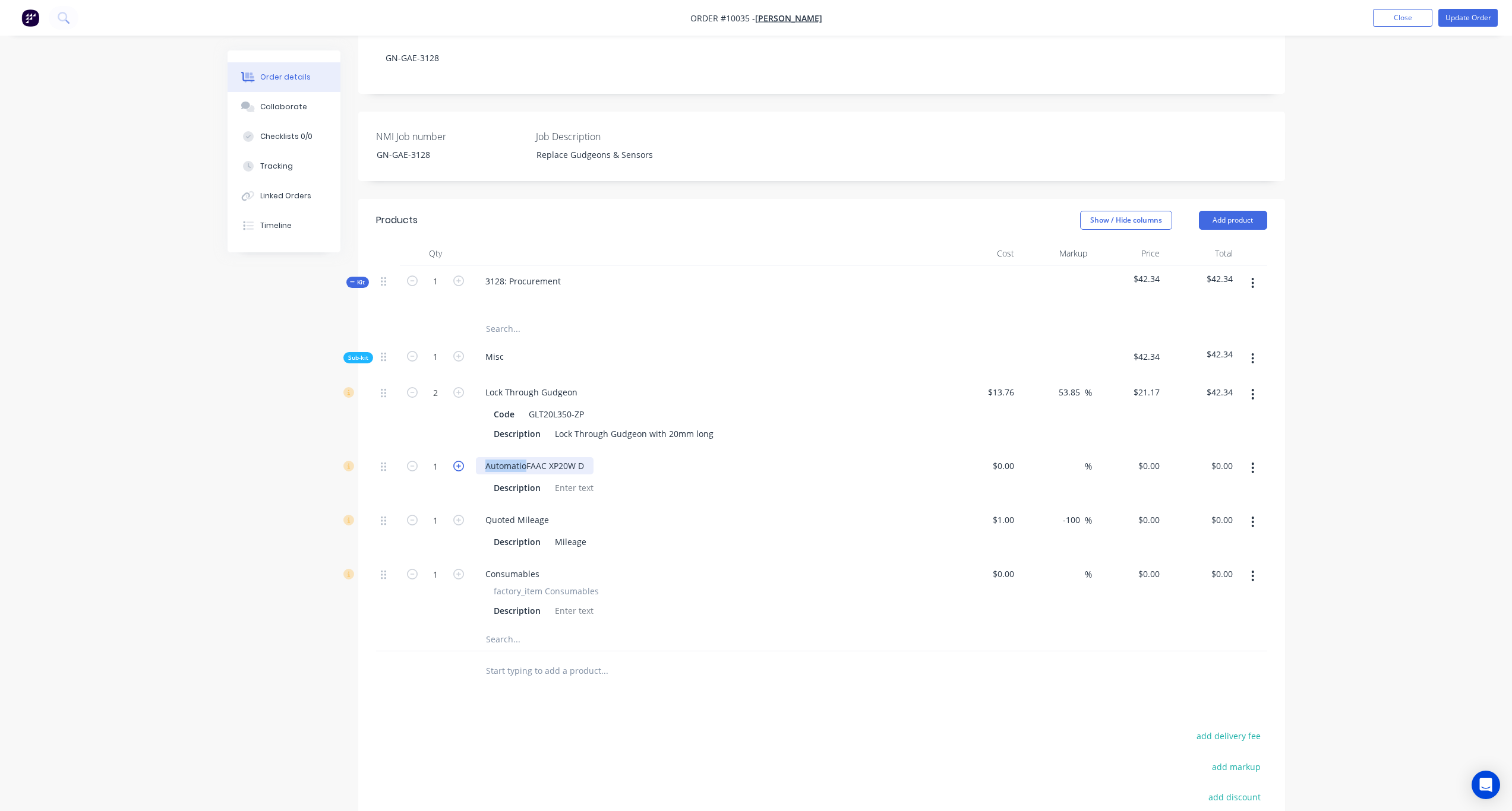
click at [453, 450] on div "1 AutomatioFAAC XP20W D Description $0.00 $0.00 % $0.00 $0.00 $0.00 $0.00" at bounding box center [821, 477] width 891 height 54
click at [592, 479] on div at bounding box center [574, 488] width 48 height 17
click at [1014, 457] on input at bounding box center [1012, 466] width 14 height 17
paste input "149.85"
click at [1019, 597] on div "$0.00 $0.00" at bounding box center [983, 592] width 73 height 69
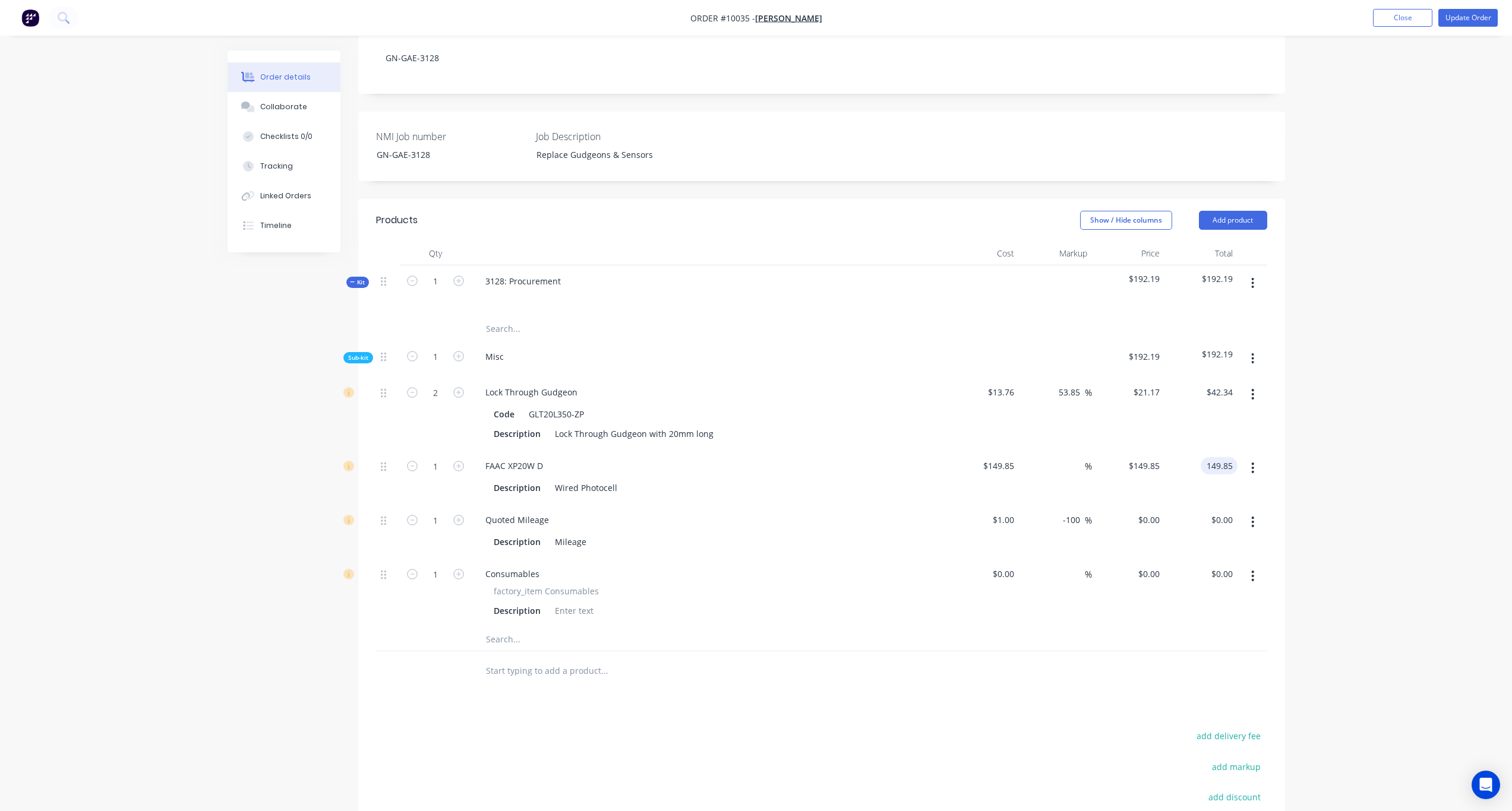
click at [1140, 457] on input "149.85" at bounding box center [1221, 466] width 32 height 17
paste input "461.08"
click at [1140, 451] on div "Order details Collaborate Checklists 0/0 Tracking Linked Orders Timeline Order …" at bounding box center [756, 378] width 1512 height 1230
click at [457, 461] on icon "button" at bounding box center [458, 466] width 11 height 11
click at [1140, 457] on input "922.16" at bounding box center [1220, 466] width 37 height 17
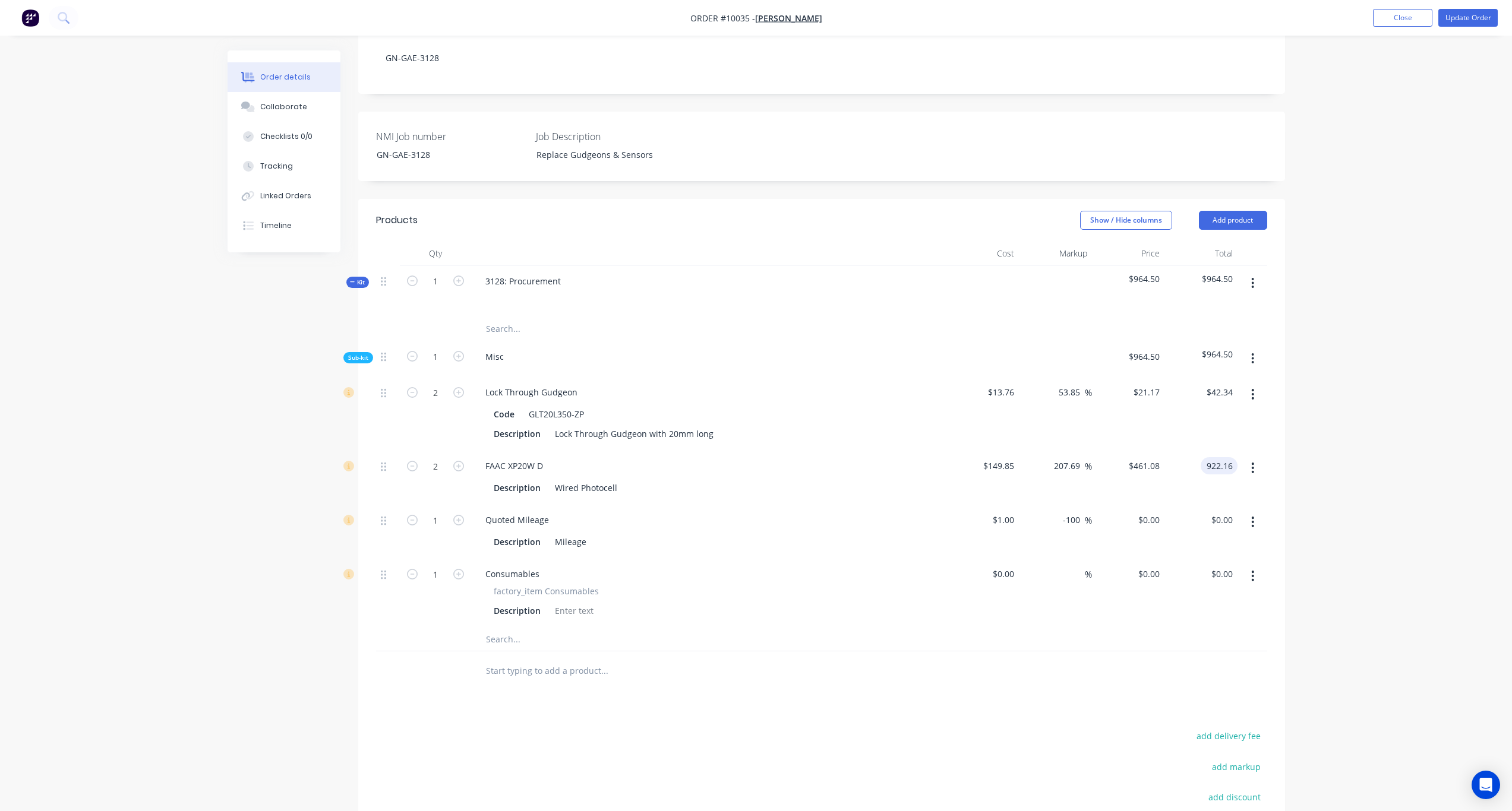
paste input "461.08"
click at [1140, 443] on div "Order details Collaborate Checklists 0/0 Tracking Linked Orders Timeline Order …" at bounding box center [756, 378] width 1512 height 1230
click at [442, 402] on input "1" at bounding box center [435, 392] width 31 height 18
paste input "$70.00"
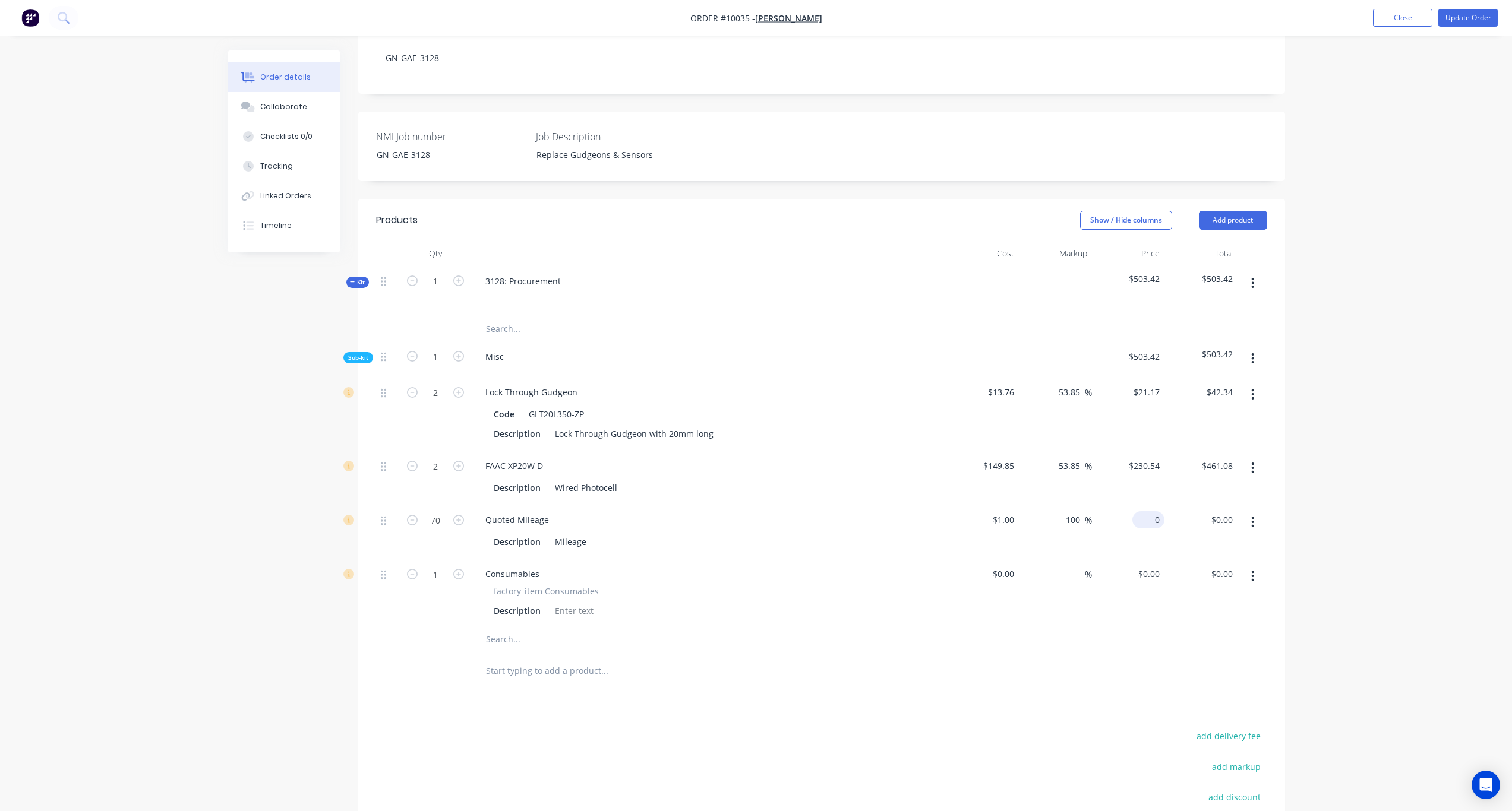
click at [1140, 512] on div "0 $0.00" at bounding box center [1148, 520] width 32 height 17
click at [1140, 512] on input "0.00" at bounding box center [1227, 520] width 23 height 17
paste input "107.69"
click at [1140, 505] on div "Order details Collaborate Checklists 0/0 Tracking Linked Orders Timeline Order …" at bounding box center [756, 378] width 1512 height 1230
drag, startPoint x: 1008, startPoint y: 561, endPoint x: 1050, endPoint y: 564, distance: 42.1
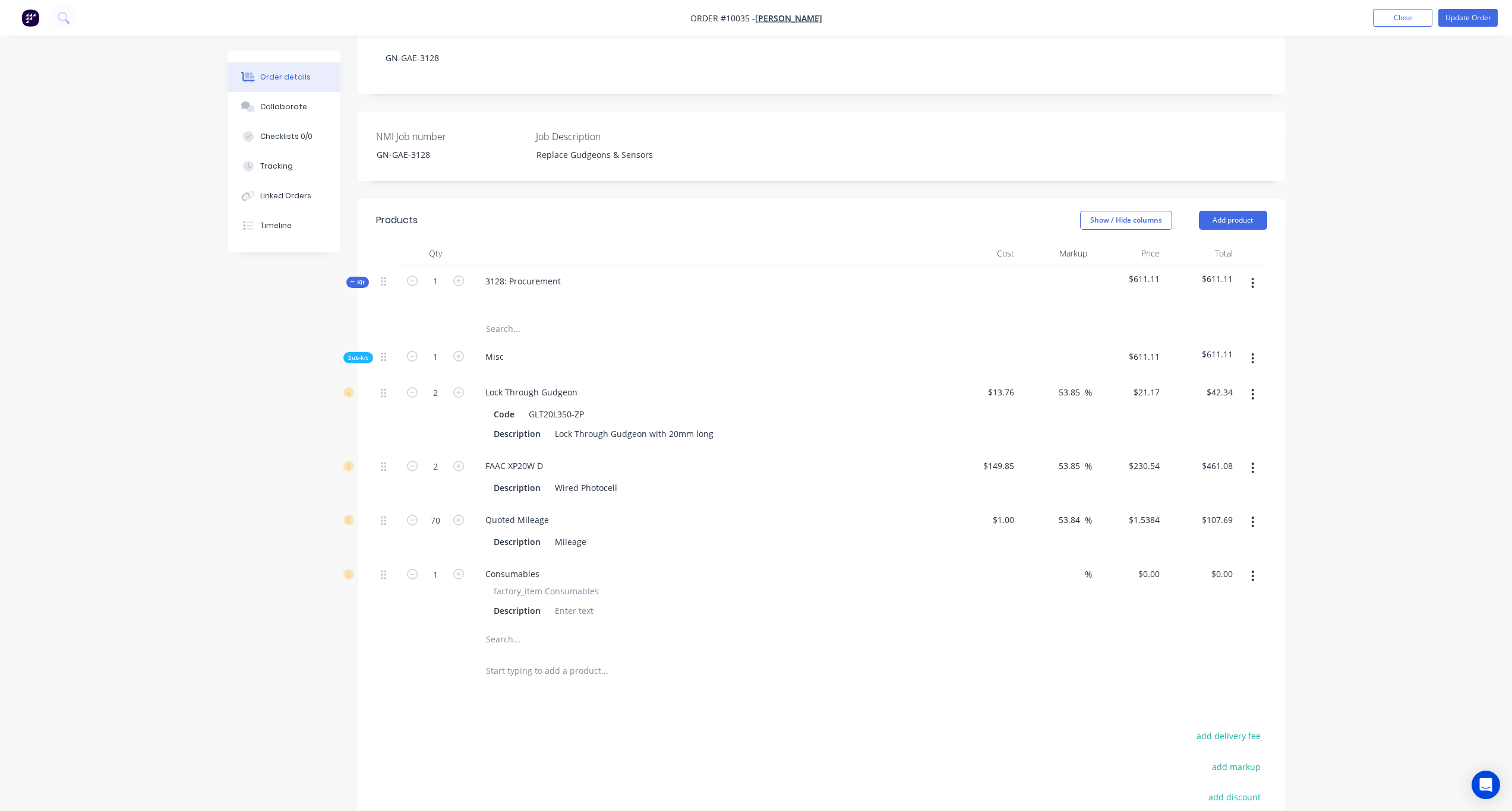
click at [1008, 565] on input at bounding box center [1005, 574] width 27 height 17
paste input "31.78"
click at [1140, 529] on div "Order details Collaborate Checklists 0/0 Tracking Linked Orders Timeline Order …" at bounding box center [756, 378] width 1512 height 1230
click at [1140, 565] on input "31.78" at bounding box center [1148, 574] width 32 height 17
paste input "48.89"
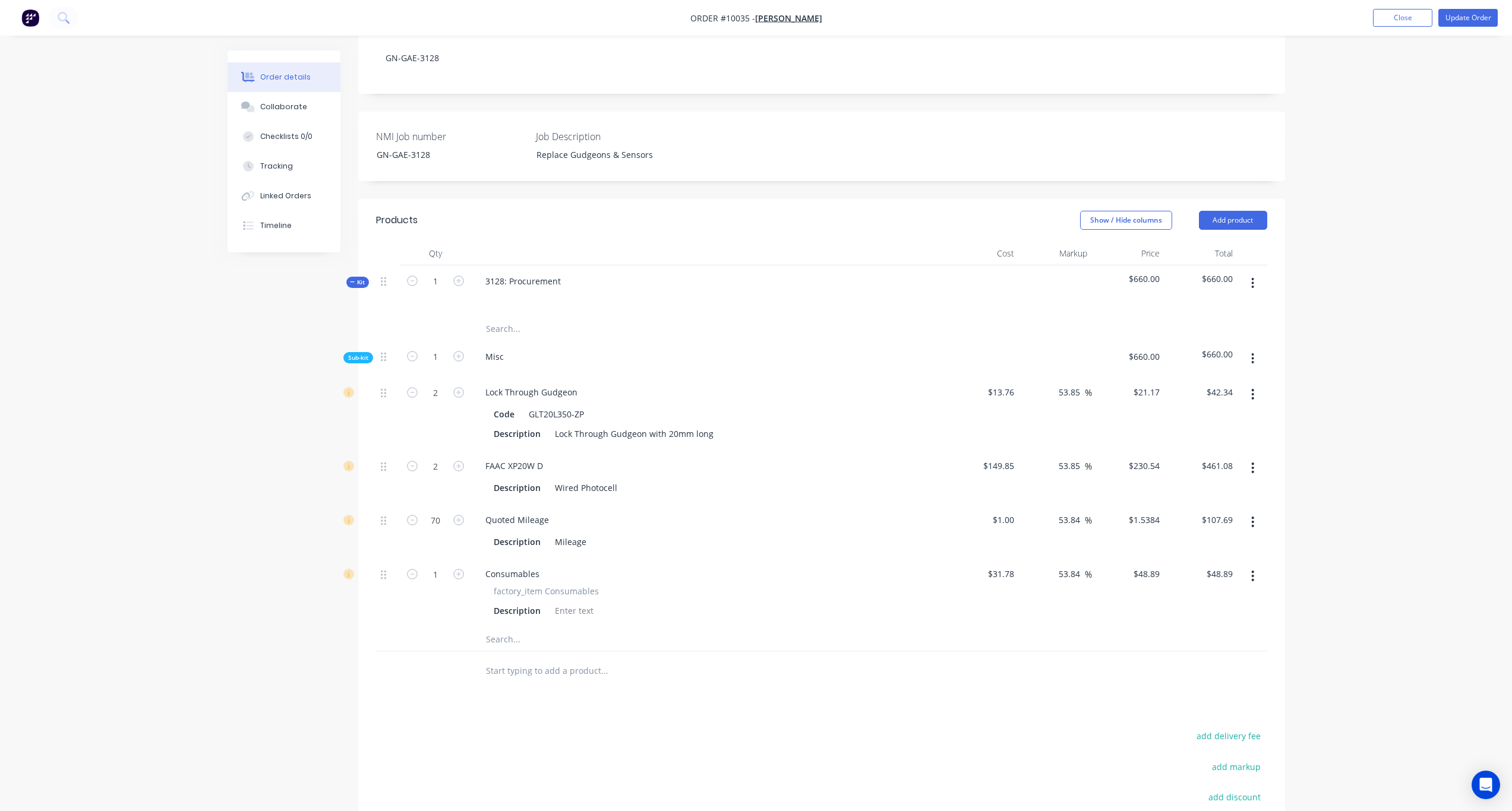
click at [1140, 561] on div "Order details Collaborate Checklists 0/0 Tracking Linked Orders Timeline Order …" at bounding box center [756, 378] width 1512 height 1230
click at [1140, 211] on button "Add product" at bounding box center [1233, 220] width 69 height 19
click at [1140, 242] on div "Product catalogue" at bounding box center [1211, 250] width 92 height 17
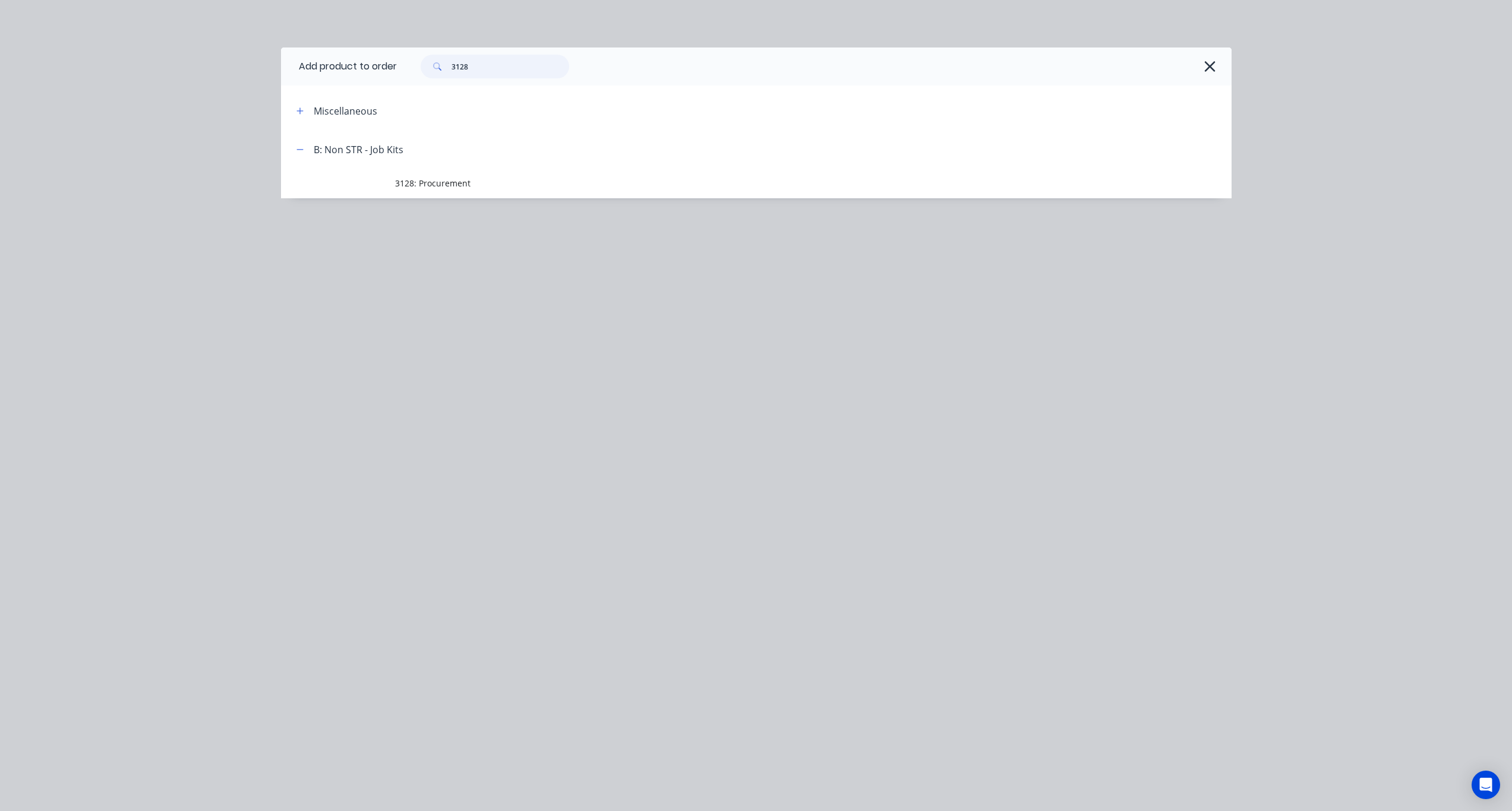
drag, startPoint x: 498, startPoint y: 70, endPoint x: 312, endPoint y: 72, distance: 186.0
click at [312, 72] on header "Add product to order 3128" at bounding box center [756, 66] width 951 height 38
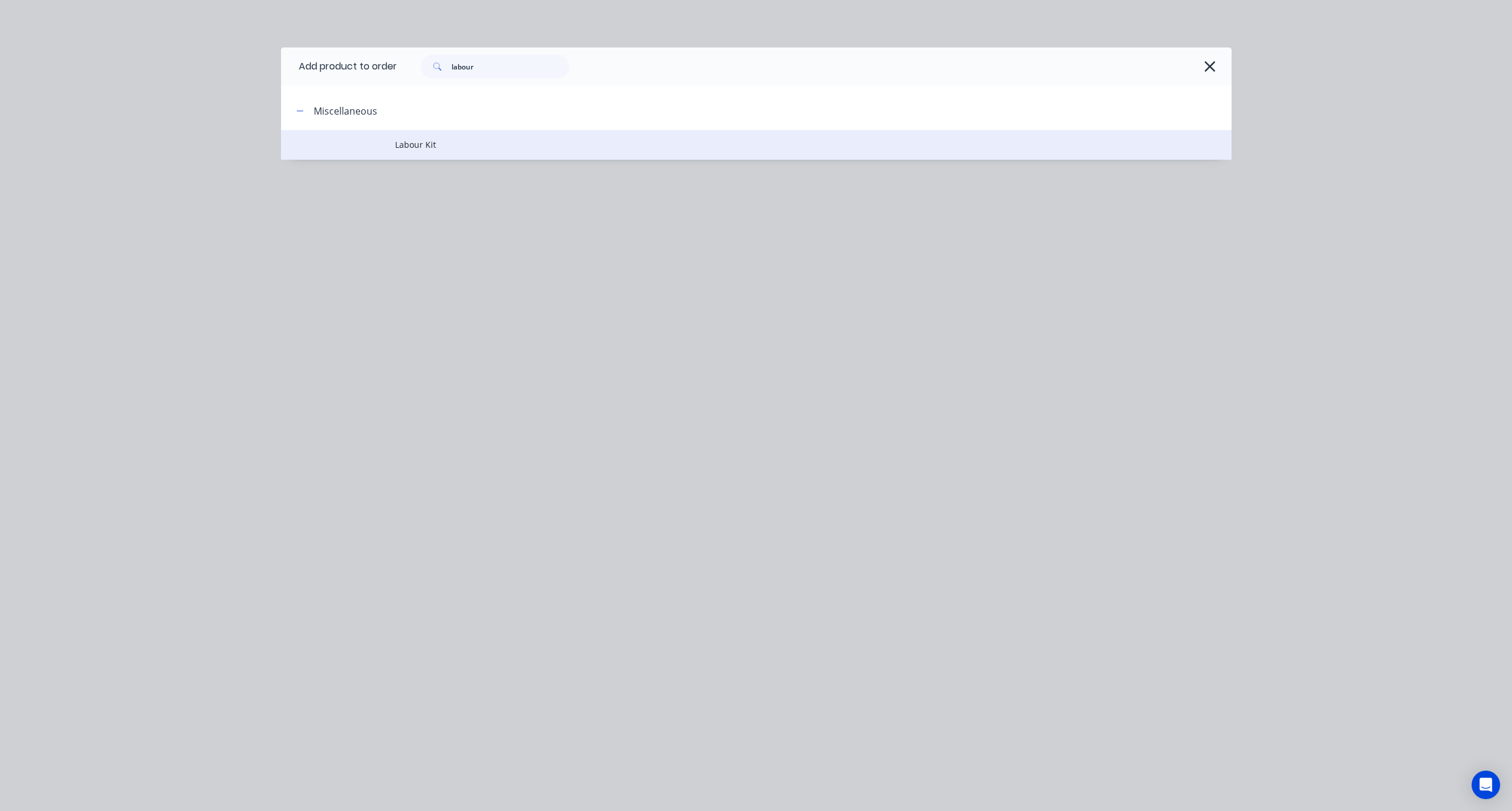
click at [421, 145] on span "Labour Kit" at bounding box center [730, 144] width 669 height 12
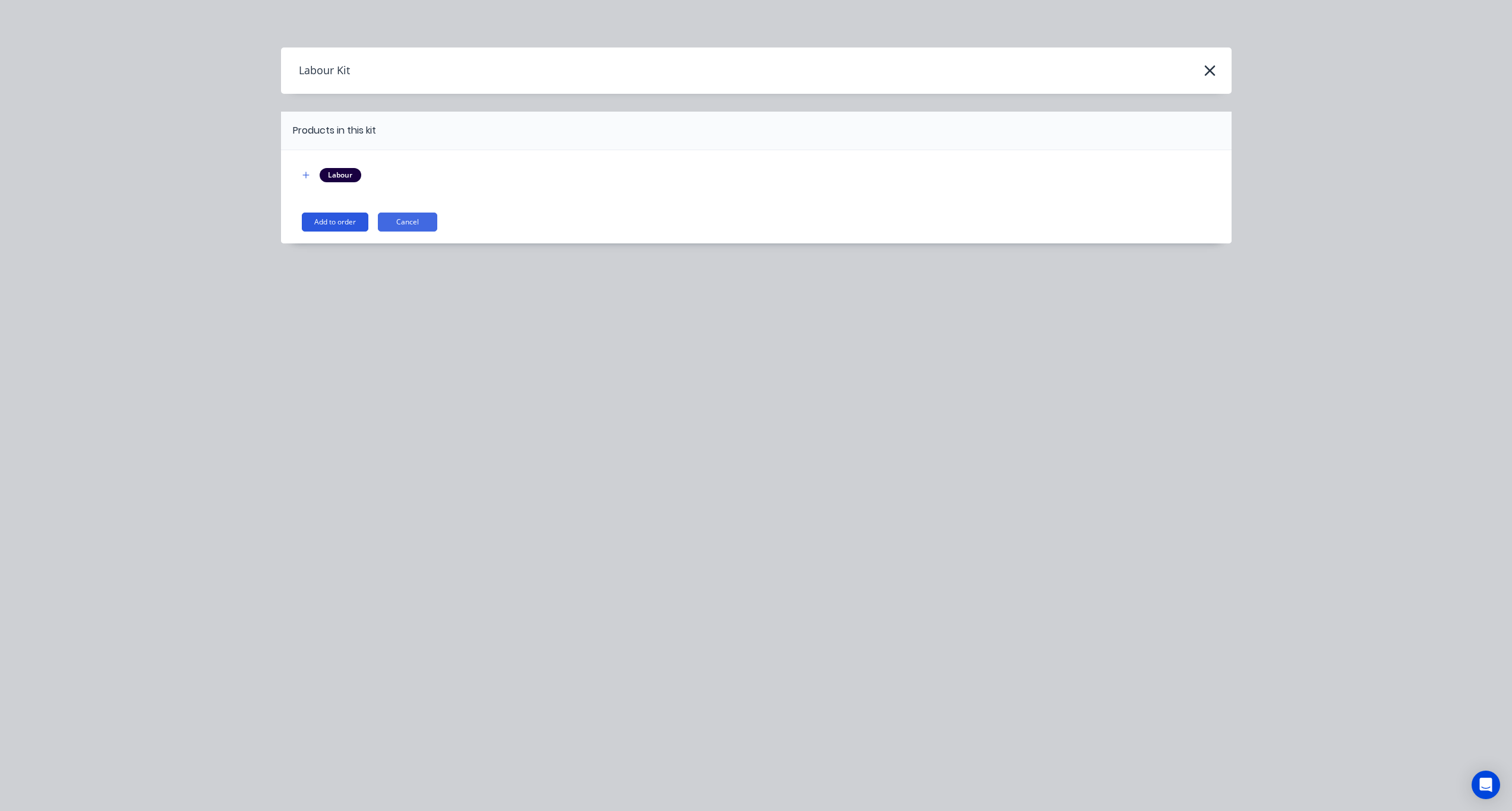
click at [345, 224] on button "Add to order" at bounding box center [335, 222] width 66 height 19
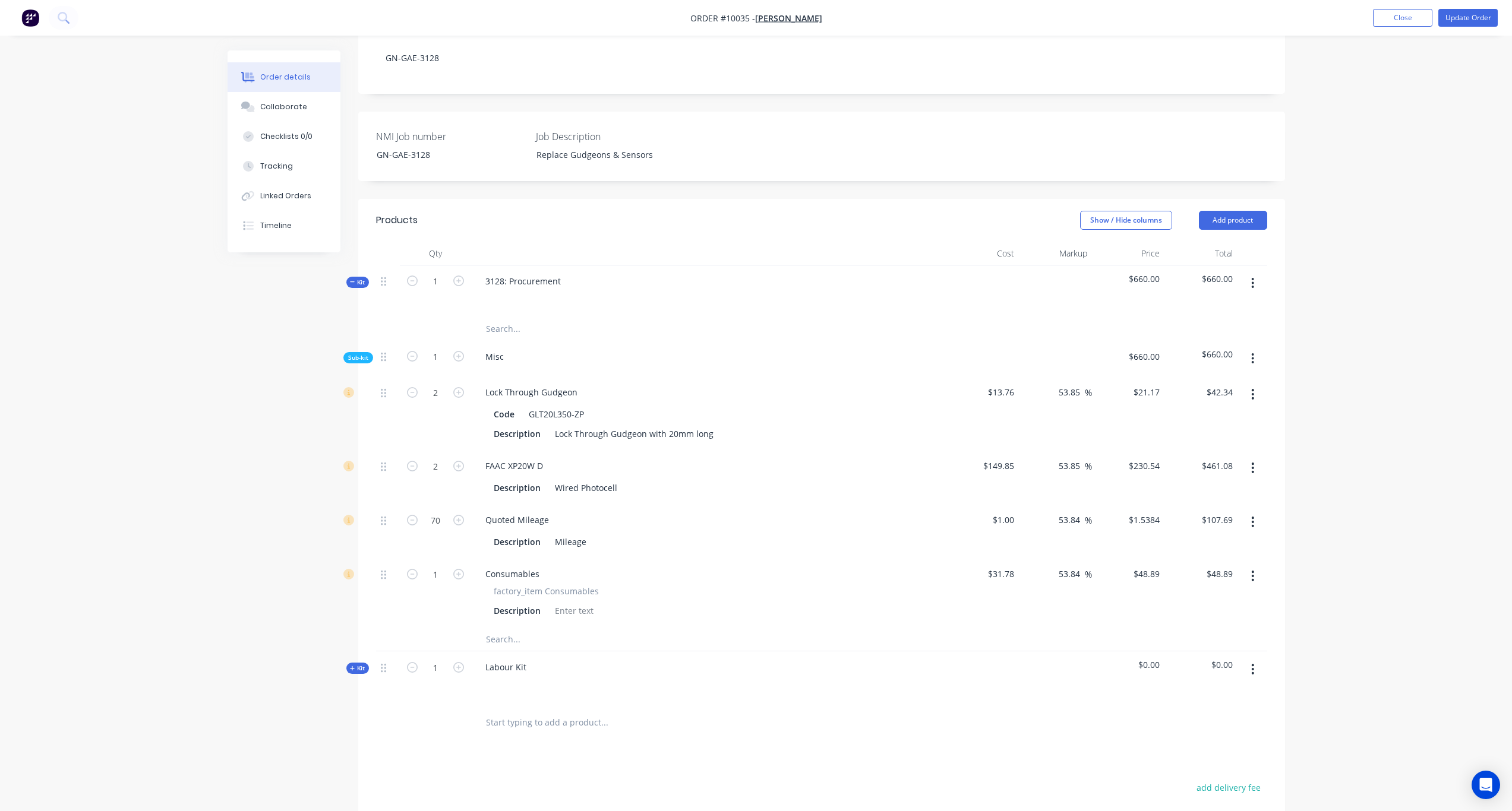
click at [355, 597] on span "Kit" at bounding box center [358, 668] width 16 height 9
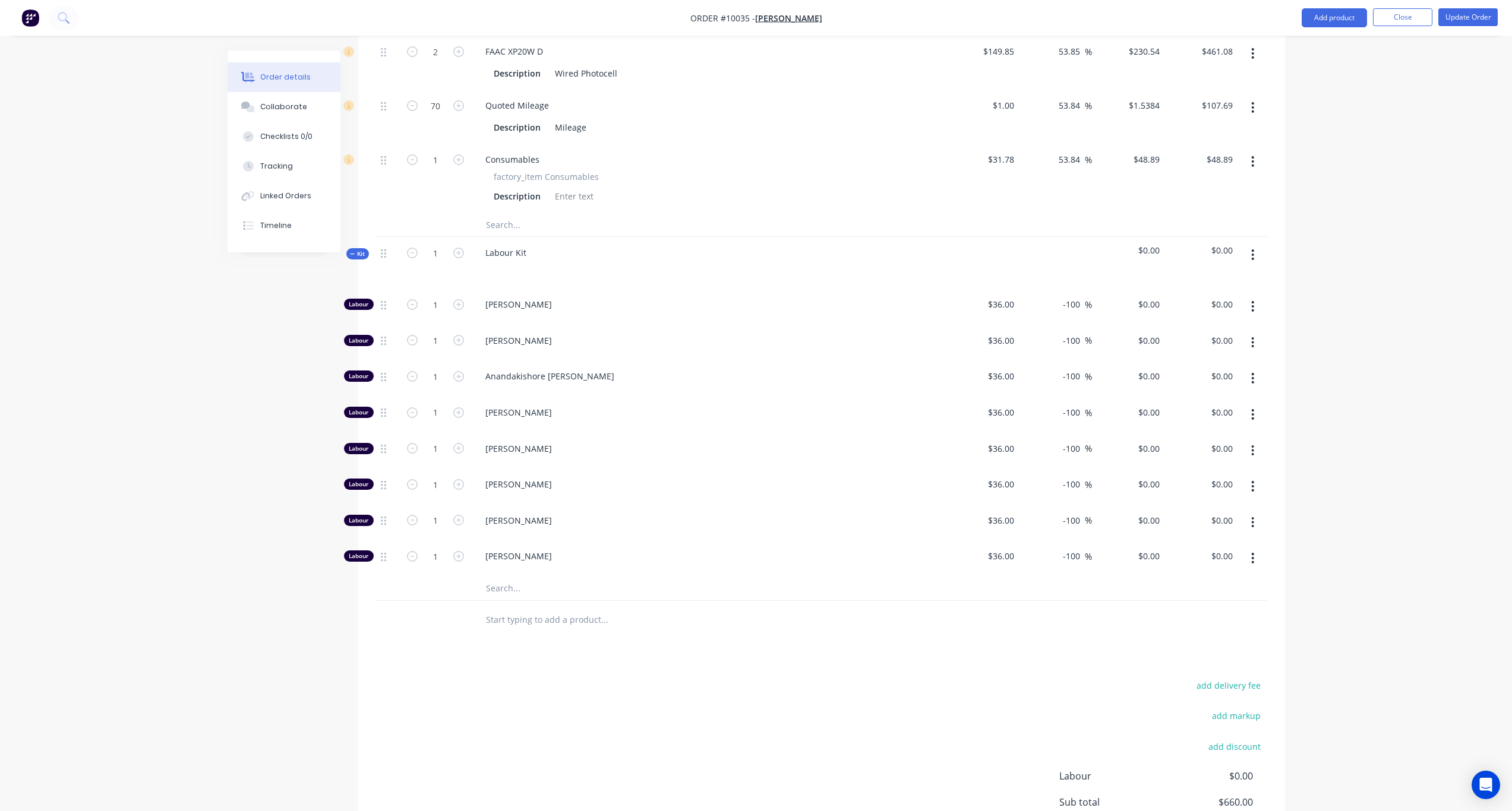
scroll to position [653, 0]
click at [411, 298] on icon "button" at bounding box center [412, 303] width 11 height 11
click at [408, 370] on icon "button" at bounding box center [412, 375] width 11 height 11
click at [410, 407] on icon "button" at bounding box center [412, 412] width 11 height 11
click at [409, 442] on icon "button" at bounding box center [412, 447] width 11 height 11
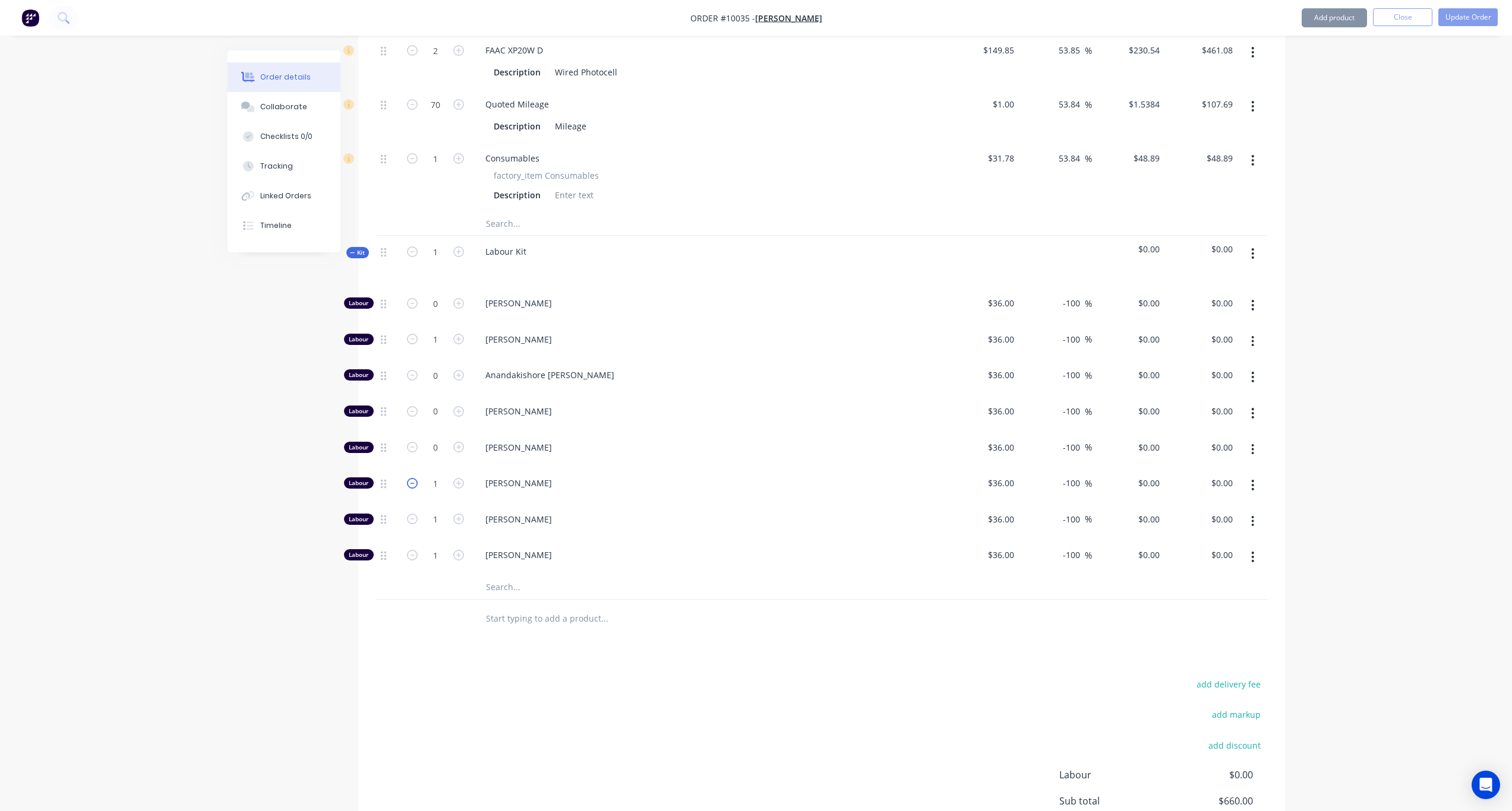
click at [413, 478] on icon "button" at bounding box center [412, 483] width 11 height 11
click at [410, 514] on icon "button" at bounding box center [412, 519] width 11 height 11
click at [412, 550] on icon "button" at bounding box center [412, 555] width 11 height 11
click at [455, 334] on icon "button" at bounding box center [458, 339] width 11 height 11
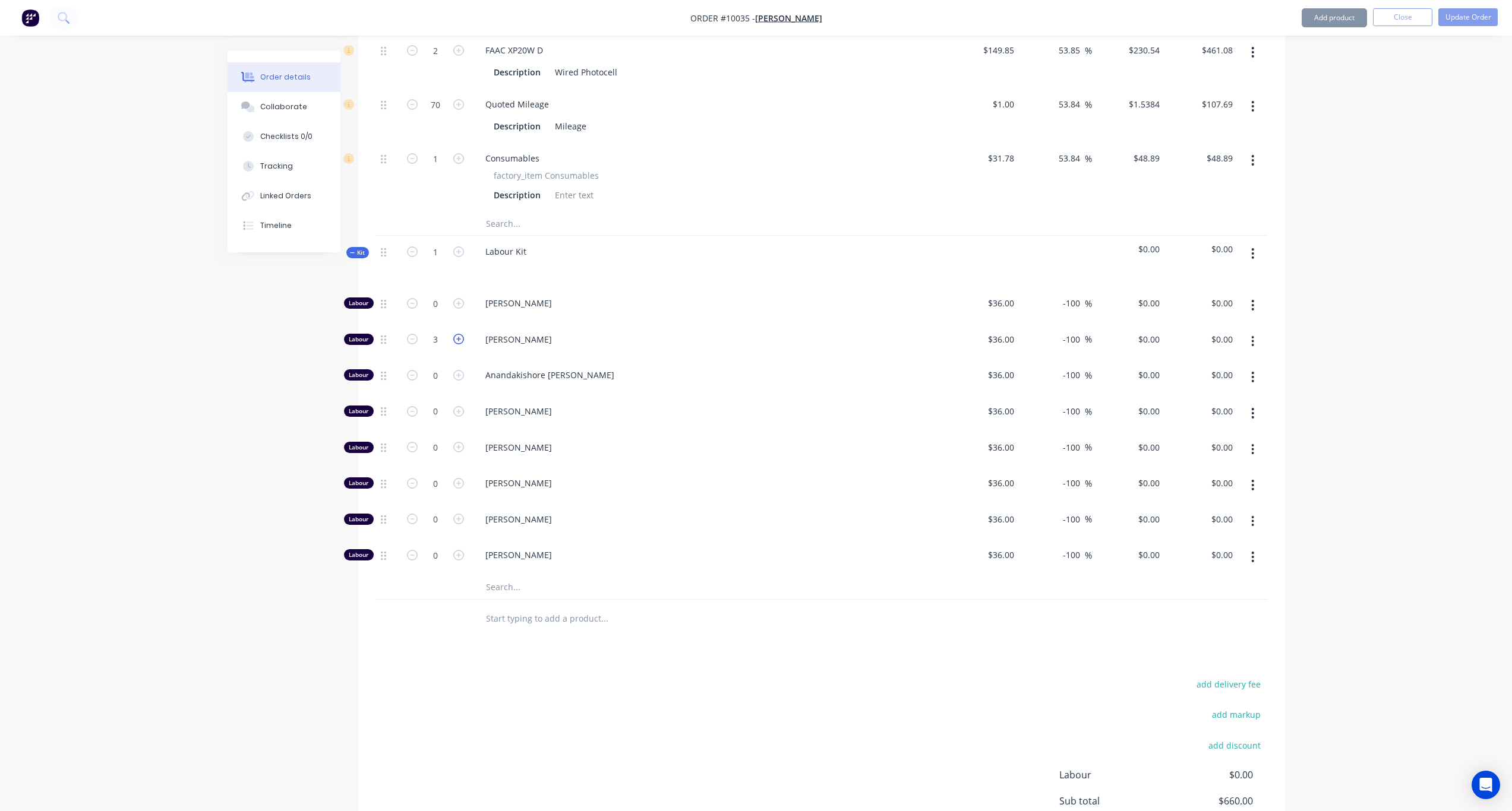
click at [455, 334] on icon "button" at bounding box center [458, 339] width 11 height 11
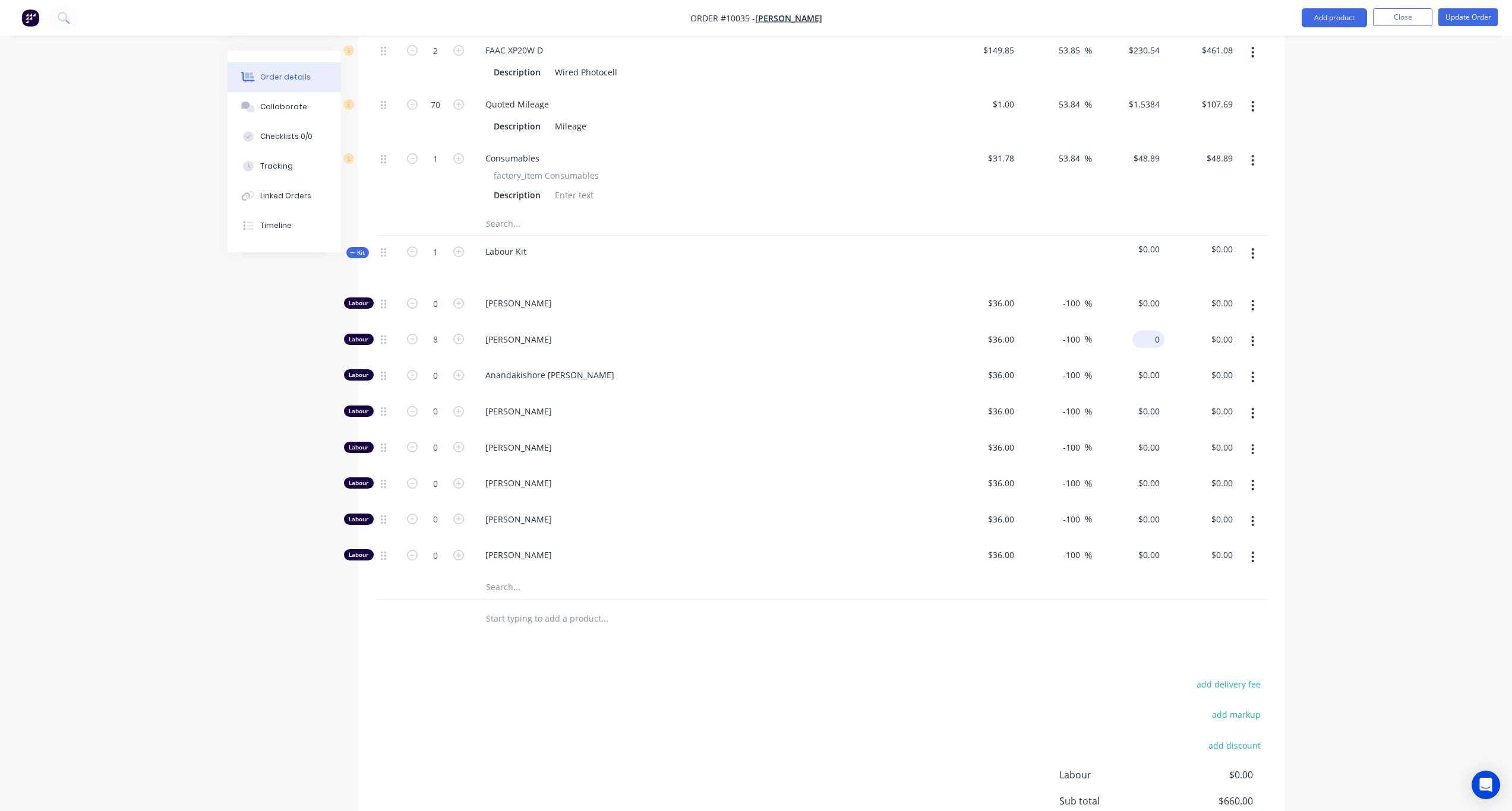
click at [1140, 331] on input "0" at bounding box center [1151, 339] width 27 height 17
click at [1140, 344] on div "Order details Collaborate Checklists 0/0 Tracking Linked Orders Timeline Order …" at bounding box center [756, 144] width 1512 height 1595
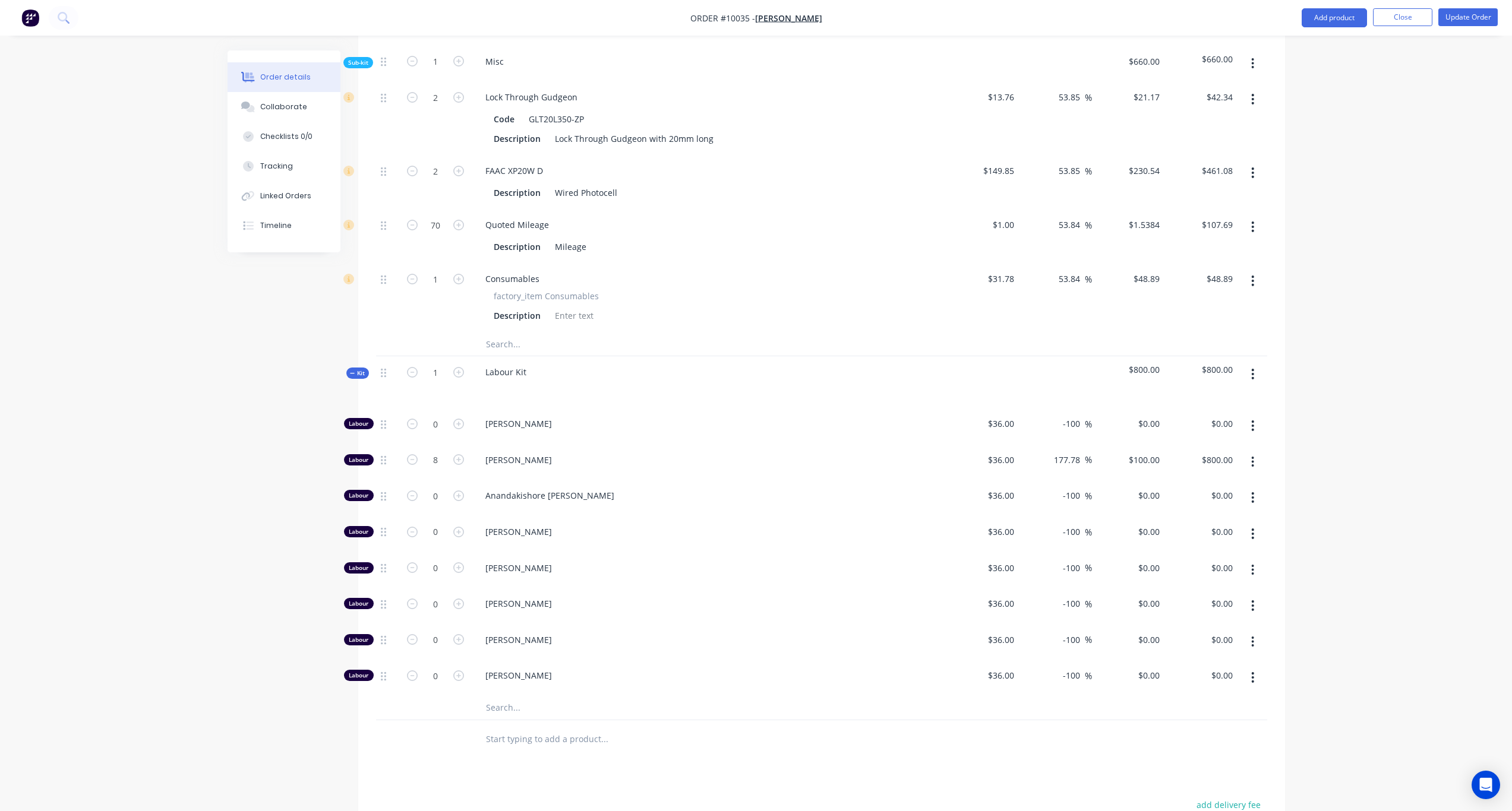
scroll to position [534, 0]
click at [357, 367] on span "Kit" at bounding box center [358, 372] width 16 height 9
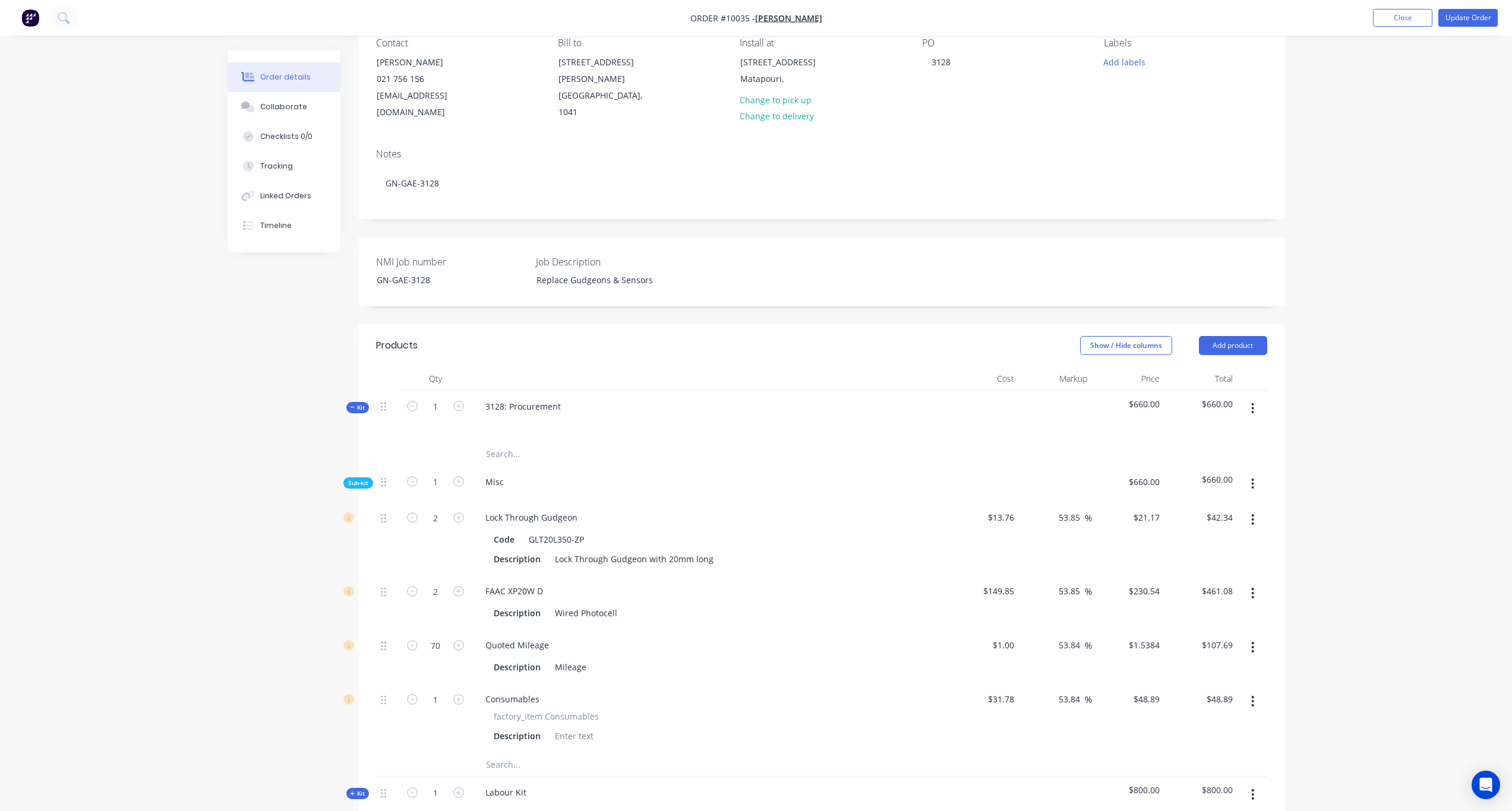
scroll to position [0, 0]
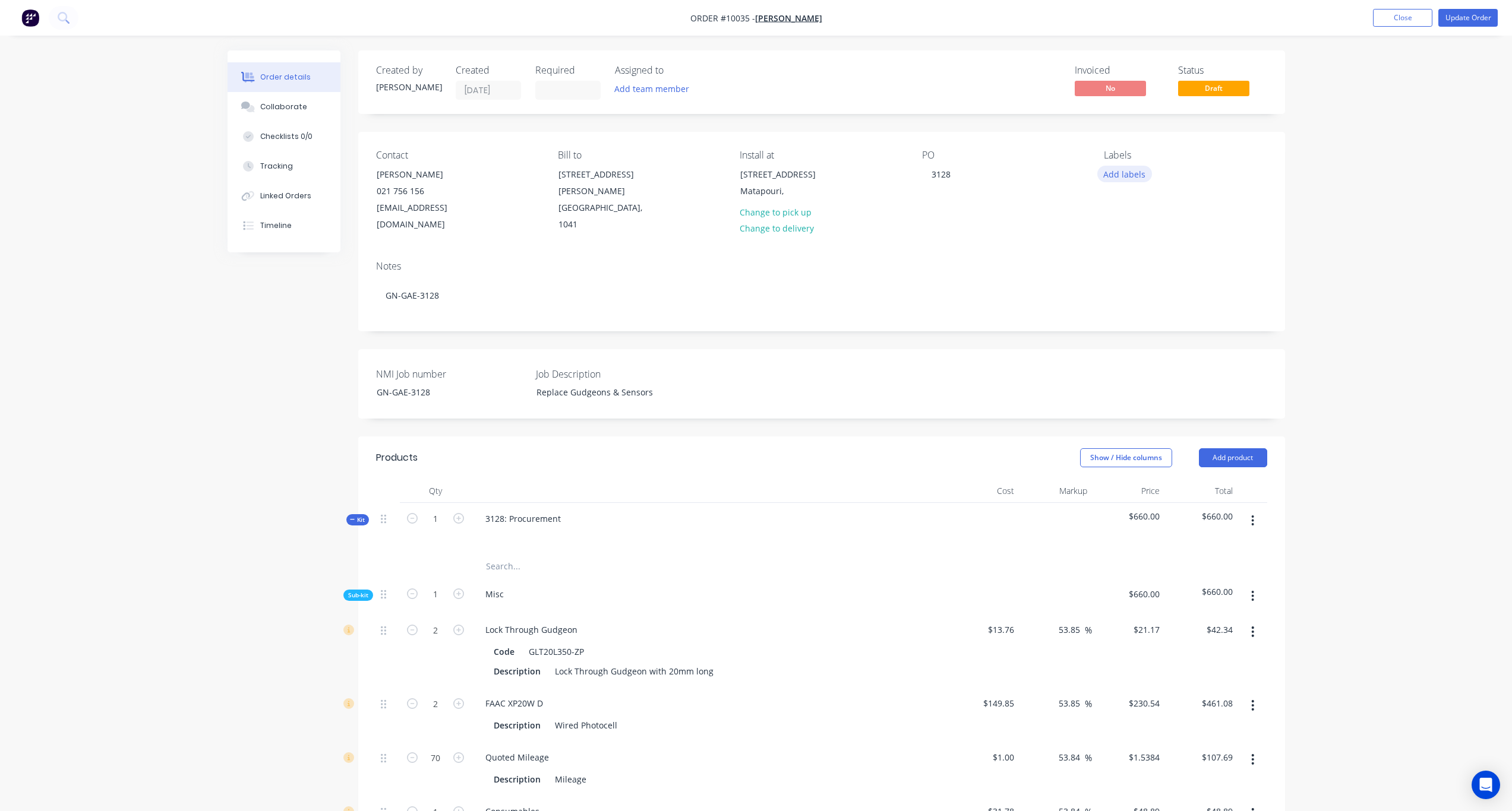
click at [1128, 174] on button "Add labels" at bounding box center [1125, 174] width 54 height 16
click at [1127, 331] on div at bounding box center [1125, 327] width 24 height 24
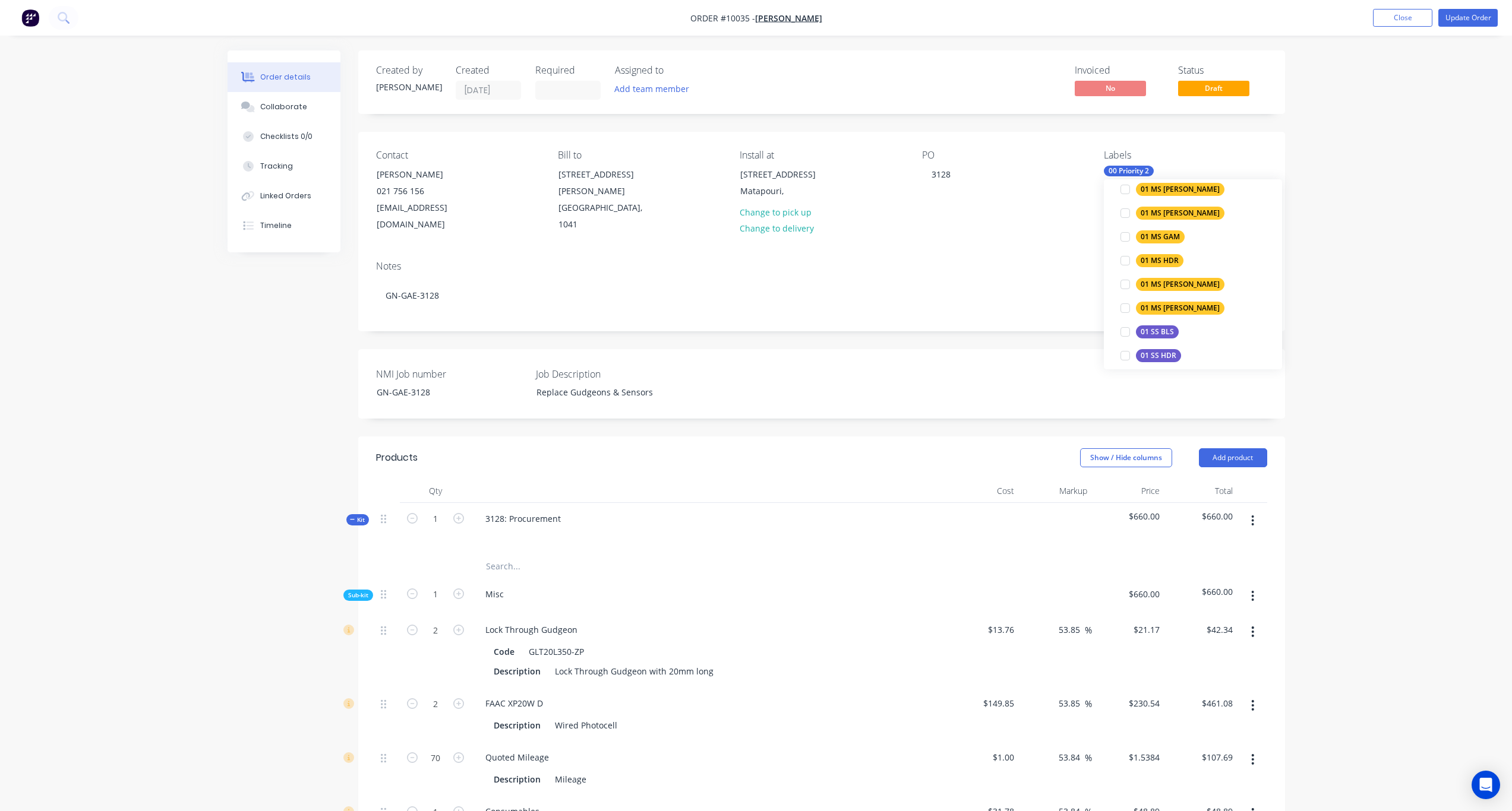
scroll to position [416, 0]
click at [1140, 215] on div "01 MS [PERSON_NAME]" at bounding box center [1180, 215] width 89 height 13
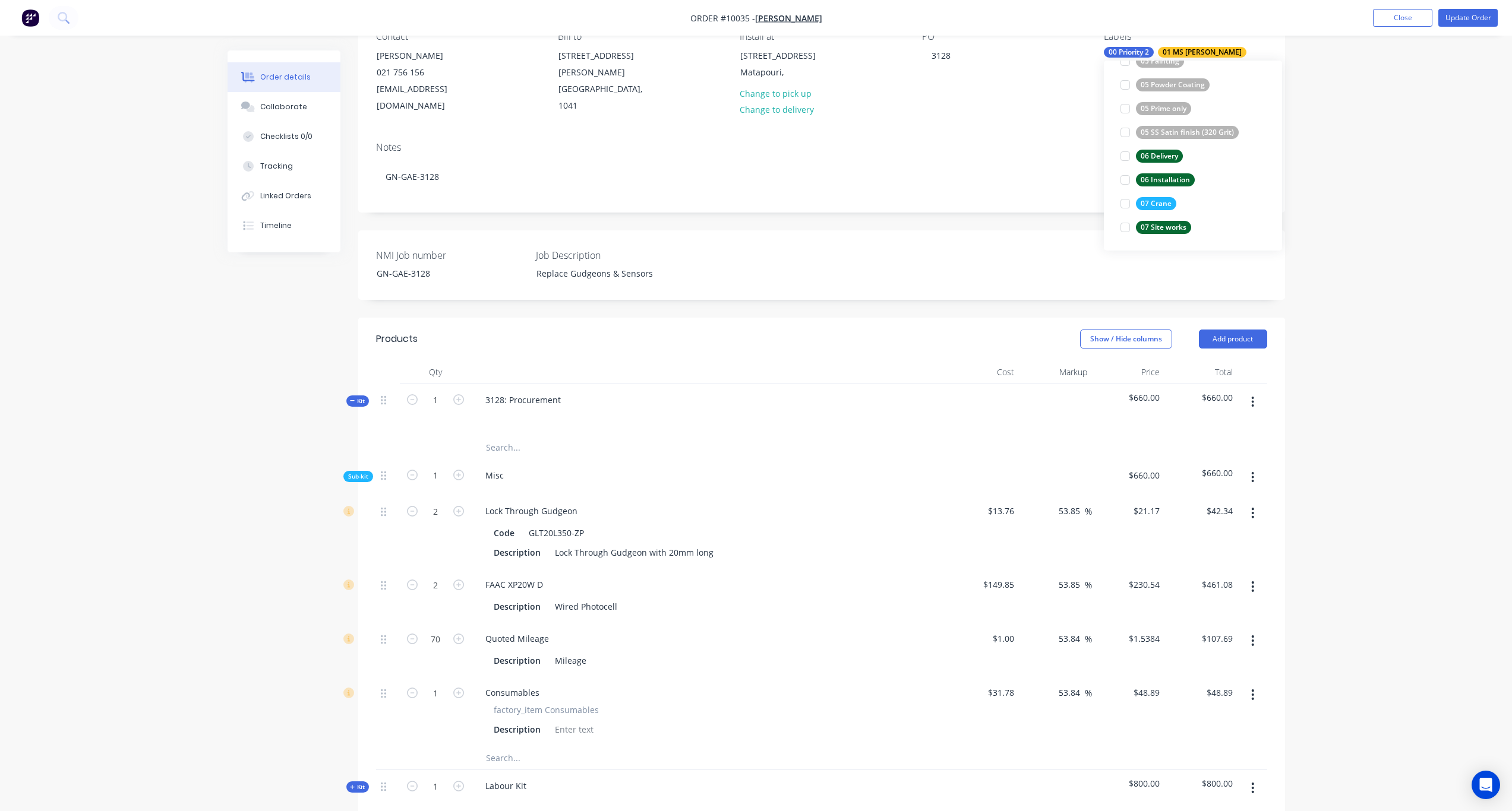
scroll to position [855, 0]
click at [1140, 226] on div "07 Site works" at bounding box center [1163, 227] width 55 height 13
click at [1140, 213] on div "Order details Collaborate Checklists 0/0 Tracking Linked Orders Timeline Order …" at bounding box center [756, 522] width 1512 height 1282
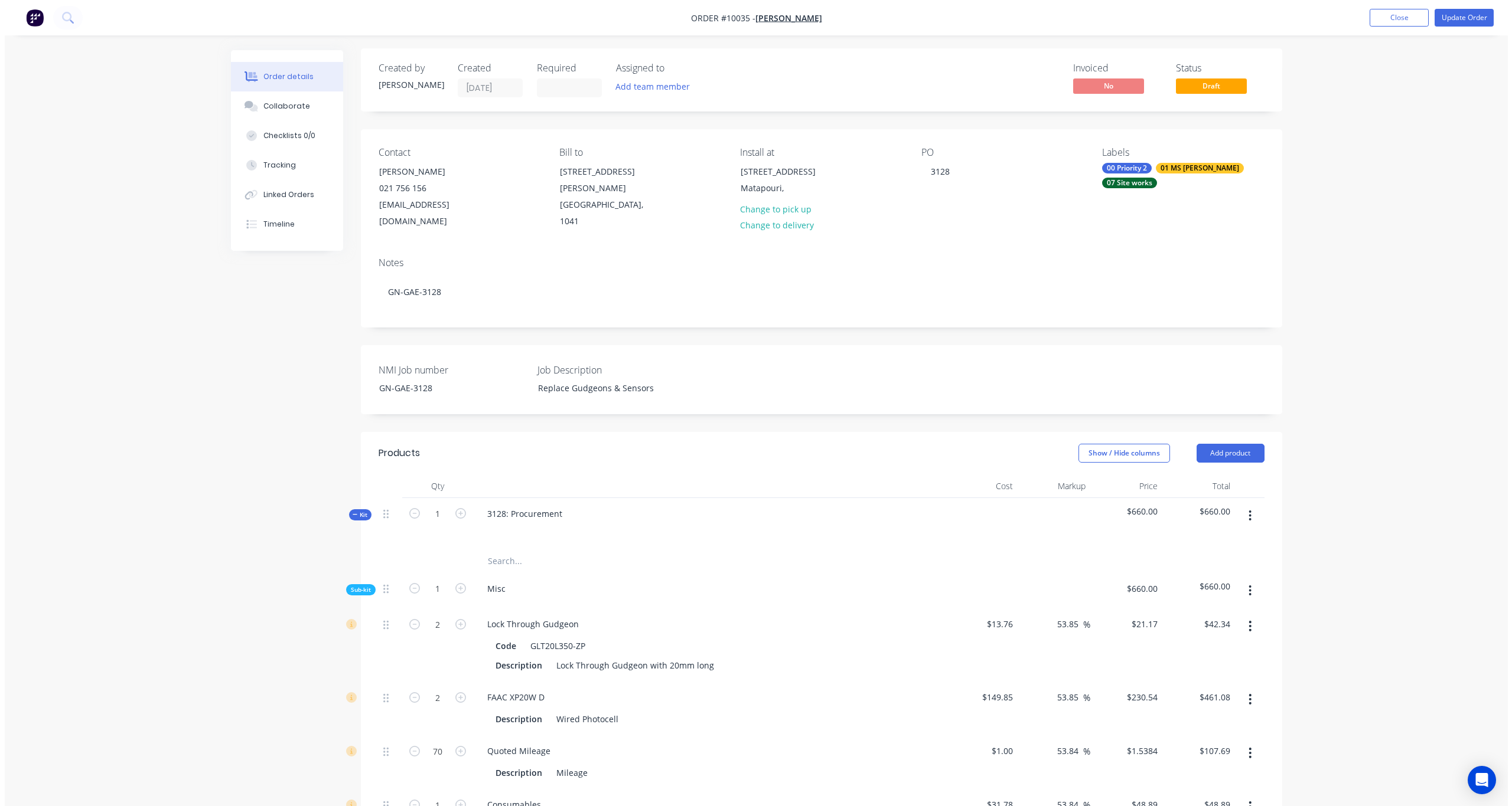
scroll to position [0, 0]
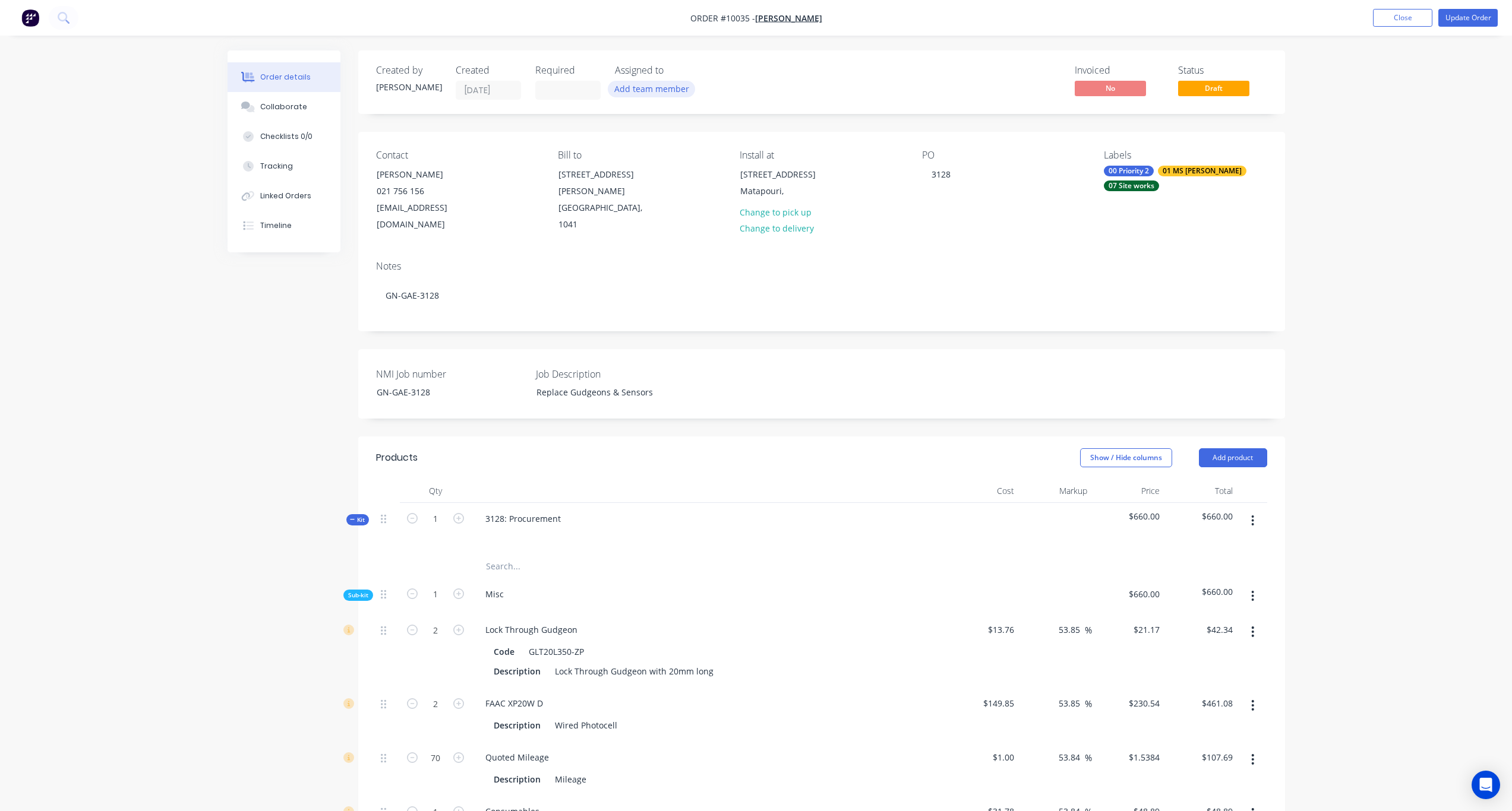
click at [628, 86] on button "Add team member" at bounding box center [651, 89] width 87 height 16
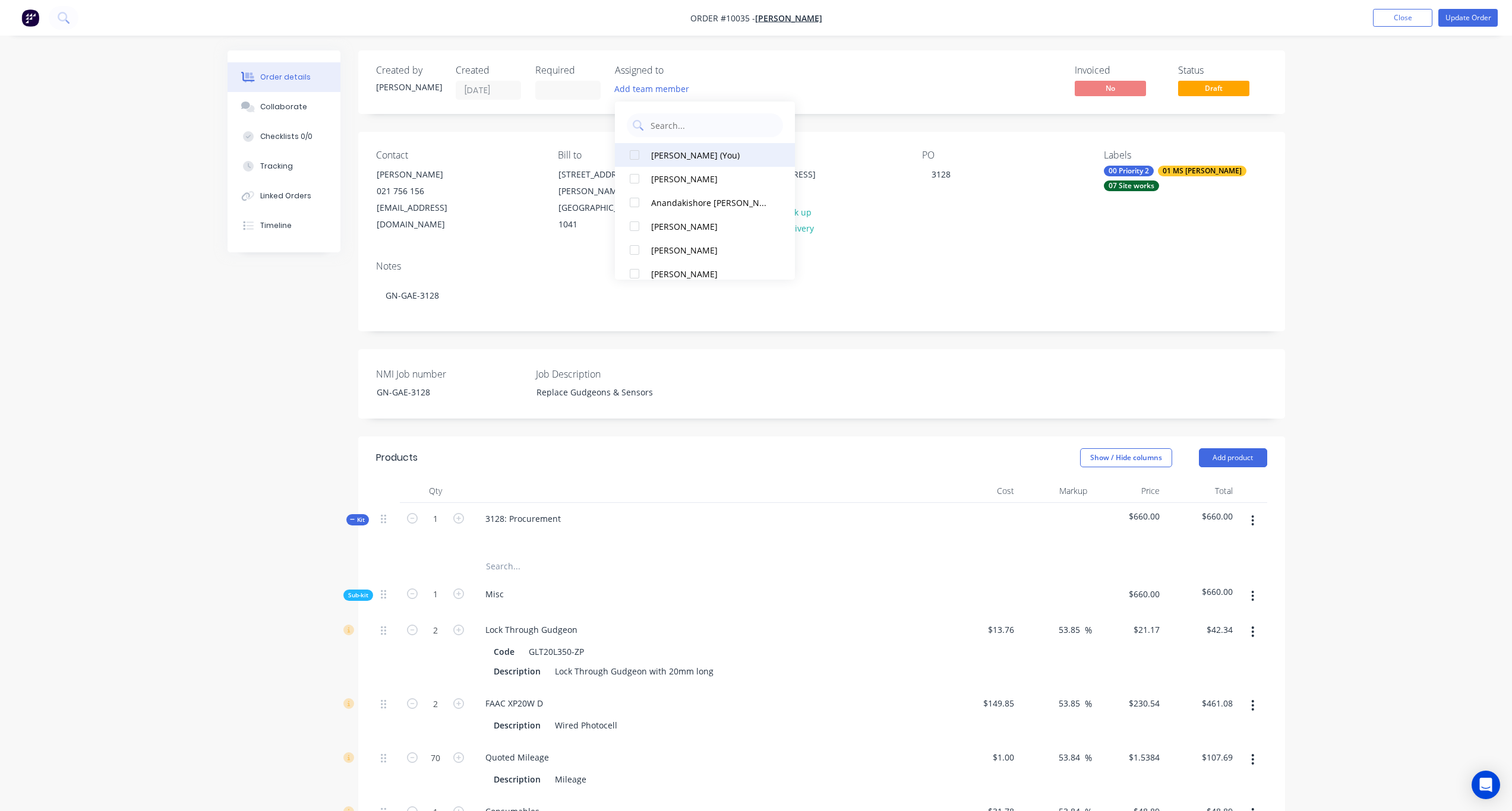
click at [660, 156] on div "[PERSON_NAME] (You)" at bounding box center [711, 155] width 120 height 12
click at [656, 175] on div "[PERSON_NAME]" at bounding box center [711, 179] width 120 height 12
click at [825, 113] on div "Created by Karl Created 11/08/25 Required Assigned to BD AS Invoiced No Status …" at bounding box center [821, 82] width 927 height 64
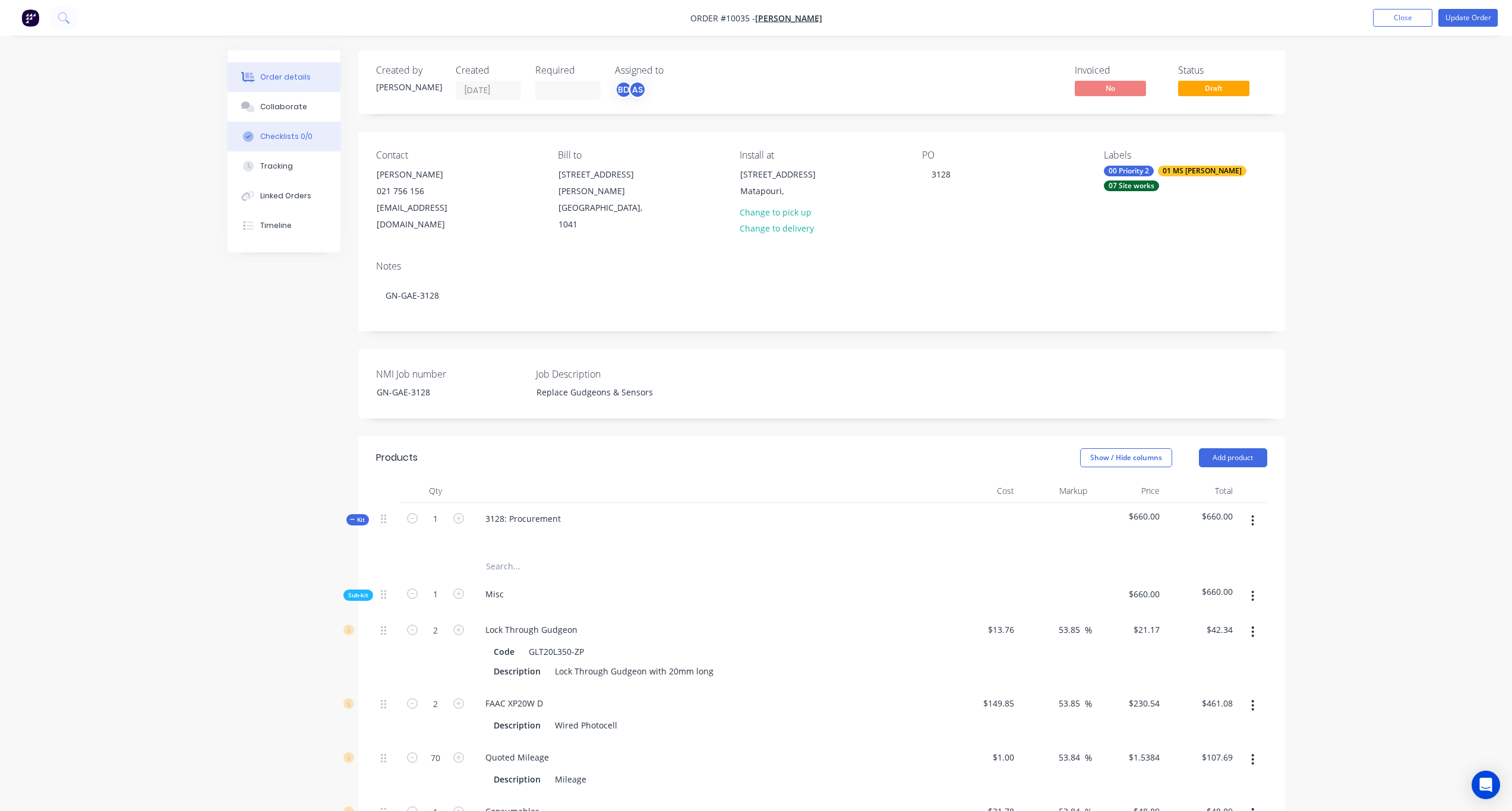
click at [300, 139] on div "Checklists 0/0" at bounding box center [286, 136] width 52 height 11
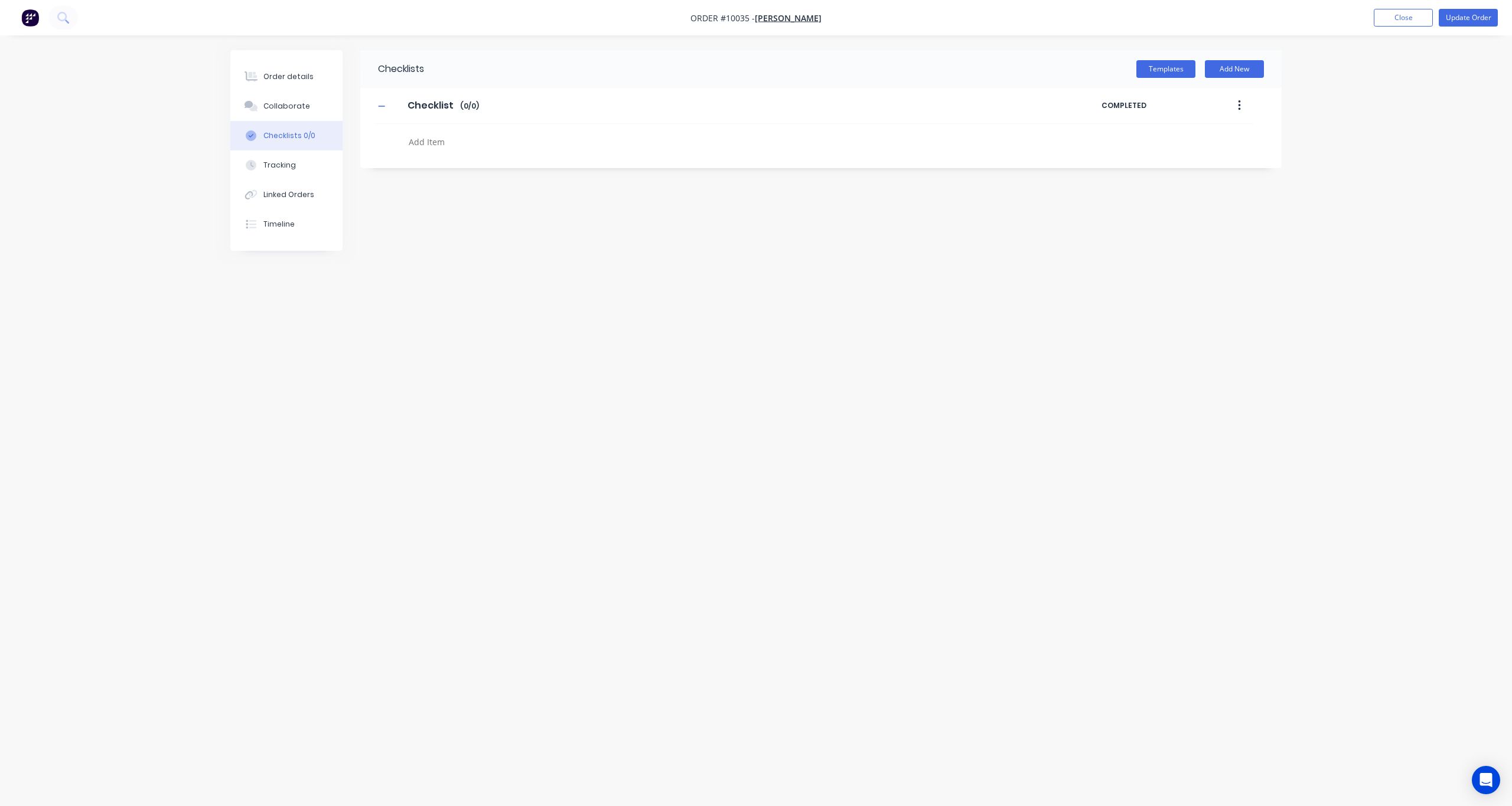
click at [1133, 104] on button "button" at bounding box center [1239, 106] width 28 height 21
click at [1133, 158] on div "Delete" at bounding box center [1197, 160] width 91 height 17
click at [1133, 73] on button "Templates" at bounding box center [1165, 69] width 59 height 18
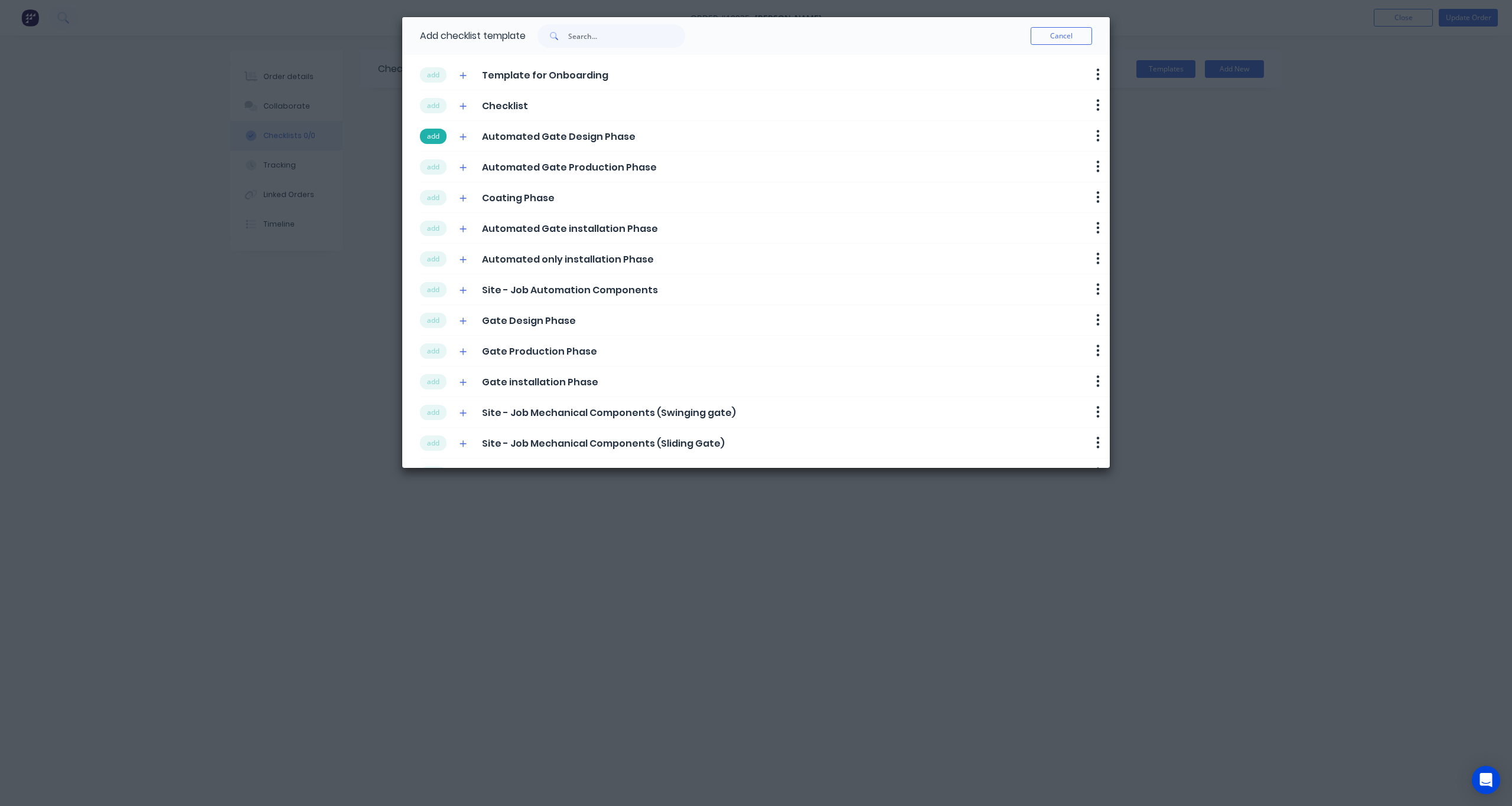
click at [439, 138] on button "add" at bounding box center [433, 136] width 26 height 16
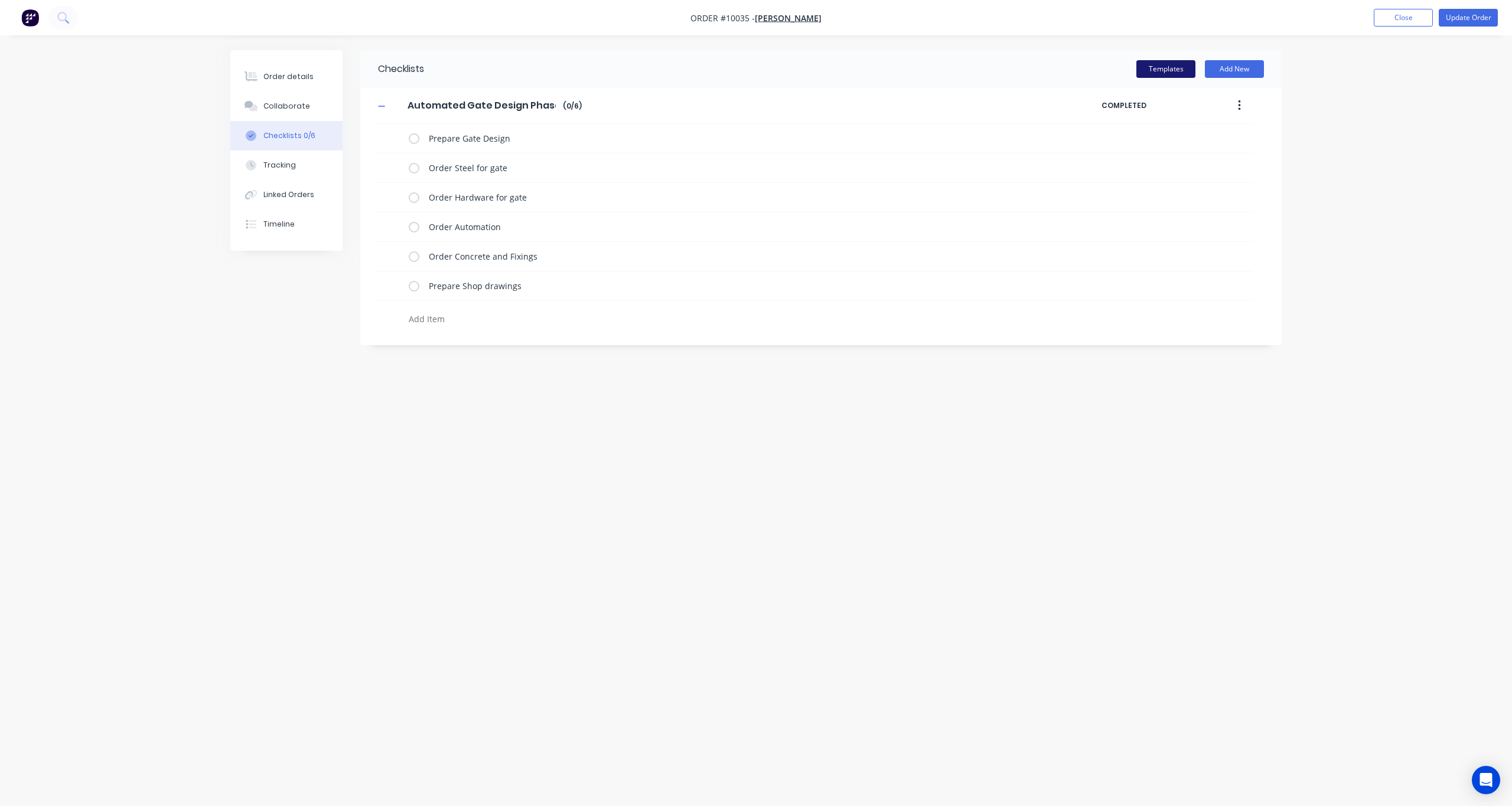
click at [1133, 67] on button "Templates" at bounding box center [1165, 69] width 59 height 18
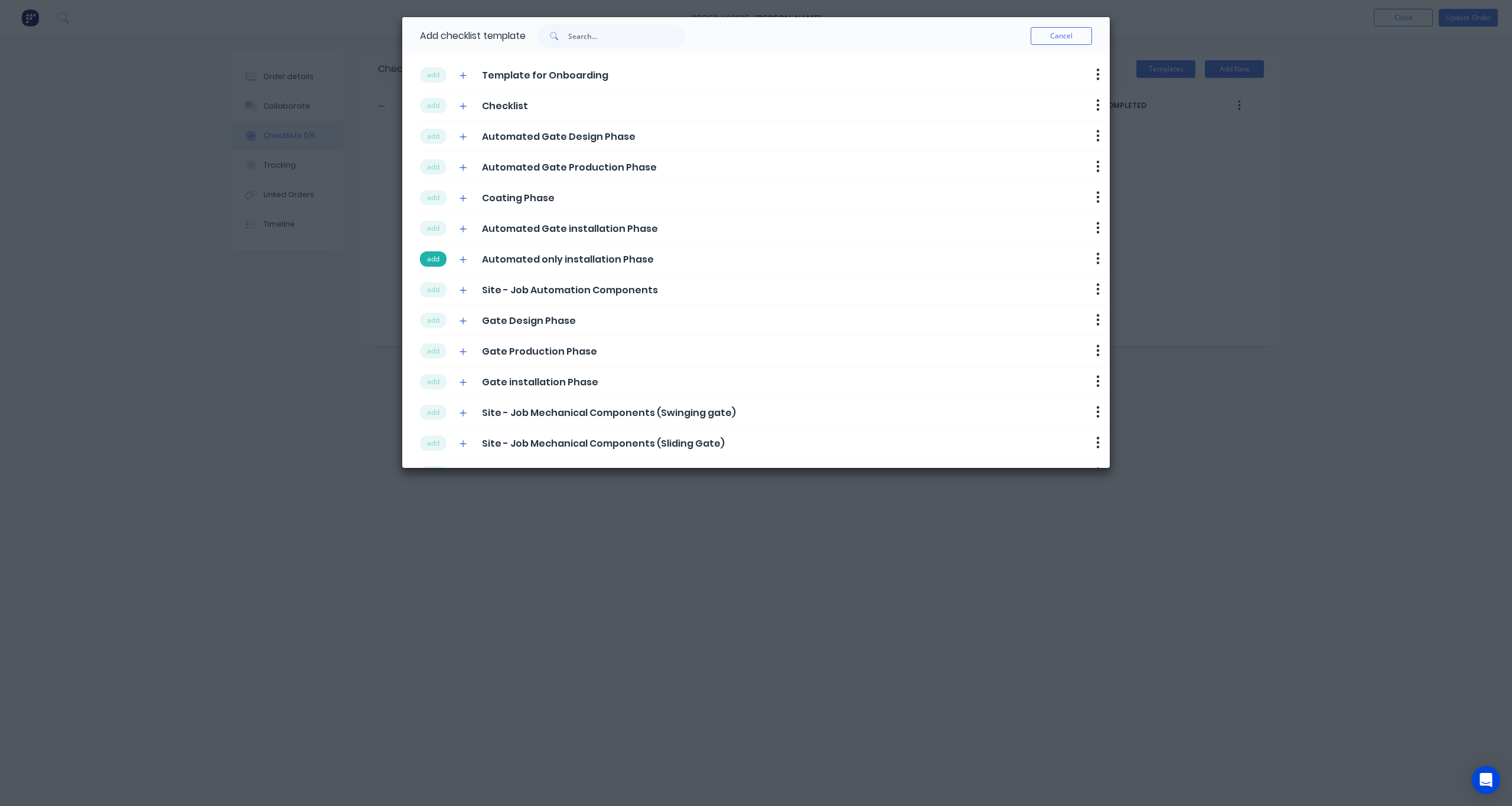
click at [437, 260] on button "add" at bounding box center [433, 259] width 26 height 16
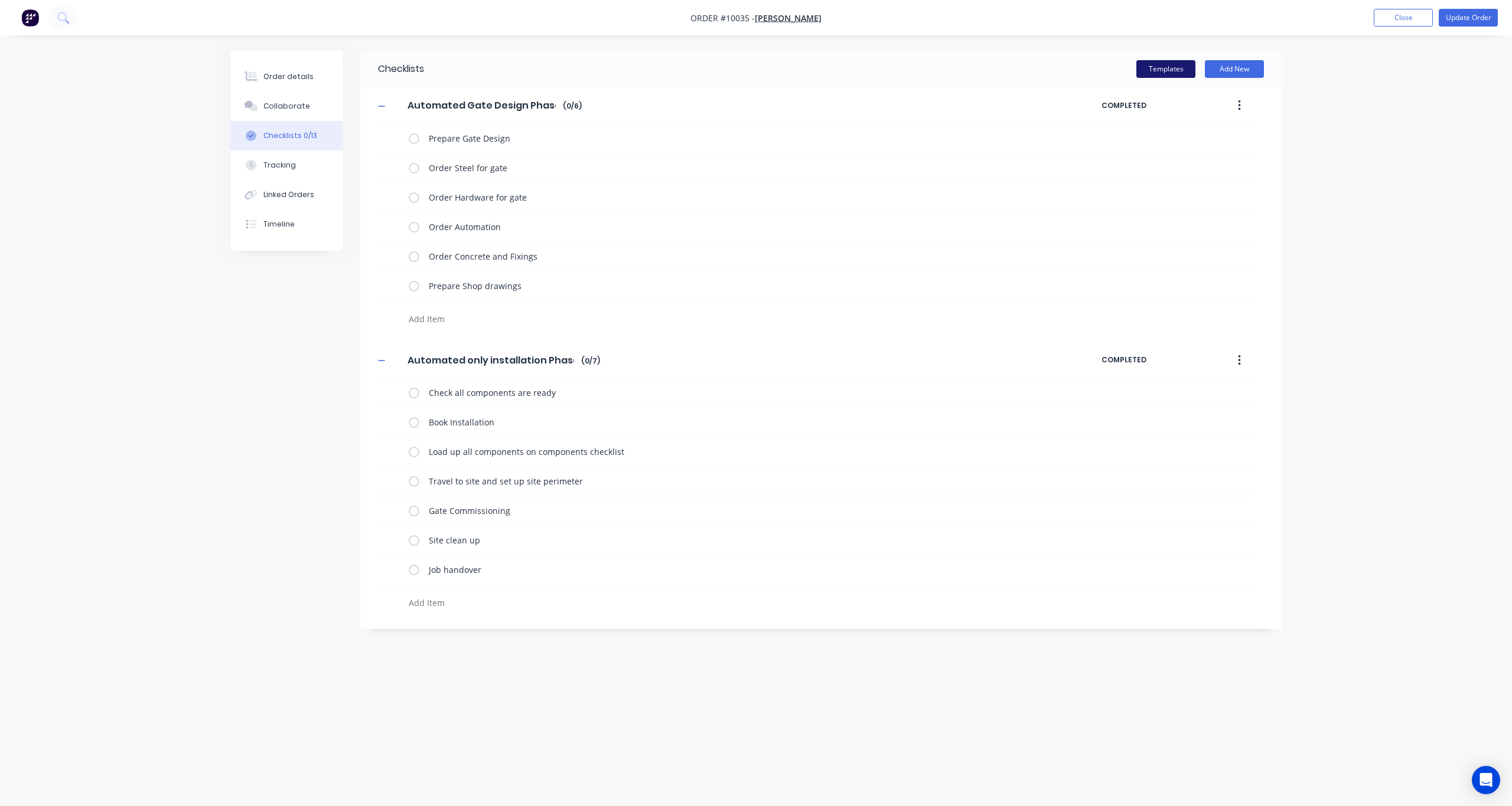
click at [1133, 73] on button "Templates" at bounding box center [1165, 69] width 59 height 18
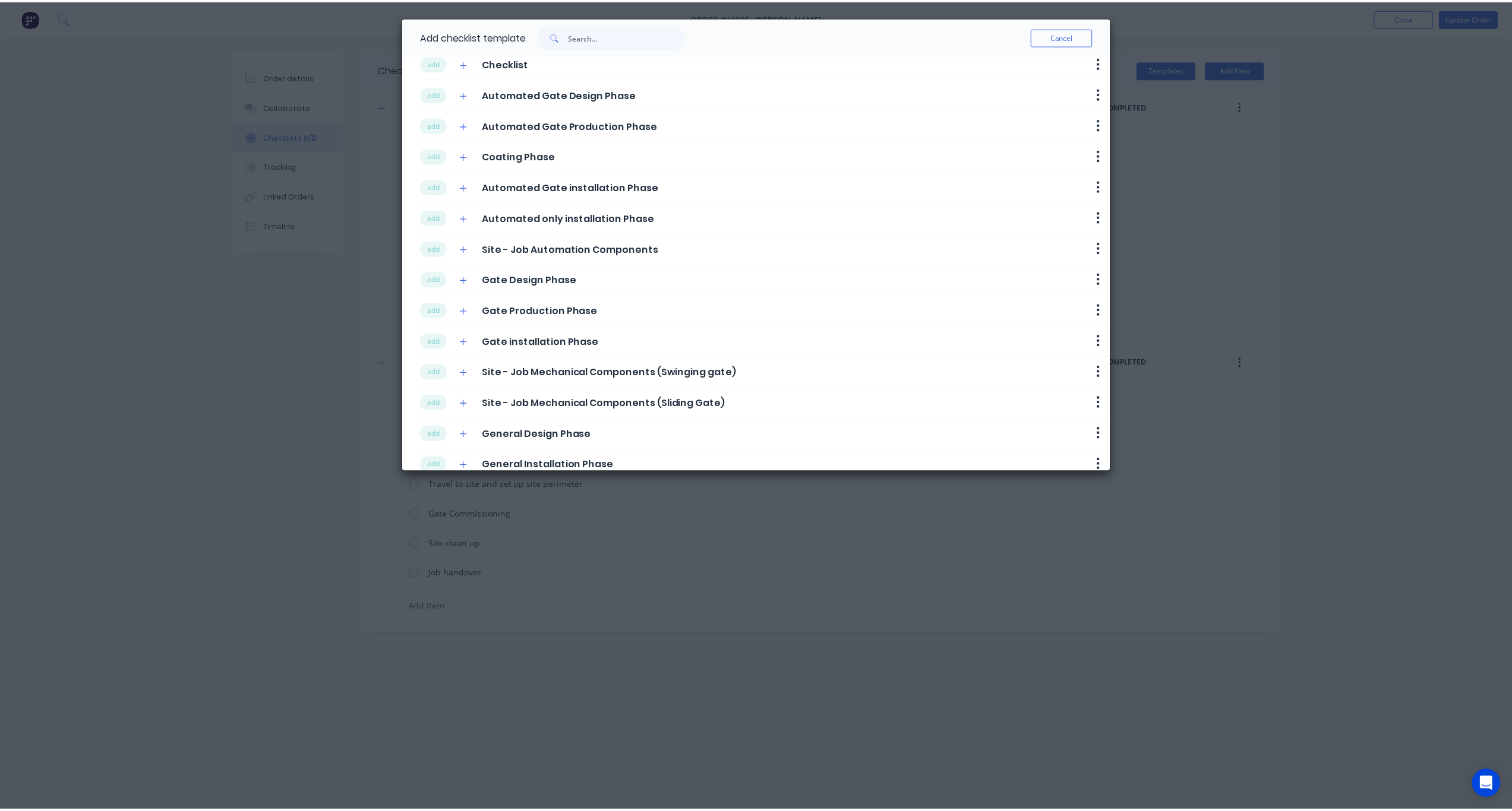
scroll to position [125, 0]
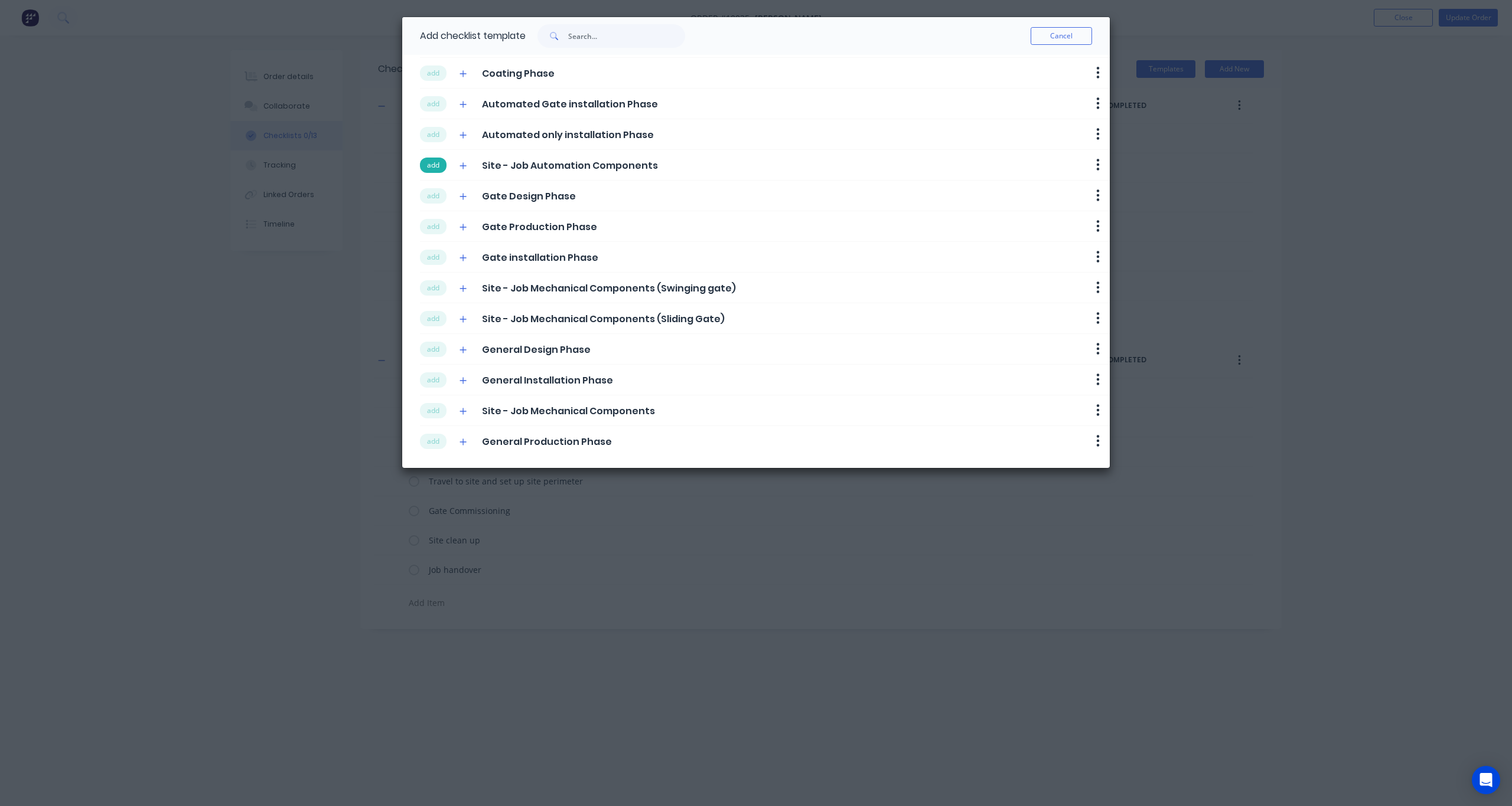
click at [431, 165] on button "add" at bounding box center [433, 165] width 26 height 16
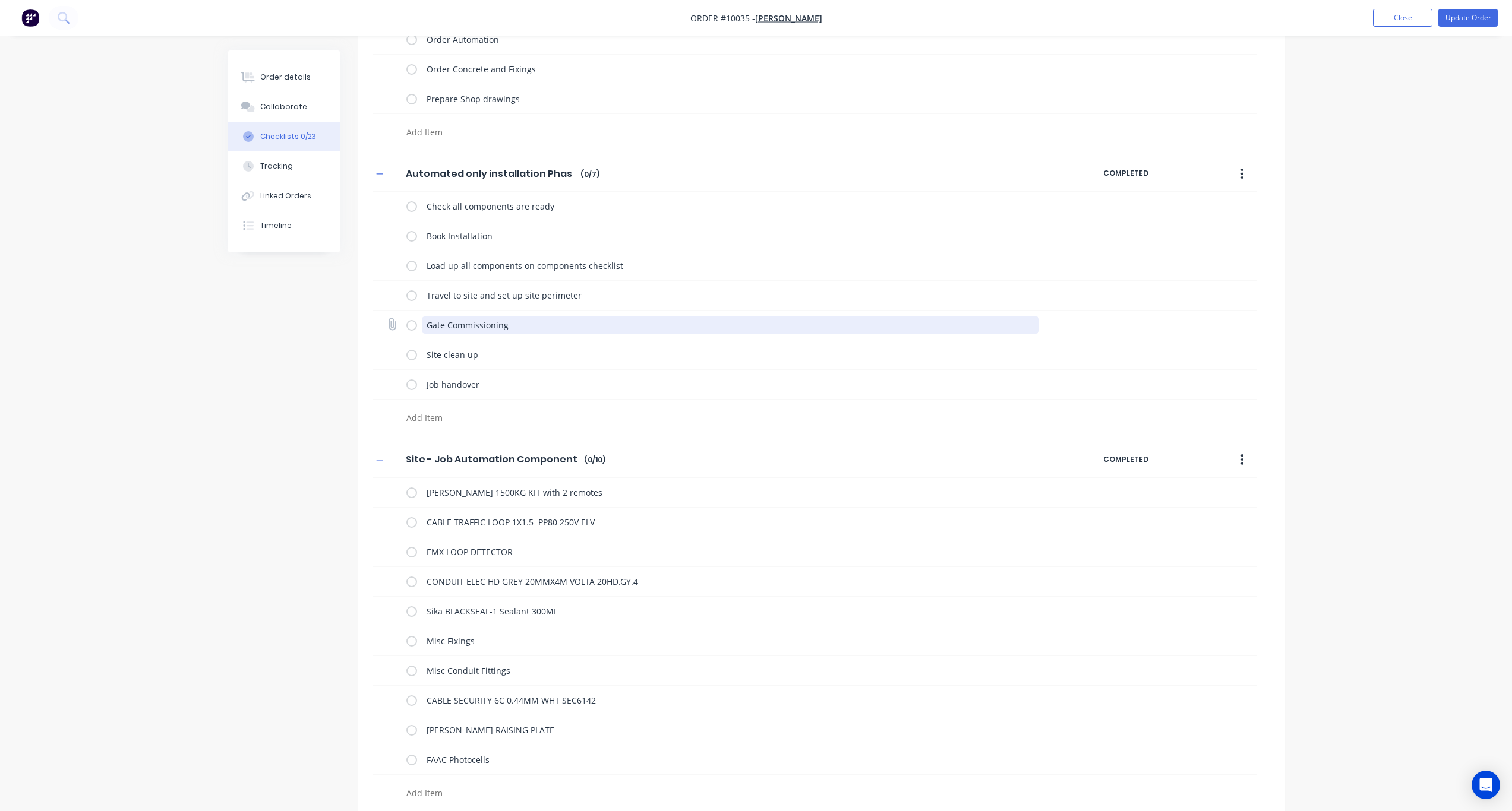
scroll to position [197, 0]
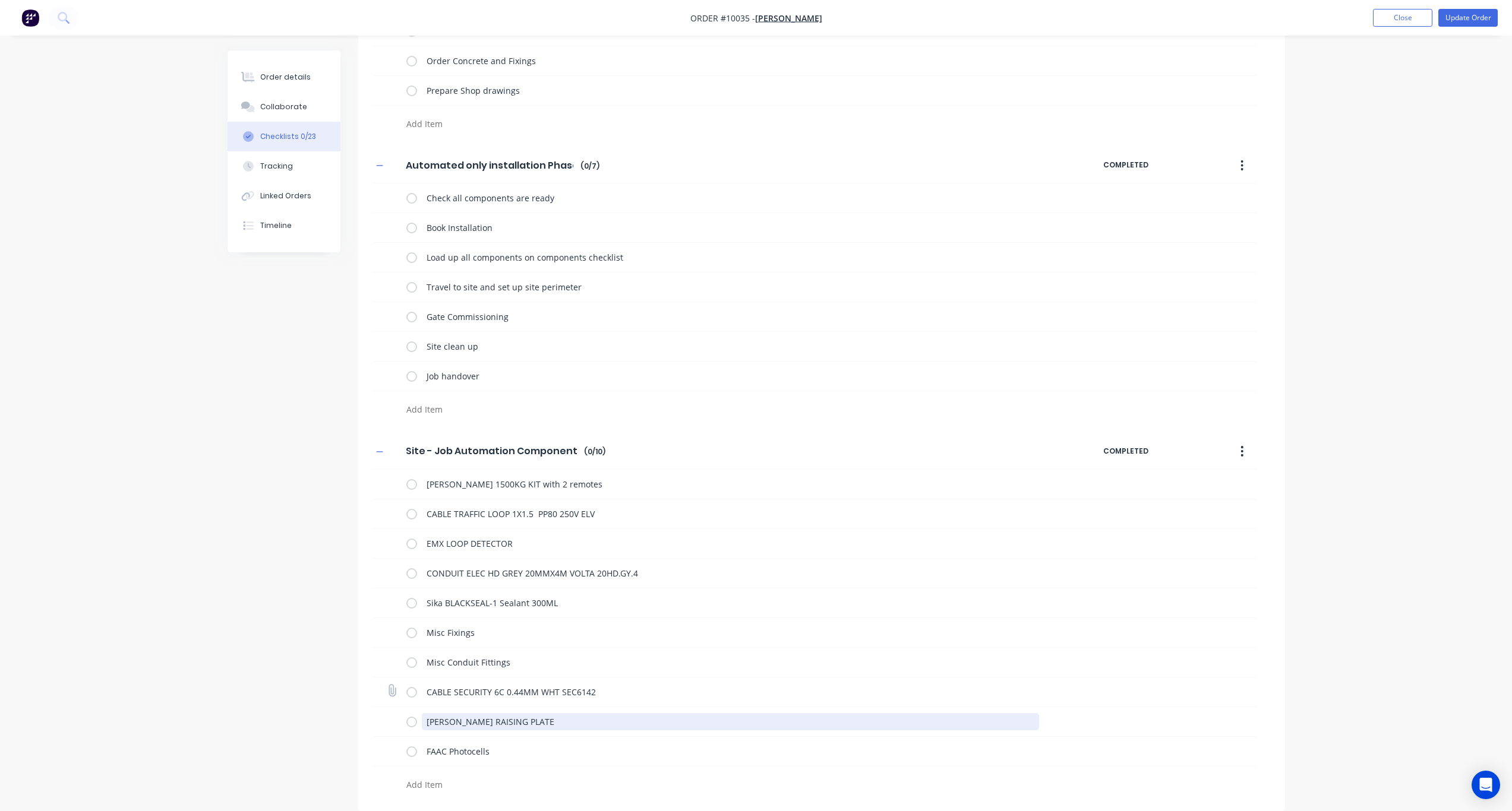
drag, startPoint x: 558, startPoint y: 723, endPoint x: 400, endPoint y: 681, distance: 163.5
click at [400, 597] on div "ROGER GRANDE 1500KG KIT with 2 remotes CABLE TRAFFIC LOOP 1X1.5 PP80 250V ELV E…" at bounding box center [814, 633] width 884 height 327
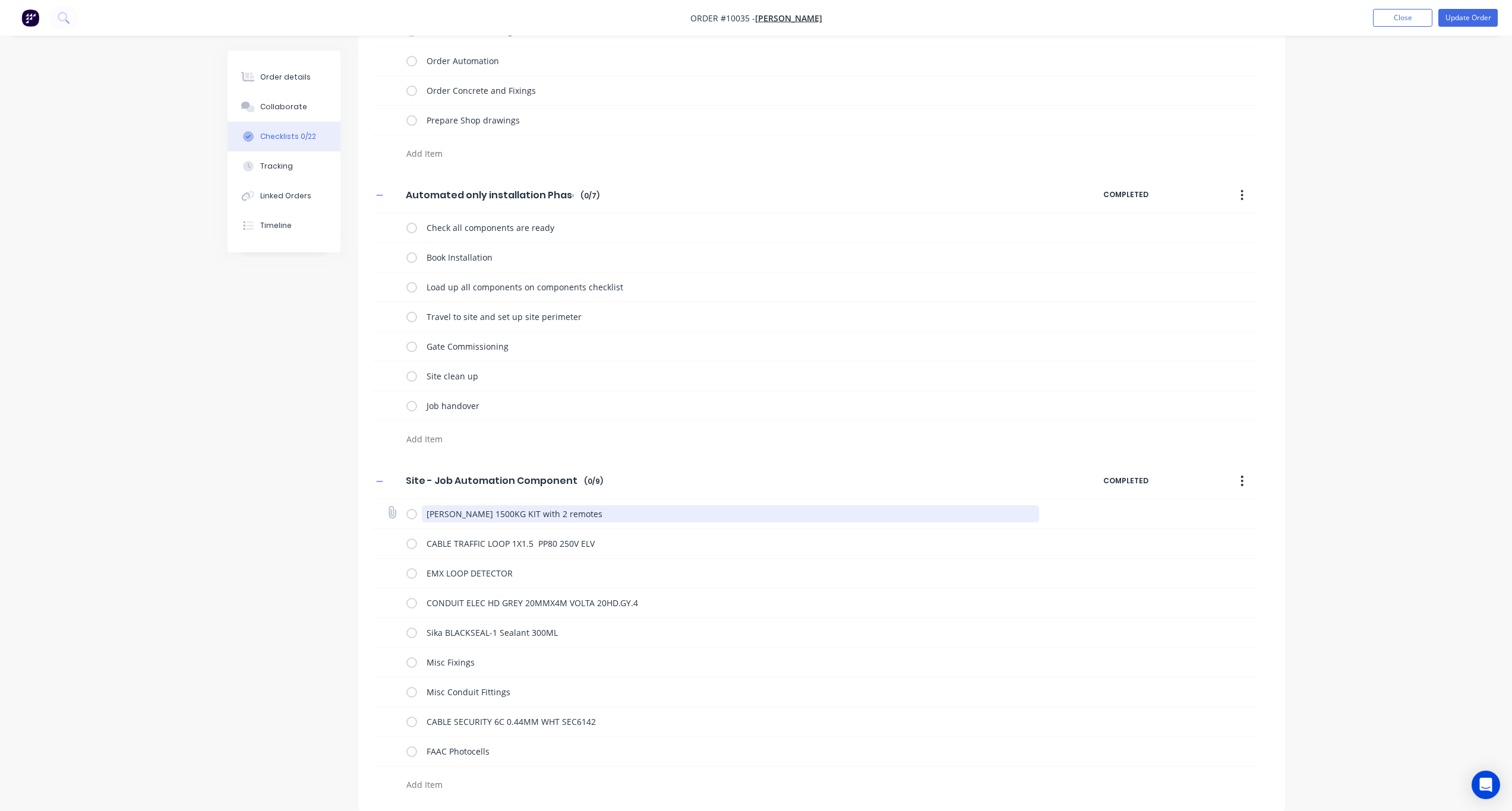
drag, startPoint x: 606, startPoint y: 515, endPoint x: 410, endPoint y: 517, distance: 196.0
click at [410, 517] on div "ROGER GRANDE 1500KG KIT with 2 remotes" at bounding box center [726, 513] width 638 height 24
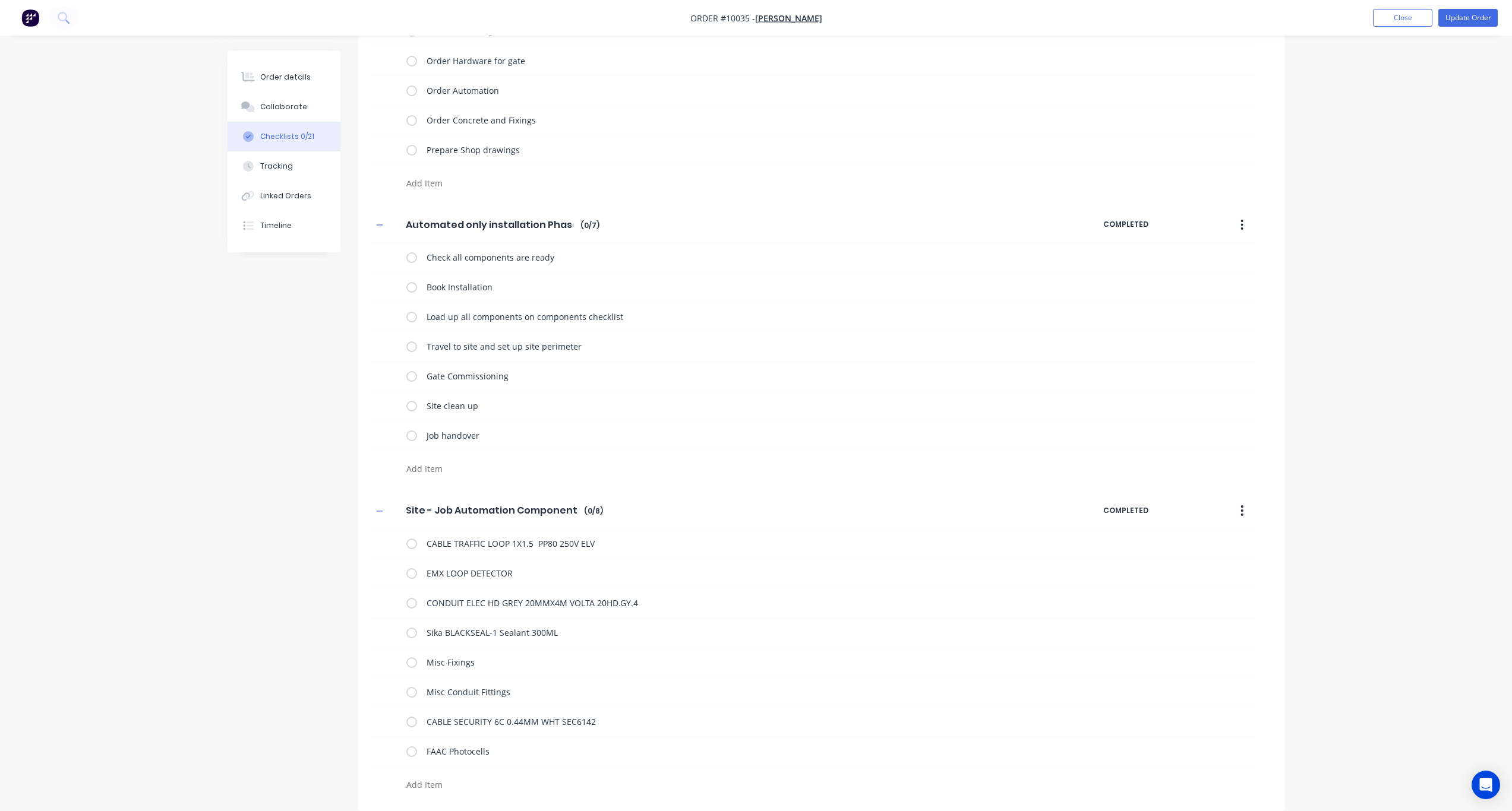
scroll to position [138, 0]
drag, startPoint x: 607, startPoint y: 538, endPoint x: 410, endPoint y: 548, distance: 197.3
click at [410, 548] on div "CABLE TRAFFIC LOOP 1X1.5 PP80 250V ELV" at bounding box center [726, 543] width 638 height 24
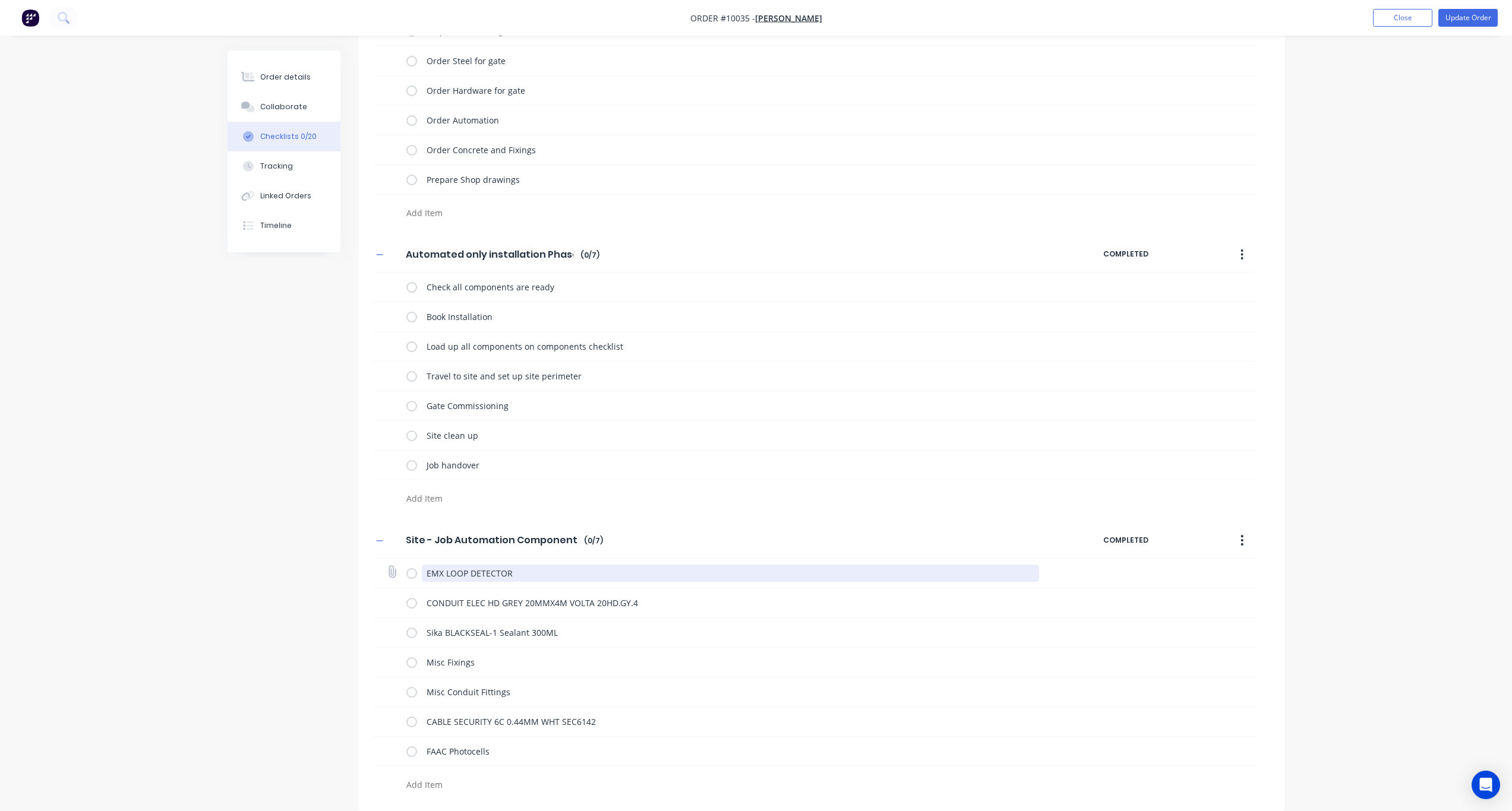
drag, startPoint x: 528, startPoint y: 574, endPoint x: 399, endPoint y: 575, distance: 129.0
click at [399, 575] on div "EMX LOOP DETECTOR" at bounding box center [814, 574] width 884 height 30
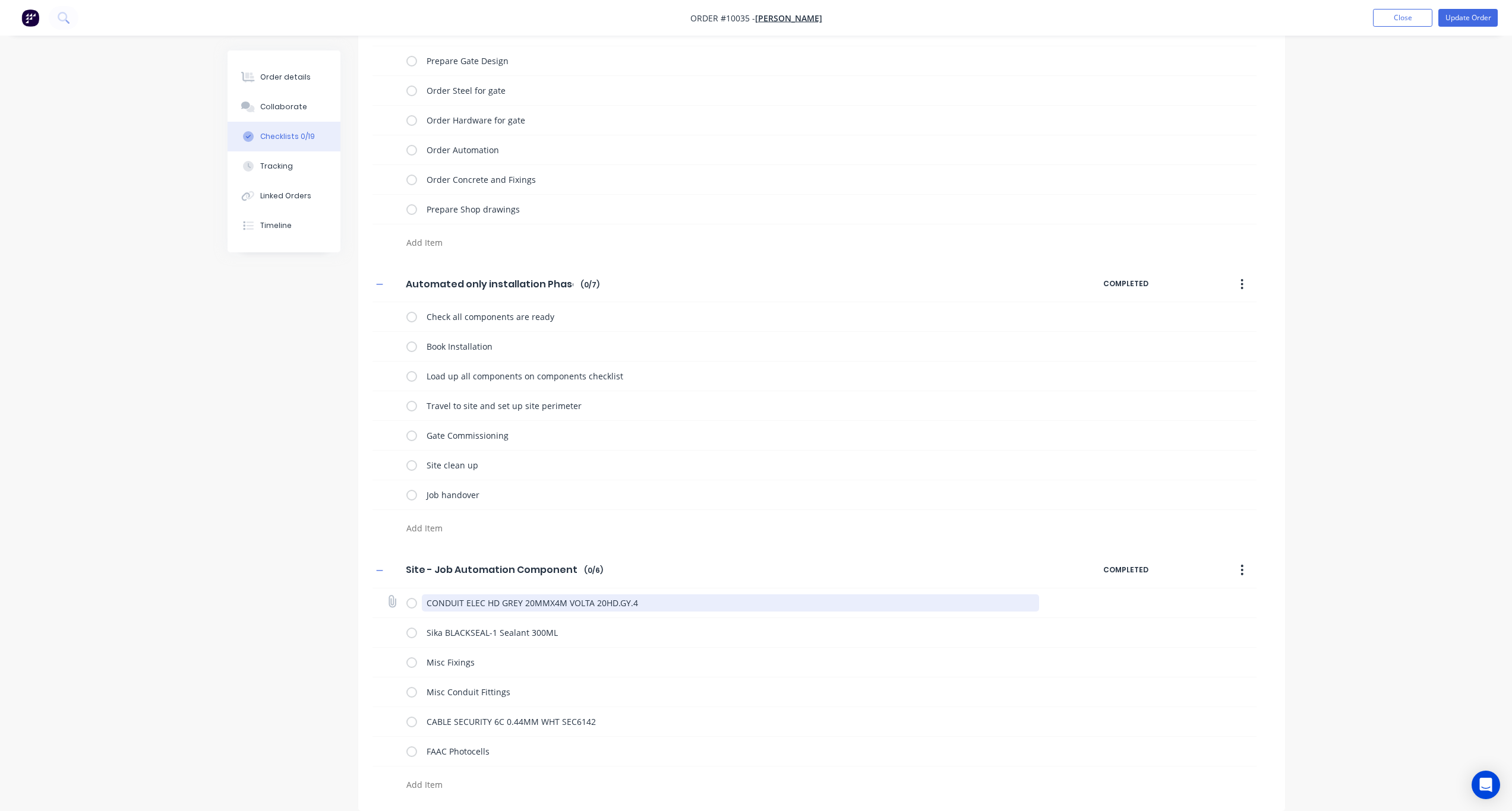
drag, startPoint x: 643, startPoint y: 598, endPoint x: 420, endPoint y: 598, distance: 223.0
click at [420, 597] on div "CONDUIT ELEC HD GREY 20MMX4M VOLTA 20HD.GY.4" at bounding box center [726, 602] width 638 height 24
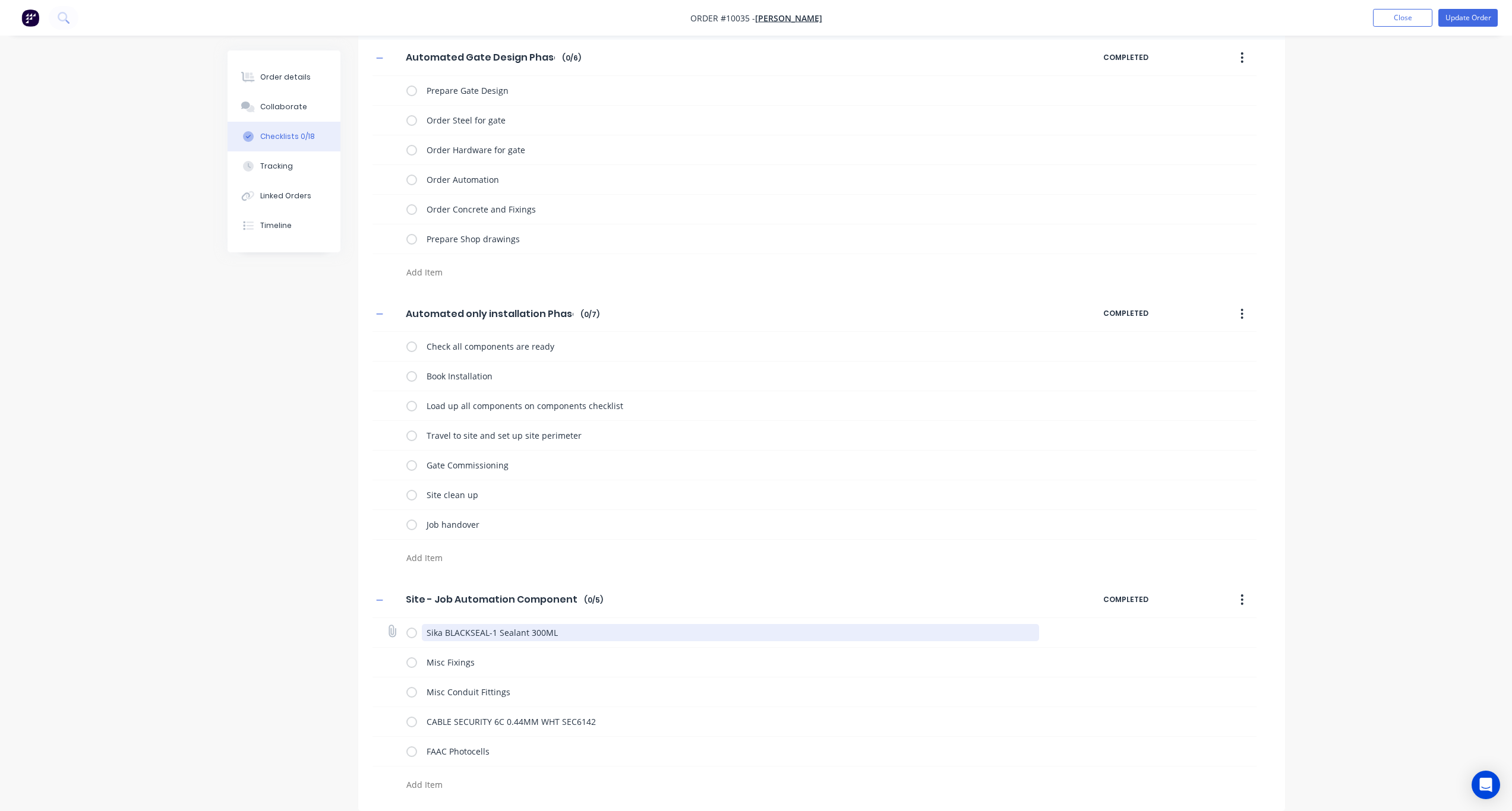
drag, startPoint x: 567, startPoint y: 635, endPoint x: 417, endPoint y: 636, distance: 150.0
click at [417, 597] on div "Sika BLACKSEAL-1 Sealant 300ML" at bounding box center [726, 632] width 638 height 24
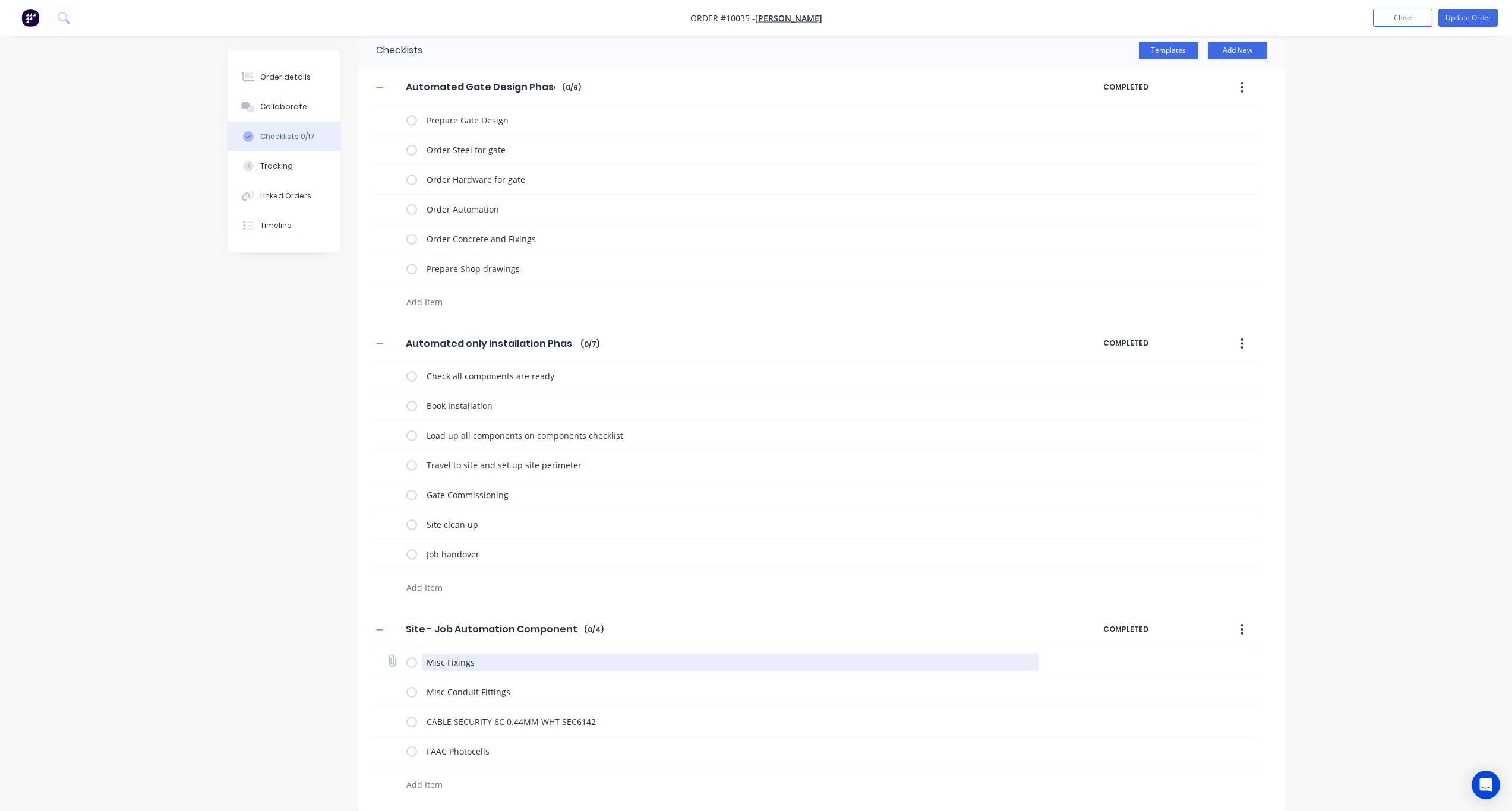
drag, startPoint x: 493, startPoint y: 662, endPoint x: 413, endPoint y: 659, distance: 80.1
click at [413, 597] on div "Misc Fixings" at bounding box center [726, 662] width 638 height 24
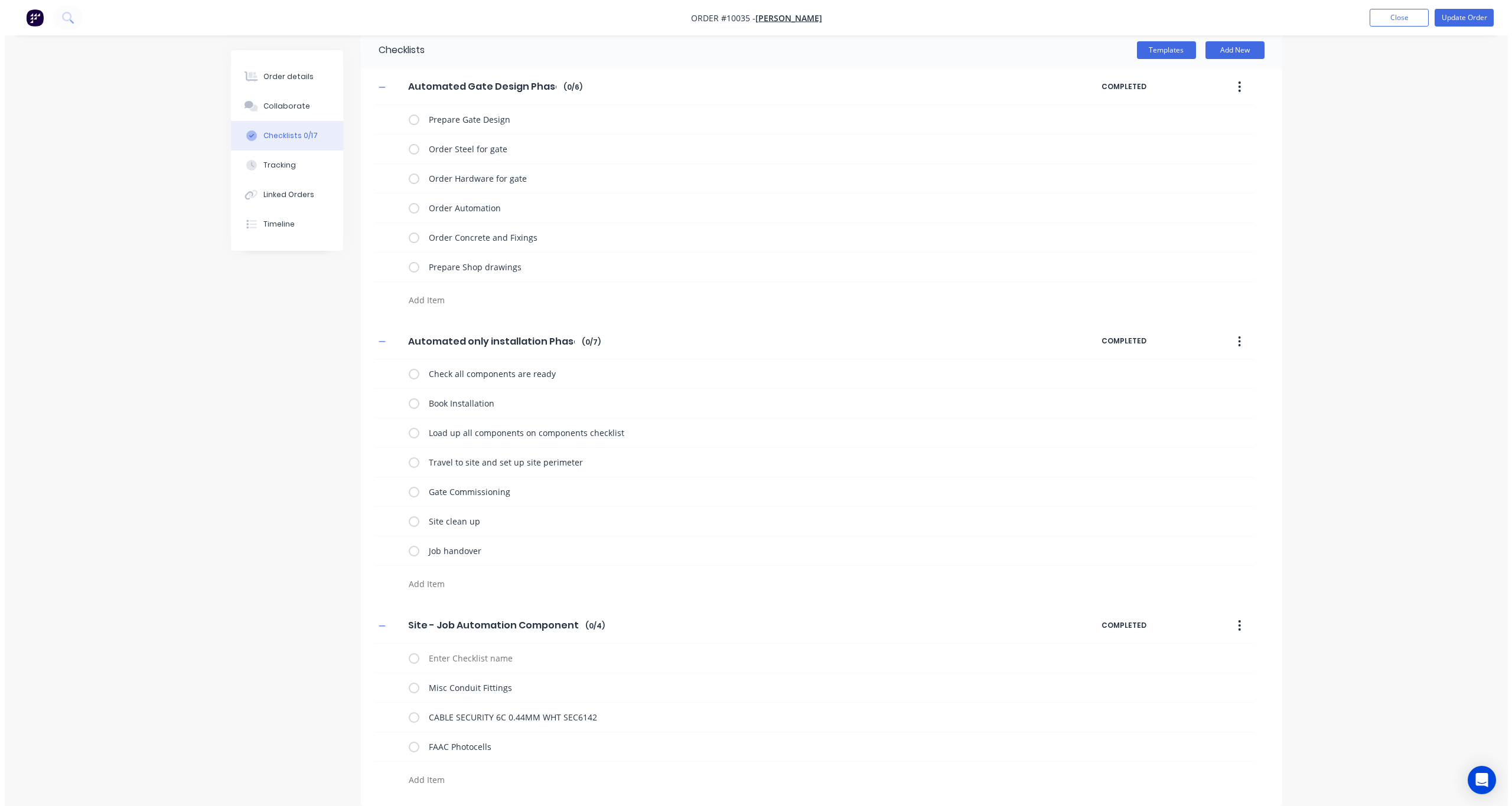
scroll to position [0, 0]
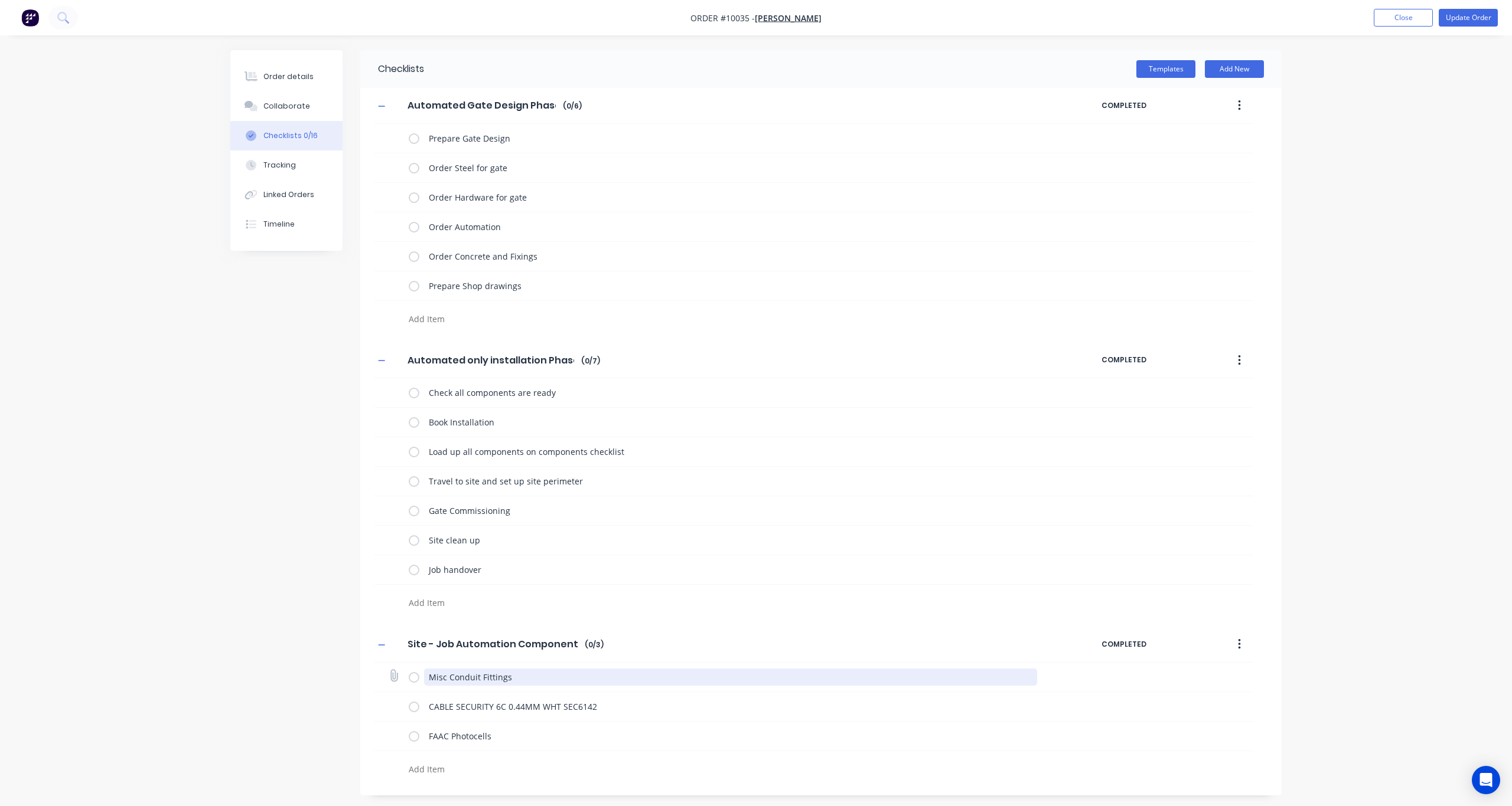
drag, startPoint x: 508, startPoint y: 685, endPoint x: 389, endPoint y: 677, distance: 119.3
click at [389, 593] on div "Misc Conduit Fittings" at bounding box center [814, 677] width 879 height 30
drag, startPoint x: 563, startPoint y: 678, endPoint x: 416, endPoint y: 682, distance: 147.1
click at [416, 593] on div "CABLE SECURITY 6C 0.44MM WHT SEC6142" at bounding box center [725, 677] width 634 height 23
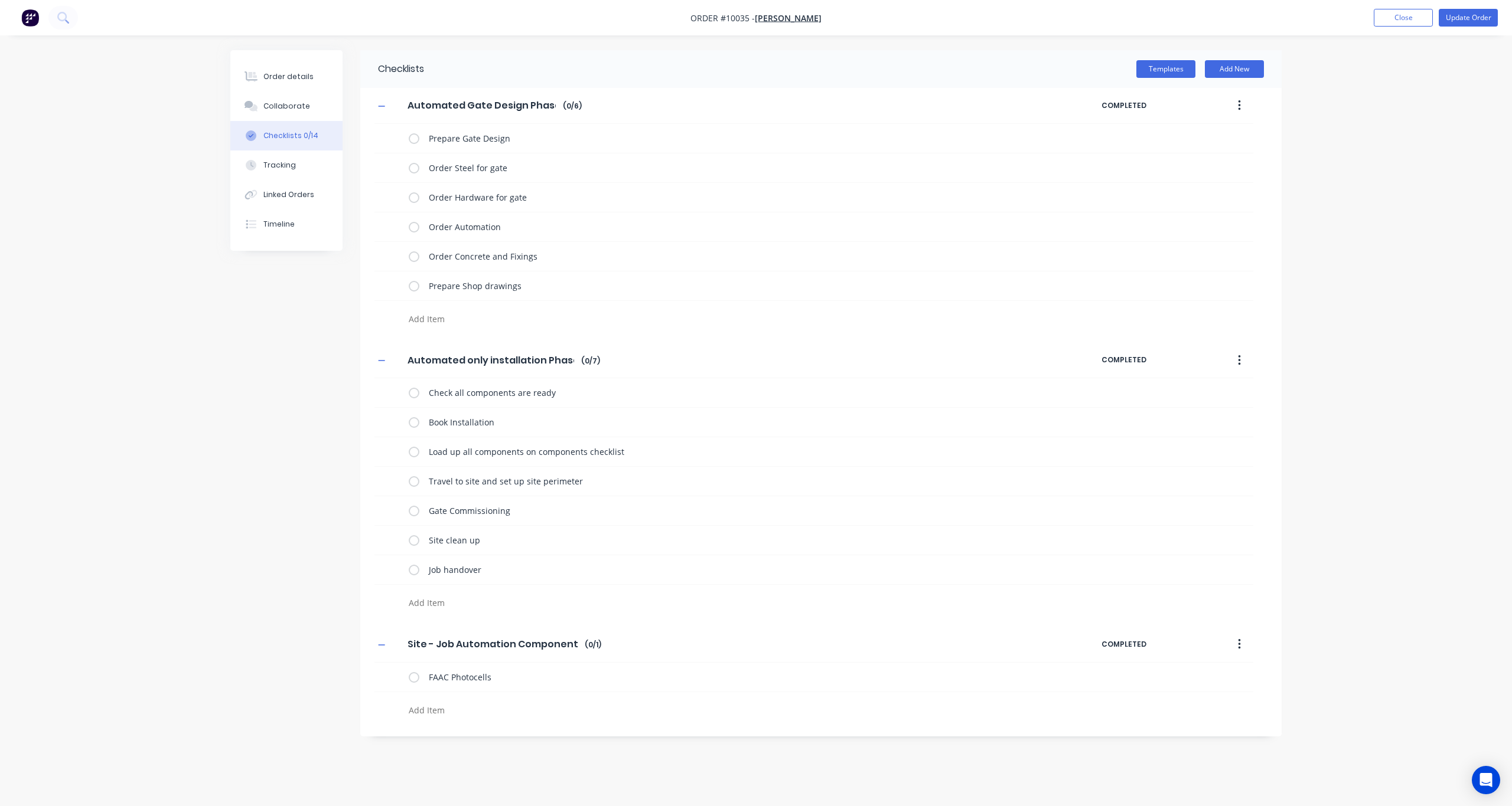
click at [1133, 79] on div "Templates Add New" at bounding box center [853, 69] width 858 height 38
click at [1133, 74] on button "Templates" at bounding box center [1165, 69] width 59 height 18
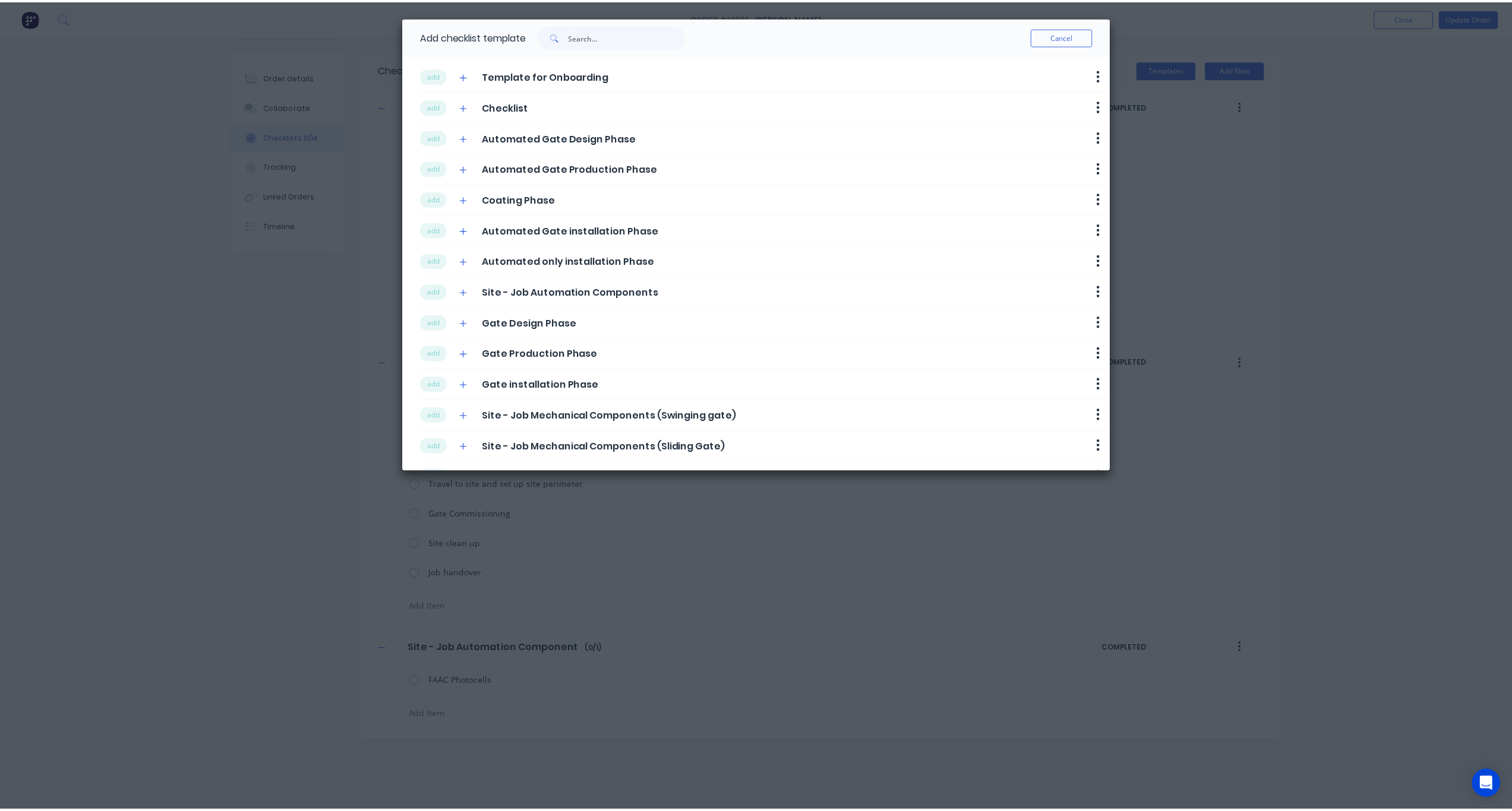
scroll to position [125, 0]
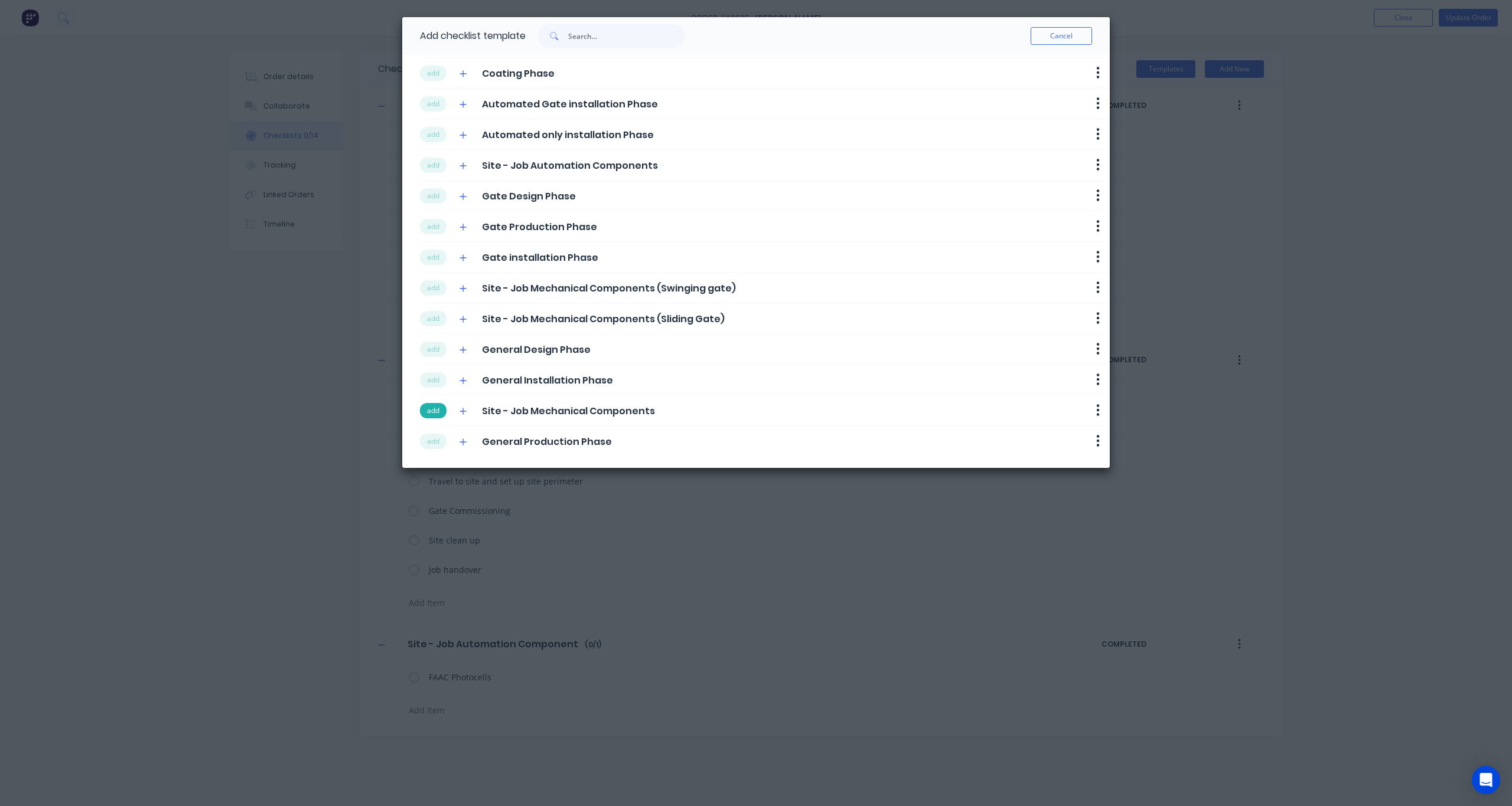
click at [434, 410] on button "add" at bounding box center [433, 411] width 26 height 16
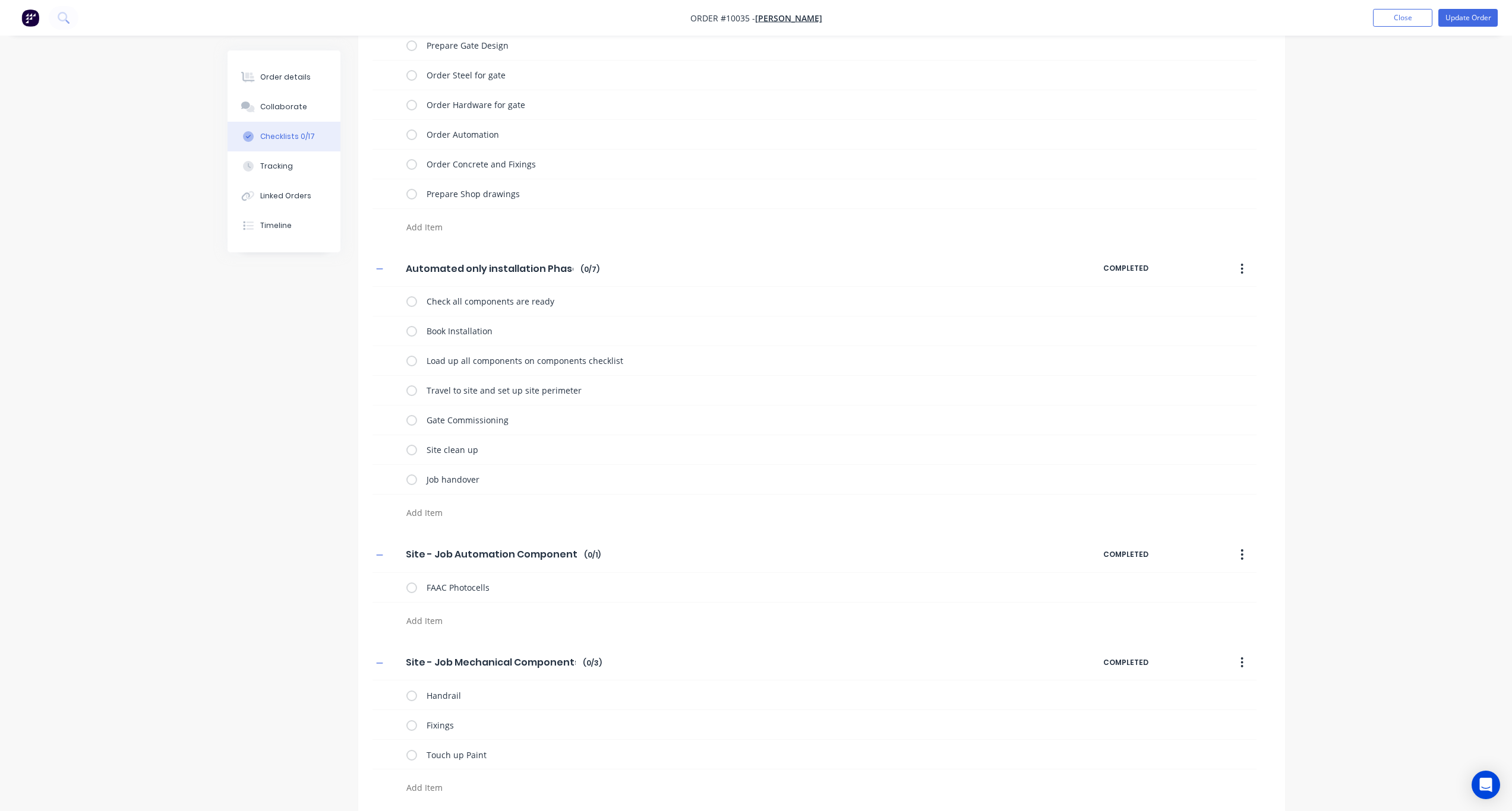
scroll to position [96, 0]
drag, startPoint x: 498, startPoint y: 698, endPoint x: 406, endPoint y: 685, distance: 92.9
click at [406, 597] on div "Handrail" at bounding box center [814, 692] width 884 height 30
click at [530, 597] on textarea "Handrail" at bounding box center [731, 692] width 618 height 17
drag, startPoint x: 492, startPoint y: 696, endPoint x: 345, endPoint y: 684, distance: 147.5
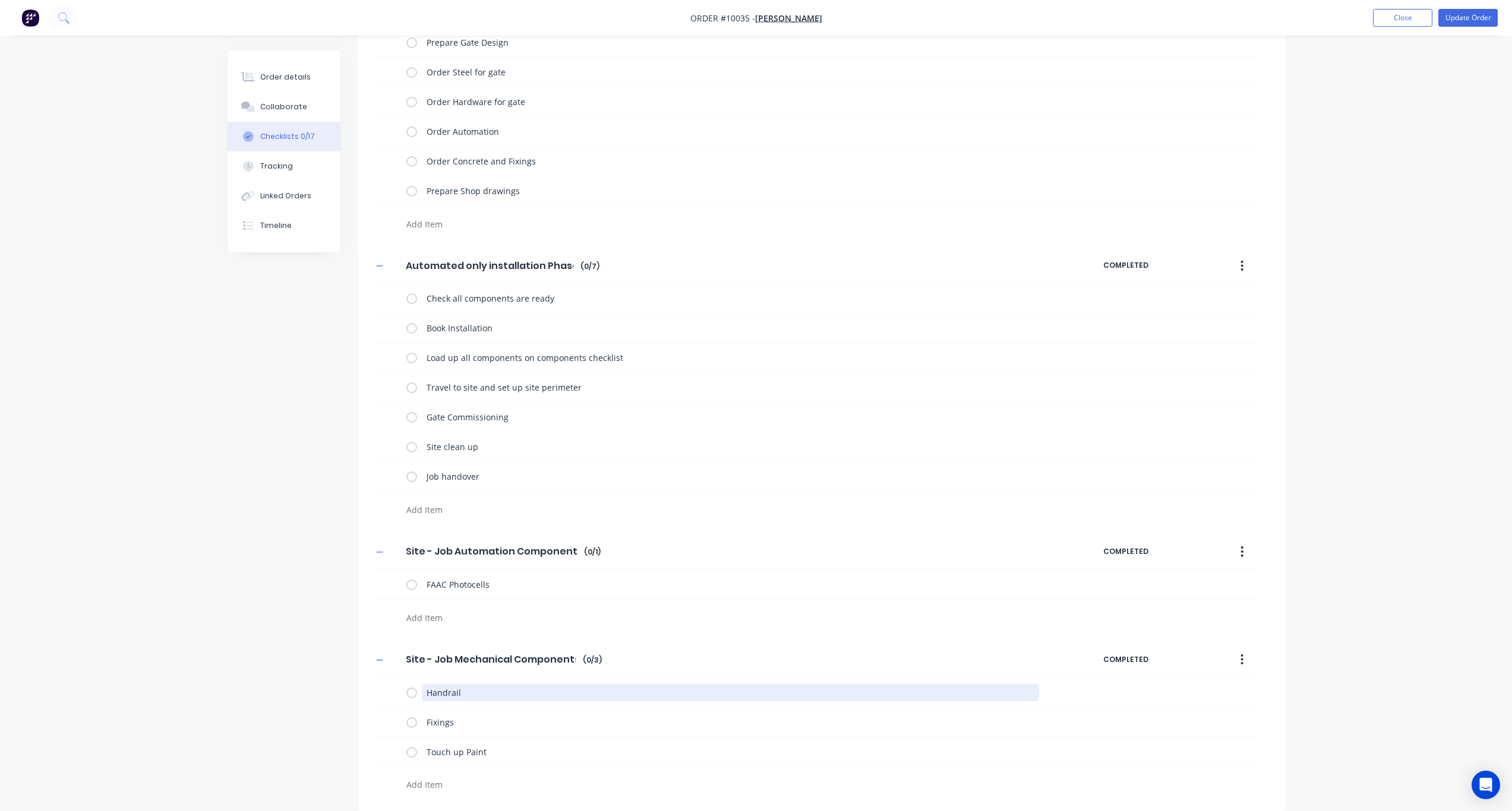
click at [345, 597] on div "Checklists Templates Add New Automated Gate Design Phase Automated Gate Design …" at bounding box center [756, 382] width 1057 height 857
paste textarea "Lock thru gudgeon with 20mm long"
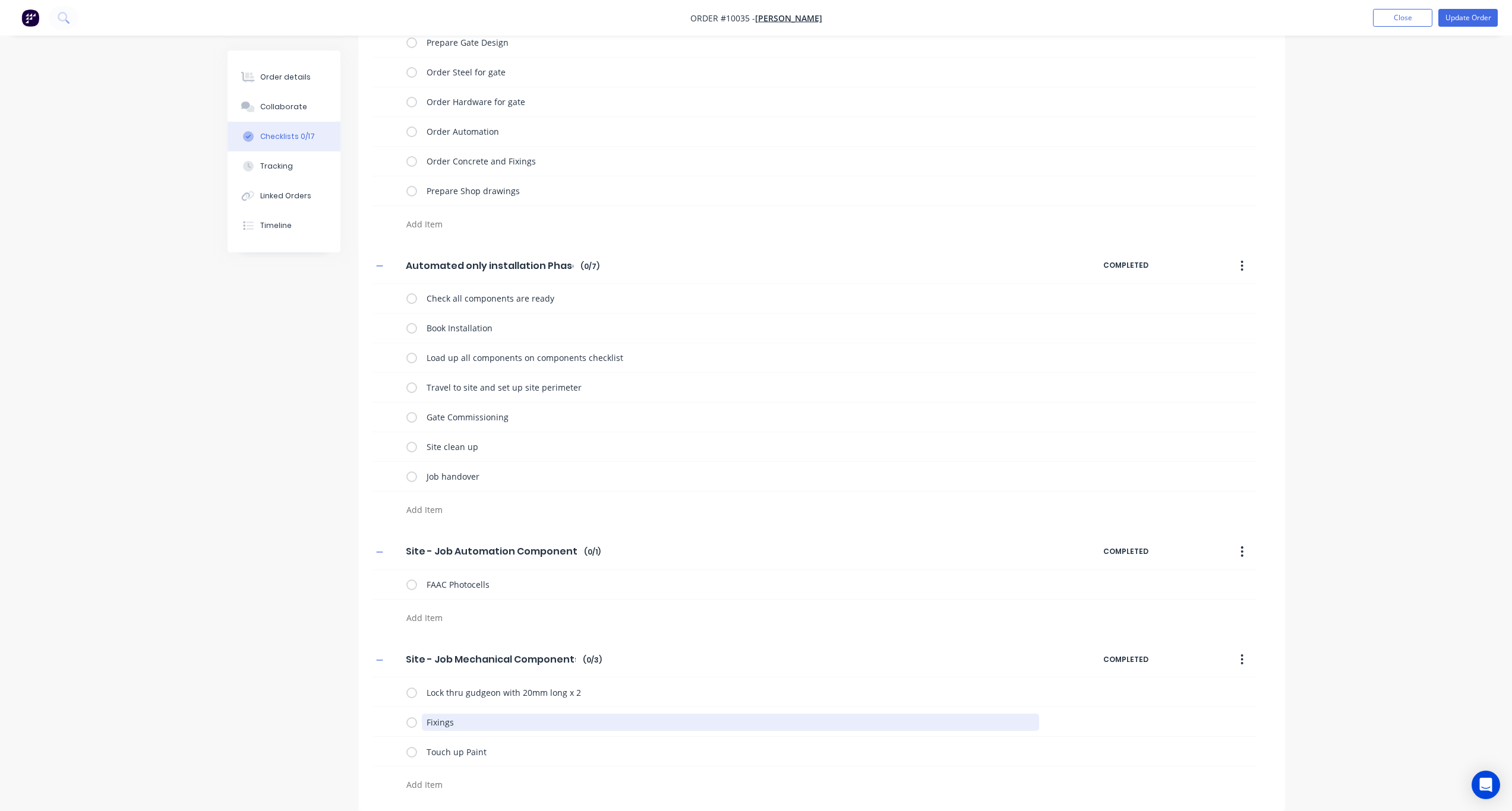
drag, startPoint x: 495, startPoint y: 723, endPoint x: 322, endPoint y: 708, distance: 173.6
click at [322, 597] on div "Checklists Templates Add New Automated Gate Design Phase Automated Gate Design …" at bounding box center [756, 382] width 1057 height 857
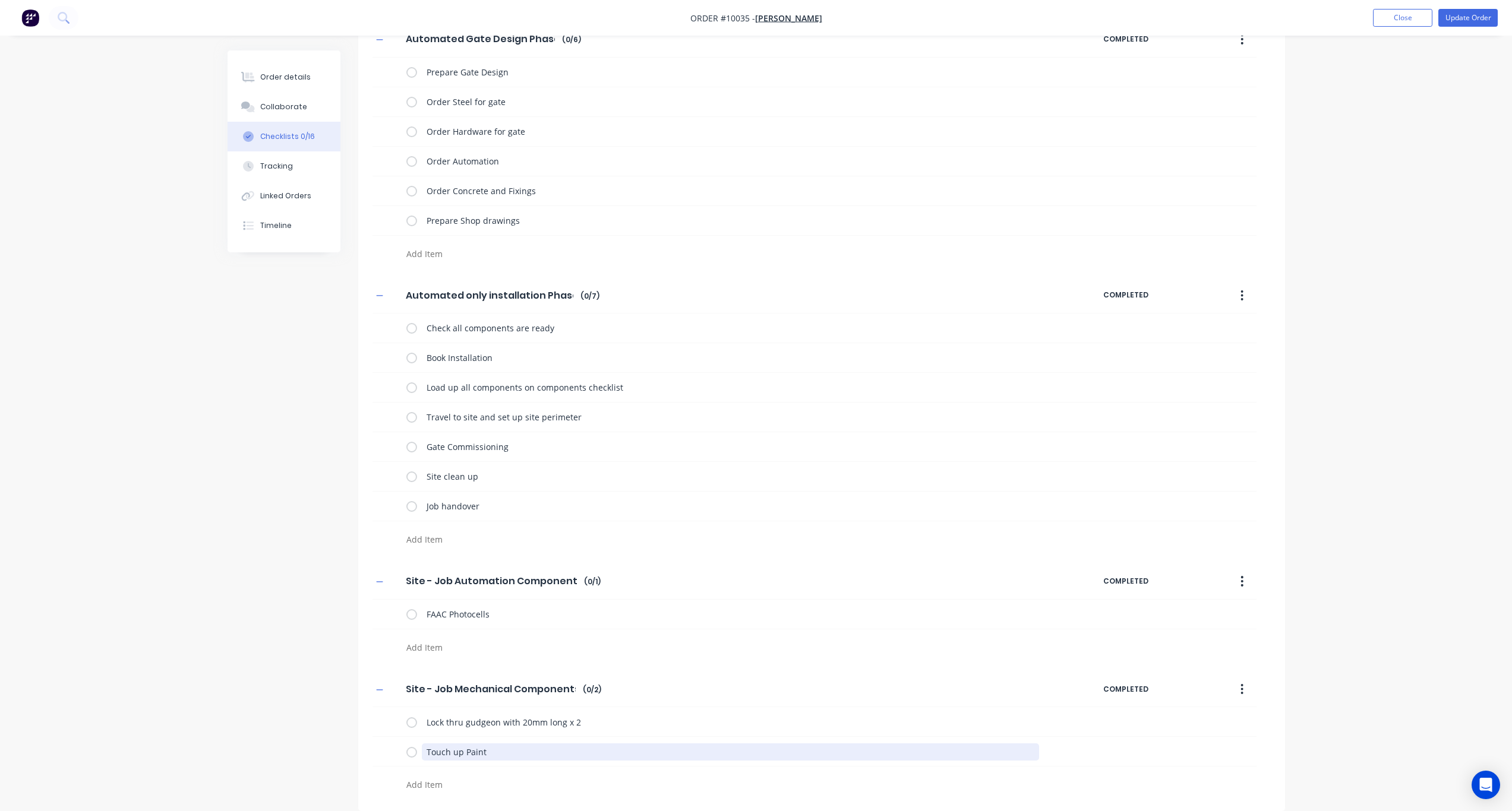
drag, startPoint x: 490, startPoint y: 752, endPoint x: 283, endPoint y: 737, distance: 207.5
click at [283, 597] on div "Checklists Templates Add New Automated Gate Design Phase Automated Gate Design …" at bounding box center [756, 397] width 1057 height 828
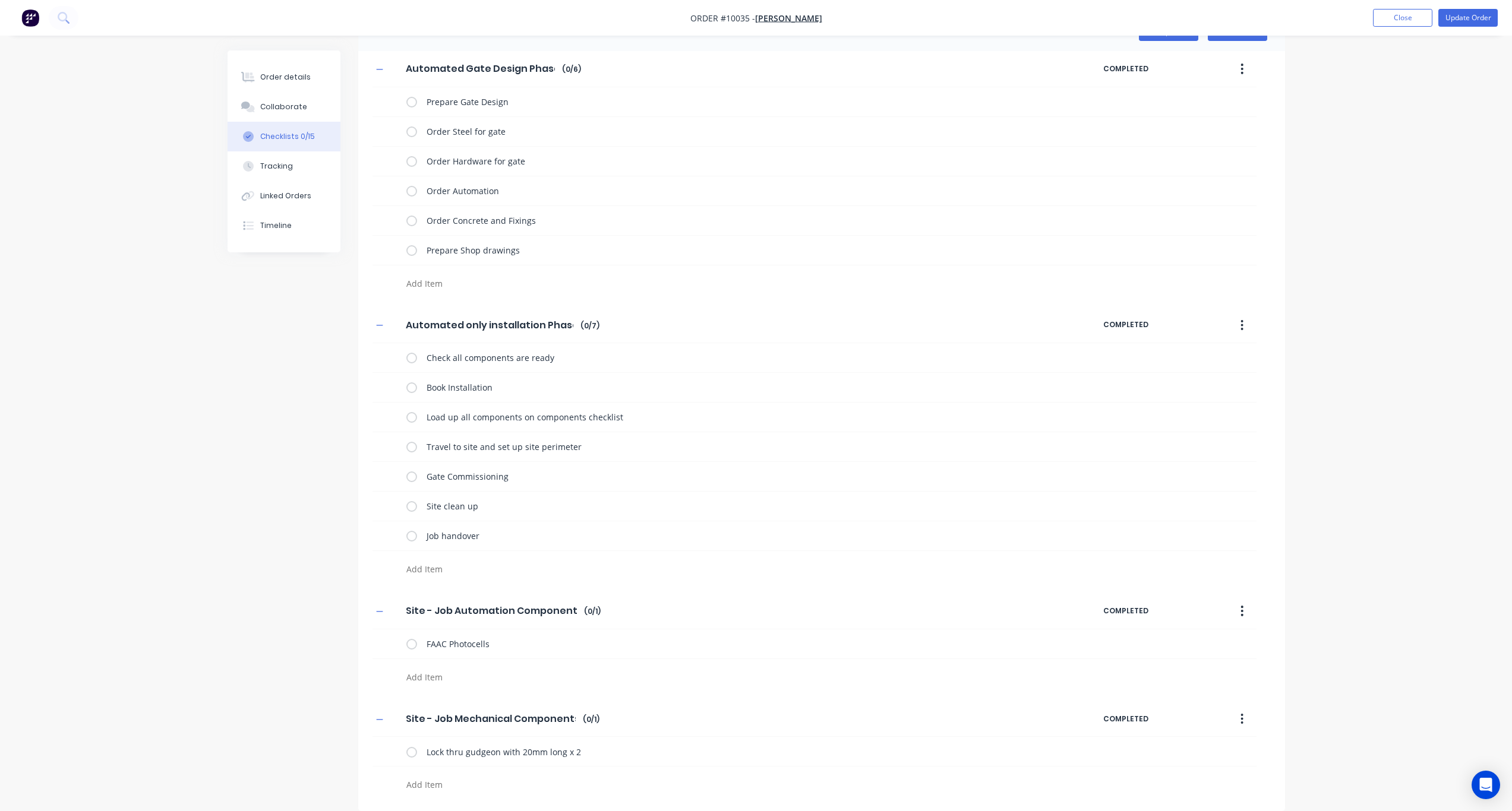
scroll to position [37, 0]
click at [518, 597] on textarea "FAAC Photocells" at bounding box center [731, 644] width 618 height 17
click at [495, 597] on textarea "FAAC Photocells x2" at bounding box center [731, 644] width 618 height 17
click at [245, 597] on div "Checklists Templates Add New Automated Gate Design Phase Automated Gate Design …" at bounding box center [756, 412] width 1057 height 798
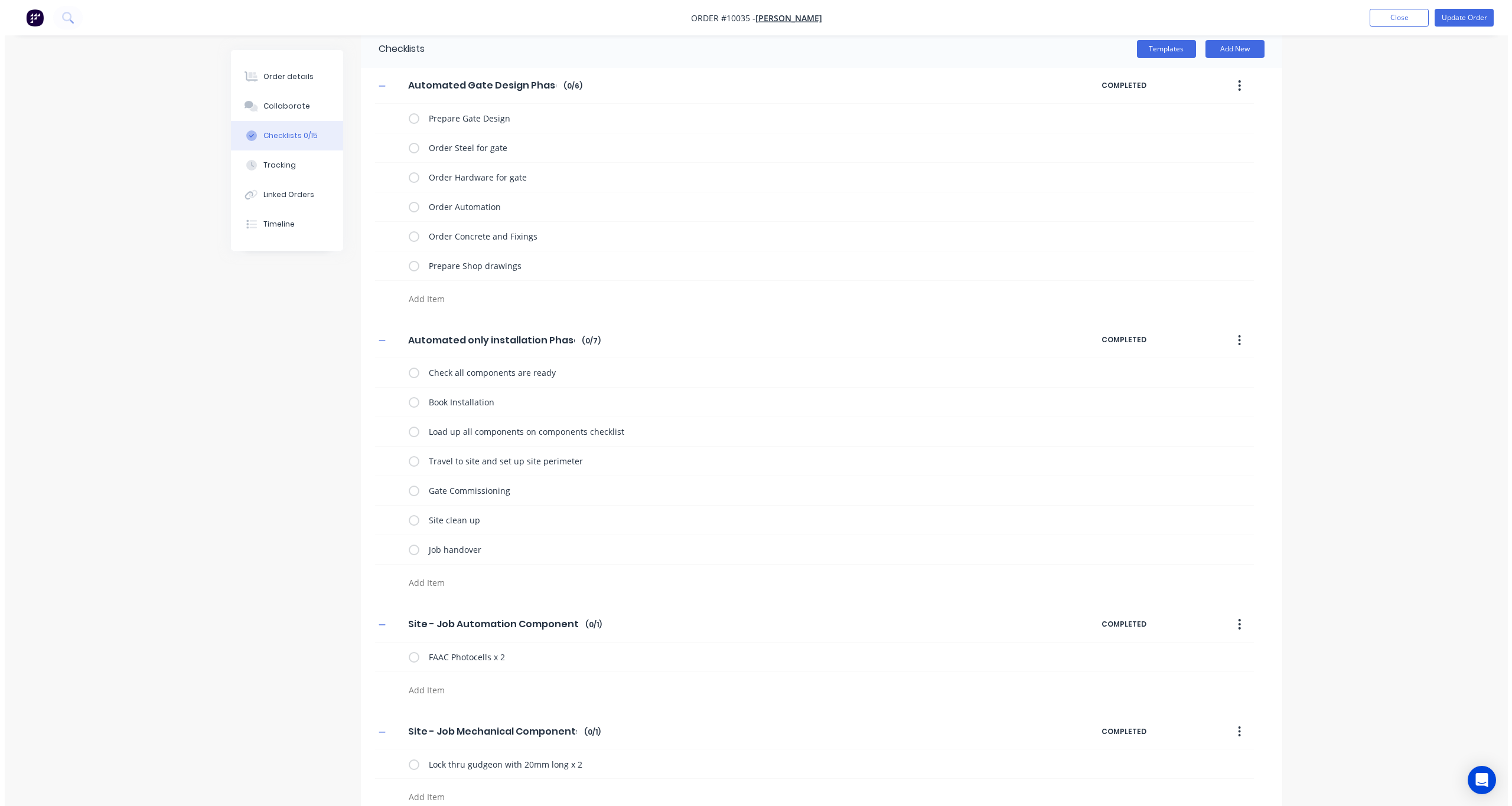
scroll to position [0, 0]
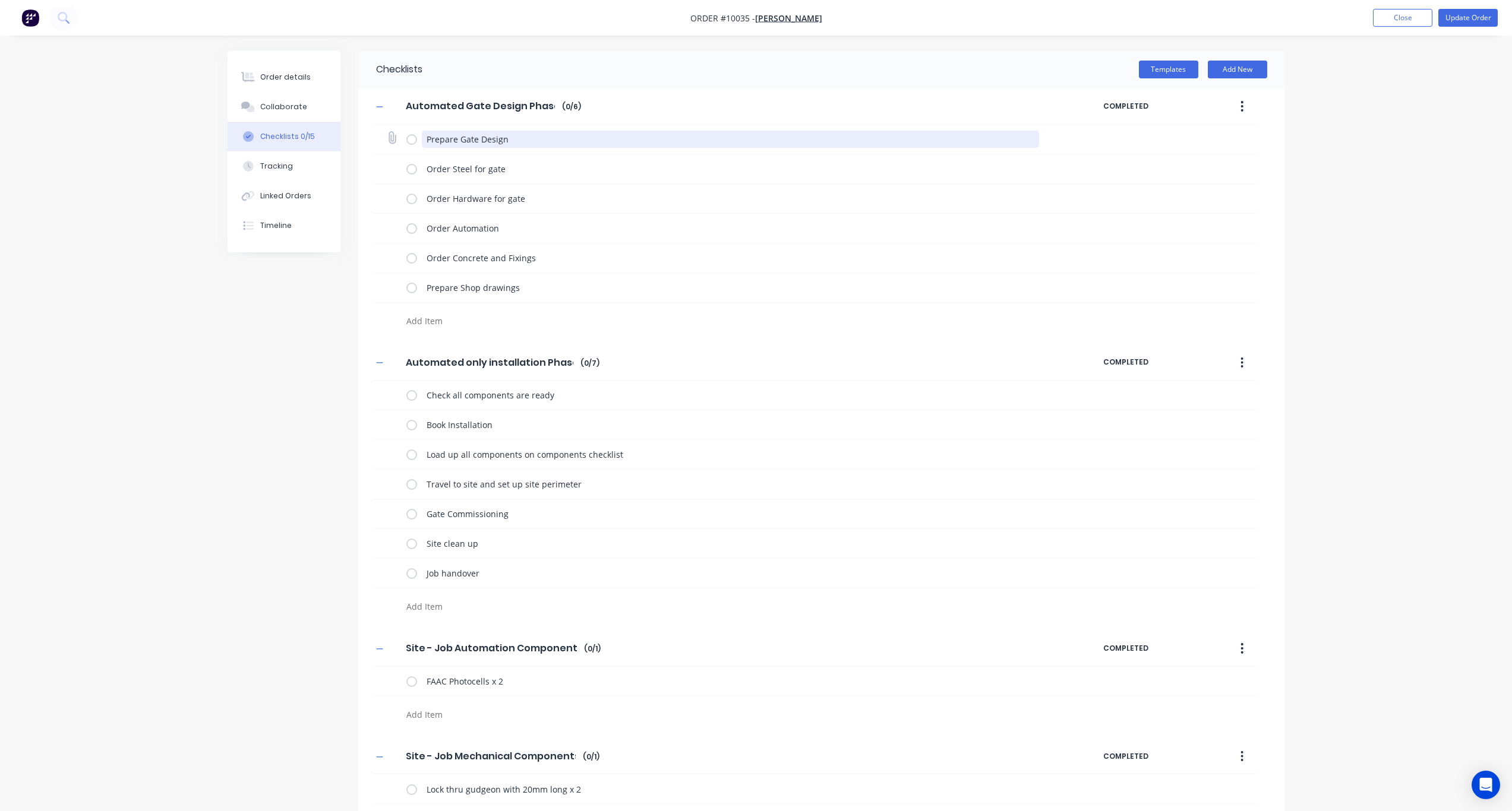
drag, startPoint x: 463, startPoint y: 135, endPoint x: 376, endPoint y: 131, distance: 87.1
click at [376, 131] on div "Prepare Gate Design" at bounding box center [814, 140] width 884 height 30
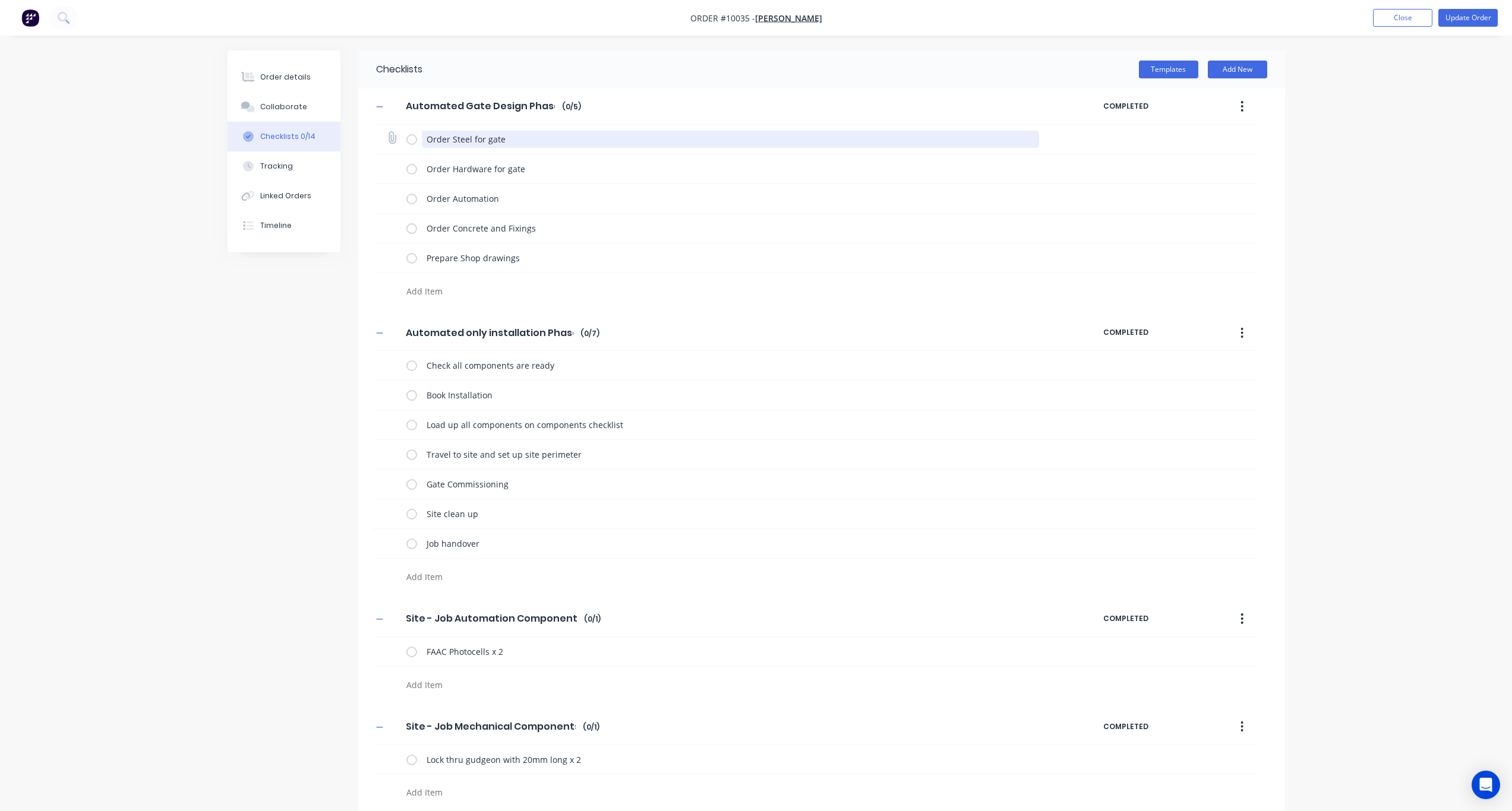
drag, startPoint x: 523, startPoint y: 140, endPoint x: 407, endPoint y: 135, distance: 116.1
click at [407, 135] on div "Order Steel for gate" at bounding box center [726, 139] width 638 height 24
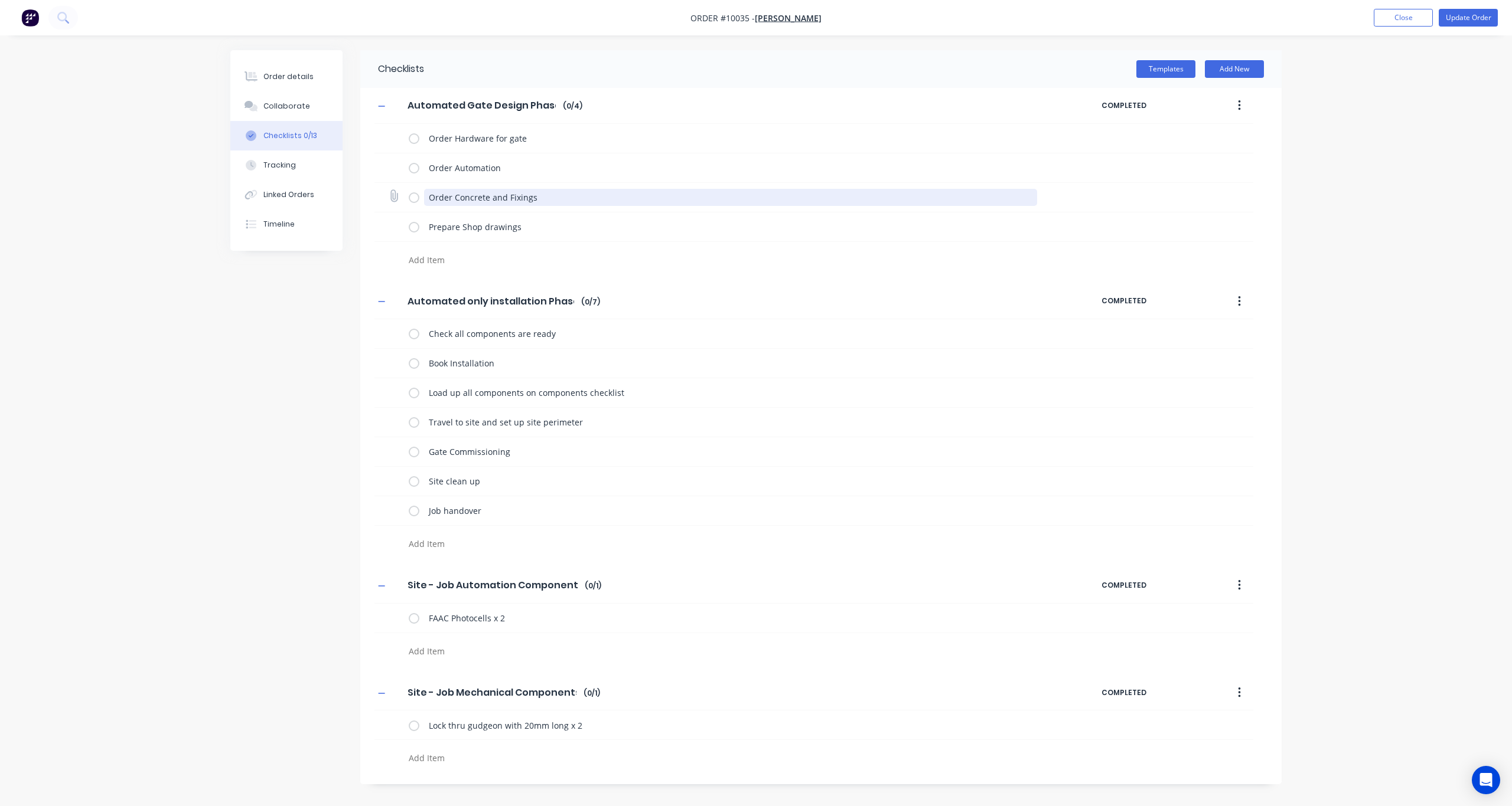
drag, startPoint x: 544, startPoint y: 197, endPoint x: 417, endPoint y: 197, distance: 127.0
click at [417, 197] on div "Order Concrete and Fixings" at bounding box center [725, 197] width 634 height 23
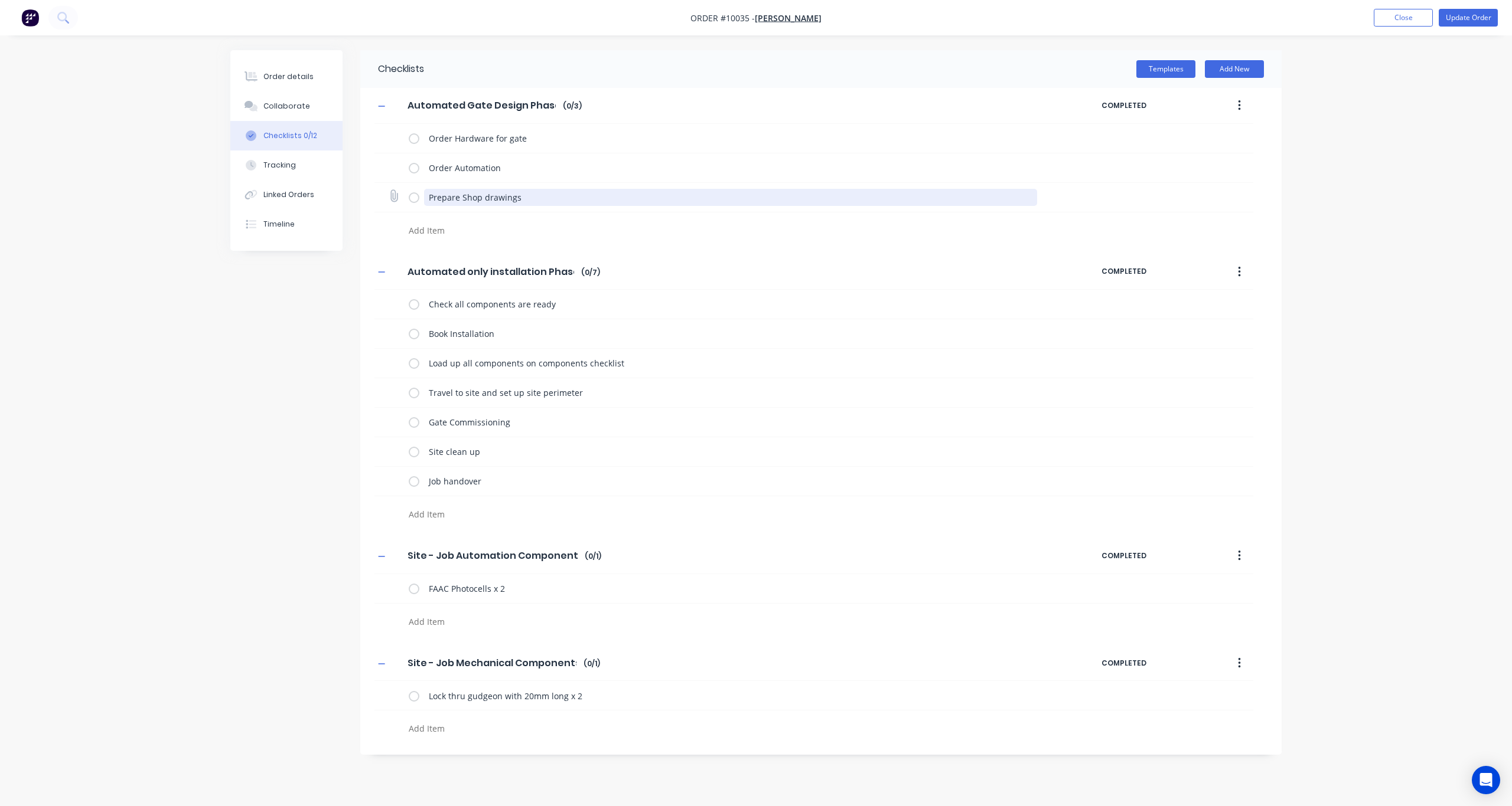
drag, startPoint x: 544, startPoint y: 202, endPoint x: 401, endPoint y: 201, distance: 143.0
click at [401, 201] on div "Prepare Shop drawings" at bounding box center [814, 198] width 879 height 30
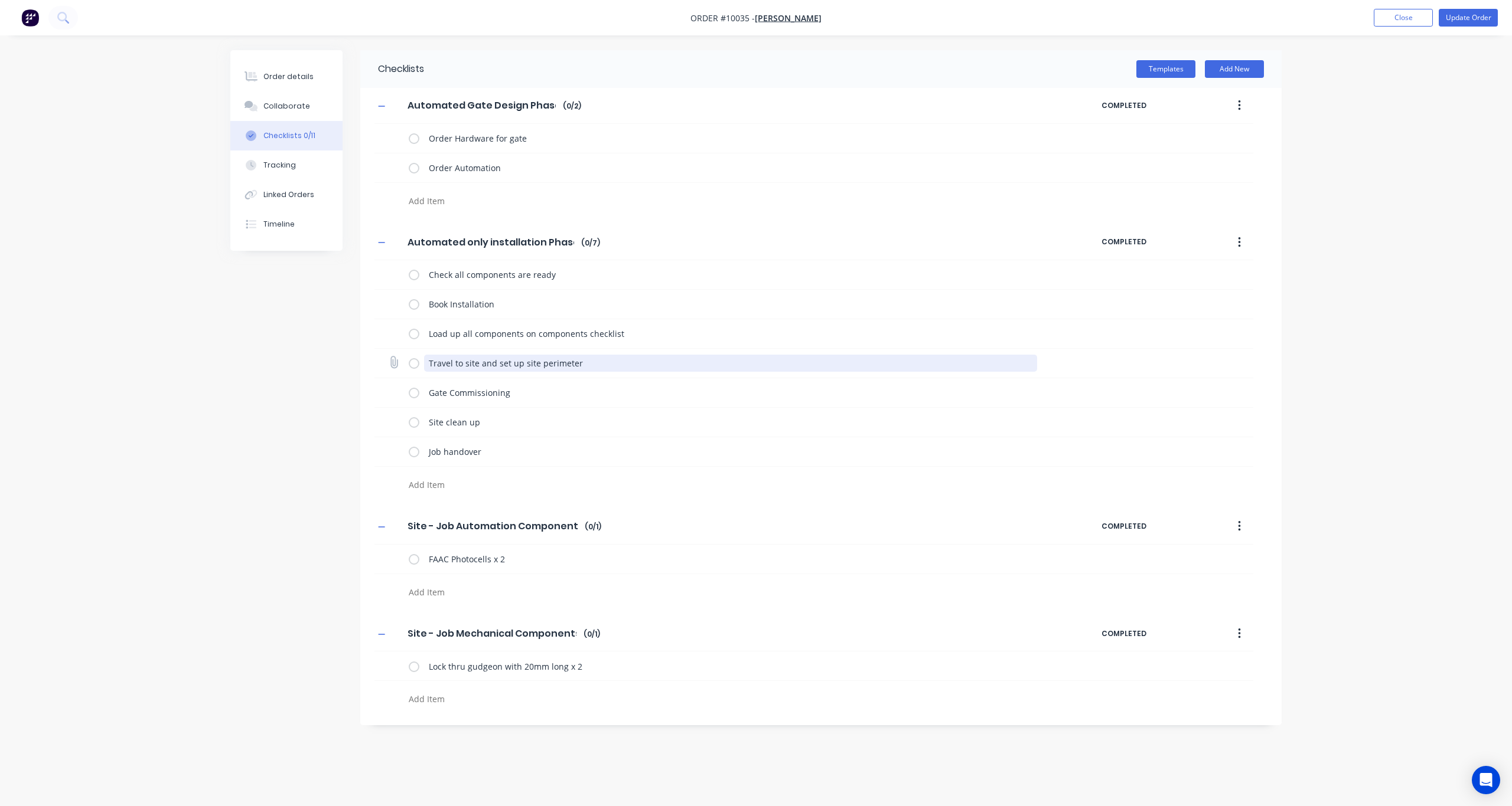
drag, startPoint x: 597, startPoint y: 365, endPoint x: 418, endPoint y: 364, distance: 179.0
click at [418, 364] on div "Travel to site and set up site perimeter" at bounding box center [725, 363] width 634 height 23
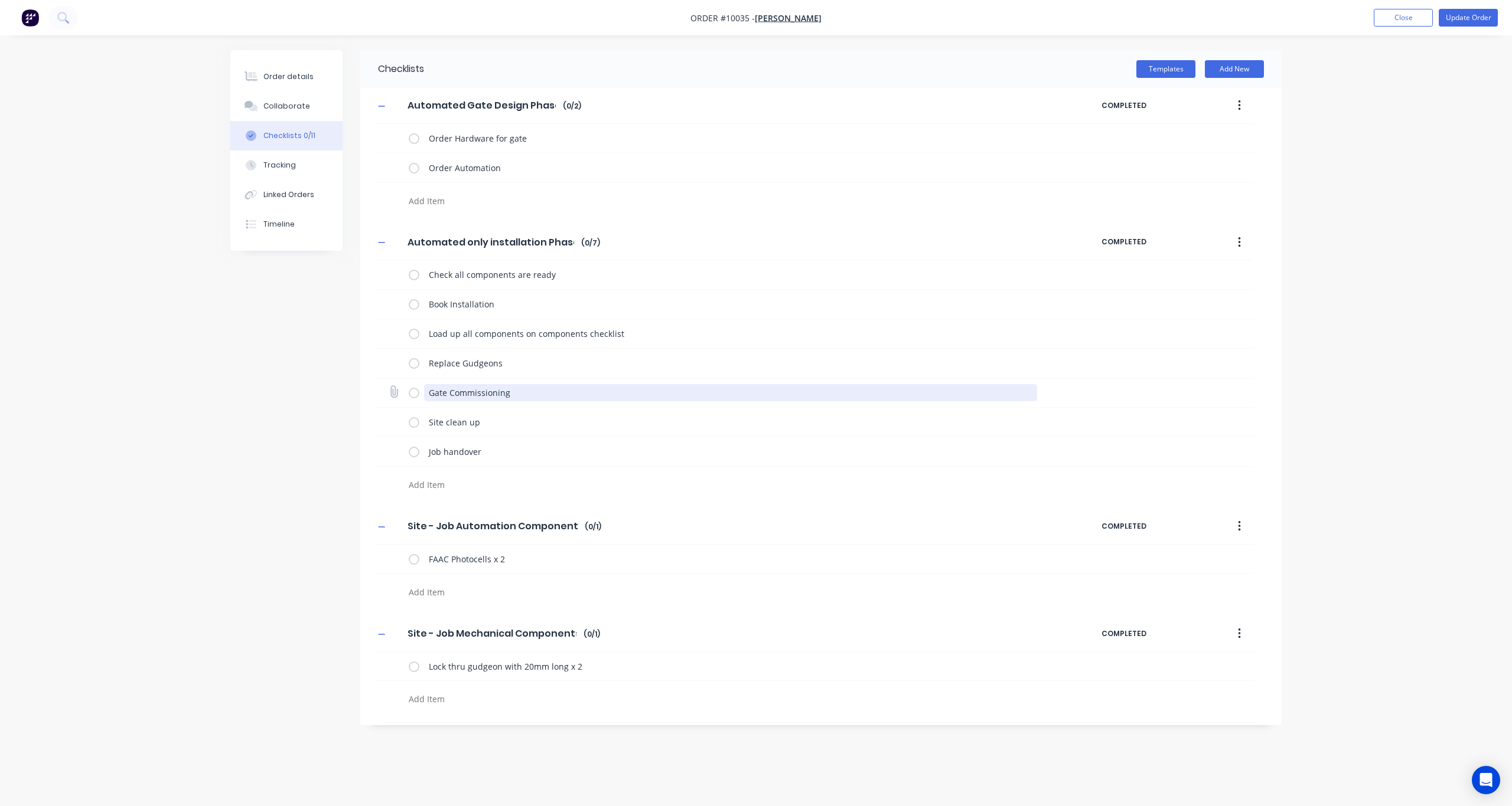
click at [507, 397] on textarea "Gate Commissioning" at bounding box center [731, 393] width 614 height 17
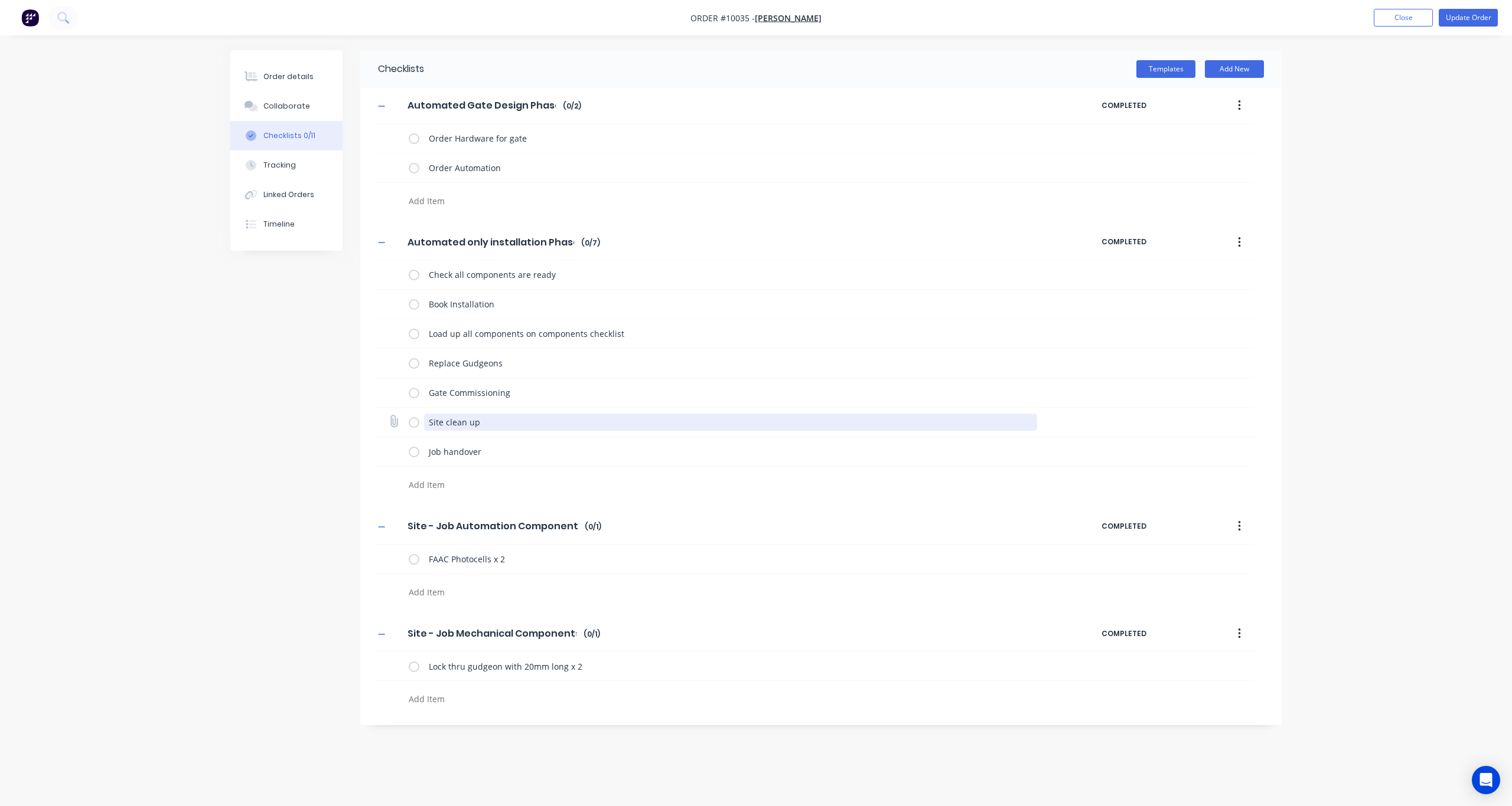
click at [510, 421] on textarea "Site clean up" at bounding box center [731, 423] width 614 height 17
click at [292, 106] on div "Collaborate" at bounding box center [287, 106] width 47 height 11
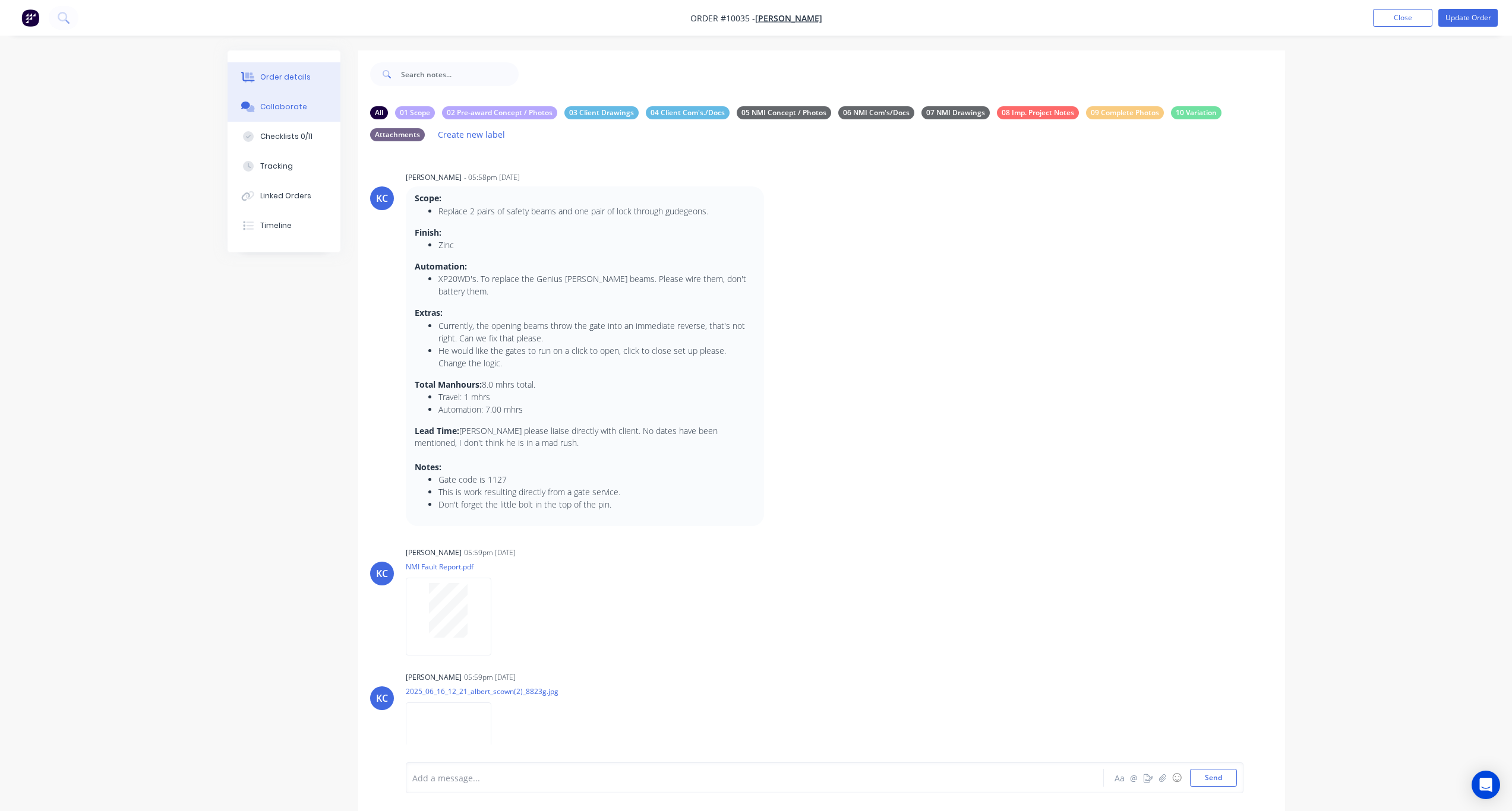
click at [294, 79] on div "Order details" at bounding box center [285, 77] width 51 height 11
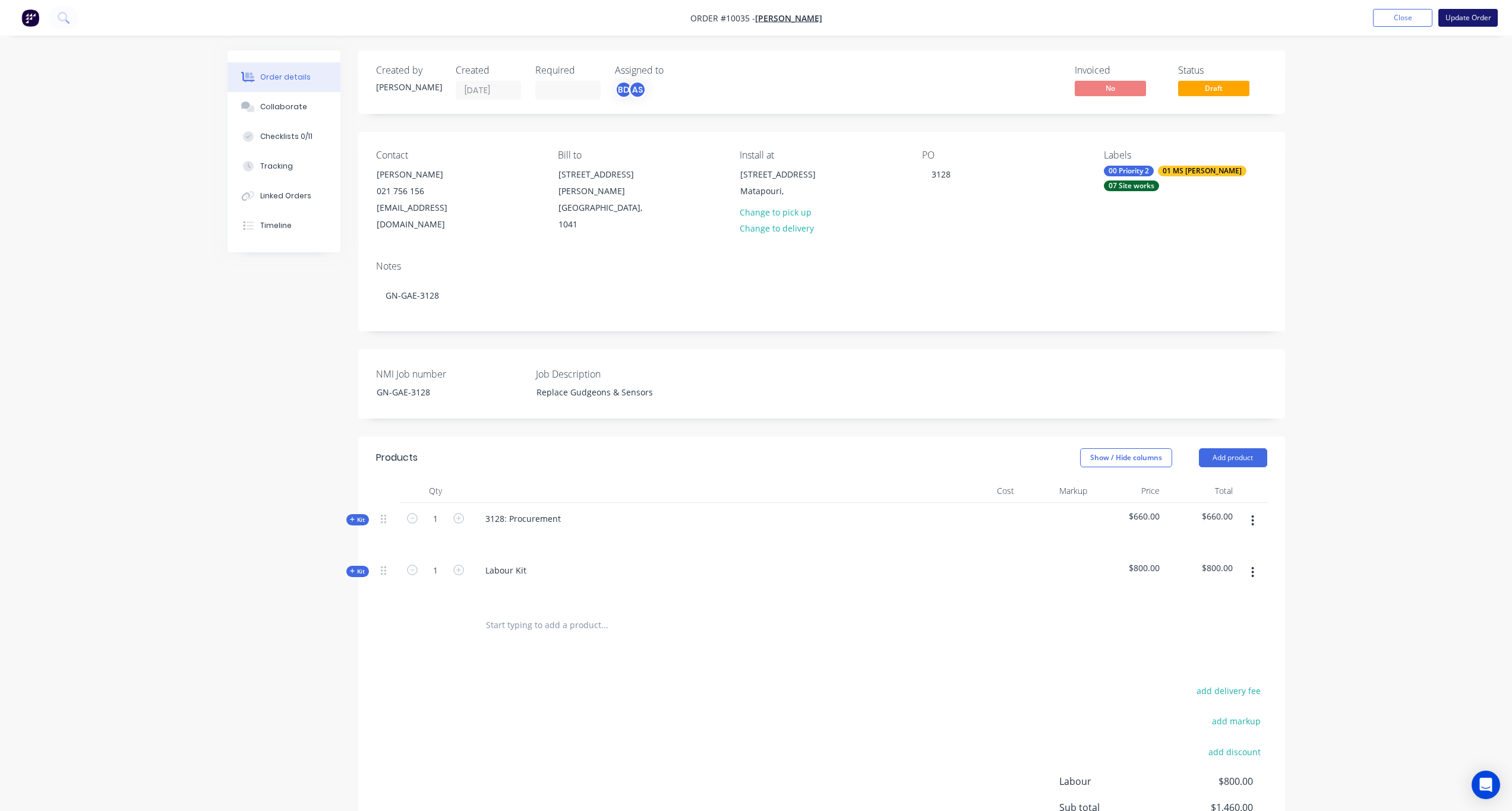
click at [1140, 21] on button "Update Order" at bounding box center [1468, 17] width 59 height 18
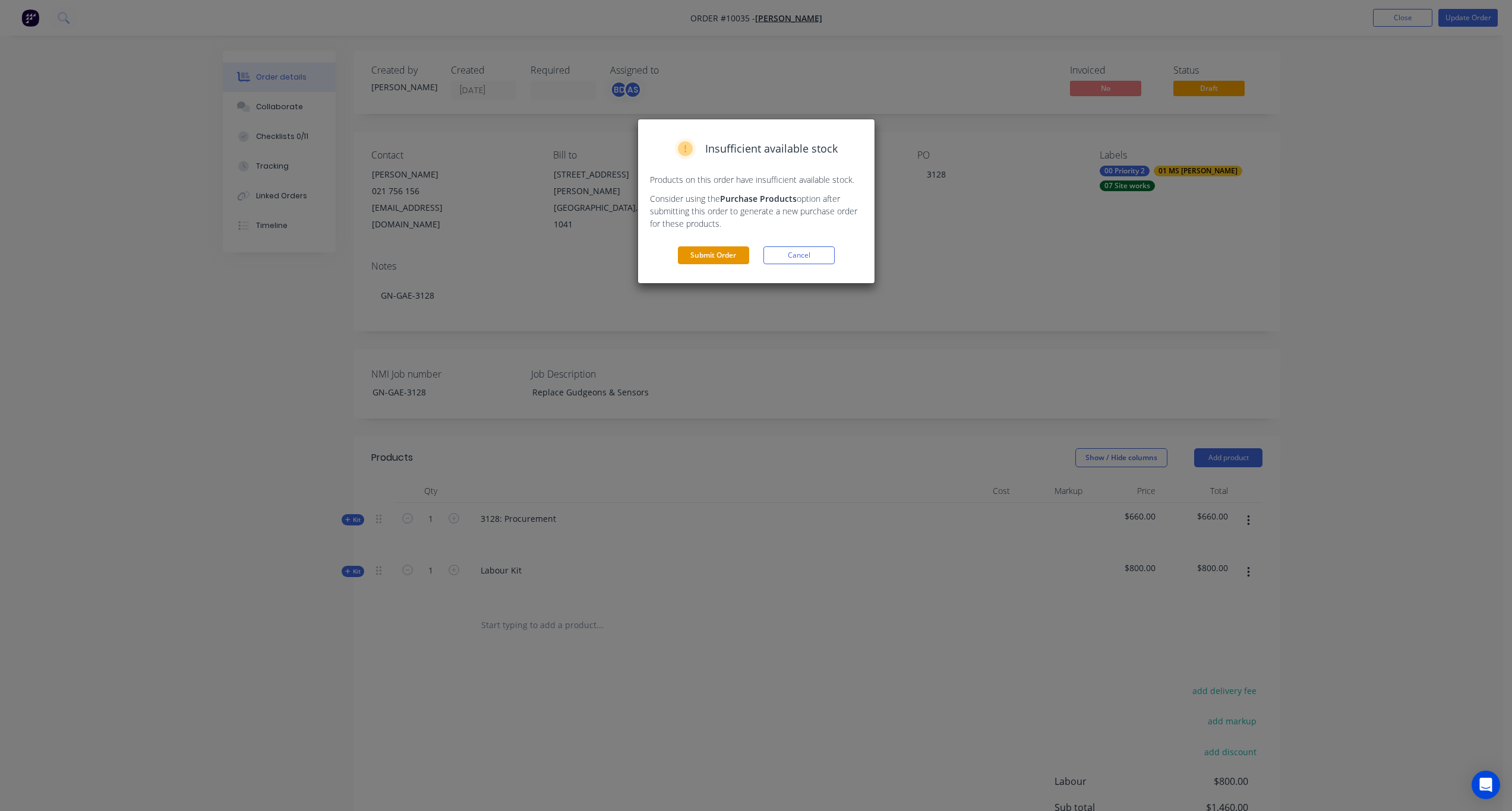
click at [718, 253] on button "Submit Order" at bounding box center [713, 255] width 71 height 18
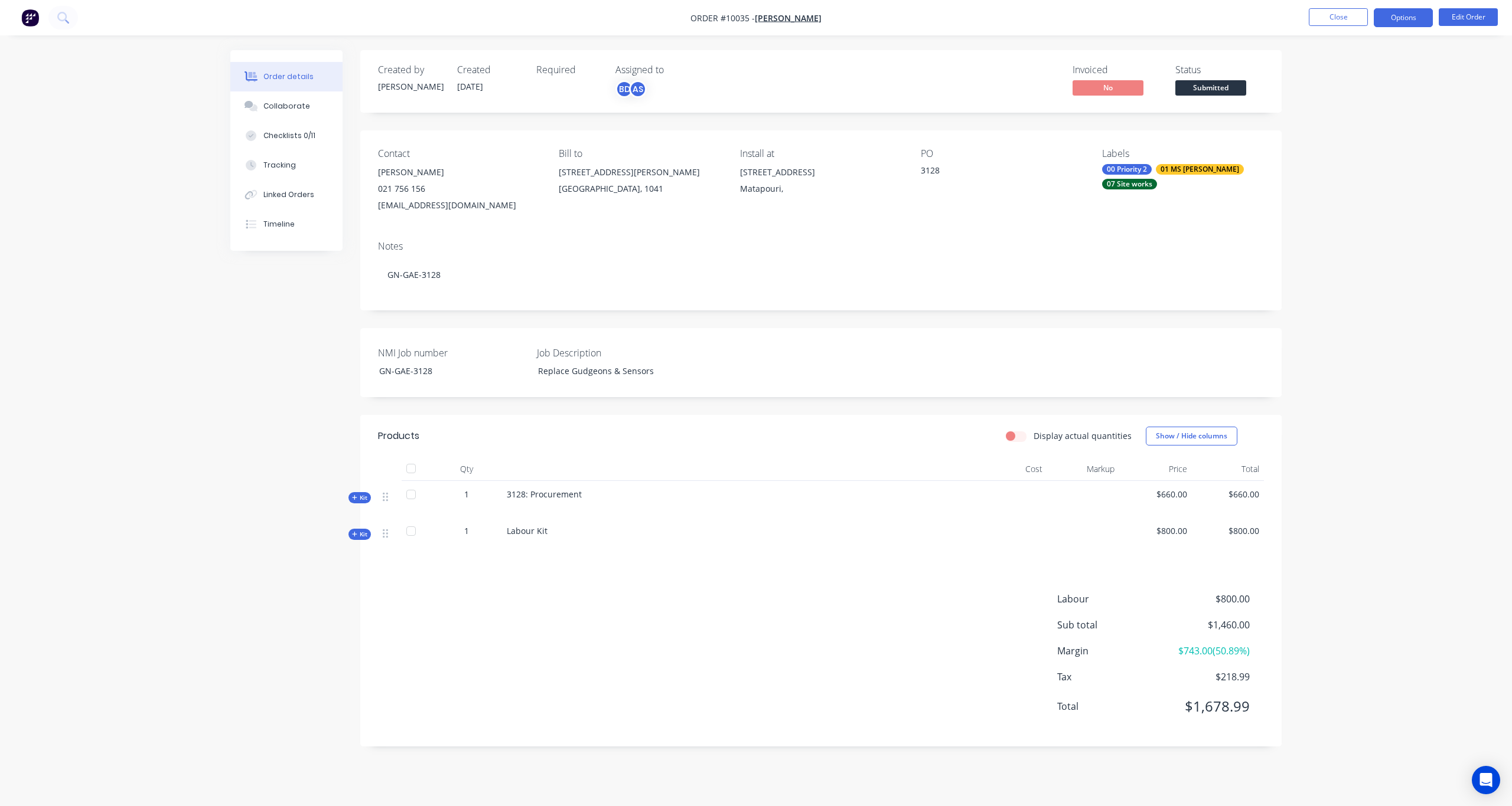
click at [1133, 14] on button "Options" at bounding box center [1403, 18] width 59 height 19
click at [1133, 215] on div "Purchase Products" at bounding box center [1367, 213] width 109 height 17
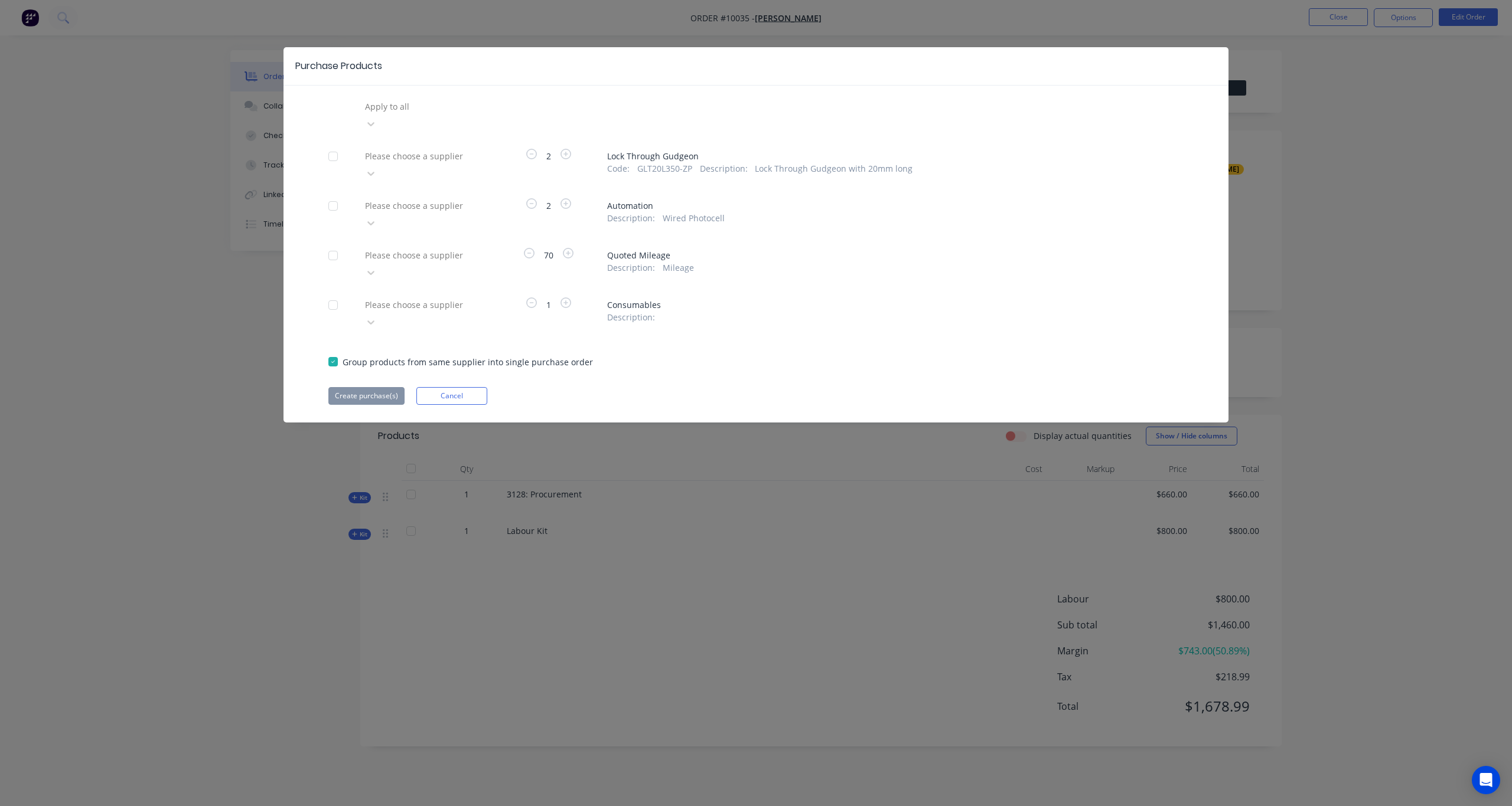
click at [332, 145] on div at bounding box center [333, 156] width 23 height 23
click at [428, 114] on div at bounding box center [448, 107] width 170 height 15
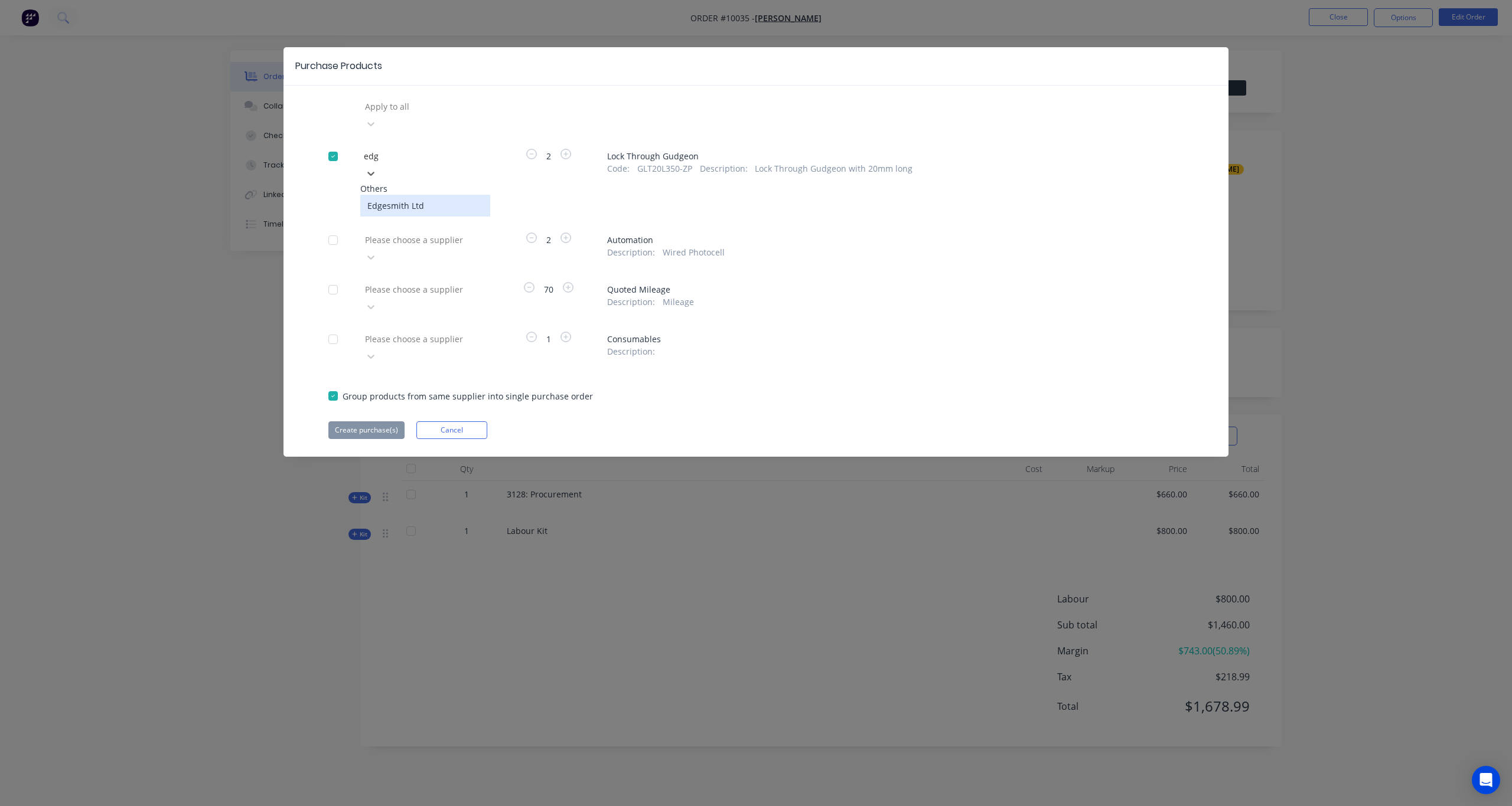
click at [426, 195] on div "Edgesmith Ltd" at bounding box center [425, 205] width 130 height 22
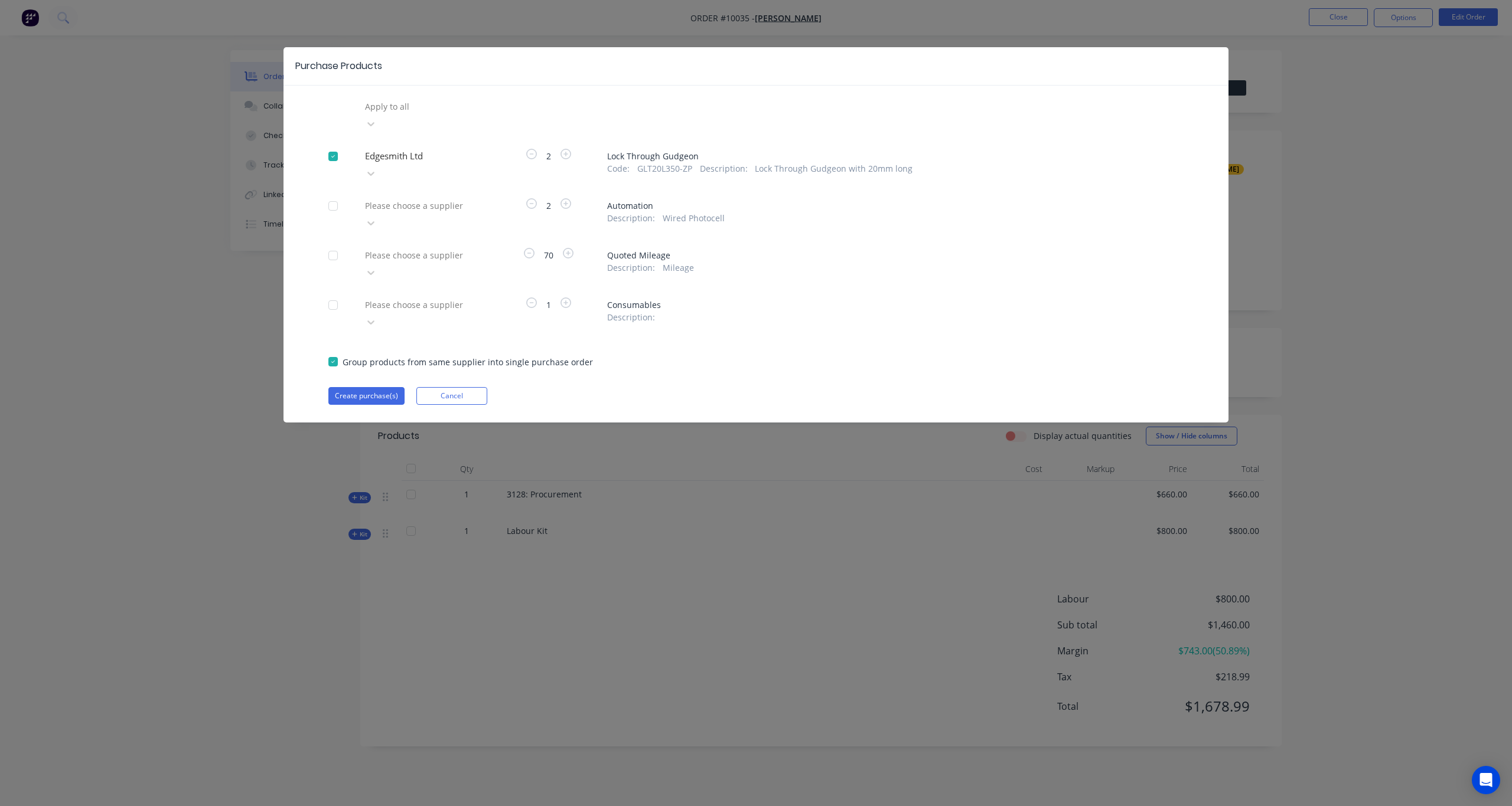
click at [333, 194] on div at bounding box center [333, 205] width 23 height 23
click at [399, 114] on div at bounding box center [448, 107] width 170 height 15
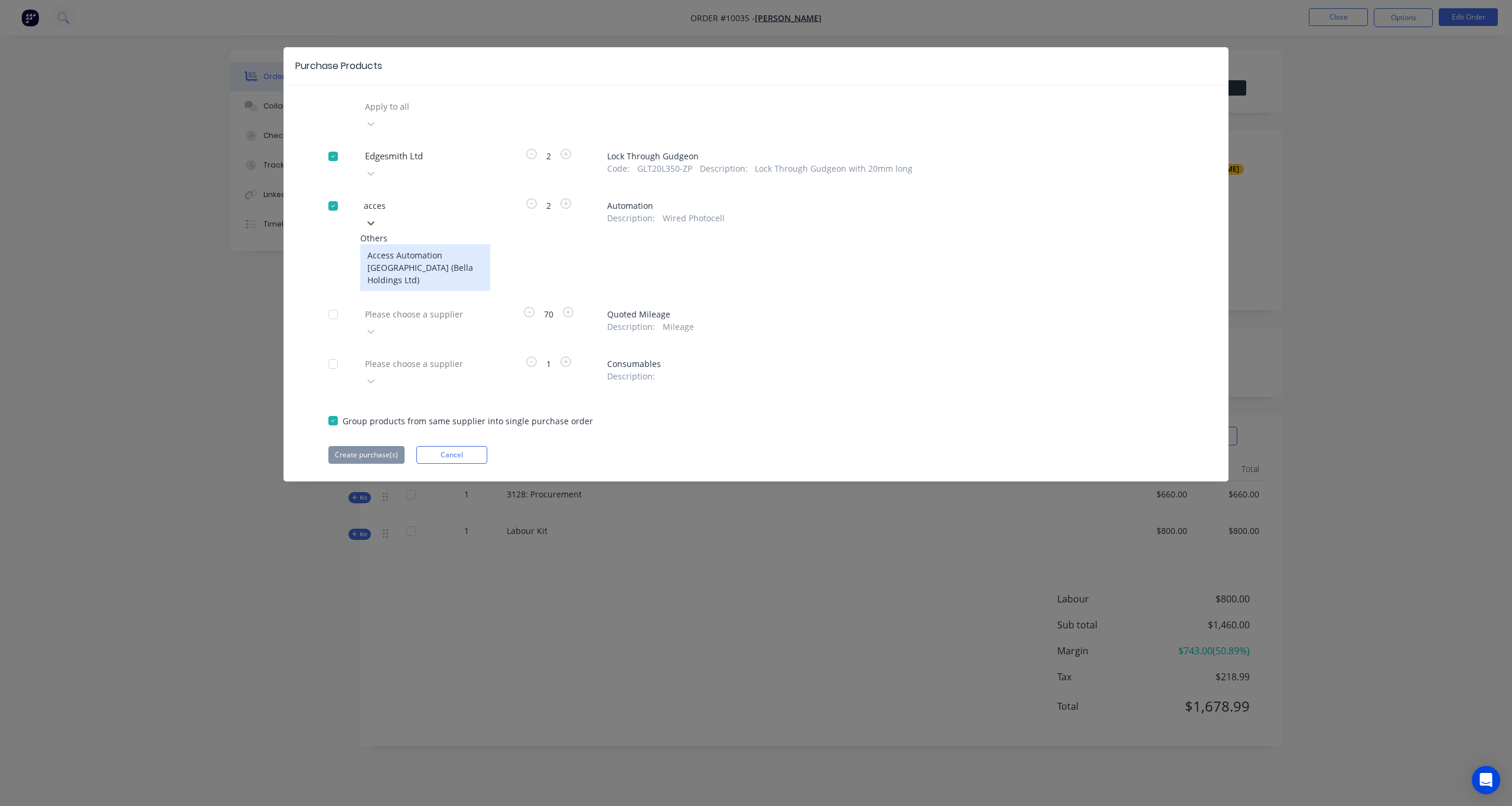
click at [419, 244] on div "Access Automation New Zealand (Bella Holdings Ltd)" at bounding box center [425, 268] width 130 height 47
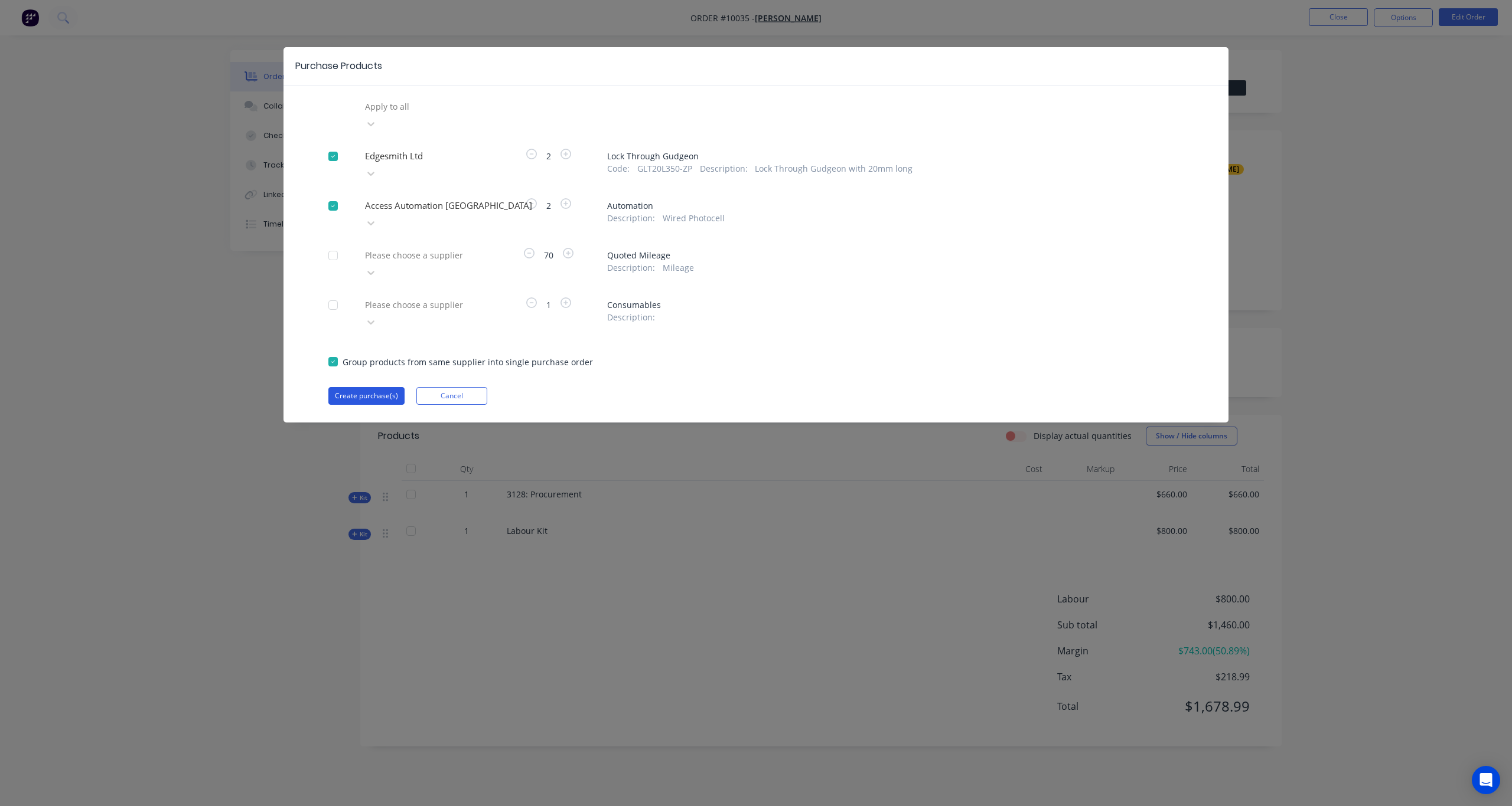
click at [362, 387] on button "Create purchase(s)" at bounding box center [366, 396] width 76 height 18
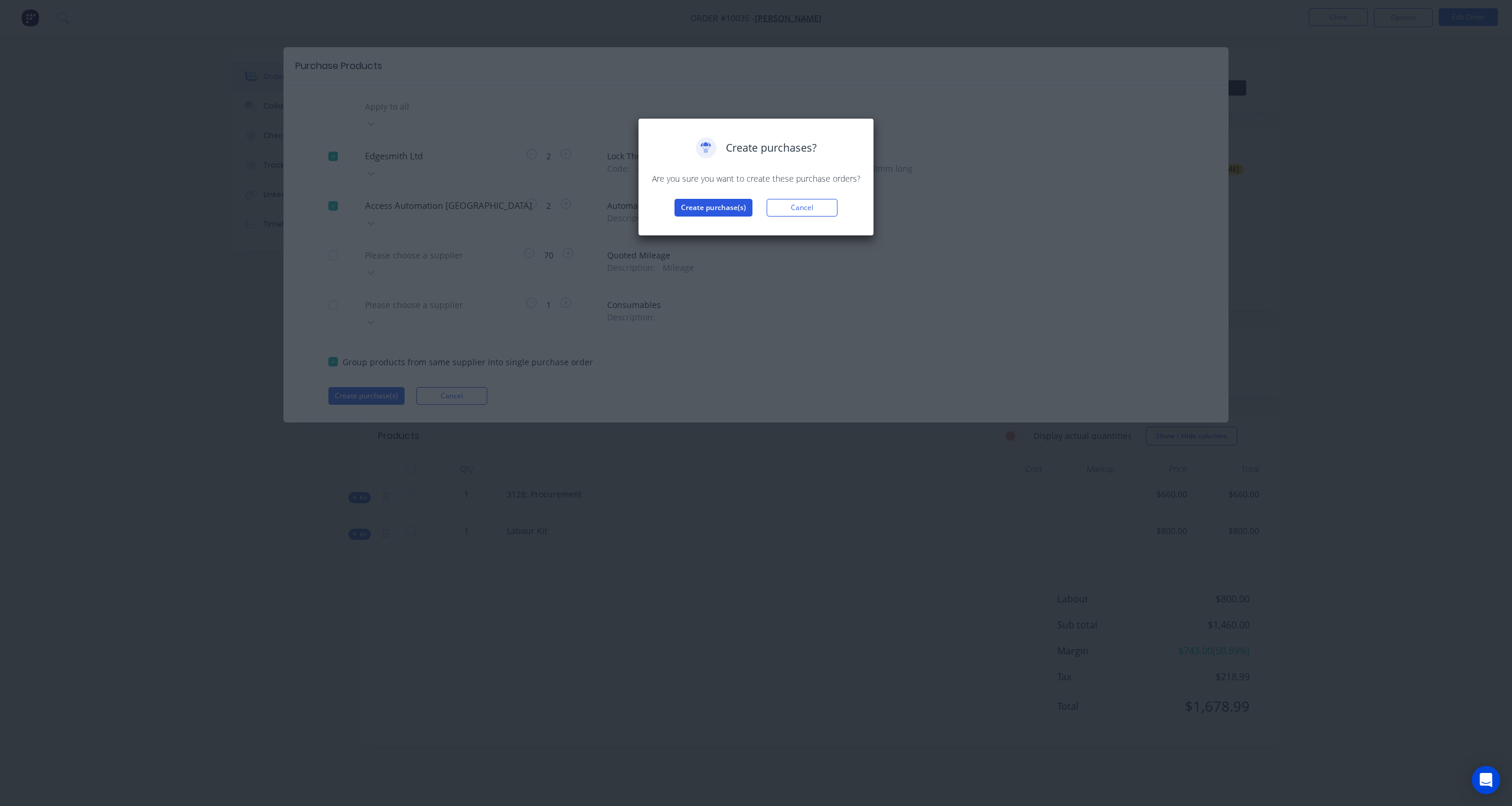
click at [711, 208] on button "Create purchase(s)" at bounding box center [713, 207] width 78 height 18
click at [713, 229] on button "View purchase(s)" at bounding box center [713, 227] width 71 height 18
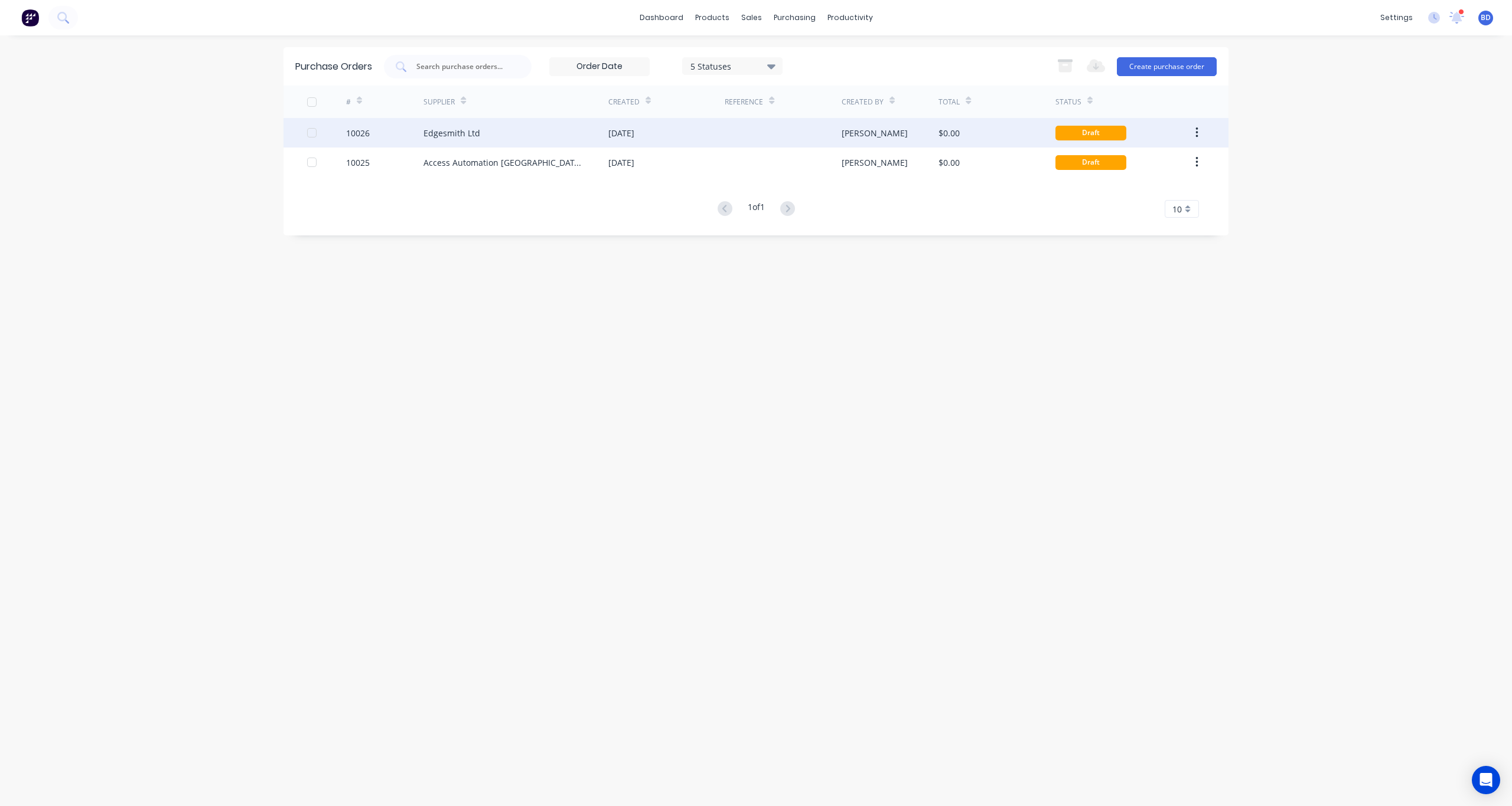
click at [460, 135] on div "Edgesmith Ltd" at bounding box center [452, 133] width 57 height 12
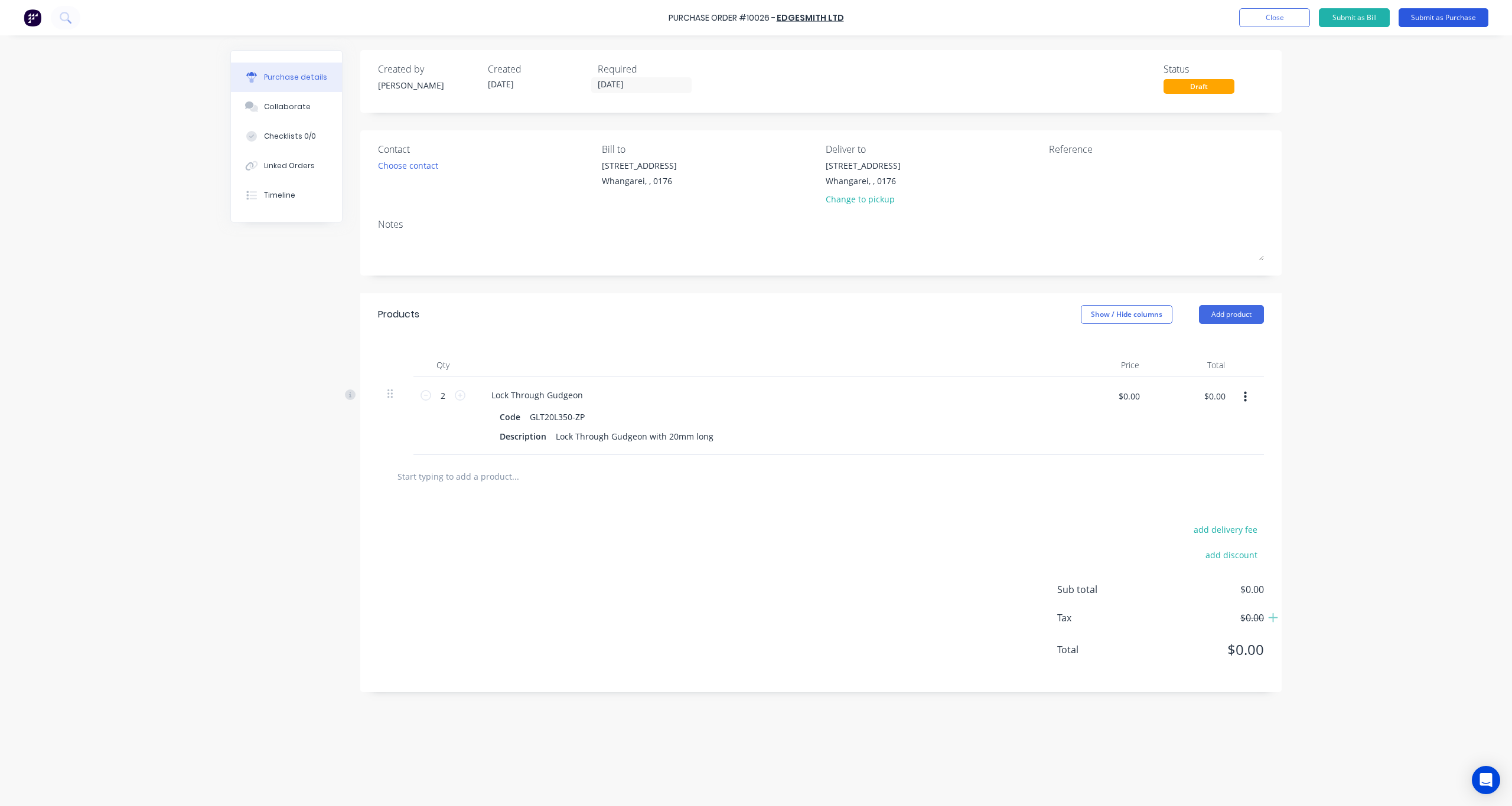
click at [1133, 16] on button "Submit as Purchase" at bounding box center [1443, 18] width 90 height 19
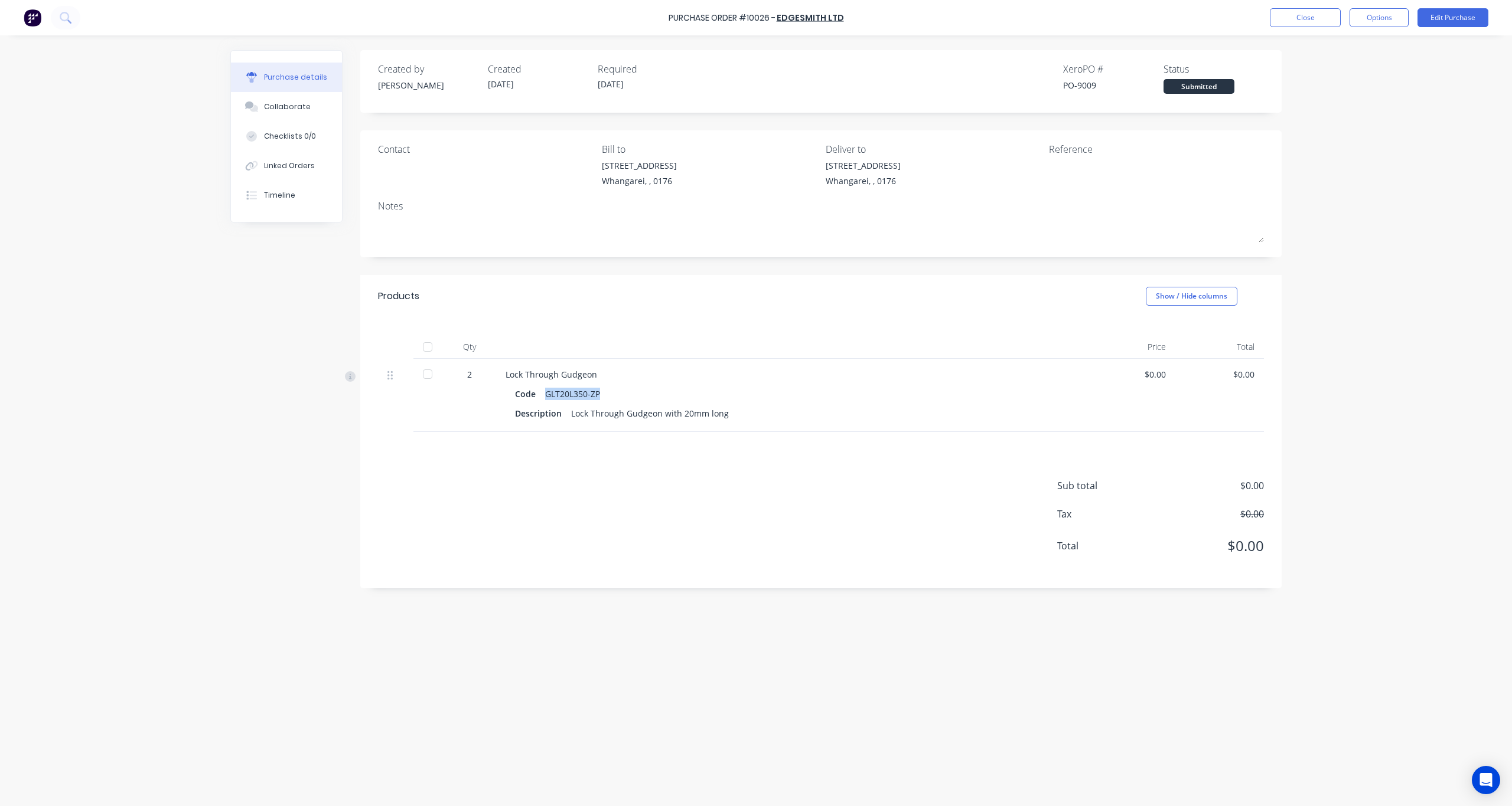
drag, startPoint x: 606, startPoint y: 393, endPoint x: 539, endPoint y: 392, distance: 67.0
click at [539, 392] on div "Code GLT20L350-ZP" at bounding box center [792, 394] width 553 height 17
copy div "GLT20L350-ZP"
drag, startPoint x: 1096, startPoint y: 87, endPoint x: 1064, endPoint y: 90, distance: 32.1
click at [1064, 90] on div "PO-9009" at bounding box center [1113, 85] width 100 height 12
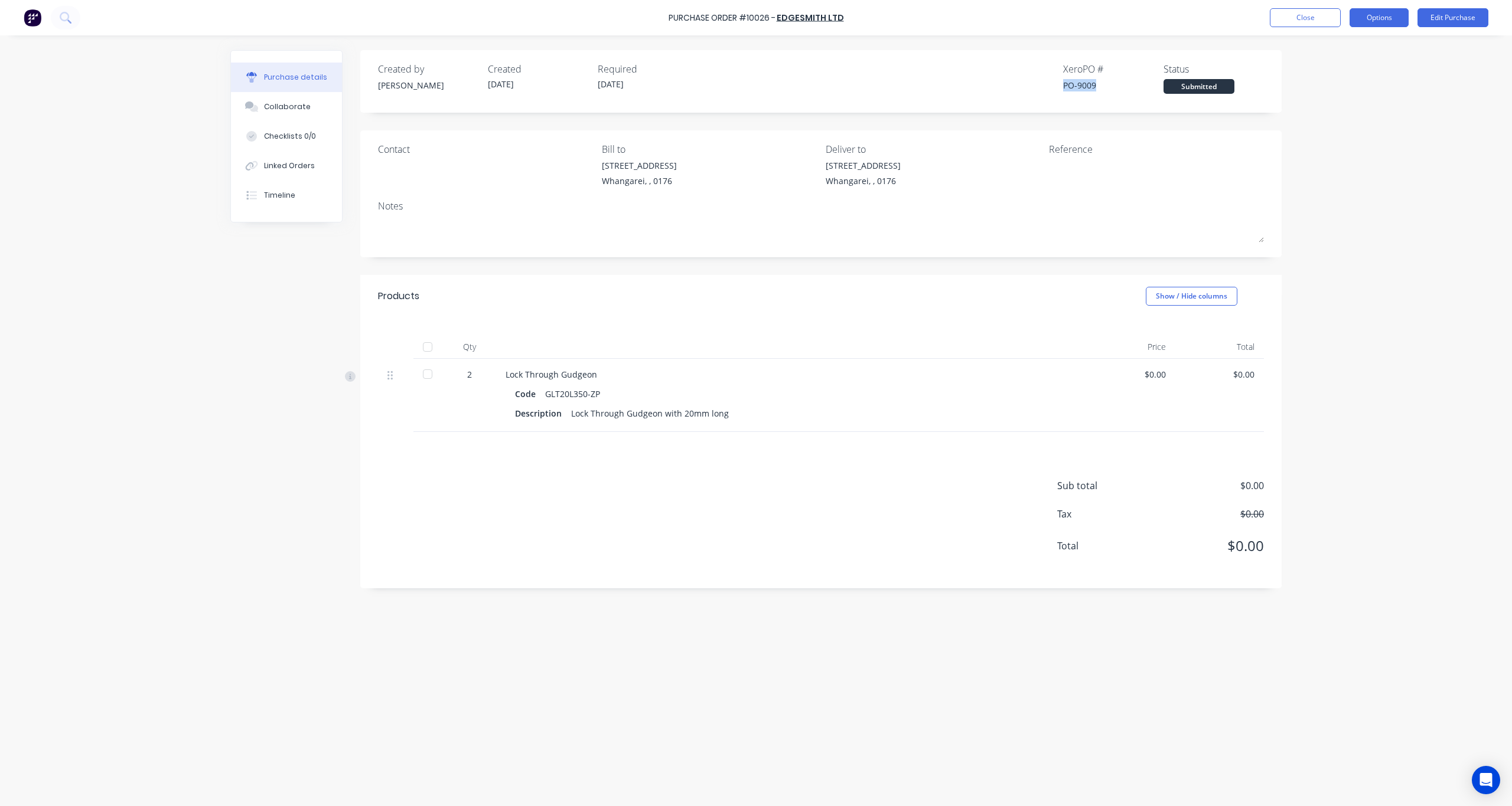
click at [1133, 18] on button "Options" at bounding box center [1378, 18] width 59 height 19
click at [1133, 48] on div "Print / Email" at bounding box center [1352, 48] width 91 height 17
click at [1133, 104] on button "Without pricing" at bounding box center [1352, 94] width 112 height 23
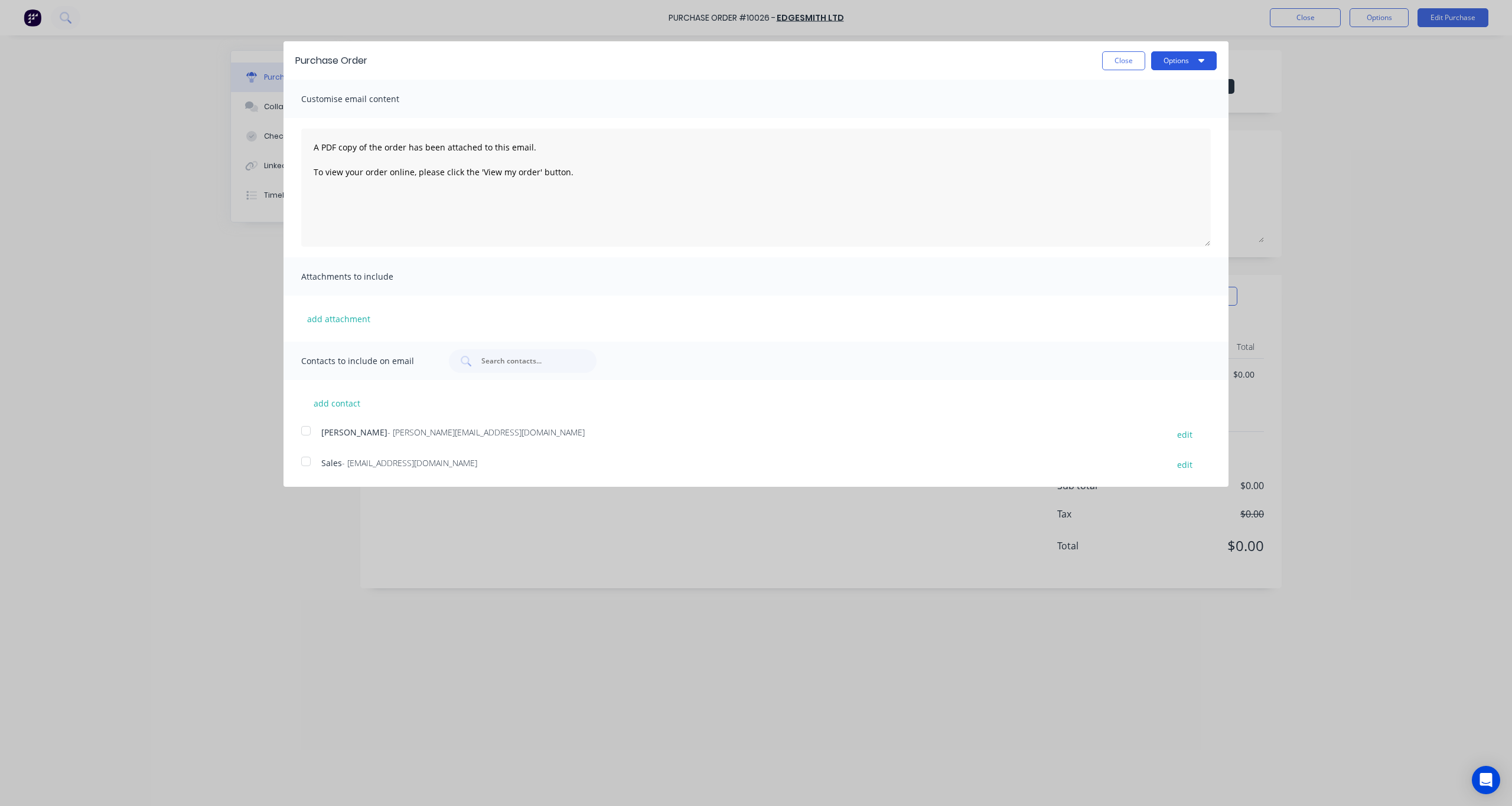
click at [1133, 67] on button "Options" at bounding box center [1184, 60] width 65 height 19
click at [1133, 92] on div "Print" at bounding box center [1160, 91] width 91 height 17
click at [1119, 62] on button "Close" at bounding box center [1123, 60] width 43 height 19
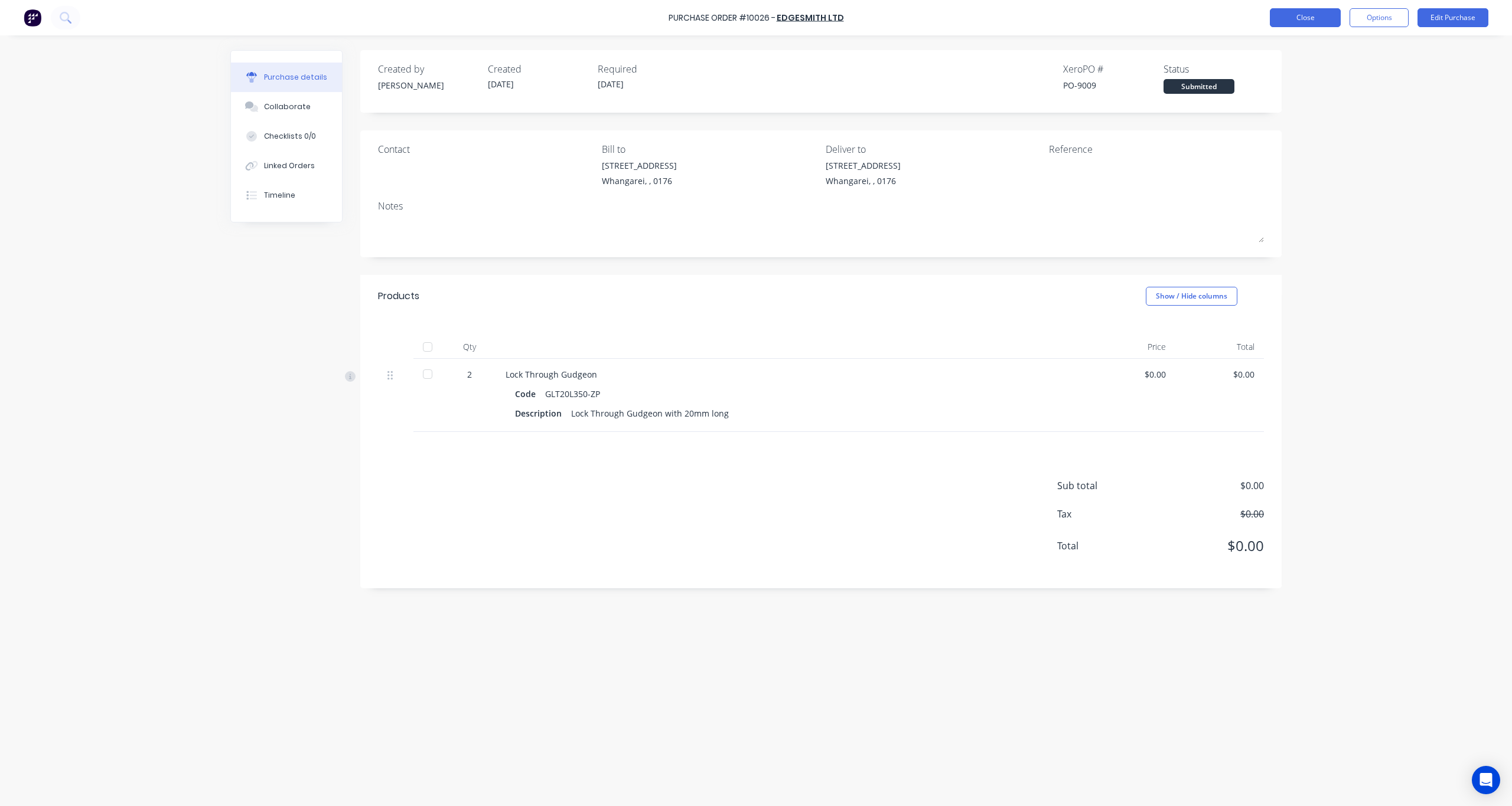
click at [1133, 17] on button "Close" at bounding box center [1305, 18] width 71 height 19
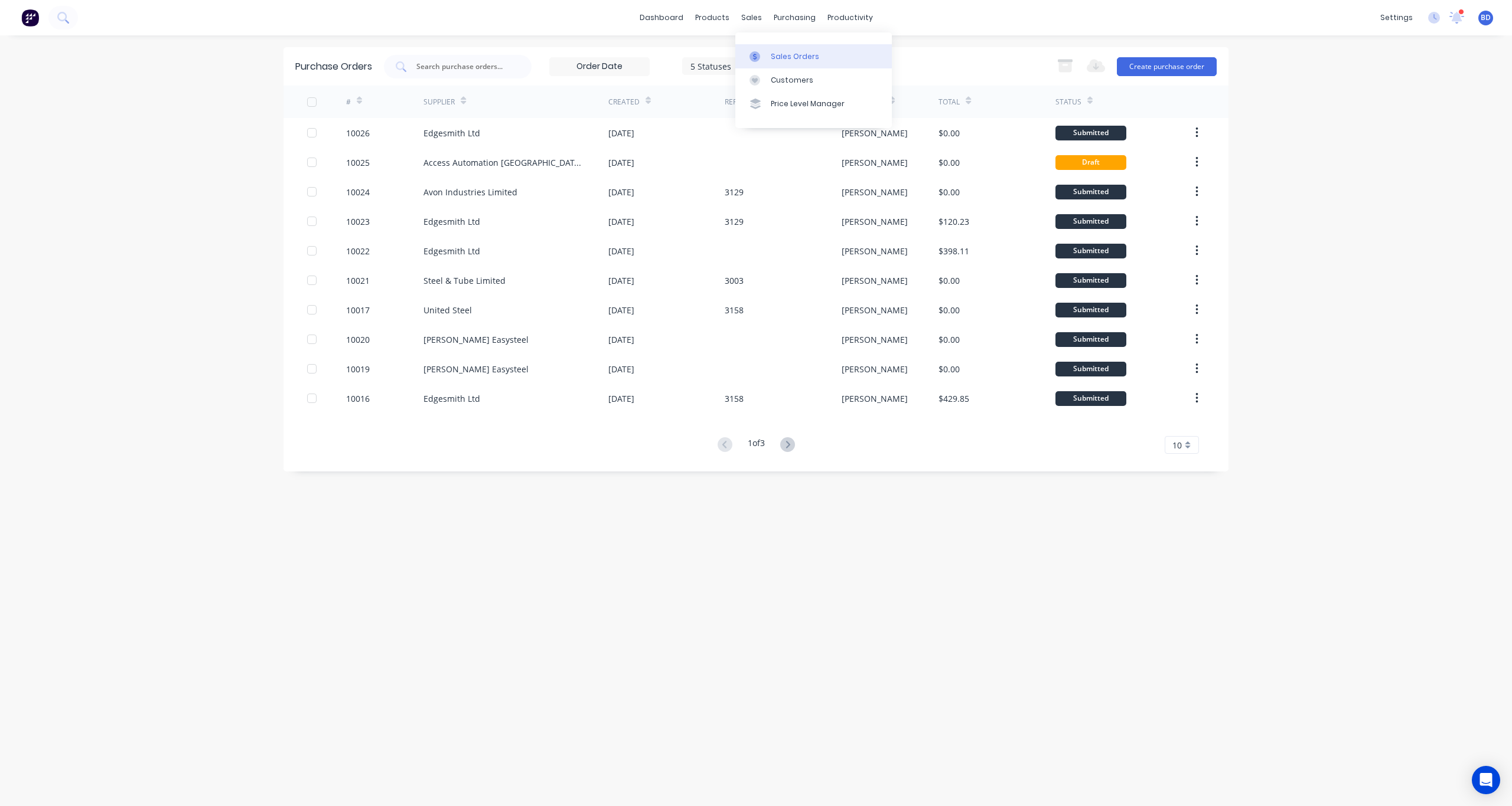
click at [763, 46] on link "Sales Orders" at bounding box center [814, 55] width 156 height 23
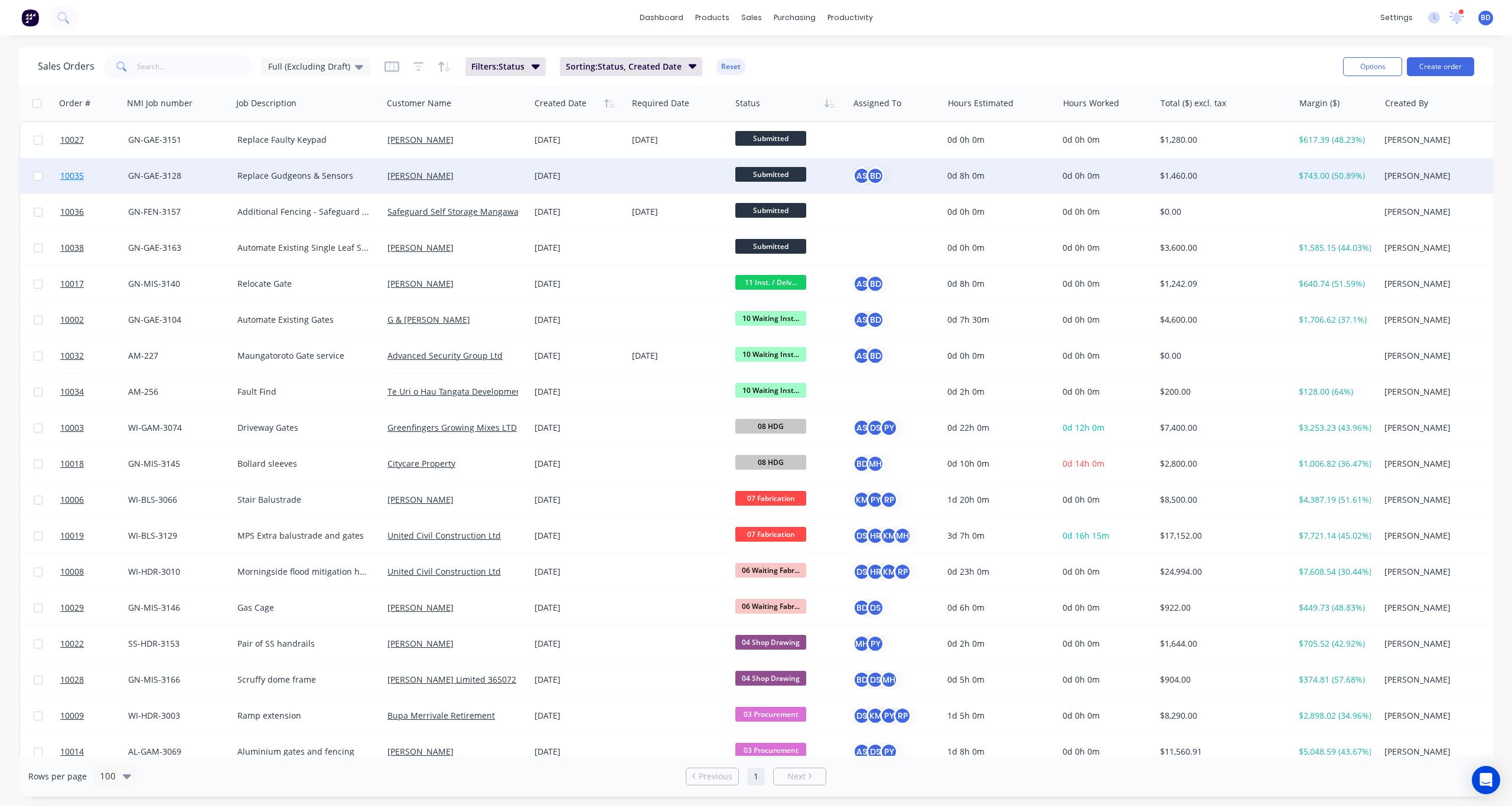
click at [80, 178] on span "10035" at bounding box center [72, 175] width 23 height 12
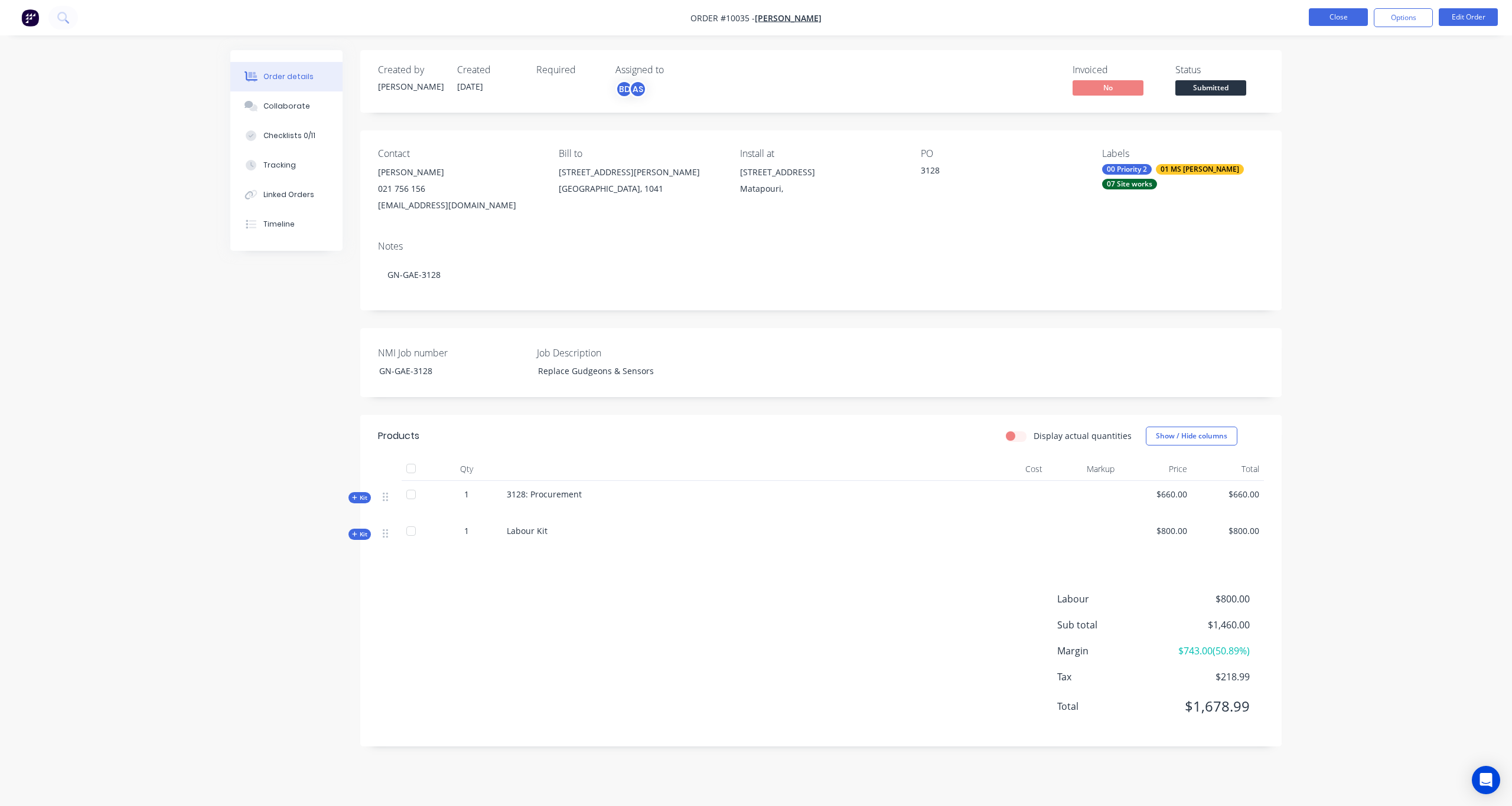
click at [1133, 14] on button "Close" at bounding box center [1338, 17] width 59 height 18
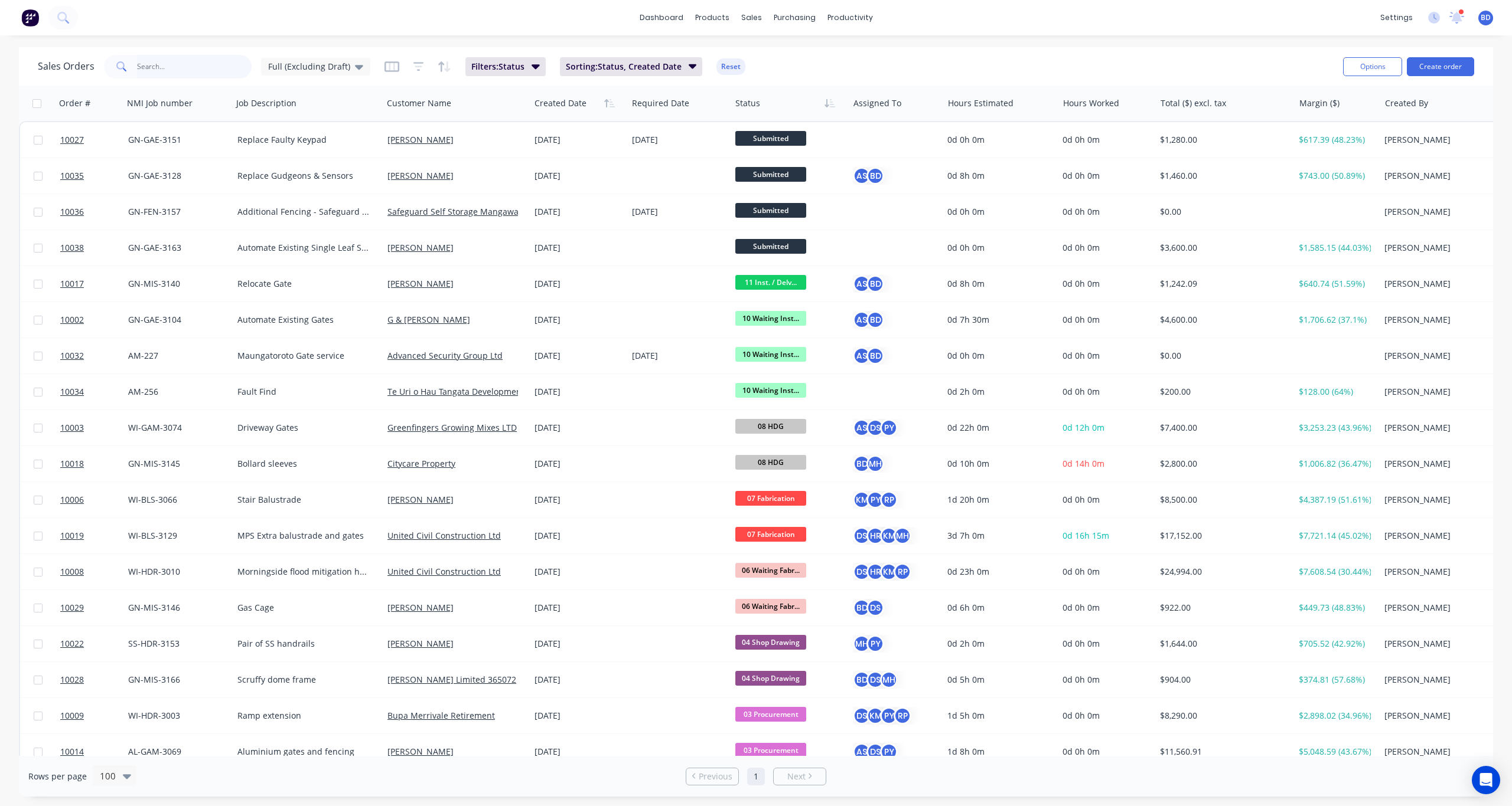
click at [176, 67] on input "text" at bounding box center [195, 66] width 115 height 23
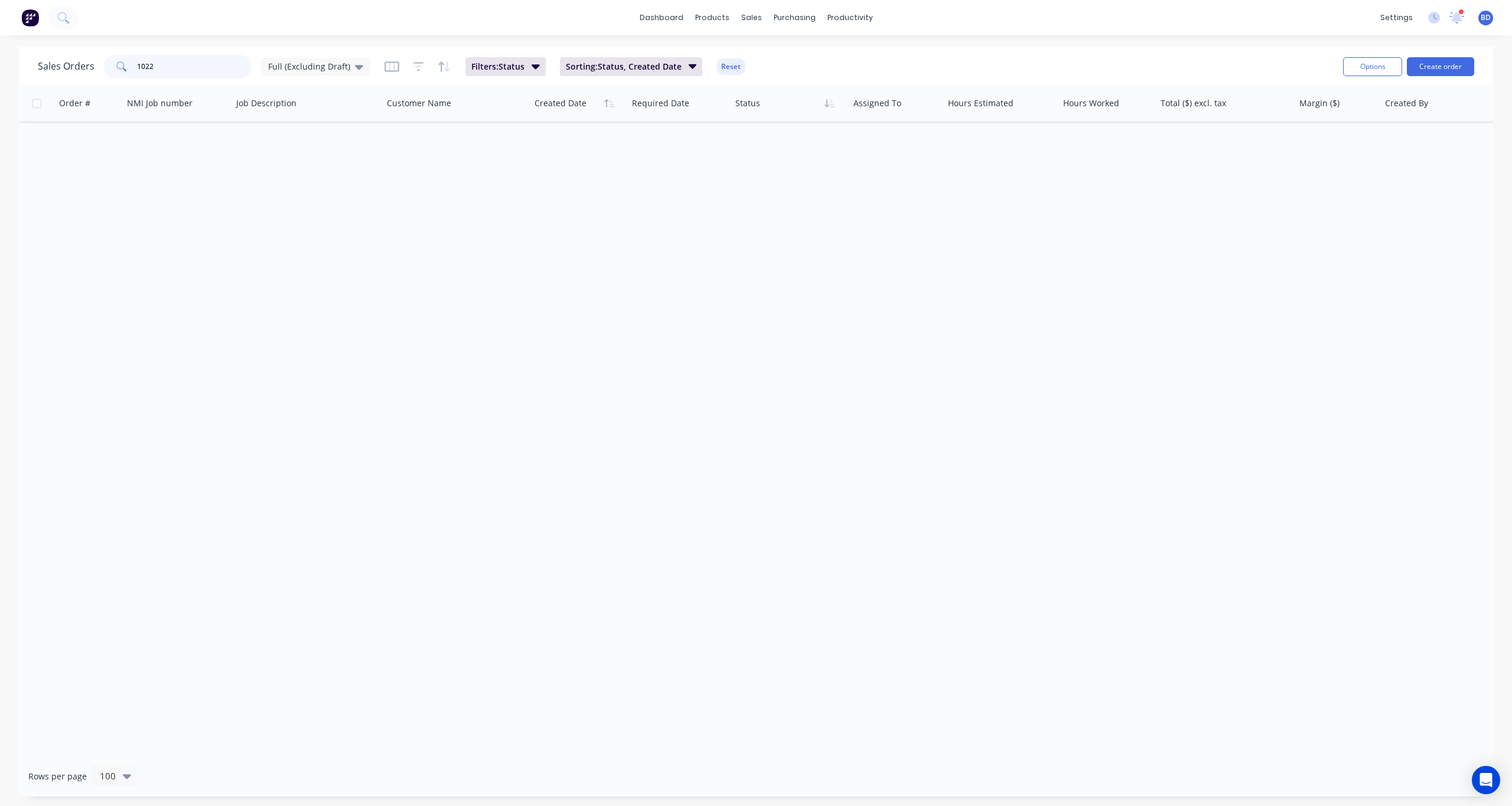
drag, startPoint x: 188, startPoint y: 65, endPoint x: 86, endPoint y: 55, distance: 102.5
click at [86, 55] on div "Sales Orders 1022 Full (Excluding Draft)" at bounding box center [204, 66] width 333 height 23
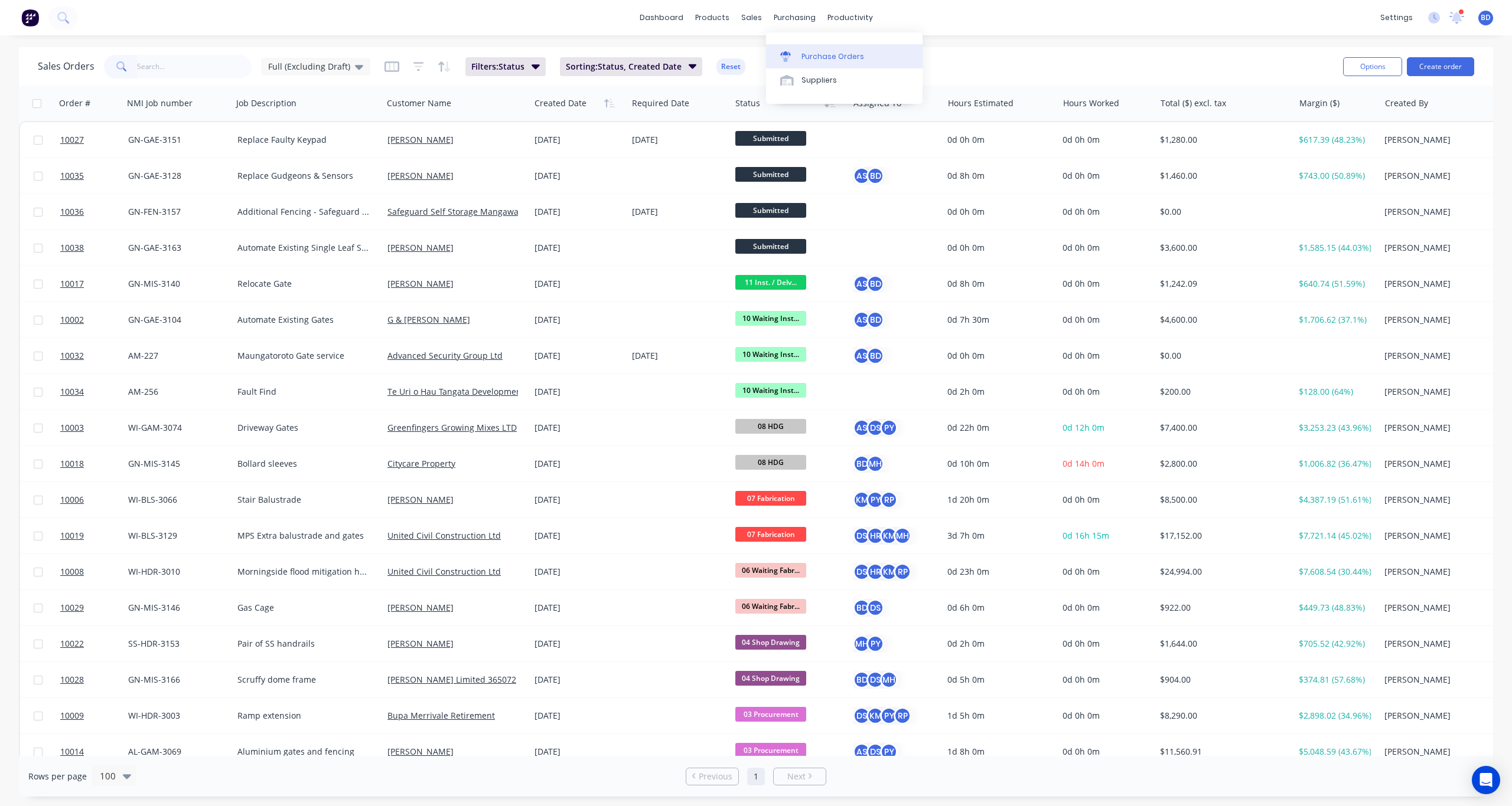
click at [822, 55] on div "Purchase Orders" at bounding box center [833, 56] width 63 height 11
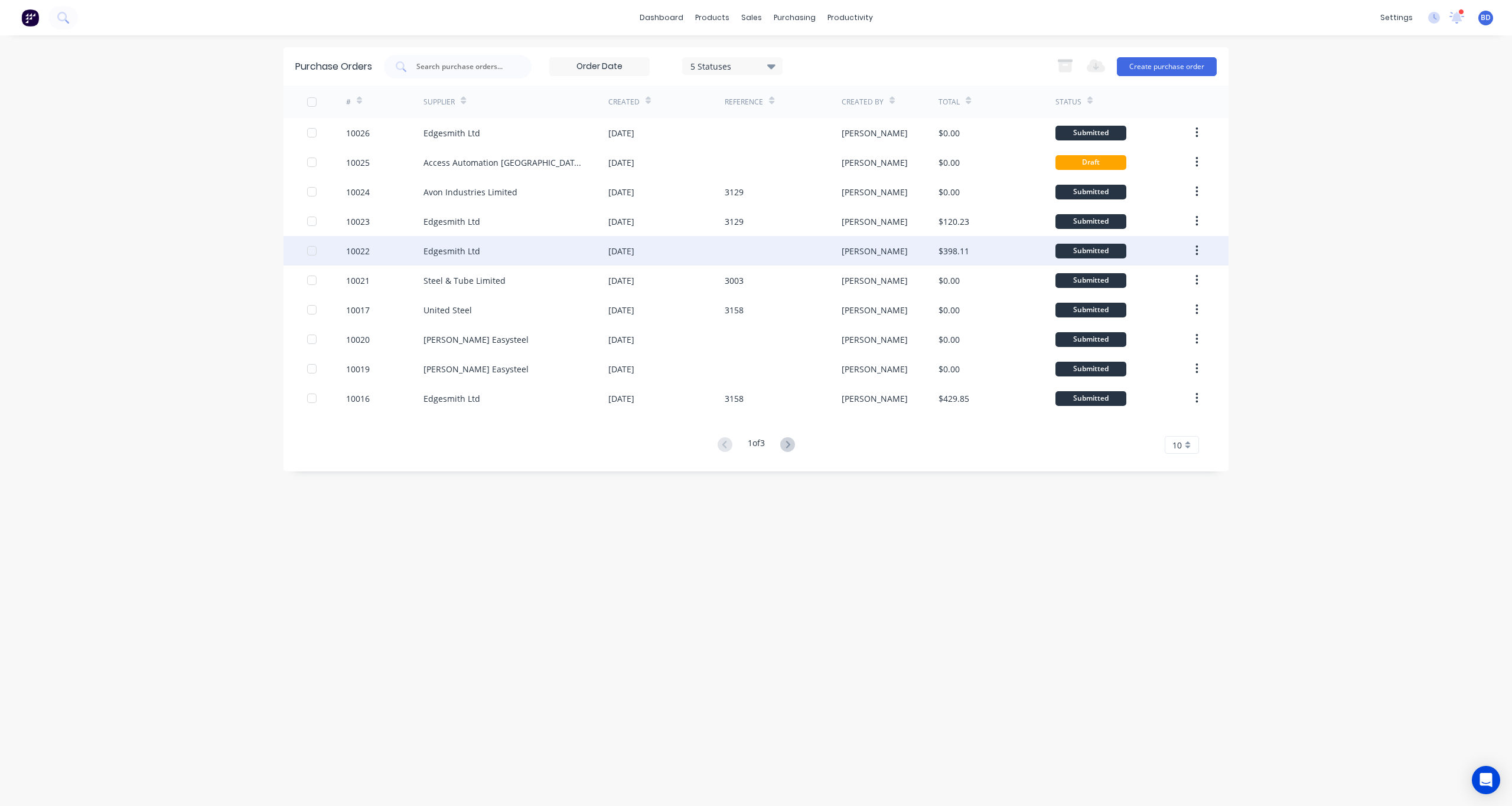
click at [441, 246] on div "Edgesmith Ltd" at bounding box center [452, 251] width 57 height 12
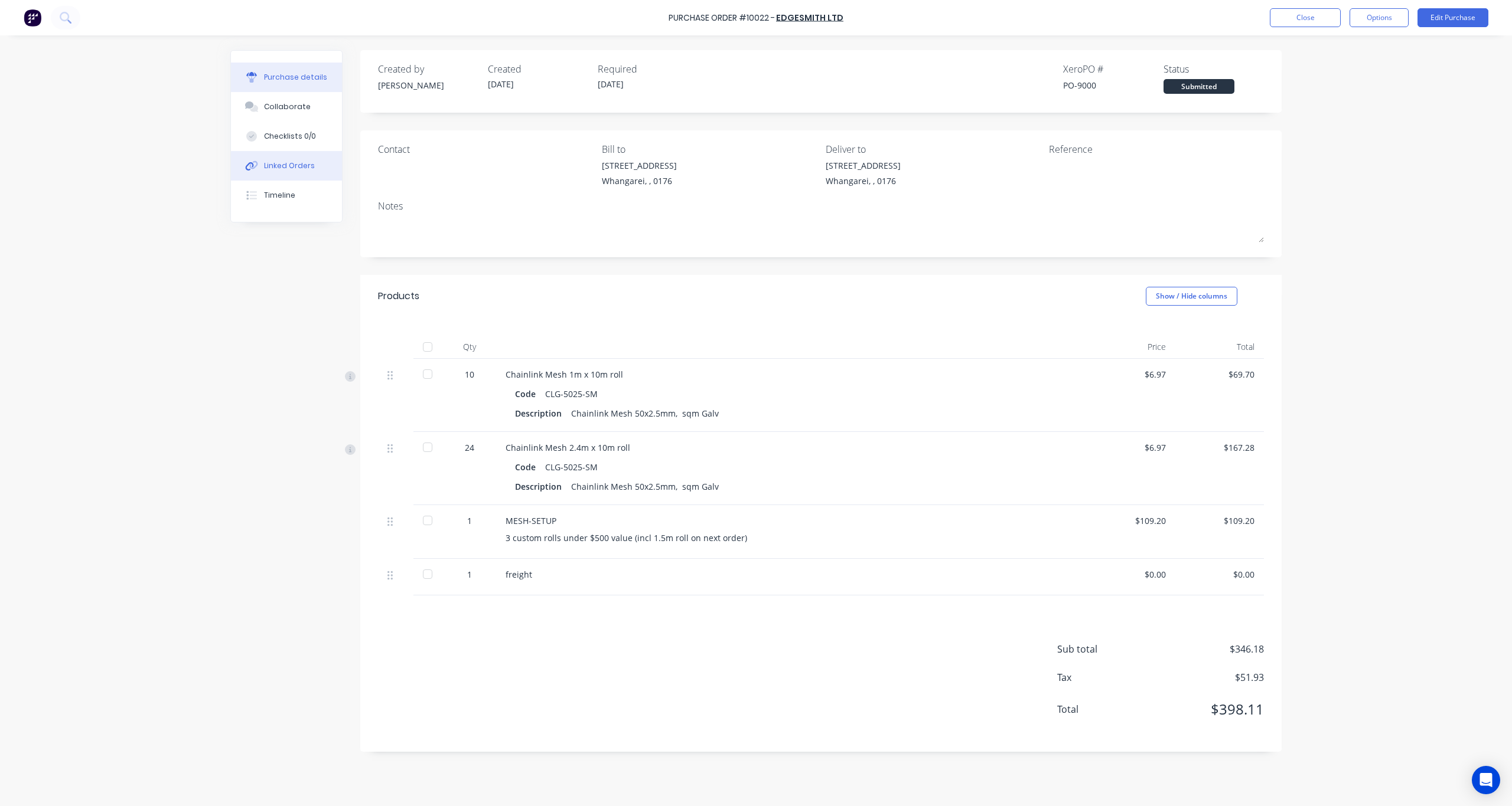
click at [296, 177] on button "Linked Orders" at bounding box center [286, 166] width 111 height 30
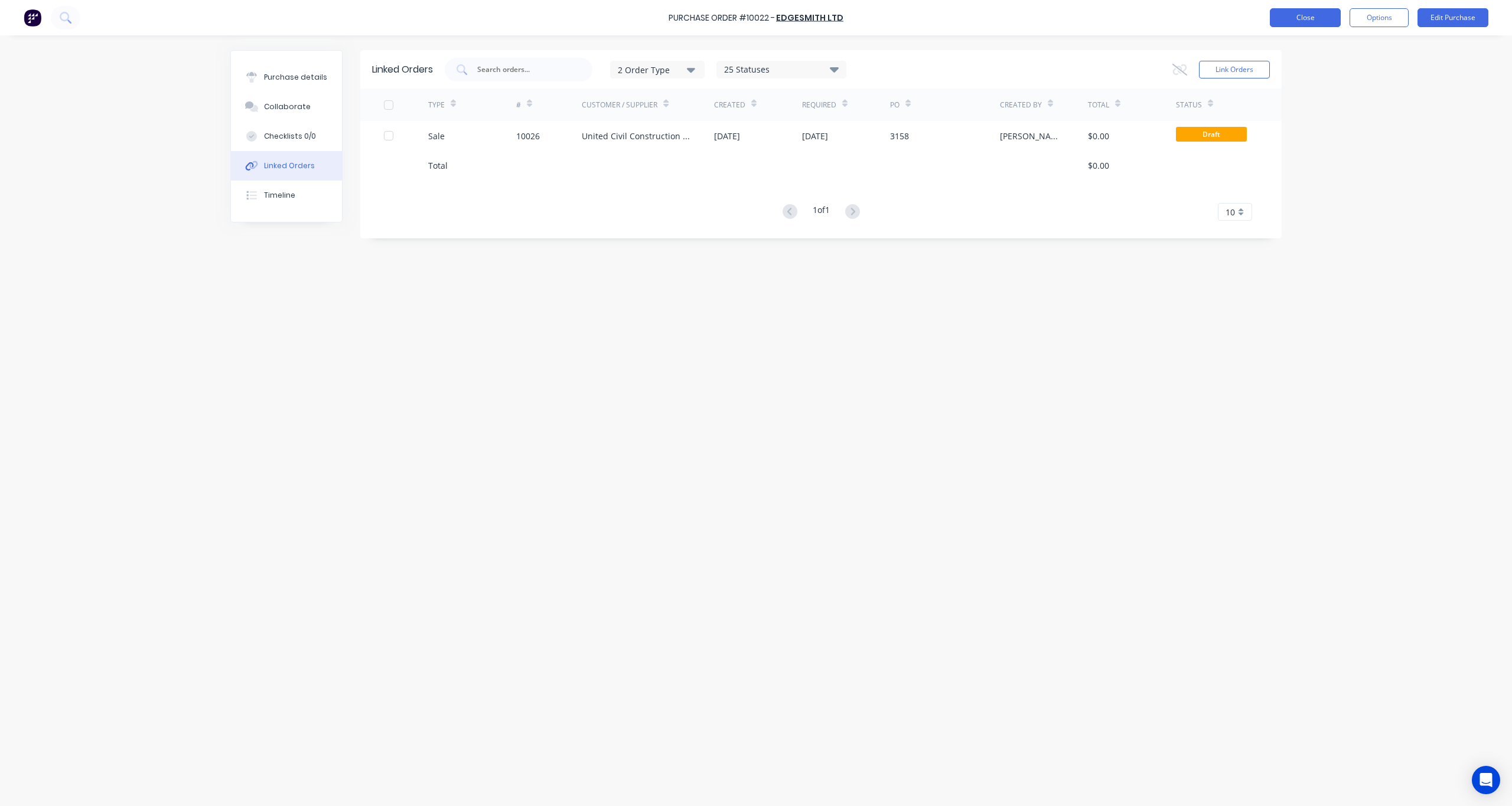
click at [1289, 18] on button "Close" at bounding box center [1305, 18] width 71 height 19
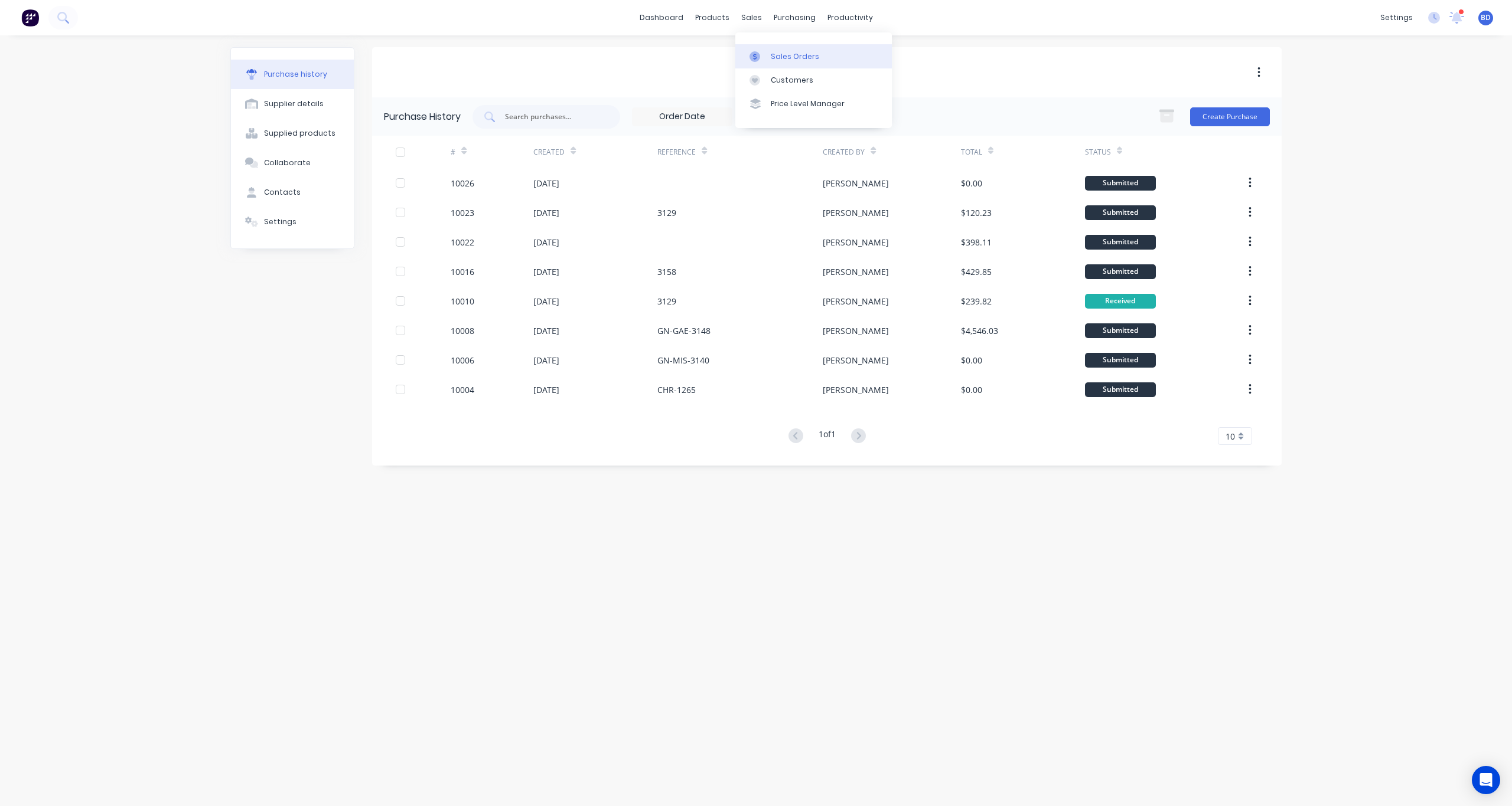
click at [794, 54] on div "Sales Orders" at bounding box center [795, 56] width 48 height 11
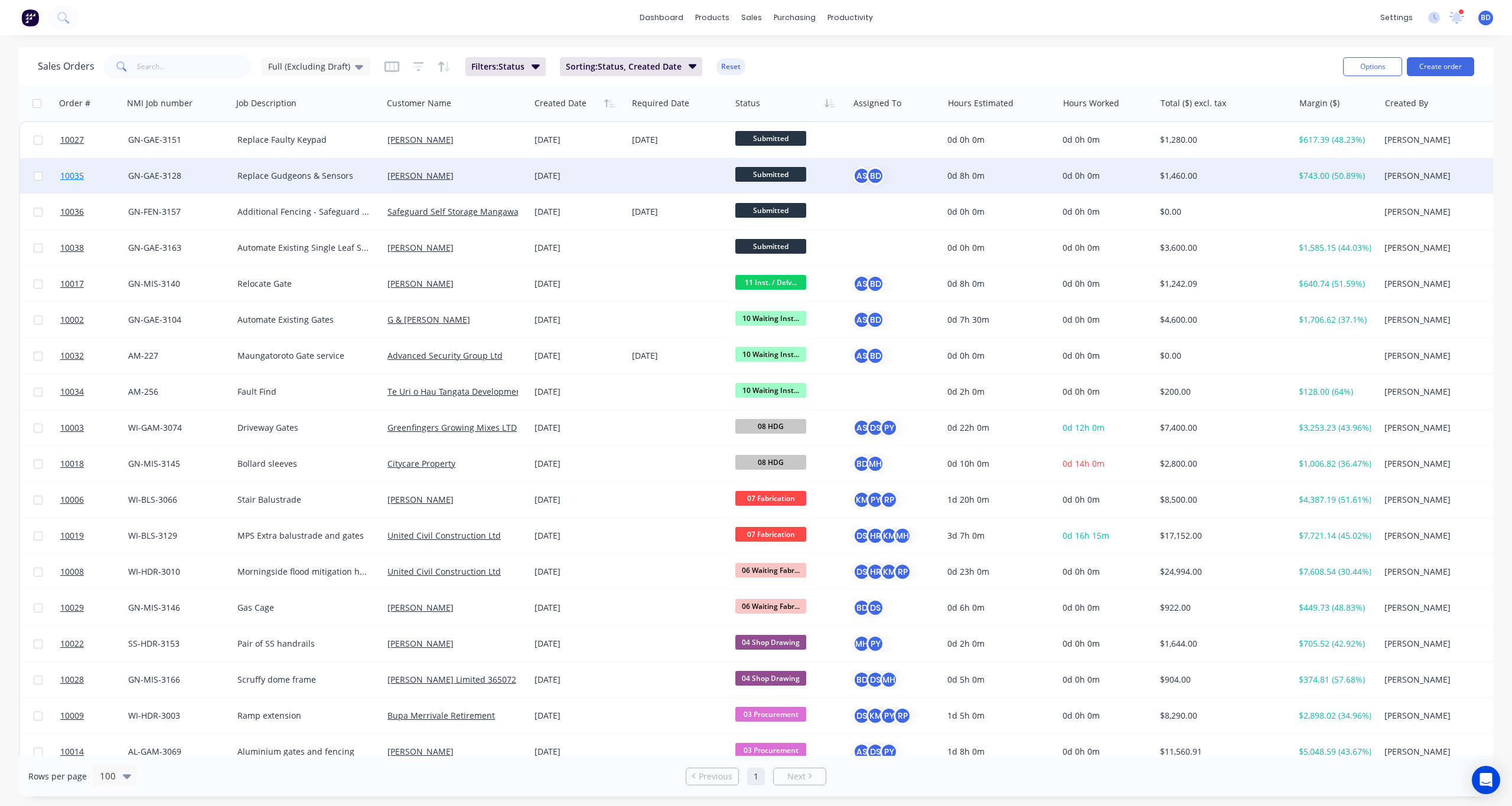
click at [72, 172] on span "10035" at bounding box center [72, 175] width 23 height 12
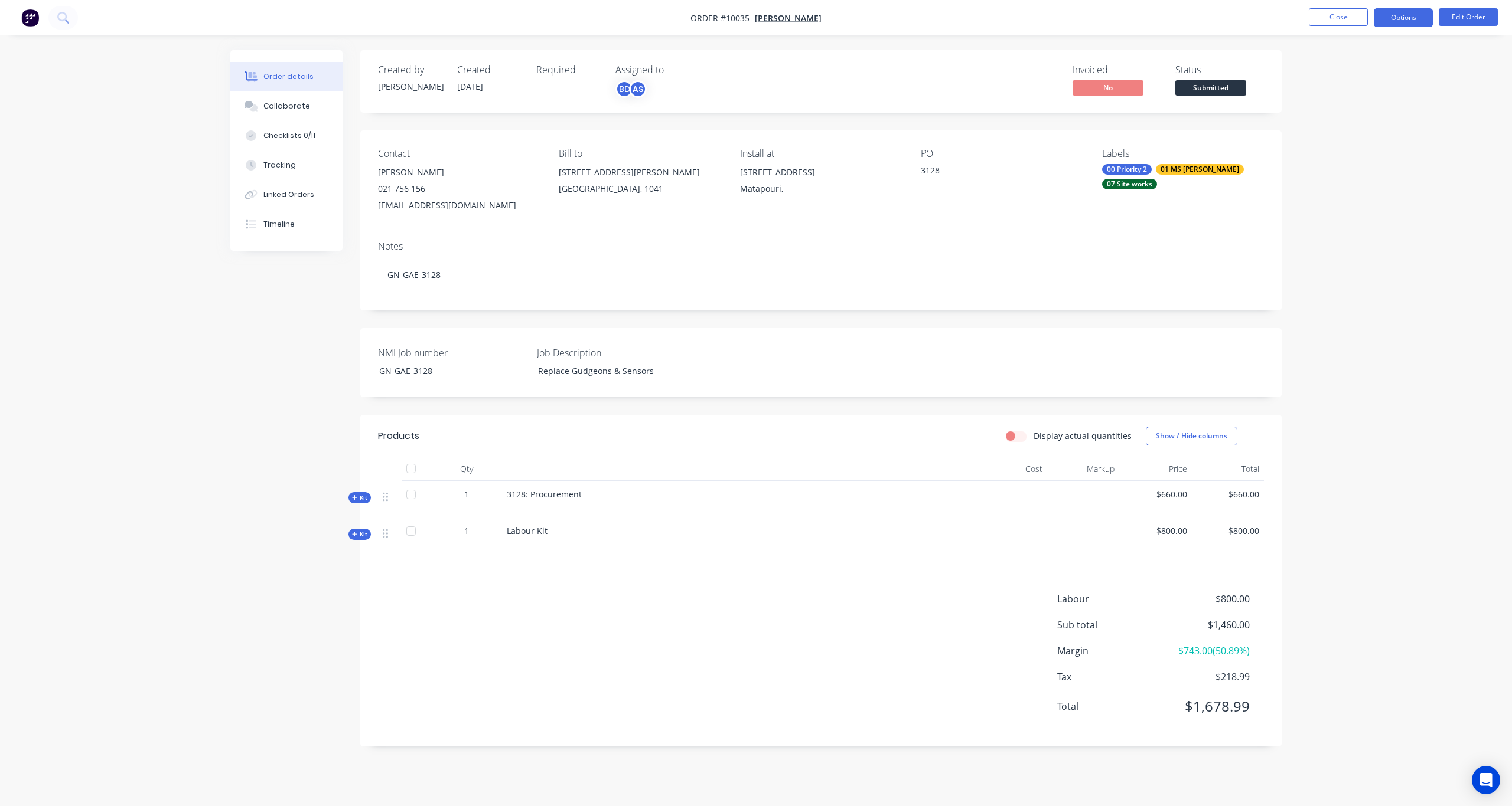
click at [1407, 14] on button "Options" at bounding box center [1403, 18] width 59 height 19
click at [1478, 70] on div "Order details Collaborate Checklists 0/11 Tracking Linked Orders Timeline Order…" at bounding box center [756, 403] width 1512 height 806
click at [1202, 86] on span "Submitted" at bounding box center [1211, 87] width 71 height 15
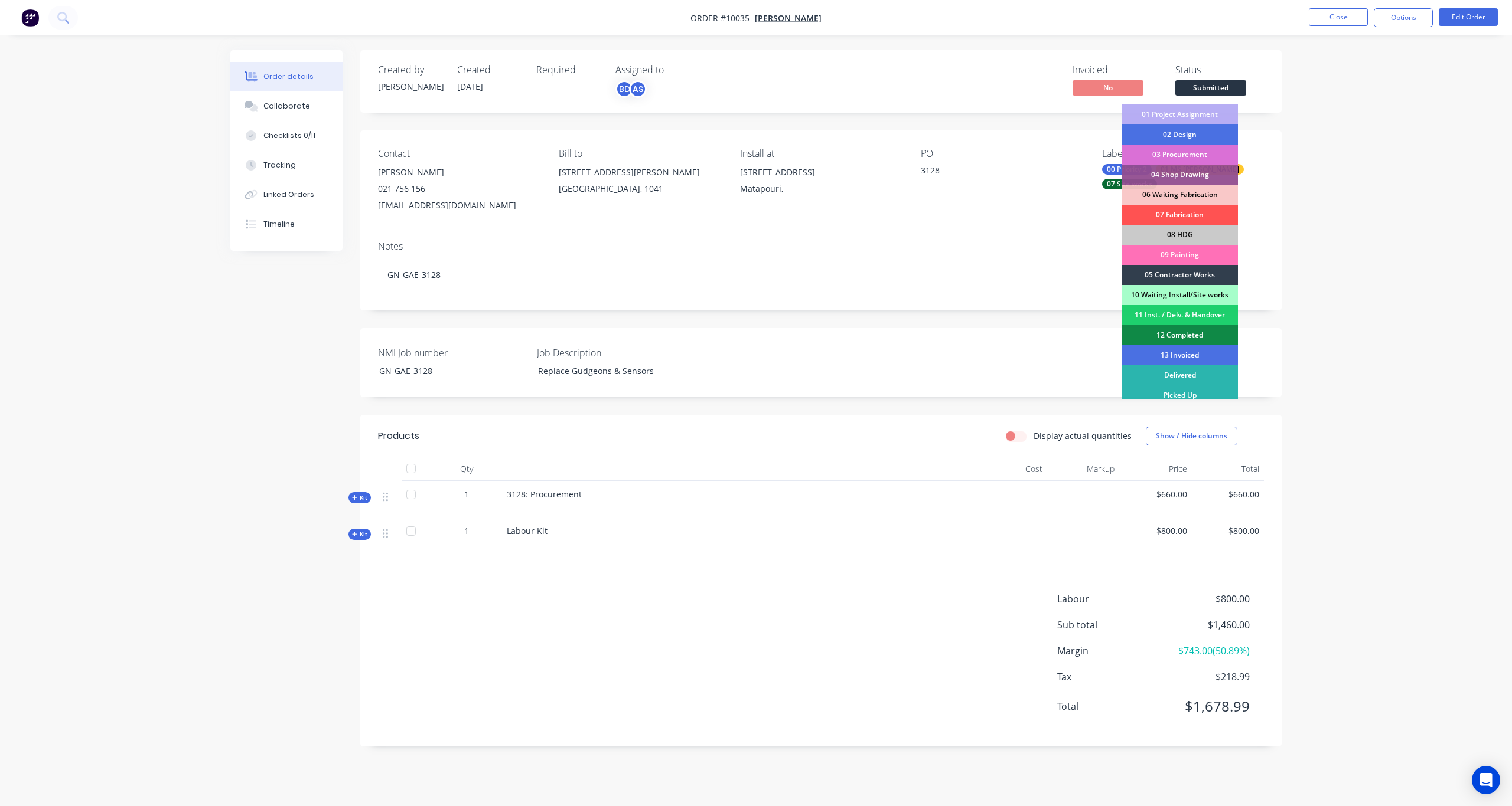
click at [1199, 155] on div "03 Procurement" at bounding box center [1179, 155] width 117 height 20
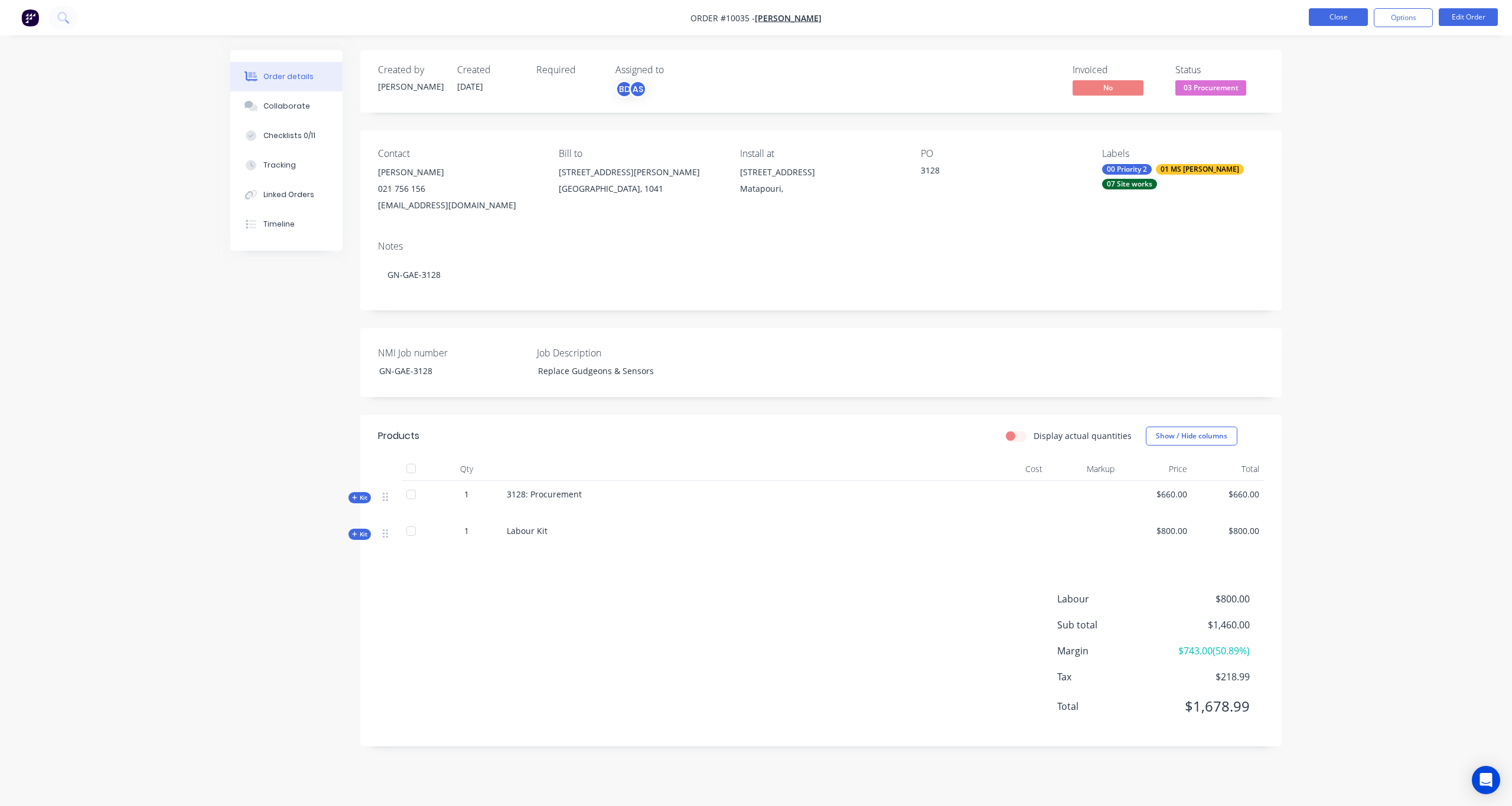
click at [1337, 21] on button "Close" at bounding box center [1338, 17] width 59 height 18
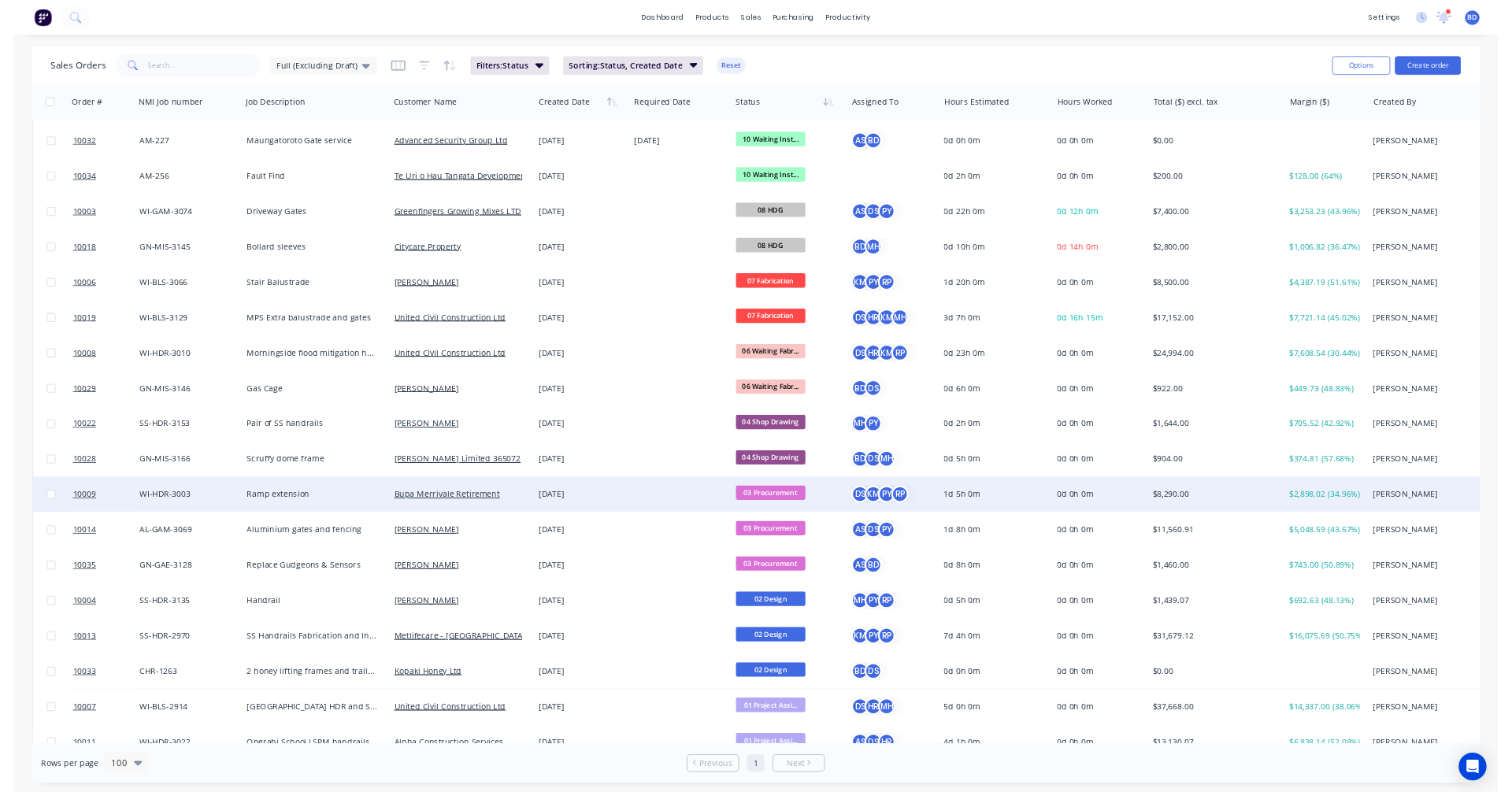
scroll to position [315, 0]
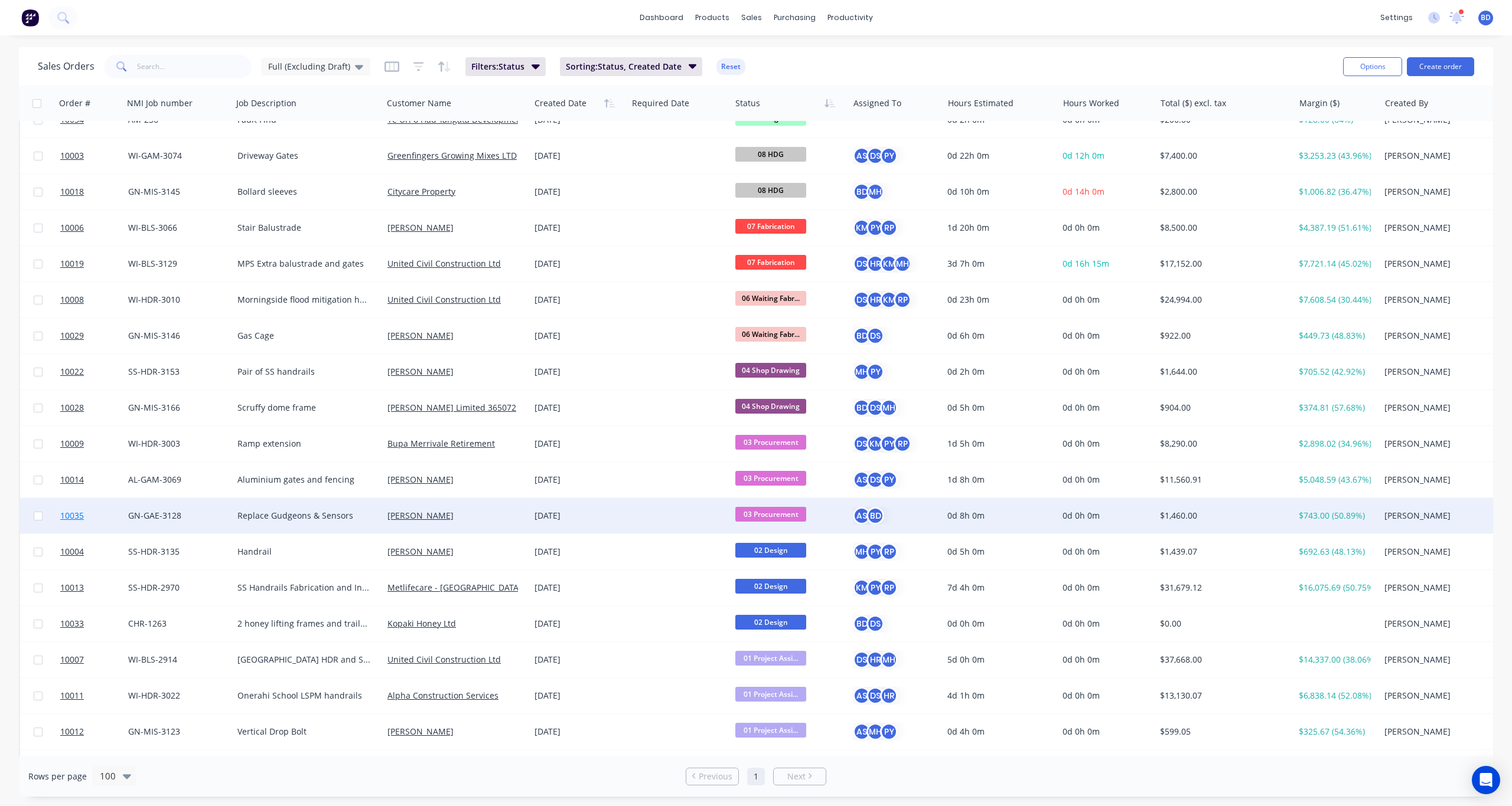
click at [71, 514] on span "10035" at bounding box center [72, 516] width 23 height 12
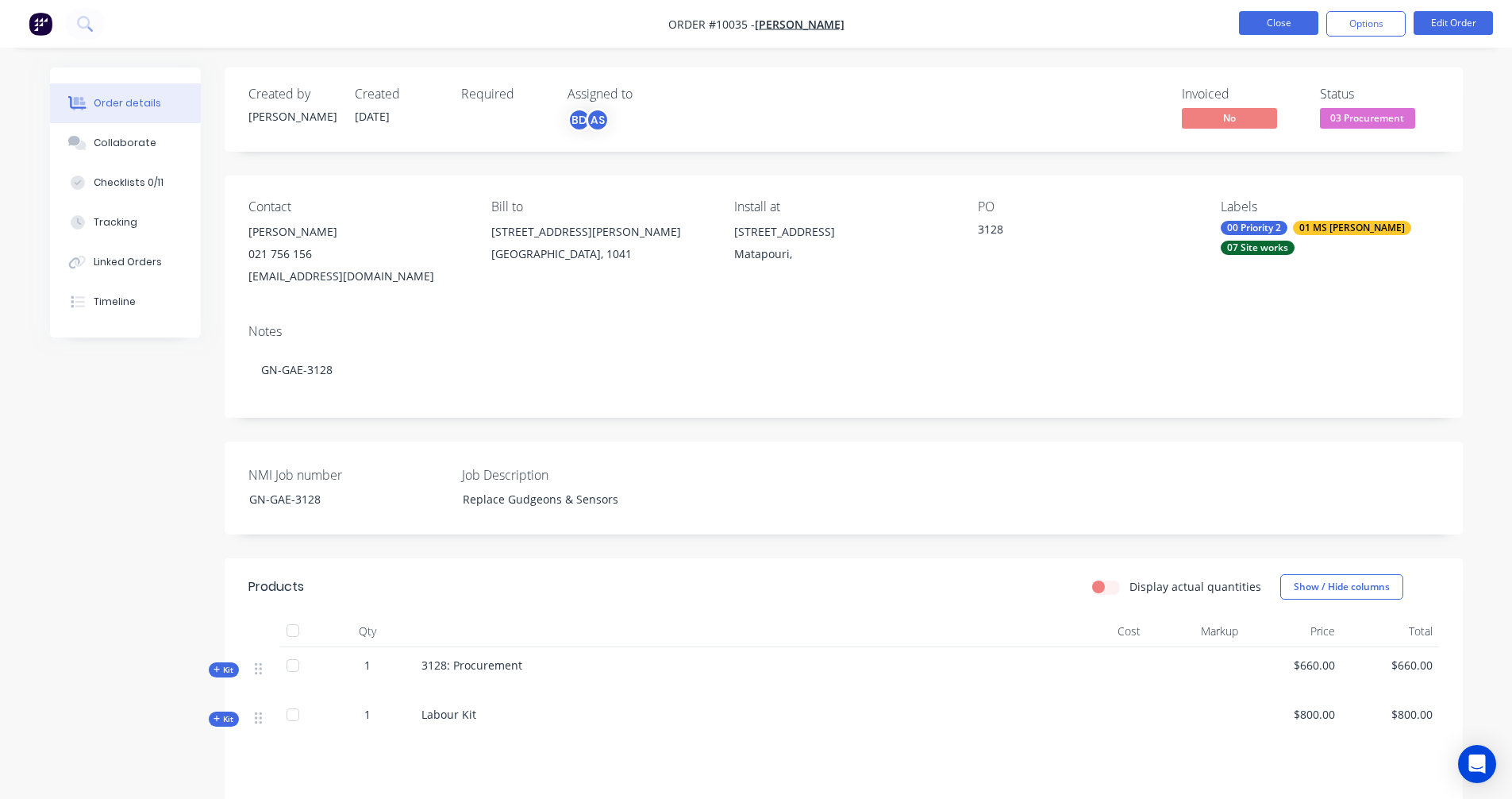
click at [1277, 26] on button "Close" at bounding box center [1278, 23] width 79 height 24
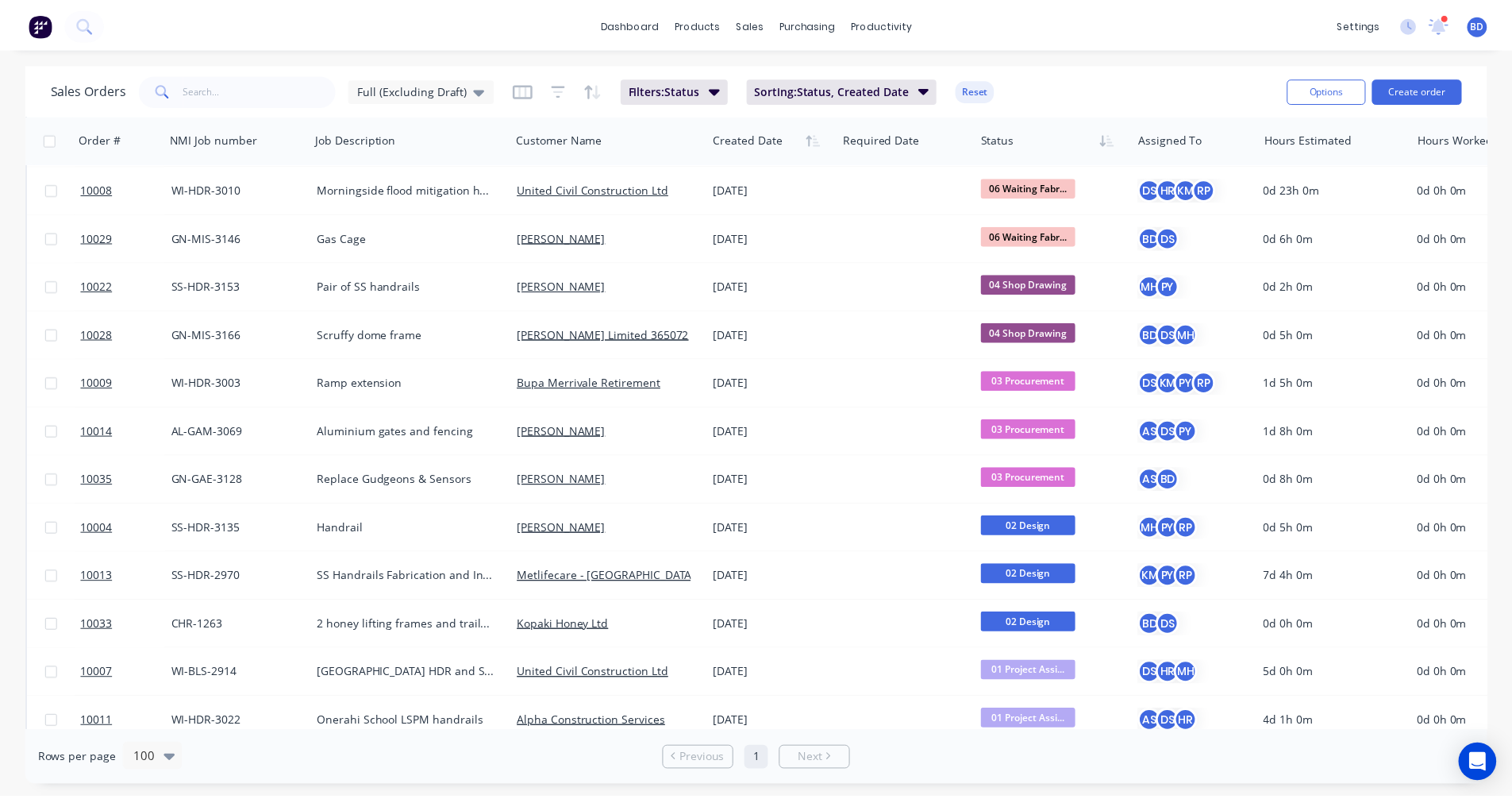
scroll to position [651, 0]
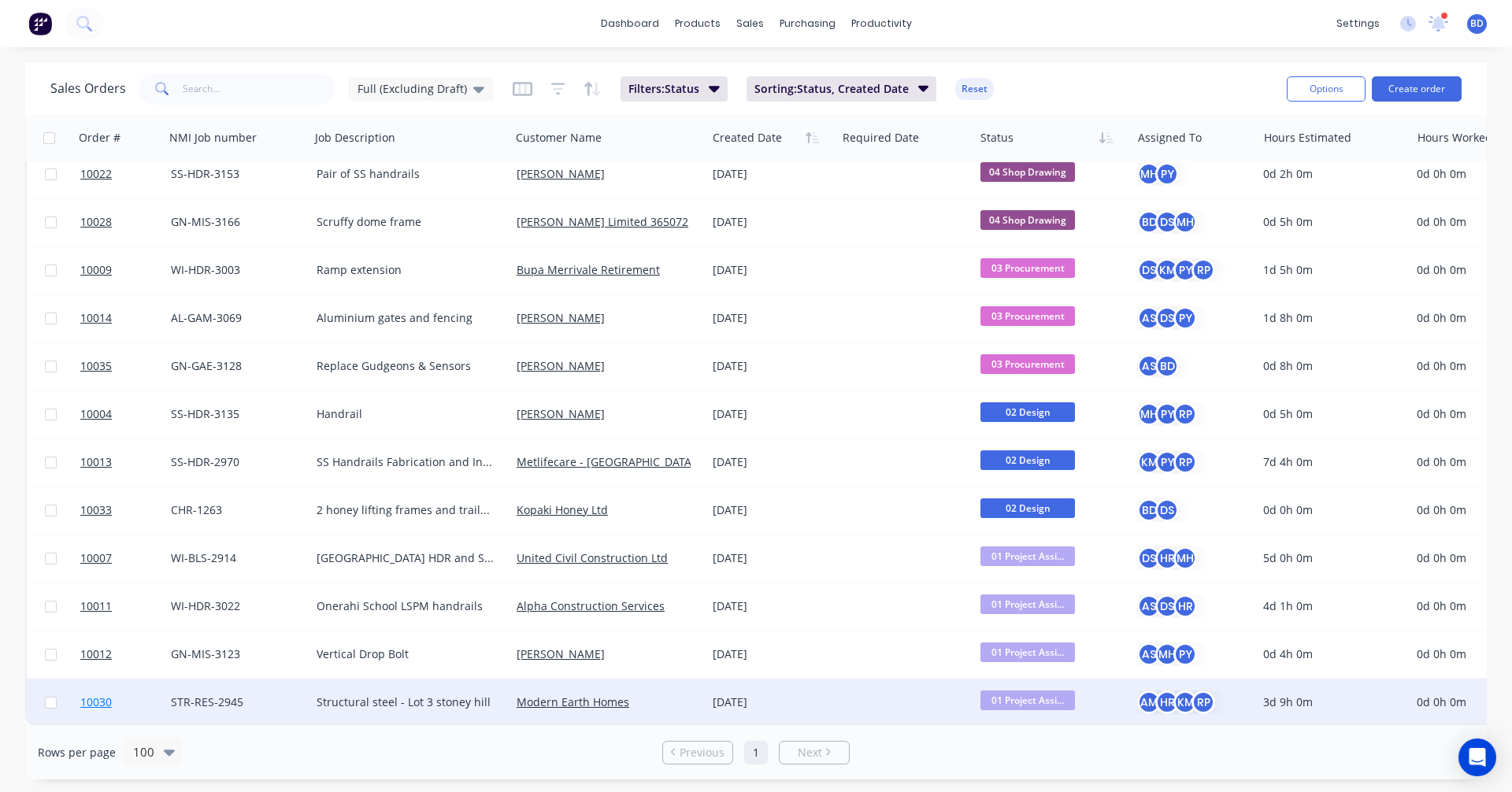
click at [85, 694] on span "10030" at bounding box center [96, 702] width 31 height 16
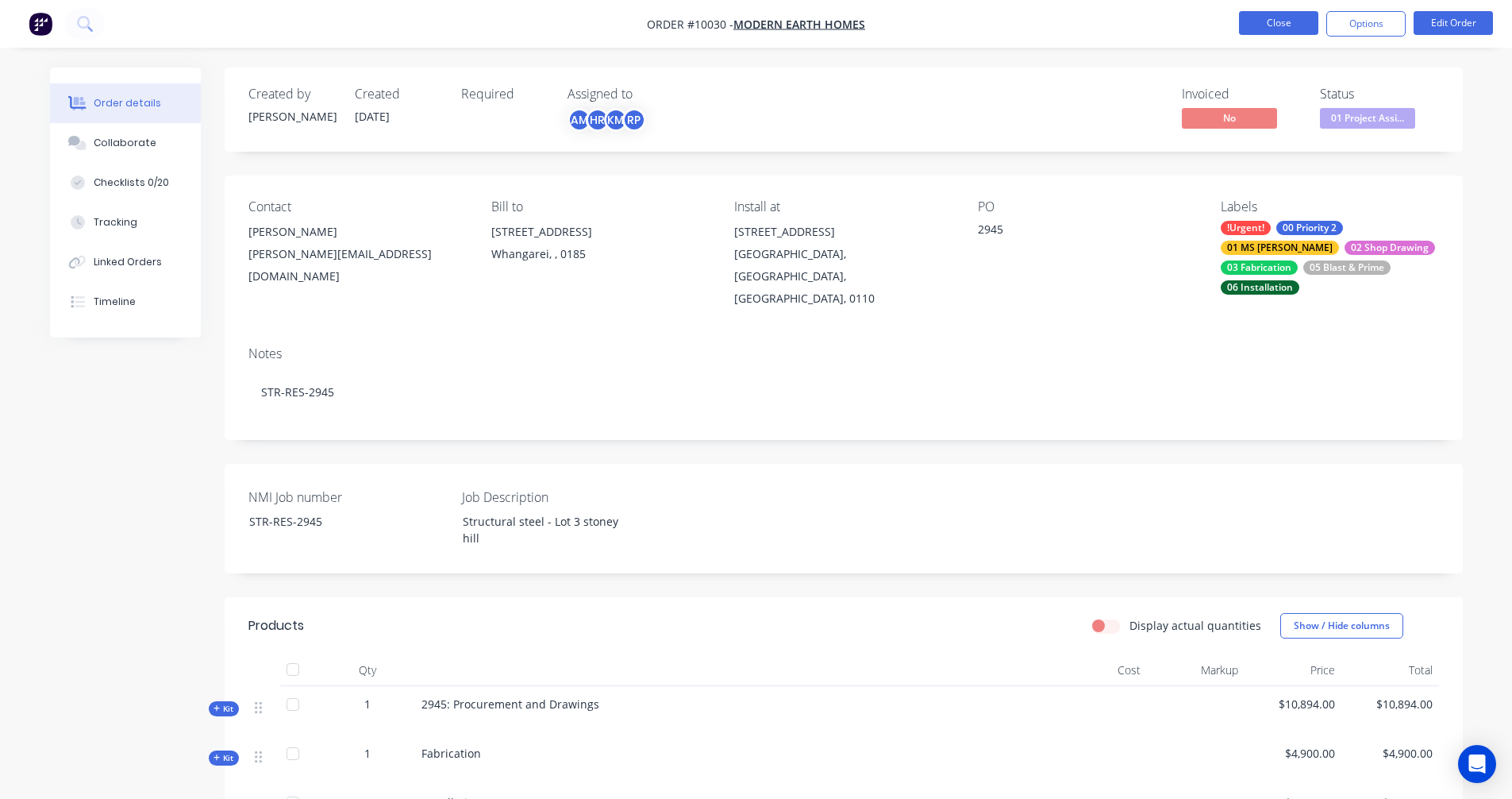
click at [1268, 23] on button "Close" at bounding box center [1278, 23] width 79 height 24
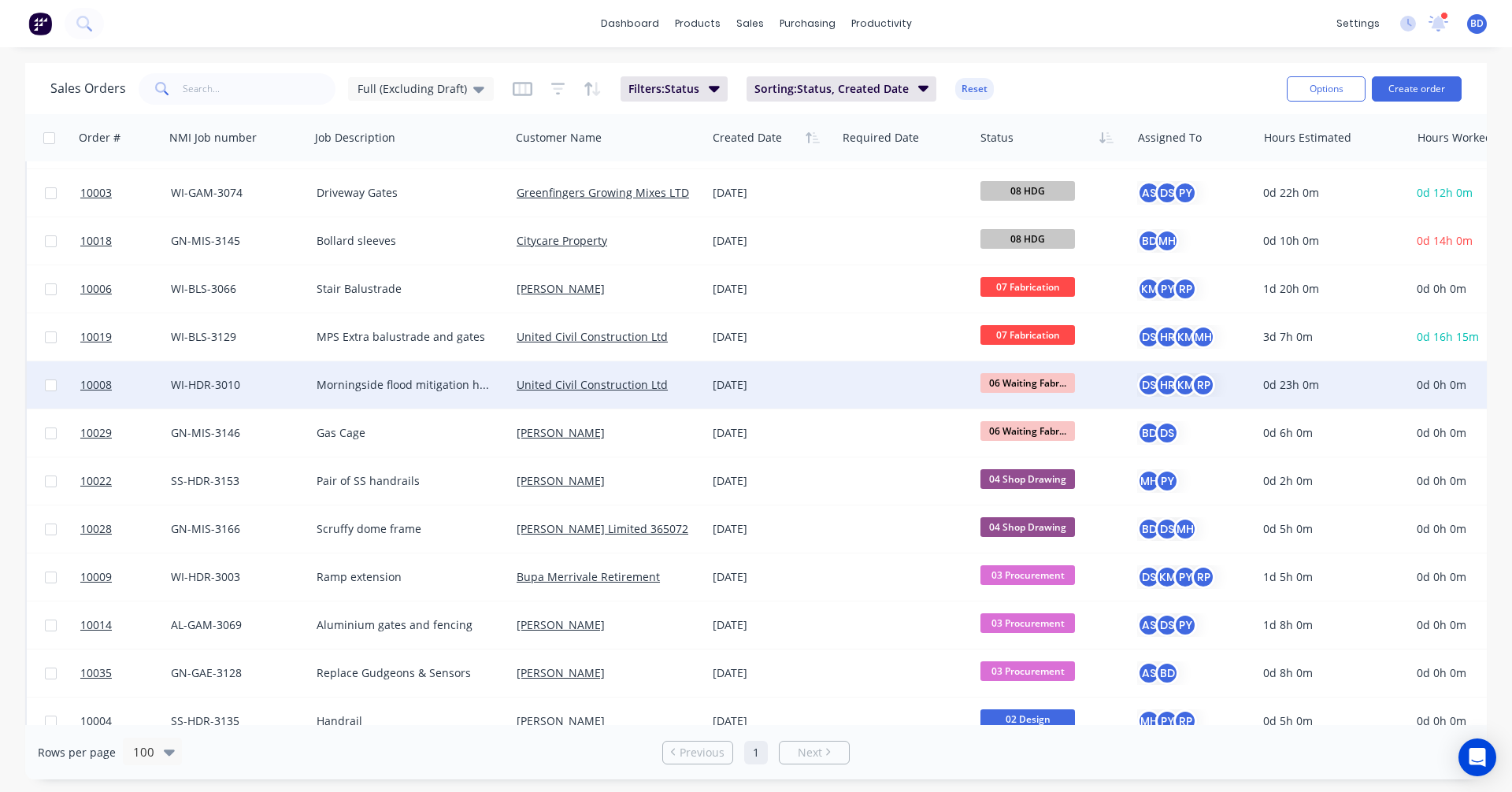
scroll to position [408, 0]
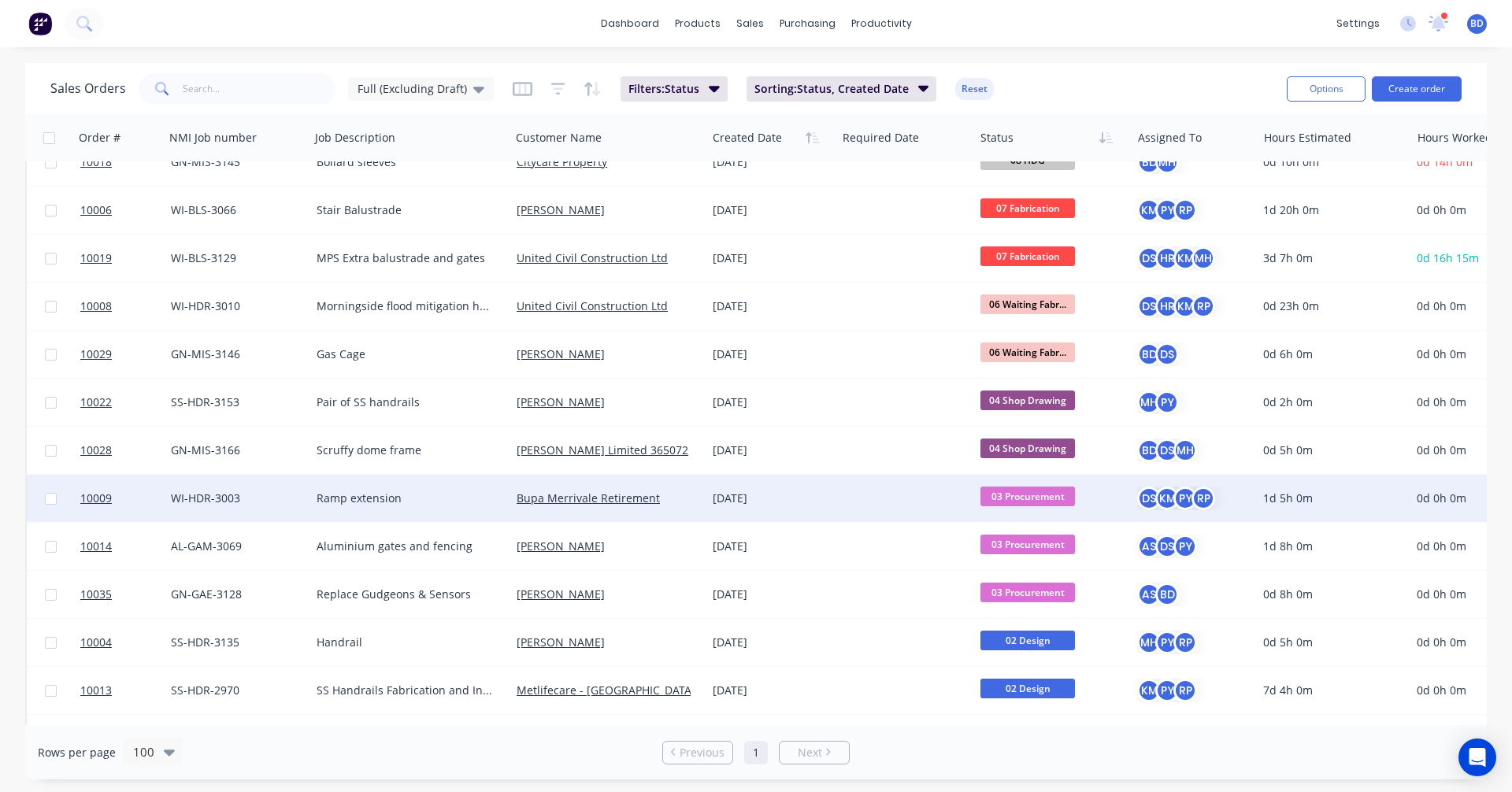
click at [1030, 495] on span "03 Procurement" at bounding box center [1028, 496] width 95 height 20
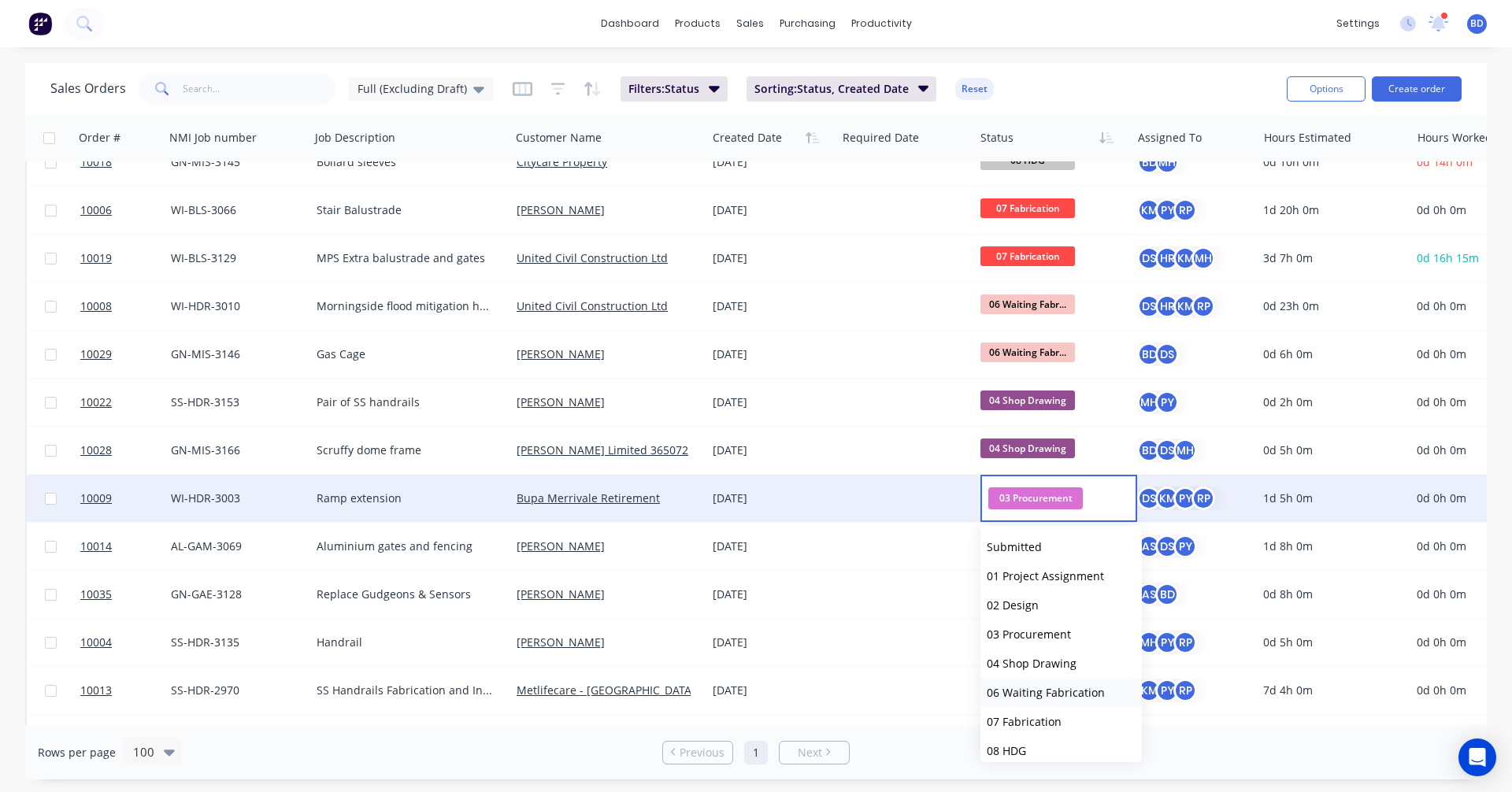
click at [1049, 695] on span "06 Waiting Fabrication" at bounding box center [1045, 693] width 118 height 15
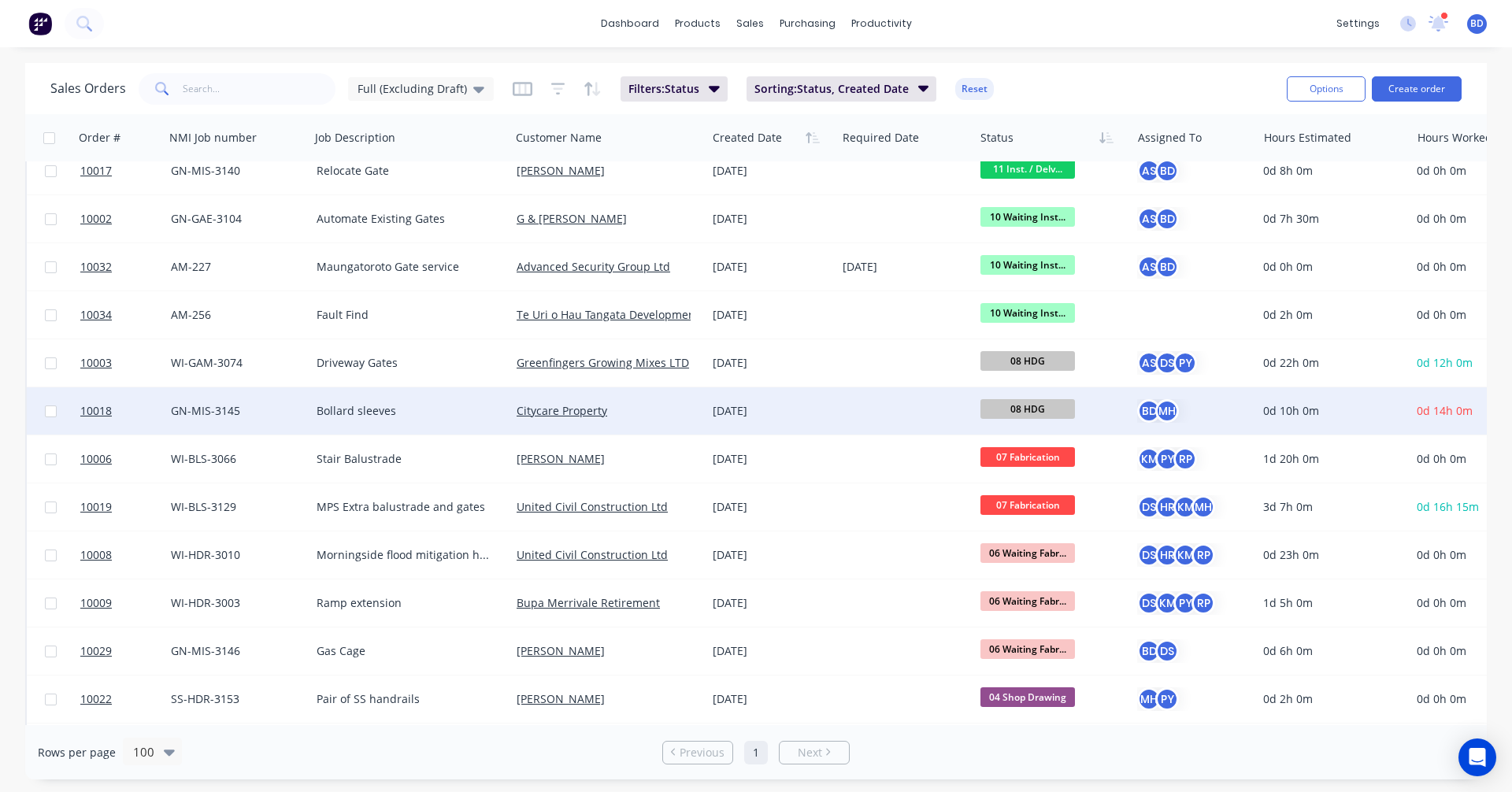
scroll to position [236, 0]
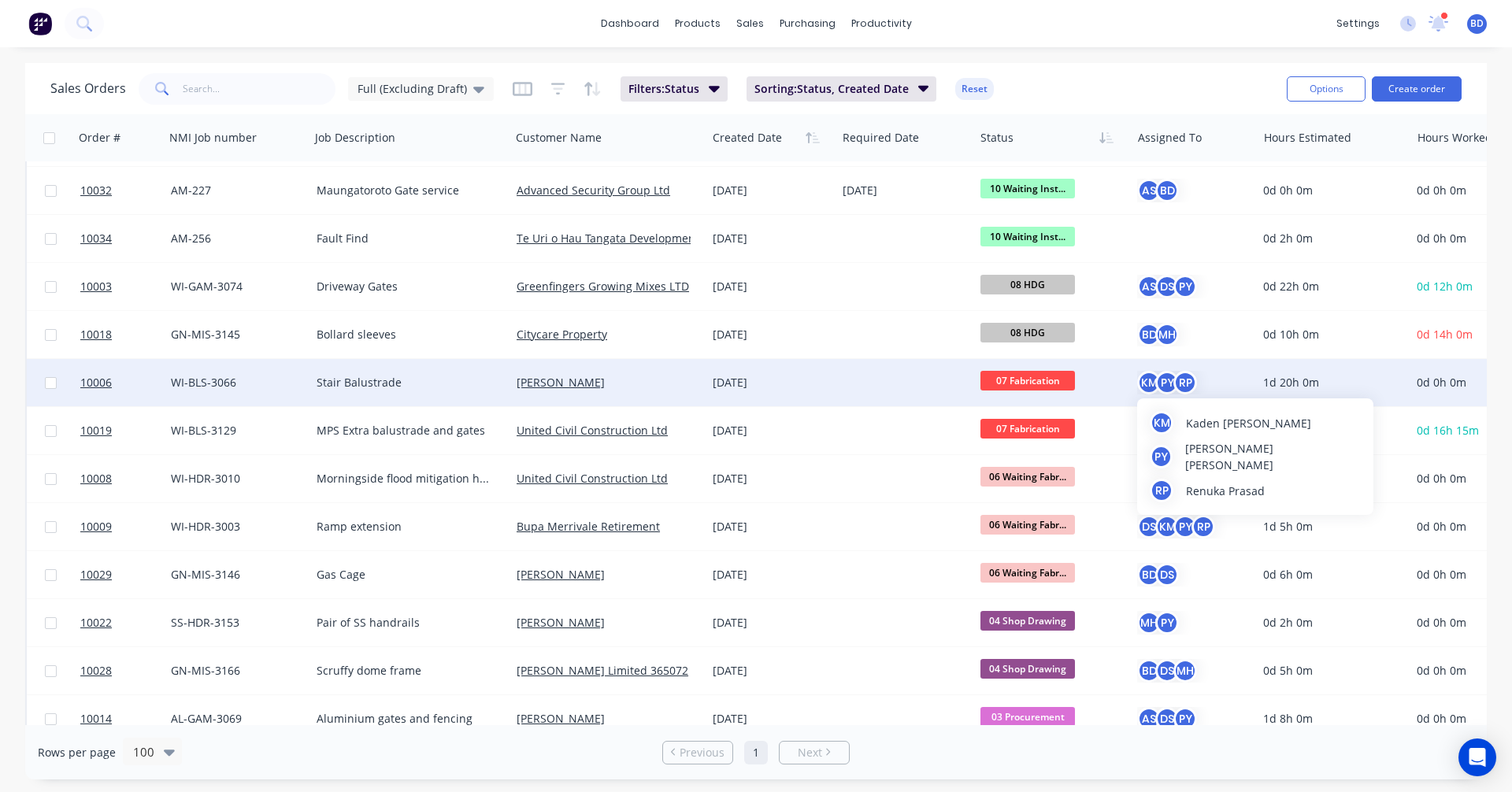
click at [1176, 389] on div "RP" at bounding box center [1184, 382] width 24 height 24
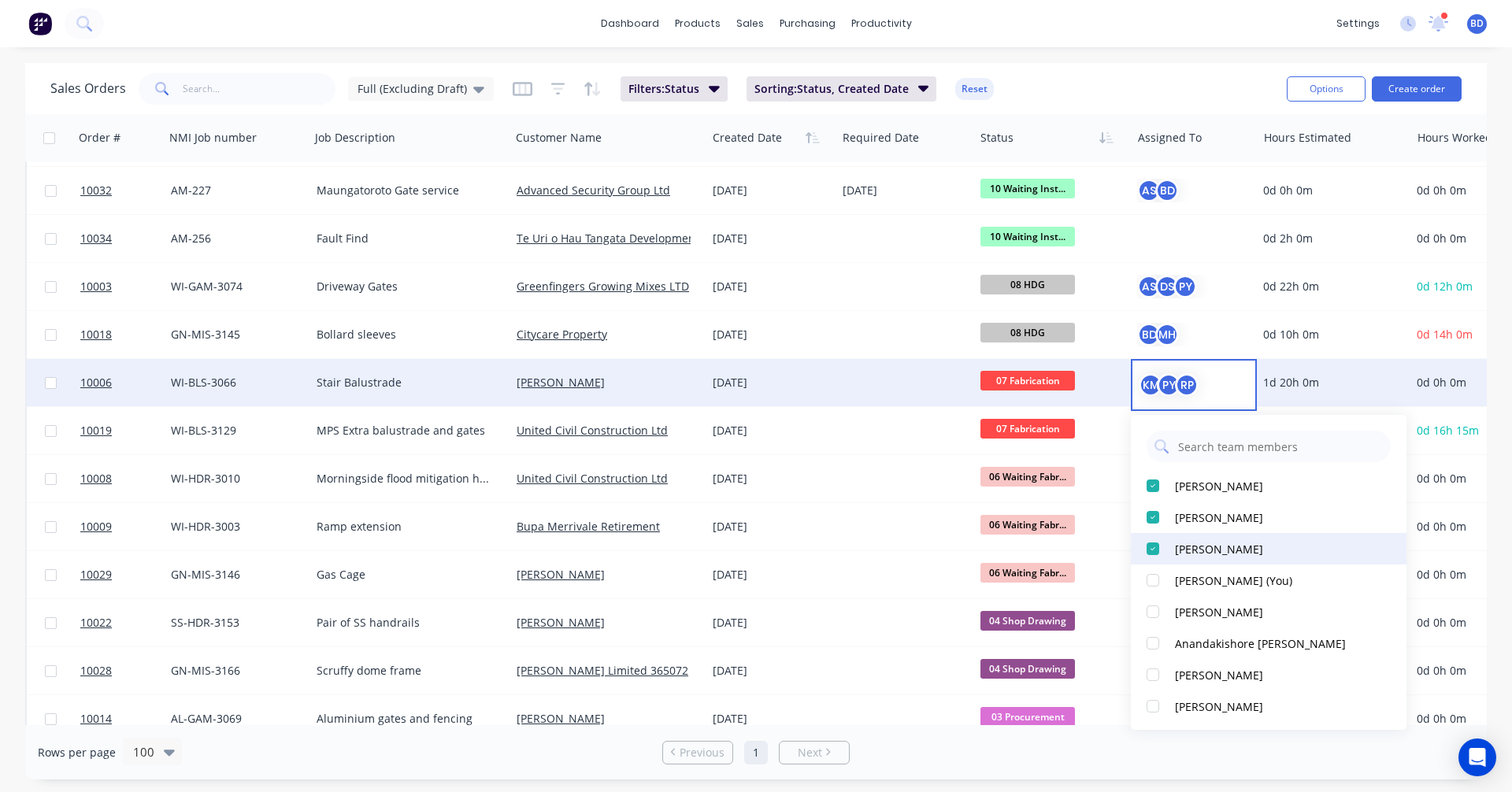
click at [1152, 548] on div at bounding box center [1152, 549] width 31 height 31
click at [1152, 519] on div at bounding box center [1152, 516] width 31 height 31
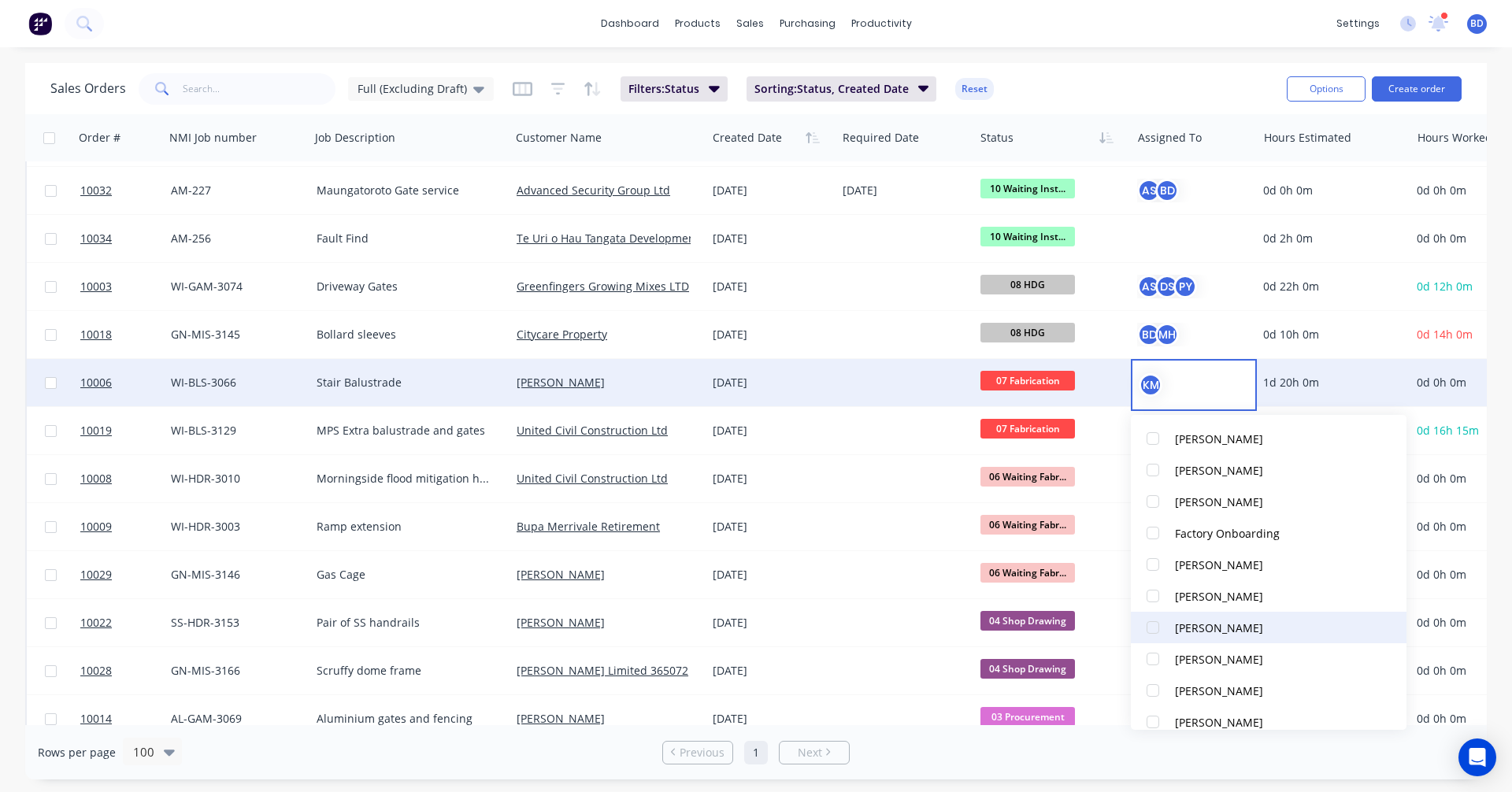
click at [1154, 627] on div at bounding box center [1152, 627] width 31 height 31
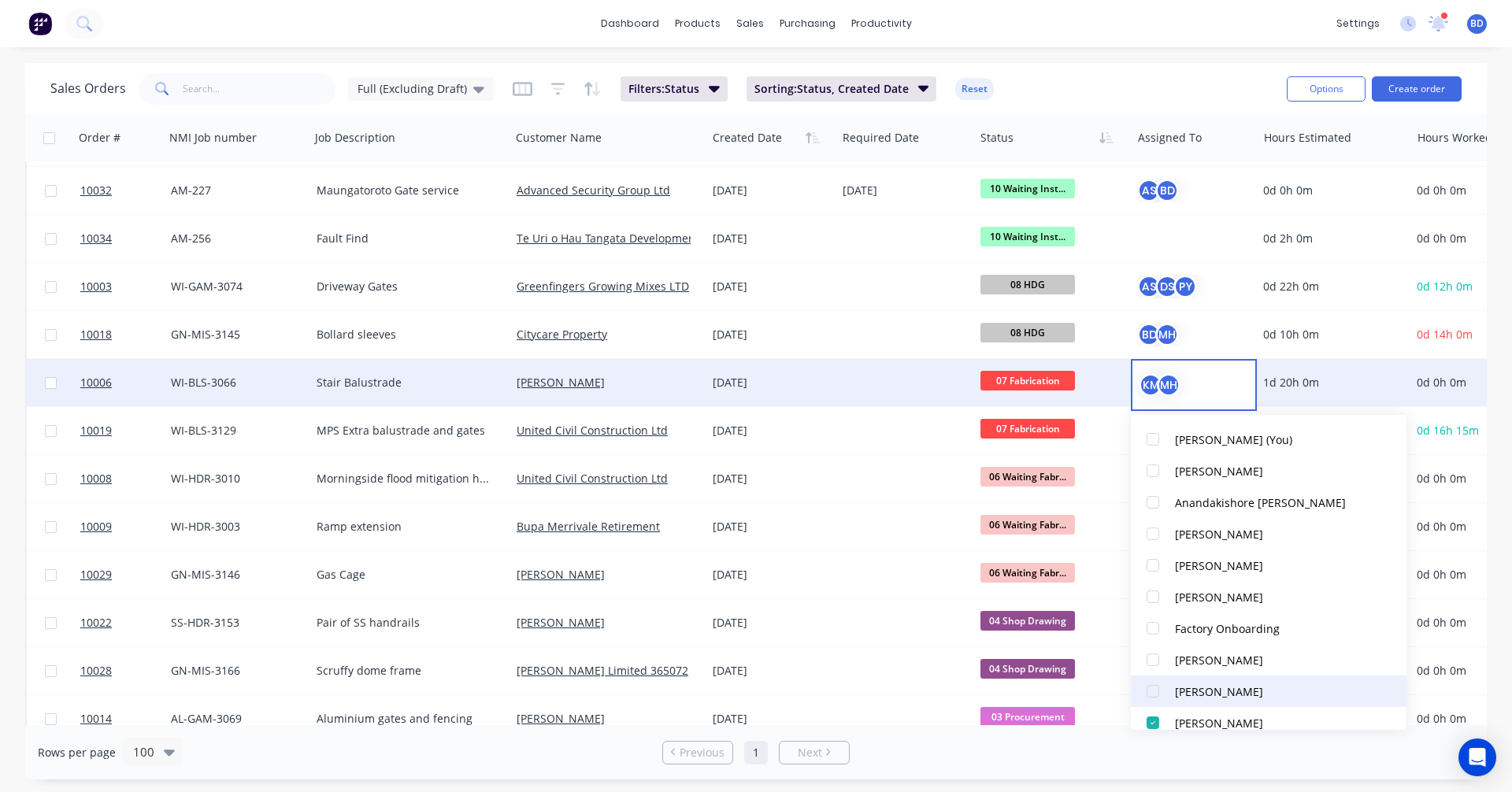
scroll to position [0, 0]
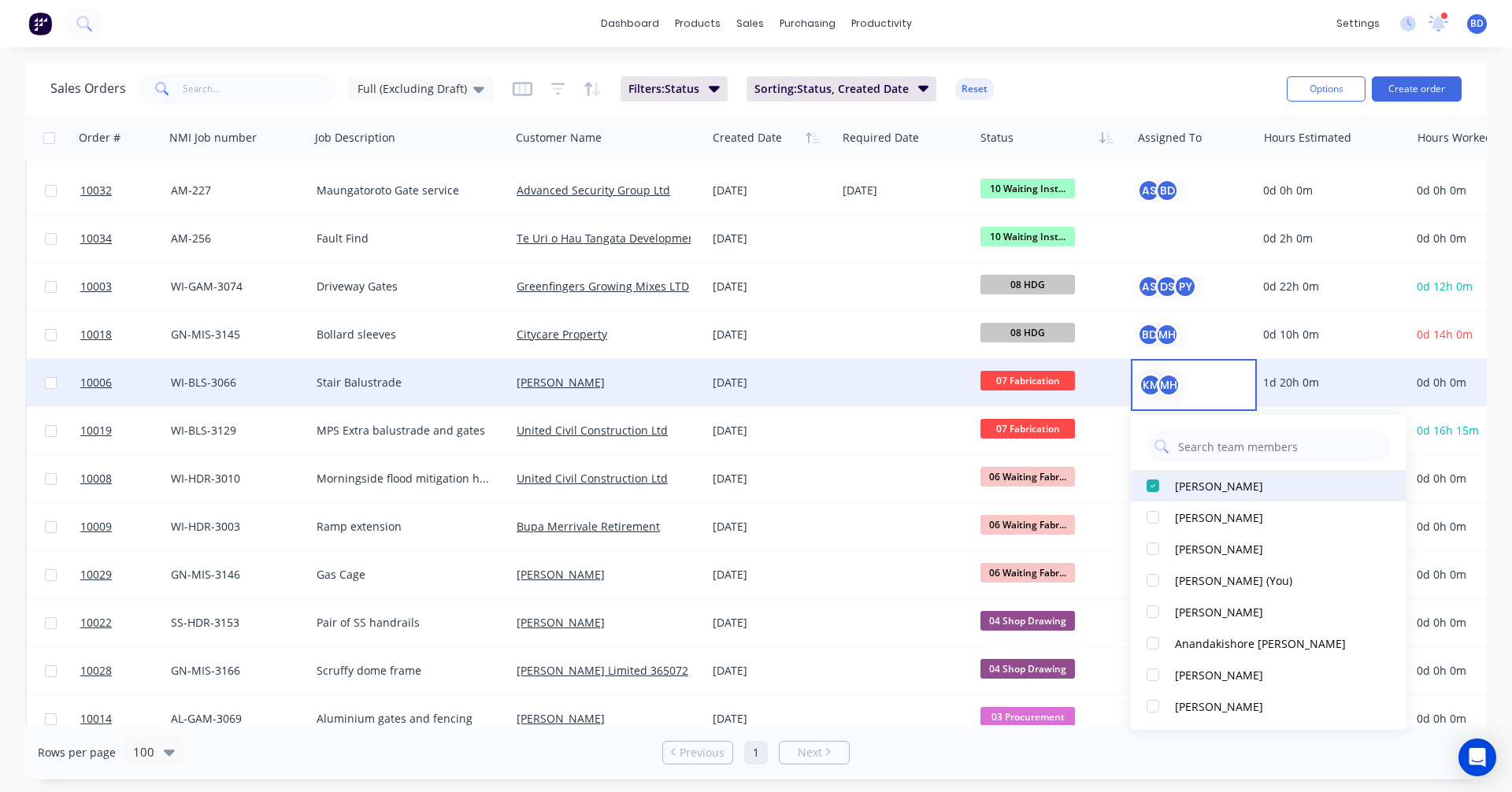
click at [1149, 483] on div at bounding box center [1152, 485] width 31 height 31
click at [1148, 517] on div at bounding box center [1152, 516] width 31 height 31
click at [1158, 33] on div "dashboard products sales purchasing productivity dashboard products Product Cat…" at bounding box center [756, 24] width 1512 height 47
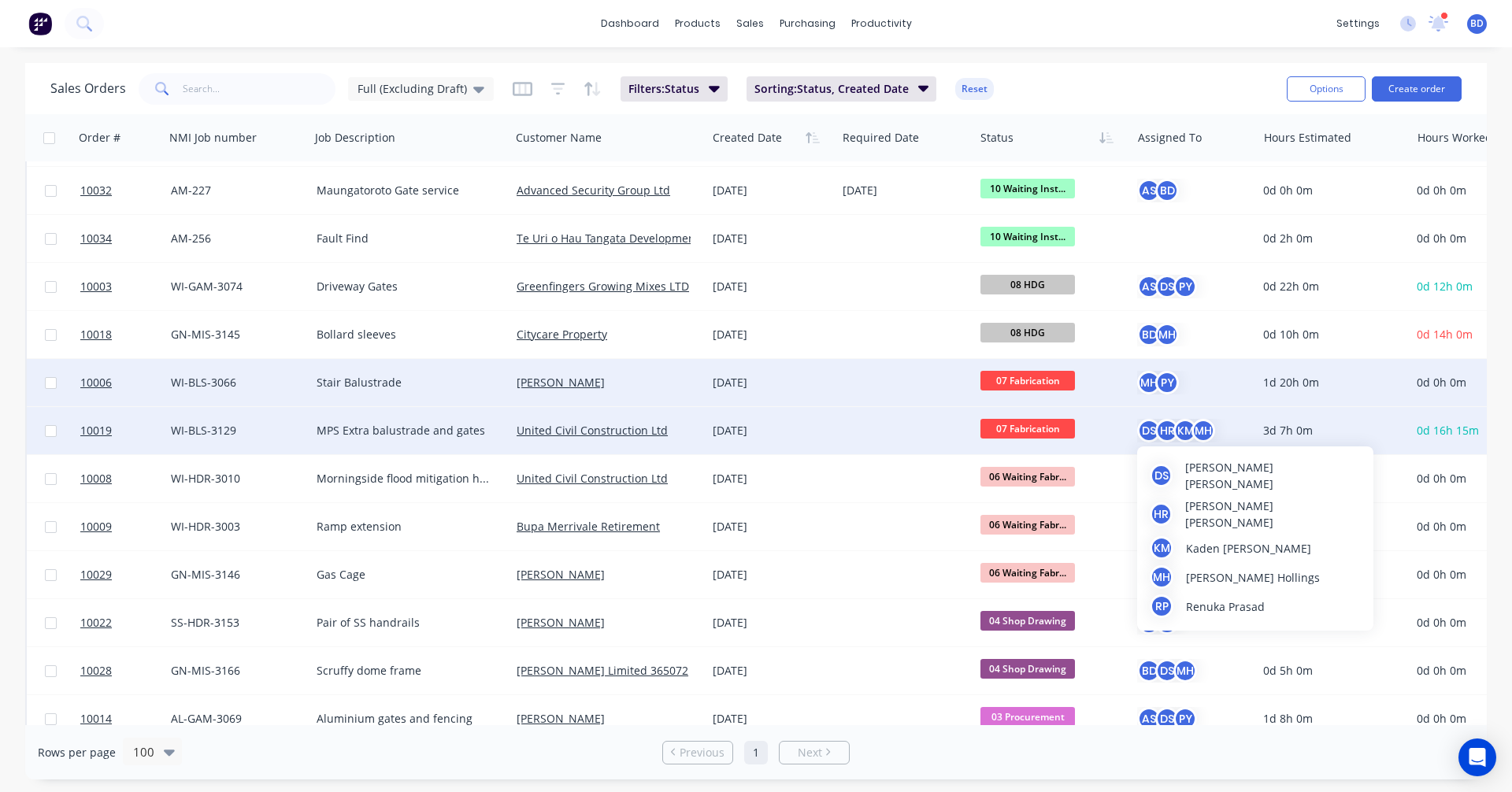
scroll to position [315, 0]
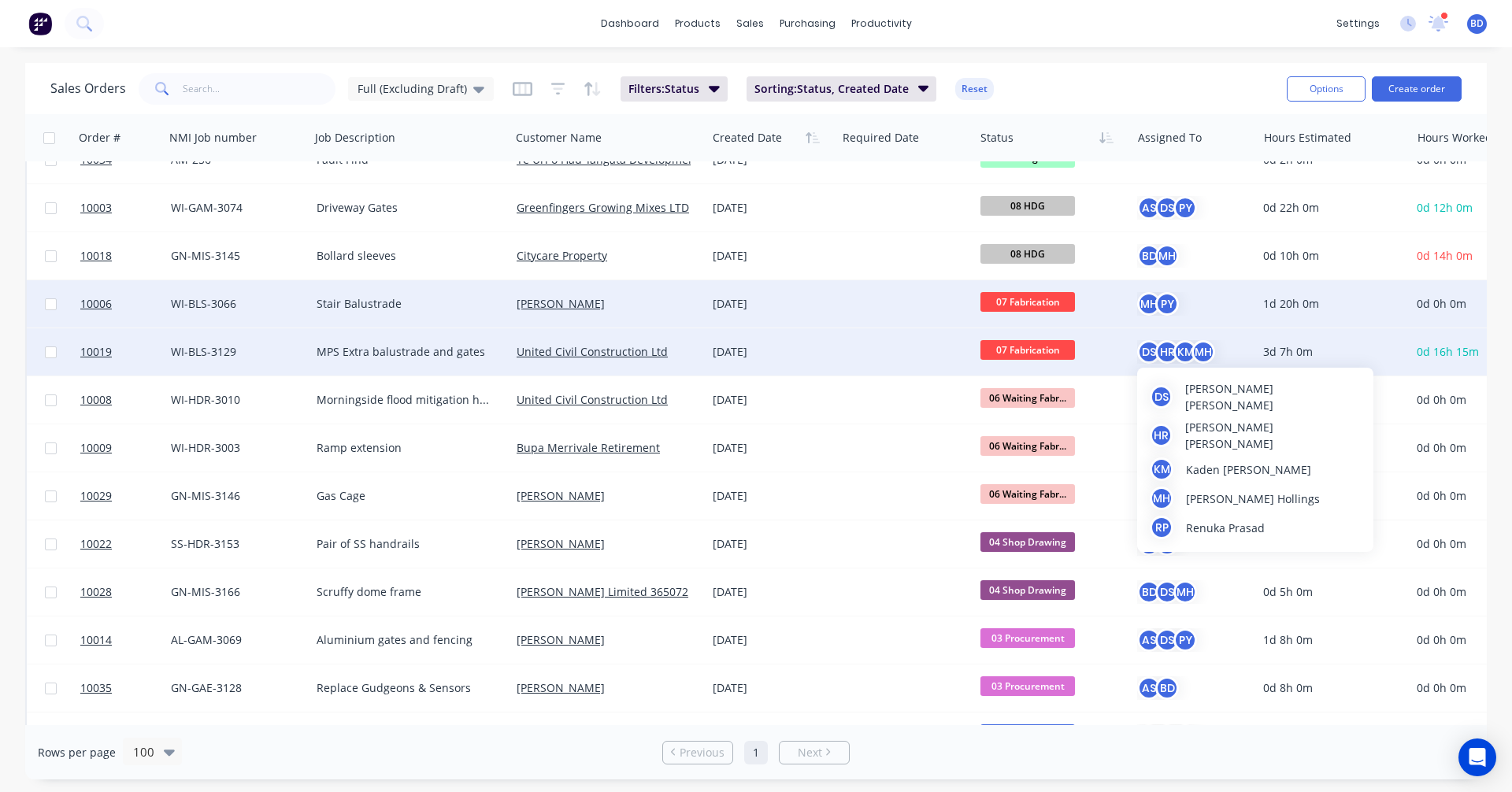
click at [1186, 359] on div "KM" at bounding box center [1184, 351] width 24 height 24
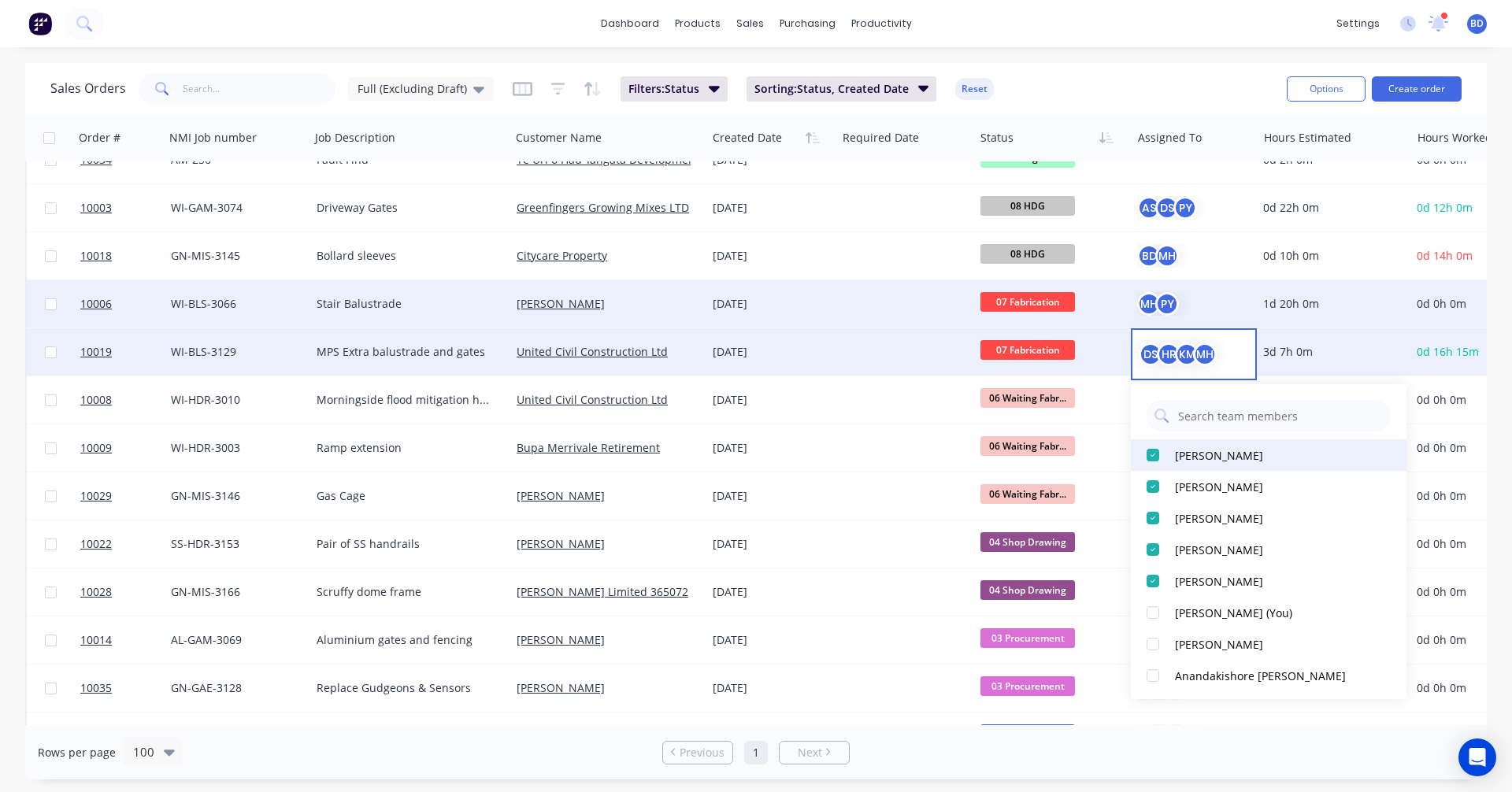
click at [1153, 455] on div at bounding box center [1152, 455] width 31 height 31
click at [1151, 516] on div at bounding box center [1152, 517] width 31 height 31
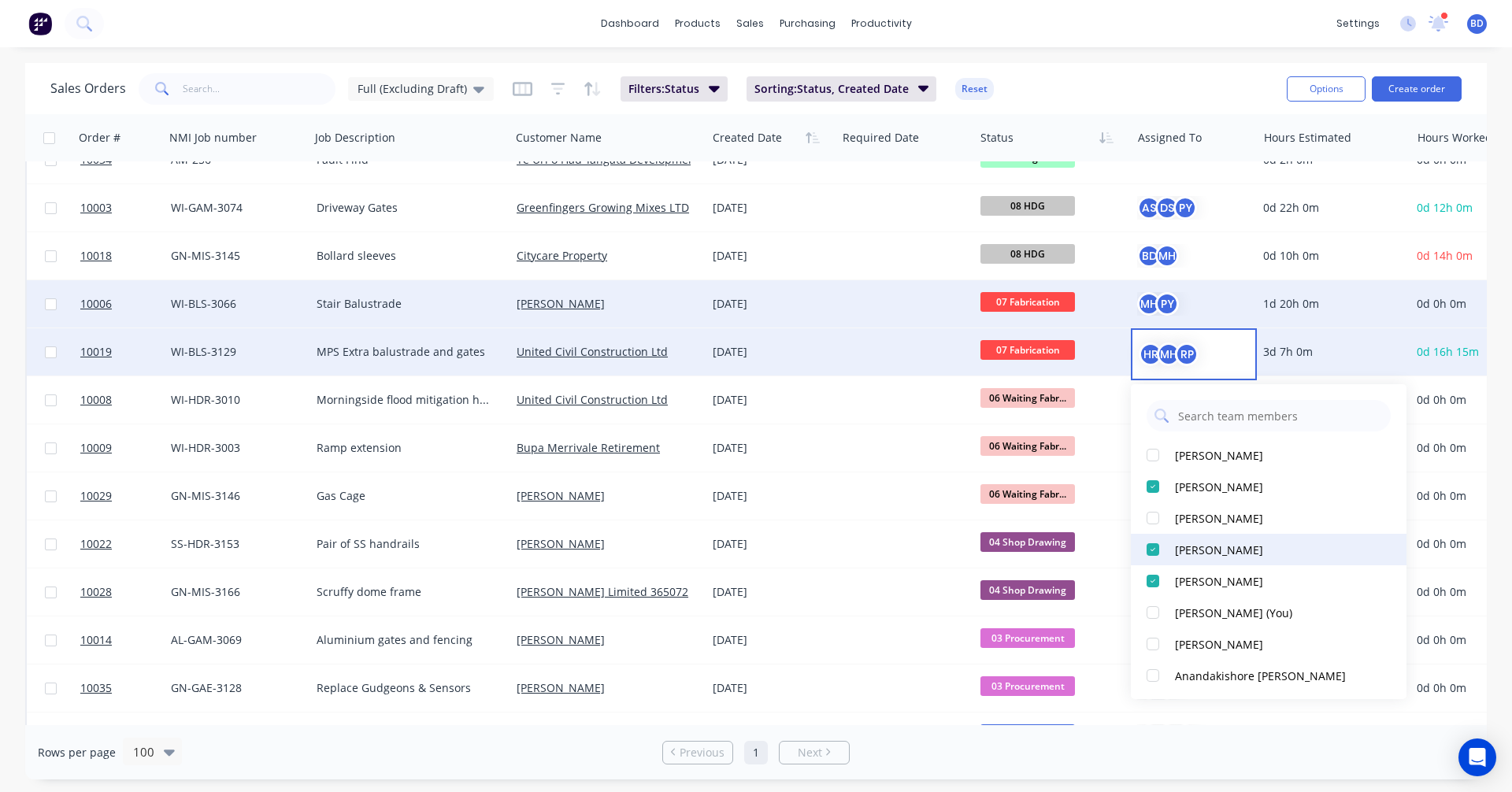
click at [1150, 548] on div at bounding box center [1152, 549] width 31 height 31
click at [1151, 580] on div at bounding box center [1152, 581] width 31 height 31
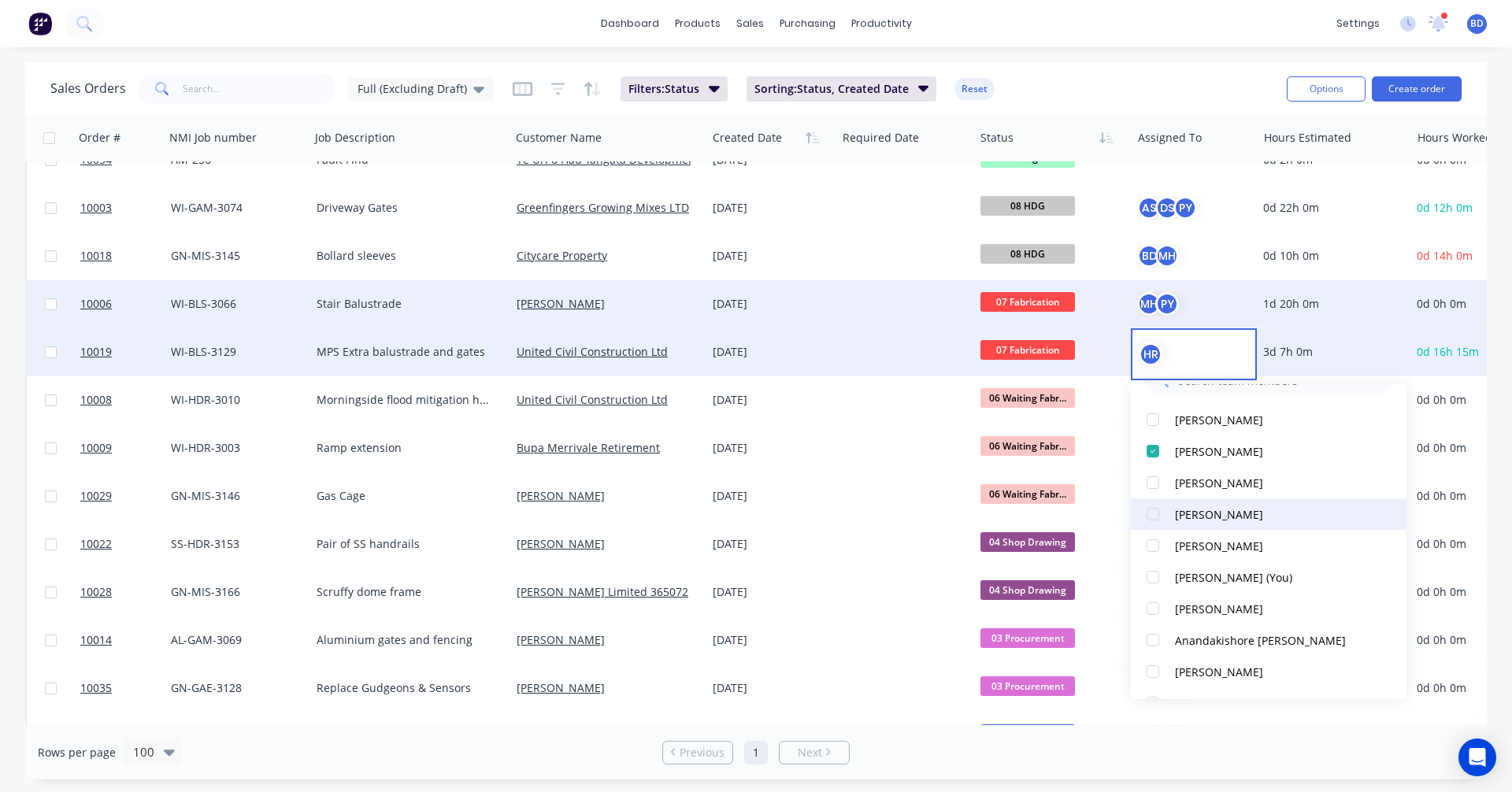
scroll to position [79, 0]
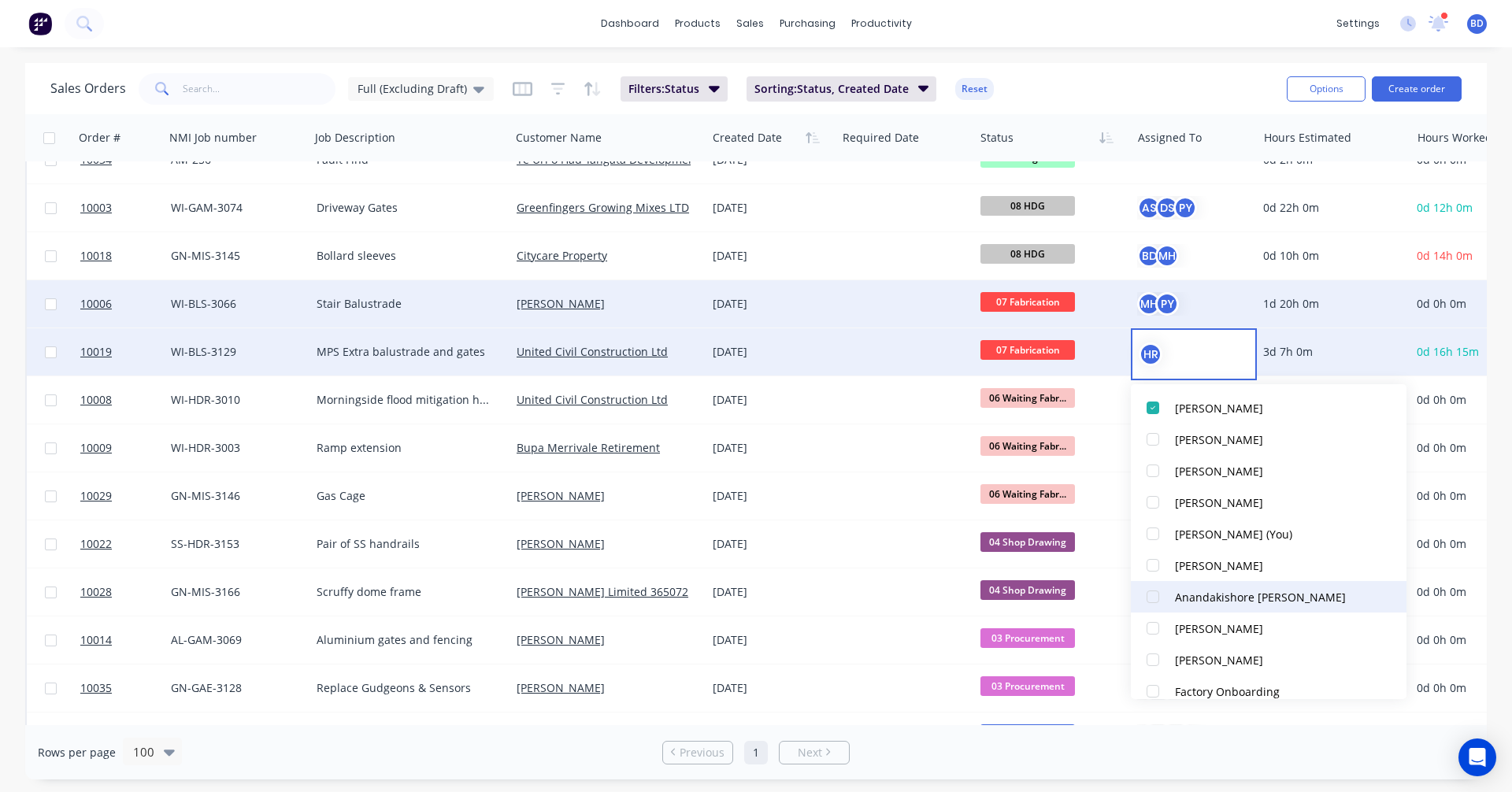
click at [1157, 598] on div at bounding box center [1152, 596] width 31 height 31
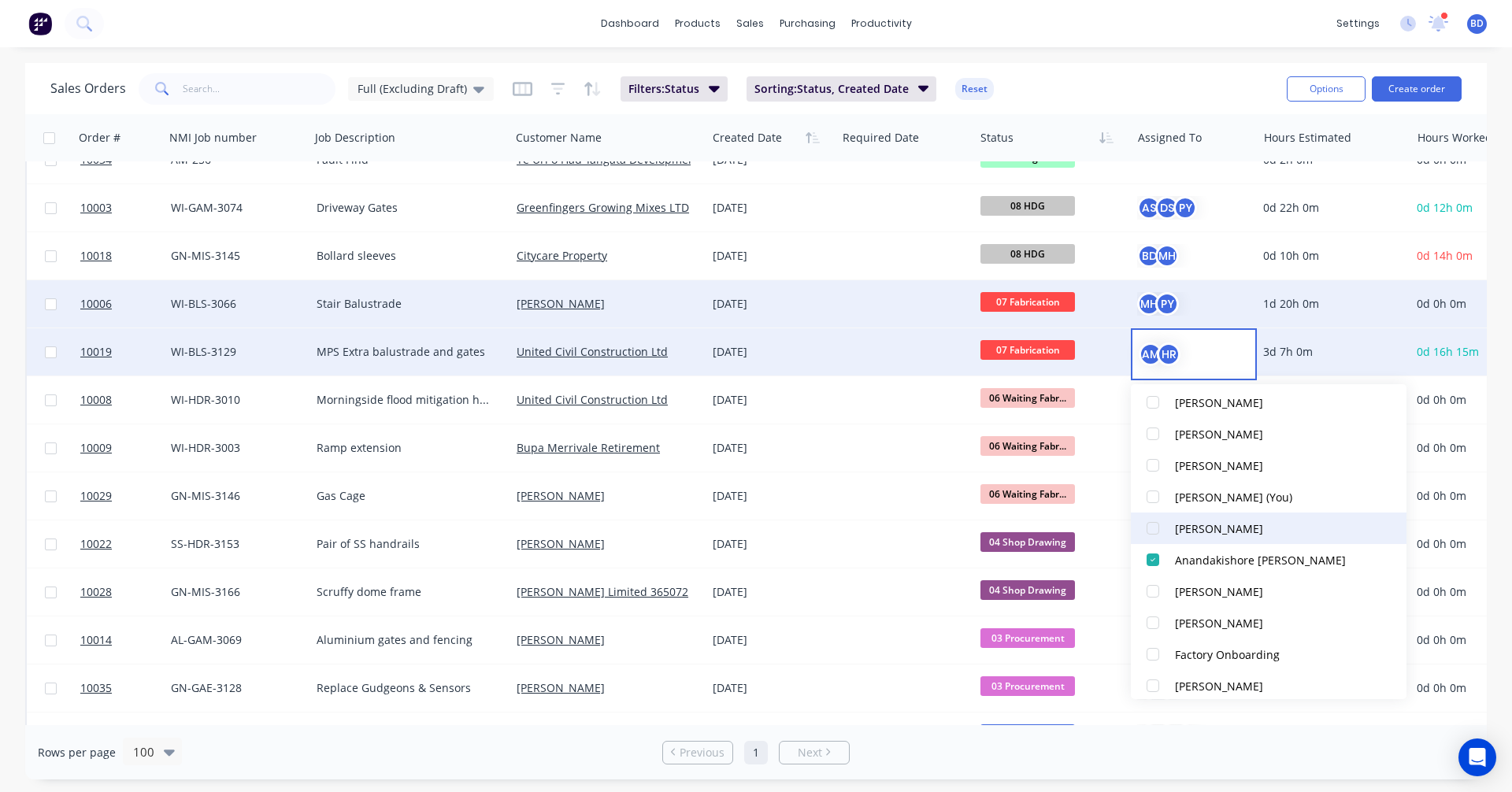
scroll to position [157, 0]
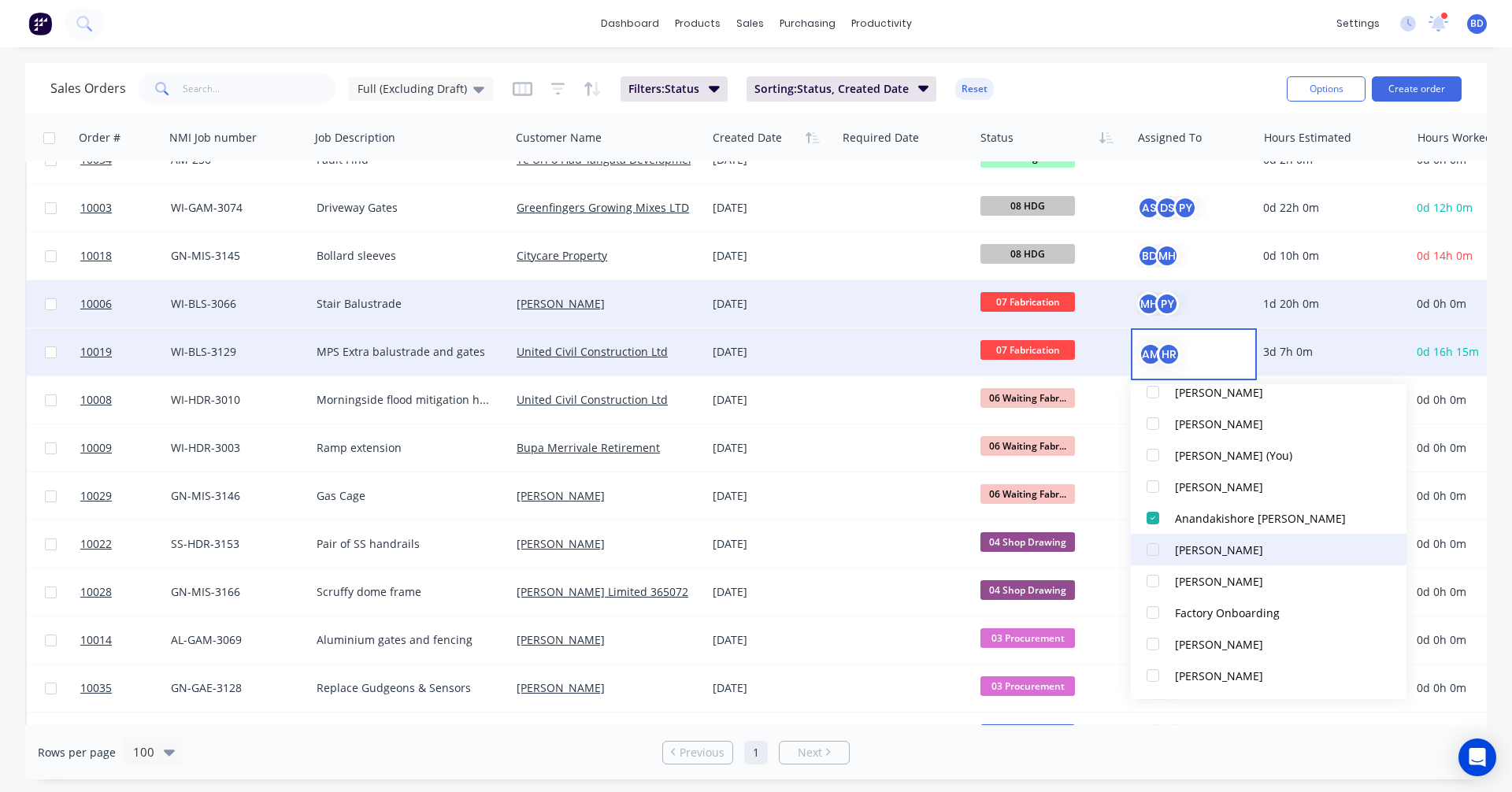
click at [1149, 548] on div at bounding box center [1152, 549] width 31 height 31
click at [1147, 45] on div "dashboard products sales purchasing productivity dashboard products Product Cat…" at bounding box center [756, 24] width 1512 height 47
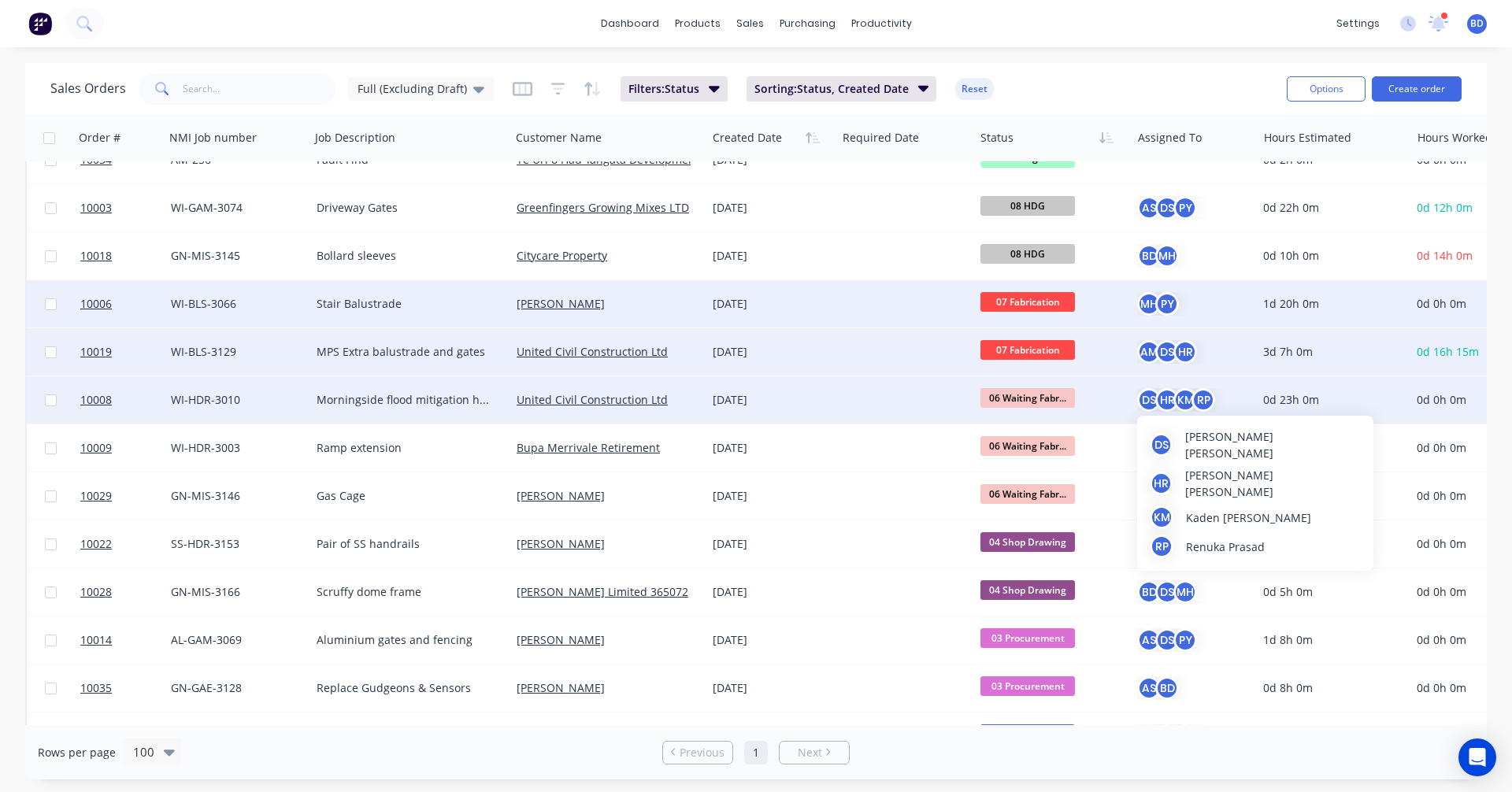
click at [1192, 405] on div "RP" at bounding box center [1203, 400] width 24 height 24
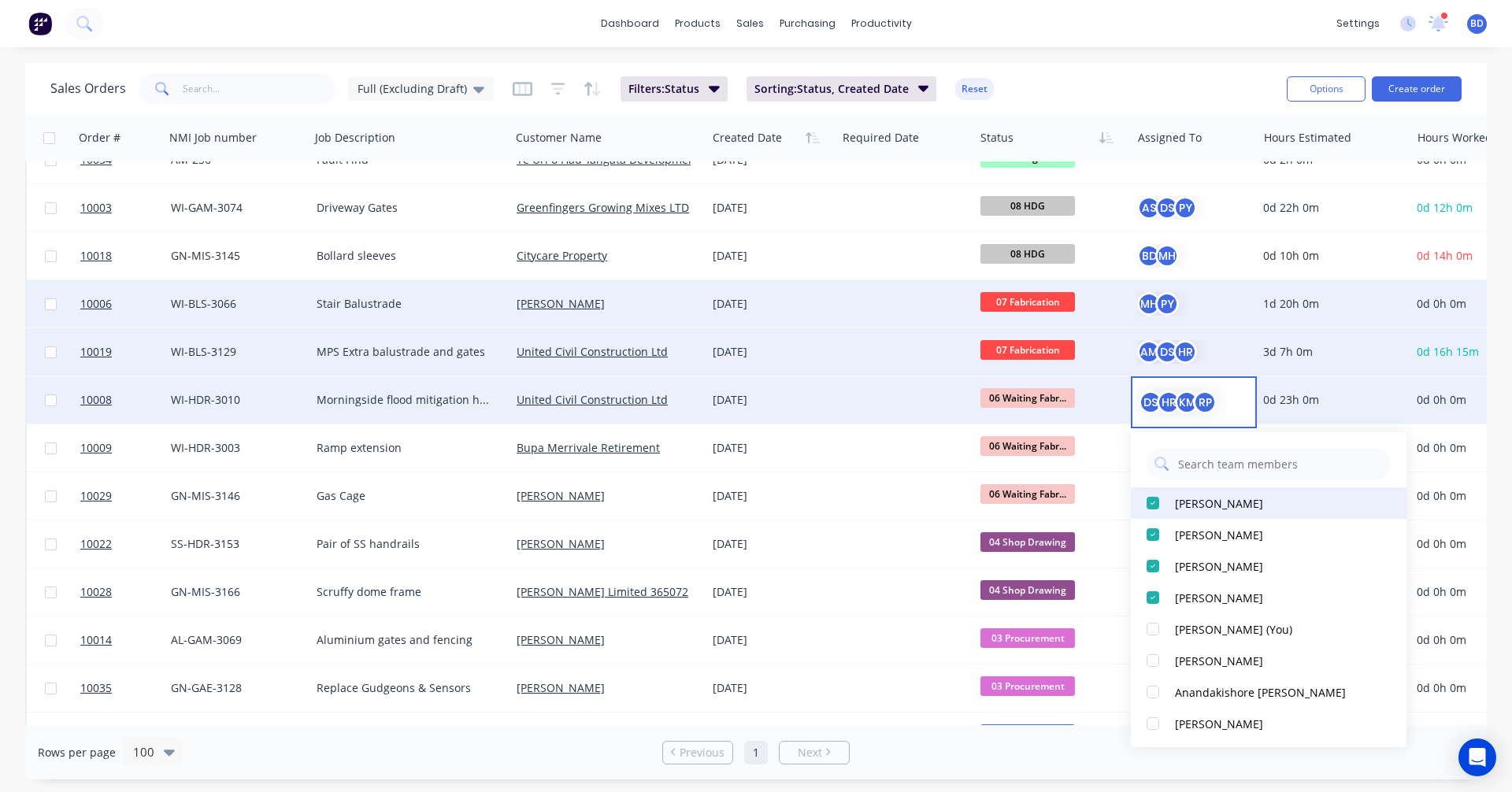
click at [1152, 501] on div at bounding box center [1152, 502] width 31 height 31
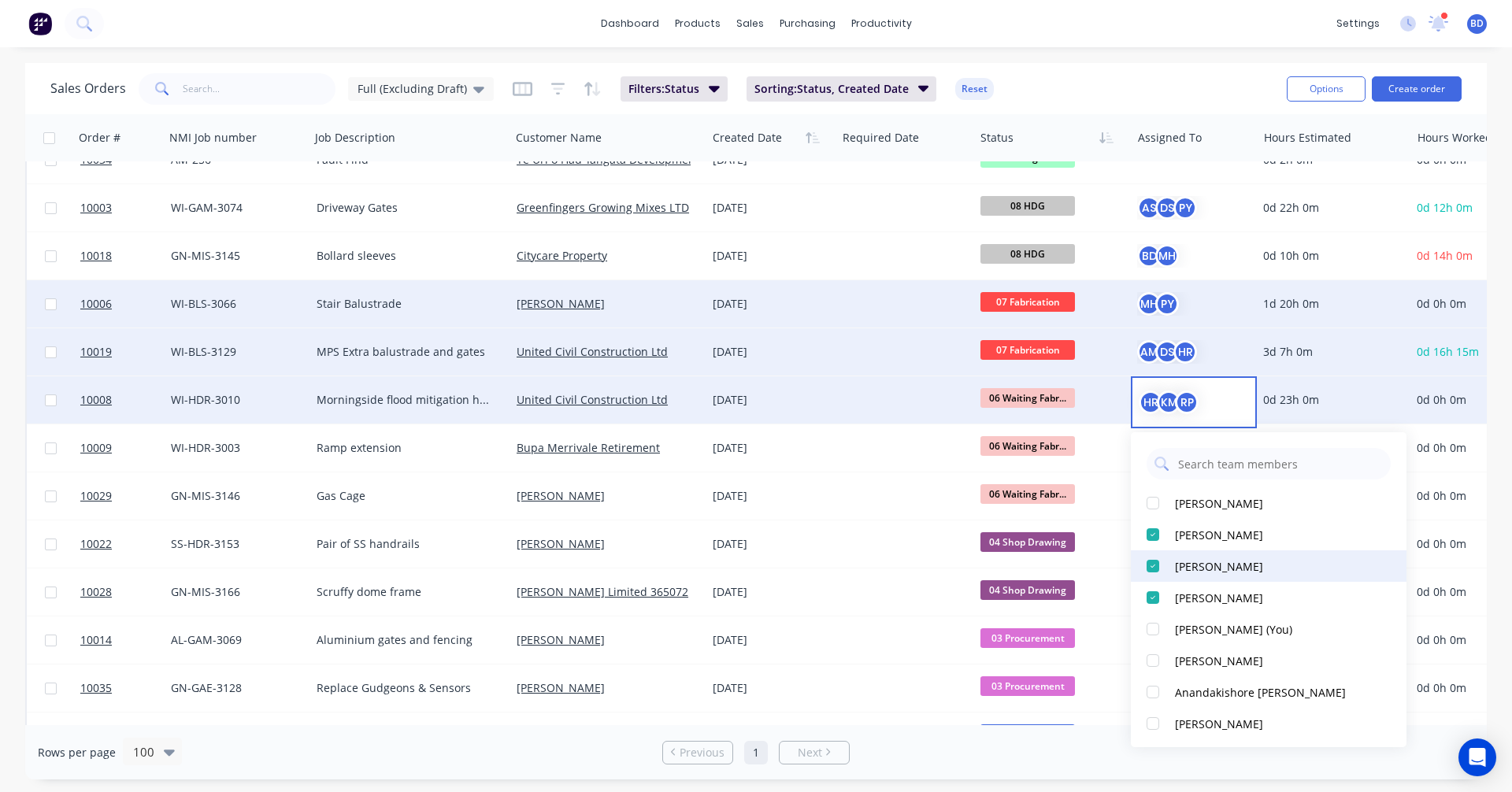
click at [1152, 567] on div at bounding box center [1152, 566] width 31 height 31
click at [1149, 593] on div at bounding box center [1152, 597] width 31 height 31
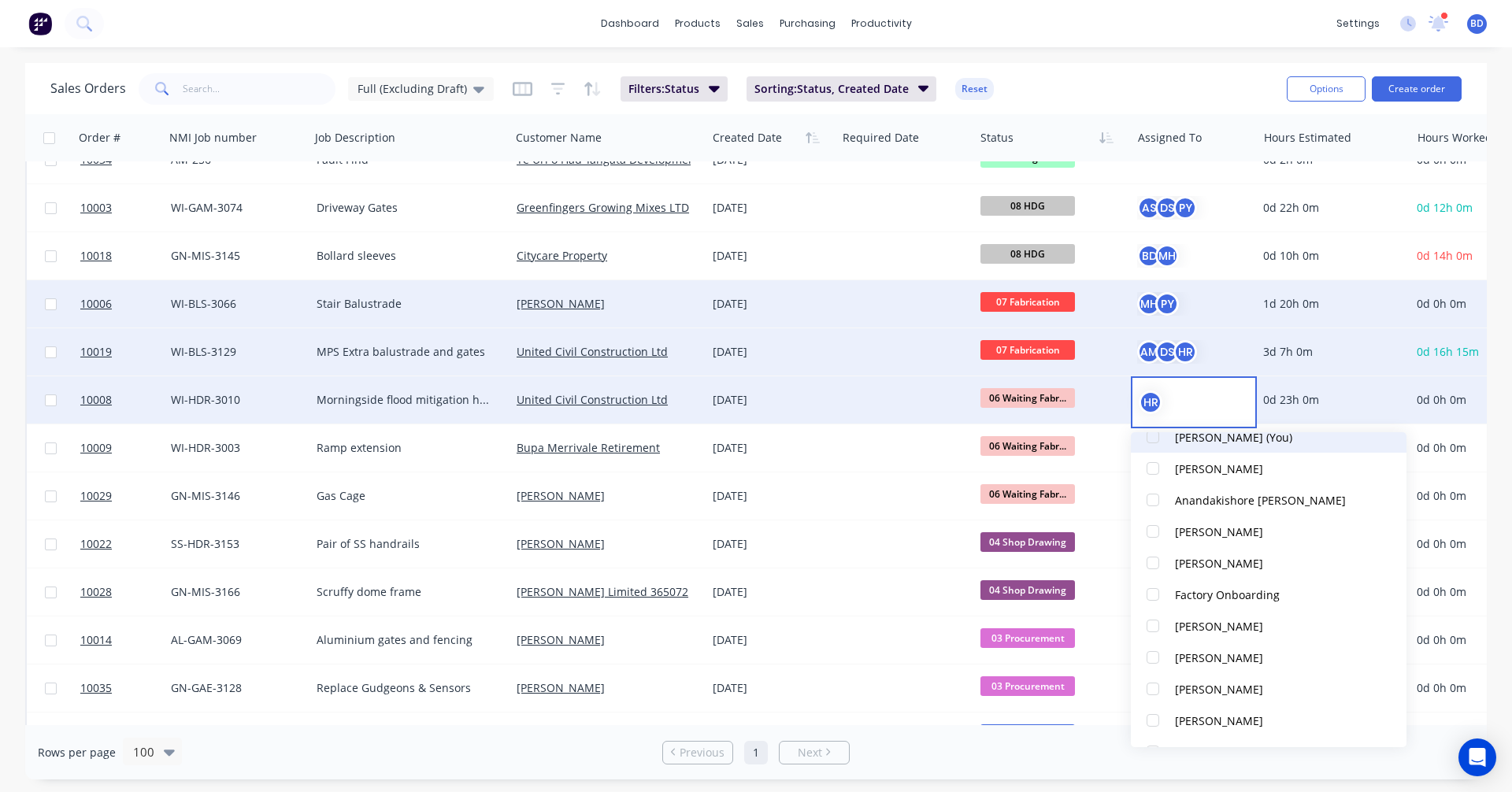
scroll to position [236, 0]
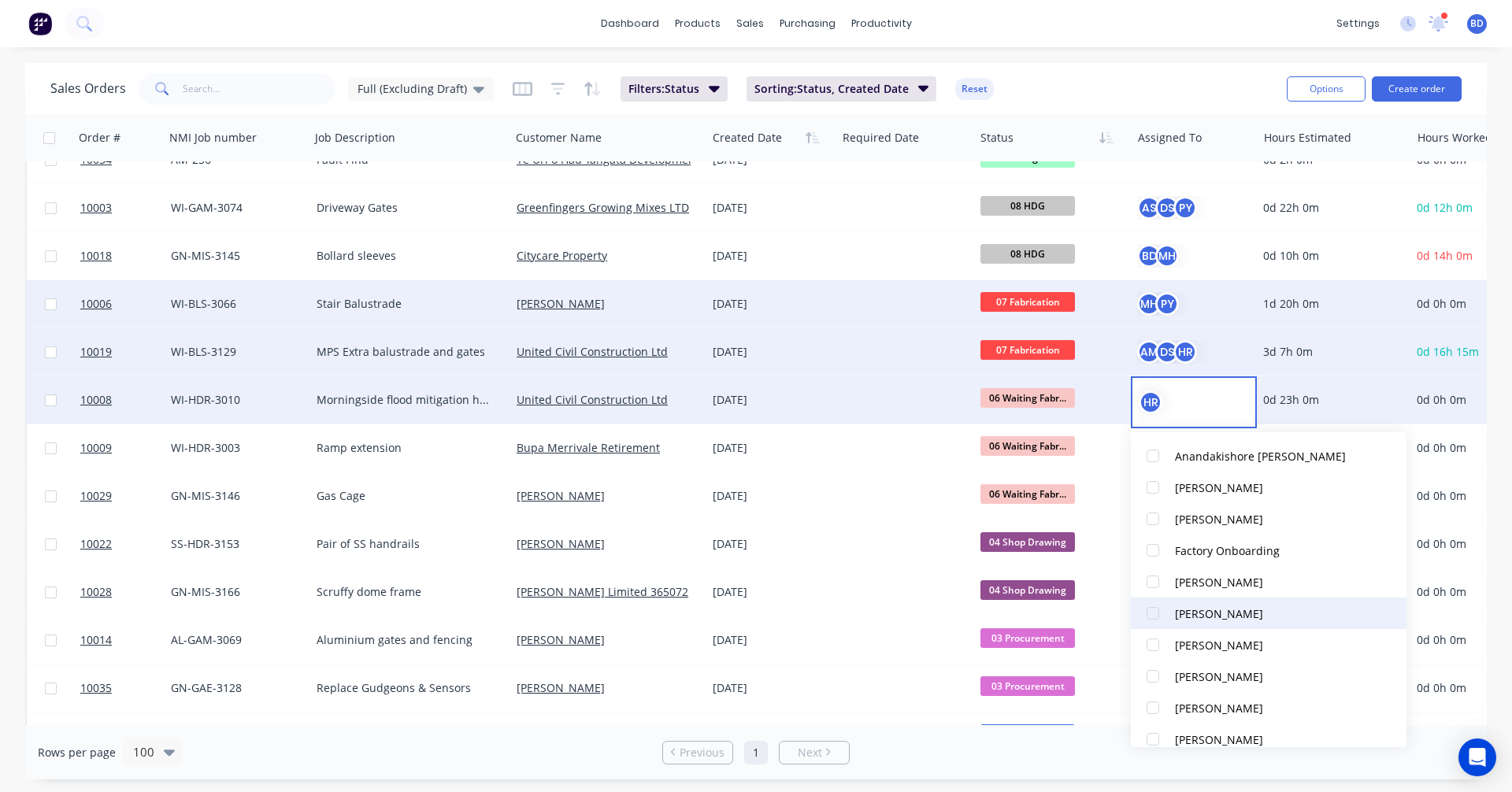
click at [1159, 611] on div at bounding box center [1152, 613] width 31 height 31
click at [1146, 74] on div "Sales Orders Full (Excluding Draft) Filters: Status Sorting: Status, Created Da…" at bounding box center [662, 88] width 1224 height 39
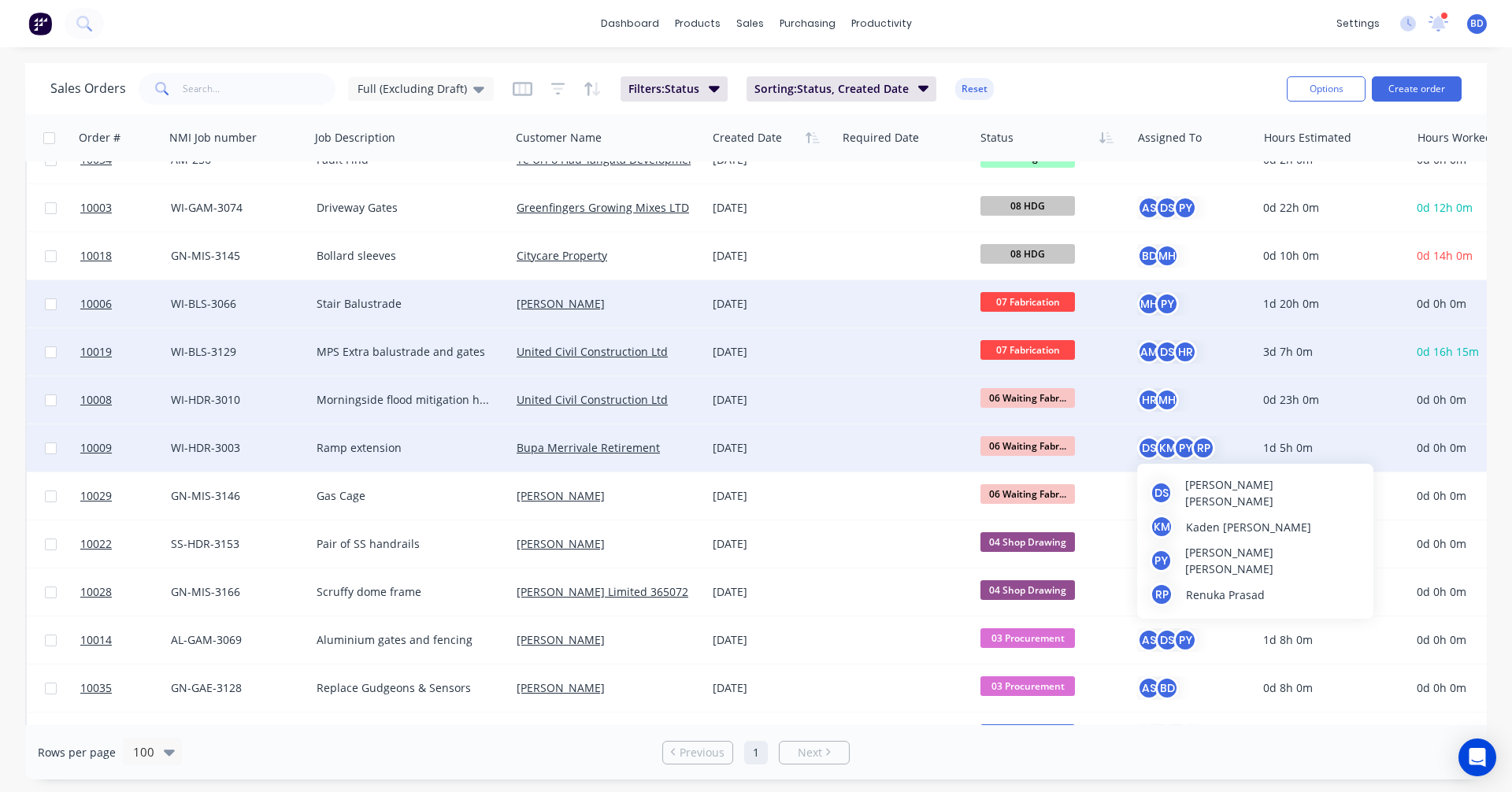
click at [1179, 451] on div "PY" at bounding box center [1184, 447] width 24 height 24
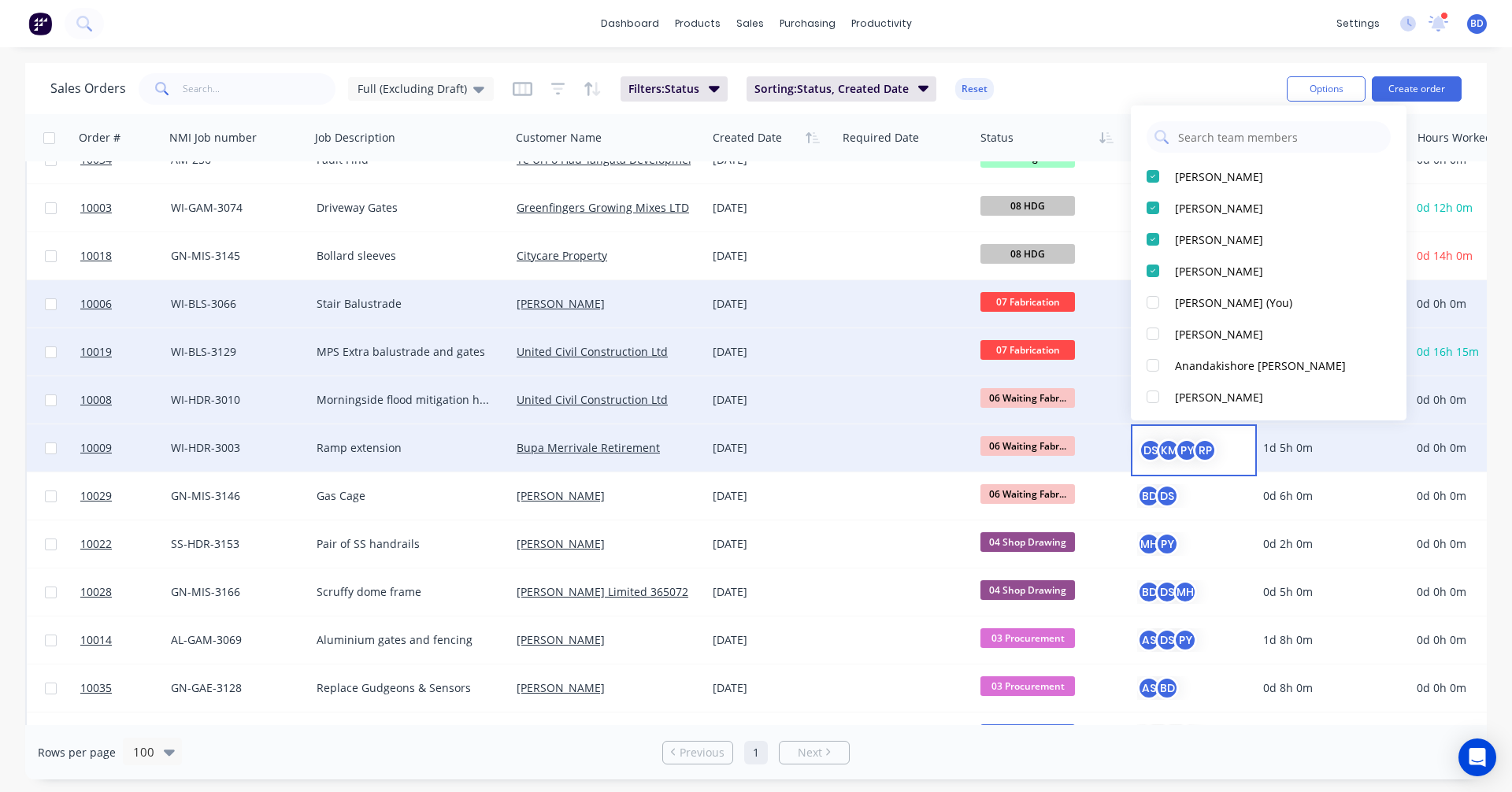
click at [1179, 451] on div "PY" at bounding box center [1186, 450] width 24 height 24
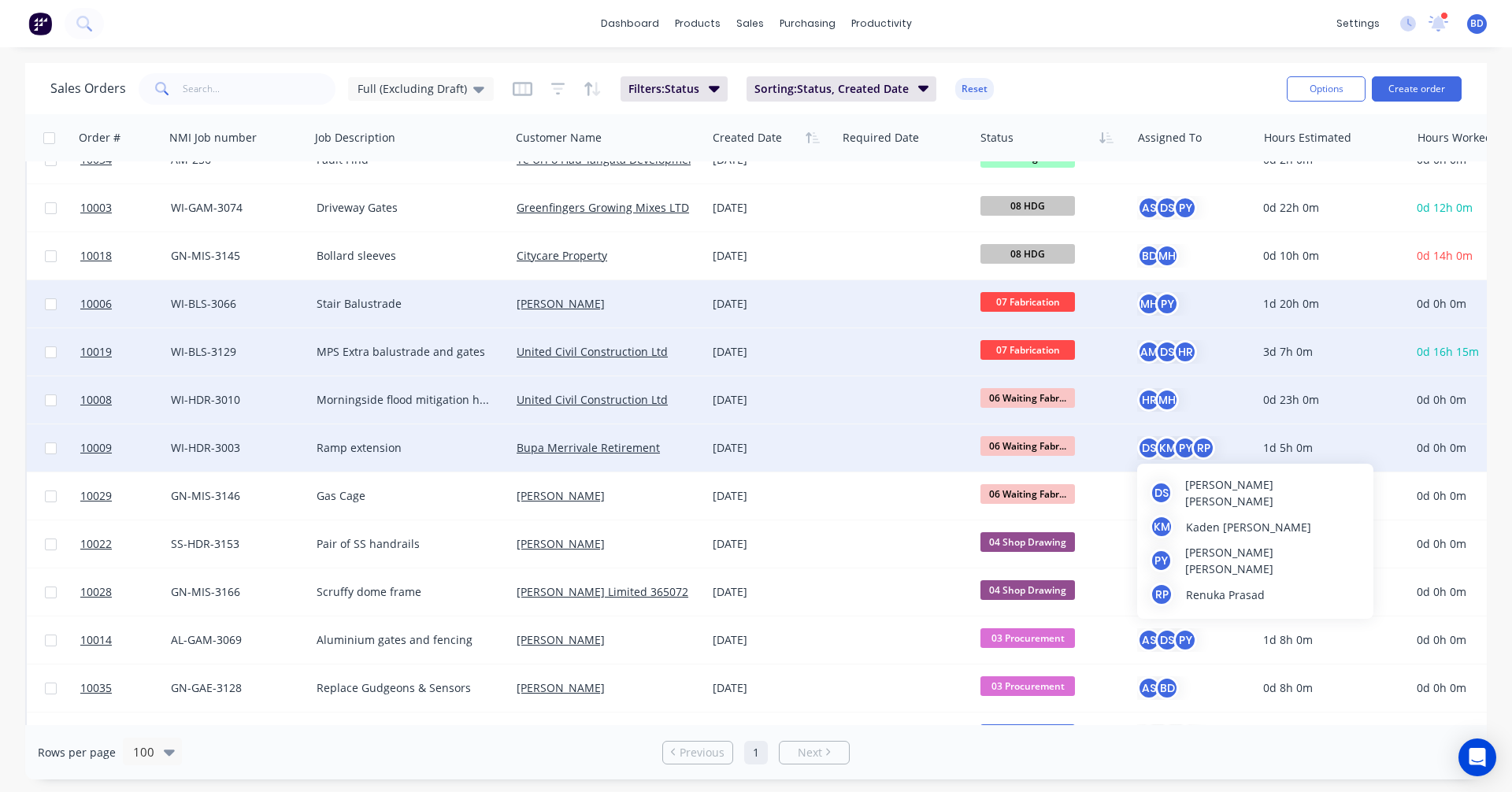
click at [1179, 451] on div "PY" at bounding box center [1184, 447] width 24 height 24
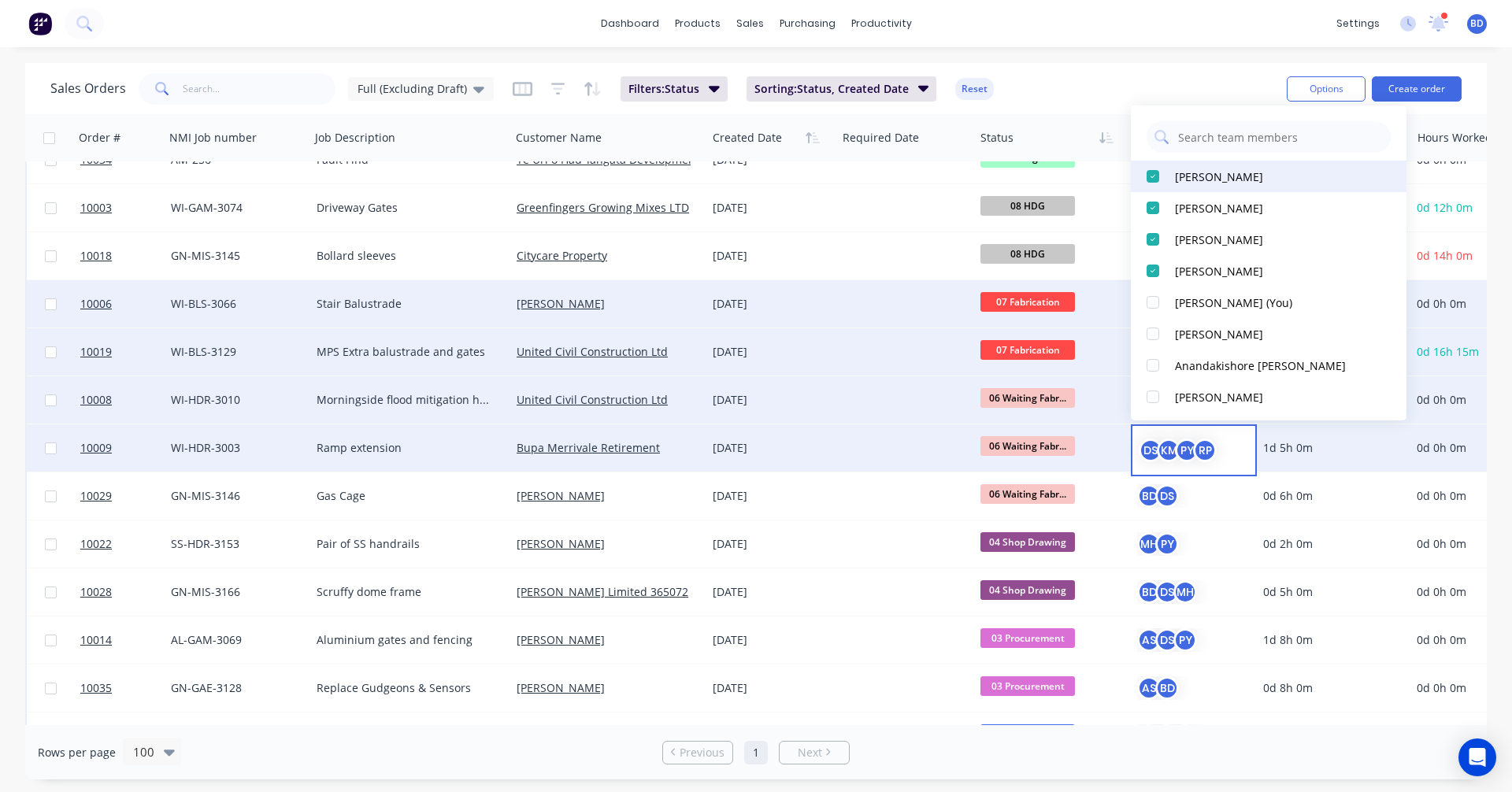
click at [1153, 172] on div at bounding box center [1152, 176] width 31 height 31
click at [1146, 205] on div at bounding box center [1152, 207] width 31 height 31
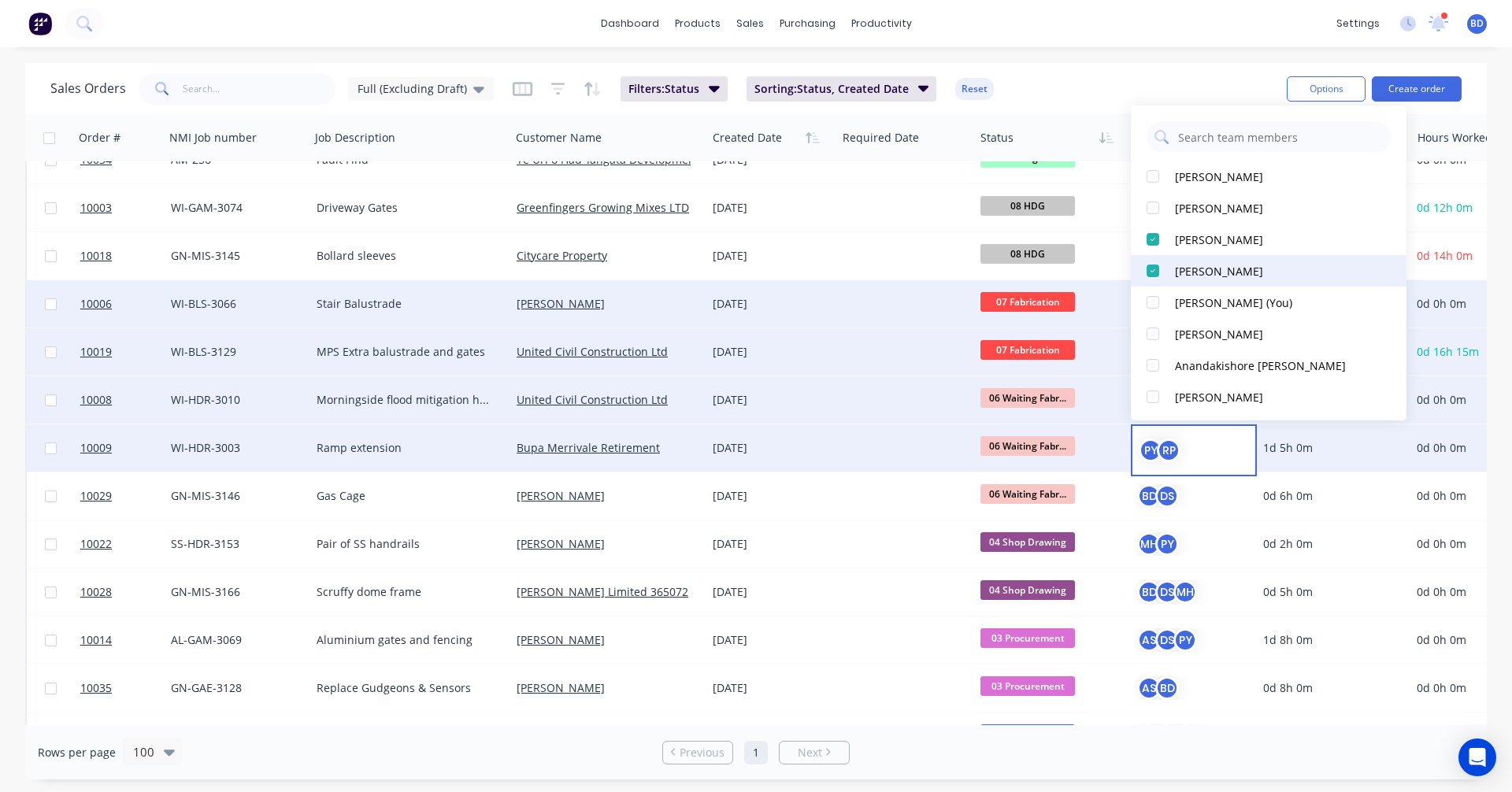
click at [1149, 273] on div at bounding box center [1152, 270] width 31 height 31
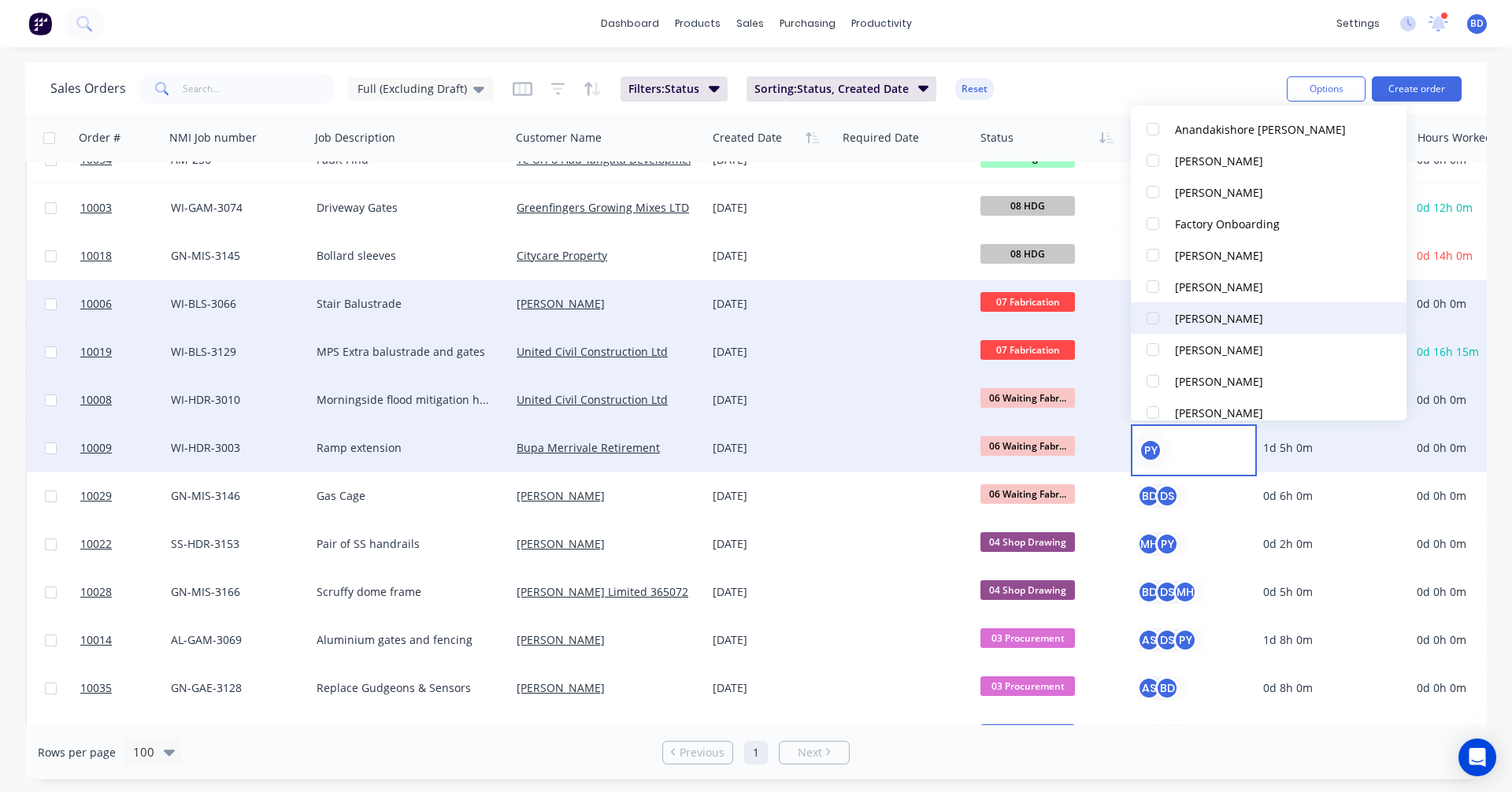
click at [1150, 317] on div at bounding box center [1152, 317] width 31 height 31
click at [1052, 21] on div "dashboard products sales purchasing productivity dashboard products Product Cat…" at bounding box center [756, 24] width 1512 height 47
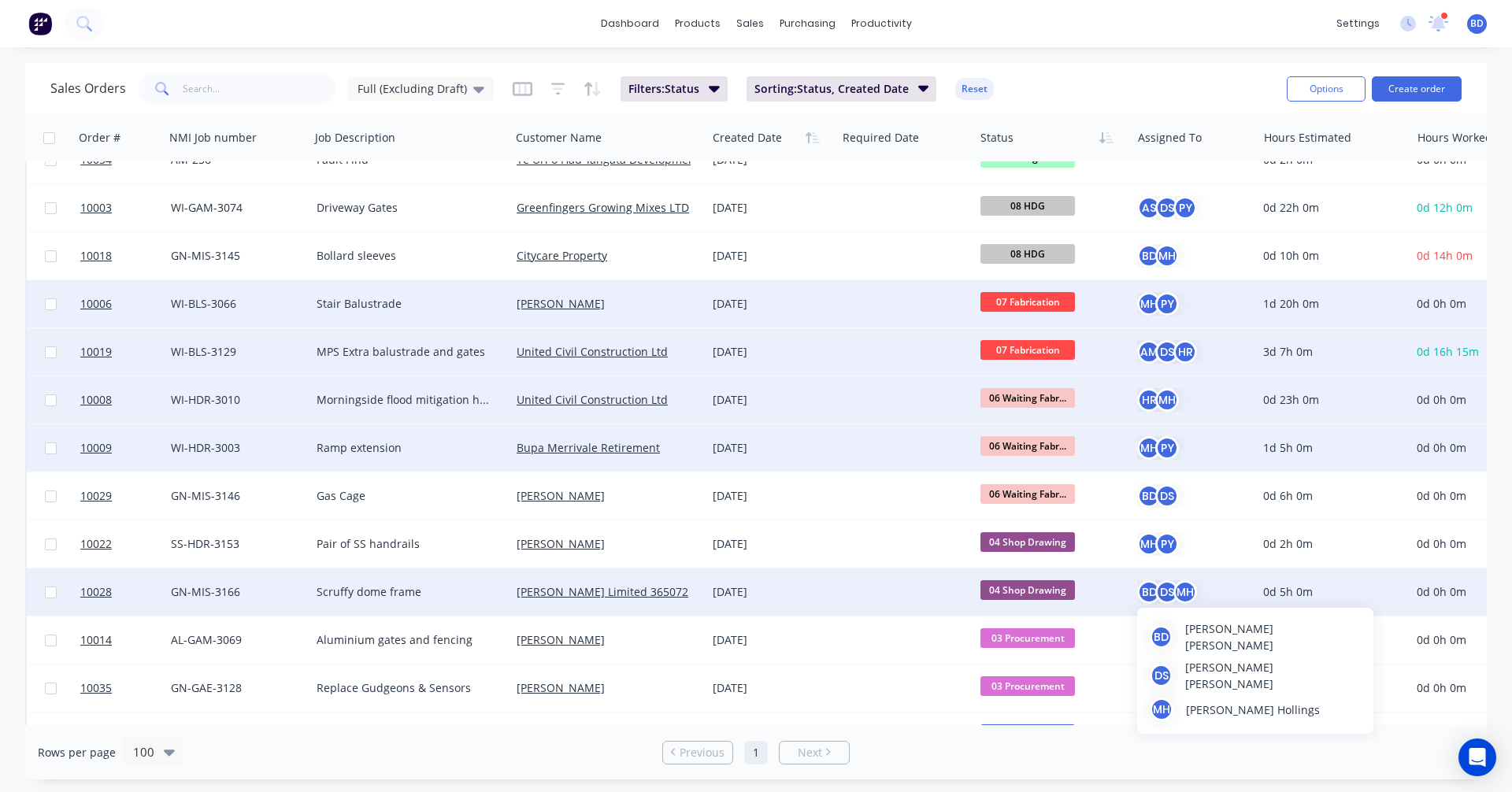
click at [1167, 593] on div "DS" at bounding box center [1166, 592] width 24 height 24
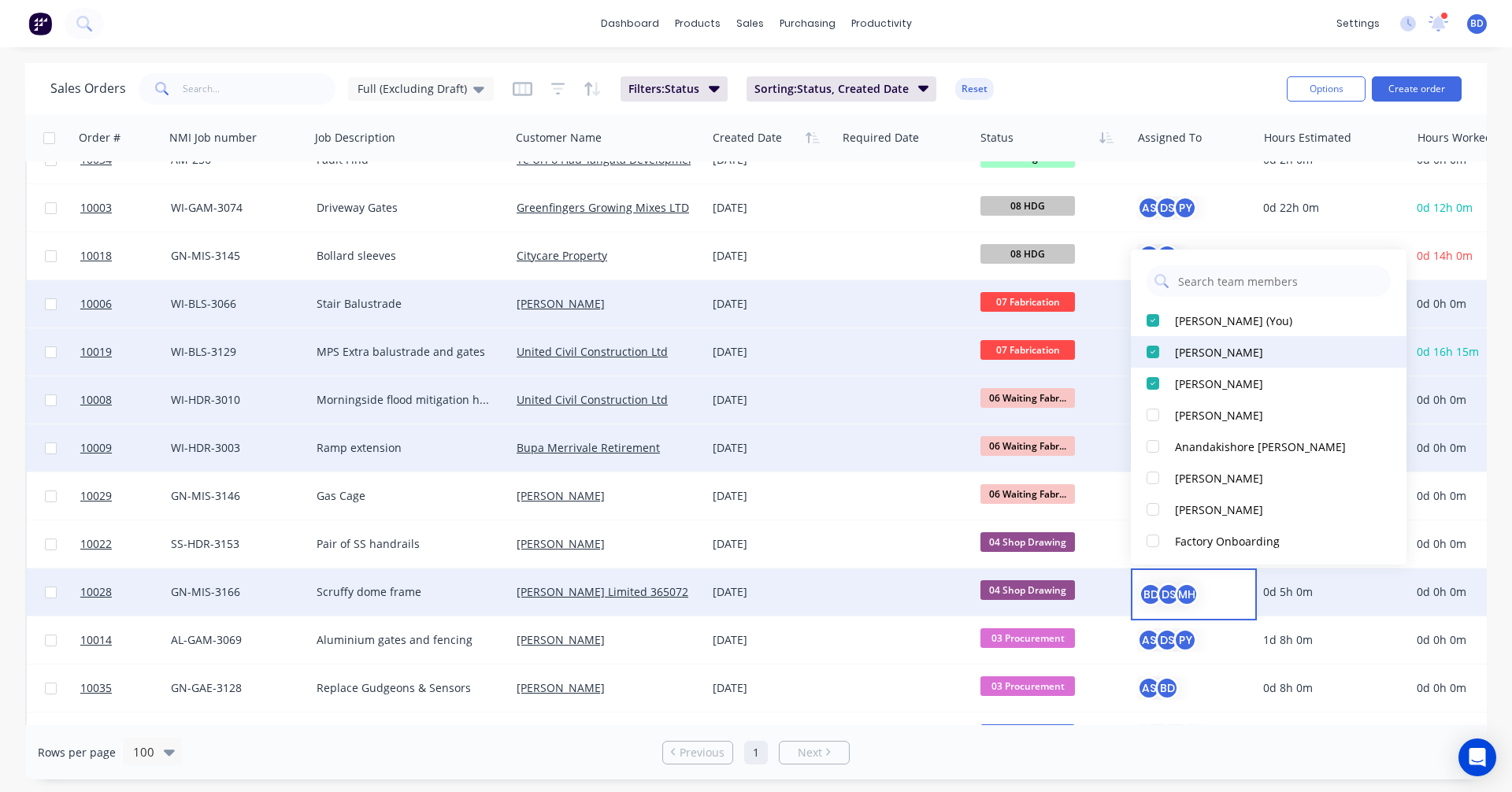
click at [1153, 353] on div at bounding box center [1152, 351] width 31 height 31
click at [1153, 389] on div at bounding box center [1152, 383] width 31 height 31
click at [1120, 68] on div "Sales Orders Full (Excluding Draft) Filters: Status Sorting: Status, Created Da…" at bounding box center [756, 88] width 1462 height 51
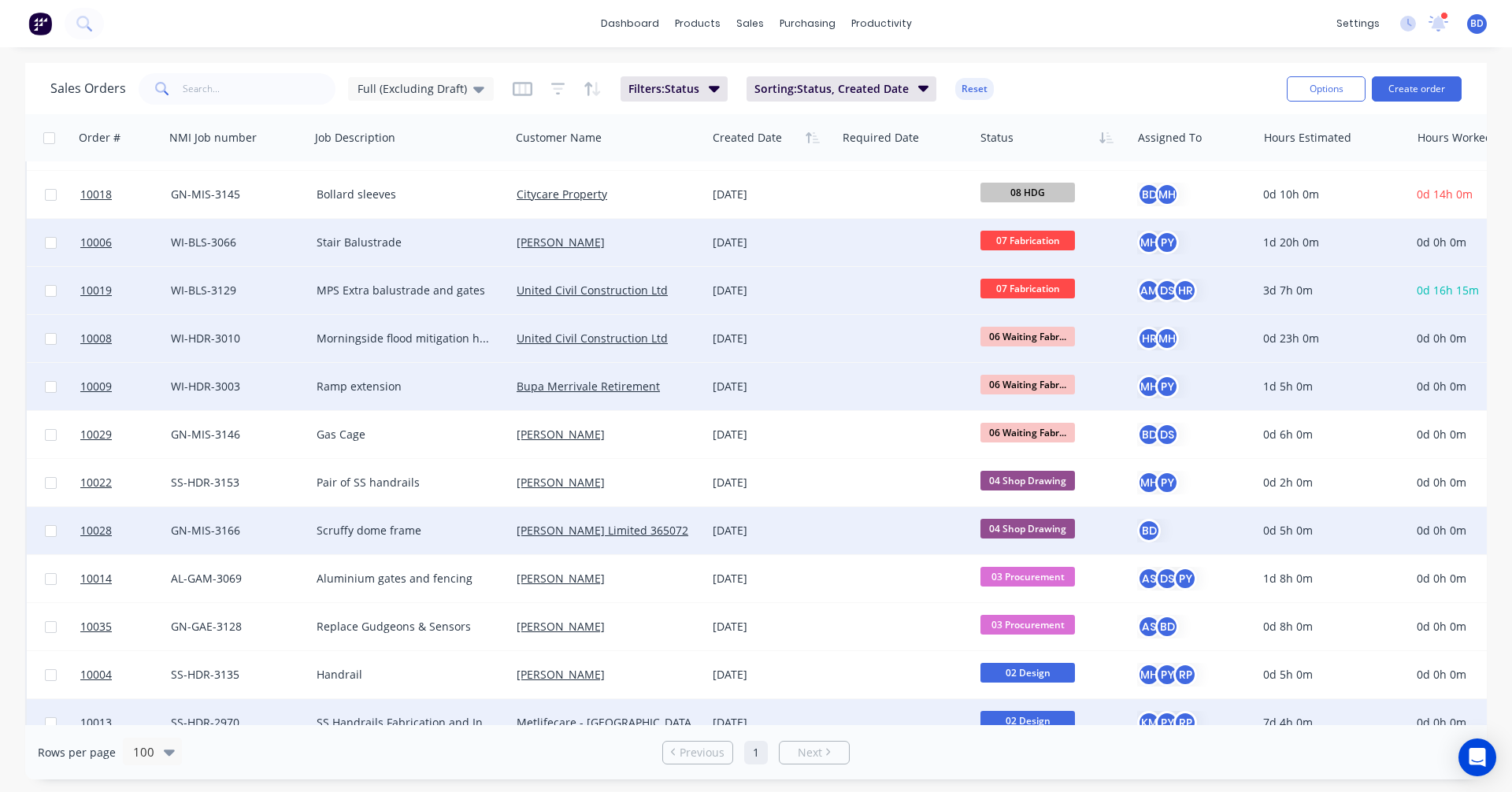
scroll to position [551, 0]
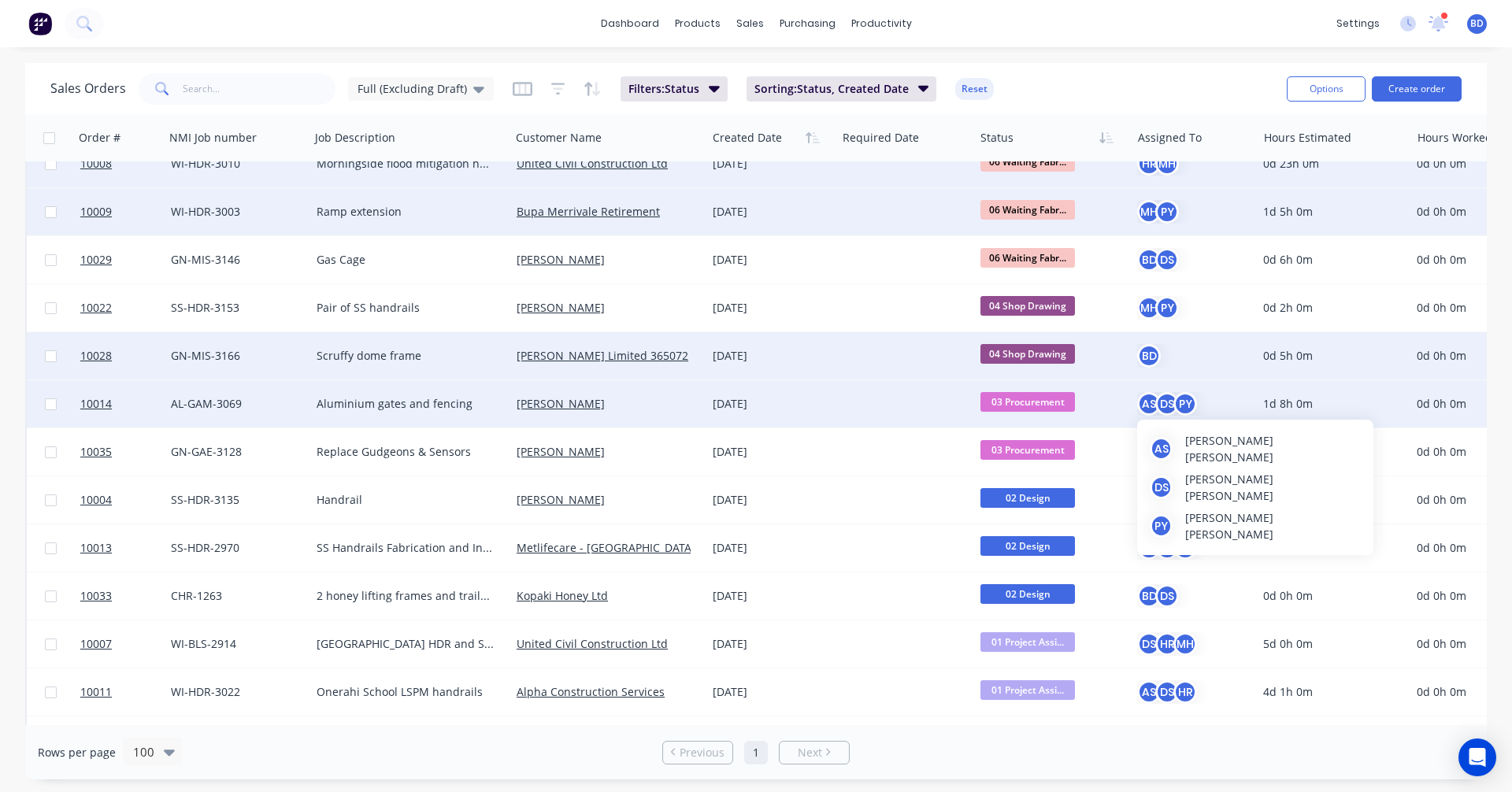
click at [1185, 411] on div "PY" at bounding box center [1184, 404] width 24 height 24
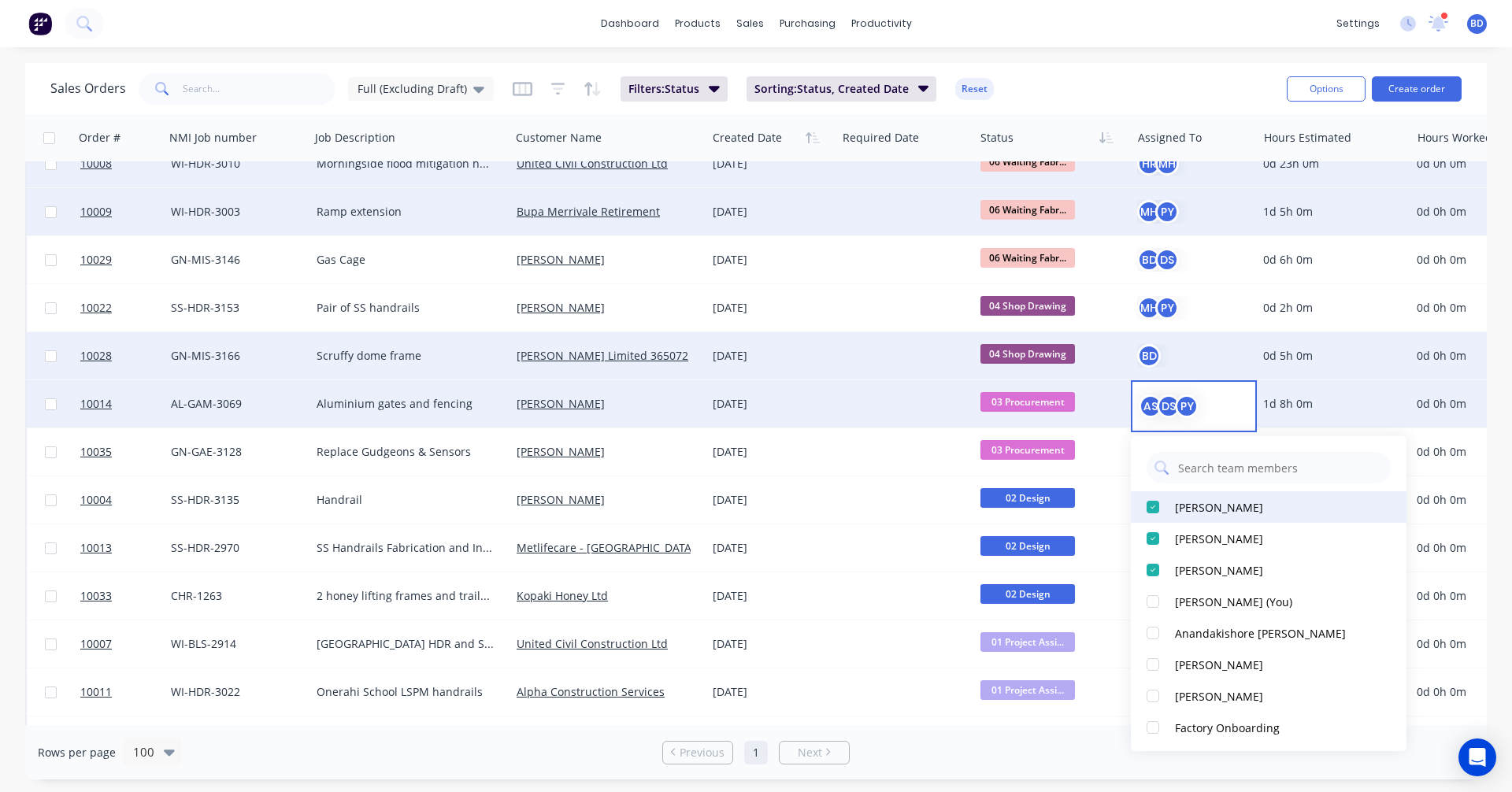
click at [1150, 501] on div at bounding box center [1152, 507] width 31 height 31
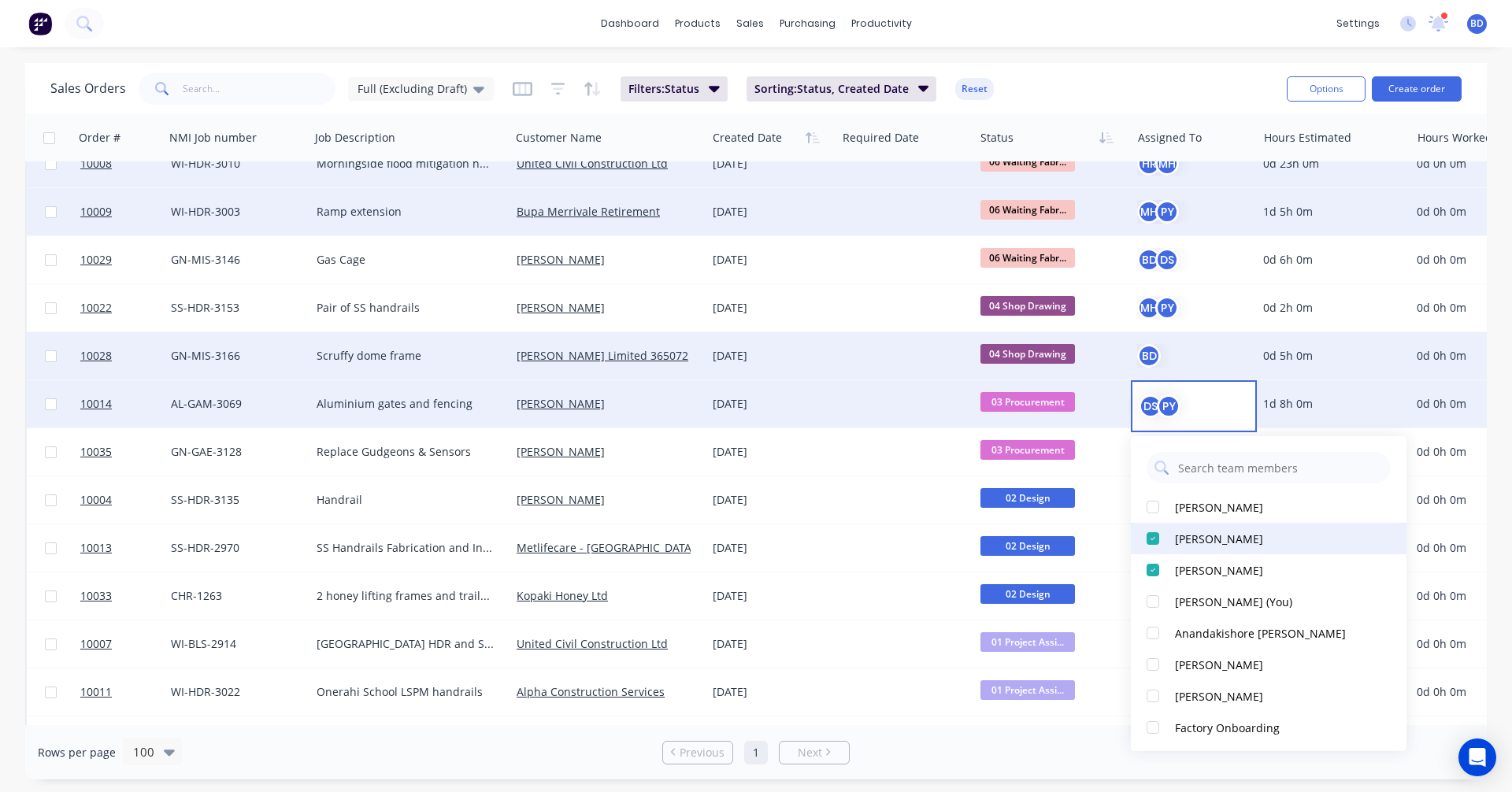
click at [1150, 534] on div at bounding box center [1152, 538] width 31 height 31
click at [1096, 85] on div "Sales Orders Full (Excluding Draft) Filters: Status Sorting: Status, Created Da…" at bounding box center [662, 88] width 1224 height 39
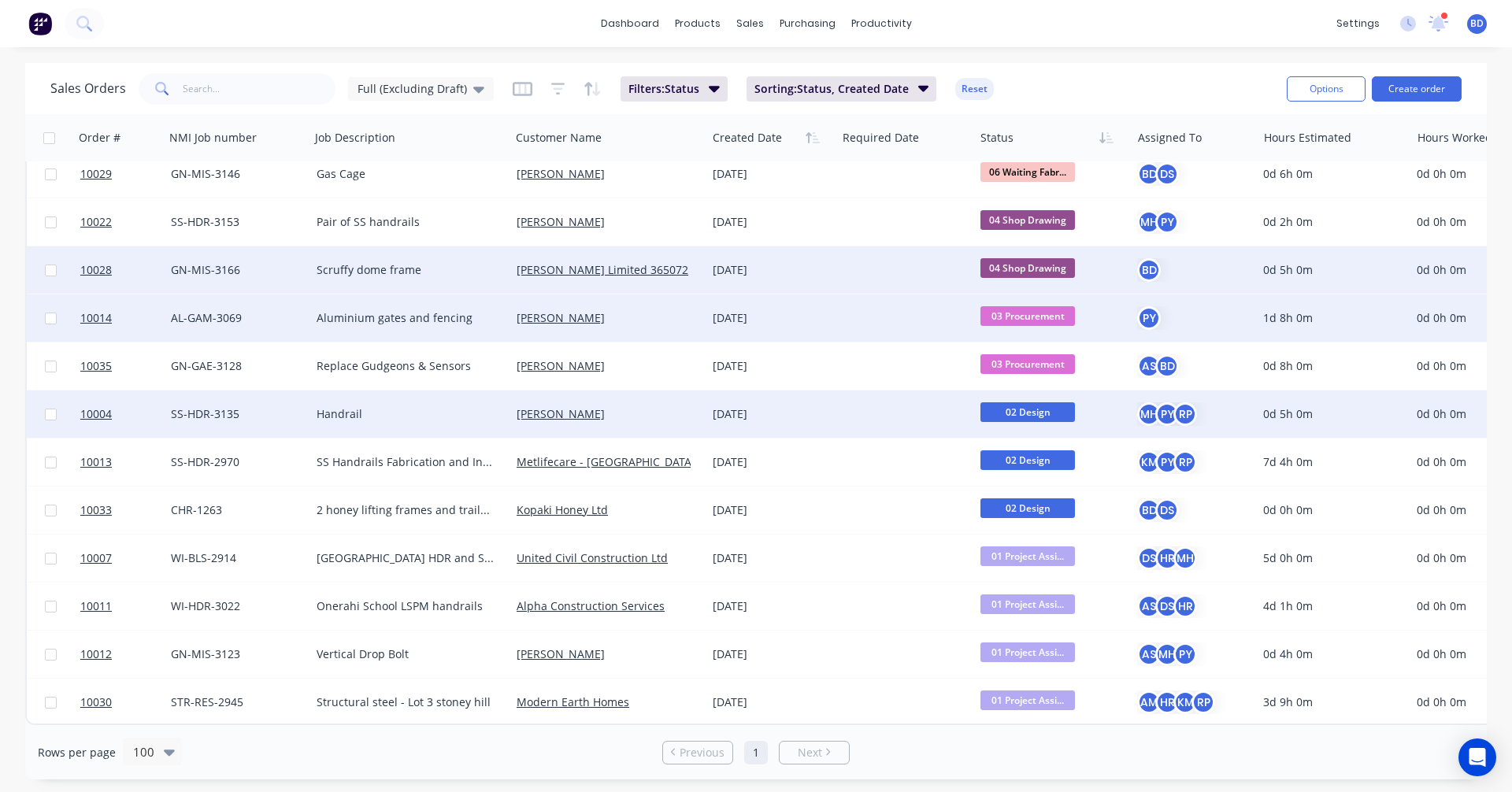
scroll to position [645, 0]
click at [1187, 407] on div "RP" at bounding box center [1184, 414] width 24 height 24
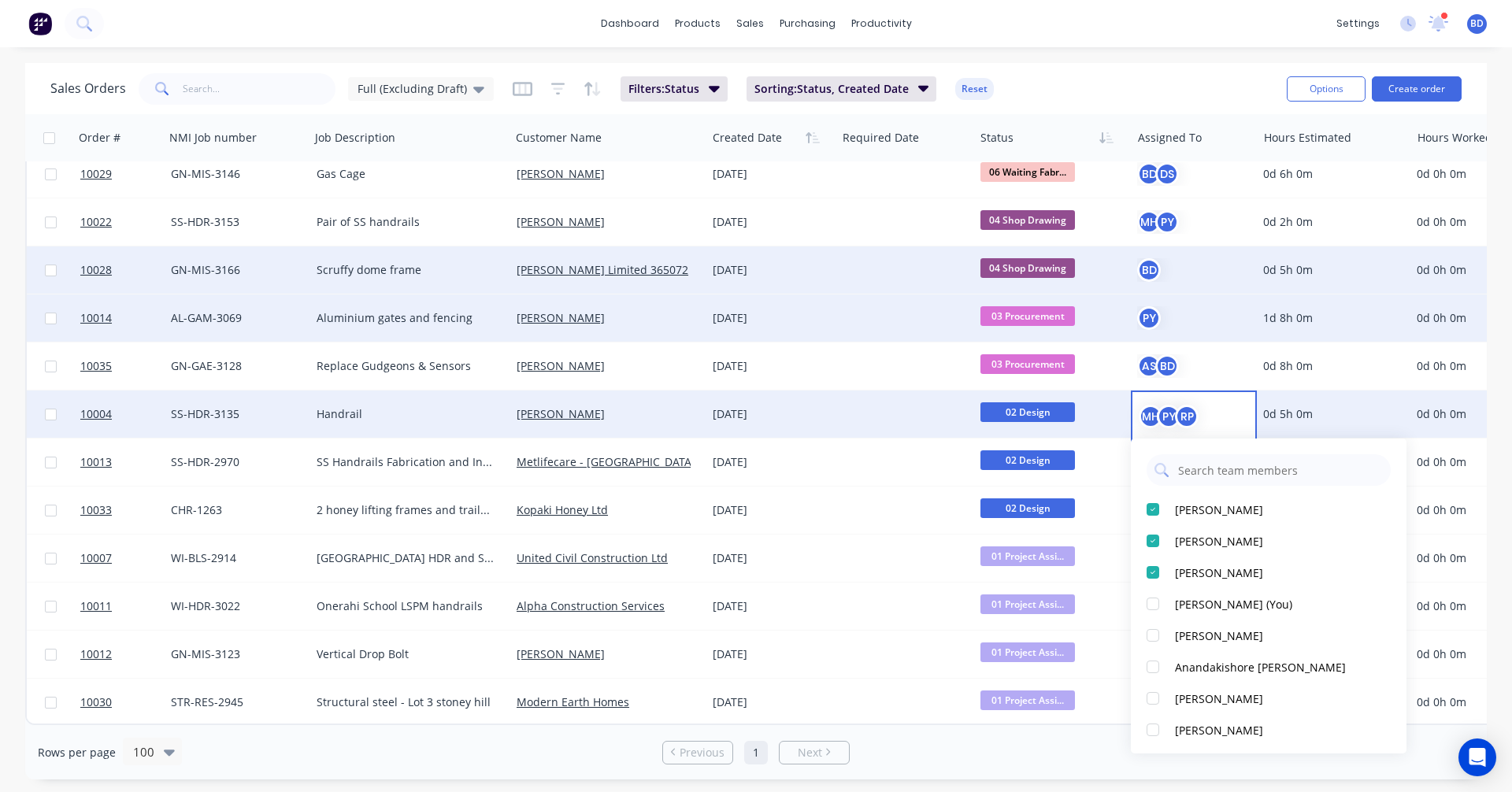
click at [1187, 407] on div "RP" at bounding box center [1186, 416] width 24 height 24
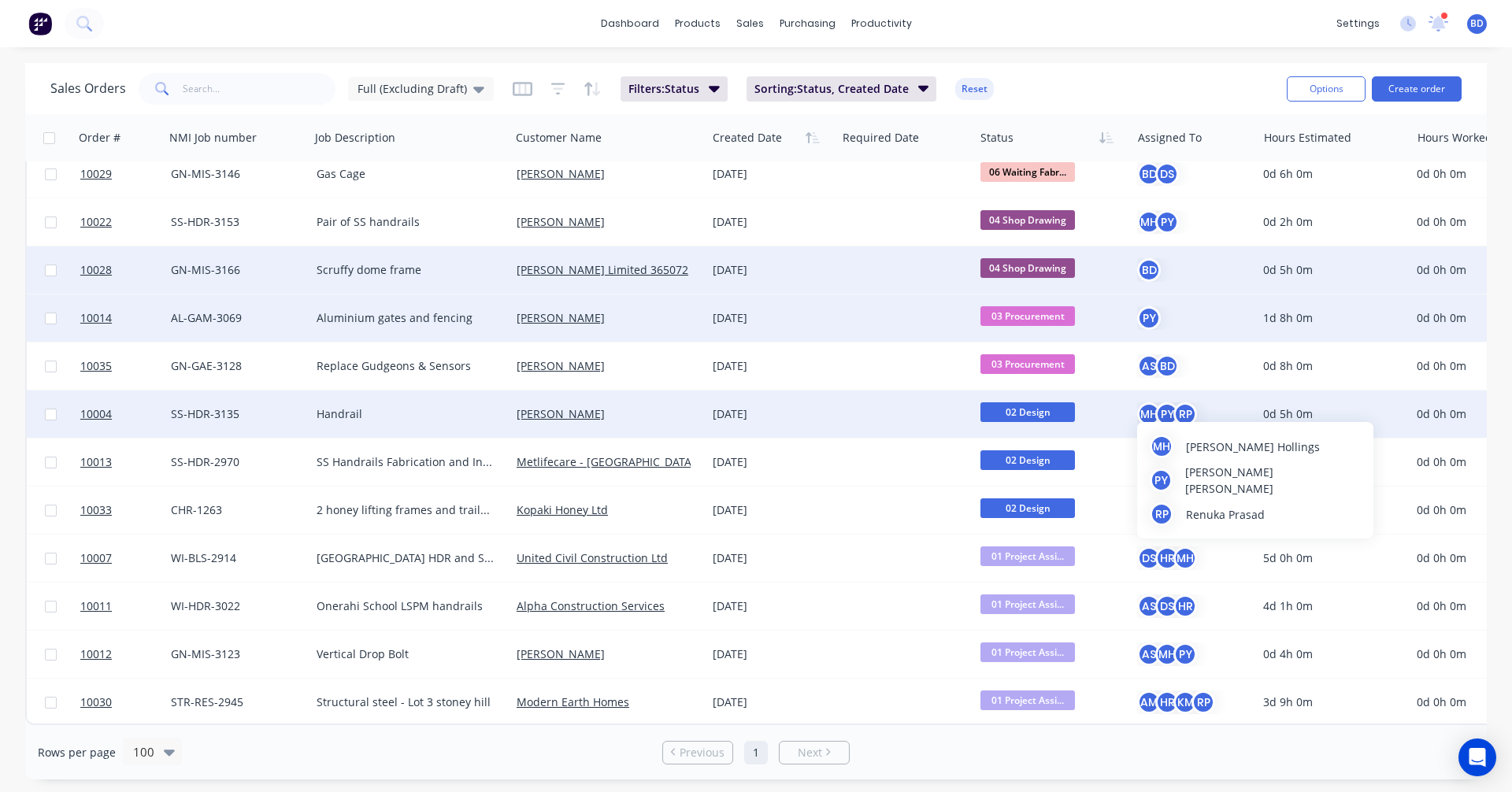
click at [1187, 407] on div "RP" at bounding box center [1184, 414] width 24 height 24
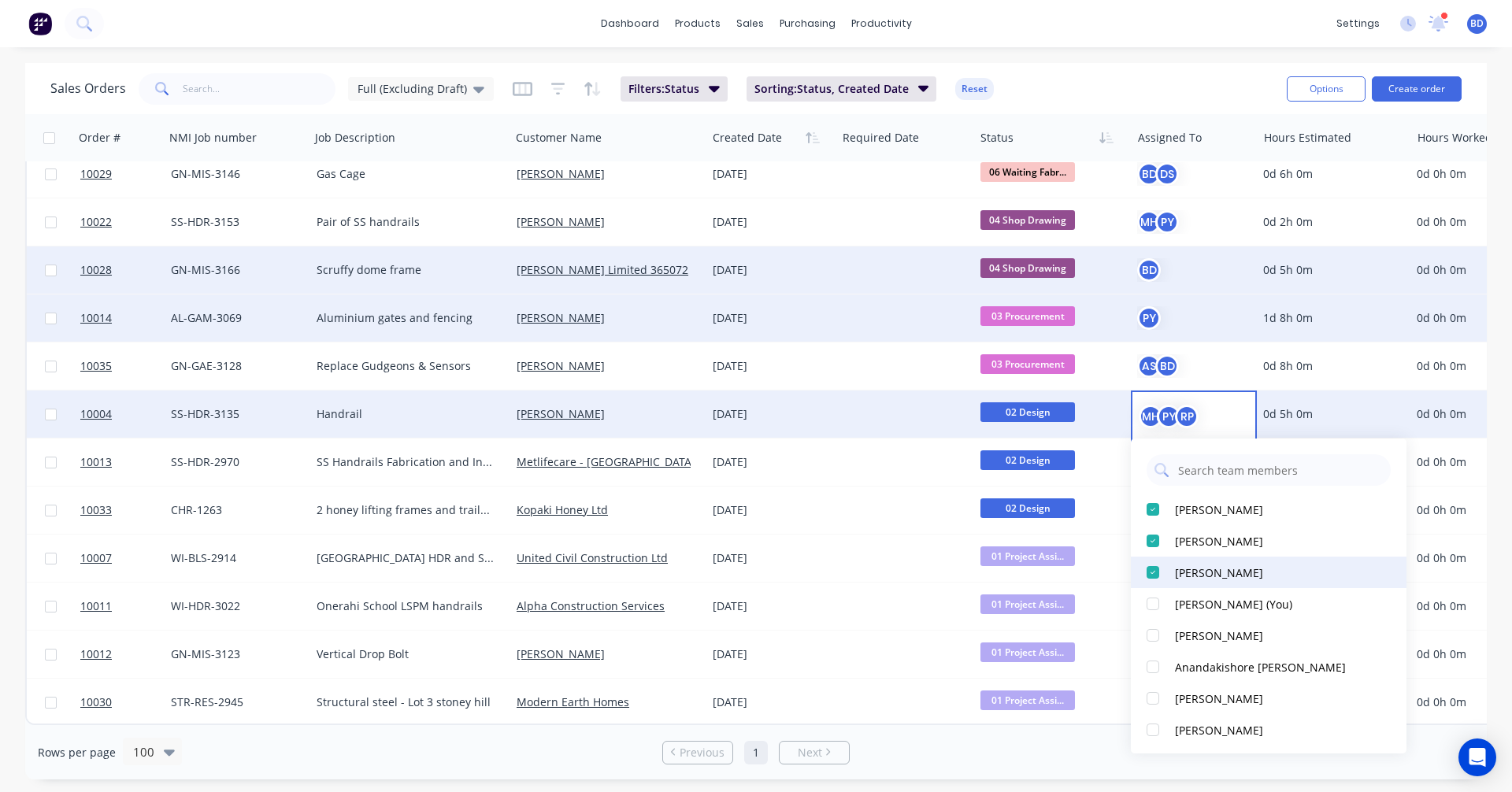
click at [1153, 569] on div at bounding box center [1152, 572] width 31 height 31
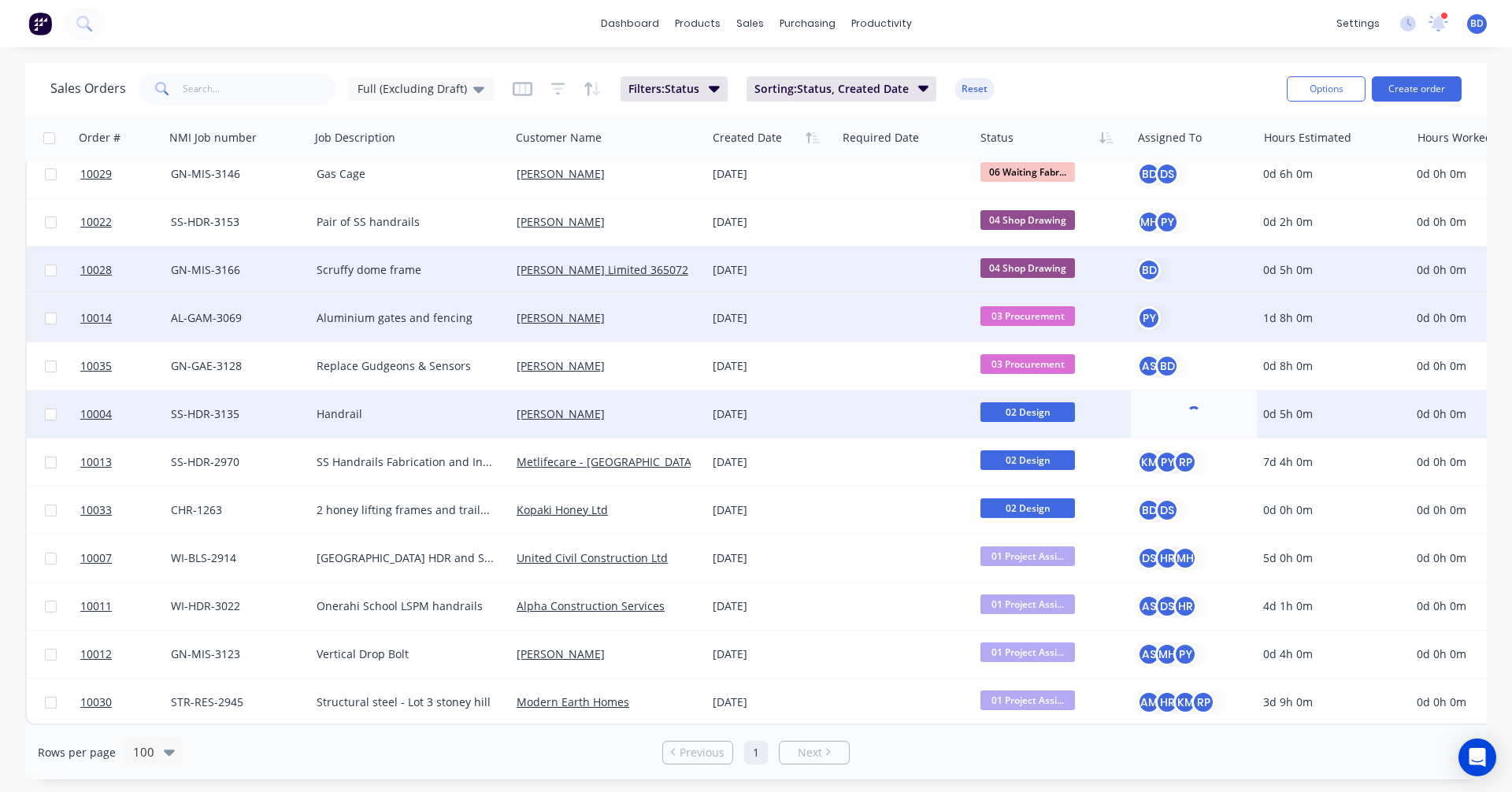
click at [1131, 81] on div "Sales Orders Full (Excluding Draft) Filters: Status Sorting: Status, Created Da…" at bounding box center [662, 88] width 1224 height 39
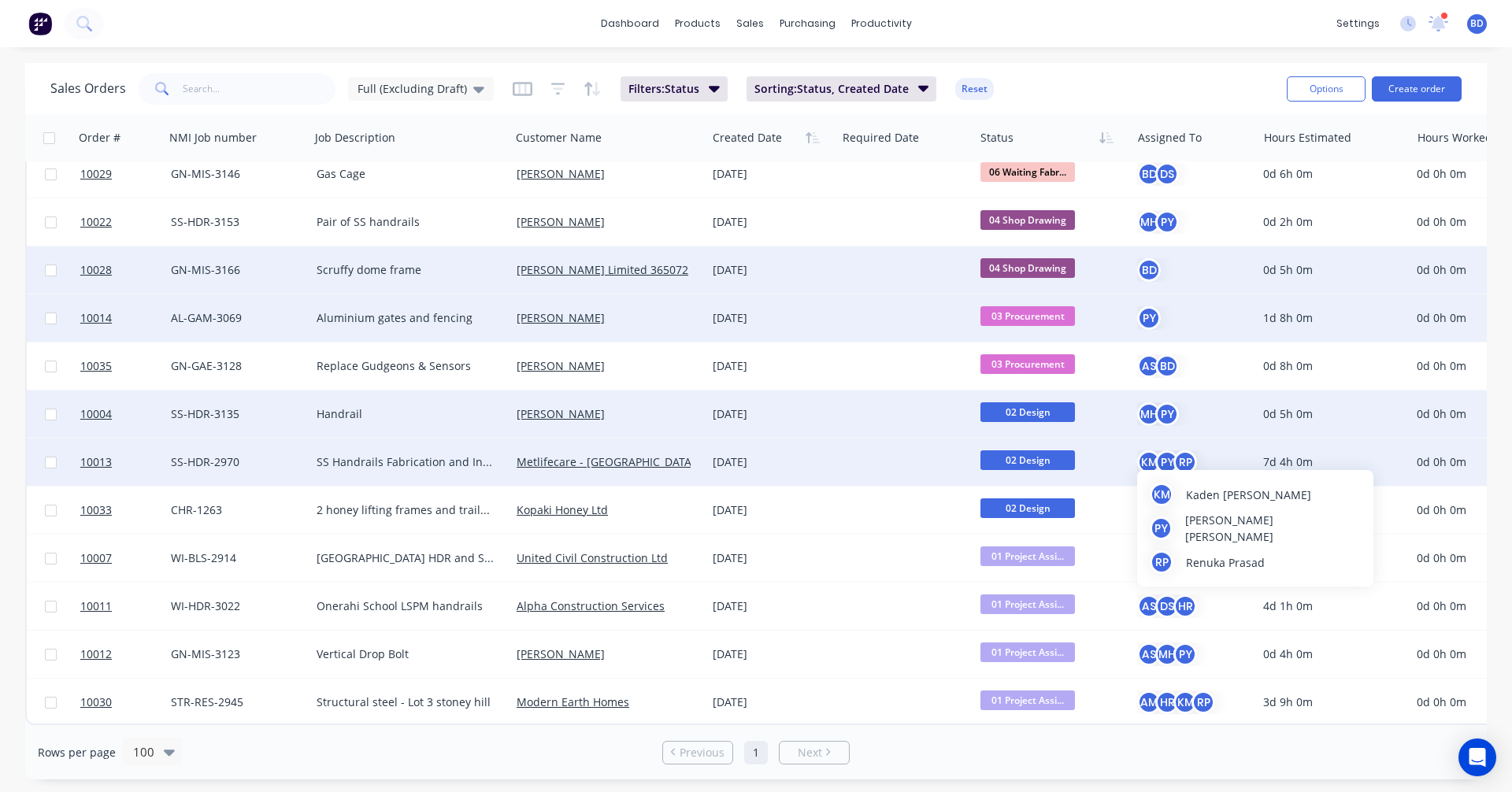
click at [1191, 459] on div "RP" at bounding box center [1184, 461] width 24 height 24
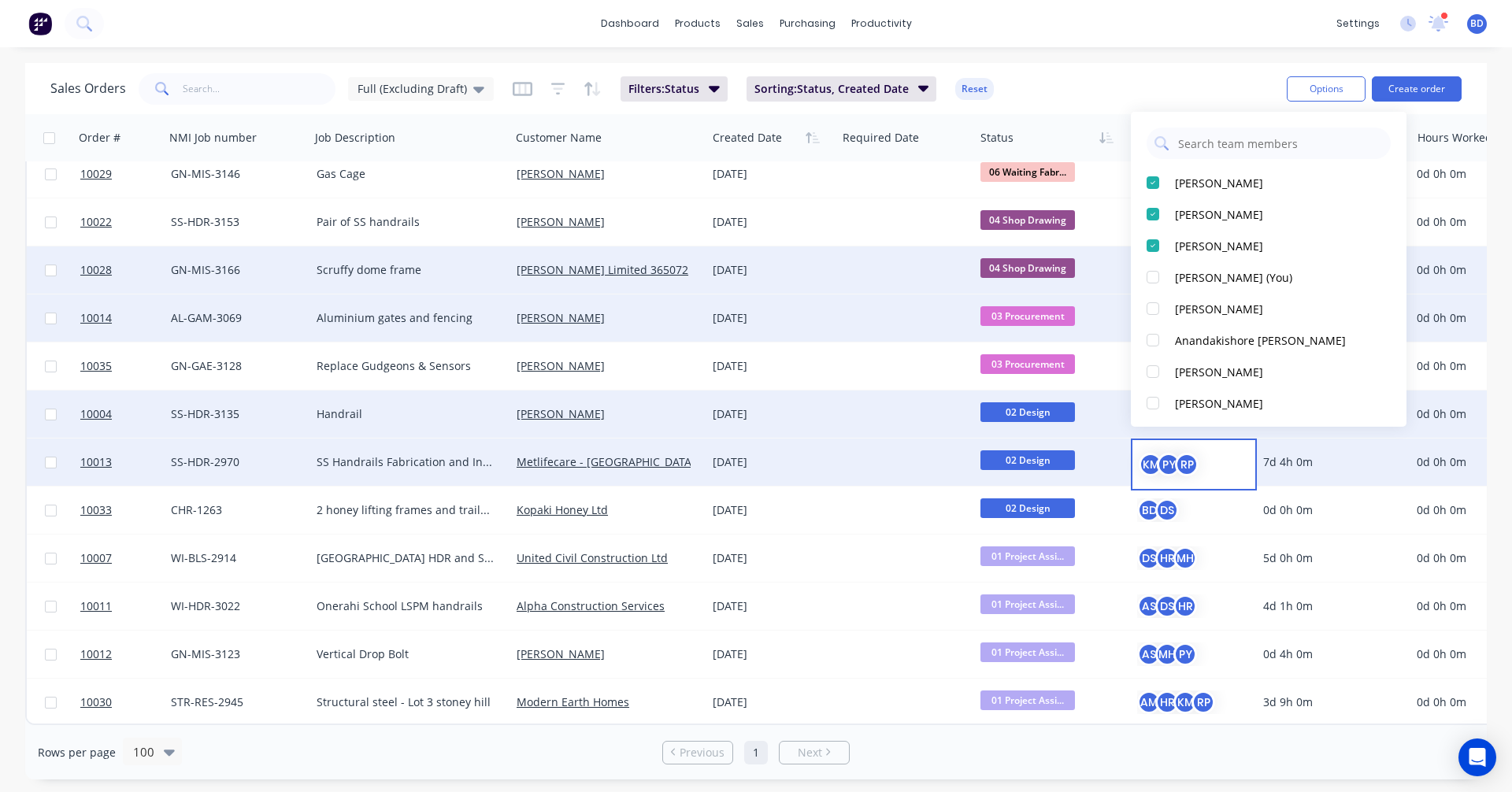
click at [1191, 459] on div "RP" at bounding box center [1186, 464] width 24 height 24
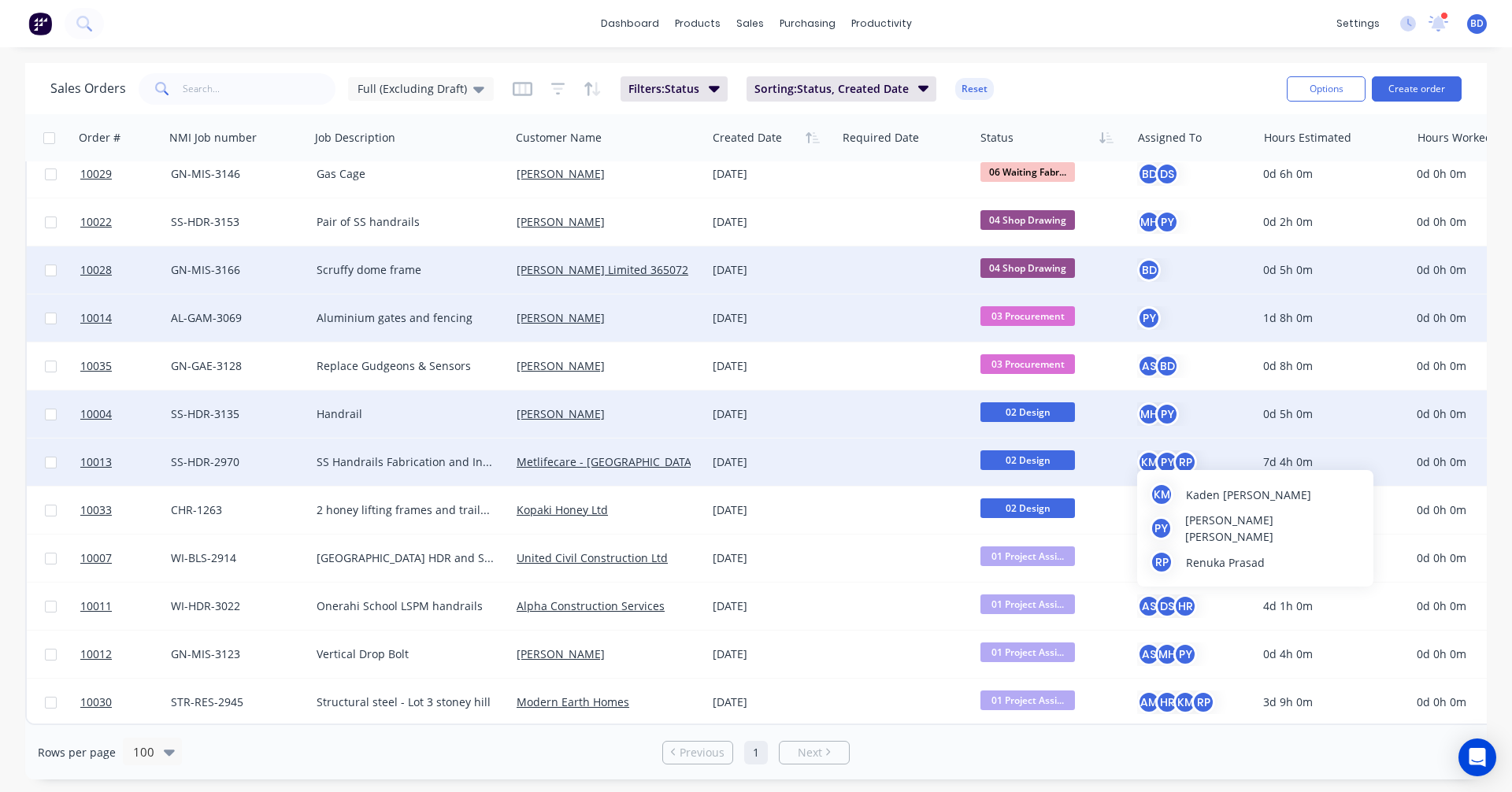
click at [1191, 459] on div "RP" at bounding box center [1184, 461] width 24 height 24
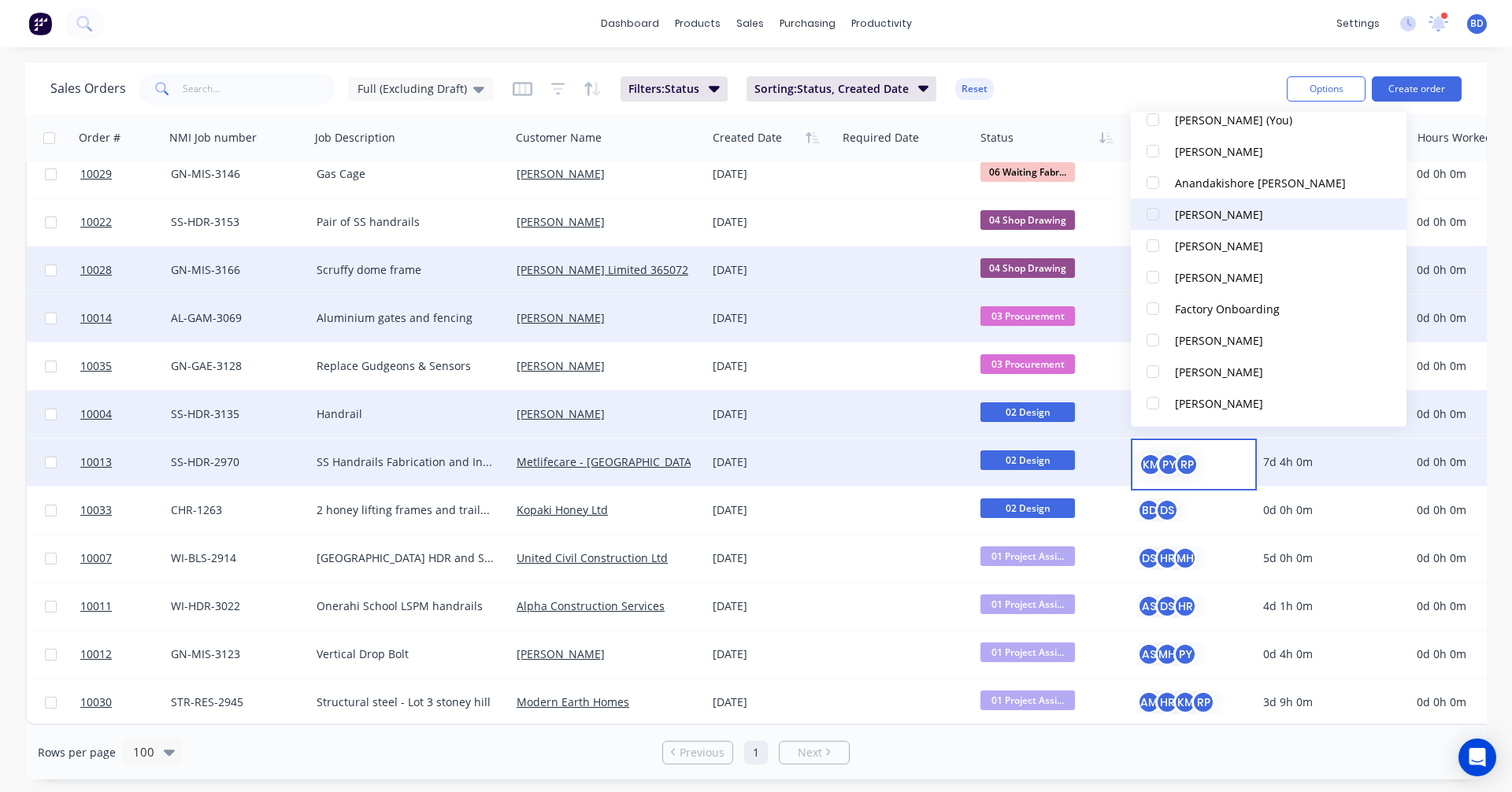
scroll to position [236, 0]
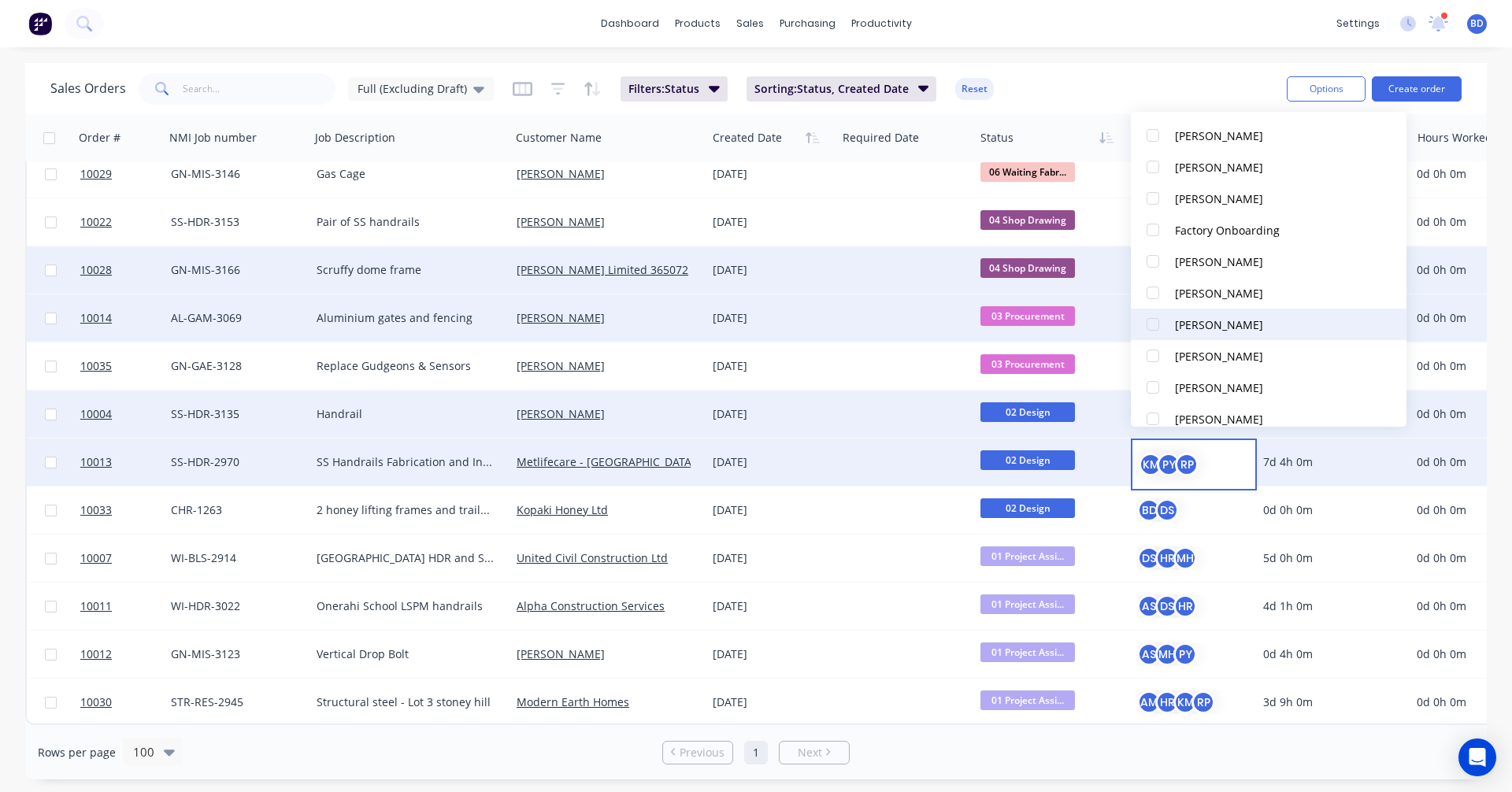
click at [1154, 330] on div at bounding box center [1152, 324] width 31 height 31
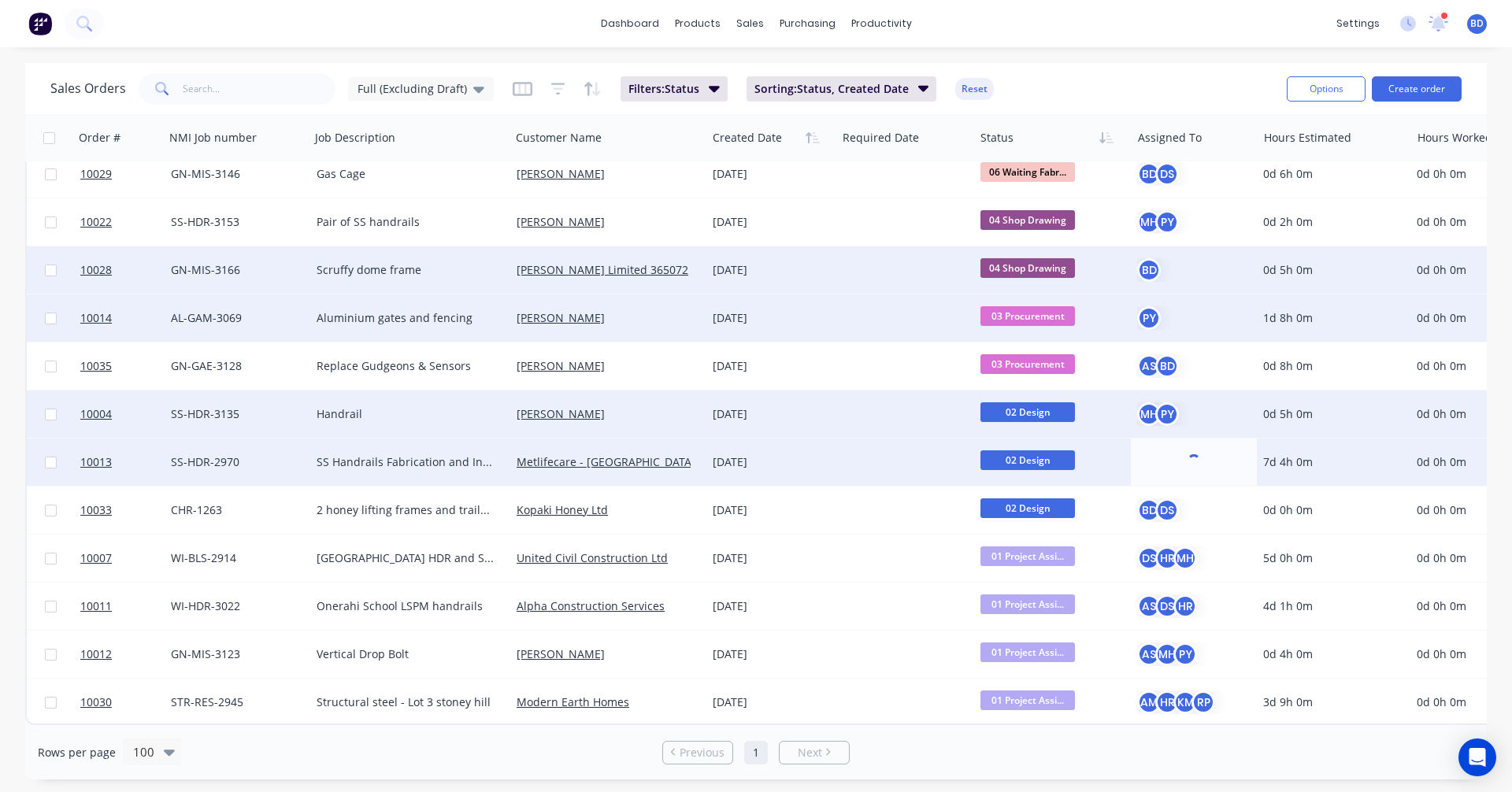
click at [1092, 70] on div "Sales Orders Full (Excluding Draft) Filters: Status Sorting: Status, Created Da…" at bounding box center [662, 88] width 1224 height 39
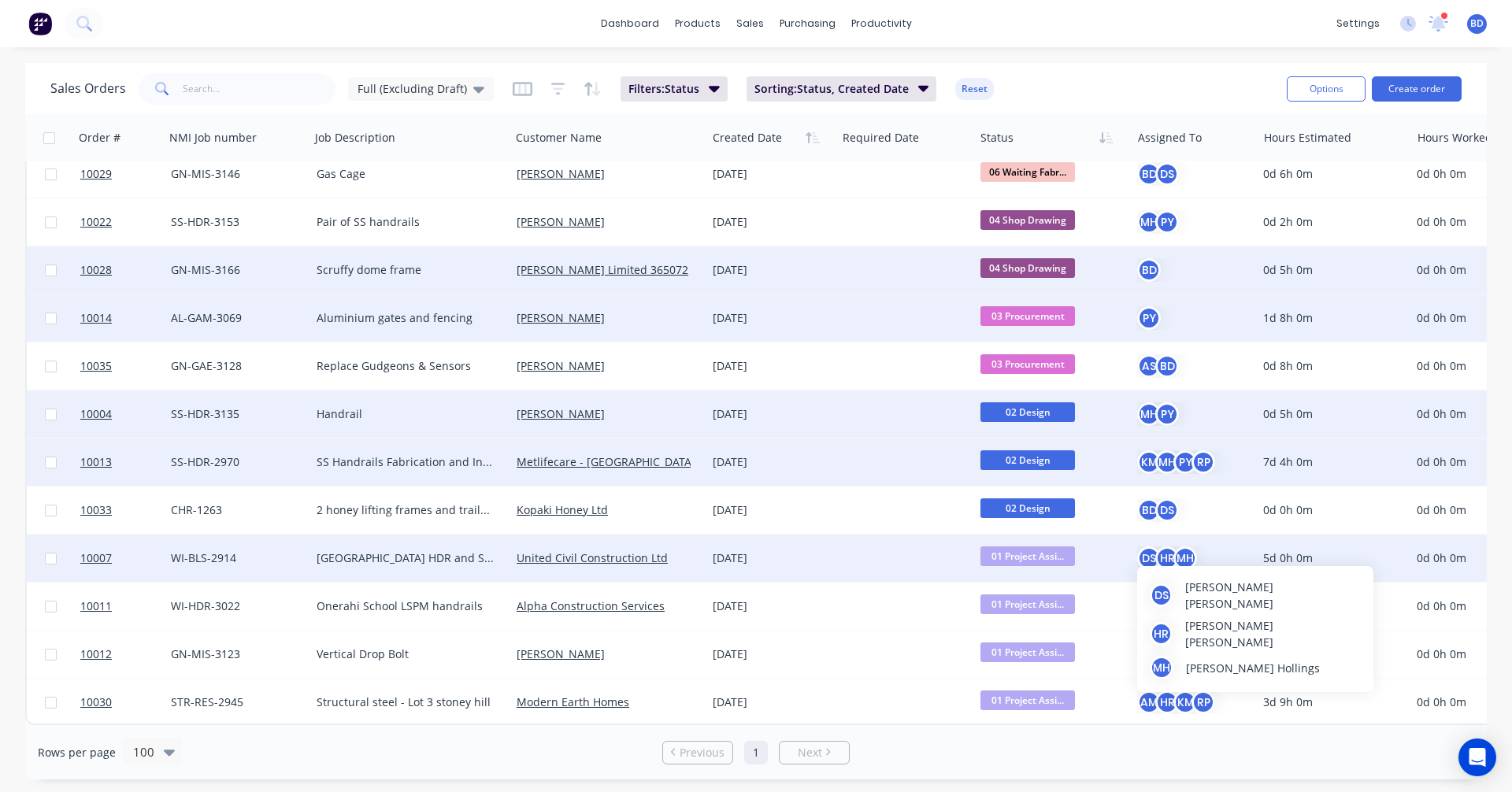
click at [1170, 547] on div "HR" at bounding box center [1166, 558] width 24 height 24
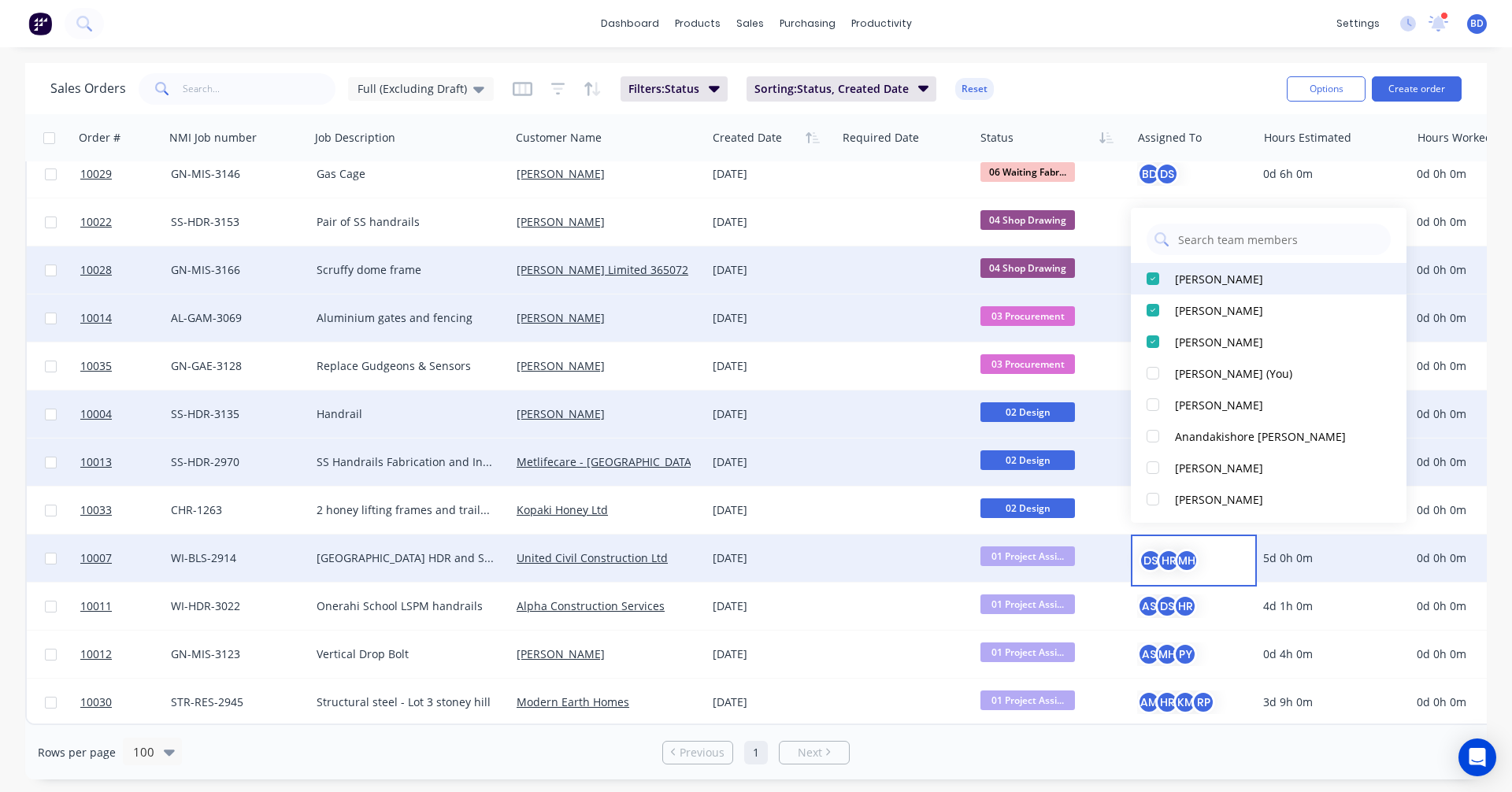
click at [1157, 279] on div at bounding box center [1152, 279] width 31 height 31
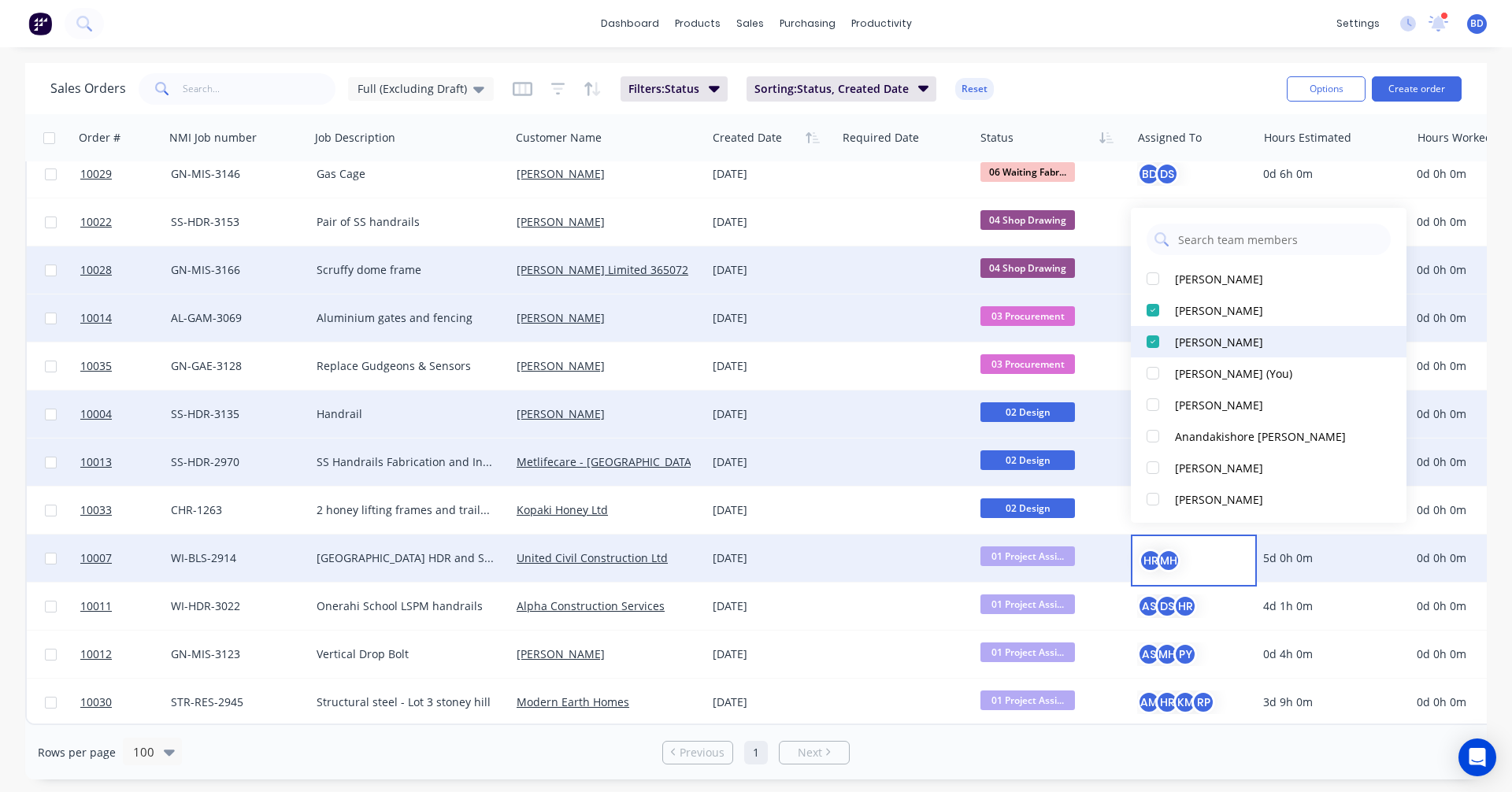
click at [1154, 340] on div at bounding box center [1152, 341] width 31 height 31
click at [1126, 96] on div "Sales Orders Full (Excluding Draft) Filters: Status Sorting: Status, Created Da…" at bounding box center [662, 88] width 1224 height 39
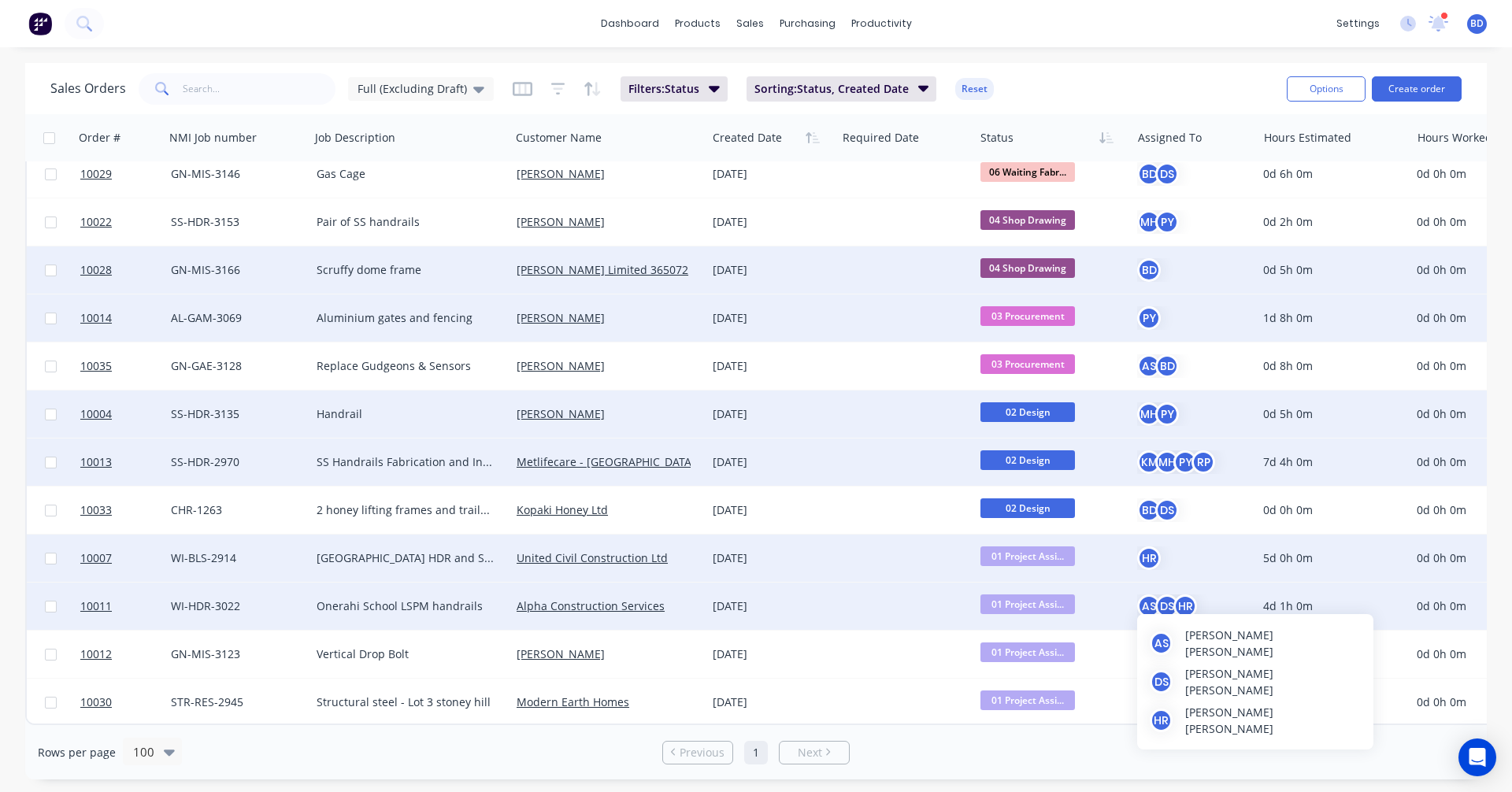
click at [1164, 602] on div "DS" at bounding box center [1166, 606] width 24 height 24
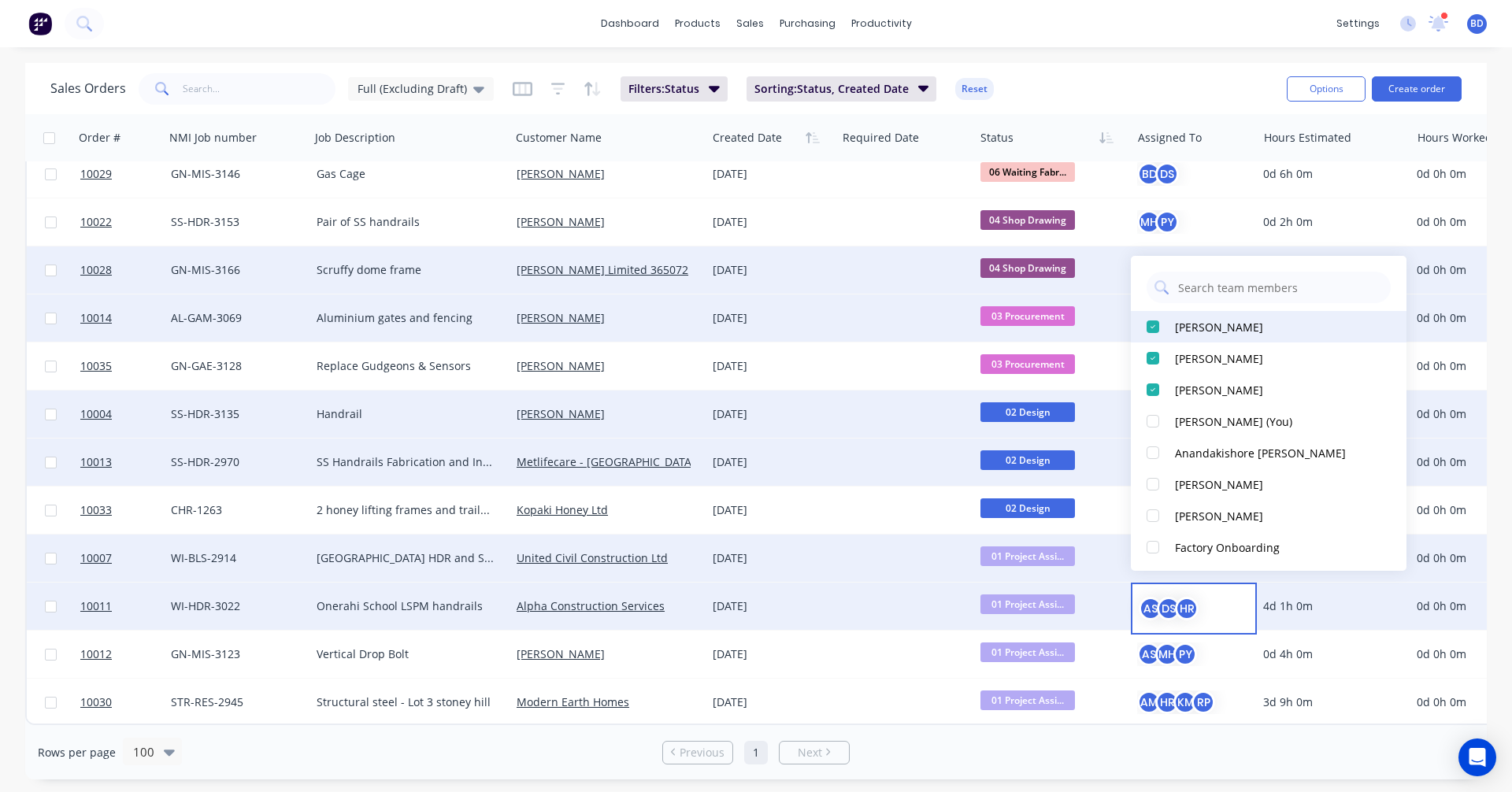
click at [1156, 328] on div at bounding box center [1152, 326] width 31 height 31
click at [1157, 360] on div at bounding box center [1152, 358] width 31 height 31
click at [1144, 87] on div "Sales Orders Full (Excluding Draft) Filters: Status Sorting: Status, Created Da…" at bounding box center [662, 88] width 1224 height 39
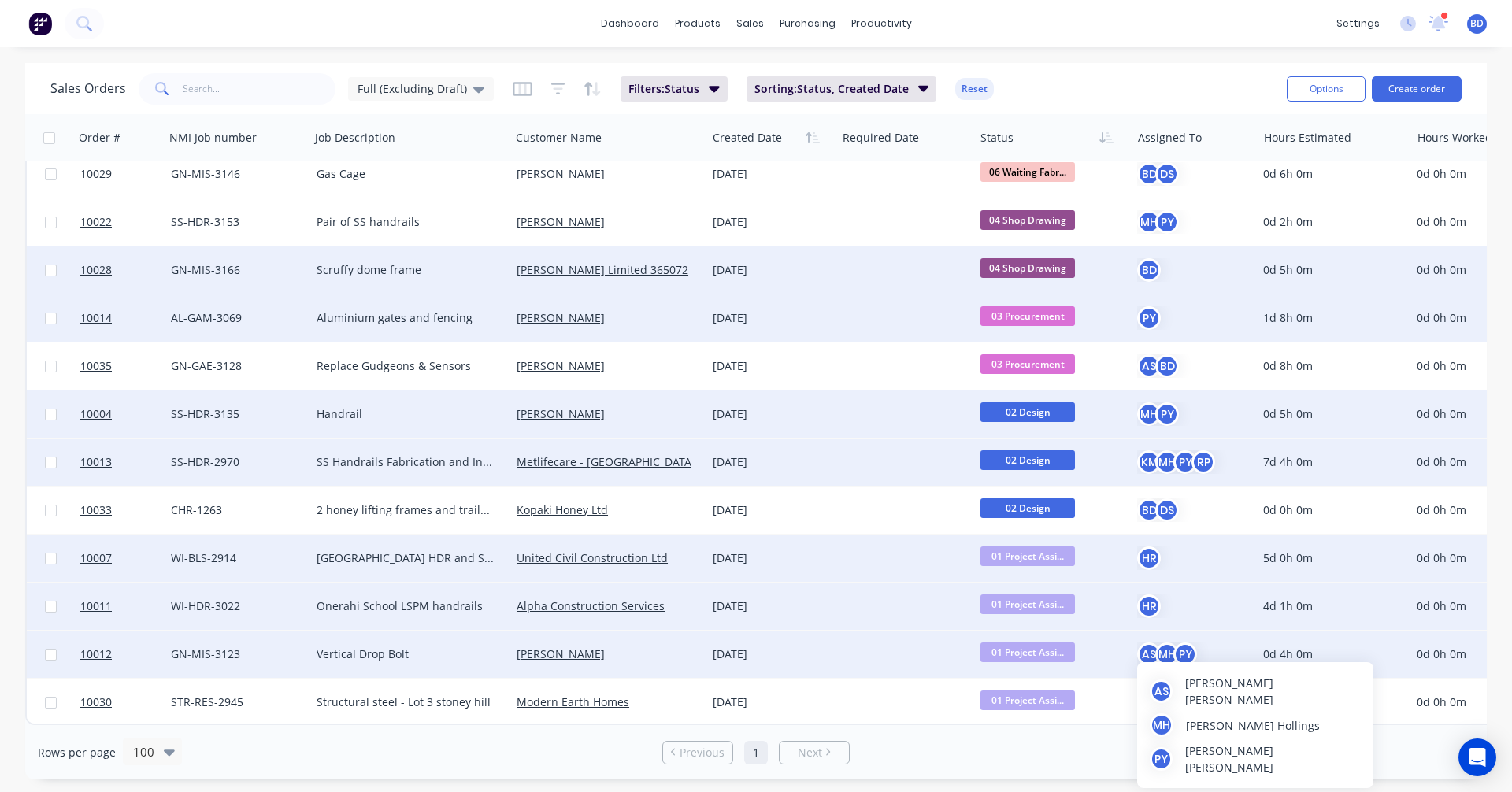
click at [1169, 654] on div "MH" at bounding box center [1166, 654] width 24 height 24
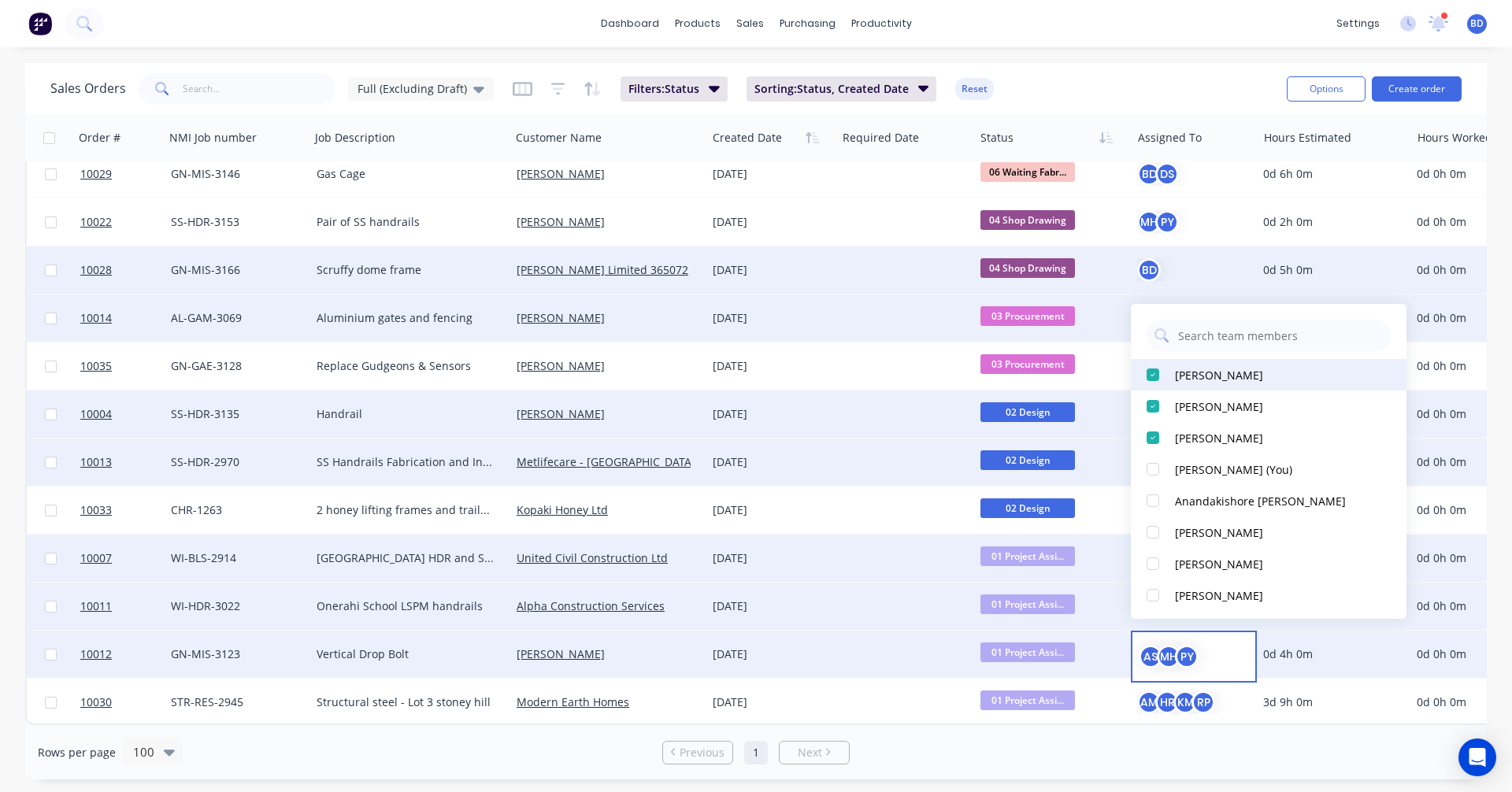
click at [1149, 380] on div at bounding box center [1152, 374] width 31 height 31
click at [1150, 410] on div at bounding box center [1152, 405] width 31 height 31
click at [1112, 77] on div "Sales Orders Full (Excluding Draft) Filters: Status Sorting: Status, Created Da…" at bounding box center [662, 88] width 1224 height 39
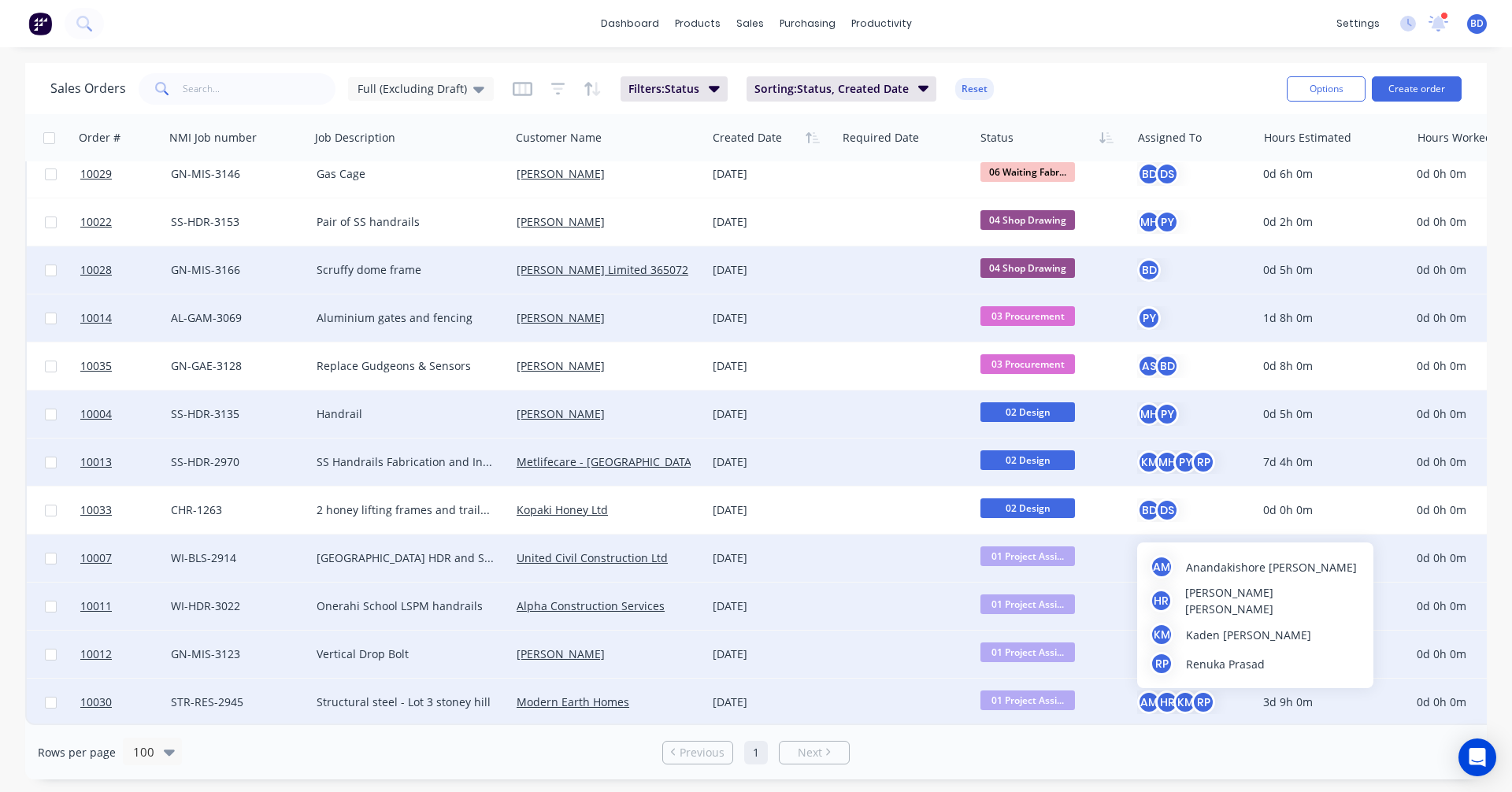
click at [1179, 698] on div "KM" at bounding box center [1184, 702] width 24 height 24
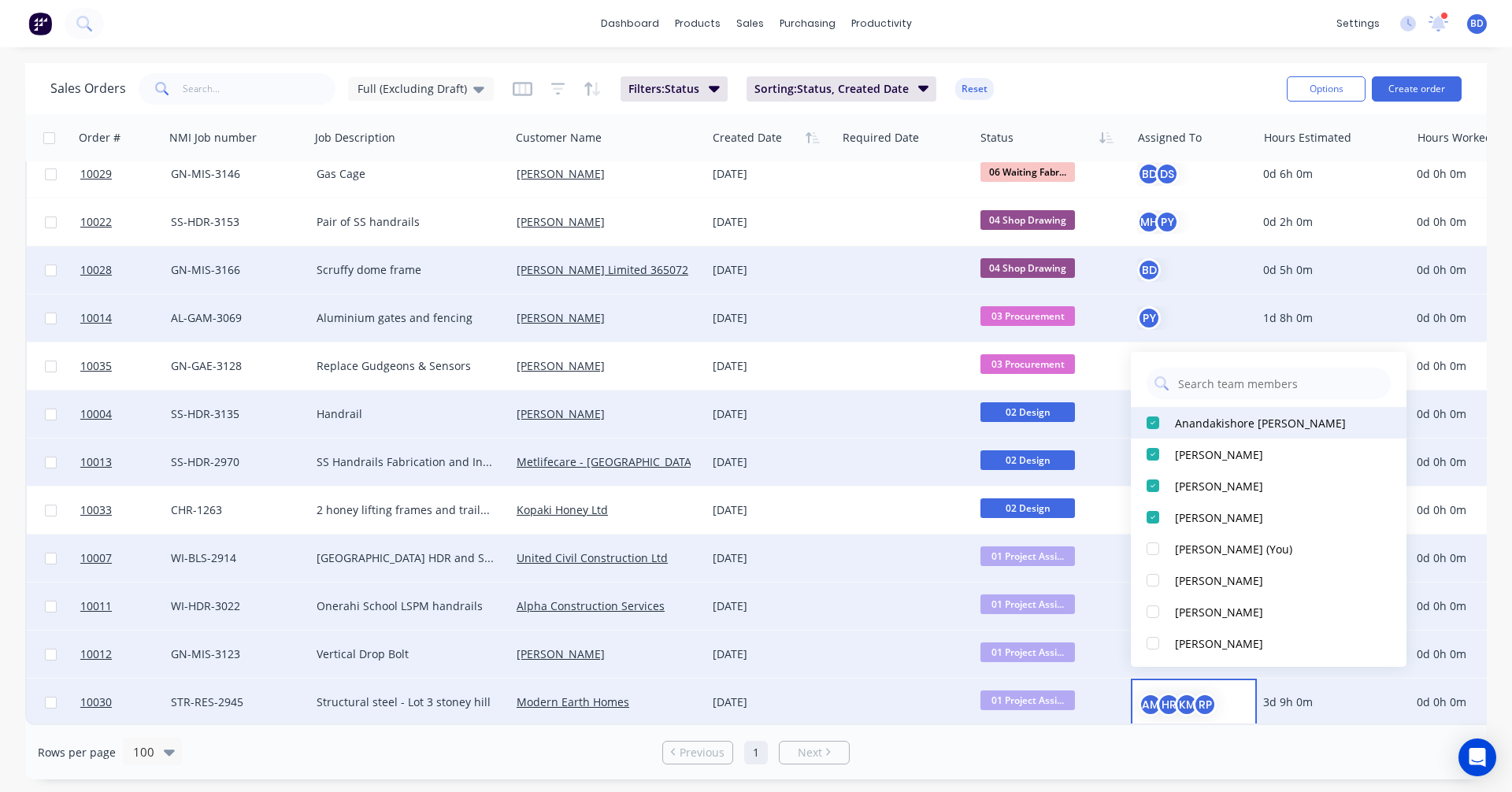
click at [1146, 431] on div at bounding box center [1152, 423] width 31 height 31
click at [1152, 458] on div at bounding box center [1152, 454] width 31 height 31
click at [1152, 459] on div at bounding box center [1152, 454] width 31 height 31
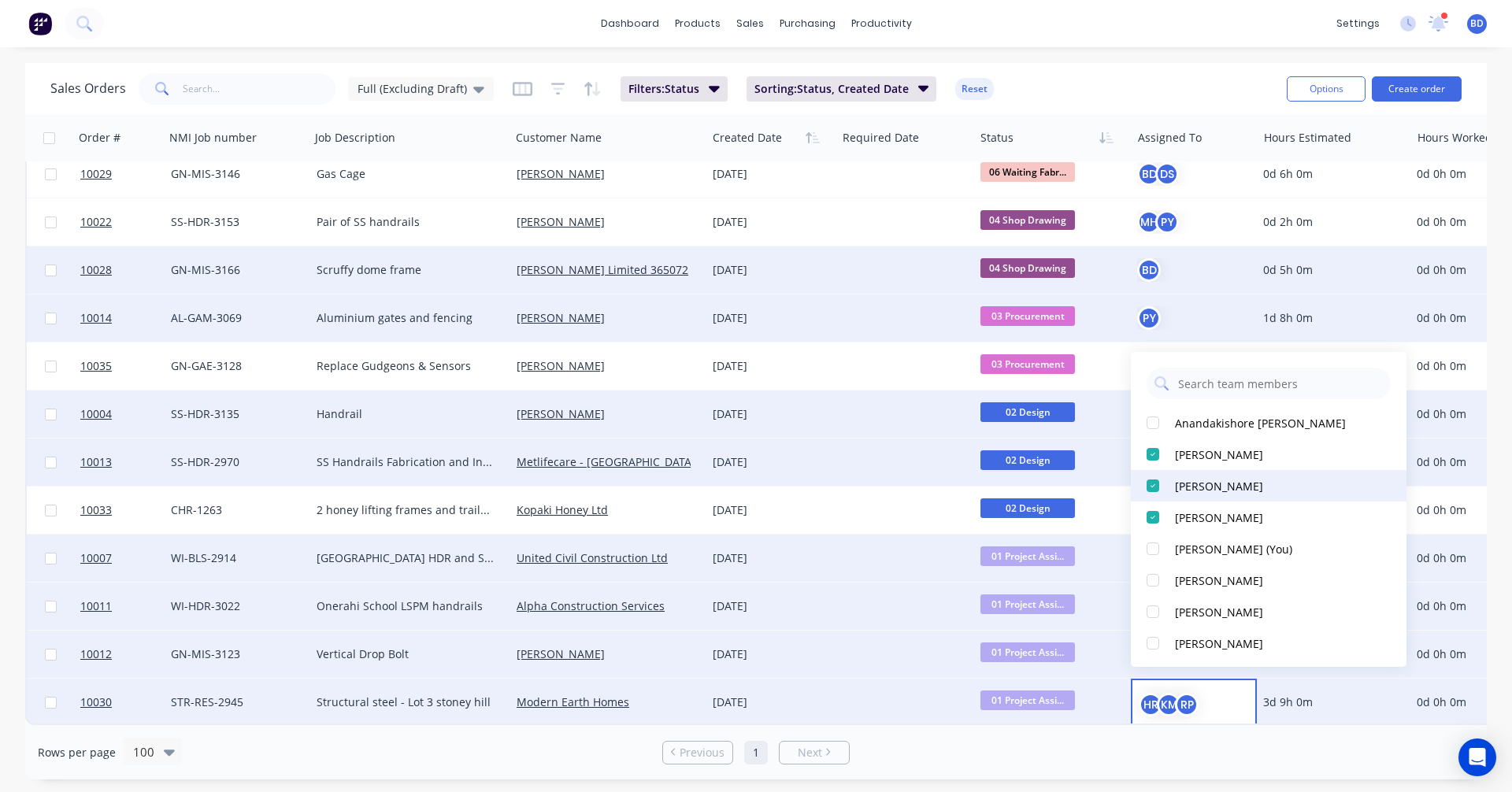
click at [1154, 494] on div at bounding box center [1152, 485] width 31 height 31
click at [1153, 512] on div at bounding box center [1152, 516] width 31 height 31
click at [1159, 59] on div "dashboard products sales purchasing productivity dashboard products Product Cat…" at bounding box center [756, 396] width 1512 height 792
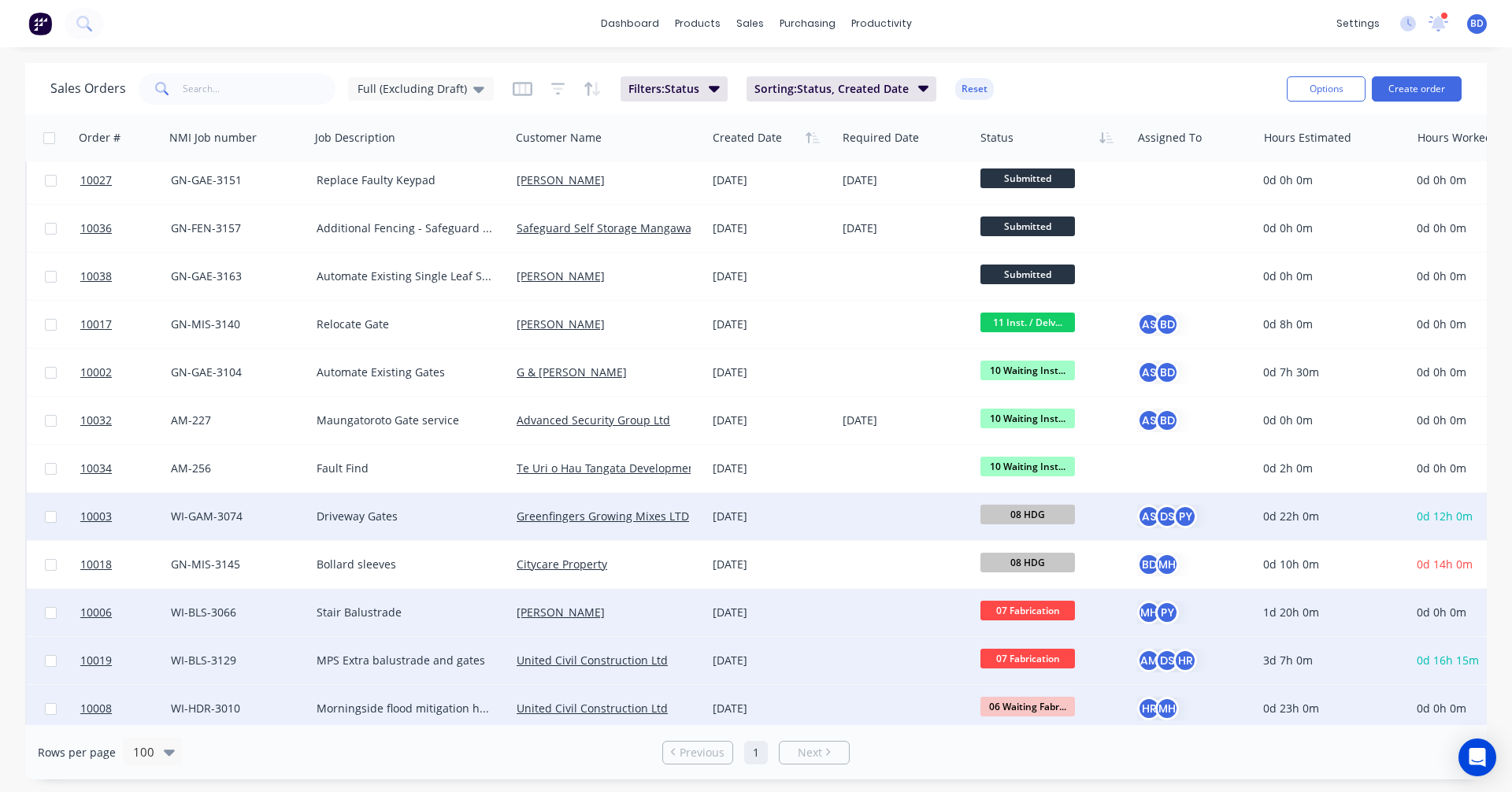
scroll to position [0, 0]
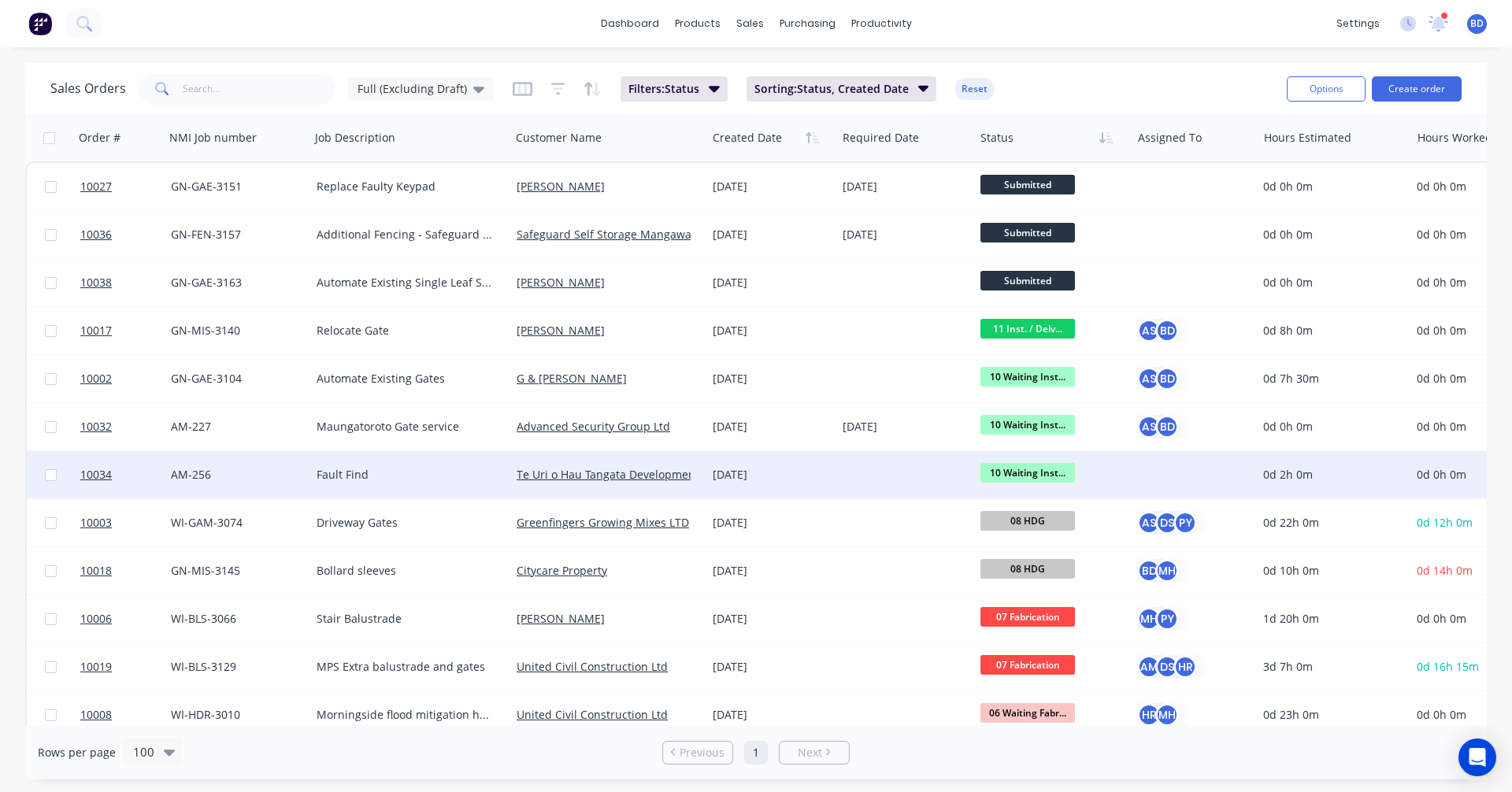
click at [1143, 472] on div at bounding box center [1190, 475] width 107 height 16
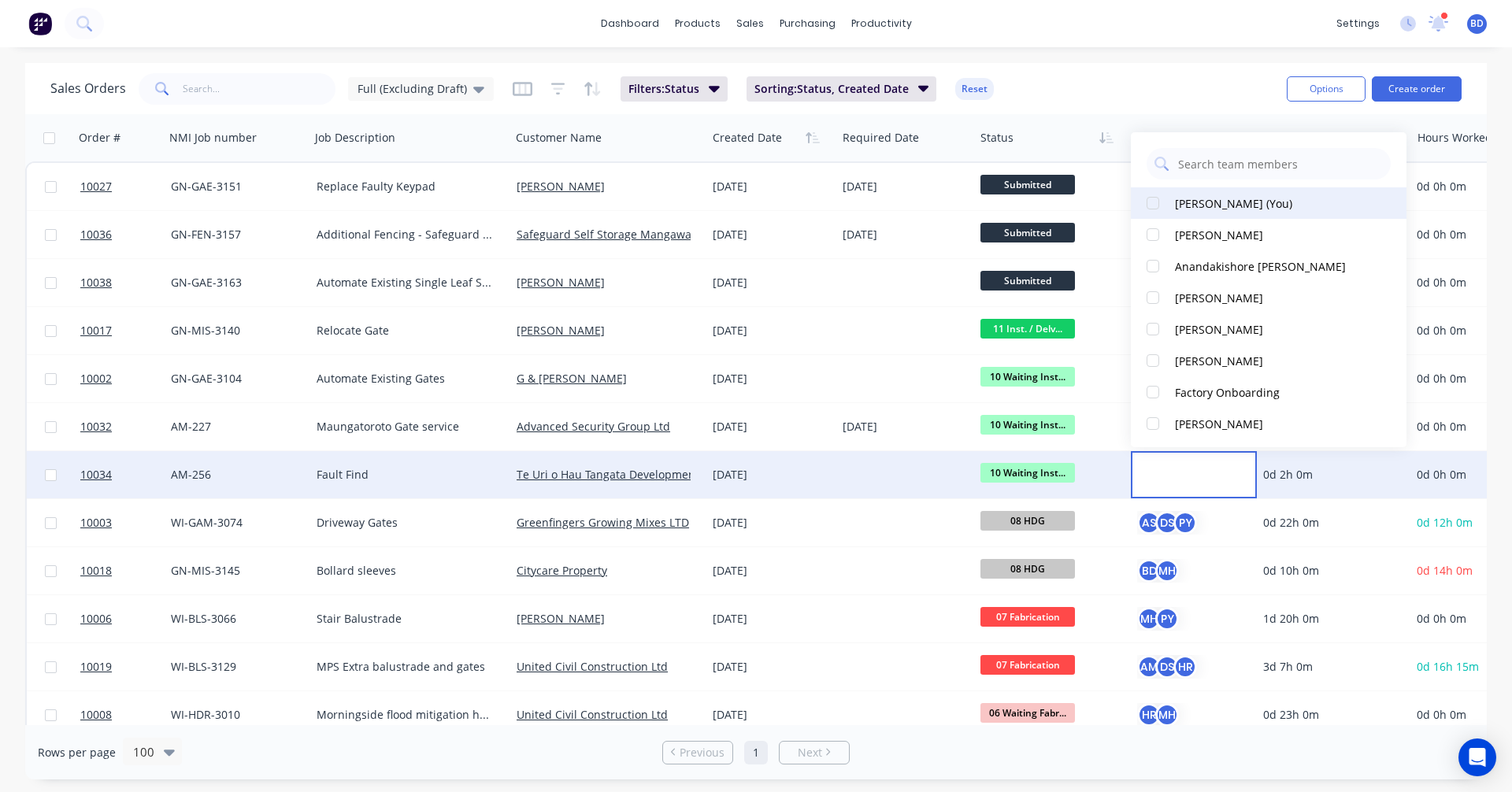
click at [1173, 207] on button "[PERSON_NAME] (You)" at bounding box center [1269, 203] width 276 height 31
click at [1173, 241] on button "[PERSON_NAME]" at bounding box center [1269, 234] width 276 height 31
click at [1078, 54] on div "dashboard products sales purchasing productivity dashboard products Product Cat…" at bounding box center [756, 396] width 1512 height 792
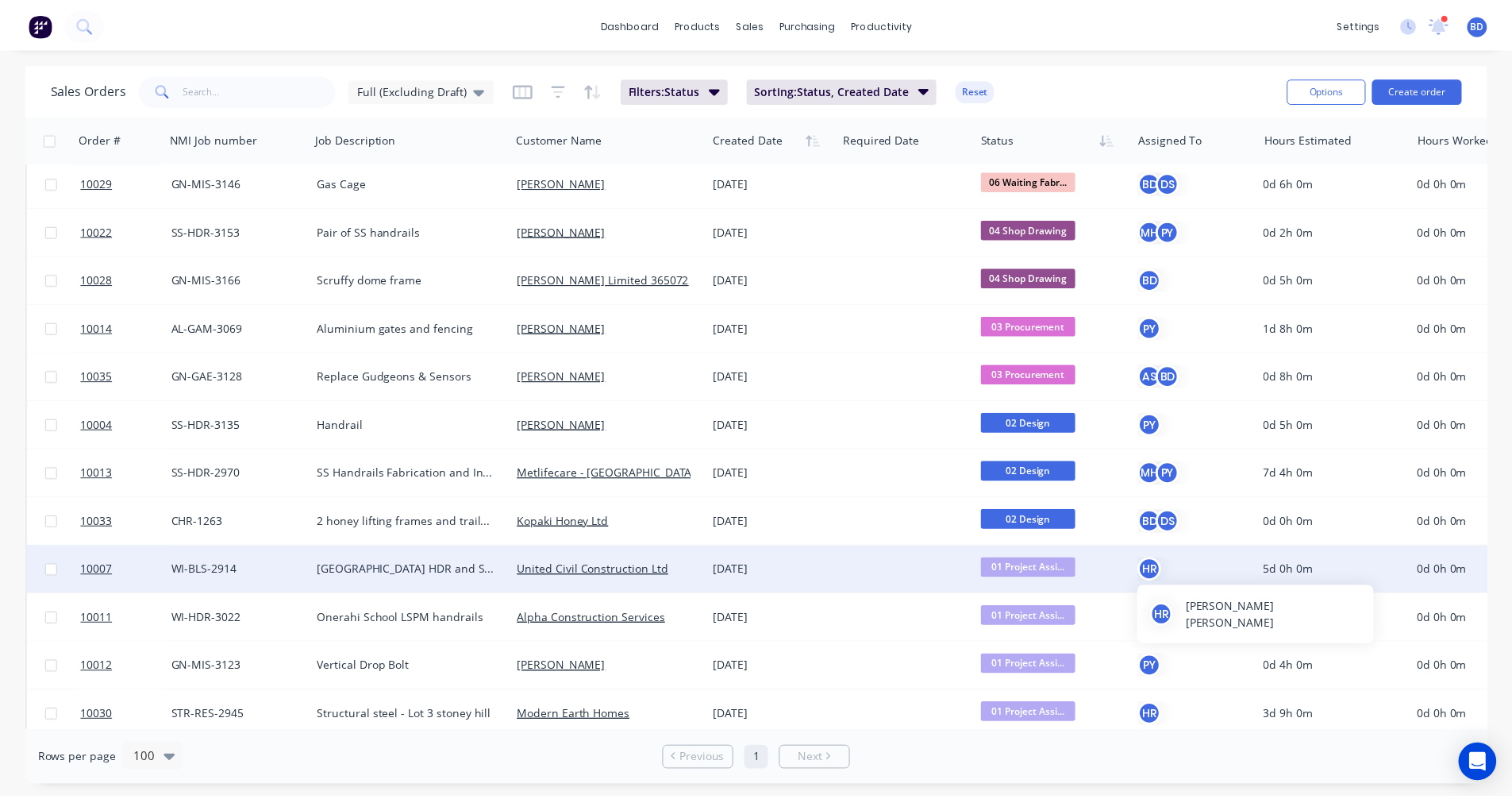
scroll to position [651, 0]
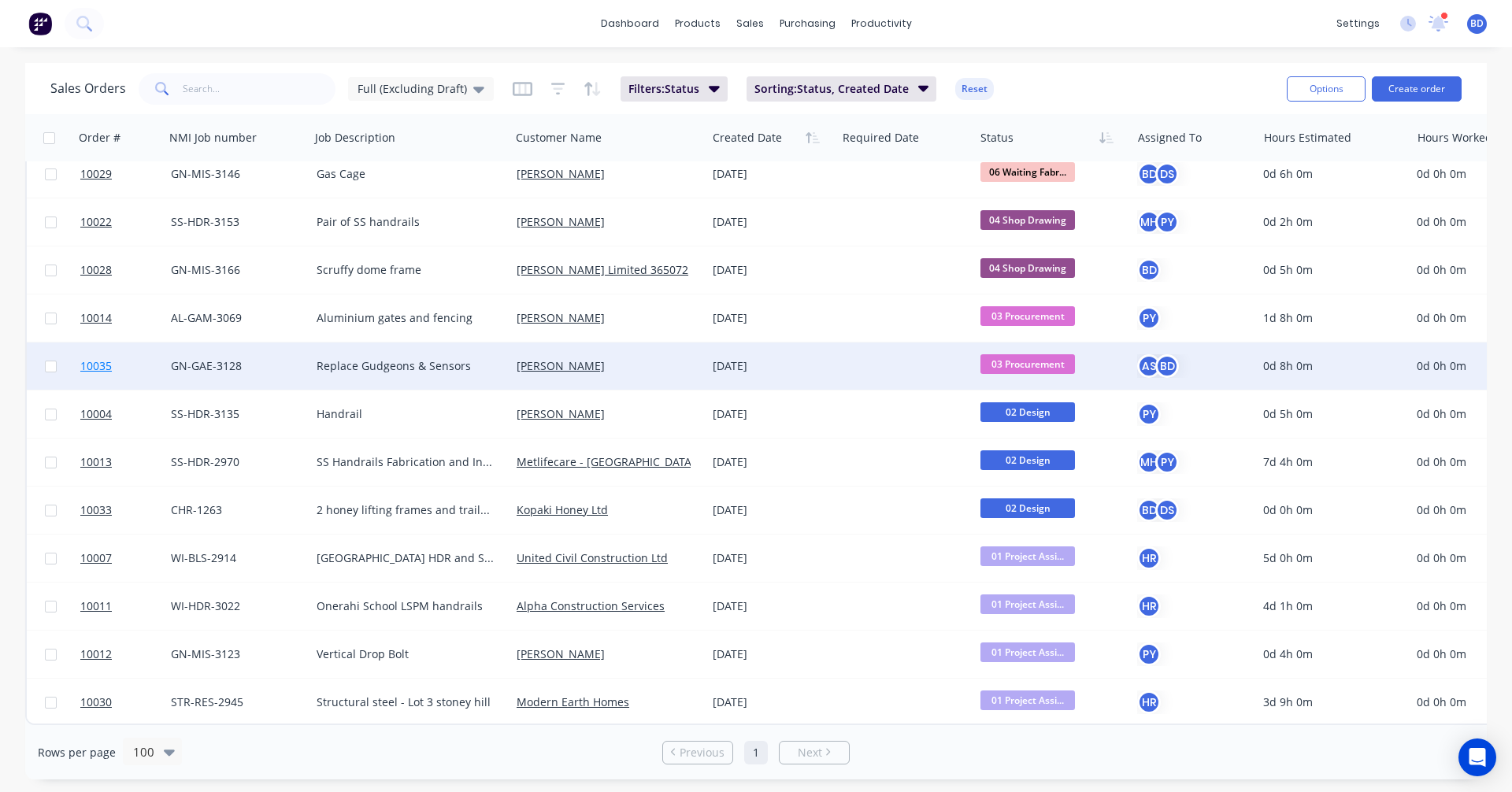
click at [89, 358] on span "10035" at bounding box center [96, 366] width 31 height 16
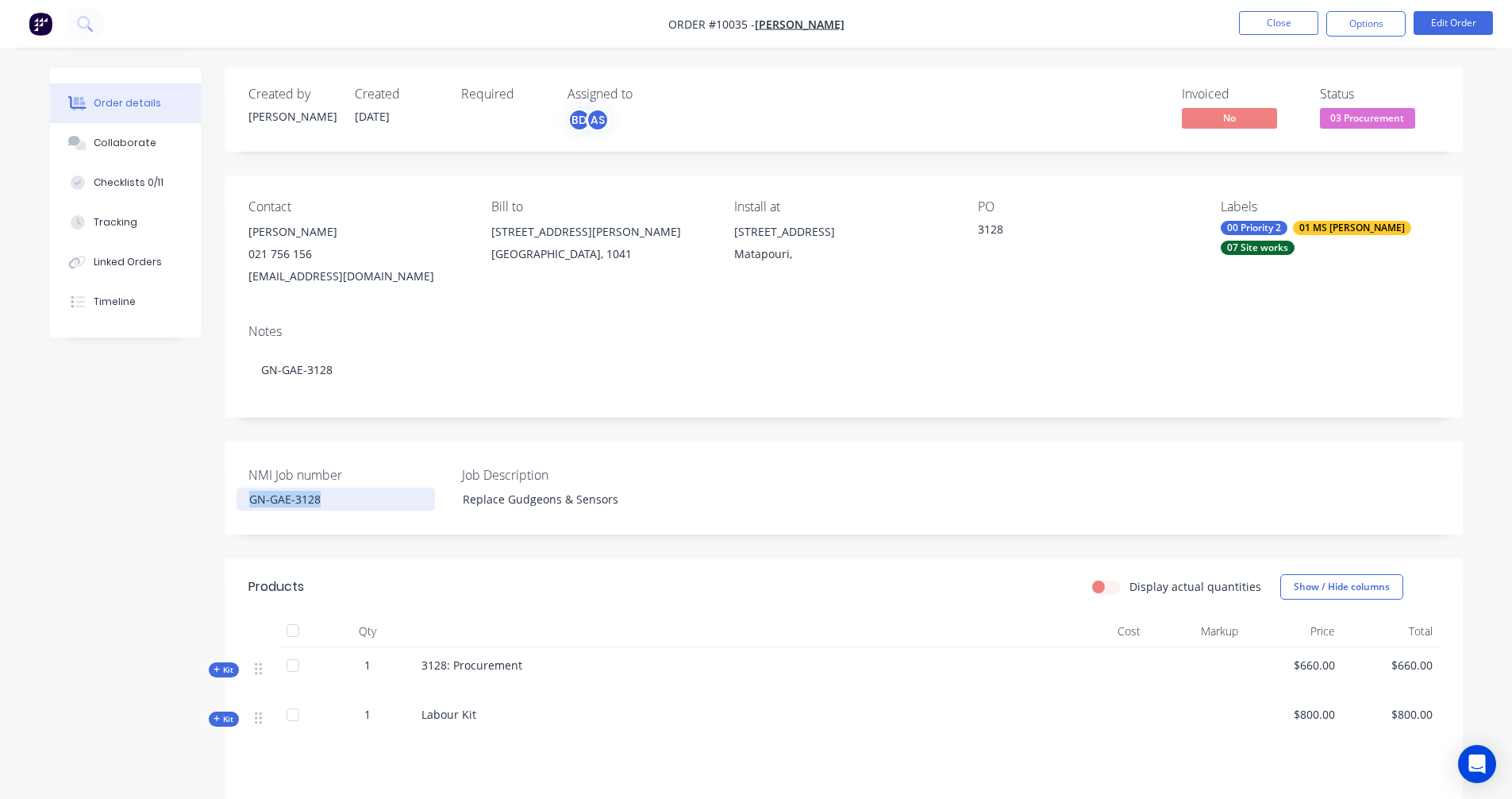
drag, startPoint x: 322, startPoint y: 507, endPoint x: 233, endPoint y: 499, distance: 89.4
click at [233, 499] on div "NMI Job number GN-GAE-3128 Job Description Replace Gudgeons & Sensors" at bounding box center [843, 487] width 1239 height 93
copy div "GN-GAE-3128"
click at [303, 225] on div "[PERSON_NAME]" at bounding box center [357, 231] width 218 height 22
drag, startPoint x: 328, startPoint y: 233, endPoint x: 316, endPoint y: 235, distance: 12.2
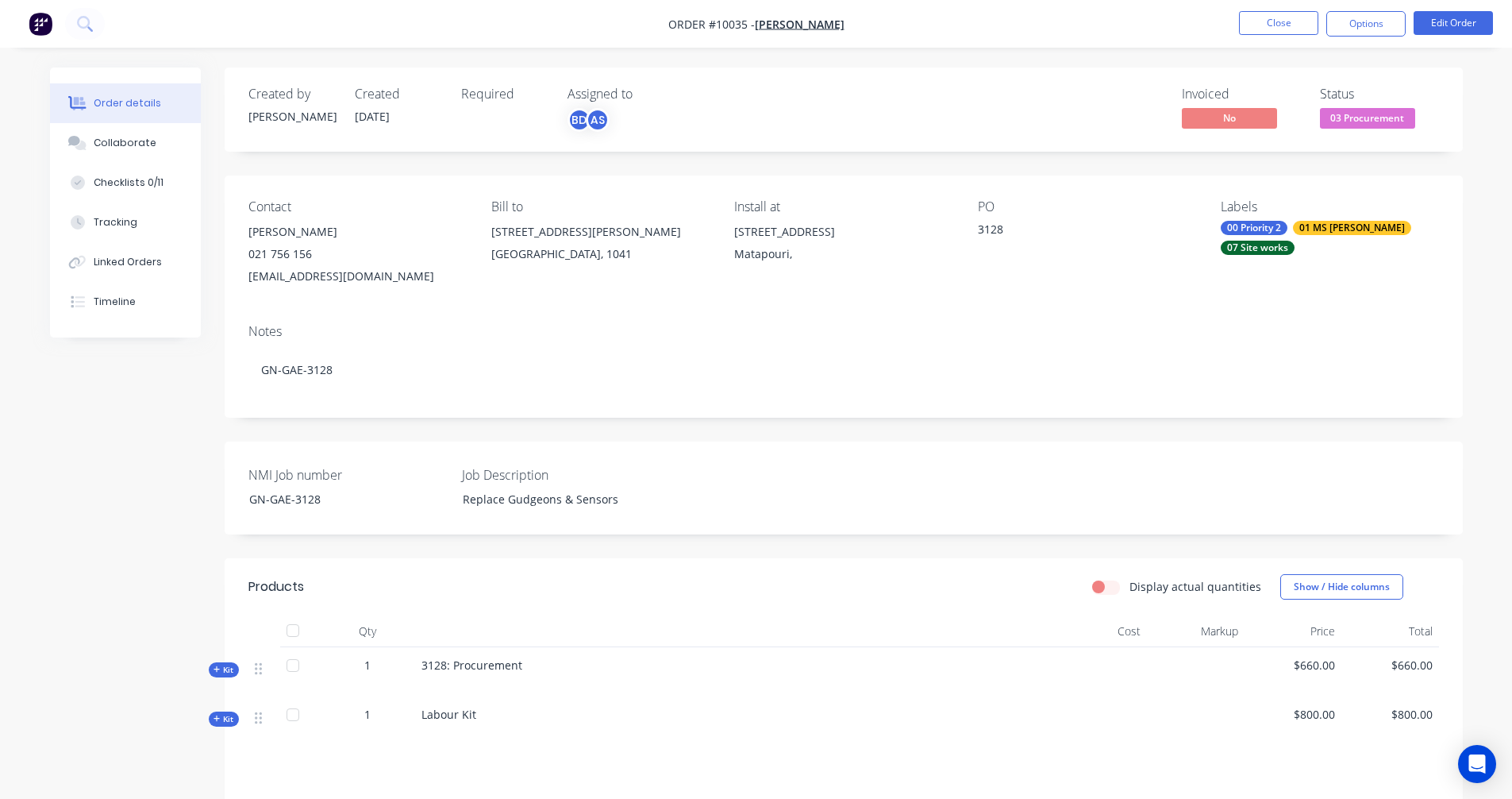
click at [317, 235] on div "[PERSON_NAME]" at bounding box center [357, 231] width 218 height 22
drag, startPoint x: 341, startPoint y: 232, endPoint x: 251, endPoint y: 235, distance: 90.0
click at [251, 235] on div "[PERSON_NAME]" at bounding box center [357, 231] width 218 height 22
copy div "[PERSON_NAME]"
drag, startPoint x: 584, startPoint y: 493, endPoint x: 586, endPoint y: 501, distance: 8.2
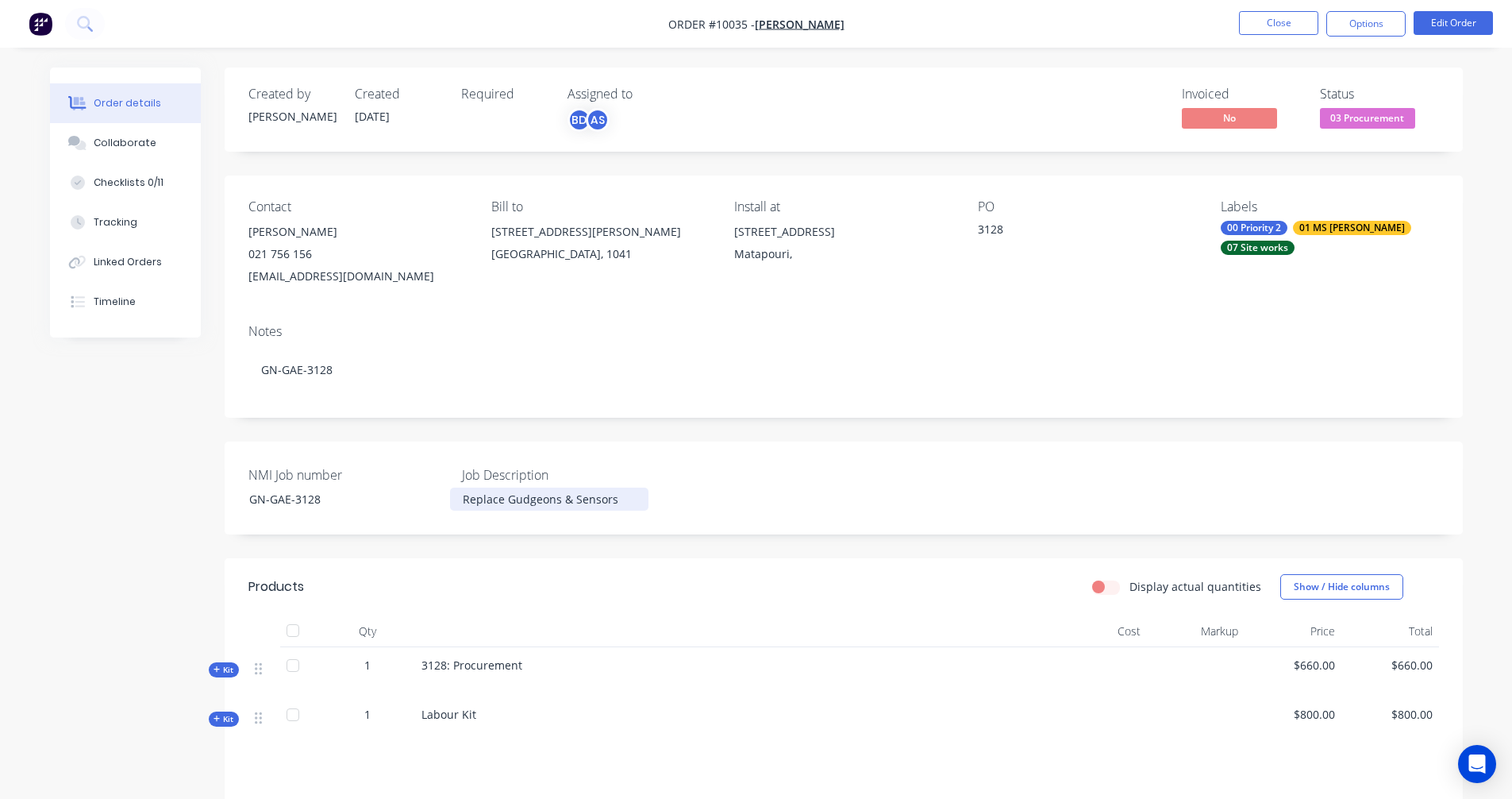
click at [584, 494] on div "Replace Gudgeons & Sensors" at bounding box center [549, 499] width 199 height 23
drag, startPoint x: 605, startPoint y: 500, endPoint x: 457, endPoint y: 501, distance: 148.0
click at [457, 501] on div "Replace Gudgeons & Sensors" at bounding box center [549, 499] width 199 height 23
copy div "Replace Gudgeons & Sensors"
drag, startPoint x: 362, startPoint y: 278, endPoint x: 241, endPoint y: 272, distance: 121.1
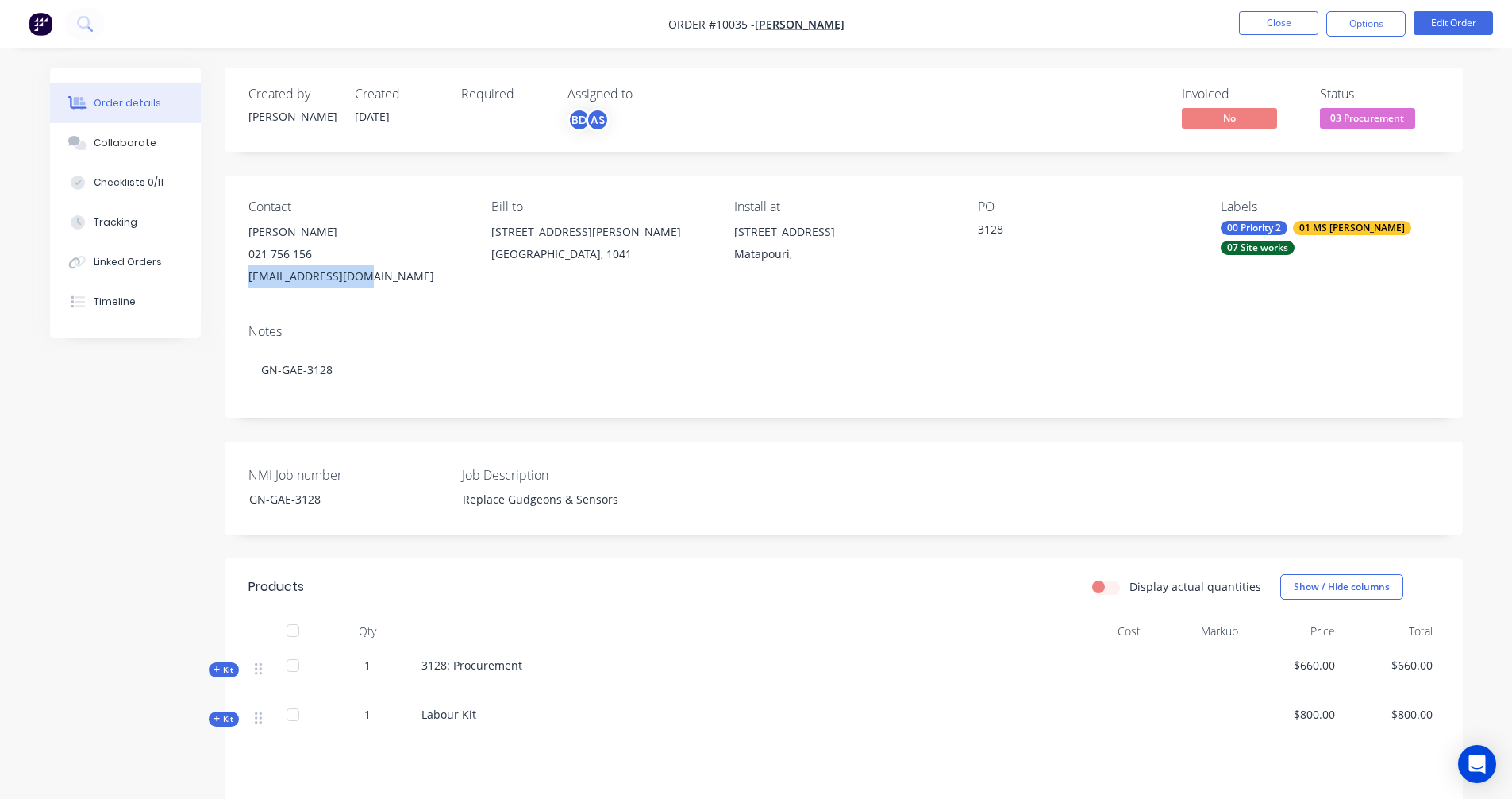
click at [241, 272] on div "Contact [PERSON_NAME] 021 756 156 [EMAIL_ADDRESS][DOMAIN_NAME] [PERSON_NAME] to…" at bounding box center [843, 244] width 1239 height 136
copy div "[EMAIL_ADDRESS][DOMAIN_NAME]"
click at [320, 503] on div "GN-GAE-3128" at bounding box center [336, 499] width 199 height 23
drag, startPoint x: 352, startPoint y: 499, endPoint x: 224, endPoint y: 495, distance: 128.1
click at [224, 495] on div "Created by [PERSON_NAME] Created [DATE] Required Assigned to BD AS Invoiced No …" at bounding box center [756, 549] width 1413 height 961
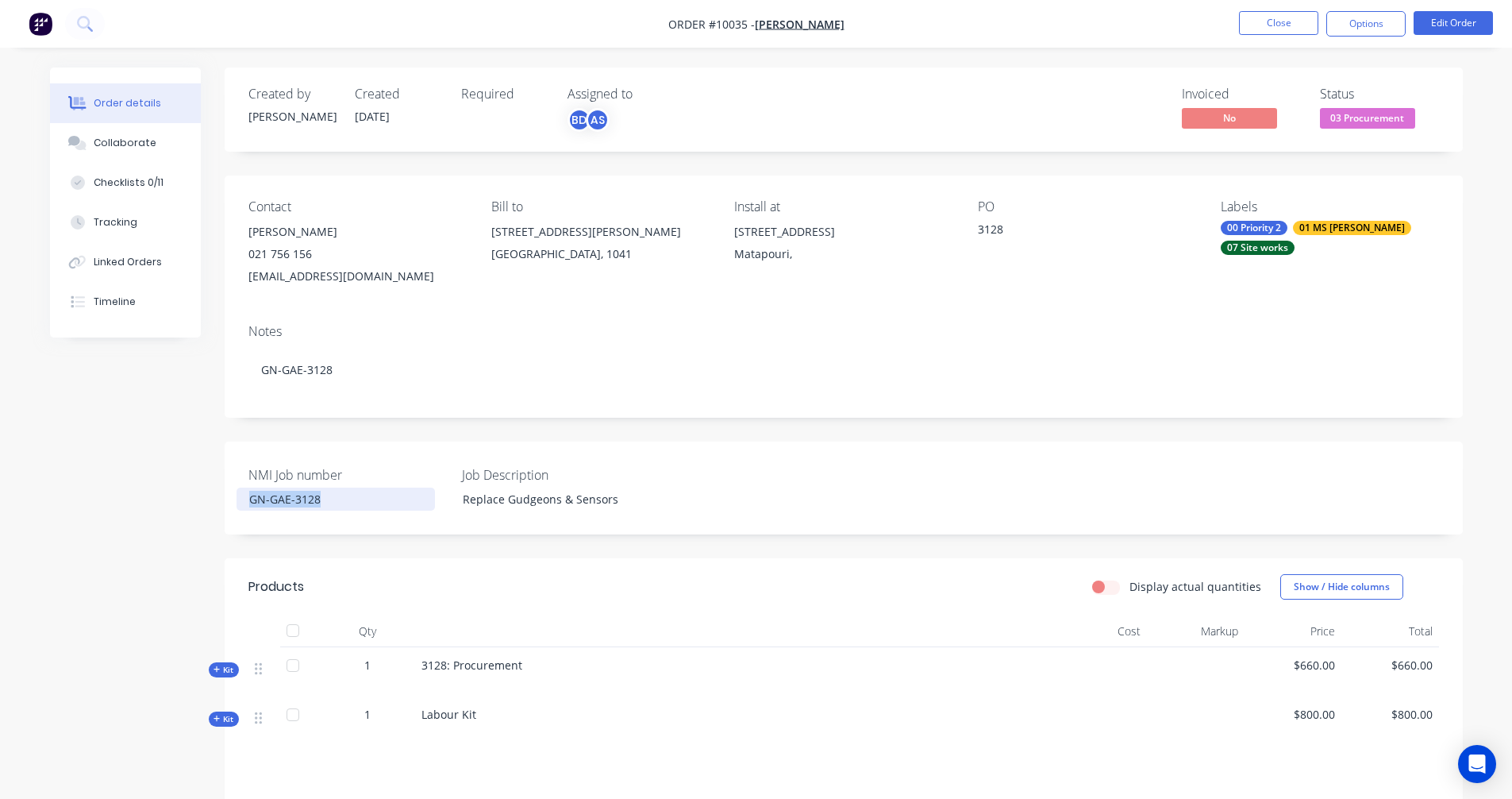
copy div "GN-GAE-3128"
click at [527, 502] on div "Replace Gudgeons & Sensors" at bounding box center [549, 499] width 199 height 23
drag, startPoint x: 619, startPoint y: 500, endPoint x: 453, endPoint y: 500, distance: 166.0
click at [453, 500] on div "Replace Gudgeons & Sensors" at bounding box center [549, 499] width 199 height 23
copy div "Replace Gudgeons & Sensors"
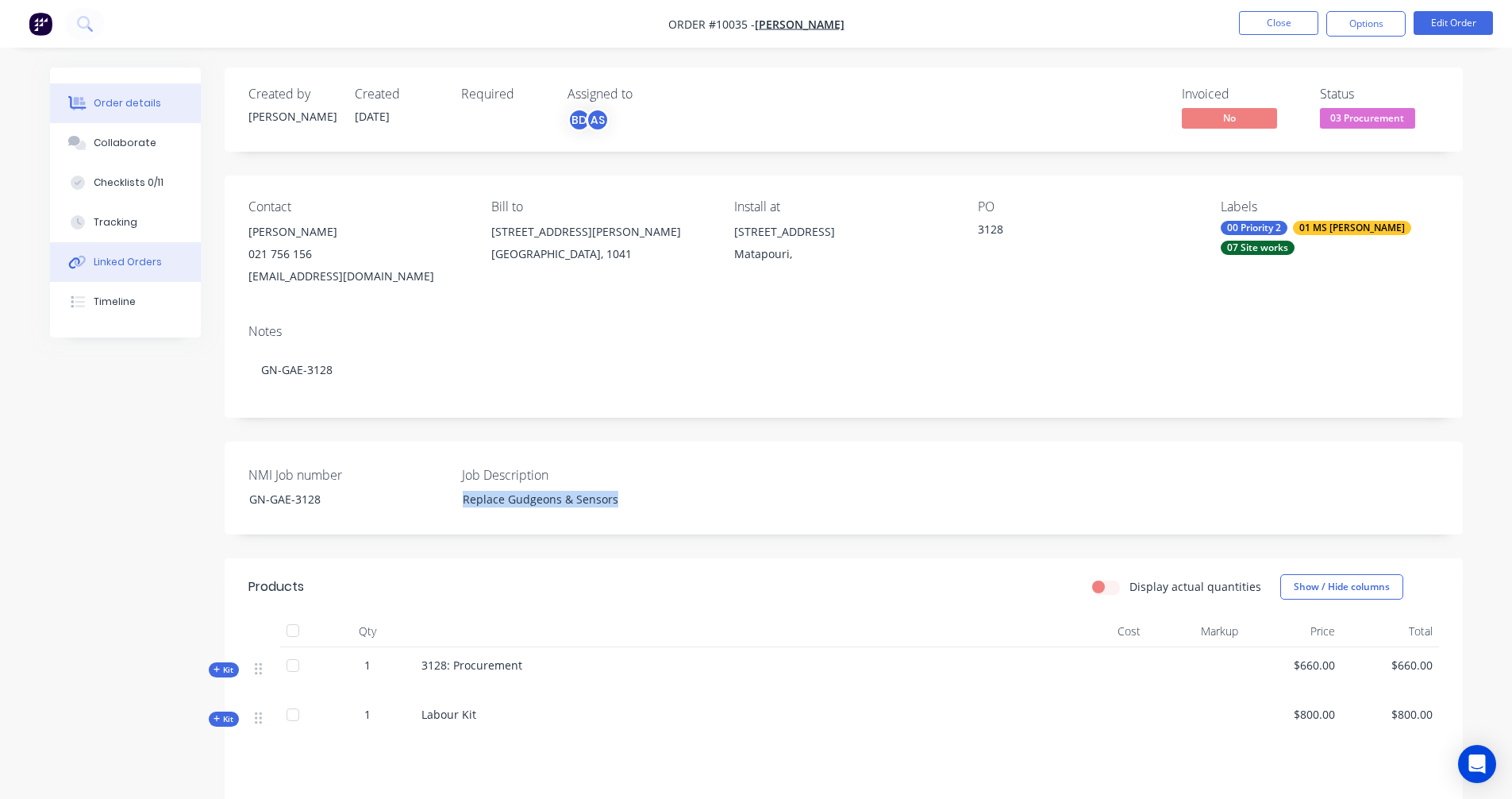
click at [129, 256] on div "Linked Orders" at bounding box center [127, 262] width 68 height 14
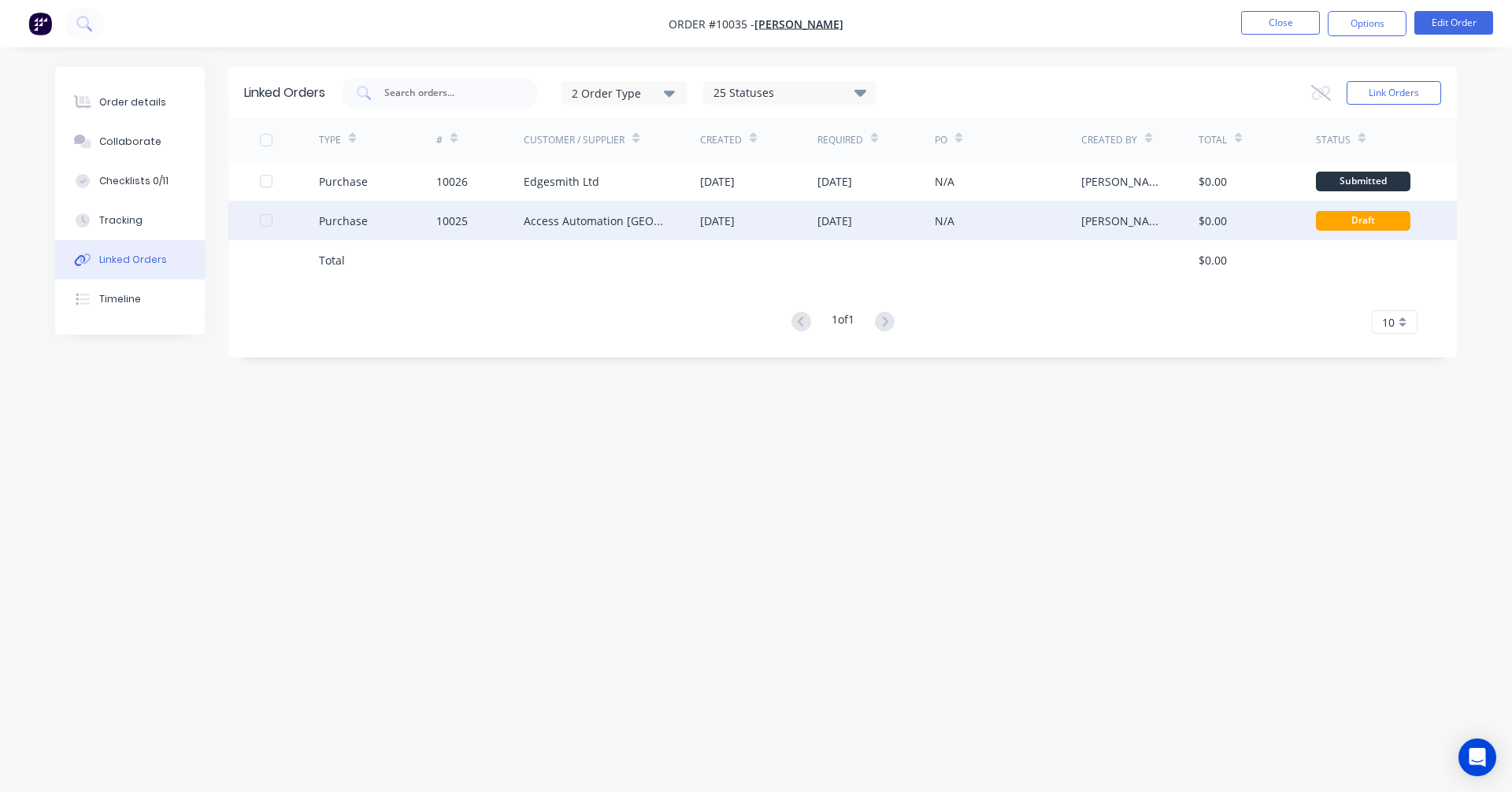
click at [559, 226] on div "Access Automation [GEOGRAPHIC_DATA] (Bella Holdings Ltd)" at bounding box center [596, 220] width 145 height 16
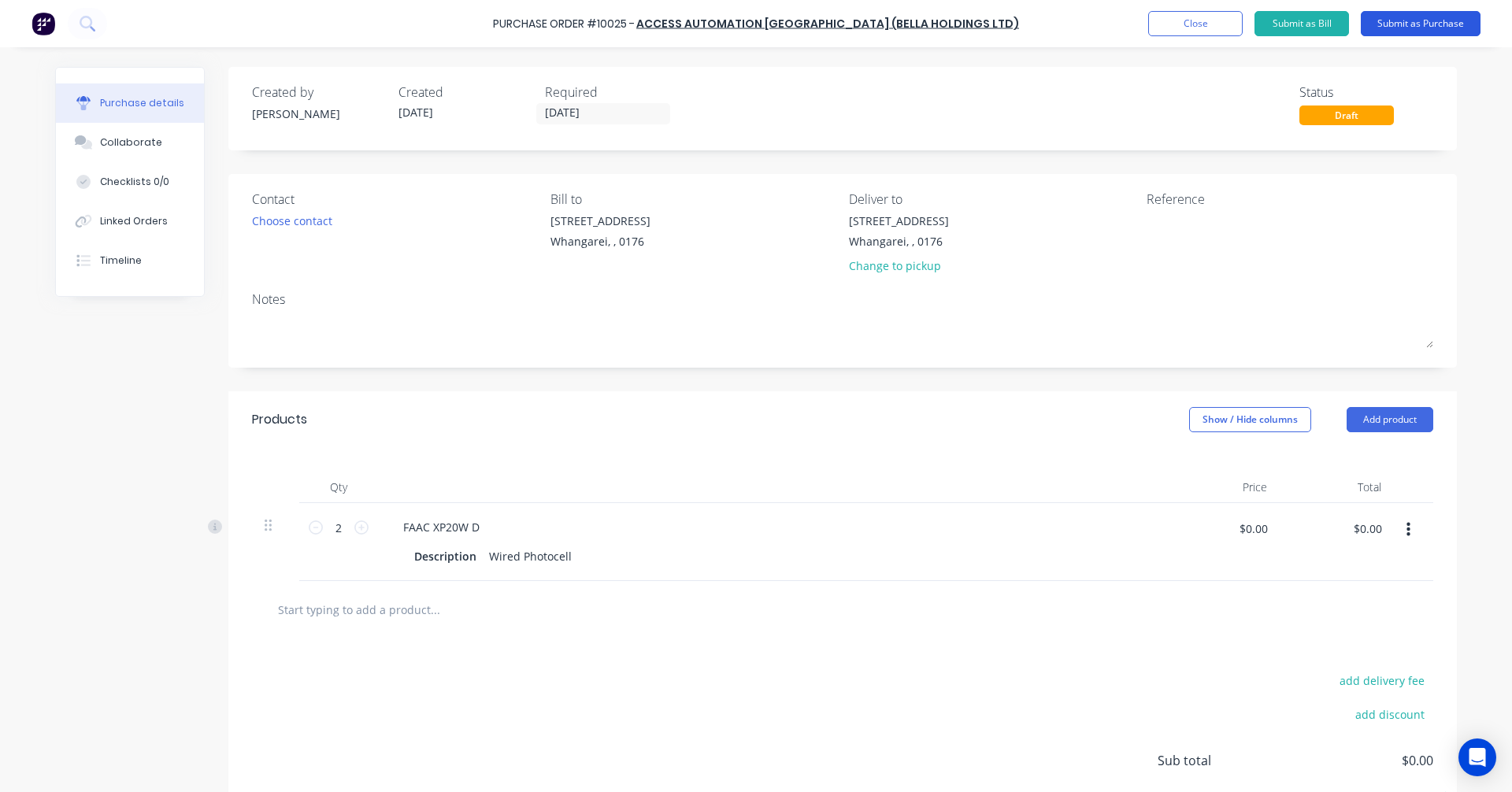
click at [1443, 27] on button "Submit as Purchase" at bounding box center [1420, 24] width 119 height 26
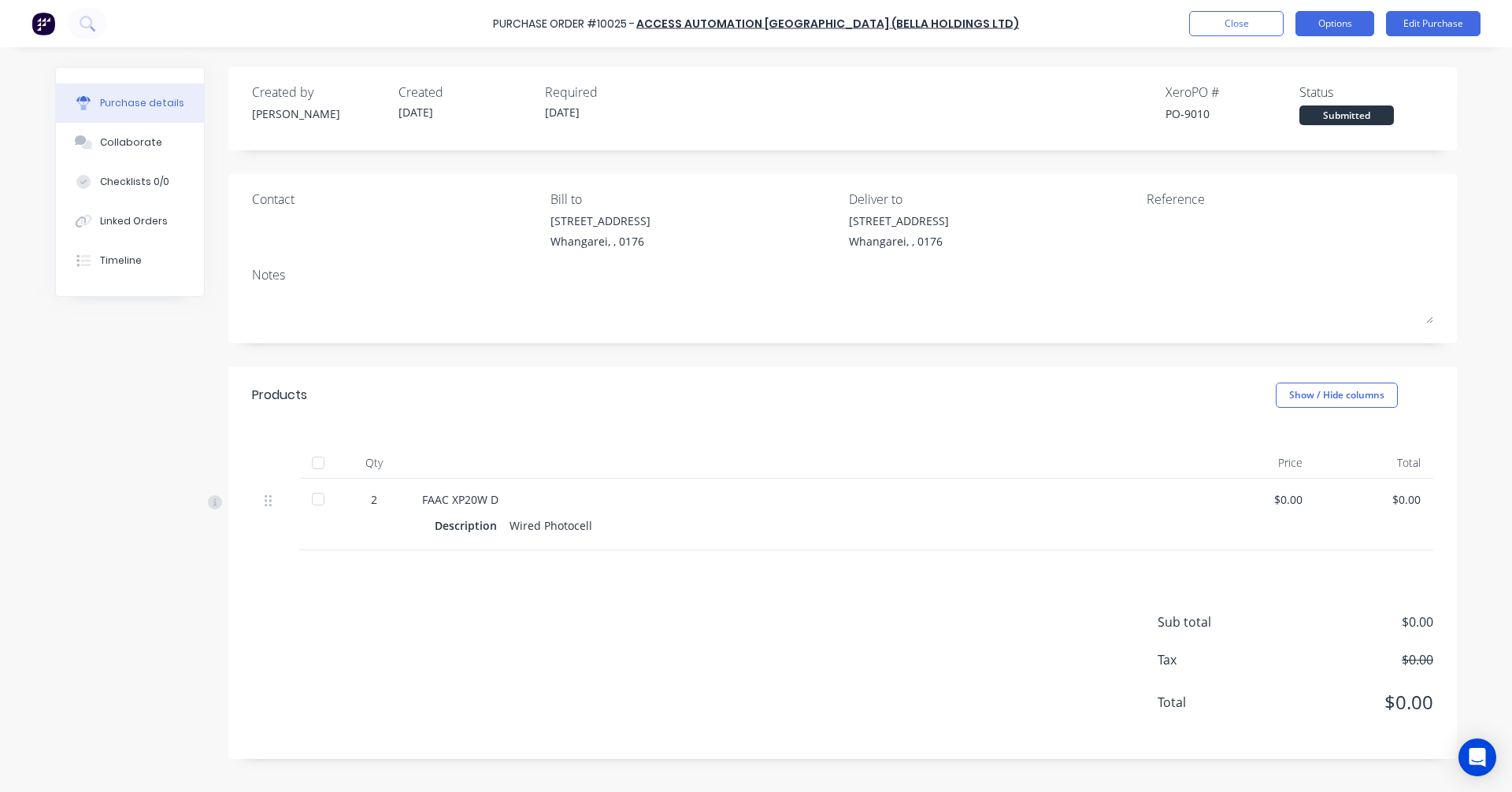
click at [1350, 26] on button "Options" at bounding box center [1334, 24] width 79 height 26
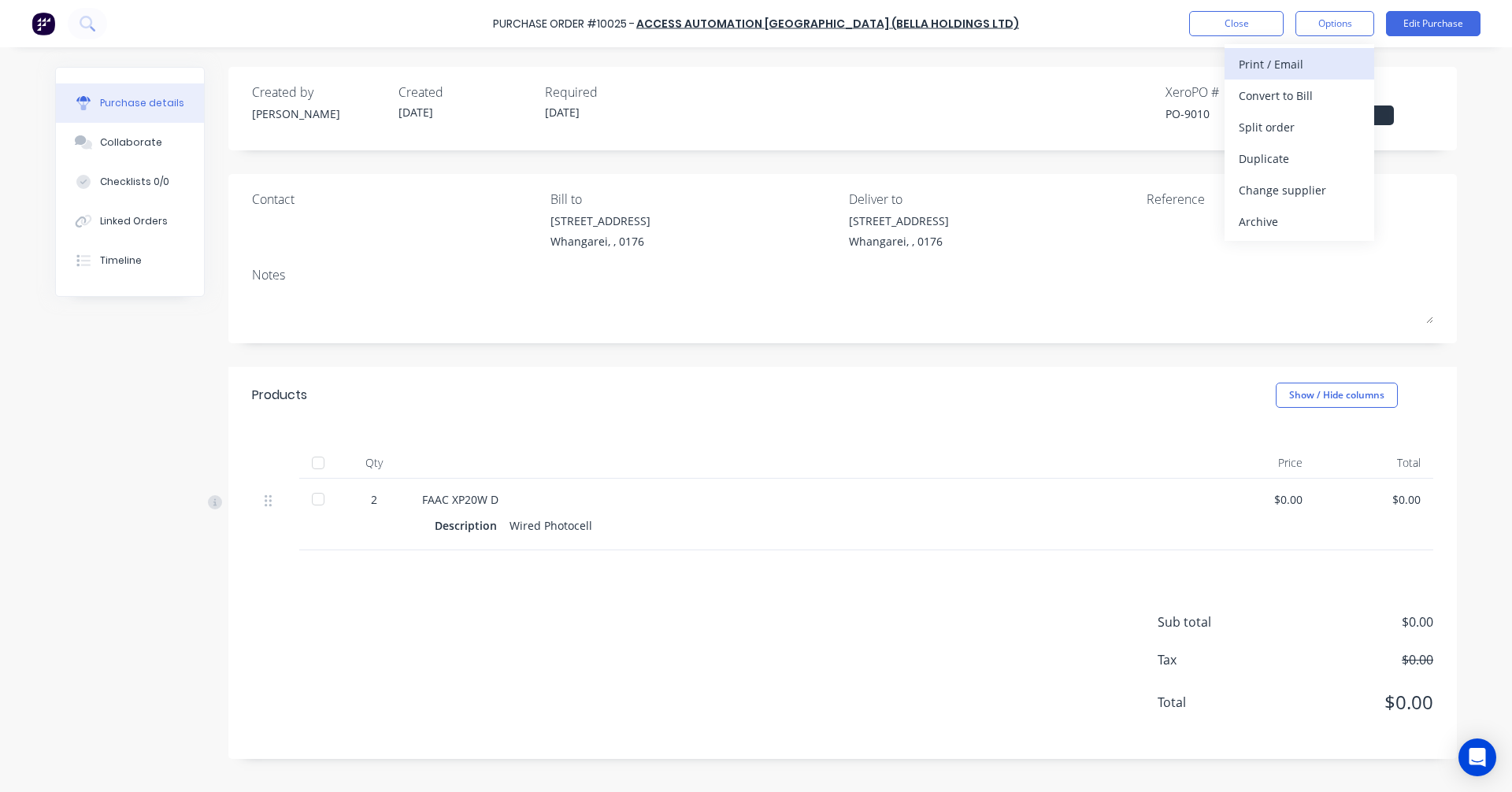
click at [1269, 62] on div "Print / Email" at bounding box center [1299, 64] width 121 height 23
click at [1296, 122] on div "Without pricing" at bounding box center [1299, 127] width 121 height 23
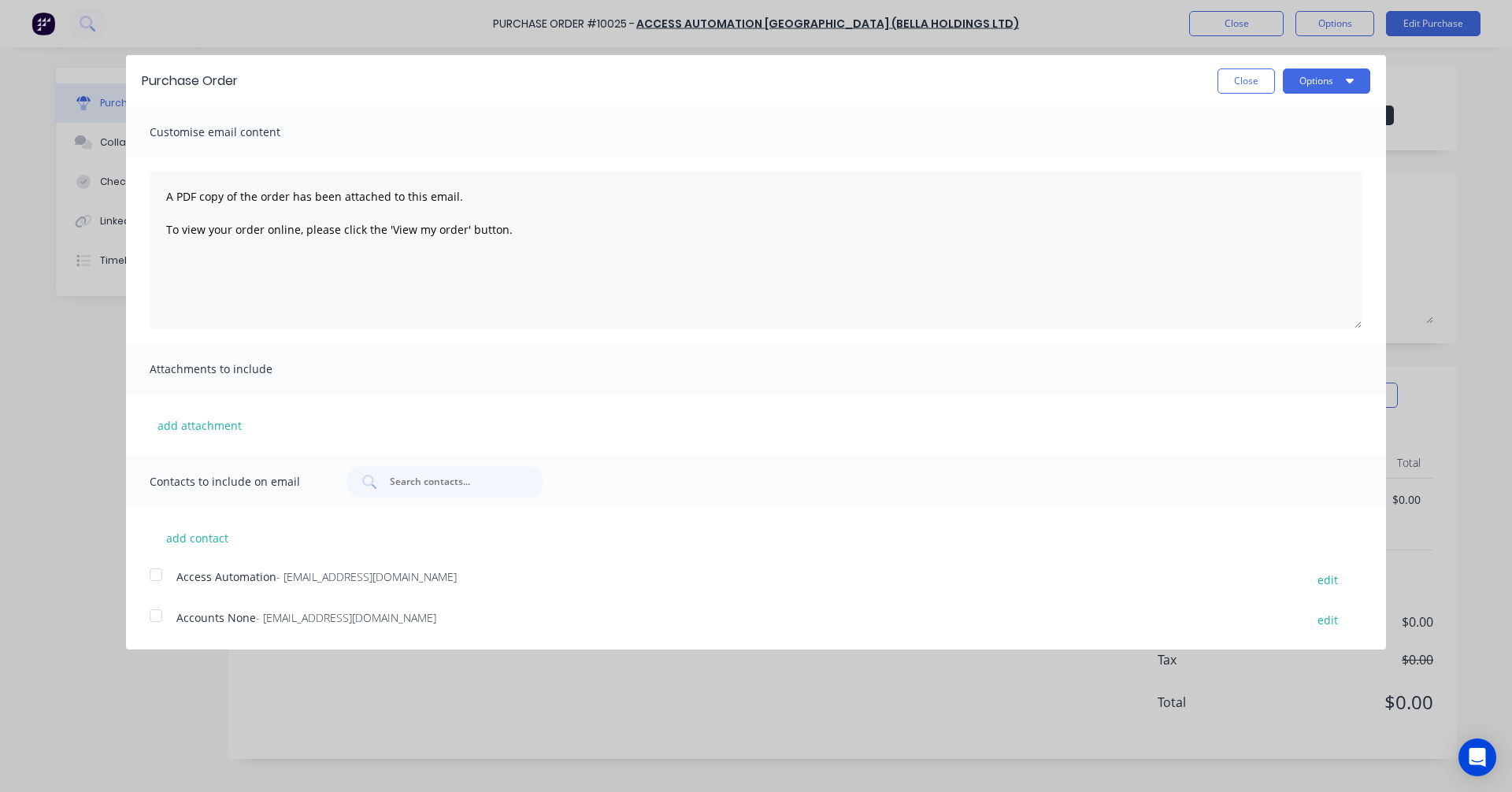
click at [153, 576] on div at bounding box center [155, 574] width 31 height 31
click at [1313, 76] on button "Options" at bounding box center [1326, 81] width 87 height 26
click at [211, 424] on button "add attachment" at bounding box center [200, 424] width 100 height 24
click at [1322, 80] on button "Options" at bounding box center [1326, 81] width 87 height 26
click at [1270, 152] on div "Email" at bounding box center [1295, 153] width 121 height 23
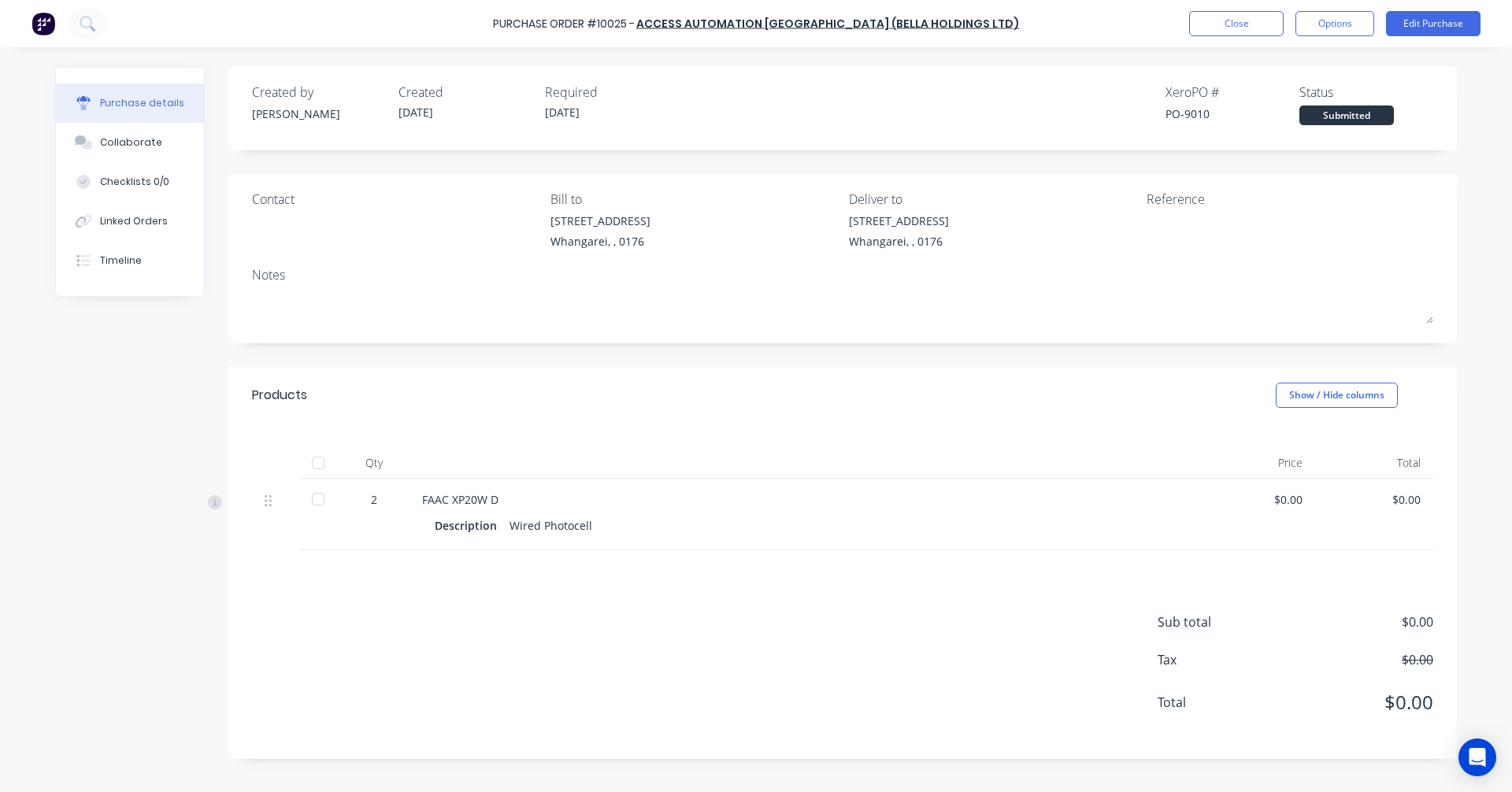
click at [1358, 120] on div "Submitted" at bounding box center [1346, 115] width 95 height 20
click at [109, 216] on div "Linked Orders" at bounding box center [134, 221] width 67 height 14
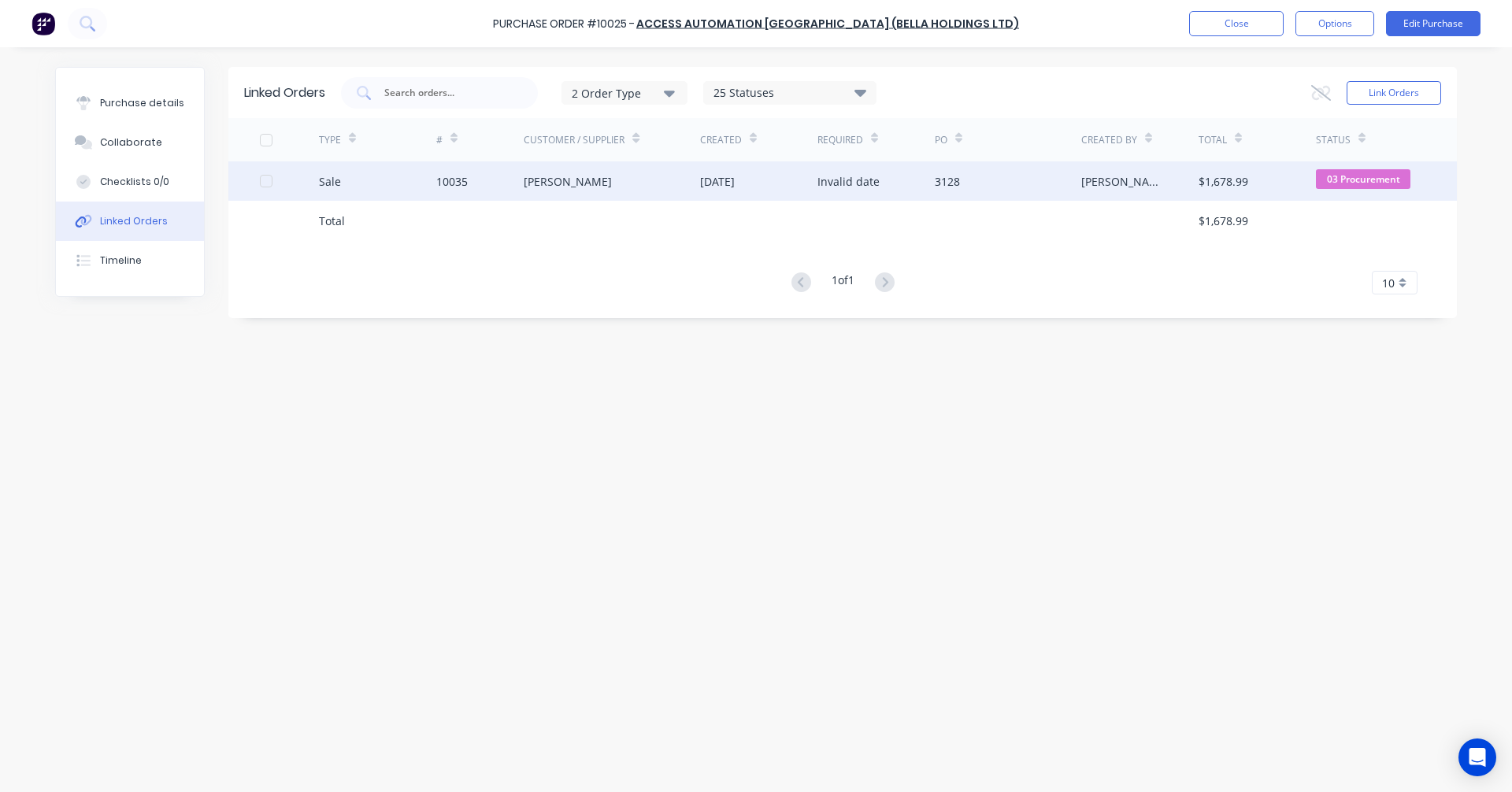
click at [571, 182] on div "[PERSON_NAME]" at bounding box center [567, 181] width 88 height 16
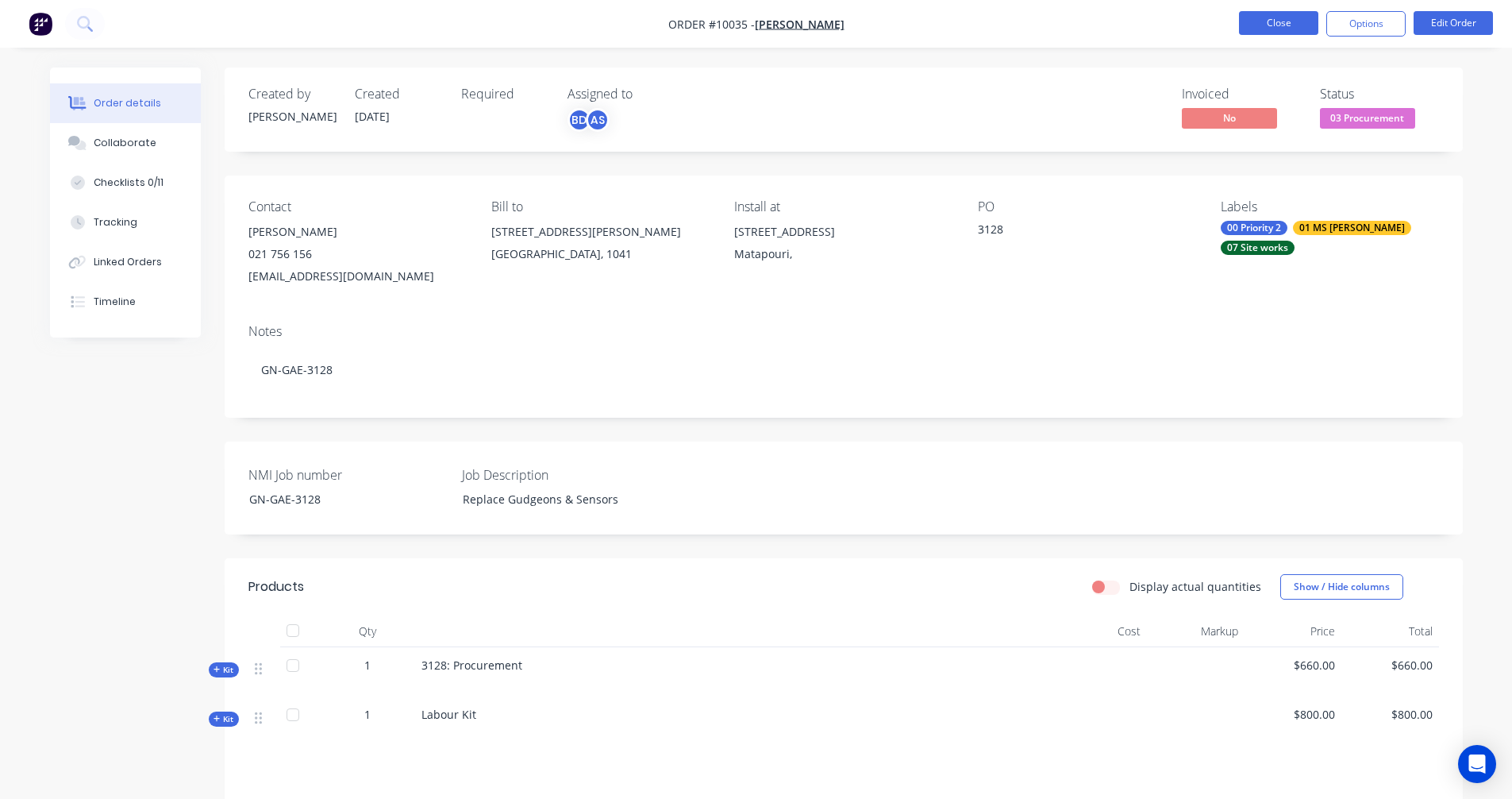
click at [1286, 19] on button "Close" at bounding box center [1278, 23] width 79 height 24
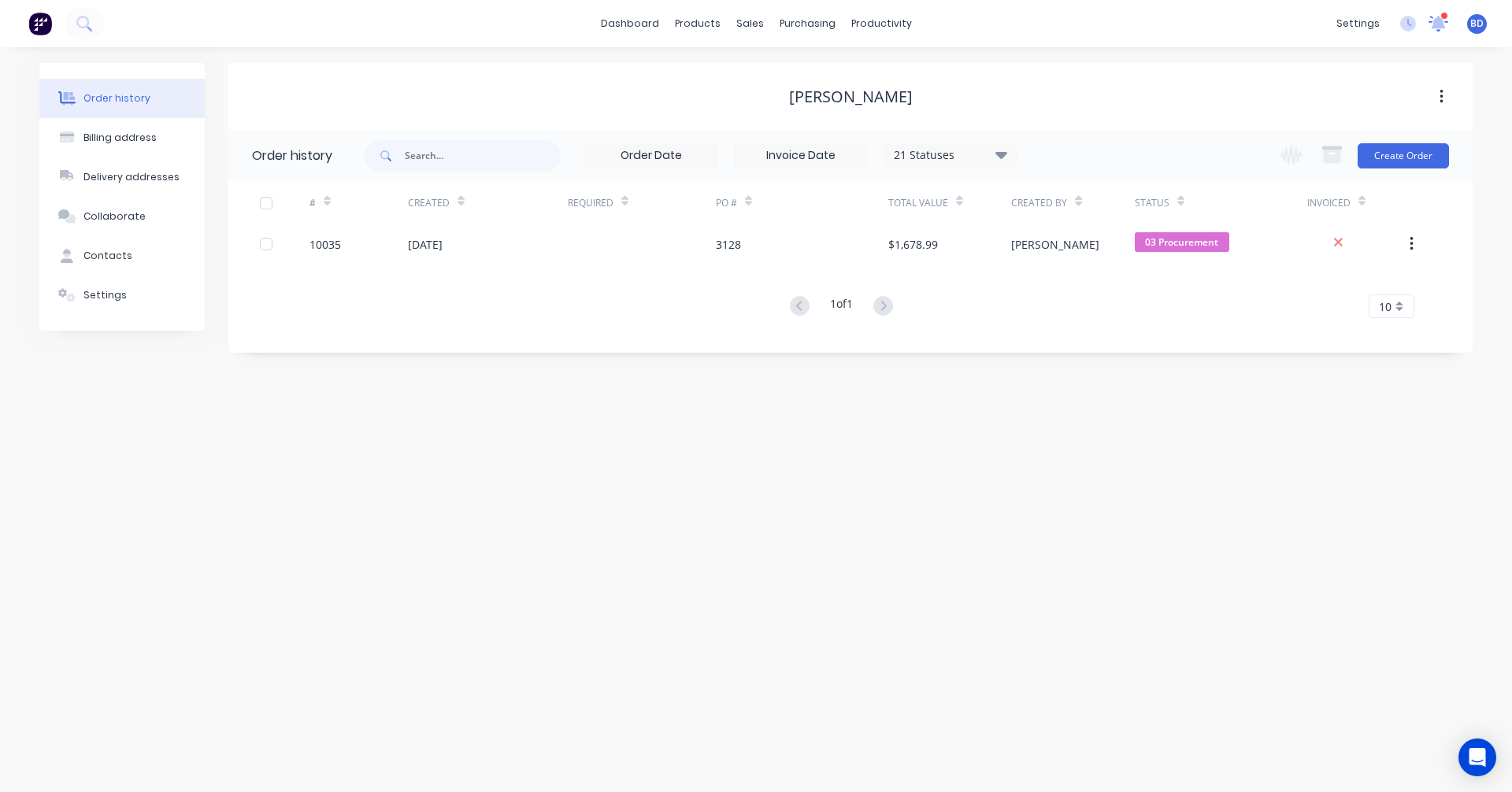
click at [1446, 25] on icon at bounding box center [1438, 24] width 20 height 16
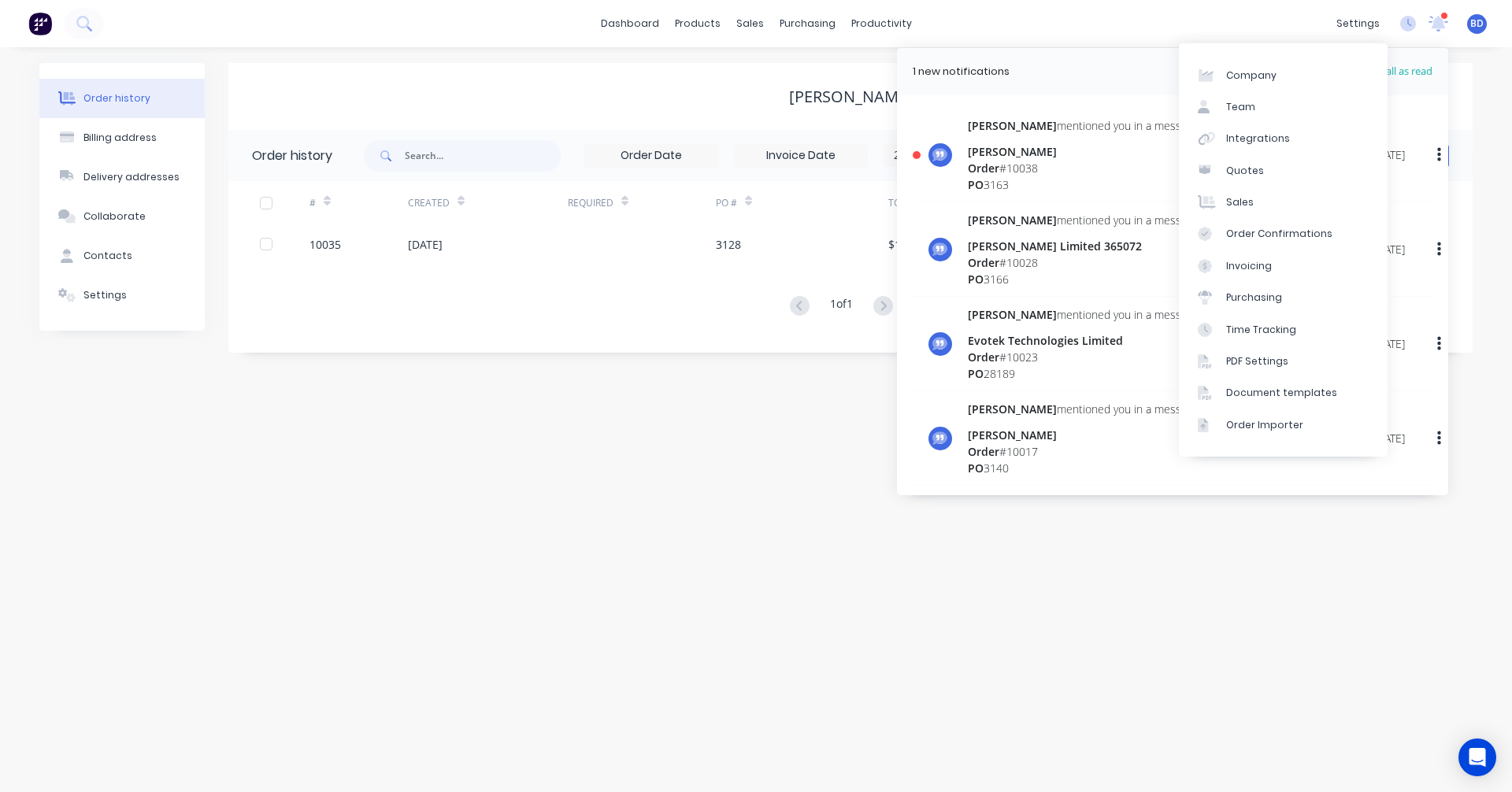
drag, startPoint x: 719, startPoint y: 587, endPoint x: 719, endPoint y: 566, distance: 21.0
click at [719, 587] on div "Order history Billing address Delivery addresses Collaborate Contacts Settings …" at bounding box center [756, 420] width 1512 height 745
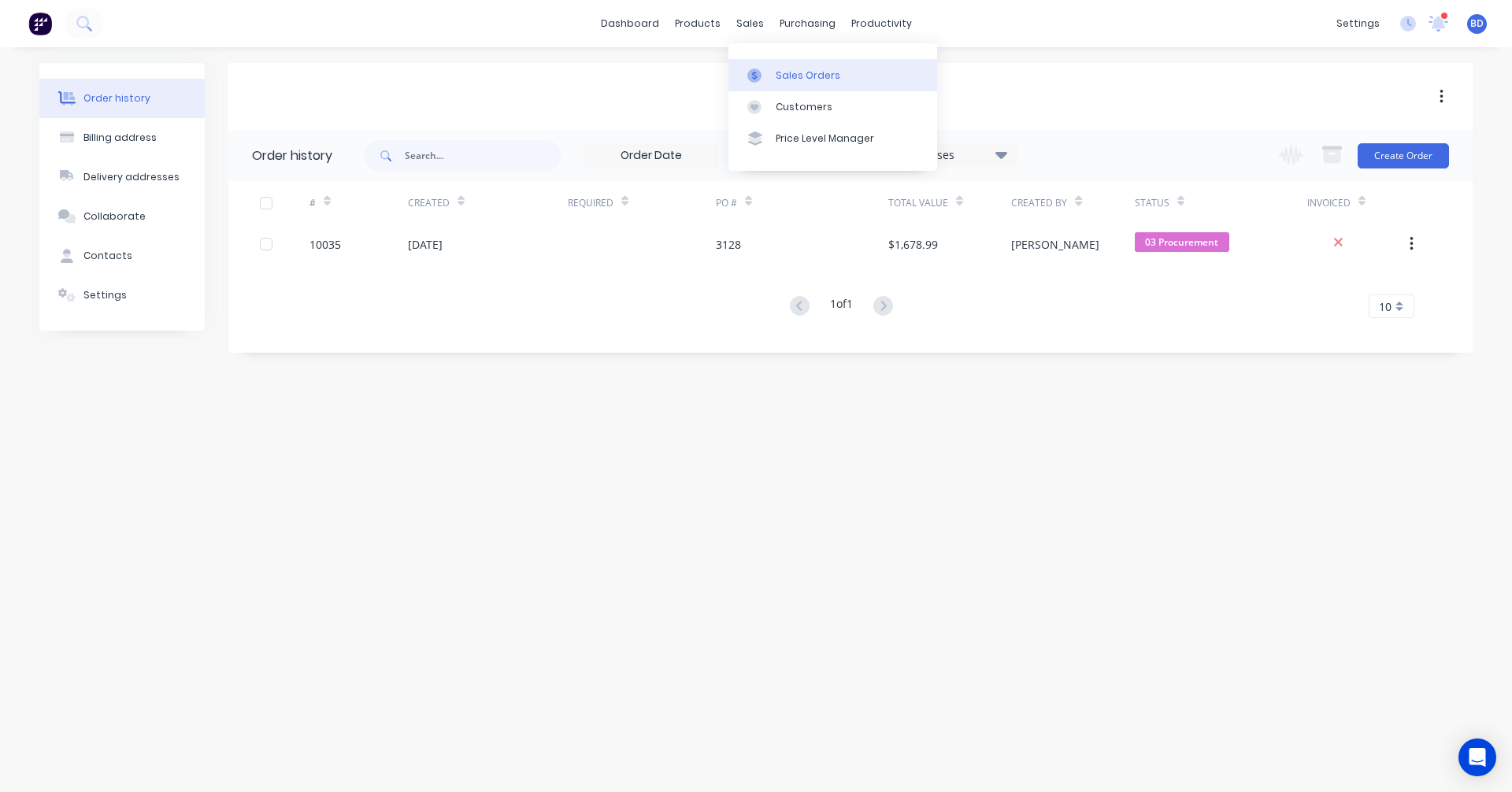
click at [786, 77] on div "Sales Orders" at bounding box center [808, 75] width 64 height 14
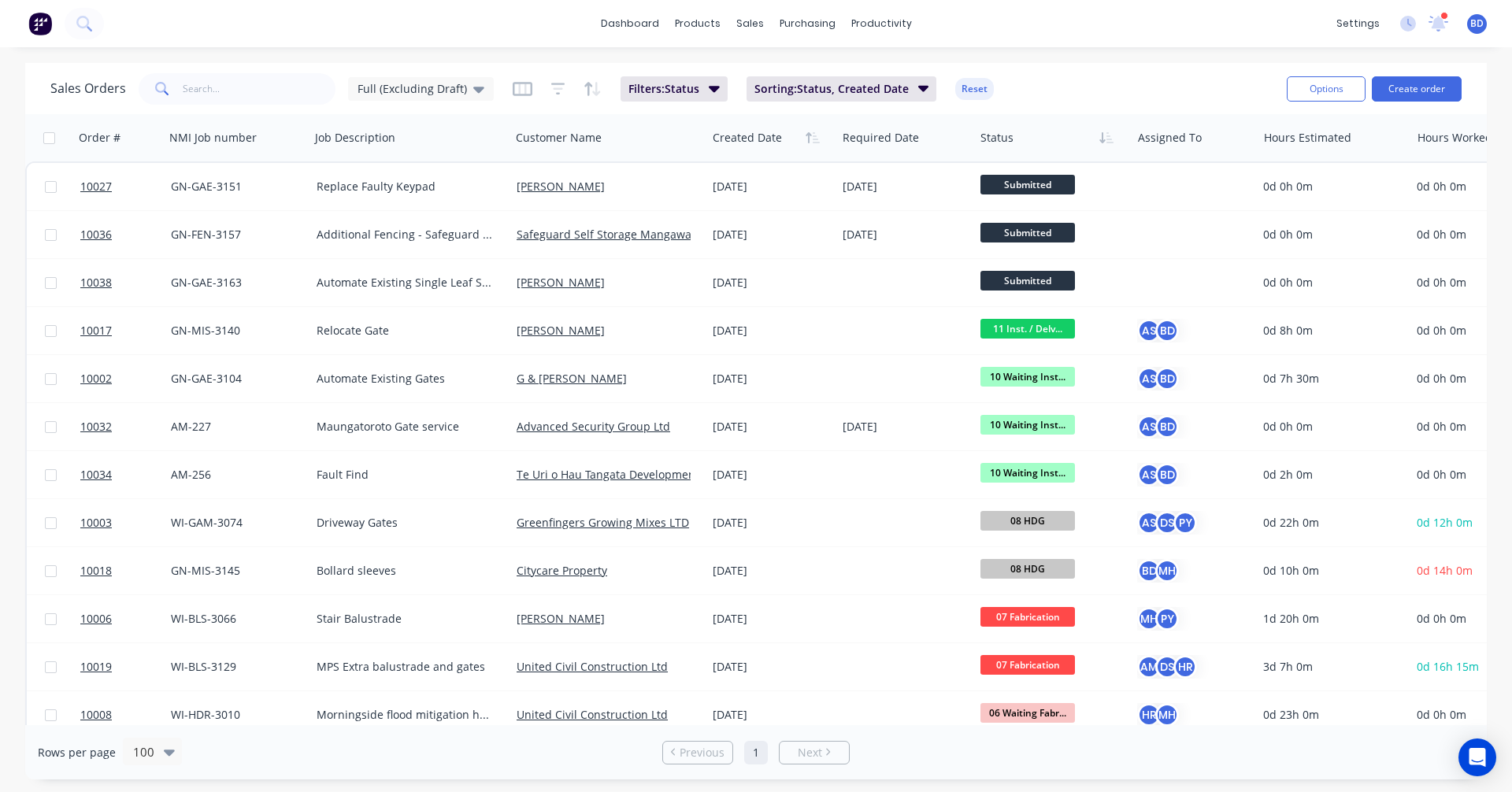
click at [1429, 21] on icon at bounding box center [1438, 24] width 20 height 16
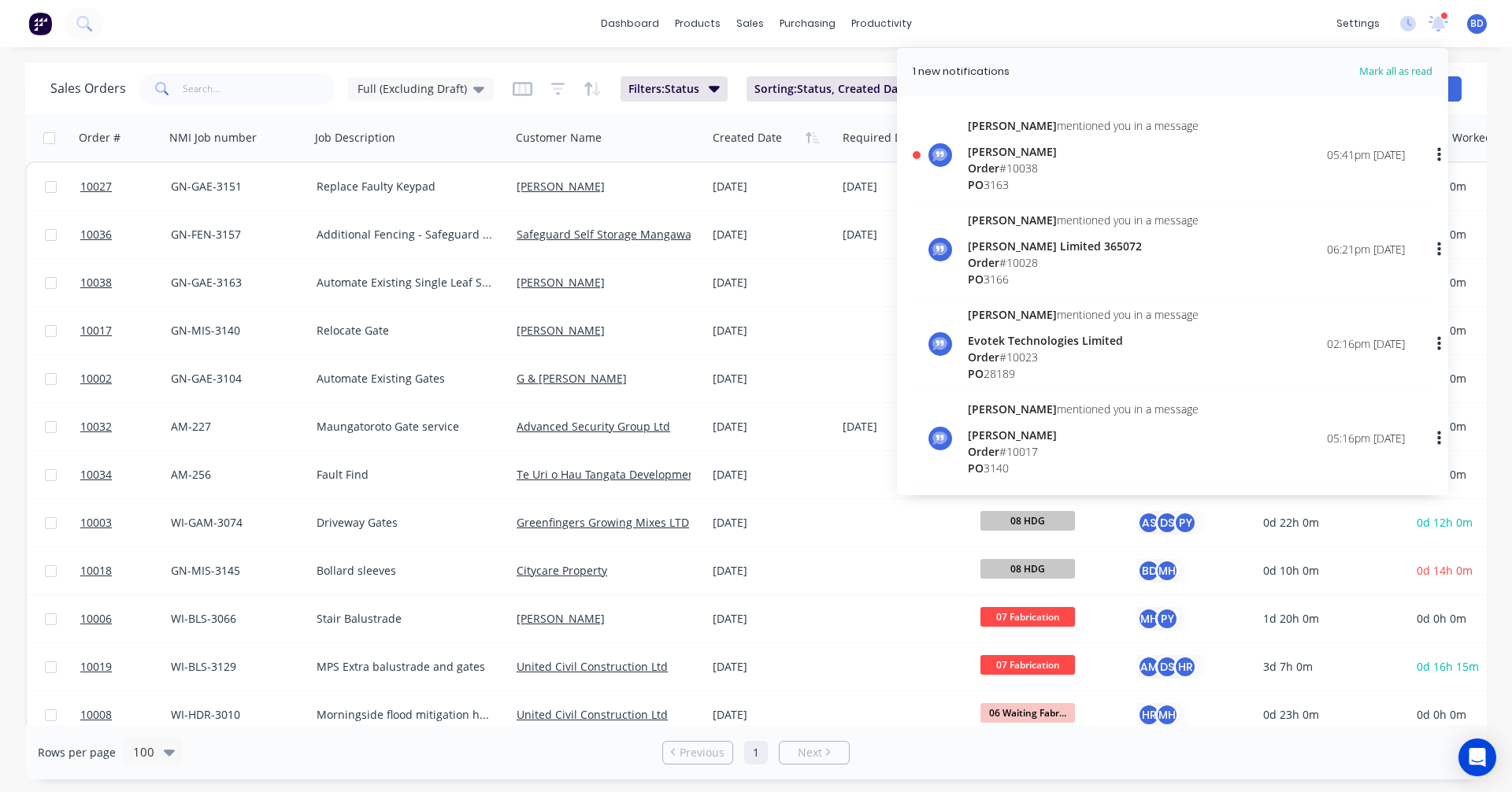
click at [1056, 122] on div "[PERSON_NAME] mentioned you in a message" at bounding box center [1083, 125] width 231 height 16
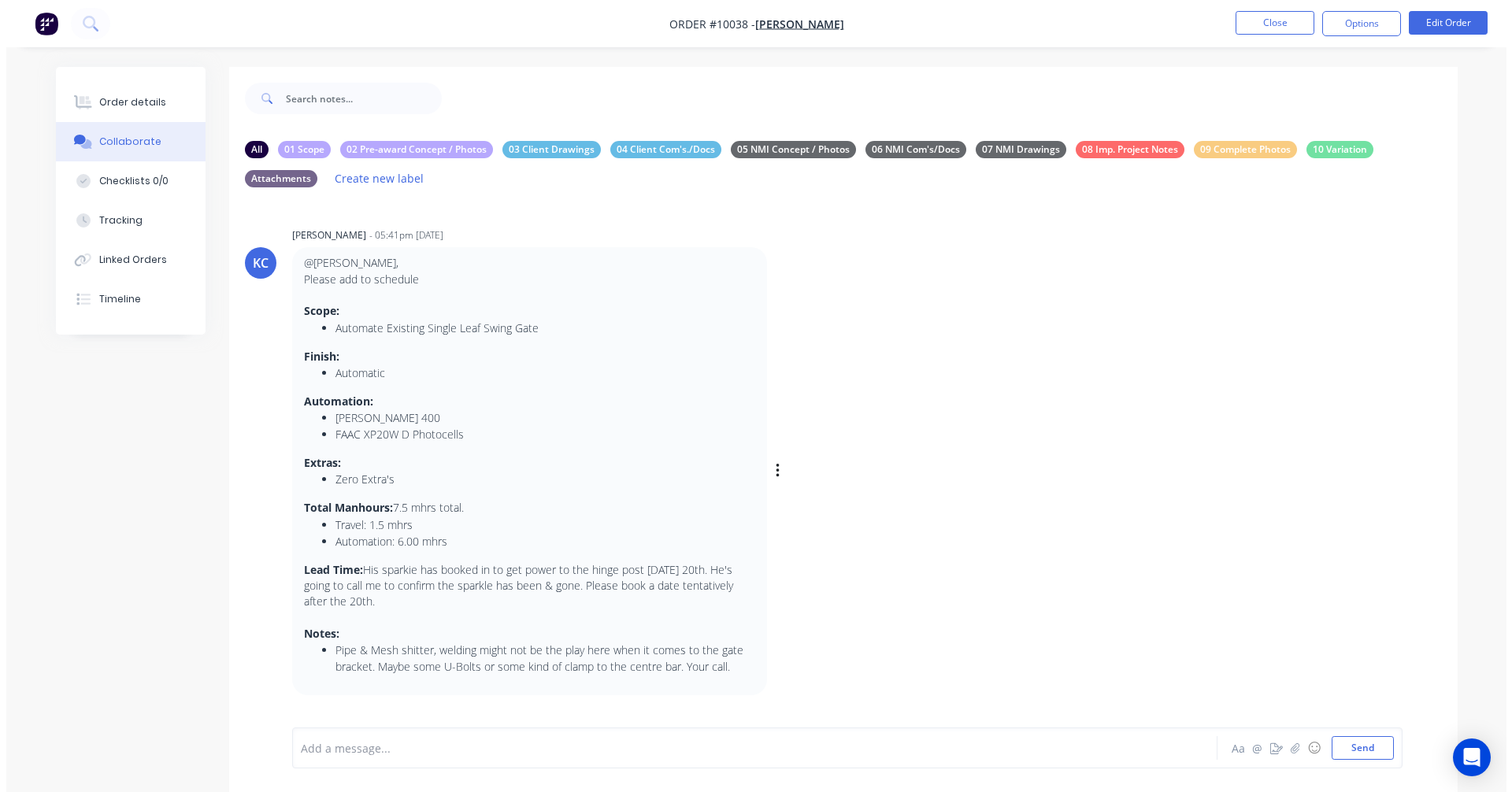
scroll to position [20, 0]
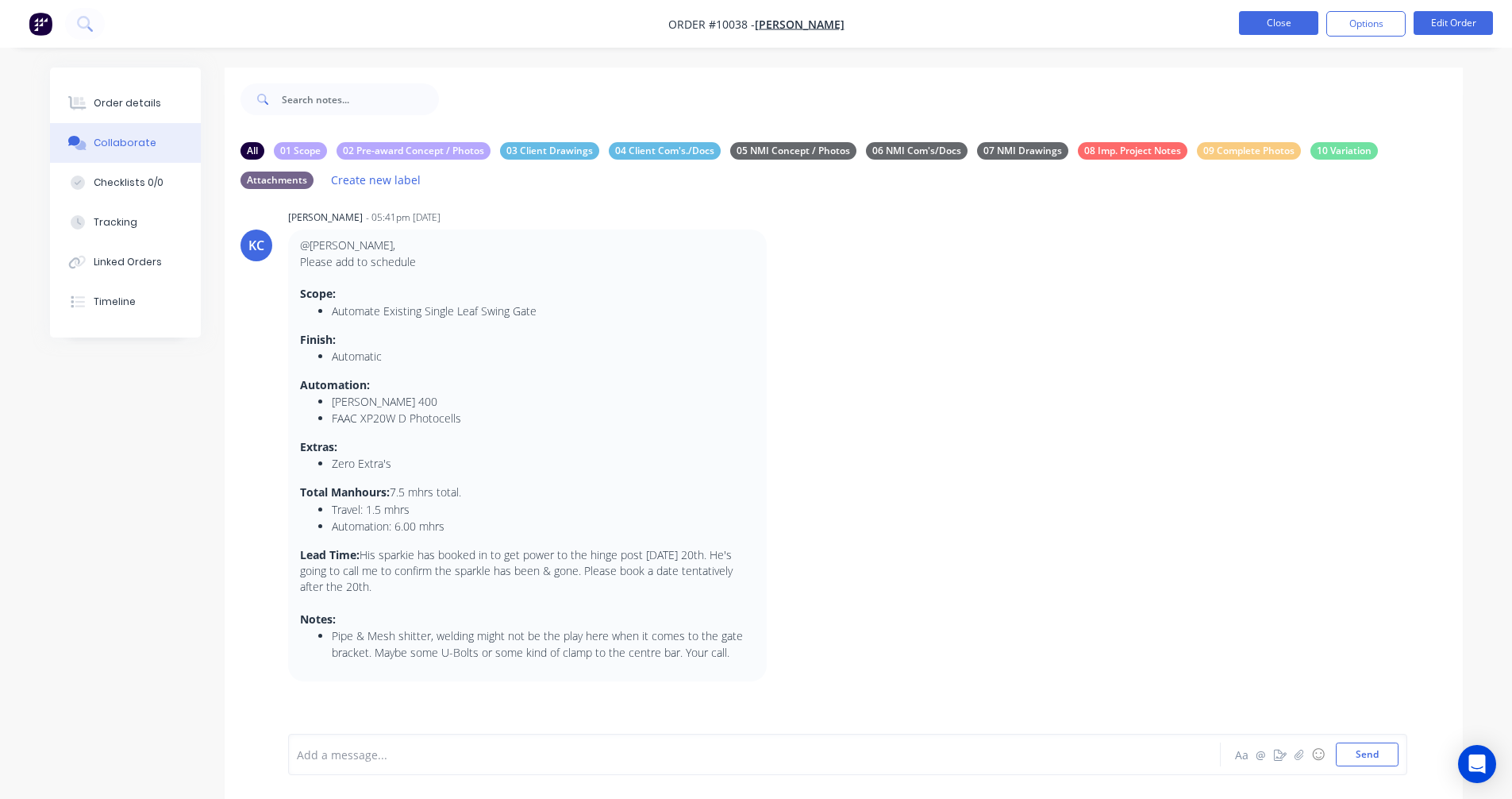
click at [1293, 31] on button "Close" at bounding box center [1278, 23] width 79 height 24
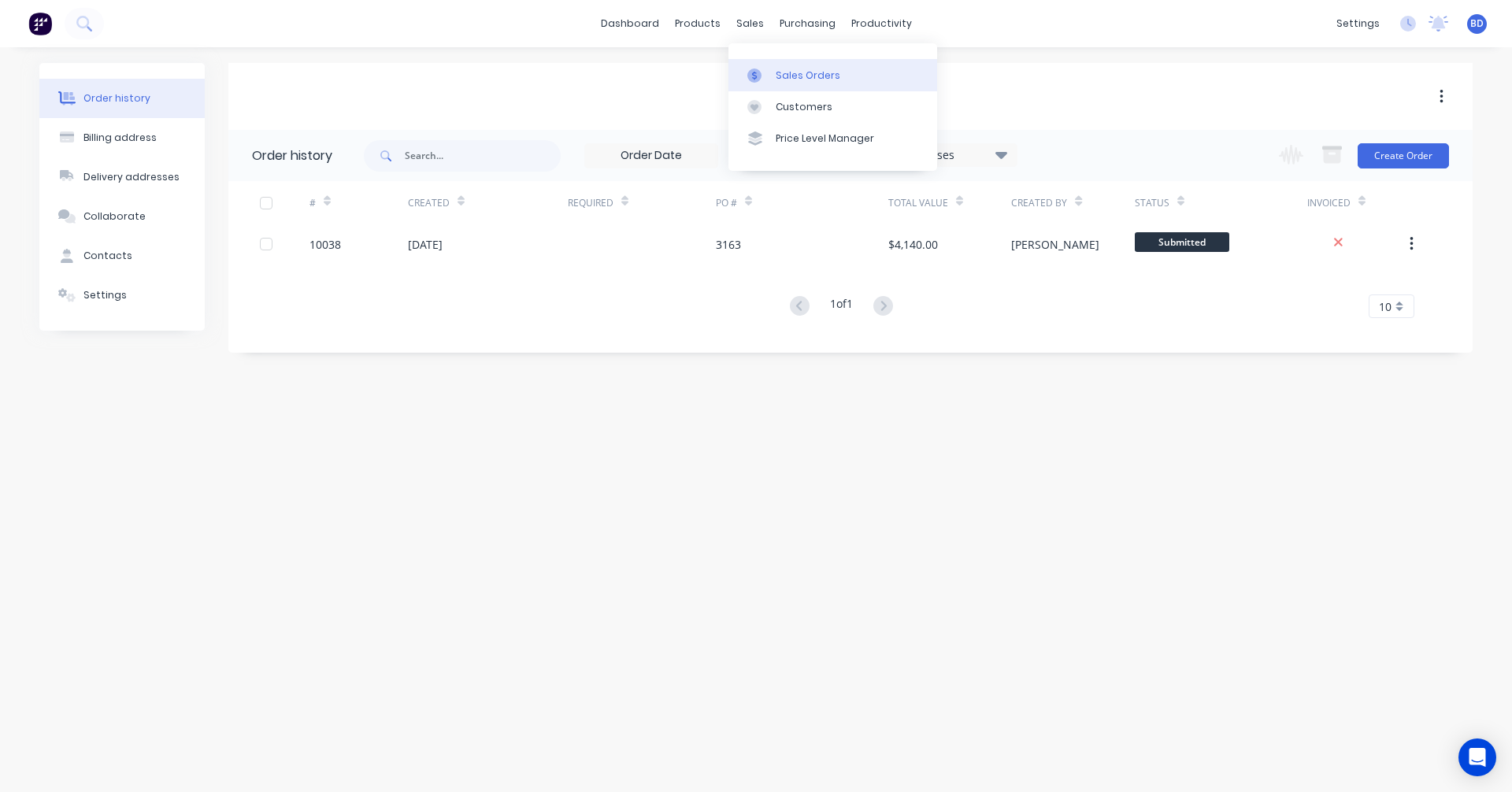
click at [797, 74] on div "Sales Orders" at bounding box center [808, 75] width 64 height 14
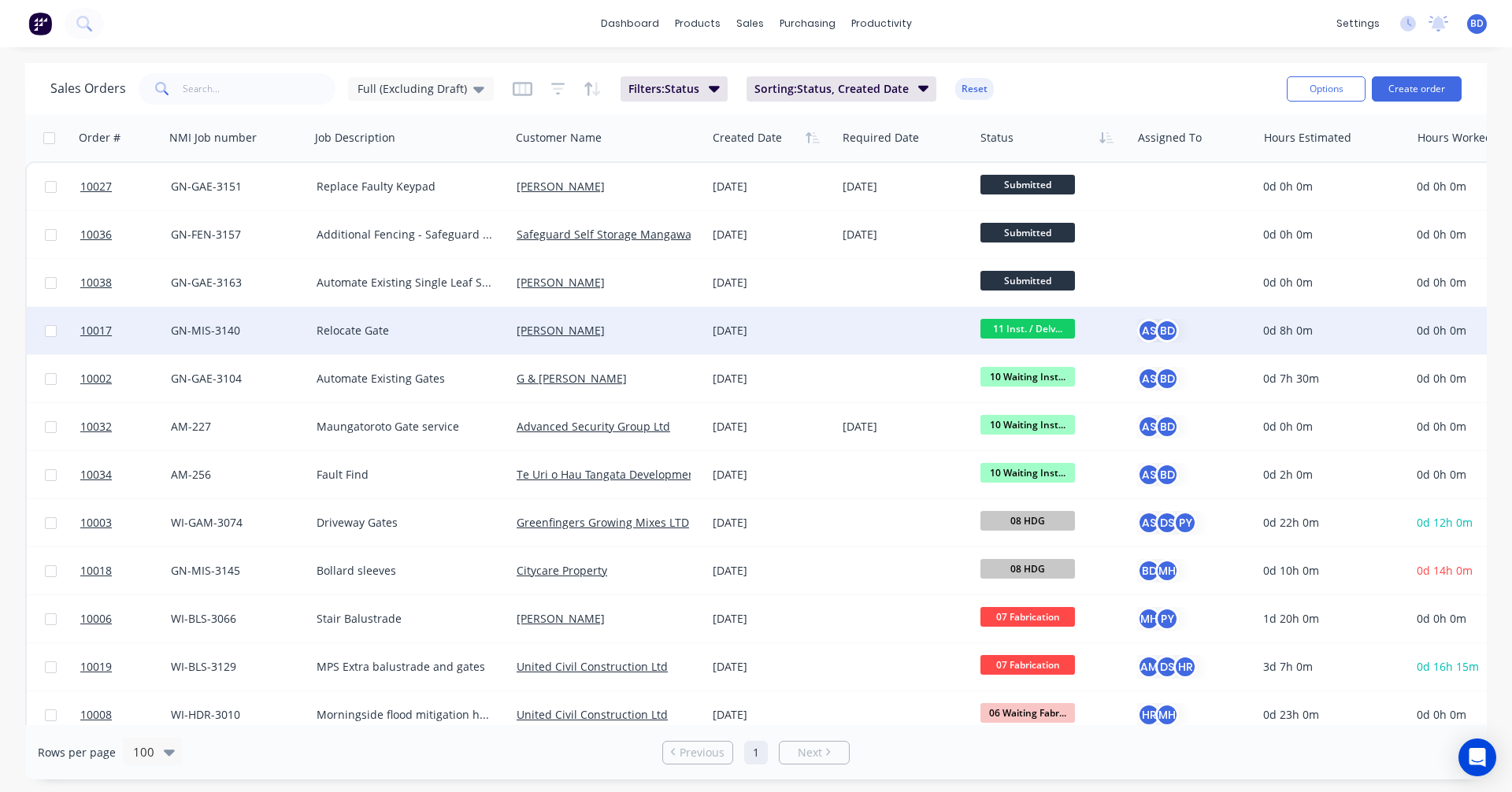
click at [1029, 335] on span "11 Inst. / Delv..." at bounding box center [1028, 329] width 95 height 20
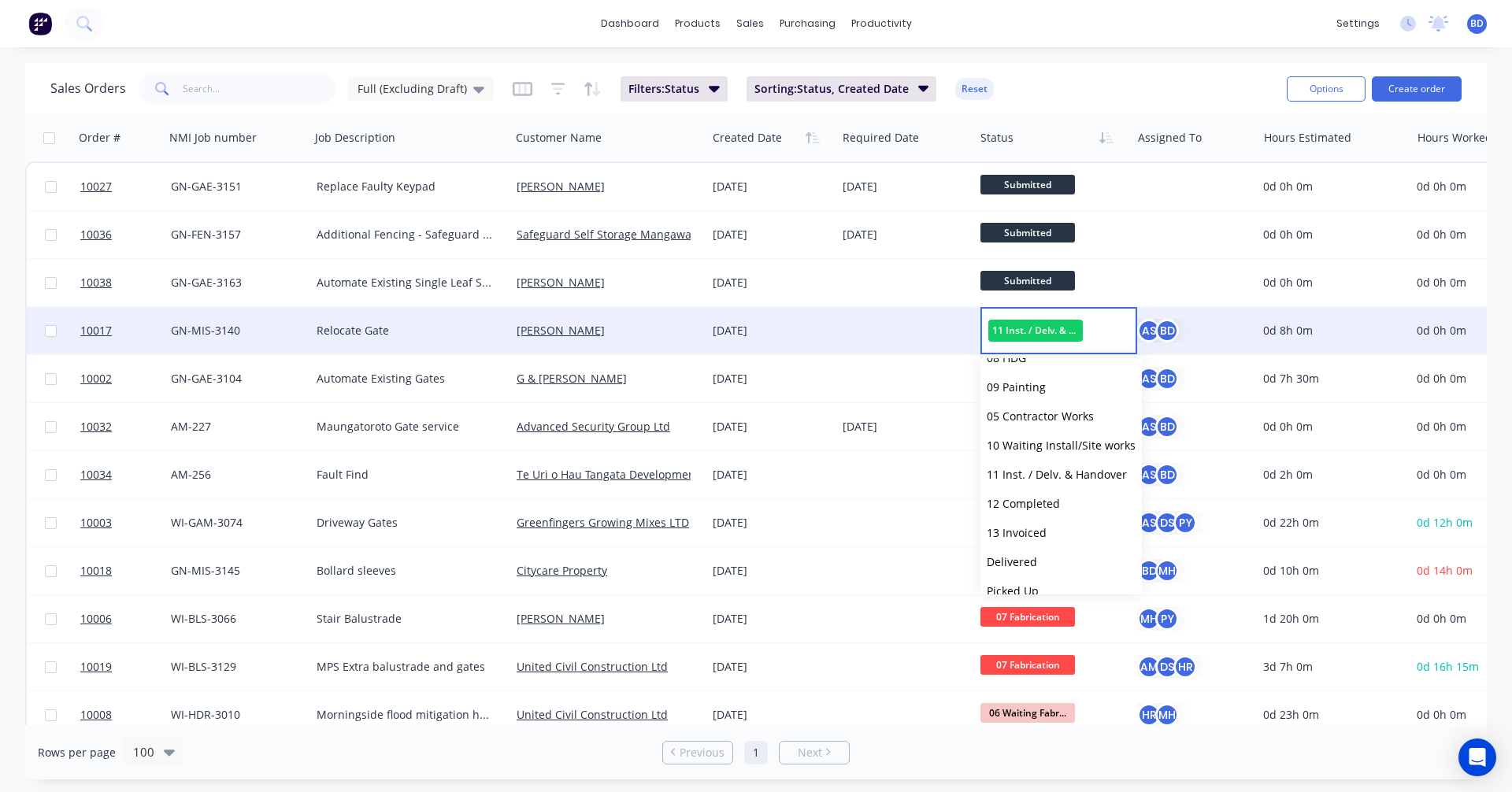
scroll to position [243, 0]
click at [1053, 483] on span "12 Completed" at bounding box center [1022, 486] width 73 height 15
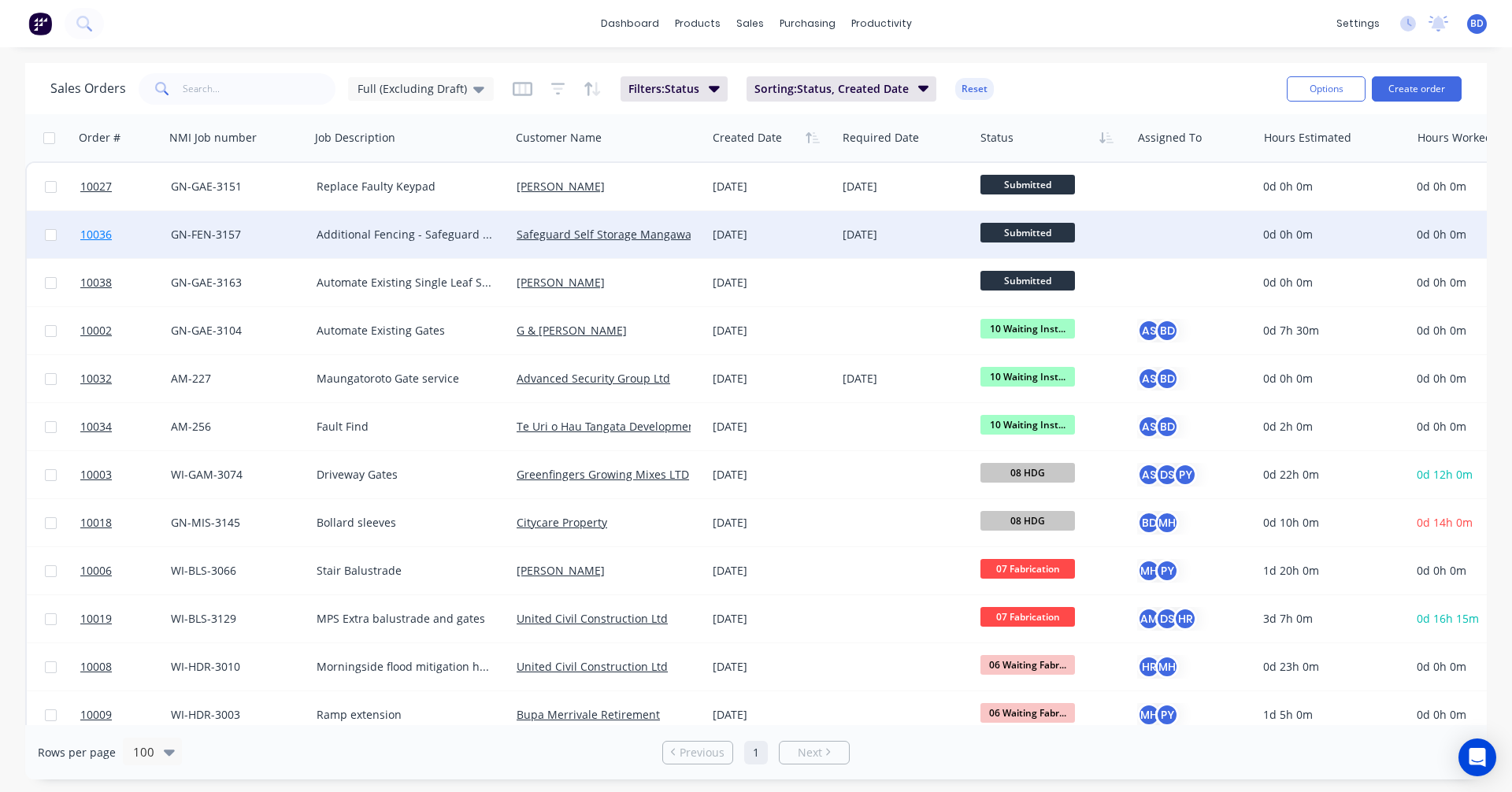
click at [90, 231] on span "10036" at bounding box center [96, 234] width 31 height 16
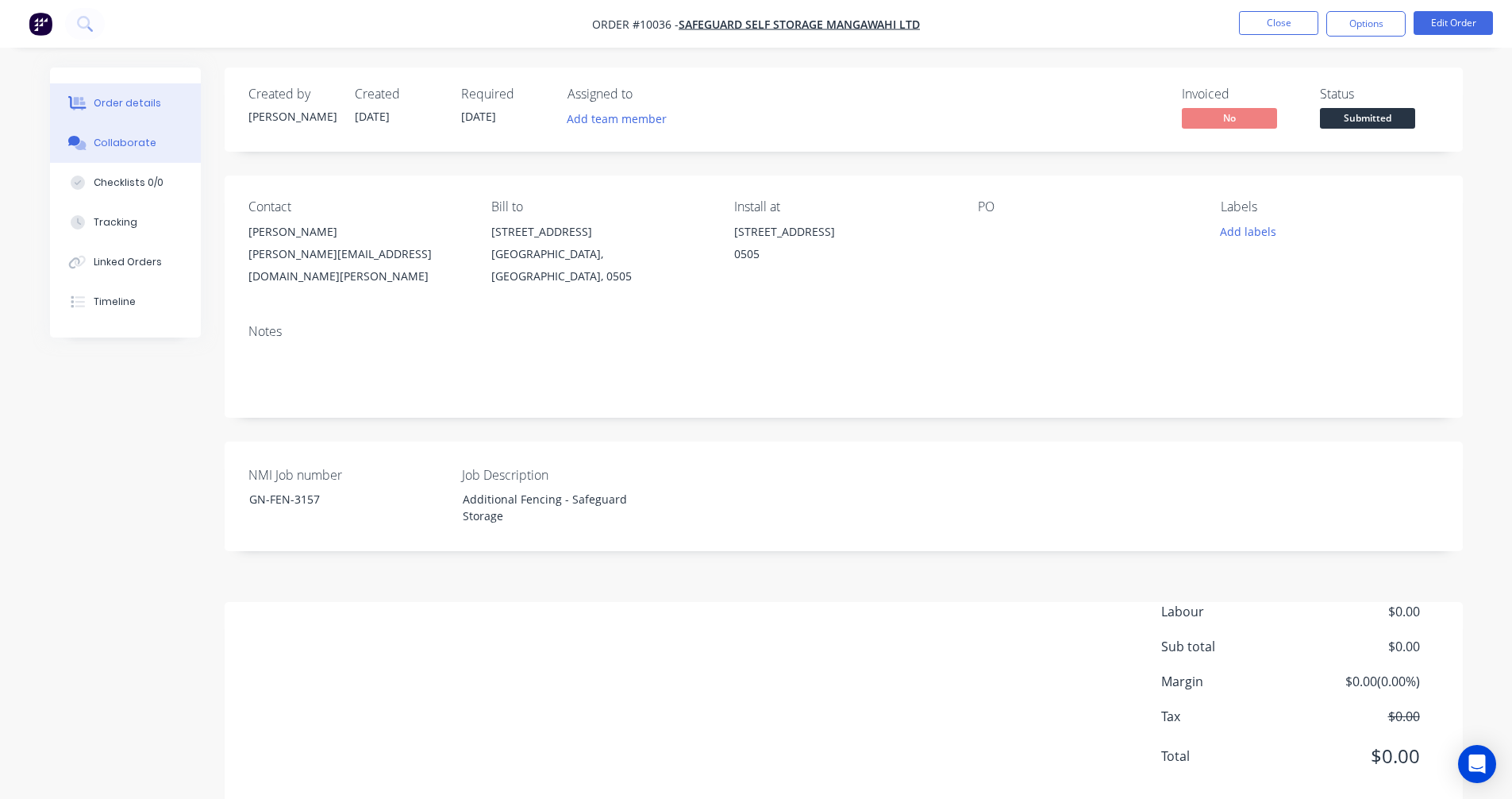
click at [130, 148] on div "Collaborate" at bounding box center [125, 142] width 63 height 14
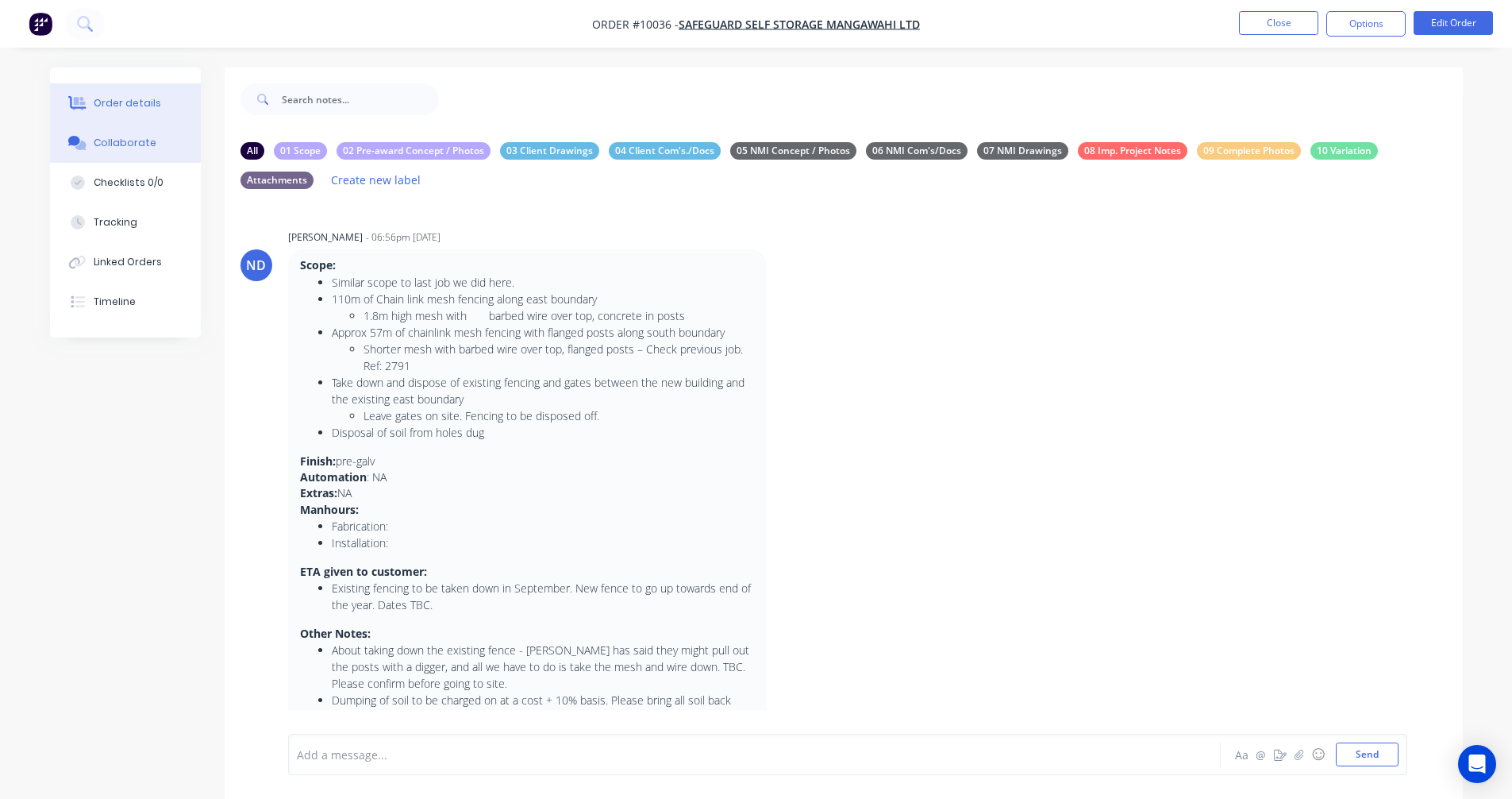
click at [130, 103] on div "Order details" at bounding box center [127, 103] width 68 height 14
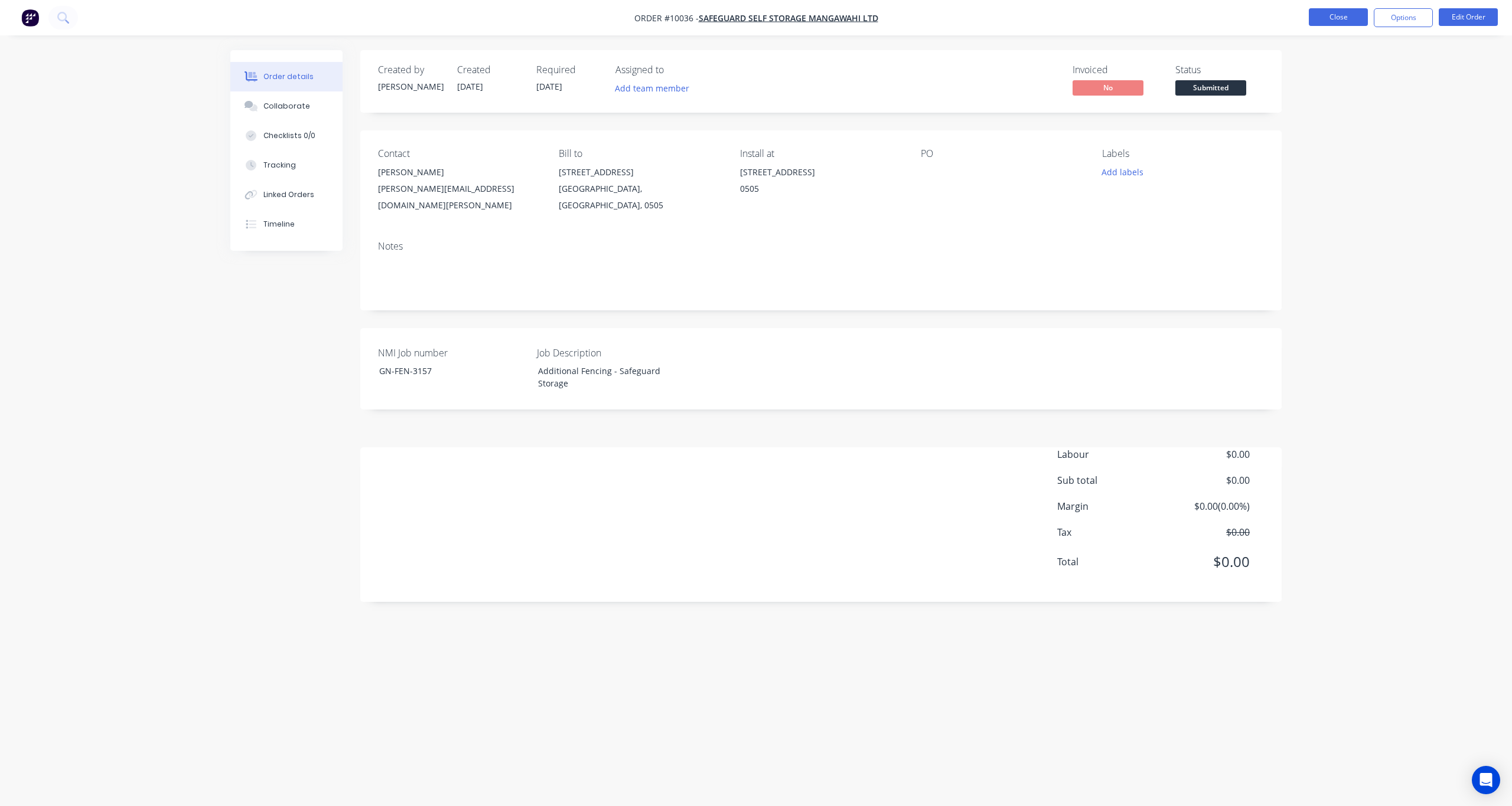
click at [1133, 9] on button "Close" at bounding box center [1338, 17] width 59 height 18
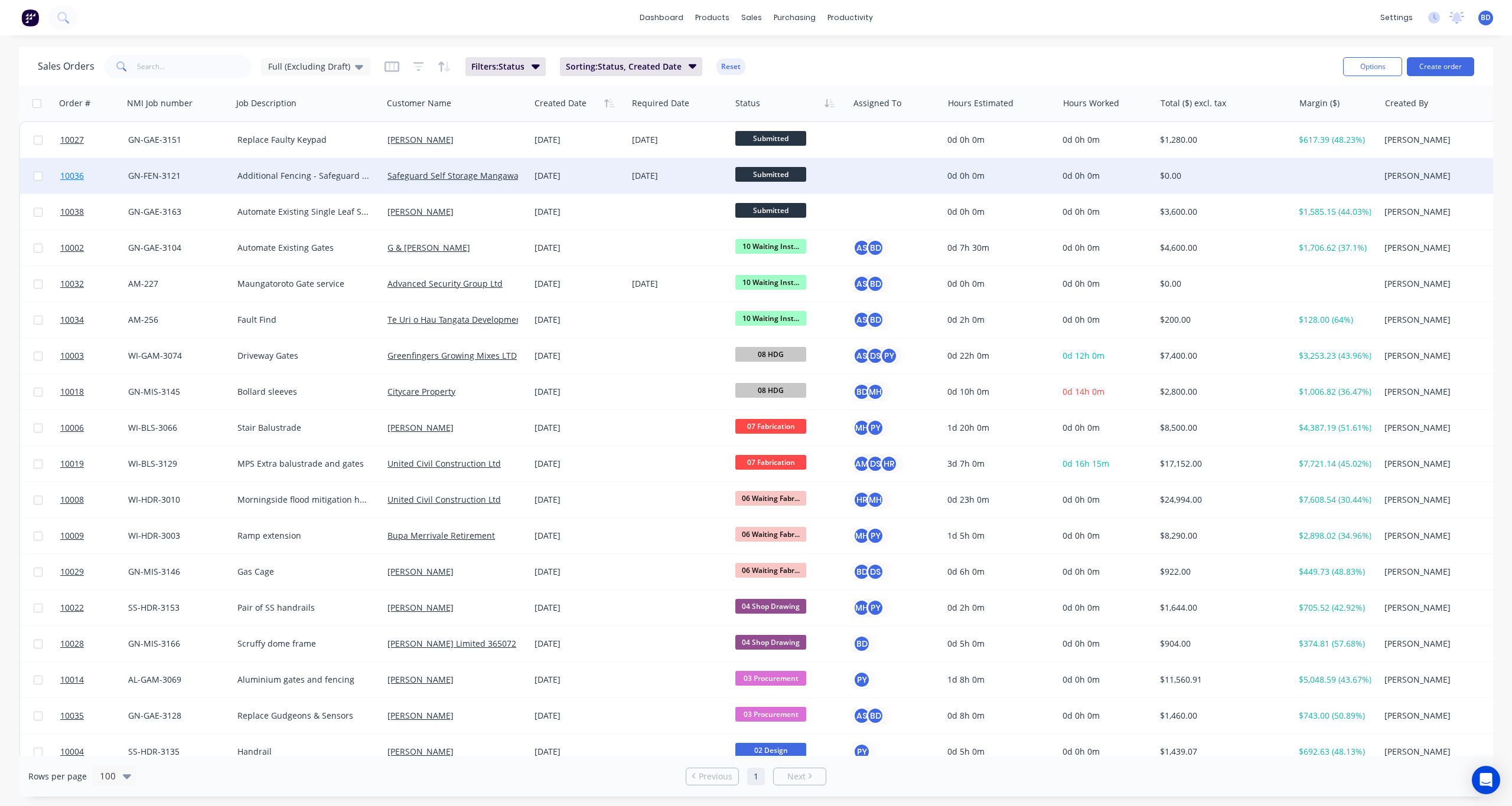
click at [72, 175] on span "10036" at bounding box center [72, 175] width 23 height 12
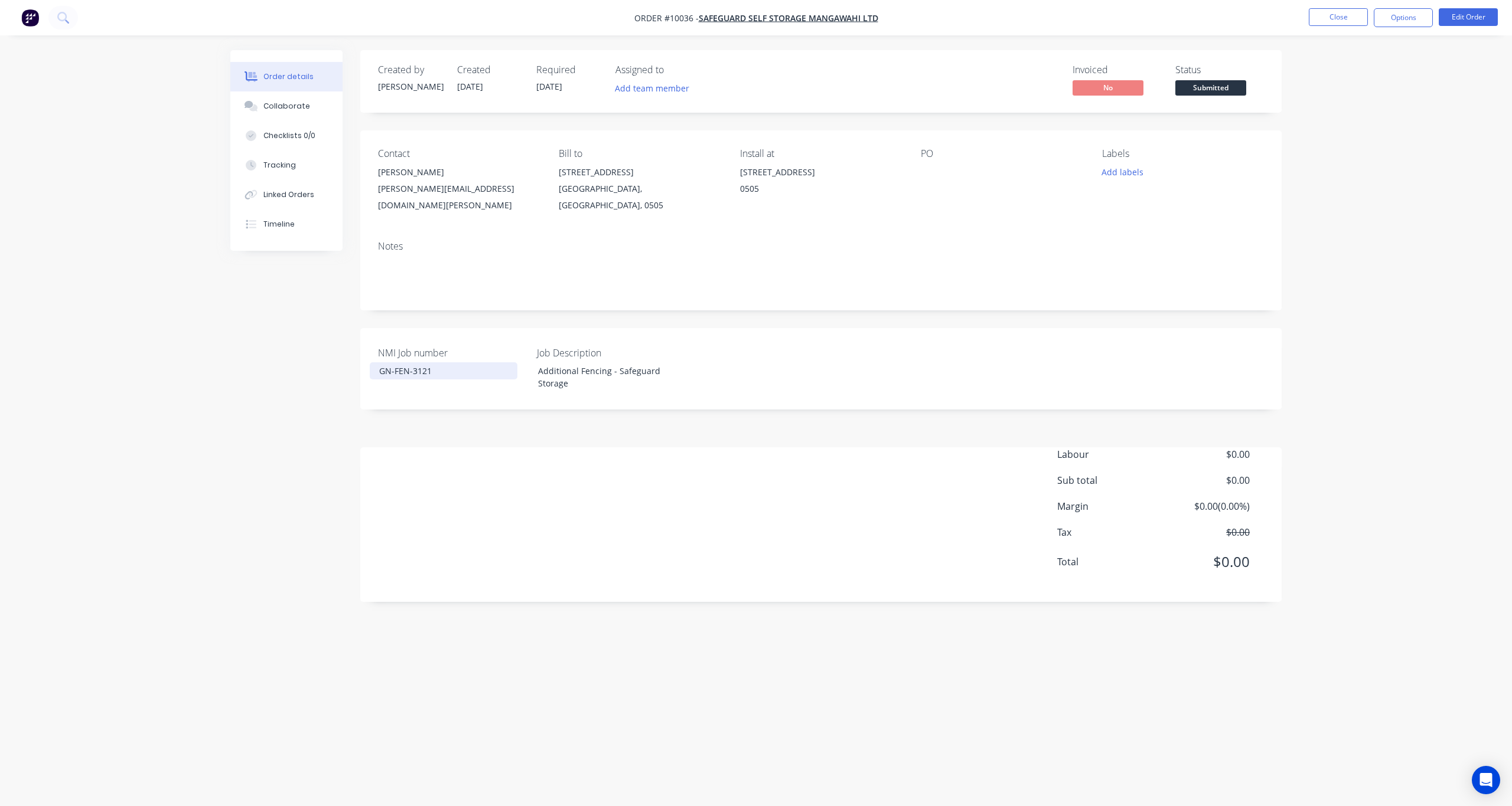
click at [414, 364] on div "GN-FEN-3121" at bounding box center [443, 371] width 148 height 17
drag, startPoint x: 432, startPoint y: 358, endPoint x: 412, endPoint y: 359, distance: 20.0
click at [412, 362] on div "GN-FEN-3121" at bounding box center [443, 371] width 148 height 17
copy div "3121"
click at [927, 172] on div at bounding box center [995, 172] width 148 height 16
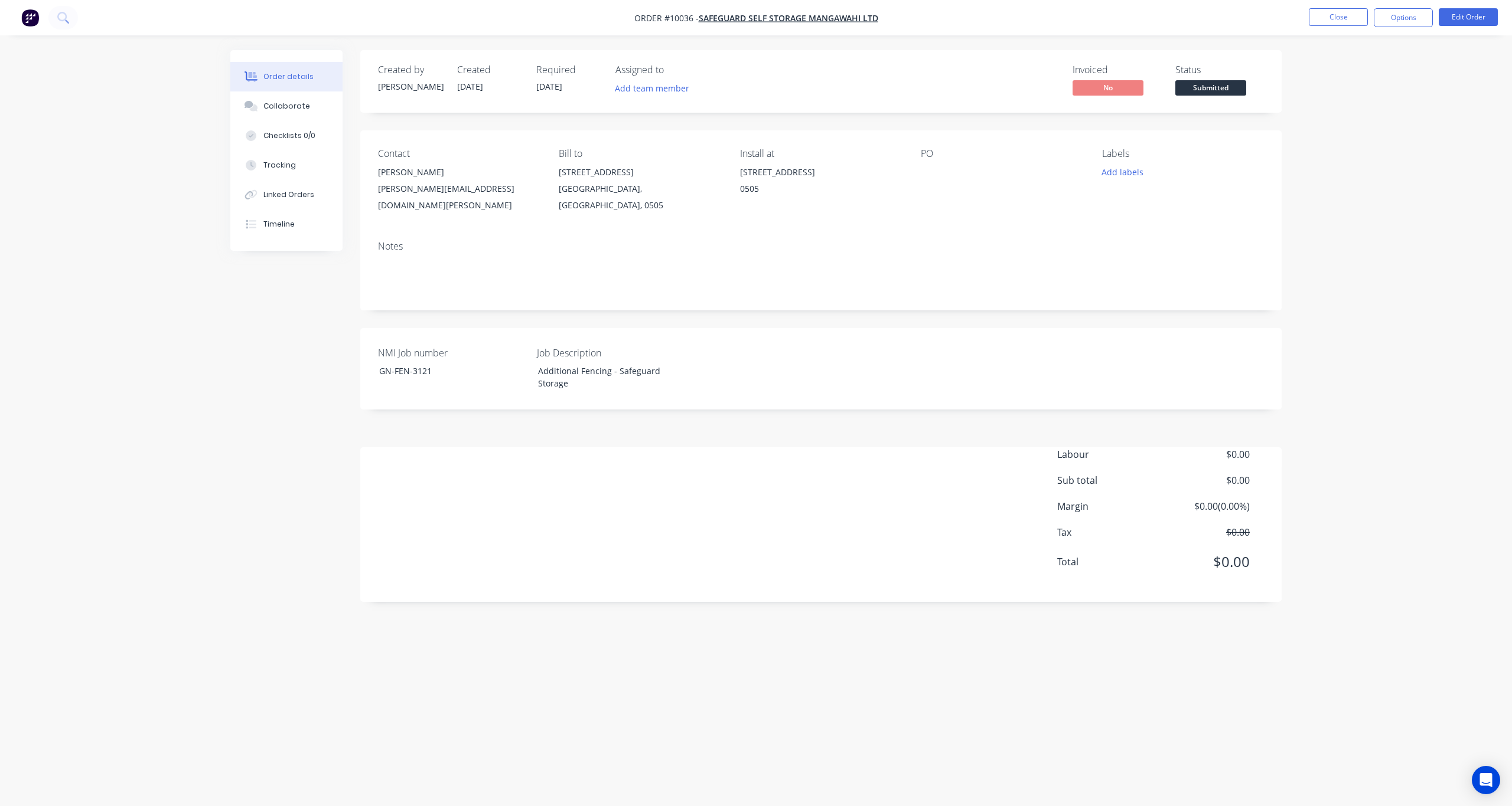
click at [934, 158] on div "PO" at bounding box center [1002, 154] width 162 height 11
click at [1133, 23] on button "Edit Order" at bounding box center [1468, 17] width 59 height 18
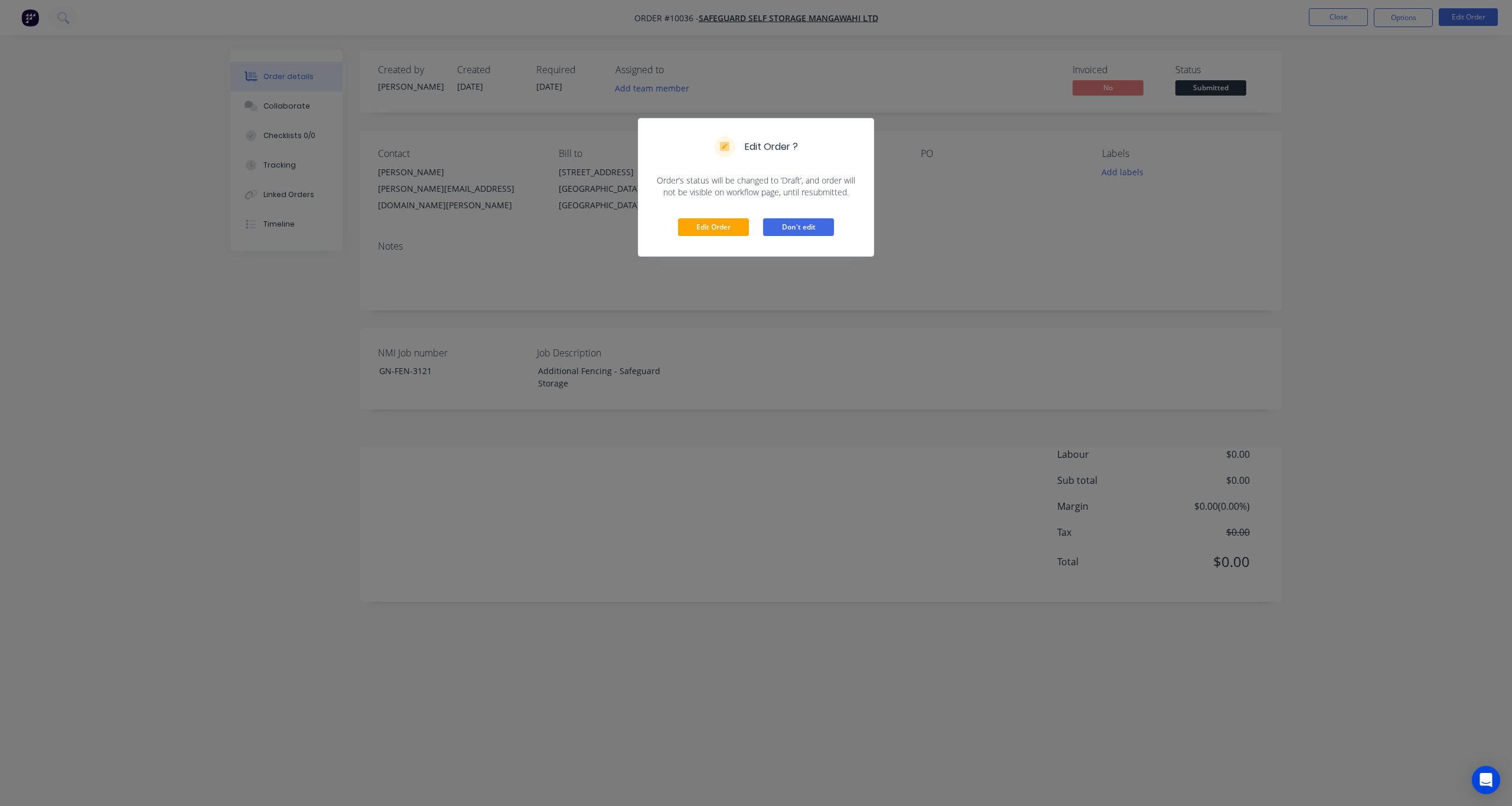
click at [827, 231] on button "Don't edit" at bounding box center [799, 227] width 71 height 18
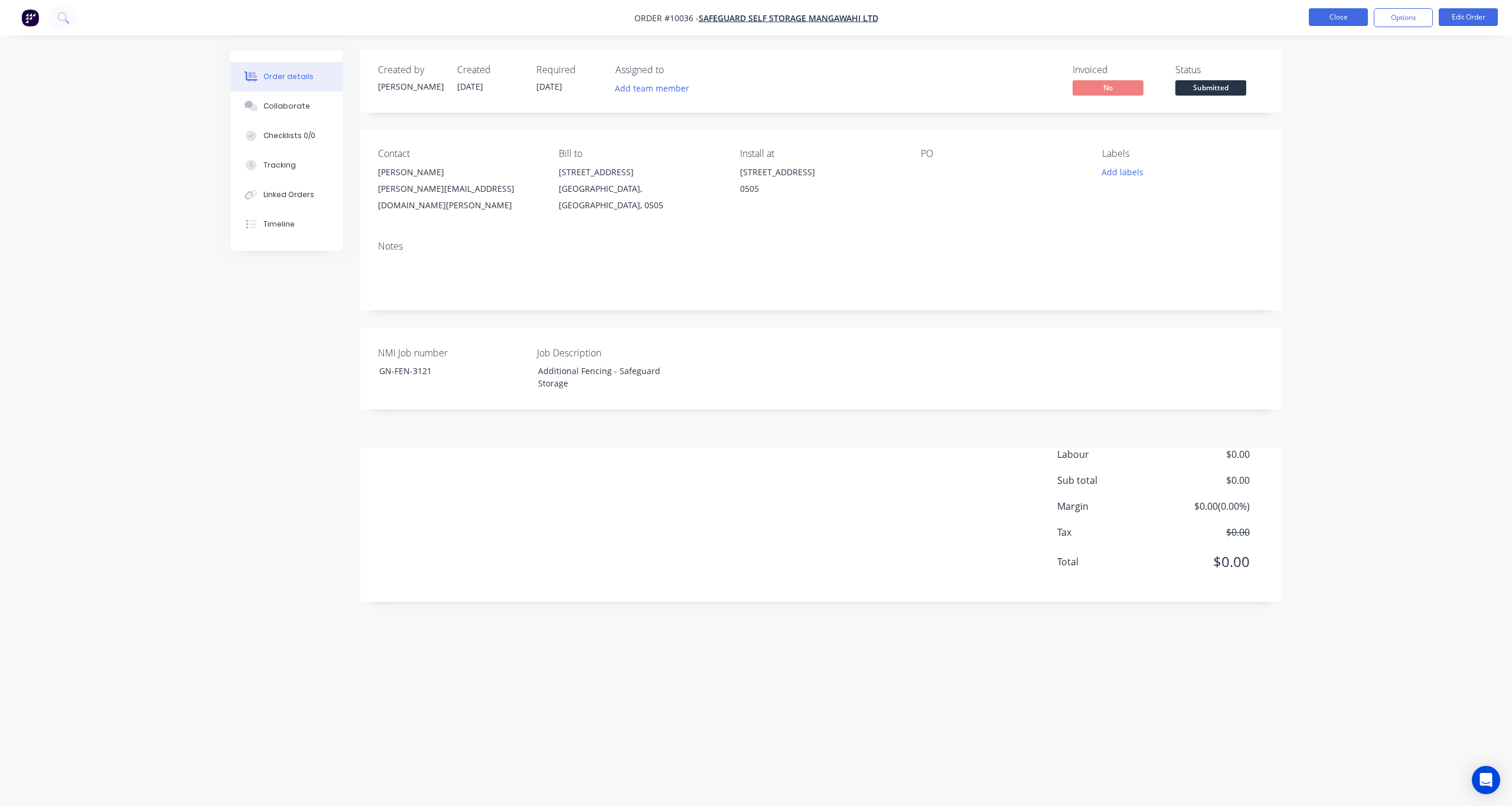
click at [1133, 21] on button "Close" at bounding box center [1338, 17] width 59 height 18
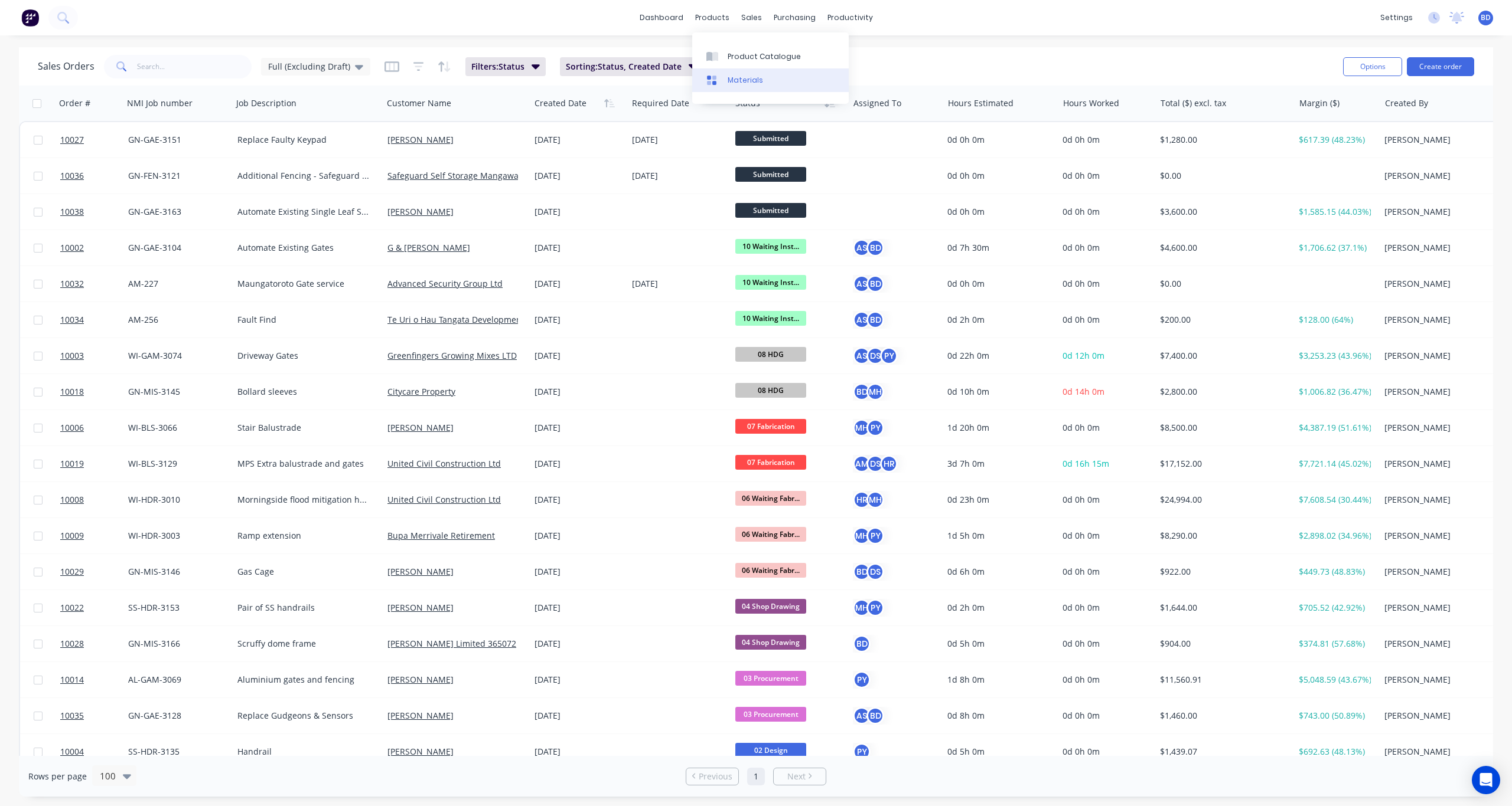
click at [764, 77] on link "Materials" at bounding box center [770, 80] width 156 height 23
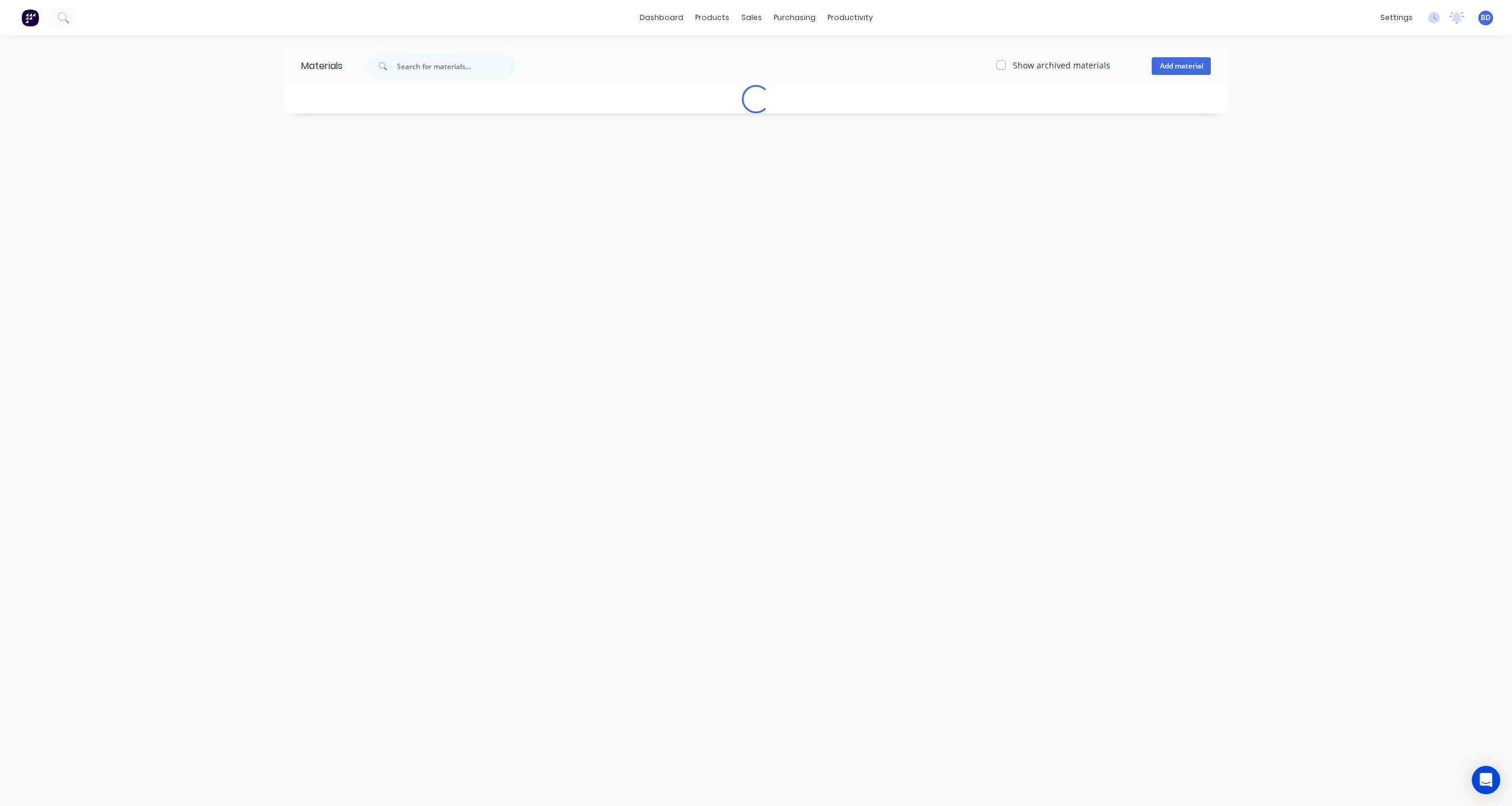
click at [764, 75] on div "Show archived materials Add material" at bounding box center [785, 65] width 886 height 23
click at [731, 48] on link "Product Catalogue" at bounding box center [770, 55] width 156 height 23
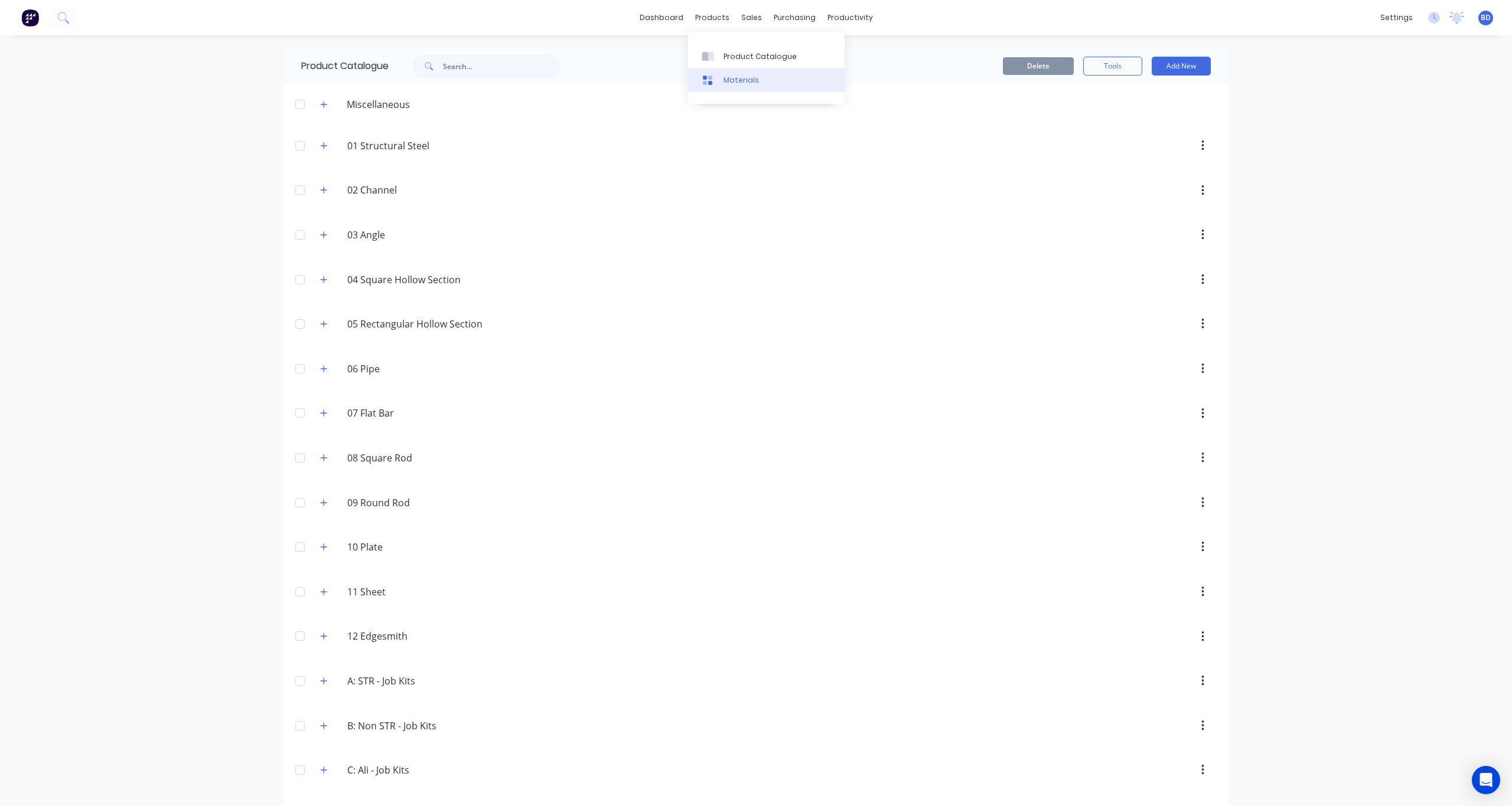
click at [733, 81] on div "Materials" at bounding box center [741, 80] width 36 height 11
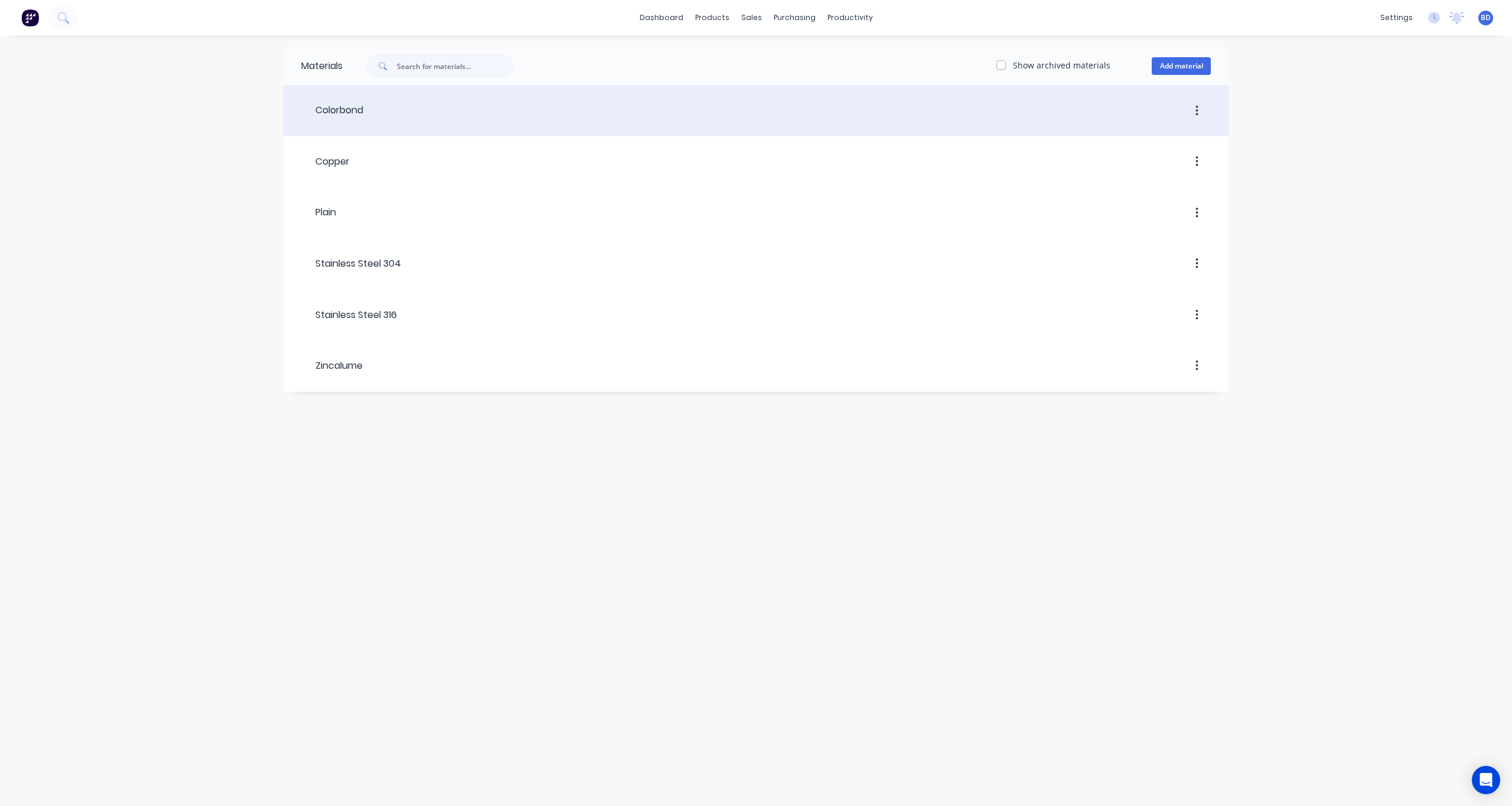
click at [358, 117] on div "Colorbond" at bounding box center [332, 110] width 62 height 14
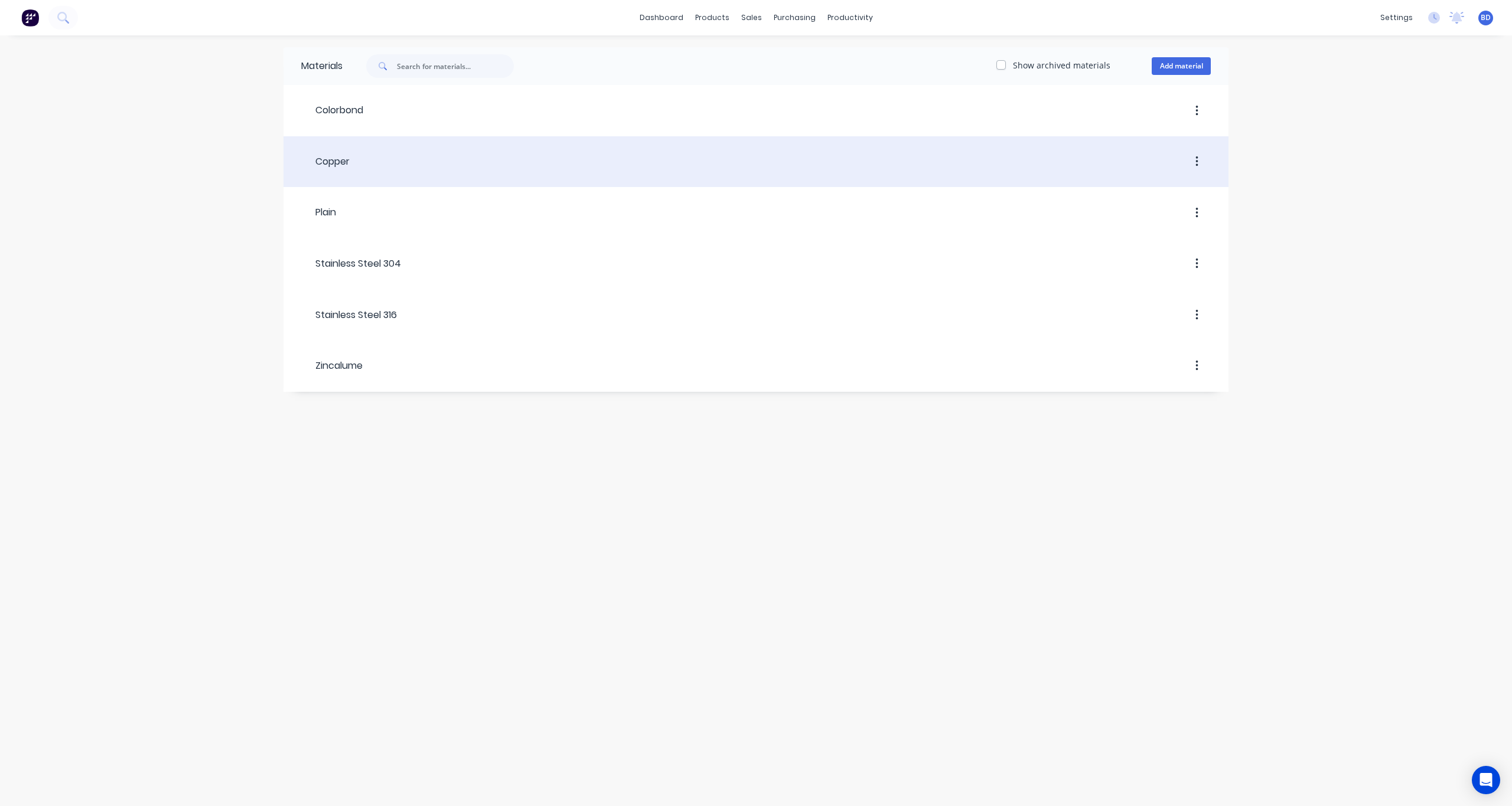
click at [360, 149] on header "Copper" at bounding box center [756, 161] width 945 height 45
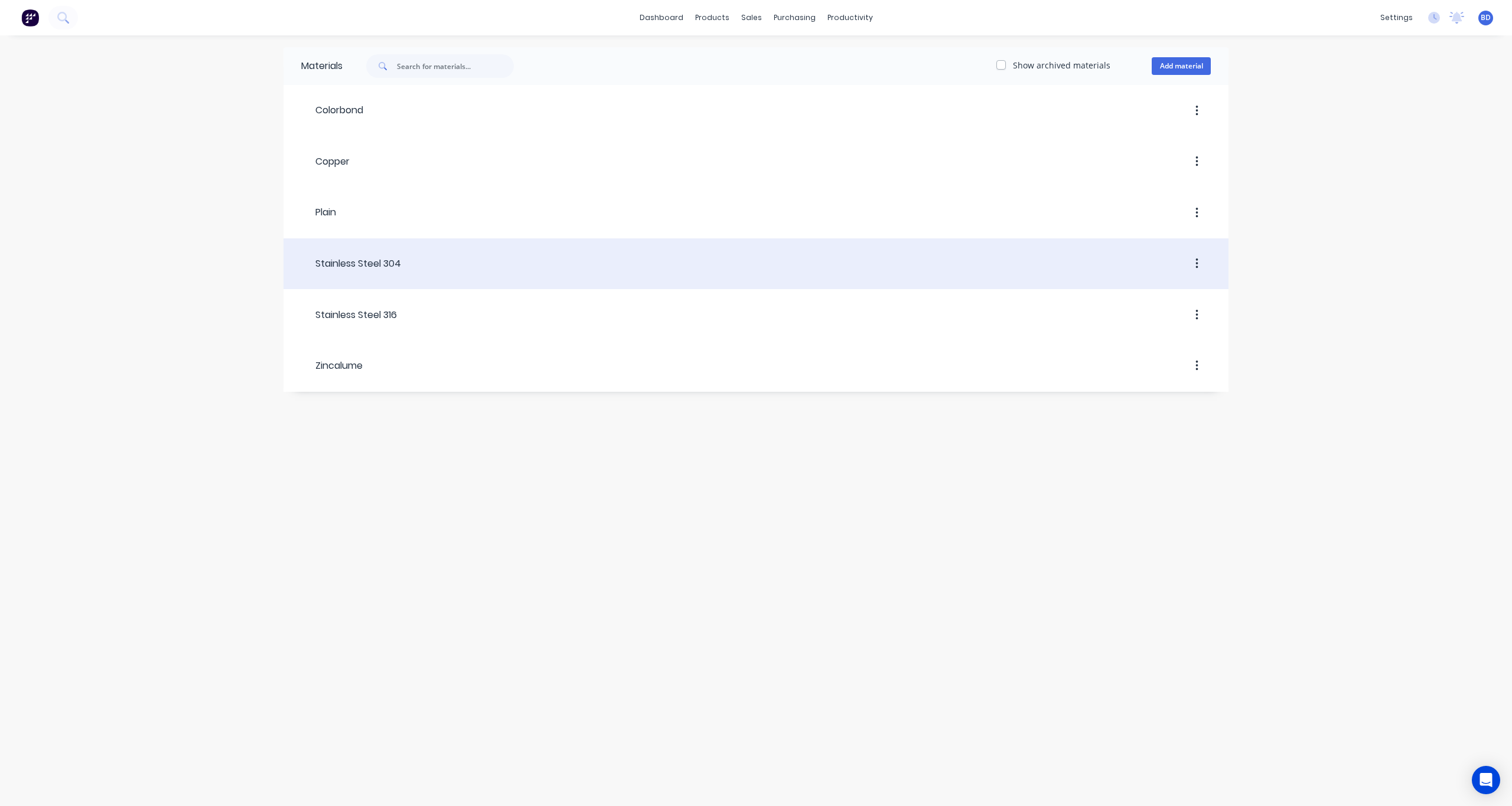
click at [392, 266] on div "Stainless Steel 304" at bounding box center [351, 264] width 99 height 14
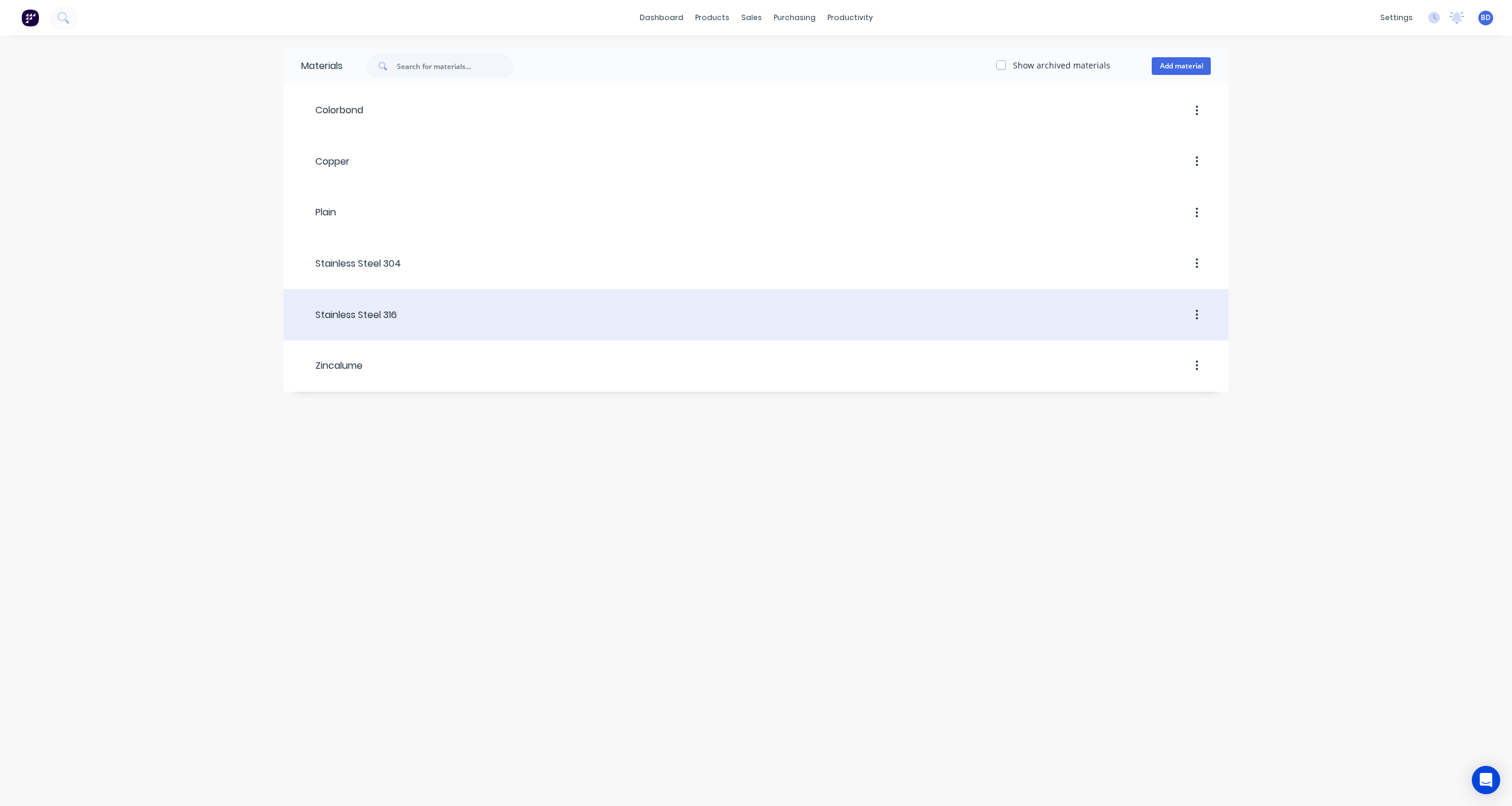
click at [500, 328] on header "Stainless Steel 316" at bounding box center [756, 315] width 945 height 45
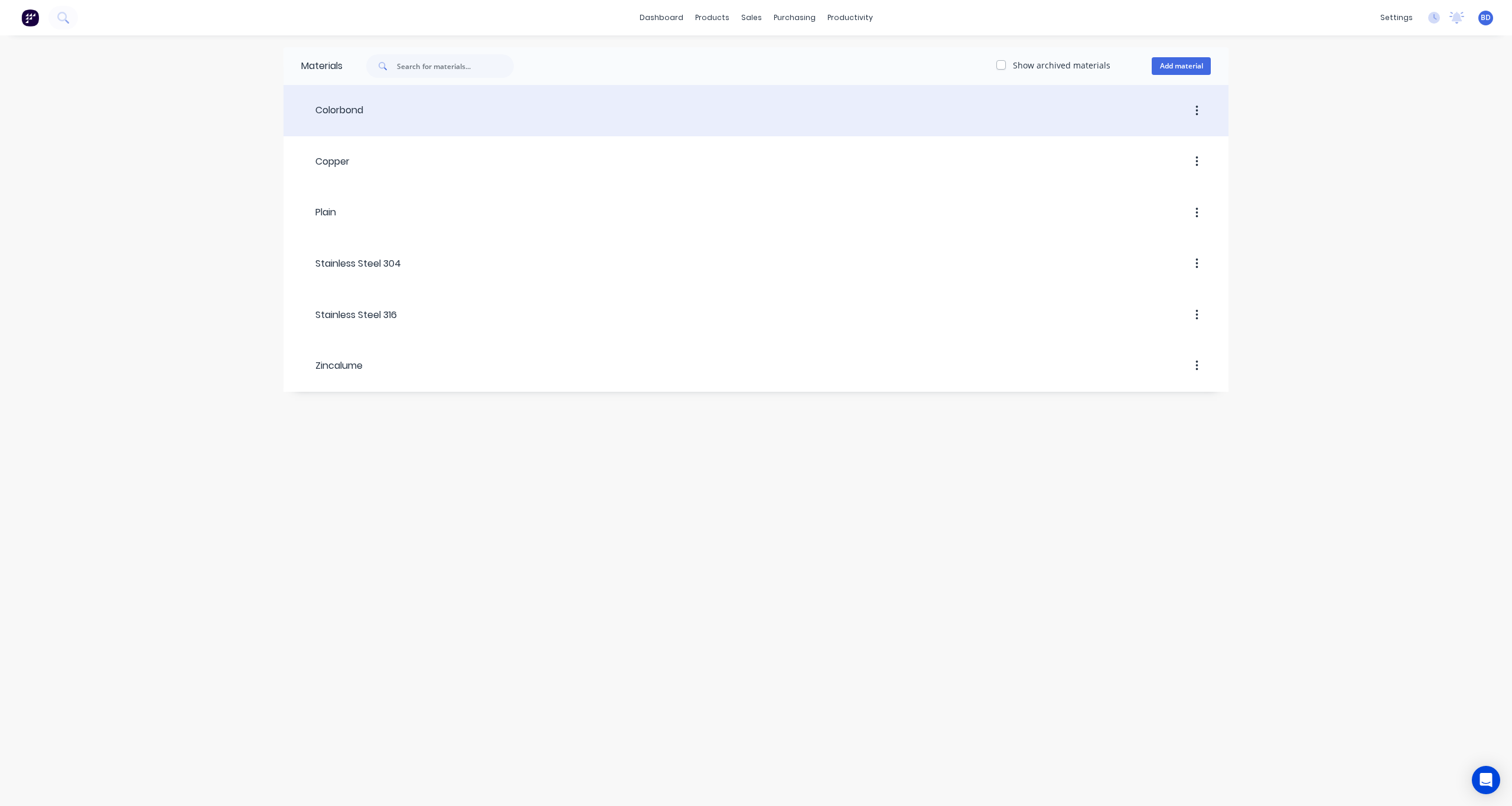
click at [1133, 107] on button "button" at bounding box center [1197, 111] width 28 height 21
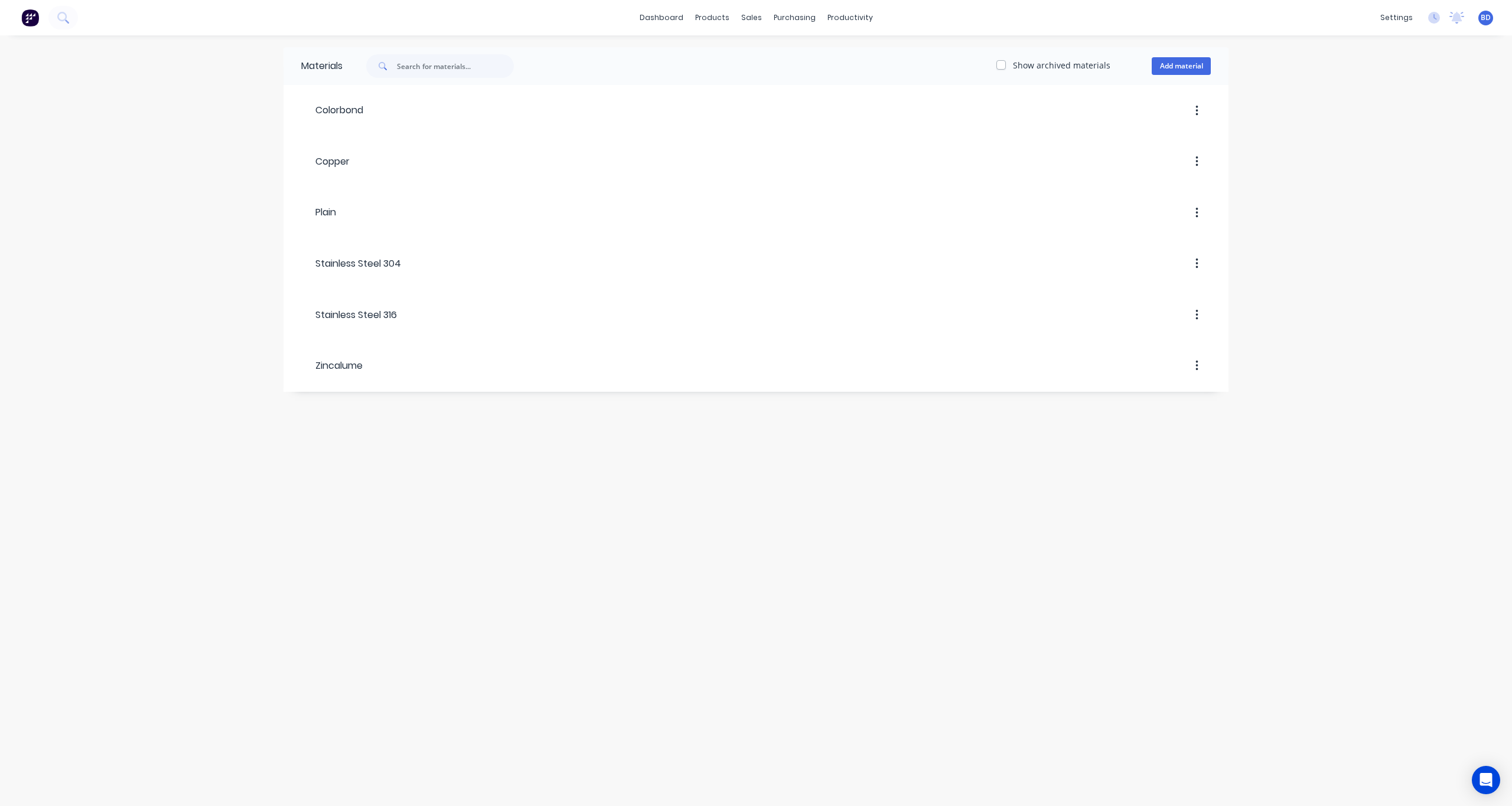
click at [1133, 342] on div "Materials Show archived materials Add material Colorbond Copper Plain Stainless…" at bounding box center [756, 420] width 1512 height 770
click at [1133, 593] on icon "Open Intercom Messenger" at bounding box center [1485, 780] width 14 height 16
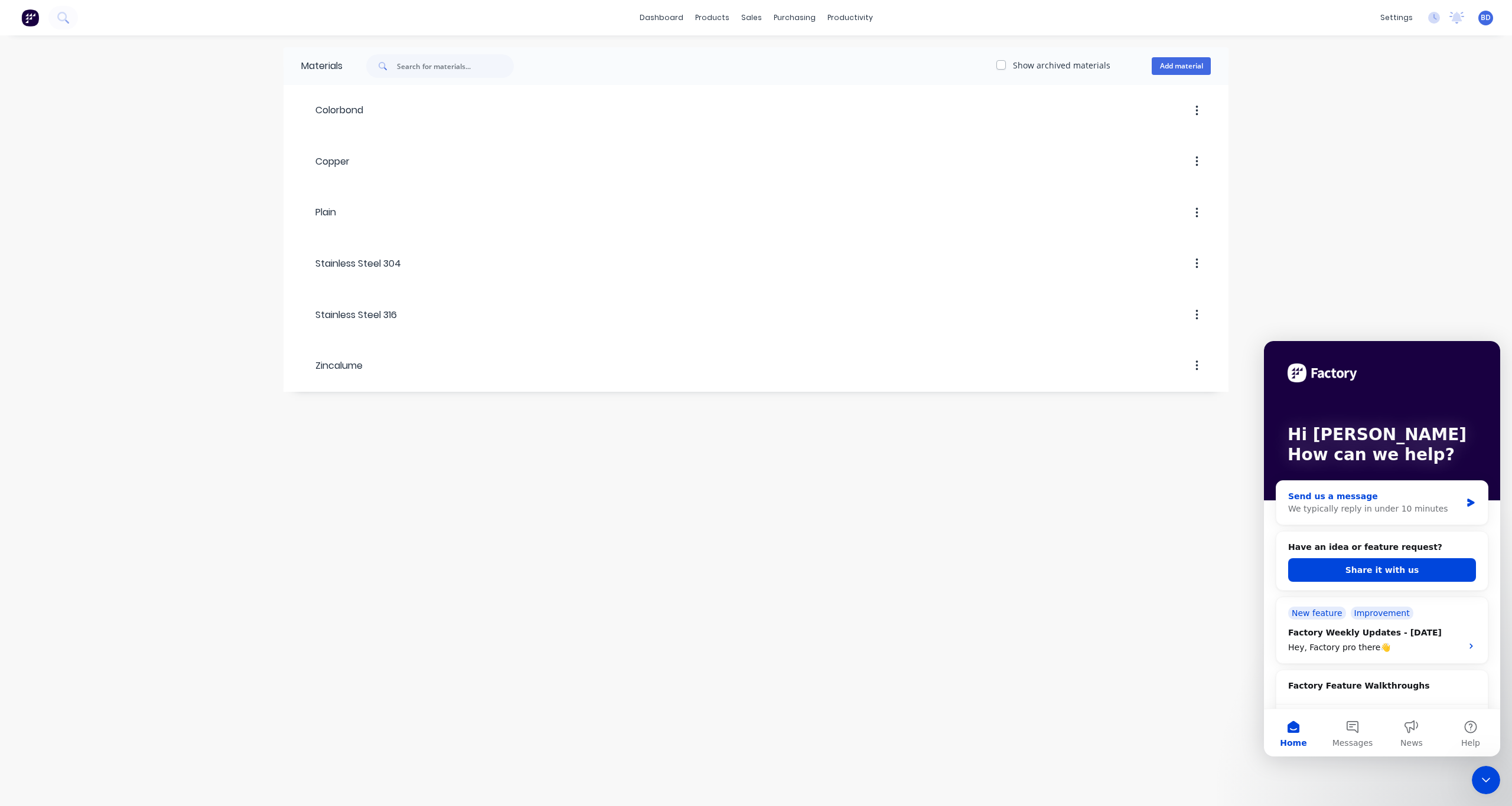
click at [1133, 492] on div "Send us a message" at bounding box center [1375, 496] width 173 height 12
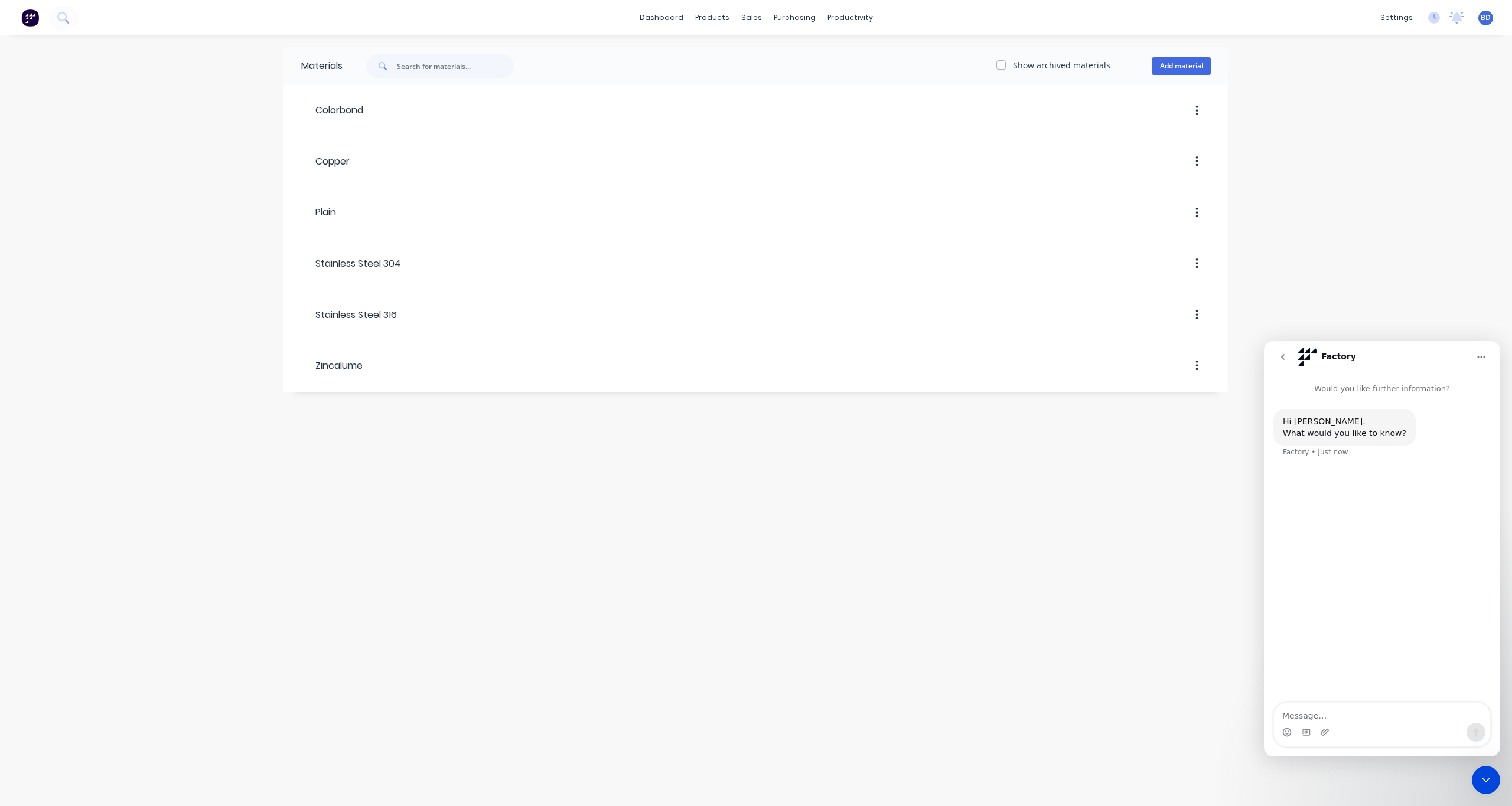
click at [1133, 593] on textarea "Message…" at bounding box center [1382, 713] width 216 height 20
type textarea "Hi I need something deleted from Factory. Help!"
click at [1133, 593] on icon "Close Intercom Messenger" at bounding box center [1486, 780] width 14 height 14
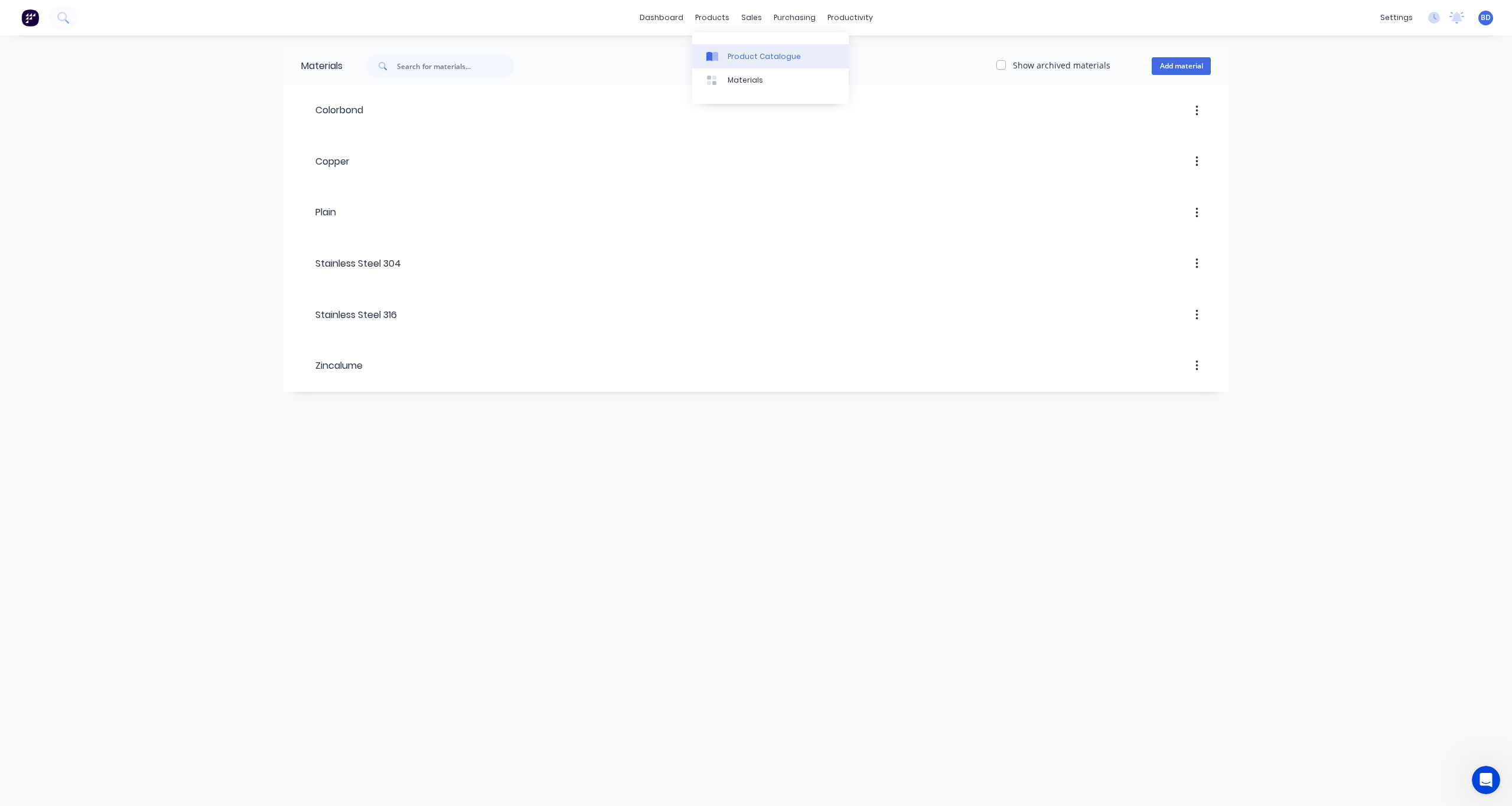
click at [746, 52] on div "Product Catalogue" at bounding box center [764, 56] width 73 height 11
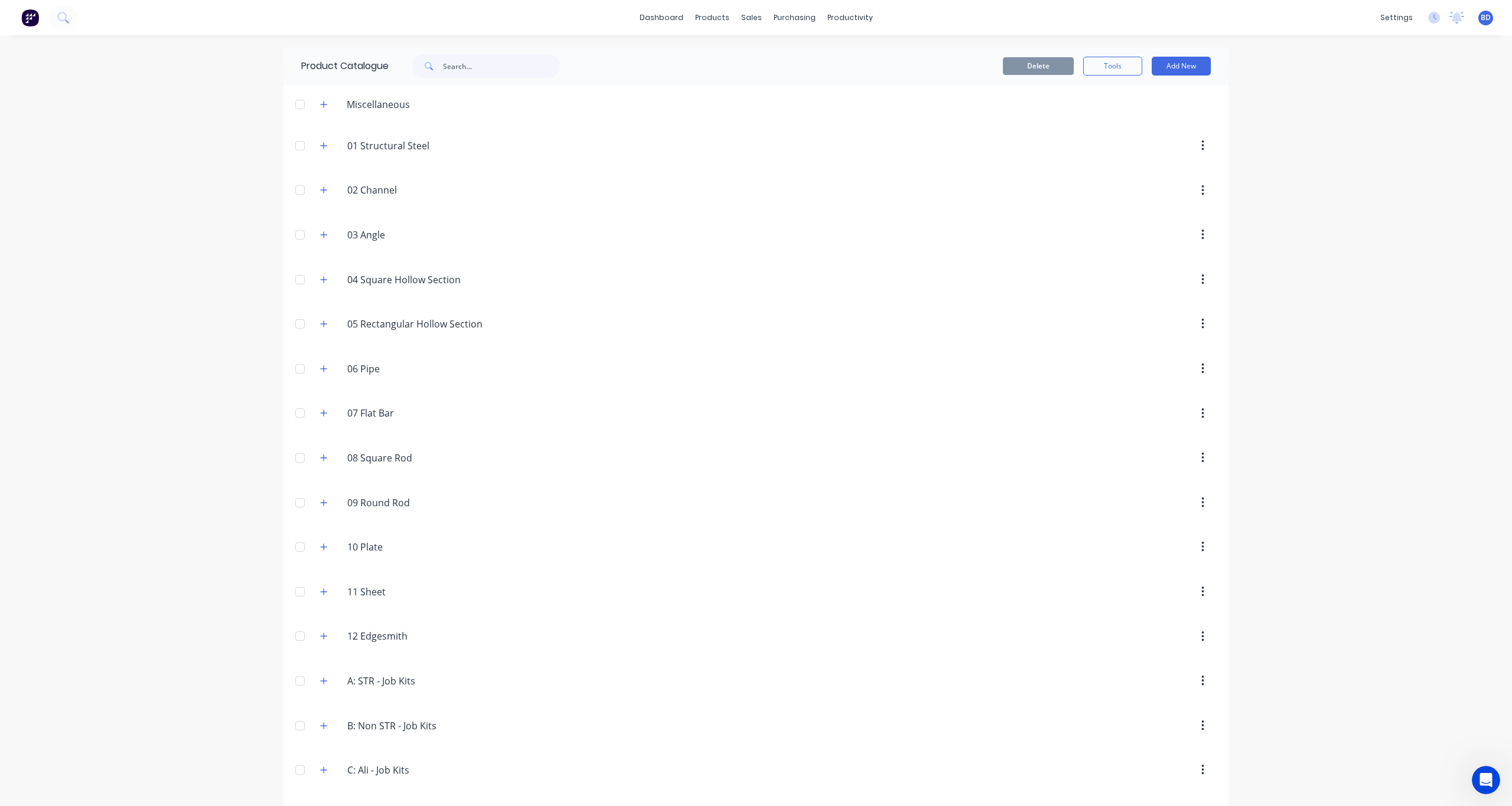
click at [1133, 593] on icon "Open Intercom Messenger" at bounding box center [1486, 780] width 19 height 19
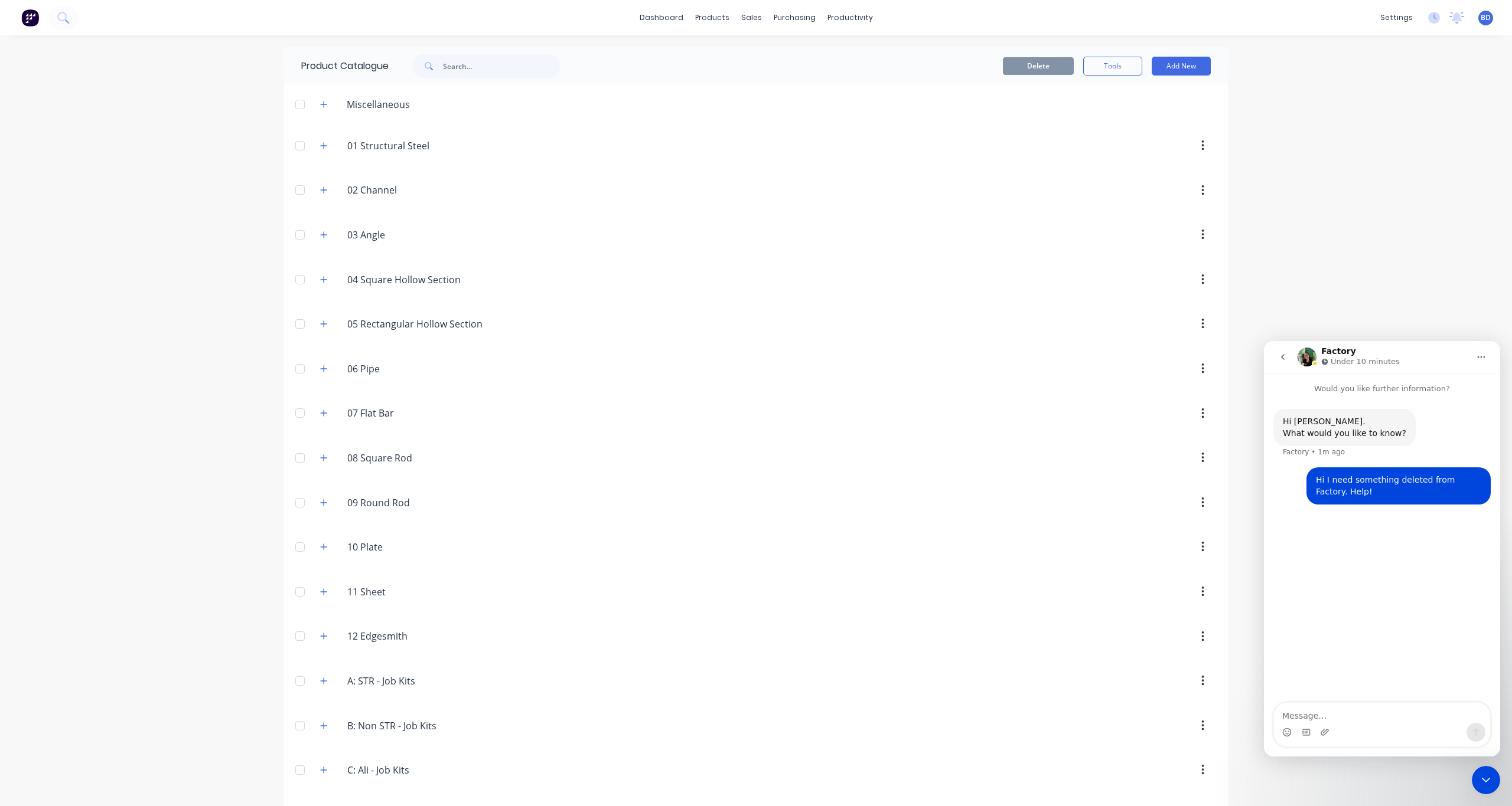
click at [1133, 593] on icon "Close Intercom Messenger" at bounding box center [1486, 780] width 14 height 14
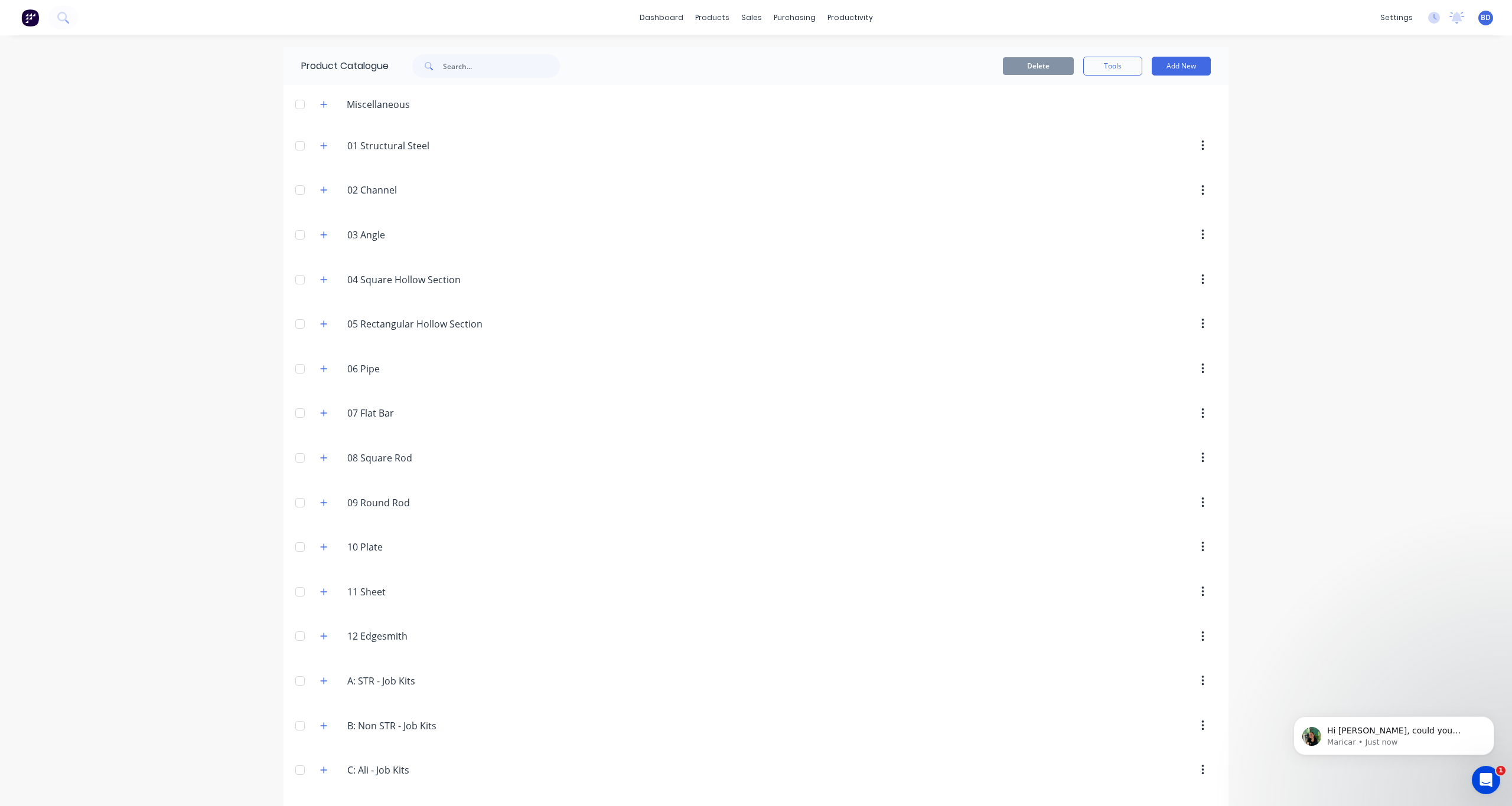
click at [1133, 593] on icon "Open Intercom Messenger" at bounding box center [1486, 780] width 19 height 19
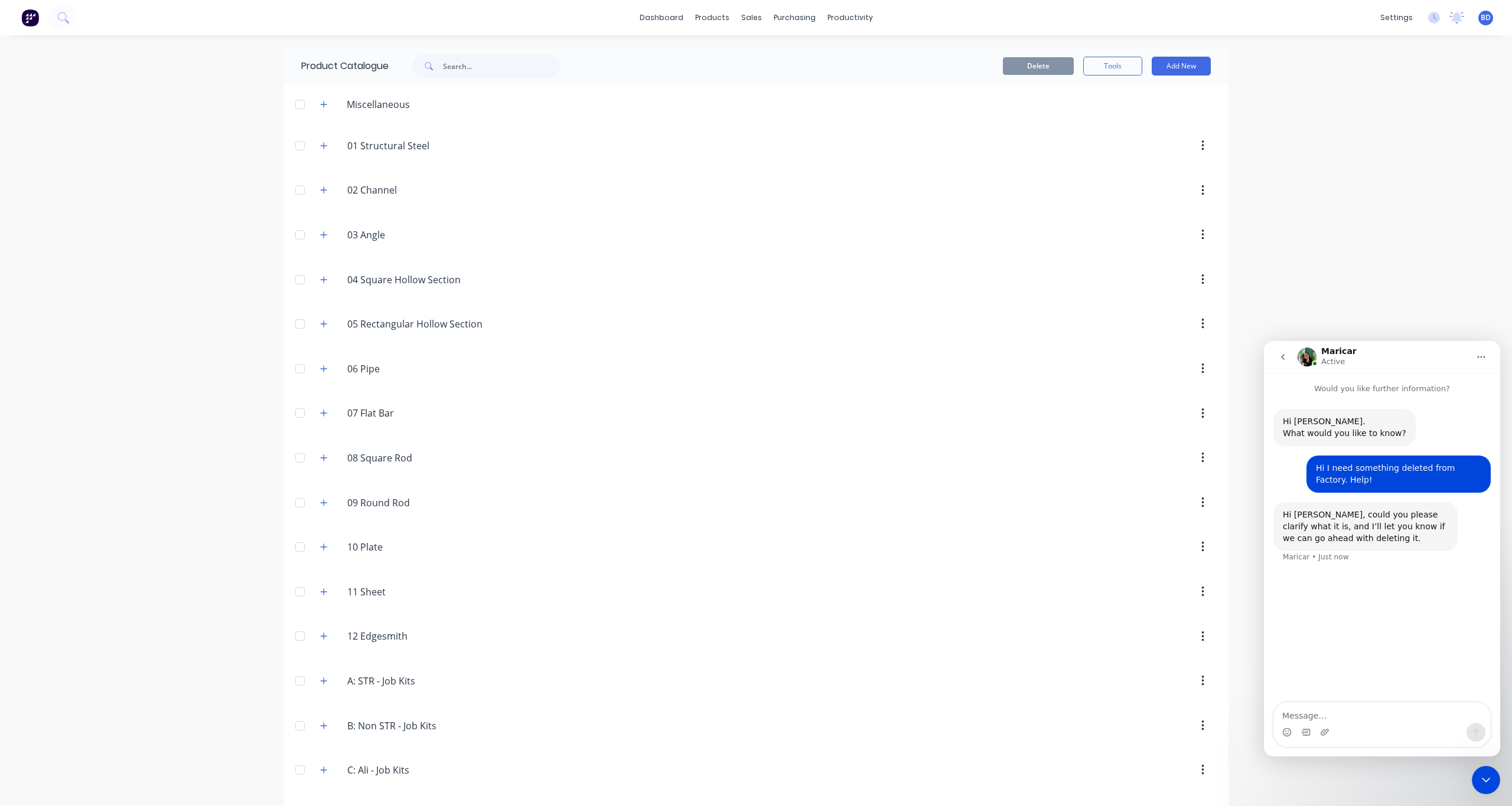
click at [1133, 593] on textarea "Message…" at bounding box center [1382, 713] width 216 height 20
type textarea "Under products, Materials. they are not mine"
type textarea "i think left over from onboarding"
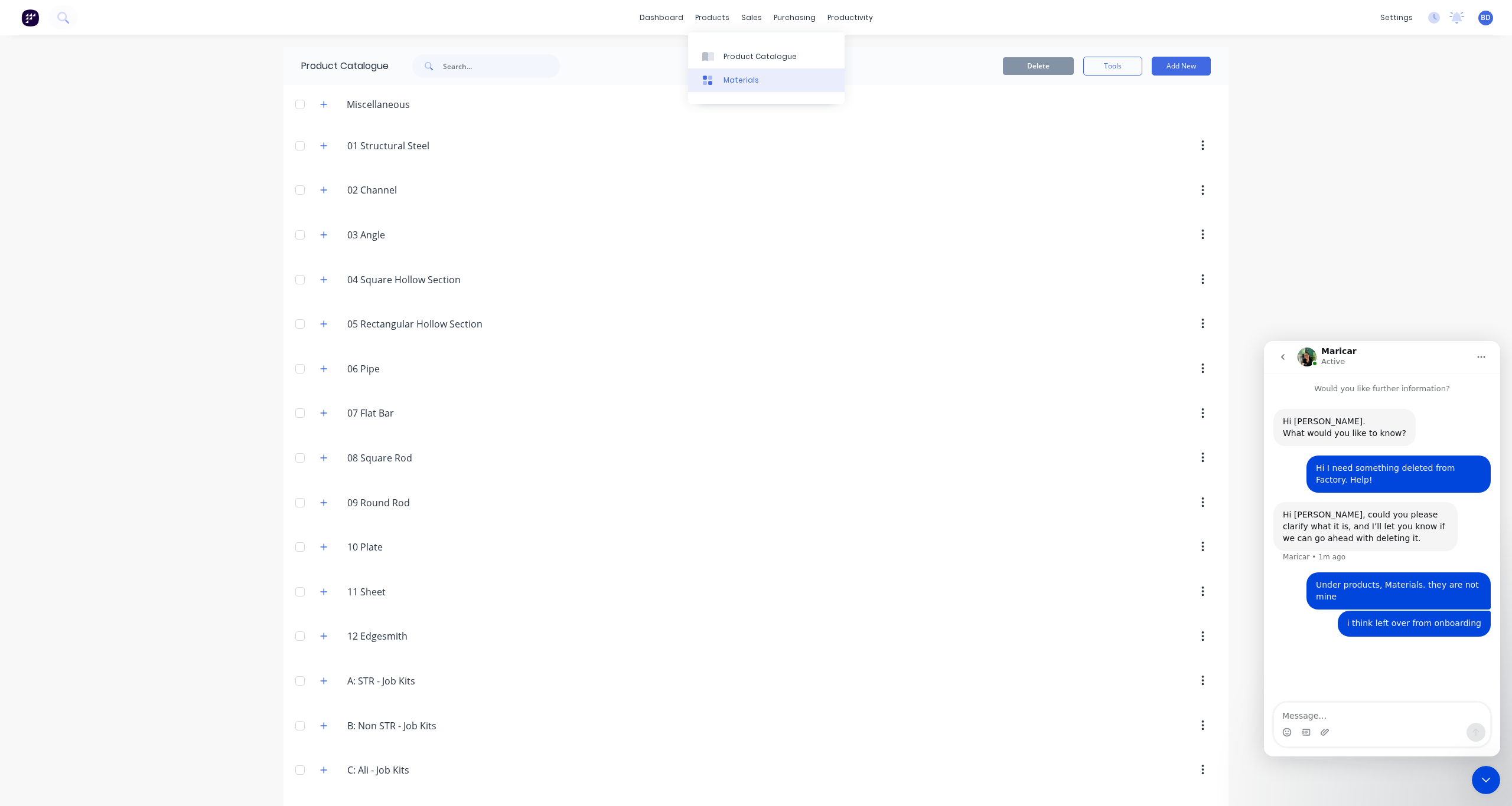
click at [757, 82] on link "Materials" at bounding box center [766, 80] width 156 height 23
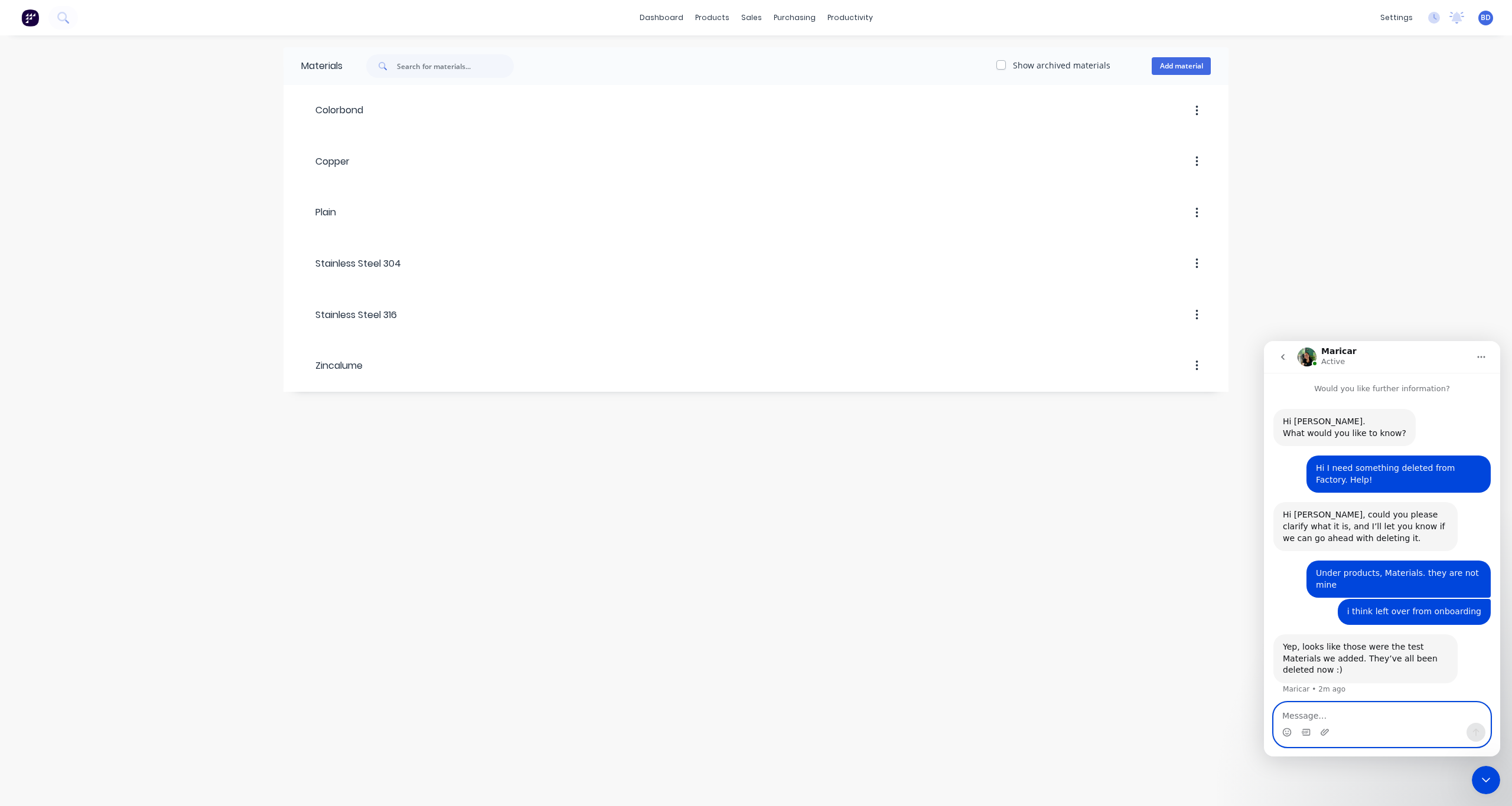
click at [1133, 593] on textarea "Message…" at bounding box center [1382, 713] width 216 height 20
type textarea "Thank you!"
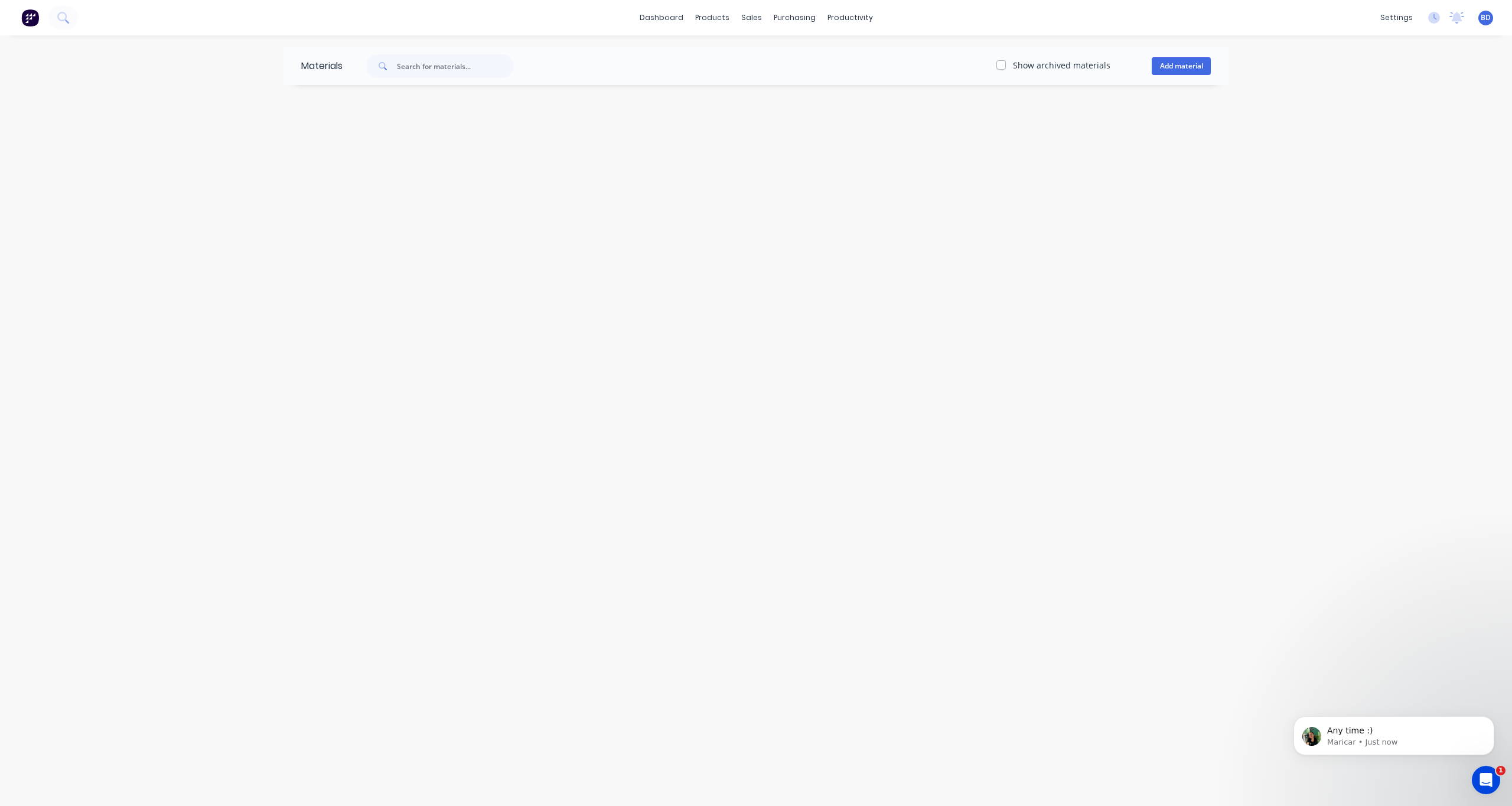
click at [1484, 783] on icon "Open Intercom Messenger" at bounding box center [1486, 780] width 9 height 9
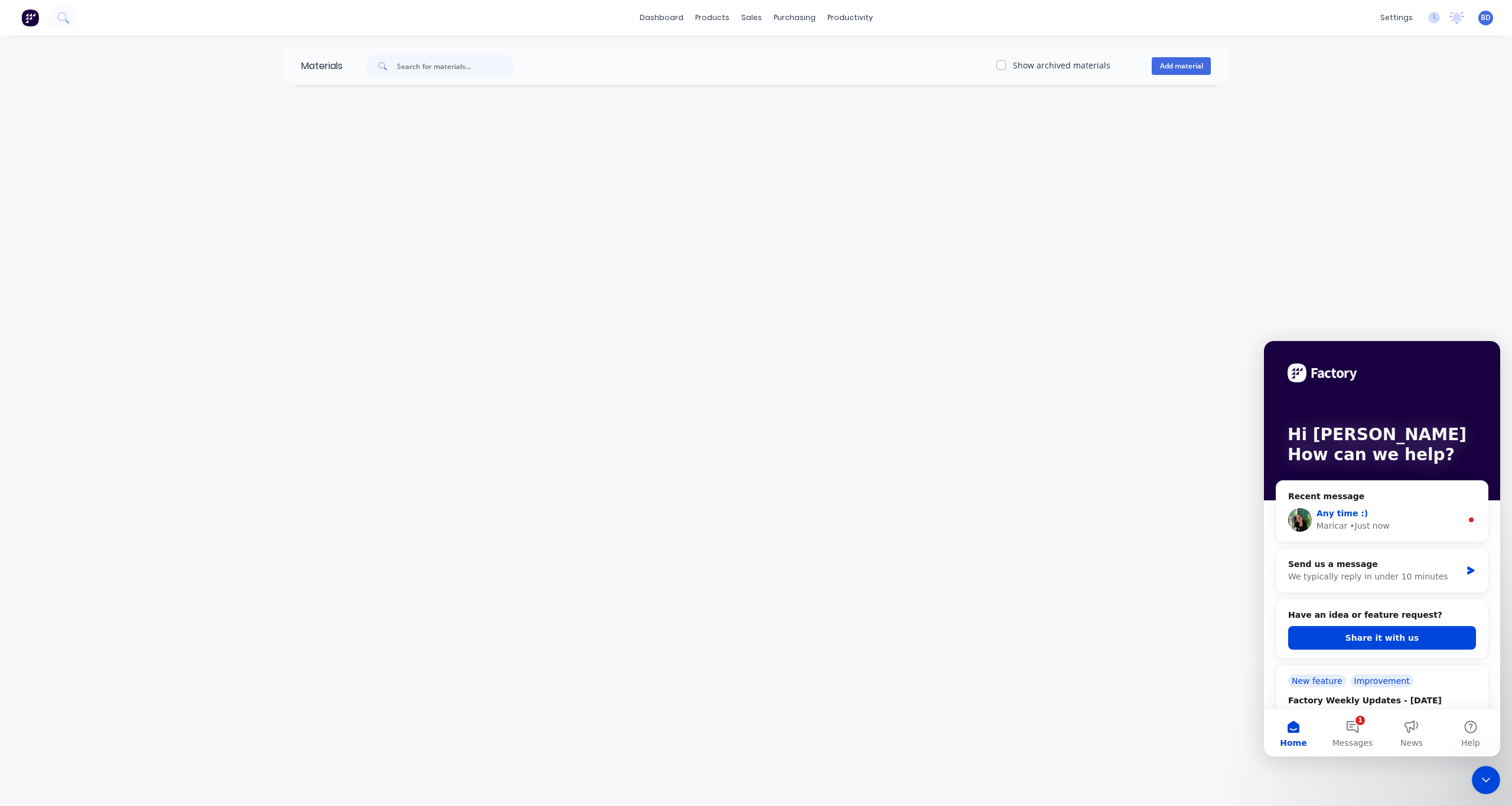
click at [1344, 524] on div "Maricar" at bounding box center [1332, 525] width 31 height 12
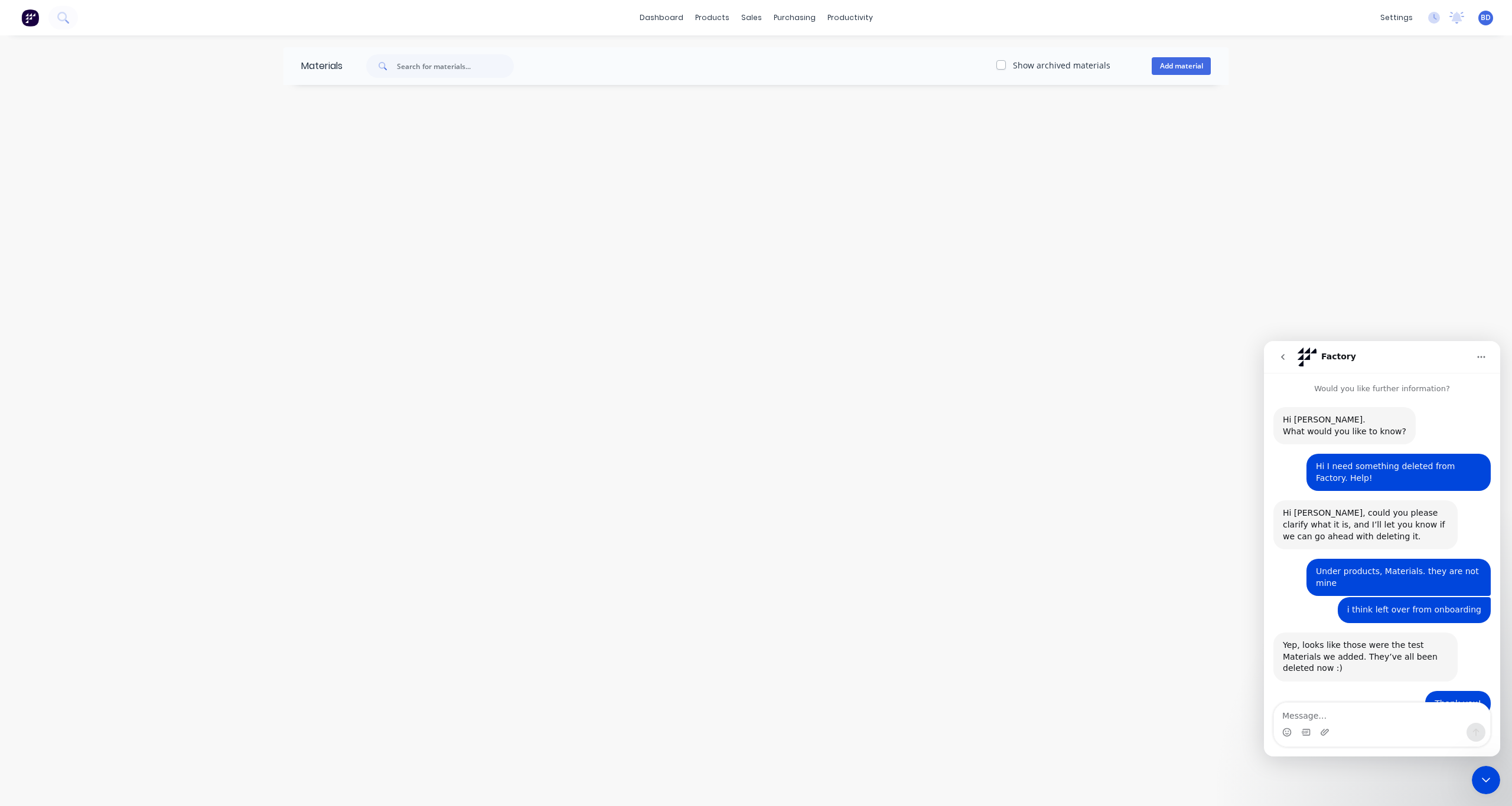
scroll to position [72, 0]
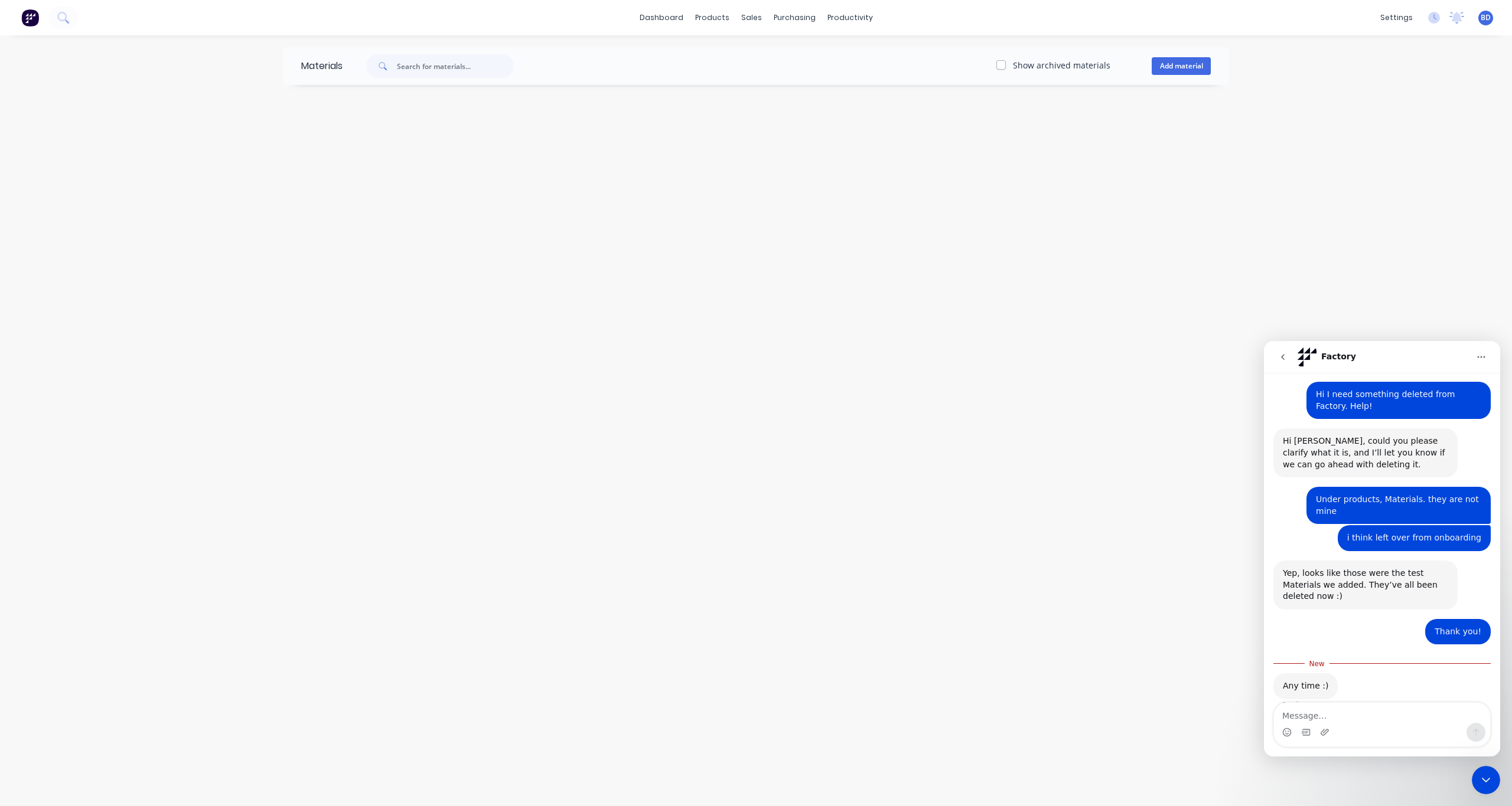
click at [1000, 440] on div "Materials Show archived materials Add material" at bounding box center [756, 420] width 1512 height 770
click at [1485, 775] on icon "Close Intercom Messenger" at bounding box center [1486, 780] width 14 height 14
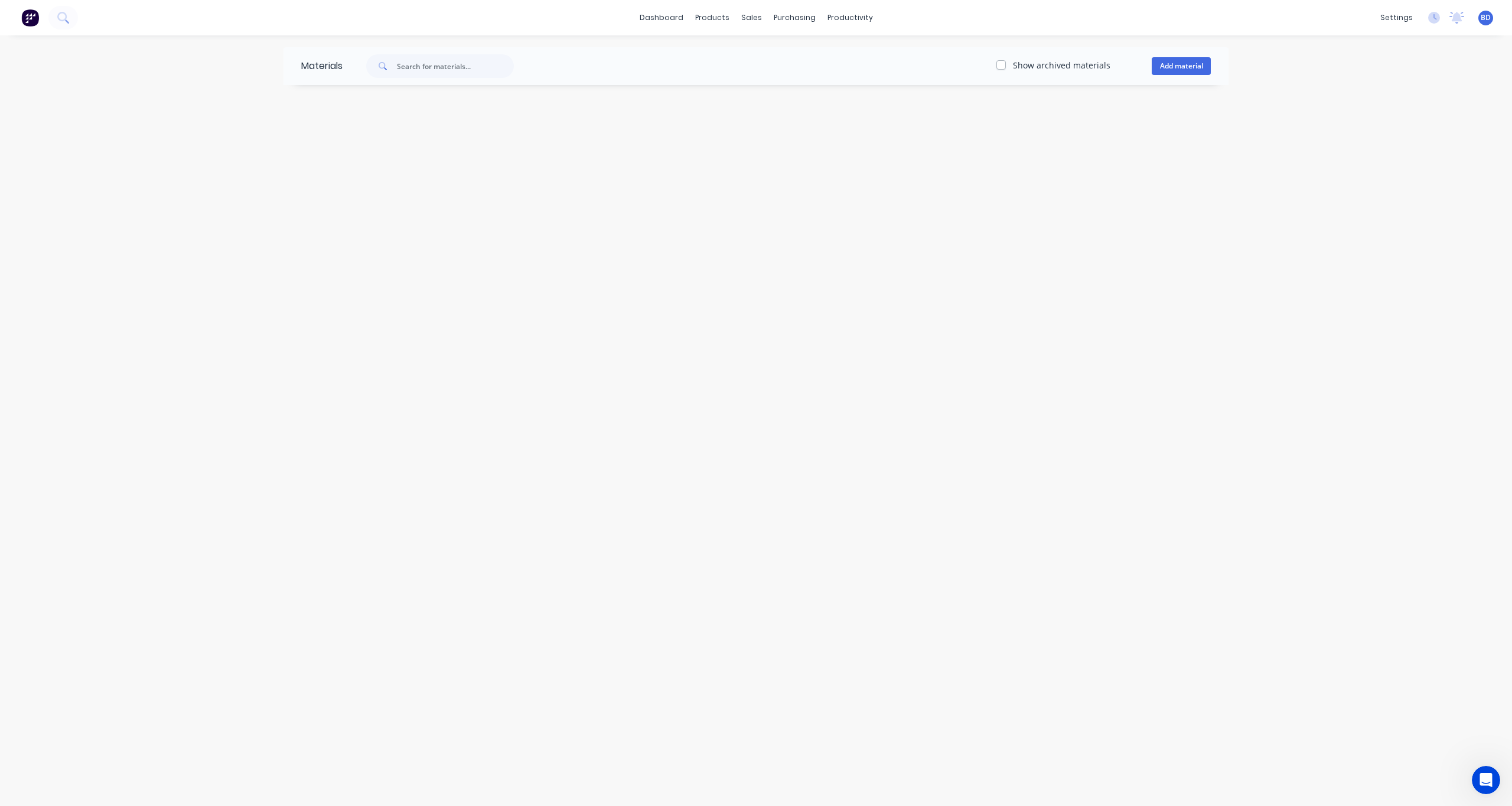
scroll to position [53, 0]
click at [774, 53] on div "Sales Orders" at bounding box center [795, 56] width 48 height 11
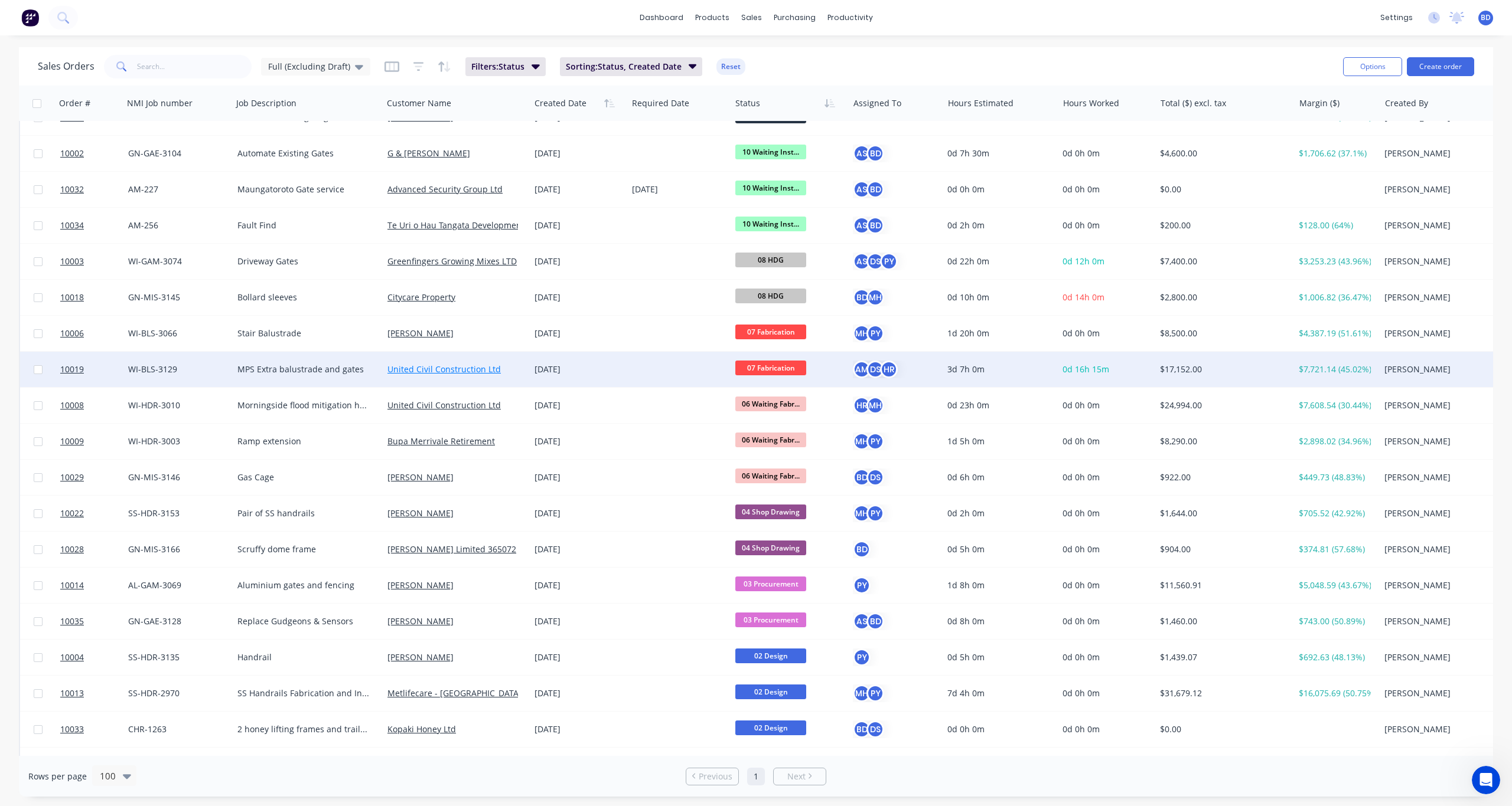
scroll to position [118, 0]
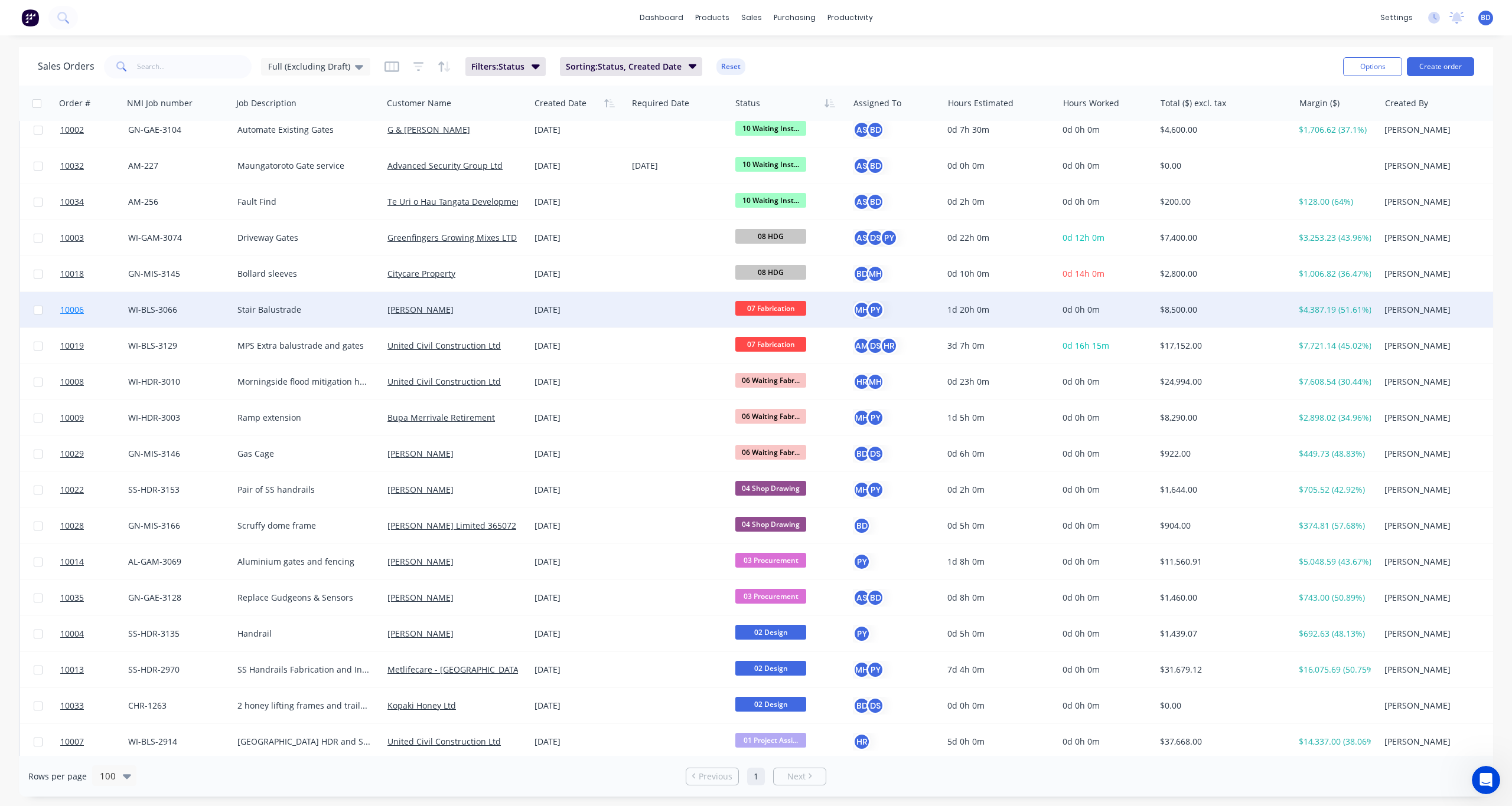
click at [70, 312] on span "10006" at bounding box center [72, 310] width 23 height 12
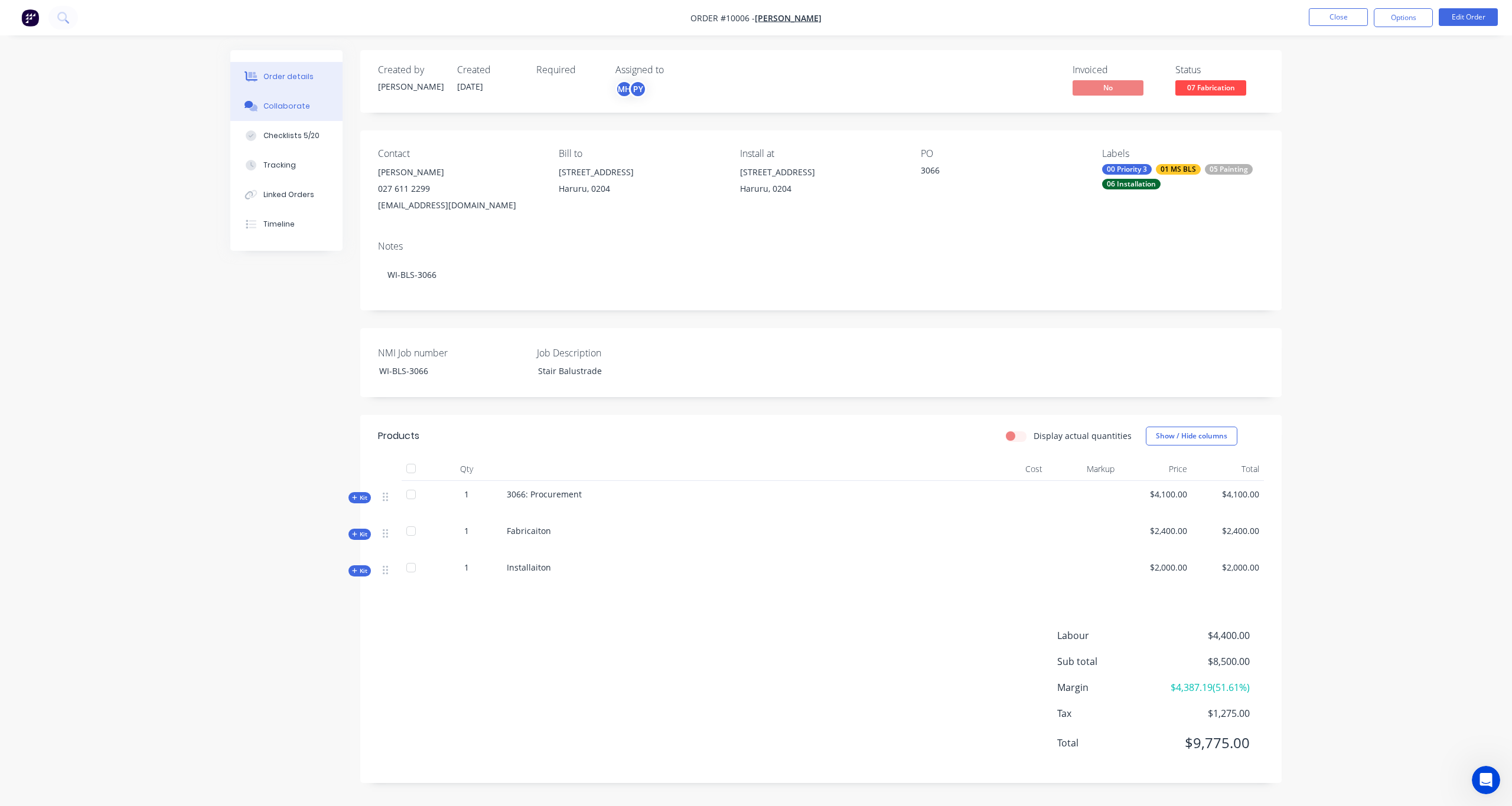
click at [274, 105] on div "Collaborate" at bounding box center [287, 106] width 47 height 11
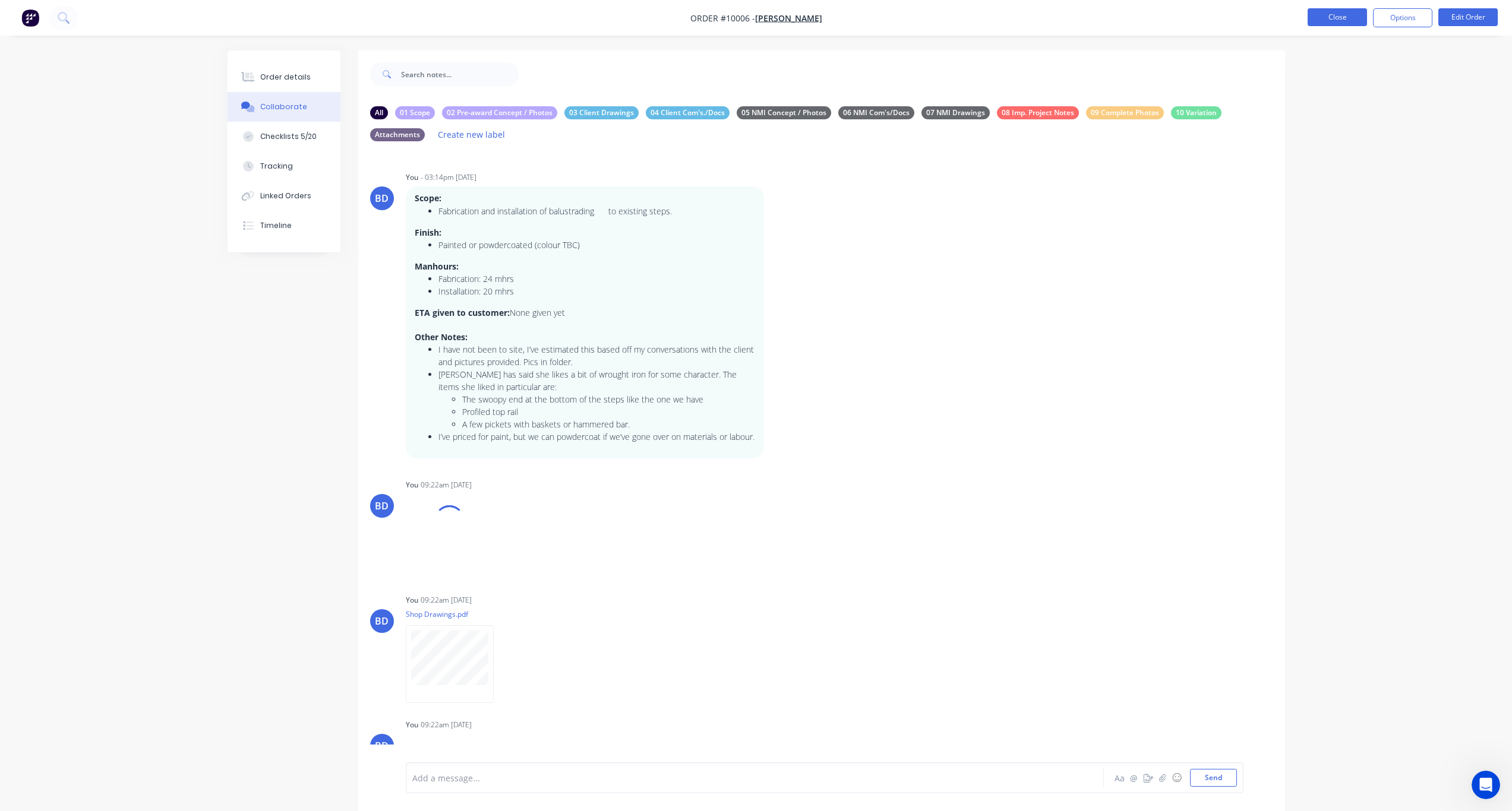
click at [1326, 17] on button "Close" at bounding box center [1337, 17] width 59 height 18
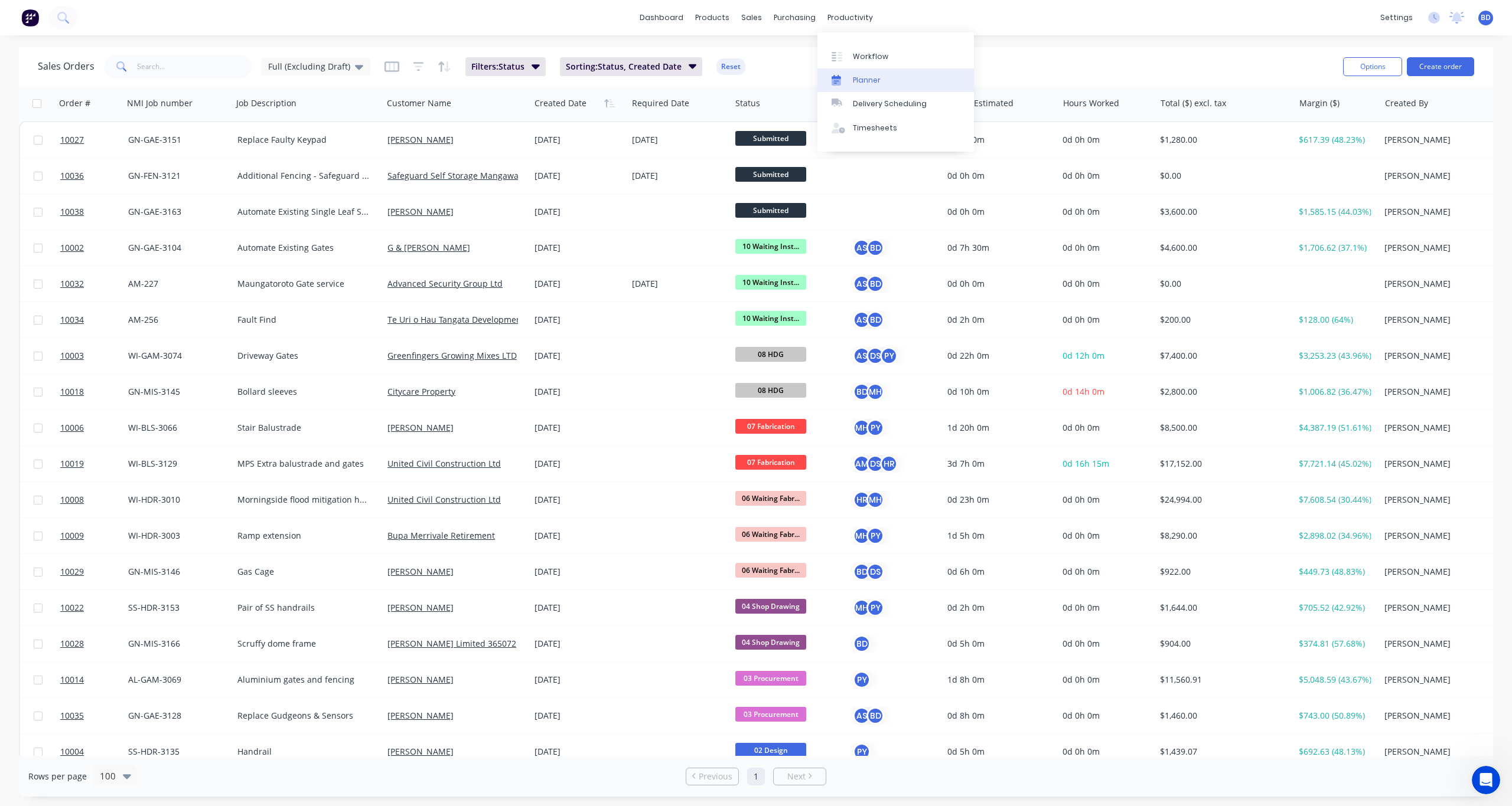
click at [878, 82] on div "Planner" at bounding box center [866, 80] width 28 height 11
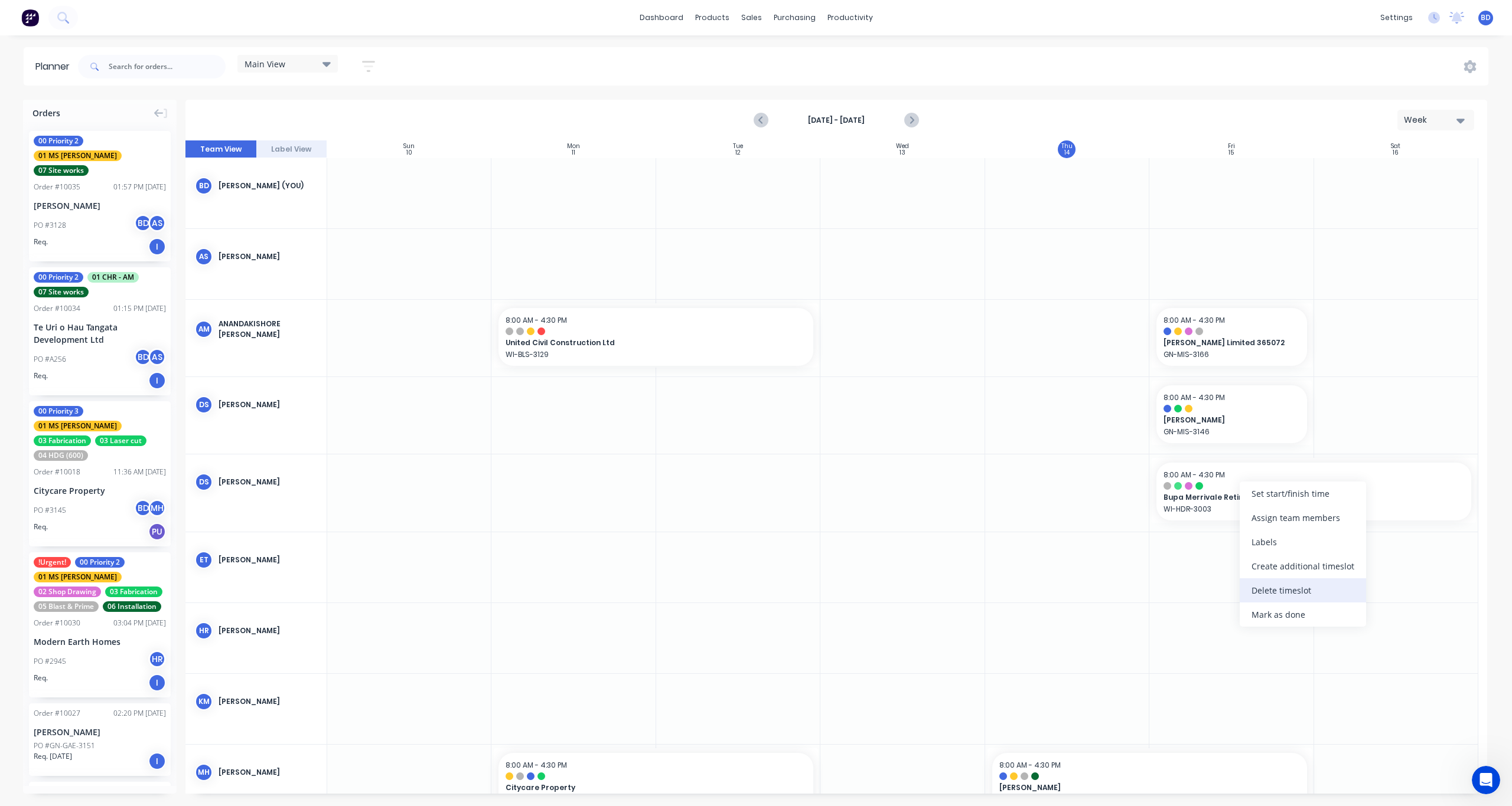
click at [1307, 594] on div "Delete timeslot" at bounding box center [1303, 591] width 126 height 24
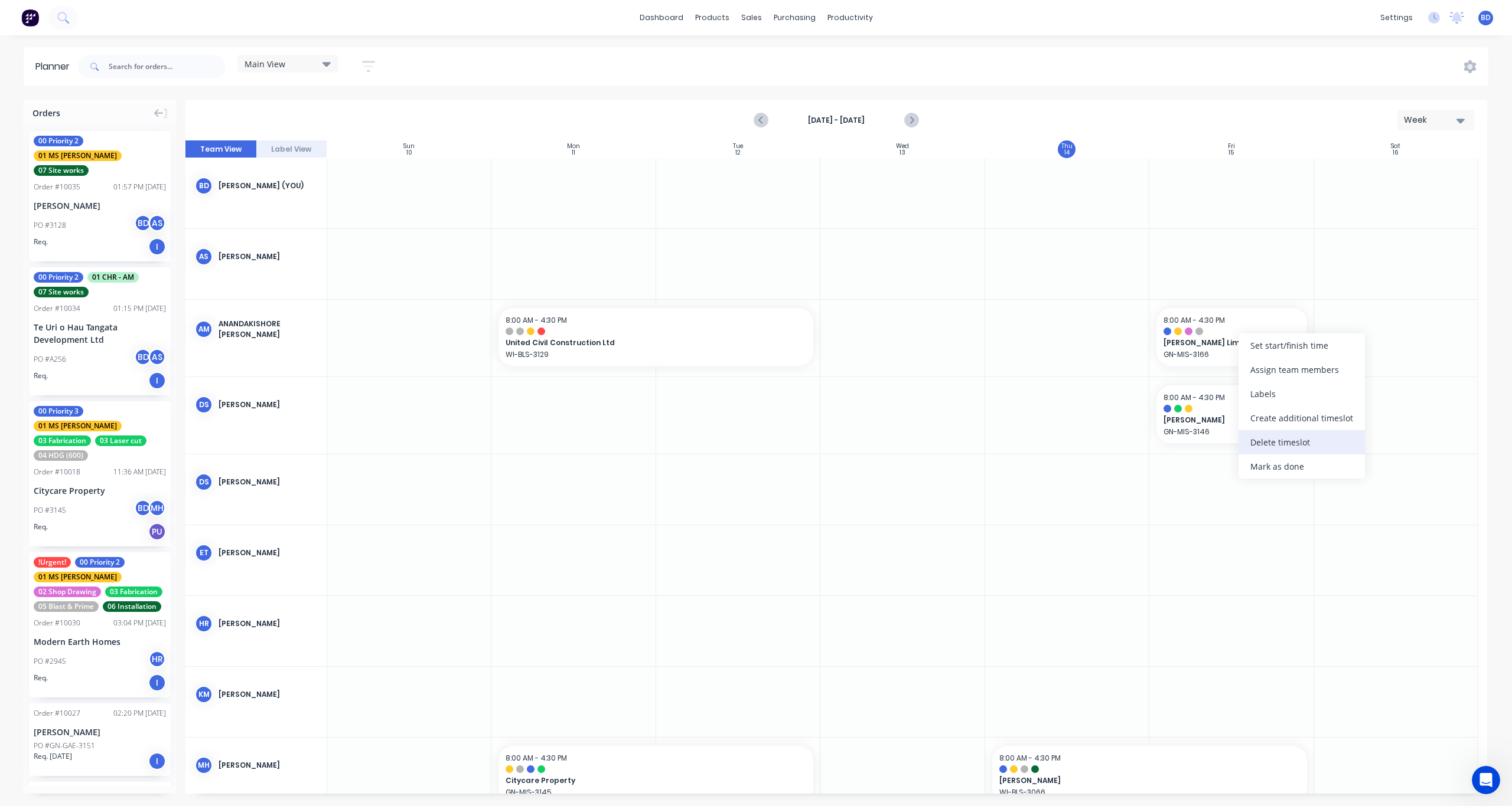
click at [1282, 446] on div "Delete timeslot" at bounding box center [1302, 442] width 126 height 24
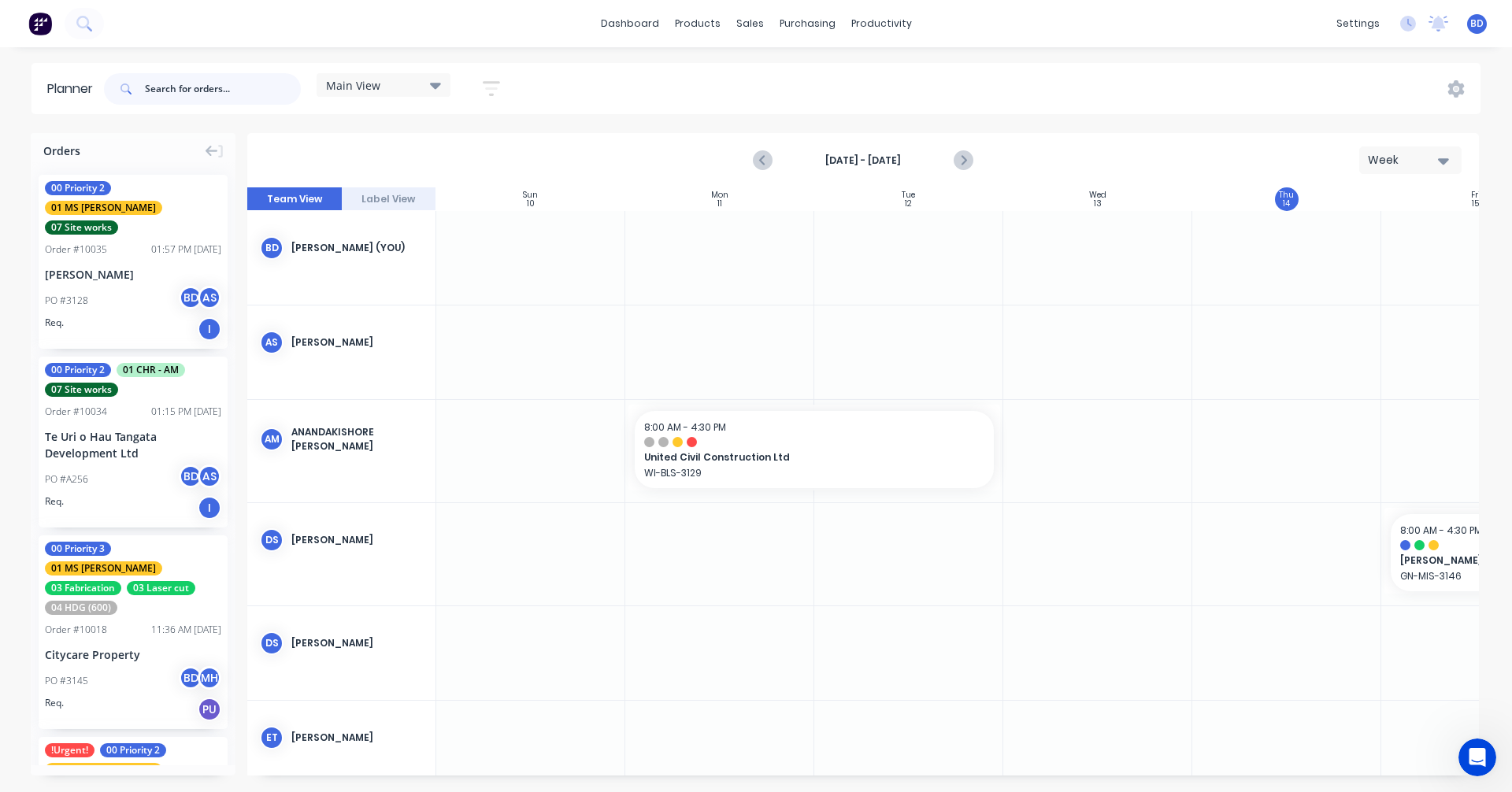
click at [198, 84] on input "text" at bounding box center [223, 88] width 156 height 31
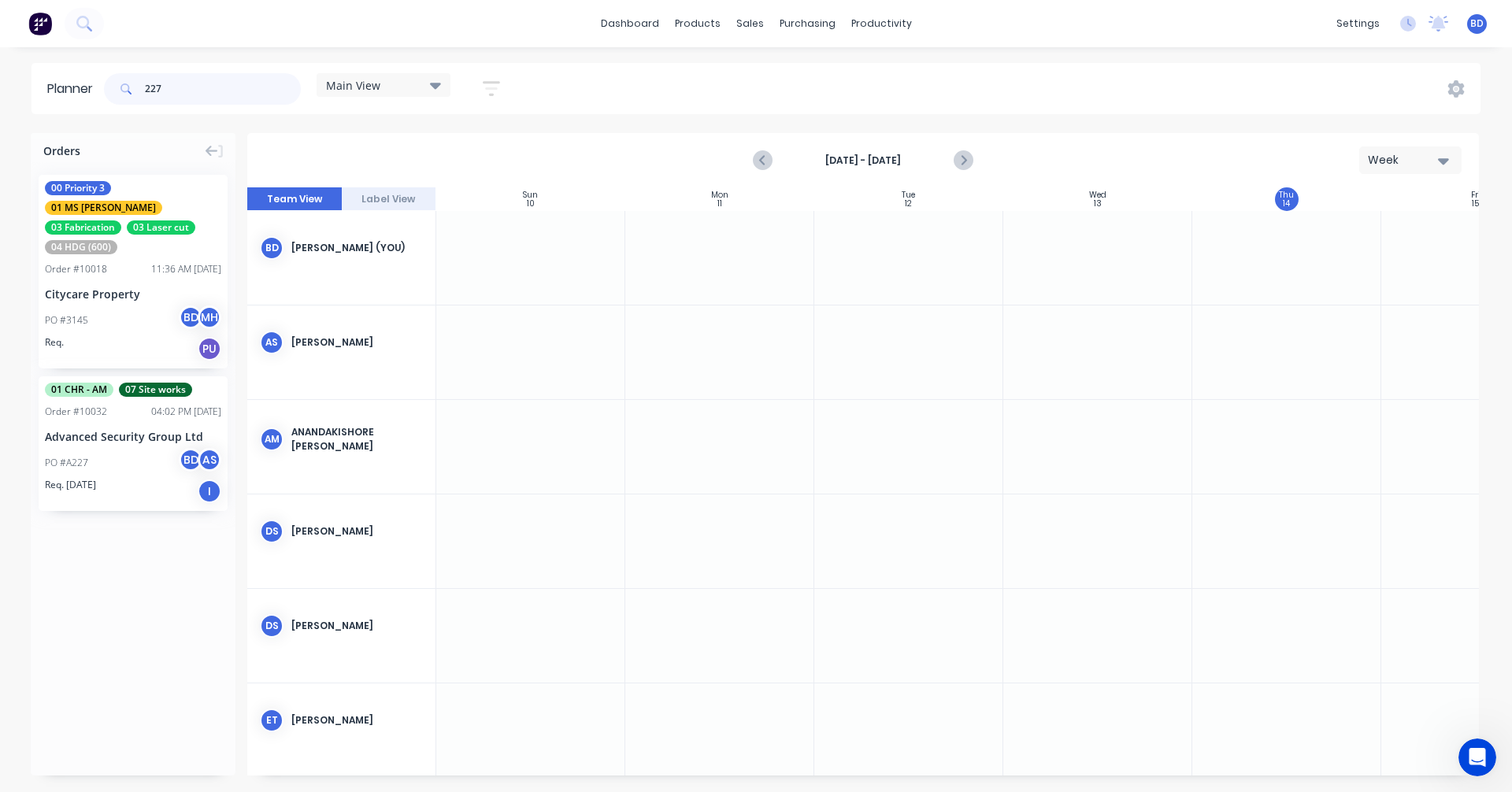
type input "227"
drag, startPoint x: 124, startPoint y: 398, endPoint x: 1411, endPoint y: 354, distance: 1287.8
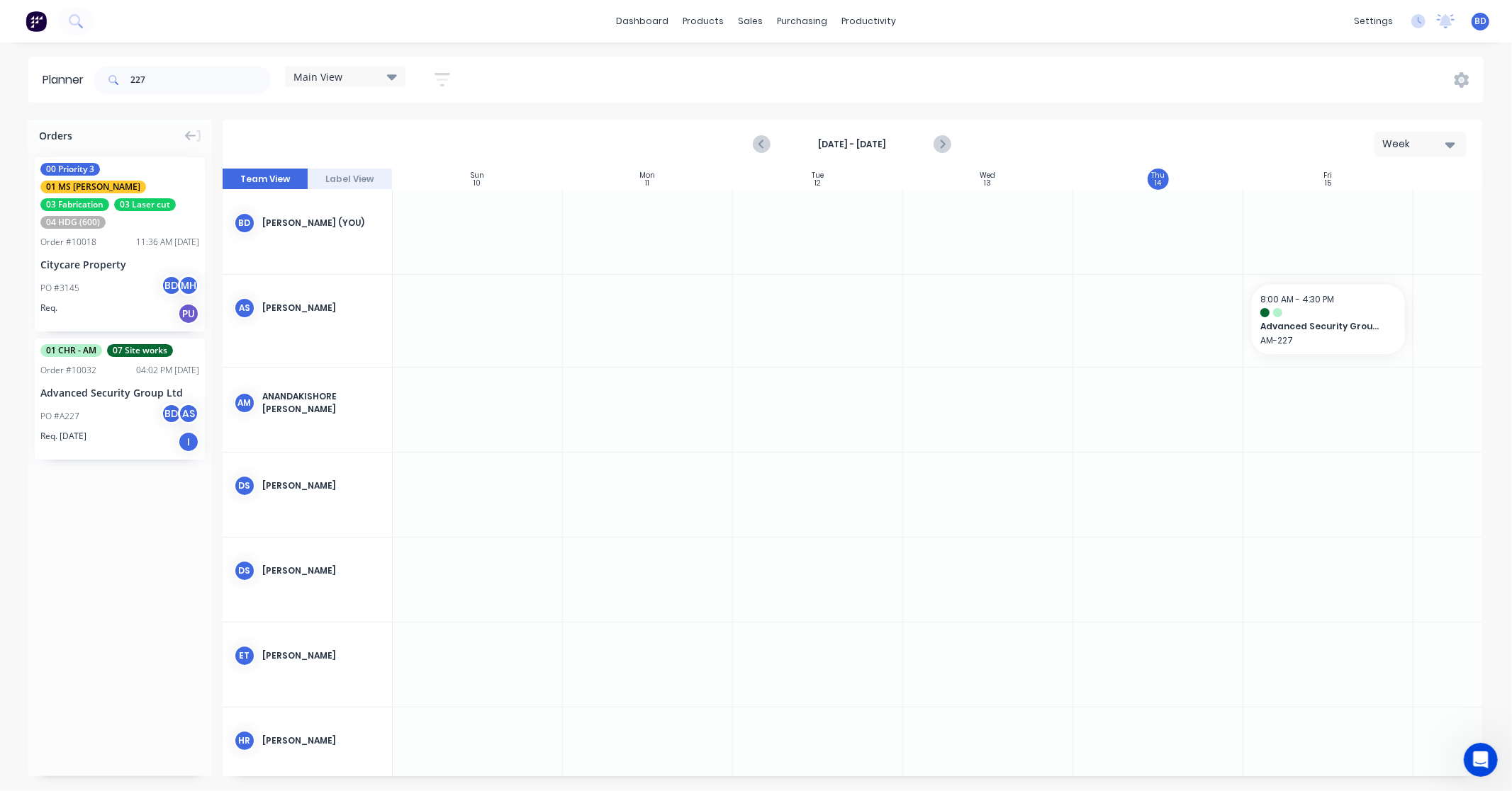
scroll to position [62, 0]
drag, startPoint x: 181, startPoint y: 86, endPoint x: 40, endPoint y: 86, distance: 141.0
click at [40, 86] on header "Planner 227 Main View Save new view None edit Main View (Default) edit [PERSON_…" at bounding box center [756, 79] width 1455 height 46
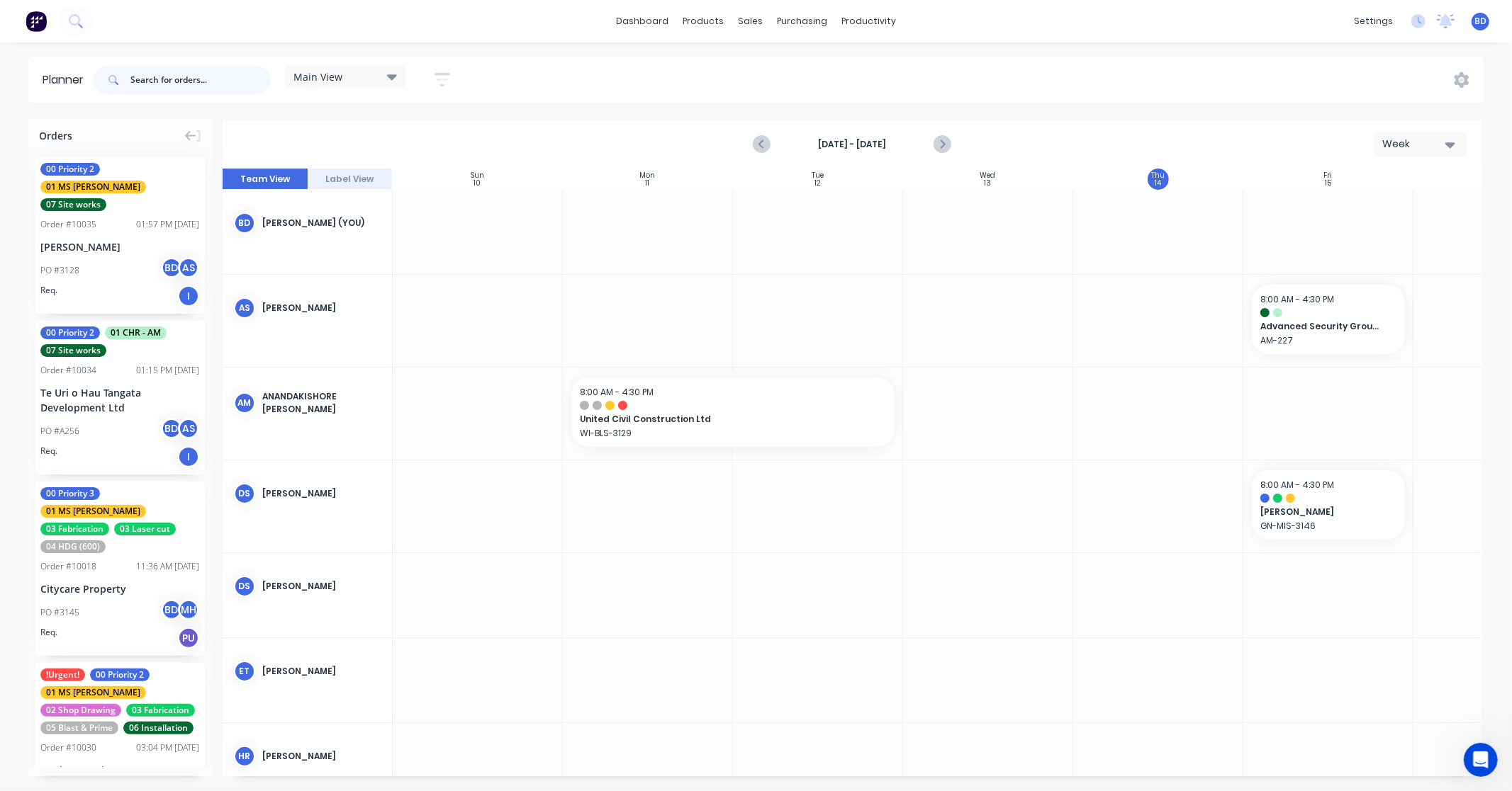
click at [166, 86] on input "text" at bounding box center [200, 79] width 141 height 28
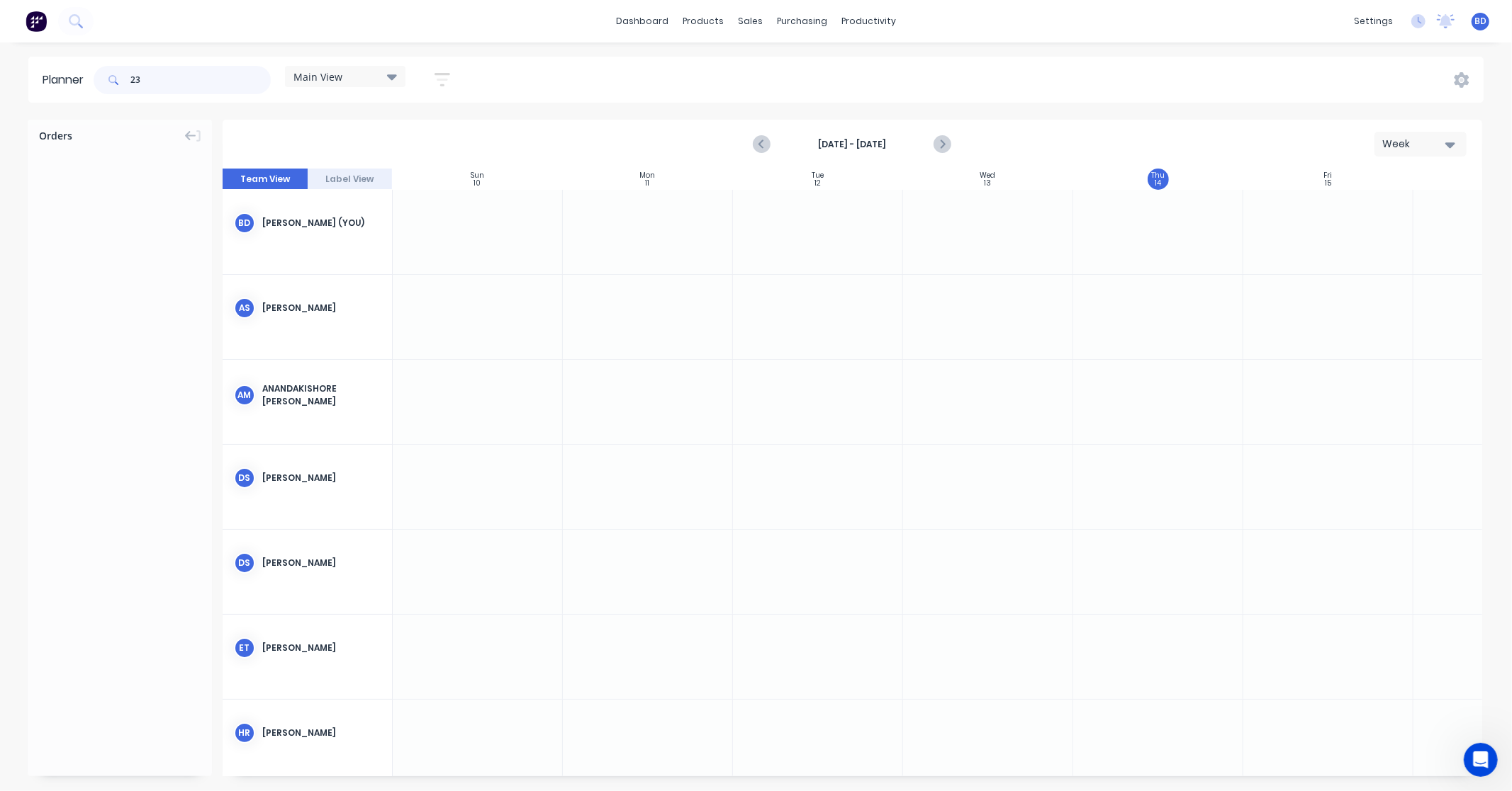
type input "2"
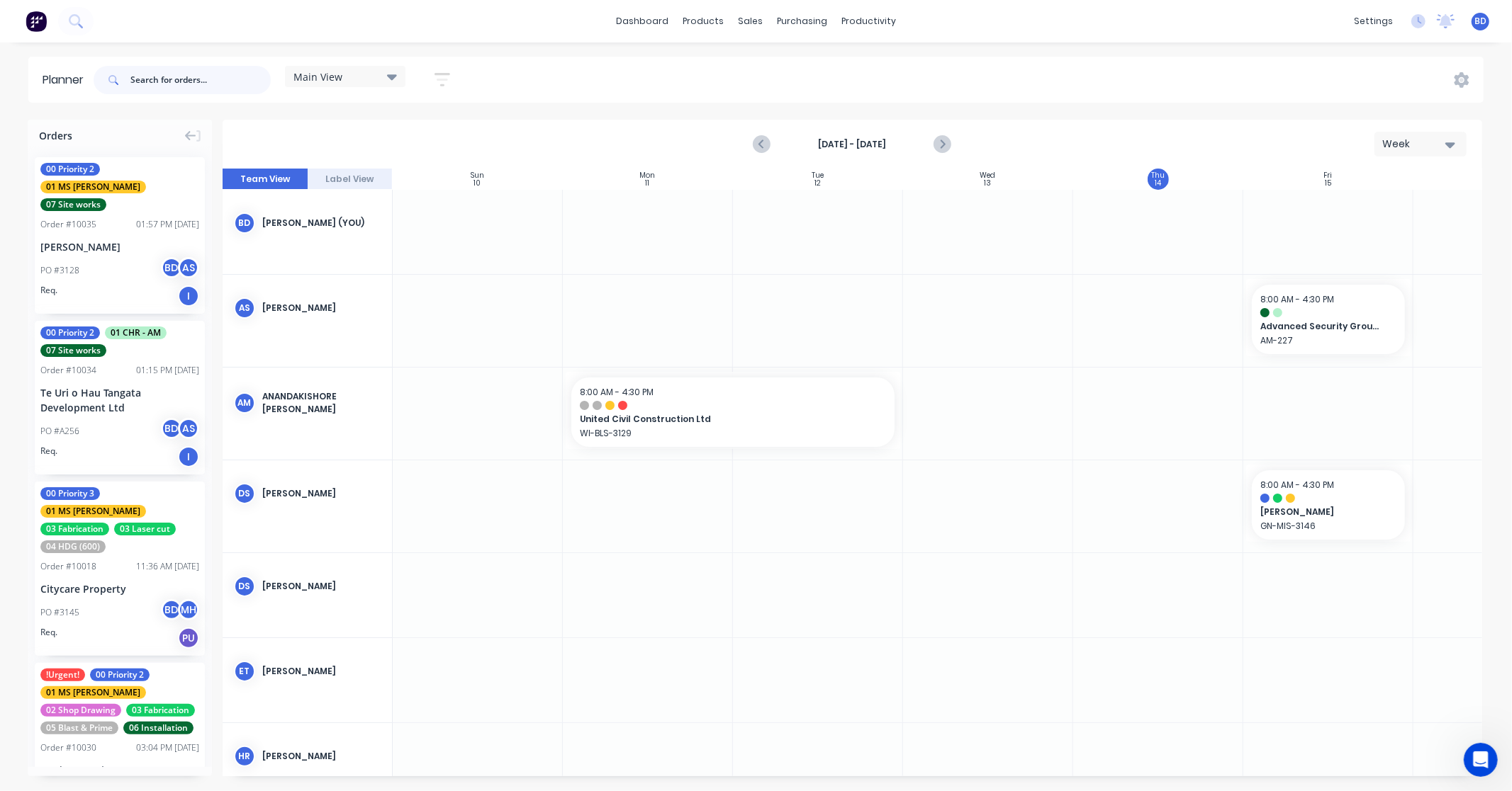
click at [170, 82] on input "text" at bounding box center [200, 79] width 141 height 28
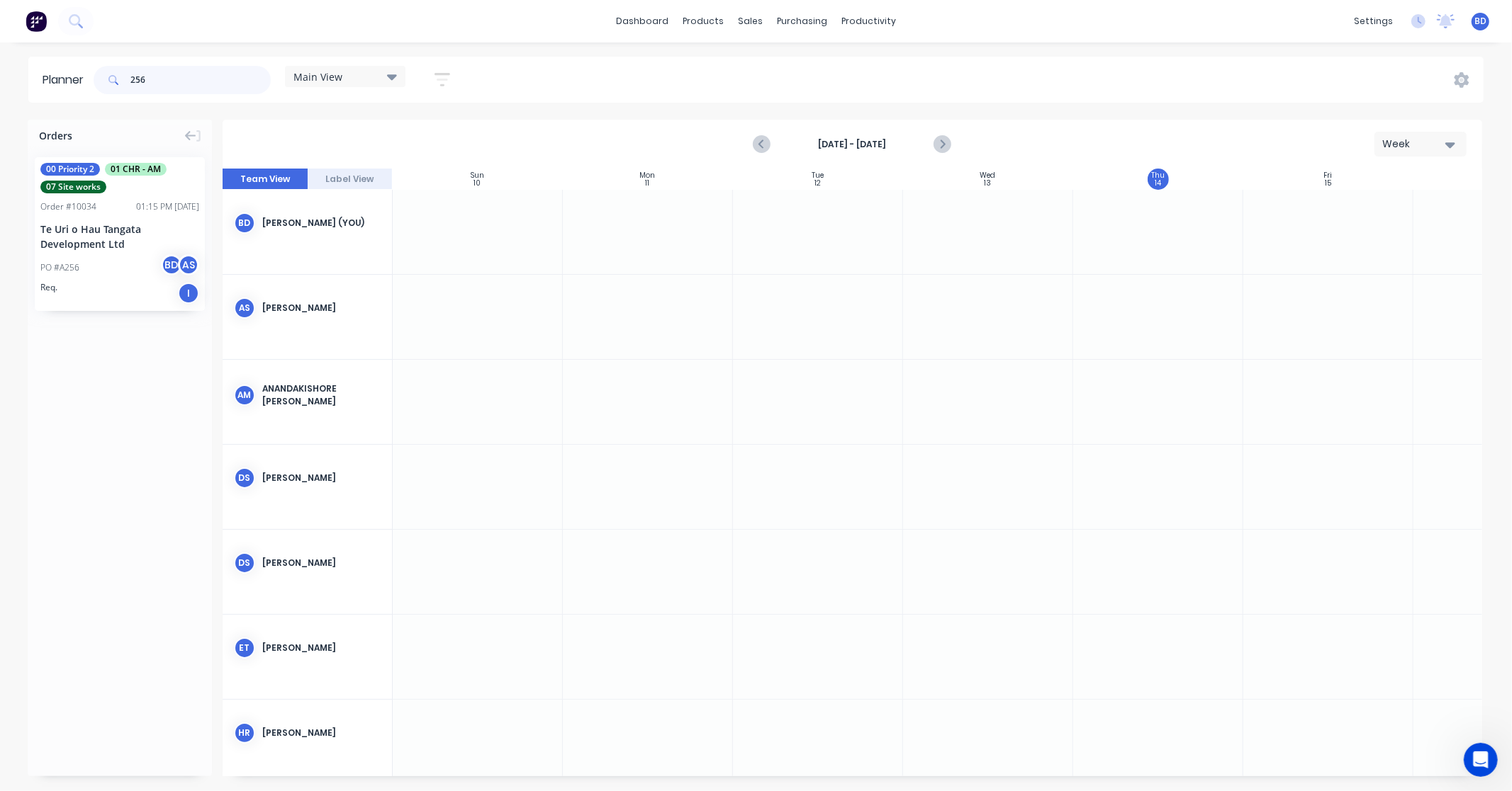
type input "256"
drag, startPoint x: 105, startPoint y: 241, endPoint x: 1303, endPoint y: 326, distance: 1201.0
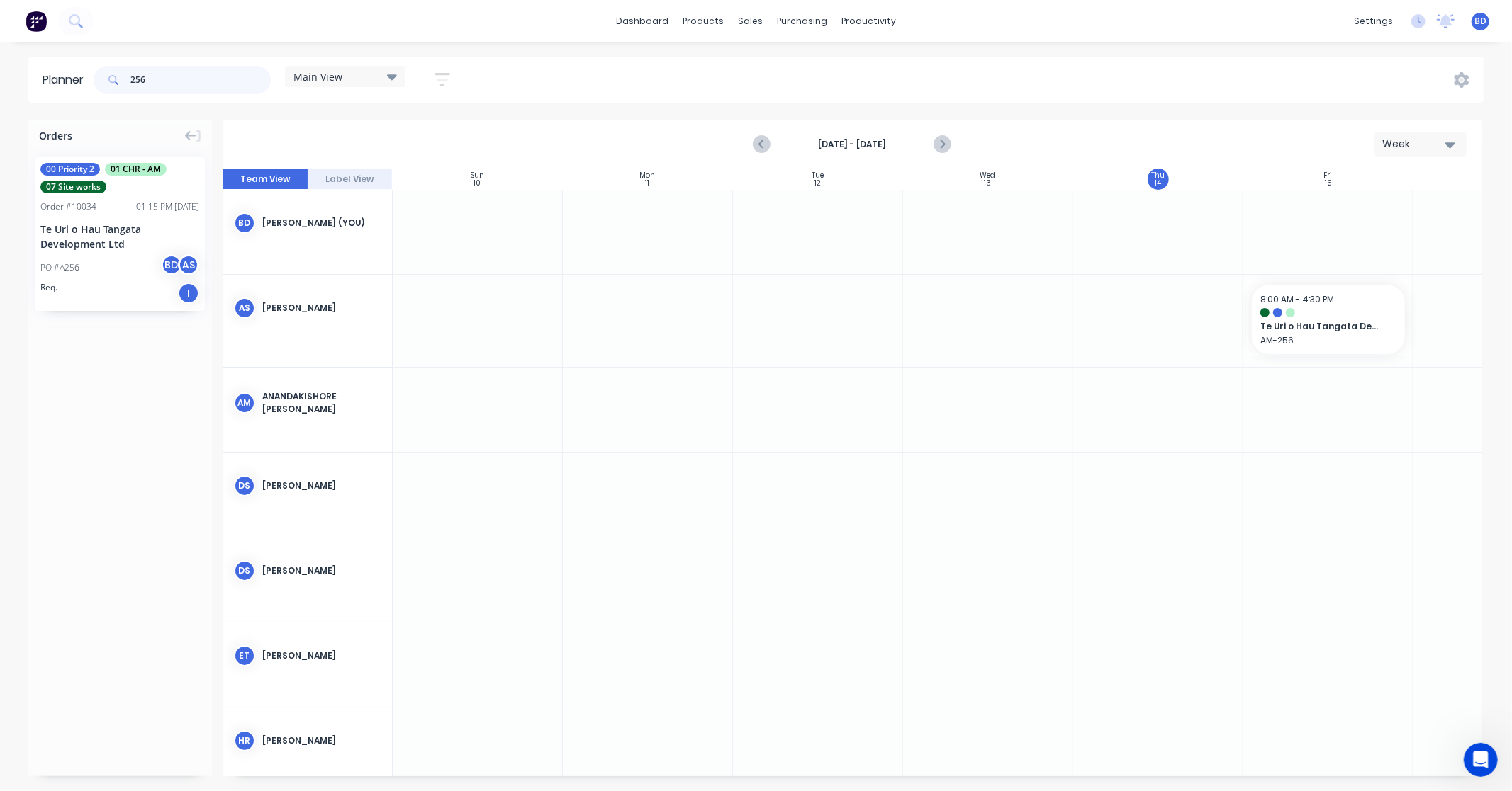
drag, startPoint x: 159, startPoint y: 83, endPoint x: 59, endPoint y: 82, distance: 100.0
click at [59, 82] on header "Planner 256 Main View Save new view None edit Main View (Default) edit [PERSON_…" at bounding box center [756, 79] width 1455 height 46
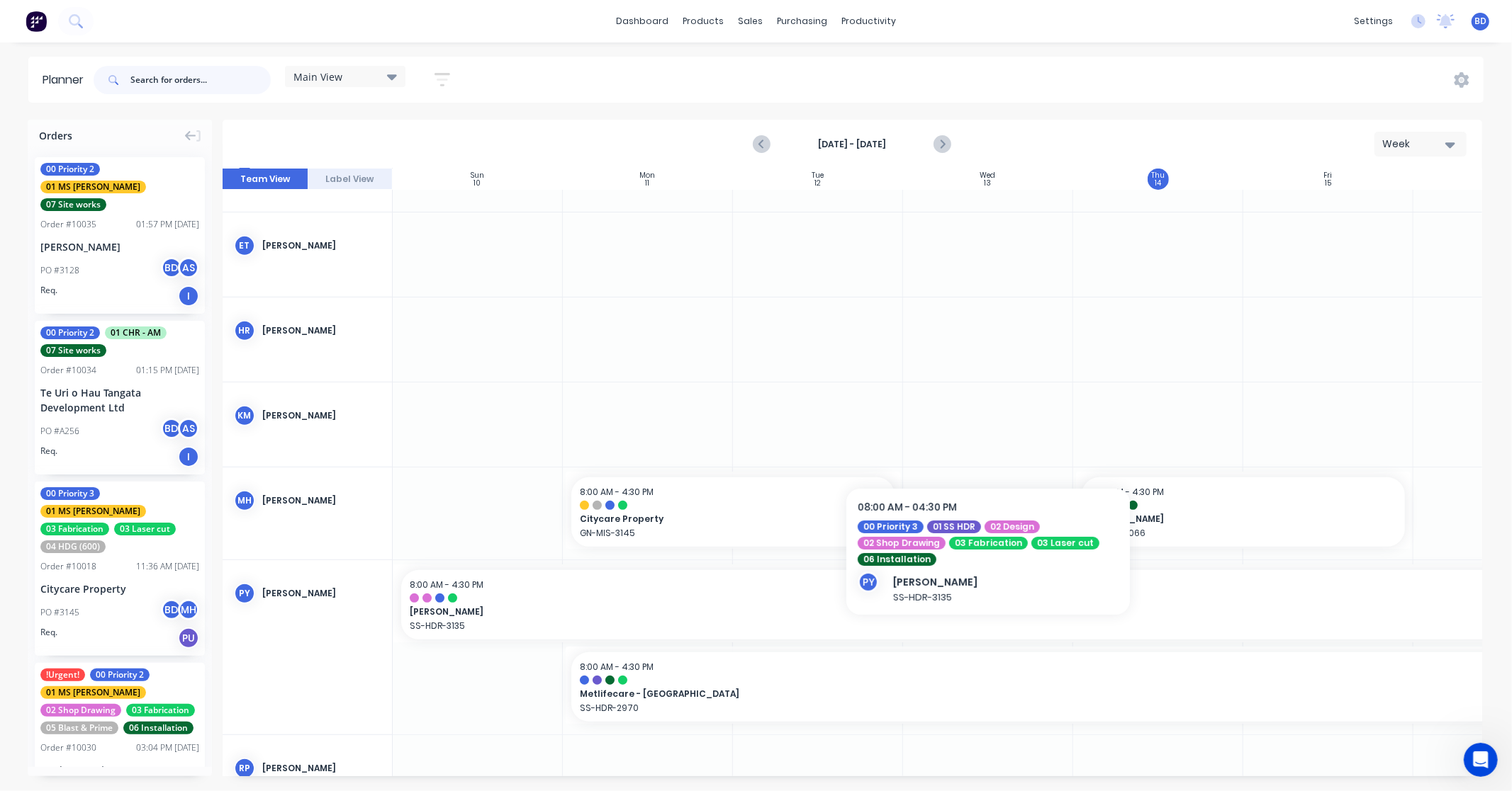
scroll to position [551, 0]
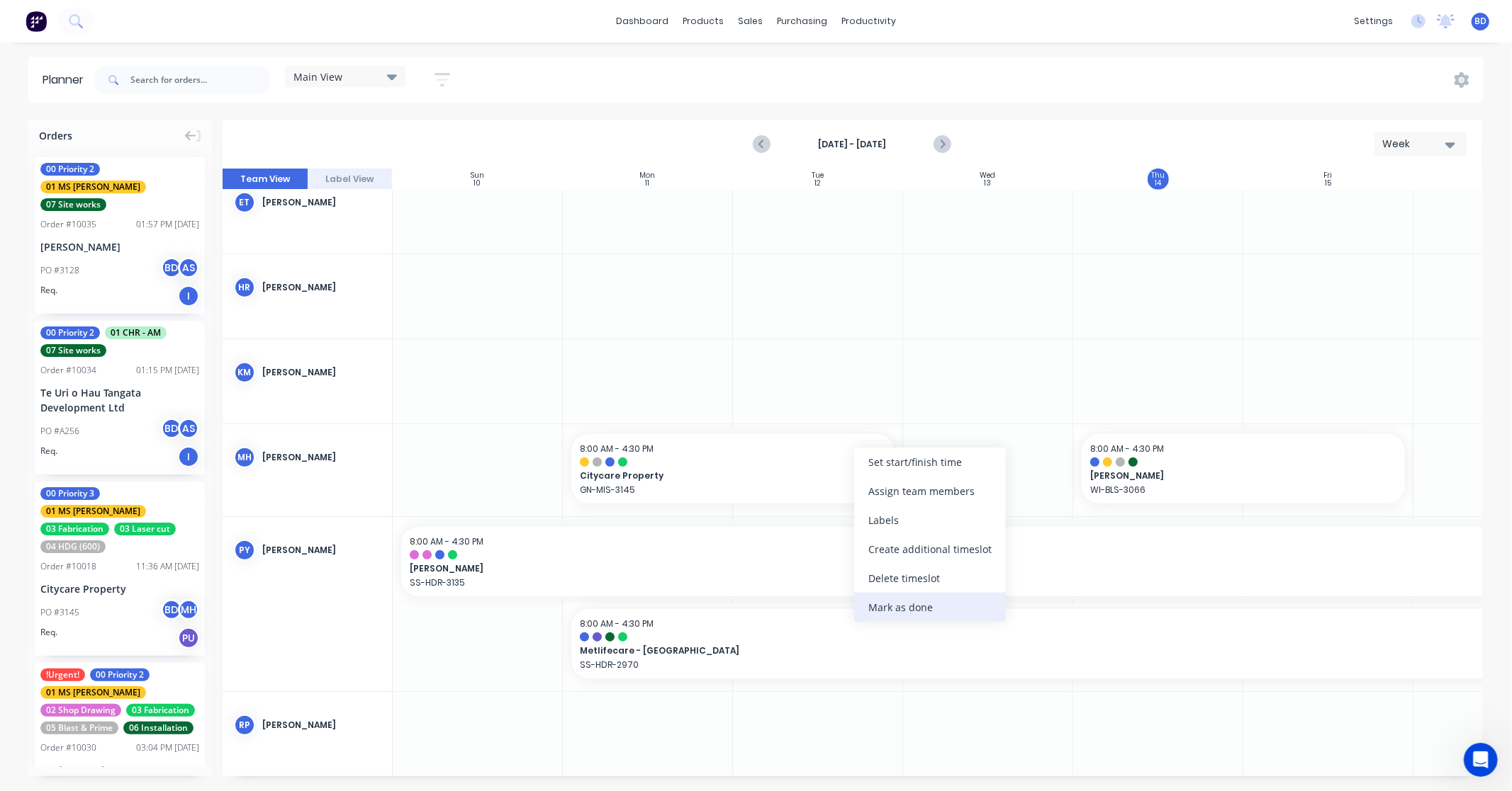
click at [895, 609] on div "Mark as done" at bounding box center [930, 608] width 152 height 29
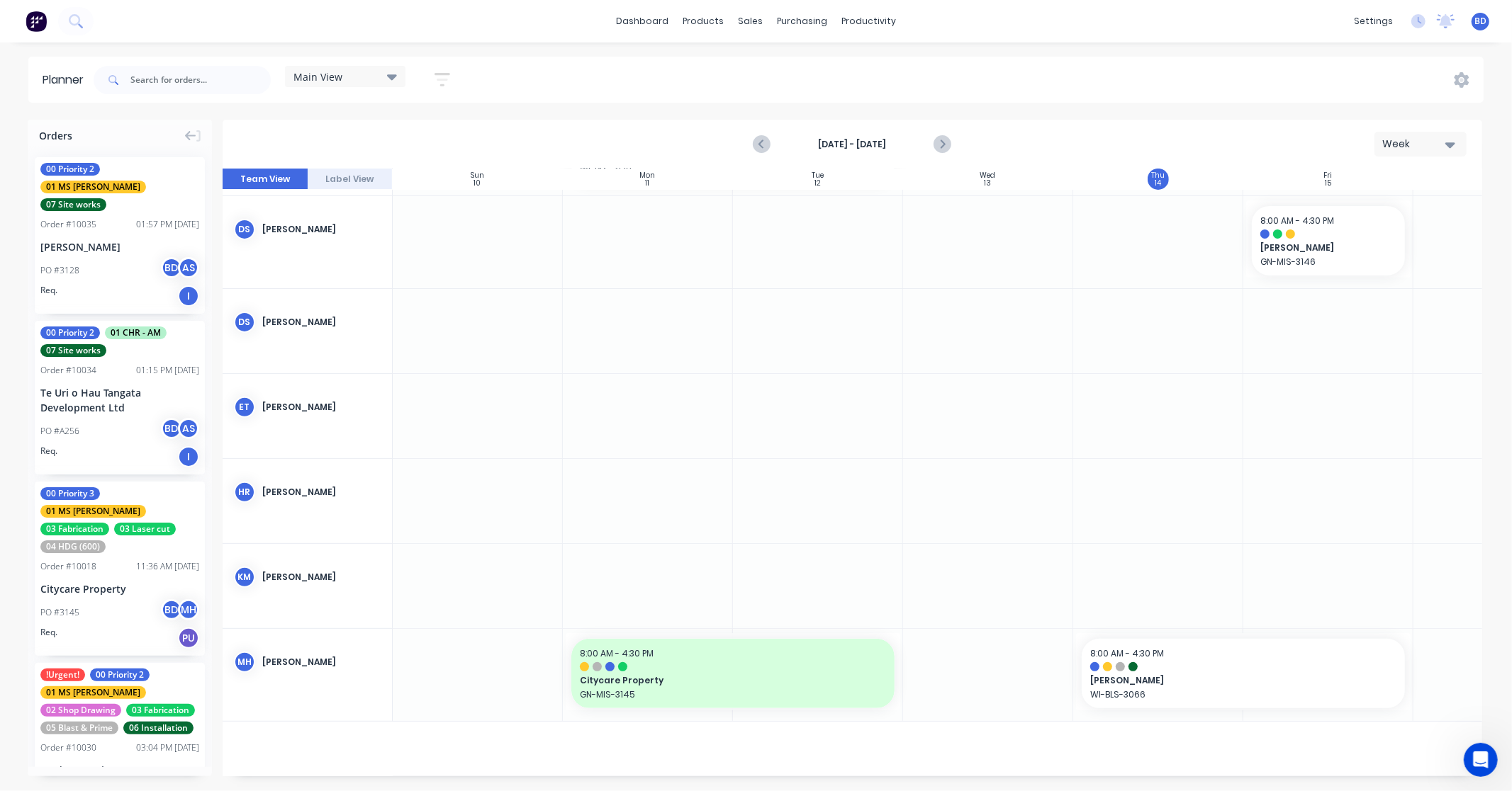
scroll to position [0, 0]
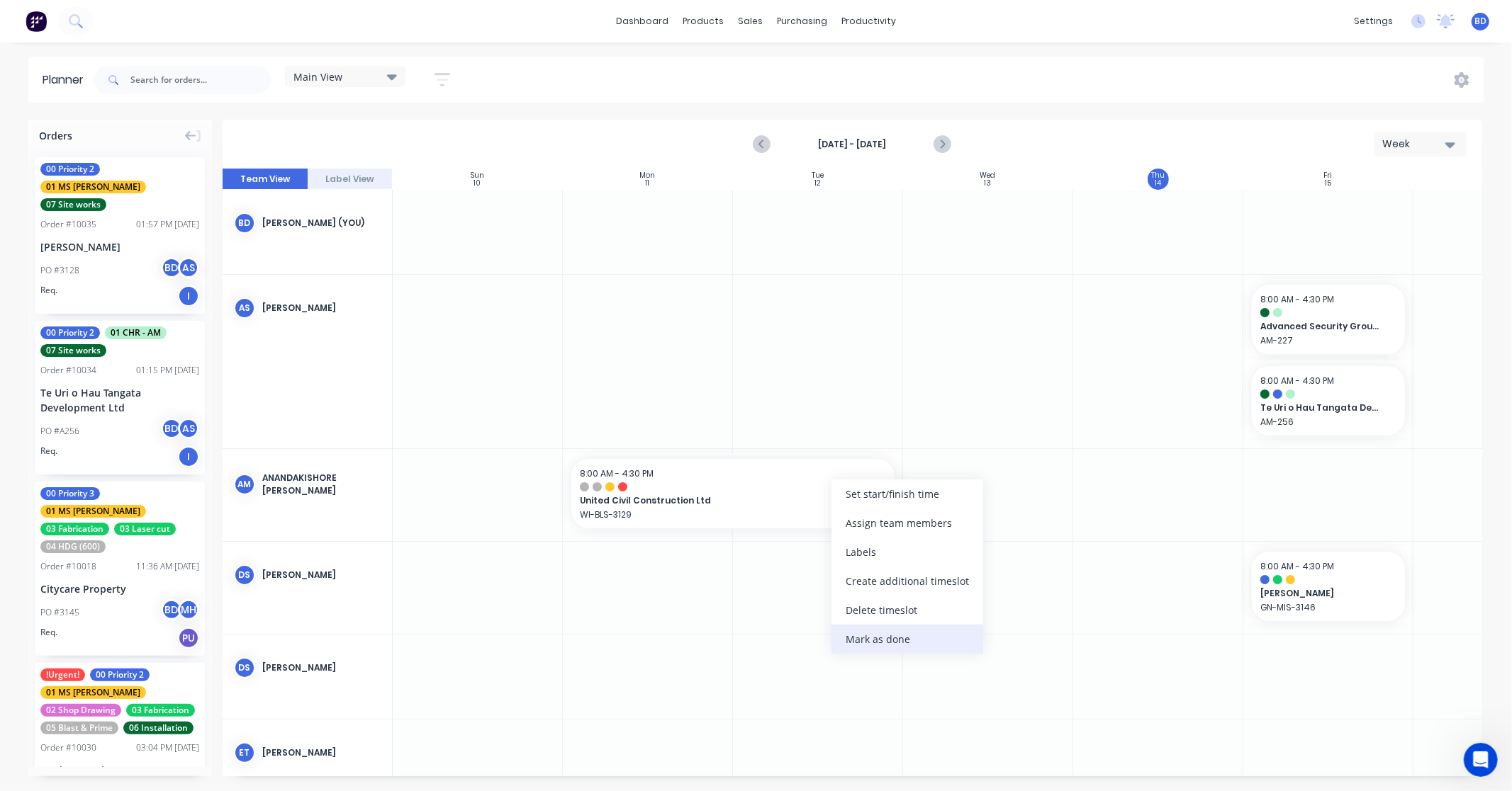
click at [896, 640] on div "Mark as done" at bounding box center [907, 639] width 152 height 29
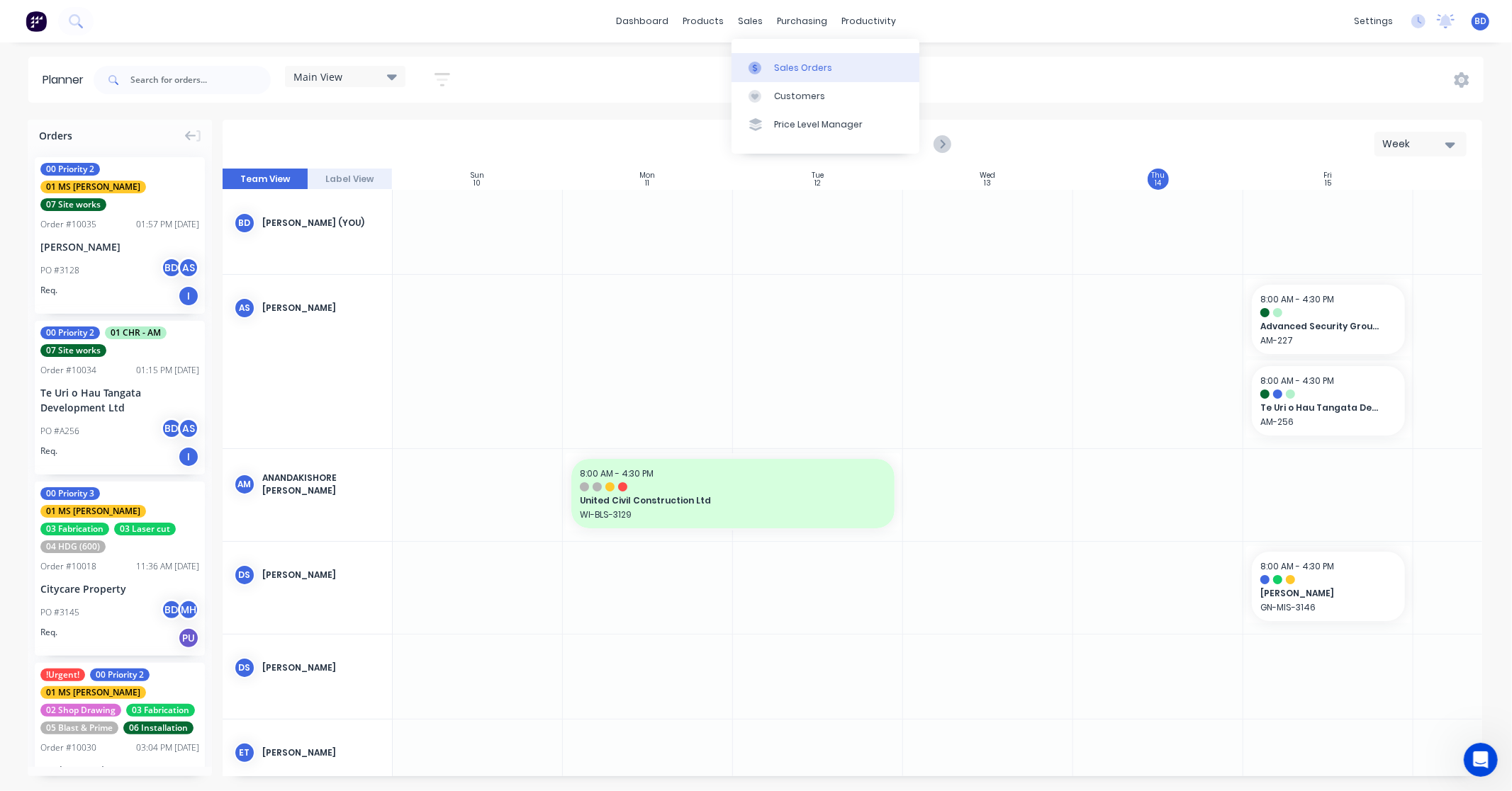
click at [797, 68] on div "Sales Orders" at bounding box center [803, 67] width 58 height 13
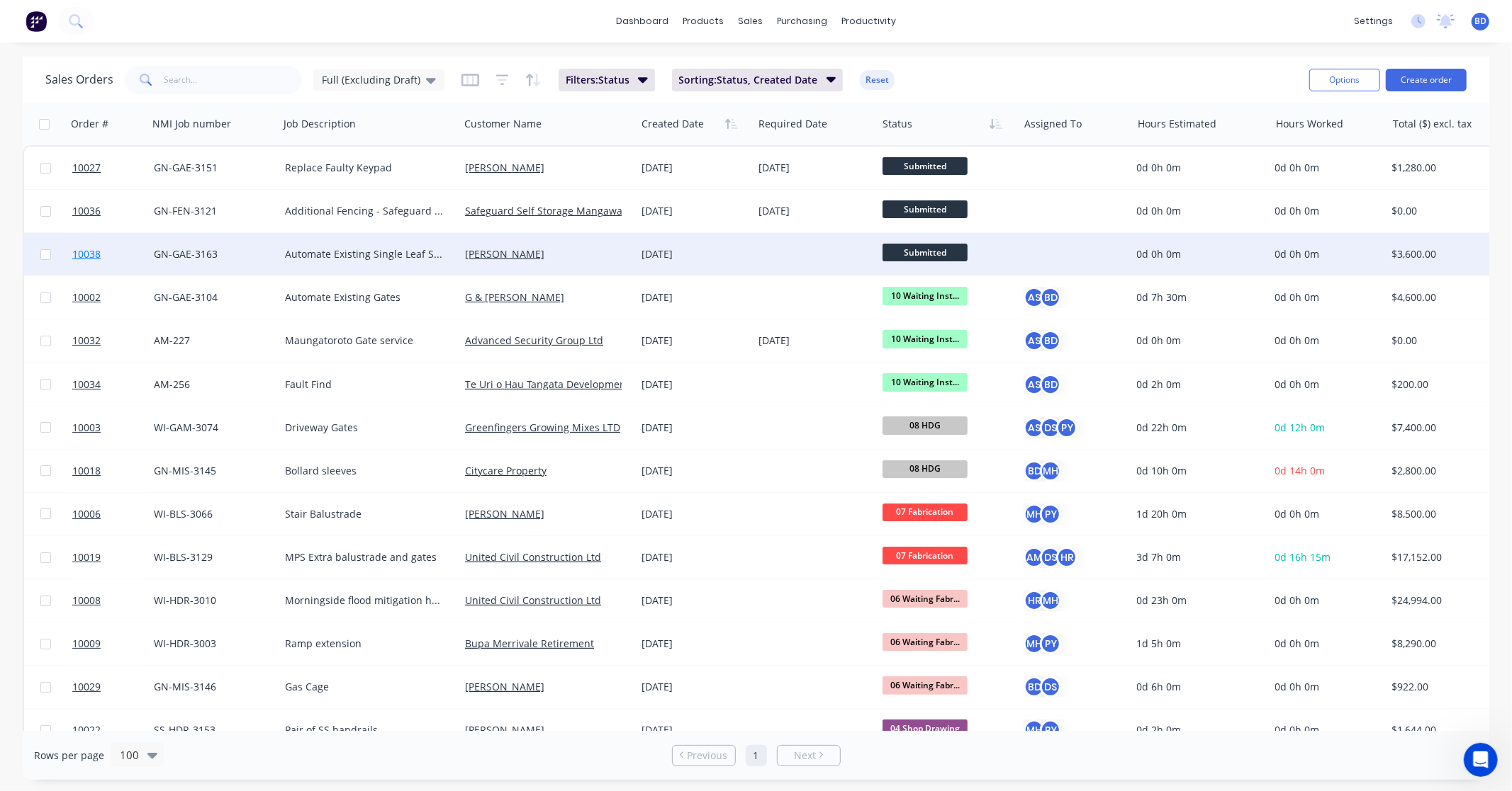
click at [90, 245] on link "10038" at bounding box center [113, 254] width 82 height 43
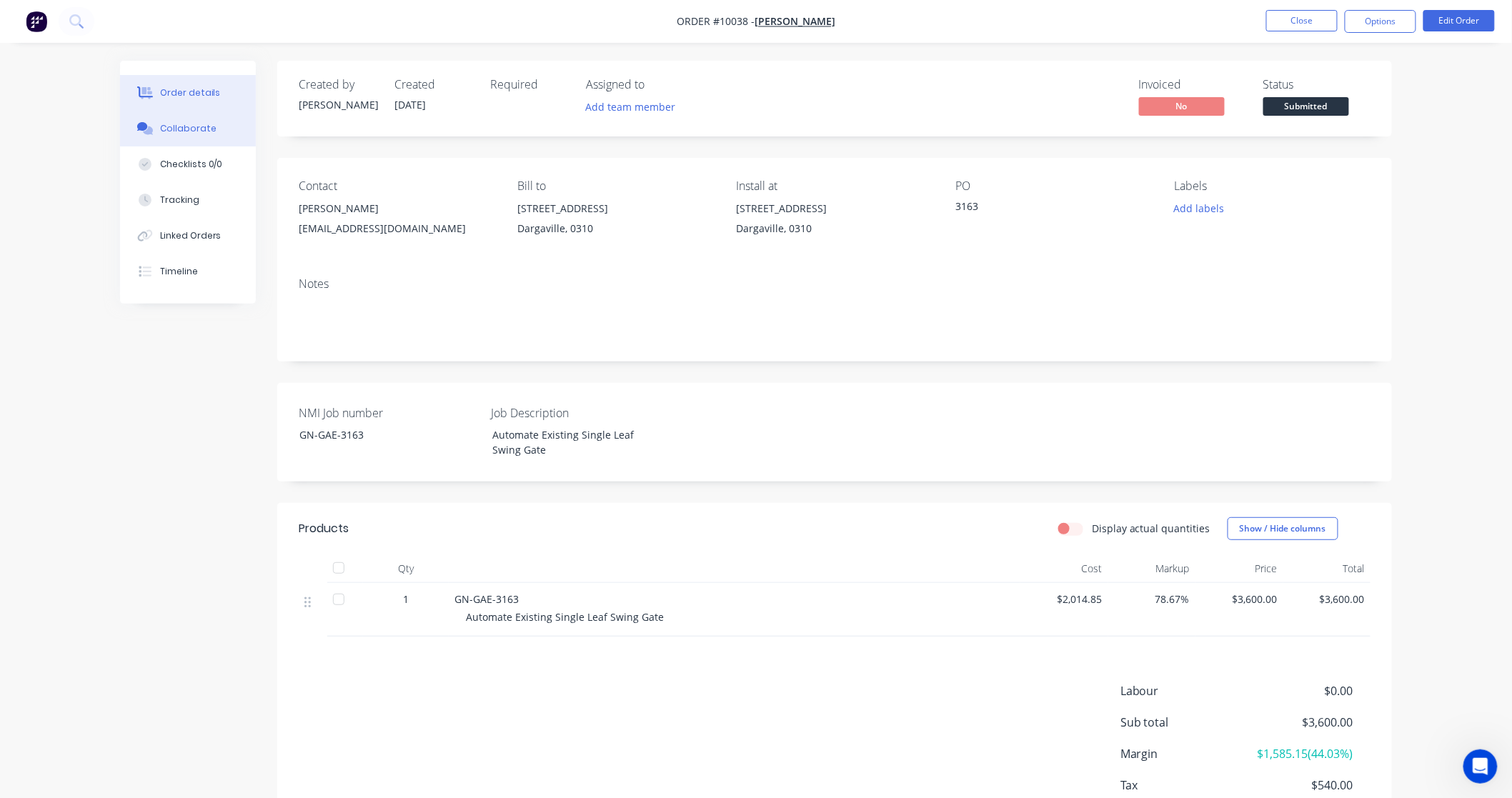
click at [190, 129] on div "Collaborate" at bounding box center [188, 128] width 57 height 13
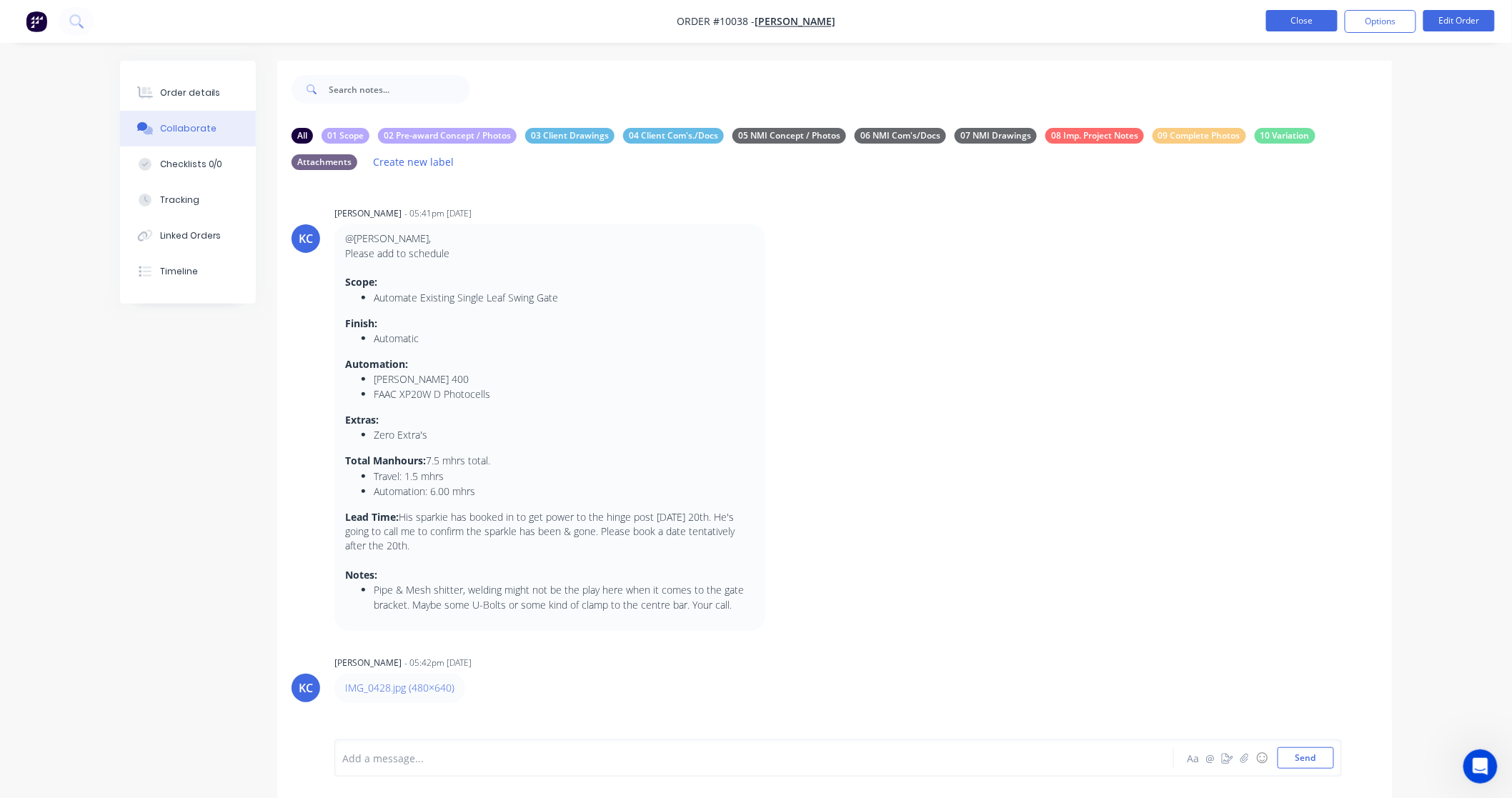
click at [1307, 20] on button "Close" at bounding box center [1301, 21] width 71 height 21
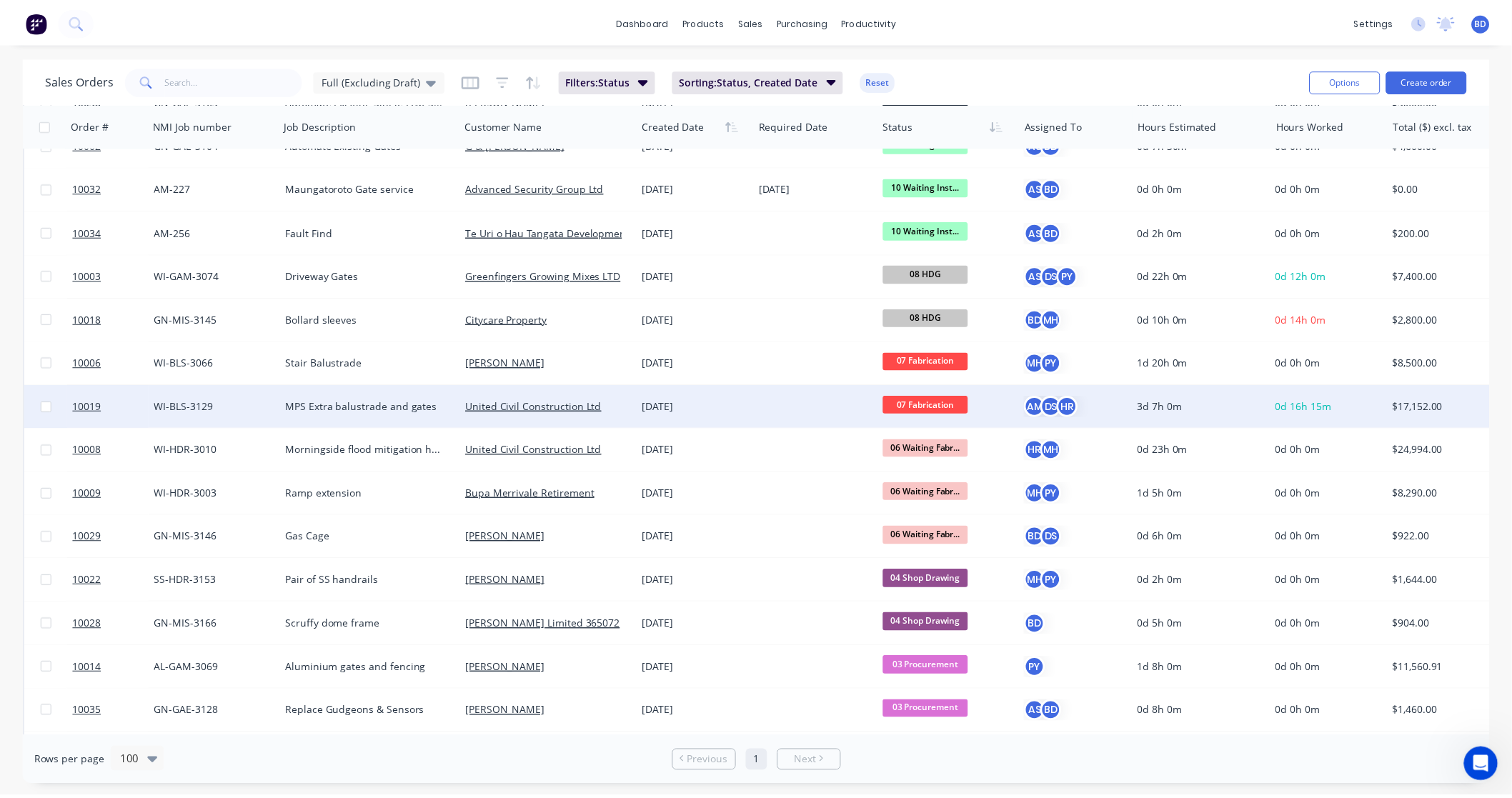
scroll to position [159, 0]
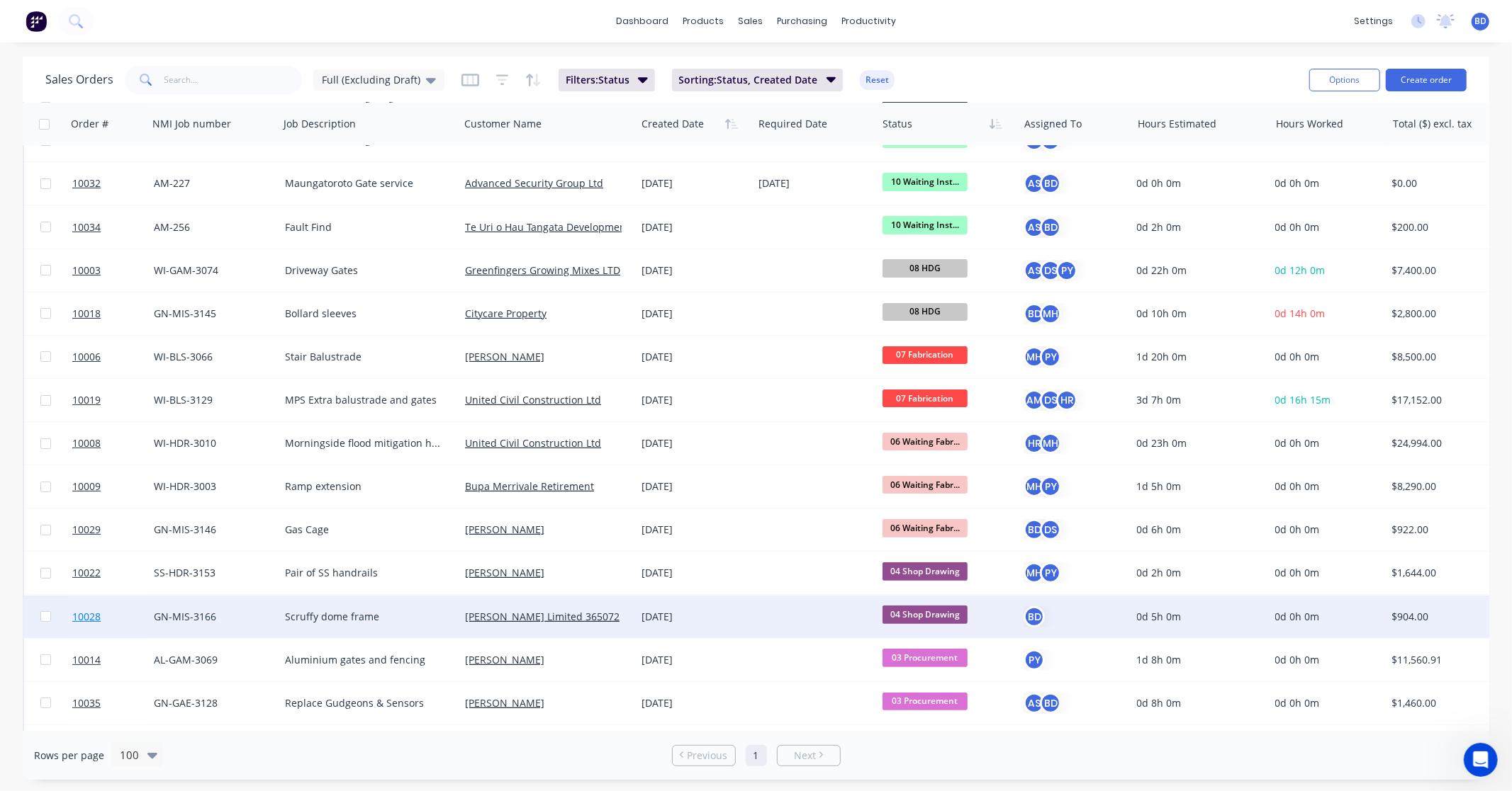
click at [80, 618] on span "10028" at bounding box center [86, 617] width 28 height 14
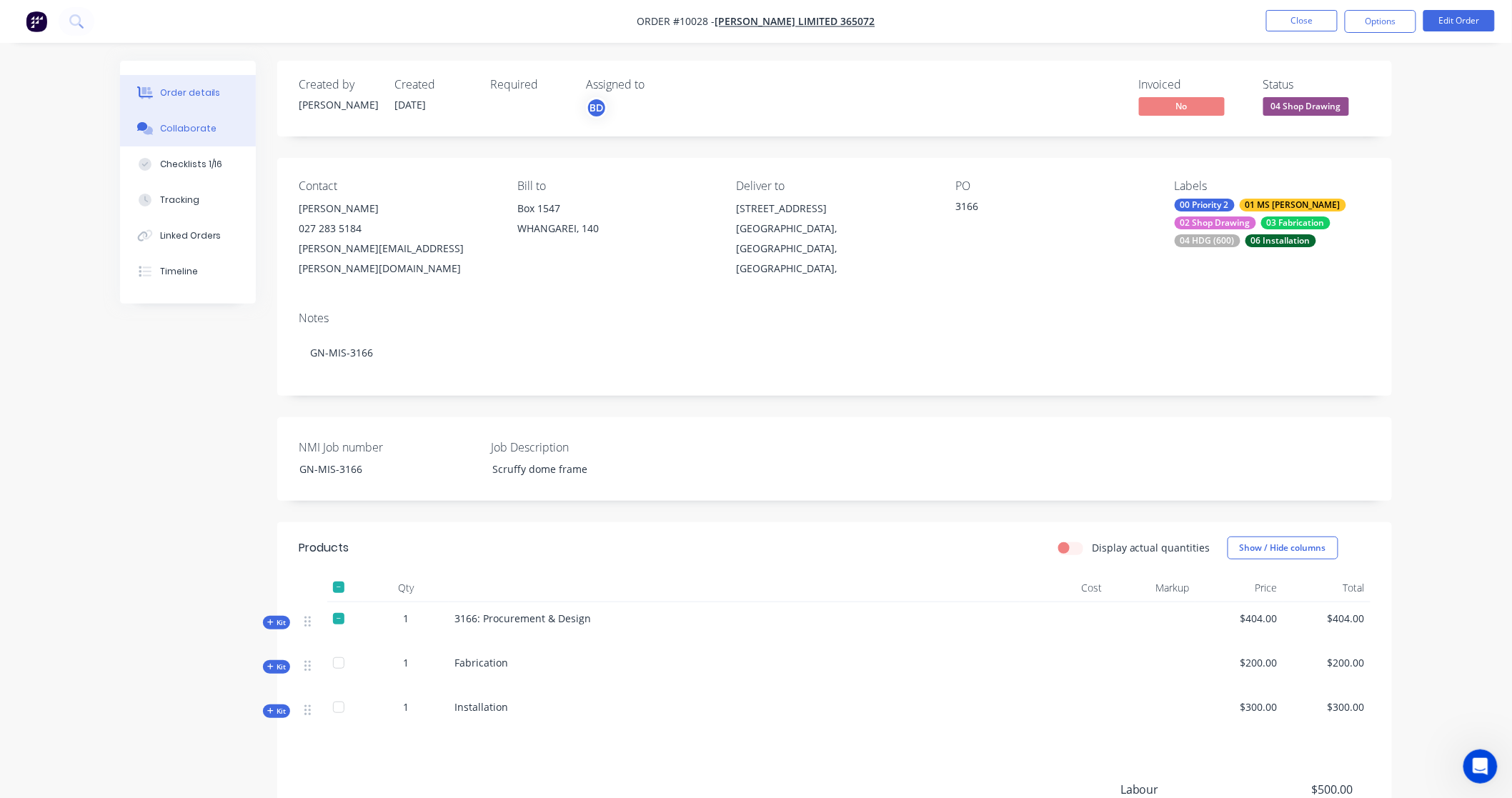
click at [205, 129] on div "Collaborate" at bounding box center [188, 128] width 57 height 13
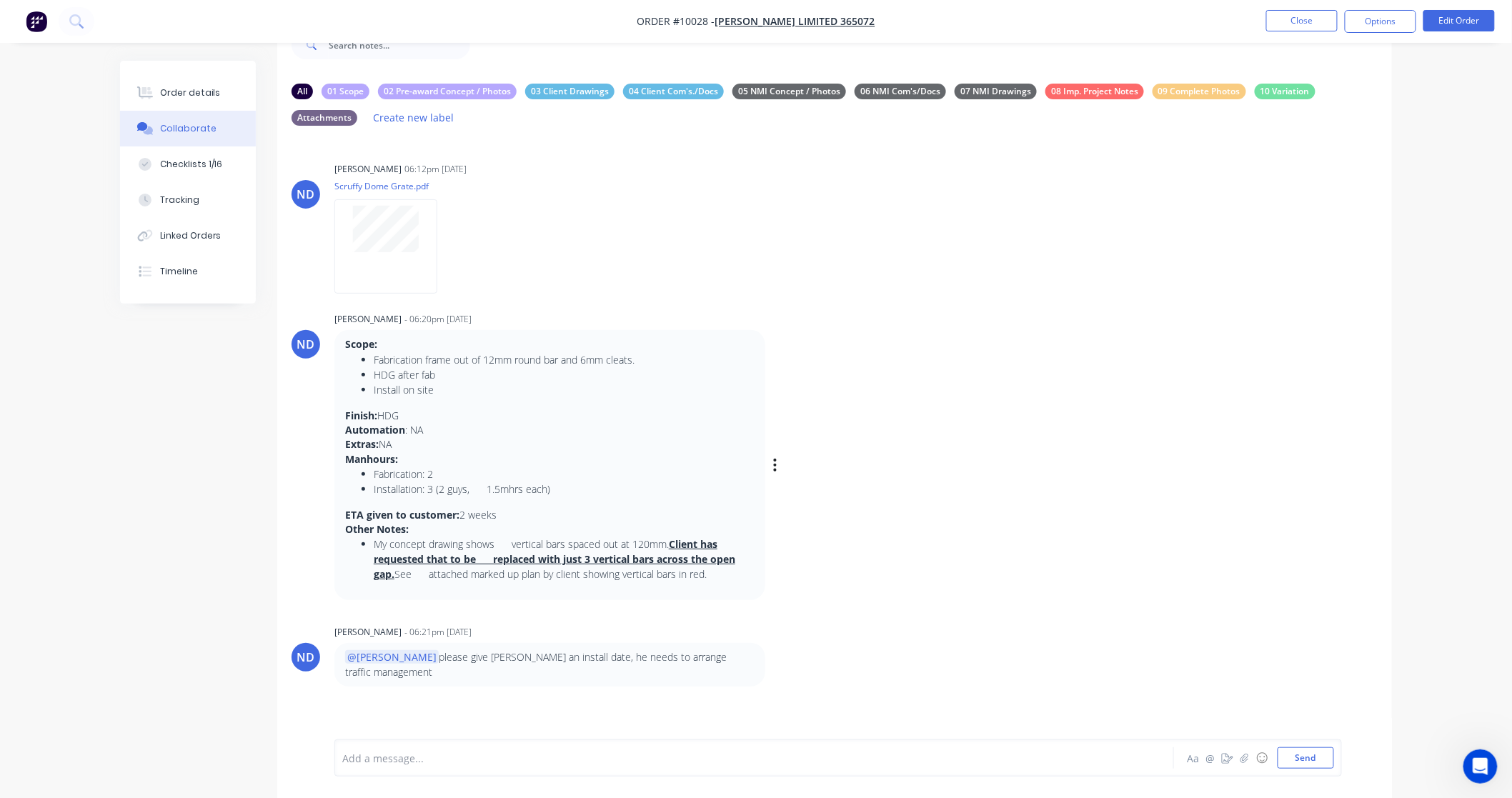
scroll to position [46, 0]
click at [1289, 28] on button "Close" at bounding box center [1301, 21] width 71 height 21
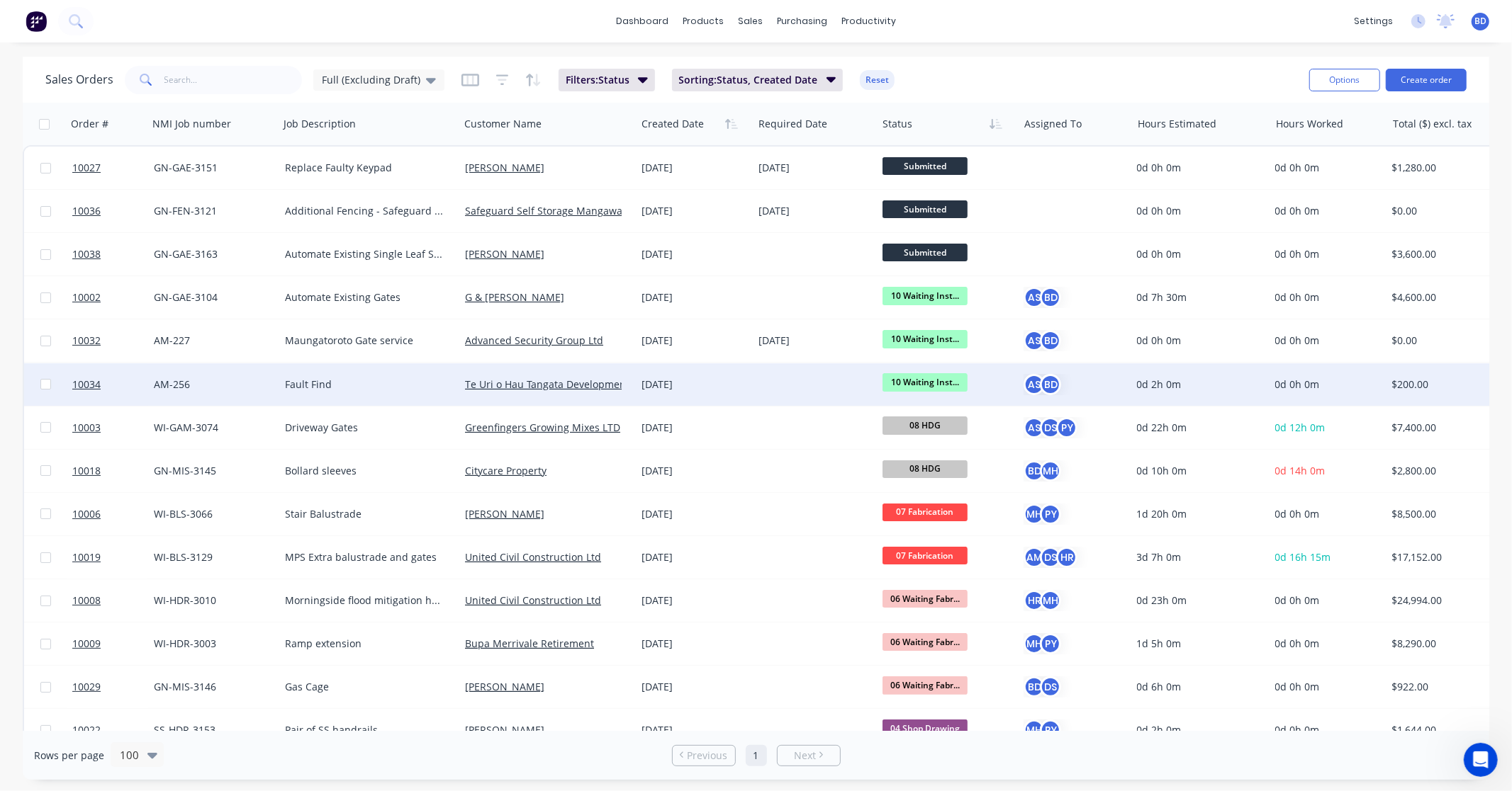
click at [791, 384] on div at bounding box center [814, 384] width 124 height 43
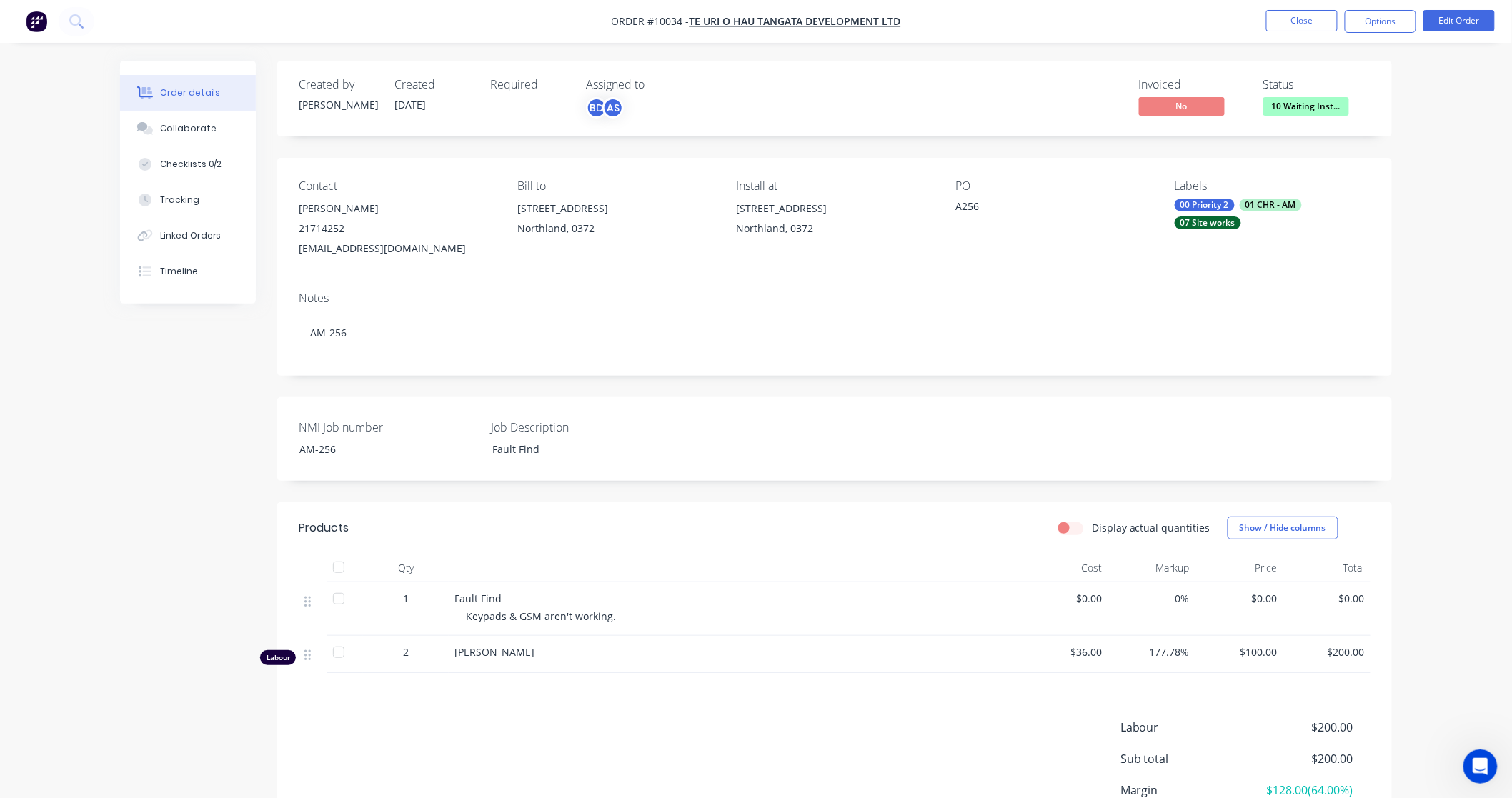
click at [526, 108] on div "Required" at bounding box center [529, 99] width 78 height 41
click at [1451, 19] on button "Edit Order" at bounding box center [1459, 21] width 71 height 21
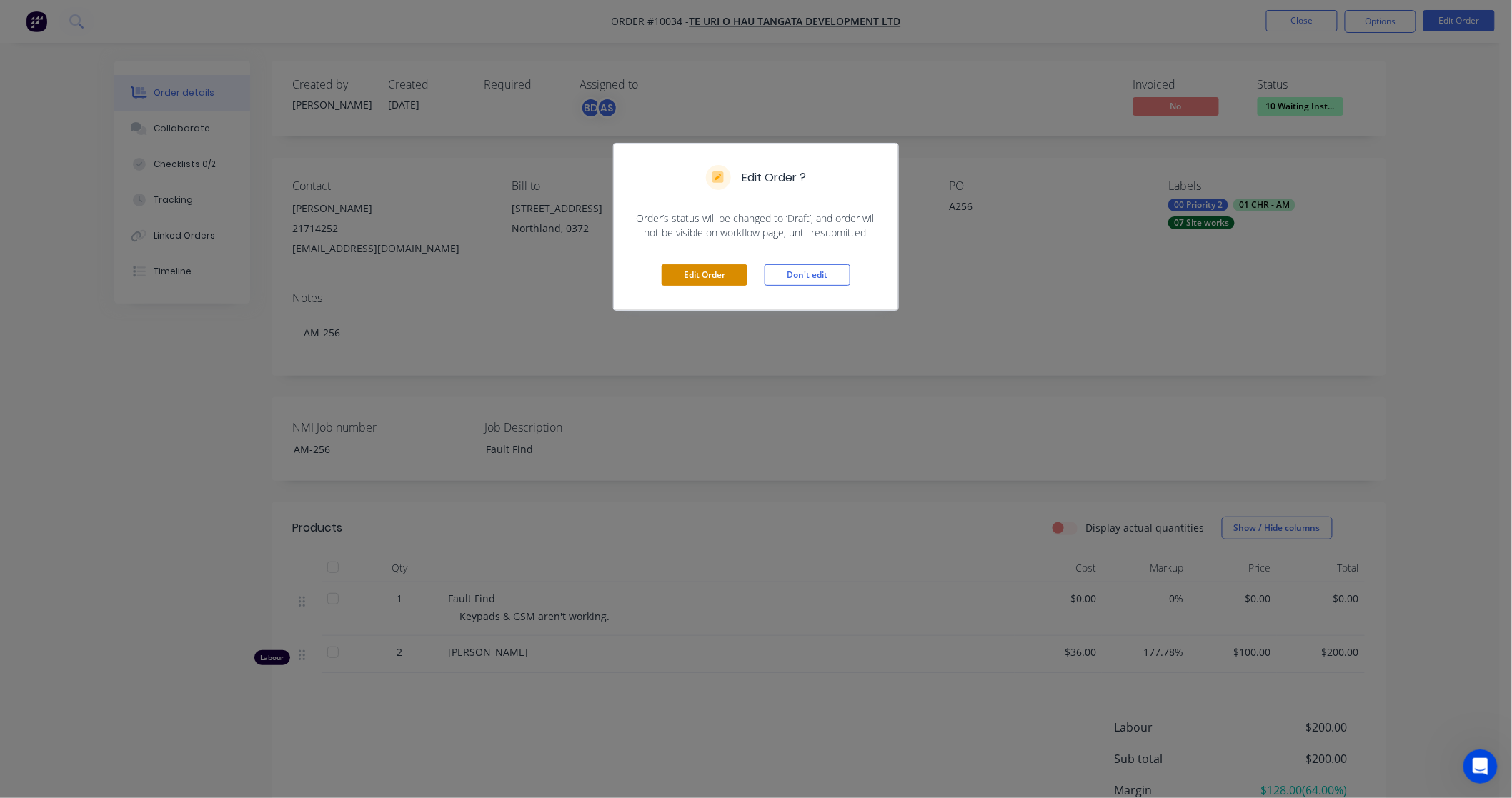
click at [719, 269] on button "Edit Order" at bounding box center [705, 275] width 86 height 21
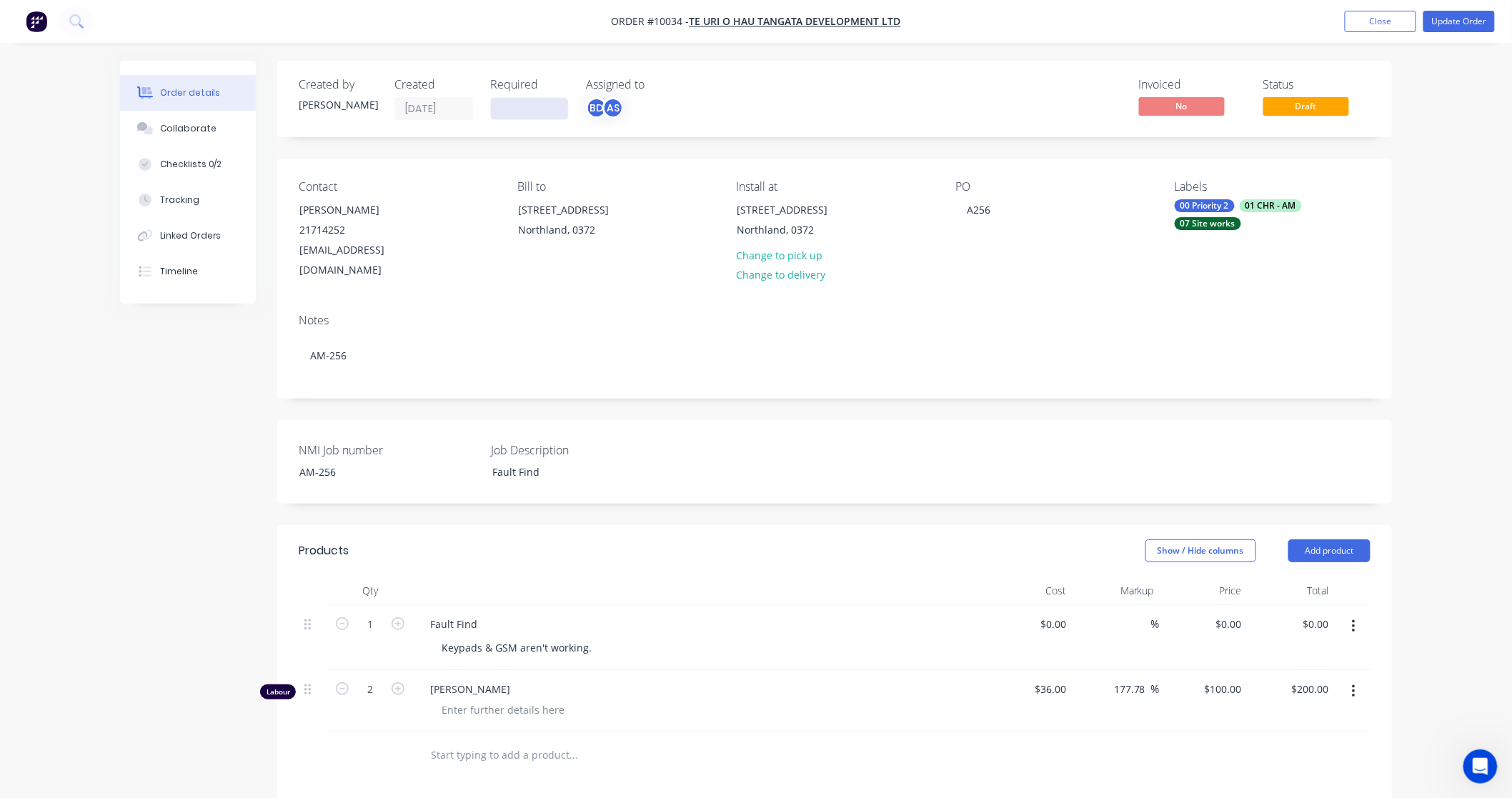
click at [523, 112] on input at bounding box center [530, 108] width 77 height 21
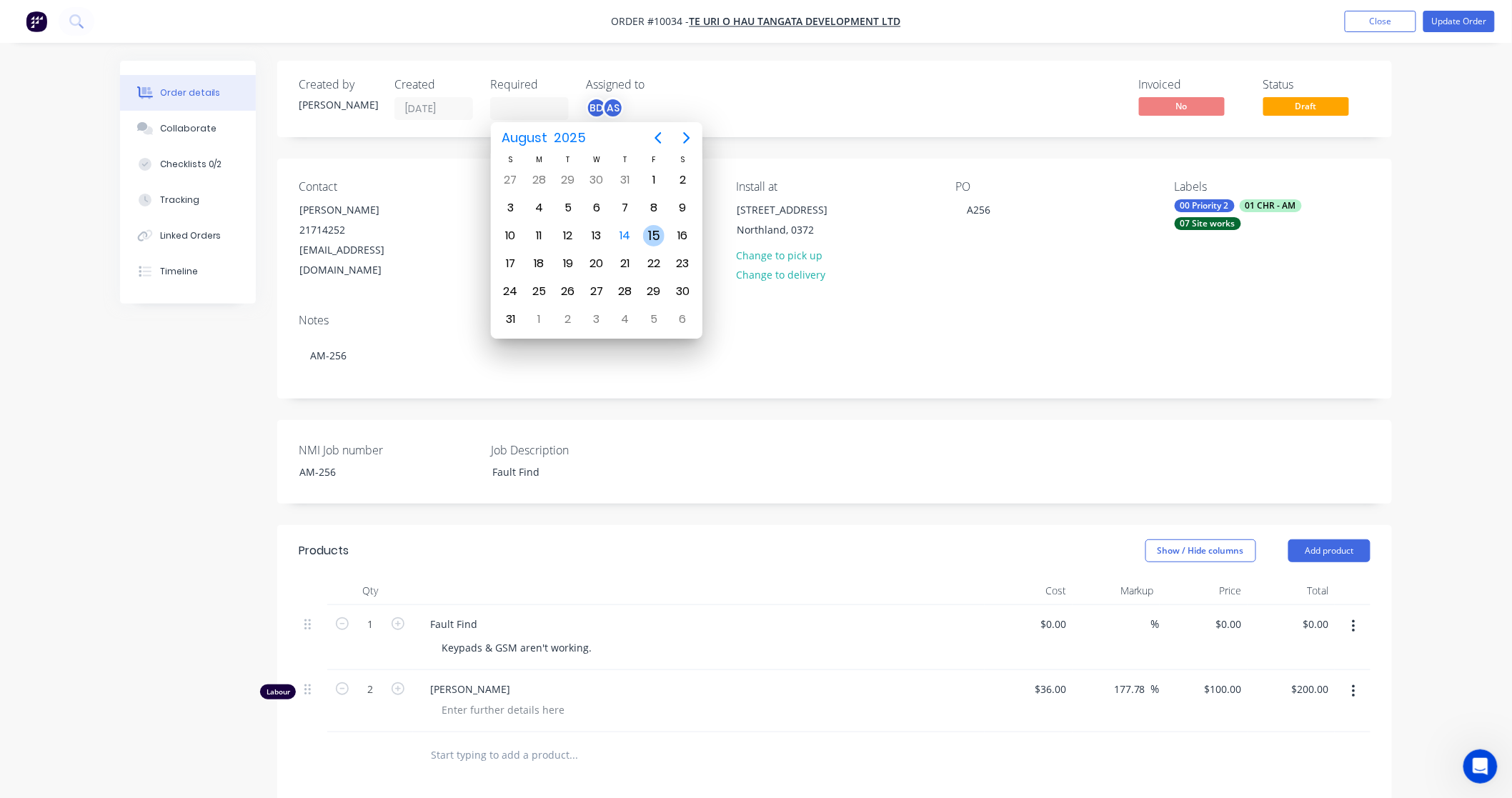
click at [656, 232] on div "15" at bounding box center [653, 236] width 21 height 21
type input "[DATE]"
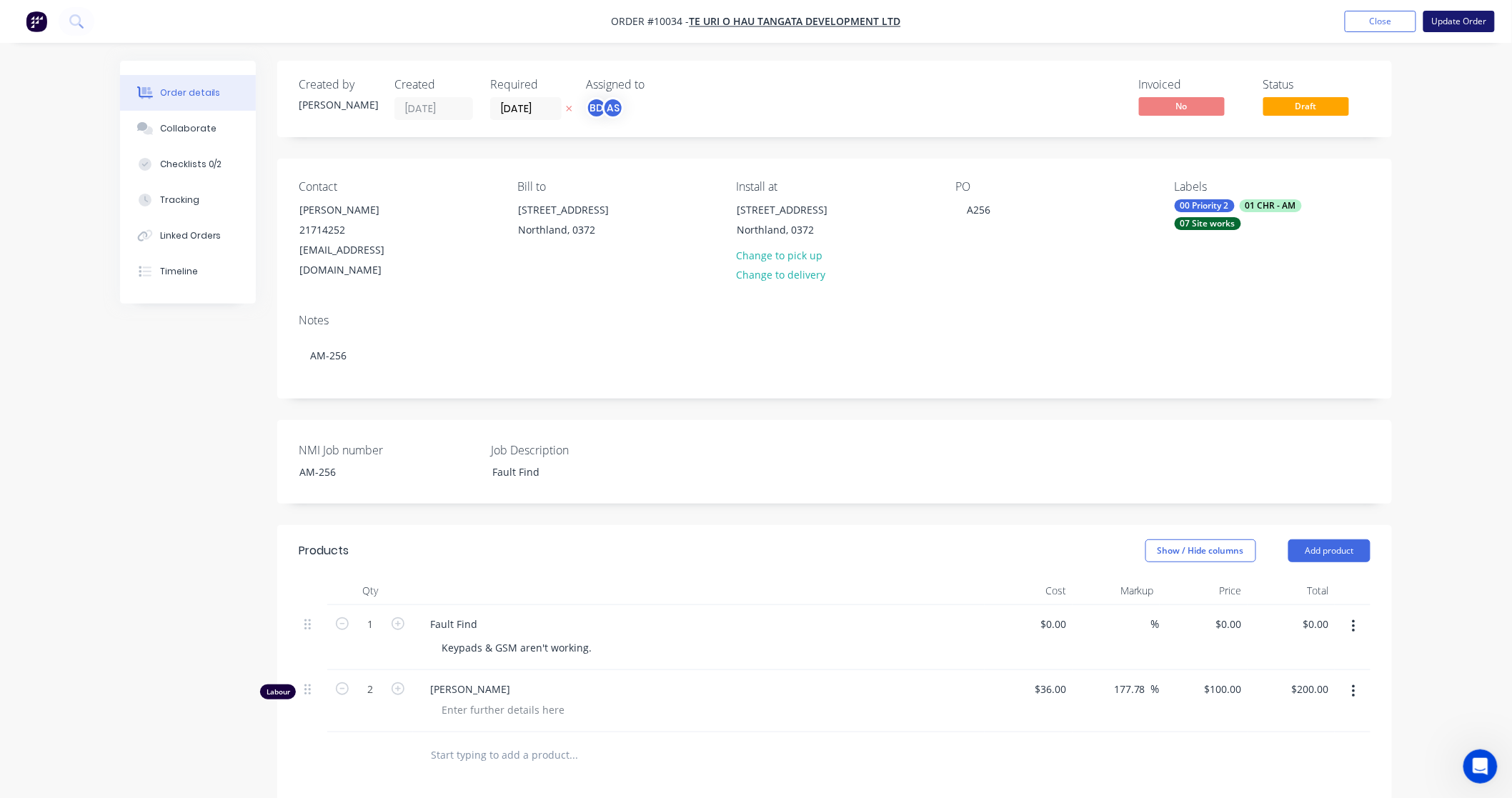
click at [1466, 20] on button "Update Order" at bounding box center [1459, 21] width 71 height 21
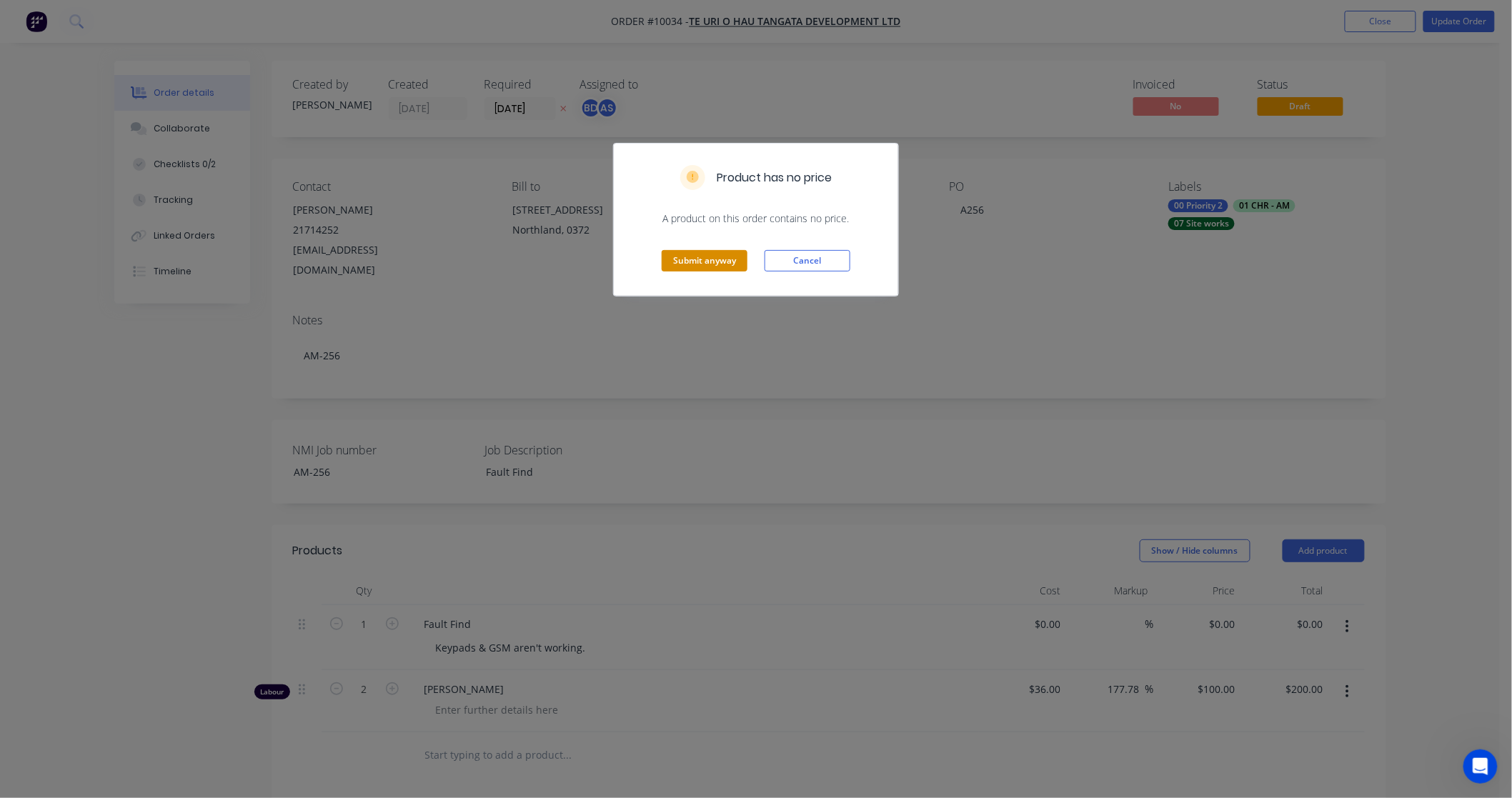
click at [702, 257] on button "Submit anyway" at bounding box center [705, 261] width 86 height 21
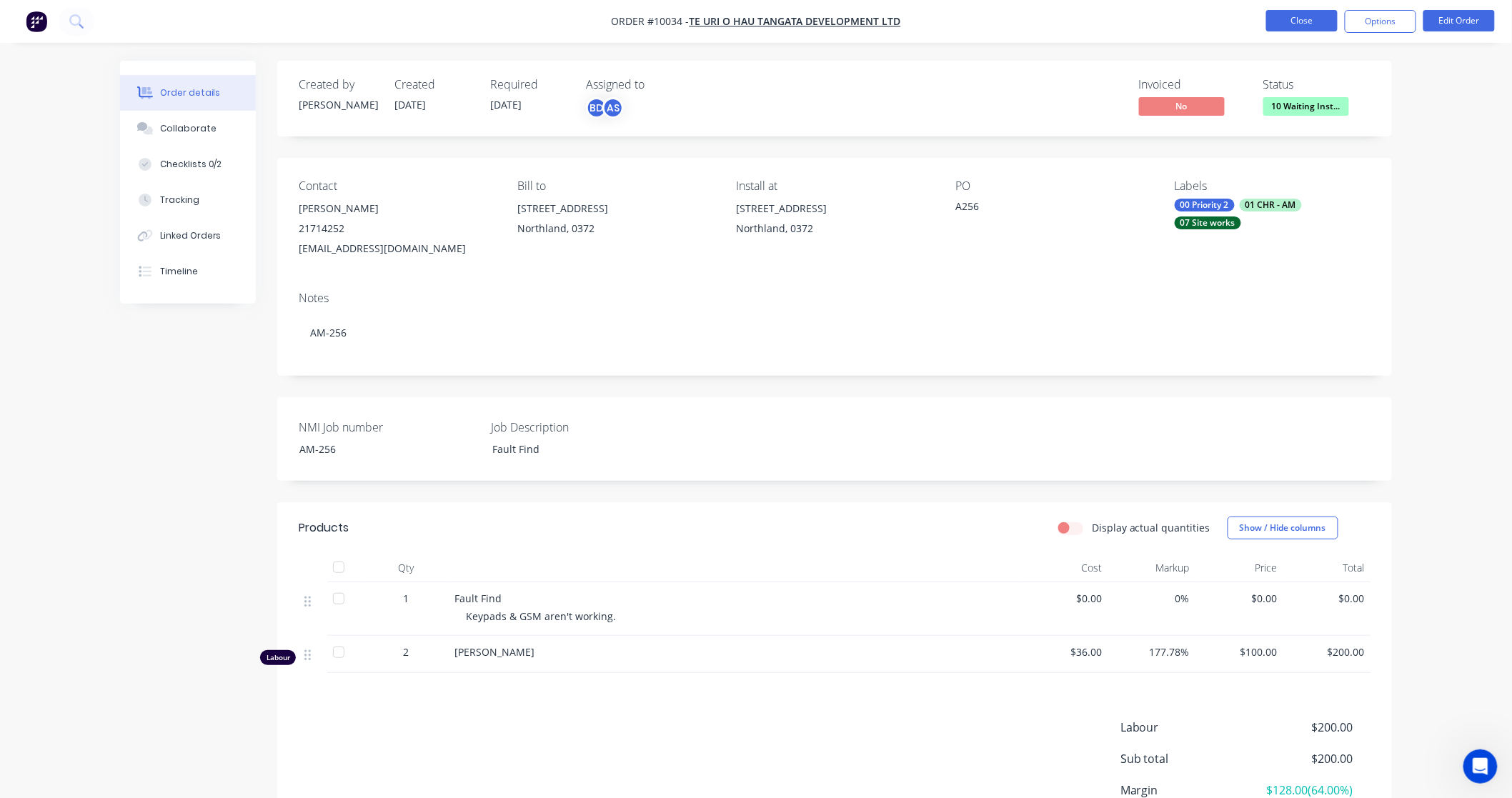
click at [1306, 16] on button "Close" at bounding box center [1301, 21] width 71 height 21
